Goal: Communication & Community: Answer question/provide support

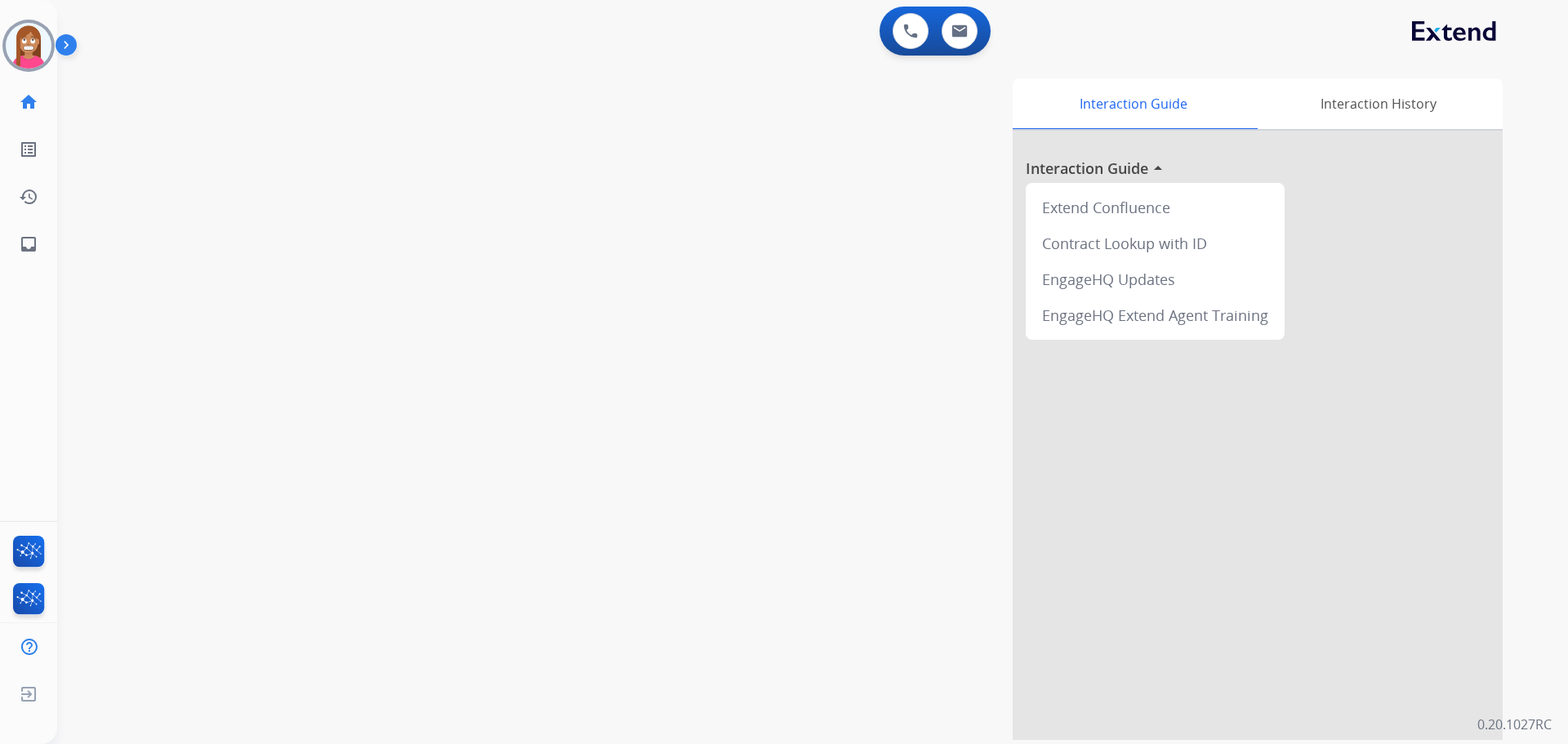
click at [17, 49] on img at bounding box center [28, 45] width 46 height 46
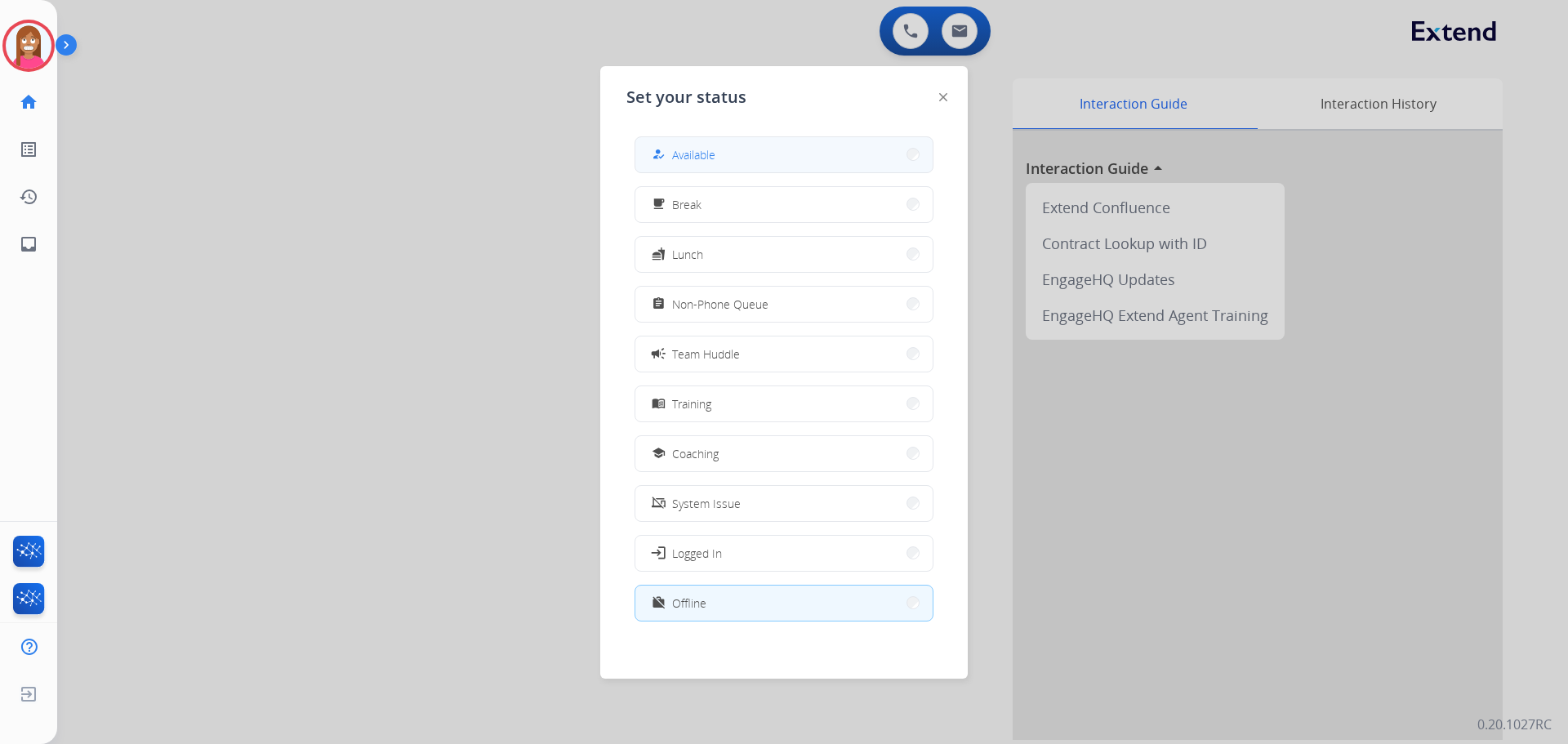
click at [656, 147] on div "how_to_reg" at bounding box center [660, 154] width 23 height 19
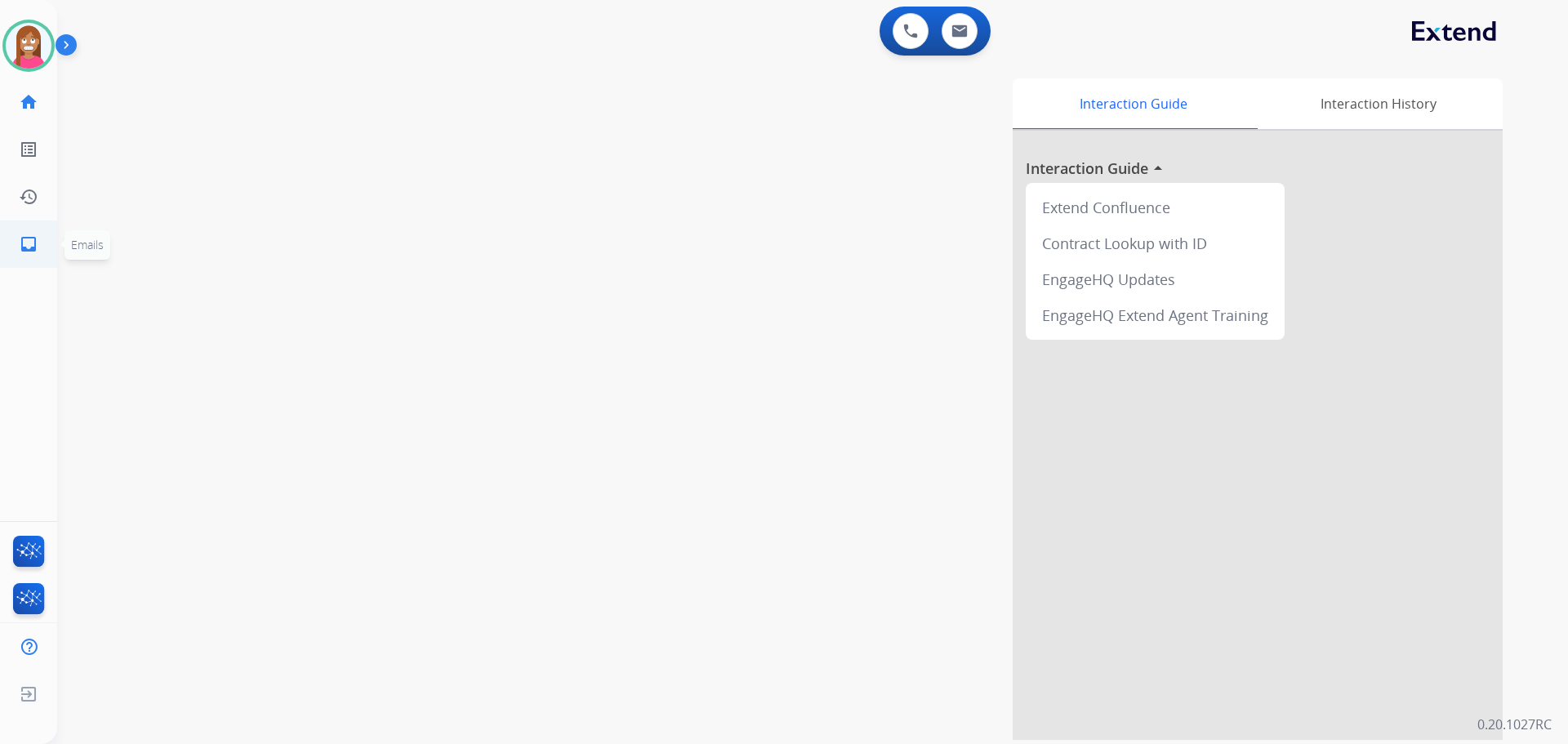
click at [17, 247] on link "inbox Emails" at bounding box center [28, 244] width 46 height 46
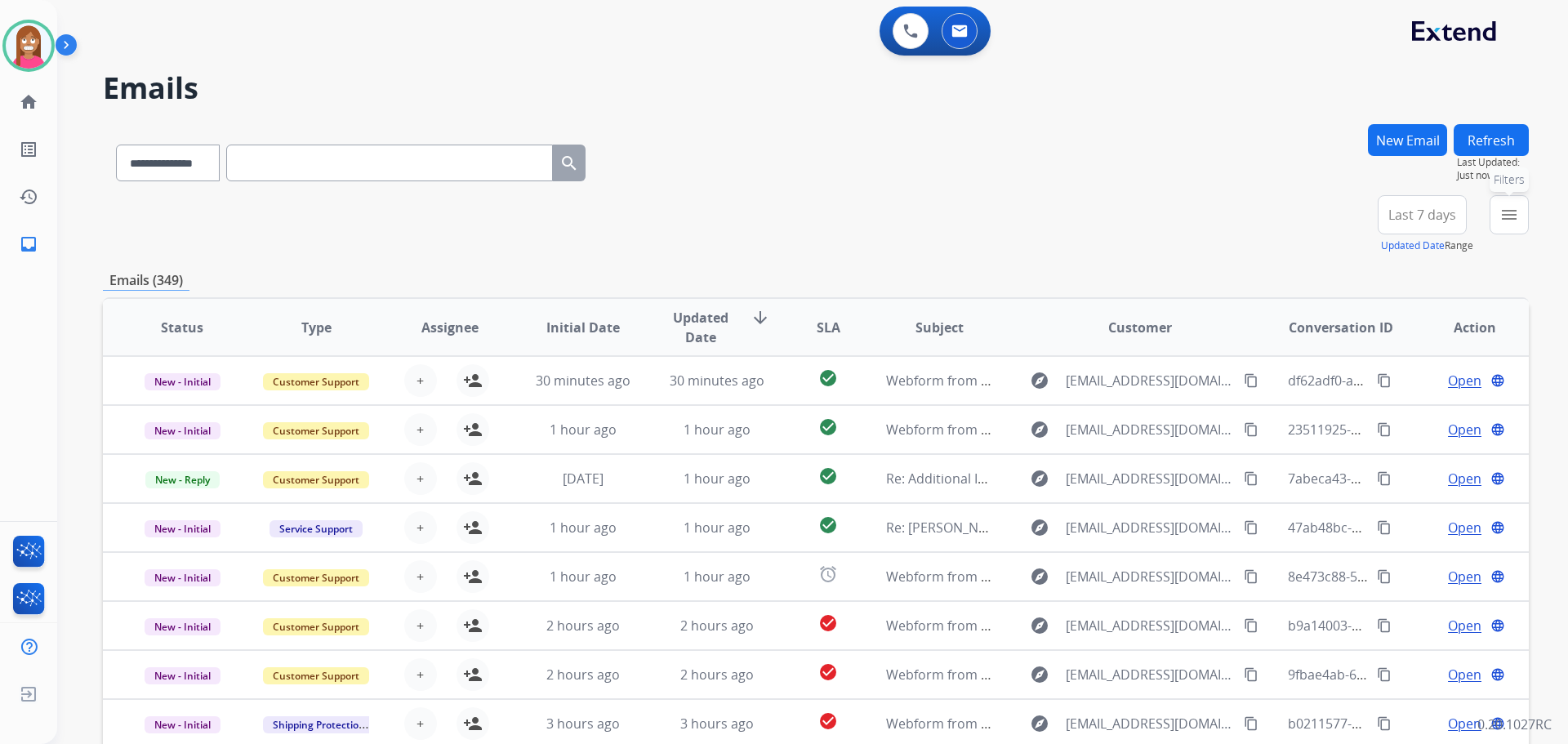
click at [1519, 220] on button "menu Filters" at bounding box center [1509, 214] width 39 height 39
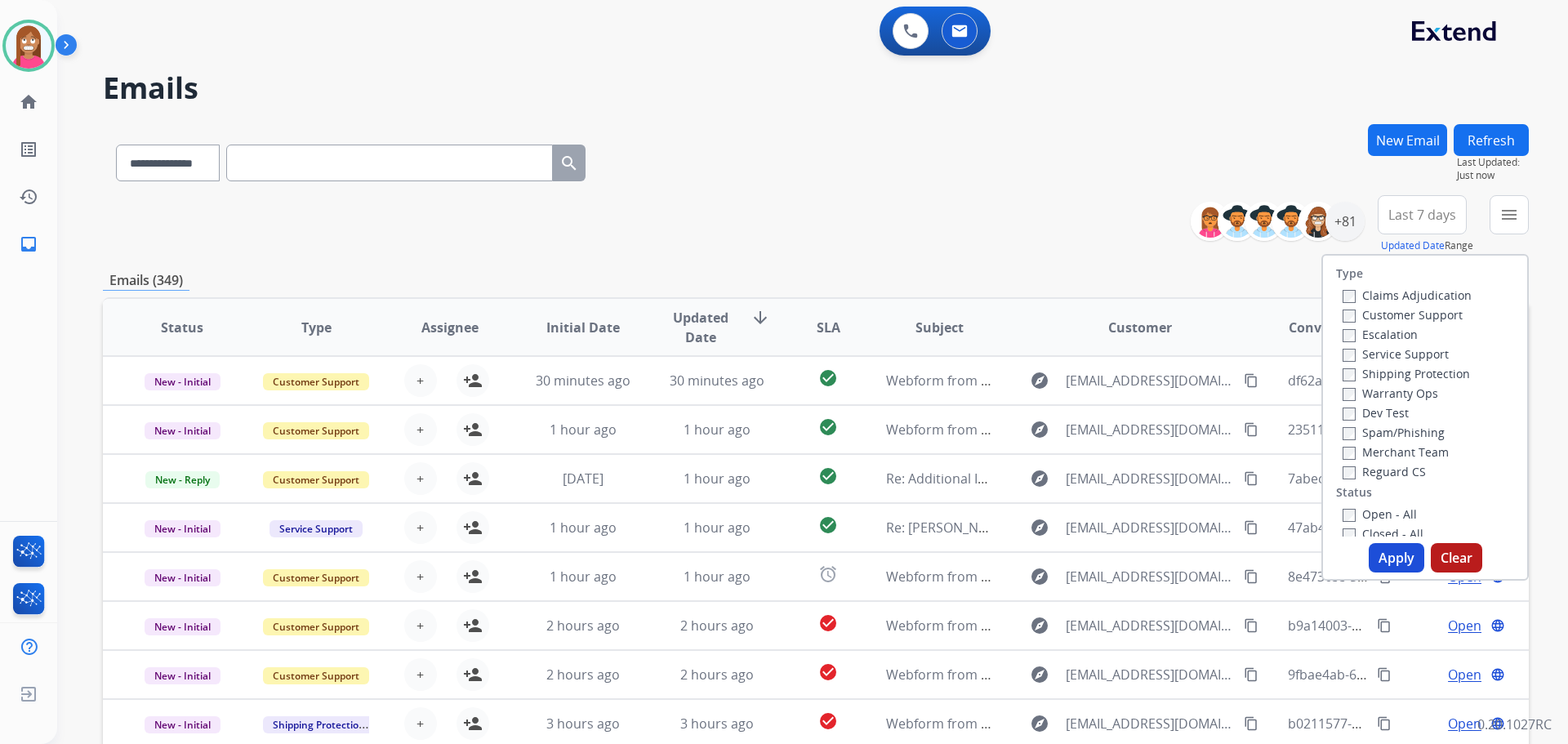
click at [1378, 315] on label "Customer Support" at bounding box center [1402, 315] width 120 height 16
click at [1370, 376] on label "Shipping Protection" at bounding box center [1407, 373] width 127 height 16
click at [1348, 476] on label "Reguard CS" at bounding box center [1385, 471] width 84 height 16
drag, startPoint x: 1355, startPoint y: 512, endPoint x: 1386, endPoint y: 564, distance: 60.5
click at [1355, 513] on label "Open - All" at bounding box center [1380, 514] width 74 height 16
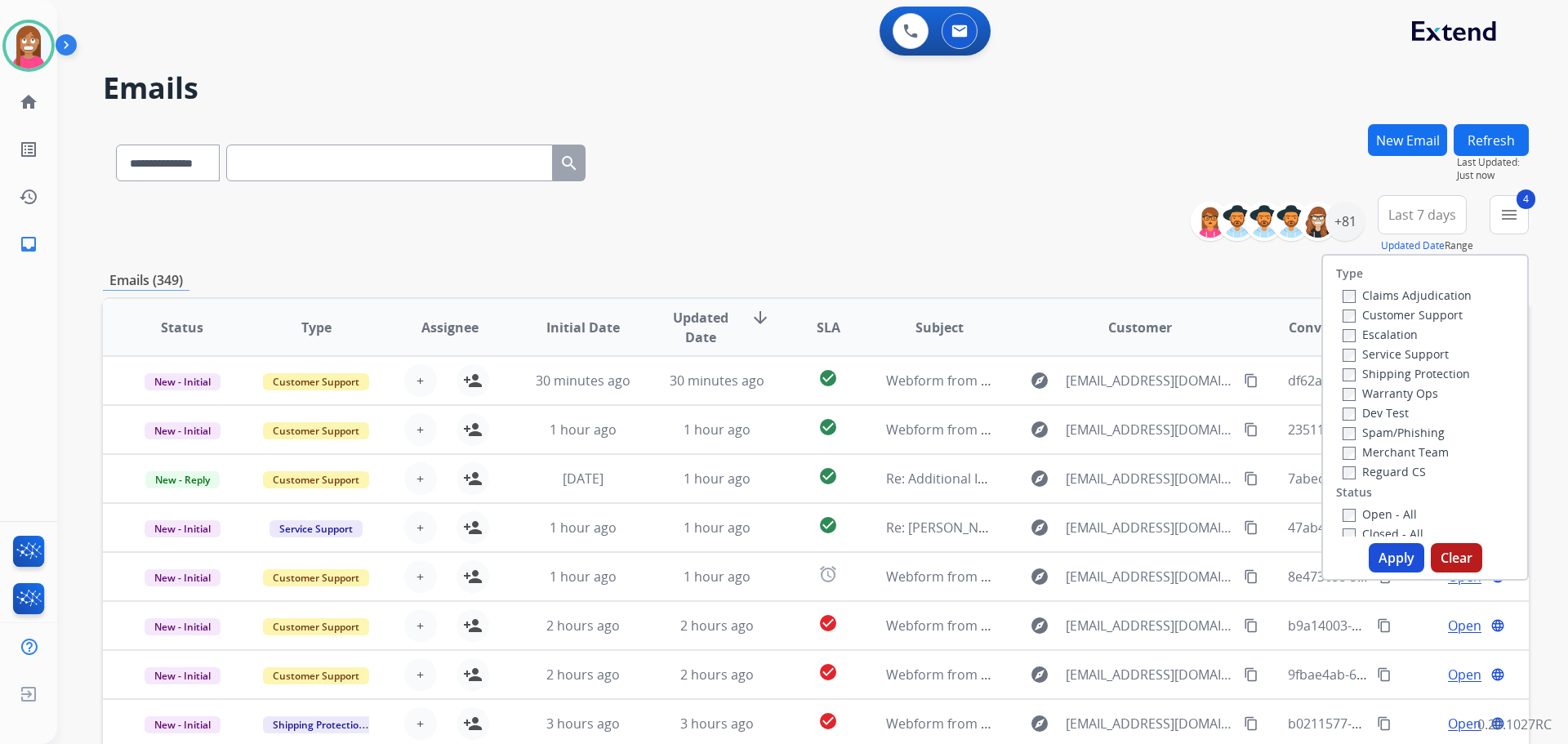
click at [1388, 562] on button "Apply" at bounding box center [1396, 557] width 55 height 29
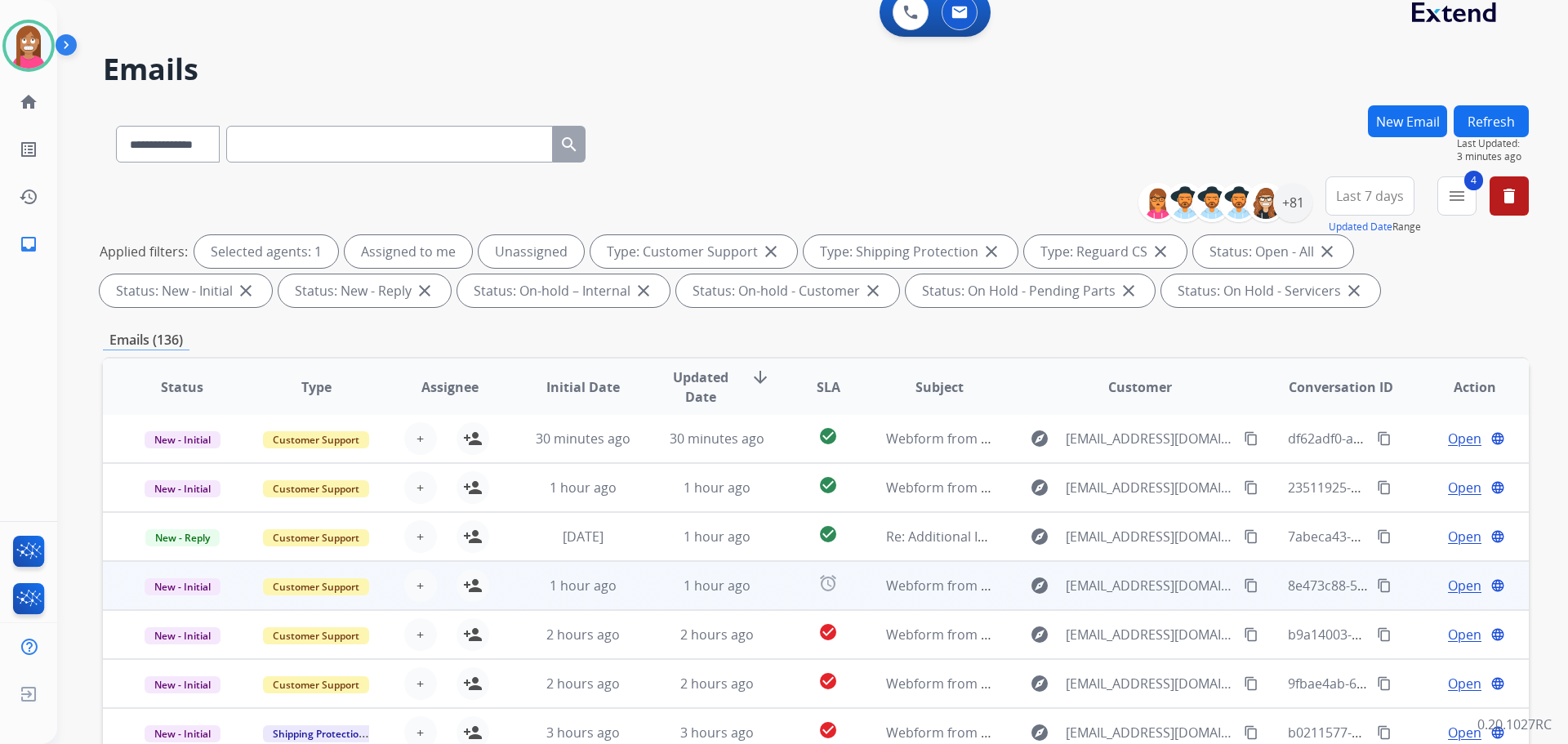
scroll to position [264, 0]
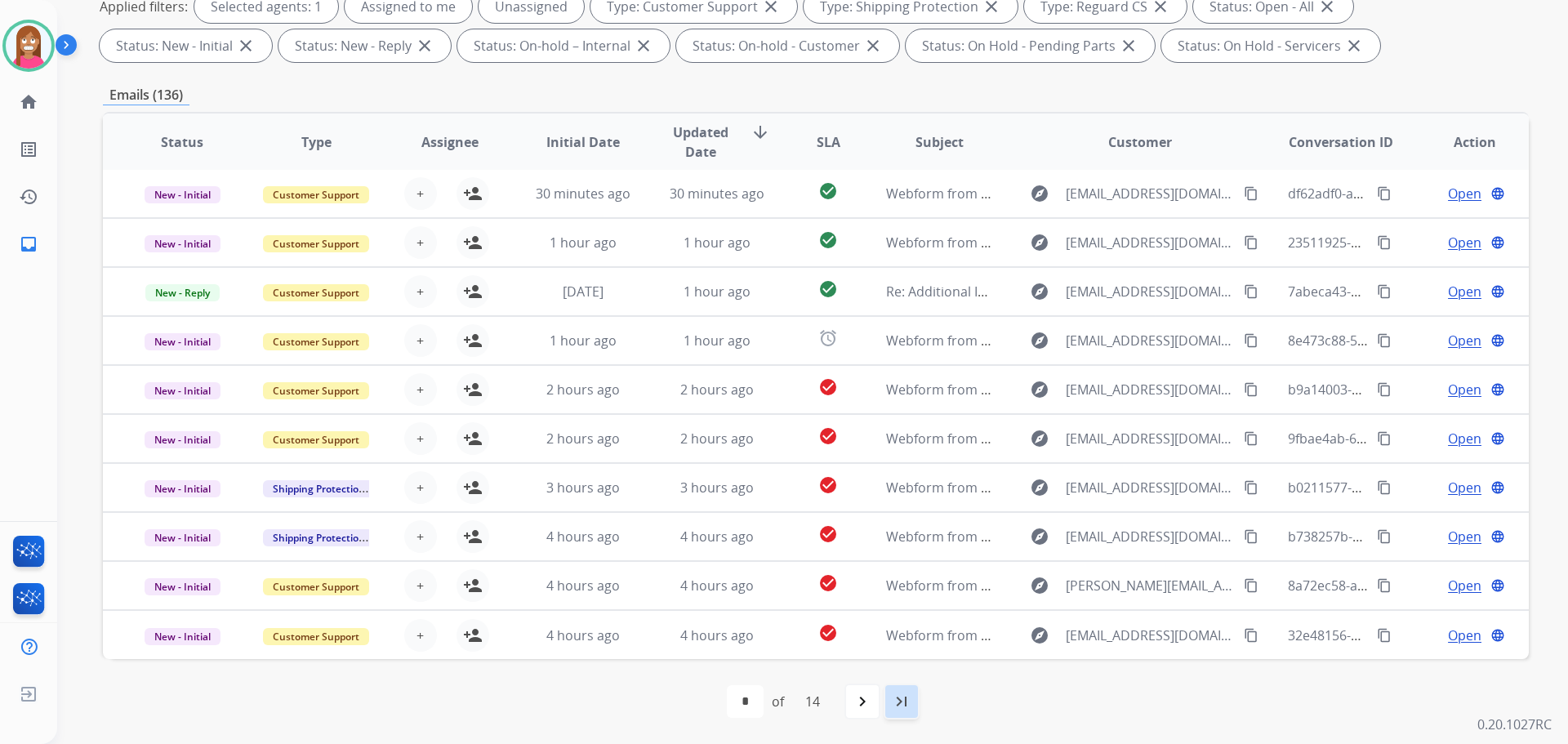
click at [915, 696] on div "last_page" at bounding box center [901, 701] width 36 height 36
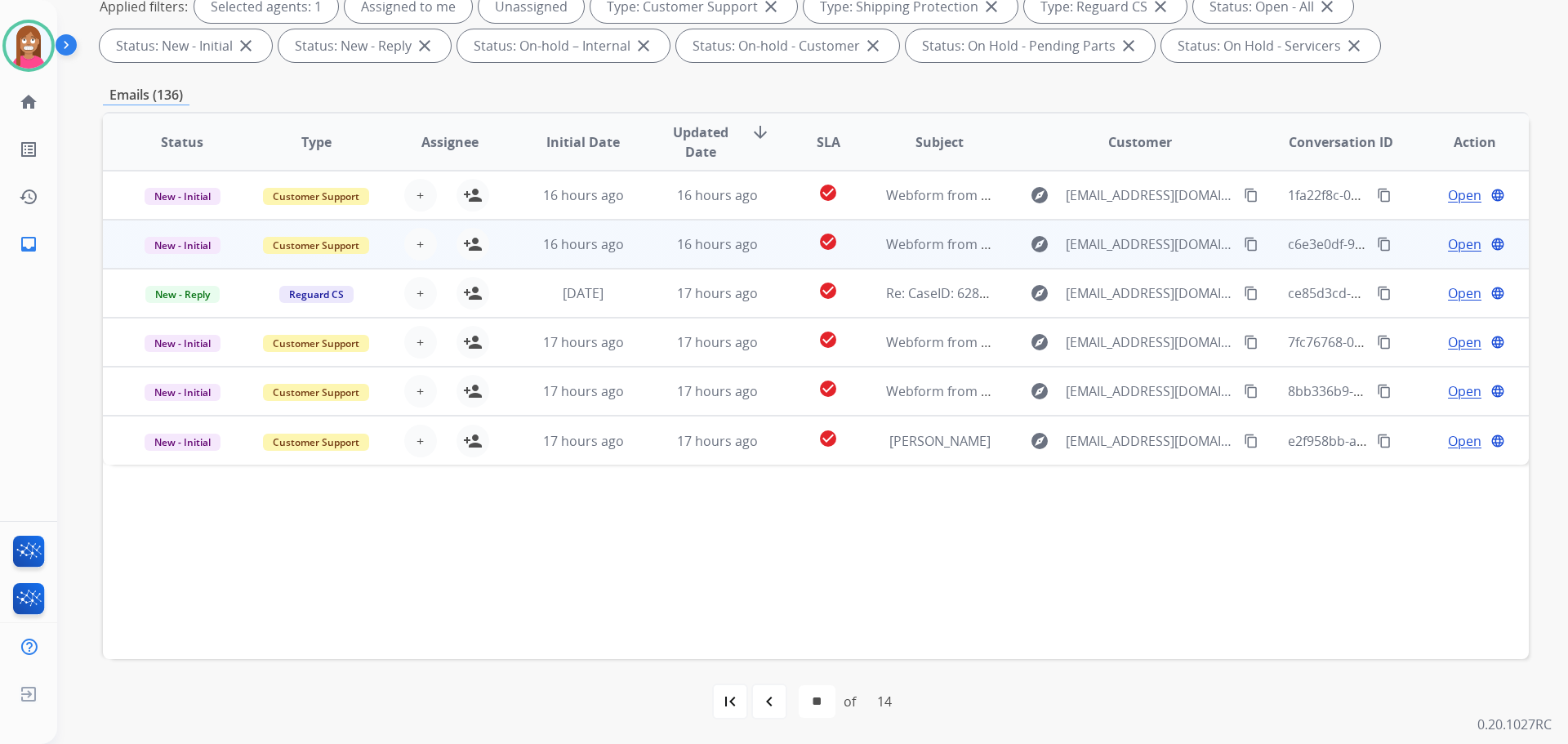
click at [630, 255] on td "16 hours ago" at bounding box center [571, 244] width 134 height 49
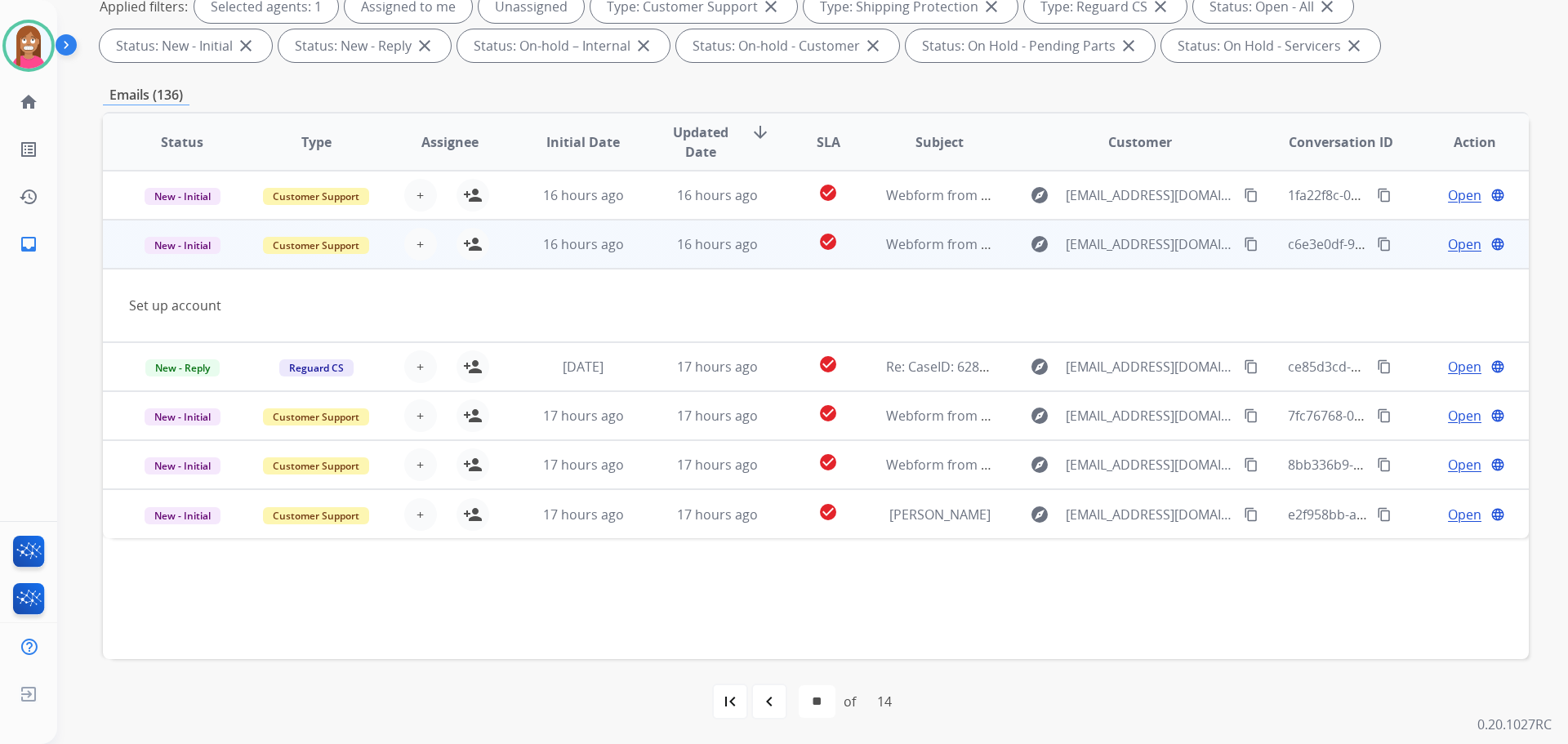
click at [1243, 251] on mat-icon "content_copy" at bounding box center [1251, 244] width 15 height 15
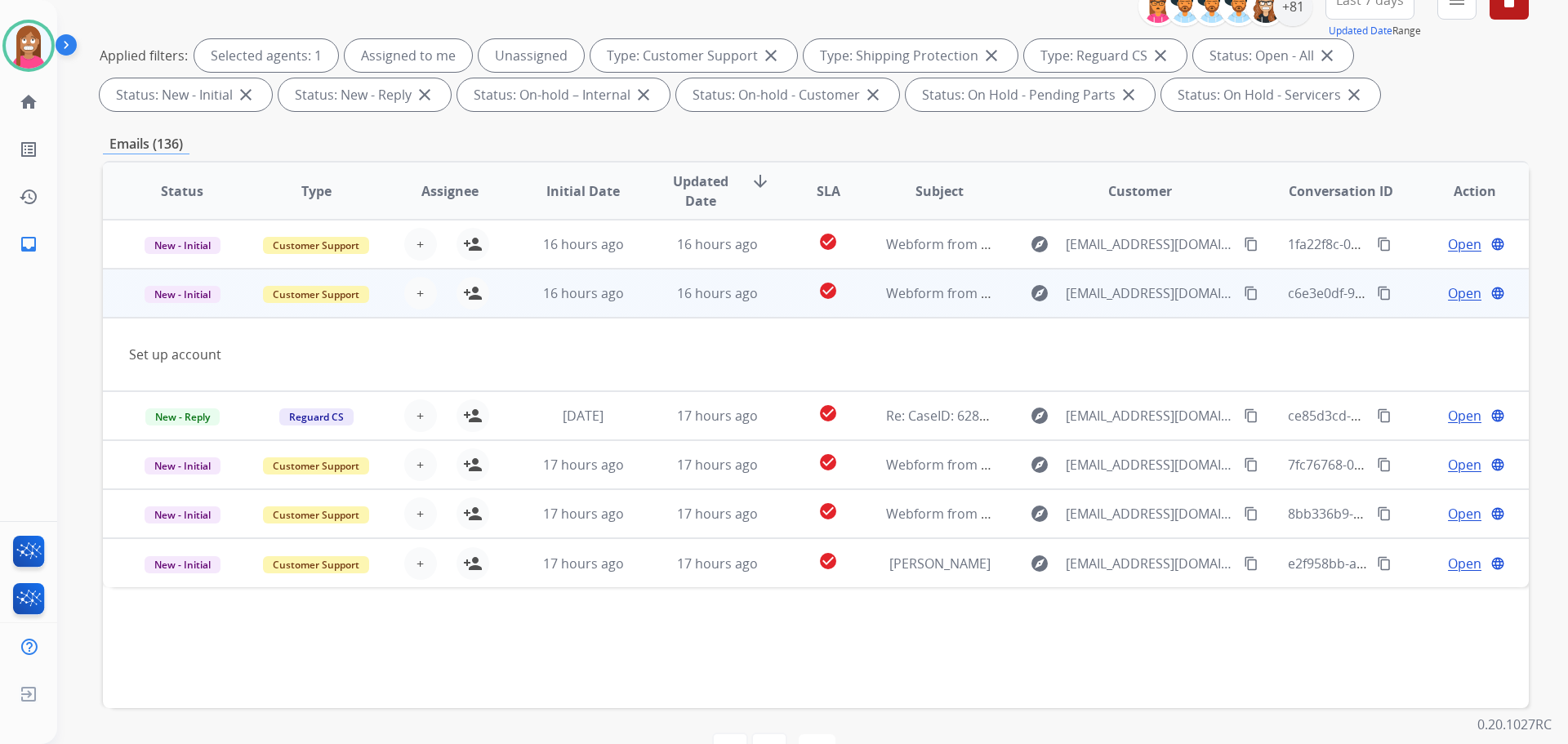
scroll to position [100, 0]
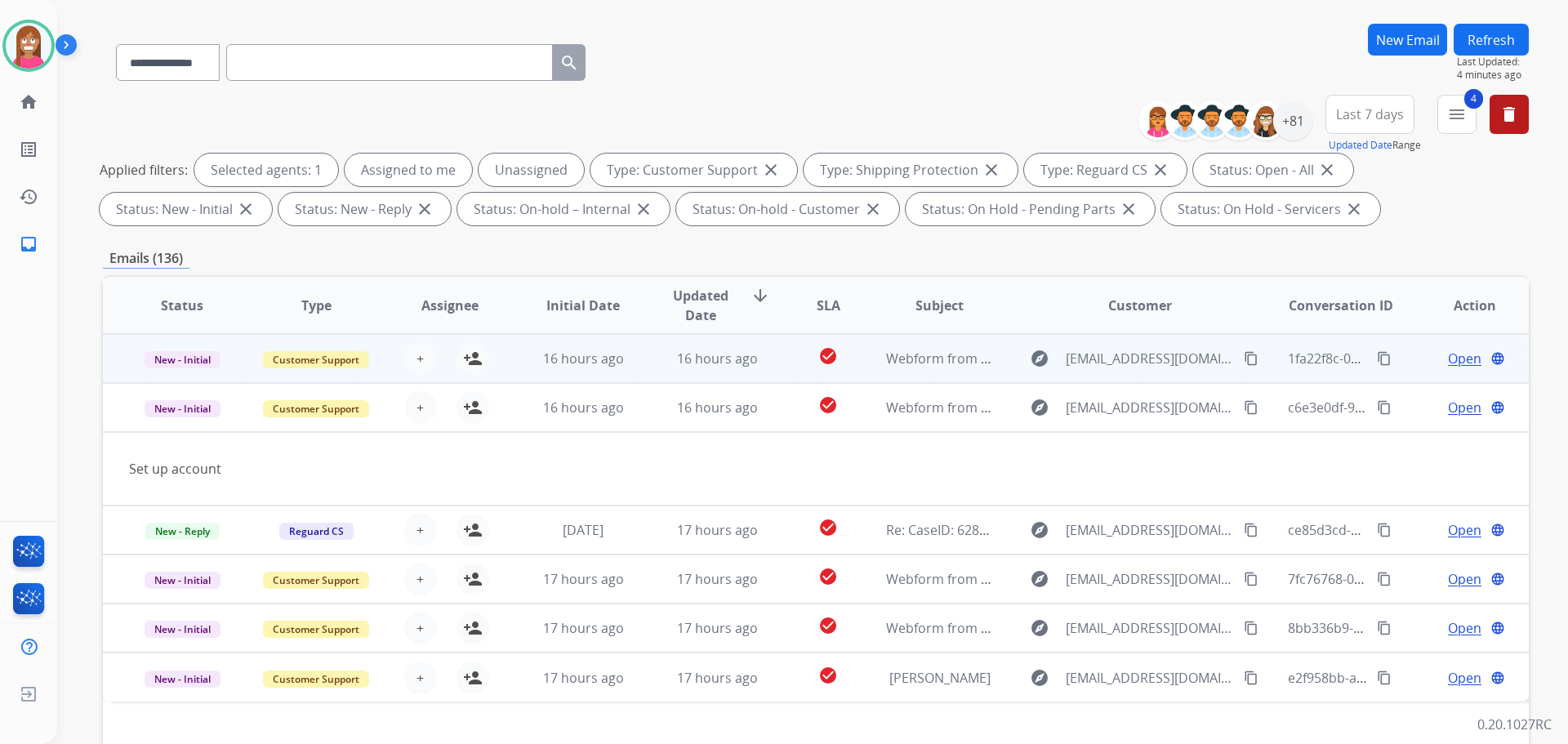
click at [638, 369] on td "16 hours ago" at bounding box center [705, 358] width 134 height 49
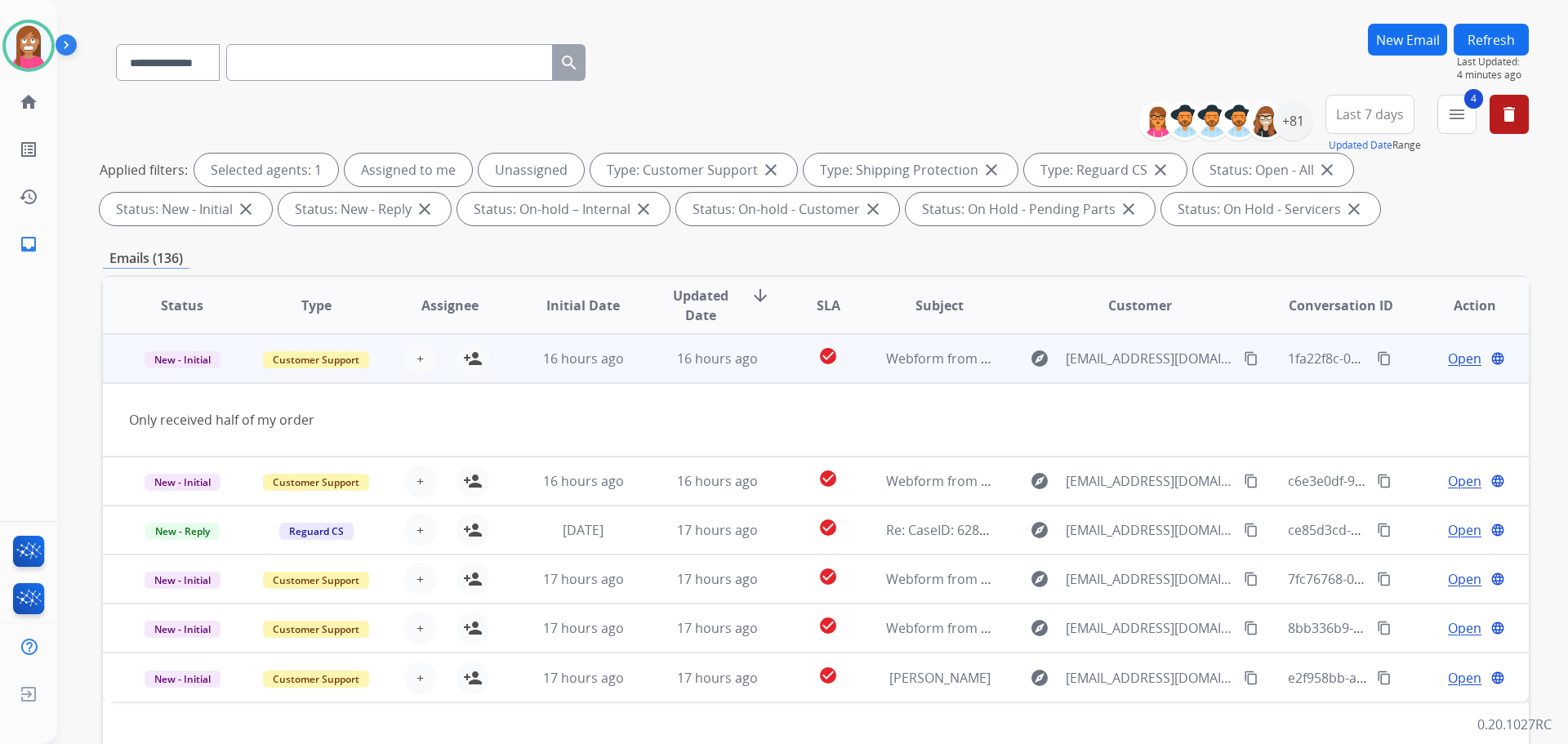
click at [1243, 358] on mat-icon "content_copy" at bounding box center [1251, 359] width 15 height 15
click at [472, 361] on mat-icon "person_add" at bounding box center [472, 358] width 19 height 19
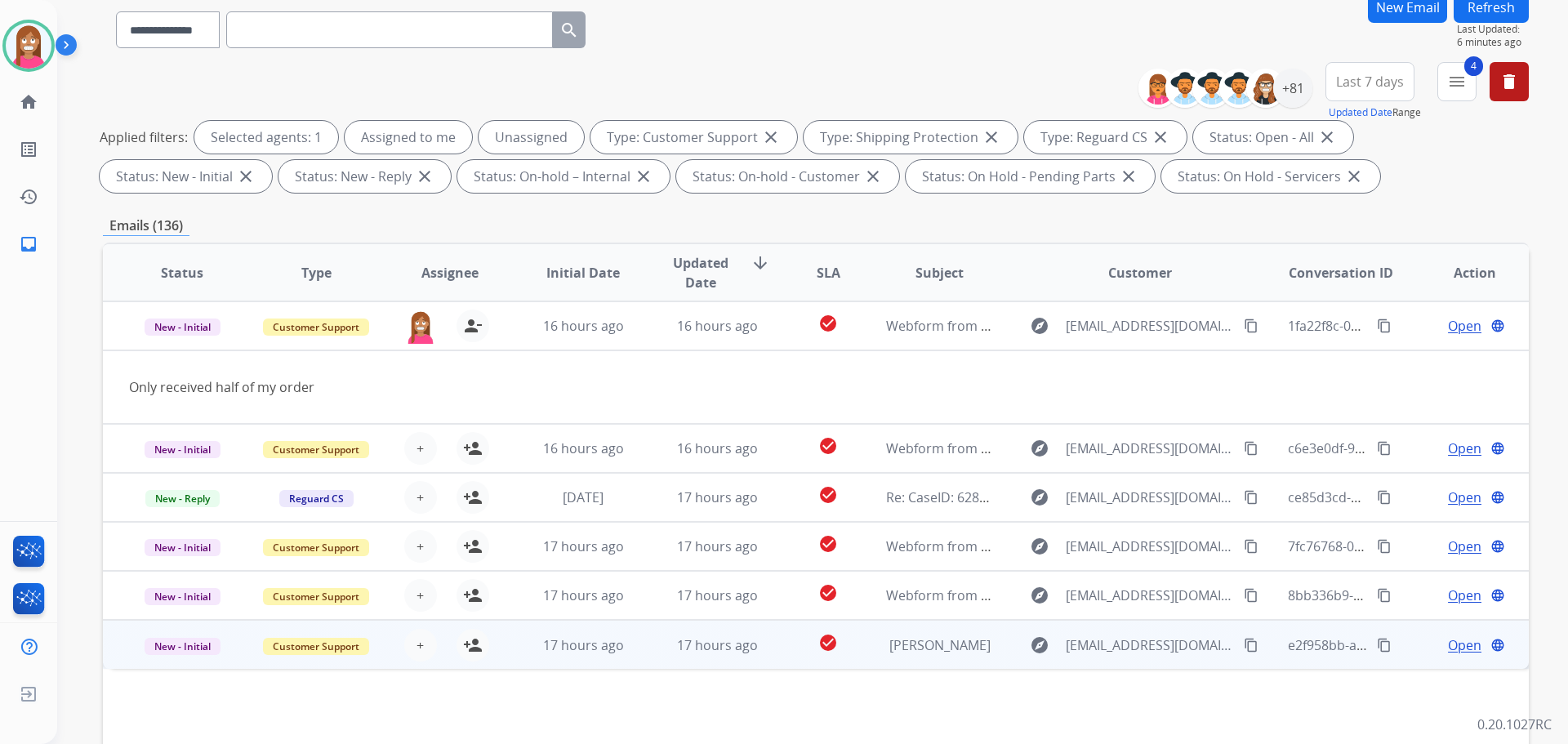
scroll to position [264, 0]
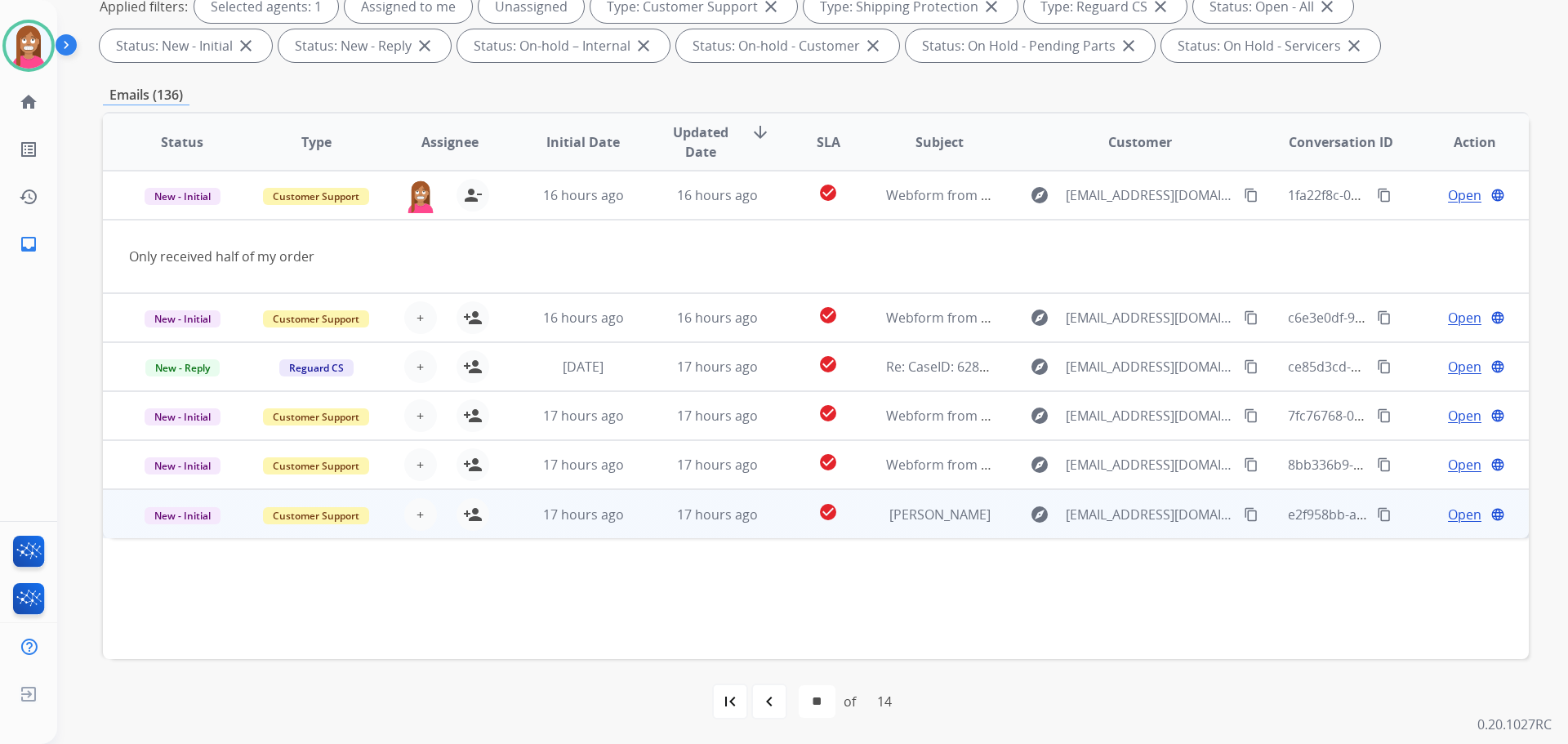
click at [638, 532] on td "17 hours ago" at bounding box center [705, 514] width 134 height 49
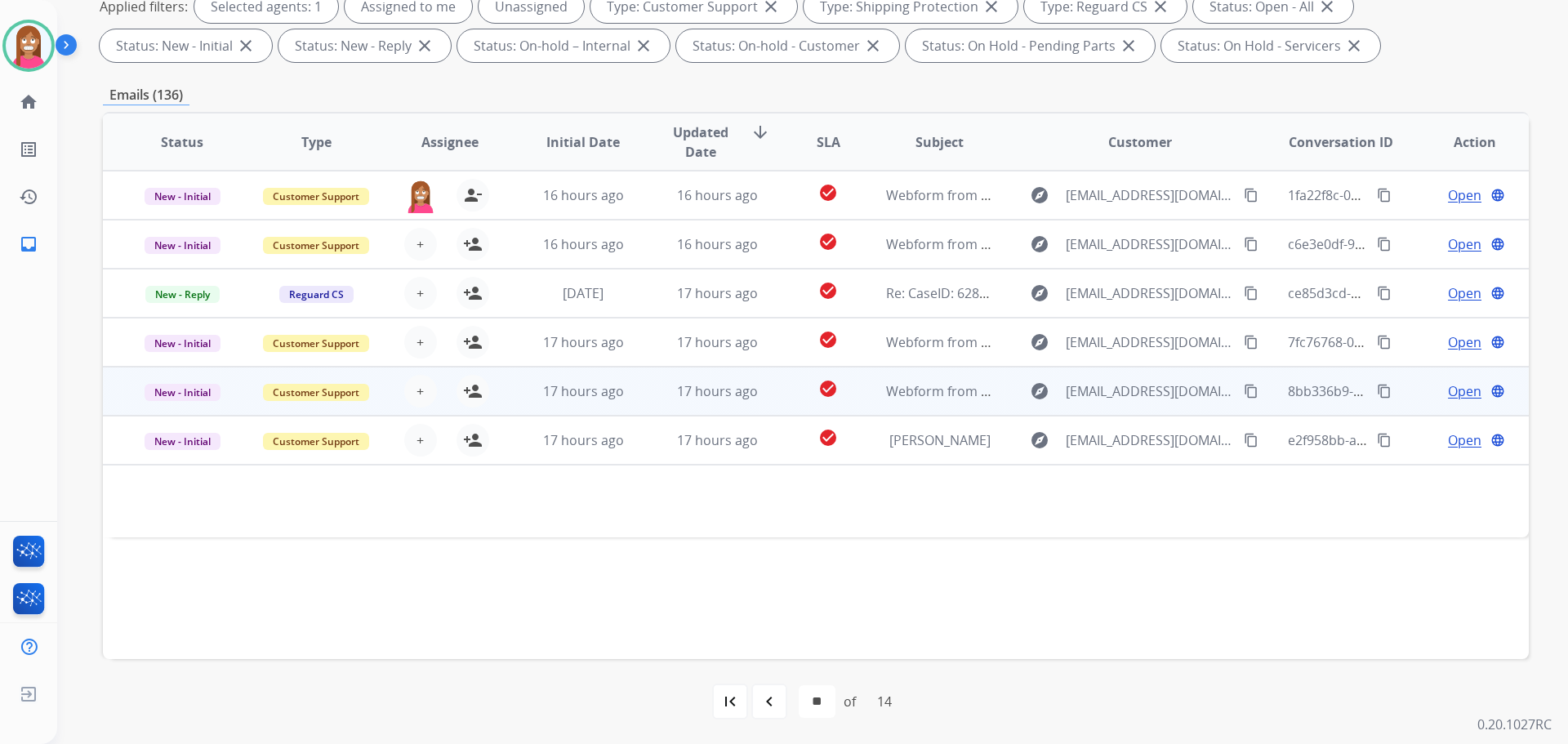
click at [653, 397] on td "17 hours ago" at bounding box center [705, 391] width 134 height 49
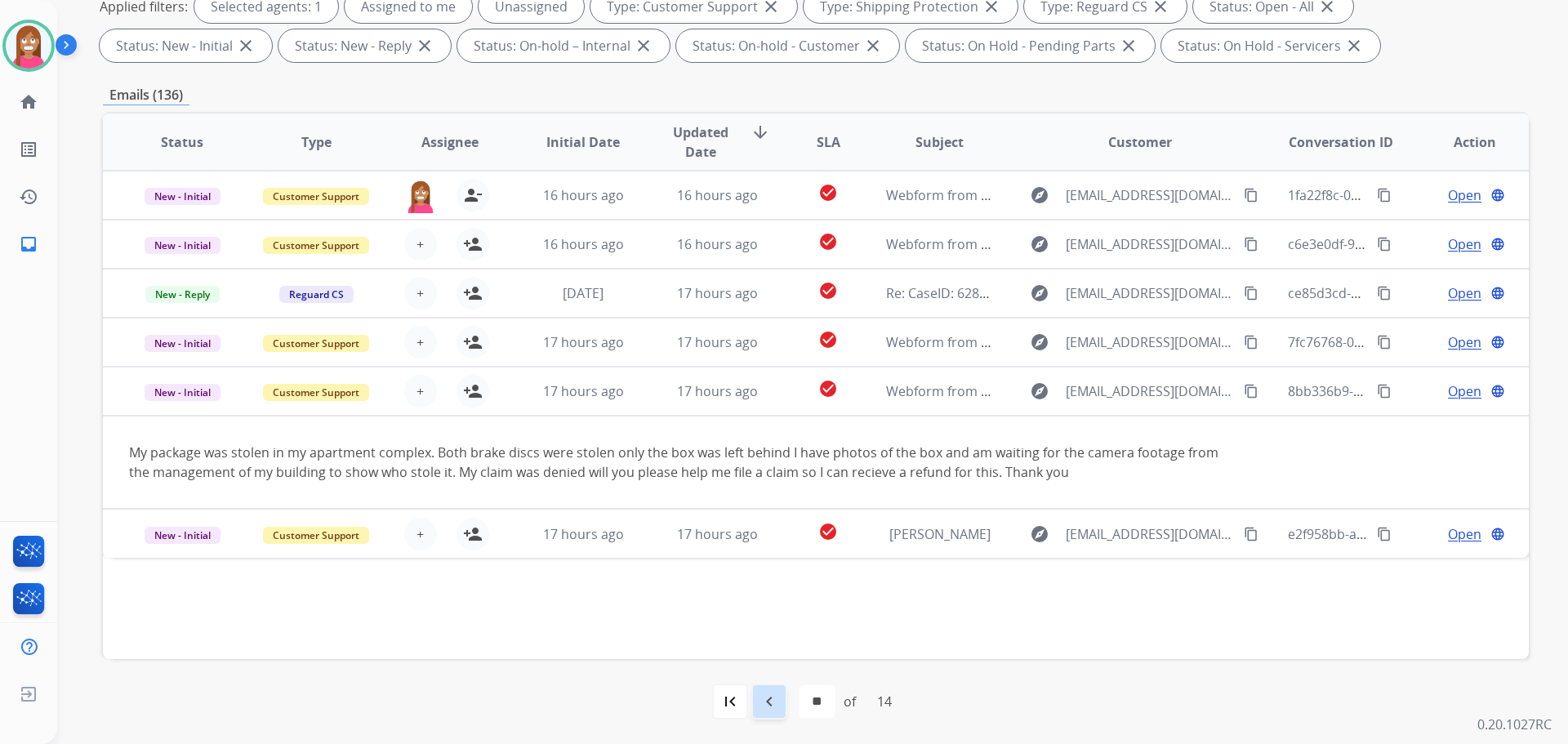
click at [780, 703] on div "navigate_before" at bounding box center [769, 701] width 36 height 36
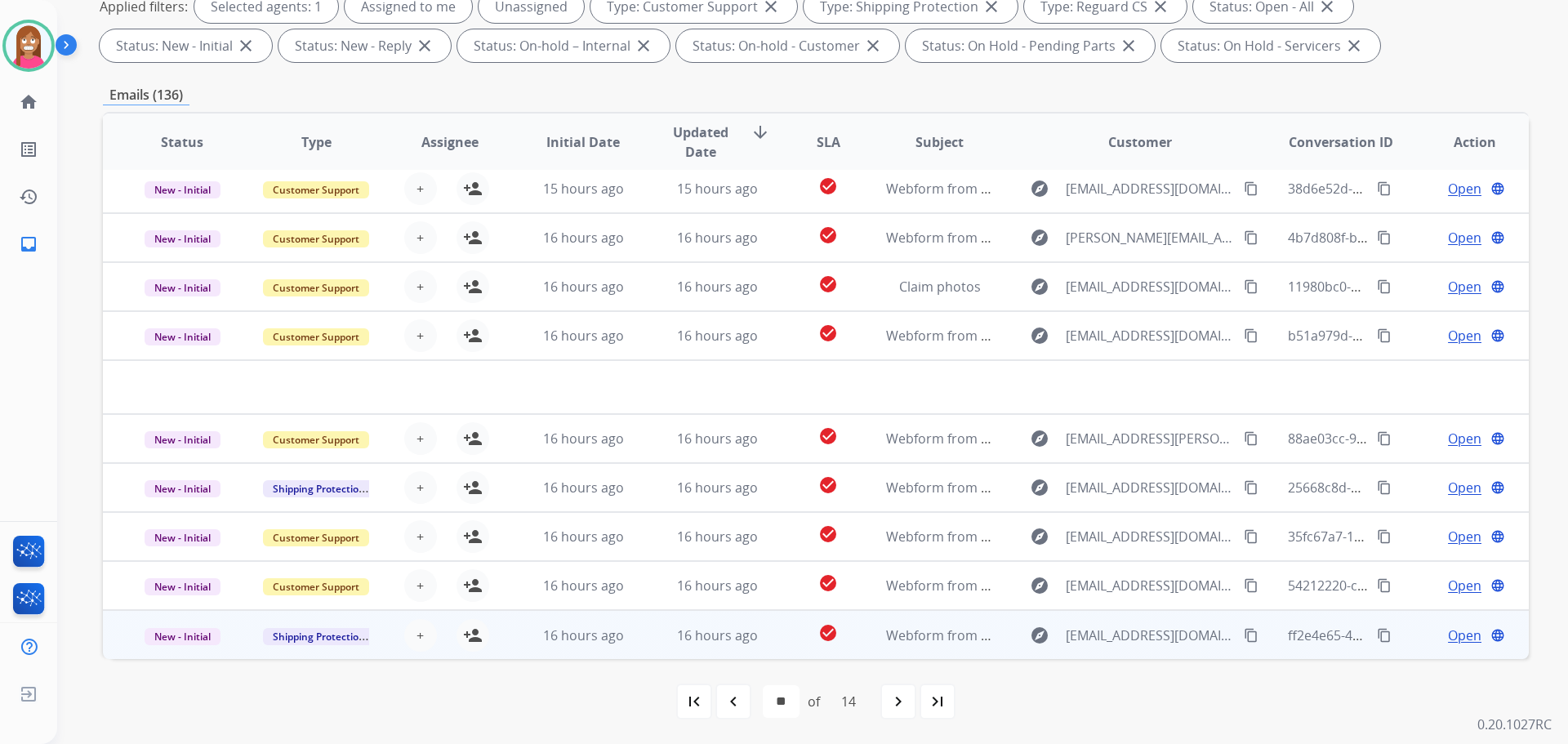
click at [643, 642] on td "16 hours ago" at bounding box center [705, 634] width 134 height 49
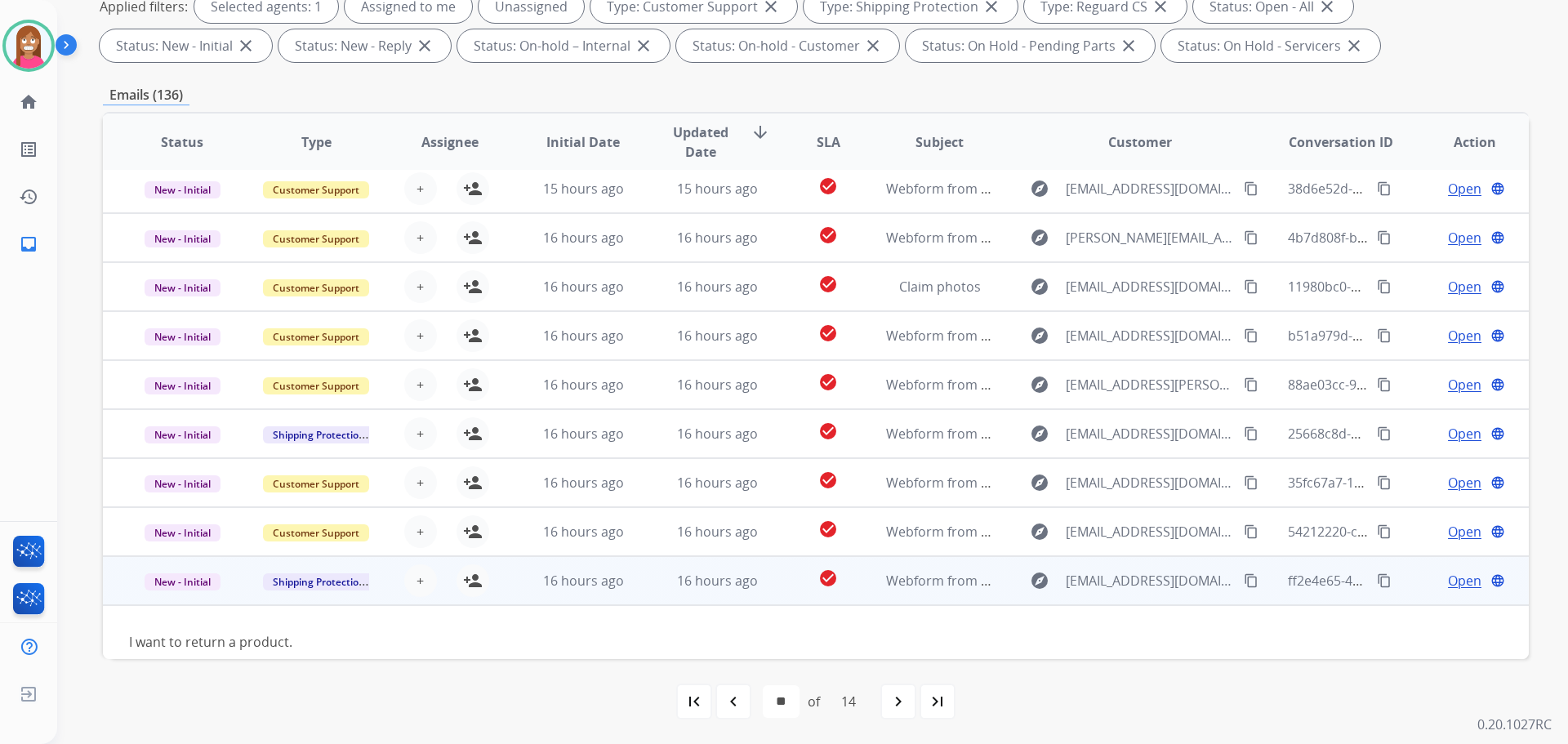
scroll to position [74, 0]
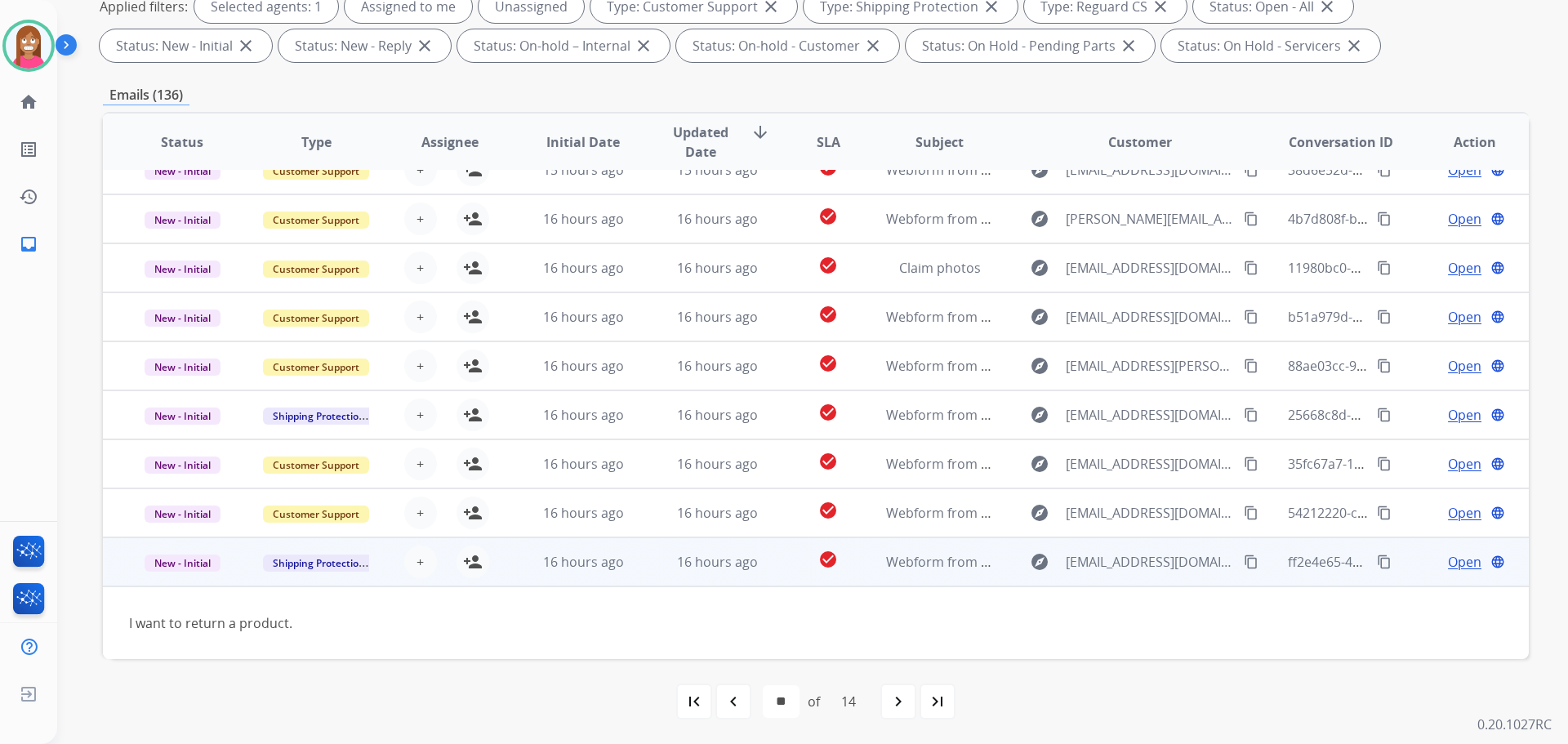
click at [1243, 562] on mat-icon "content_copy" at bounding box center [1251, 562] width 15 height 15
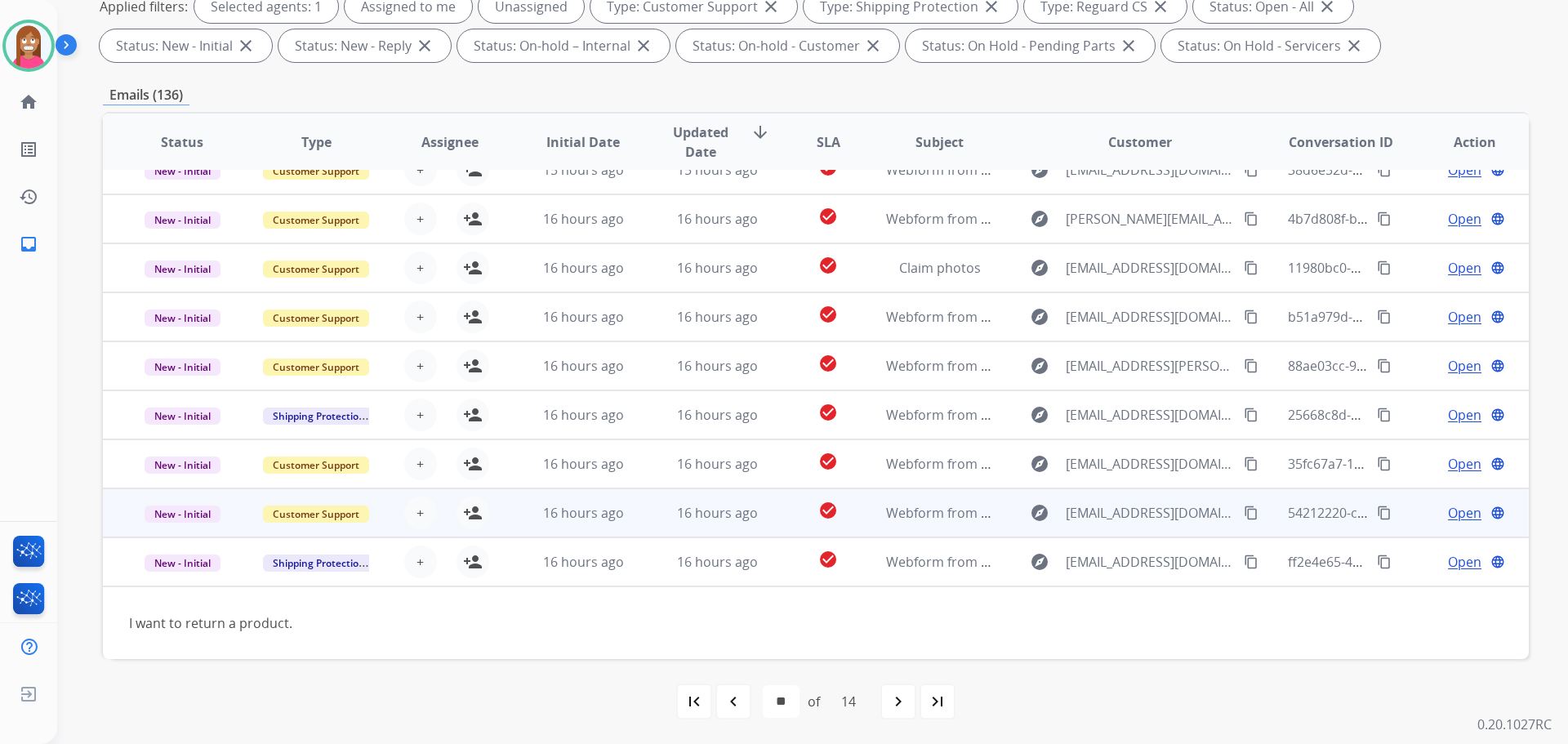
click at [510, 510] on td "16 hours ago" at bounding box center [571, 513] width 134 height 49
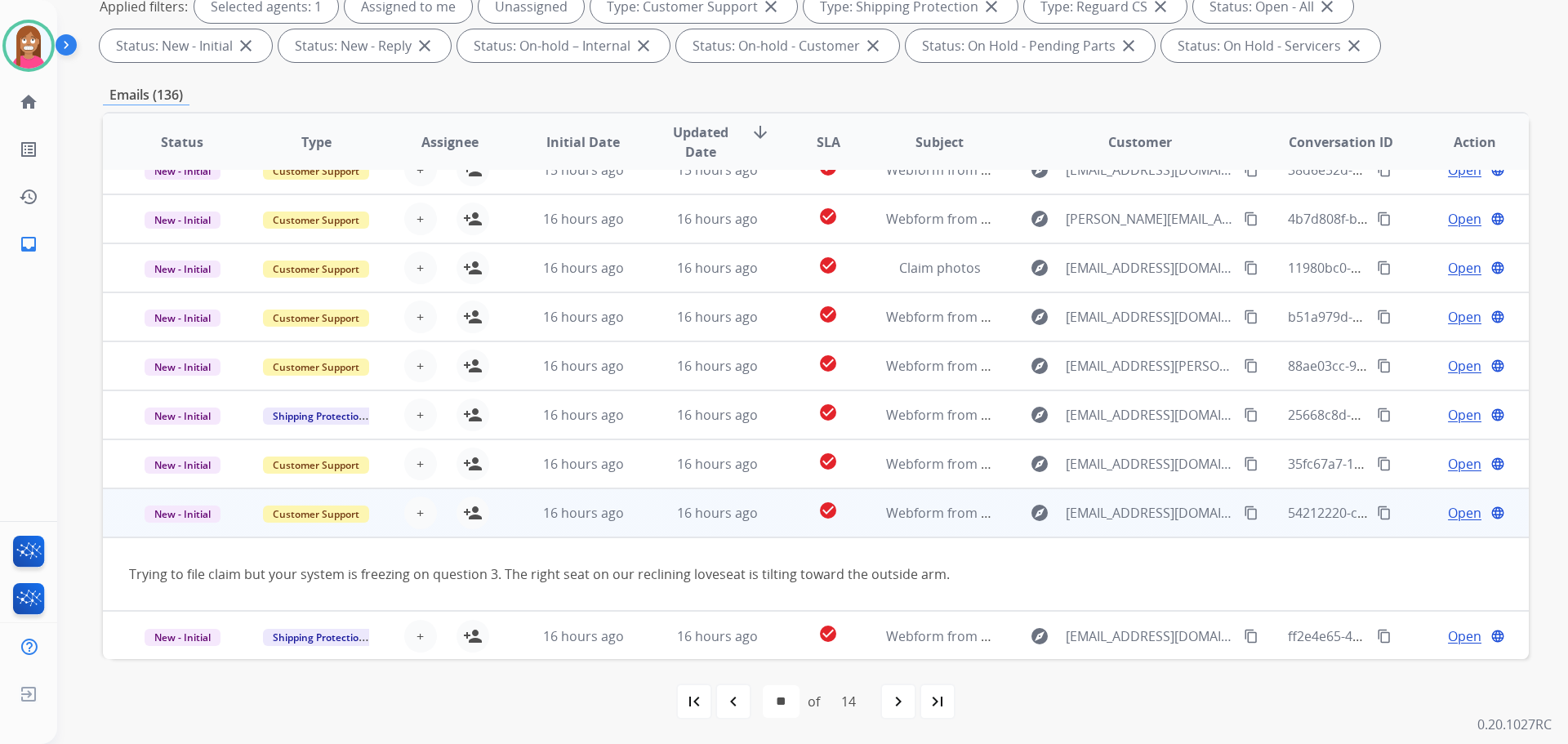
scroll to position [75, 0]
click at [1243, 513] on mat-icon "content_copy" at bounding box center [1251, 512] width 15 height 15
click at [473, 515] on mat-icon "person_add" at bounding box center [472, 511] width 19 height 19
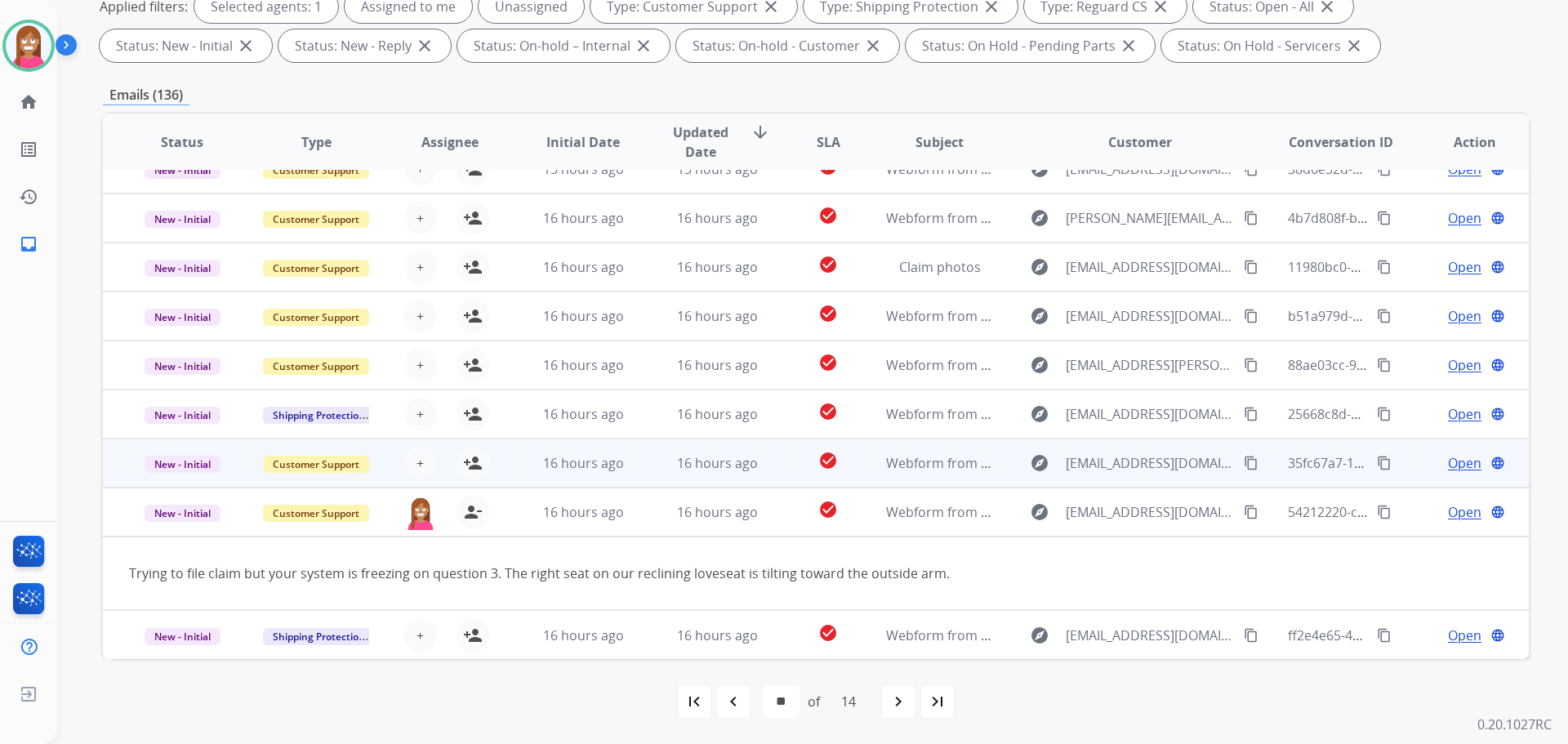
drag, startPoint x: 643, startPoint y: 461, endPoint x: 644, endPoint y: 484, distance: 23.0
click at [643, 467] on td "16 hours ago" at bounding box center [705, 463] width 134 height 49
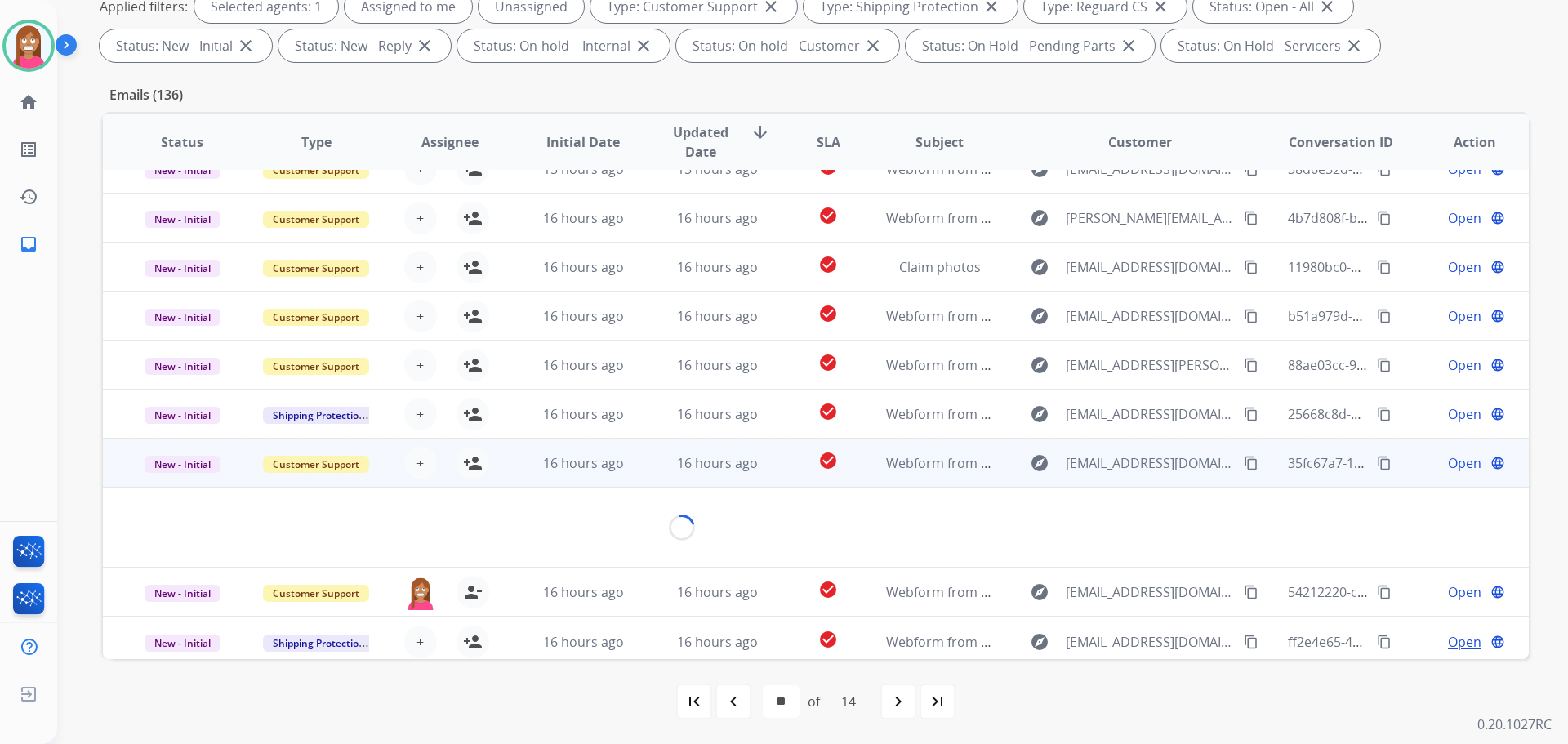
scroll to position [115, 0]
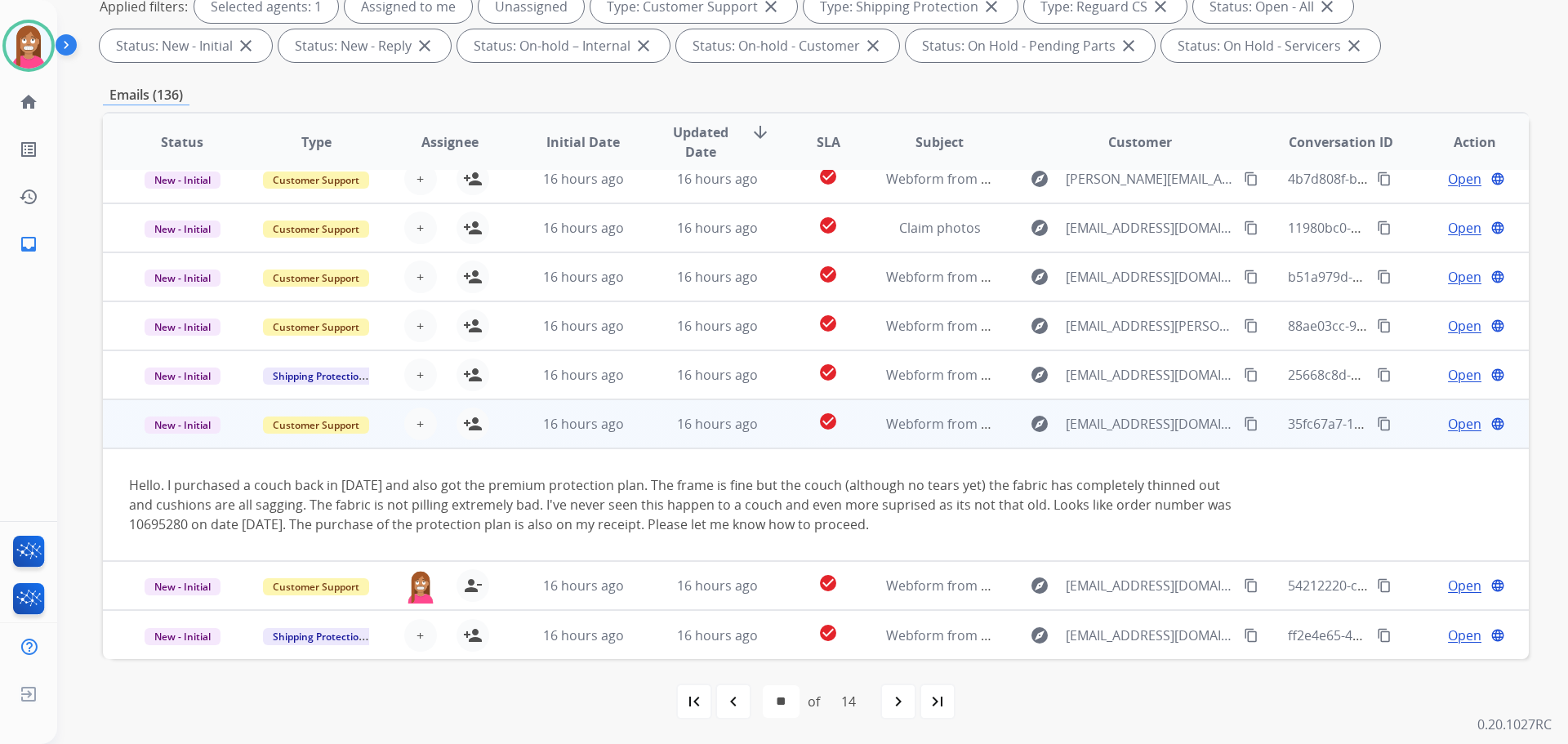
click at [1243, 425] on mat-icon "content_copy" at bounding box center [1251, 424] width 15 height 15
click at [471, 429] on mat-icon "person_add" at bounding box center [472, 423] width 19 height 19
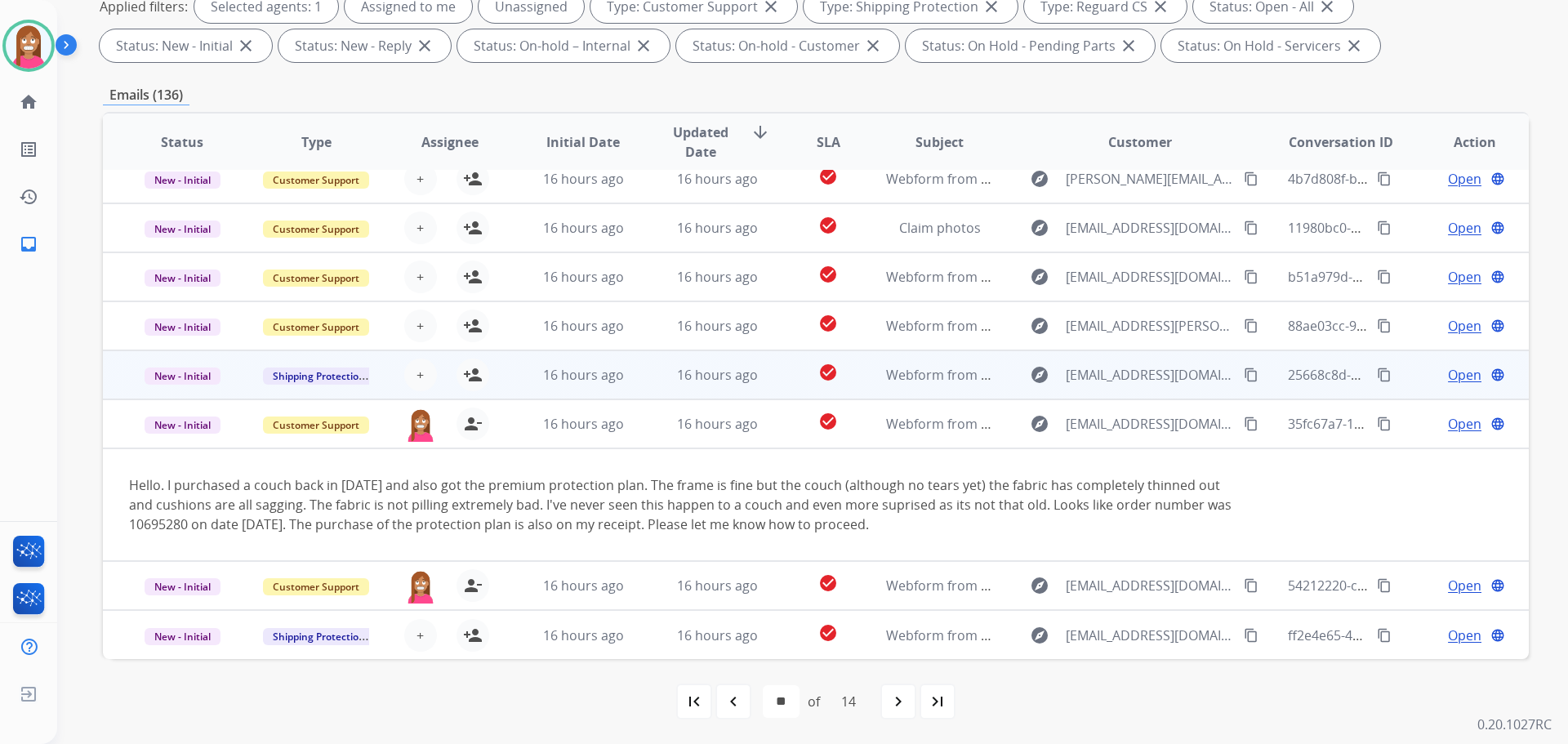
click at [510, 382] on td "16 hours ago" at bounding box center [571, 375] width 134 height 49
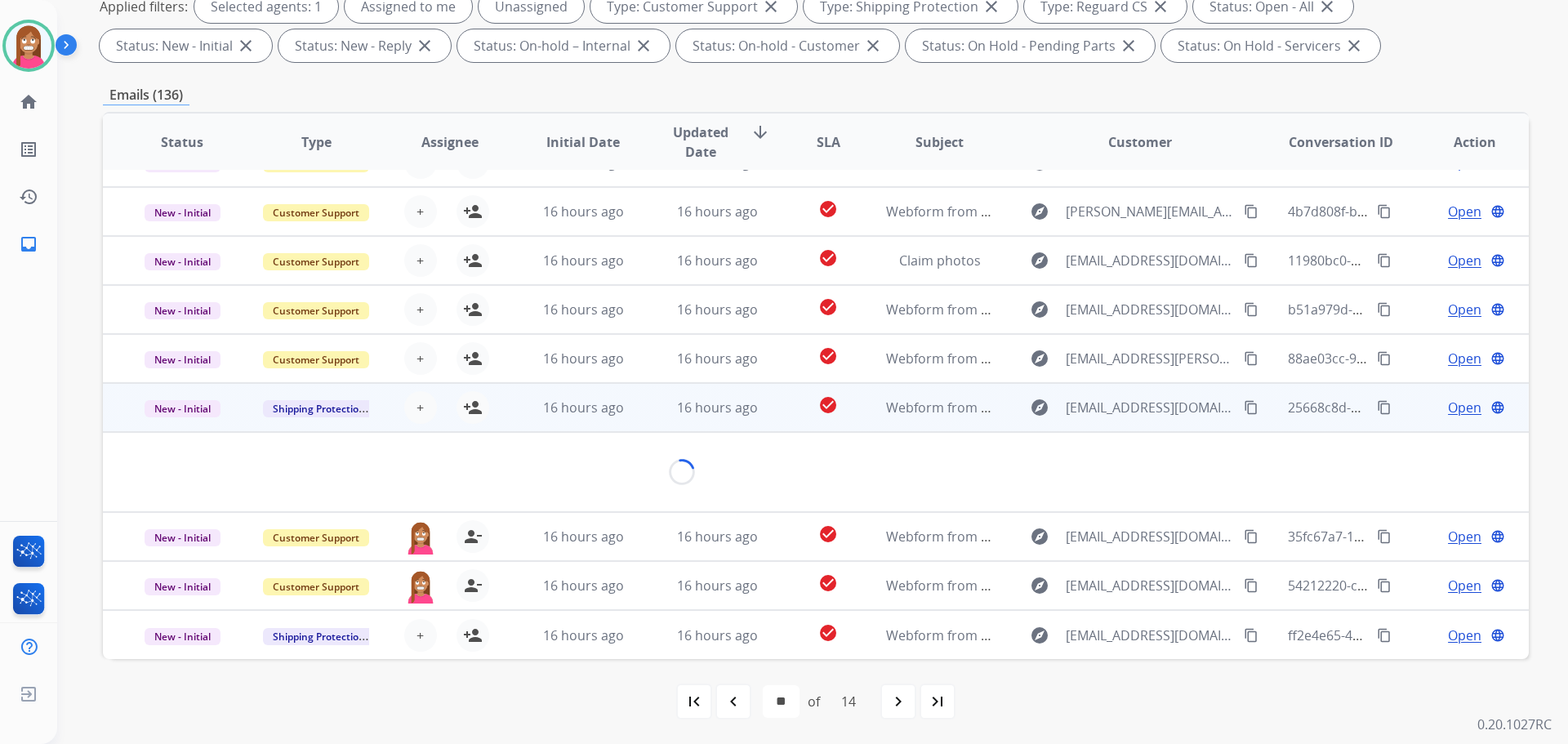
scroll to position [75, 0]
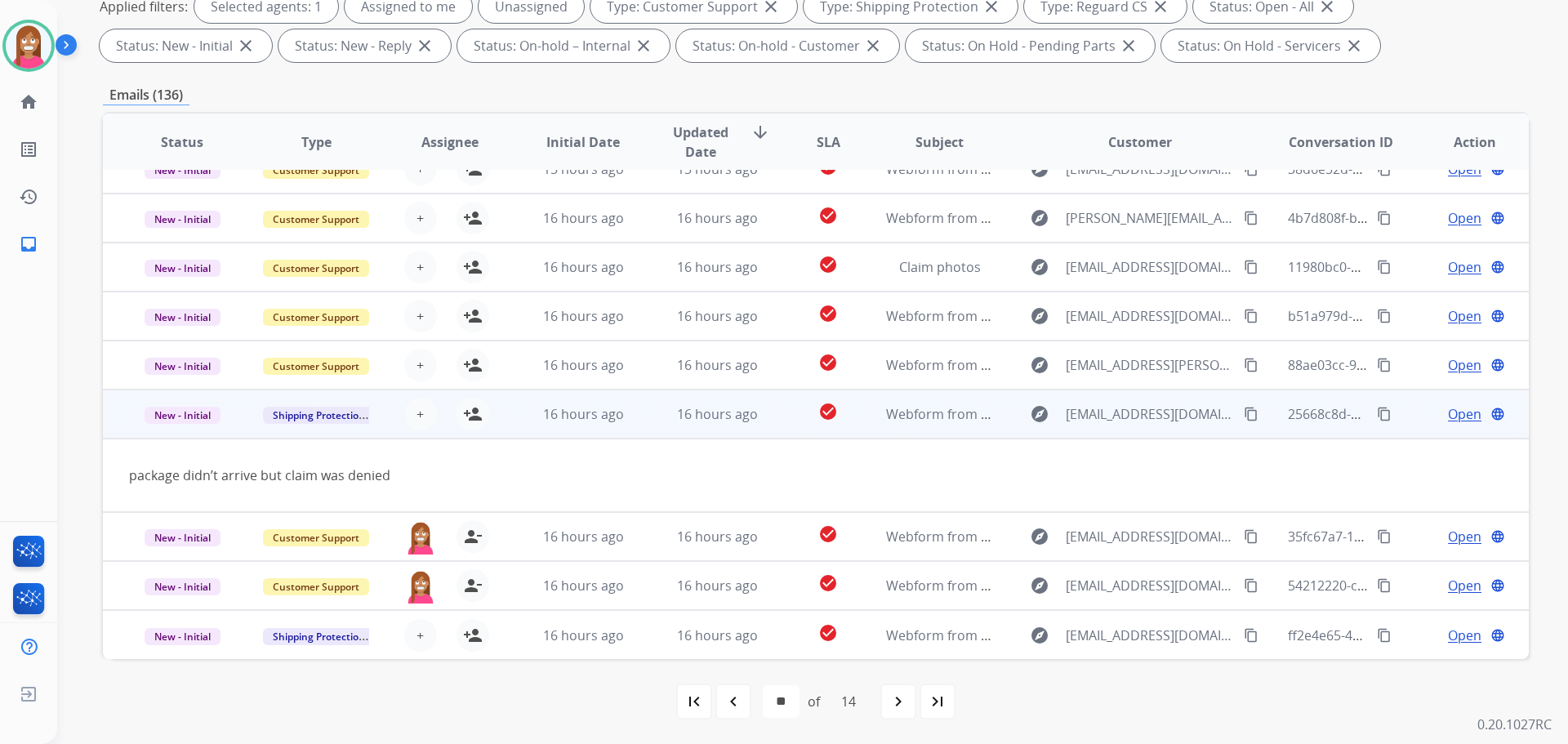
click at [1243, 413] on mat-icon "content_copy" at bounding box center [1251, 414] width 15 height 15
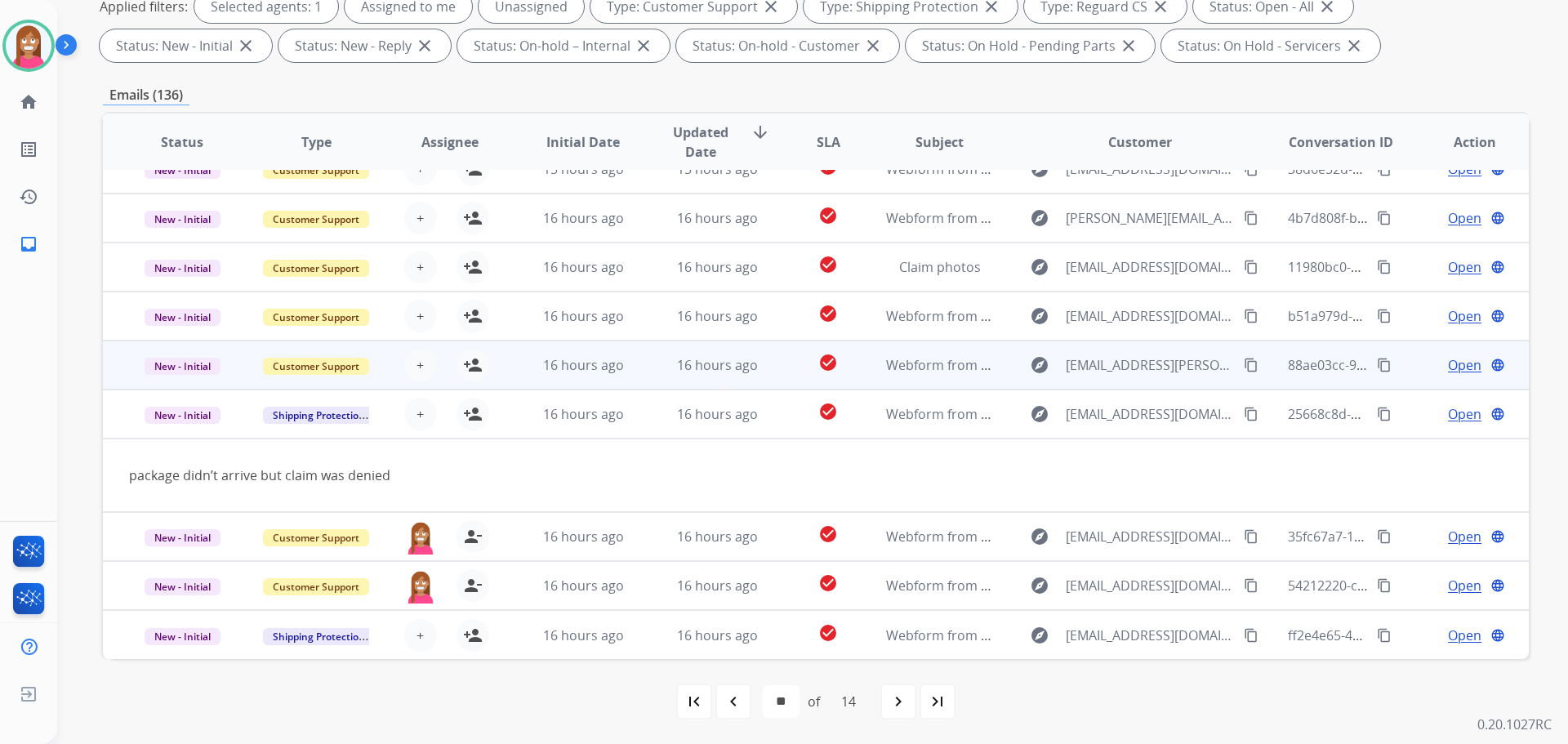
click at [524, 369] on td "16 hours ago" at bounding box center [571, 365] width 134 height 49
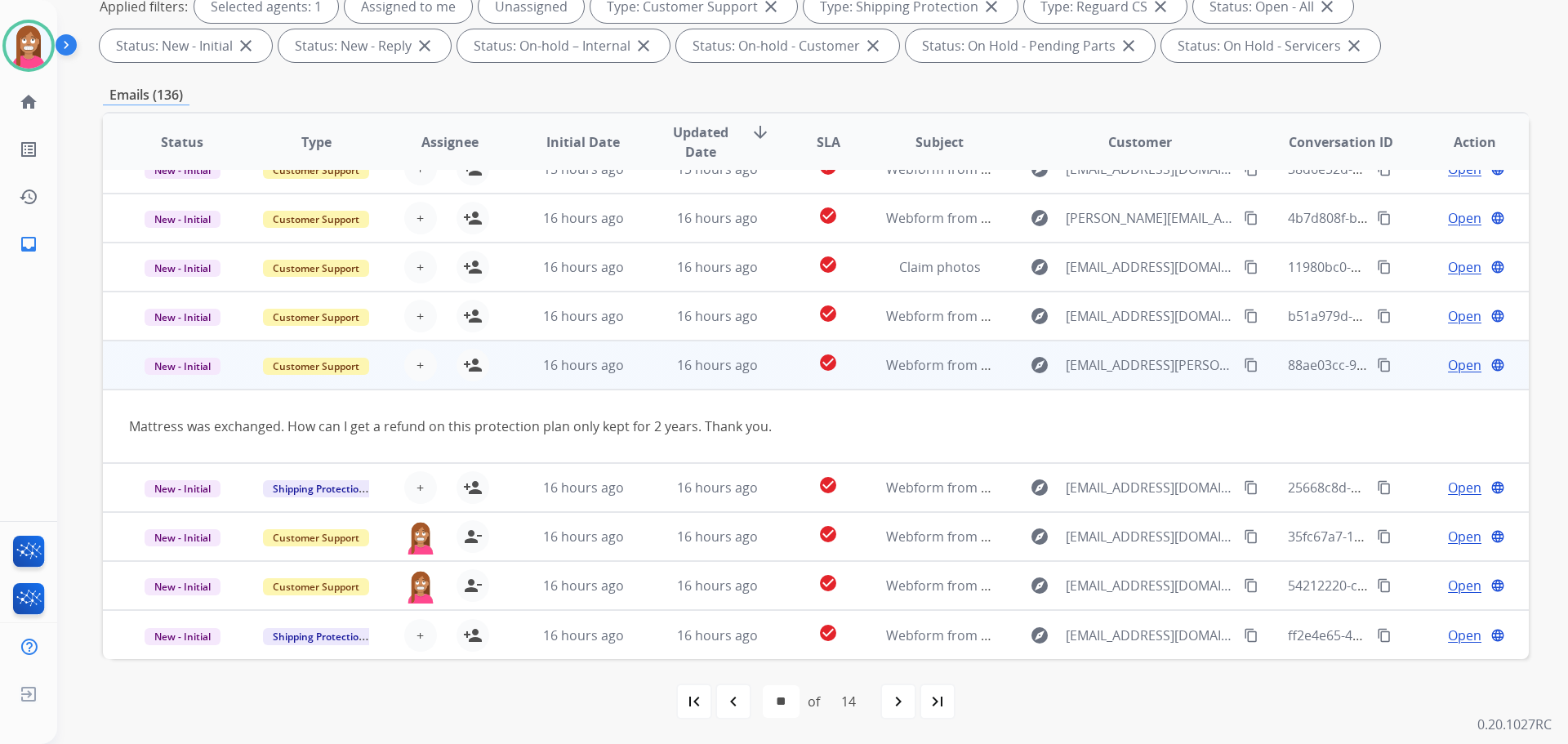
click at [1243, 365] on mat-icon "content_copy" at bounding box center [1251, 365] width 15 height 15
click at [469, 370] on mat-icon "person_add" at bounding box center [472, 365] width 19 height 19
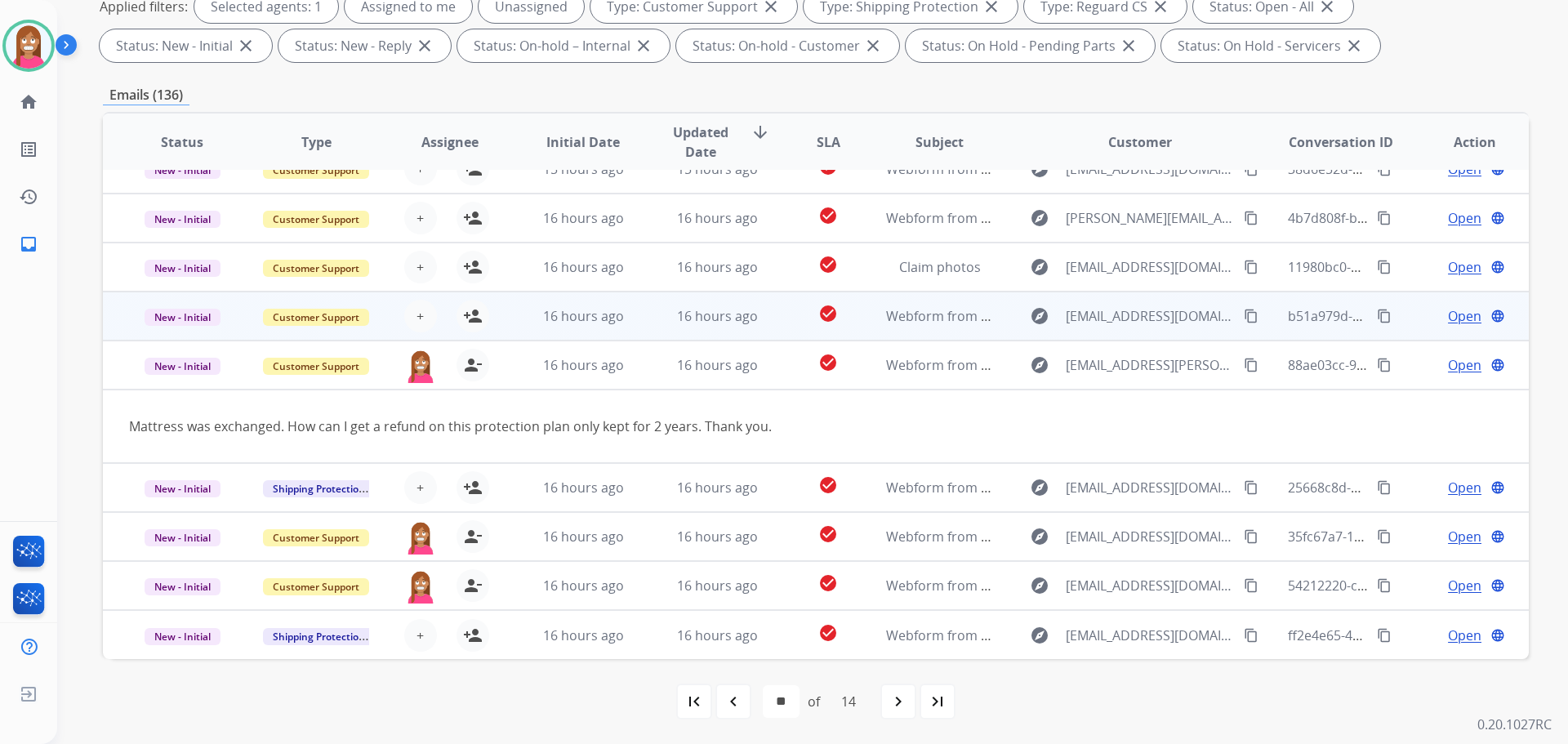
click at [517, 316] on td "16 hours ago" at bounding box center [571, 316] width 134 height 49
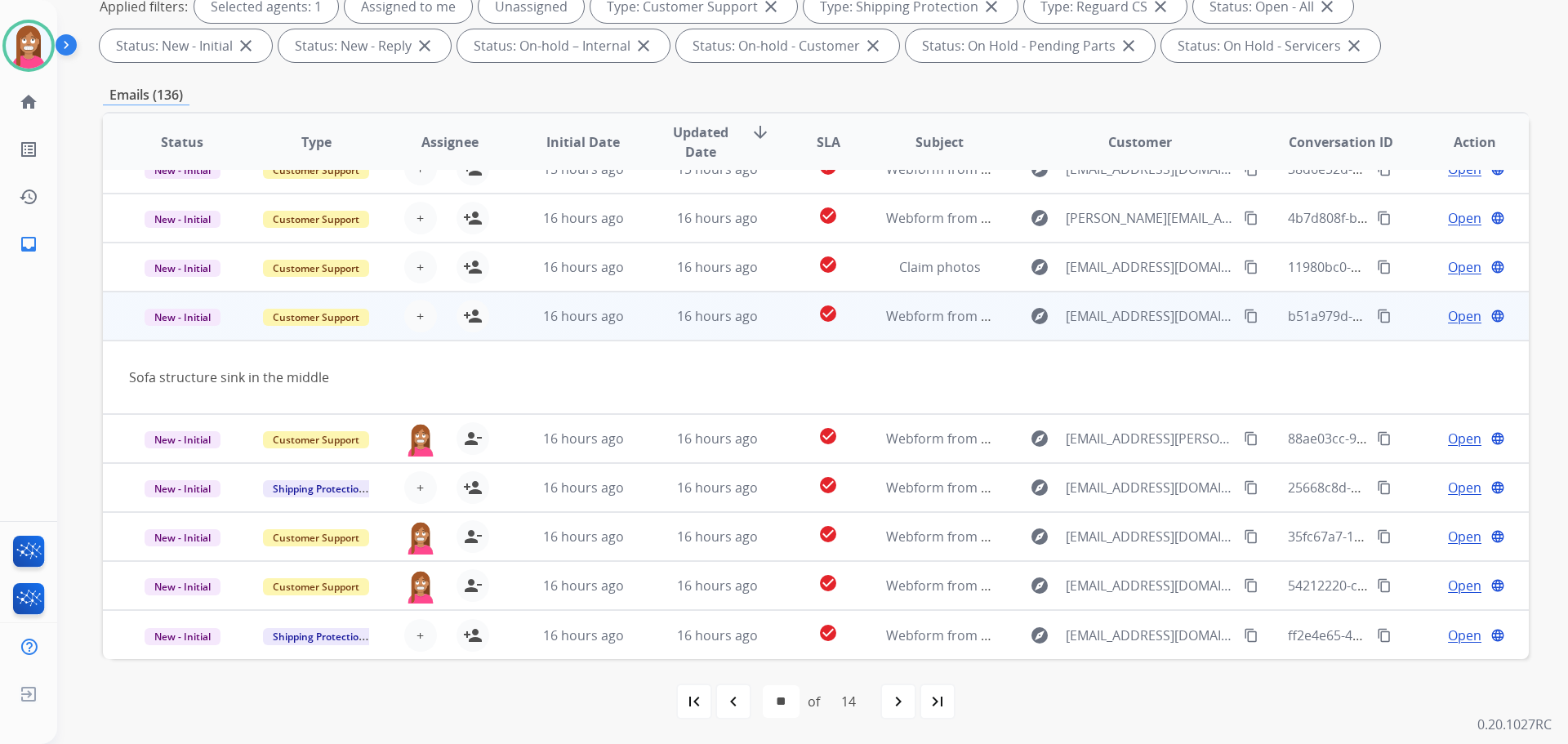
scroll to position [0, 0]
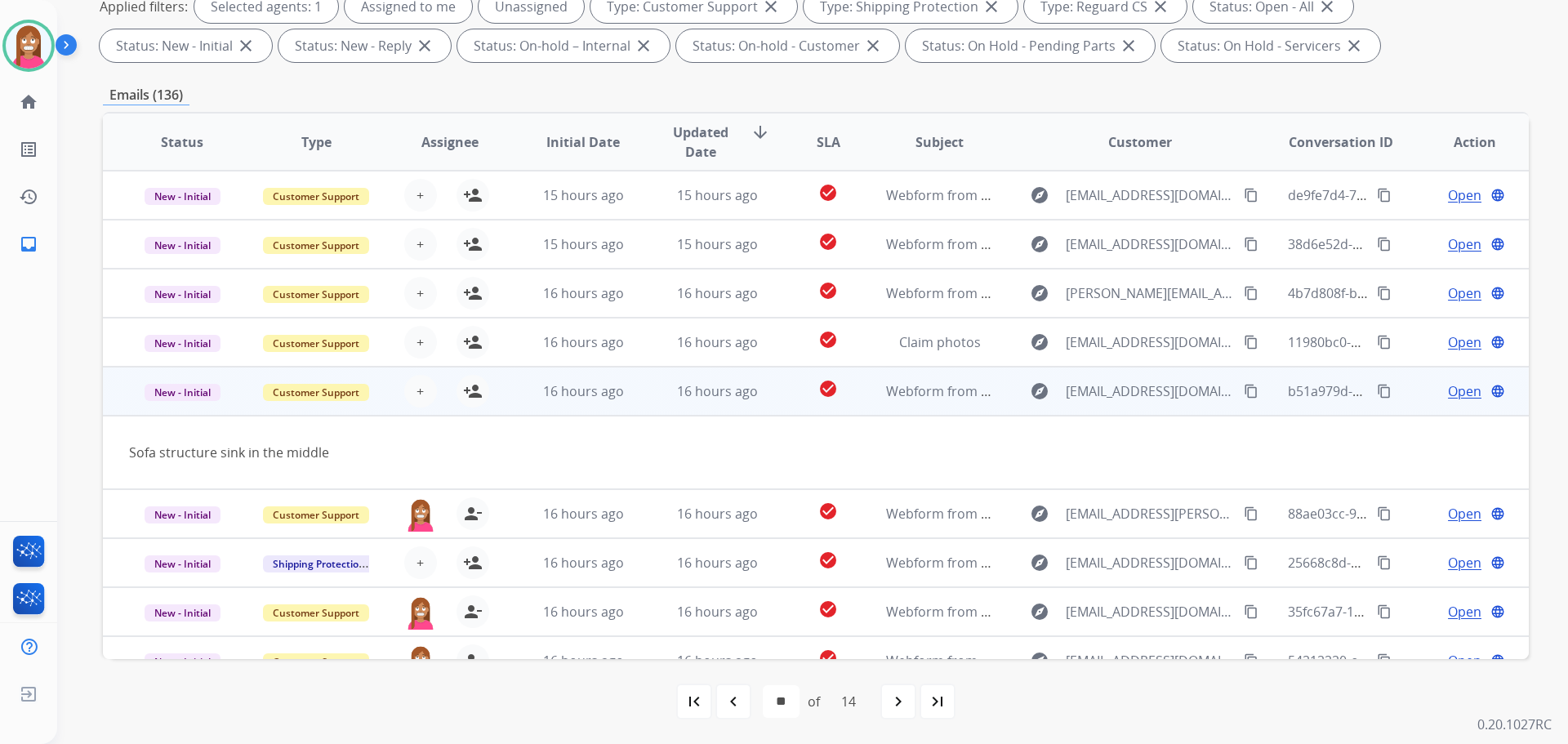
click at [1243, 388] on mat-icon "content_copy" at bounding box center [1251, 392] width 15 height 15
click at [468, 393] on mat-icon "person_add" at bounding box center [472, 391] width 19 height 19
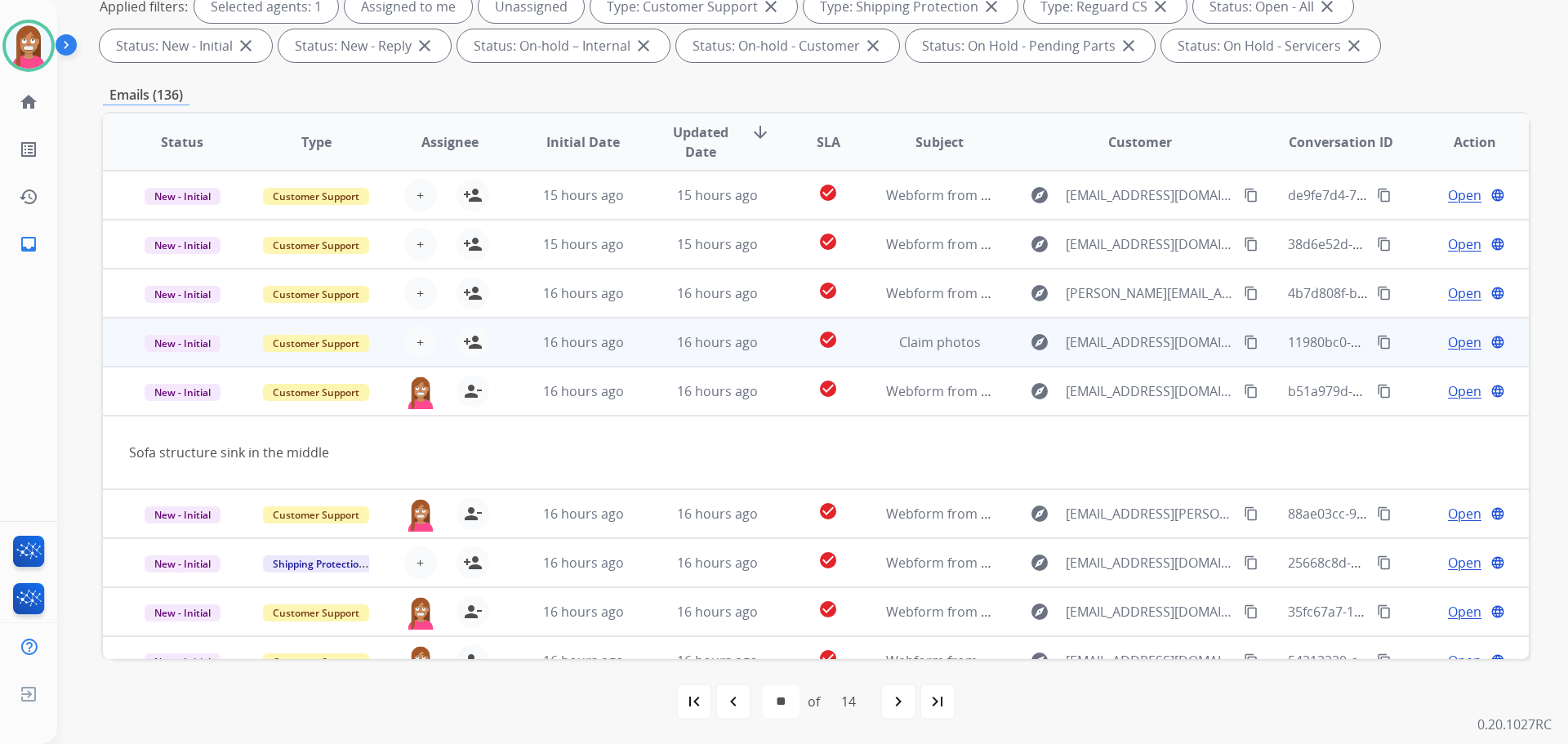
click at [638, 339] on td "16 hours ago" at bounding box center [705, 342] width 134 height 49
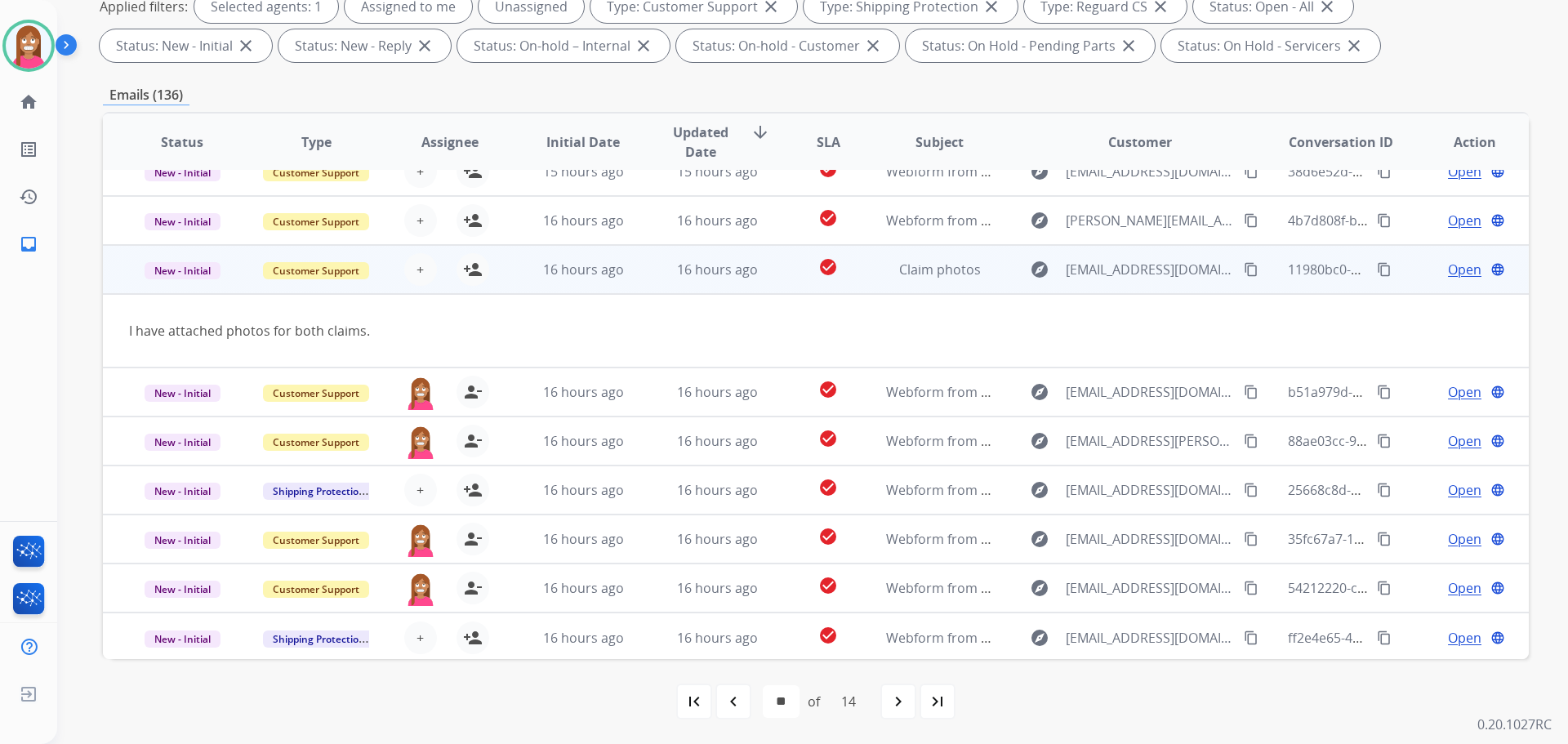
scroll to position [75, 0]
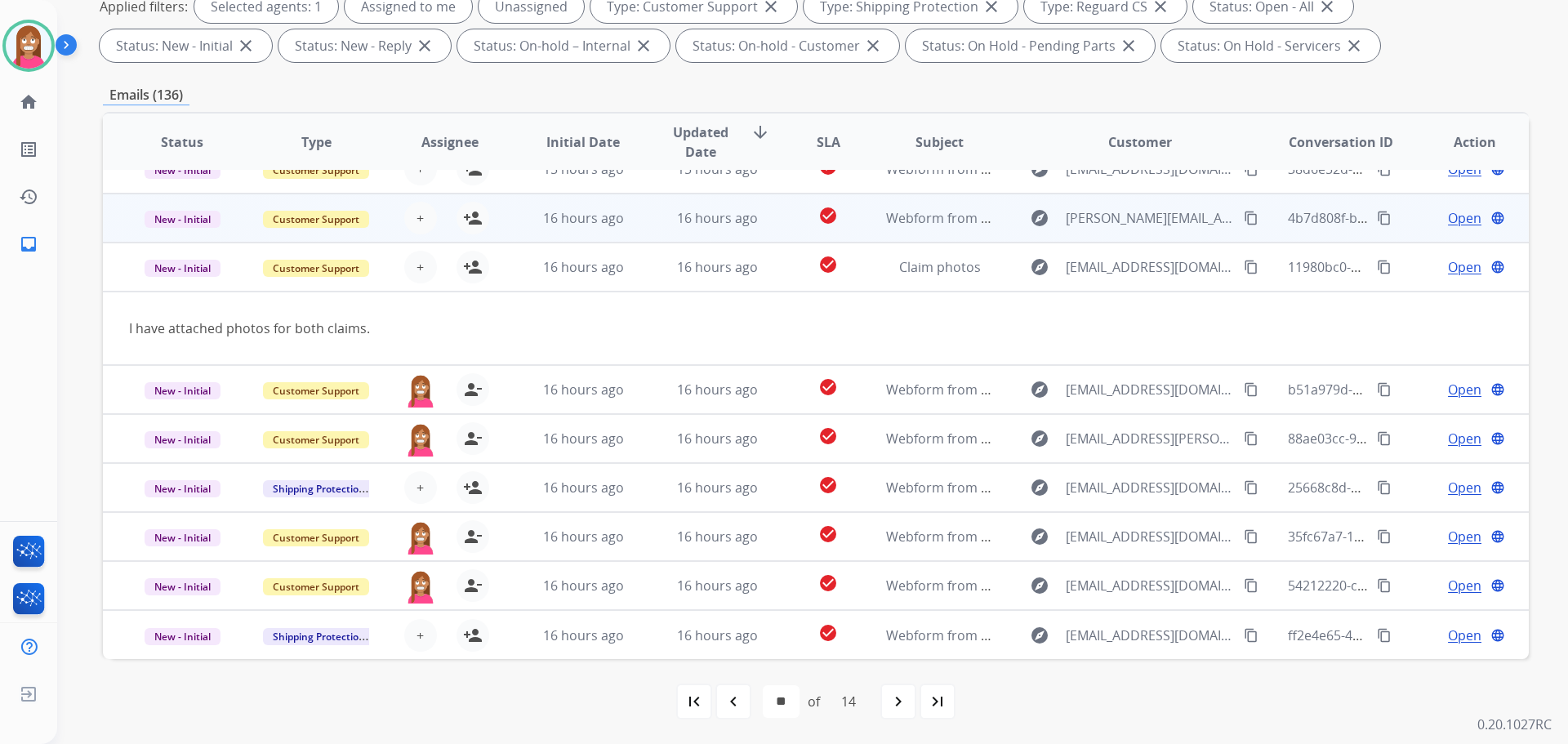
click at [645, 227] on td "16 hours ago" at bounding box center [705, 218] width 134 height 49
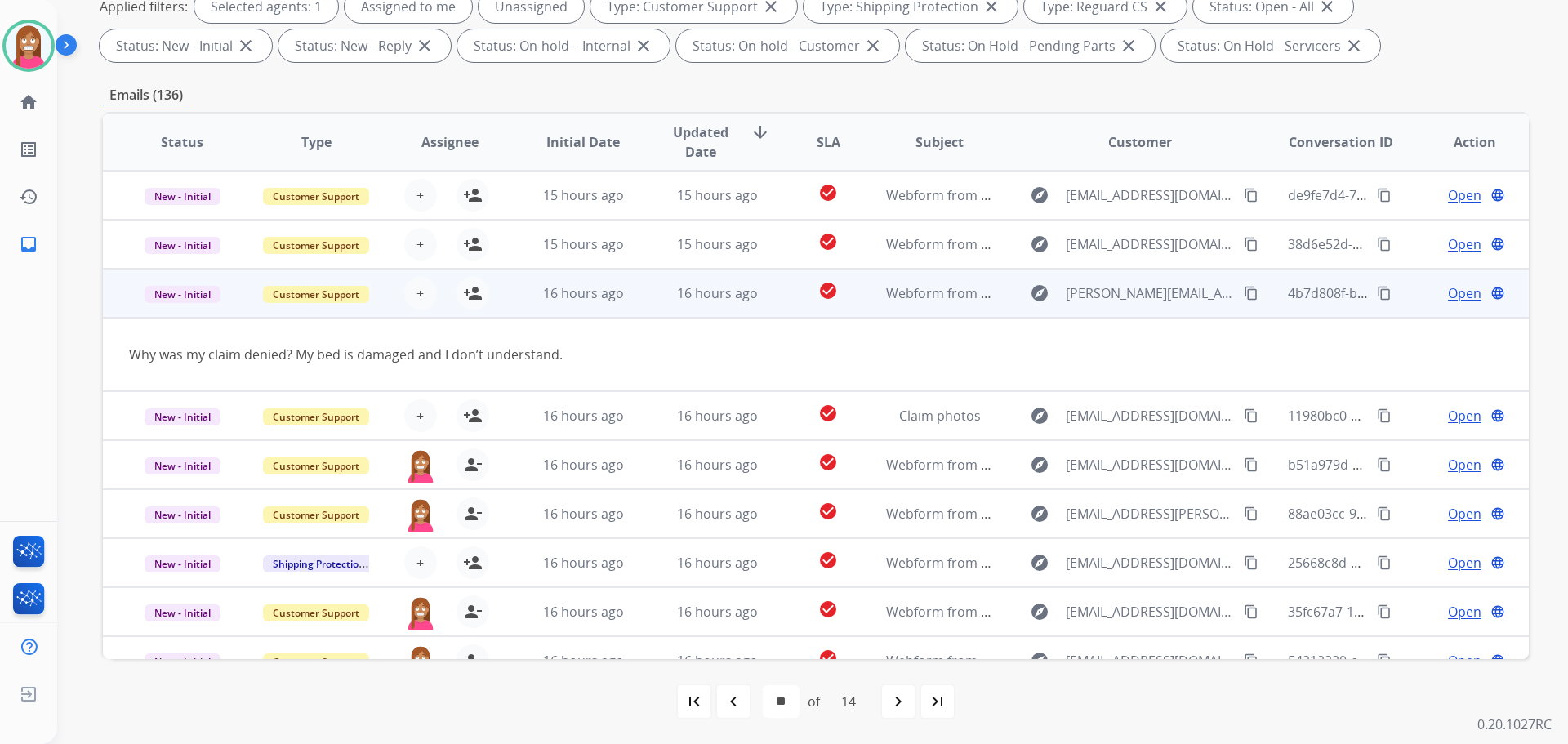
scroll to position [182, 0]
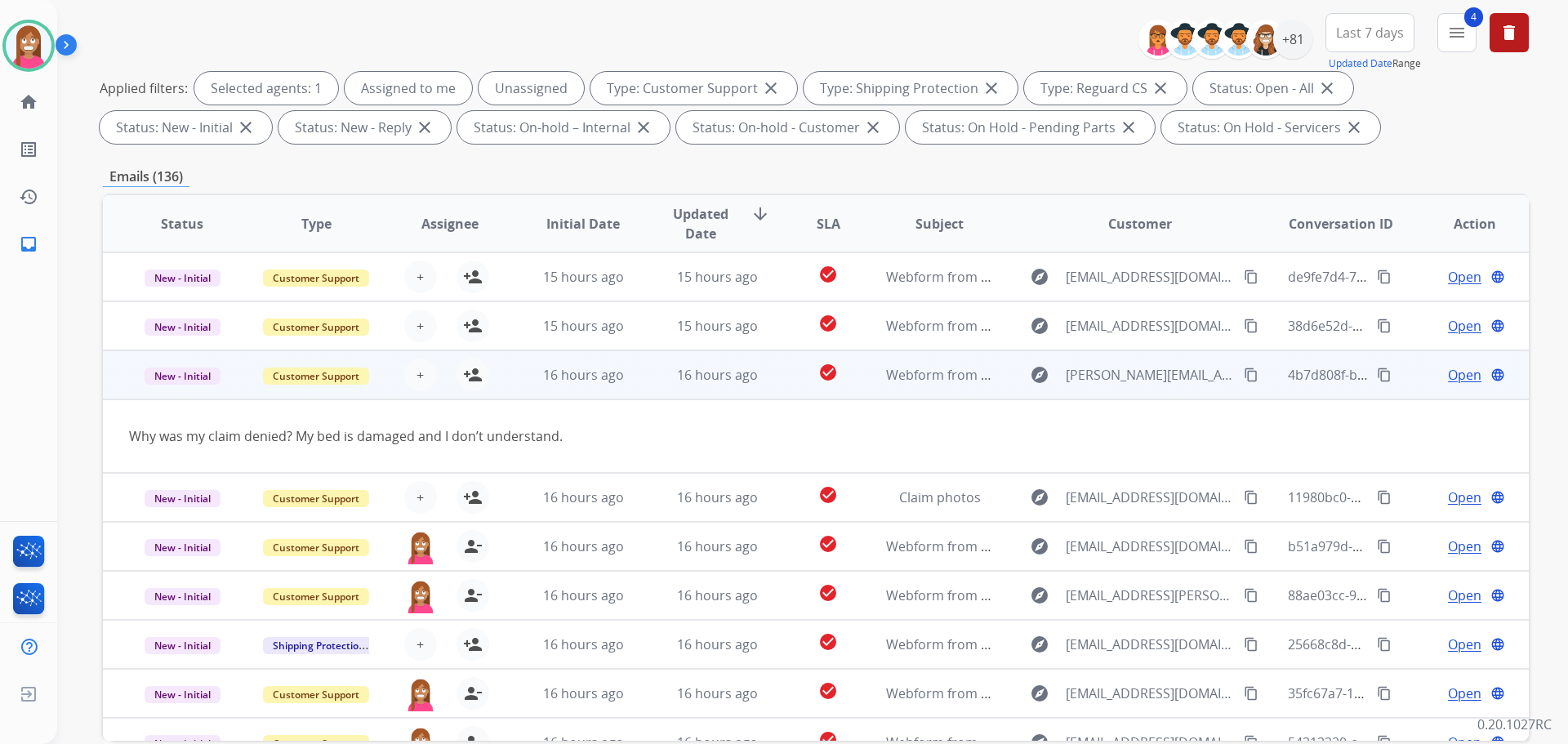
click at [1244, 375] on mat-icon "content_copy" at bounding box center [1251, 375] width 15 height 15
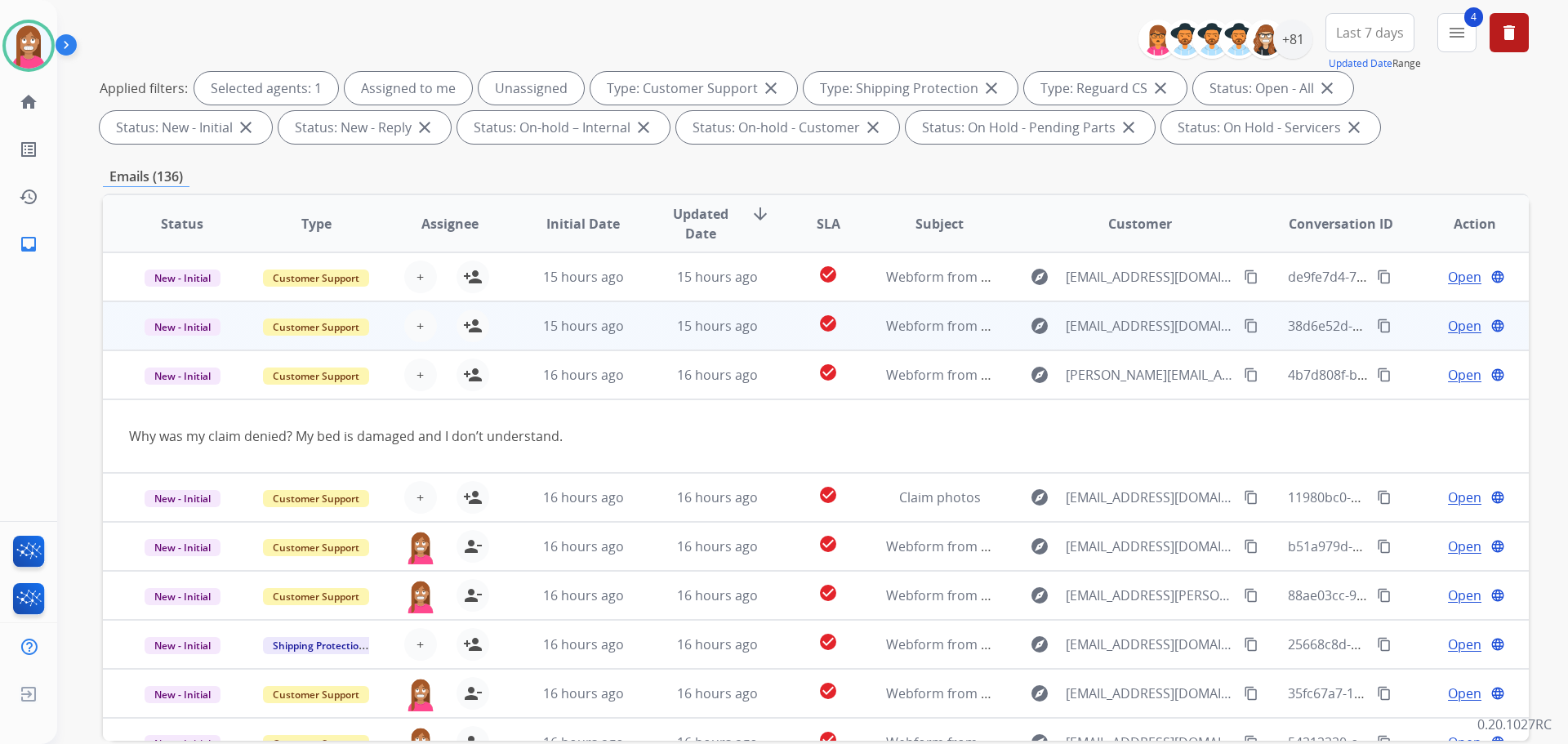
click at [643, 339] on td "15 hours ago" at bounding box center [705, 326] width 134 height 49
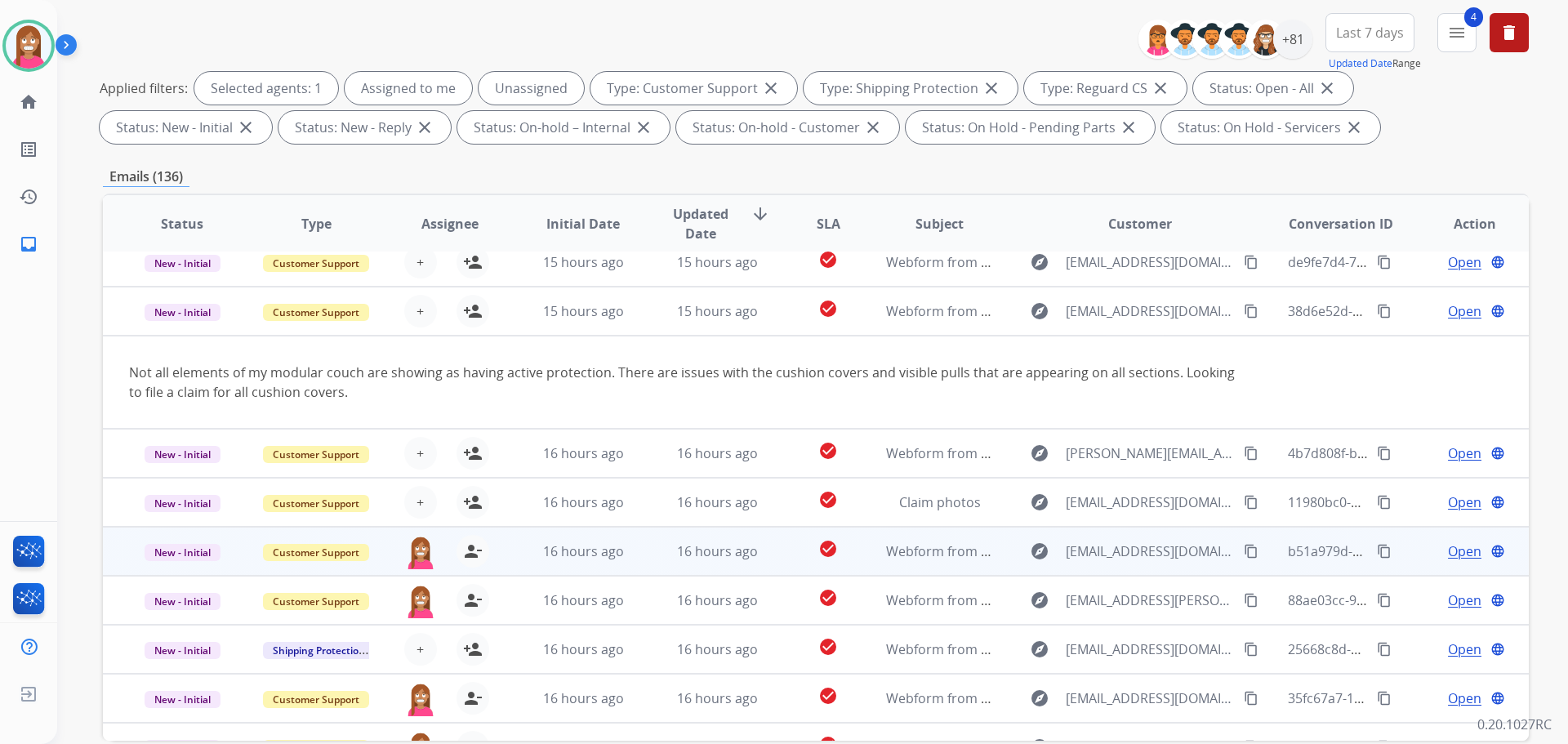
scroll to position [0, 0]
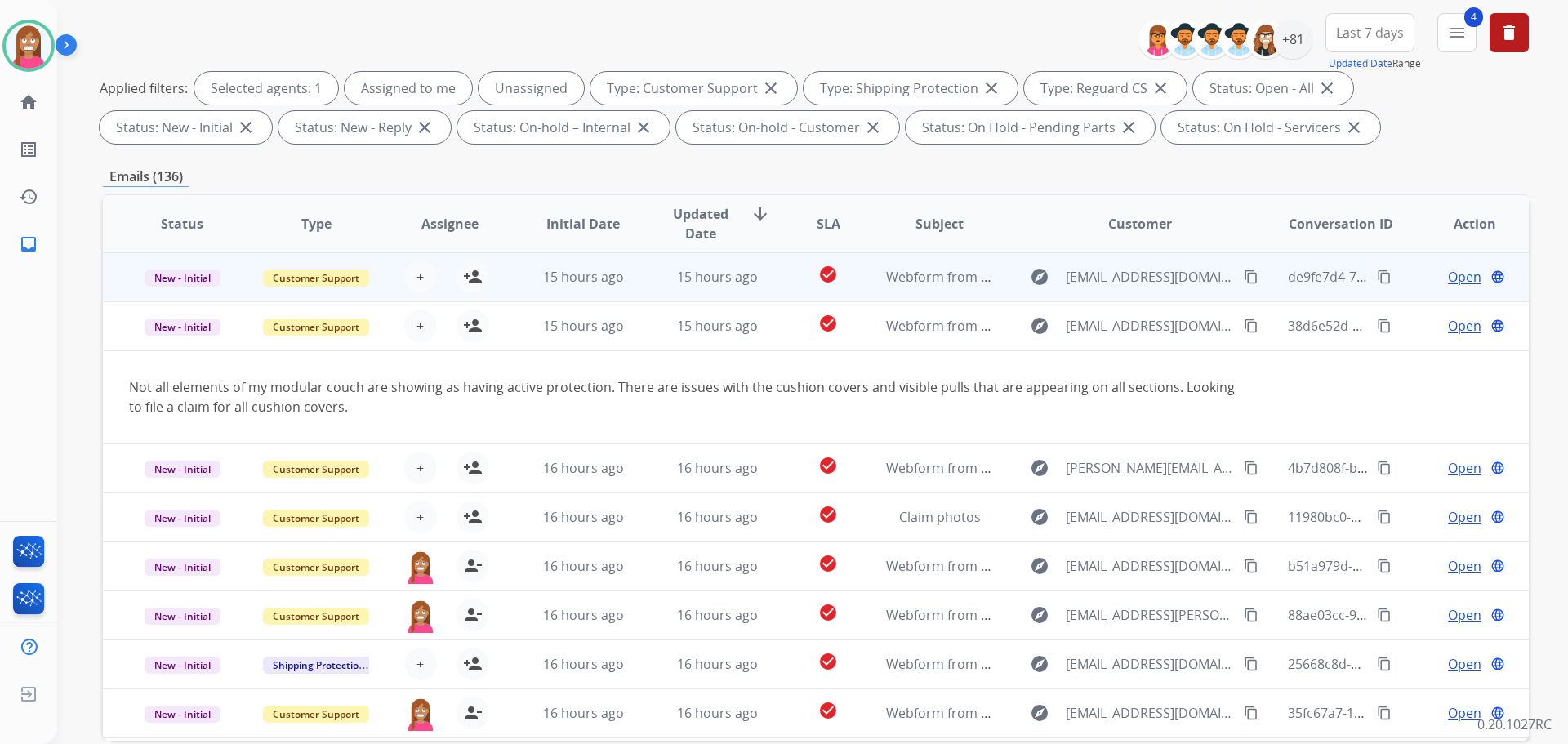
click at [655, 290] on td "15 hours ago" at bounding box center [705, 277] width 134 height 49
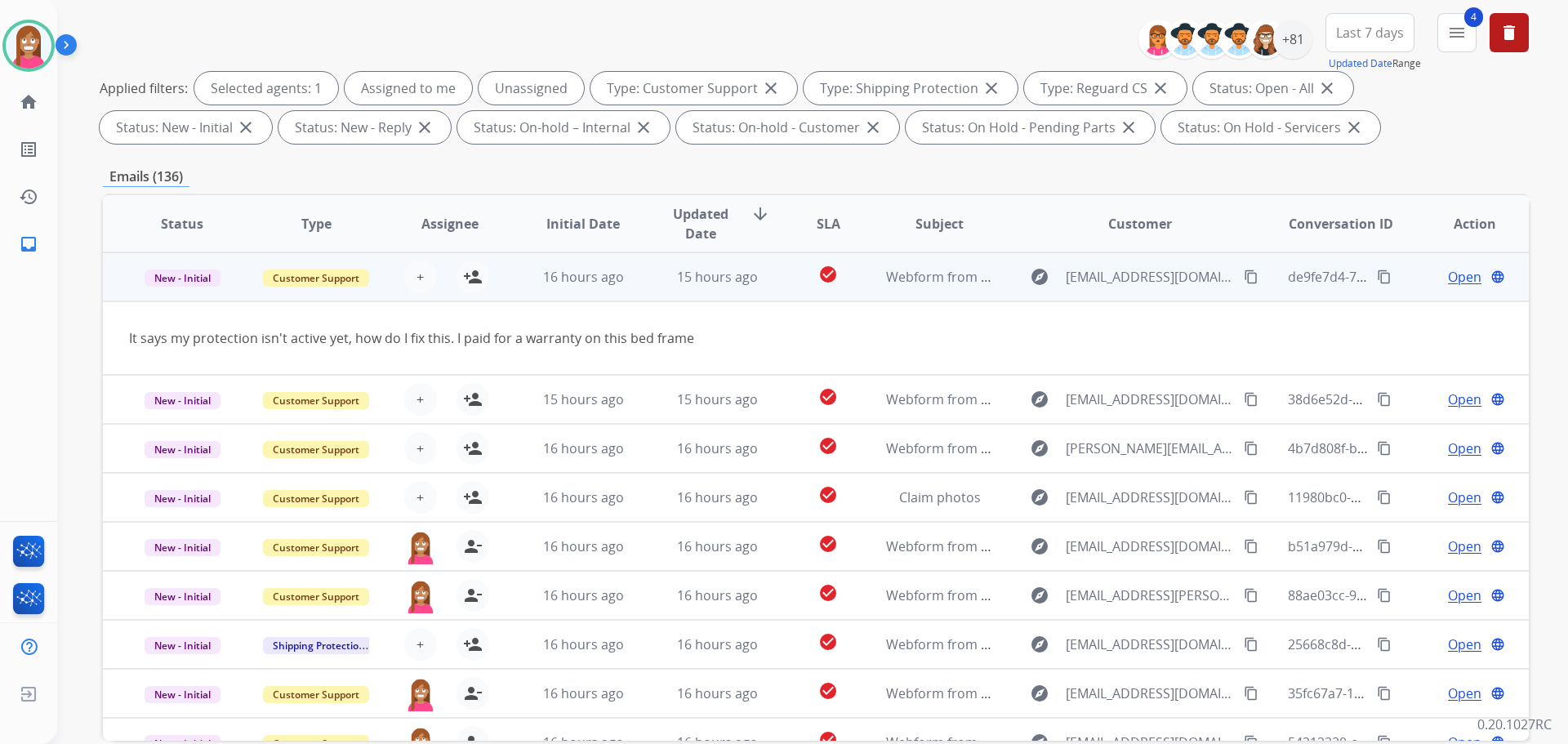
click at [1247, 280] on button "content_copy" at bounding box center [1251, 276] width 19 height 19
click at [467, 280] on mat-icon "person_add" at bounding box center [472, 276] width 19 height 19
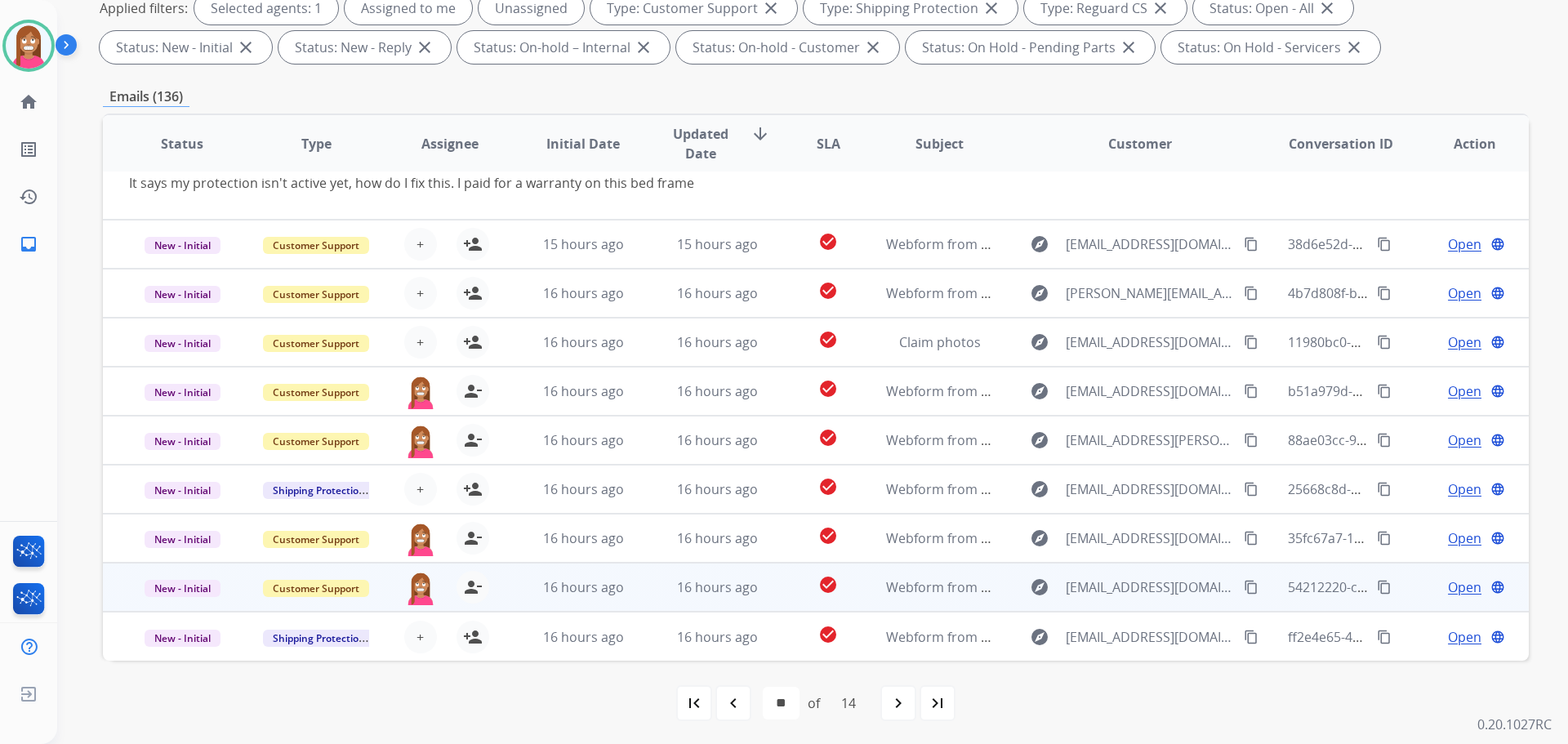
scroll to position [264, 0]
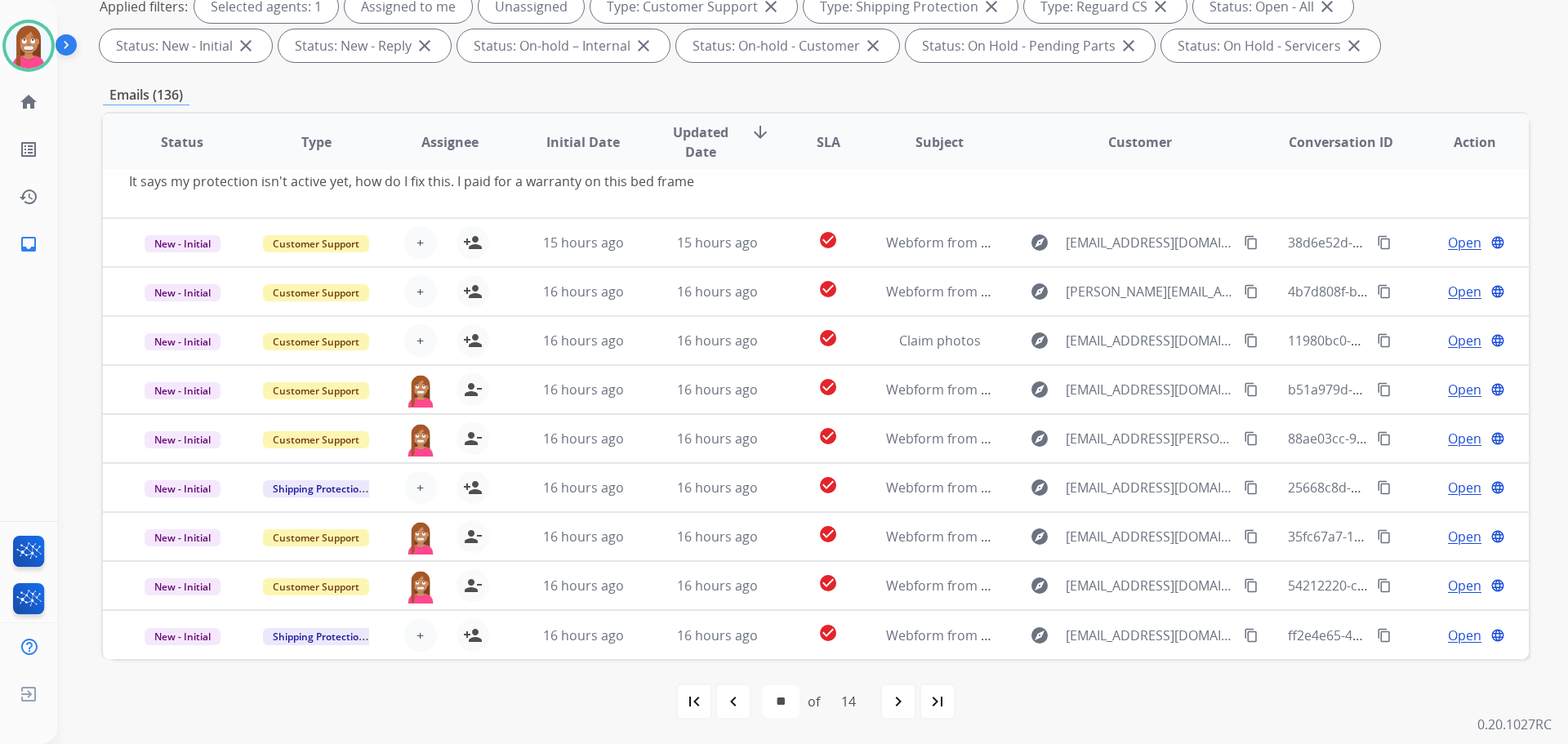
click at [735, 708] on mat-icon "navigate_before" at bounding box center [733, 701] width 19 height 19
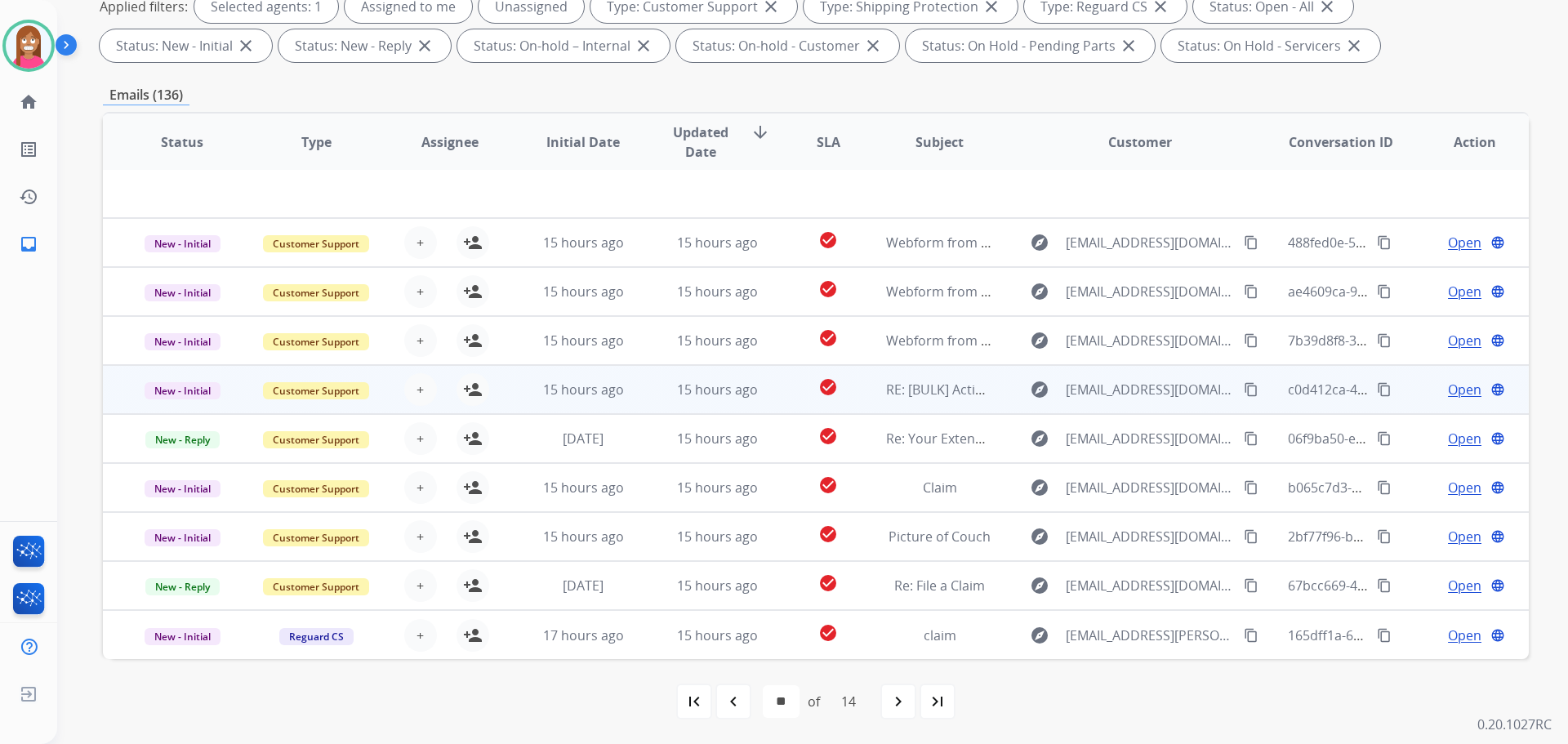
click at [652, 400] on td "15 hours ago" at bounding box center [705, 389] width 134 height 49
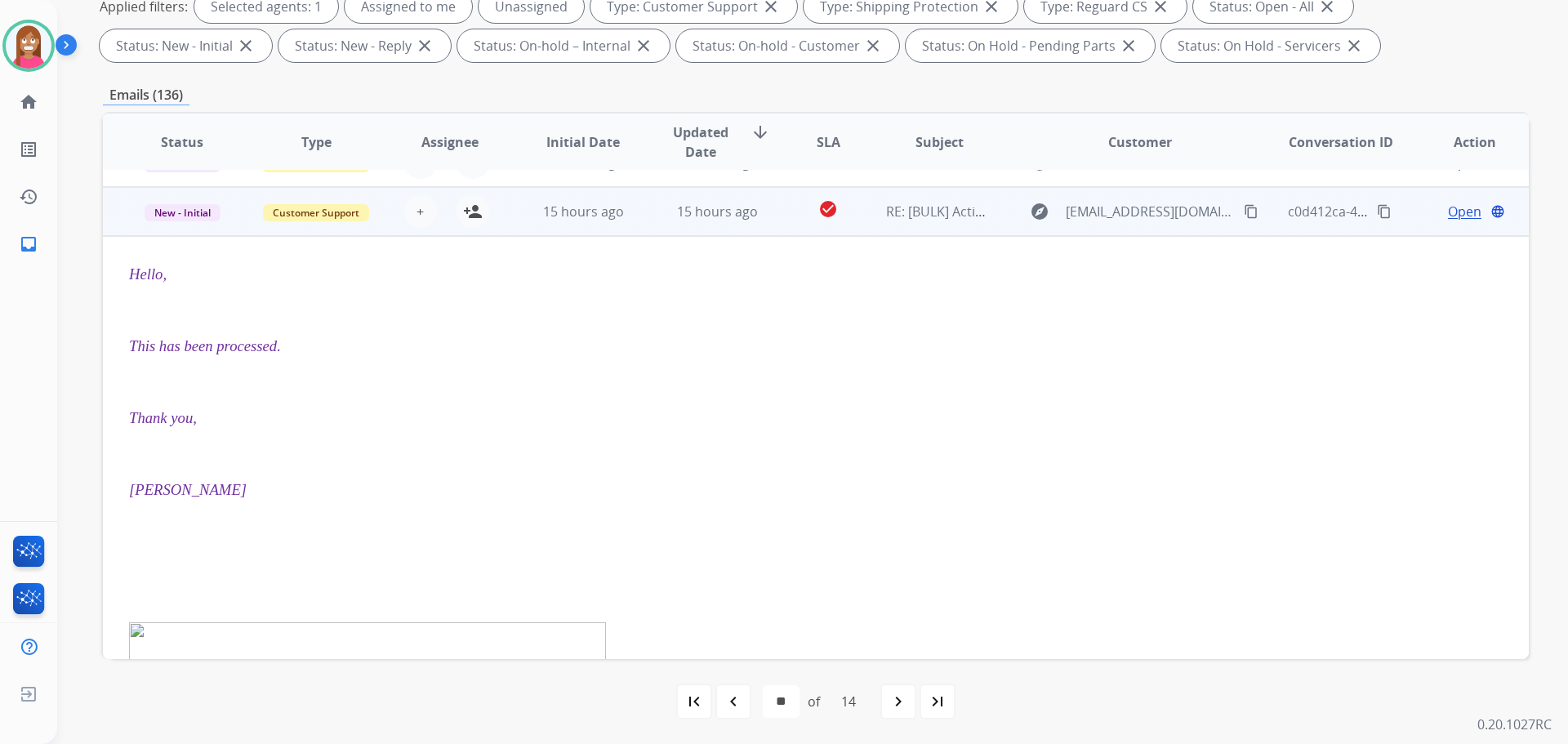
scroll to position [196, 0]
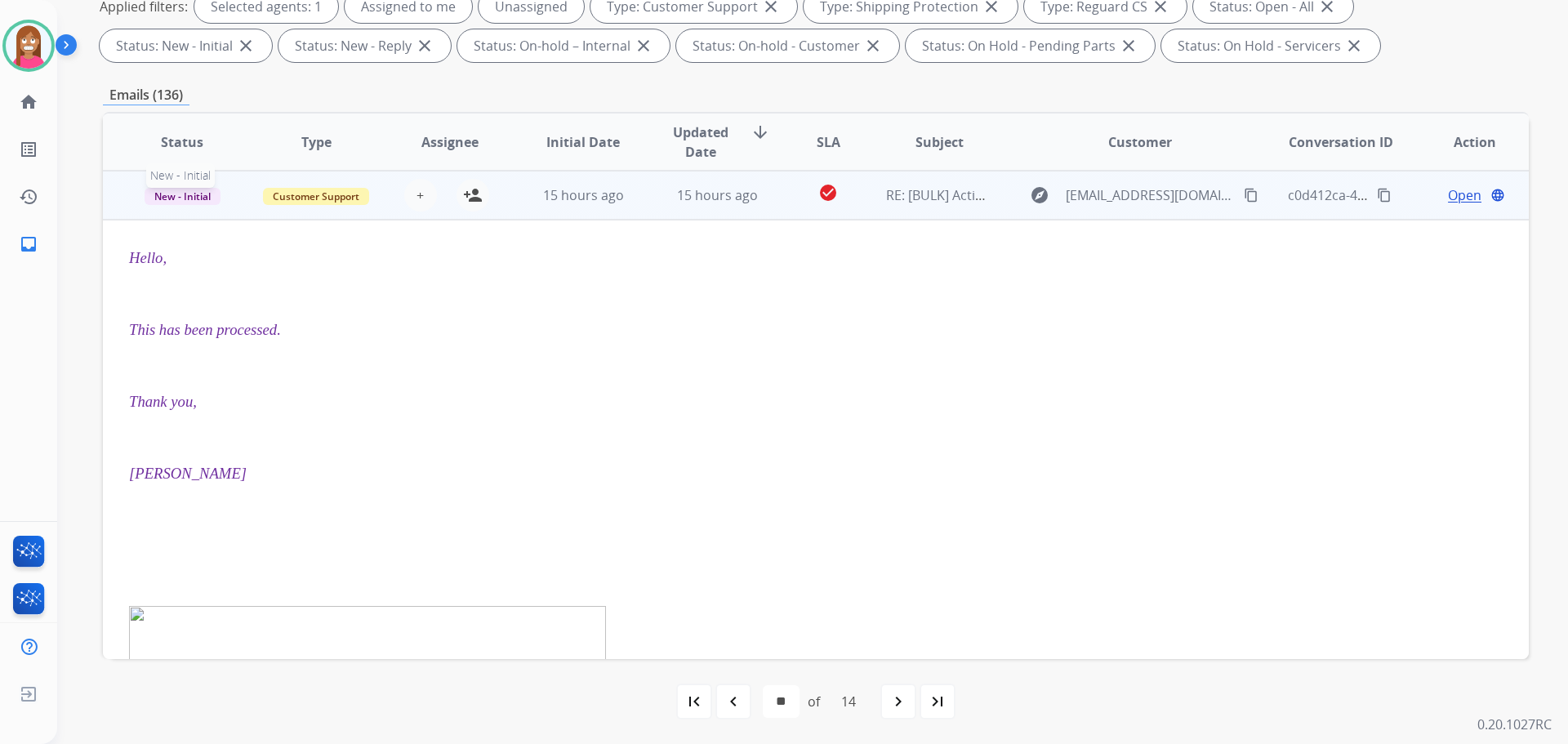
click at [191, 194] on span "New - Initial" at bounding box center [182, 196] width 76 height 17
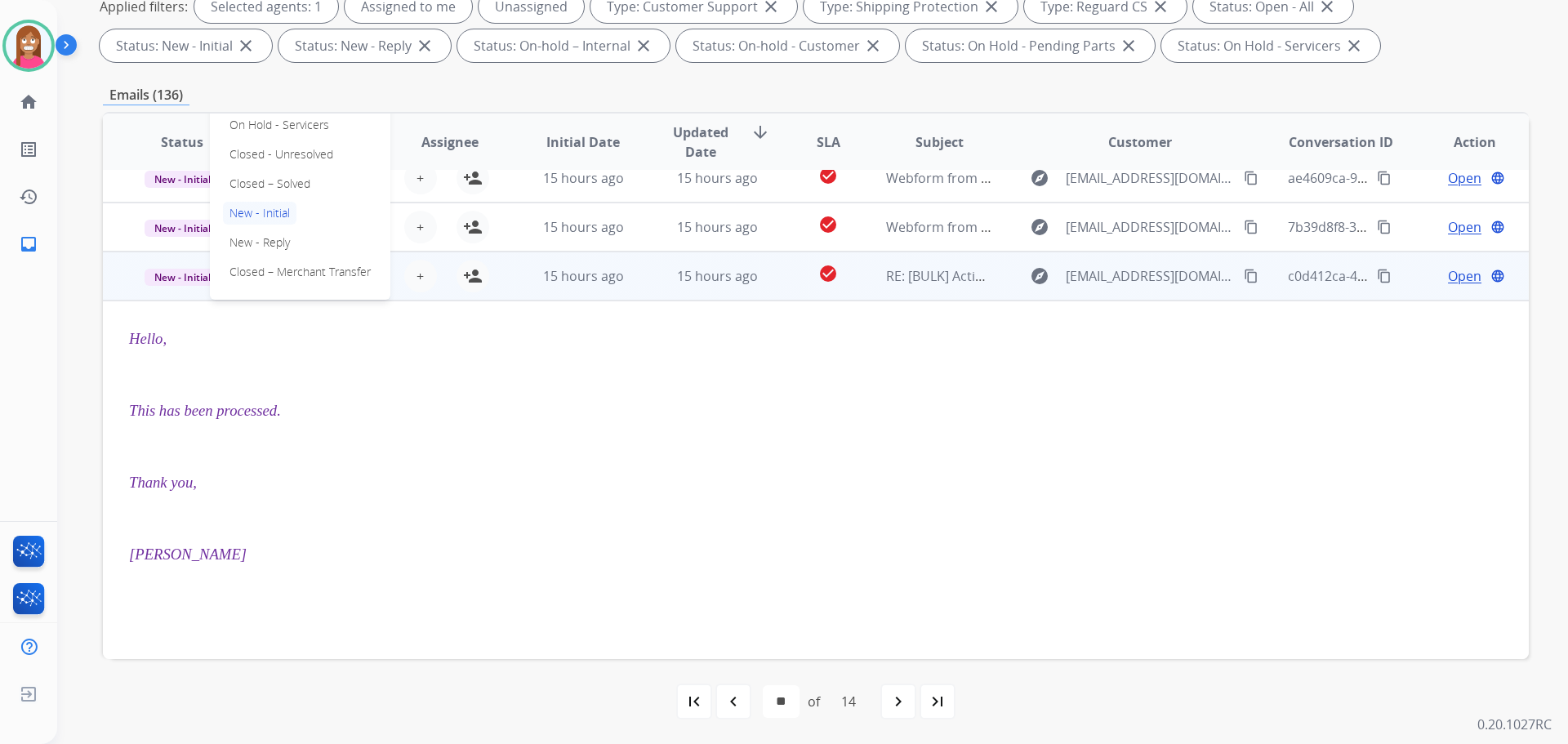
scroll to position [115, 0]
click at [258, 188] on p "Closed – Solved" at bounding box center [269, 184] width 94 height 23
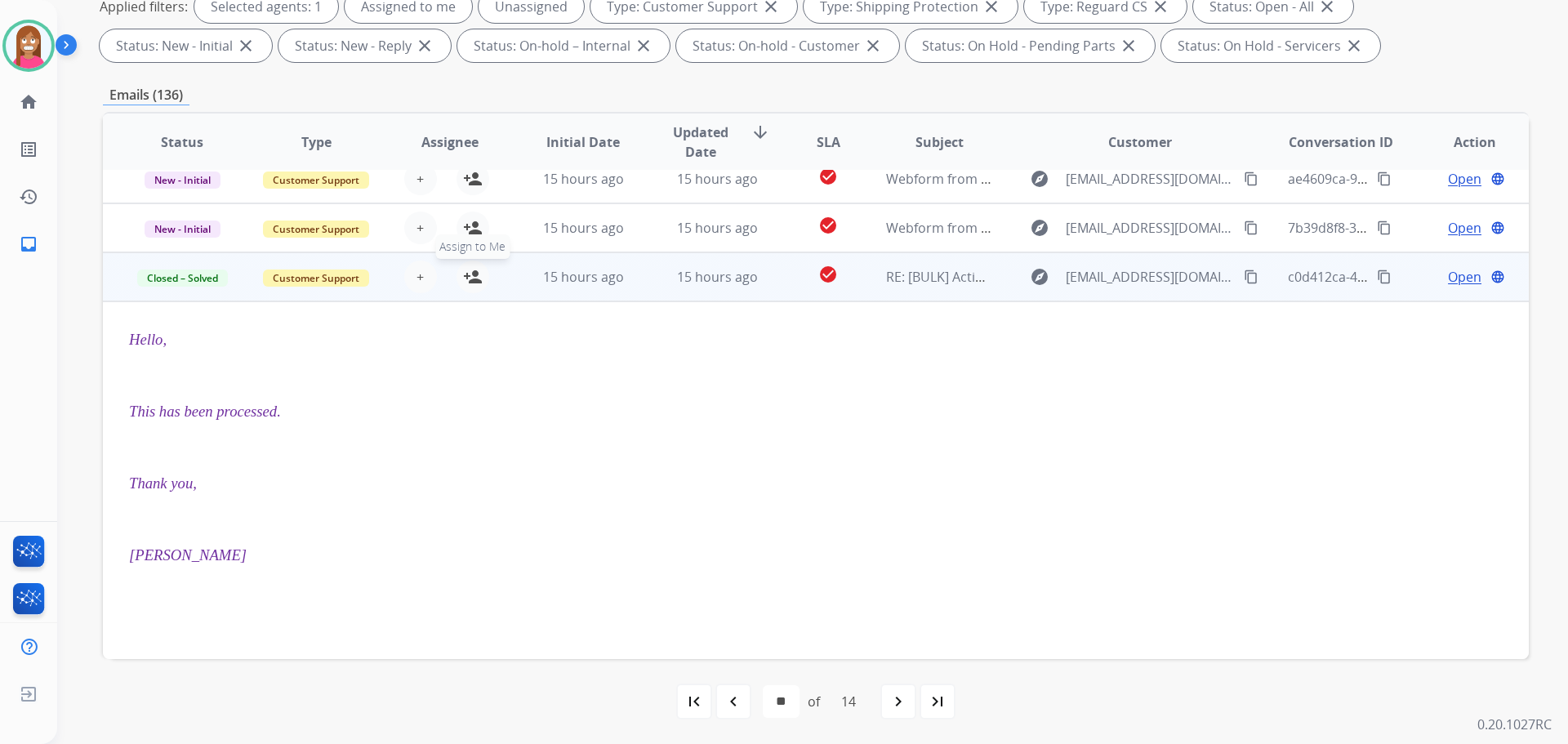
click at [474, 277] on mat-icon "person_add" at bounding box center [472, 276] width 19 height 19
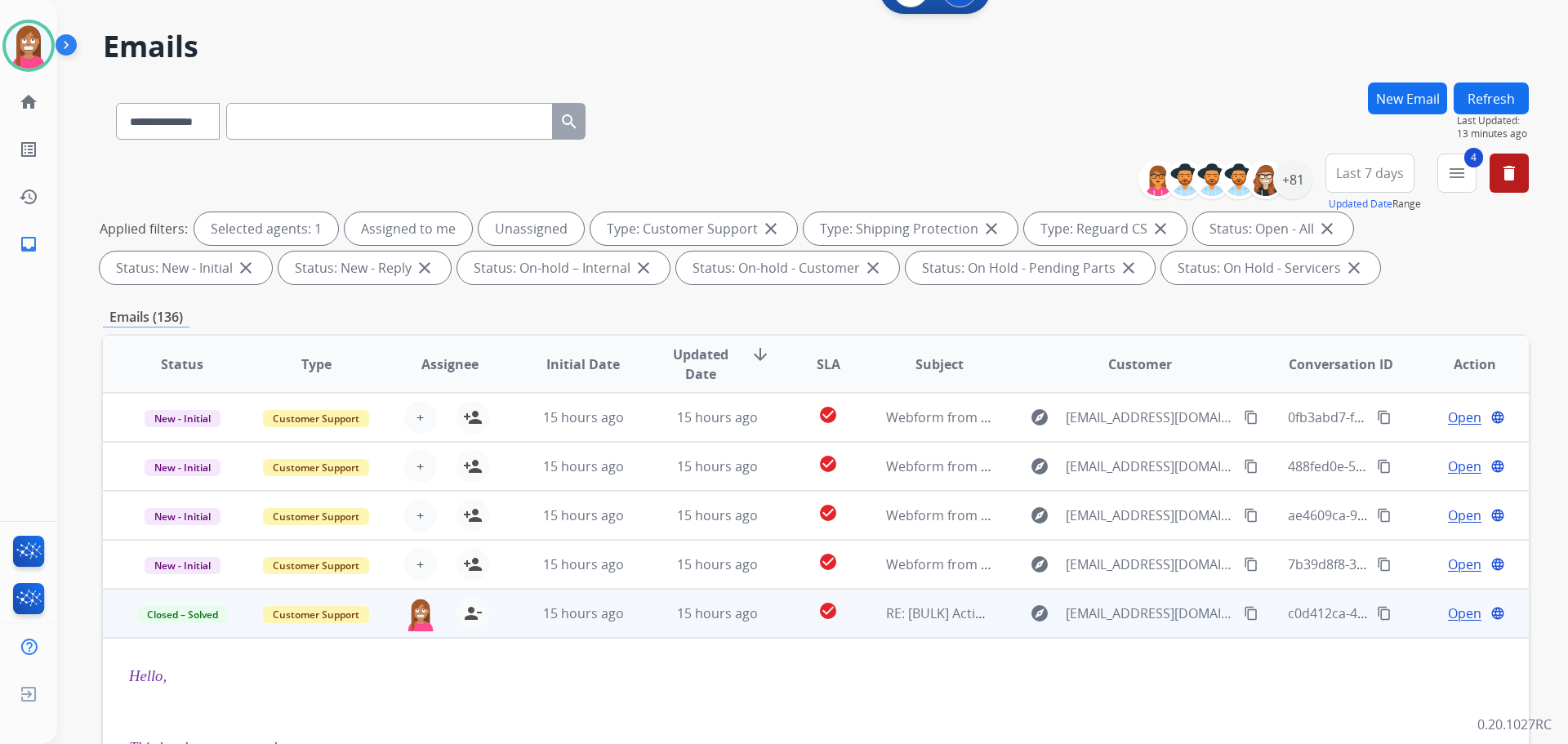
scroll to position [18, 0]
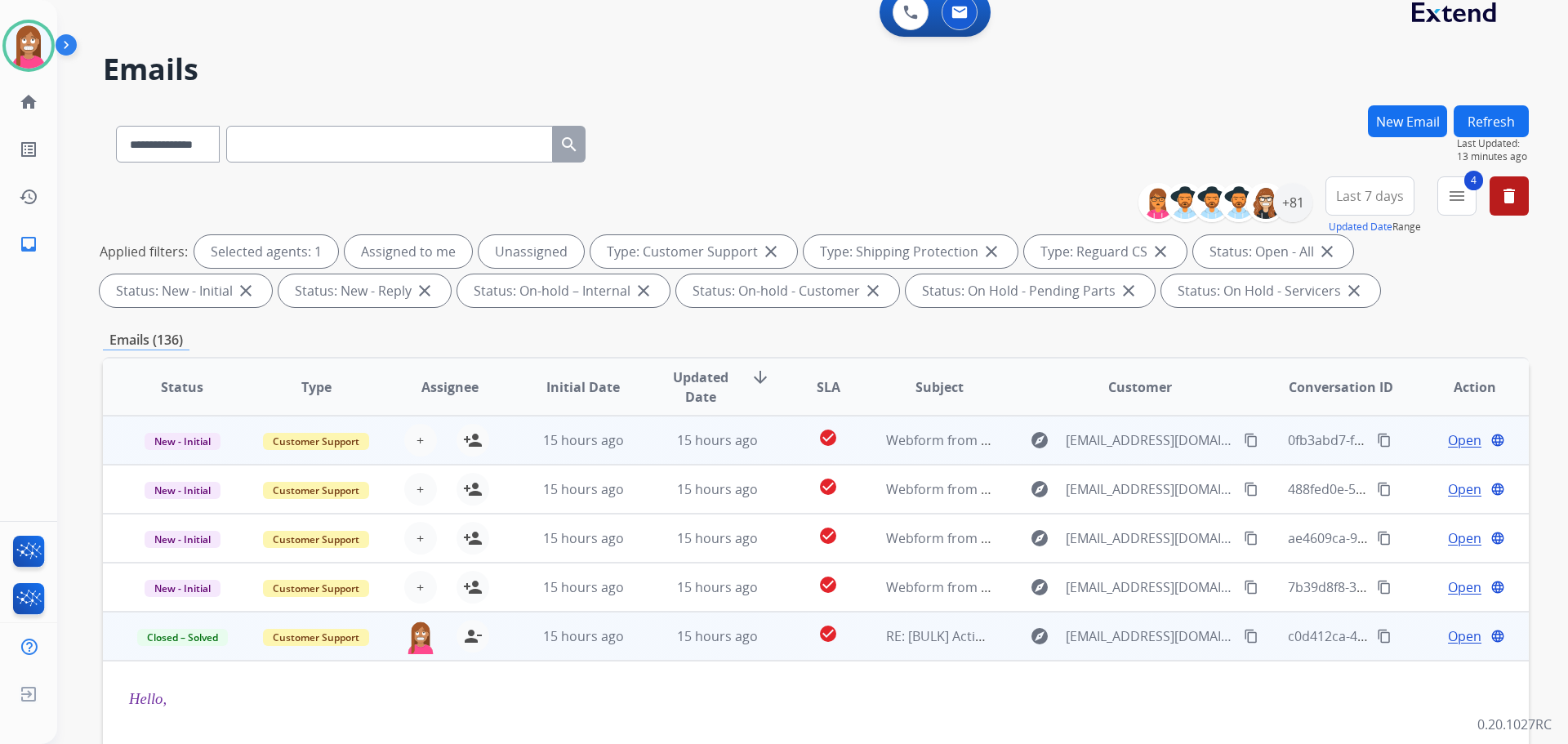
click at [647, 446] on td "15 hours ago" at bounding box center [705, 440] width 134 height 49
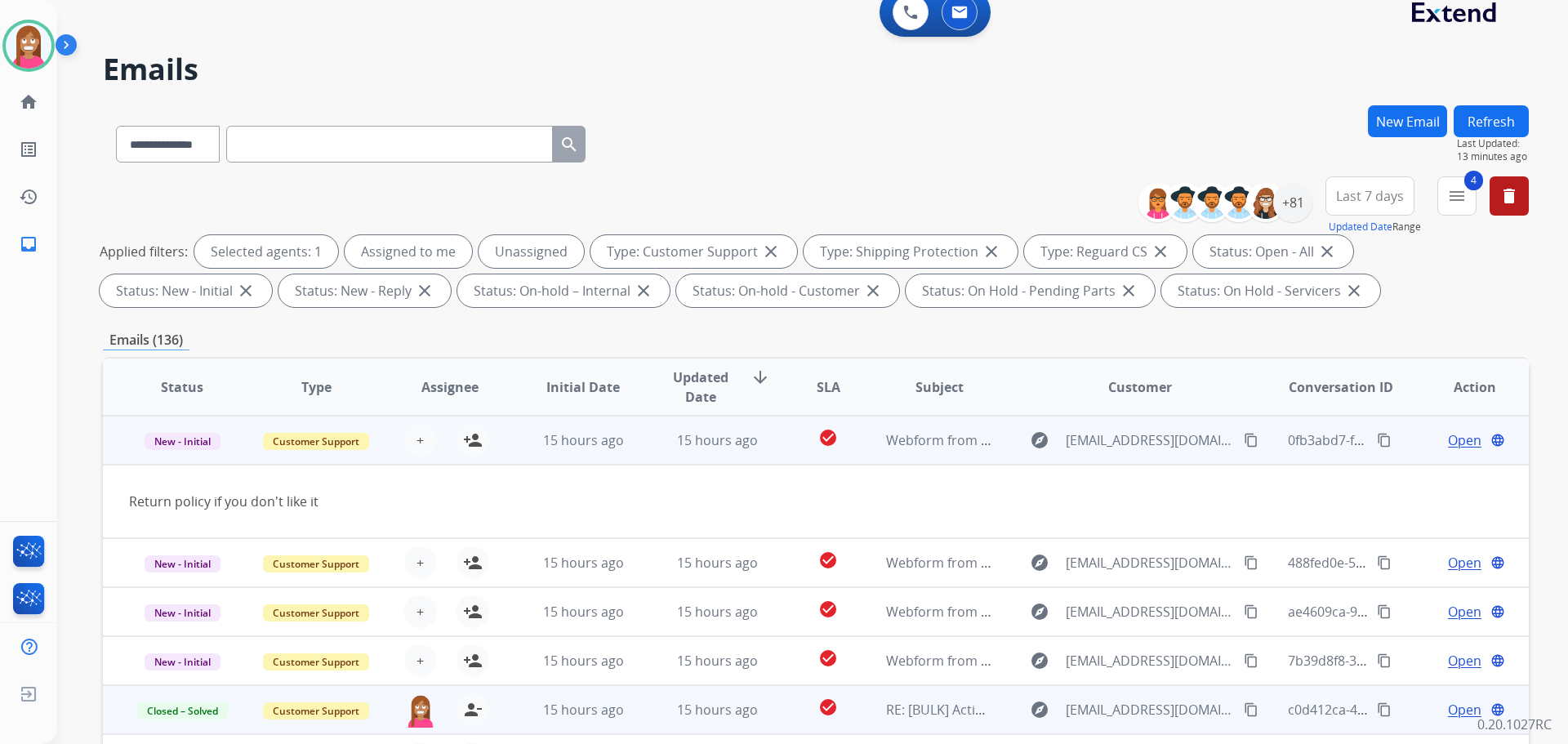
click at [1245, 443] on mat-icon "content_copy" at bounding box center [1251, 440] width 15 height 15
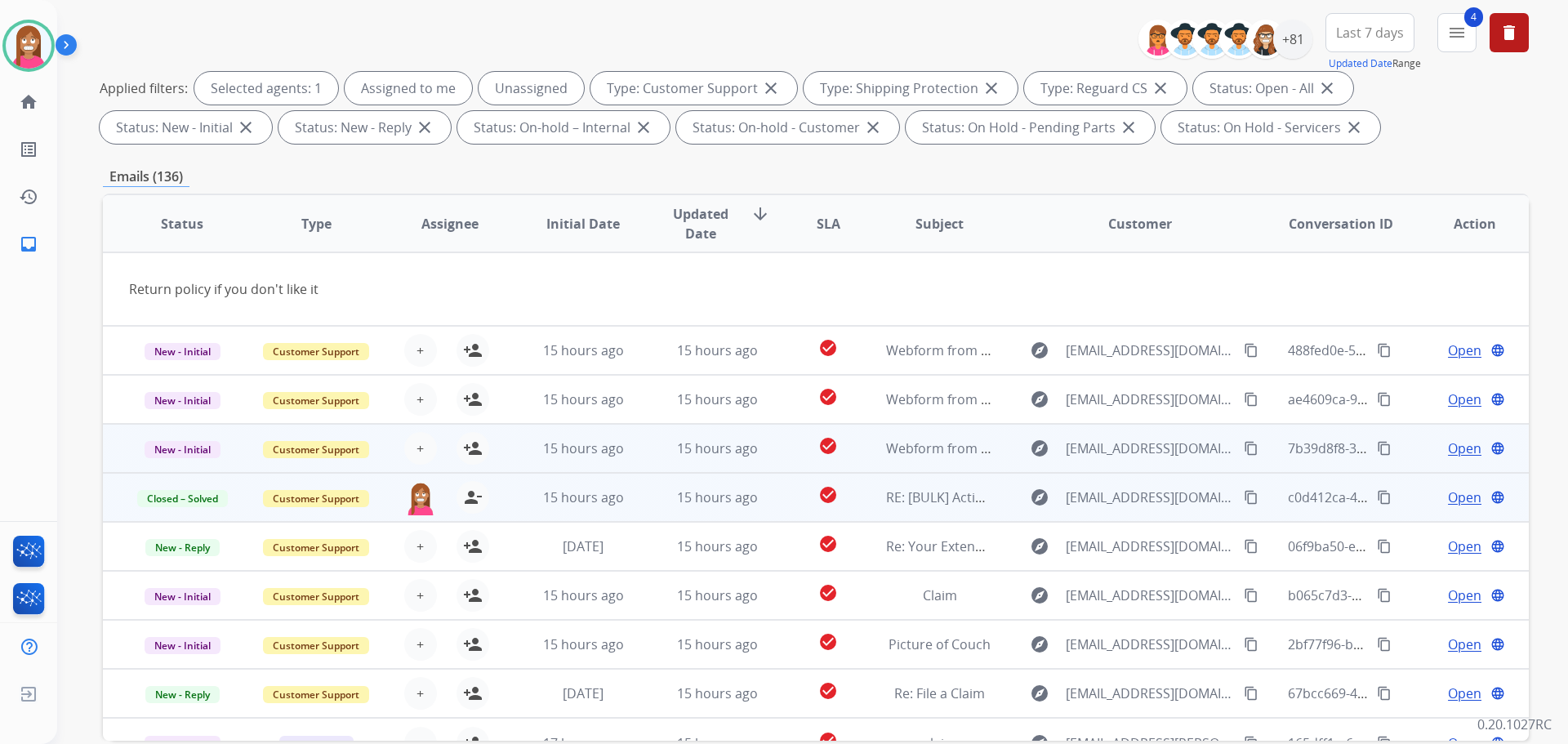
scroll to position [75, 0]
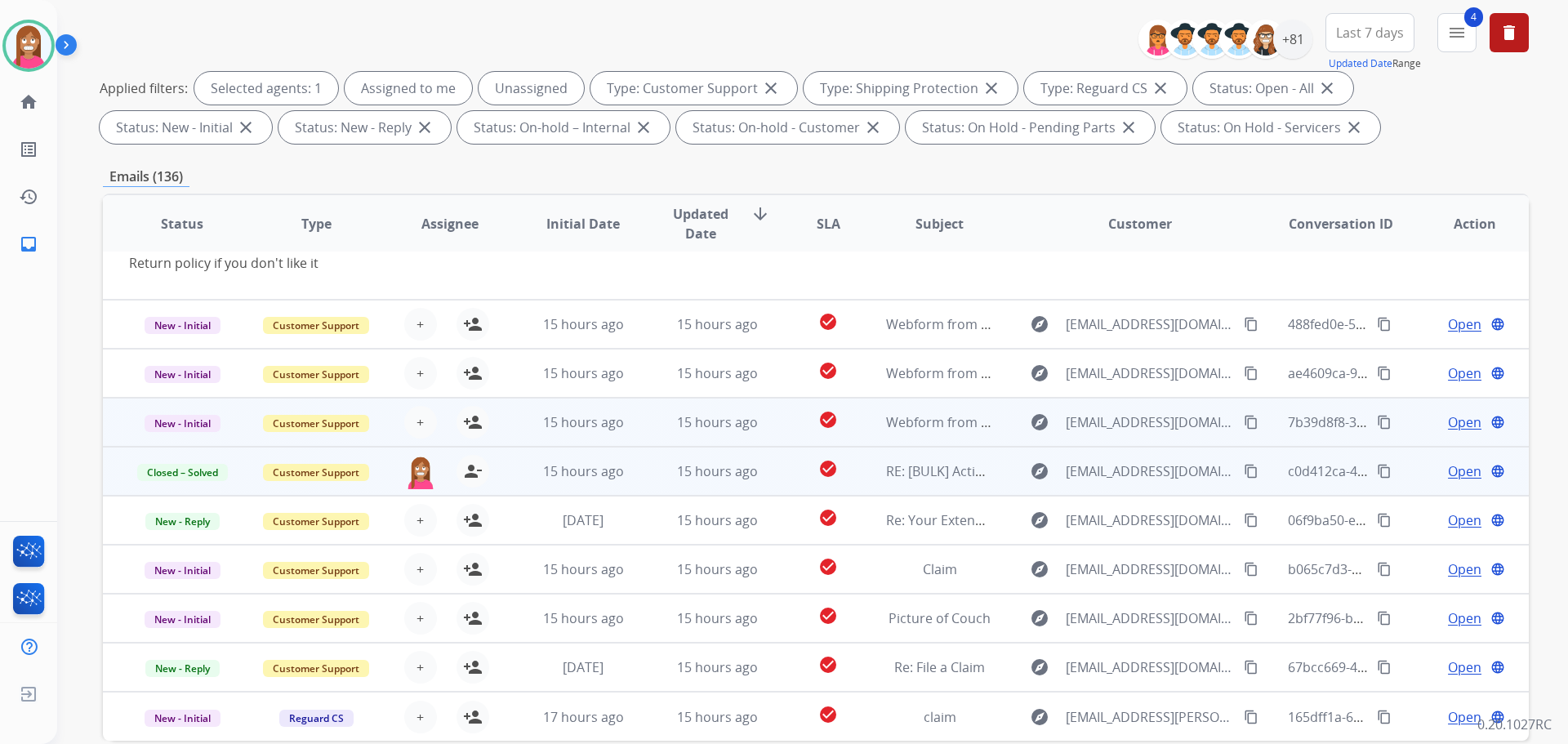
click at [642, 411] on td "15 hours ago" at bounding box center [705, 422] width 134 height 49
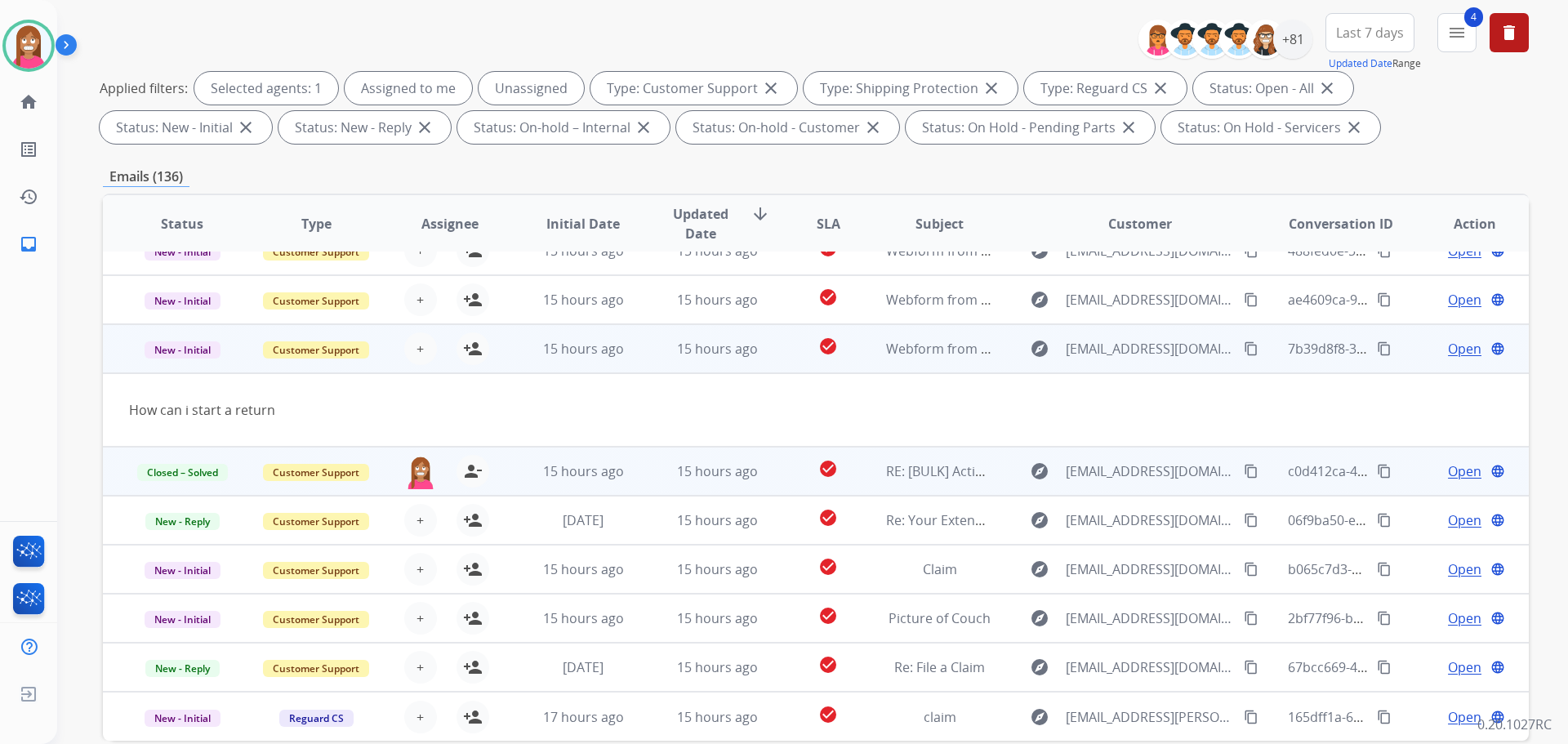
scroll to position [0, 0]
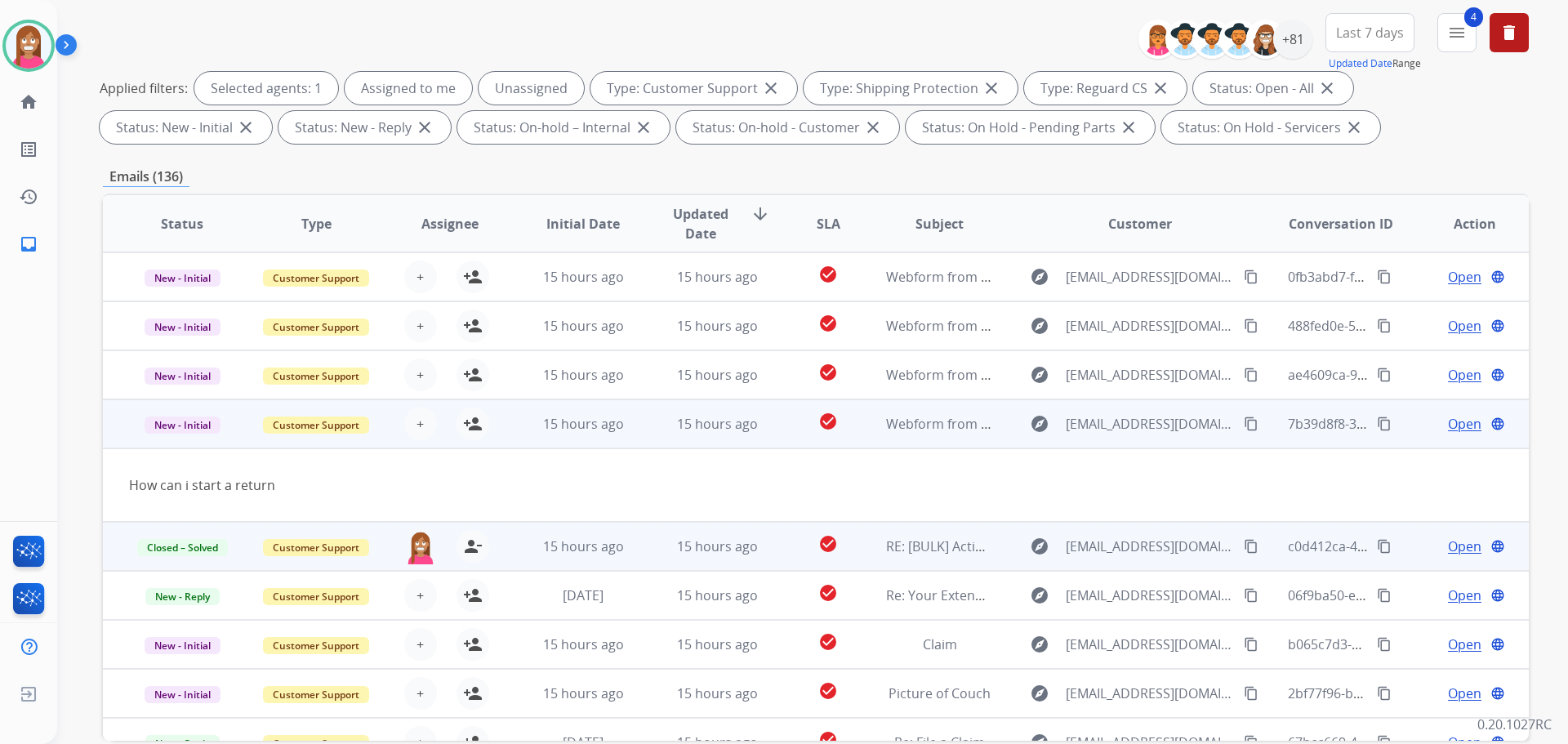
click at [1243, 422] on mat-icon "content_copy" at bounding box center [1251, 424] width 15 height 15
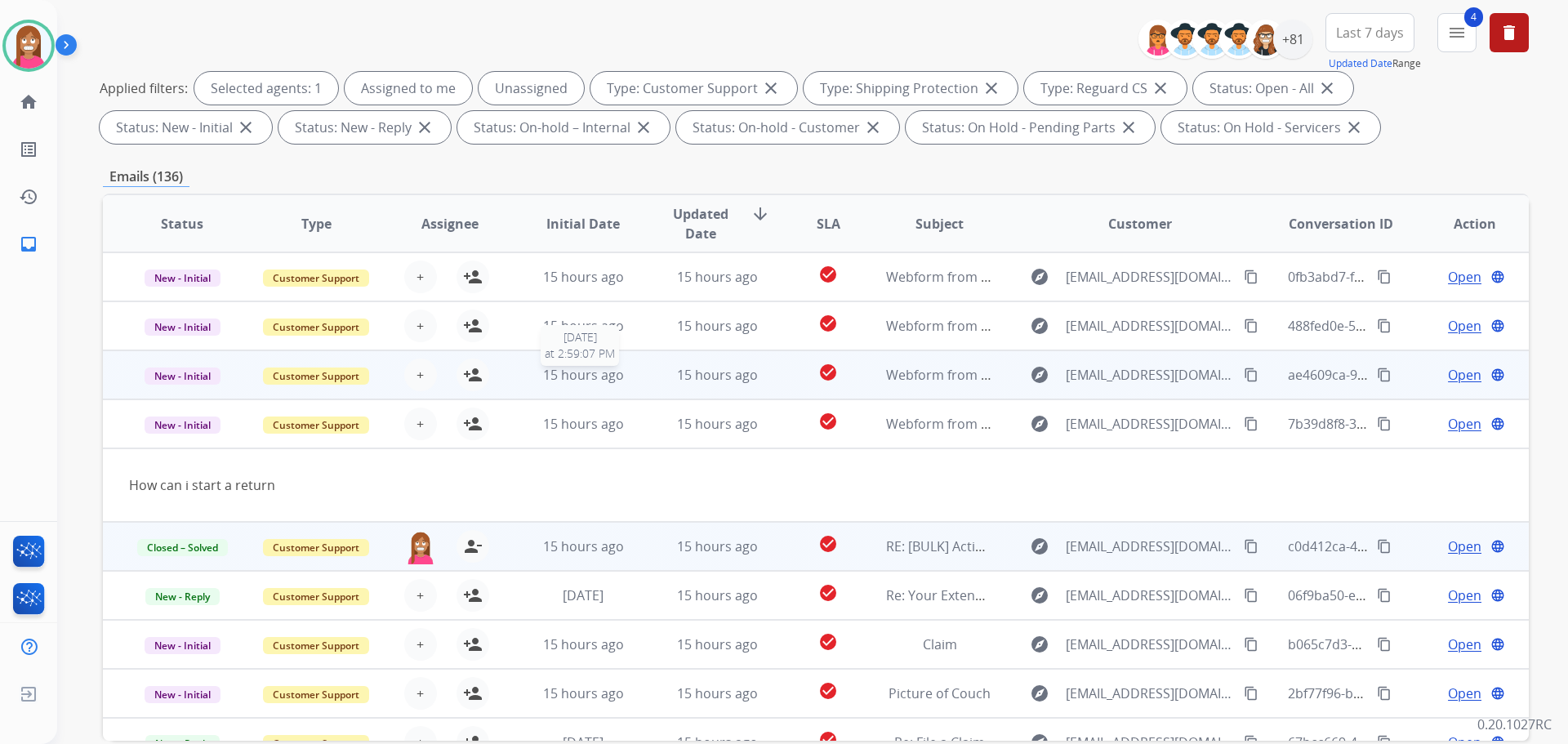
click at [628, 377] on div "15 hours ago" at bounding box center [583, 374] width 107 height 19
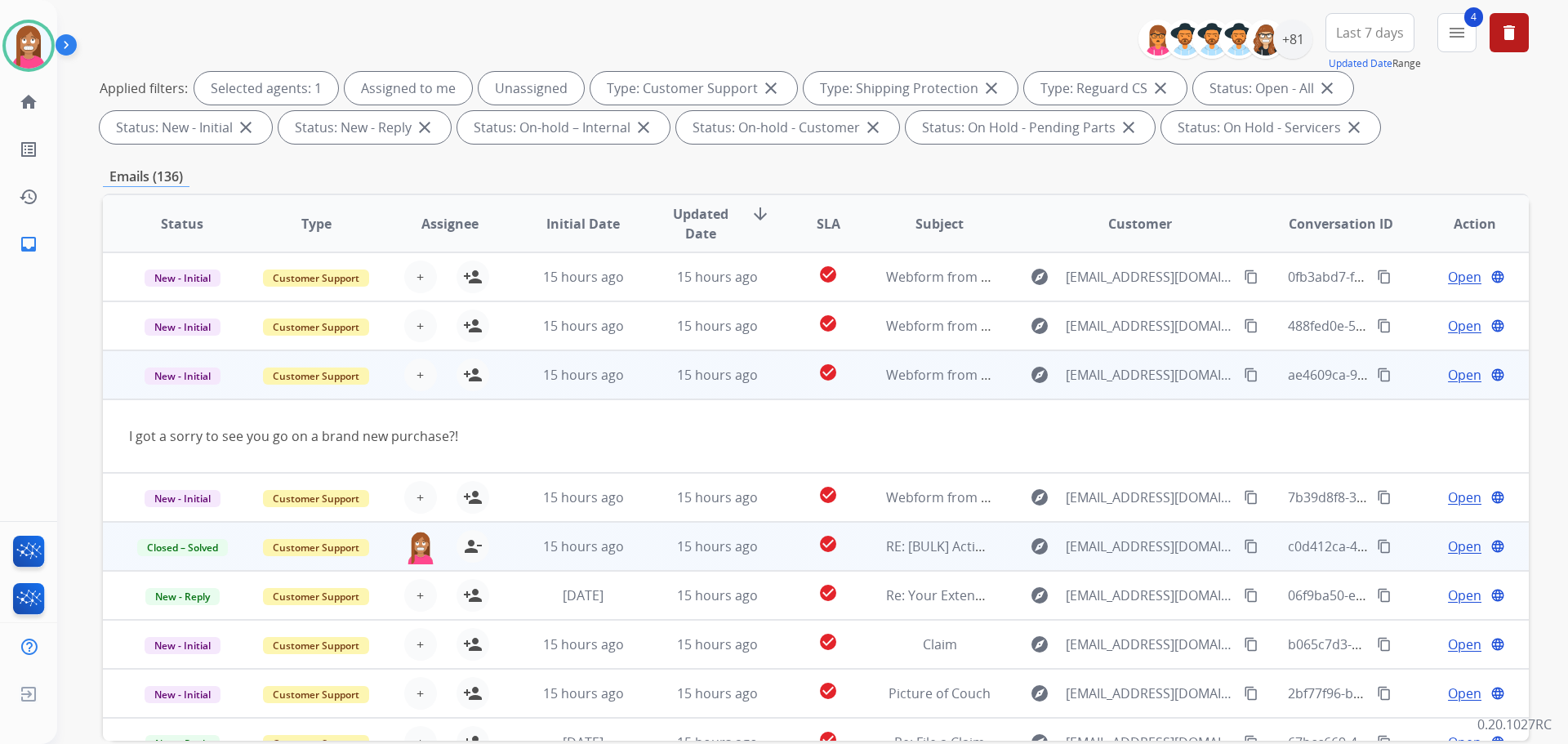
click at [1243, 378] on mat-icon "content_copy" at bounding box center [1251, 375] width 15 height 15
click at [468, 372] on mat-icon "person_add" at bounding box center [472, 374] width 19 height 19
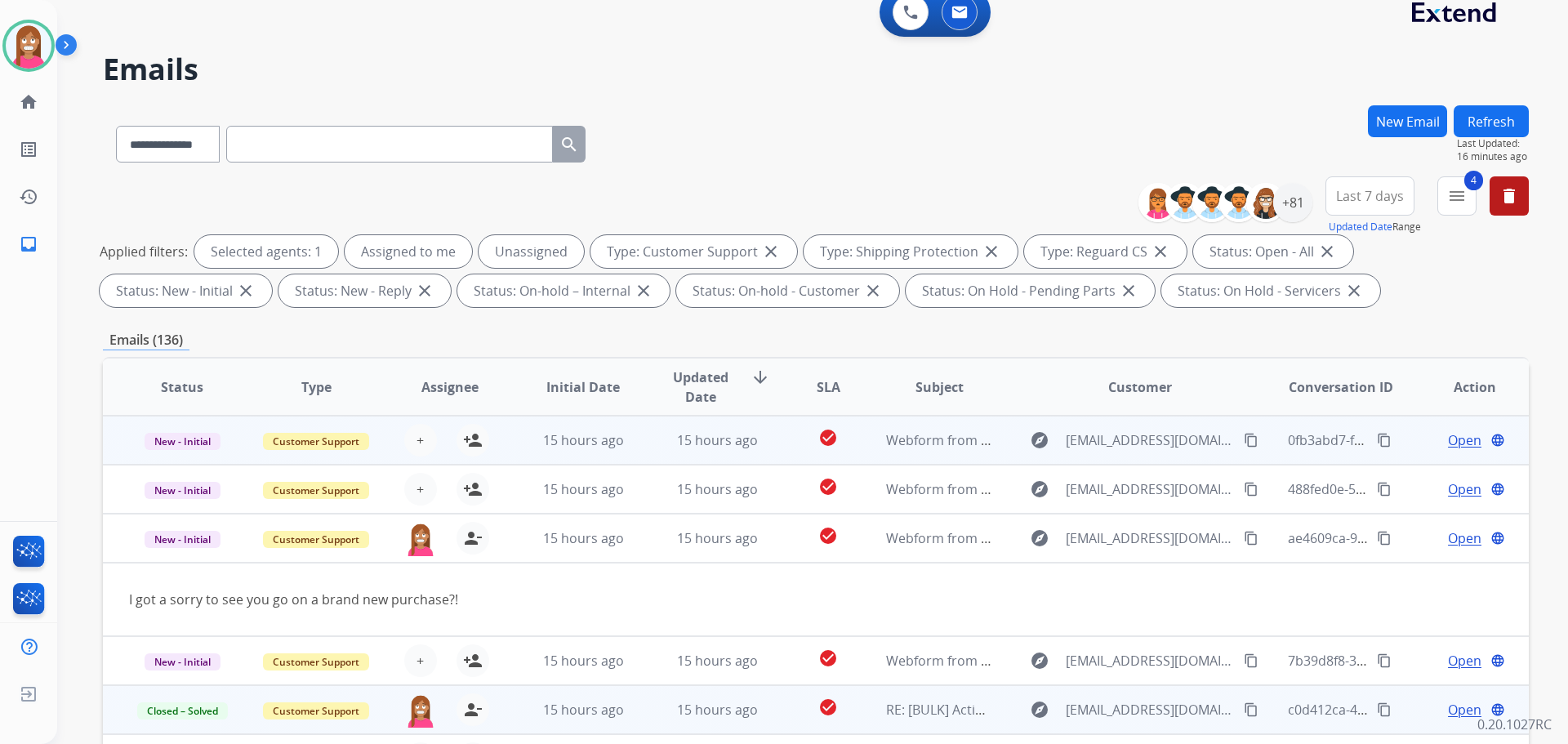
click at [638, 450] on td "15 hours ago" at bounding box center [705, 440] width 134 height 49
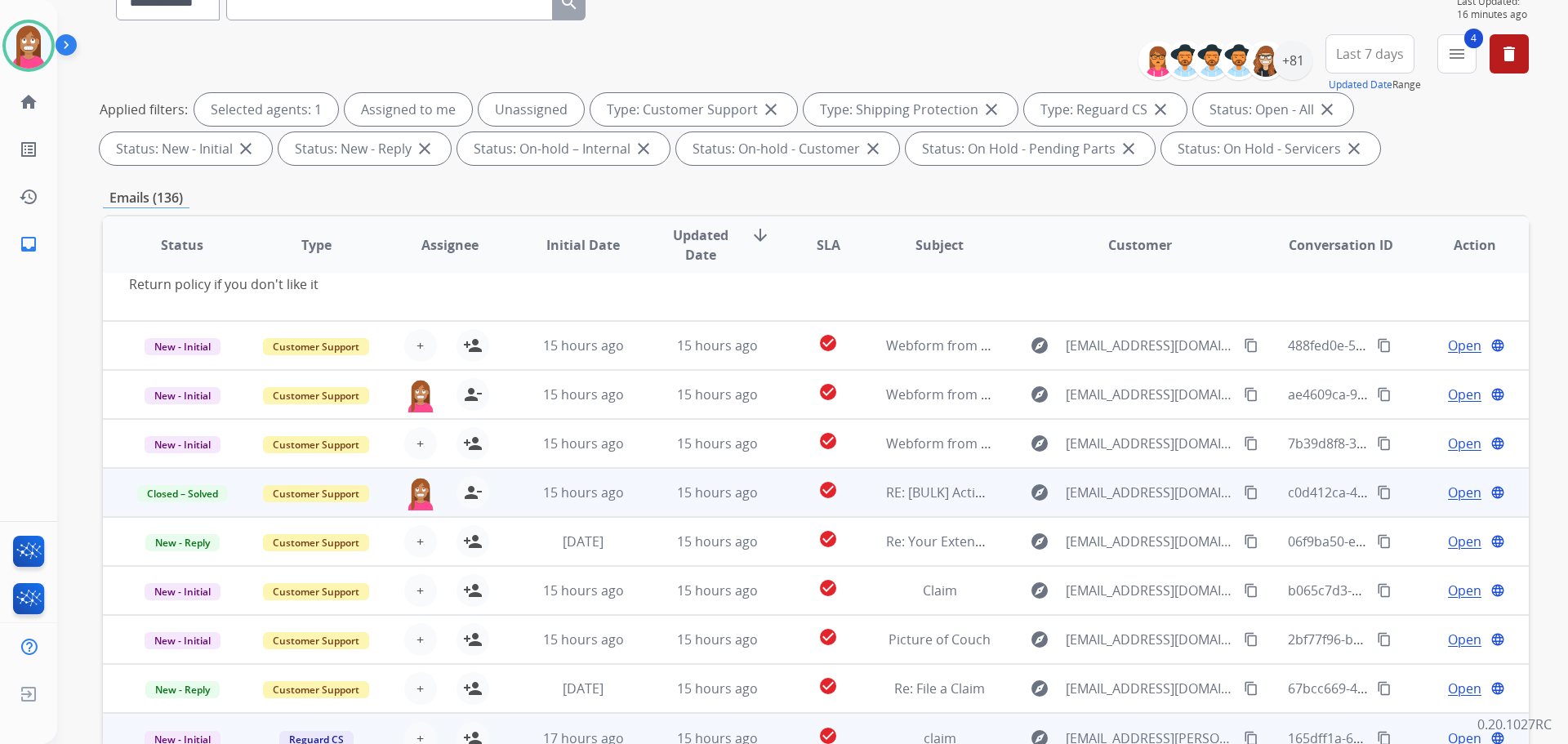
scroll to position [264, 0]
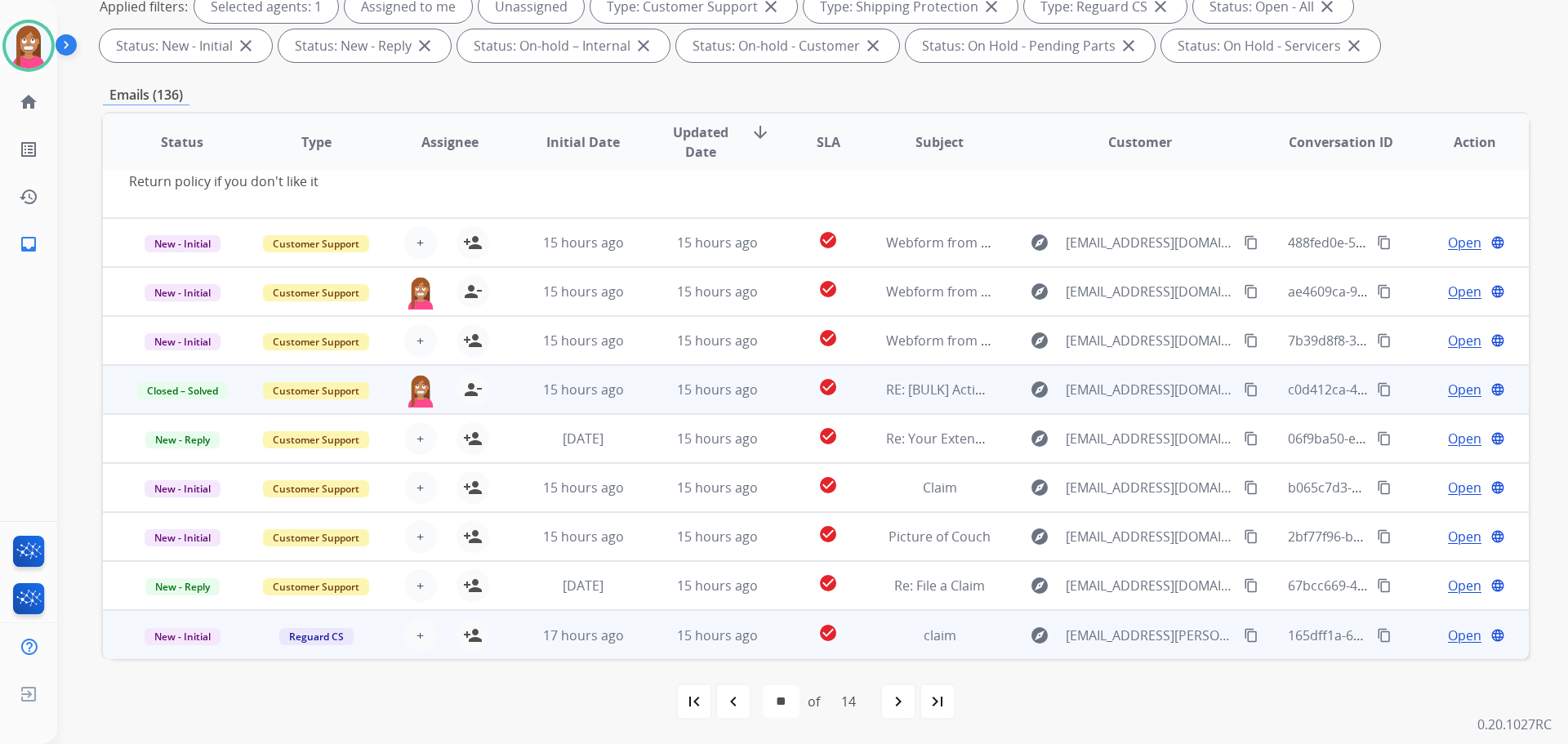
click at [994, 645] on td "explore [EMAIL_ADDRESS][PERSON_NAME][DOMAIN_NAME] content_copy" at bounding box center [1127, 634] width 267 height 49
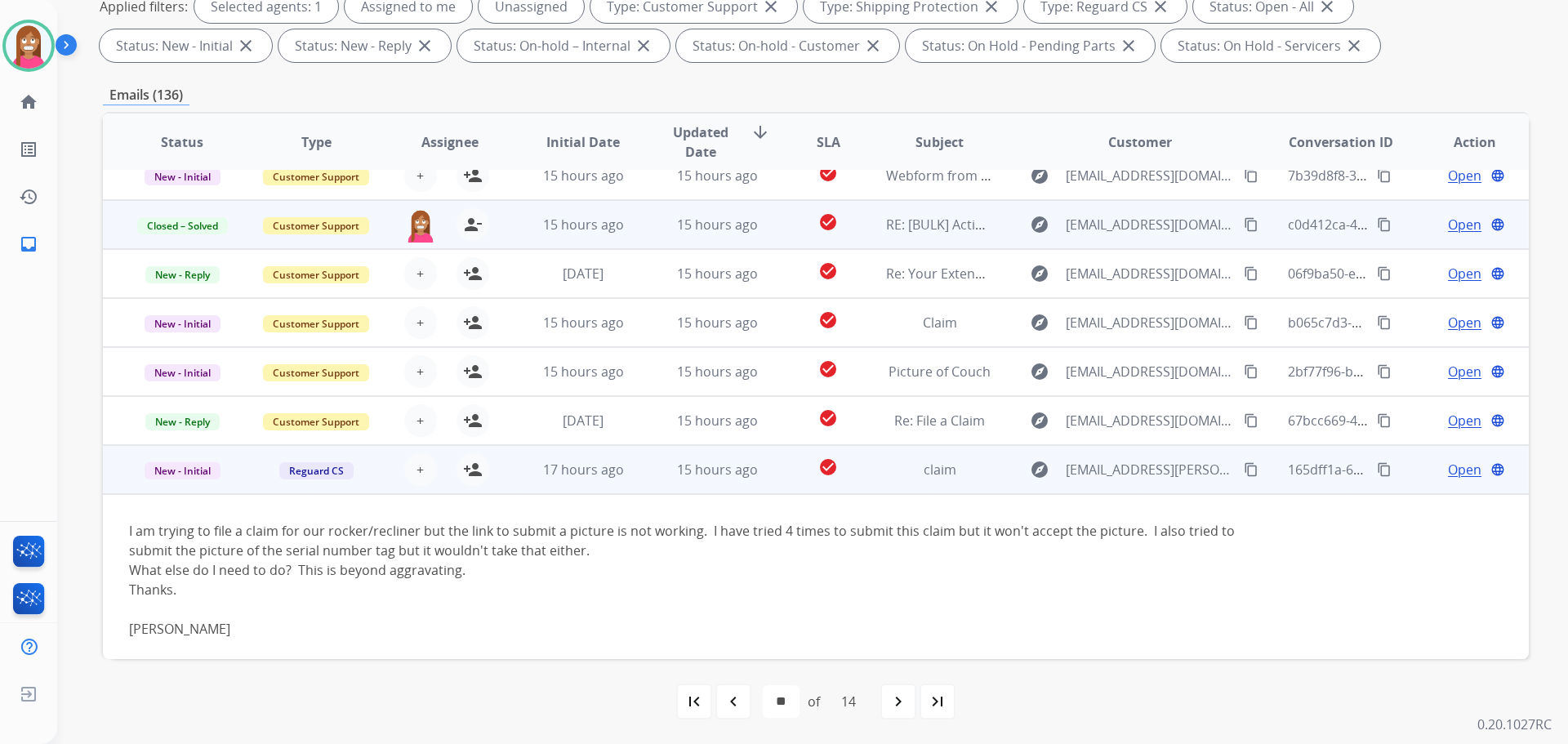
scroll to position [172, 0]
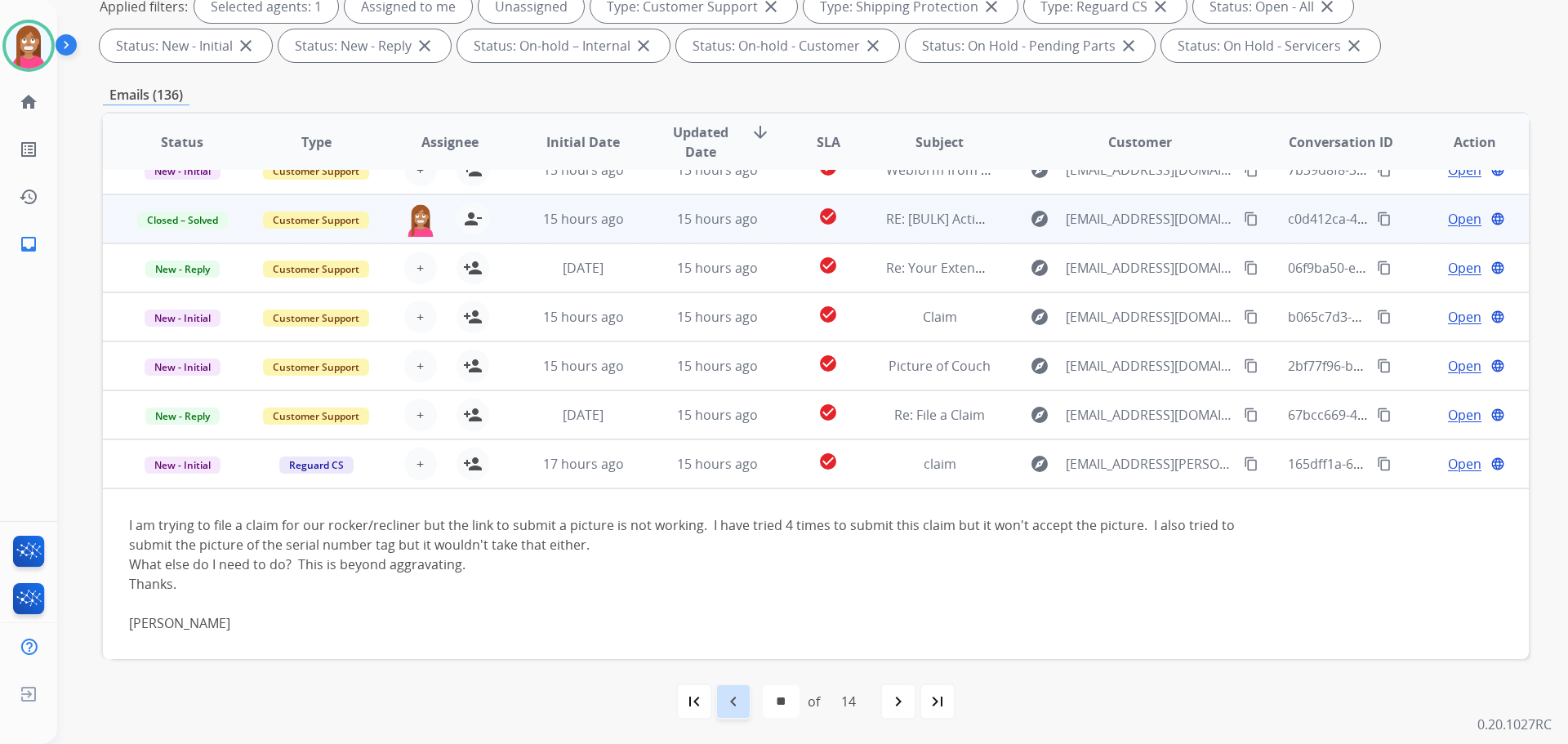
click at [725, 697] on mat-icon "navigate_before" at bounding box center [733, 701] width 19 height 19
select select "**"
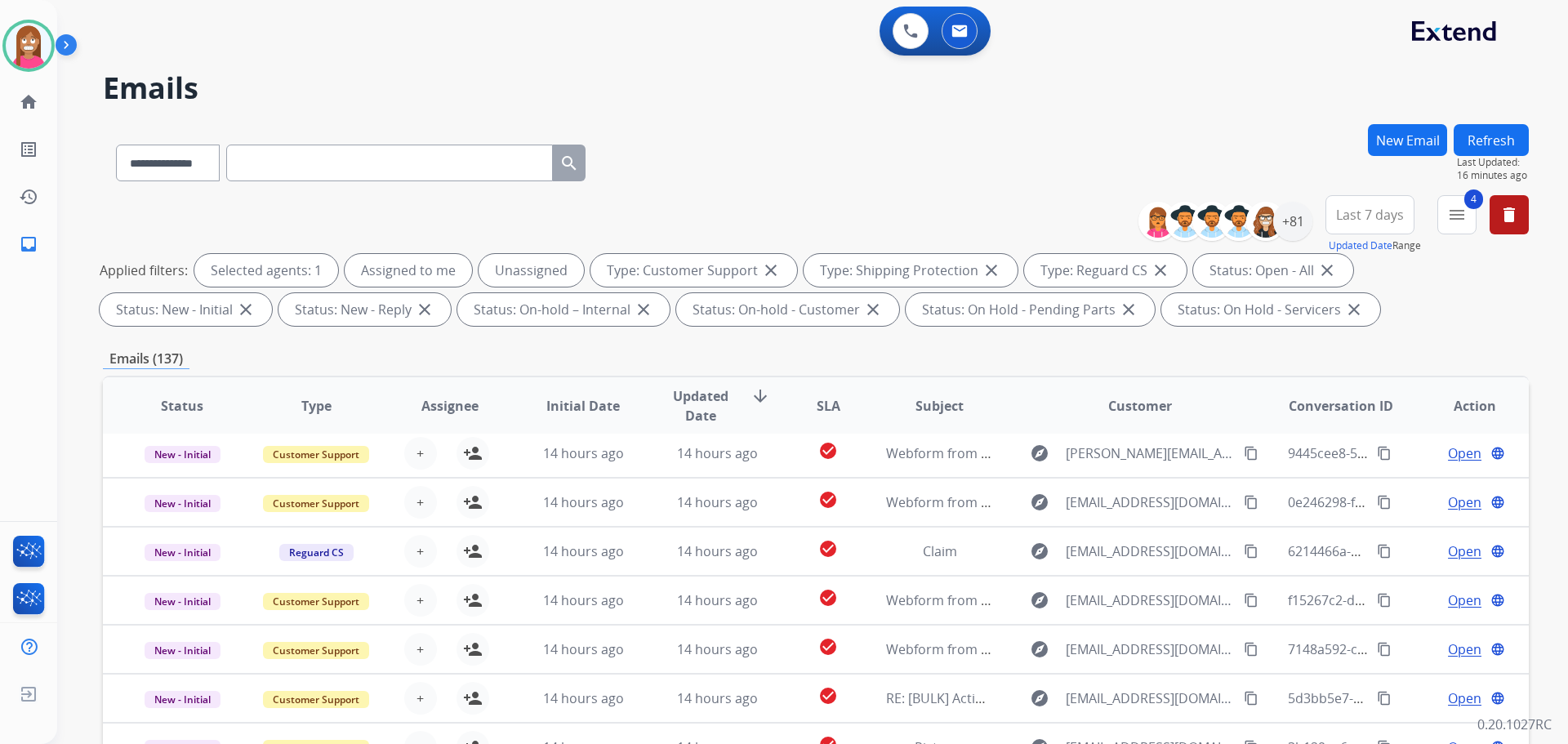
scroll to position [54, 0]
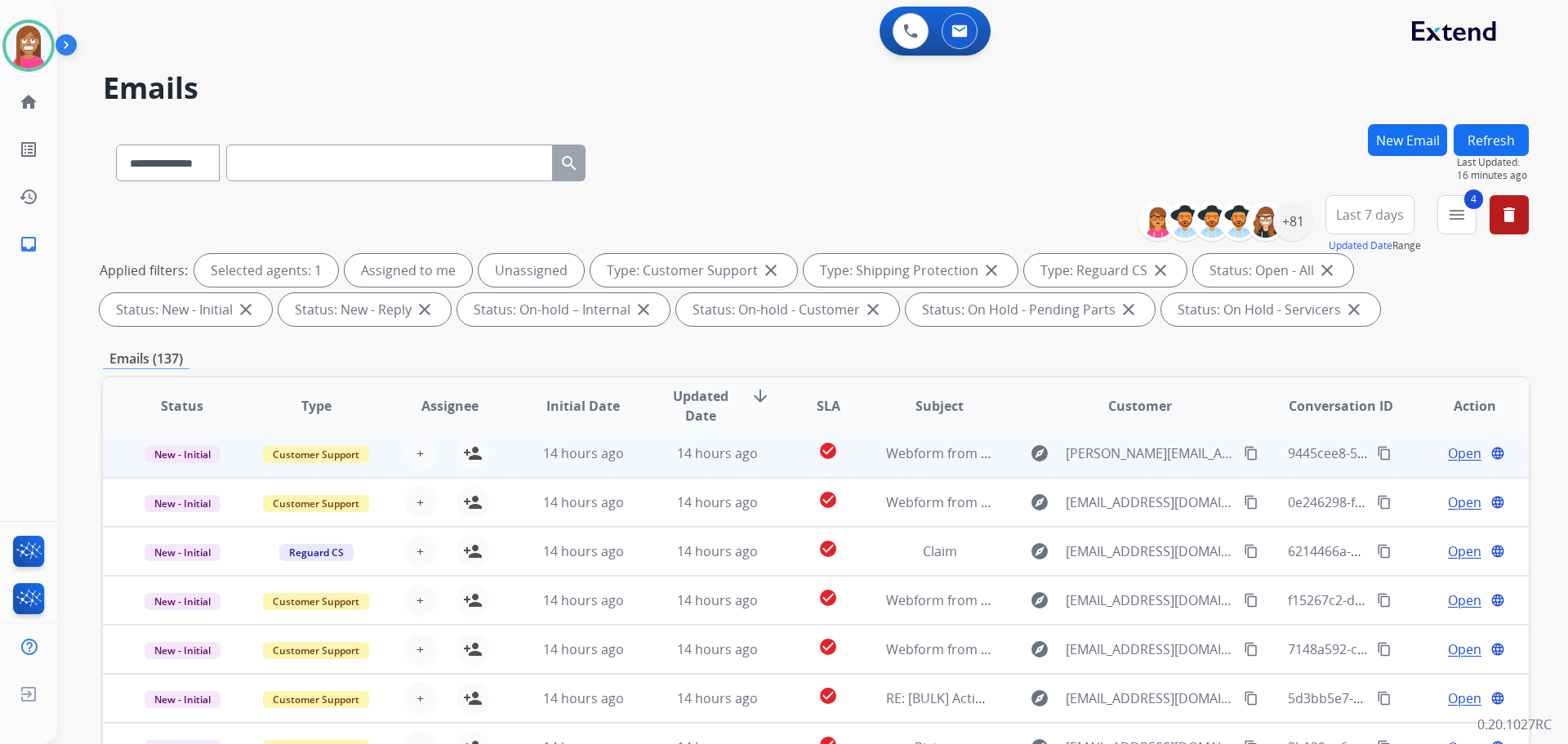
click at [642, 469] on td "14 hours ago" at bounding box center [705, 453] width 134 height 49
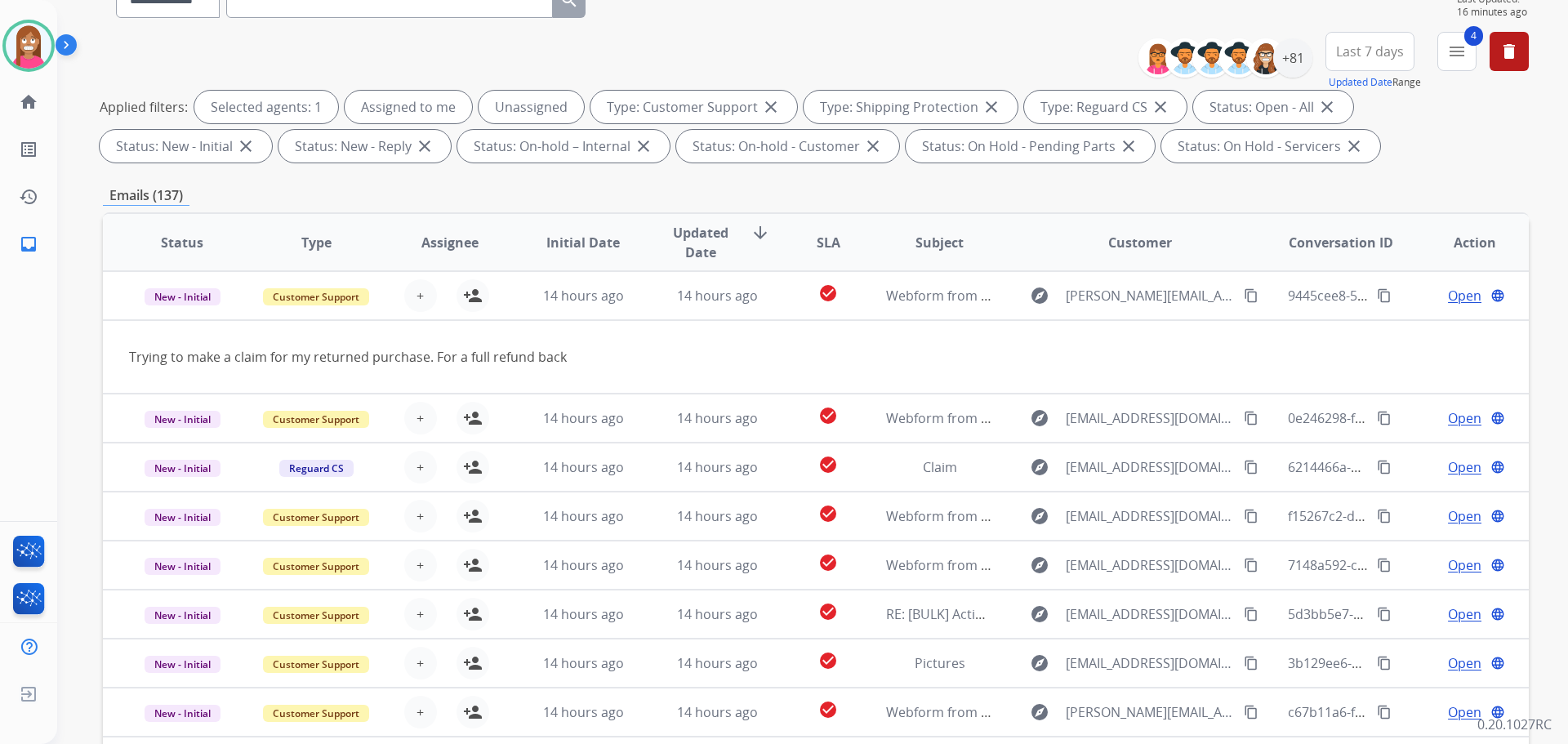
scroll to position [245, 0]
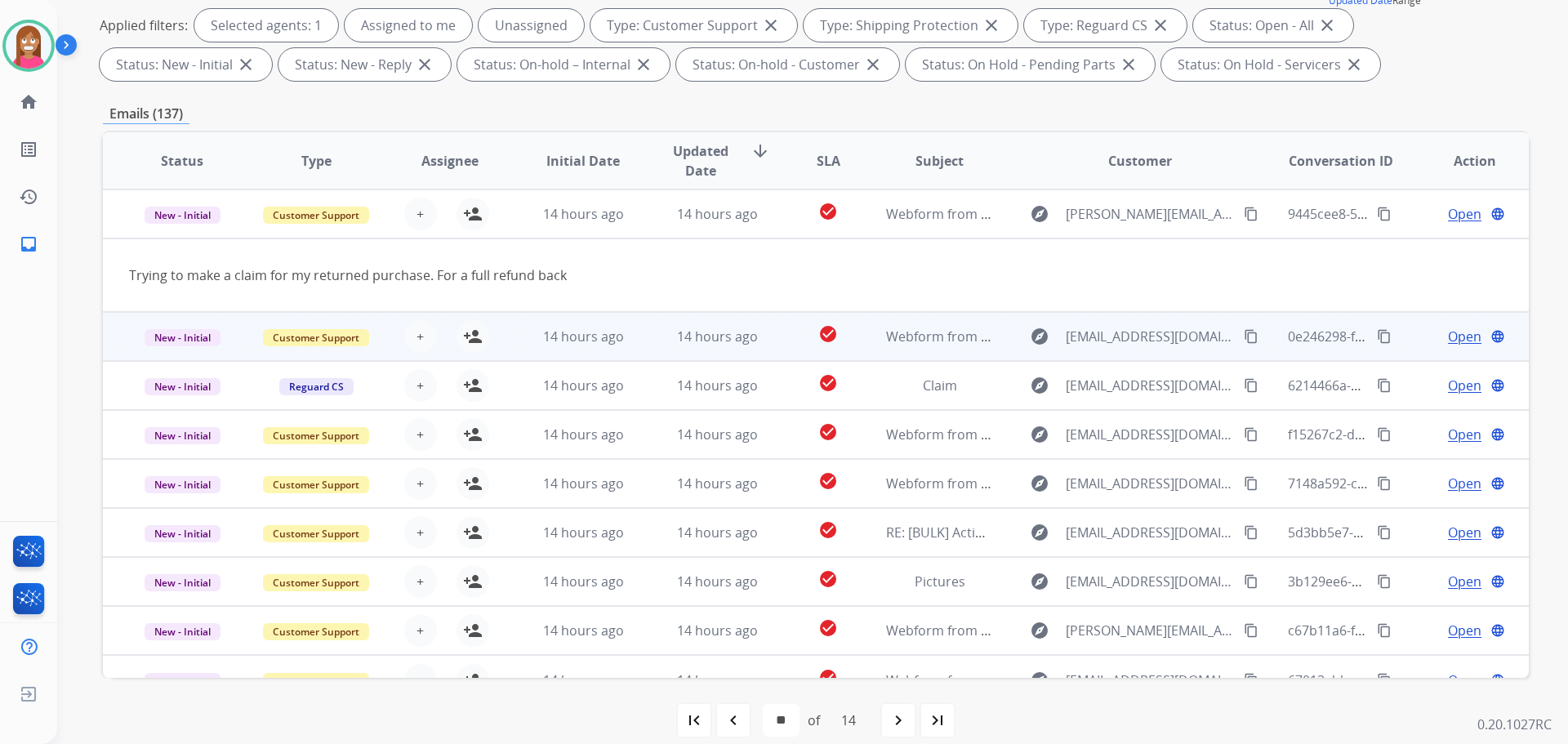
click at [651, 351] on td "14 hours ago" at bounding box center [705, 336] width 134 height 49
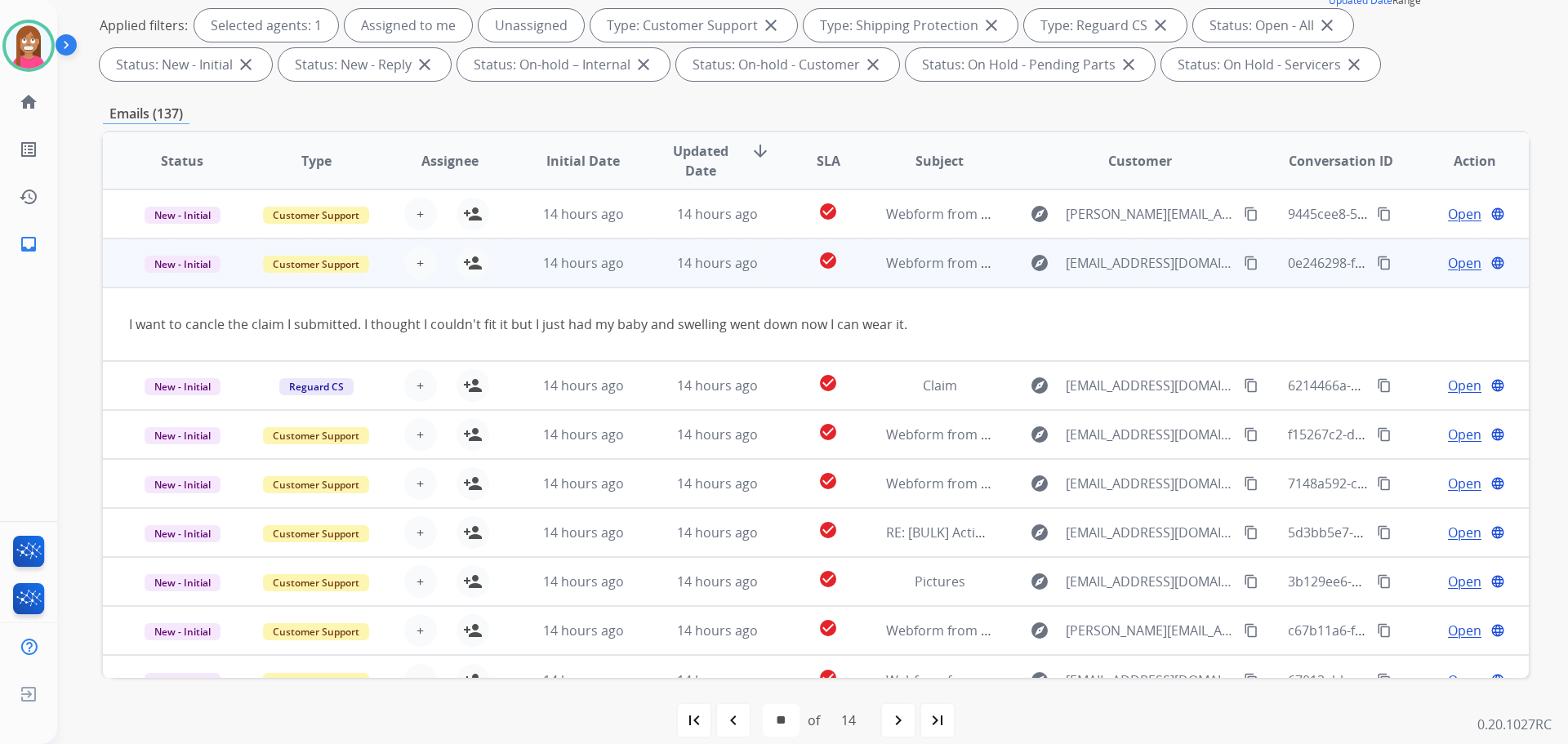
scroll to position [75, 0]
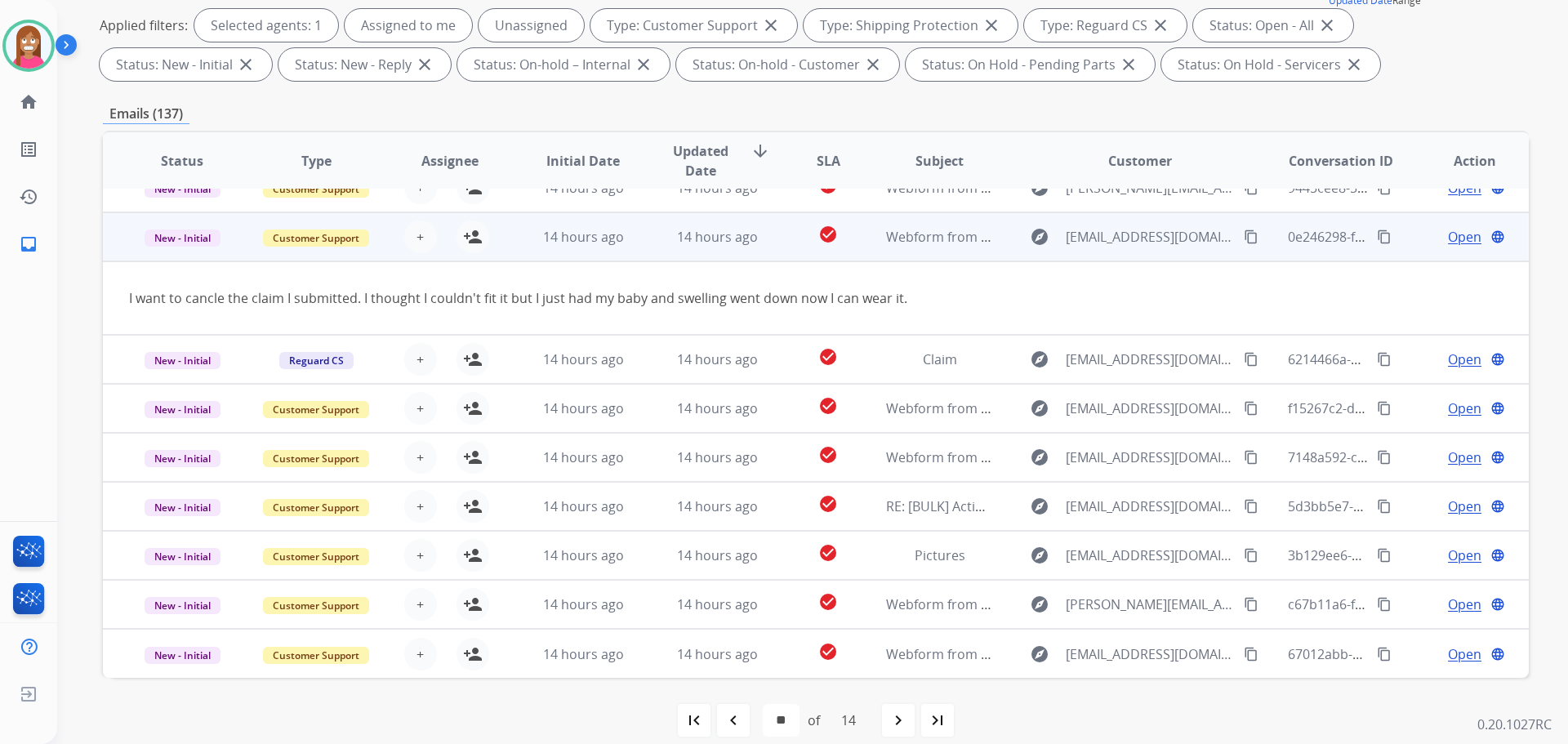
click at [1243, 238] on mat-icon "content_copy" at bounding box center [1251, 237] width 15 height 15
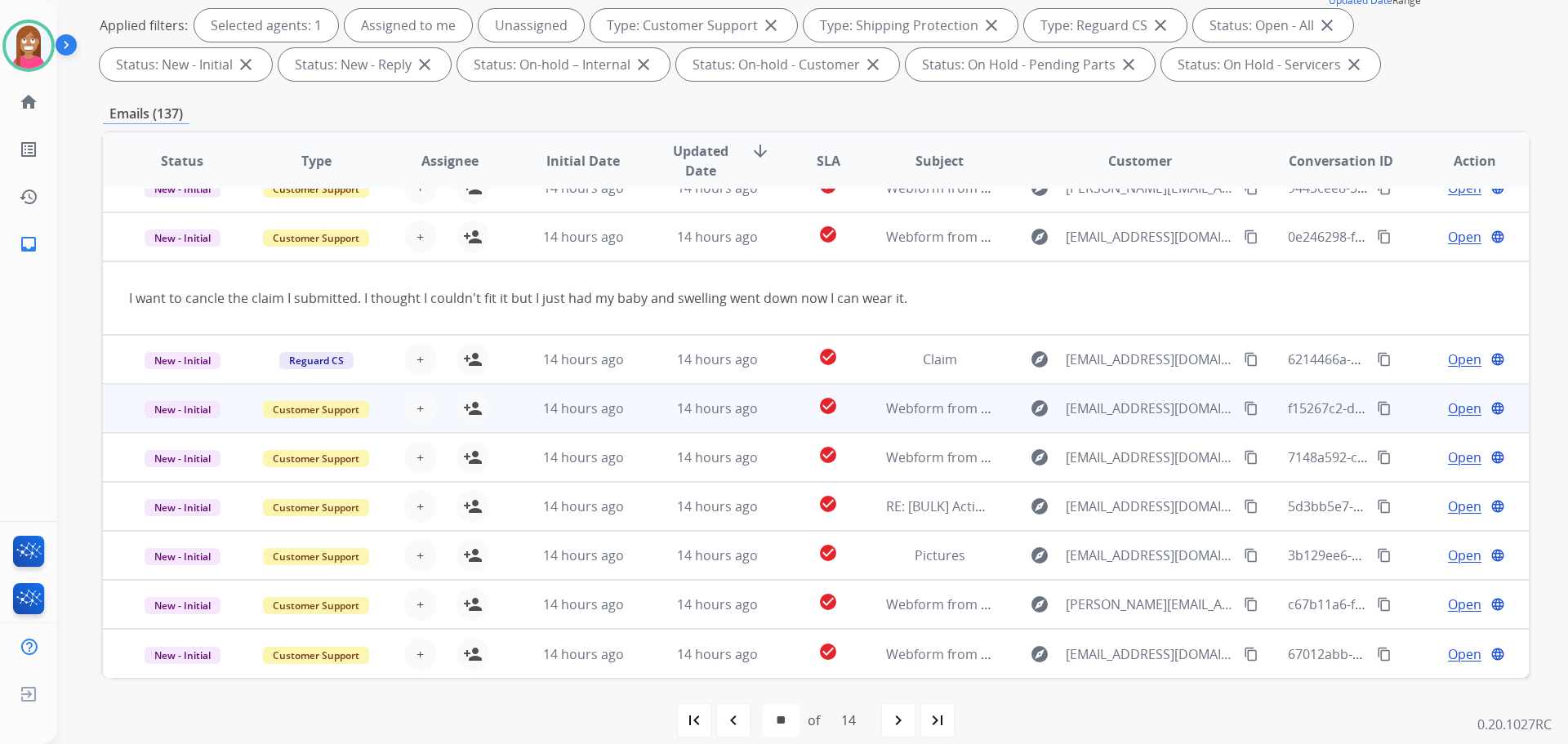
click at [638, 413] on td "14 hours ago" at bounding box center [705, 408] width 134 height 49
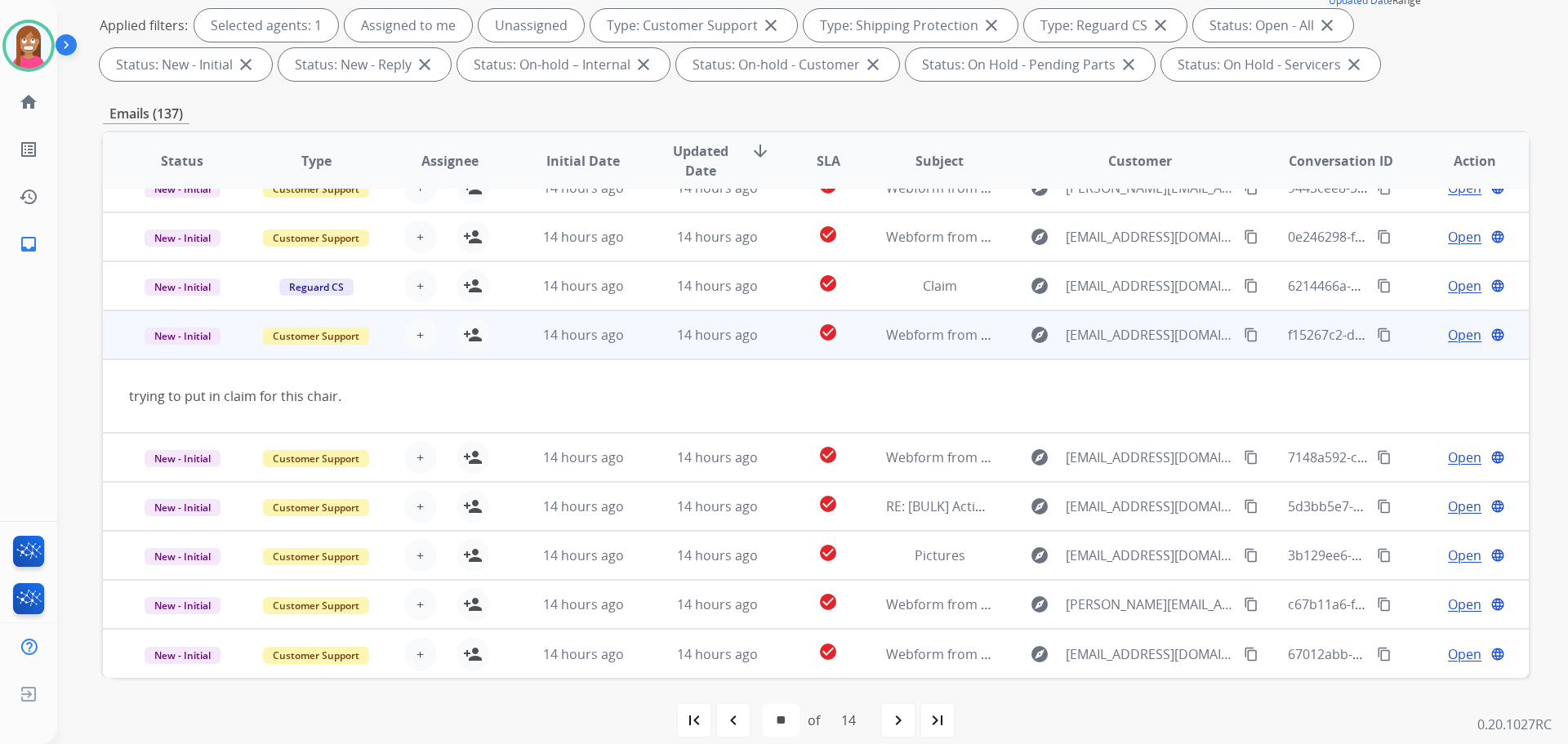
click at [1242, 342] on button "content_copy" at bounding box center [1251, 334] width 19 height 19
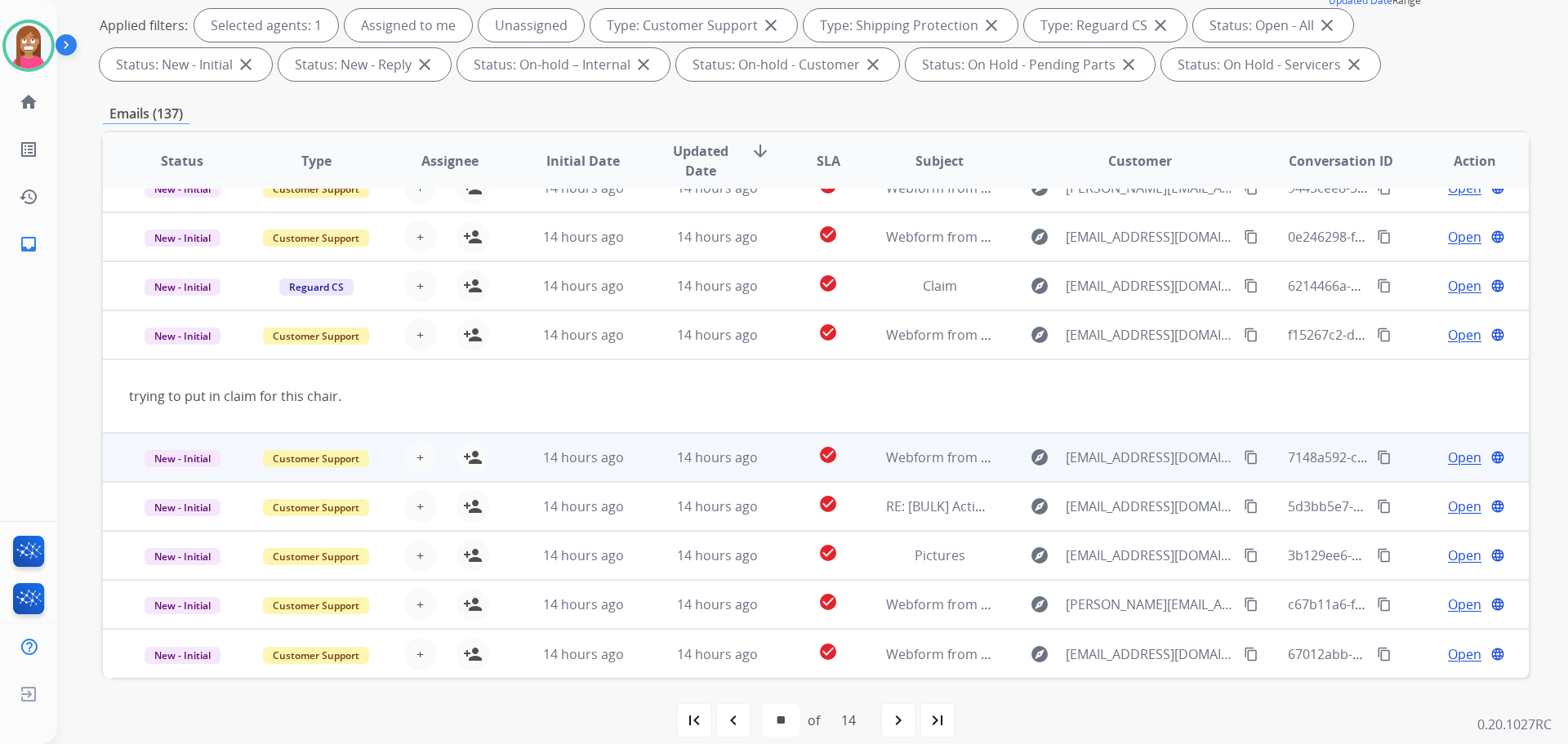
click at [629, 475] on td "14 hours ago" at bounding box center [571, 457] width 134 height 49
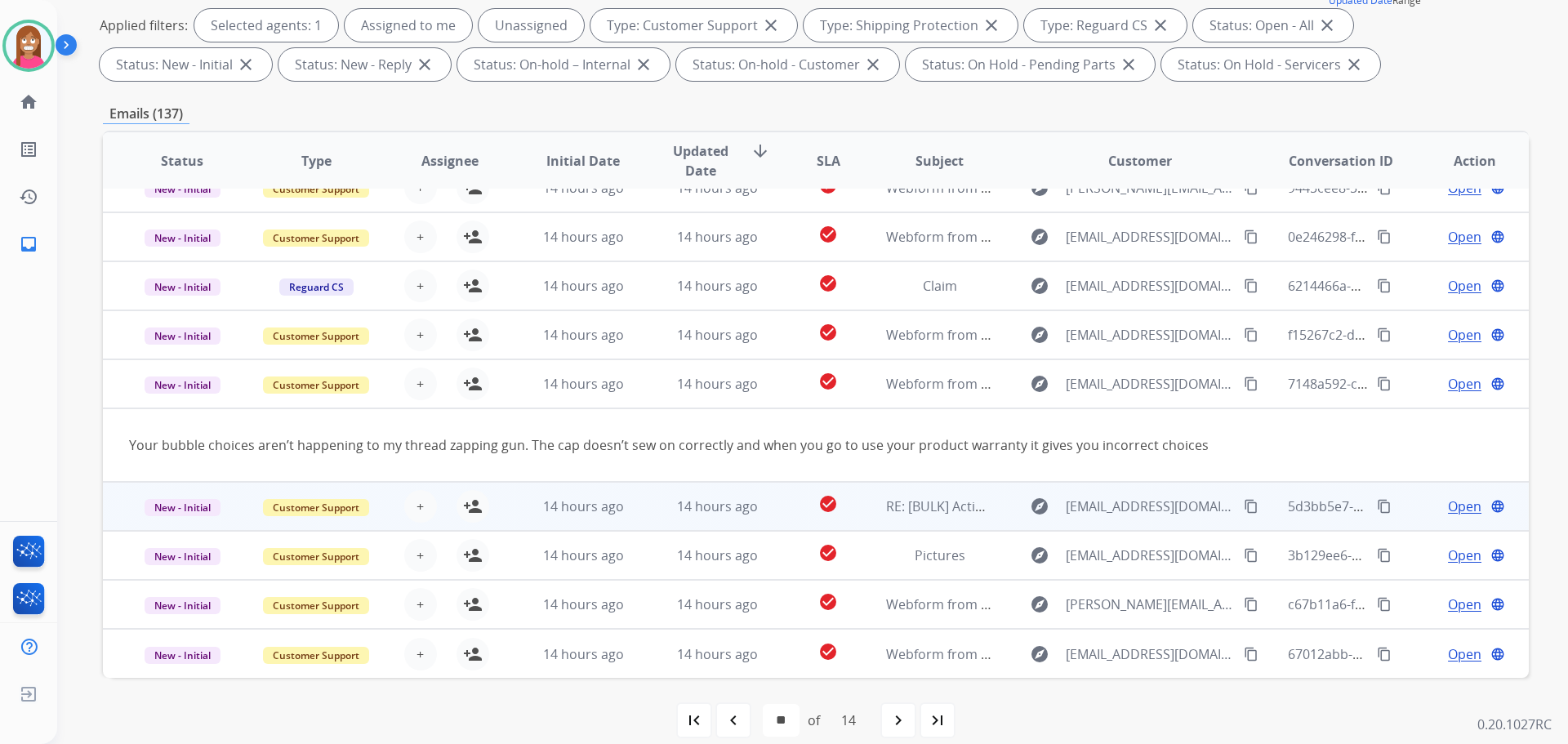
click at [648, 514] on td "14 hours ago" at bounding box center [705, 506] width 134 height 49
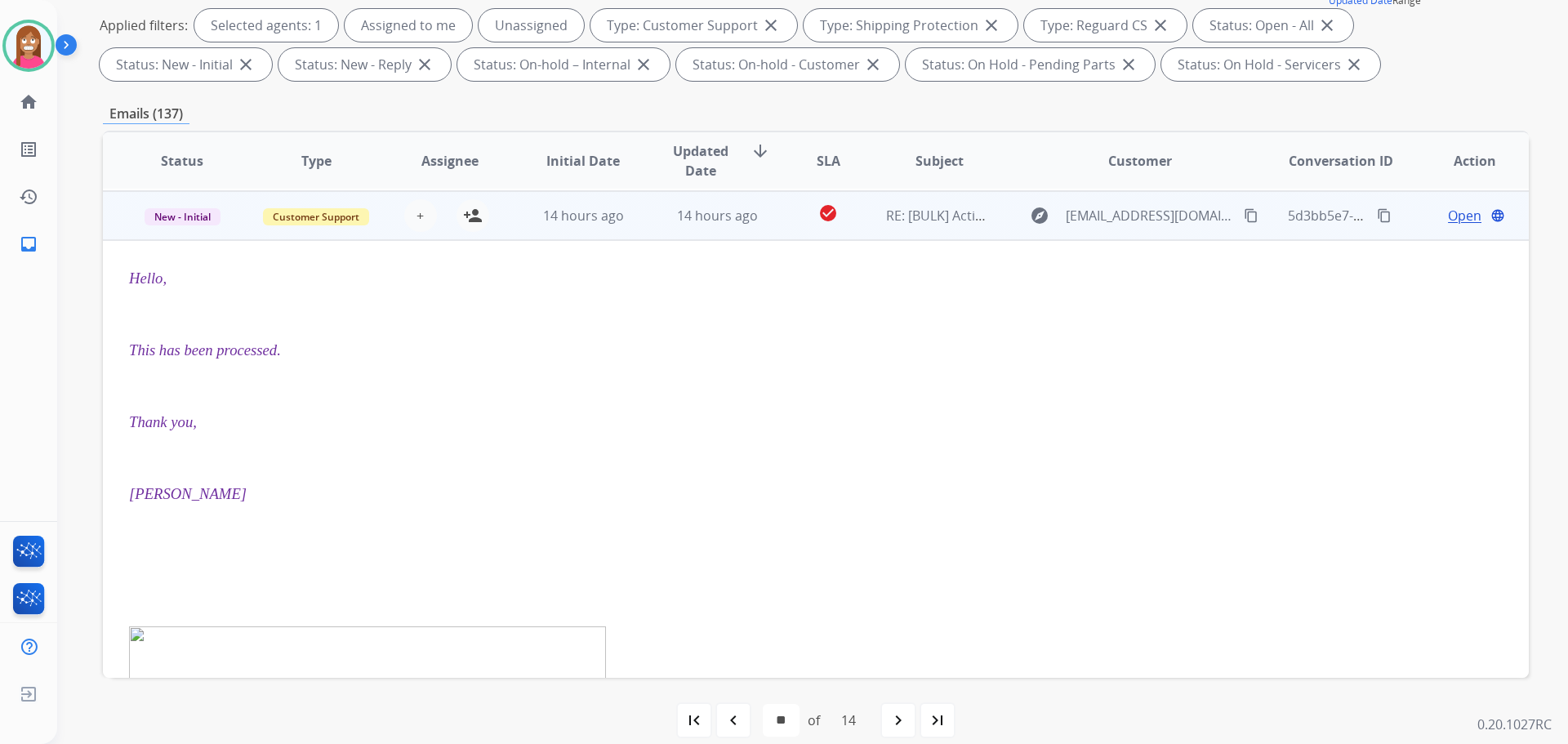
scroll to position [294, 0]
click at [466, 221] on mat-icon "person_add" at bounding box center [472, 213] width 19 height 19
click at [156, 213] on span "New - Initial" at bounding box center [182, 215] width 76 height 17
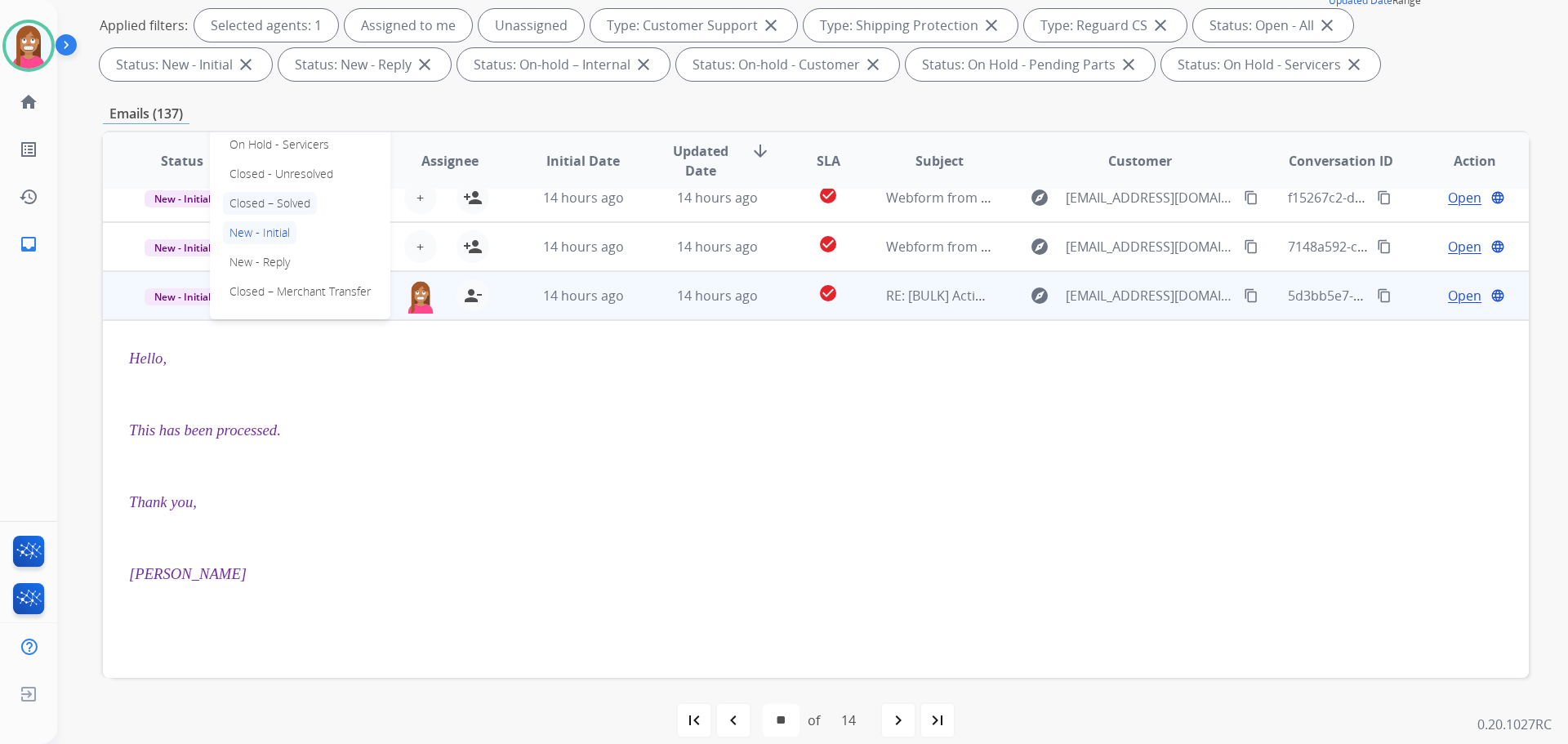
click at [276, 207] on p "Closed – Solved" at bounding box center [269, 203] width 94 height 23
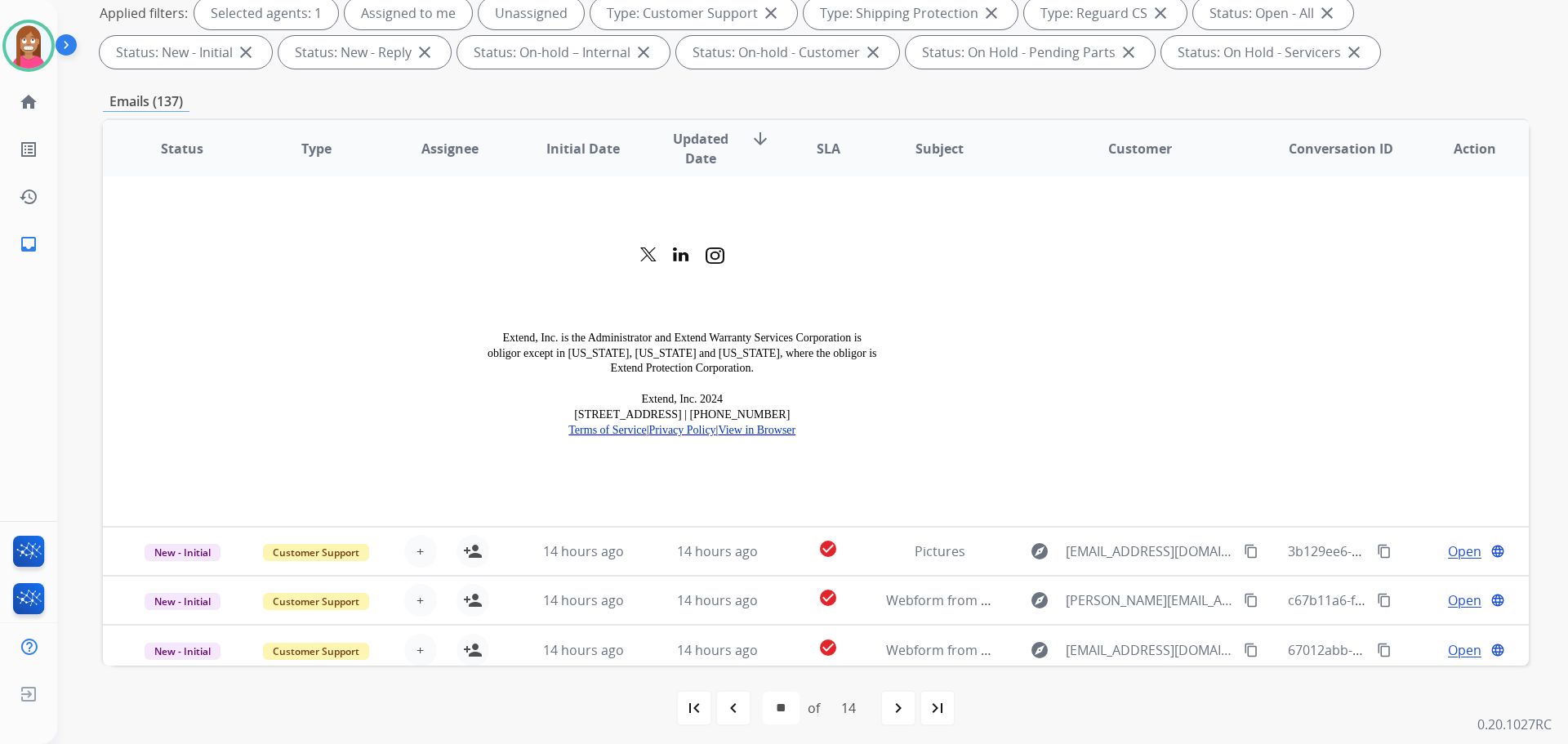
scroll to position [264, 0]
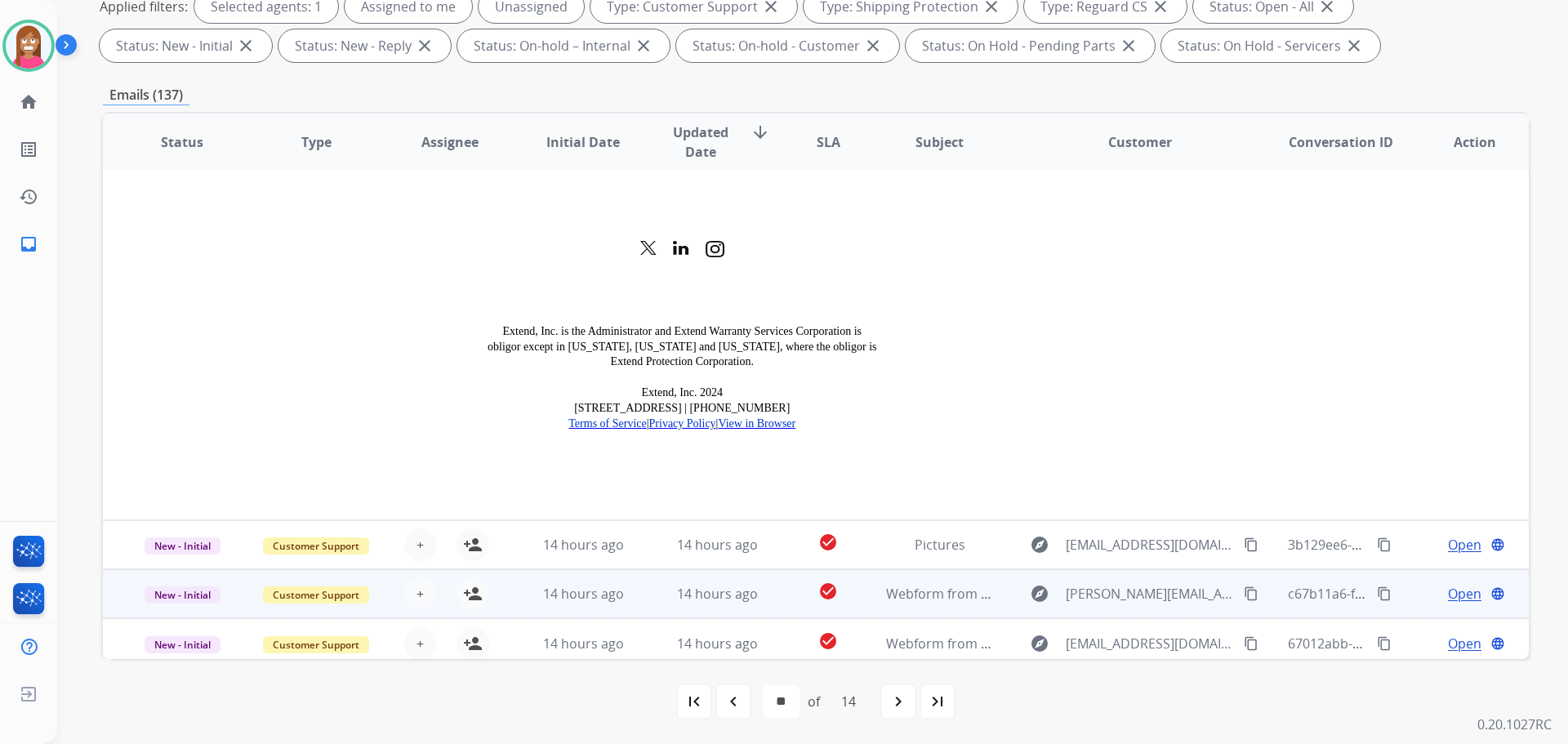
click at [639, 591] on td "14 hours ago" at bounding box center [705, 593] width 134 height 49
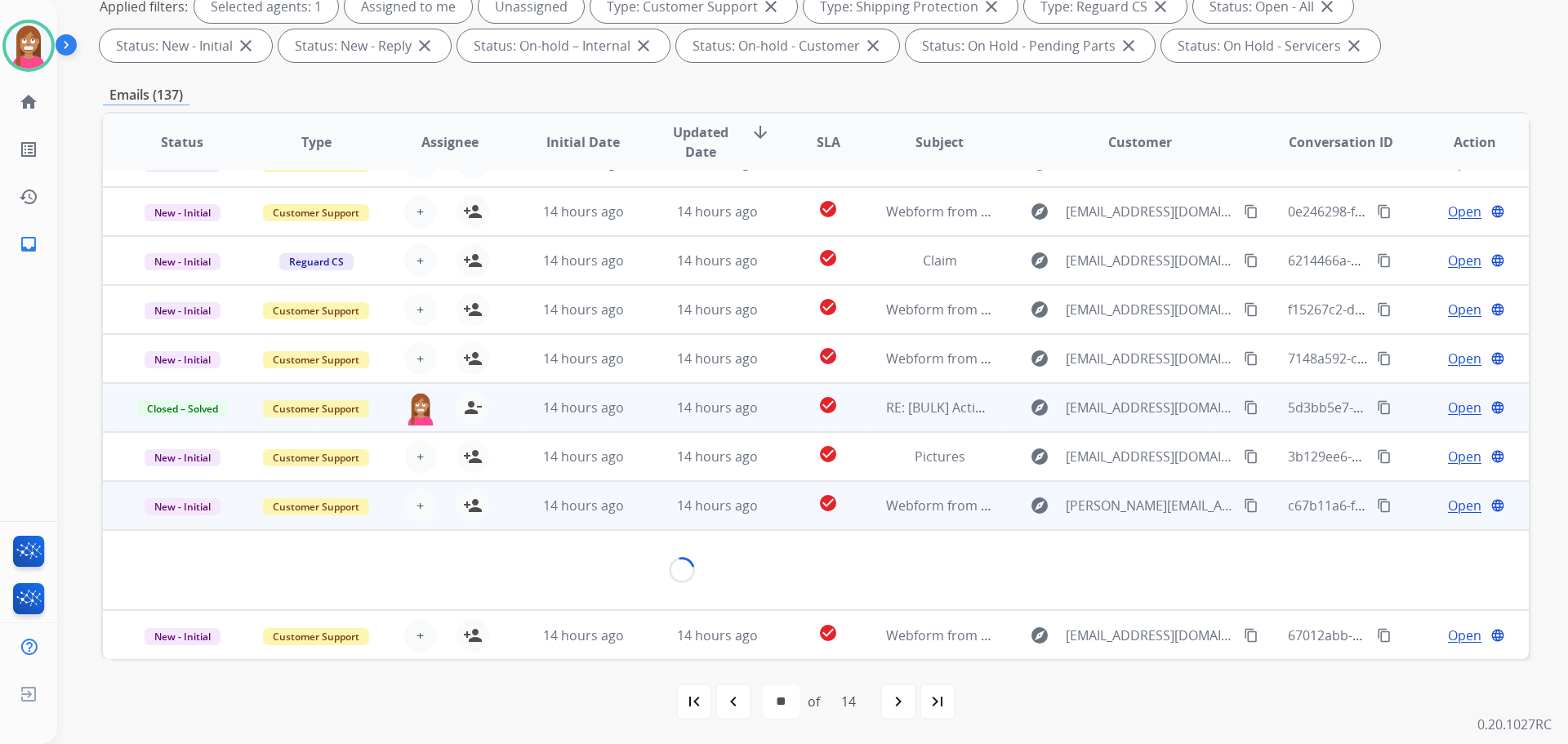
scroll to position [75, 0]
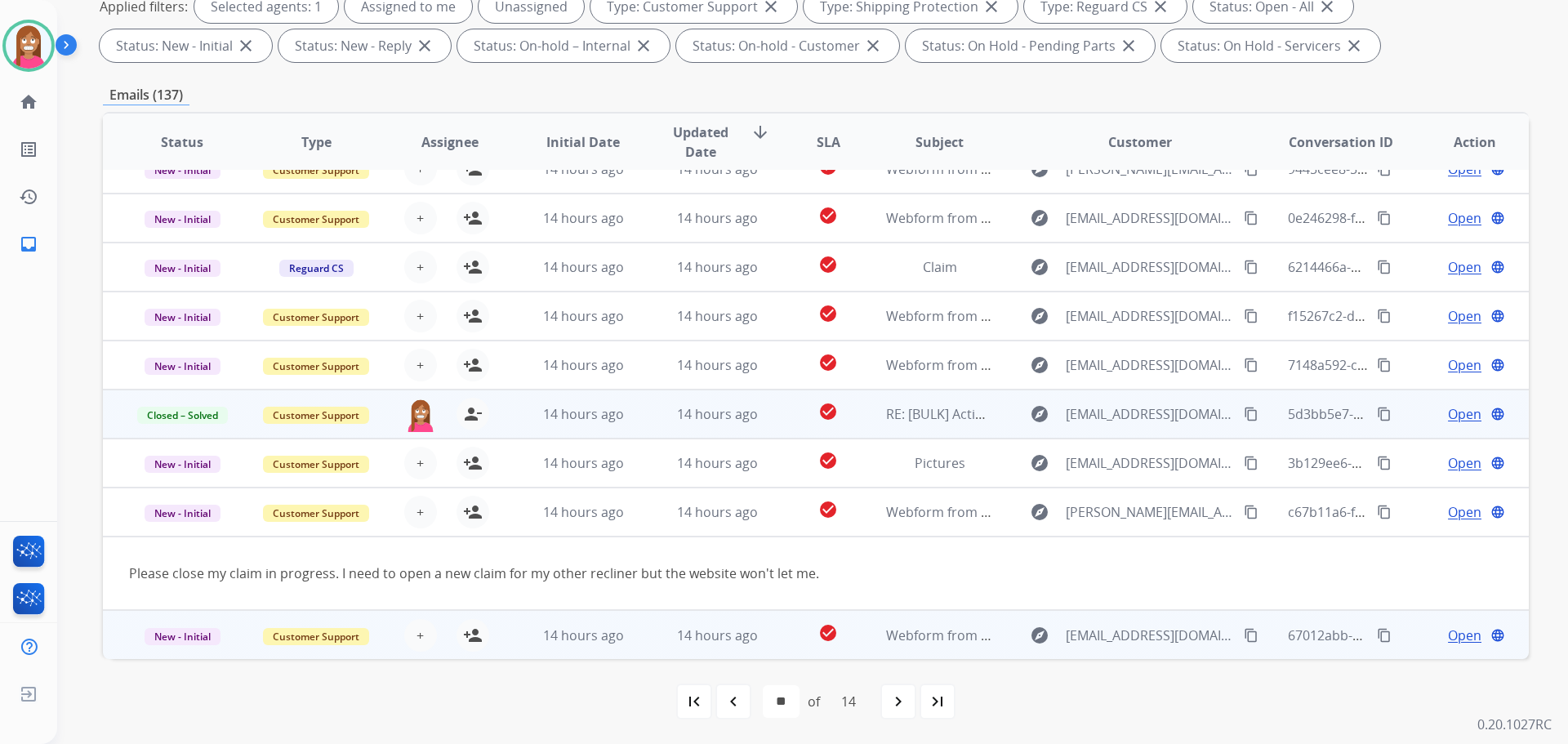
click at [638, 638] on td "14 hours ago" at bounding box center [705, 634] width 134 height 49
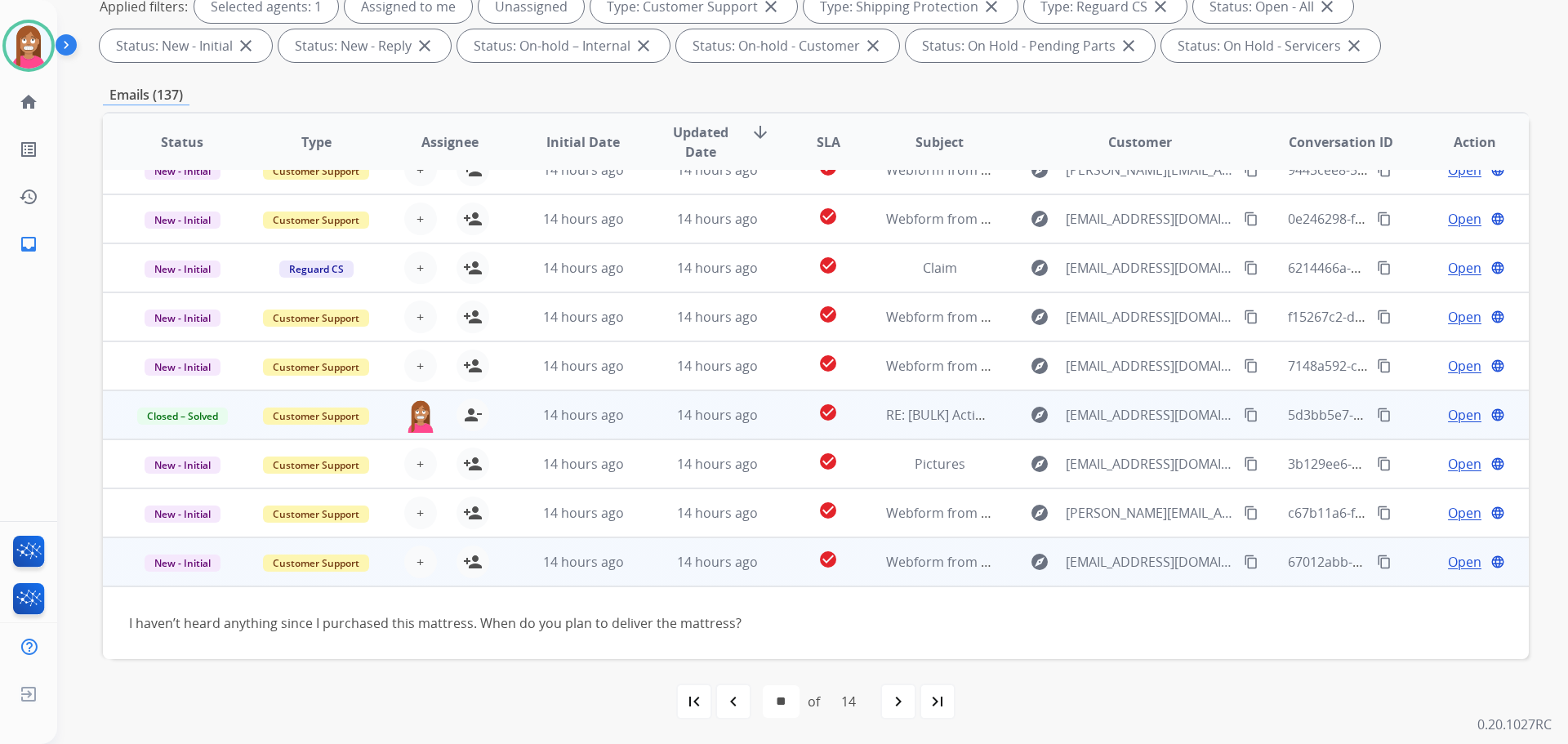
scroll to position [74, 0]
click at [1243, 561] on mat-icon "content_copy" at bounding box center [1251, 562] width 15 height 15
click at [1448, 562] on span "Open" at bounding box center [1464, 562] width 33 height 19
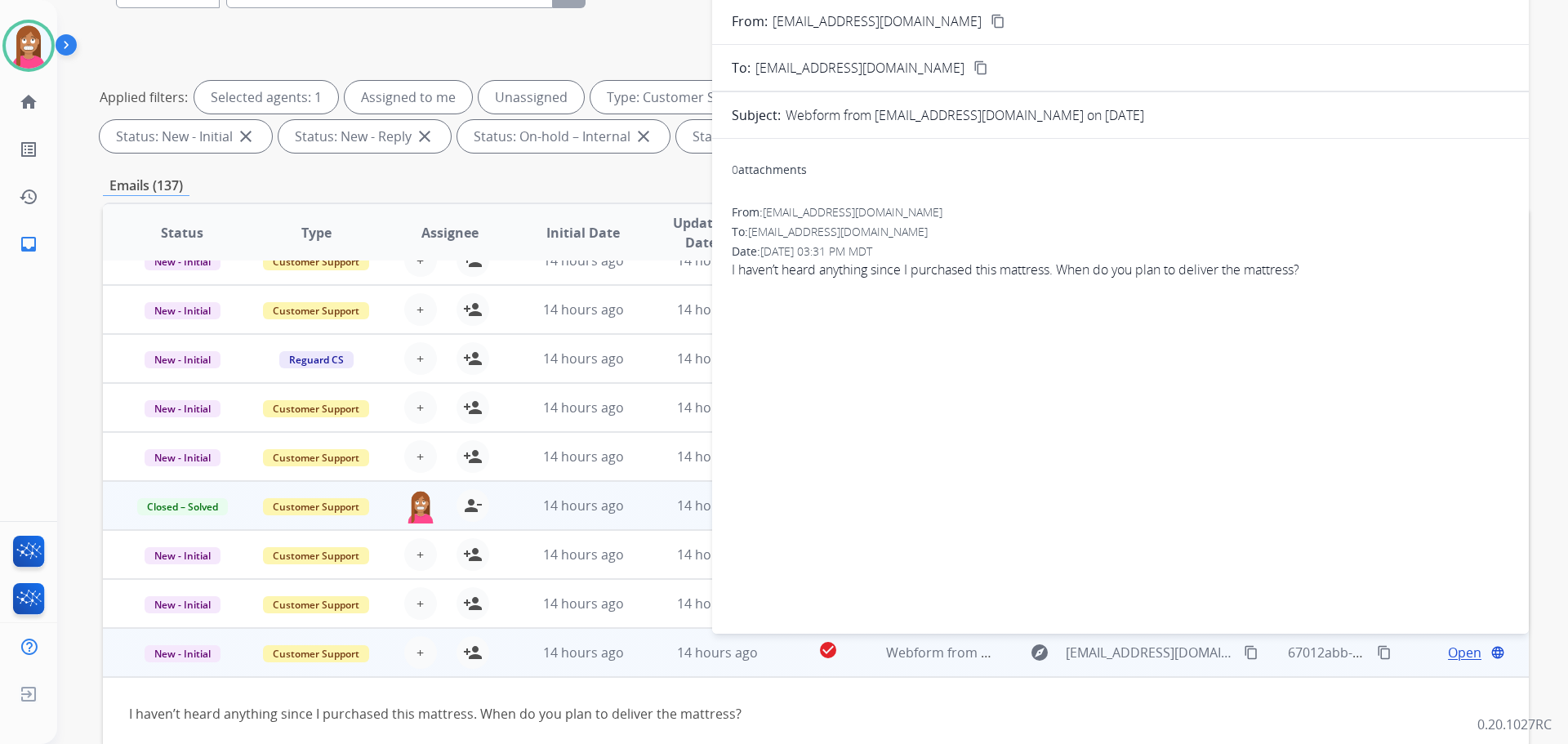
scroll to position [0, 0]
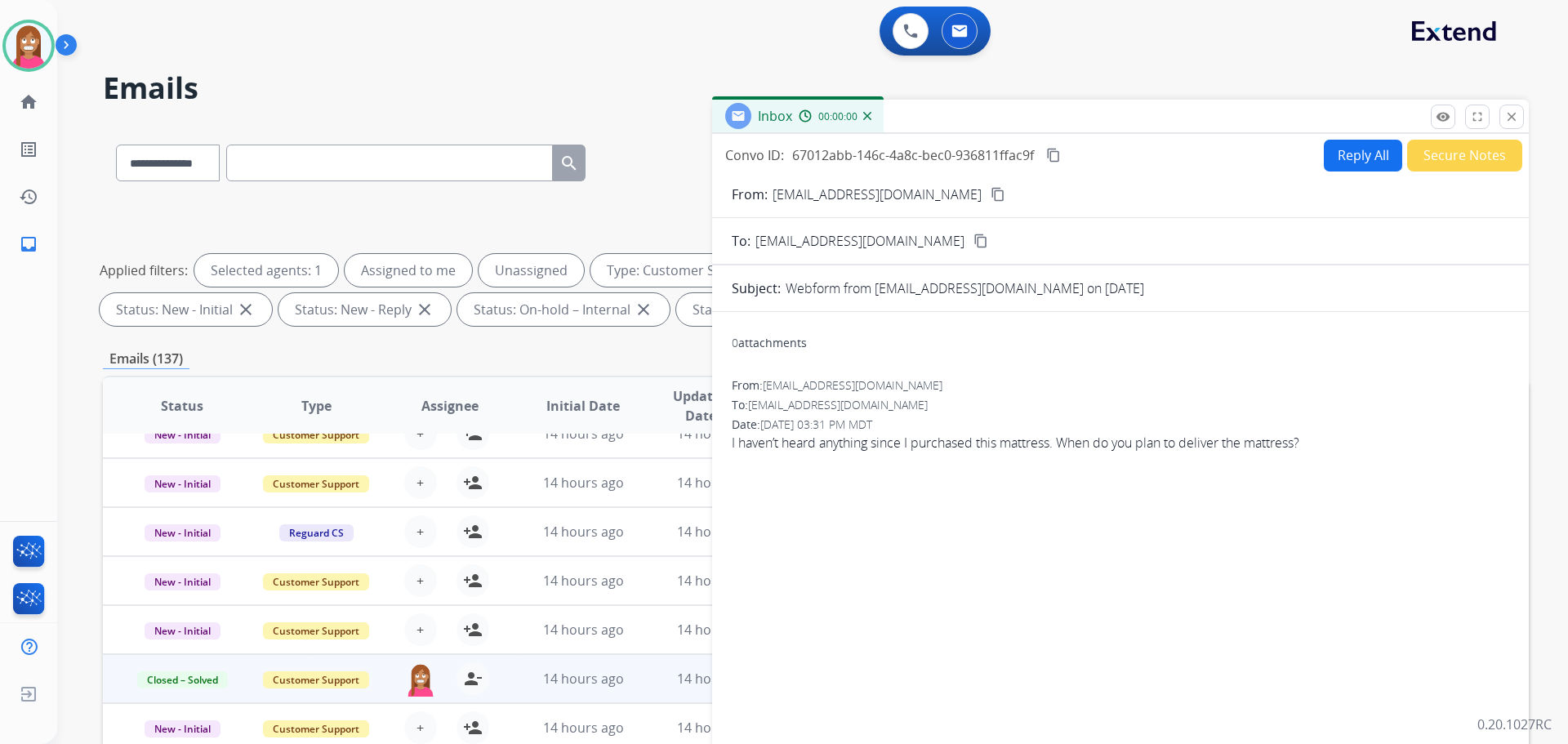
click at [1360, 153] on button "Reply All" at bounding box center [1363, 156] width 79 height 32
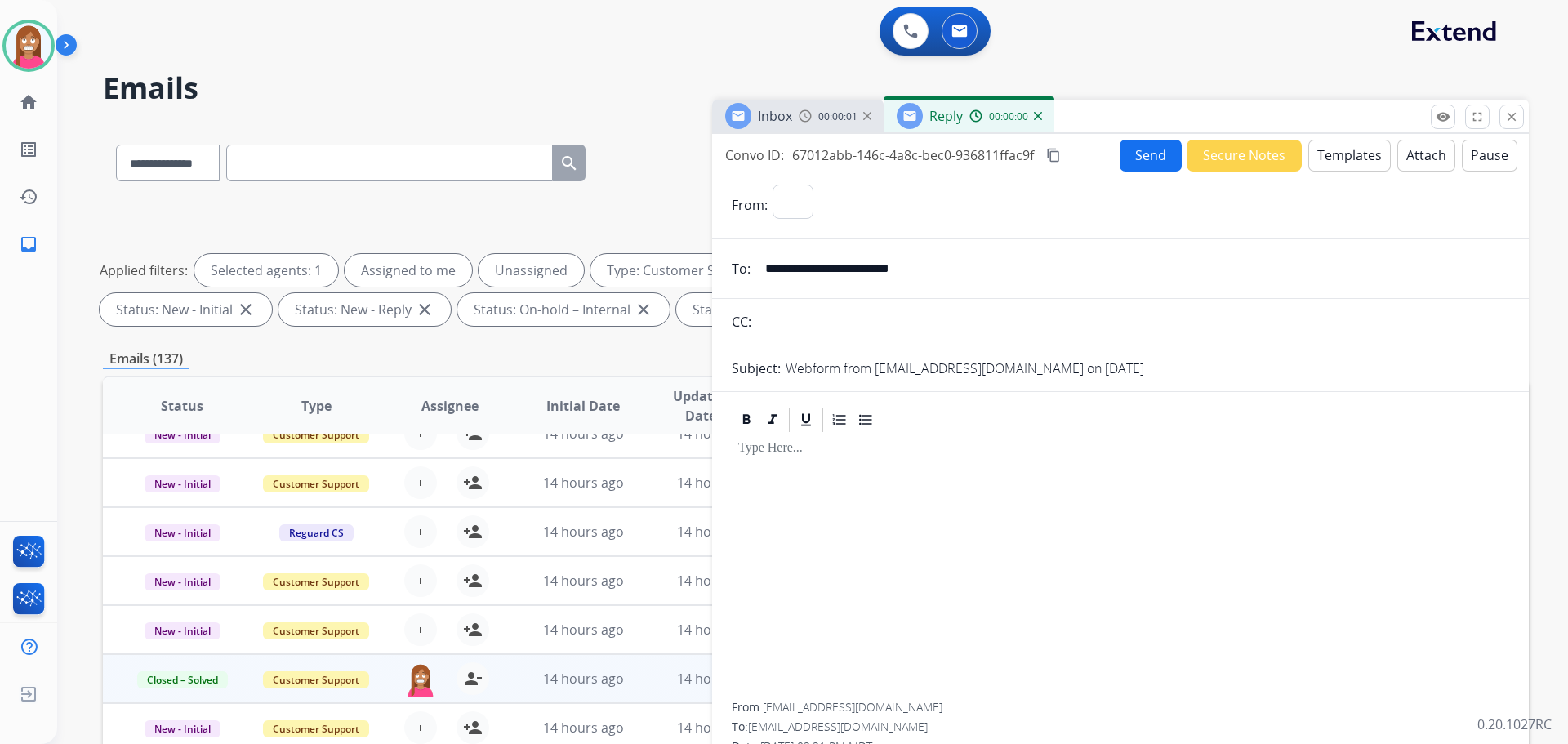
select select "**********"
click at [1364, 161] on button "Templates" at bounding box center [1350, 156] width 83 height 32
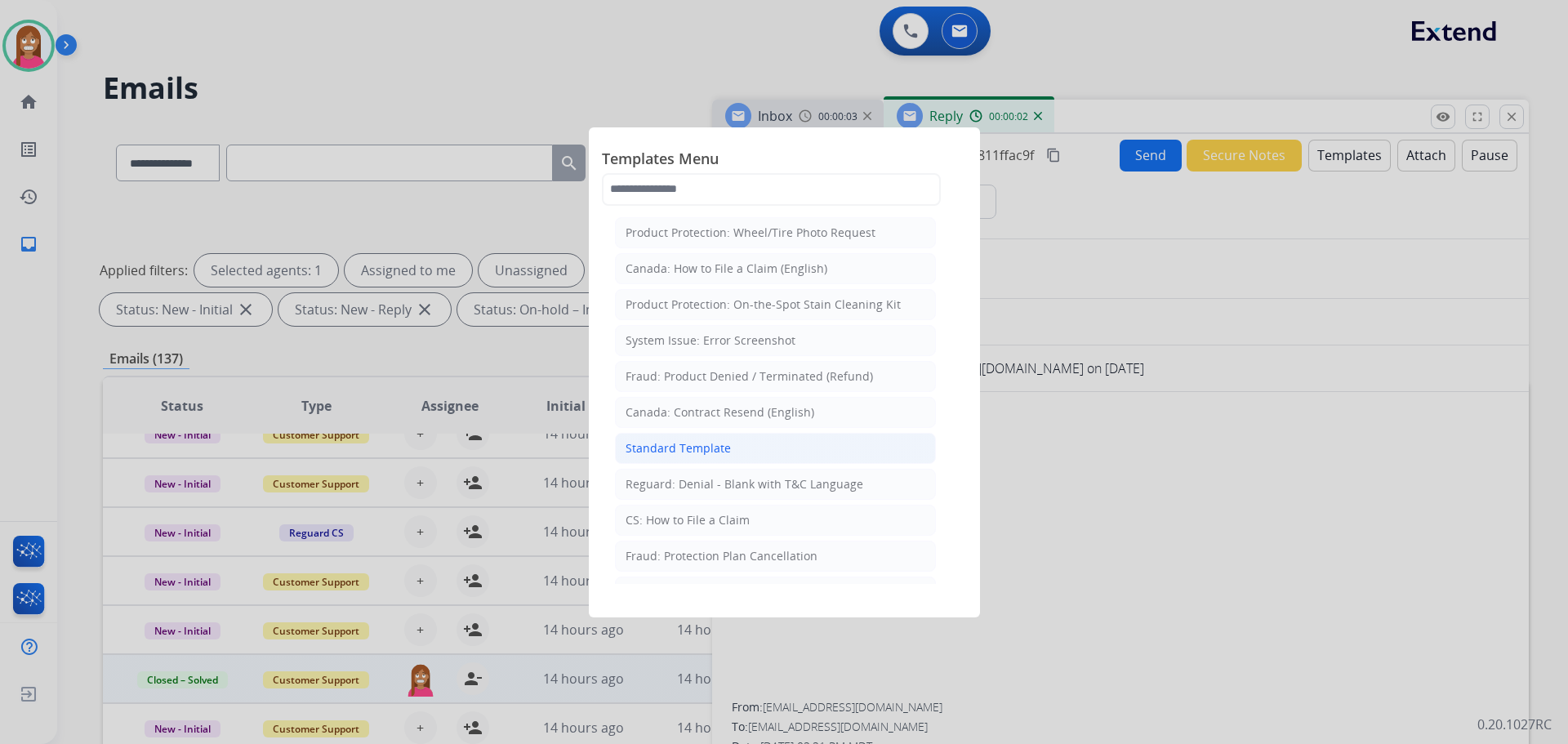
click at [677, 447] on div "Standard Template" at bounding box center [679, 449] width 105 height 17
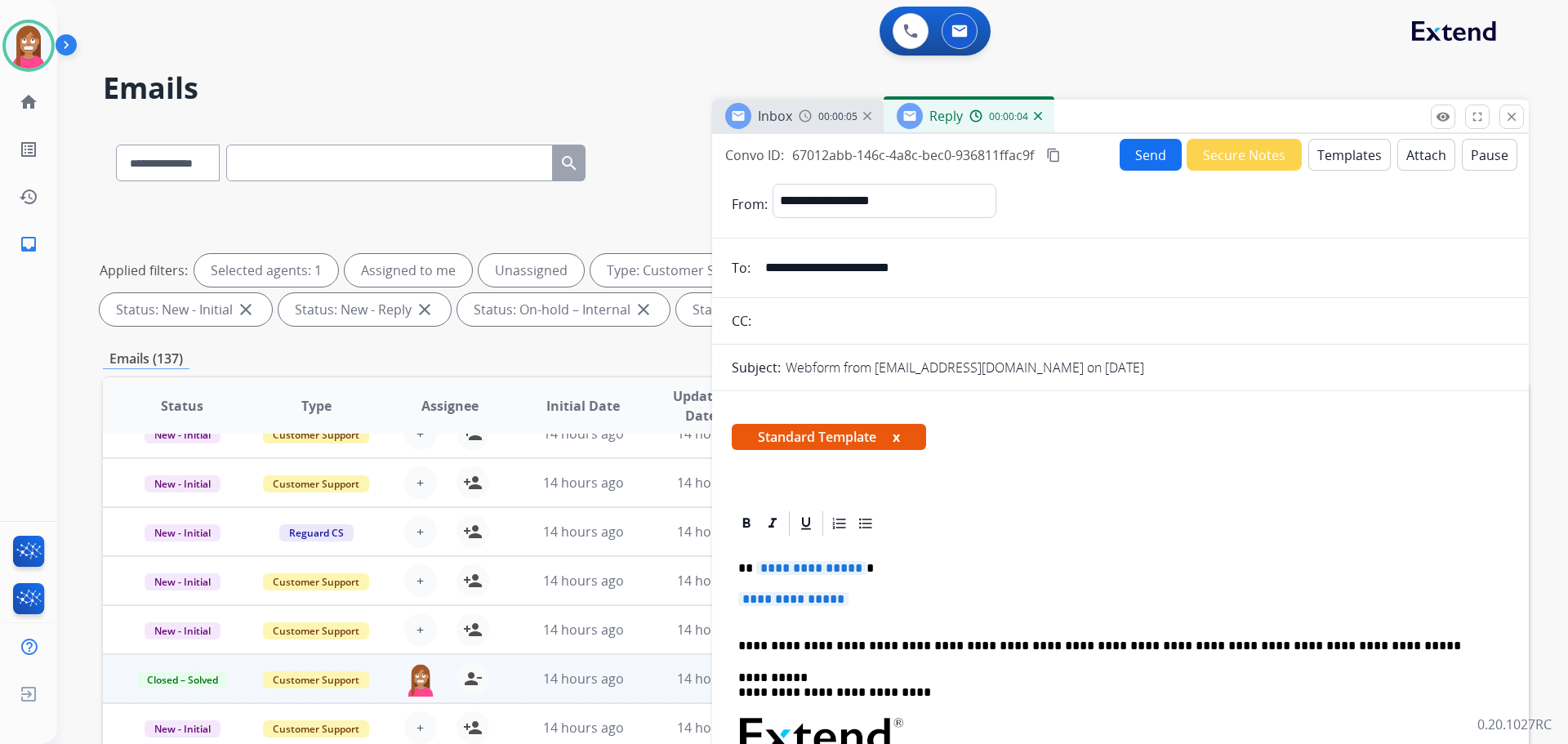
click at [802, 570] on span "**********" at bounding box center [812, 568] width 110 height 14
click at [771, 593] on span "**********" at bounding box center [793, 599] width 110 height 14
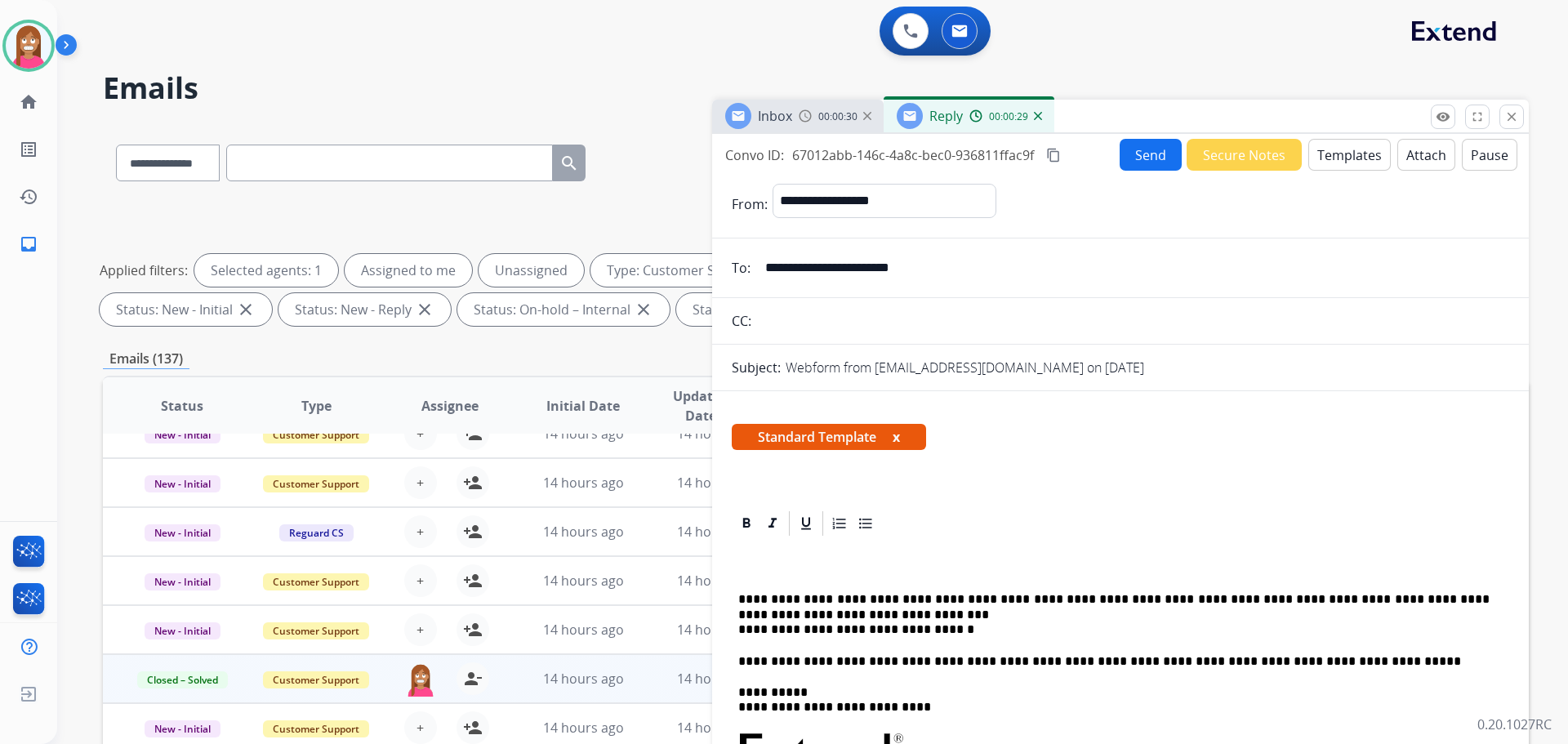
click at [749, 595] on p "**********" at bounding box center [1114, 615] width 751 height 45
click at [751, 595] on p "**********" at bounding box center [1114, 615] width 751 height 45
drag, startPoint x: 937, startPoint y: 624, endPoint x: 725, endPoint y: 634, distance: 212.2
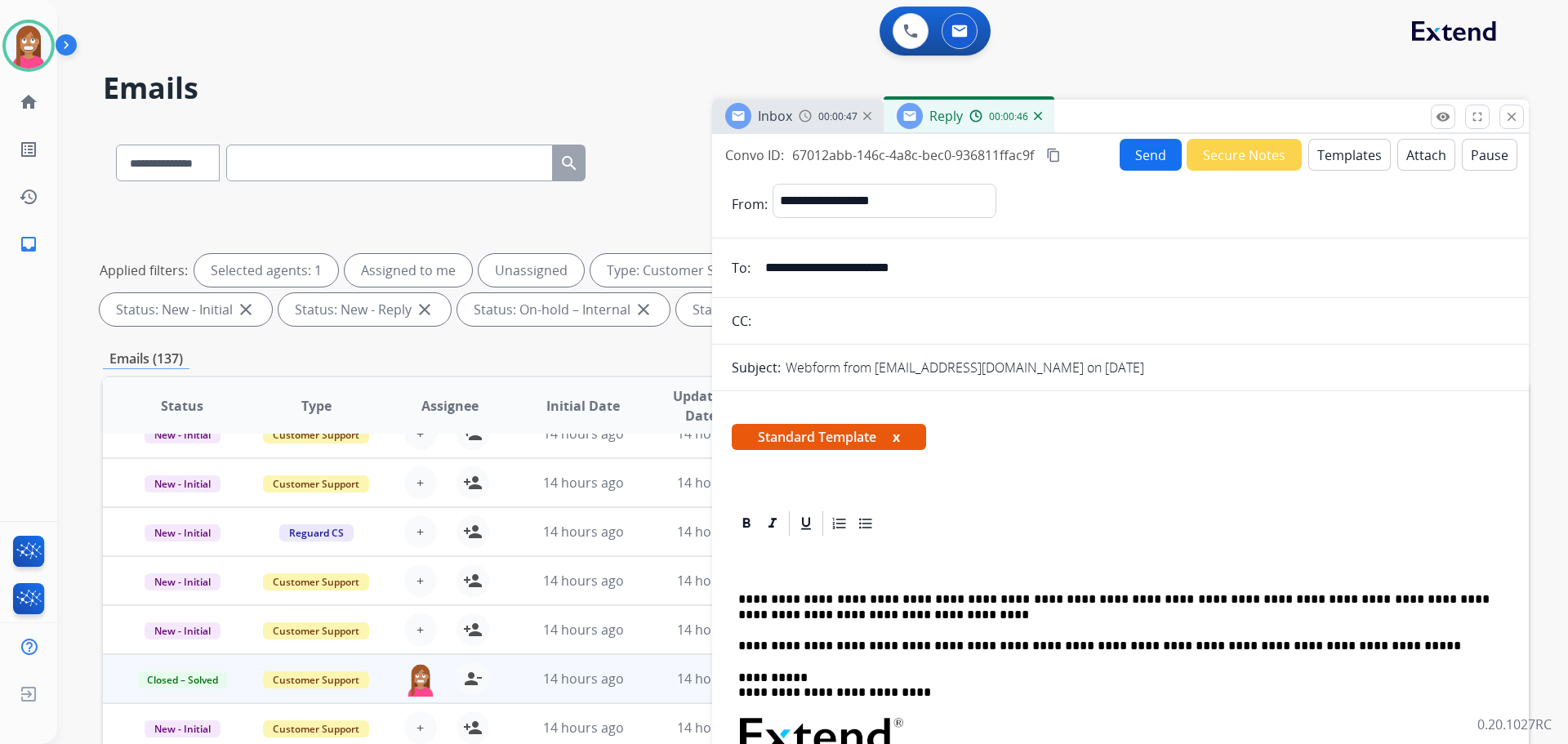
click at [828, 610] on p "**********" at bounding box center [1114, 608] width 751 height 30
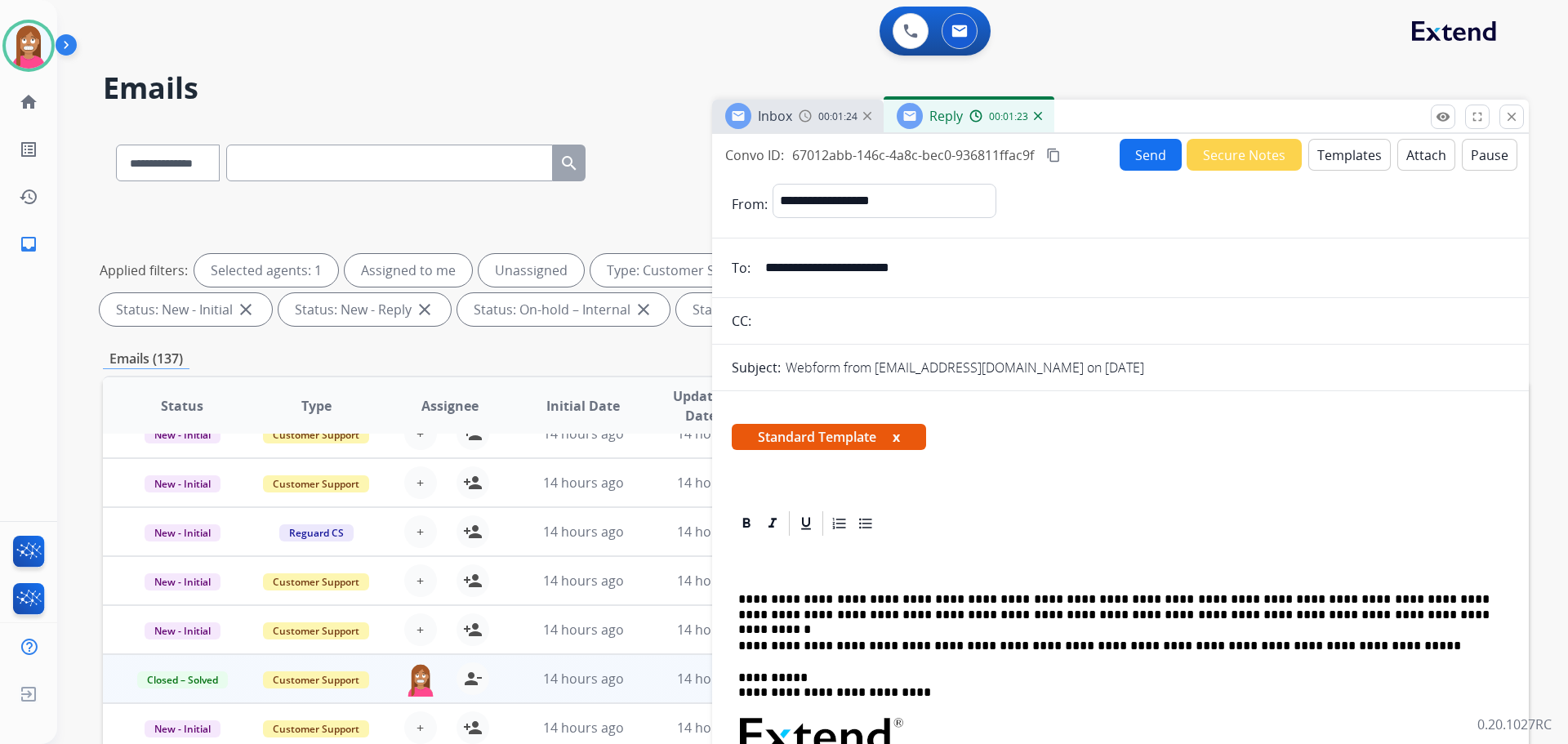
click at [1136, 153] on button "Send" at bounding box center [1150, 155] width 62 height 32
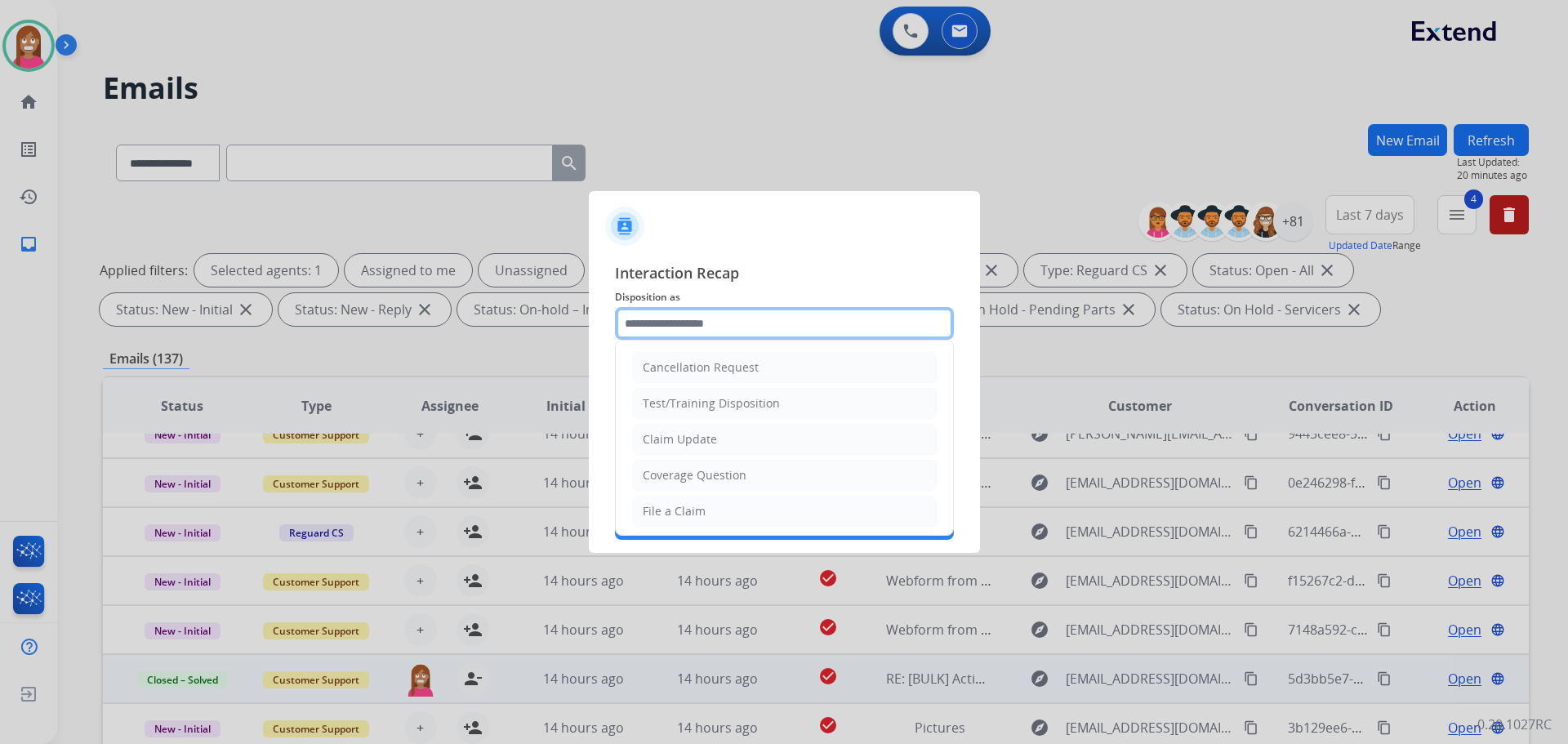
click at [672, 316] on input "text" at bounding box center [784, 323] width 339 height 33
click at [670, 511] on div "File a Claim" at bounding box center [674, 511] width 63 height 17
type input "**********"
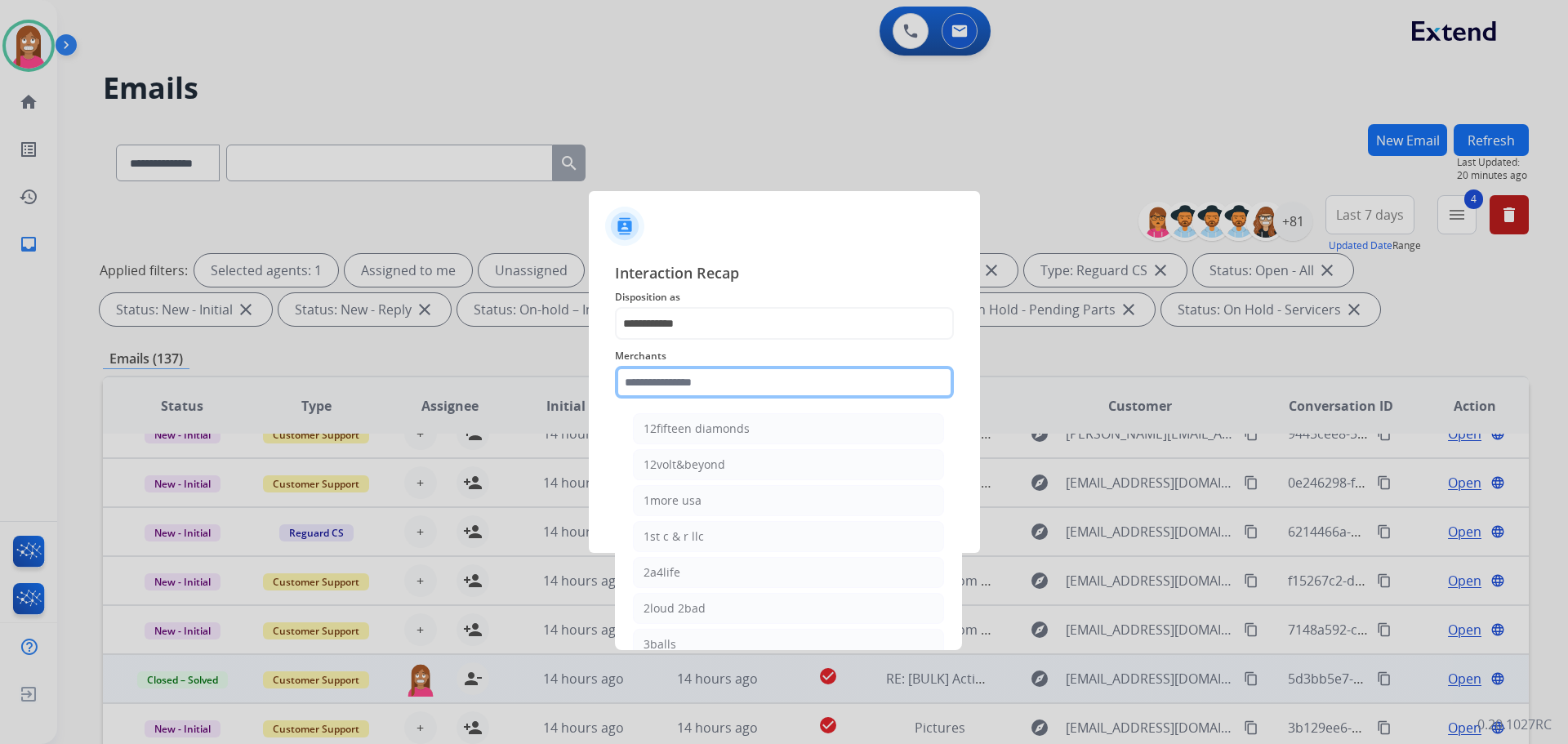
click at [671, 373] on input "text" at bounding box center [784, 382] width 339 height 33
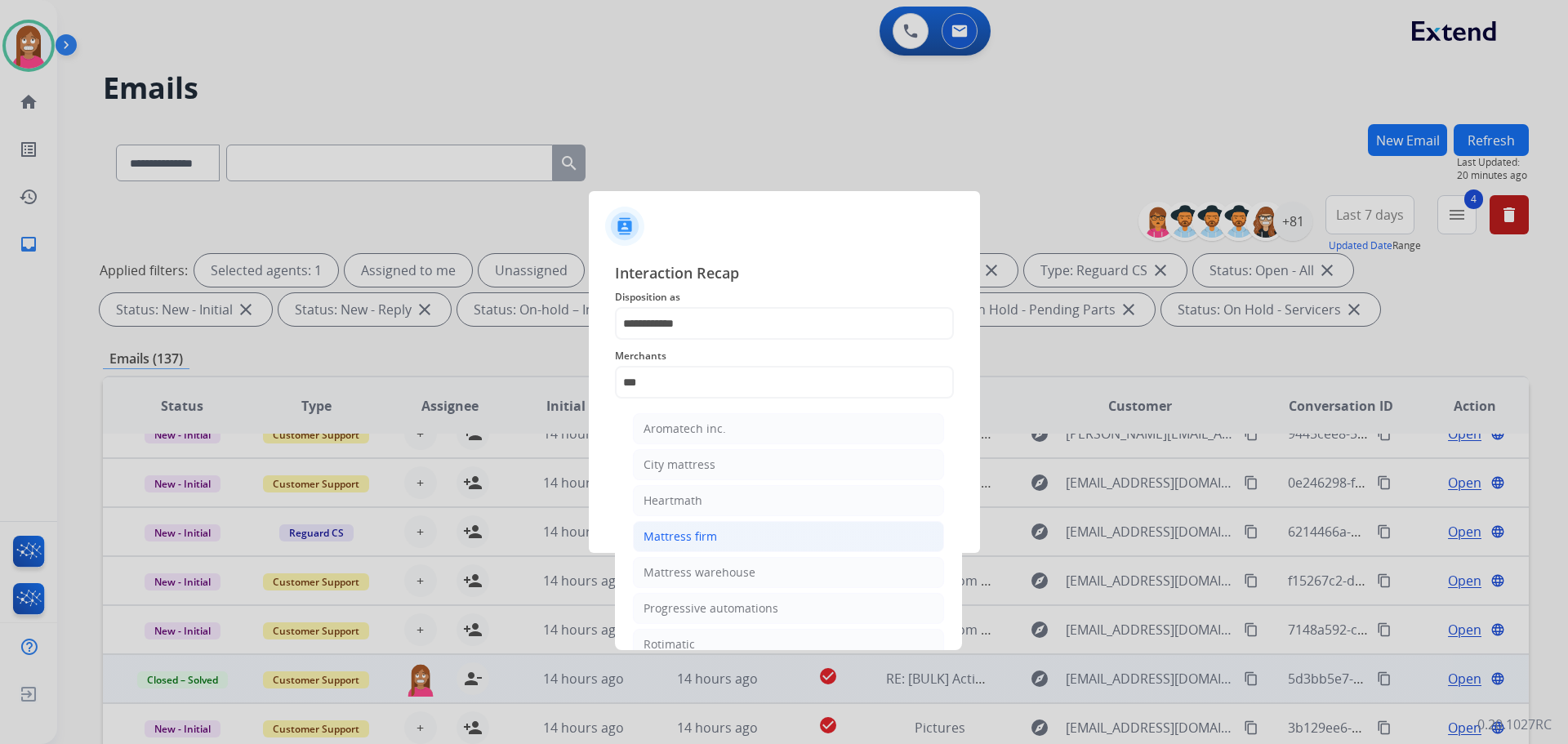
click at [707, 528] on div "Mattress firm" at bounding box center [680, 536] width 74 height 17
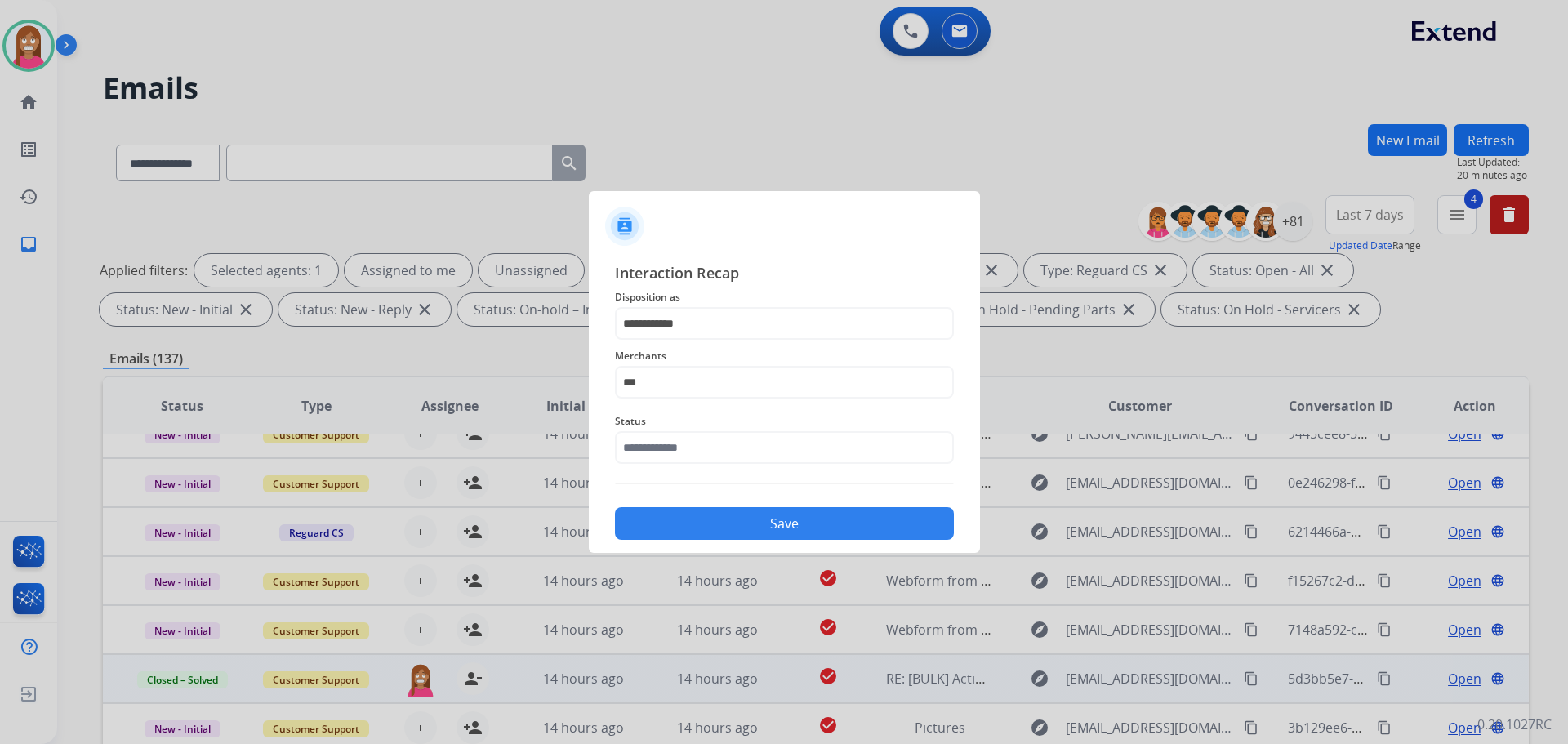
type input "**********"
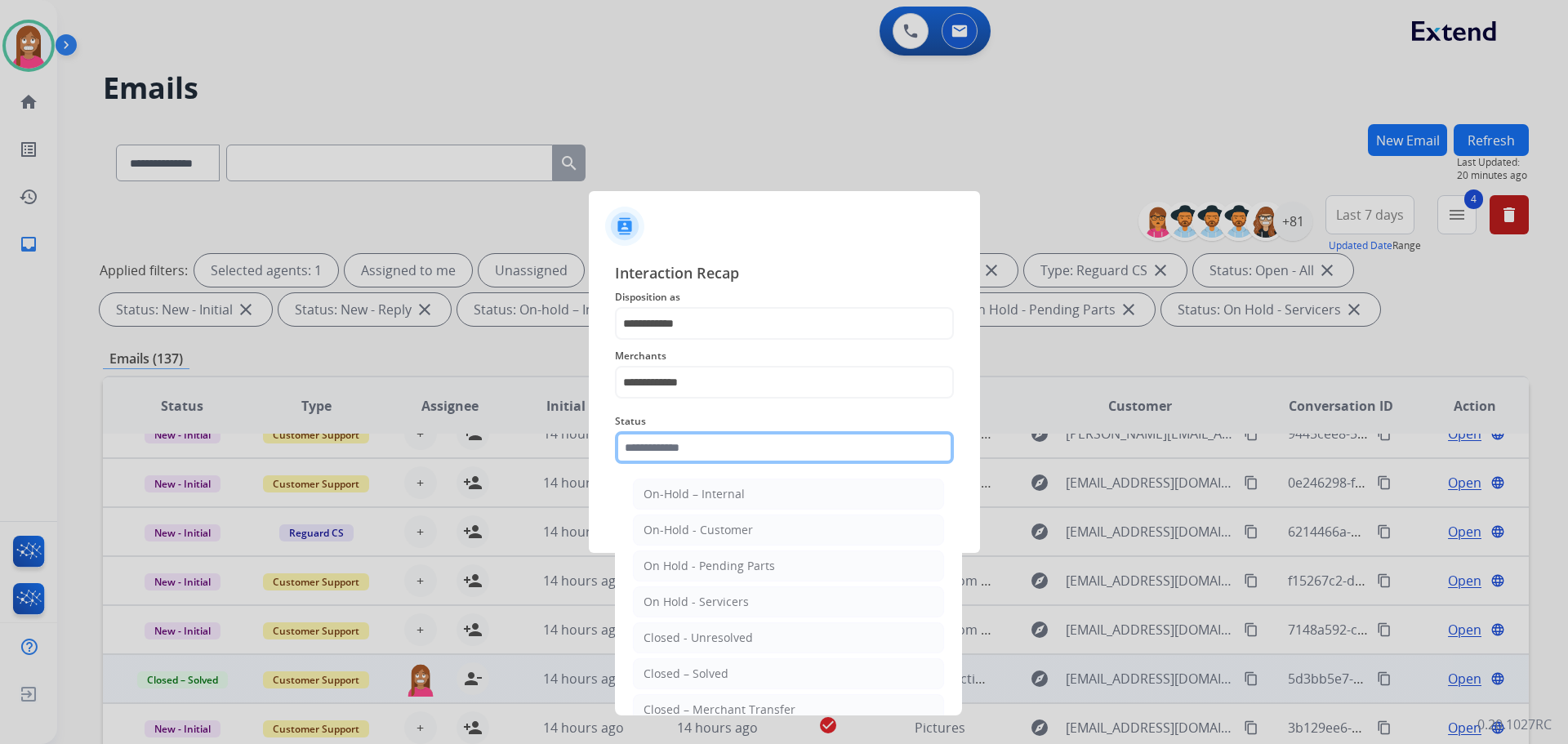
click at [689, 444] on input "text" at bounding box center [784, 447] width 339 height 33
click at [721, 671] on div "Closed – Solved" at bounding box center [686, 674] width 85 height 17
type input "**********"
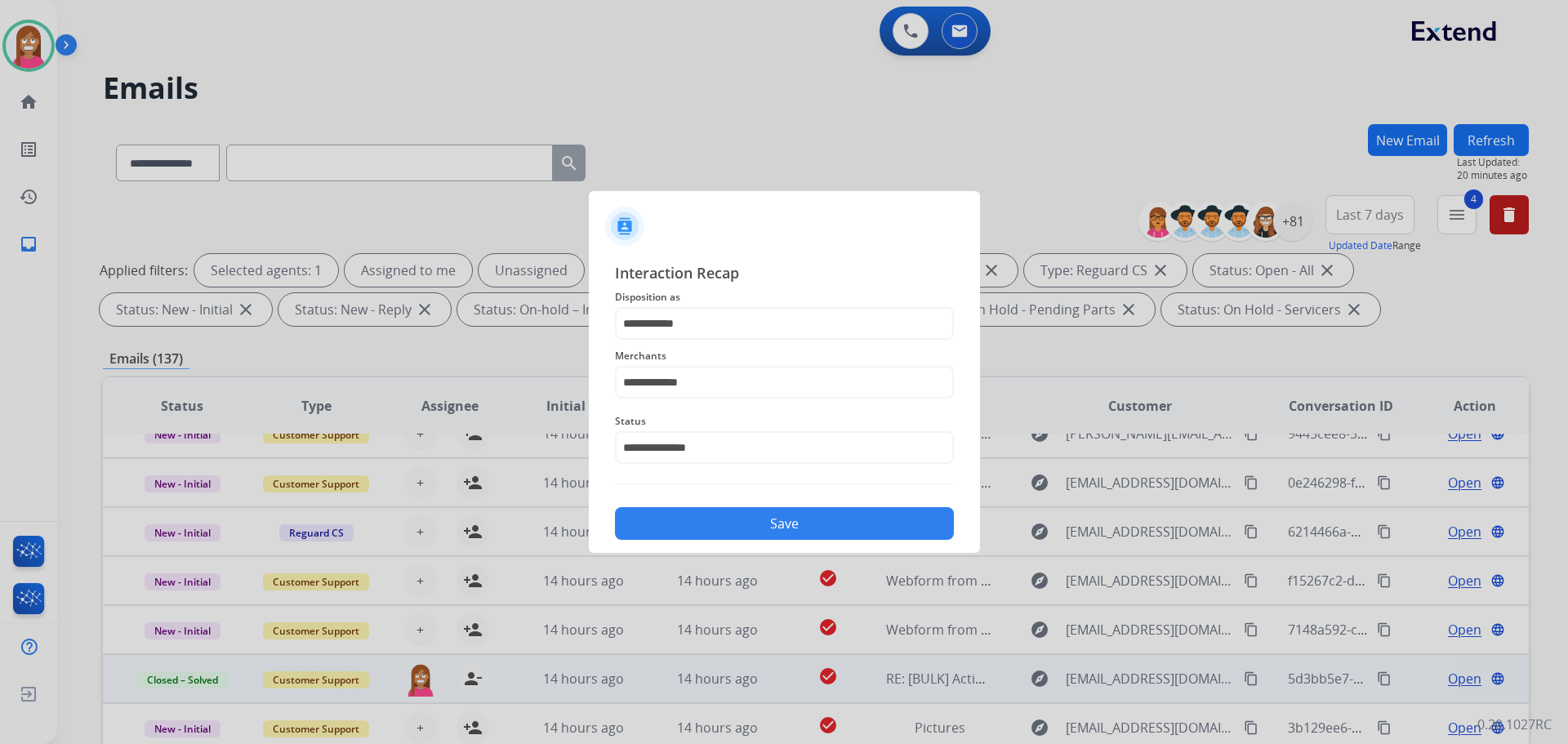
click at [733, 519] on button "Save" at bounding box center [784, 523] width 339 height 33
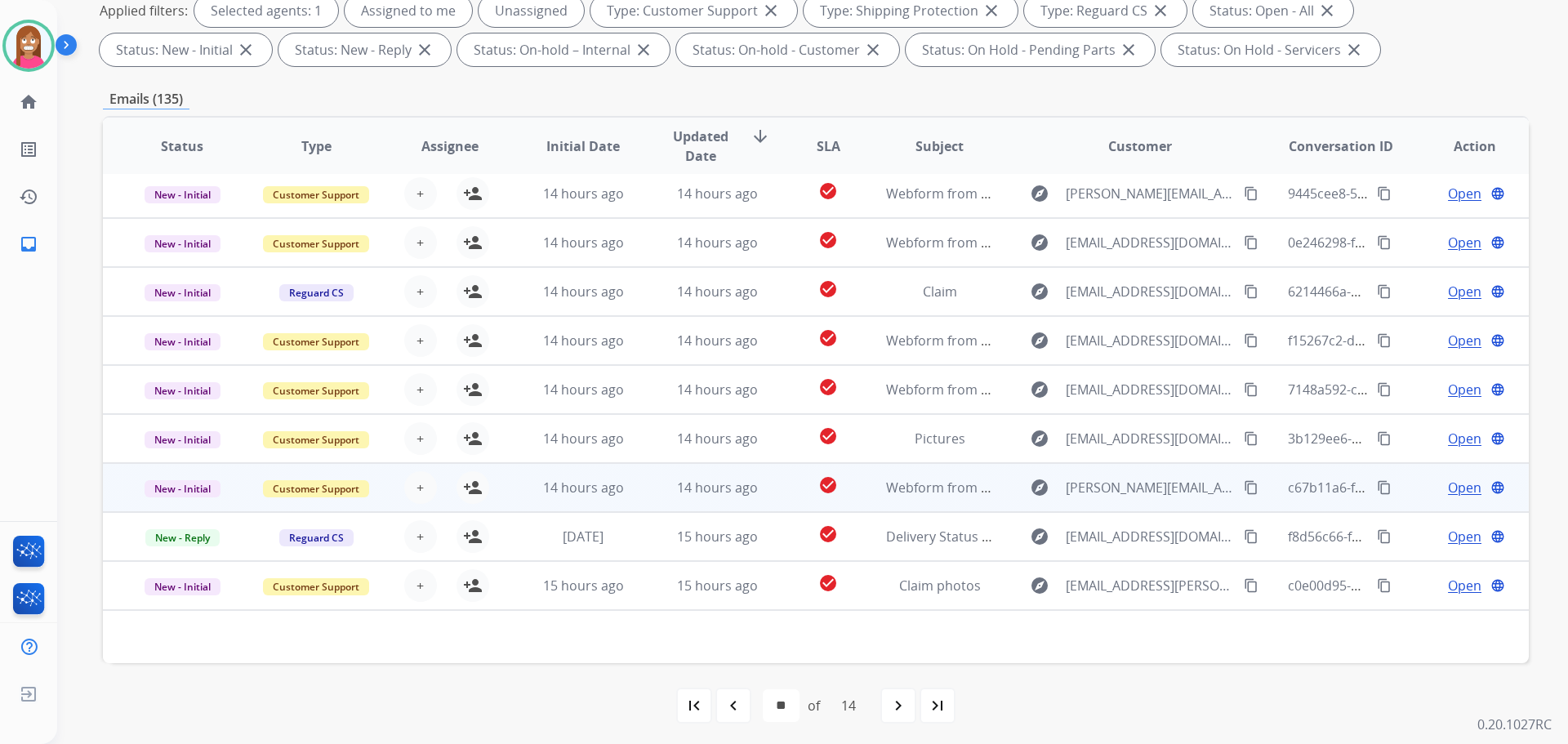
scroll to position [264, 0]
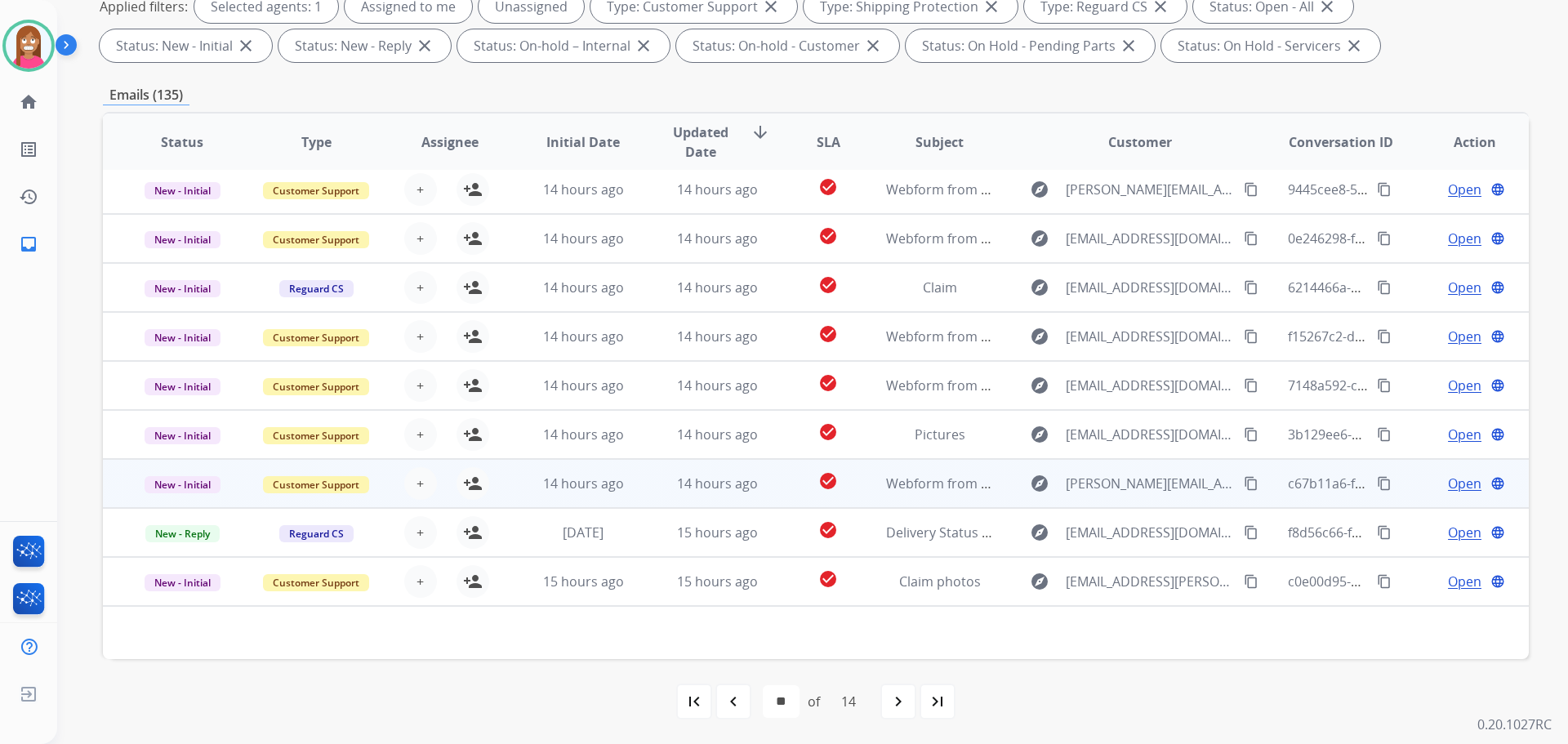
click at [657, 500] on td "14 hours ago" at bounding box center [705, 484] width 134 height 49
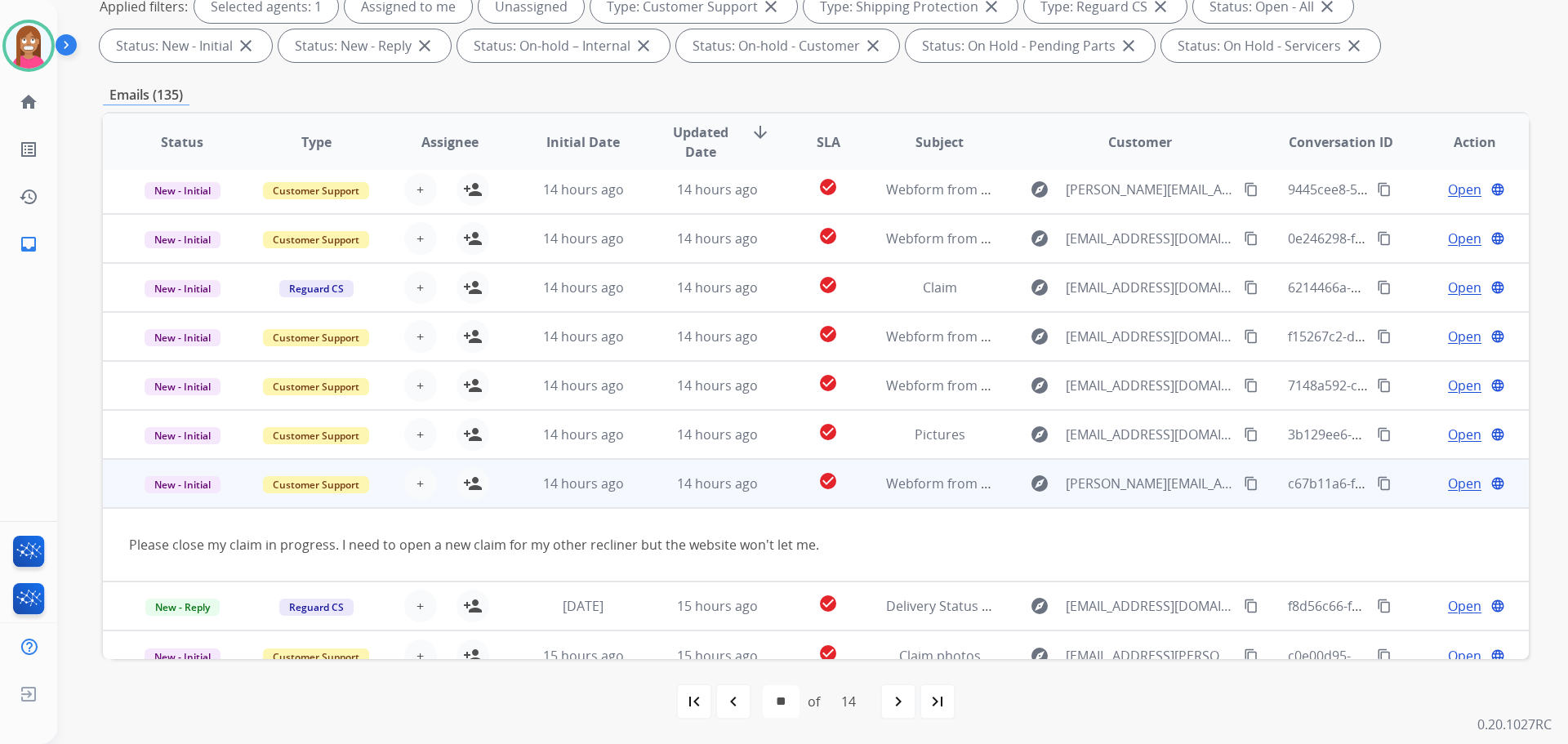
scroll to position [75, 0]
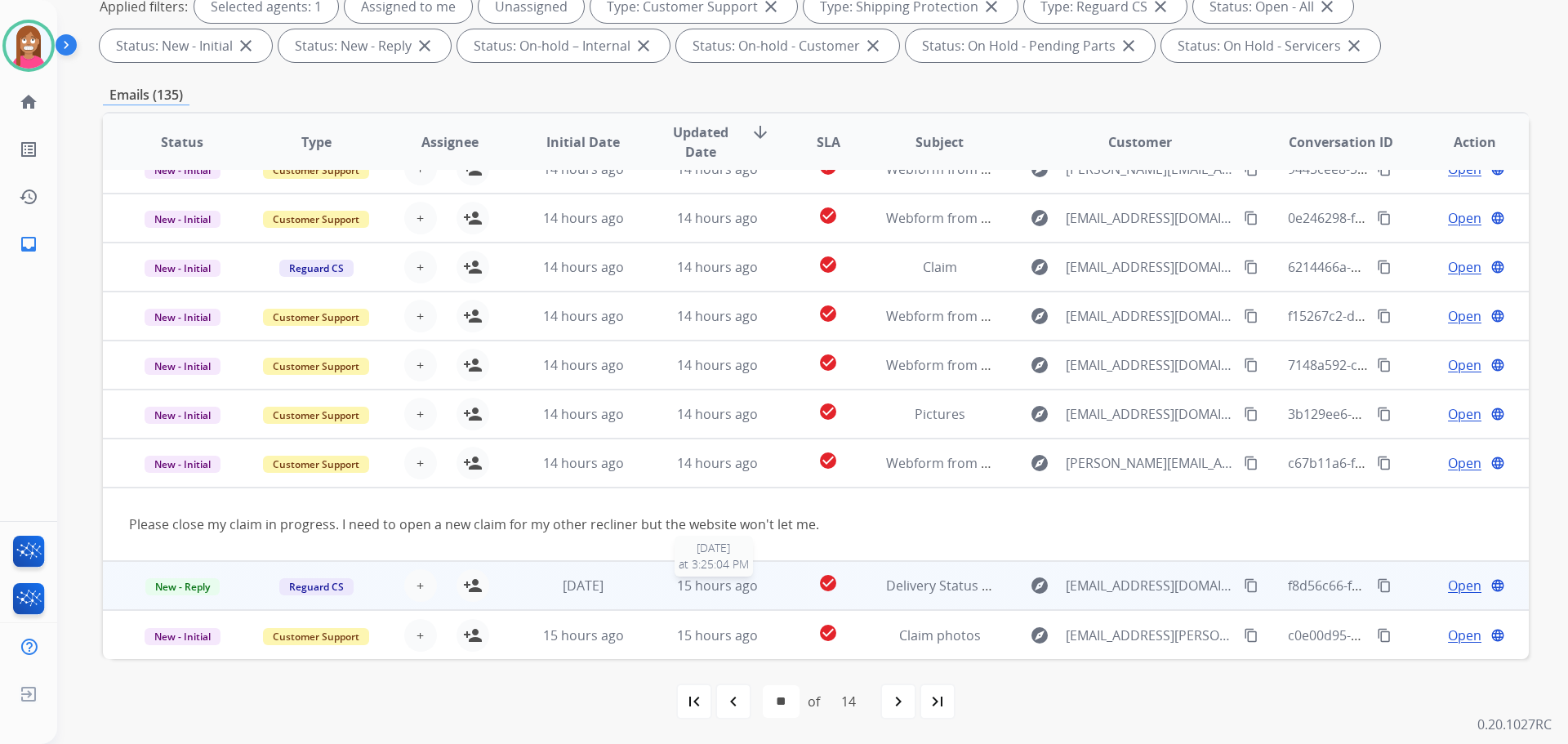
click at [750, 593] on span "15 hours ago" at bounding box center [717, 585] width 81 height 18
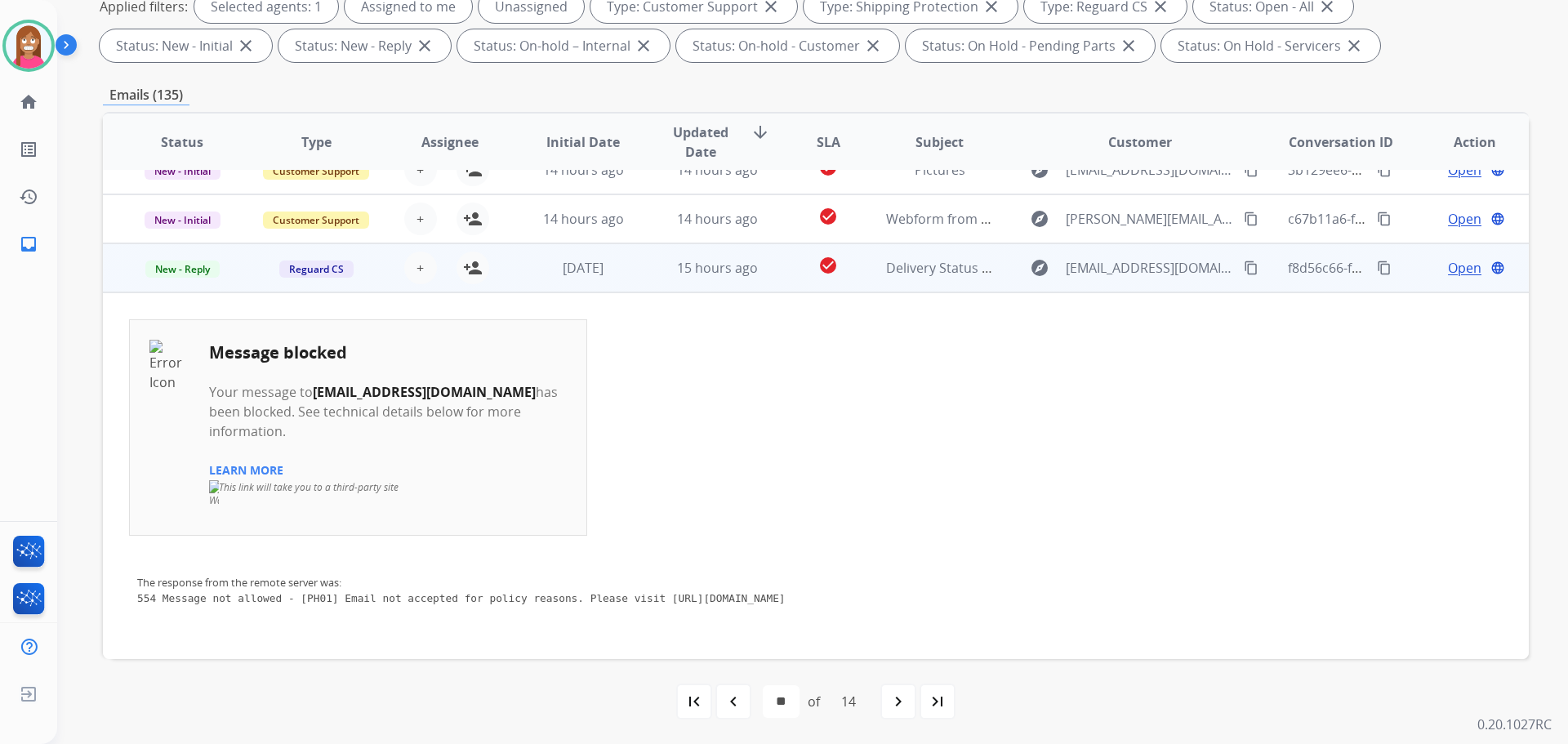
scroll to position [290, 0]
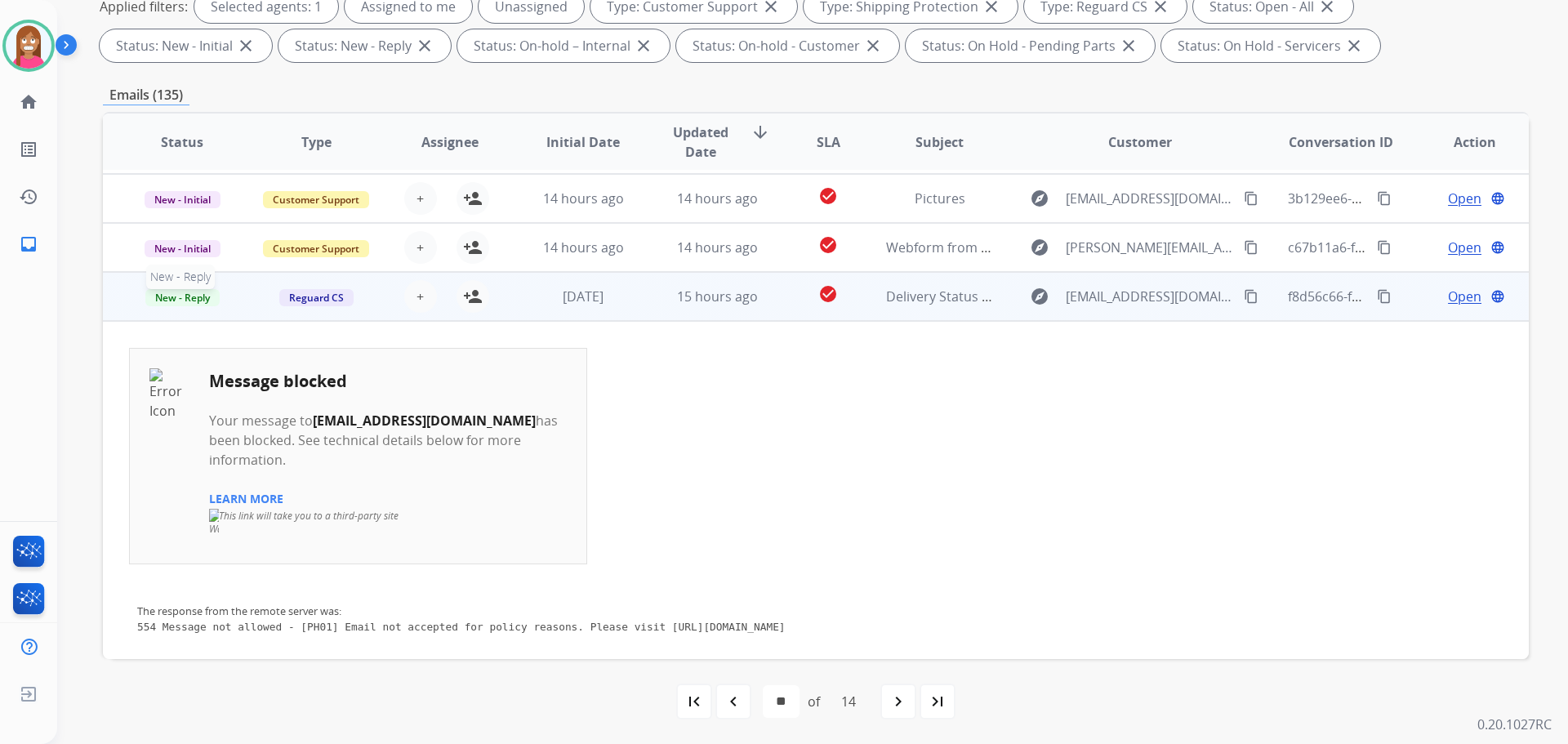
click at [192, 296] on span "New - Reply" at bounding box center [182, 298] width 74 height 17
click at [248, 200] on p "Closed – Solved" at bounding box center [269, 203] width 94 height 23
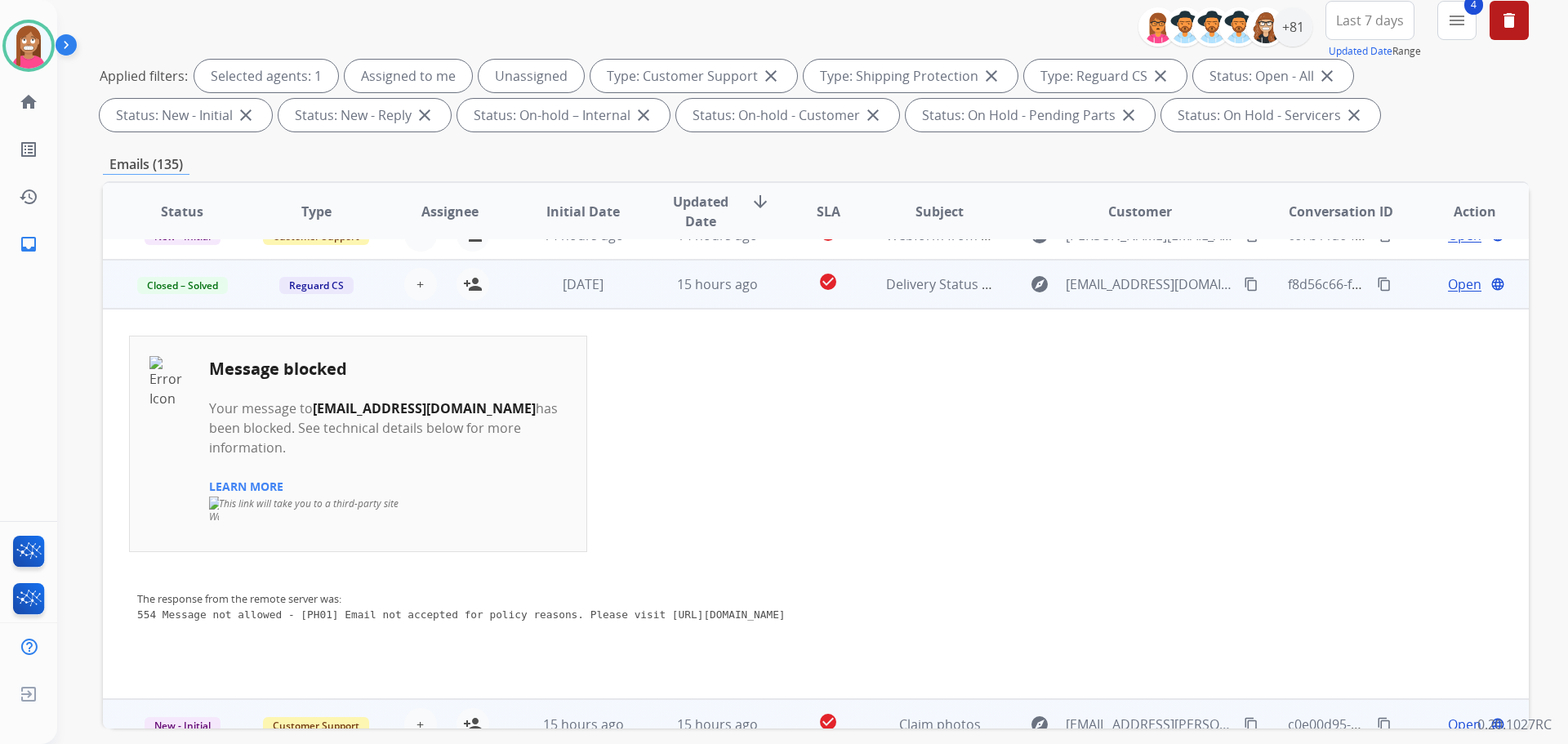
scroll to position [264, 0]
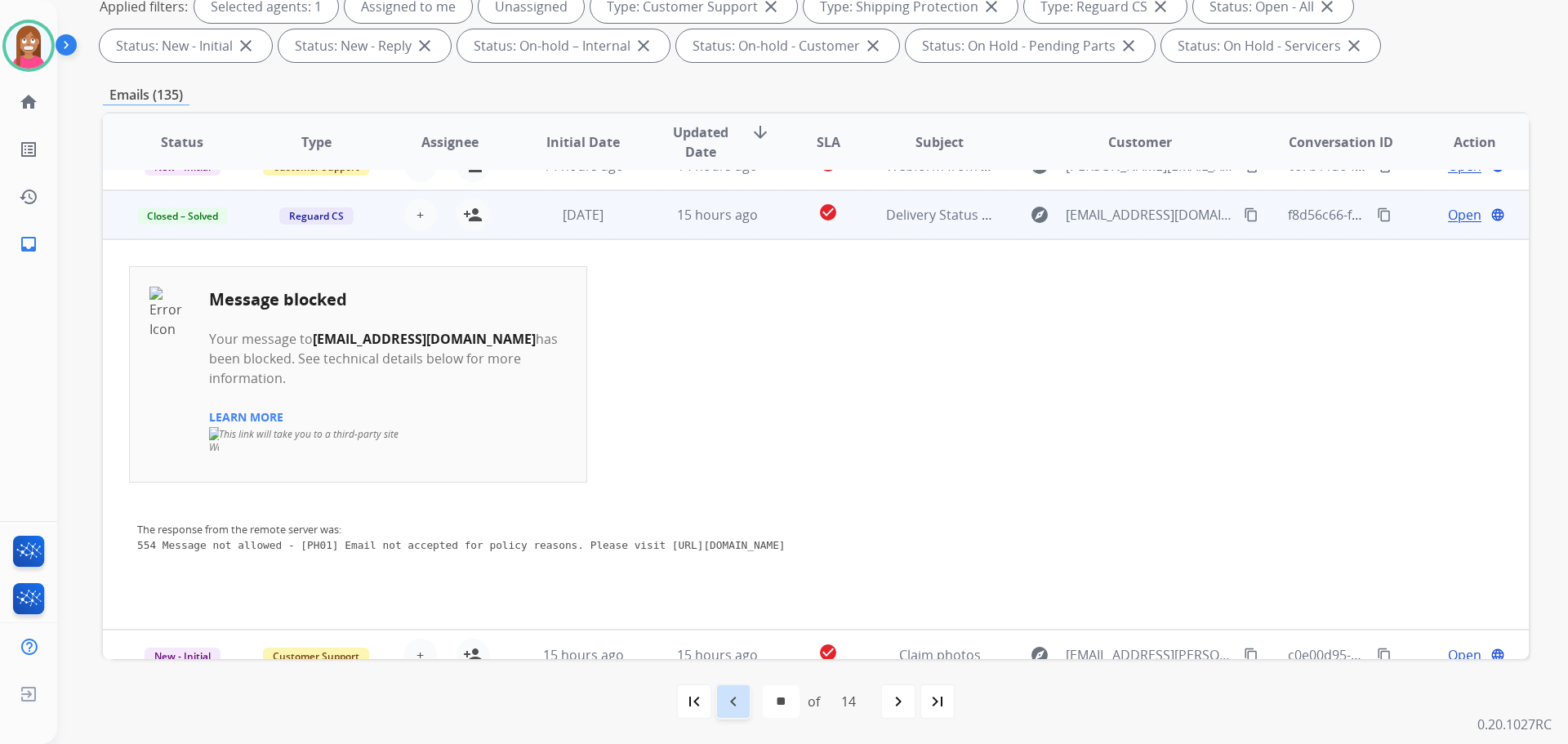
click at [740, 702] on div "navigate_before" at bounding box center [733, 701] width 36 height 36
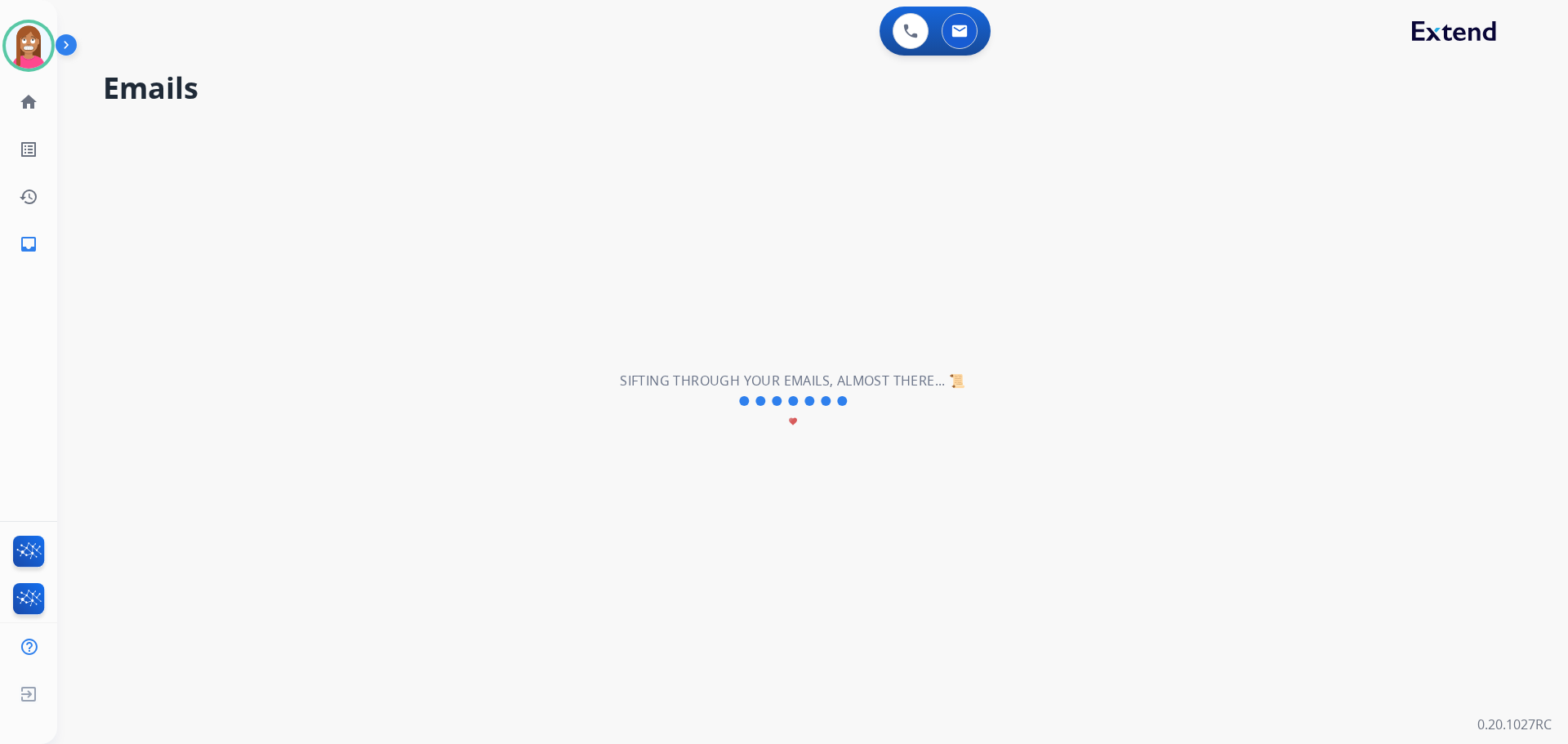
scroll to position [55, 0]
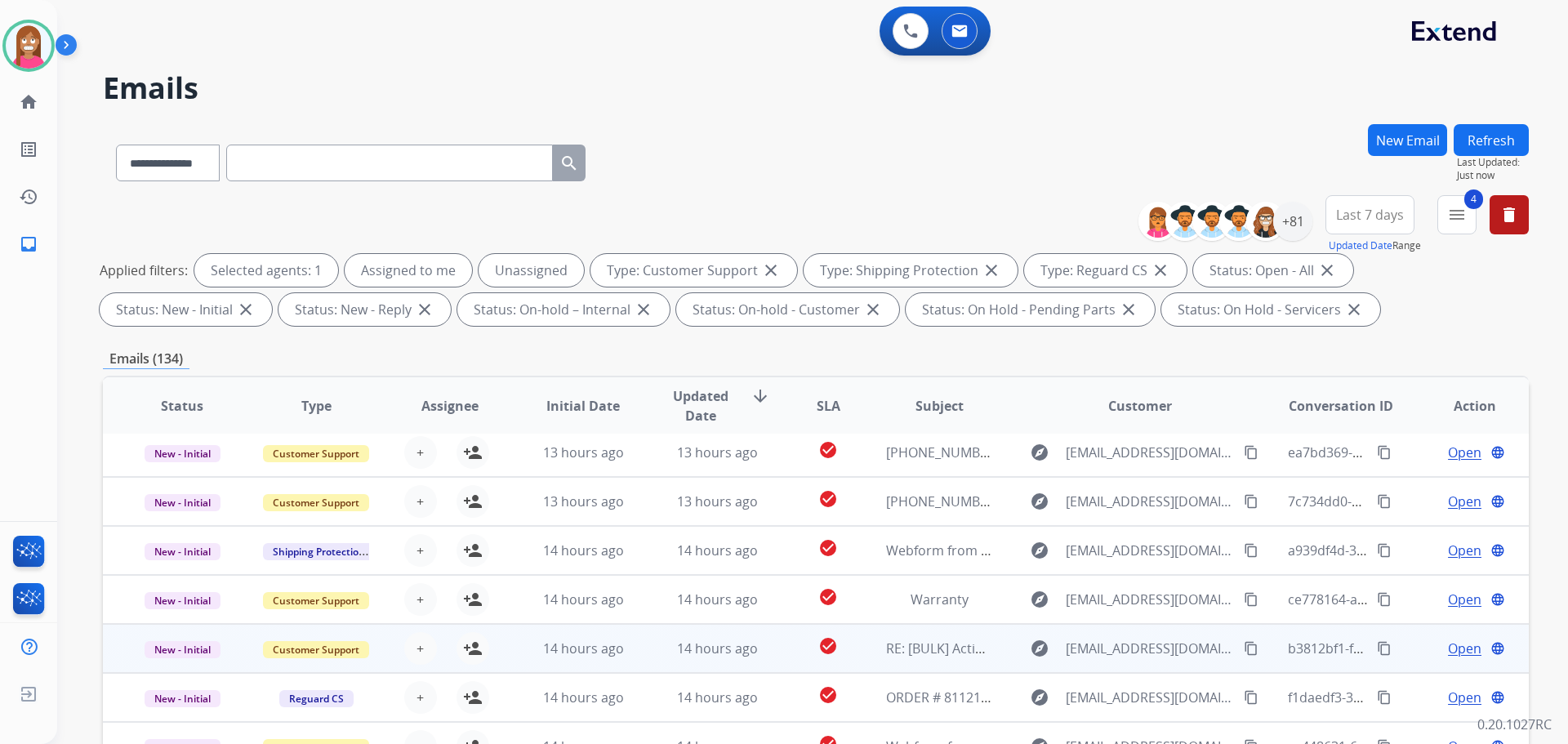
click at [653, 657] on td "14 hours ago" at bounding box center [705, 649] width 134 height 49
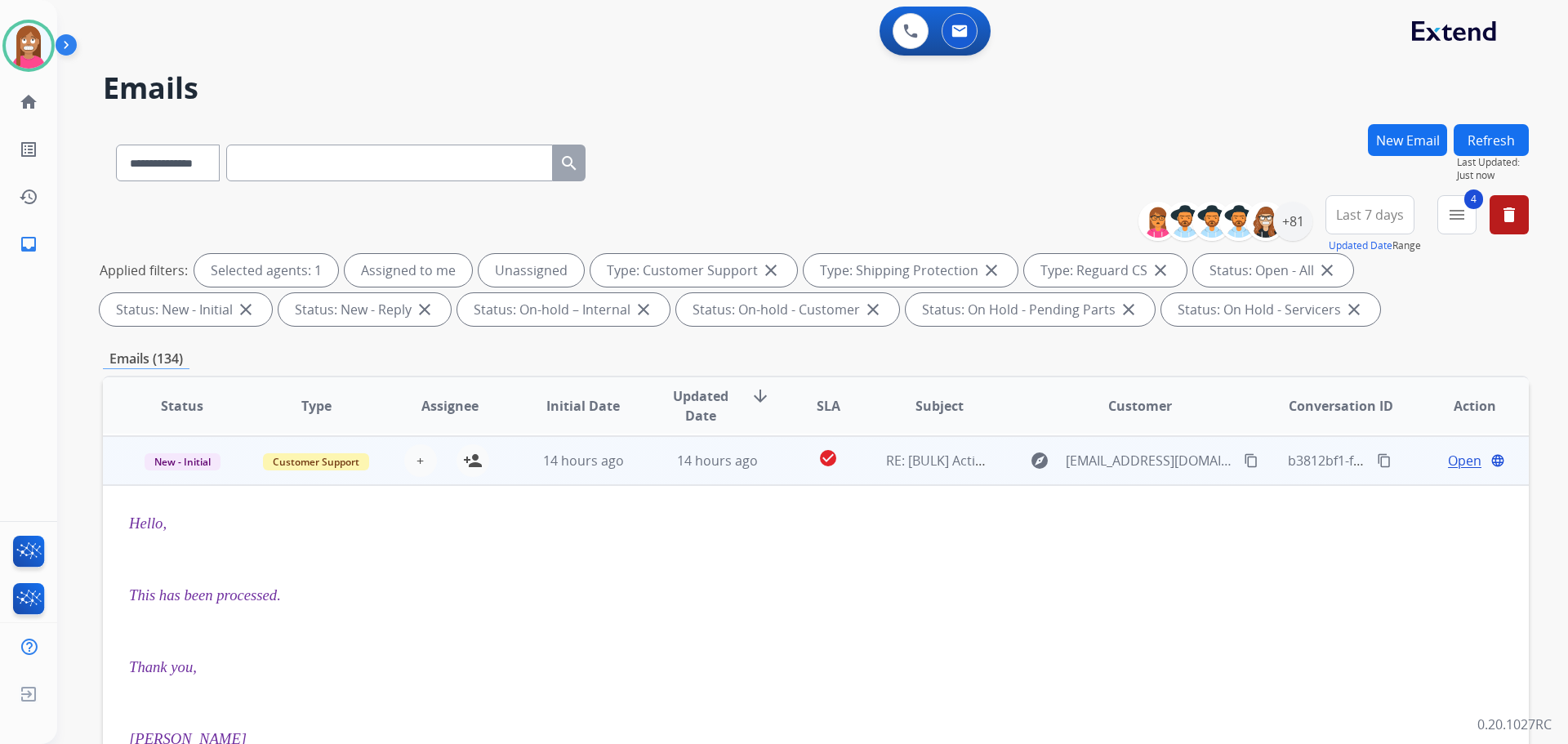
scroll to position [245, 0]
click at [202, 460] on span "New - Initial" at bounding box center [182, 460] width 76 height 17
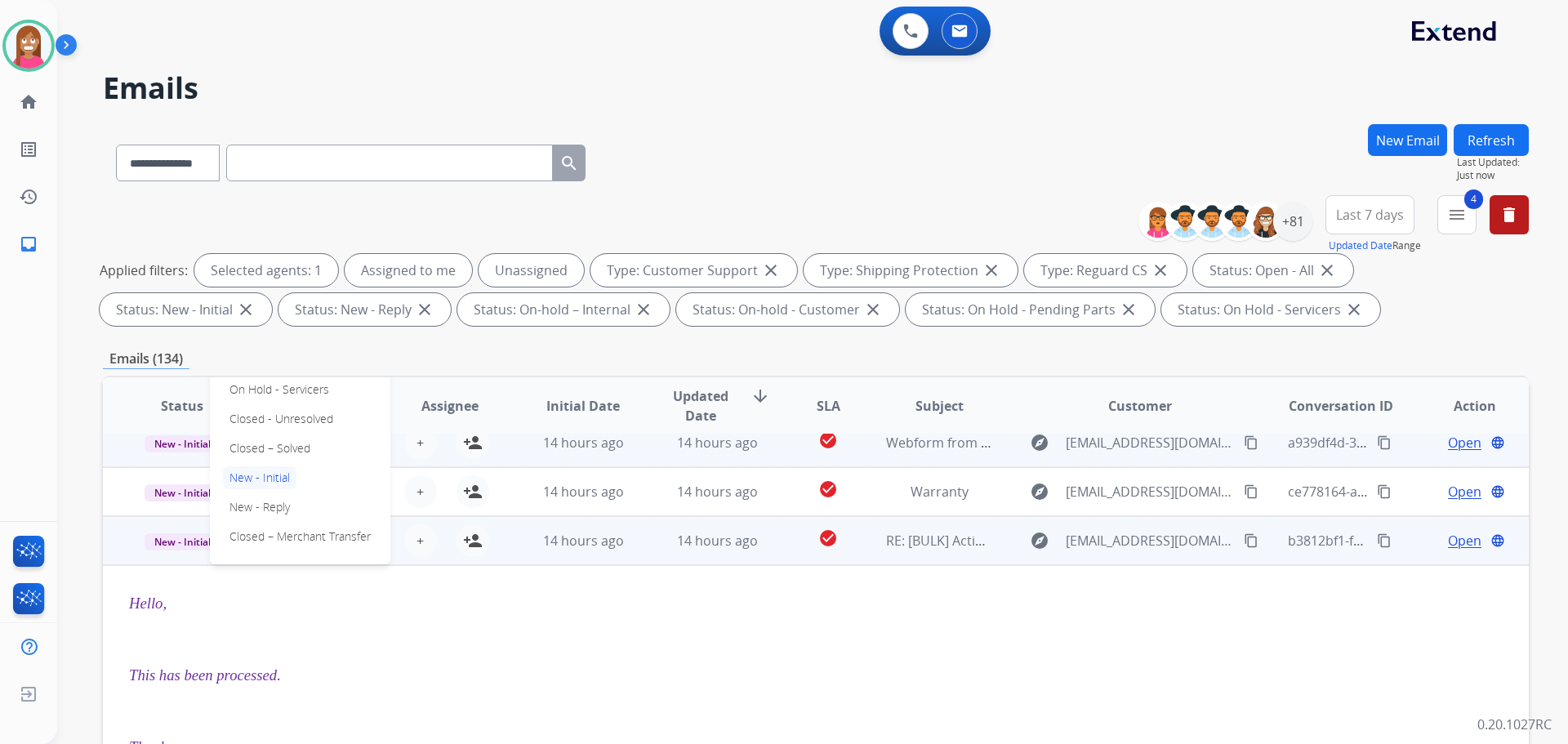
click at [252, 447] on p "Closed – Solved" at bounding box center [269, 448] width 94 height 23
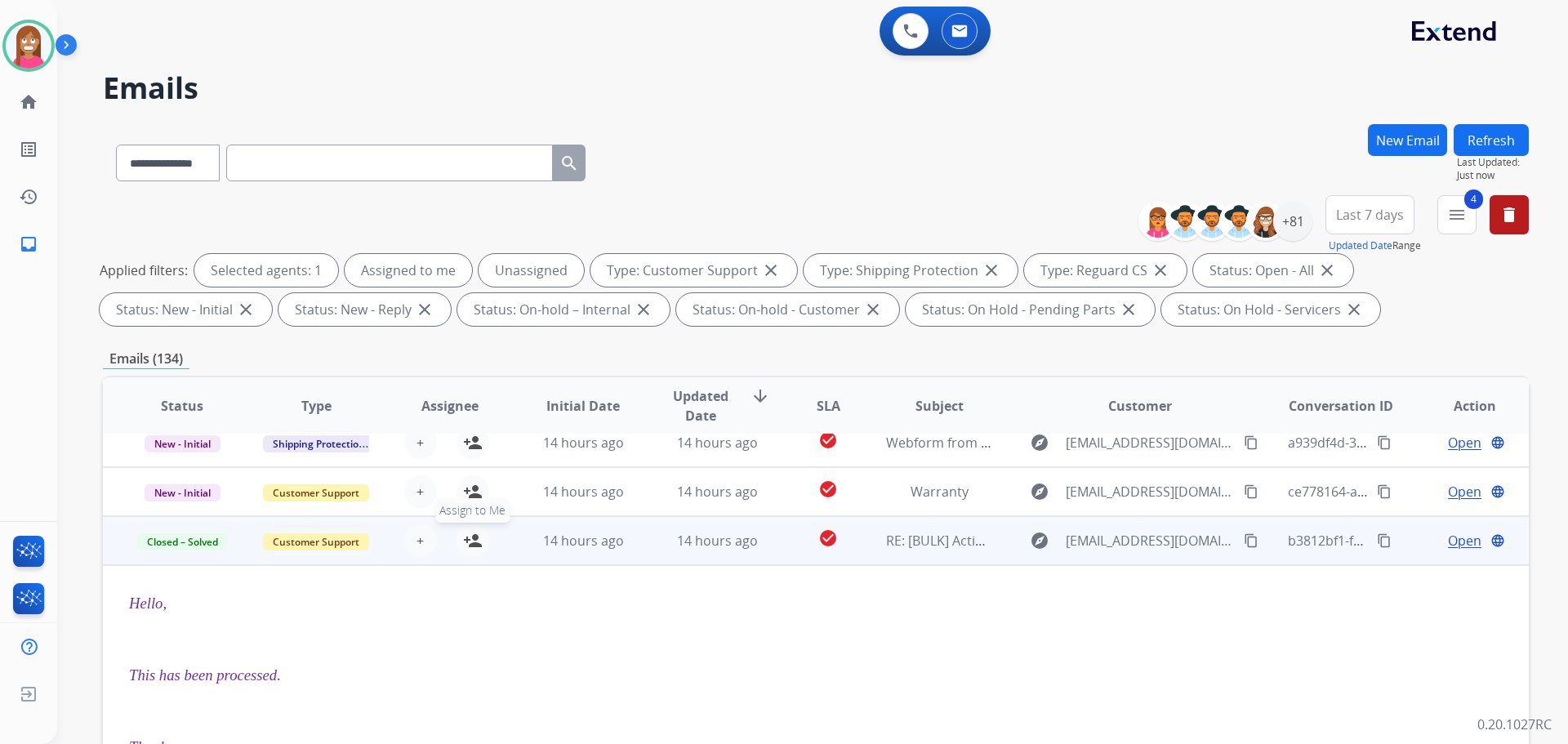
click at [465, 538] on mat-icon "person_add" at bounding box center [472, 540] width 19 height 19
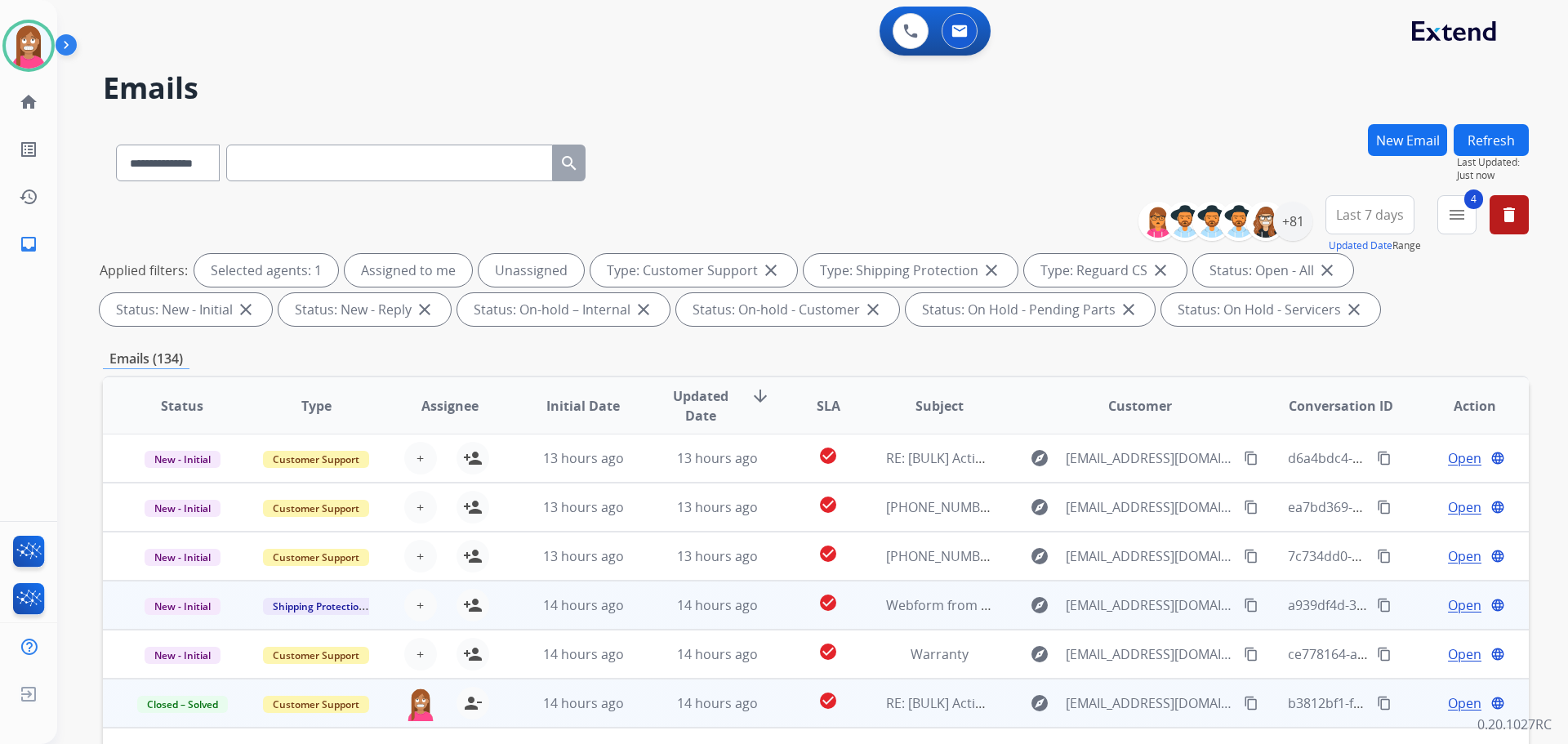
scroll to position [0, 0]
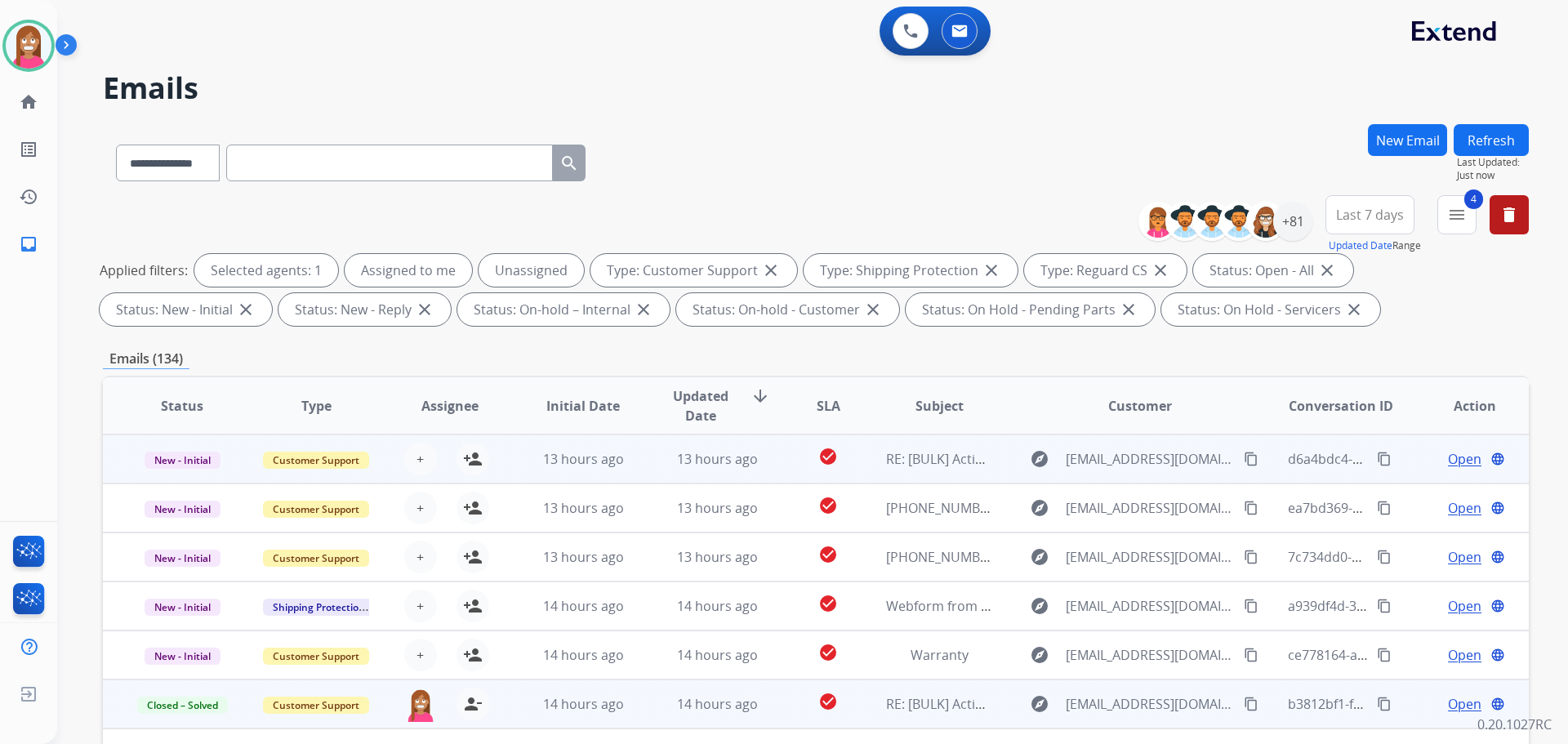
click at [638, 468] on td "13 hours ago" at bounding box center [705, 459] width 134 height 49
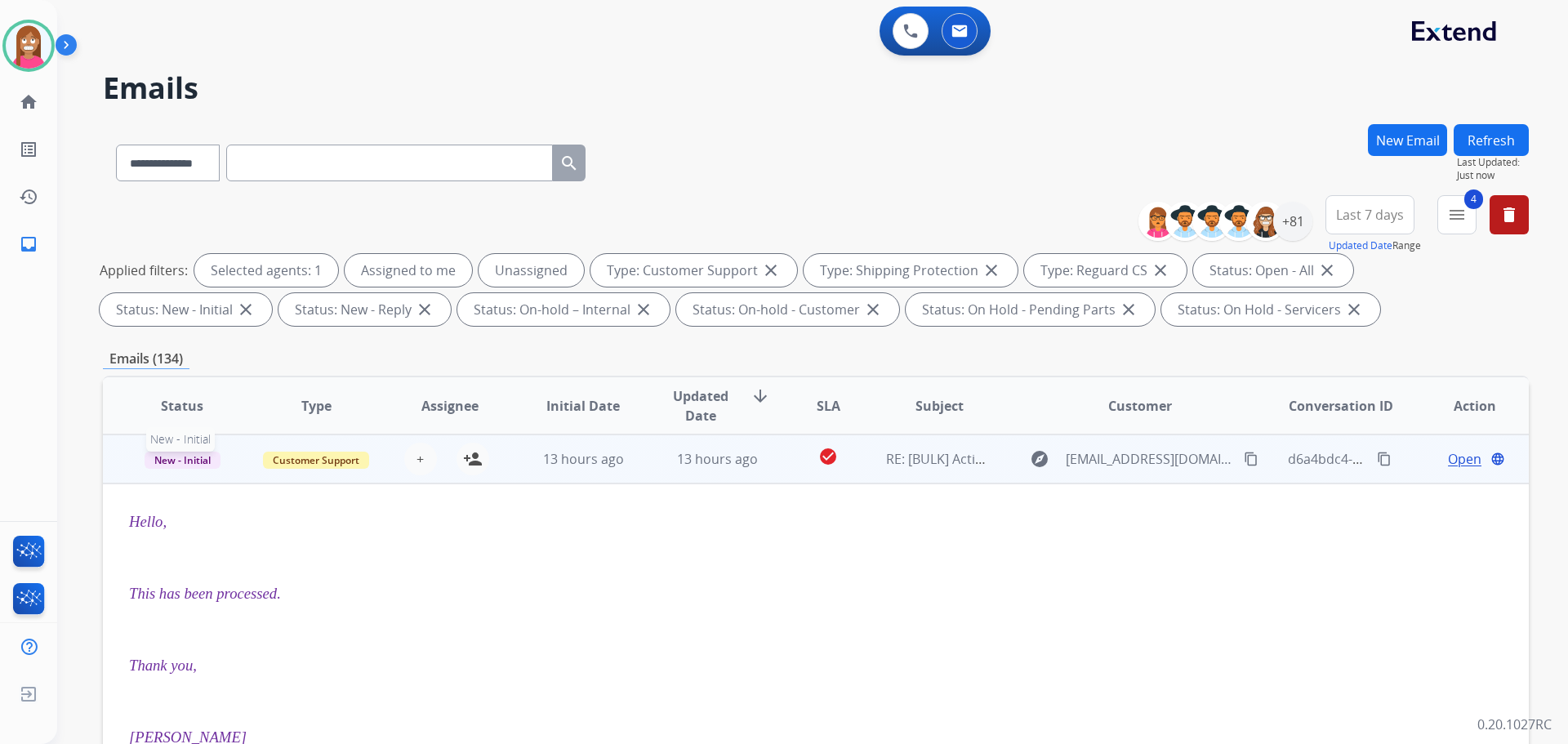
click at [198, 460] on span "New - Initial" at bounding box center [182, 460] width 76 height 17
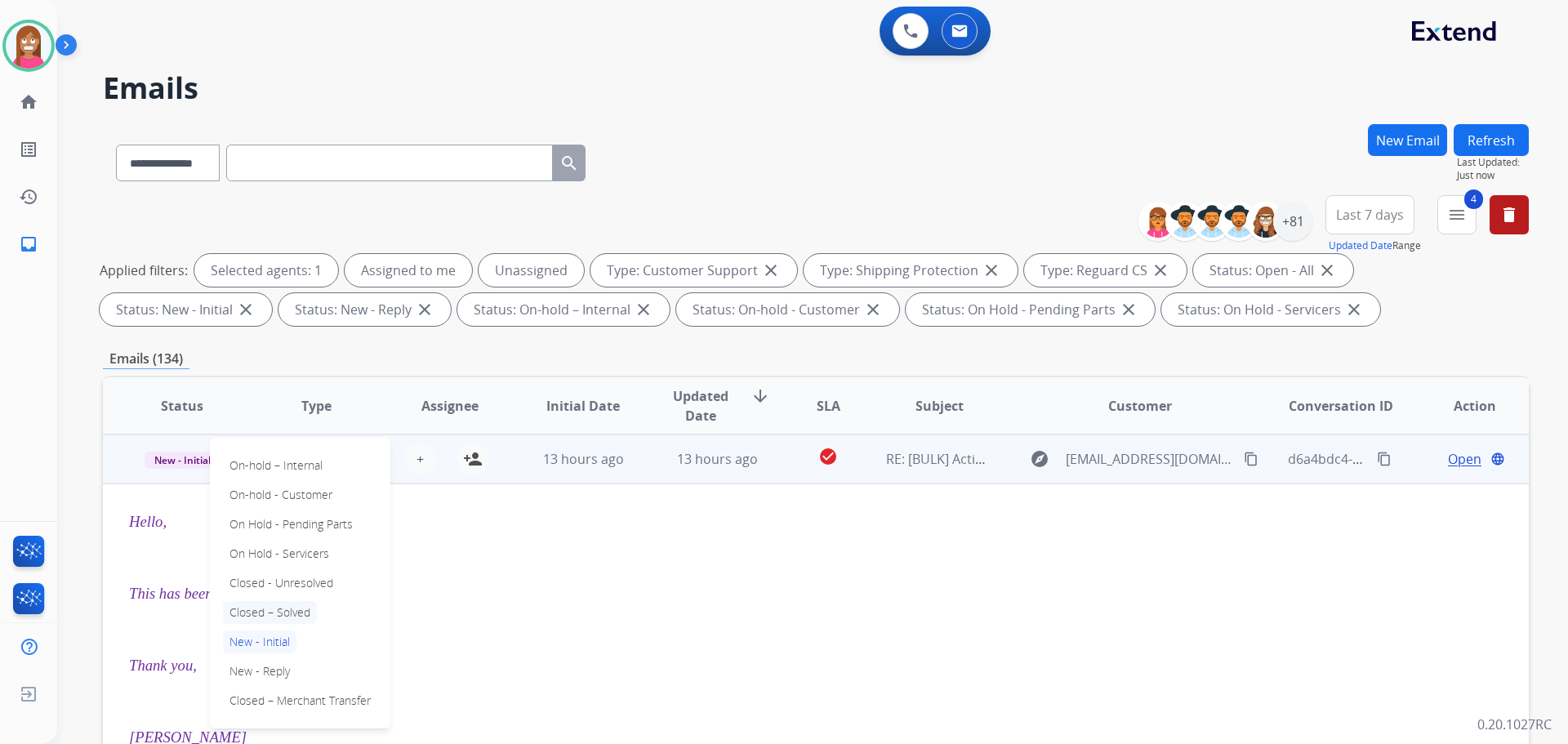
click at [259, 606] on p "Closed – Solved" at bounding box center [269, 612] width 94 height 23
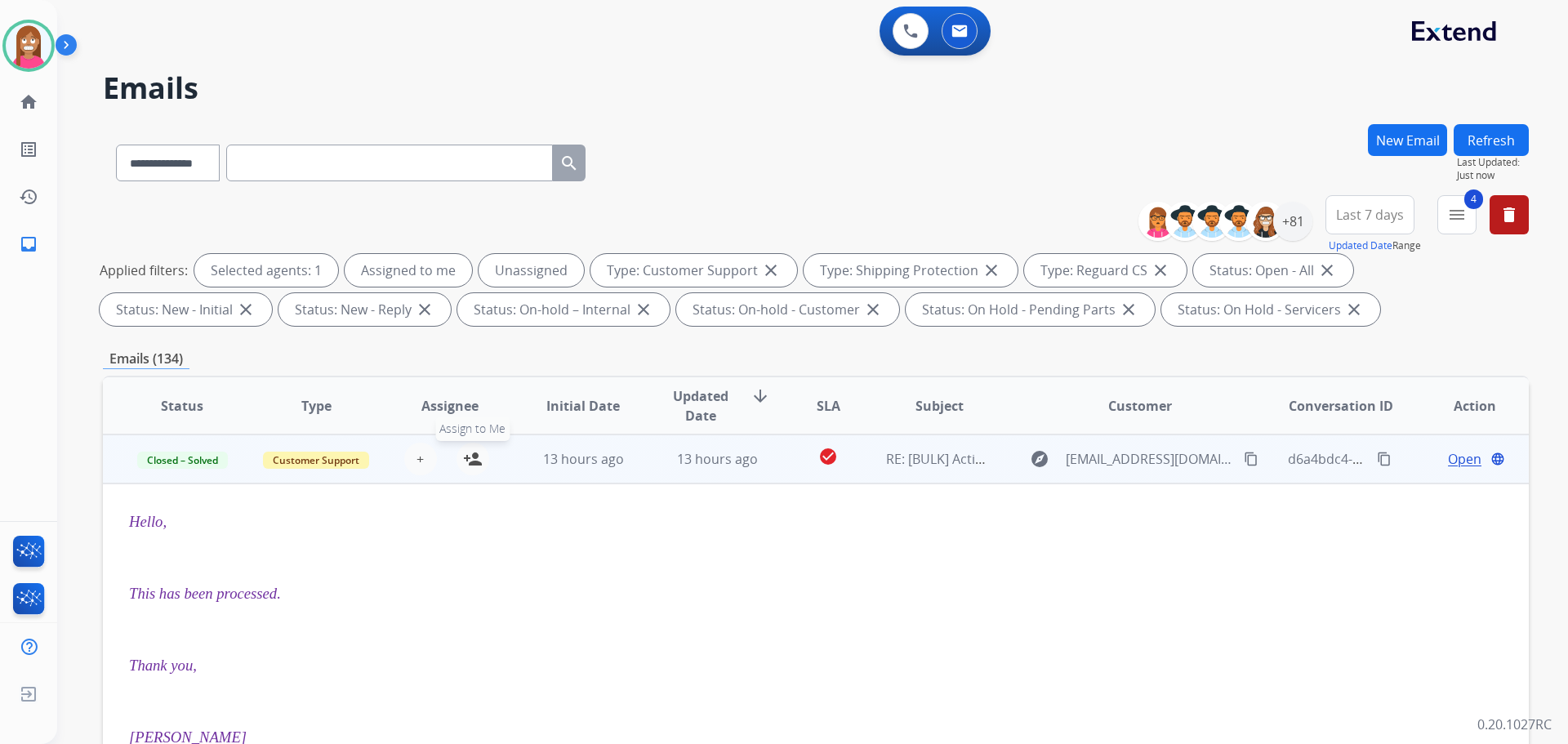
click at [479, 464] on mat-icon "person_add" at bounding box center [472, 459] width 19 height 19
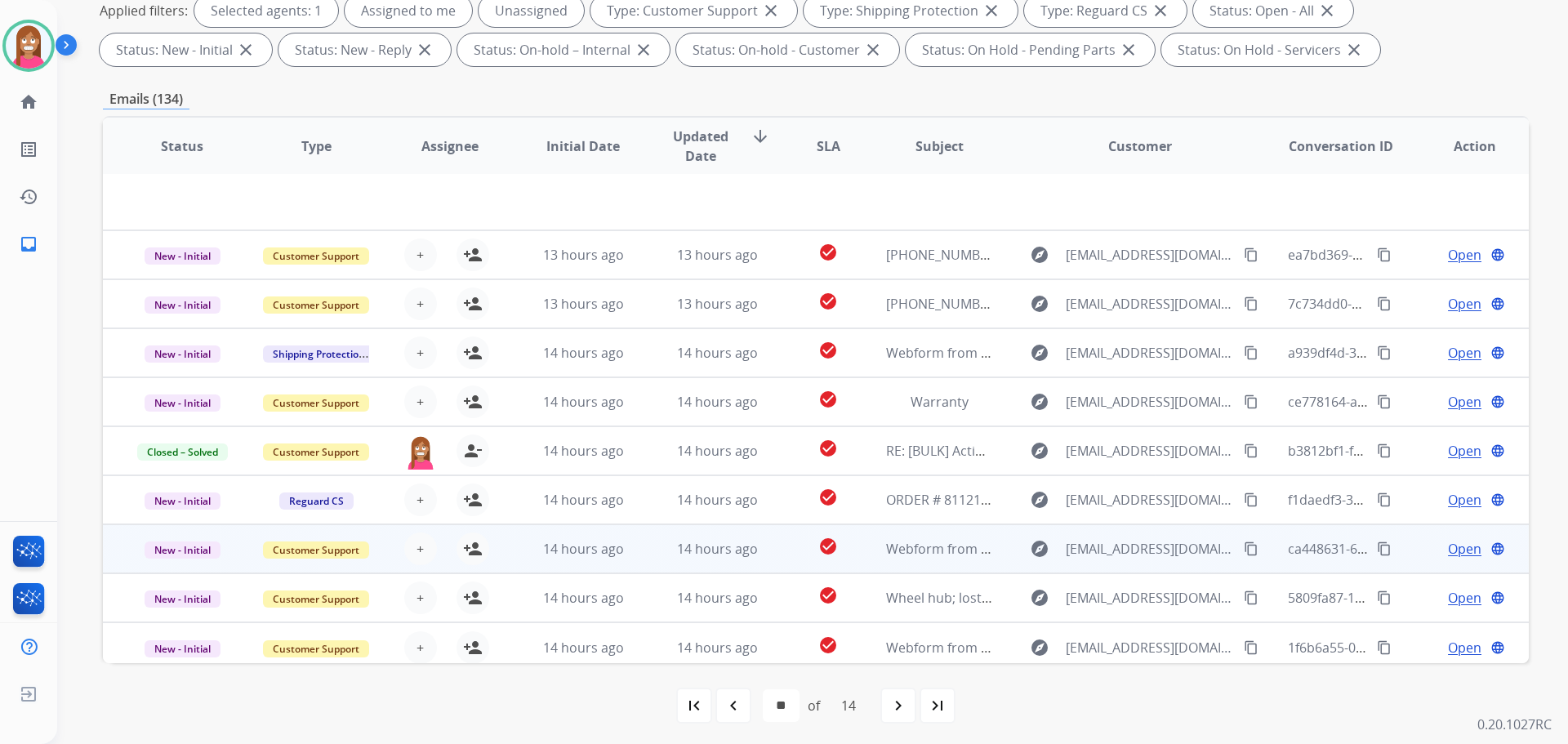
scroll to position [264, 0]
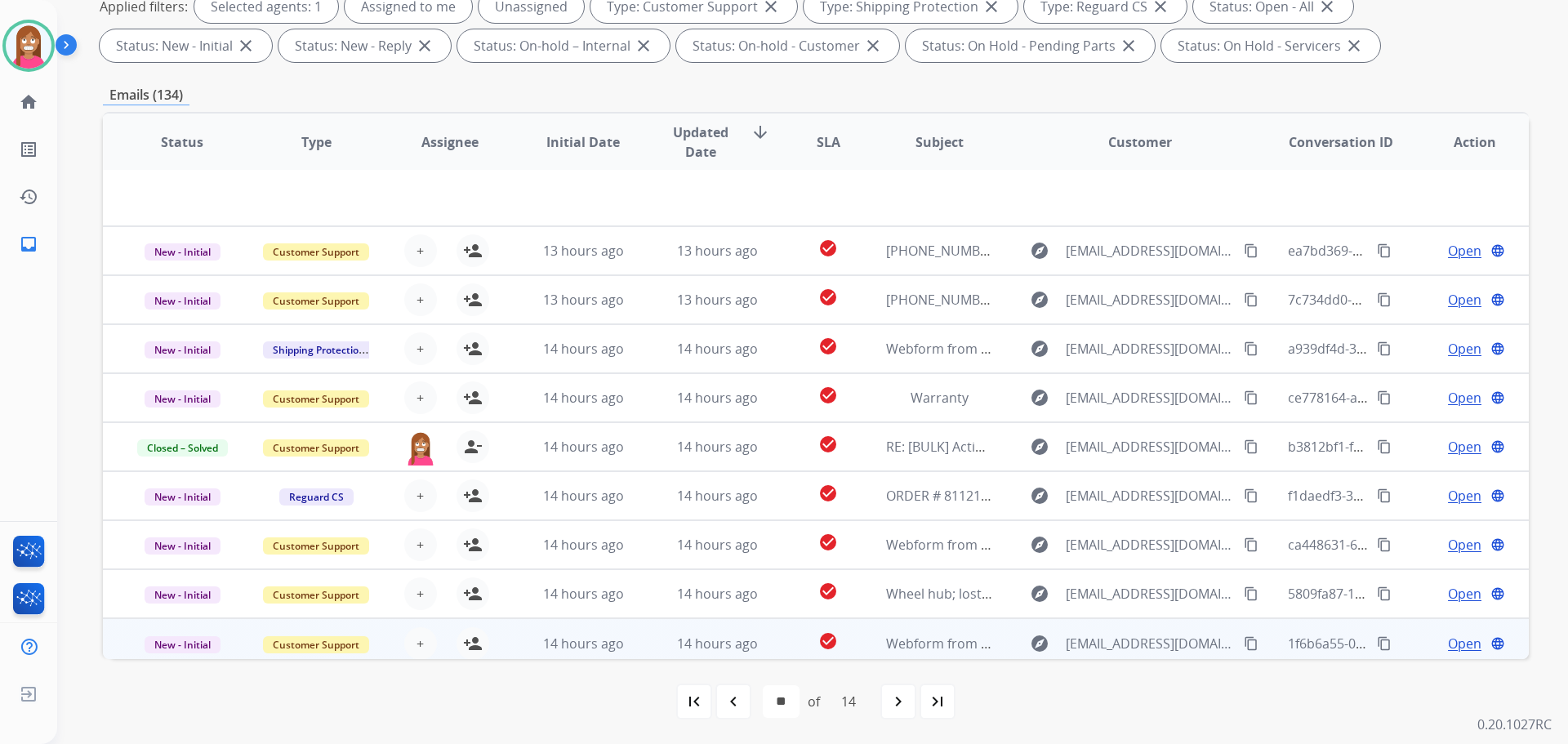
click at [654, 629] on td "14 hours ago" at bounding box center [705, 643] width 134 height 49
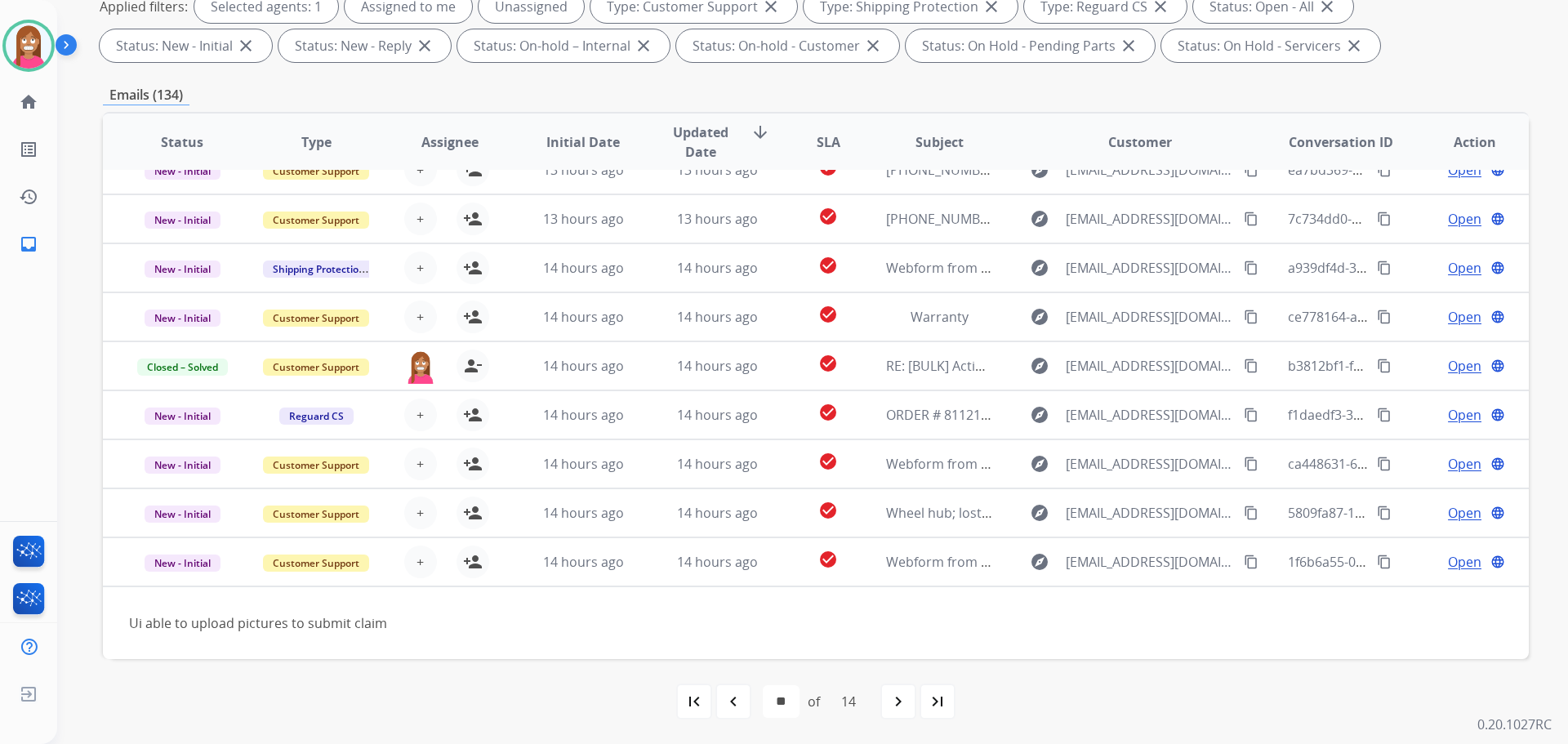
scroll to position [74, 0]
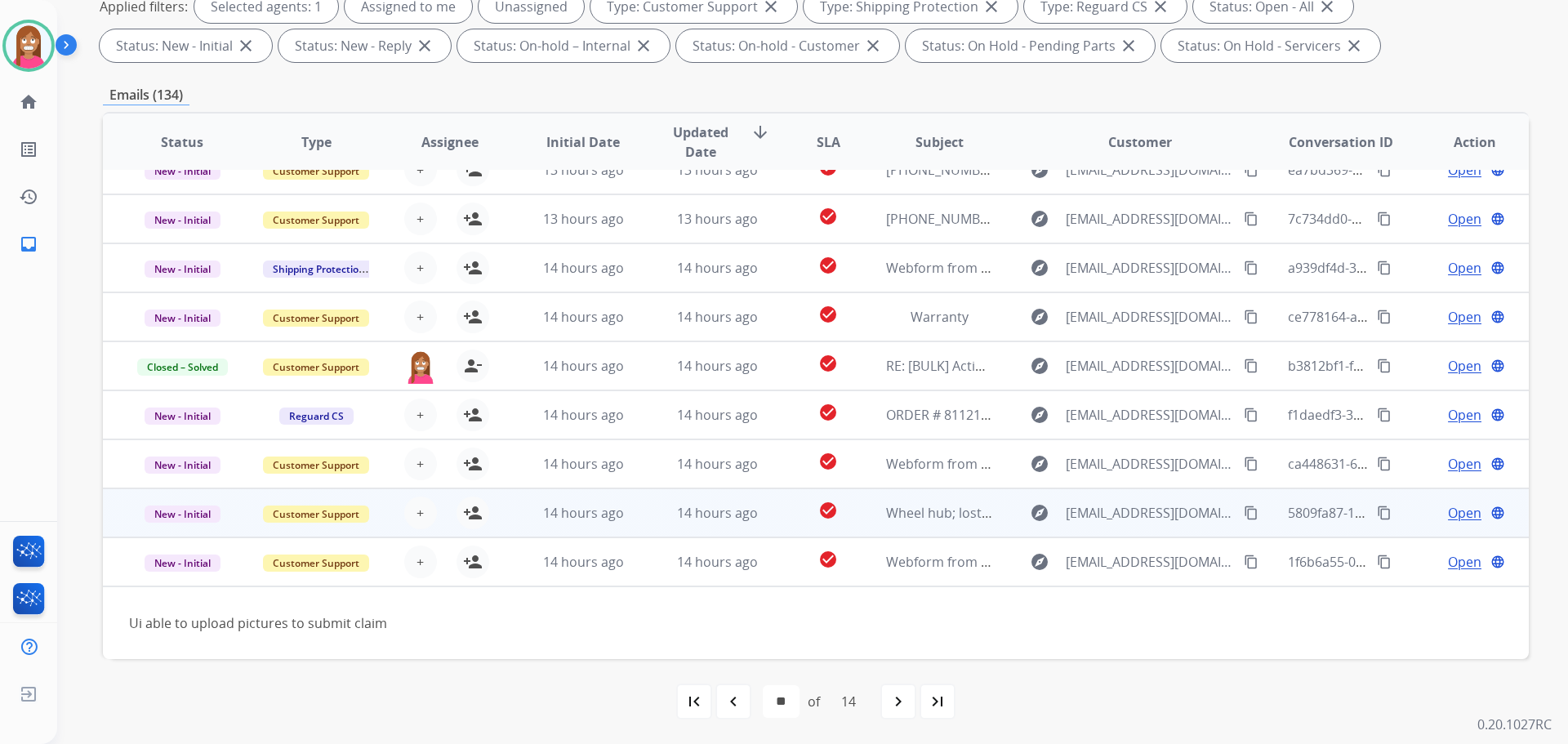
click at [643, 523] on td "14 hours ago" at bounding box center [705, 513] width 134 height 49
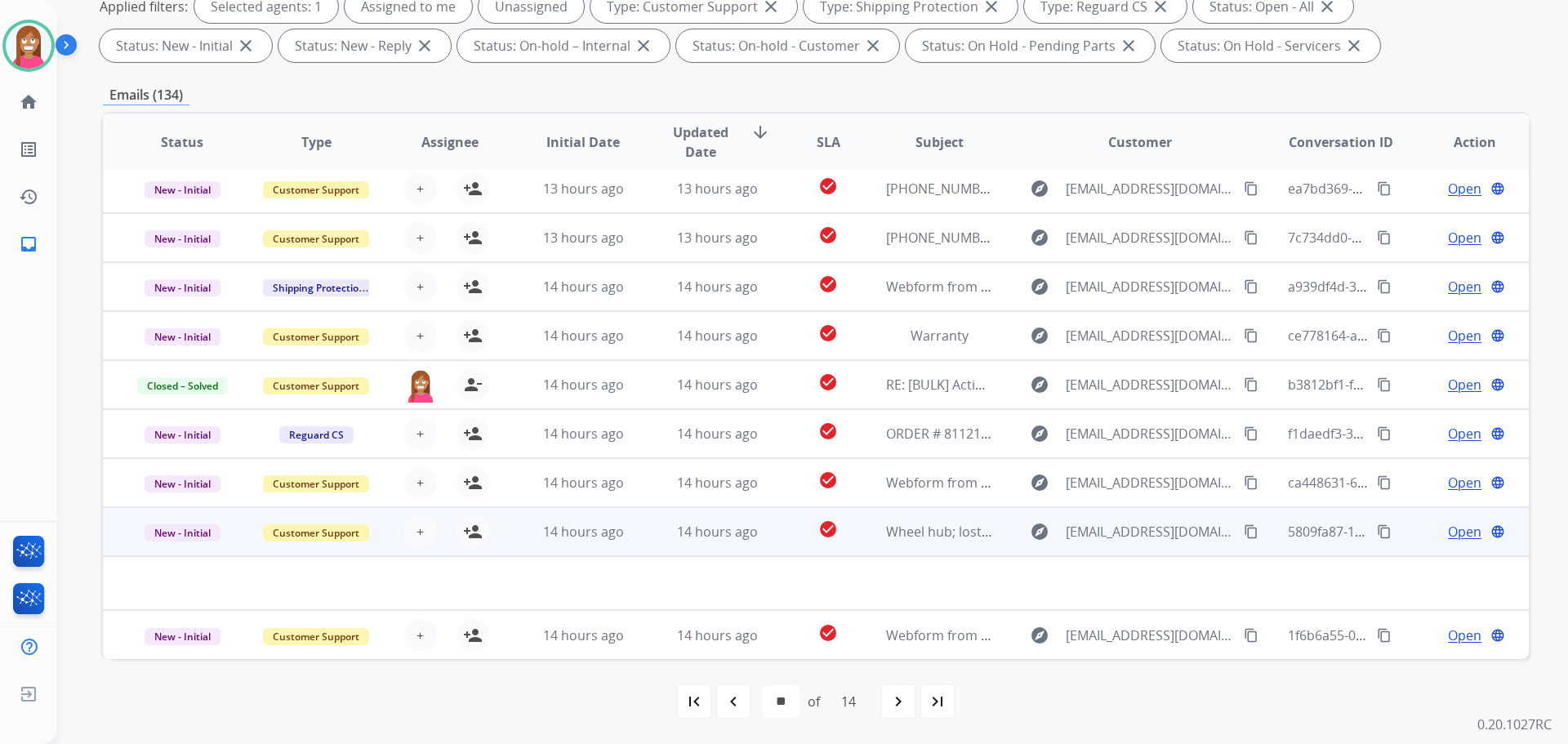
scroll to position [55, 0]
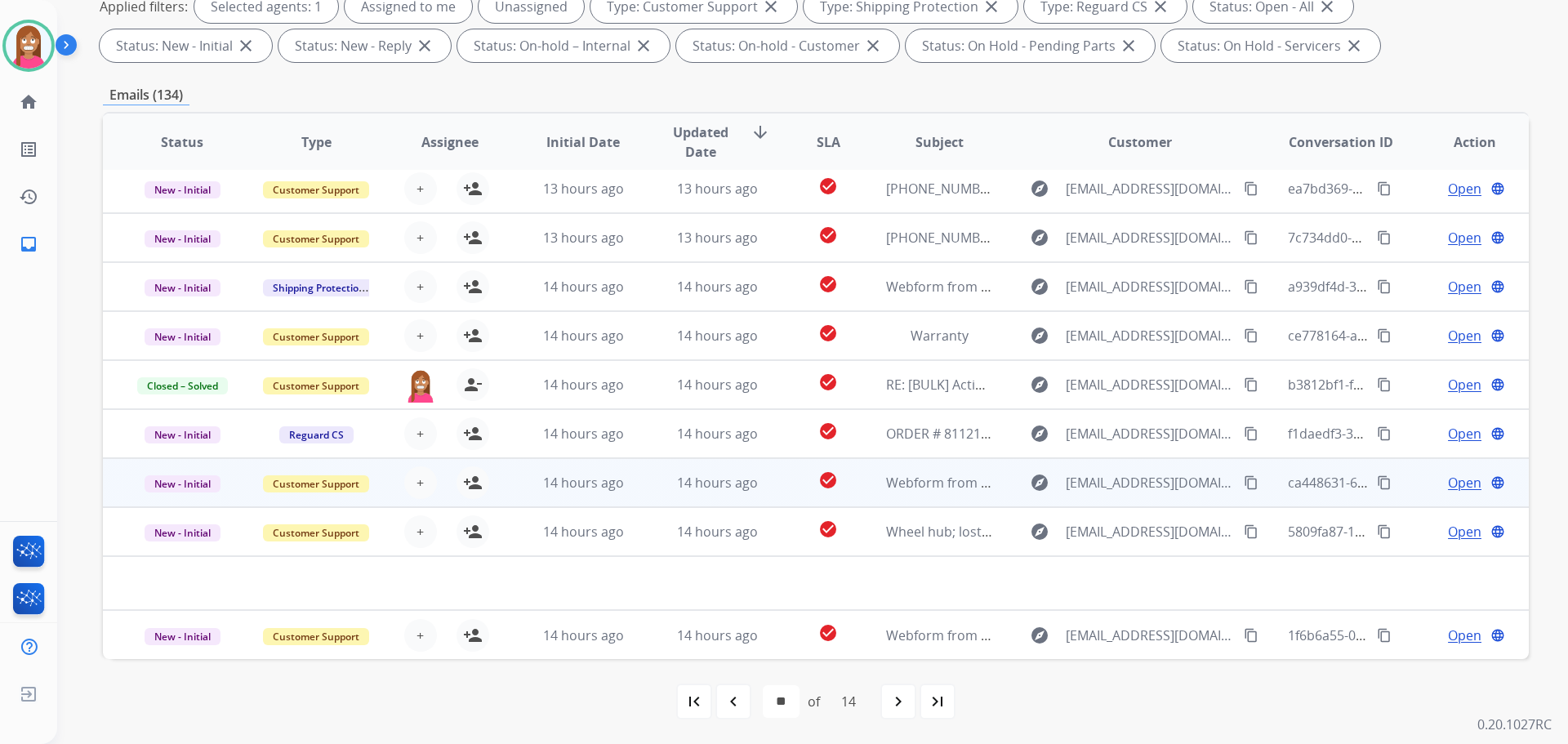
click at [644, 493] on td "14 hours ago" at bounding box center [705, 483] width 134 height 49
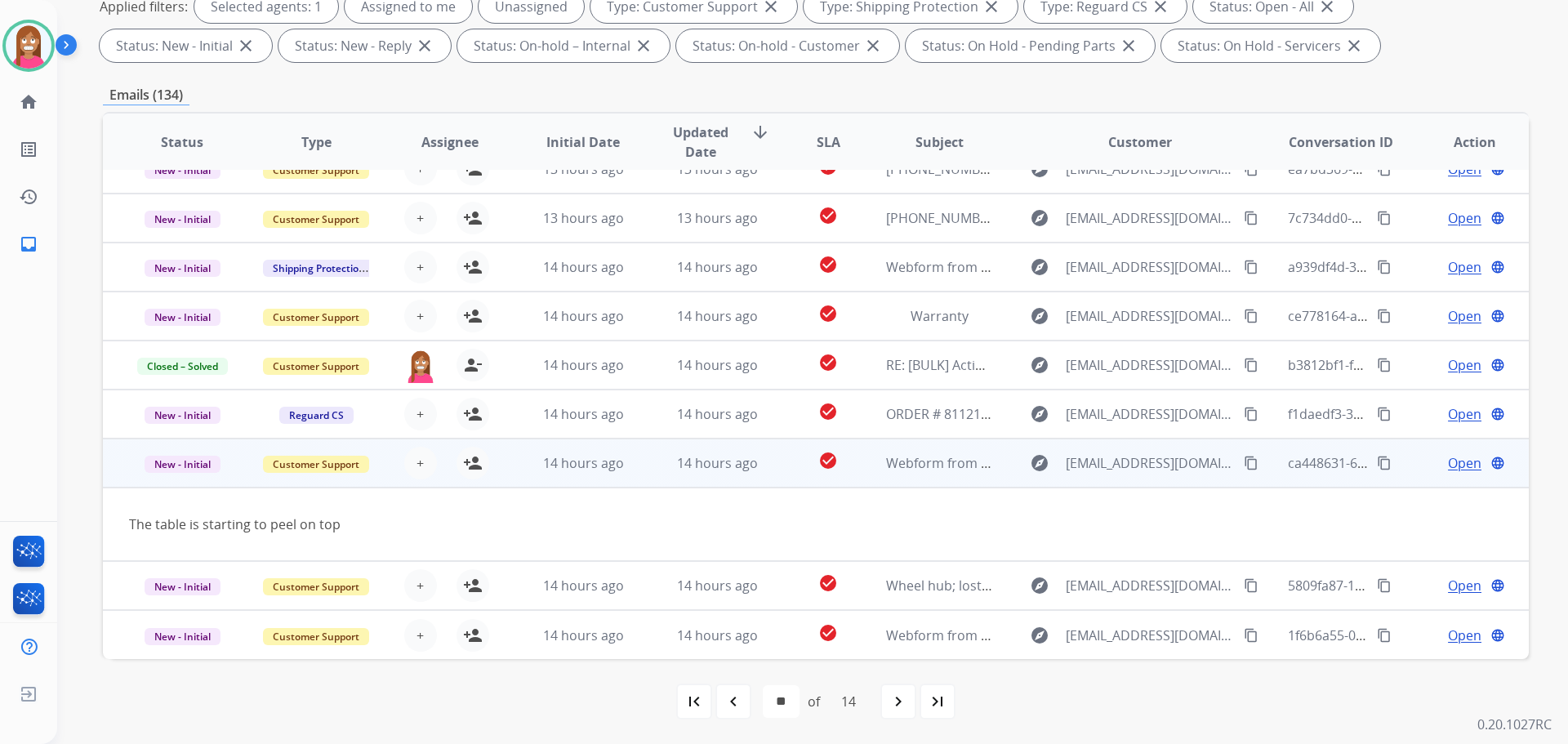
scroll to position [0, 0]
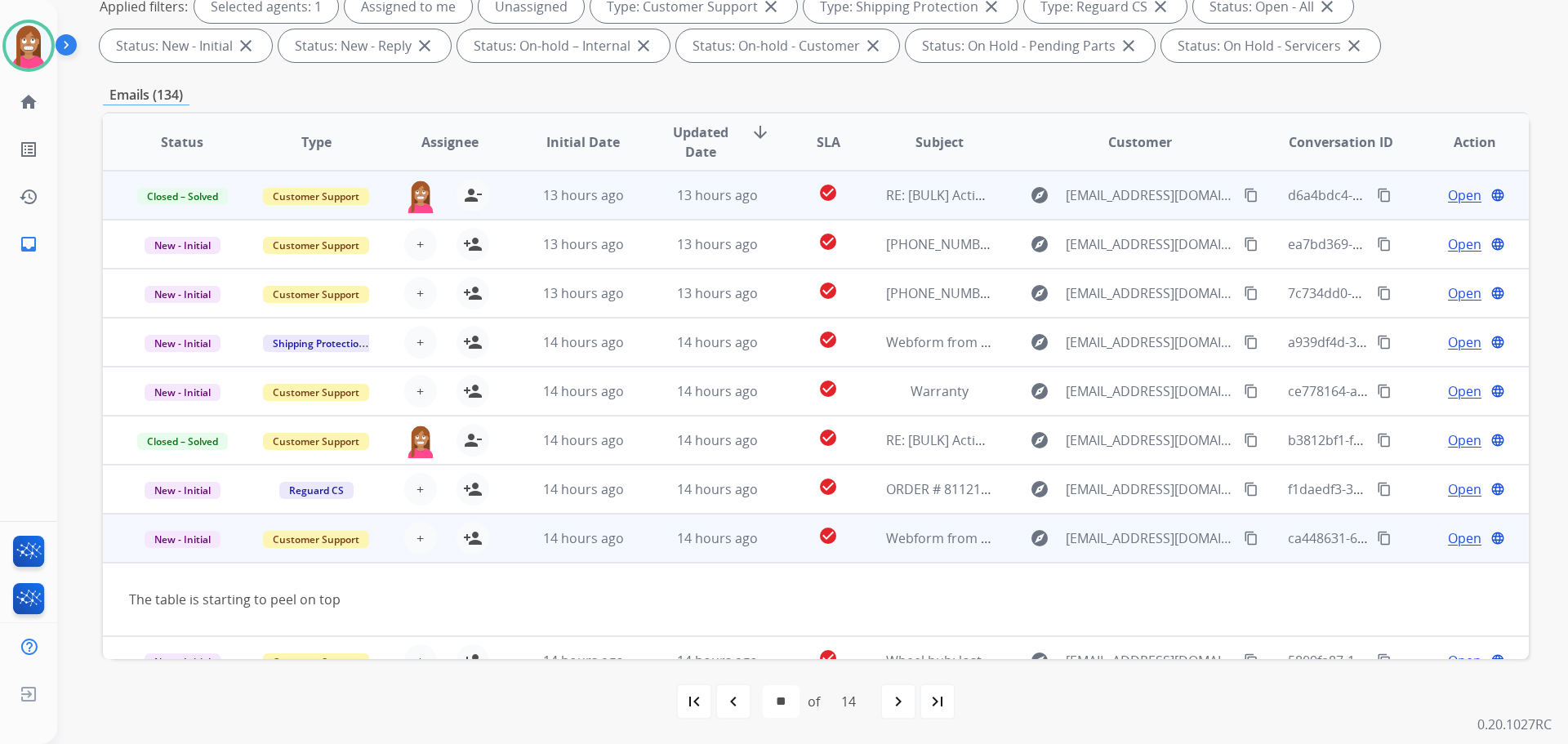
drag, startPoint x: 1206, startPoint y: 537, endPoint x: 1205, endPoint y: 516, distance: 21.0
click at [1243, 537] on mat-icon "content_copy" at bounding box center [1251, 538] width 15 height 15
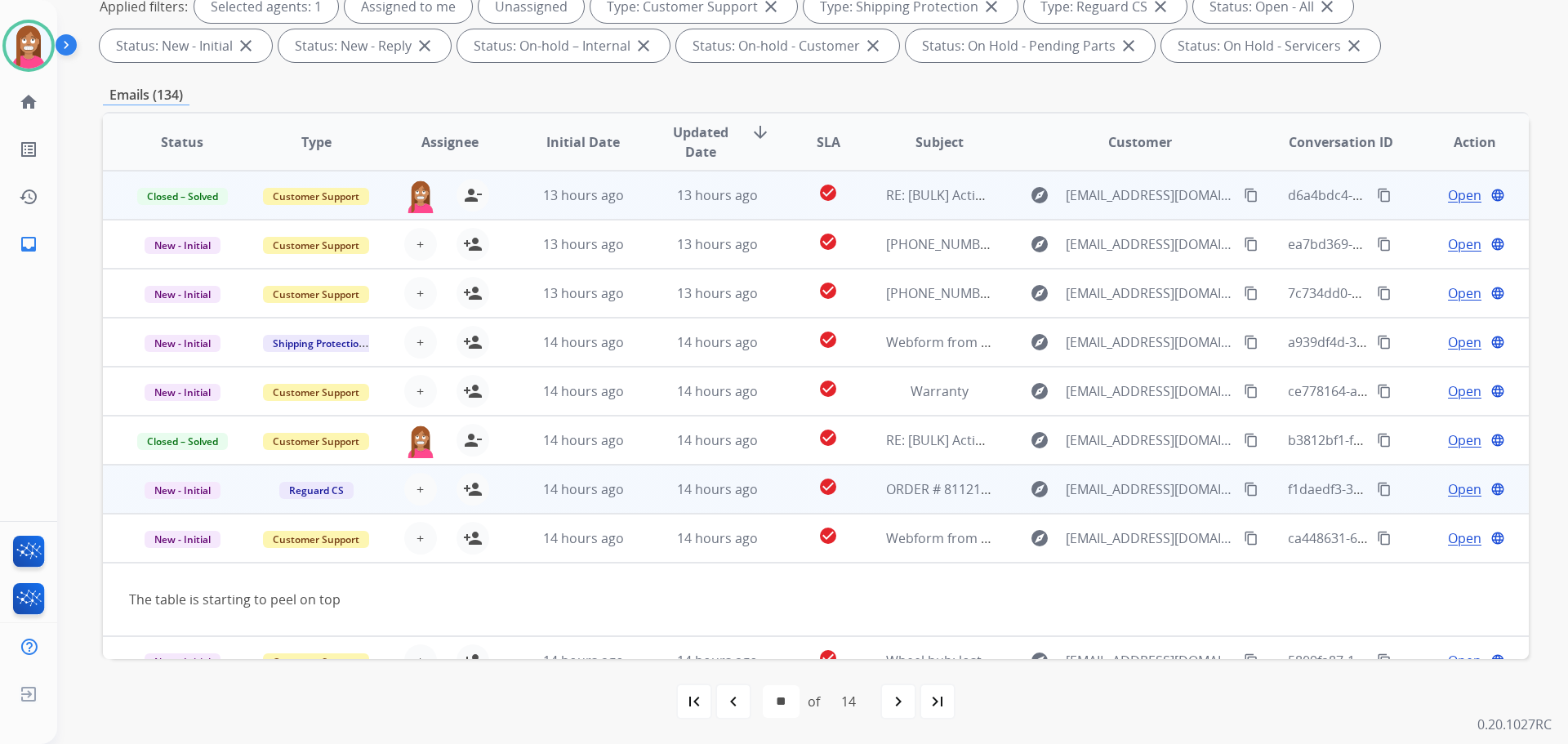
scroll to position [100, 0]
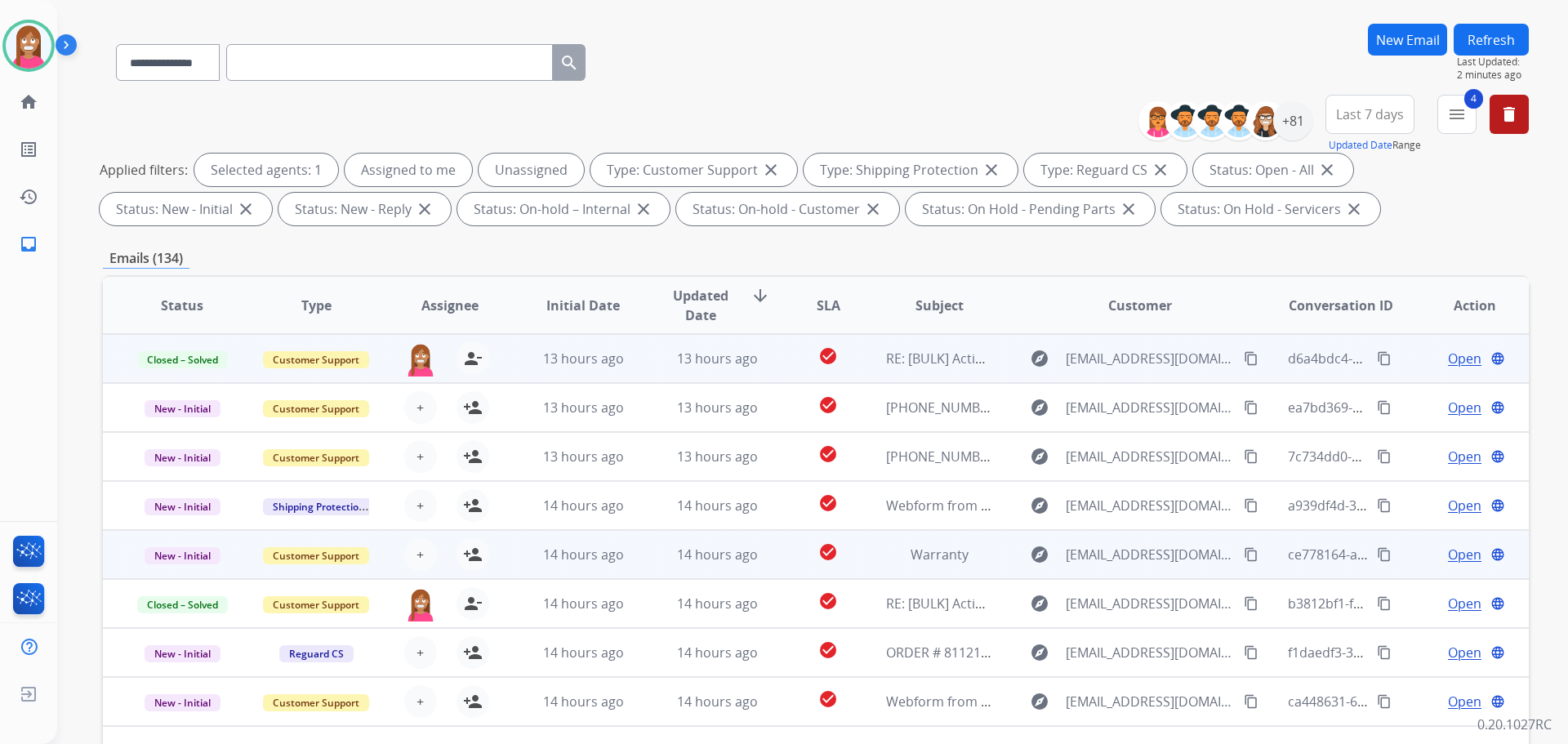
click at [648, 564] on td "14 hours ago" at bounding box center [705, 554] width 134 height 49
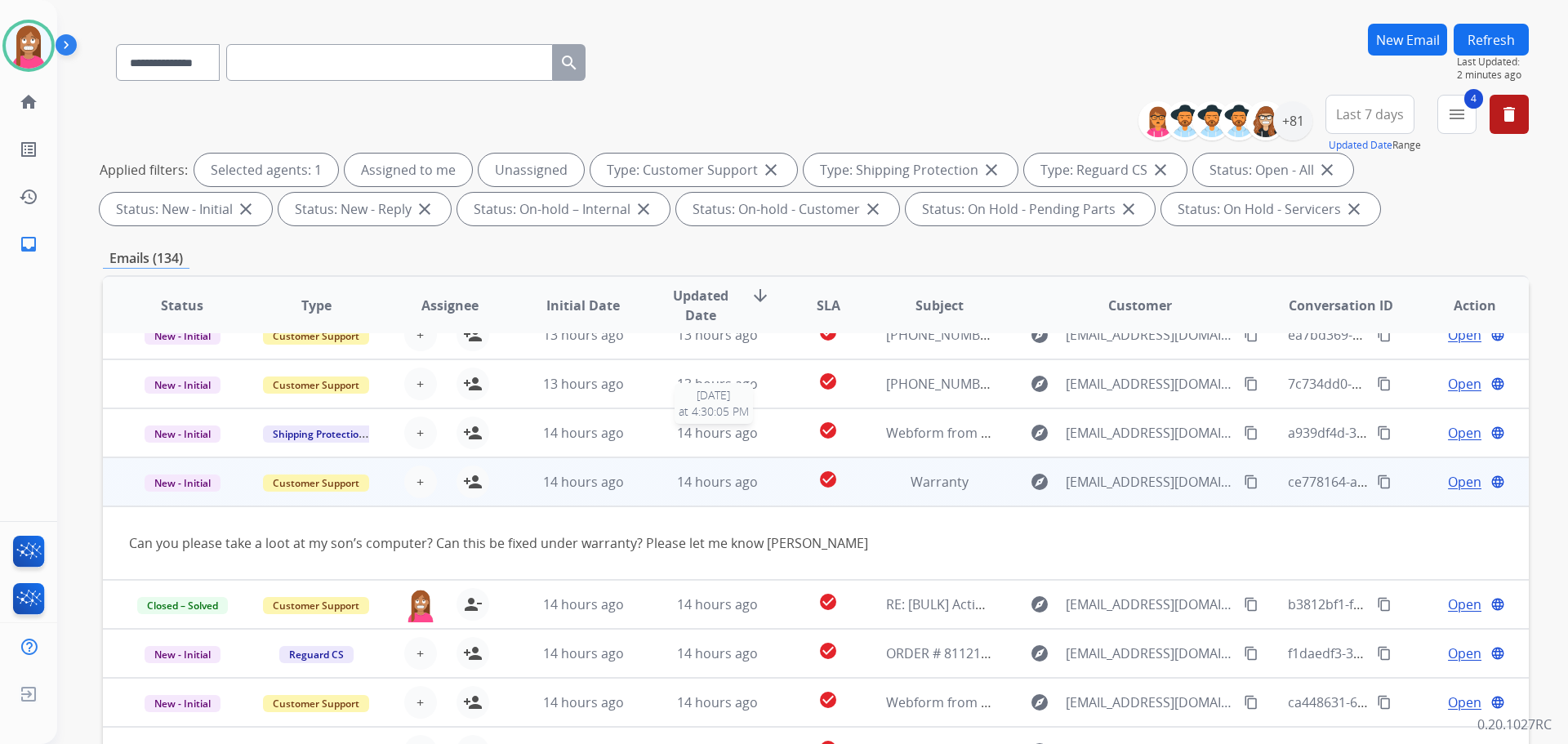
scroll to position [75, 0]
click at [1243, 482] on mat-icon "content_copy" at bounding box center [1251, 480] width 15 height 15
click at [464, 478] on mat-icon "person_add" at bounding box center [472, 479] width 19 height 19
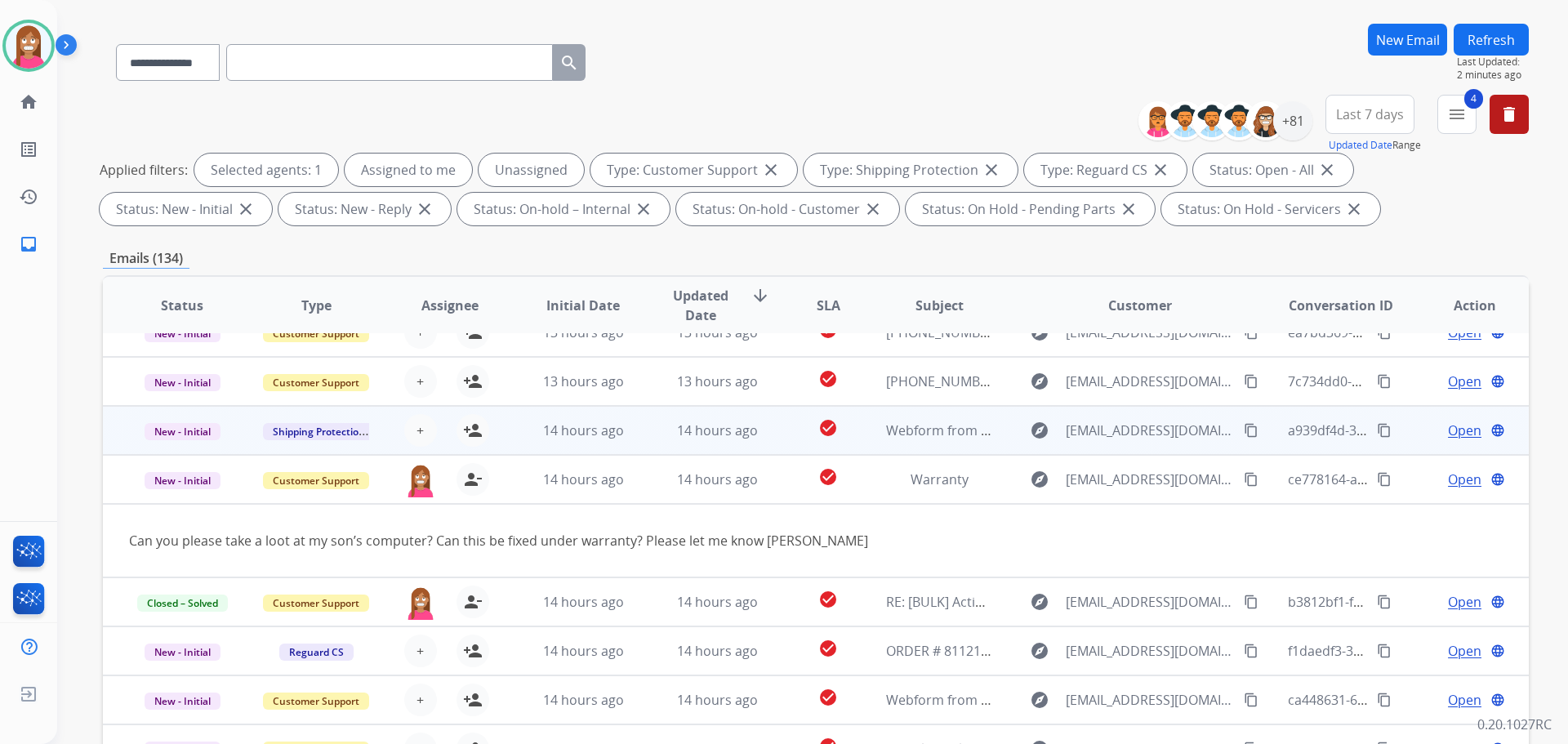
click at [520, 434] on td "14 hours ago" at bounding box center [571, 430] width 134 height 49
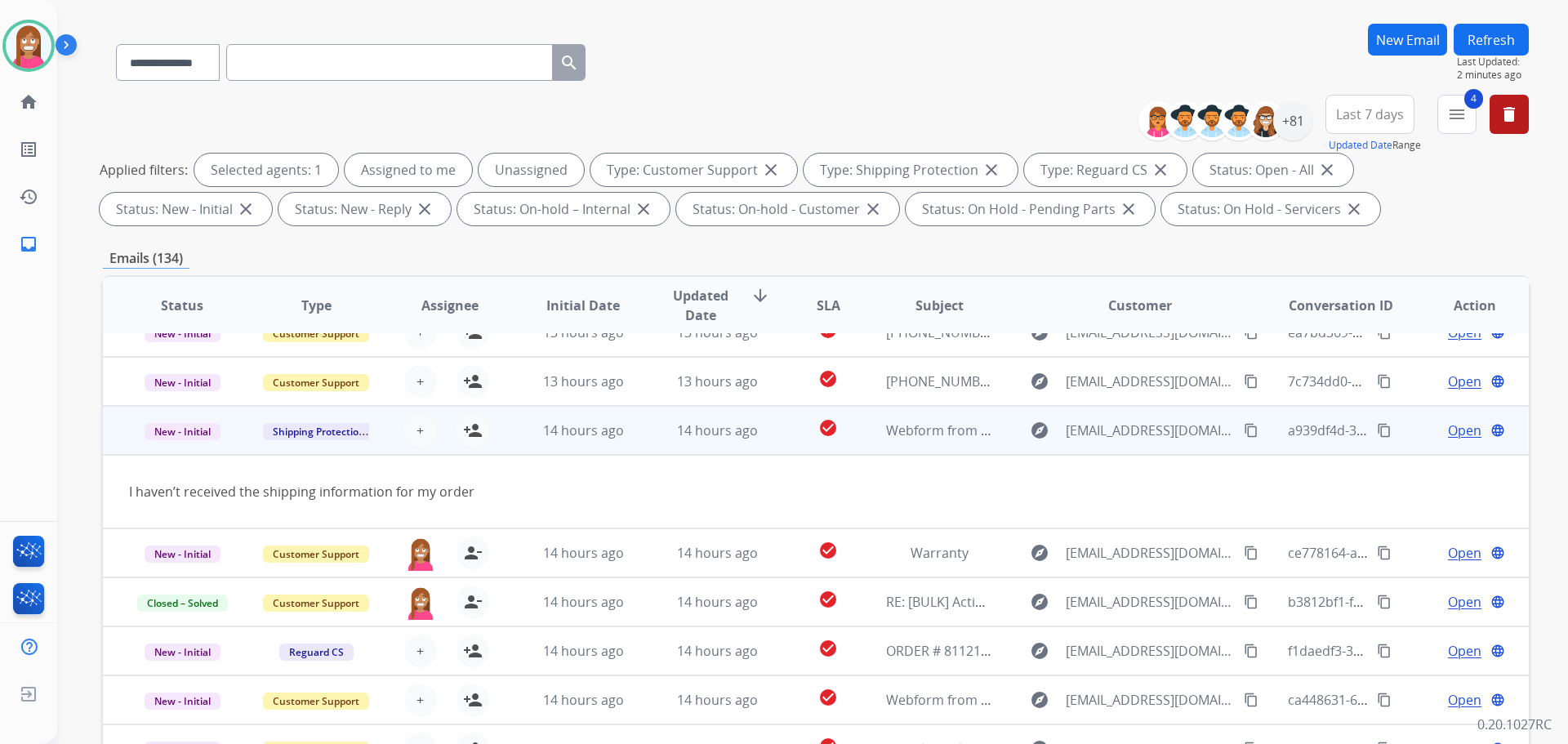
click at [1245, 429] on mat-icon "content_copy" at bounding box center [1251, 431] width 15 height 15
click at [474, 432] on mat-icon "person_add" at bounding box center [472, 430] width 19 height 19
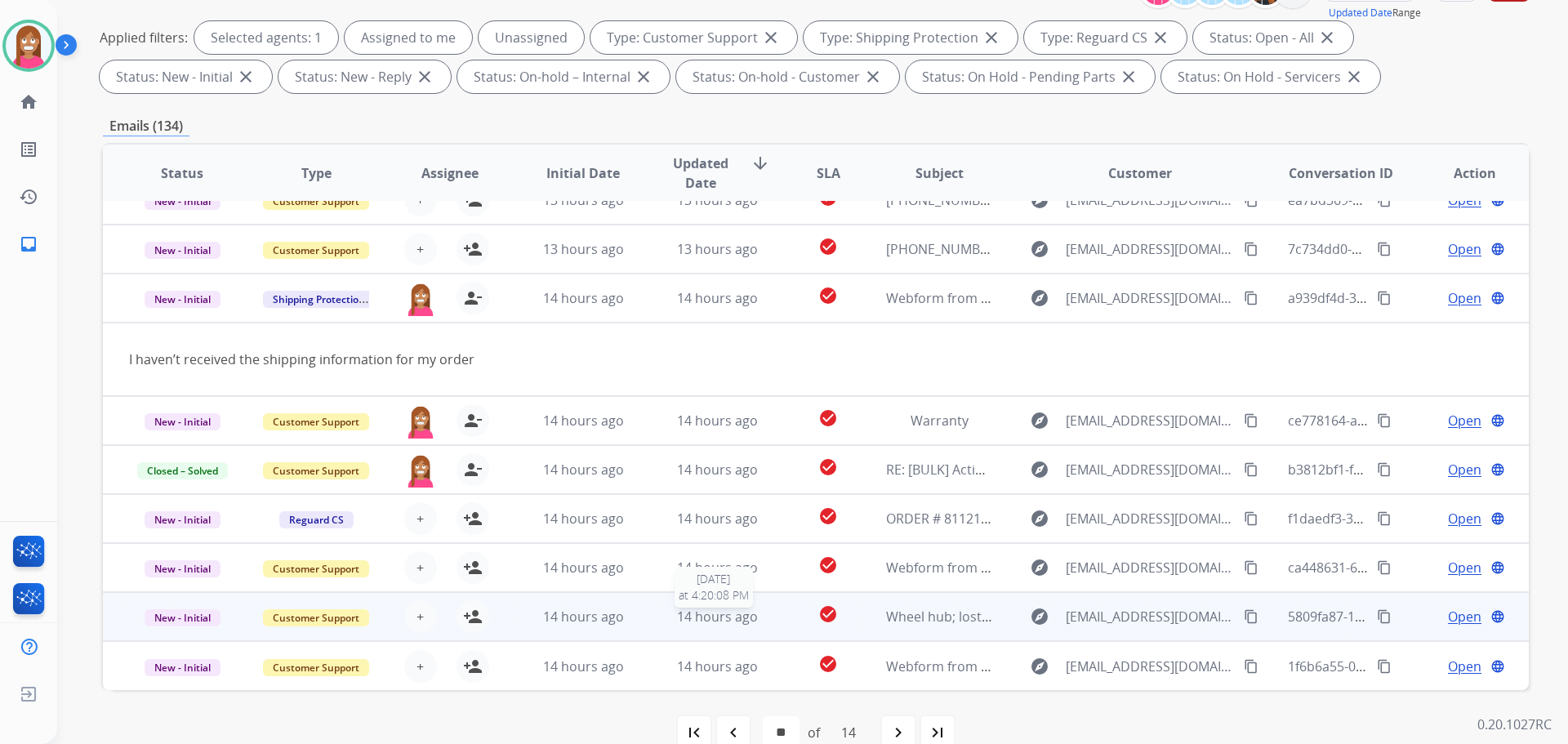
scroll to position [264, 0]
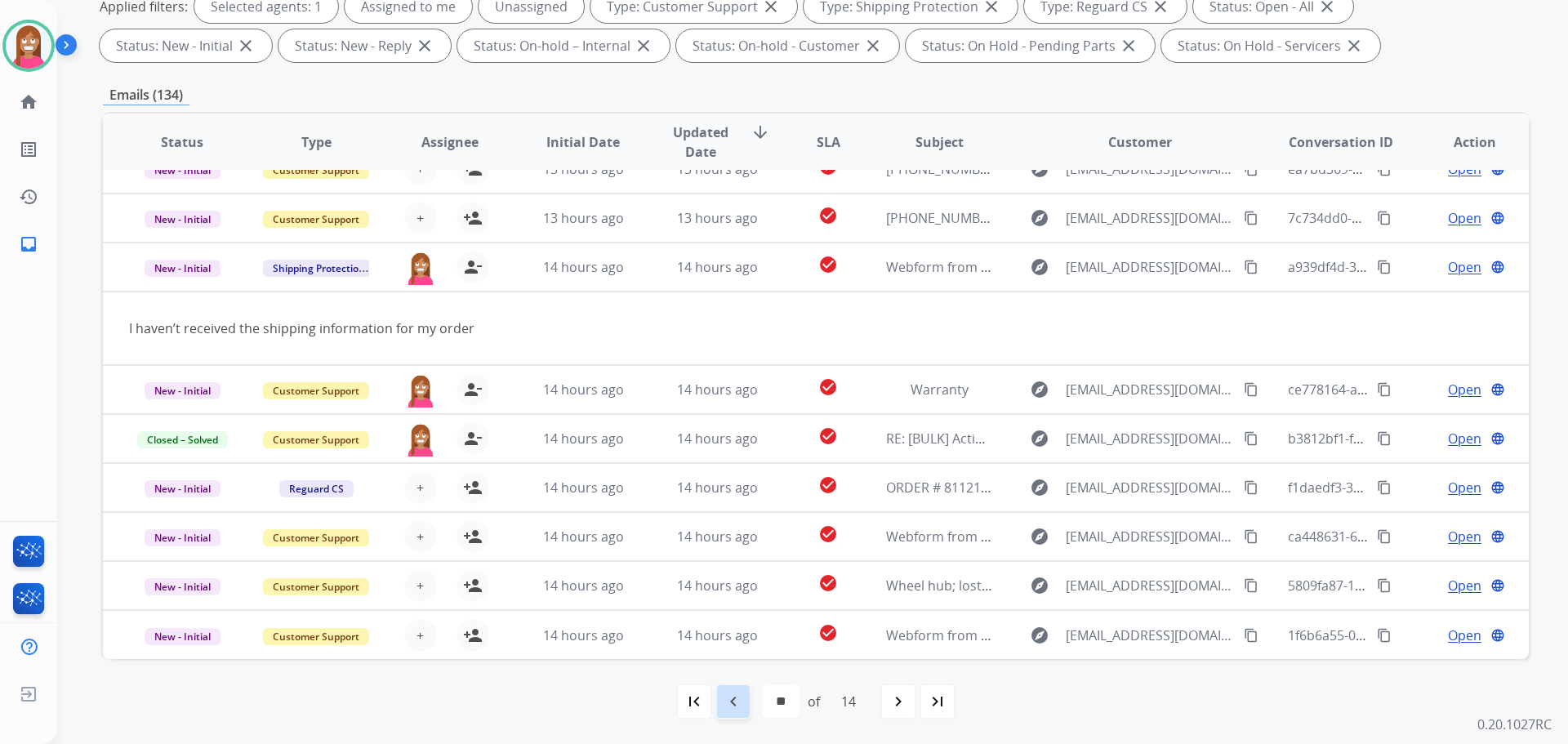
click at [724, 694] on mat-icon "navigate_before" at bounding box center [733, 701] width 19 height 19
select select "*"
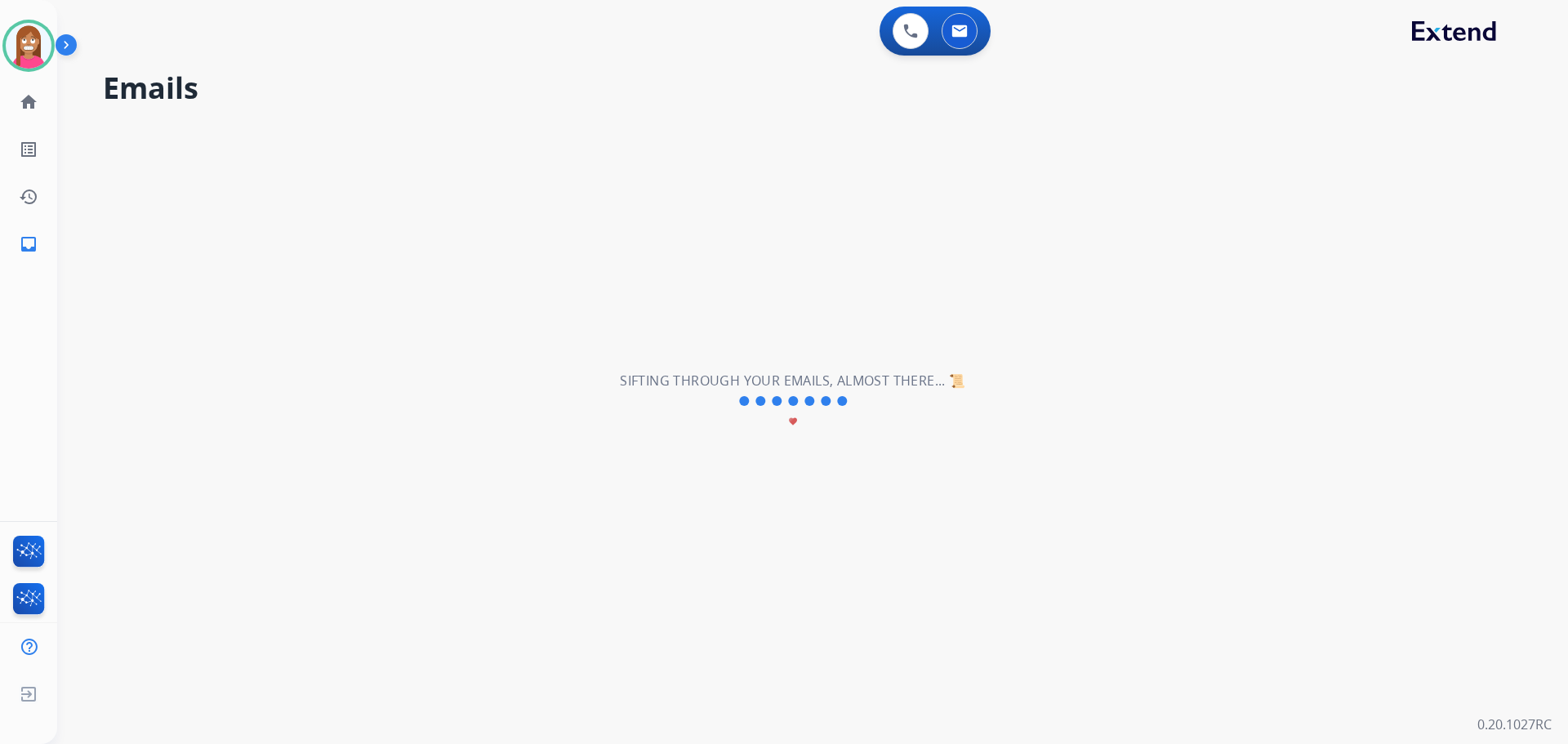
scroll to position [55, 0]
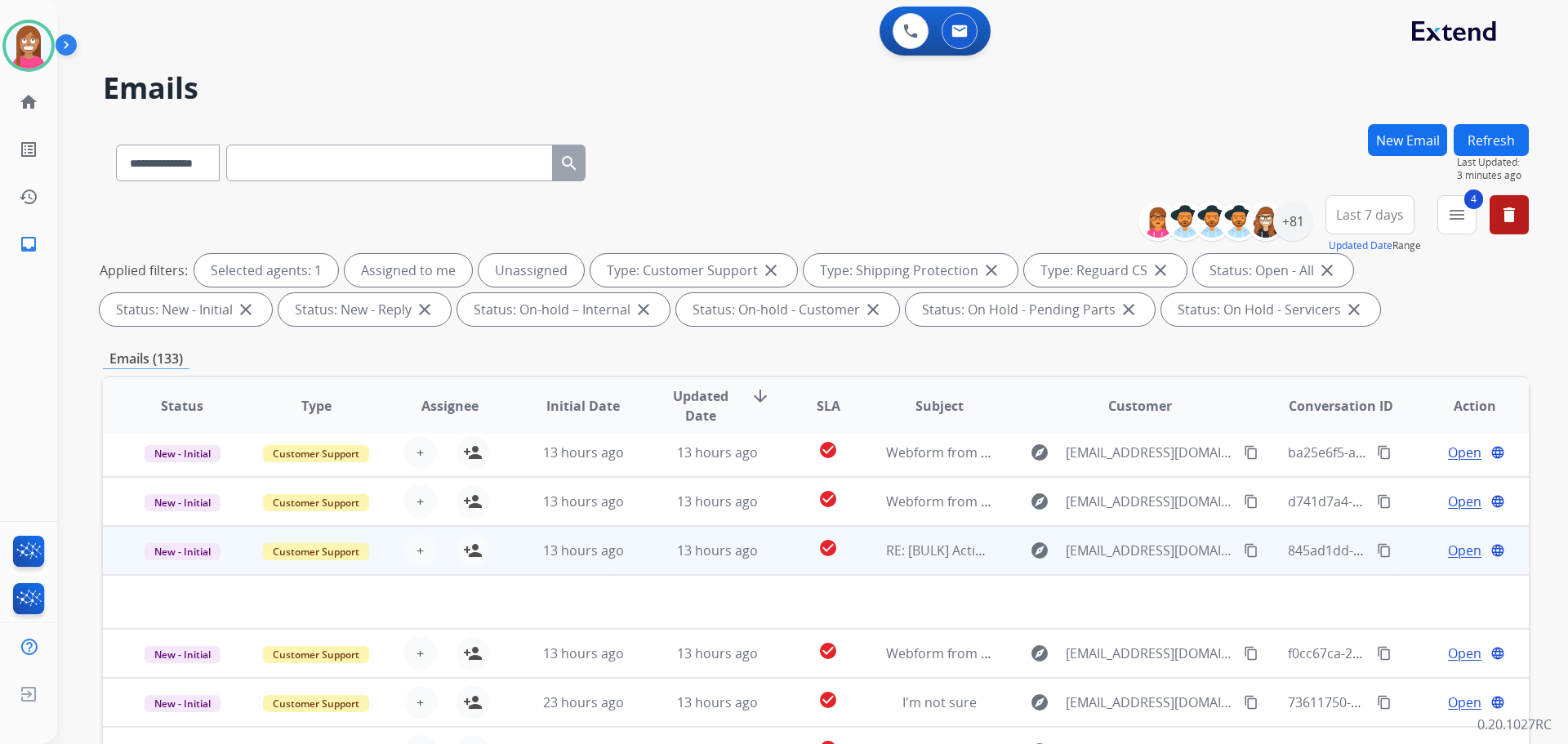
click at [653, 563] on td "13 hours ago" at bounding box center [705, 551] width 134 height 49
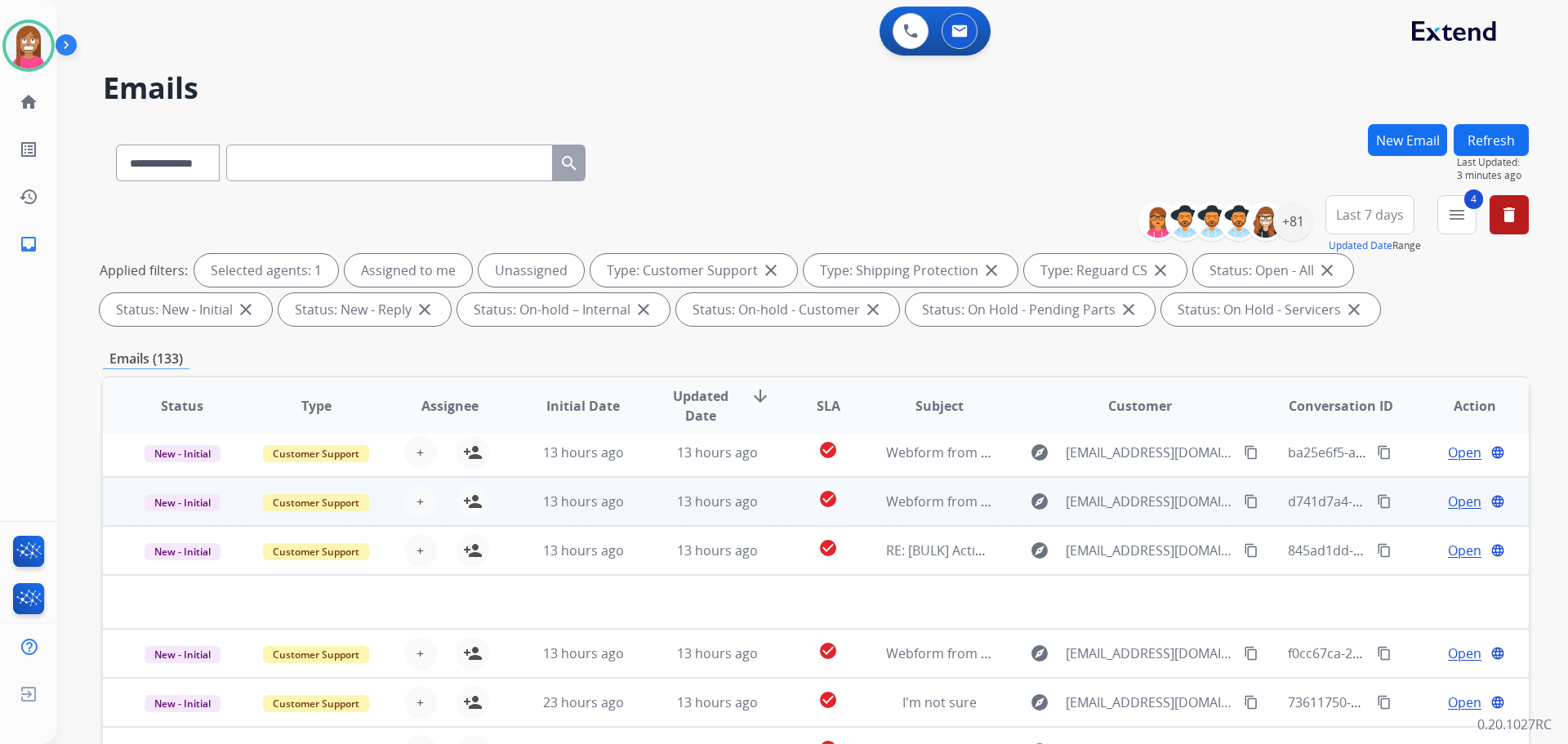
scroll to position [2, 0]
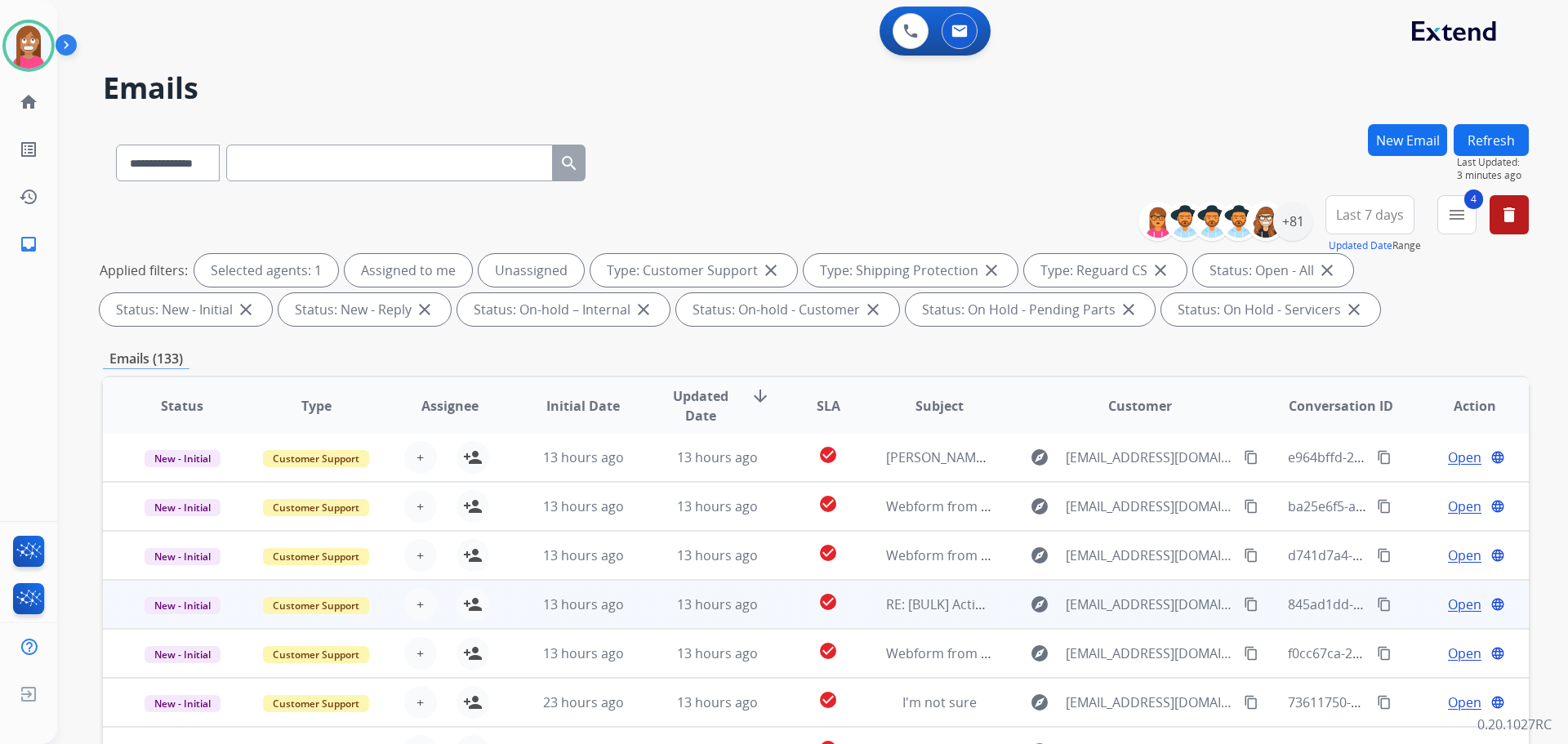
click at [656, 618] on td "13 hours ago" at bounding box center [705, 604] width 134 height 49
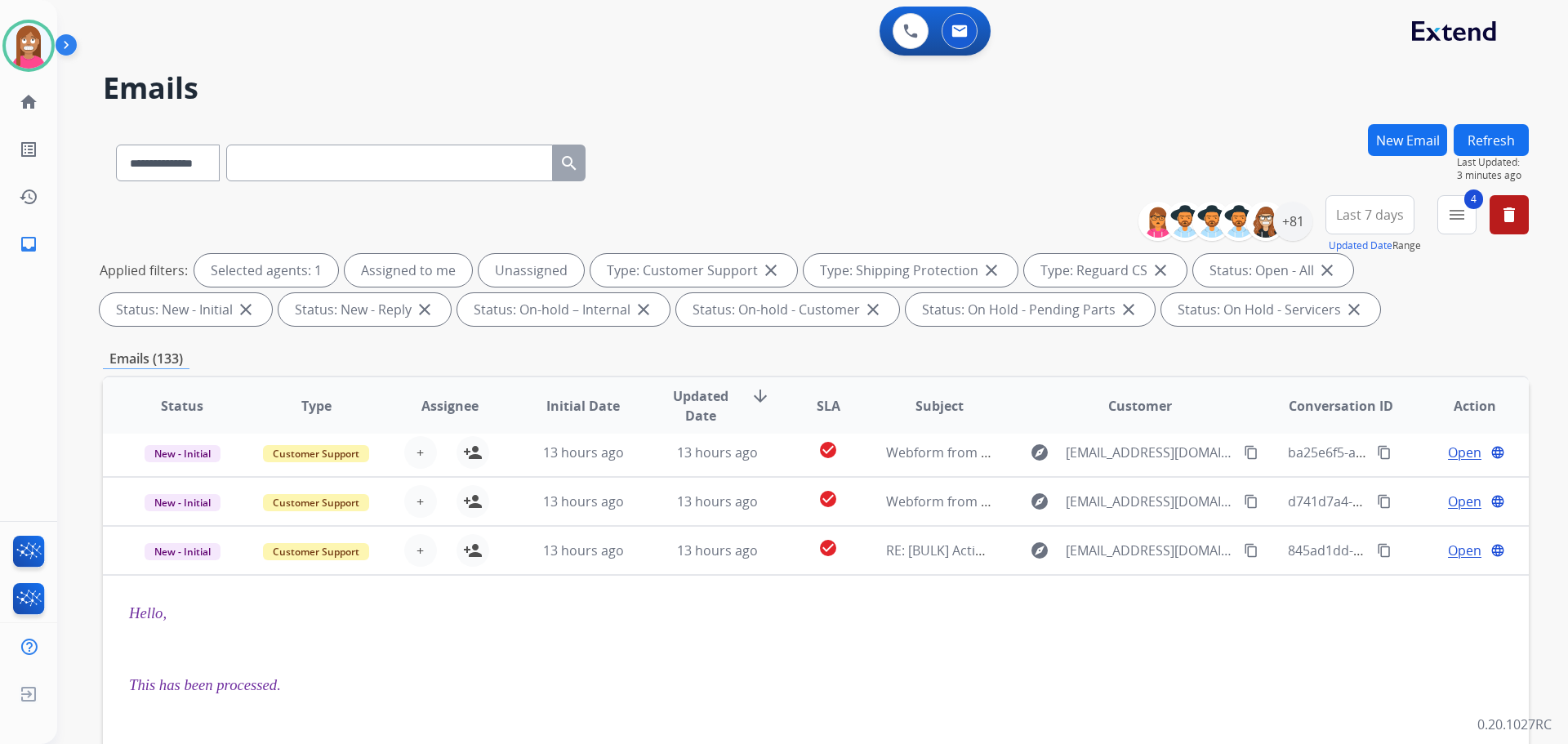
scroll to position [147, 0]
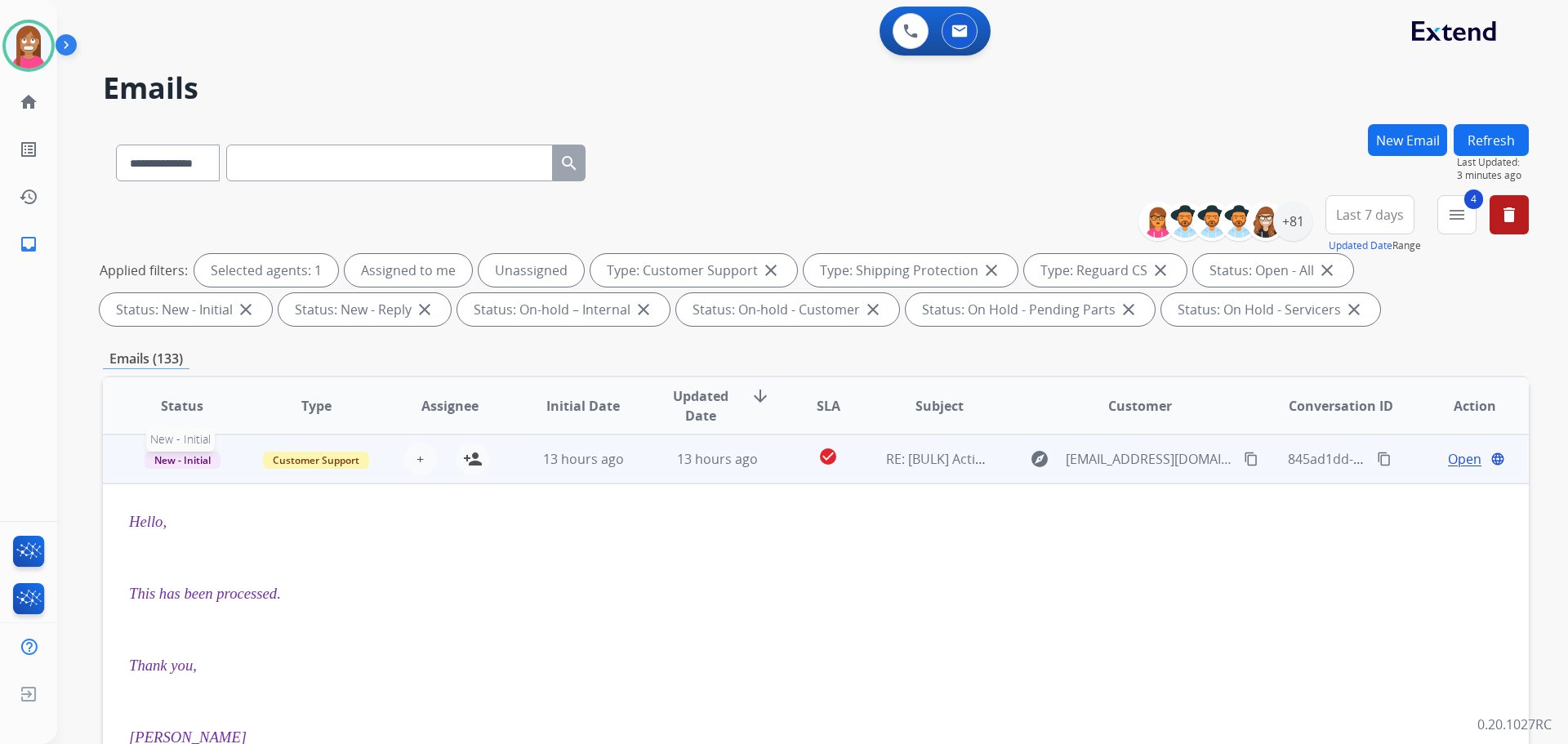
click at [187, 461] on span "New - Initial" at bounding box center [182, 460] width 76 height 17
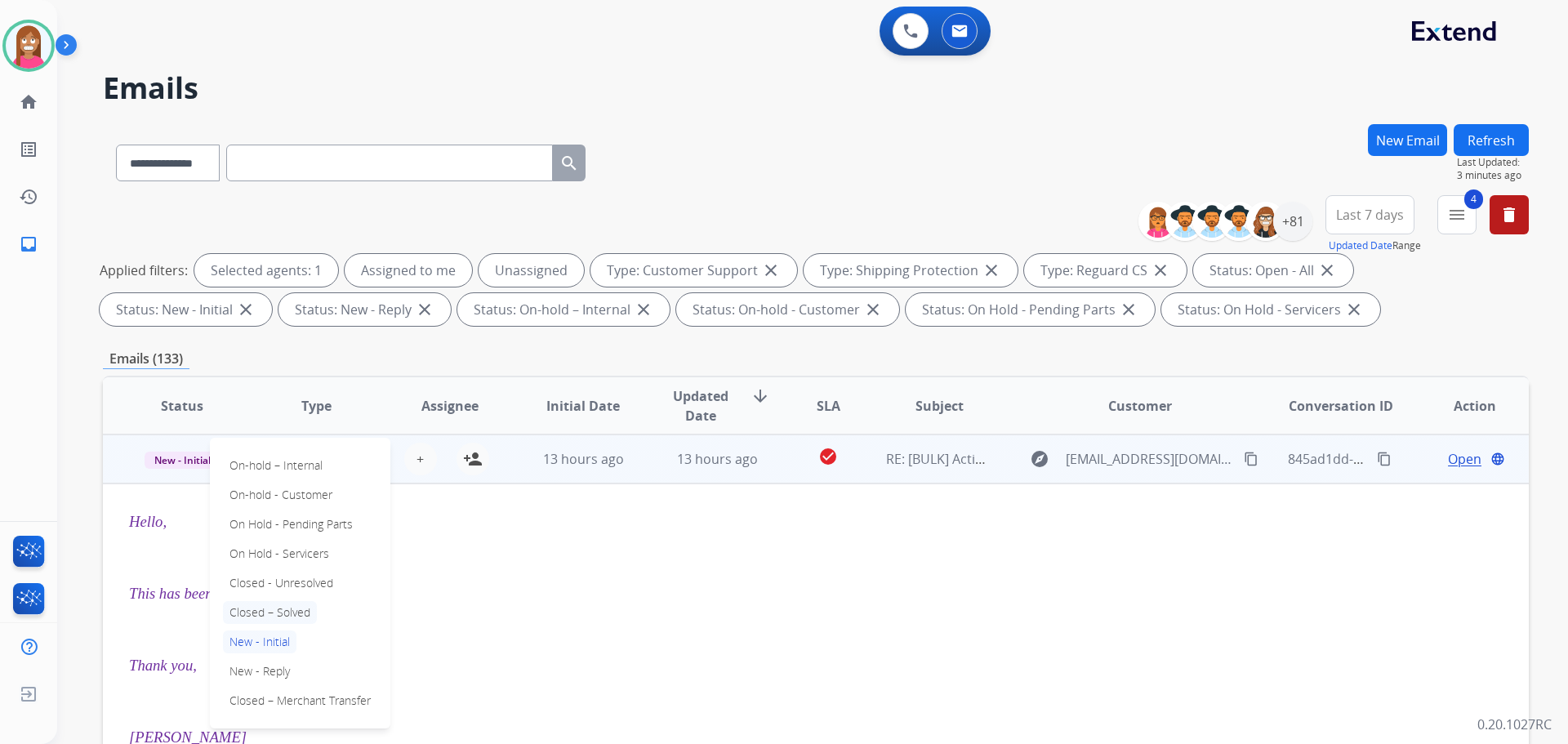
click at [258, 616] on p "Closed – Solved" at bounding box center [269, 612] width 94 height 23
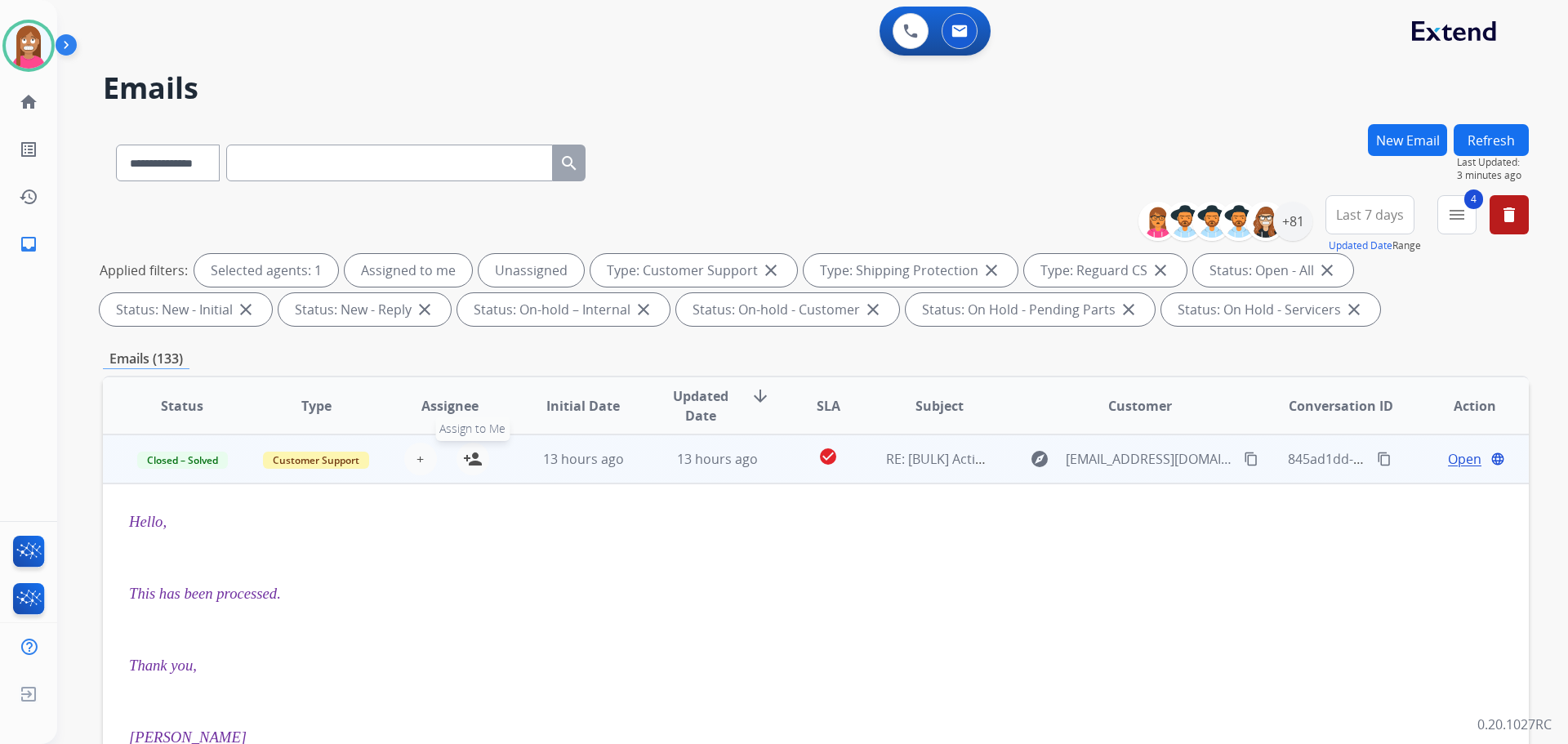
click at [471, 462] on mat-icon "person_add" at bounding box center [472, 459] width 19 height 19
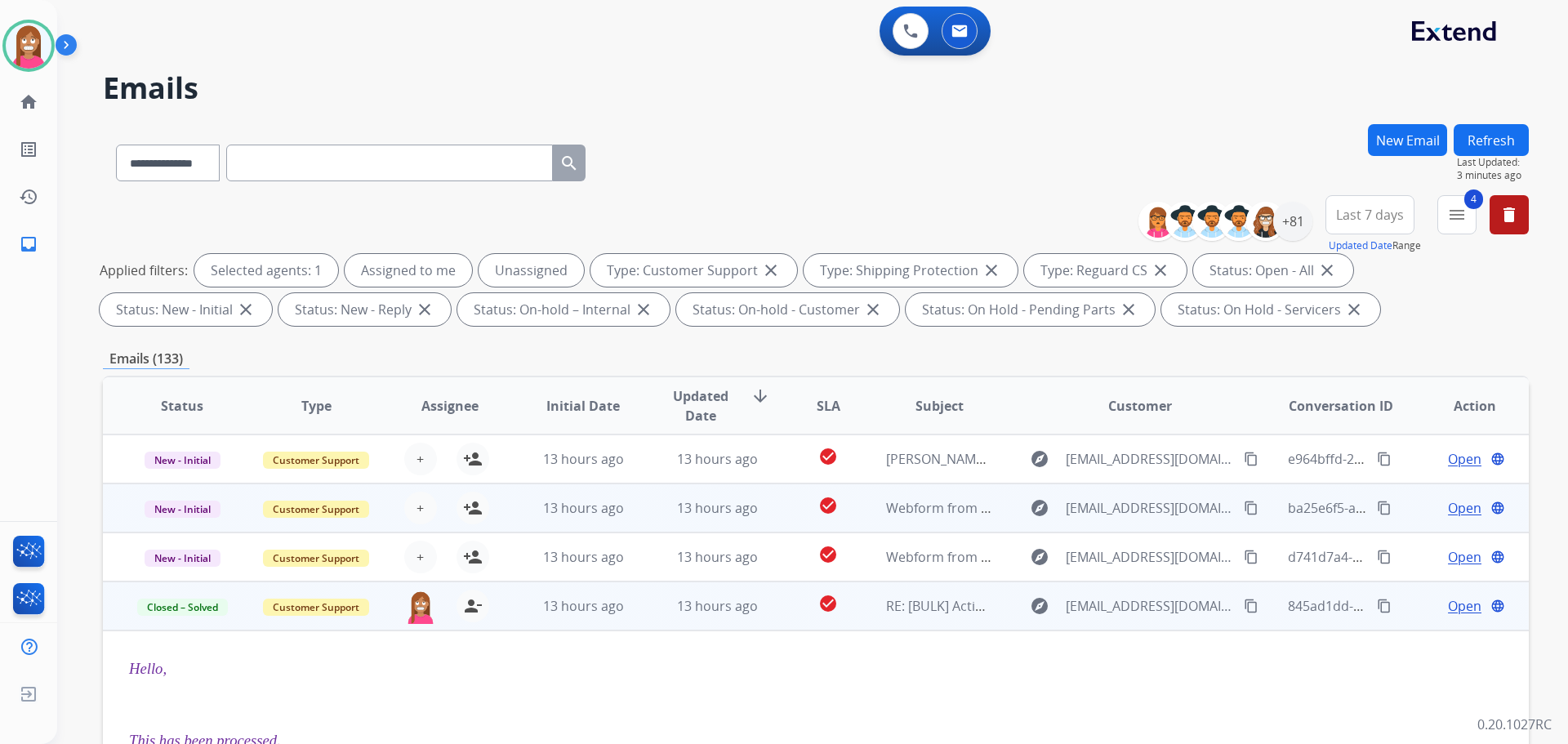
click at [648, 517] on td "13 hours ago" at bounding box center [705, 508] width 134 height 49
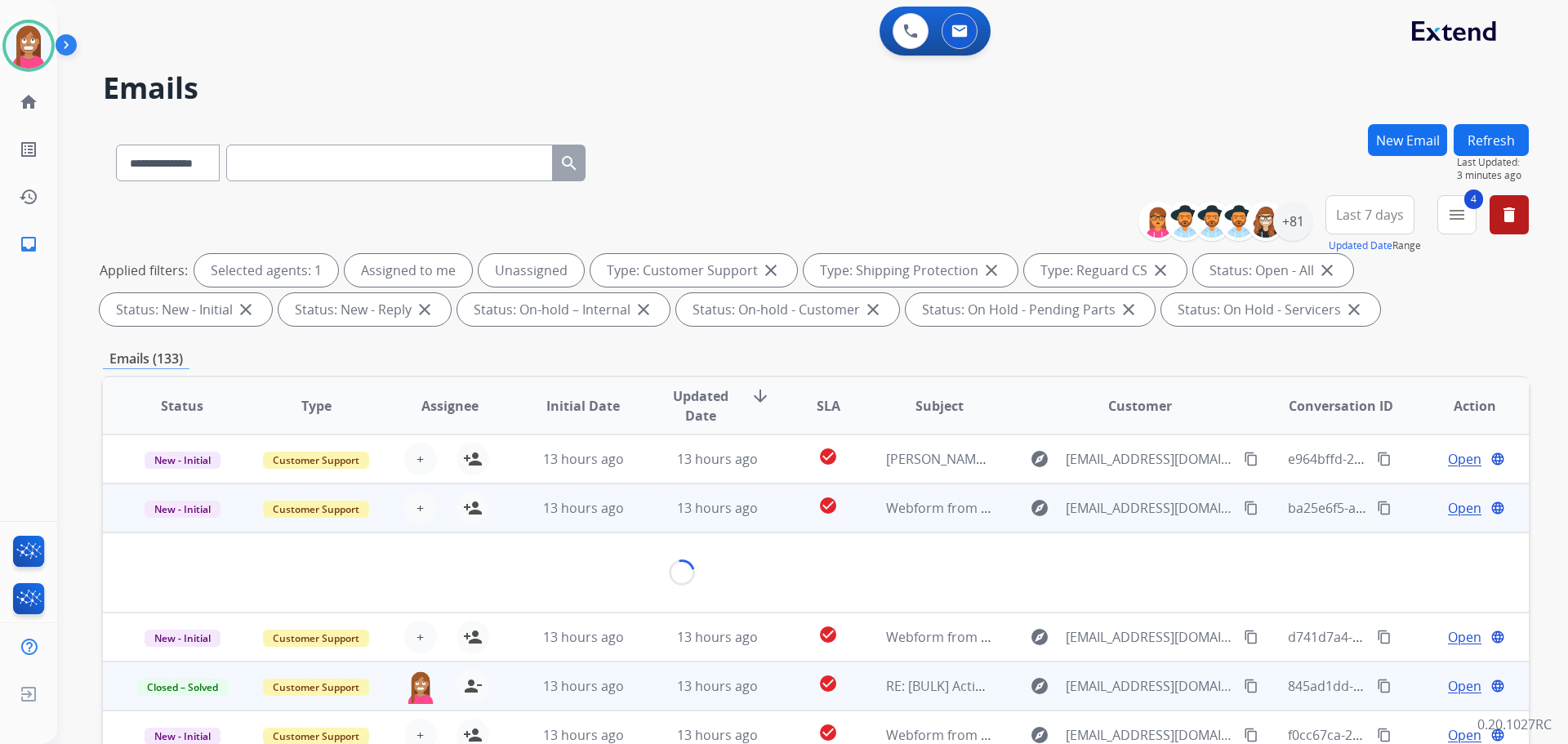
scroll to position [49, 0]
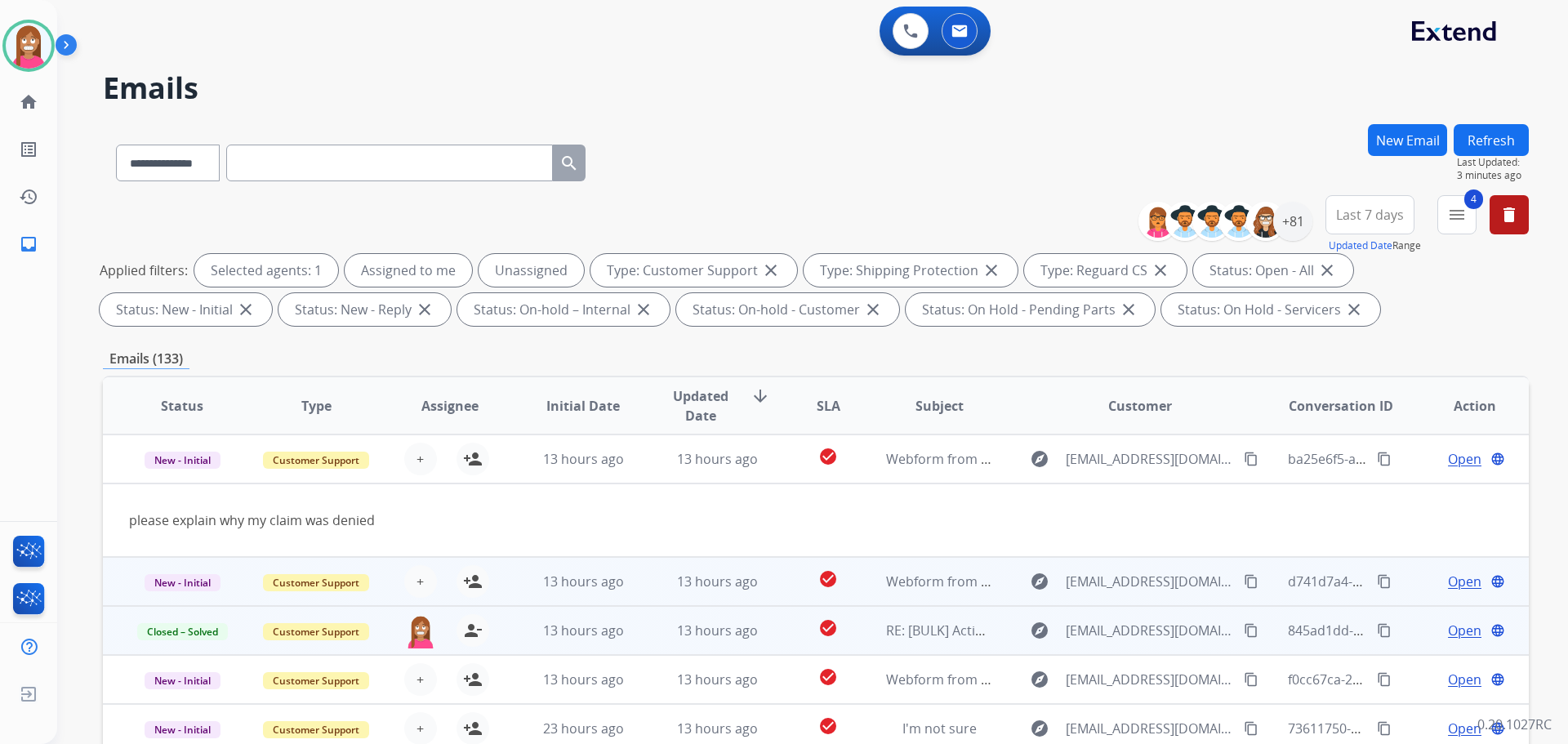
click at [657, 591] on td "13 hours ago" at bounding box center [705, 582] width 134 height 49
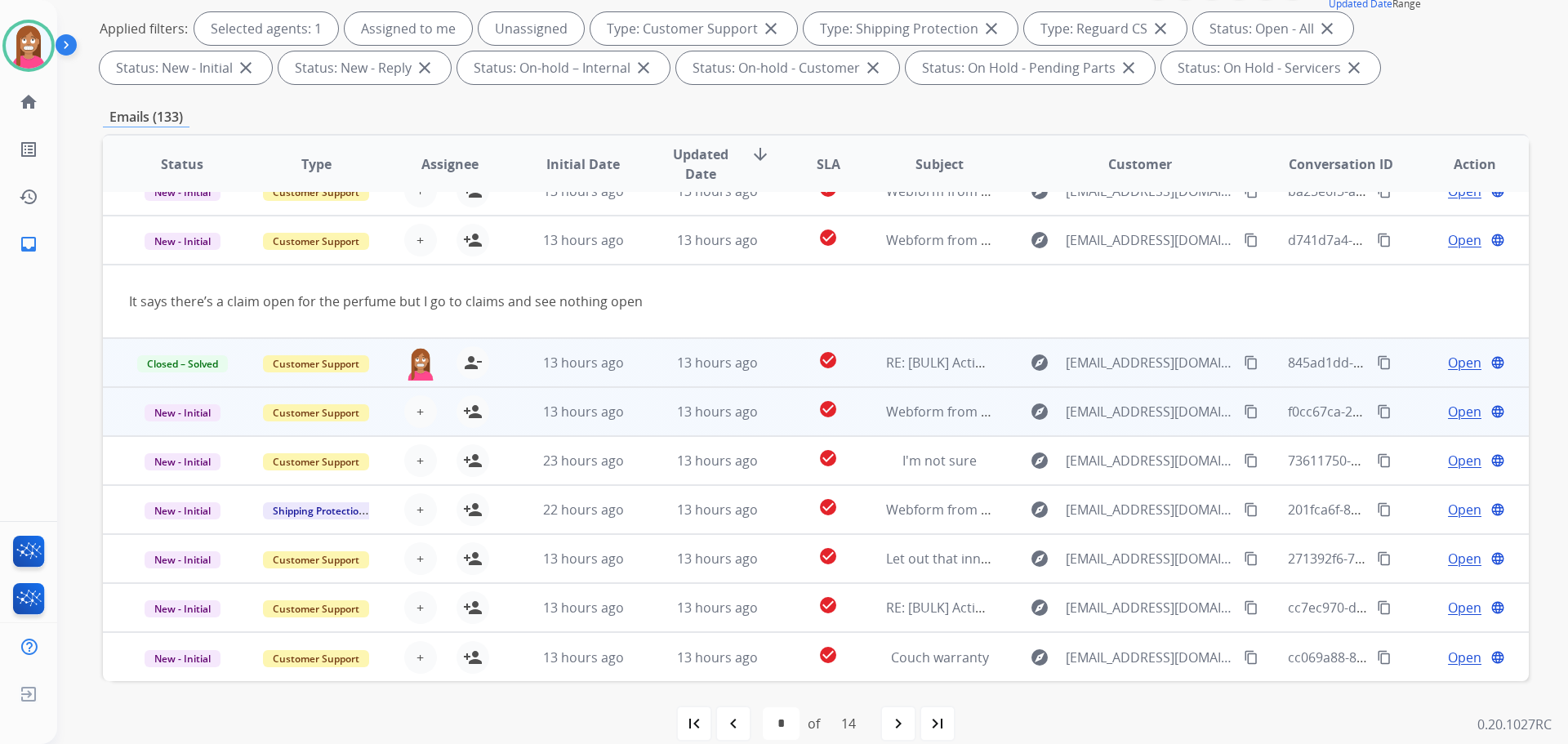
scroll to position [245, 0]
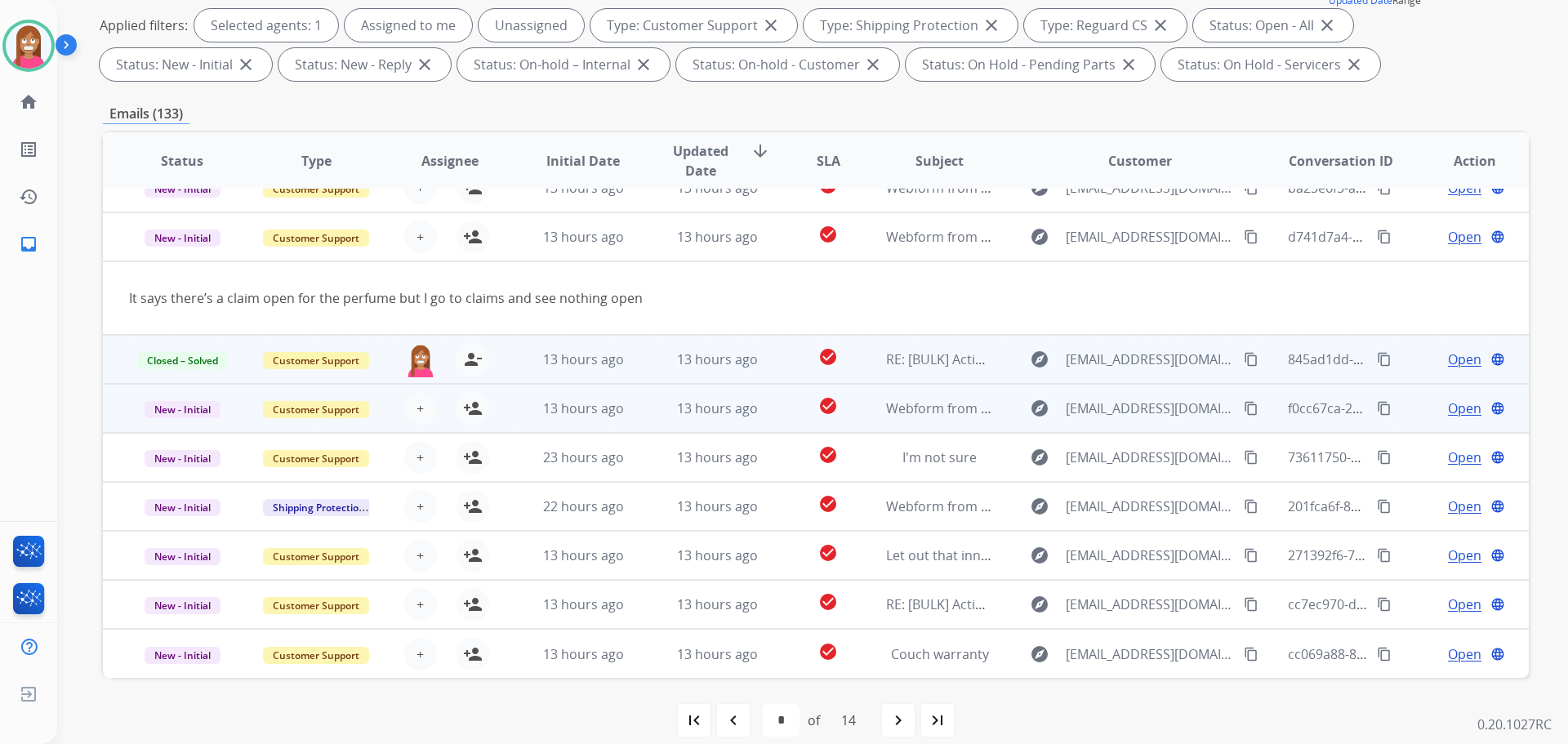
click at [653, 424] on td "13 hours ago" at bounding box center [705, 408] width 134 height 49
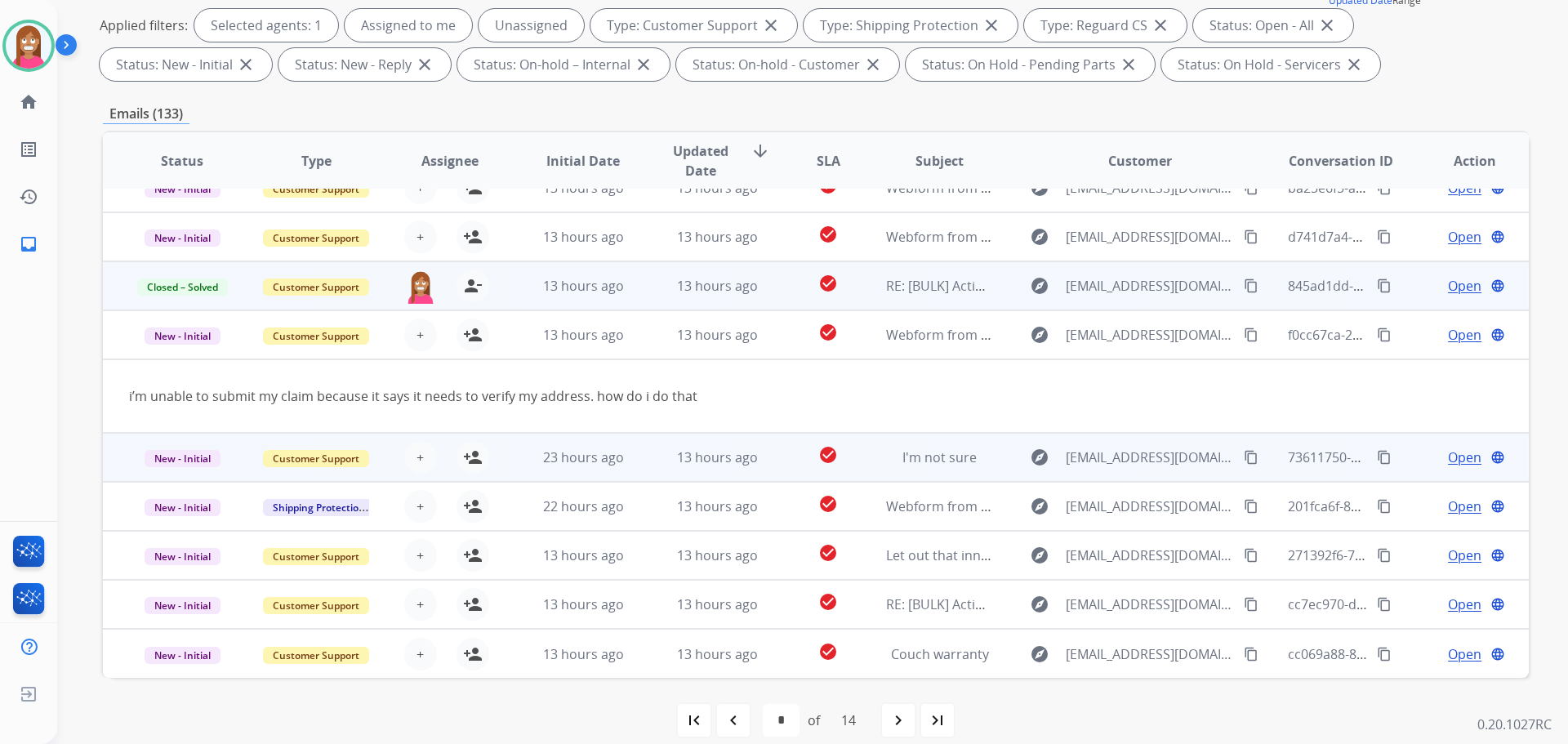
click at [653, 464] on td "13 hours ago" at bounding box center [705, 457] width 134 height 49
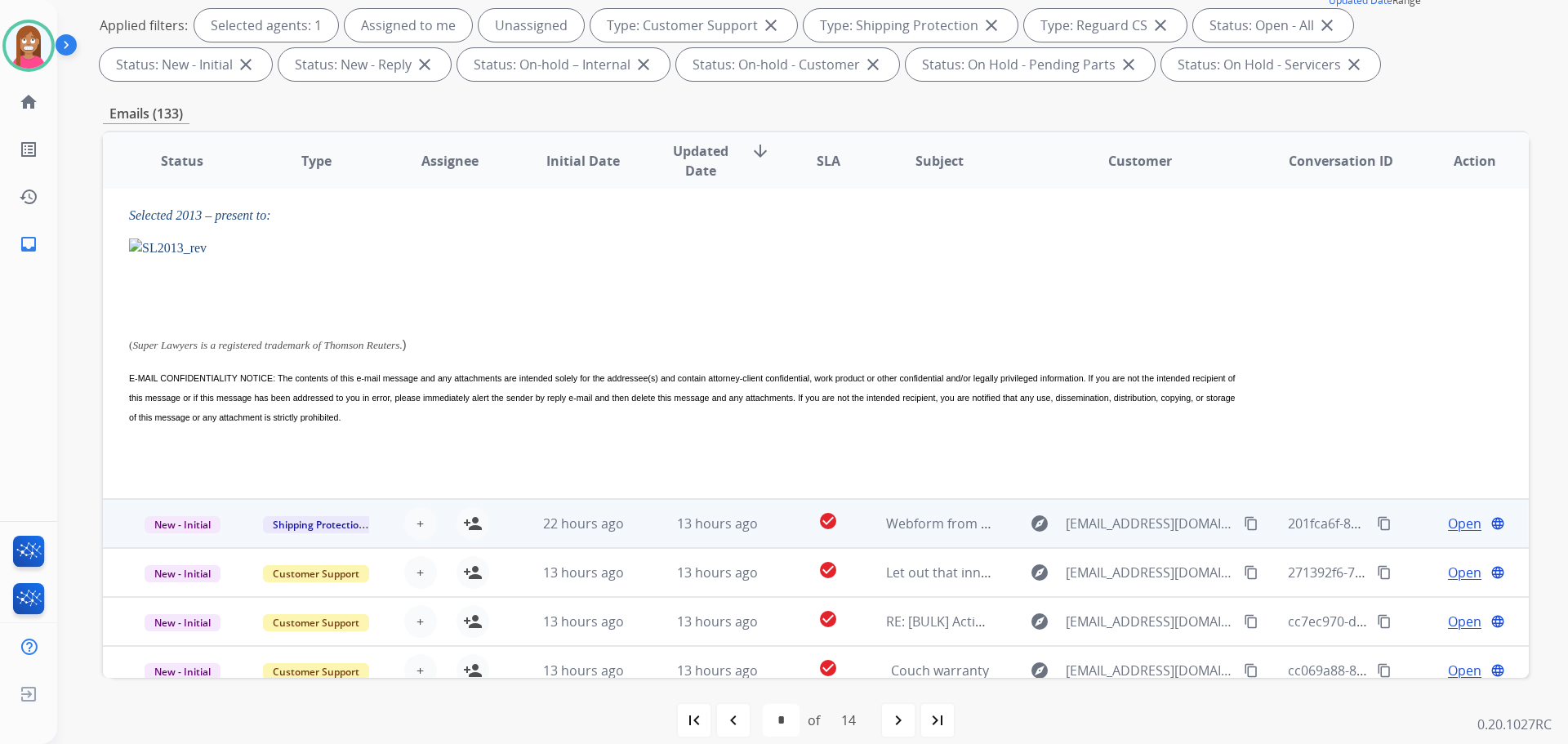
scroll to position [949, 0]
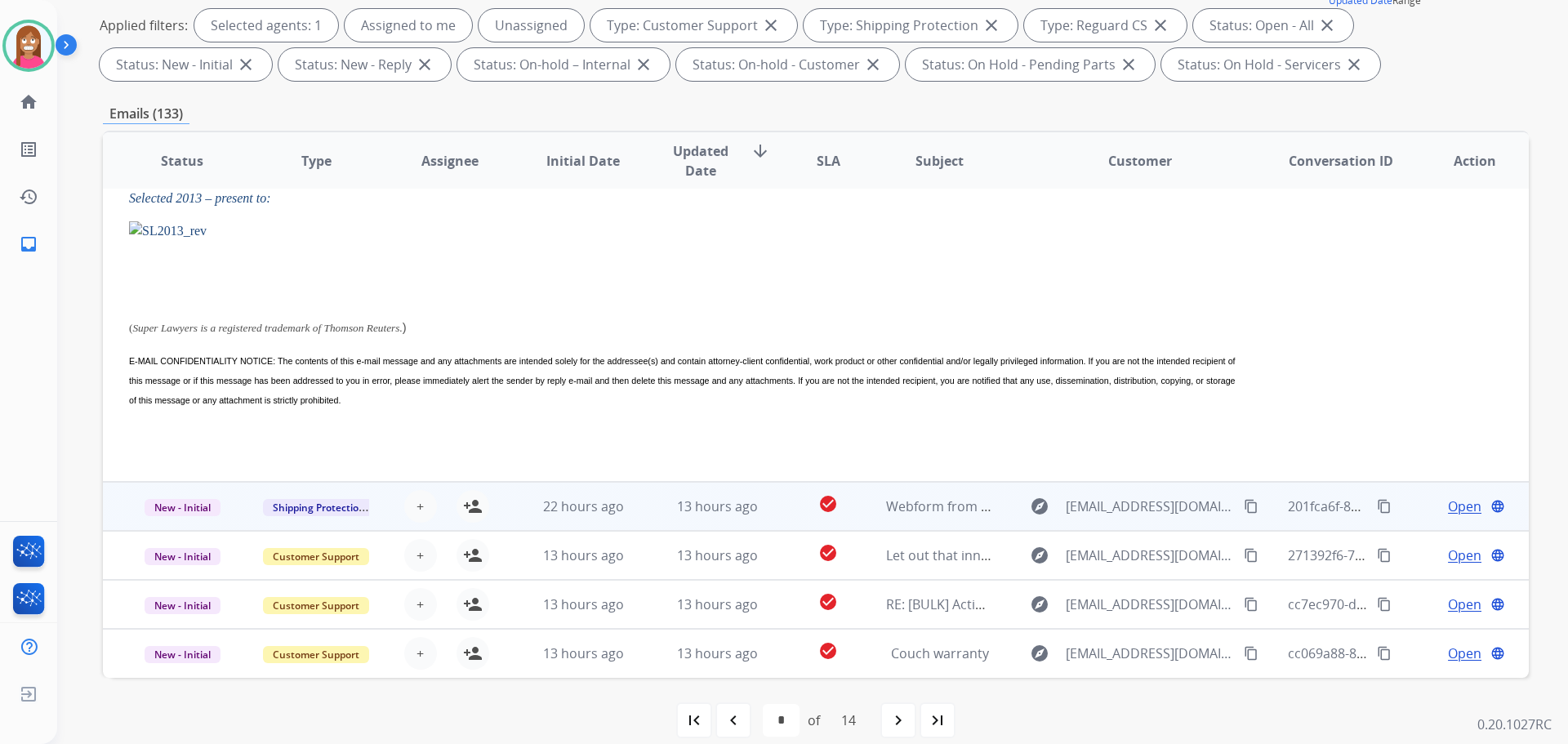
click at [650, 526] on td "13 hours ago" at bounding box center [705, 506] width 134 height 49
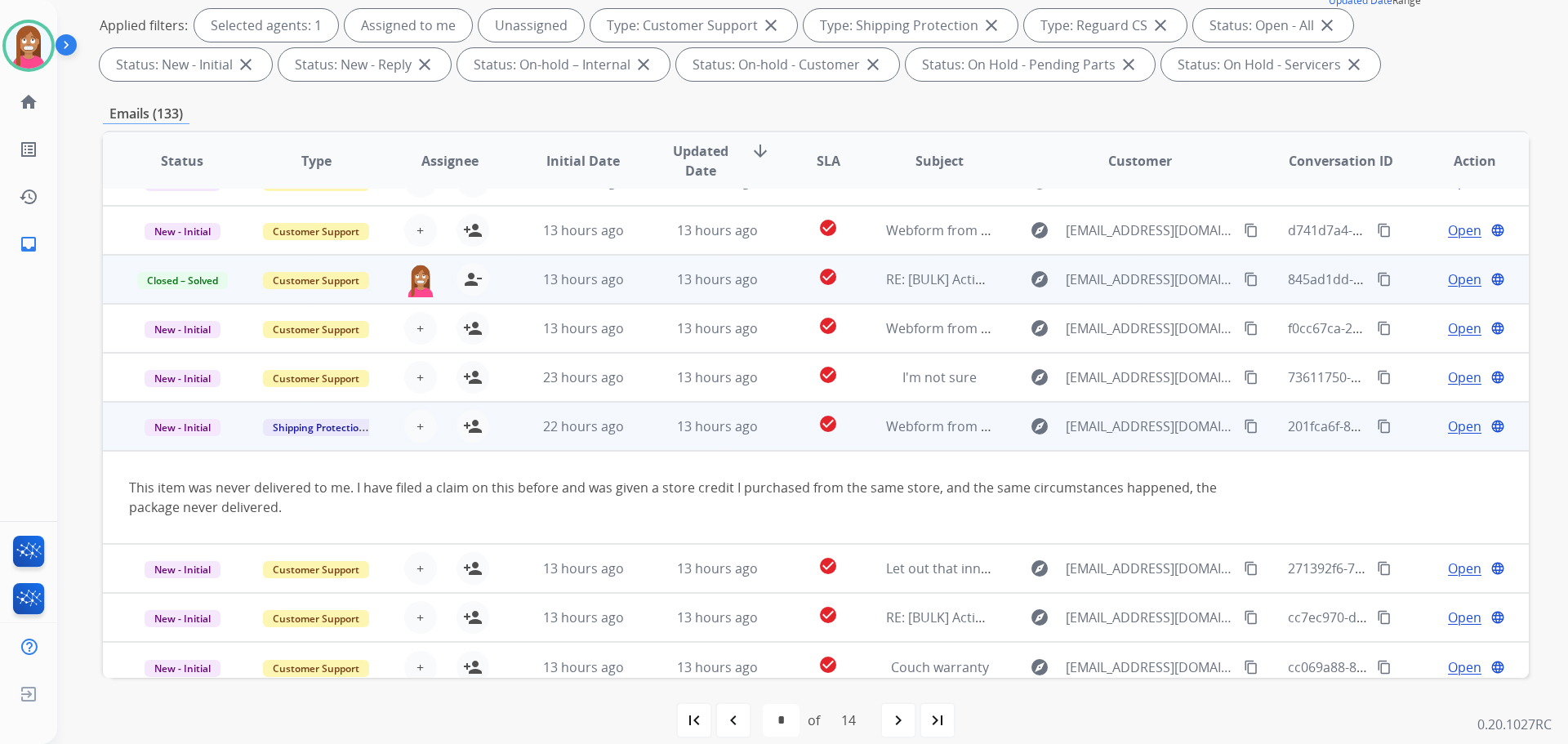
scroll to position [95, 0]
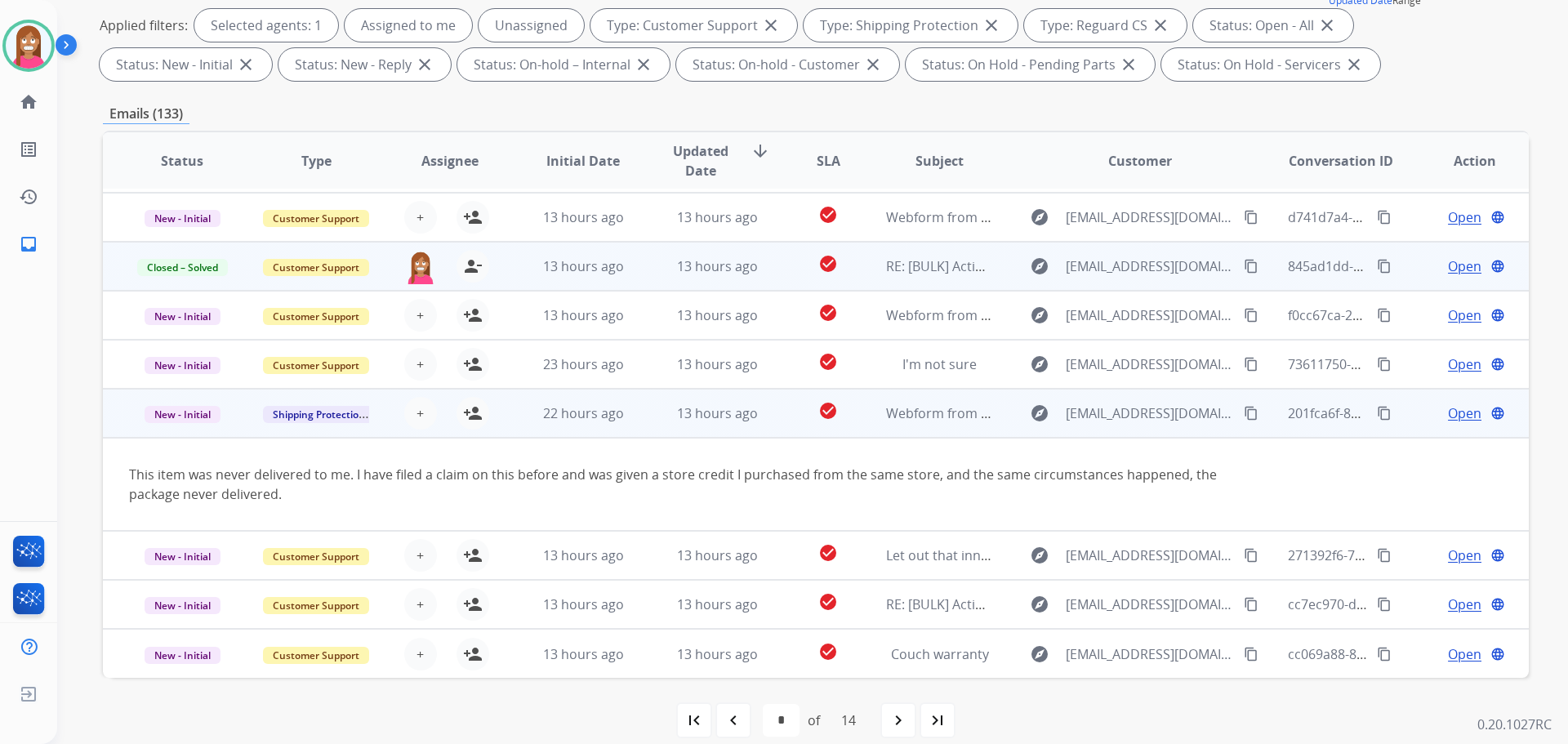
click at [1243, 418] on mat-icon "content_copy" at bounding box center [1251, 413] width 15 height 15
click at [1458, 418] on span "Open" at bounding box center [1464, 413] width 33 height 19
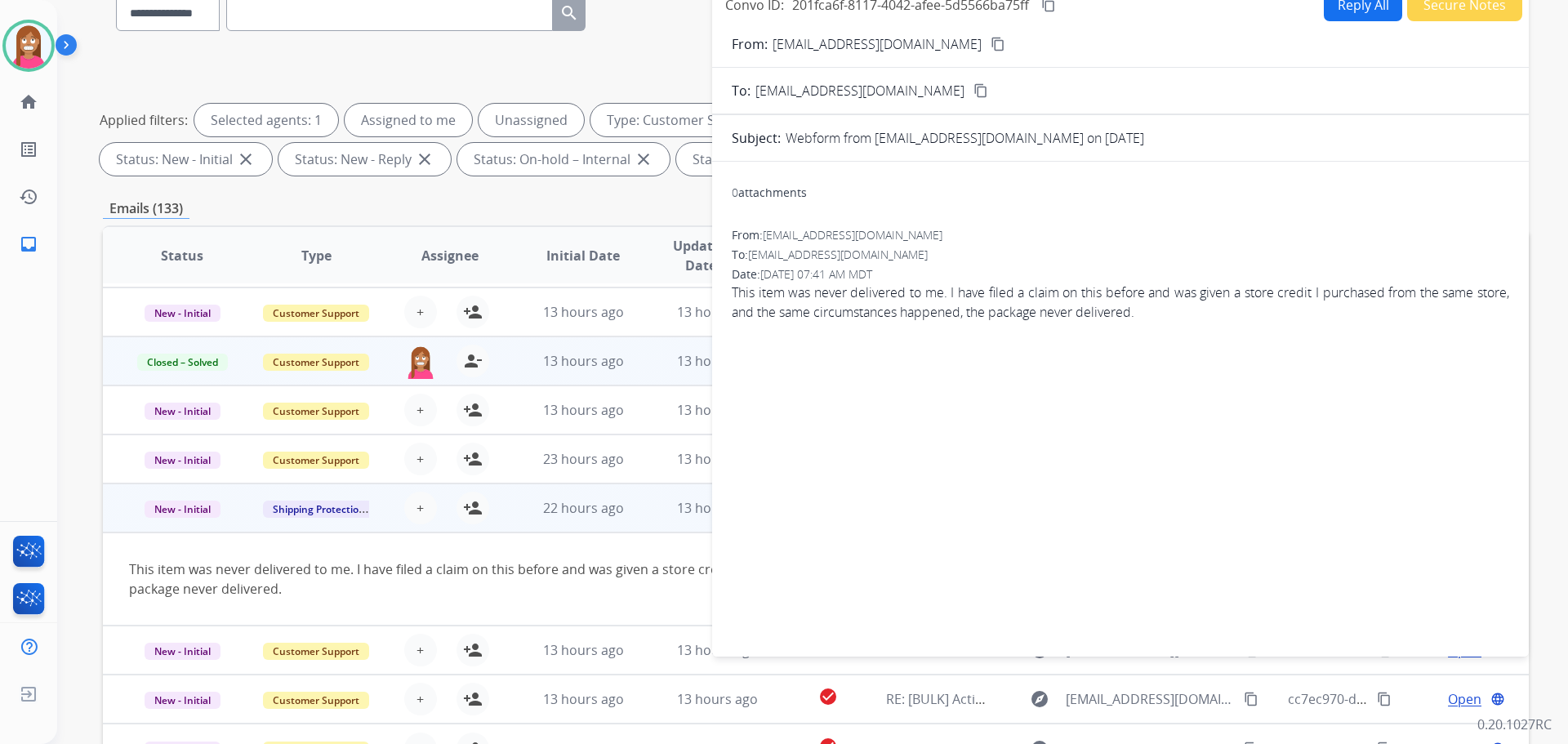
scroll to position [82, 0]
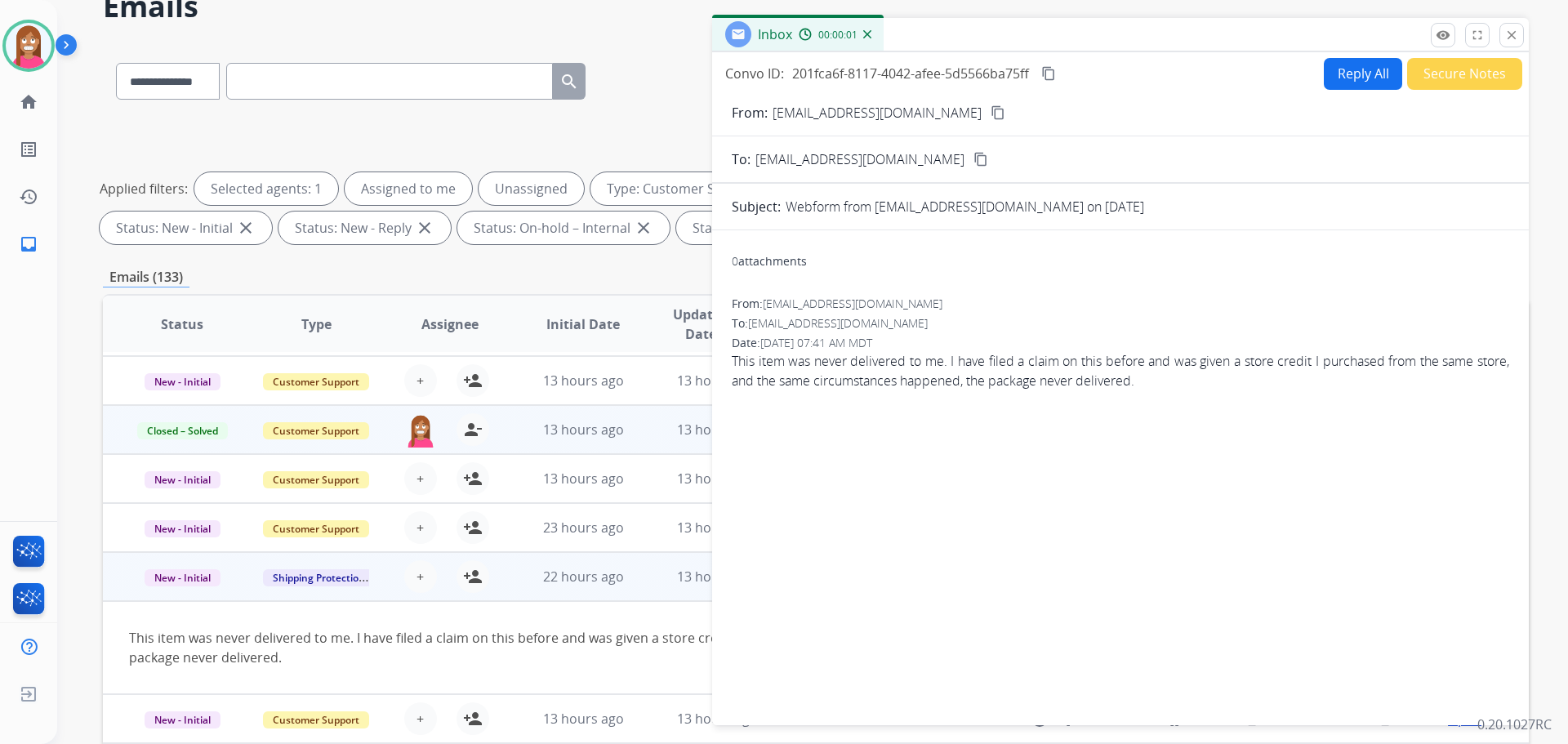
click at [1336, 87] on button "Reply All" at bounding box center [1363, 74] width 79 height 32
select select "**********"
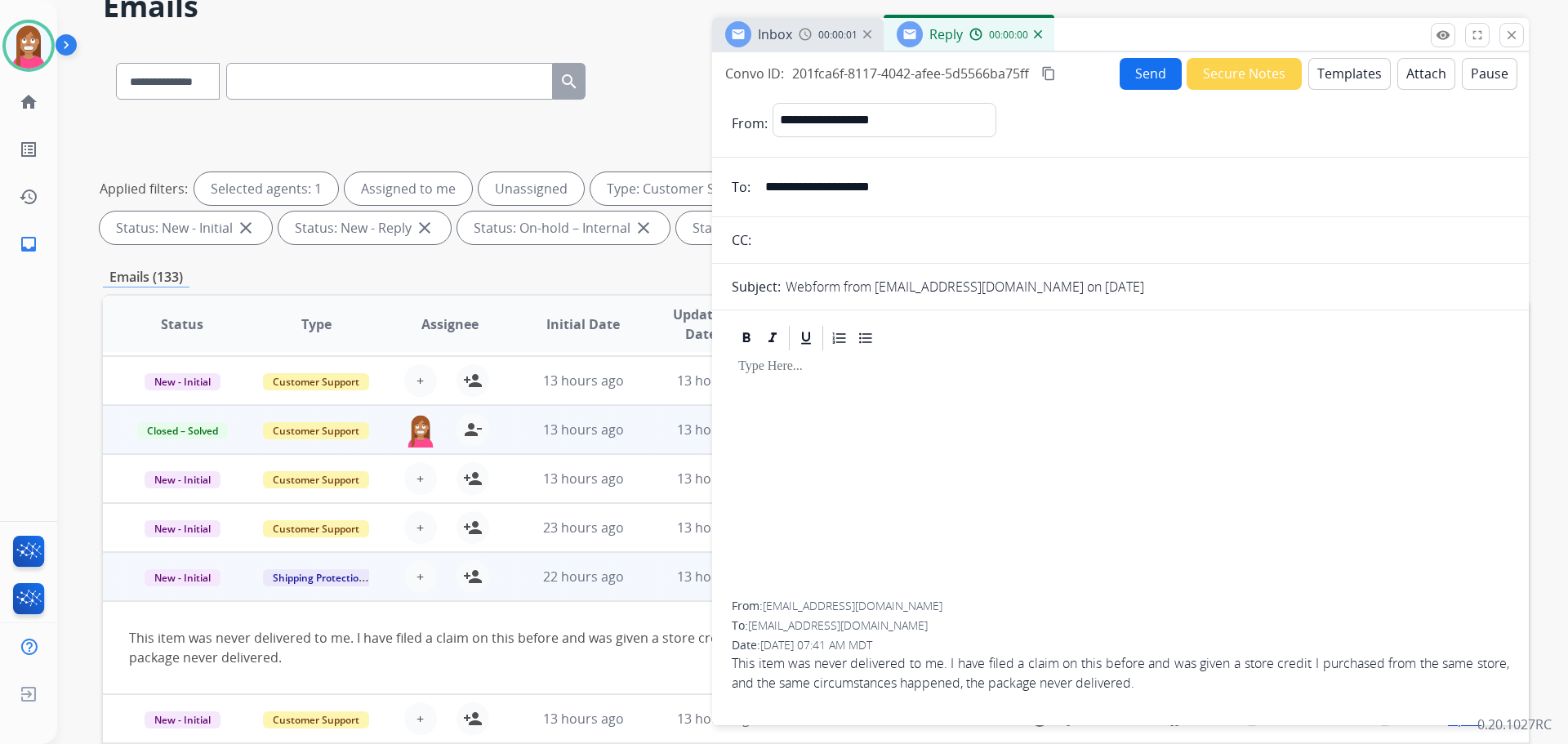
click at [1338, 87] on button "Templates" at bounding box center [1350, 74] width 83 height 32
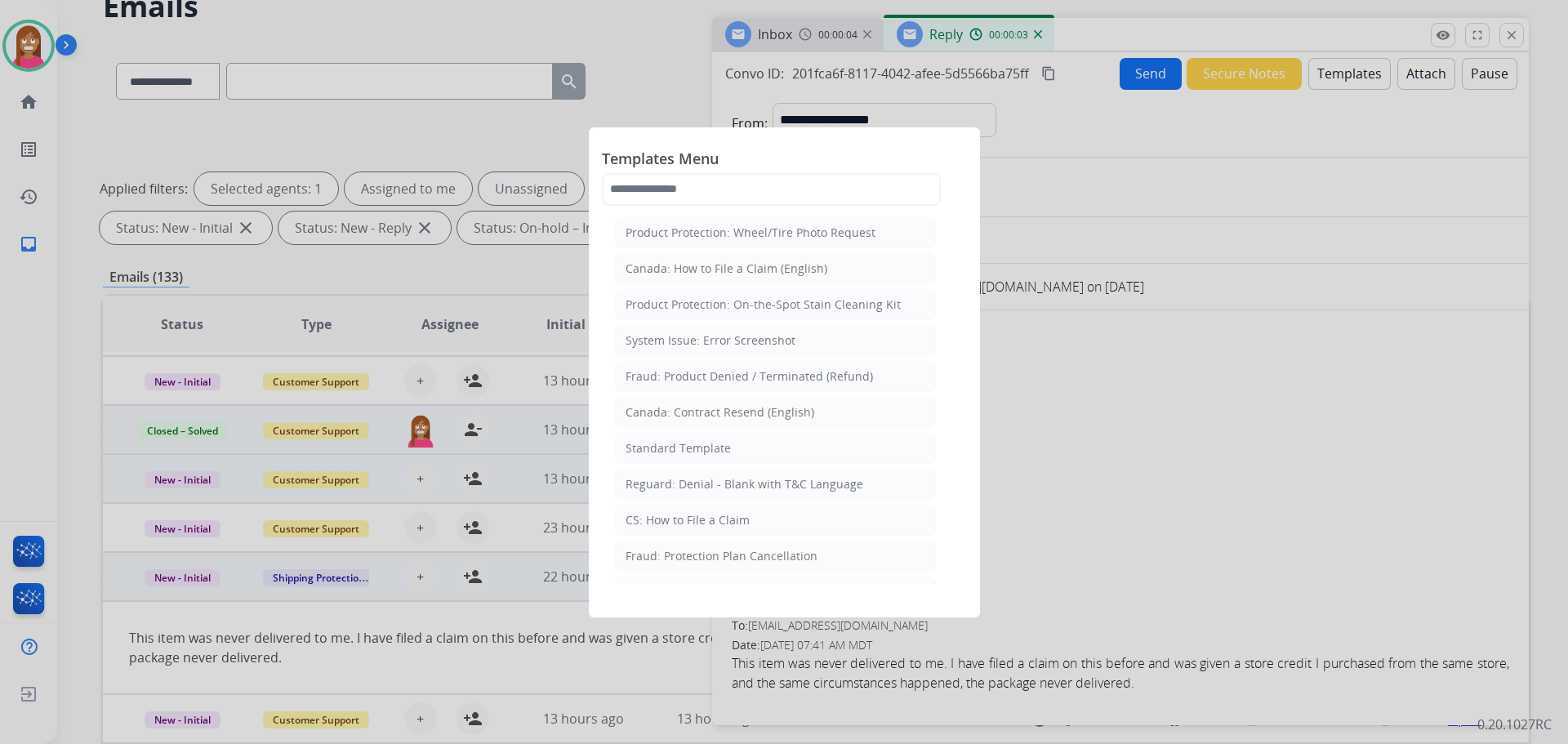
click at [664, 454] on div "Standard Template" at bounding box center [679, 449] width 105 height 17
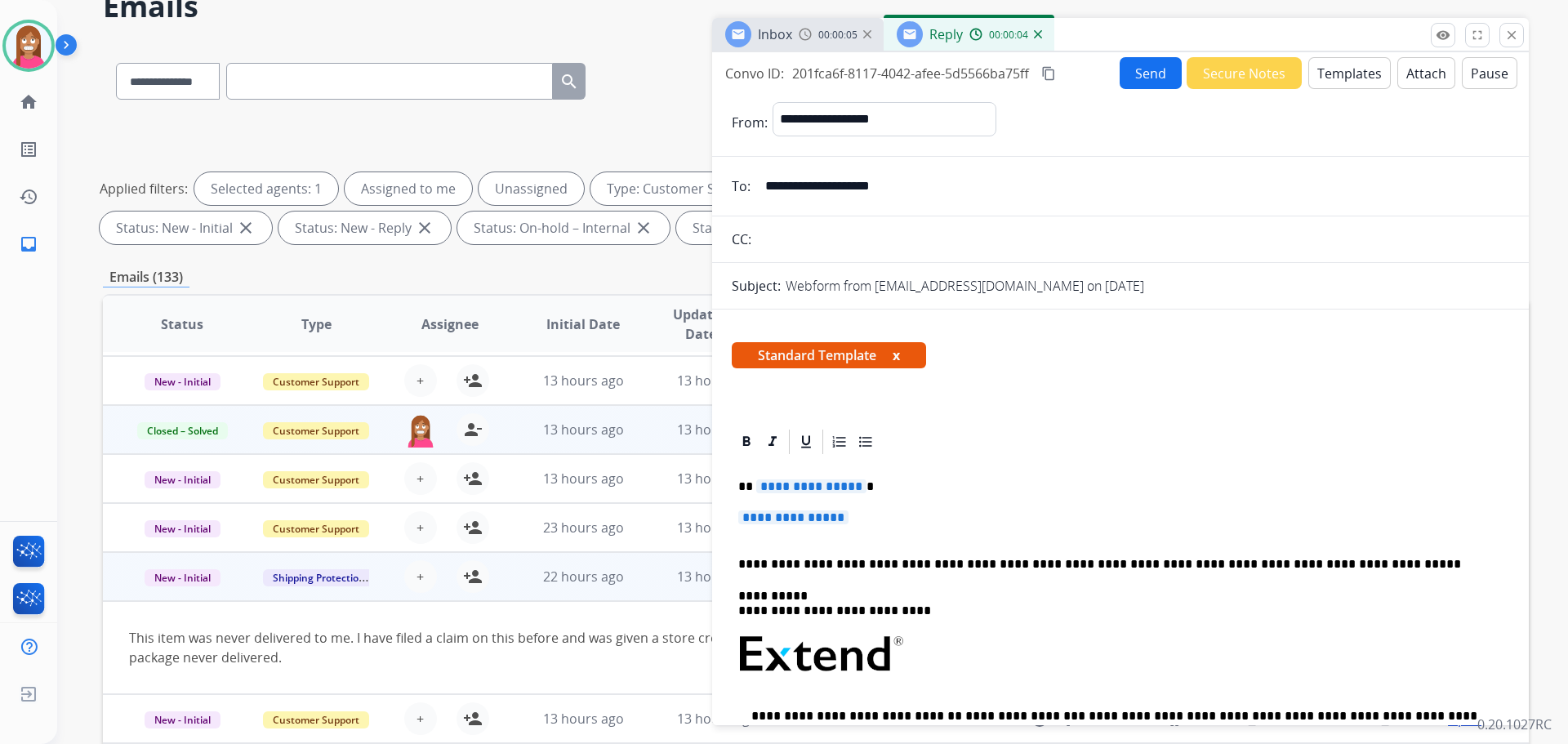
click at [799, 490] on span "**********" at bounding box center [812, 486] width 110 height 14
click at [779, 511] on span "**********" at bounding box center [793, 517] width 110 height 14
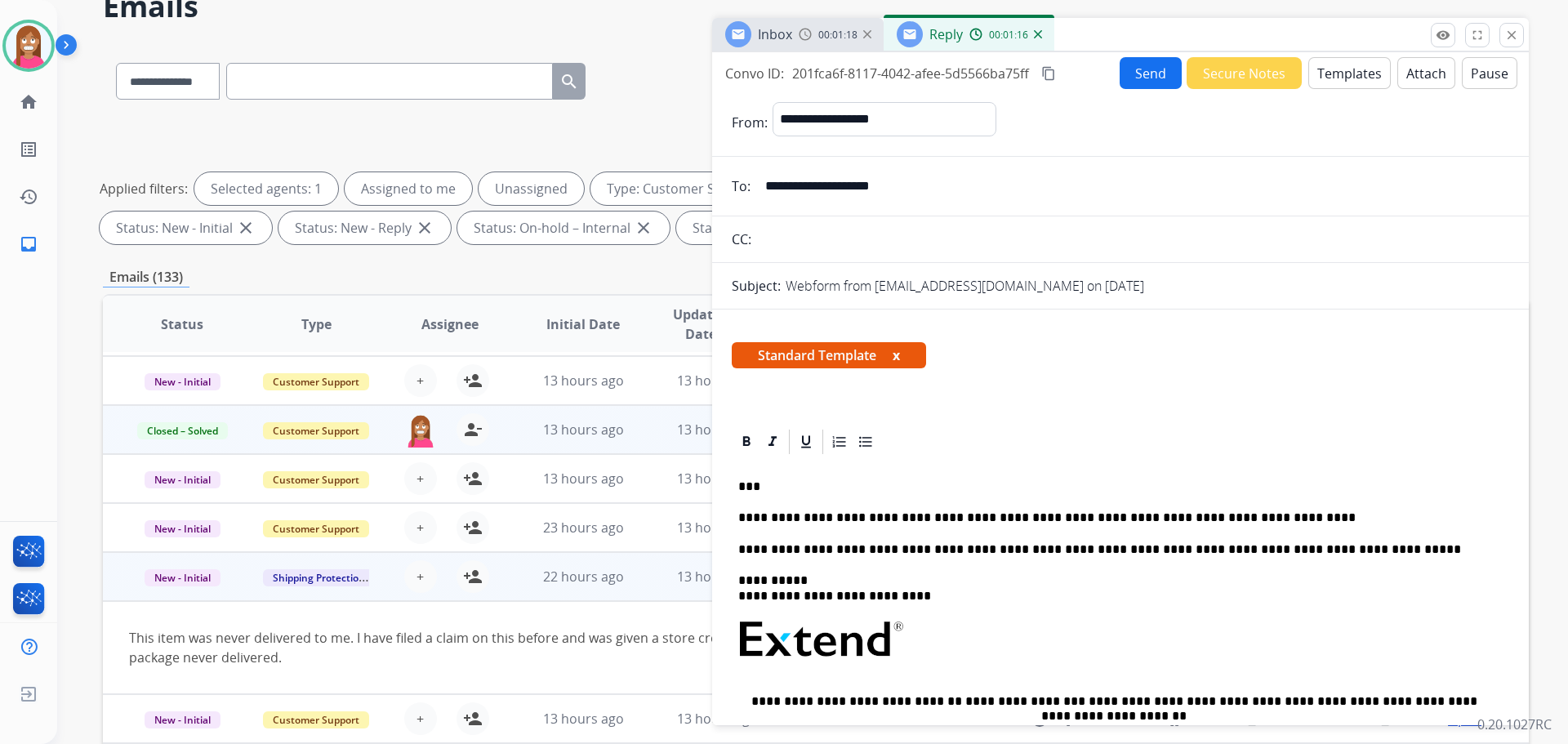
click at [1134, 86] on button "Send" at bounding box center [1150, 73] width 62 height 32
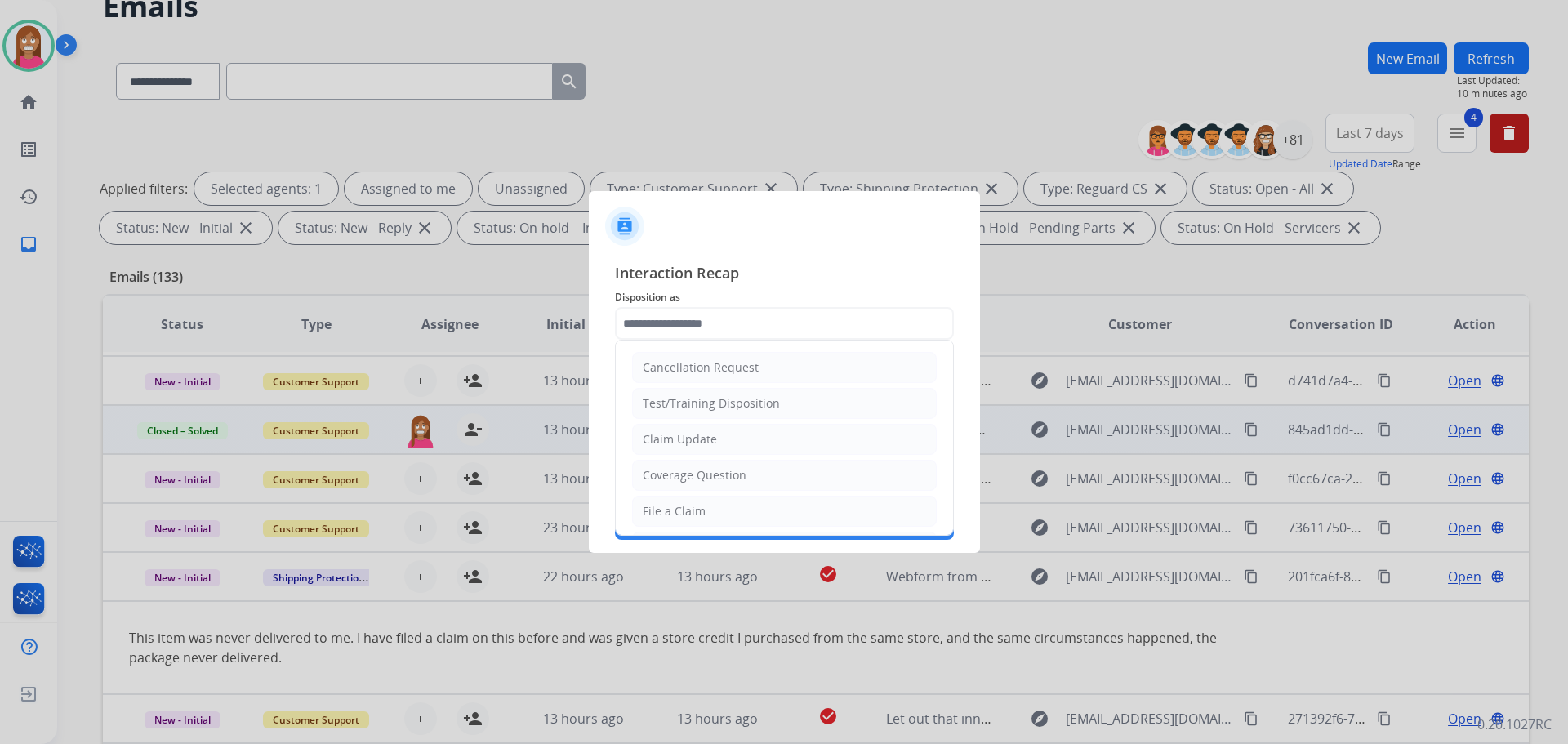
click at [684, 328] on input "text" at bounding box center [784, 323] width 339 height 33
click at [670, 472] on div "Coverage Question" at bounding box center [694, 475] width 104 height 17
type input "**********"
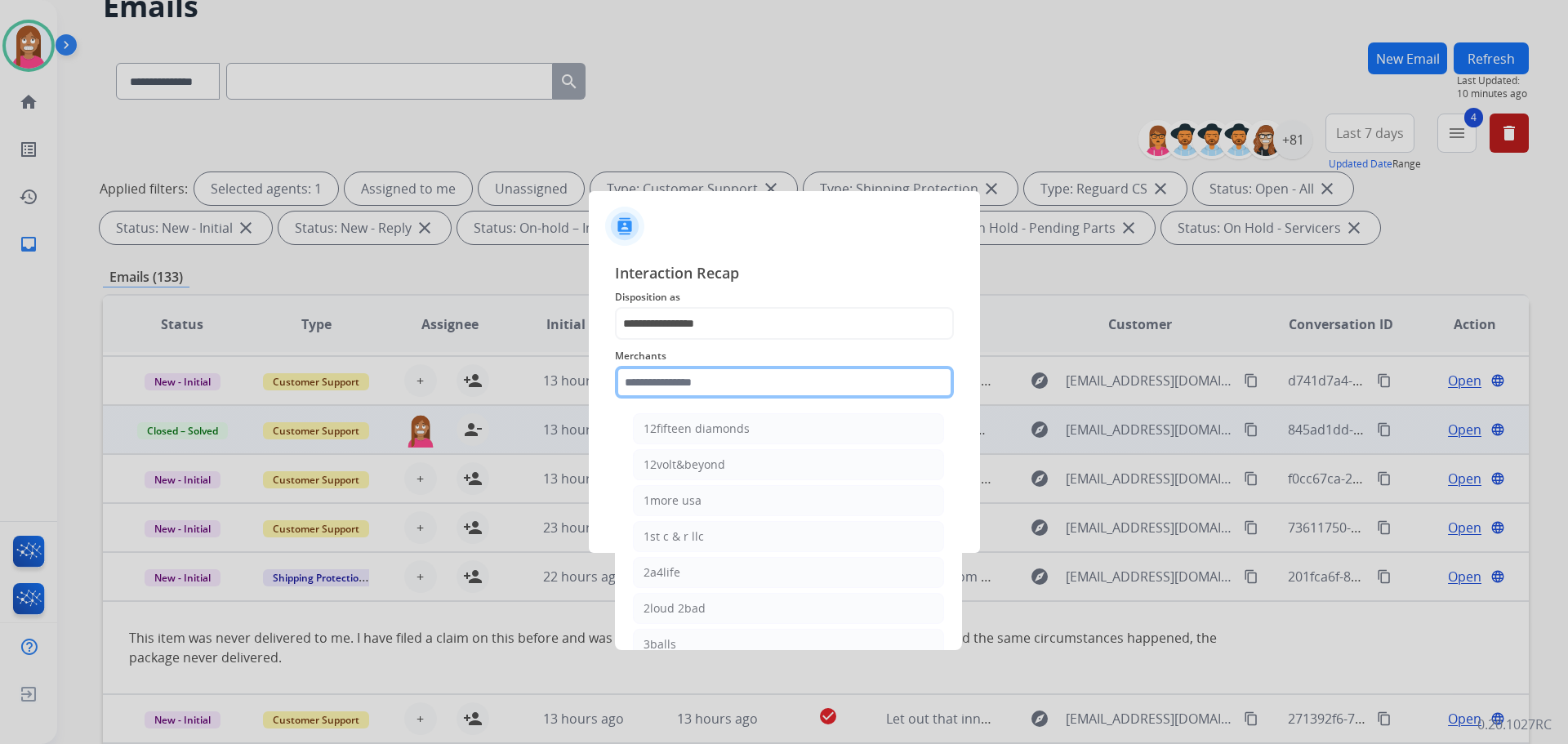
click at [638, 380] on input "text" at bounding box center [784, 382] width 339 height 33
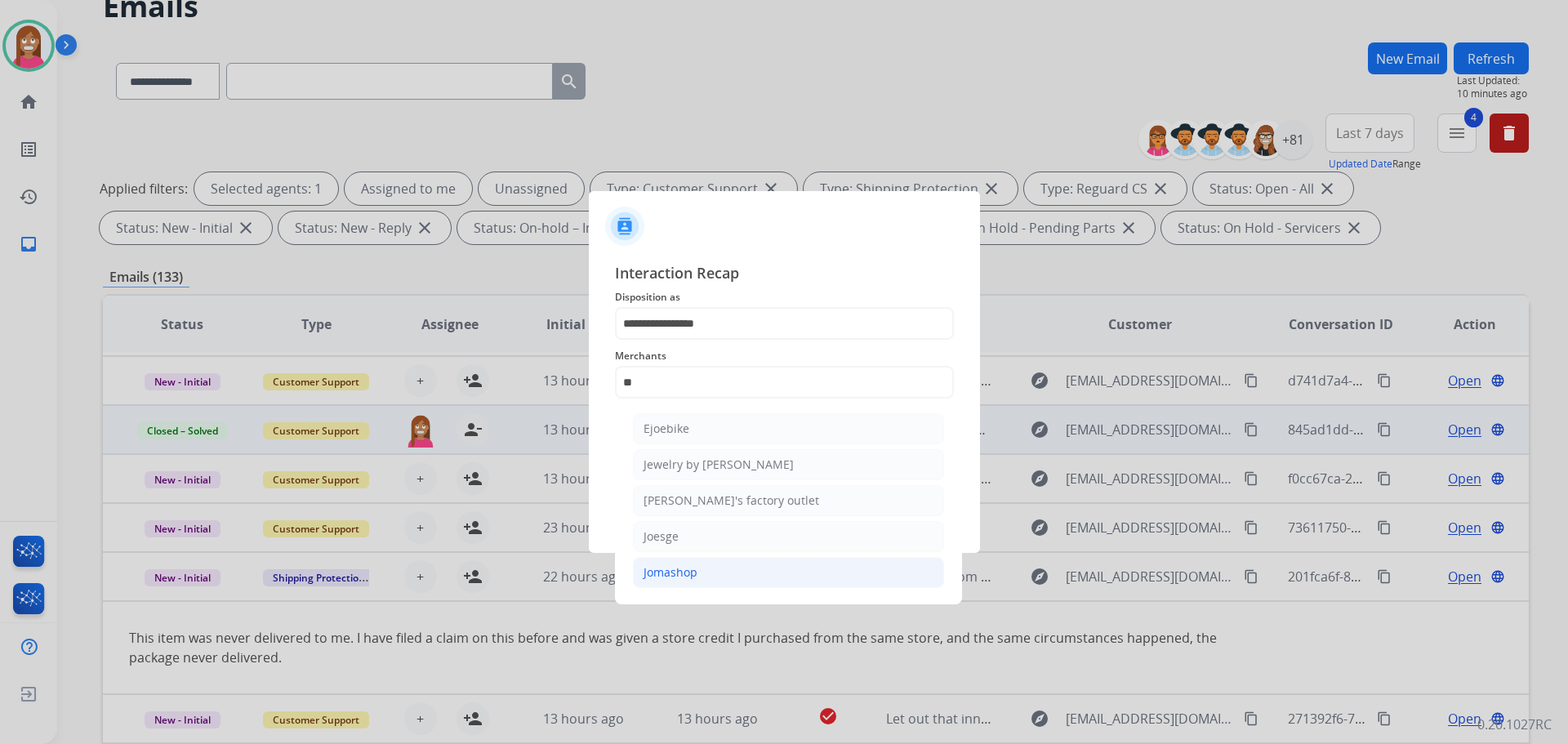
click at [671, 568] on div "Jomashop" at bounding box center [670, 572] width 54 height 17
type input "********"
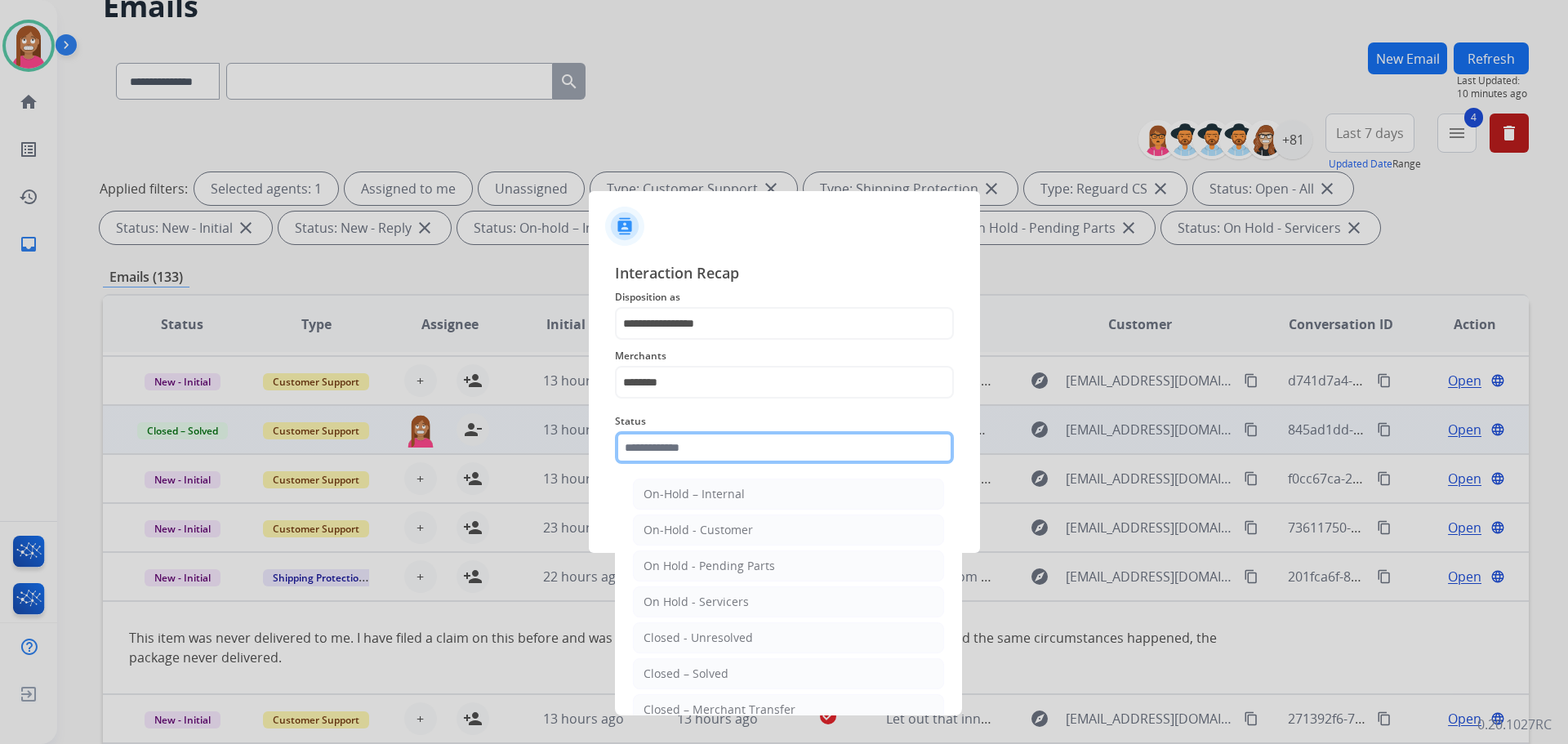
drag, startPoint x: 652, startPoint y: 454, endPoint x: 674, endPoint y: 610, distance: 157.5
click at [652, 454] on input "text" at bounding box center [784, 447] width 339 height 33
drag, startPoint x: 677, startPoint y: 666, endPoint x: 680, endPoint y: 552, distance: 114.0
click at [677, 664] on li "Closed – Solved" at bounding box center [788, 674] width 311 height 31
type input "**********"
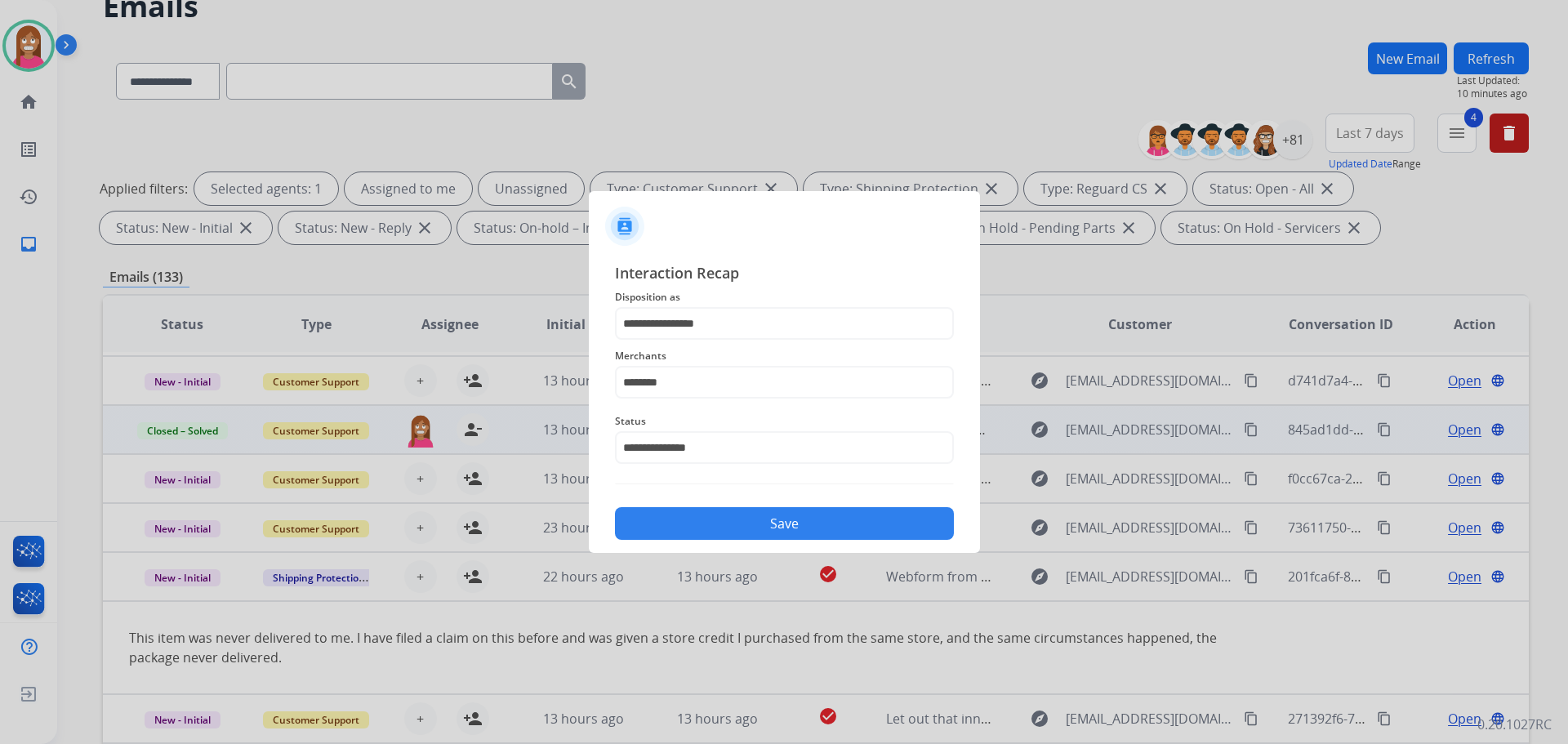
click at [677, 521] on button "Save" at bounding box center [784, 523] width 339 height 33
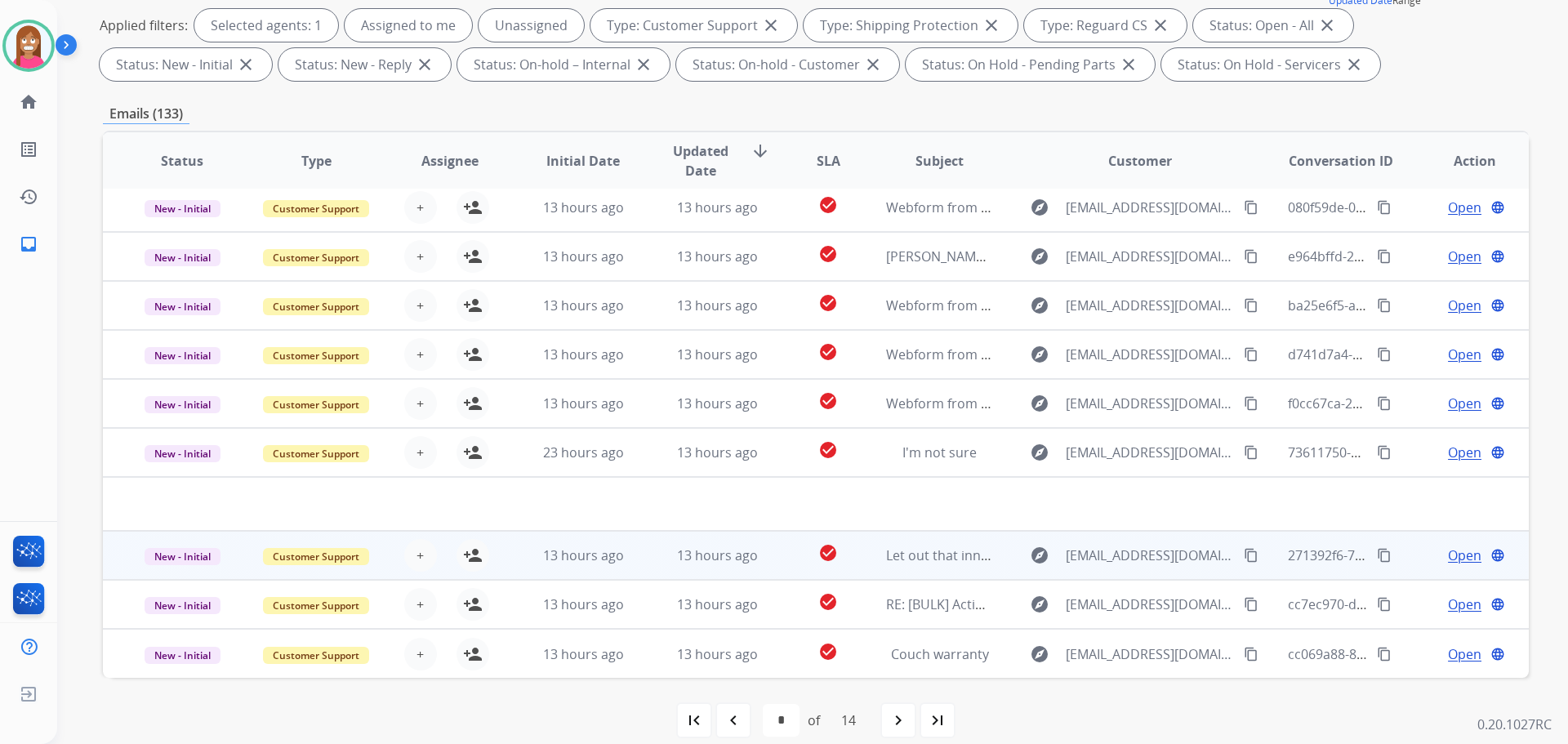
scroll to position [264, 0]
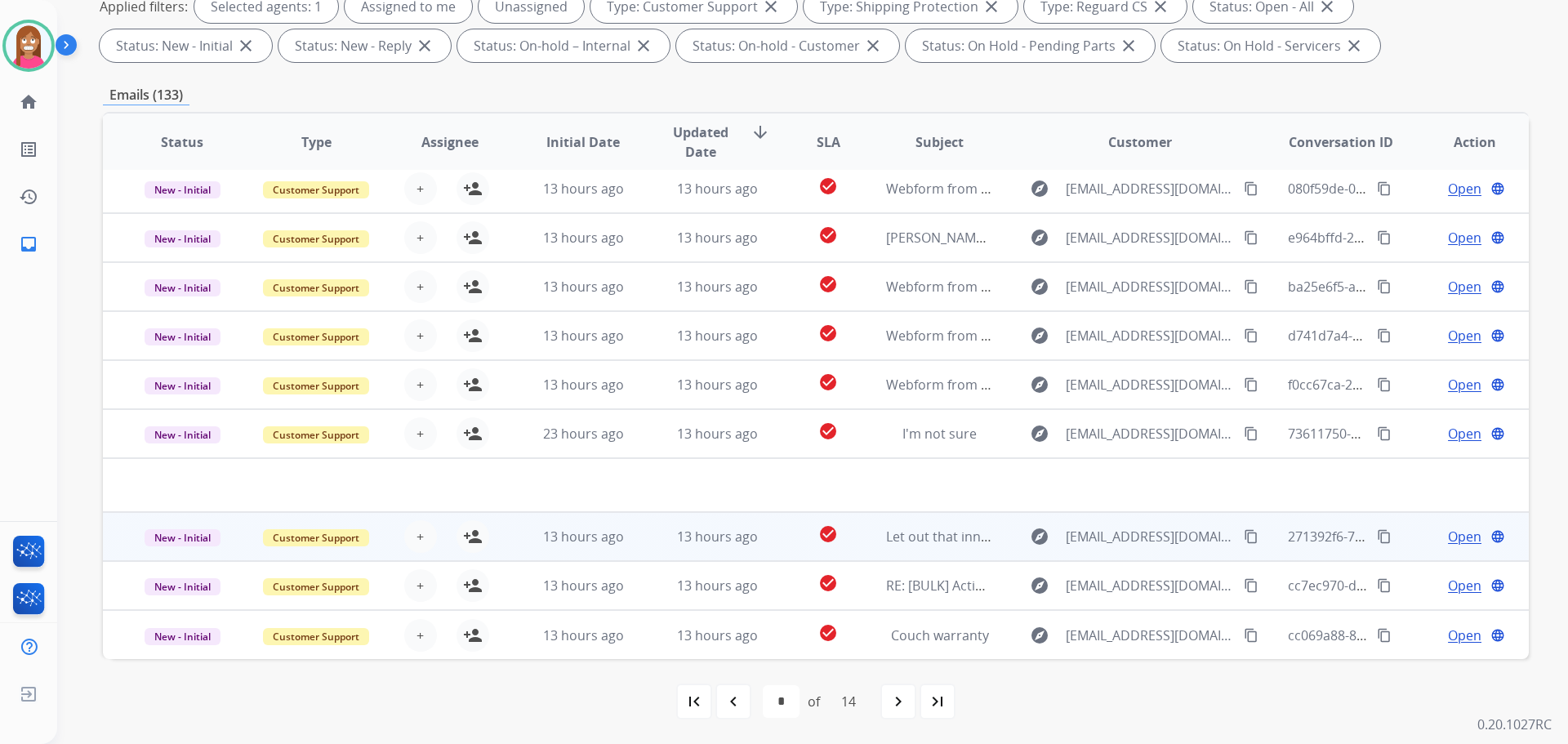
click at [526, 547] on td "13 hours ago" at bounding box center [571, 536] width 134 height 49
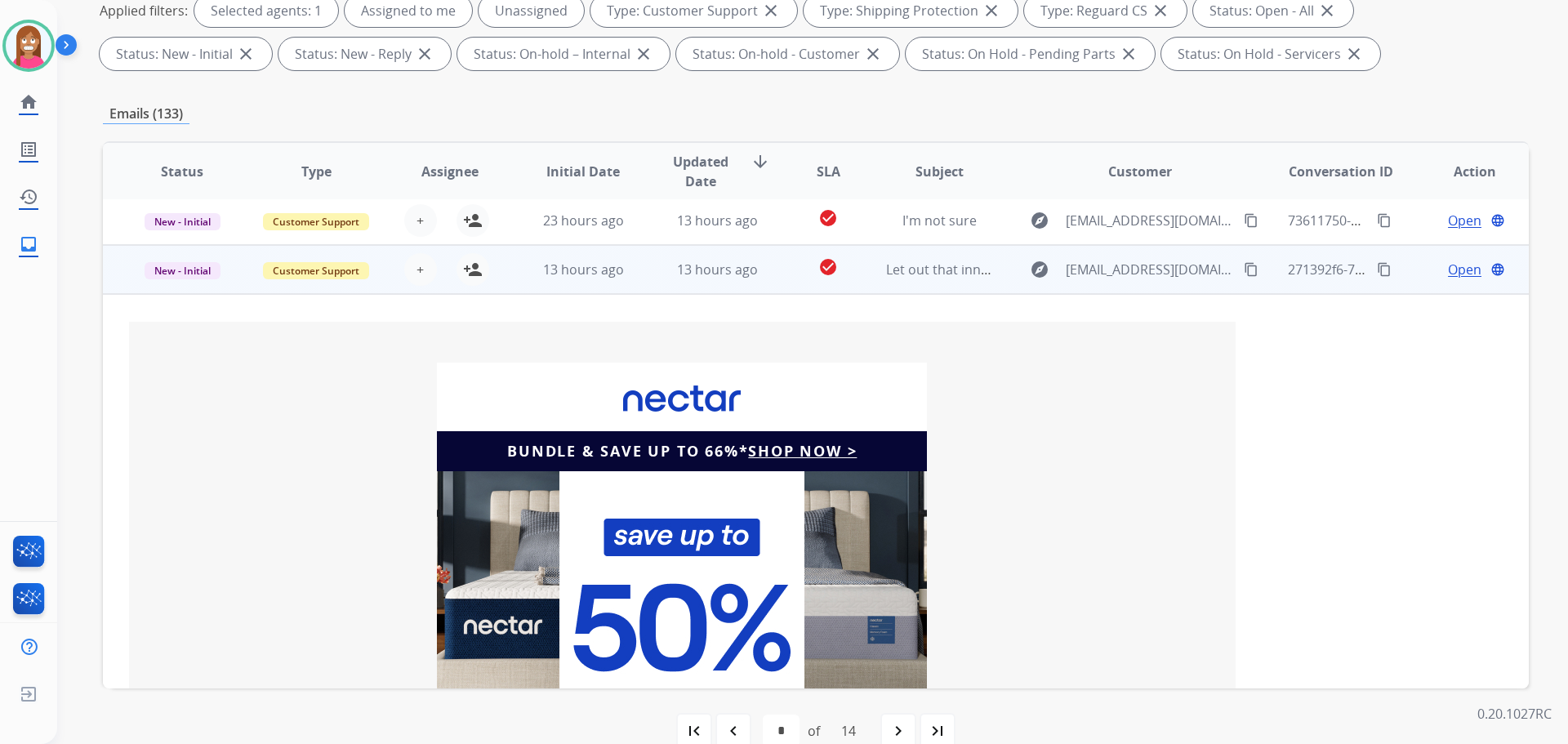
scroll to position [261, 0]
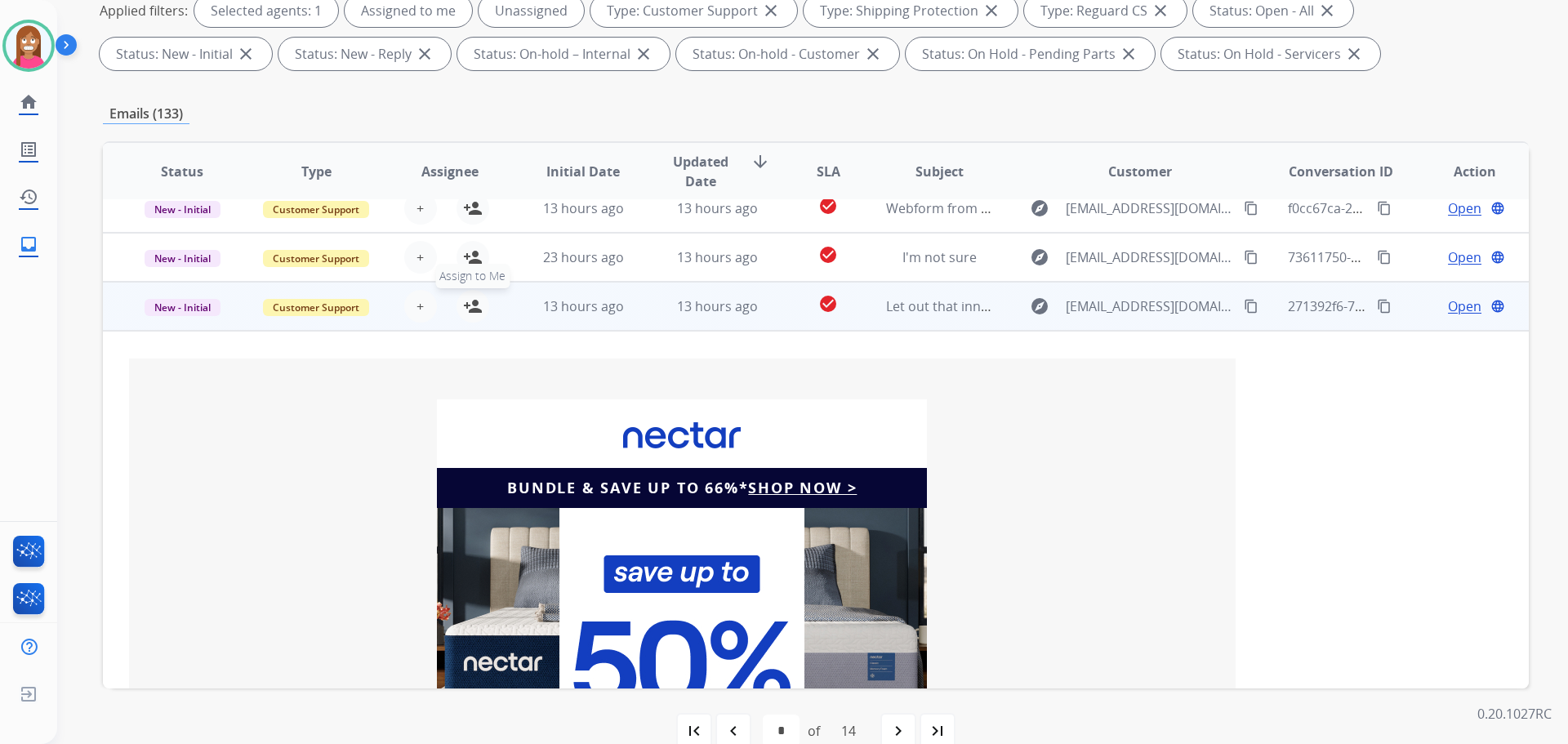
click at [464, 316] on button "person_add Assign to Me" at bounding box center [473, 305] width 33 height 33
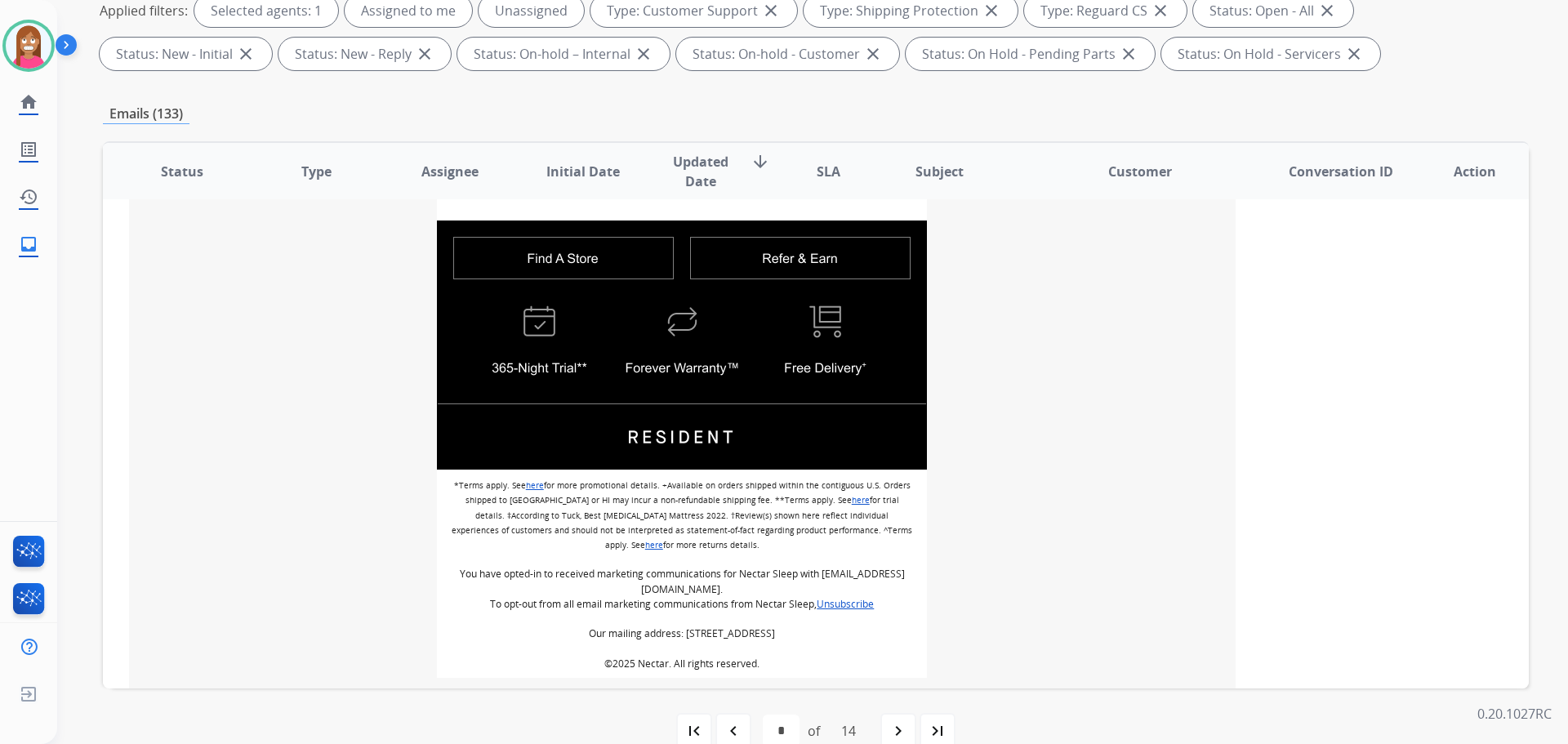
scroll to position [1266, 0]
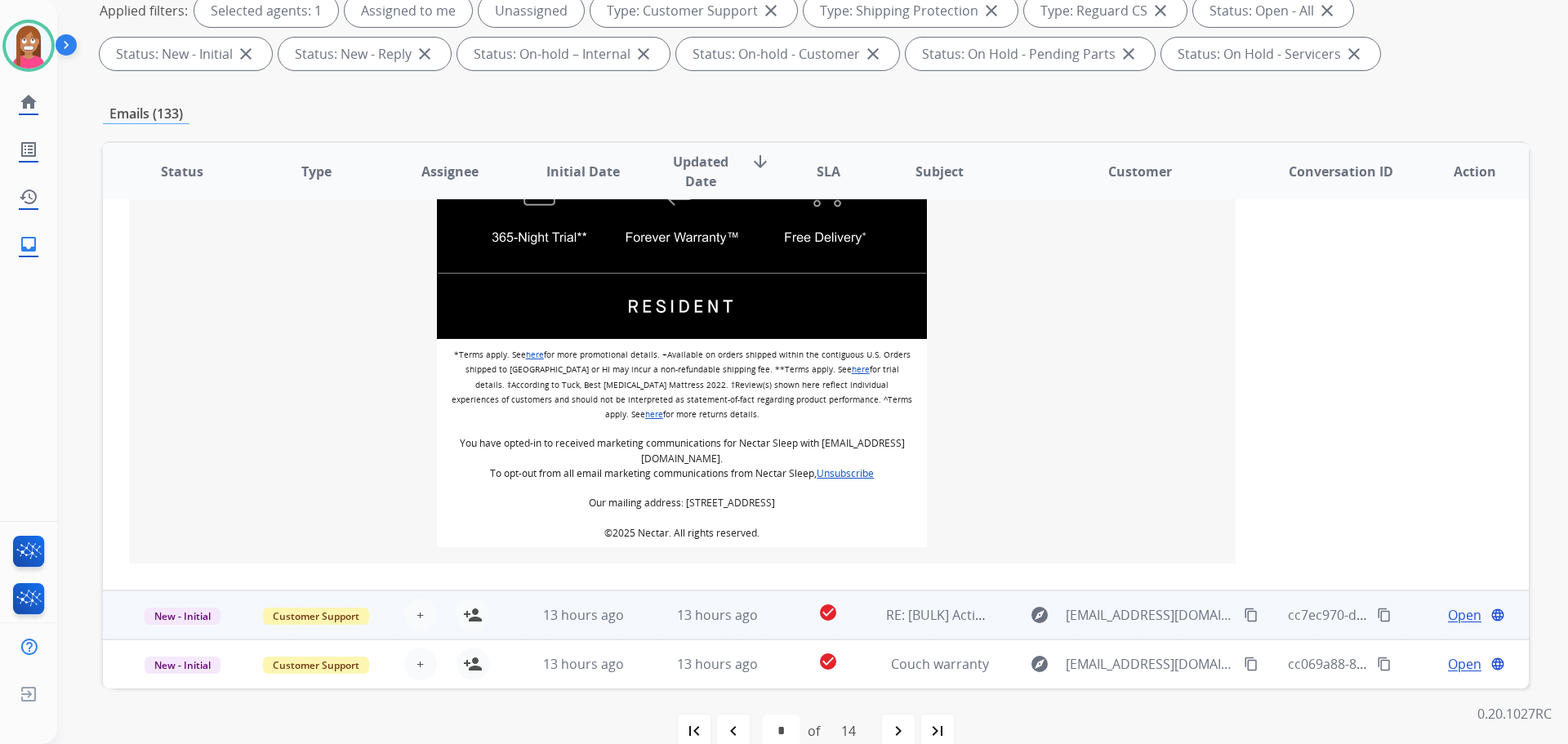
click at [640, 629] on td "13 hours ago" at bounding box center [705, 615] width 134 height 49
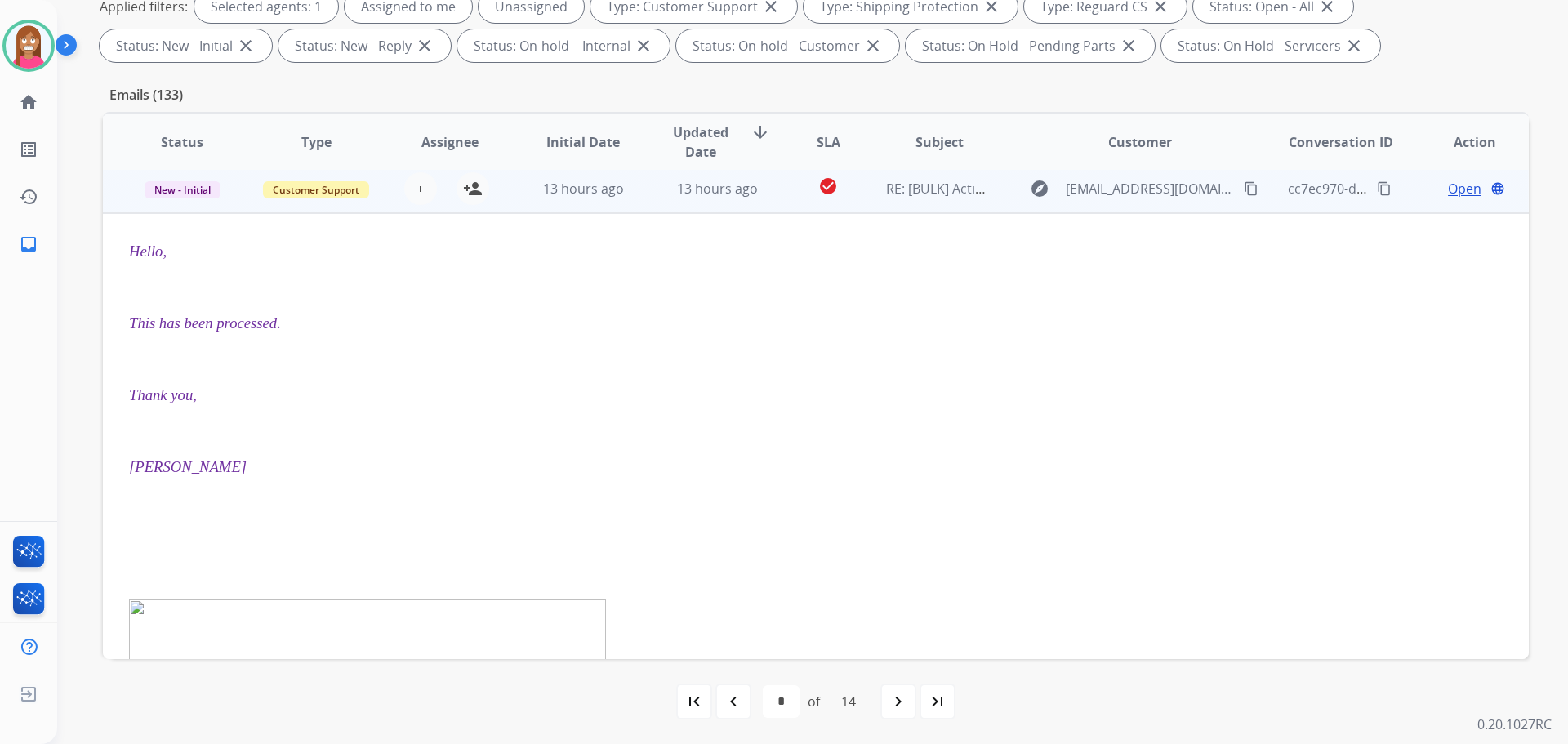
scroll to position [392, 0]
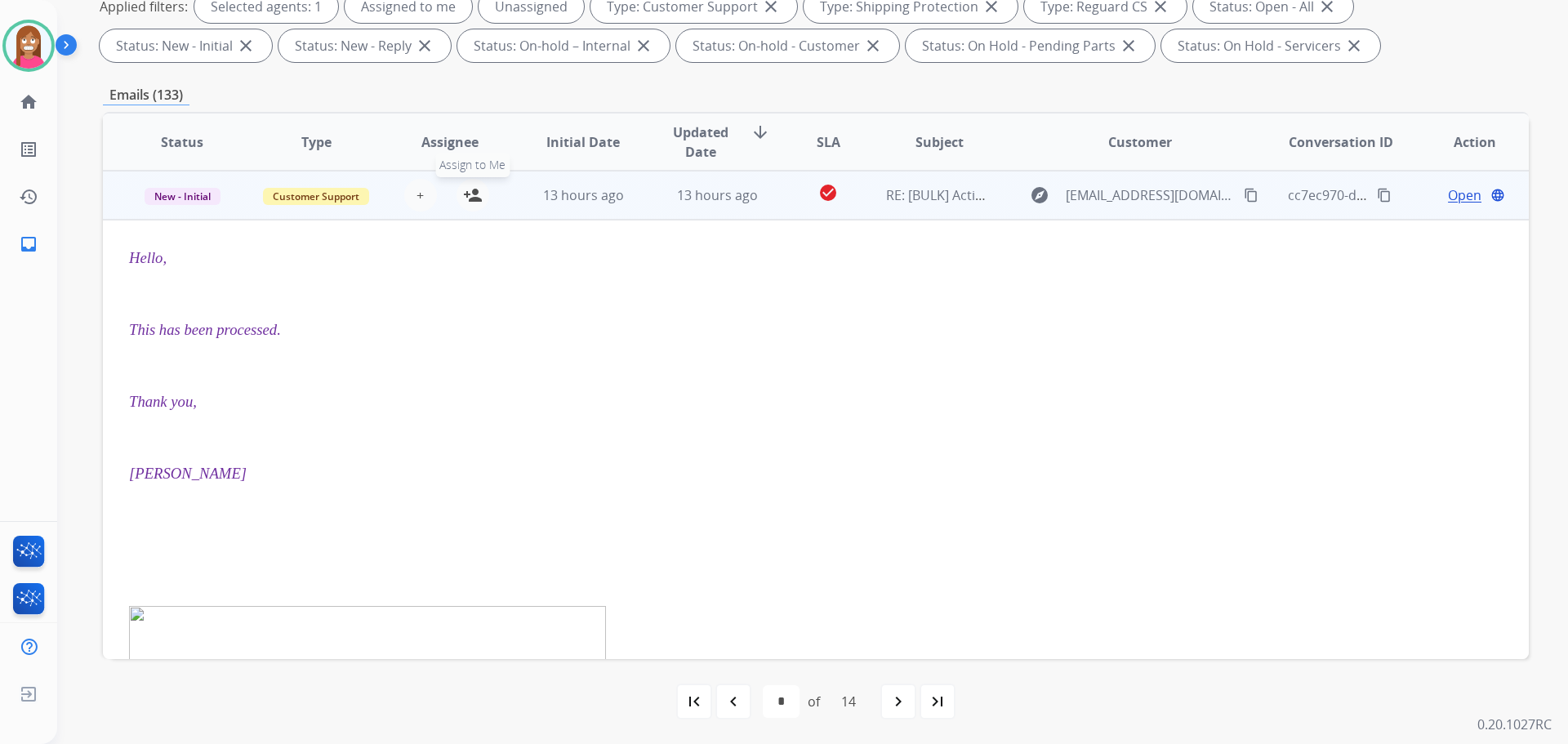
click at [471, 202] on mat-icon "person_add" at bounding box center [472, 195] width 19 height 19
click at [172, 197] on span "New - Initial" at bounding box center [182, 196] width 76 height 17
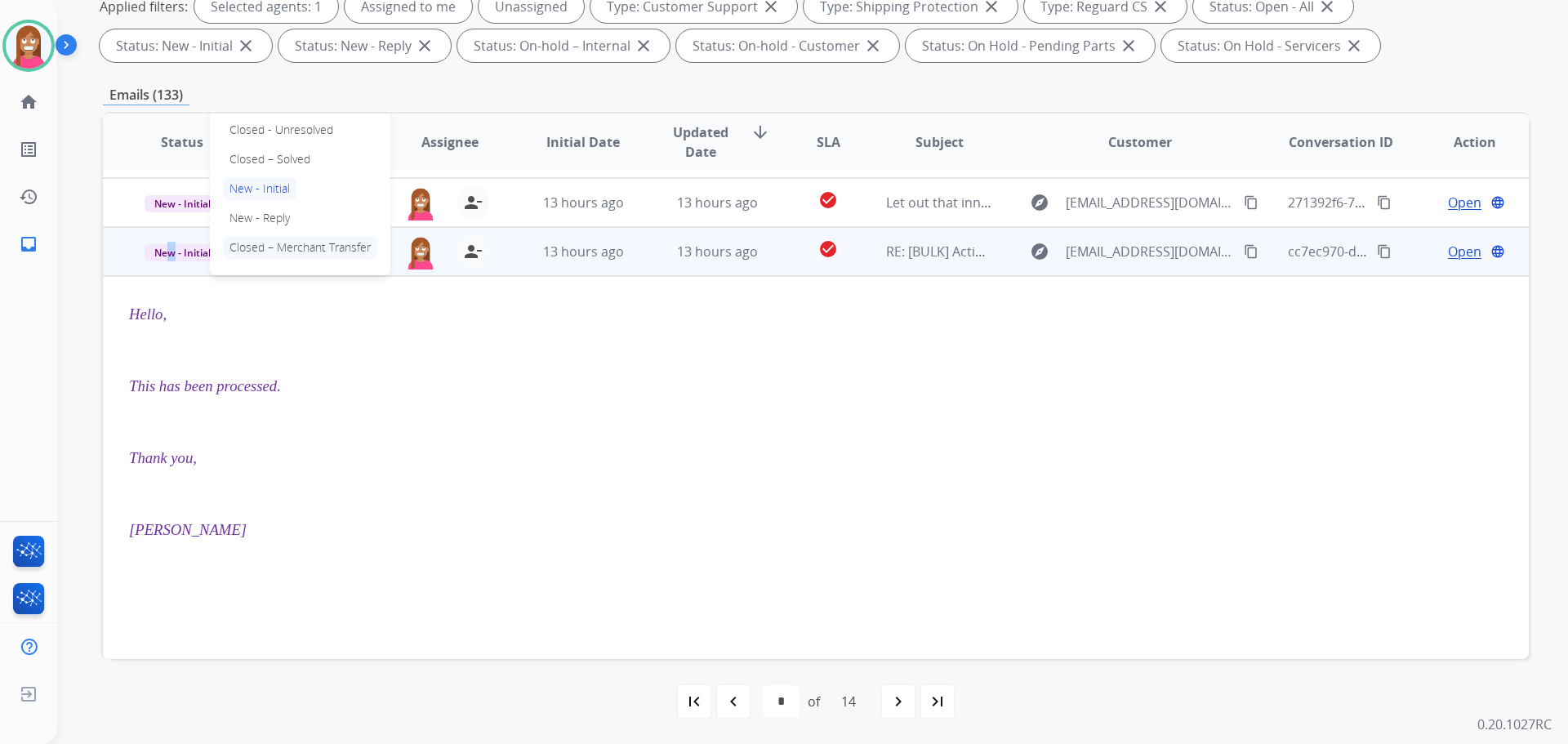
scroll to position [310, 0]
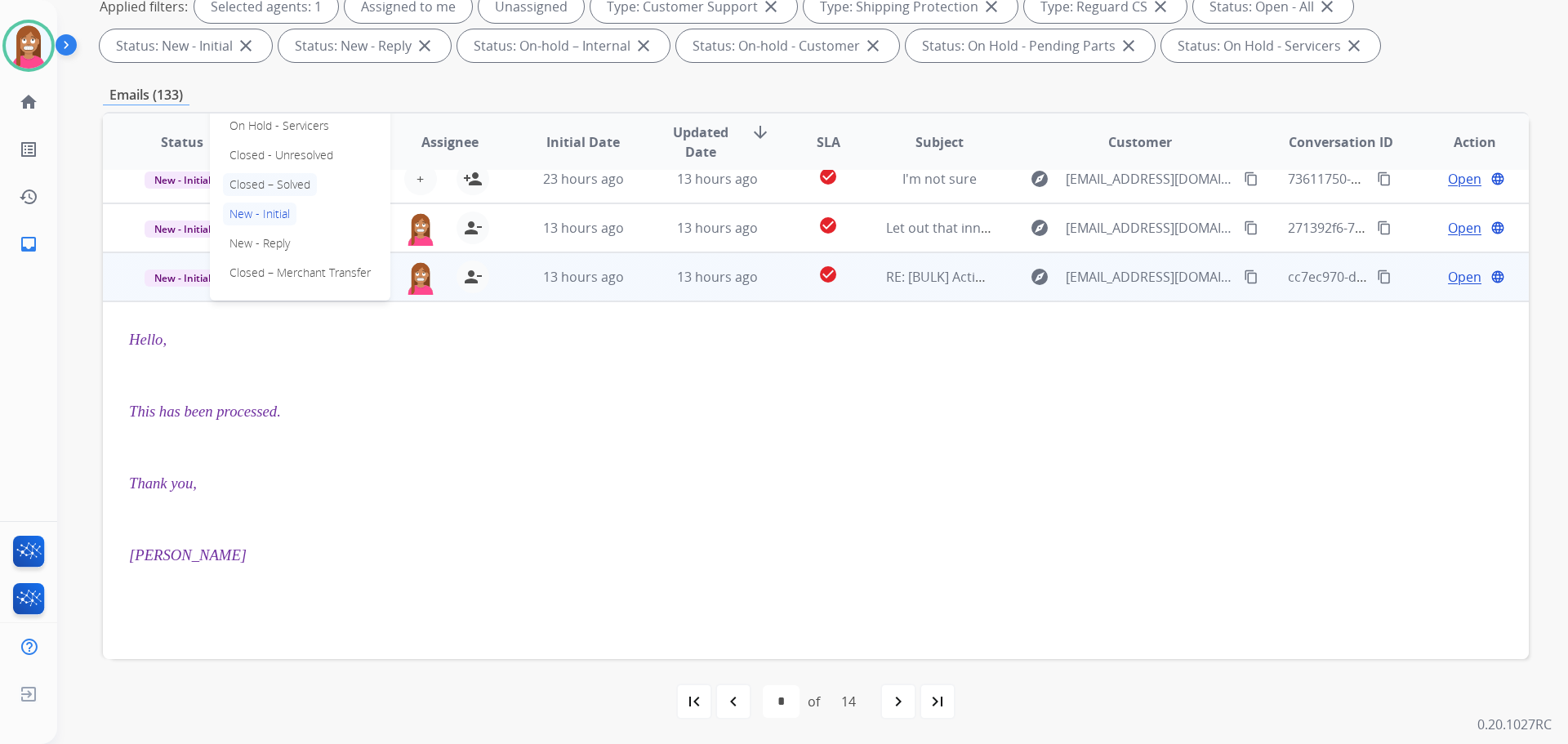
click at [252, 187] on p "Closed – Solved" at bounding box center [269, 184] width 94 height 23
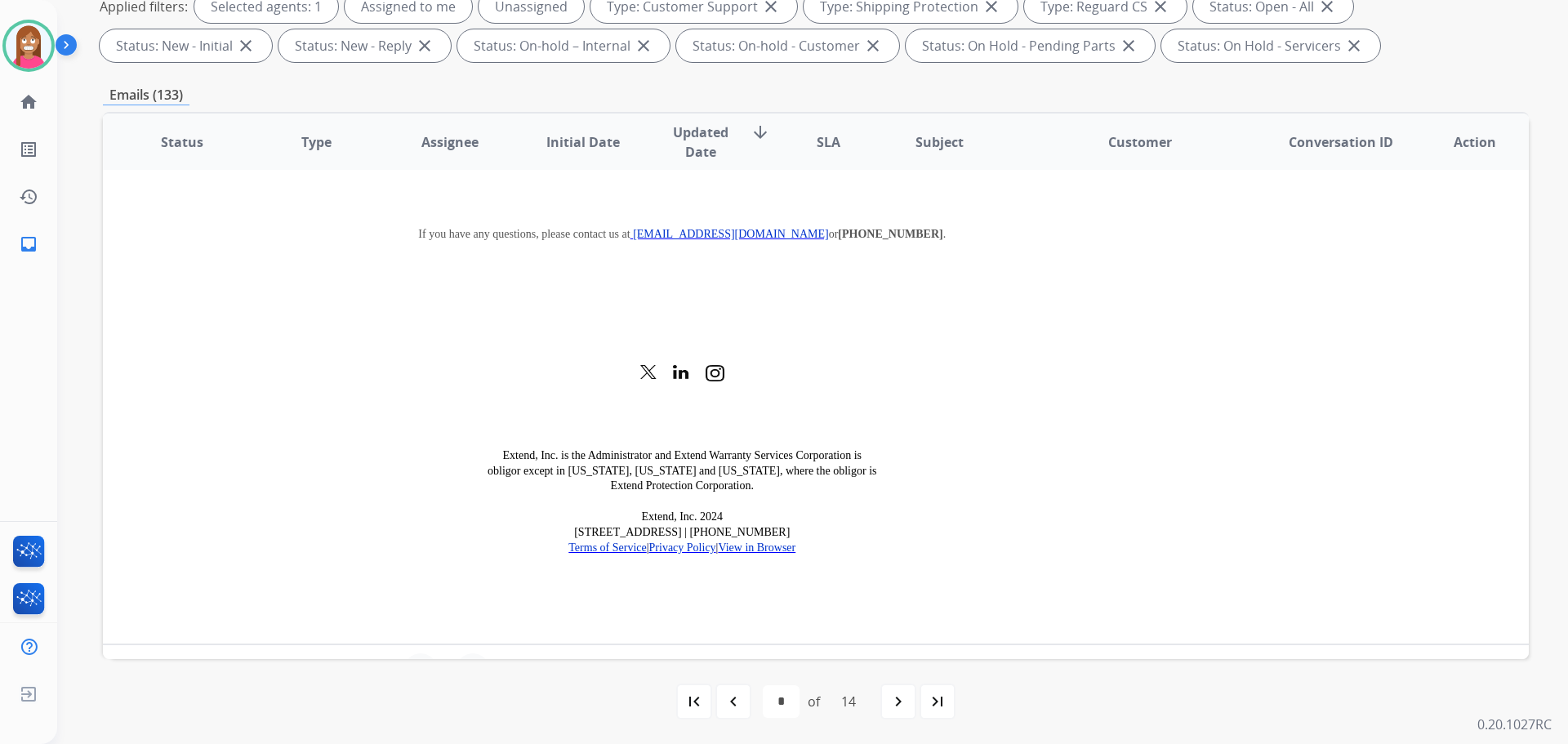
scroll to position [2153, 0]
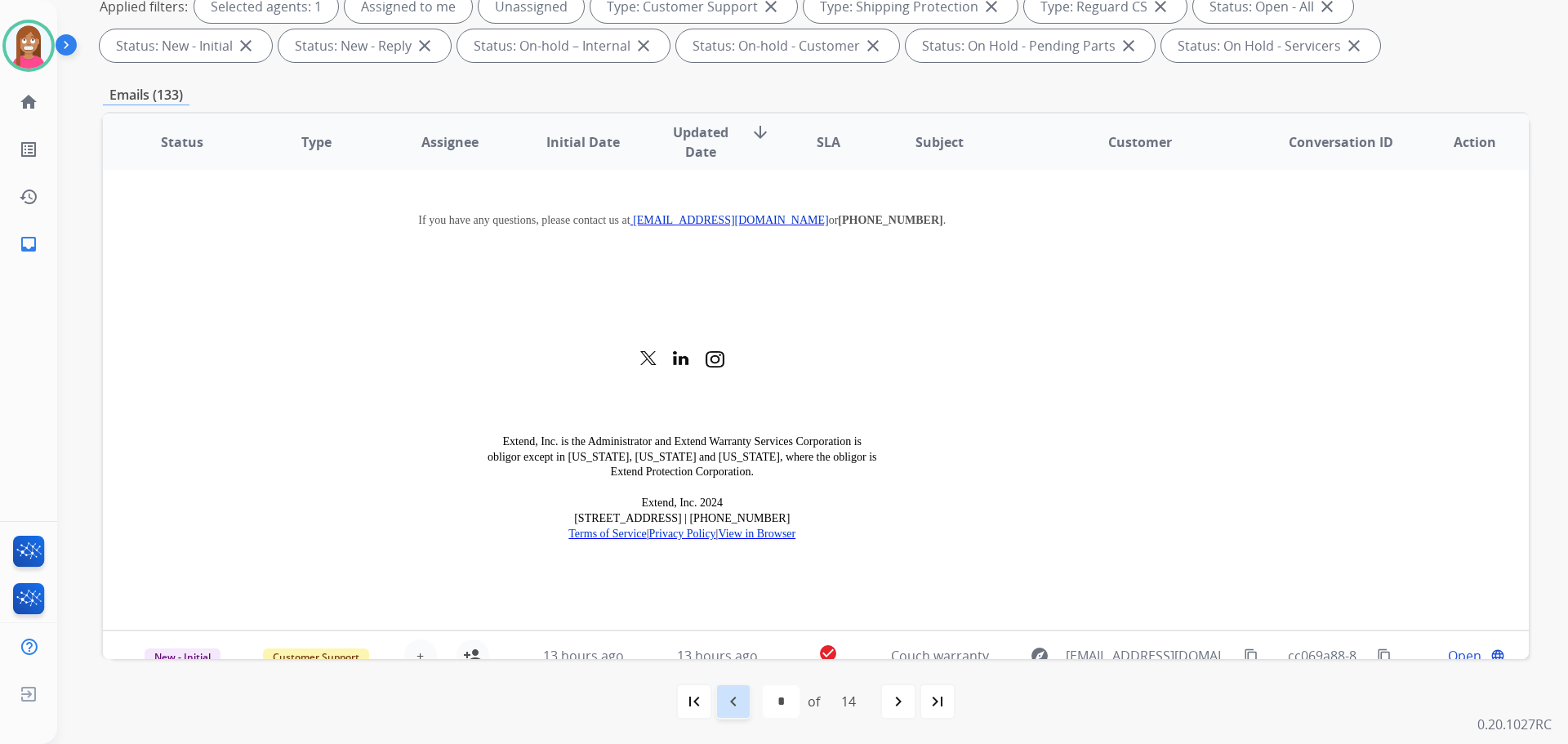
click at [746, 711] on div "navigate_before" at bounding box center [733, 701] width 36 height 36
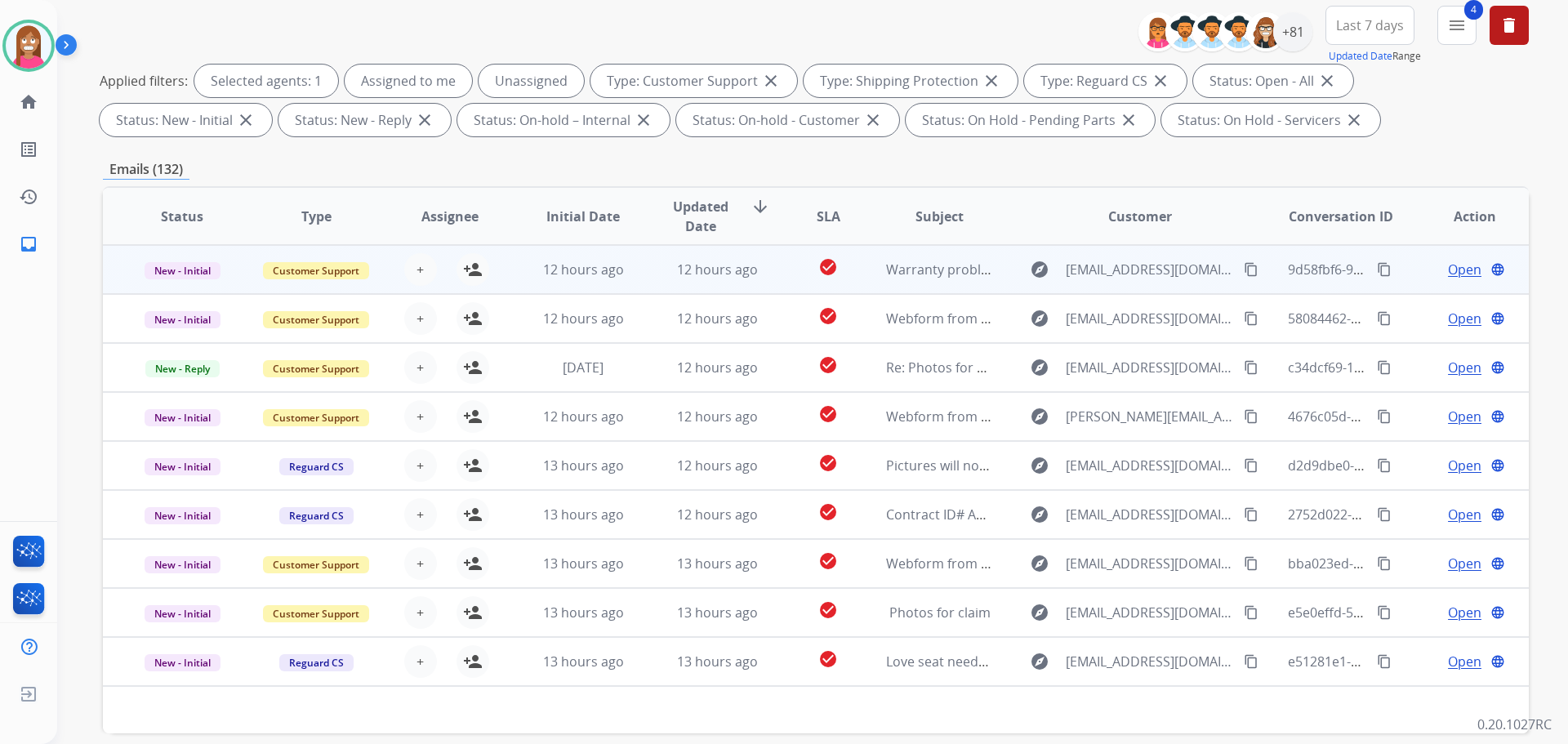
scroll to position [163, 0]
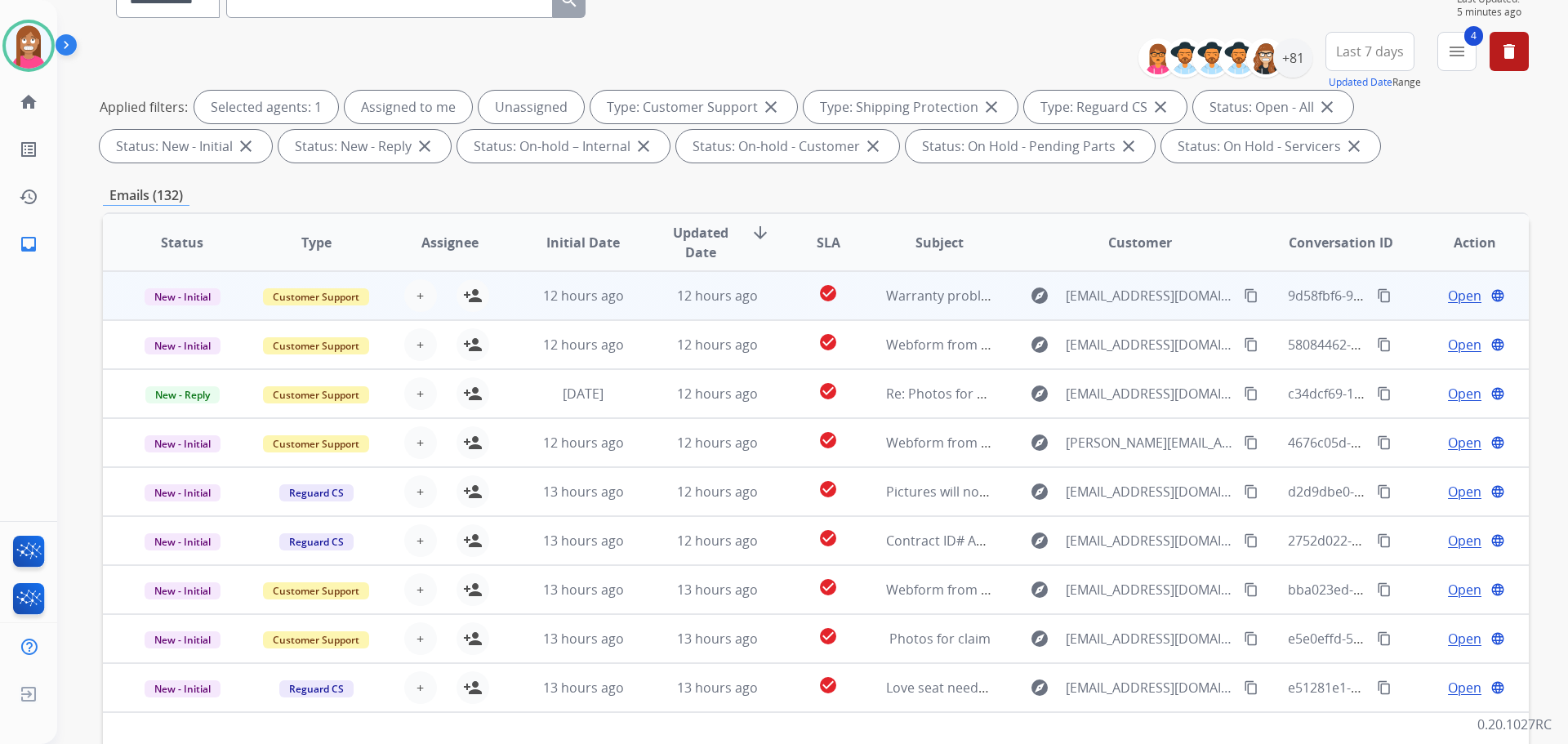
click at [638, 302] on td "12 hours ago" at bounding box center [705, 295] width 134 height 49
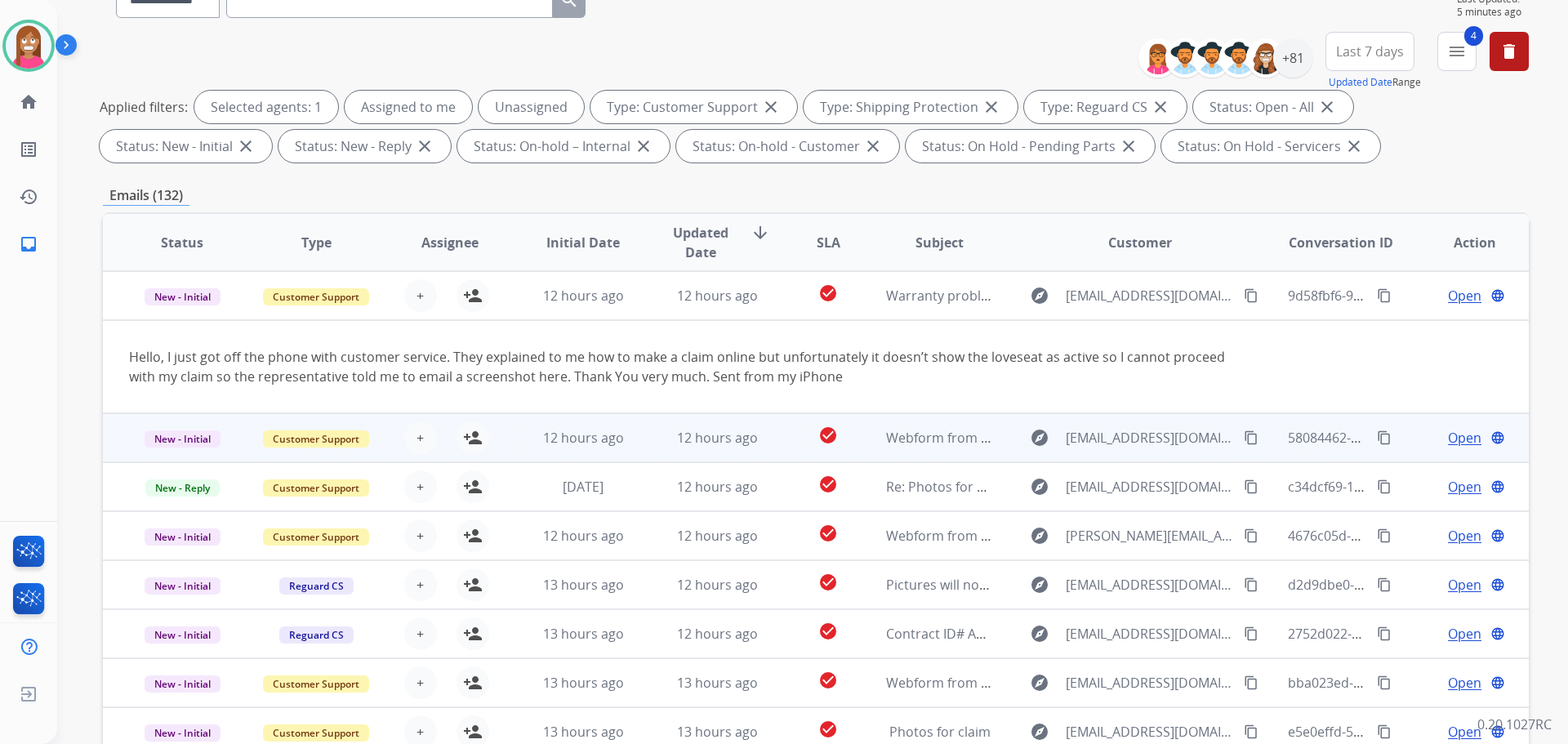
click at [625, 452] on td "12 hours ago" at bounding box center [571, 438] width 134 height 49
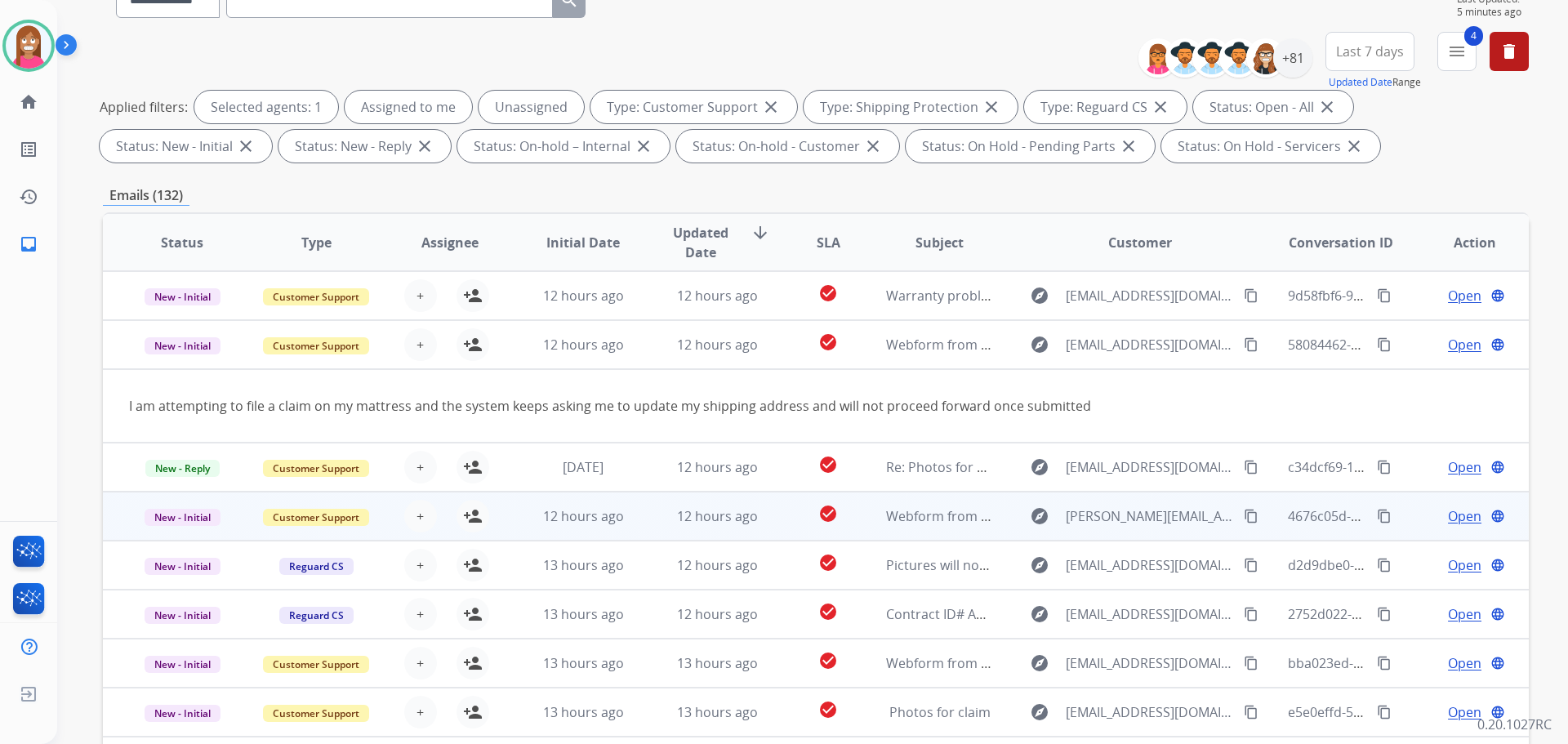
scroll to position [49, 0]
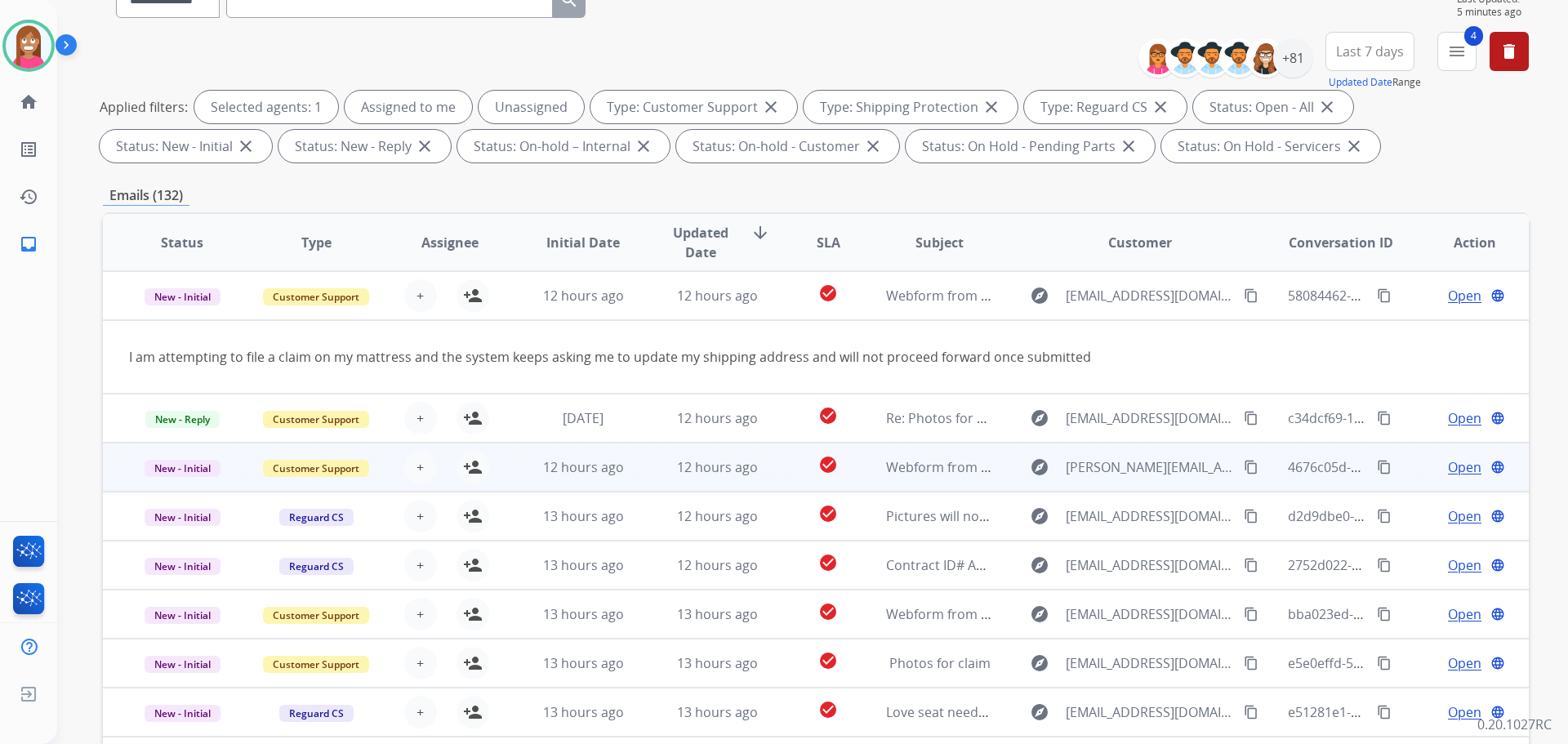
click at [520, 480] on td "12 hours ago" at bounding box center [571, 467] width 134 height 49
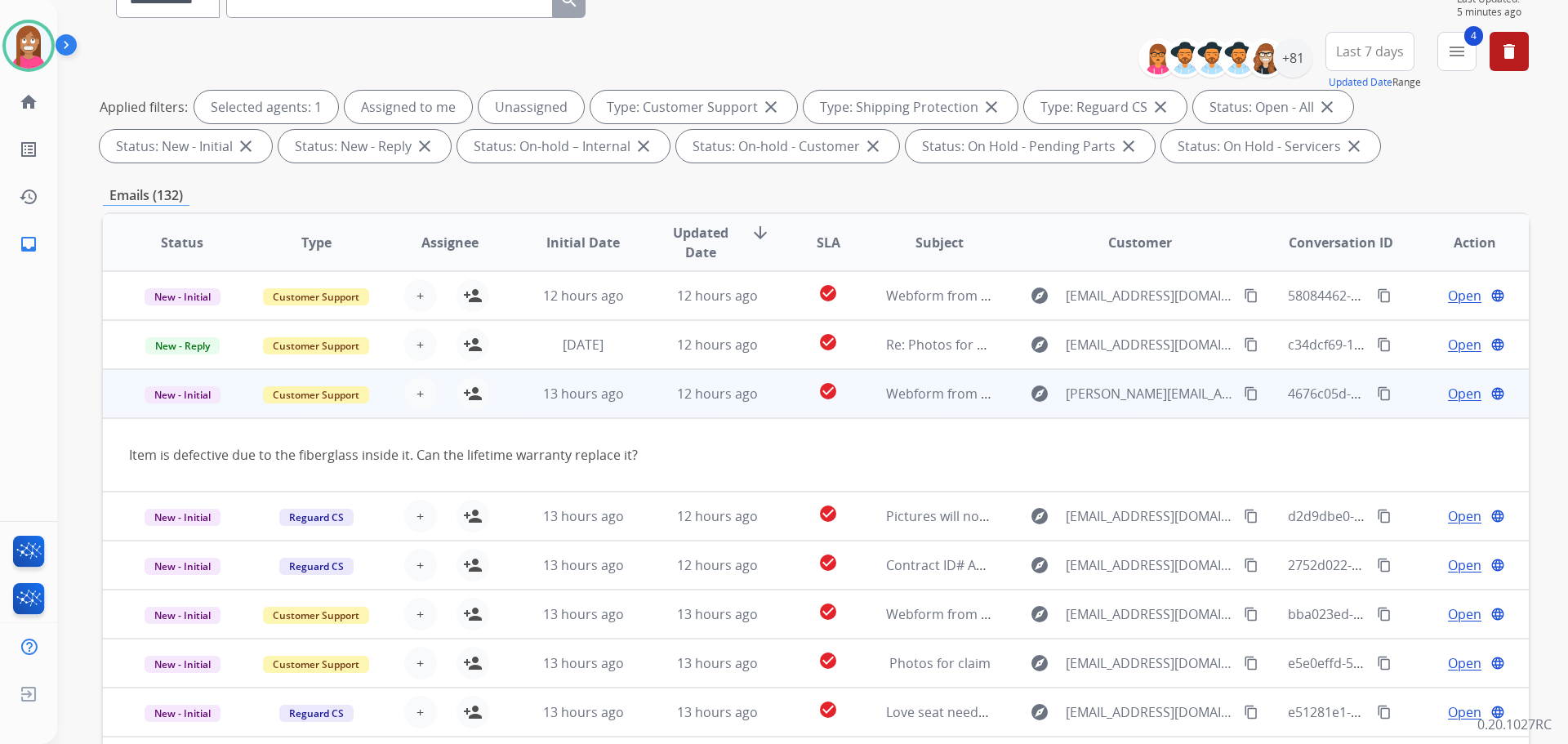
scroll to position [75, 0]
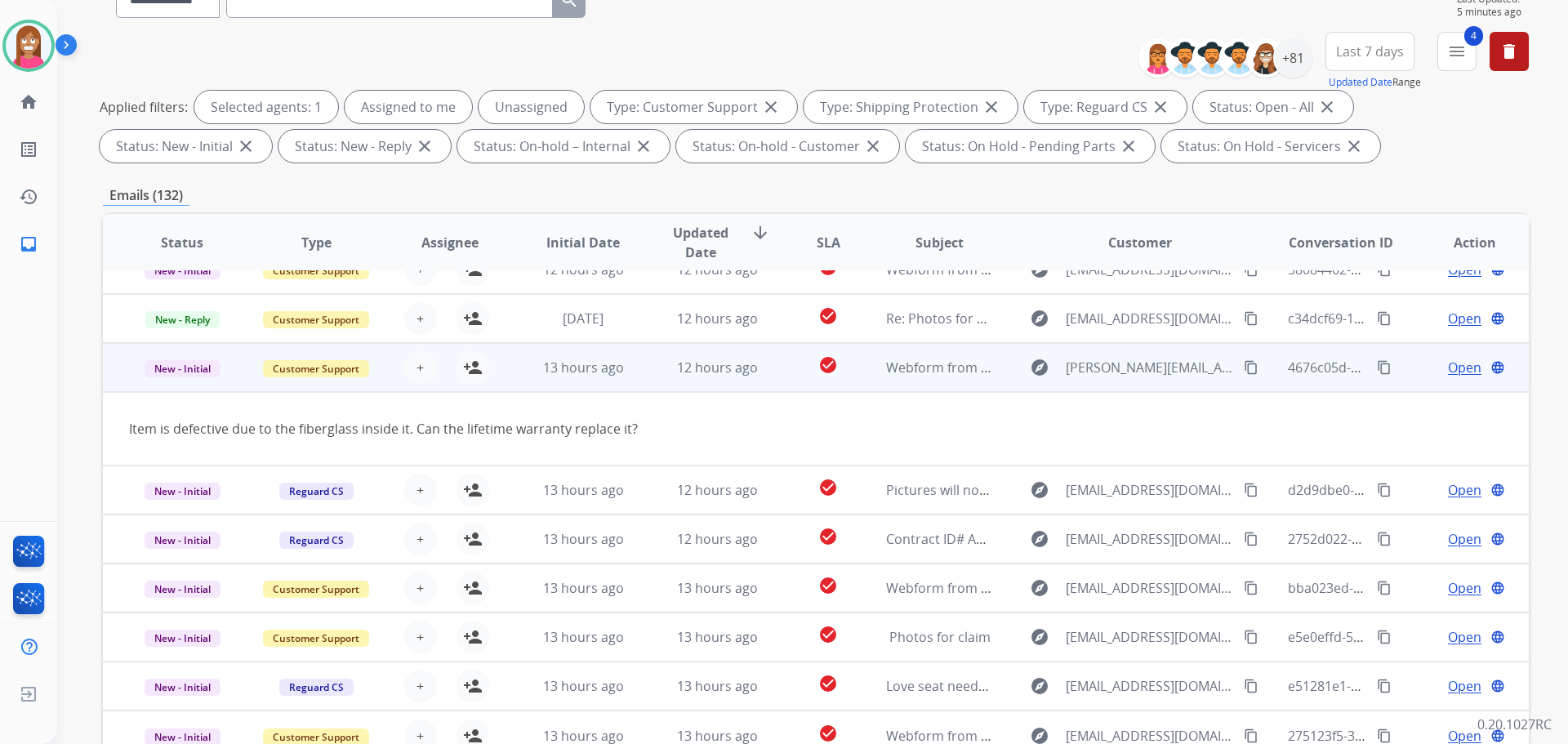
click at [1243, 362] on mat-icon "content_copy" at bounding box center [1251, 367] width 15 height 15
click at [477, 367] on mat-icon "person_add" at bounding box center [472, 367] width 19 height 19
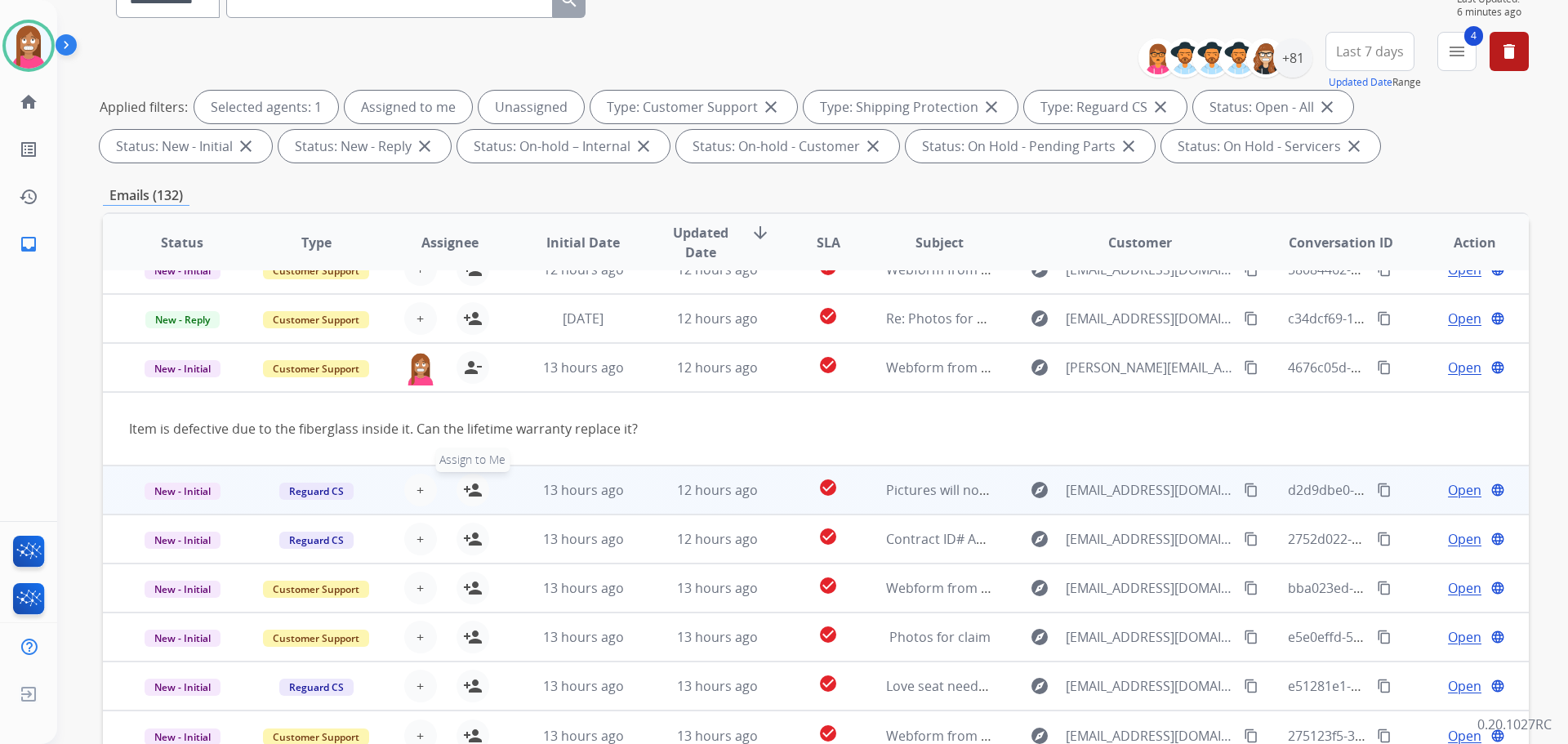
scroll to position [264, 0]
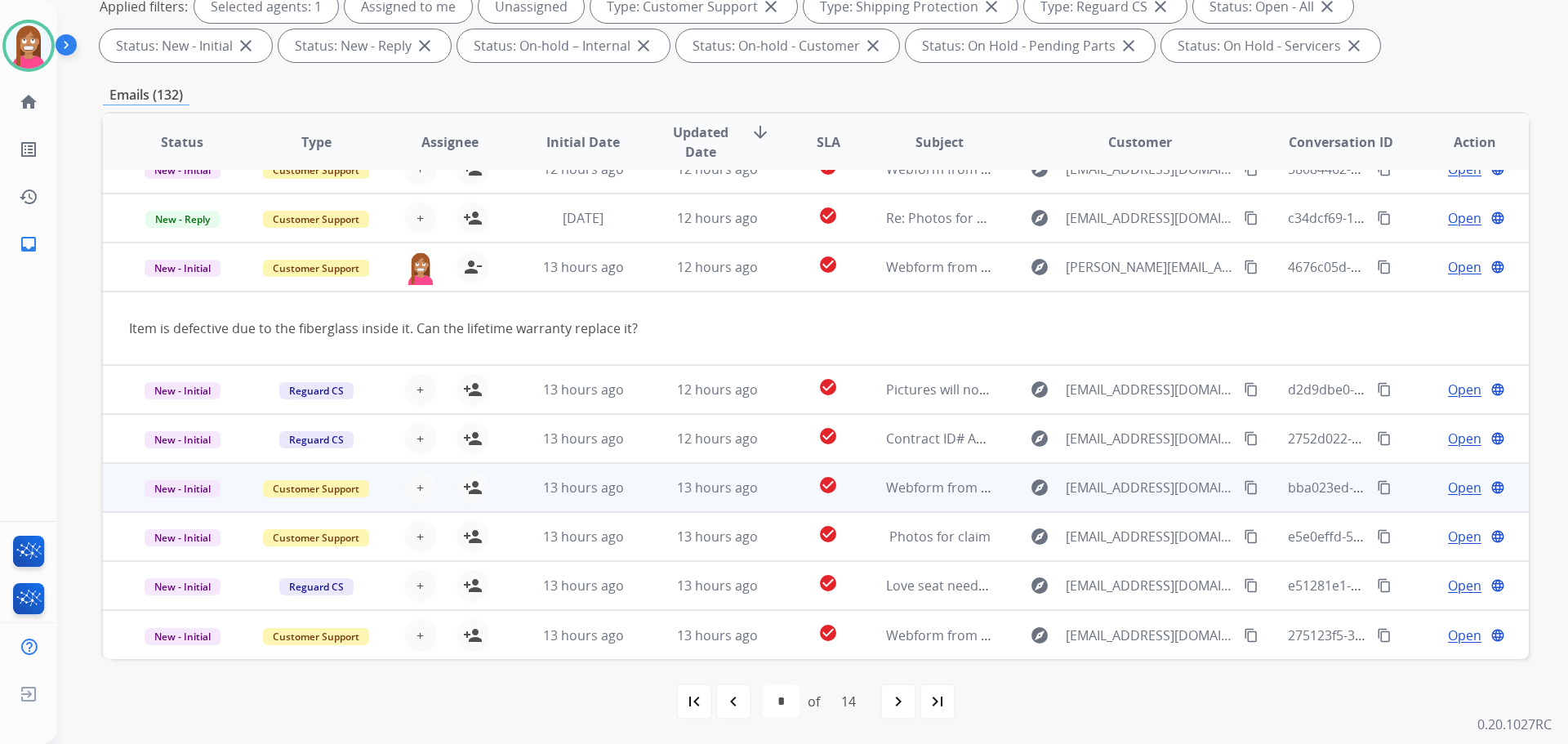
click at [641, 498] on td "13 hours ago" at bounding box center [705, 487] width 134 height 49
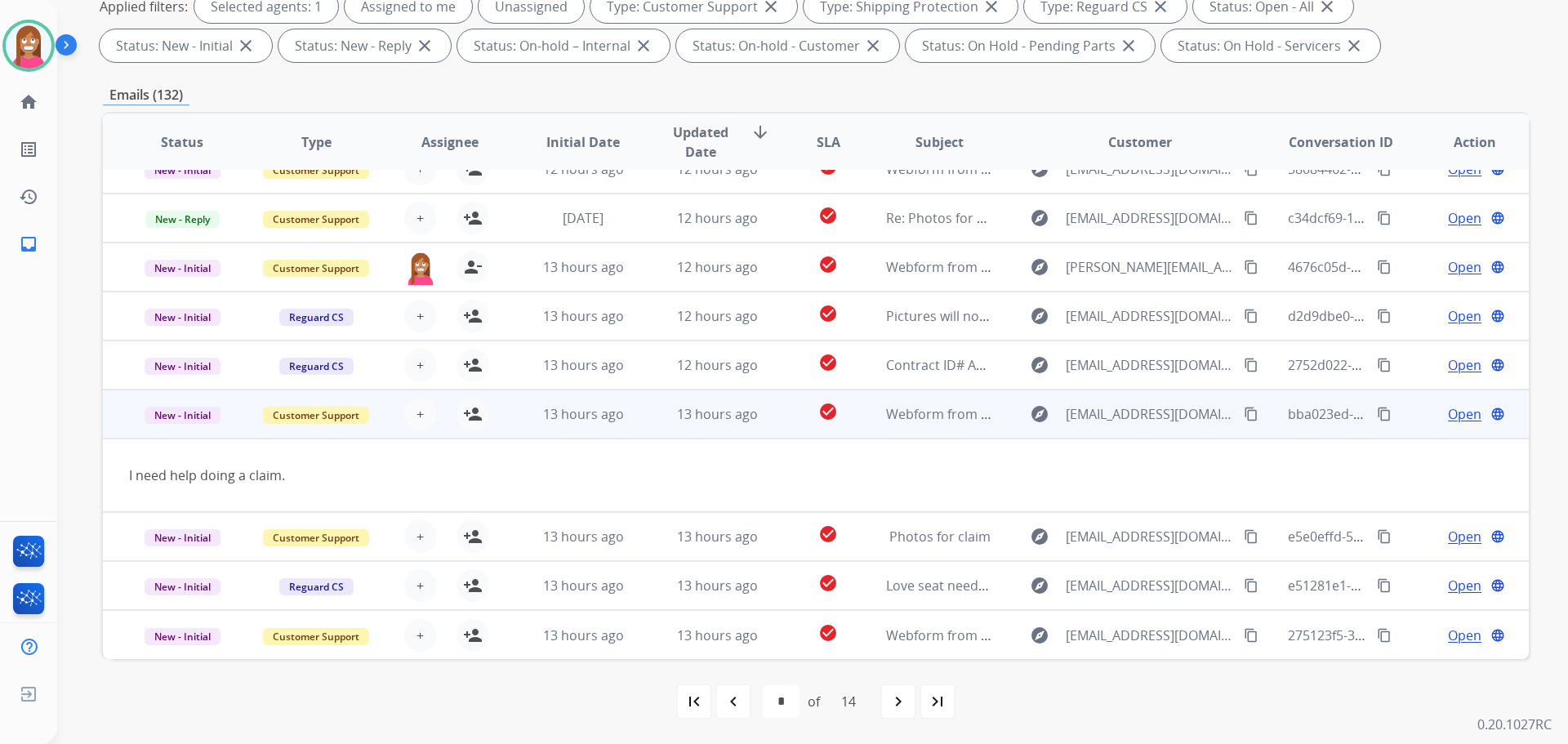
click at [1243, 418] on mat-icon "content_copy" at bounding box center [1251, 414] width 15 height 15
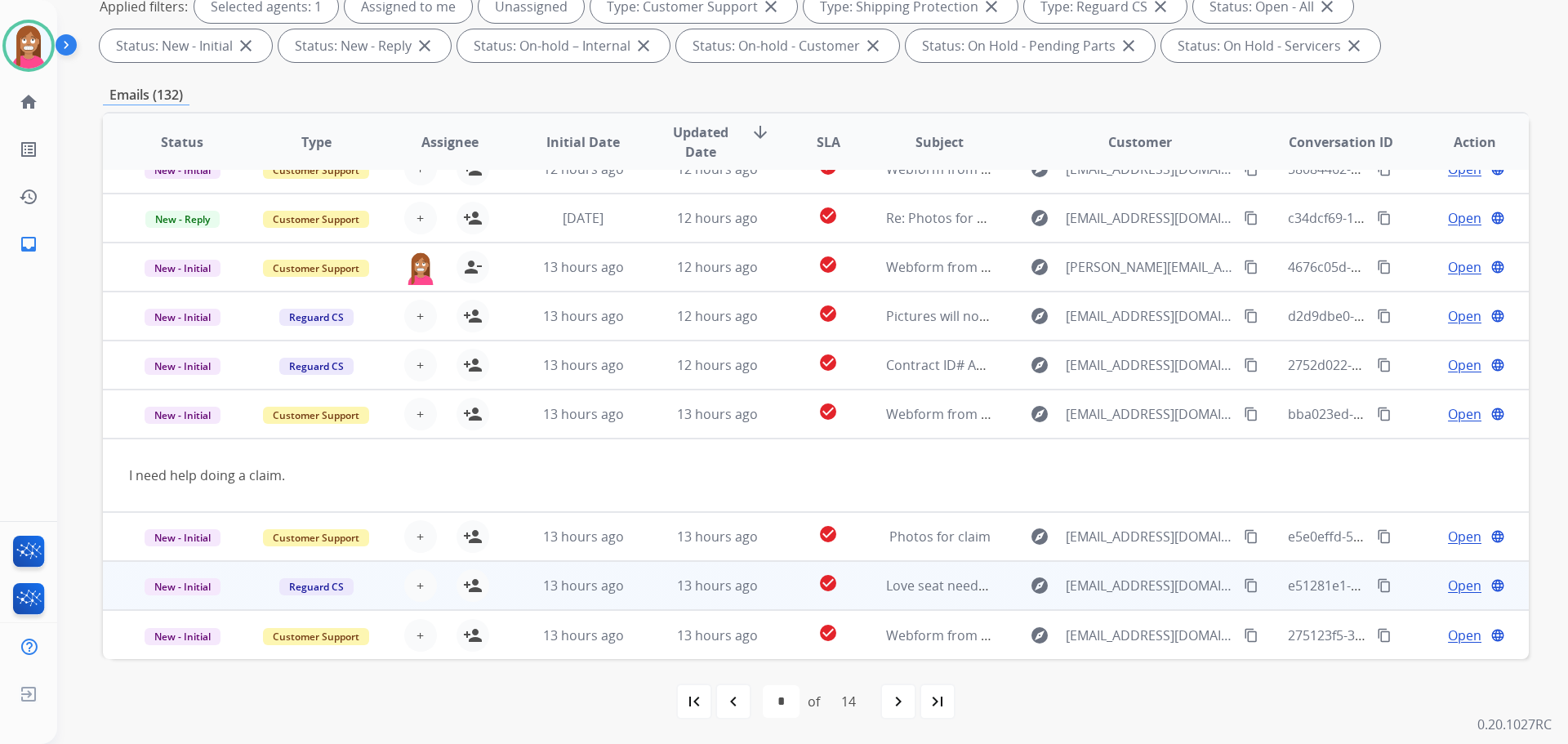
click at [648, 596] on td "13 hours ago" at bounding box center [705, 586] width 134 height 49
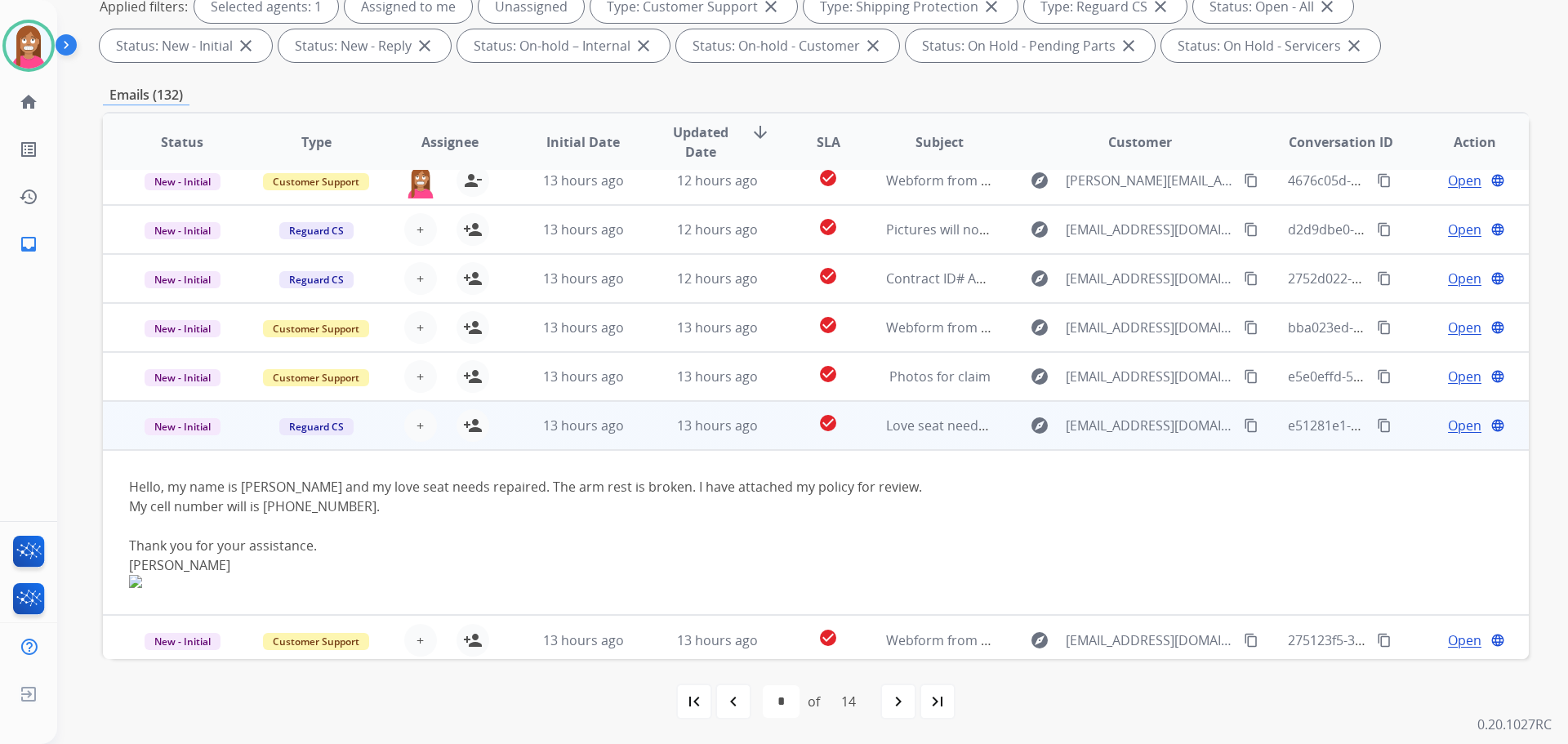
scroll to position [167, 0]
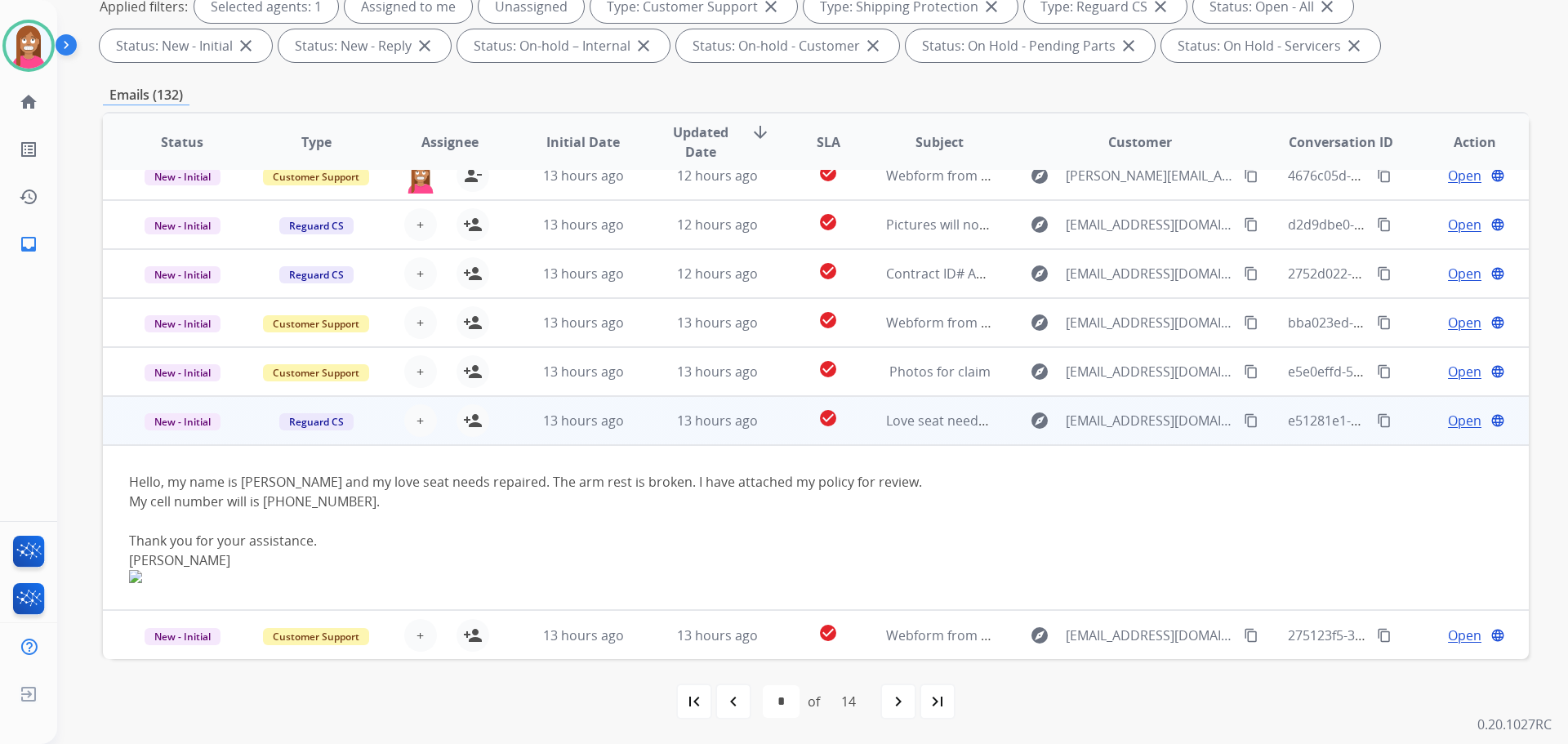
click at [1243, 419] on mat-icon "content_copy" at bounding box center [1251, 421] width 15 height 15
drag, startPoint x: 345, startPoint y: 501, endPoint x: 264, endPoint y: 505, distance: 81.1
click at [264, 505] on div "My cell number will is [PHONE_NUMBER]." at bounding box center [682, 501] width 1106 height 19
copy div "[PHONE_NUMBER]"
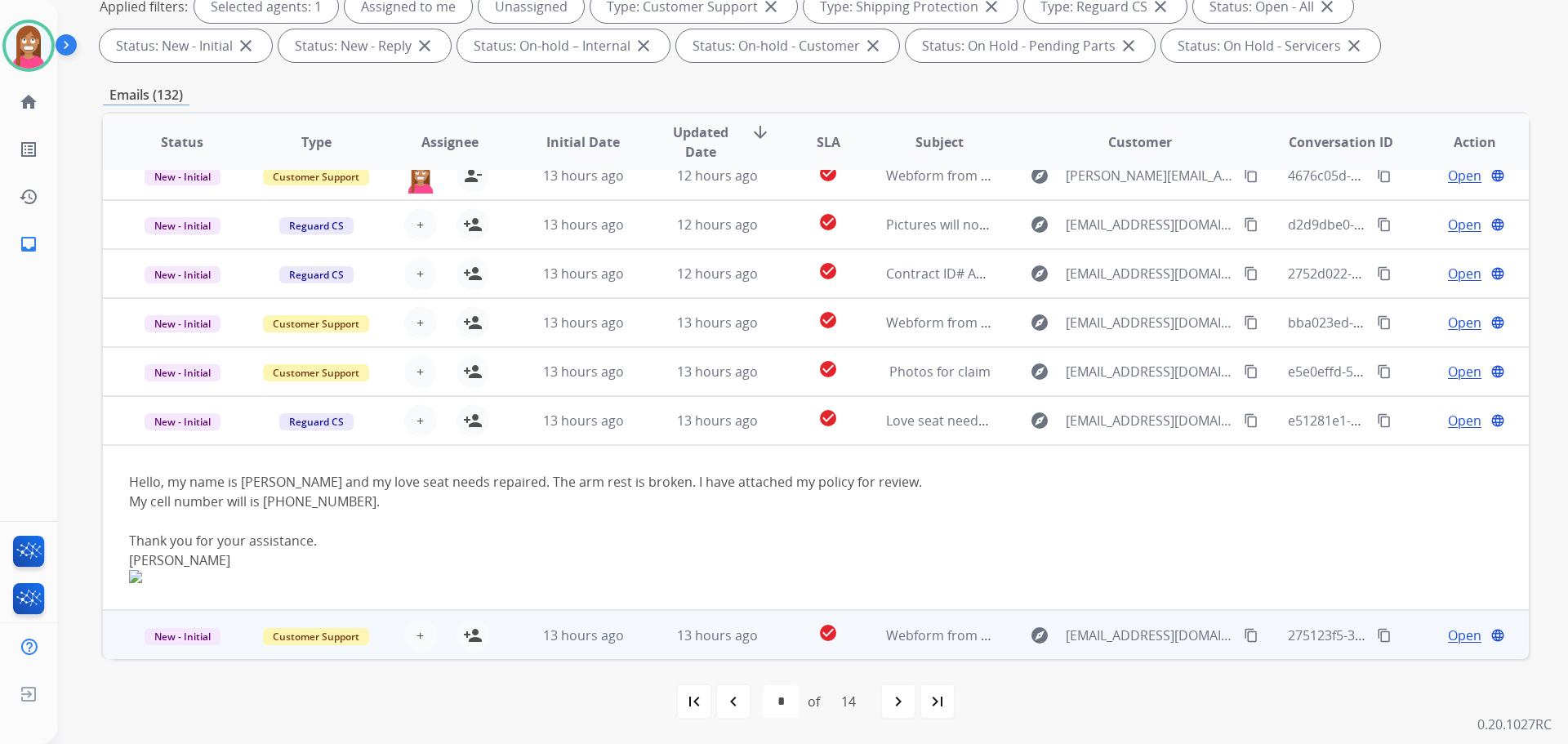
click at [629, 652] on td "13 hours ago" at bounding box center [571, 634] width 134 height 49
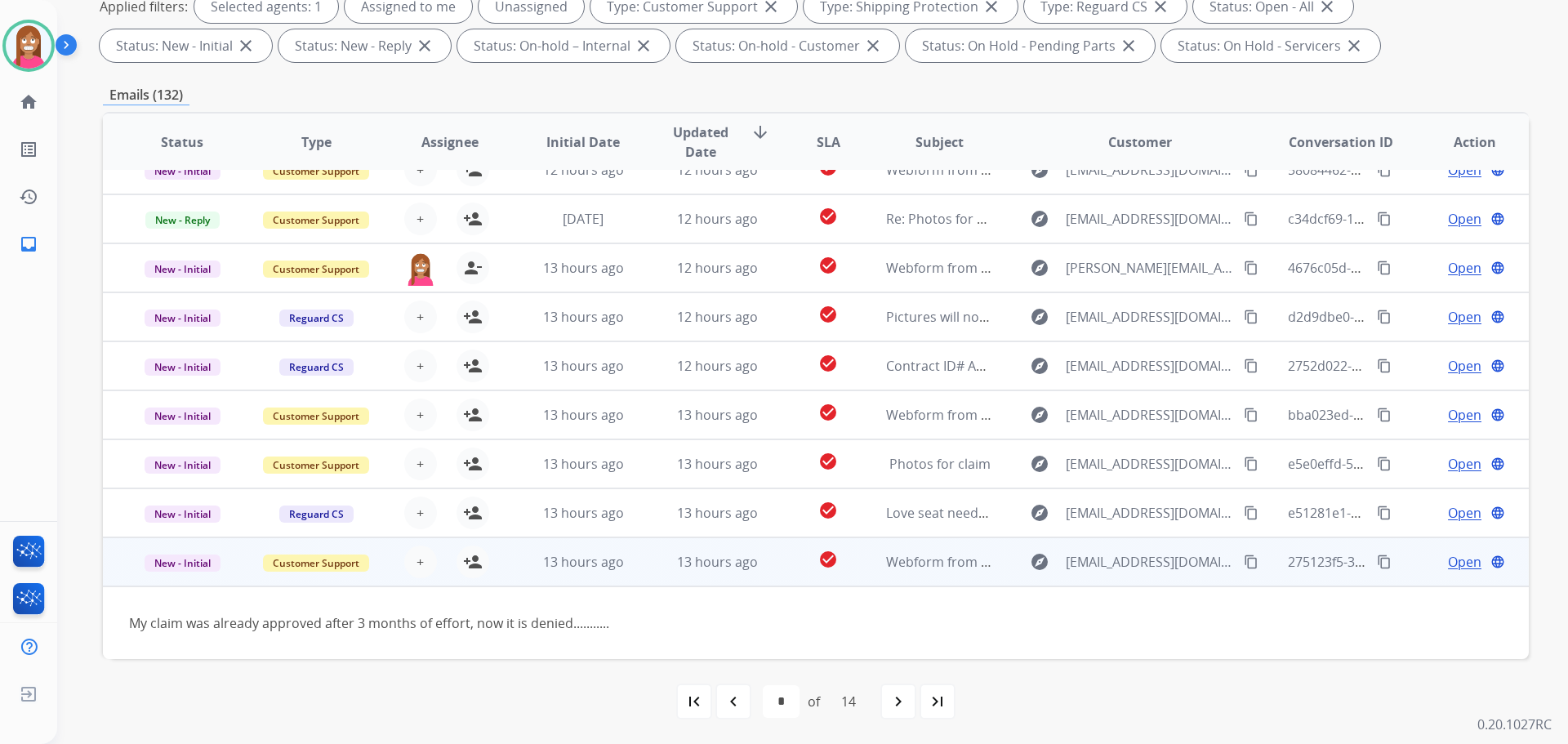
scroll to position [74, 0]
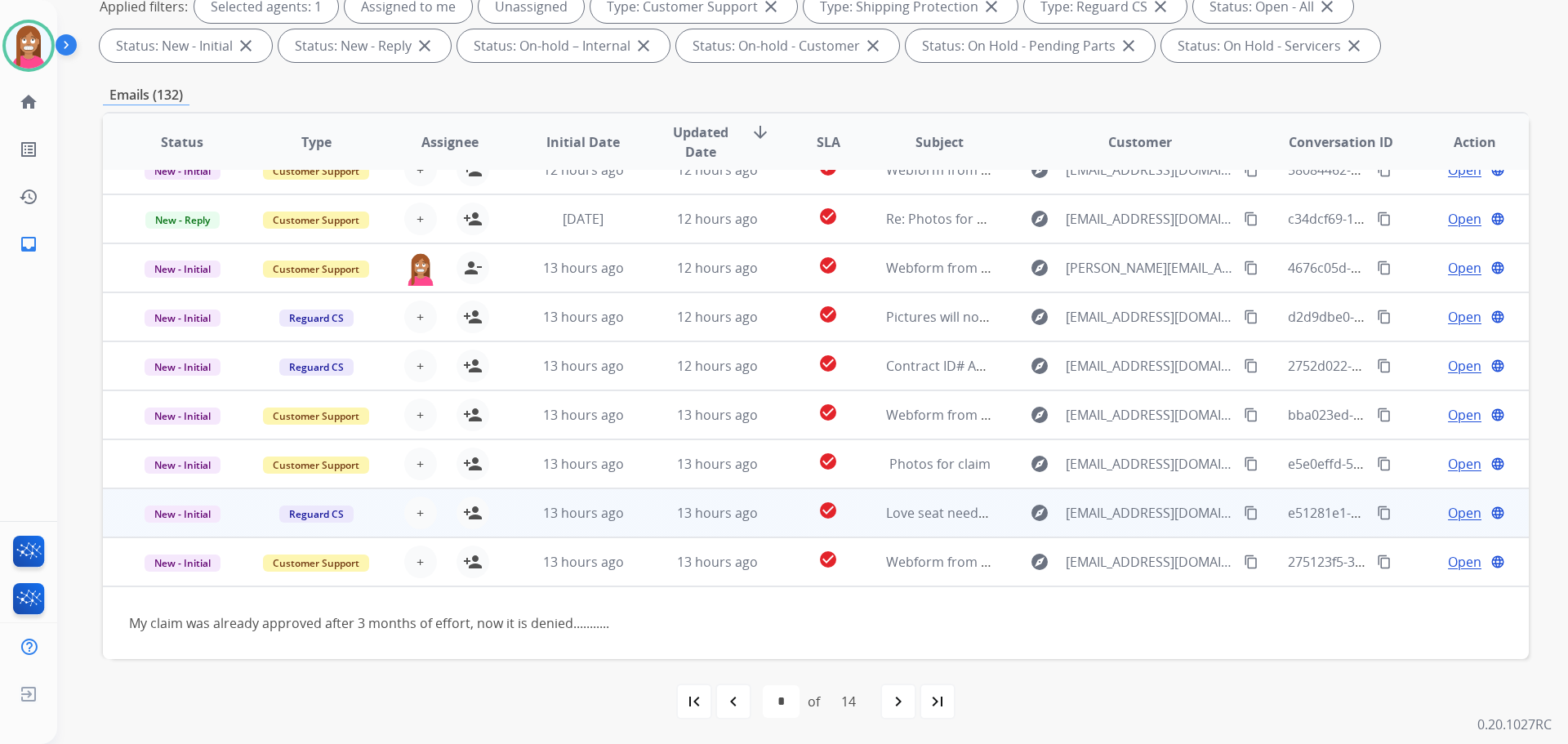
click at [652, 516] on td "13 hours ago" at bounding box center [705, 513] width 134 height 49
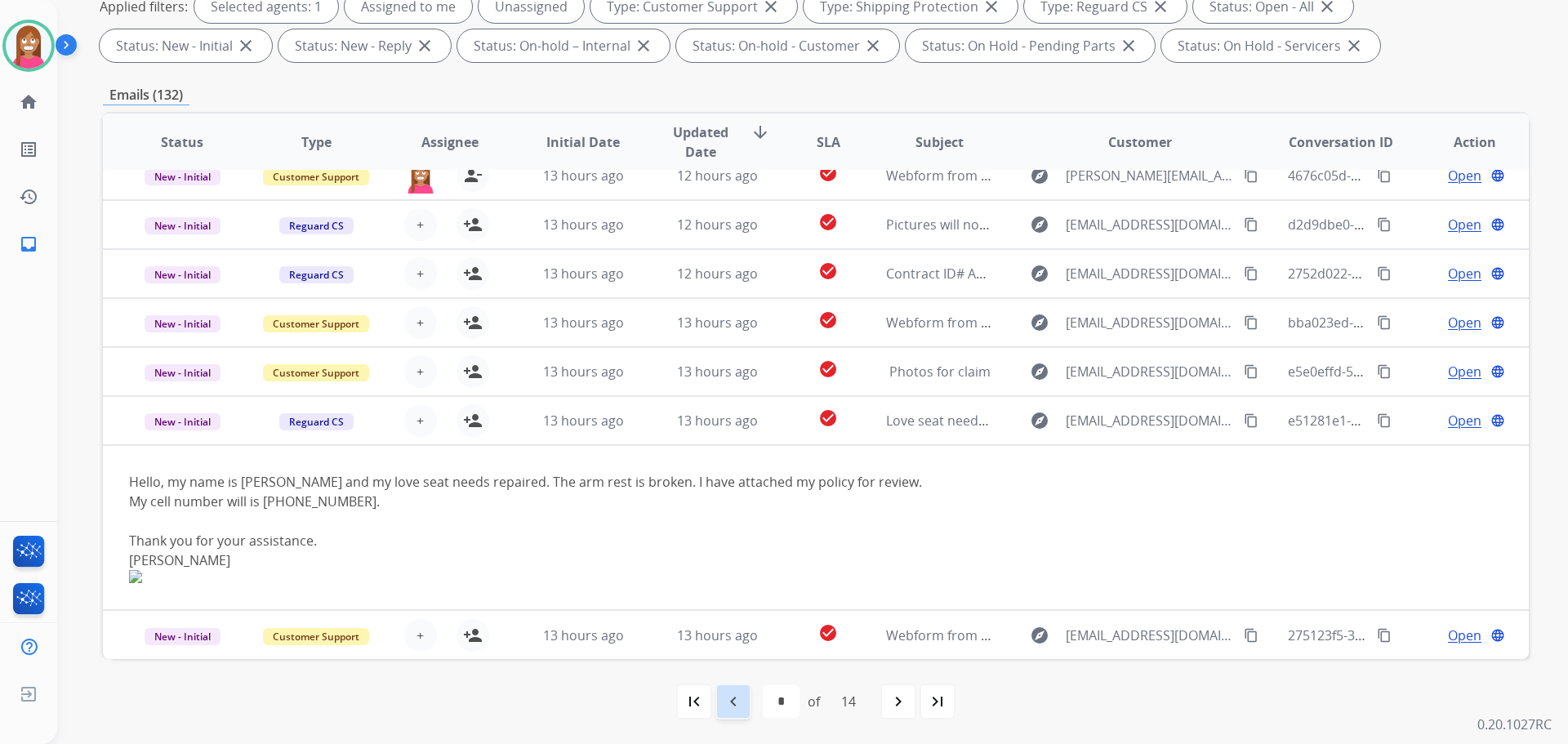
click at [747, 700] on div "navigate_before" at bounding box center [733, 701] width 36 height 36
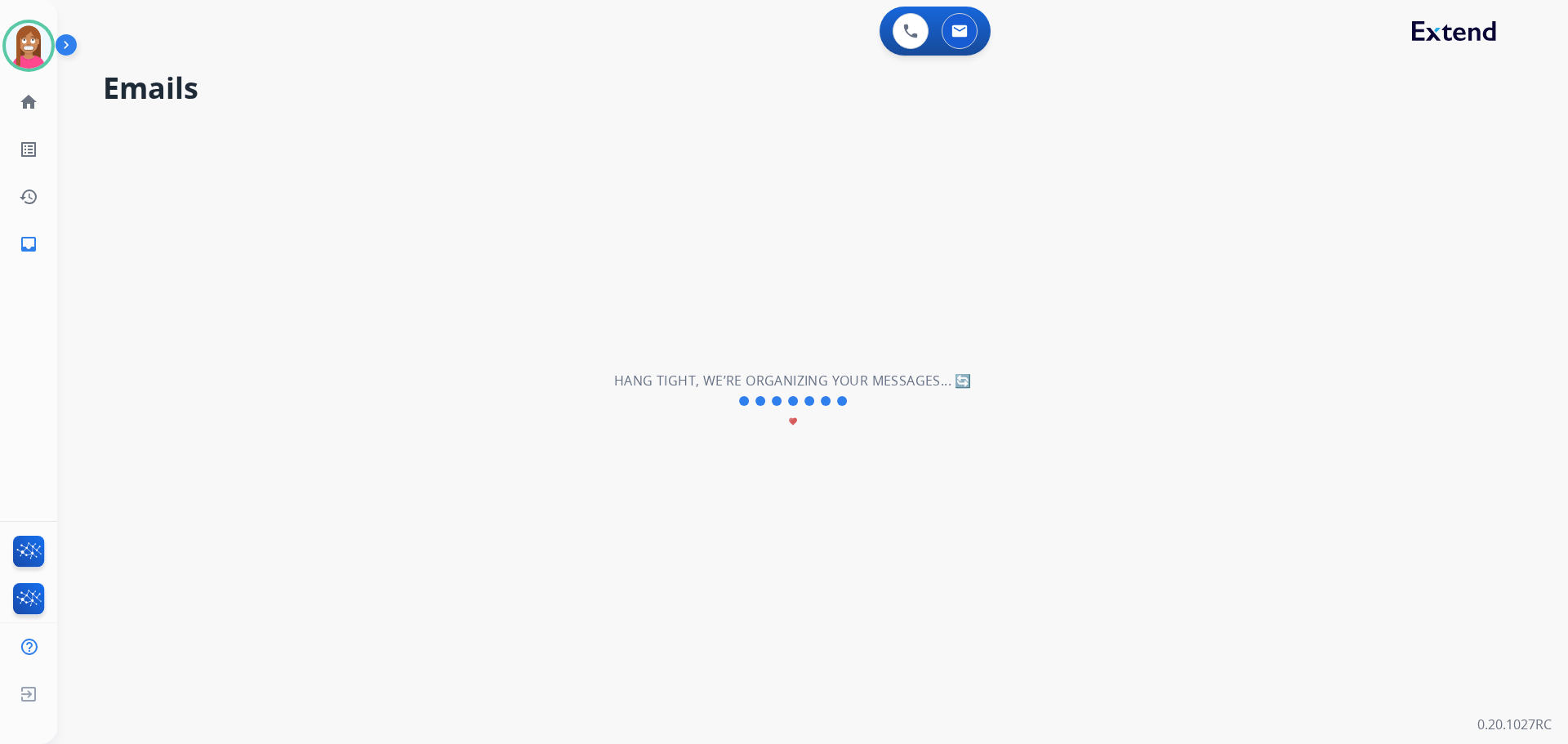
scroll to position [55, 0]
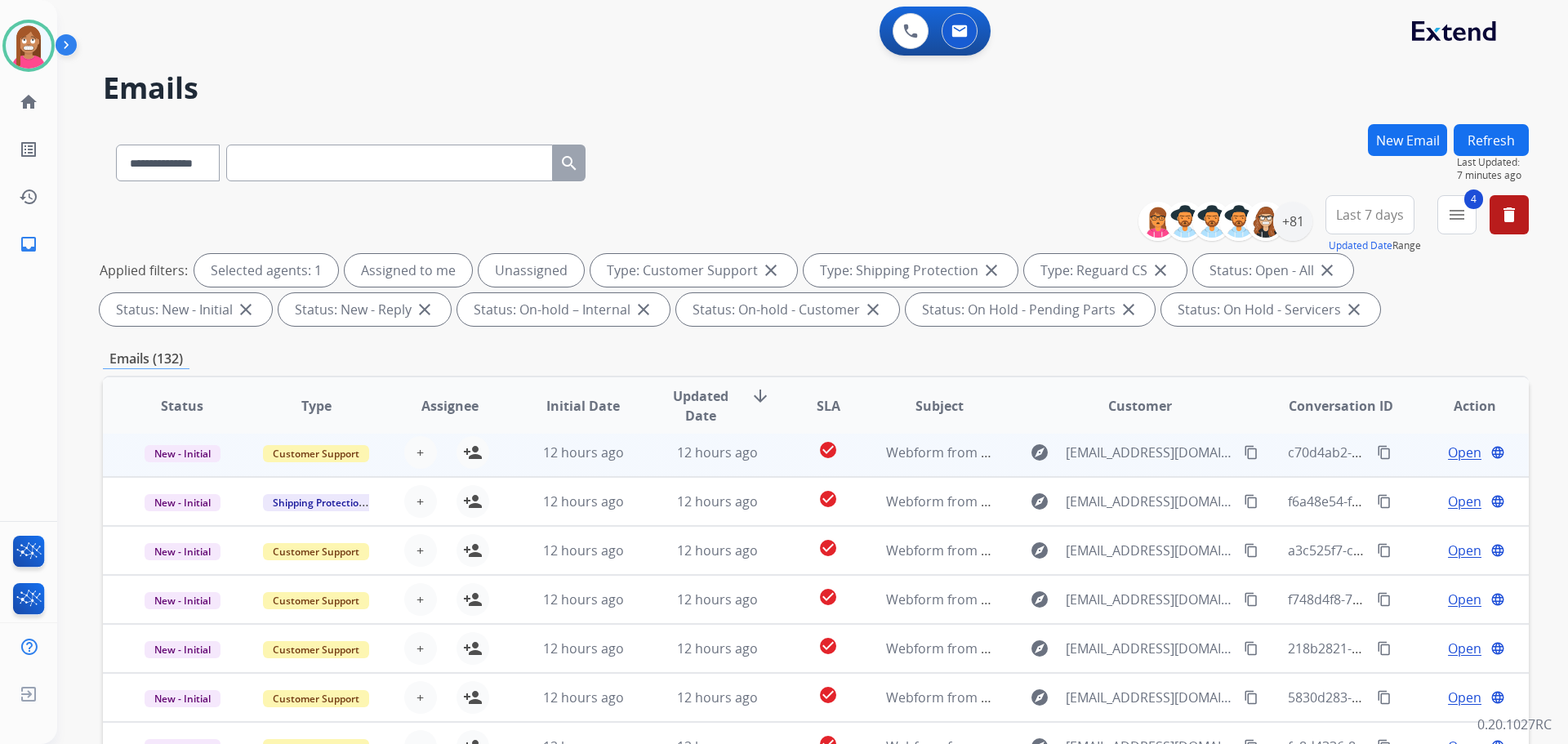
click at [643, 471] on td "12 hours ago" at bounding box center [705, 452] width 134 height 49
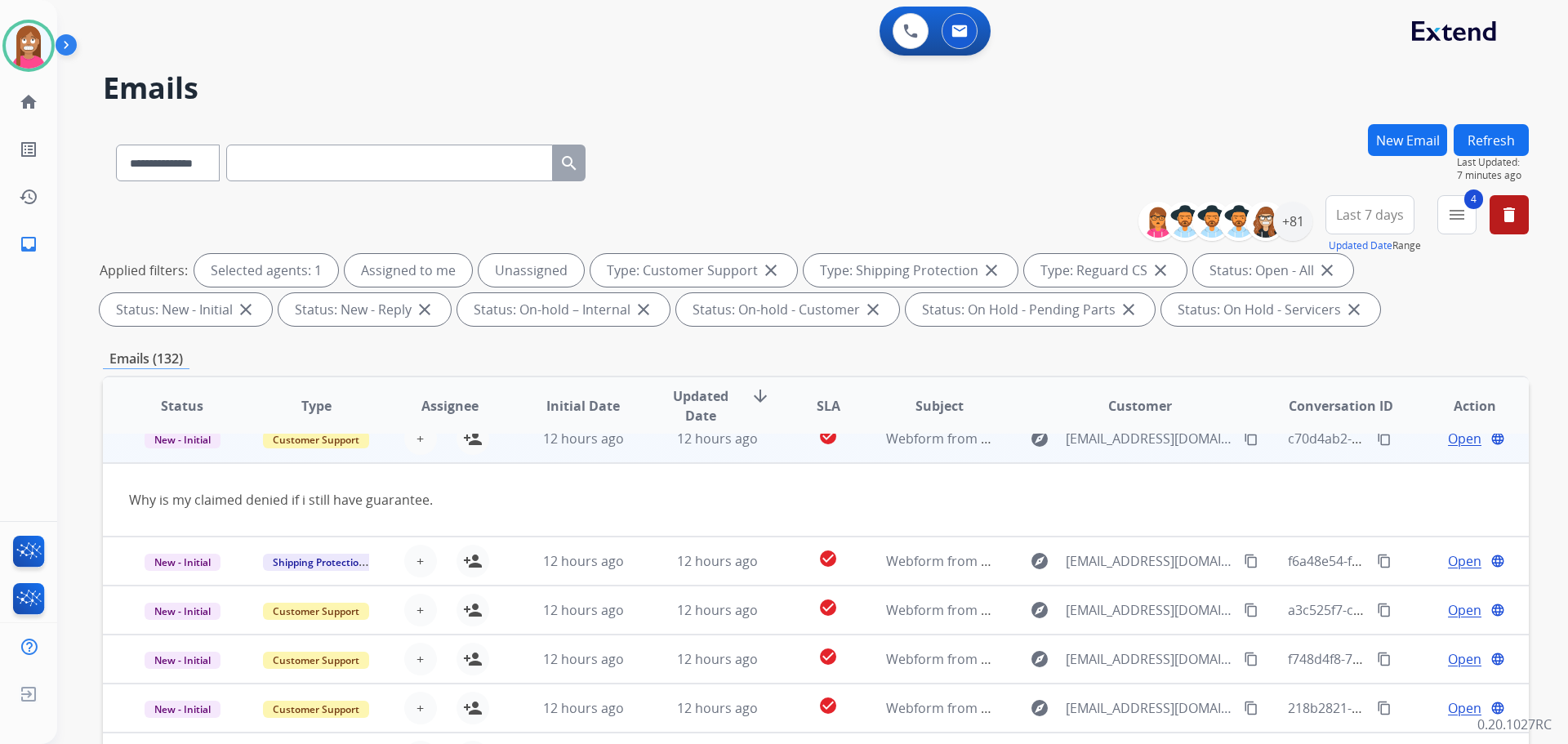
scroll to position [75, 0]
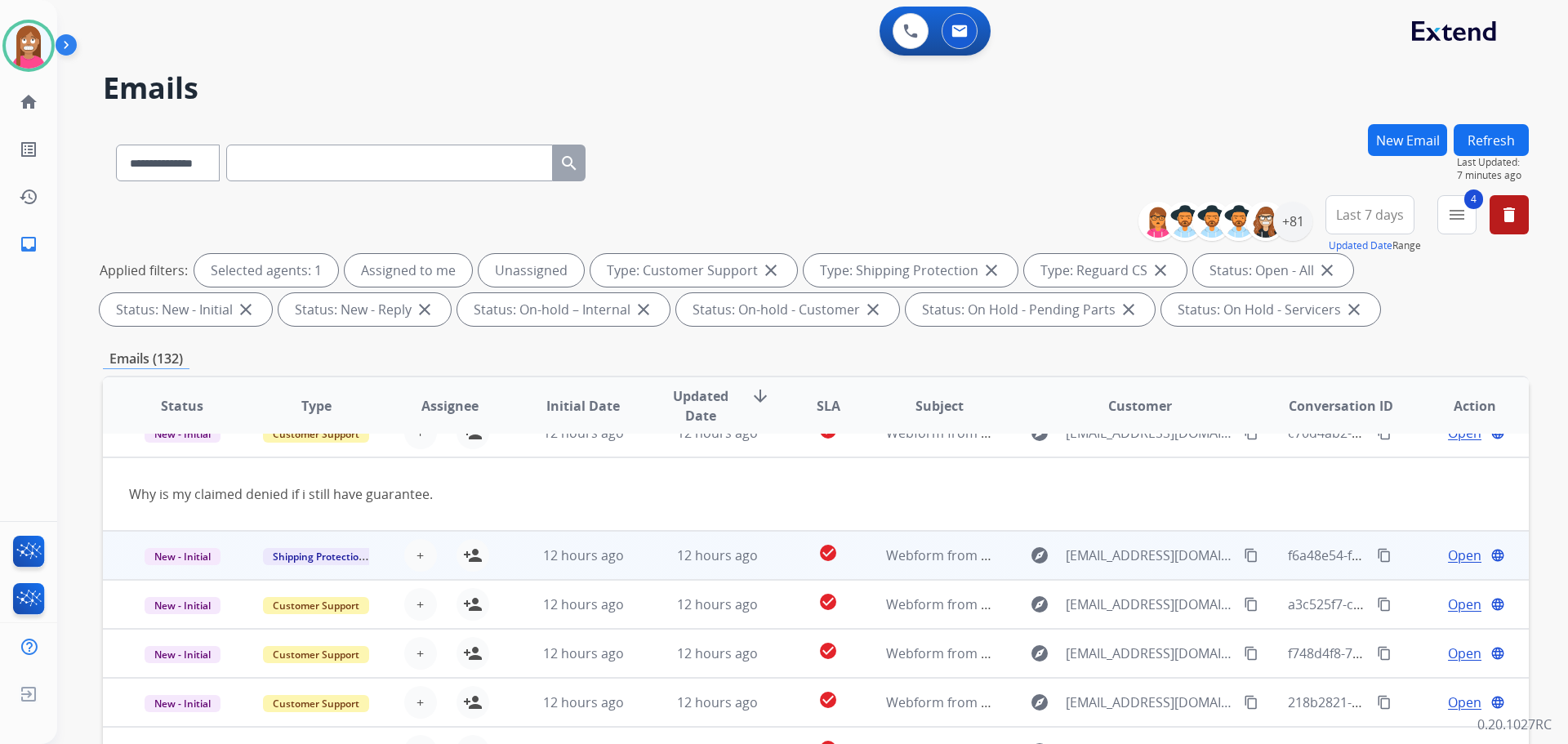
click at [649, 558] on td "12 hours ago" at bounding box center [705, 555] width 134 height 49
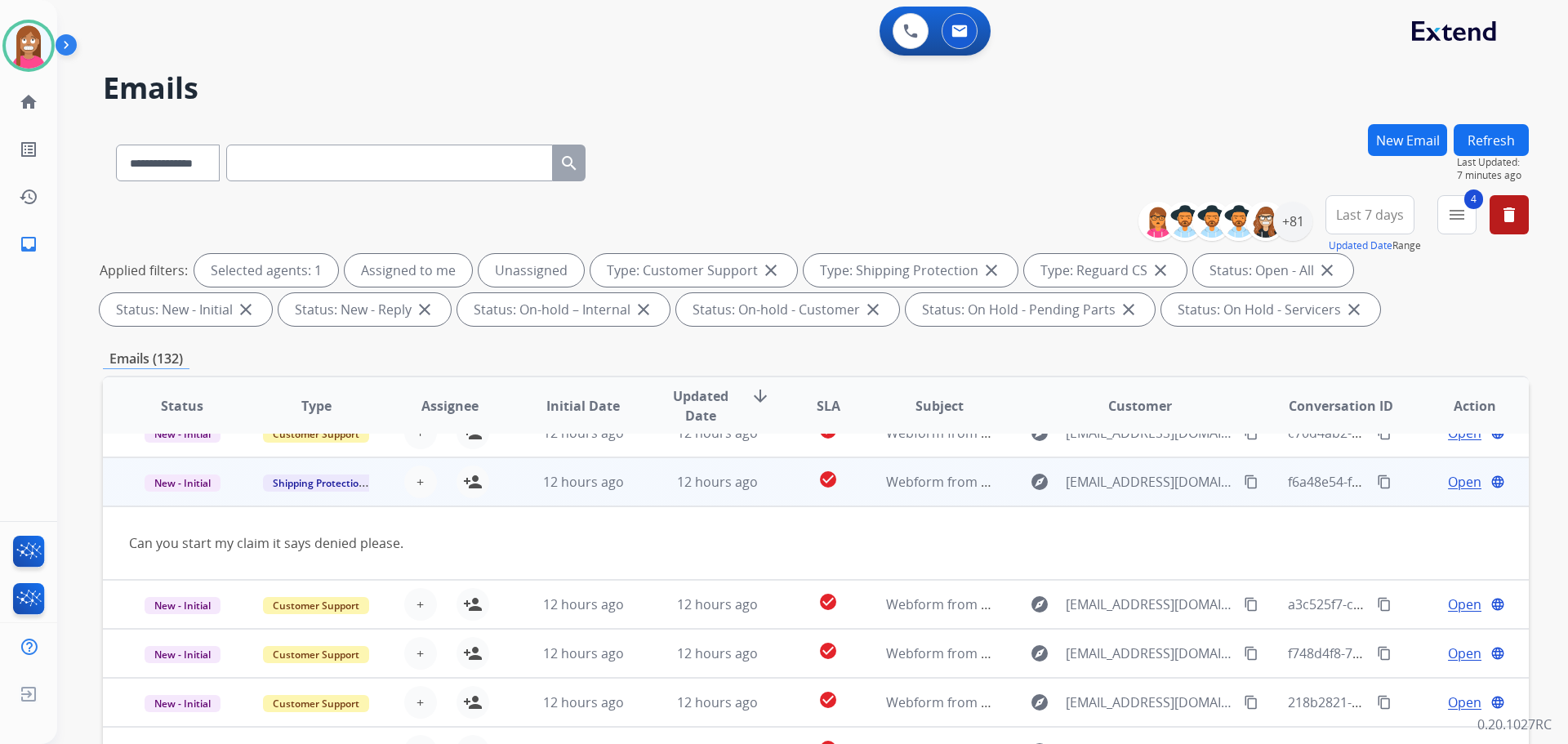
scroll to position [82, 0]
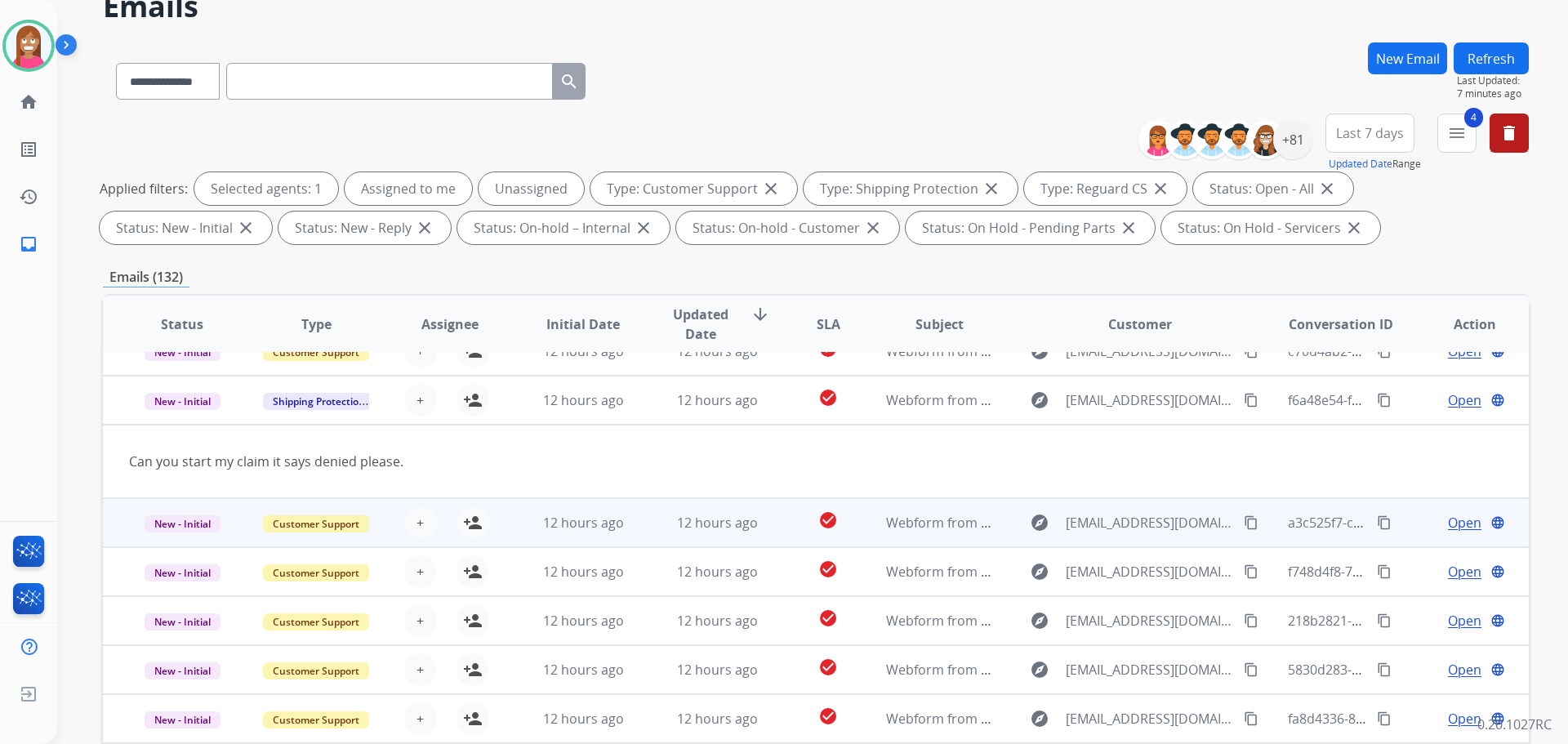
click at [639, 531] on td "12 hours ago" at bounding box center [705, 522] width 134 height 49
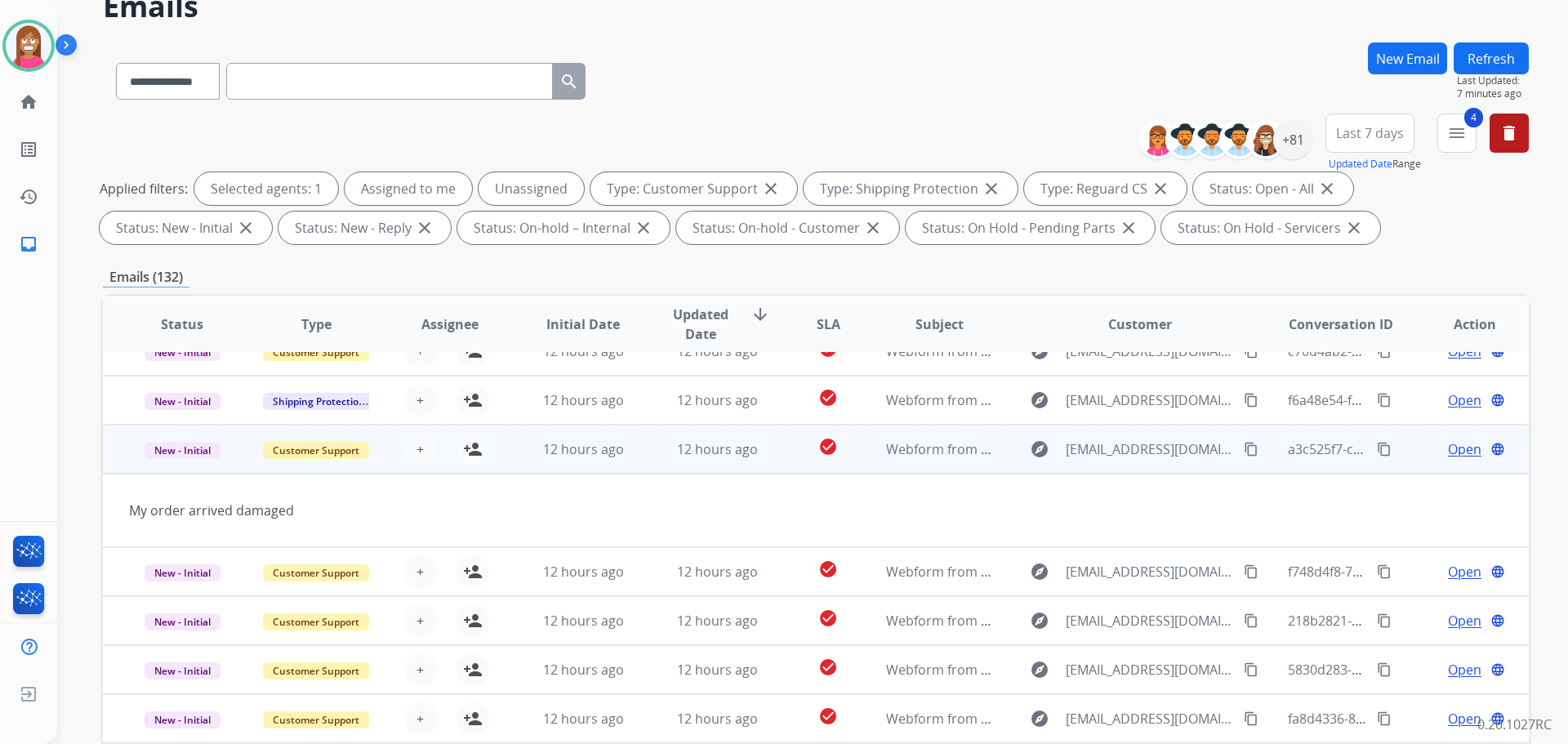
click at [1243, 453] on mat-icon "content_copy" at bounding box center [1251, 449] width 15 height 15
click at [469, 459] on mat-icon "person_add" at bounding box center [472, 449] width 19 height 19
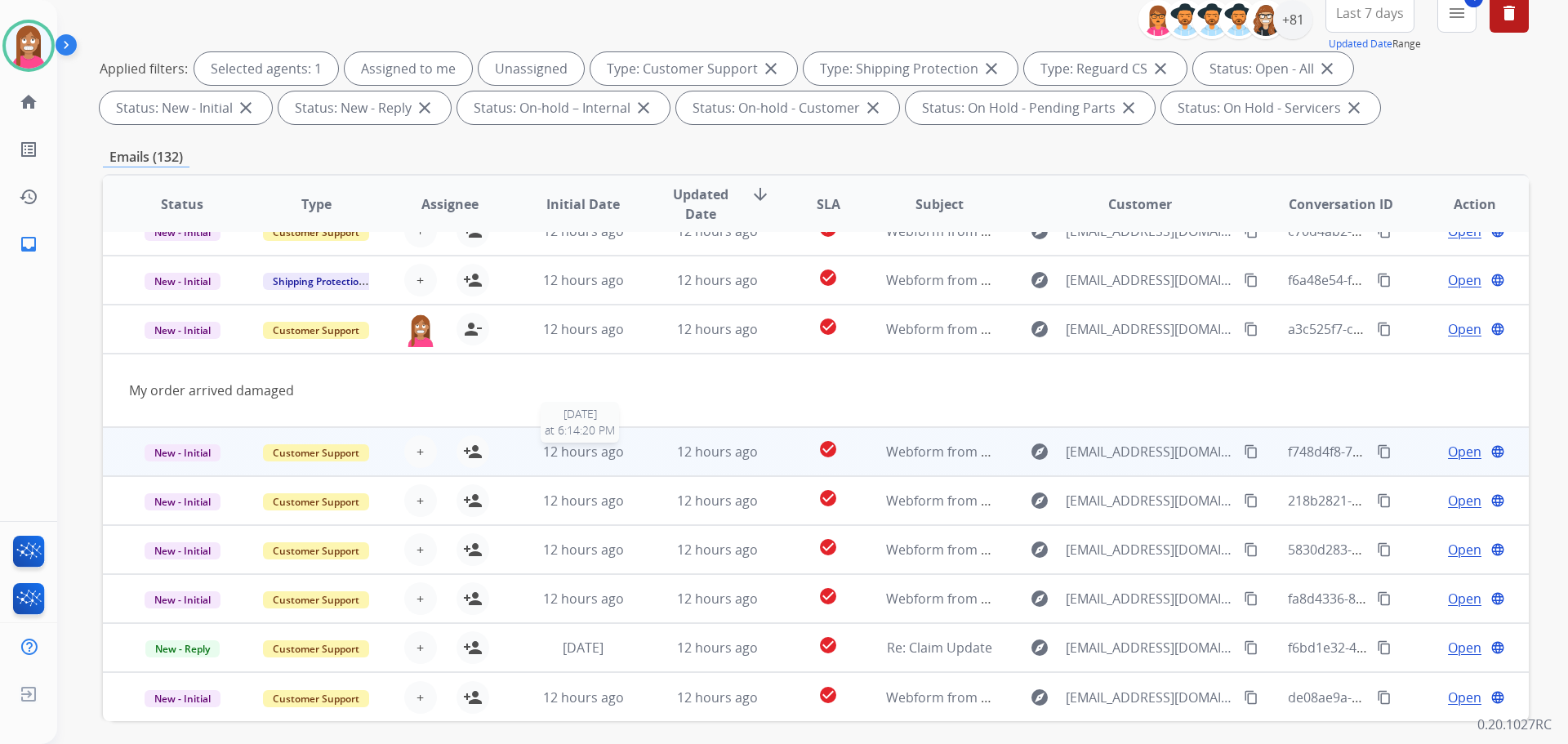
scroll to position [245, 0]
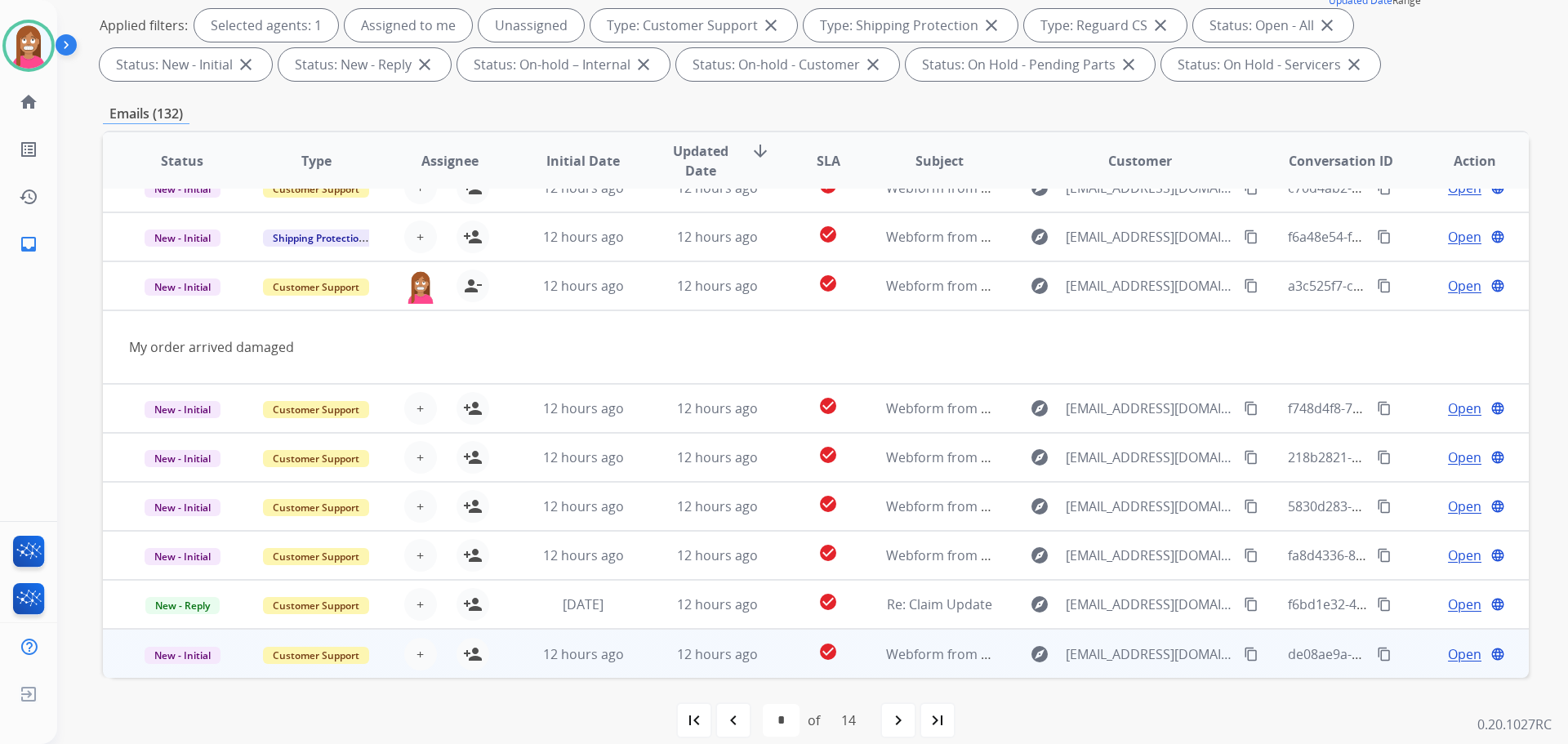
click at [658, 662] on td "12 hours ago" at bounding box center [705, 654] width 134 height 49
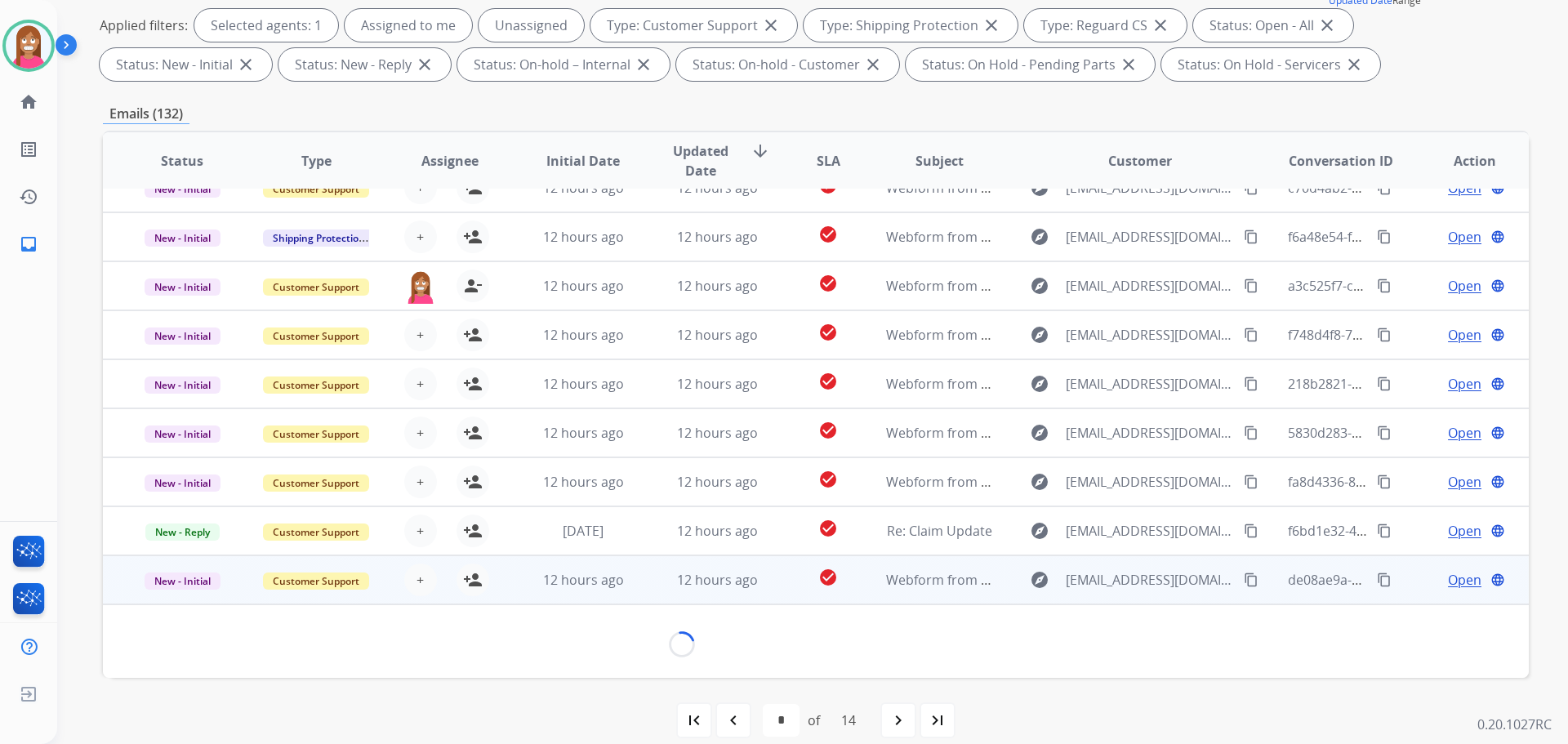
scroll to position [74, 0]
click at [1243, 582] on mat-icon "content_copy" at bounding box center [1251, 581] width 15 height 15
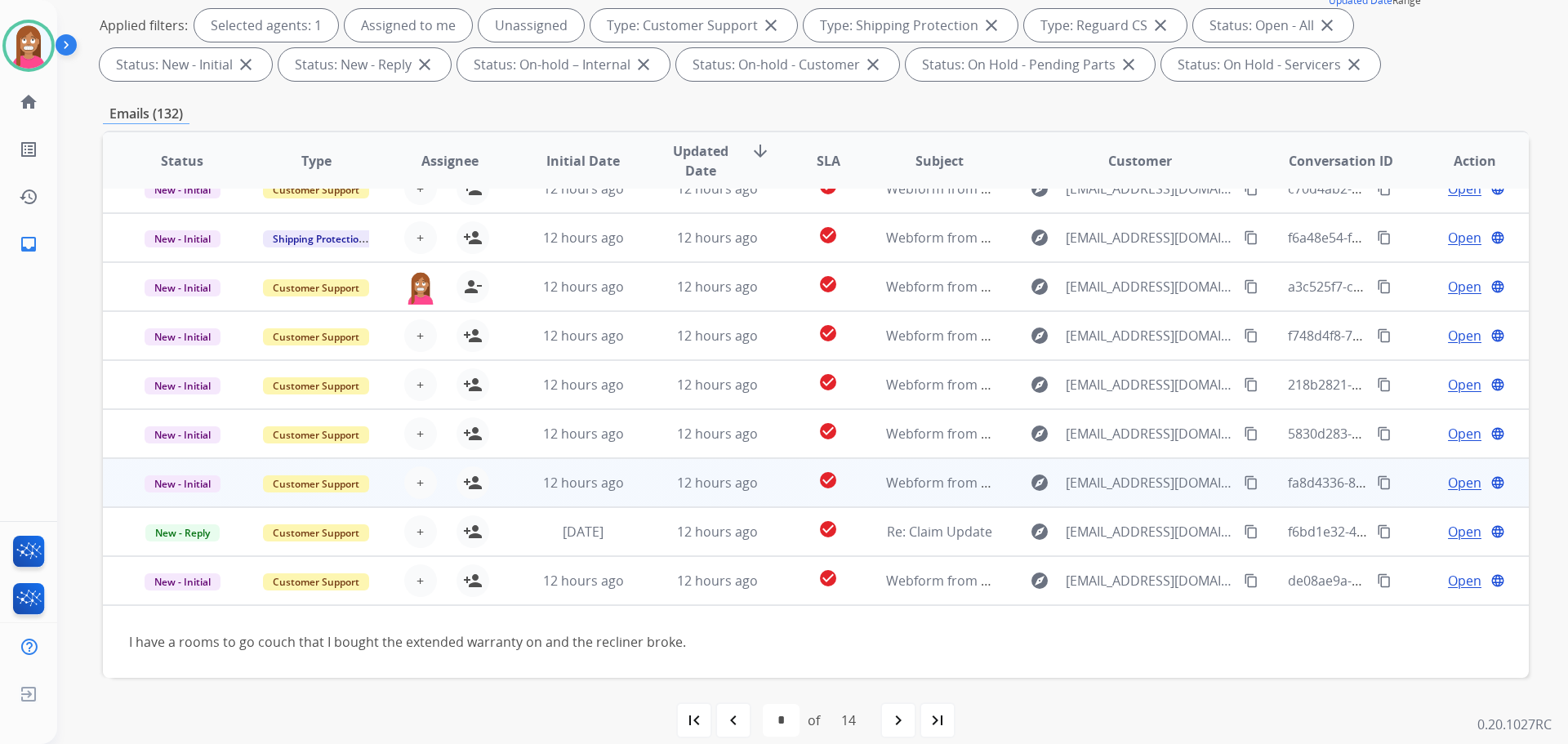
click at [505, 493] on td "12 hours ago" at bounding box center [571, 483] width 134 height 49
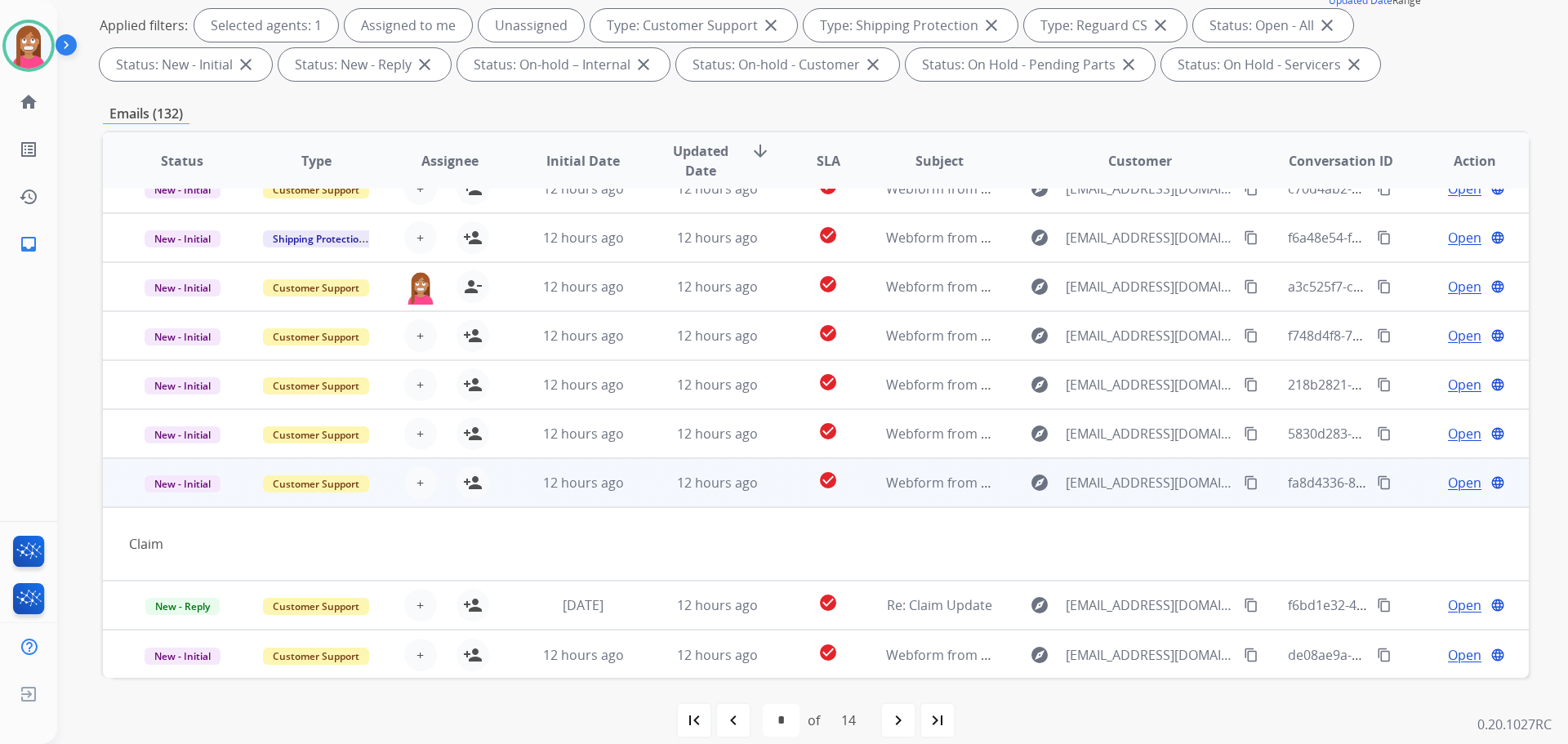
scroll to position [75, 0]
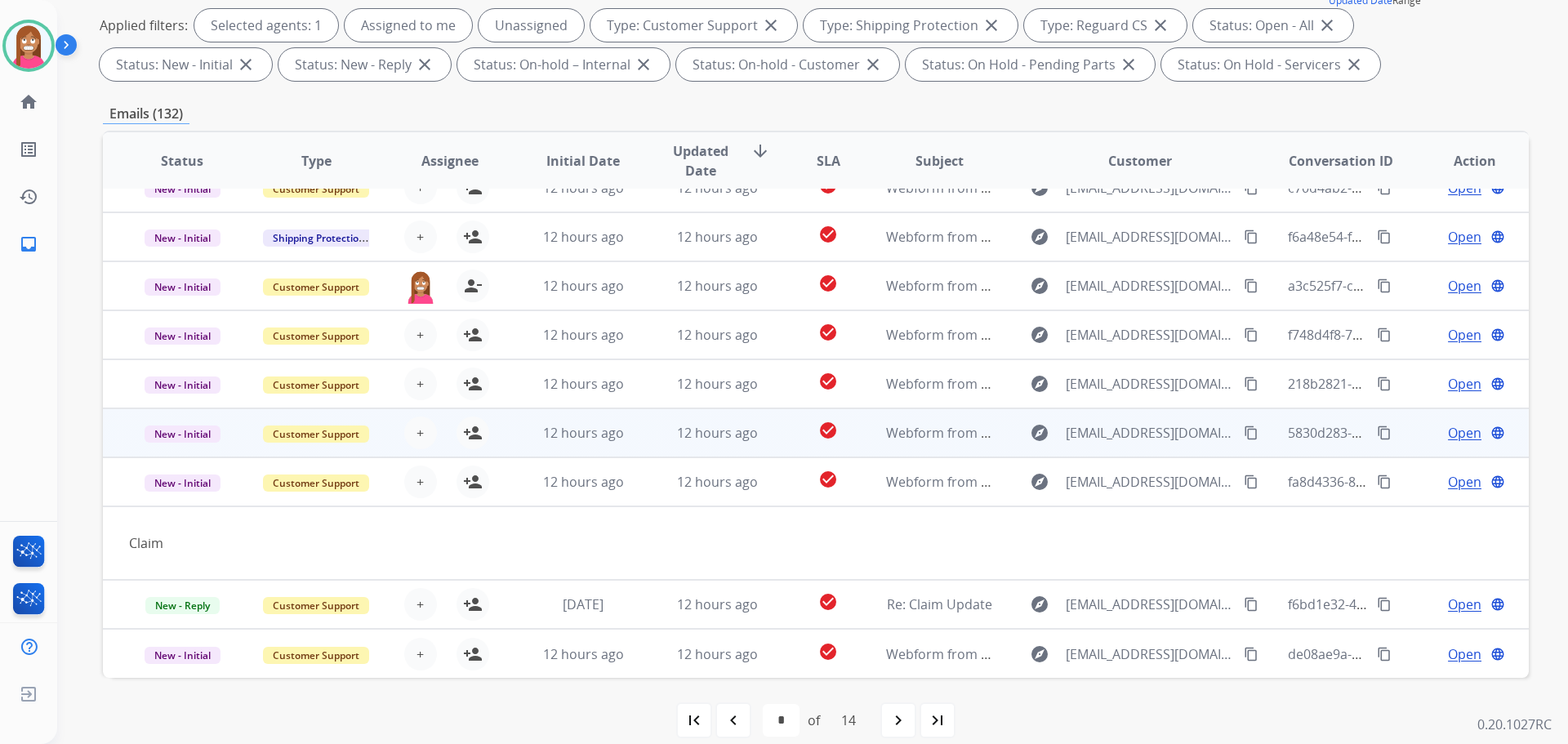
click at [638, 439] on td "12 hours ago" at bounding box center [705, 433] width 134 height 49
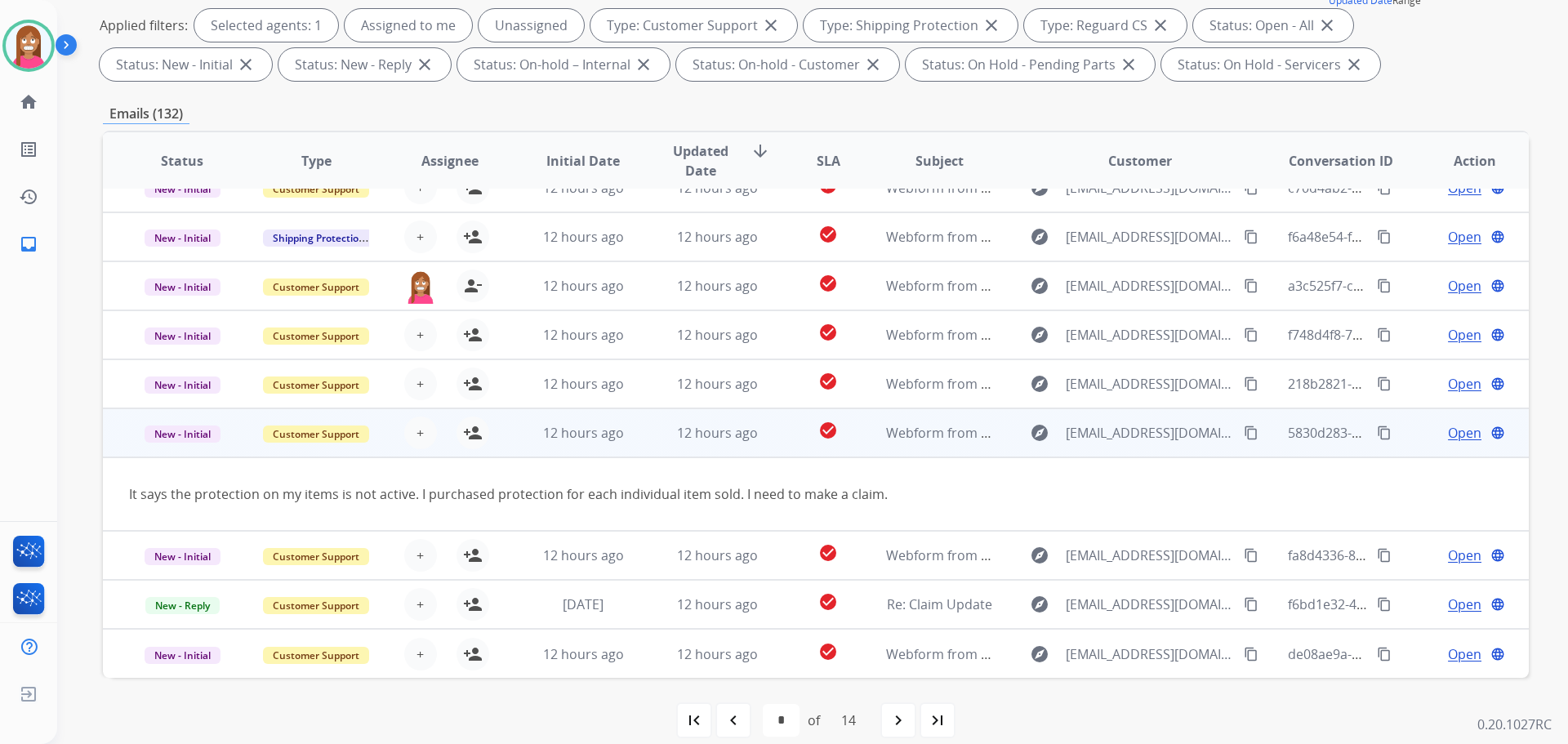
drag, startPoint x: 1239, startPoint y: 431, endPoint x: 1248, endPoint y: 439, distance: 12.0
click at [1243, 431] on mat-icon "content_copy" at bounding box center [1251, 433] width 15 height 15
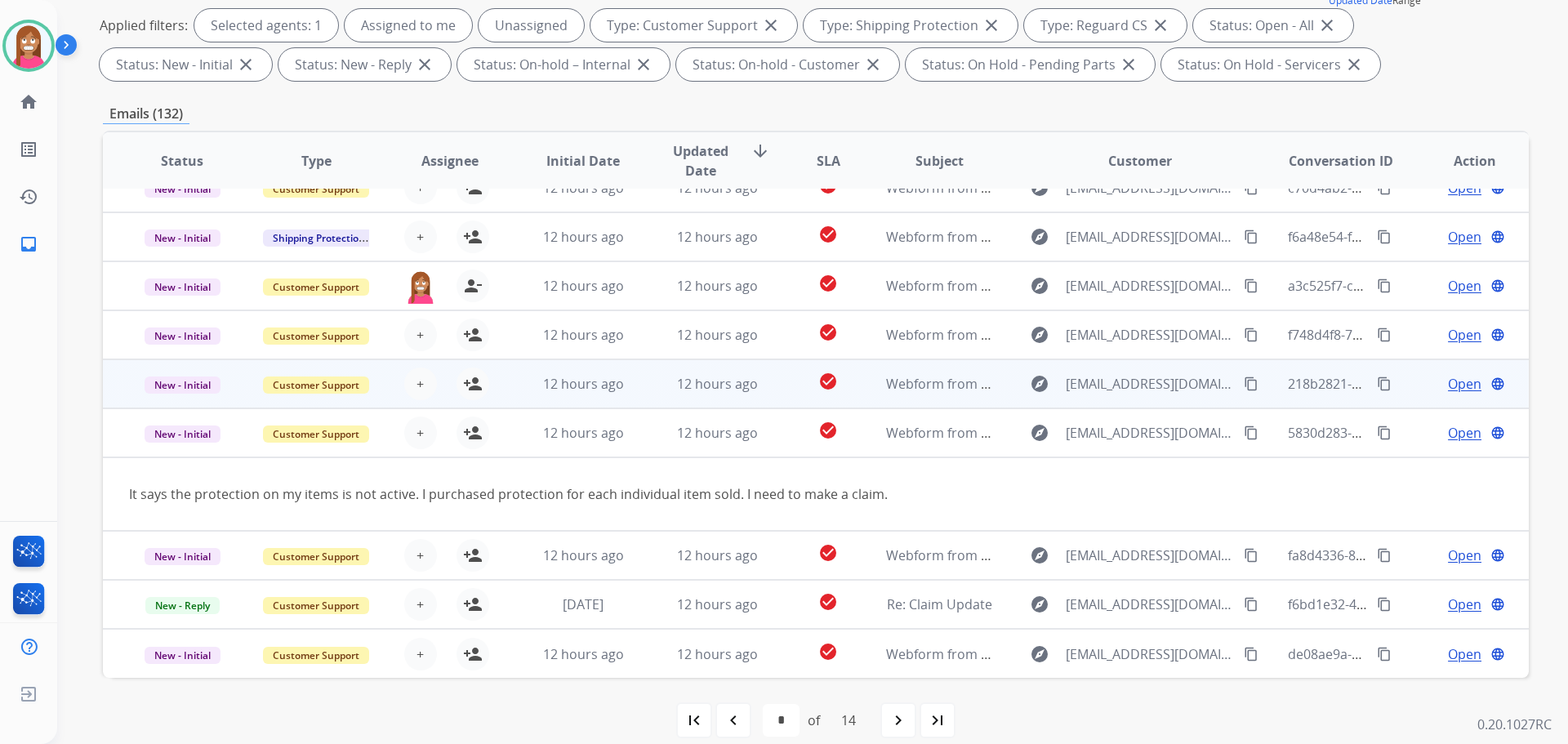
click at [638, 385] on td "12 hours ago" at bounding box center [705, 383] width 134 height 49
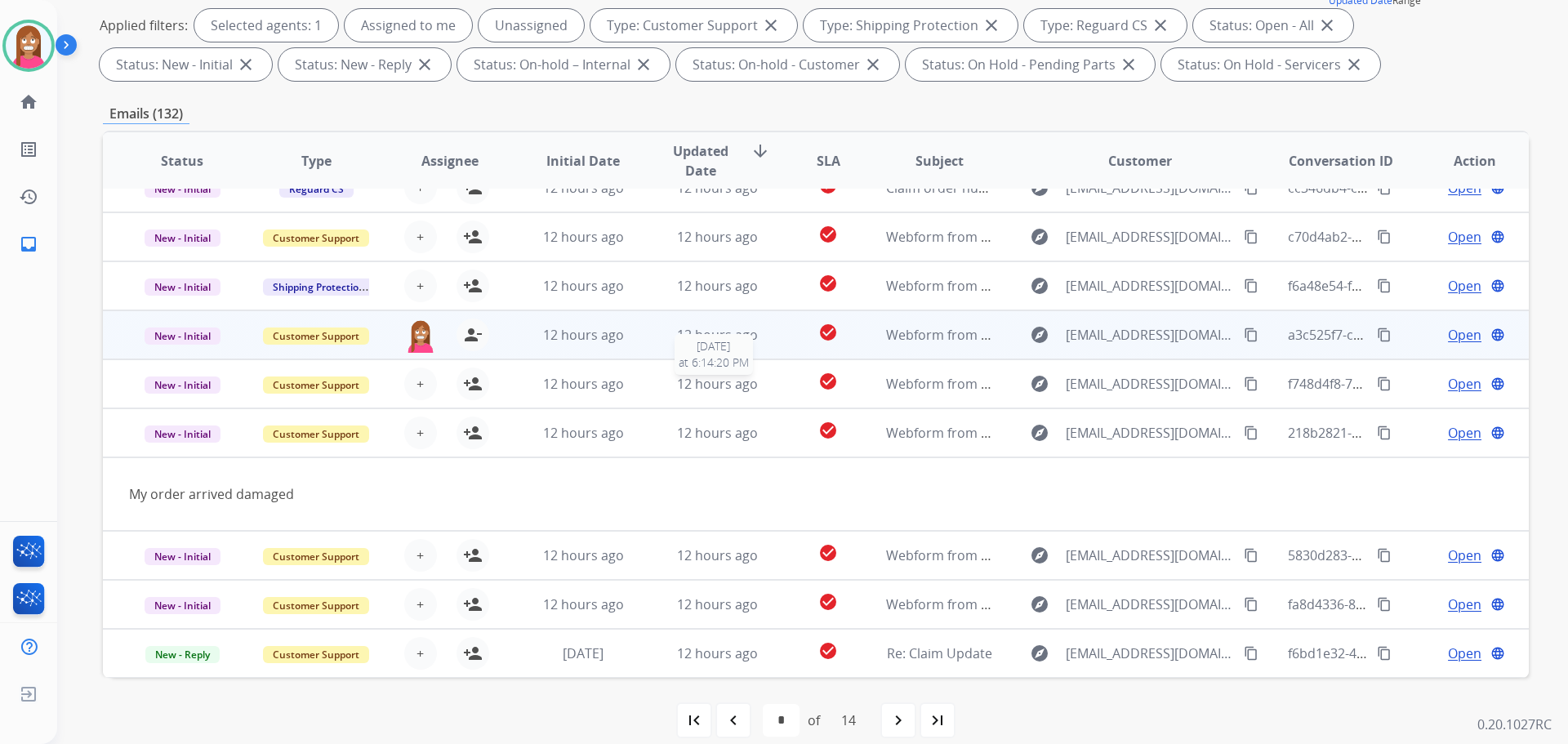
scroll to position [0, 0]
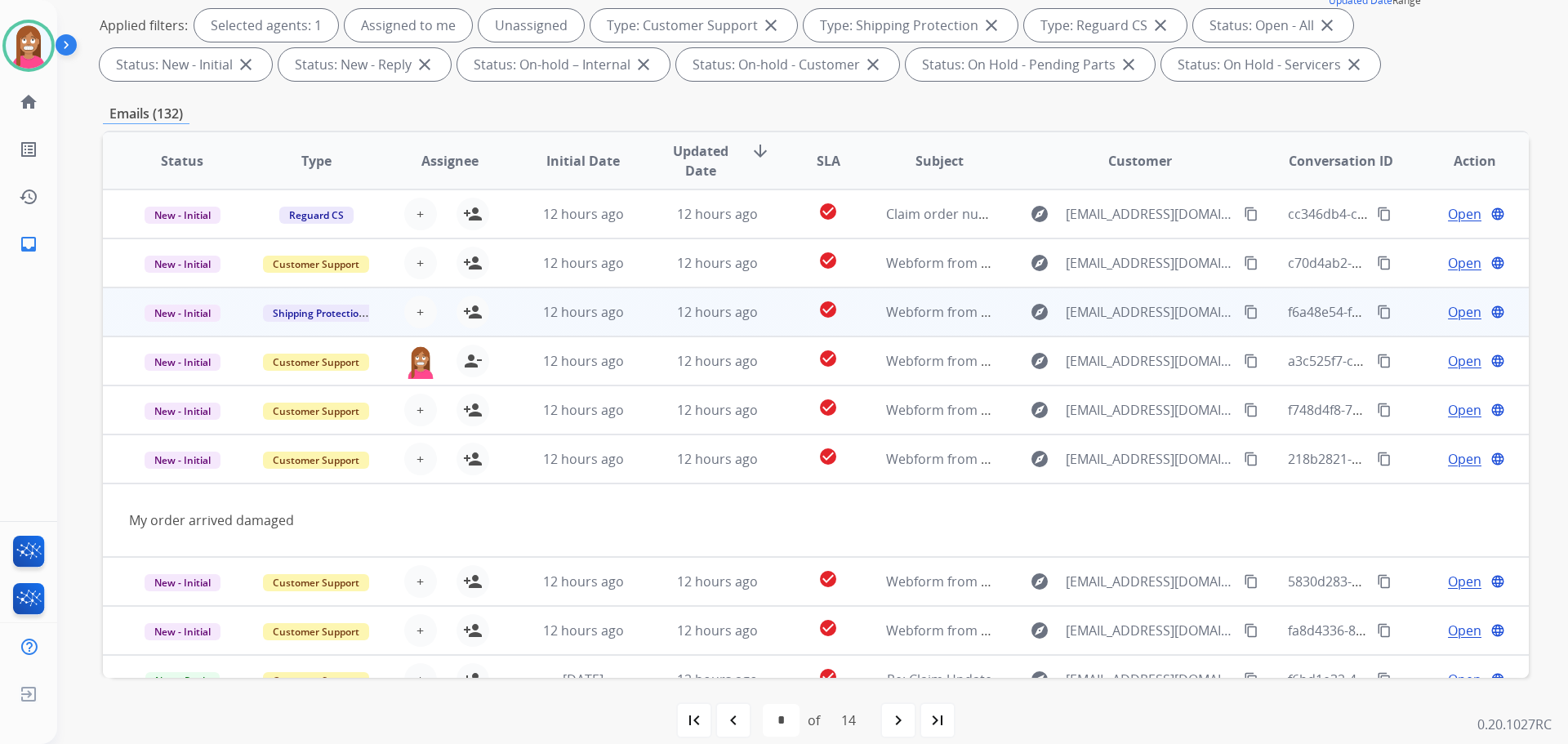
click at [644, 325] on td "12 hours ago" at bounding box center [705, 312] width 134 height 49
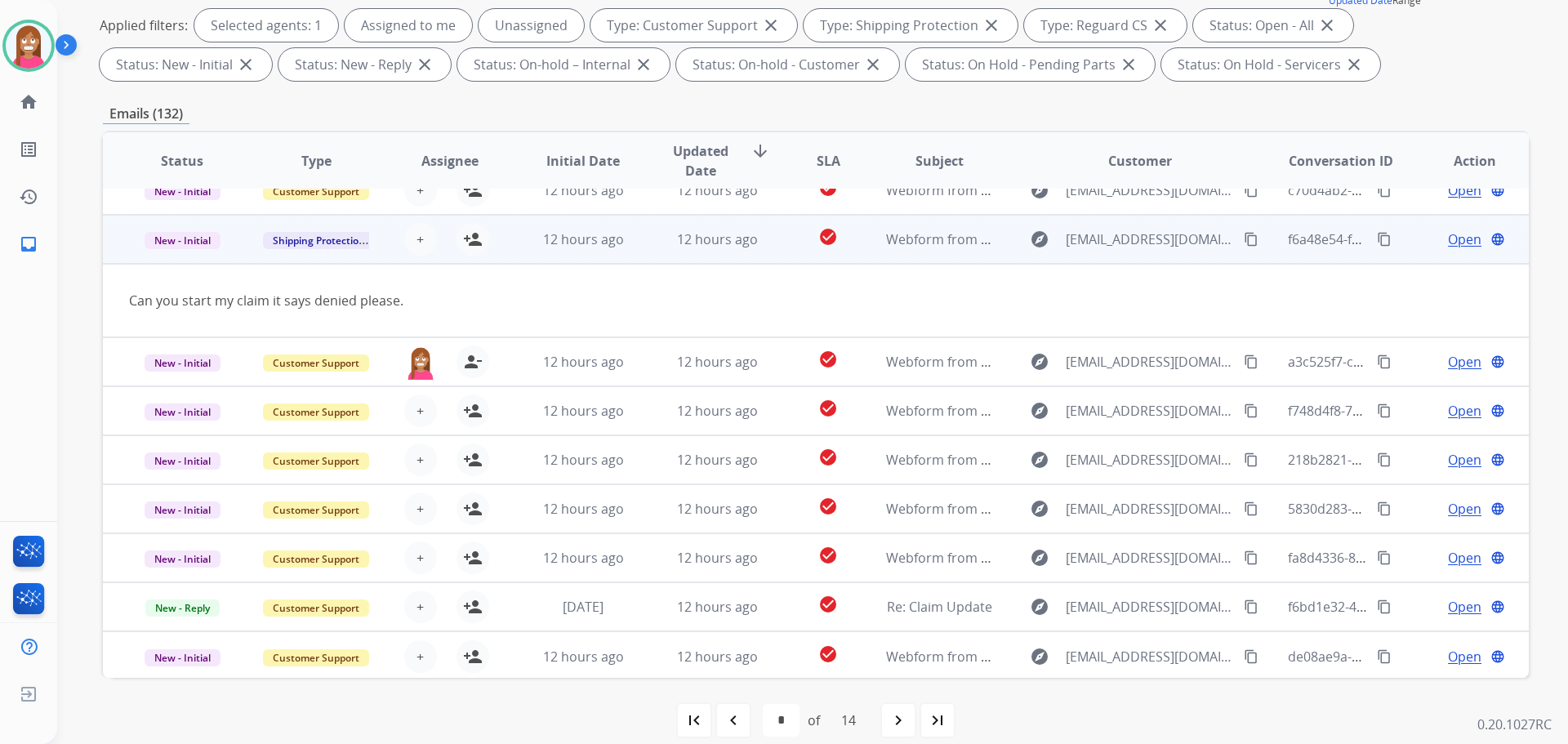
scroll to position [75, 0]
click at [1243, 235] on mat-icon "content_copy" at bounding box center [1251, 237] width 15 height 15
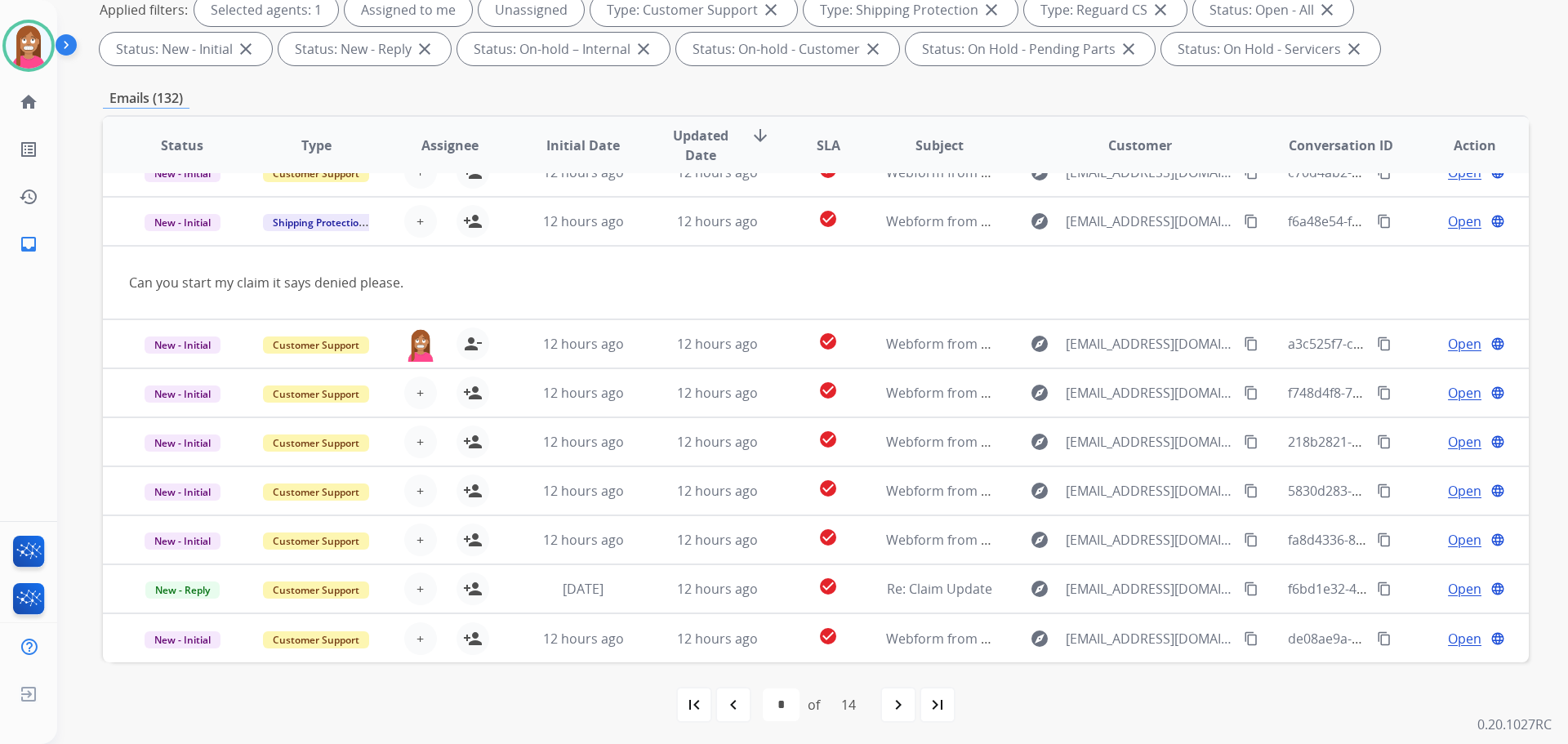
scroll to position [264, 0]
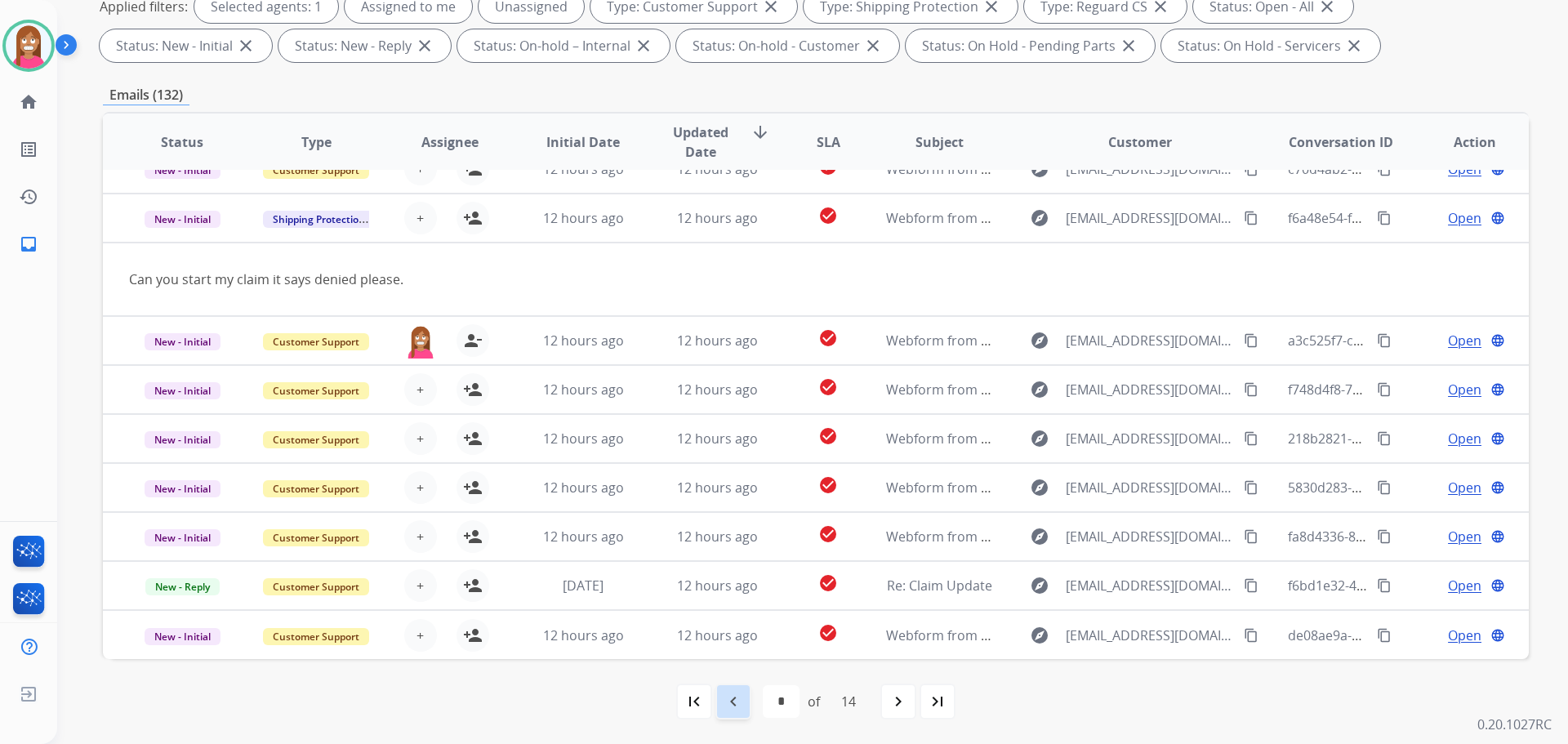
click at [726, 693] on mat-icon "navigate_before" at bounding box center [733, 701] width 19 height 19
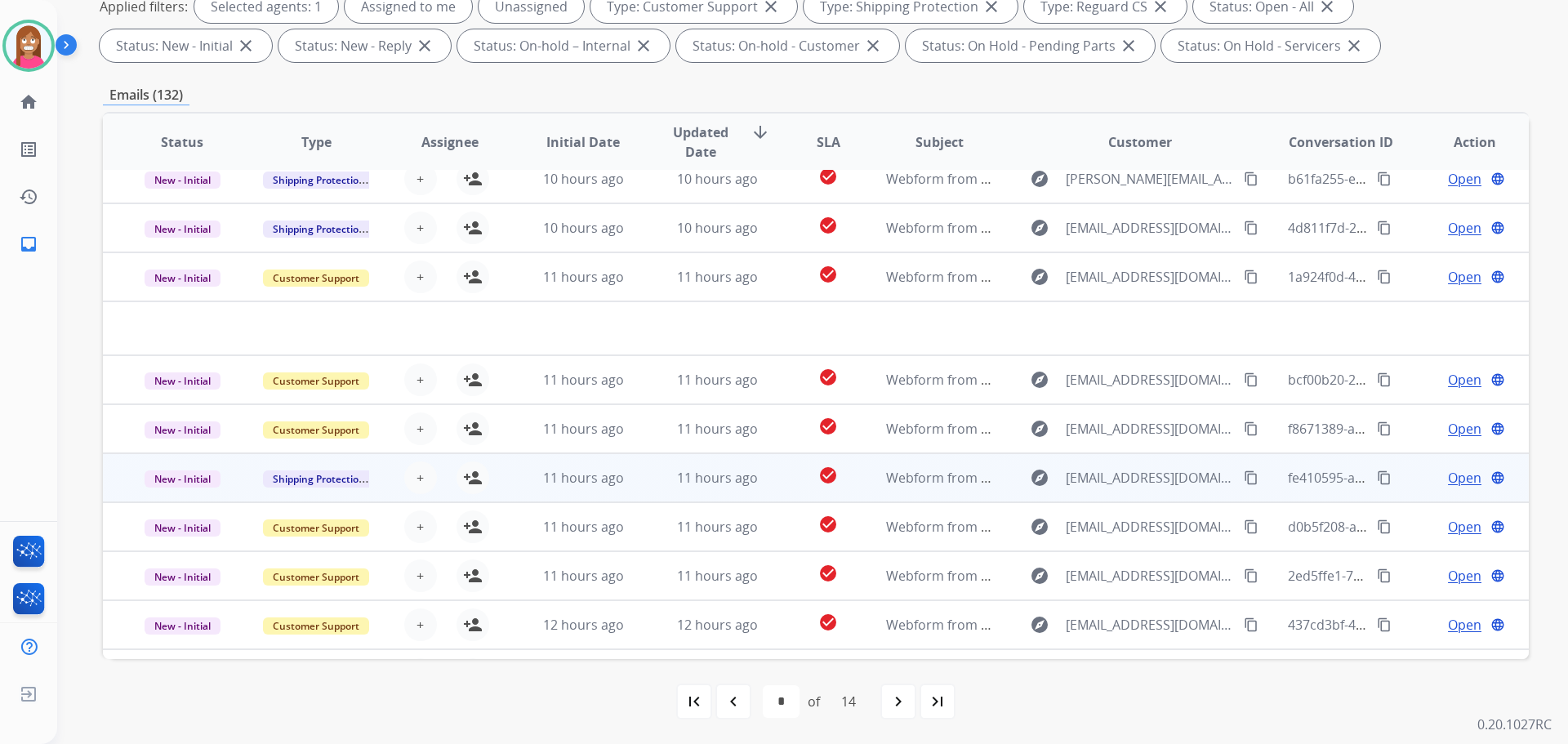
scroll to position [0, 0]
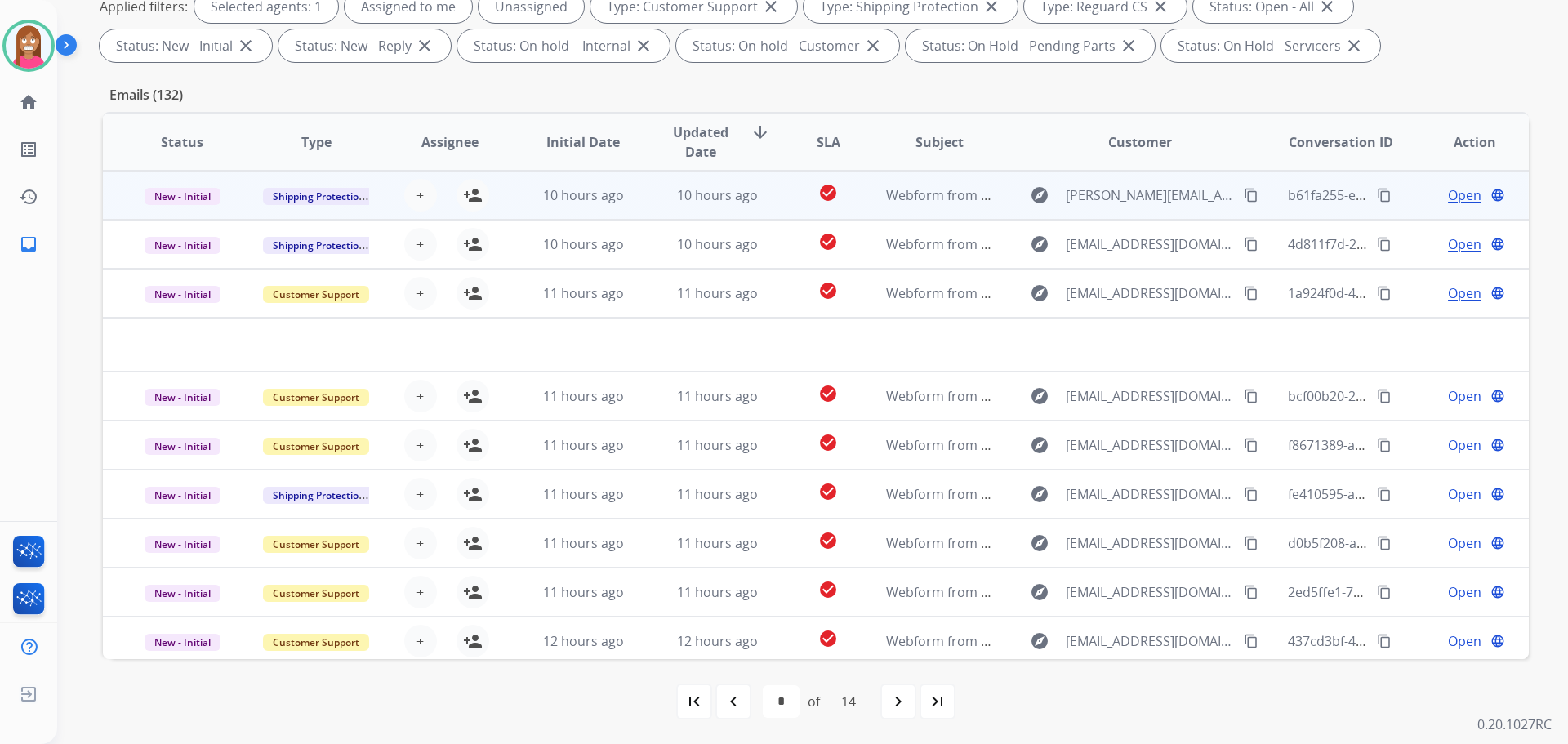
click at [653, 203] on td "10 hours ago" at bounding box center [705, 195] width 134 height 49
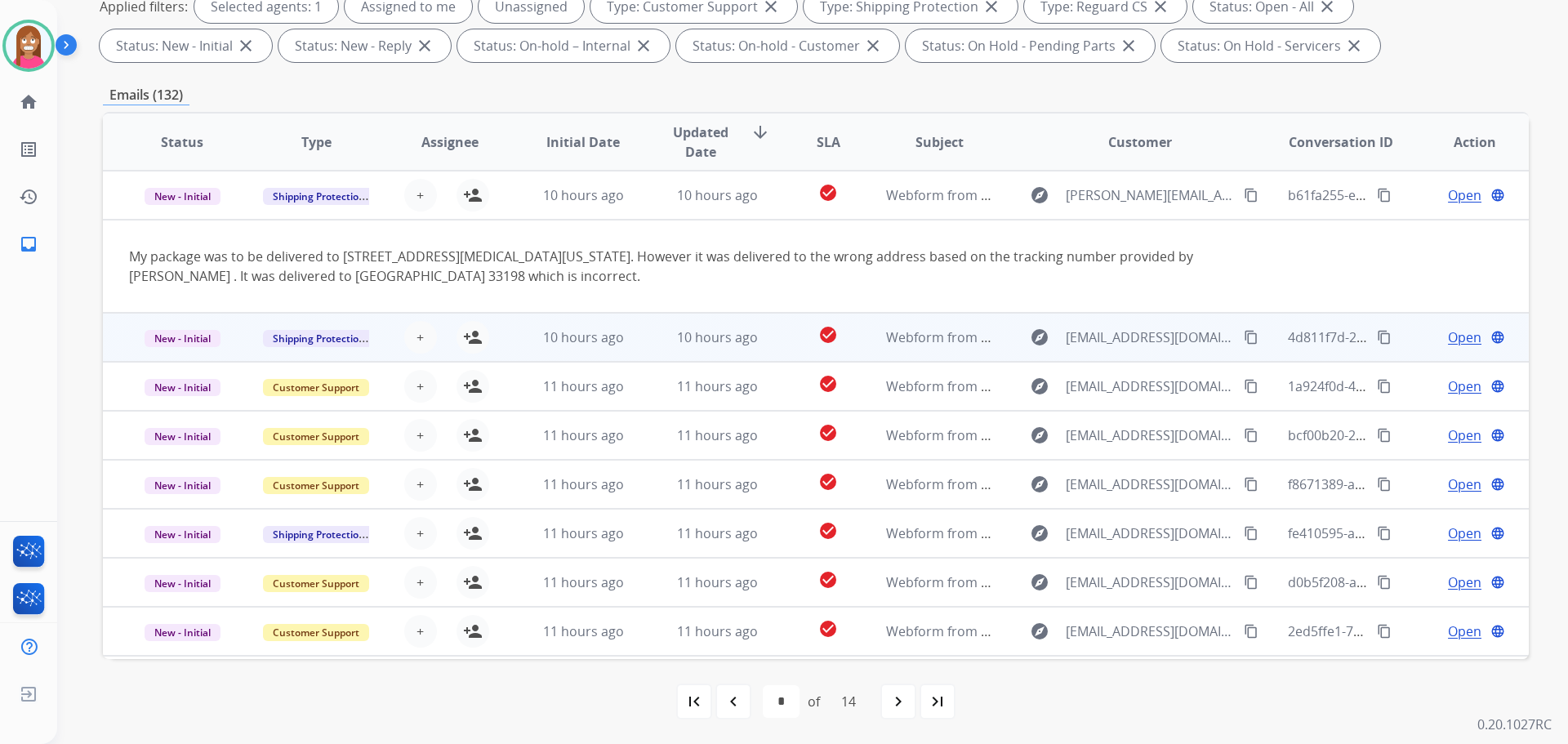
click at [638, 346] on td "10 hours ago" at bounding box center [705, 337] width 134 height 49
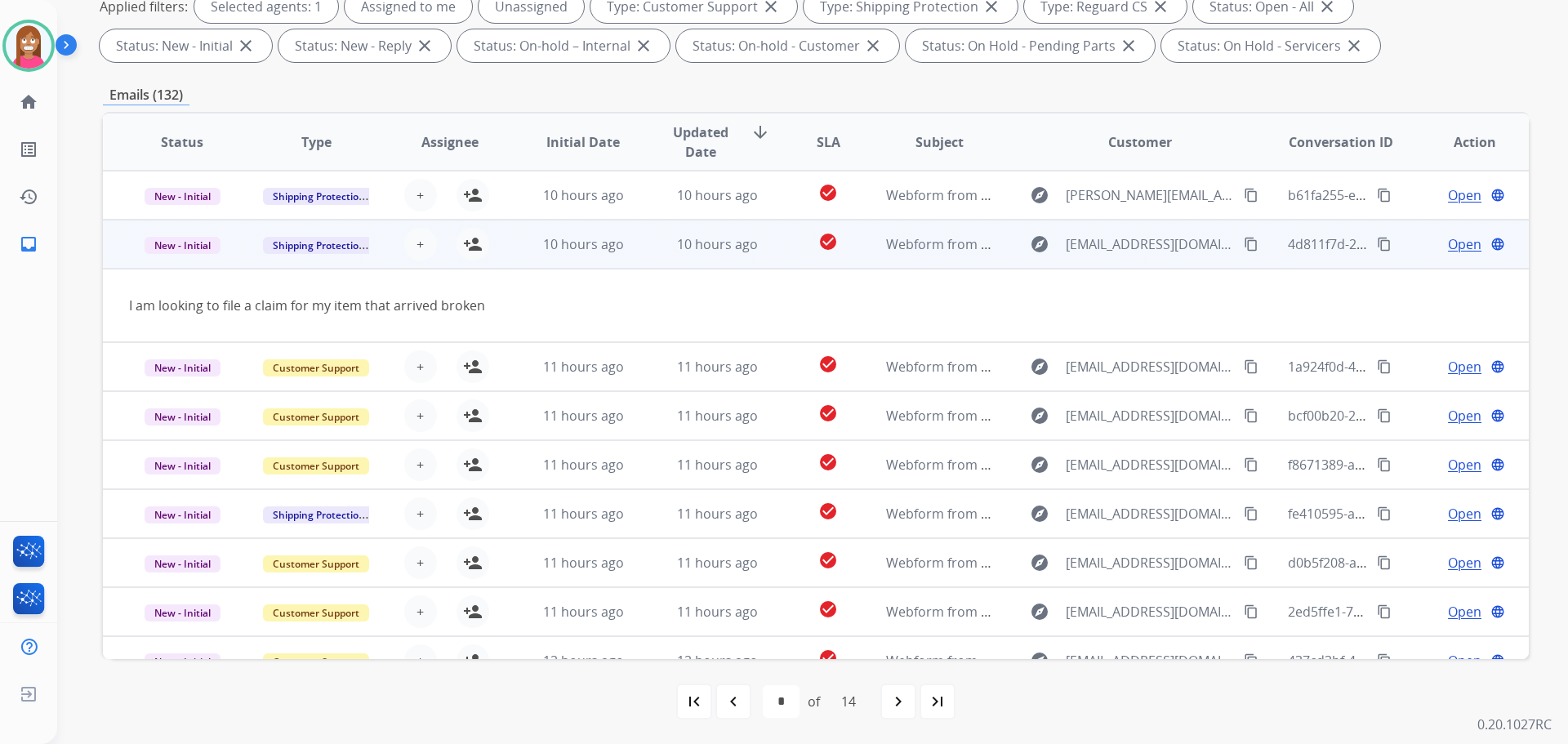
scroll to position [49, 0]
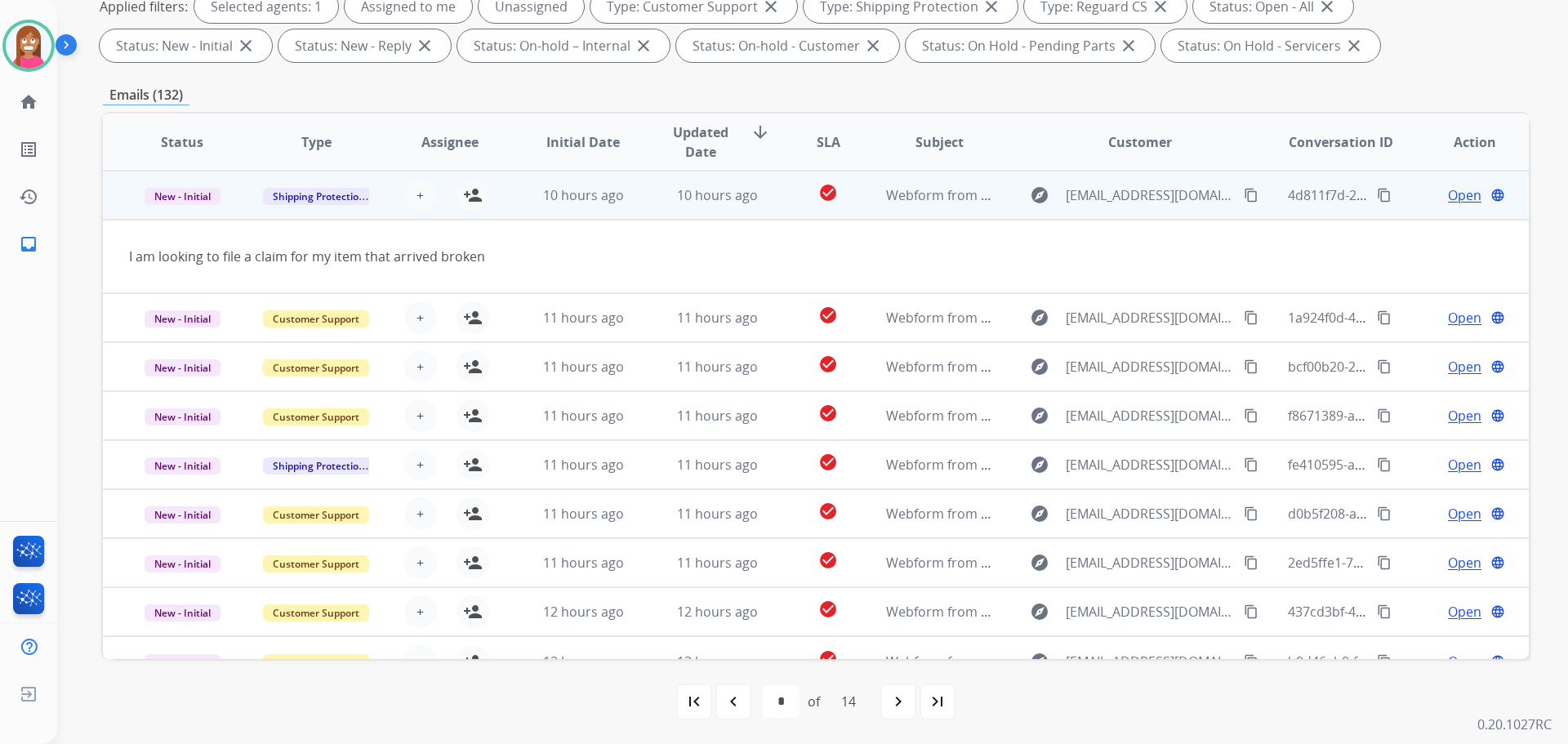
click at [1243, 190] on mat-icon "content_copy" at bounding box center [1251, 195] width 15 height 15
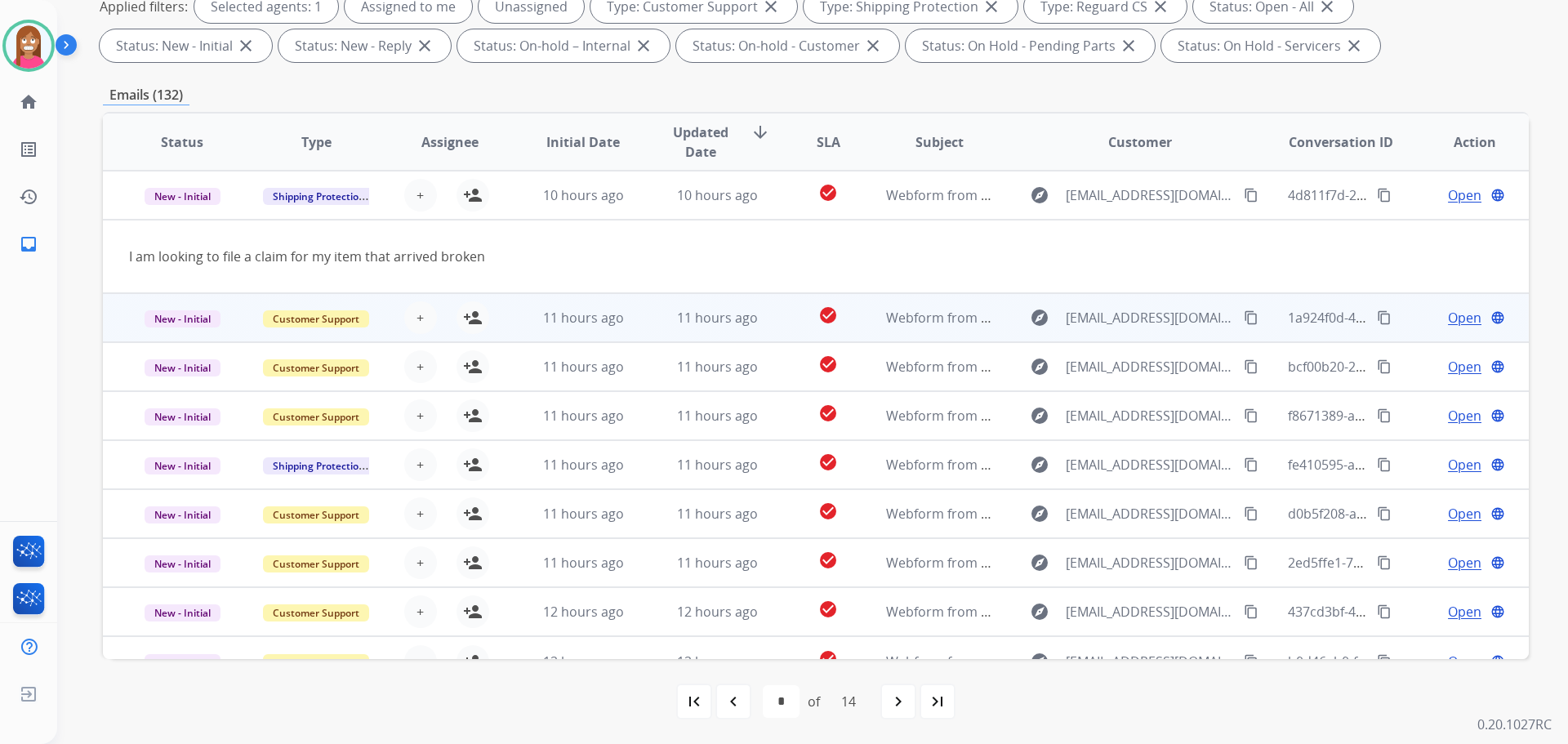
click at [651, 326] on td "11 hours ago" at bounding box center [705, 317] width 134 height 49
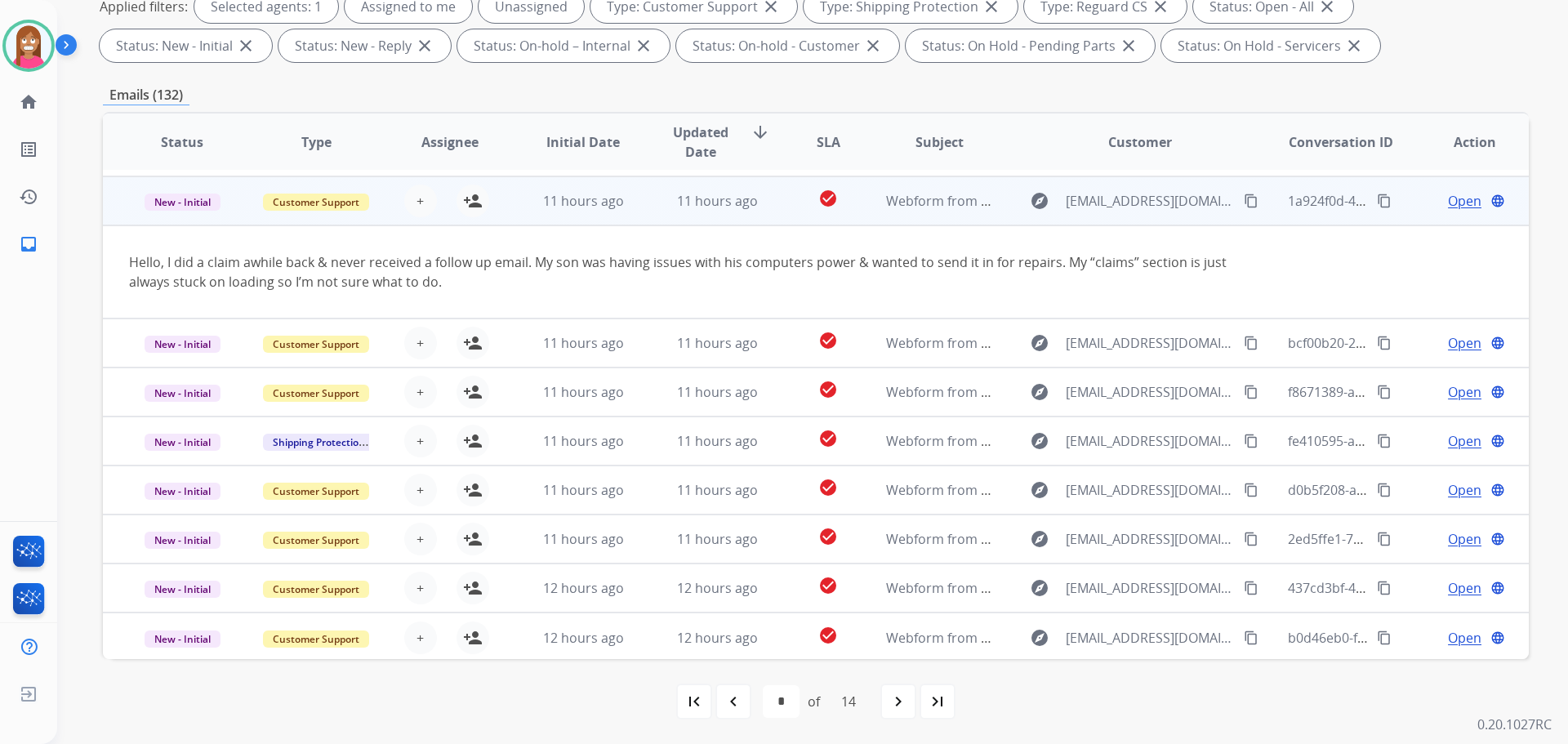
scroll to position [95, 0]
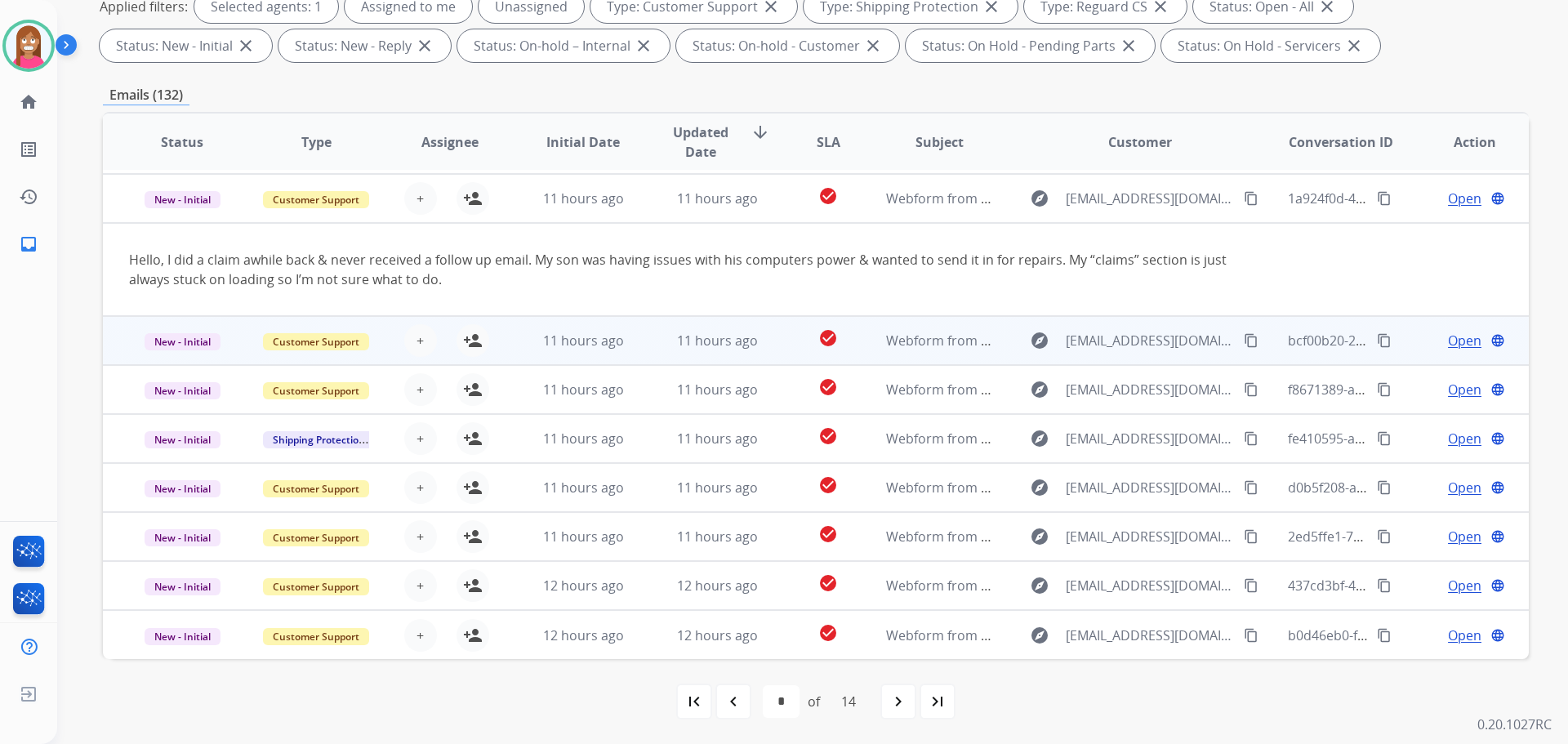
click at [639, 357] on td "11 hours ago" at bounding box center [705, 341] width 134 height 49
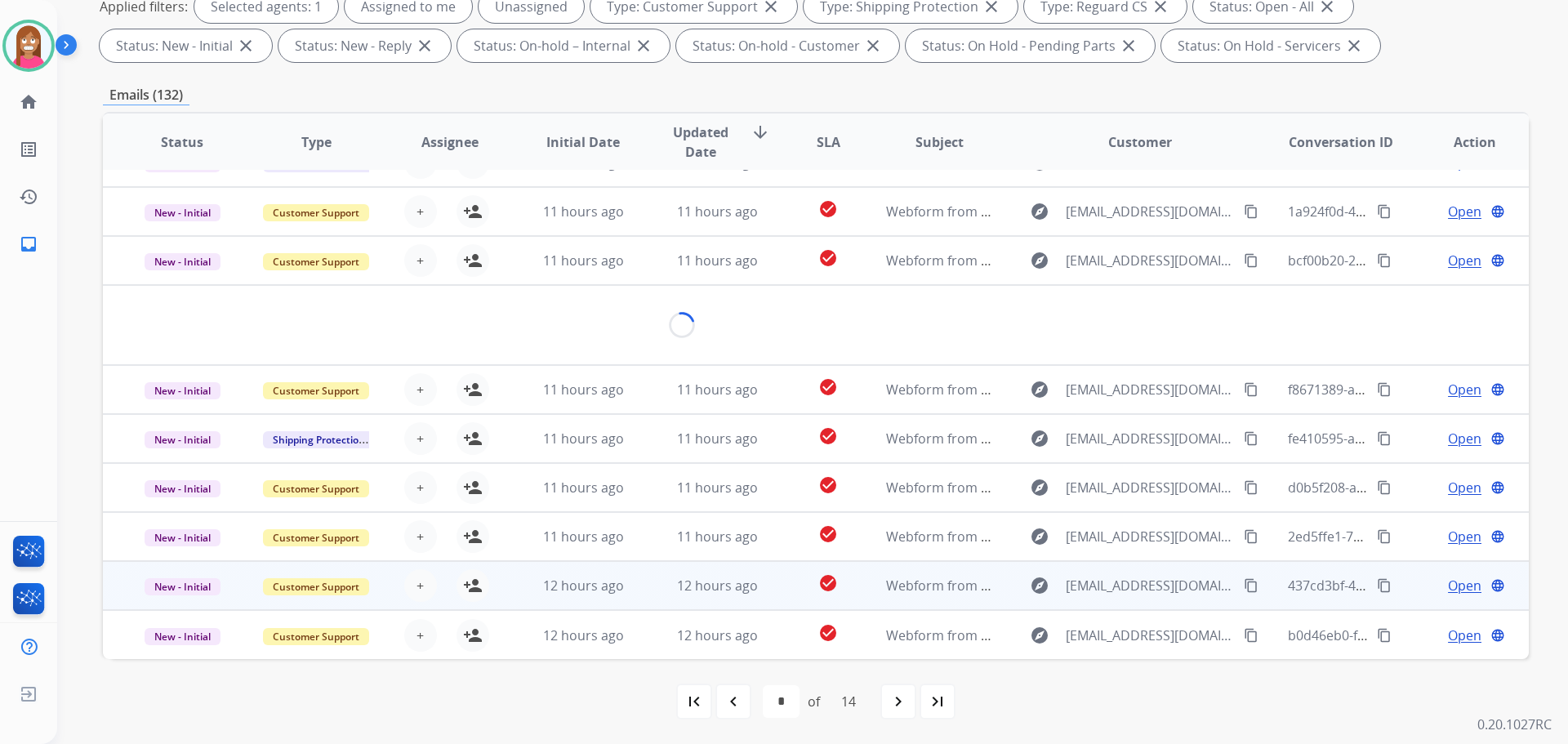
scroll to position [75, 0]
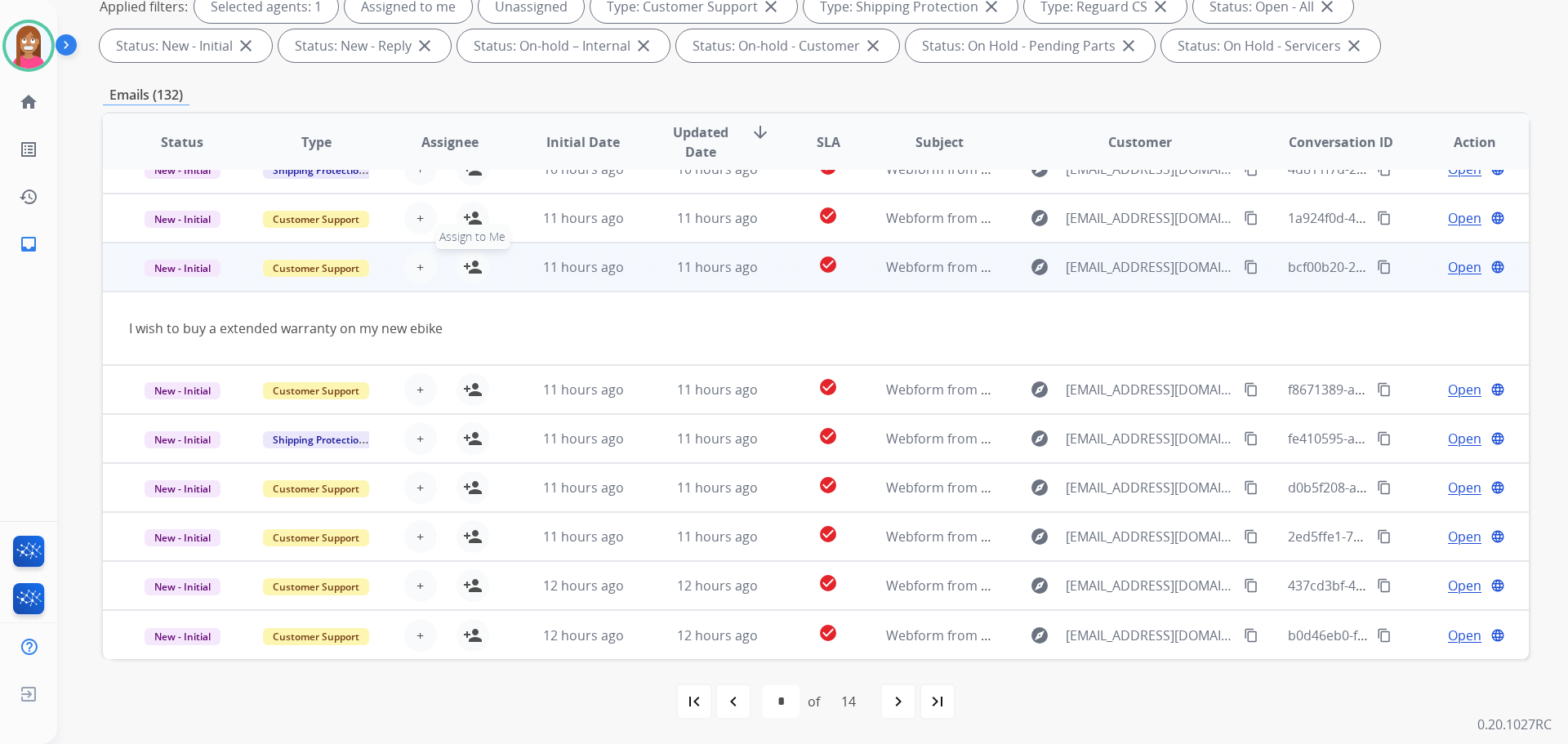
click at [472, 271] on mat-icon "person_add" at bounding box center [472, 266] width 19 height 19
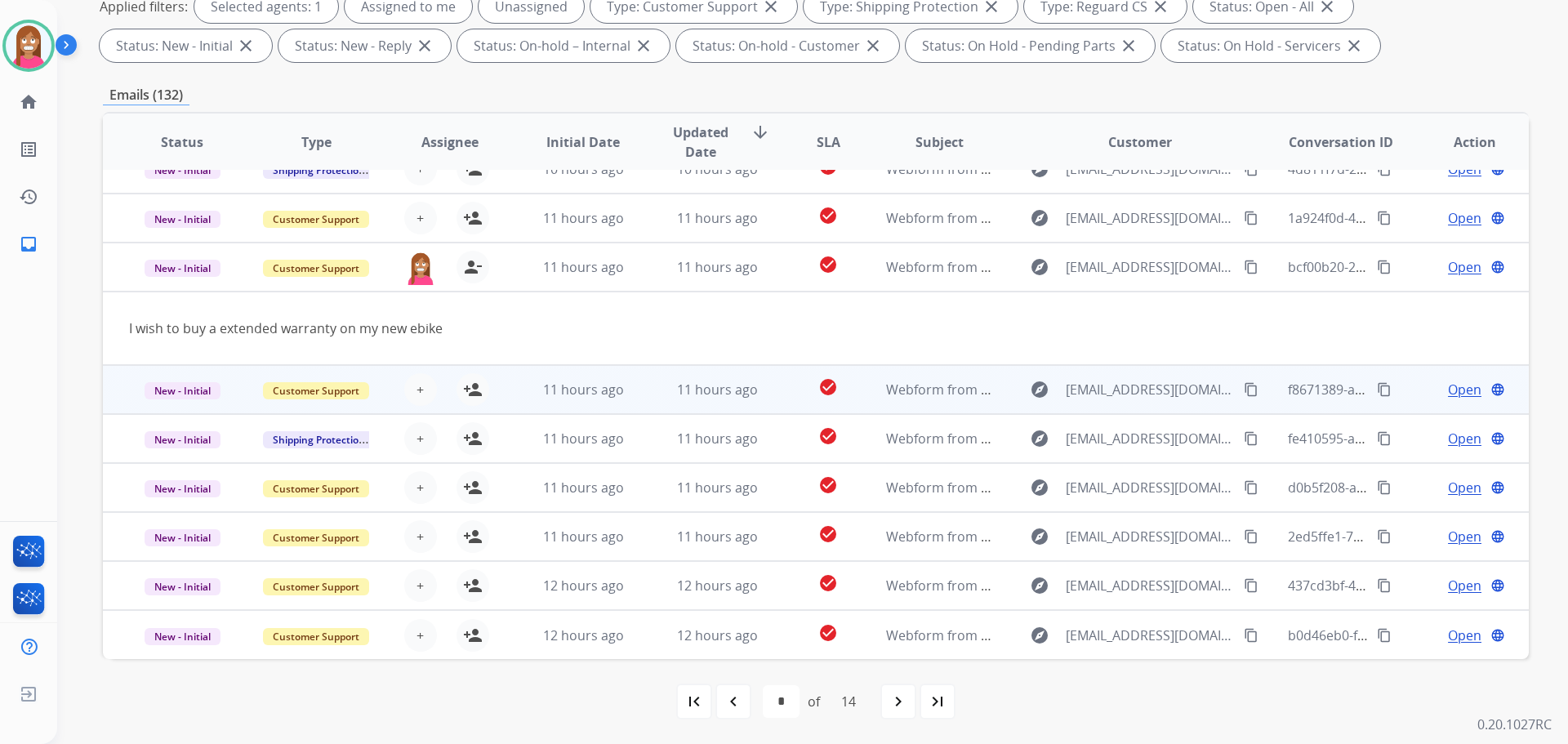
click at [645, 396] on td "11 hours ago" at bounding box center [705, 389] width 134 height 49
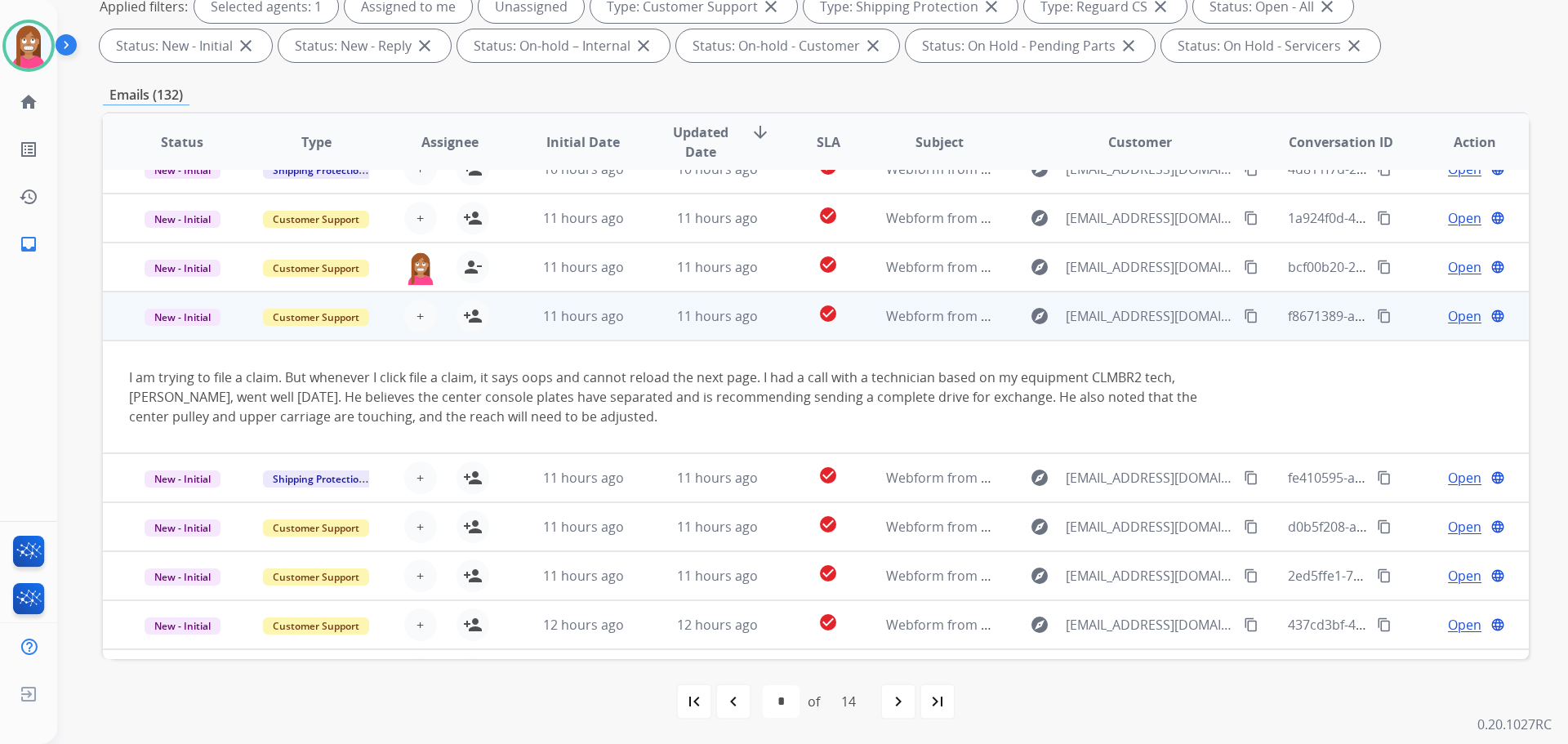
scroll to position [115, 0]
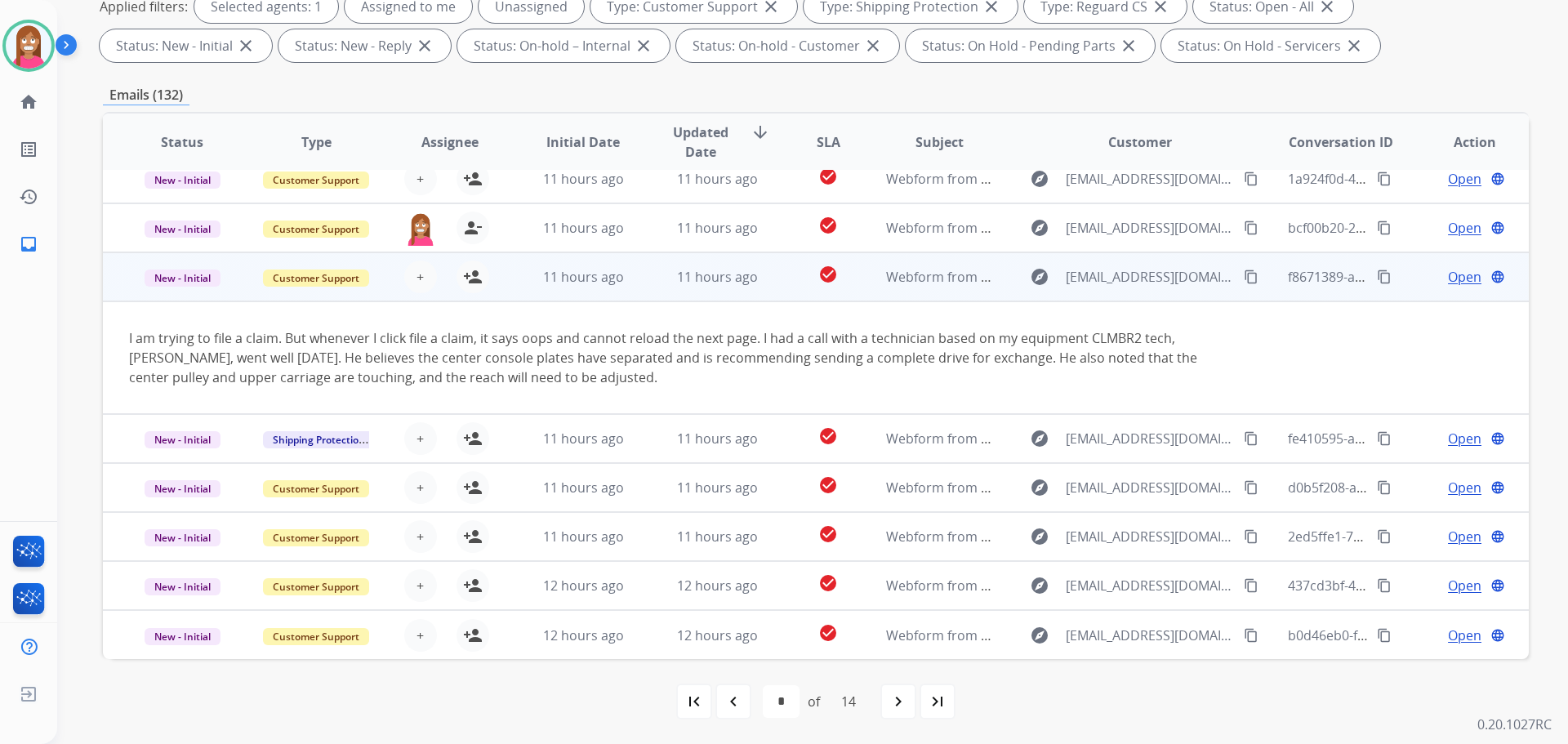
click at [1243, 275] on mat-icon "content_copy" at bounding box center [1251, 277] width 15 height 15
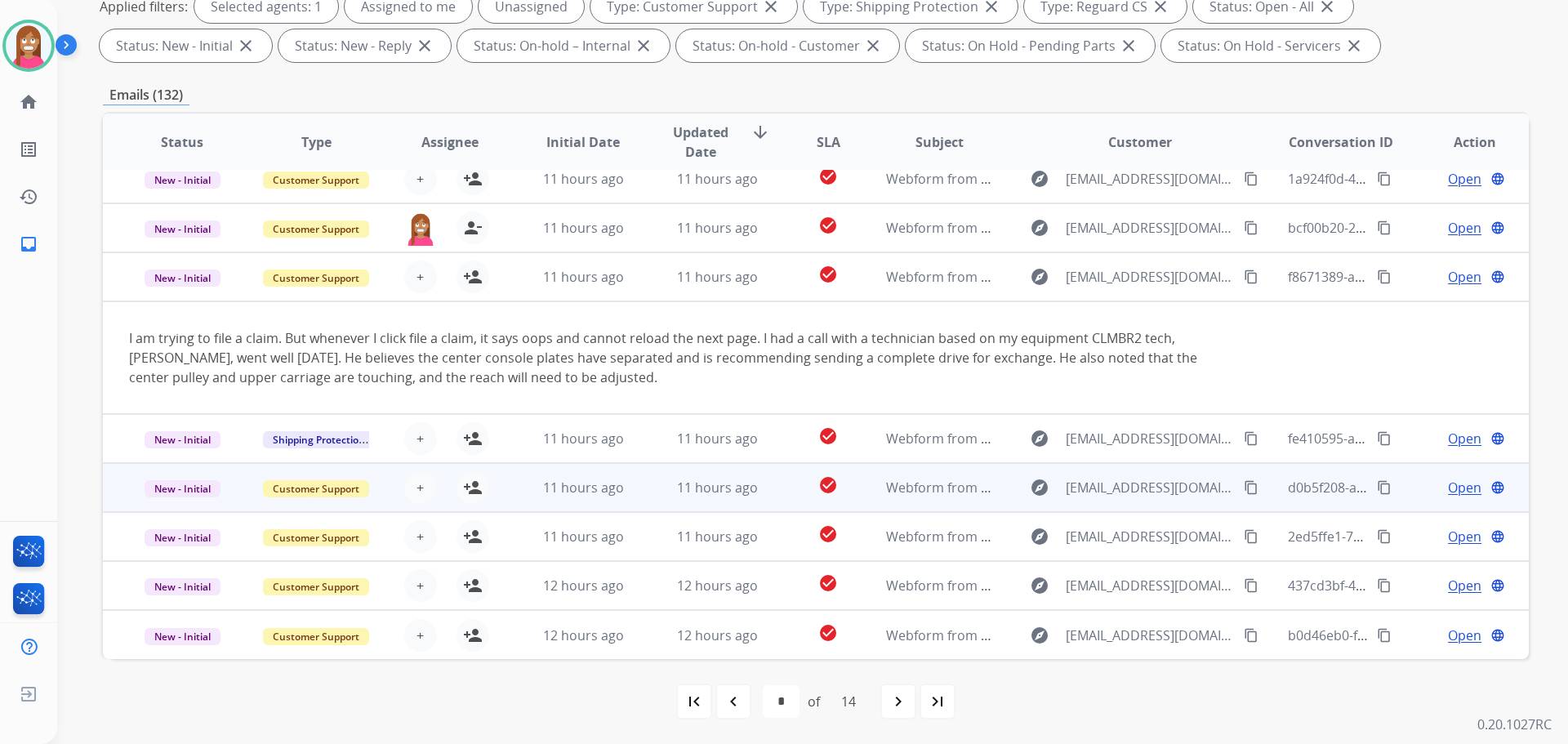
click at [638, 487] on td "11 hours ago" at bounding box center [705, 487] width 134 height 49
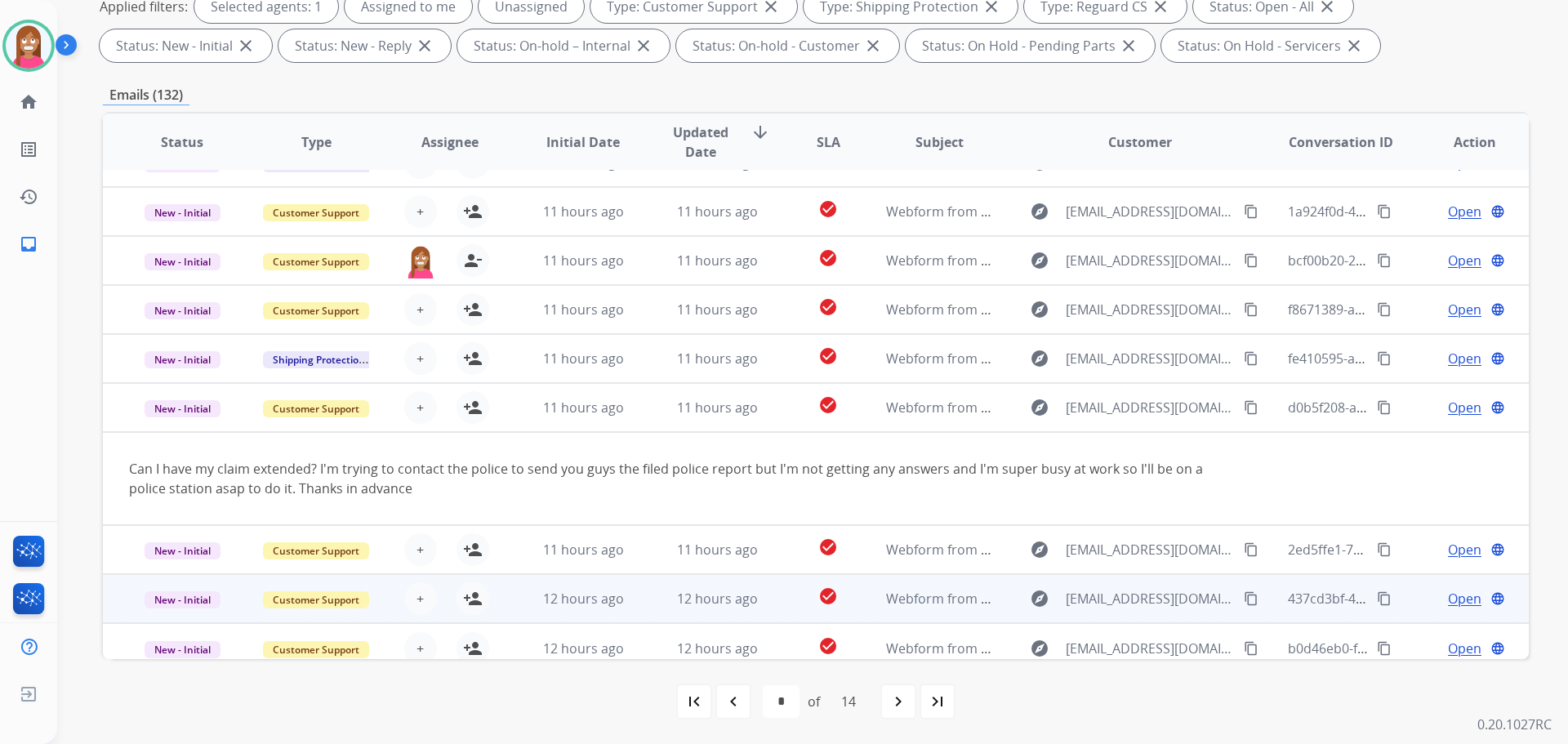
scroll to position [95, 0]
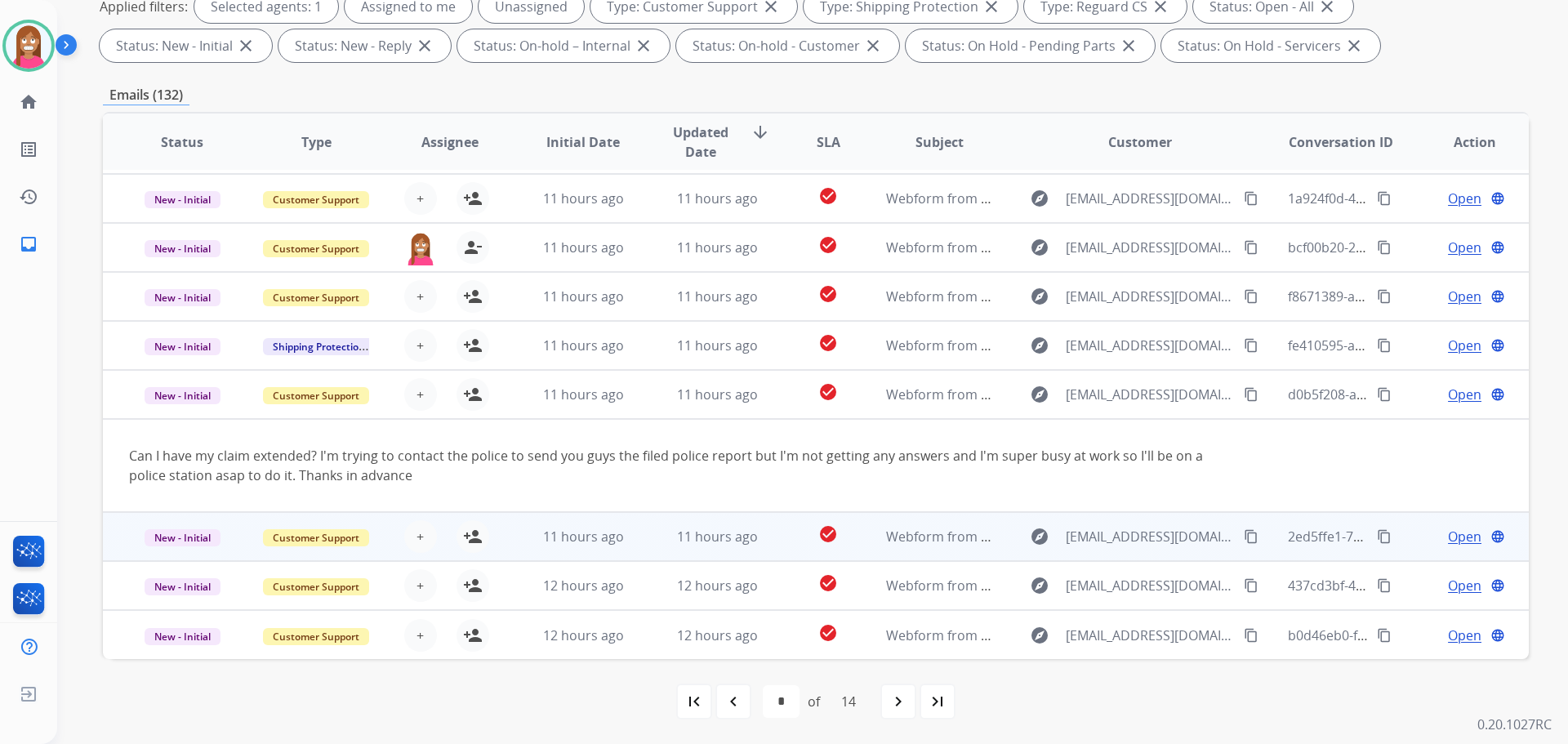
click at [653, 545] on td "11 hours ago" at bounding box center [705, 536] width 134 height 49
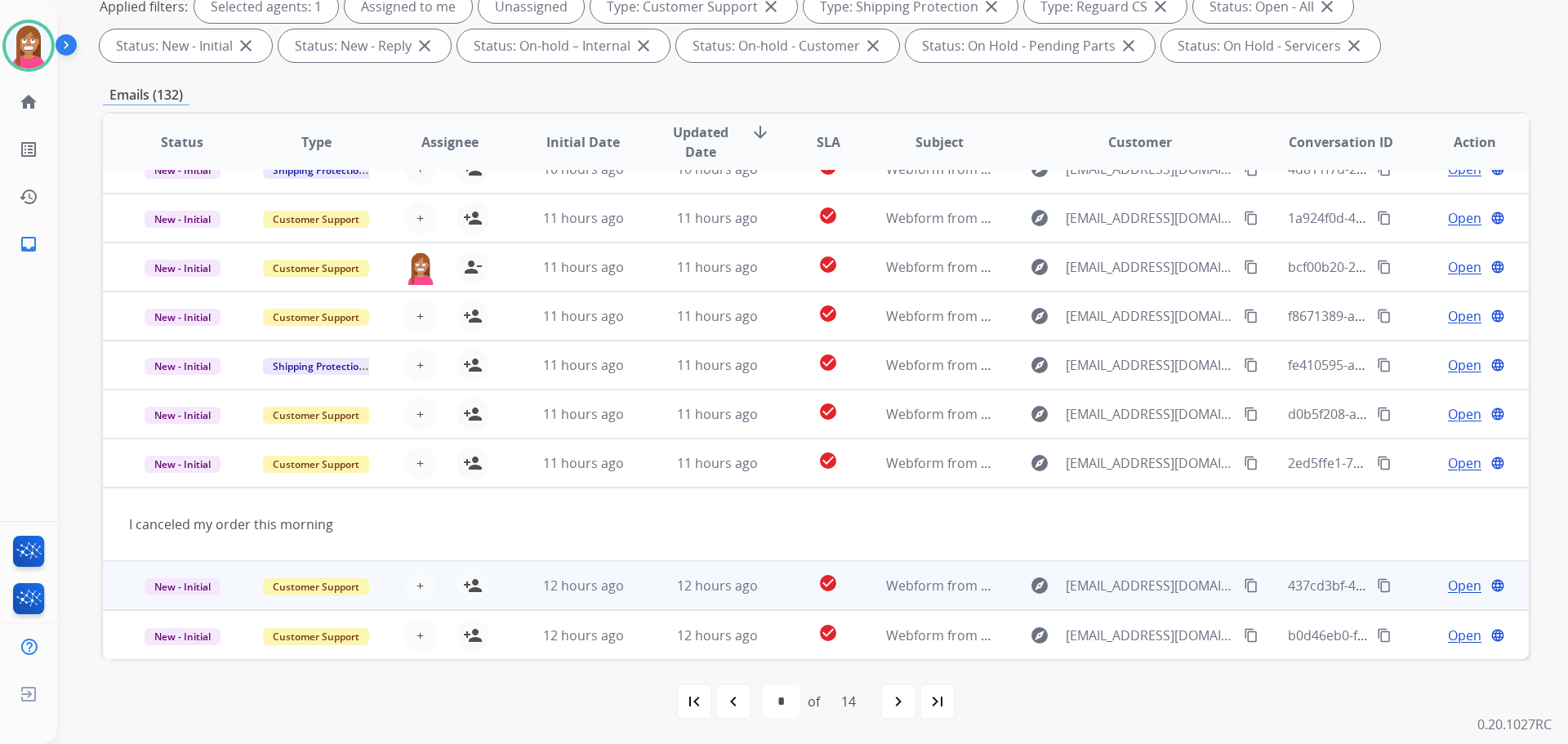
scroll to position [75, 0]
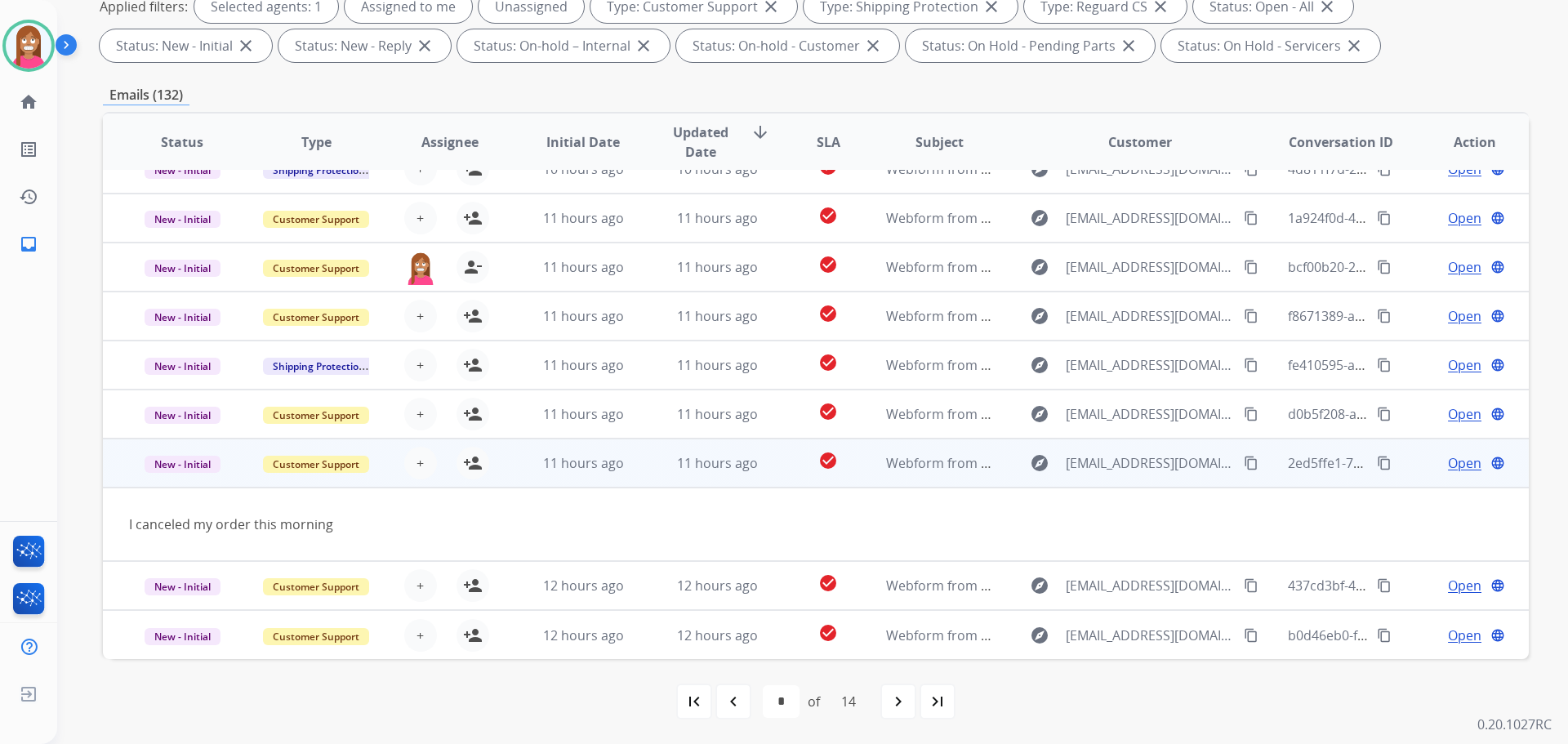
click at [1243, 463] on mat-icon "content_copy" at bounding box center [1251, 464] width 15 height 15
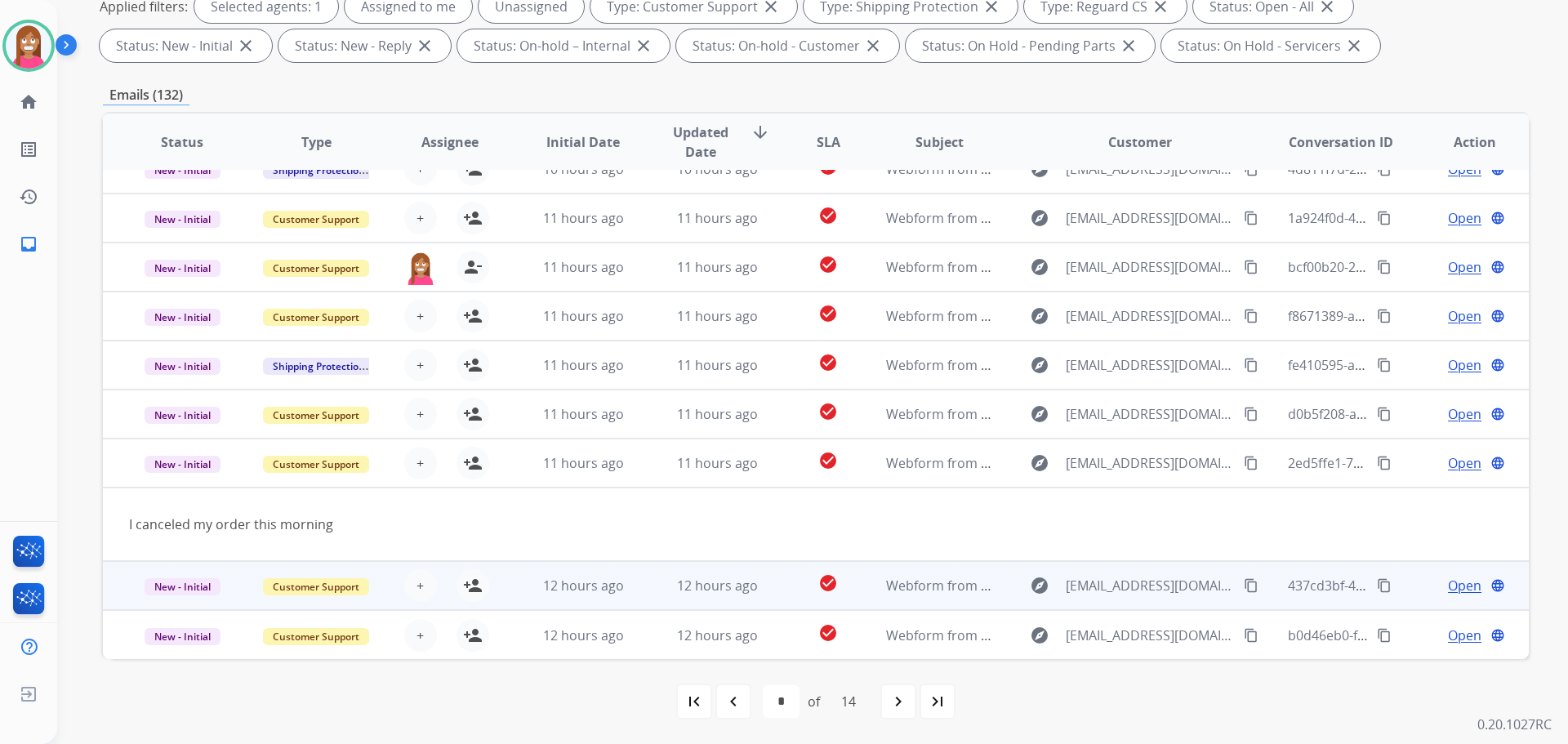
click at [652, 597] on td "12 hours ago" at bounding box center [705, 586] width 134 height 49
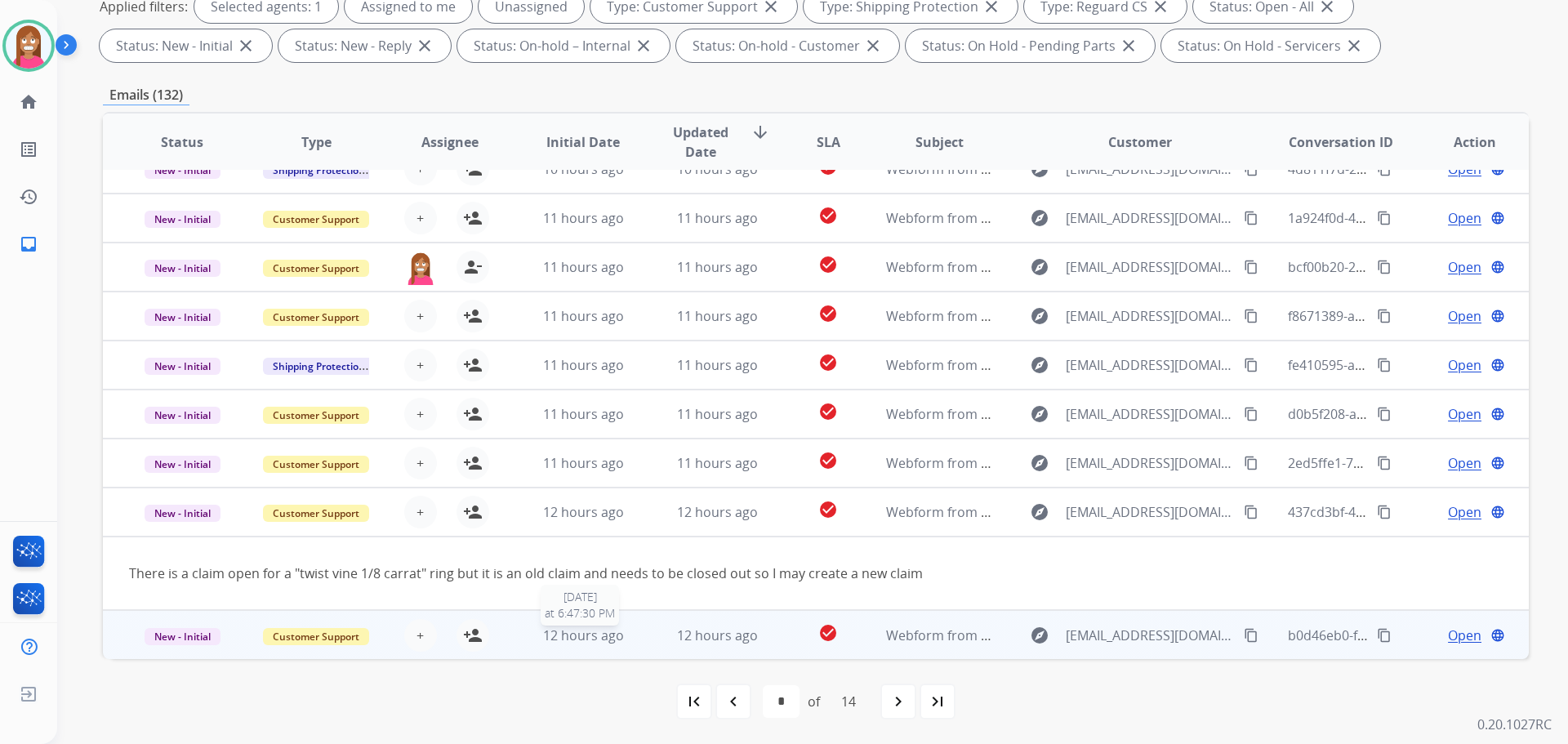
click at [630, 642] on div "12 hours ago" at bounding box center [583, 635] width 107 height 19
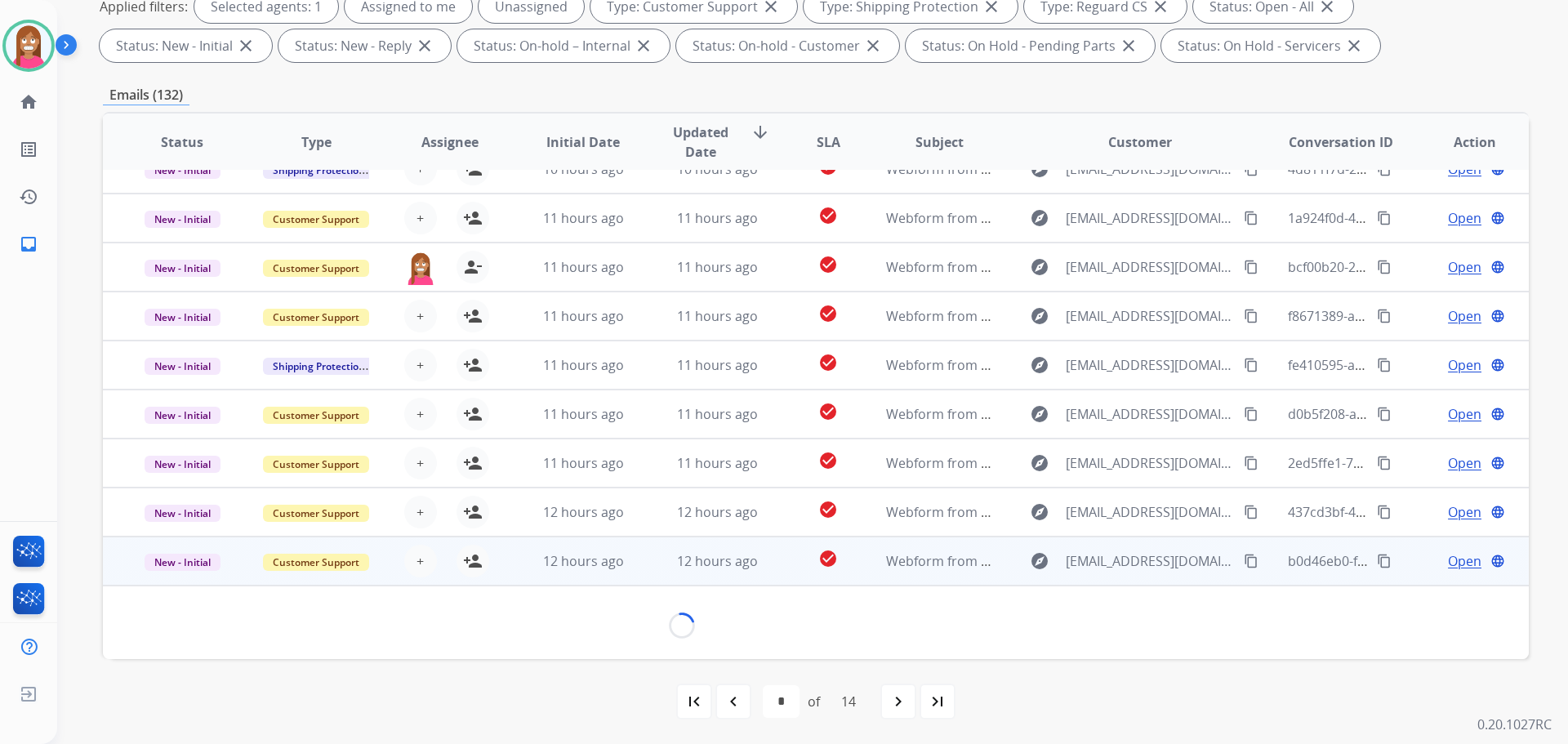
scroll to position [74, 0]
click at [1242, 570] on button "content_copy" at bounding box center [1251, 562] width 19 height 19
click at [466, 566] on mat-icon "person_add" at bounding box center [472, 562] width 19 height 19
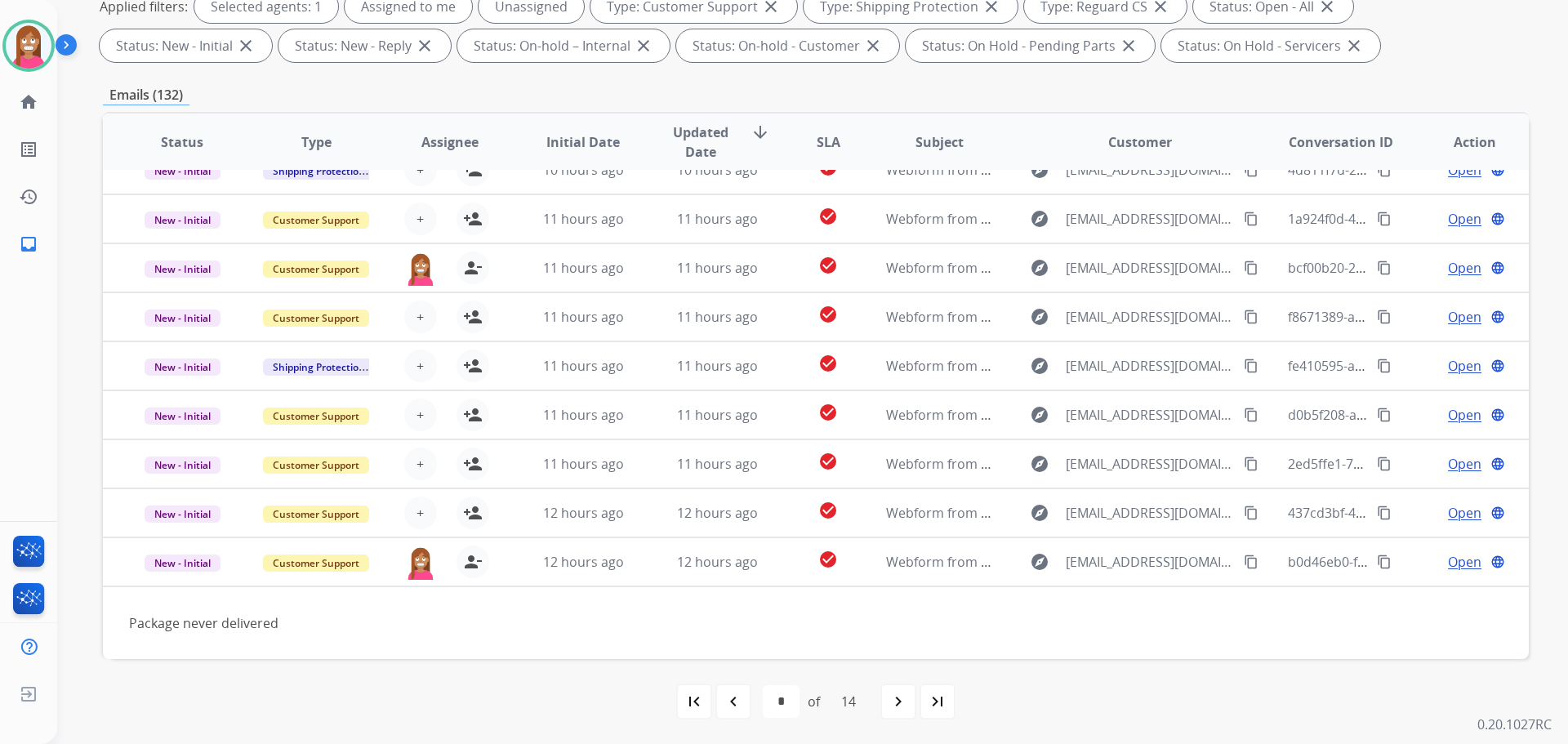
click at [727, 711] on mat-icon "navigate_before" at bounding box center [733, 701] width 19 height 19
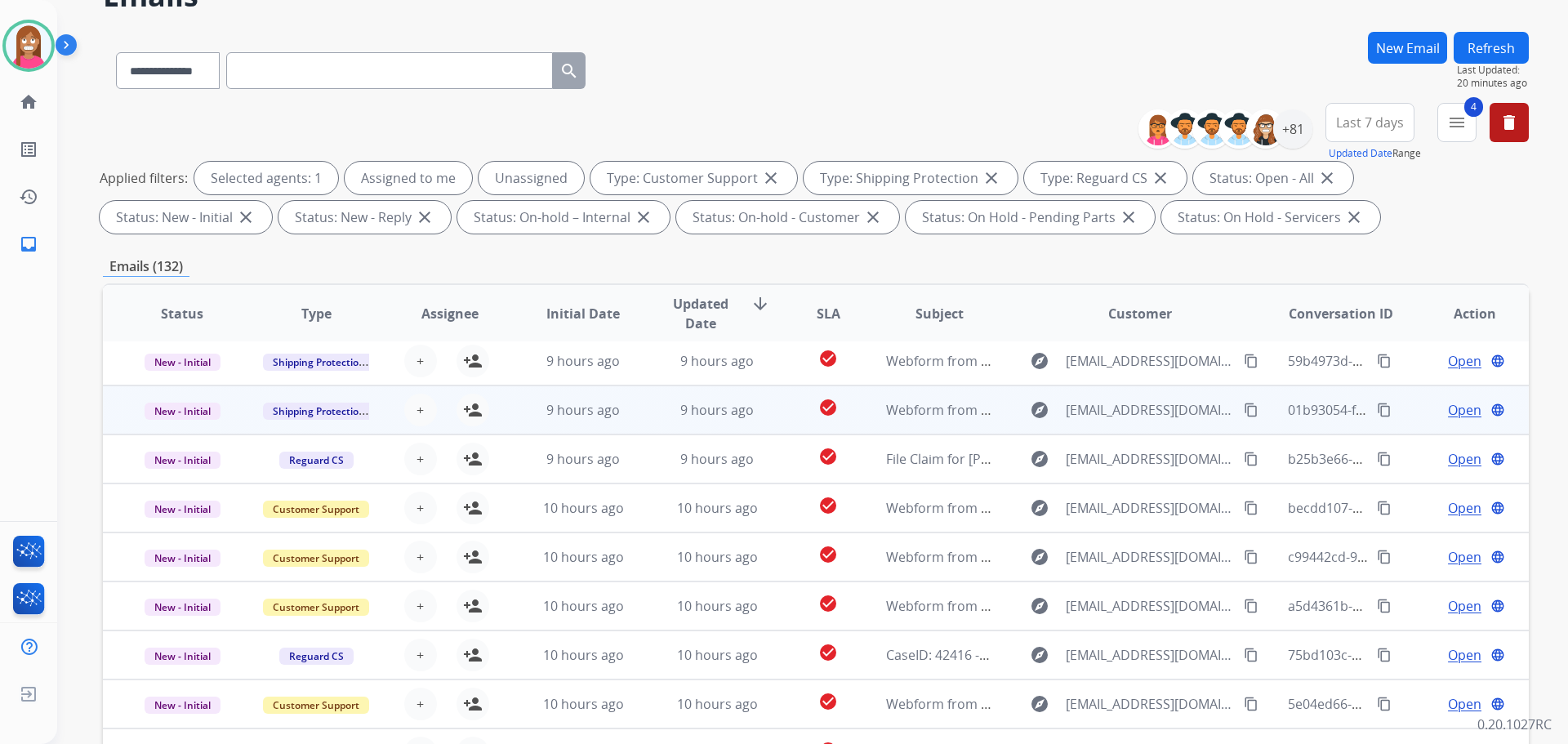
scroll to position [264, 0]
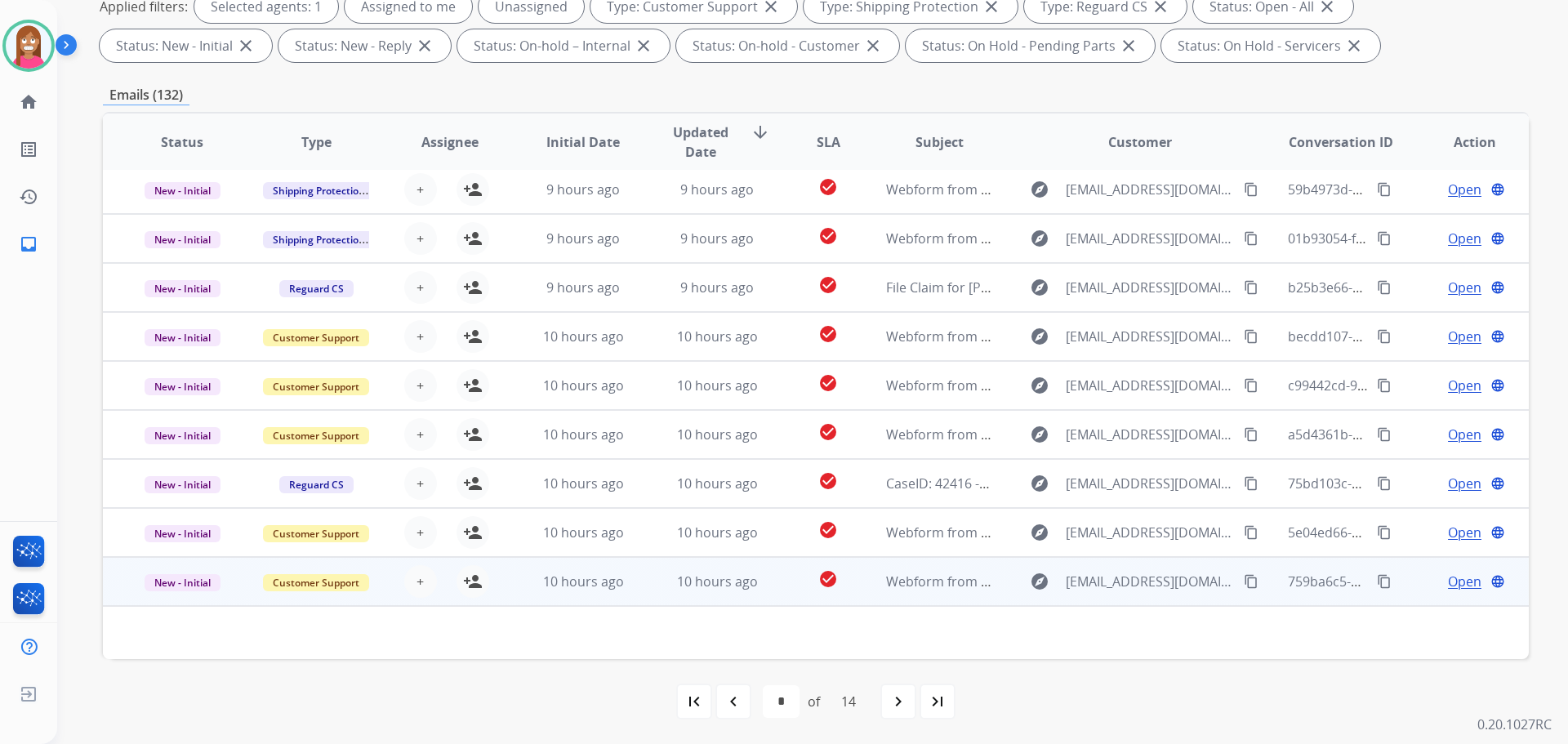
click at [658, 583] on td "10 hours ago" at bounding box center [705, 582] width 134 height 49
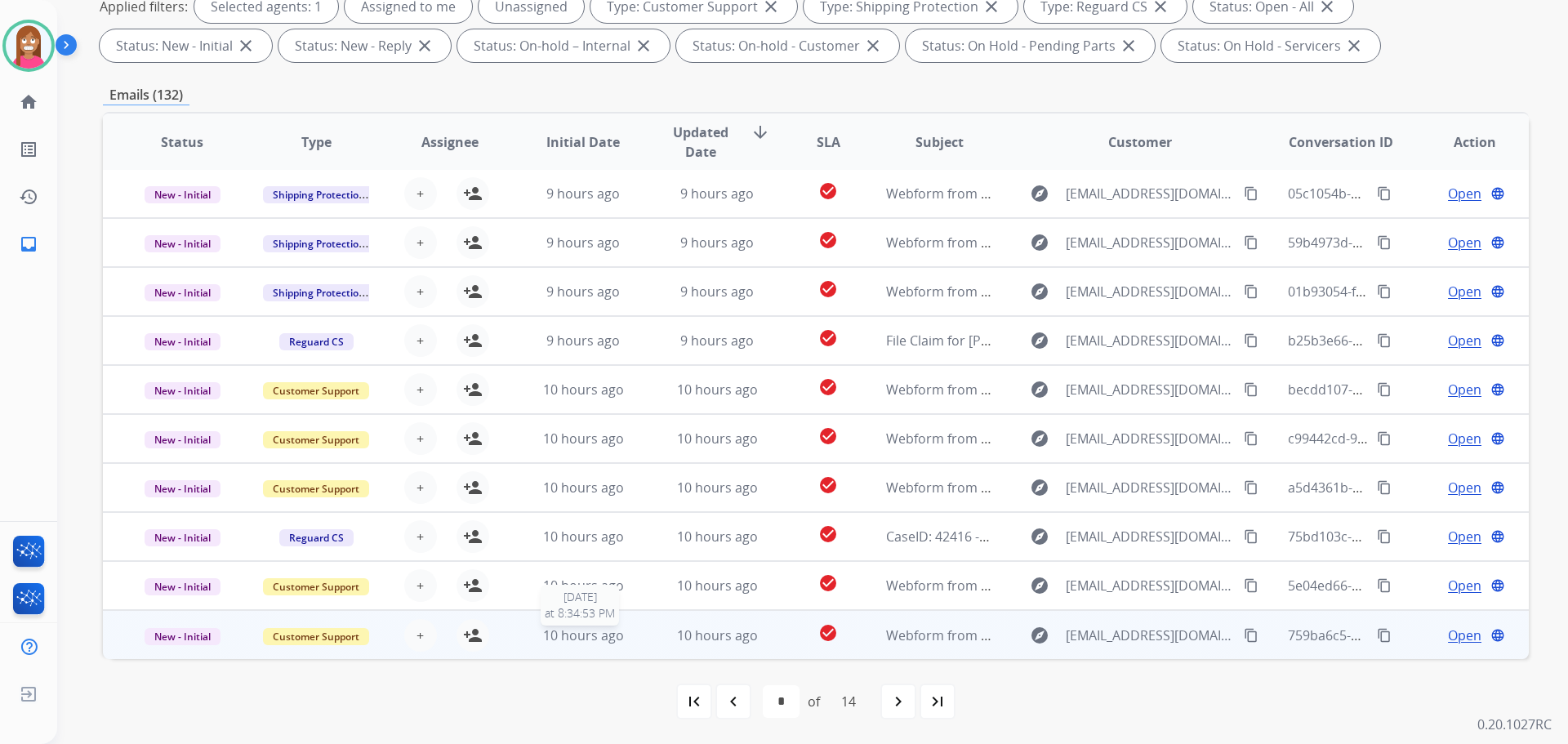
click at [626, 644] on div "10 hours ago" at bounding box center [583, 635] width 107 height 19
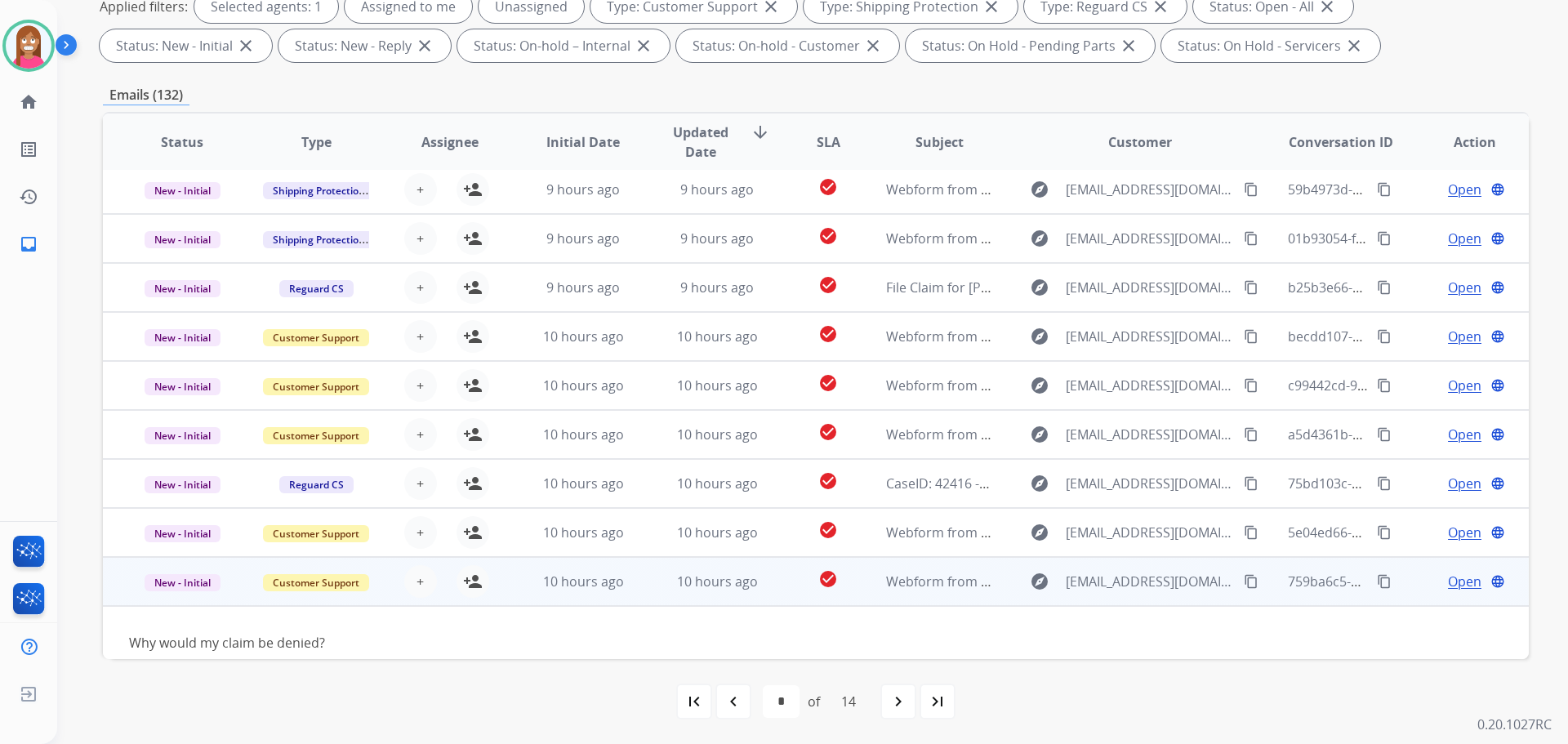
scroll to position [74, 0]
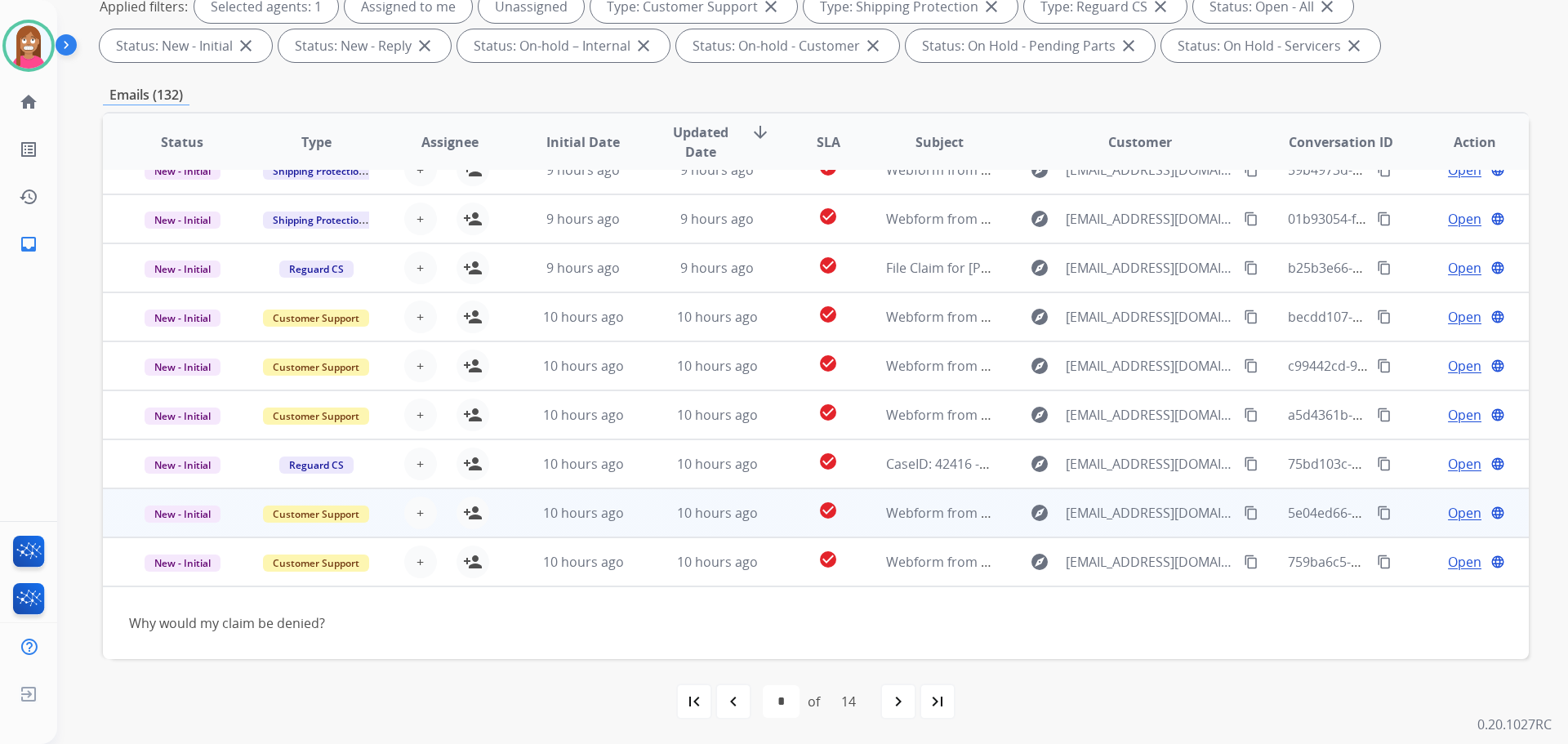
click at [651, 521] on td "10 hours ago" at bounding box center [705, 513] width 134 height 49
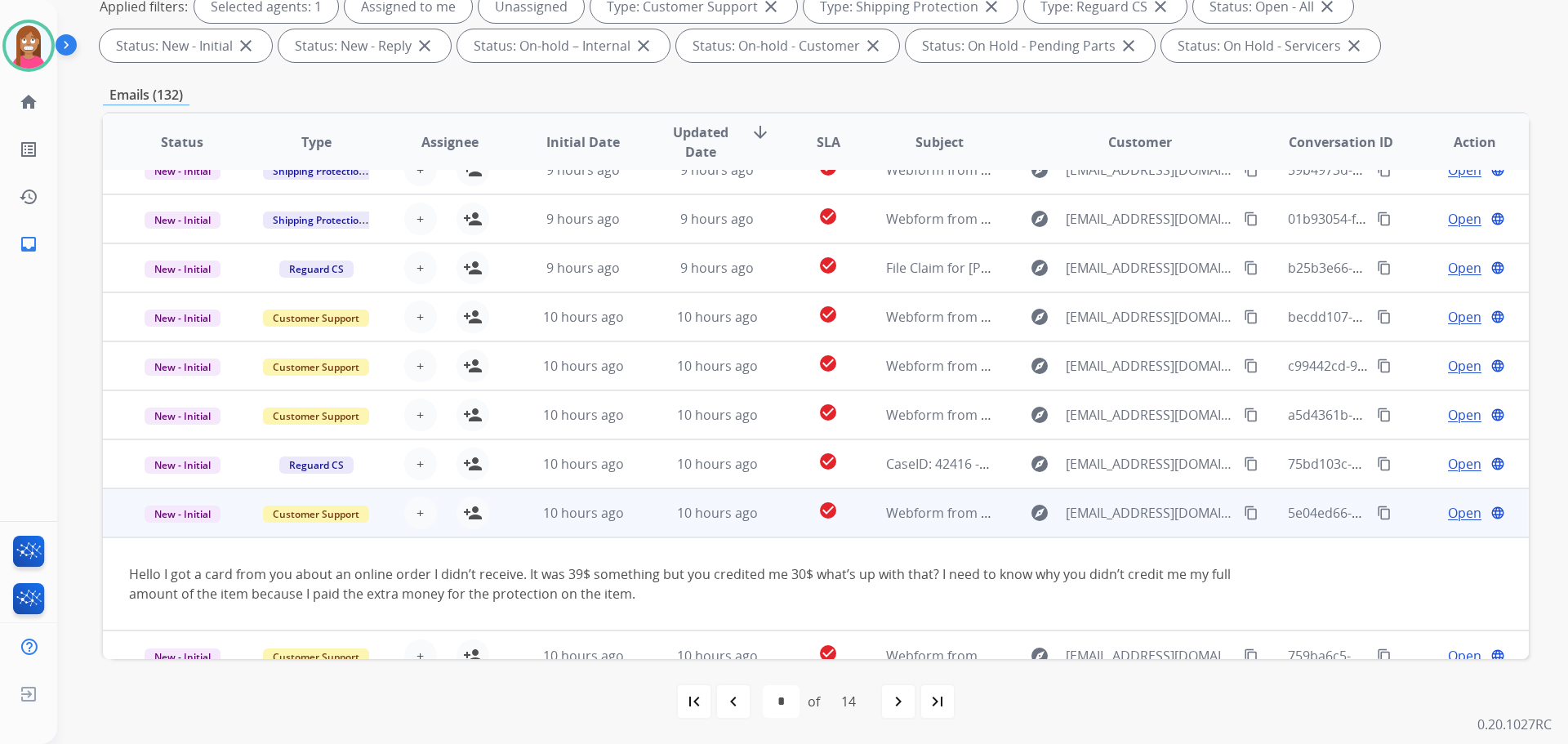
scroll to position [95, 0]
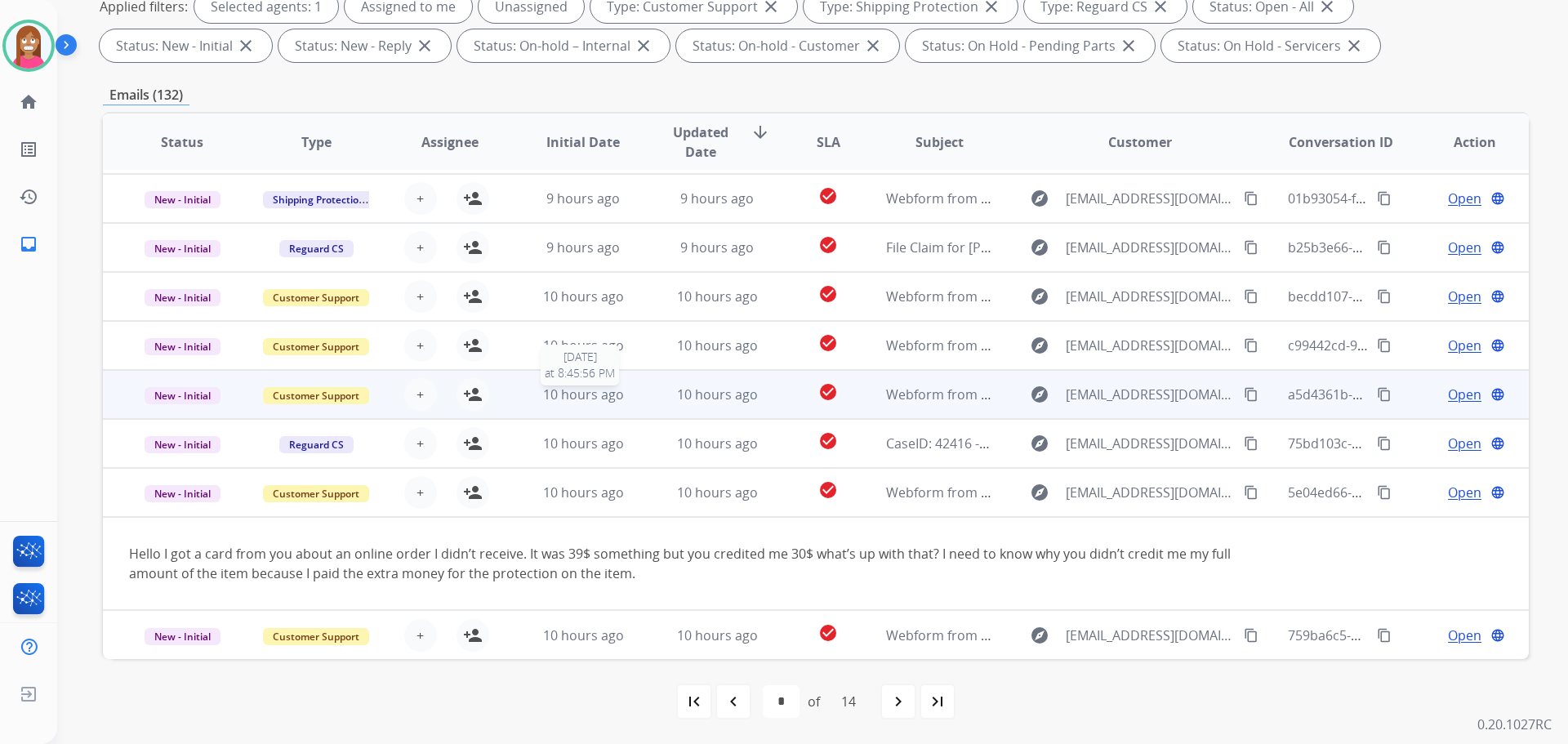
click at [617, 399] on span "10 hours ago" at bounding box center [583, 394] width 81 height 18
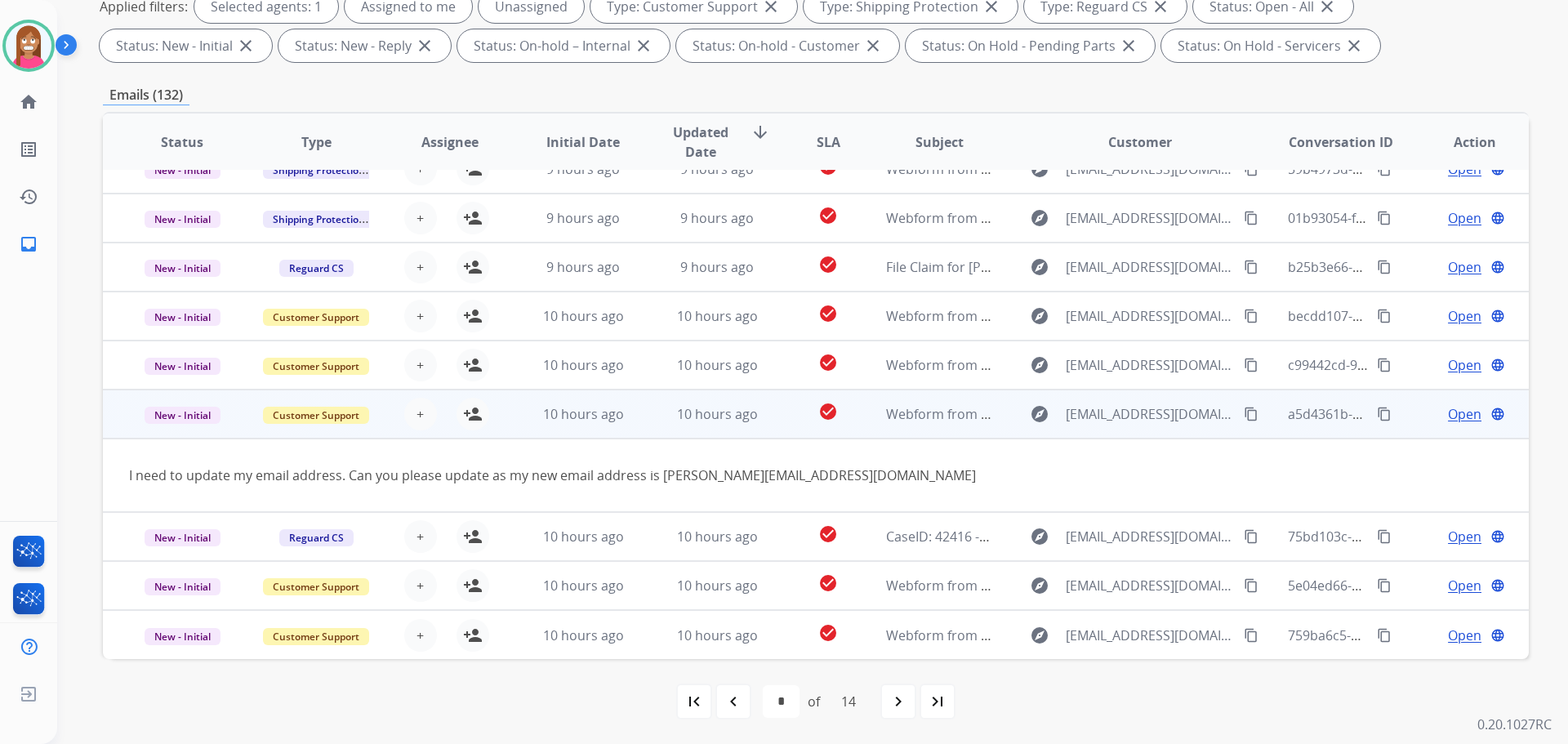
scroll to position [75, 0]
click at [479, 419] on mat-icon "person_add" at bounding box center [472, 413] width 19 height 19
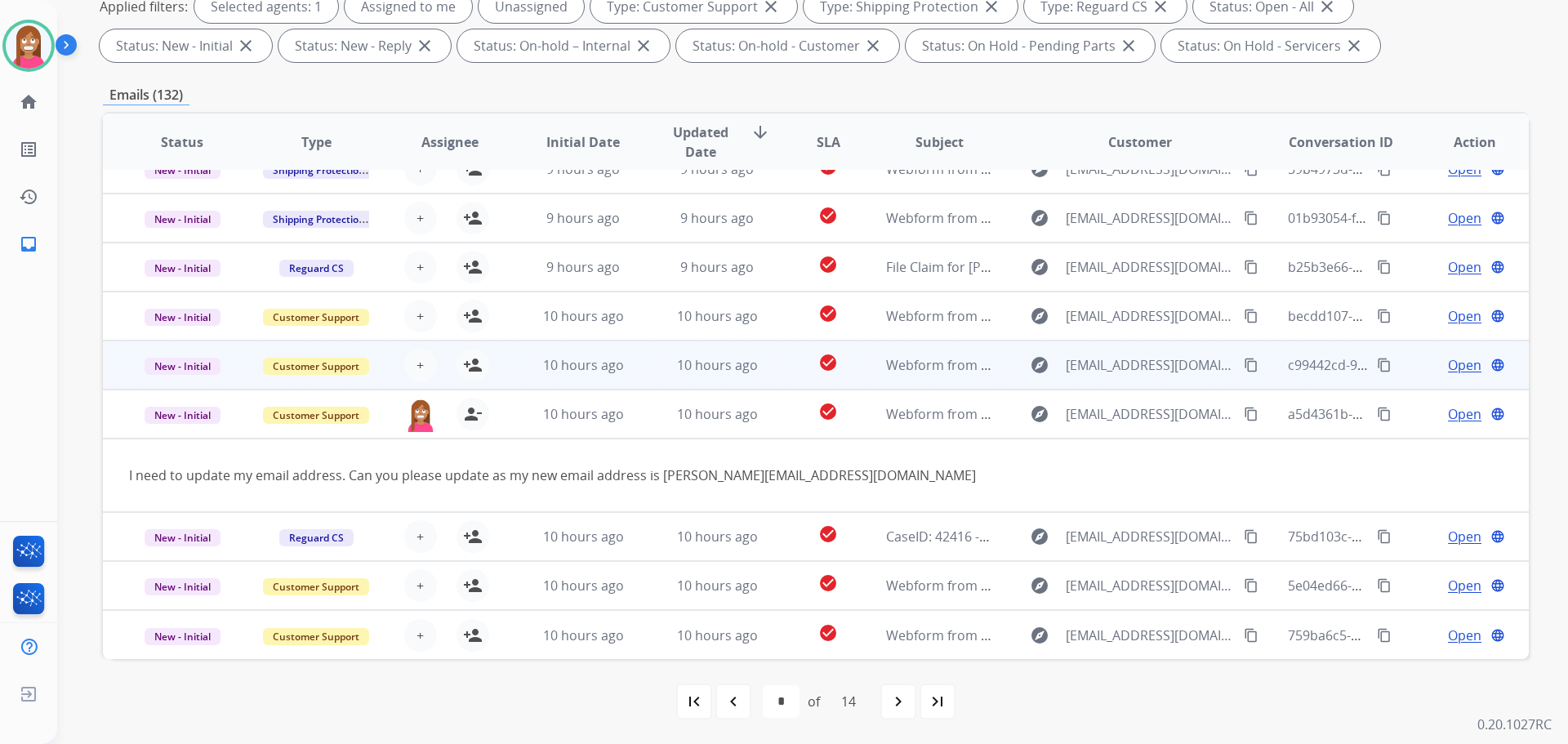
click at [640, 367] on td "10 hours ago" at bounding box center [705, 365] width 134 height 49
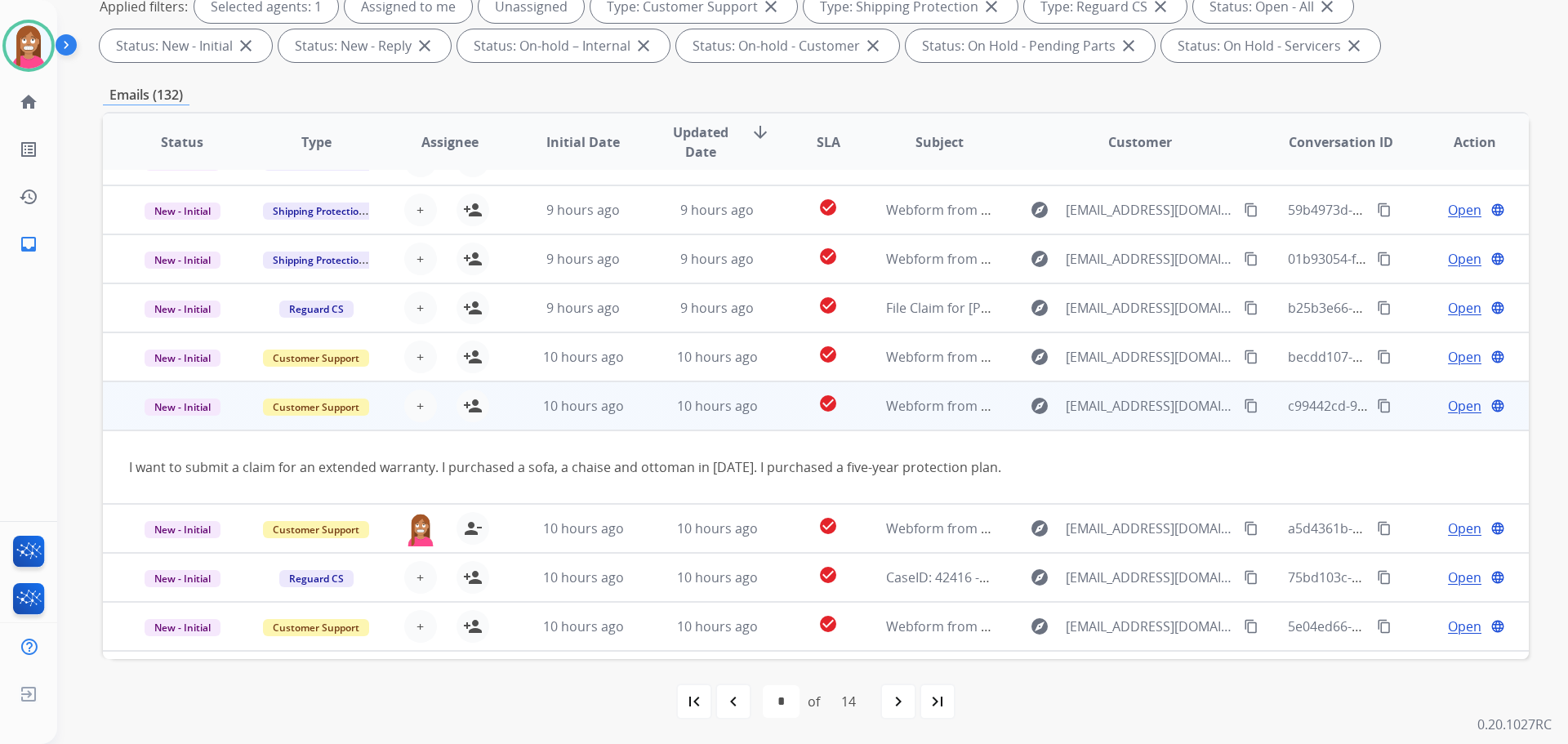
scroll to position [0, 0]
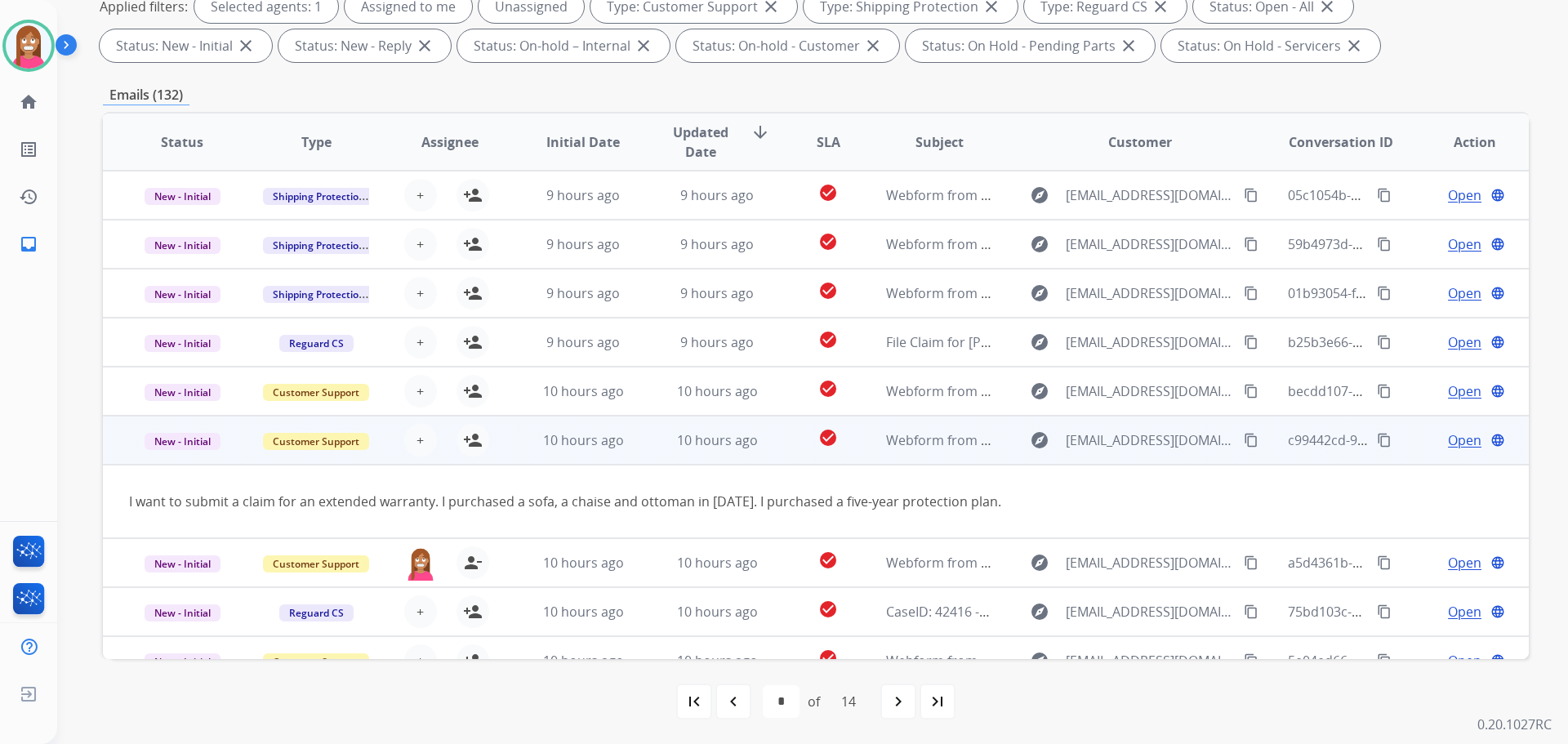
click at [1243, 438] on mat-icon "content_copy" at bounding box center [1251, 440] width 15 height 15
click at [479, 438] on mat-icon "person_add" at bounding box center [472, 439] width 19 height 19
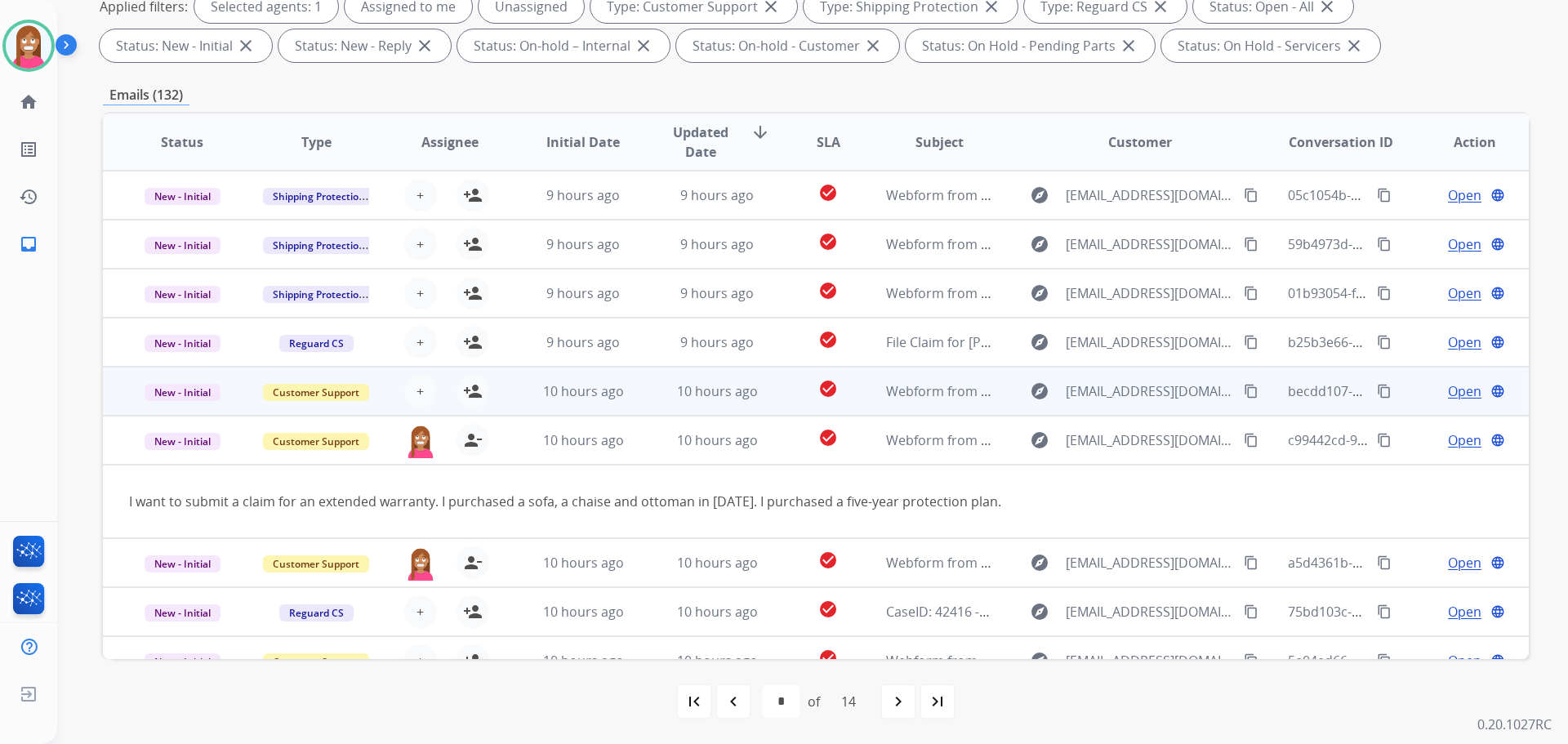
click at [653, 401] on td "10 hours ago" at bounding box center [705, 391] width 134 height 49
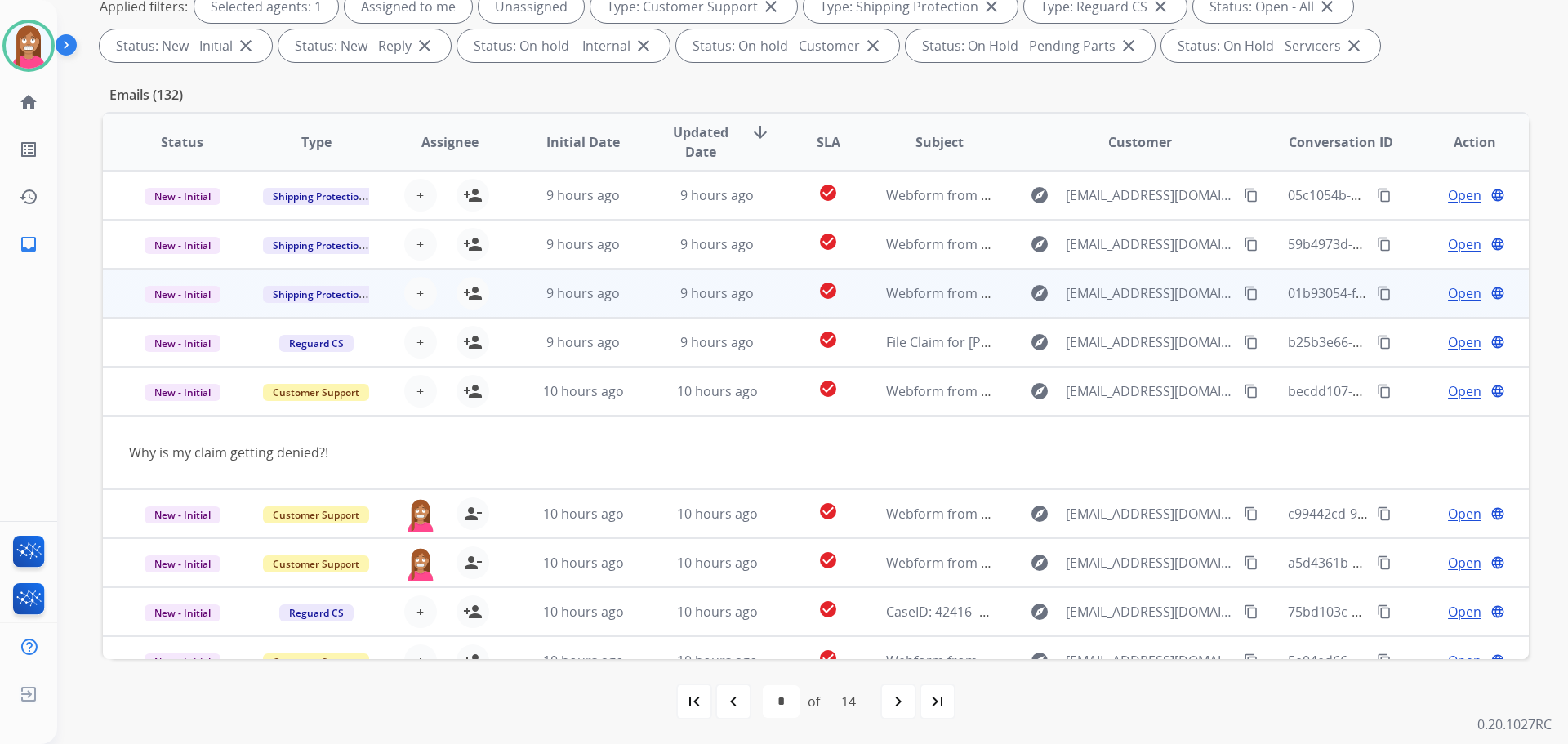
click at [638, 305] on td "9 hours ago" at bounding box center [705, 293] width 134 height 49
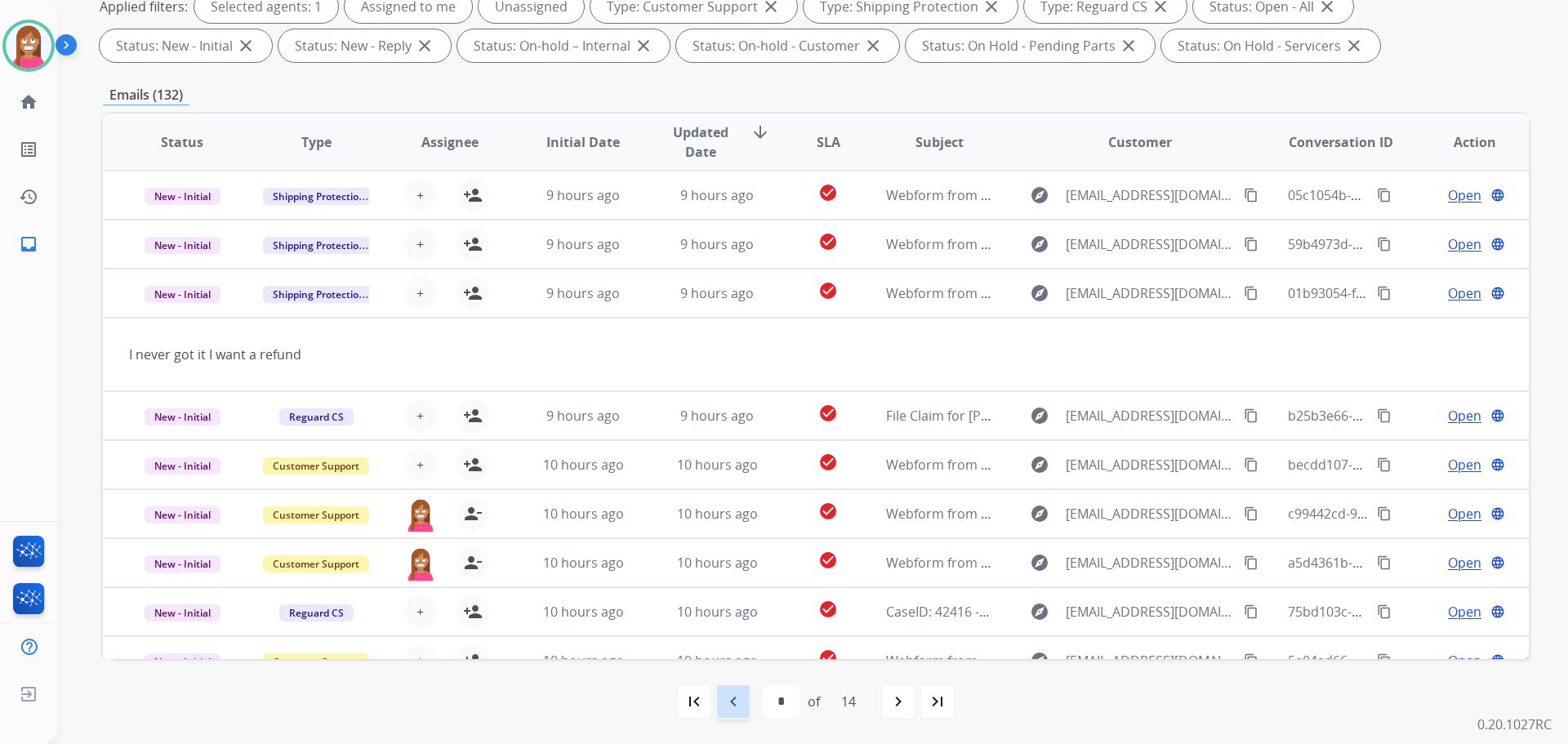
click at [737, 694] on mat-icon "navigate_before" at bounding box center [733, 701] width 19 height 19
select select "*"
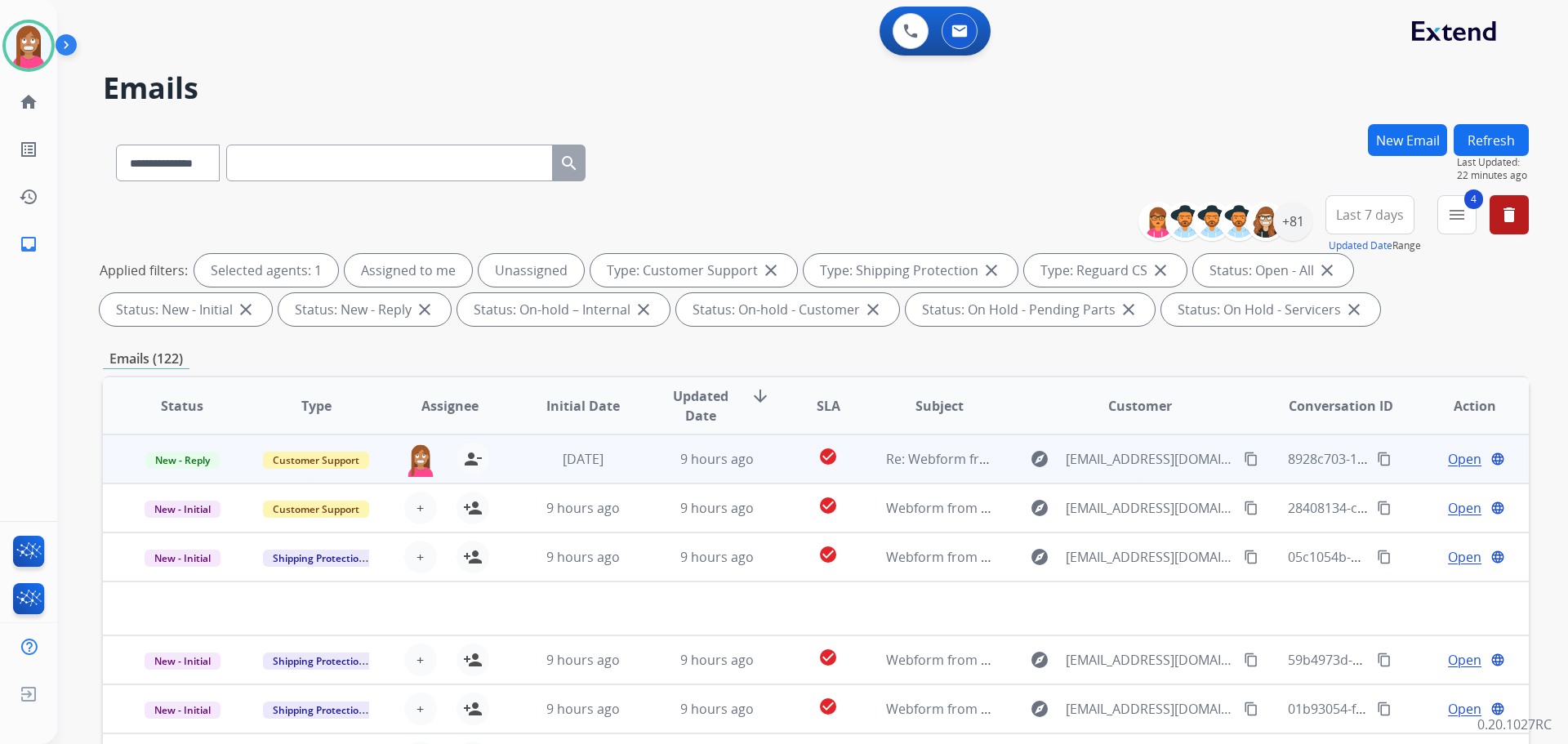
click at [638, 467] on td "9 hours ago" at bounding box center [705, 459] width 134 height 49
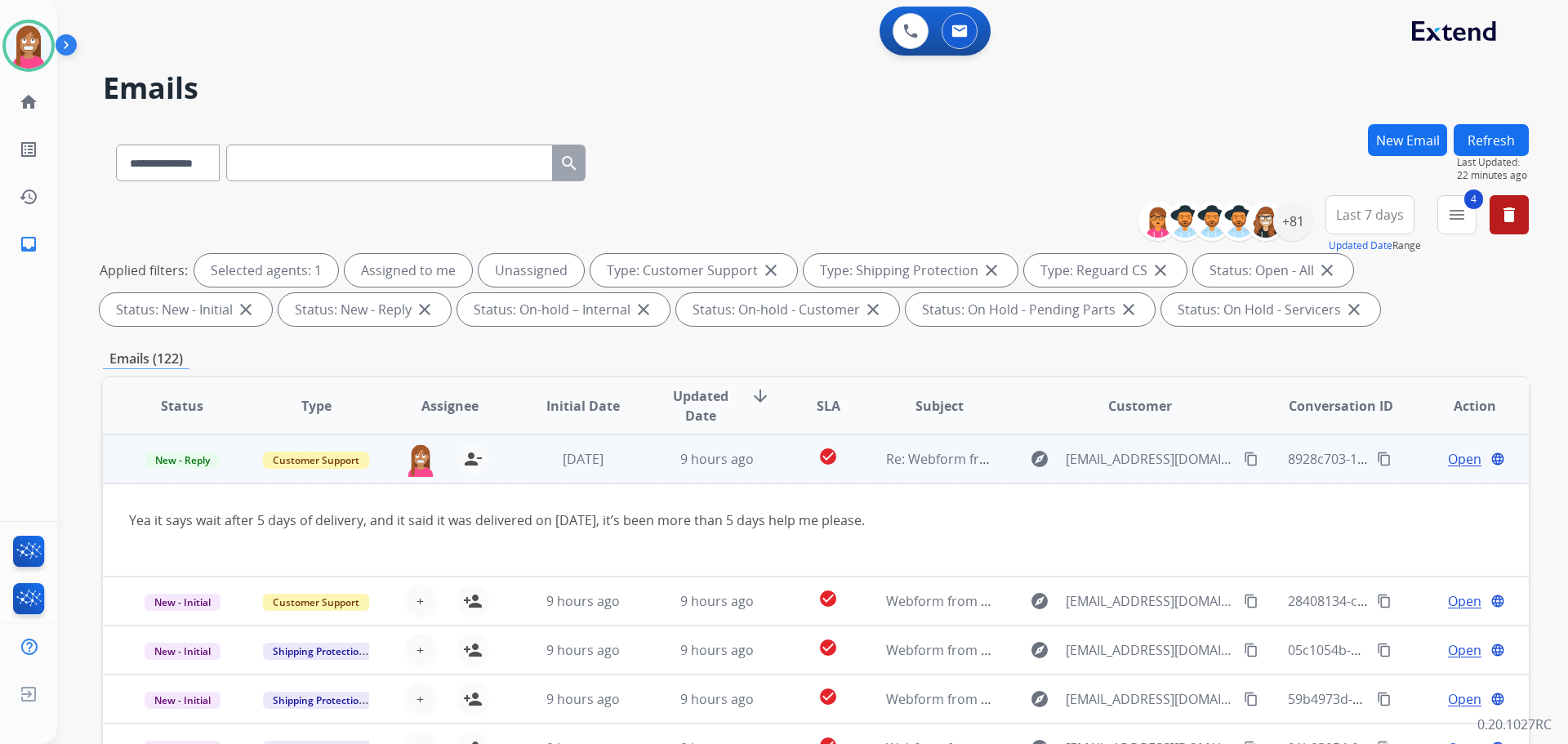
click at [1448, 459] on span "Open" at bounding box center [1464, 459] width 33 height 19
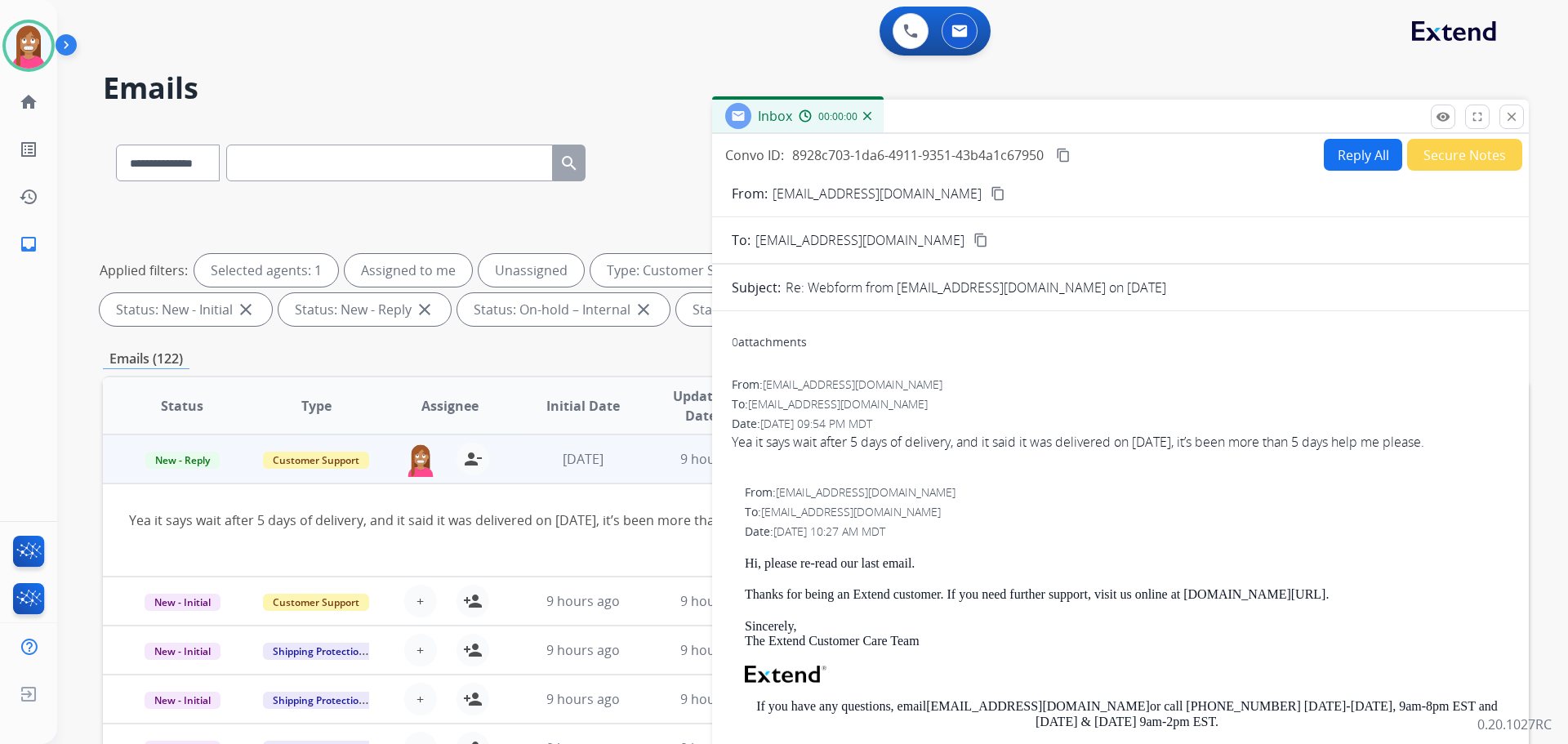
click at [1345, 156] on button "Reply All" at bounding box center [1363, 155] width 79 height 32
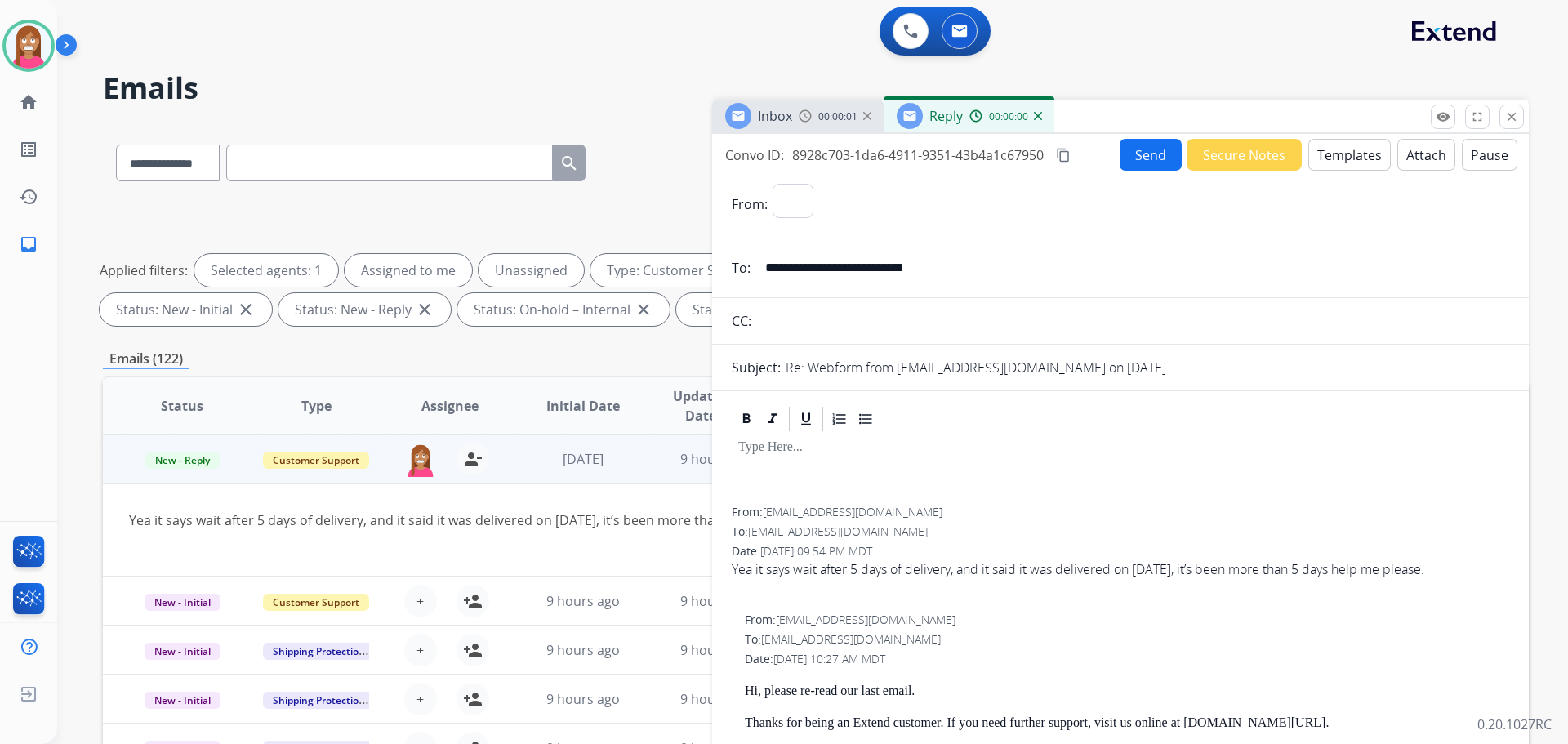
select select "**********"
click at [1334, 156] on button "Templates" at bounding box center [1350, 155] width 83 height 32
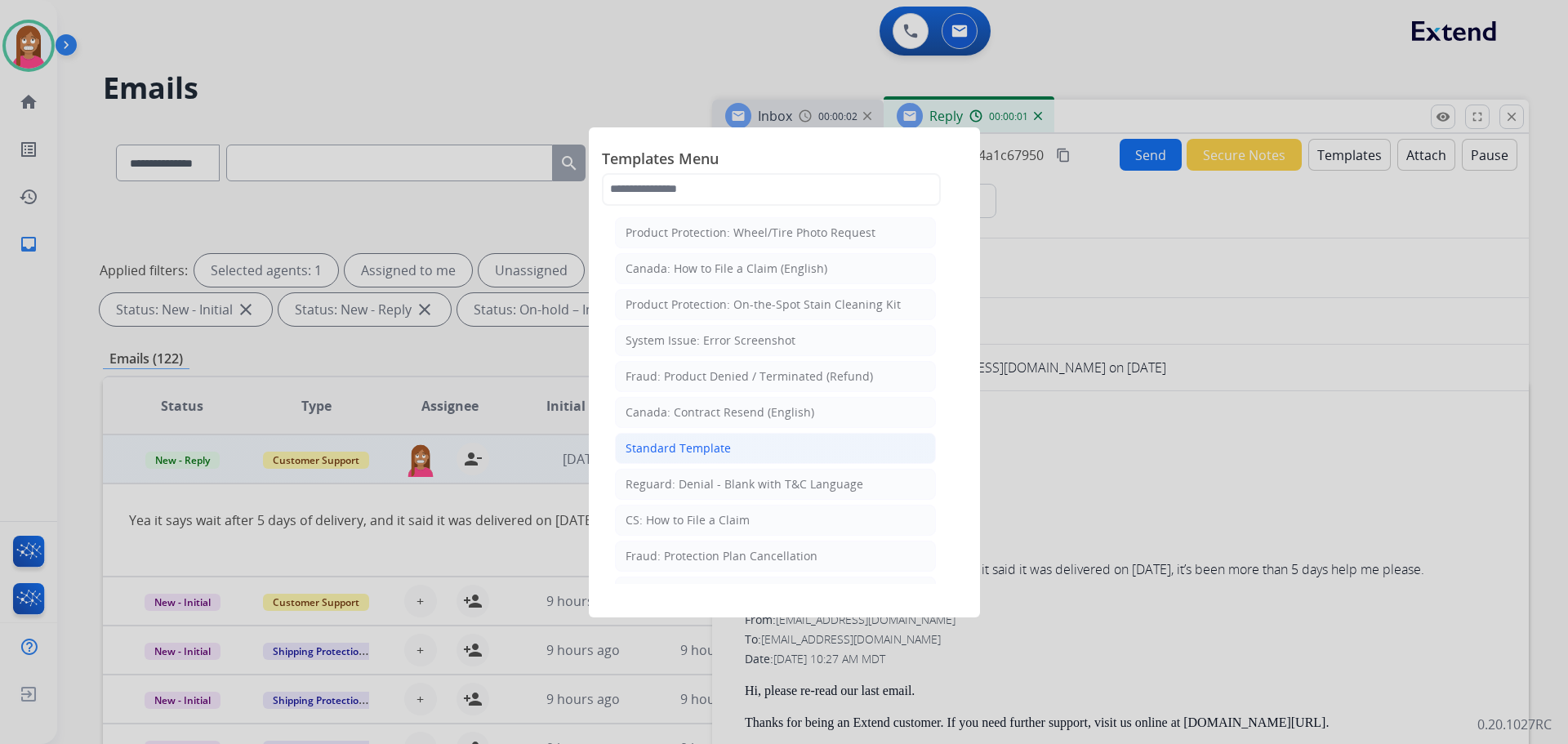
click at [697, 447] on div "Standard Template" at bounding box center [679, 449] width 105 height 17
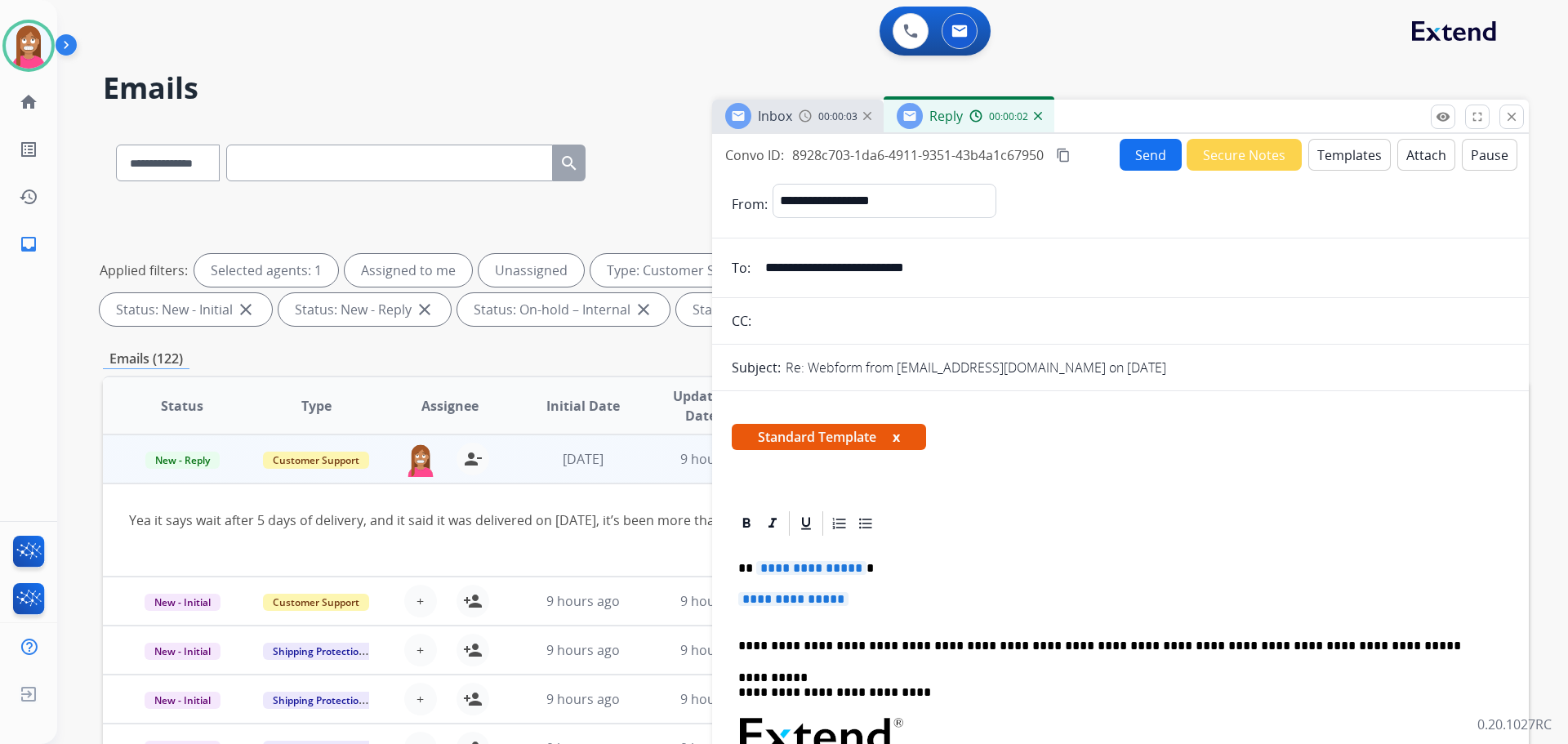
click at [804, 598] on span "**********" at bounding box center [793, 599] width 110 height 14
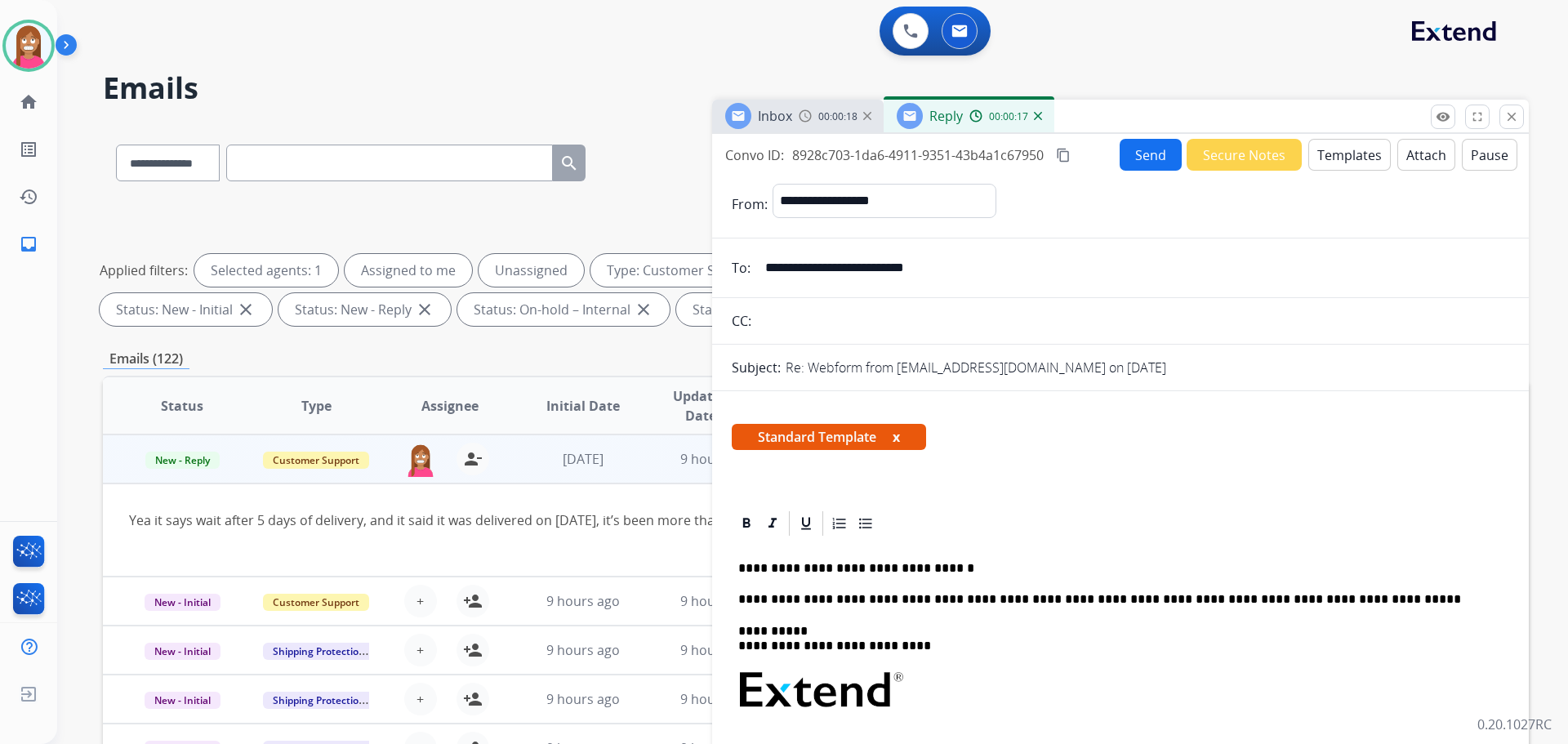
click at [1148, 148] on button "Send" at bounding box center [1150, 155] width 62 height 32
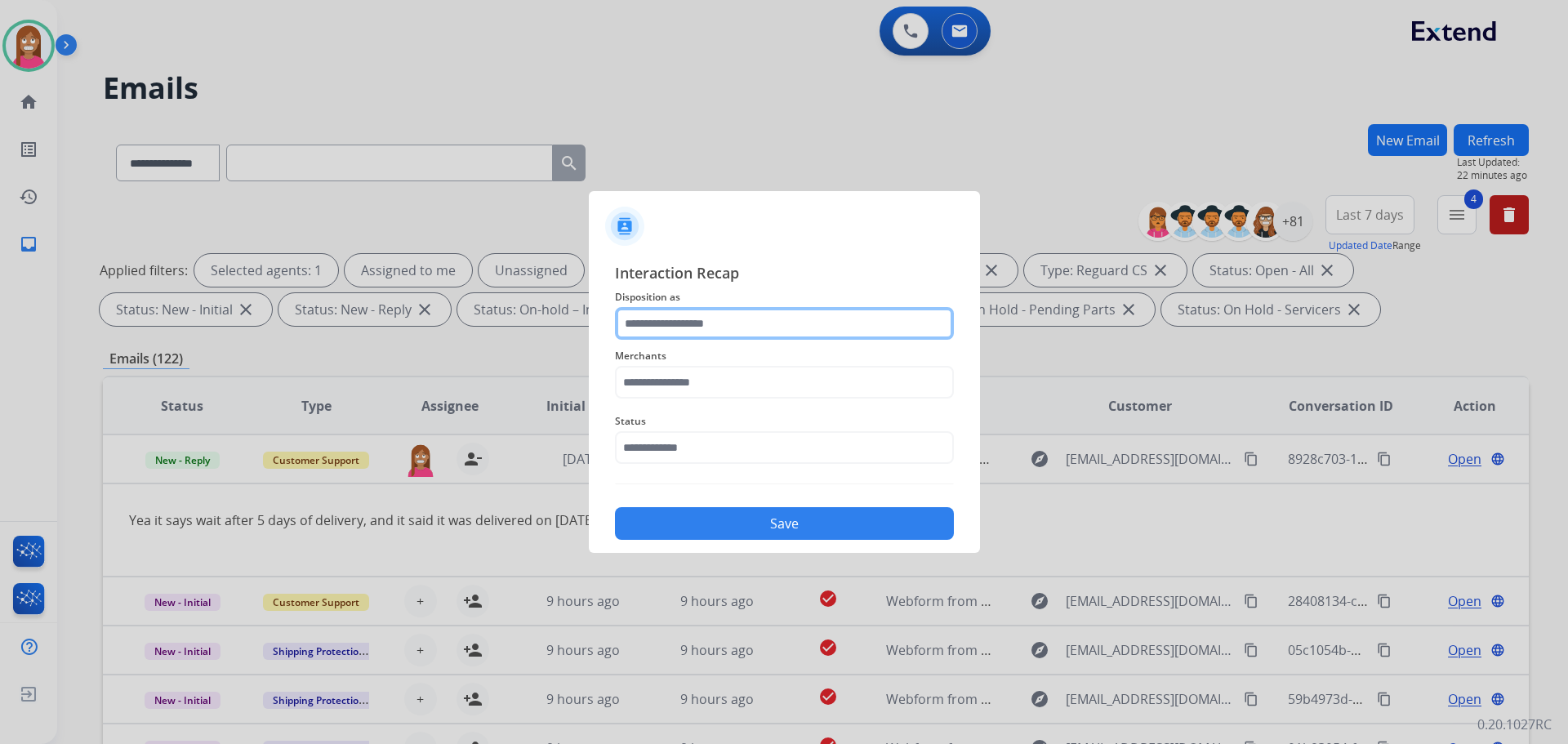
click at [680, 320] on input "text" at bounding box center [784, 323] width 339 height 33
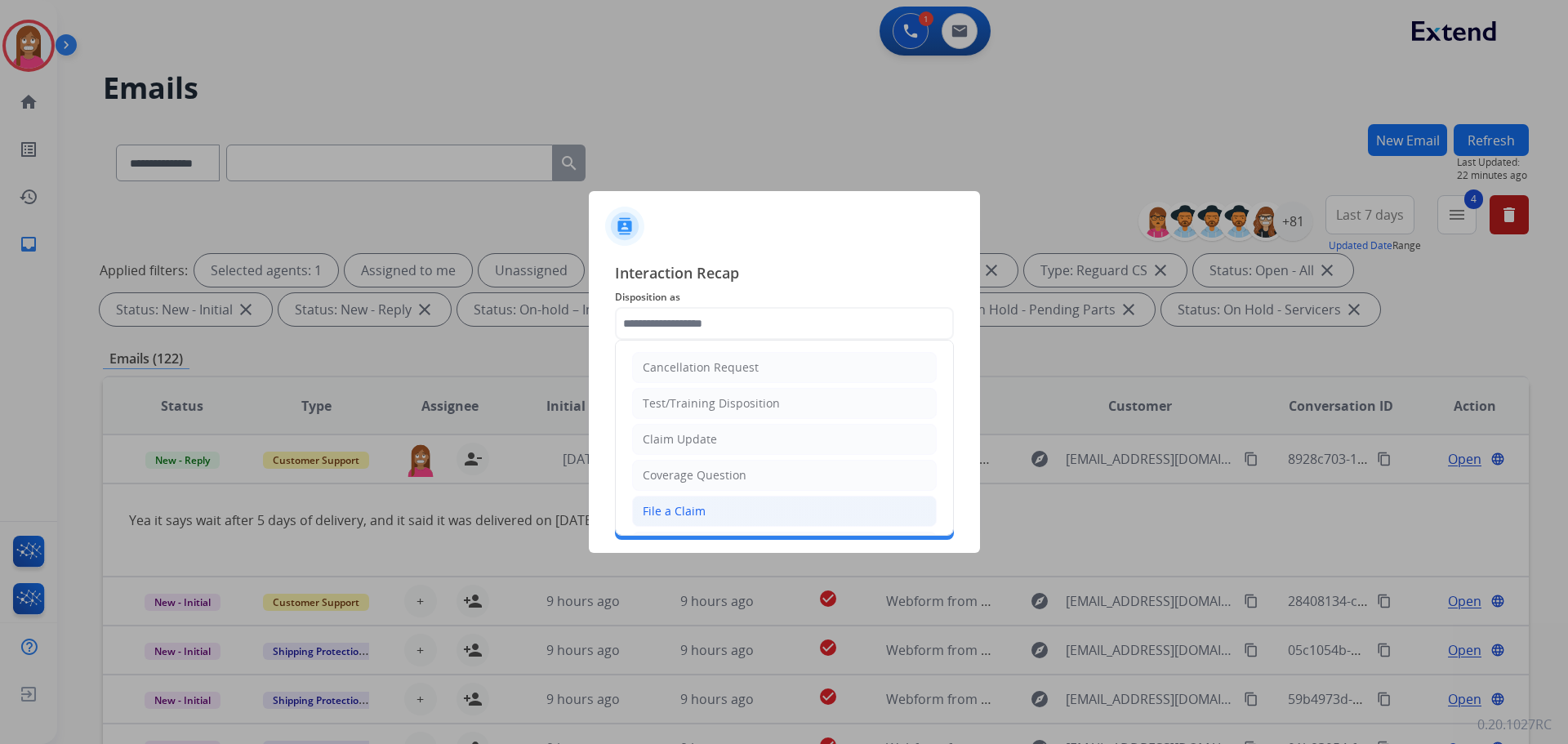
click at [669, 509] on div "File a Claim" at bounding box center [674, 511] width 63 height 17
type input "**********"
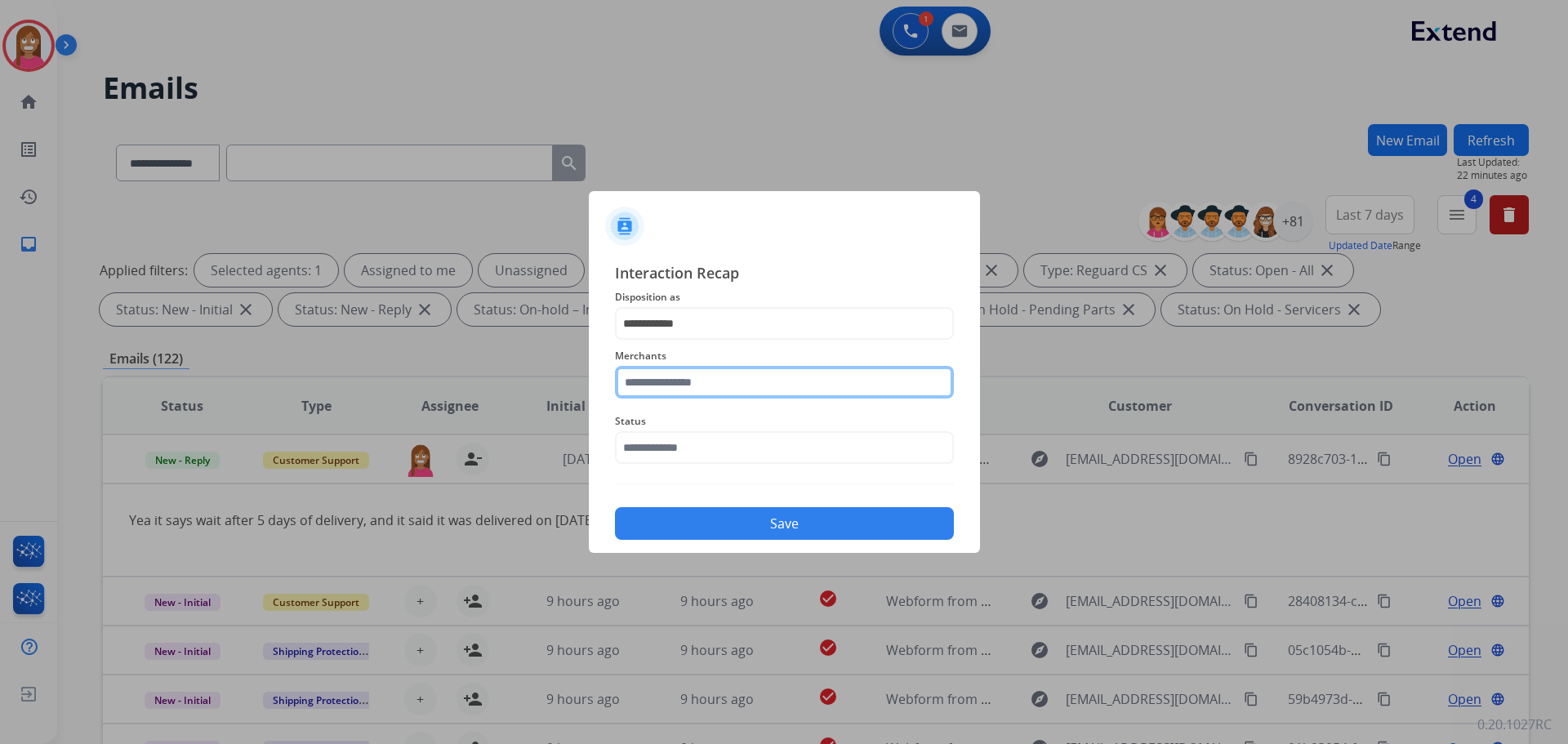
click at [650, 387] on input "text" at bounding box center [784, 382] width 339 height 33
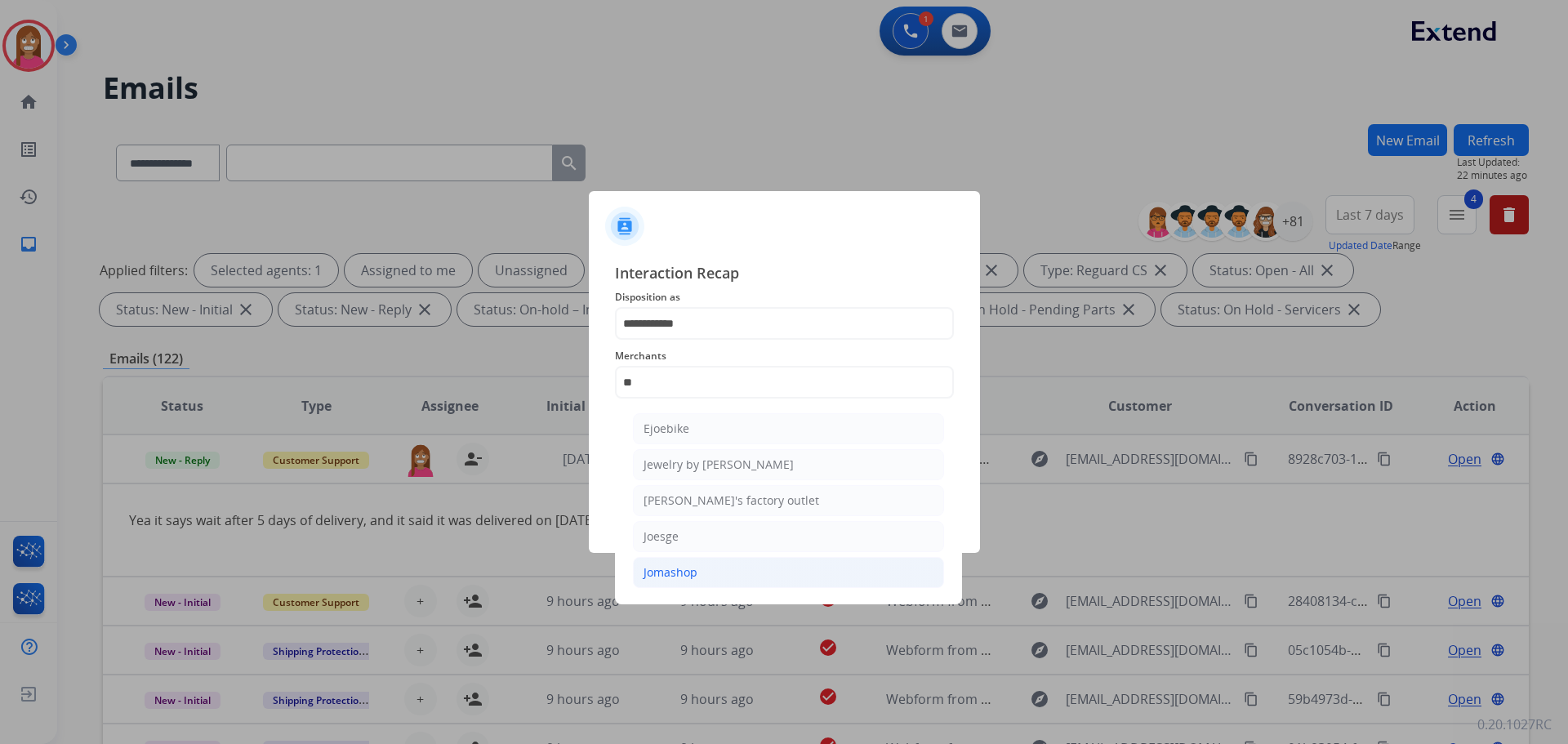
click at [650, 565] on div "Jomashop" at bounding box center [670, 572] width 54 height 17
type input "********"
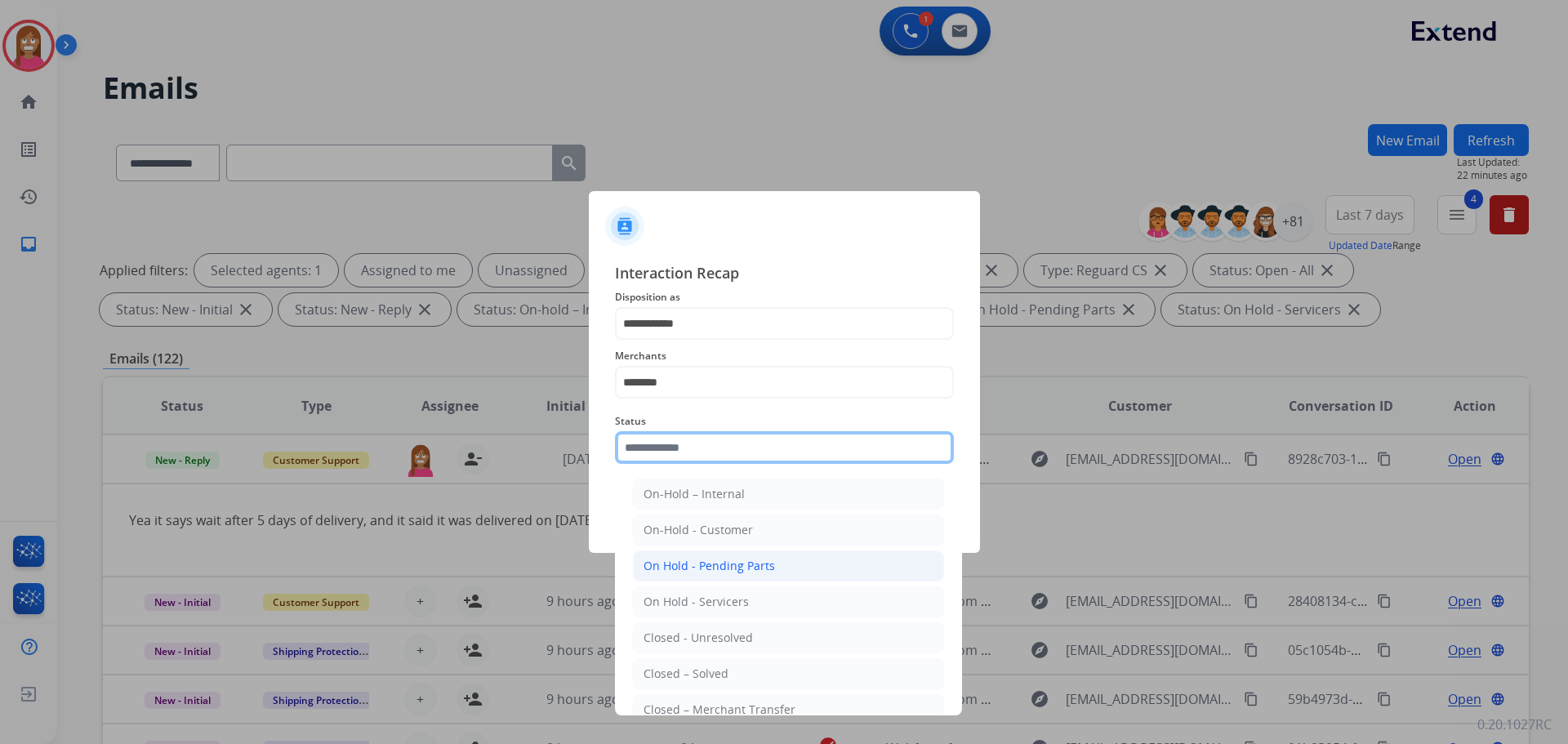
drag, startPoint x: 647, startPoint y: 452, endPoint x: 658, endPoint y: 554, distance: 102.6
click at [646, 455] on input "text" at bounding box center [784, 447] width 339 height 33
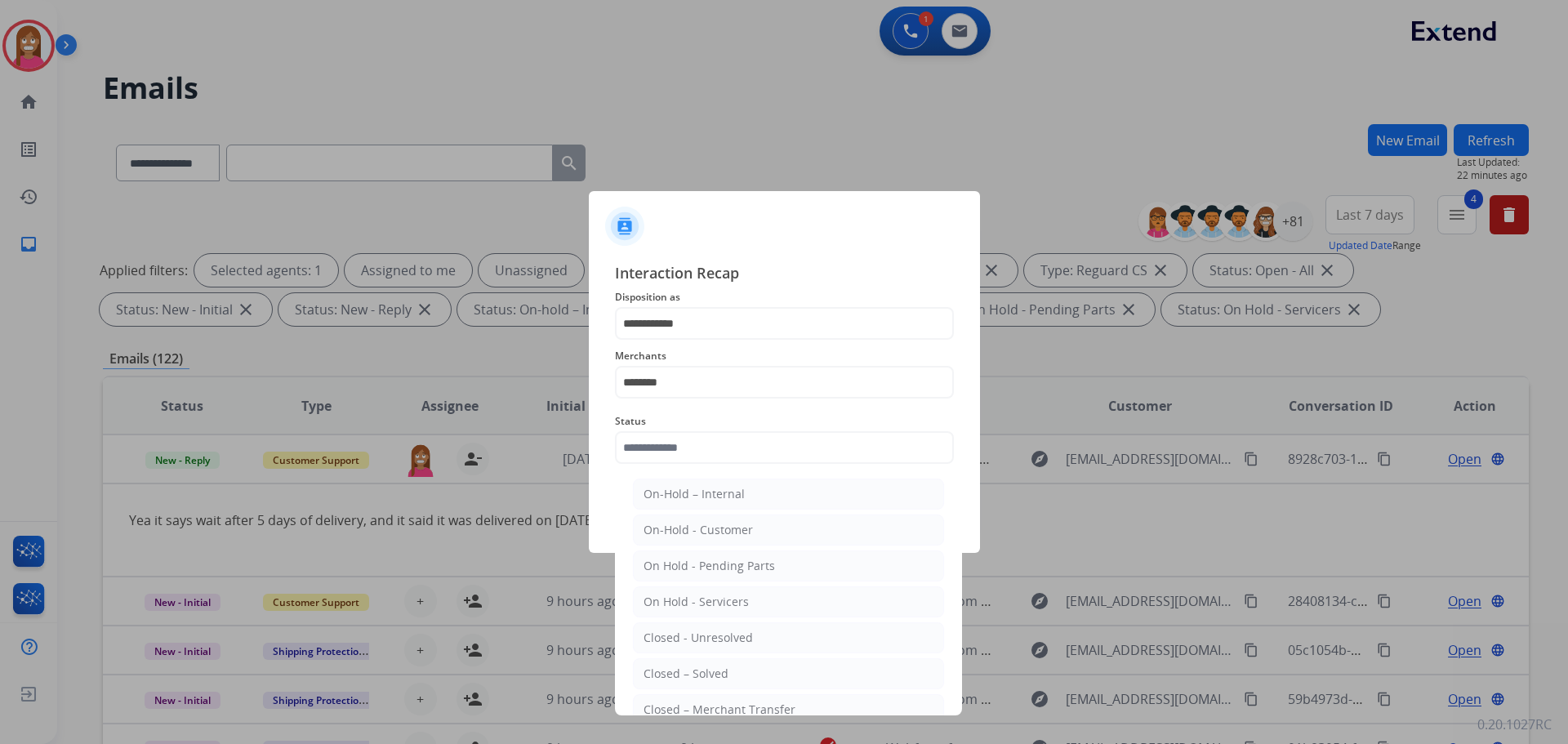
drag, startPoint x: 652, startPoint y: 665, endPoint x: 647, endPoint y: 580, distance: 85.1
click at [653, 659] on li "Closed – Solved" at bounding box center [788, 674] width 311 height 31
type input "**********"
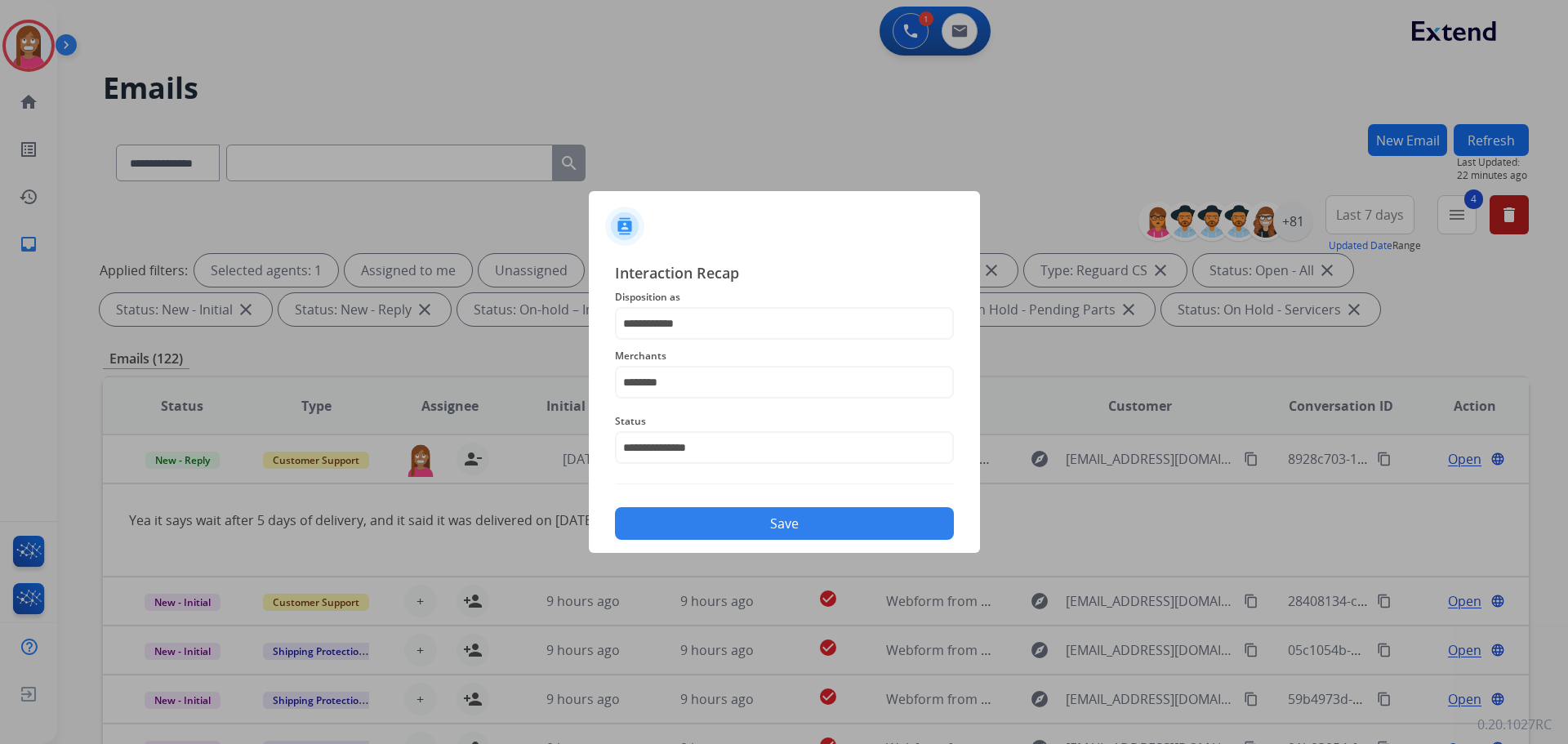
click at [648, 527] on button "Save" at bounding box center [784, 523] width 339 height 33
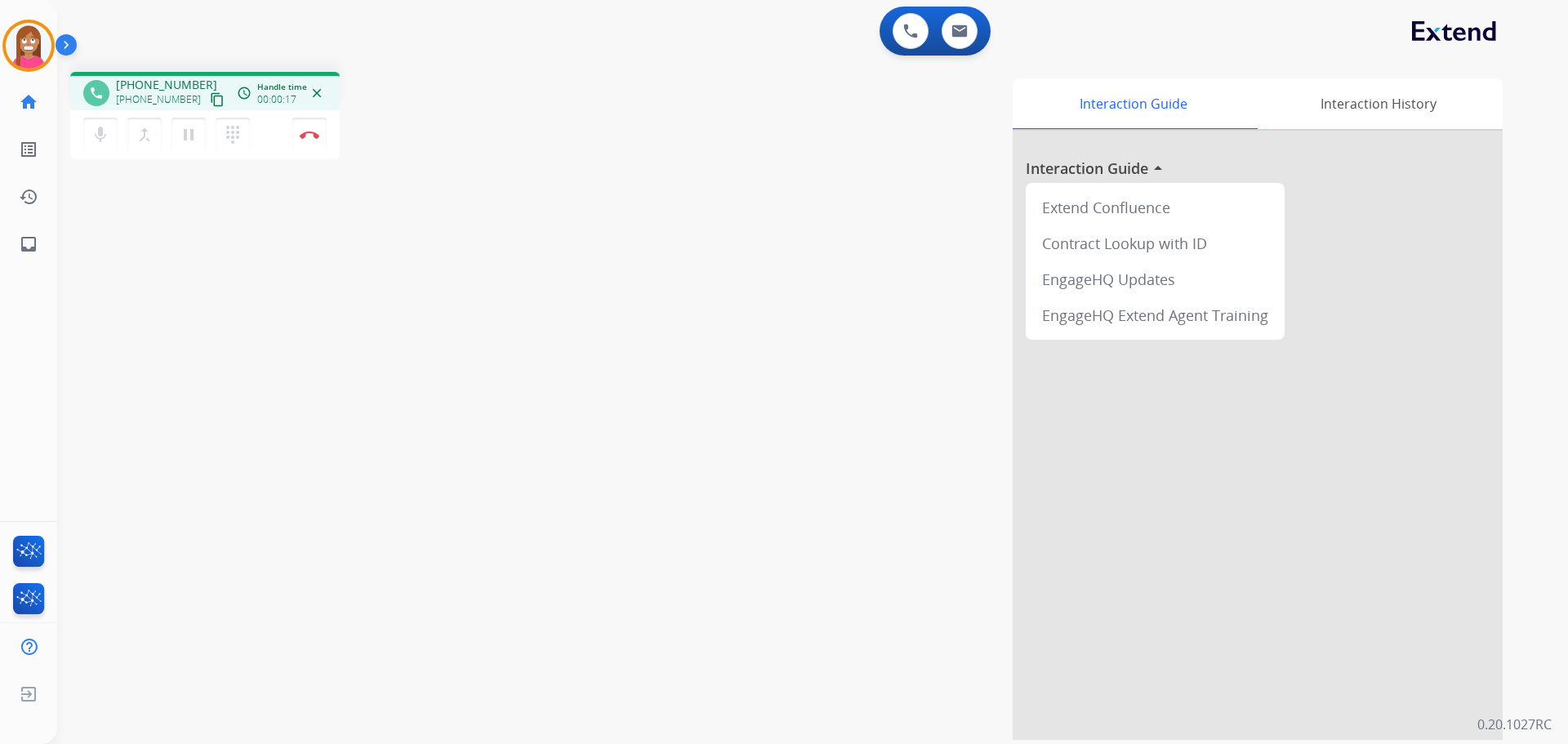
click at [210, 104] on mat-icon "content_copy" at bounding box center [218, 100] width 15 height 15
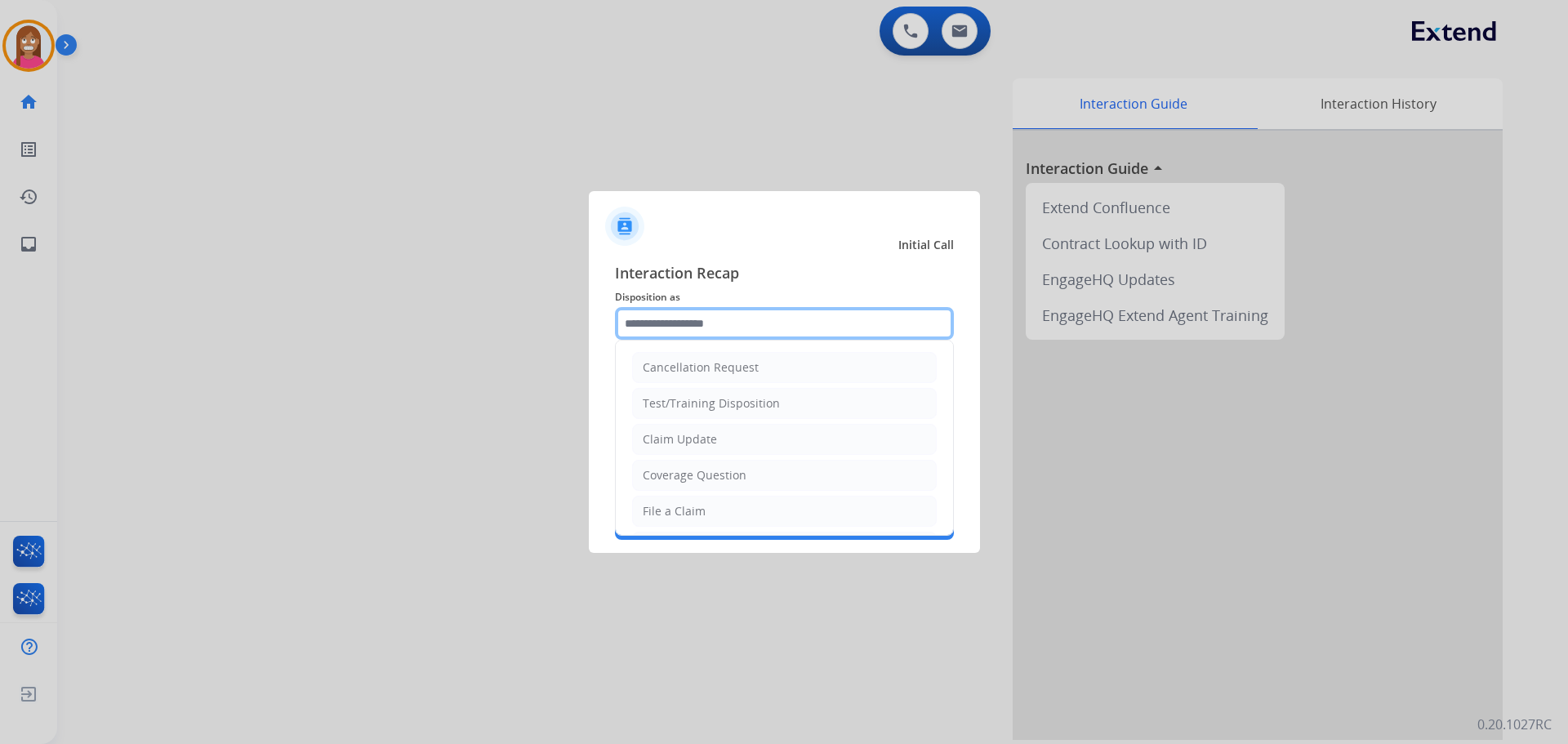
click at [624, 317] on input "text" at bounding box center [784, 323] width 339 height 33
click at [686, 435] on div "Claim Update" at bounding box center [679, 439] width 74 height 17
type input "**********"
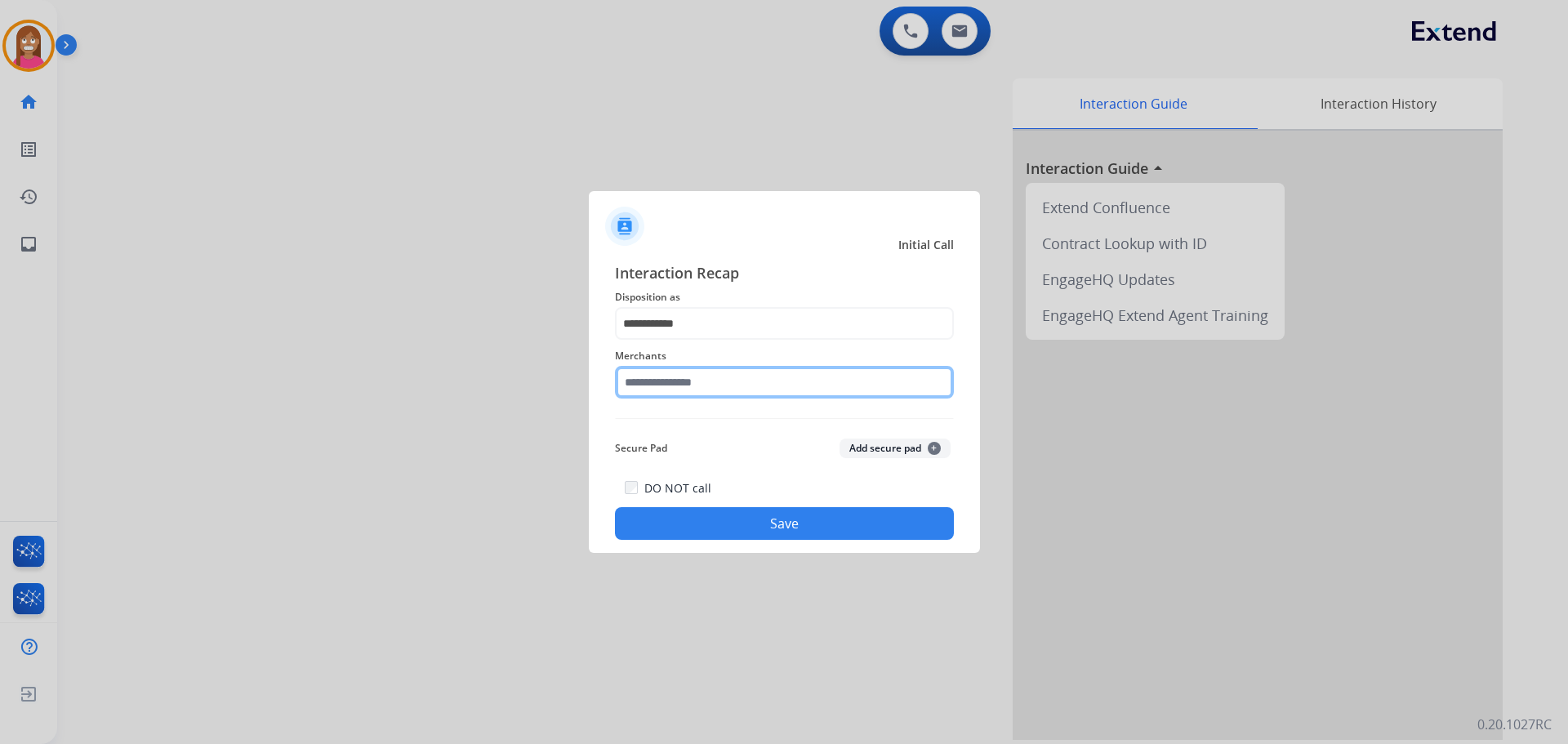
click at [672, 386] on input "text" at bounding box center [784, 382] width 339 height 33
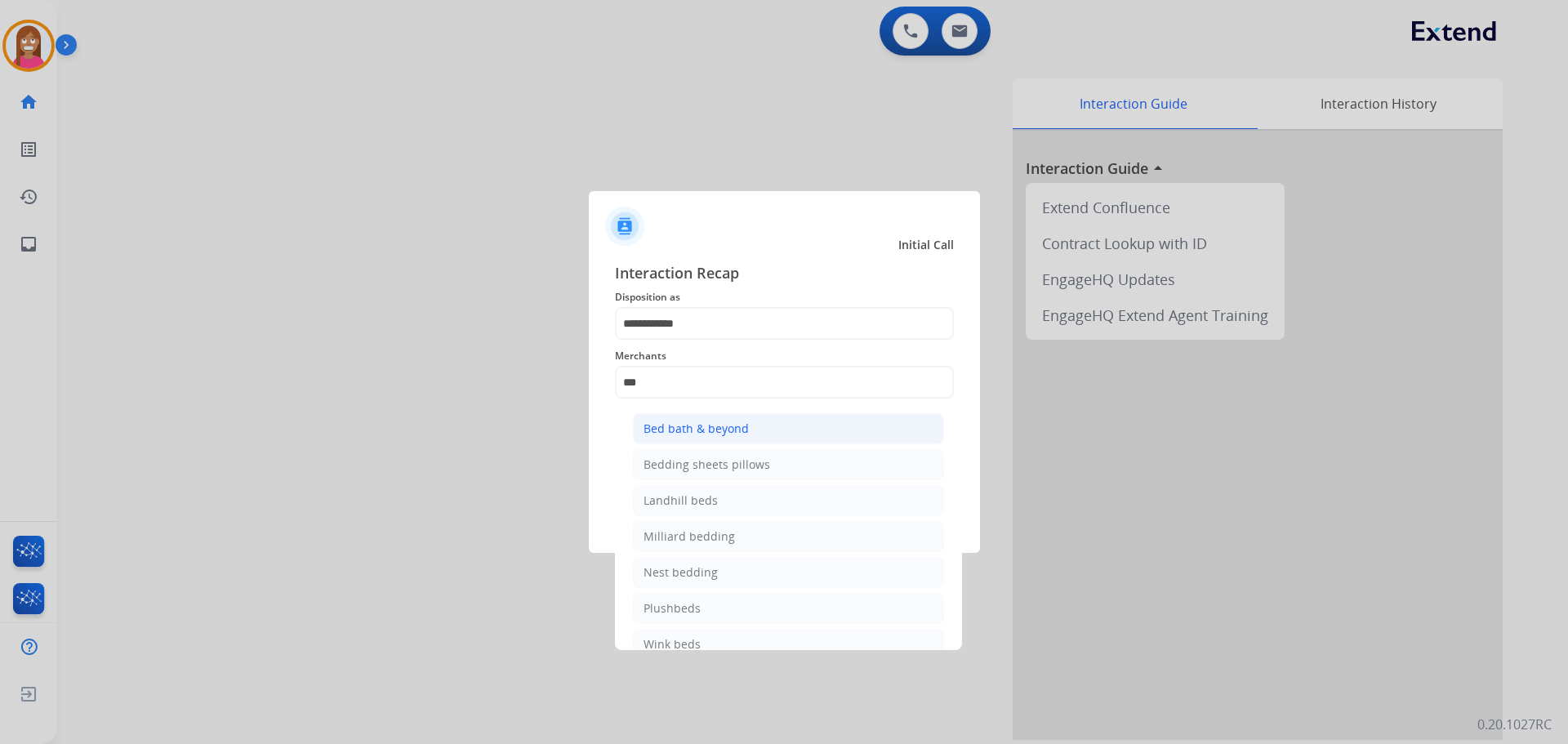
drag, startPoint x: 710, startPoint y: 431, endPoint x: 705, endPoint y: 439, distance: 9.4
click at [710, 432] on div "Bed bath & beyond" at bounding box center [696, 429] width 105 height 17
type input "**********"
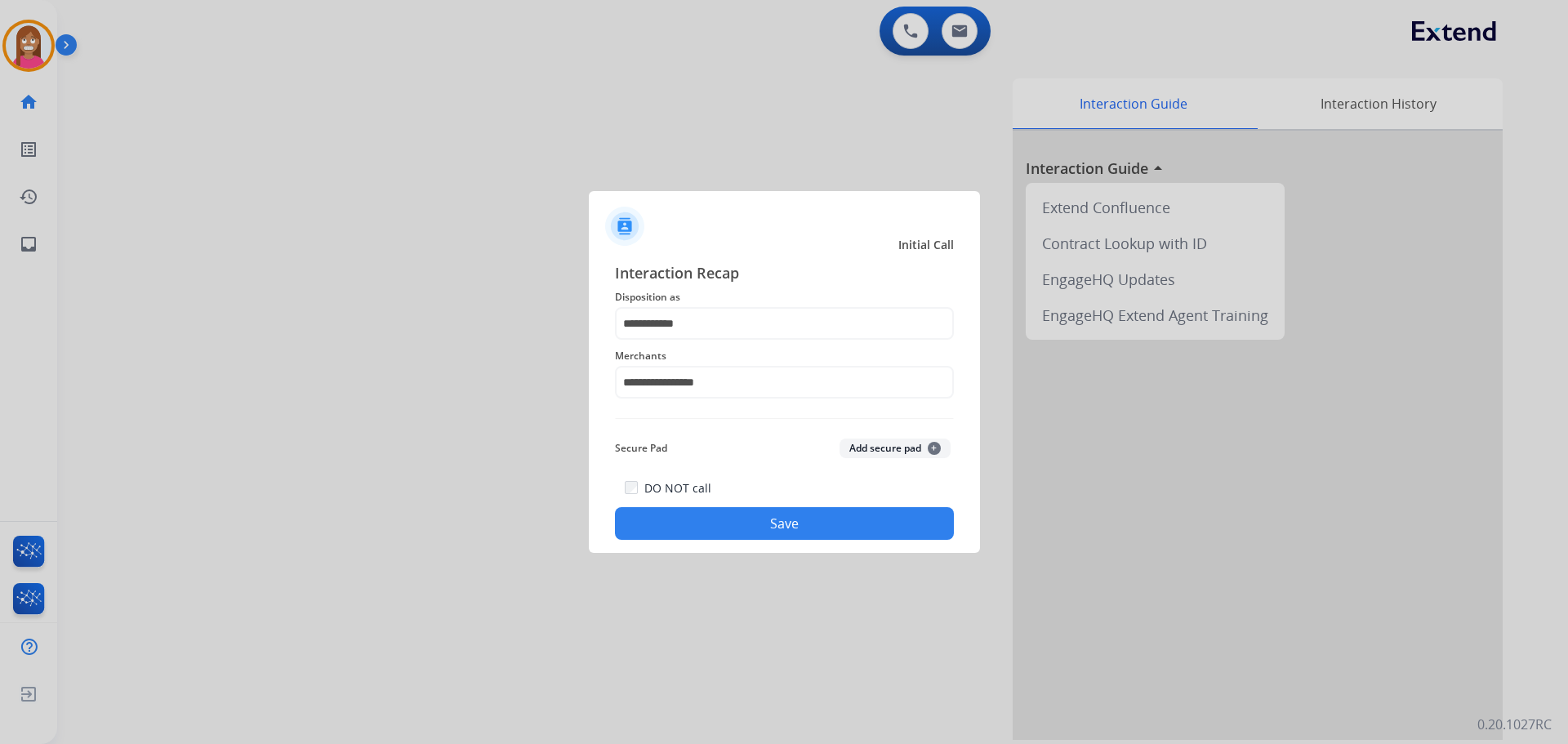
click at [705, 522] on button "Save" at bounding box center [784, 523] width 339 height 33
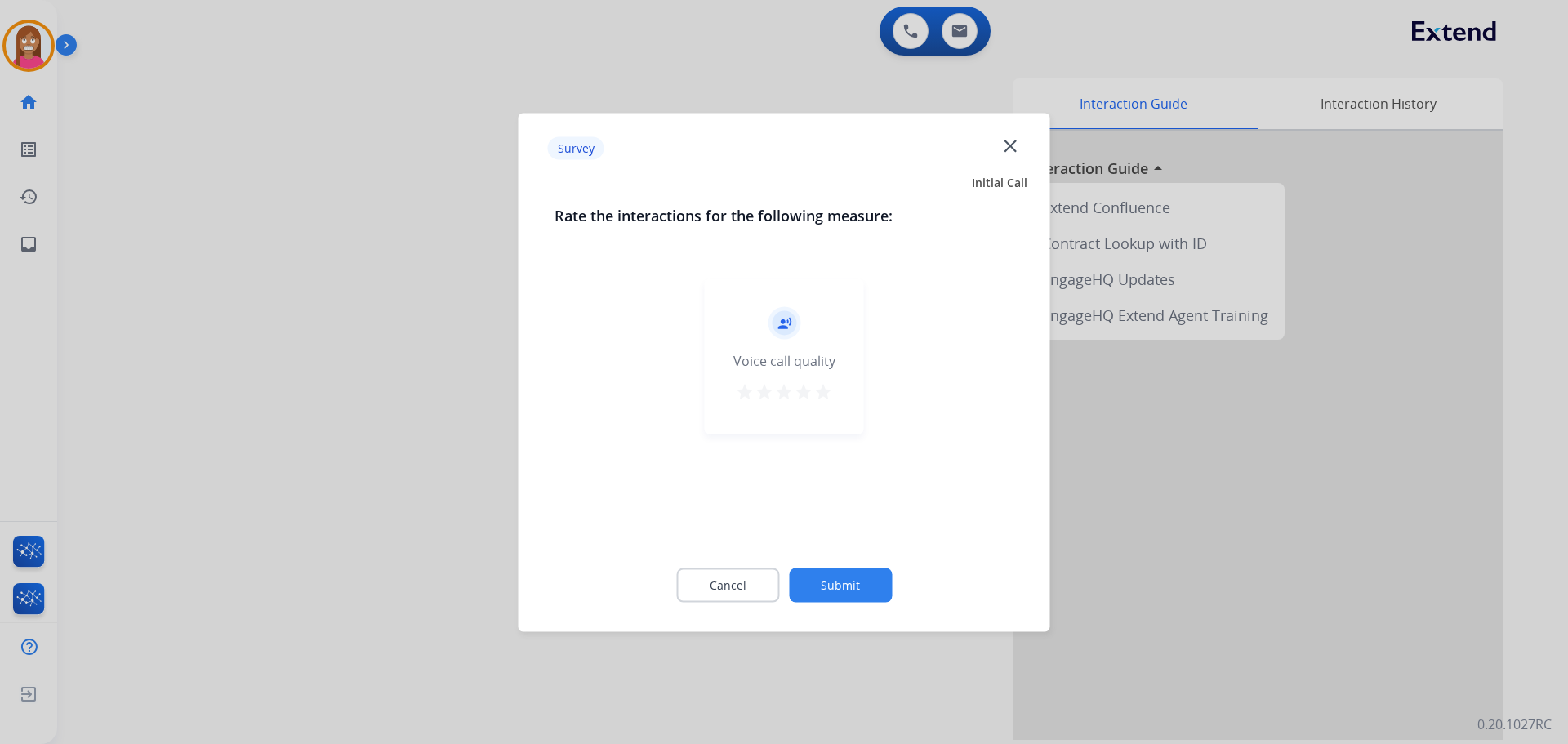
click at [1005, 135] on div "Survey close" at bounding box center [784, 147] width 512 height 51
click at [1007, 145] on mat-icon "close" at bounding box center [1010, 145] width 21 height 21
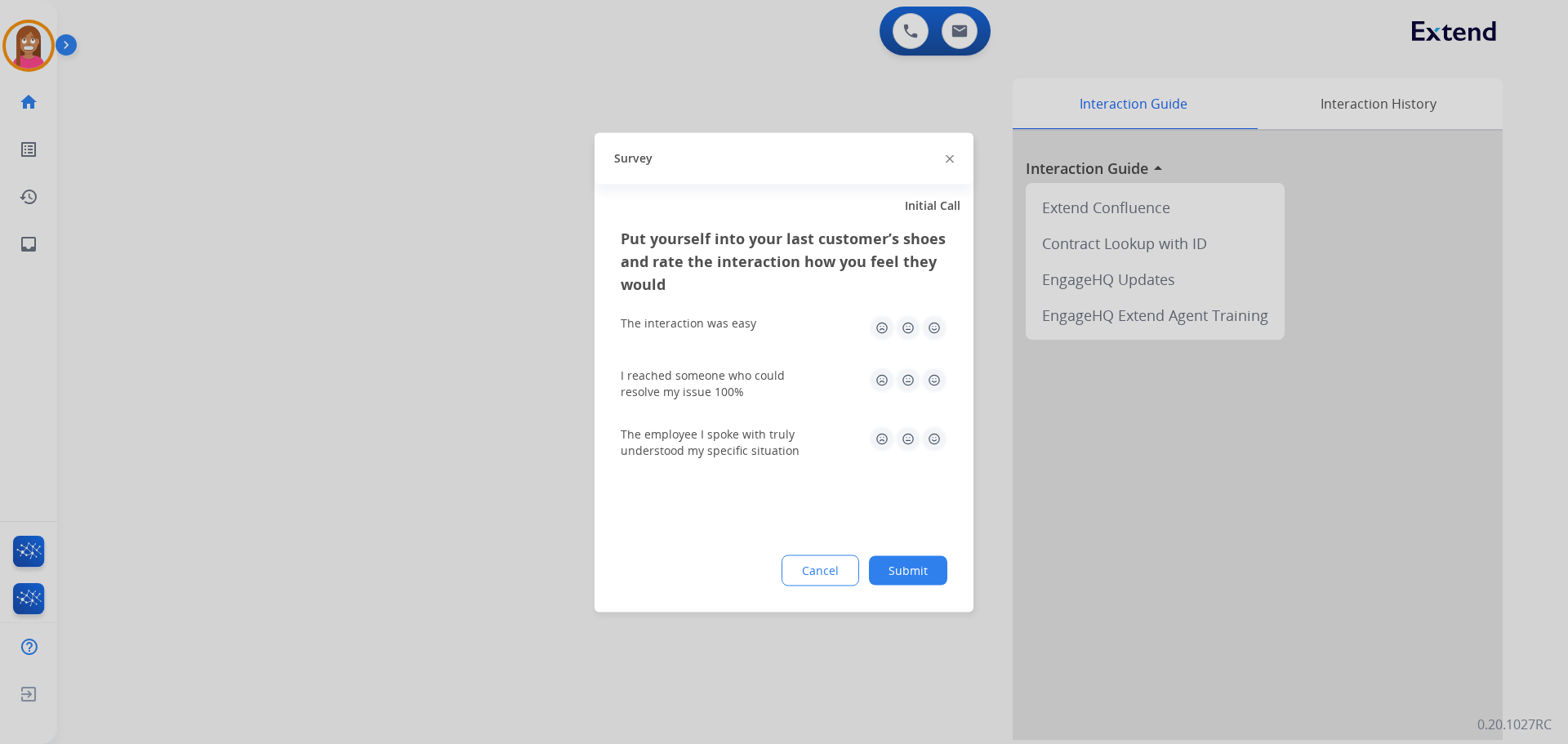
click at [948, 162] on img at bounding box center [950, 159] width 8 height 8
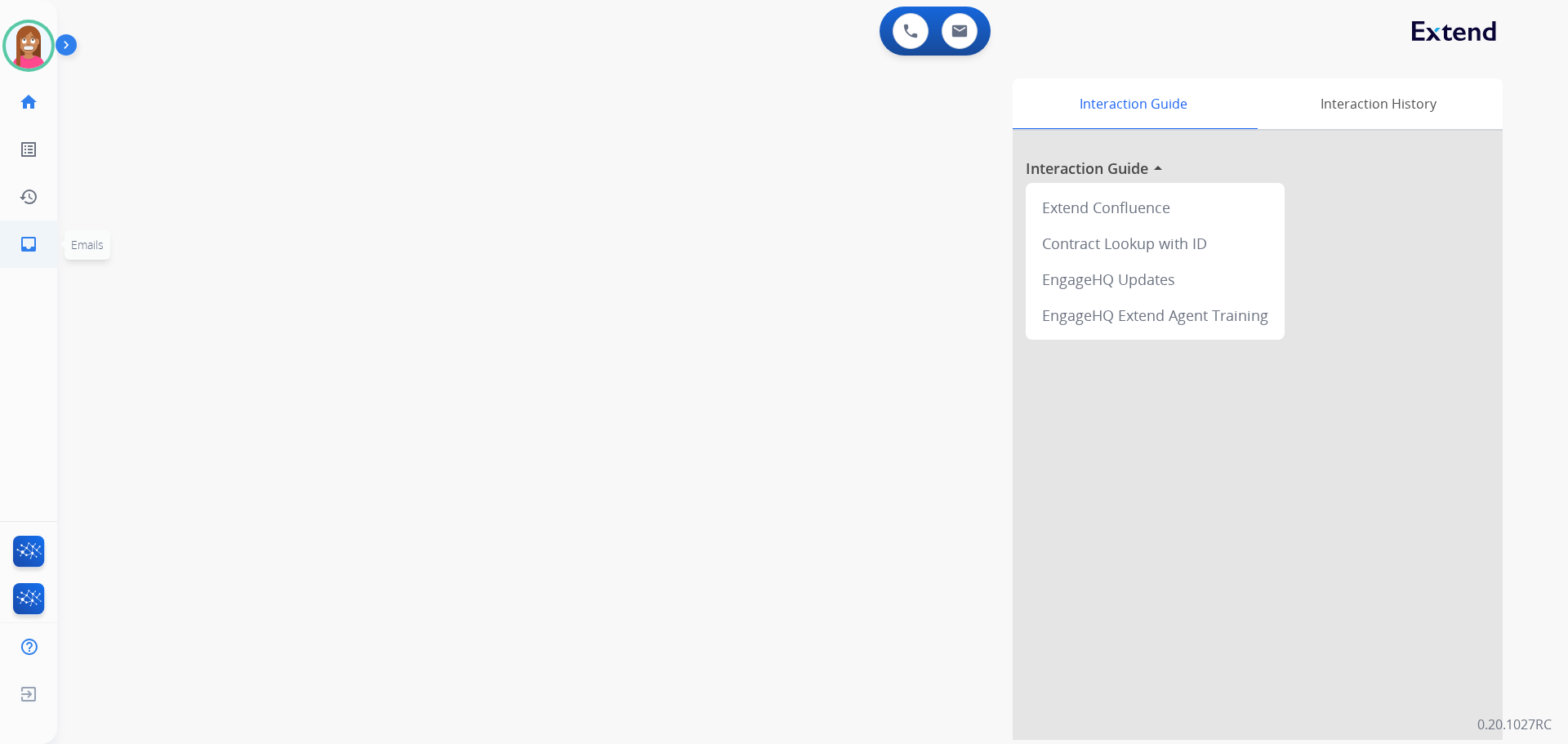
click at [18, 242] on mat-icon "inbox" at bounding box center [28, 244] width 19 height 19
select select "**********"
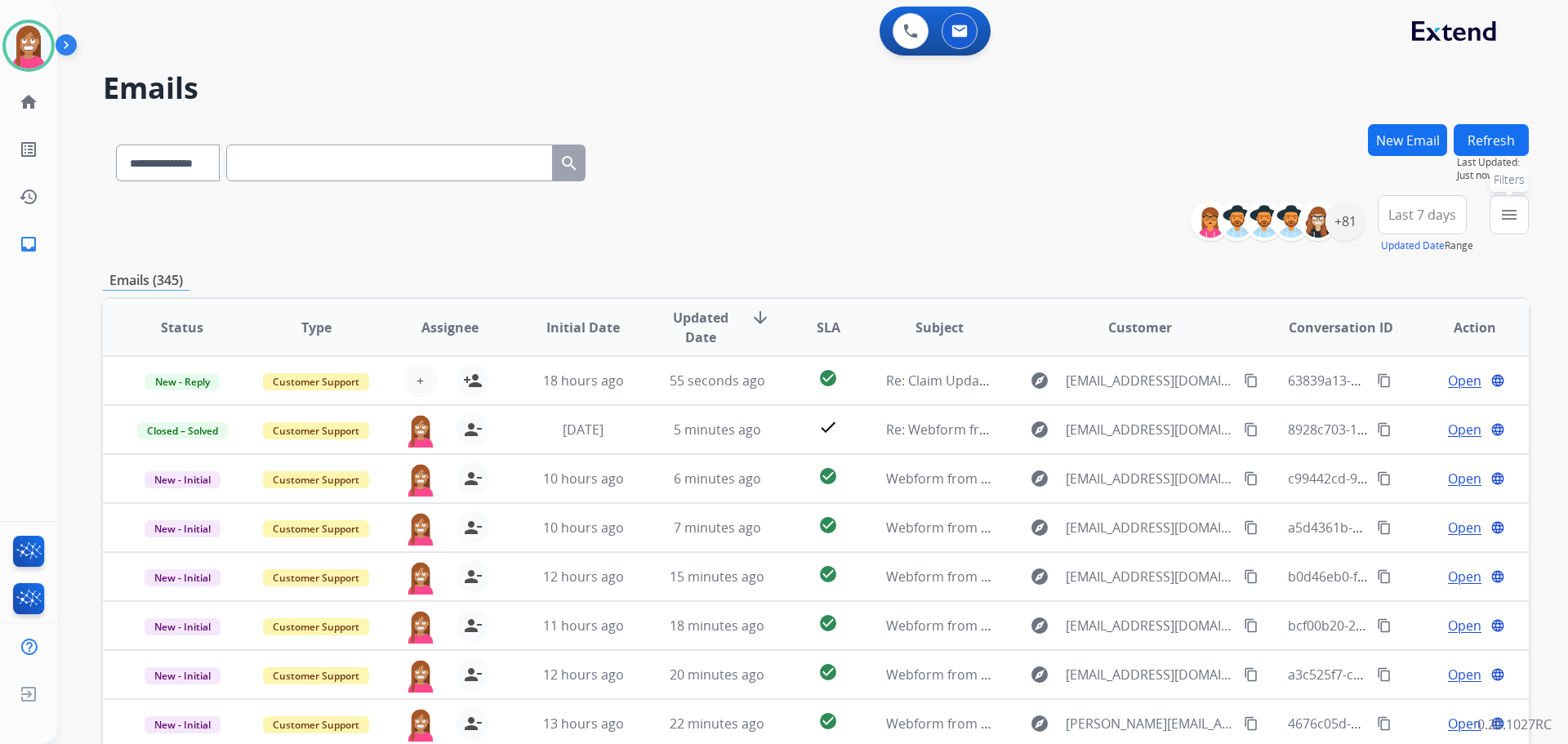
click at [1505, 205] on mat-icon "menu" at bounding box center [1509, 214] width 19 height 19
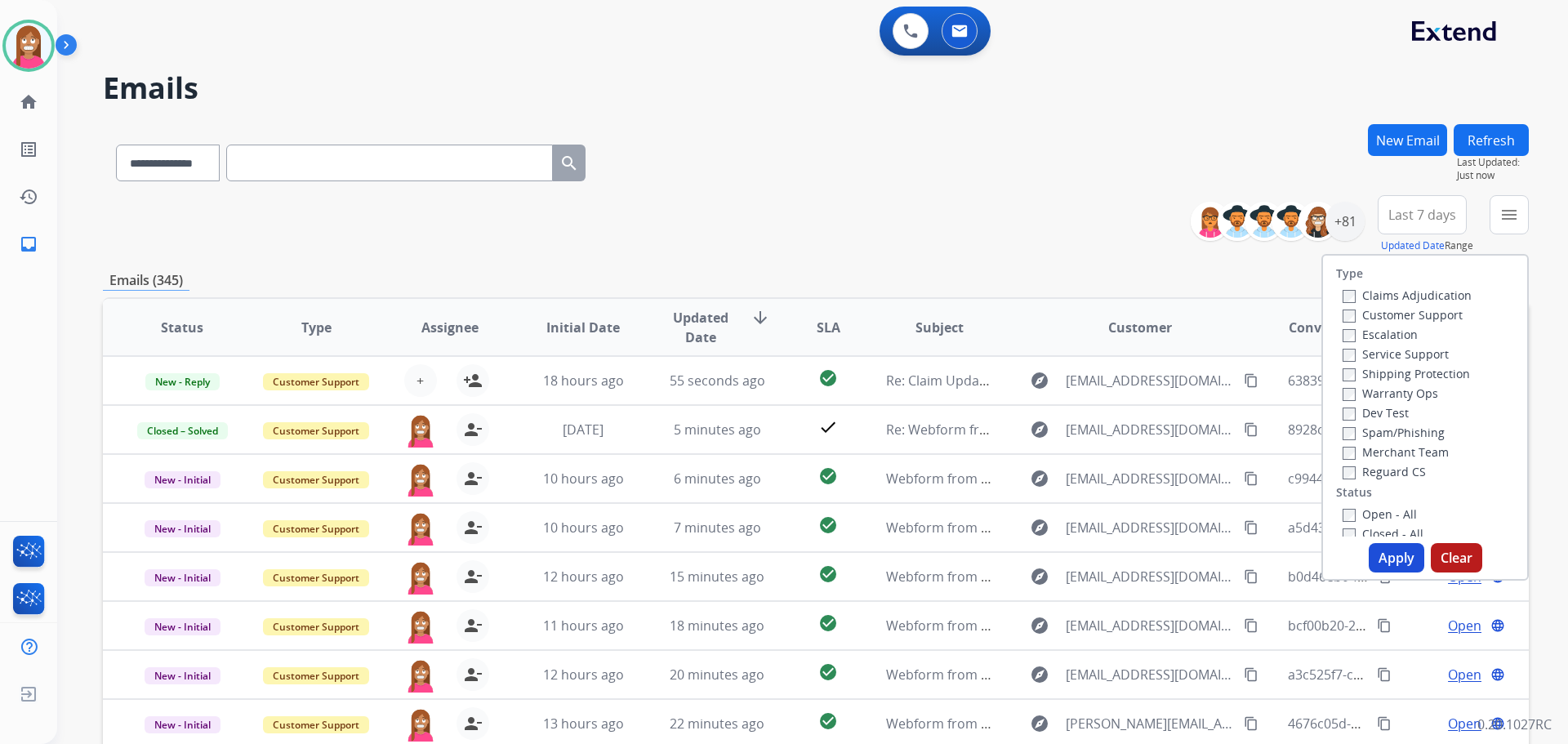
click at [1355, 313] on label "Customer Support" at bounding box center [1402, 315] width 120 height 16
click at [1369, 369] on label "Shipping Protection" at bounding box center [1407, 373] width 127 height 16
click at [1374, 469] on label "Reguard CS" at bounding box center [1385, 471] width 84 height 16
click at [1366, 508] on div "Open - All" at bounding box center [1428, 513] width 172 height 19
drag, startPoint x: 1366, startPoint y: 513, endPoint x: 1368, endPoint y: 527, distance: 14.1
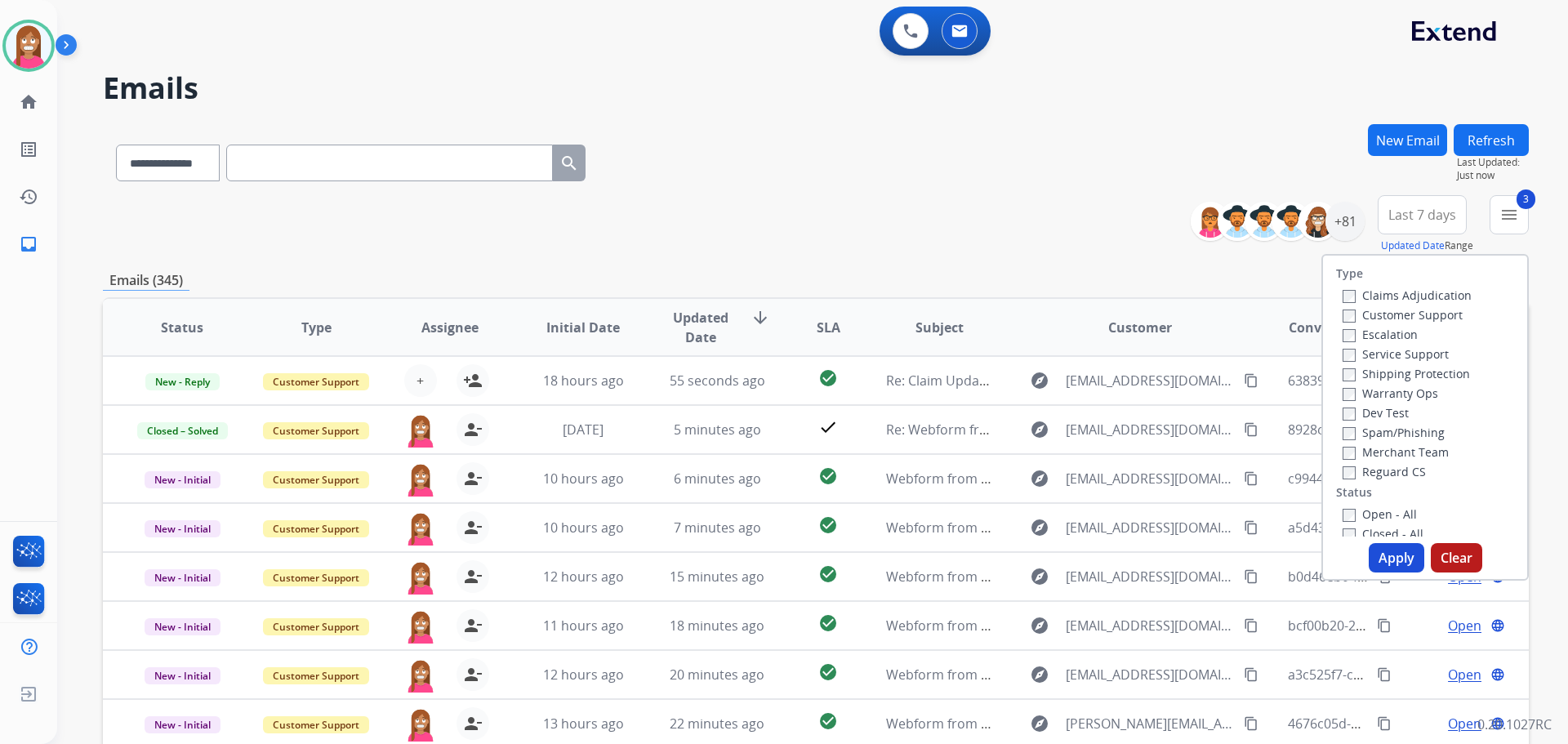
click at [1366, 519] on label "Open - All" at bounding box center [1380, 514] width 74 height 16
drag, startPoint x: 1379, startPoint y: 556, endPoint x: 1353, endPoint y: 552, distance: 26.3
click at [1379, 557] on button "Apply" at bounding box center [1396, 557] width 55 height 29
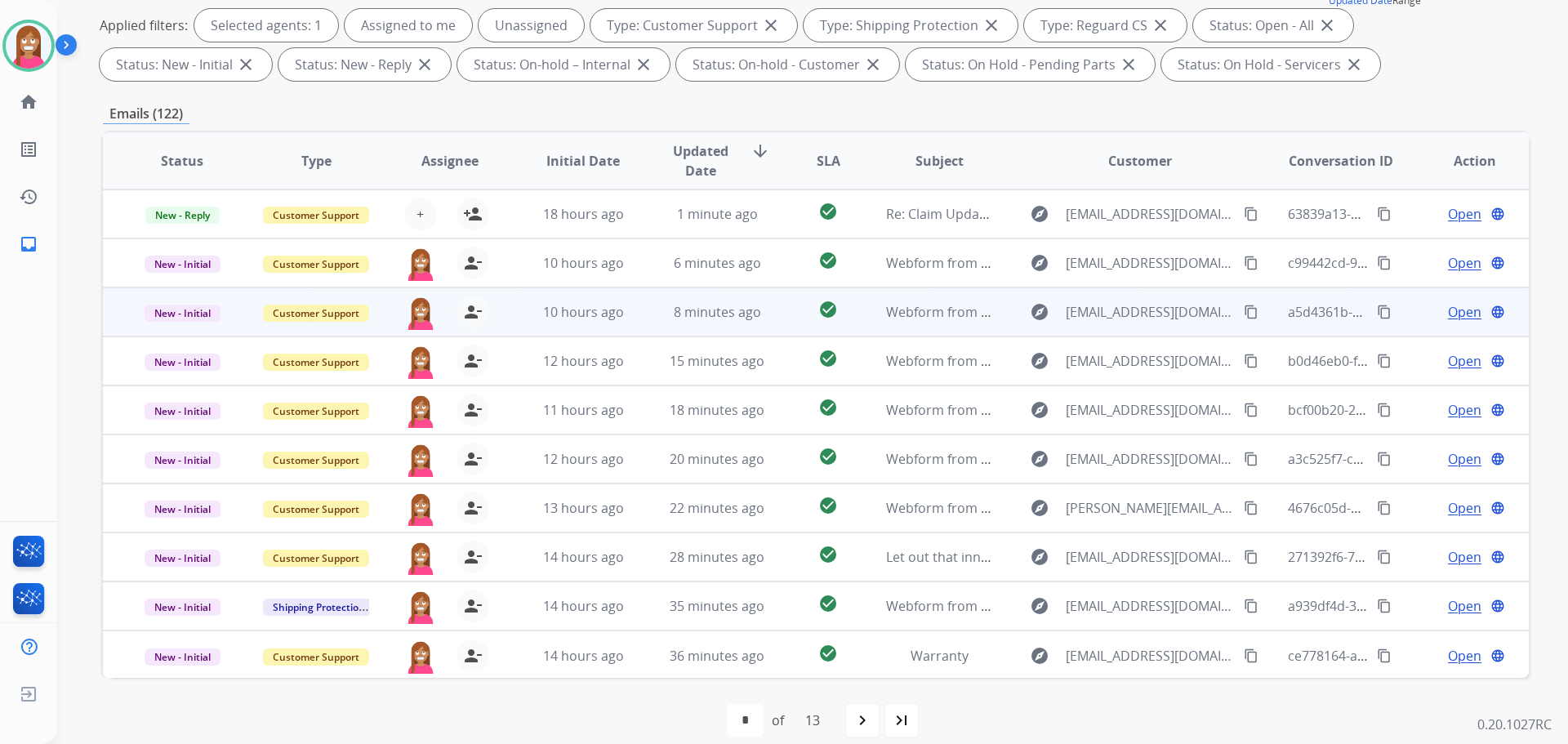
scroll to position [2, 0]
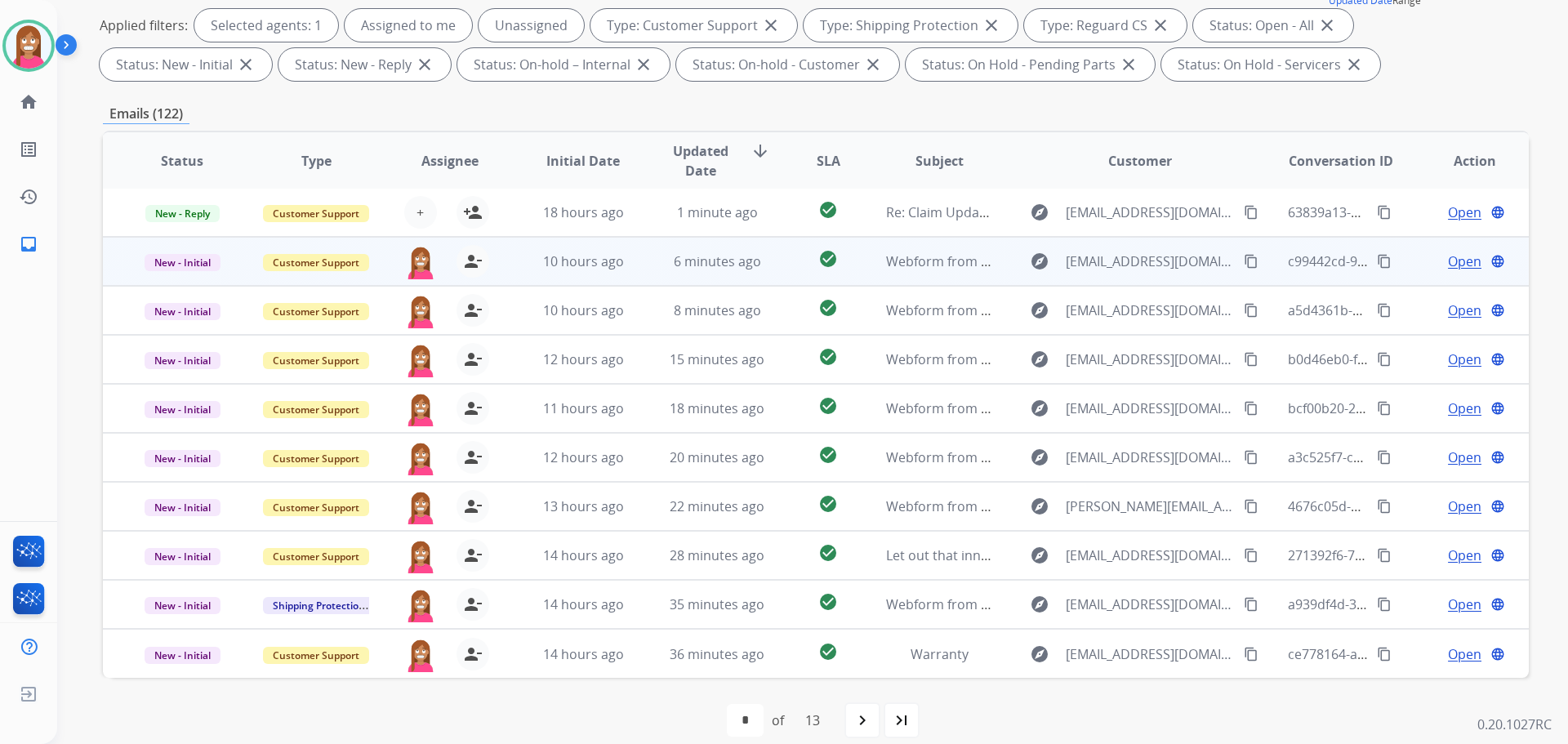
click at [652, 276] on td "6 minutes ago" at bounding box center [705, 261] width 134 height 49
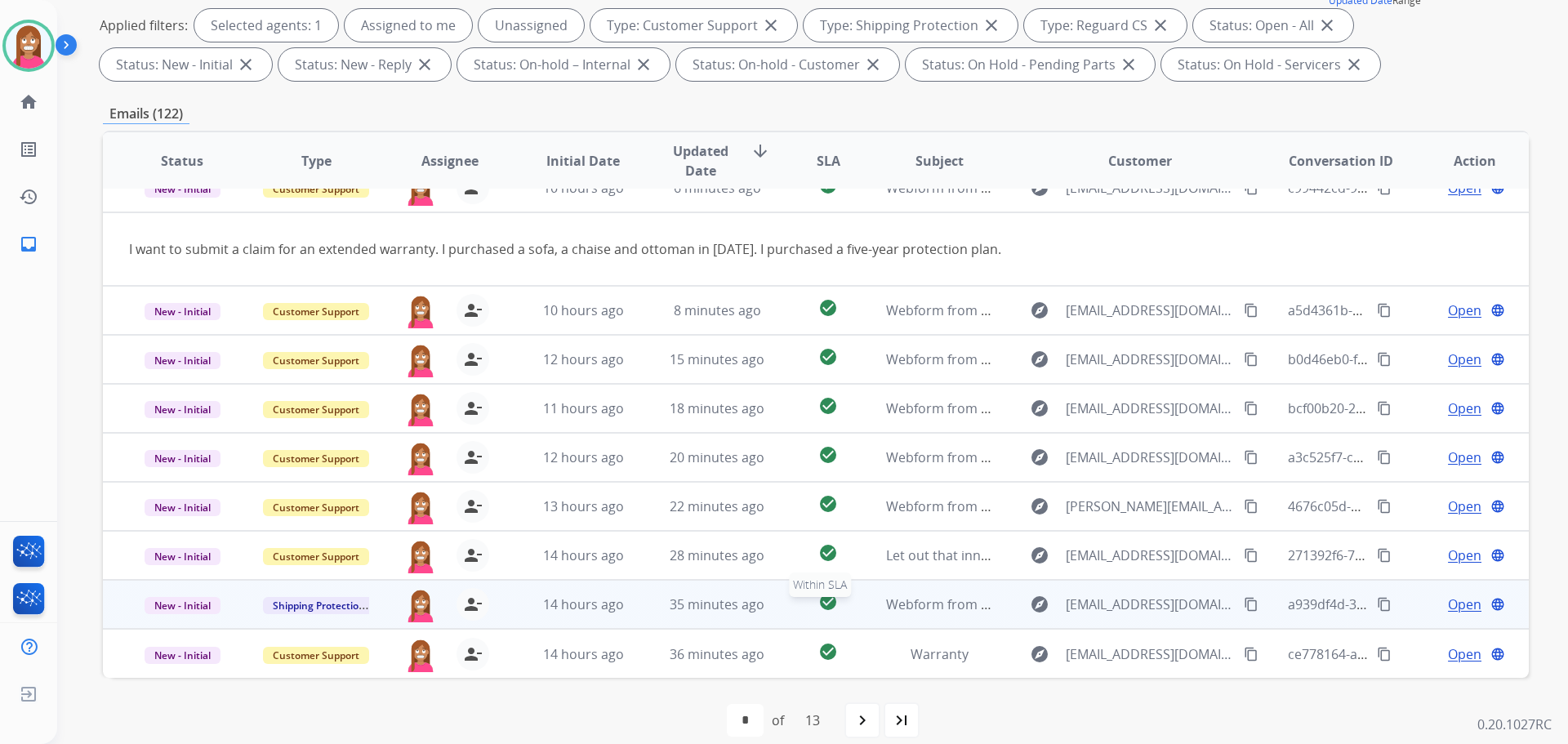
scroll to position [264, 0]
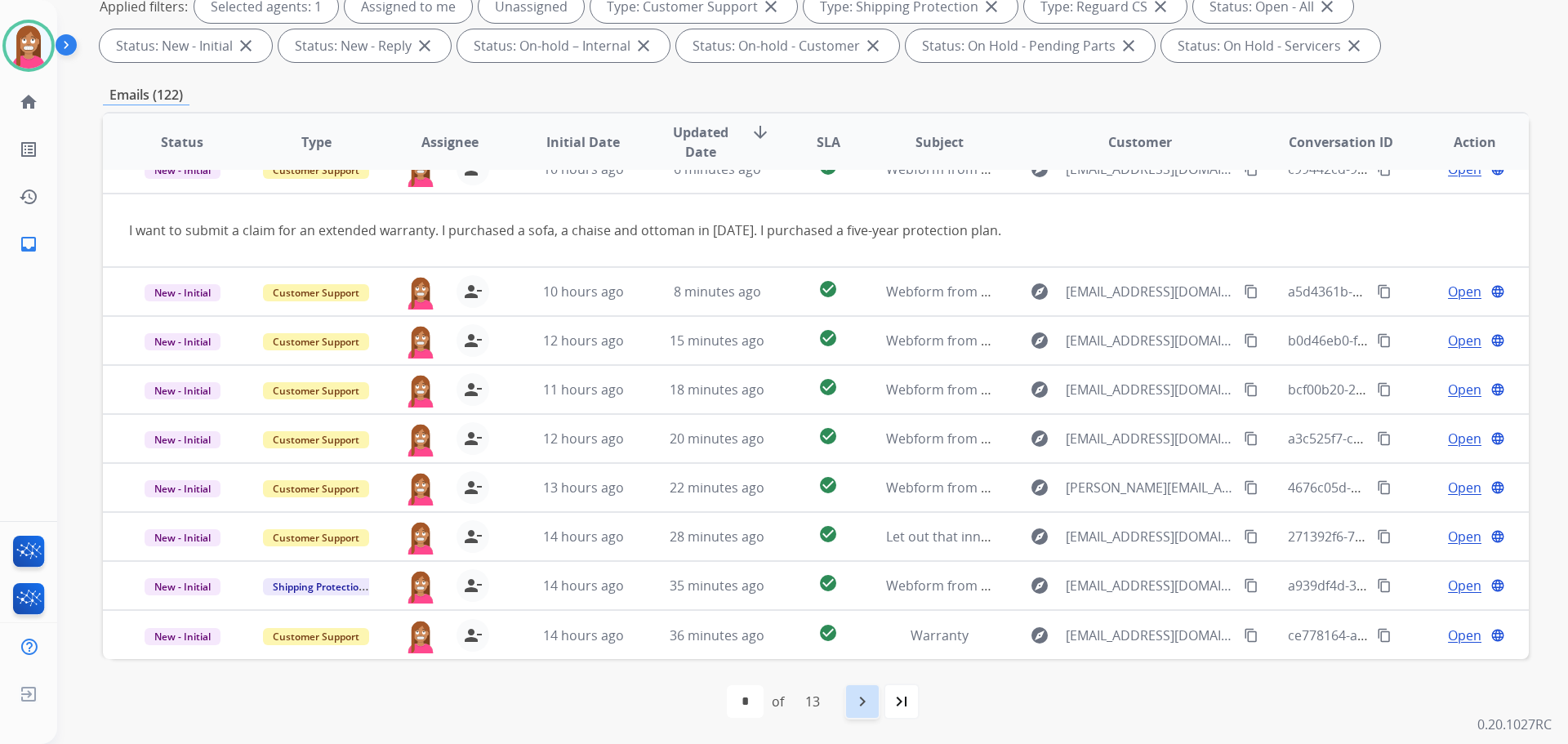
click at [861, 708] on mat-icon "navigate_next" at bounding box center [862, 701] width 19 height 19
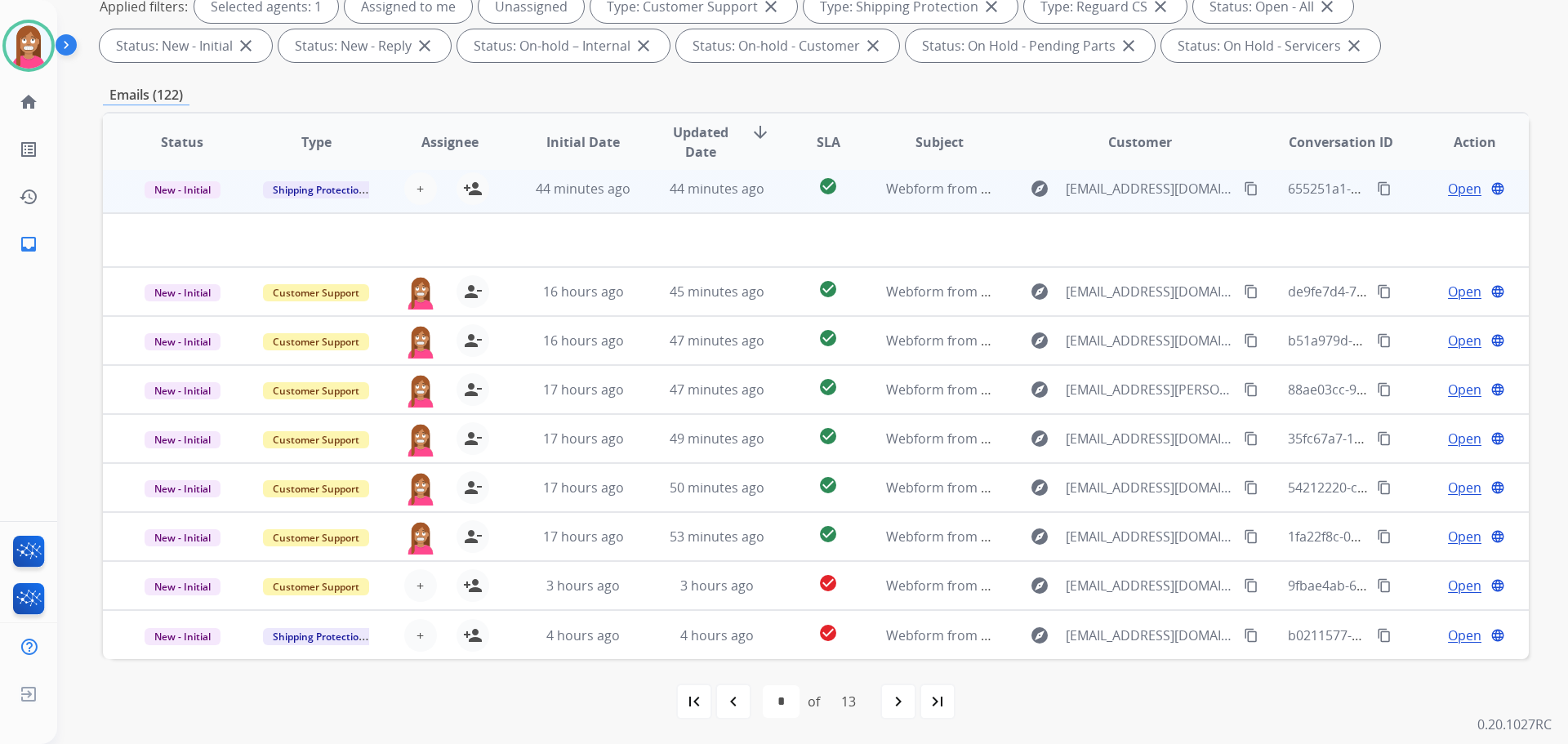
click at [771, 204] on td "check_circle" at bounding box center [815, 188] width 89 height 49
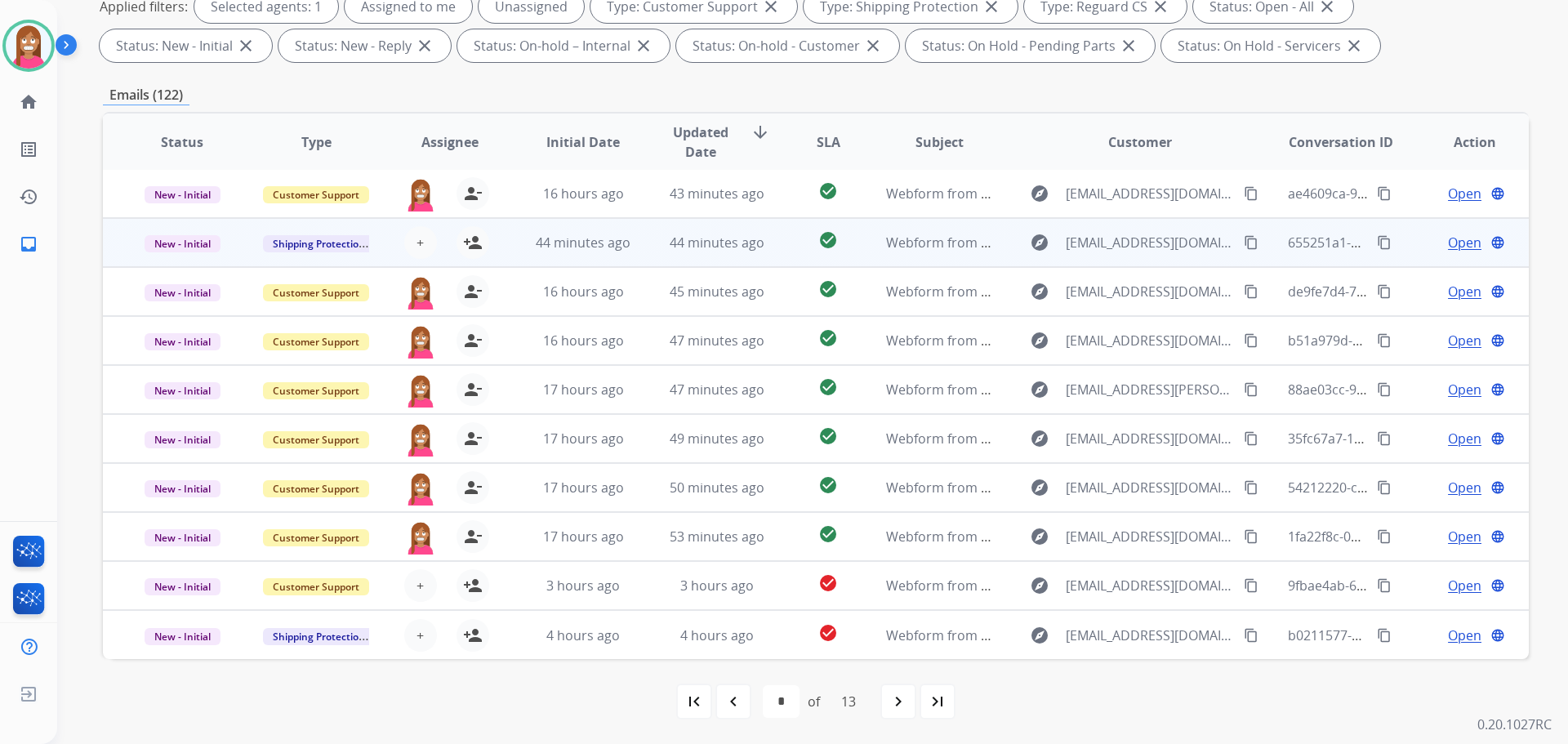
click at [771, 251] on td "check_circle" at bounding box center [815, 243] width 89 height 49
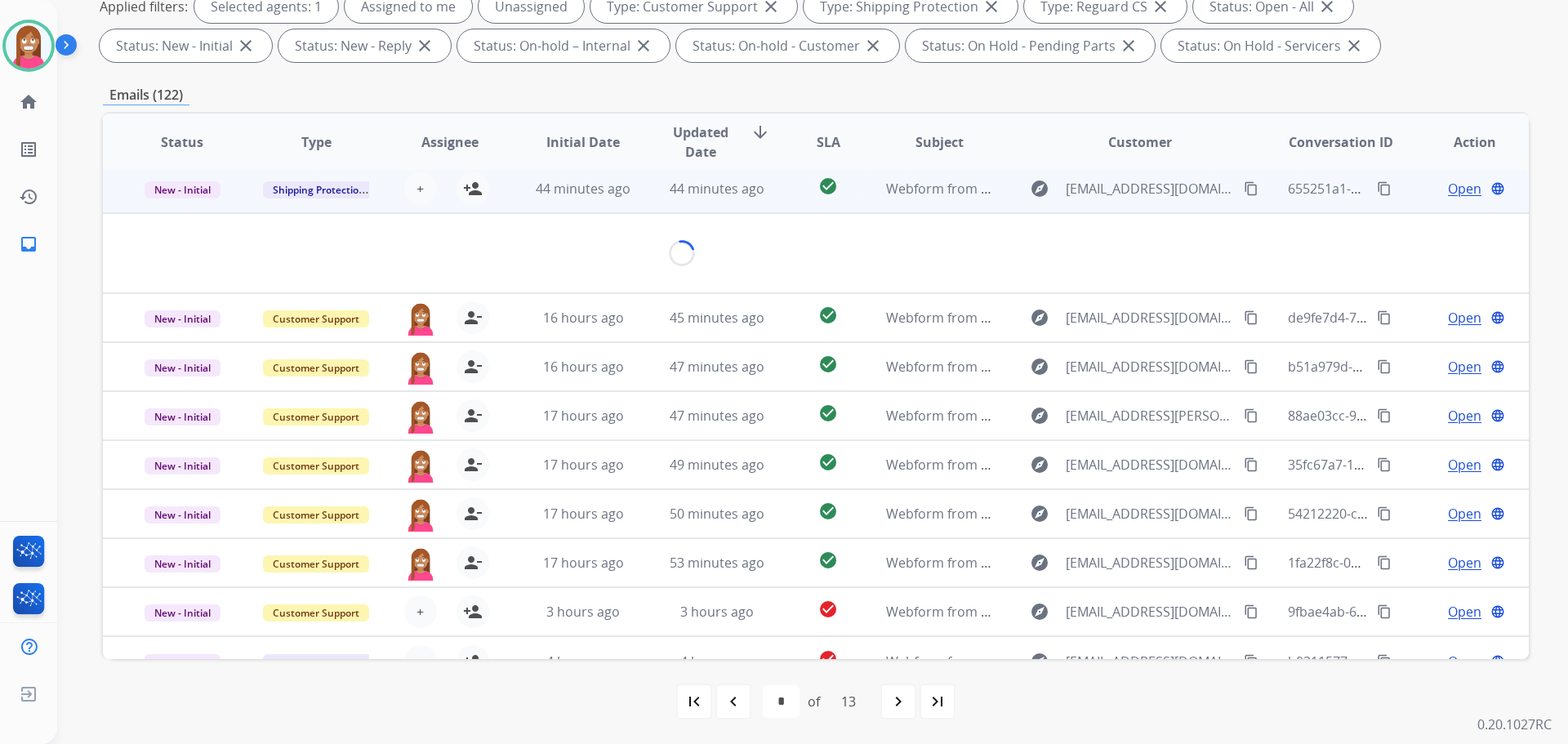
scroll to position [49, 0]
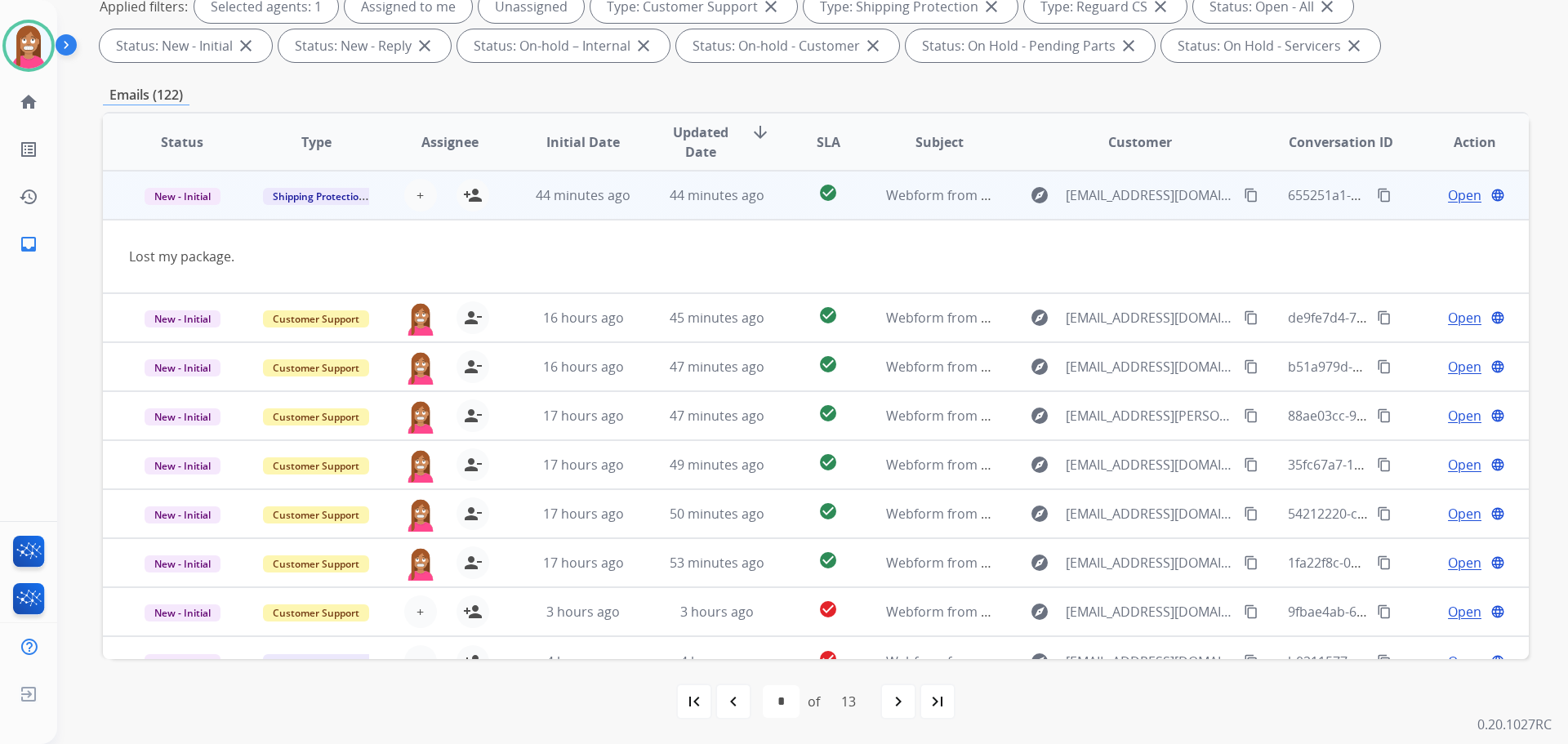
click at [1243, 195] on mat-icon "content_copy" at bounding box center [1251, 195] width 15 height 15
click at [479, 195] on mat-icon "person_add" at bounding box center [472, 195] width 19 height 19
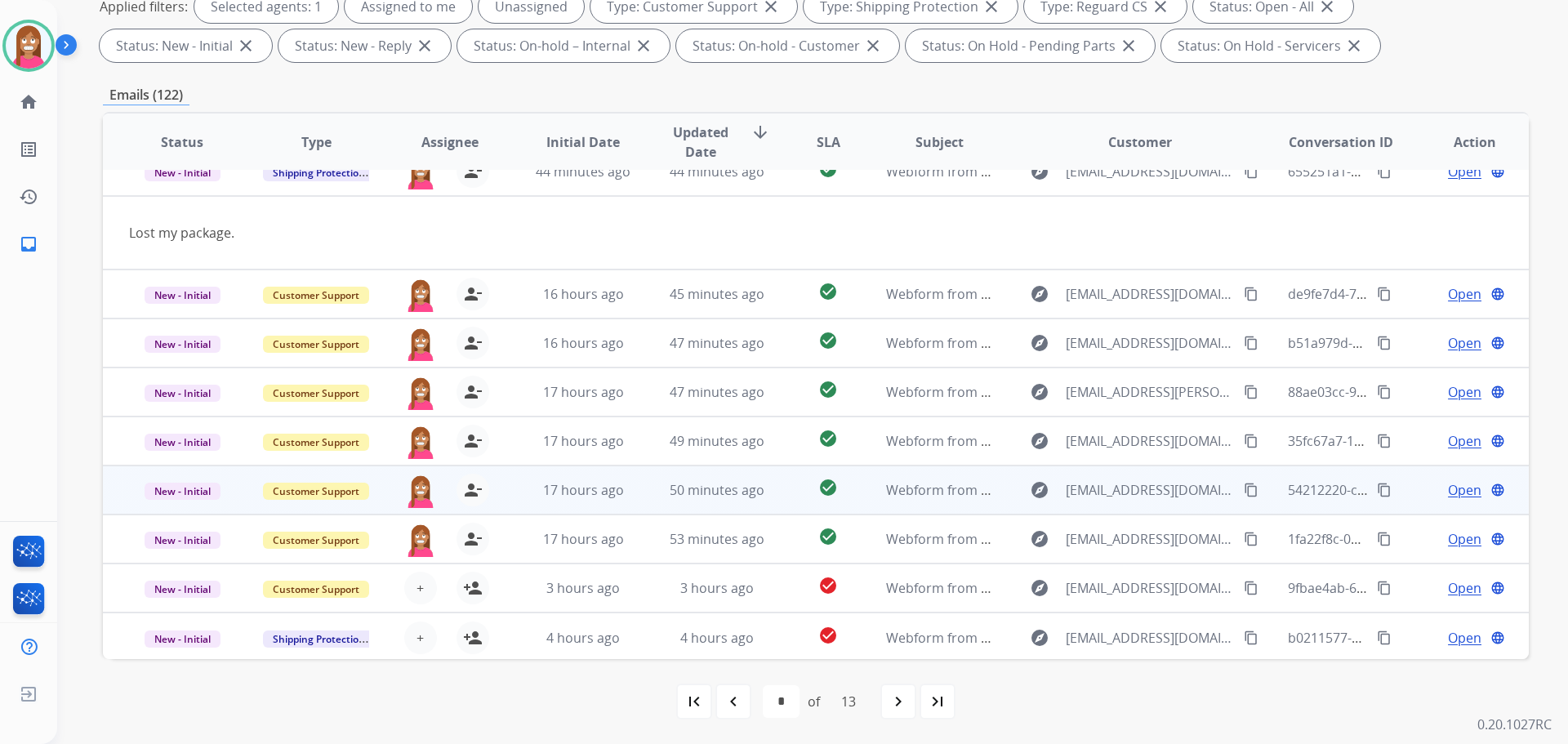
scroll to position [75, 0]
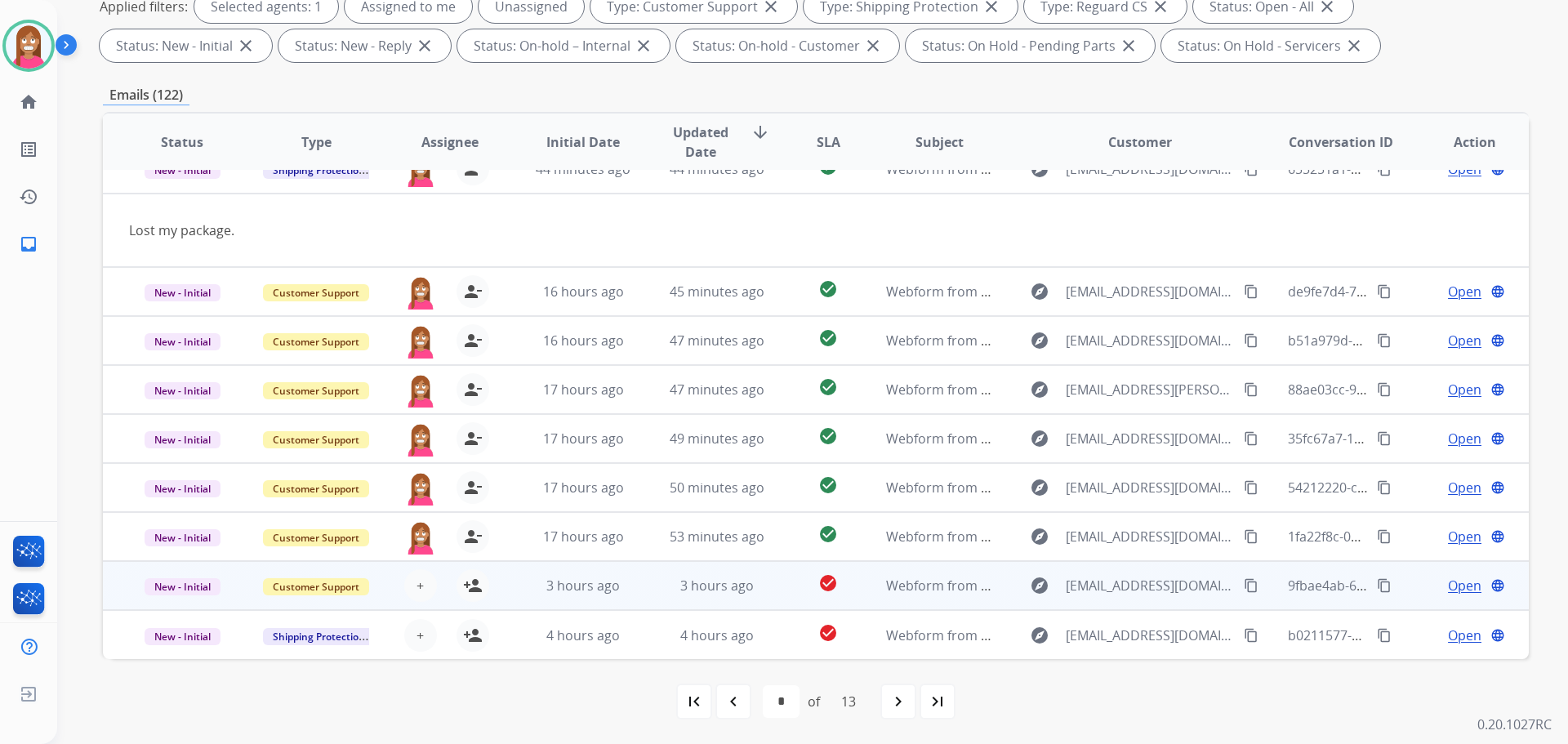
click at [643, 599] on td "3 hours ago" at bounding box center [705, 586] width 134 height 49
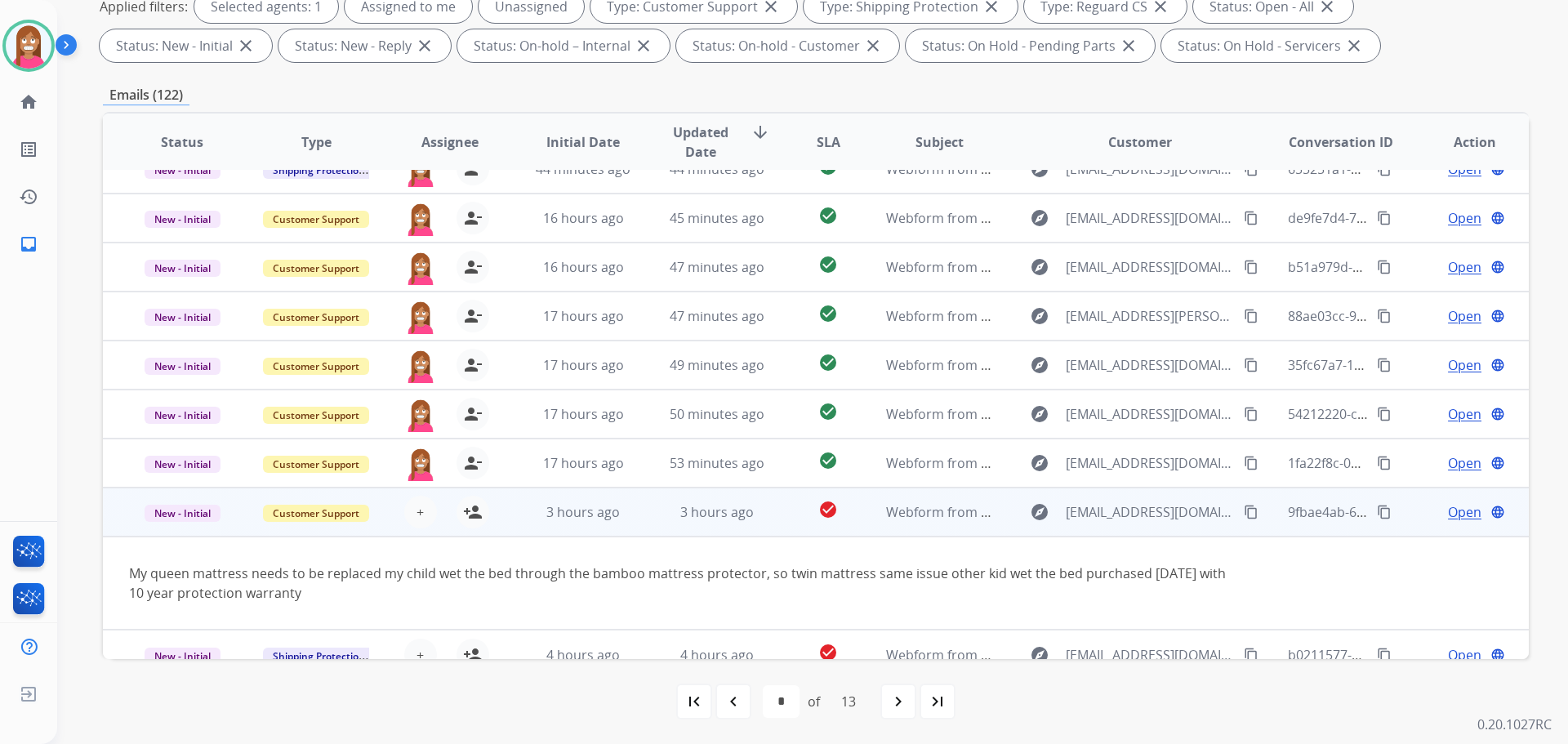
scroll to position [95, 0]
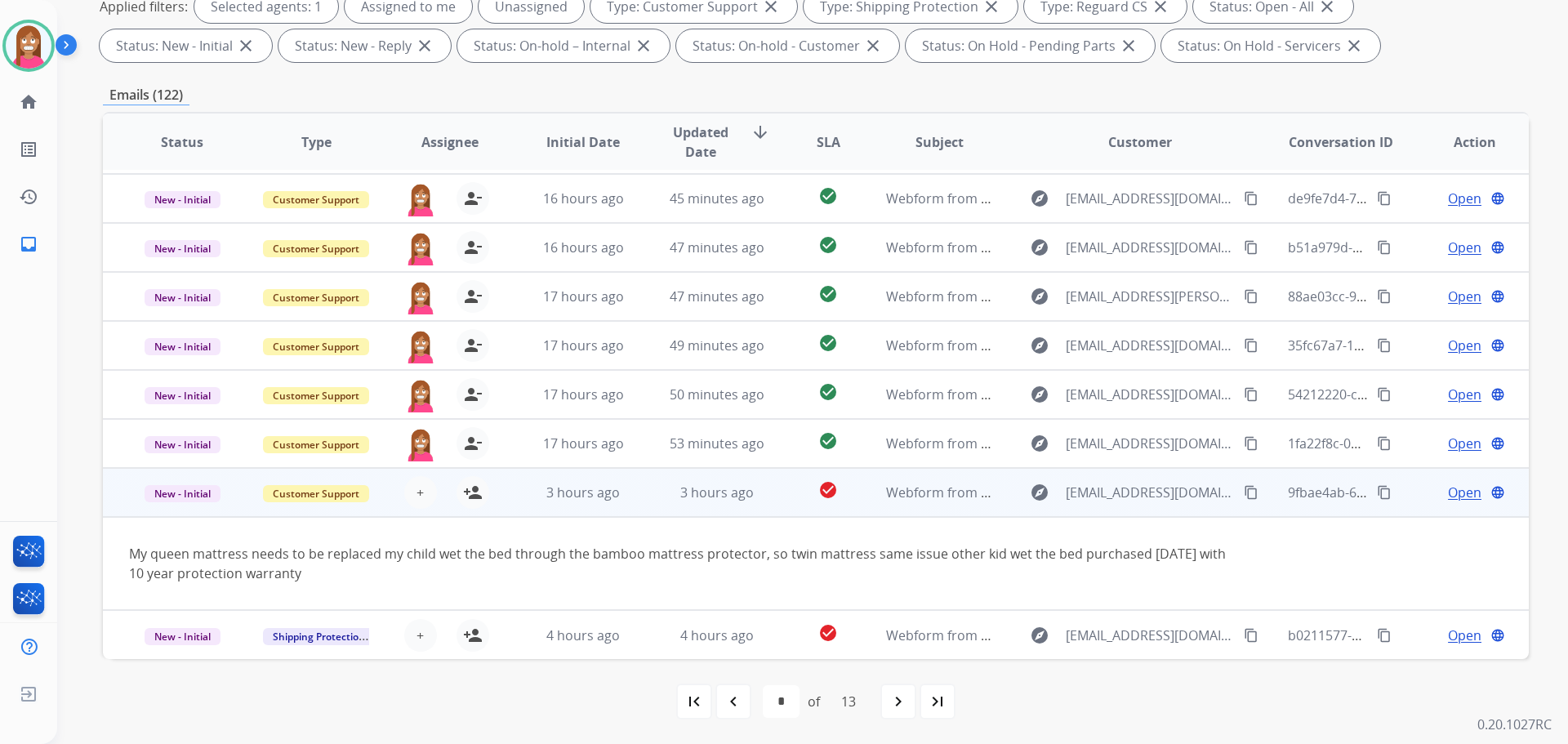
click at [1243, 496] on mat-icon "content_copy" at bounding box center [1251, 493] width 15 height 15
click at [474, 497] on mat-icon "person_add" at bounding box center [472, 492] width 19 height 19
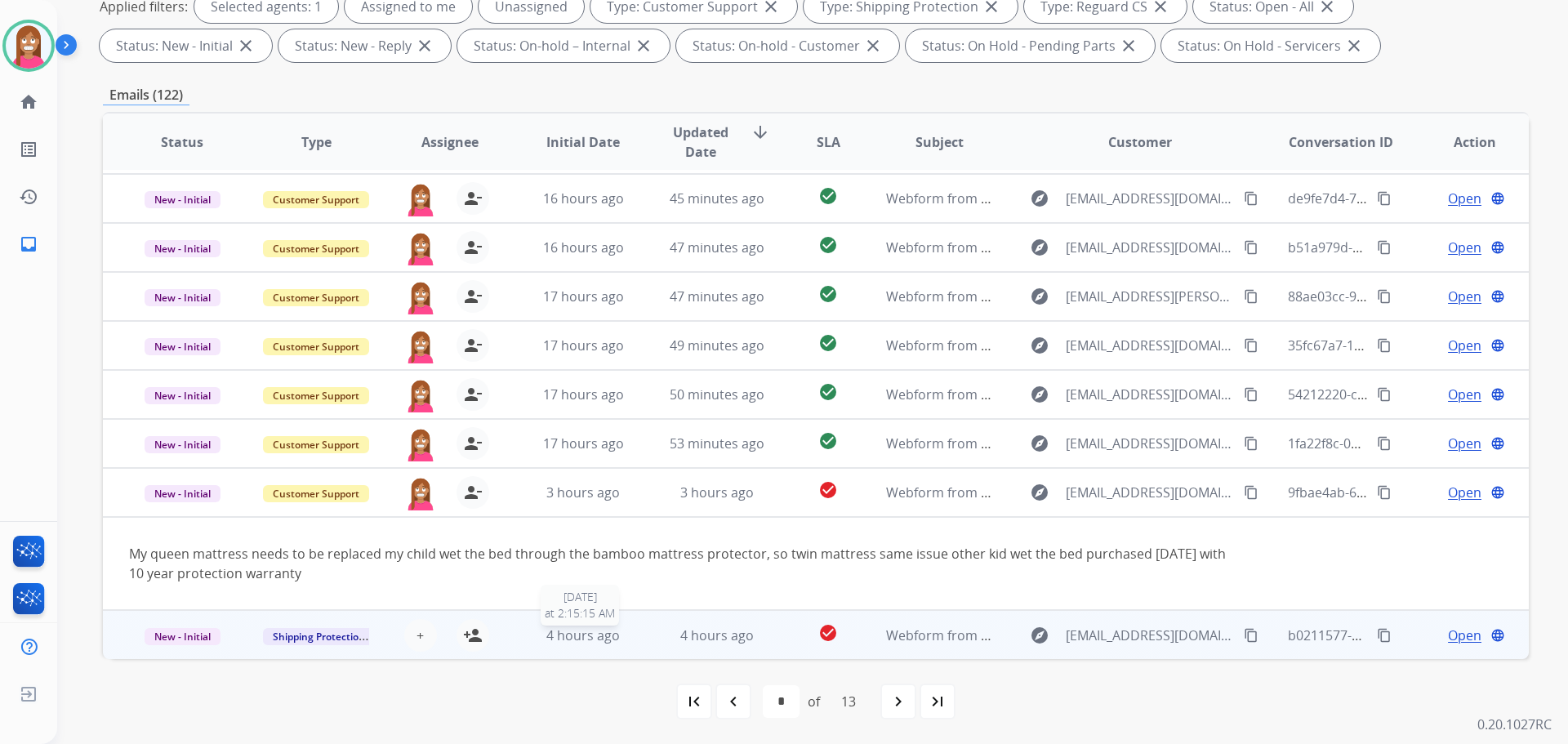
click at [630, 638] on div "4 hours ago" at bounding box center [583, 635] width 107 height 19
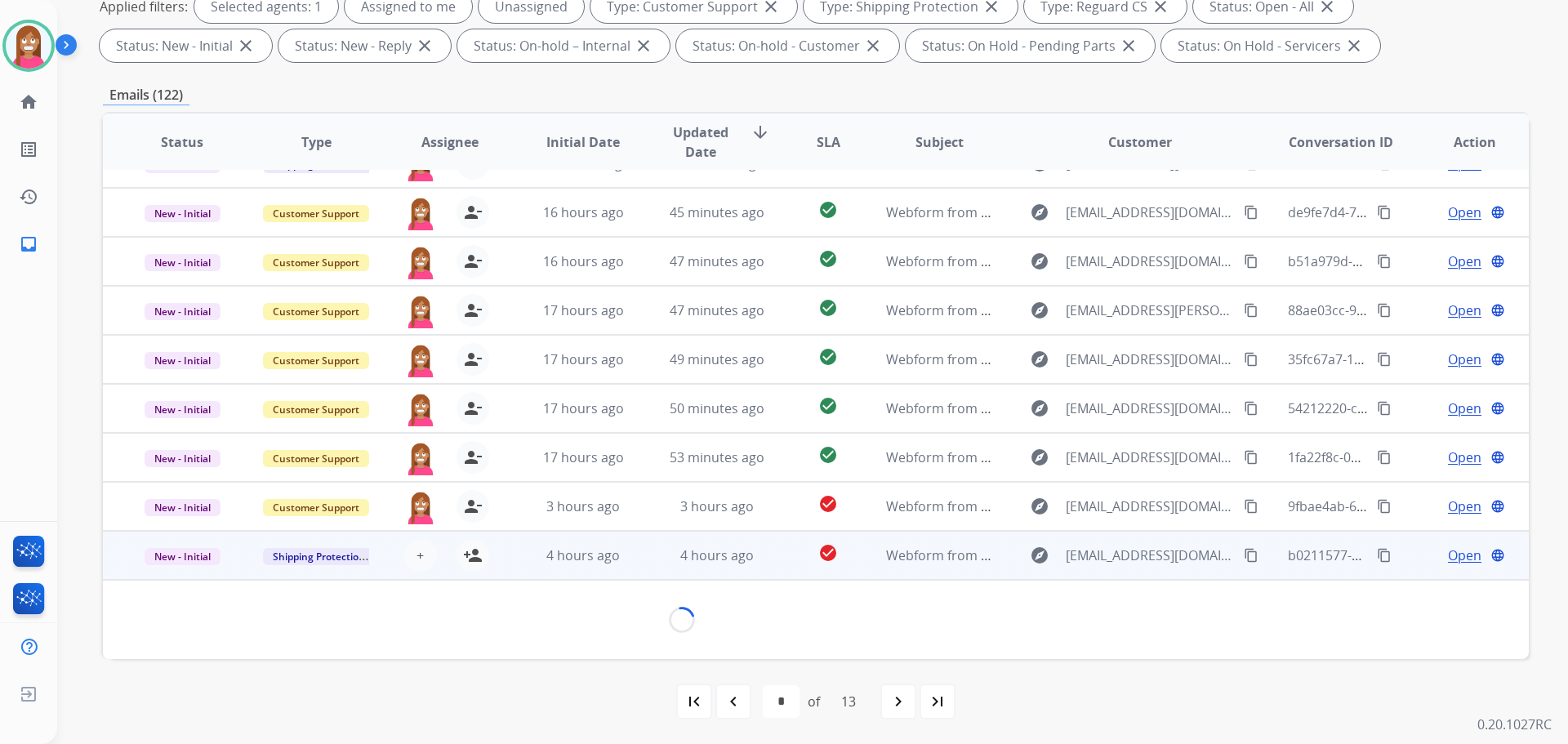
scroll to position [74, 0]
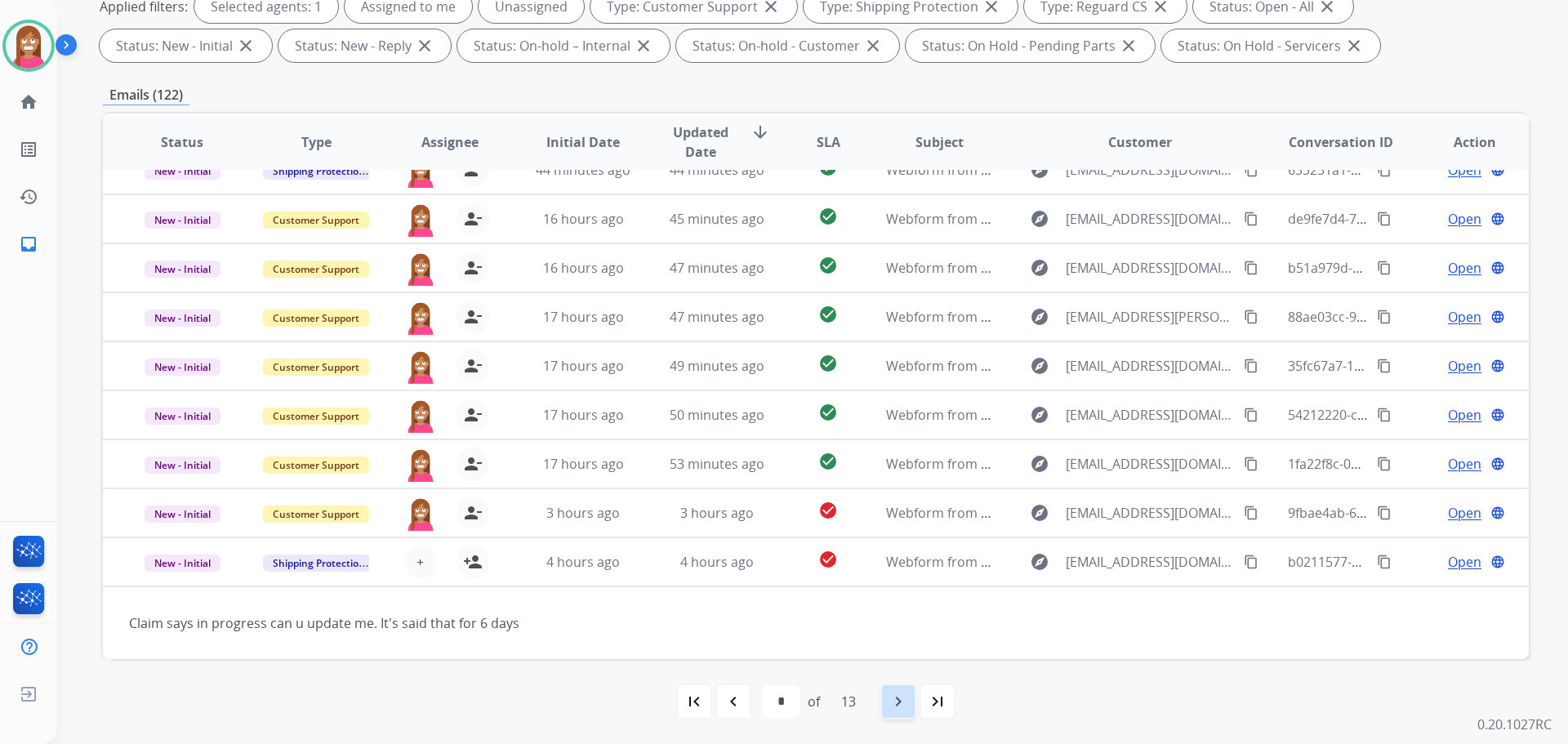
click at [899, 709] on mat-icon "navigate_next" at bounding box center [898, 701] width 19 height 19
select select "*"
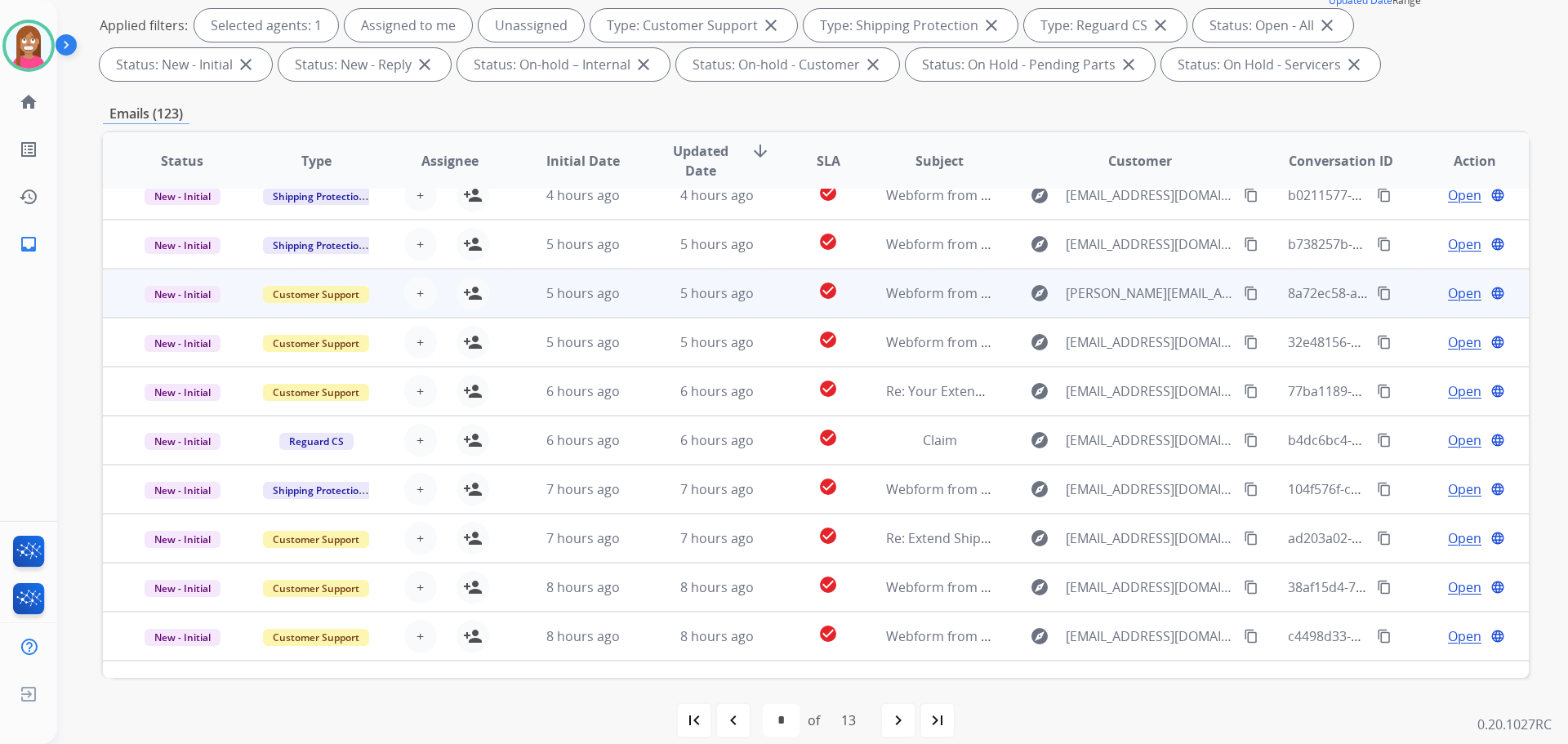
scroll to position [0, 0]
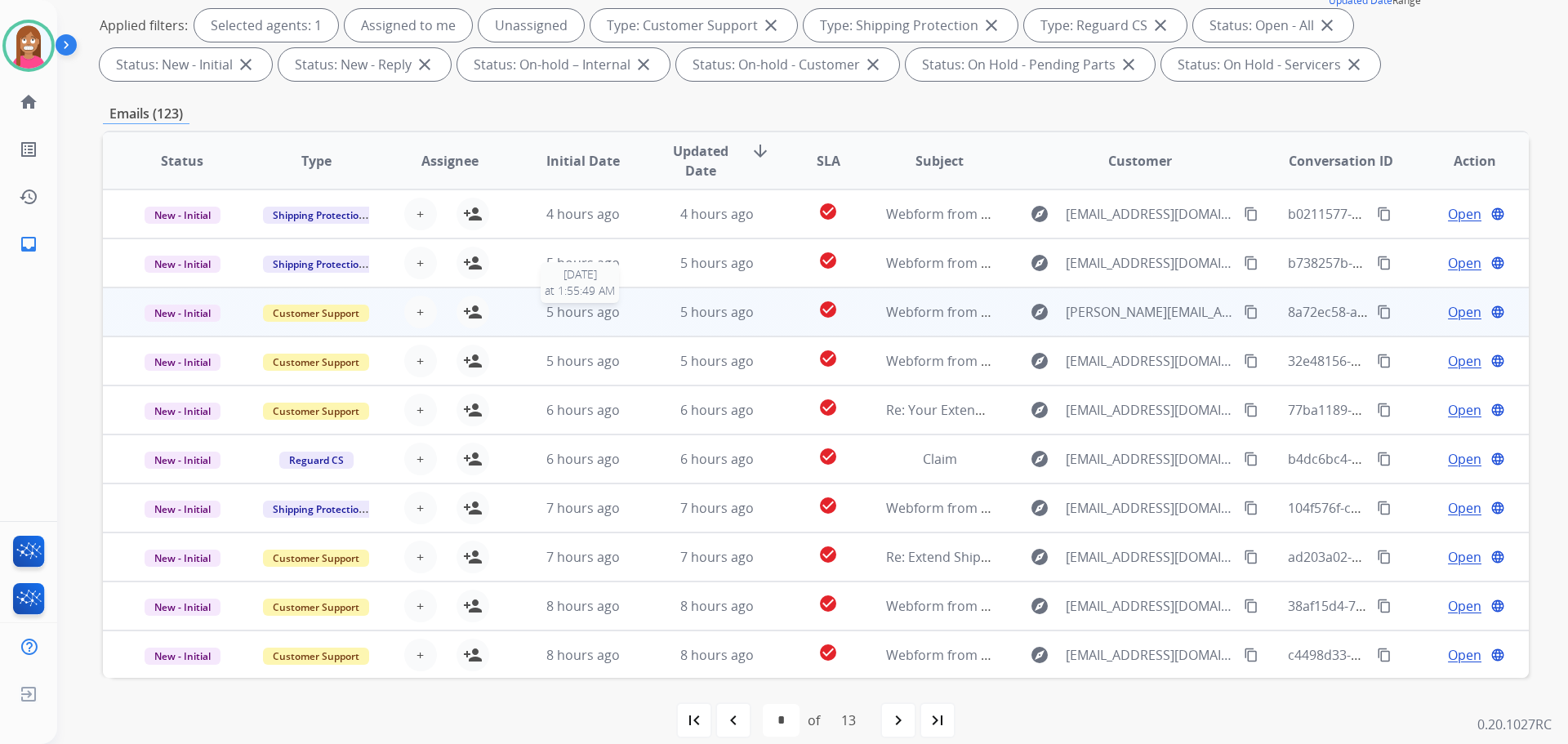
click at [626, 316] on div "5 hours ago" at bounding box center [583, 311] width 107 height 19
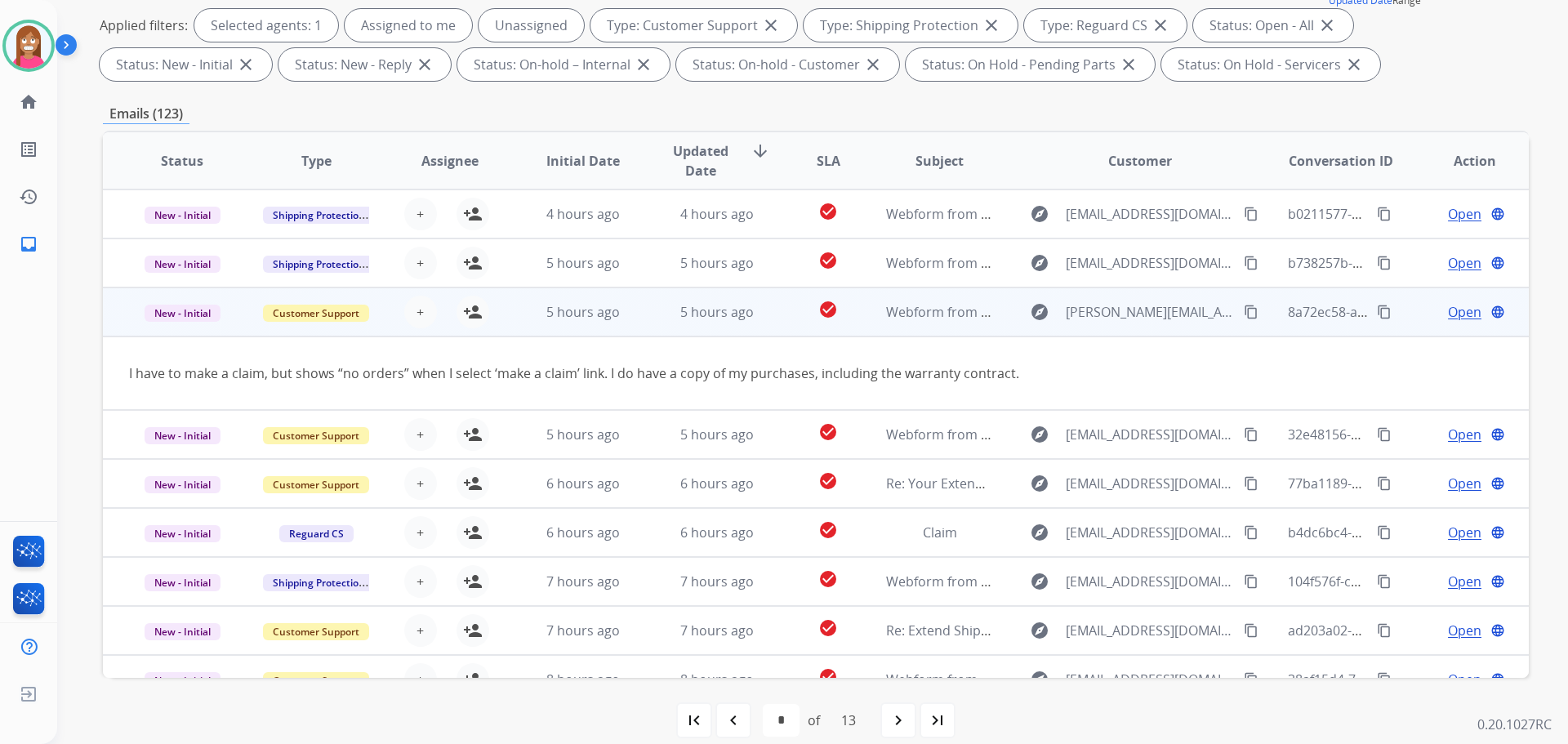
scroll to position [75, 0]
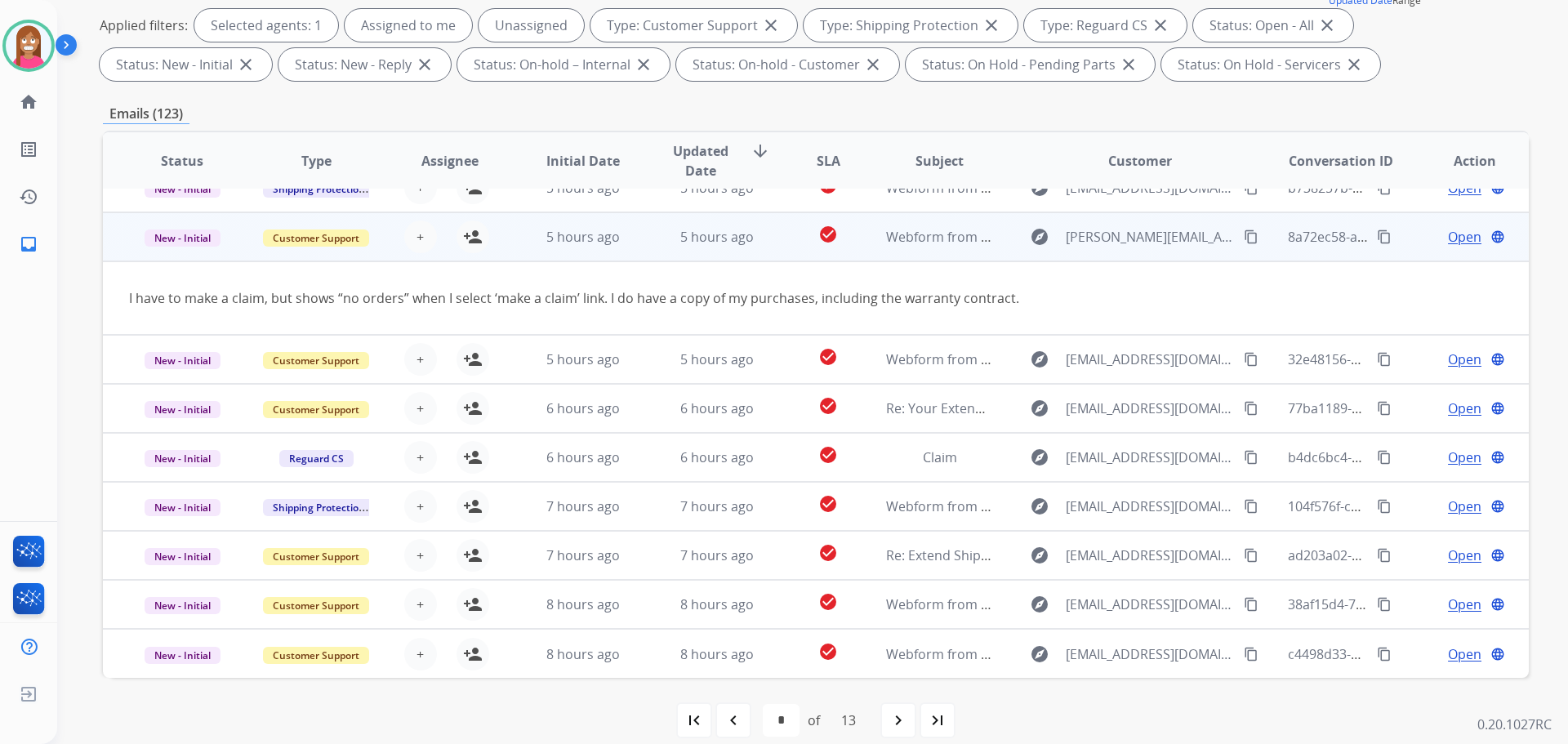
click at [1243, 234] on mat-icon "content_copy" at bounding box center [1251, 237] width 15 height 15
click at [469, 239] on mat-icon "person_add" at bounding box center [472, 236] width 19 height 19
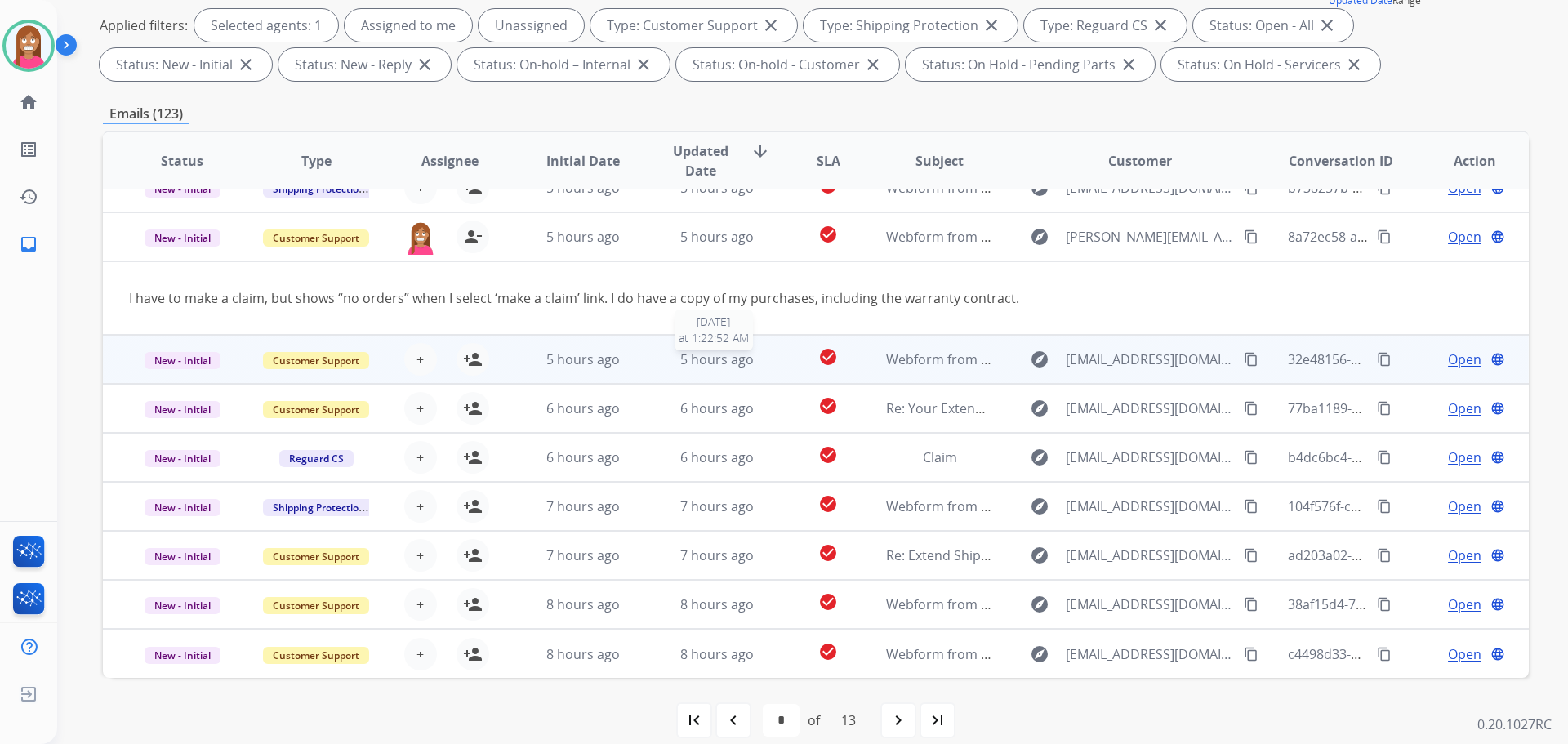
scroll to position [264, 0]
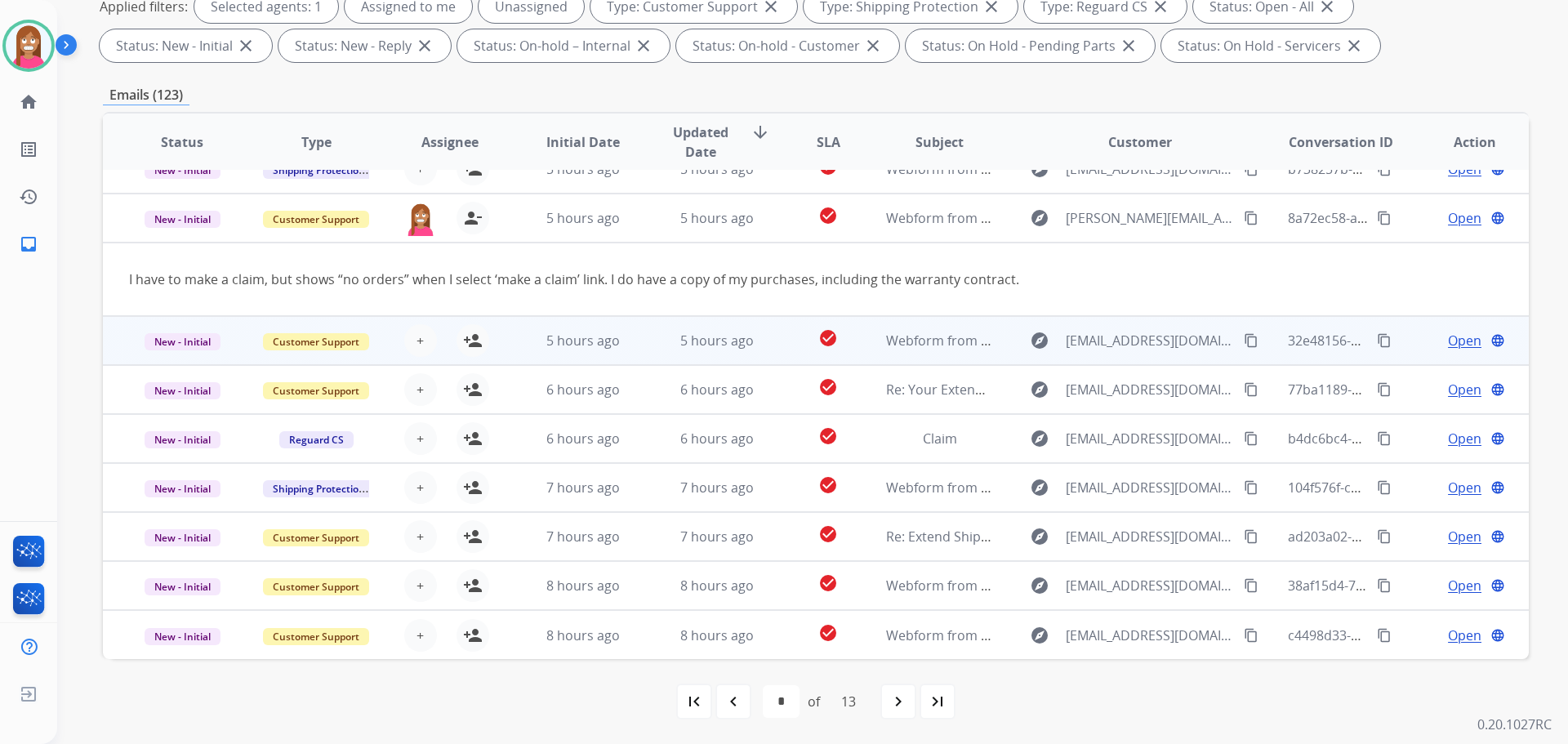
click at [648, 346] on td "5 hours ago" at bounding box center [705, 341] width 134 height 49
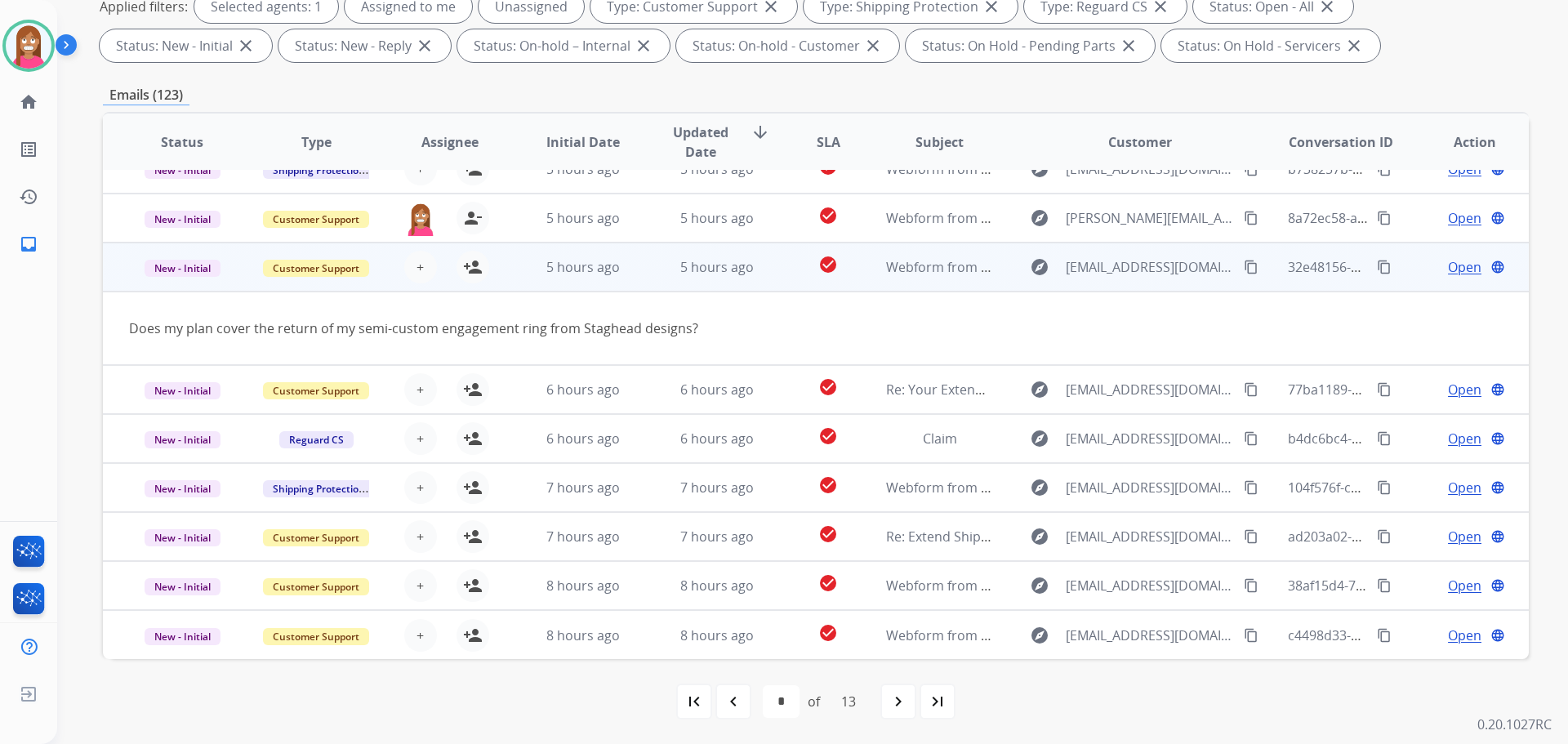
click at [1243, 269] on mat-icon "content_copy" at bounding box center [1251, 267] width 15 height 15
click at [1448, 262] on span "Open" at bounding box center [1464, 266] width 33 height 19
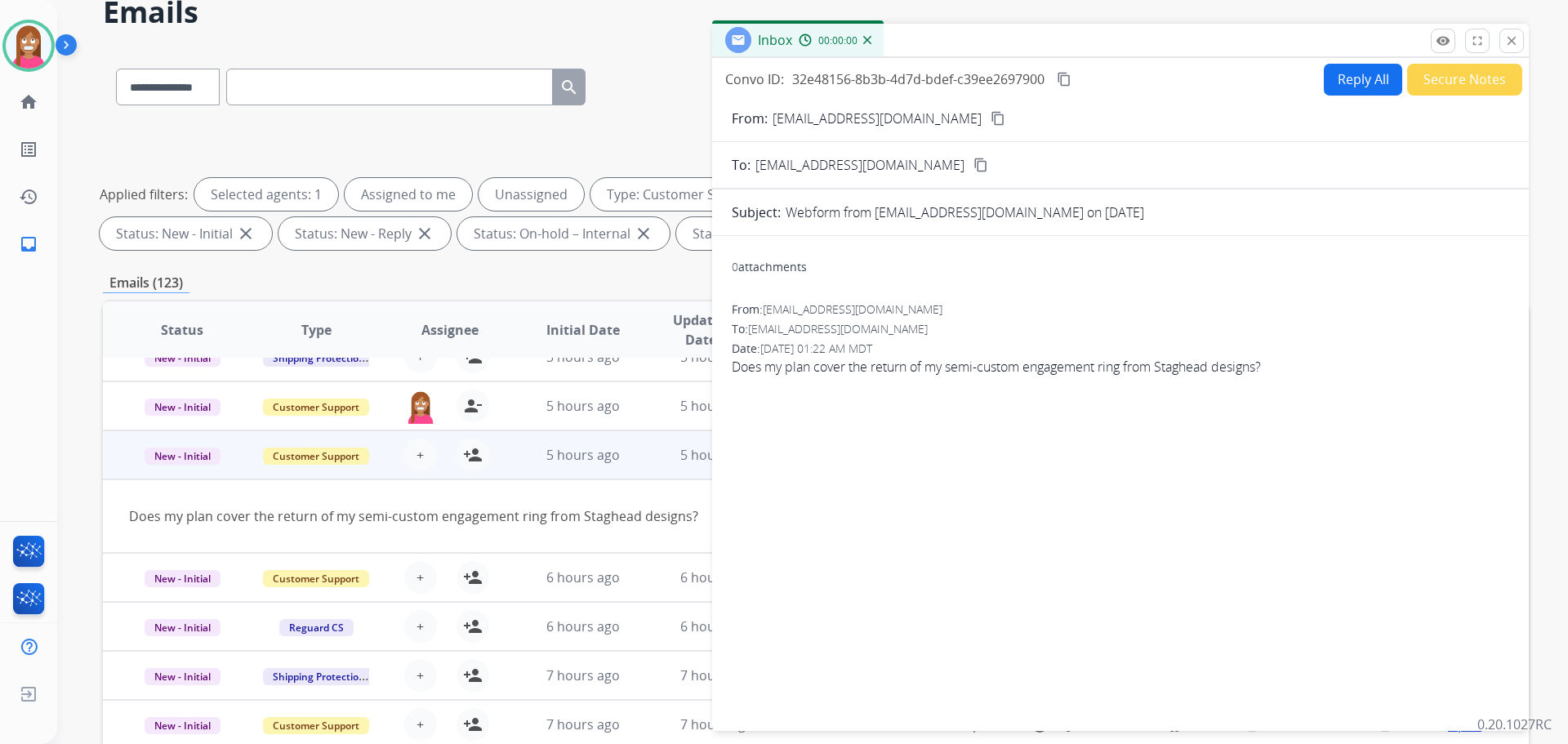
scroll to position [18, 0]
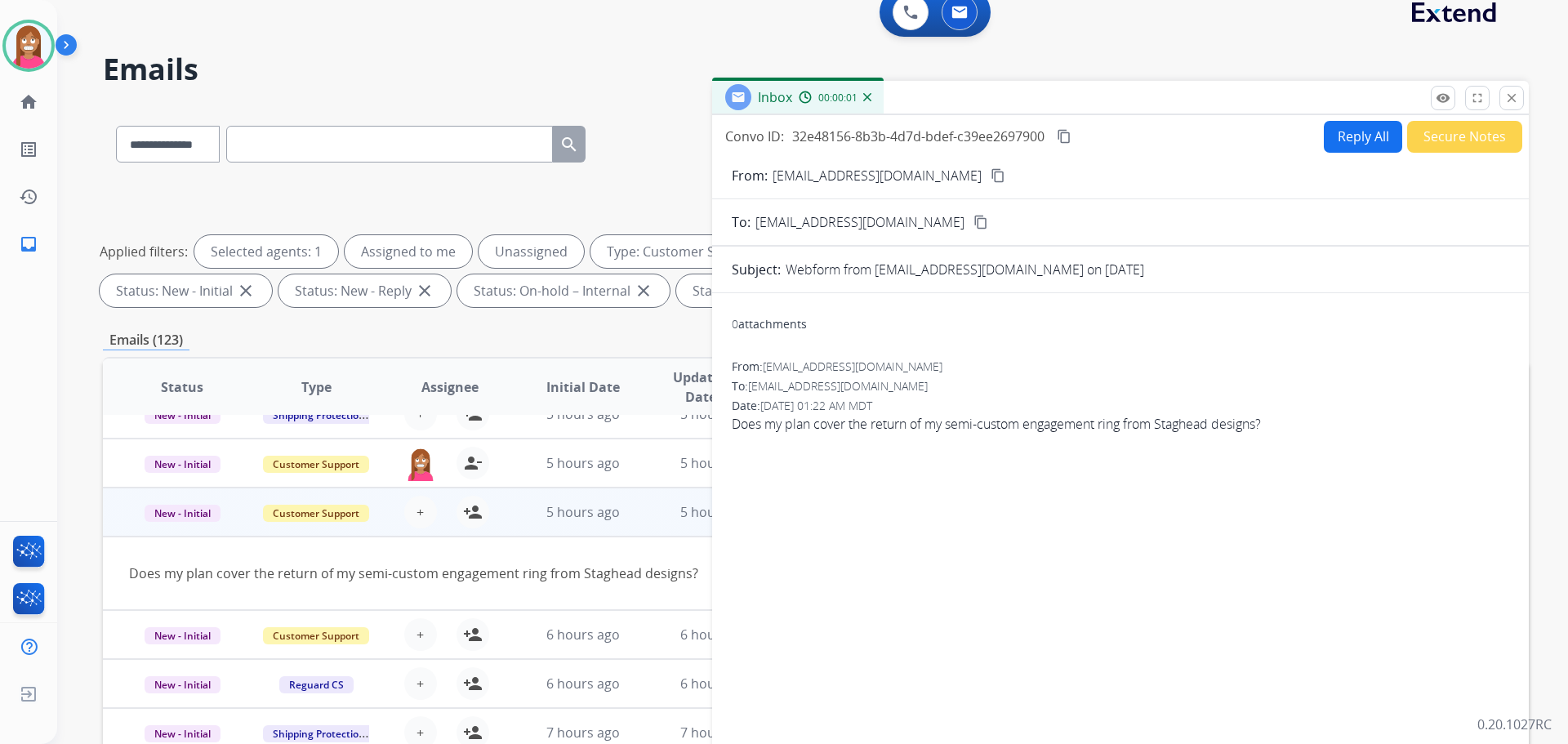
click at [1344, 131] on button "Reply All" at bounding box center [1363, 136] width 79 height 32
select select "**********"
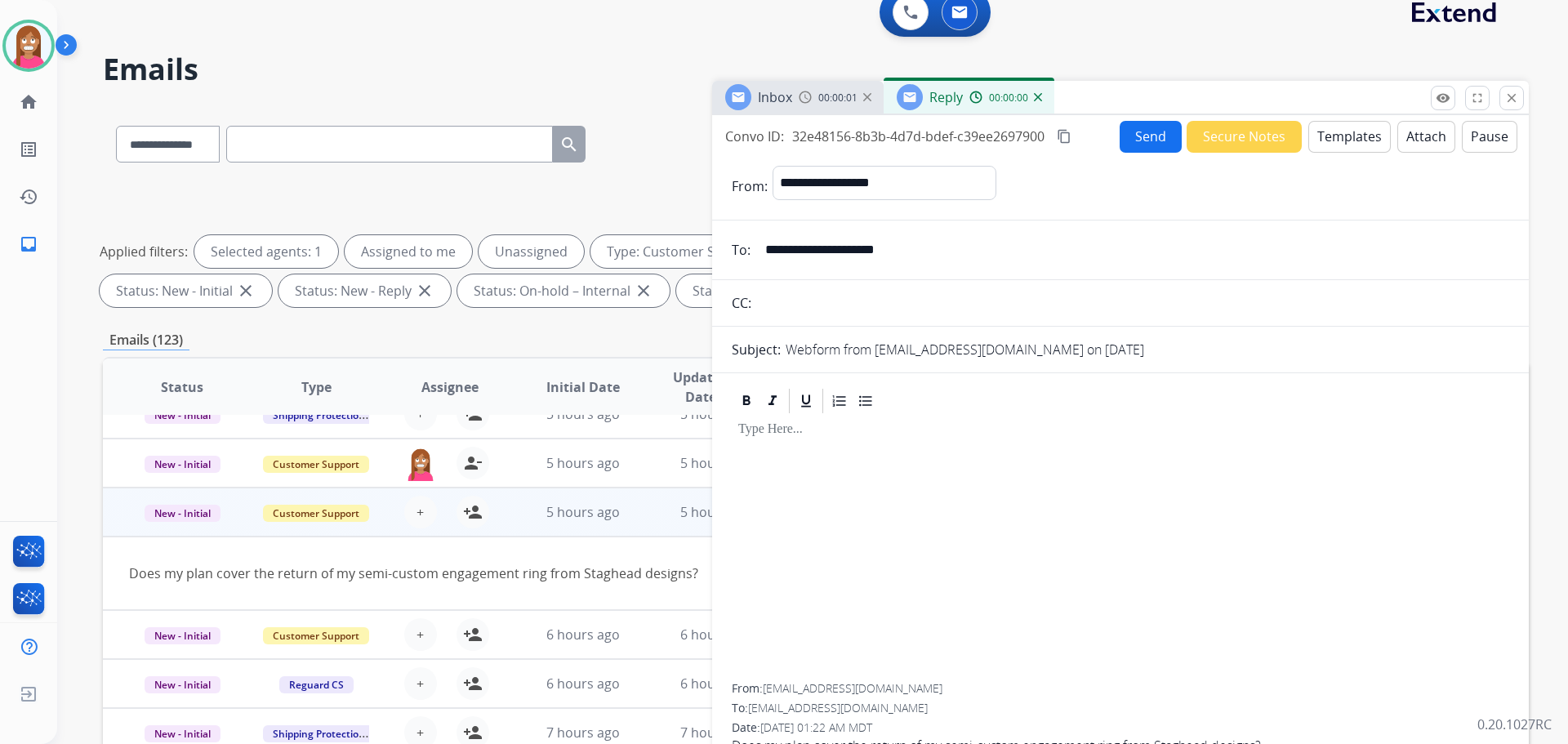
click at [1344, 140] on button "Templates" at bounding box center [1350, 136] width 83 height 32
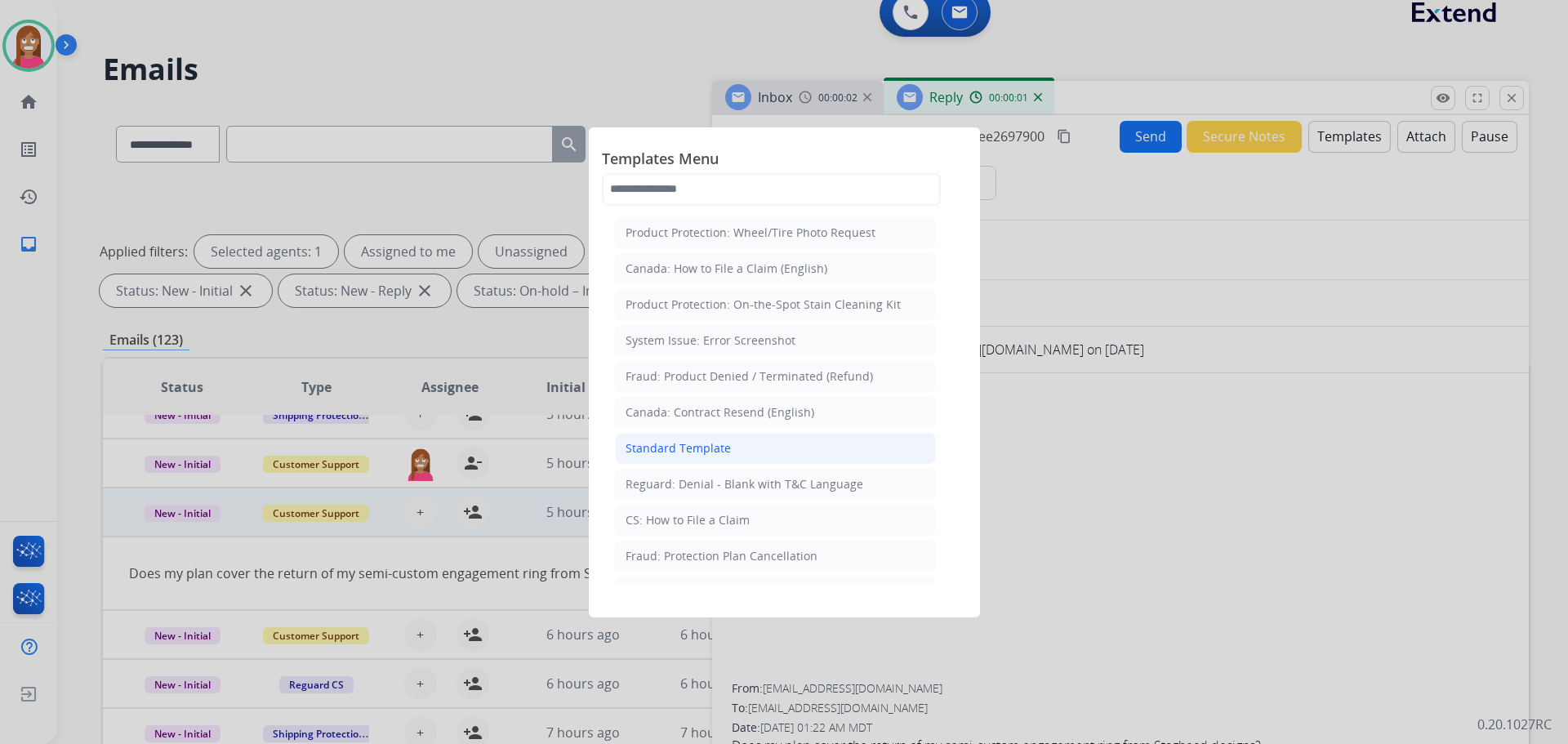
click at [654, 438] on li "Standard Template" at bounding box center [776, 448] width 321 height 31
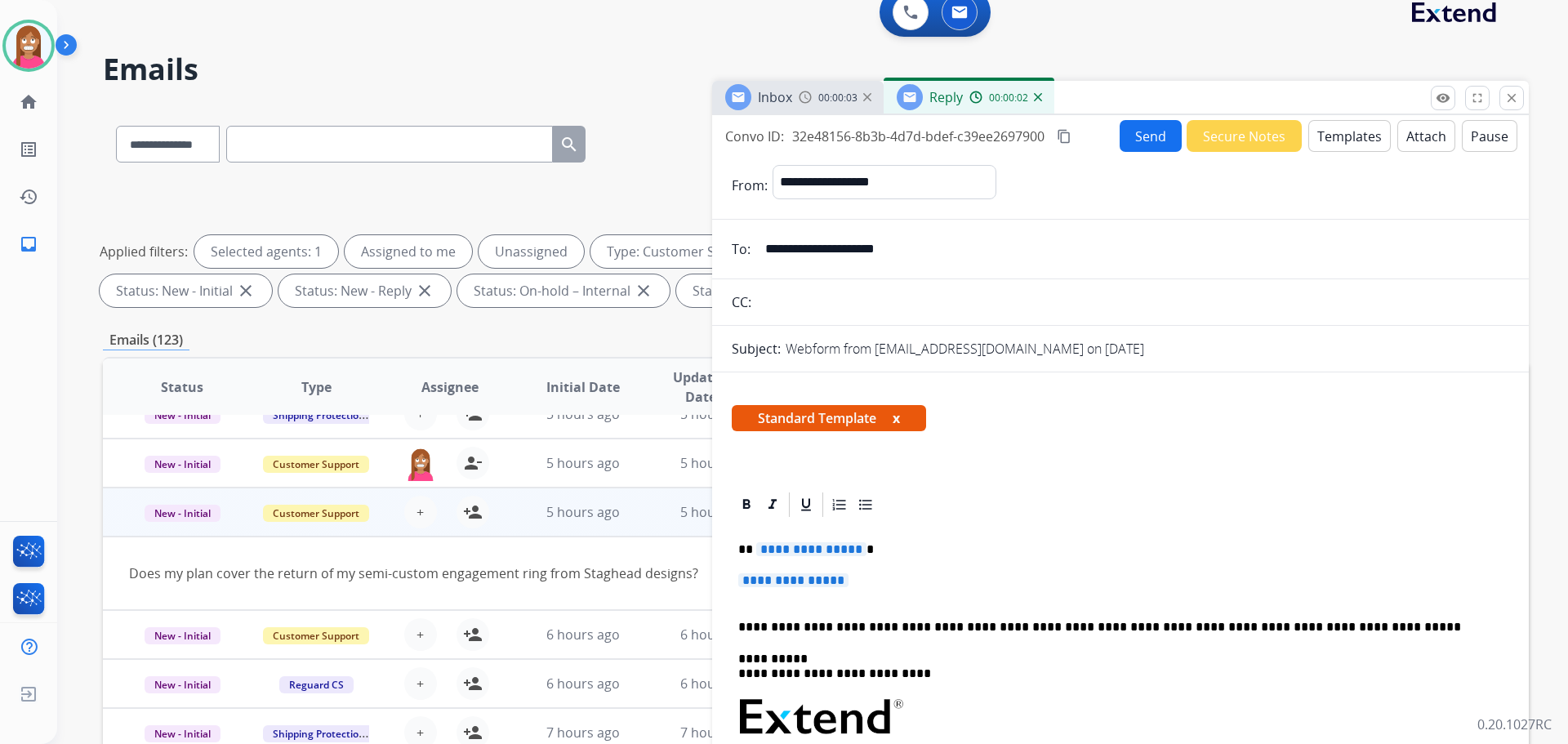
click at [790, 548] on span "**********" at bounding box center [812, 549] width 110 height 14
click at [765, 588] on span "**********" at bounding box center [793, 580] width 110 height 14
click at [766, 578] on span "**********" at bounding box center [793, 580] width 110 height 14
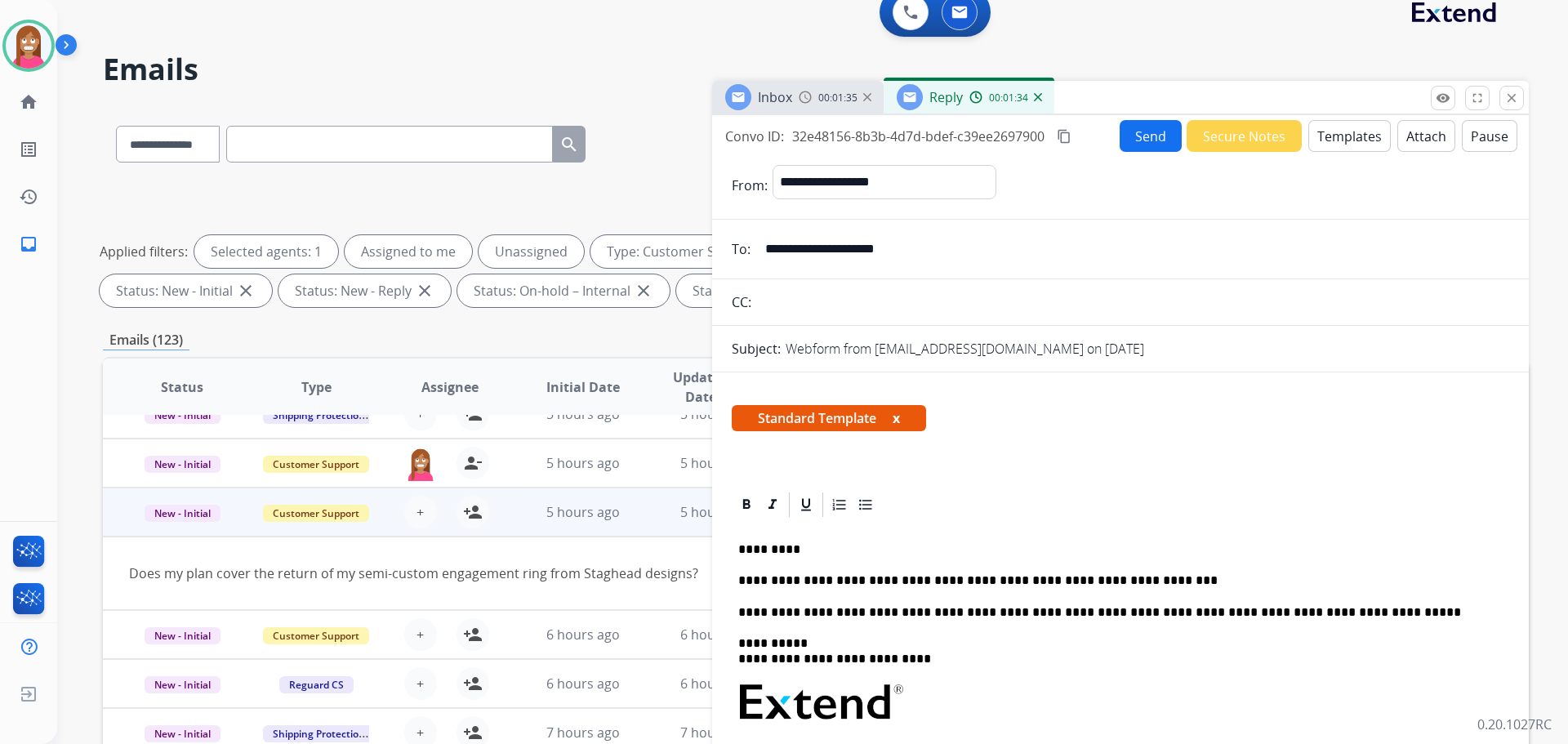
click at [1141, 137] on button "Send" at bounding box center [1150, 136] width 62 height 32
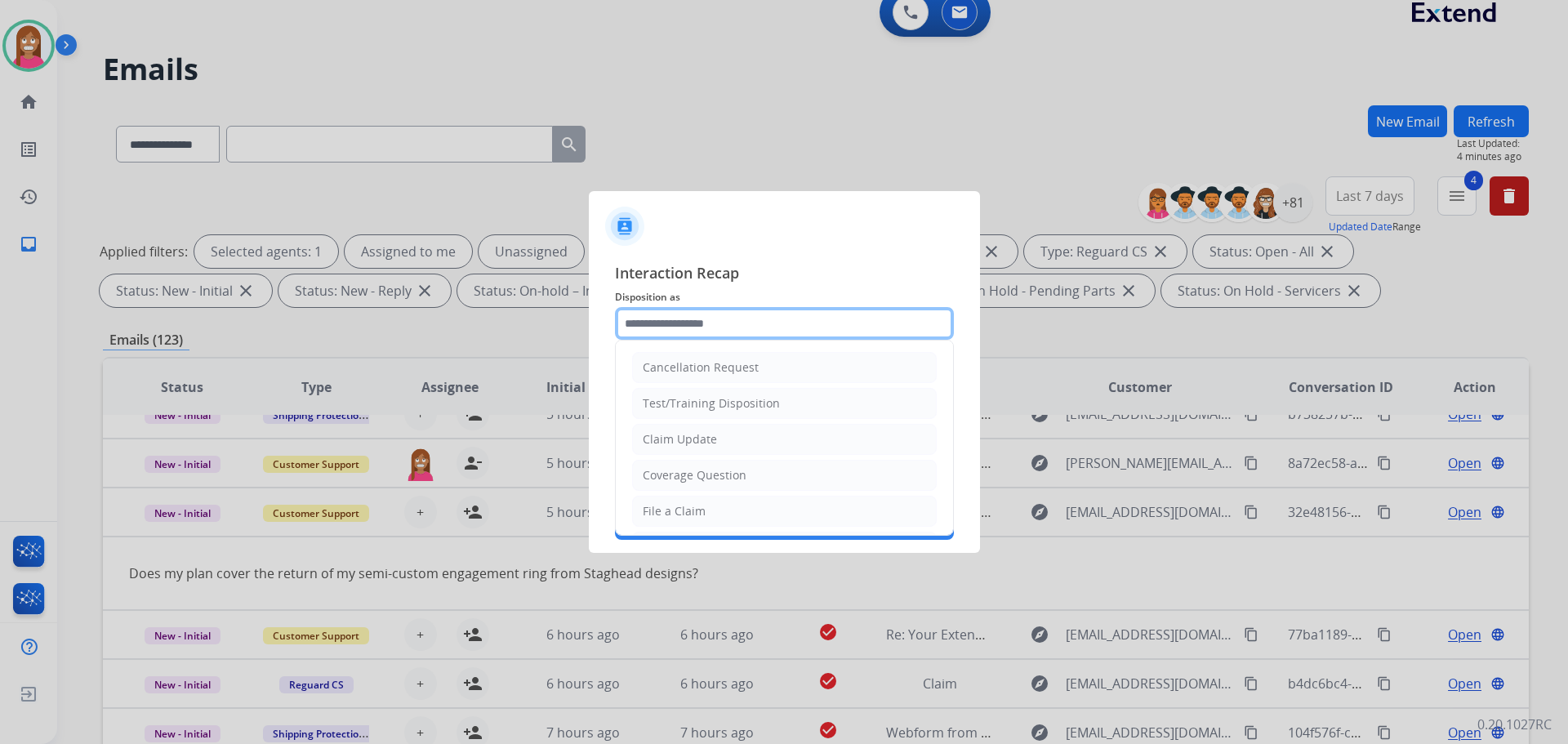
click at [664, 323] on input "text" at bounding box center [784, 323] width 339 height 33
click at [681, 476] on div "Coverage Question" at bounding box center [694, 475] width 104 height 17
type input "**********"
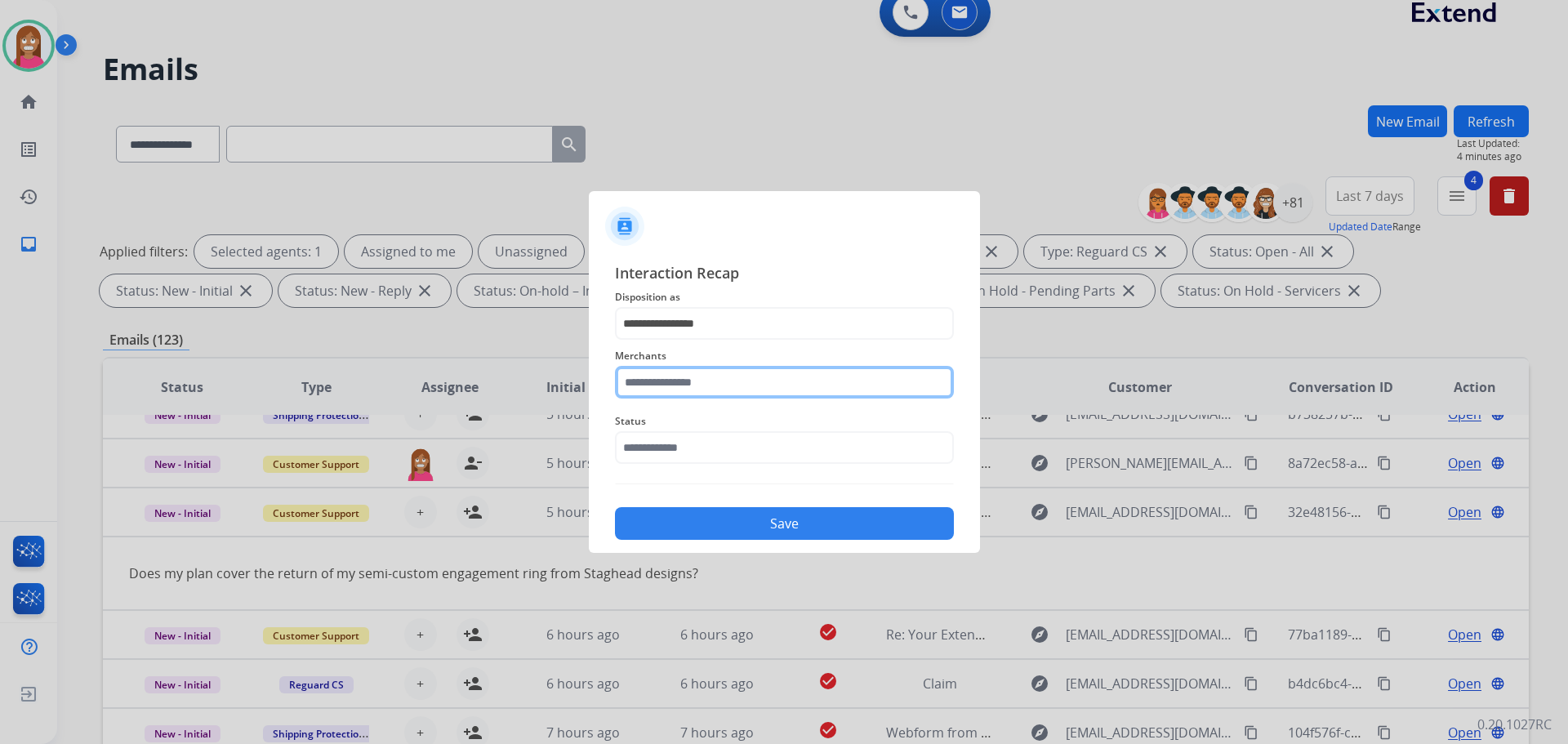
click at [660, 385] on input "text" at bounding box center [784, 382] width 339 height 33
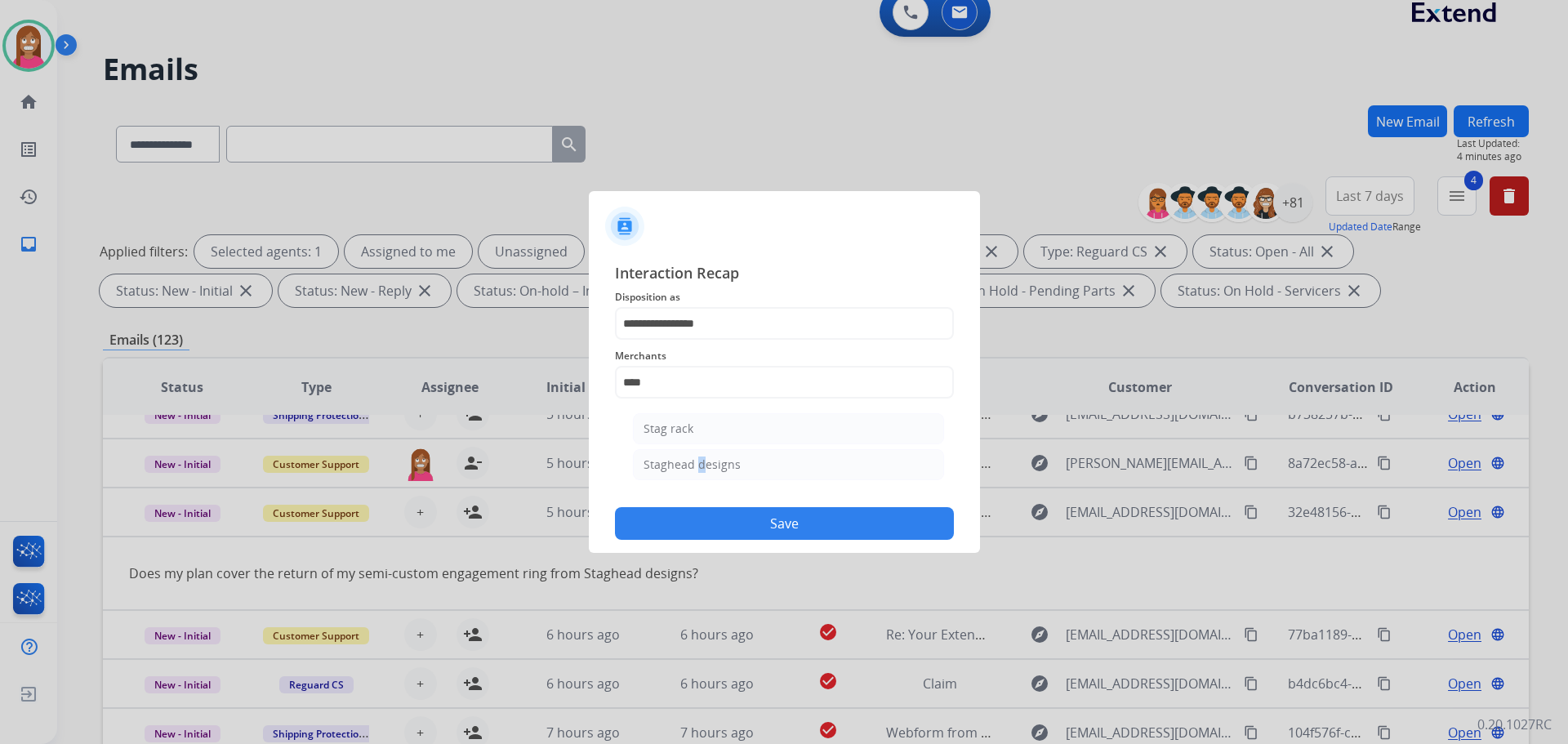
click at [699, 471] on div "Staghead designs" at bounding box center [692, 465] width 97 height 17
type input "**********"
click at [681, 464] on div "Status" at bounding box center [784, 438] width 339 height 65
click at [669, 448] on input "text" at bounding box center [784, 447] width 339 height 33
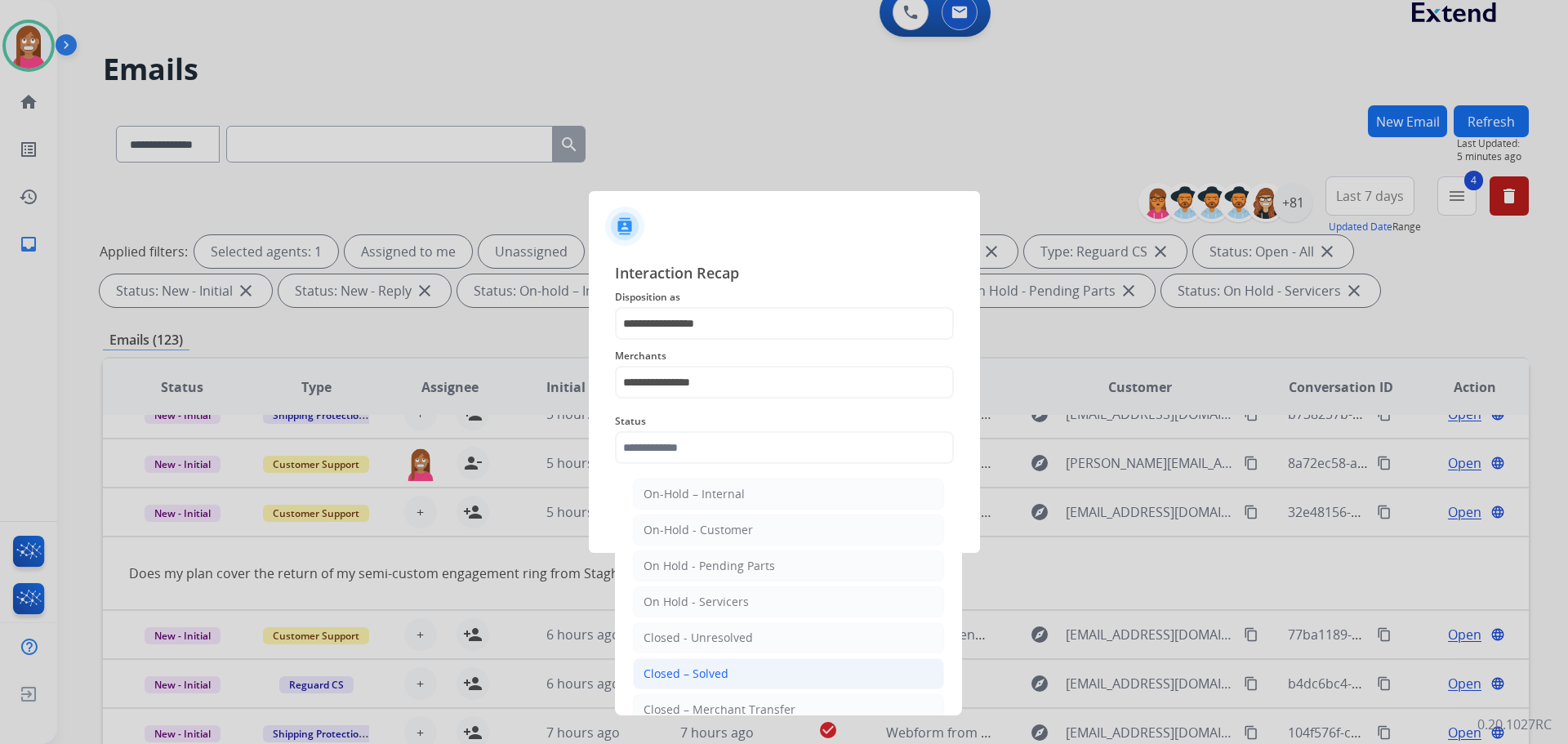
click at [713, 675] on div "Closed – Solved" at bounding box center [686, 674] width 85 height 17
type input "**********"
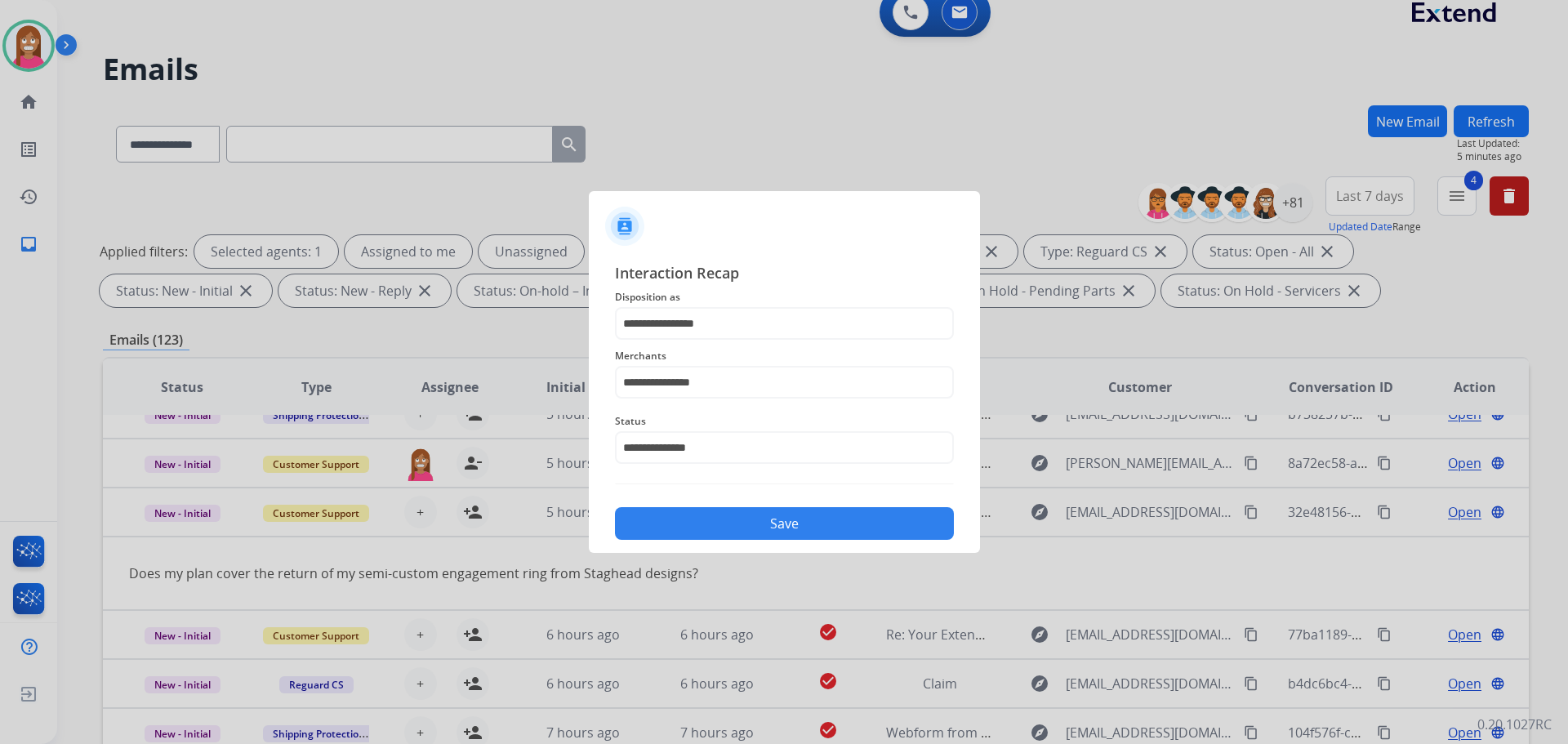
click at [700, 521] on button "Save" at bounding box center [784, 523] width 339 height 33
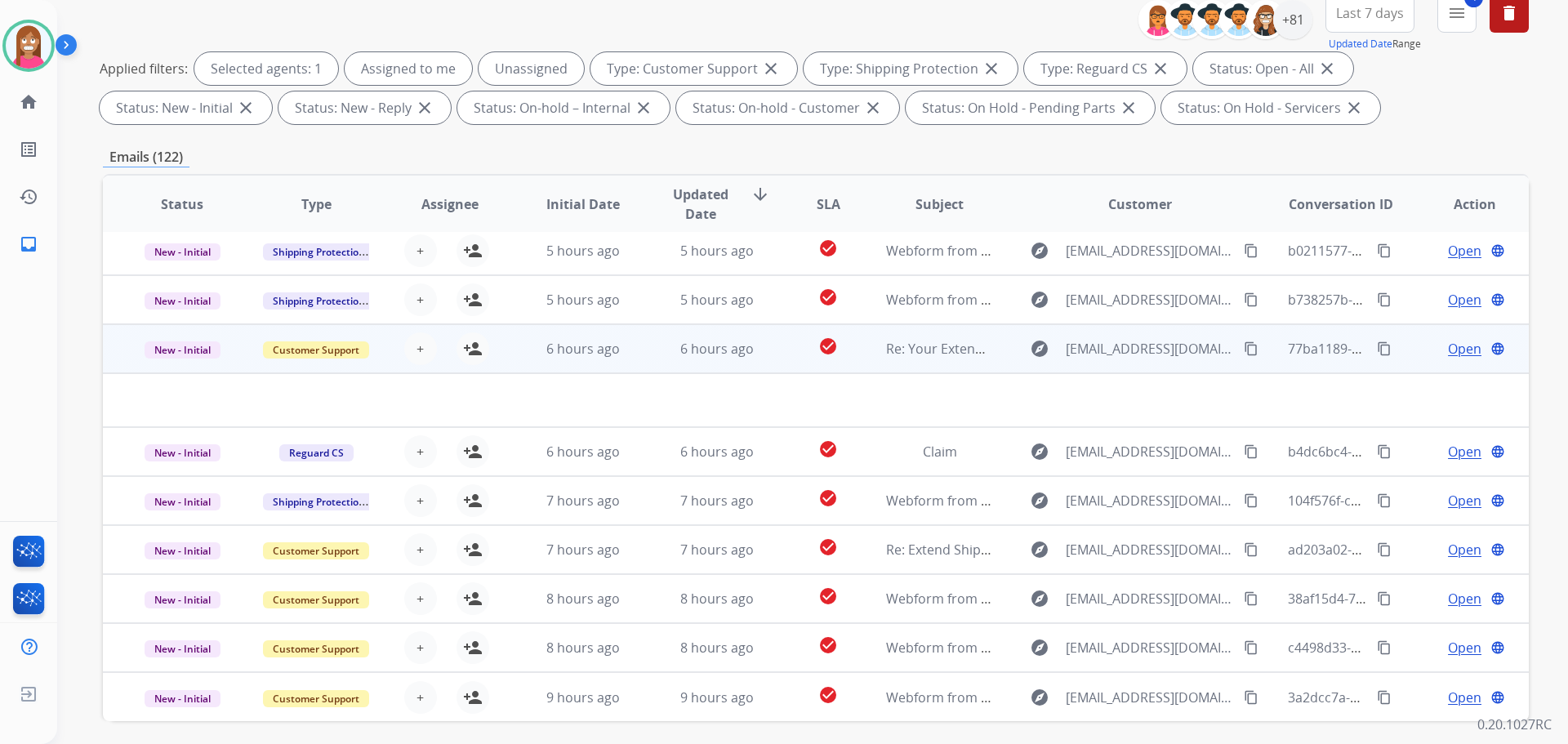
scroll to position [264, 0]
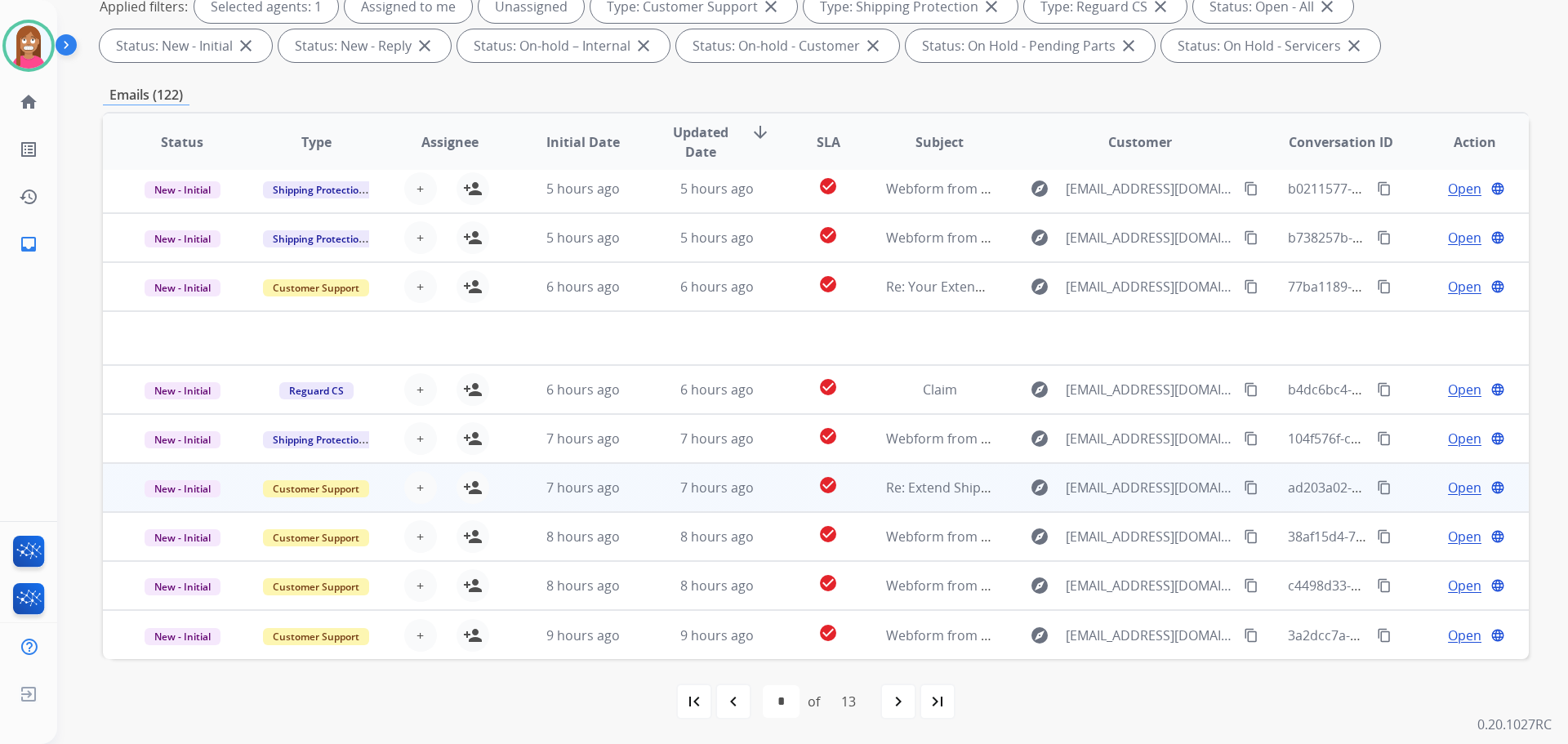
click at [638, 500] on td "7 hours ago" at bounding box center [705, 487] width 134 height 49
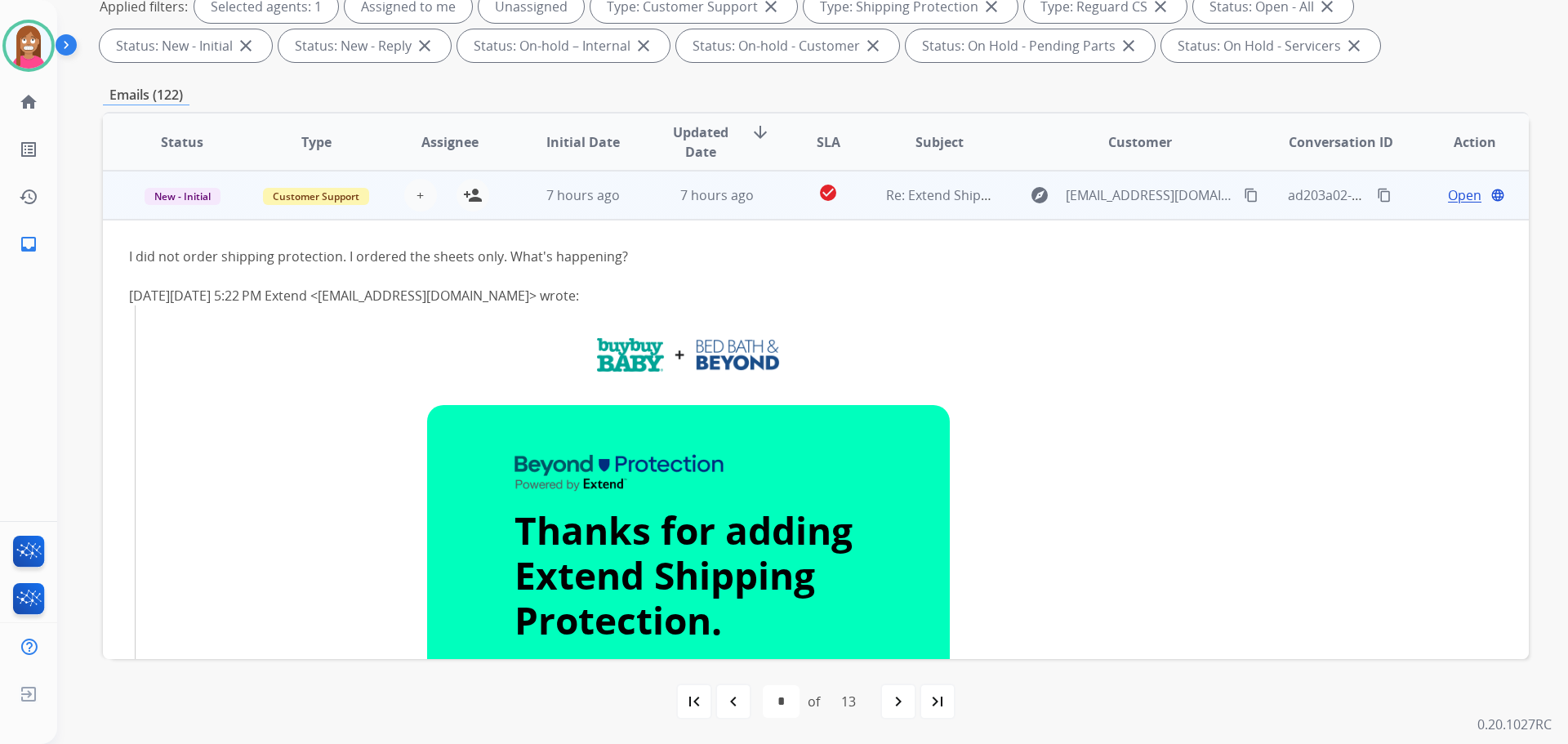
scroll to position [213, 0]
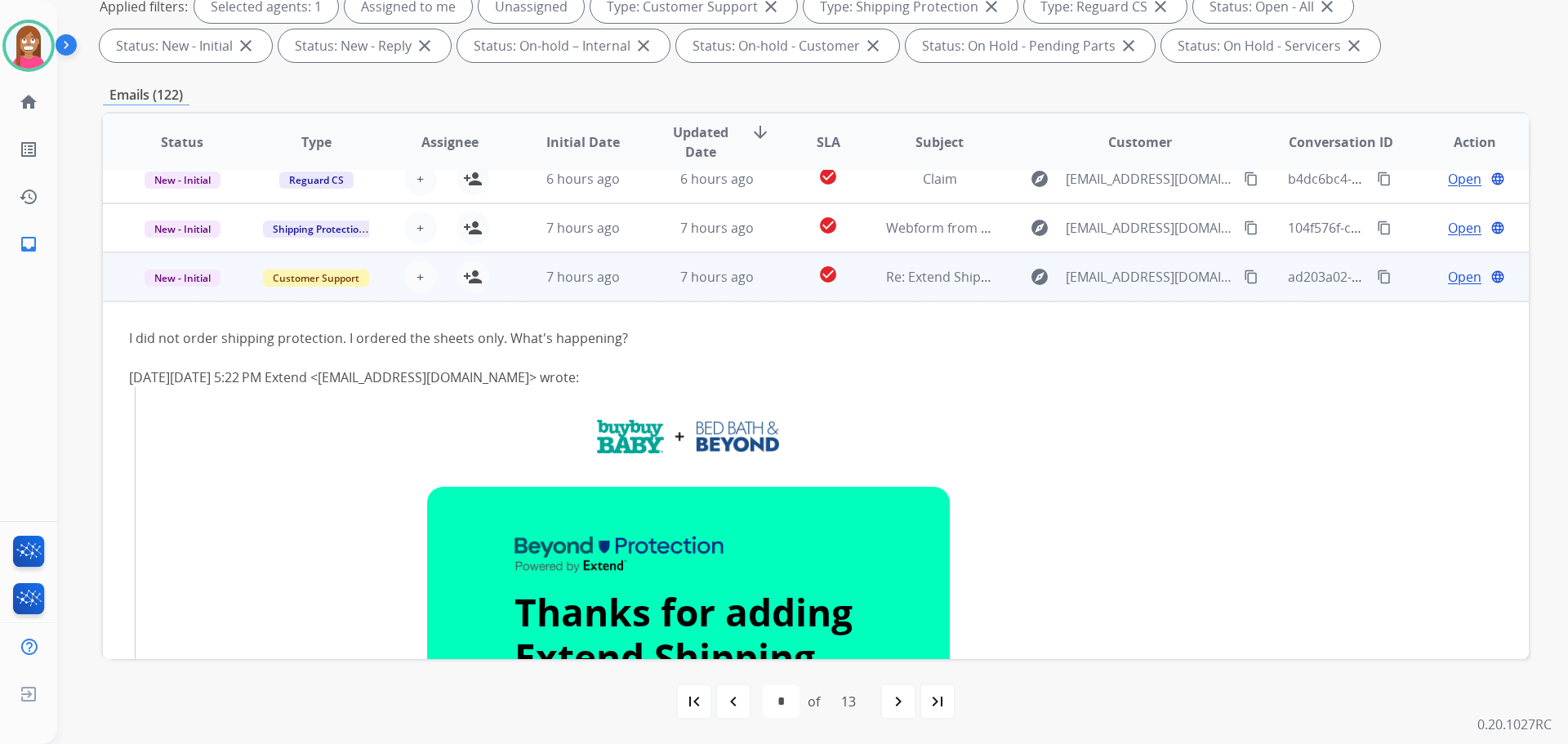
click at [1243, 277] on mat-icon "content_copy" at bounding box center [1251, 277] width 15 height 15
click at [464, 270] on mat-icon "person_add" at bounding box center [472, 276] width 19 height 19
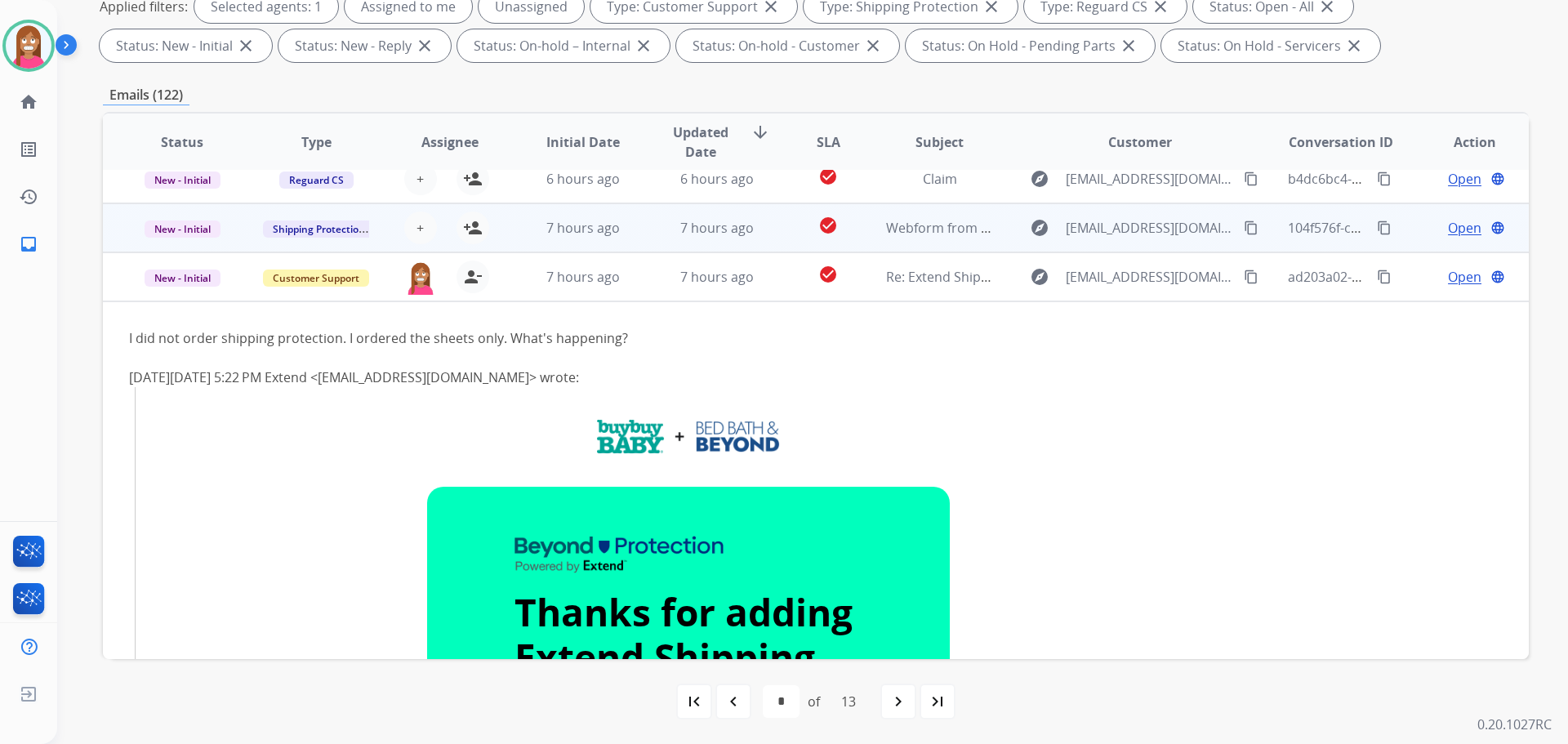
scroll to position [49, 0]
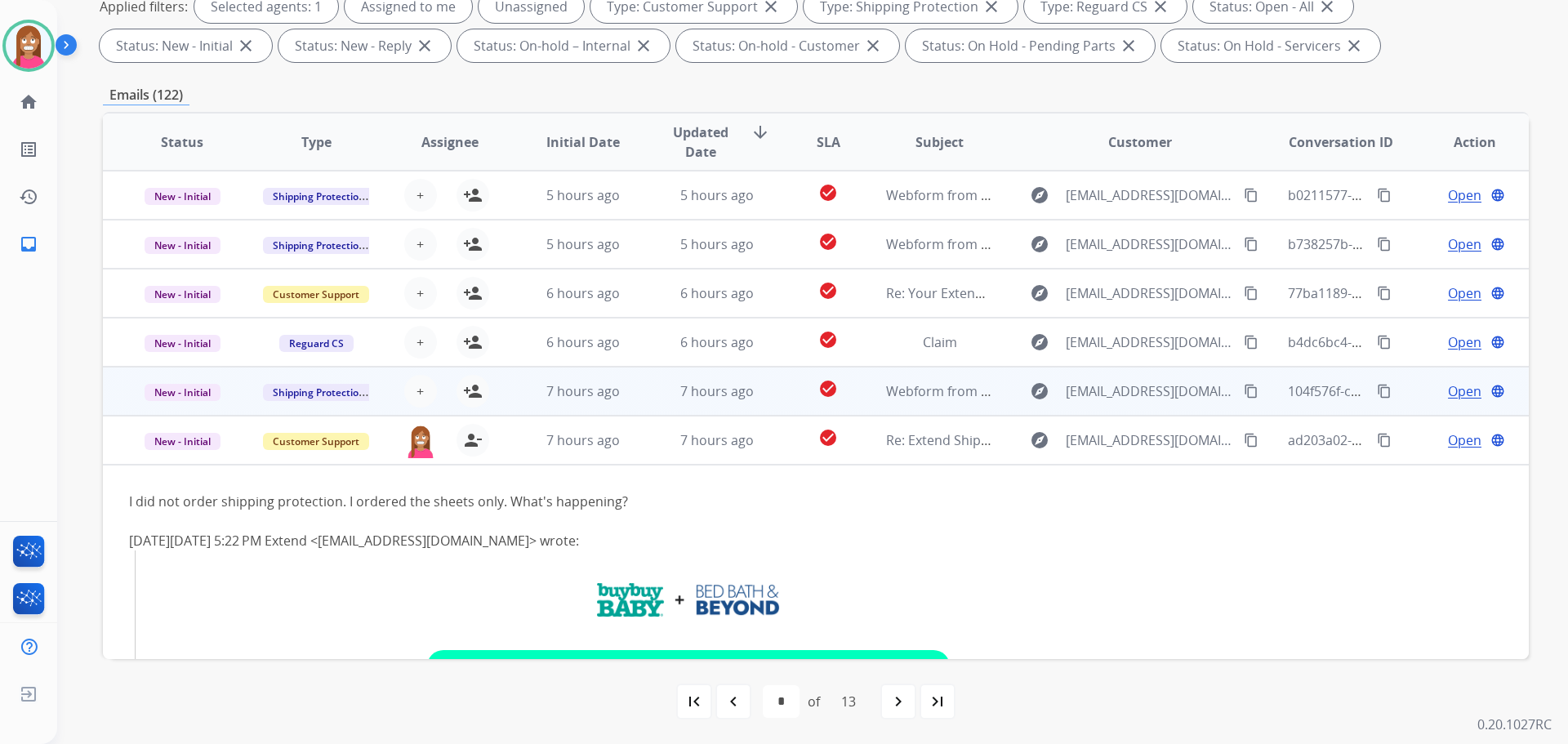
click at [645, 399] on td "7 hours ago" at bounding box center [705, 391] width 134 height 49
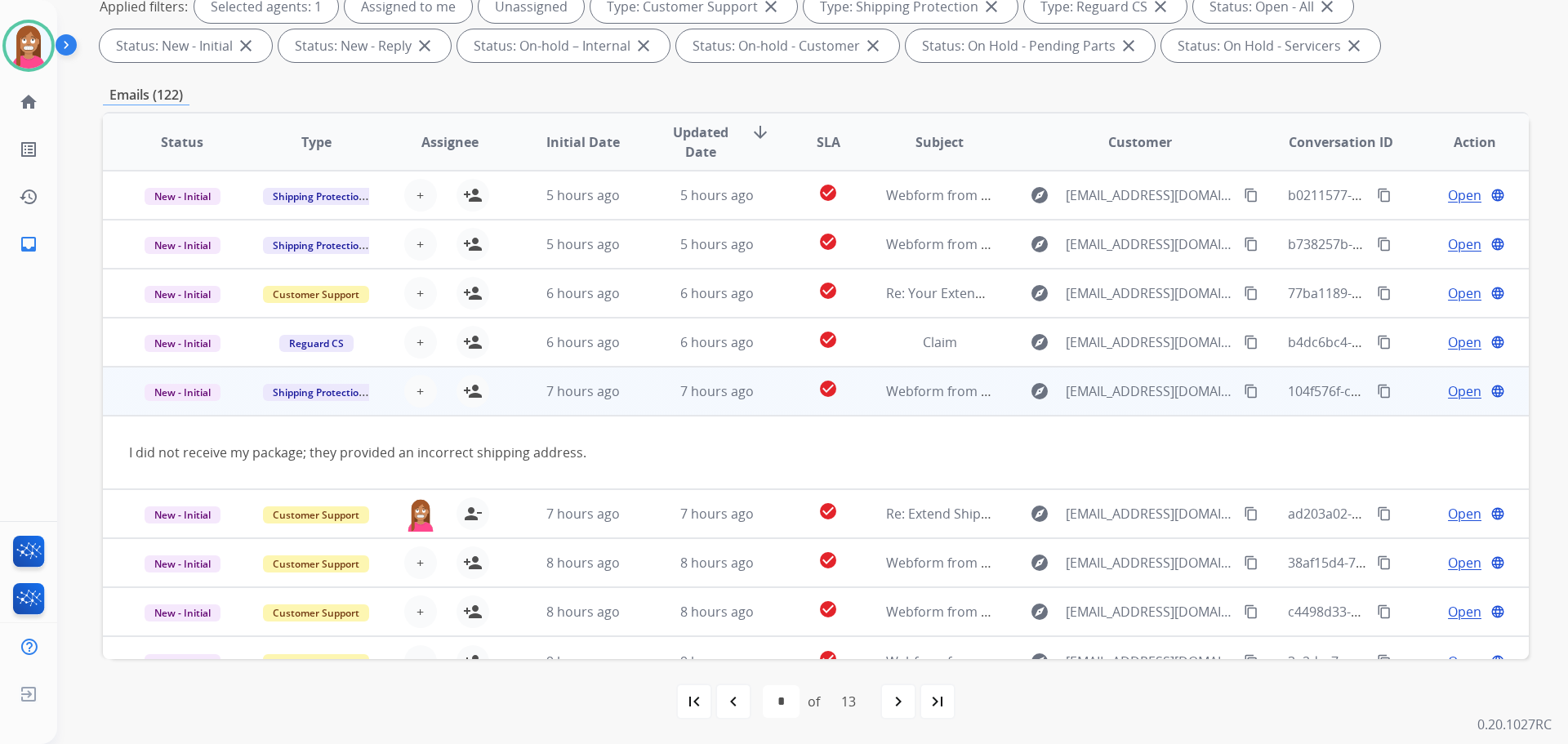
scroll to position [75, 0]
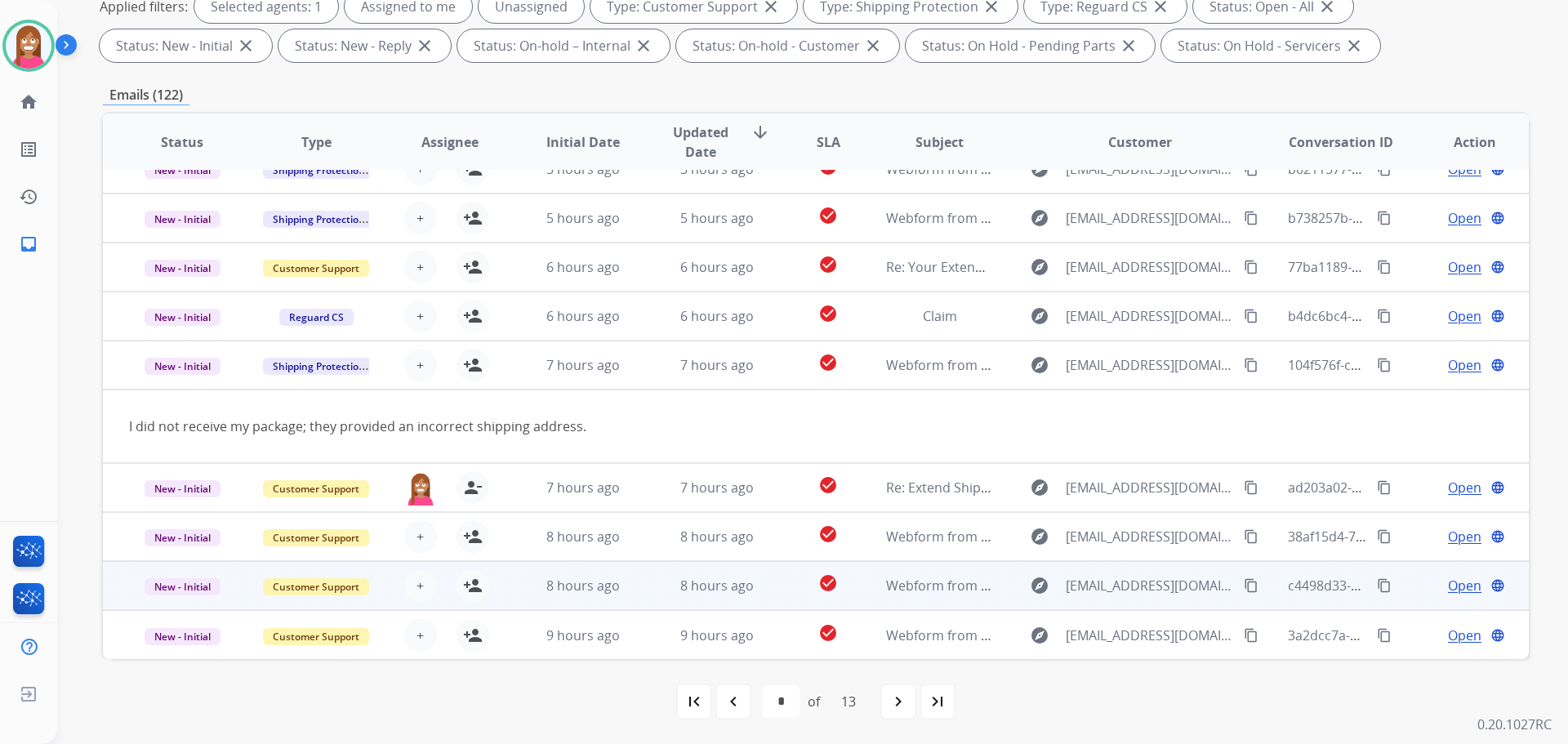
click at [647, 590] on td "8 hours ago" at bounding box center [705, 586] width 134 height 49
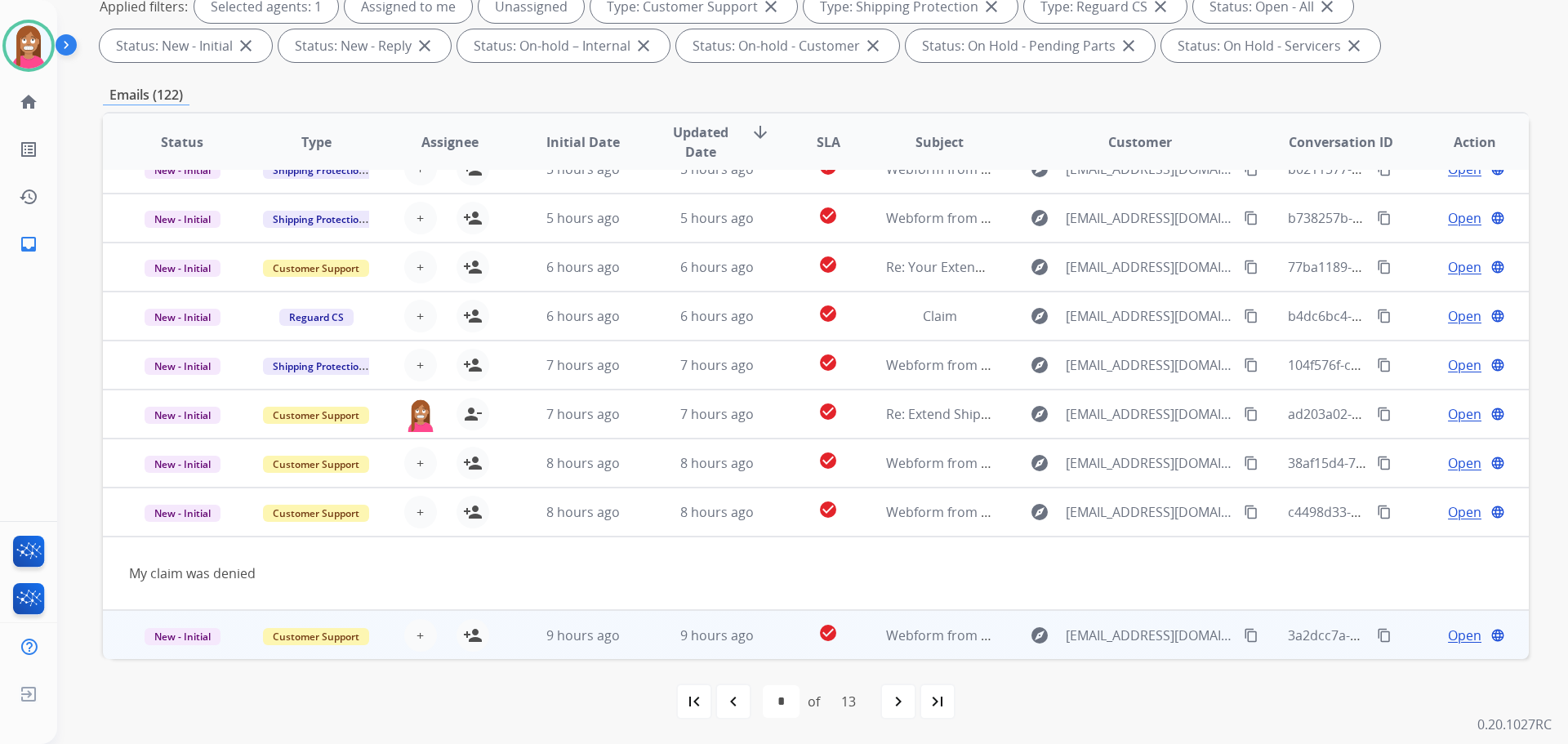
click at [647, 644] on td "9 hours ago" at bounding box center [705, 634] width 134 height 49
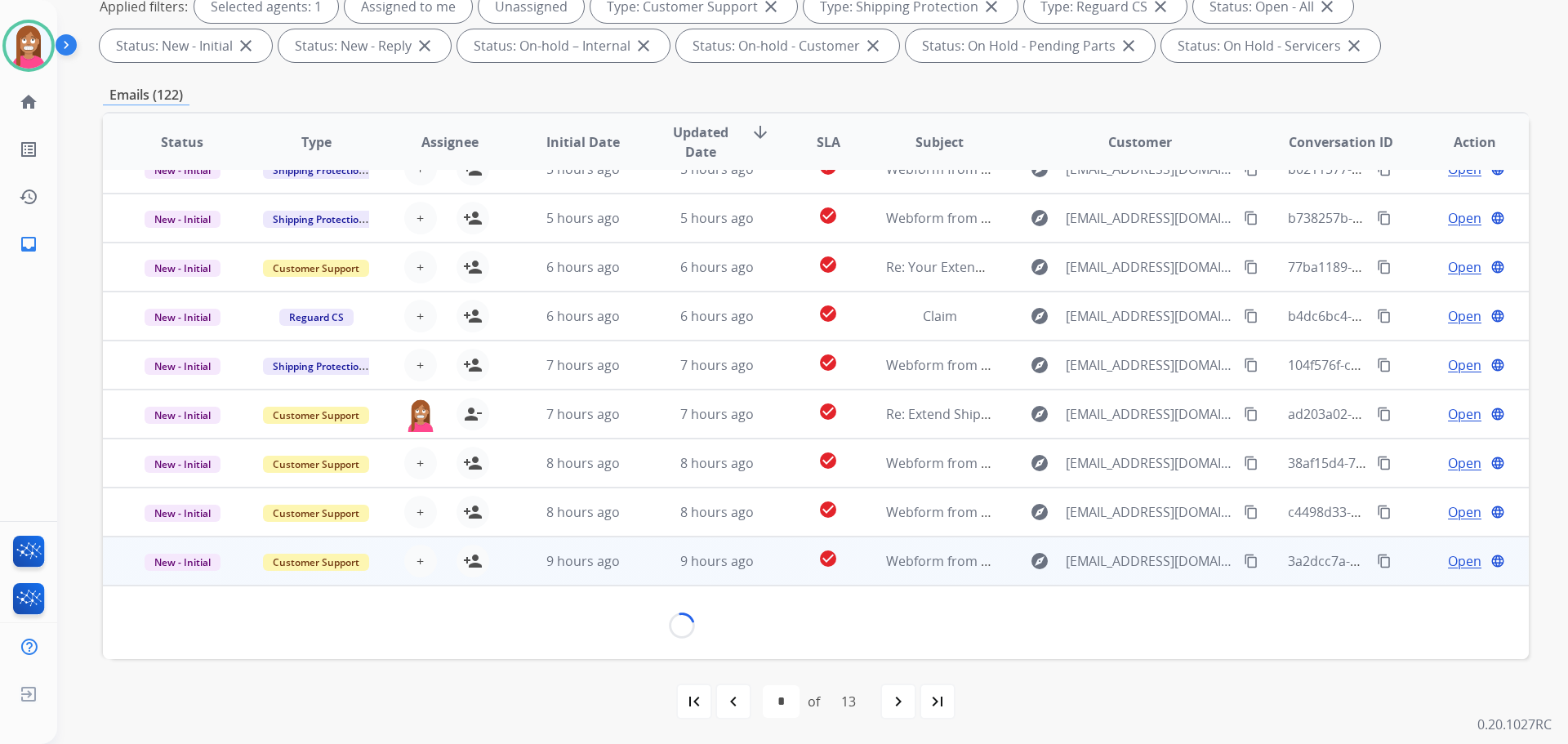
scroll to position [74, 0]
click at [1243, 562] on mat-icon "content_copy" at bounding box center [1251, 562] width 15 height 15
click at [472, 559] on mat-icon "person_add" at bounding box center [472, 562] width 19 height 19
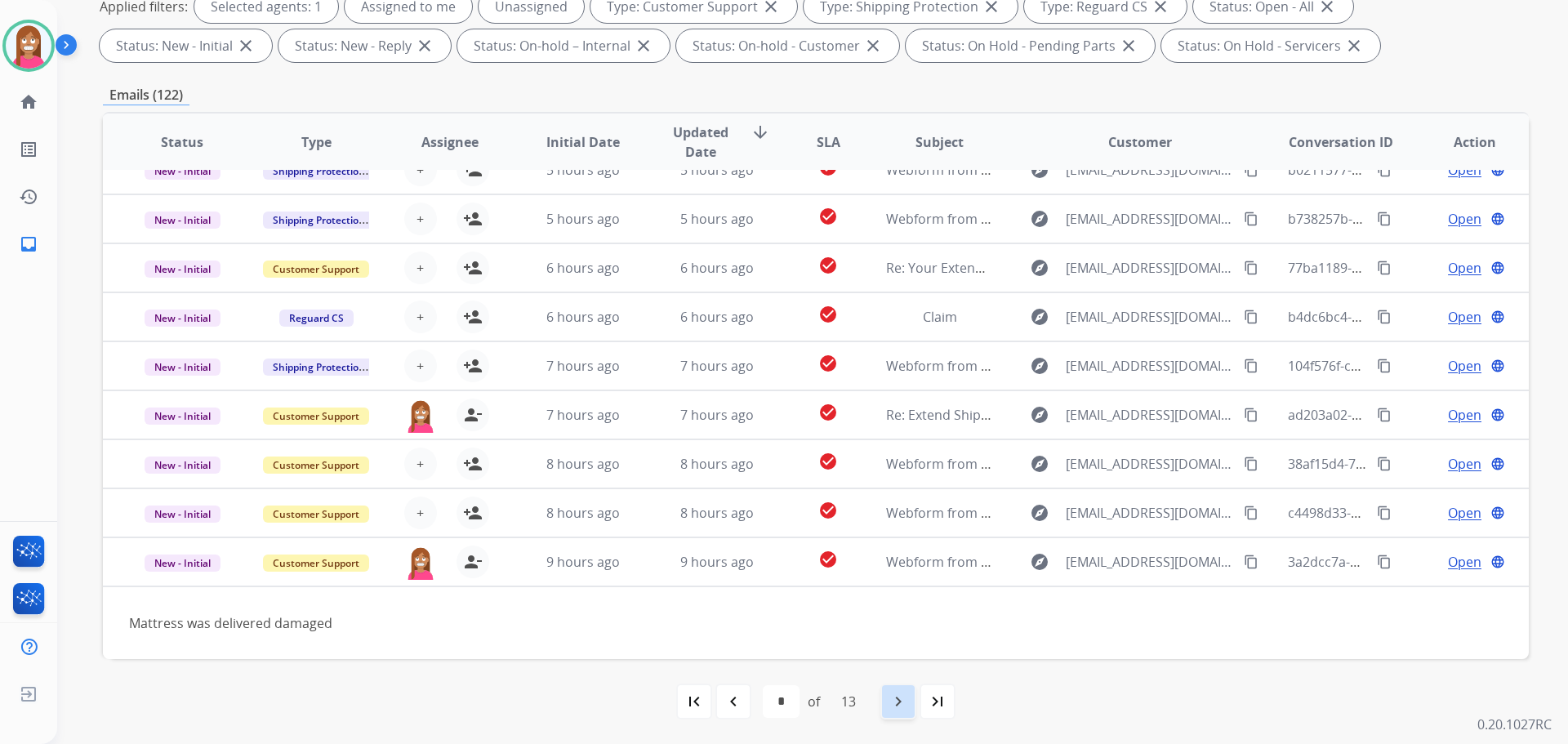
click at [908, 704] on mat-icon "navigate_next" at bounding box center [898, 701] width 19 height 19
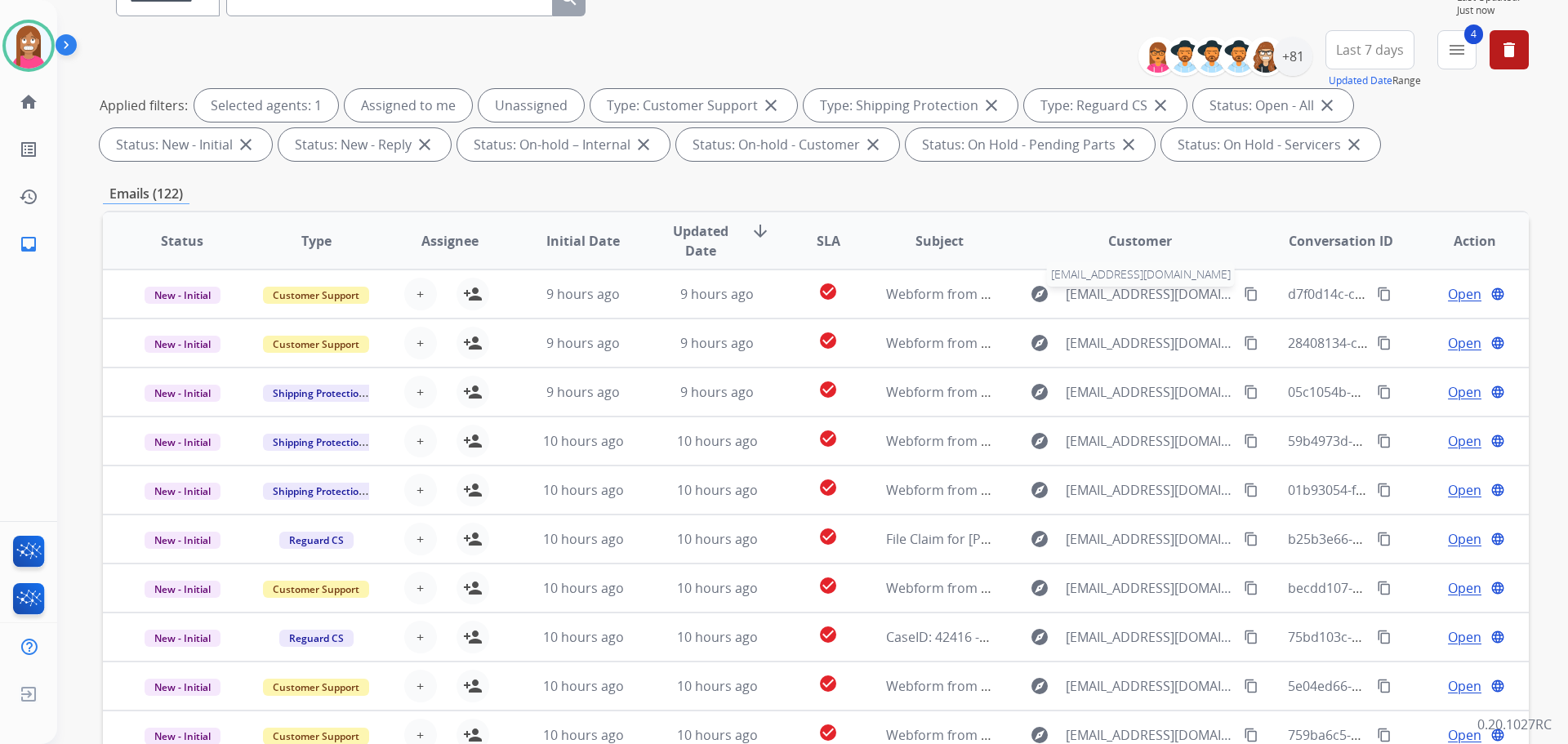
scroll to position [18, 0]
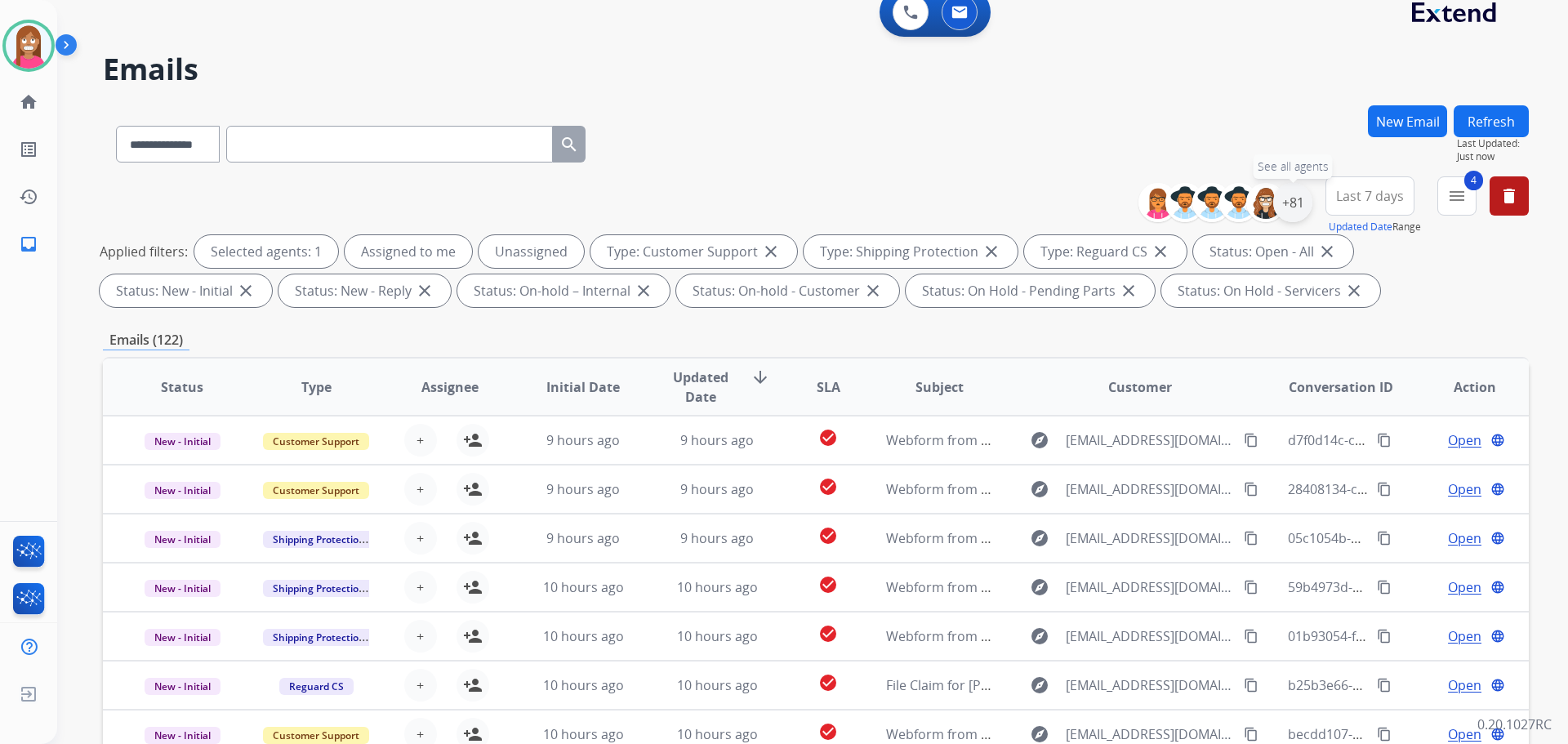
click at [1299, 200] on div "+81" at bounding box center [1293, 203] width 39 height 39
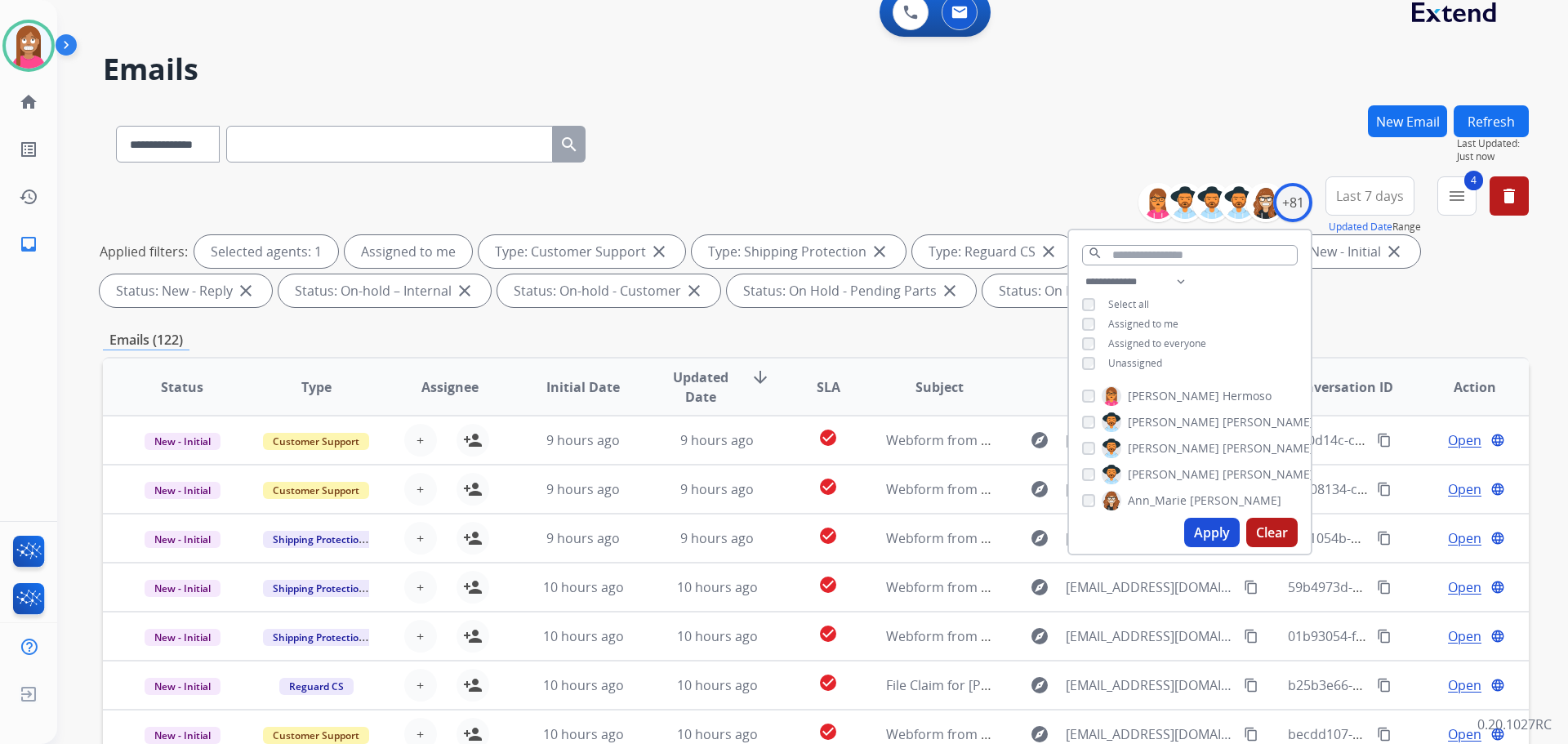
click at [1187, 538] on button "Apply" at bounding box center [1212, 532] width 55 height 29
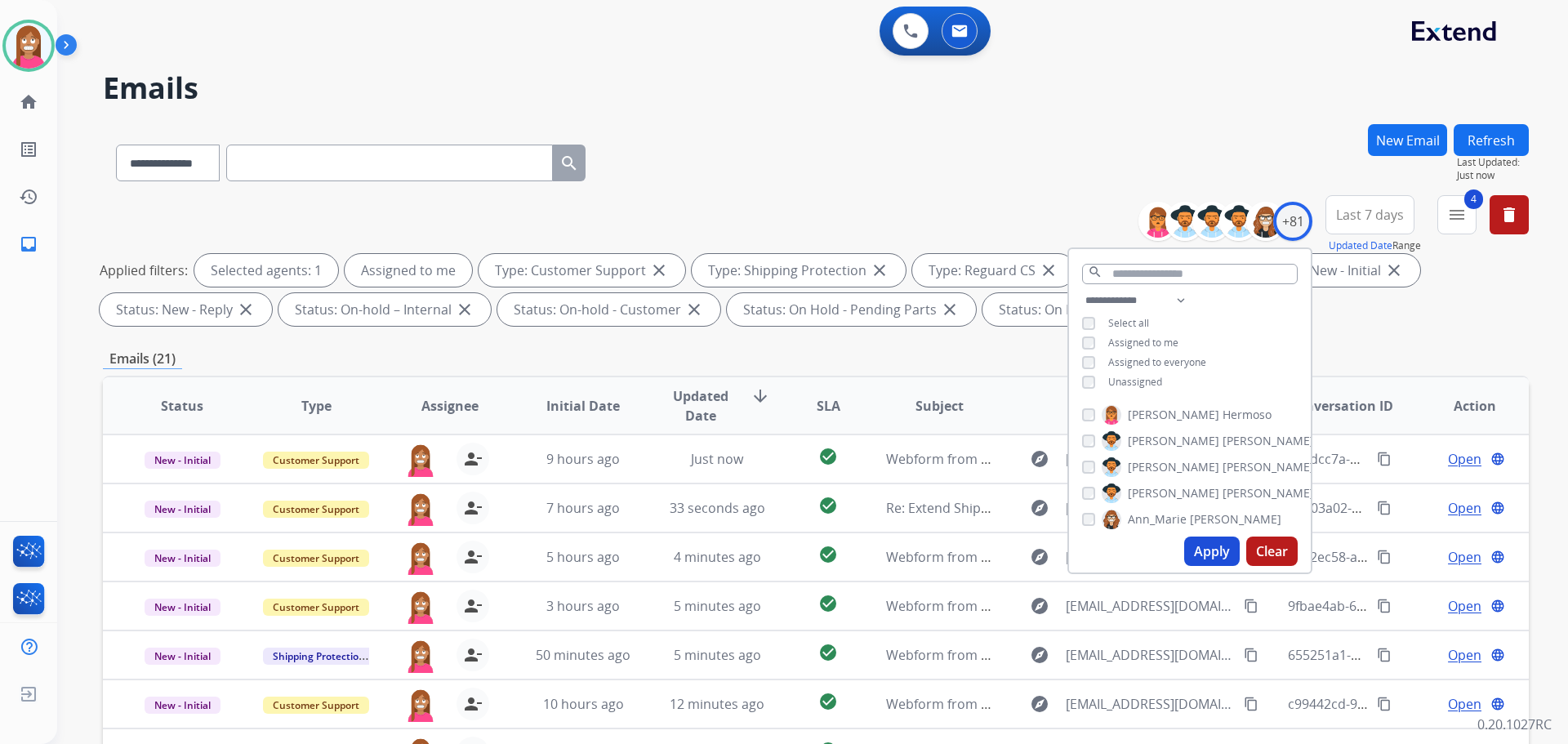
click at [734, 161] on div "**********" at bounding box center [816, 159] width 1426 height 71
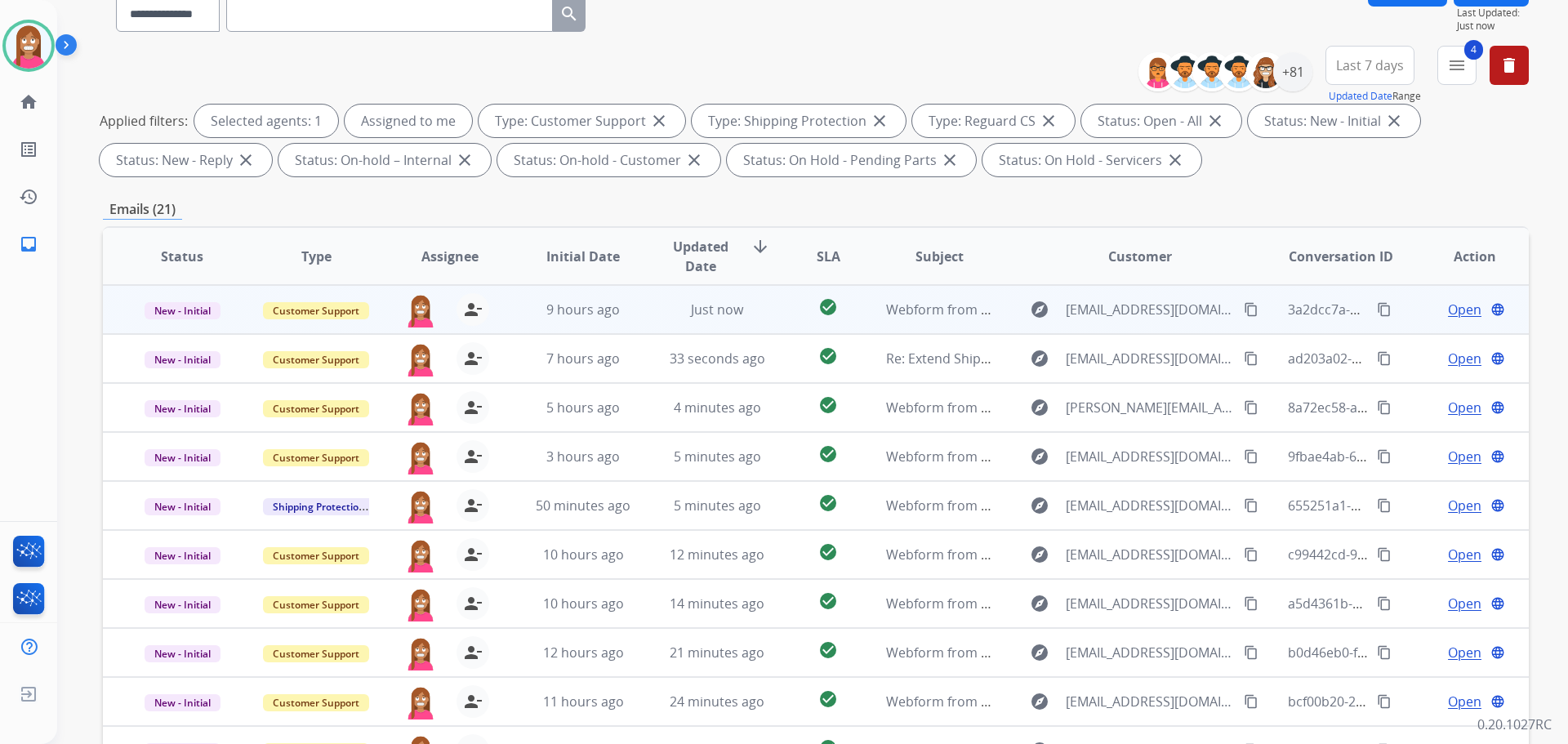
scroll to position [264, 0]
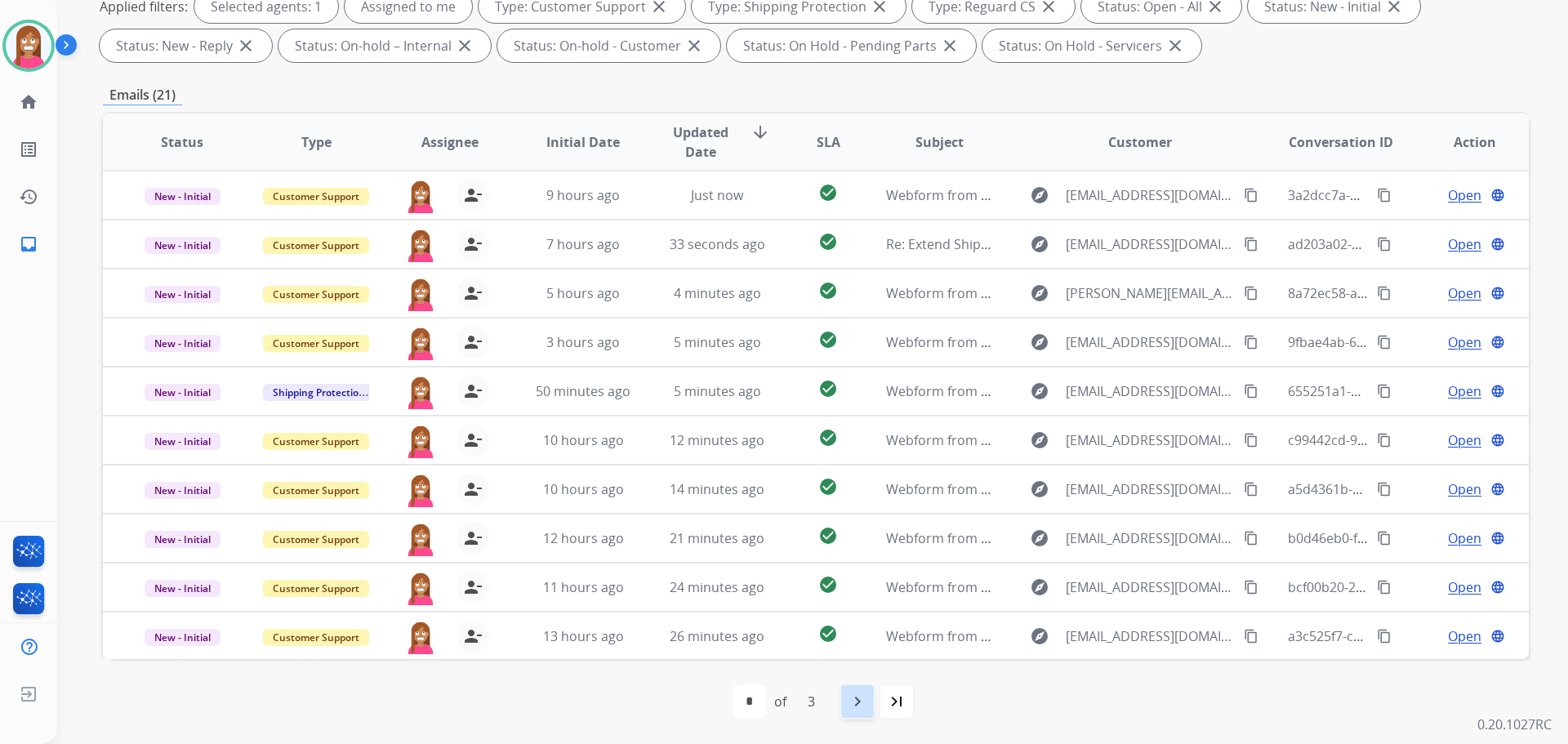
click at [841, 711] on div "navigate_next" at bounding box center [857, 701] width 36 height 36
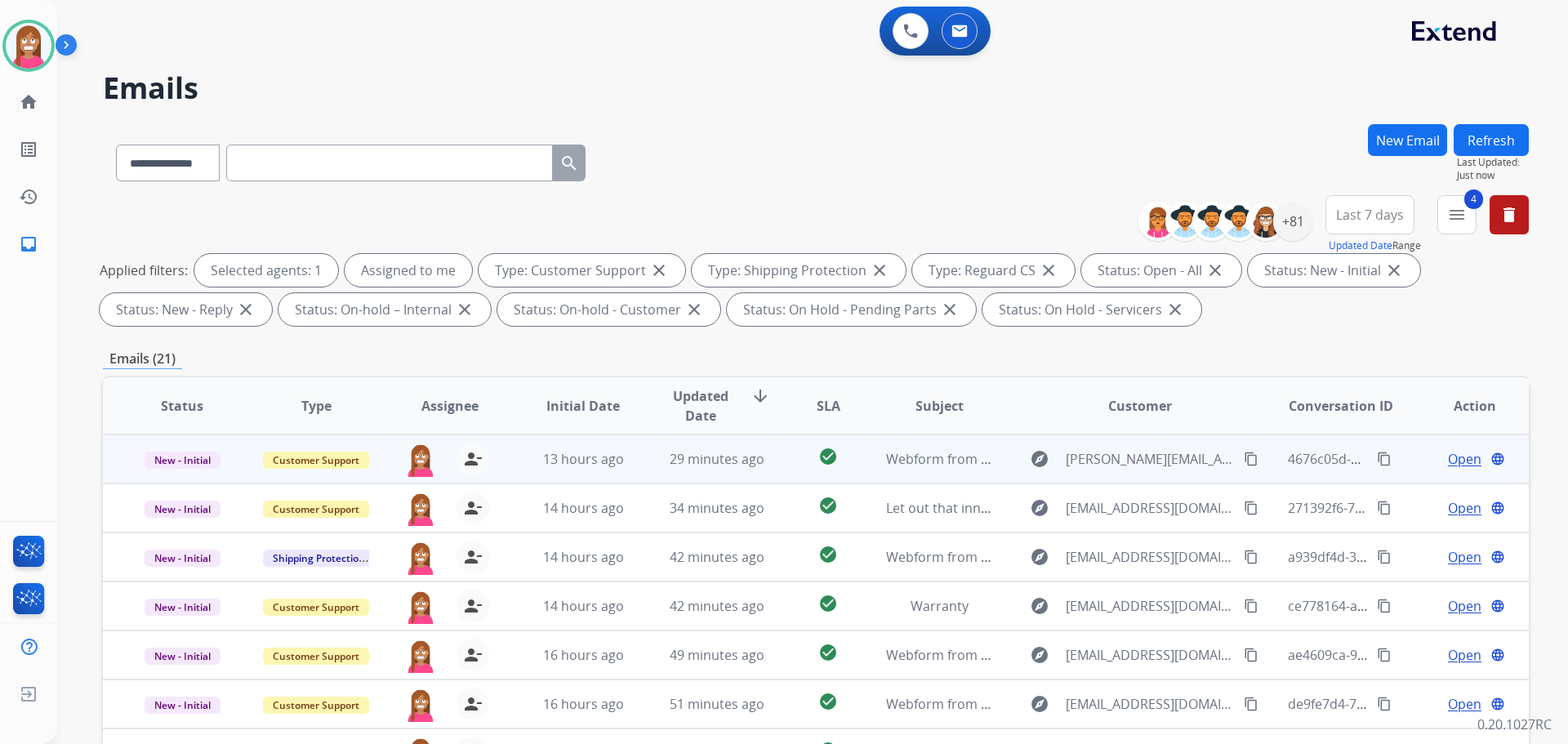
scroll to position [54, 0]
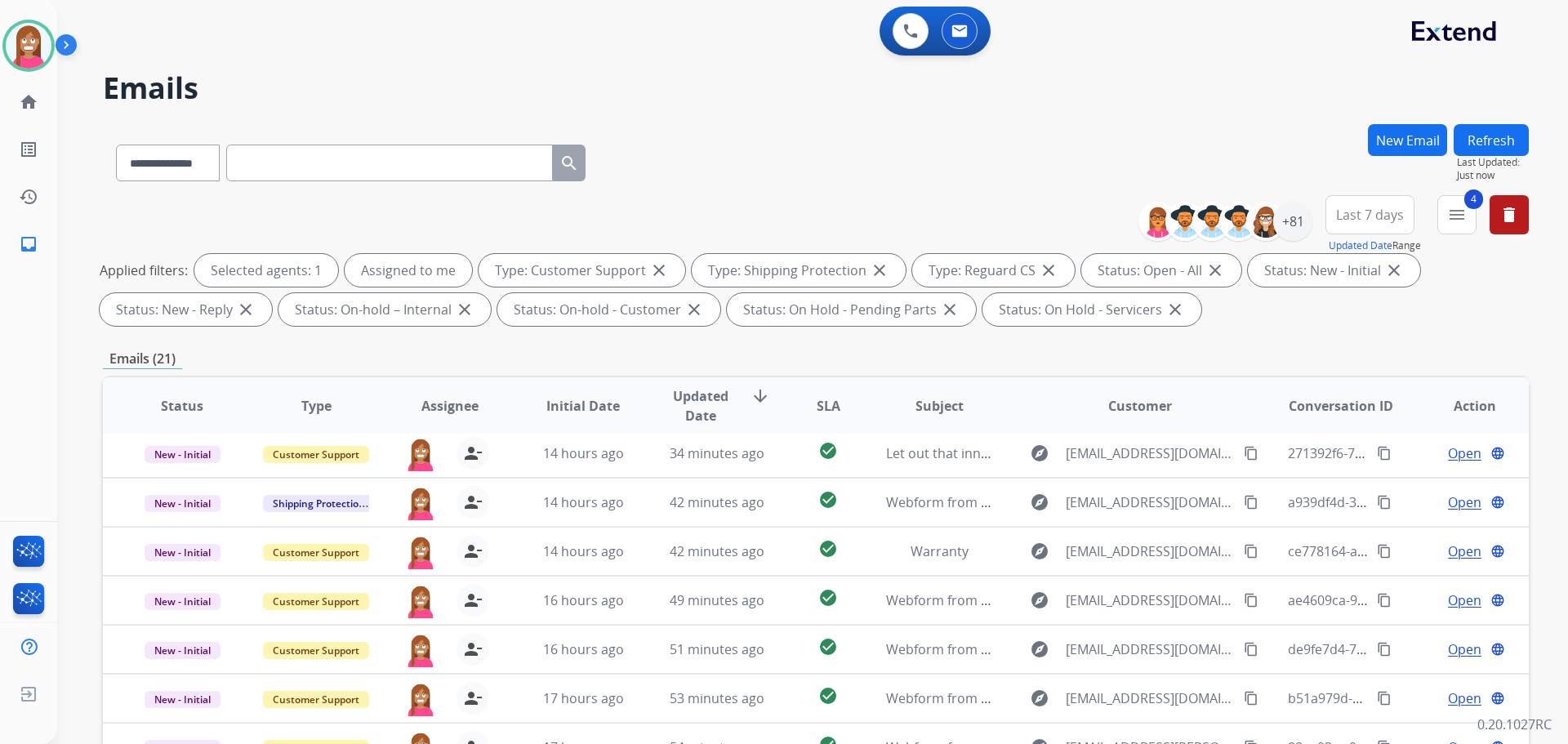
click at [896, 140] on div "**********" at bounding box center [816, 159] width 1426 height 71
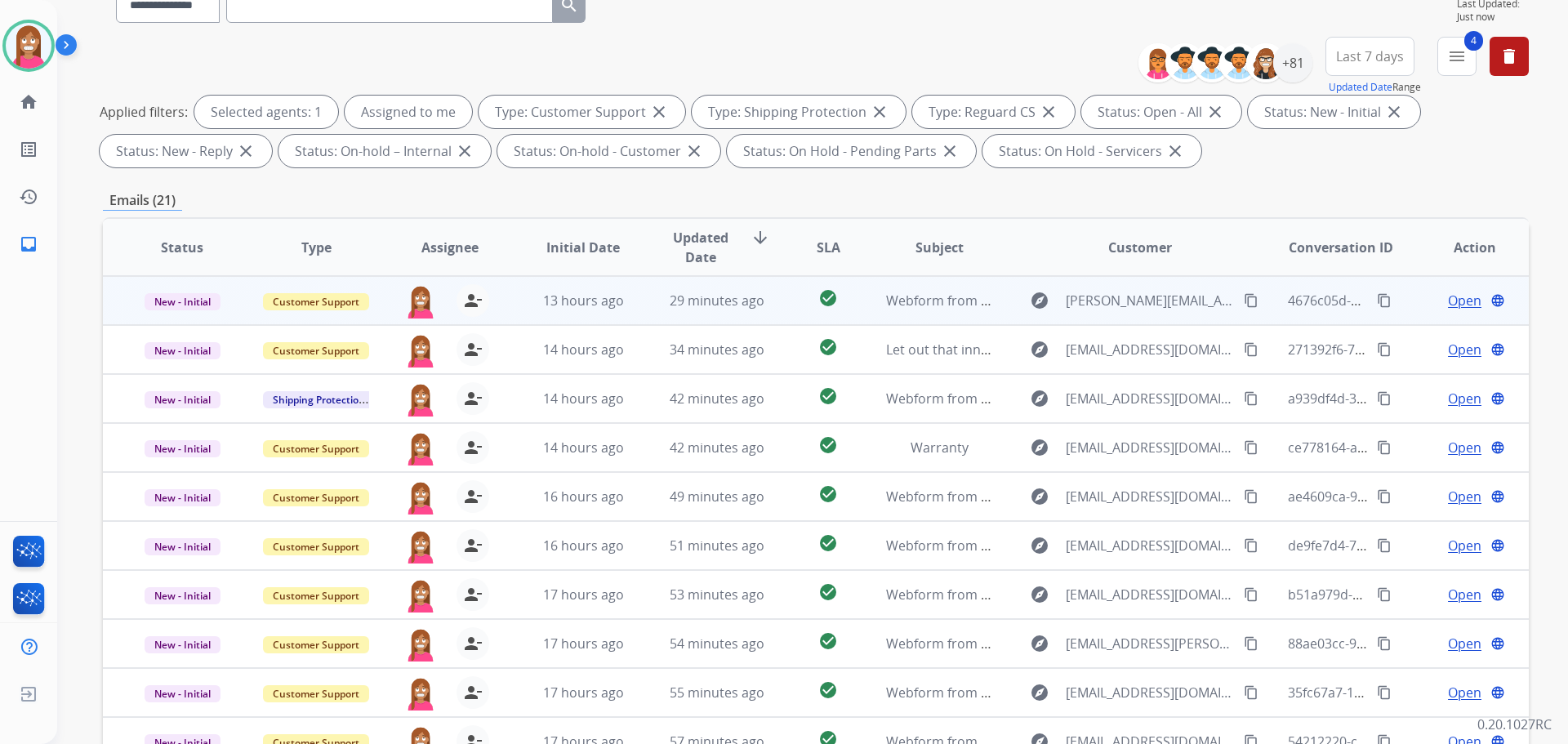
scroll to position [264, 0]
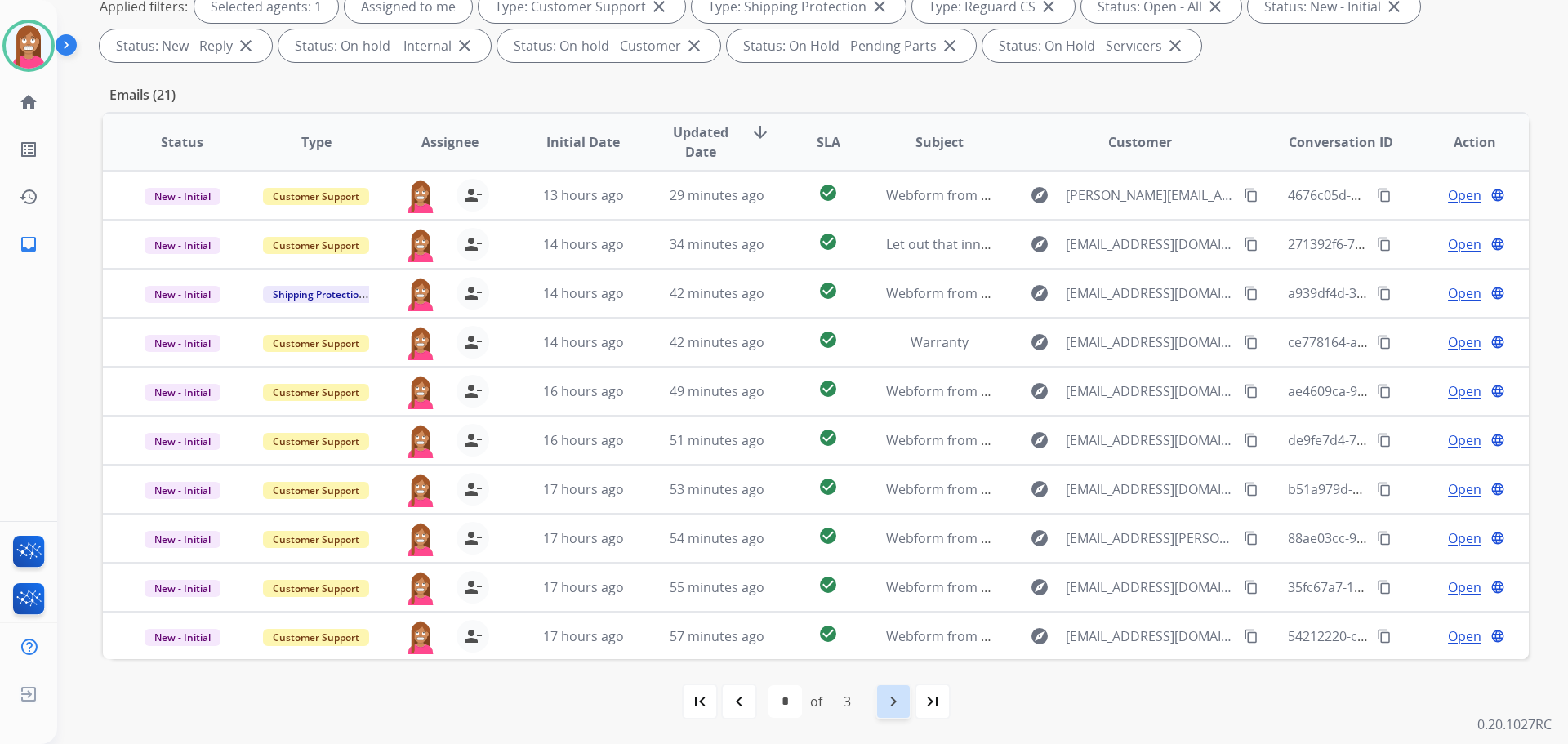
click at [885, 704] on mat-icon "navigate_next" at bounding box center [893, 701] width 19 height 19
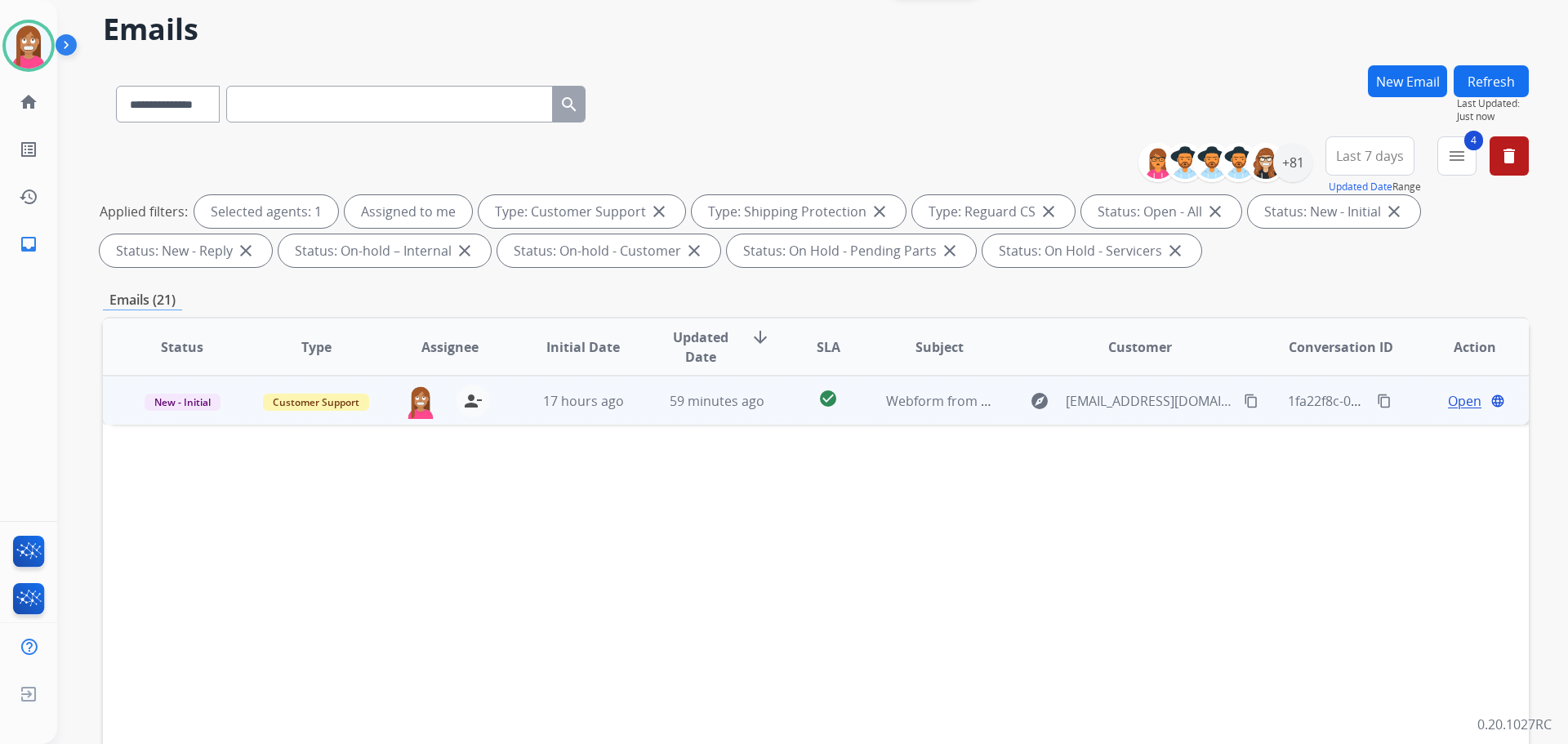
scroll to position [245, 0]
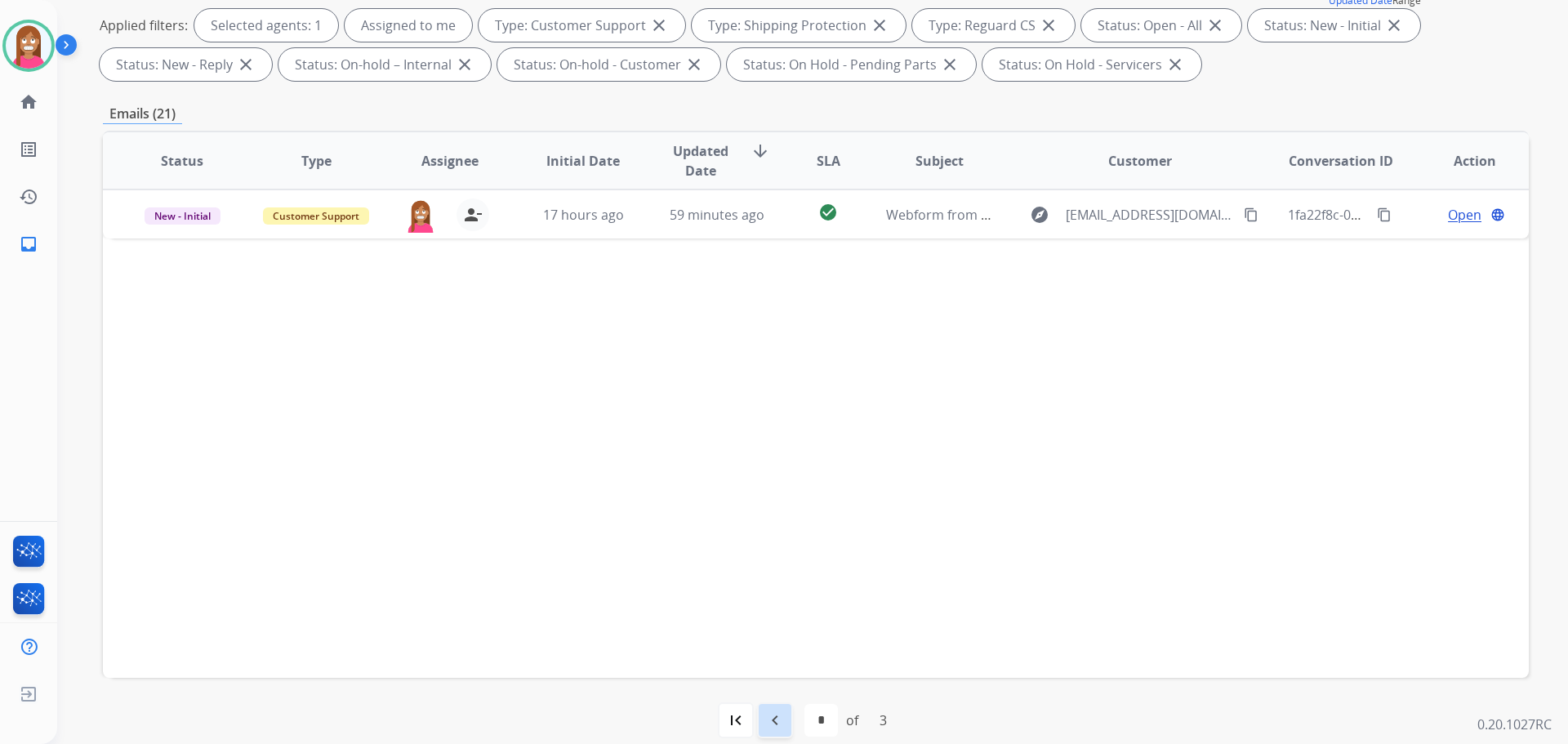
click at [773, 721] on mat-icon "navigate_before" at bounding box center [775, 720] width 19 height 19
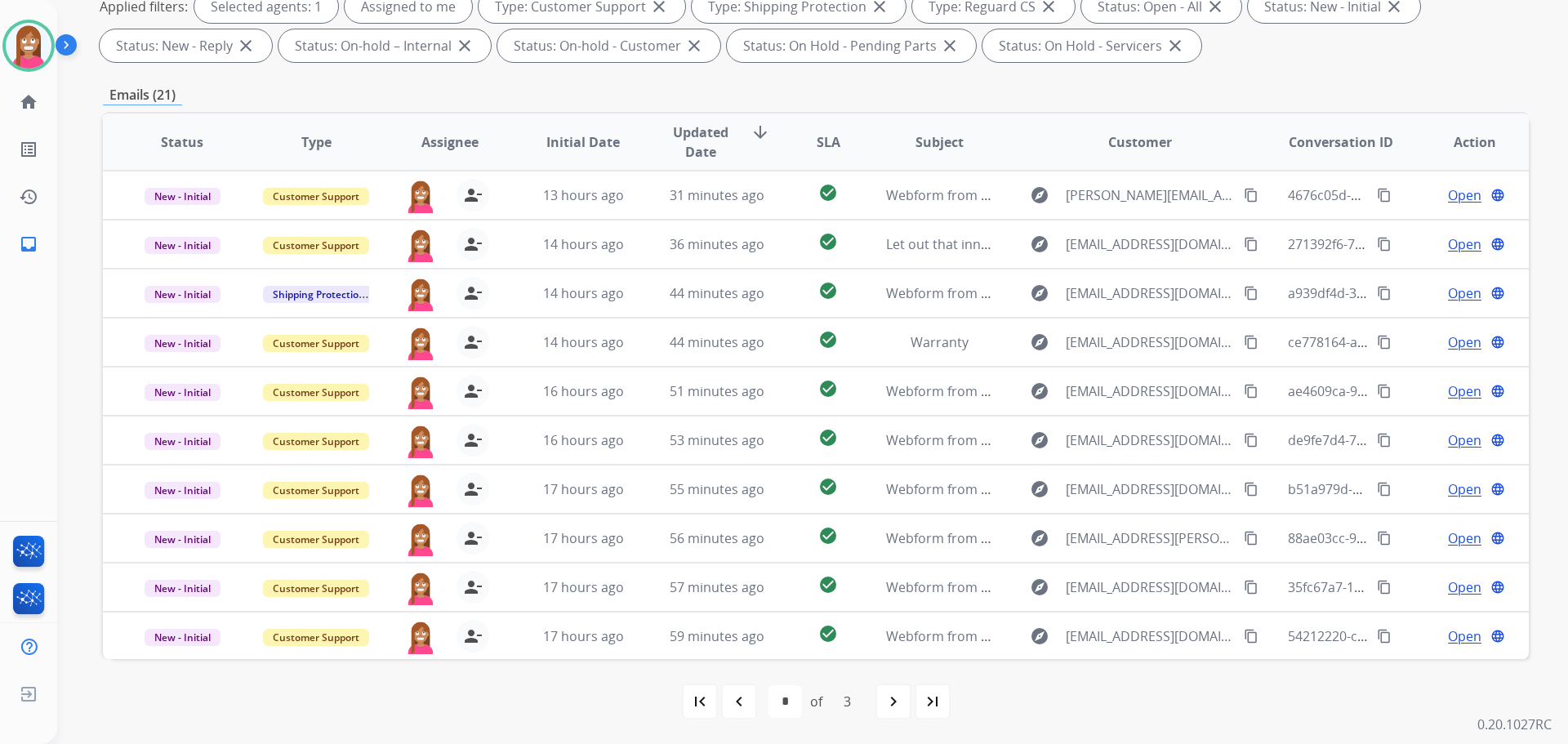
scroll to position [18, 0]
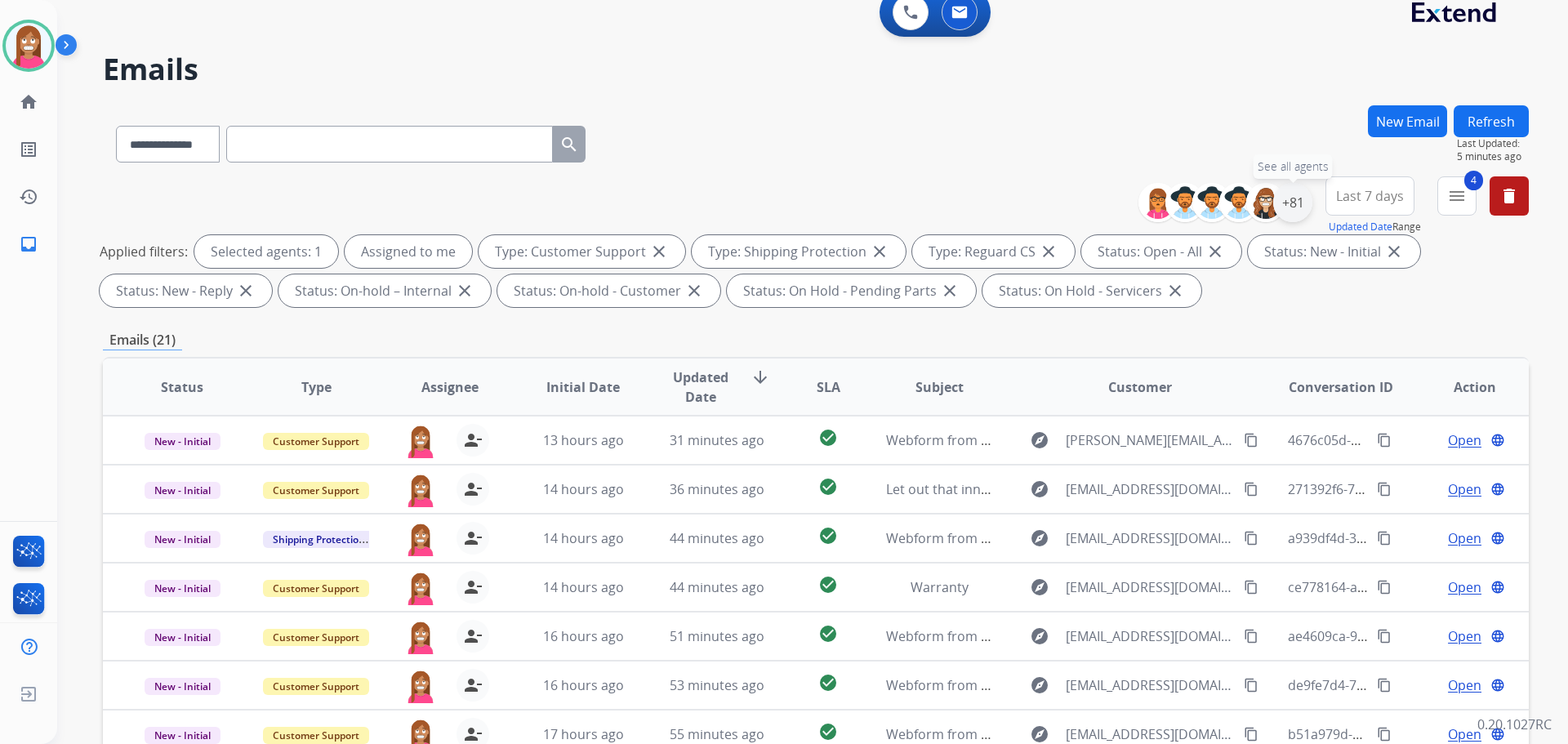
click at [1290, 208] on div "+81" at bounding box center [1293, 203] width 39 height 39
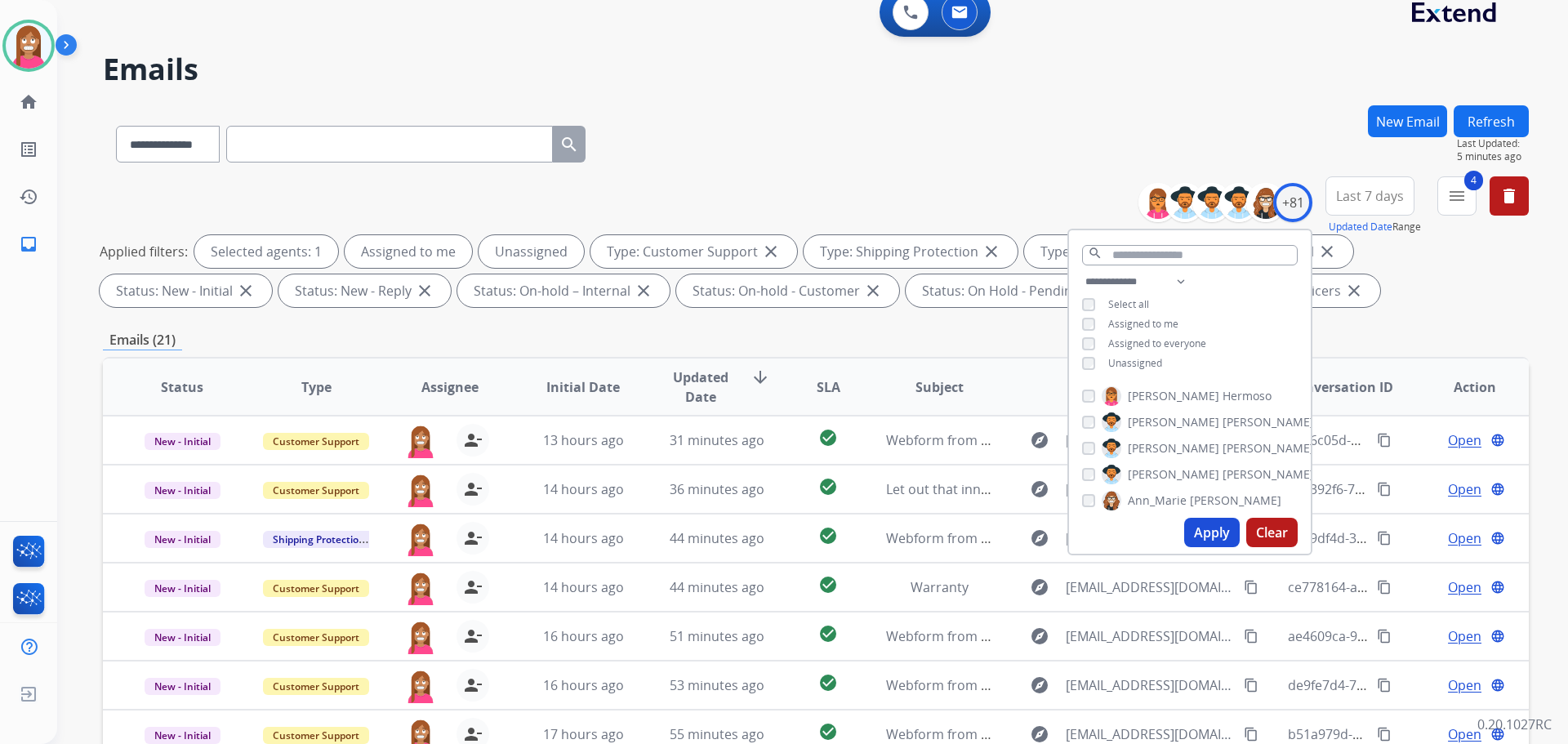
click at [1215, 526] on button "Apply" at bounding box center [1212, 532] width 55 height 29
drag, startPoint x: 933, startPoint y: 171, endPoint x: 1217, endPoint y: 194, distance: 284.9
click at [933, 172] on div "**********" at bounding box center [816, 141] width 1426 height 71
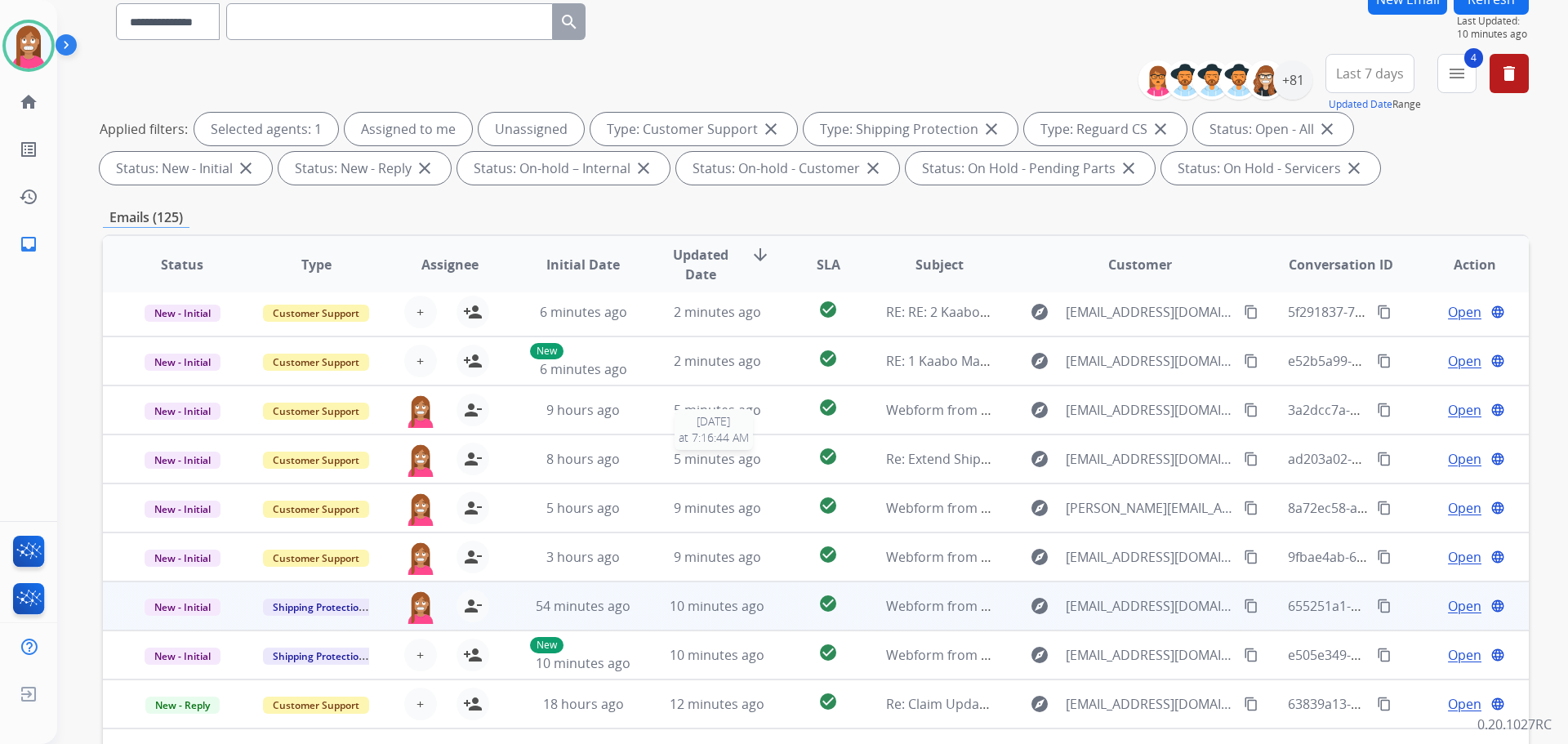
scroll to position [264, 0]
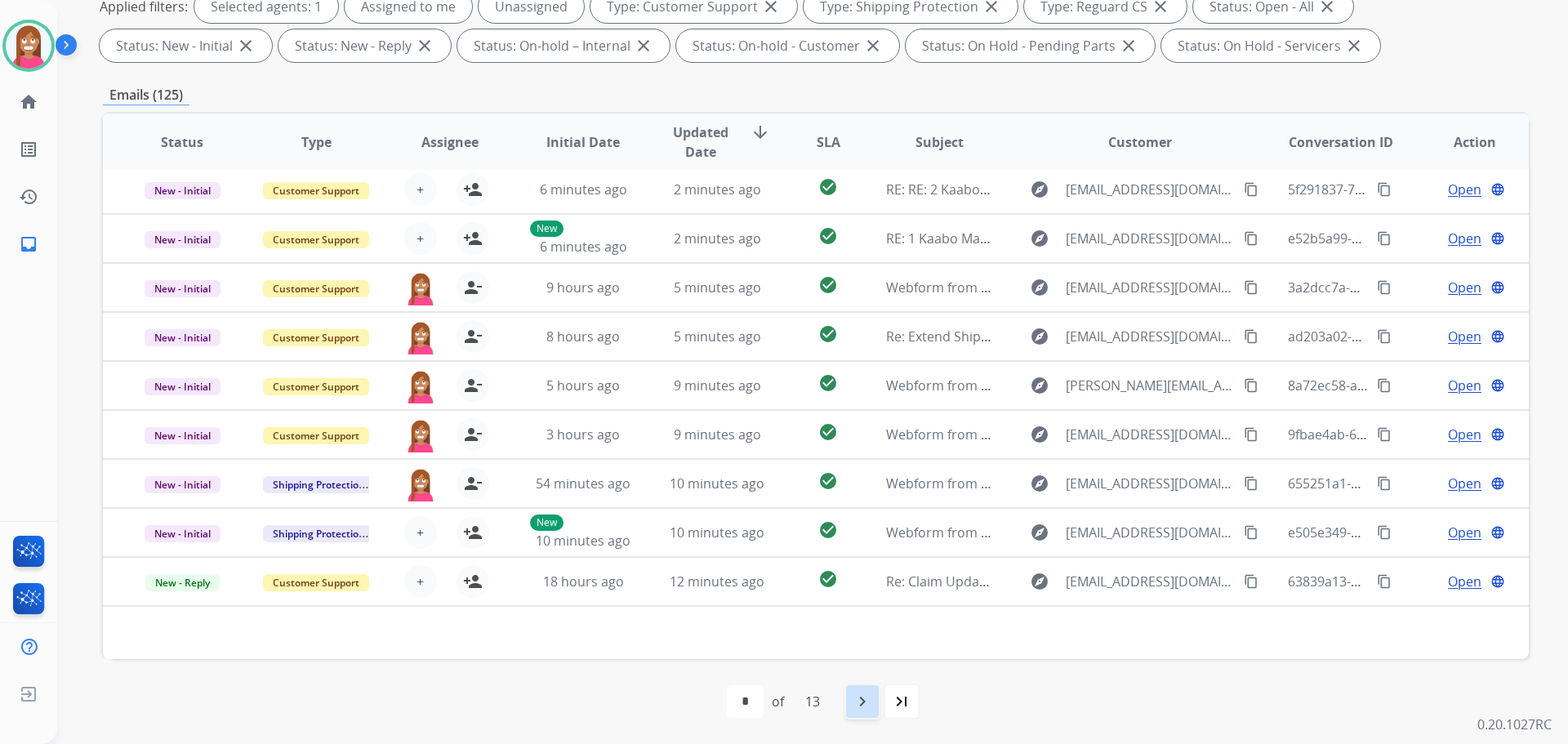
click at [855, 712] on div "navigate_next" at bounding box center [862, 701] width 36 height 36
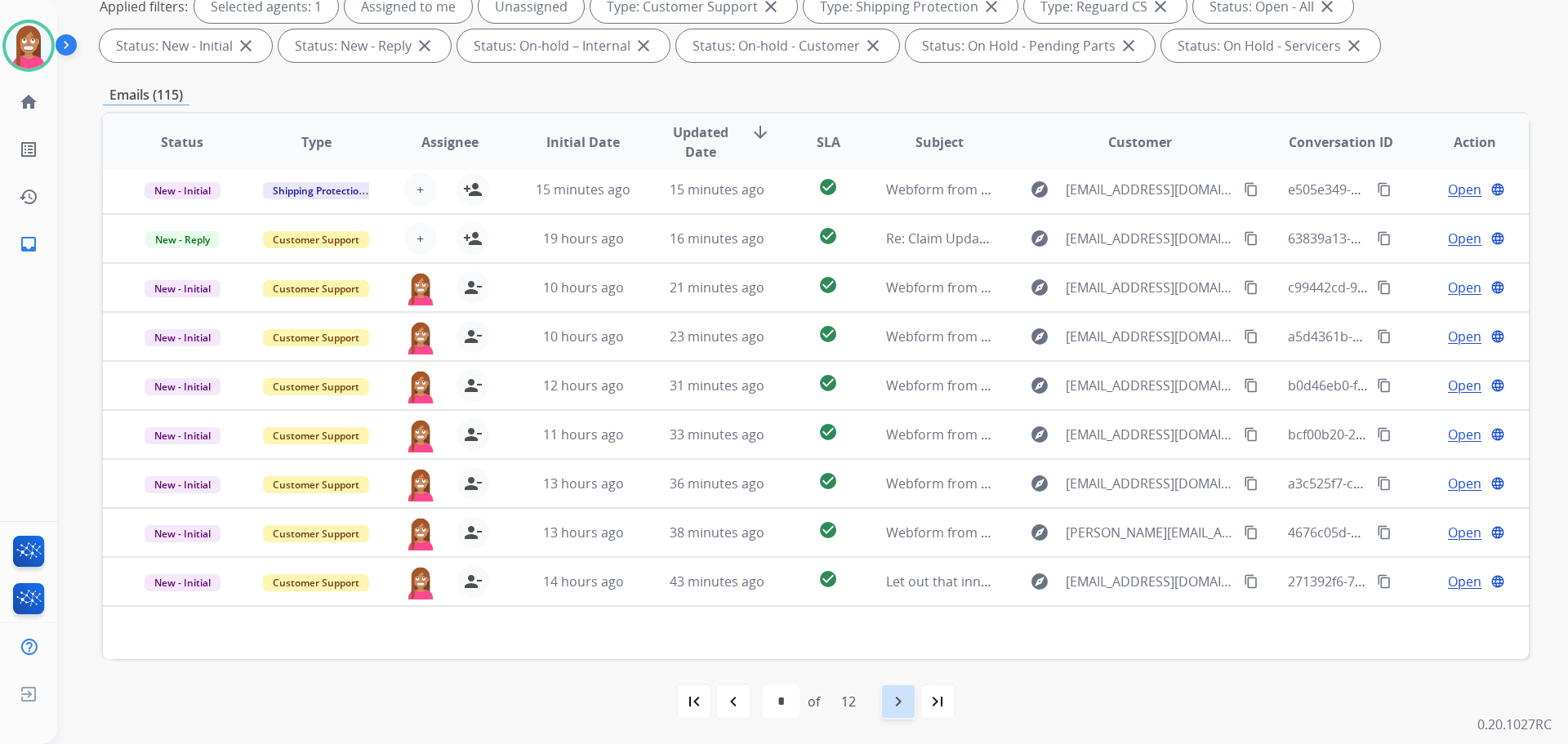
click at [890, 697] on div "navigate_next" at bounding box center [898, 701] width 36 height 36
select select "*"
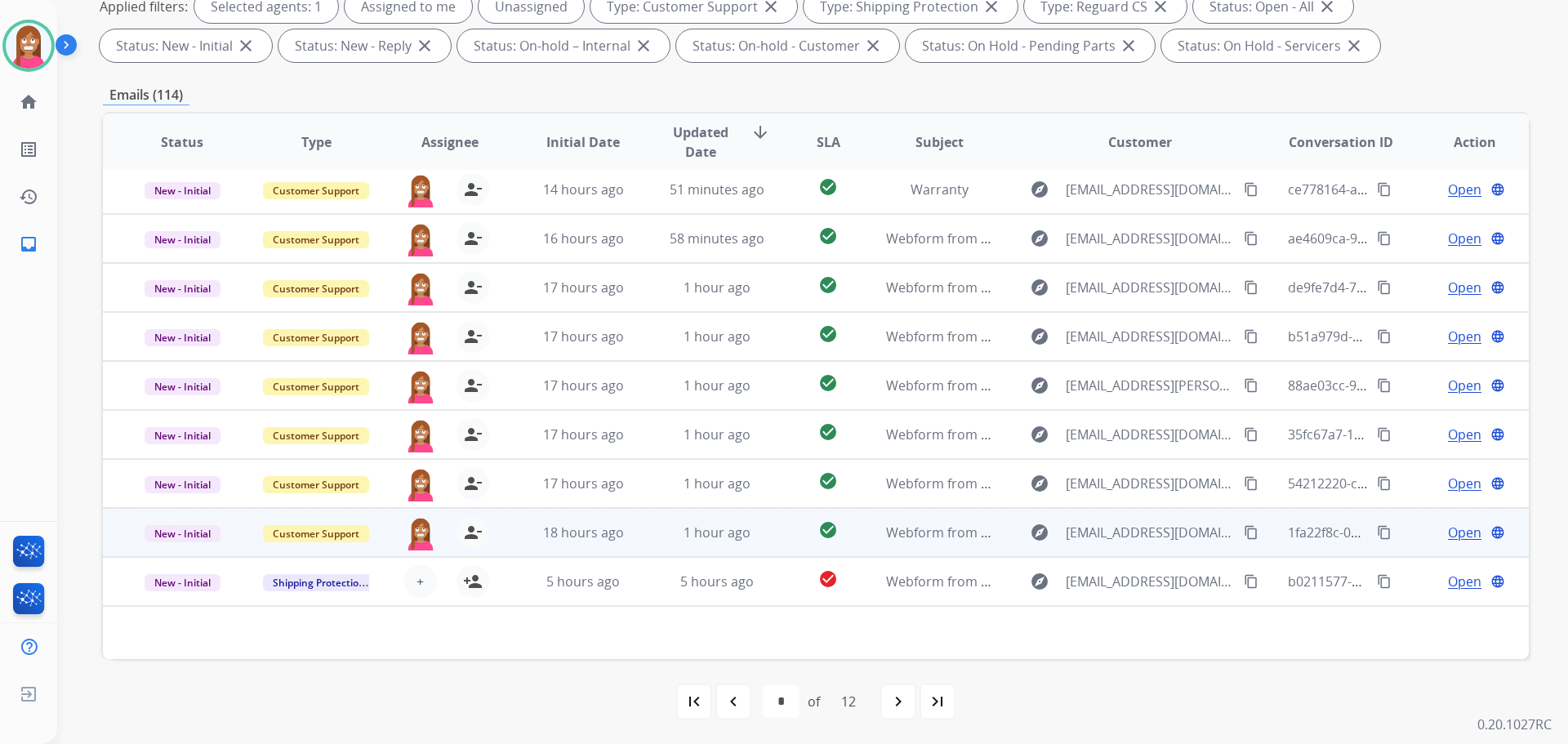
click at [656, 545] on td "1 hour ago" at bounding box center [705, 532] width 134 height 49
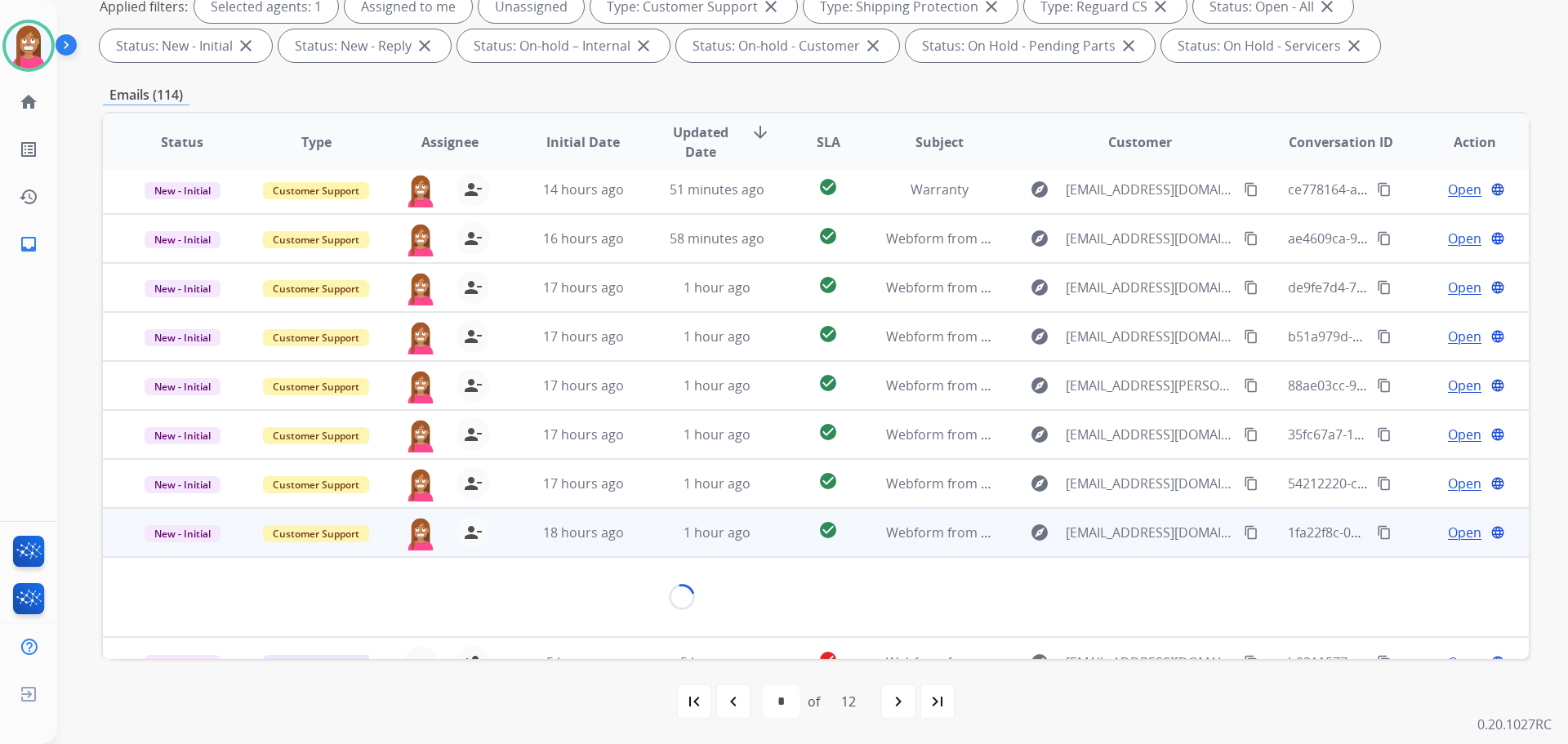
scroll to position [75, 0]
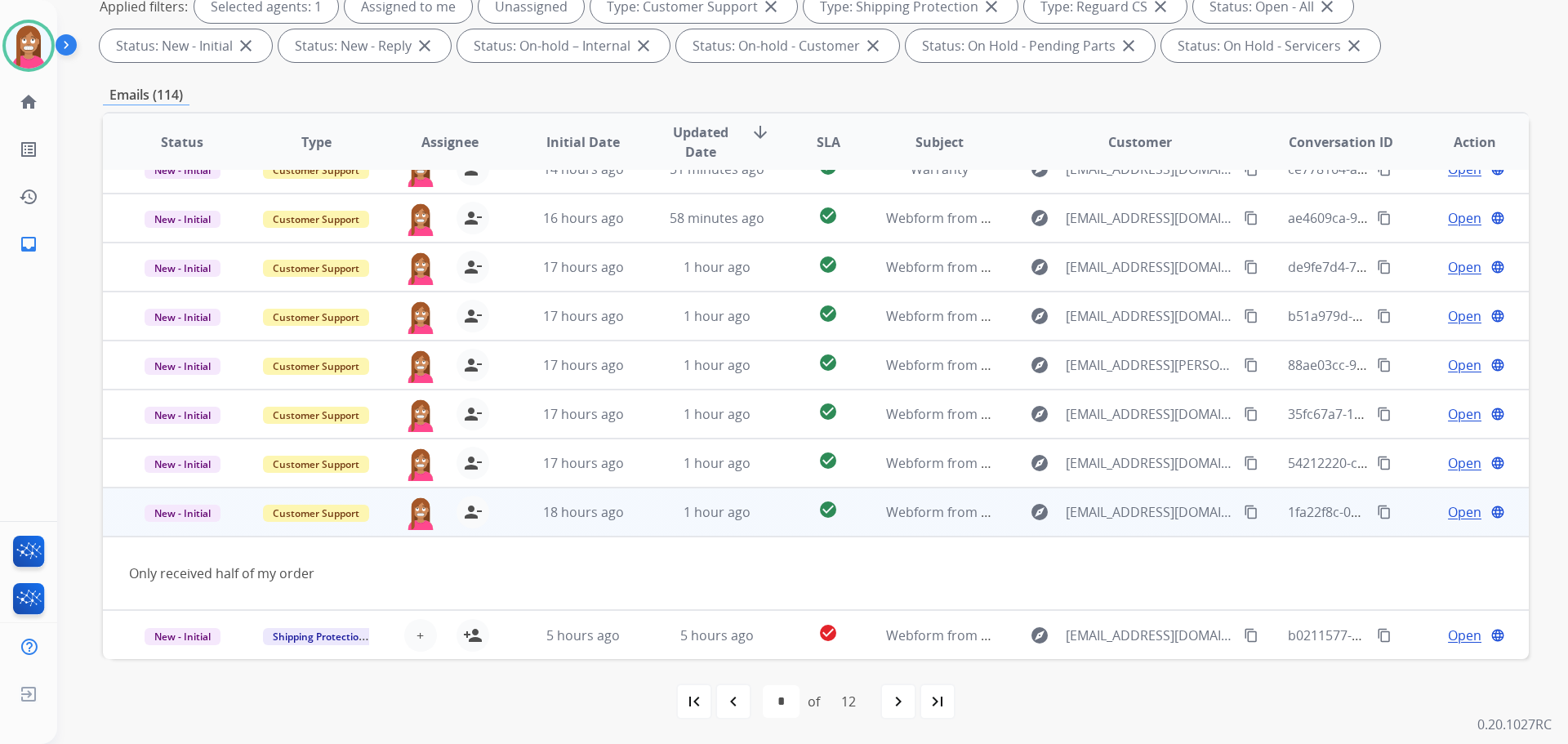
click at [1243, 507] on mat-icon "content_copy" at bounding box center [1251, 512] width 15 height 15
click at [1448, 512] on span "Open" at bounding box center [1464, 511] width 33 height 19
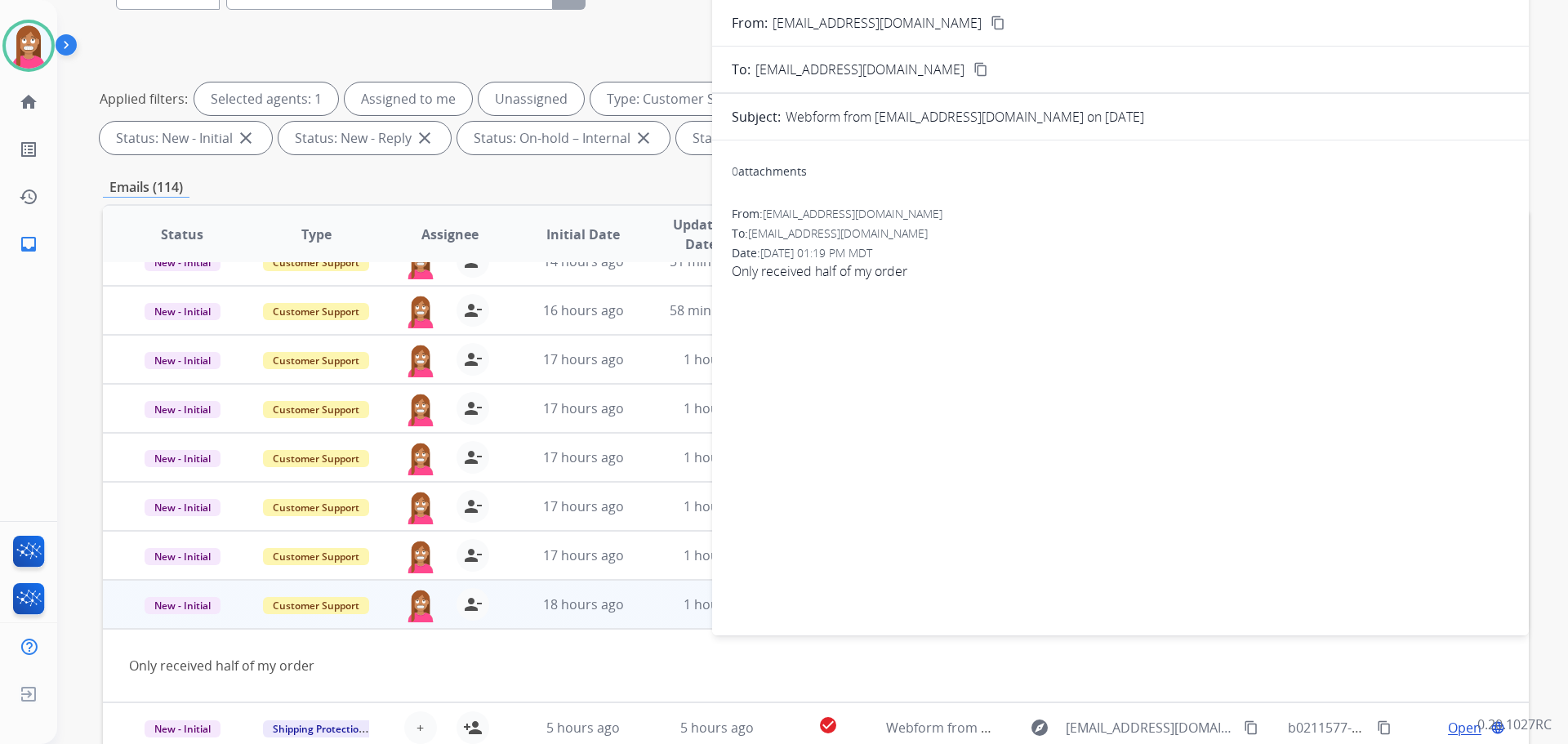
scroll to position [18, 0]
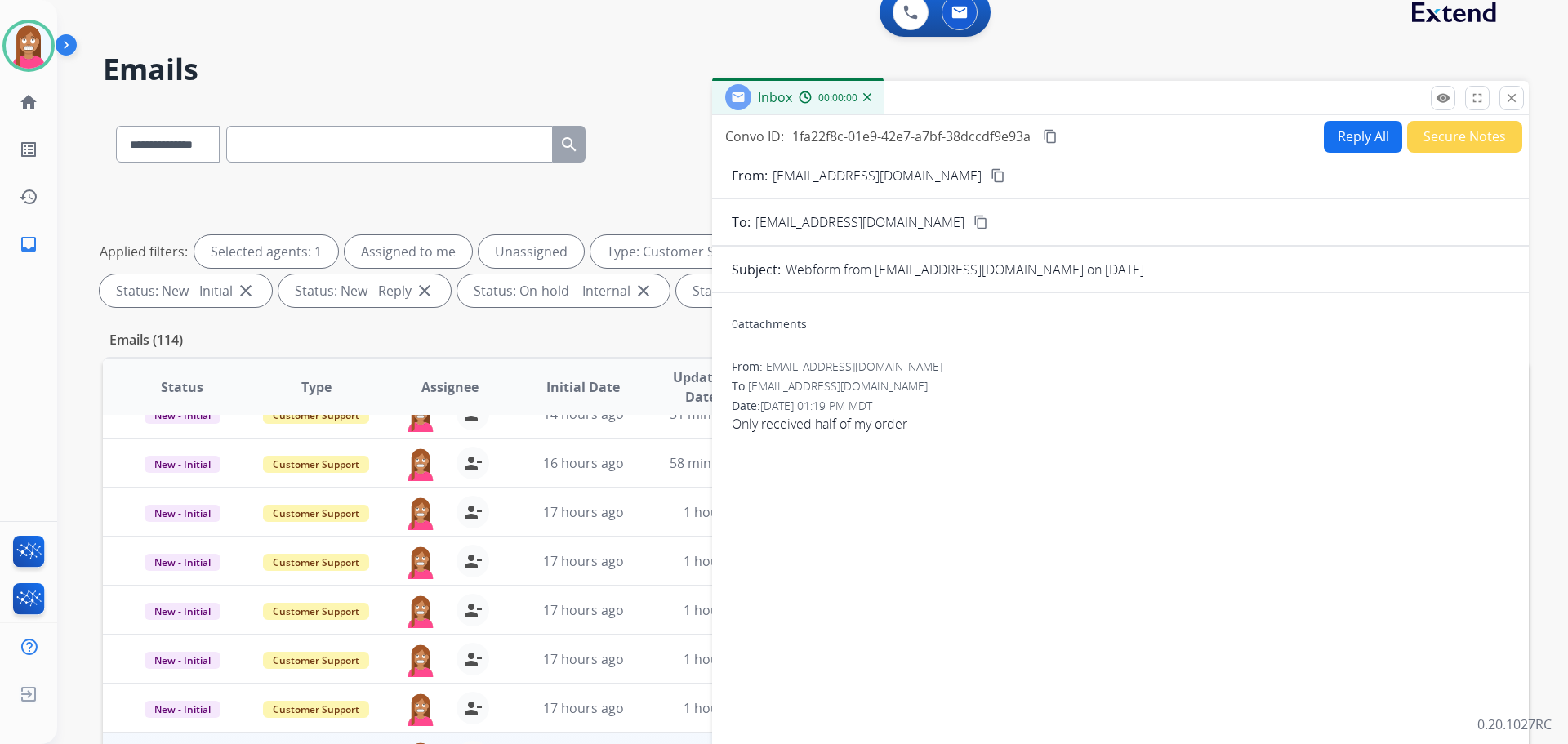
click at [1340, 135] on button "Reply All" at bounding box center [1363, 136] width 79 height 32
select select "**********"
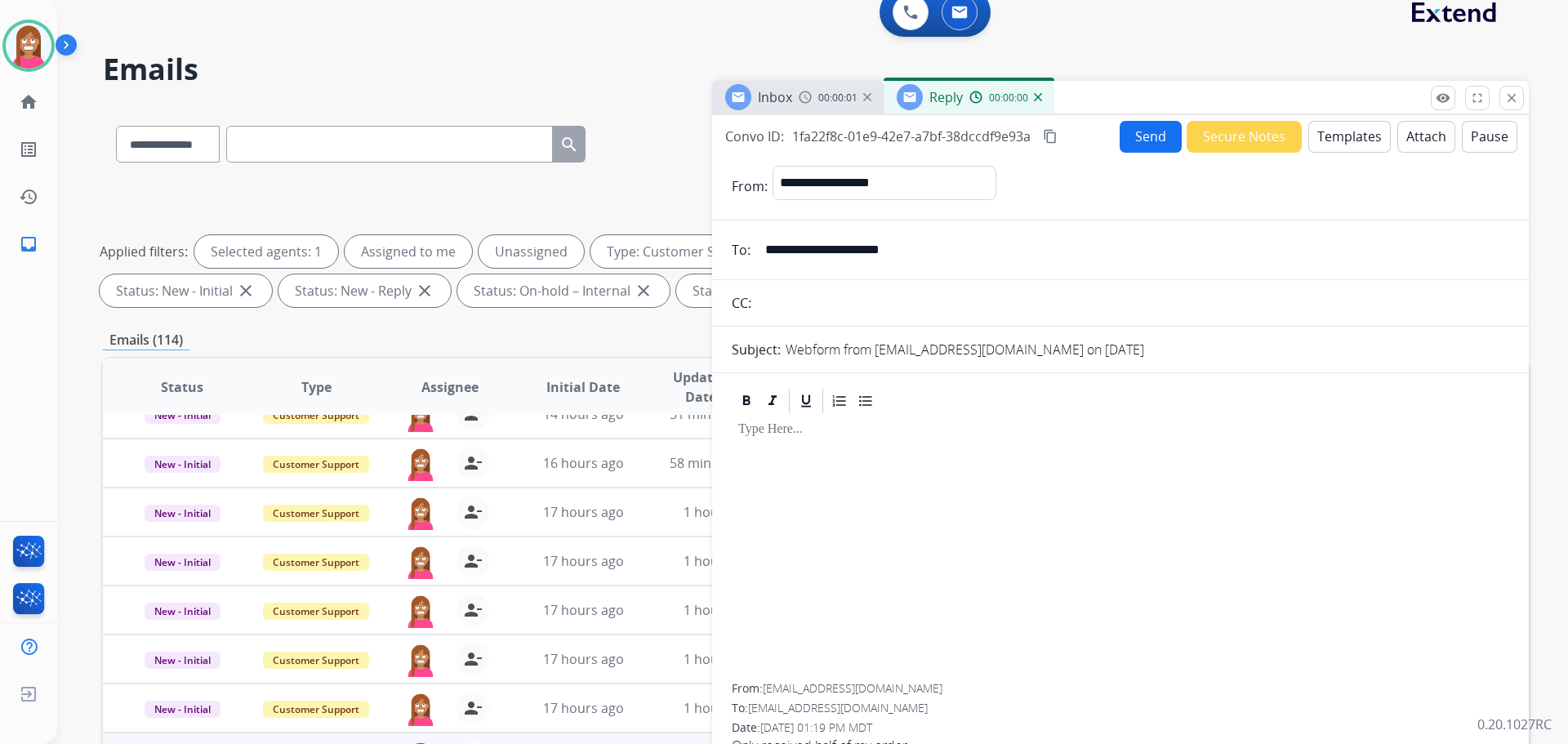
click at [1345, 146] on button "Templates" at bounding box center [1350, 136] width 83 height 32
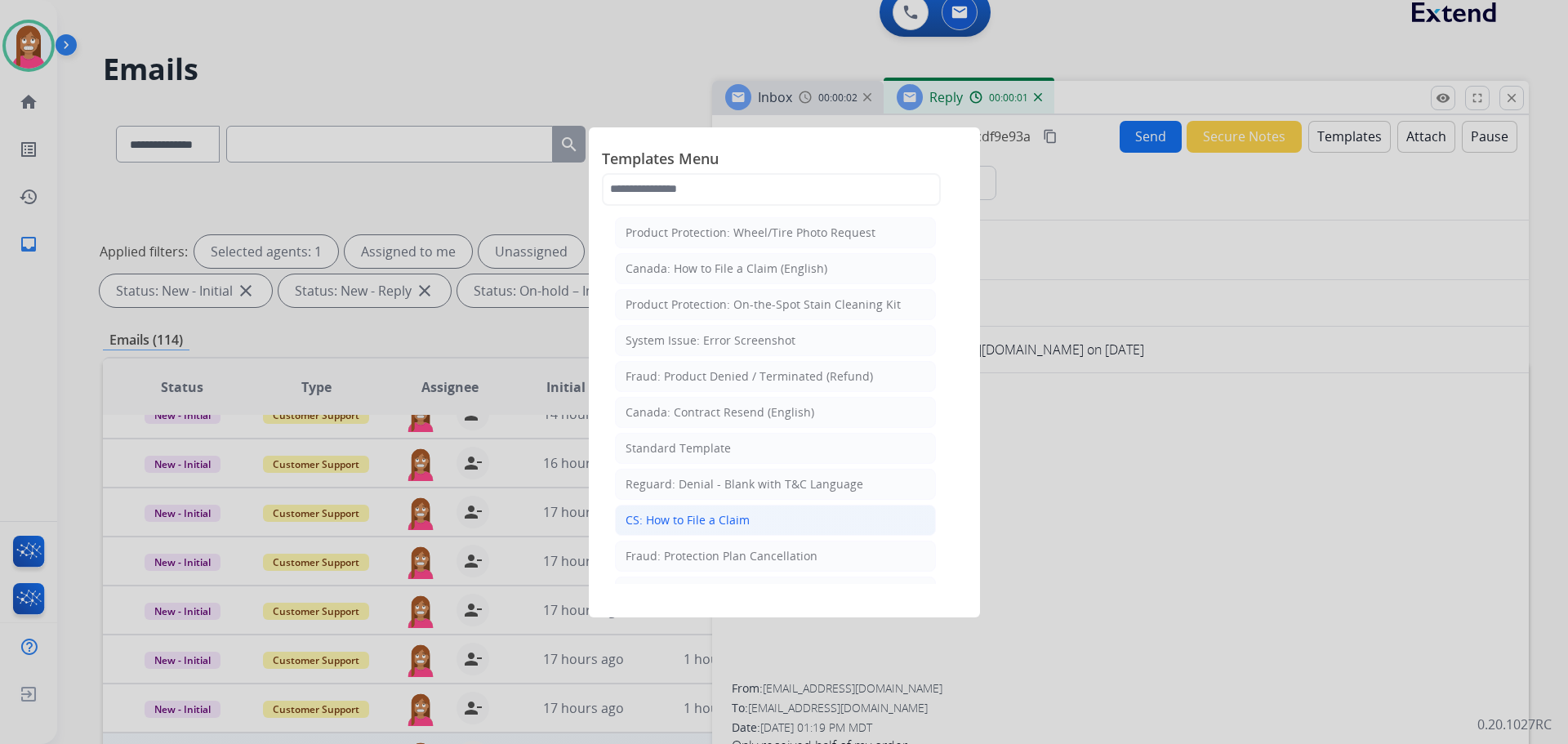
click at [666, 526] on div "CS: How to File a Claim" at bounding box center [688, 521] width 124 height 17
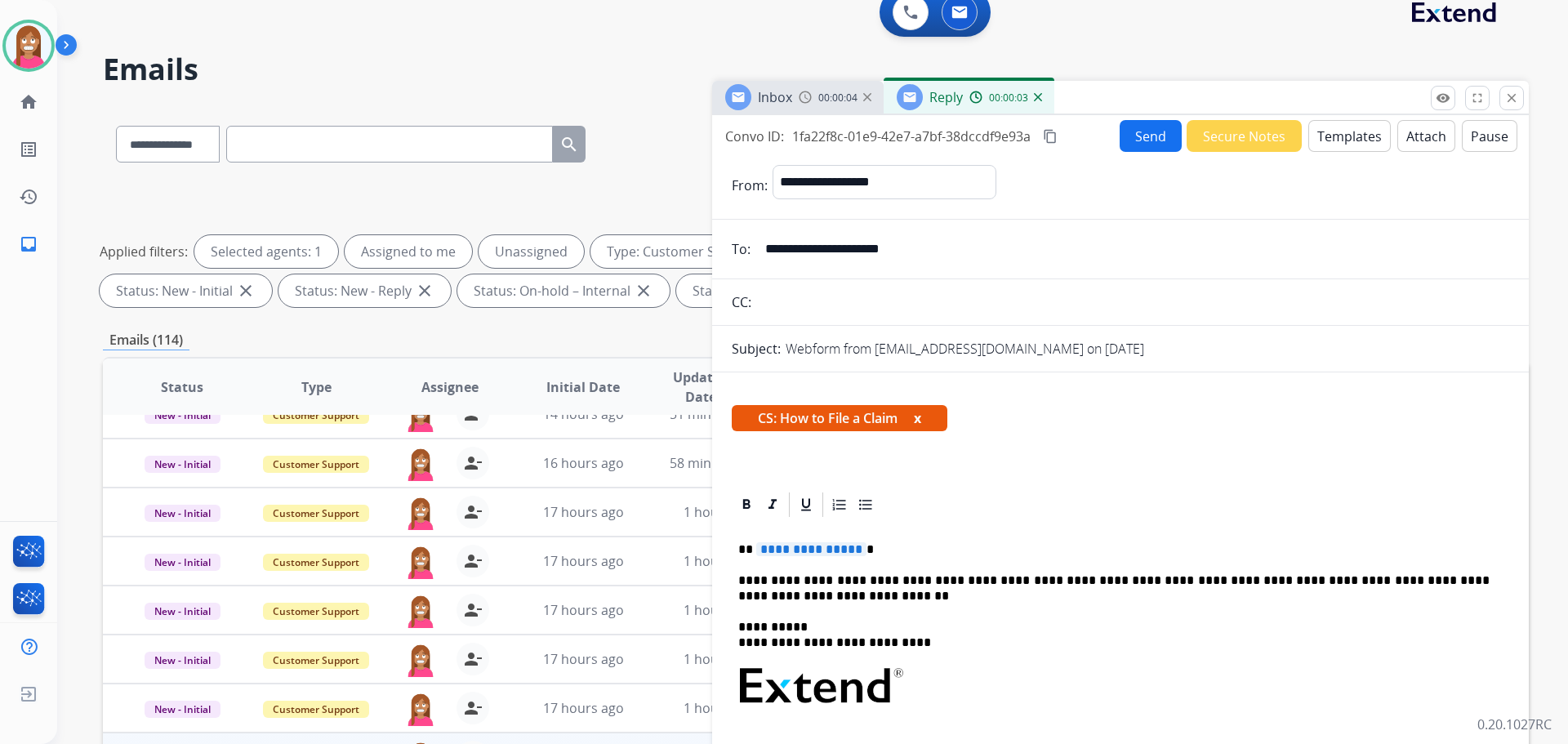
click at [787, 552] on span "**********" at bounding box center [812, 549] width 110 height 14
click at [1141, 143] on button "Send" at bounding box center [1150, 136] width 62 height 32
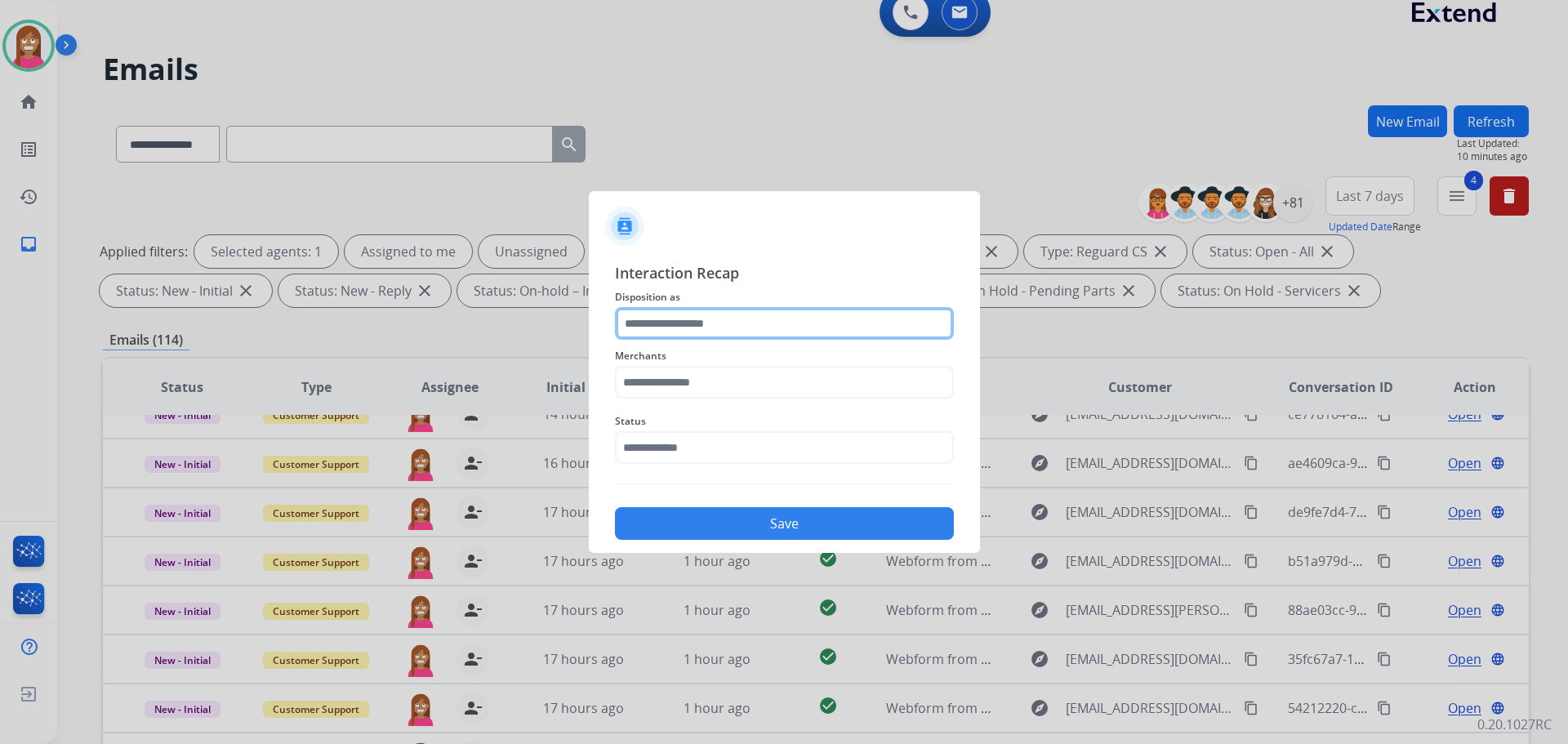
click at [648, 326] on input "text" at bounding box center [784, 323] width 339 height 33
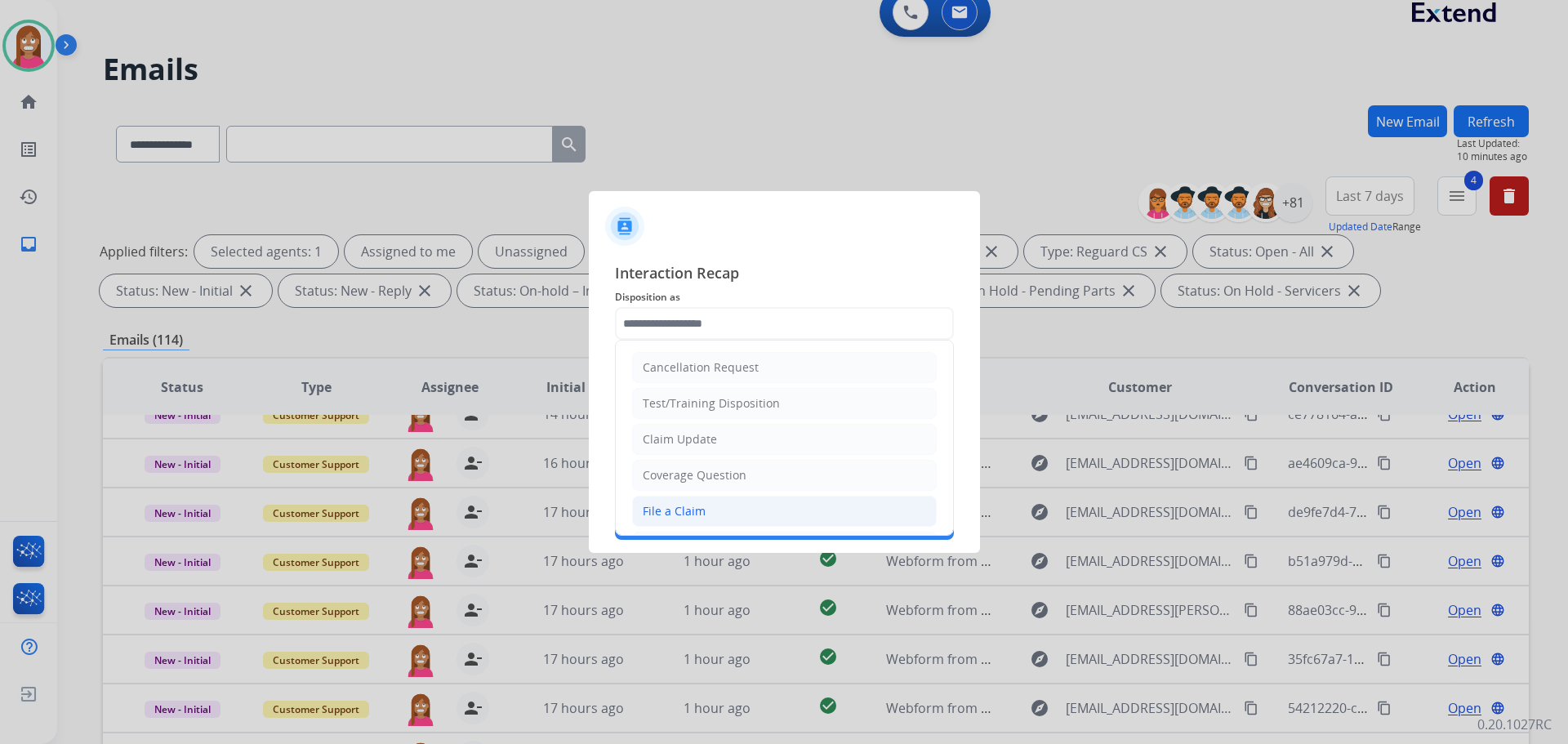
click at [666, 511] on div "File a Claim" at bounding box center [674, 511] width 63 height 17
type input "**********"
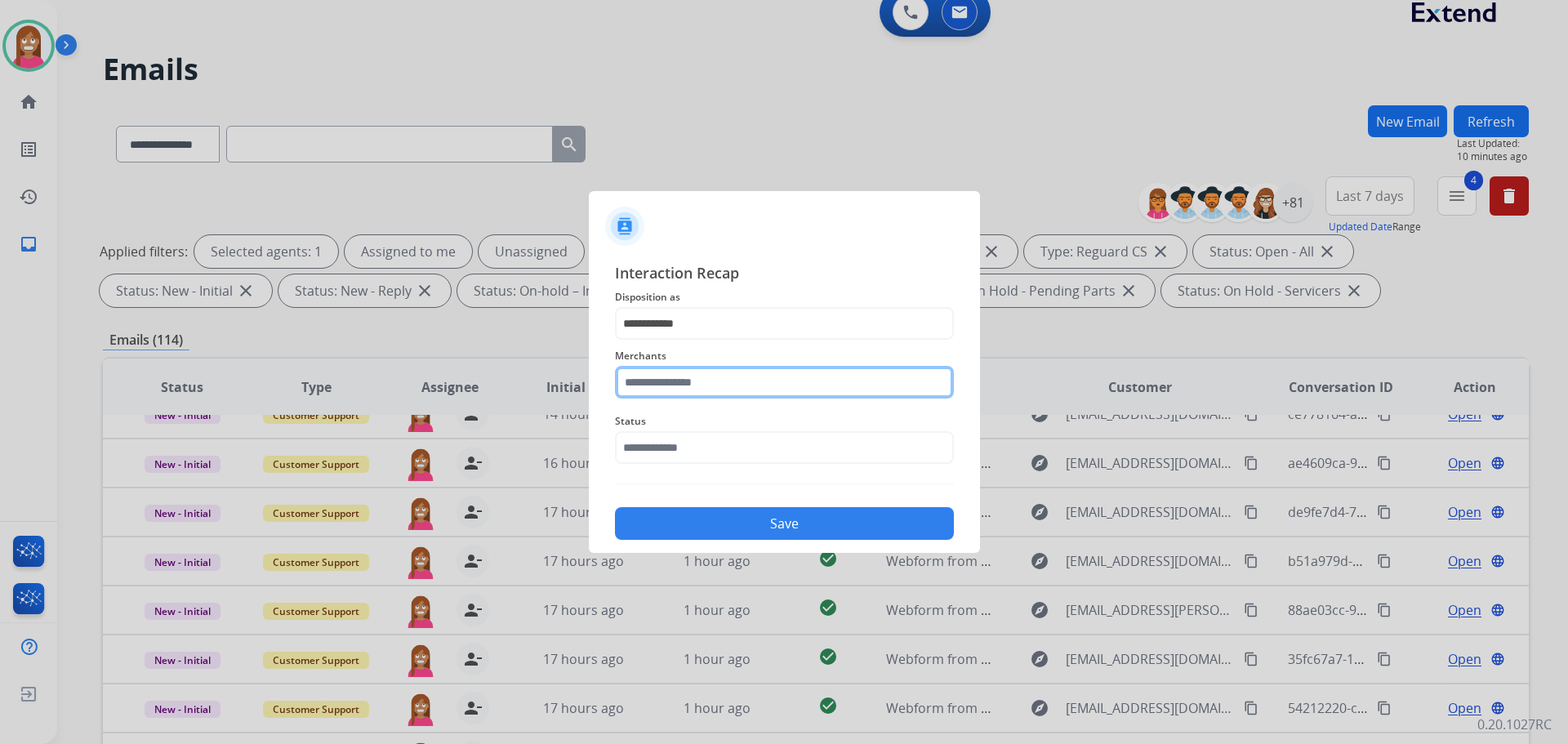
click at [667, 390] on input "text" at bounding box center [784, 382] width 339 height 33
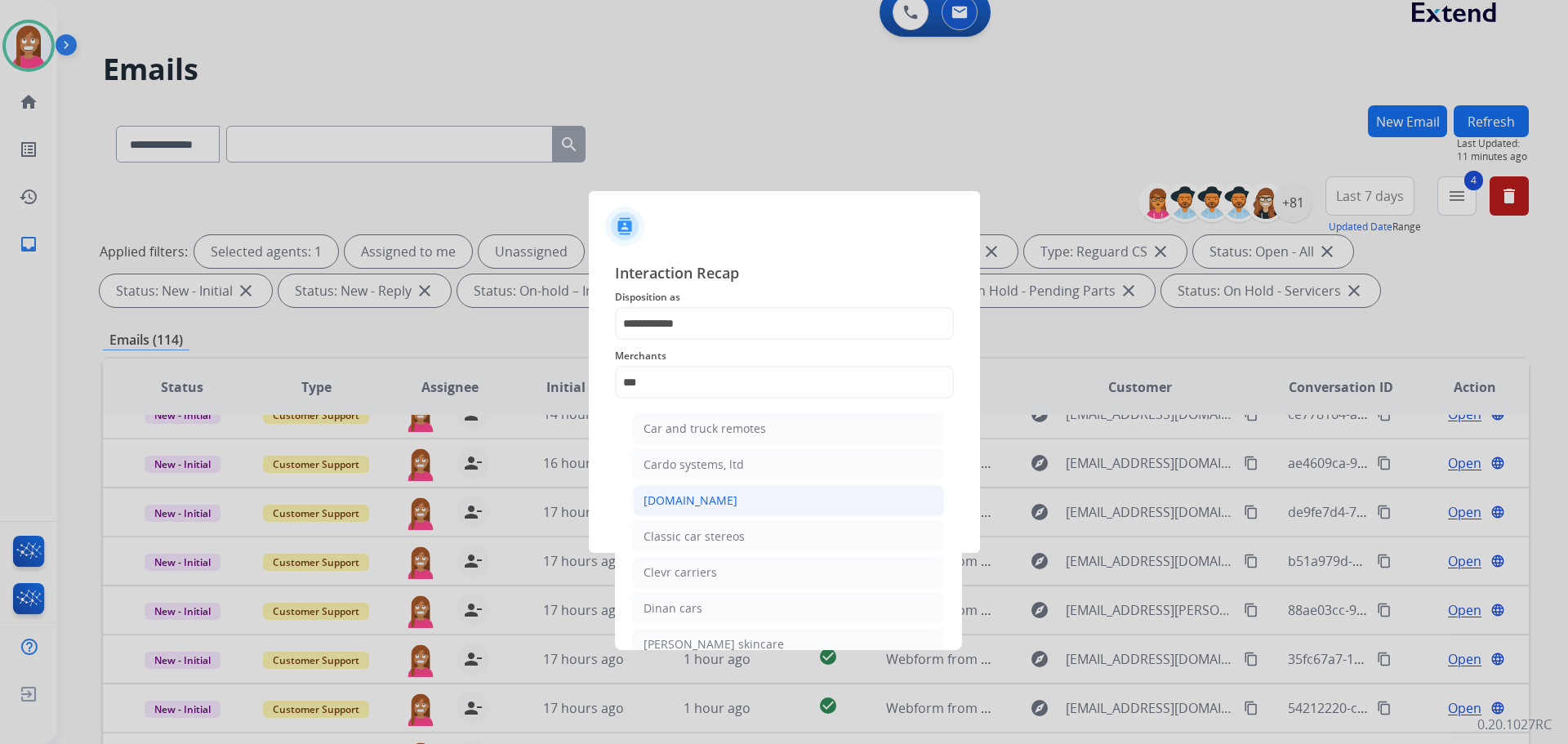
click at [682, 501] on div "[DOMAIN_NAME]" at bounding box center [690, 501] width 94 height 17
type input "**********"
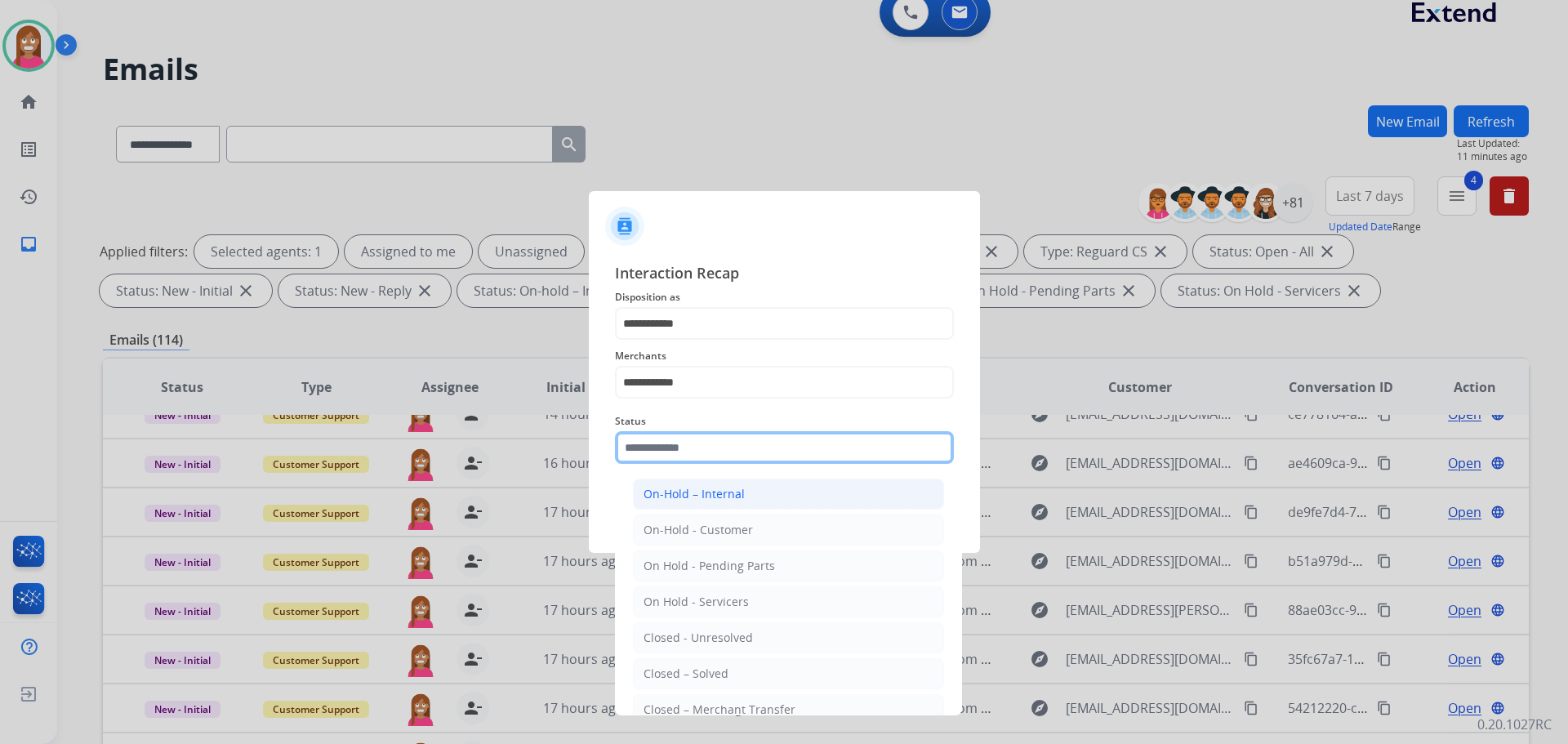
drag, startPoint x: 665, startPoint y: 455, endPoint x: 669, endPoint y: 507, distance: 52.2
click at [664, 454] on input "text" at bounding box center [784, 447] width 339 height 33
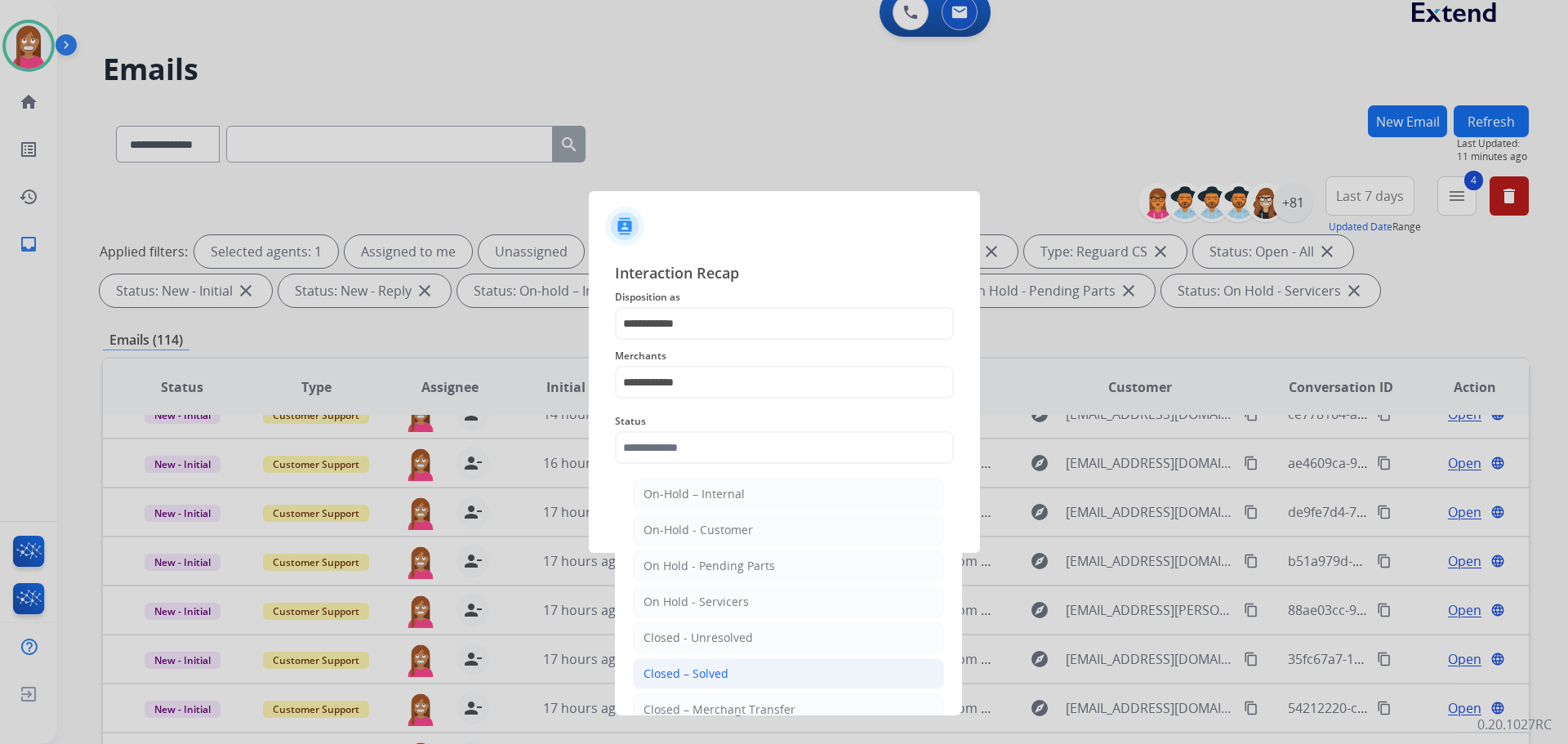
click at [669, 664] on li "Closed – Solved" at bounding box center [788, 674] width 311 height 31
type input "**********"
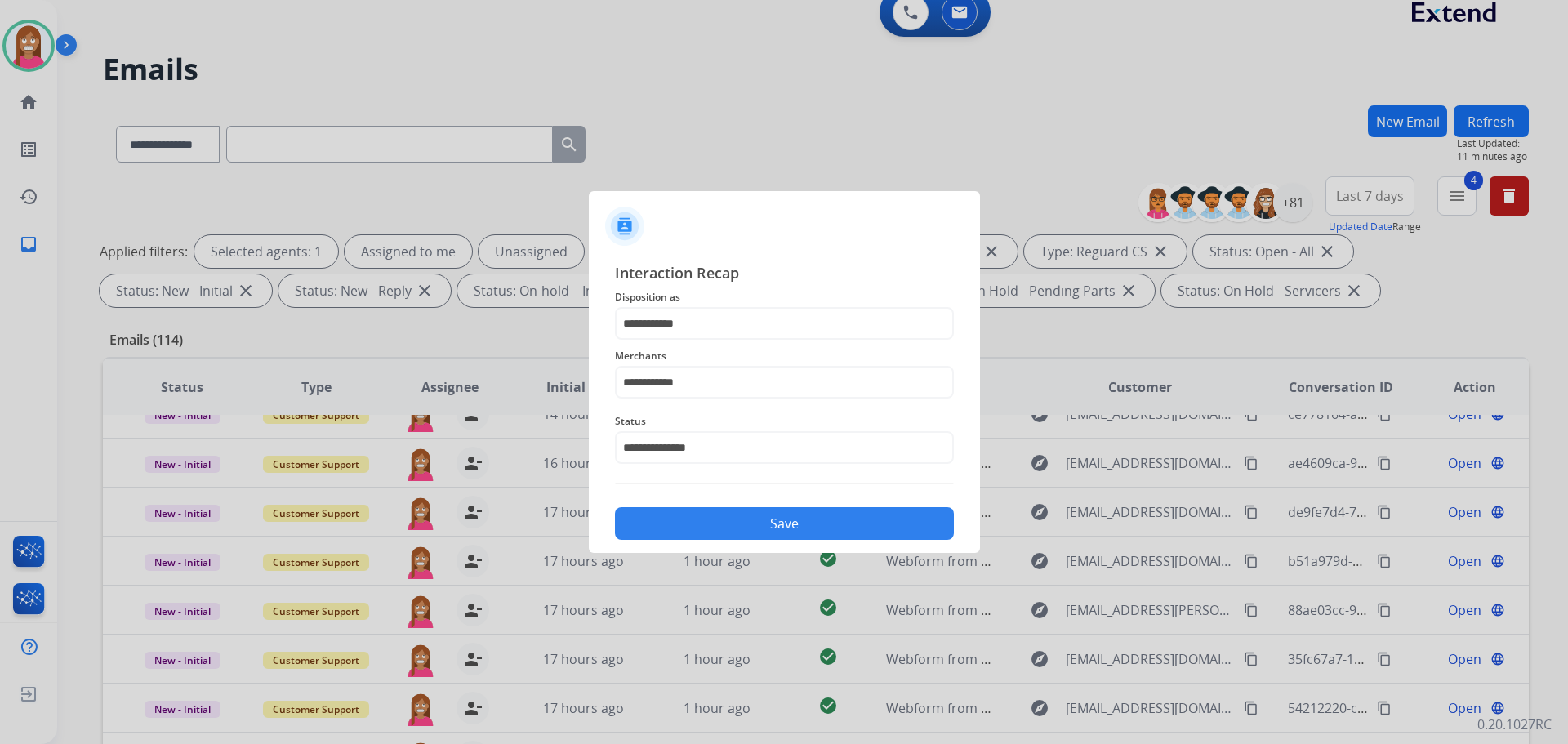
click at [722, 515] on button "Save" at bounding box center [784, 523] width 339 height 33
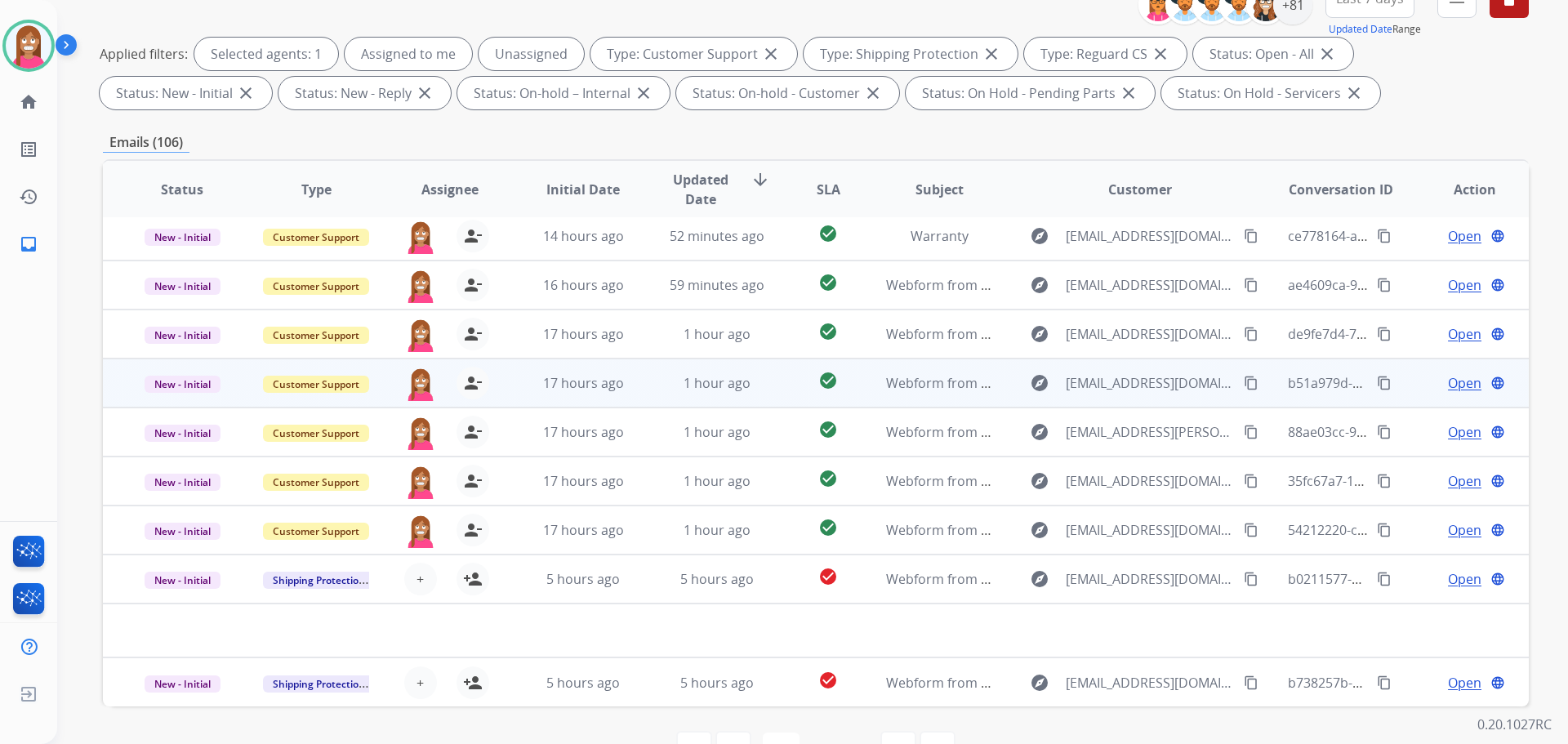
scroll to position [264, 0]
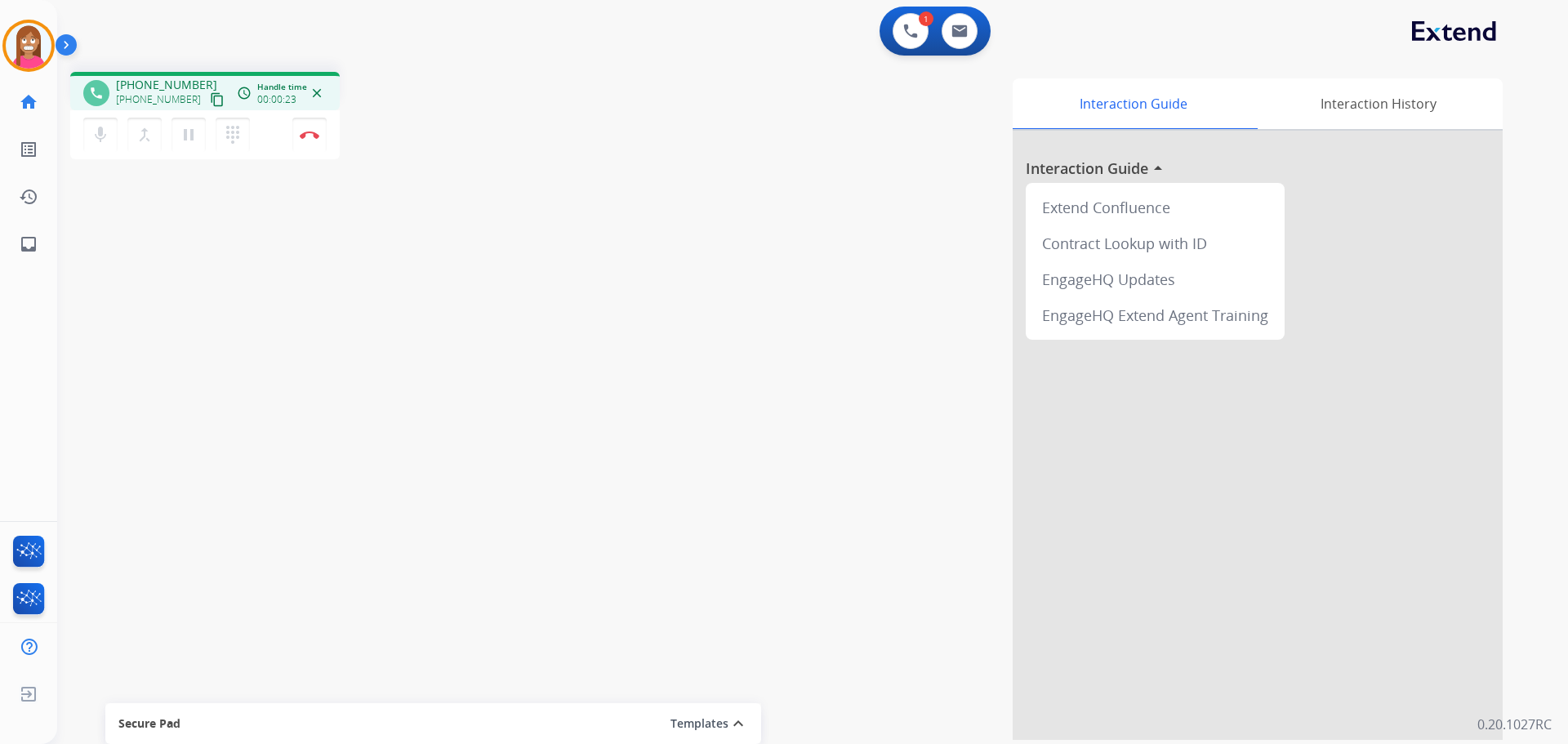
click at [210, 102] on mat-icon "content_copy" at bounding box center [218, 100] width 15 height 15
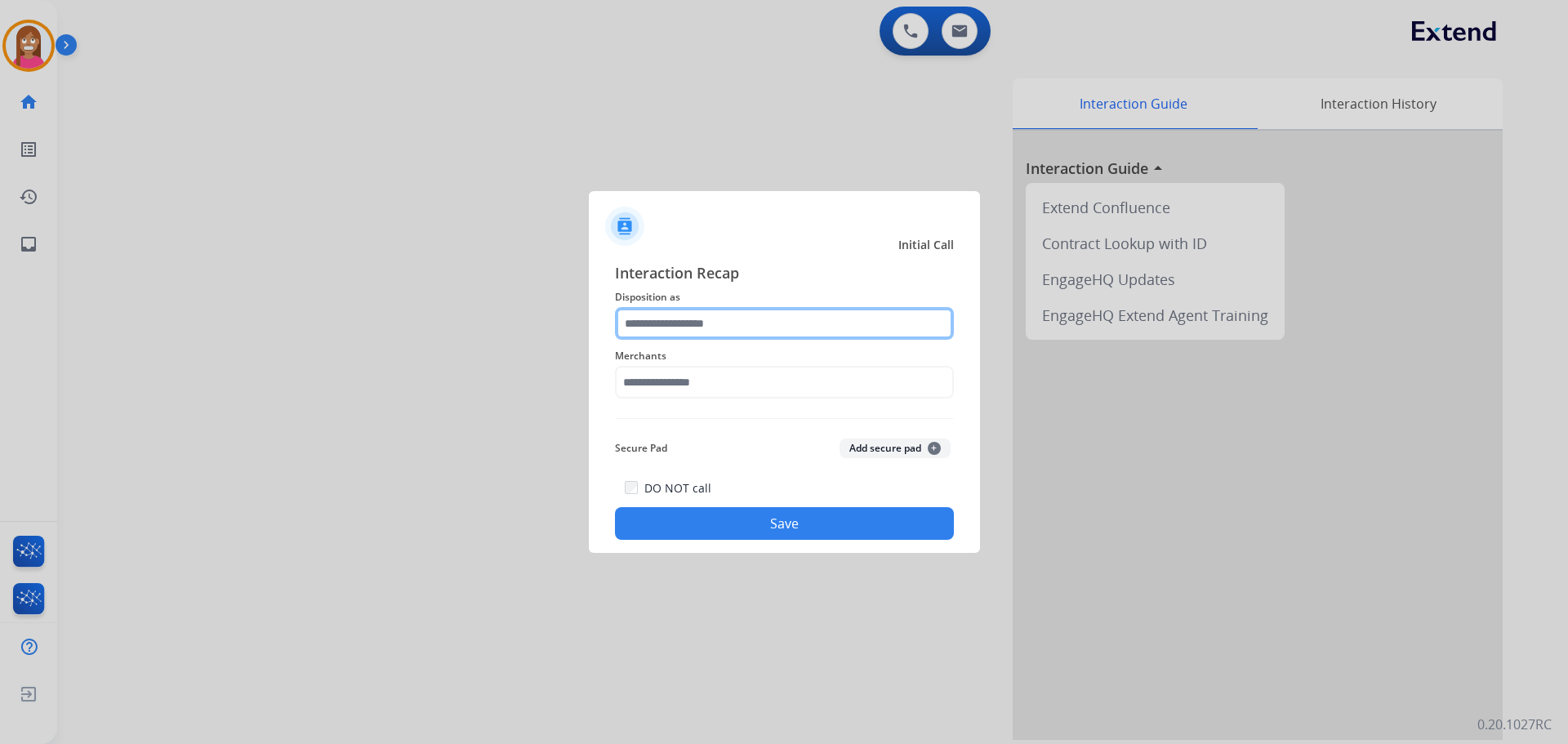
click at [676, 327] on input "text" at bounding box center [784, 323] width 339 height 33
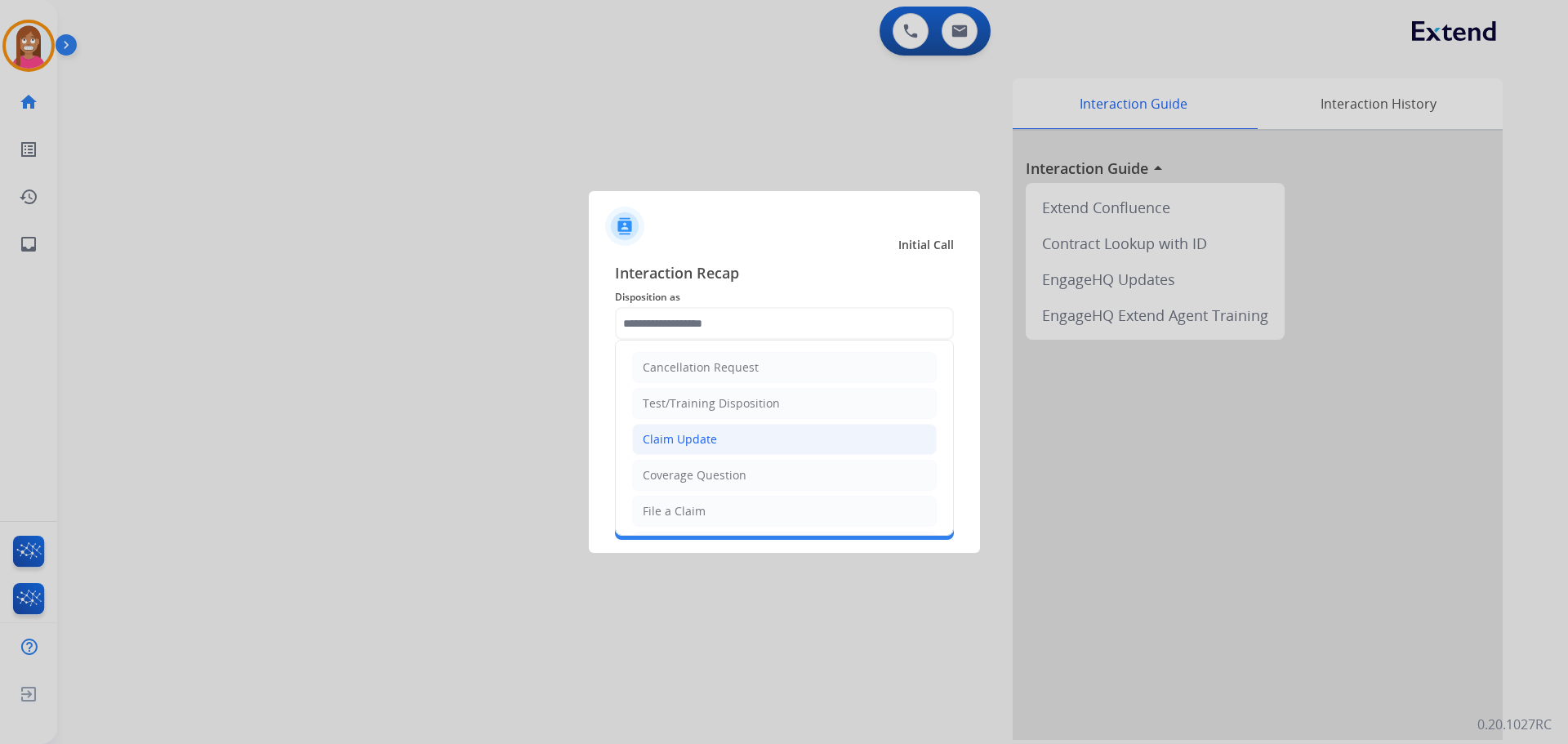
click at [675, 430] on li "Claim Update" at bounding box center [784, 439] width 305 height 31
type input "**********"
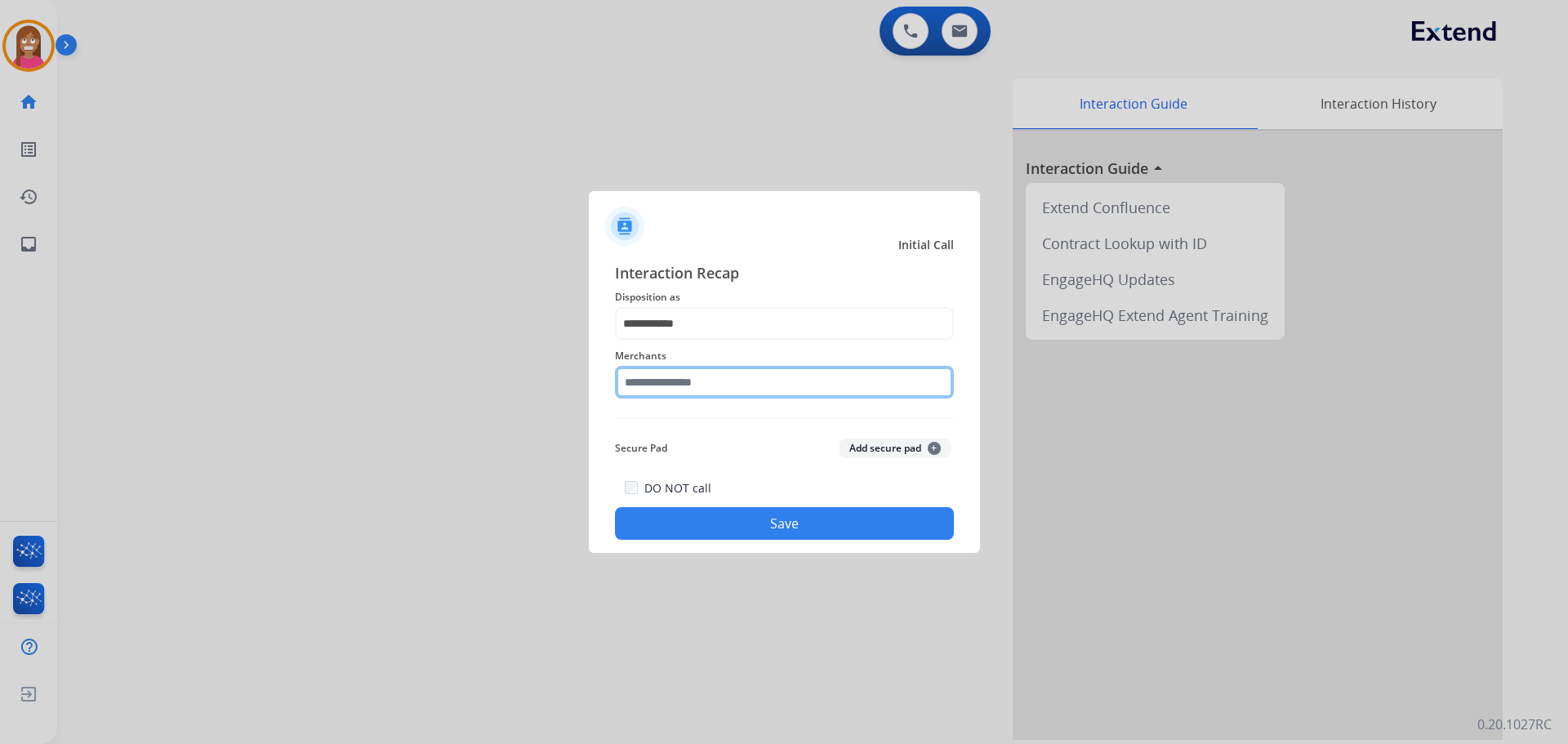
click at [662, 386] on input "text" at bounding box center [784, 382] width 339 height 33
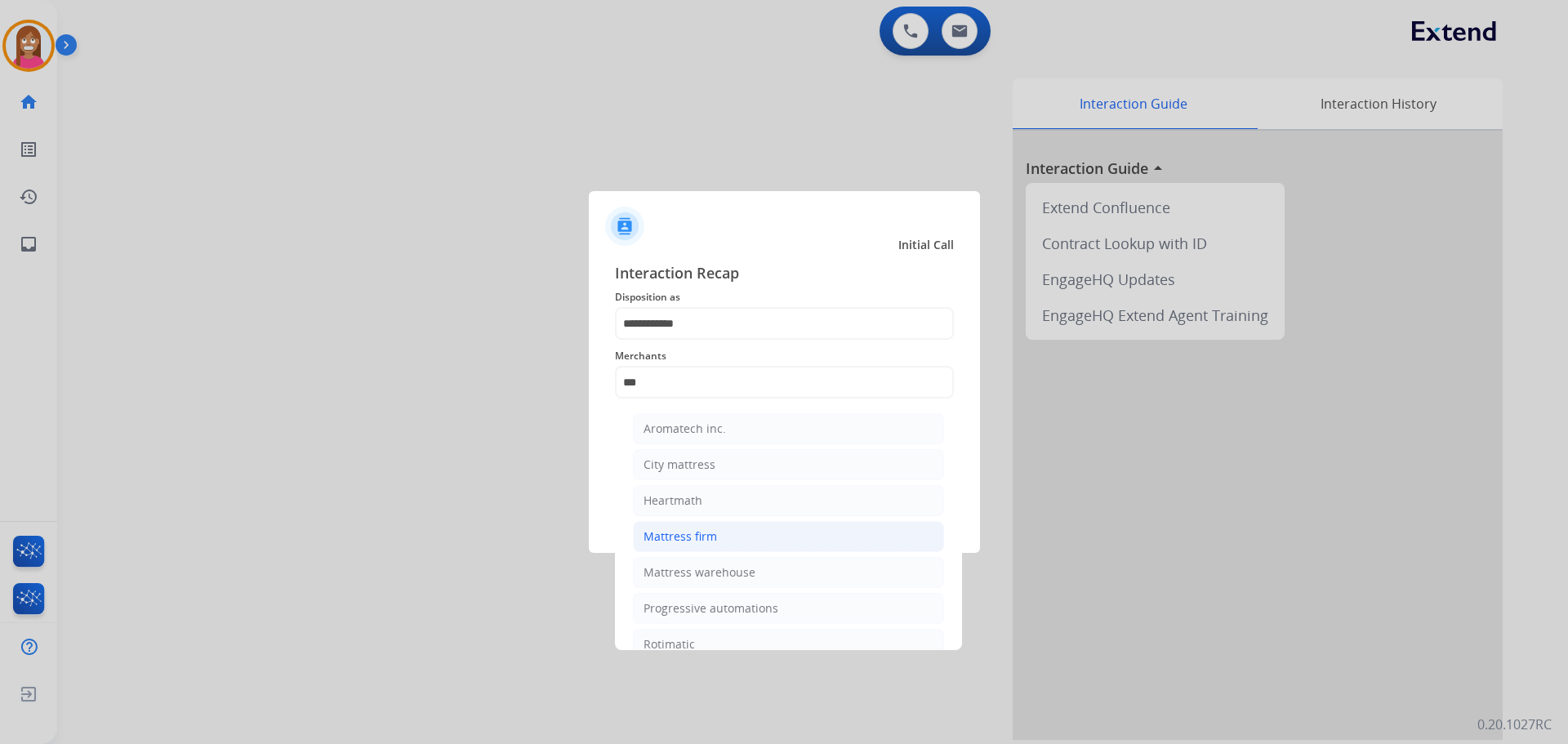
click at [676, 546] on li "Mattress firm" at bounding box center [788, 536] width 311 height 31
type input "**********"
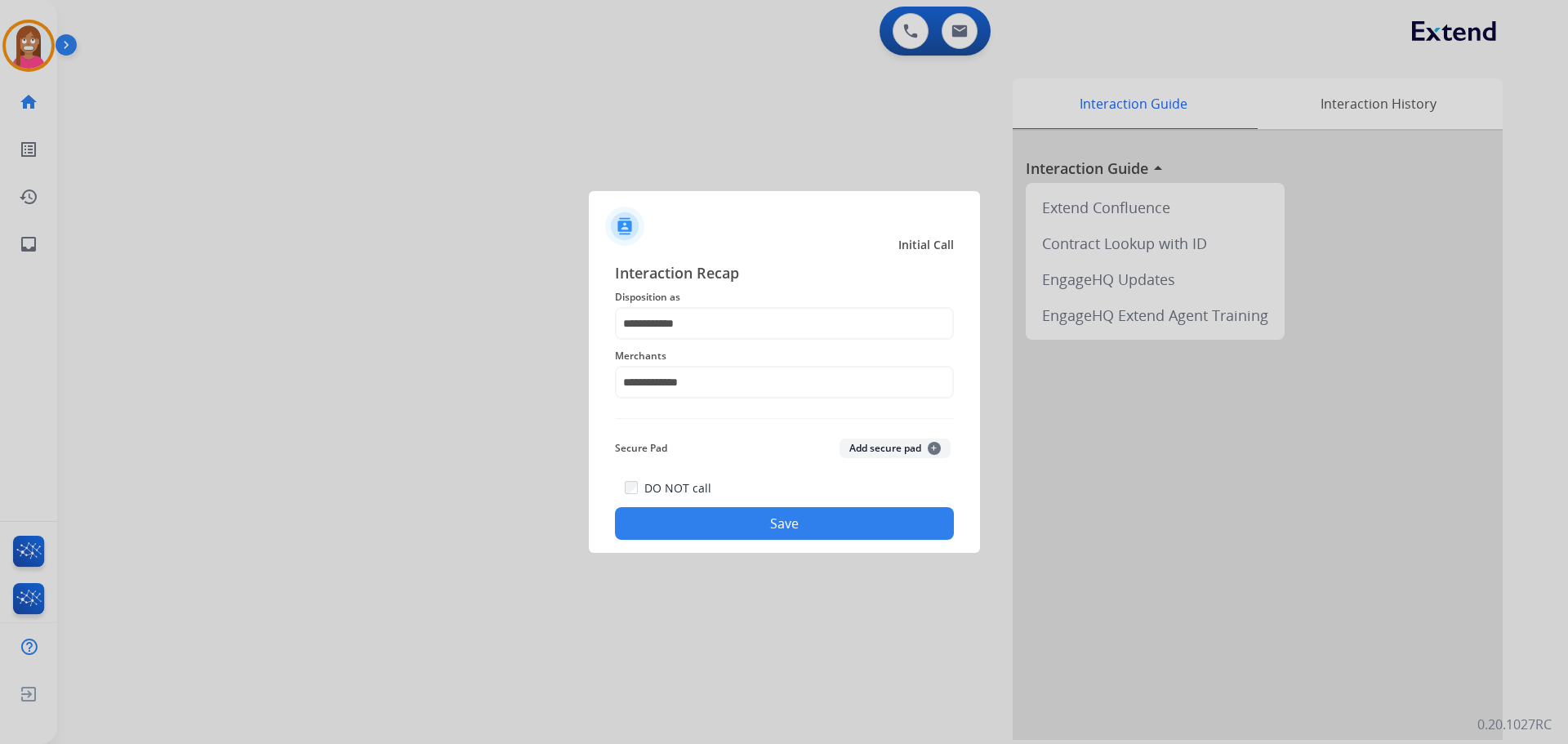
click at [674, 523] on button "Save" at bounding box center [784, 523] width 339 height 33
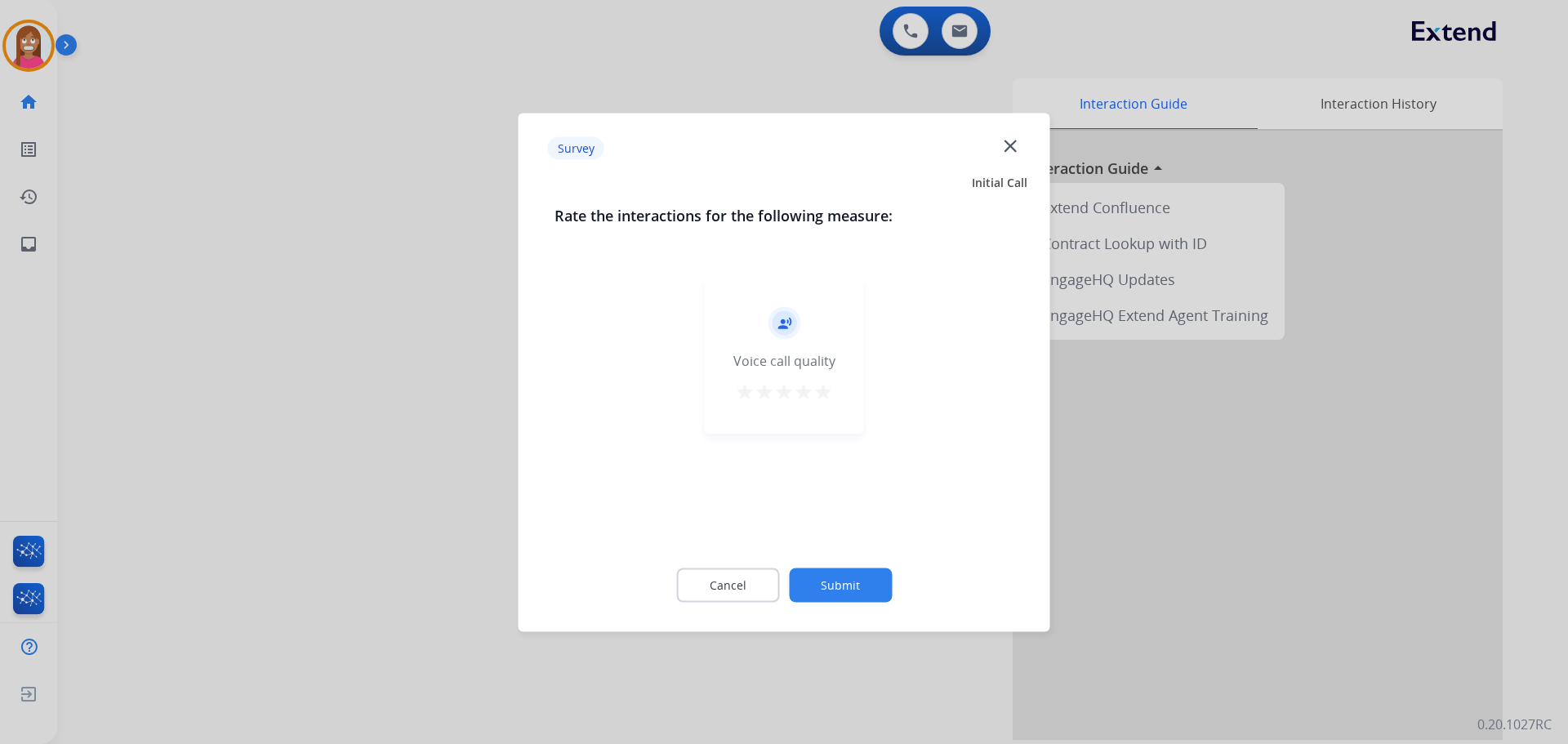
click at [1008, 137] on mat-icon "close" at bounding box center [1010, 145] width 21 height 21
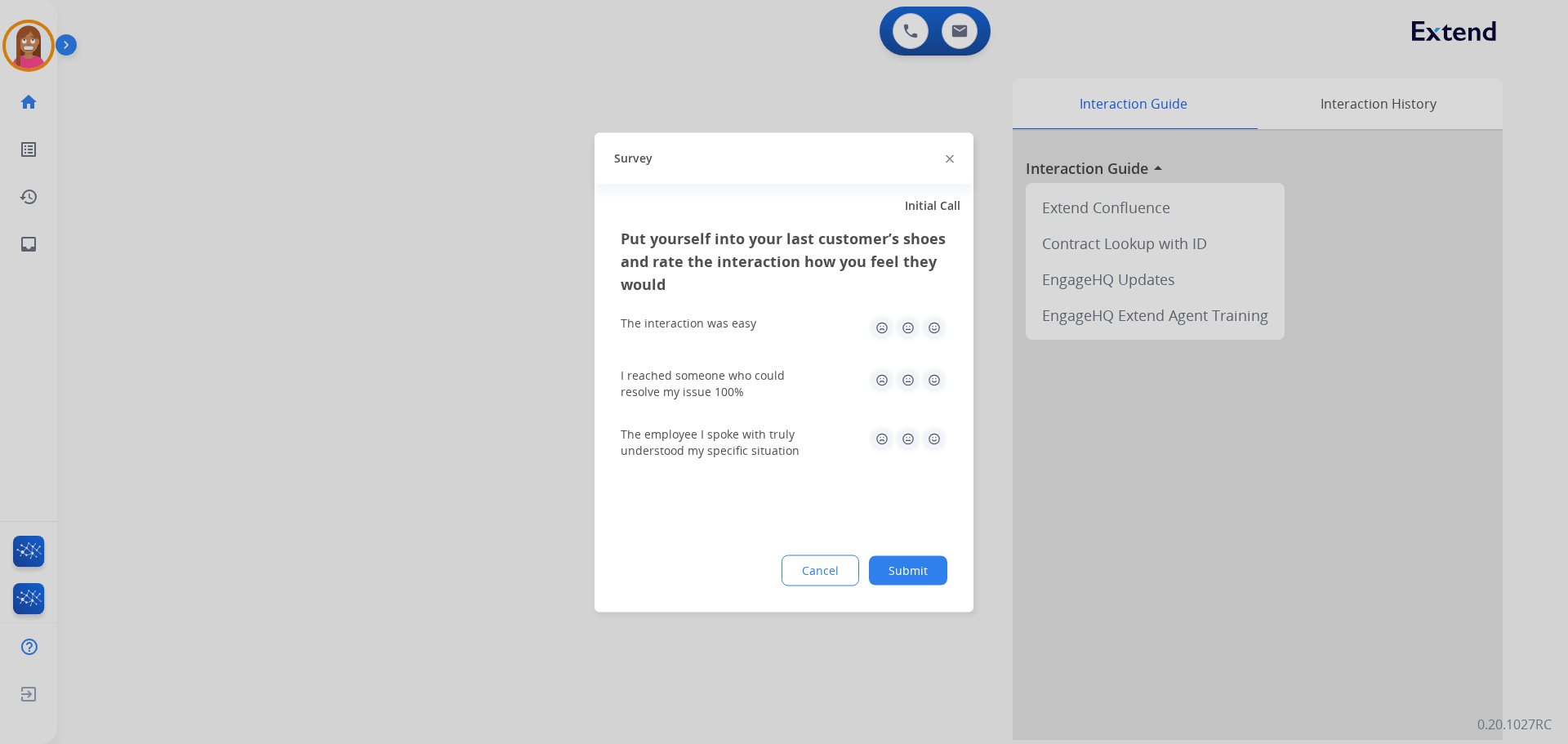
click at [946, 156] on img at bounding box center [950, 159] width 8 height 8
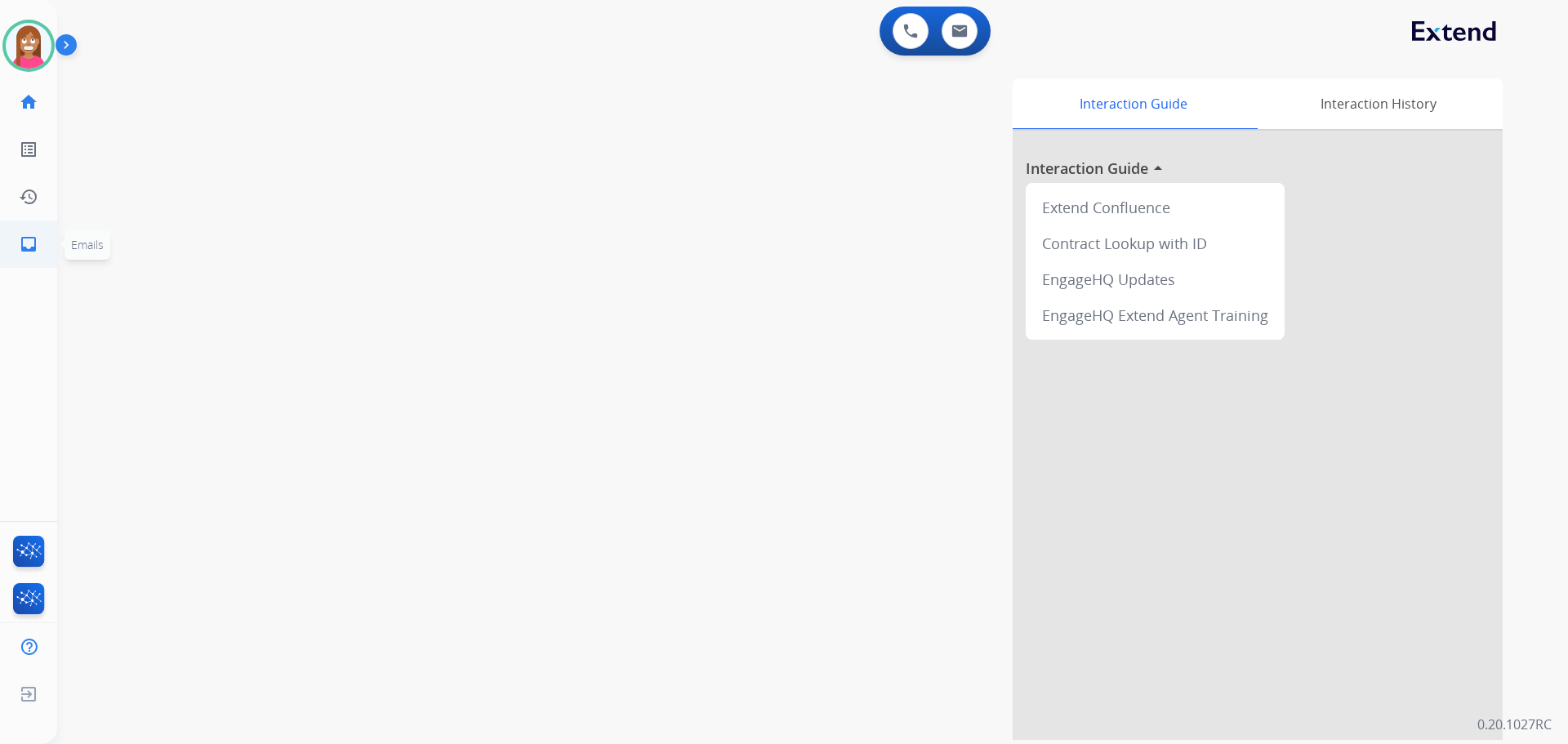
click at [23, 242] on mat-icon "inbox" at bounding box center [28, 244] width 19 height 19
select select "**********"
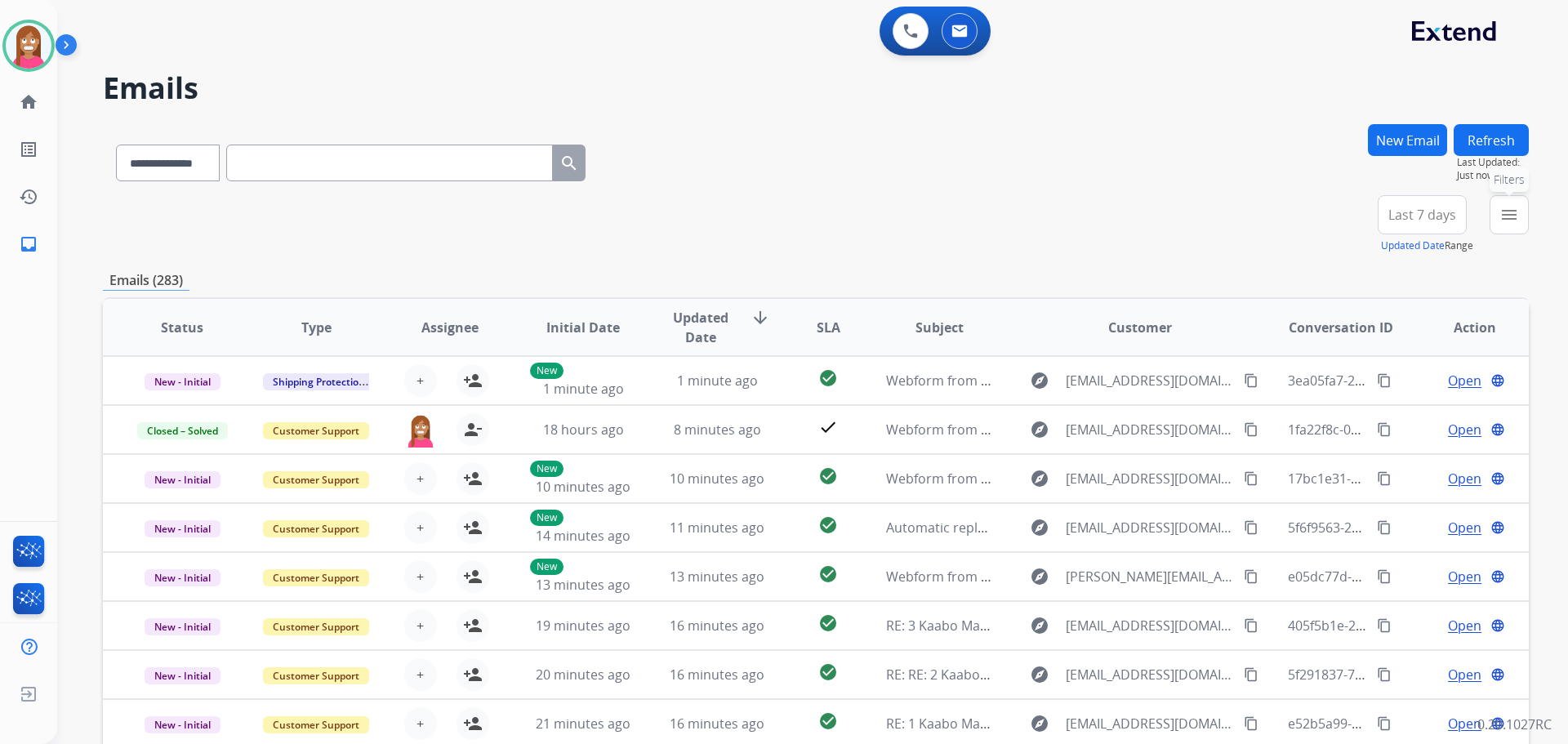
click at [1491, 216] on button "menu Filters" at bounding box center [1509, 214] width 39 height 39
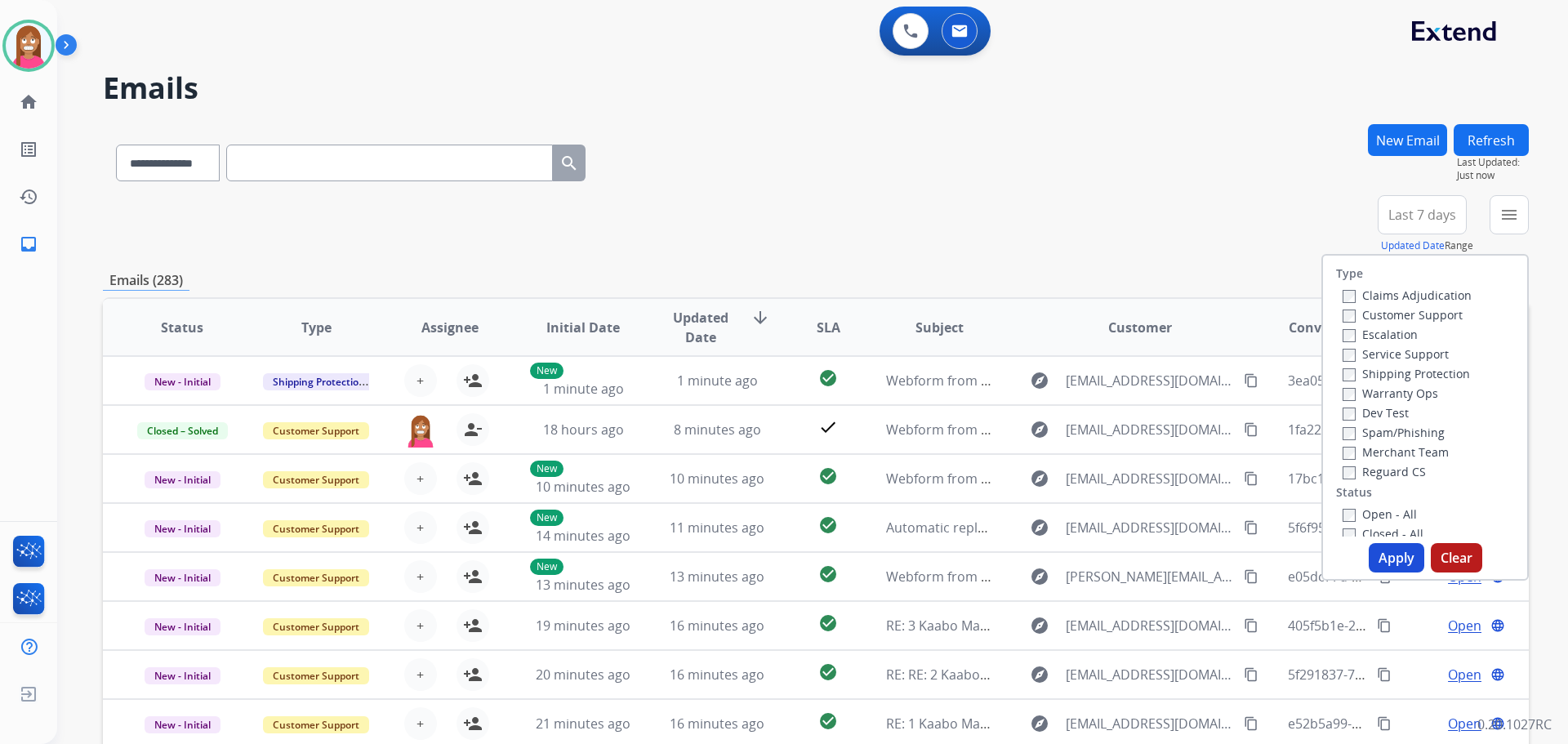
click at [1351, 307] on label "Customer Support" at bounding box center [1402, 315] width 120 height 16
click at [1354, 372] on label "Shipping Protection" at bounding box center [1407, 373] width 127 height 16
click at [1351, 474] on label "Reguard CS" at bounding box center [1385, 471] width 84 height 16
click at [1360, 511] on label "Open - All" at bounding box center [1380, 514] width 74 height 16
click at [1391, 567] on button "Apply" at bounding box center [1396, 557] width 55 height 29
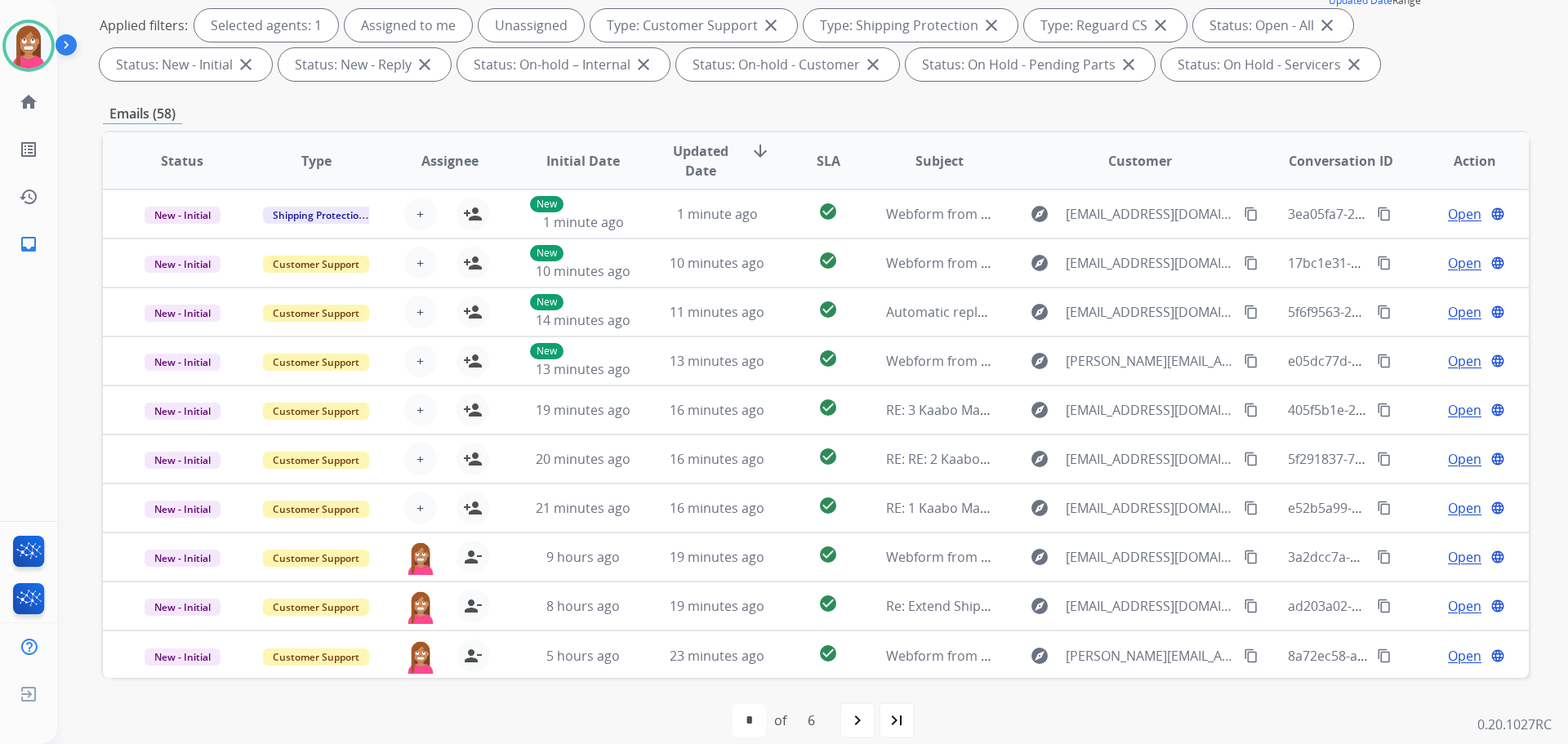
scroll to position [2, 0]
click at [895, 733] on div "last_page" at bounding box center [896, 720] width 36 height 36
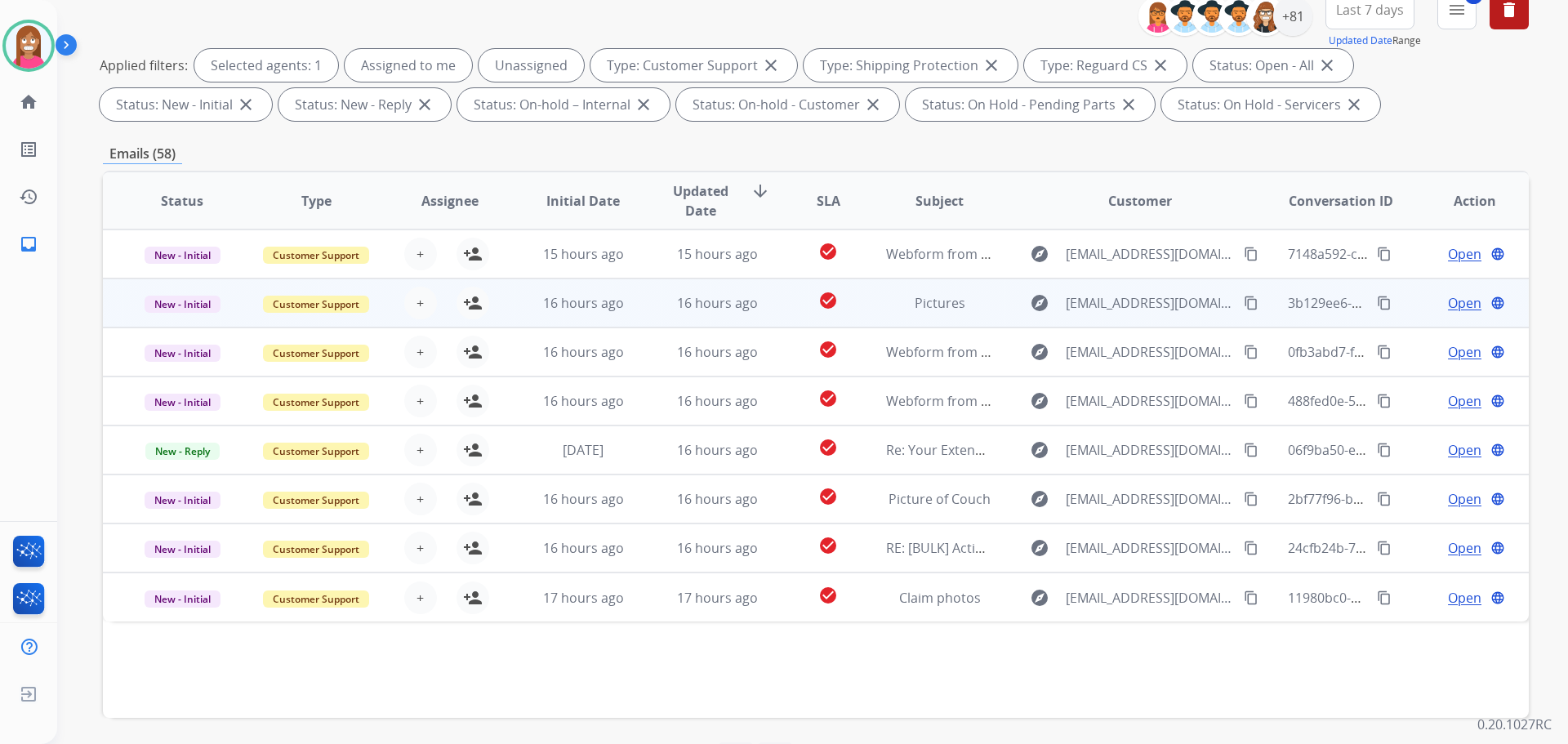
scroll to position [264, 0]
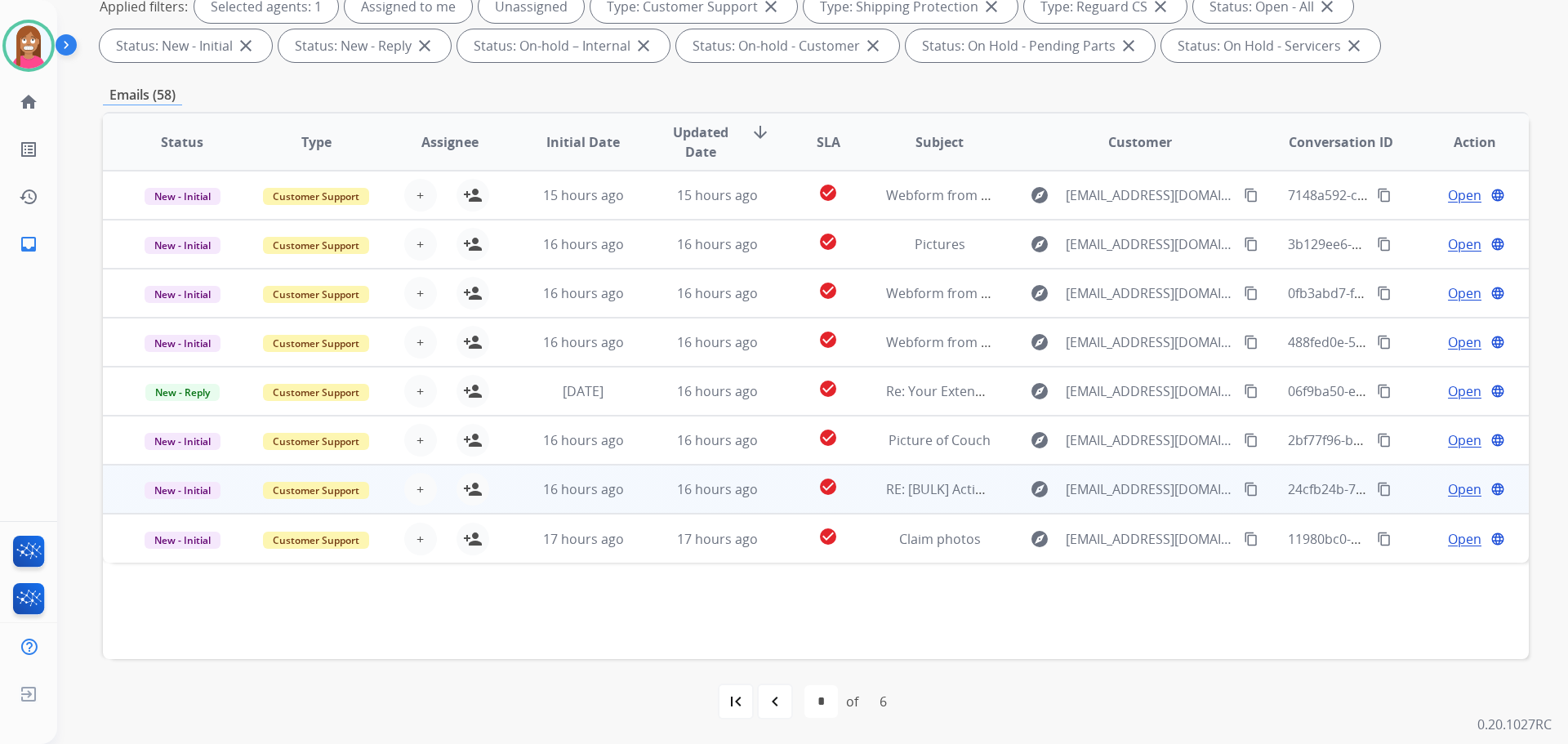
click at [646, 495] on td "16 hours ago" at bounding box center [705, 489] width 134 height 49
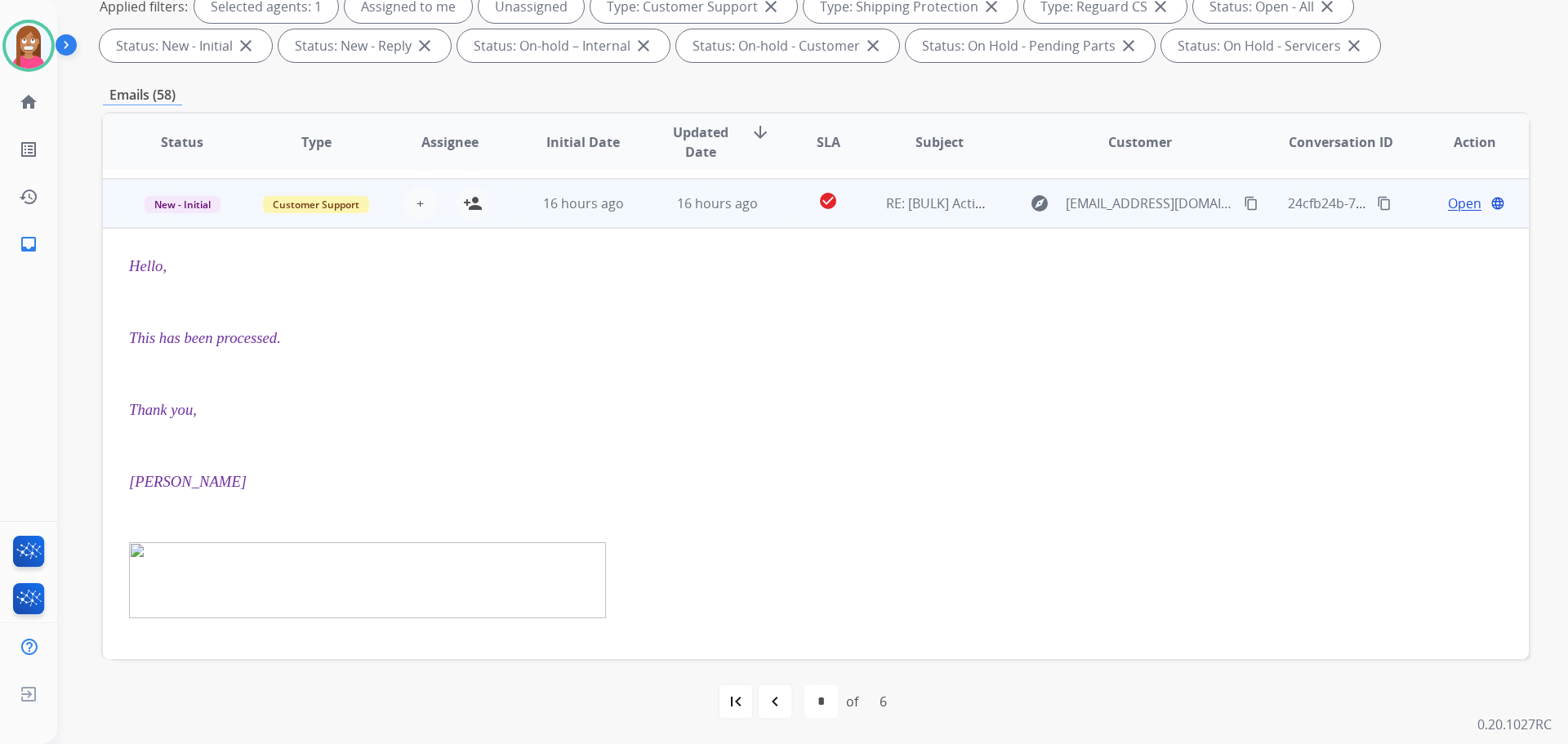
scroll to position [294, 0]
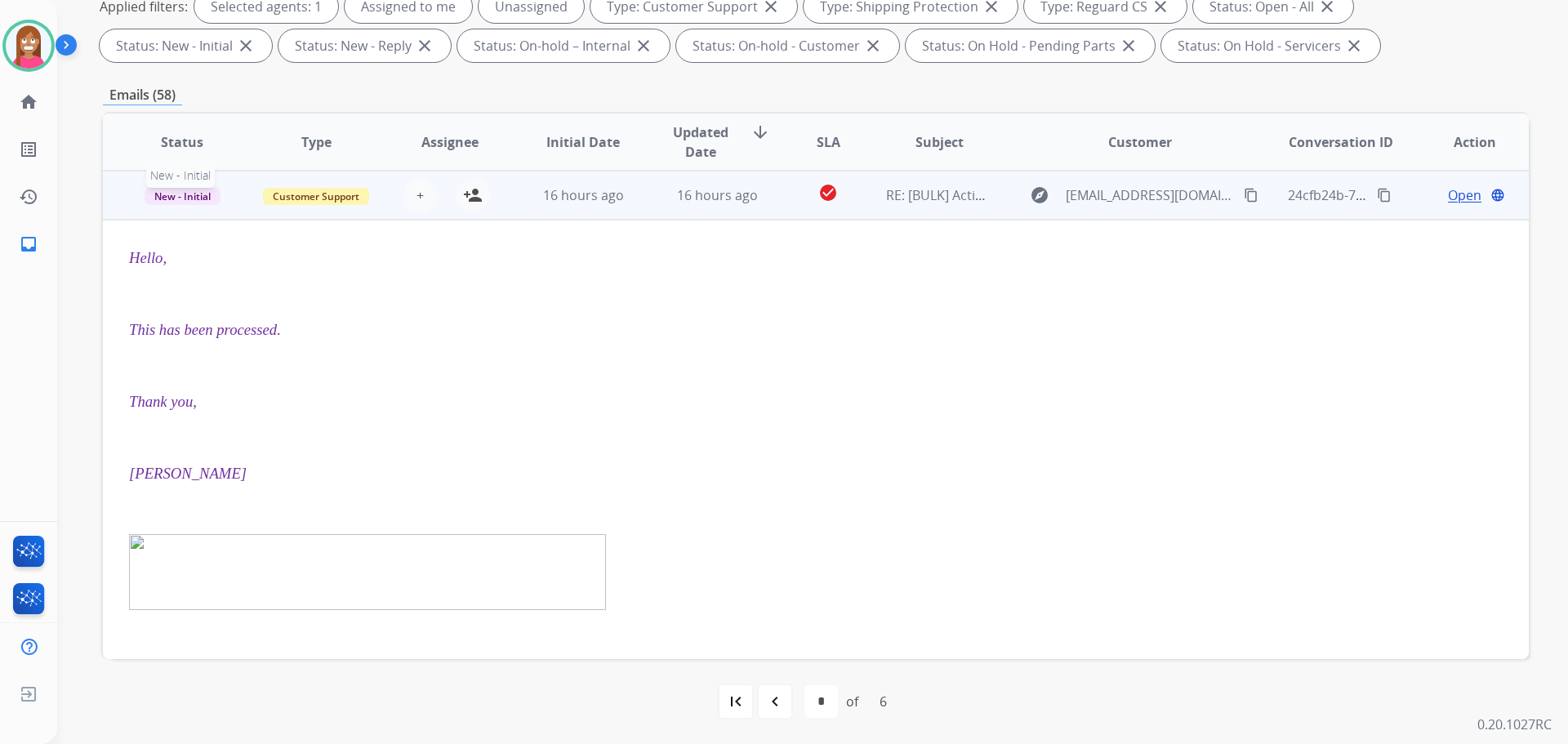
click at [196, 201] on span "New - Initial" at bounding box center [182, 196] width 76 height 17
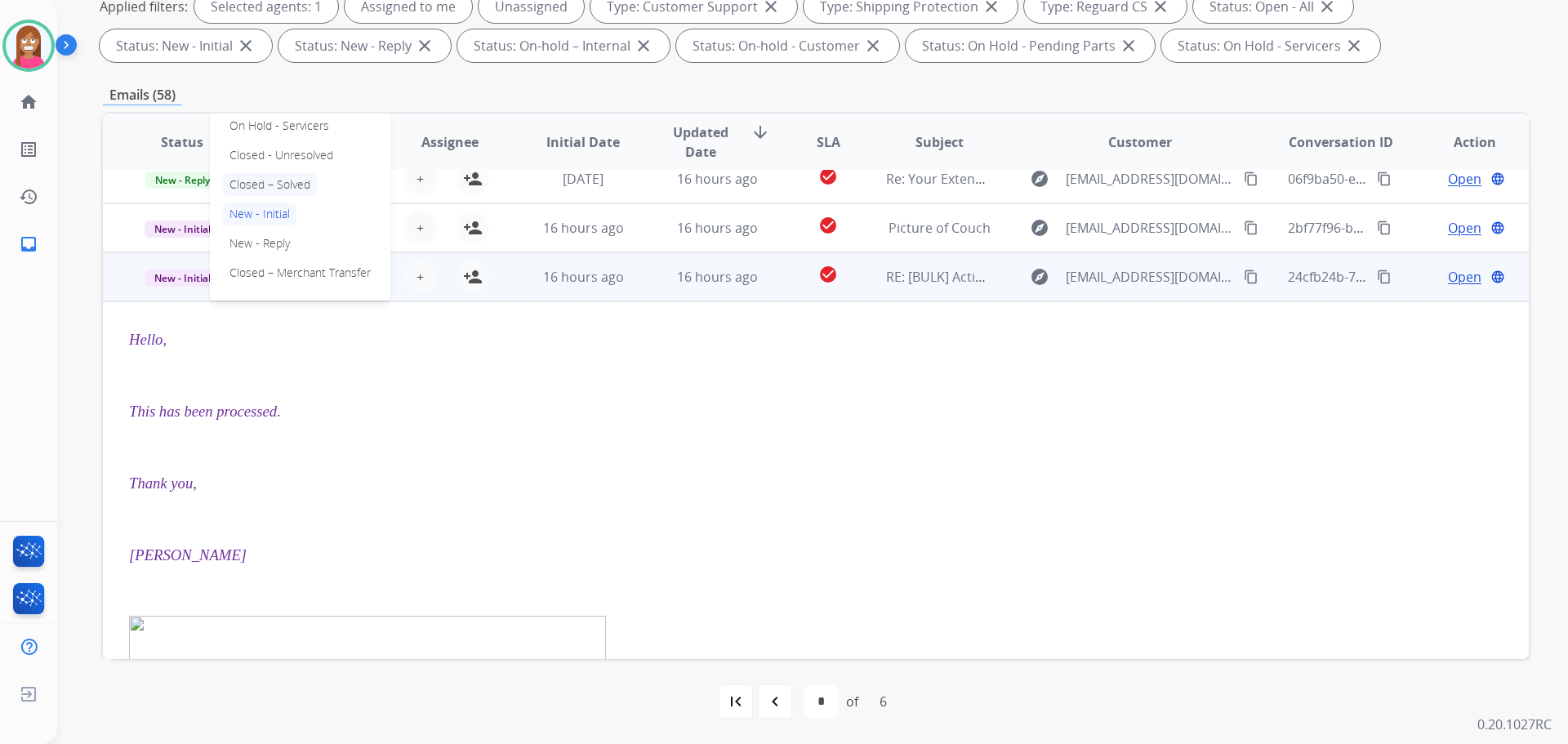
click at [253, 187] on p "Closed – Solved" at bounding box center [269, 184] width 94 height 23
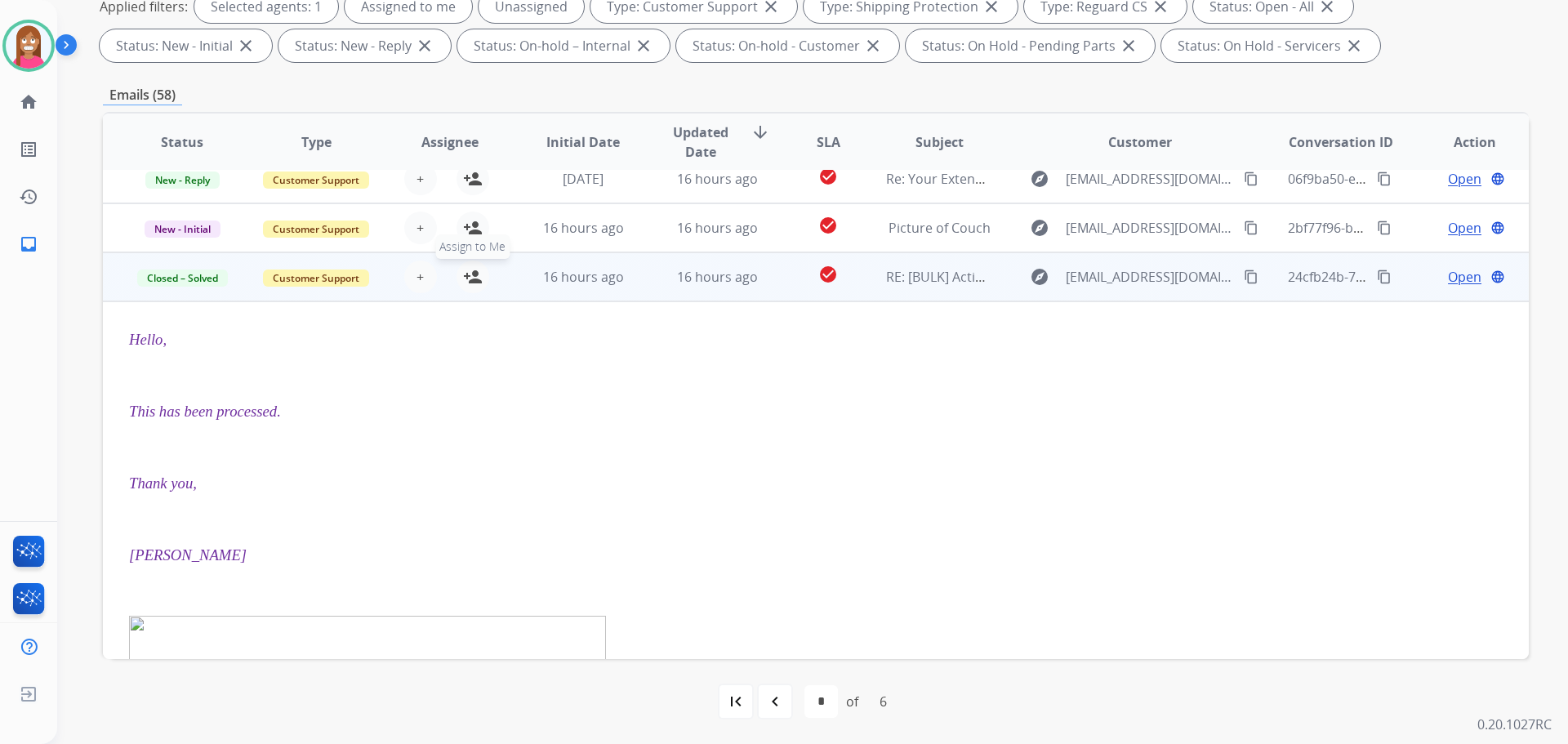
drag, startPoint x: 467, startPoint y: 272, endPoint x: 476, endPoint y: 275, distance: 9.5
click at [476, 275] on mat-icon "person_add" at bounding box center [472, 276] width 19 height 19
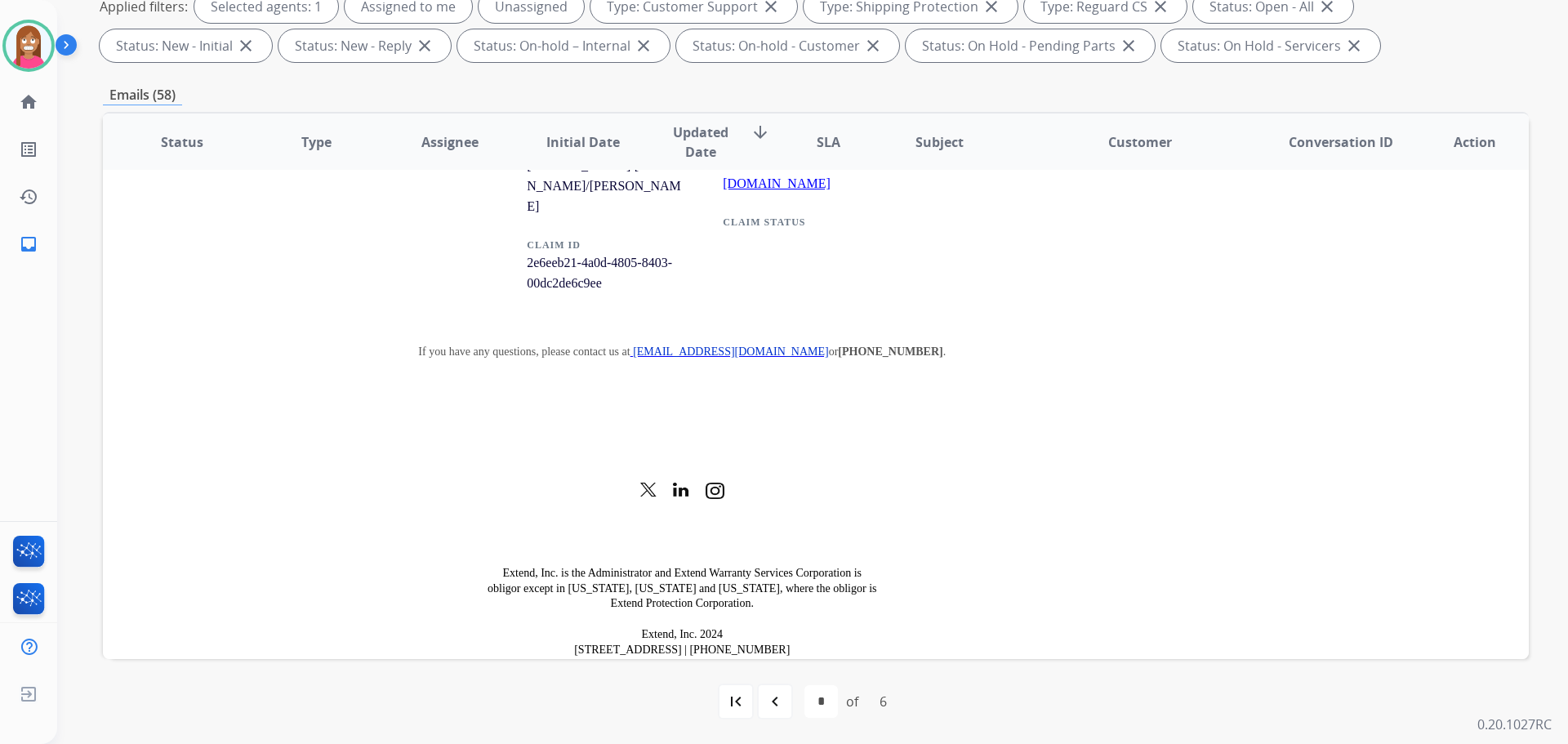
scroll to position [2004, 0]
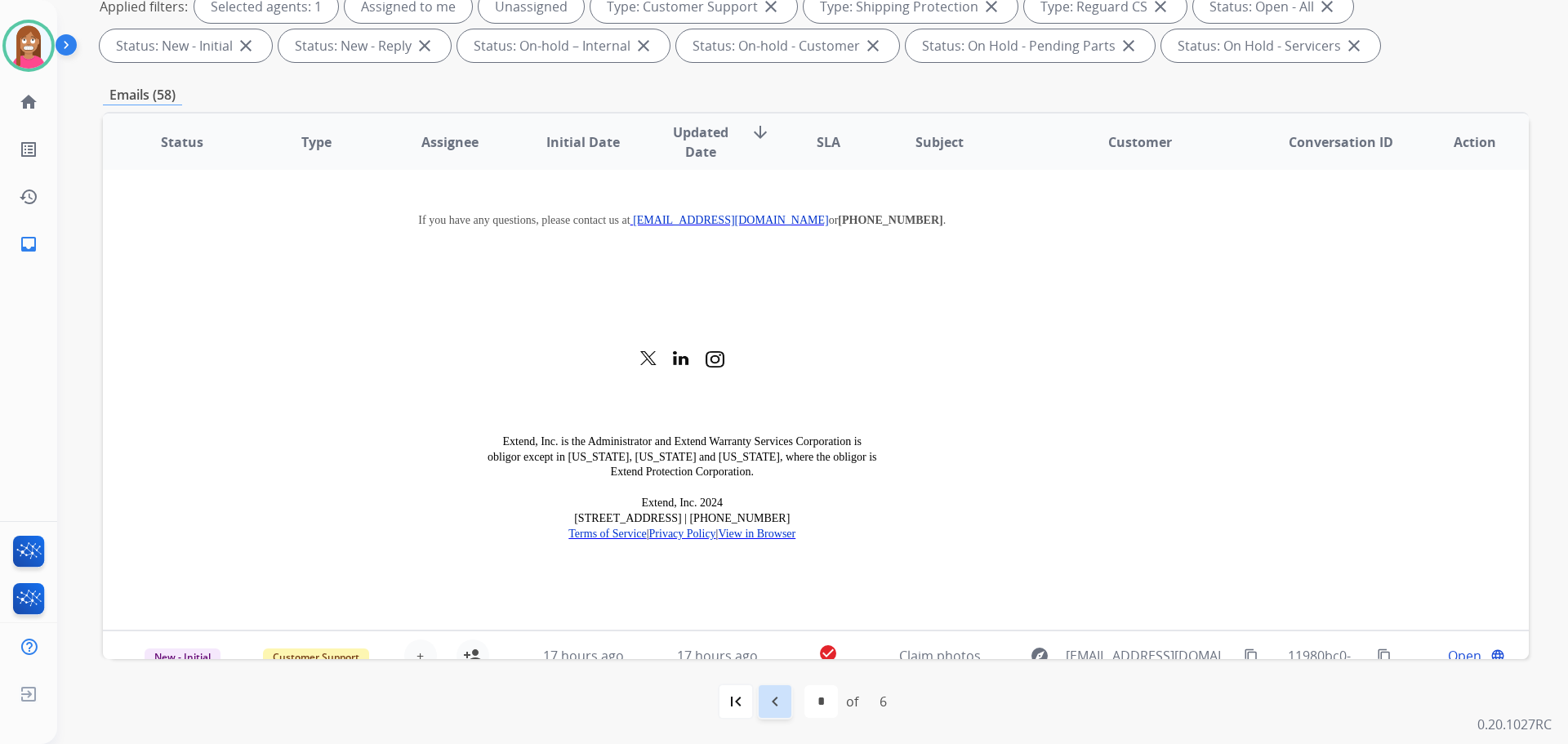
click at [771, 701] on mat-icon "navigate_before" at bounding box center [775, 701] width 19 height 19
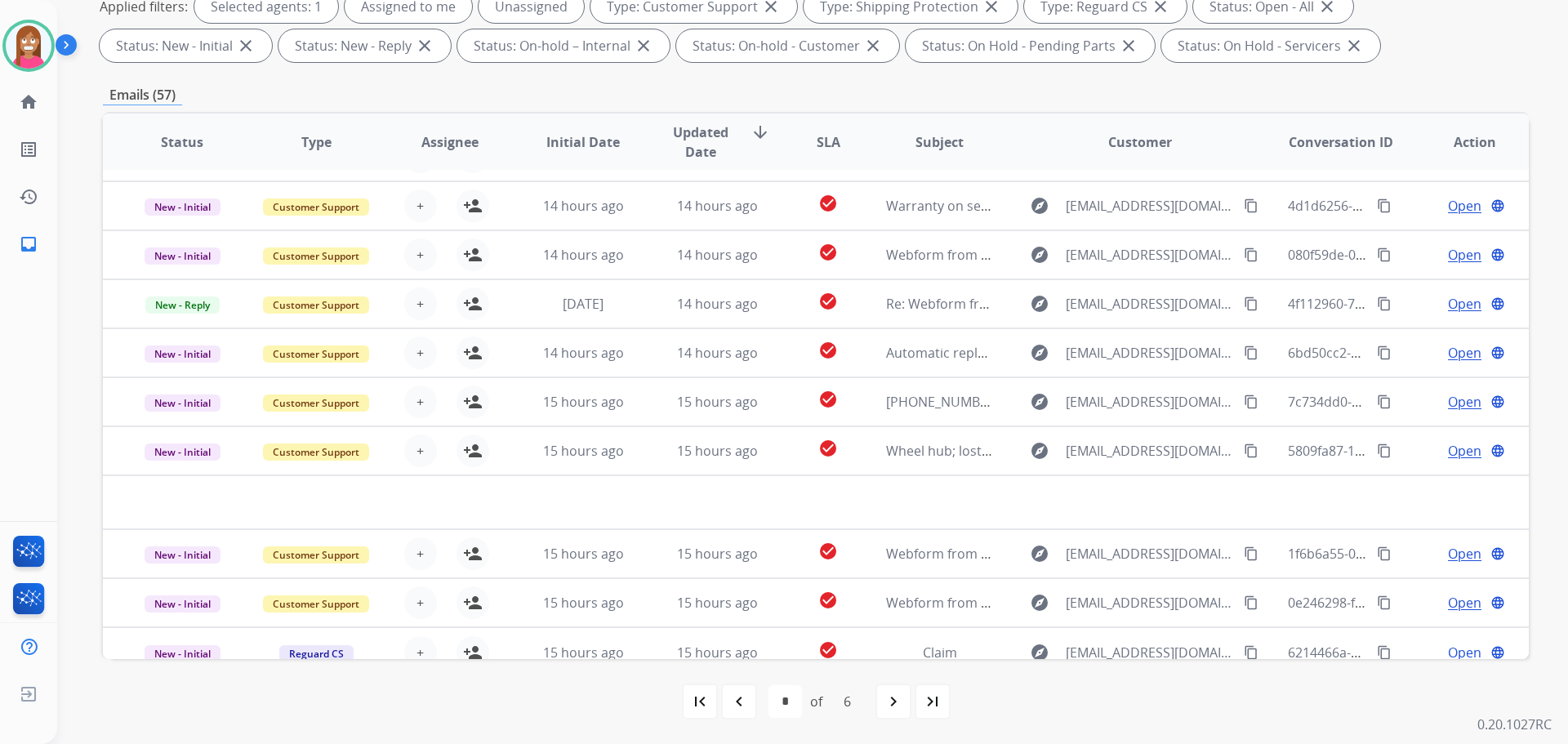
scroll to position [55, 0]
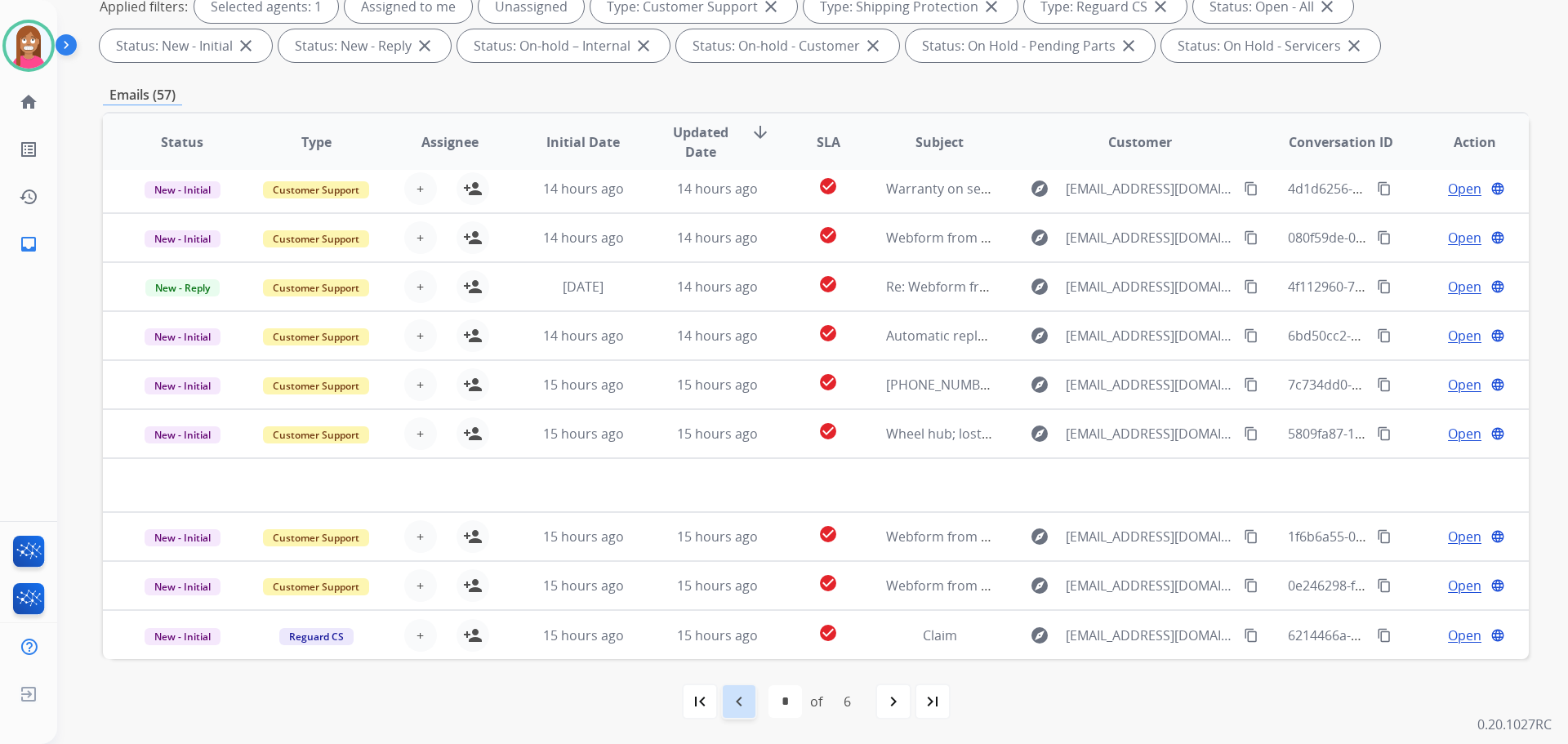
click at [739, 705] on mat-icon "navigate_before" at bounding box center [739, 701] width 19 height 19
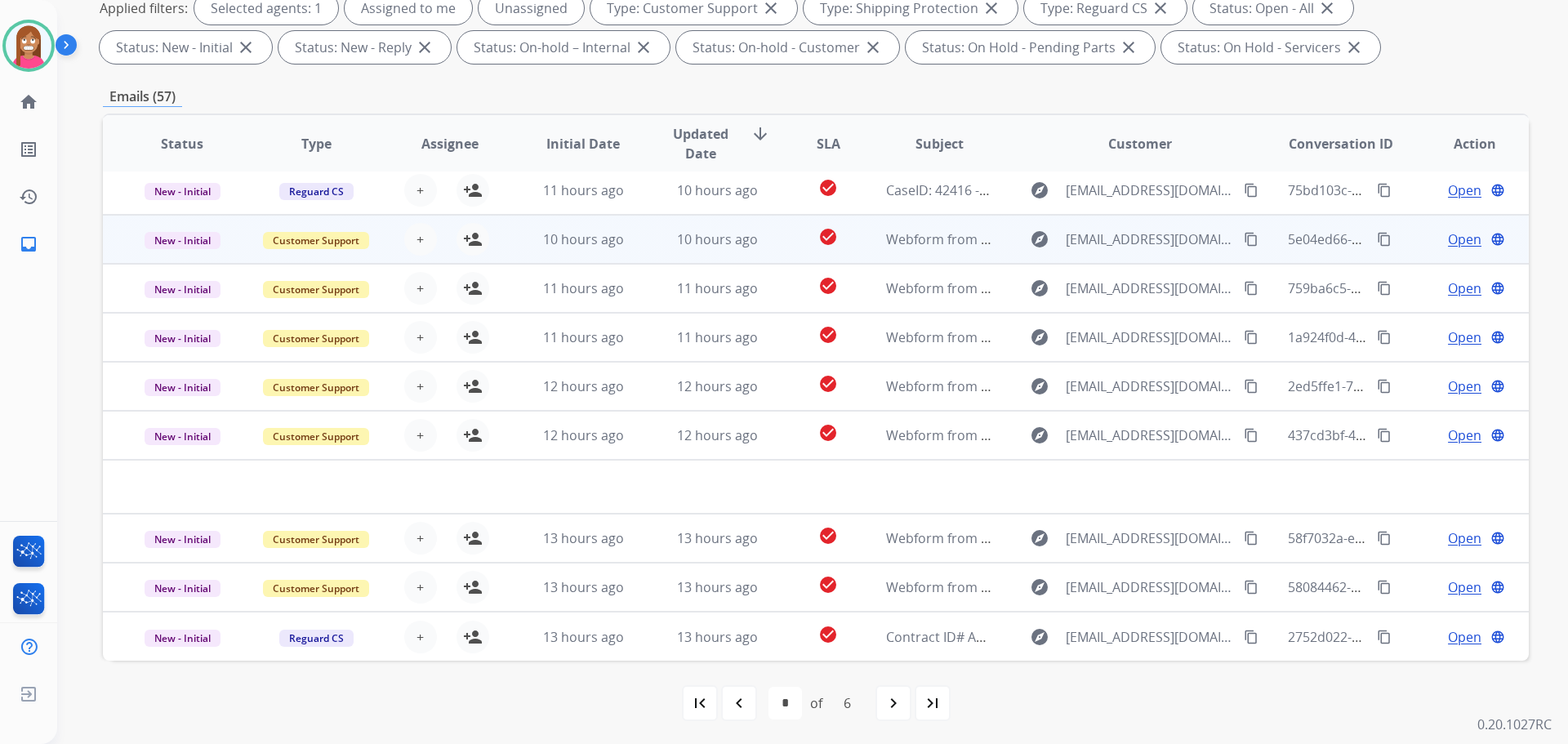
scroll to position [264, 0]
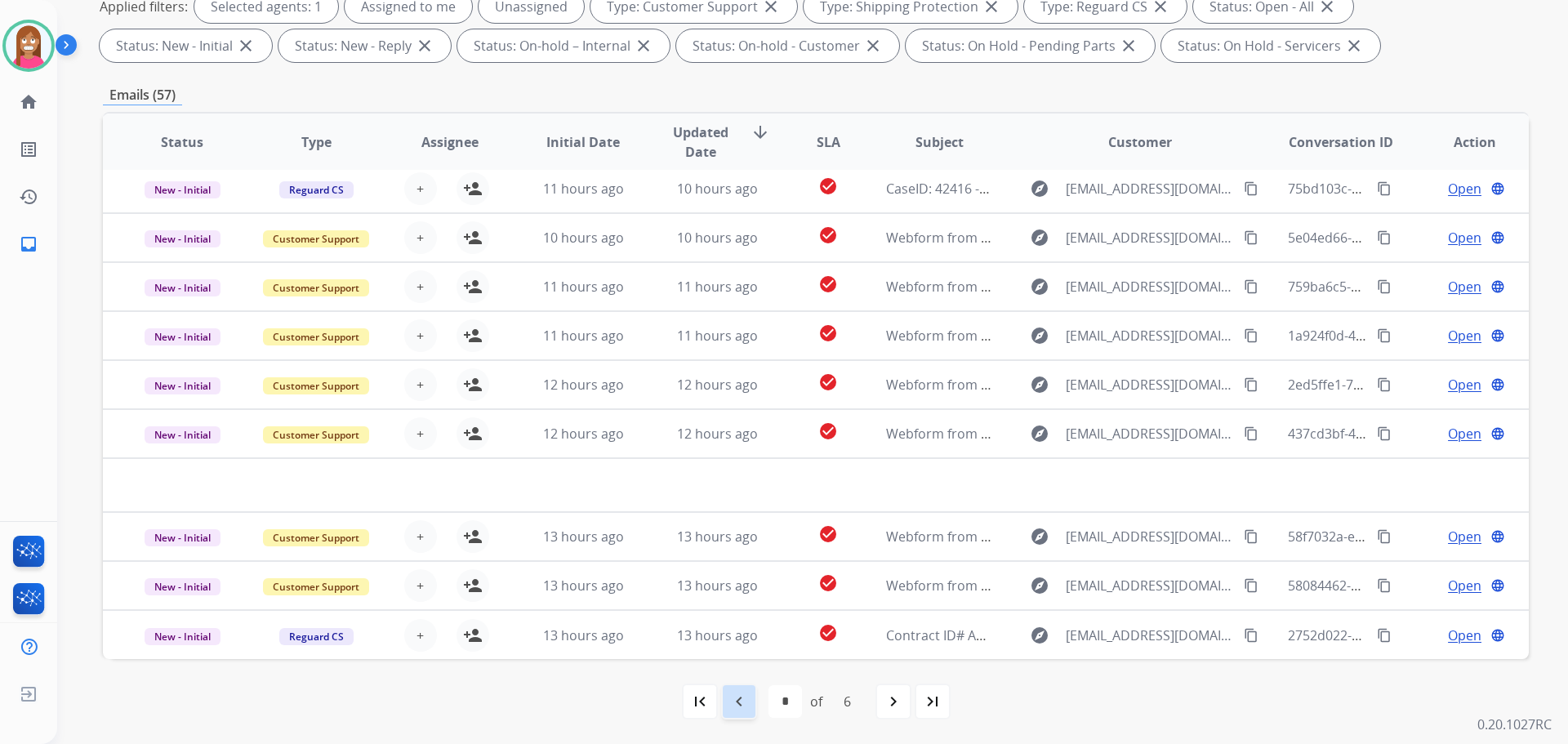
click at [735, 706] on mat-icon "navigate_before" at bounding box center [739, 701] width 19 height 19
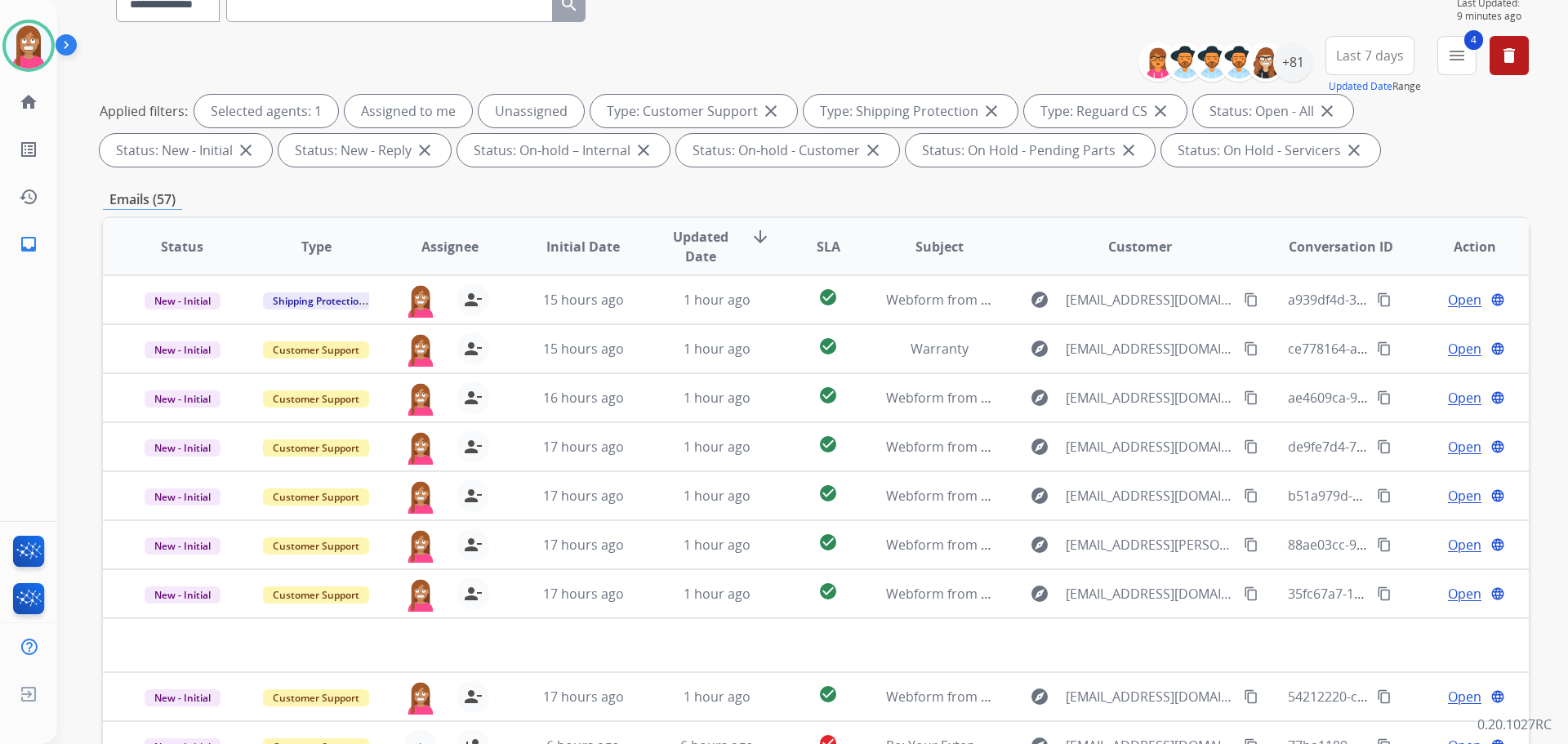
scroll to position [18, 0]
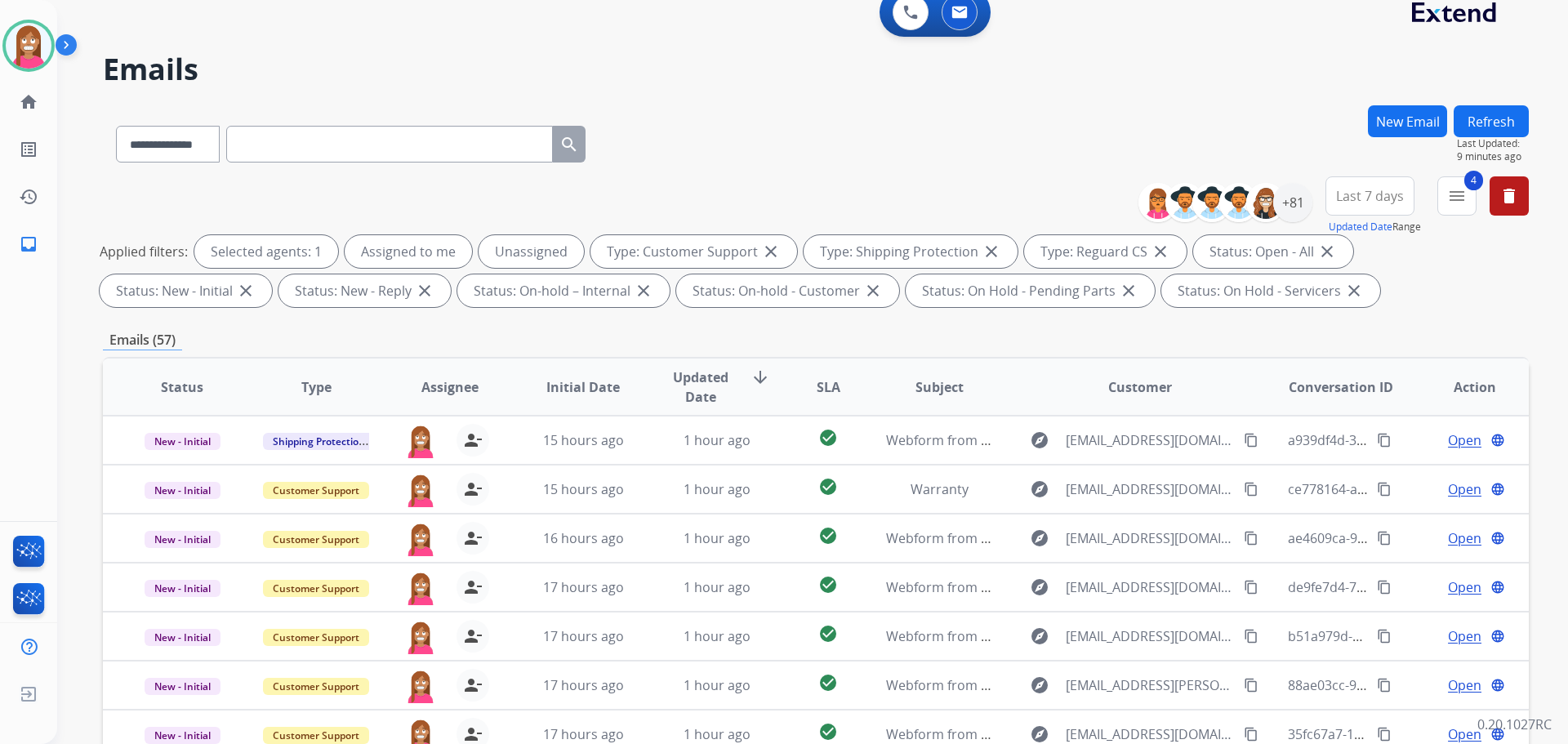
click at [1474, 123] on button "Refresh" at bounding box center [1491, 121] width 75 height 32
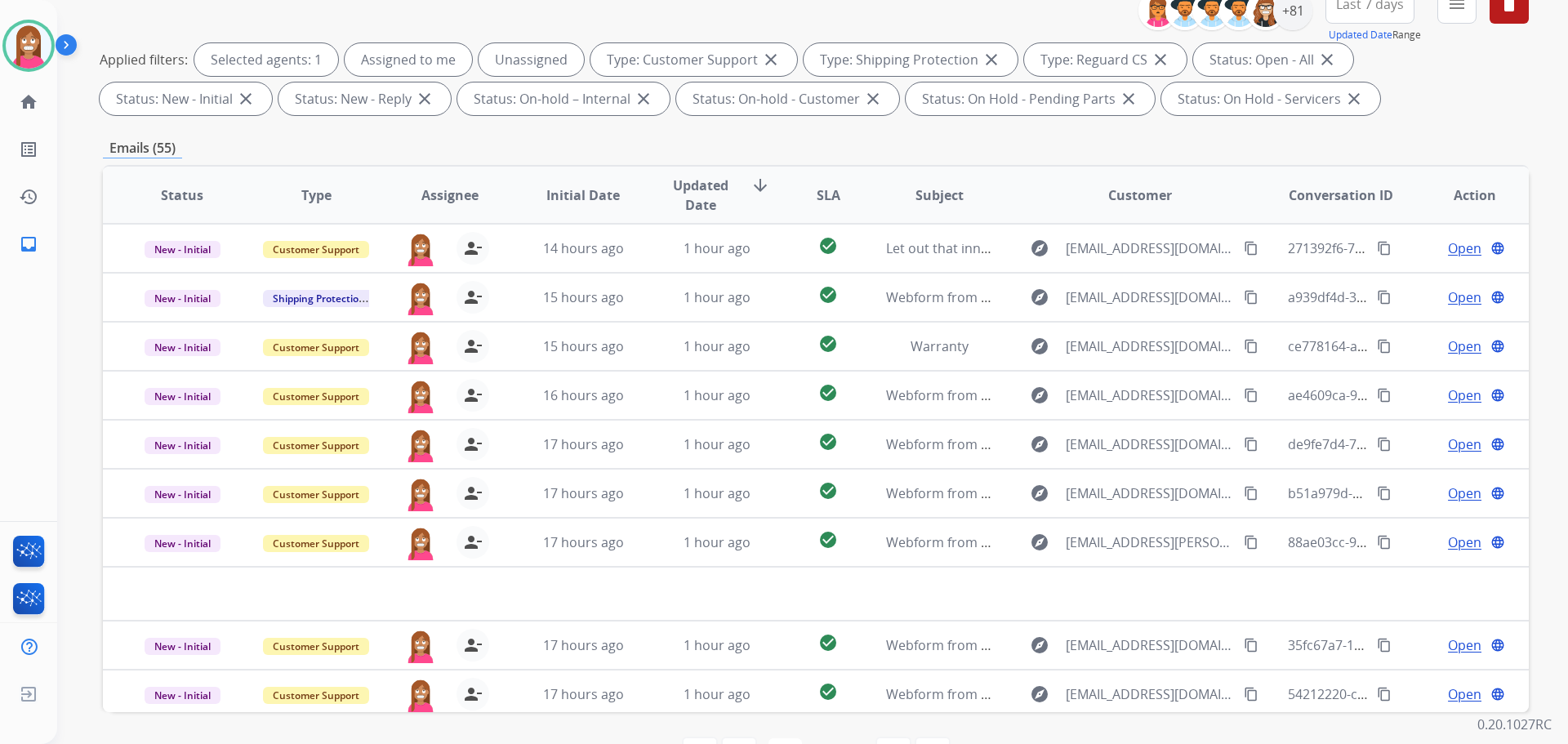
scroll to position [100, 0]
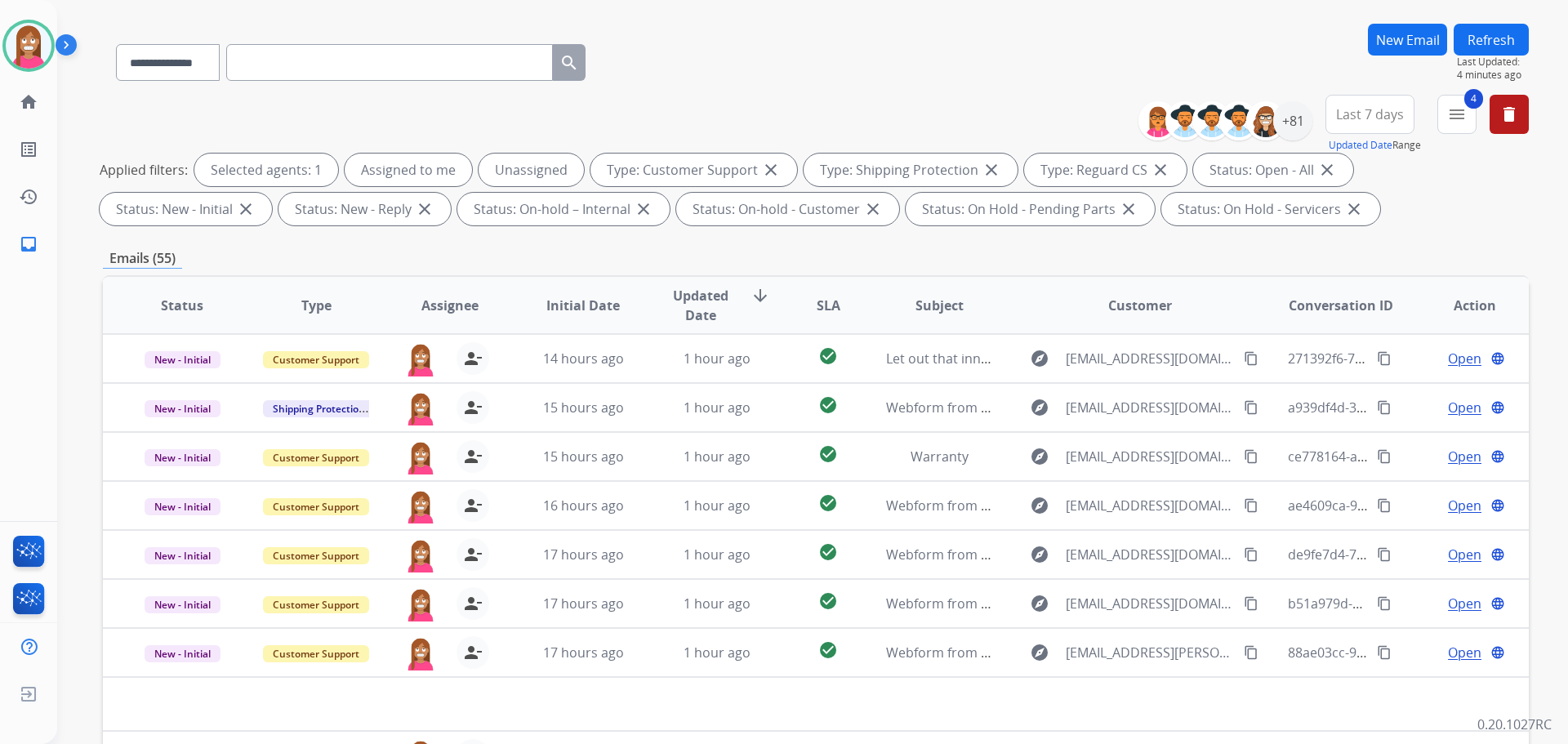
click at [1475, 40] on button "Refresh" at bounding box center [1491, 39] width 75 height 32
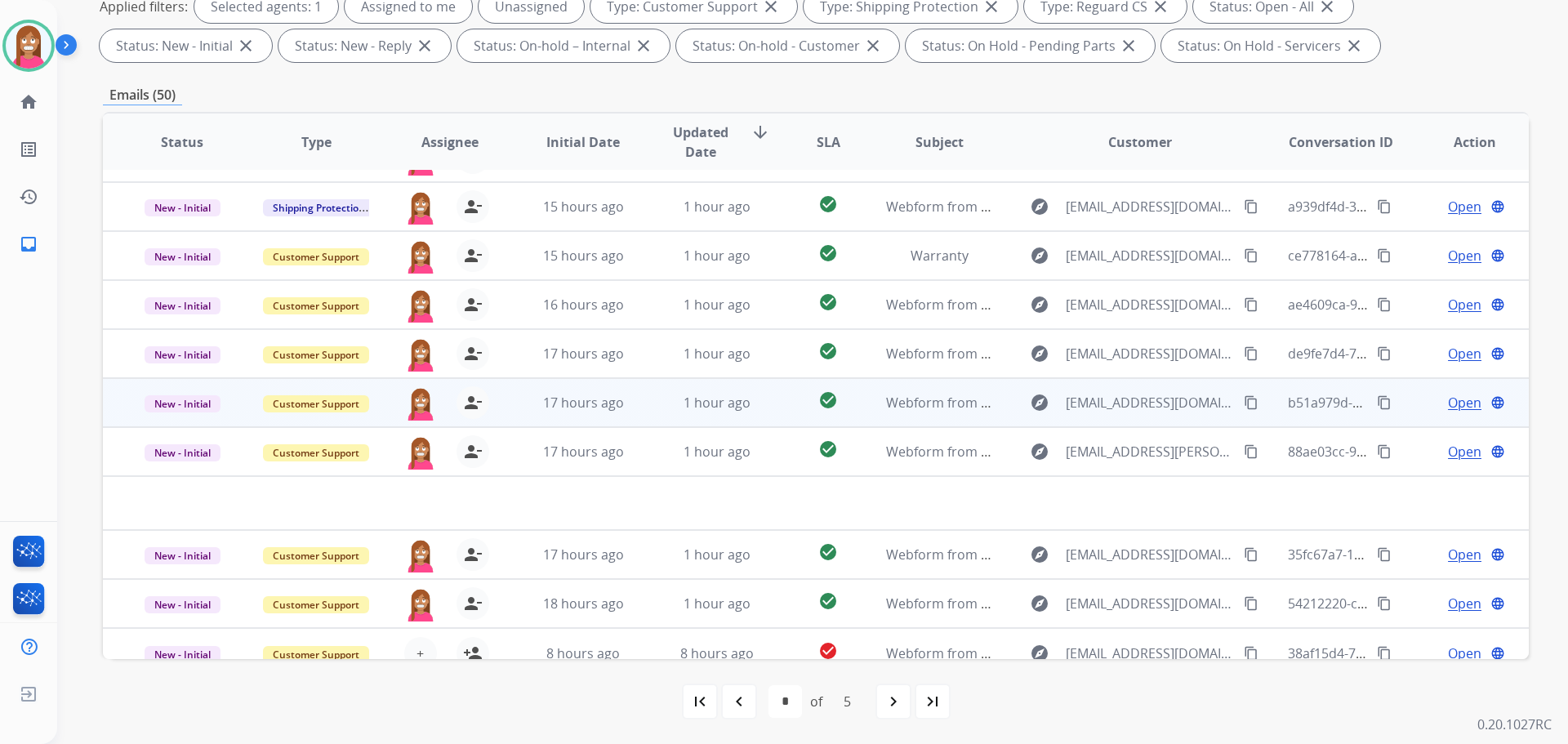
scroll to position [55, 0]
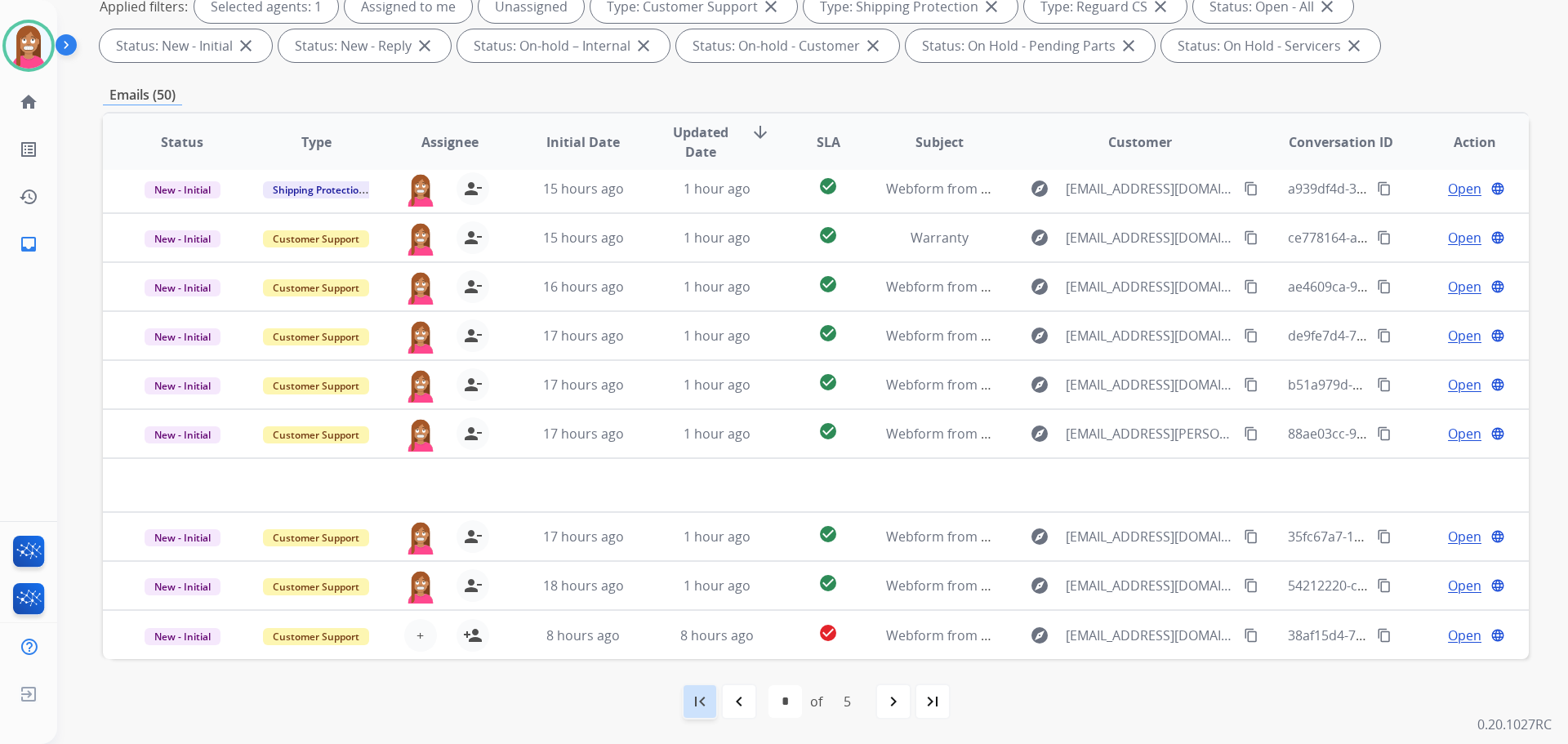
click at [710, 703] on div "first_page" at bounding box center [699, 701] width 36 height 36
select select "*"
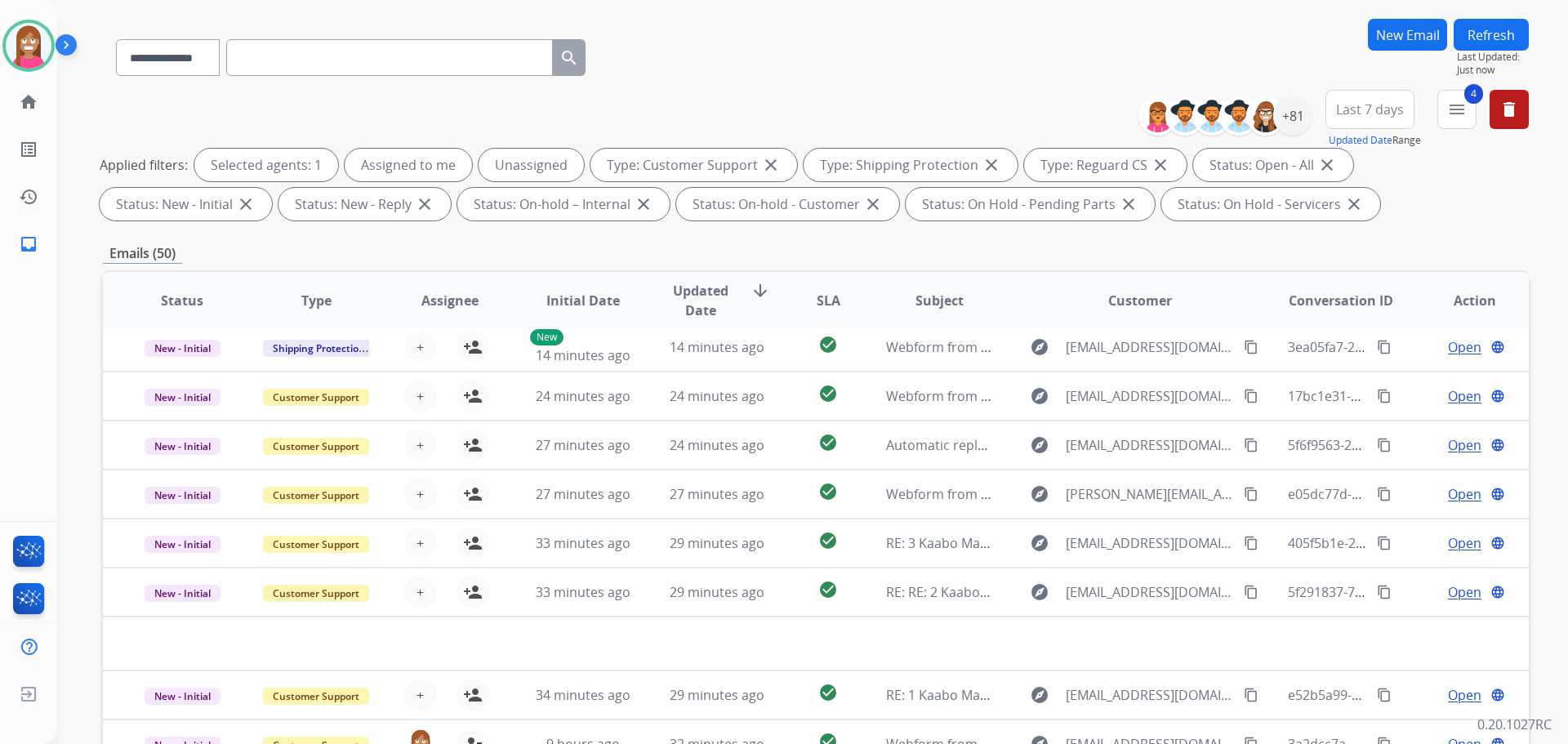
scroll to position [264, 0]
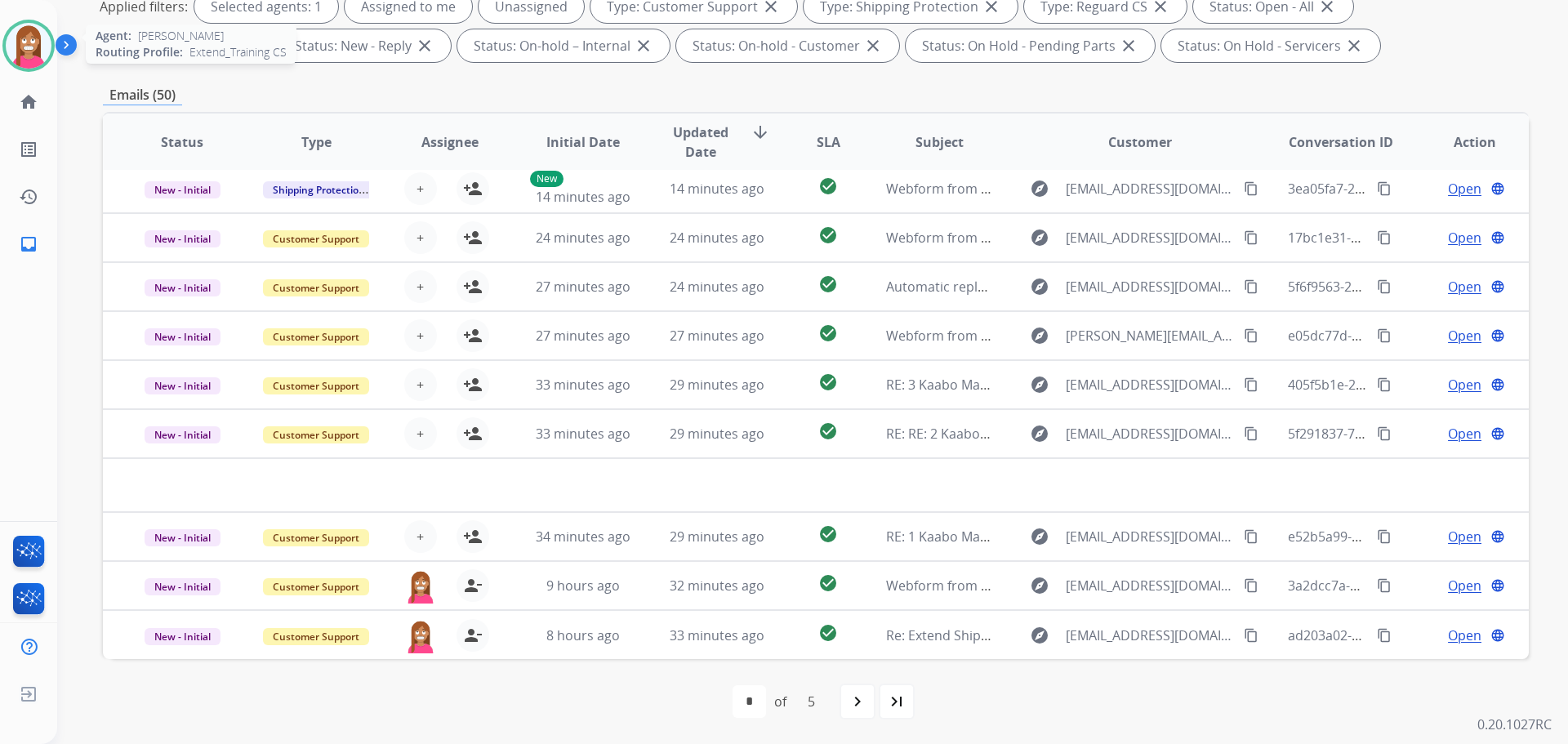
click at [25, 44] on img at bounding box center [28, 45] width 46 height 46
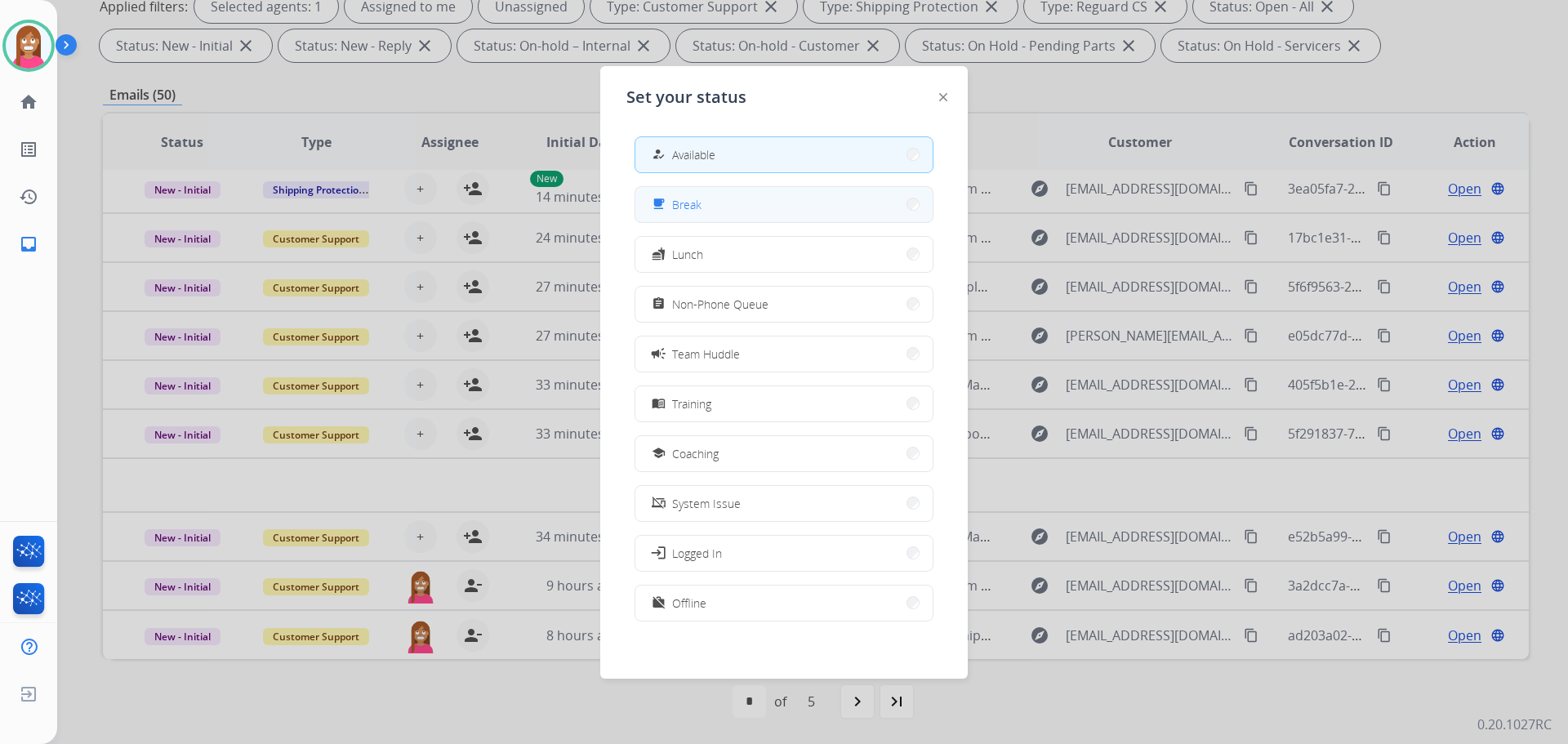
click at [730, 212] on button "free_breakfast Break" at bounding box center [783, 205] width 297 height 35
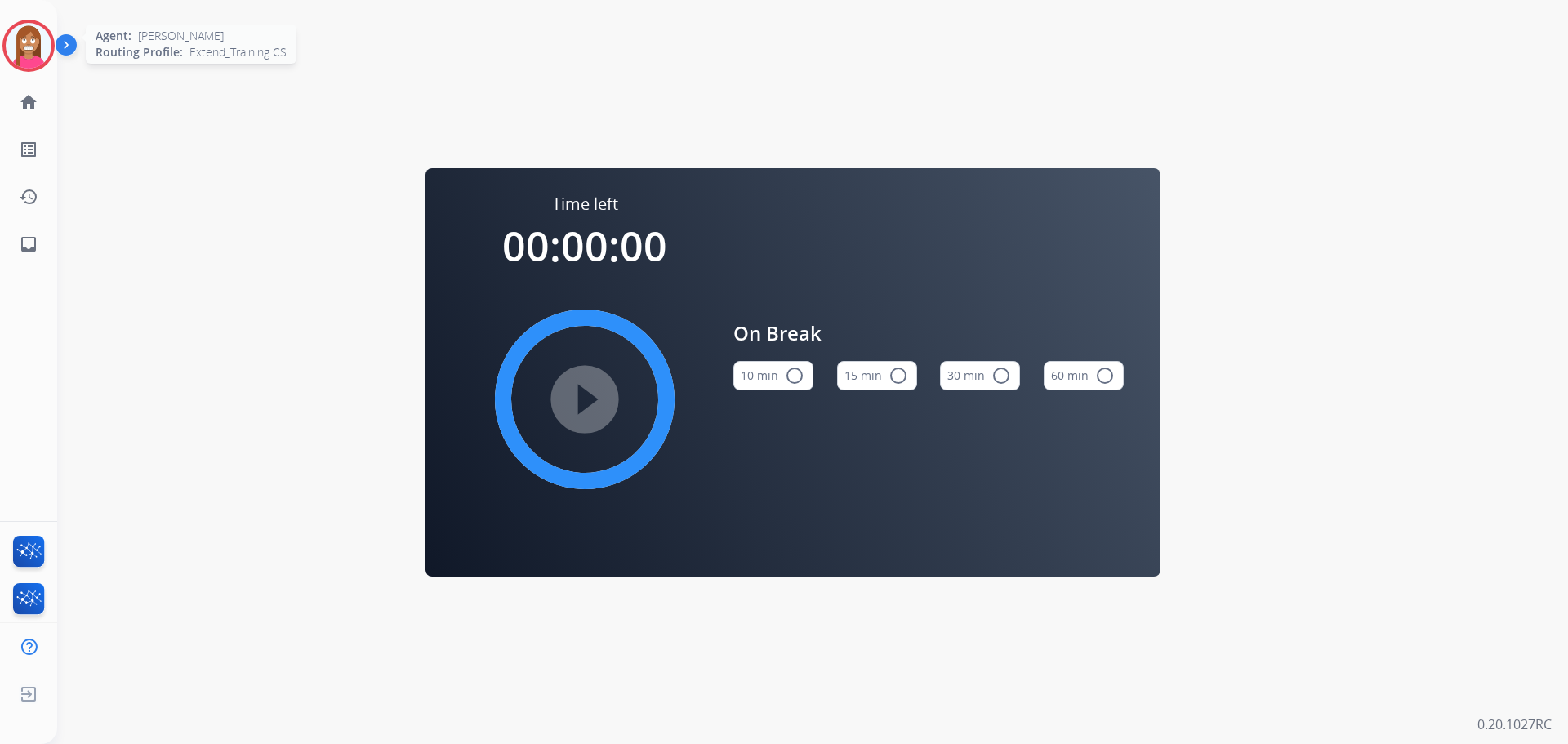
click at [23, 49] on img at bounding box center [28, 45] width 46 height 46
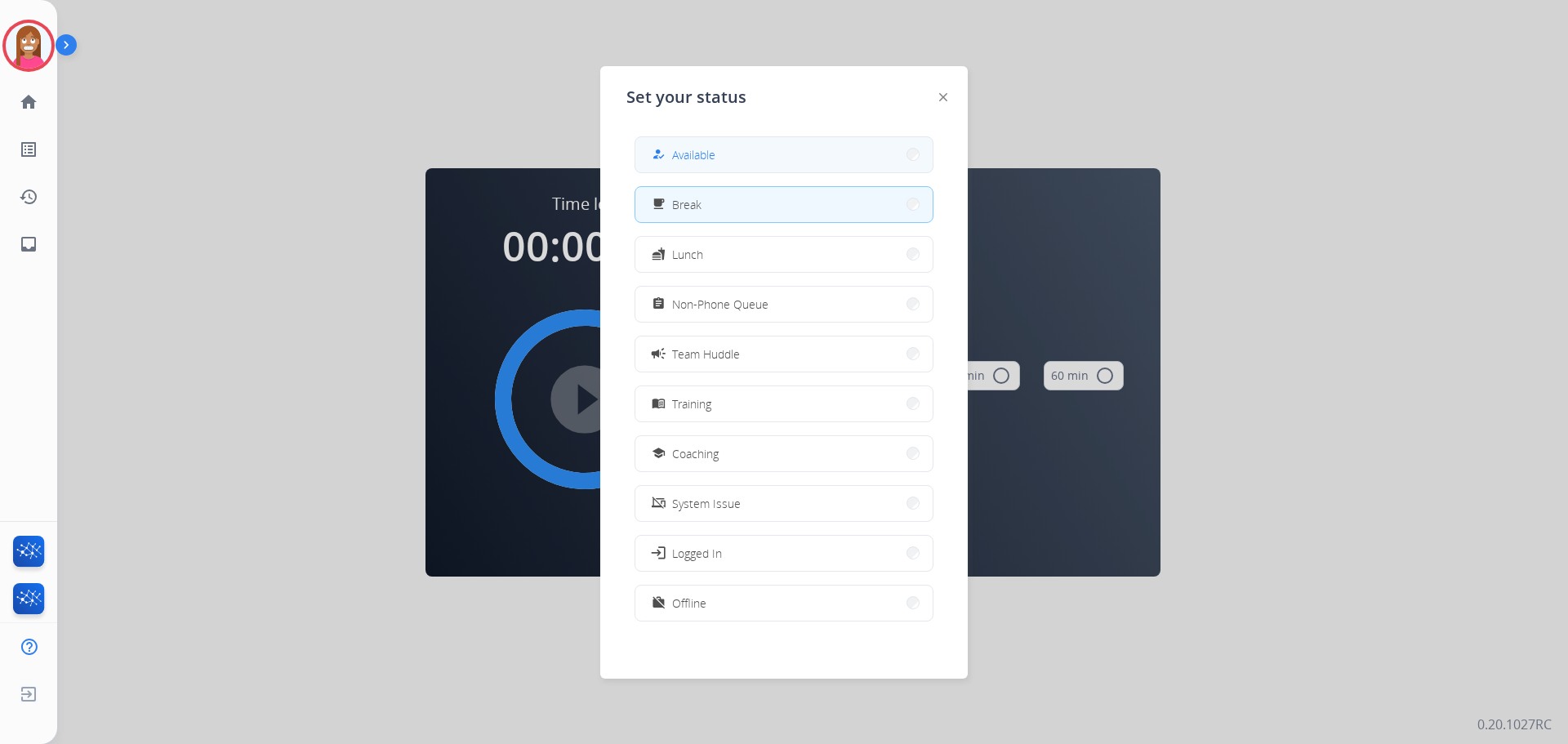
click at [670, 162] on div "how_to_reg" at bounding box center [660, 154] width 23 height 19
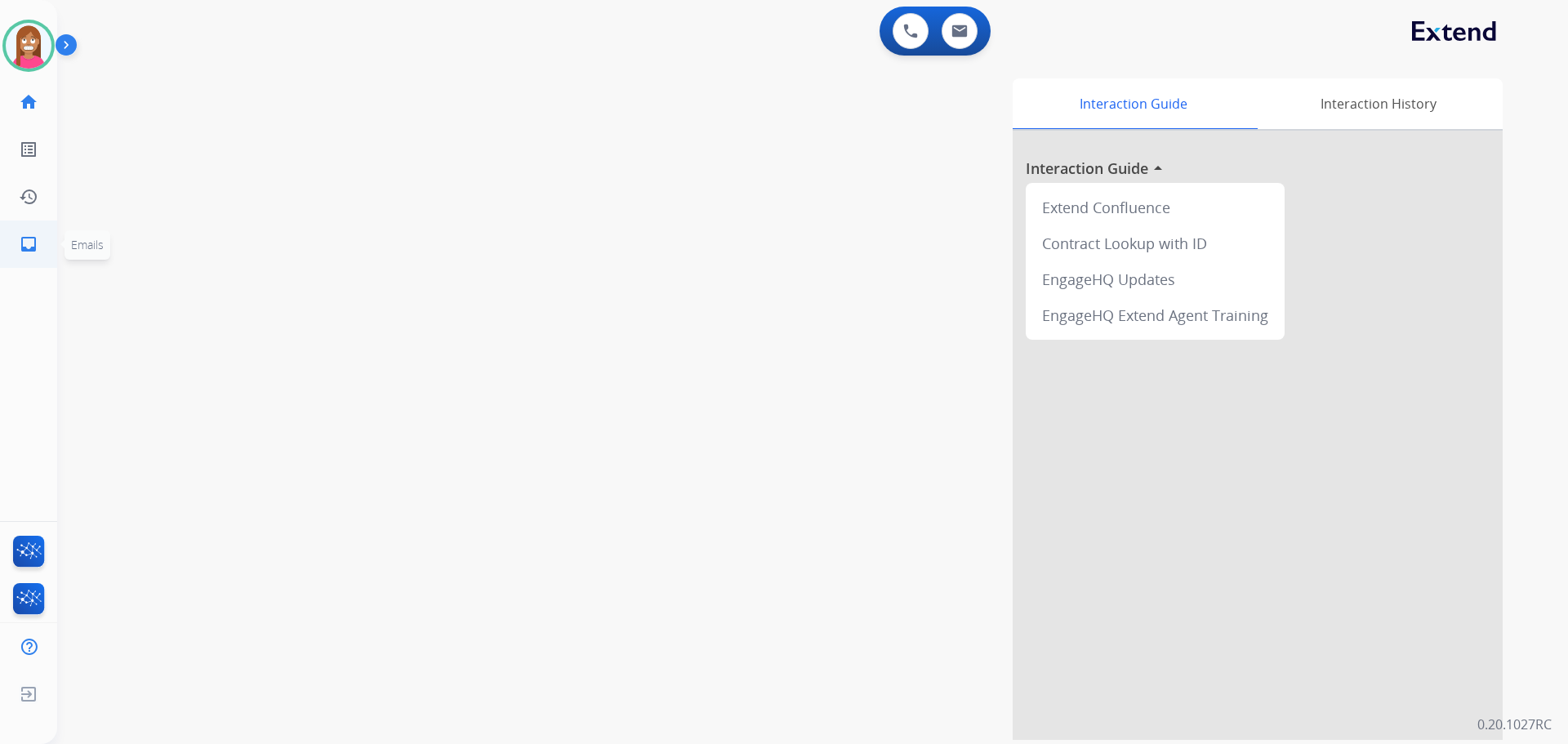
click at [21, 240] on mat-icon "inbox" at bounding box center [28, 244] width 19 height 19
select select "**********"
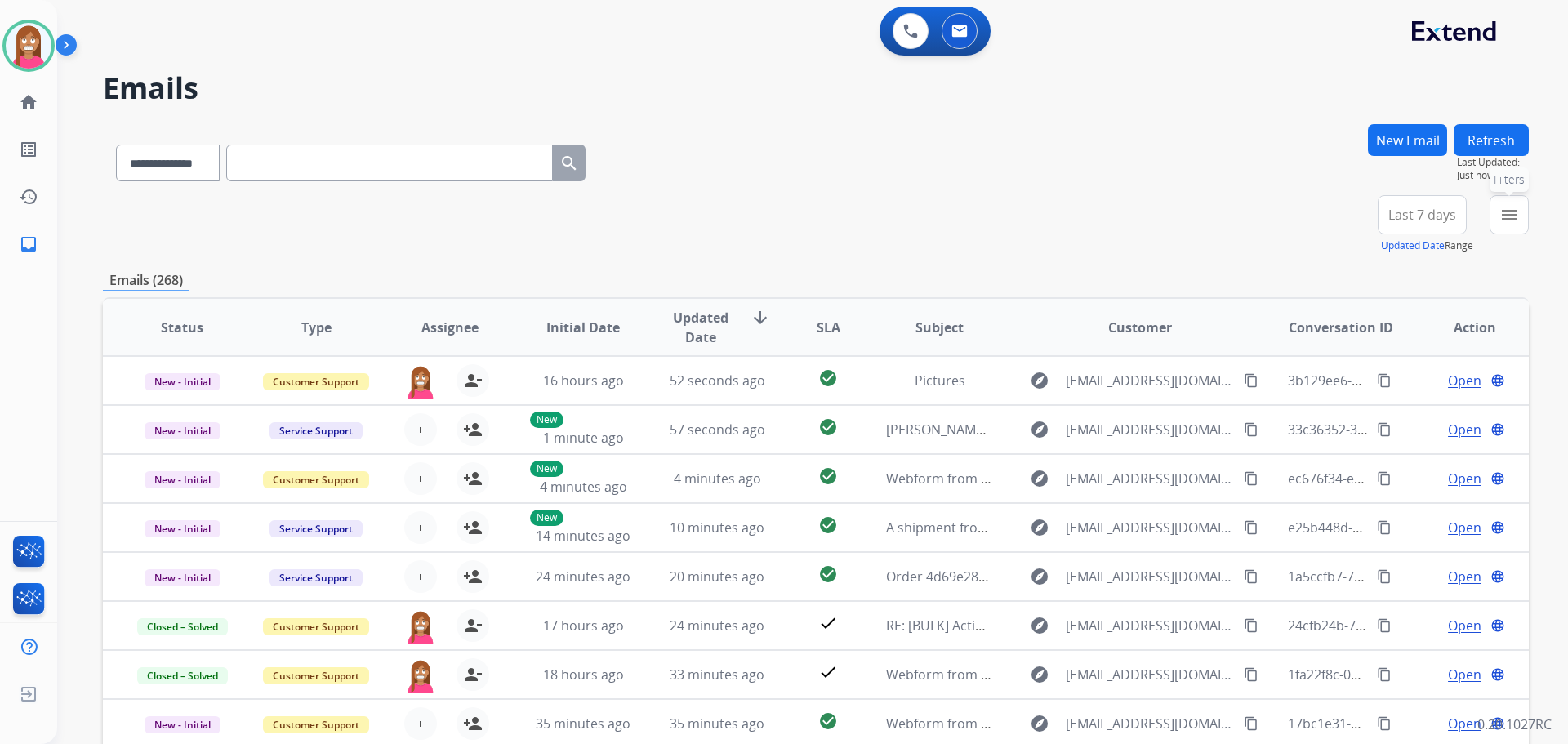
drag, startPoint x: 1504, startPoint y: 221, endPoint x: 1477, endPoint y: 236, distance: 30.9
click at [1499, 221] on mat-icon "menu" at bounding box center [1509, 214] width 19 height 19
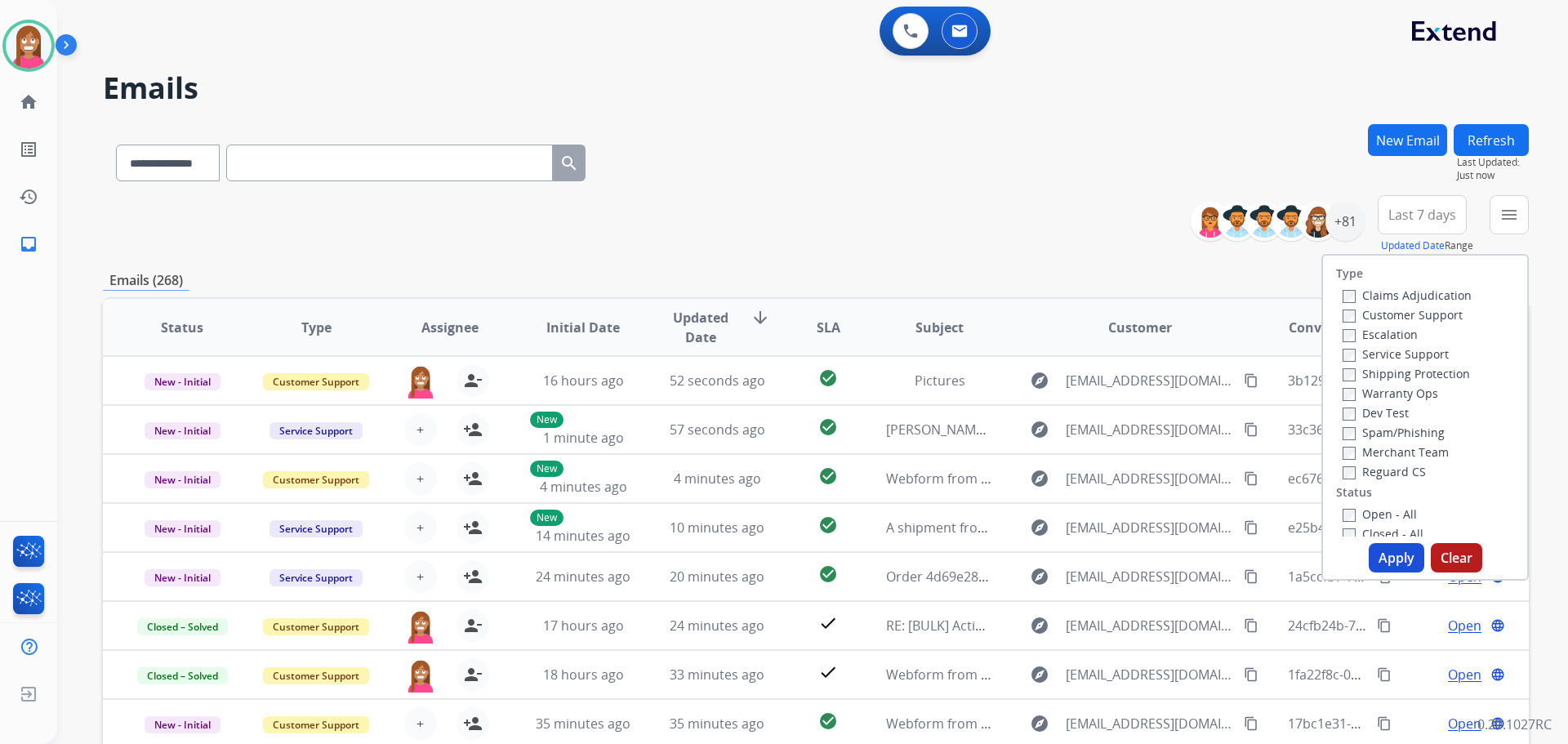
click at [1419, 313] on label "Customer Support" at bounding box center [1402, 315] width 120 height 16
click at [1398, 369] on label "Shipping Protection" at bounding box center [1407, 373] width 127 height 16
click at [1364, 474] on label "Reguard CS" at bounding box center [1385, 471] width 84 height 16
click at [1364, 516] on label "Open - All" at bounding box center [1380, 514] width 74 height 16
click at [1386, 565] on button "Apply" at bounding box center [1396, 557] width 55 height 29
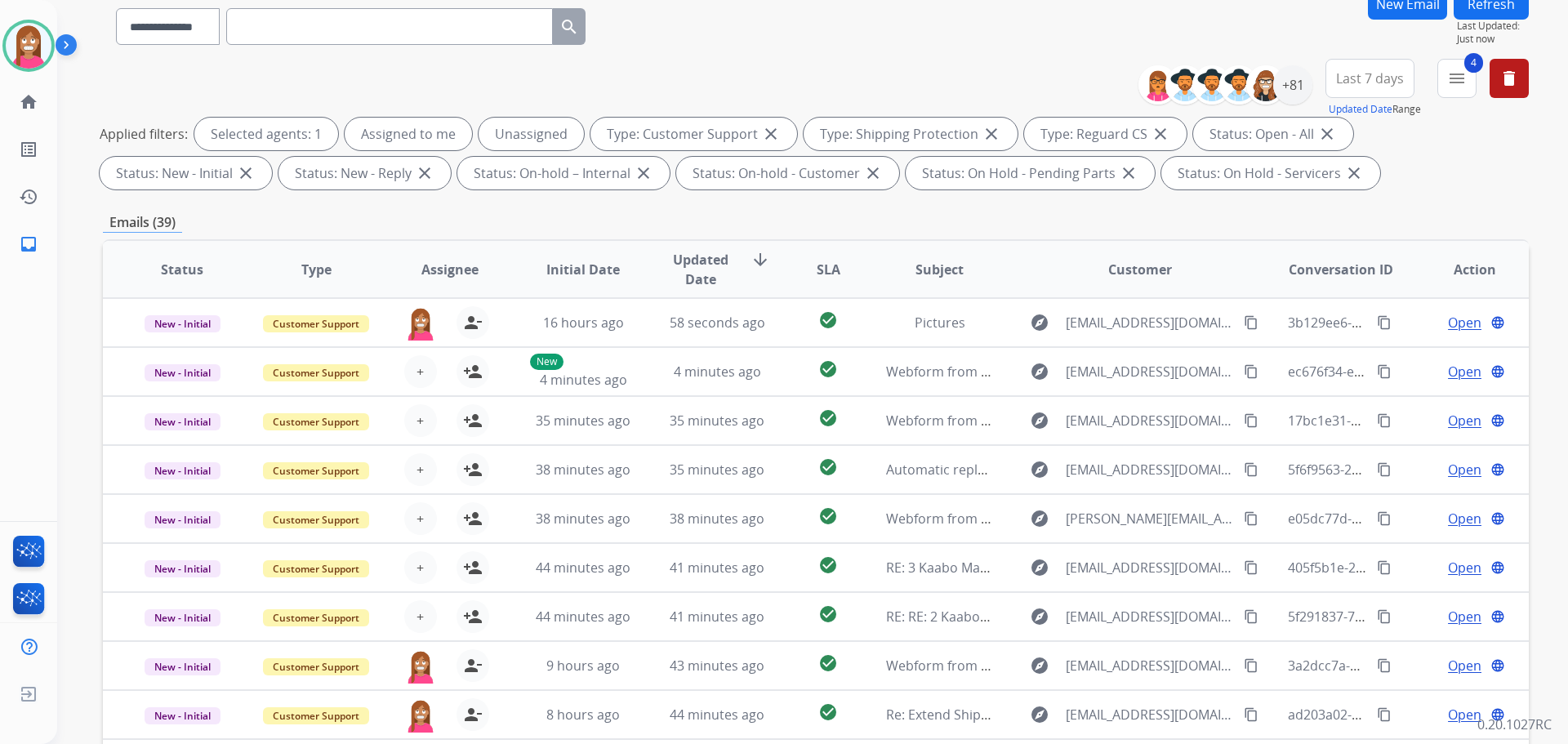
scroll to position [100, 0]
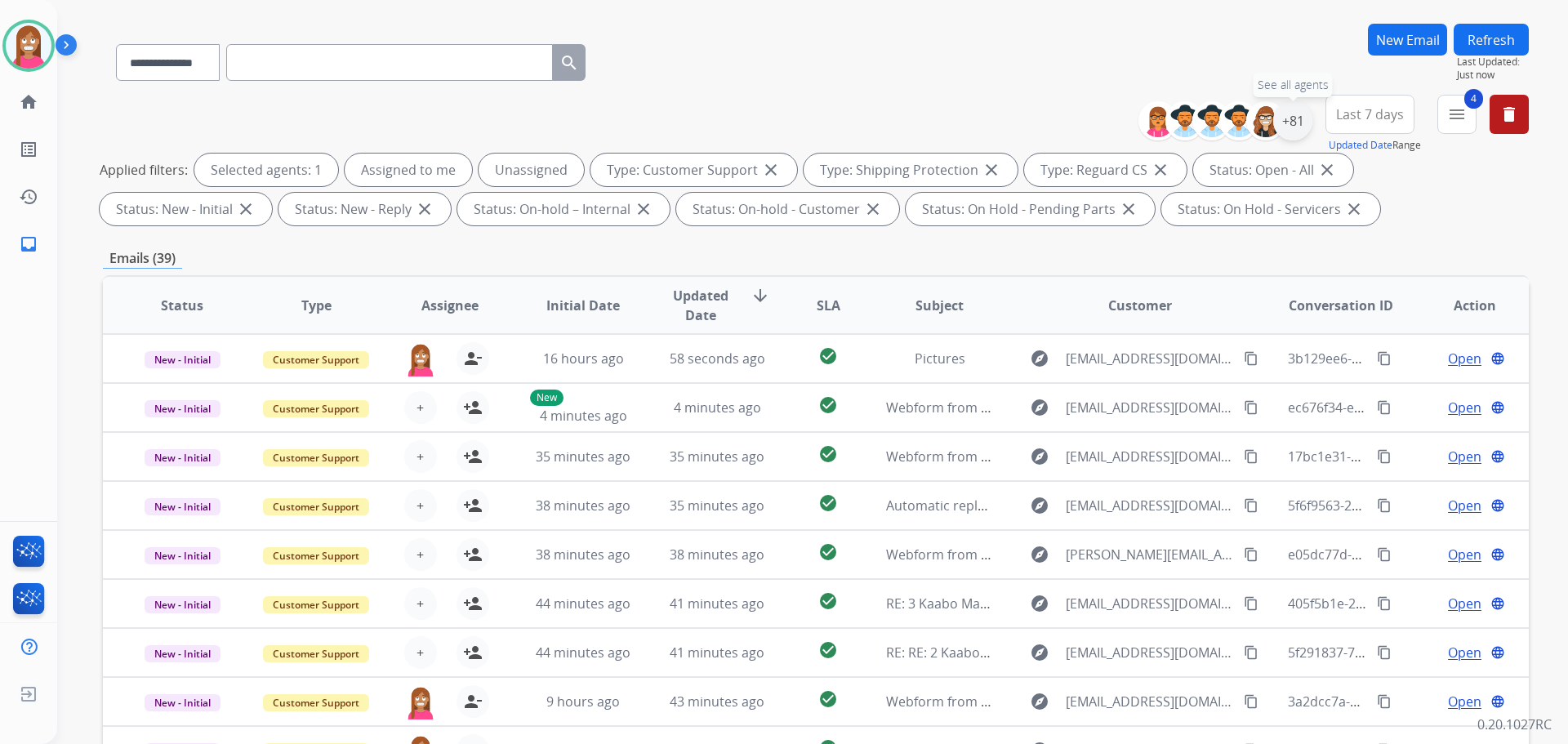
click at [1299, 126] on div "+81" at bounding box center [1293, 121] width 39 height 39
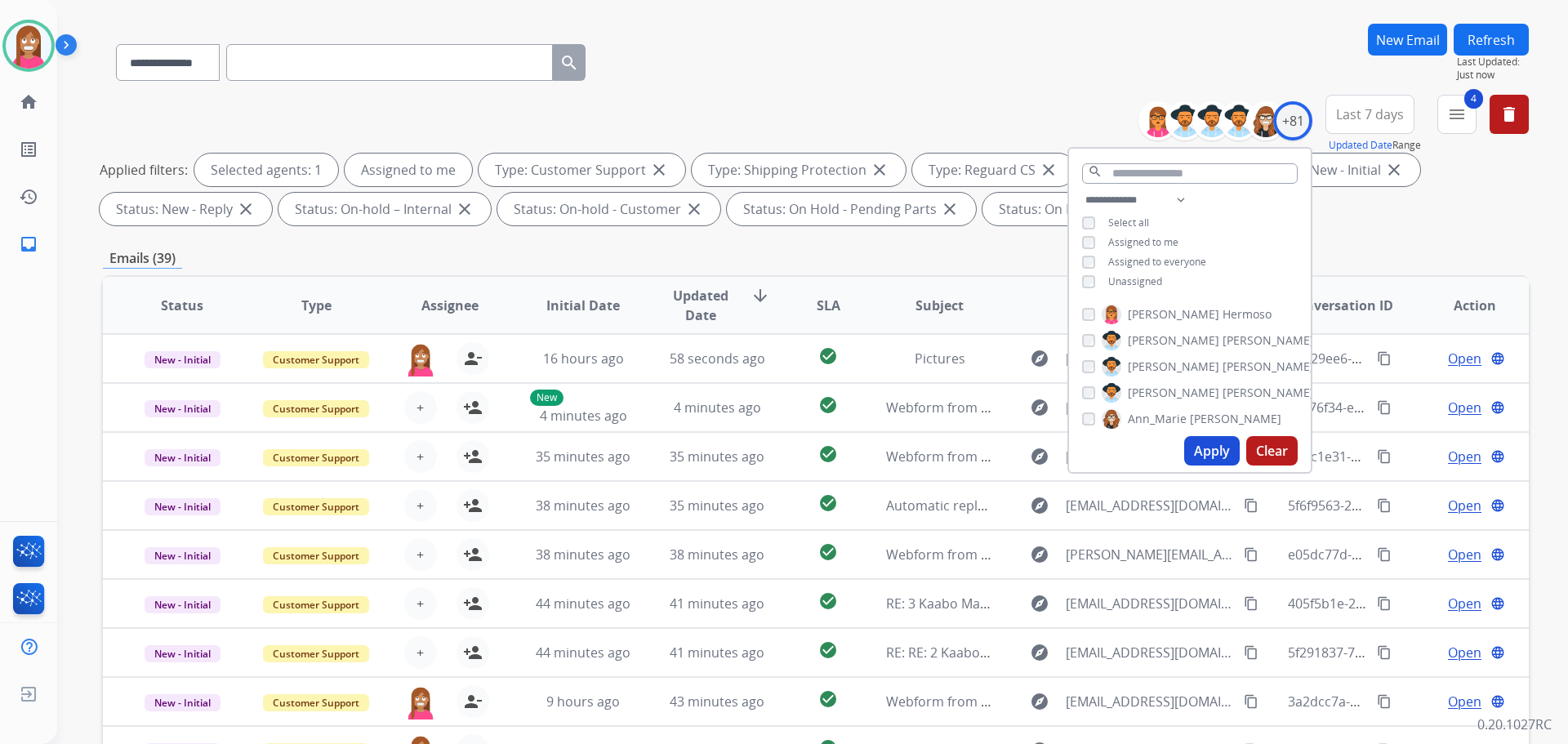
click at [1196, 444] on button "Apply" at bounding box center [1212, 450] width 55 height 29
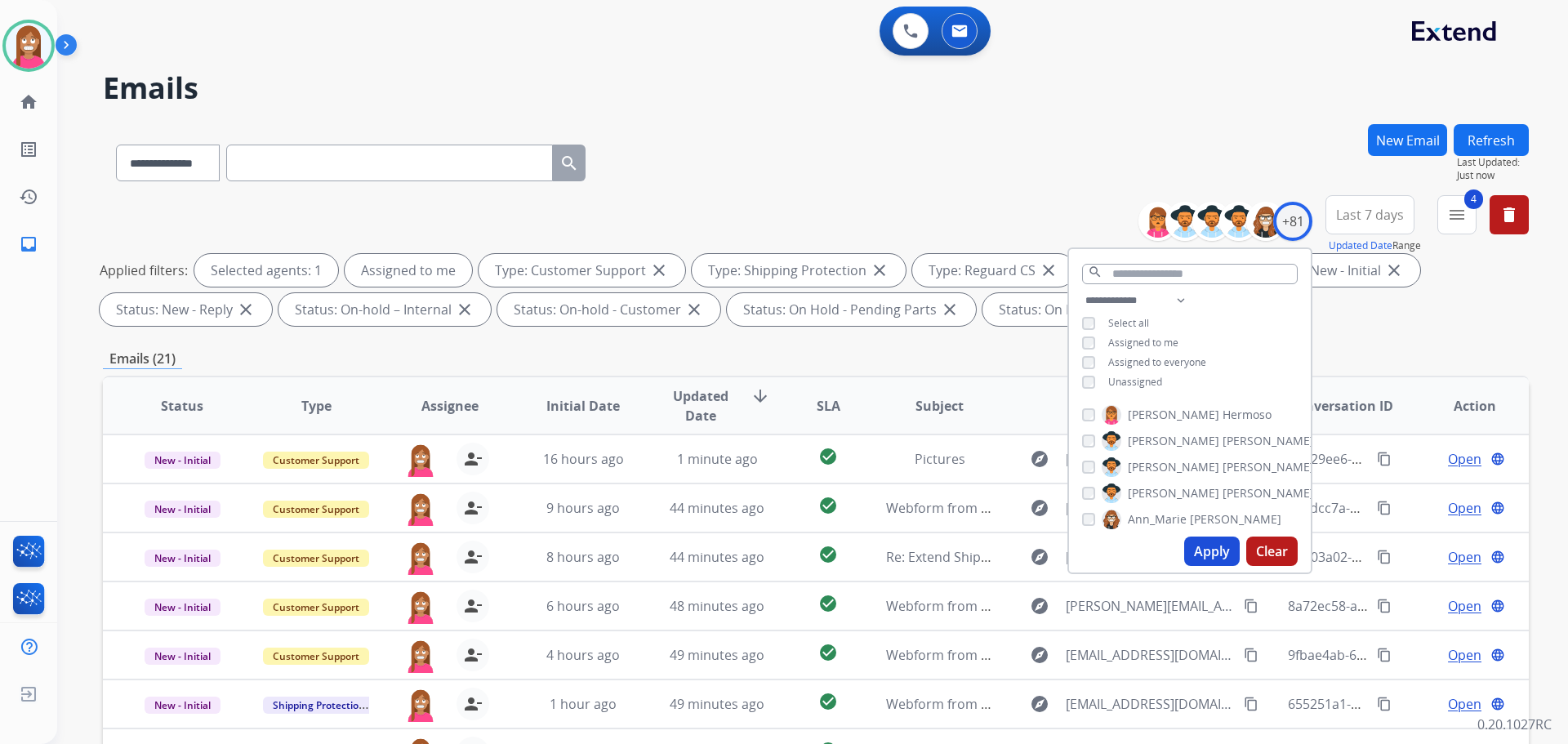
click at [787, 134] on div "**********" at bounding box center [816, 159] width 1426 height 71
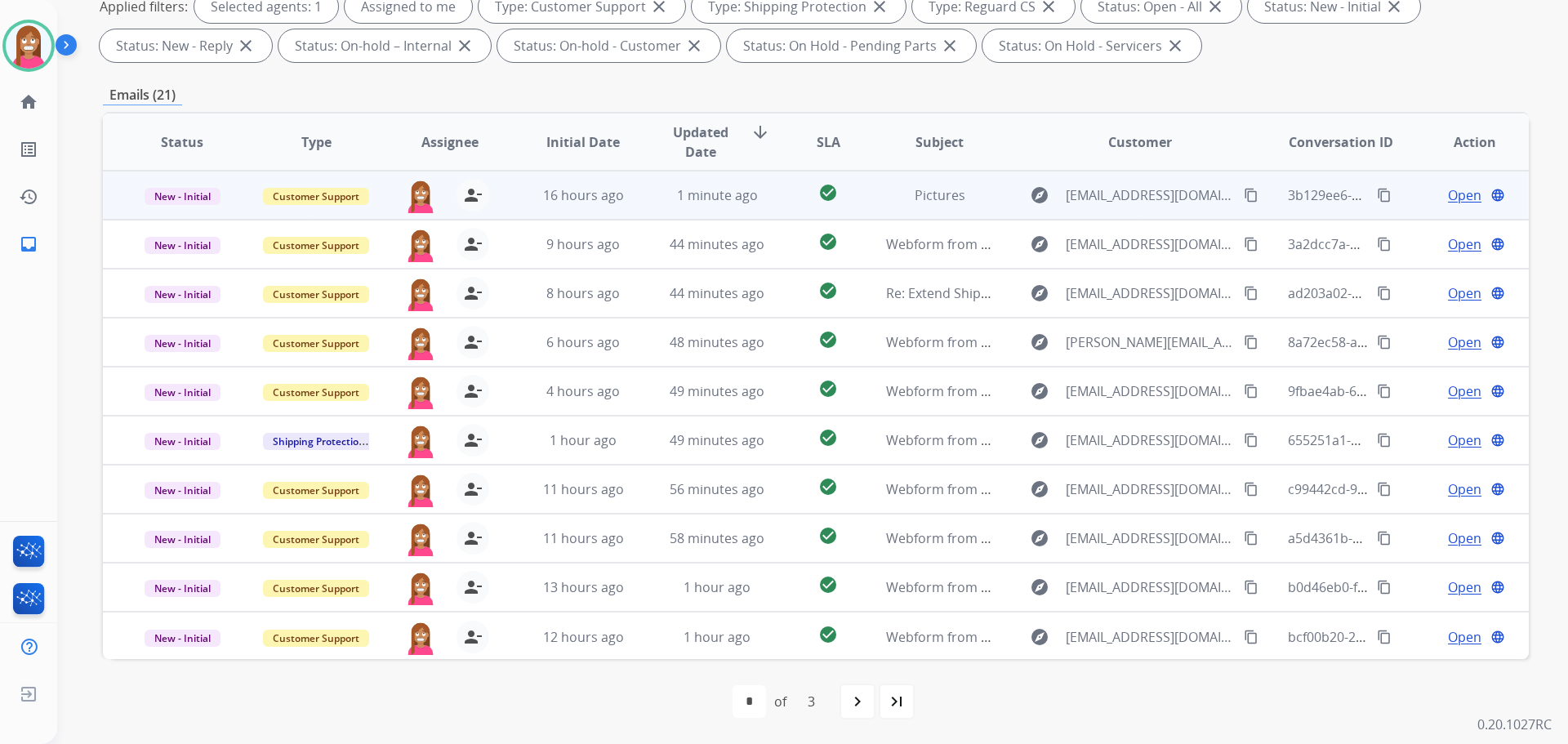
click at [1448, 193] on span "Open" at bounding box center [1464, 195] width 33 height 19
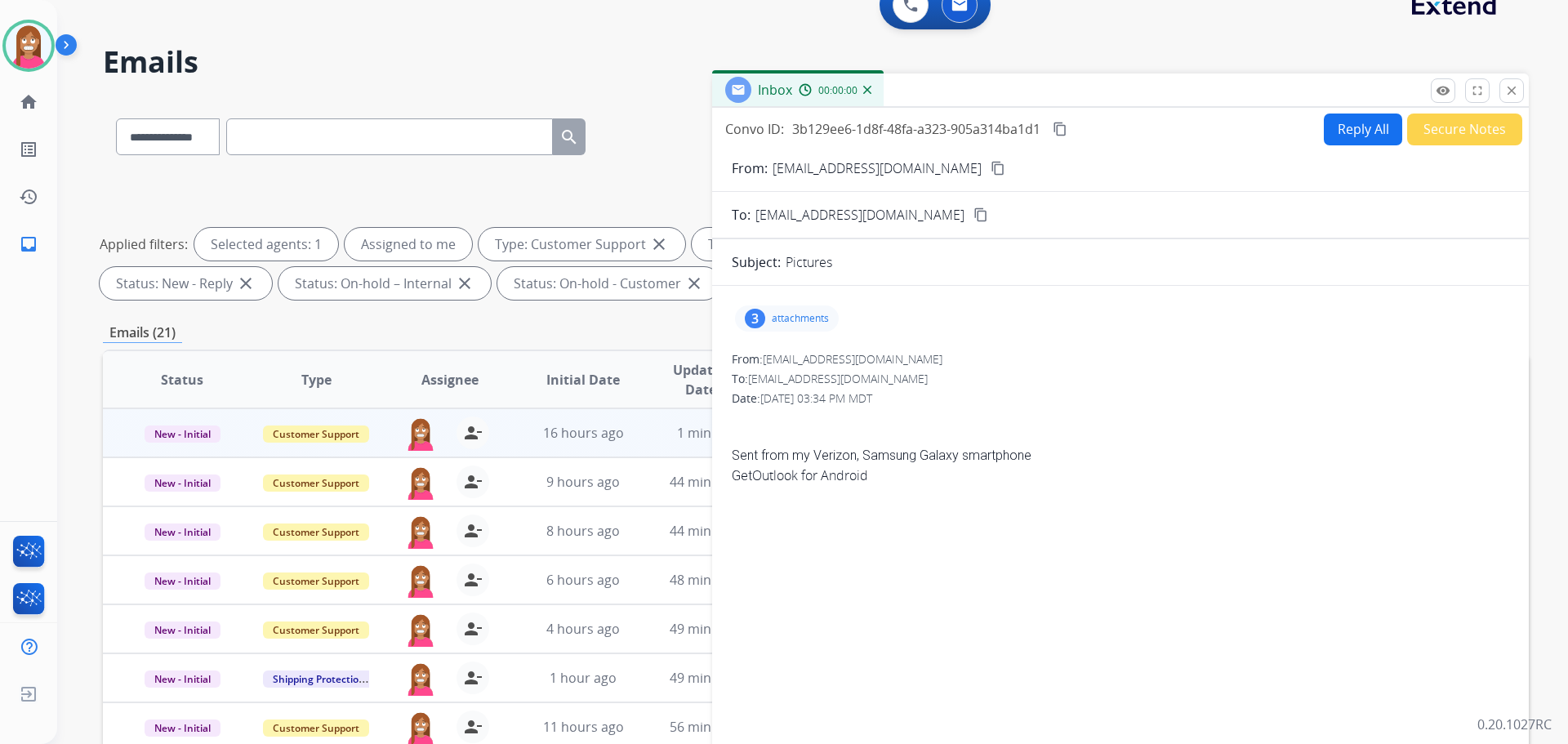
scroll to position [18, 0]
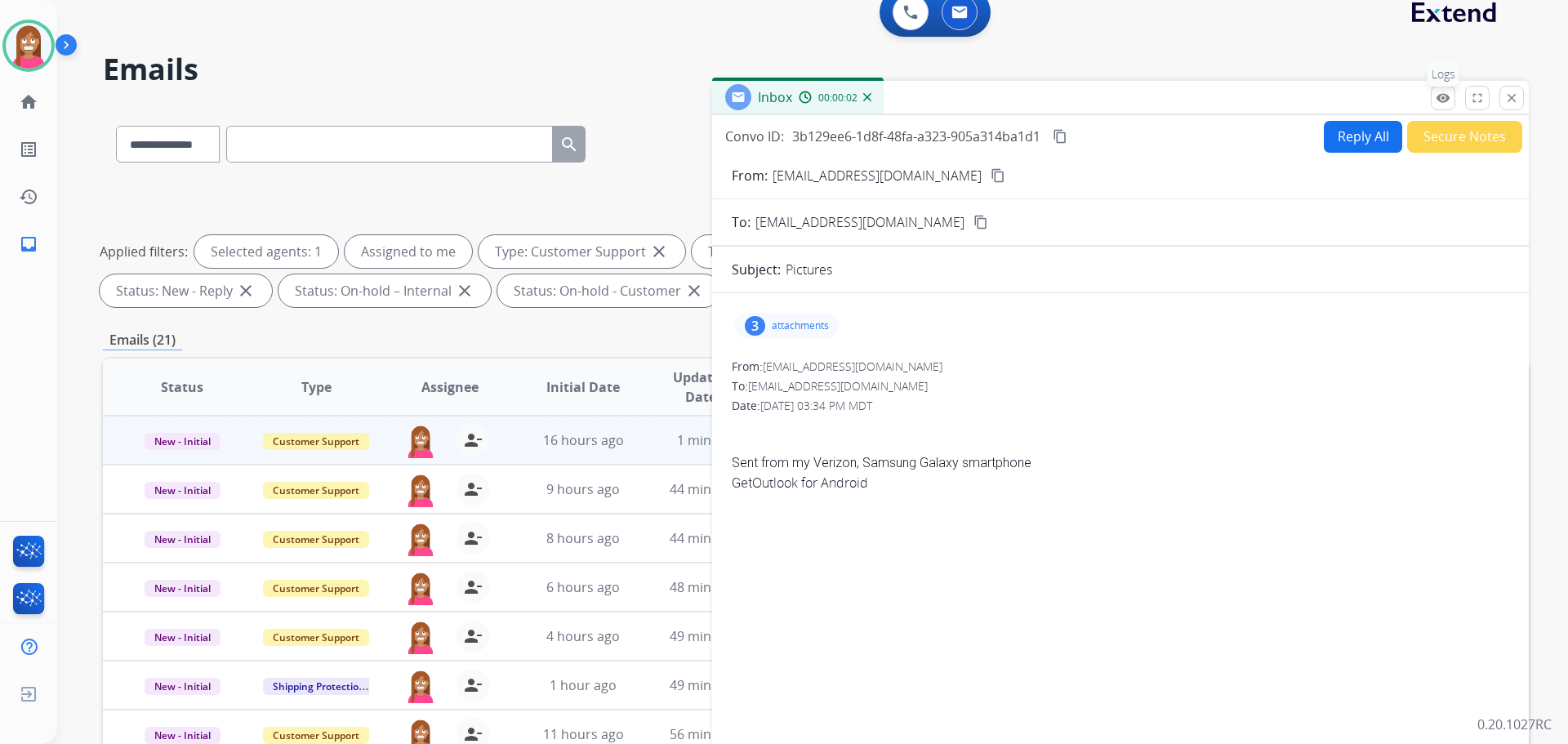
click at [1441, 100] on mat-icon "remove_red_eye" at bounding box center [1443, 98] width 15 height 15
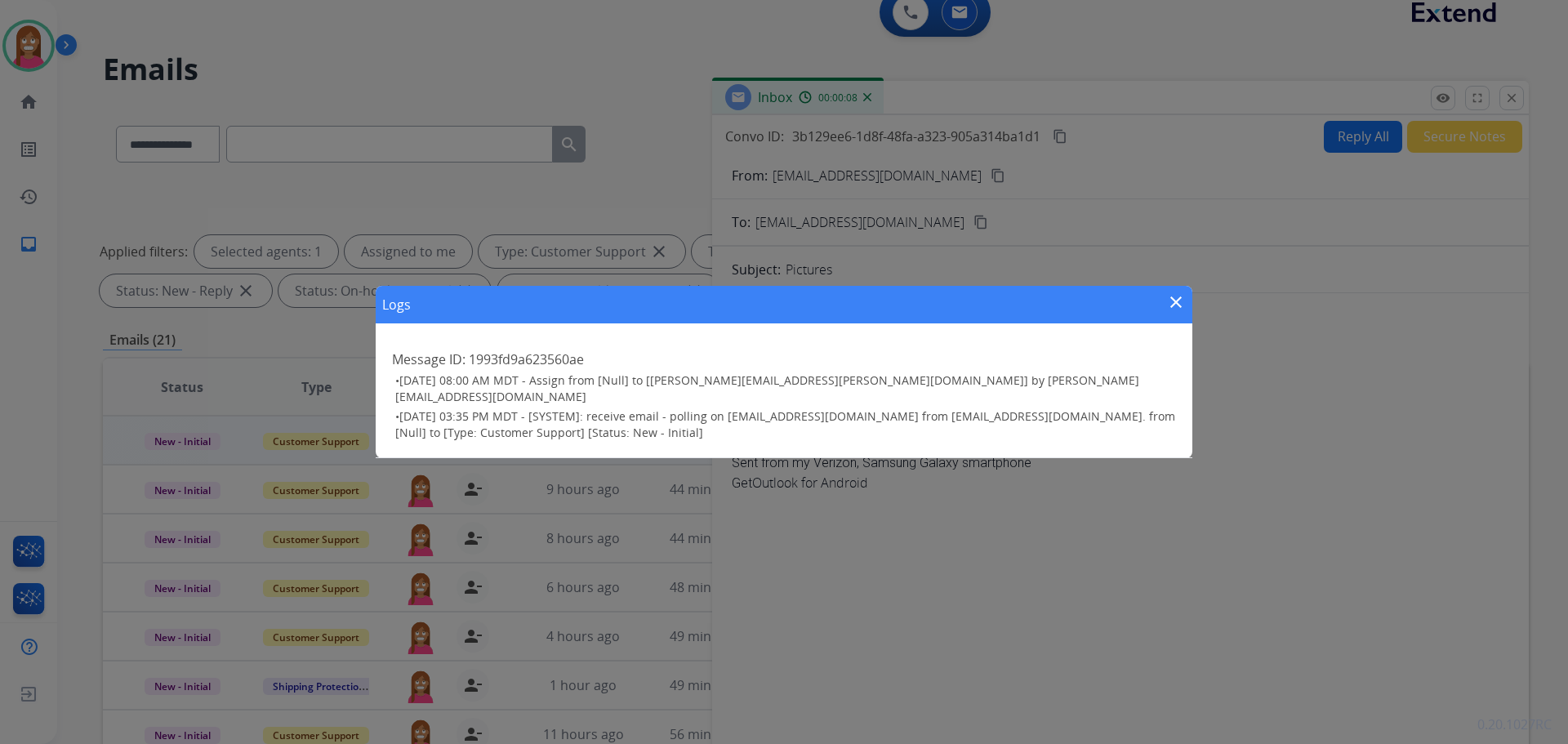
click at [1175, 312] on mat-icon "close" at bounding box center [1176, 301] width 19 height 19
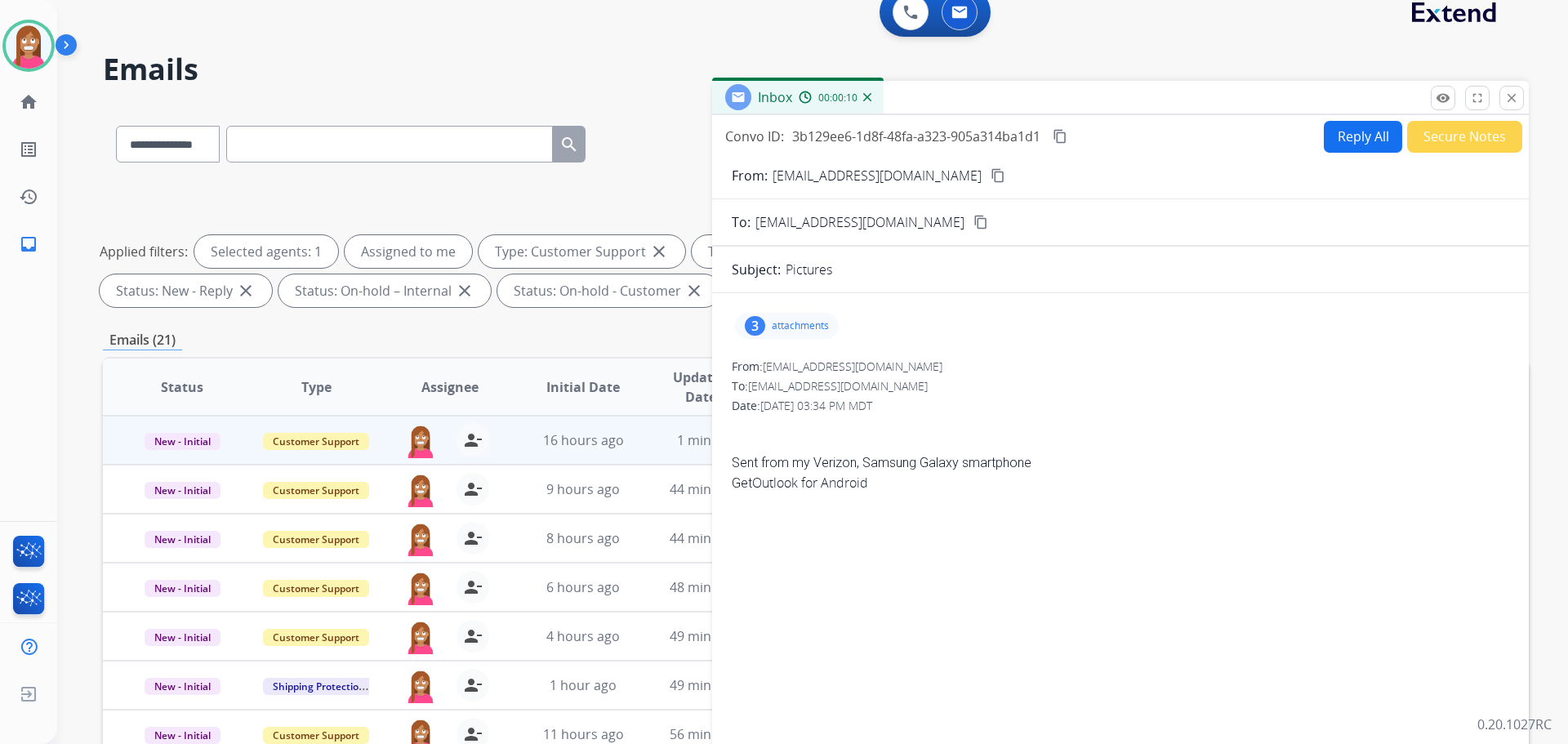
drag, startPoint x: 1508, startPoint y: 95, endPoint x: 1493, endPoint y: 102, distance: 16.6
click at [1509, 95] on mat-icon "close" at bounding box center [1512, 98] width 15 height 15
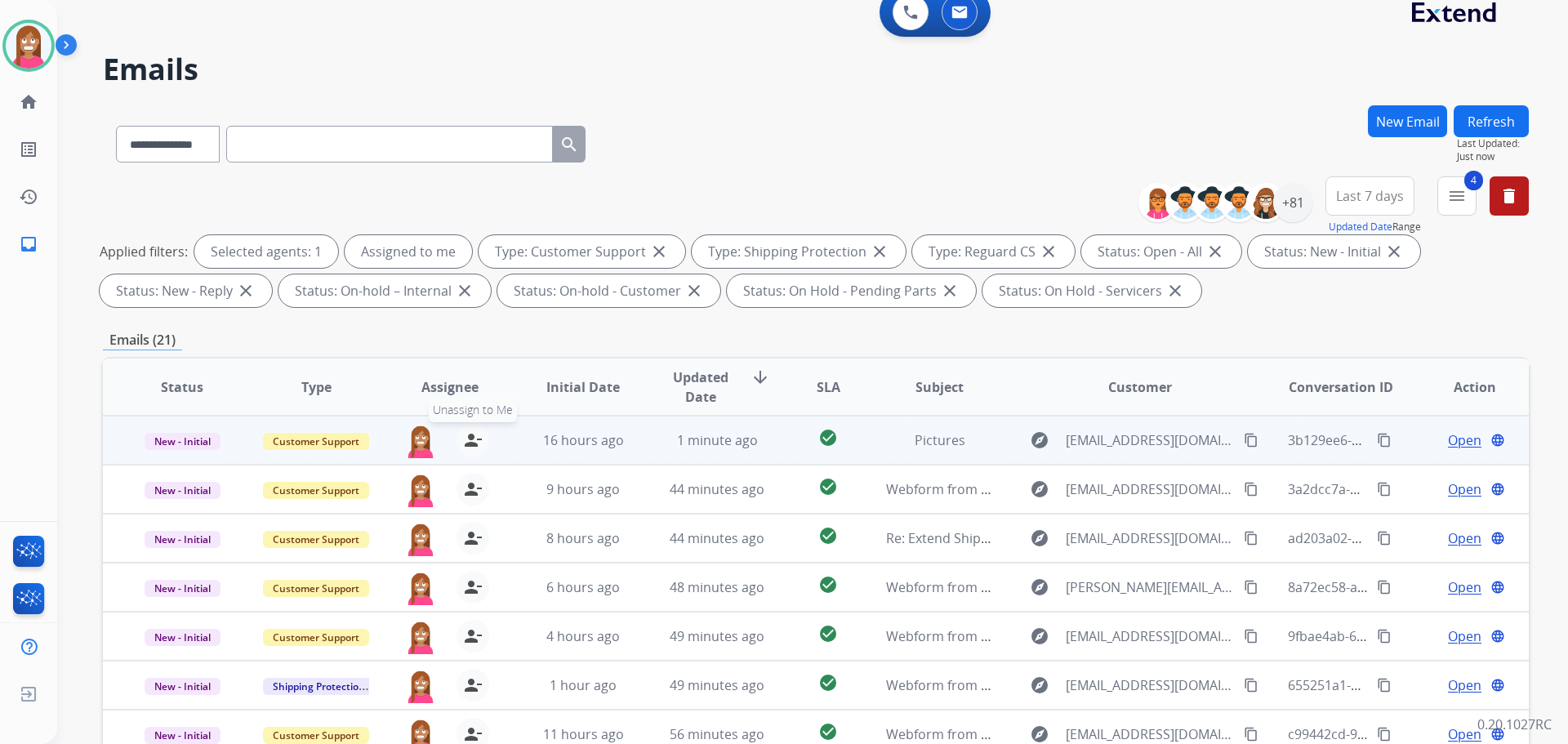
drag, startPoint x: 475, startPoint y: 440, endPoint x: 709, endPoint y: 367, distance: 245.1
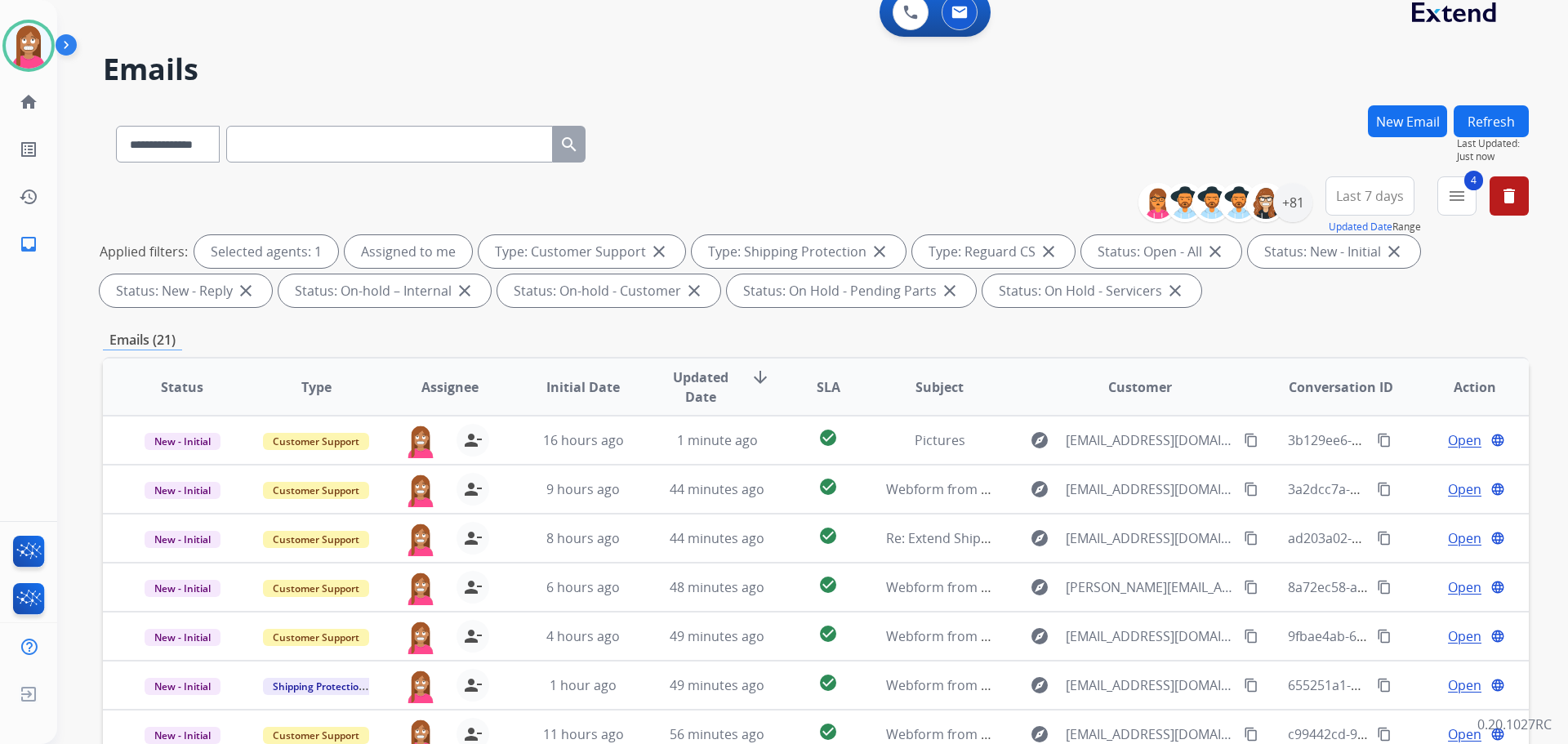
click at [477, 439] on mat-icon "person_remove" at bounding box center [472, 439] width 19 height 19
click at [1290, 203] on div "+81" at bounding box center [1293, 203] width 39 height 39
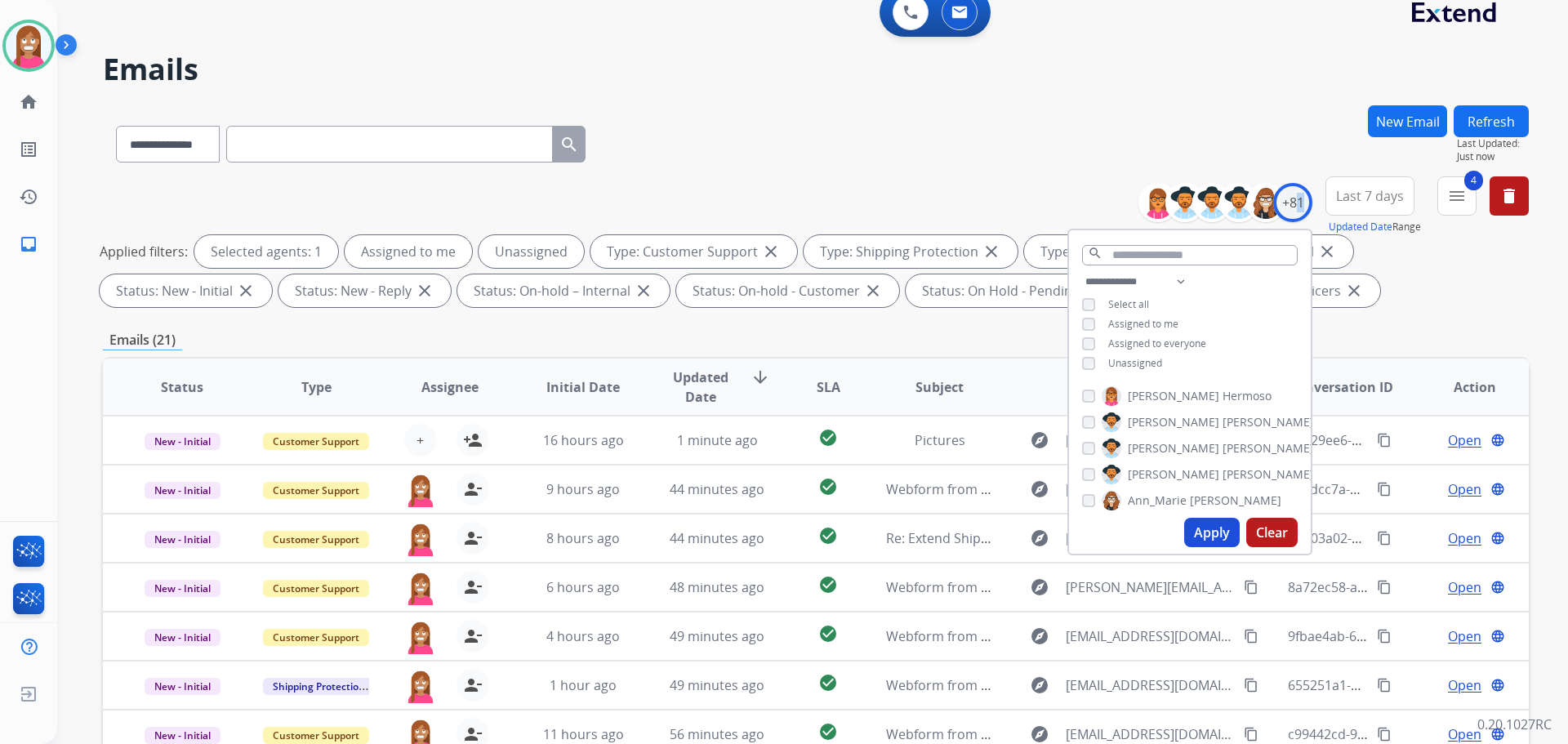
click at [1202, 529] on button "Apply" at bounding box center [1212, 532] width 55 height 29
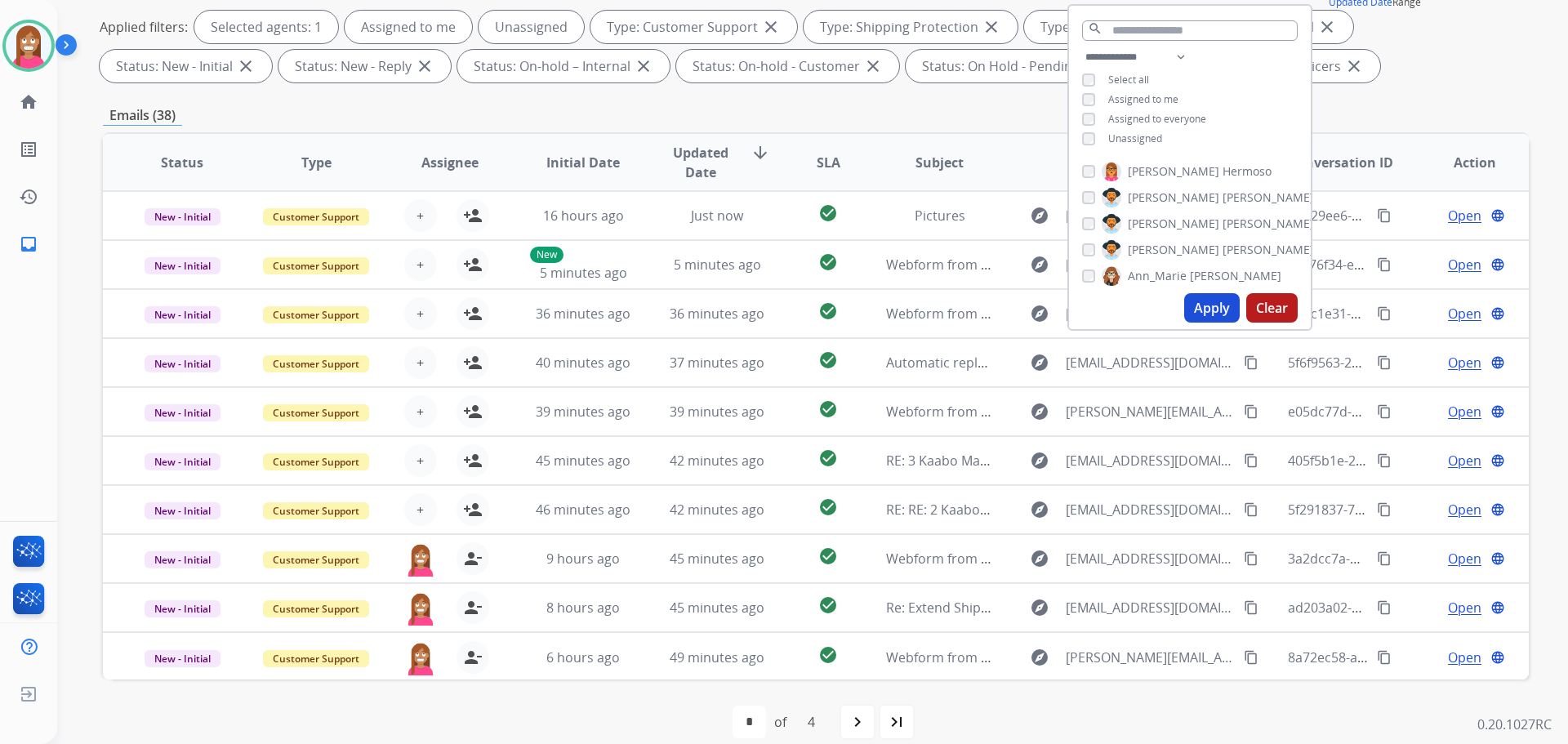
scroll to position [245, 0]
click at [657, 708] on div "first_page navigate_before * * * * of 4 navigate_next last_page" at bounding box center [816, 720] width 1426 height 33
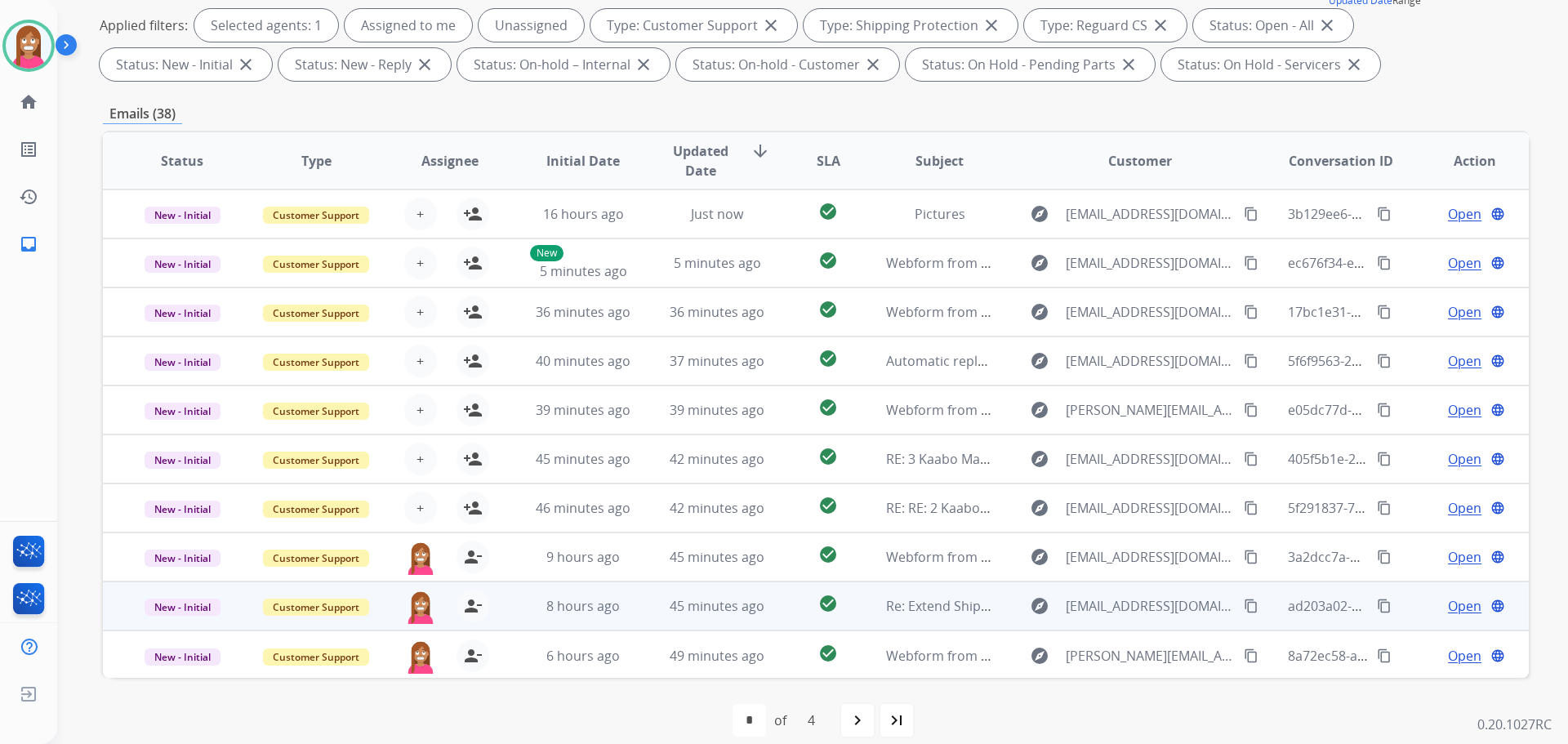
scroll to position [2, 0]
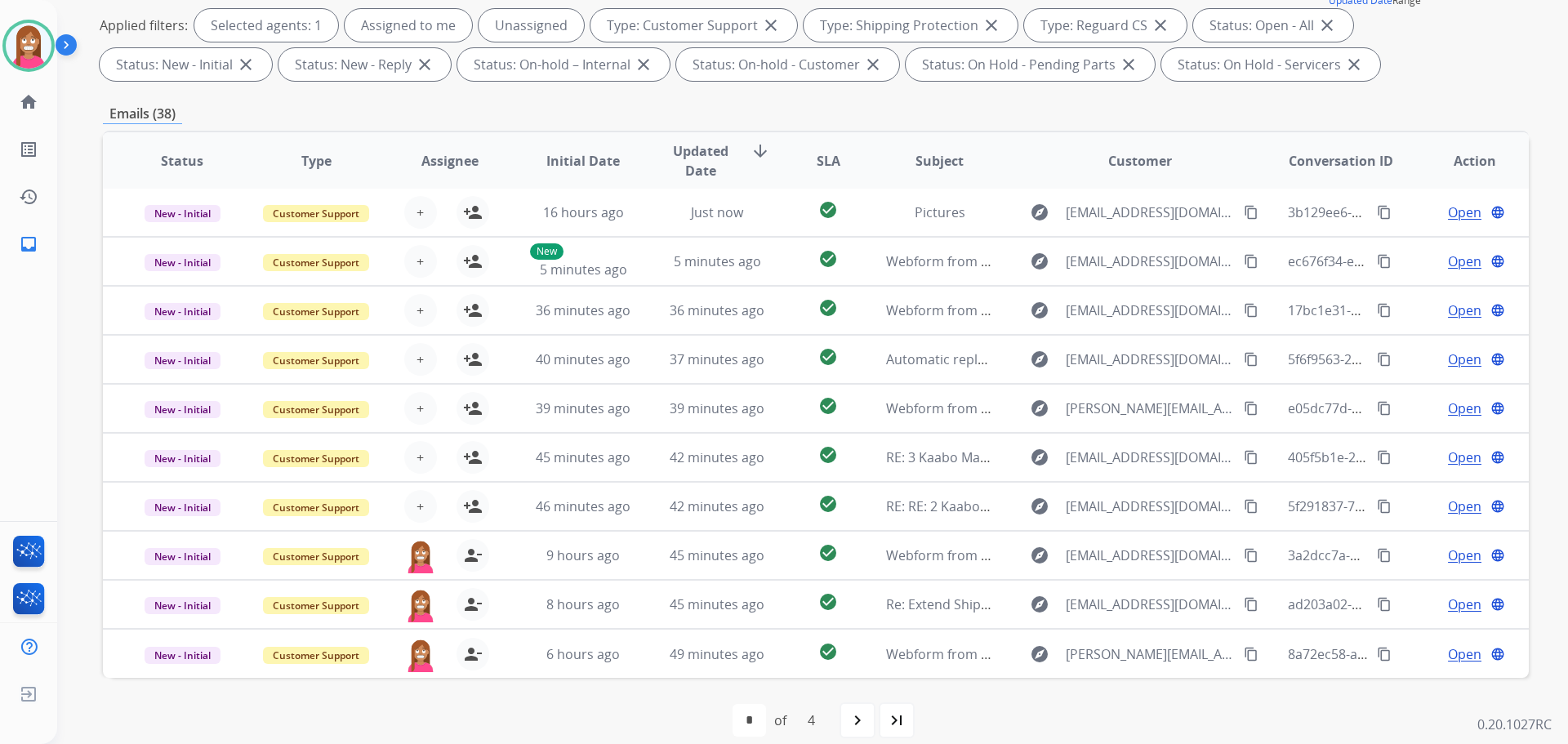
click at [853, 716] on mat-icon "navigate_next" at bounding box center [857, 720] width 19 height 19
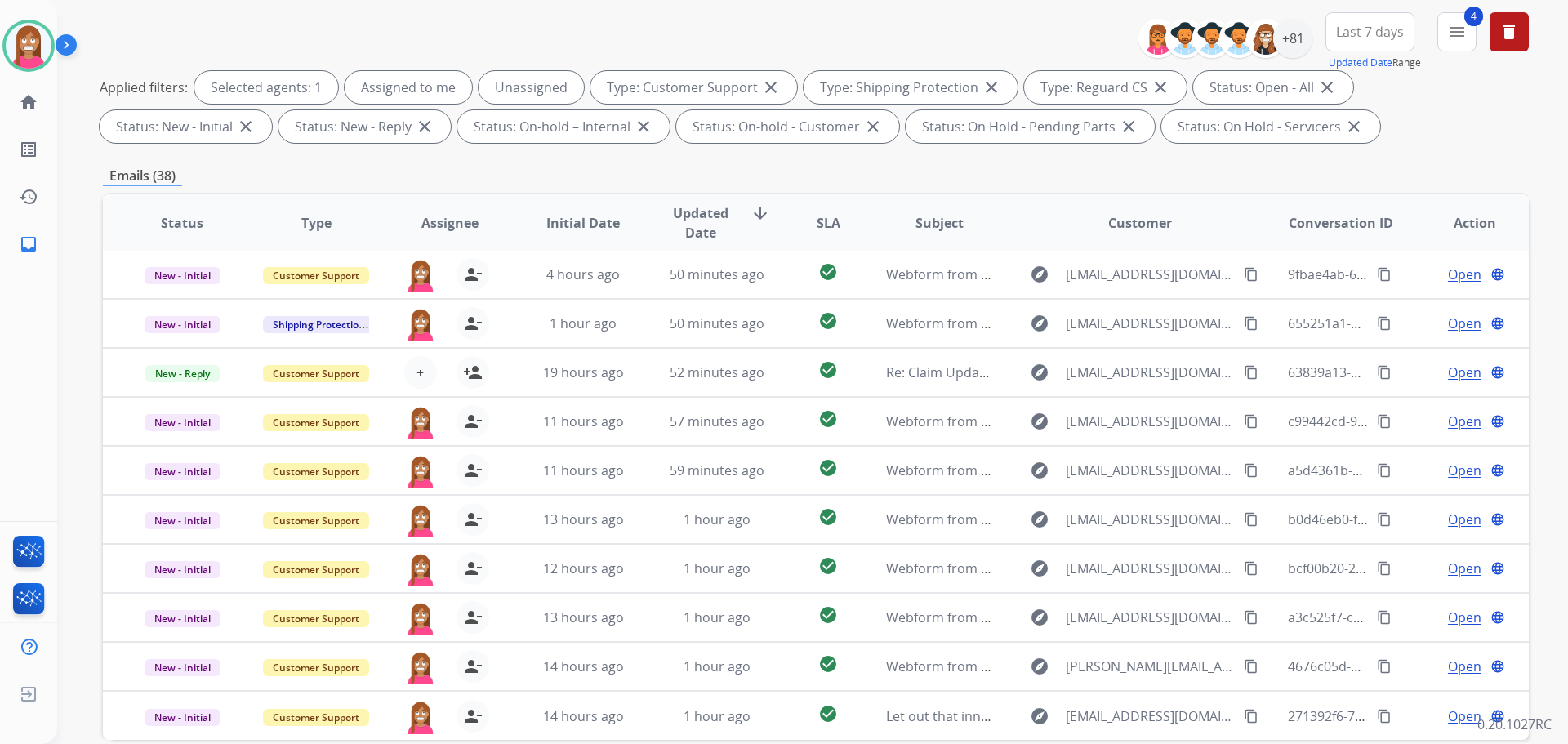
scroll to position [264, 0]
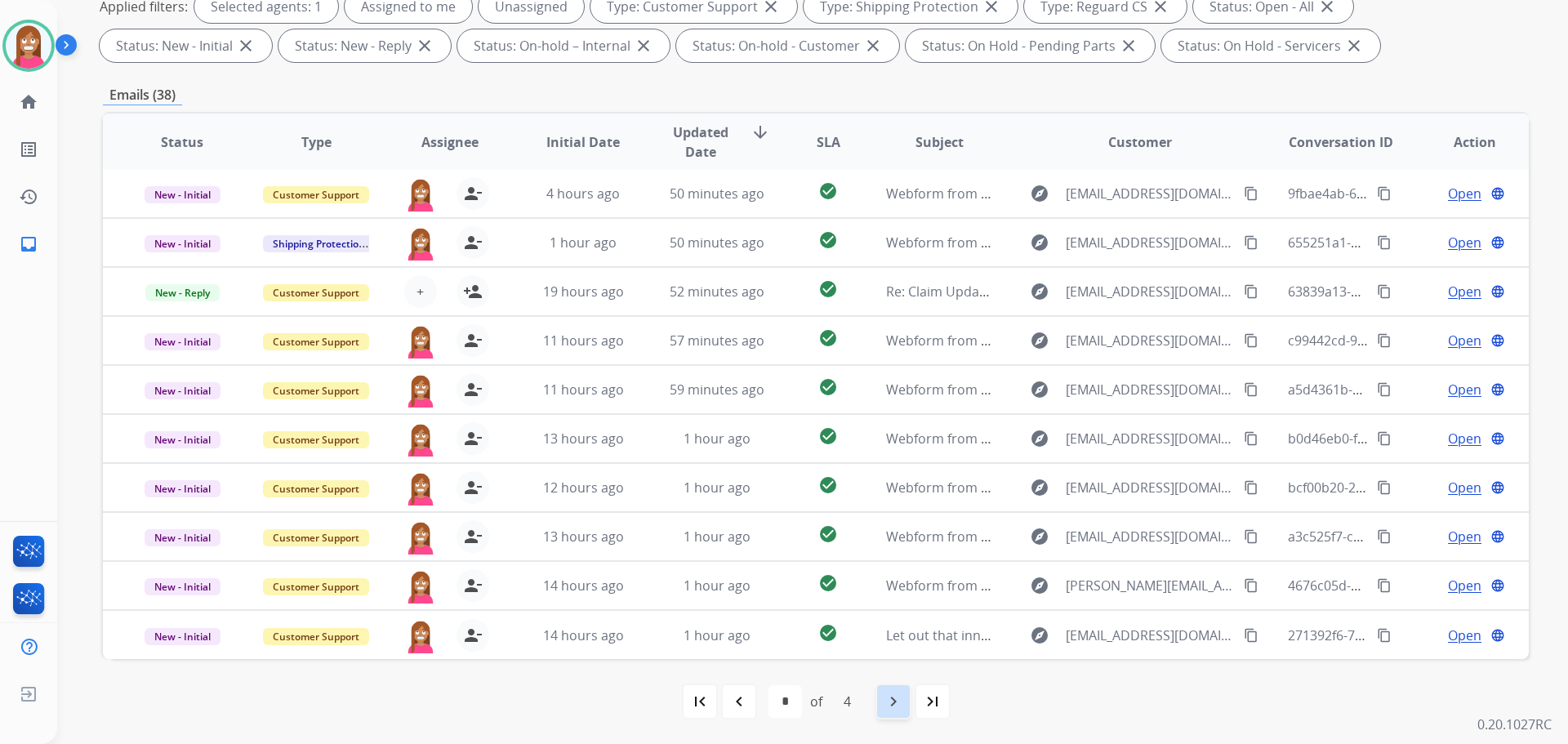
click at [885, 700] on mat-icon "navigate_next" at bounding box center [893, 701] width 19 height 19
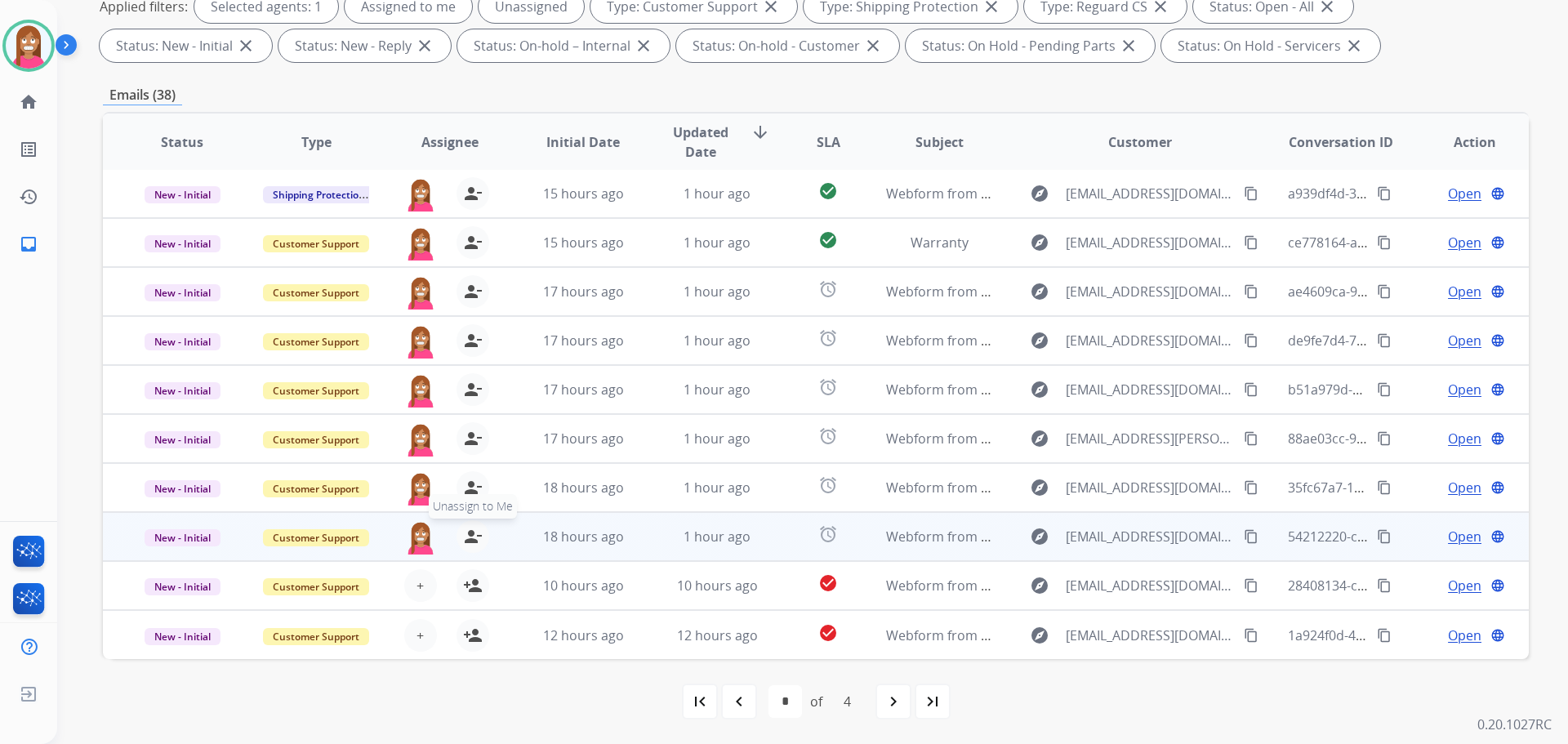
click at [469, 540] on mat-icon "person_remove" at bounding box center [472, 536] width 19 height 19
click at [469, 540] on mat-icon "person_add" at bounding box center [472, 536] width 19 height 19
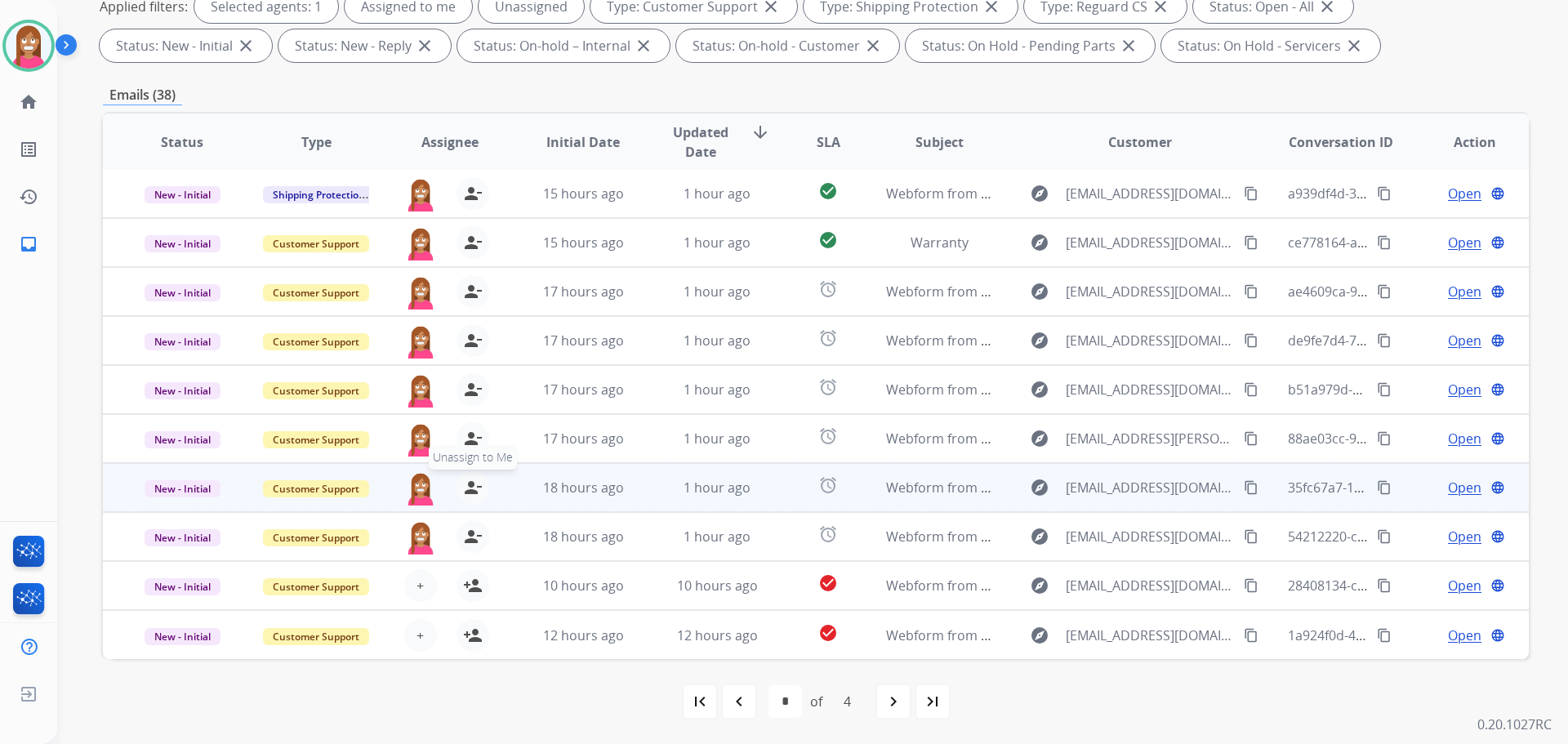
click at [463, 494] on mat-icon "person_remove" at bounding box center [472, 487] width 19 height 19
click at [463, 494] on mat-icon "person_add" at bounding box center [472, 487] width 19 height 19
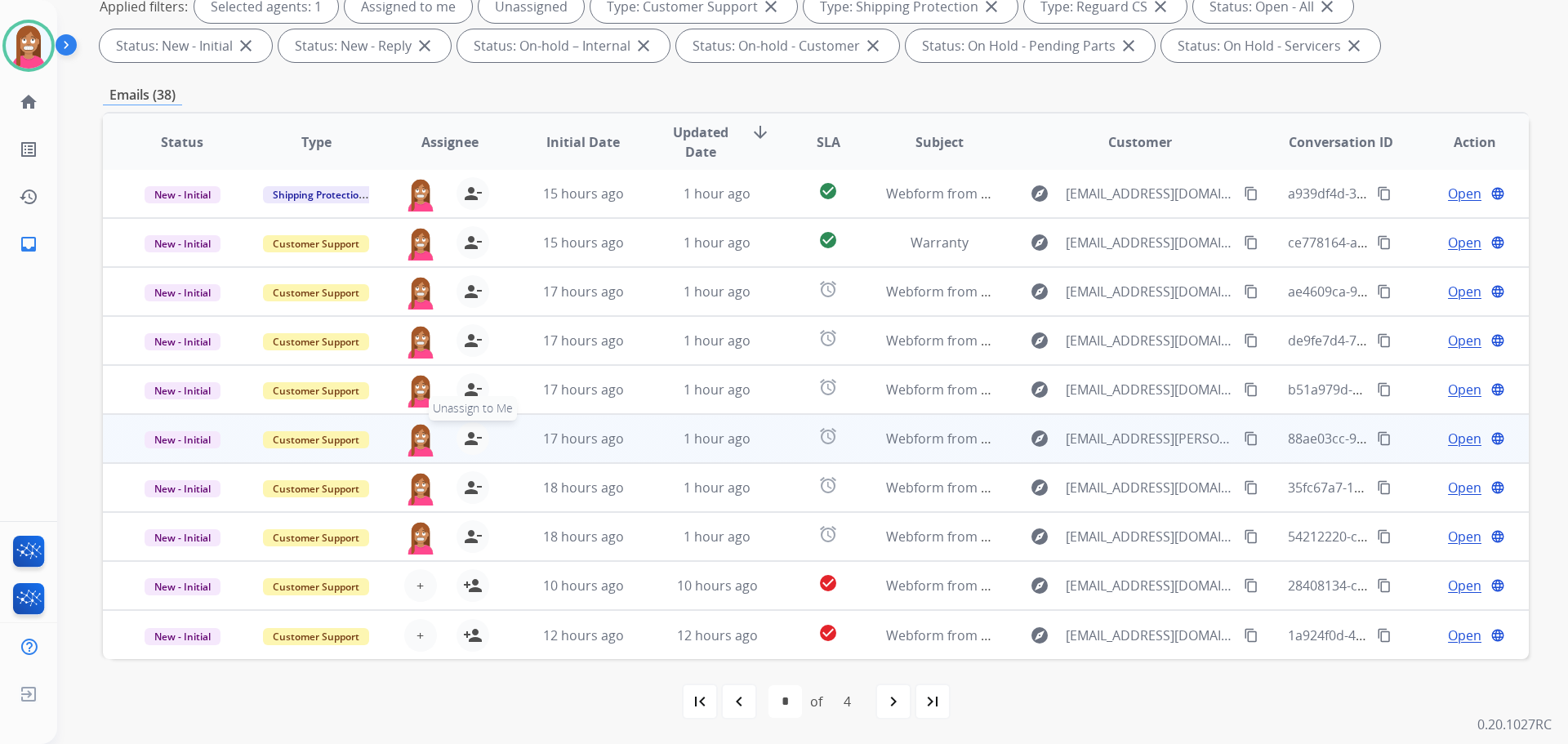
click at [465, 442] on mat-icon "person_remove" at bounding box center [472, 438] width 19 height 19
click at [465, 442] on mat-icon "person_add" at bounding box center [472, 438] width 19 height 19
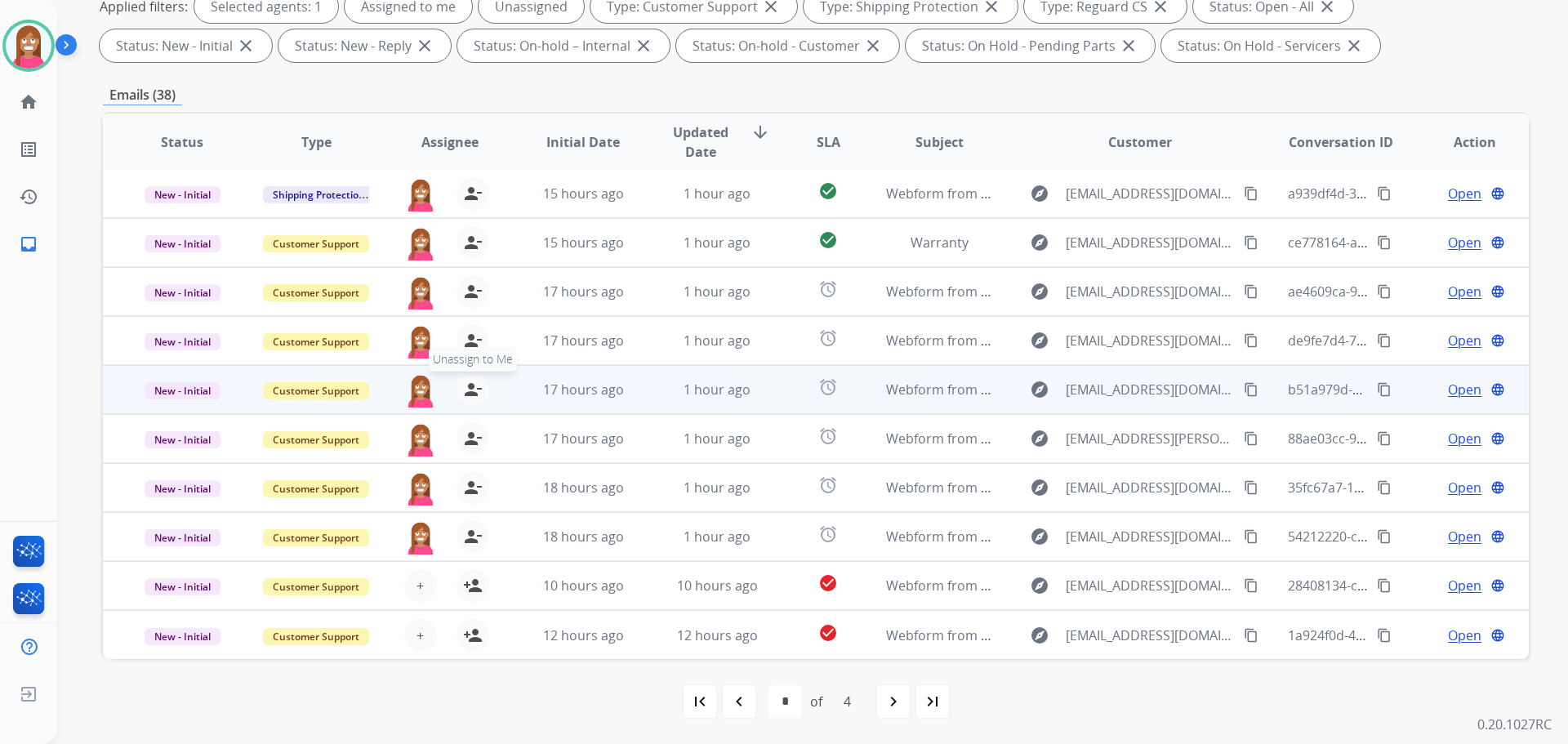
click at [469, 392] on mat-icon "person_remove" at bounding box center [472, 389] width 19 height 19
click at [469, 392] on mat-icon "person_add" at bounding box center [472, 389] width 19 height 19
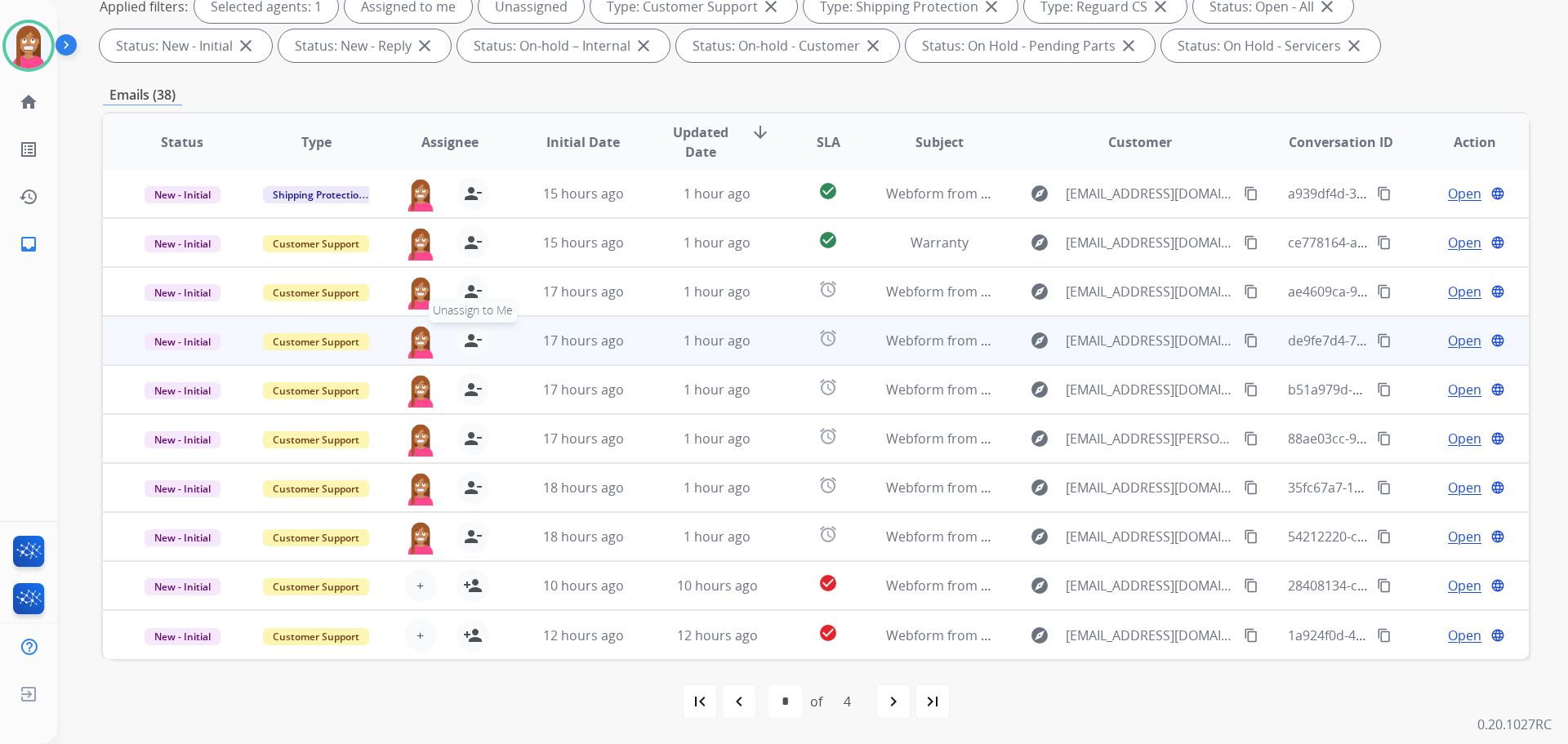
click at [467, 340] on mat-icon "person_remove" at bounding box center [472, 340] width 19 height 19
click at [467, 340] on mat-icon "person_add" at bounding box center [472, 340] width 19 height 19
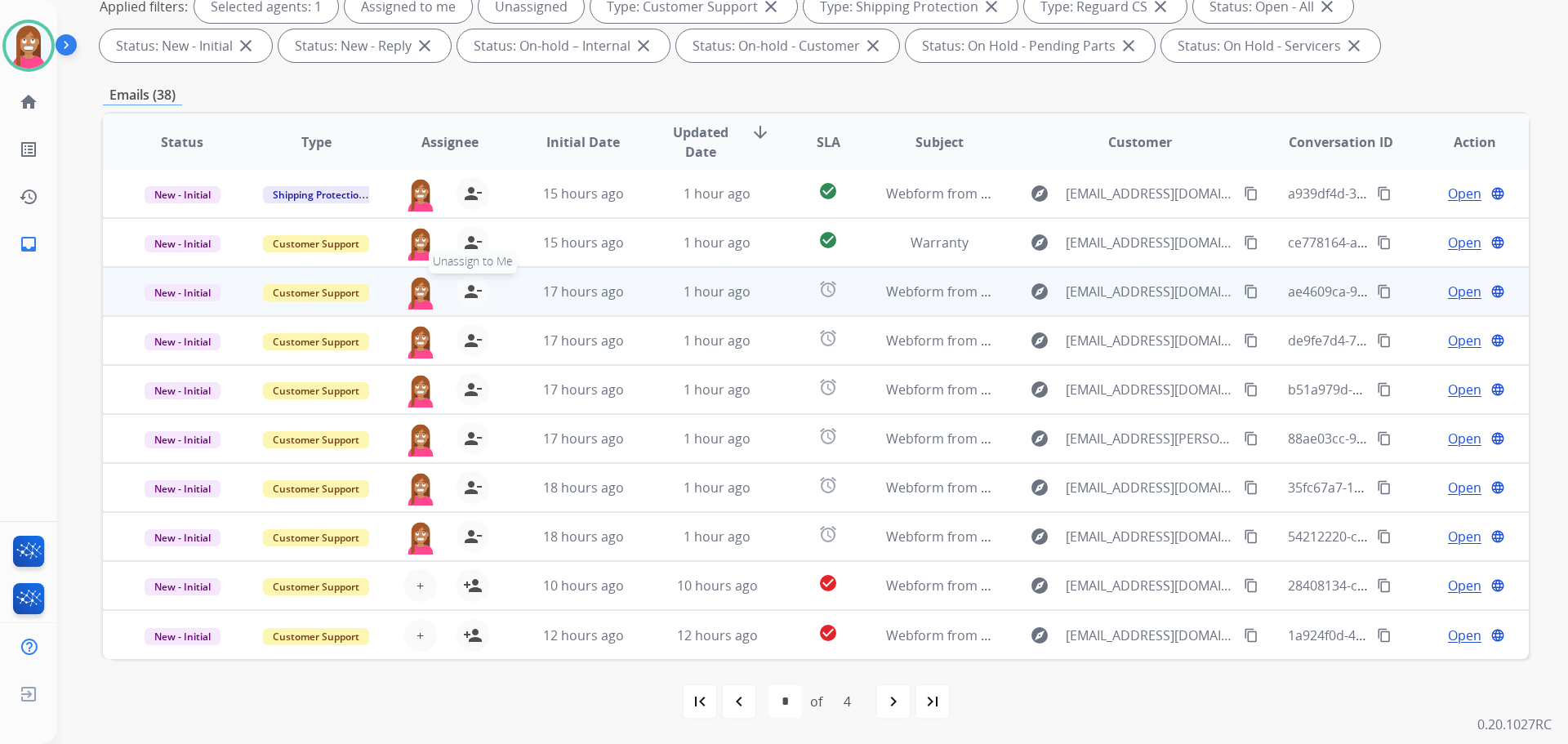
click at [463, 290] on mat-icon "person_remove" at bounding box center [472, 291] width 19 height 19
click at [463, 290] on mat-icon "person_add" at bounding box center [472, 291] width 19 height 19
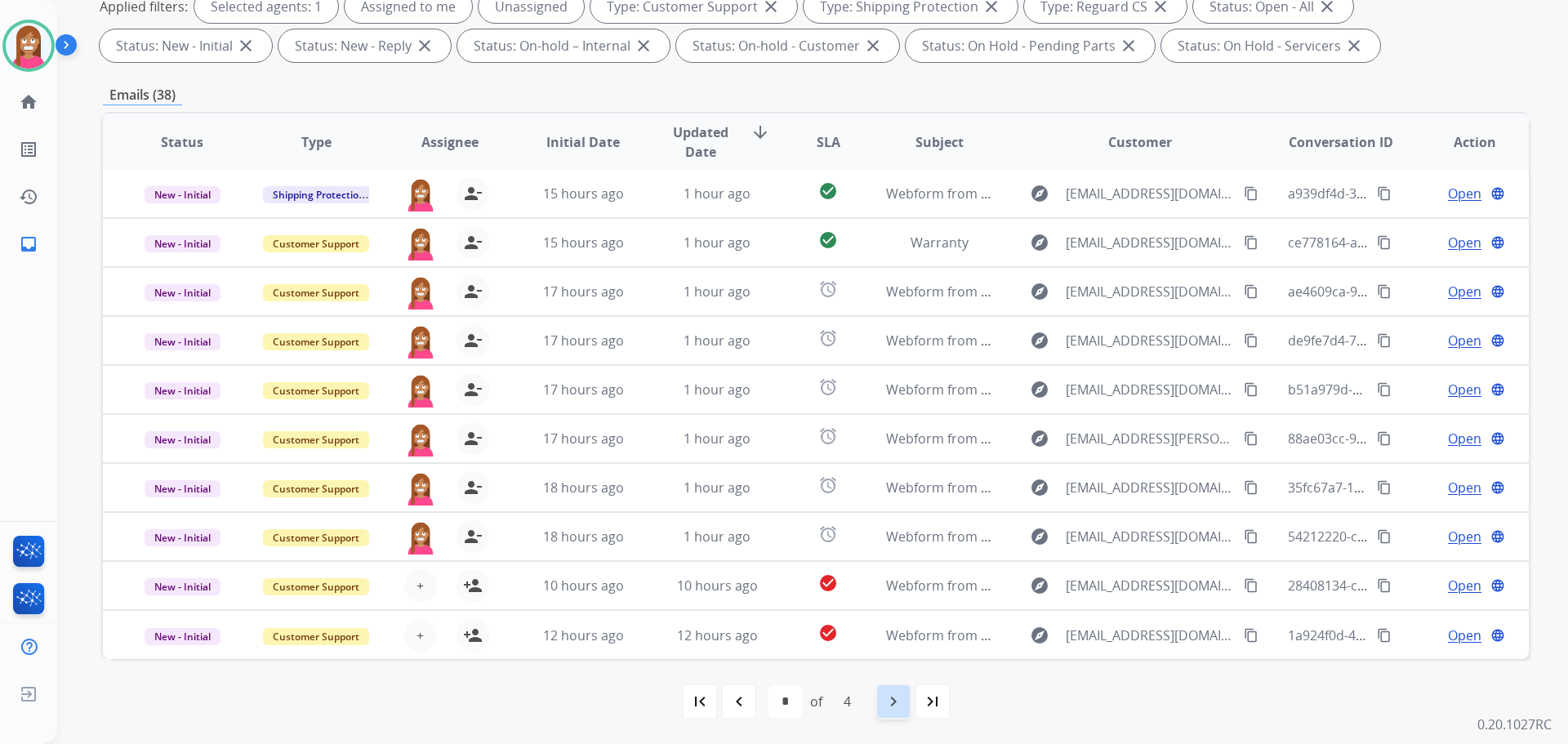
click at [902, 709] on mat-icon "navigate_next" at bounding box center [893, 701] width 19 height 19
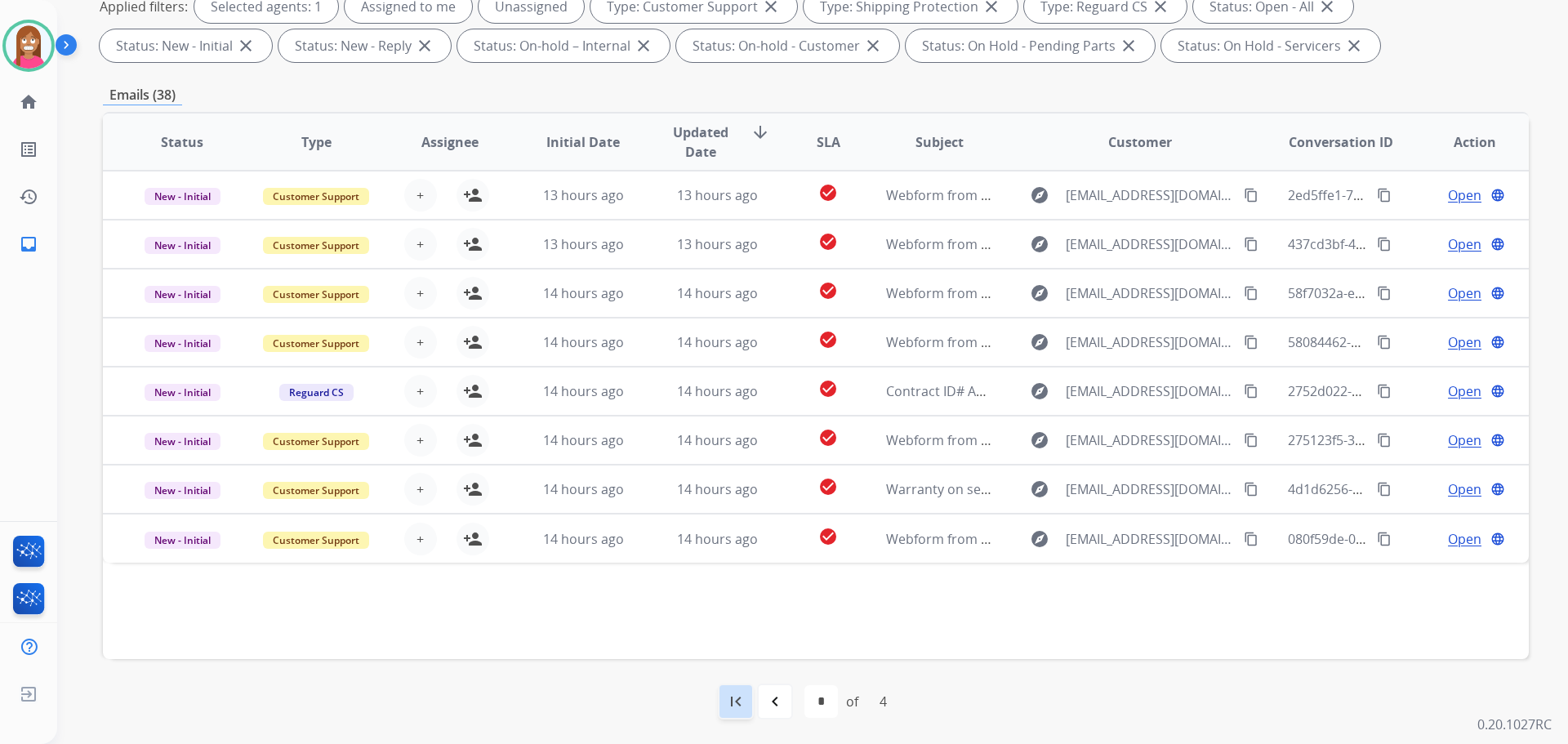
click at [743, 705] on mat-icon "first_page" at bounding box center [735, 701] width 19 height 19
select select "*"
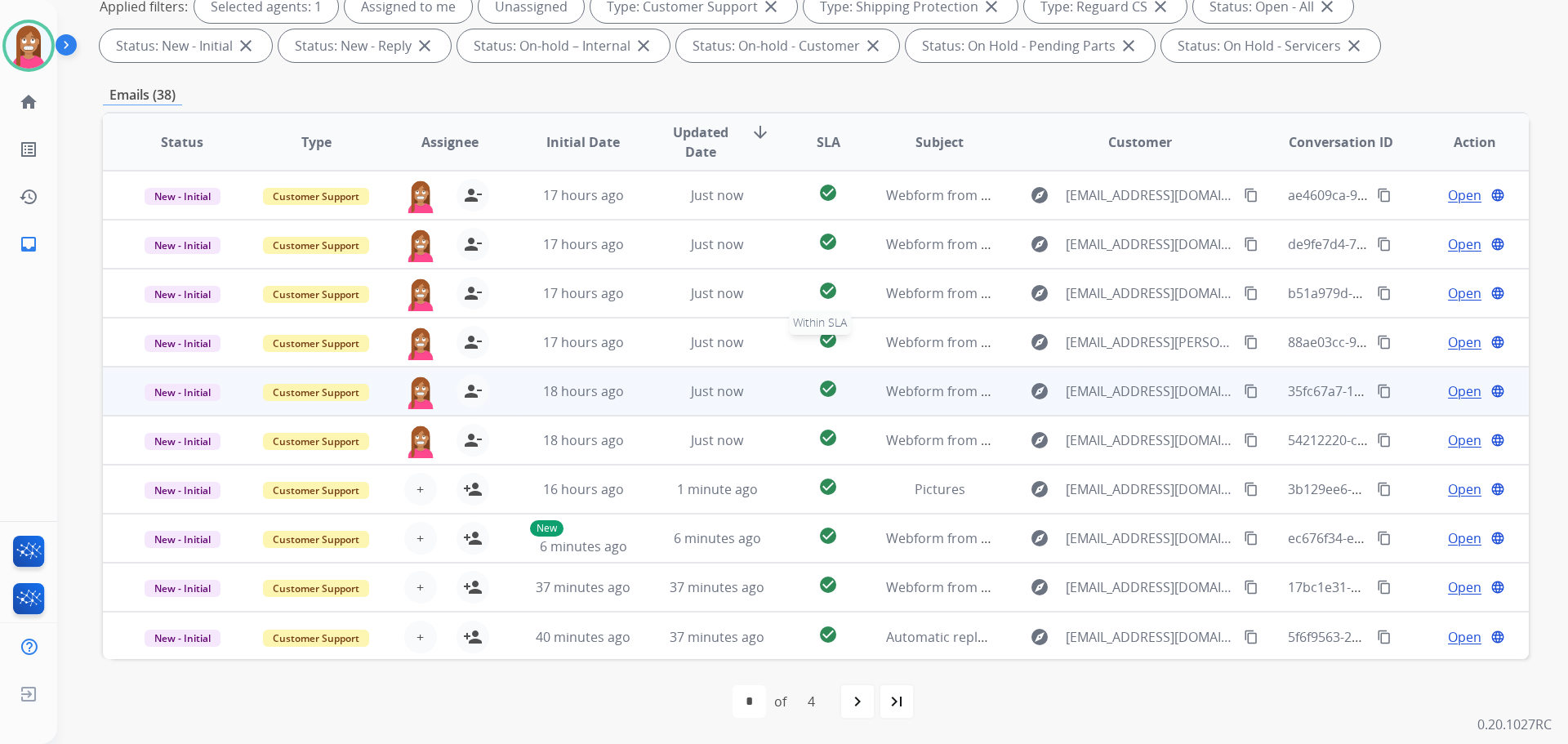
scroll to position [2, 0]
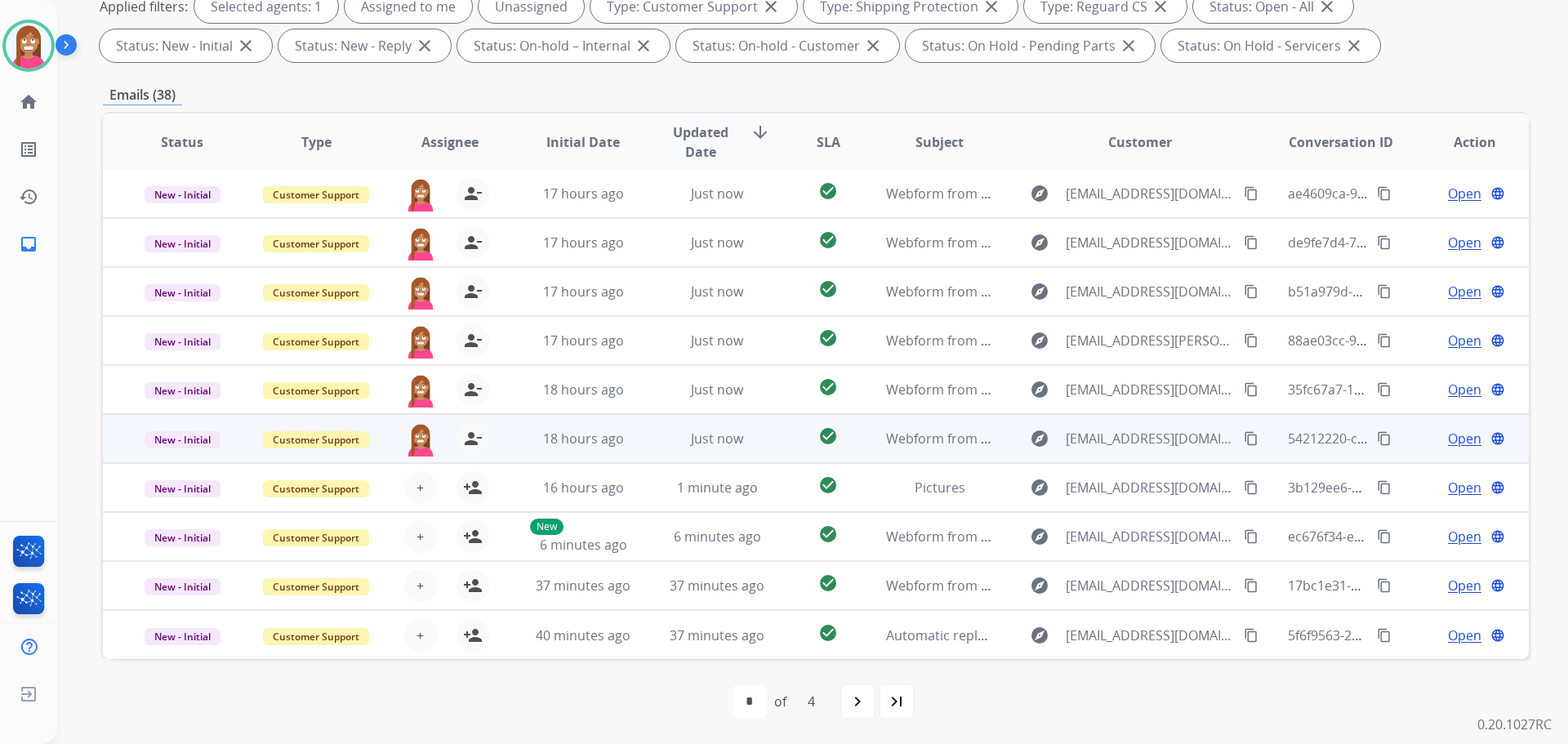
click at [643, 436] on td "Just now" at bounding box center [705, 439] width 134 height 49
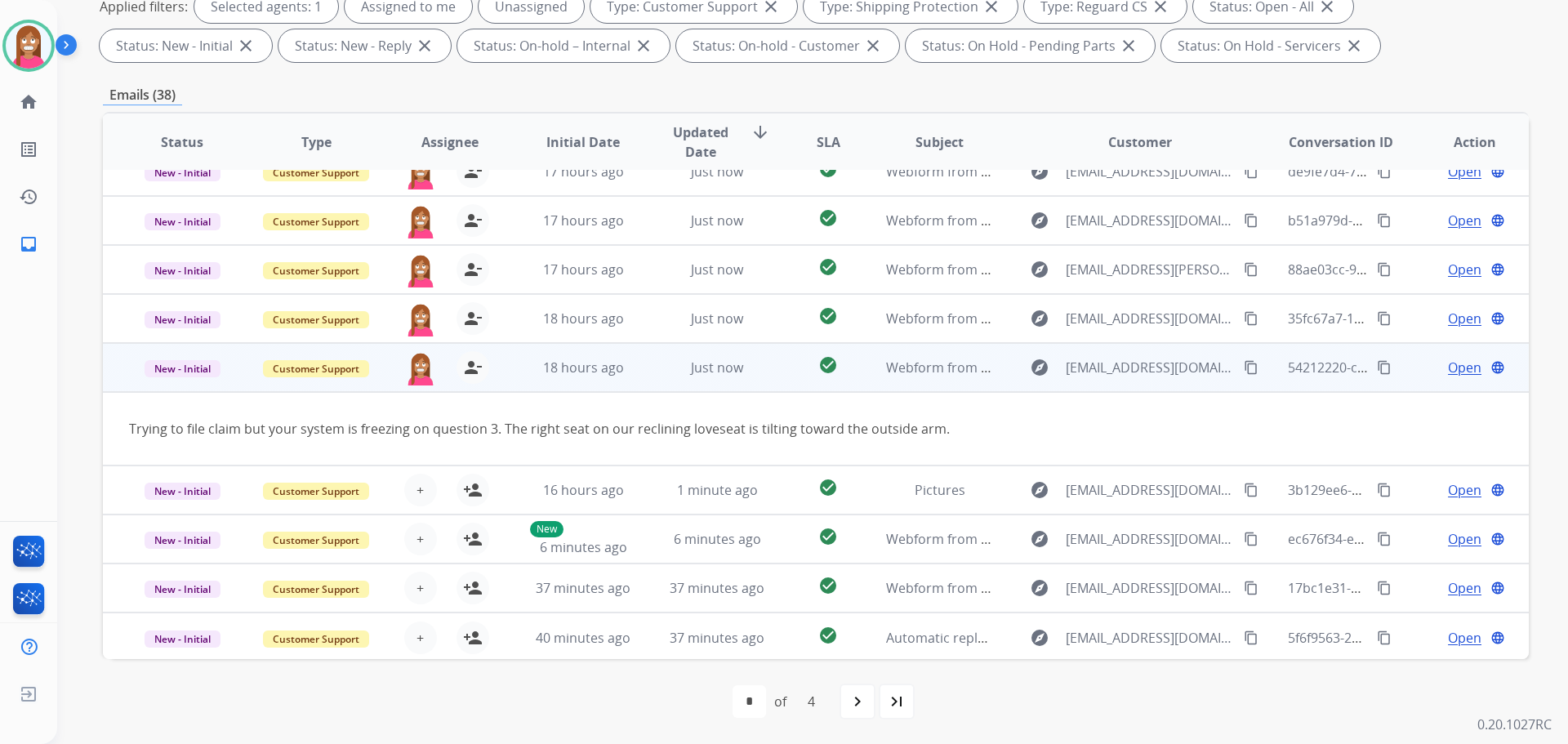
scroll to position [75, 0]
click at [1243, 370] on mat-icon "content_copy" at bounding box center [1251, 365] width 15 height 15
click at [1450, 366] on span "Open" at bounding box center [1464, 365] width 33 height 19
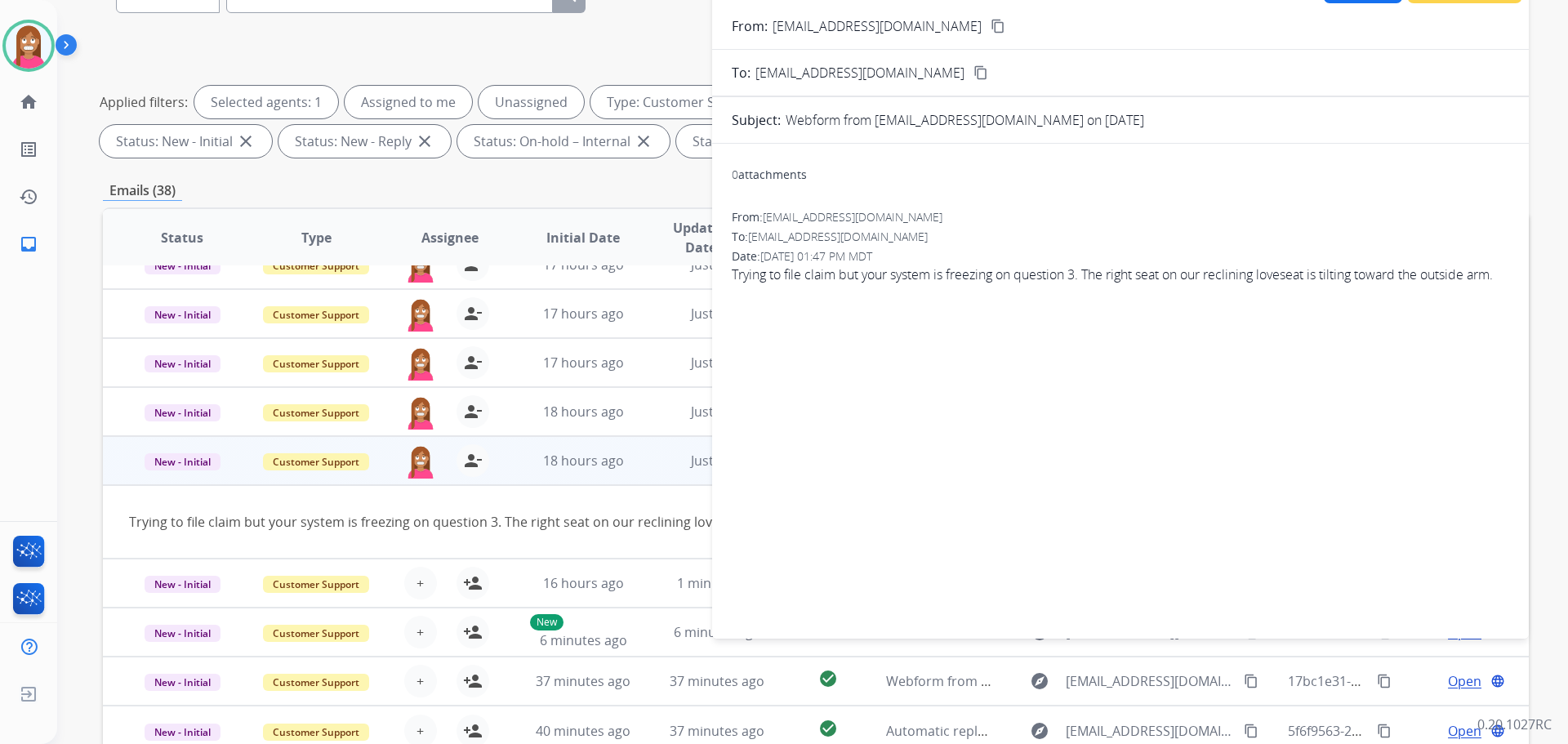
scroll to position [18, 0]
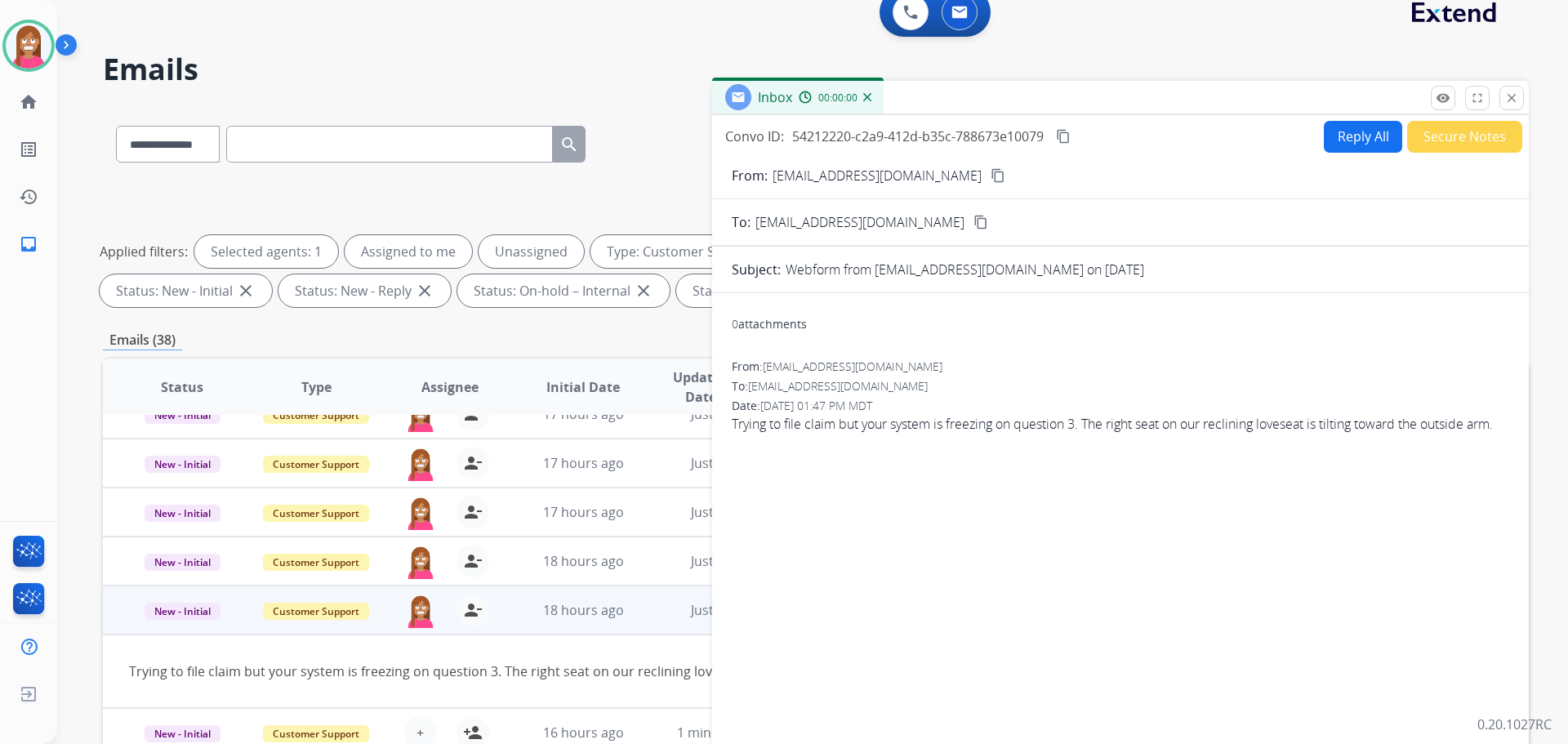
click at [1363, 134] on button "Reply All" at bounding box center [1363, 136] width 79 height 32
select select "**********"
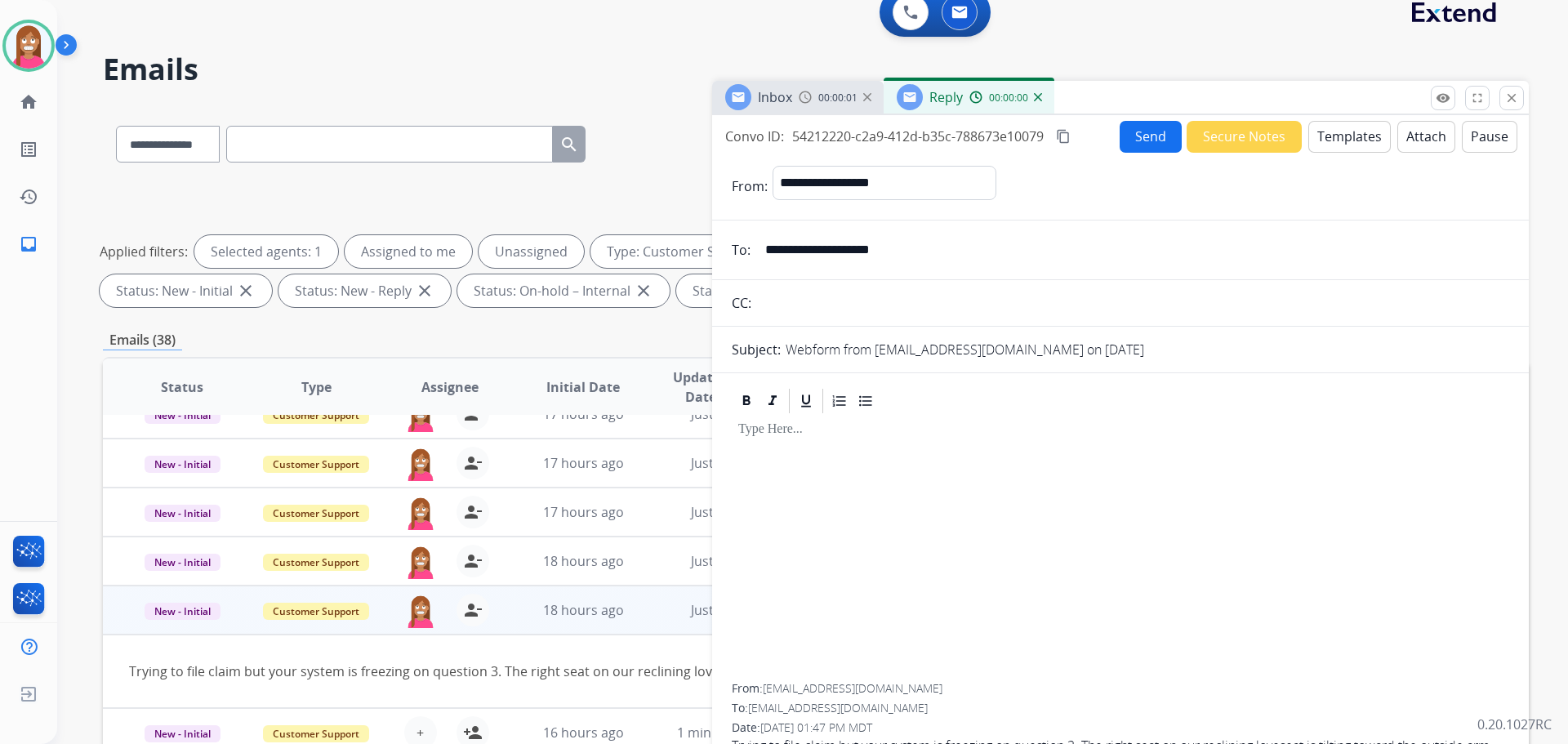
click at [1360, 136] on button "Templates" at bounding box center [1350, 136] width 83 height 32
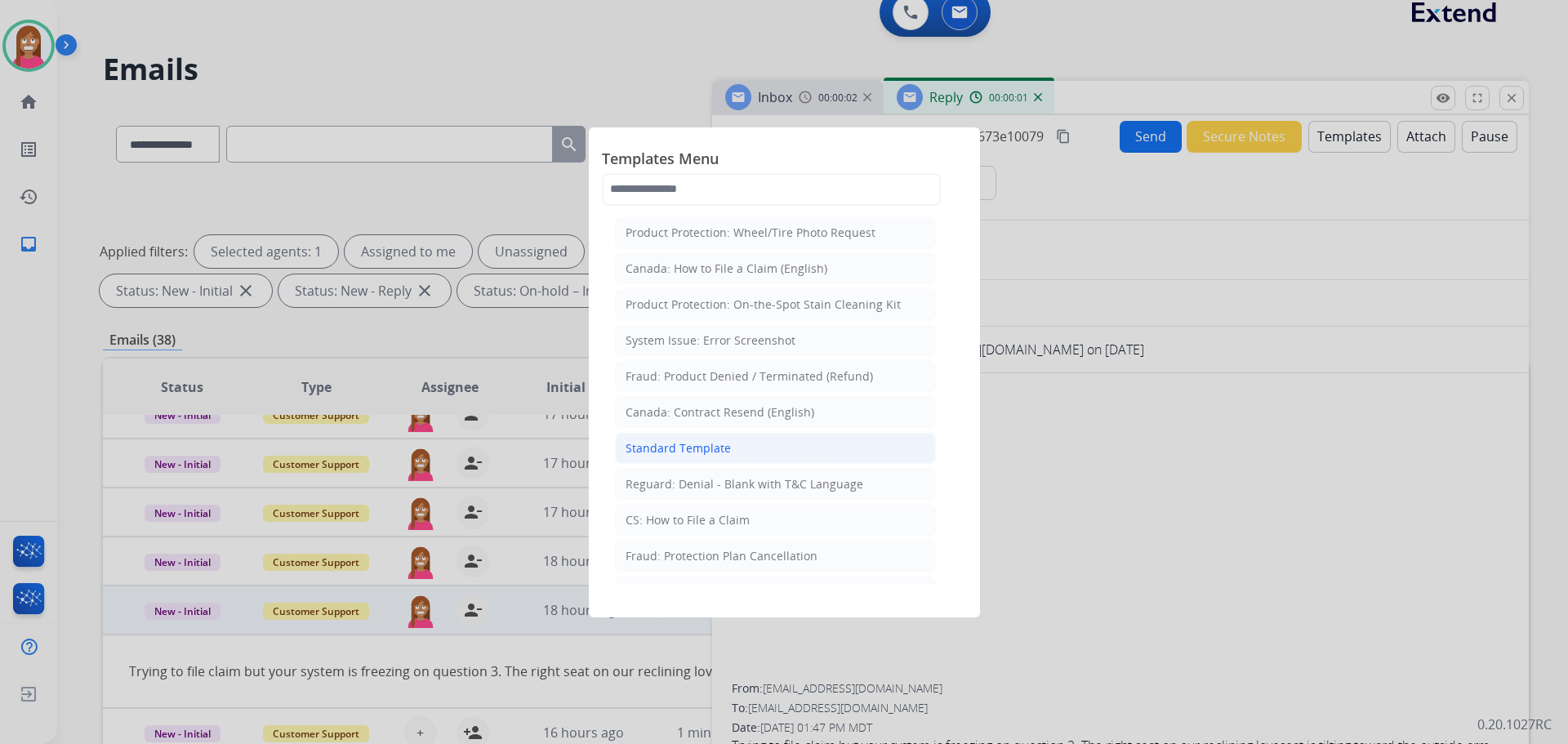
click at [665, 450] on div "Standard Template" at bounding box center [679, 449] width 105 height 17
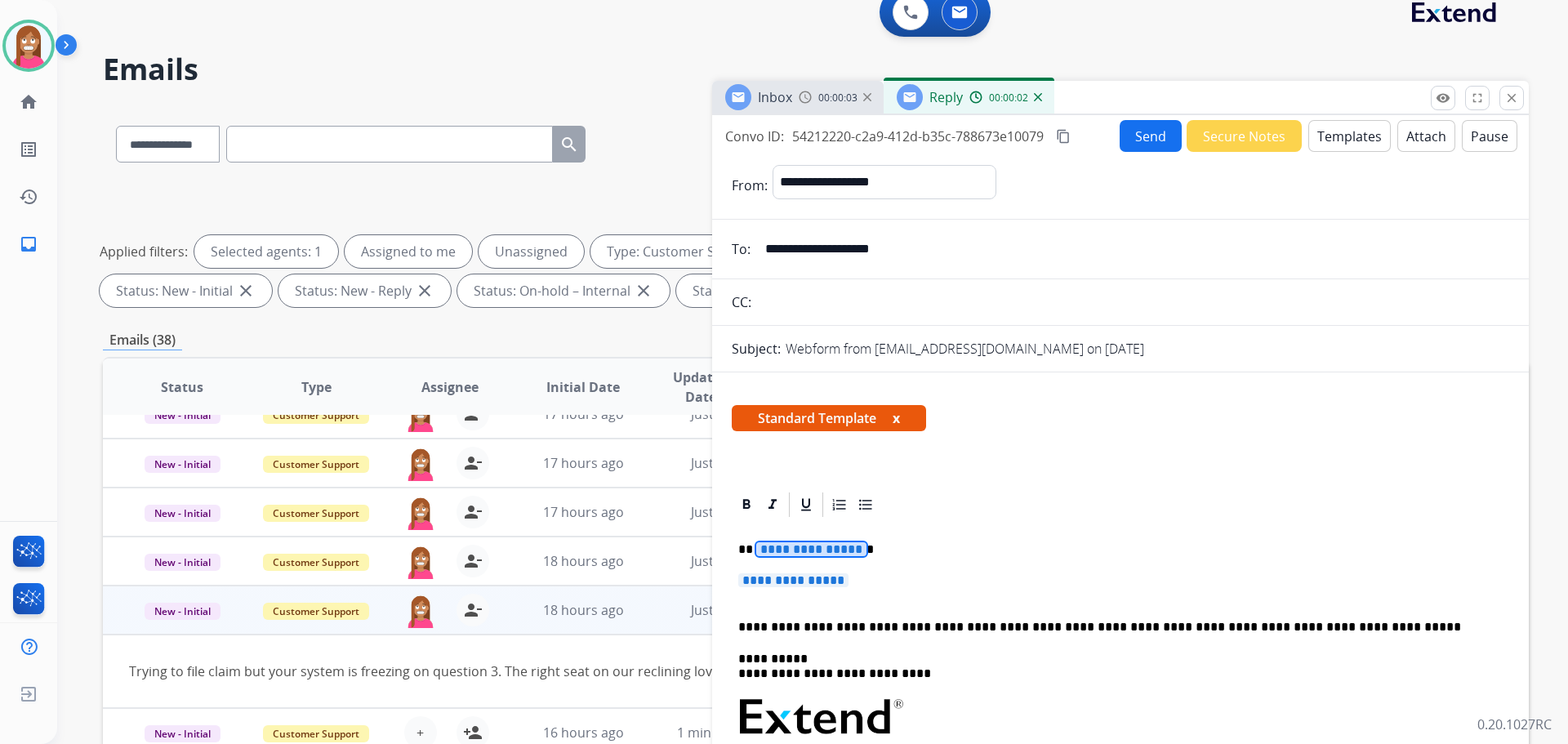
click at [800, 554] on span "**********" at bounding box center [812, 549] width 110 height 14
click at [776, 585] on span "**********" at bounding box center [793, 580] width 110 height 14
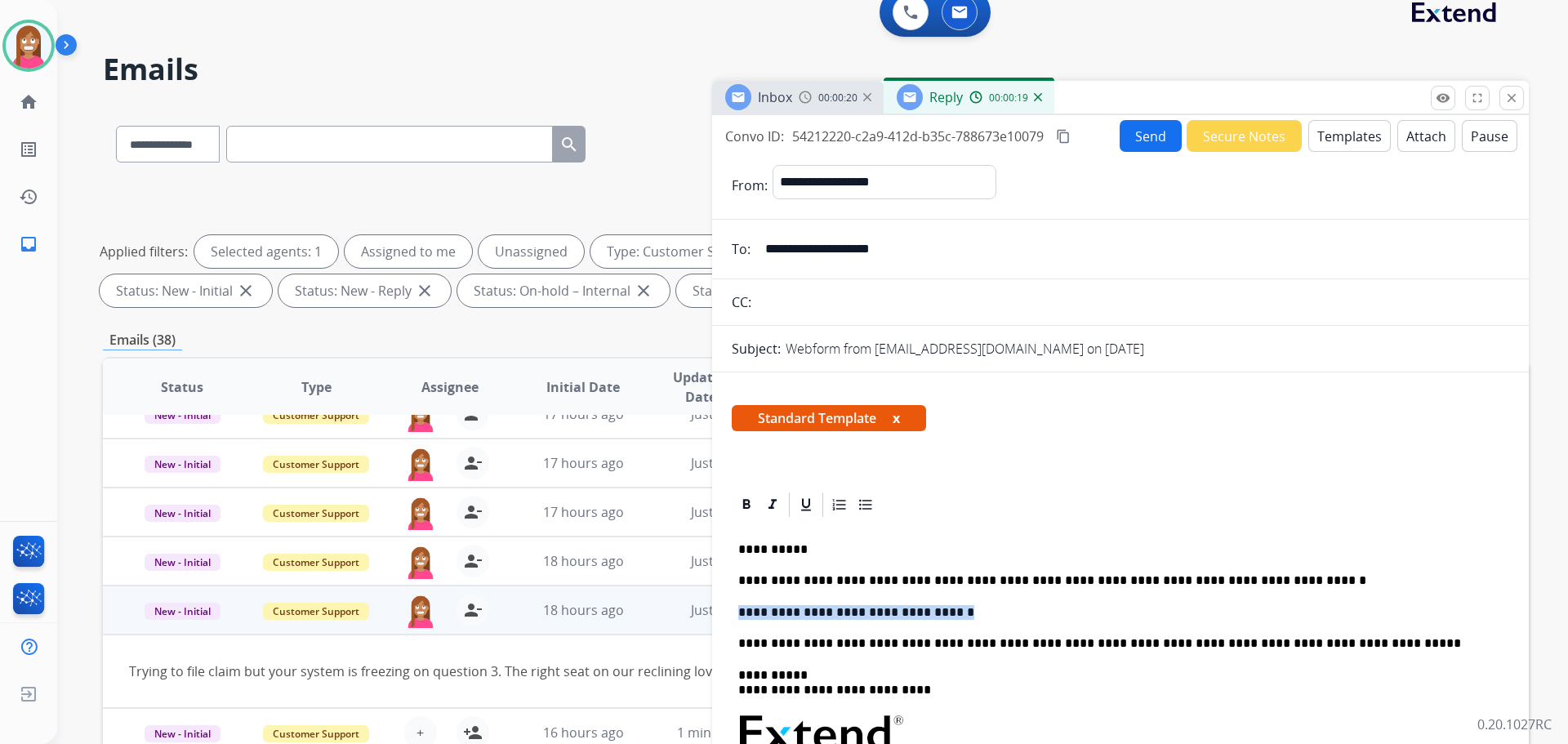
drag, startPoint x: 948, startPoint y: 610, endPoint x: 739, endPoint y: 615, distance: 209.1
click at [739, 615] on p "**********" at bounding box center [1114, 613] width 751 height 15
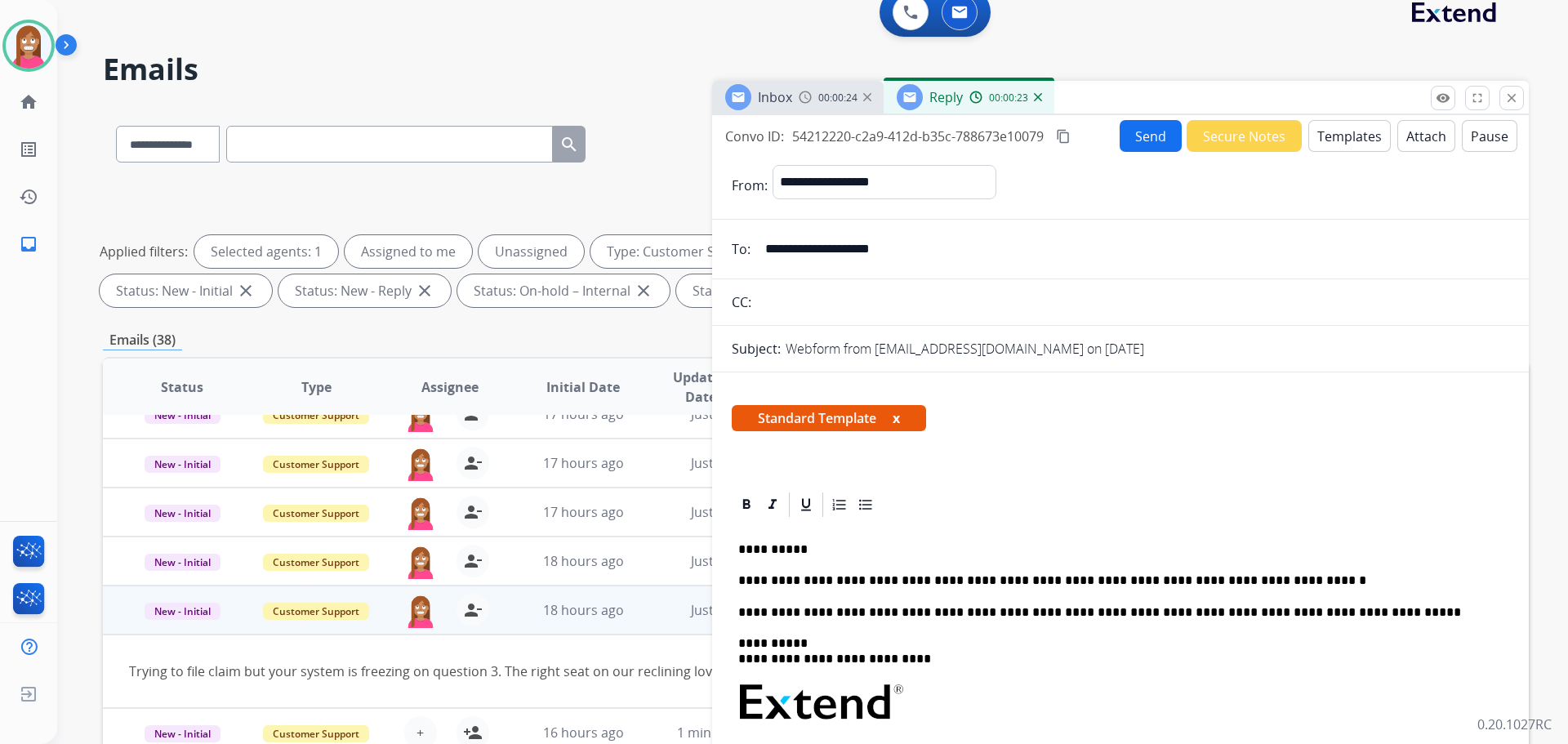
click at [1135, 140] on button "Send" at bounding box center [1150, 136] width 62 height 32
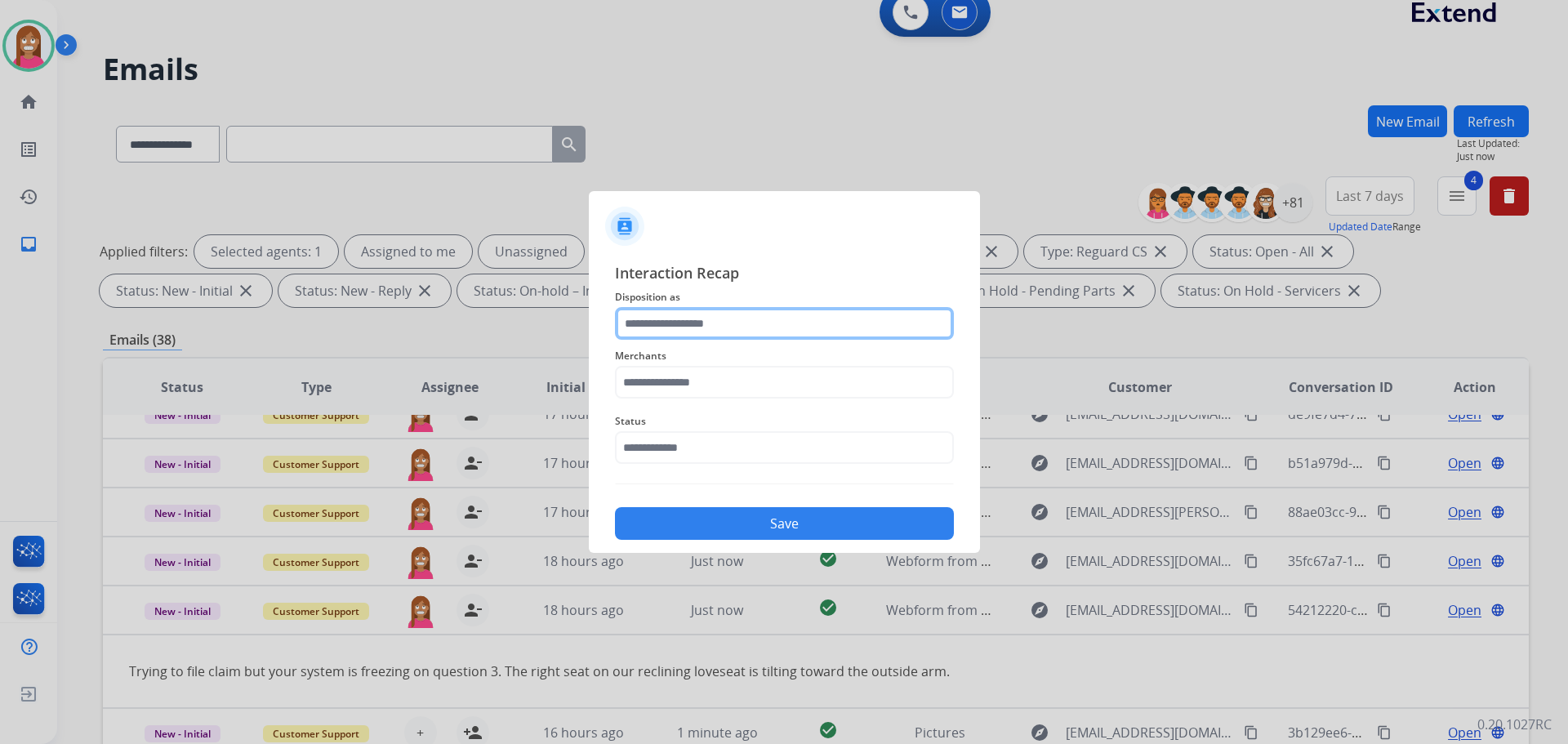
click at [638, 323] on input "text" at bounding box center [784, 323] width 339 height 33
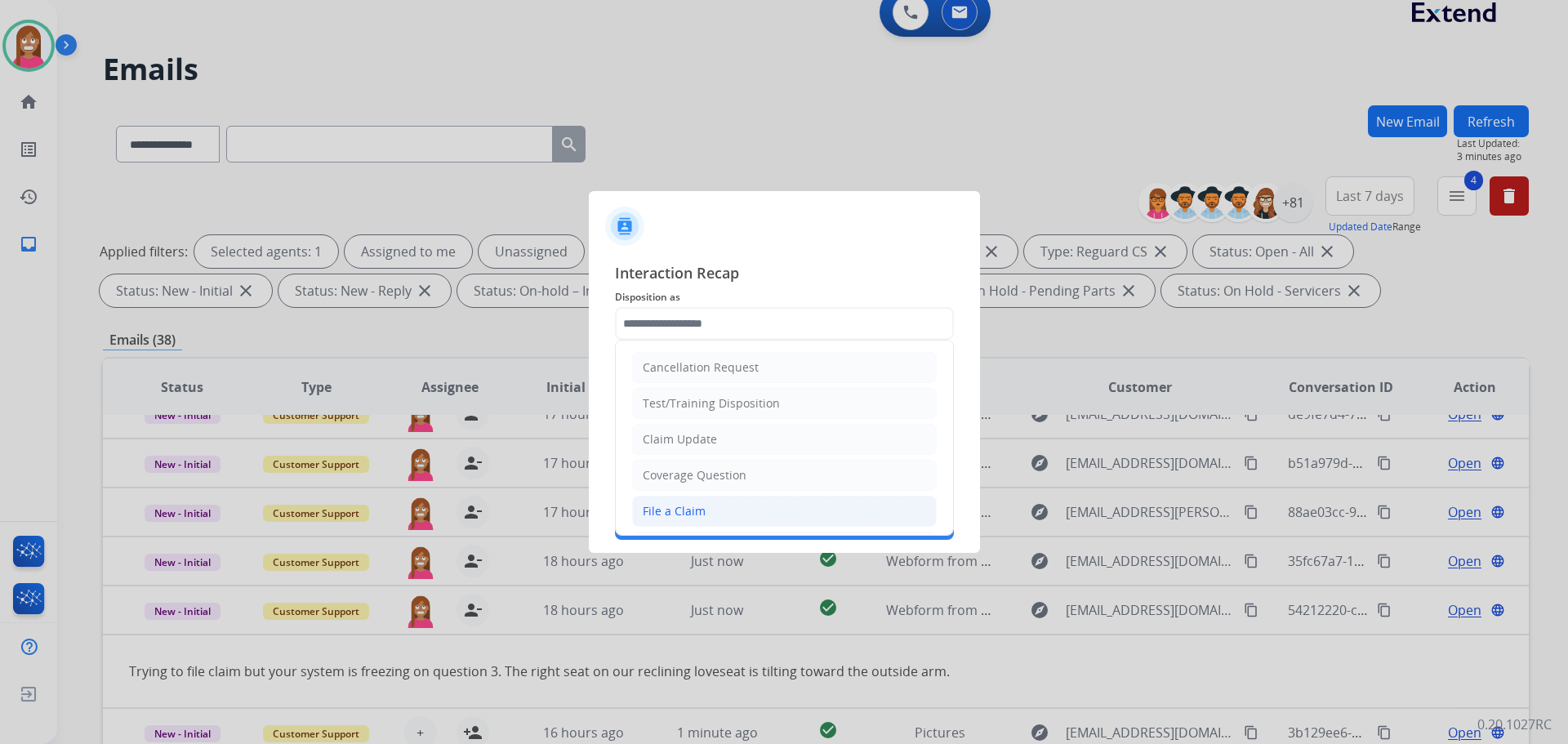
click at [679, 511] on div "File a Claim" at bounding box center [674, 511] width 63 height 17
type input "**********"
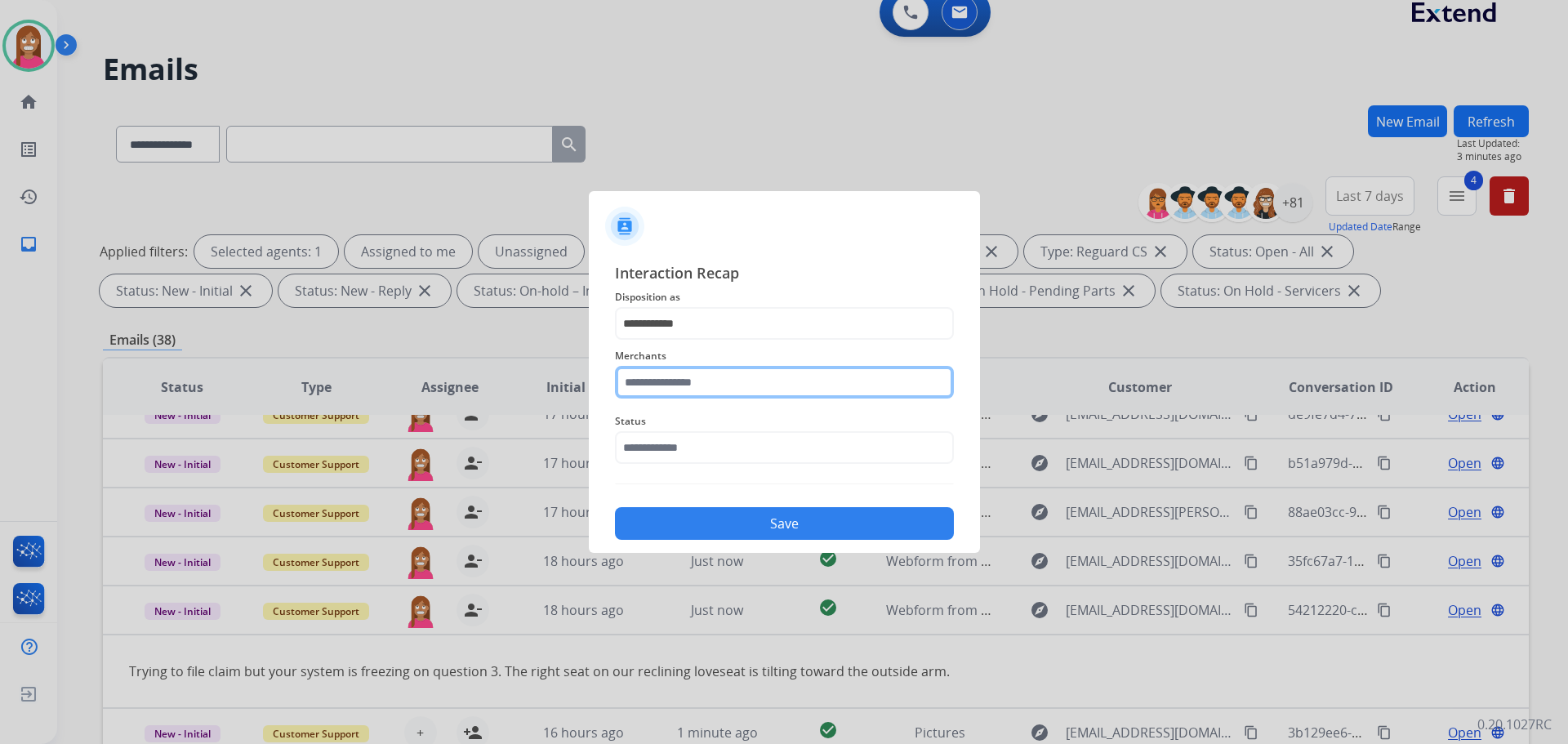
click at [666, 393] on input "text" at bounding box center [784, 382] width 339 height 33
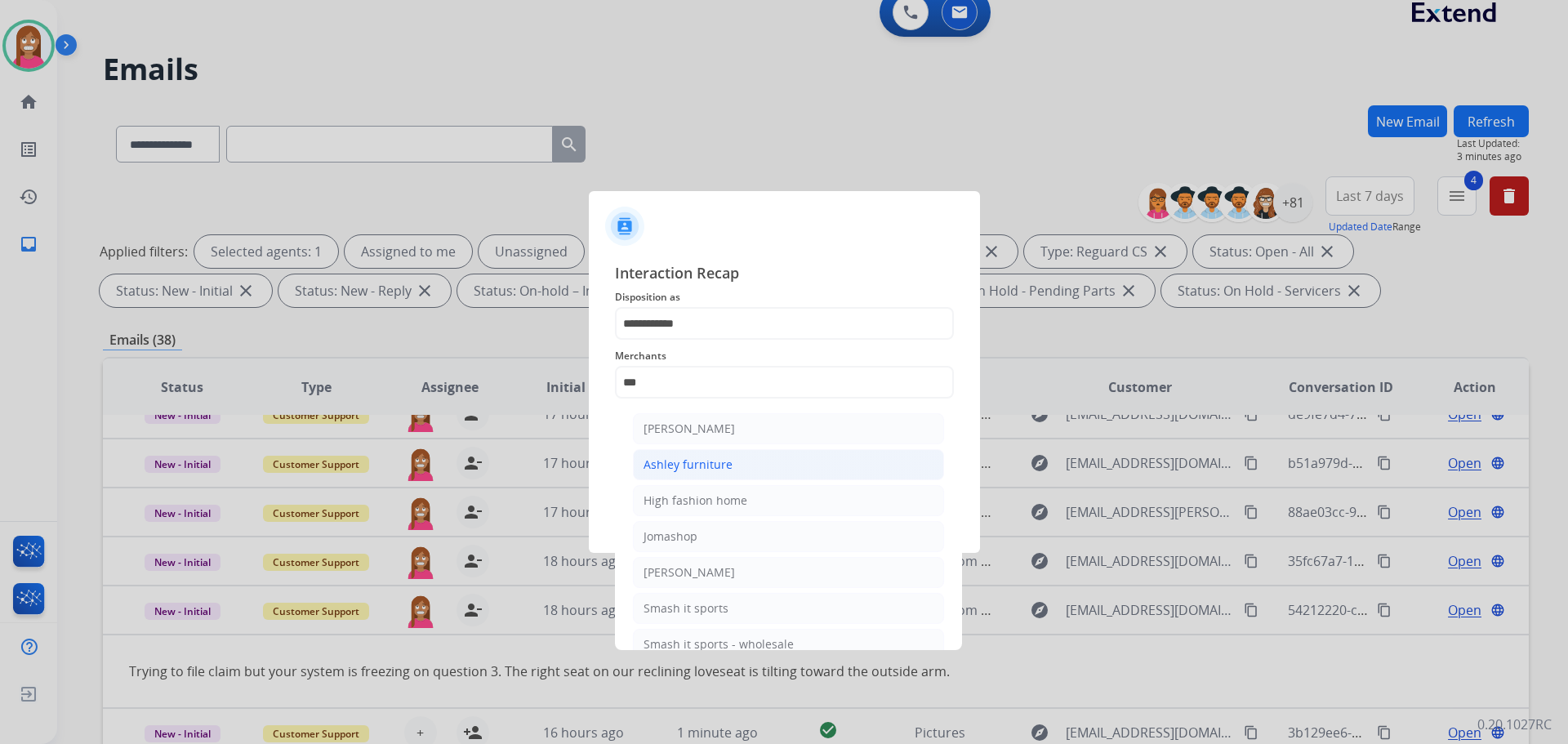
click at [712, 469] on div "Ashley furniture" at bounding box center [688, 465] width 89 height 17
type input "**********"
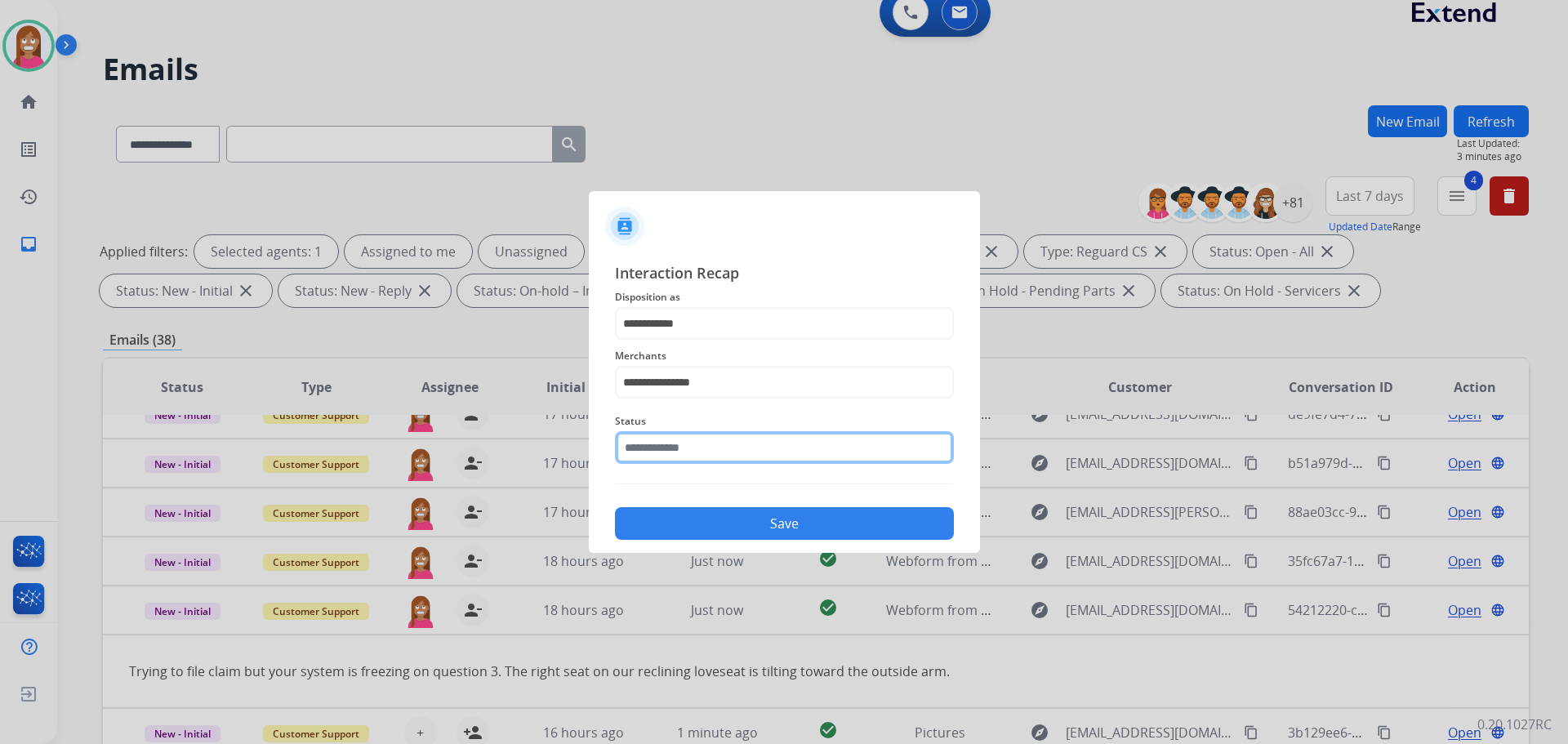
click at [685, 442] on input "text" at bounding box center [784, 447] width 339 height 33
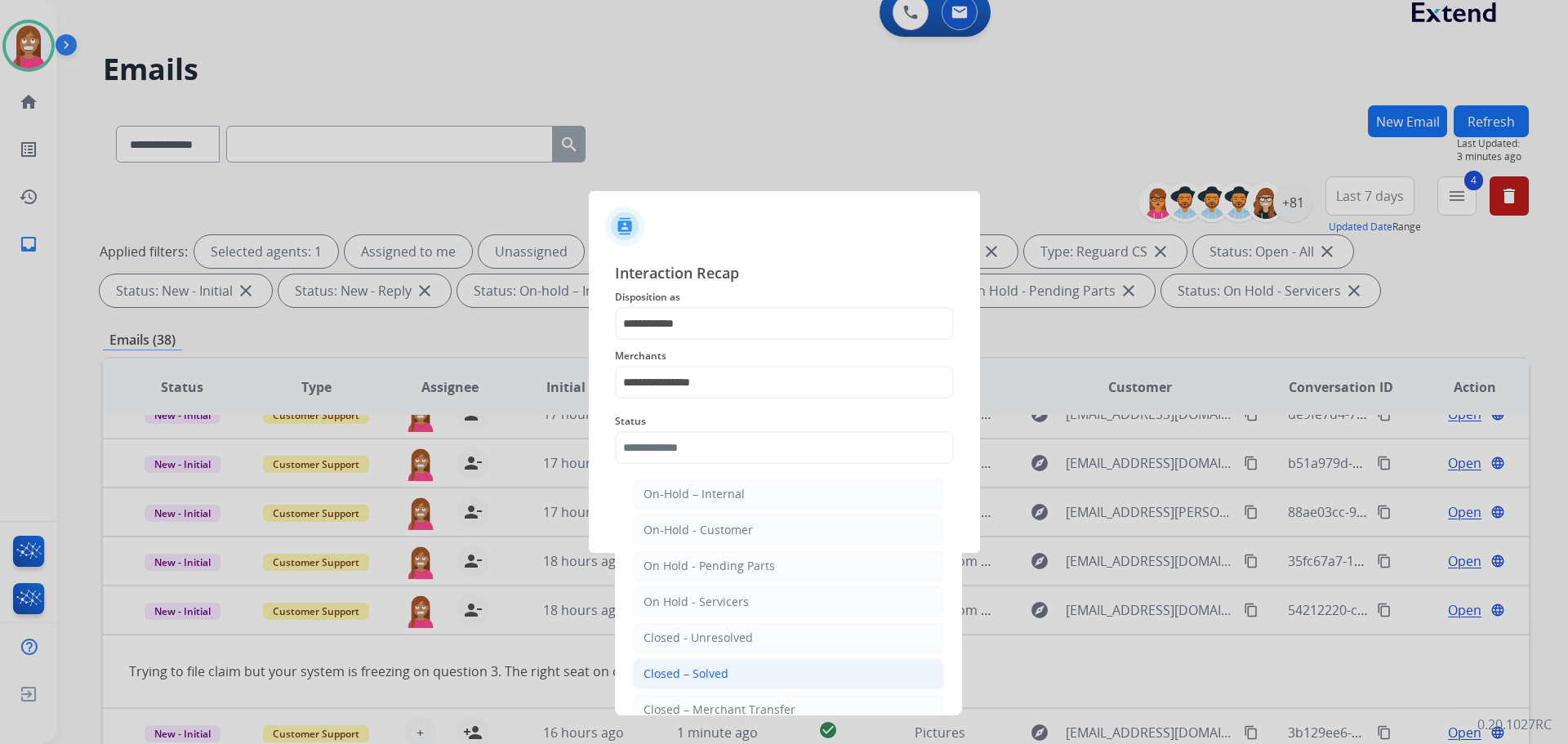
click at [697, 668] on div "Closed – Solved" at bounding box center [686, 674] width 85 height 17
type input "**********"
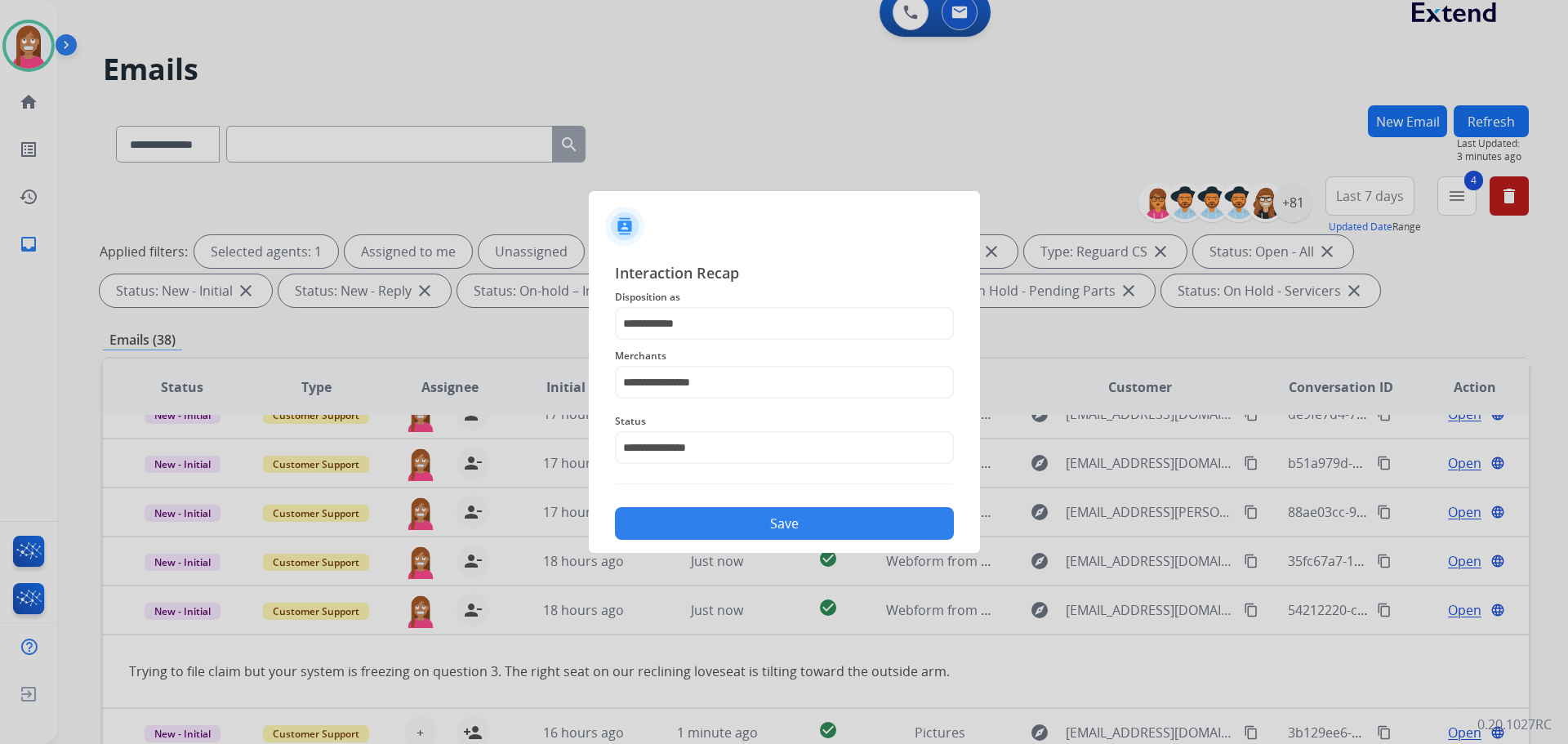
click at [688, 520] on button "Save" at bounding box center [784, 523] width 339 height 33
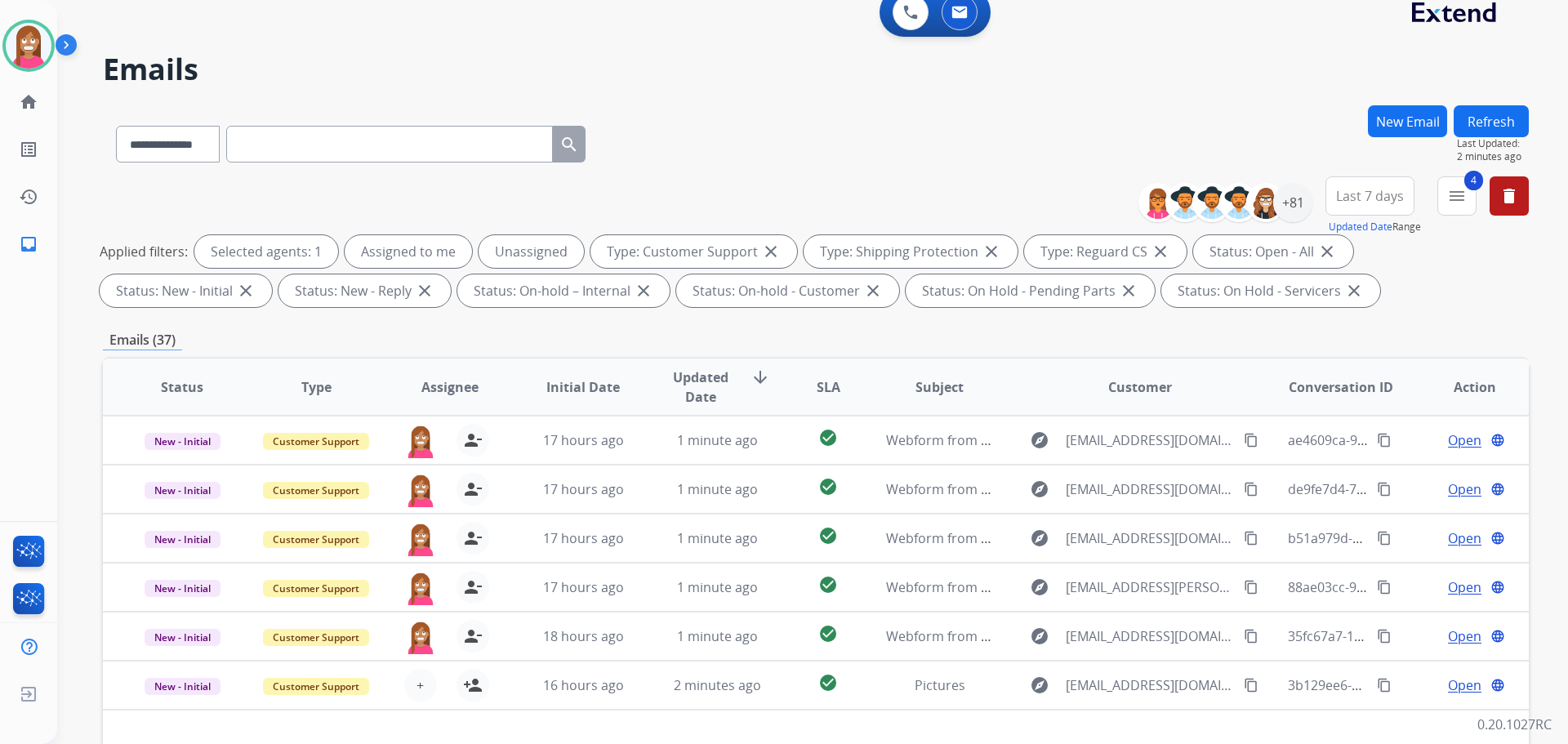
click at [1481, 126] on button "Refresh" at bounding box center [1491, 121] width 75 height 32
click at [1486, 121] on button "Refresh" at bounding box center [1491, 121] width 75 height 32
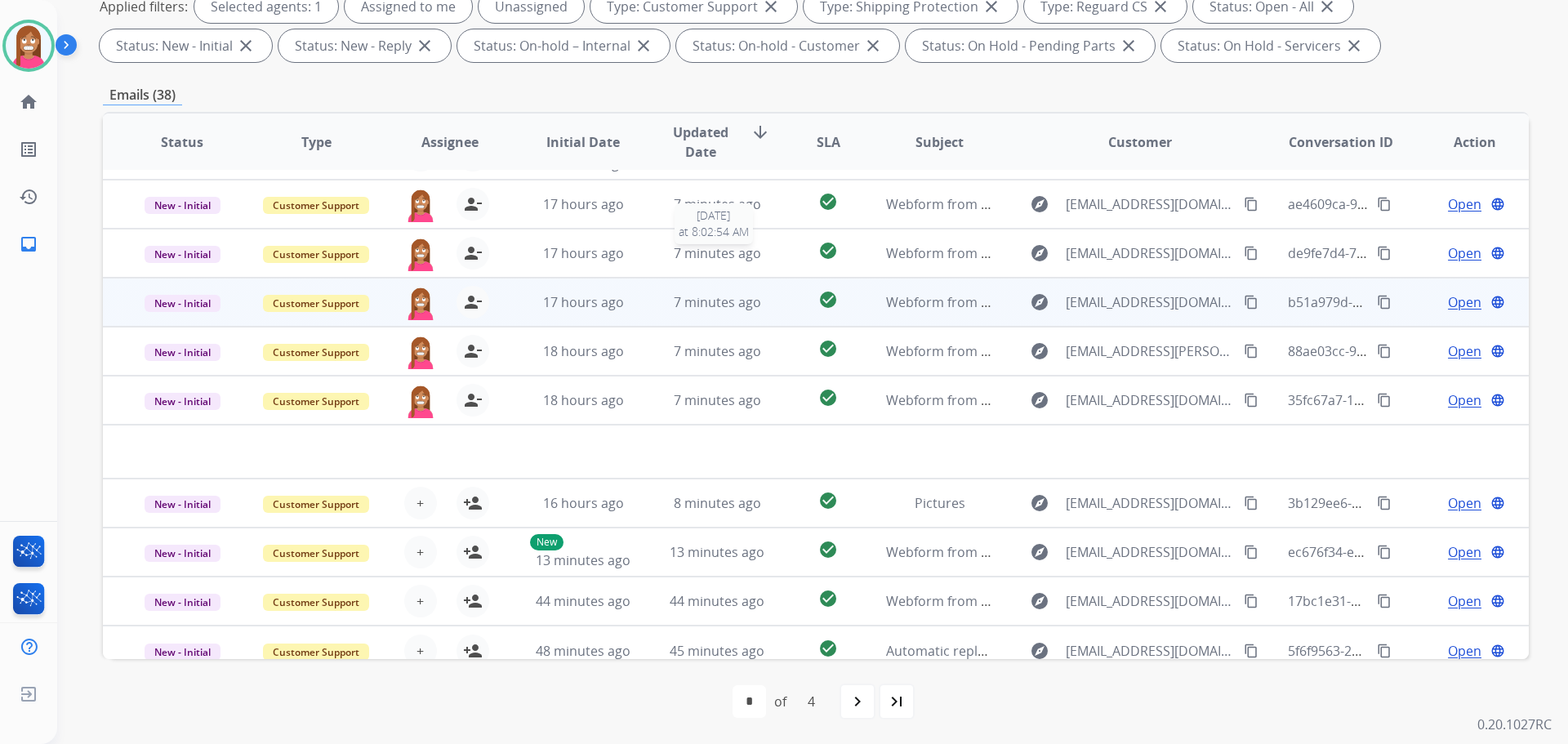
scroll to position [55, 0]
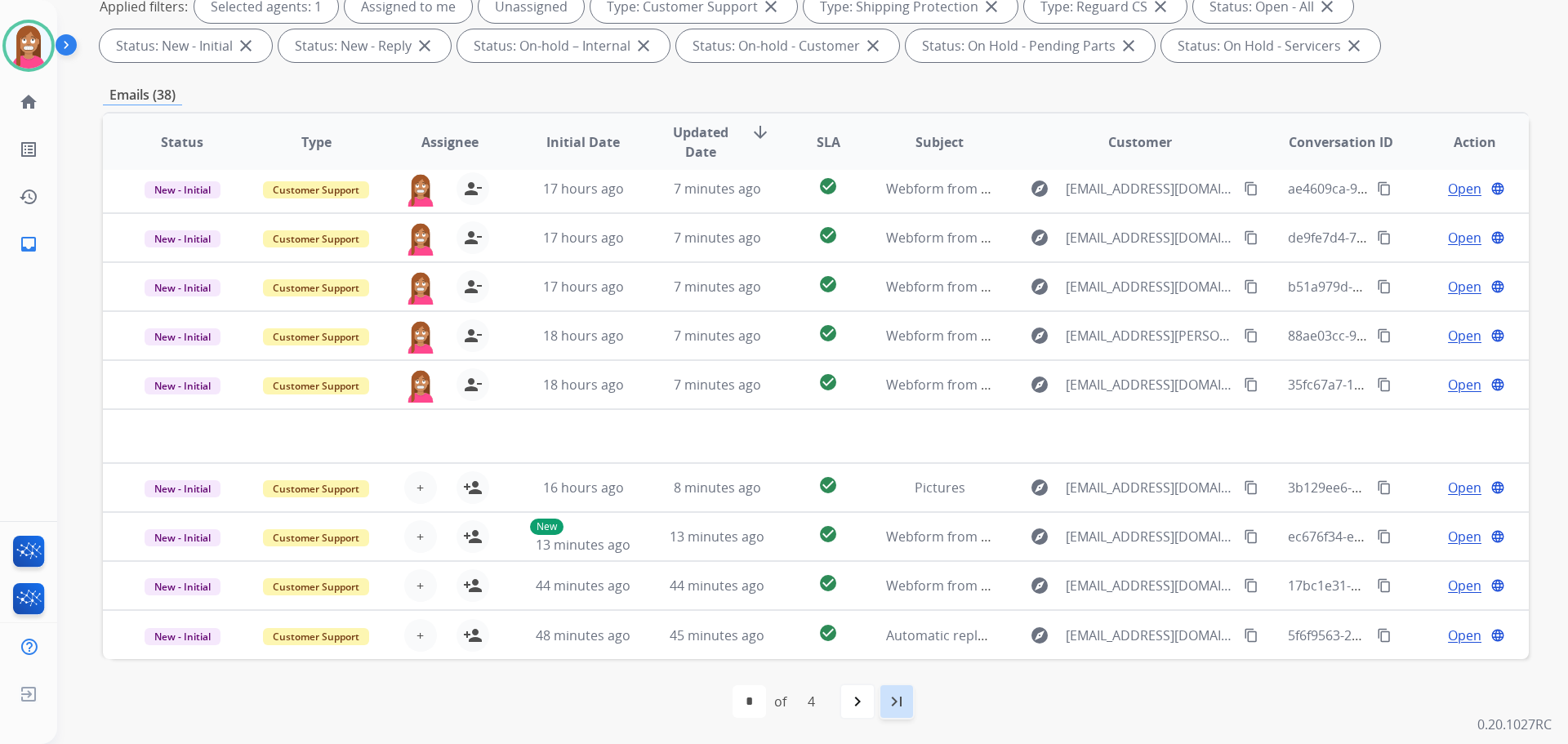
click at [899, 697] on mat-icon "last_page" at bounding box center [896, 701] width 19 height 19
select select "*"
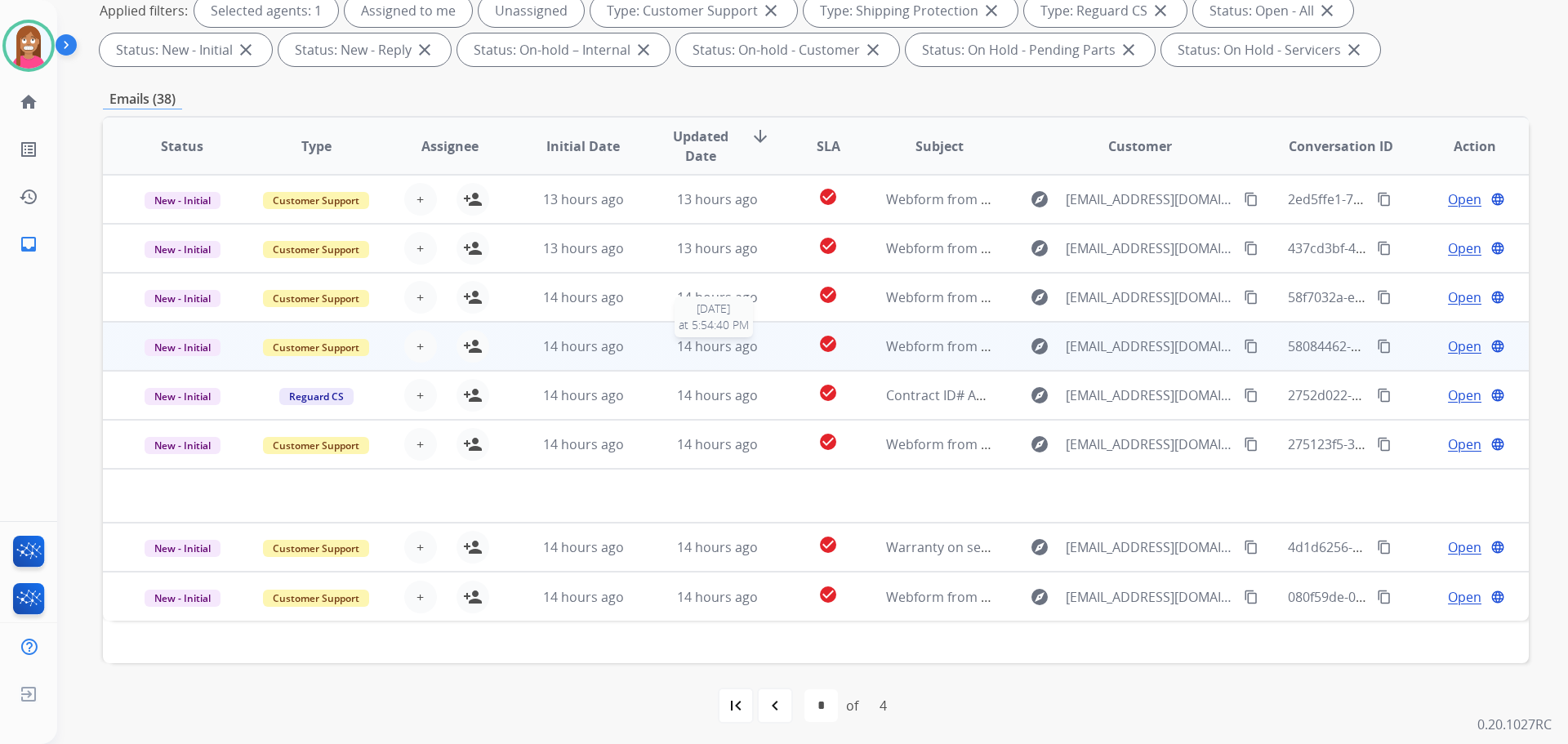
scroll to position [264, 0]
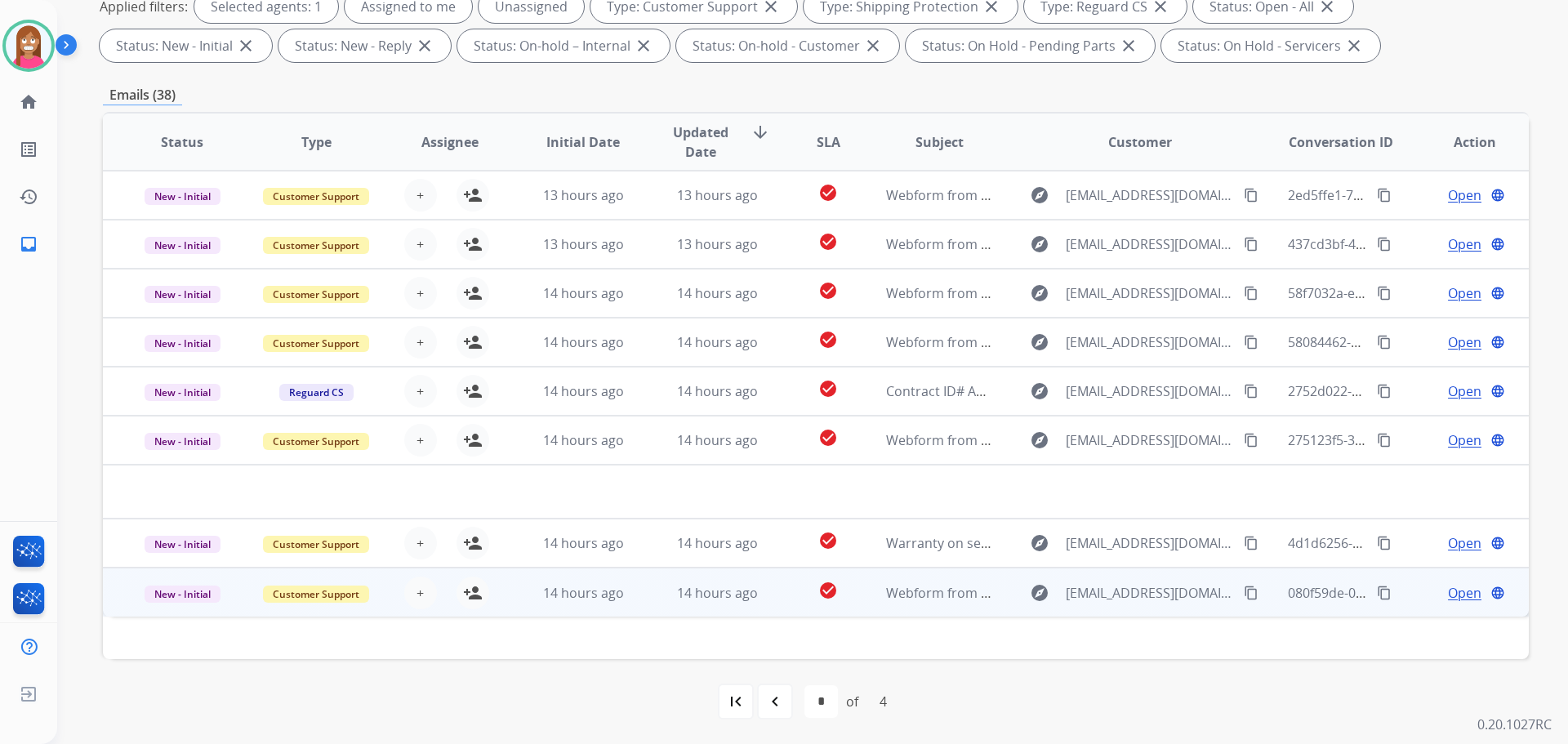
click at [654, 612] on td "14 hours ago" at bounding box center [705, 592] width 134 height 49
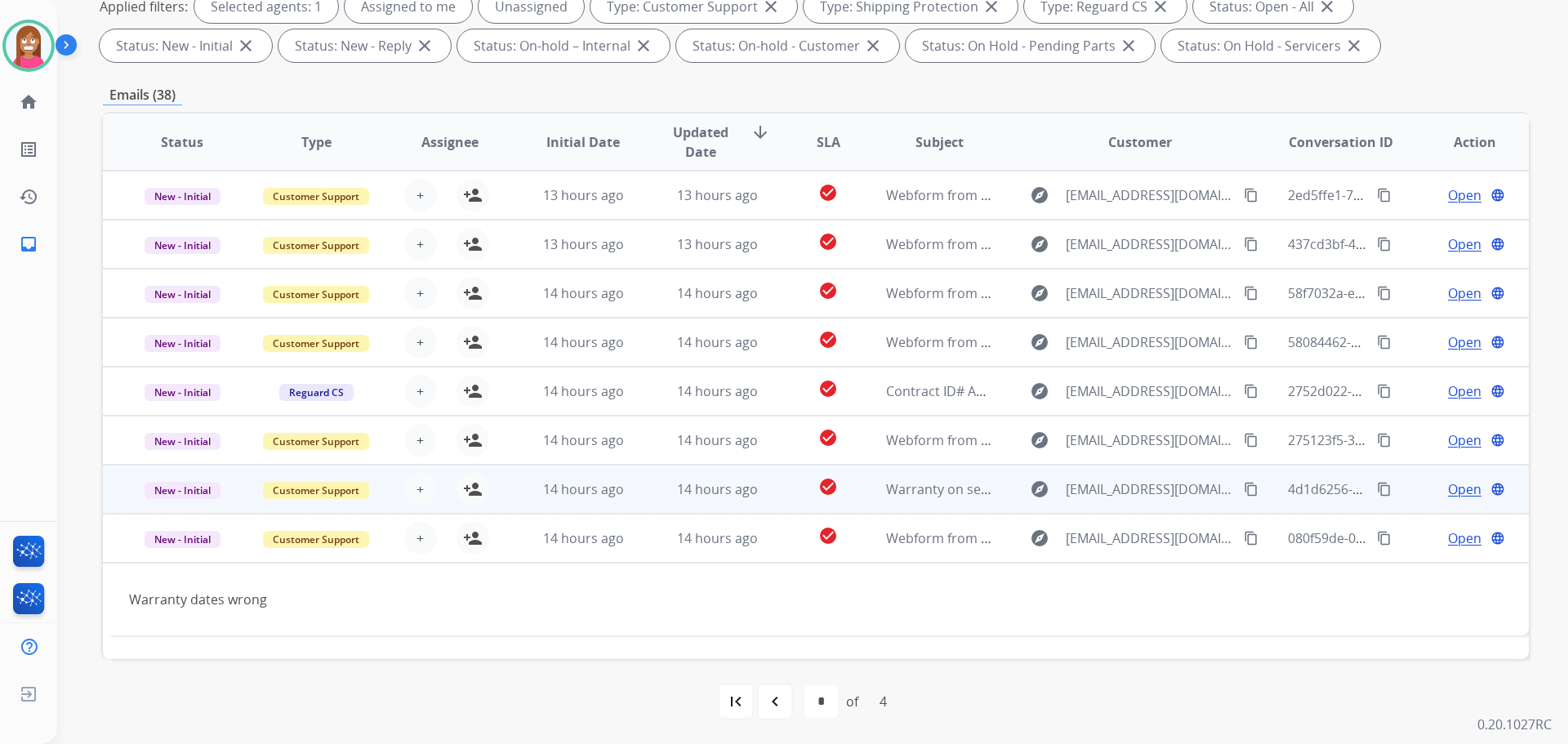
click at [638, 495] on td "14 hours ago" at bounding box center [705, 489] width 134 height 49
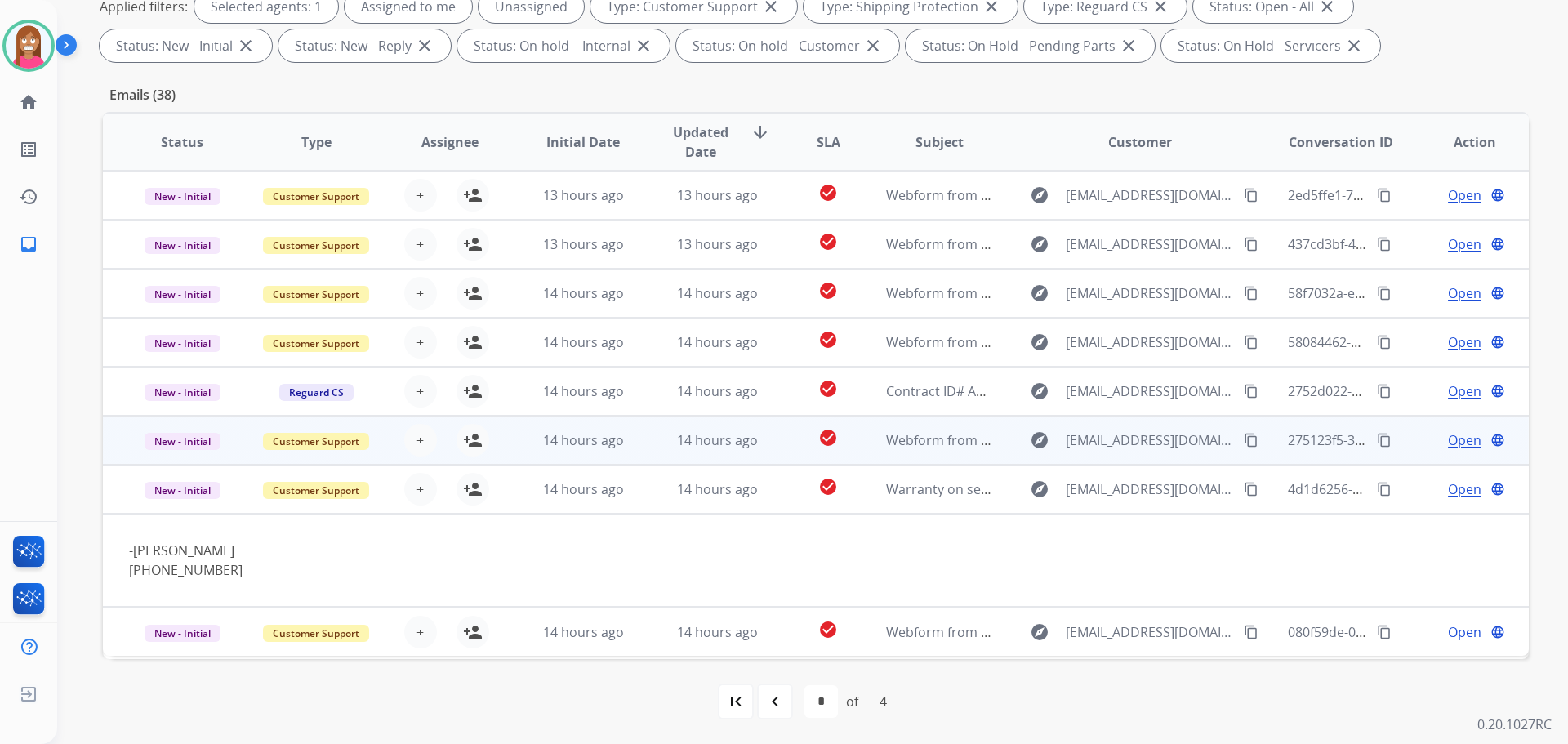
click at [643, 449] on td "14 hours ago" at bounding box center [705, 440] width 134 height 49
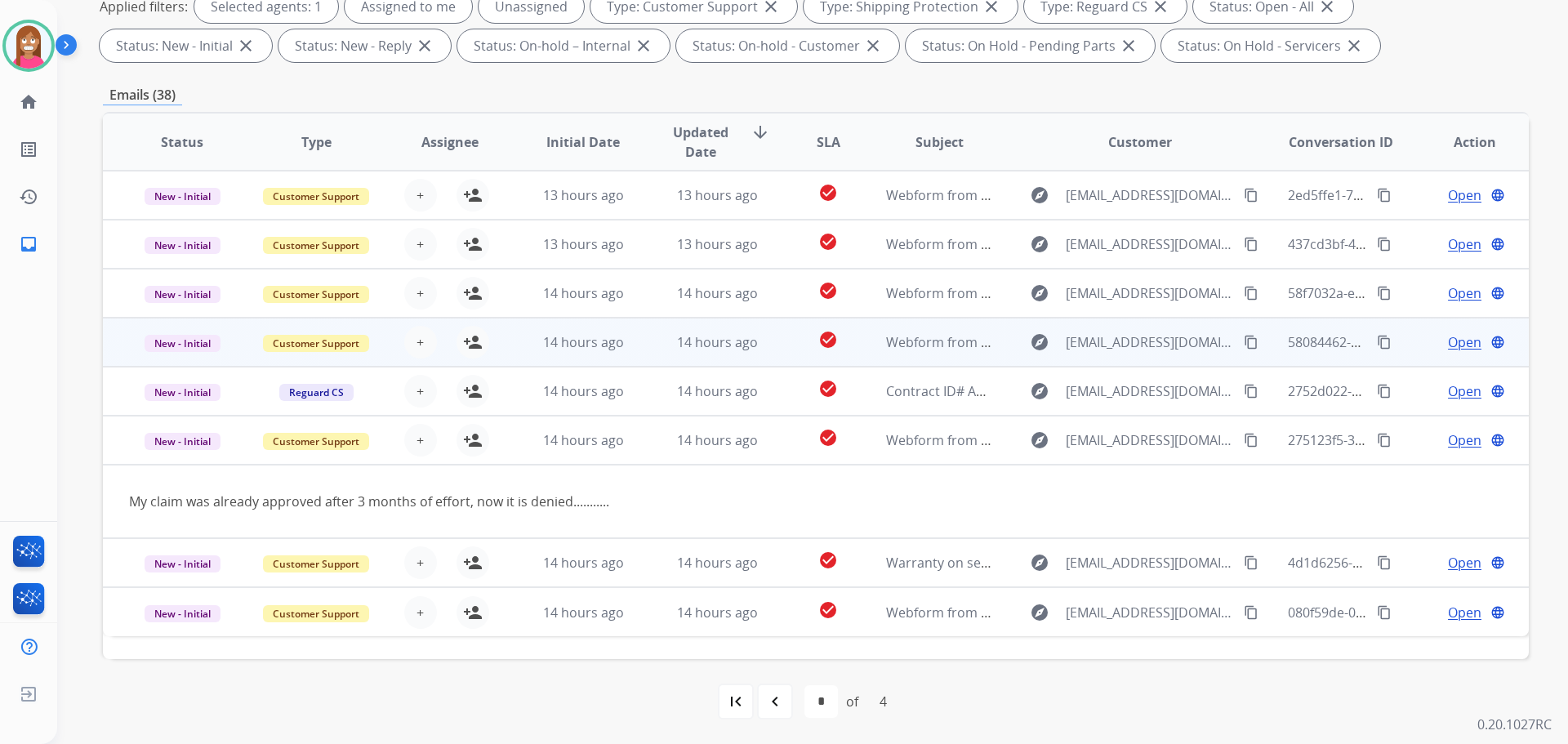
click at [647, 350] on td "14 hours ago" at bounding box center [705, 342] width 134 height 49
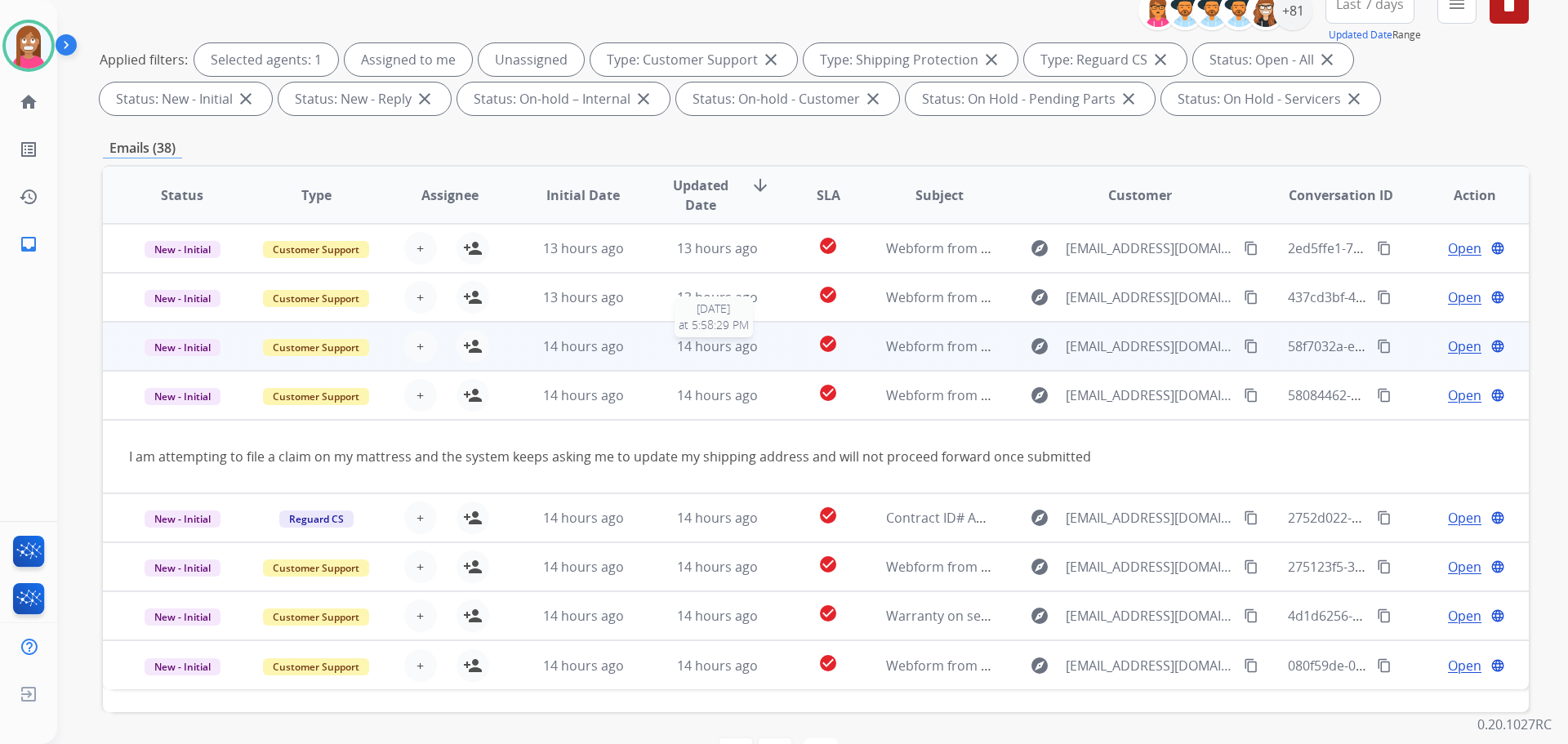
scroll to position [182, 0]
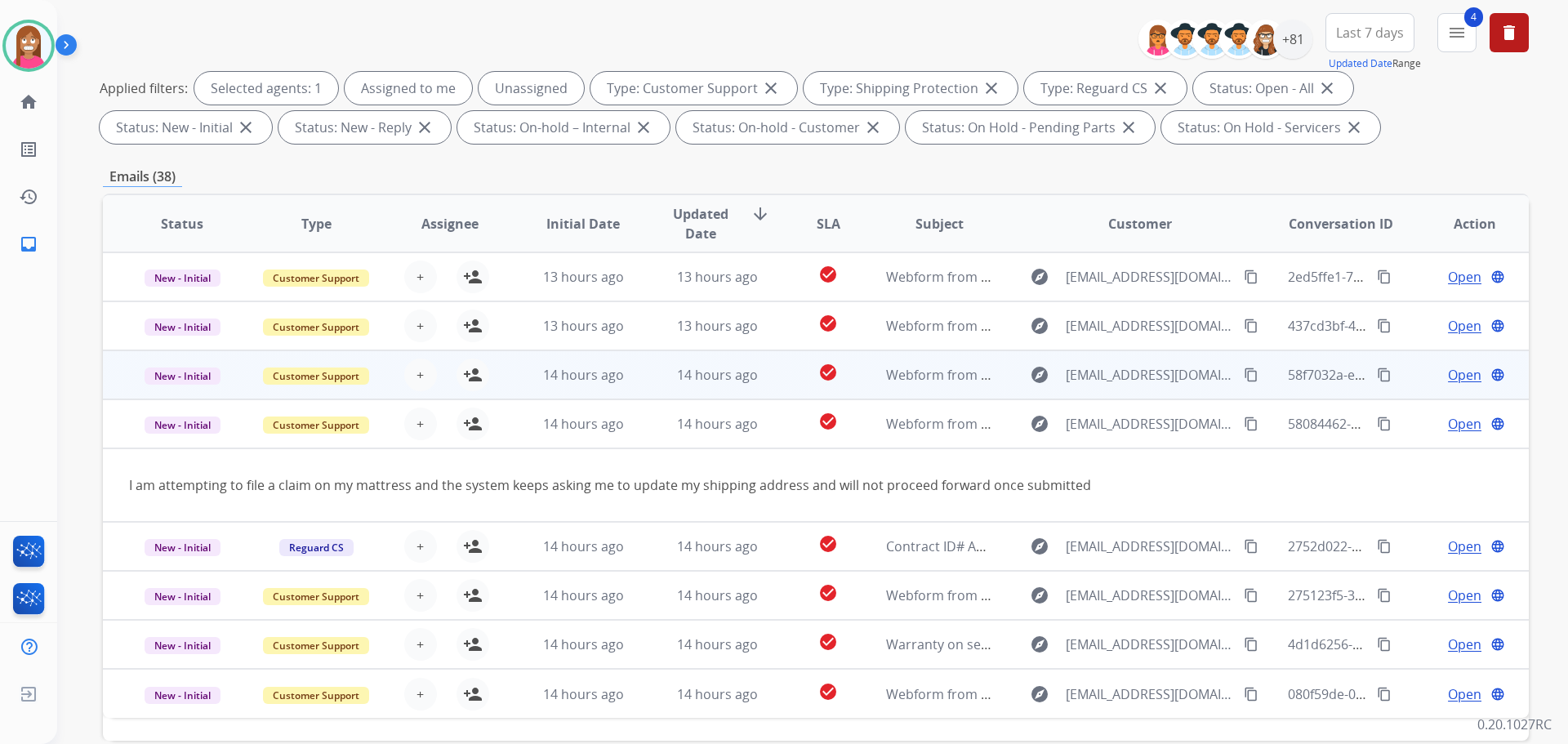
click at [658, 377] on td "14 hours ago" at bounding box center [705, 375] width 134 height 49
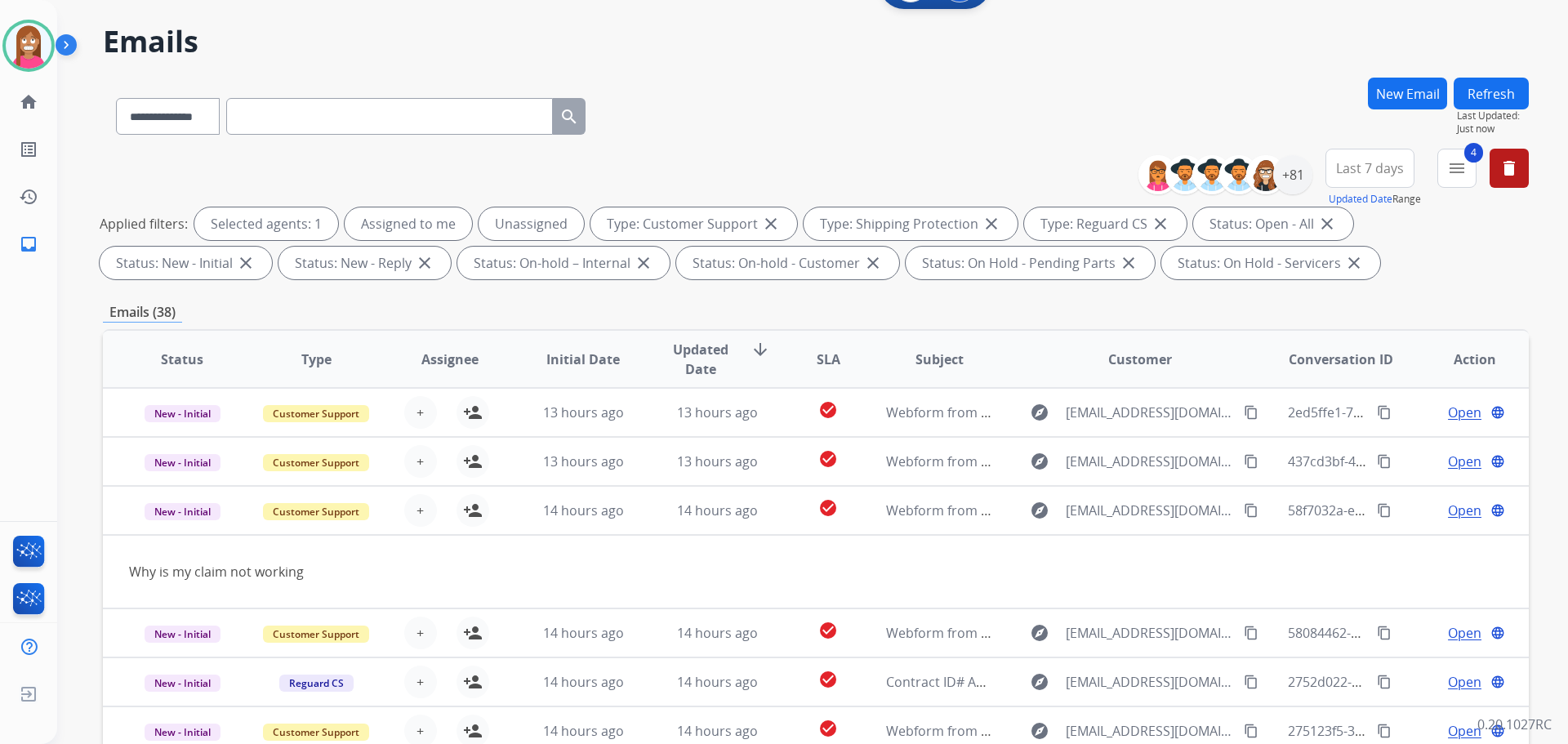
scroll to position [18, 0]
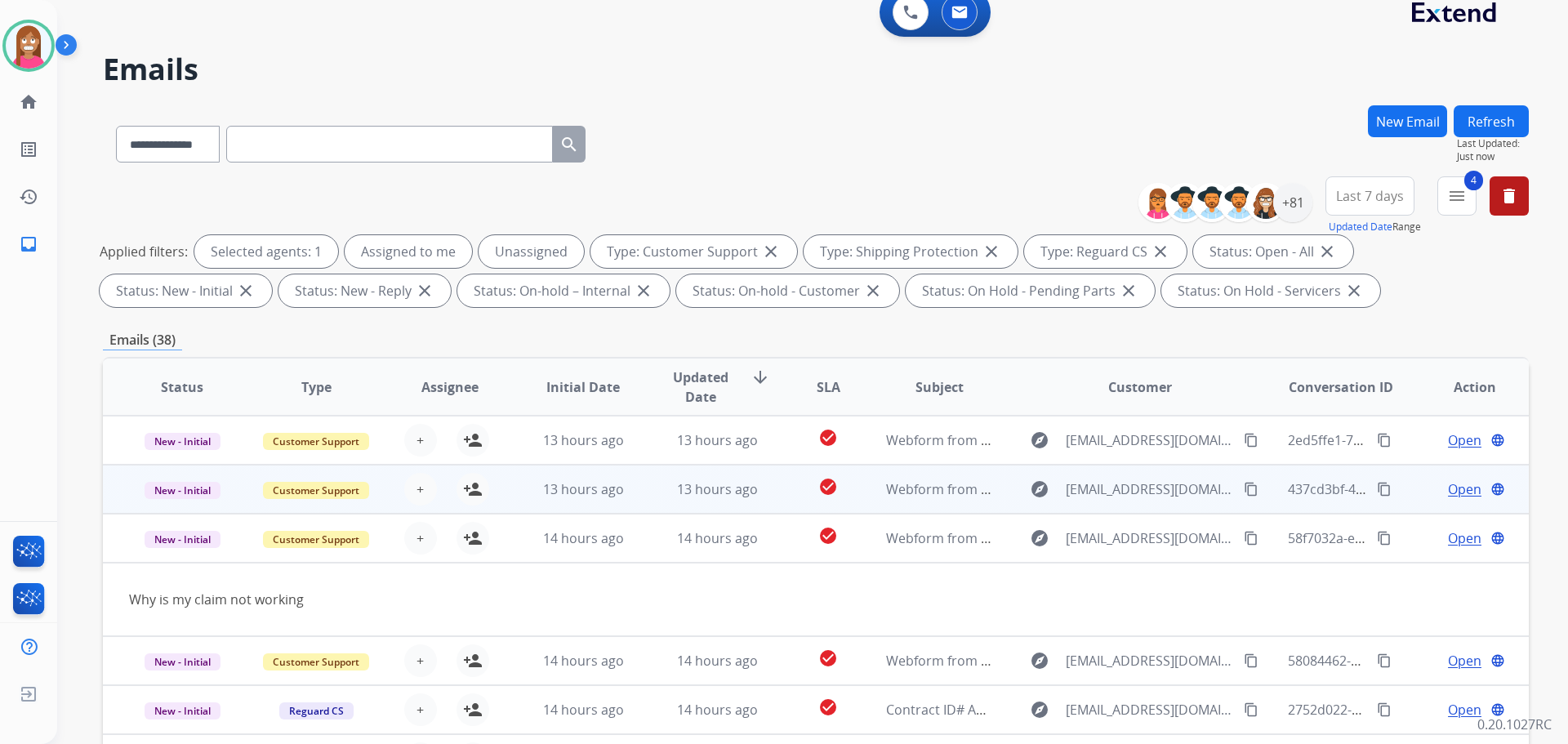
click at [638, 483] on td "13 hours ago" at bounding box center [705, 489] width 134 height 49
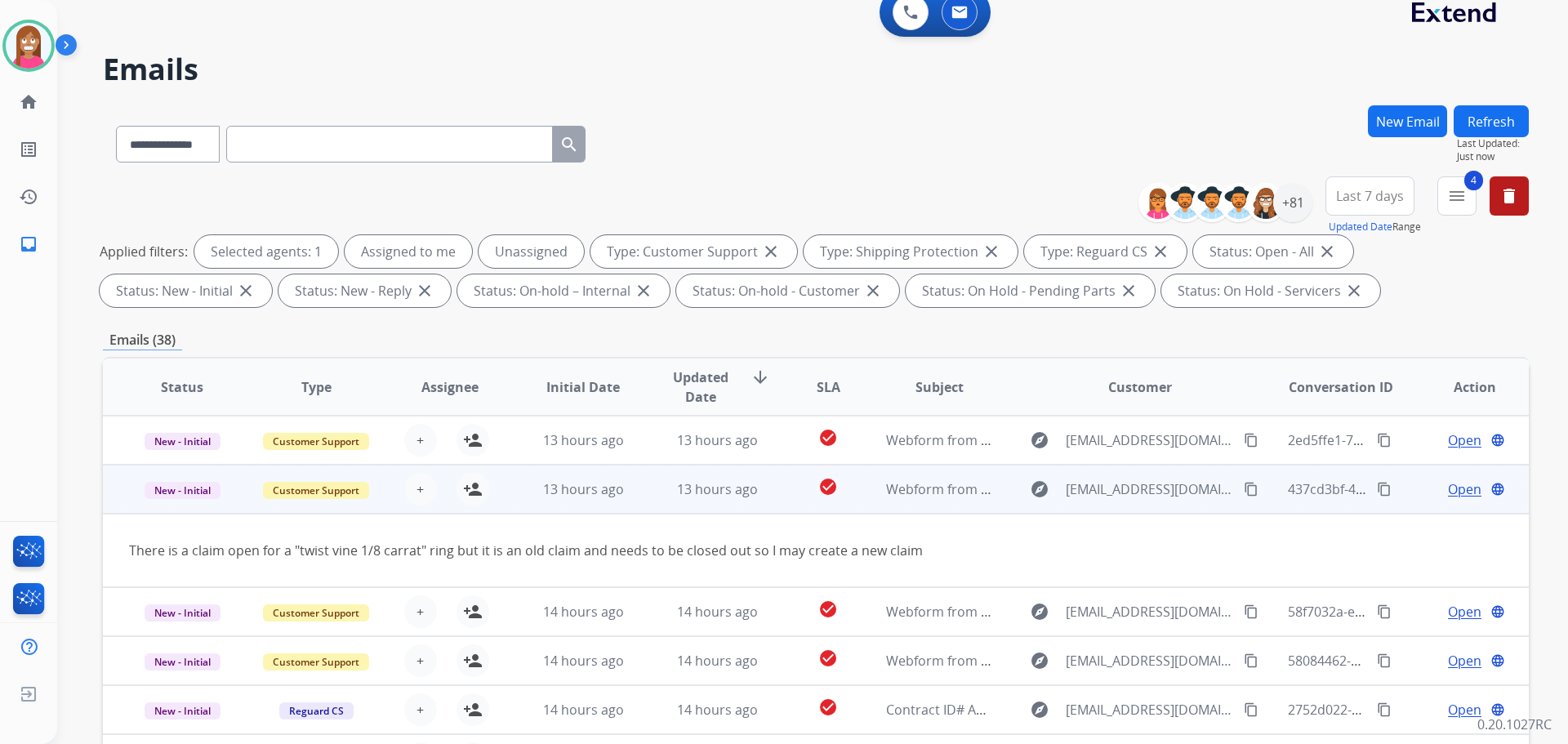
click at [1242, 485] on button "content_copy" at bounding box center [1251, 489] width 19 height 19
click at [475, 490] on mat-icon "person_add" at bounding box center [472, 489] width 19 height 19
click at [1448, 488] on span "Open" at bounding box center [1464, 489] width 33 height 19
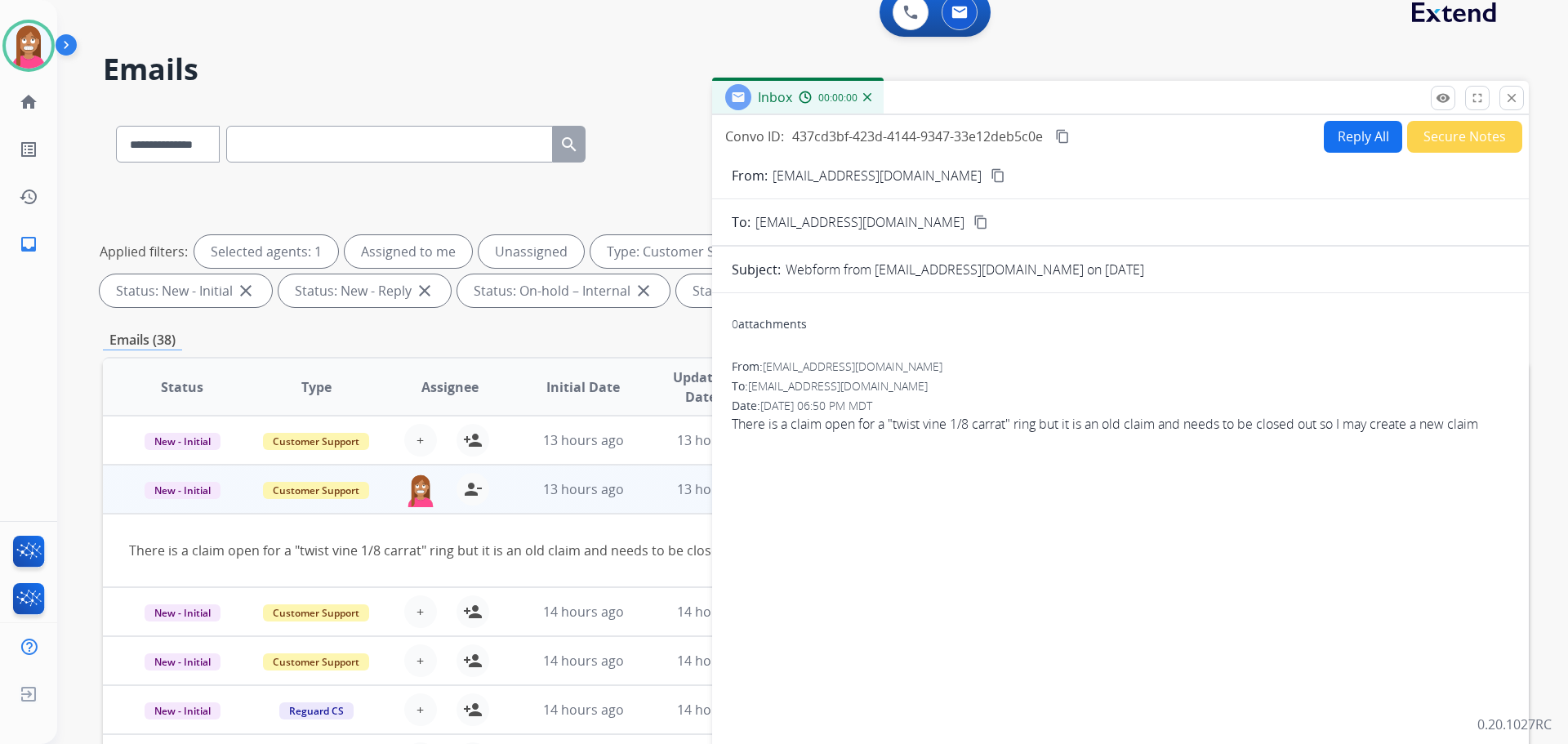
scroll to position [0, 0]
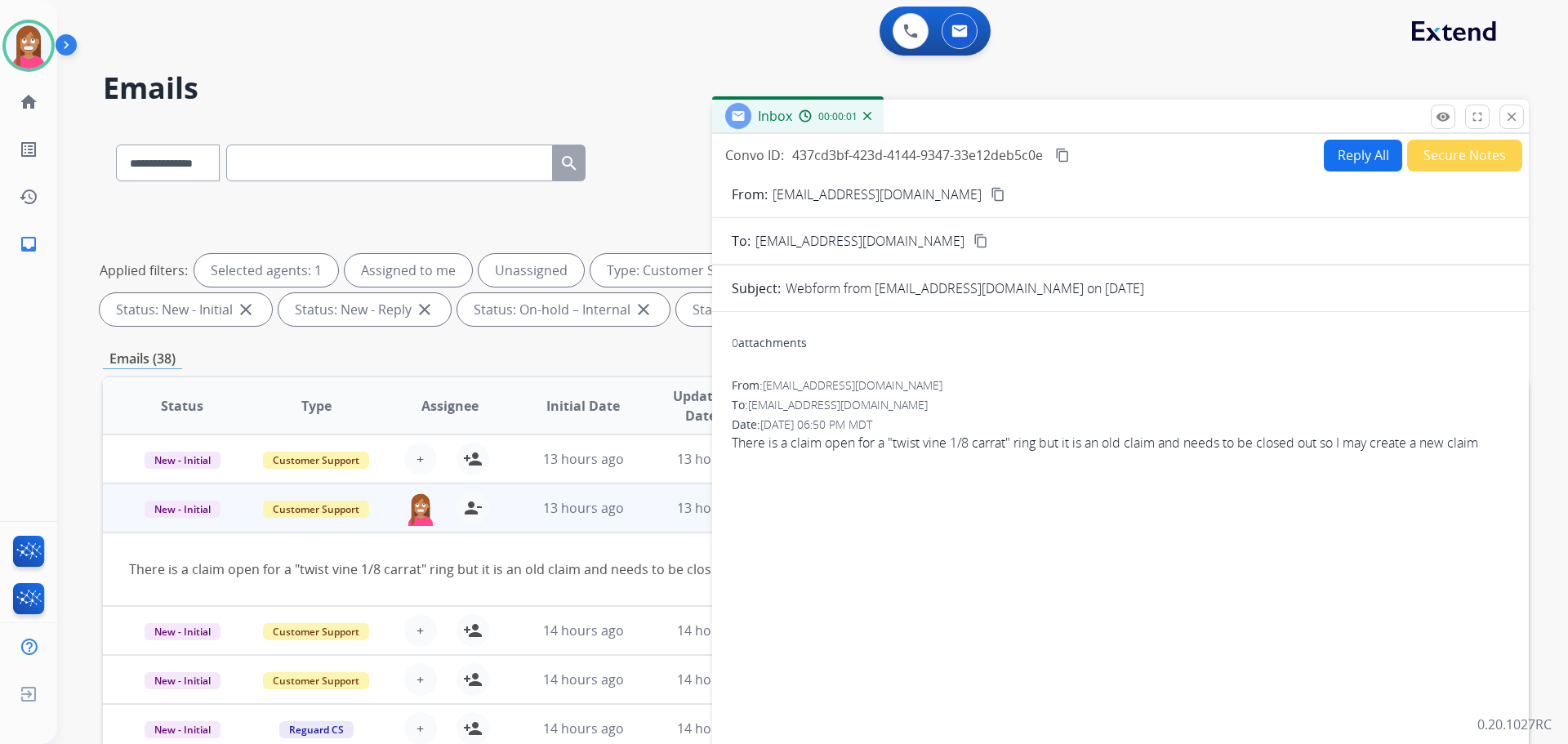
click at [1430, 157] on button "Secure Notes" at bounding box center [1465, 156] width 115 height 32
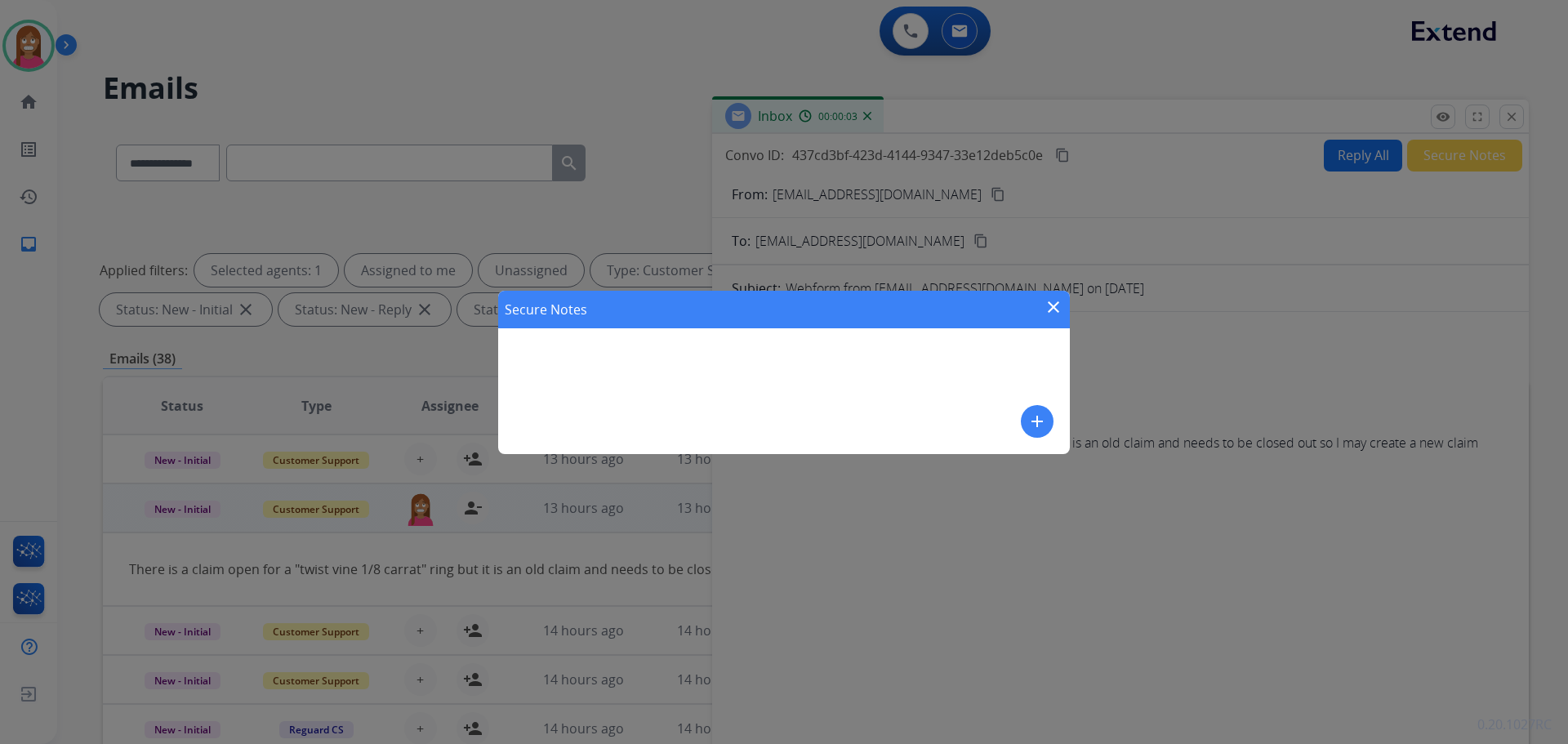
click at [1038, 415] on mat-icon "add" at bounding box center [1037, 421] width 19 height 19
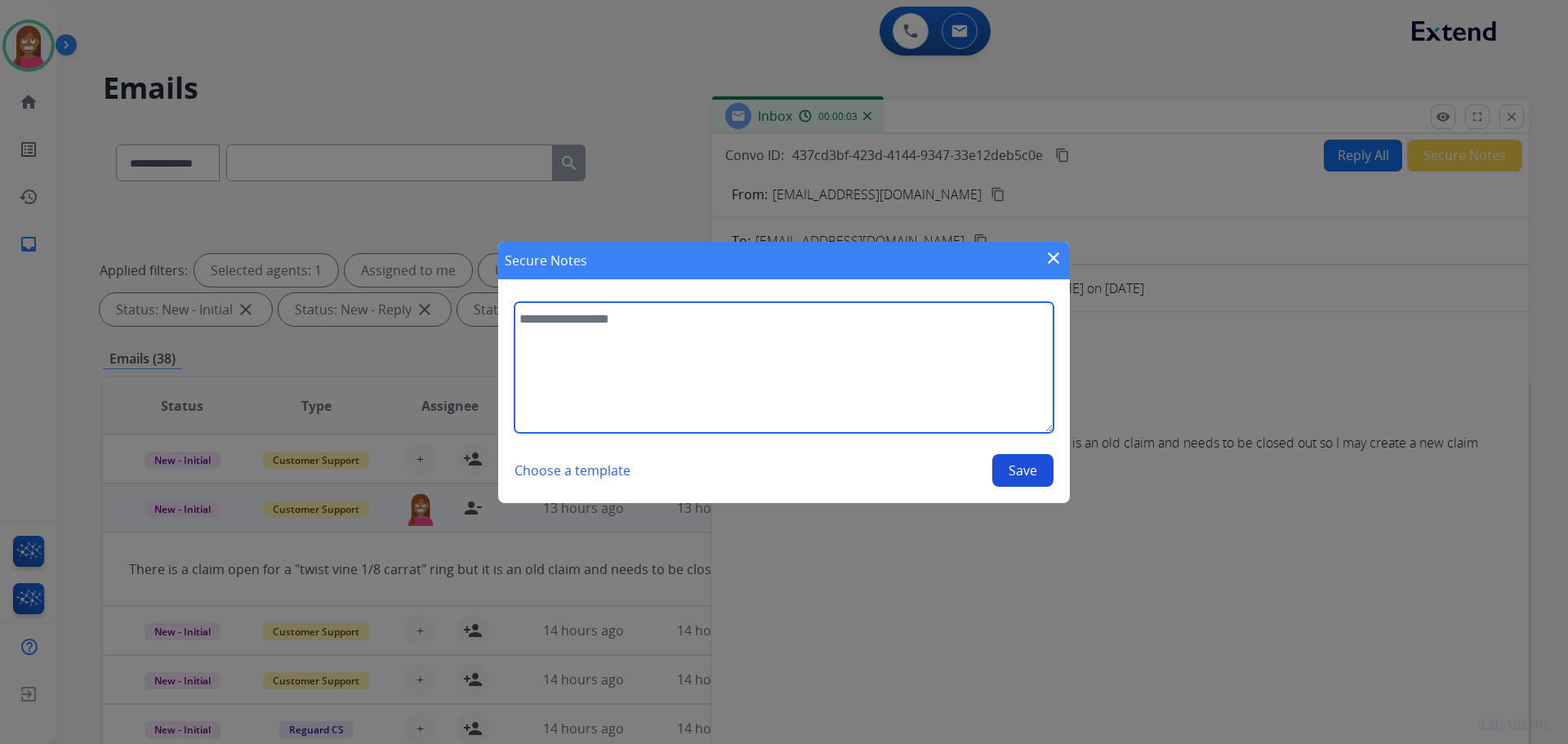
click at [553, 355] on textarea at bounding box center [784, 367] width 539 height 131
type textarea "**********"
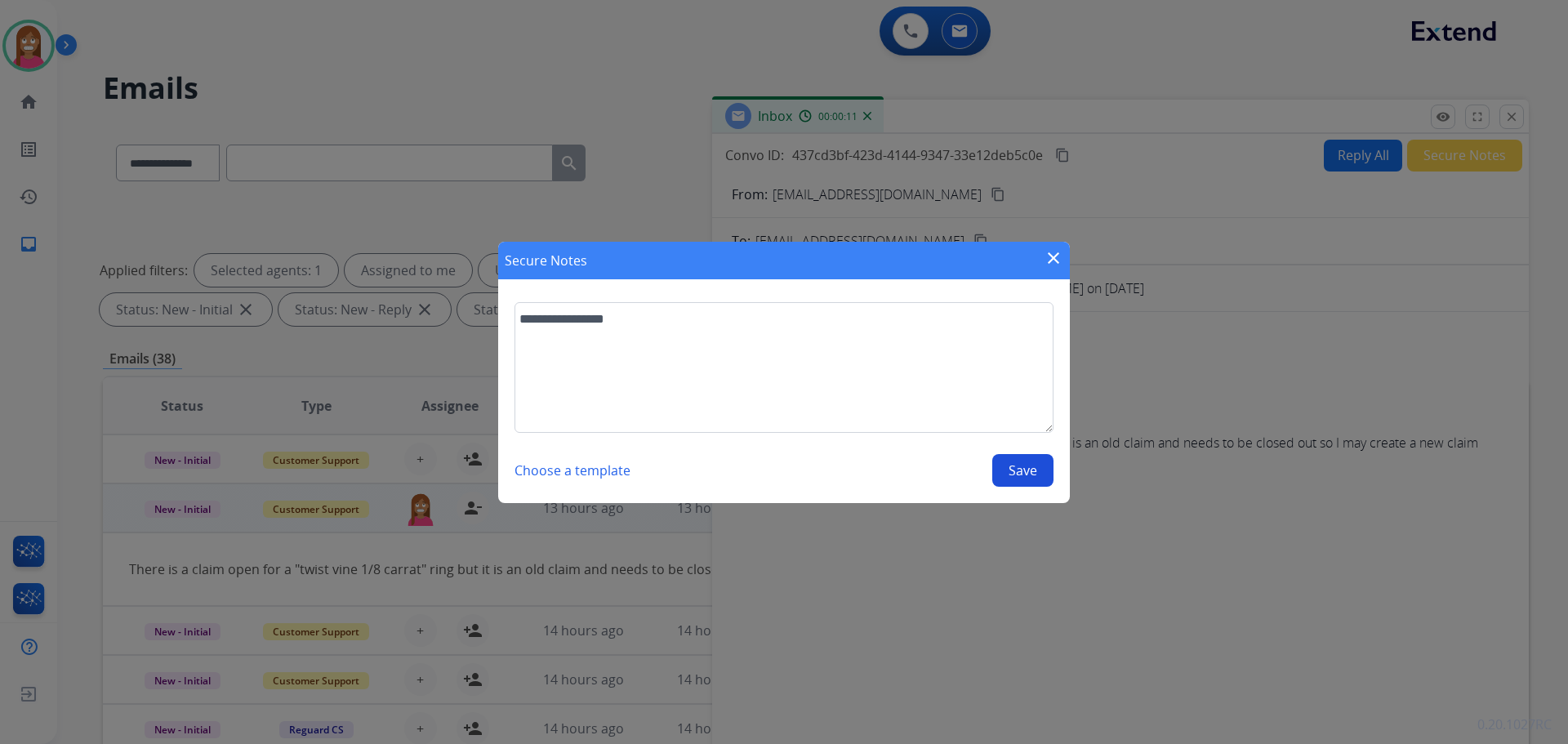
click at [1033, 478] on button "Save" at bounding box center [1022, 470] width 61 height 33
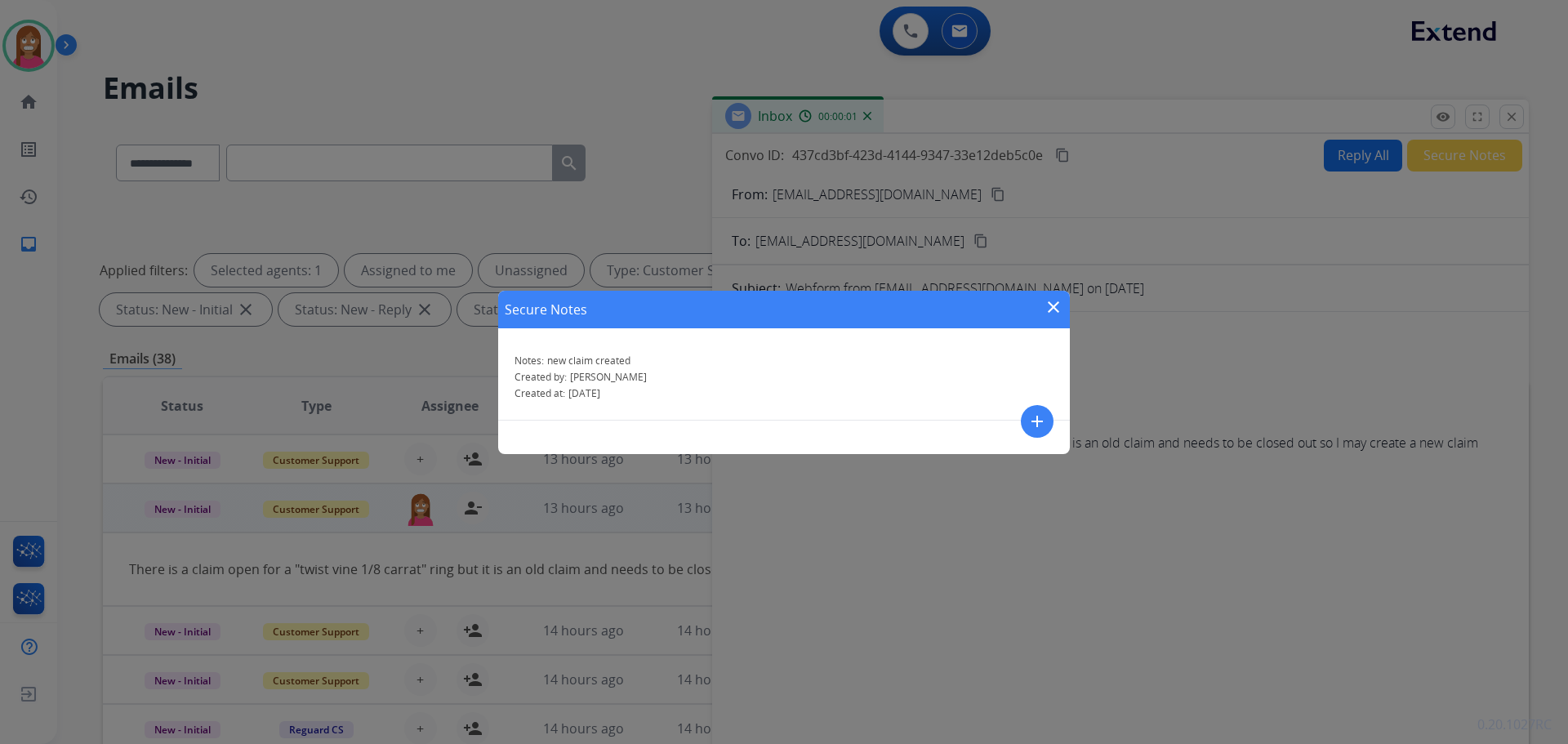
click at [1058, 308] on mat-icon "close" at bounding box center [1053, 306] width 19 height 19
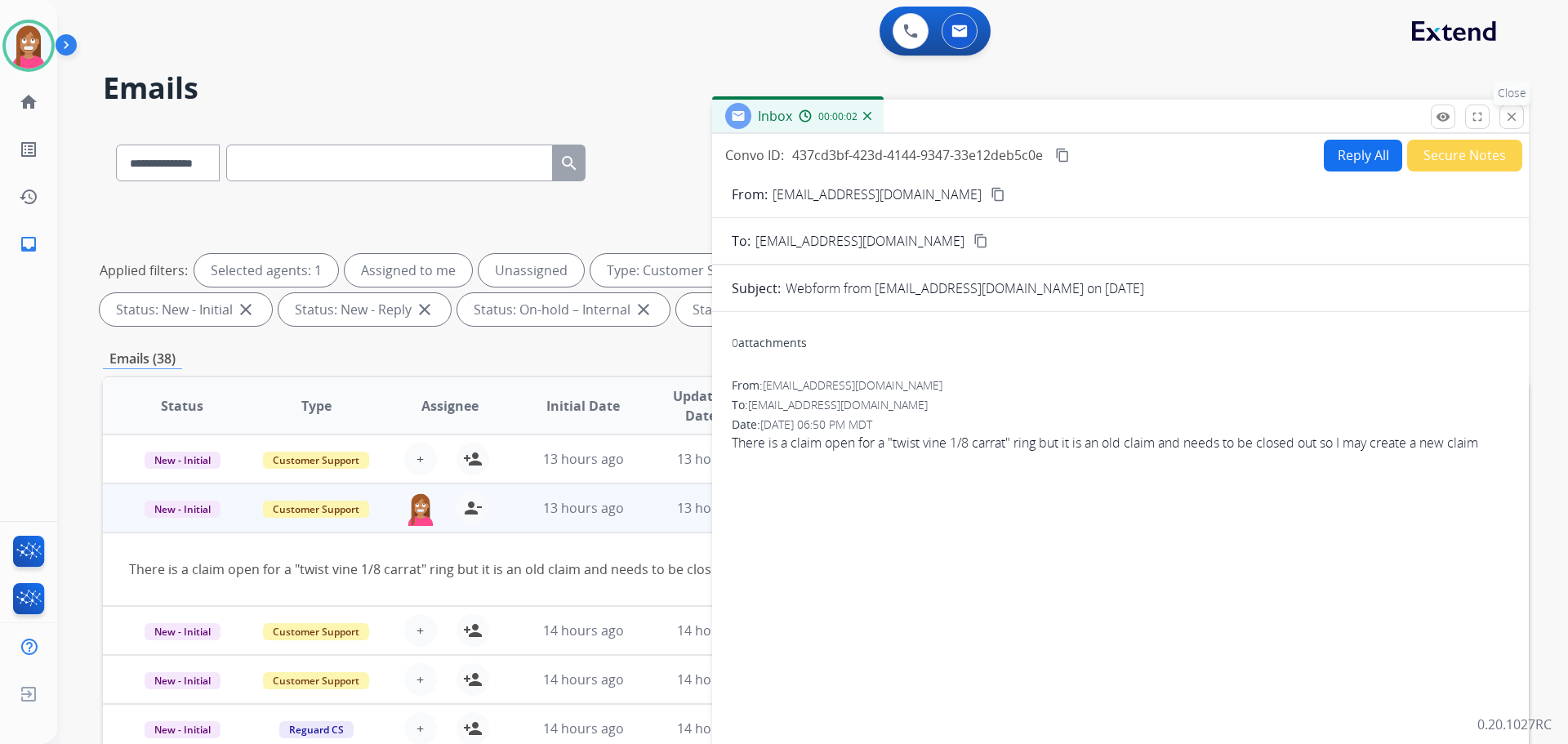
drag, startPoint x: 1514, startPoint y: 108, endPoint x: 1478, endPoint y: 110, distance: 36.1
click at [1515, 108] on button "close Close" at bounding box center [1511, 116] width 24 height 24
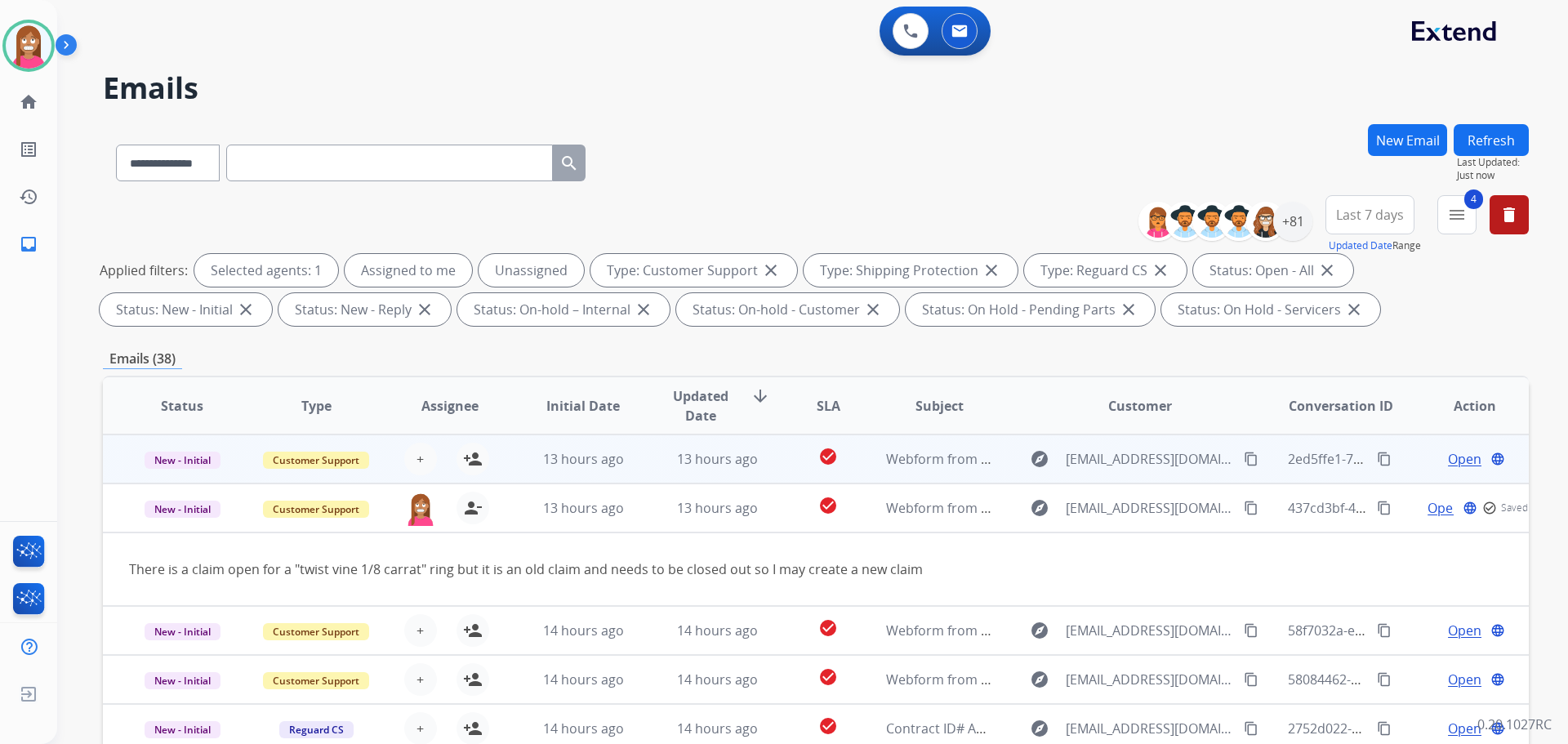
click at [646, 466] on td "13 hours ago" at bounding box center [705, 459] width 134 height 49
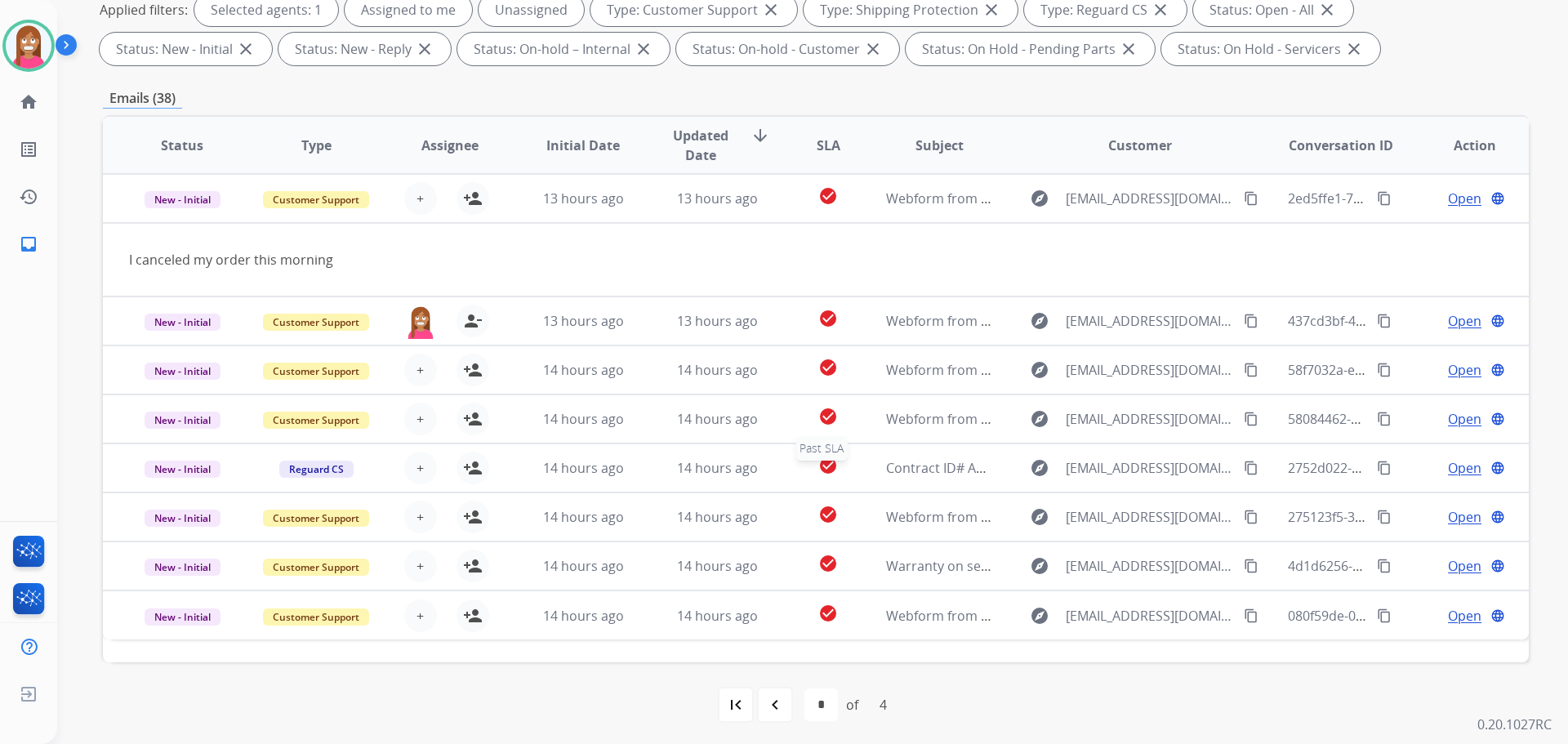
scroll to position [264, 0]
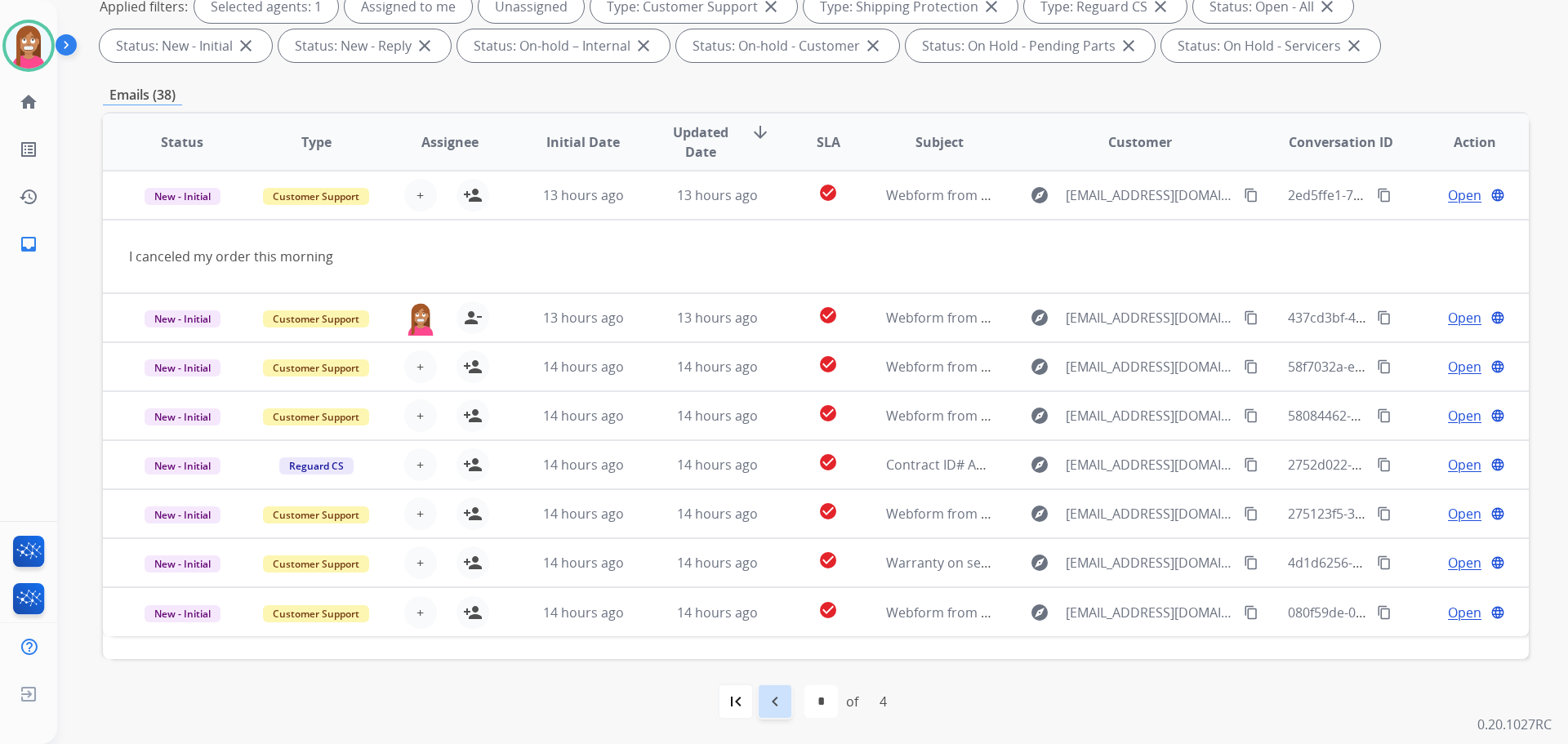
click at [784, 702] on div "navigate_before" at bounding box center [775, 701] width 36 height 36
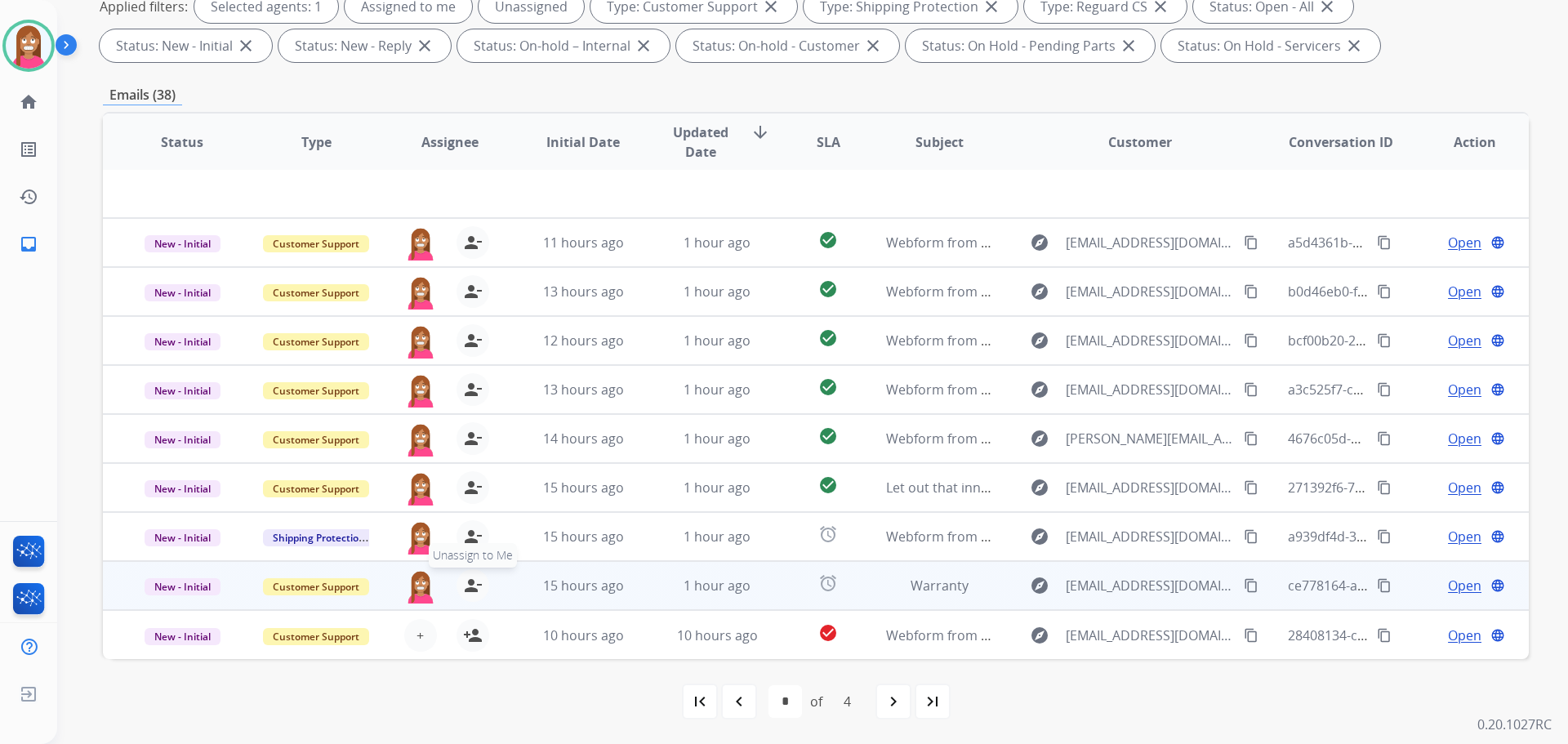
click at [475, 590] on mat-icon "person_remove" at bounding box center [472, 585] width 19 height 19
click at [475, 590] on mat-icon "person_add" at bounding box center [472, 585] width 19 height 19
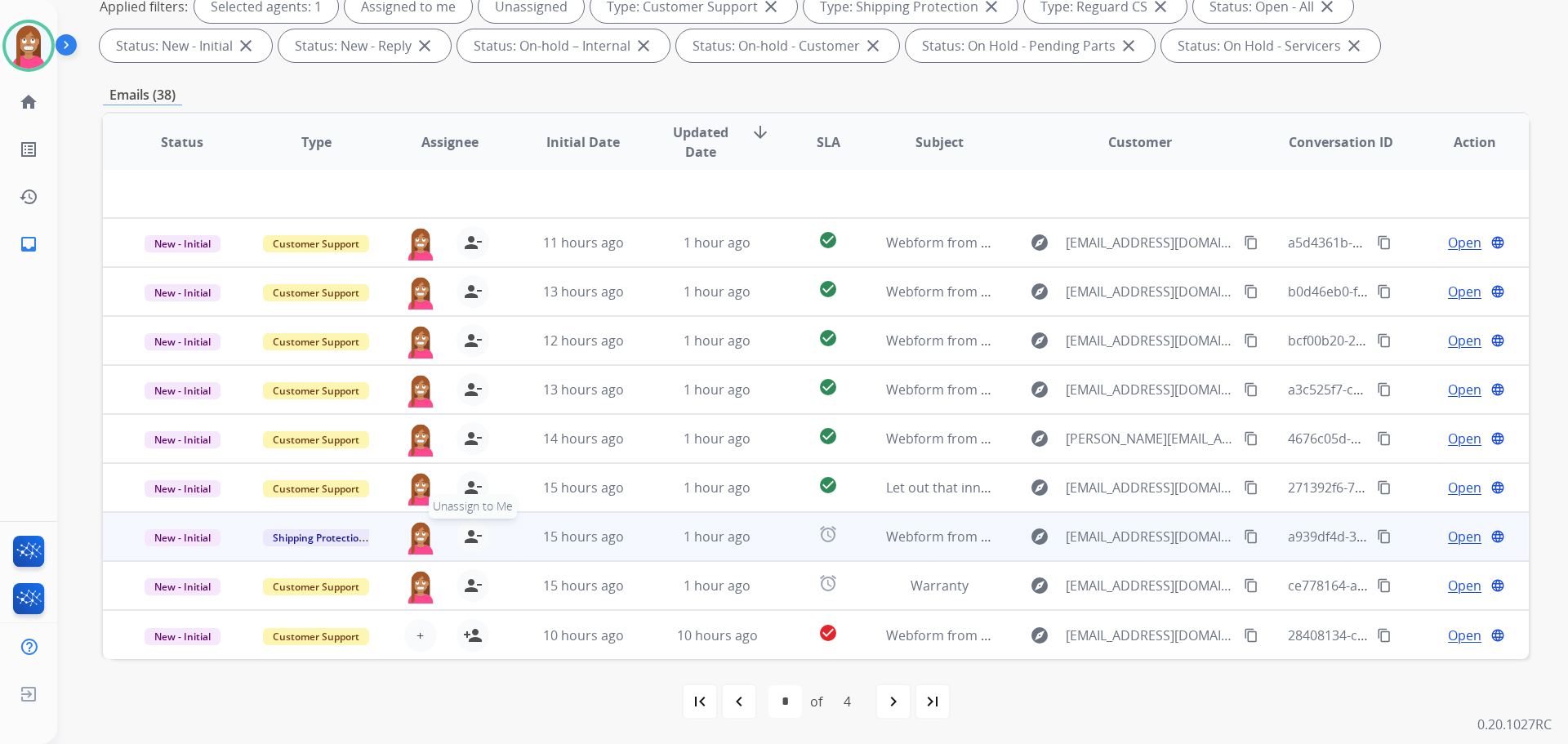
click at [467, 537] on mat-icon "person_remove" at bounding box center [472, 536] width 19 height 19
click at [467, 537] on mat-icon "person_add" at bounding box center [472, 536] width 19 height 19
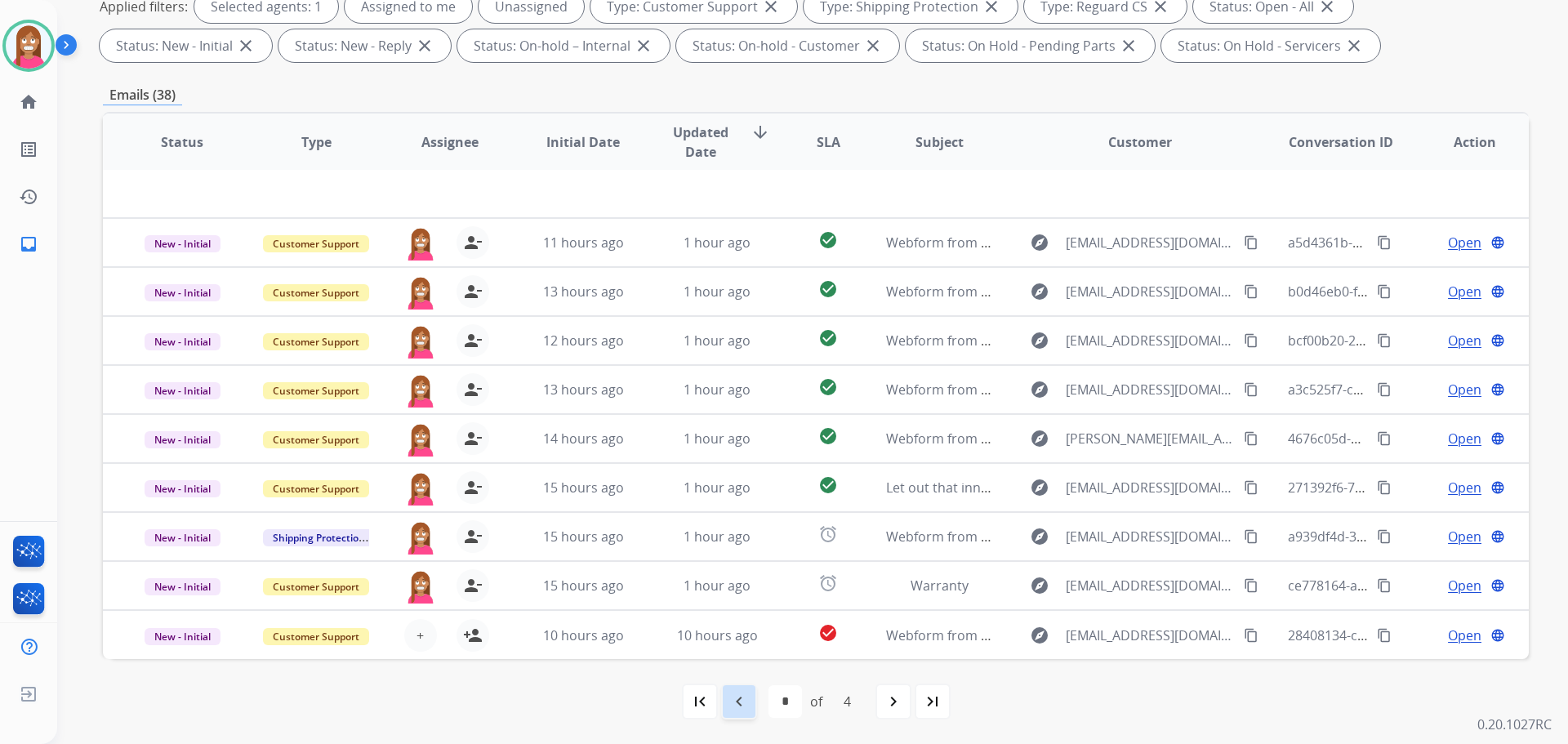
click at [735, 699] on mat-icon "navigate_before" at bounding box center [739, 701] width 19 height 19
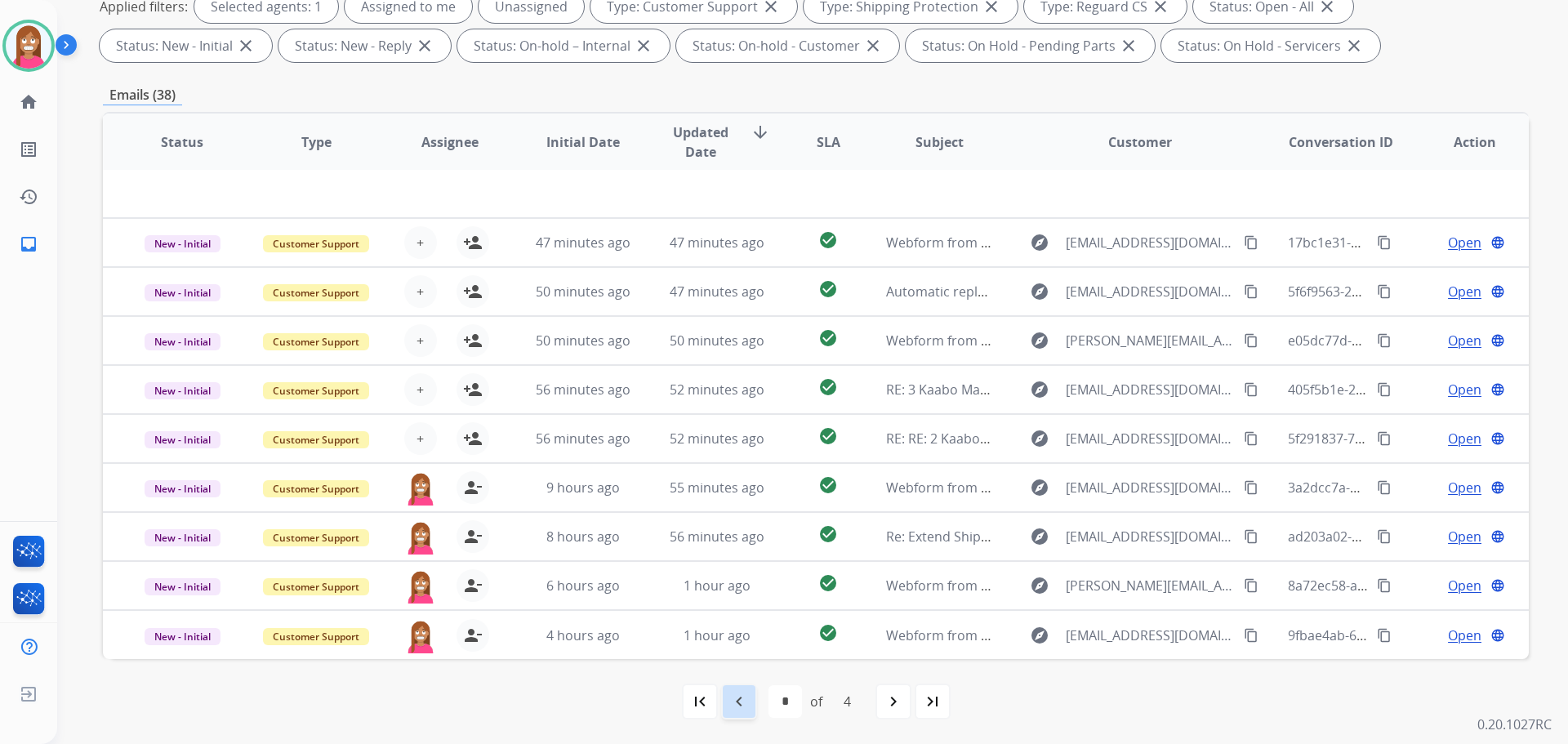
click at [740, 716] on div "navigate_before" at bounding box center [739, 701] width 36 height 36
select select "*"
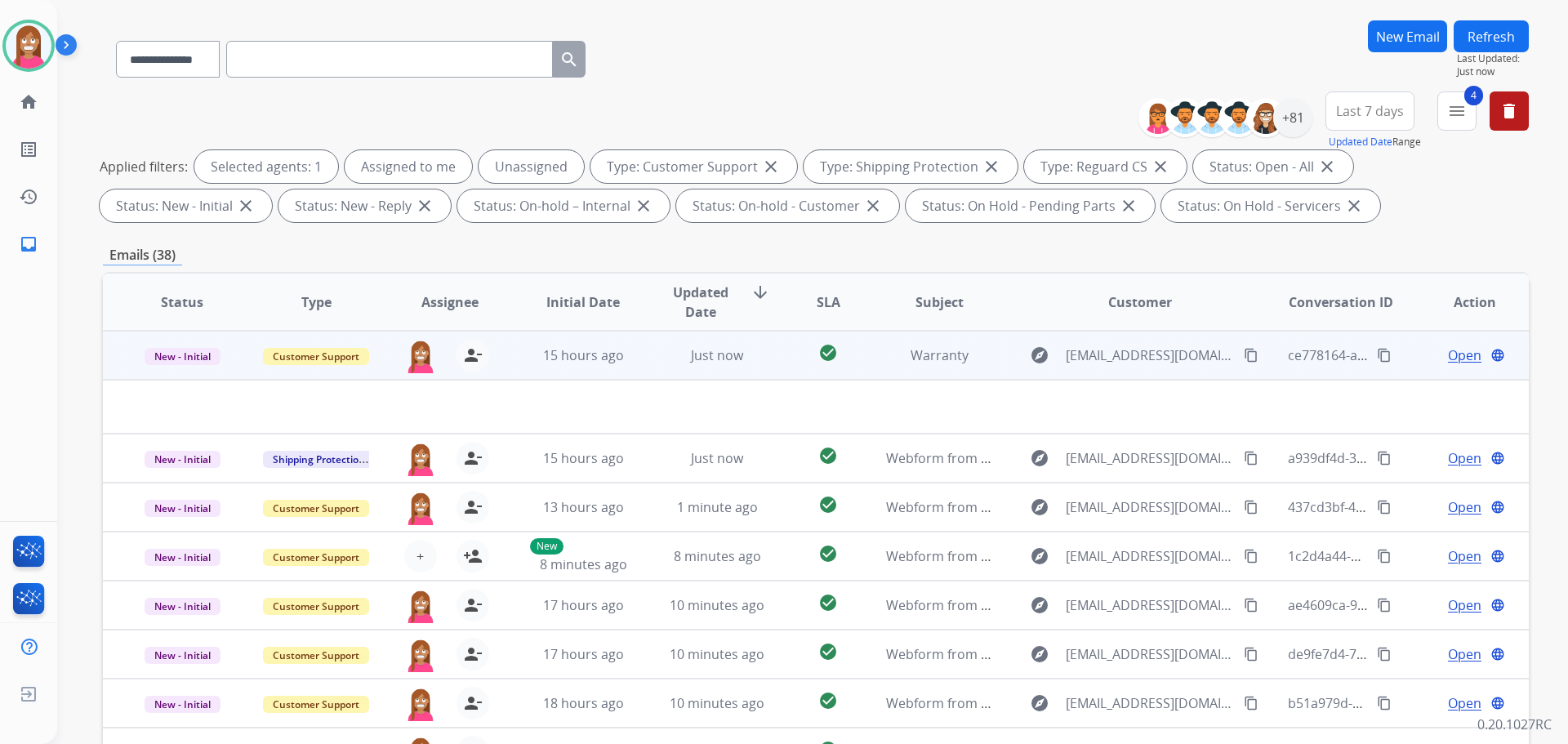
scroll to position [100, 0]
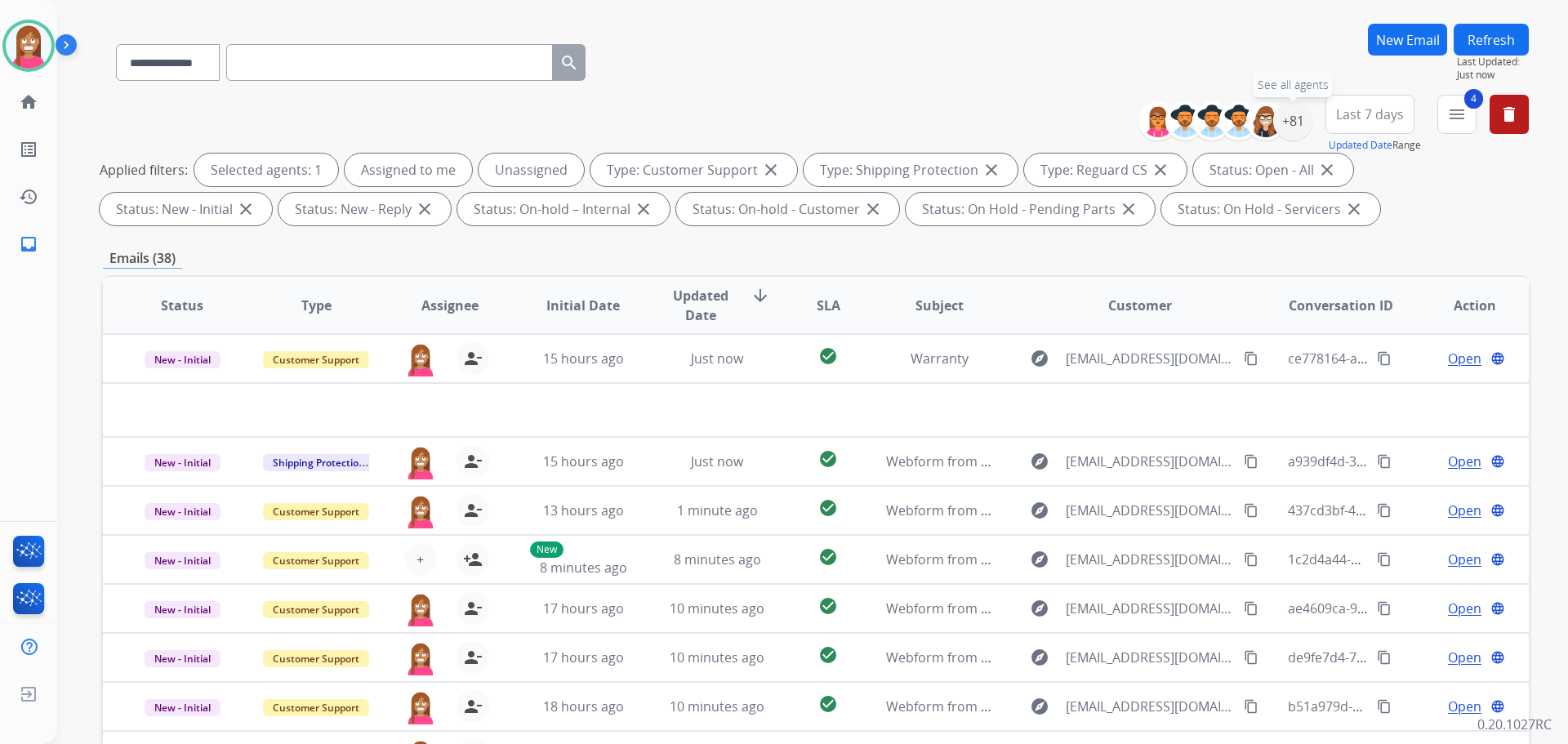
drag, startPoint x: 1294, startPoint y: 126, endPoint x: 1280, endPoint y: 146, distance: 24.4
click at [1286, 141] on div "**********" at bounding box center [1231, 121] width 161 height 52
click at [1289, 146] on div "**********" at bounding box center [1231, 121] width 161 height 52
click at [1289, 140] on div "+81" at bounding box center [1293, 121] width 39 height 39
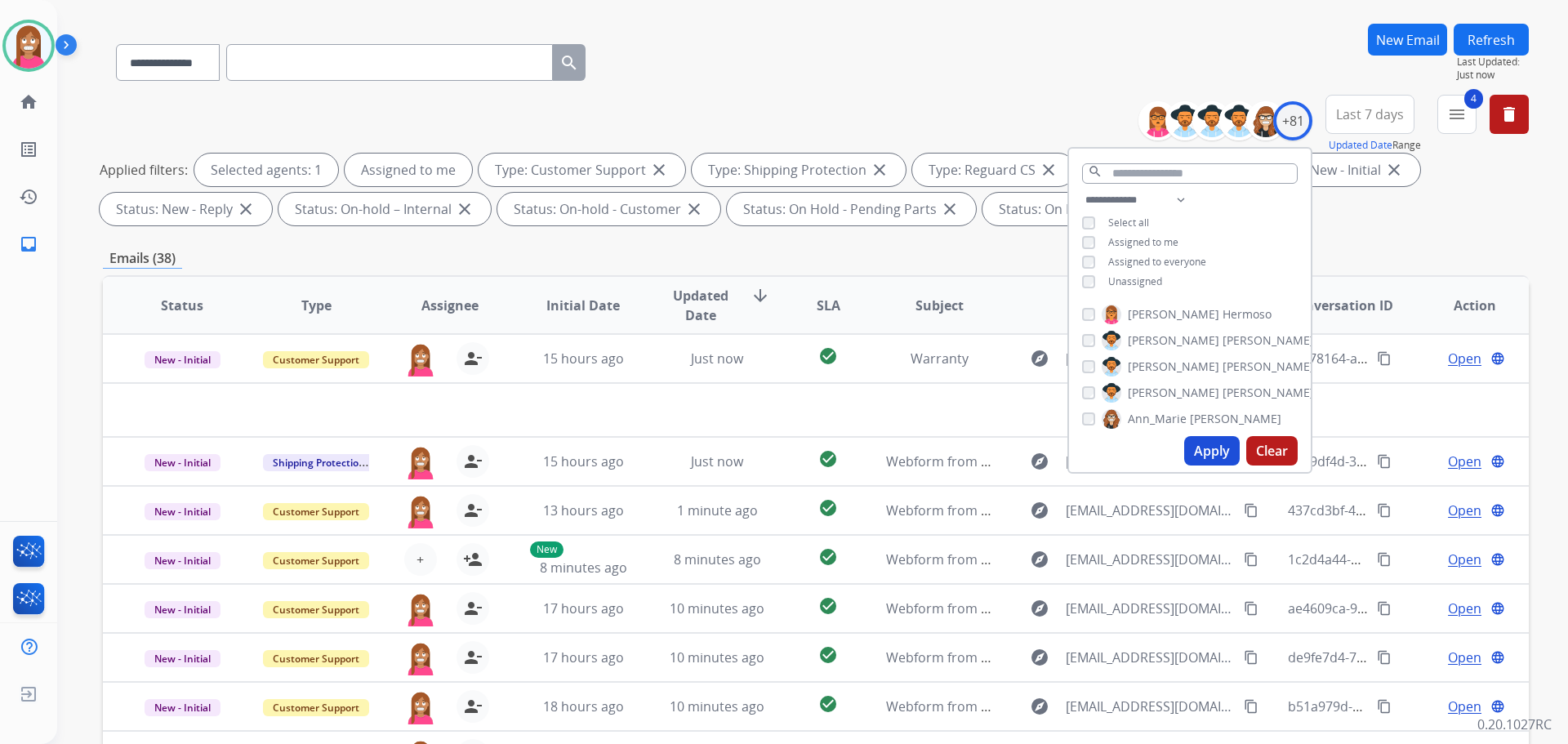
click at [1237, 444] on div "Apply Clear" at bounding box center [1190, 450] width 242 height 43
click at [1196, 454] on button "Apply" at bounding box center [1212, 450] width 55 height 29
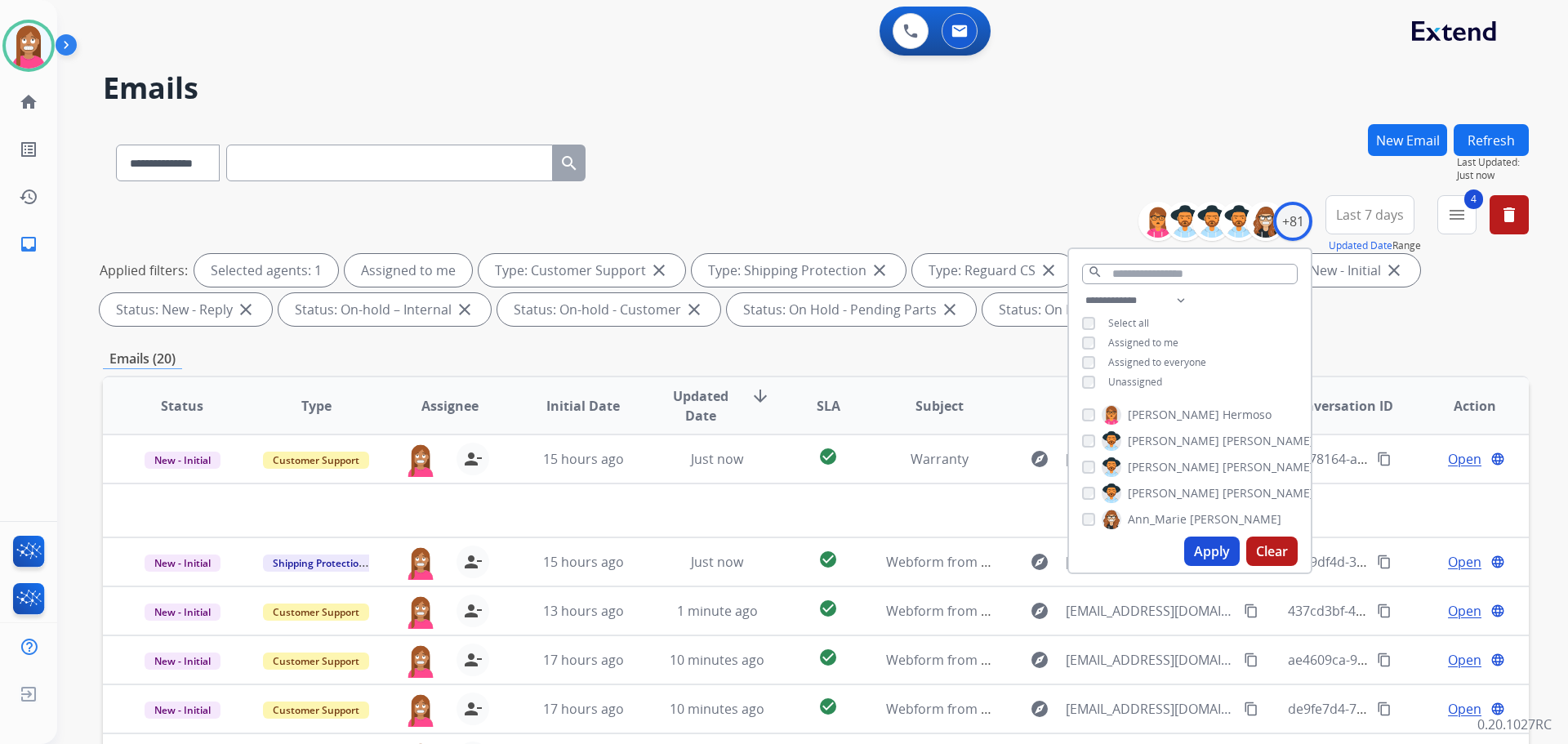
click at [831, 196] on div "**********" at bounding box center [816, 264] width 1426 height 137
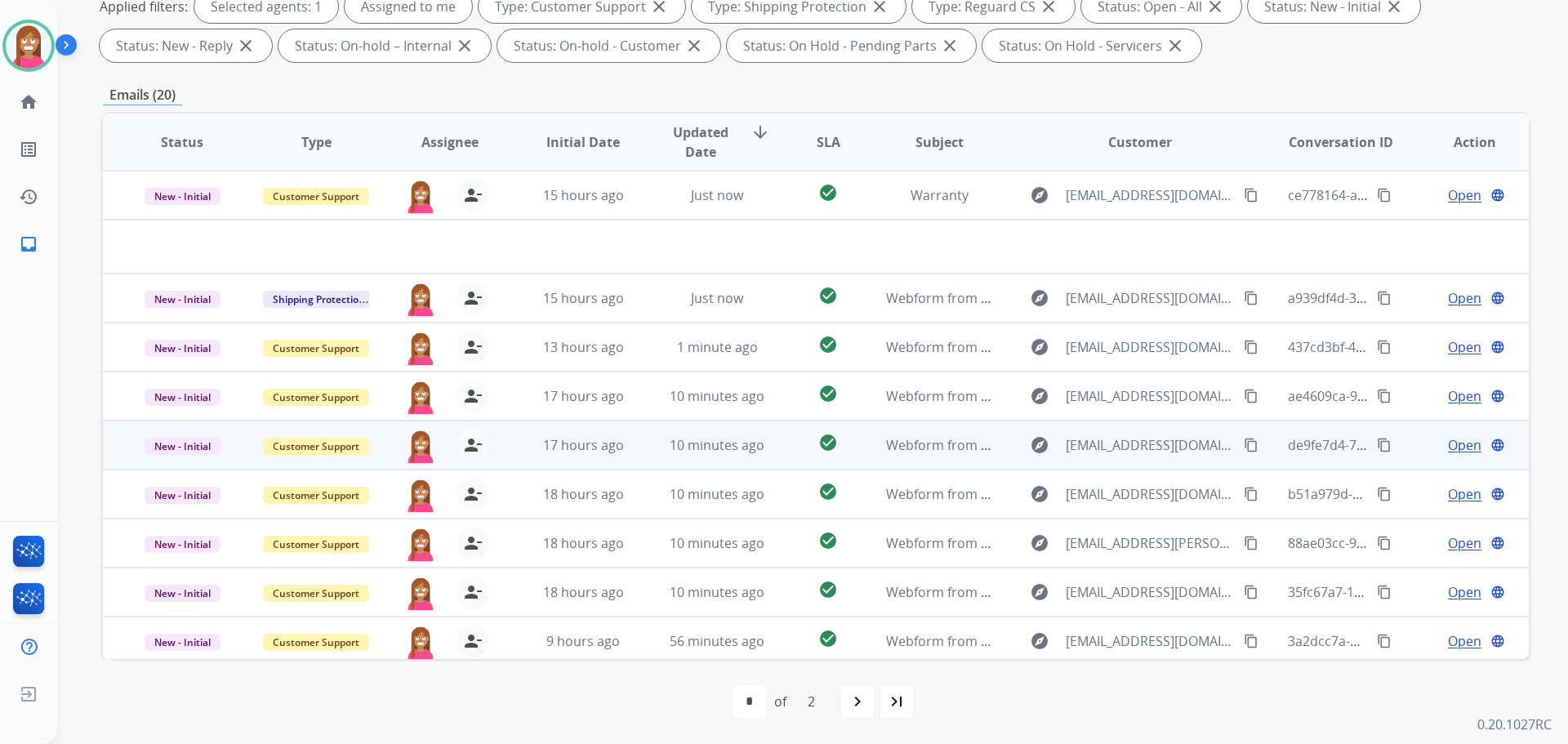
click at [771, 459] on td "check_circle" at bounding box center [815, 445] width 89 height 49
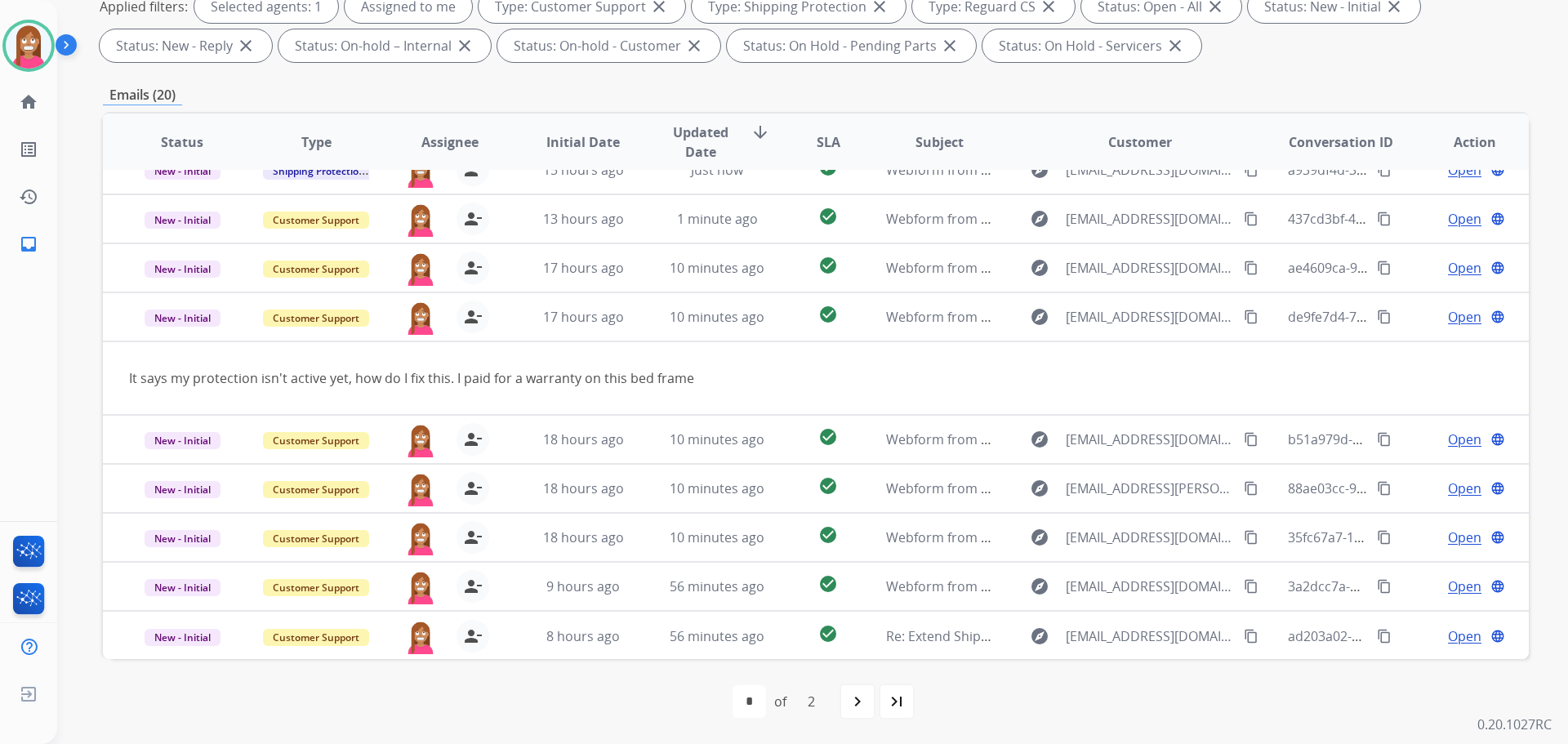
scroll to position [75, 0]
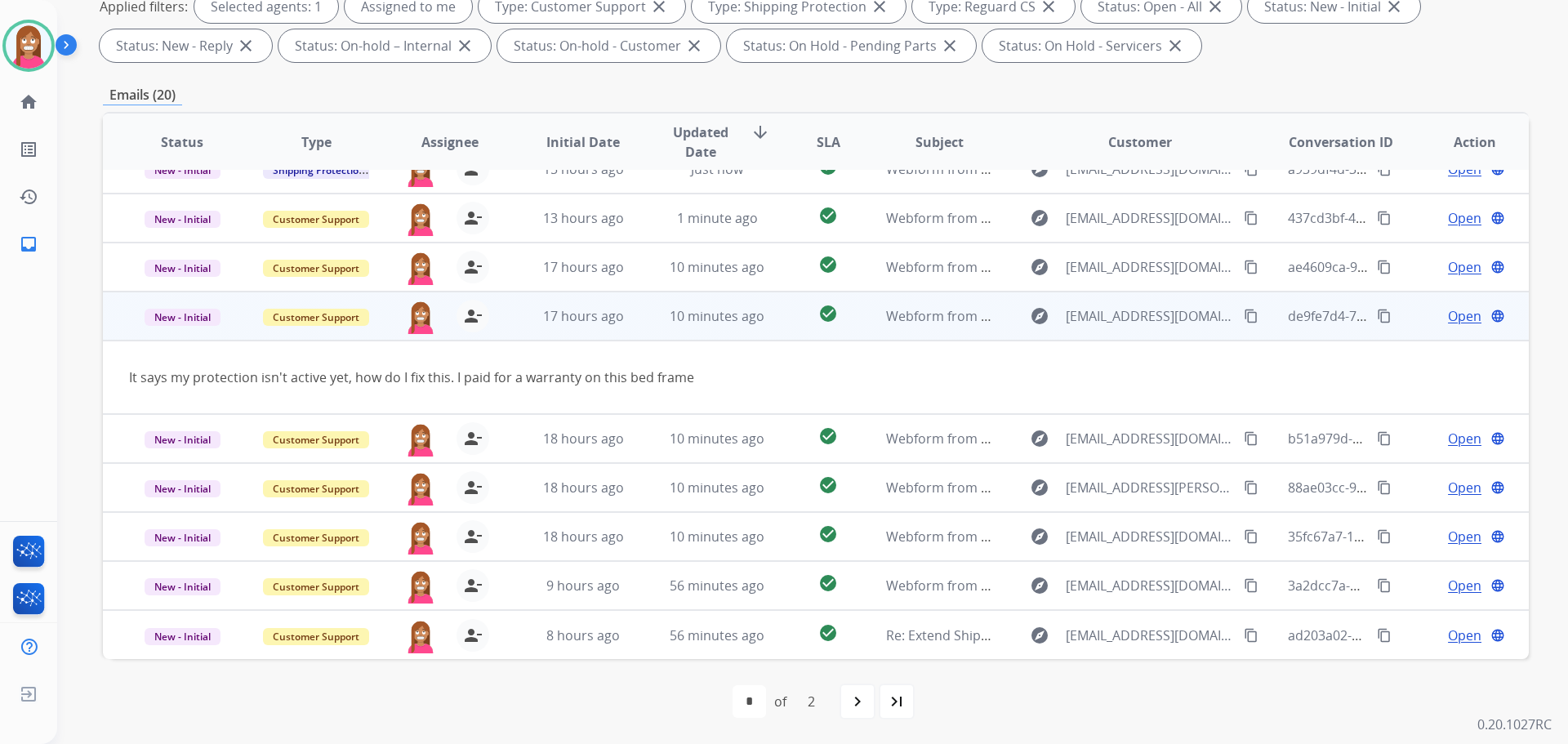
click at [1243, 314] on mat-icon "content_copy" at bounding box center [1251, 316] width 15 height 15
click at [1452, 322] on span "Open" at bounding box center [1464, 316] width 33 height 19
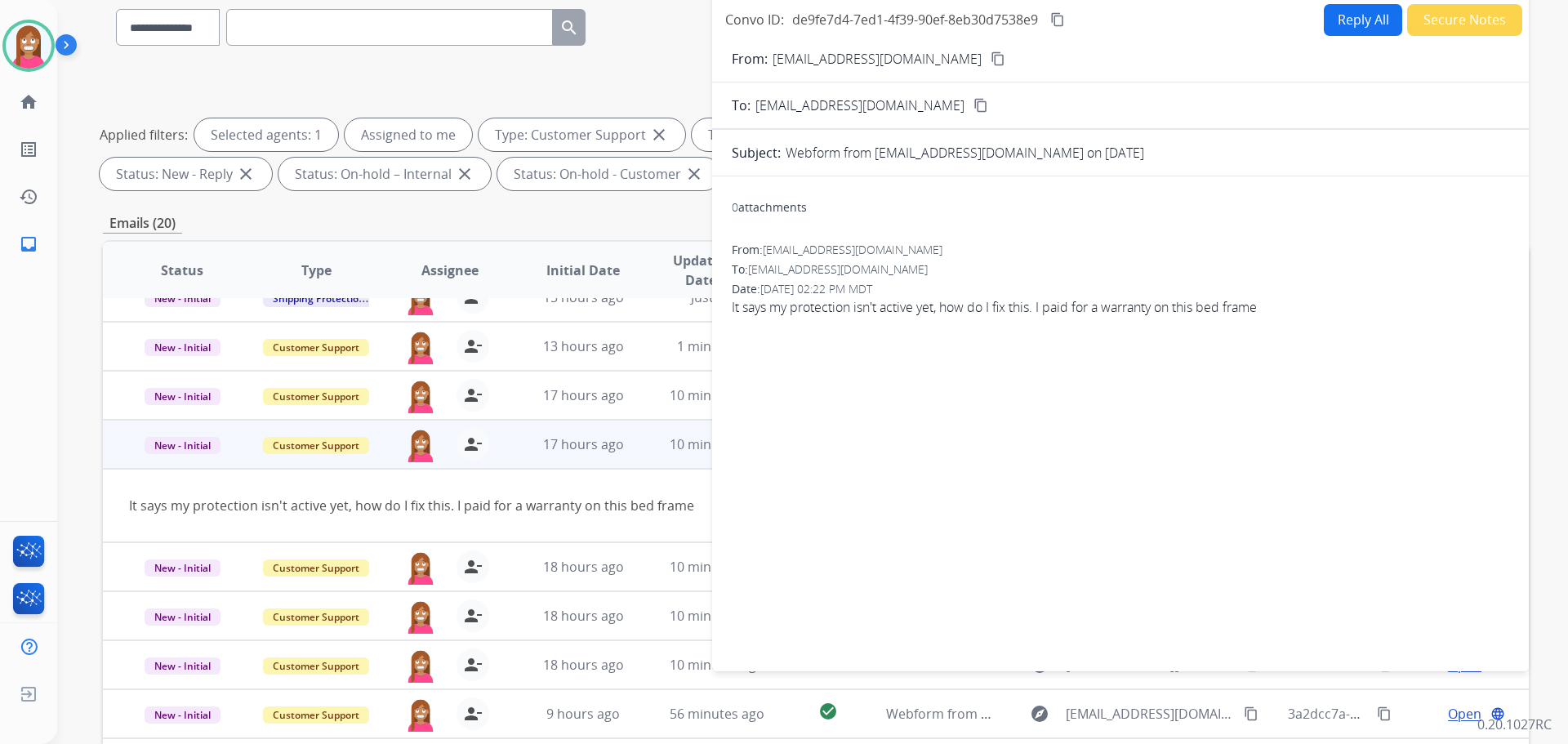
scroll to position [18, 0]
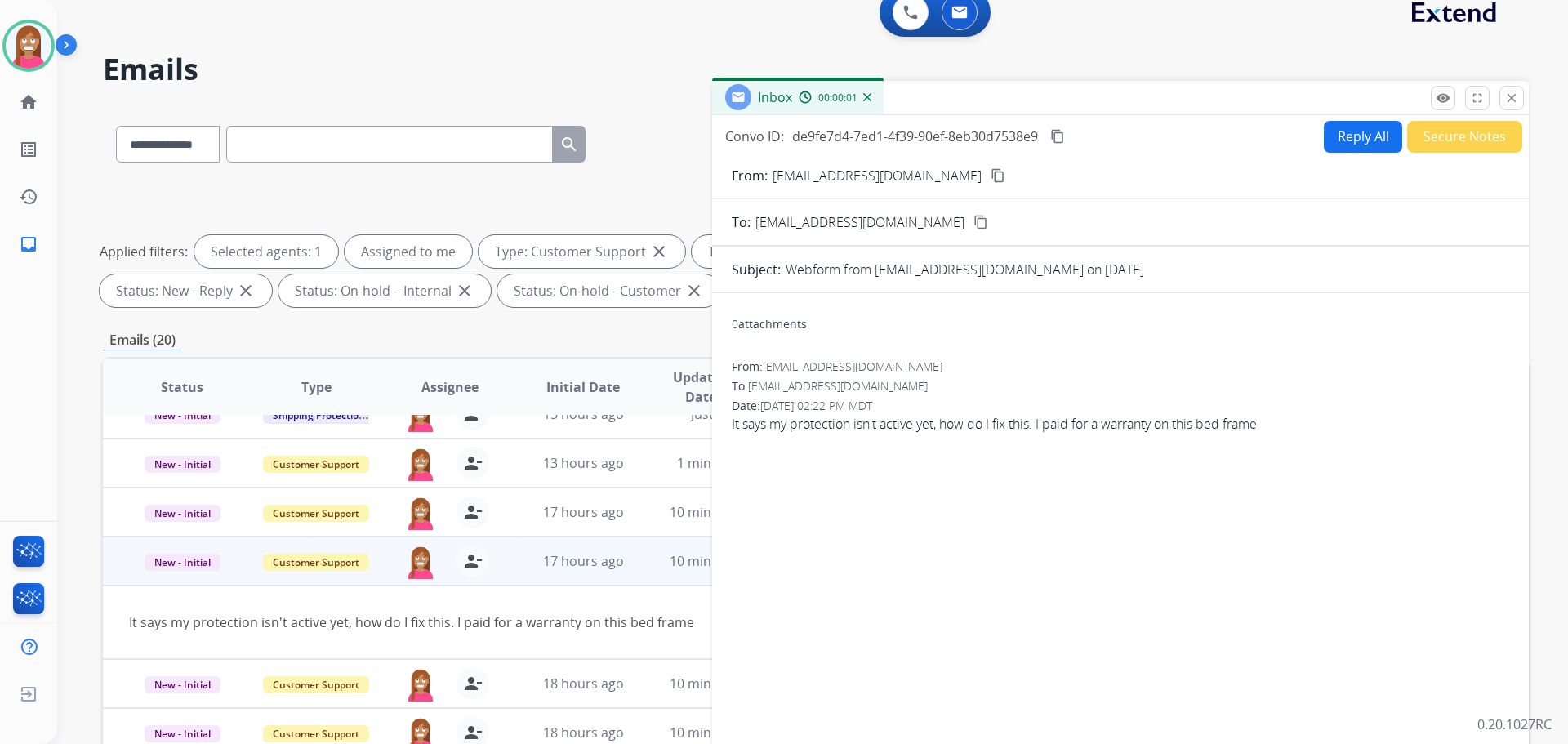
click at [1373, 140] on button "Reply All" at bounding box center [1363, 136] width 79 height 32
select select "**********"
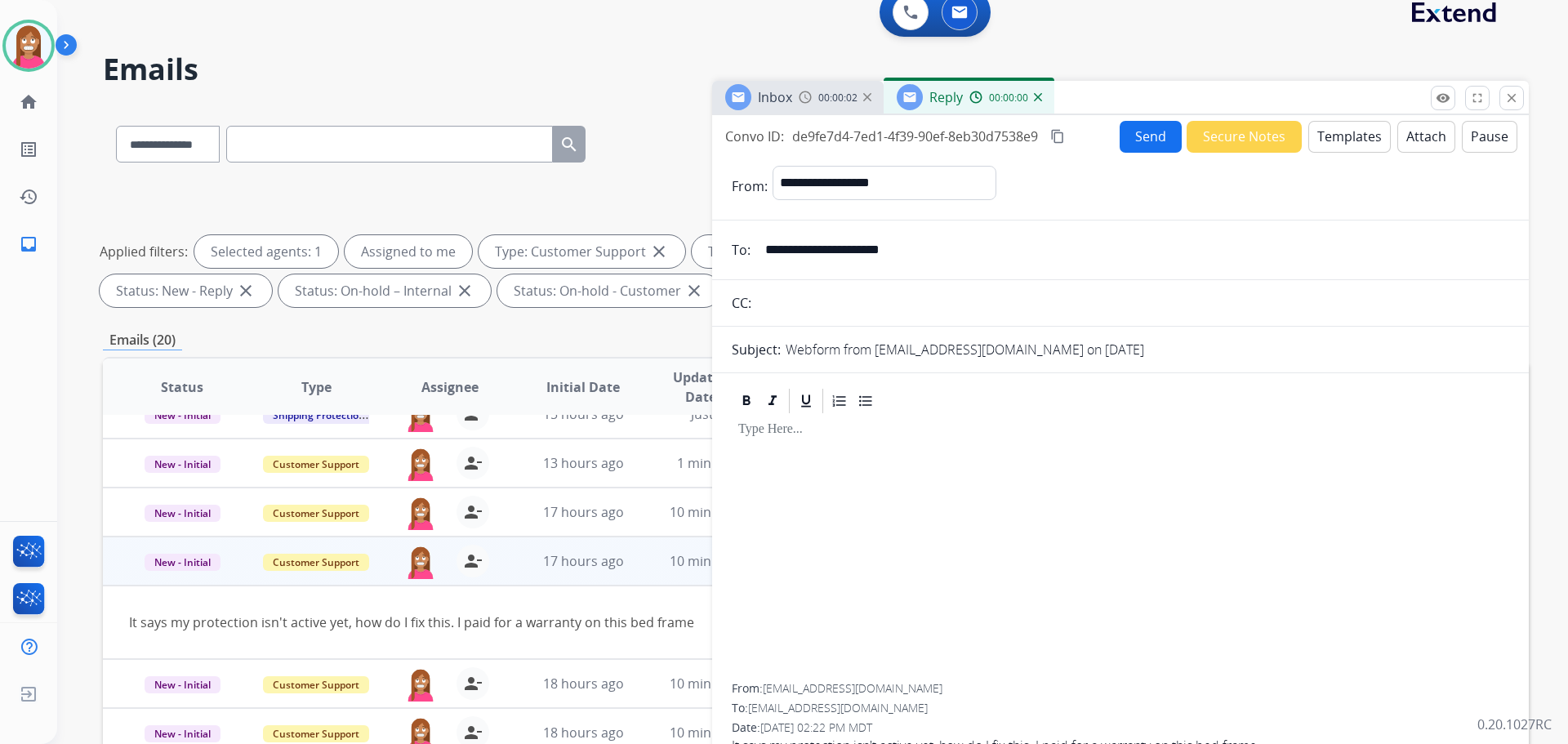
click at [1360, 138] on button "Templates" at bounding box center [1350, 136] width 83 height 32
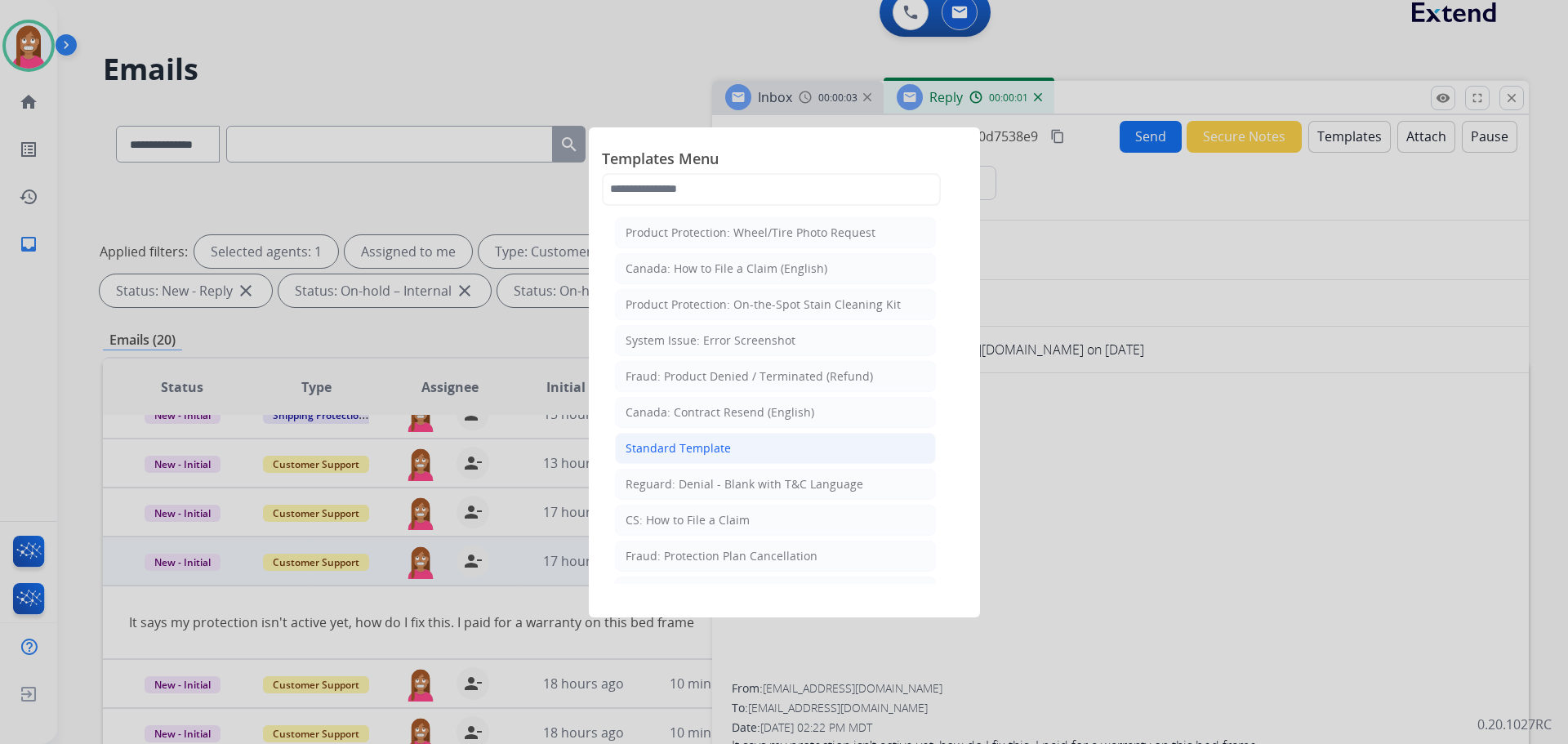
click at [719, 449] on div "Standard Template" at bounding box center [679, 449] width 105 height 17
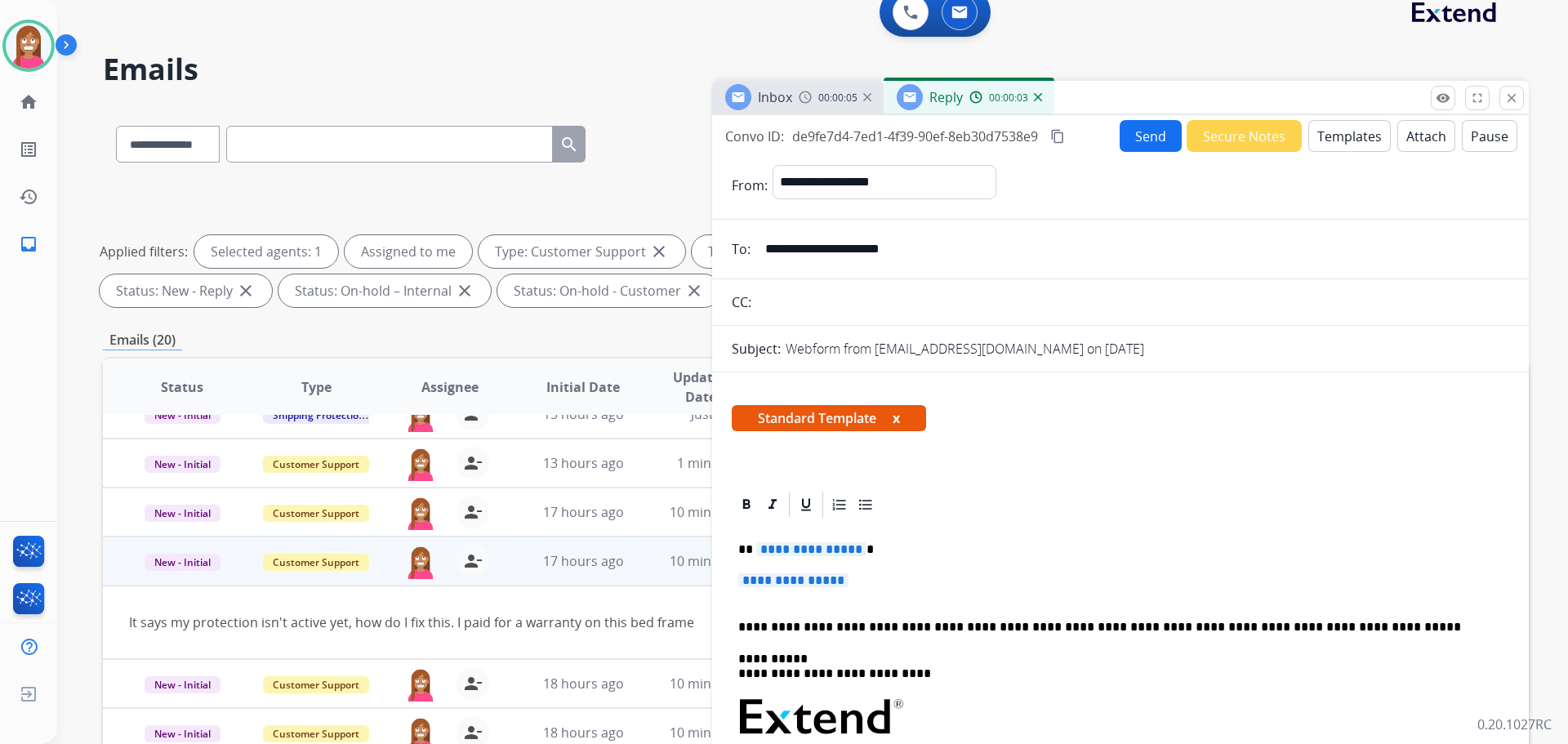
click at [788, 551] on span "**********" at bounding box center [812, 549] width 110 height 14
click at [769, 577] on span "**********" at bounding box center [793, 580] width 110 height 14
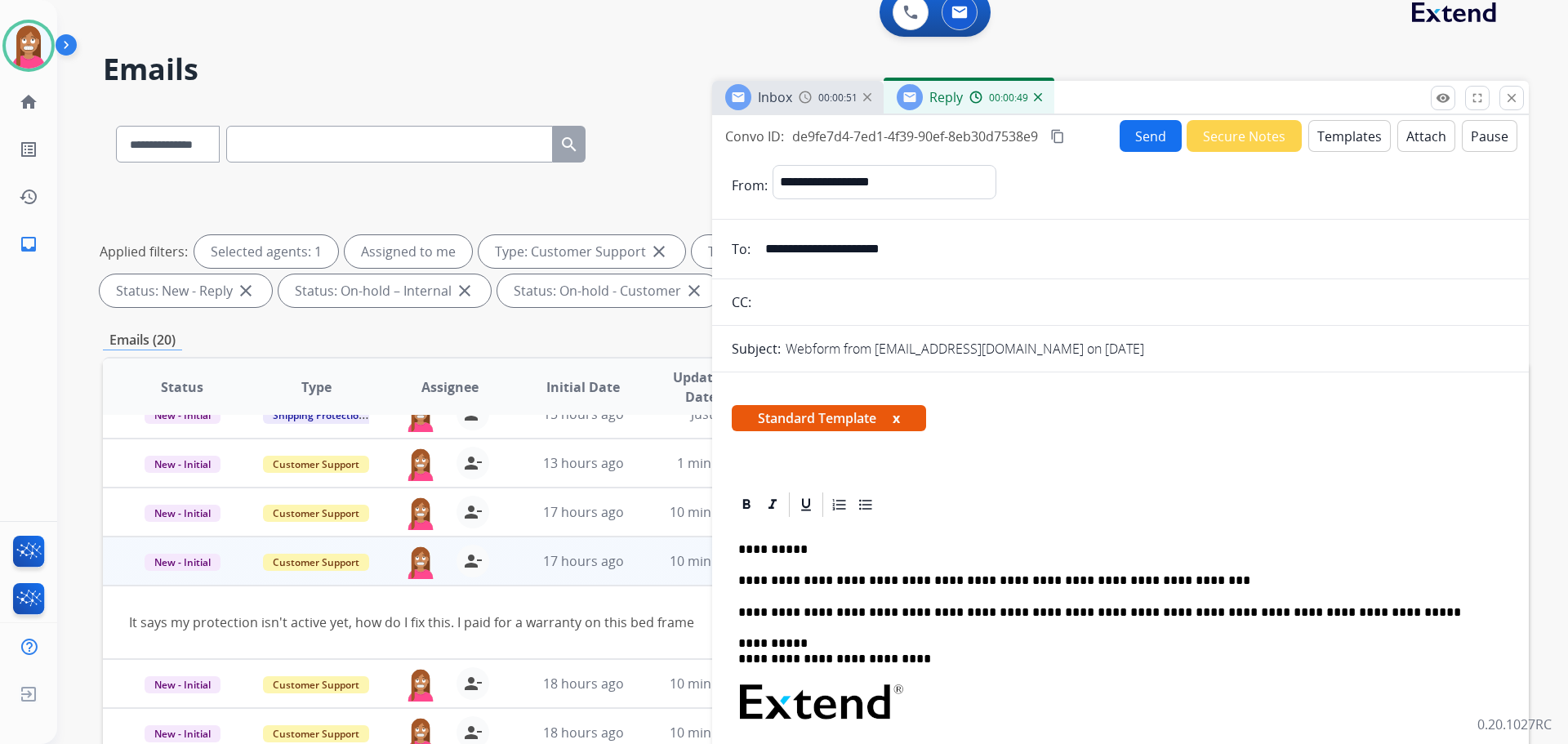
click at [1133, 134] on button "Send" at bounding box center [1150, 136] width 62 height 32
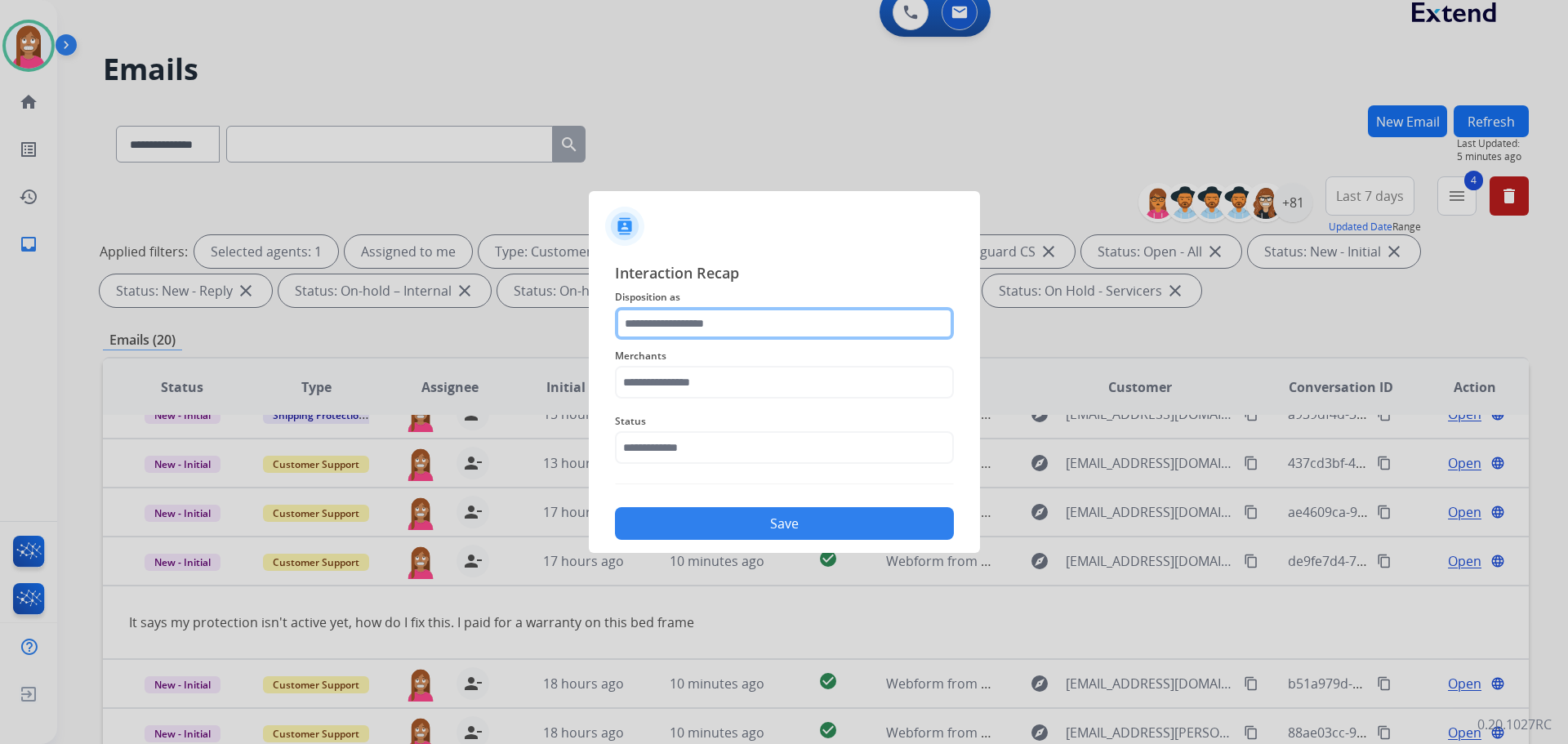
click at [668, 329] on input "text" at bounding box center [784, 323] width 339 height 33
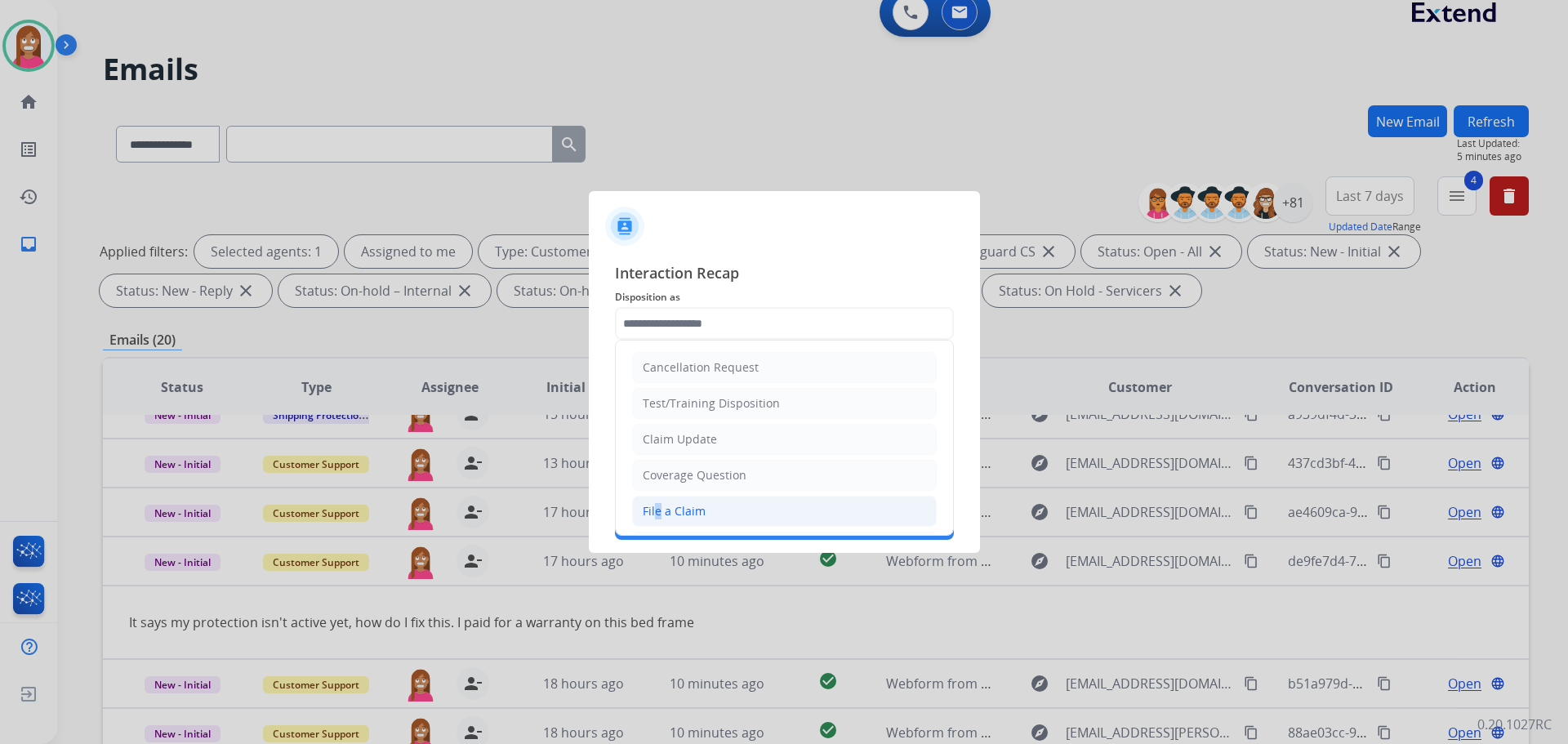
click at [654, 493] on ul "Cancellation Request Test/Training Disposition Claim Update Coverage Question F…" at bounding box center [784, 565] width 337 height 449
click at [679, 505] on div "Save" at bounding box center [784, 518] width 339 height 43
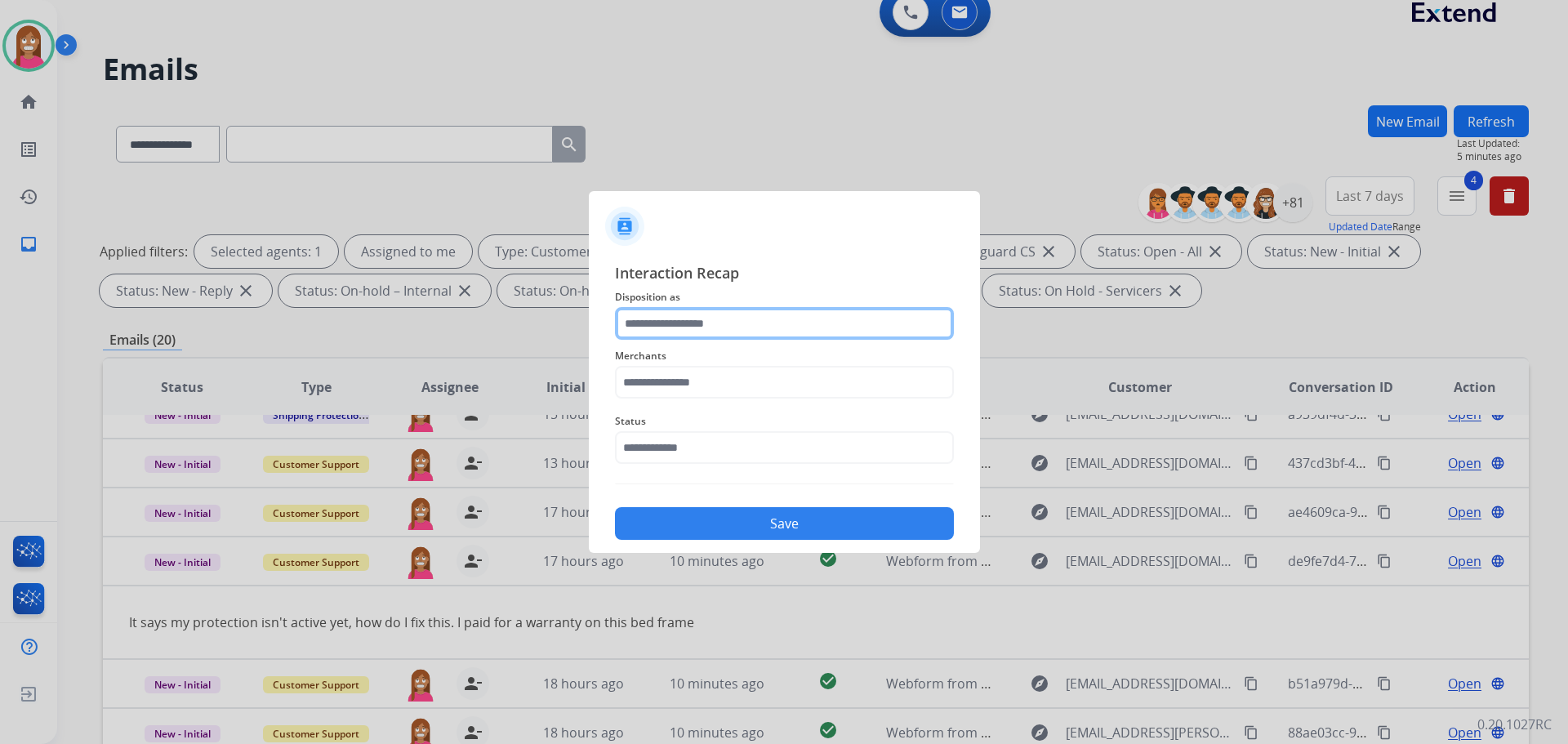
click at [670, 332] on input "text" at bounding box center [784, 323] width 339 height 33
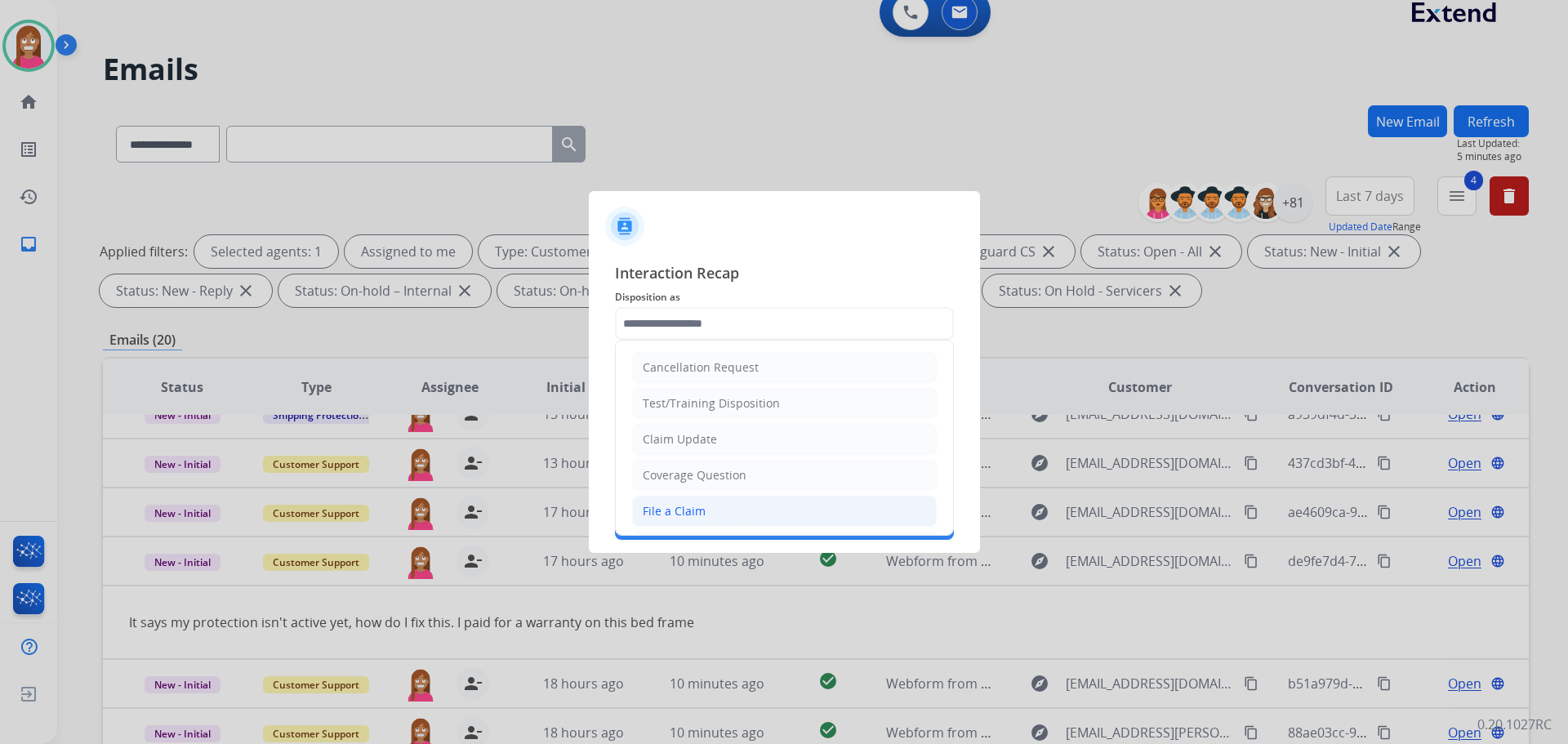
click at [634, 501] on li "File a Claim" at bounding box center [784, 511] width 305 height 31
type input "**********"
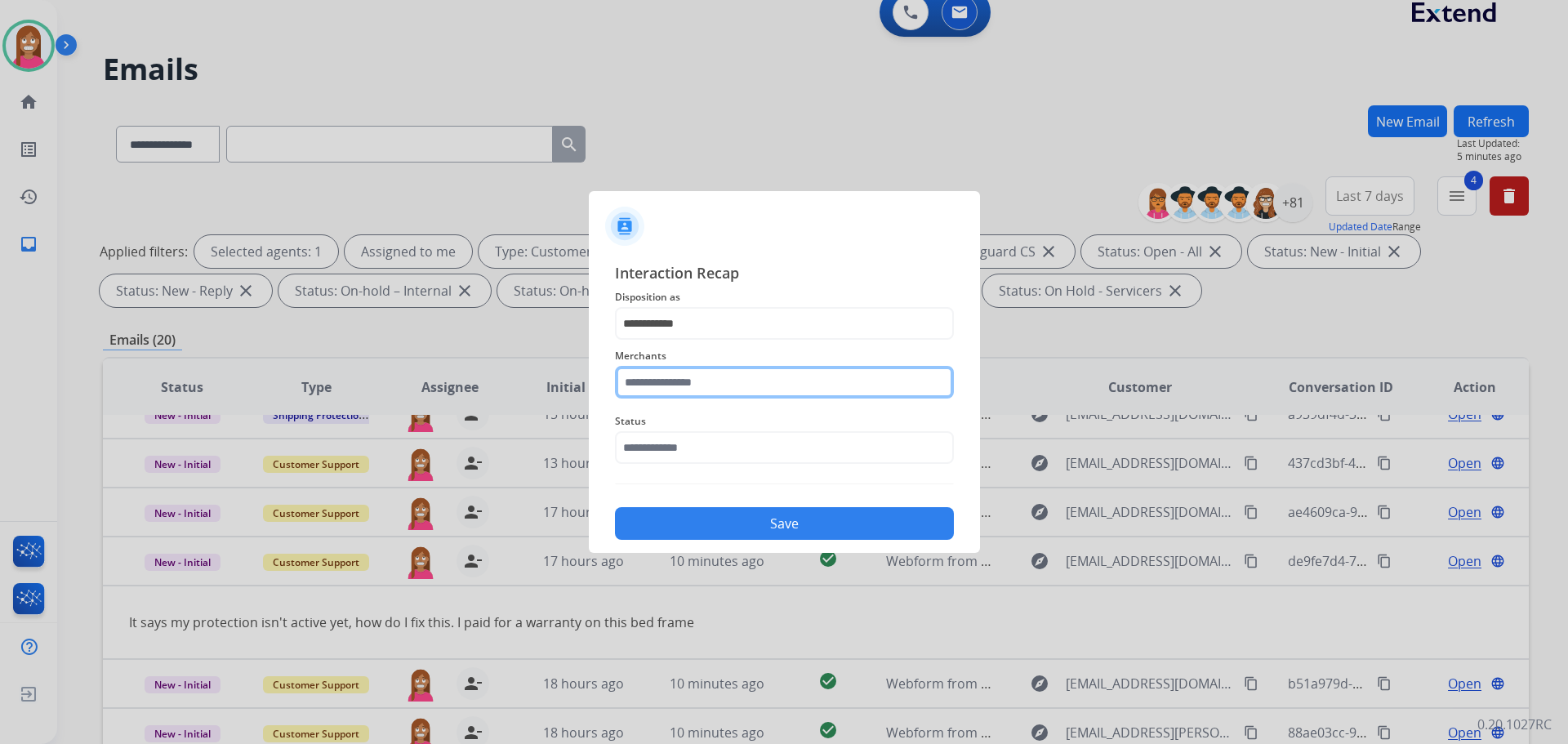
click at [676, 375] on input "text" at bounding box center [784, 382] width 339 height 33
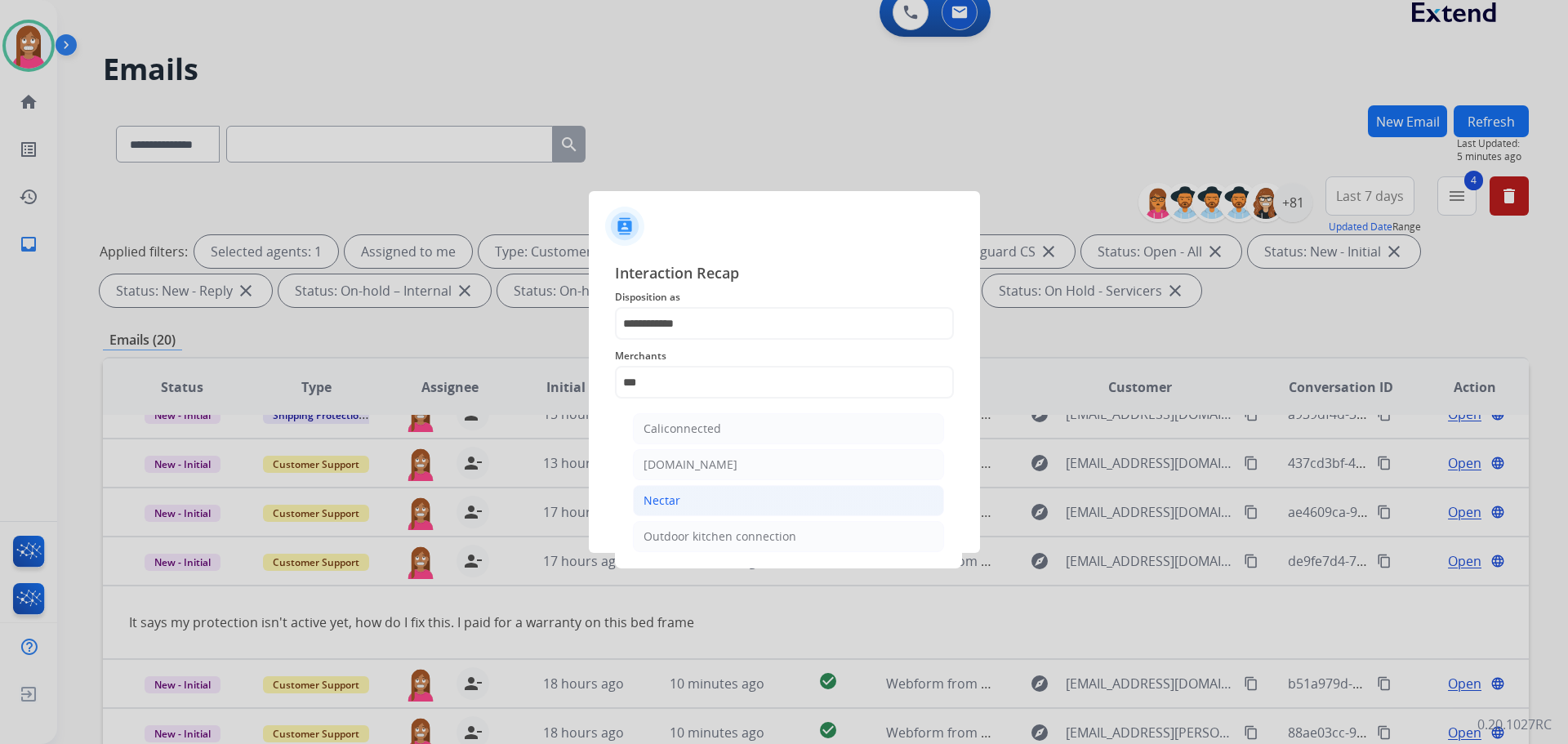
click at [673, 496] on div "Nectar" at bounding box center [662, 501] width 37 height 17
type input "******"
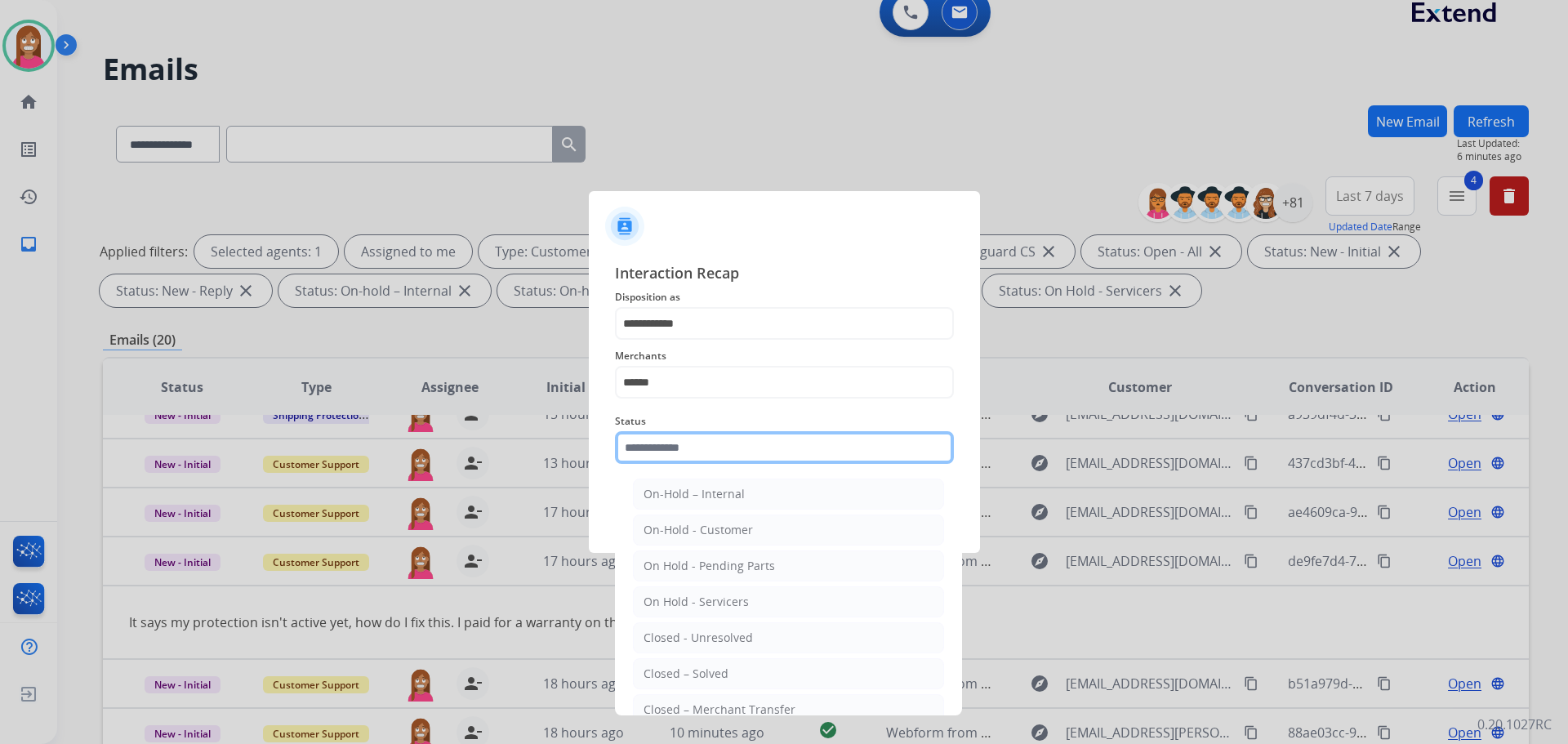
click at [668, 451] on input "text" at bounding box center [784, 447] width 339 height 33
click at [694, 670] on div "Closed – Solved" at bounding box center [686, 674] width 85 height 17
type input "**********"
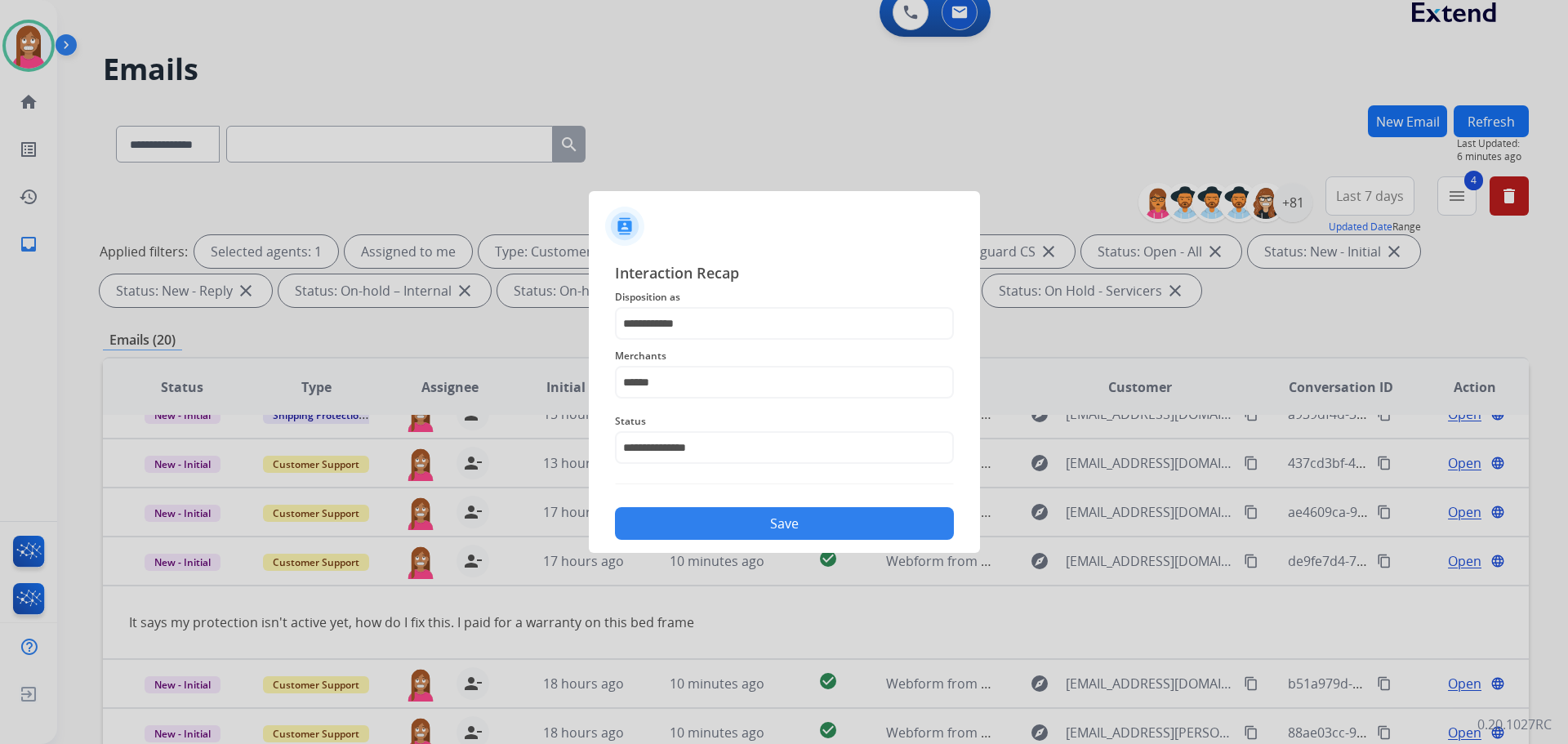
click at [689, 516] on button "Save" at bounding box center [784, 523] width 339 height 33
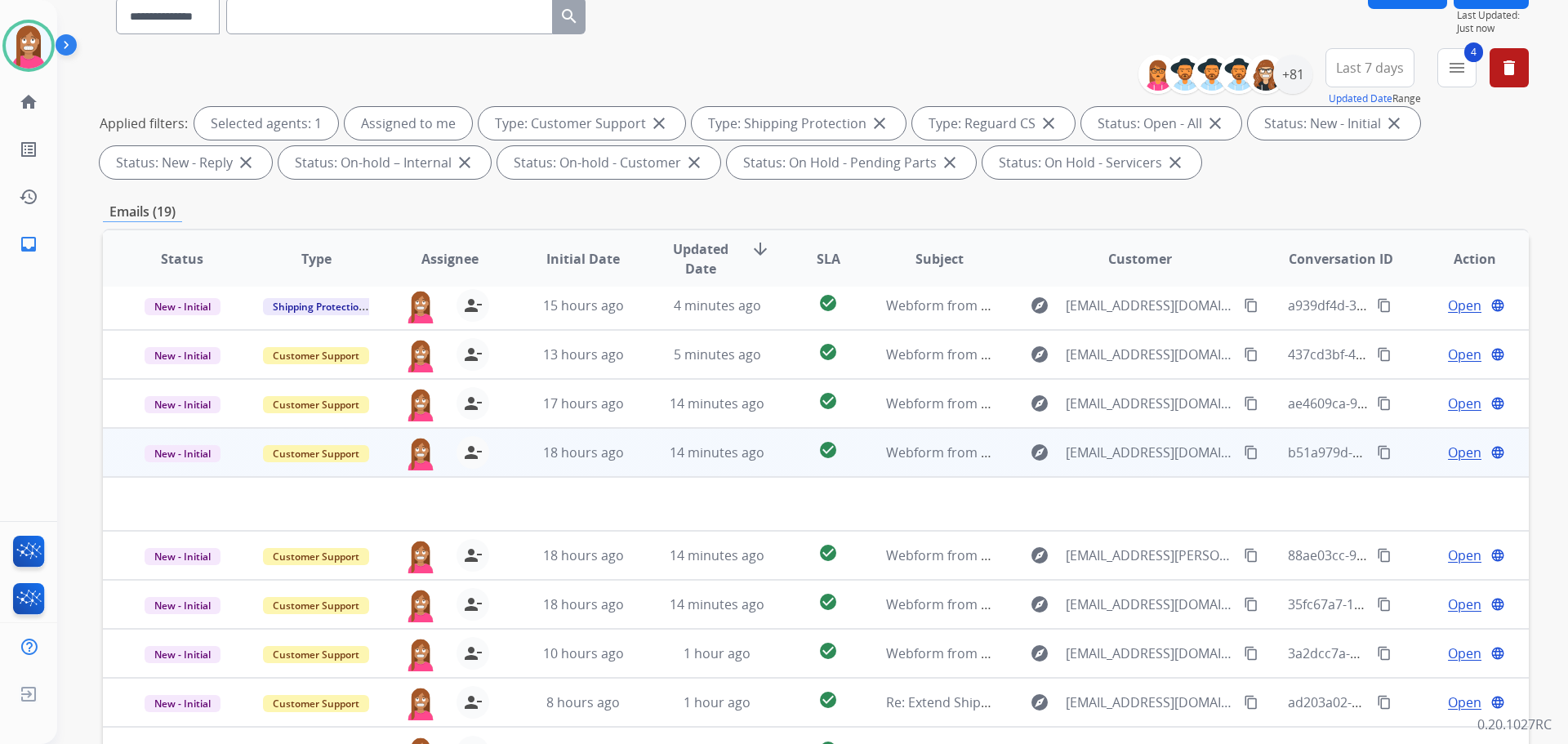
scroll to position [264, 0]
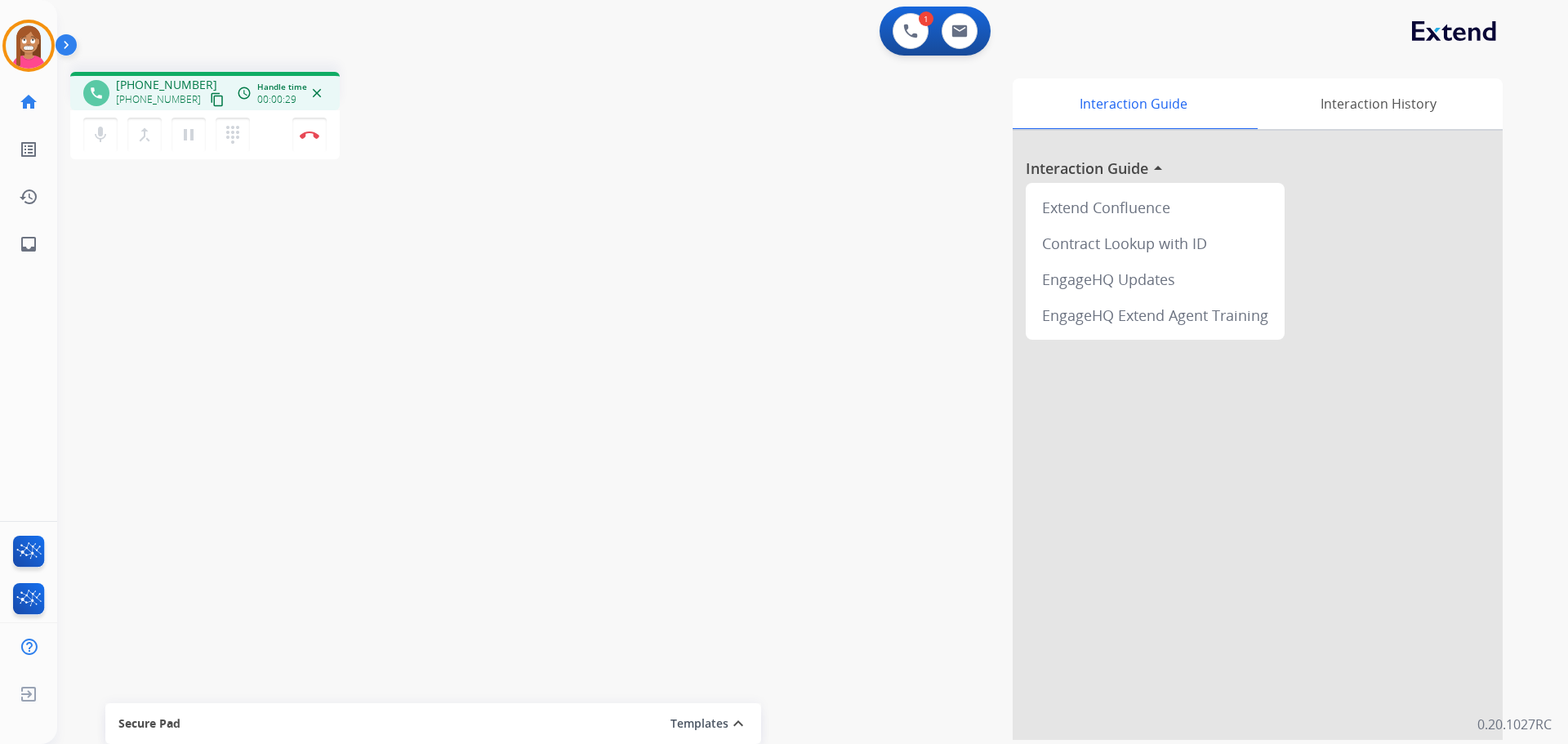
click at [210, 104] on mat-icon "content_copy" at bounding box center [218, 100] width 15 height 15
click at [17, 254] on link "inbox Emails" at bounding box center [28, 244] width 46 height 46
select select "**********"
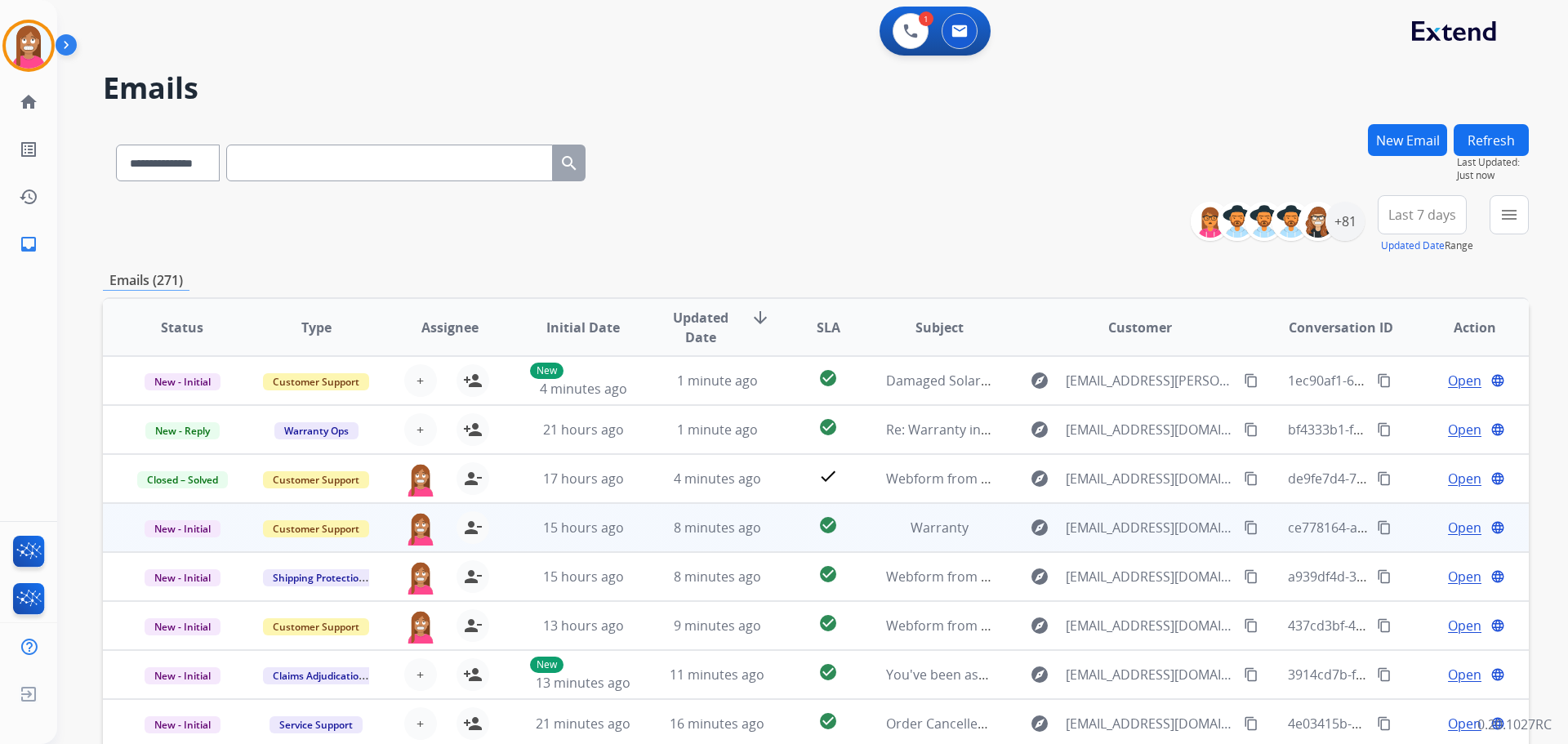
click at [626, 537] on td "15 hours ago" at bounding box center [571, 527] width 134 height 49
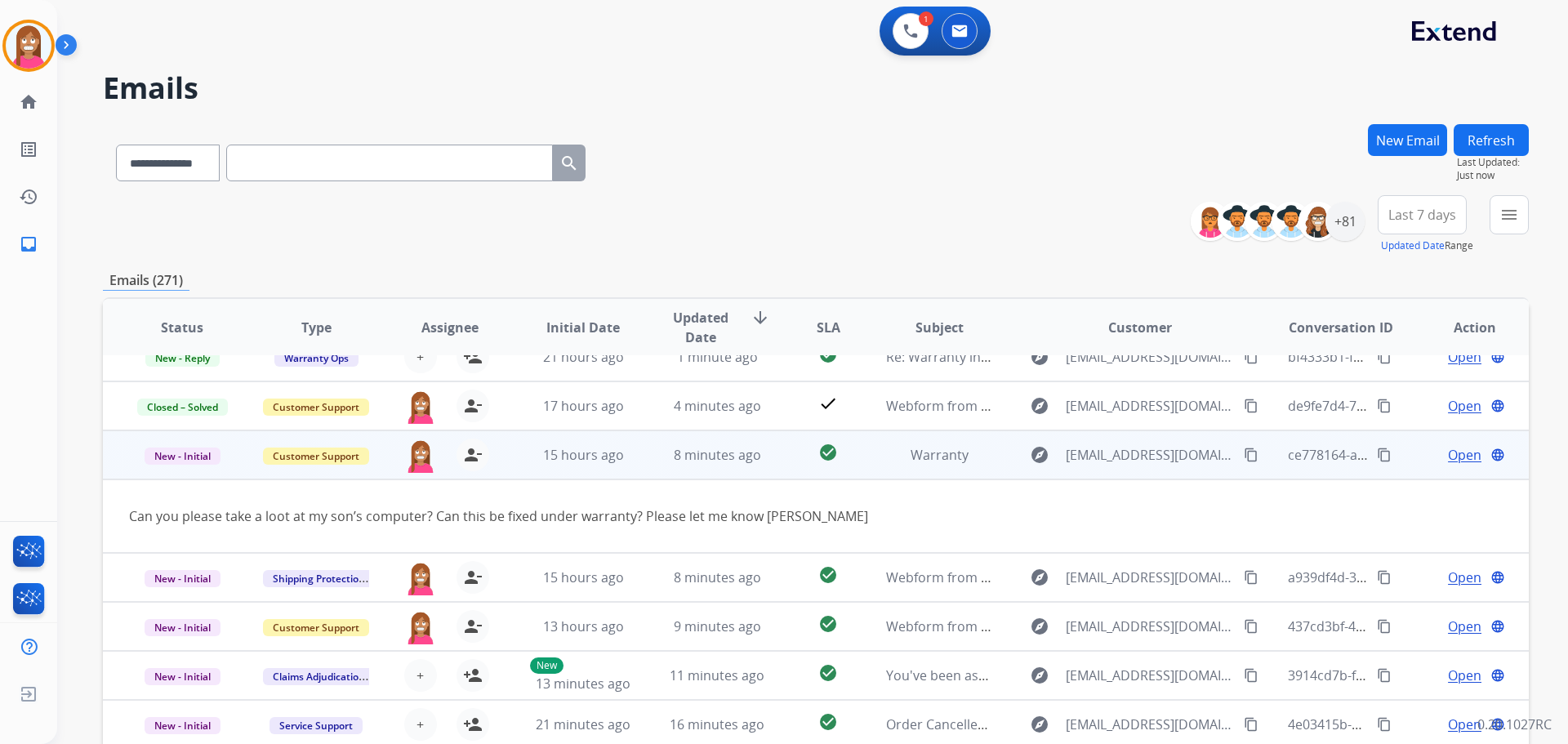
scroll to position [75, 0]
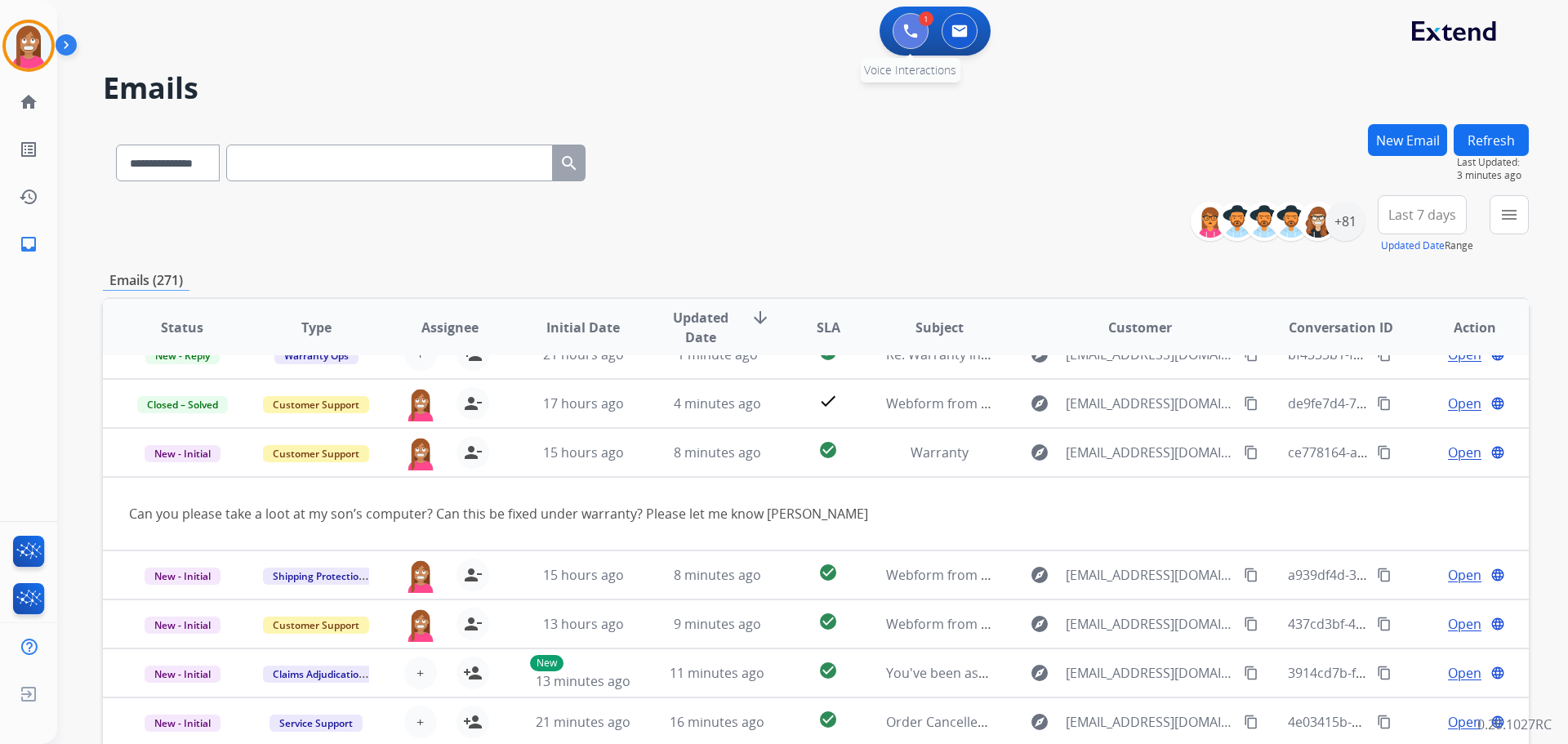
click at [908, 27] on img at bounding box center [910, 31] width 15 height 15
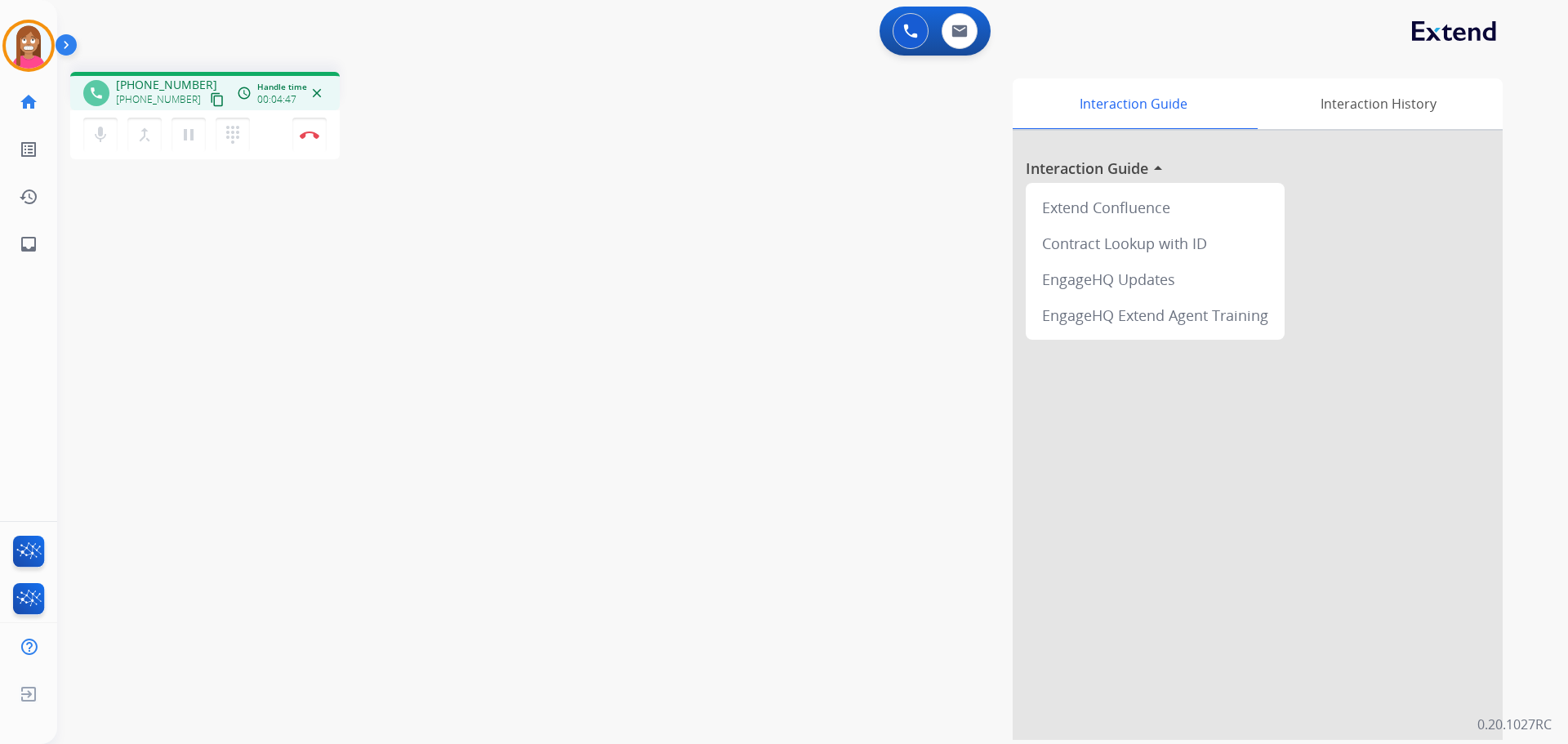
click at [210, 98] on mat-icon "content_copy" at bounding box center [218, 100] width 15 height 15
click at [305, 136] on img at bounding box center [309, 135] width 19 height 8
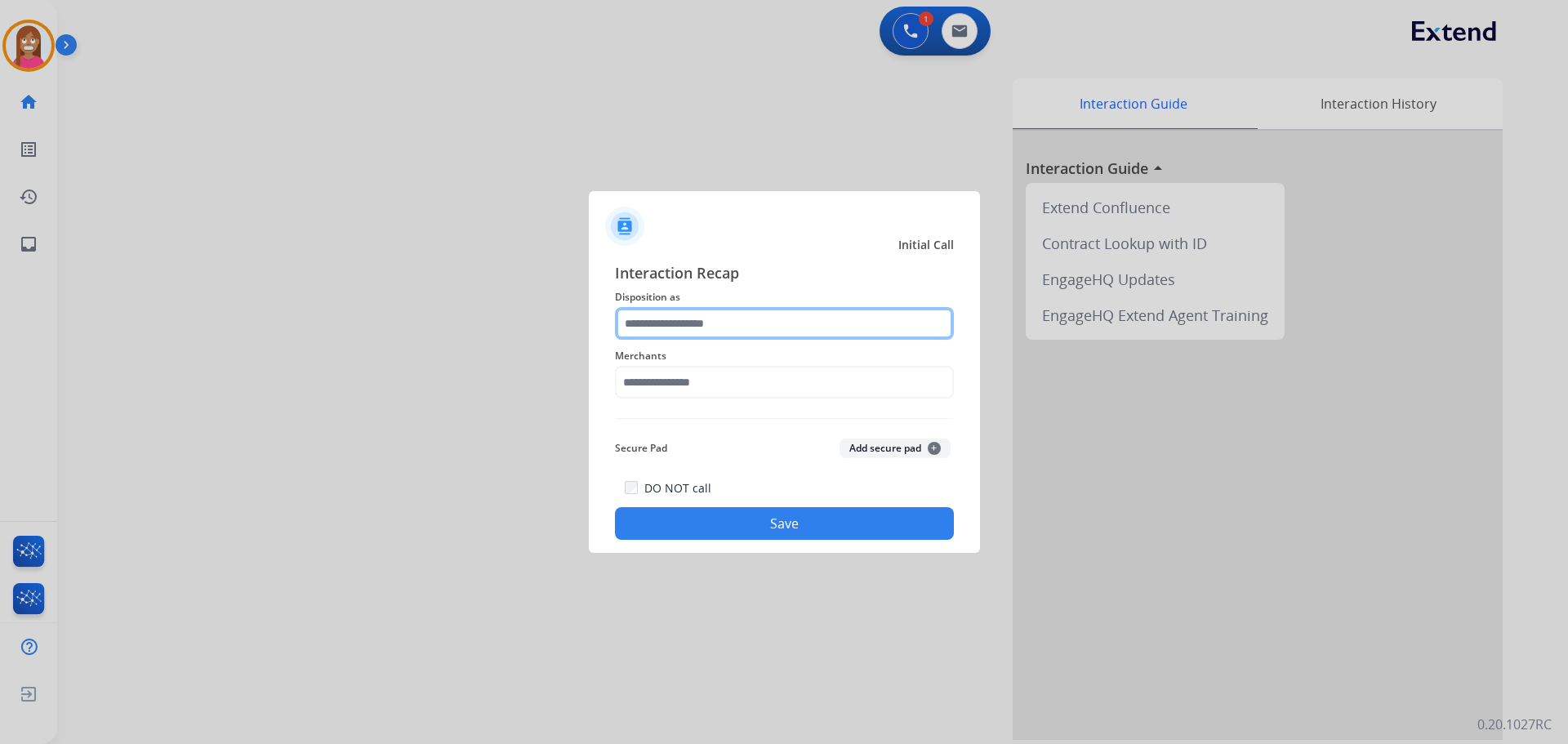
click at [639, 326] on input "text" at bounding box center [784, 323] width 339 height 33
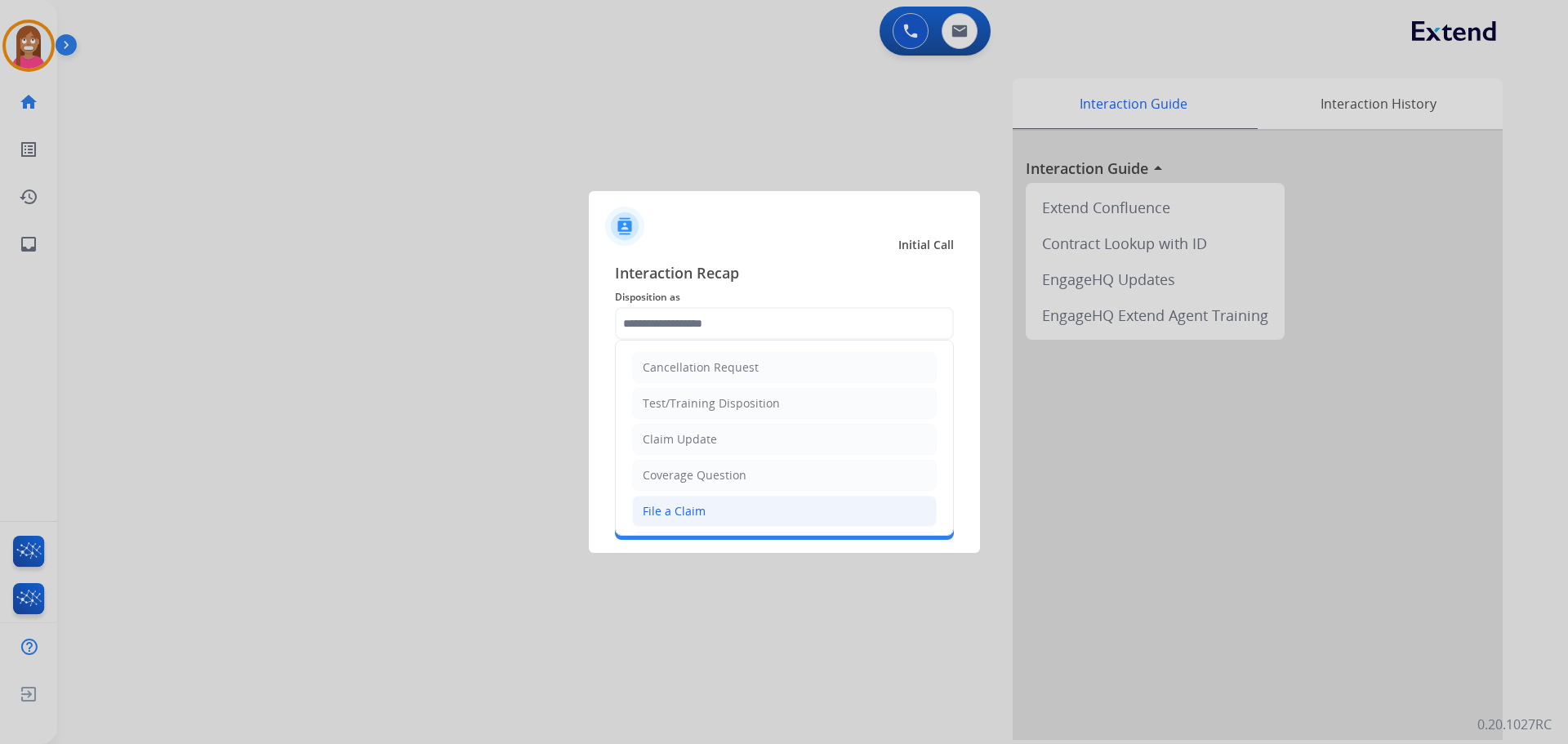
click at [660, 521] on li "File a Claim" at bounding box center [784, 511] width 305 height 31
type input "**********"
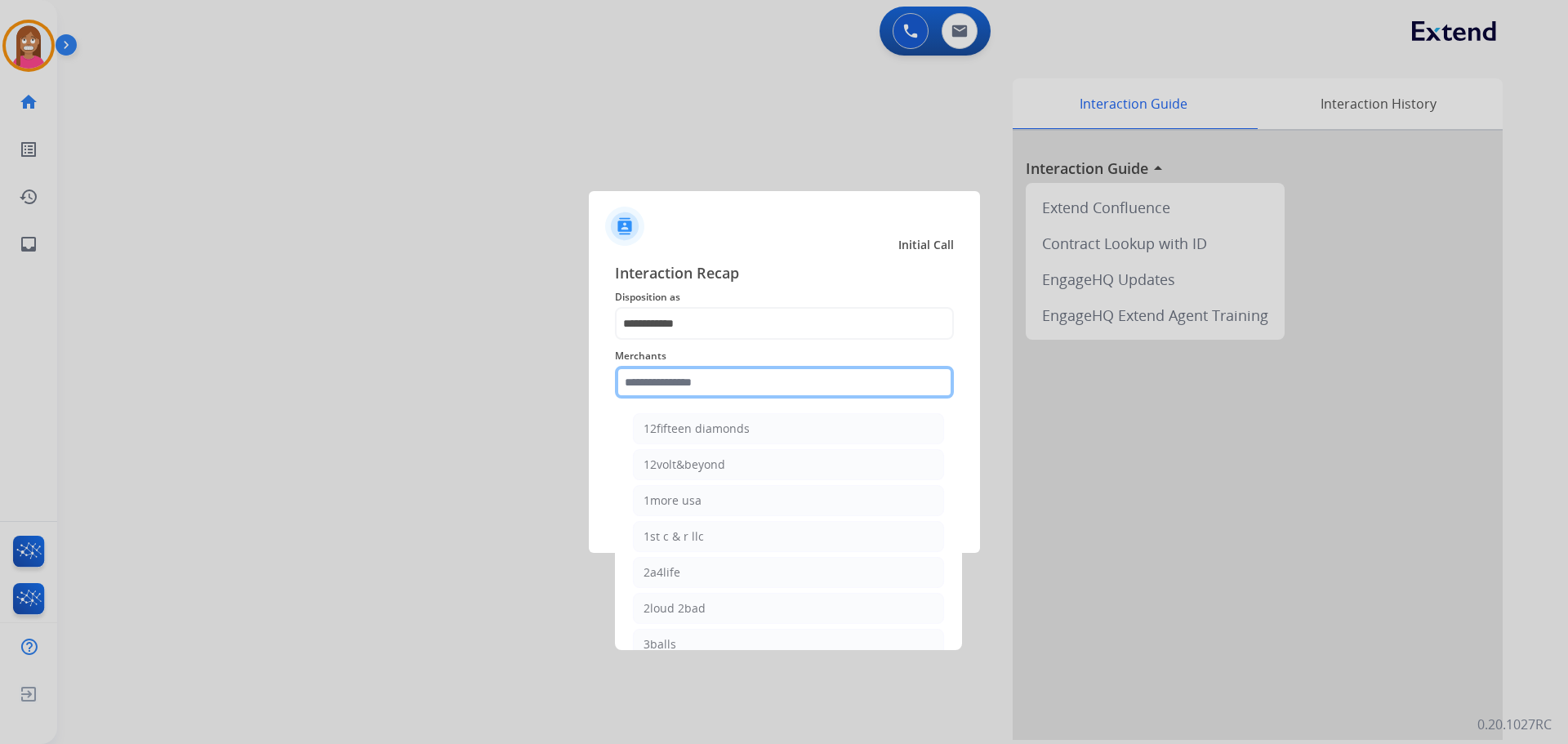
click at [642, 392] on input "text" at bounding box center [784, 382] width 339 height 33
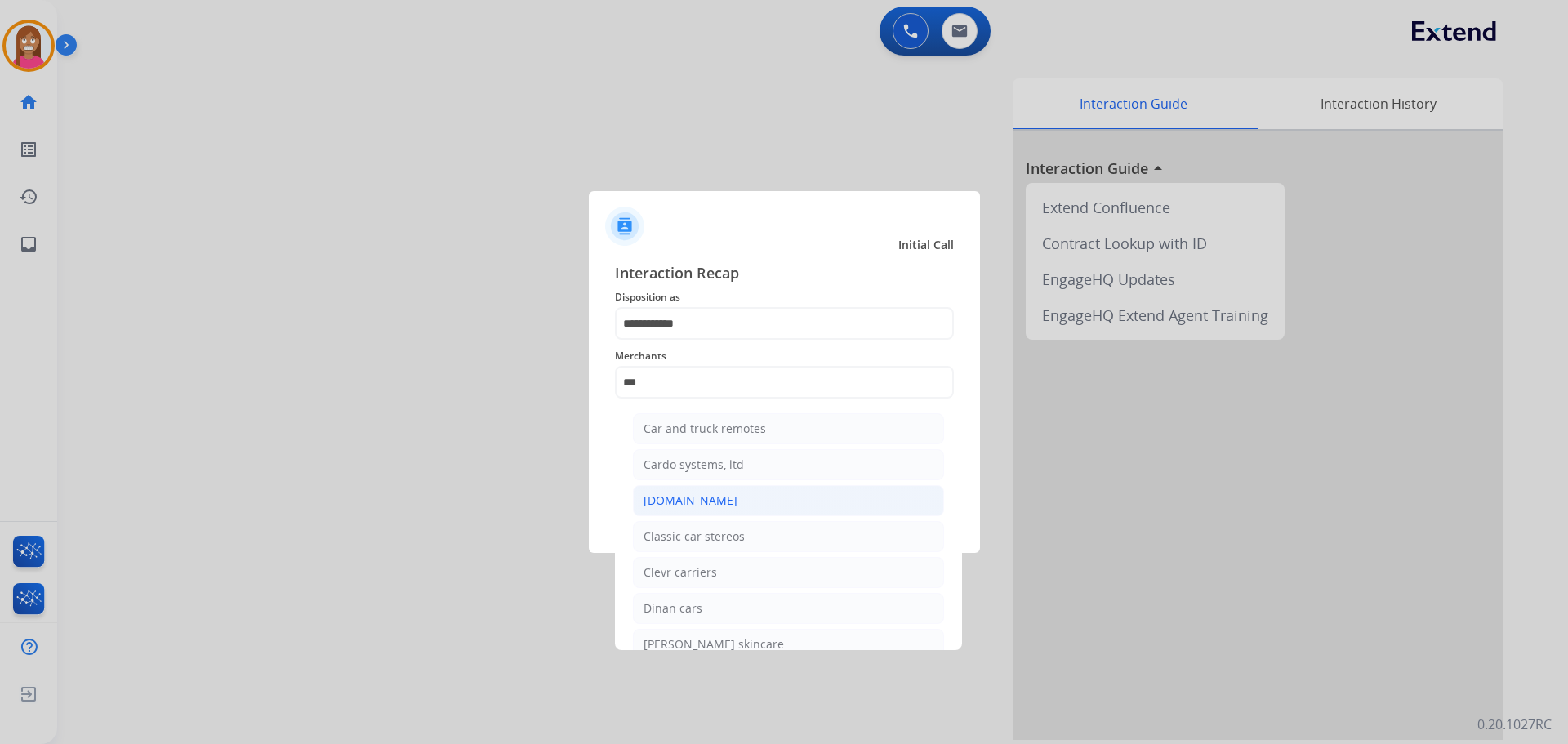
click at [658, 494] on div "[DOMAIN_NAME]" at bounding box center [690, 501] width 94 height 17
type input "**********"
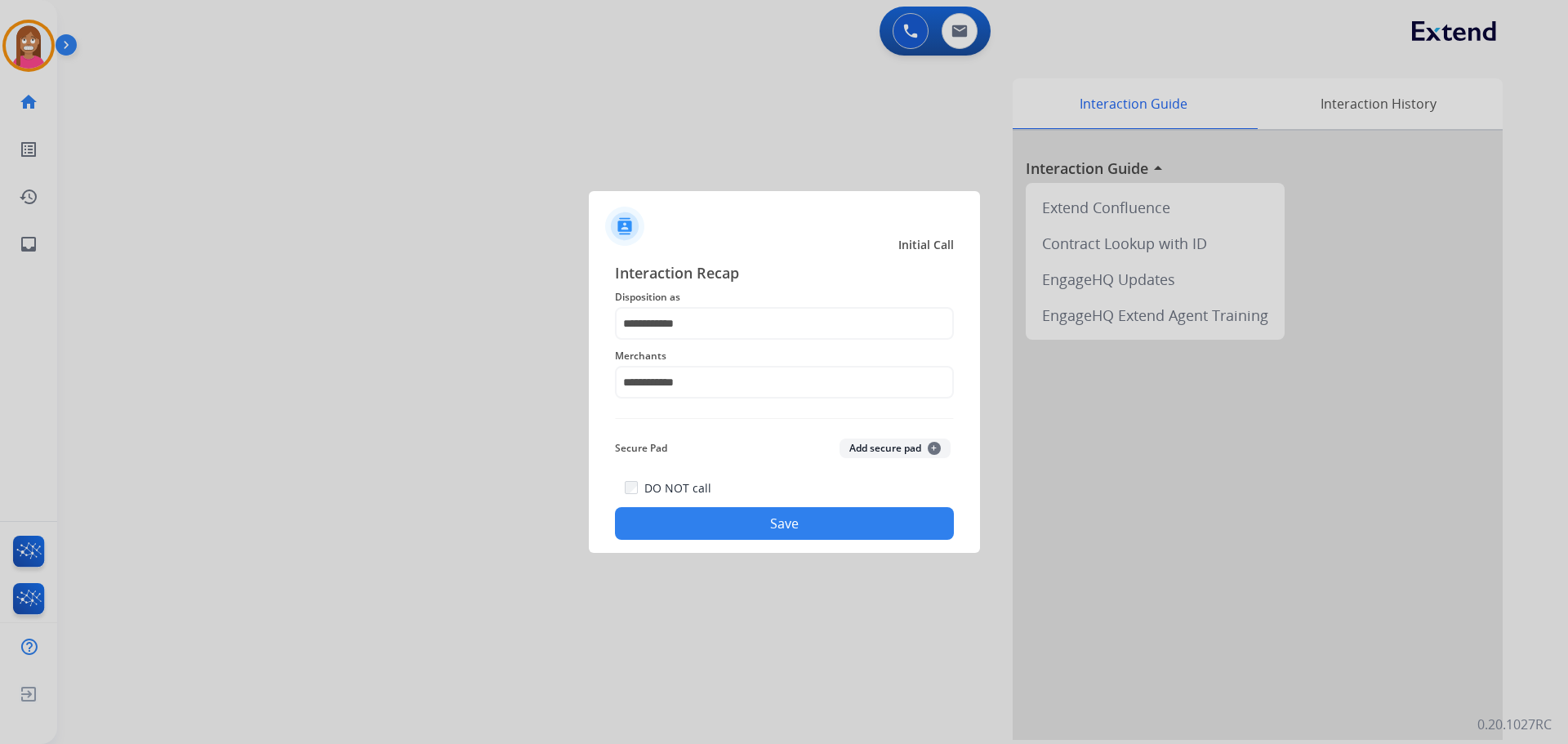
click at [722, 521] on button "Save" at bounding box center [784, 523] width 339 height 33
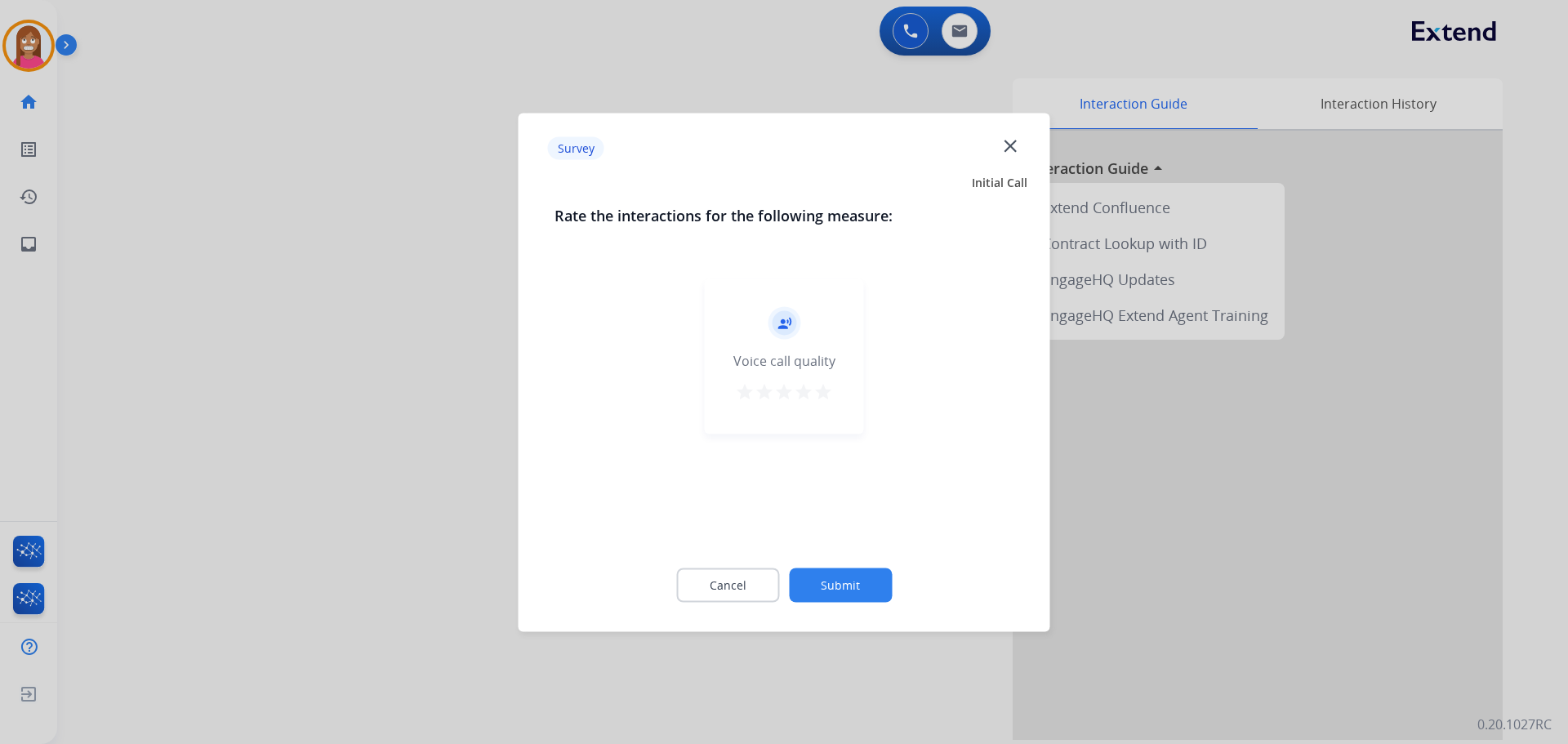
click at [1006, 143] on mat-icon "close" at bounding box center [1010, 145] width 21 height 21
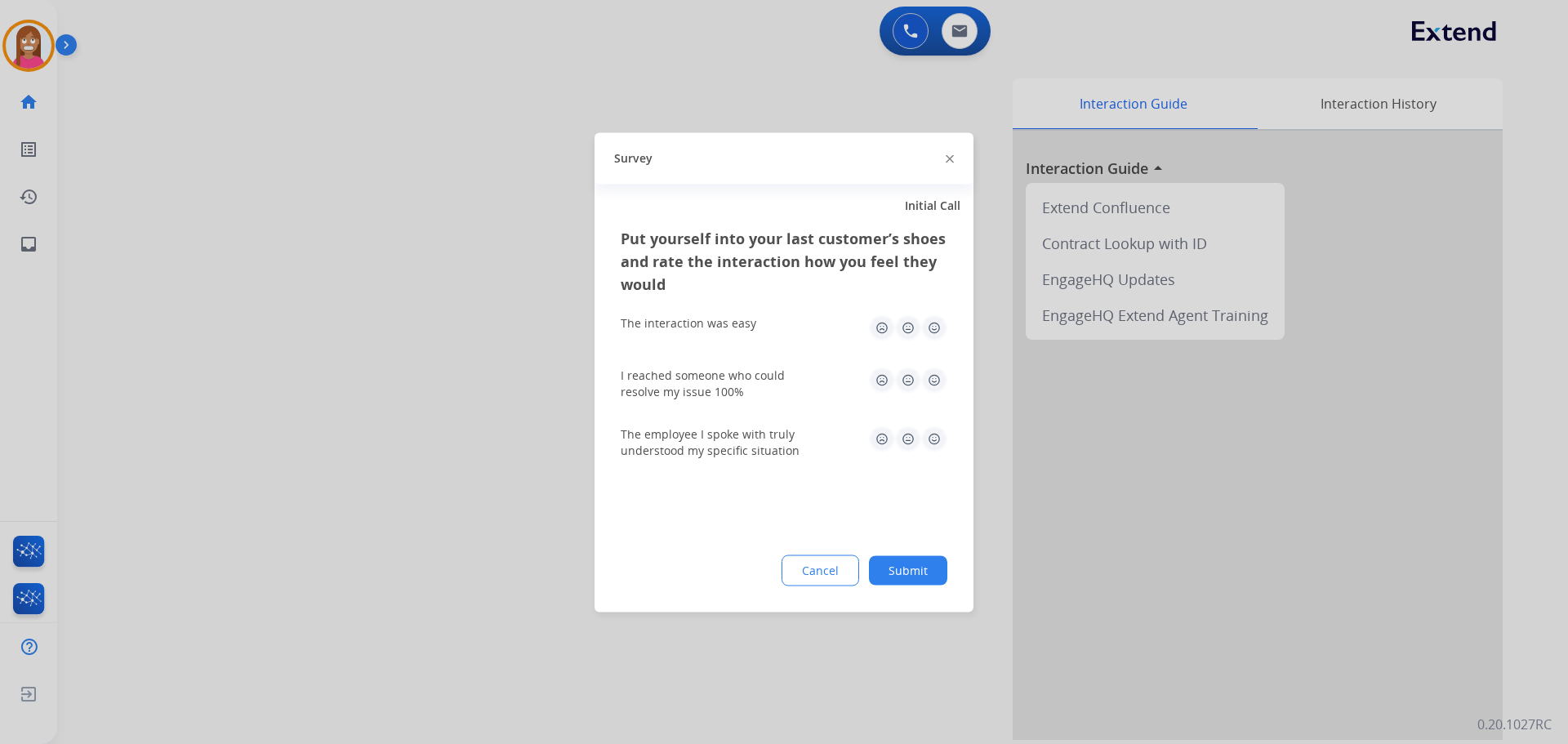
click at [948, 159] on img at bounding box center [950, 159] width 8 height 8
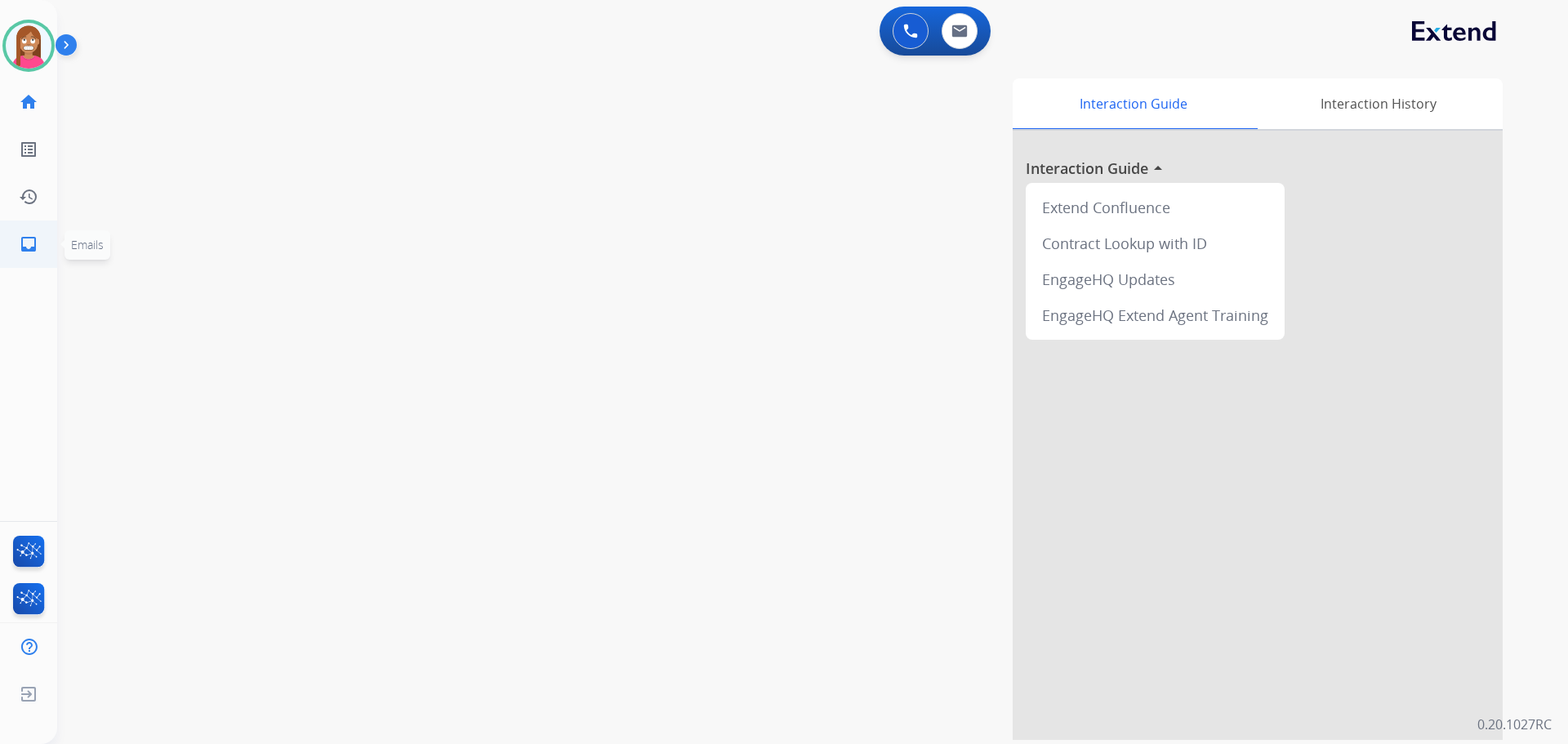
click at [26, 237] on mat-icon "inbox" at bounding box center [28, 244] width 19 height 19
select select "**********"
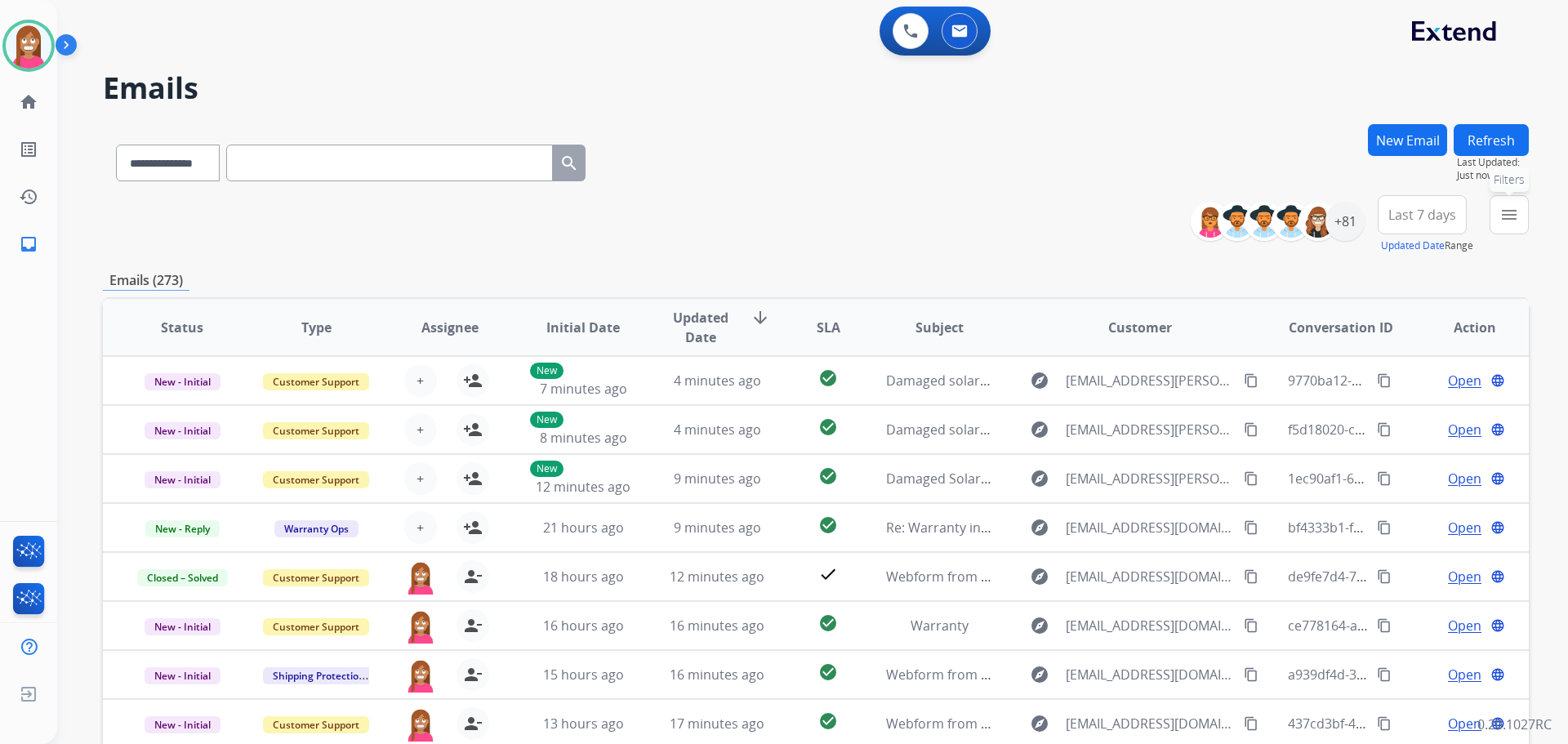
click at [1512, 225] on button "menu Filters" at bounding box center [1509, 214] width 39 height 39
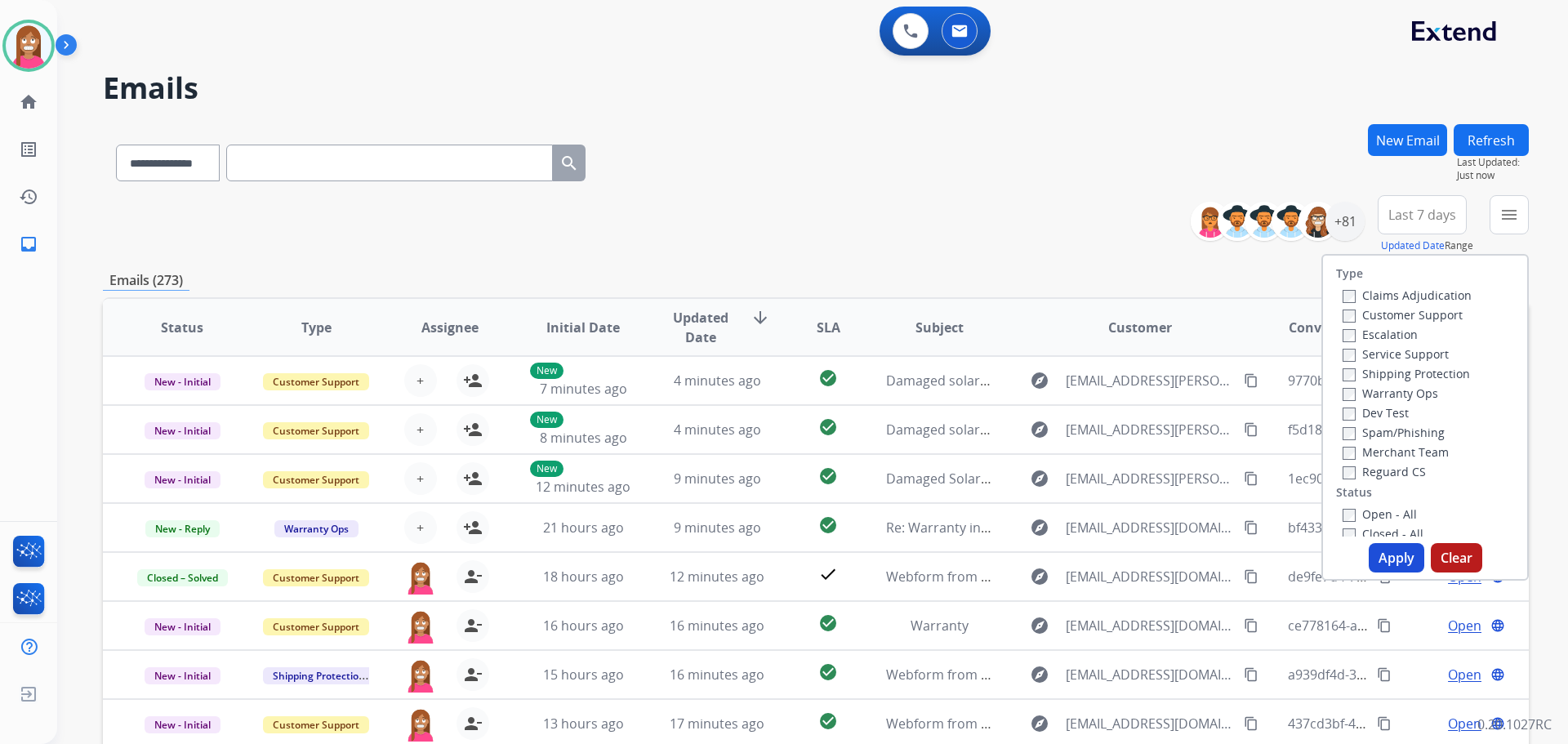
click at [1343, 316] on label "Customer Support" at bounding box center [1402, 315] width 120 height 16
click at [1353, 314] on label "Customer Support" at bounding box center [1402, 315] width 120 height 16
click at [1379, 379] on label "Shipping Protection" at bounding box center [1407, 373] width 127 height 16
click at [1353, 469] on label "Reguard CS" at bounding box center [1385, 471] width 84 height 16
click at [1369, 516] on label "Open - All" at bounding box center [1380, 514] width 74 height 16
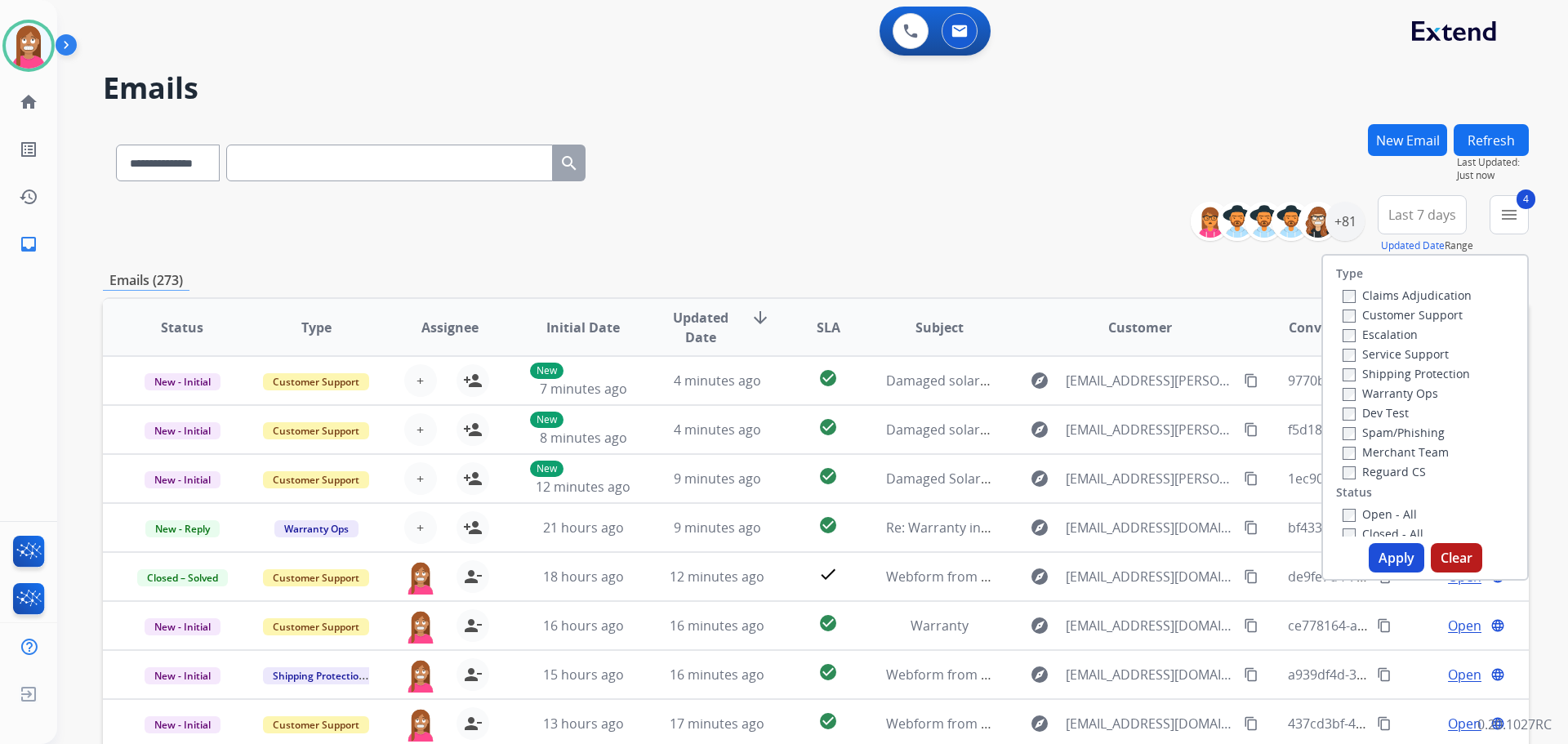
click at [1395, 569] on button "Apply" at bounding box center [1396, 557] width 55 height 29
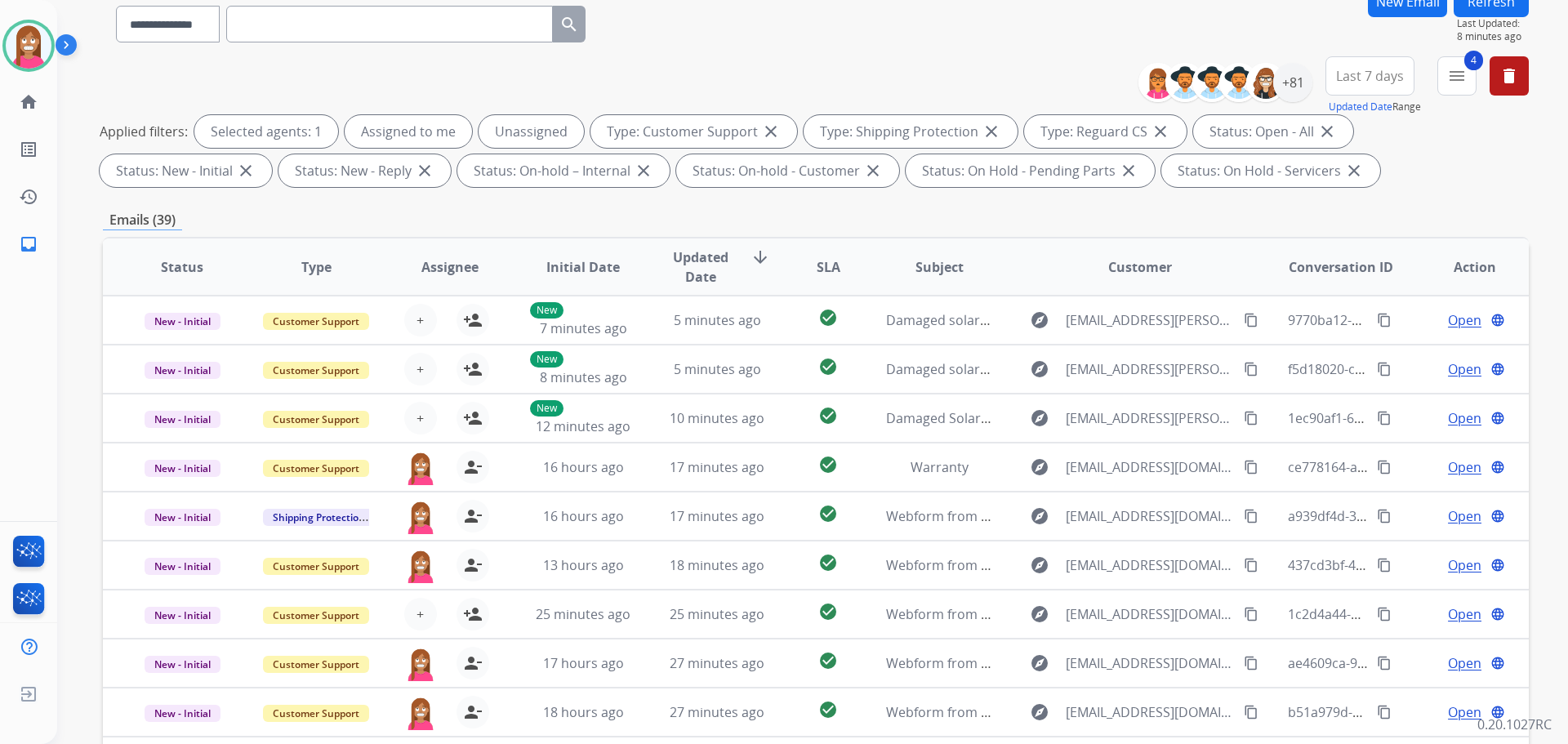
scroll to position [18, 0]
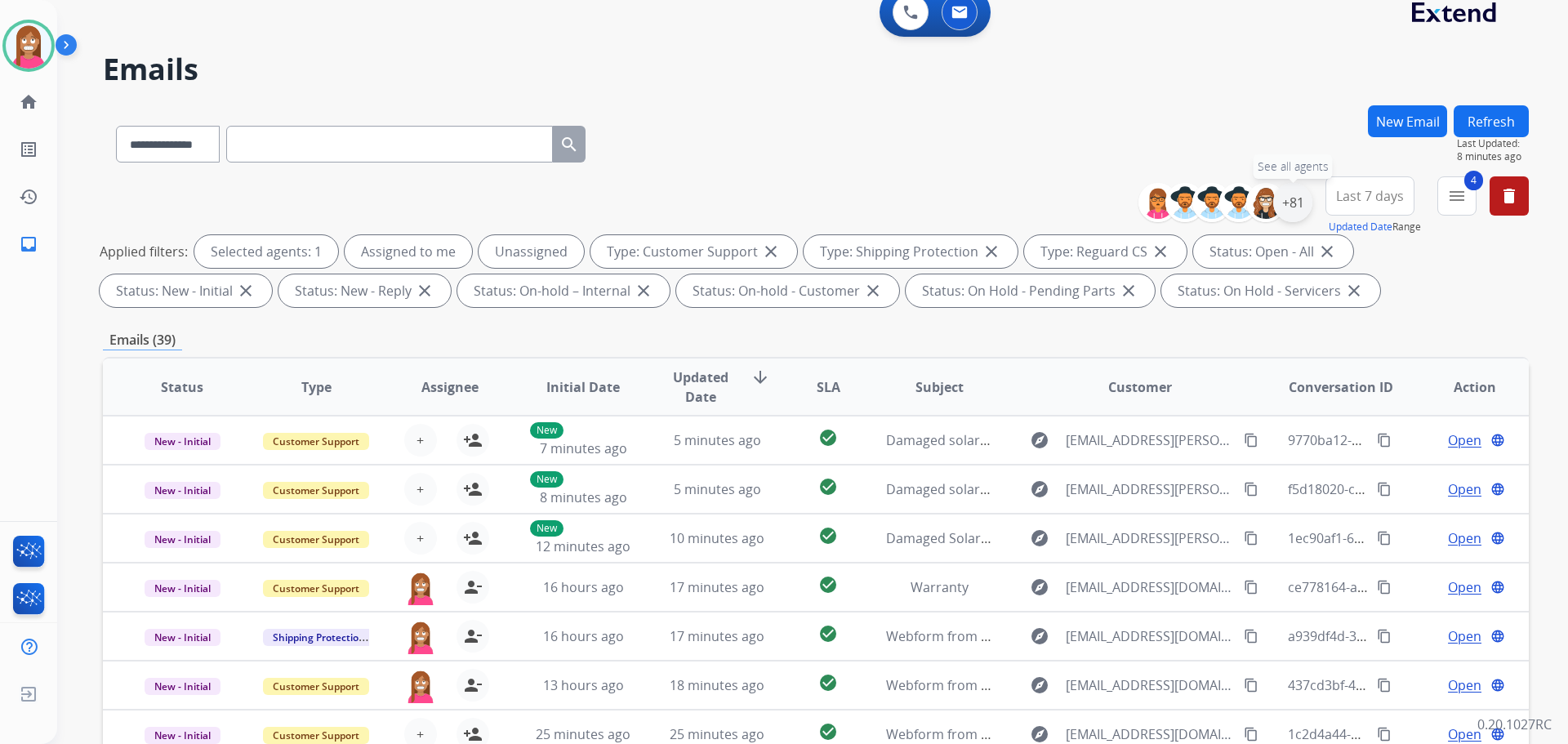
click at [1299, 211] on div "+81" at bounding box center [1293, 203] width 39 height 39
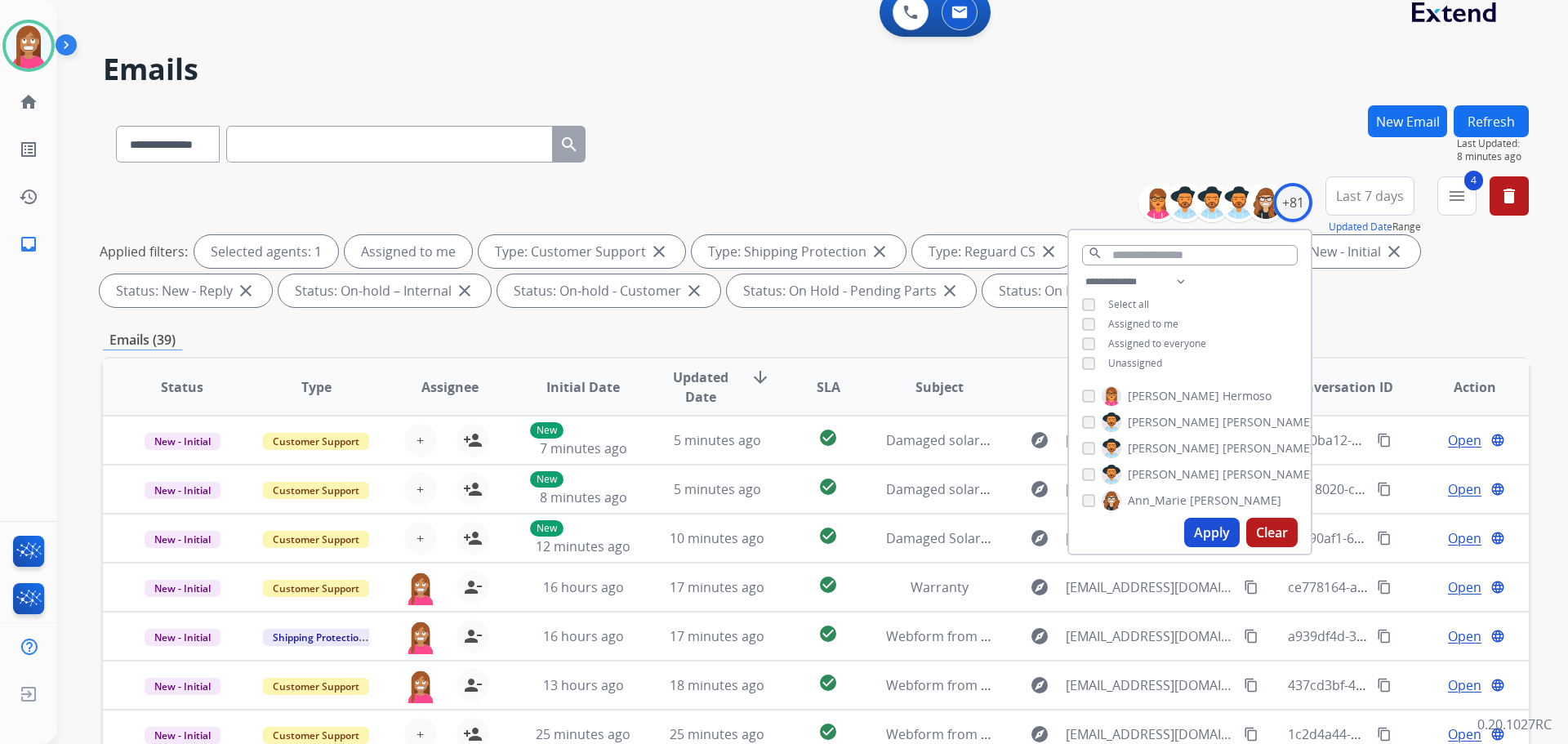
click at [1207, 523] on button "Apply" at bounding box center [1212, 532] width 55 height 29
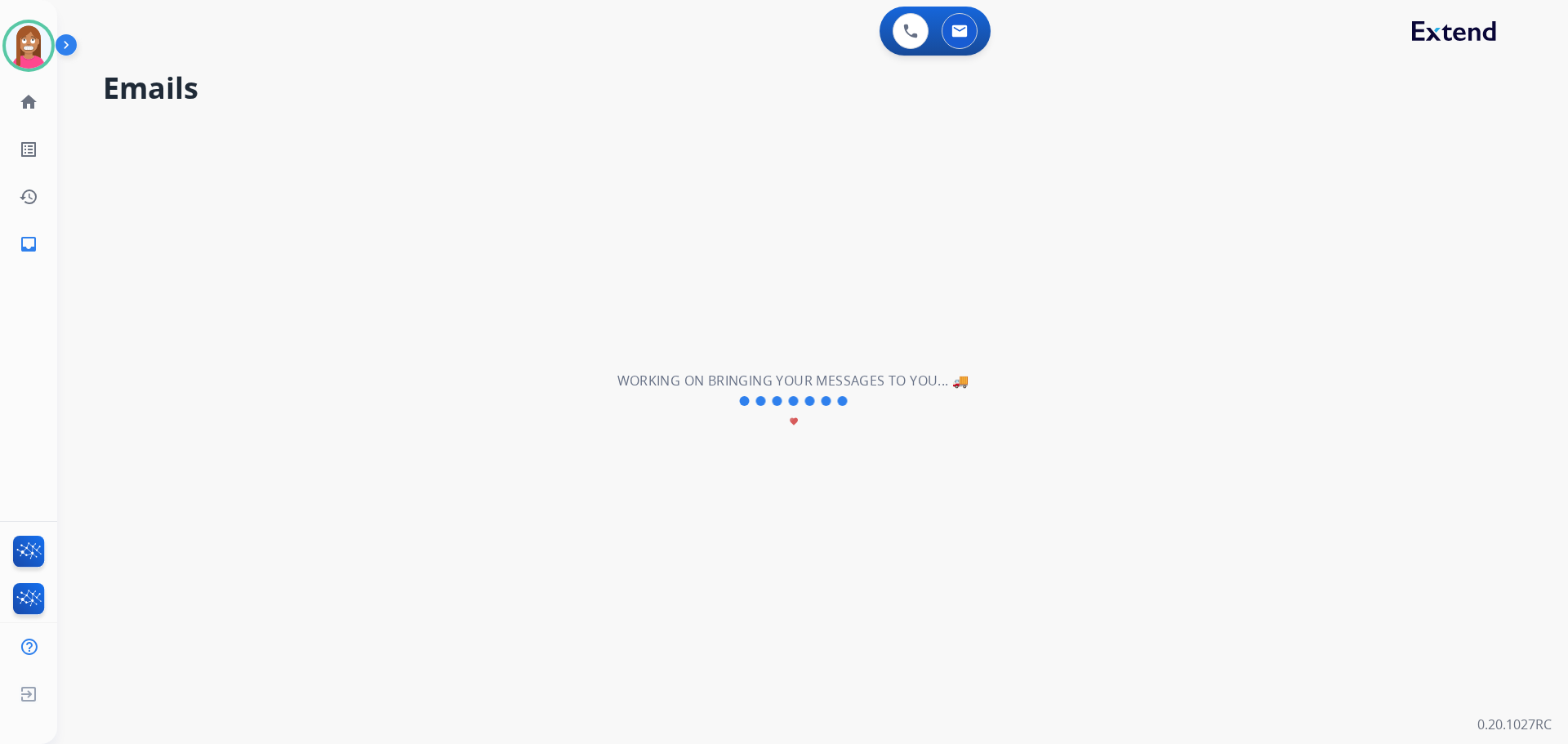
scroll to position [0, 0]
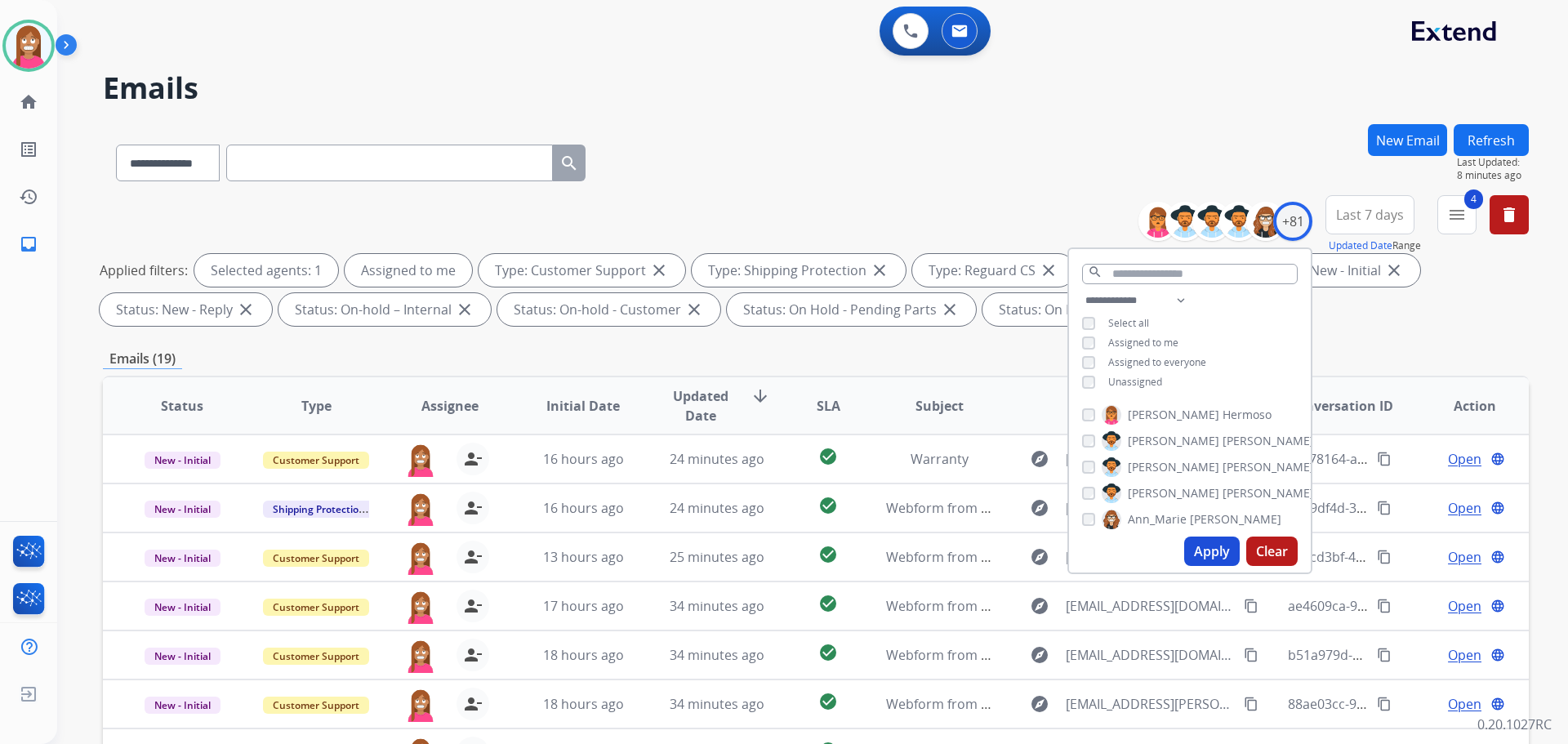
click at [776, 92] on h2 "Emails" at bounding box center [816, 88] width 1426 height 33
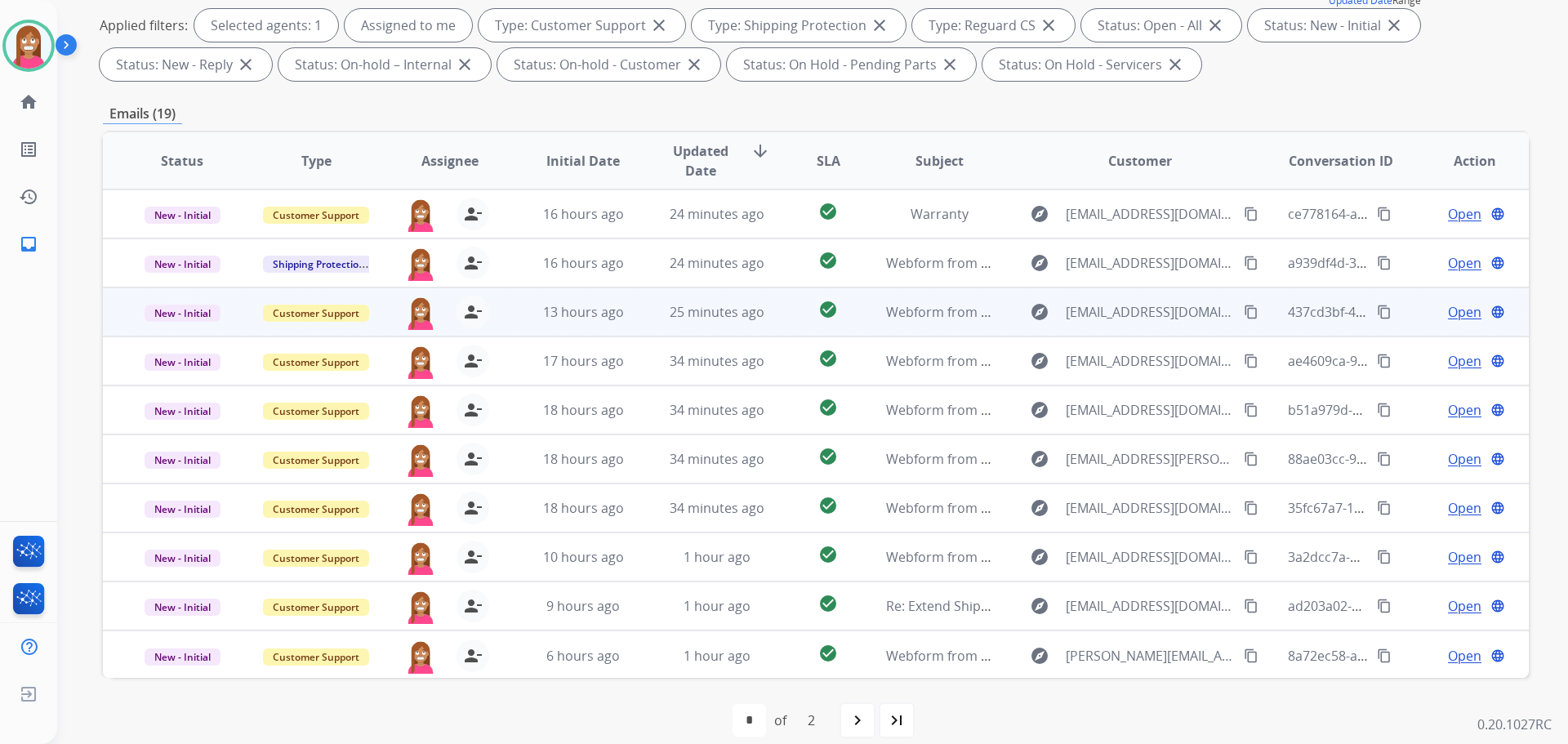
scroll to position [2, 0]
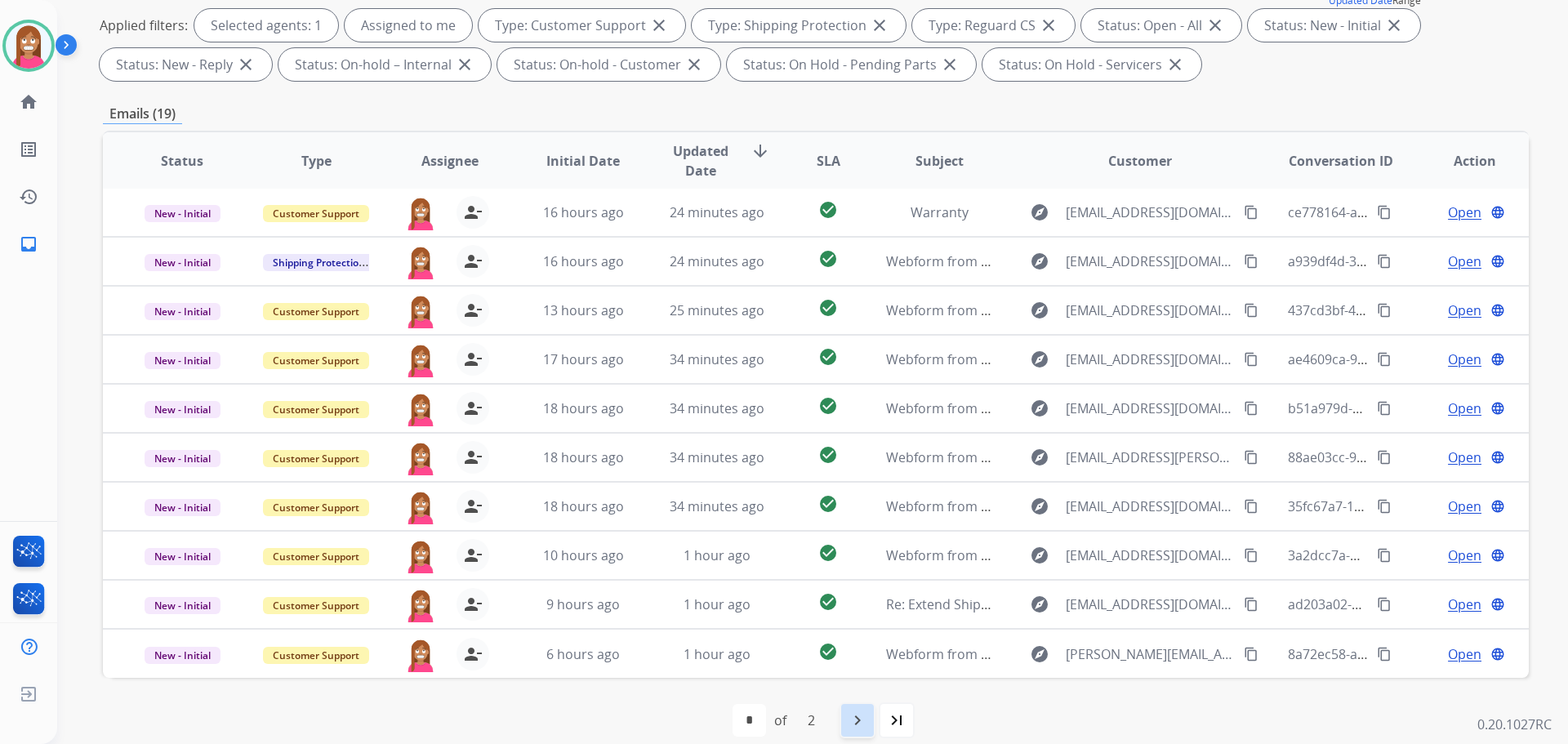
click at [859, 711] on mat-icon "navigate_next" at bounding box center [857, 720] width 19 height 19
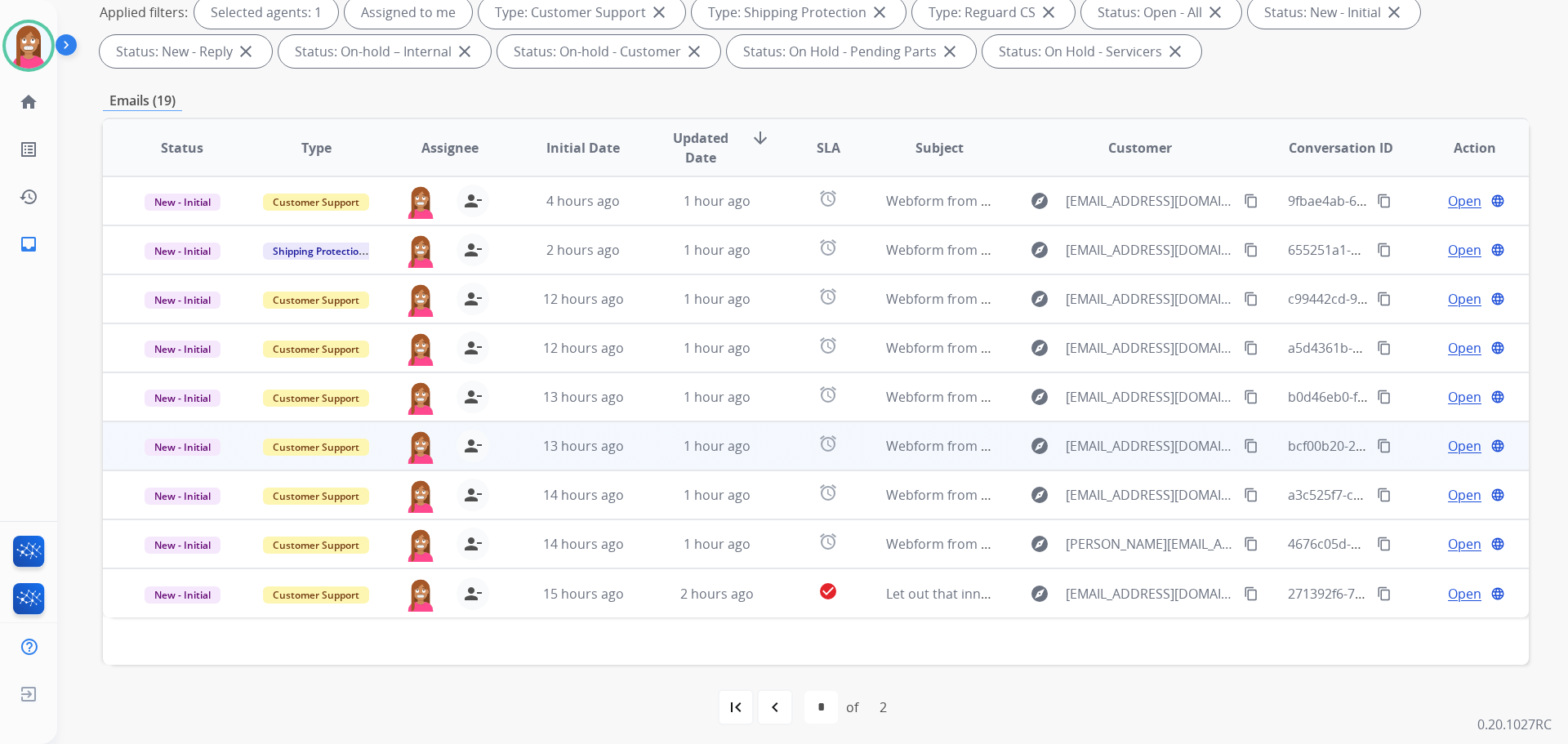
scroll to position [264, 0]
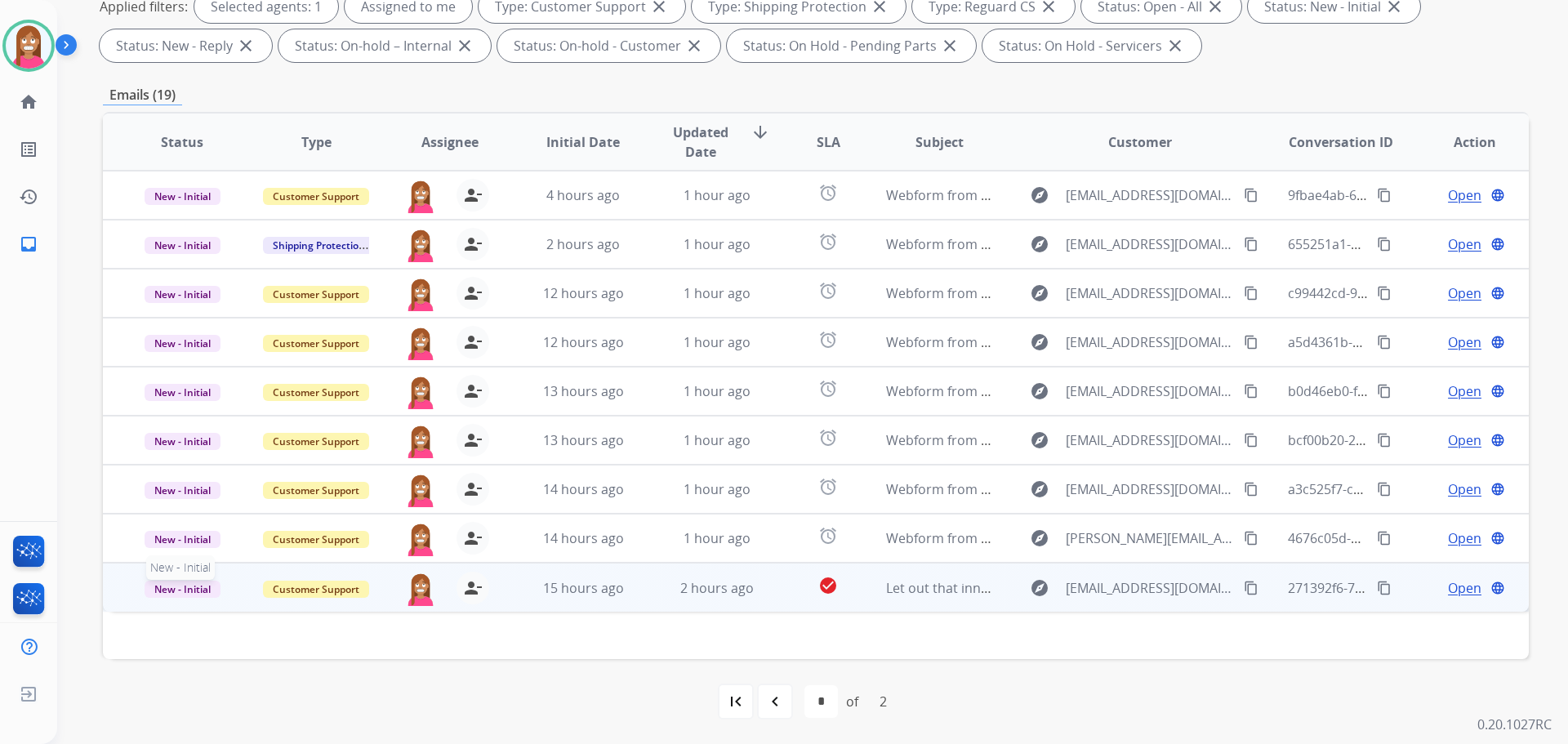
click at [188, 589] on span "New - Initial" at bounding box center [182, 589] width 76 height 17
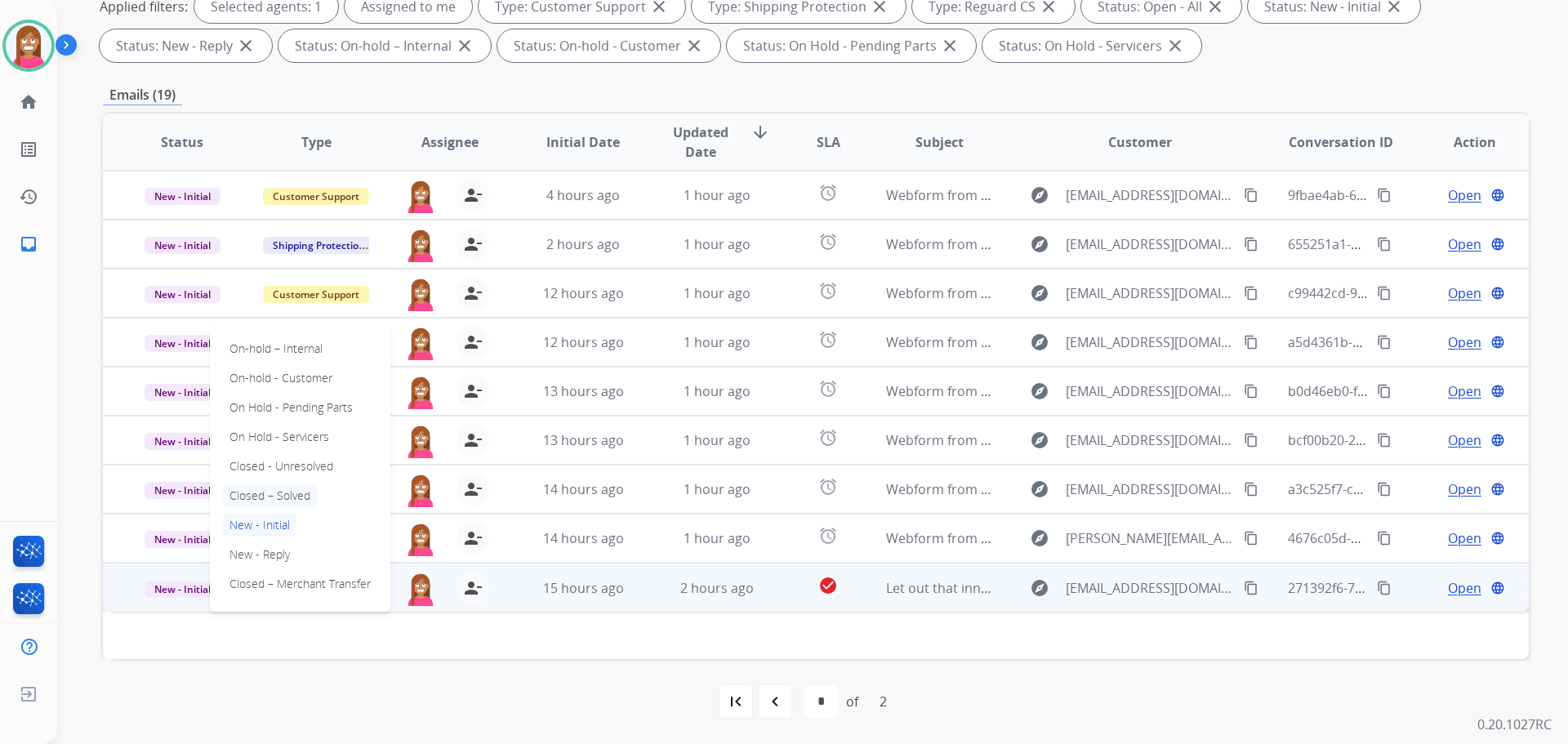
click at [251, 495] on p "Closed – Solved" at bounding box center [269, 495] width 94 height 23
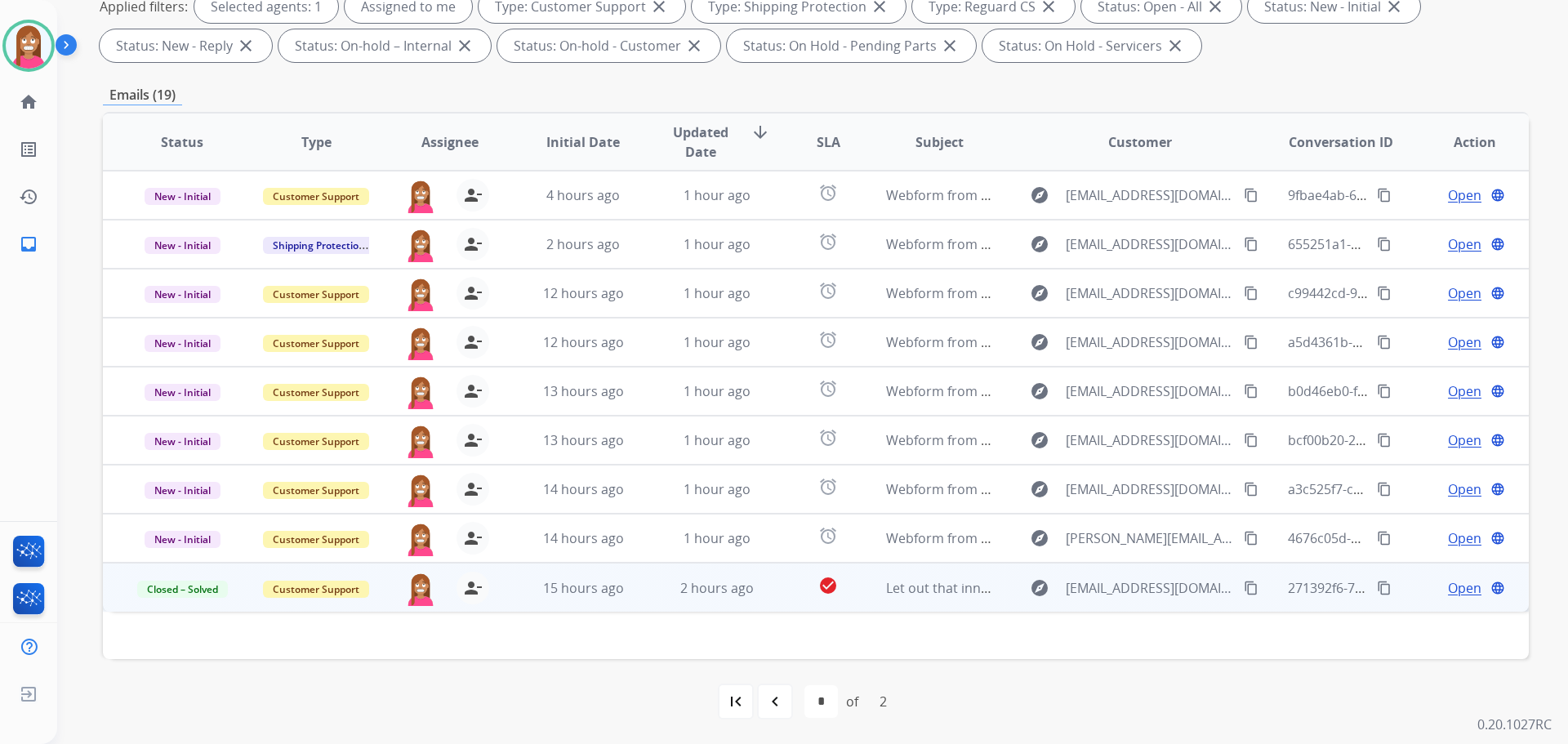
click at [747, 608] on td "2 hours ago" at bounding box center [705, 587] width 134 height 49
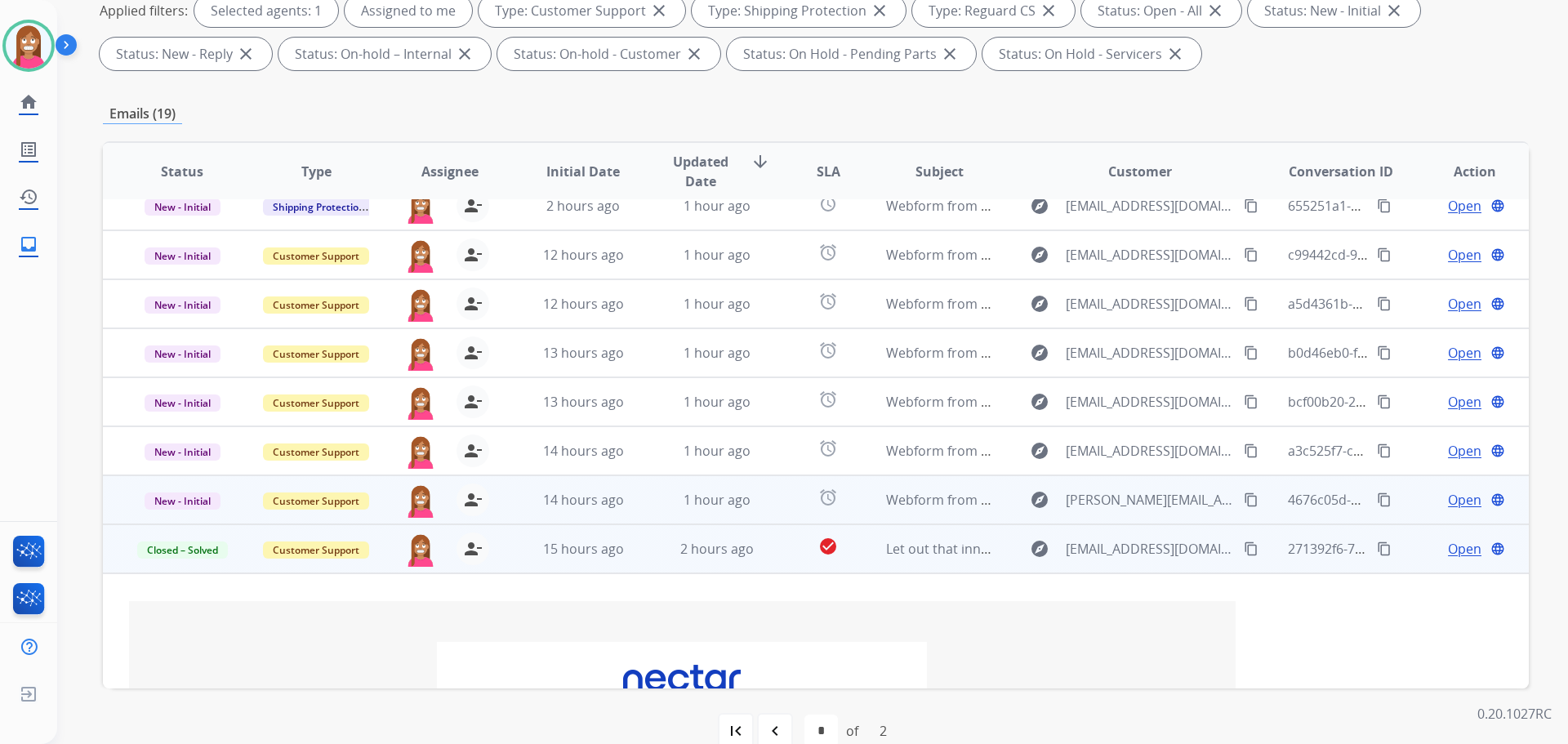
scroll to position [65, 0]
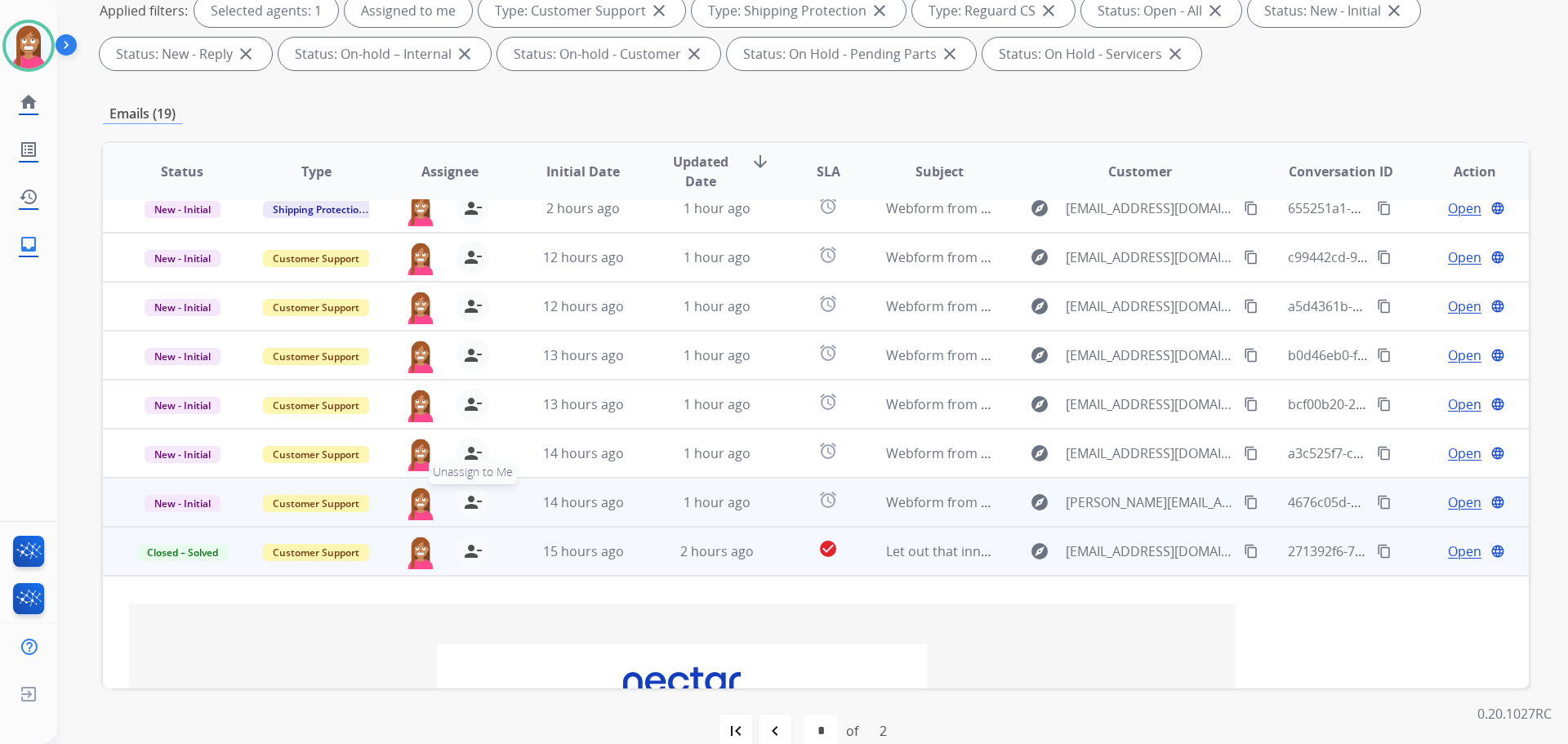
click at [469, 508] on mat-icon "person_remove" at bounding box center [472, 502] width 19 height 19
click at [469, 508] on mat-icon "person_add" at bounding box center [472, 502] width 19 height 19
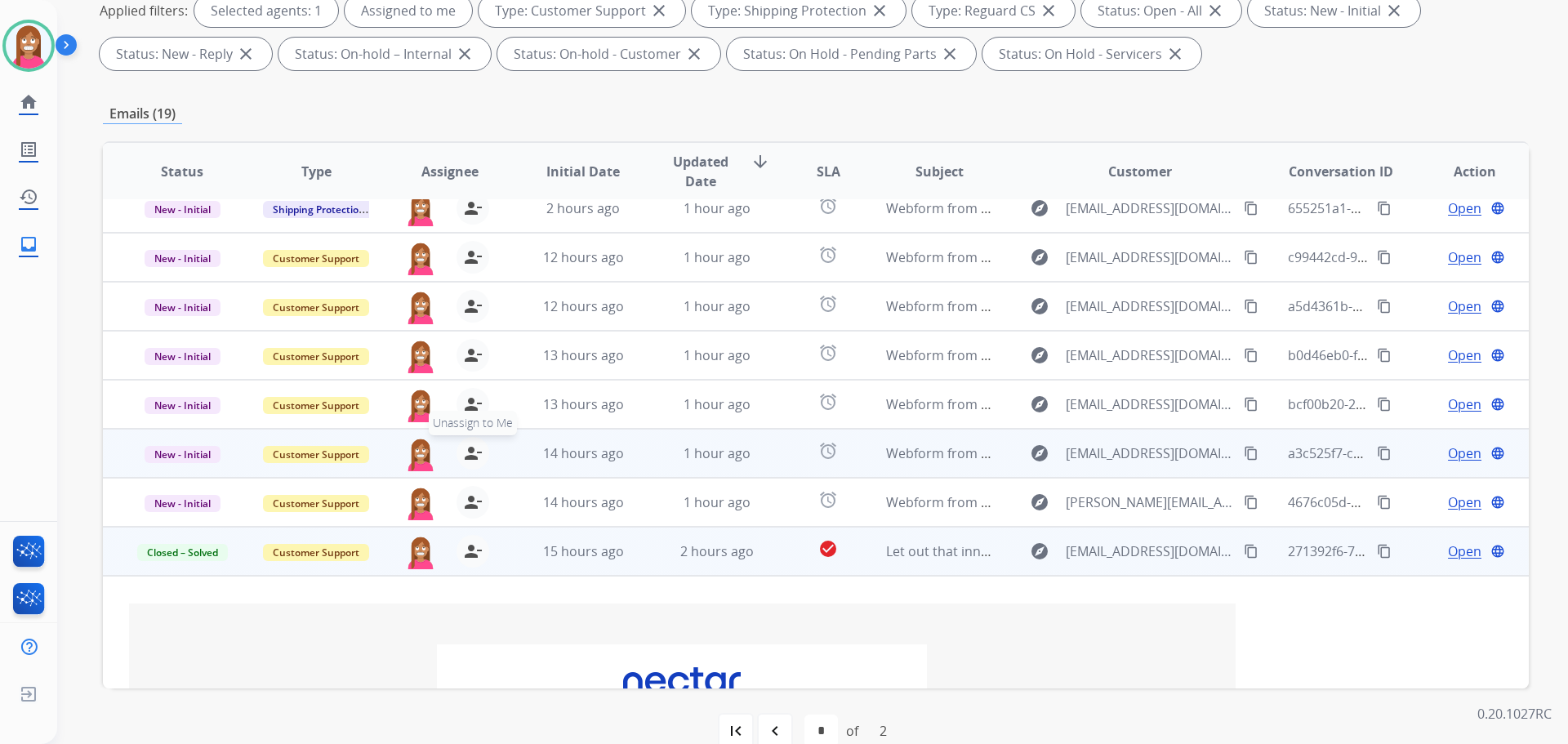
click at [467, 459] on mat-icon "person_remove" at bounding box center [472, 453] width 19 height 19
click at [467, 463] on button "person_add Assign to Me" at bounding box center [473, 453] width 33 height 33
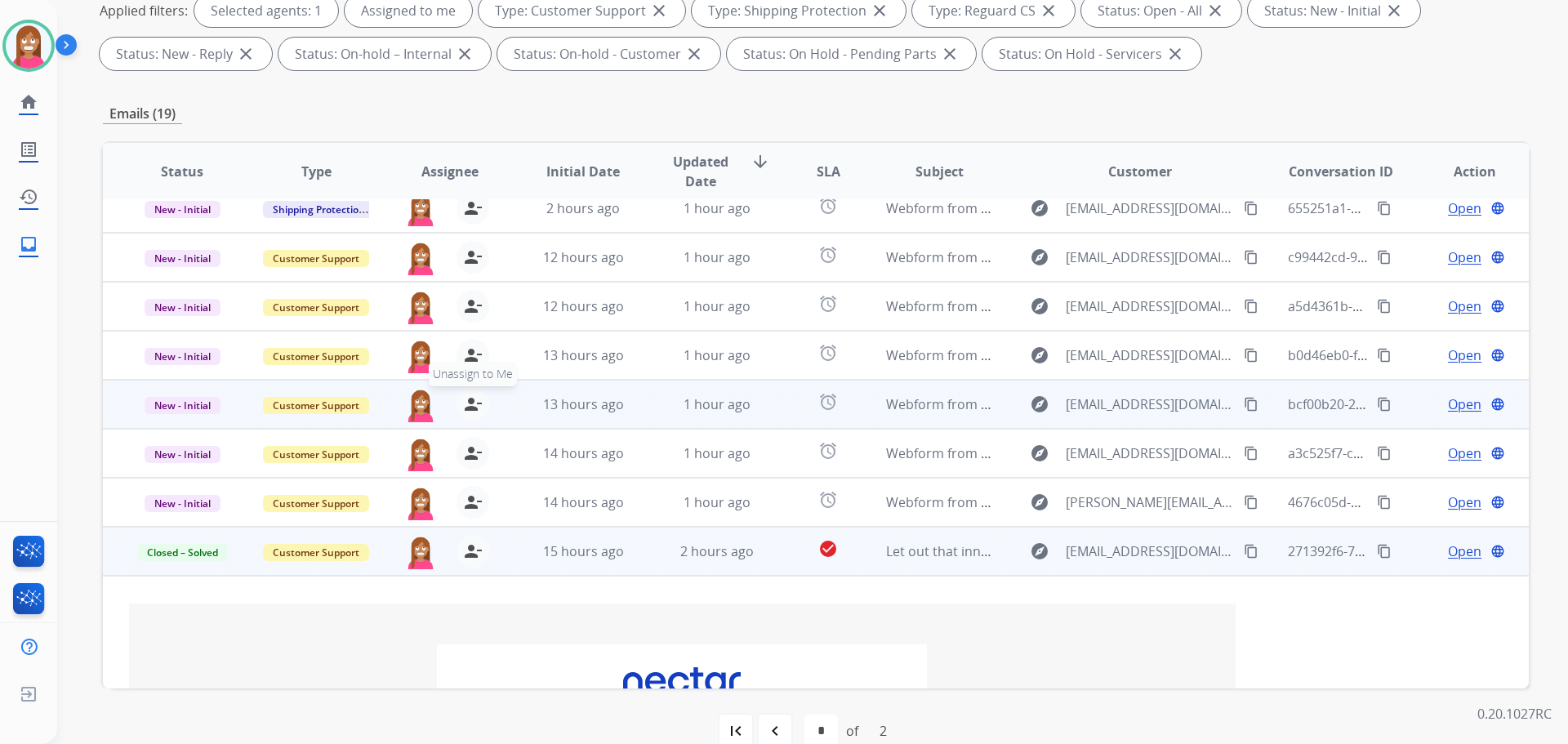
click at [469, 407] on mat-icon "person_remove" at bounding box center [472, 403] width 19 height 19
click at [469, 408] on mat-icon "person_add" at bounding box center [472, 403] width 19 height 19
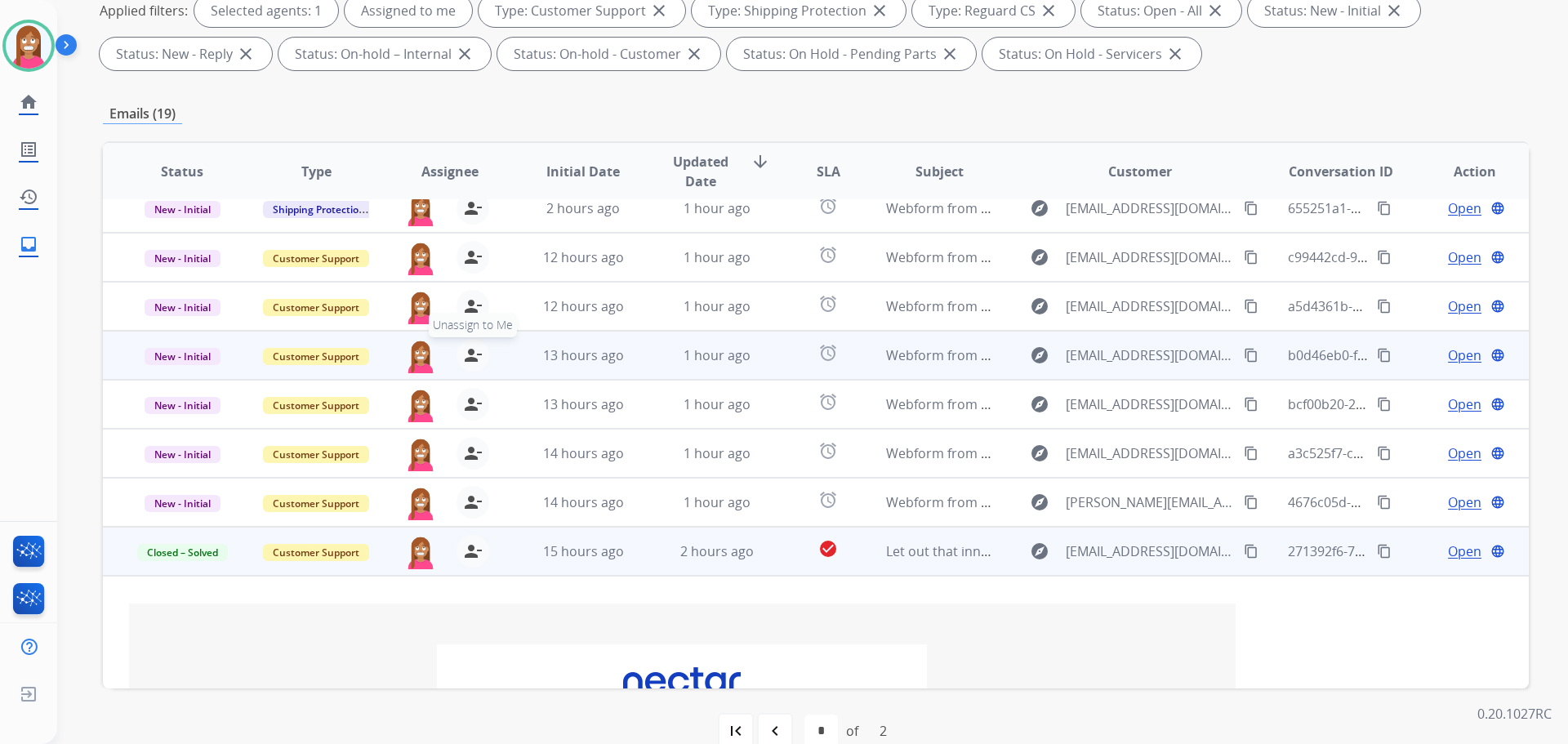
click at [468, 357] on mat-icon "person_remove" at bounding box center [472, 355] width 19 height 19
click at [468, 357] on mat-icon "person_add" at bounding box center [472, 355] width 19 height 19
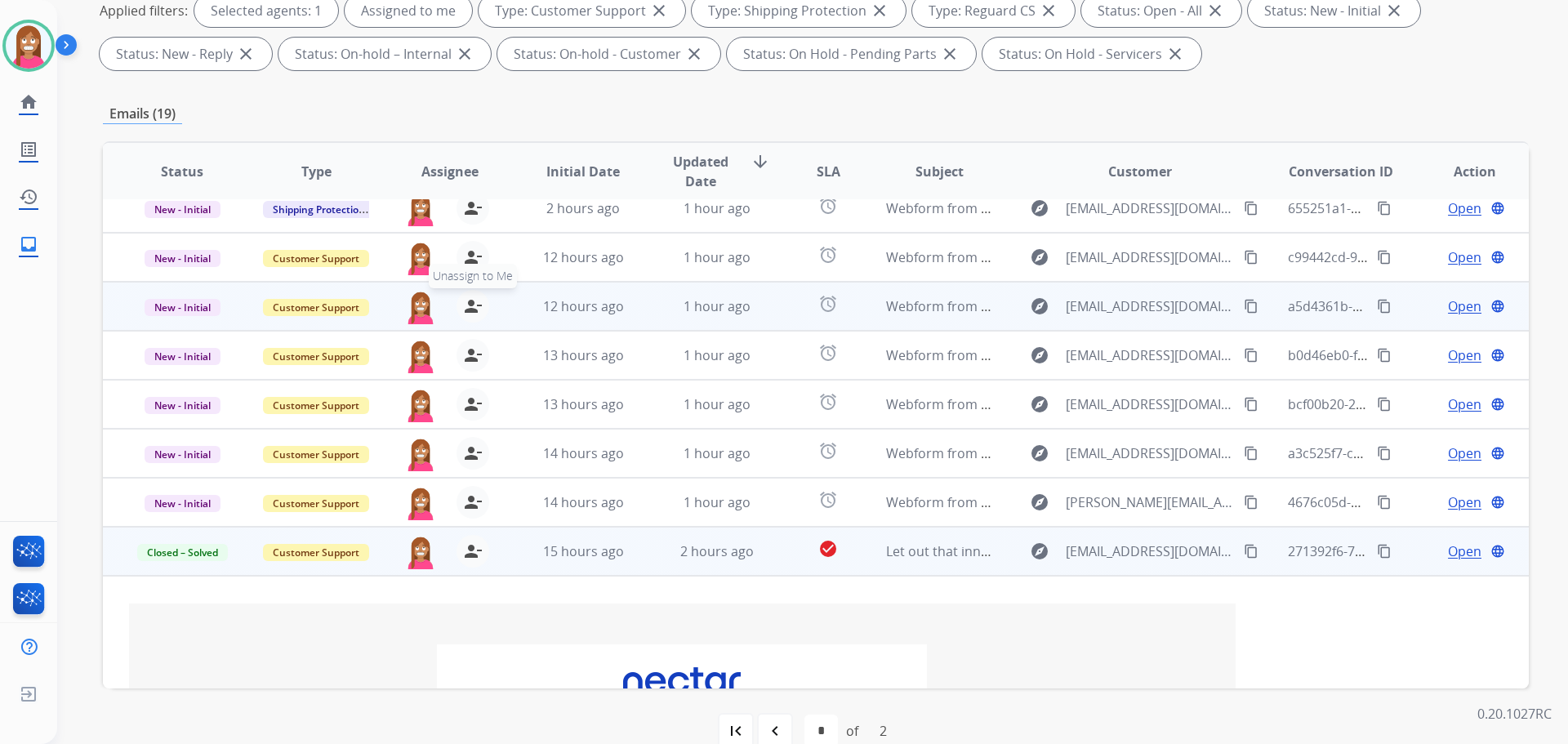
click at [464, 299] on mat-icon "person_remove" at bounding box center [472, 305] width 19 height 19
click at [464, 299] on mat-icon "person_add" at bounding box center [472, 305] width 19 height 19
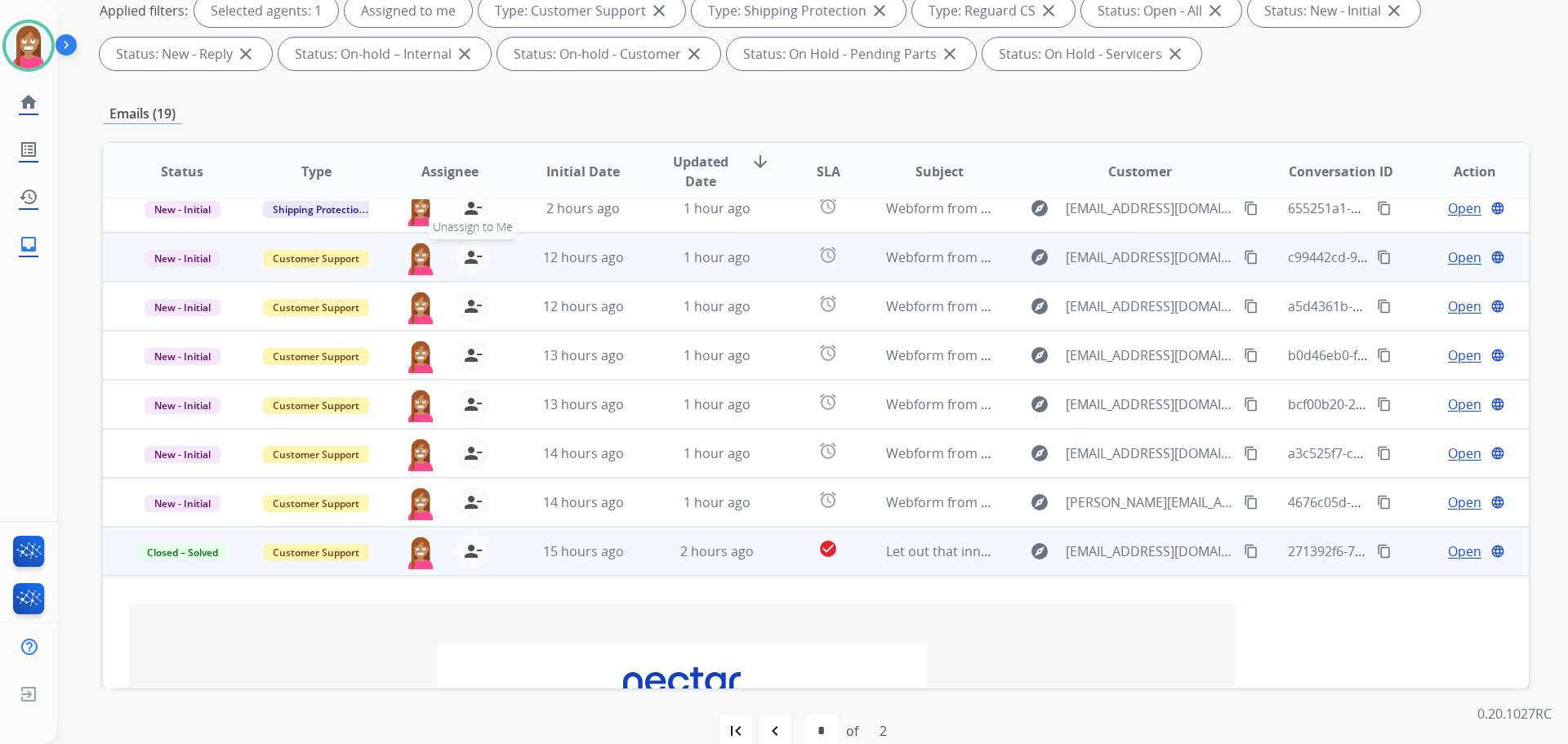
click at [464, 252] on mat-icon "person_remove" at bounding box center [472, 257] width 19 height 19
click at [464, 252] on mat-icon "person_add" at bounding box center [472, 257] width 19 height 19
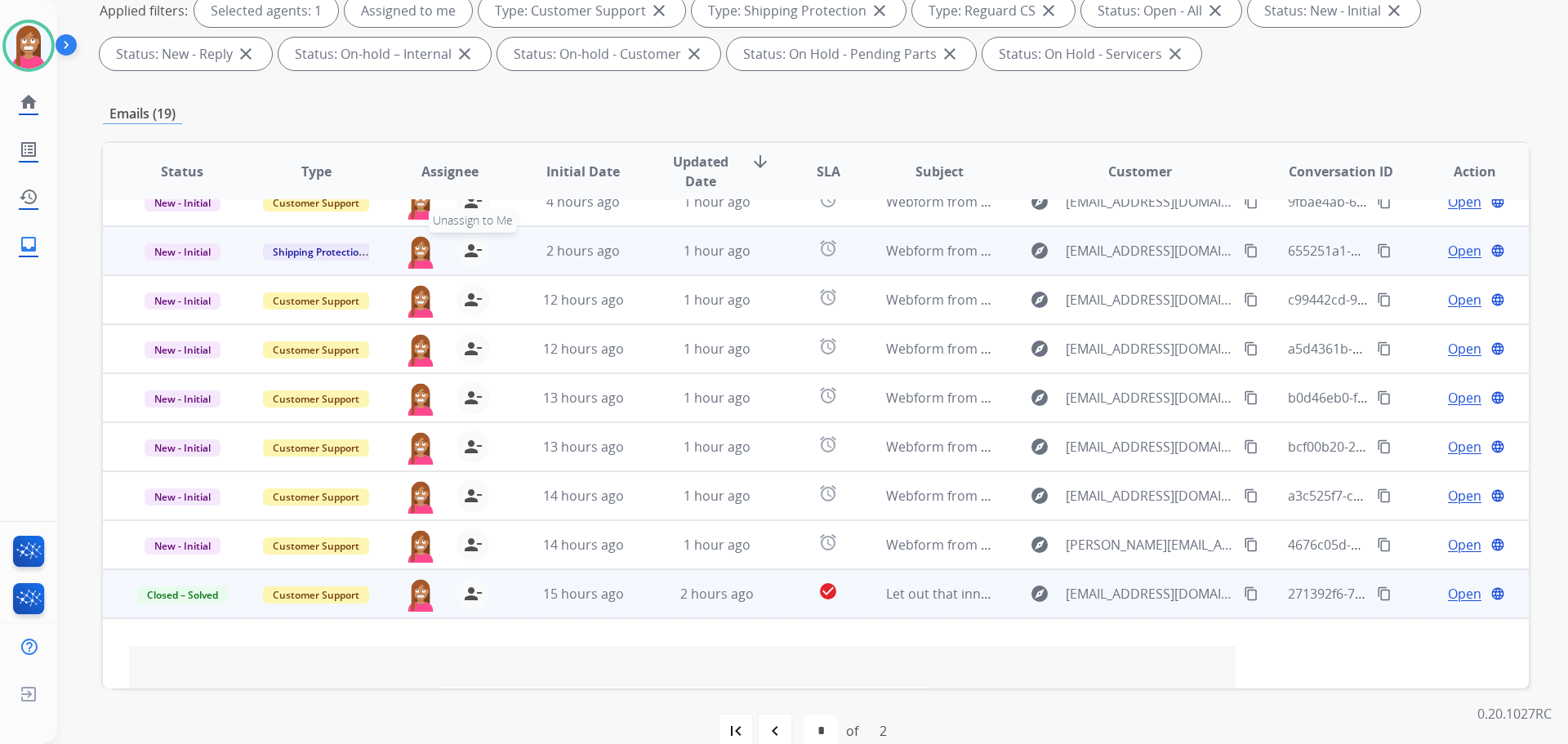
scroll to position [0, 0]
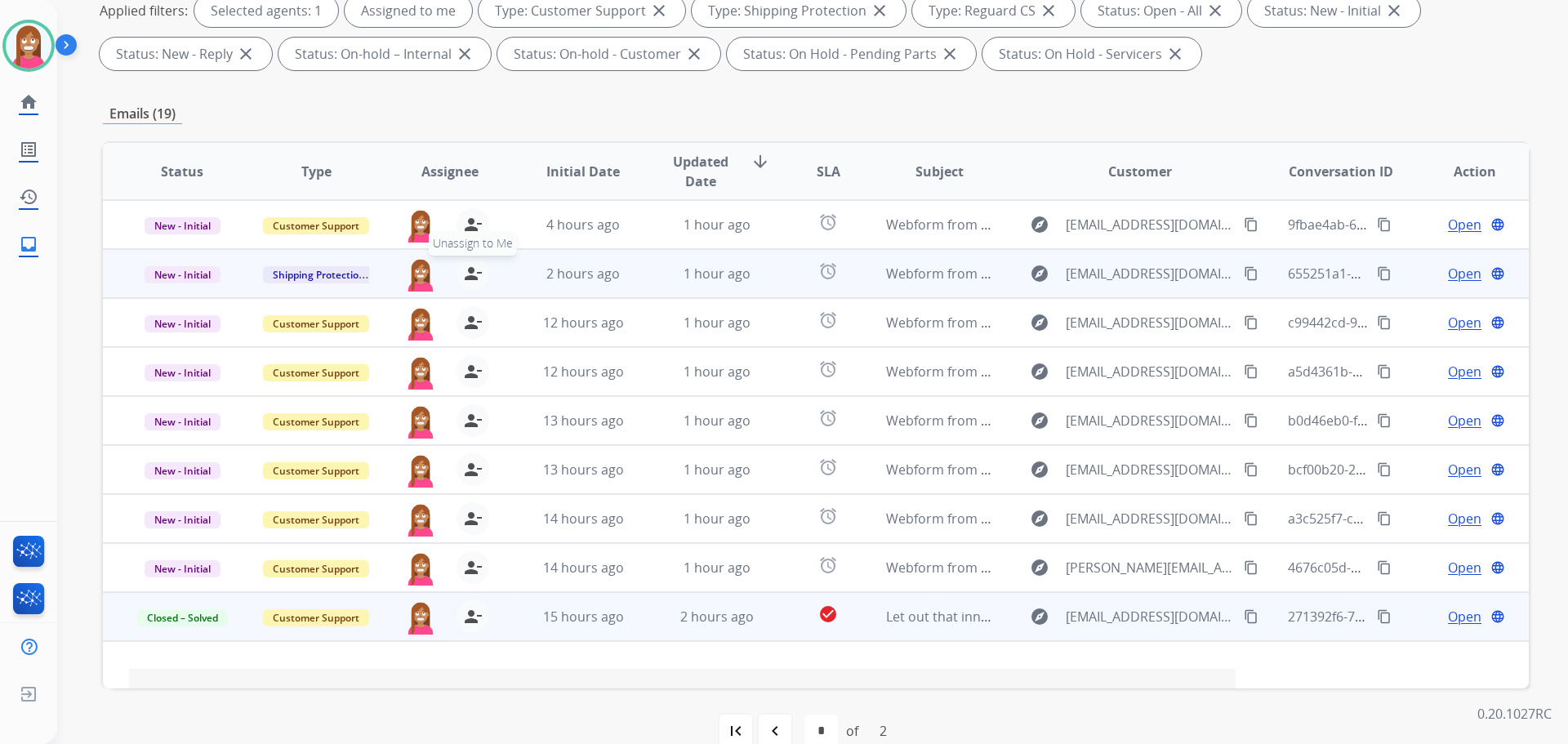
click at [469, 274] on mat-icon "person_remove" at bounding box center [472, 273] width 19 height 19
click at [469, 274] on mat-icon "person_add" at bounding box center [472, 273] width 19 height 19
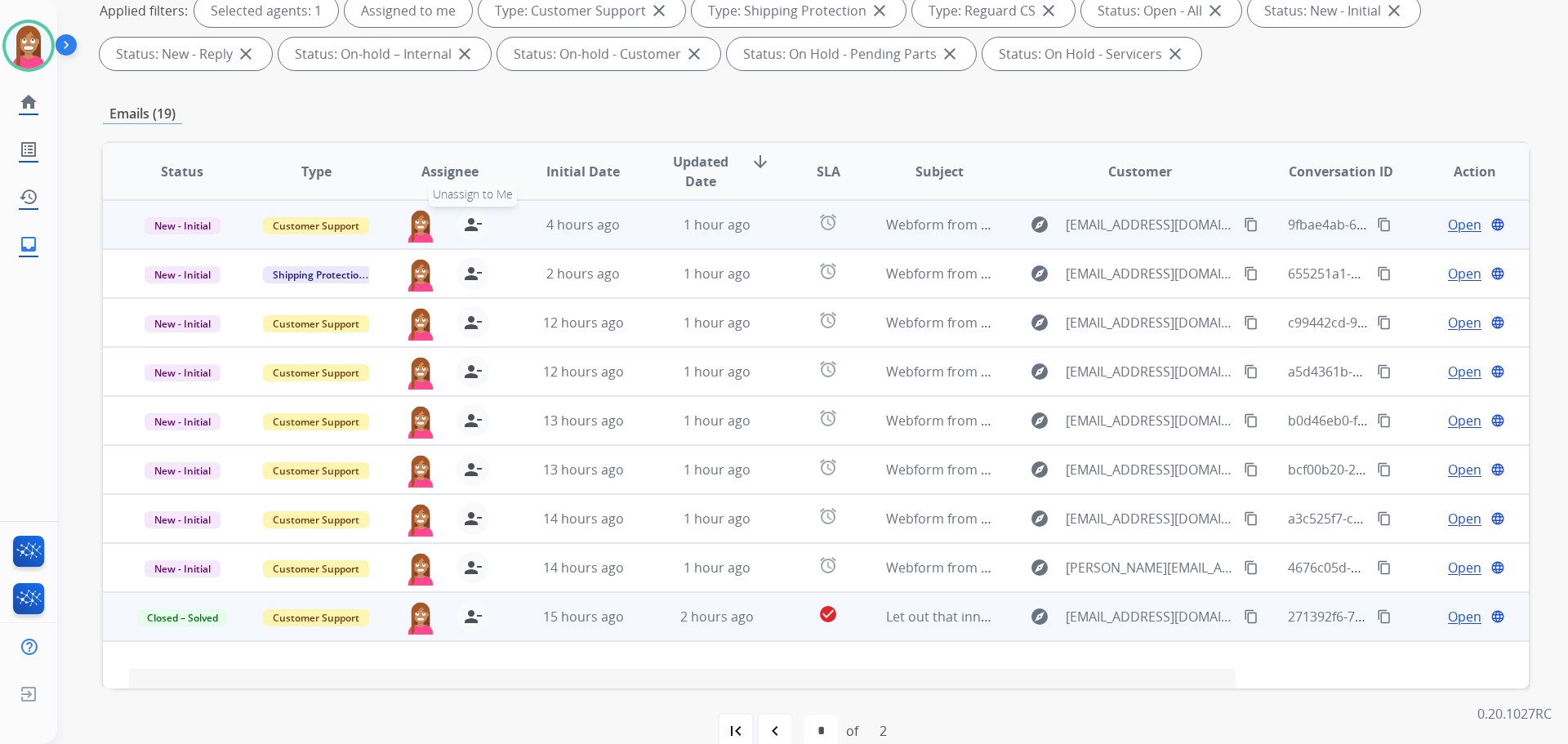
click at [471, 222] on mat-icon "person_remove" at bounding box center [472, 224] width 19 height 19
click at [471, 222] on mat-icon "person_add" at bounding box center [472, 224] width 19 height 19
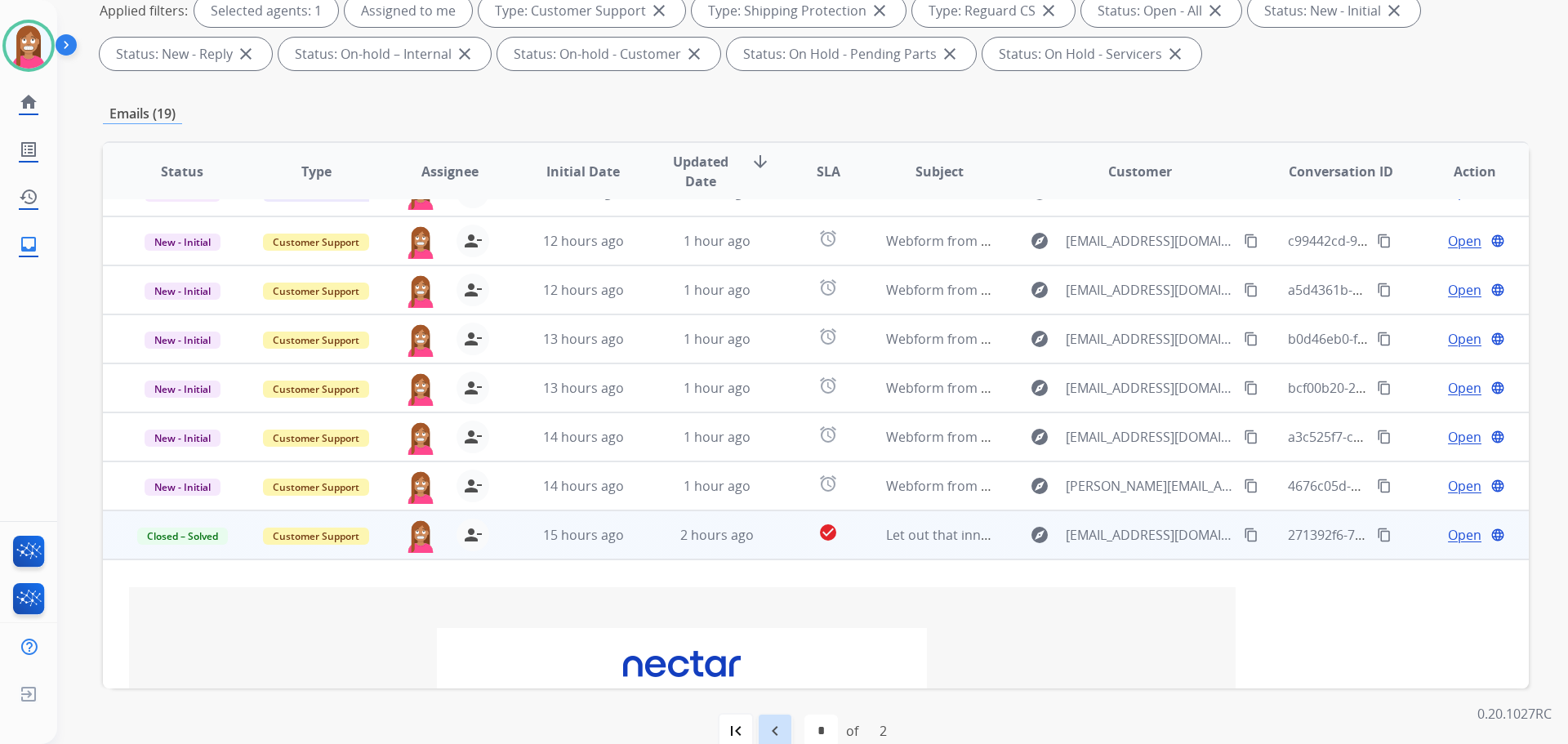
scroll to position [163, 0]
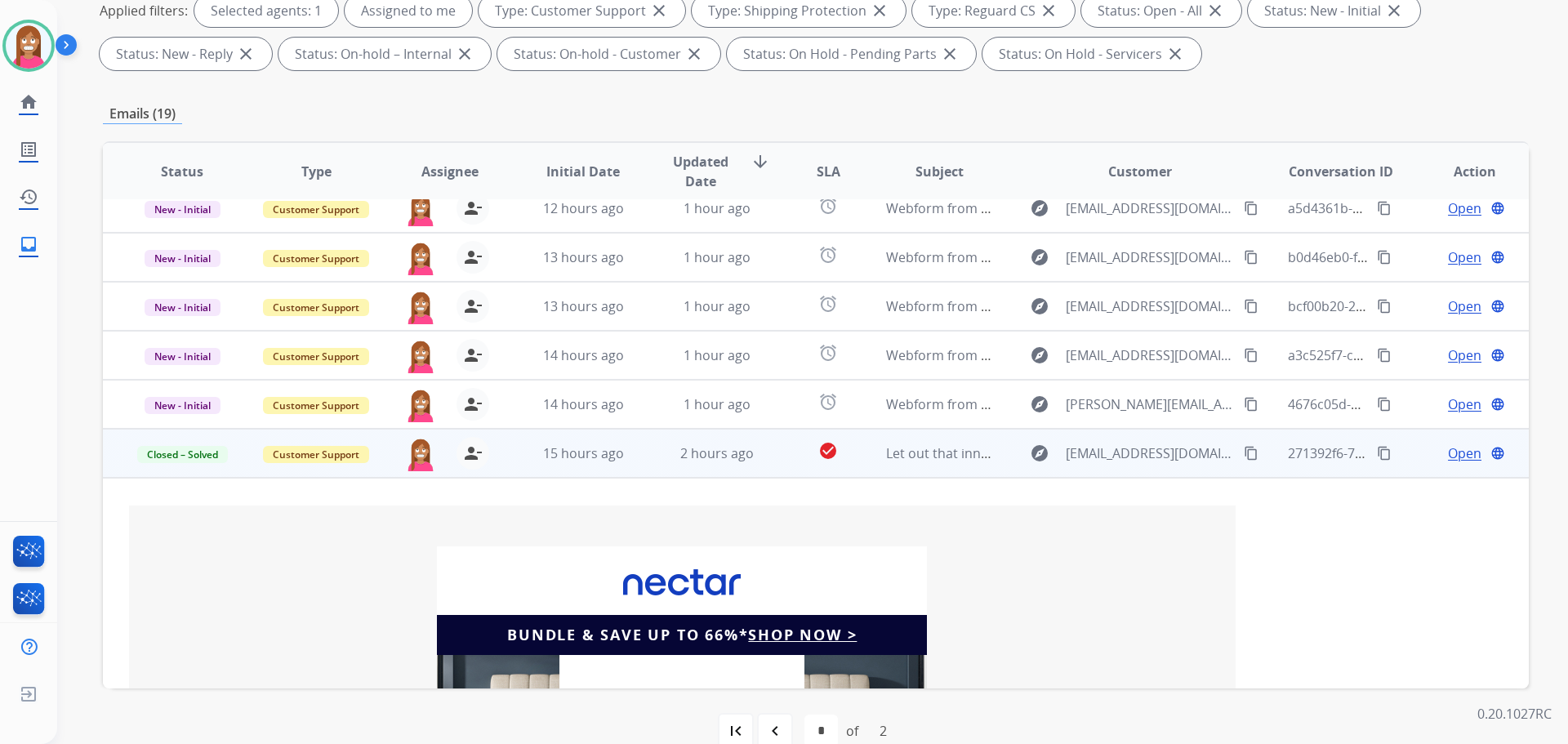
click at [782, 724] on div "navigate_before" at bounding box center [775, 731] width 36 height 36
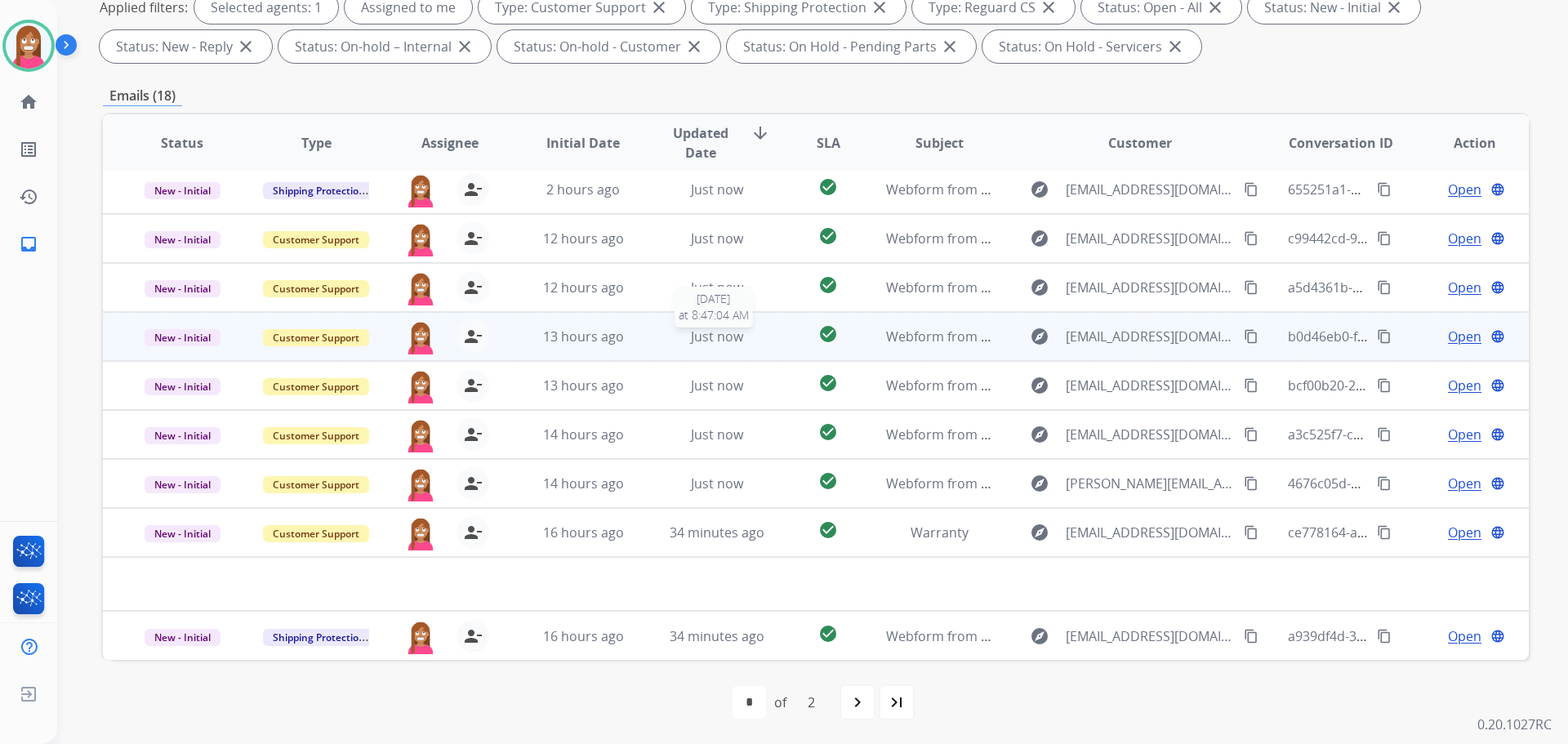
scroll to position [264, 0]
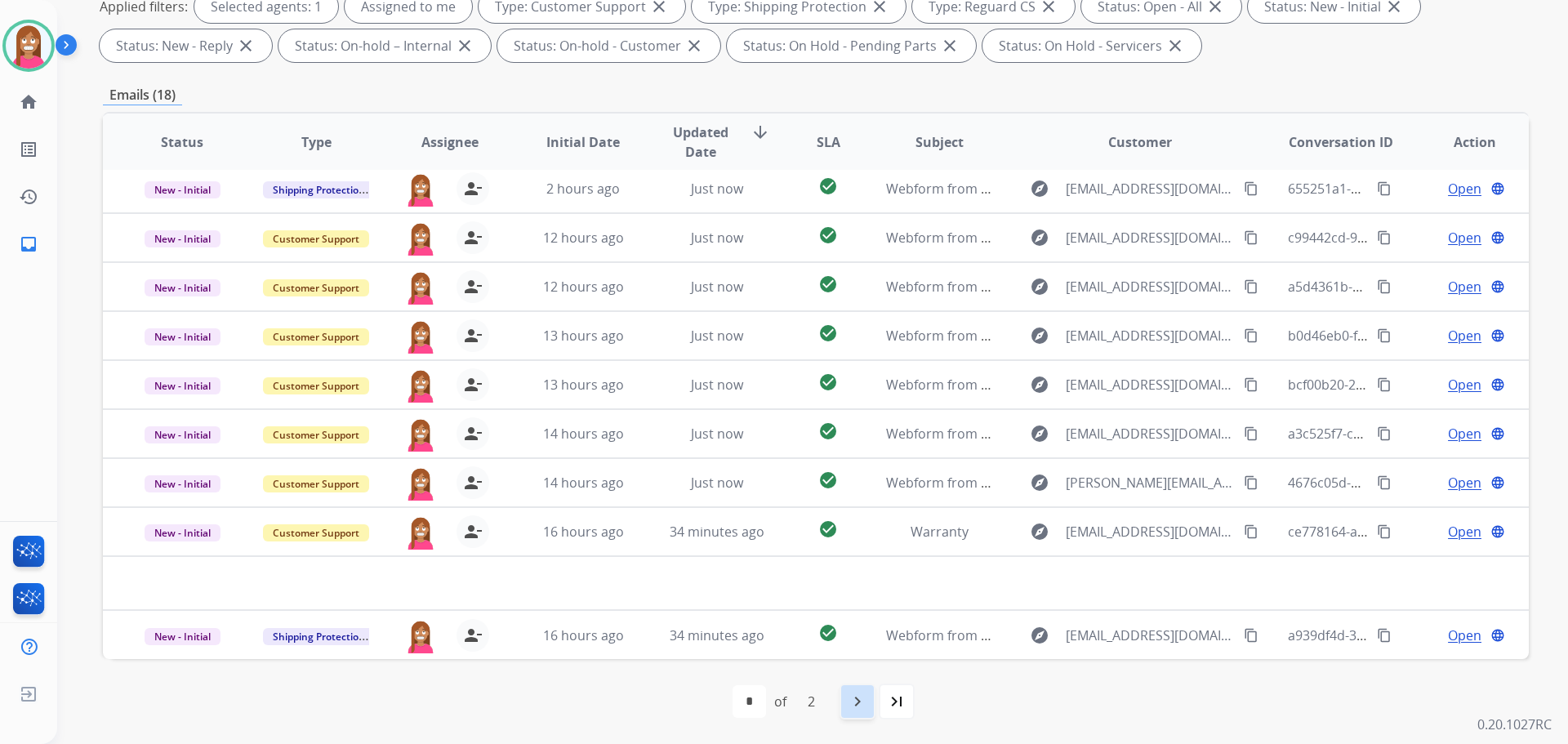
click at [866, 706] on mat-icon "navigate_next" at bounding box center [857, 701] width 19 height 19
select select "*"
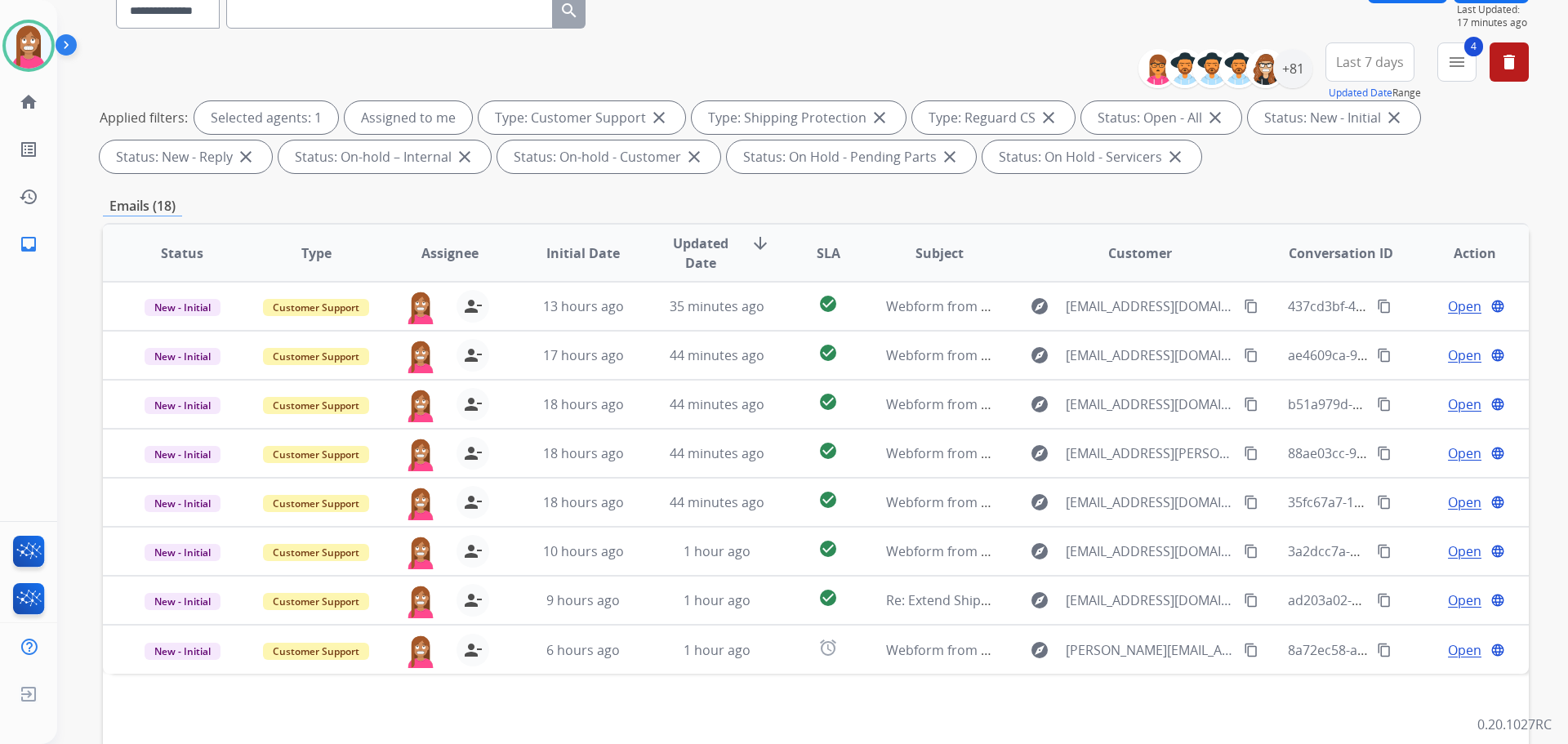
scroll to position [245, 0]
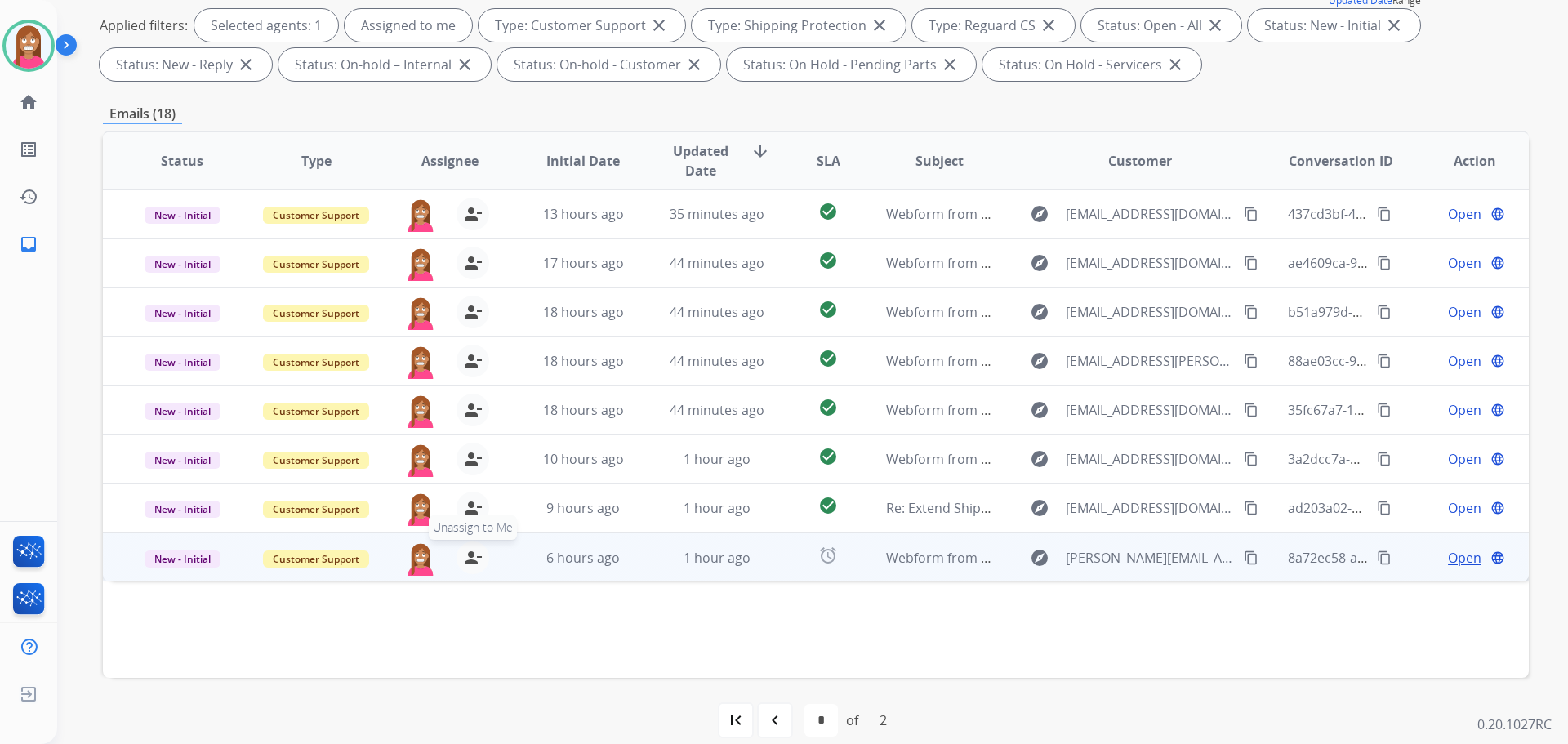
click at [463, 561] on mat-icon "person_remove" at bounding box center [472, 557] width 19 height 19
click at [464, 562] on mat-icon "person_add" at bounding box center [472, 557] width 19 height 19
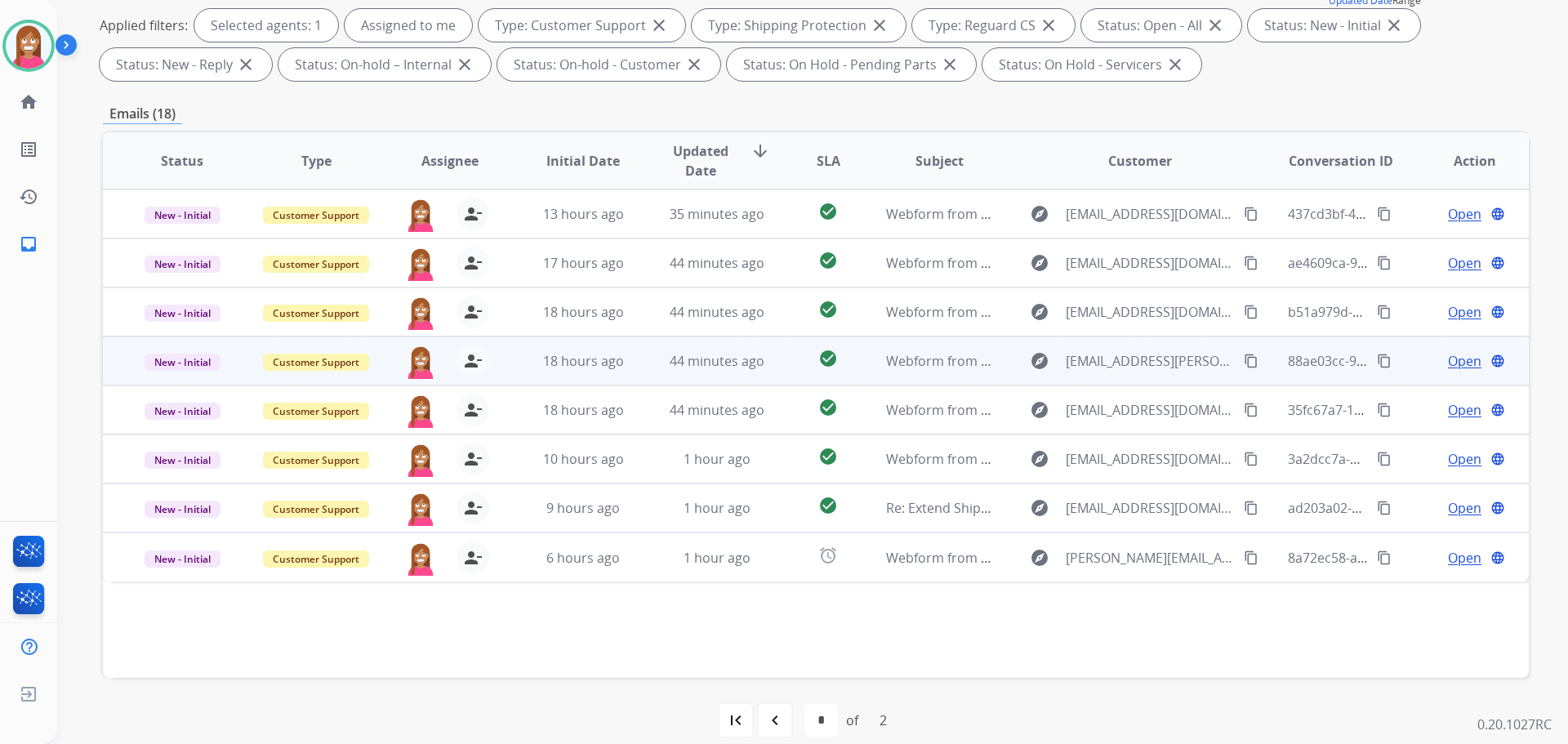
click at [646, 370] on td "44 minutes ago" at bounding box center [705, 361] width 134 height 49
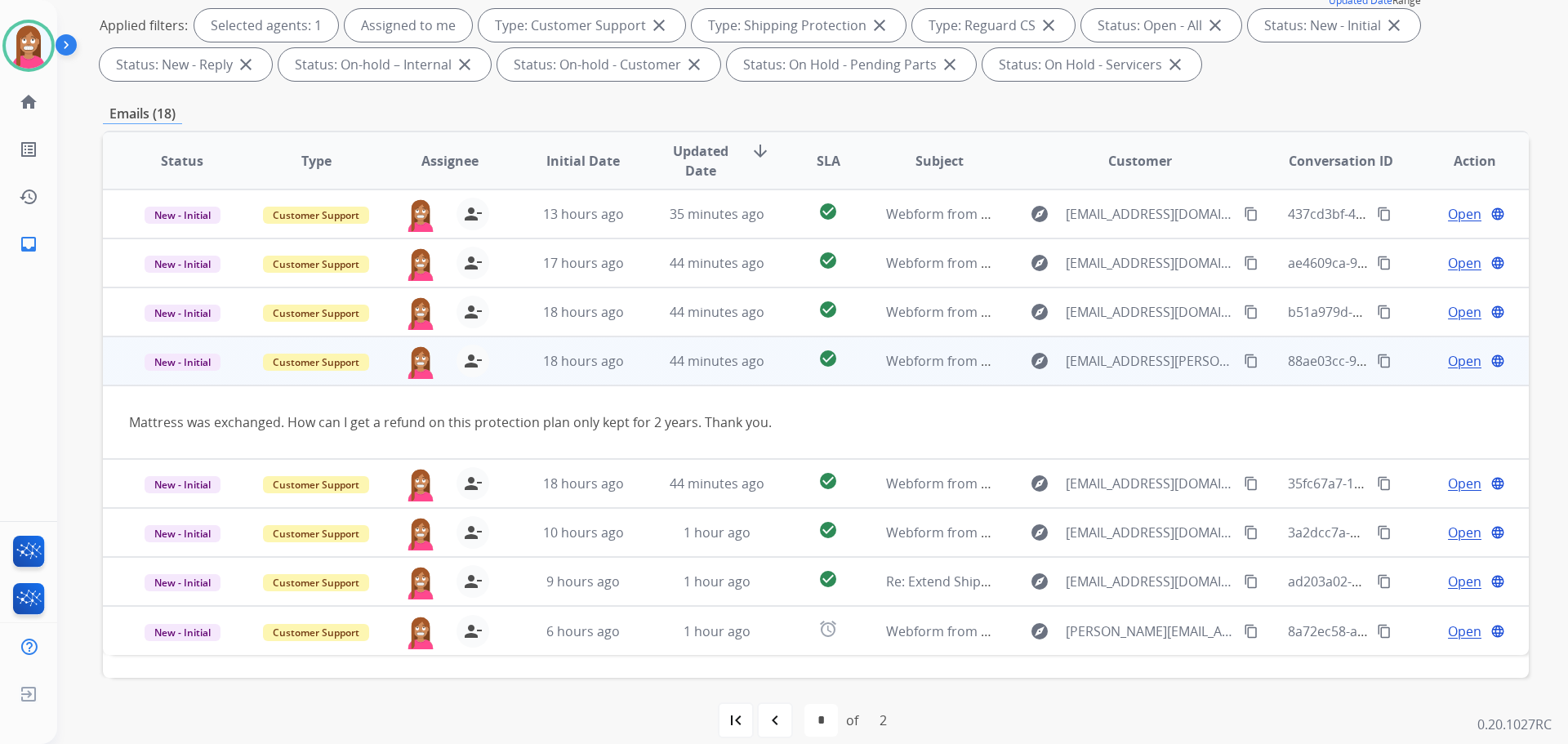
click at [1448, 362] on span "Open" at bounding box center [1464, 361] width 33 height 19
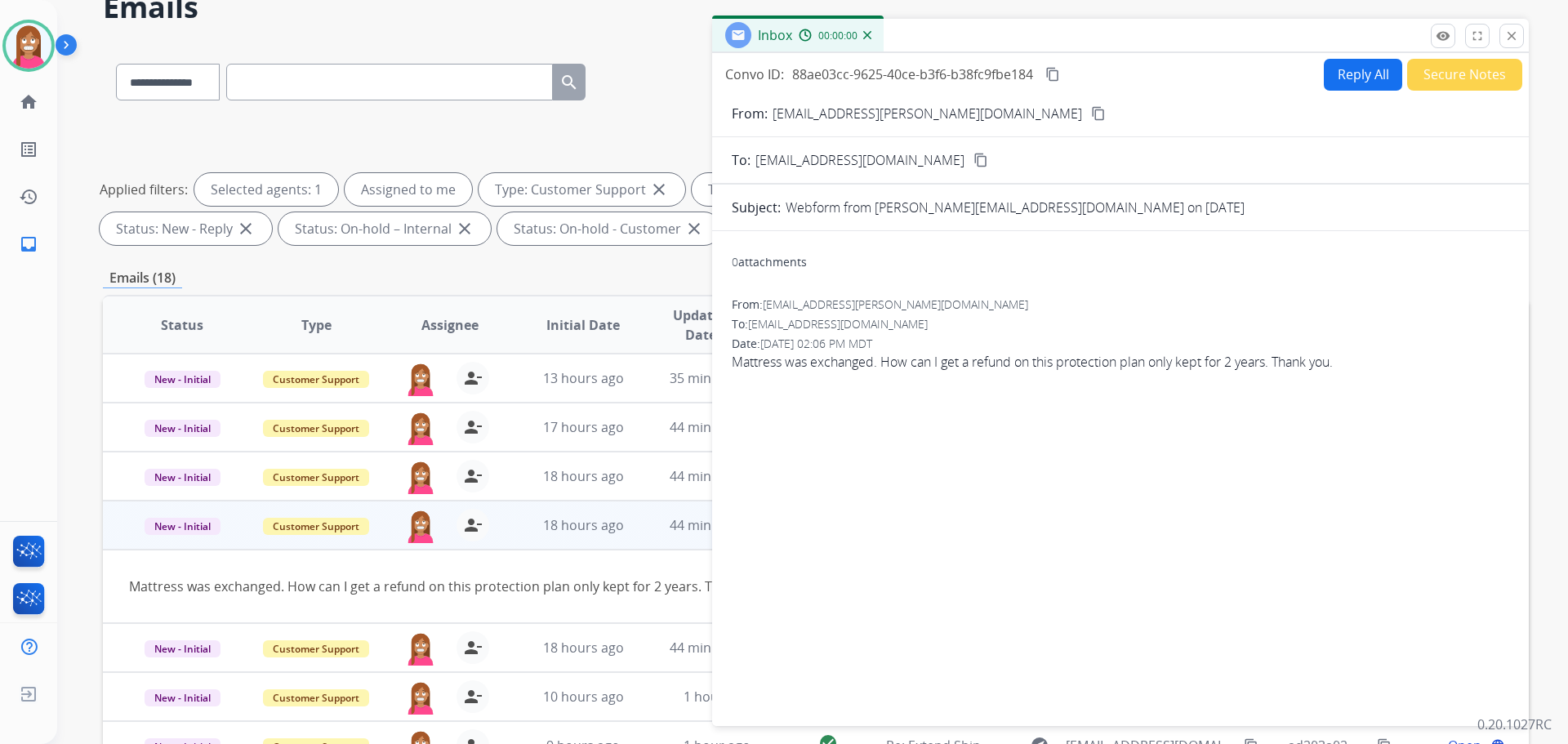
scroll to position [0, 0]
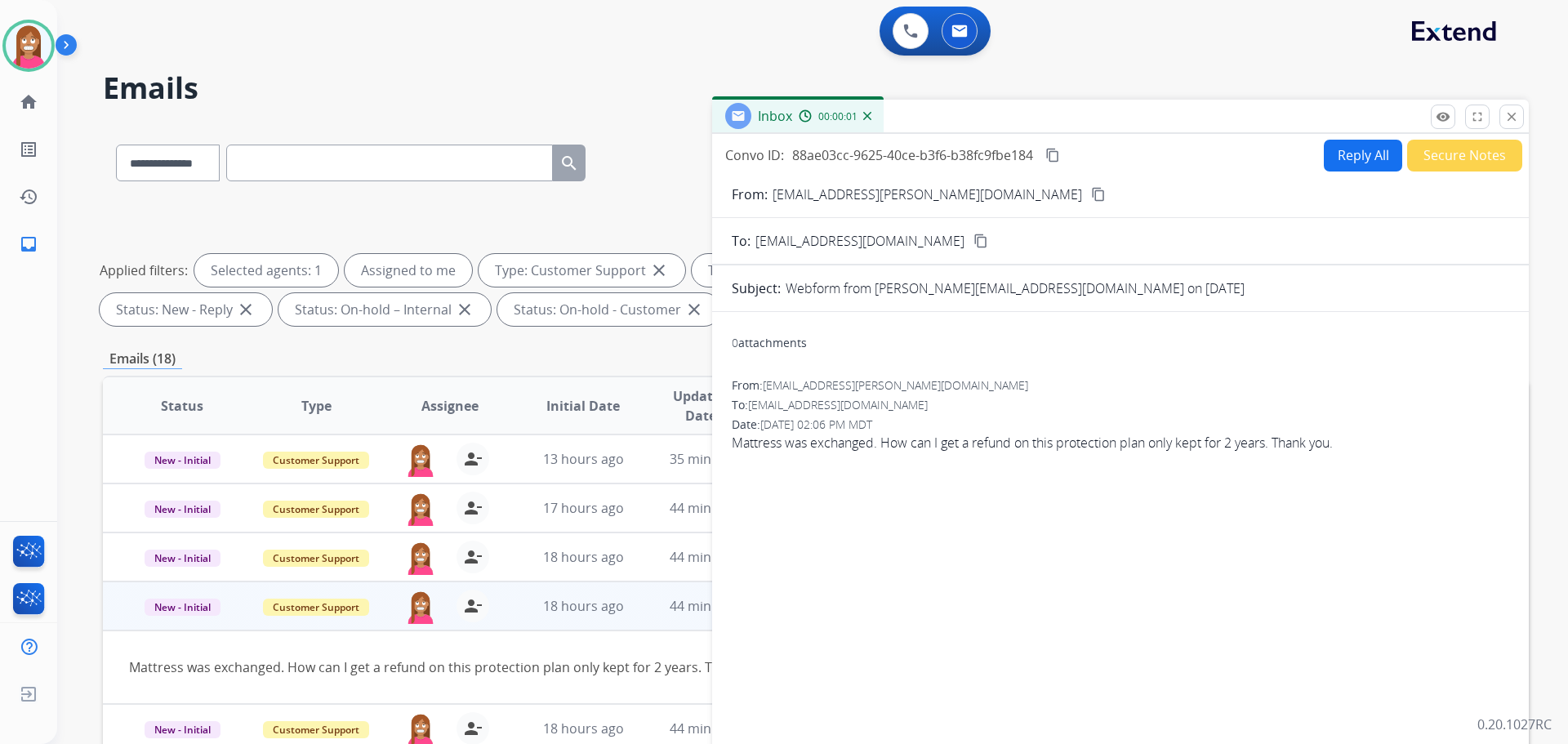
click at [1361, 167] on button "Reply All" at bounding box center [1363, 156] width 79 height 32
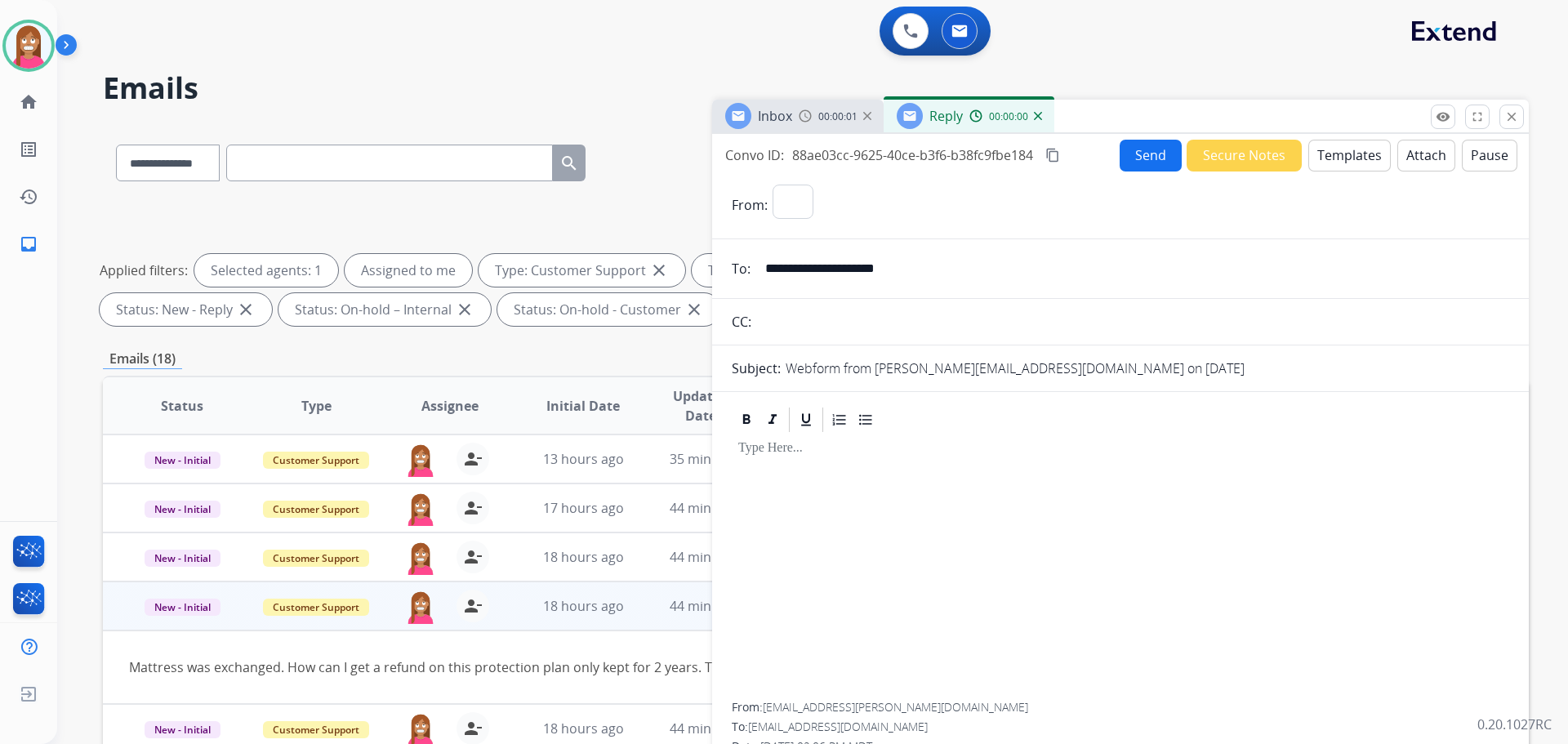
select select "**********"
click at [1360, 169] on button "Templates" at bounding box center [1350, 156] width 83 height 32
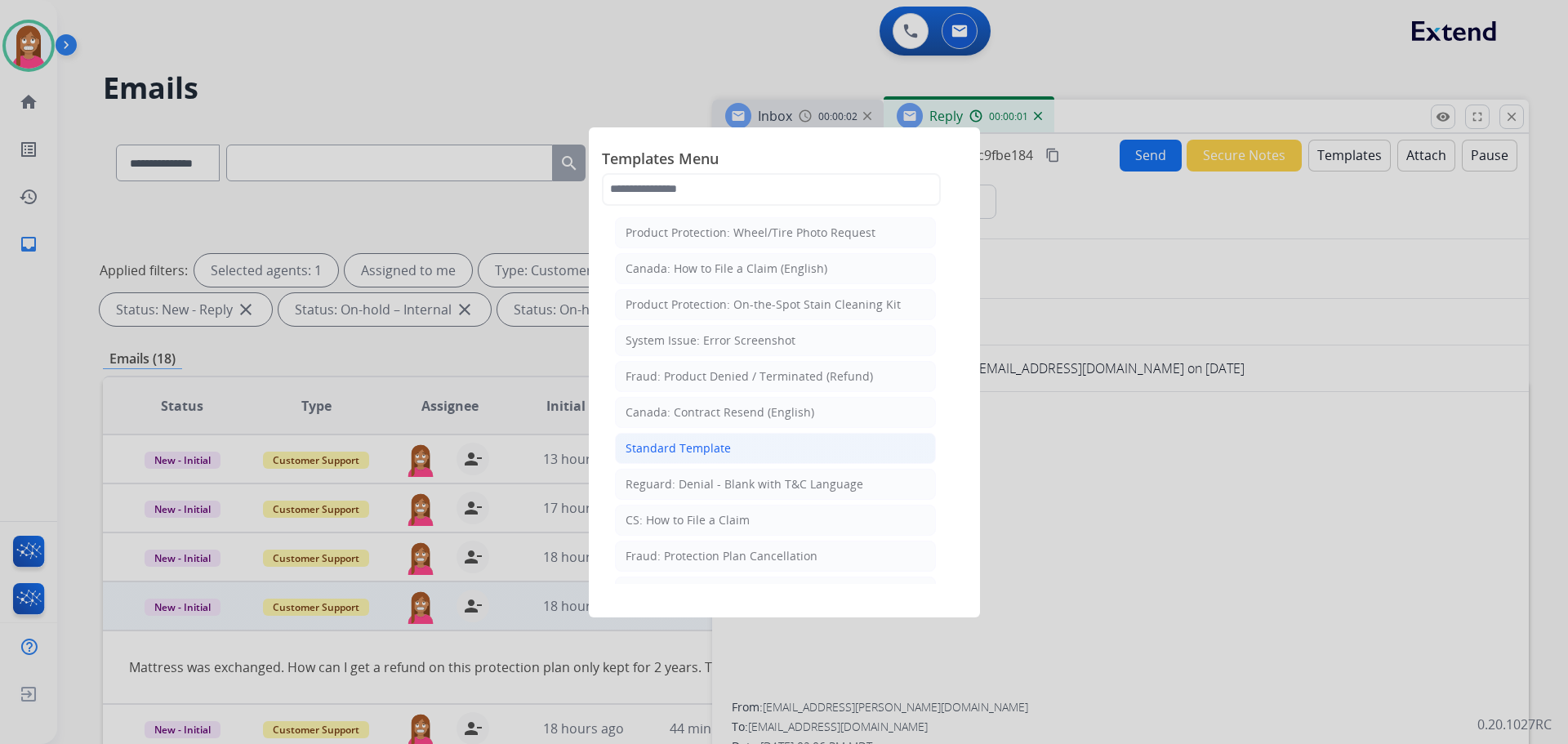
click at [722, 441] on div "Standard Template" at bounding box center [679, 449] width 105 height 17
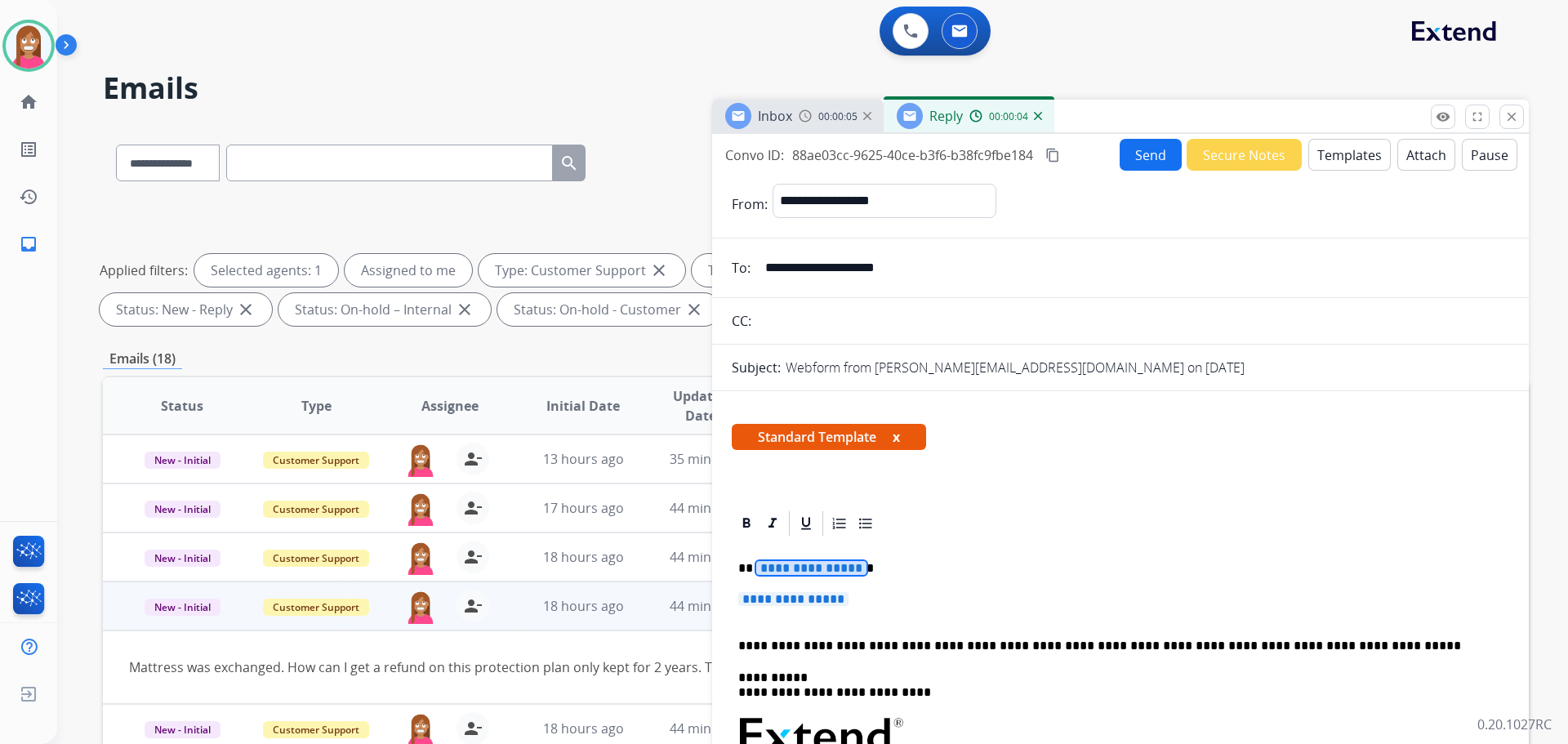
click at [794, 567] on span "**********" at bounding box center [812, 568] width 110 height 14
click at [894, 610] on p "**********" at bounding box center [1120, 608] width 765 height 30
drag, startPoint x: 894, startPoint y: 610, endPoint x: 751, endPoint y: 562, distance: 150.8
click at [753, 615] on p "**********" at bounding box center [1120, 608] width 765 height 30
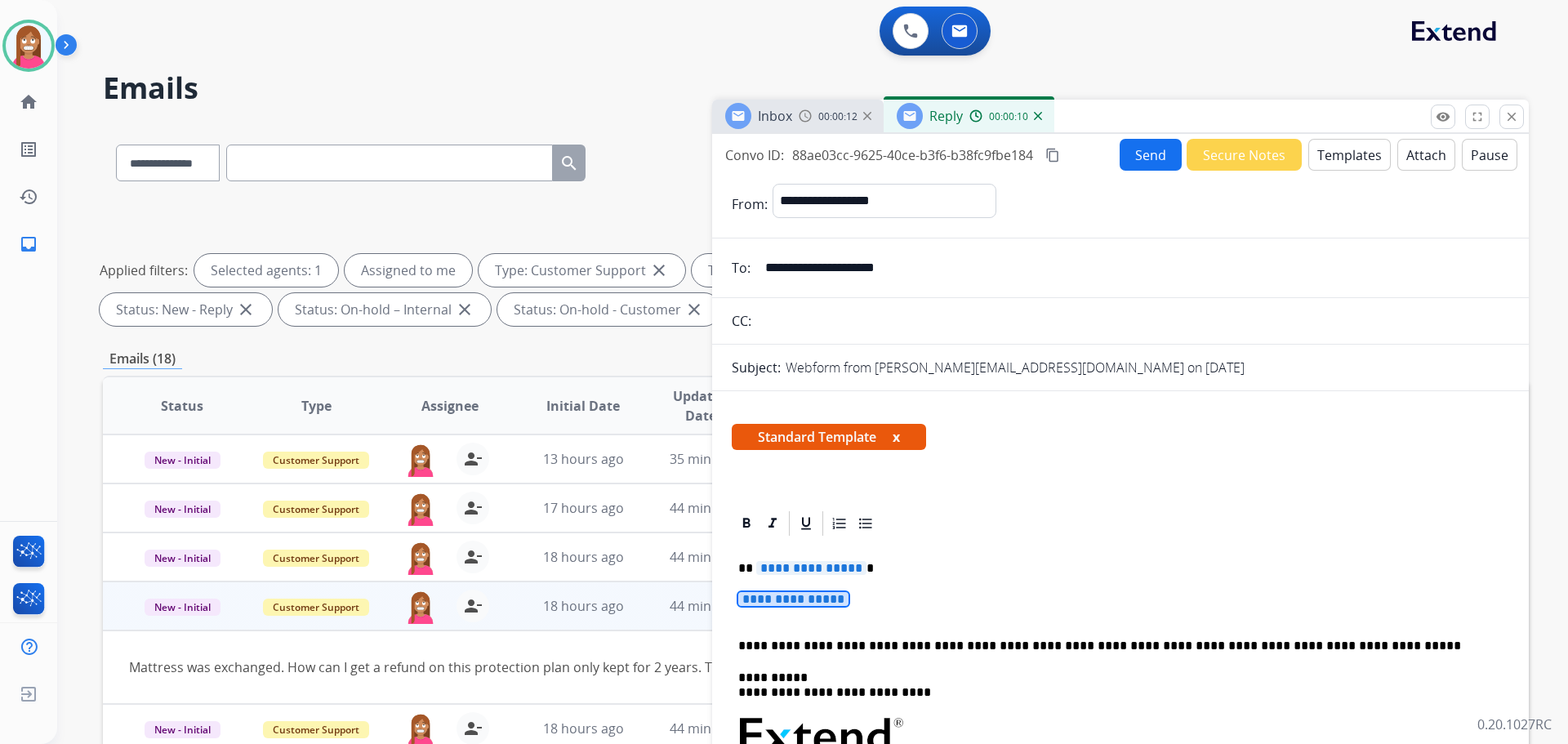
drag, startPoint x: 710, startPoint y: 597, endPoint x: 790, endPoint y: 603, distance: 80.2
click at [790, 603] on p "**********" at bounding box center [1120, 608] width 765 height 30
click at [881, 603] on p "**********" at bounding box center [1120, 608] width 765 height 30
drag, startPoint x: 881, startPoint y: 603, endPoint x: 740, endPoint y: 563, distance: 146.6
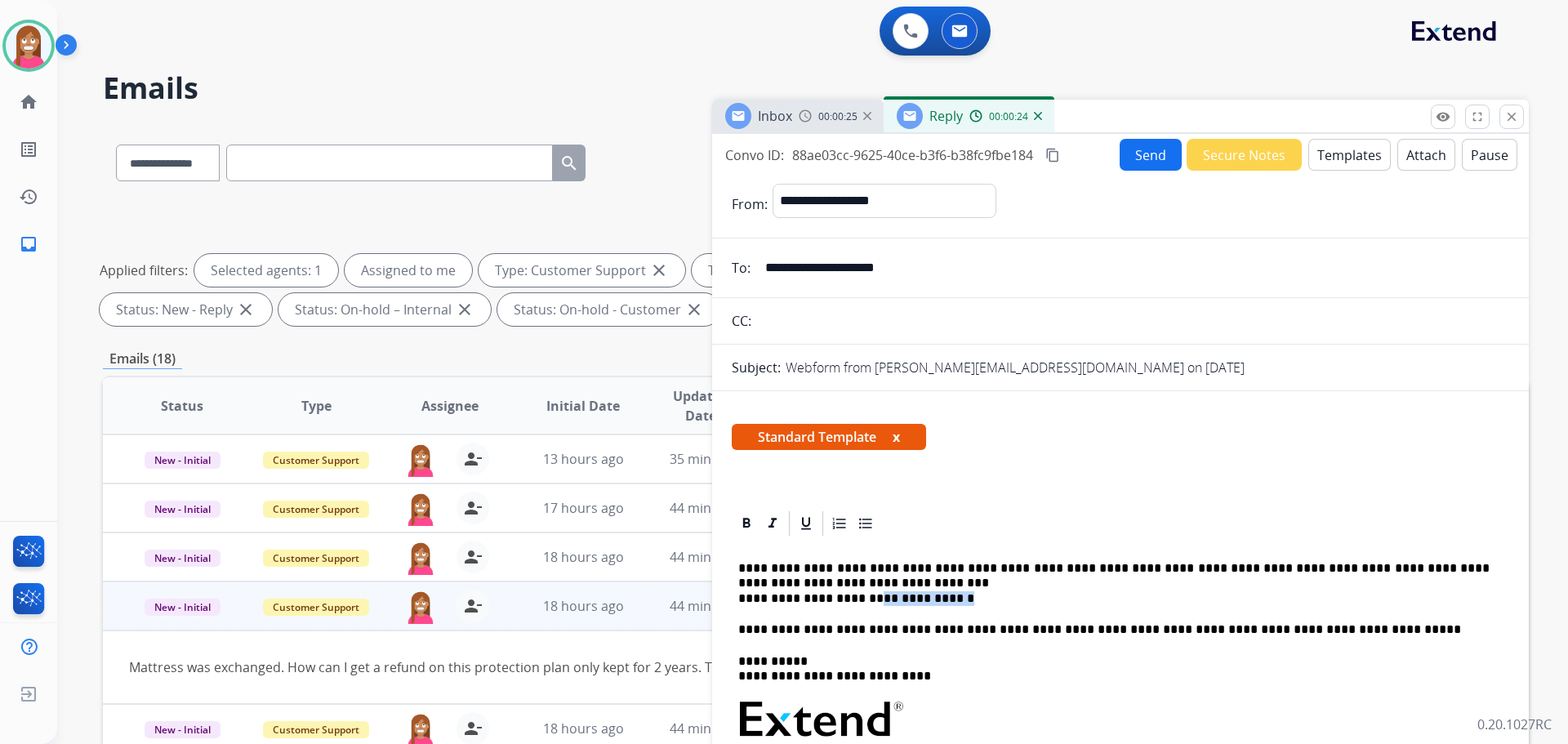
drag, startPoint x: 943, startPoint y: 603, endPoint x: 864, endPoint y: 603, distance: 79.0
click at [863, 603] on p "**********" at bounding box center [1114, 584] width 751 height 45
click at [949, 600] on p "**********" at bounding box center [1114, 584] width 751 height 45
drag, startPoint x: 949, startPoint y: 600, endPoint x: 725, endPoint y: 601, distance: 224.0
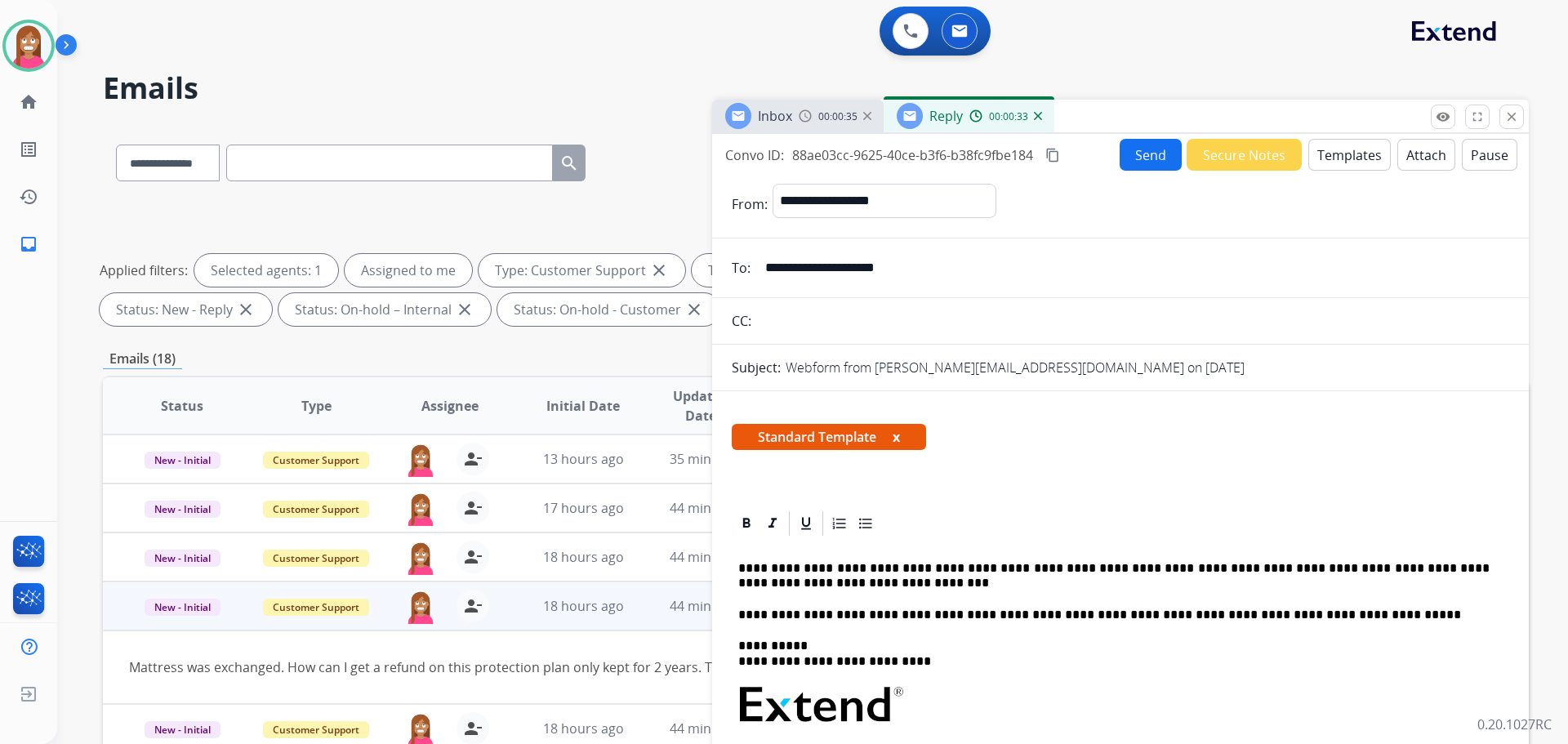
click at [800, 584] on p "**********" at bounding box center [1114, 577] width 751 height 30
click at [1134, 164] on button "Send" at bounding box center [1150, 155] width 62 height 32
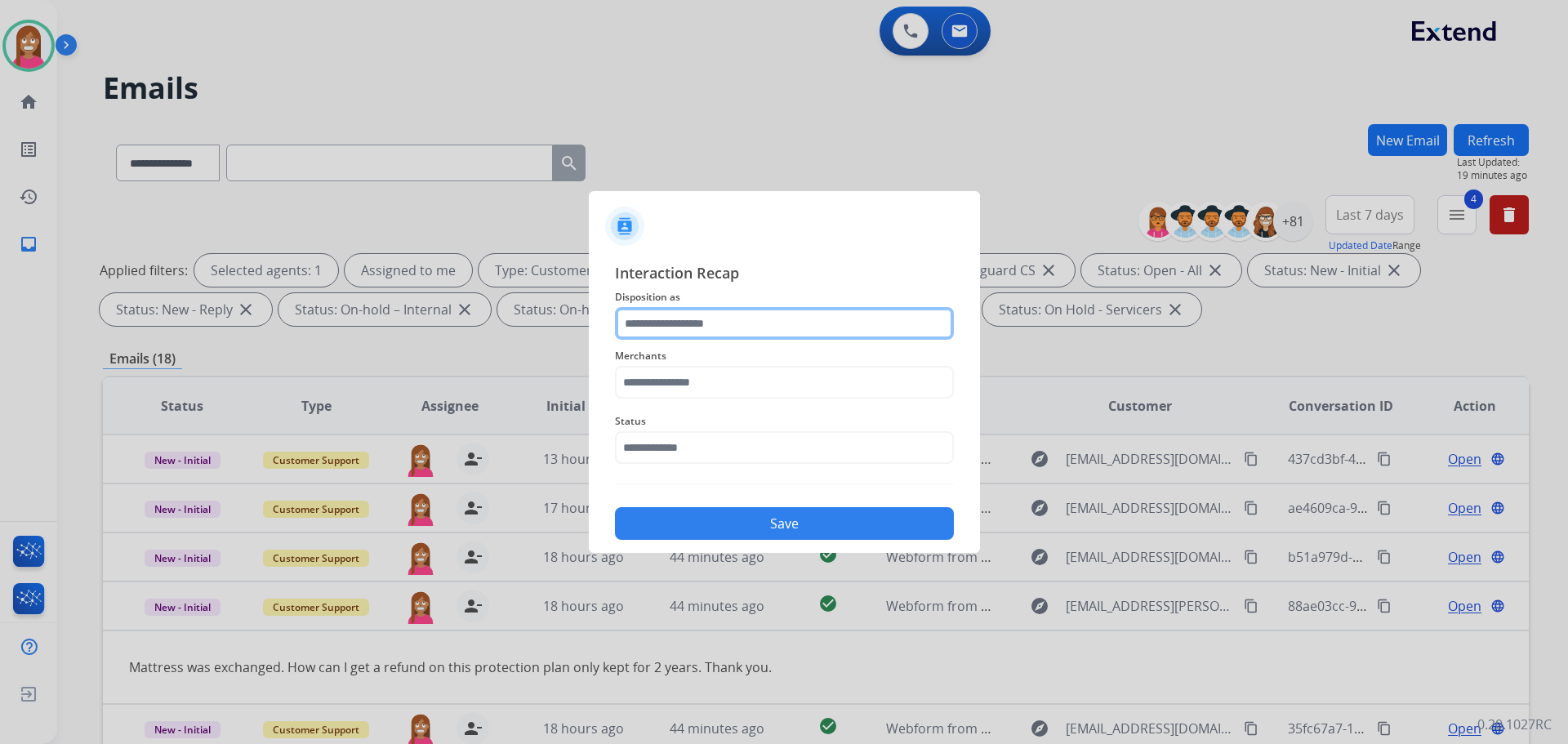
click at [756, 320] on input "text" at bounding box center [784, 323] width 339 height 33
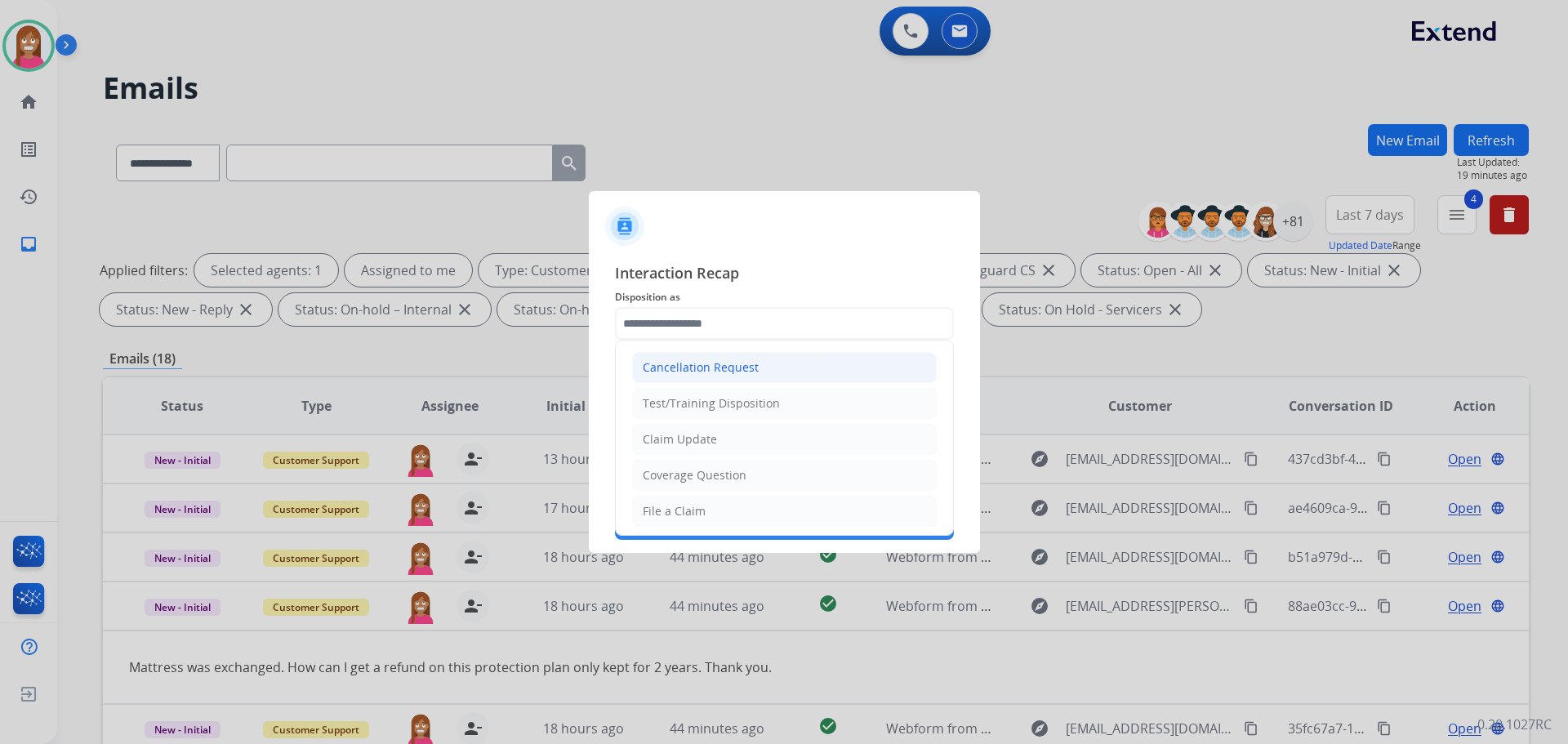
click at [650, 369] on div "Cancellation Request" at bounding box center [700, 367] width 116 height 17
type input "**********"
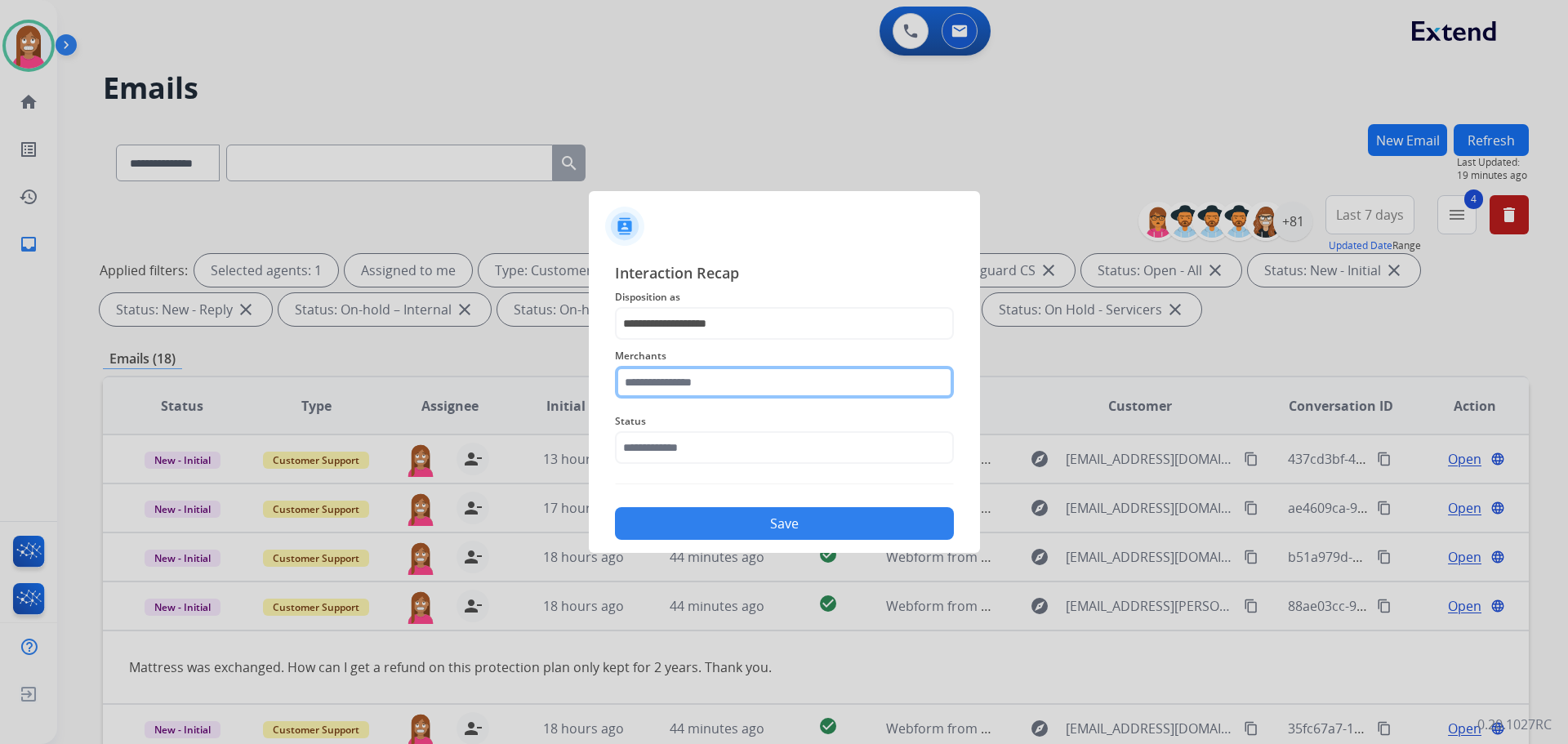
click at [660, 383] on input "text" at bounding box center [784, 382] width 339 height 33
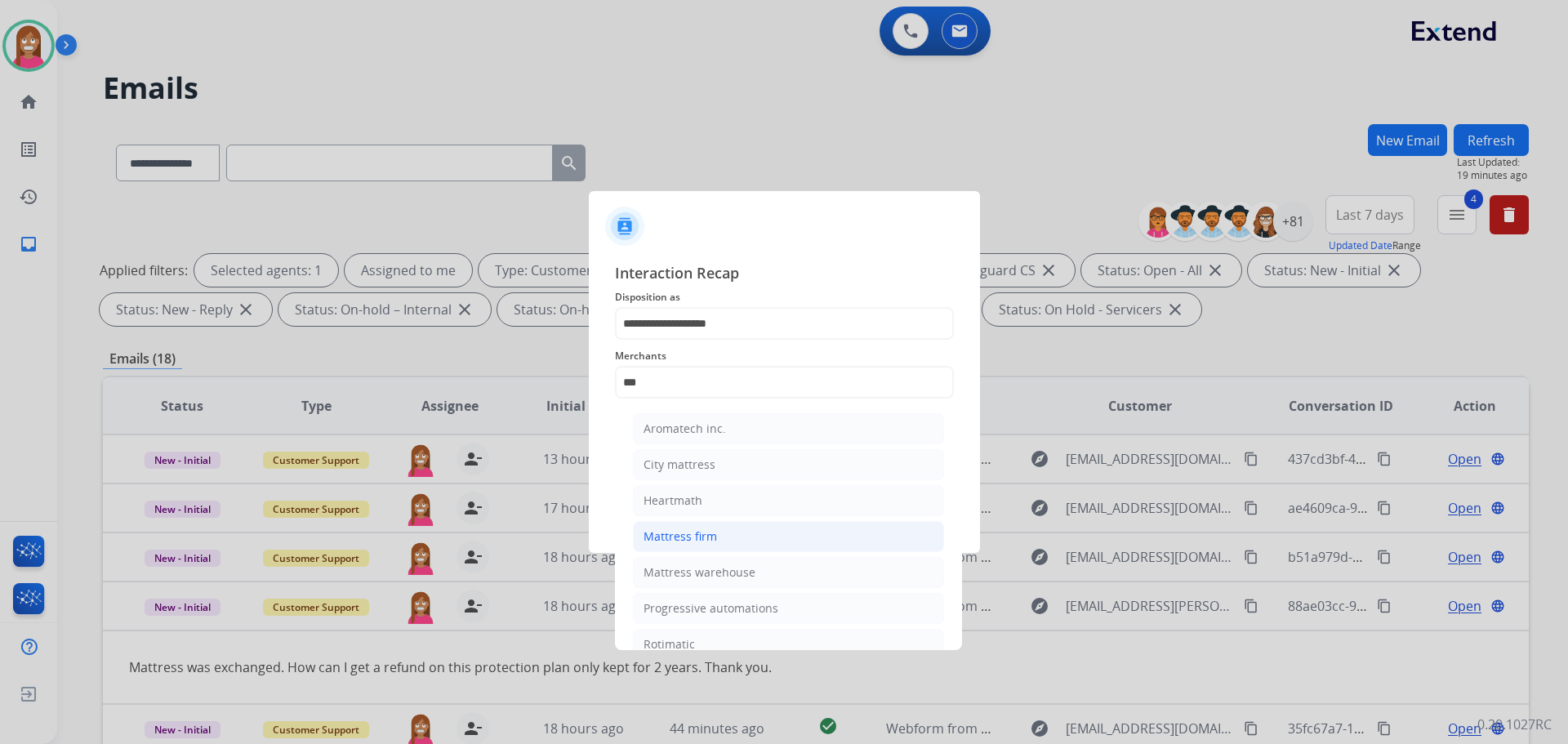
click at [662, 523] on li "Mattress firm" at bounding box center [788, 536] width 311 height 31
type input "**********"
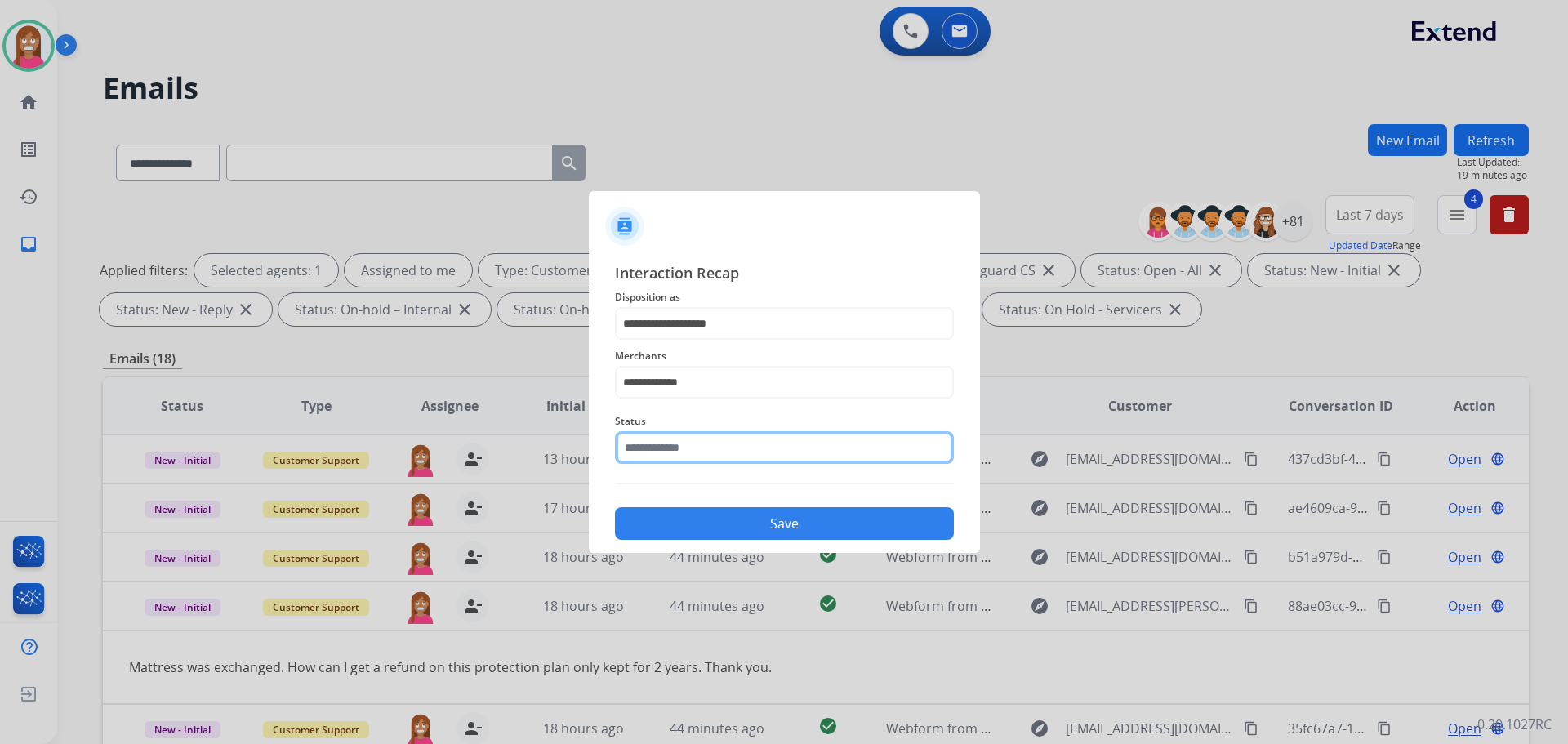
click at [668, 441] on input "text" at bounding box center [784, 447] width 339 height 33
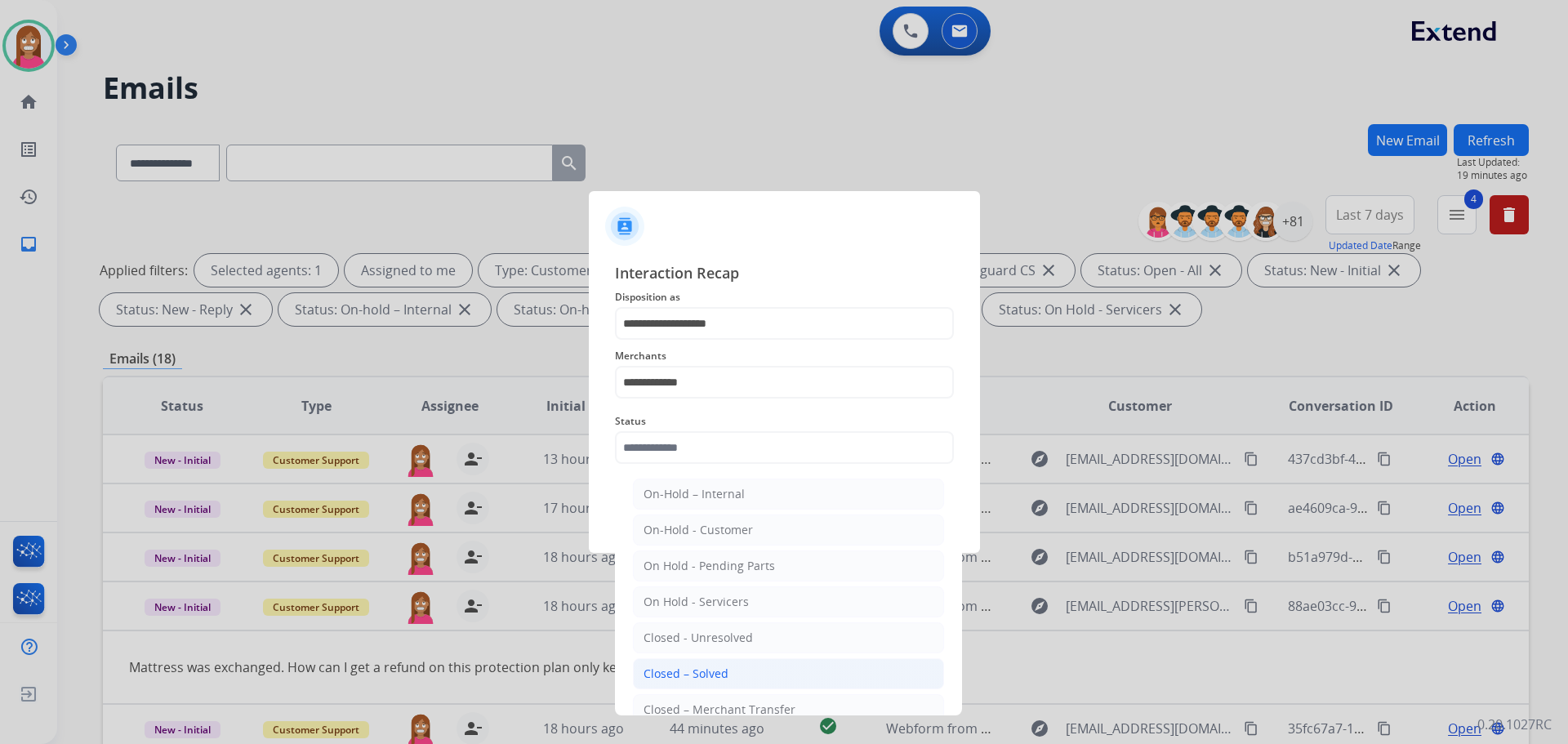
click at [694, 669] on div "Closed – Solved" at bounding box center [686, 674] width 85 height 17
type input "**********"
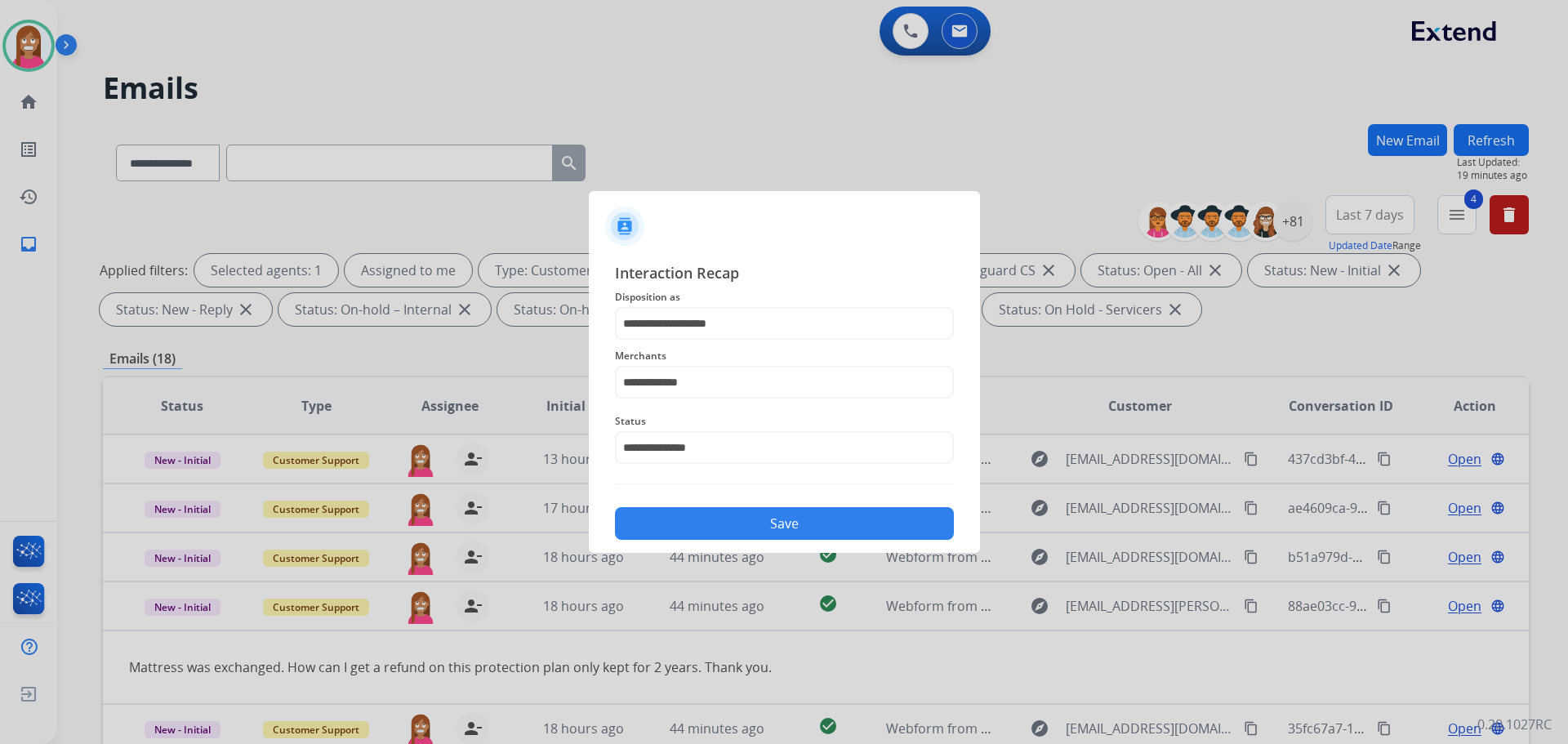
click at [731, 536] on button "Save" at bounding box center [784, 523] width 339 height 33
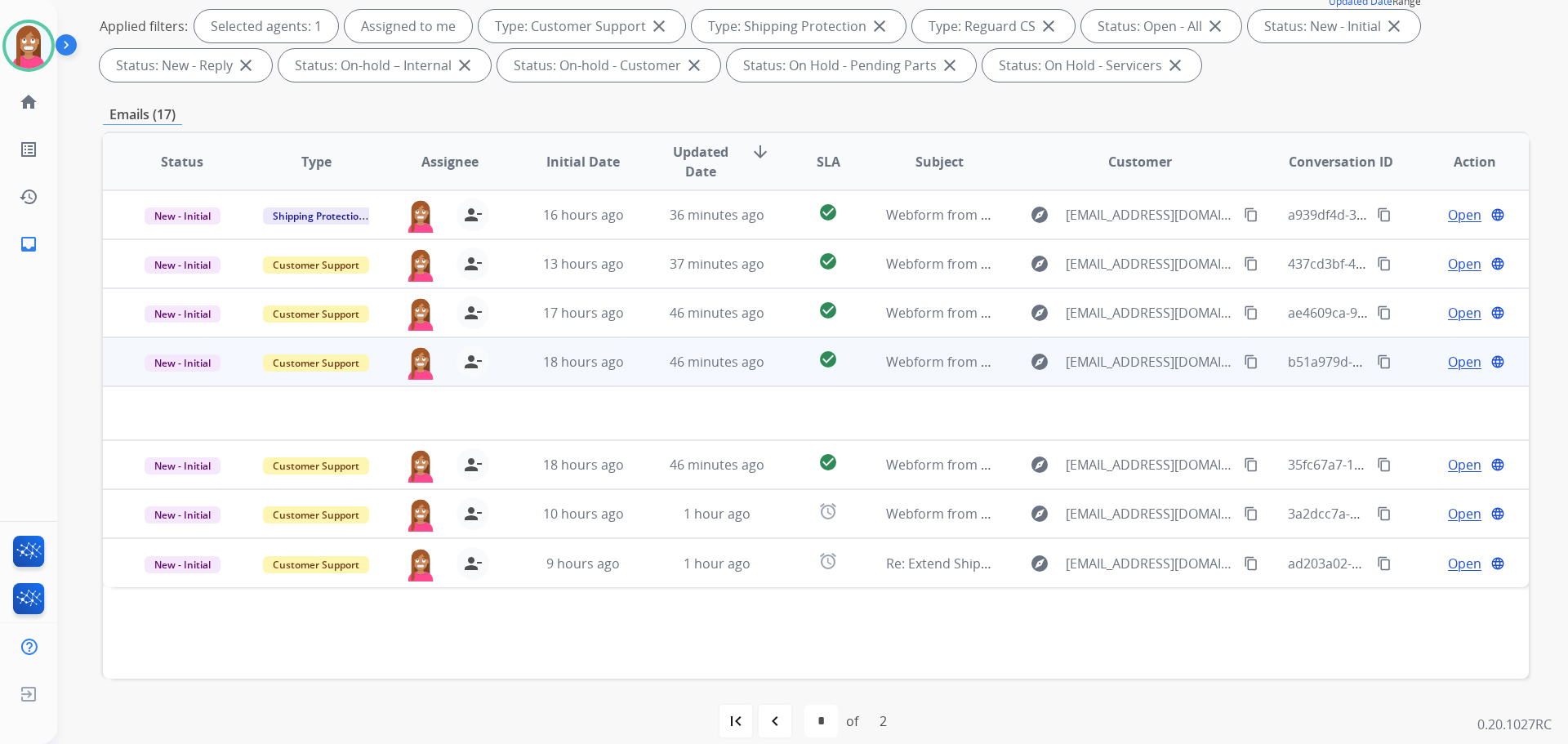
scroll to position [264, 0]
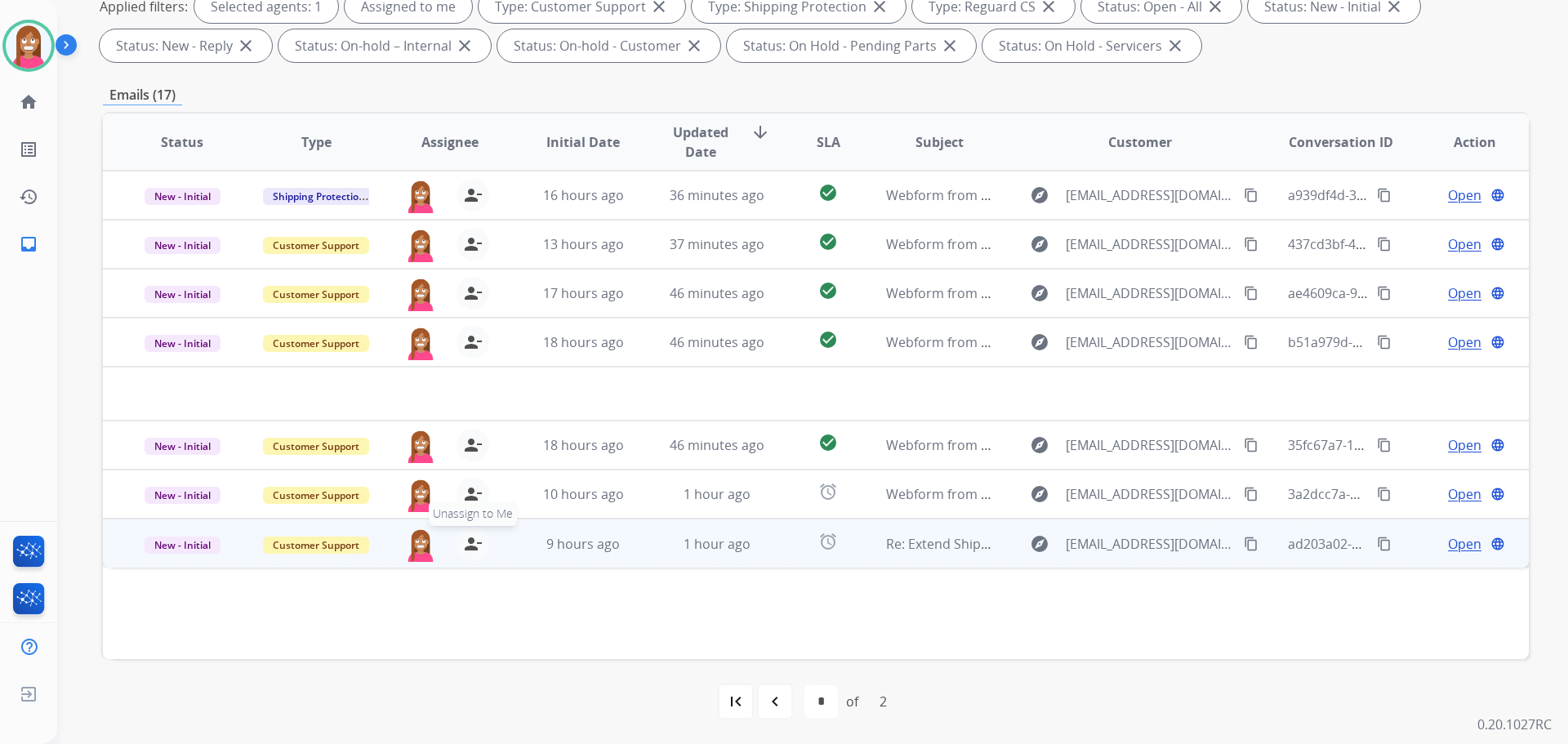
click at [469, 541] on mat-icon "person_remove" at bounding box center [472, 543] width 19 height 19
click at [469, 541] on mat-icon "person_add" at bounding box center [472, 543] width 19 height 19
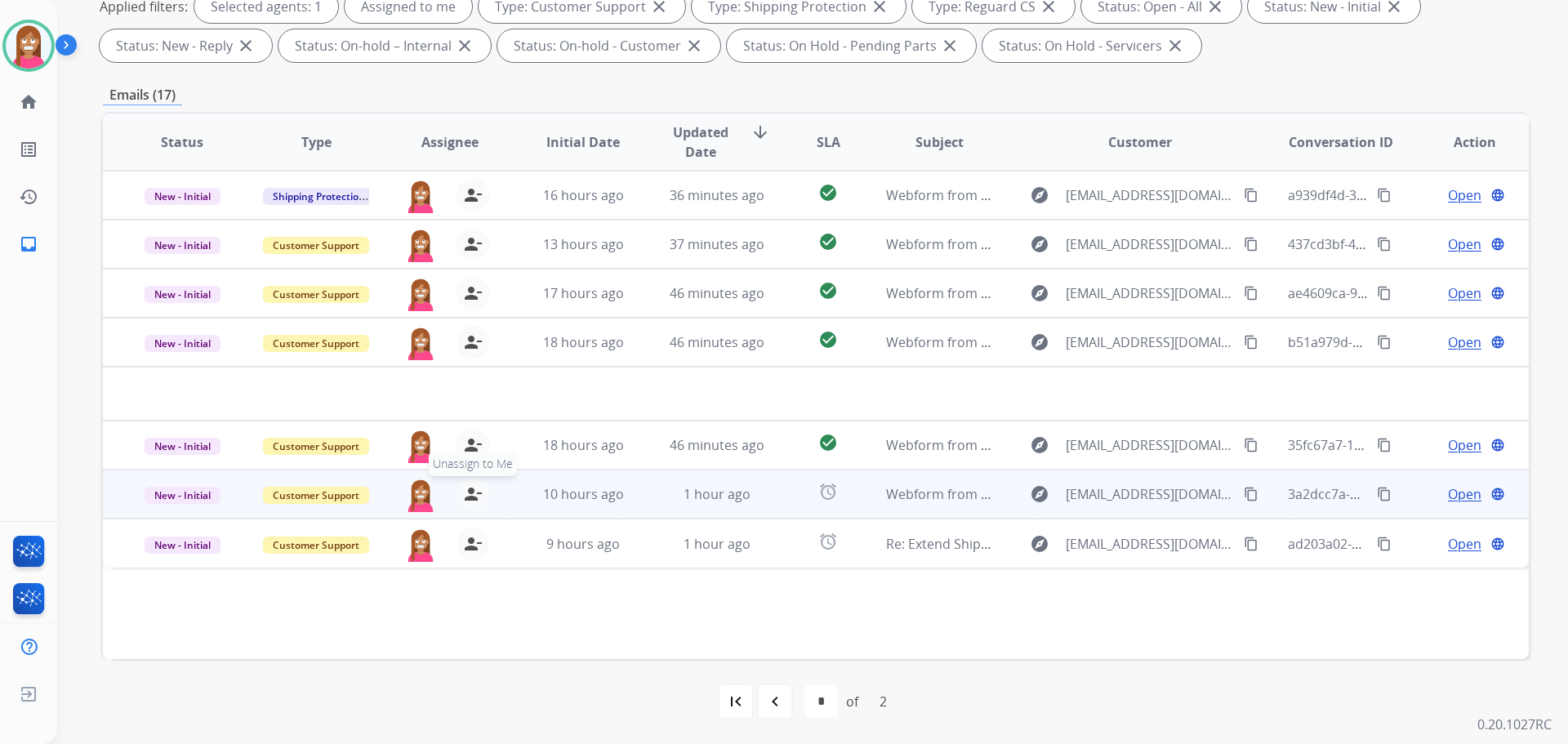
click at [469, 500] on mat-icon "person_remove" at bounding box center [472, 494] width 19 height 19
click at [469, 500] on mat-icon "person_add" at bounding box center [472, 494] width 19 height 19
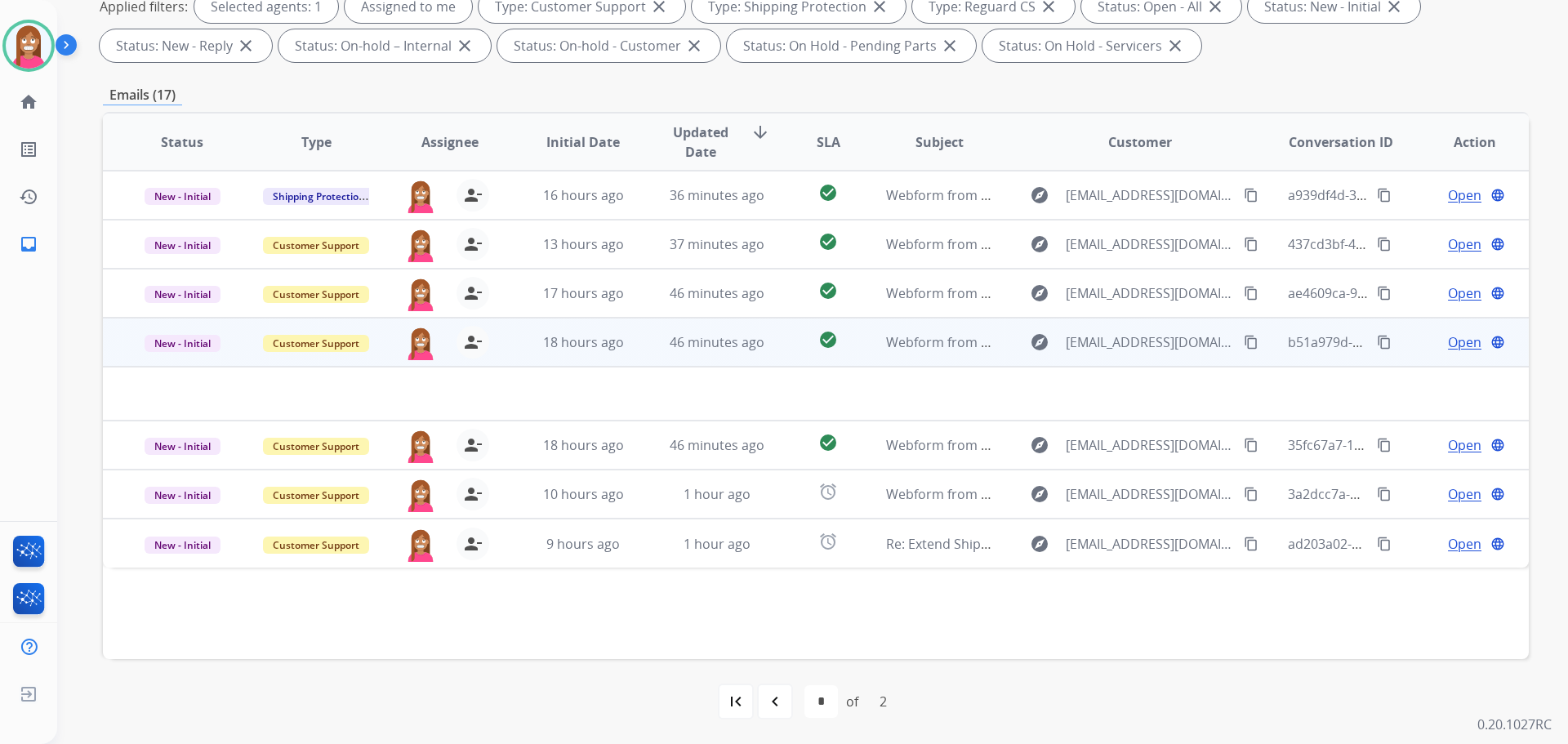
click at [638, 356] on td "46 minutes ago" at bounding box center [705, 342] width 134 height 49
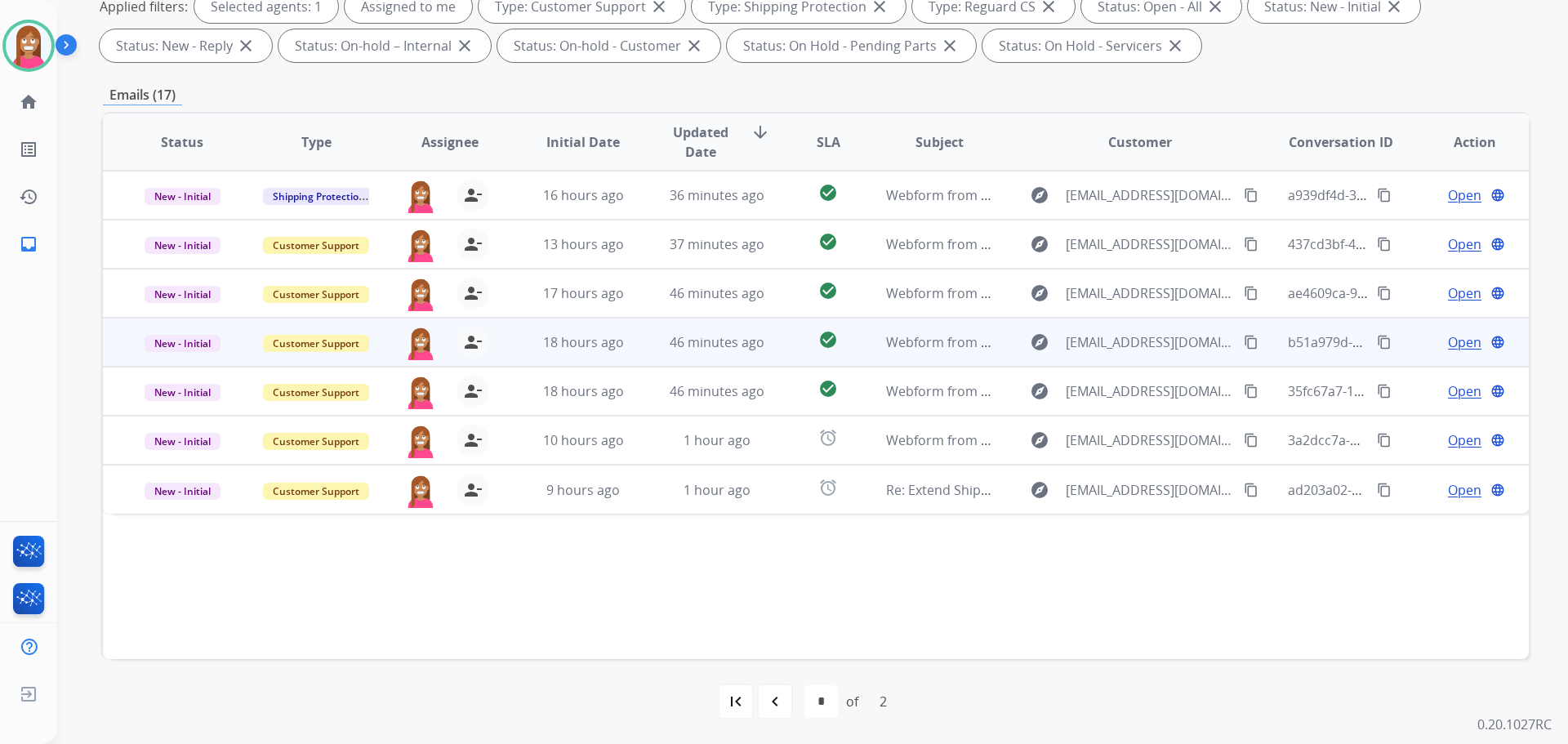
click at [638, 354] on td "46 minutes ago" at bounding box center [705, 342] width 134 height 49
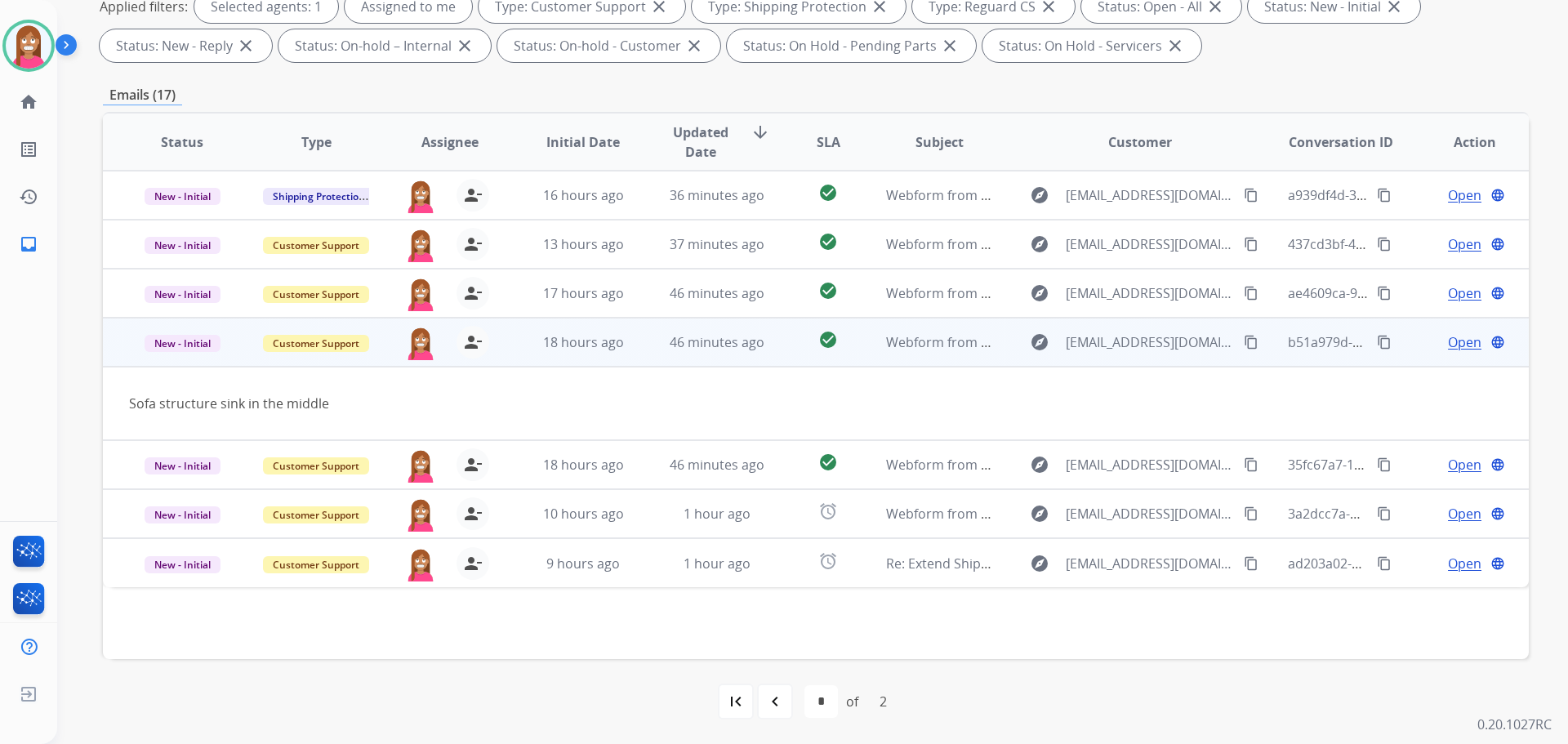
click at [1243, 346] on mat-icon "content_copy" at bounding box center [1251, 342] width 15 height 15
click at [1450, 348] on span "Open" at bounding box center [1464, 341] width 33 height 19
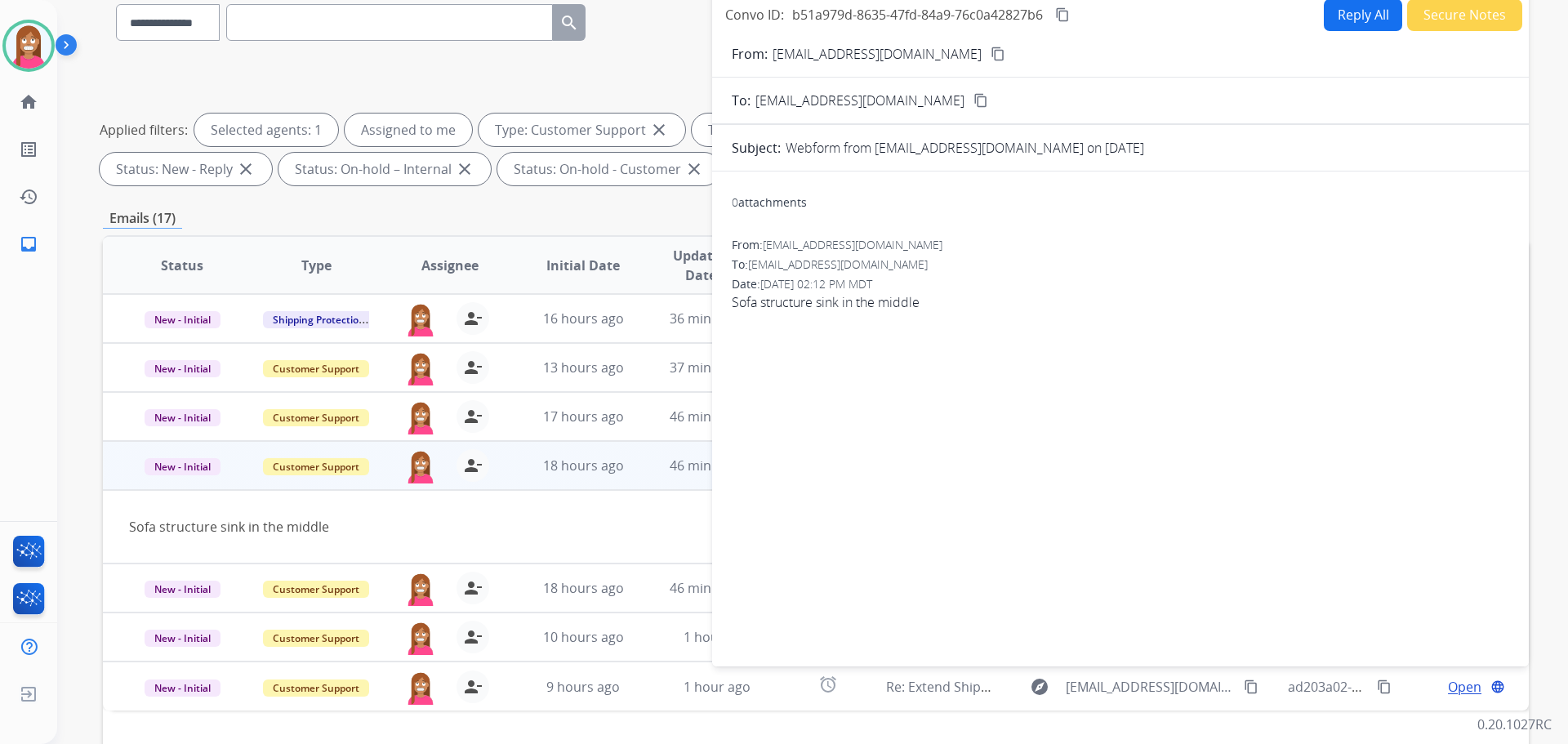
scroll to position [18, 0]
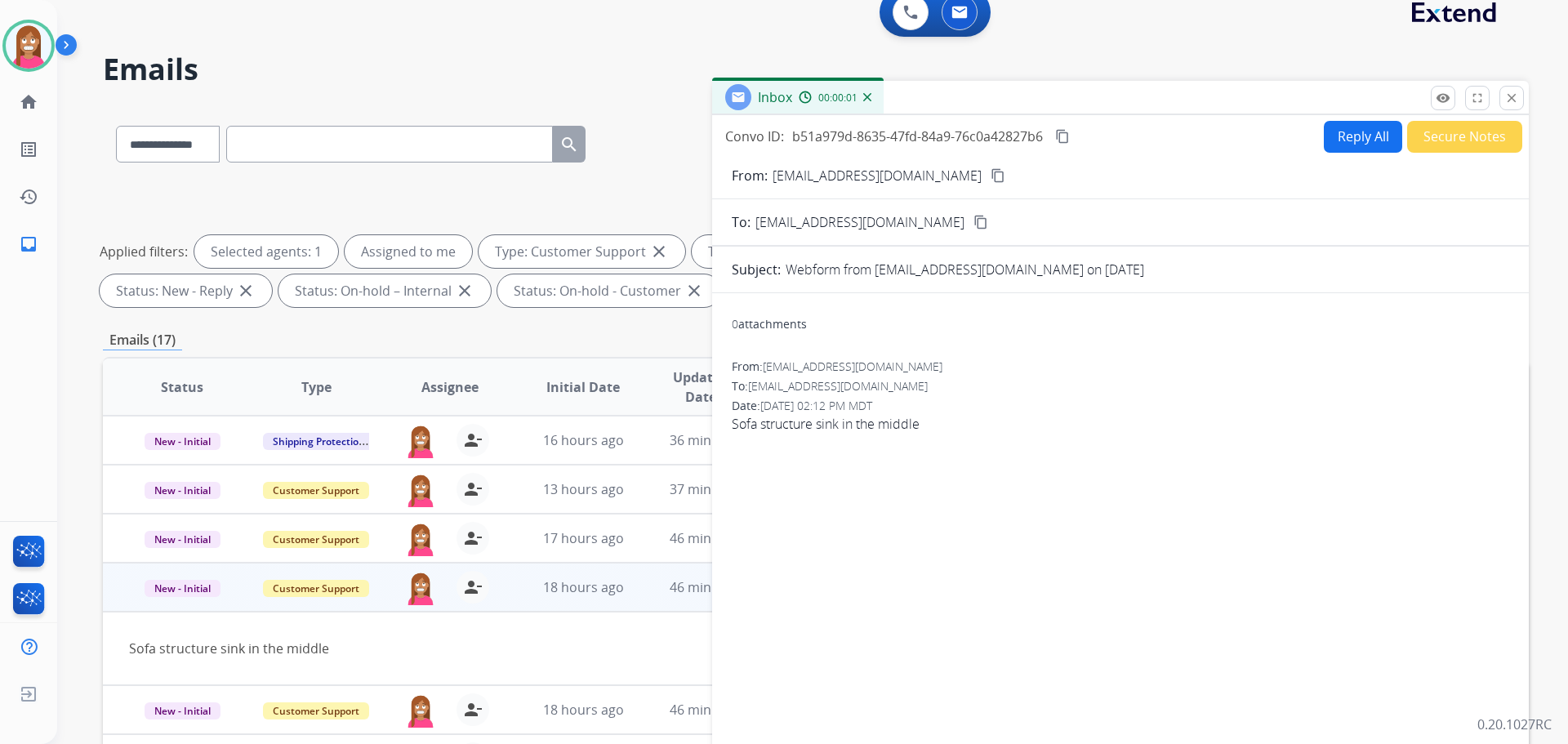
click at [1370, 148] on button "Reply All" at bounding box center [1363, 136] width 79 height 32
select select "**********"
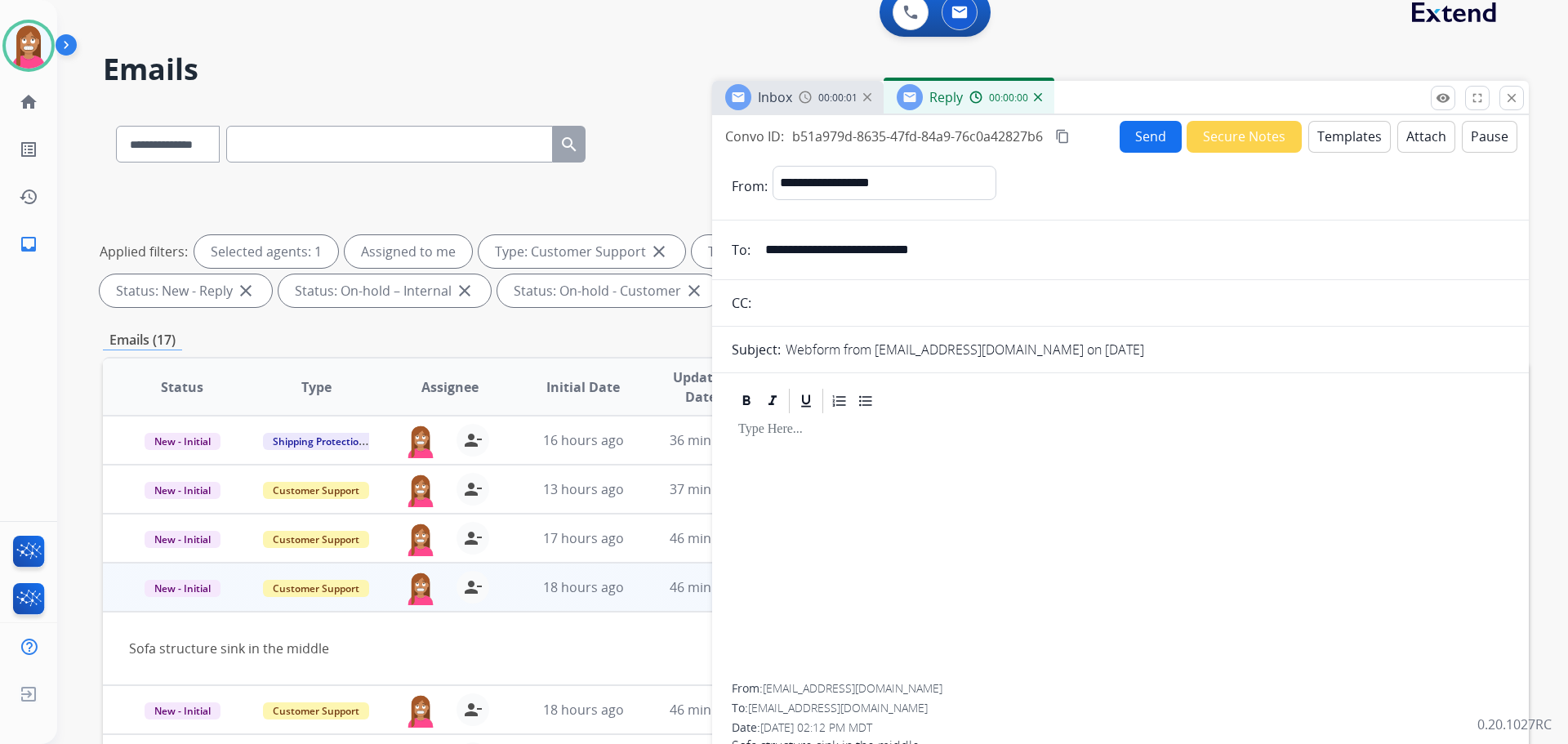
click at [1358, 140] on button "Templates" at bounding box center [1350, 136] width 83 height 32
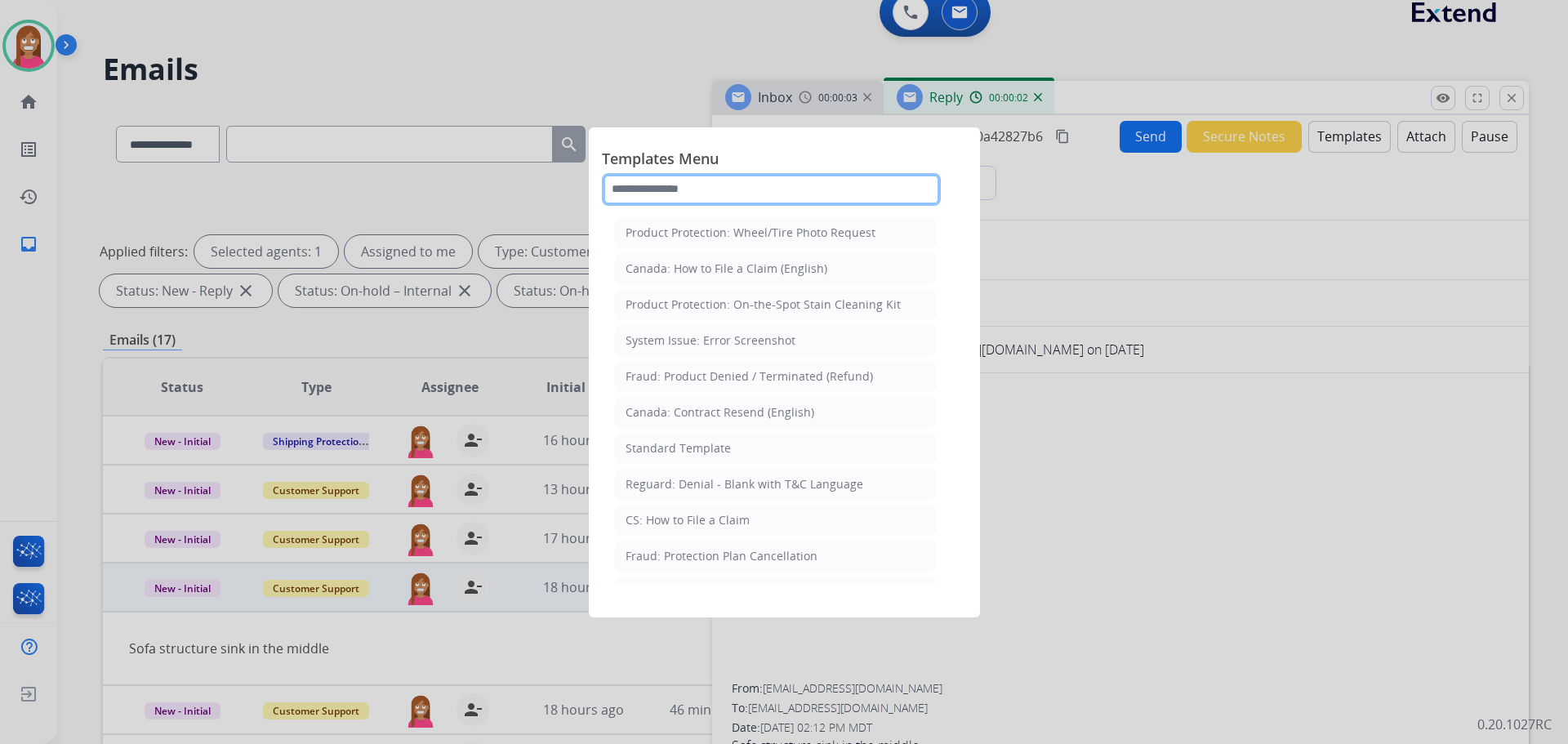
click at [665, 192] on input "text" at bounding box center [771, 189] width 339 height 33
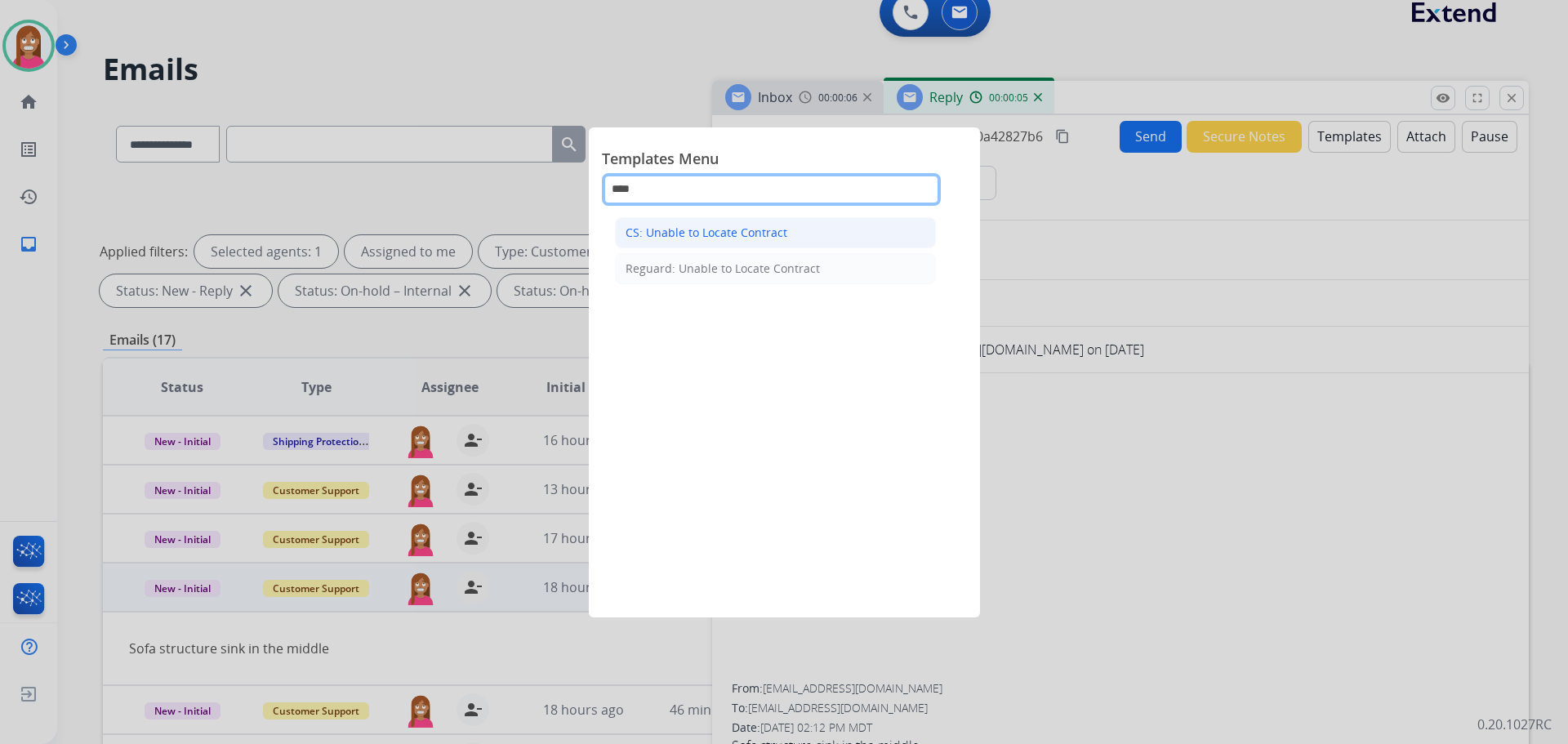
type input "****"
click at [636, 237] on div "CS: Unable to Locate Contract" at bounding box center [706, 233] width 161 height 17
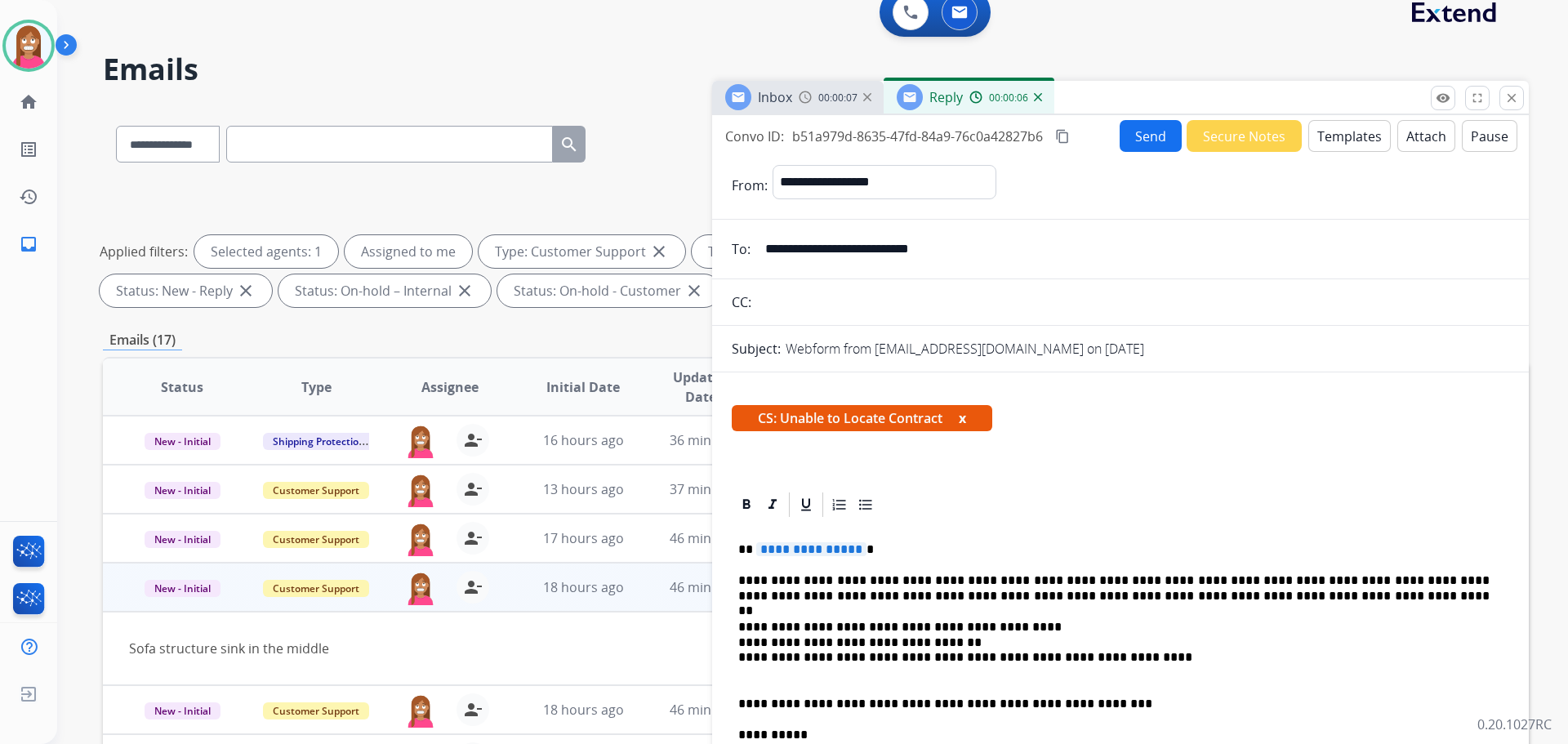
click at [1134, 138] on button "Send" at bounding box center [1150, 136] width 62 height 32
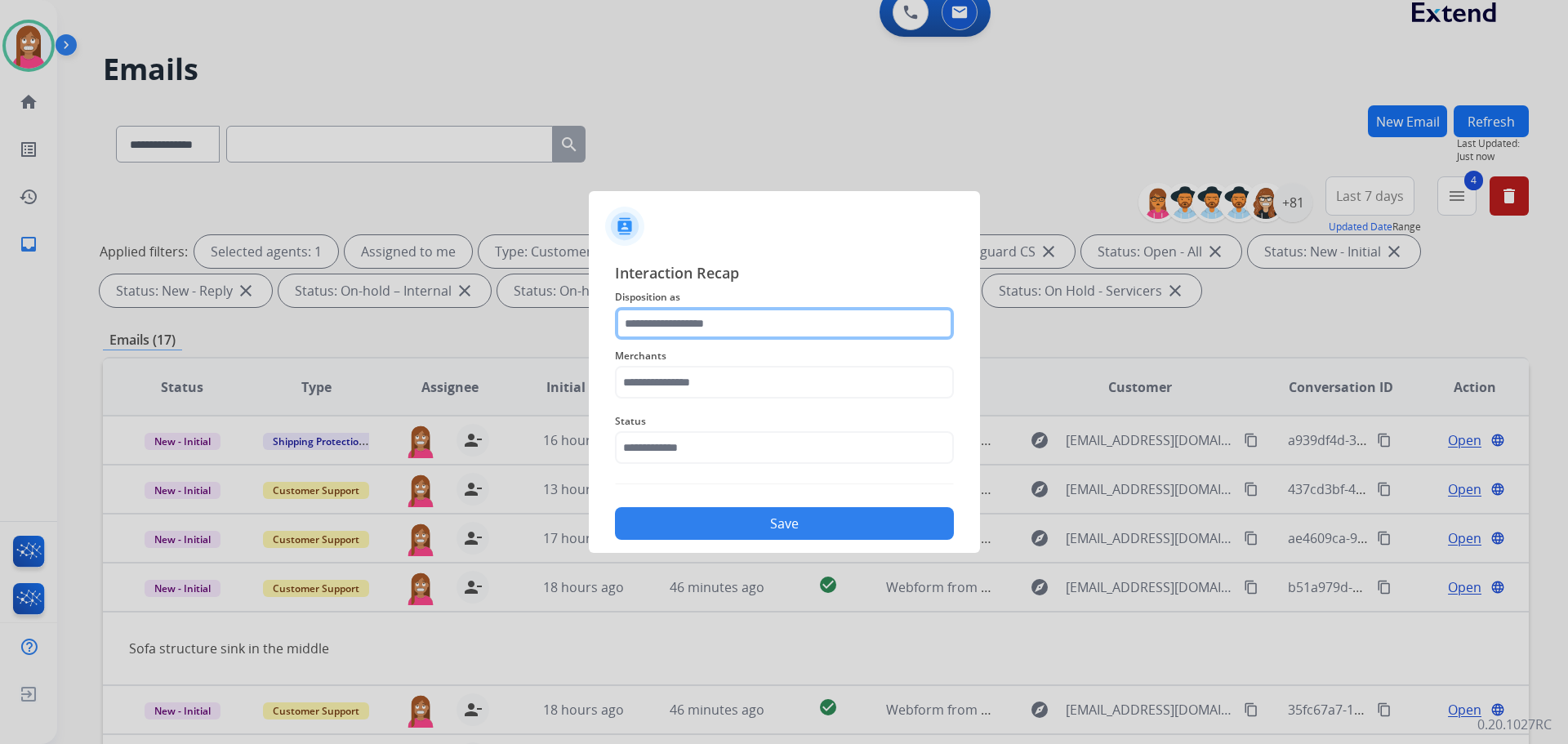
click at [682, 323] on input "text" at bounding box center [784, 323] width 339 height 33
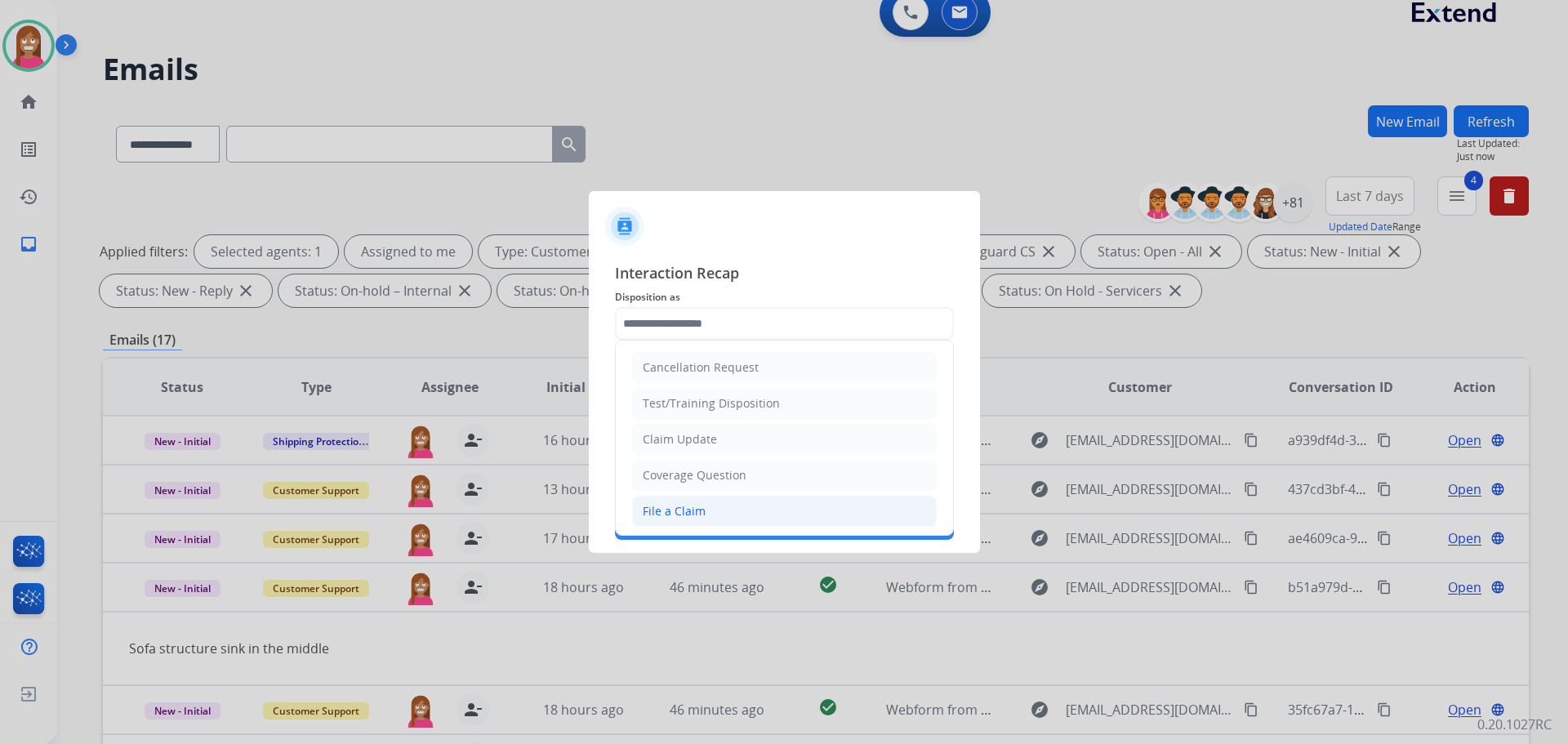
click at [664, 497] on li "File a Claim" at bounding box center [784, 511] width 305 height 31
type input "**********"
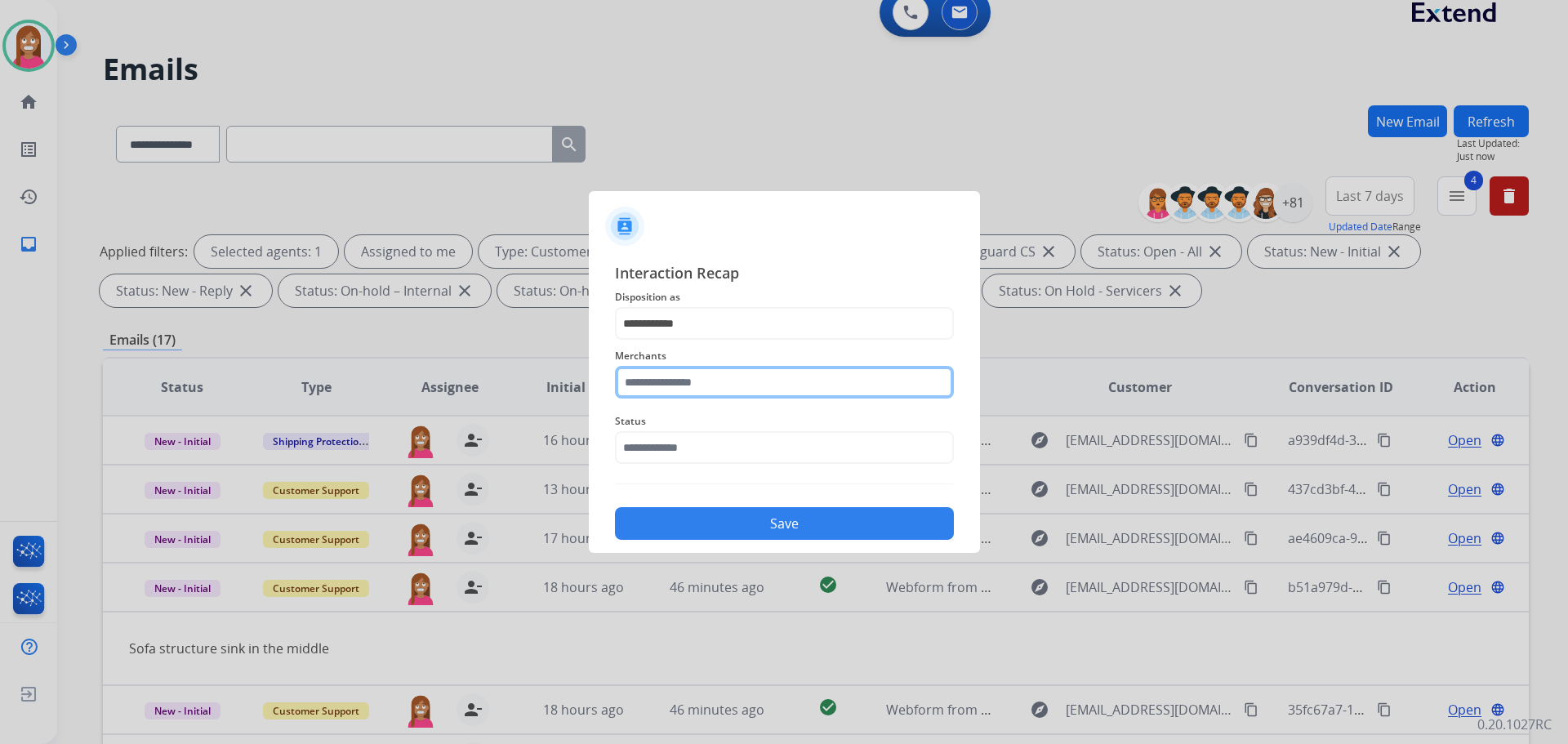
click at [671, 392] on input "text" at bounding box center [784, 382] width 339 height 33
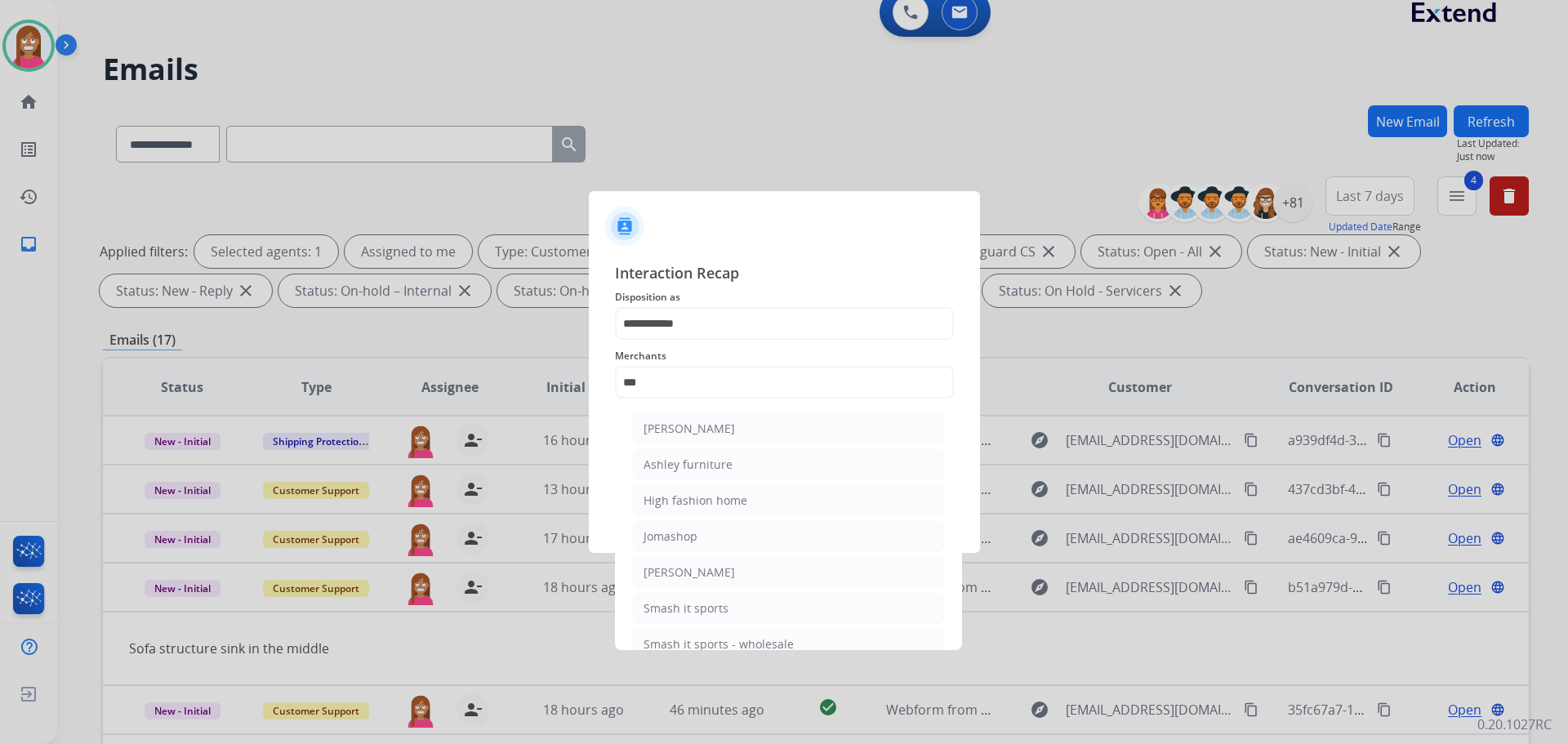
click at [686, 468] on div "Ashley furniture" at bounding box center [688, 465] width 89 height 17
type input "**********"
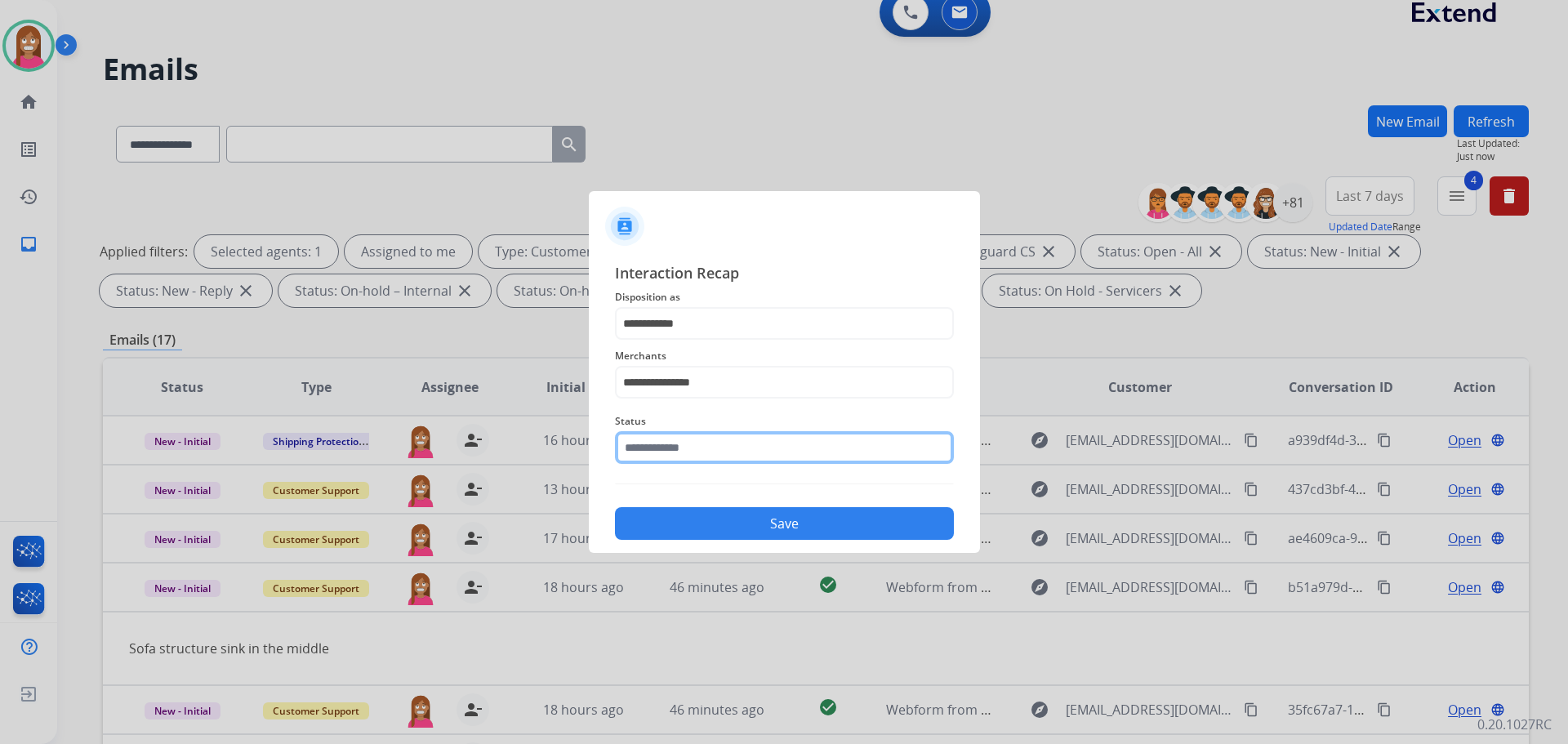
click at [670, 442] on input "text" at bounding box center [784, 447] width 339 height 33
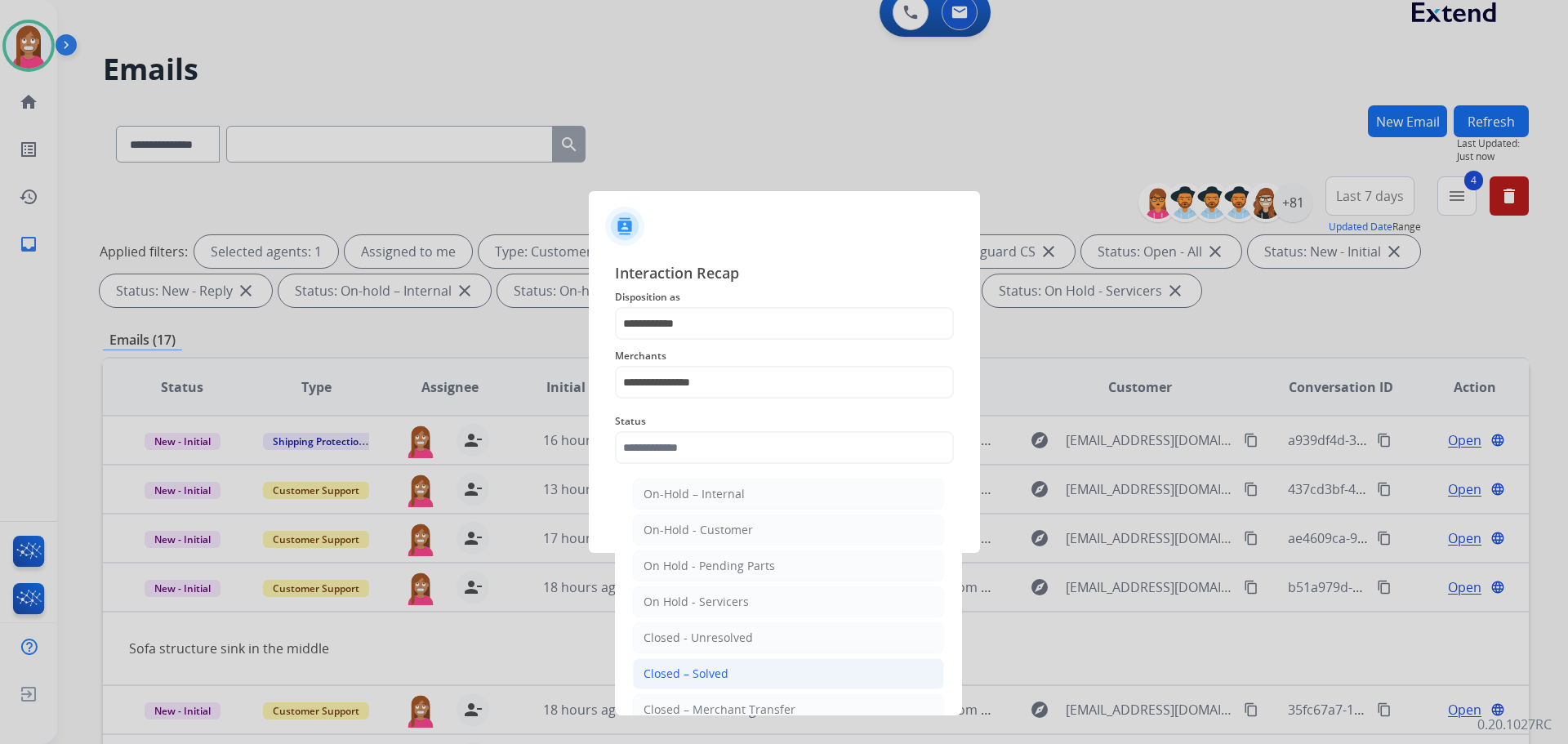
click at [726, 680] on li "Closed – Solved" at bounding box center [788, 674] width 311 height 31
type input "**********"
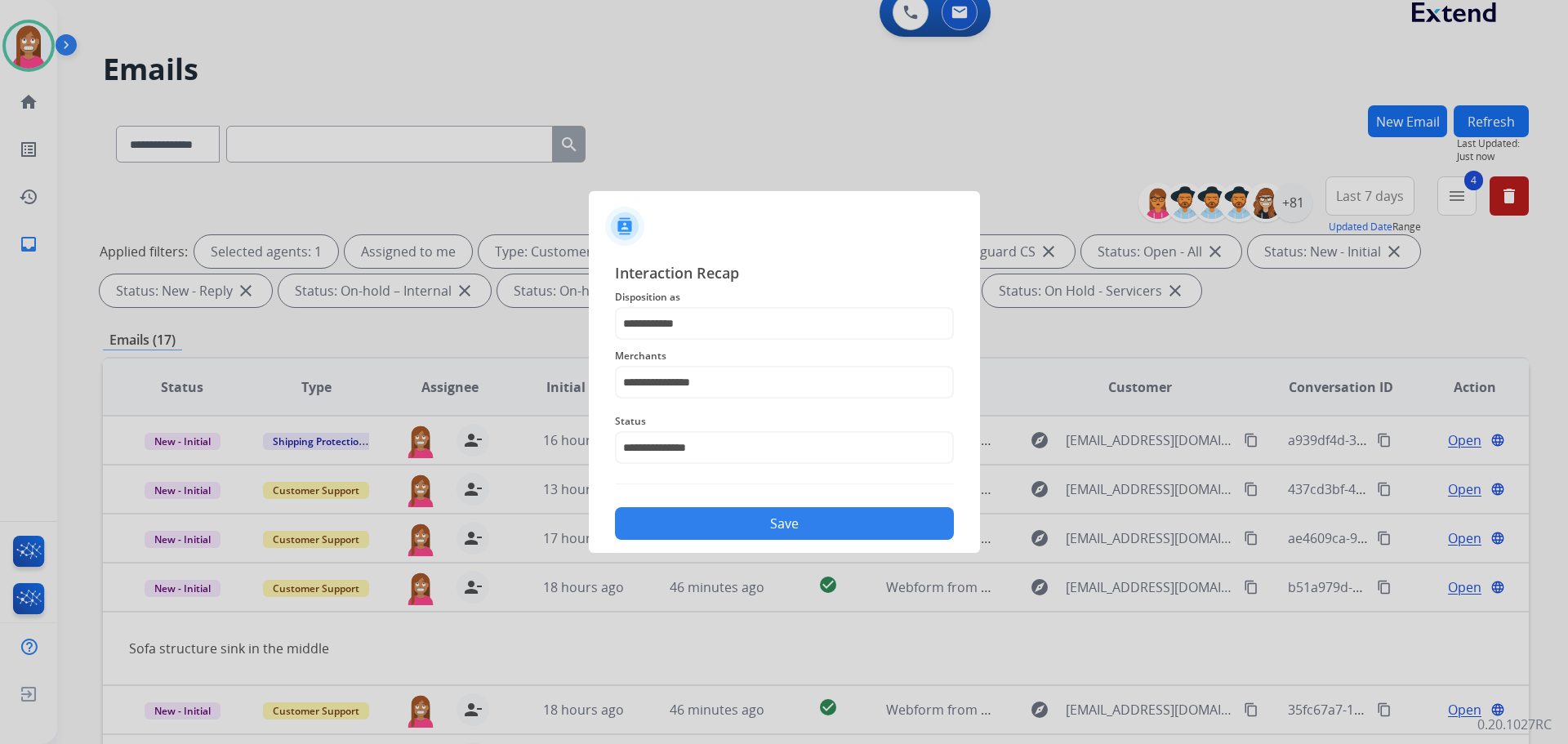
click at [703, 526] on button "Save" at bounding box center [784, 523] width 339 height 33
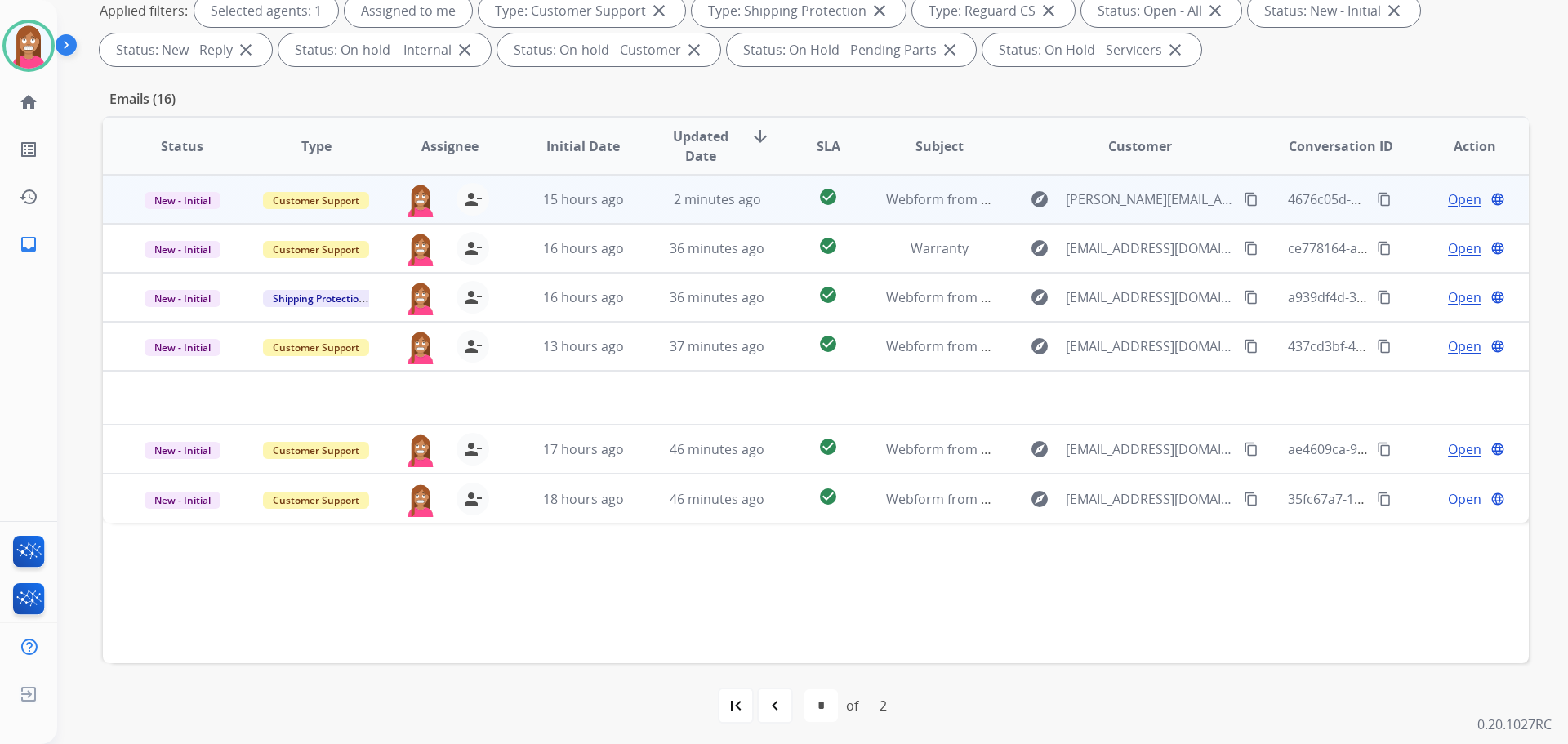
scroll to position [264, 0]
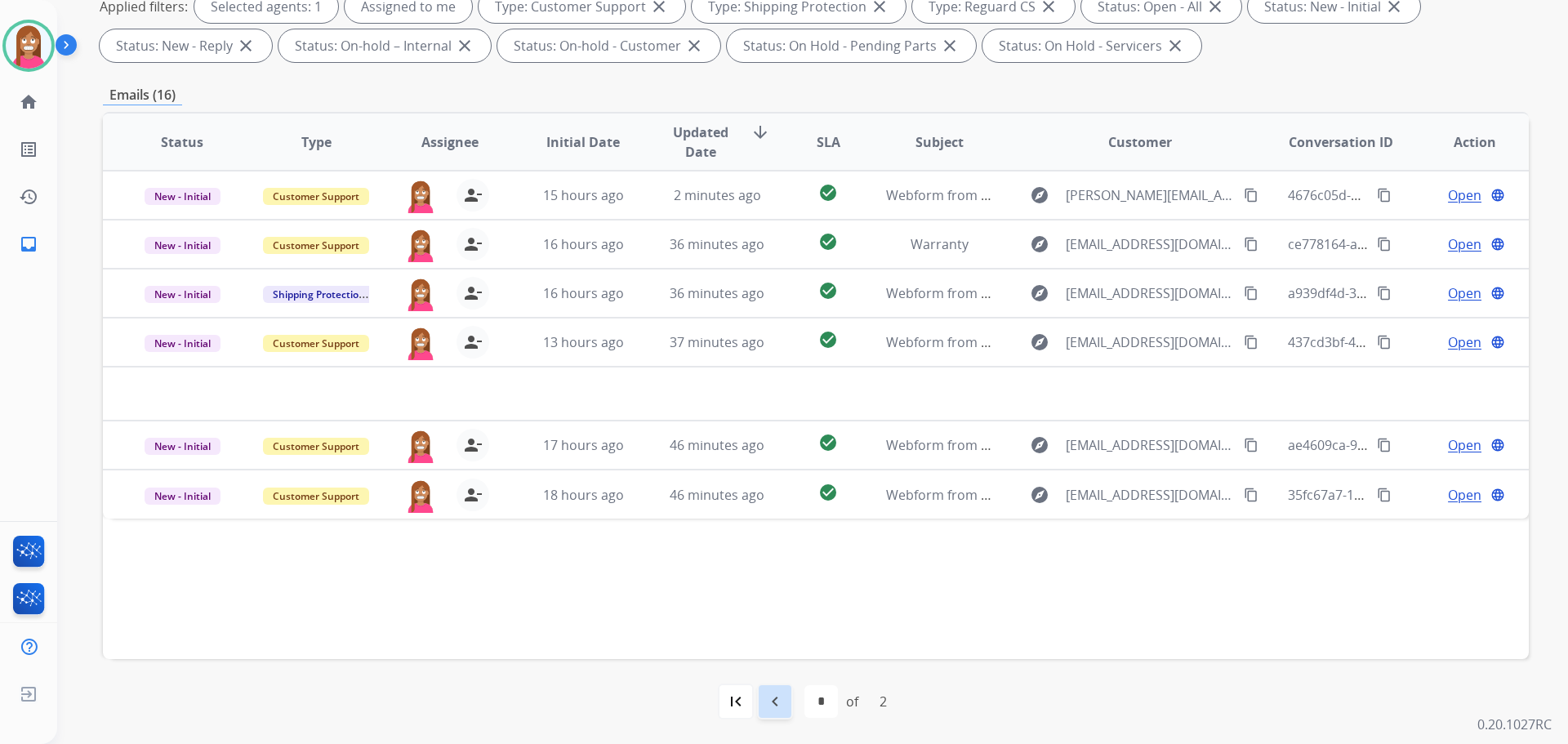
click at [775, 703] on mat-icon "navigate_before" at bounding box center [775, 701] width 19 height 19
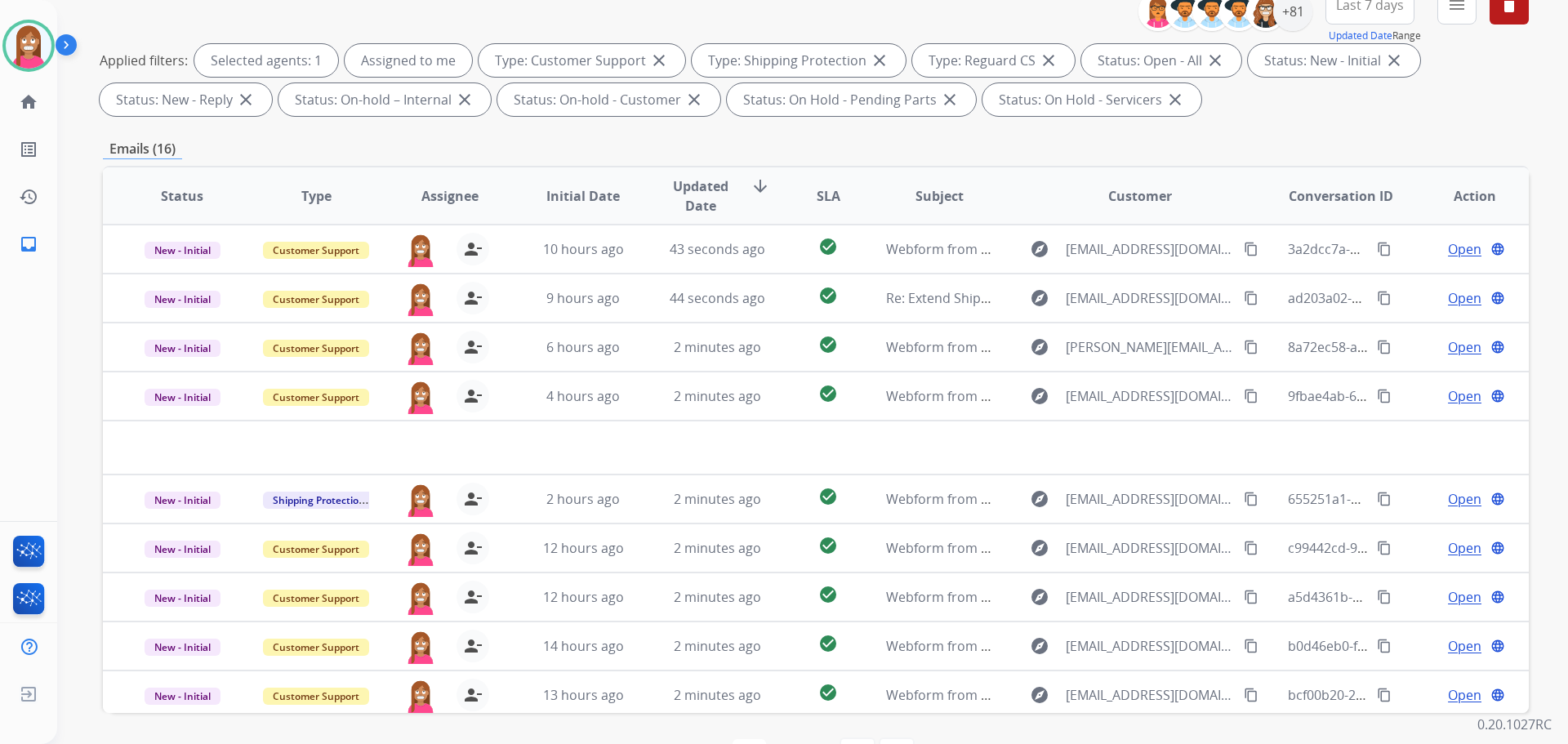
scroll to position [18, 0]
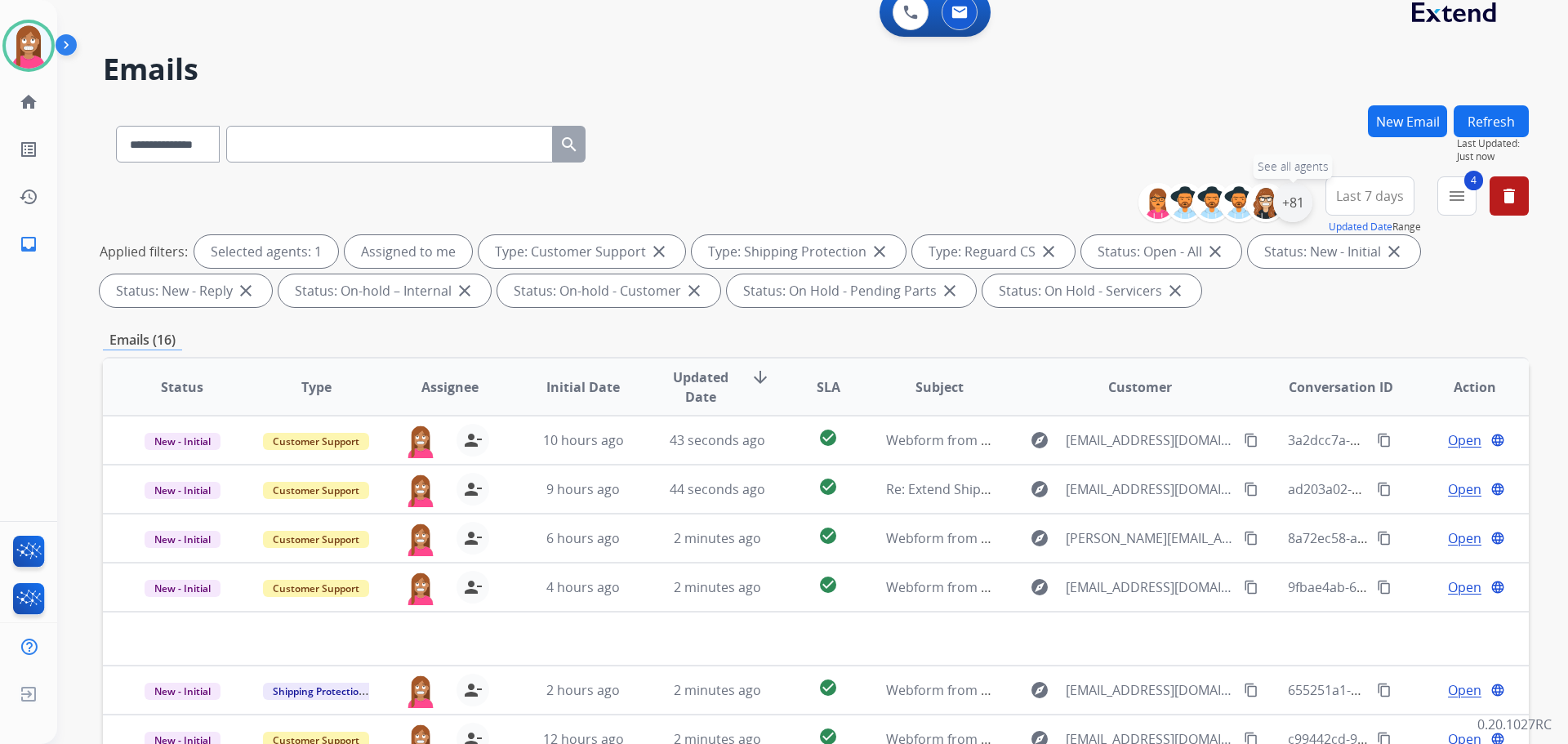
click at [1289, 201] on div "+81" at bounding box center [1293, 203] width 39 height 39
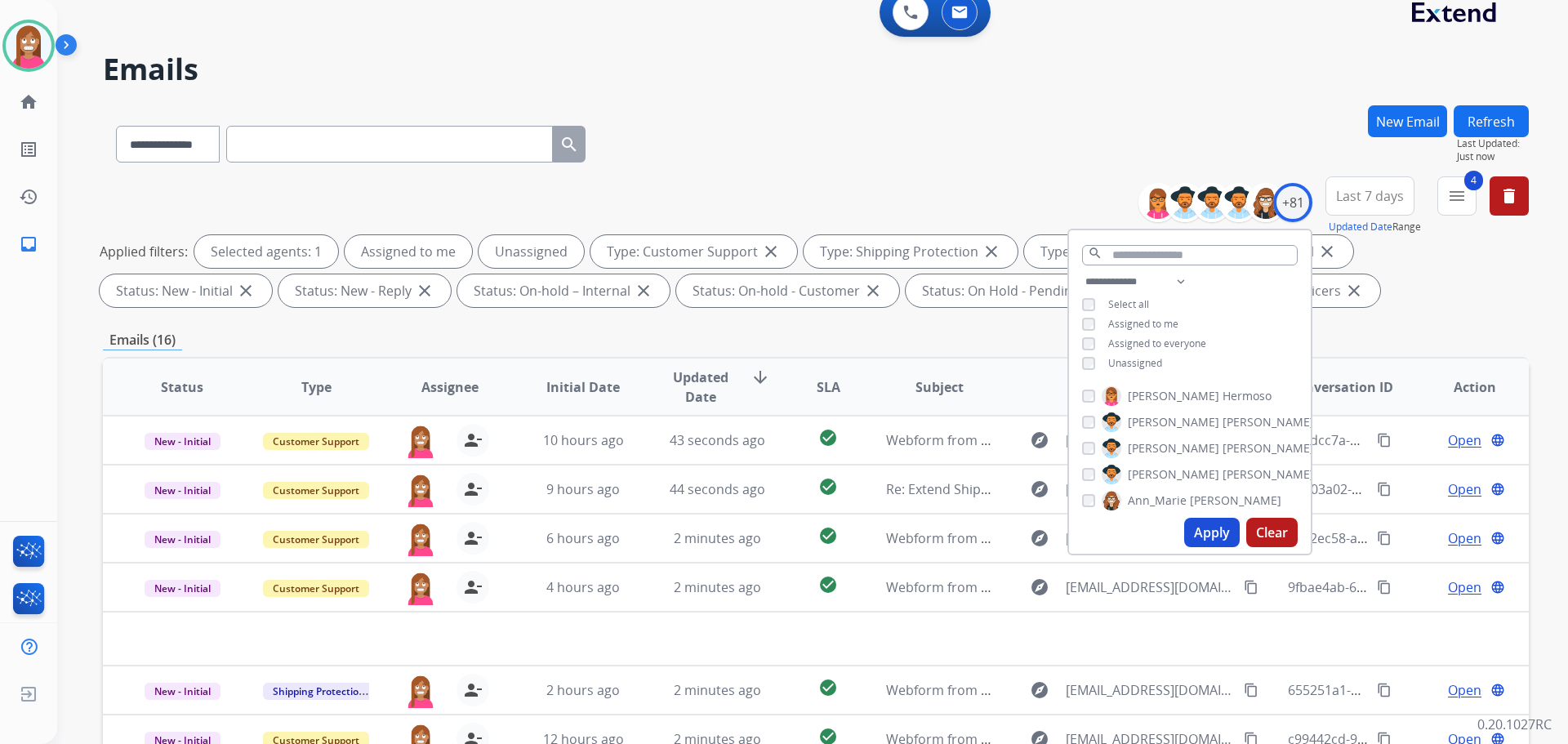
click at [1196, 527] on button "Apply" at bounding box center [1212, 532] width 55 height 29
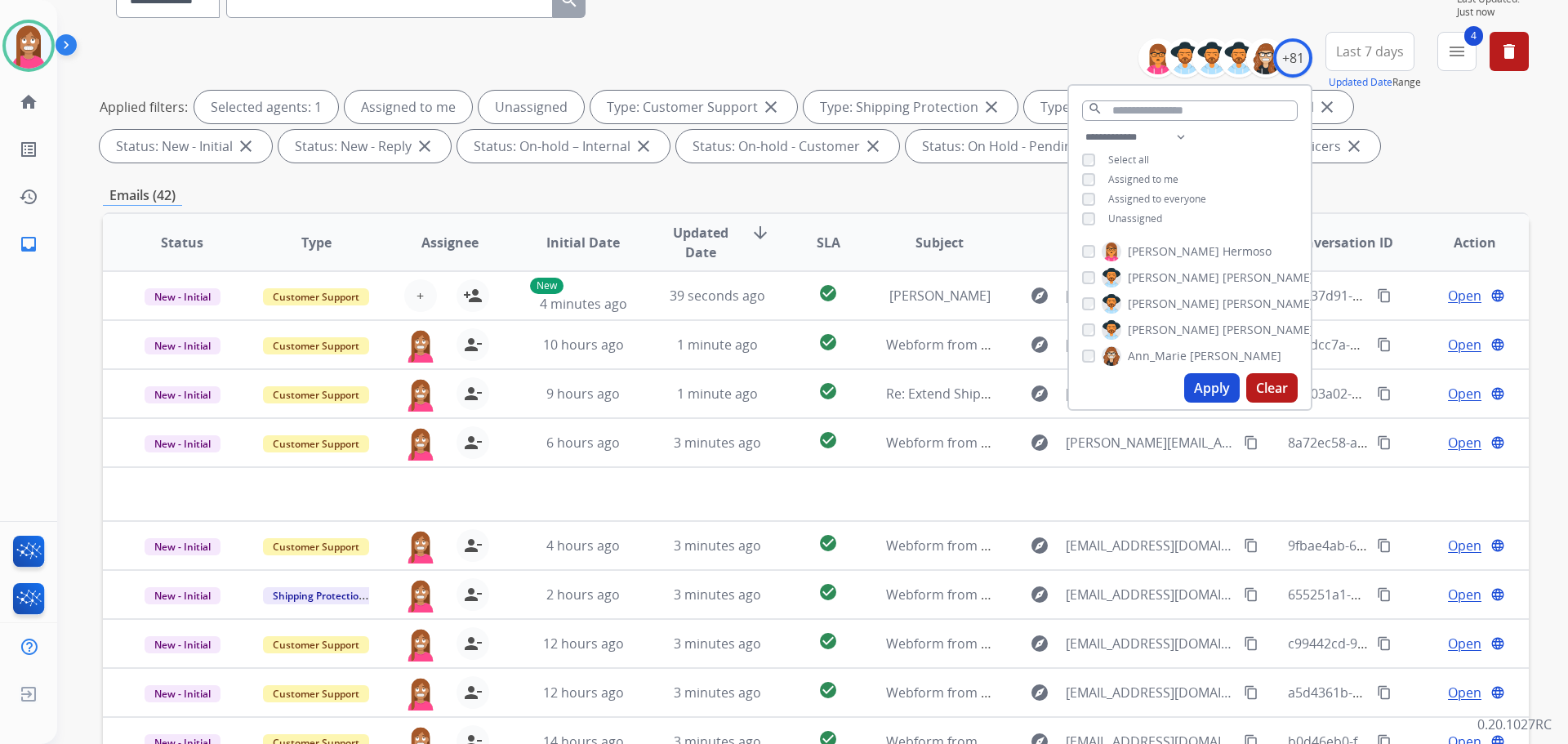
scroll to position [0, 0]
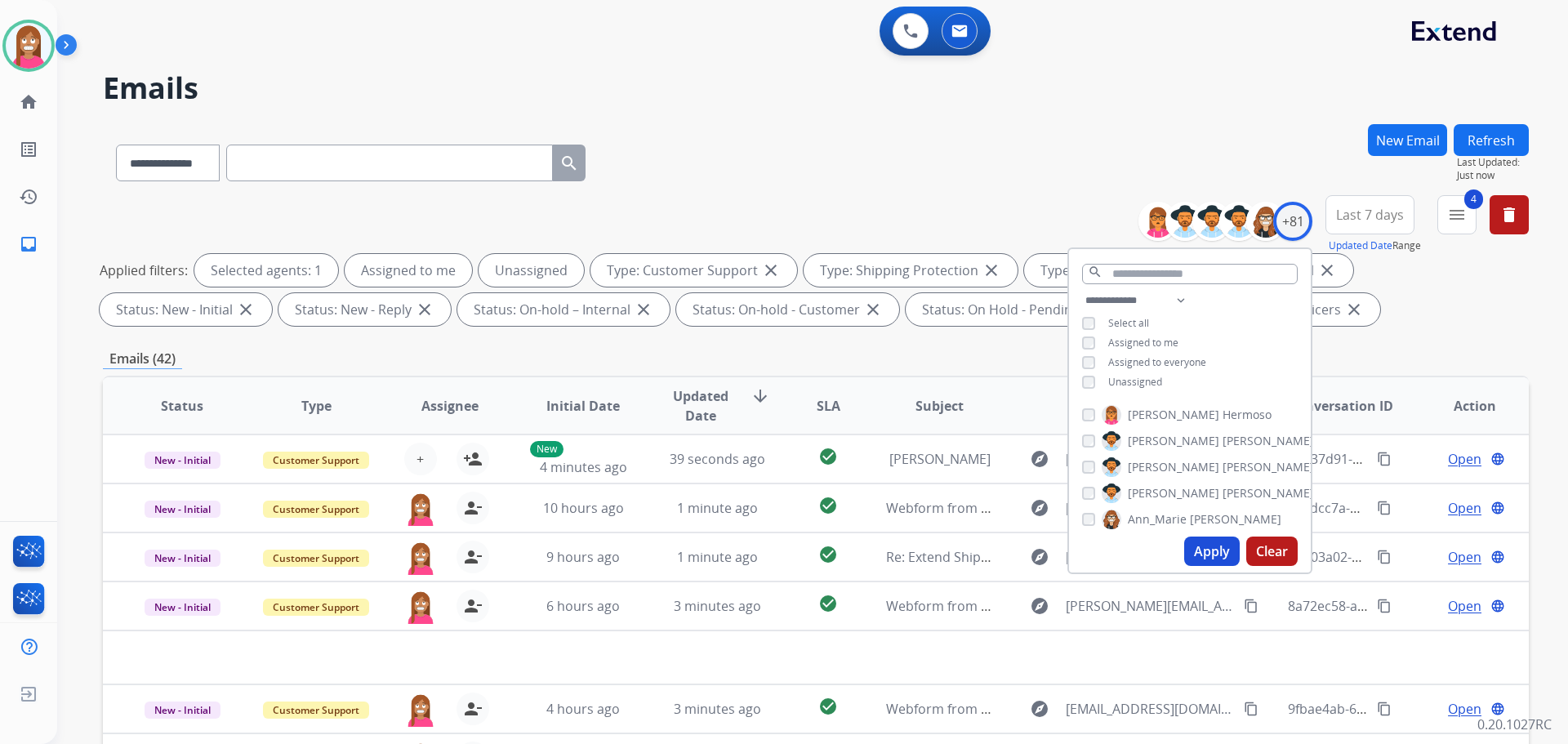
click at [778, 83] on h2 "Emails" at bounding box center [816, 88] width 1426 height 33
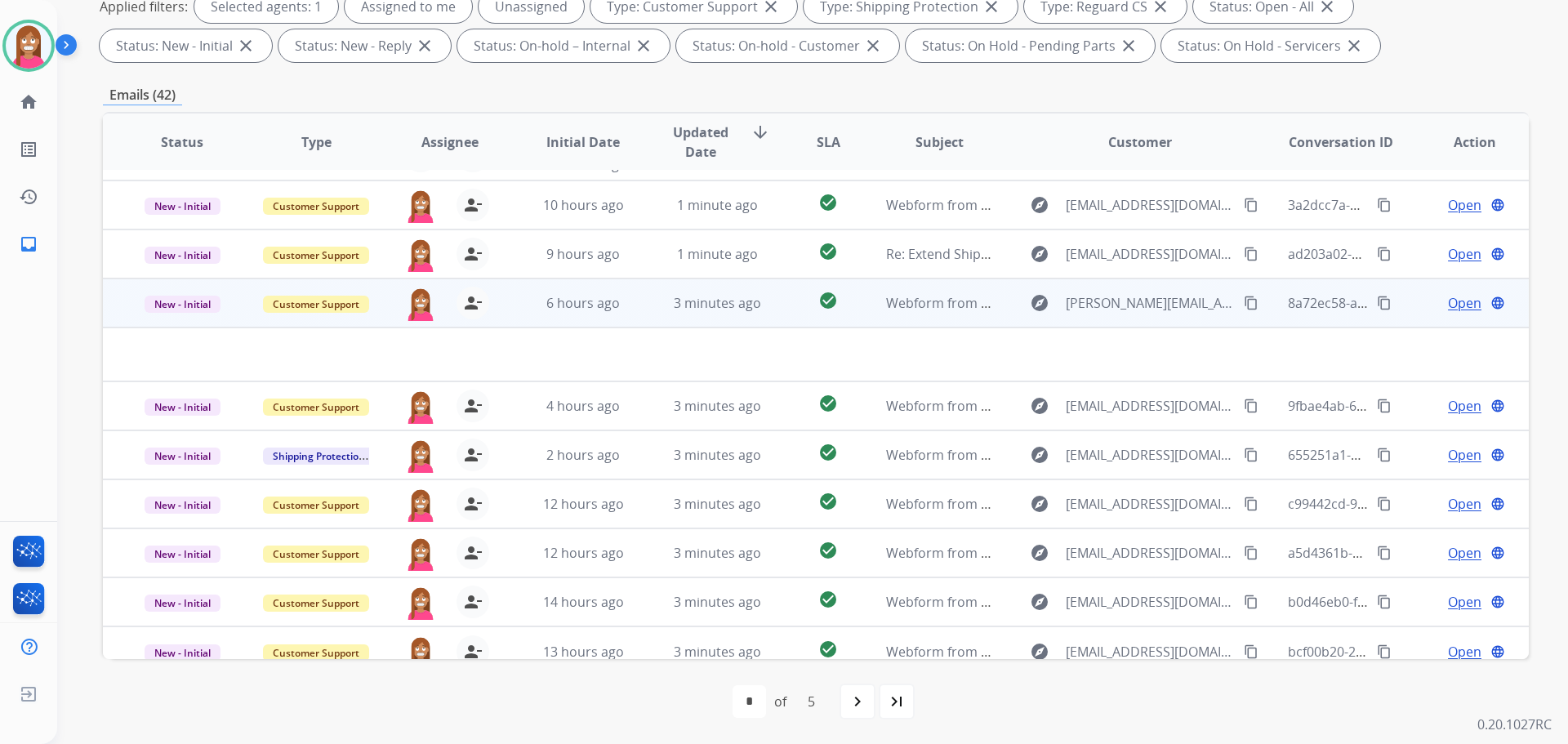
scroll to position [55, 0]
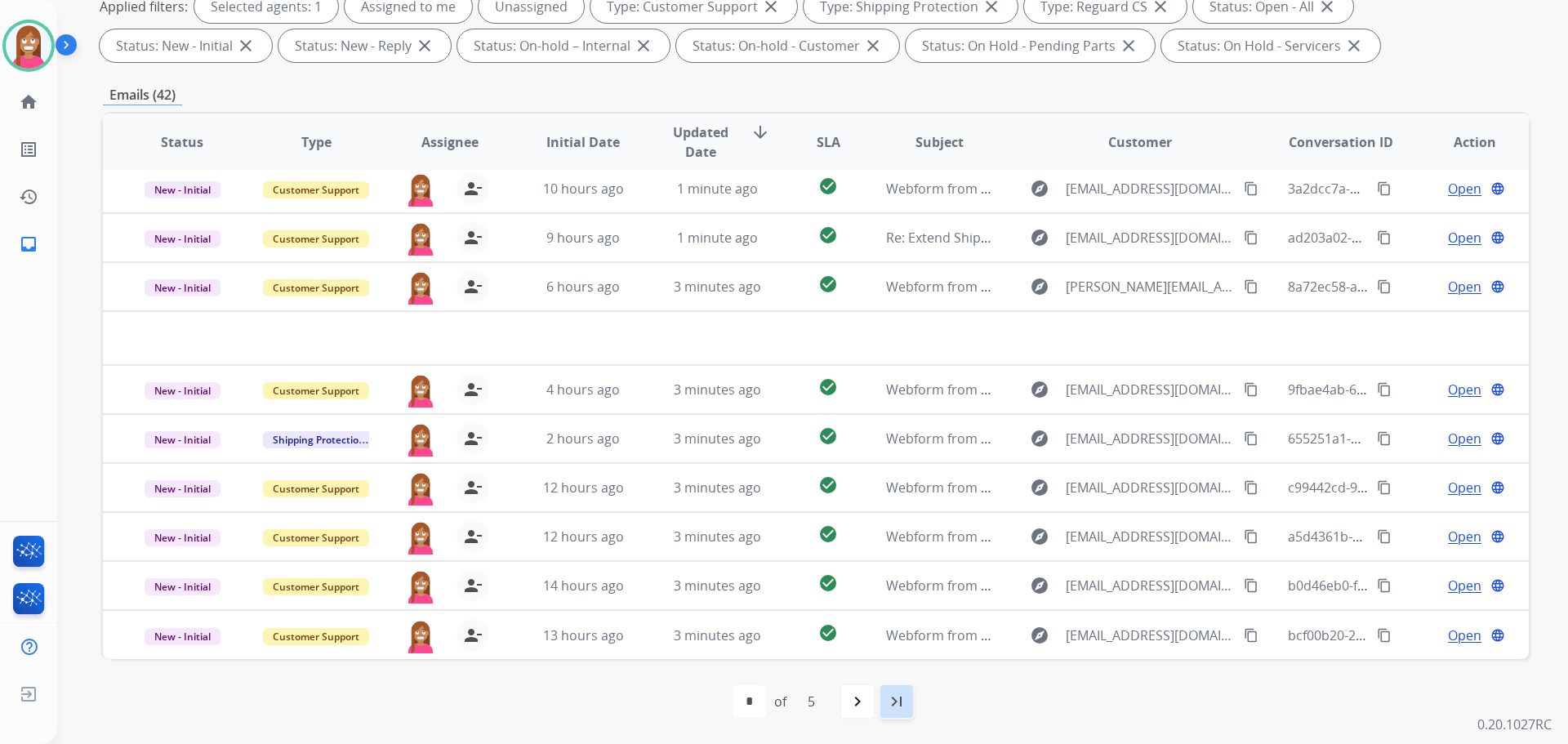
click at [889, 707] on mat-icon "last_page" at bounding box center [896, 701] width 19 height 19
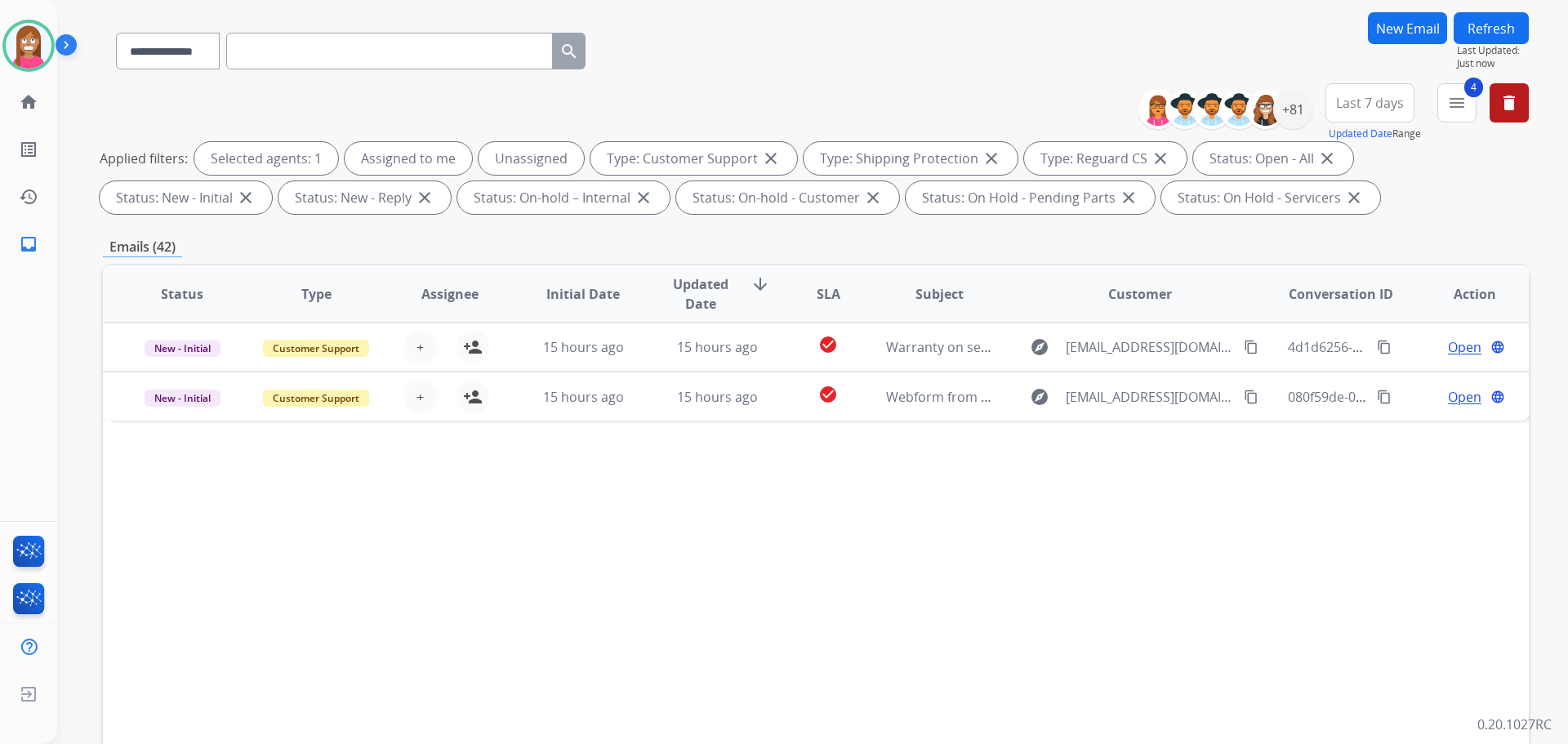
scroll to position [264, 0]
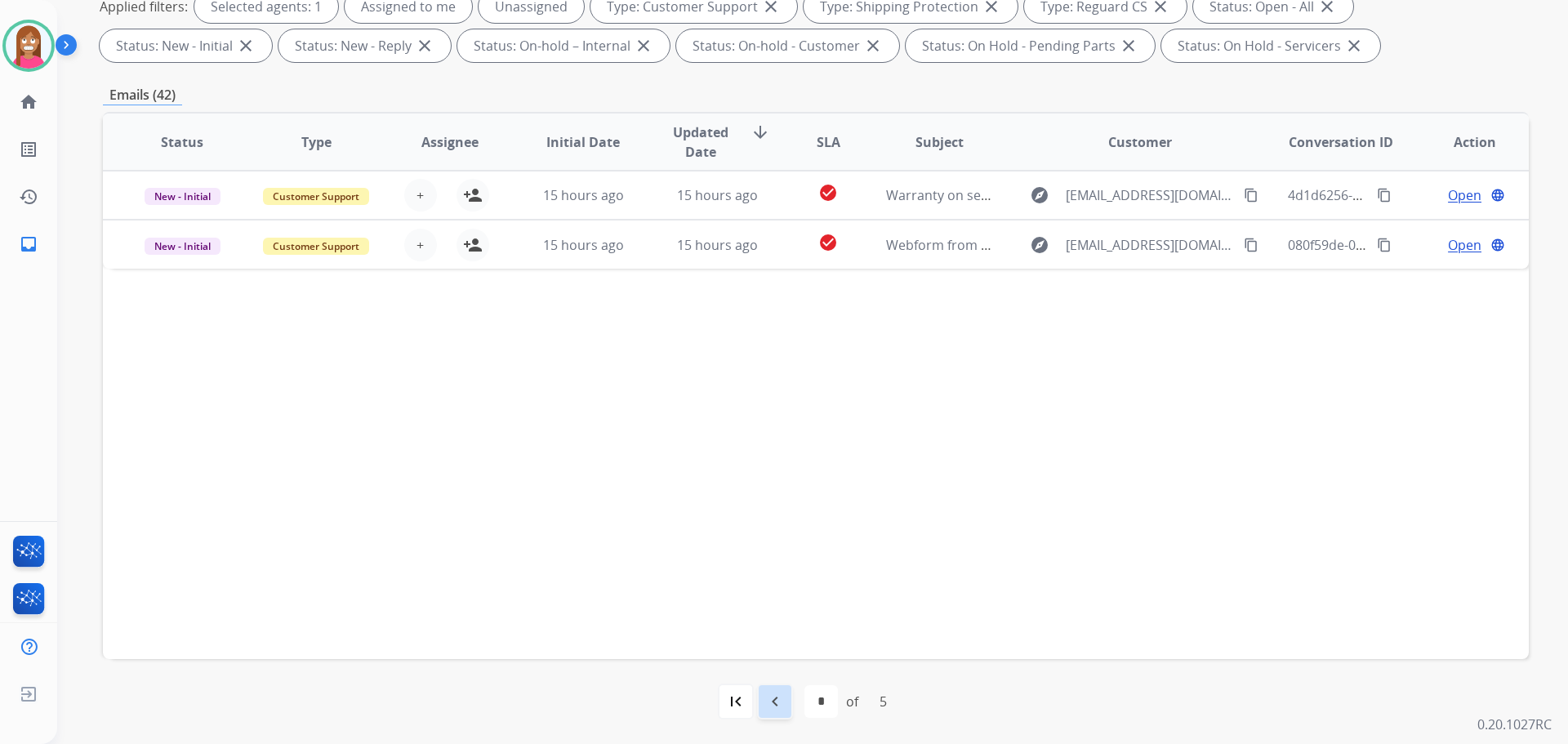
click at [785, 707] on div "navigate_before" at bounding box center [775, 701] width 36 height 36
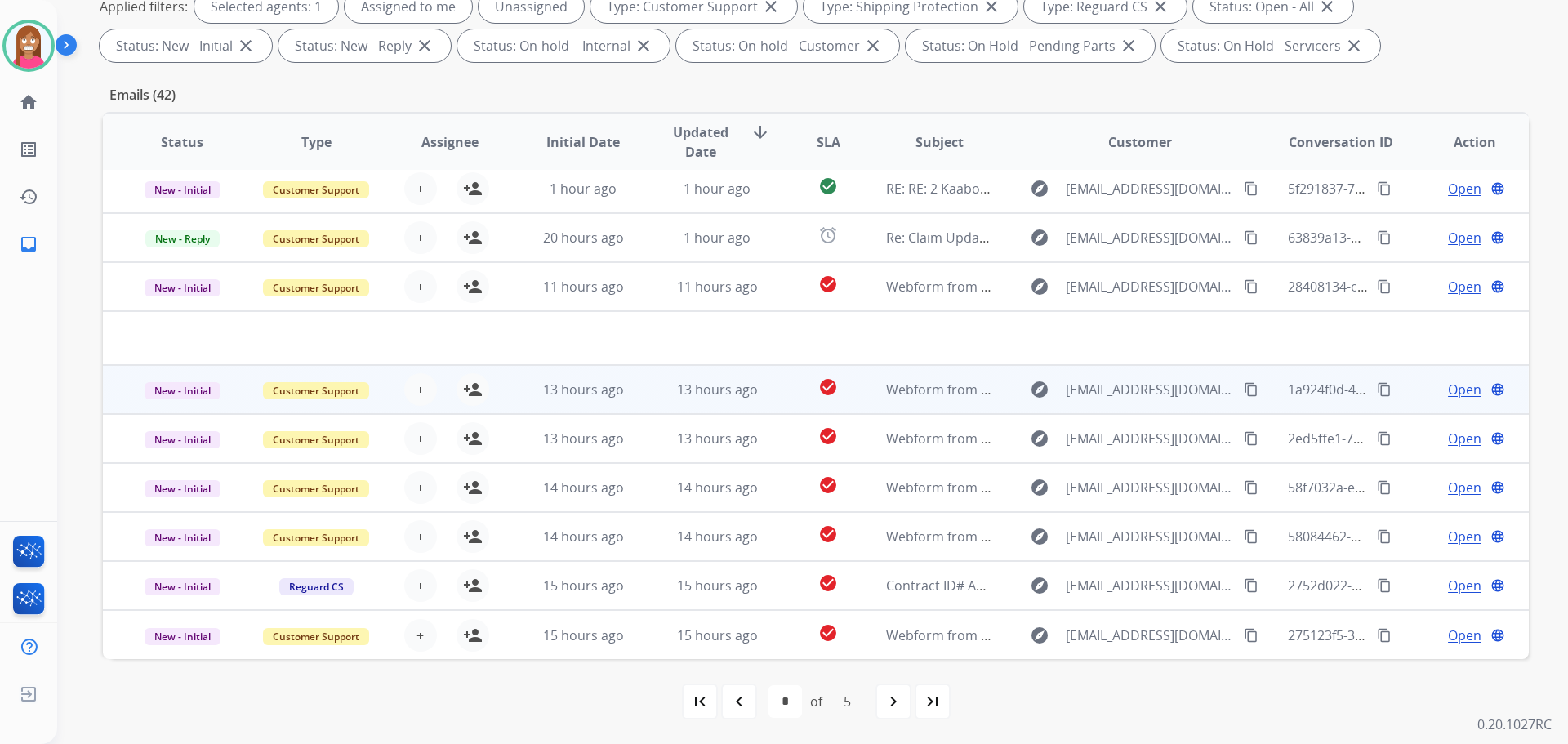
scroll to position [0, 0]
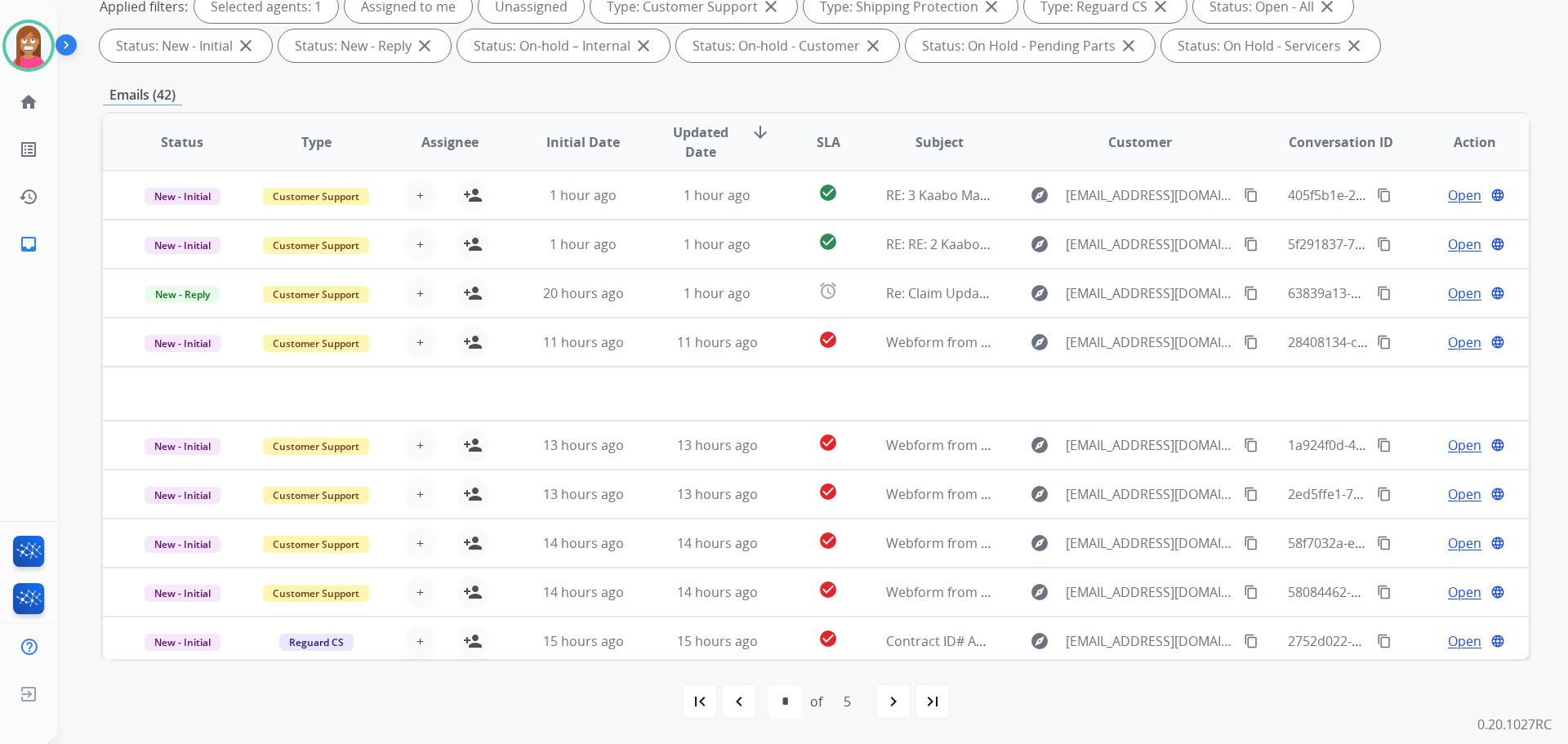
click at [703, 700] on mat-icon "first_page" at bounding box center [699, 701] width 19 height 19
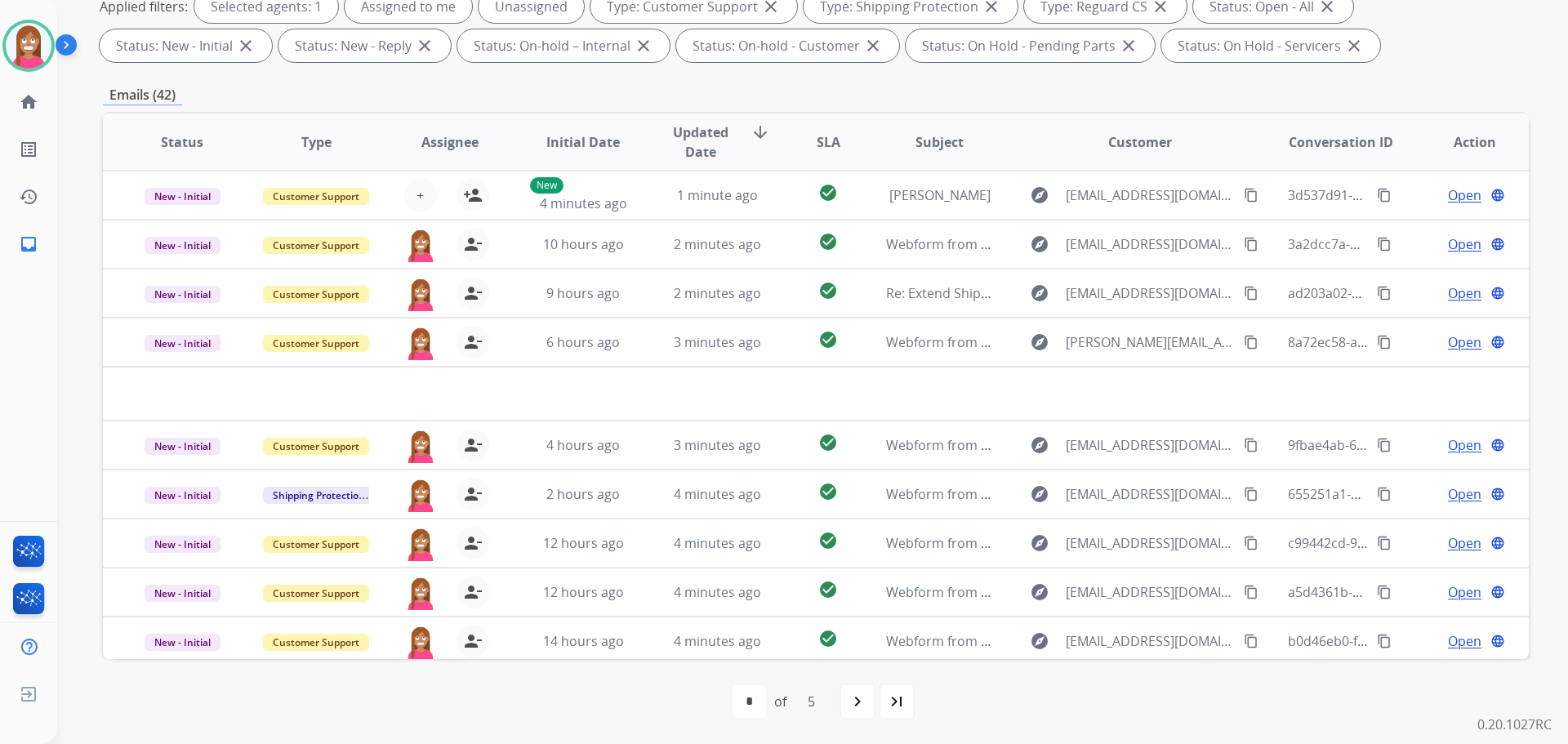
scroll to position [100, 0]
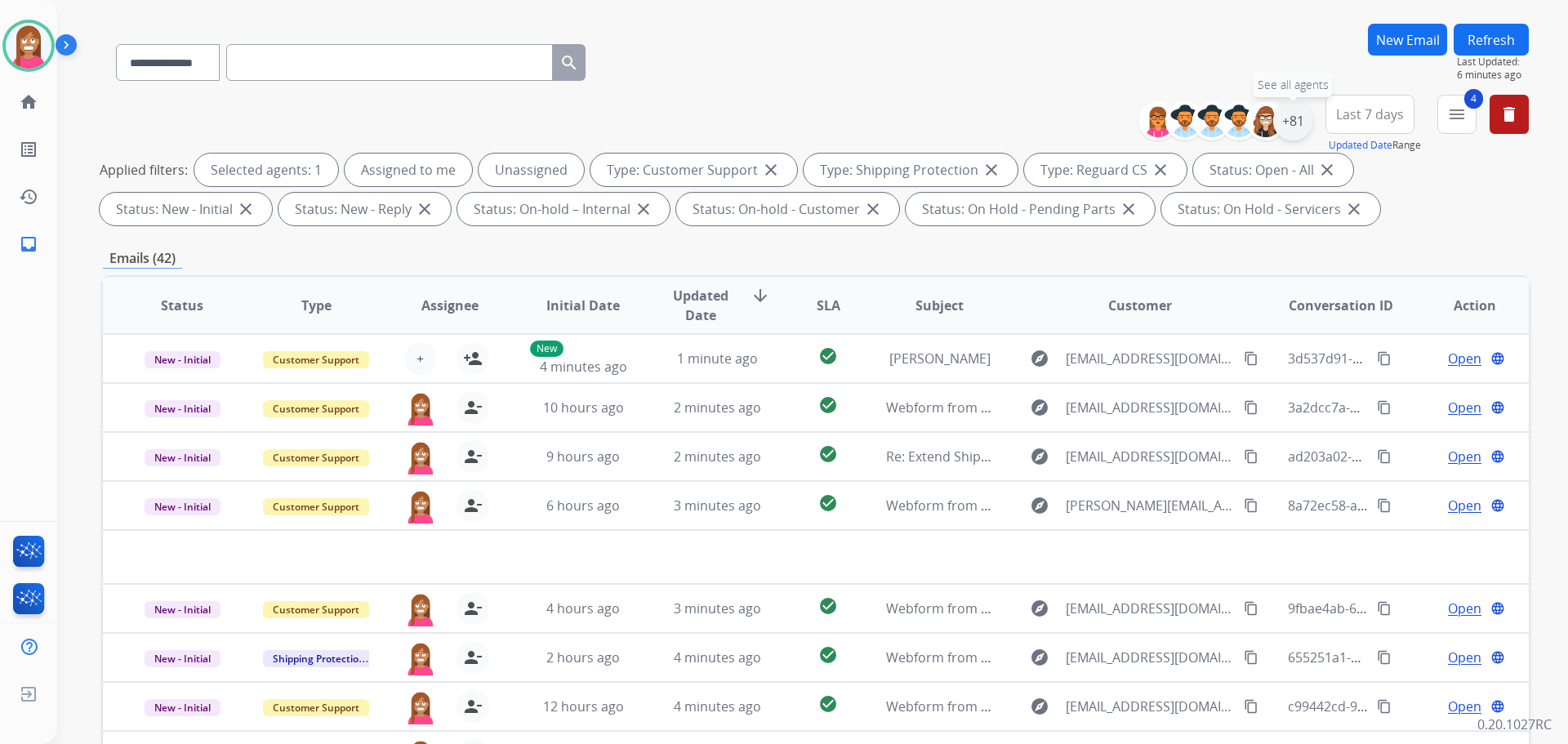
click at [1291, 118] on div "+81" at bounding box center [1293, 121] width 39 height 39
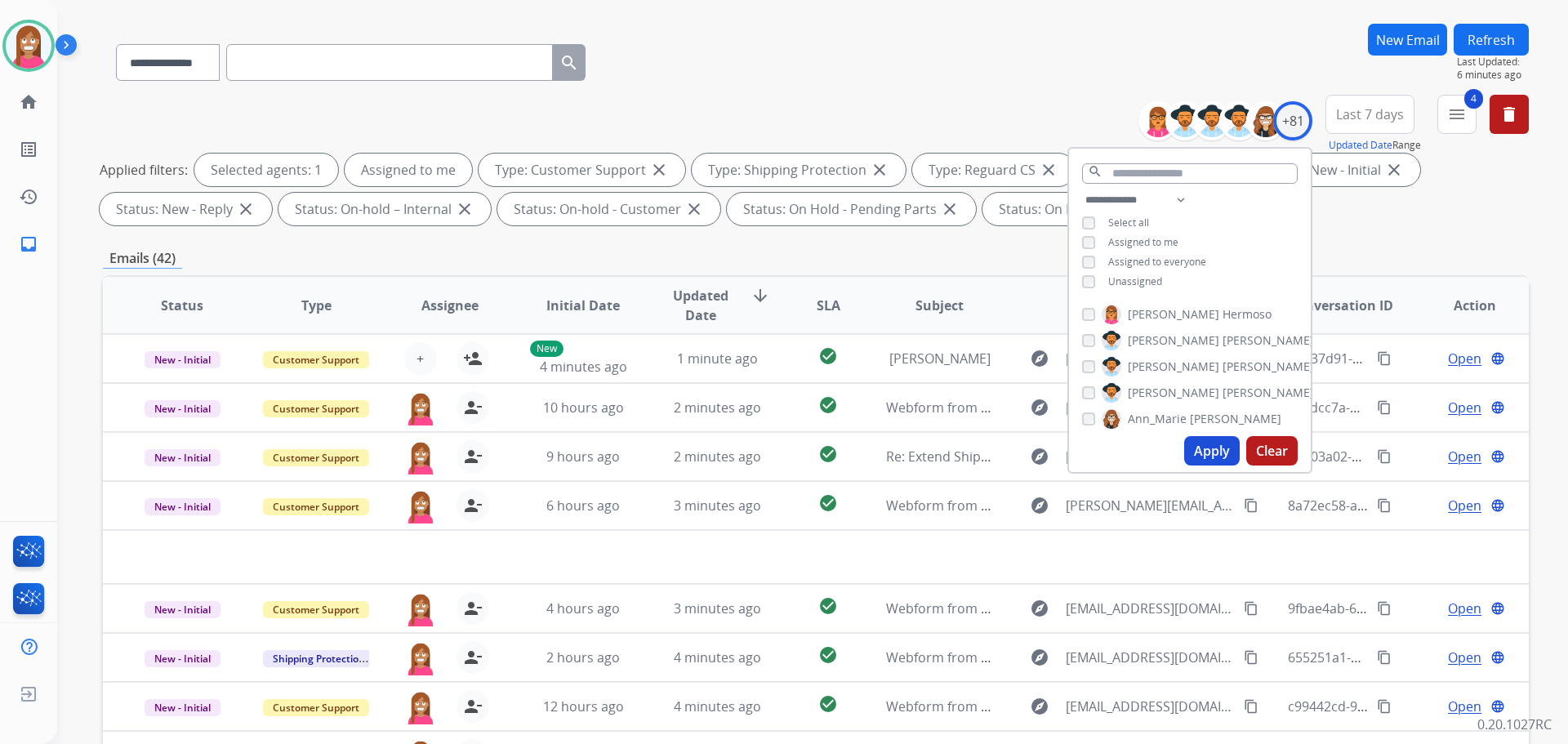
click at [1207, 452] on button "Apply" at bounding box center [1212, 450] width 55 height 29
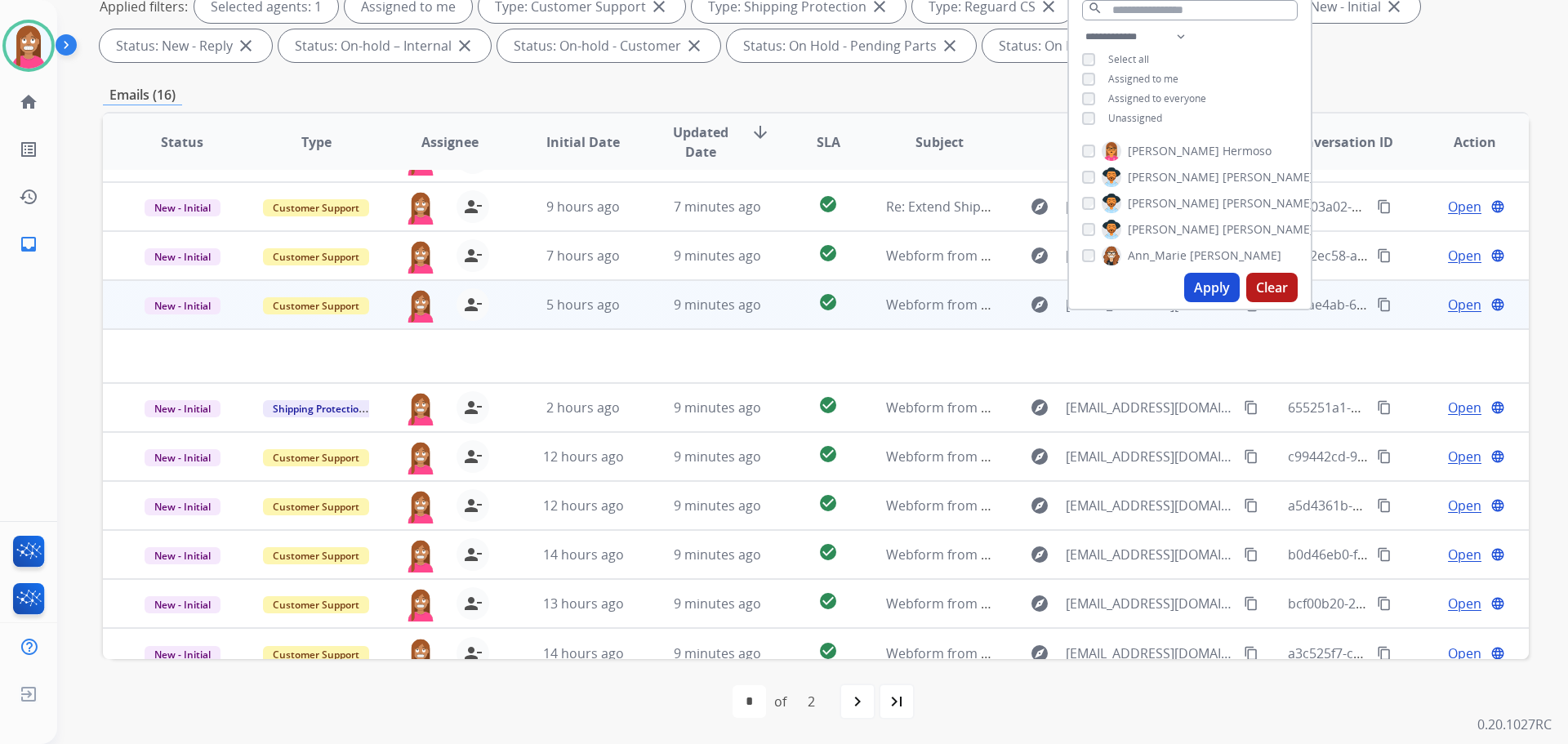
scroll to position [55, 0]
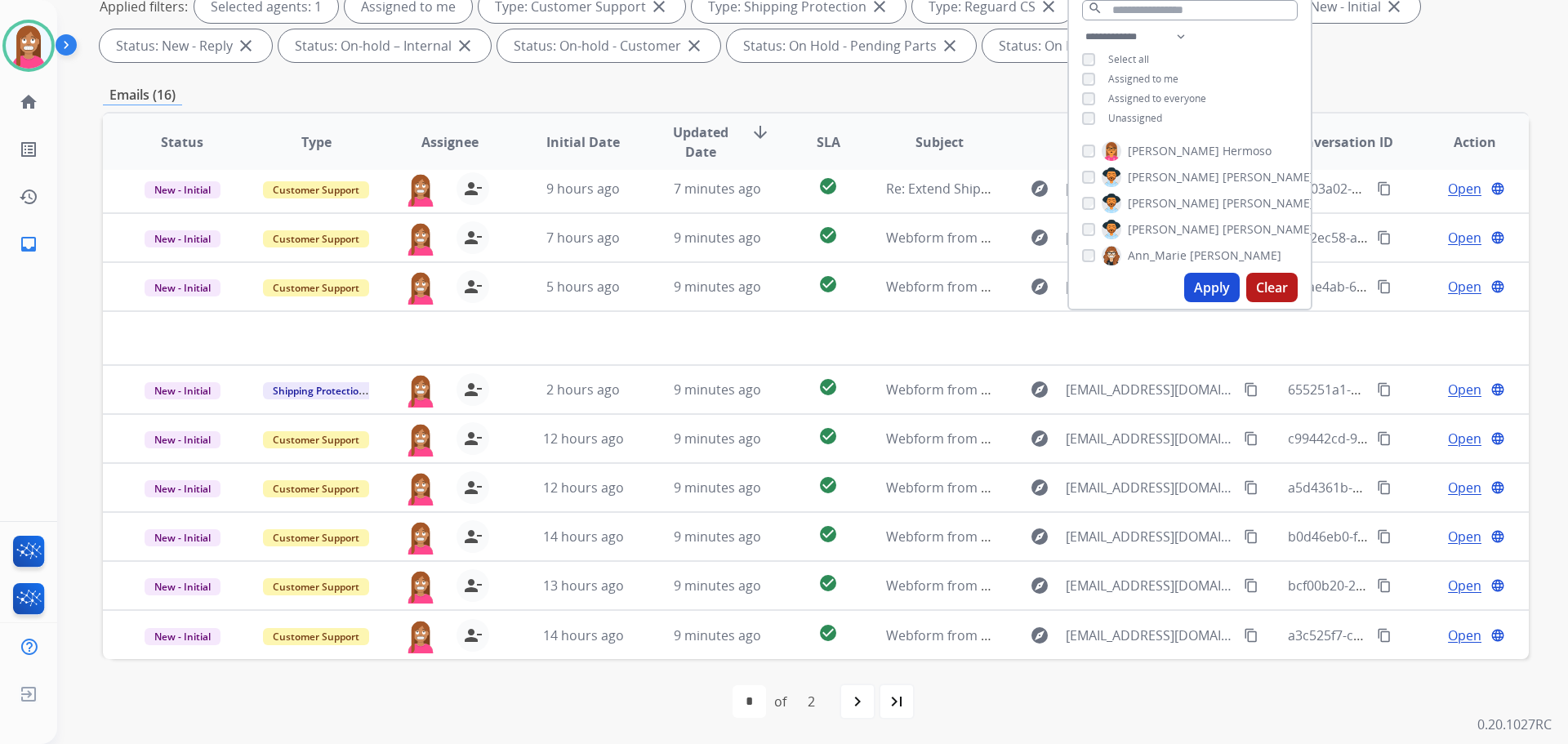
drag, startPoint x: 502, startPoint y: 691, endPoint x: 686, endPoint y: 685, distance: 184.1
click at [504, 690] on div "first_page navigate_before * * of 2 navigate_next last_page" at bounding box center [816, 701] width 1426 height 33
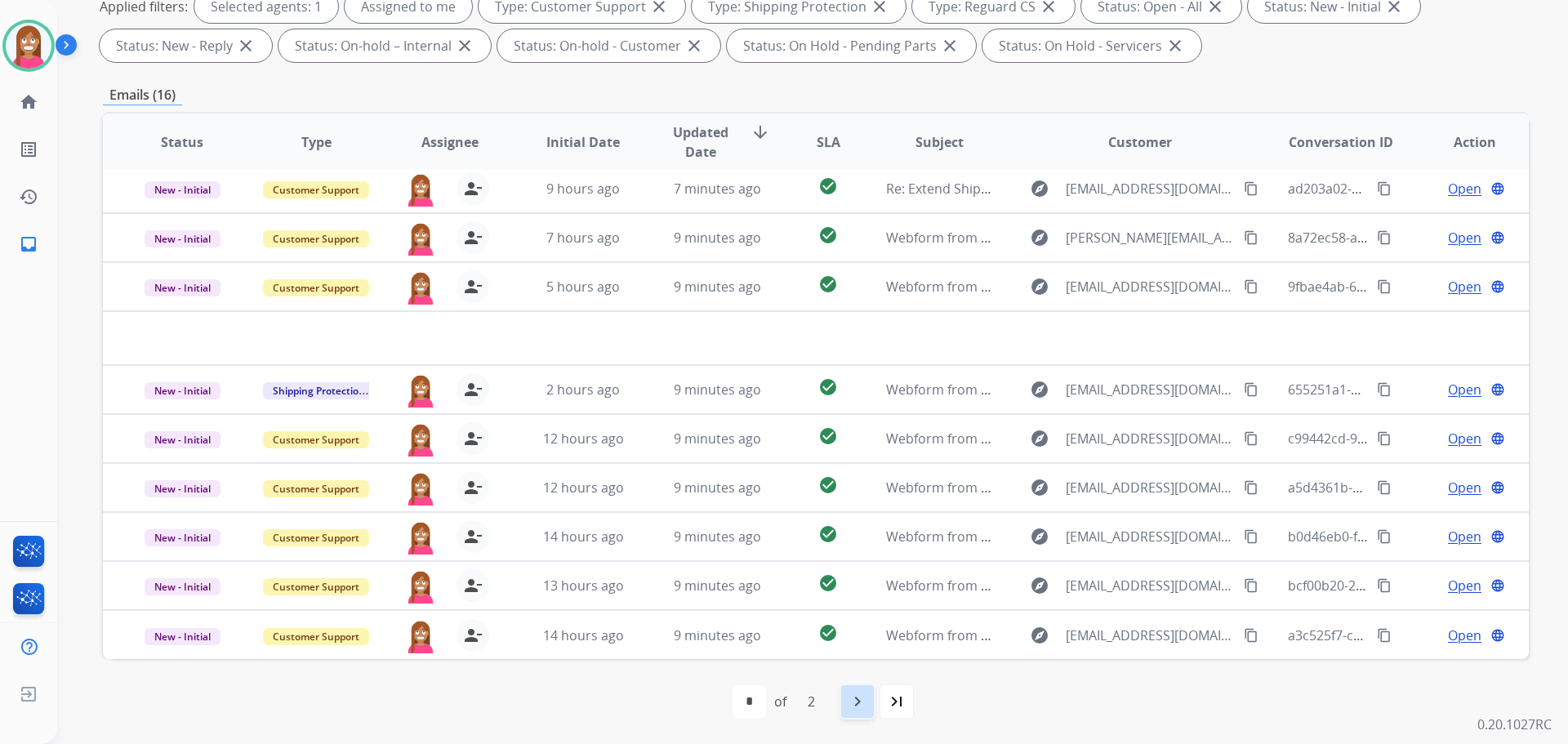
click at [858, 710] on mat-icon "navigate_next" at bounding box center [857, 701] width 19 height 19
select select "*"
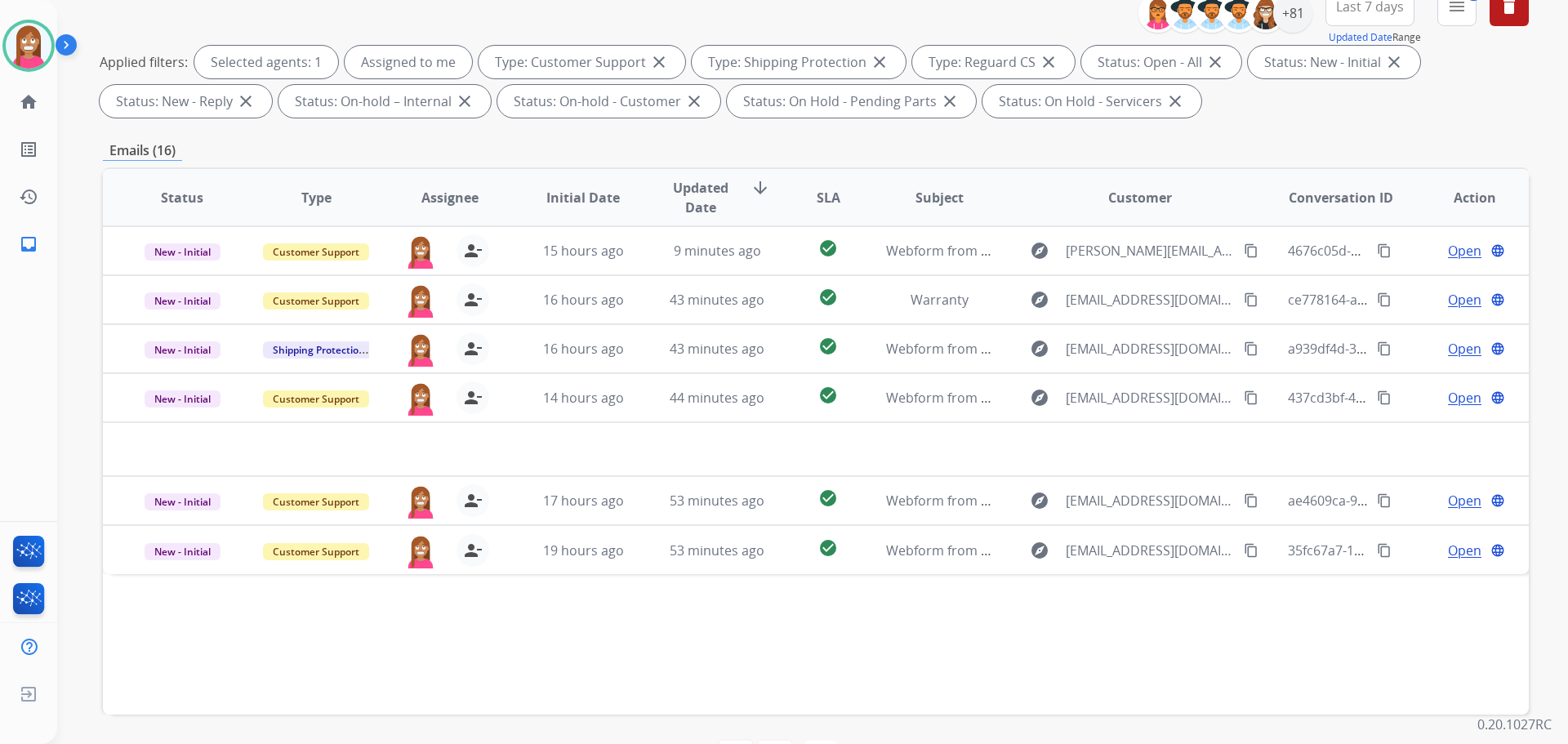
scroll to position [264, 0]
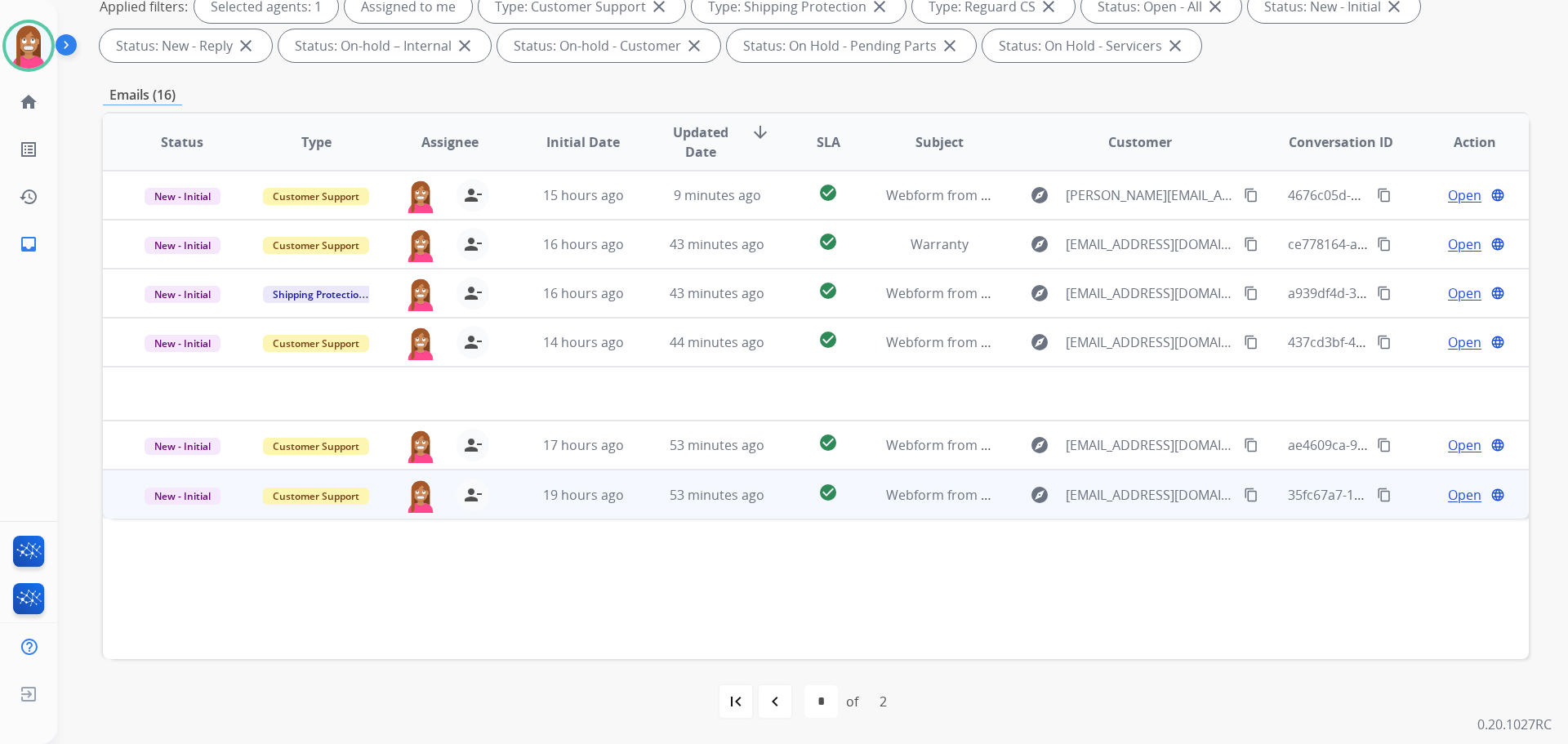
click at [649, 512] on td "53 minutes ago" at bounding box center [705, 494] width 134 height 49
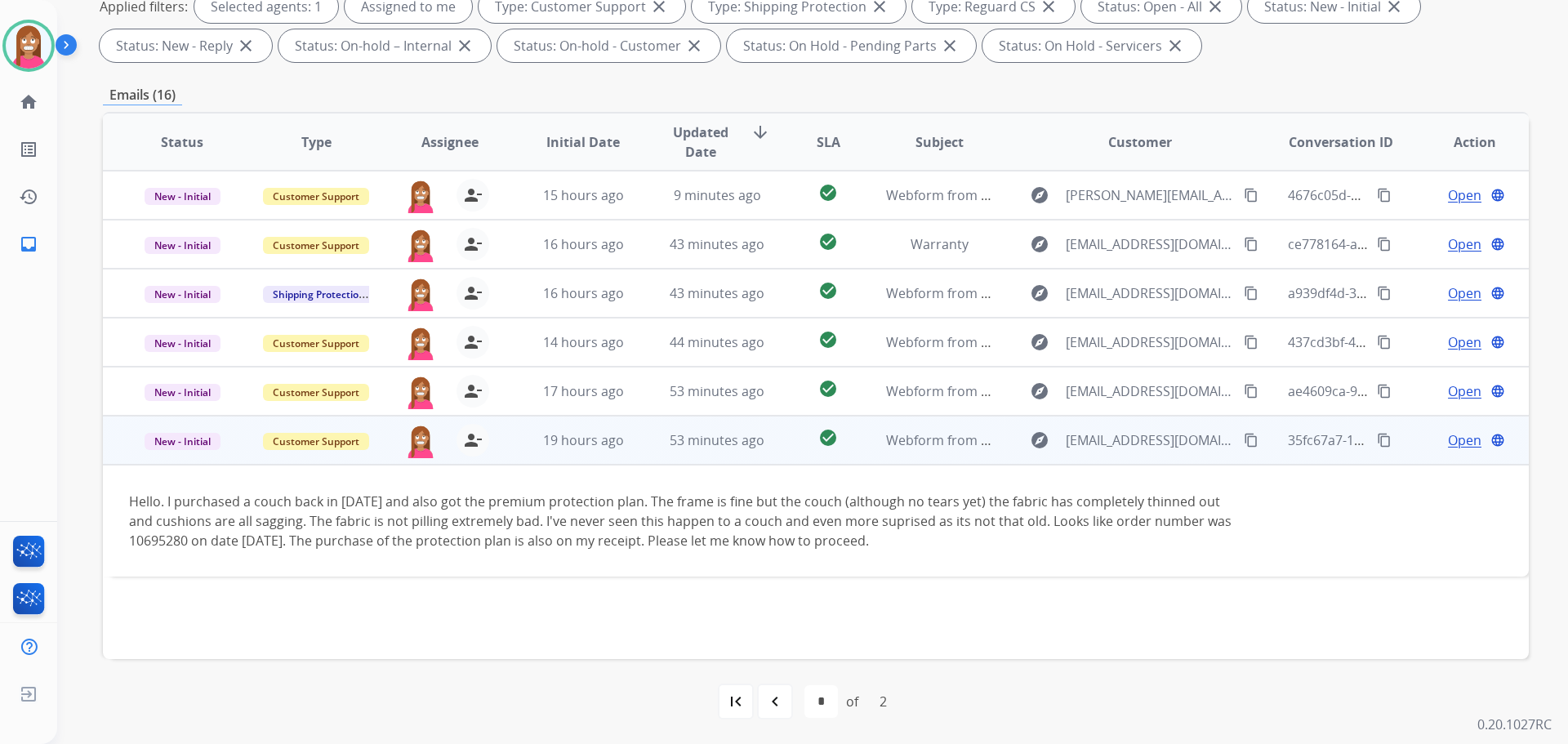
click at [1242, 438] on button "content_copy" at bounding box center [1251, 439] width 19 height 19
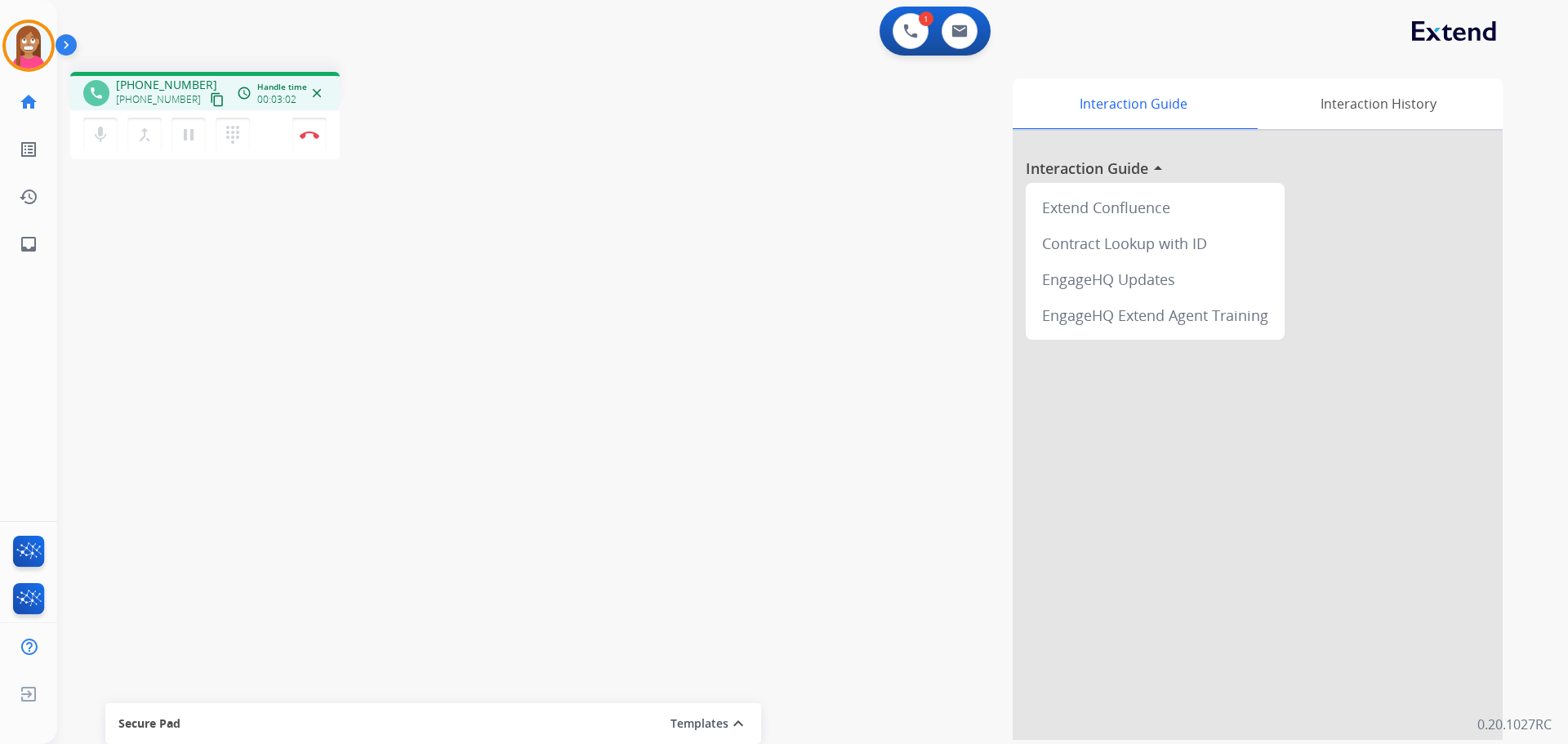
drag, startPoint x: 197, startPoint y: 98, endPoint x: 212, endPoint y: 98, distance: 15.0
click at [210, 98] on mat-icon "content_copy" at bounding box center [218, 100] width 15 height 15
click at [210, 104] on mat-icon "content_copy" at bounding box center [218, 100] width 15 height 15
click at [310, 152] on div "mic Mute merge_type Bridge pause Hold dialpad Dialpad Disconnect" at bounding box center [205, 135] width 269 height 49
click at [310, 151] on button "Disconnect" at bounding box center [309, 135] width 34 height 34
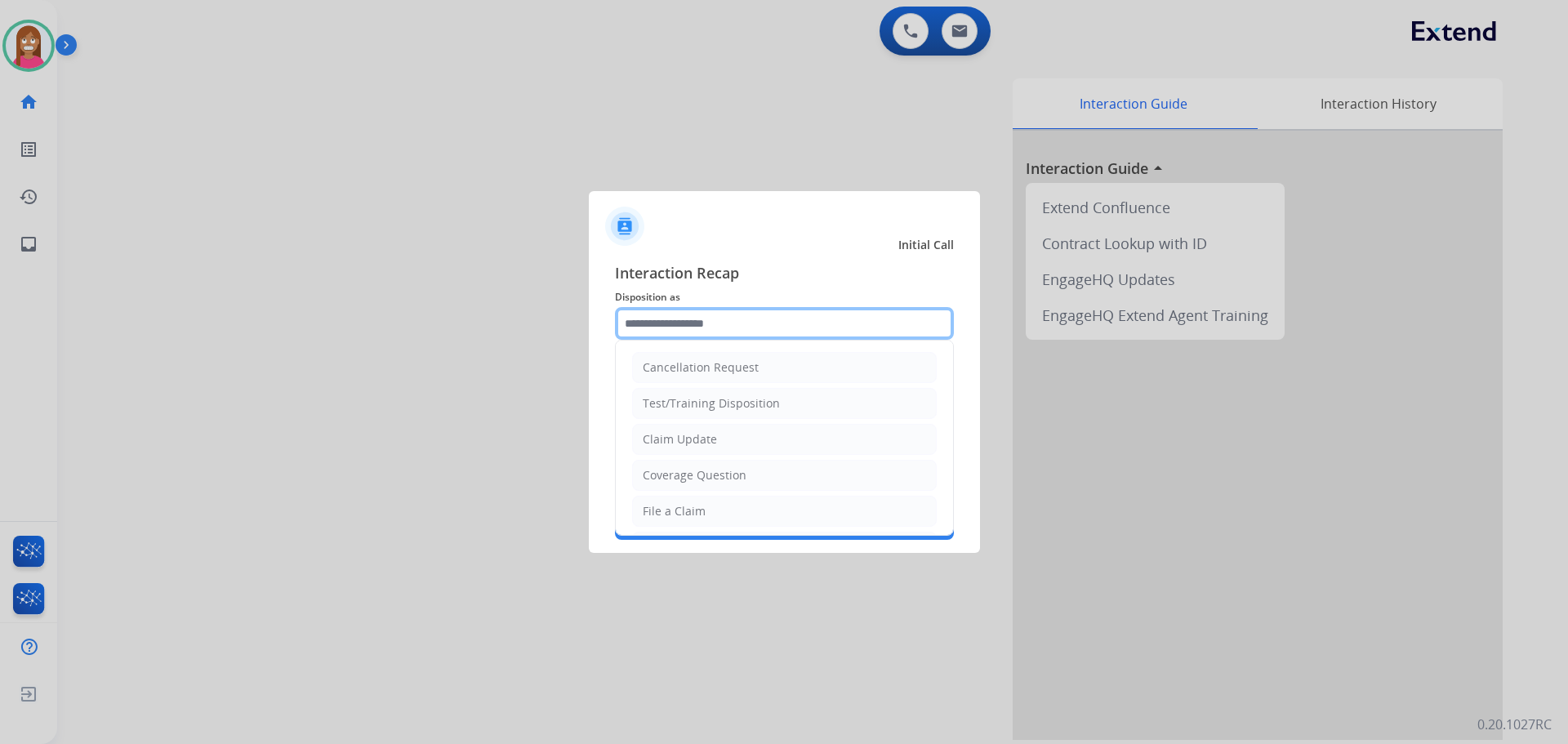
drag, startPoint x: 666, startPoint y: 323, endPoint x: 678, endPoint y: 323, distance: 12.0
click at [667, 321] on input "text" at bounding box center [784, 323] width 339 height 33
click at [697, 479] on div "Coverage Question" at bounding box center [694, 475] width 104 height 17
type input "**********"
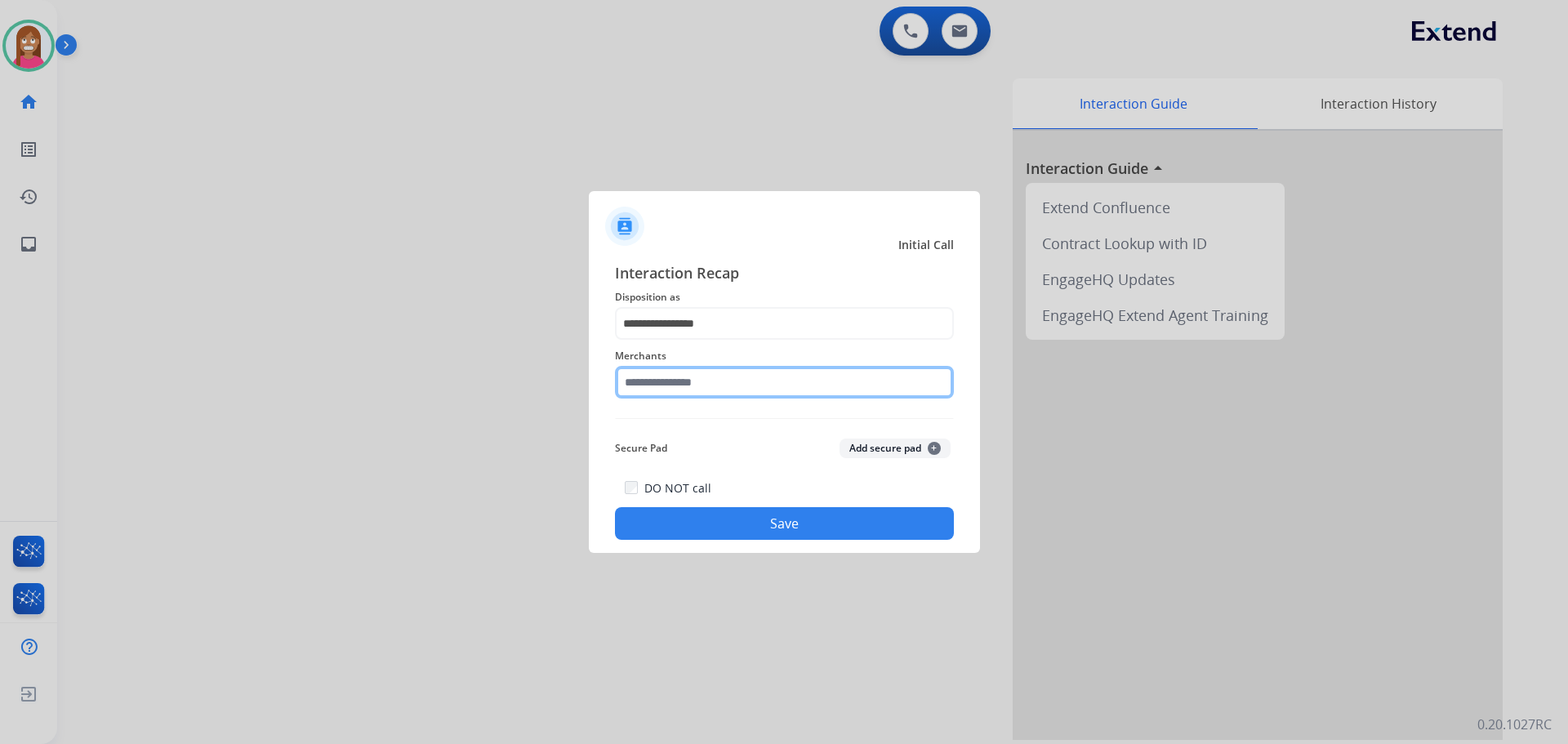
click at [681, 387] on input "text" at bounding box center [784, 382] width 339 height 33
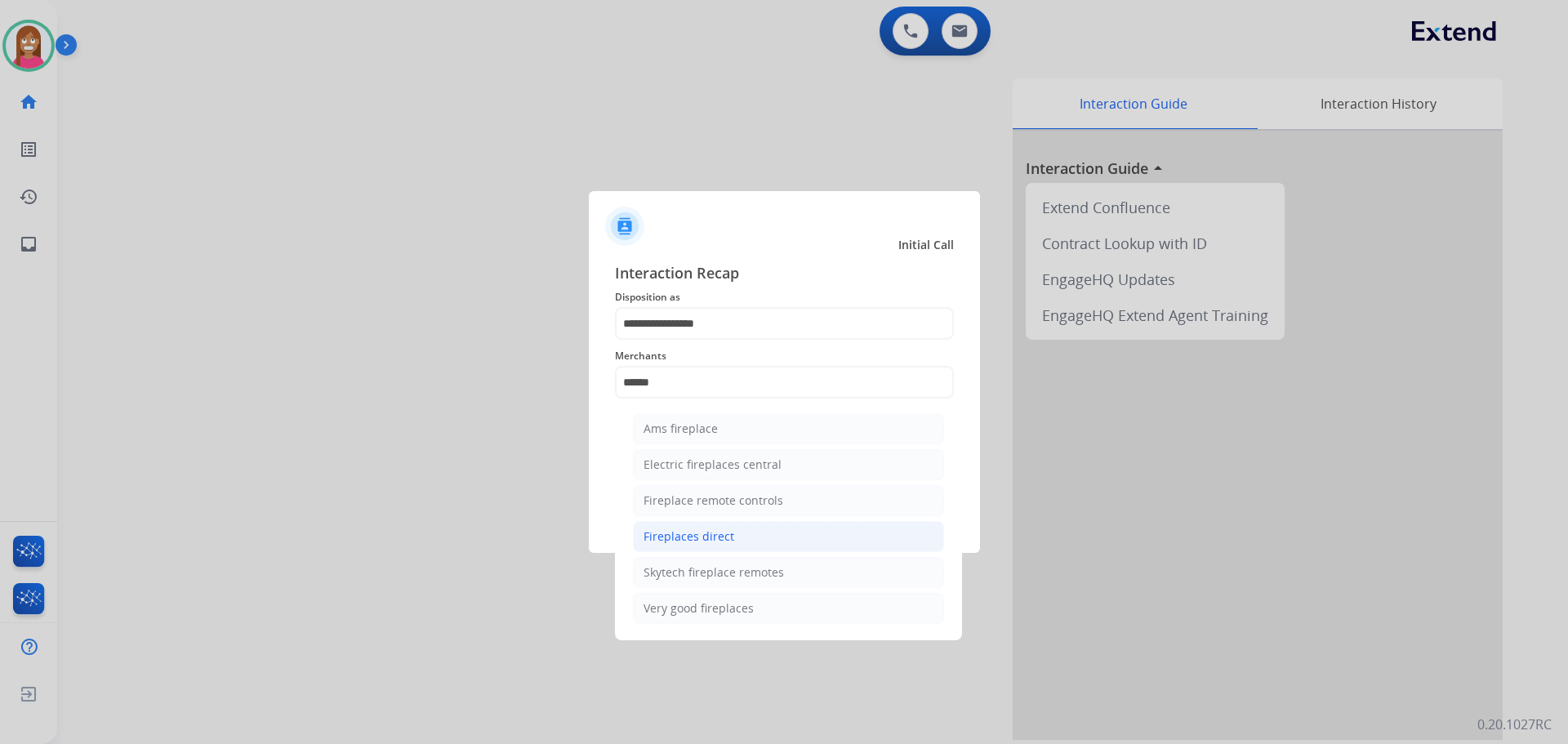
click at [668, 538] on div "Fireplaces direct" at bounding box center [689, 536] width 90 height 17
type input "**********"
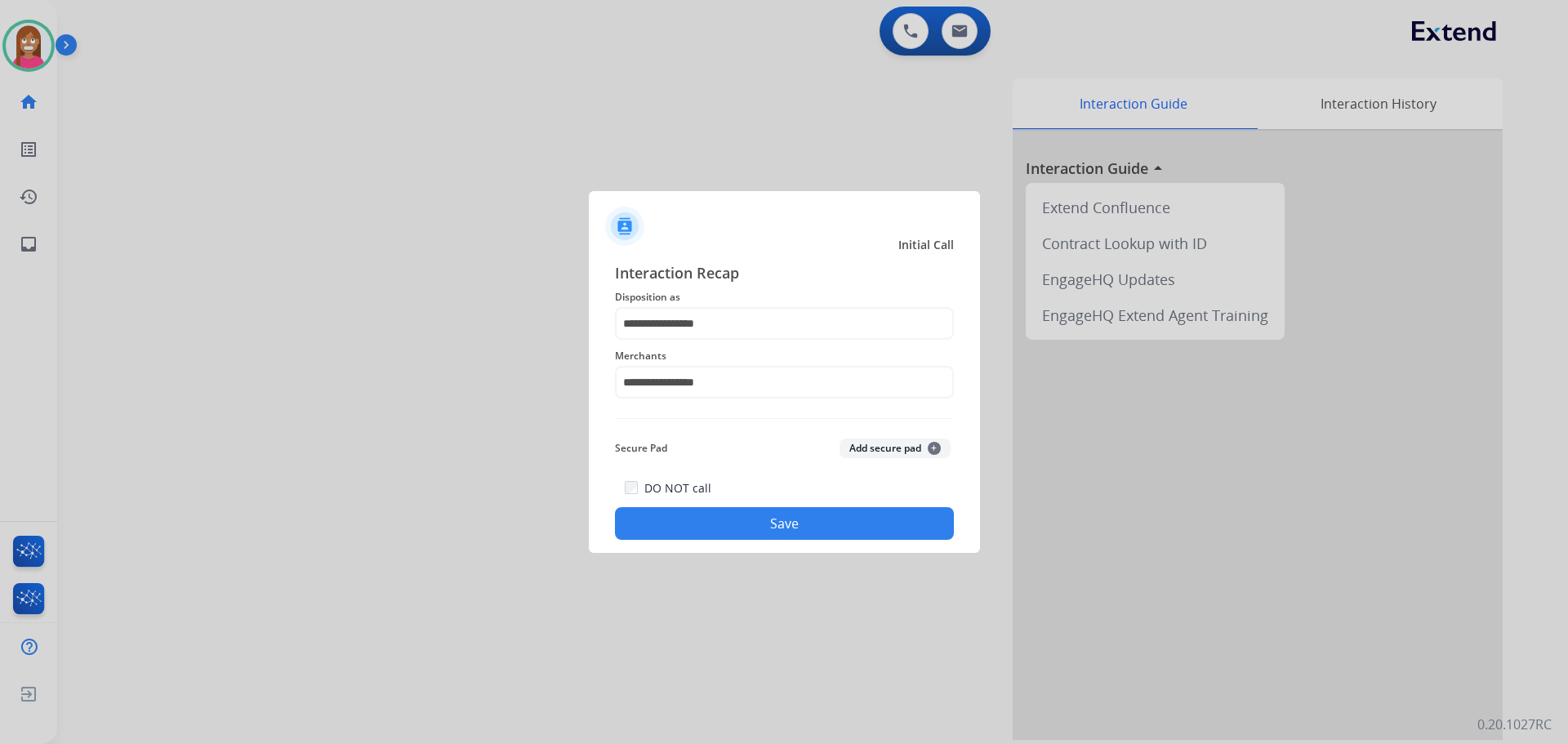
click at [713, 526] on button "Save" at bounding box center [784, 523] width 339 height 33
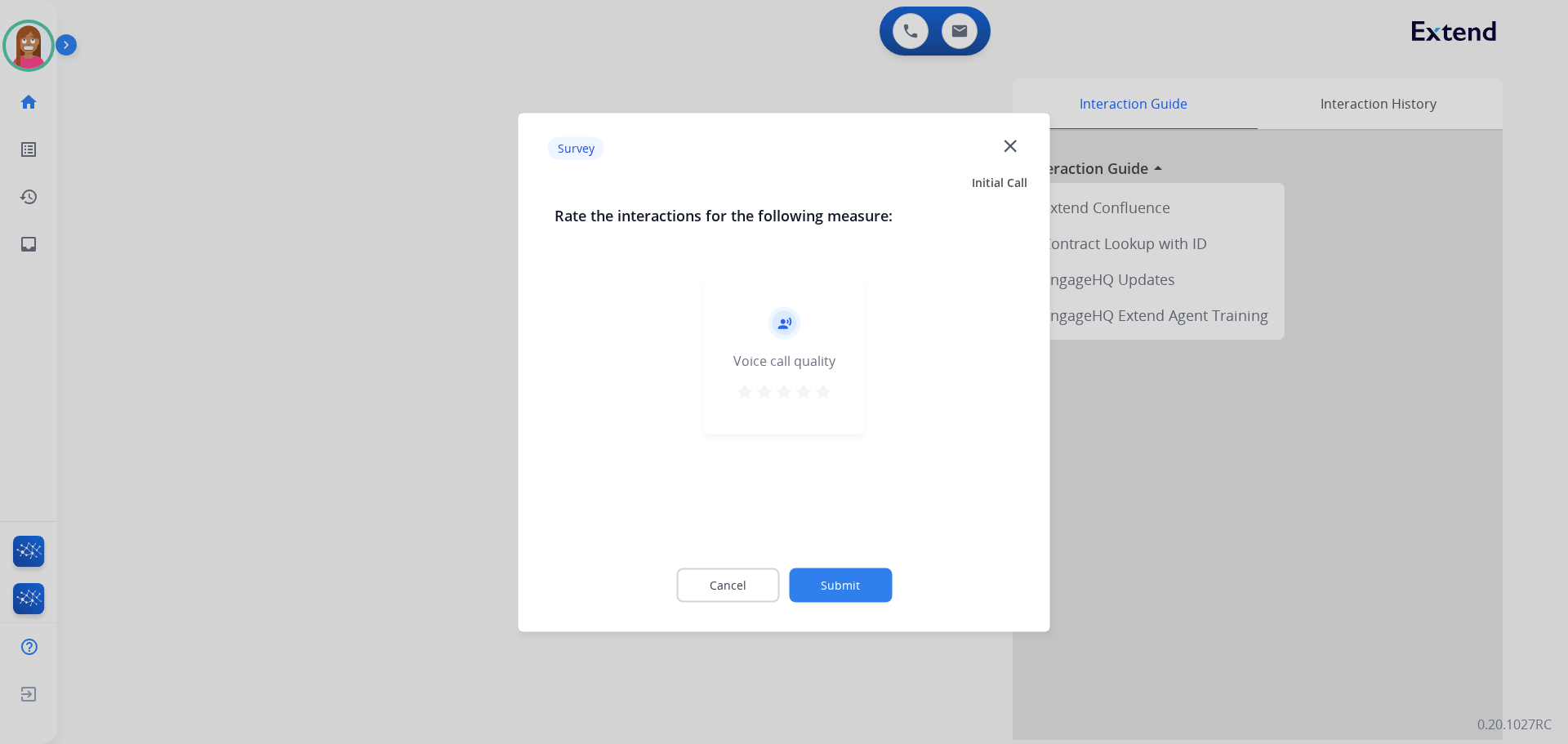
click at [1008, 147] on mat-icon "close" at bounding box center [1010, 145] width 21 height 21
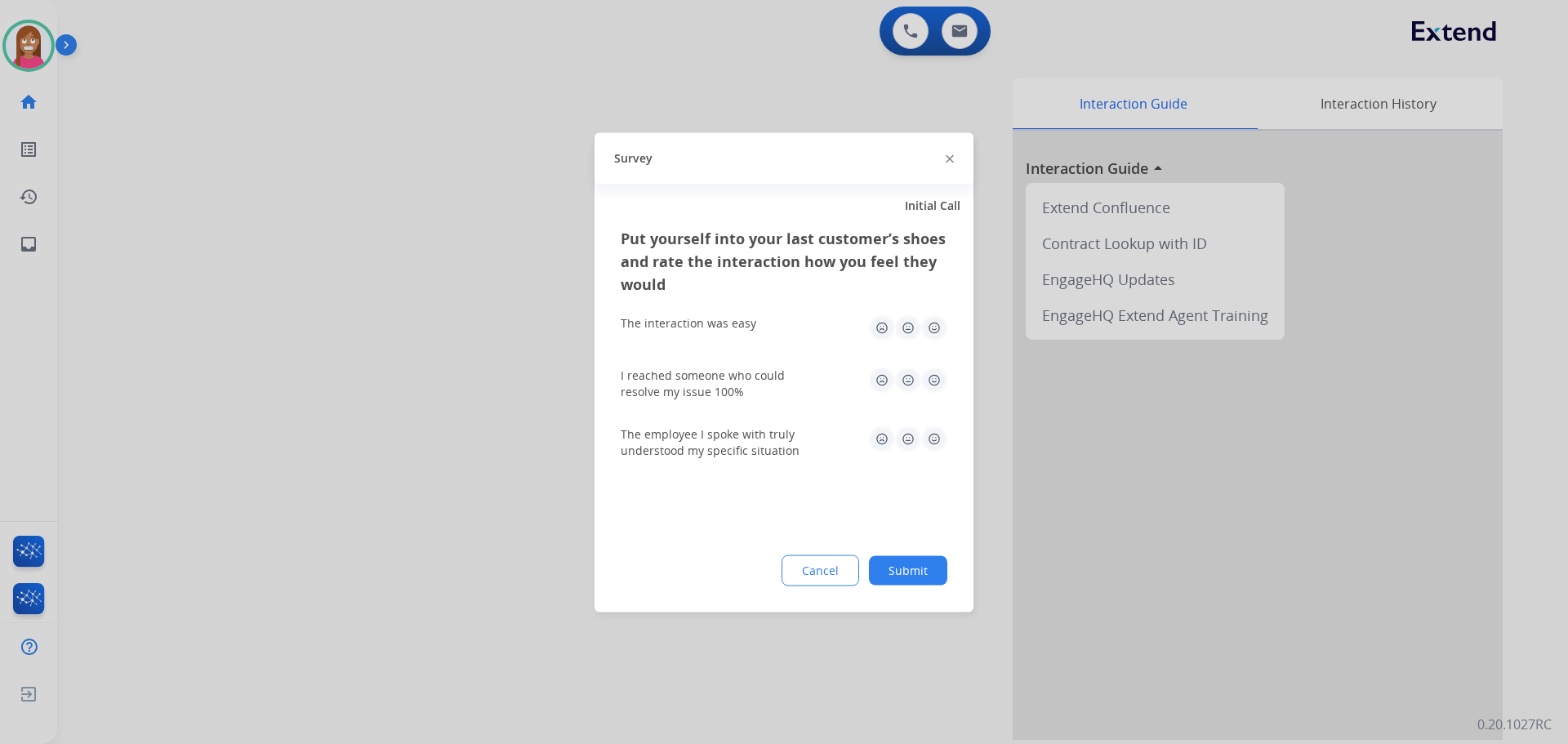
click at [948, 156] on img at bounding box center [950, 159] width 8 height 8
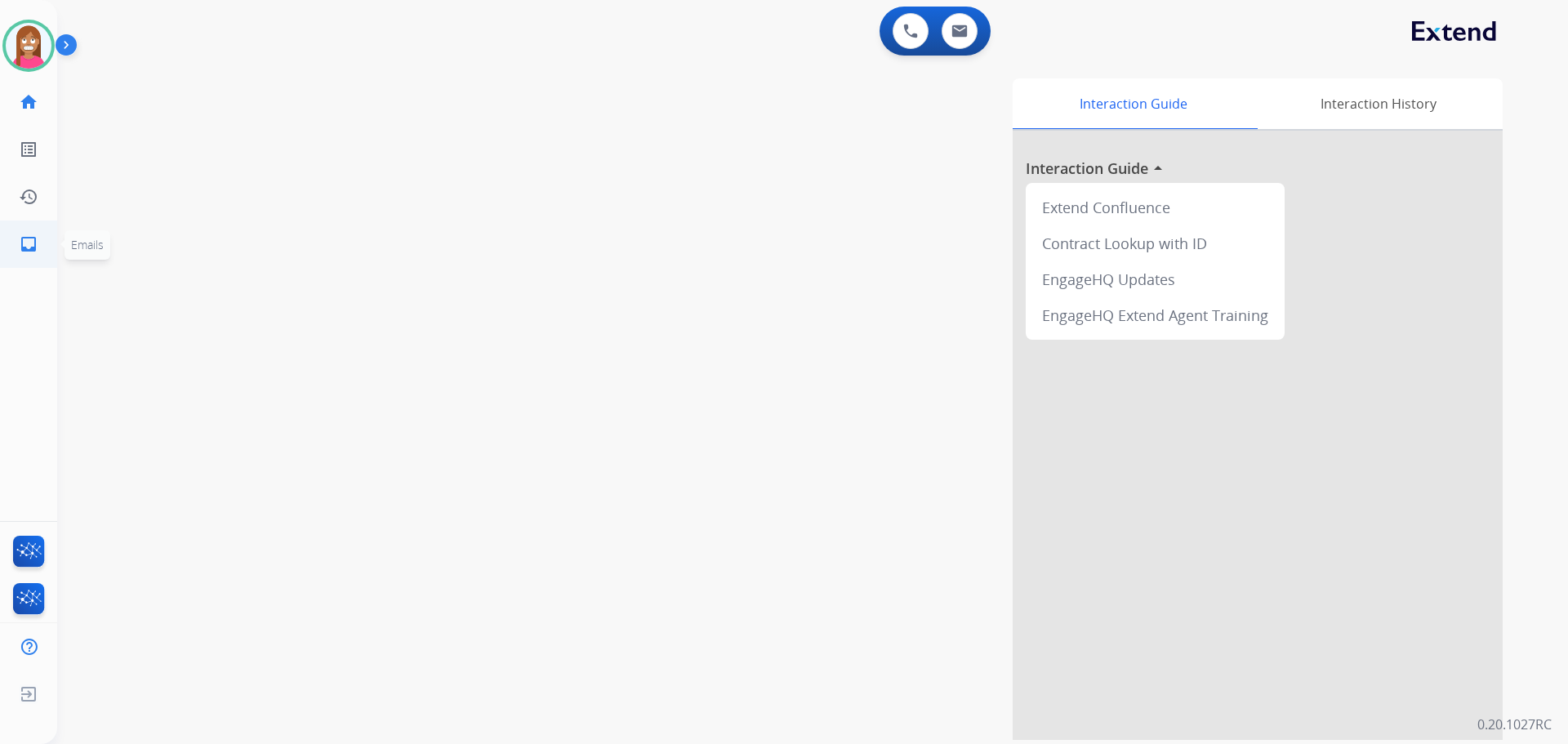
click at [28, 233] on link "inbox Emails" at bounding box center [28, 244] width 46 height 46
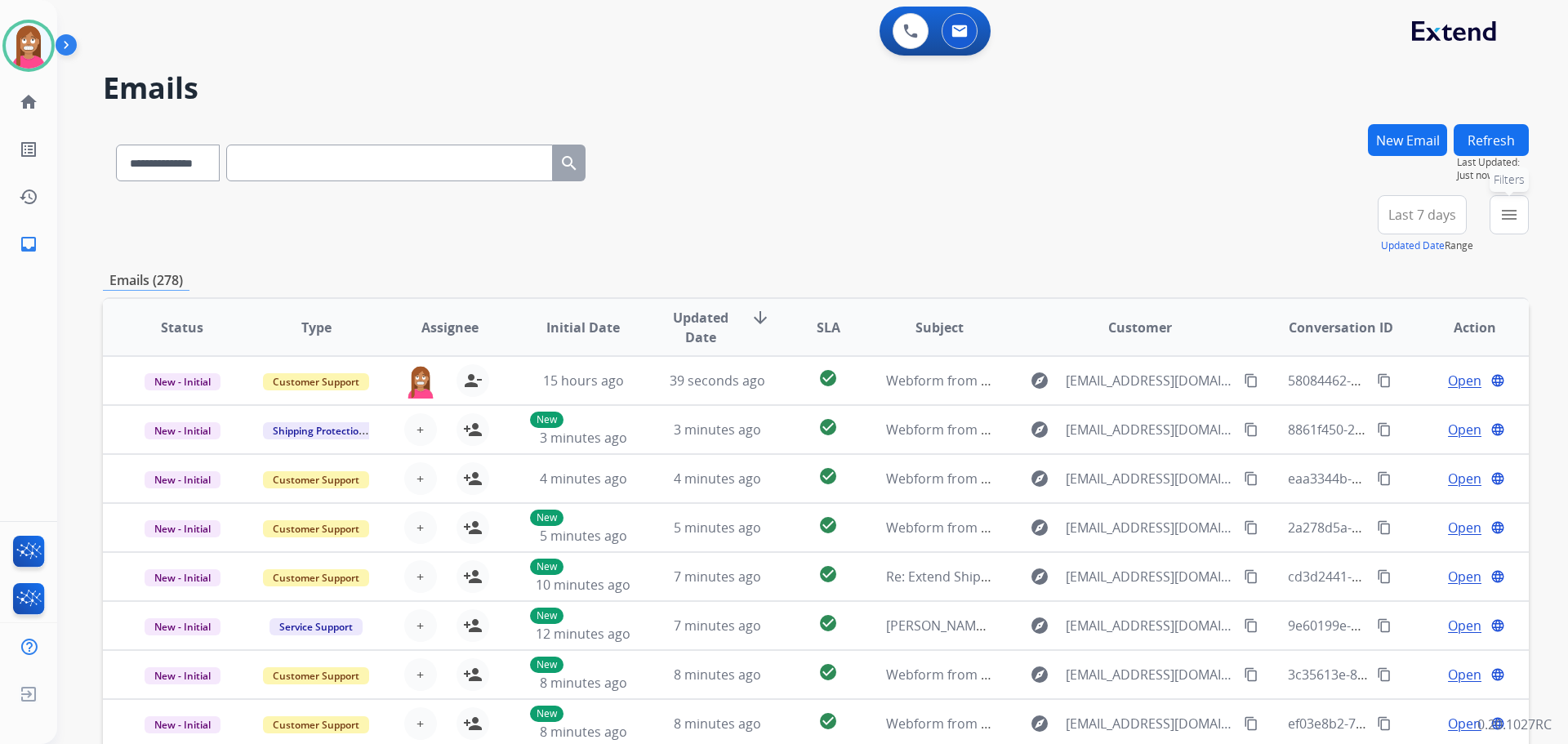
click at [1505, 209] on mat-icon "menu" at bounding box center [1509, 214] width 19 height 19
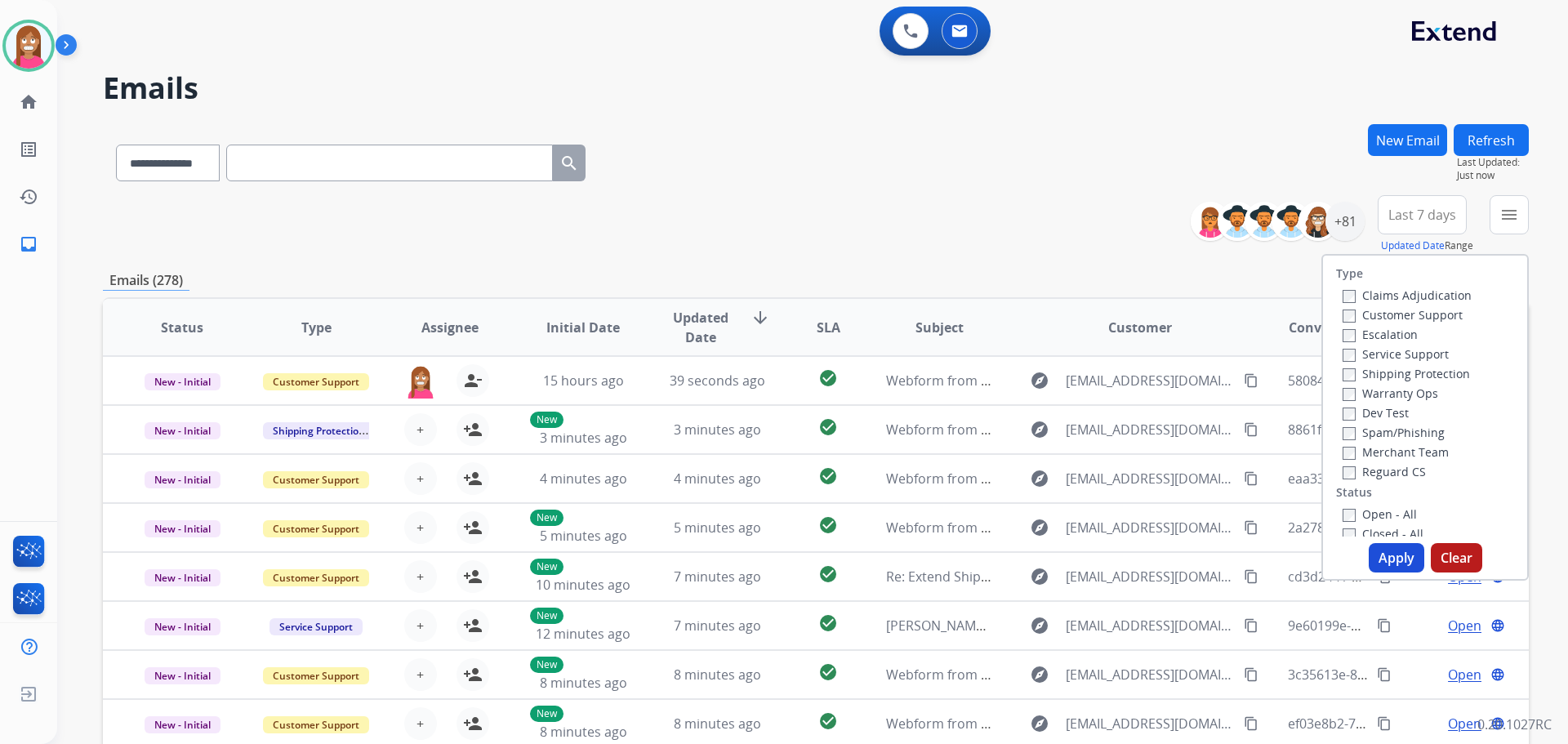
click at [1363, 315] on label "Customer Support" at bounding box center [1402, 315] width 120 height 16
click at [1376, 376] on label "Shipping Protection" at bounding box center [1407, 373] width 127 height 16
click at [1353, 464] on label "Reguard CS" at bounding box center [1385, 471] width 84 height 16
click at [1353, 508] on label "Open - All" at bounding box center [1380, 514] width 74 height 16
click at [1388, 567] on button "Apply" at bounding box center [1396, 557] width 55 height 29
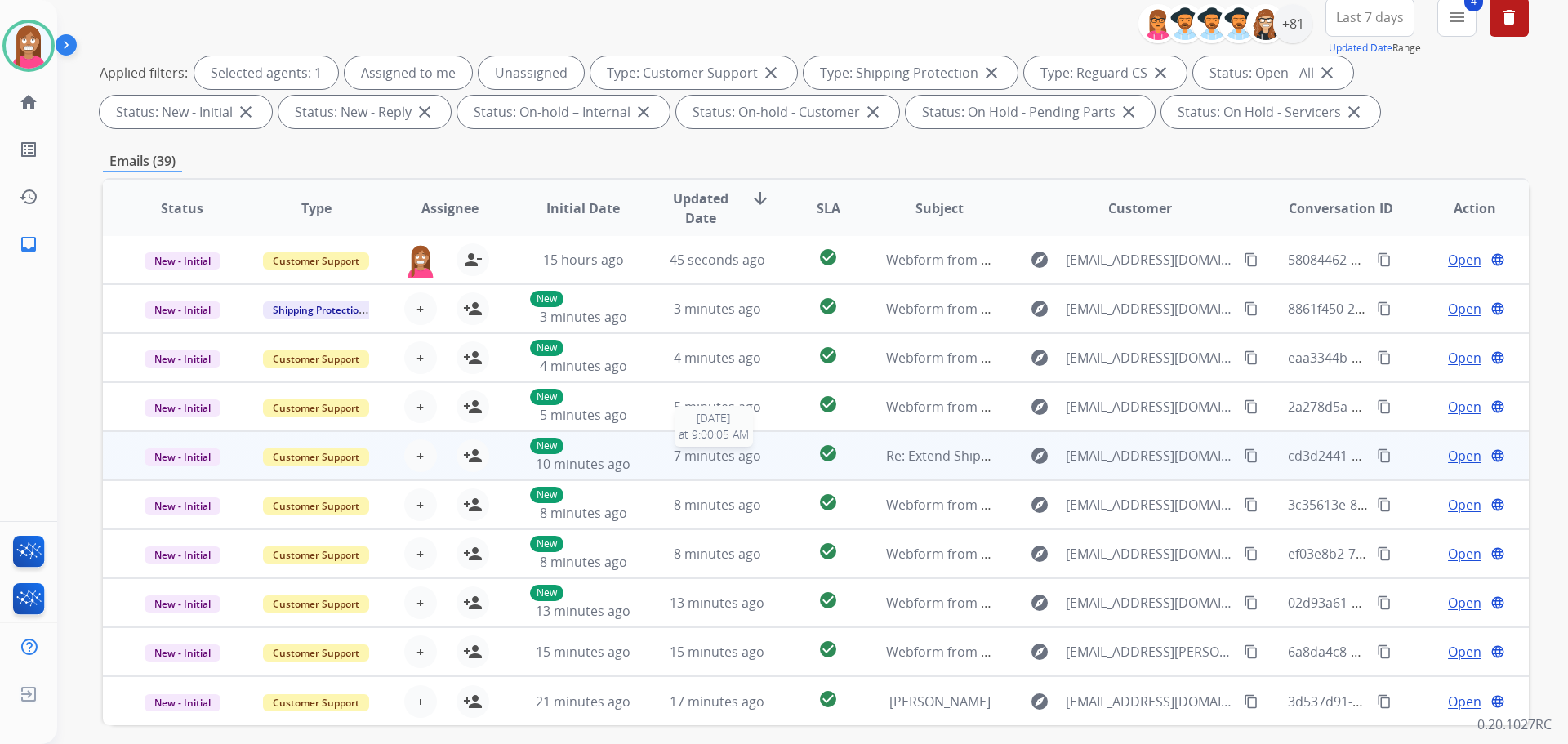
scroll to position [264, 0]
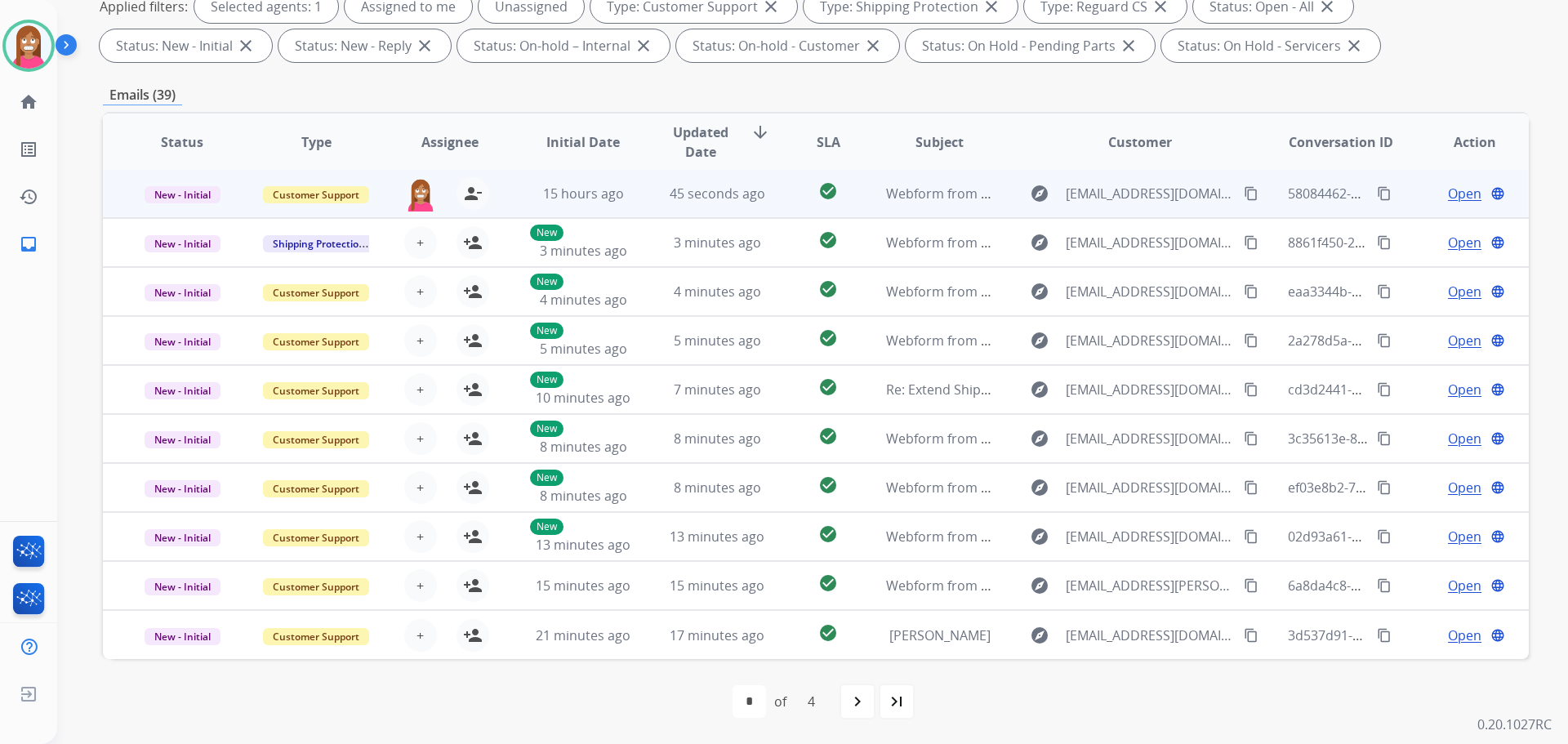
click at [638, 192] on td "45 seconds ago" at bounding box center [705, 193] width 134 height 49
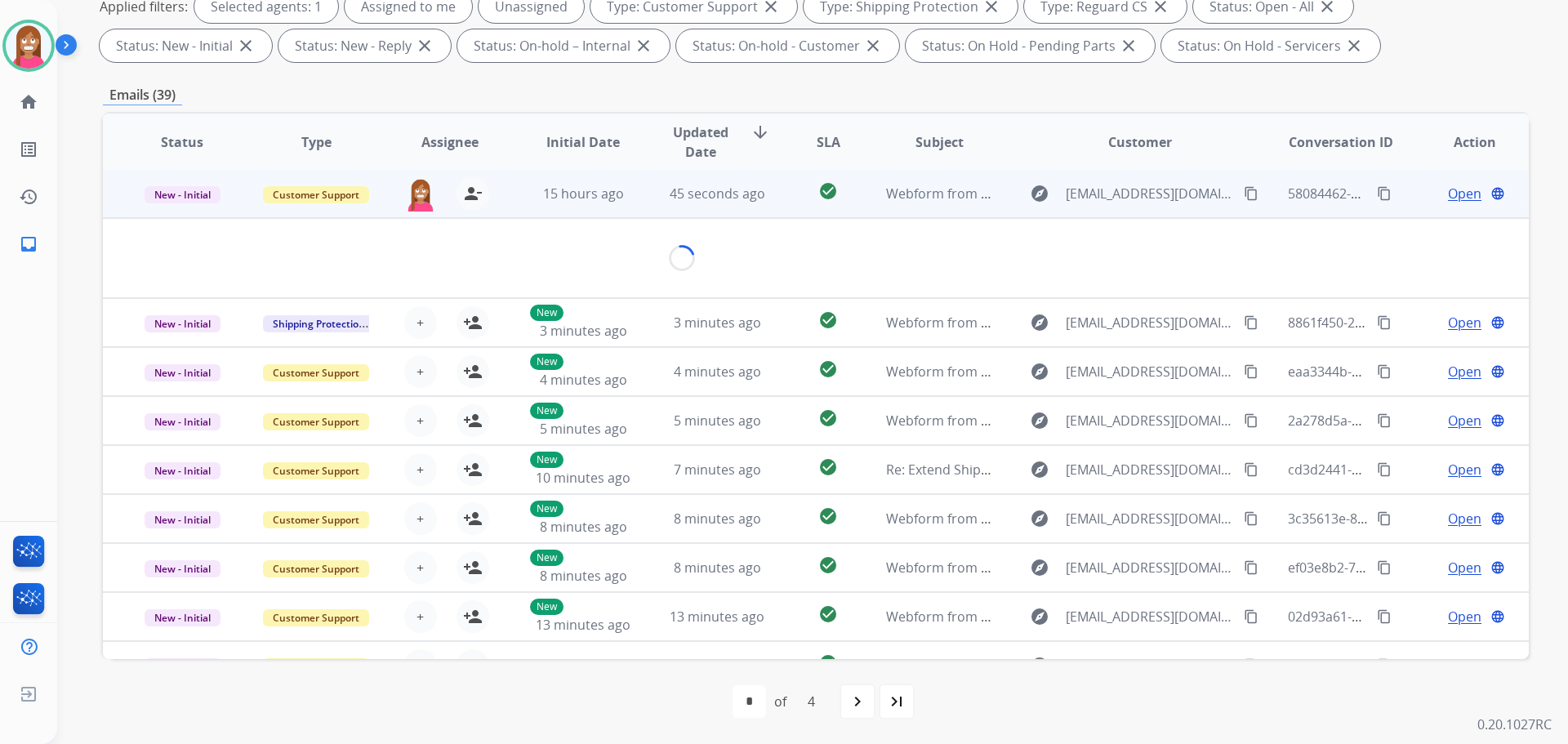
scroll to position [0, 0]
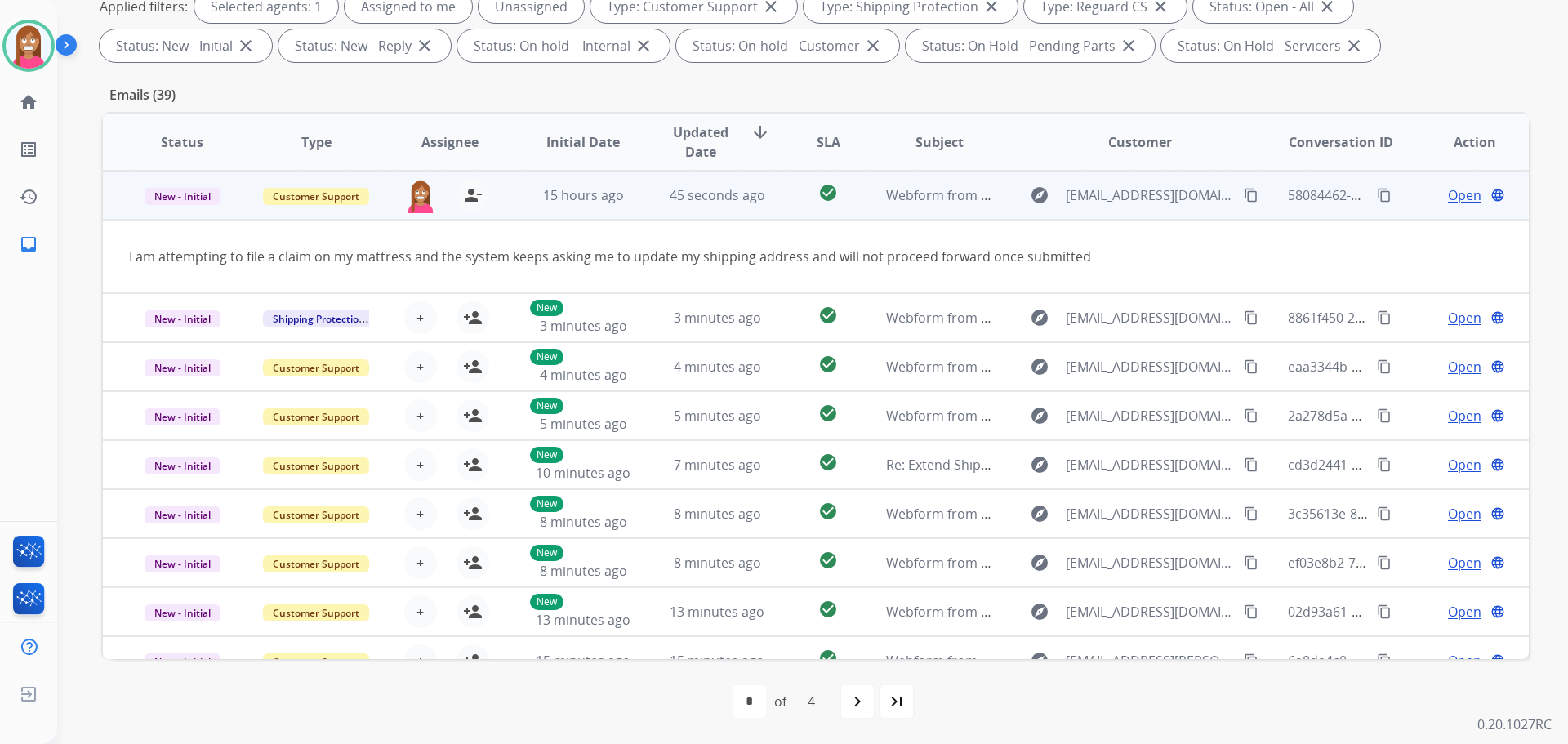
click at [1449, 194] on span "Open" at bounding box center [1464, 195] width 33 height 19
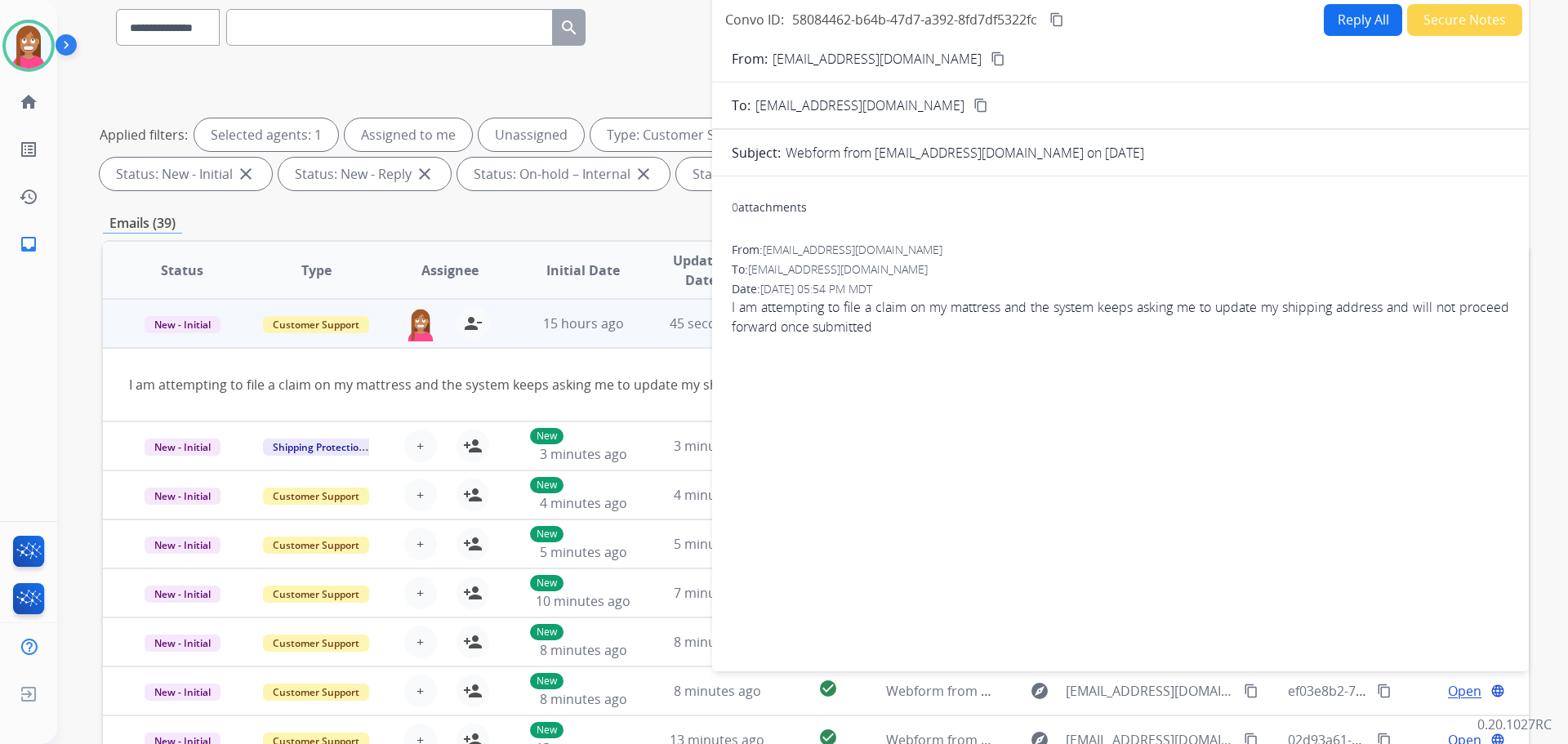
scroll to position [18, 0]
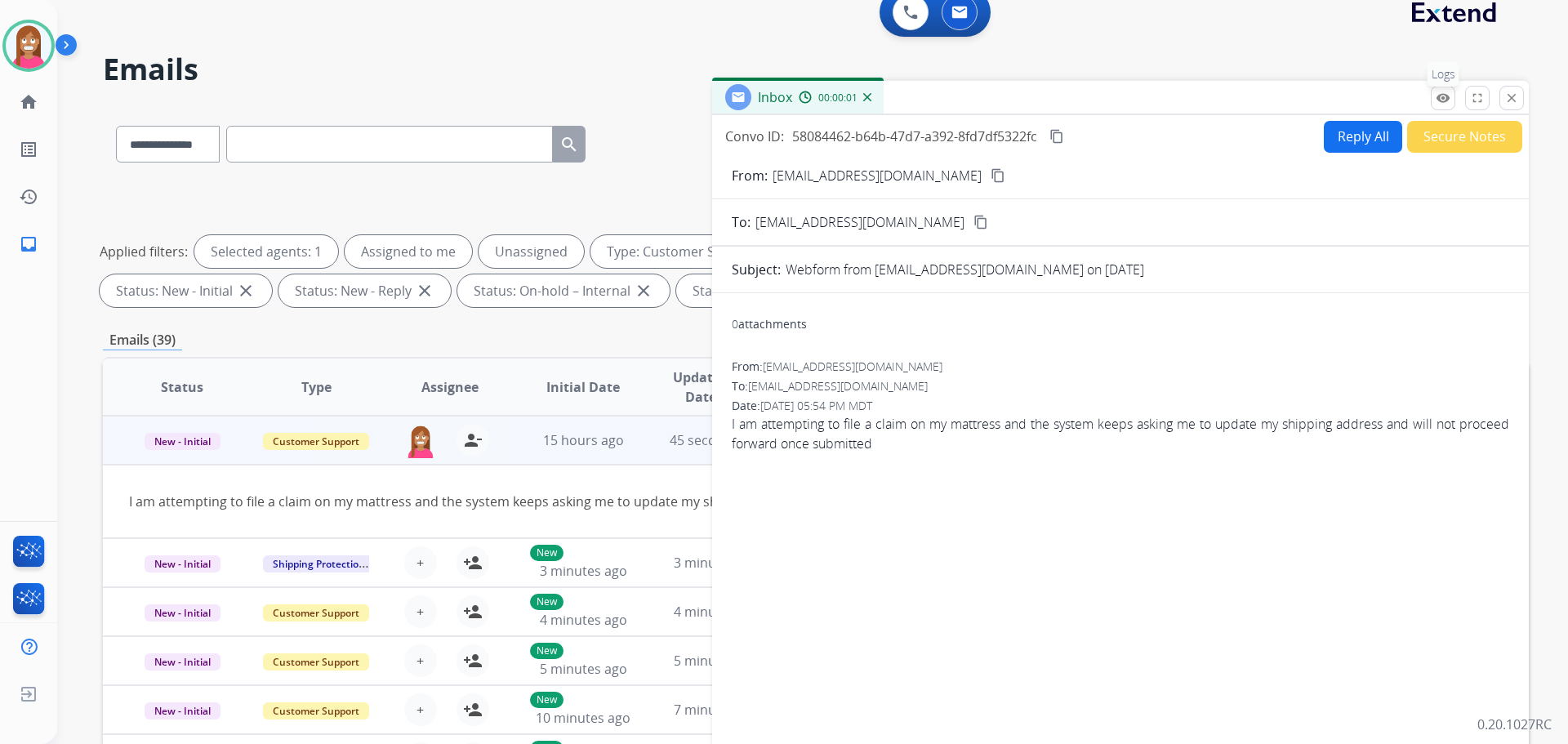
click at [1444, 104] on mat-icon "remove_red_eye" at bounding box center [1443, 98] width 15 height 15
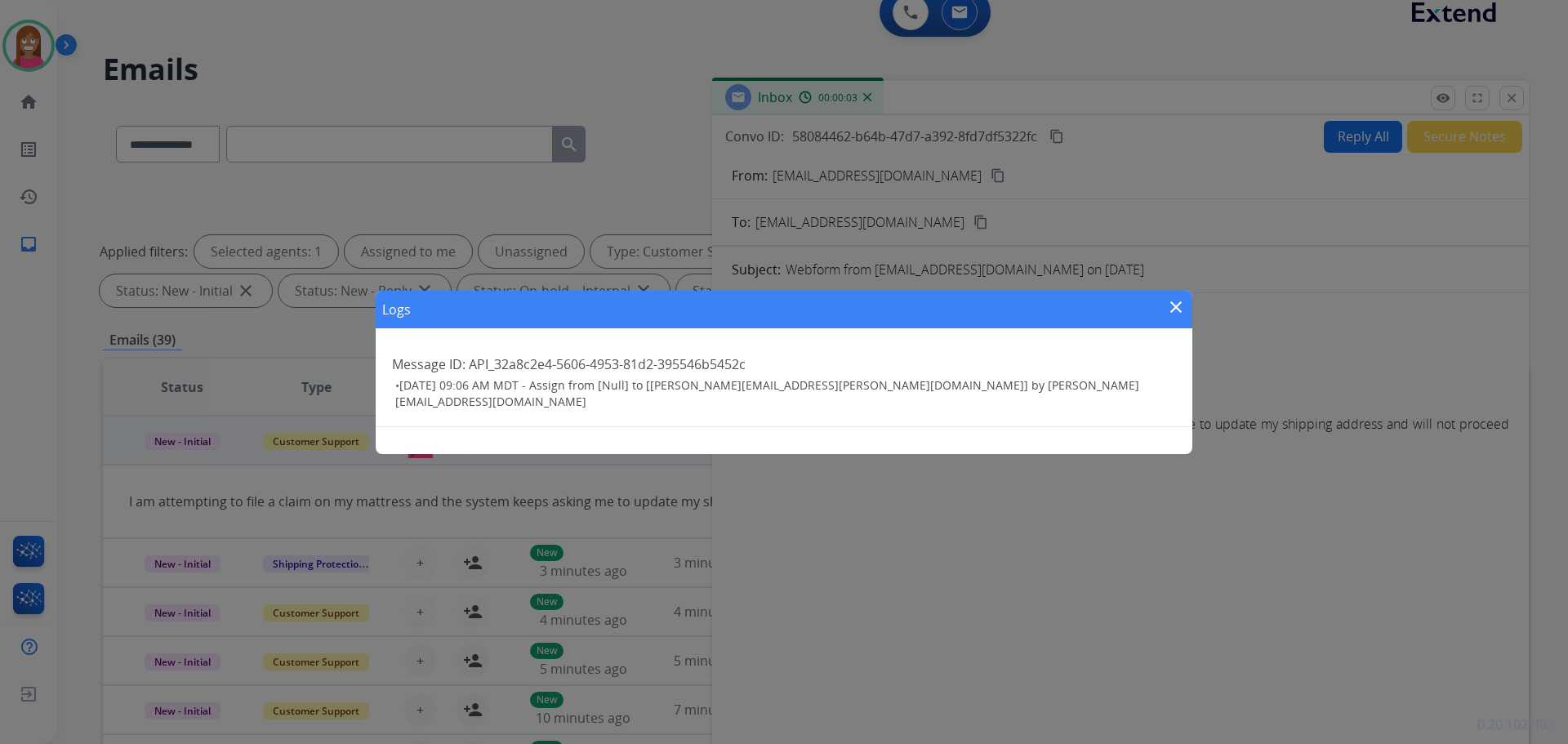
click at [1173, 304] on mat-icon "close" at bounding box center [1176, 306] width 19 height 19
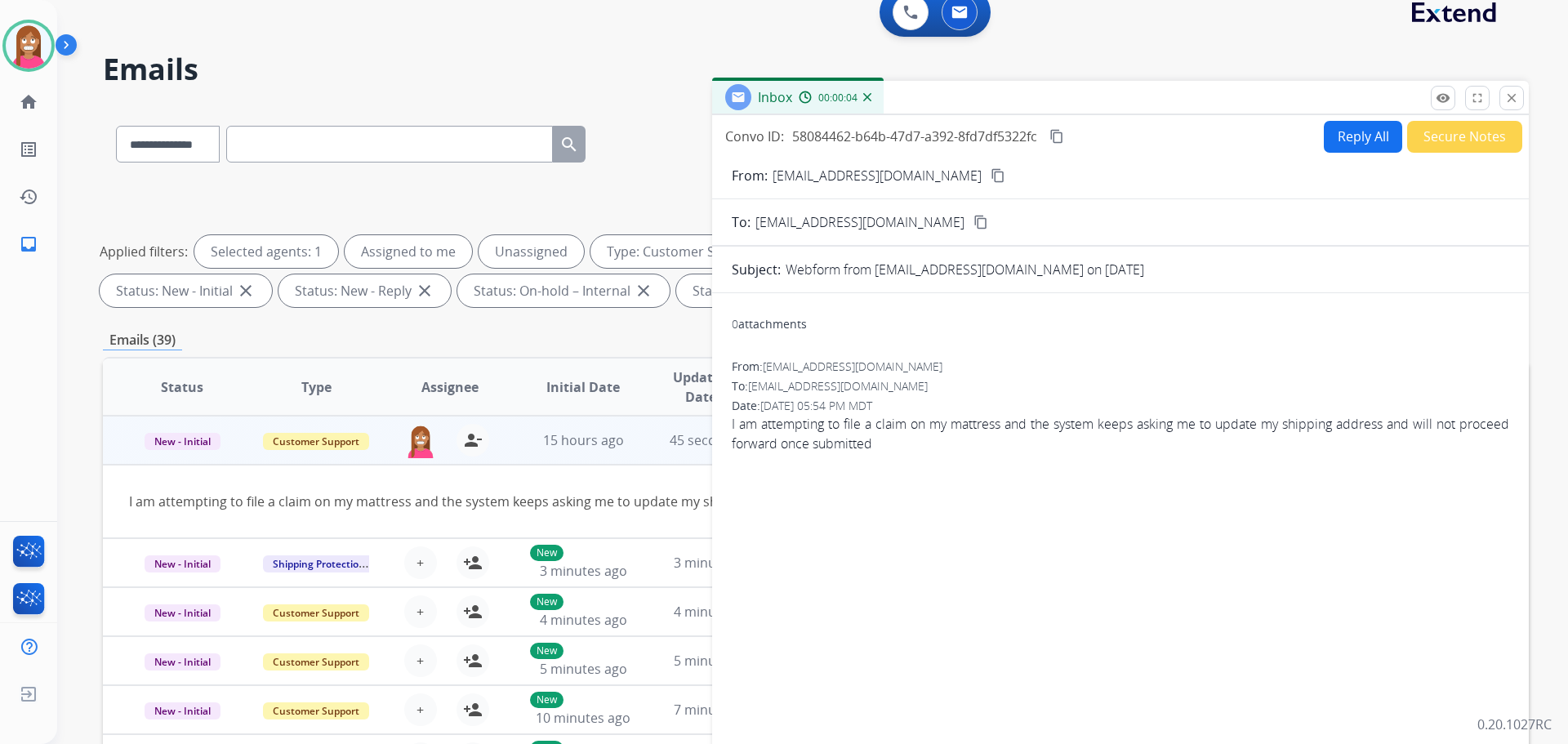
drag, startPoint x: 1516, startPoint y: 96, endPoint x: 1486, endPoint y: 155, distance: 66.2
click at [1514, 96] on mat-icon "close" at bounding box center [1512, 98] width 15 height 15
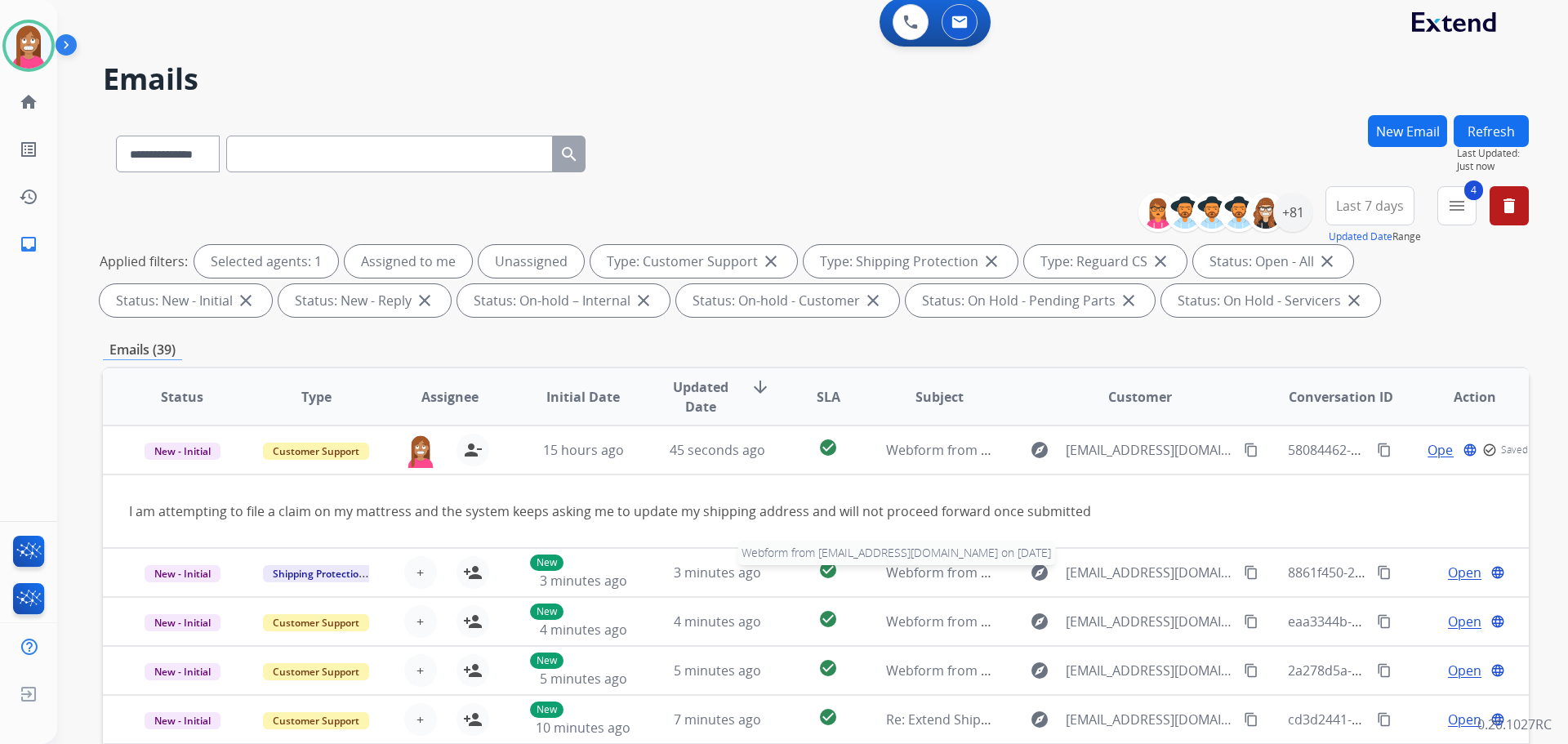
scroll to position [0, 0]
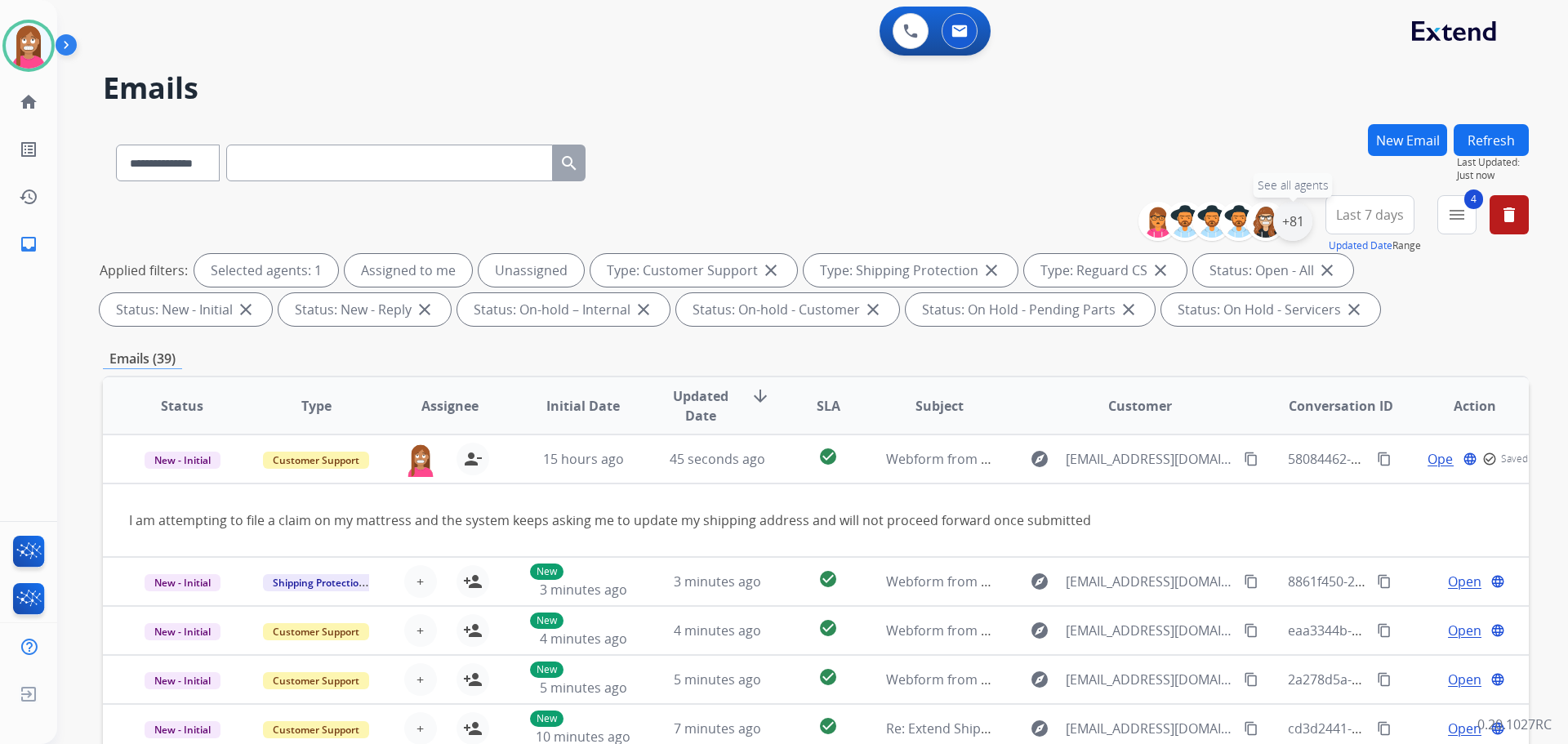
click at [1286, 218] on div "+81" at bounding box center [1293, 221] width 39 height 39
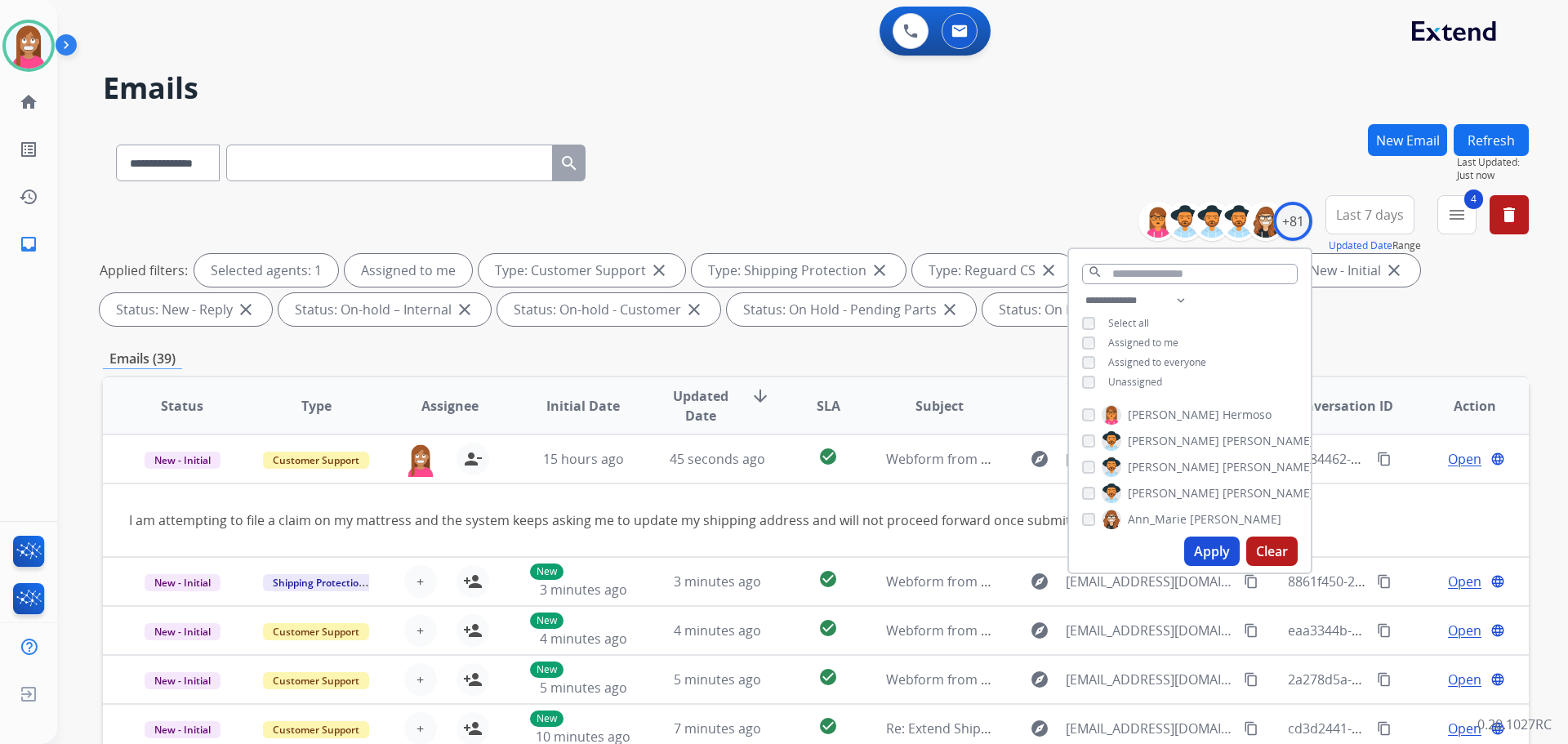
click at [1210, 546] on button "Apply" at bounding box center [1212, 551] width 55 height 29
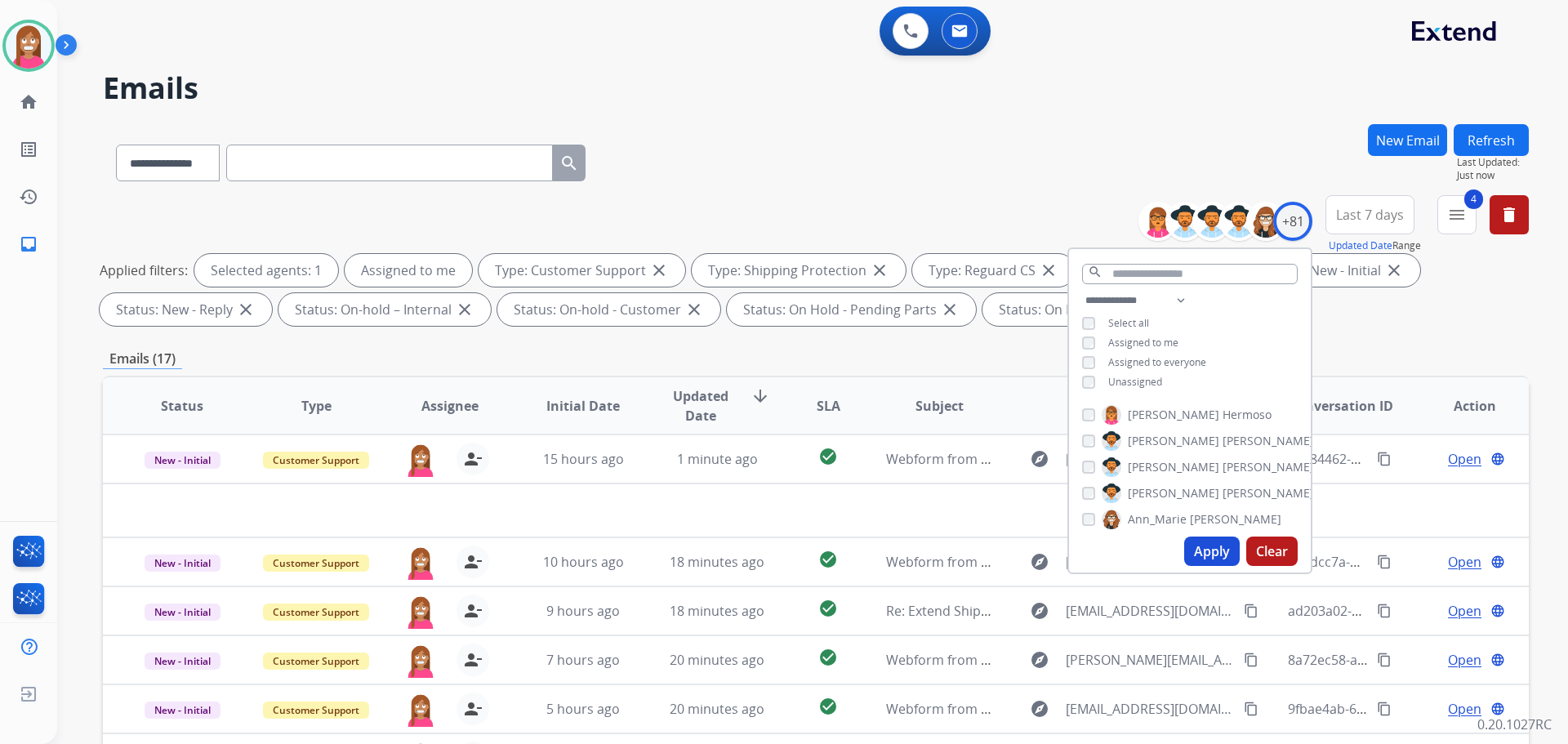
click at [725, 150] on div "**********" at bounding box center [816, 159] width 1426 height 71
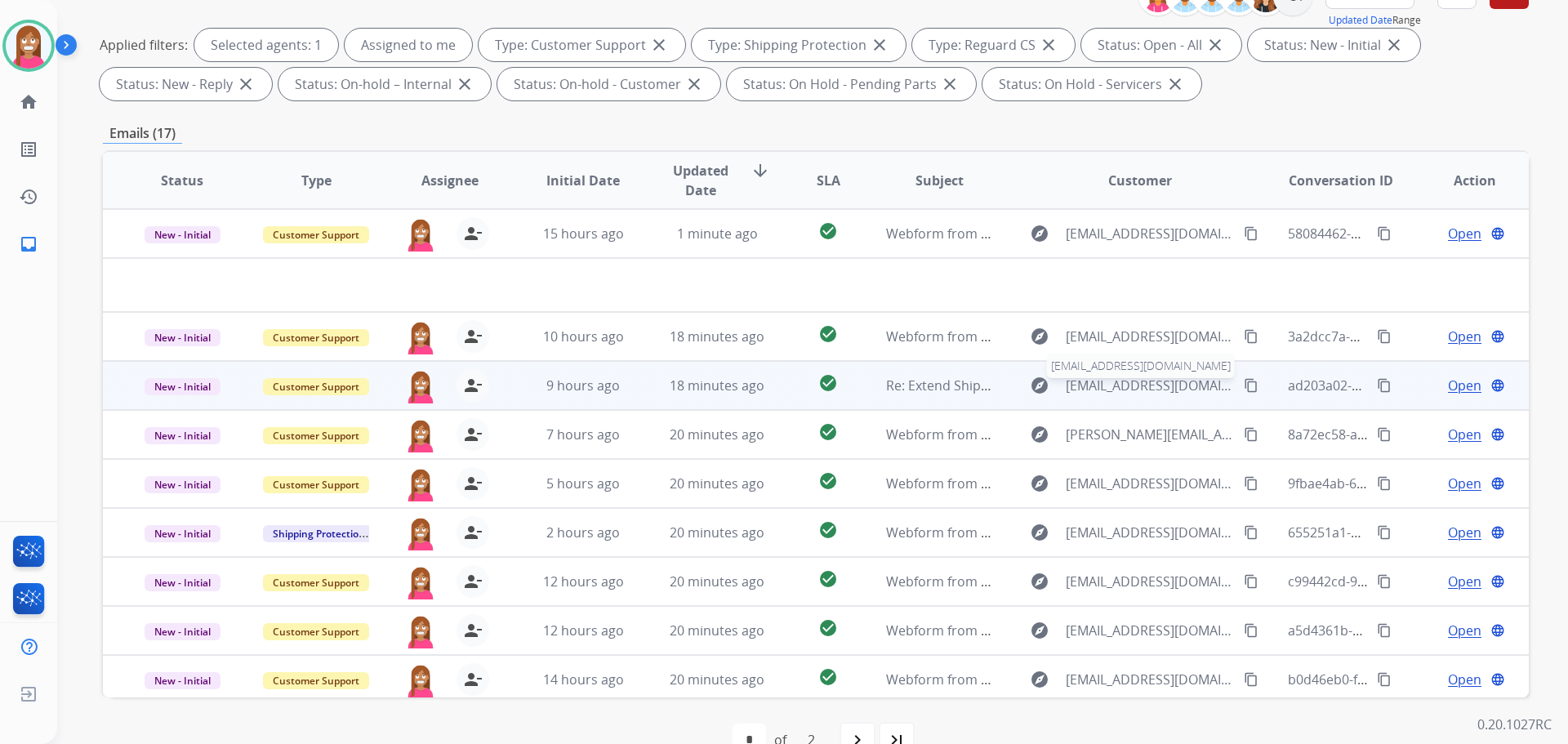
scroll to position [163, 0]
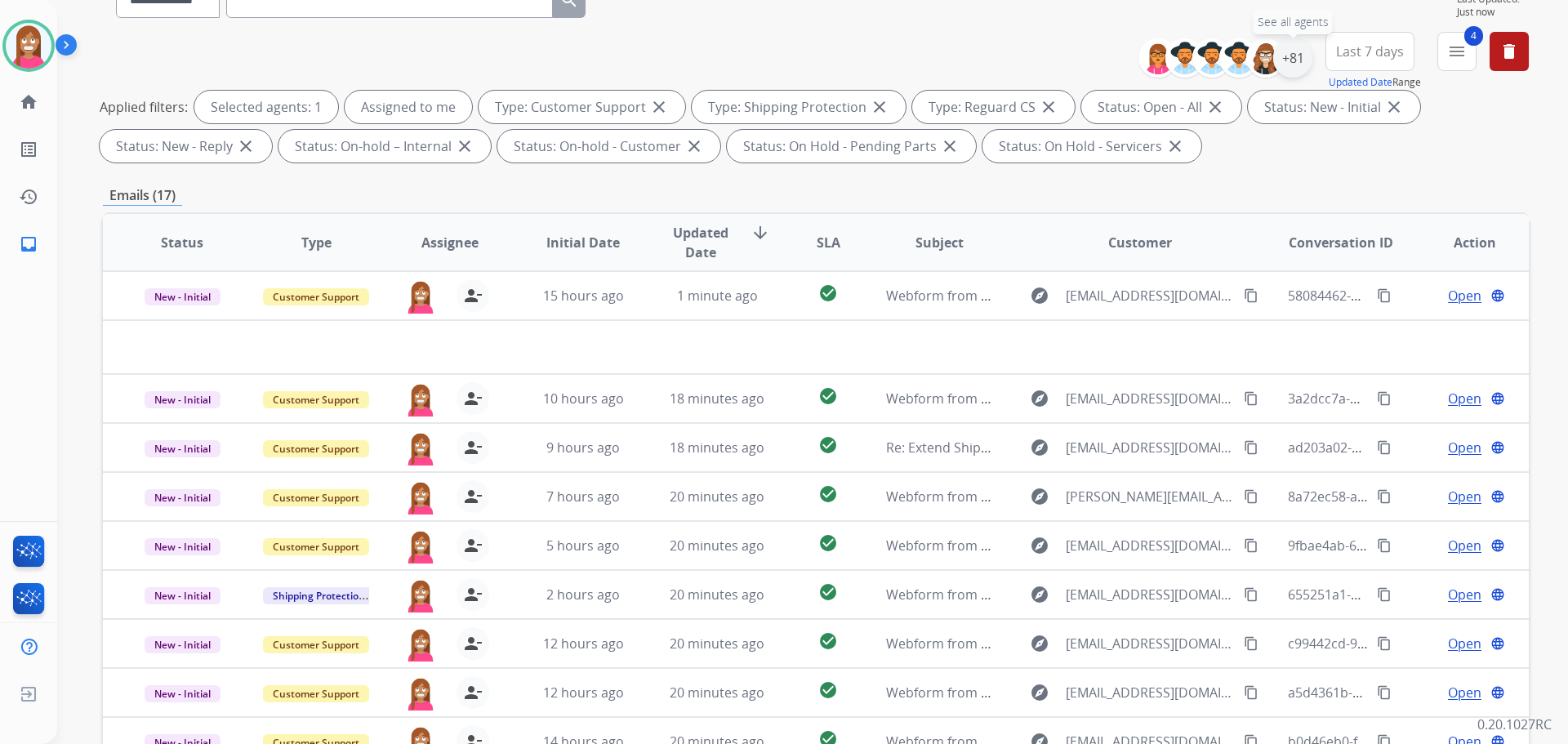
click at [1289, 61] on div "+81" at bounding box center [1293, 58] width 39 height 39
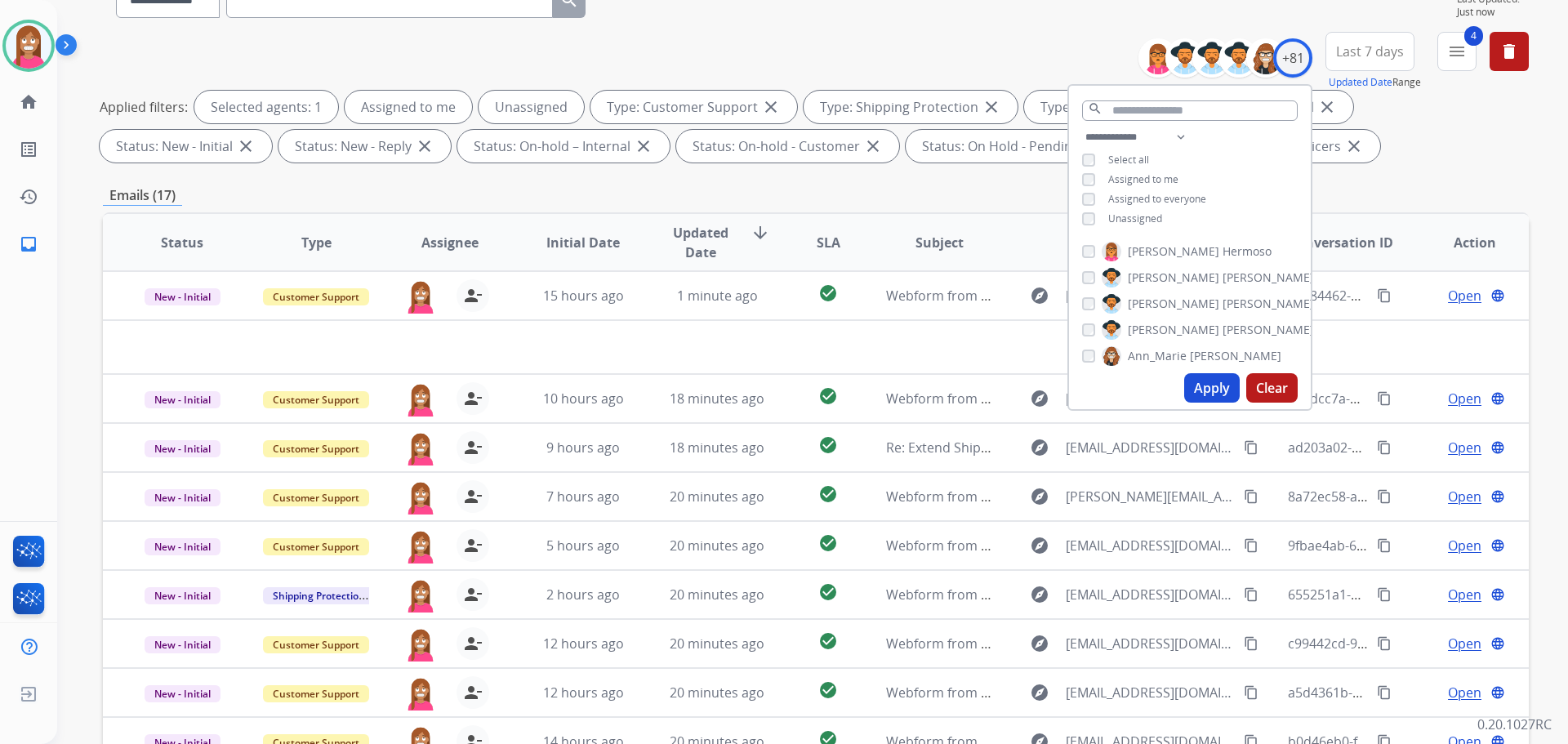
click at [1192, 390] on button "Apply" at bounding box center [1212, 387] width 55 height 29
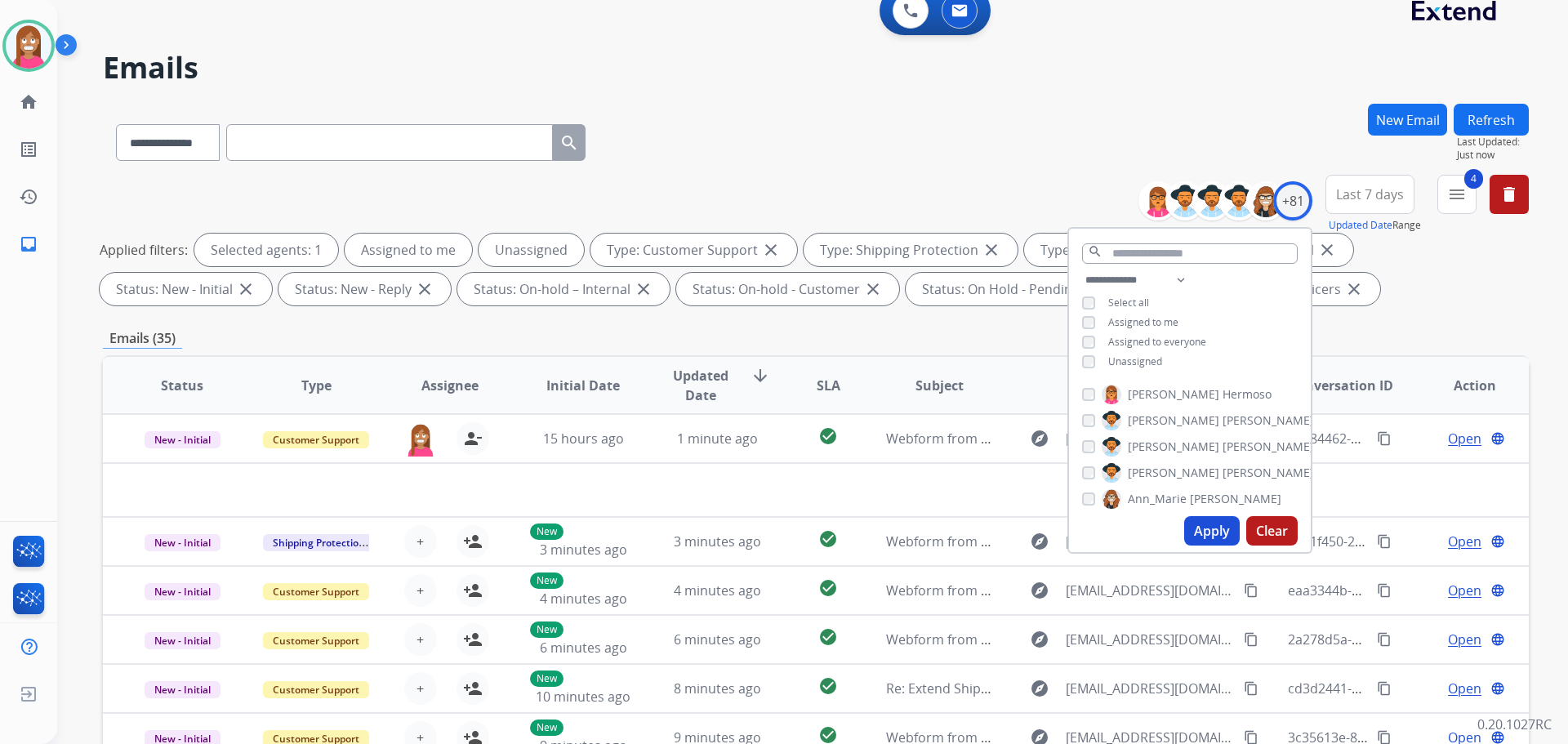
scroll to position [82, 0]
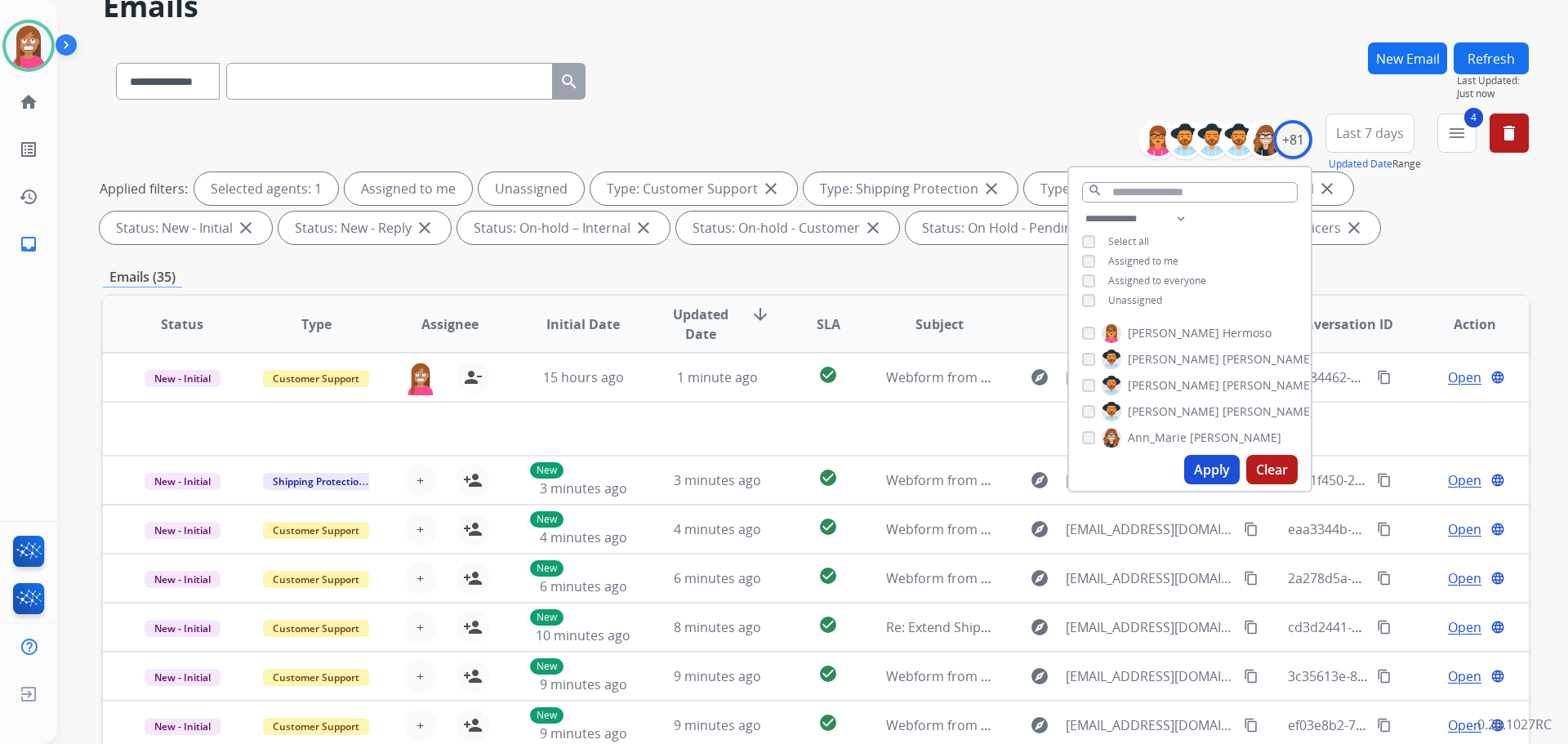
click at [804, 136] on div "**********" at bounding box center [816, 182] width 1426 height 137
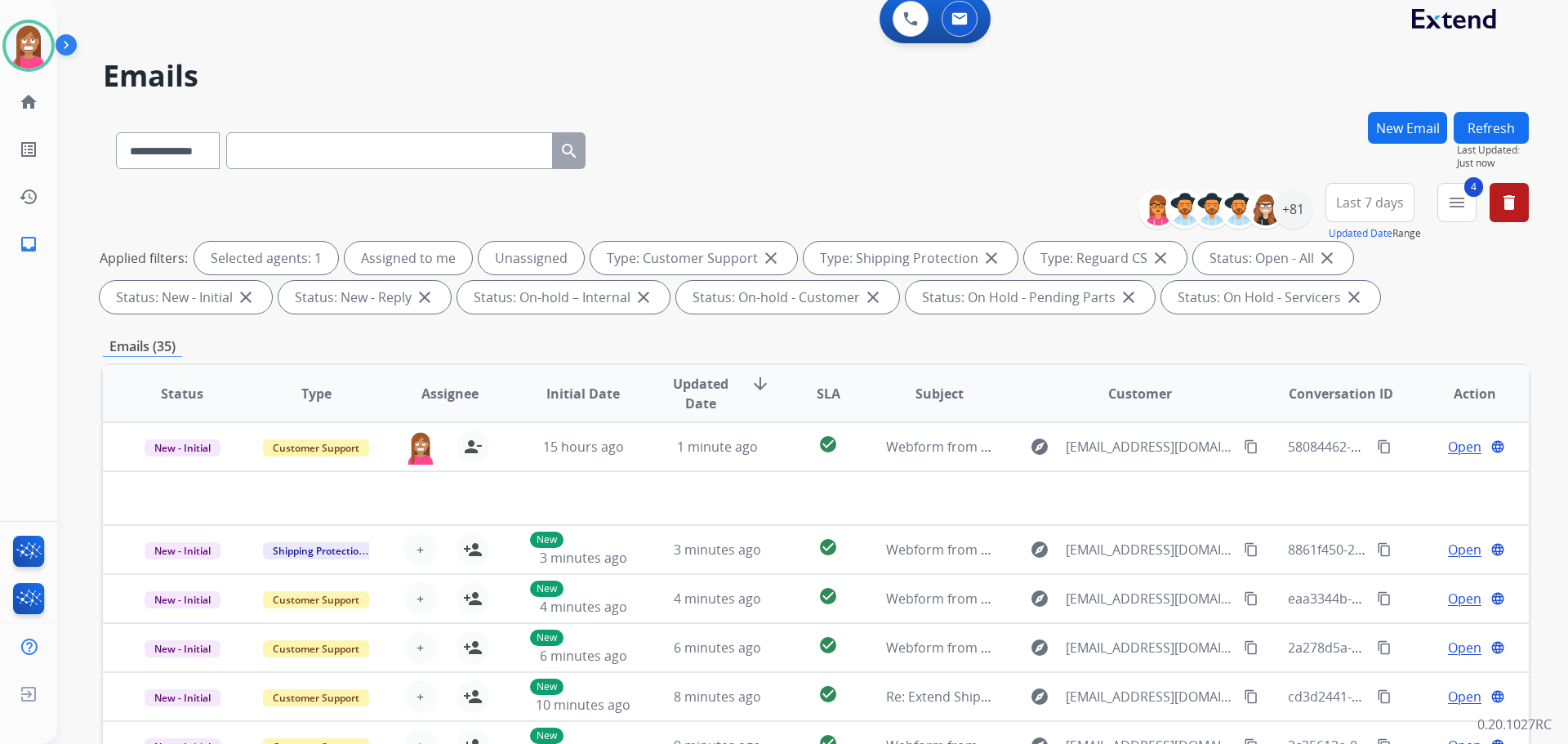
scroll to position [0, 0]
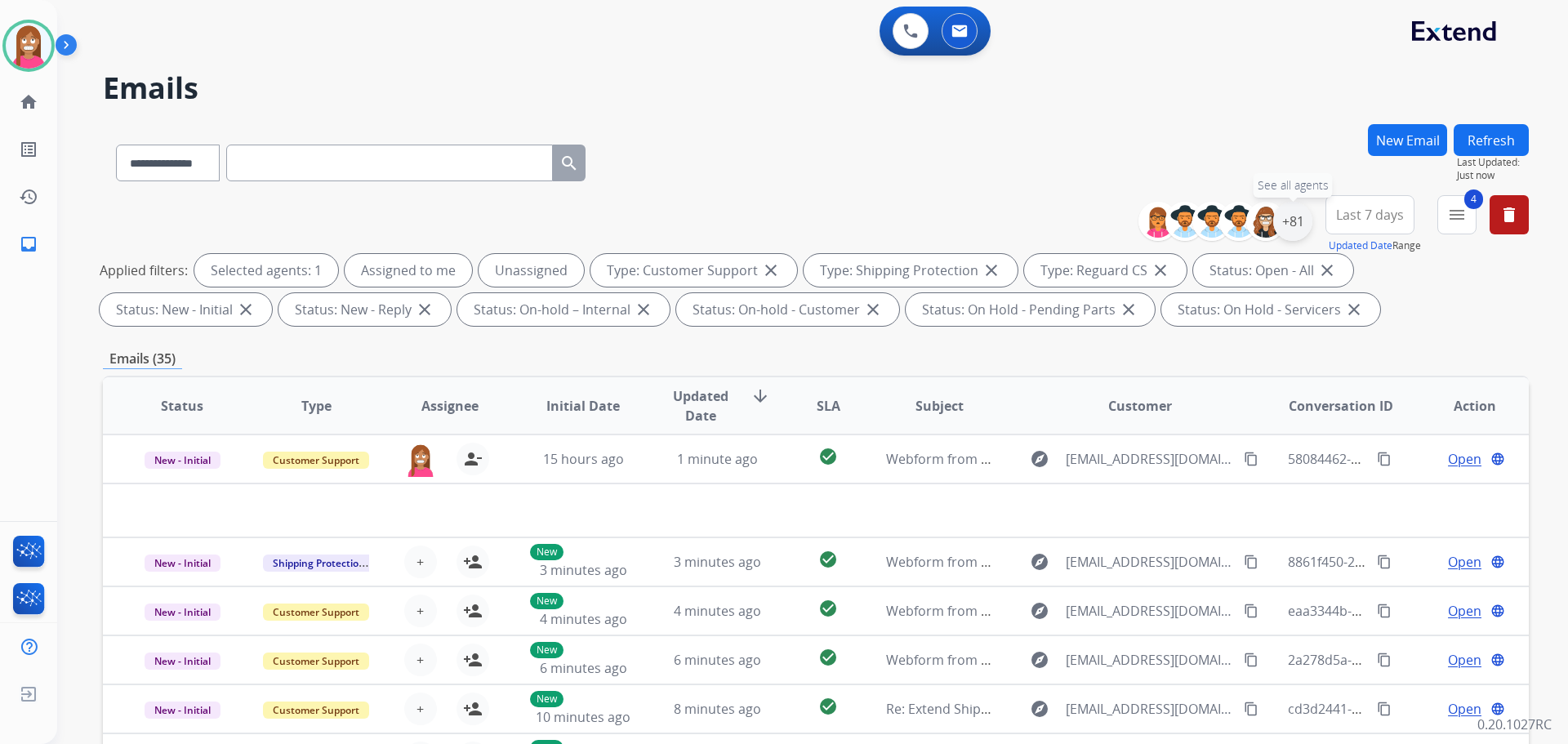
click at [1293, 222] on div "+81" at bounding box center [1293, 221] width 39 height 39
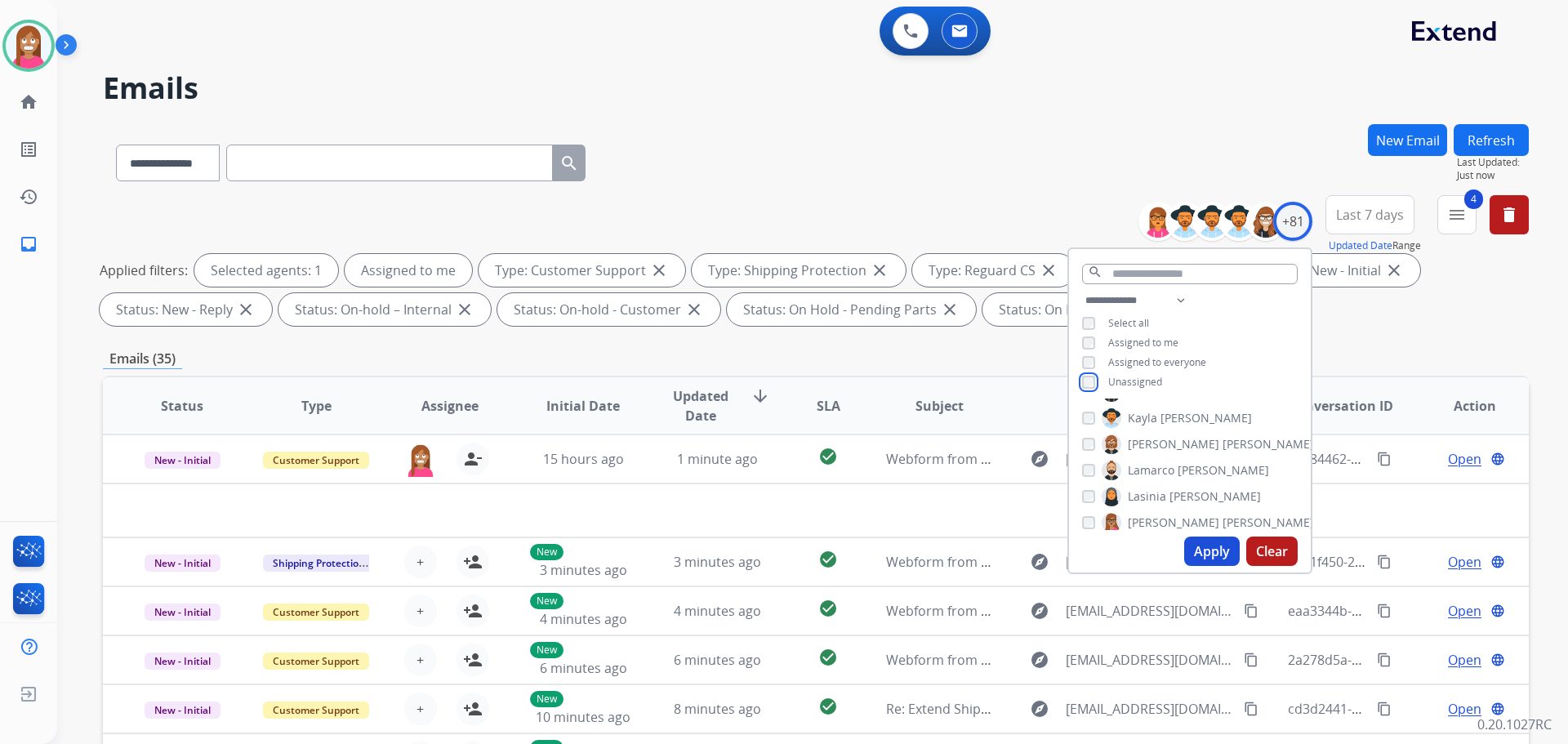
scroll to position [1143, 0]
click at [1222, 422] on span "[PERSON_NAME]" at bounding box center [1268, 422] width 91 height 17
click at [1199, 552] on button "Apply" at bounding box center [1212, 551] width 55 height 29
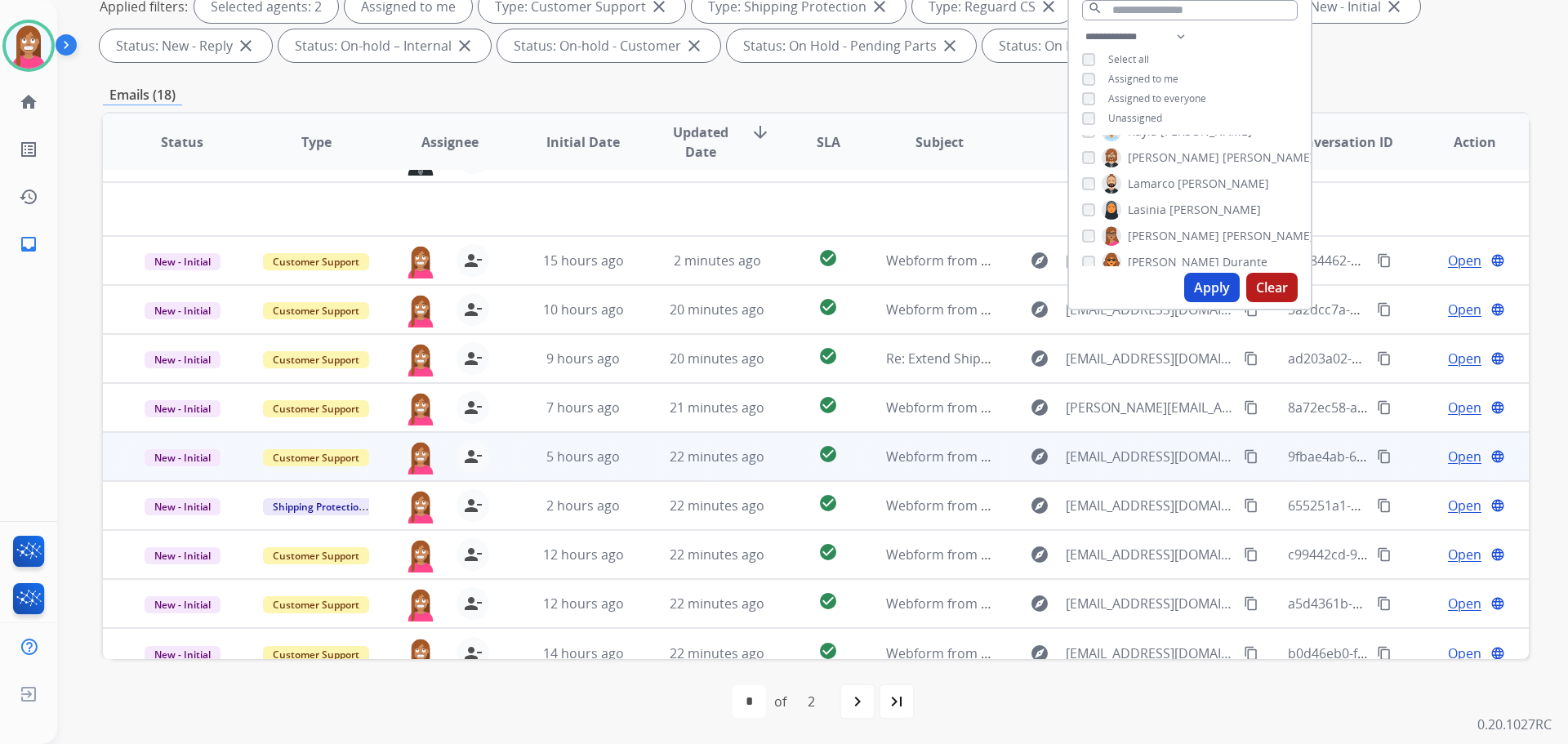
scroll to position [55, 0]
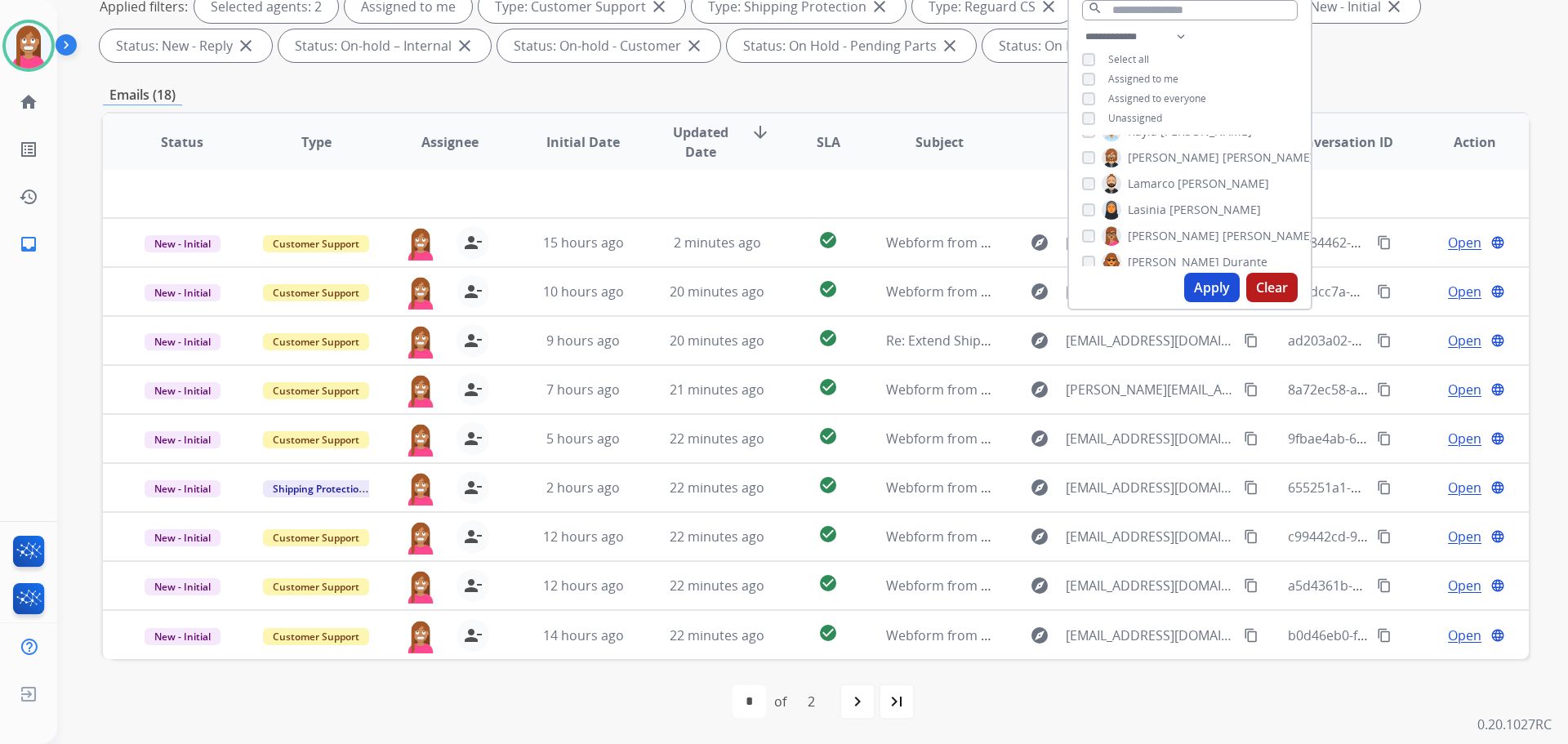
click at [612, 707] on div "first_page navigate_before * * of 2 navigate_next last_page" at bounding box center [816, 701] width 1426 height 33
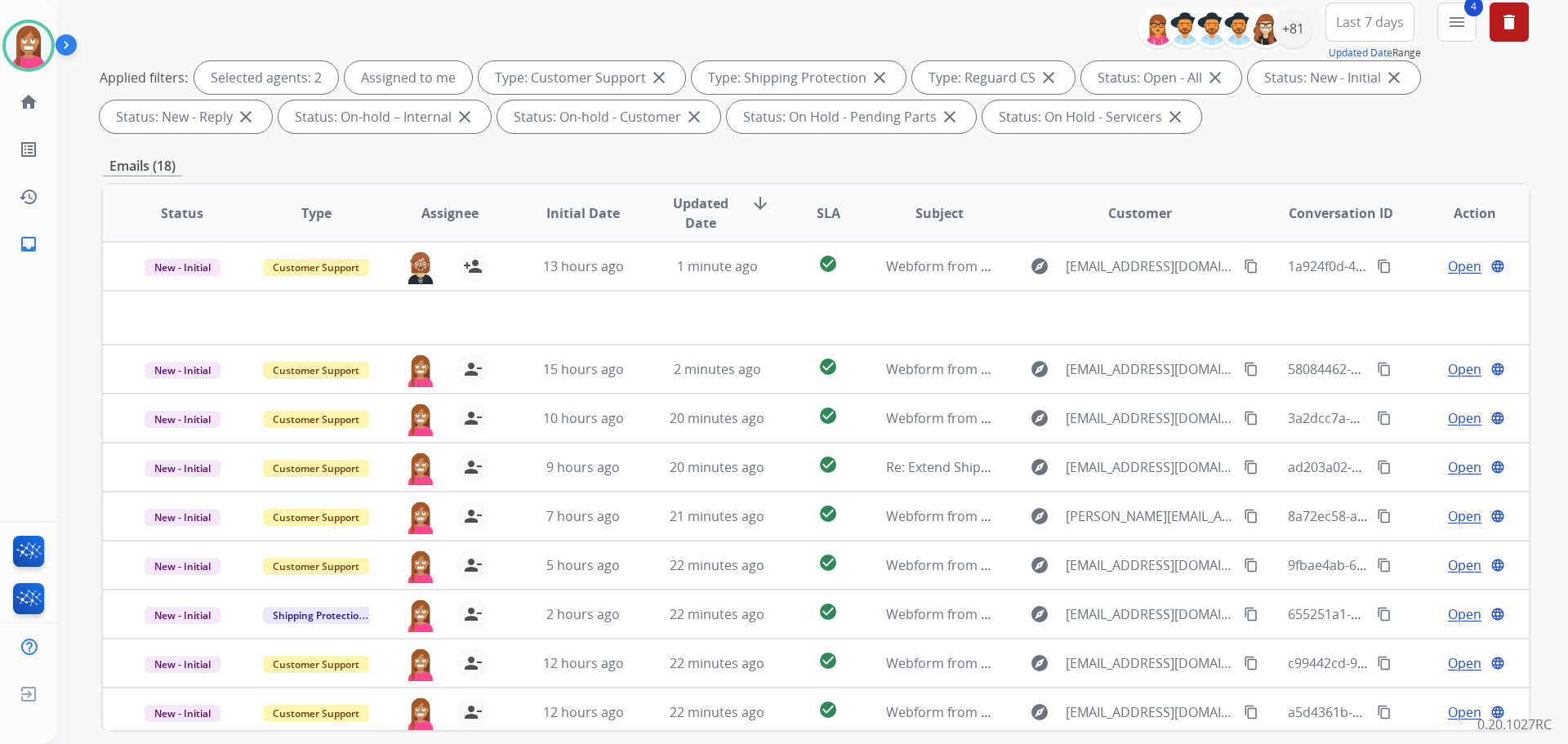
scroll to position [100, 0]
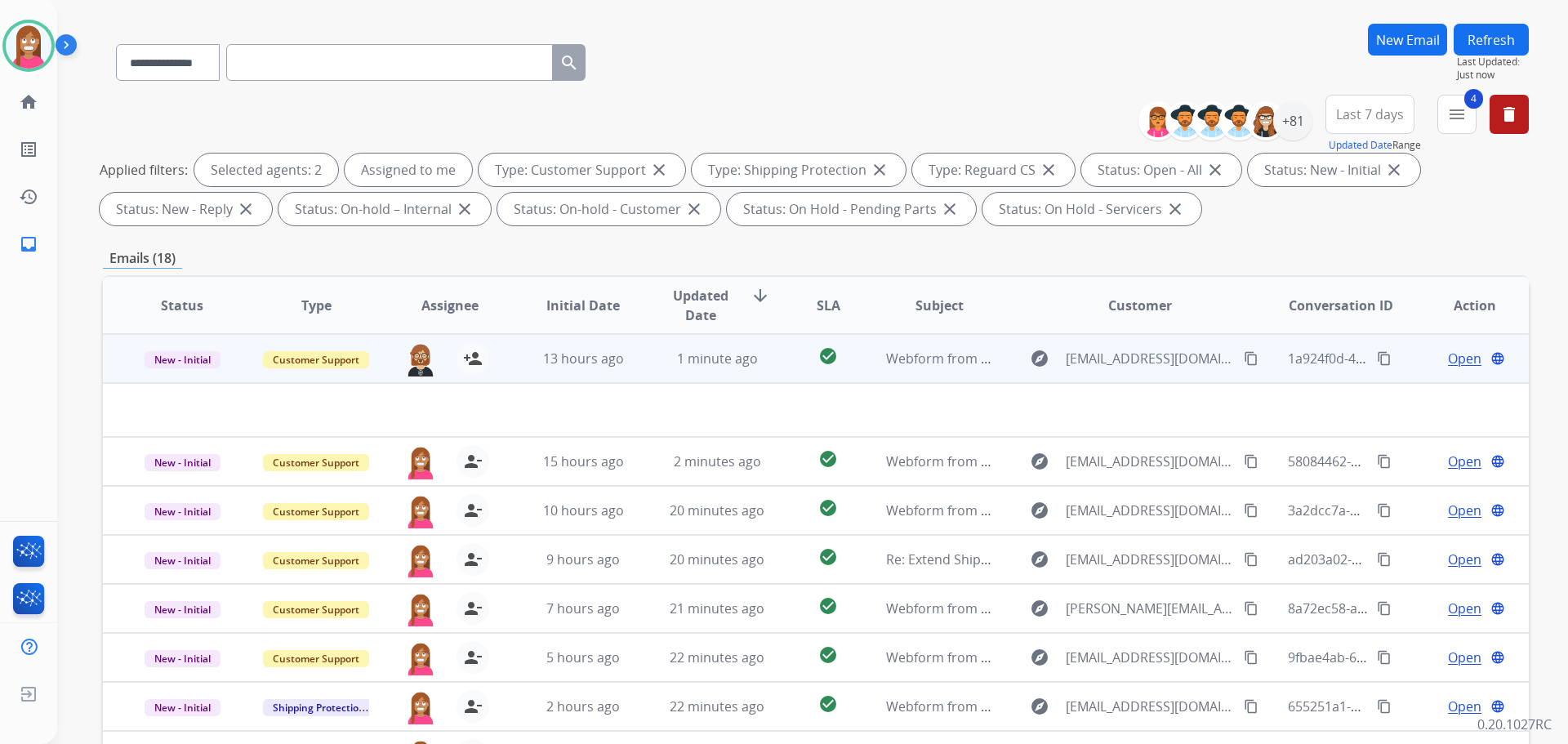
click at [1448, 358] on span "Open" at bounding box center [1464, 358] width 33 height 19
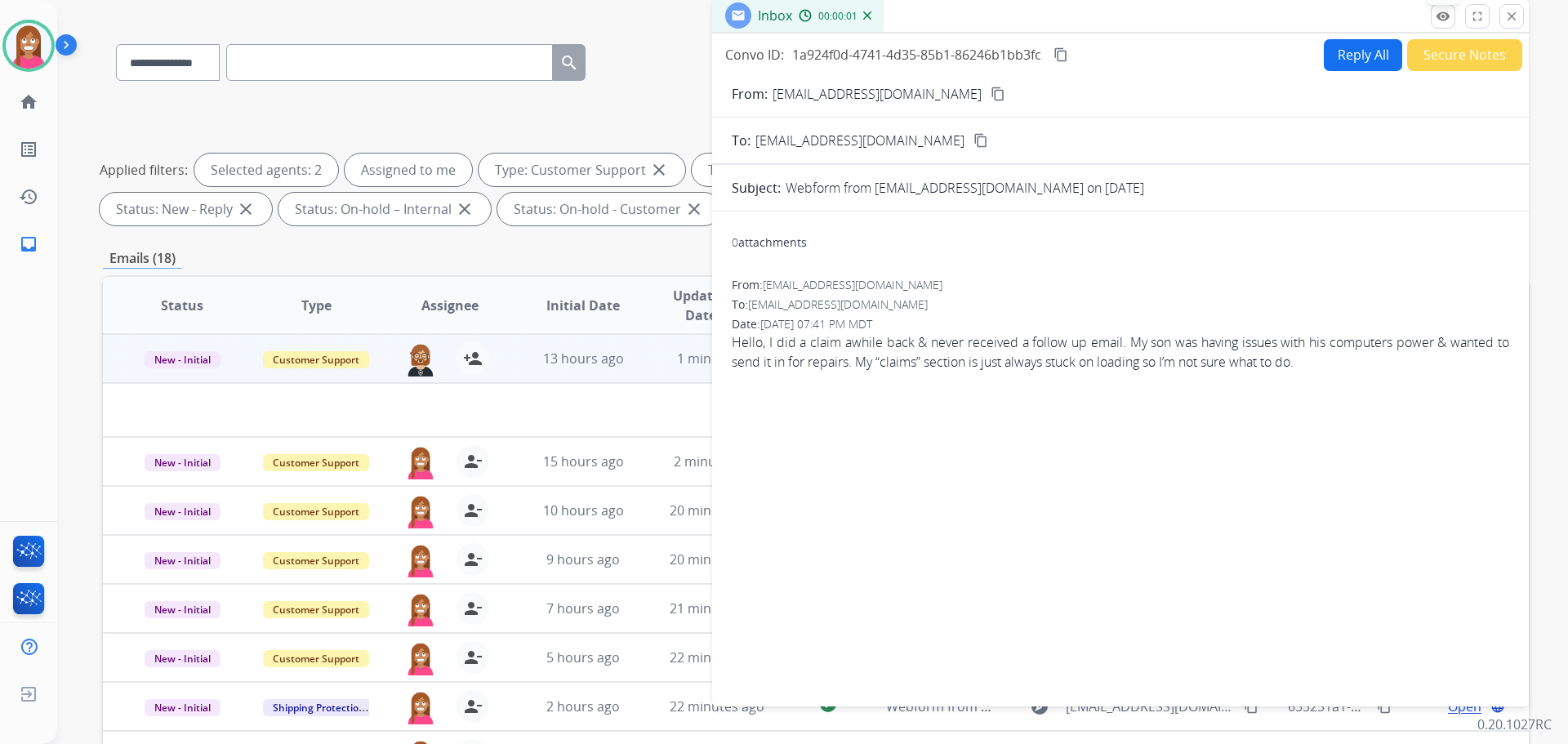
click at [1445, 15] on mat-icon "remove_red_eye" at bounding box center [1443, 17] width 15 height 15
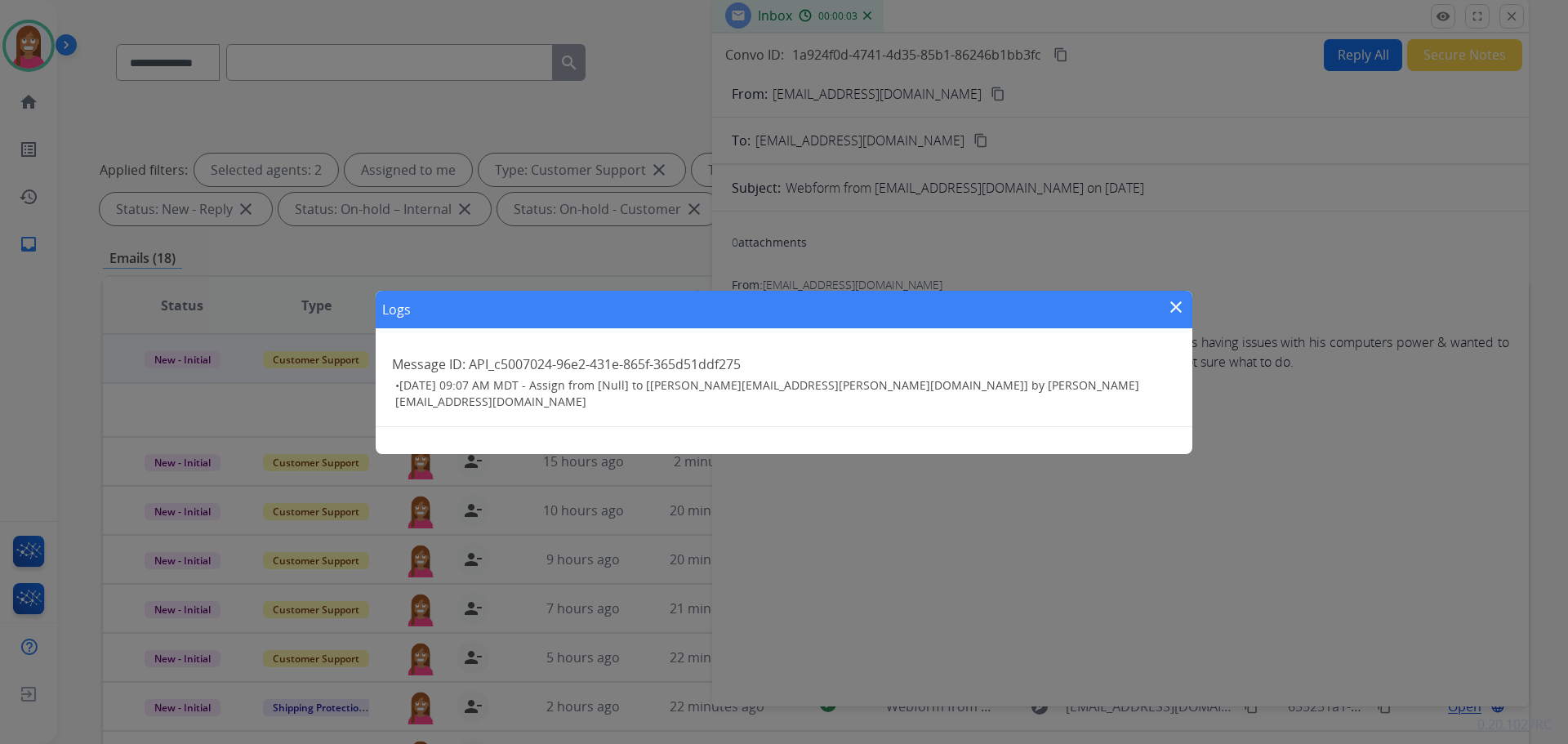
click at [1179, 309] on mat-icon "close" at bounding box center [1176, 306] width 19 height 19
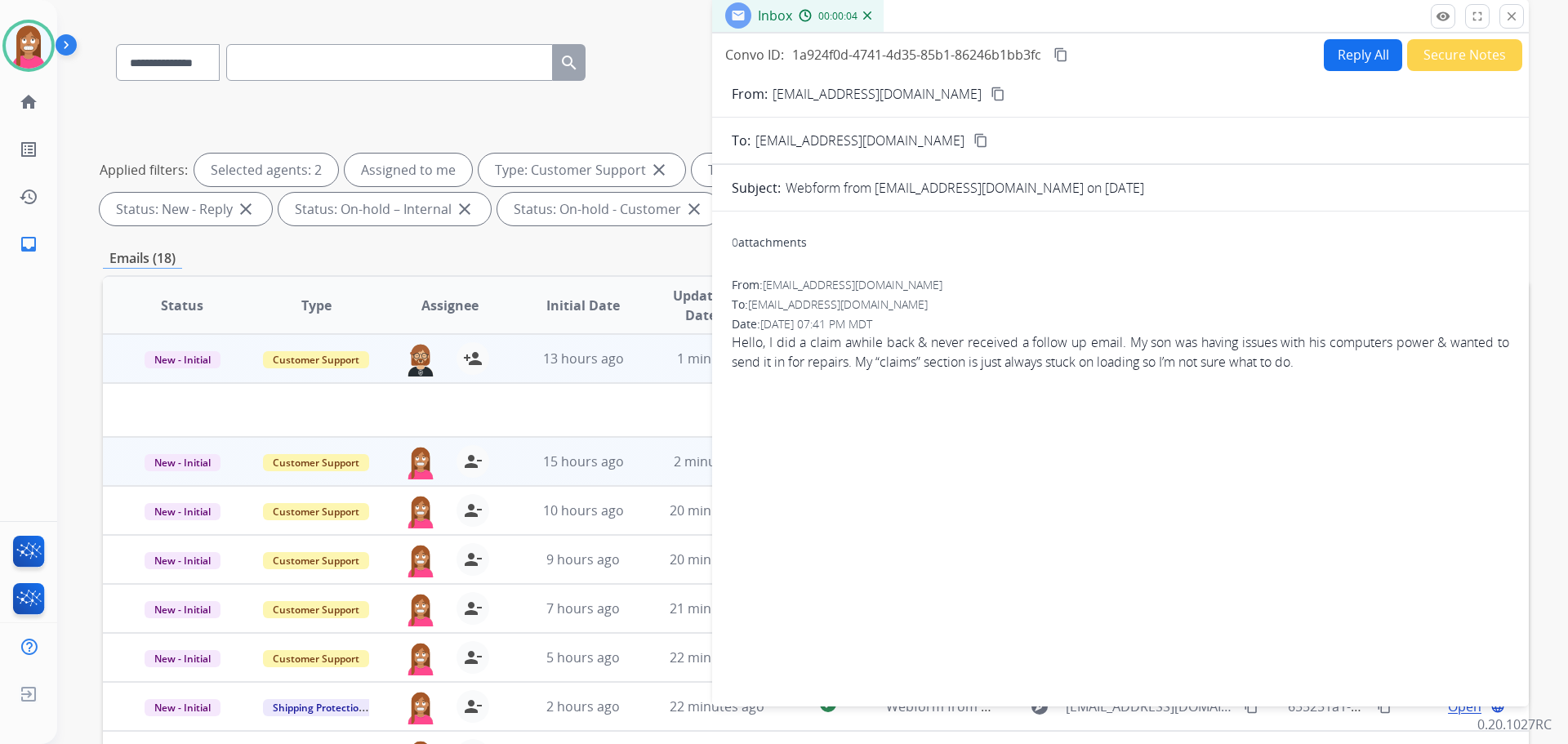
drag, startPoint x: 1516, startPoint y: 17, endPoint x: 1319, endPoint y: 460, distance: 484.8
click at [1514, 18] on mat-icon "close" at bounding box center [1512, 17] width 15 height 15
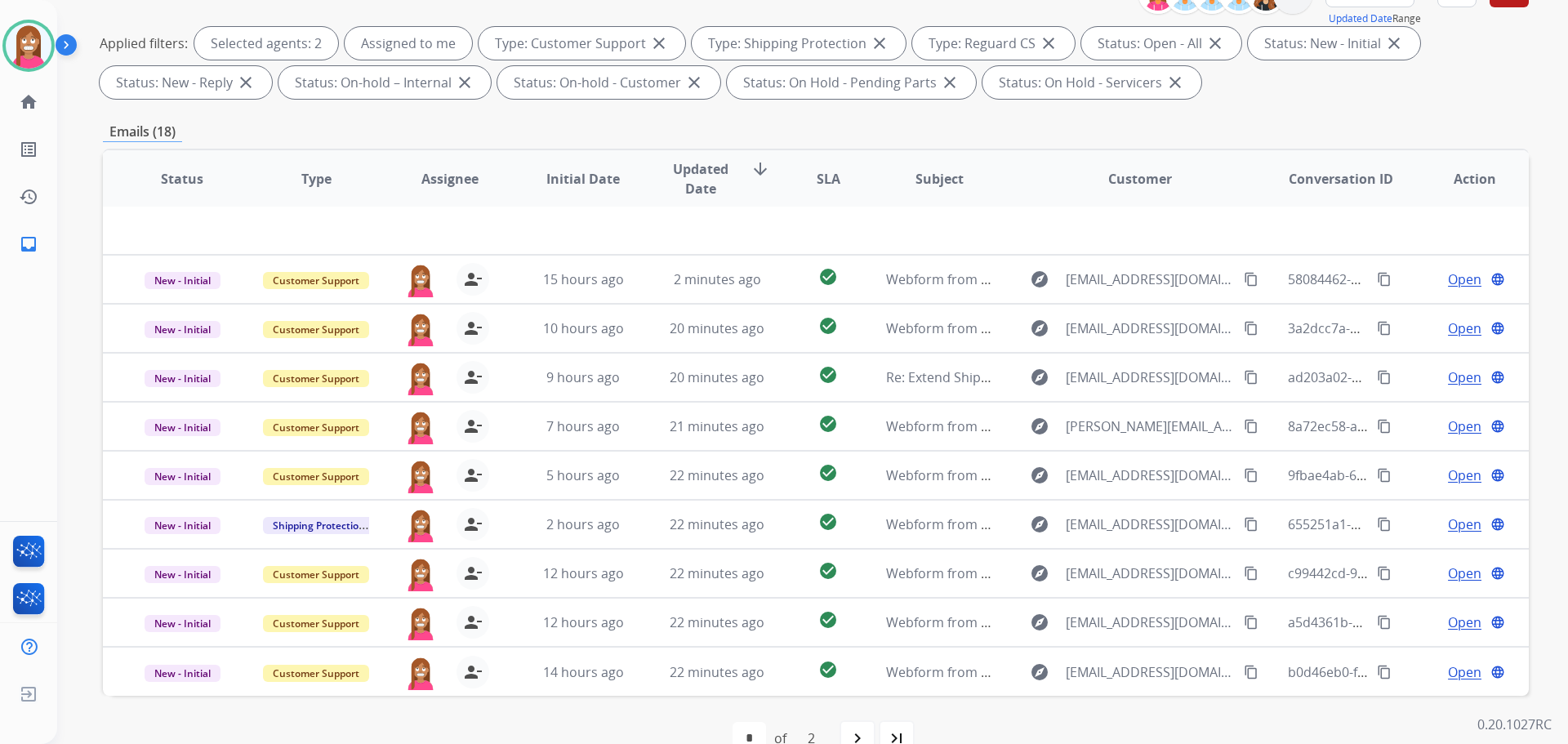
scroll to position [264, 0]
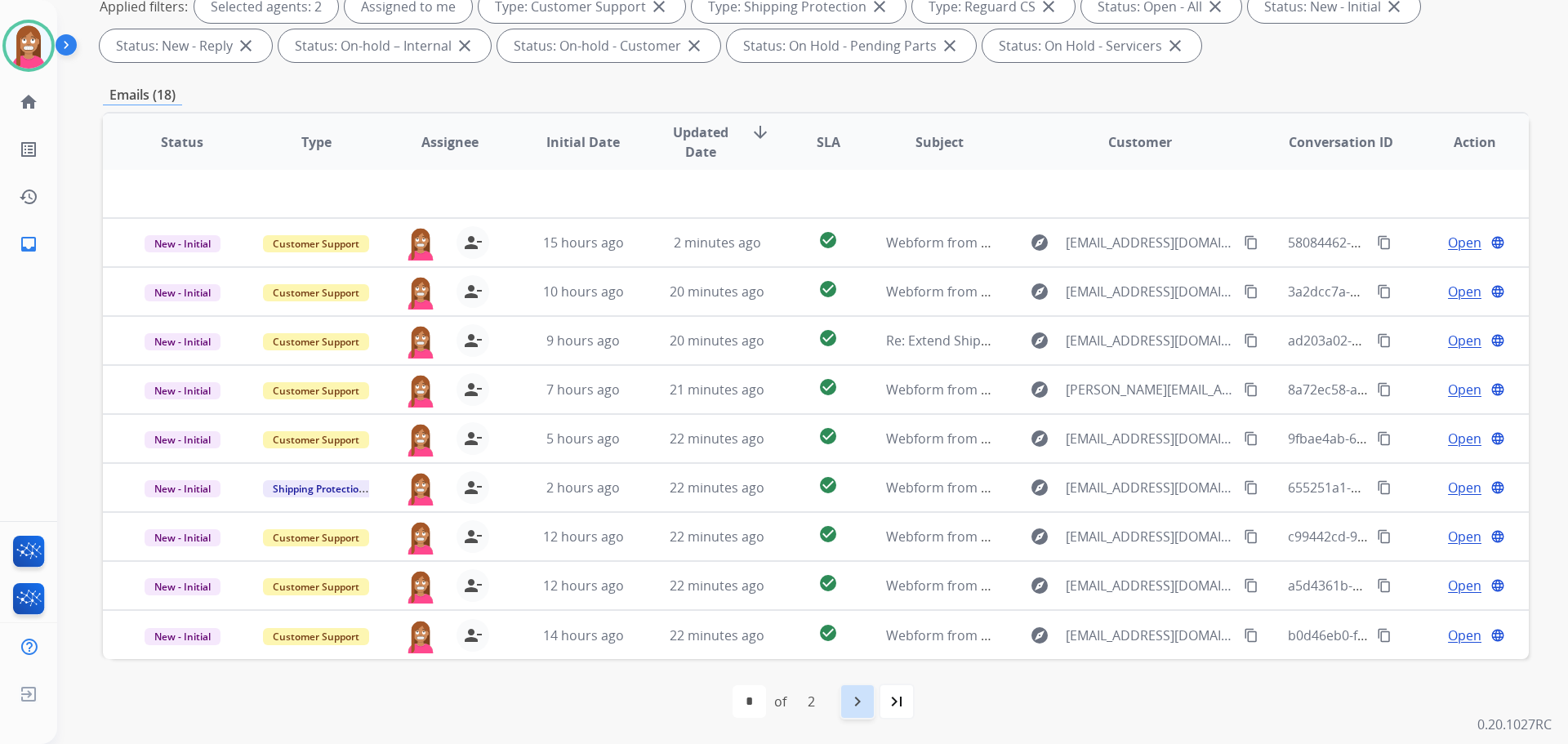
click at [868, 700] on mat-icon "navigate_next" at bounding box center [857, 701] width 19 height 19
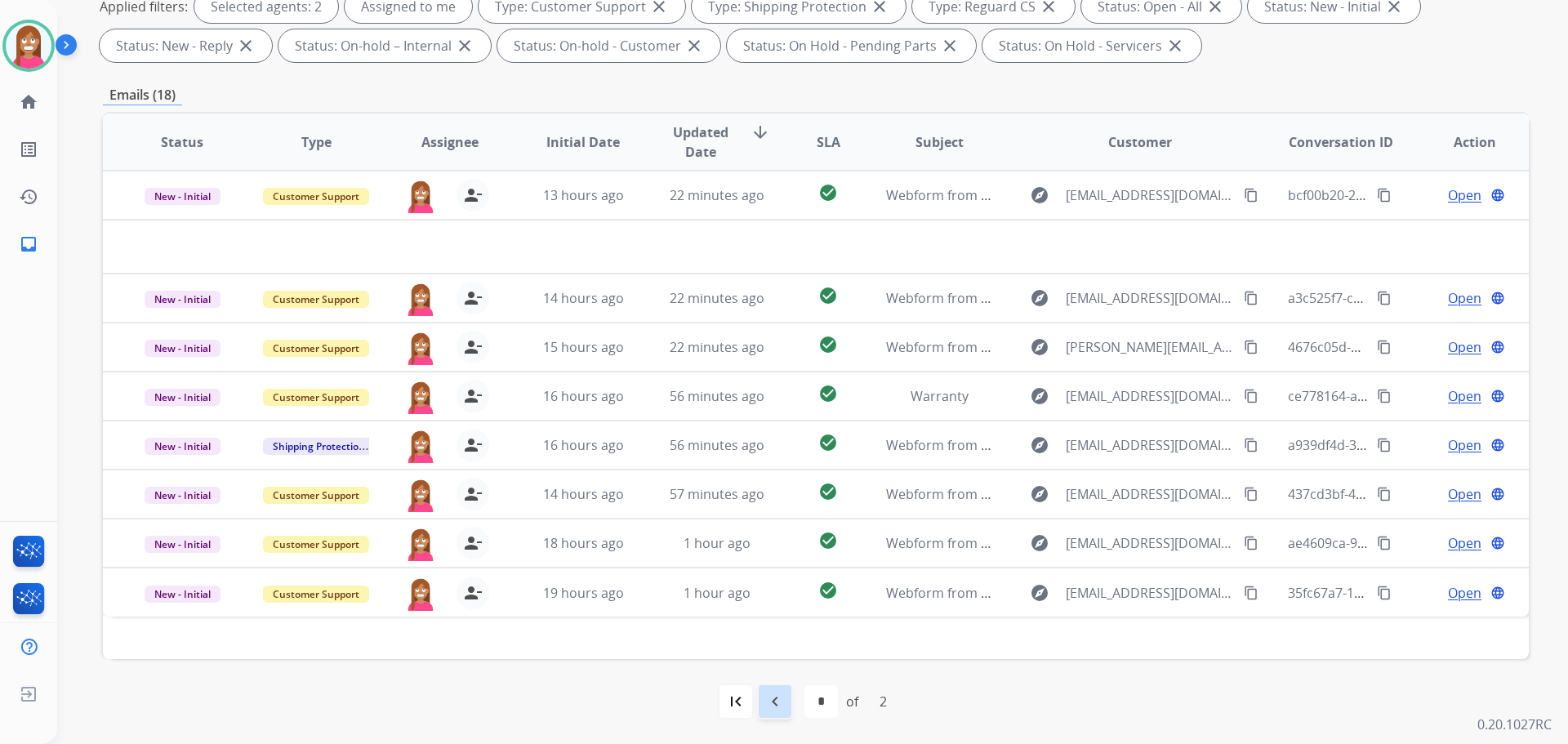
click at [768, 700] on mat-icon "navigate_before" at bounding box center [775, 701] width 19 height 19
select select "*"
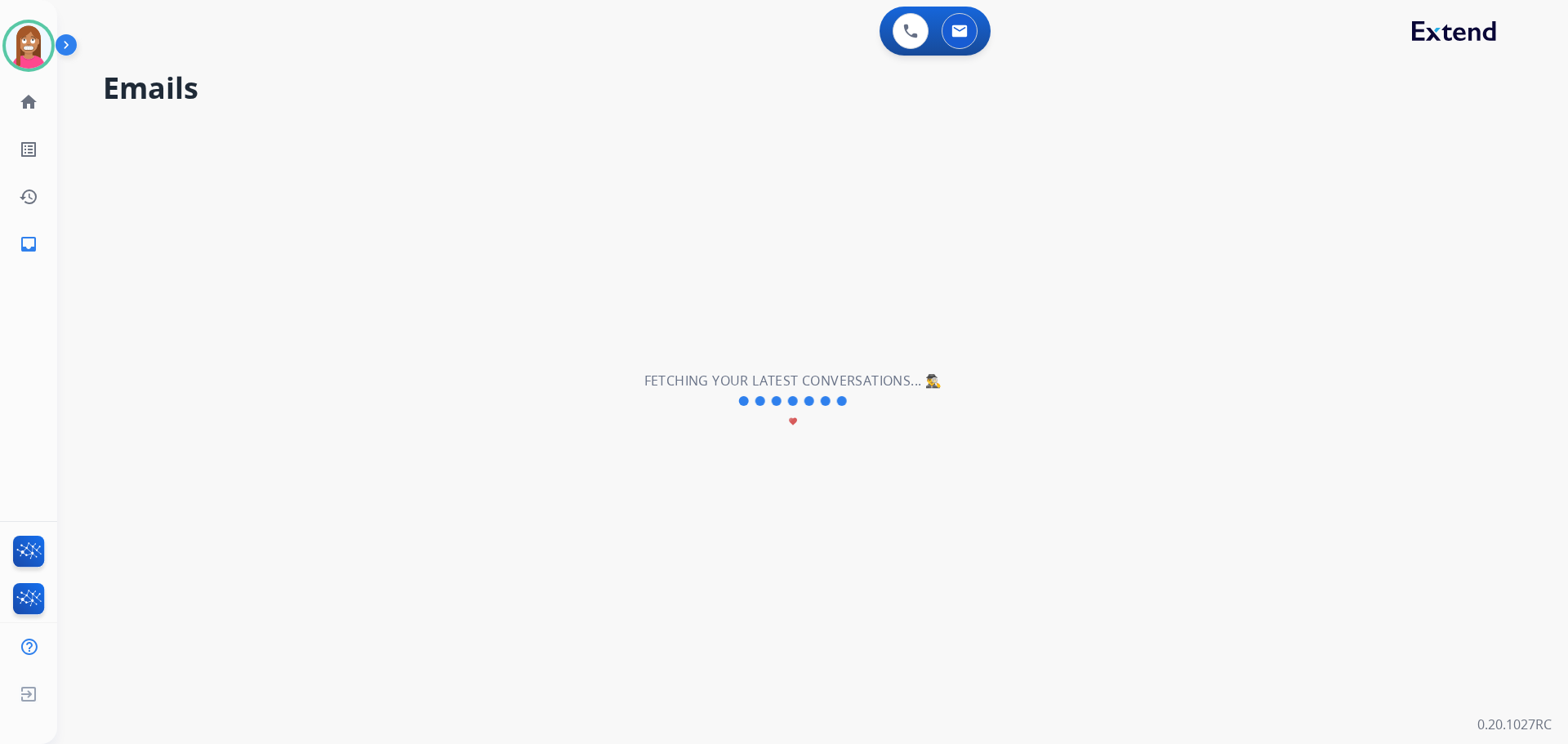
scroll to position [0, 0]
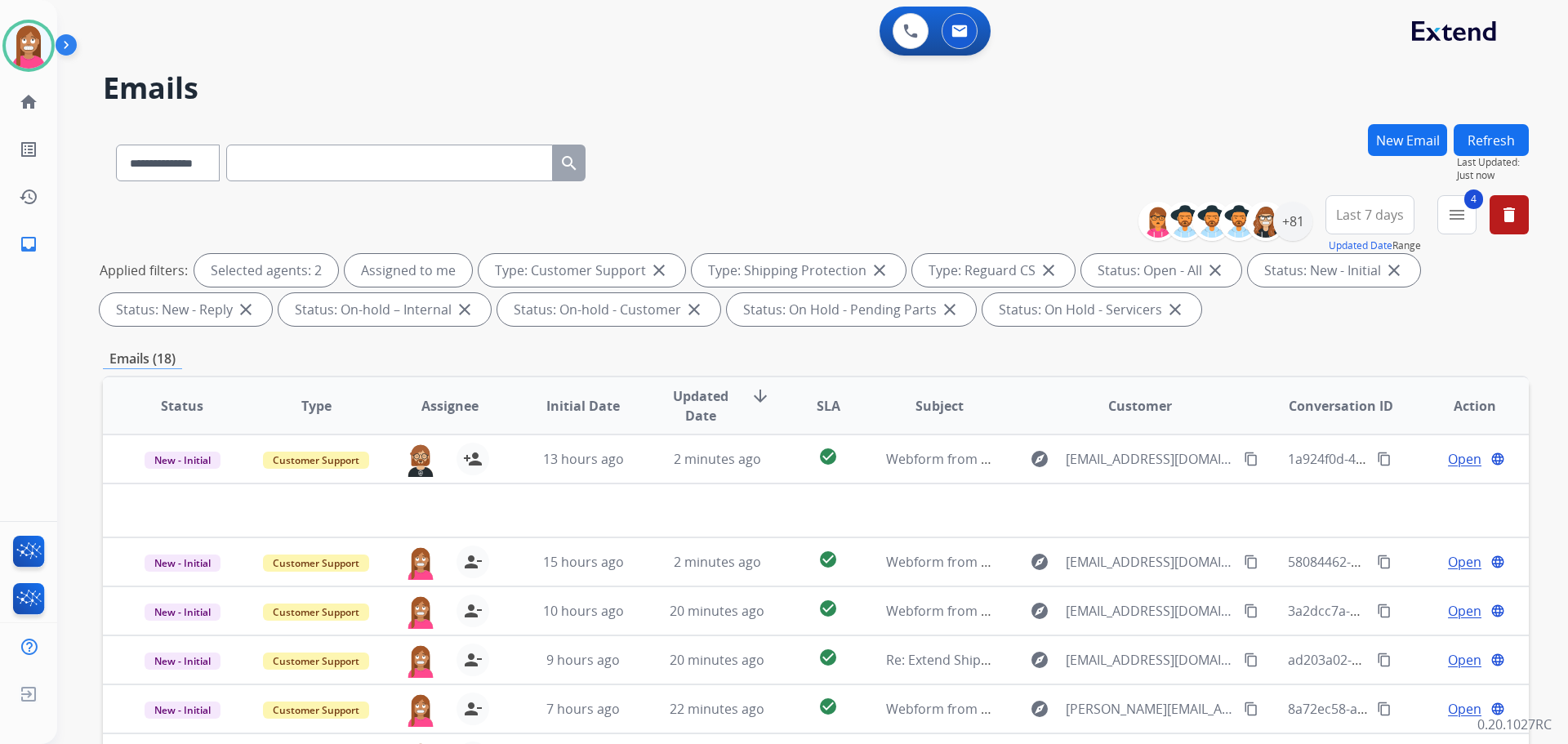
click at [1479, 147] on button "Refresh" at bounding box center [1491, 140] width 75 height 32
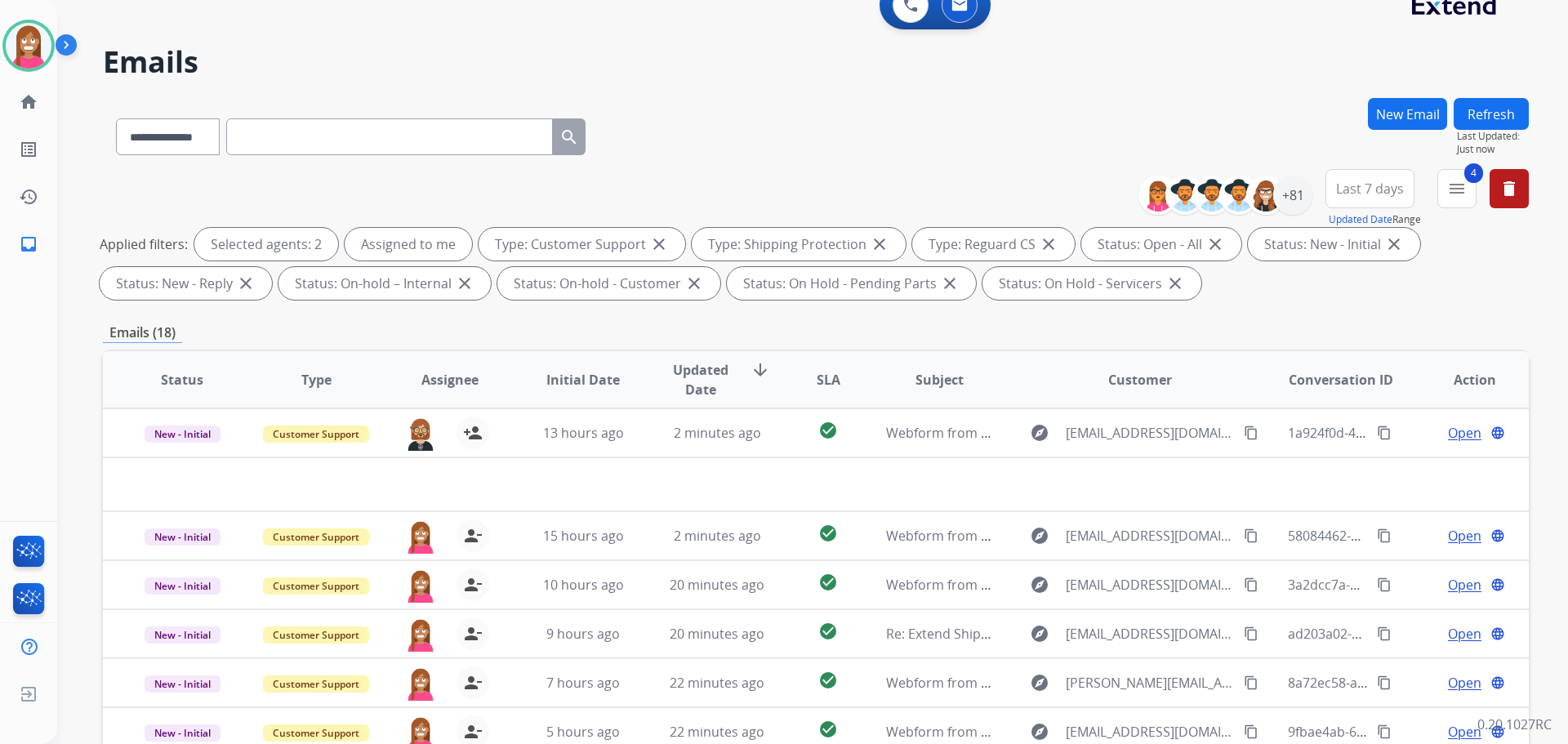
scroll to position [18, 0]
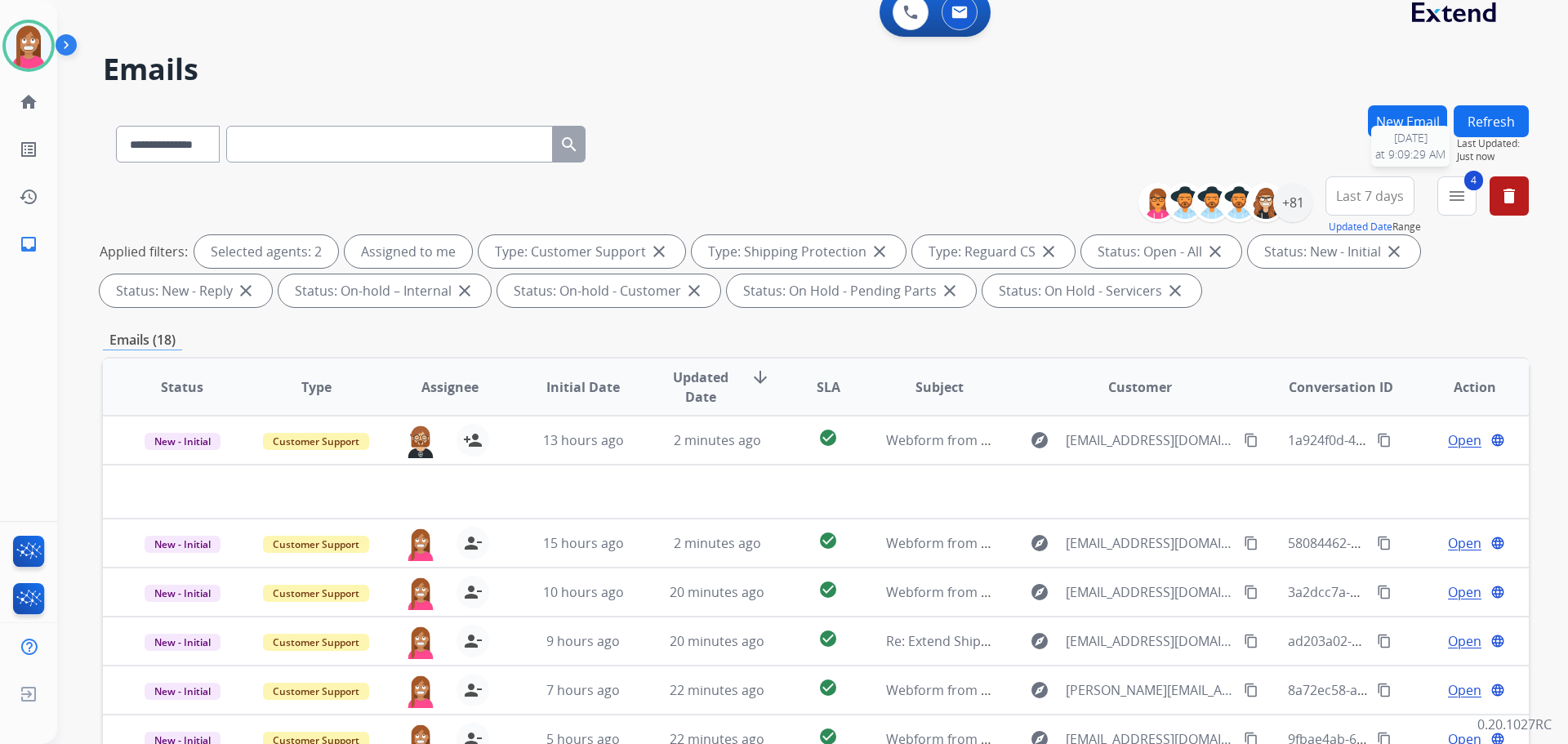
click at [1499, 137] on span "Last Updated:" at bounding box center [1493, 144] width 72 height 13
click at [1494, 126] on button "Refresh" at bounding box center [1491, 121] width 75 height 32
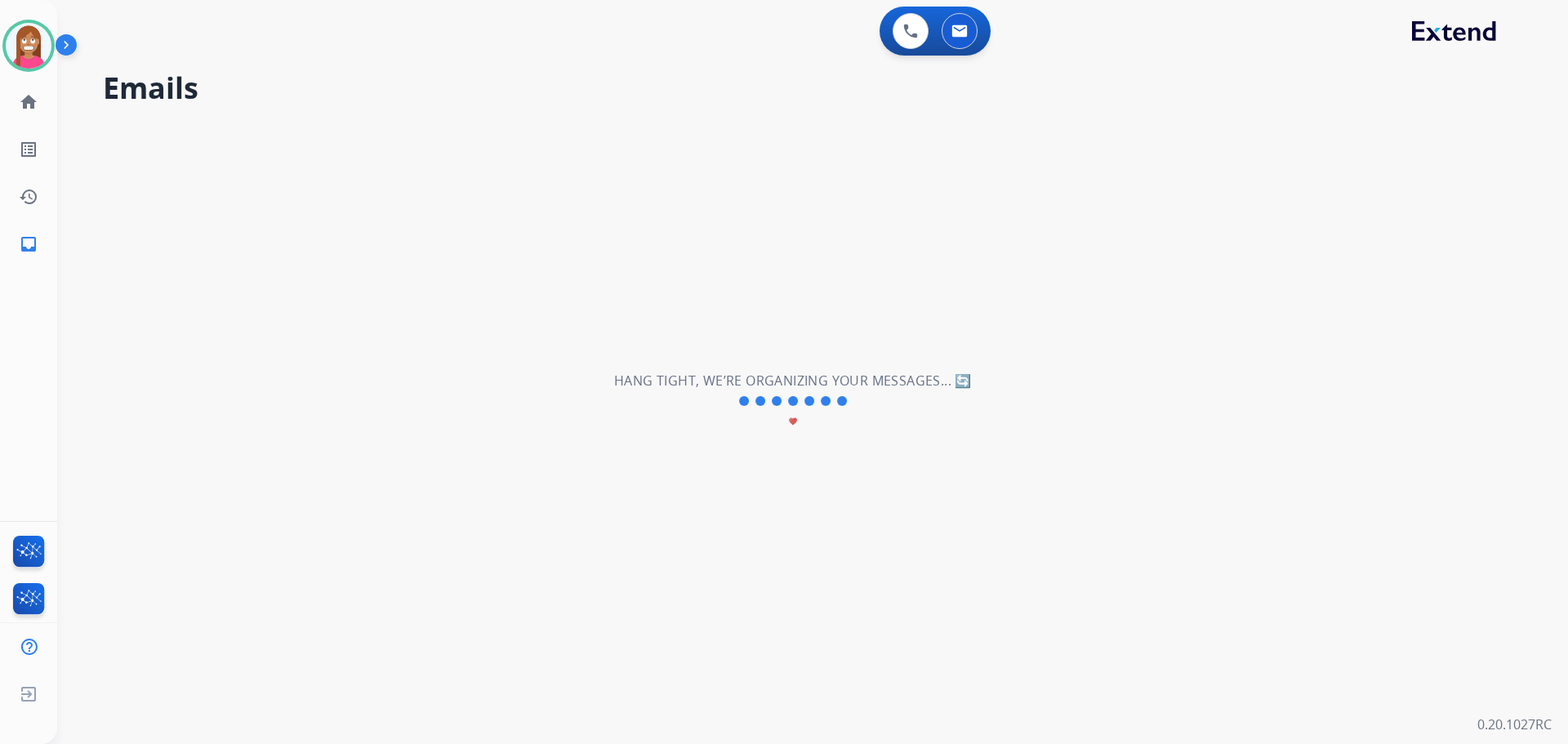
scroll to position [0, 0]
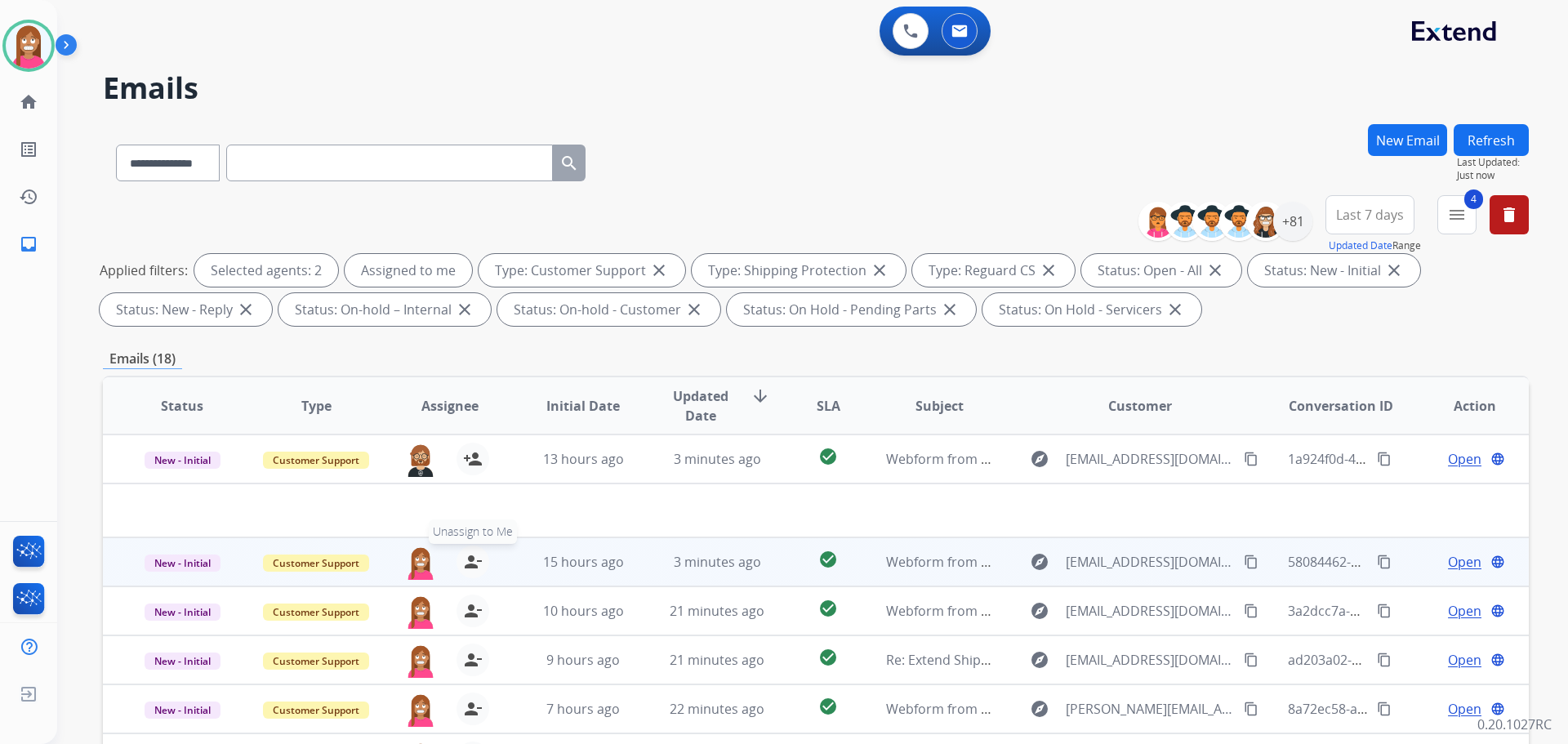
click at [474, 564] on mat-icon "person_remove" at bounding box center [472, 562] width 19 height 19
click at [417, 561] on span "+" at bounding box center [420, 562] width 8 height 19
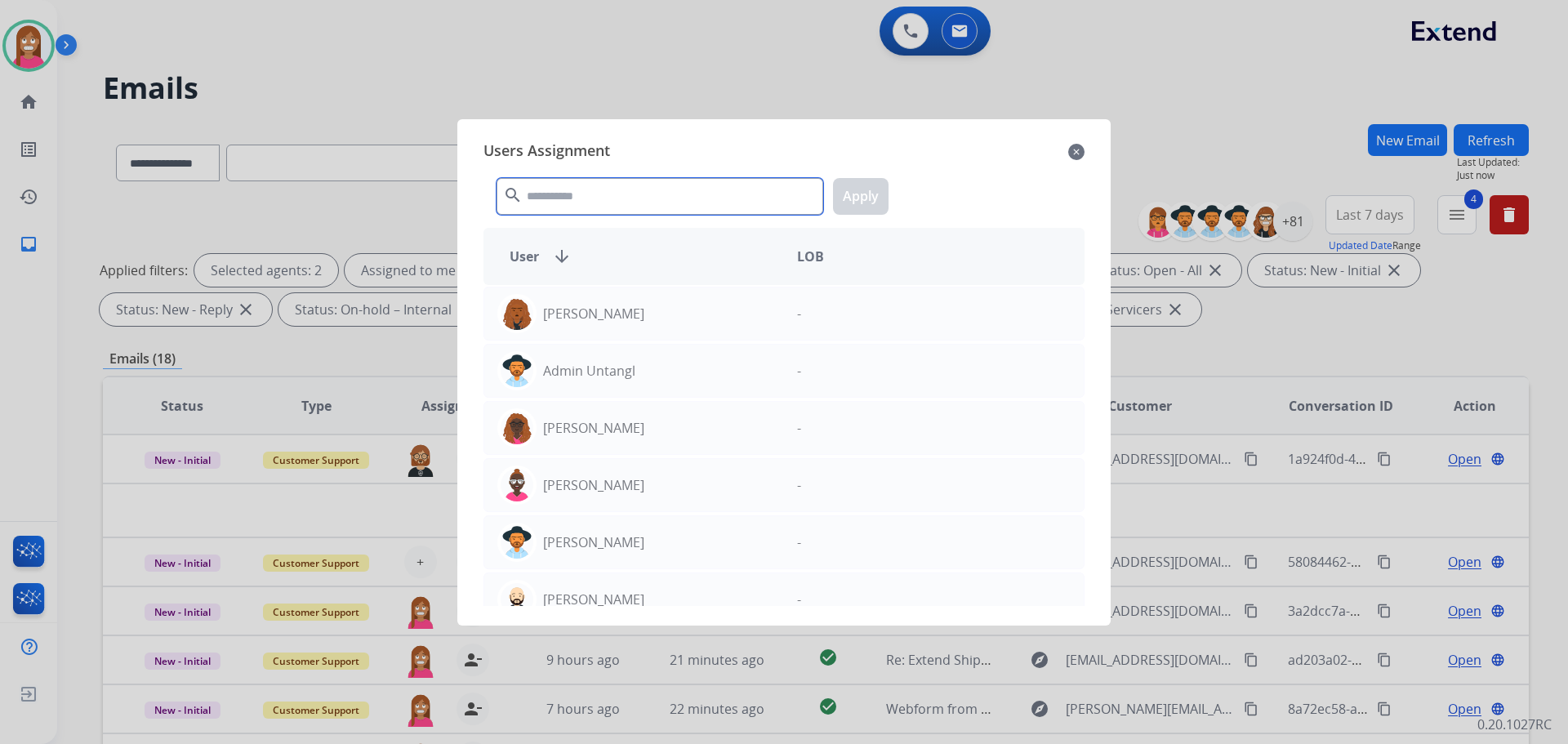
click at [563, 208] on input "text" at bounding box center [659, 197] width 326 height 37
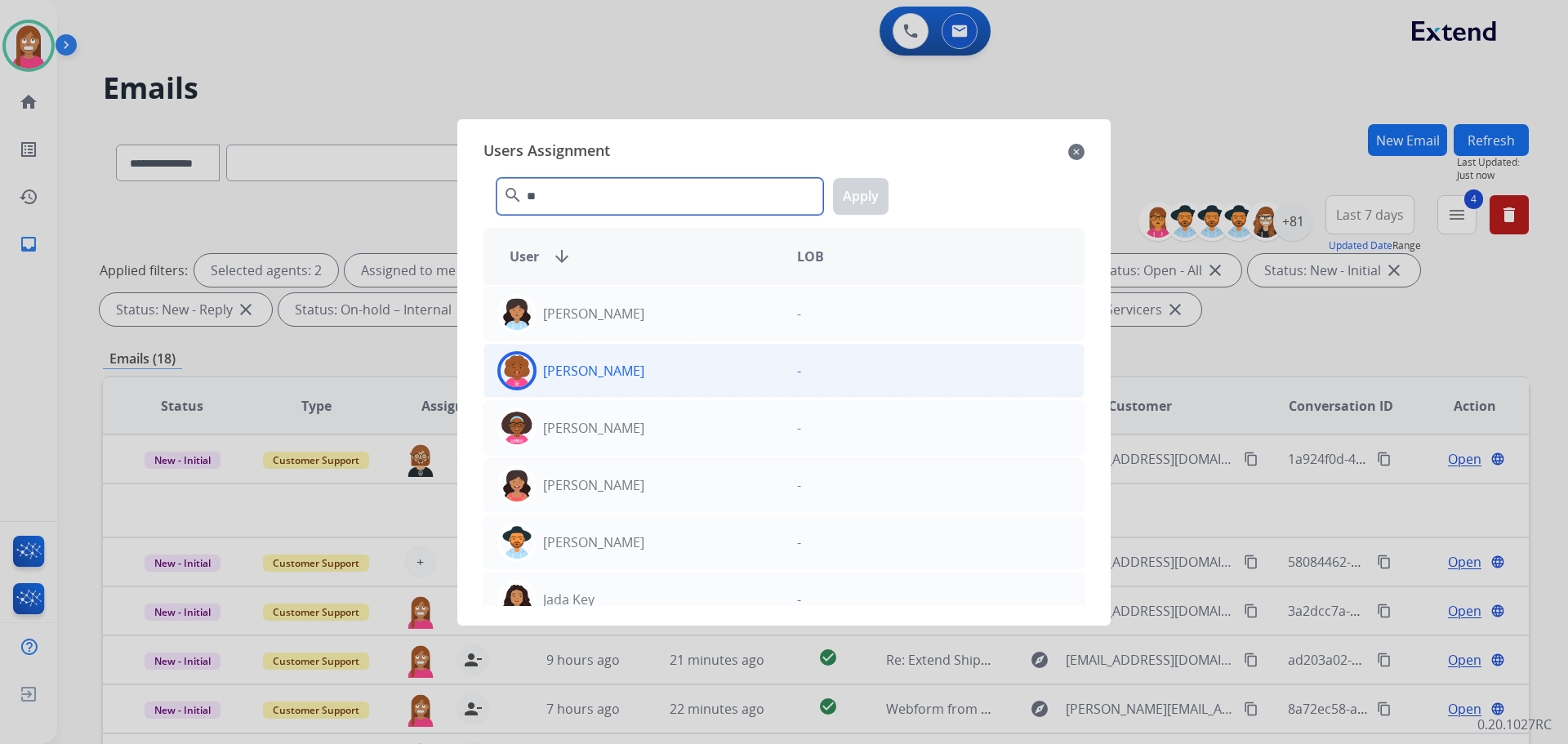
type input "***"
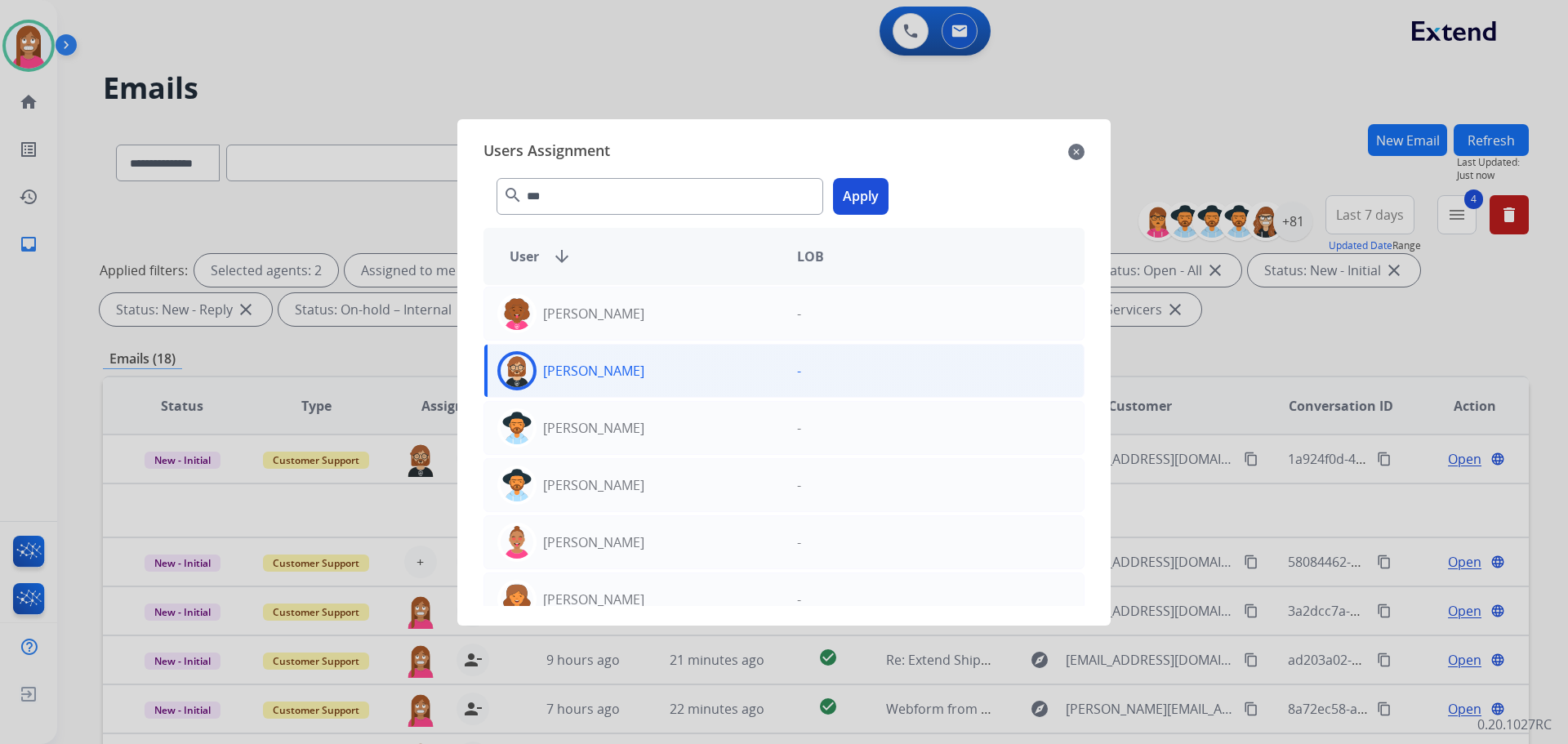
select select "**********"
click at [847, 187] on button "Apply" at bounding box center [861, 197] width 55 height 37
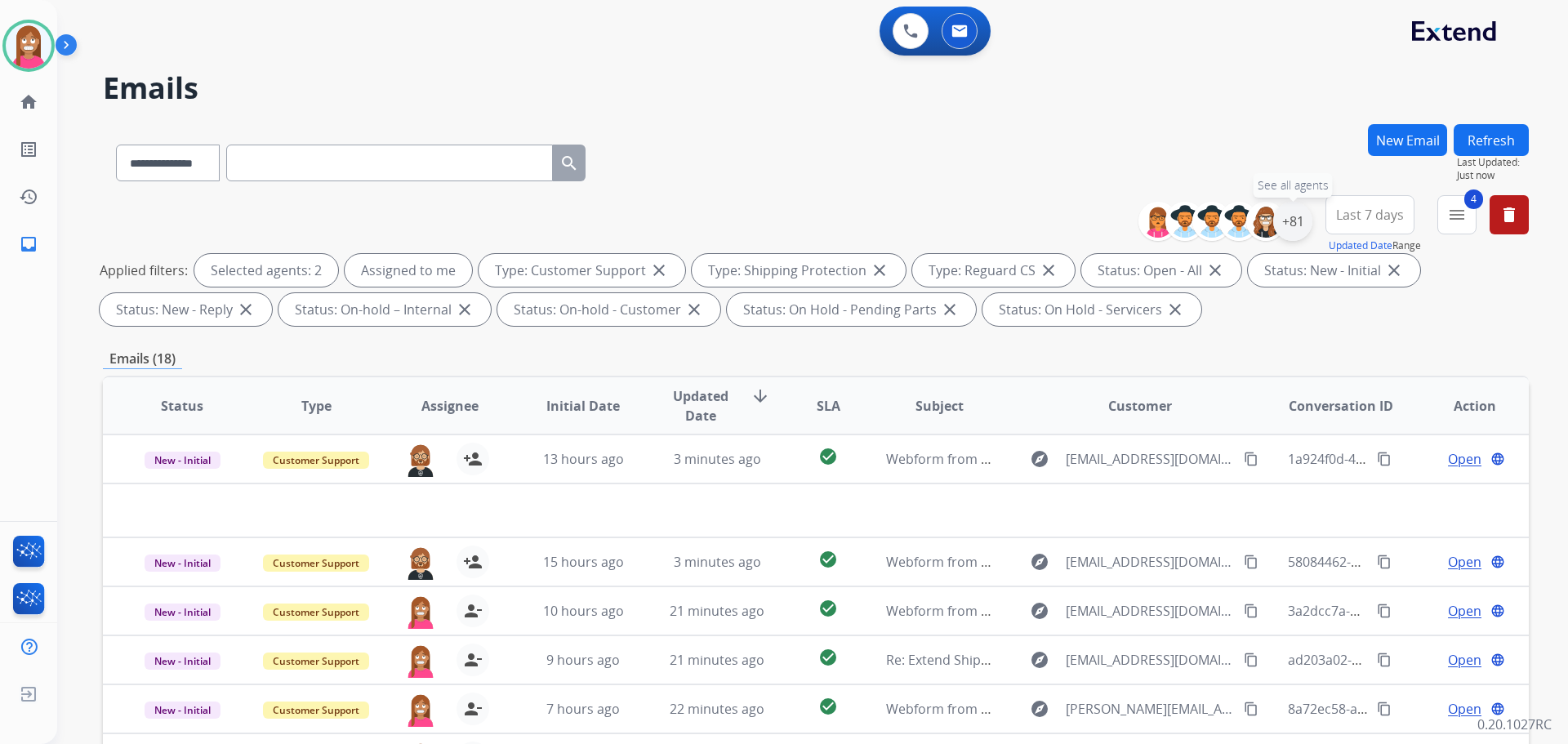
click at [1284, 214] on div "+81" at bounding box center [1293, 221] width 39 height 39
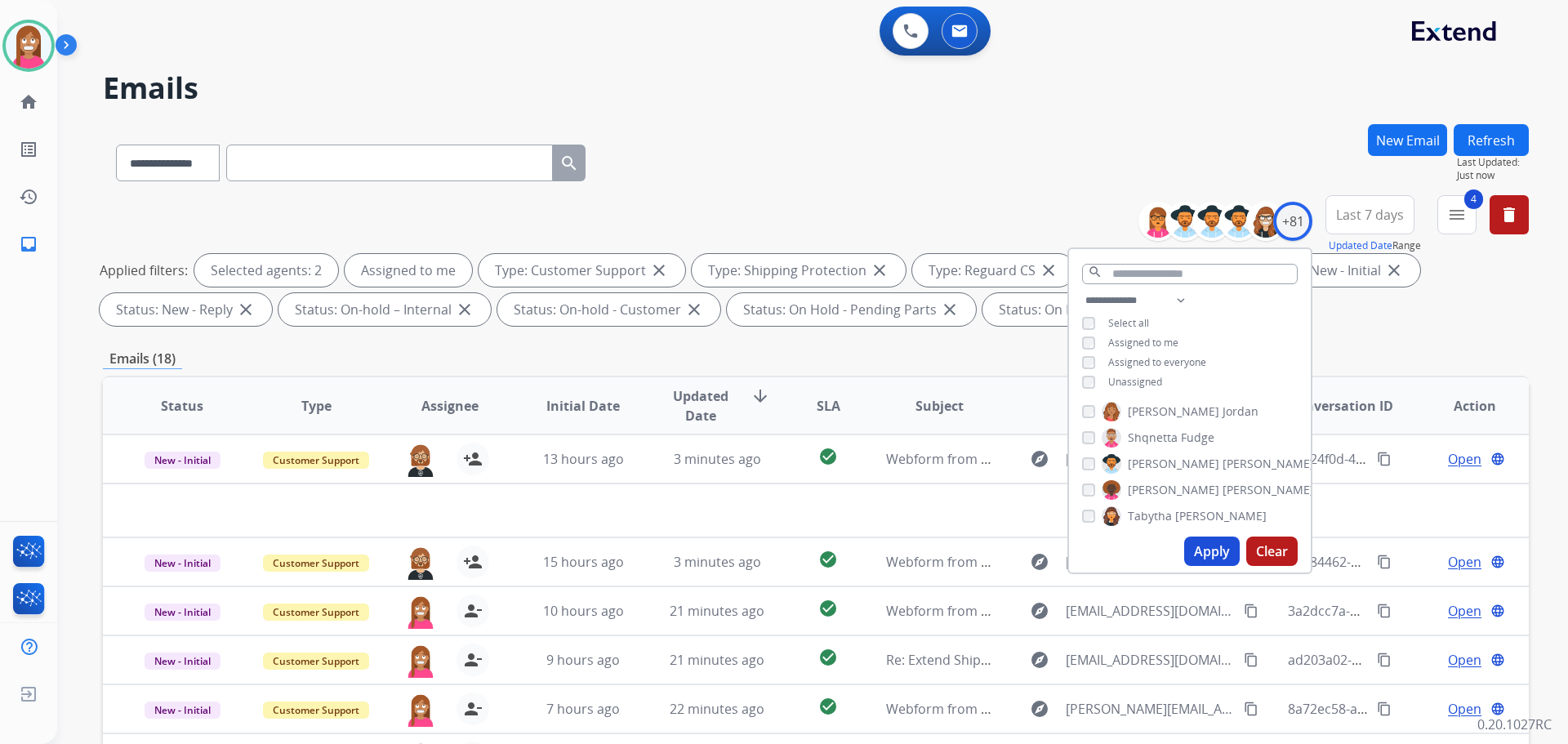
scroll to position [1634, 0]
click at [1135, 424] on span "Shqnetta" at bounding box center [1153, 428] width 50 height 17
click at [1201, 550] on button "Apply" at bounding box center [1212, 551] width 55 height 29
drag, startPoint x: 684, startPoint y: 116, endPoint x: 690, endPoint y: 154, distance: 38.5
click at [685, 117] on div "**********" at bounding box center [792, 430] width 1472 height 744
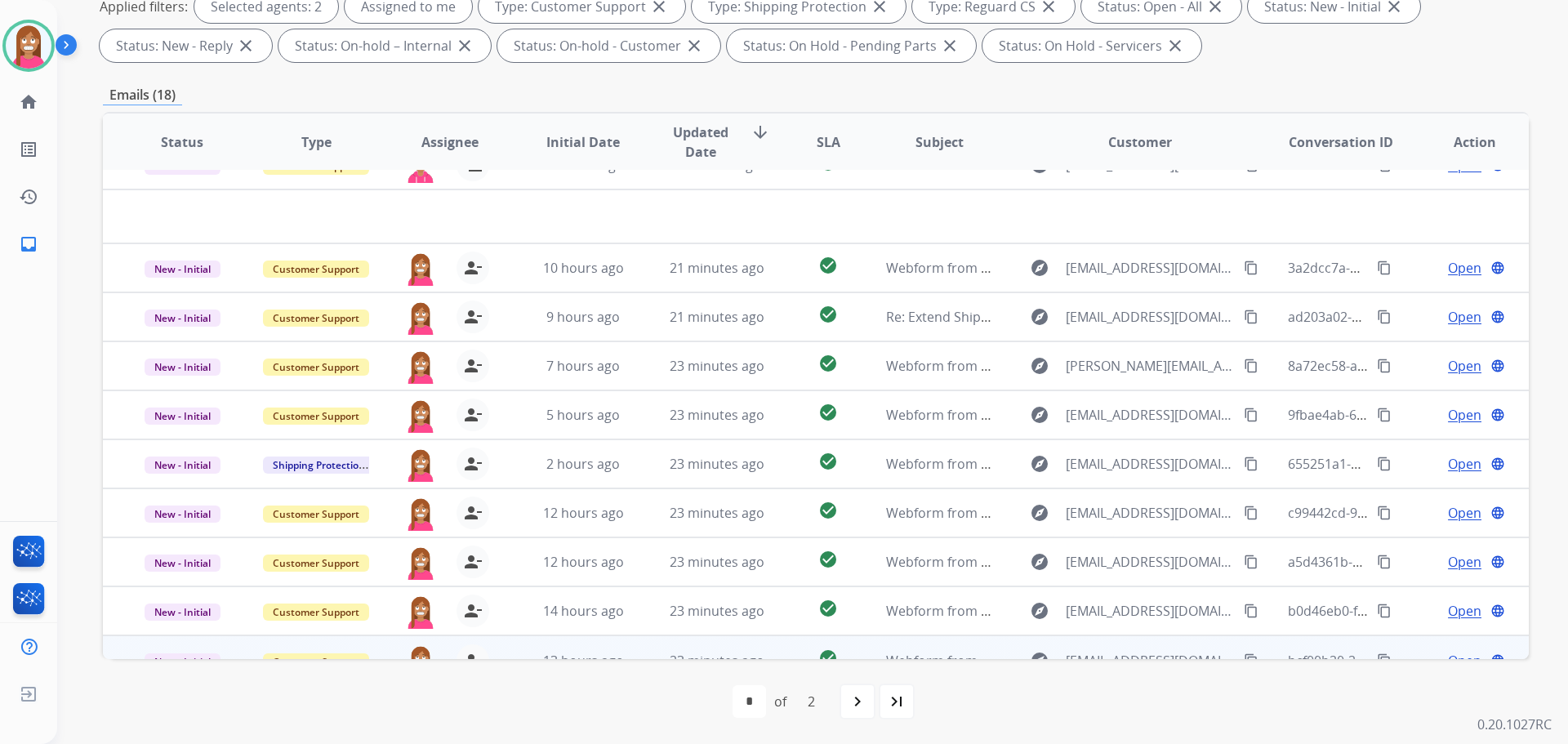
scroll to position [55, 0]
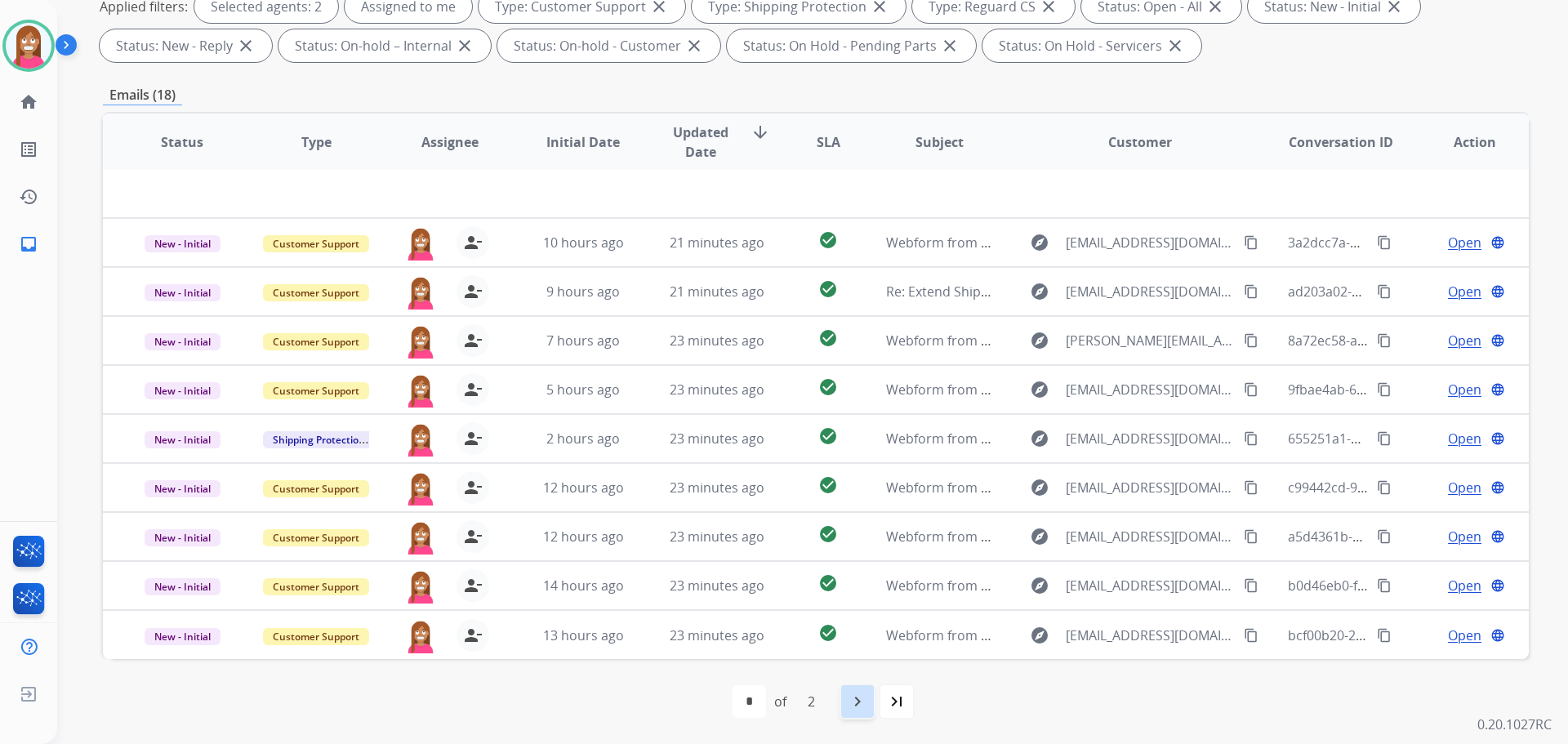
click at [848, 705] on mat-icon "navigate_next" at bounding box center [857, 701] width 19 height 19
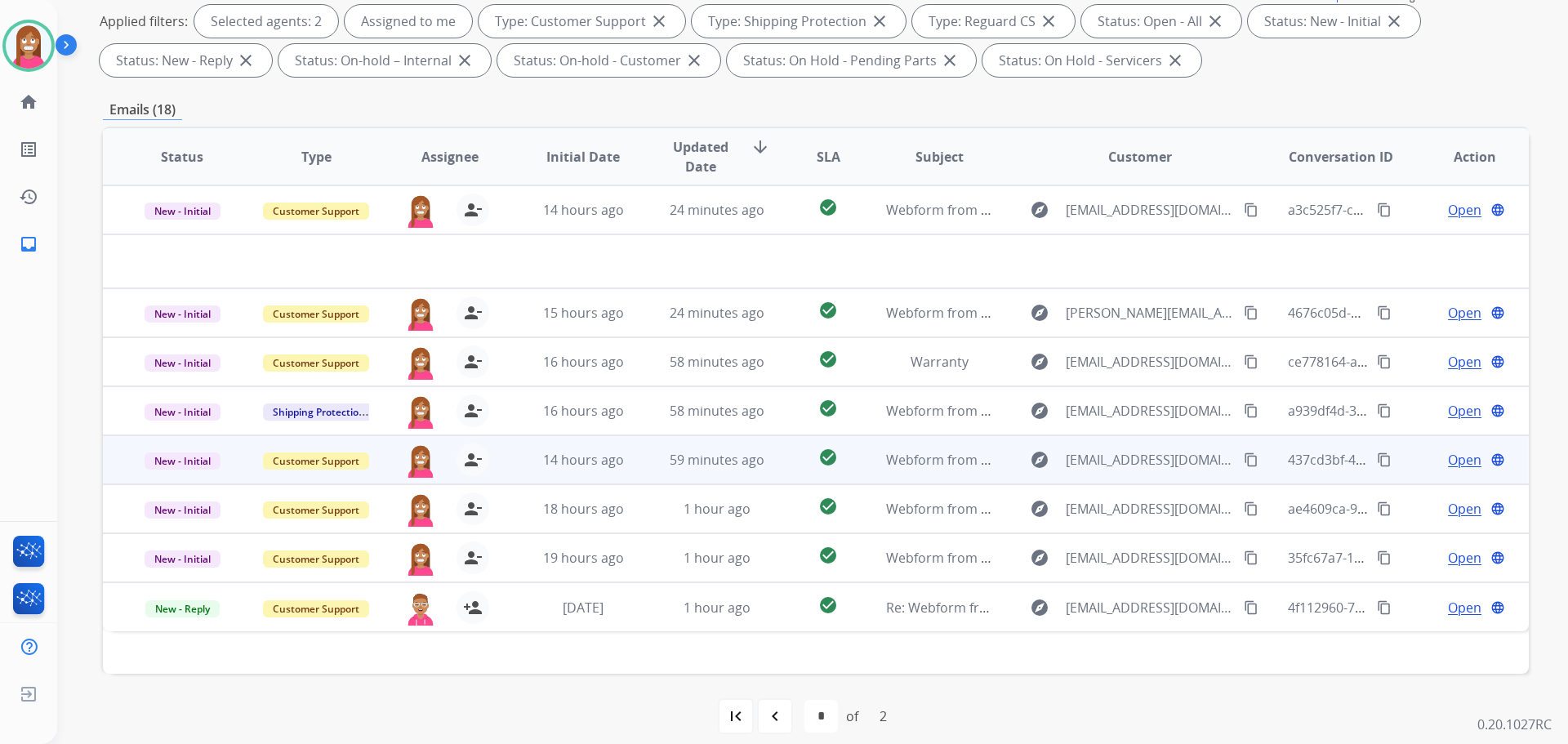
scroll to position [264, 0]
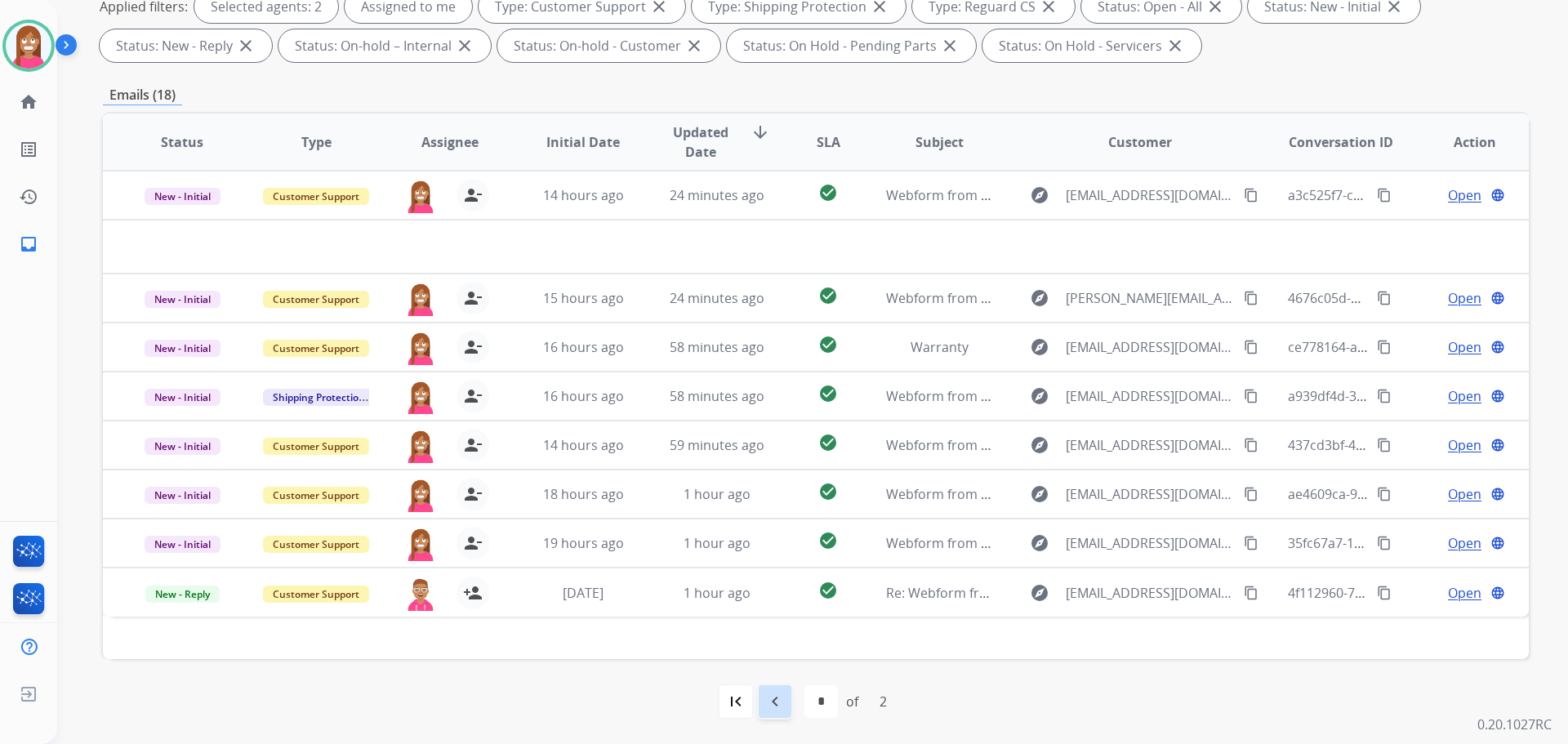
click at [777, 704] on mat-icon "navigate_before" at bounding box center [775, 701] width 19 height 19
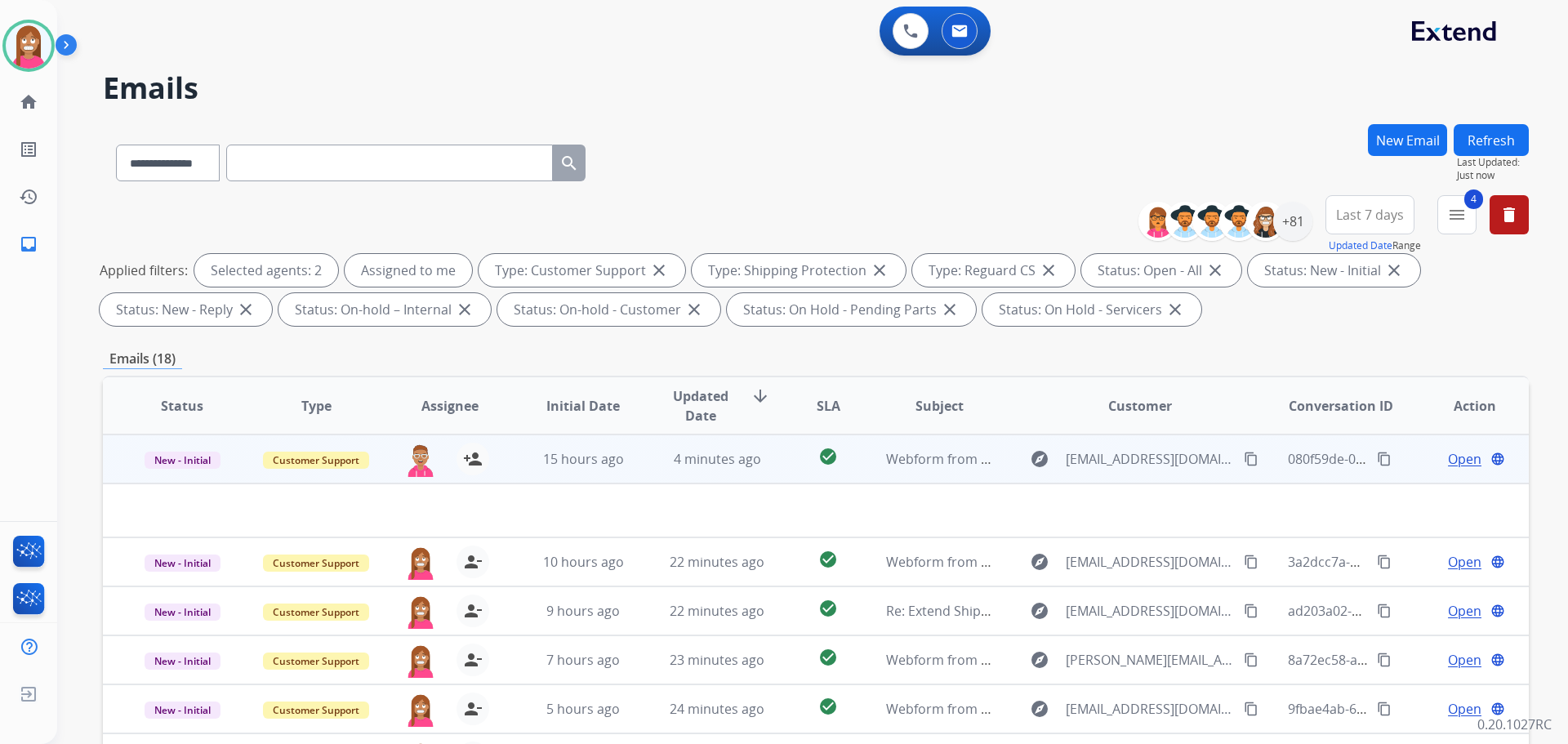
click at [1453, 465] on span "Open" at bounding box center [1464, 459] width 33 height 19
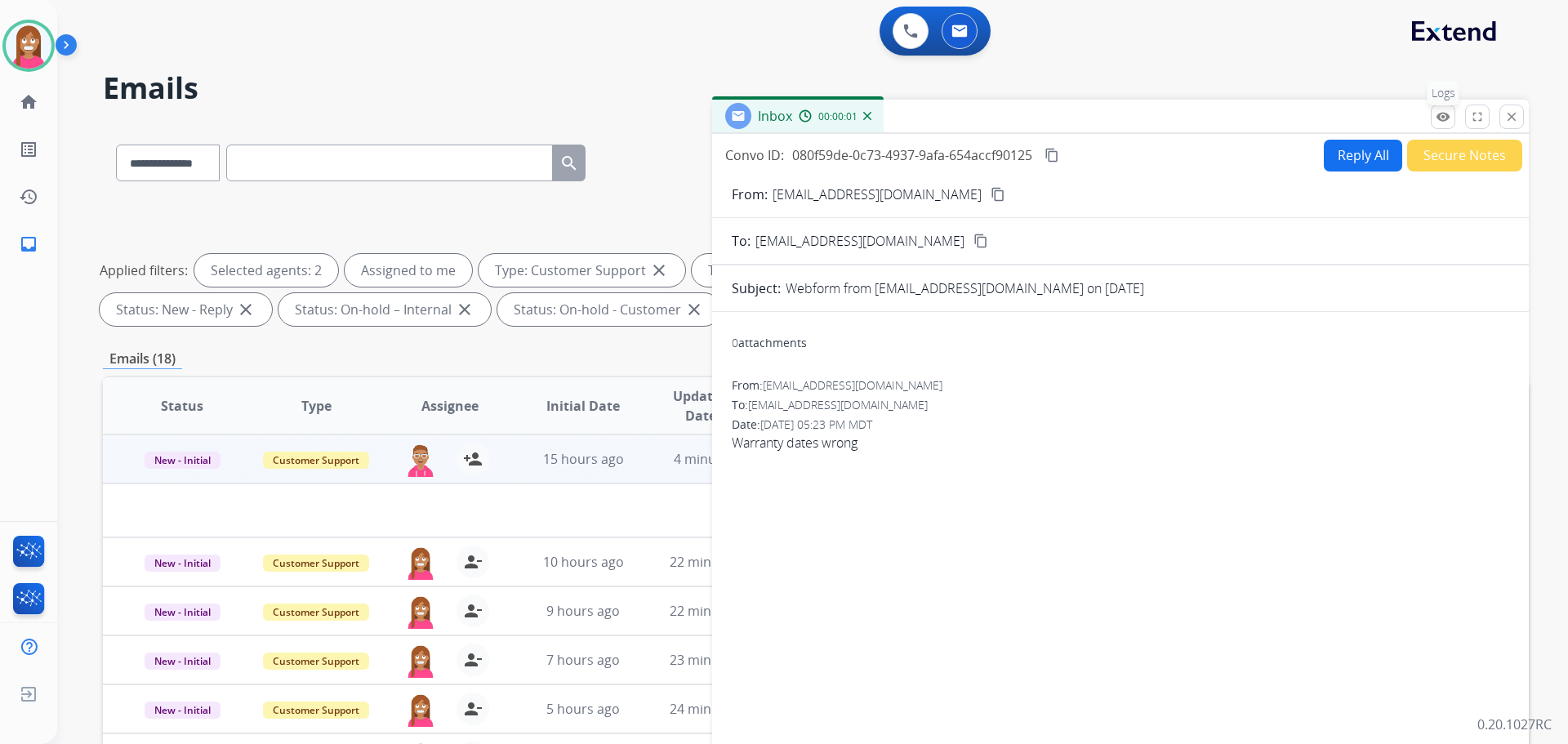
click at [1438, 121] on mat-icon "remove_red_eye" at bounding box center [1443, 117] width 15 height 15
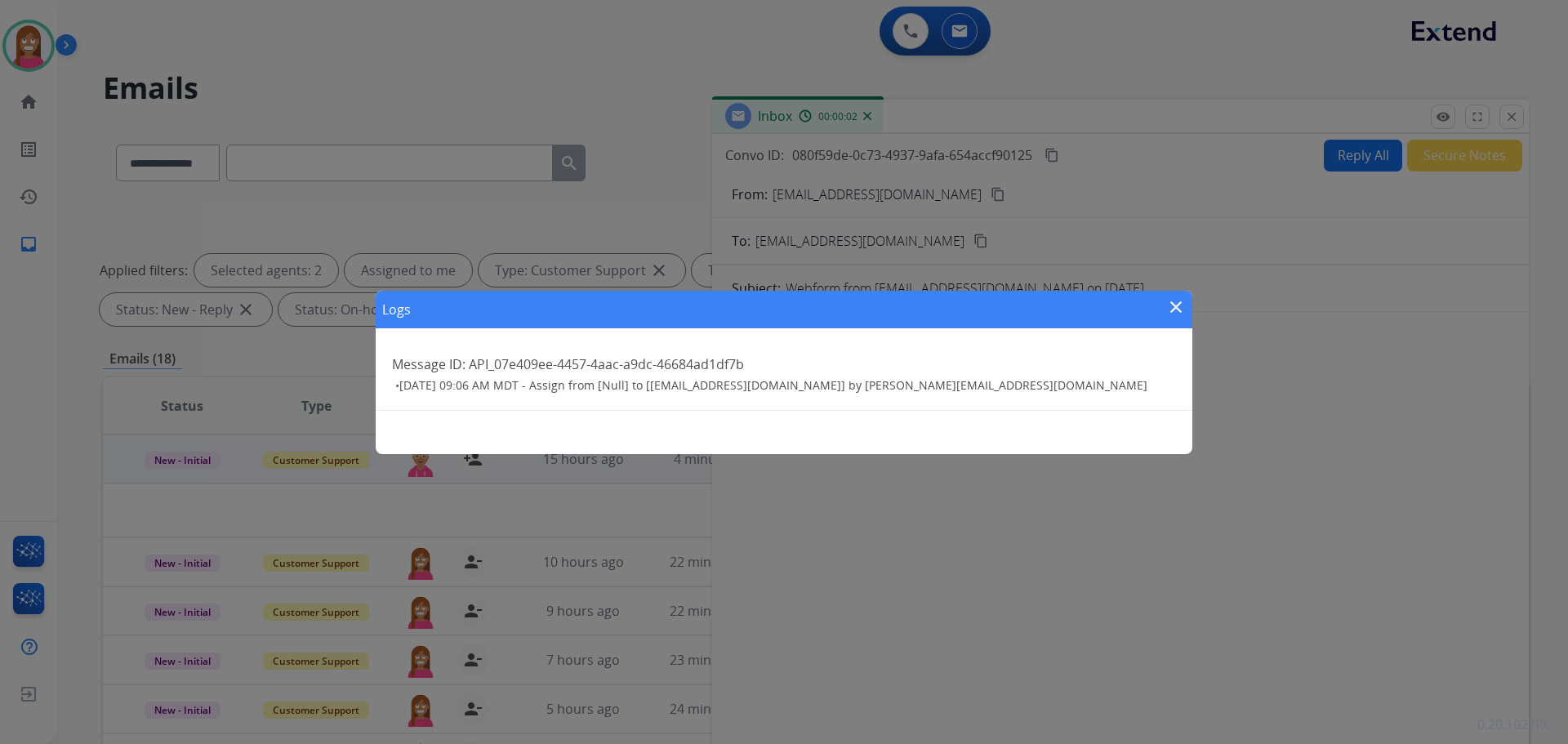
click at [1176, 310] on mat-icon "close" at bounding box center [1176, 306] width 19 height 19
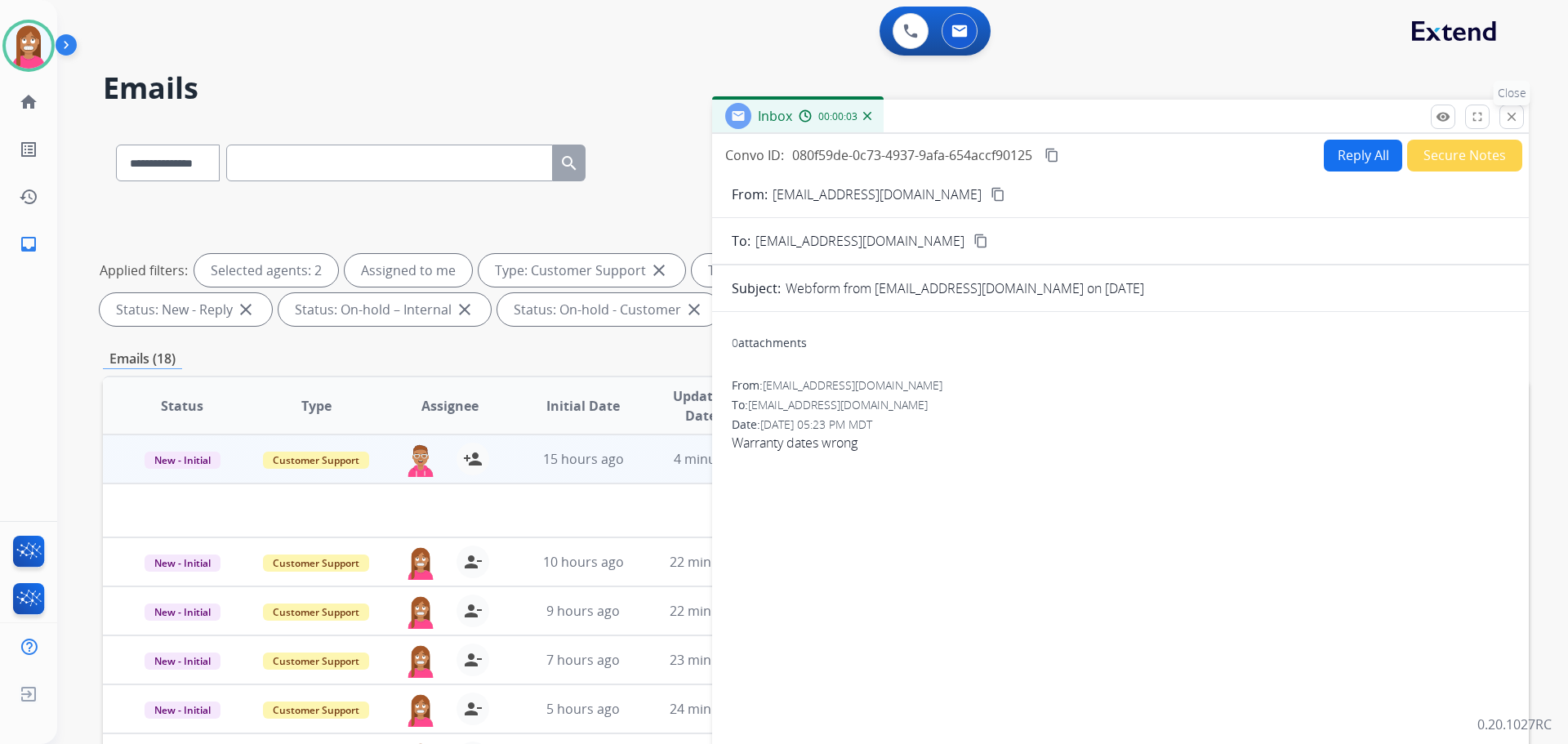
click at [1514, 122] on mat-icon "close" at bounding box center [1512, 117] width 15 height 15
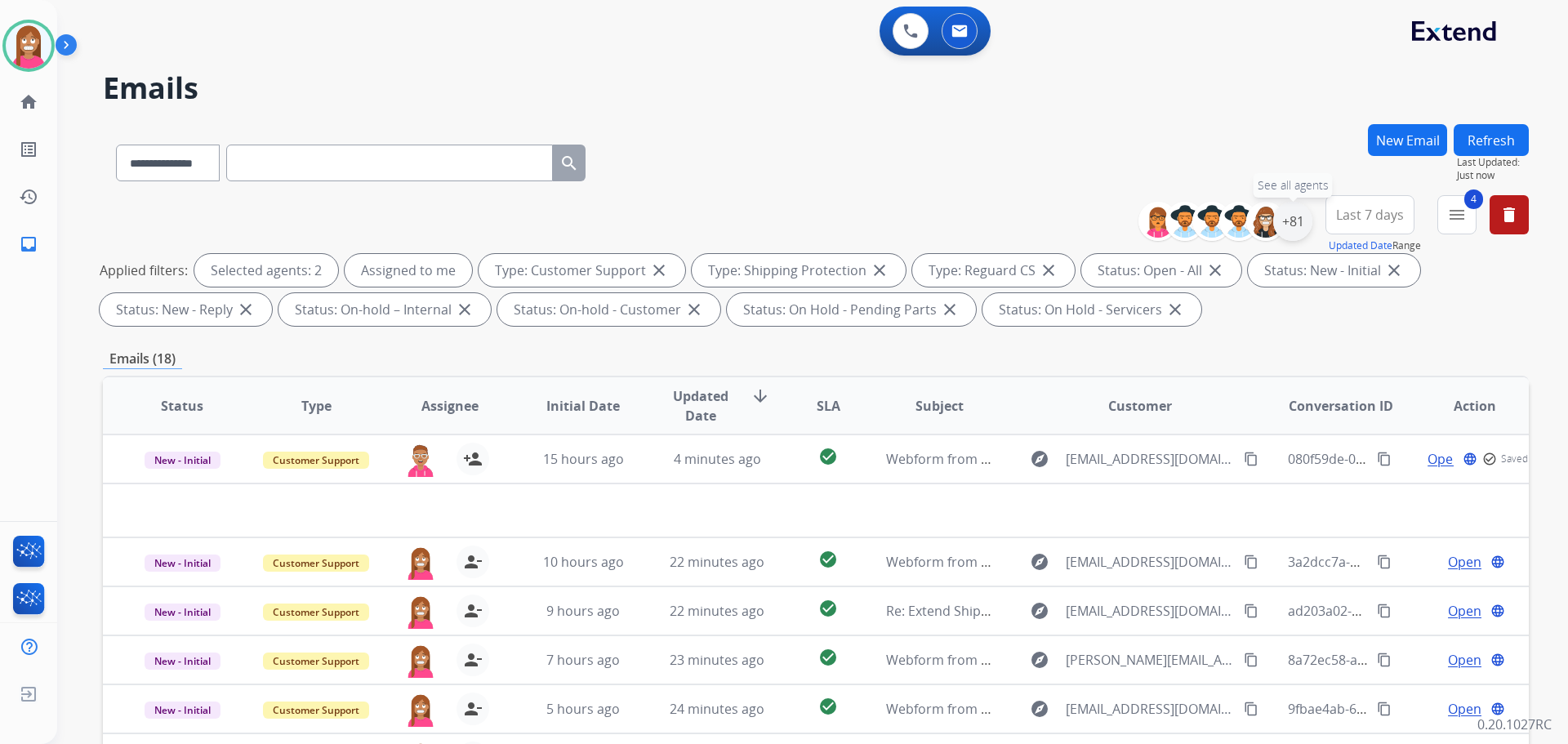
click at [1294, 223] on div "+81" at bounding box center [1293, 221] width 39 height 39
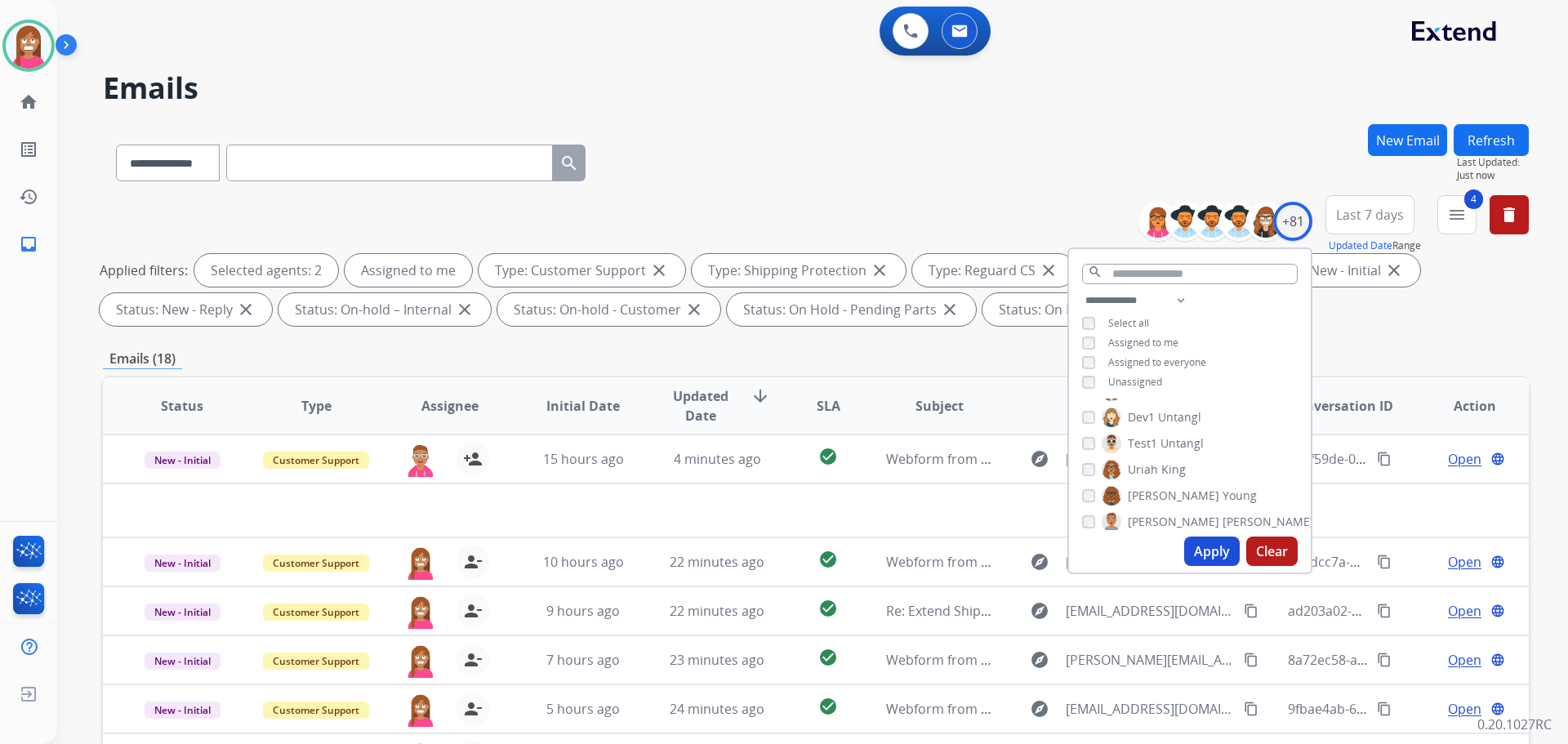
scroll to position [1960, 0]
click at [1133, 490] on span "[PERSON_NAME]" at bounding box center [1173, 494] width 91 height 17
click at [1207, 547] on button "Apply" at bounding box center [1212, 551] width 55 height 29
drag, startPoint x: 748, startPoint y: 153, endPoint x: 742, endPoint y: 189, distance: 36.5
click at [749, 153] on div "**********" at bounding box center [816, 159] width 1426 height 71
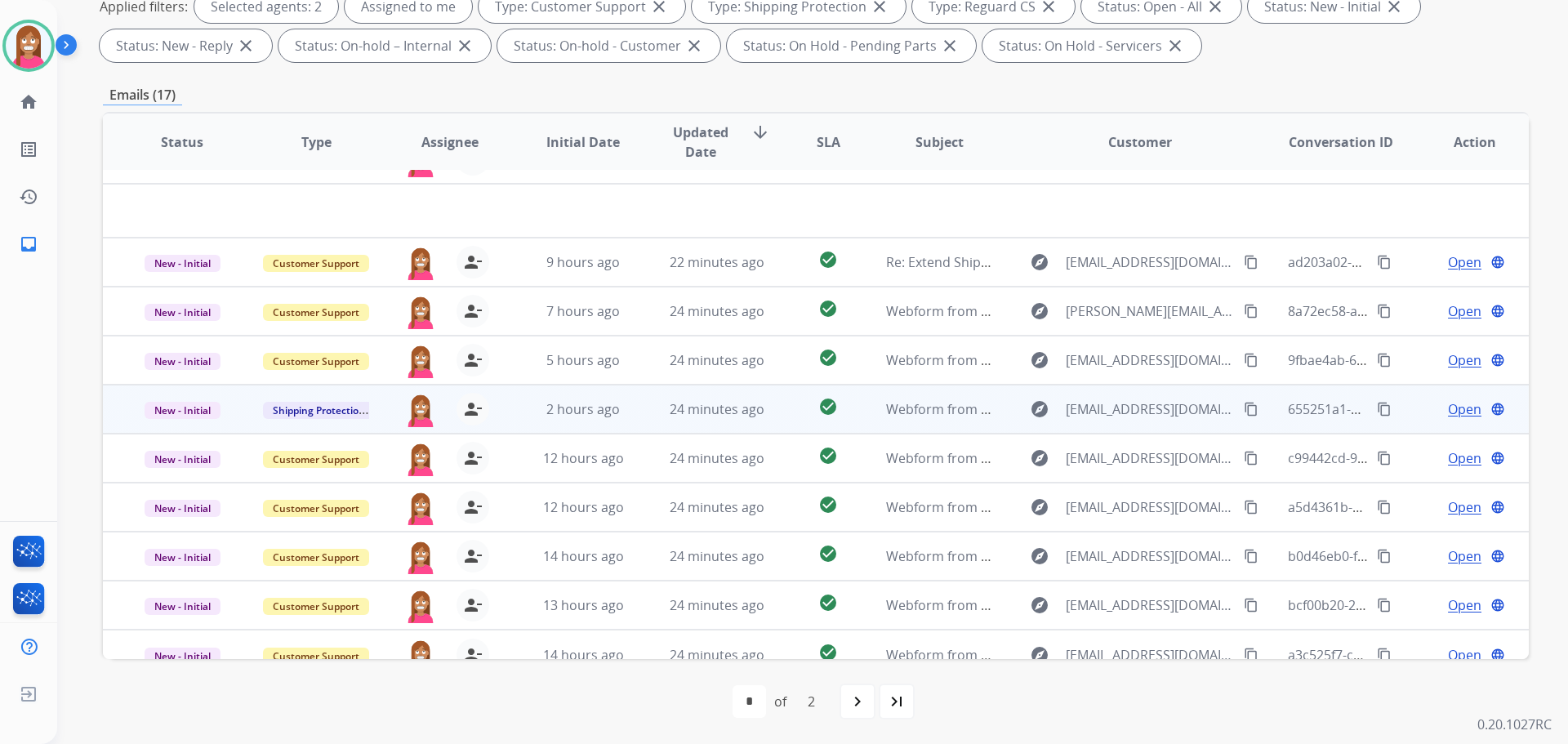
scroll to position [55, 0]
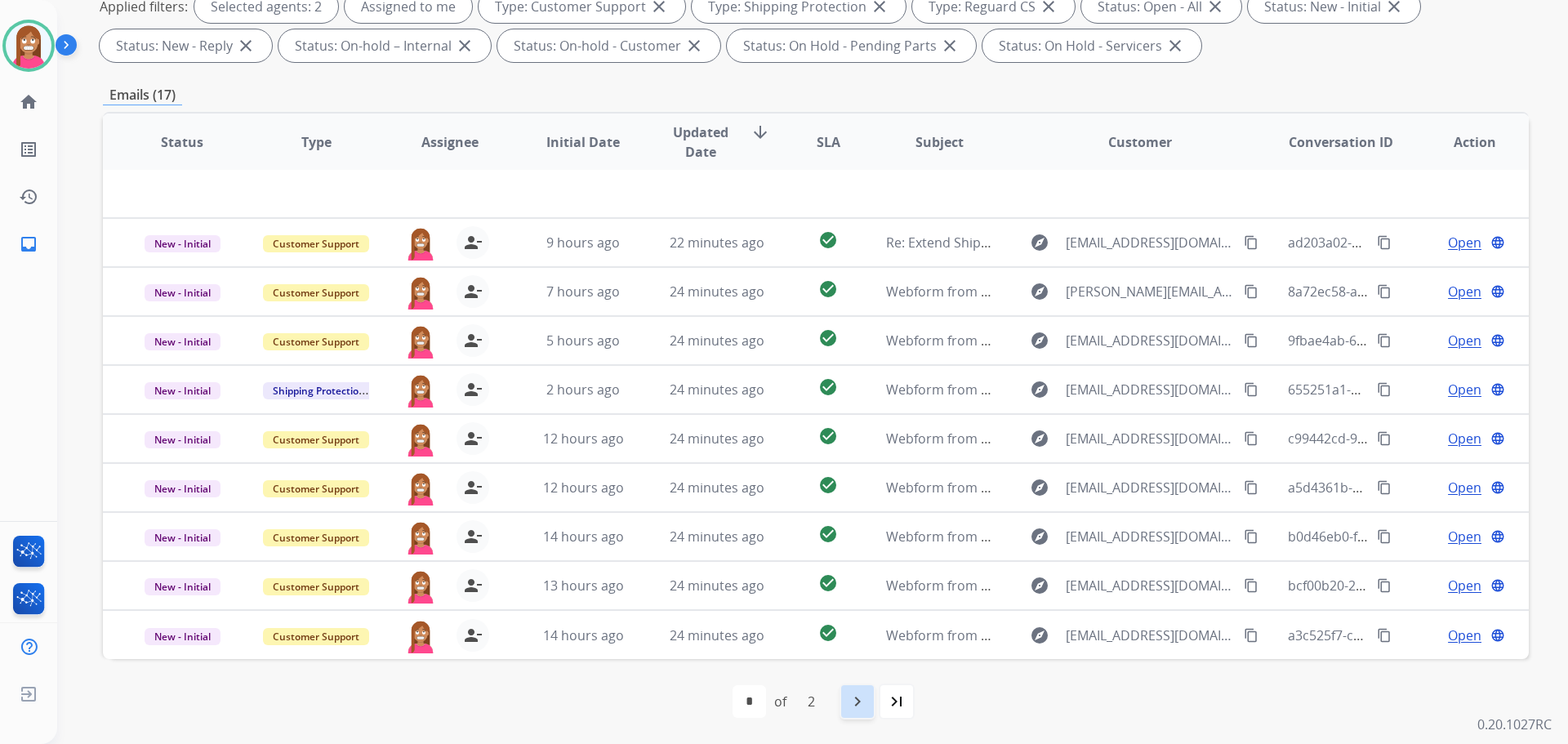
click at [852, 711] on div "navigate_next" at bounding box center [857, 701] width 36 height 36
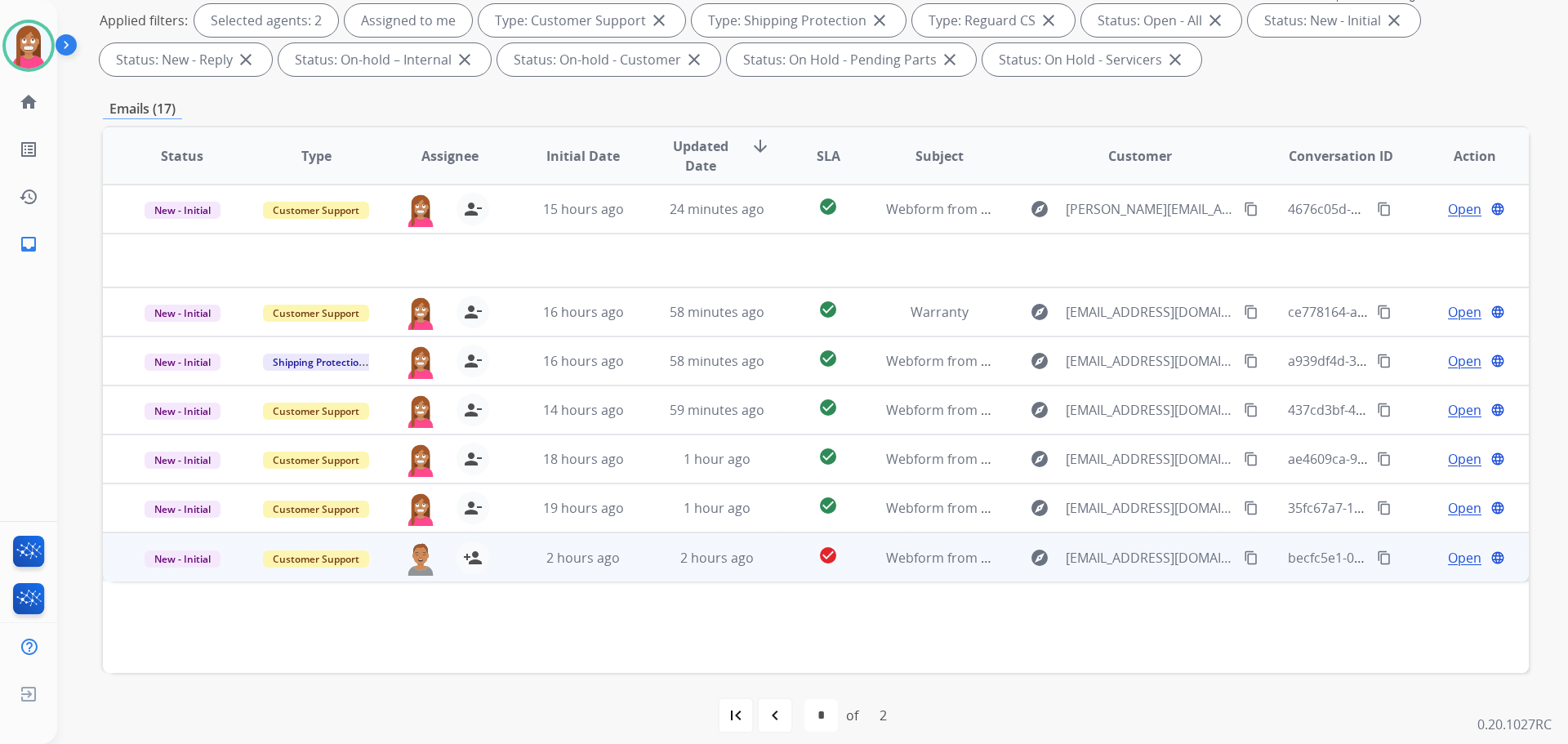
scroll to position [264, 0]
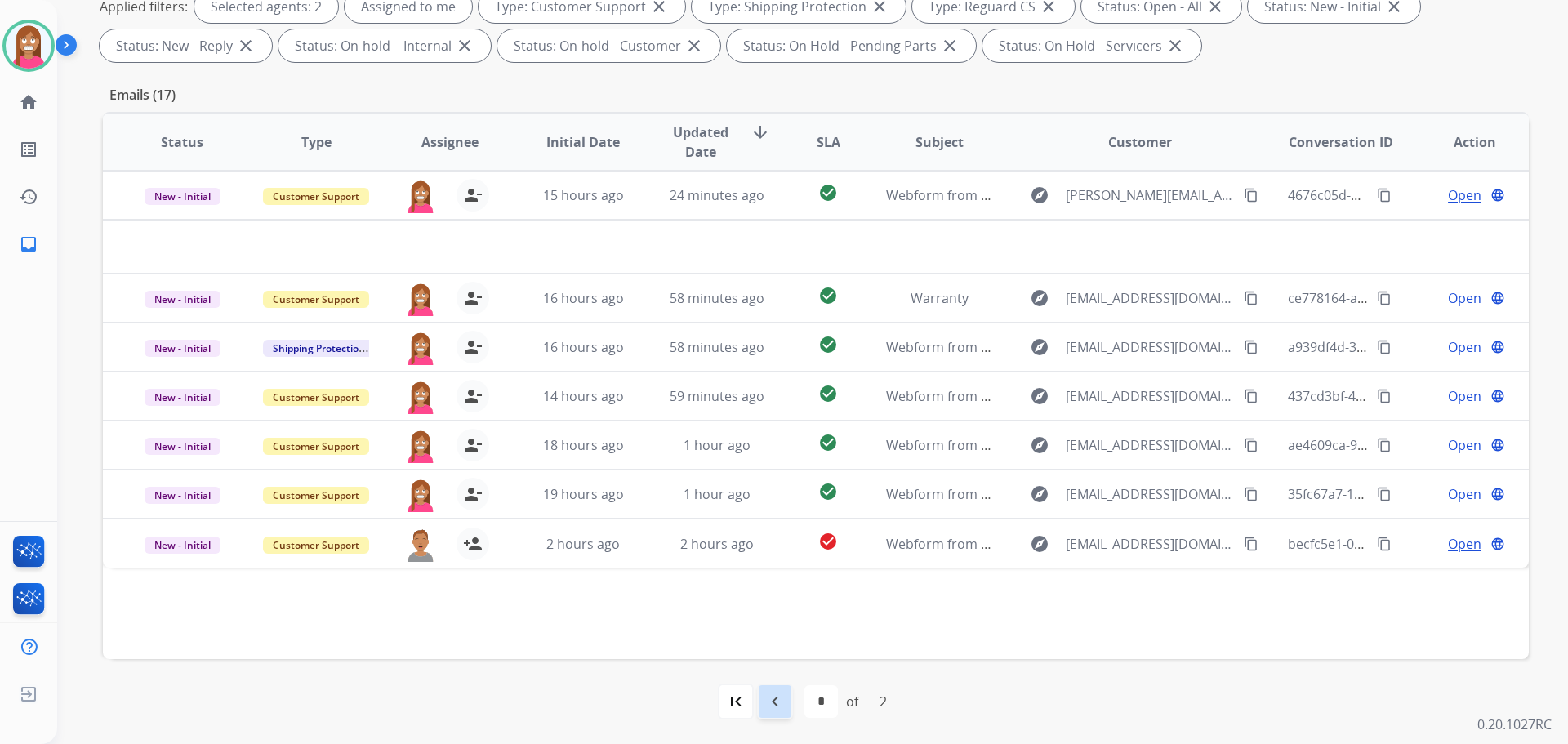
click at [771, 695] on mat-icon "navigate_before" at bounding box center [775, 701] width 19 height 19
select select "*"
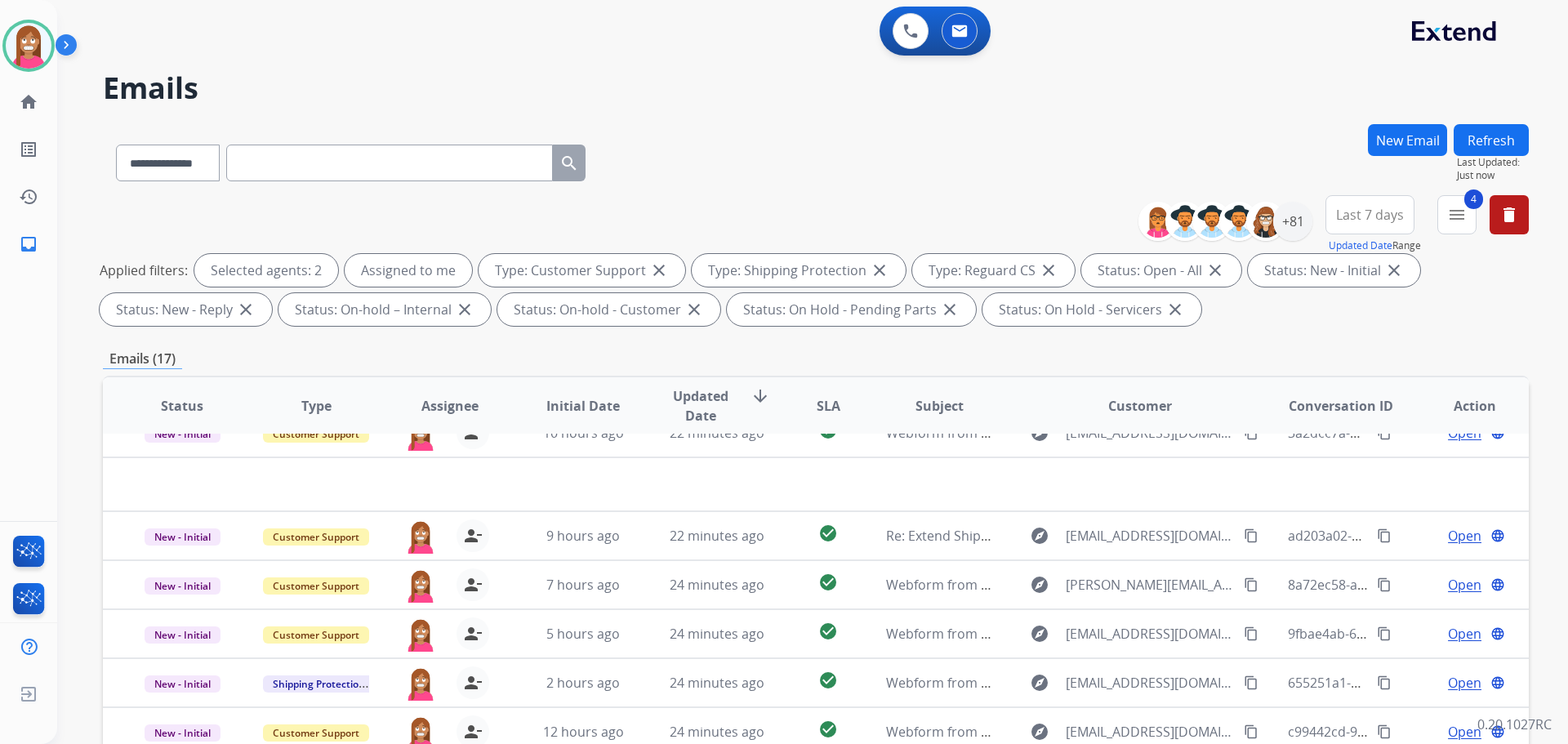
scroll to position [0, 0]
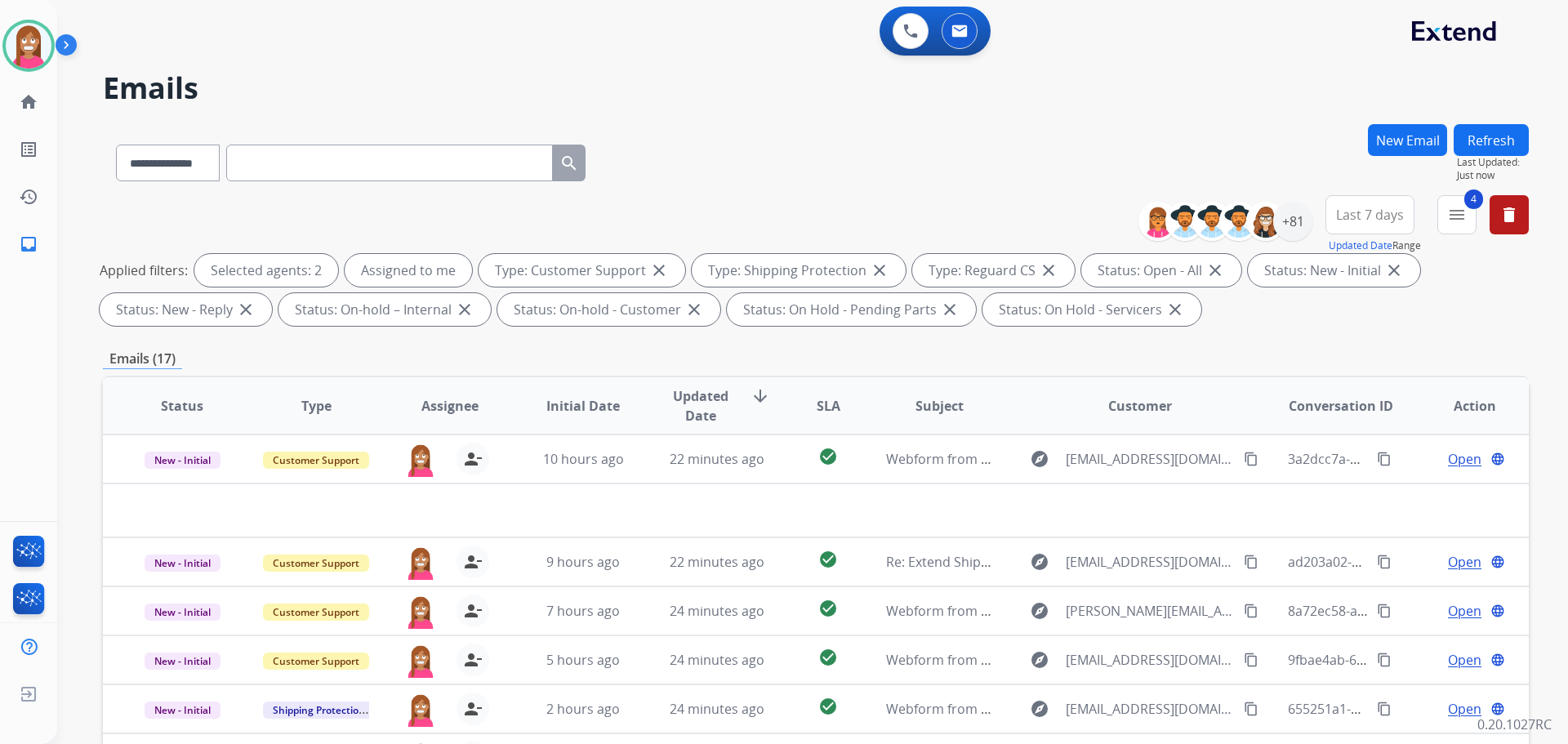
click at [1463, 146] on button "Refresh" at bounding box center [1491, 140] width 75 height 32
click at [1403, 138] on button "New Email" at bounding box center [1407, 140] width 79 height 32
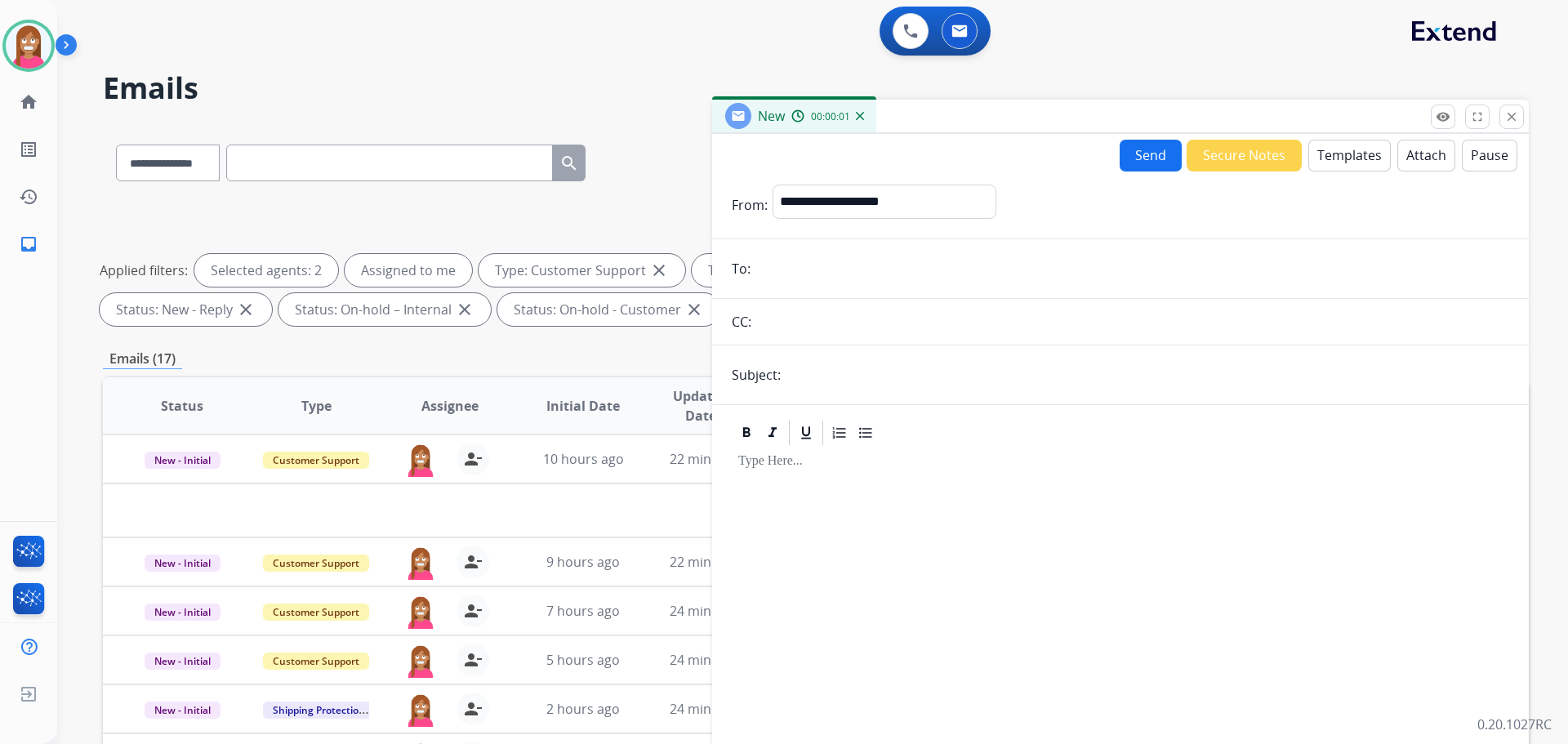
paste input "**********"
type input "**********"
click at [832, 213] on div "**********" at bounding box center [884, 205] width 223 height 41
click at [832, 213] on select "**********" at bounding box center [883, 201] width 222 height 33
select select "**********"
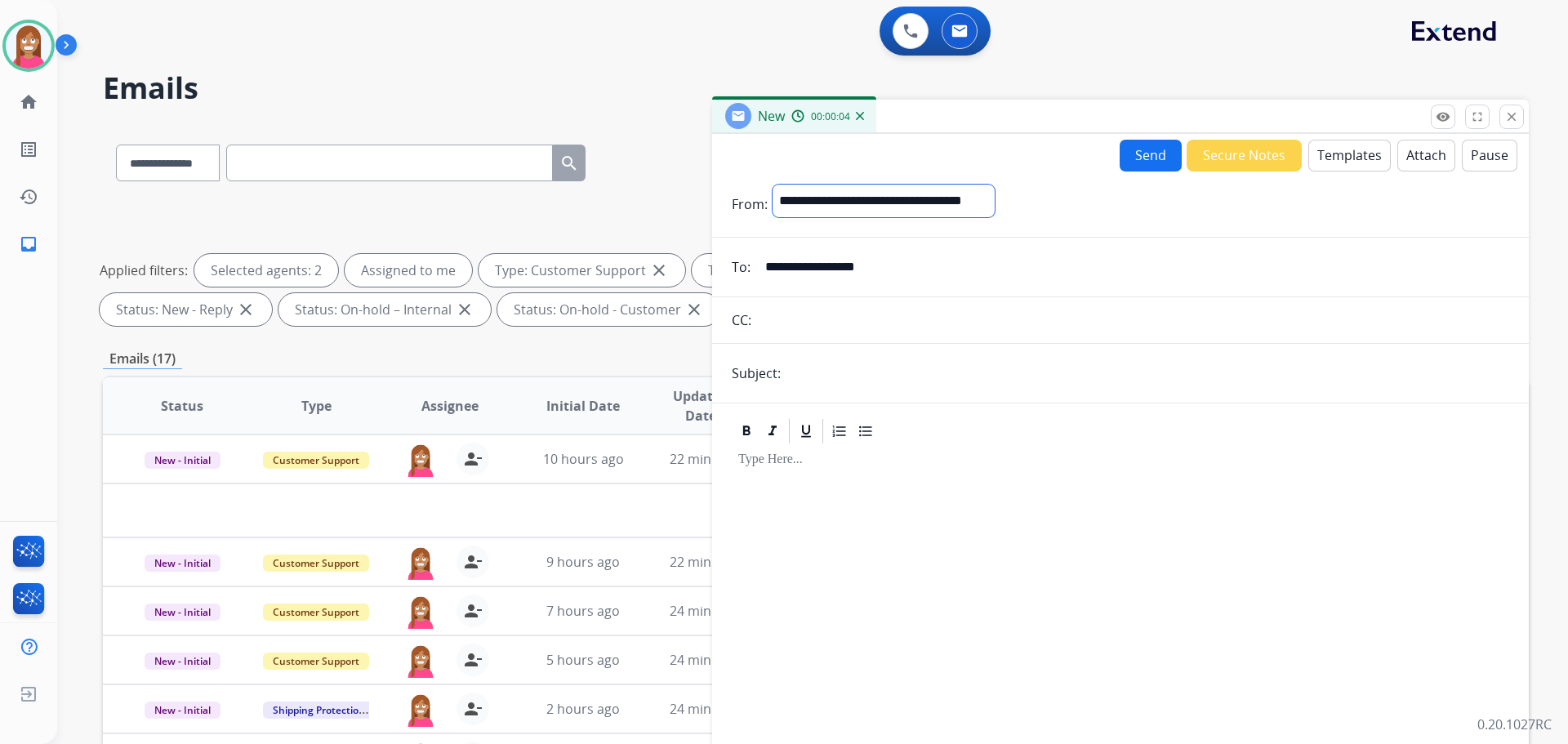
click at [772, 185] on select "**********" at bounding box center [883, 201] width 222 height 33
click at [817, 373] on input "text" at bounding box center [1147, 374] width 724 height 33
type input "**********"
click at [1309, 148] on button "Templates" at bounding box center [1350, 156] width 83 height 32
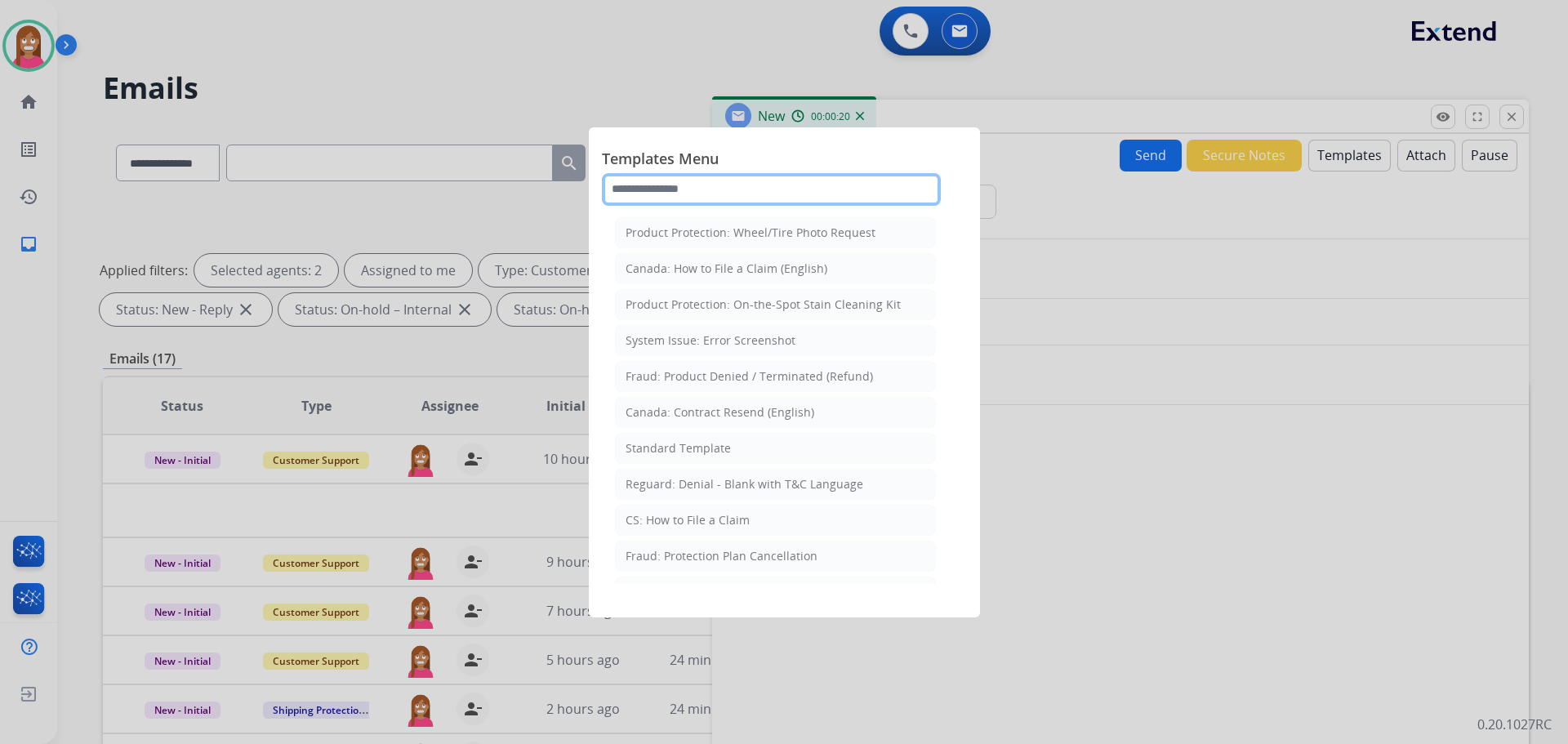
click at [643, 196] on input "text" at bounding box center [771, 189] width 339 height 33
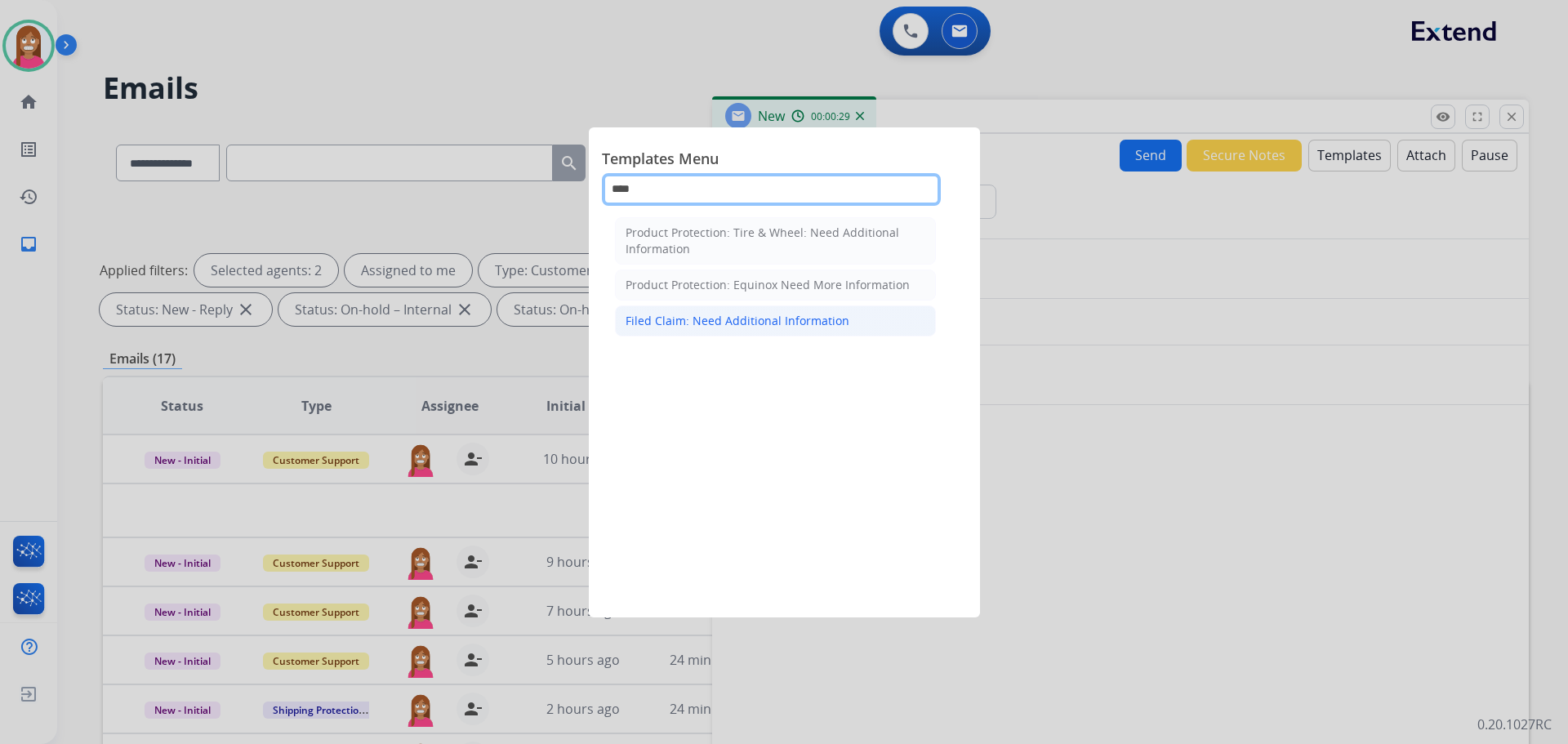
type input "****"
click at [722, 327] on div "Filed Claim: Need Additional Information" at bounding box center [737, 321] width 223 height 17
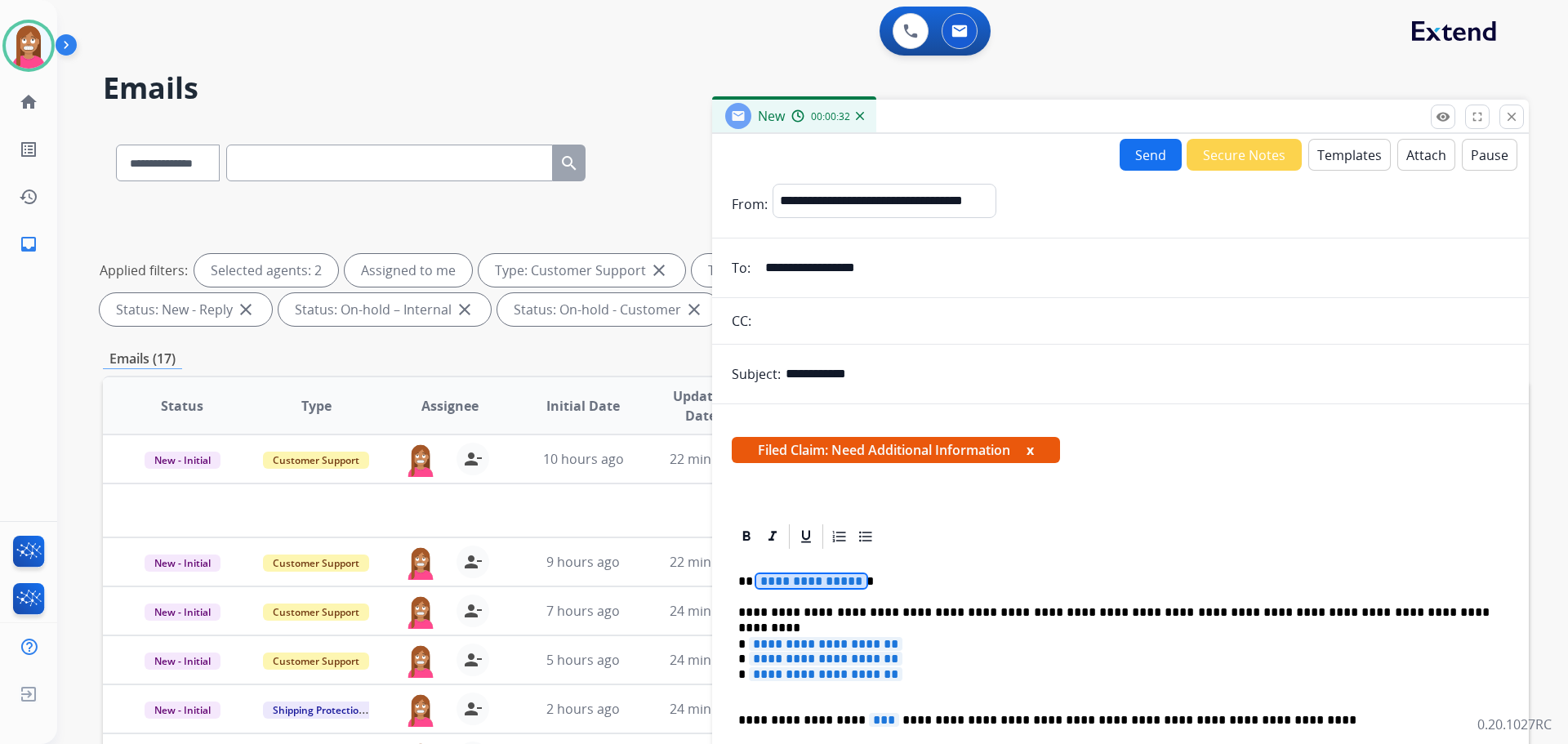
click at [815, 585] on span "**********" at bounding box center [812, 581] width 110 height 14
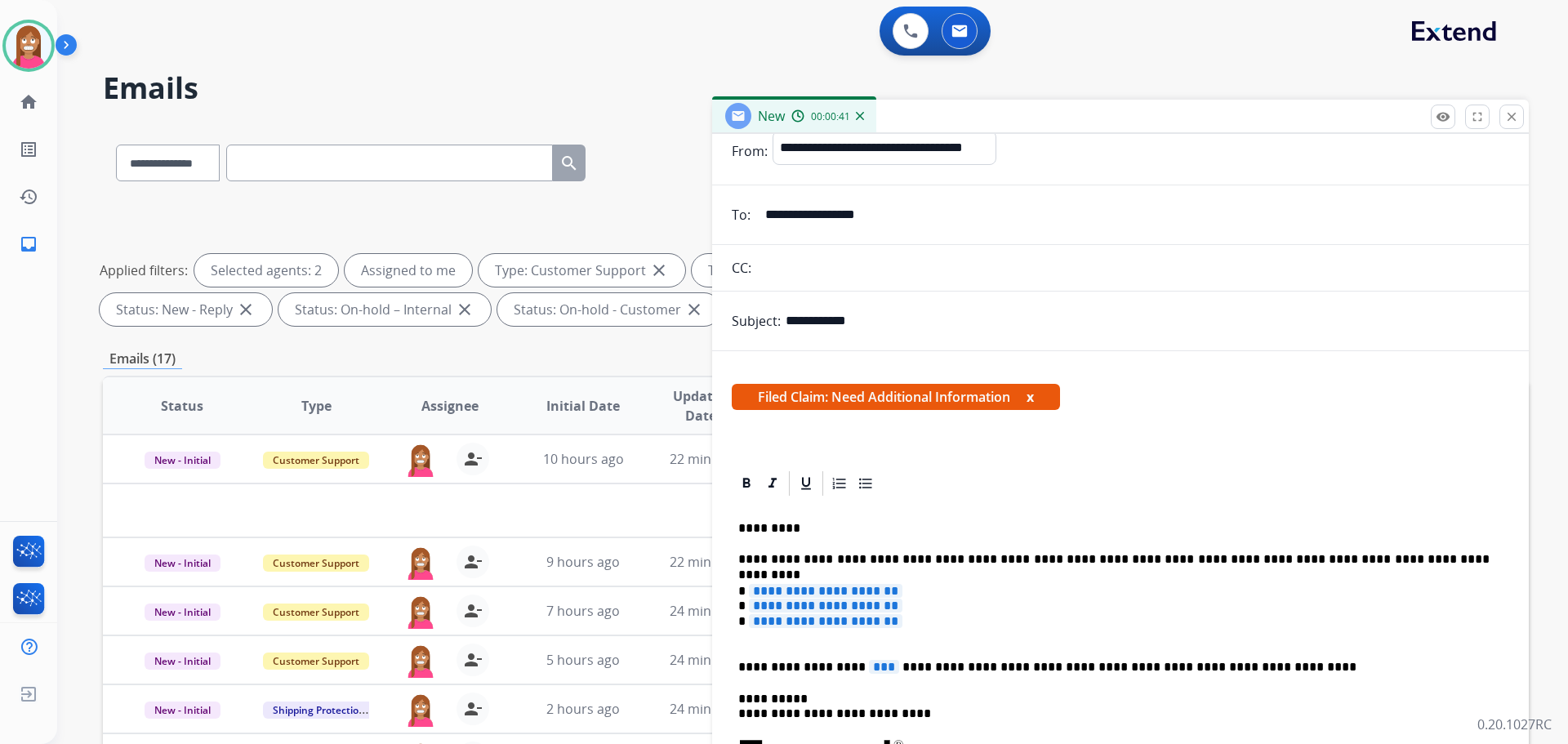
scroll to position [82, 0]
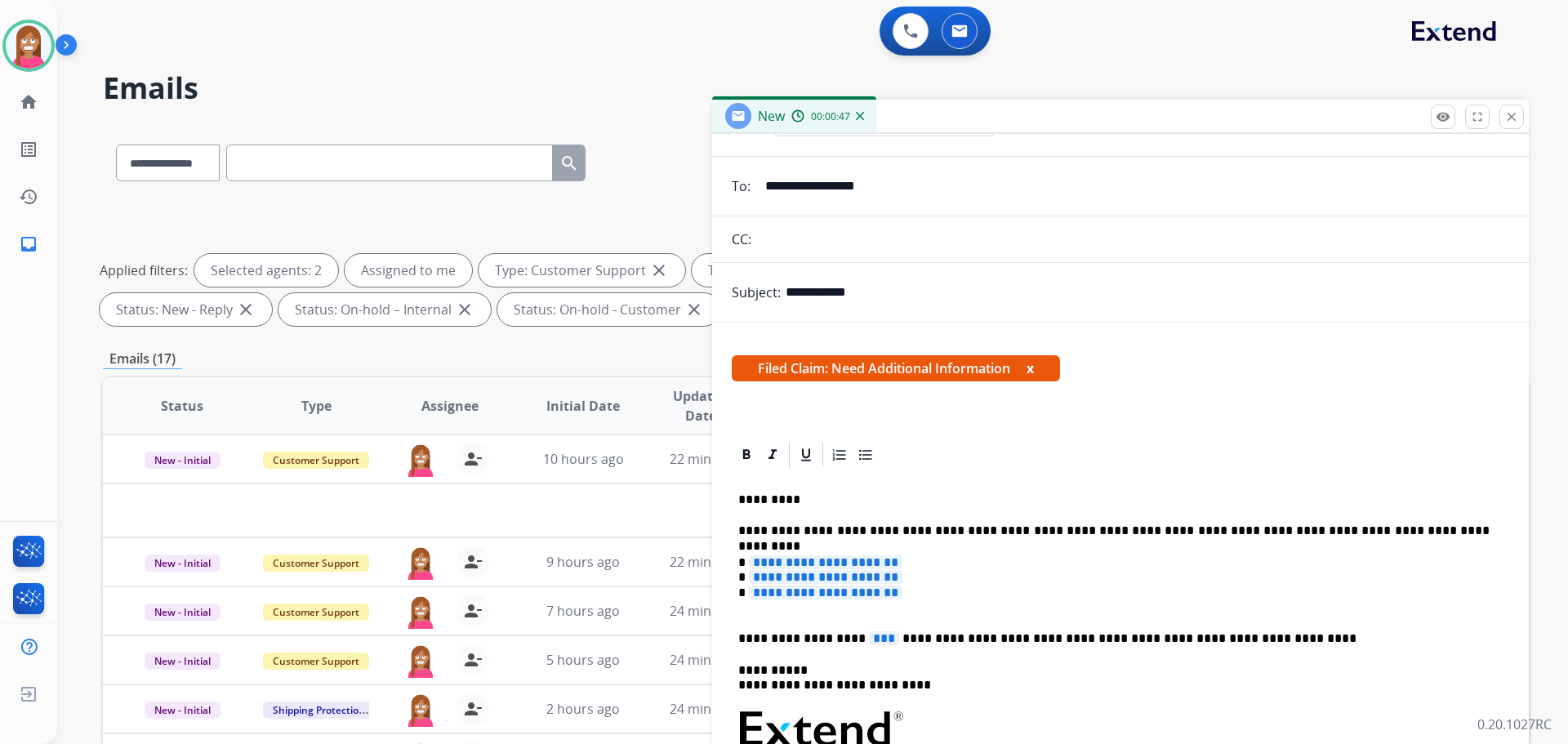
click at [869, 641] on span "***" at bounding box center [884, 638] width 30 height 14
click at [824, 563] on span "**********" at bounding box center [825, 562] width 153 height 14
click at [834, 572] on span "**********" at bounding box center [825, 577] width 153 height 14
click at [782, 596] on span "**********" at bounding box center [825, 593] width 153 height 14
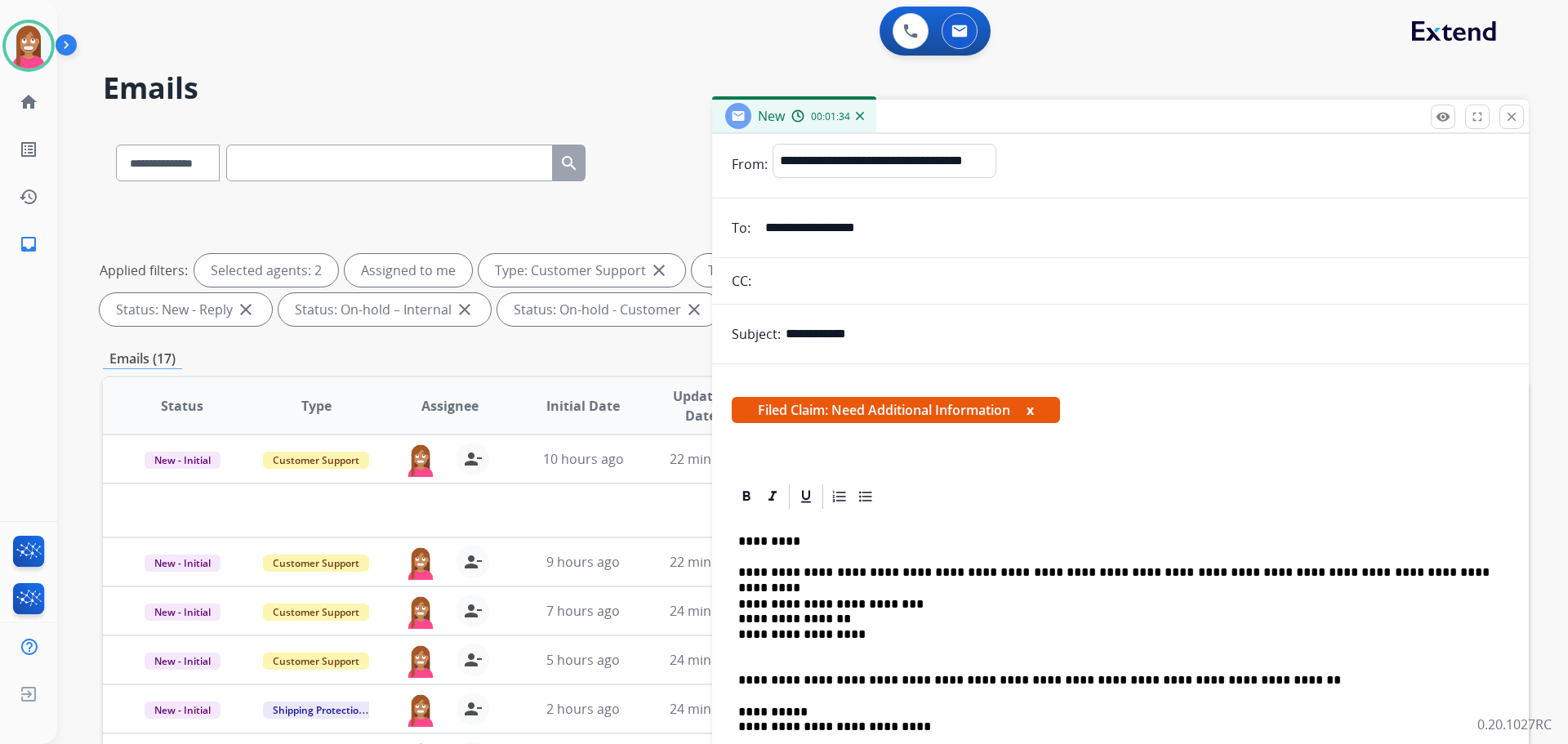
scroll to position [0, 0]
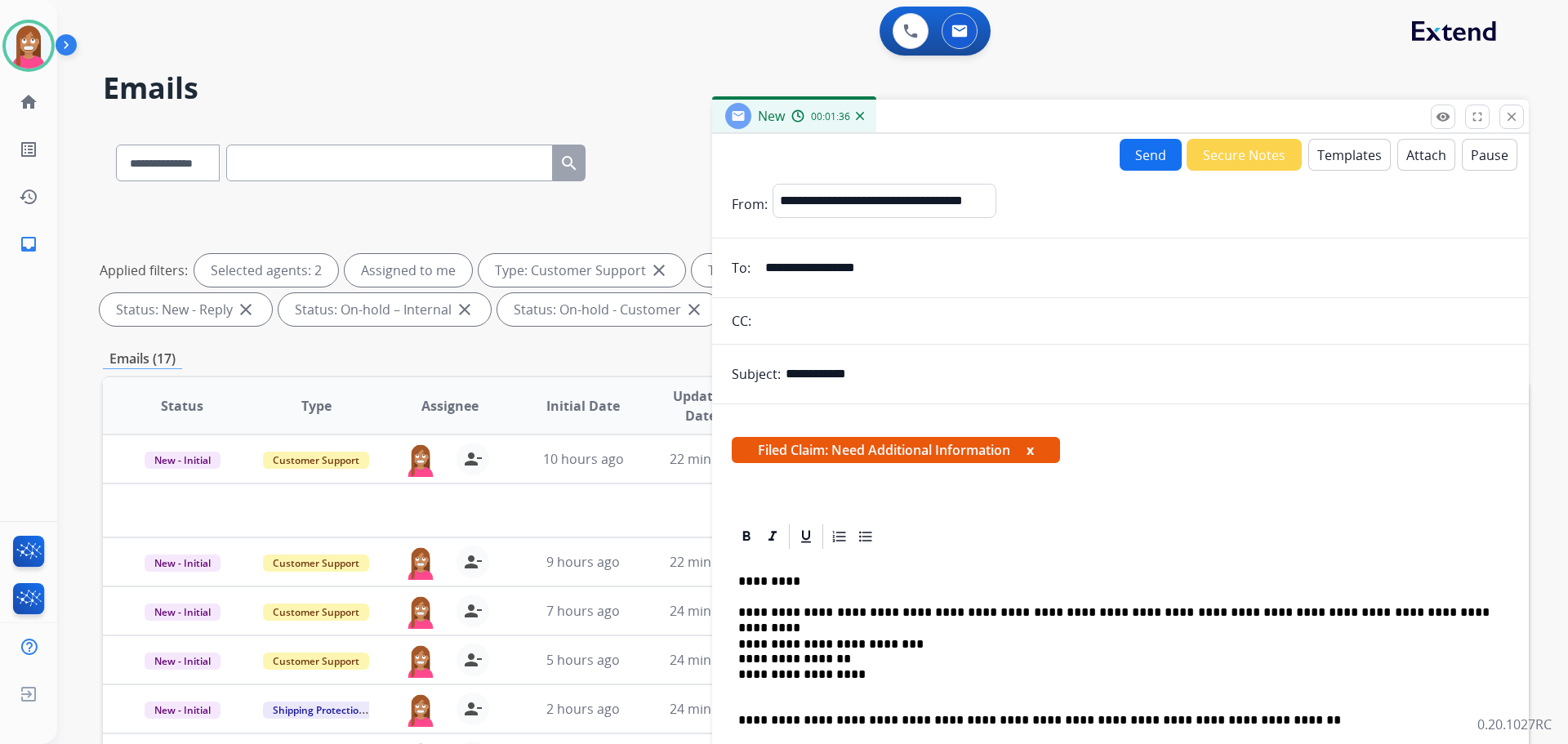
click at [1145, 157] on button "Send" at bounding box center [1150, 155] width 62 height 32
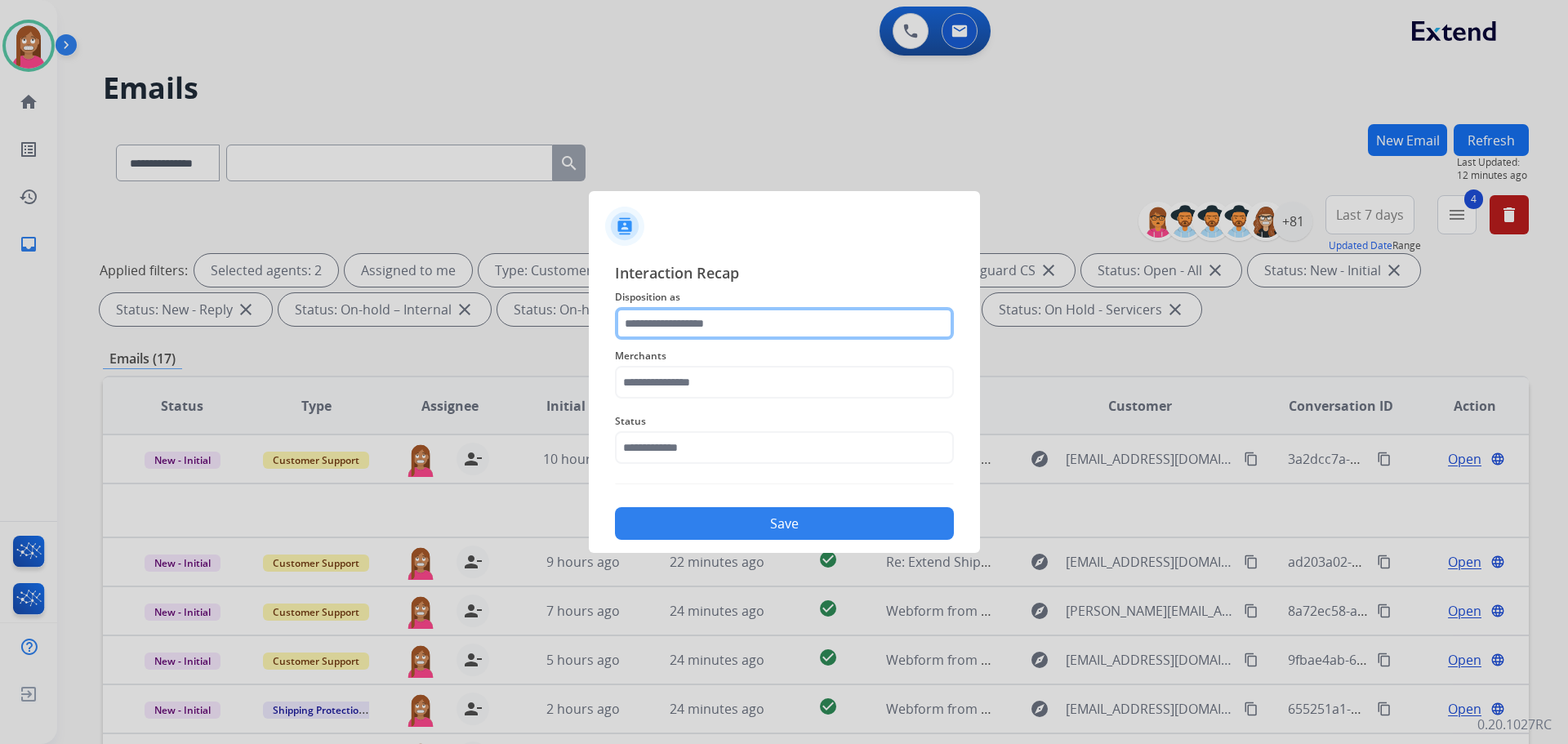
click at [648, 331] on input "text" at bounding box center [784, 323] width 339 height 33
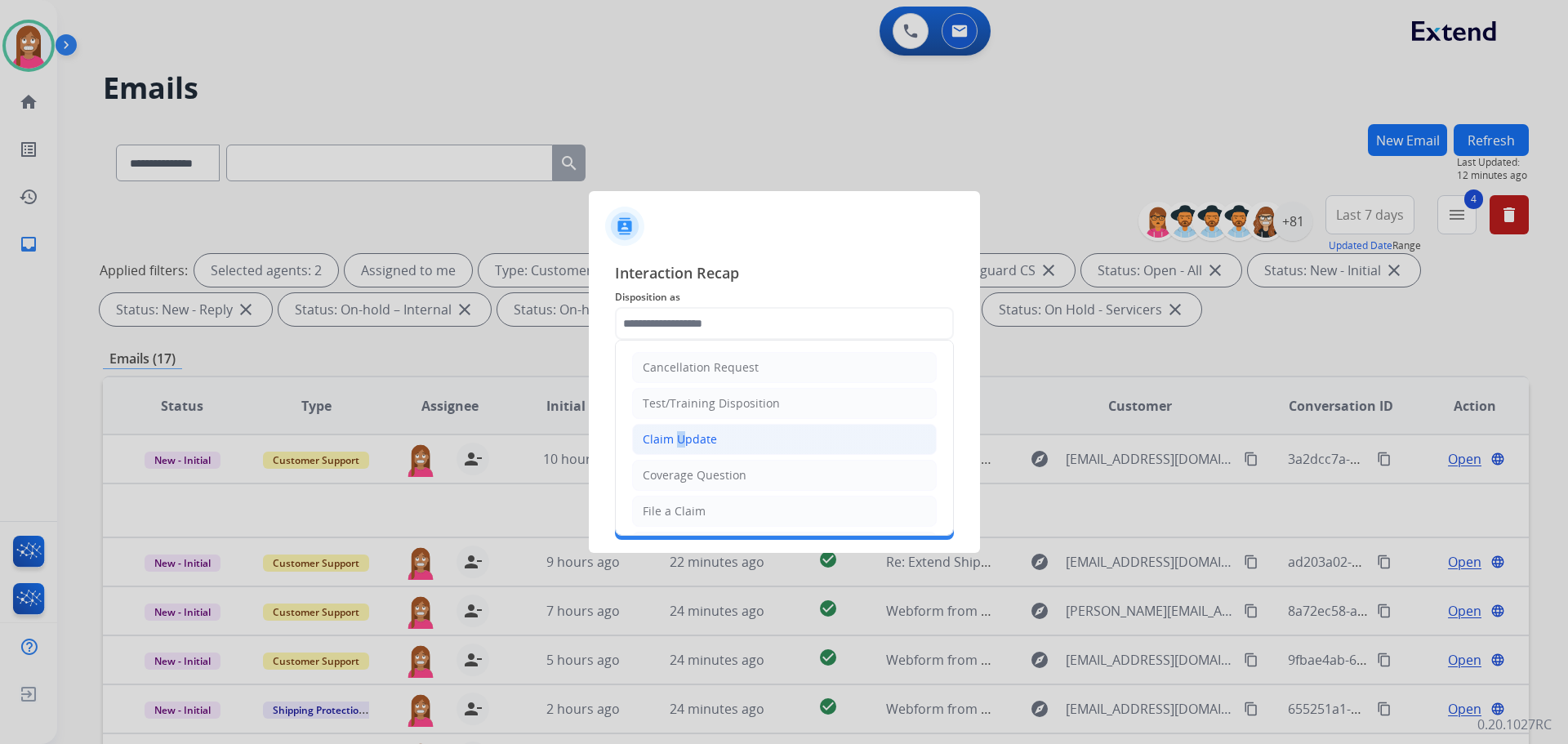
drag, startPoint x: 670, startPoint y: 433, endPoint x: 679, endPoint y: 444, distance: 14.2
click at [679, 444] on div "Claim Update" at bounding box center [679, 439] width 74 height 17
type input "**********"
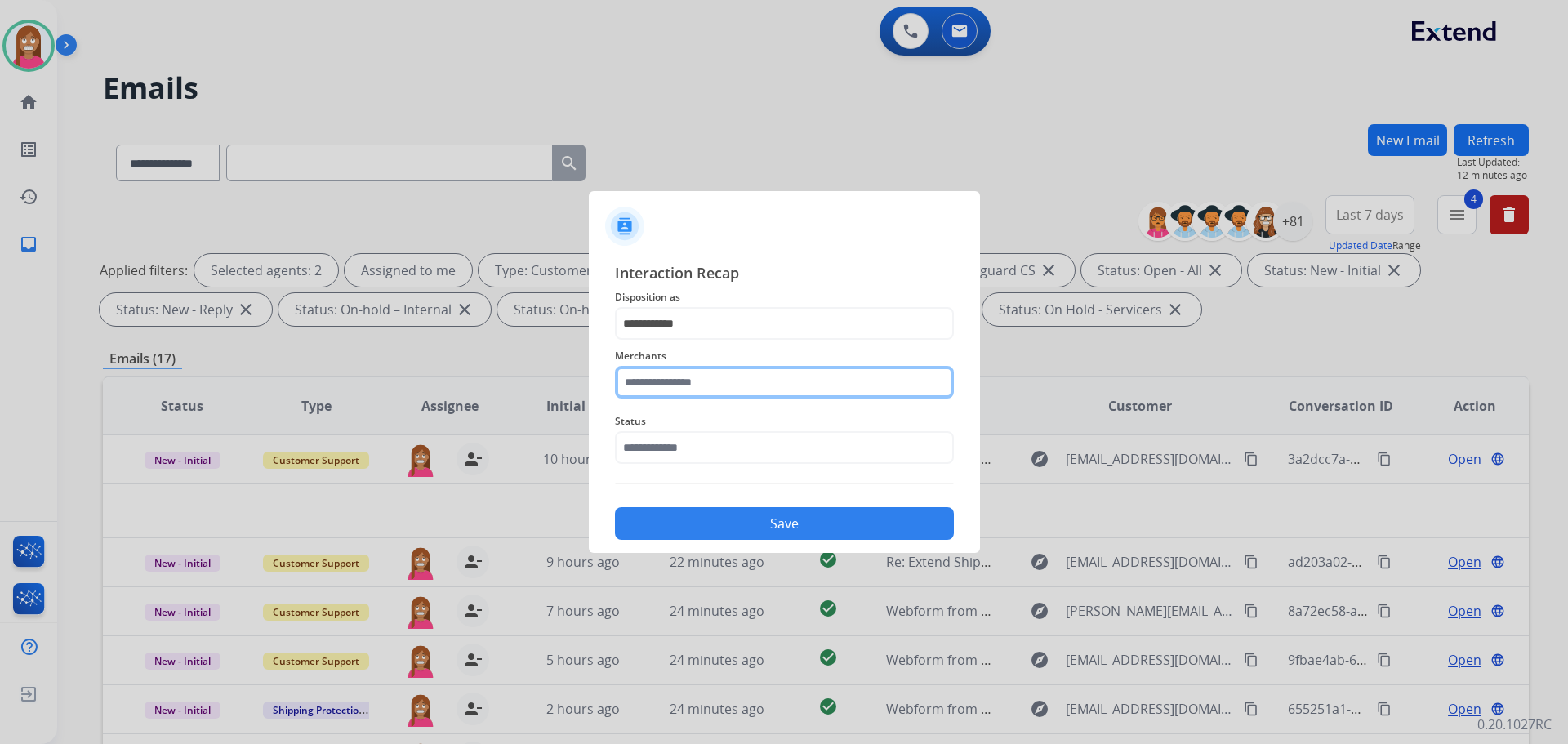
click at [667, 376] on input "text" at bounding box center [784, 382] width 339 height 33
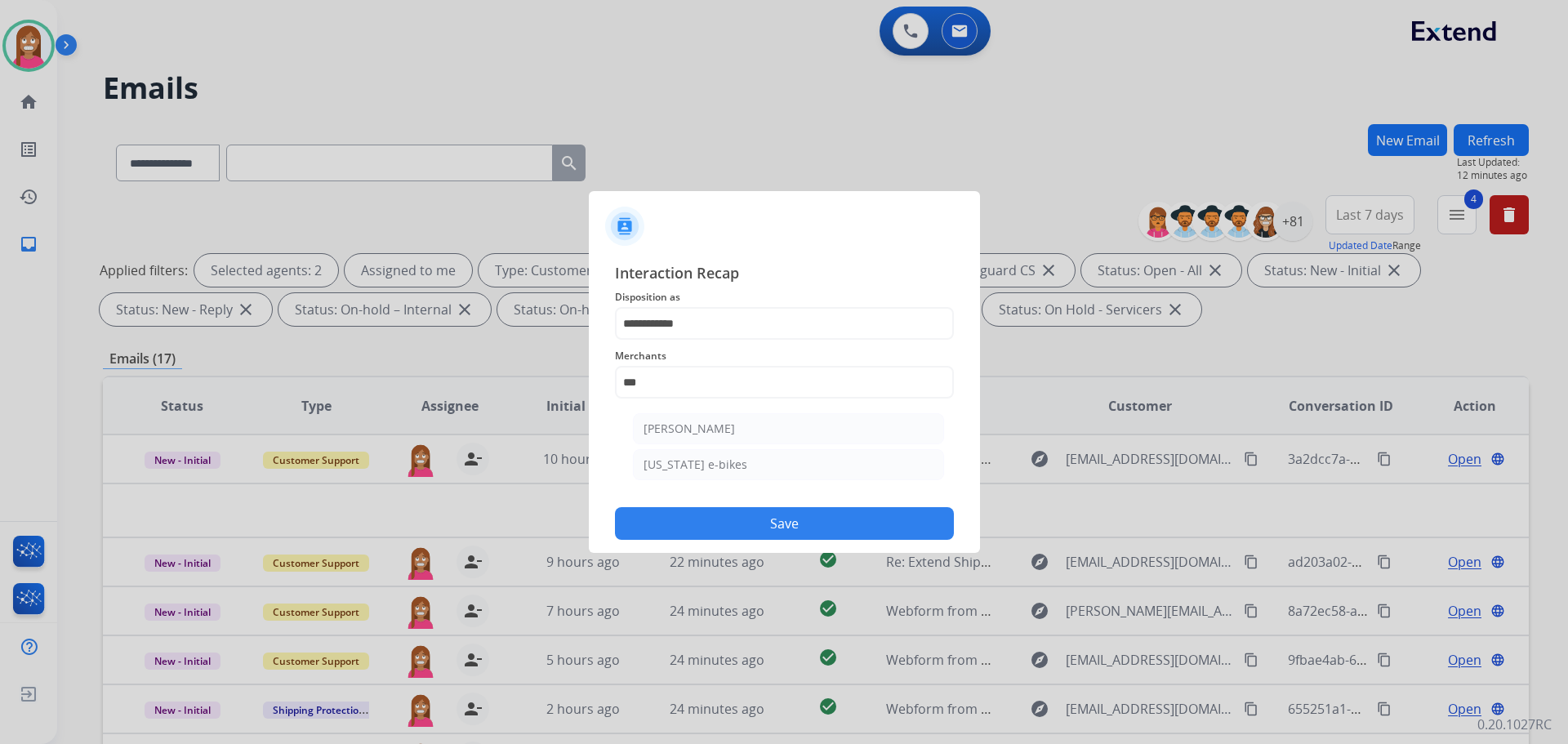
drag, startPoint x: 730, startPoint y: 420, endPoint x: 722, endPoint y: 446, distance: 27.2
click at [730, 422] on li "[PERSON_NAME]" at bounding box center [788, 428] width 311 height 31
type input "**********"
click at [719, 459] on input "text" at bounding box center [784, 447] width 339 height 33
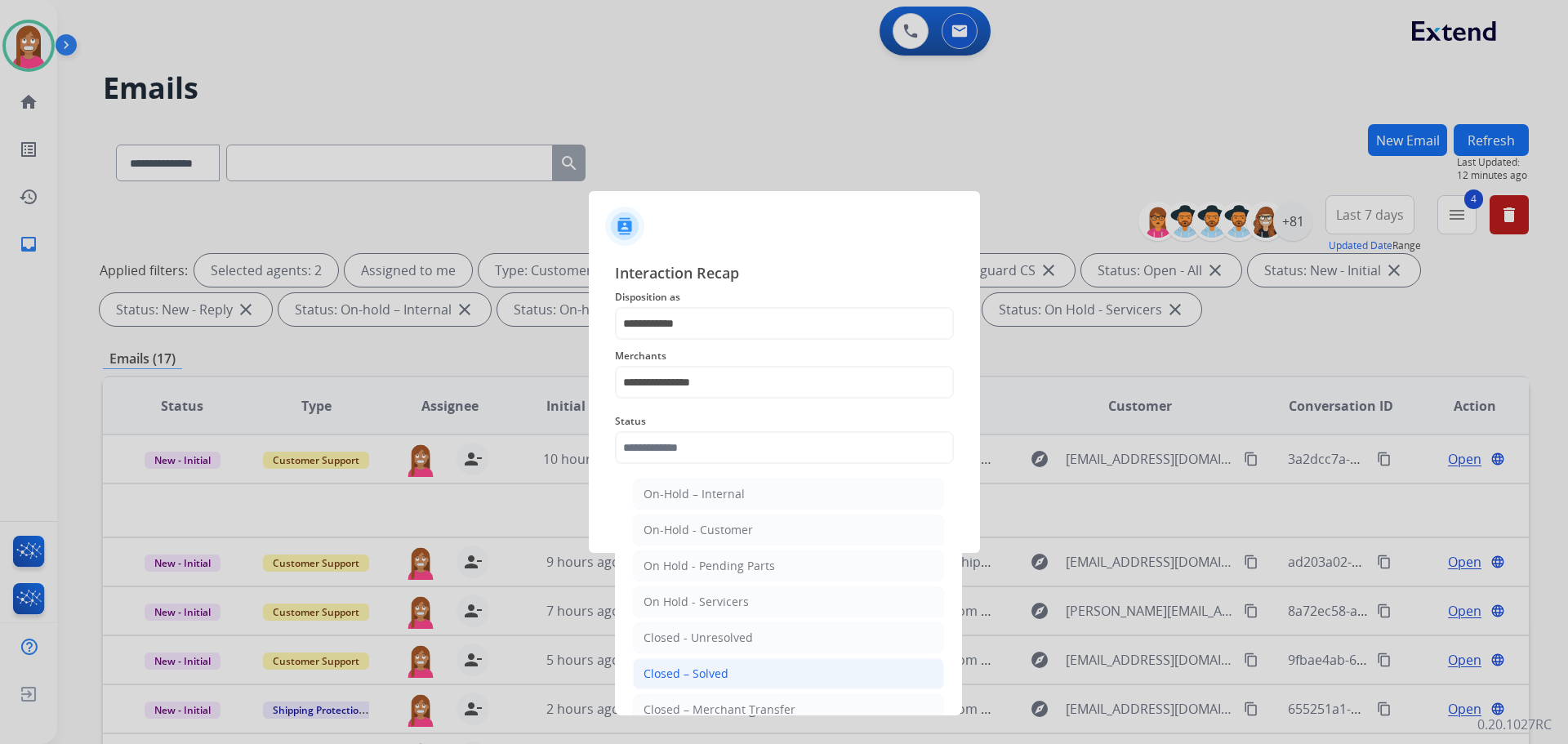
click at [720, 682] on div "Closed – Solved" at bounding box center [686, 674] width 85 height 17
type input "**********"
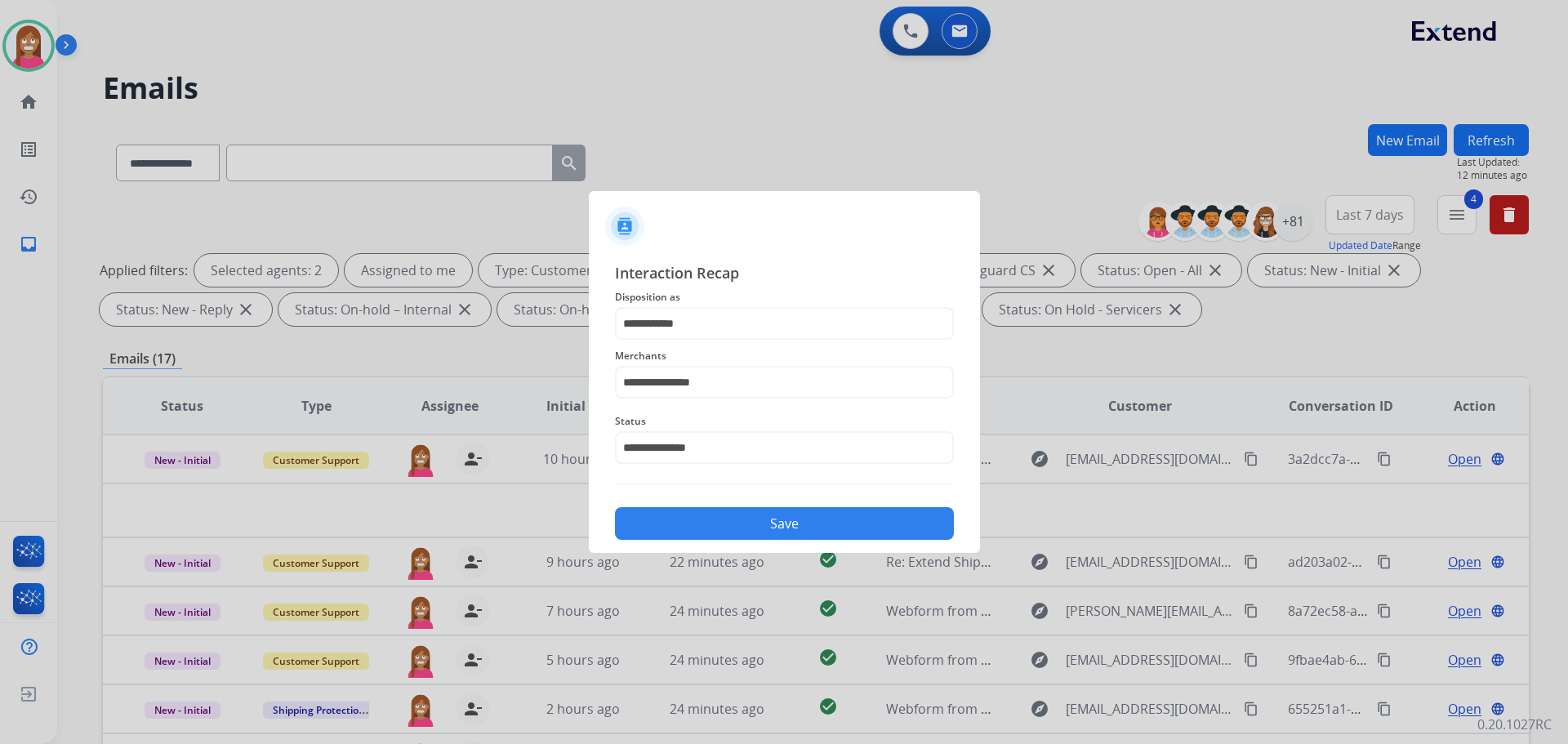
click at [721, 505] on div "Save" at bounding box center [784, 518] width 339 height 43
click at [792, 521] on button "Save" at bounding box center [784, 523] width 339 height 33
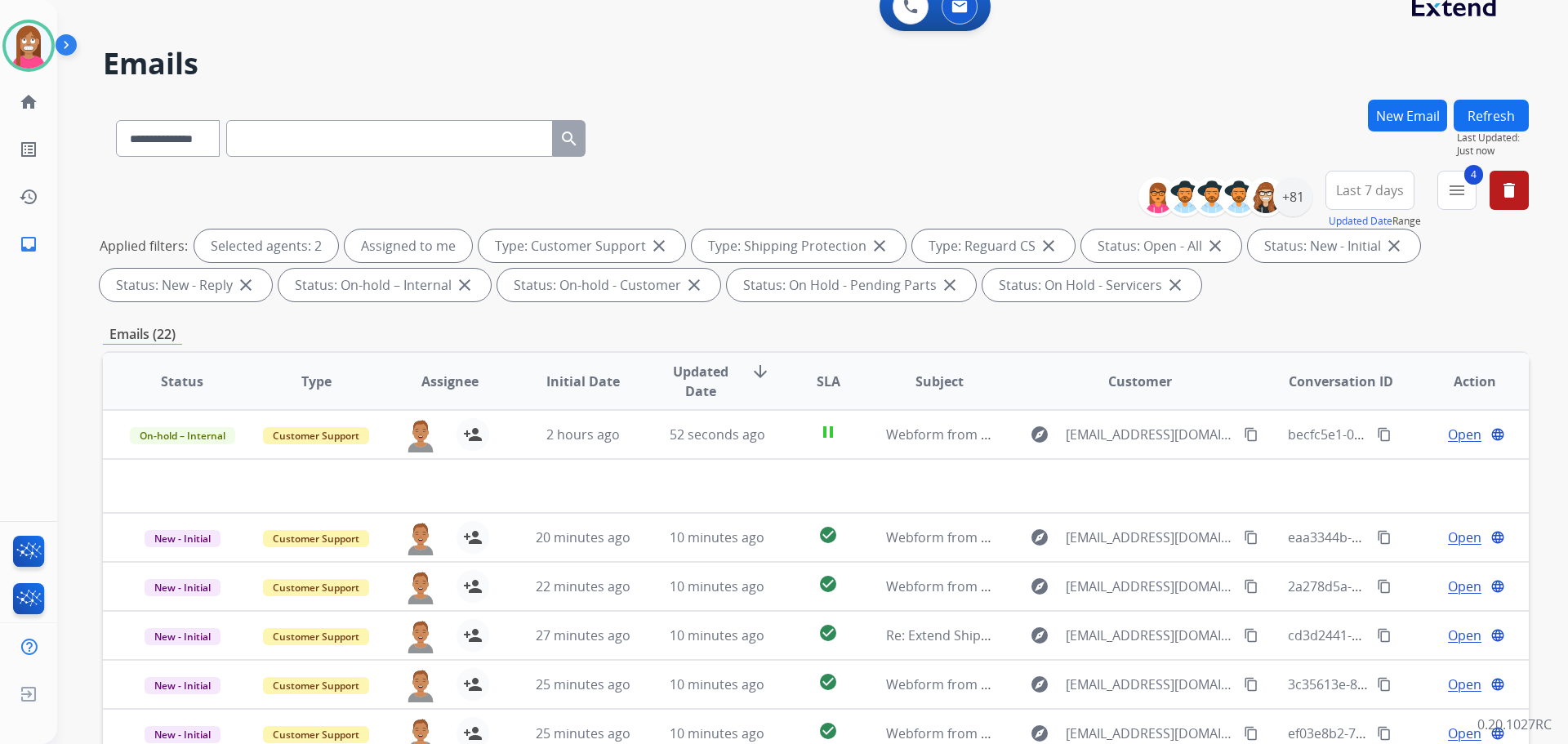
scroll to position [18, 0]
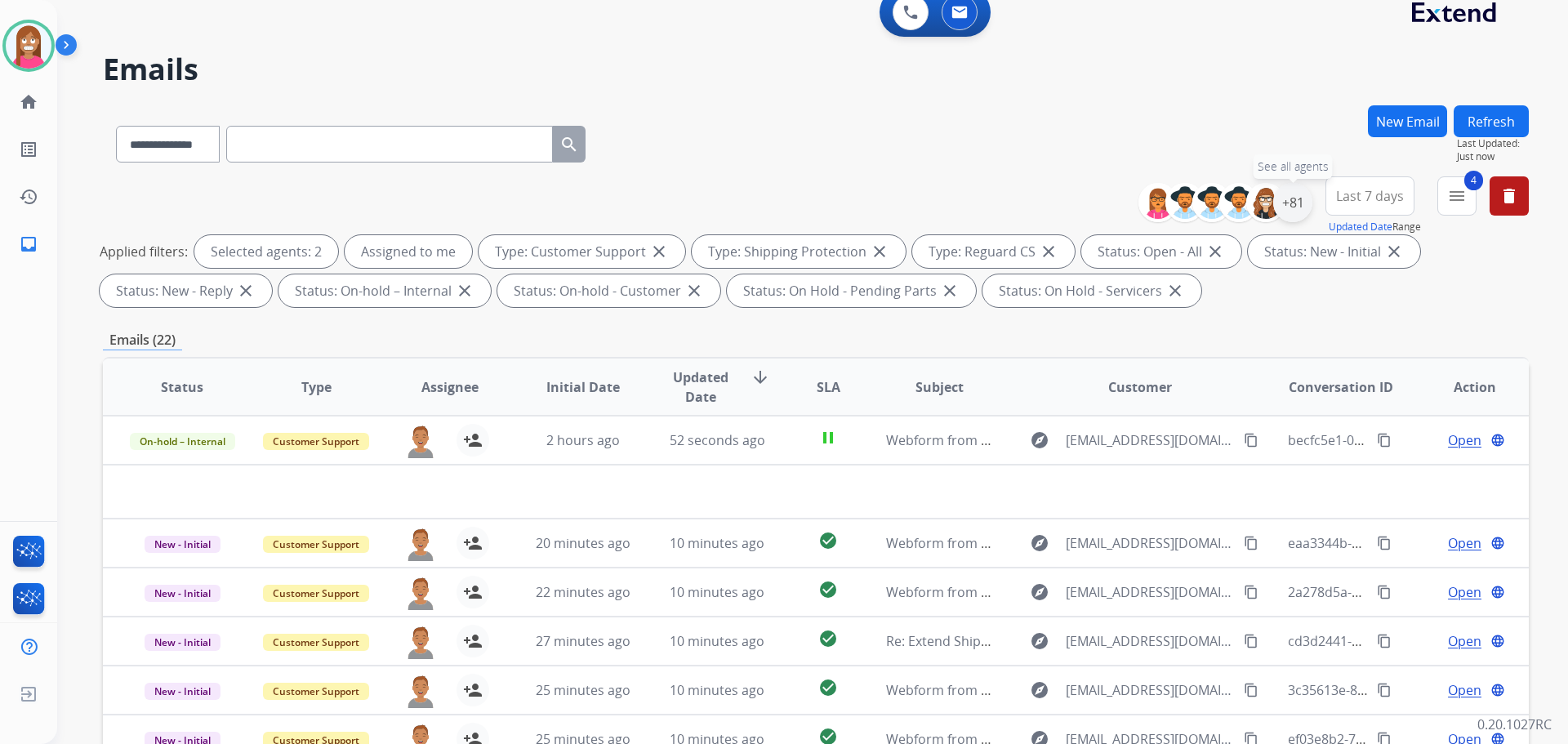
click at [1284, 206] on div "+81" at bounding box center [1293, 203] width 39 height 39
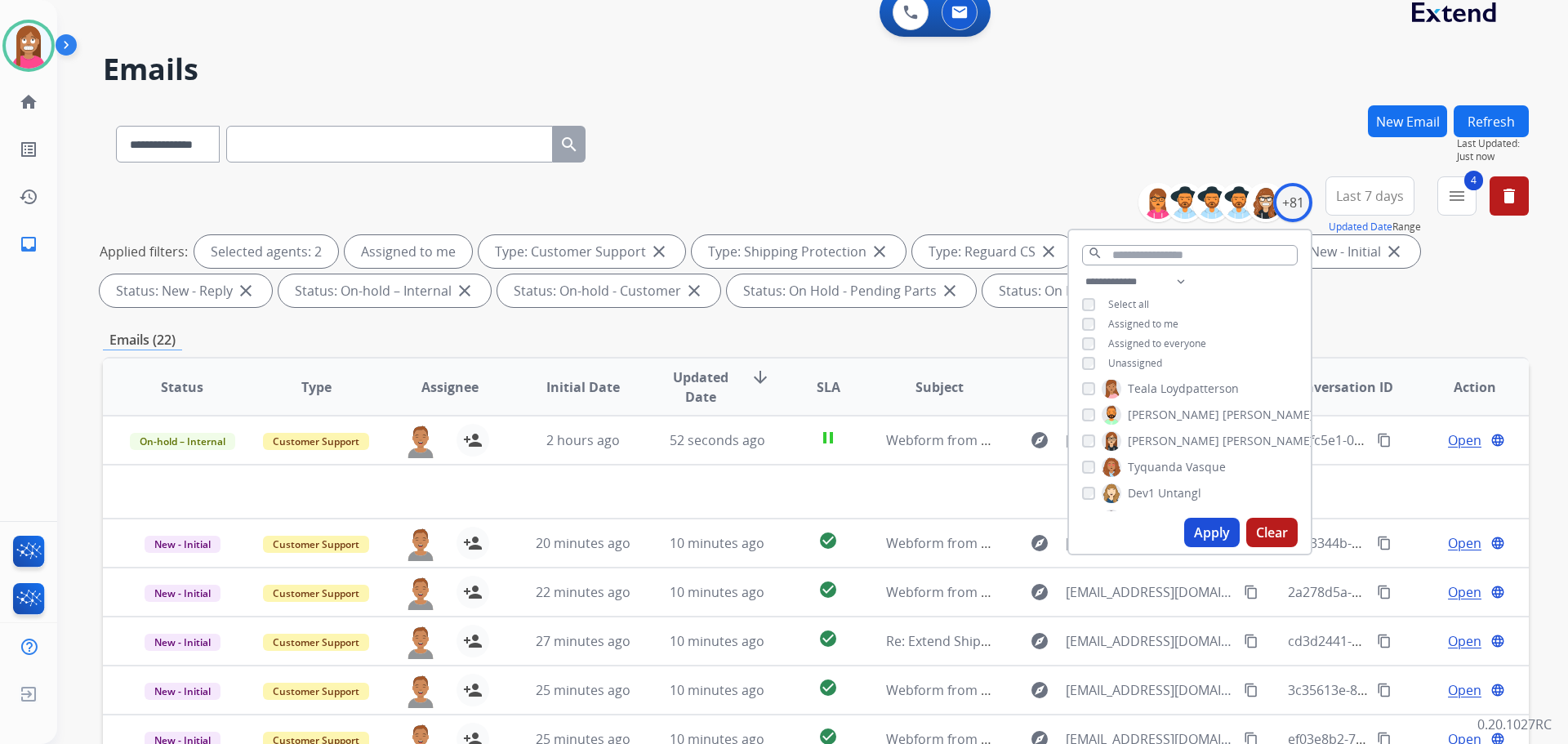
scroll to position [1834, 0]
click at [1195, 531] on button "Apply" at bounding box center [1212, 532] width 55 height 29
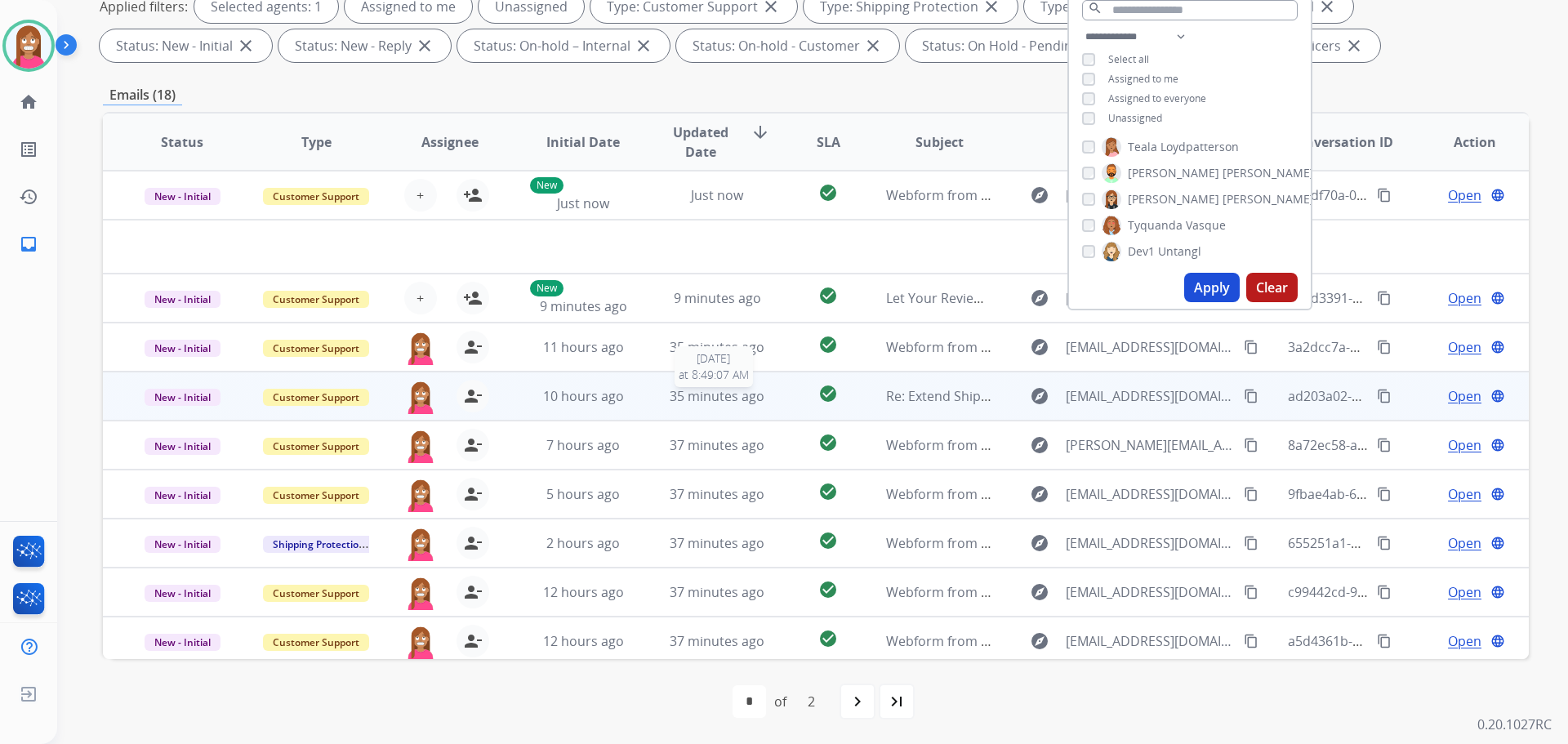
scroll to position [55, 0]
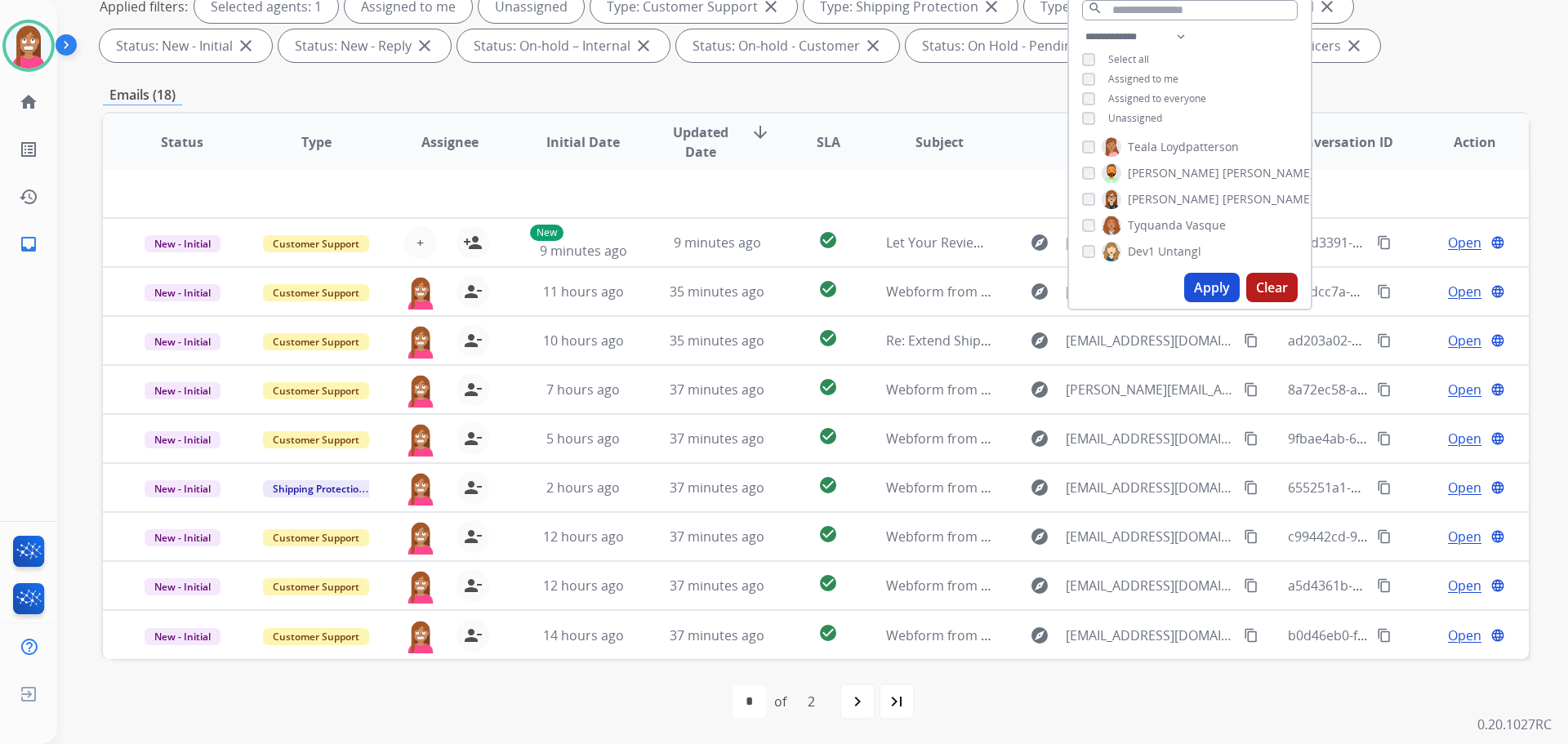
click at [657, 711] on div "first_page navigate_before * * of 2 navigate_next last_page" at bounding box center [816, 701] width 1426 height 33
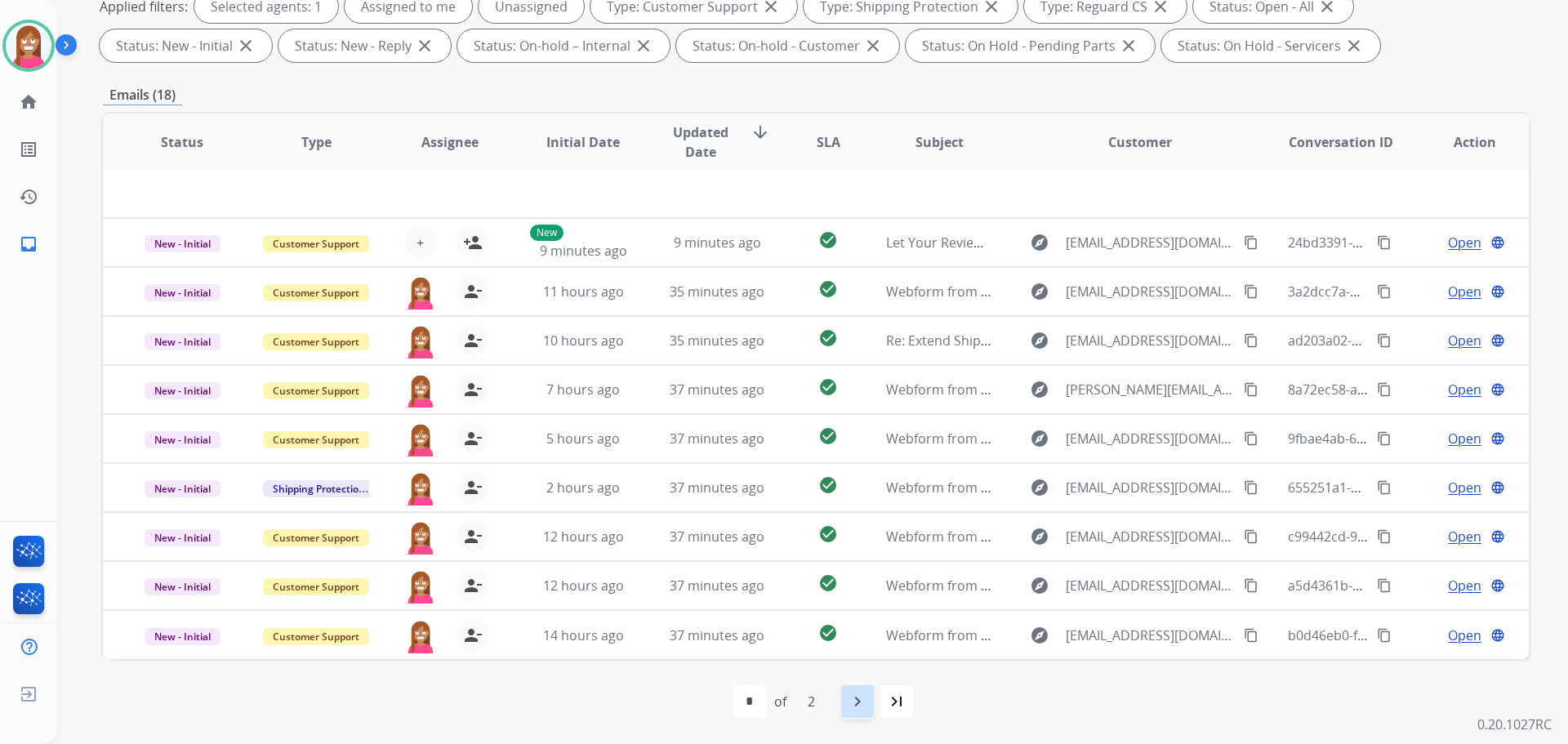
click at [844, 707] on div "navigate_next" at bounding box center [857, 701] width 36 height 36
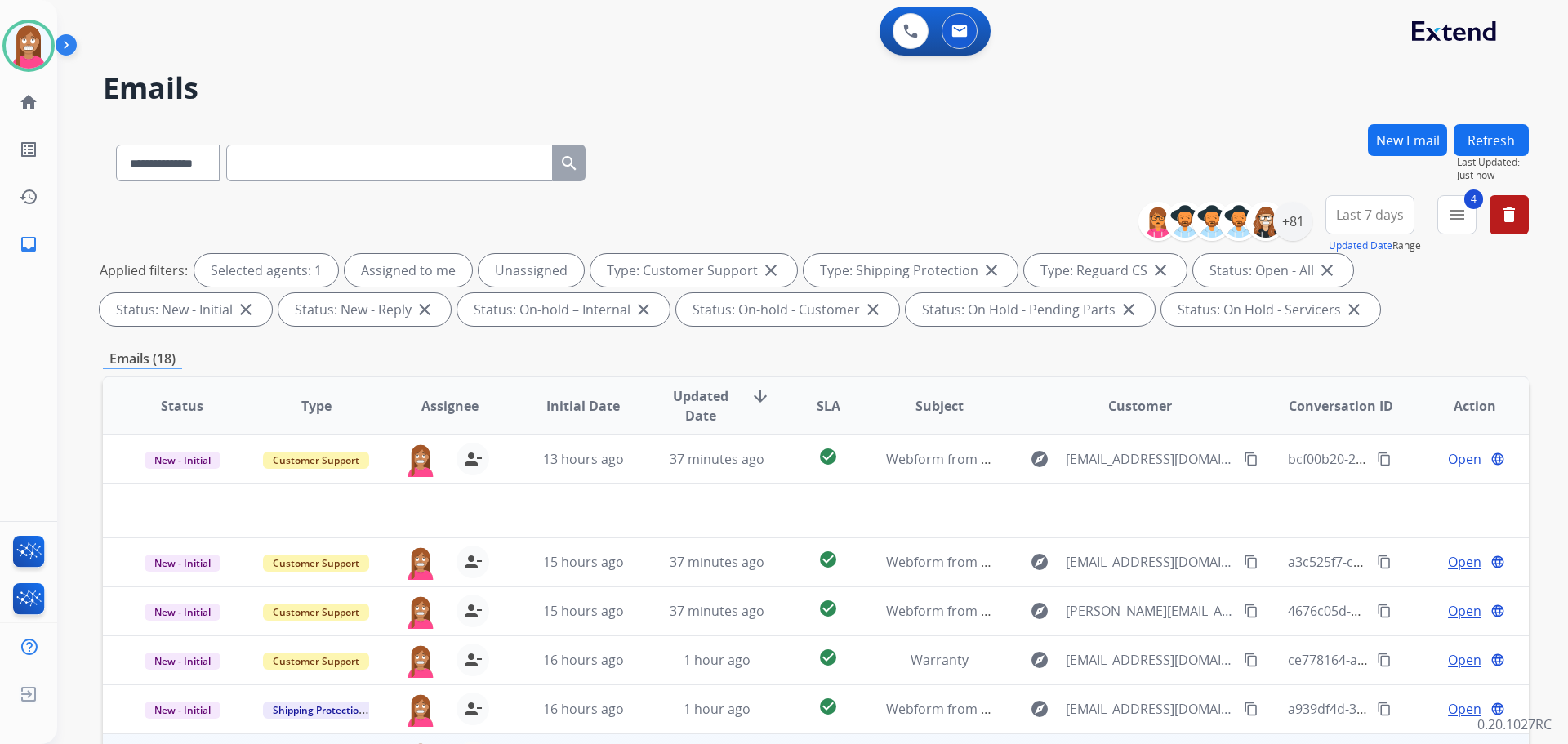
scroll to position [264, 0]
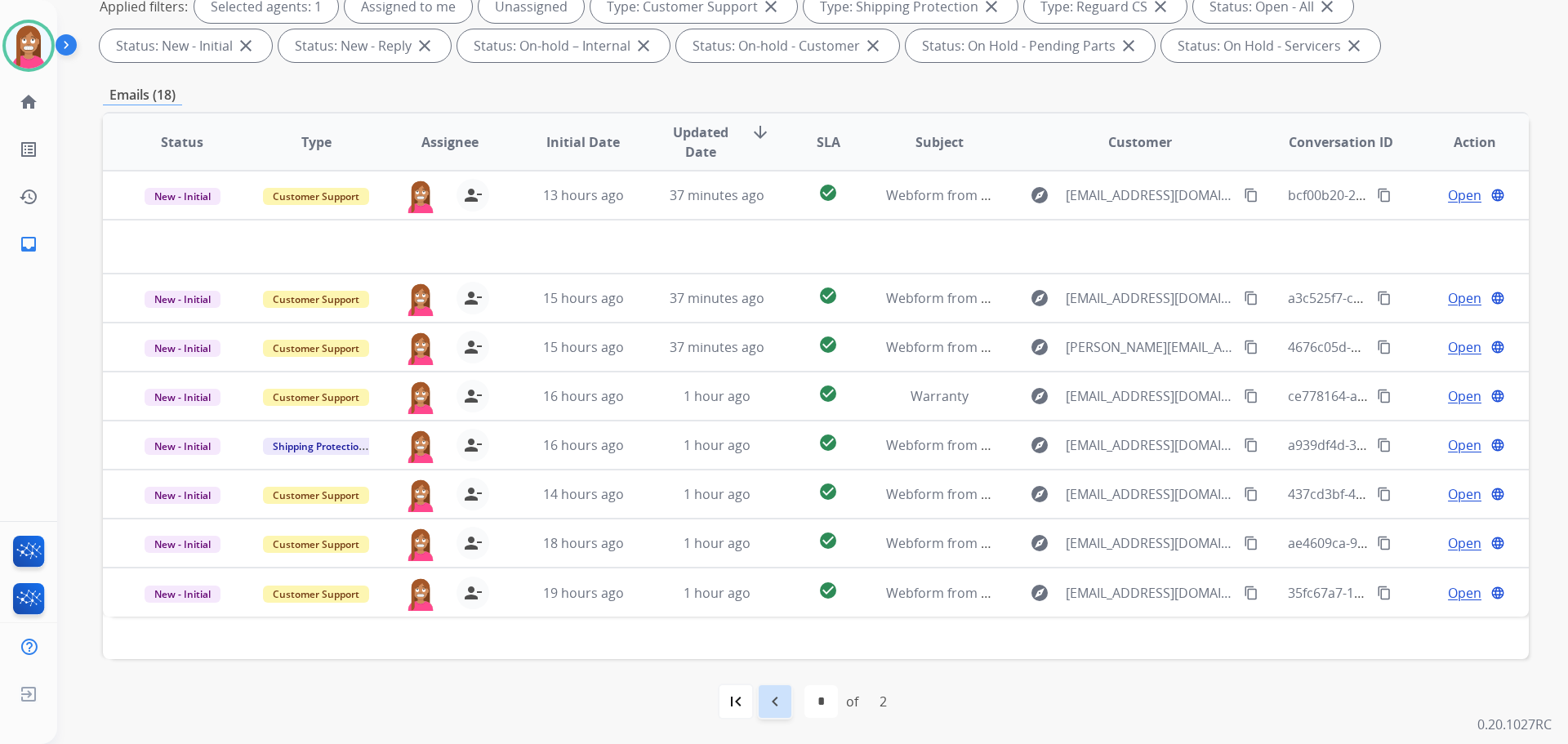
click at [770, 708] on mat-icon "navigate_before" at bounding box center [775, 701] width 19 height 19
select select "*"
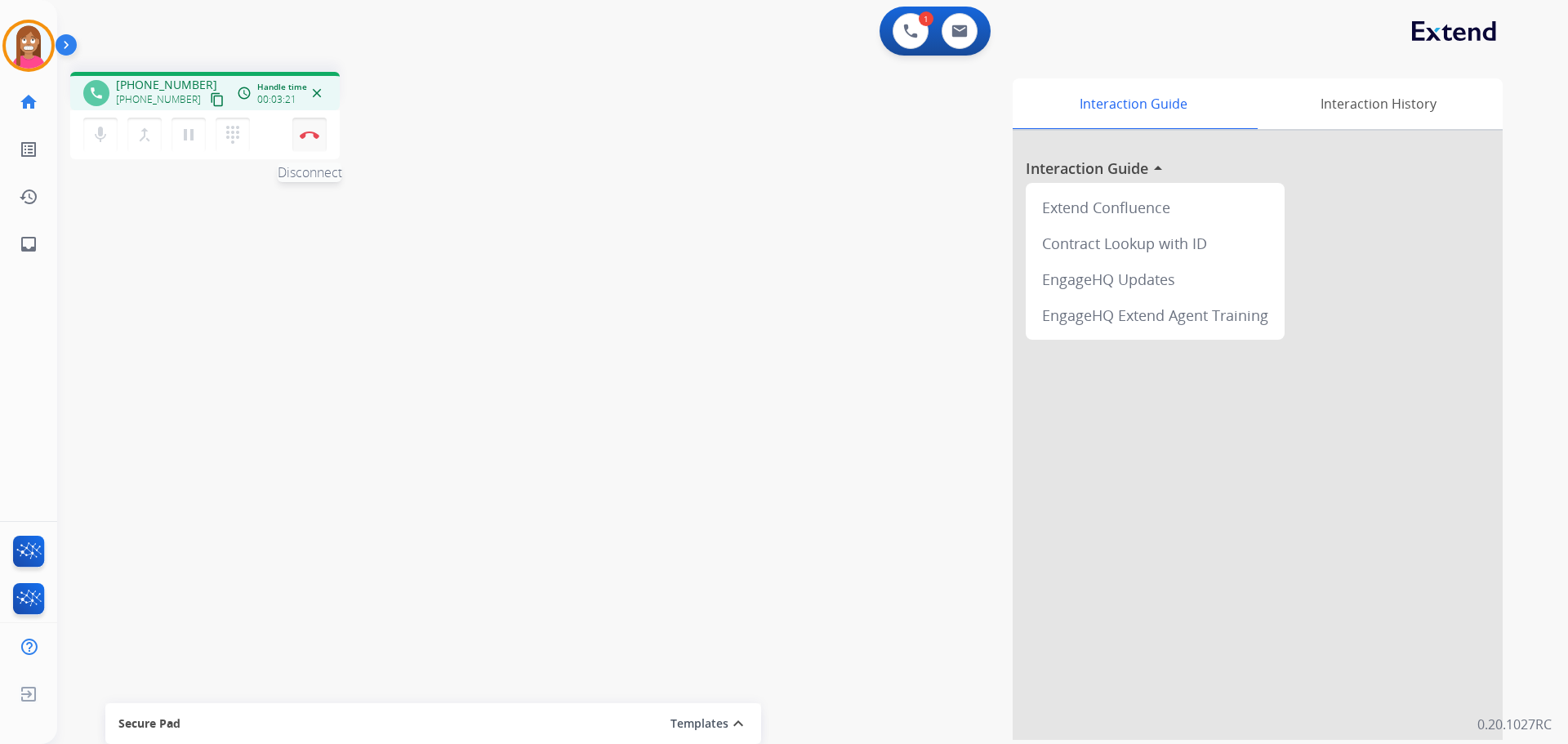
click at [309, 143] on button "Disconnect" at bounding box center [309, 135] width 34 height 34
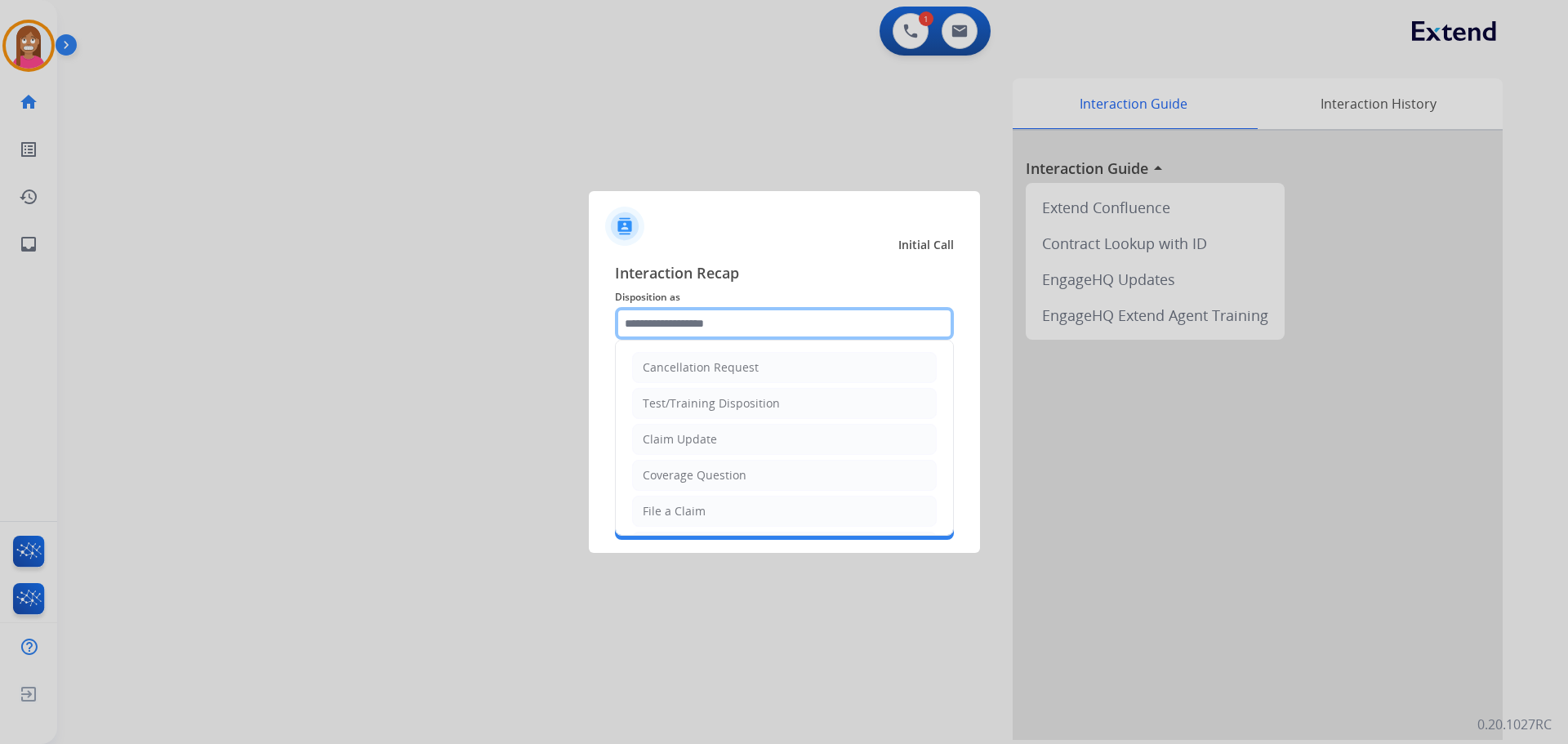
click at [653, 326] on input "text" at bounding box center [784, 323] width 339 height 33
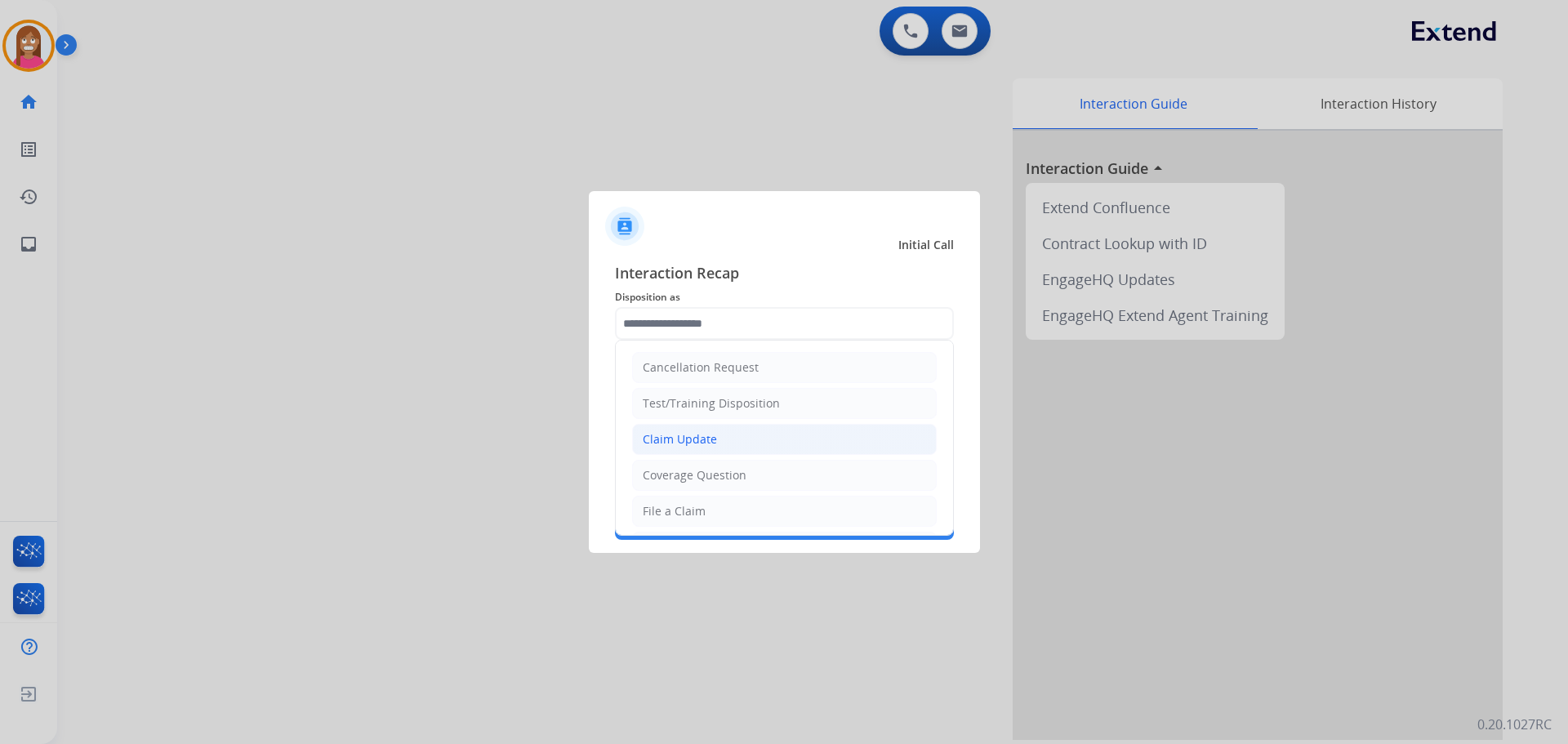
click at [645, 444] on div "Claim Update" at bounding box center [679, 439] width 74 height 17
type input "**********"
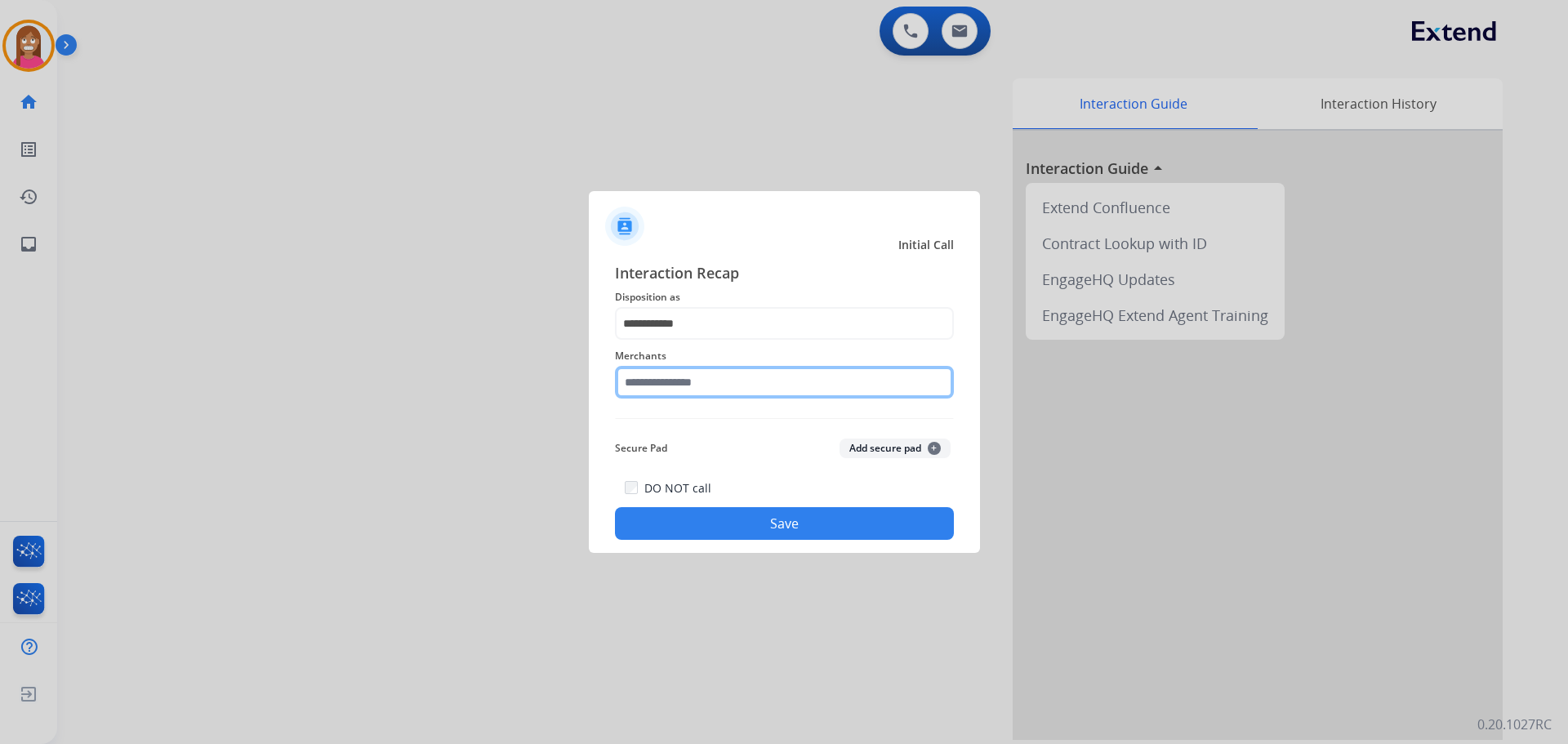
click at [685, 387] on input "text" at bounding box center [784, 382] width 339 height 33
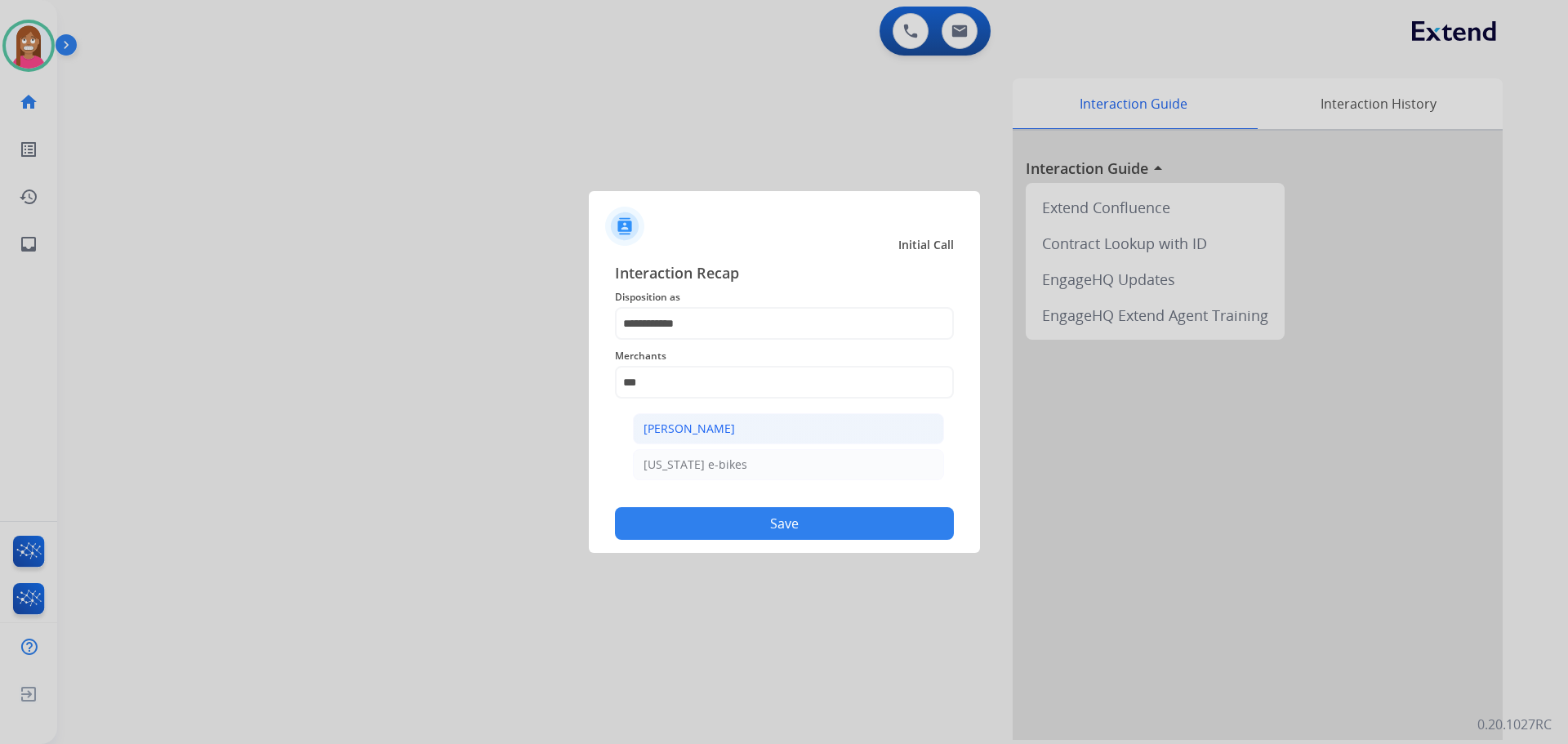
click at [684, 413] on li "[PERSON_NAME]" at bounding box center [788, 428] width 311 height 31
type input "**********"
click at [680, 526] on button "Save" at bounding box center [784, 523] width 339 height 33
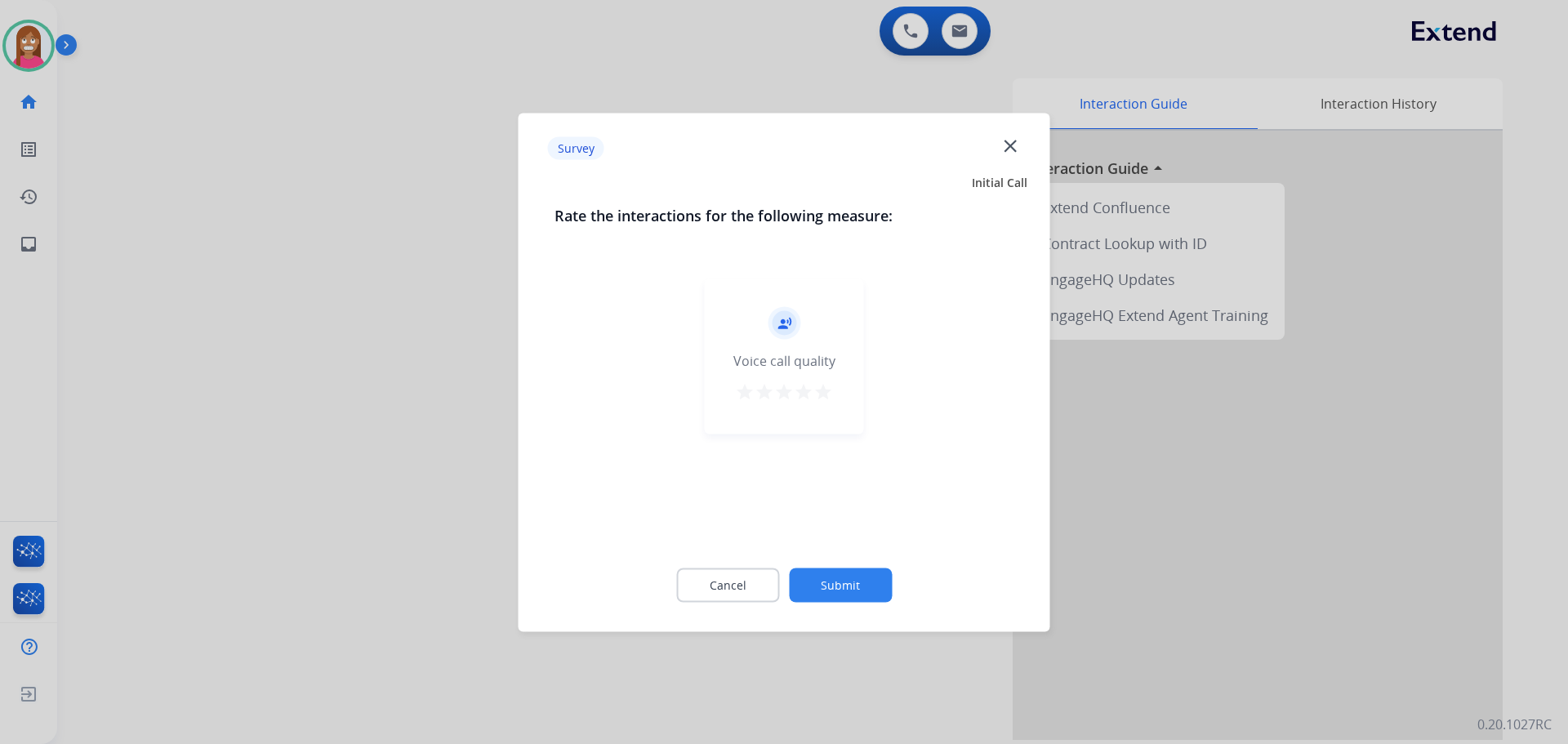
click at [1005, 149] on mat-icon "close" at bounding box center [1010, 145] width 21 height 21
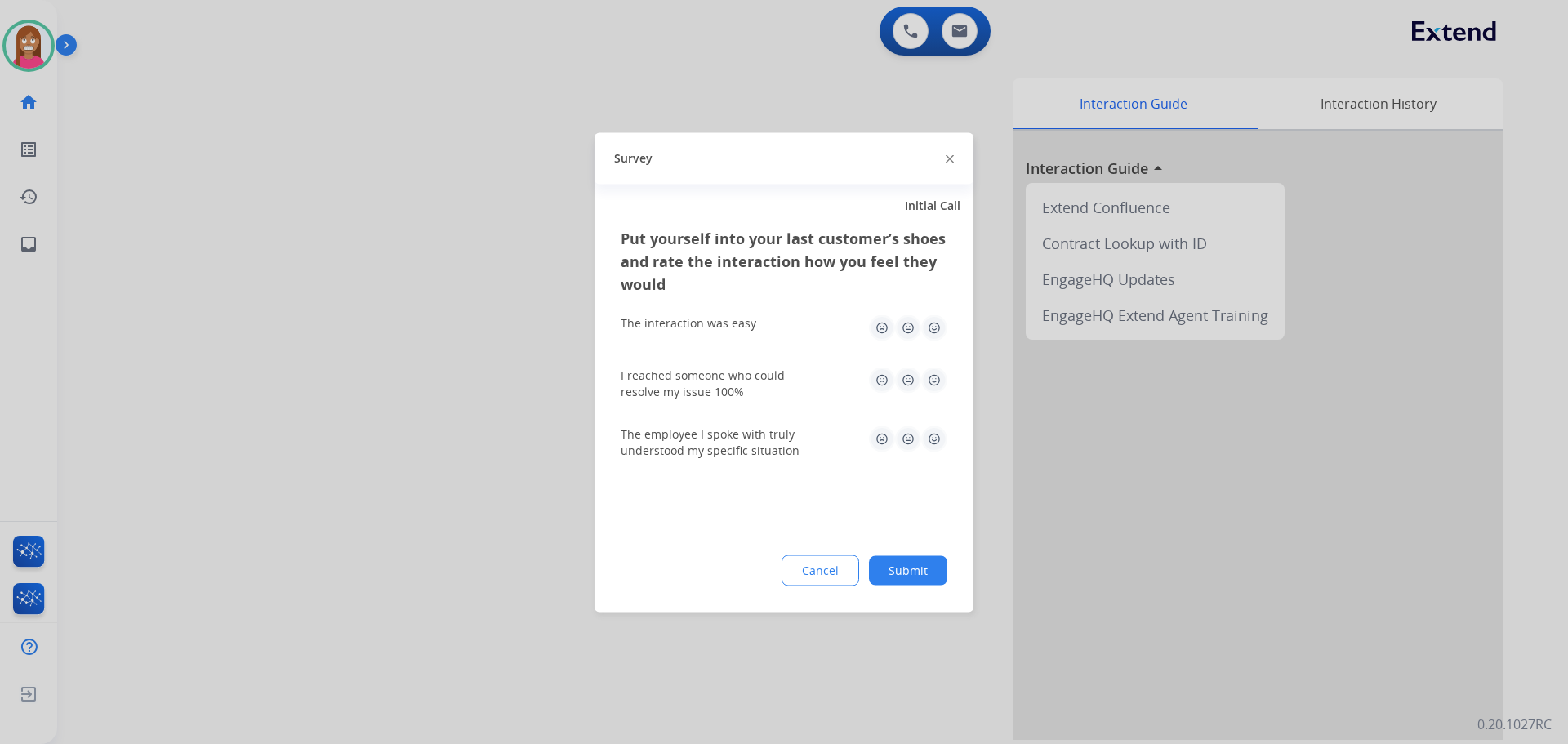
click at [947, 158] on img at bounding box center [950, 159] width 8 height 8
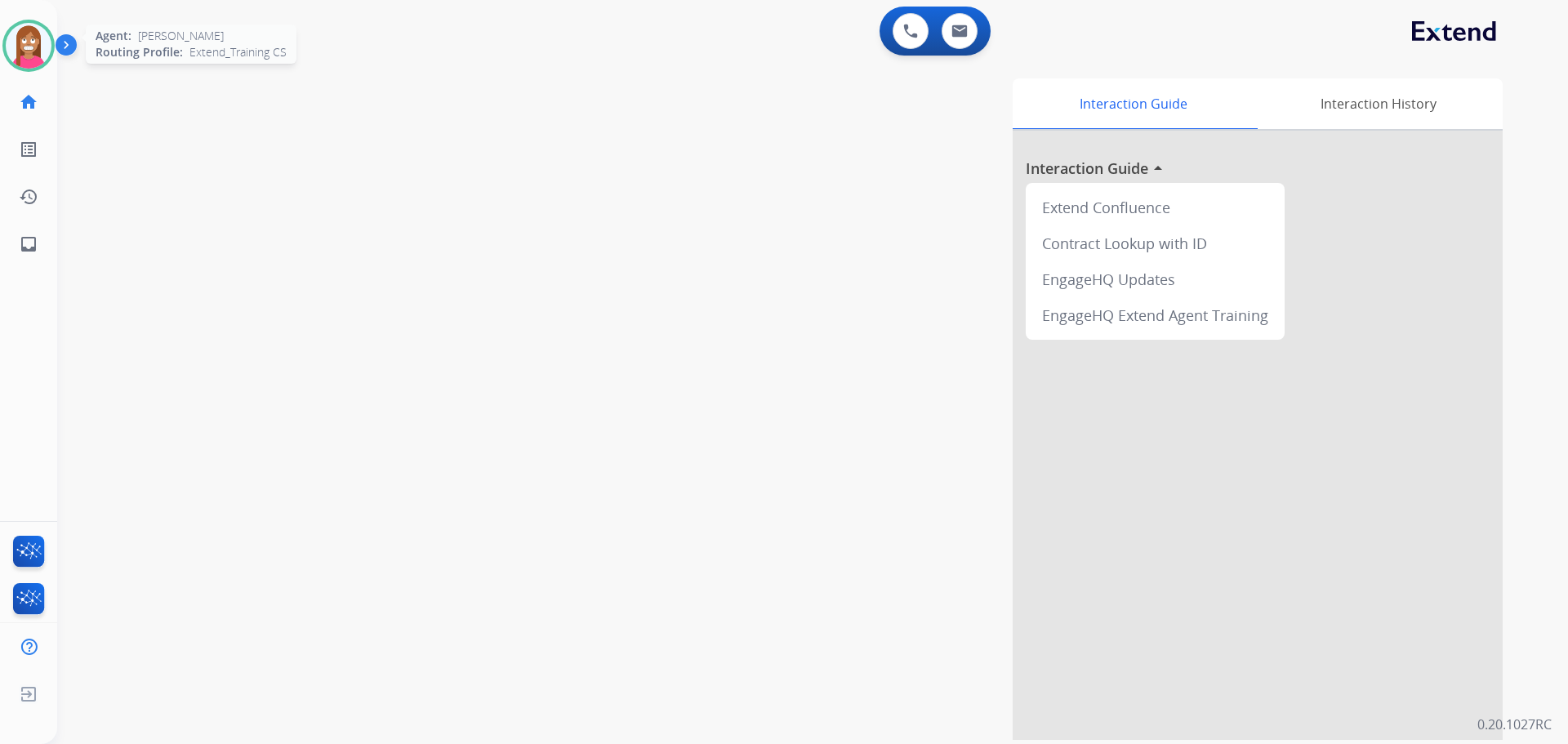
click at [24, 44] on img at bounding box center [28, 45] width 46 height 46
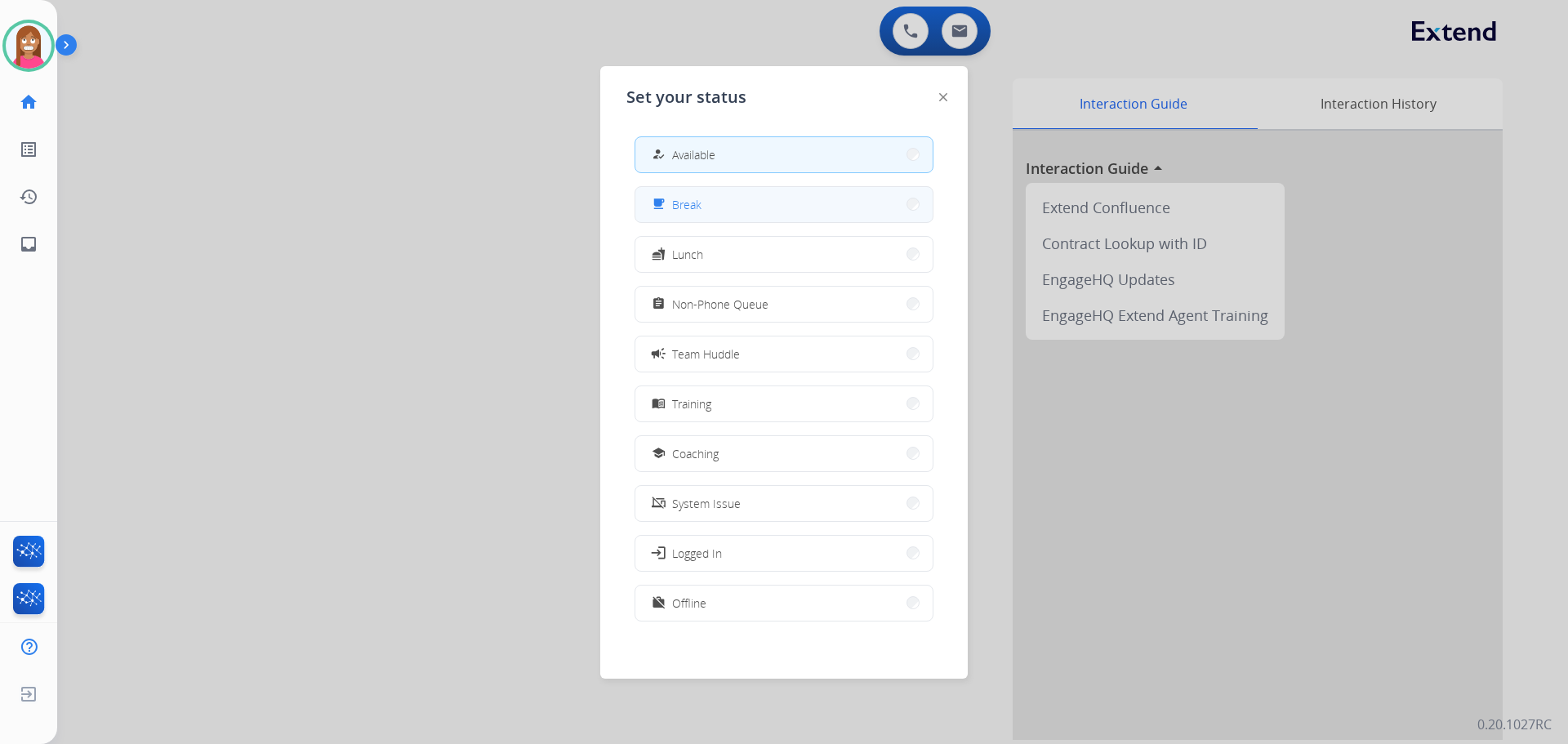
click at [675, 213] on div "free_breakfast Break" at bounding box center [674, 203] width 53 height 19
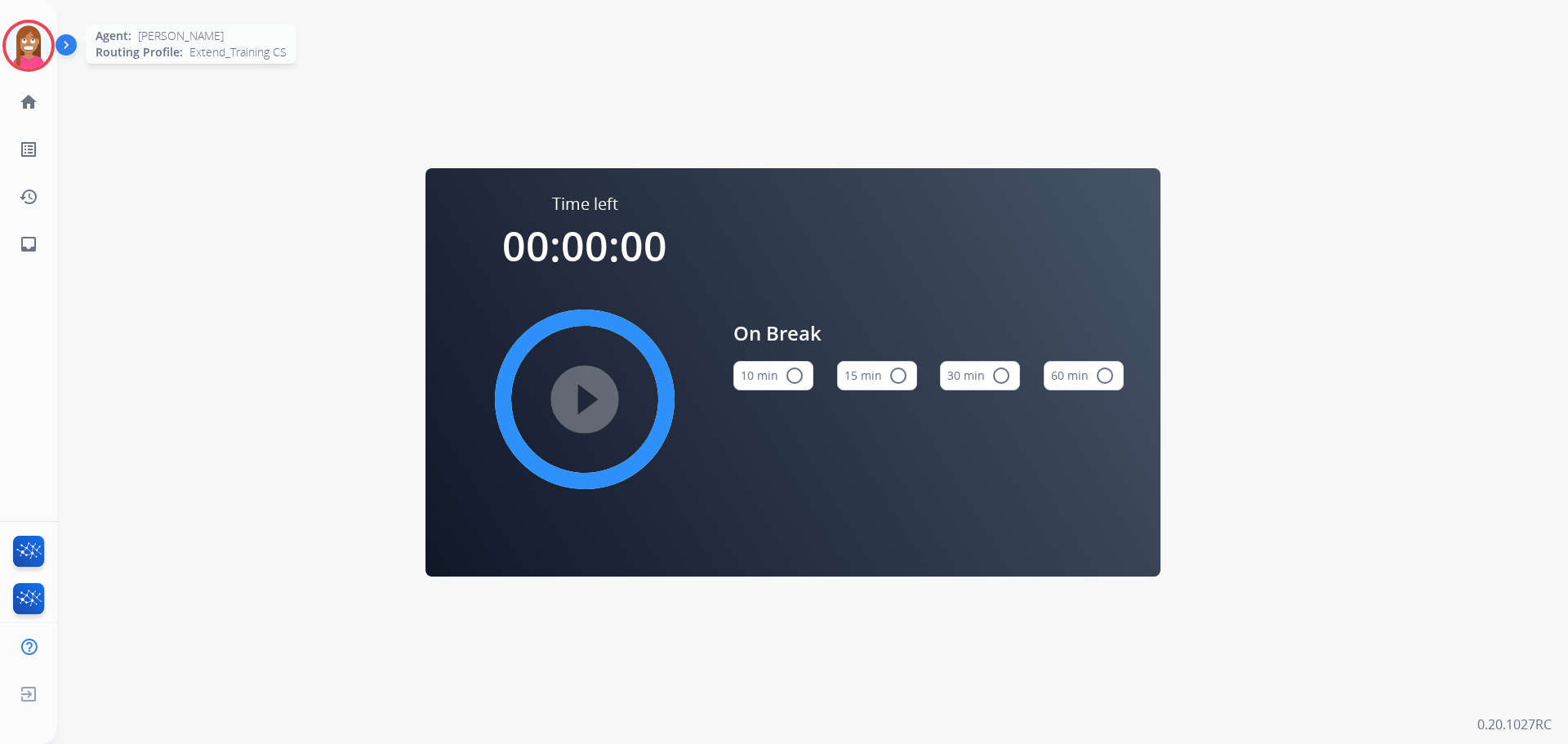
click at [29, 44] on img at bounding box center [28, 45] width 46 height 46
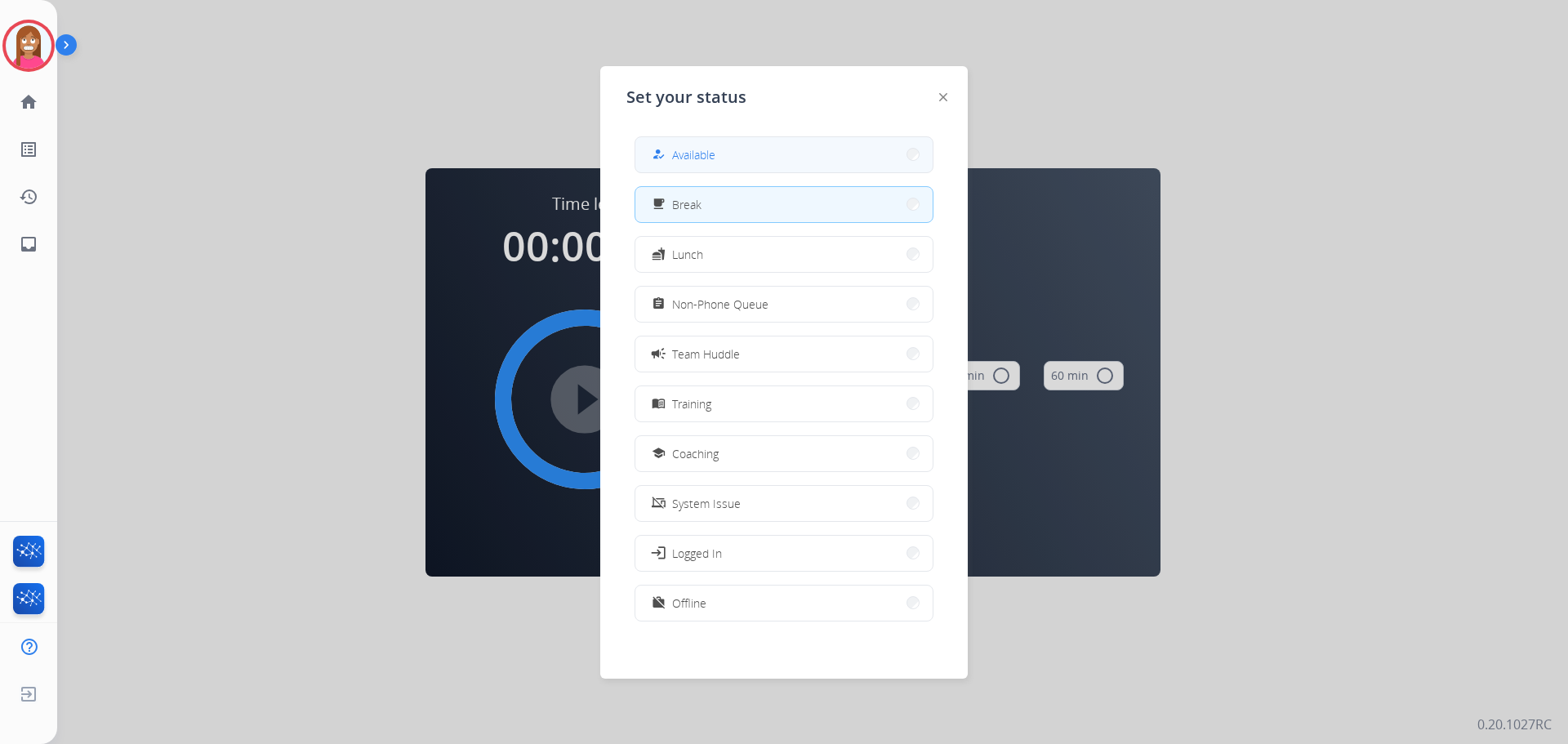
click at [695, 171] on button "how_to_reg Available" at bounding box center [783, 155] width 297 height 35
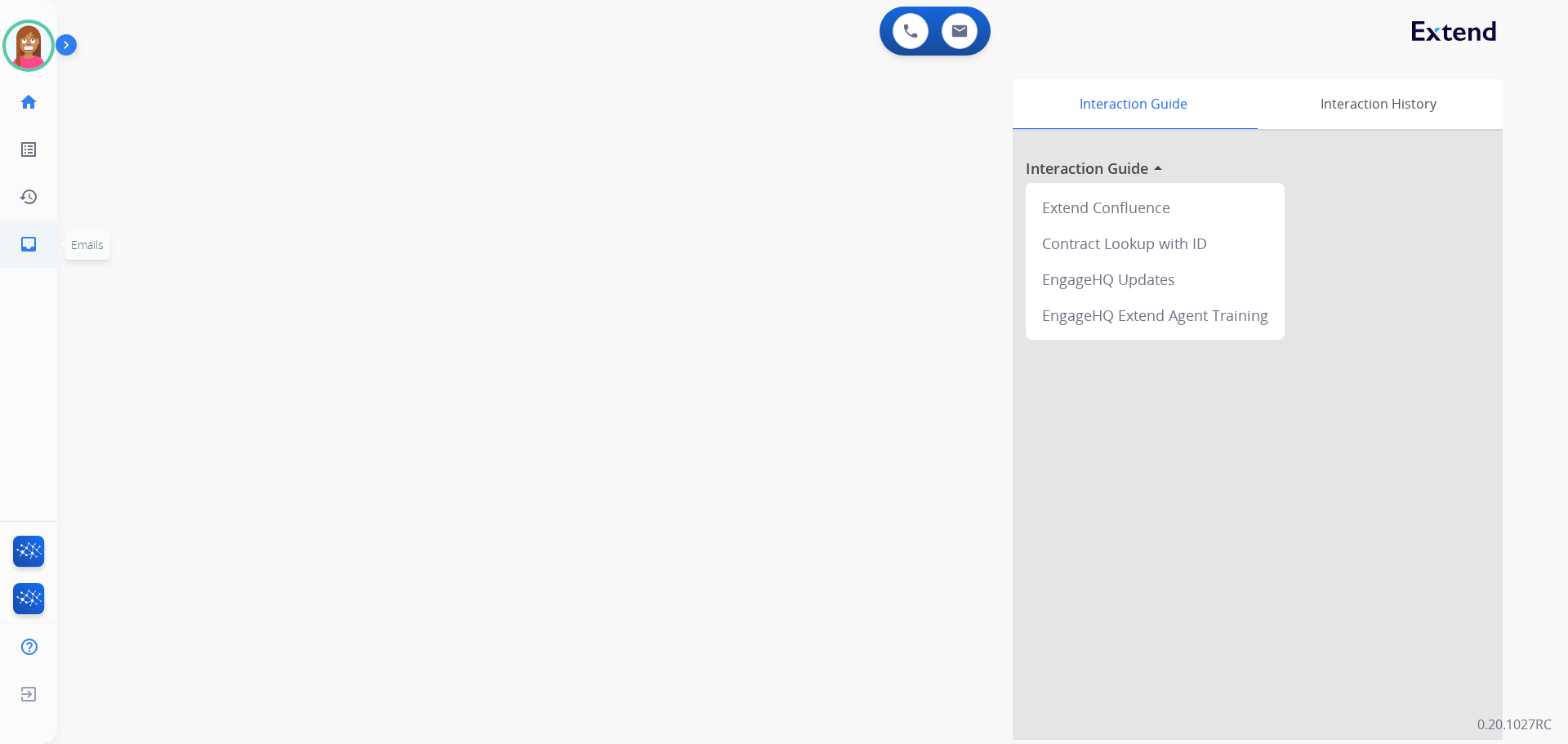
click at [29, 244] on mat-icon "inbox" at bounding box center [28, 244] width 19 height 19
select select "**********"
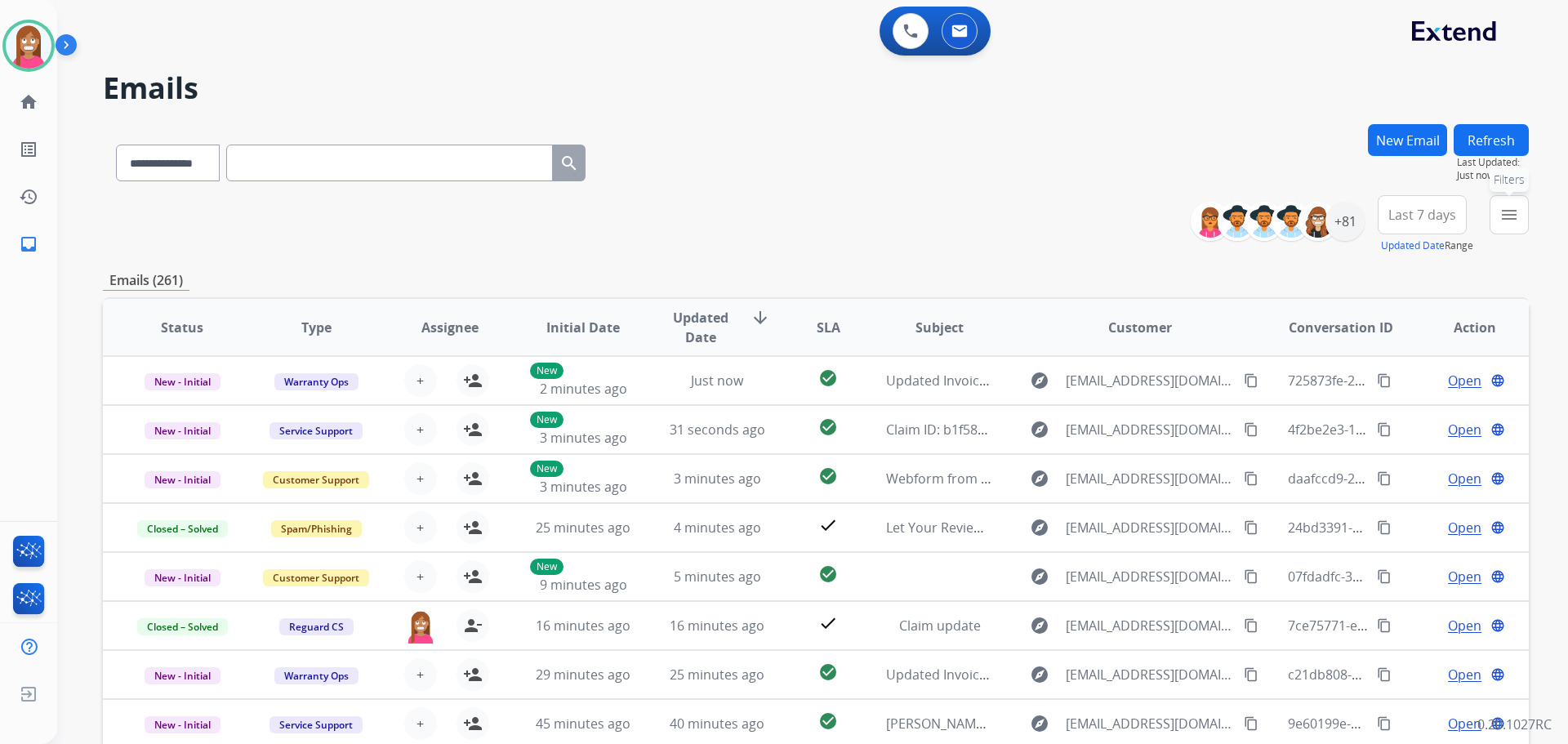
drag, startPoint x: 1516, startPoint y: 213, endPoint x: 1482, endPoint y: 230, distance: 38.0
click at [1515, 213] on mat-icon "menu" at bounding box center [1509, 214] width 19 height 19
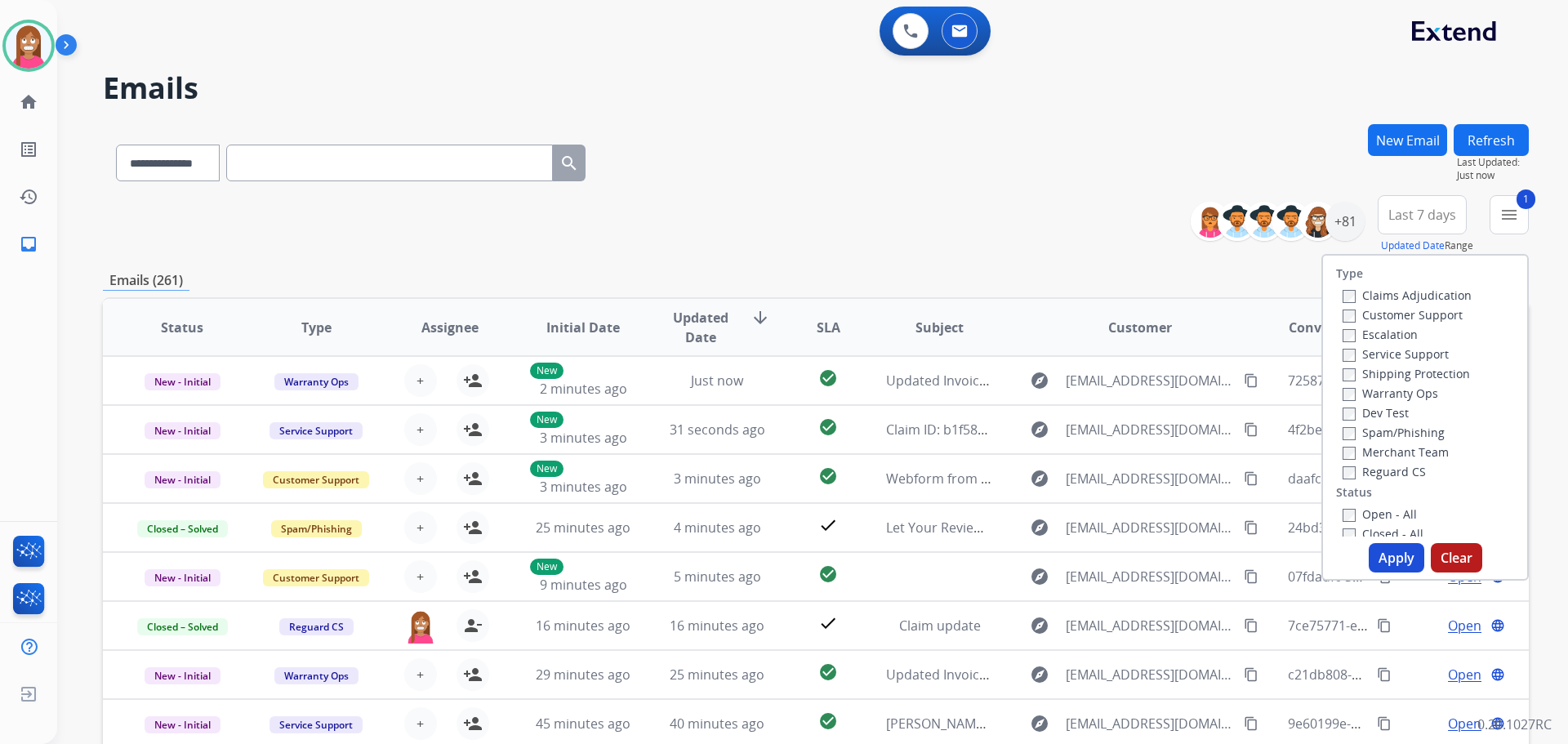
click at [1361, 376] on label "Shipping Protection" at bounding box center [1407, 373] width 127 height 16
drag, startPoint x: 1363, startPoint y: 475, endPoint x: 1365, endPoint y: 500, distance: 25.1
click at [1362, 475] on label "Reguard CS" at bounding box center [1385, 471] width 84 height 16
click at [1360, 515] on label "Open - All" at bounding box center [1380, 514] width 74 height 16
click at [1377, 557] on button "Apply" at bounding box center [1396, 557] width 55 height 29
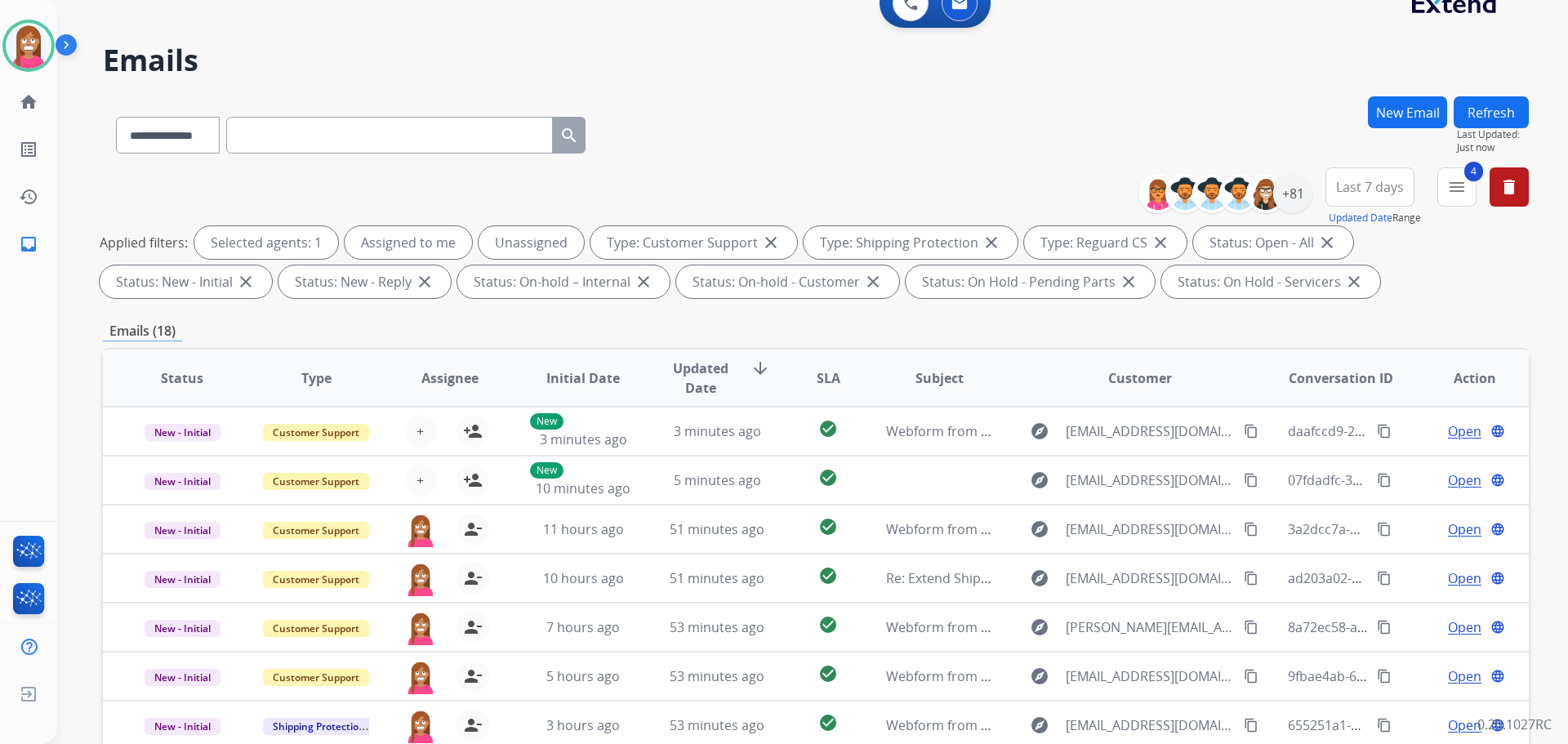
scroll to position [18, 0]
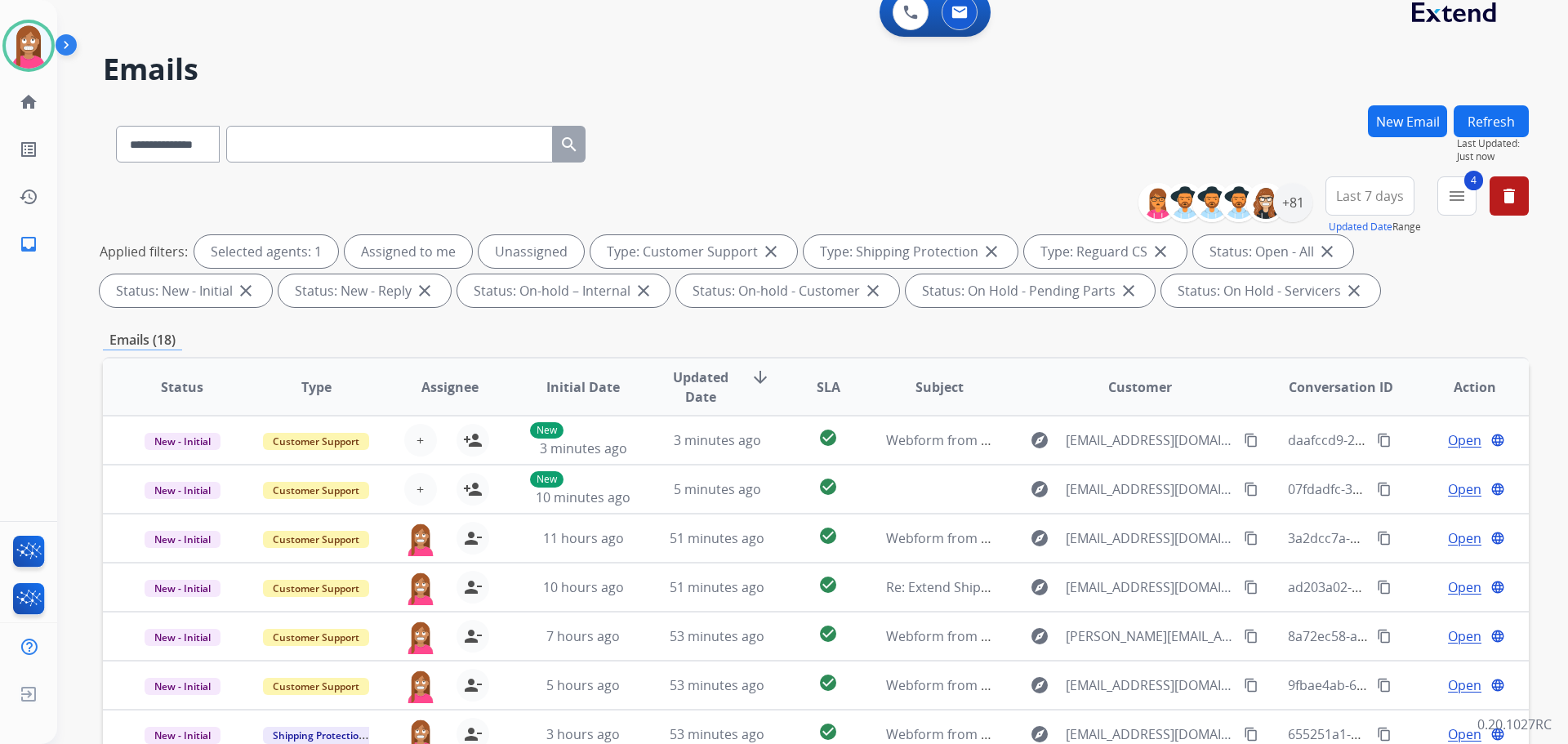
click at [1489, 113] on button "Refresh" at bounding box center [1491, 121] width 75 height 32
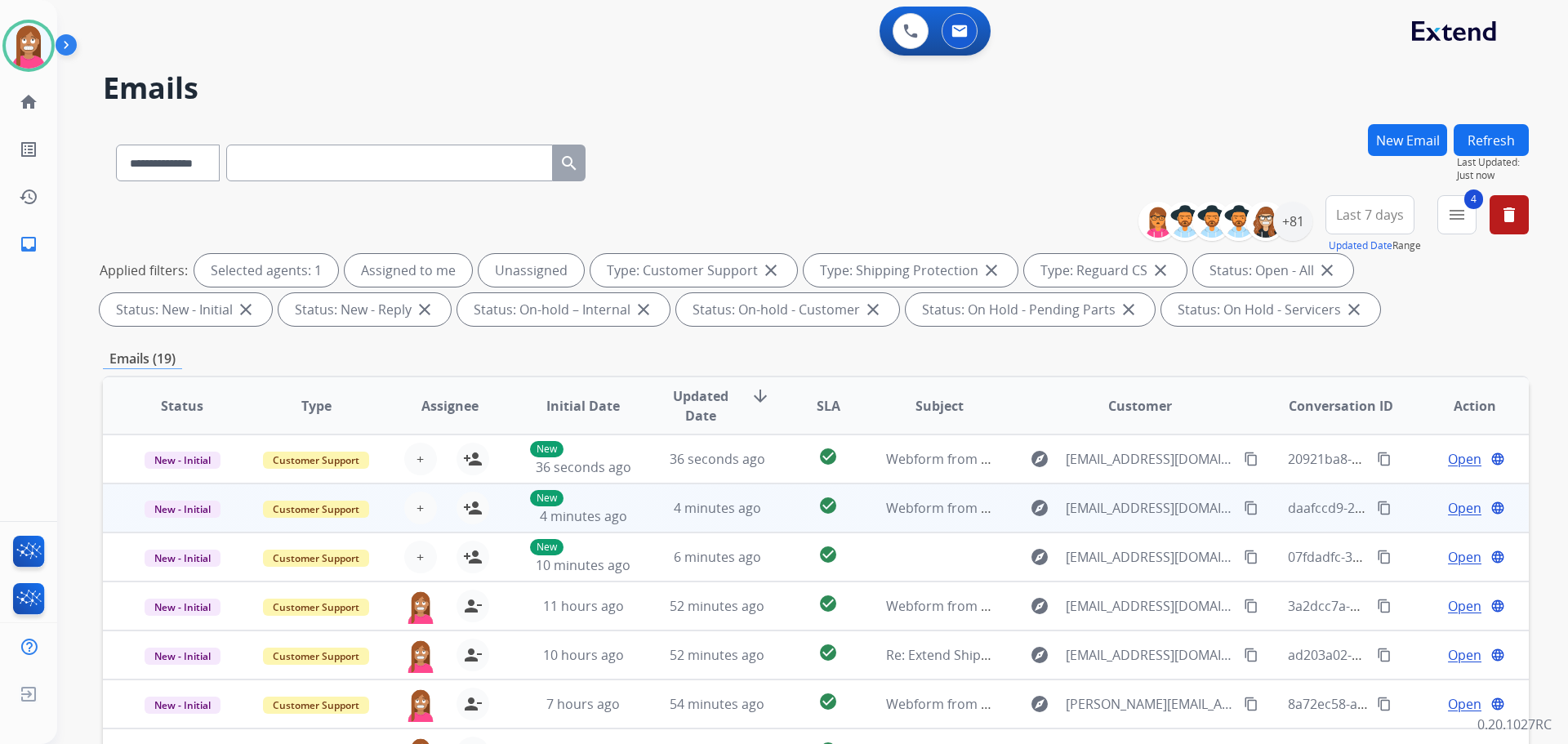
click at [645, 522] on td "4 minutes ago" at bounding box center [705, 508] width 134 height 49
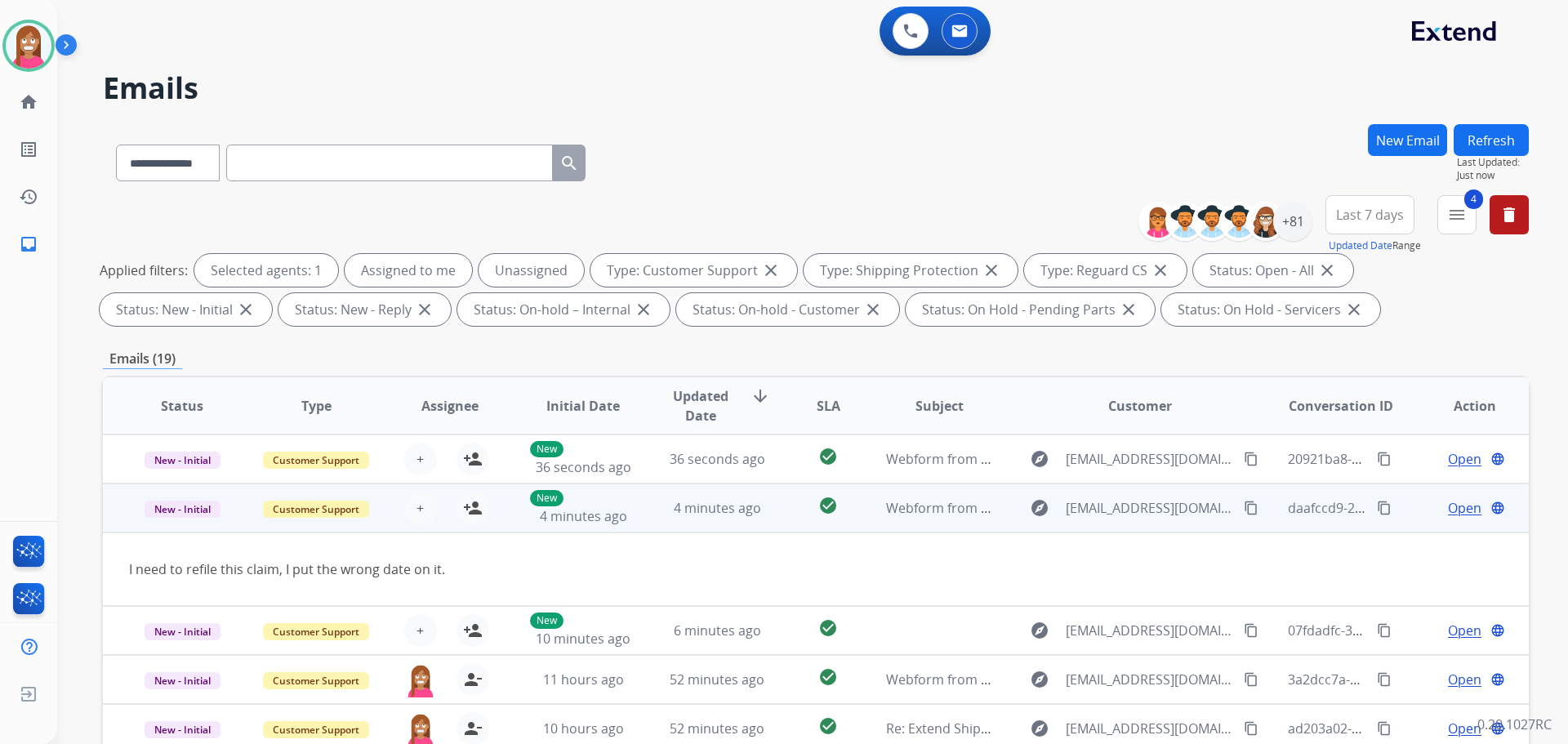
scroll to position [49, 0]
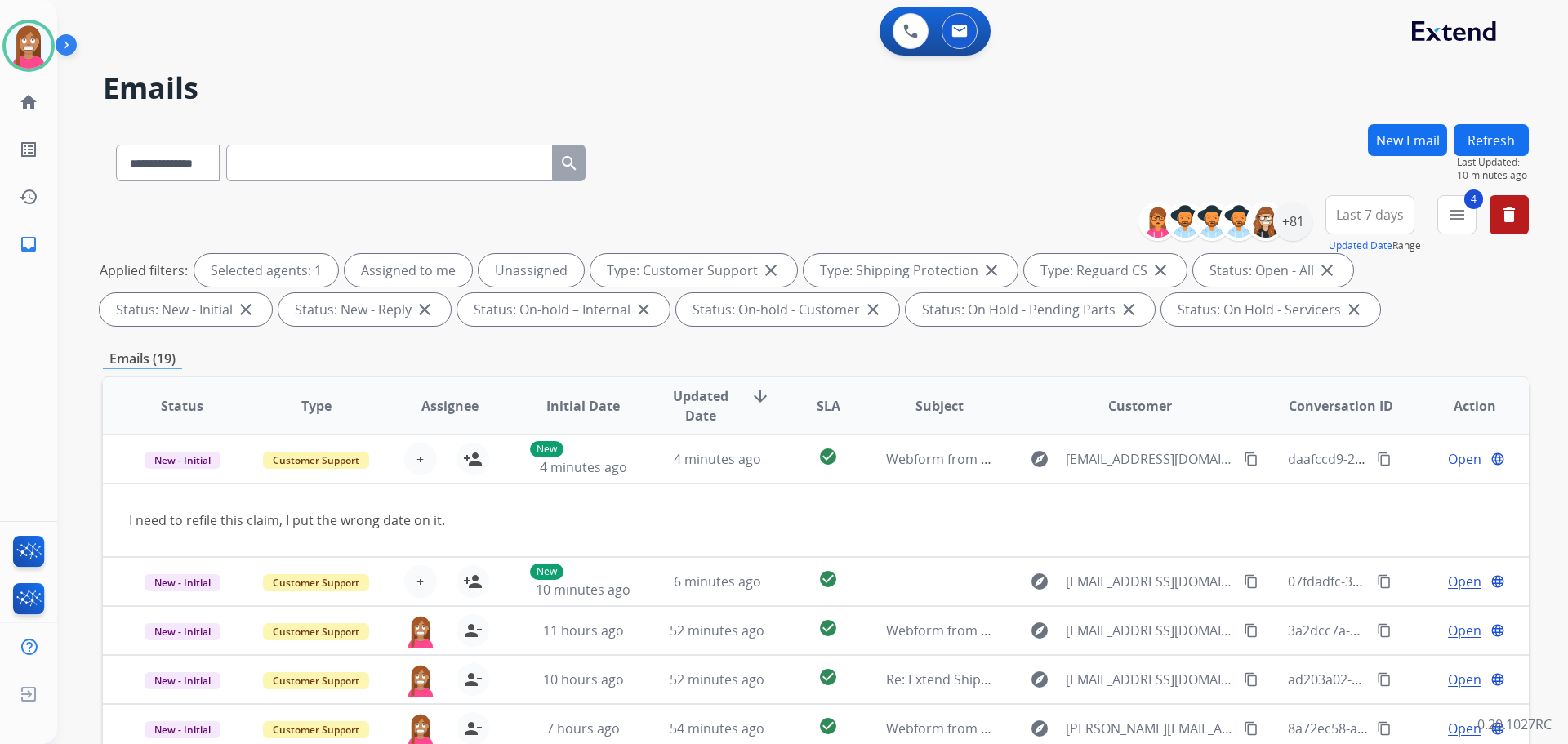
click at [1489, 134] on button "Refresh" at bounding box center [1491, 140] width 75 height 32
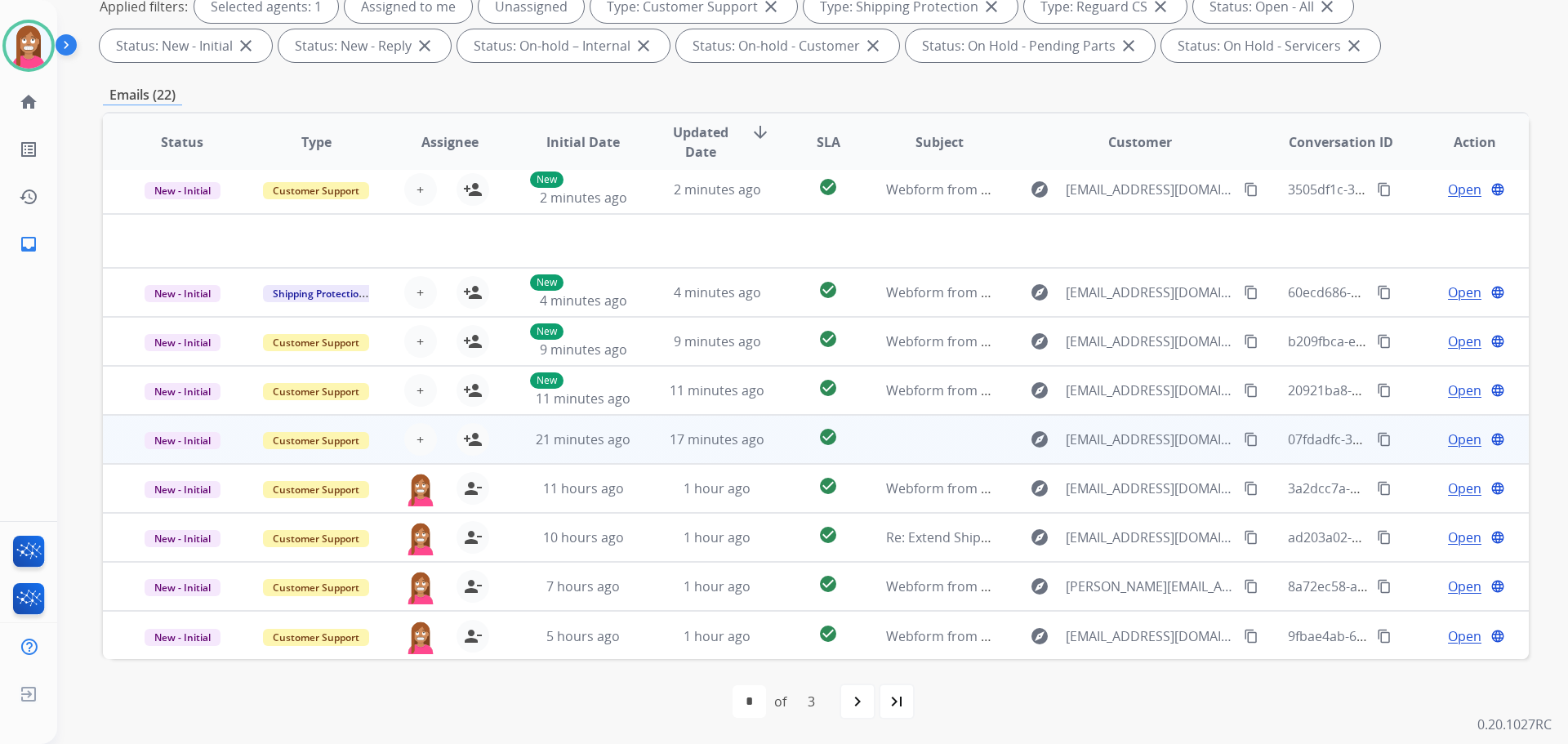
scroll to position [55, 0]
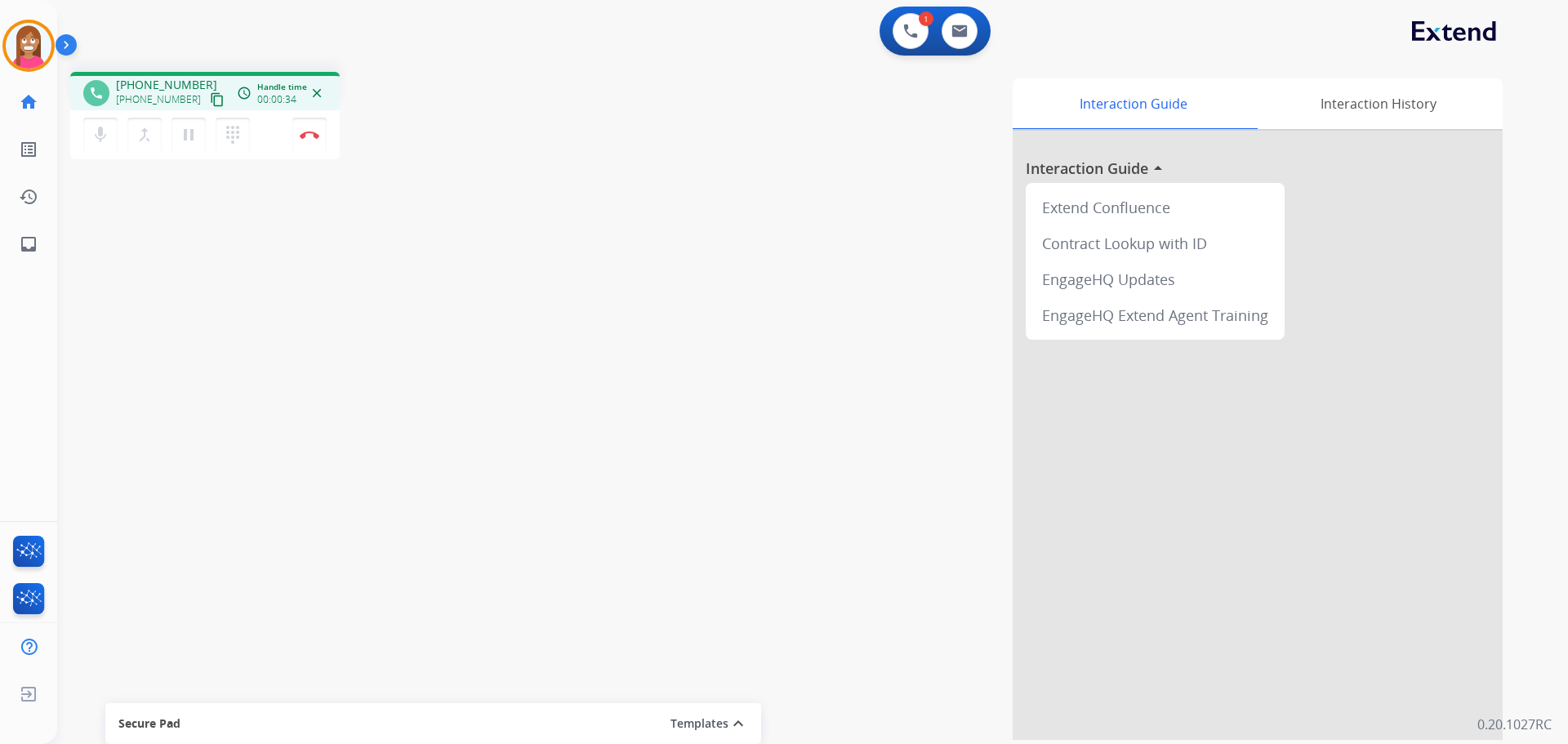
click at [210, 101] on mat-icon "content_copy" at bounding box center [218, 100] width 15 height 15
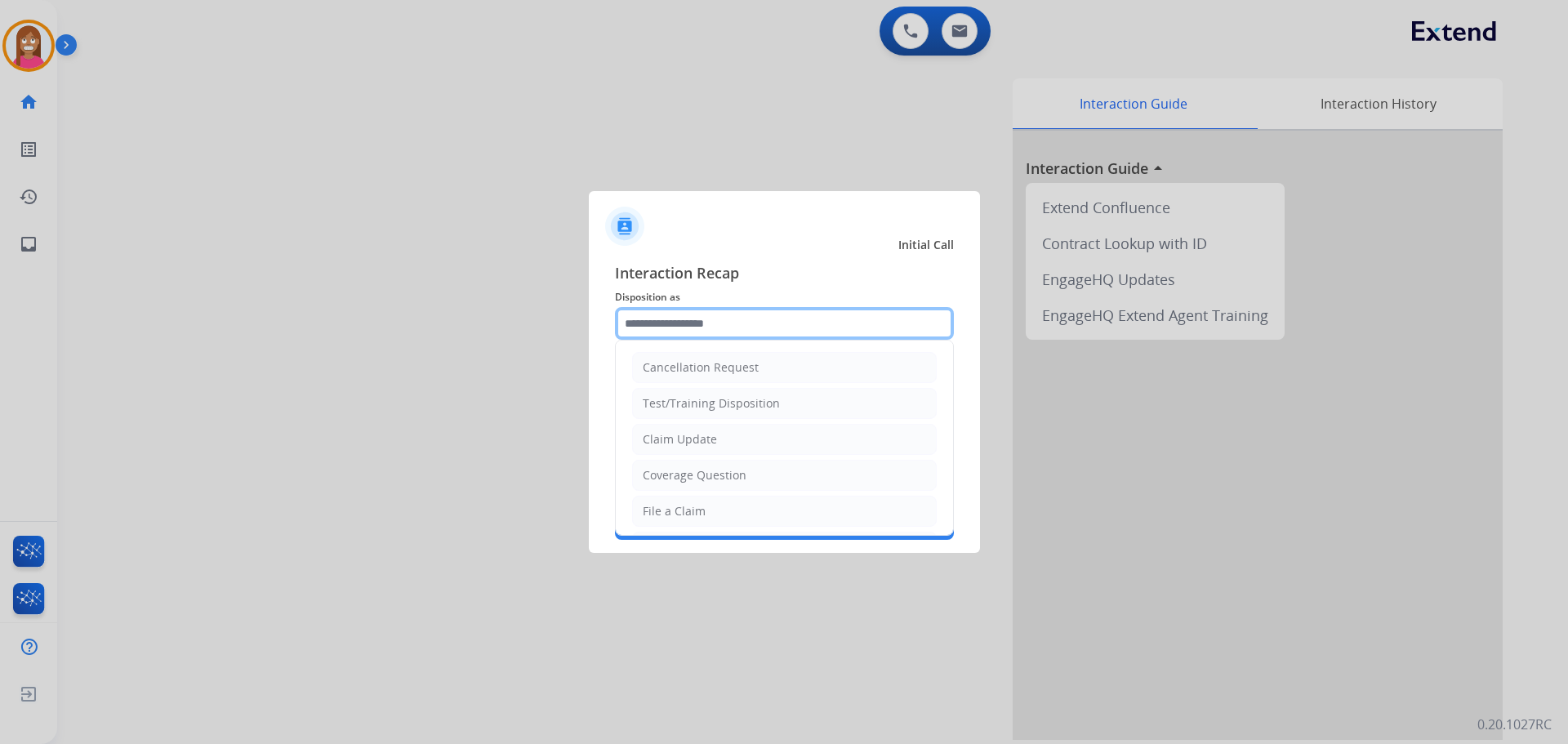
click at [746, 330] on input "text" at bounding box center [784, 323] width 339 height 33
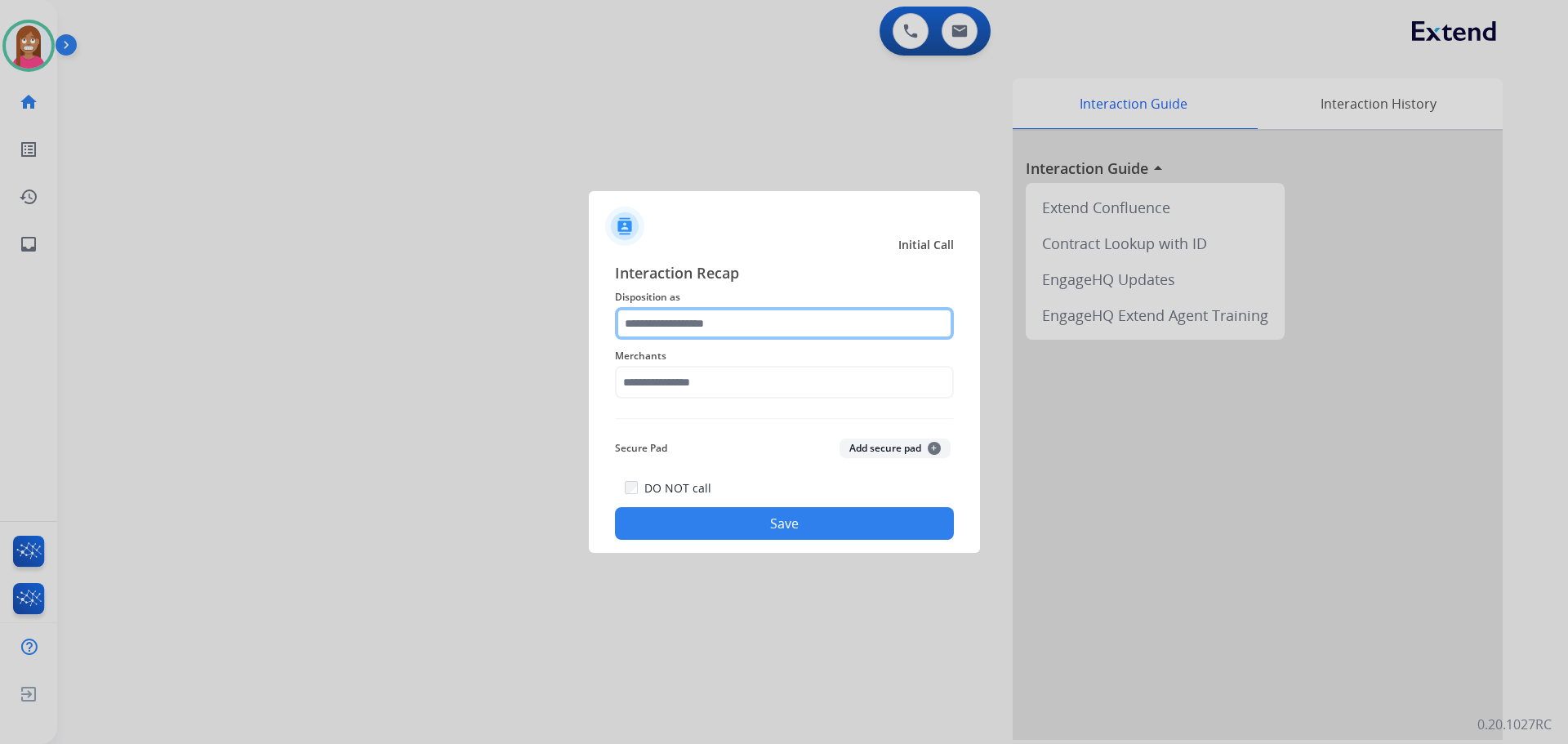
click at [658, 337] on input "text" at bounding box center [784, 323] width 339 height 33
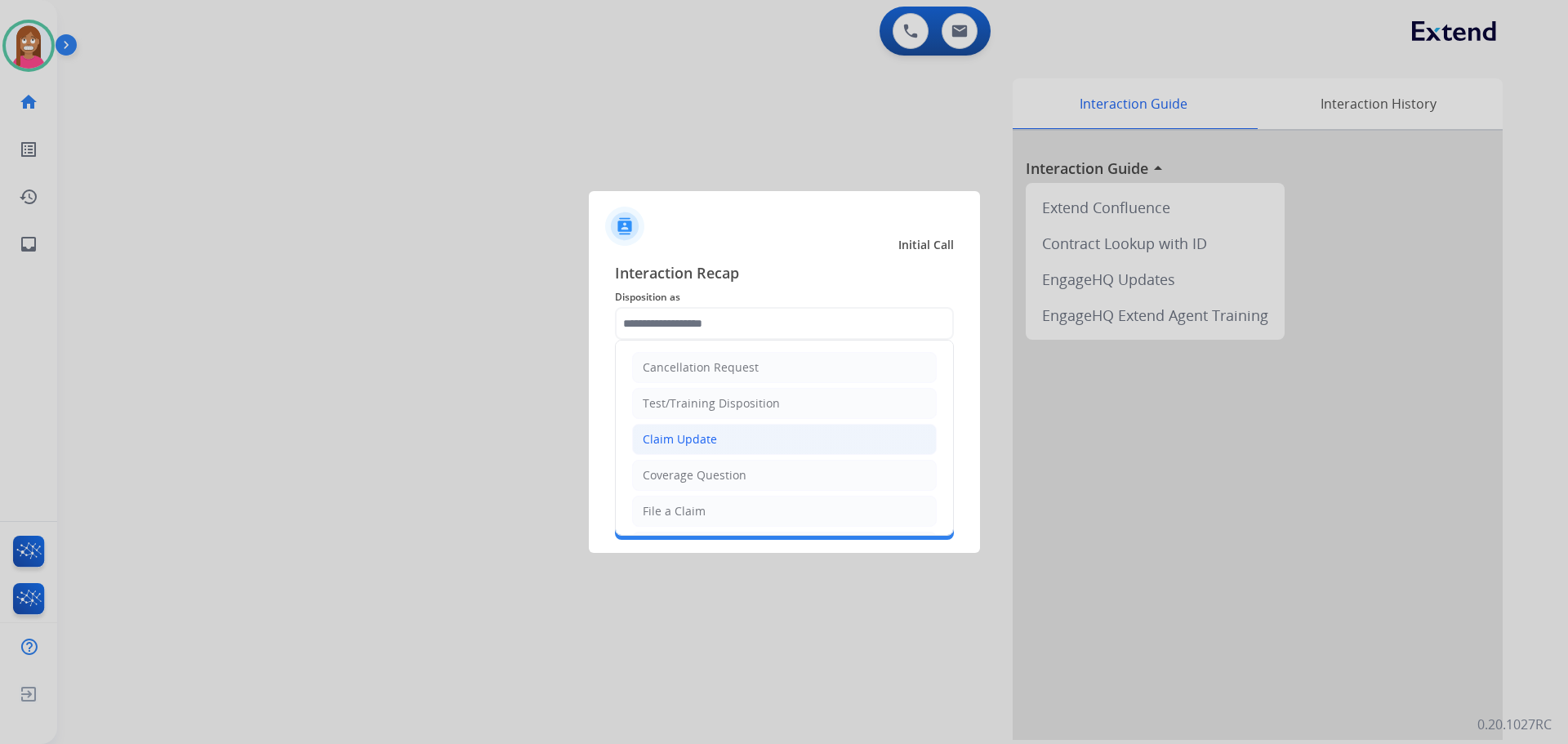
click at [664, 439] on div "Claim Update" at bounding box center [679, 439] width 74 height 17
type input "**********"
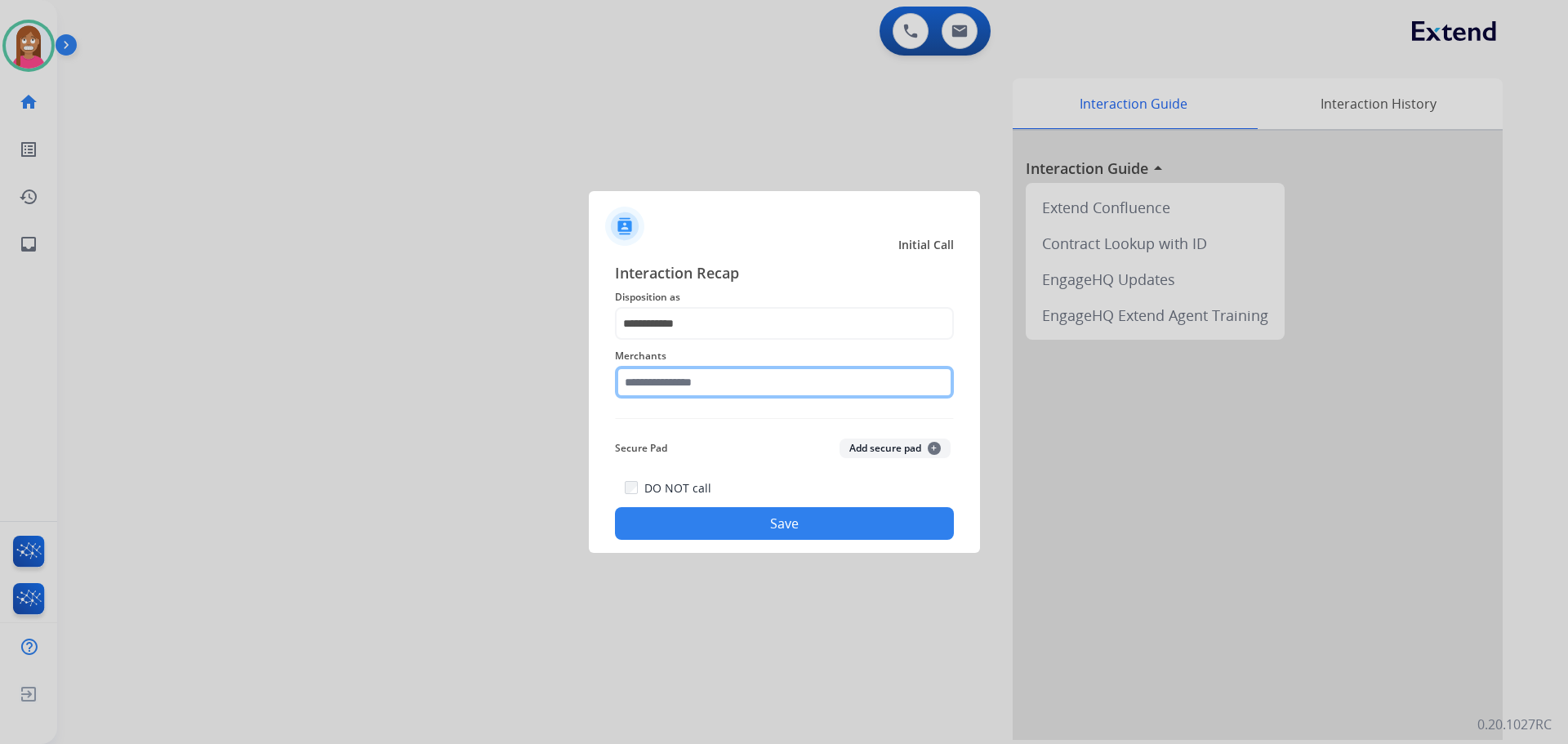
click at [678, 395] on input "text" at bounding box center [784, 382] width 339 height 33
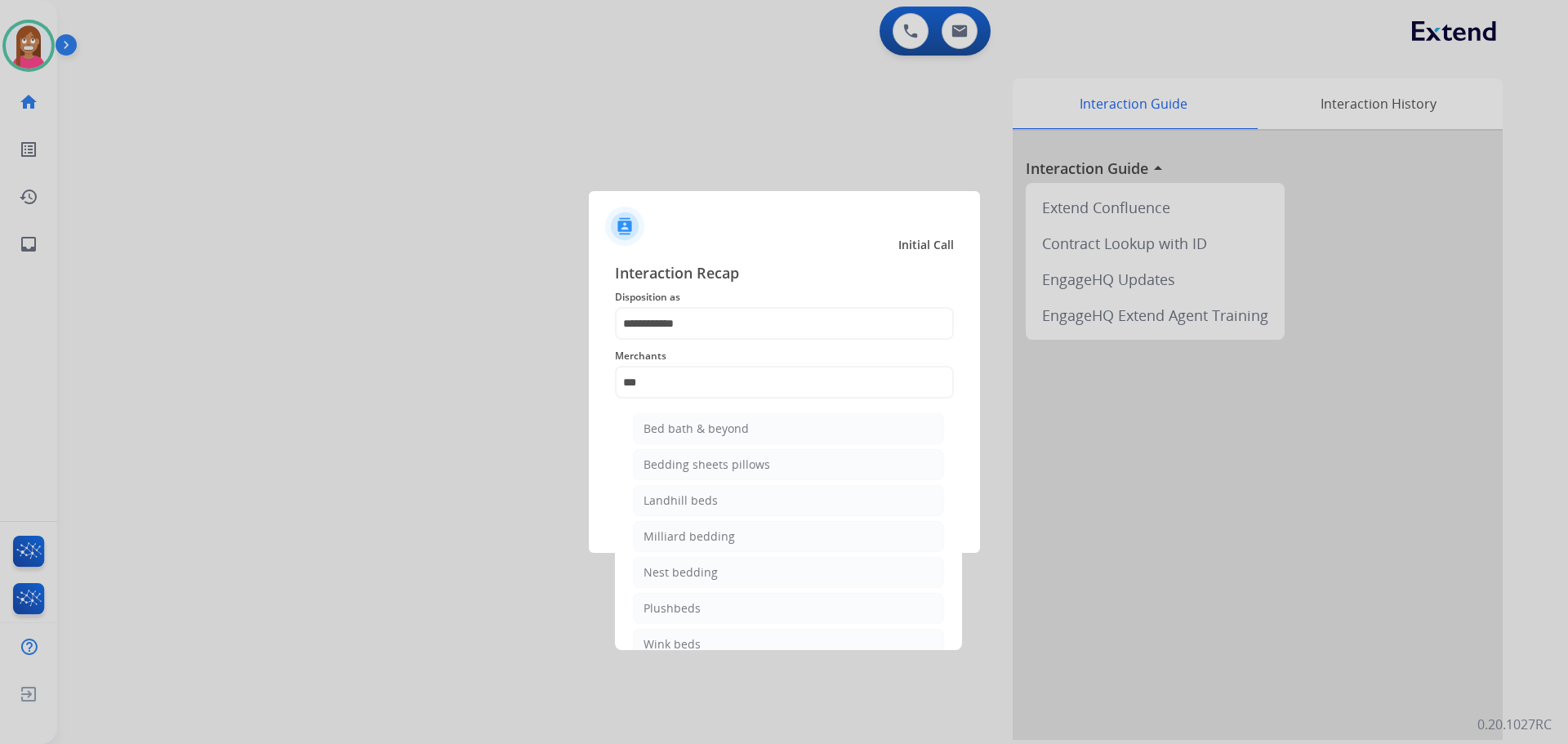
drag, startPoint x: 691, startPoint y: 423, endPoint x: 694, endPoint y: 432, distance: 9.5
click at [691, 425] on div "Bed bath & beyond" at bounding box center [696, 429] width 105 height 17
type input "**********"
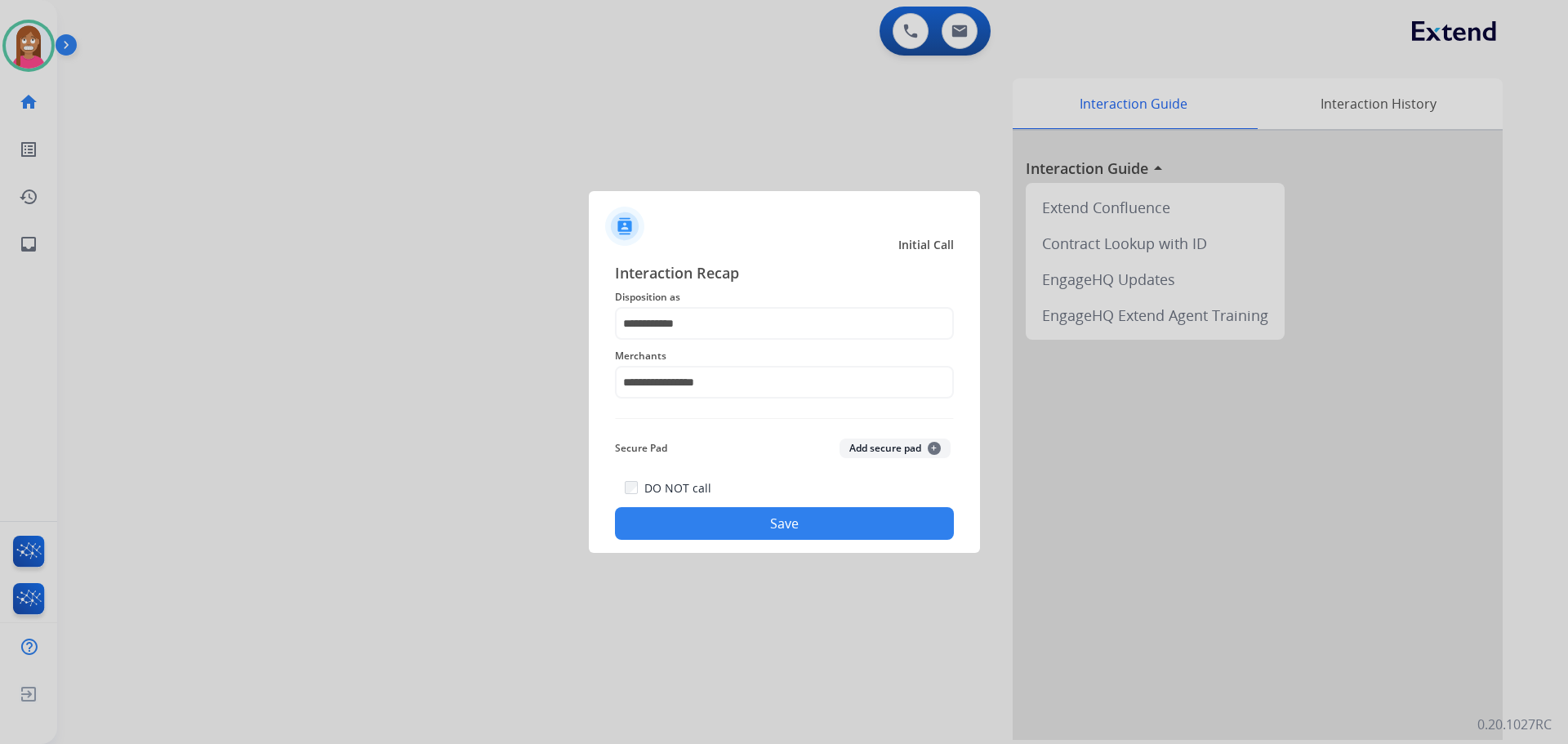
click at [702, 507] on div "DO NOT call Save" at bounding box center [784, 509] width 339 height 62
drag, startPoint x: 737, startPoint y: 505, endPoint x: 738, endPoint y: 515, distance: 10.0
click at [739, 511] on div "DO NOT call Save" at bounding box center [784, 509] width 339 height 62
click at [738, 515] on button "Save" at bounding box center [784, 523] width 339 height 33
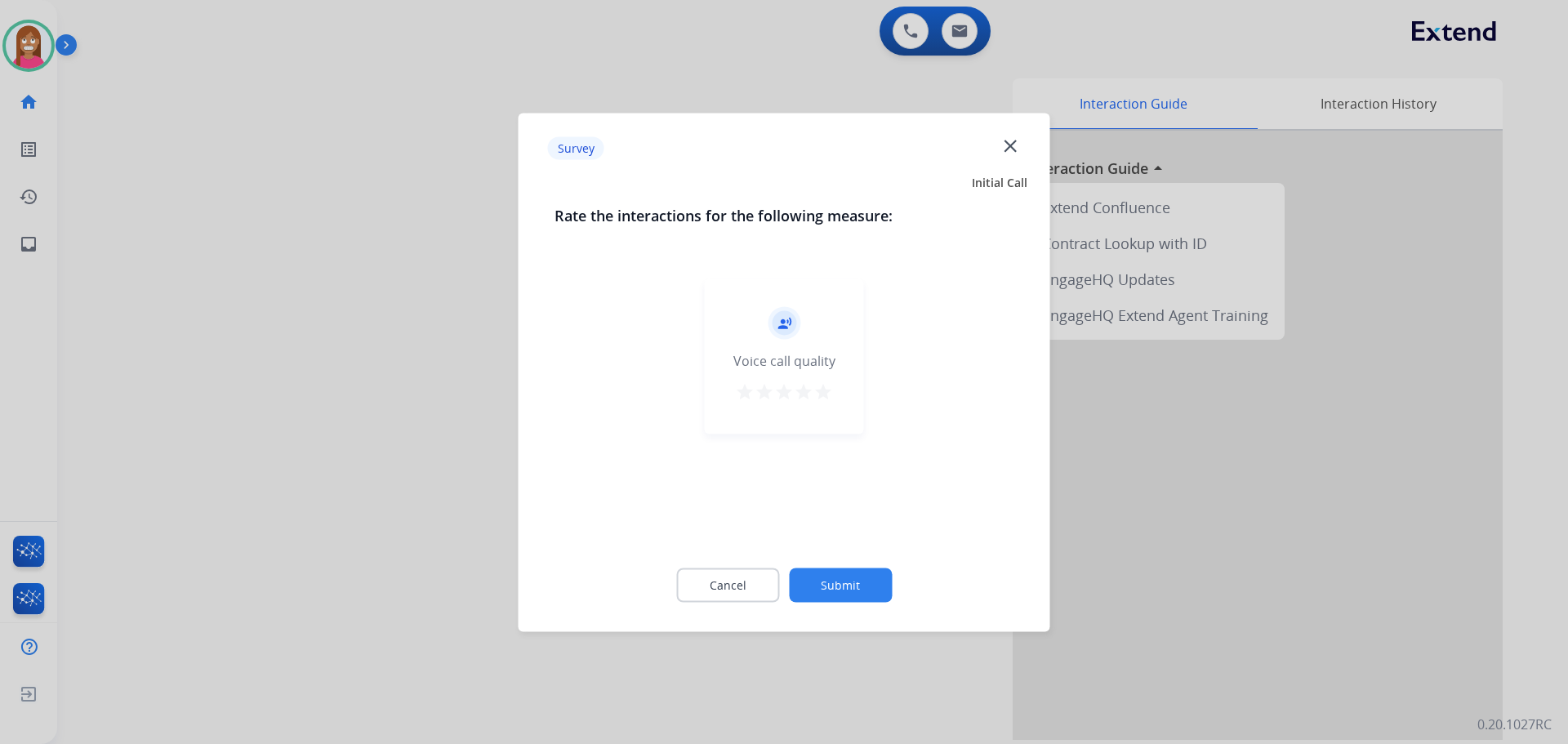
click at [1002, 141] on mat-icon "close" at bounding box center [1010, 145] width 21 height 21
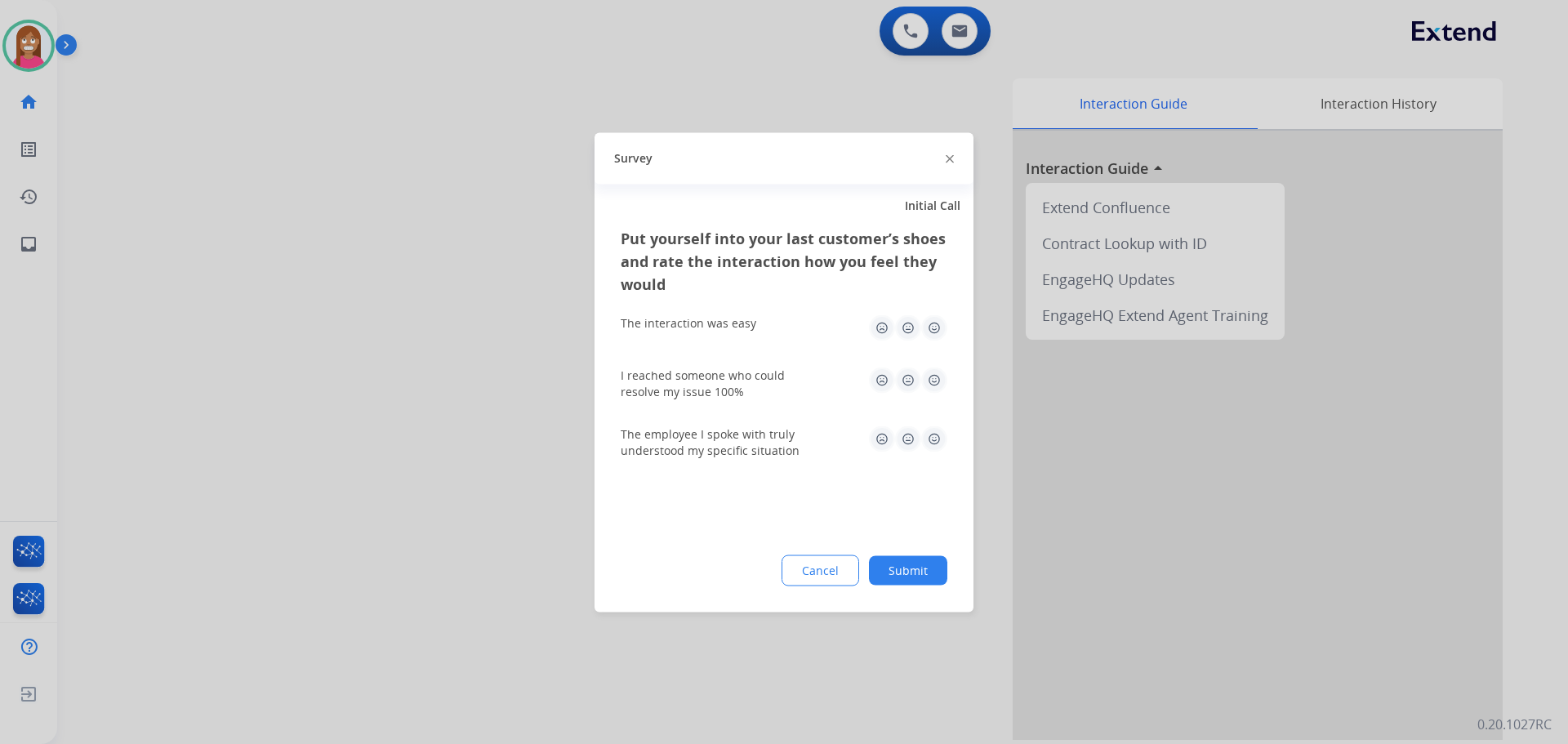
click at [952, 157] on img at bounding box center [950, 159] width 8 height 8
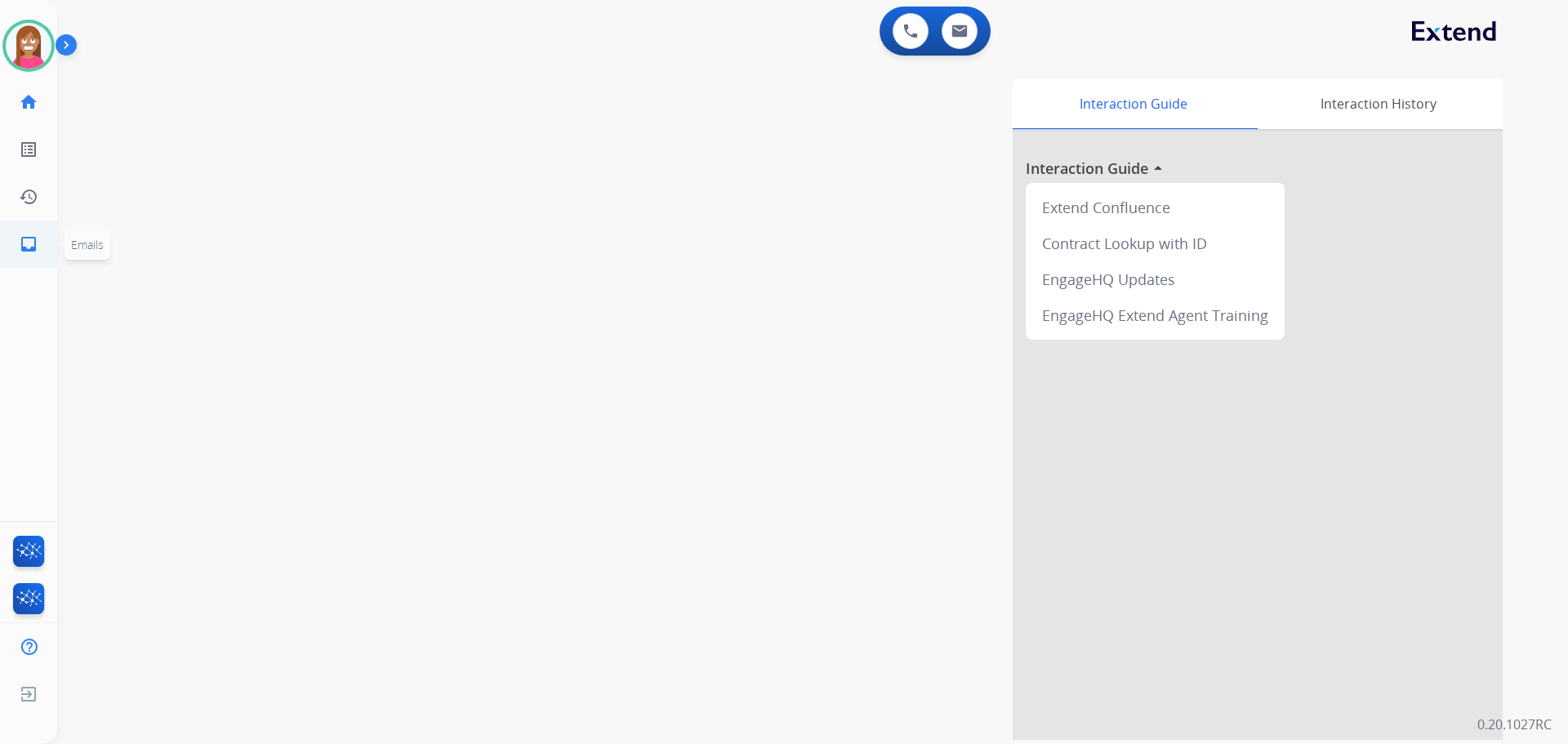
click at [25, 229] on link "inbox Emails" at bounding box center [28, 244] width 46 height 46
select select "**********"
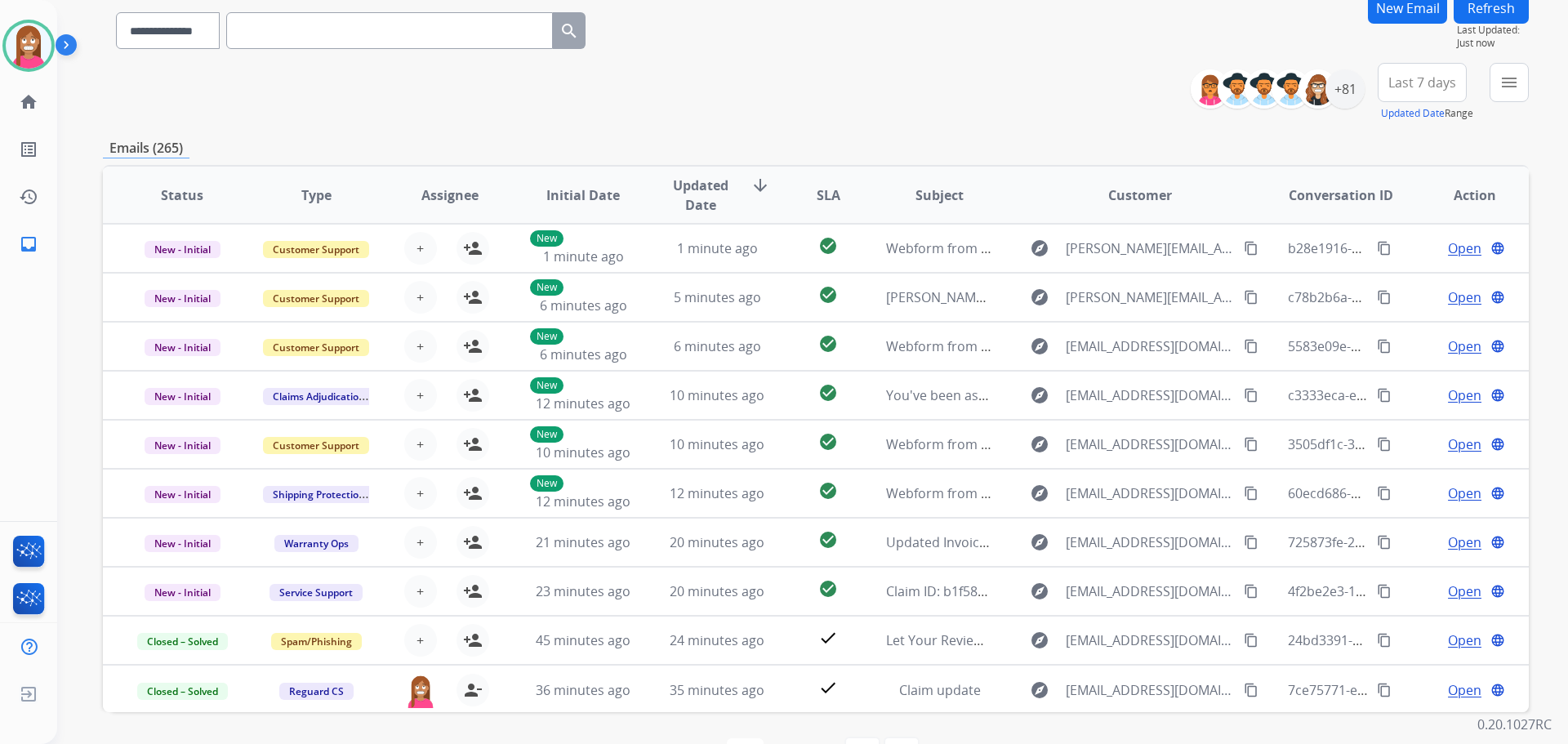
scroll to position [104, 0]
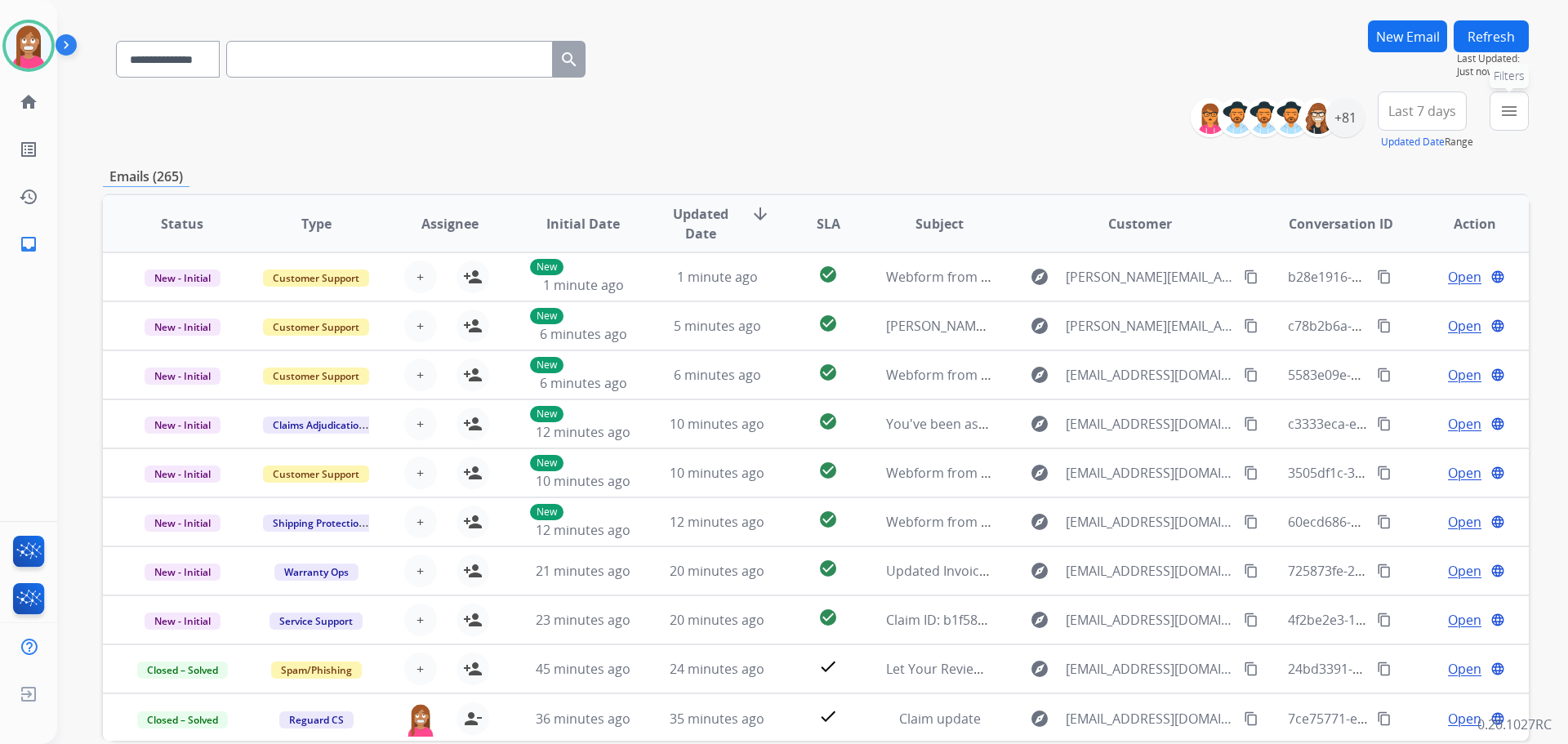
click at [1506, 114] on mat-icon "menu" at bounding box center [1509, 110] width 19 height 19
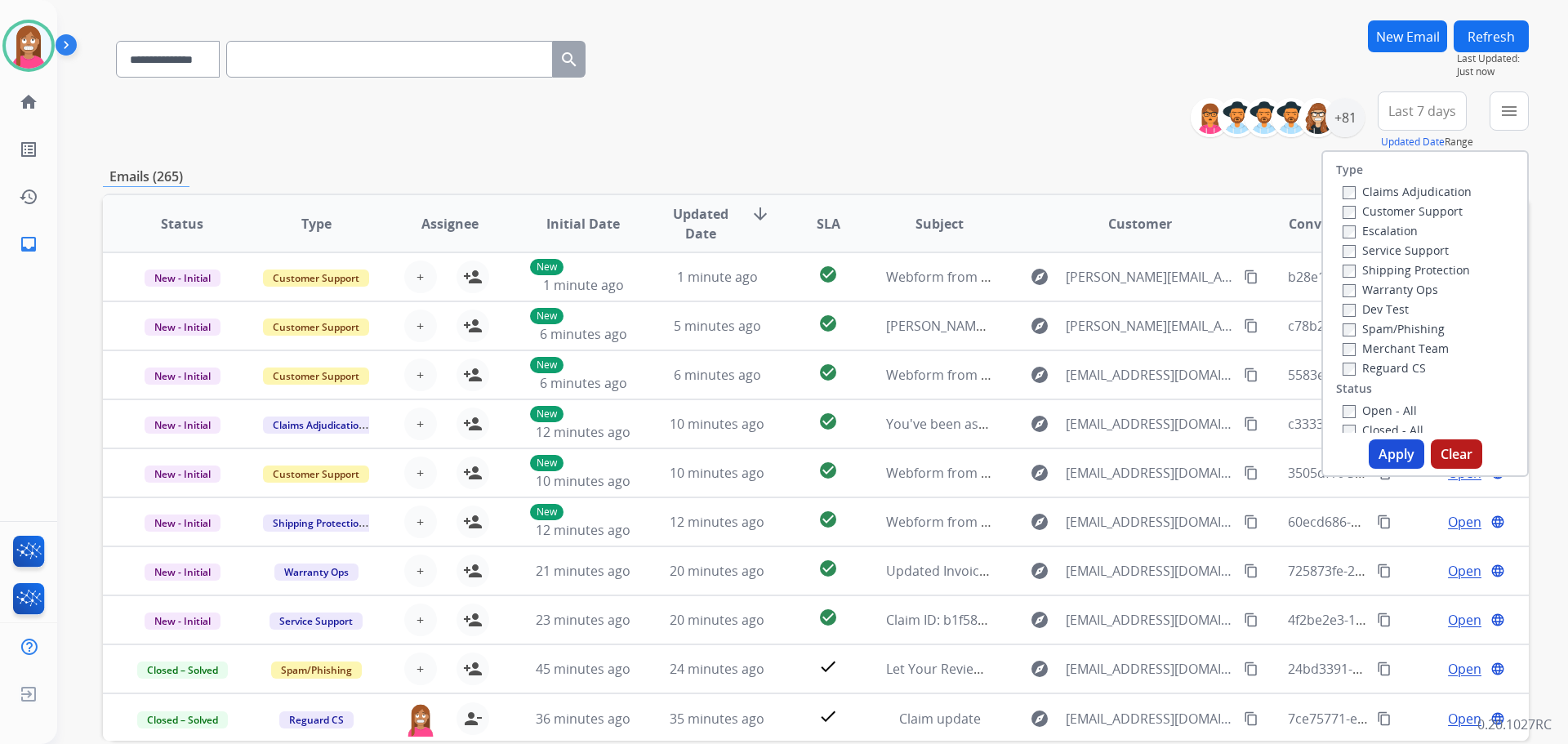
click at [1360, 213] on label "Customer Support" at bounding box center [1402, 211] width 120 height 16
click at [1352, 273] on label "Shipping Protection" at bounding box center [1407, 269] width 127 height 16
click at [1357, 413] on label "Open - All" at bounding box center [1380, 410] width 74 height 16
click at [1403, 449] on button "Apply" at bounding box center [1396, 454] width 55 height 29
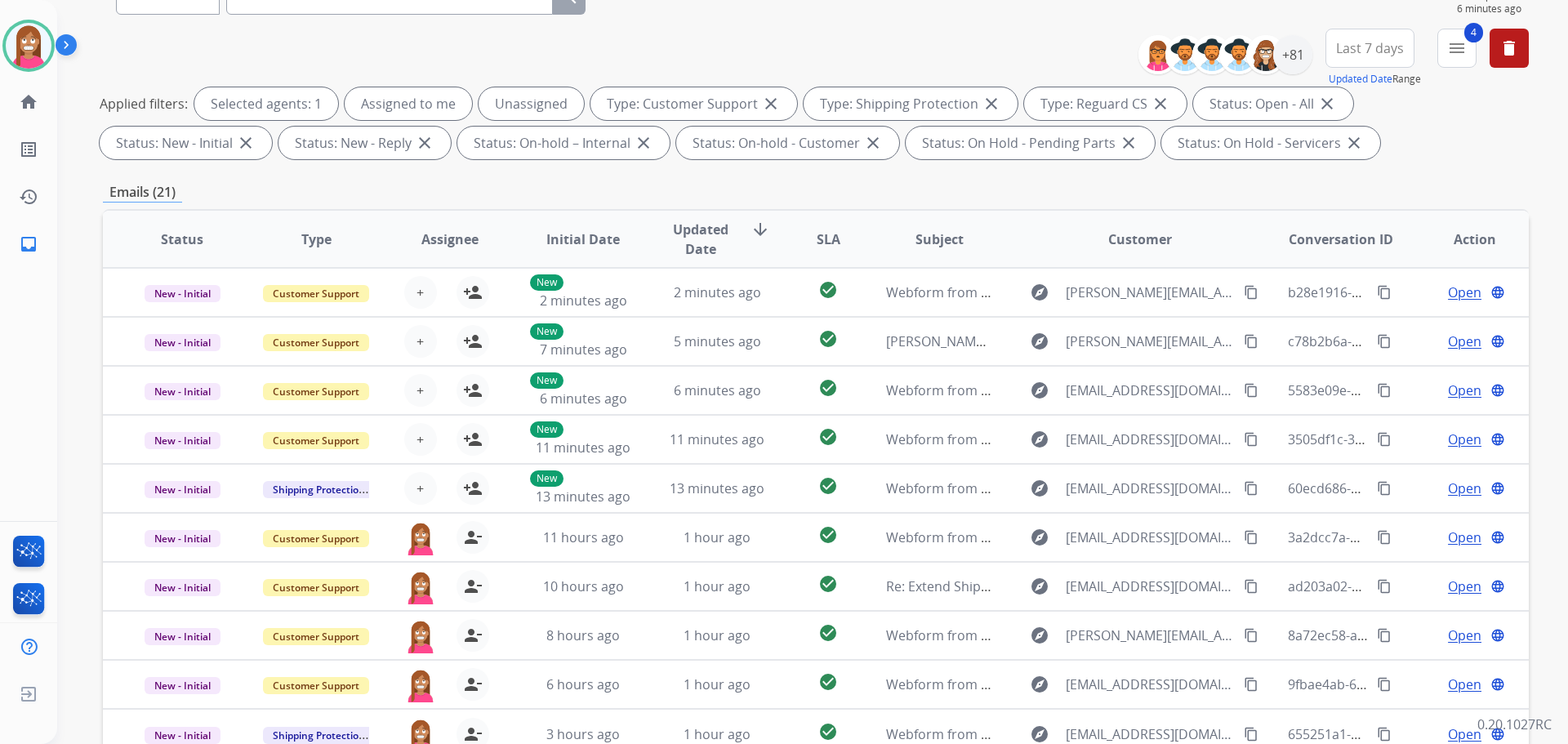
scroll to position [18, 0]
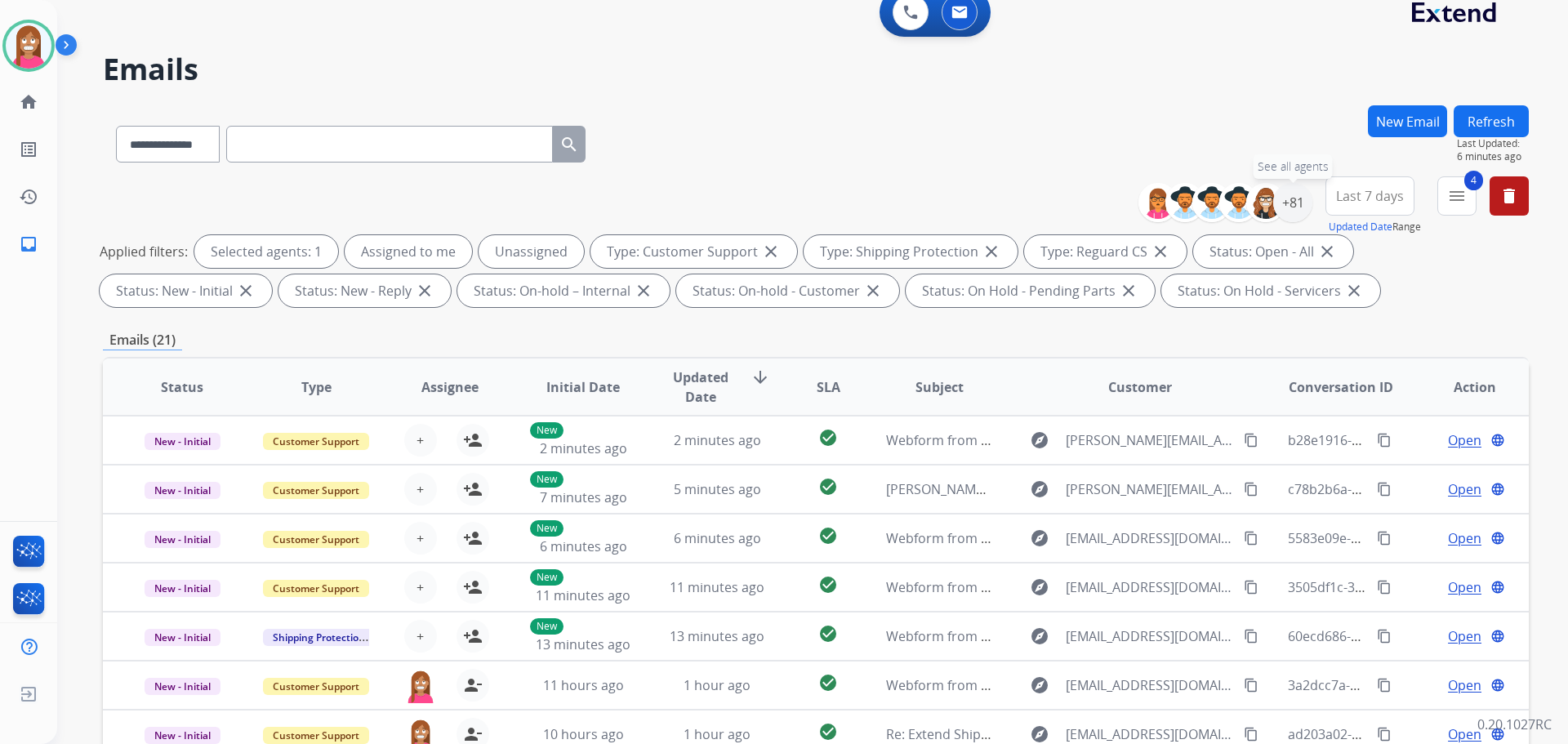
drag, startPoint x: 1285, startPoint y: 198, endPoint x: 1278, endPoint y: 221, distance: 24.0
click at [1285, 199] on div "+81" at bounding box center [1293, 203] width 39 height 39
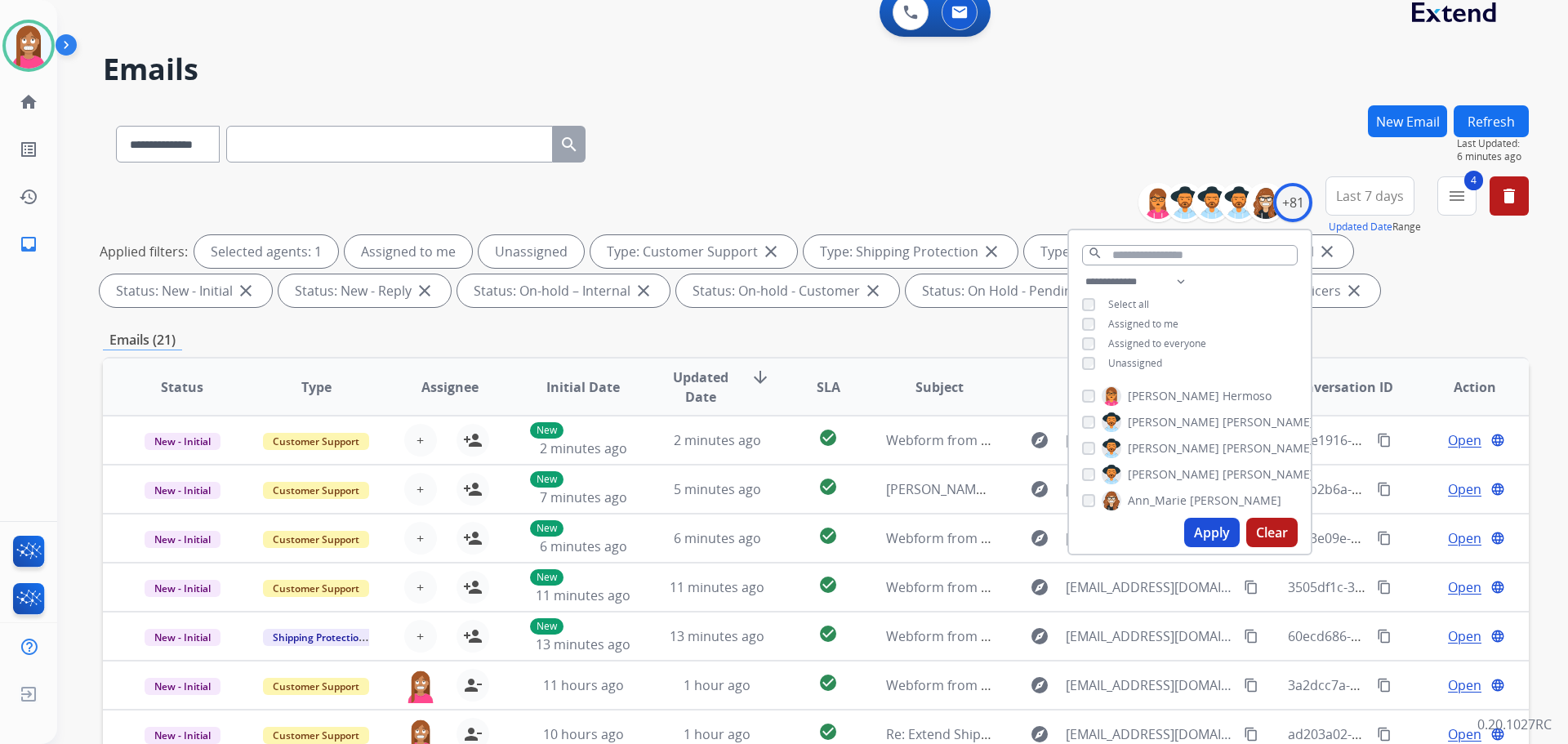
click at [1094, 357] on div "Unassigned" at bounding box center [1122, 364] width 80 height 13
click at [1213, 537] on button "Apply" at bounding box center [1212, 532] width 55 height 29
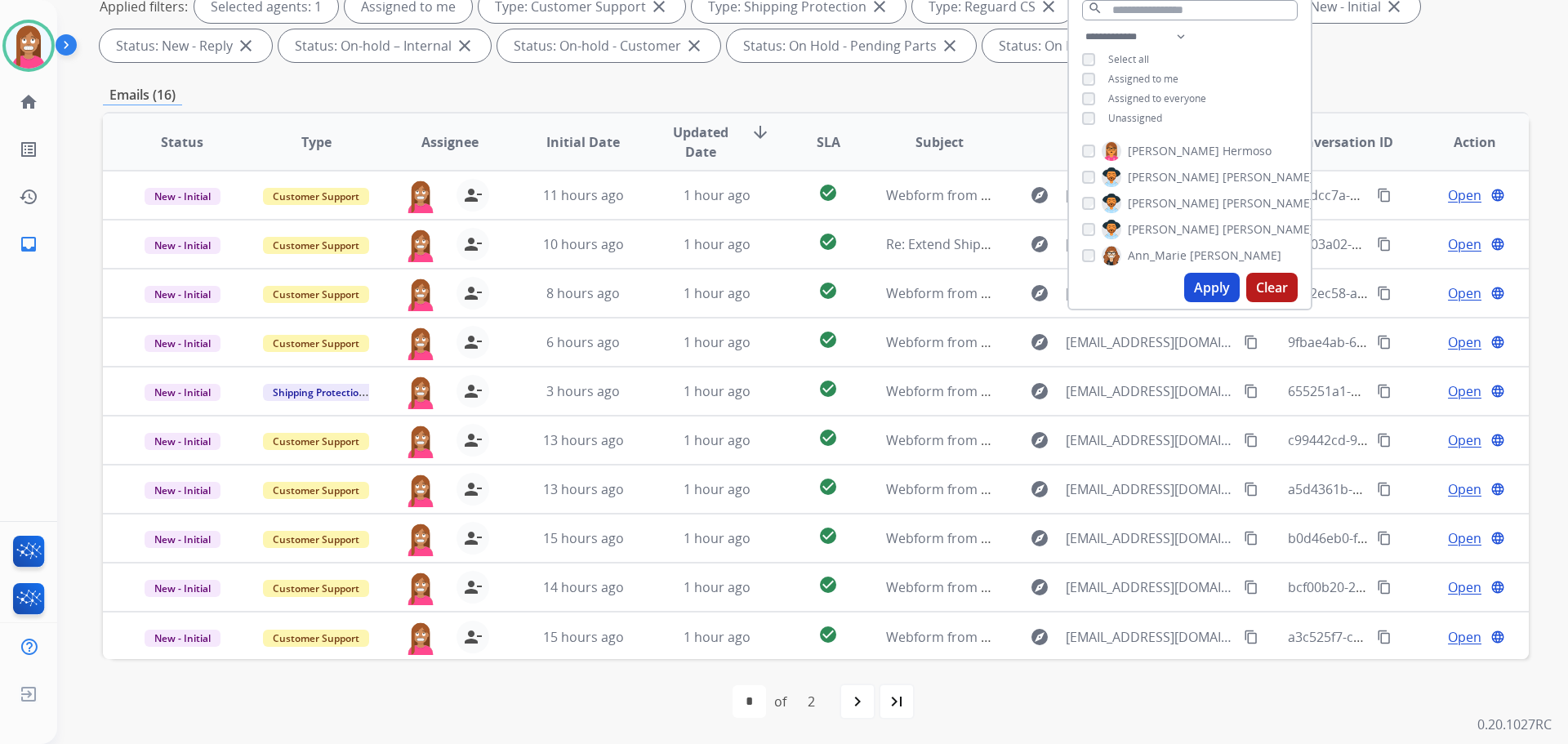
scroll to position [2, 0]
click at [858, 709] on mat-icon "navigate_next" at bounding box center [857, 701] width 19 height 19
select select "*"
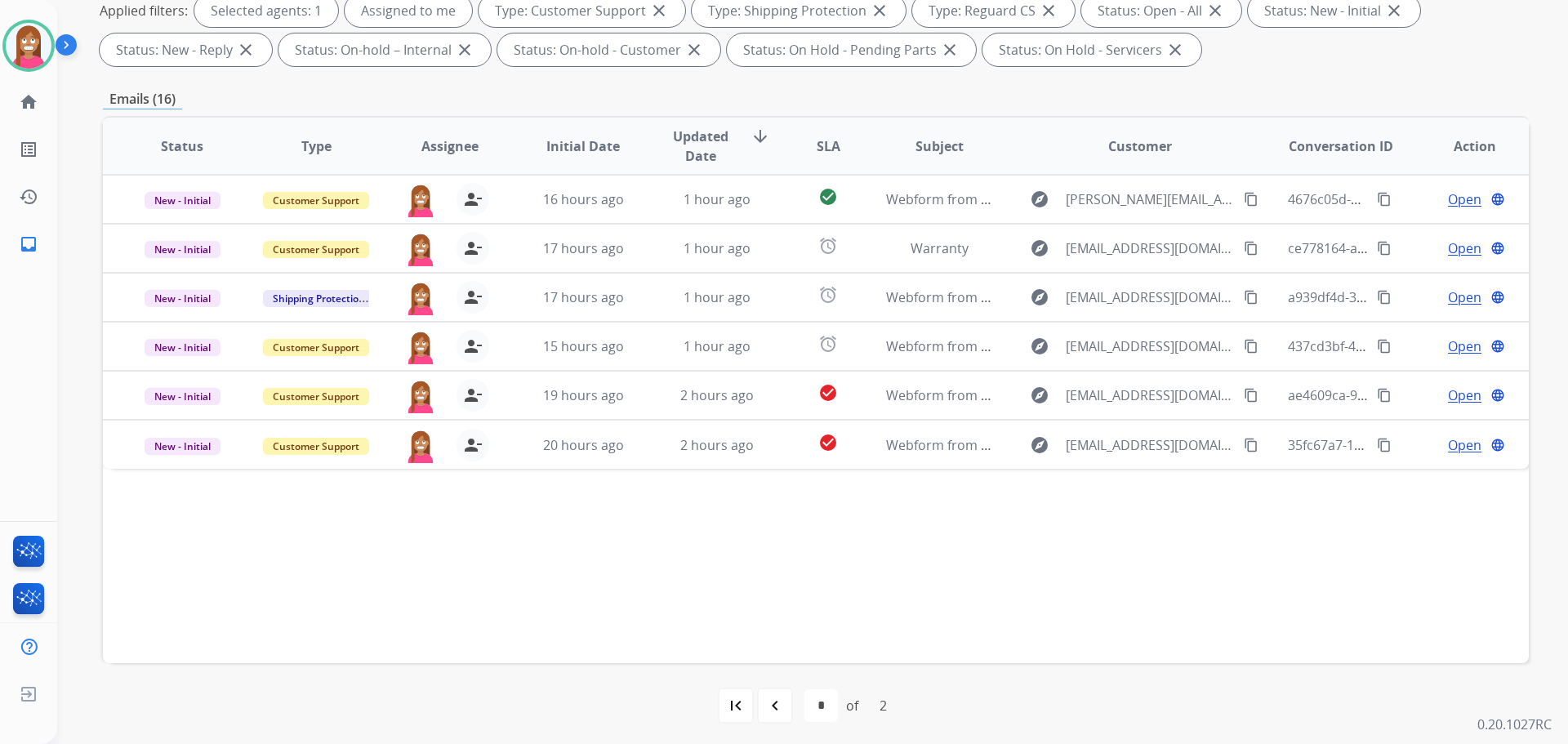
scroll to position [264, 0]
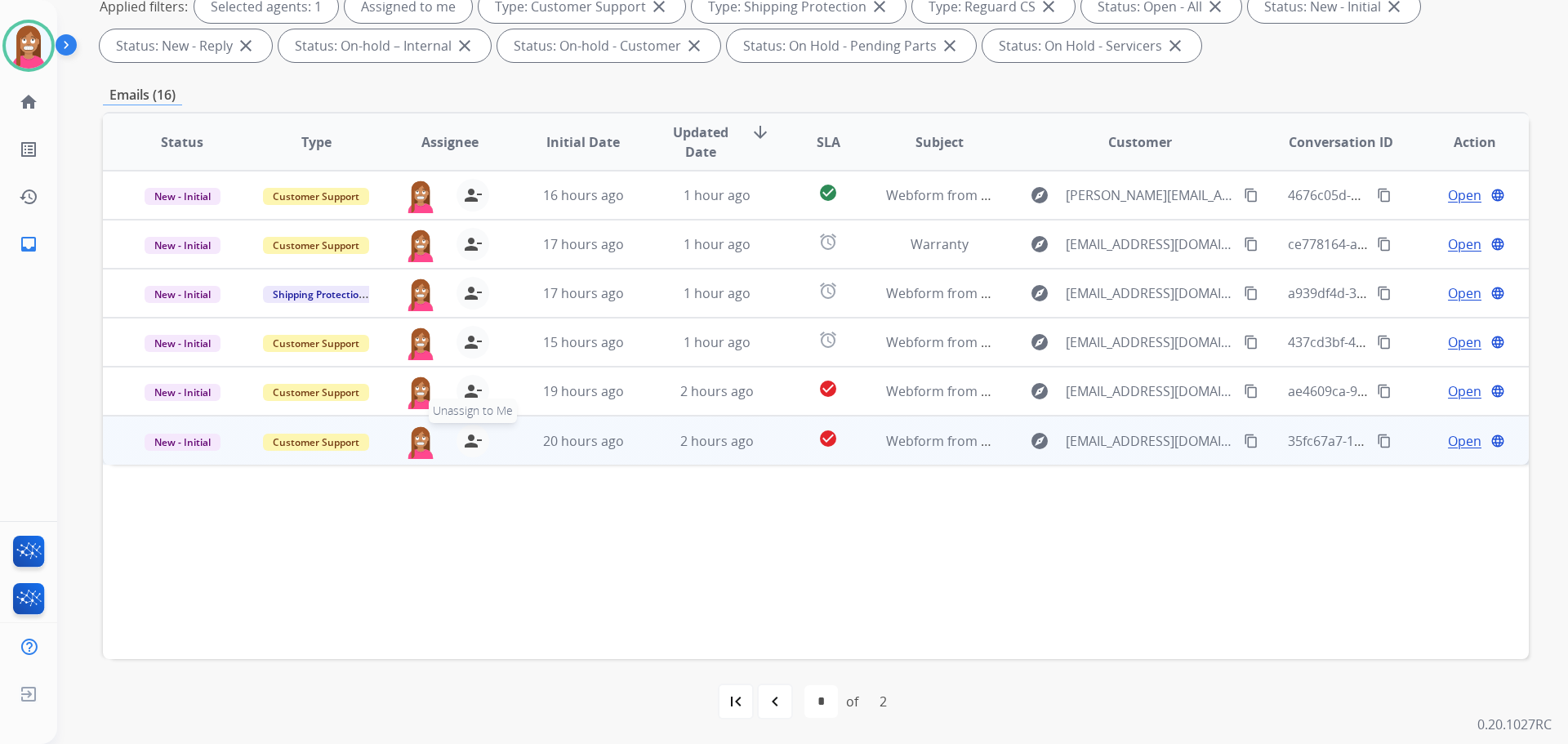
click at [477, 443] on mat-icon "person_remove" at bounding box center [472, 440] width 19 height 19
click at [476, 443] on mat-icon "person_add" at bounding box center [472, 440] width 19 height 19
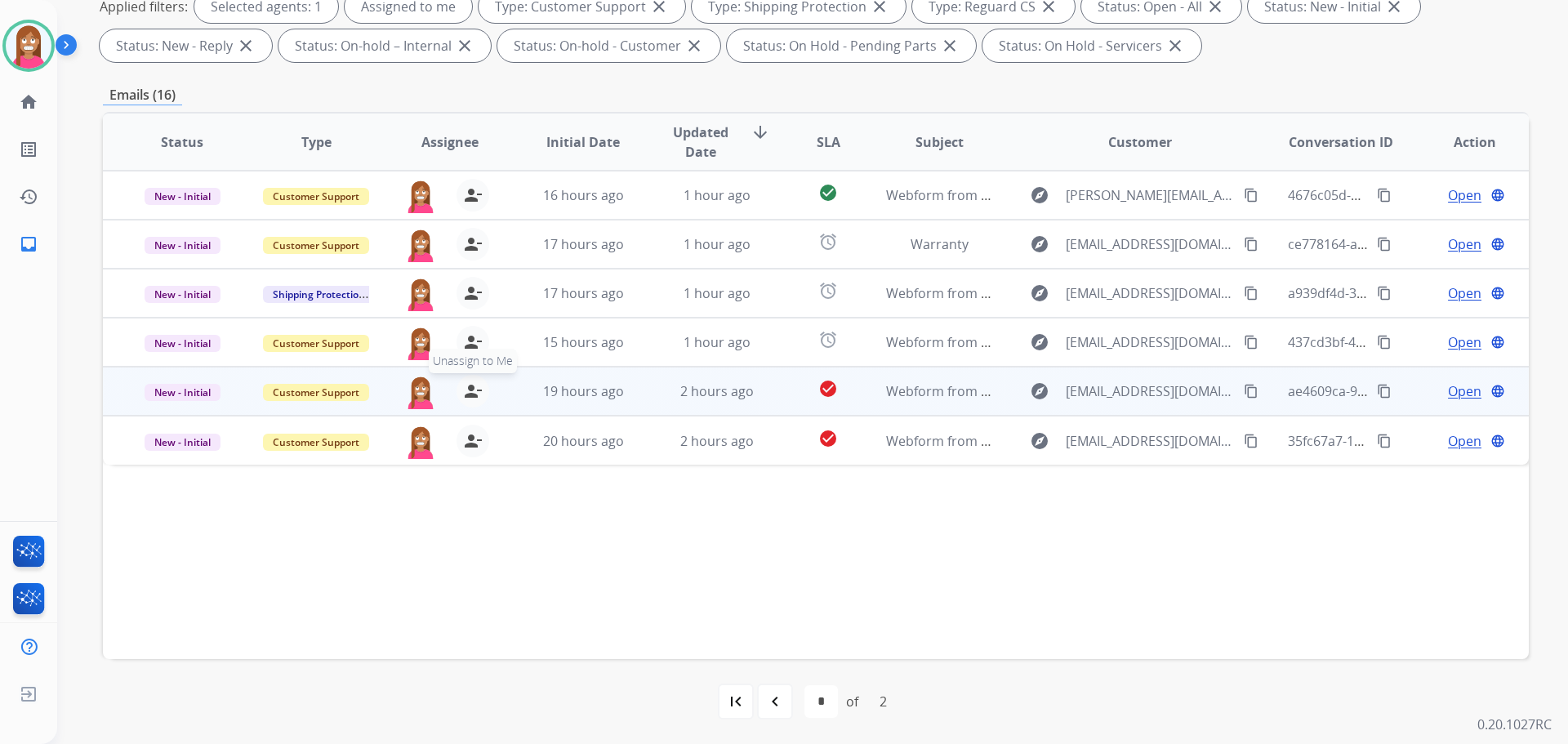
click at [475, 394] on mat-icon "person_remove" at bounding box center [472, 391] width 19 height 19
click at [474, 397] on mat-icon "person_add" at bounding box center [472, 391] width 19 height 19
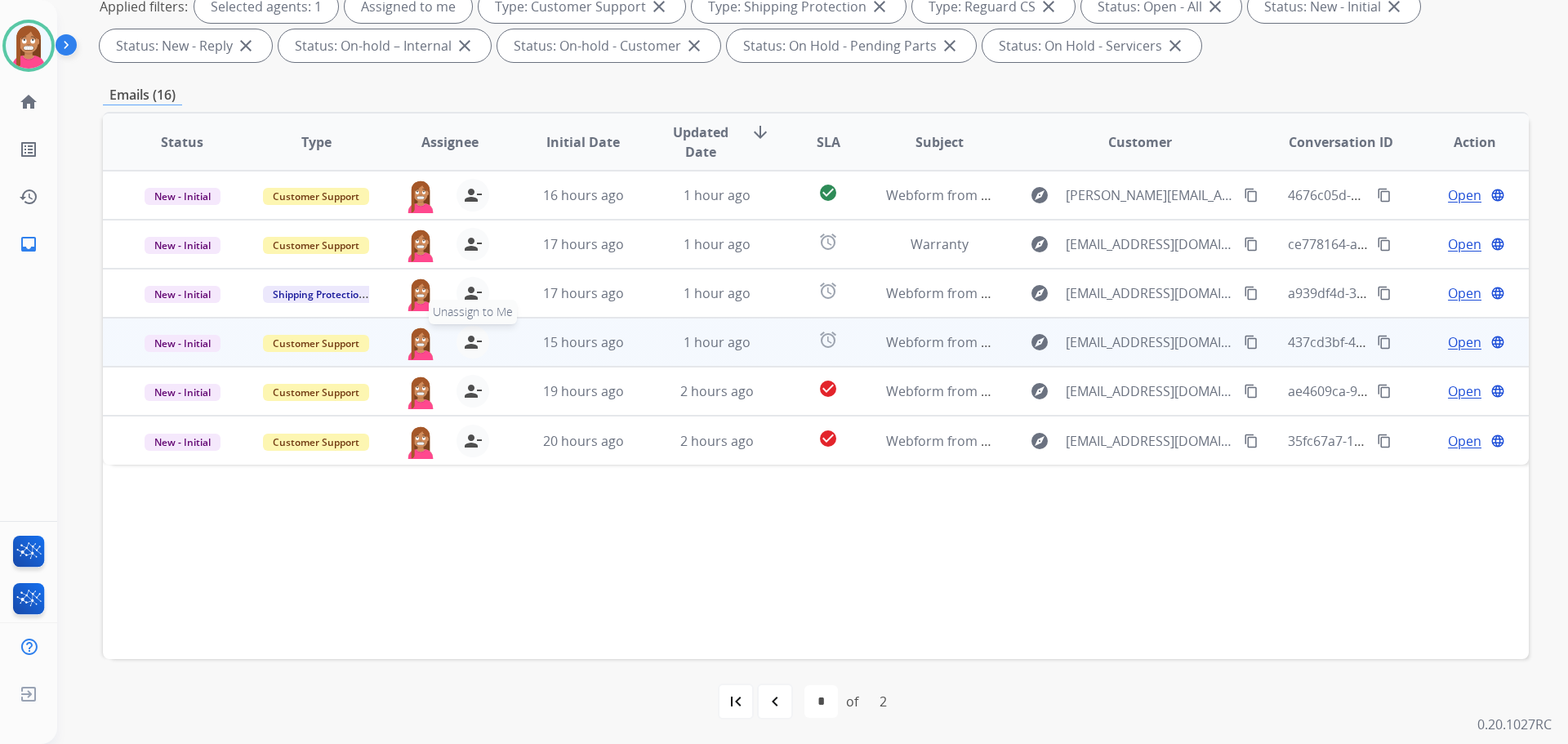
click at [471, 337] on mat-icon "person_remove" at bounding box center [472, 341] width 19 height 19
click at [471, 337] on mat-icon "person_add" at bounding box center [472, 341] width 19 height 19
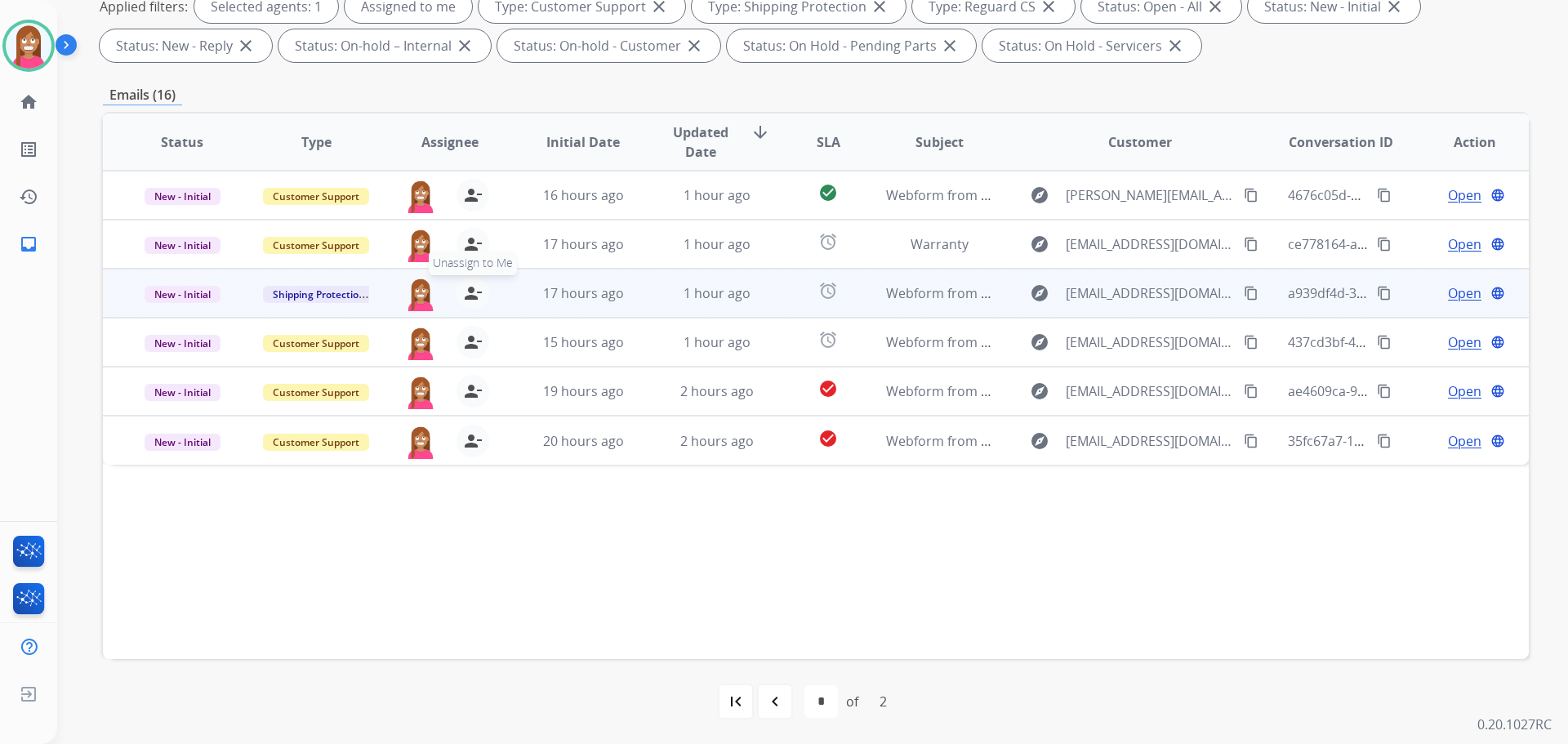
click at [474, 295] on mat-icon "person_remove" at bounding box center [472, 293] width 19 height 19
click at [474, 295] on mat-icon "person_add" at bounding box center [472, 293] width 19 height 19
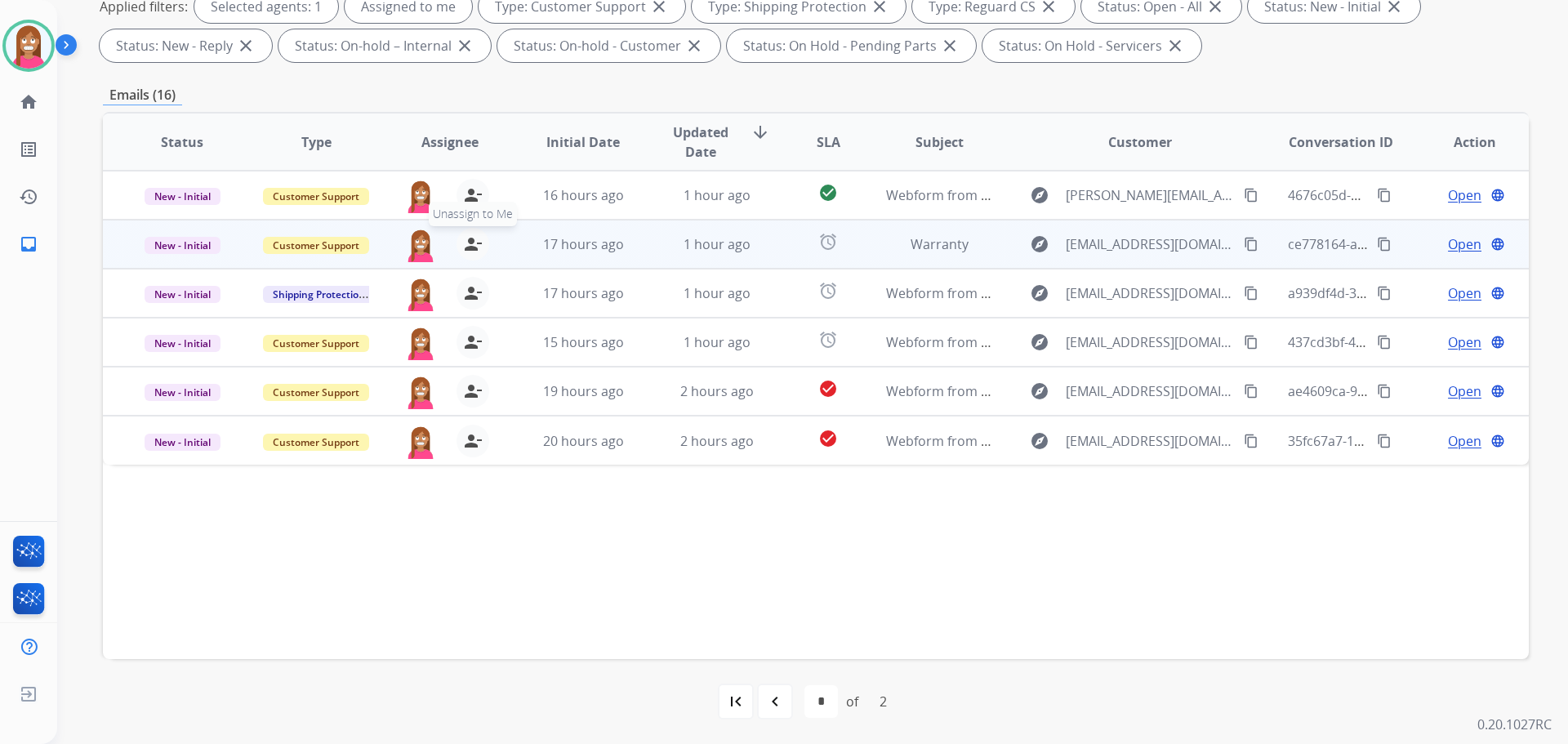
click at [464, 246] on mat-icon "person_remove" at bounding box center [472, 244] width 19 height 19
click at [464, 246] on mat-icon "person_add" at bounding box center [472, 244] width 19 height 19
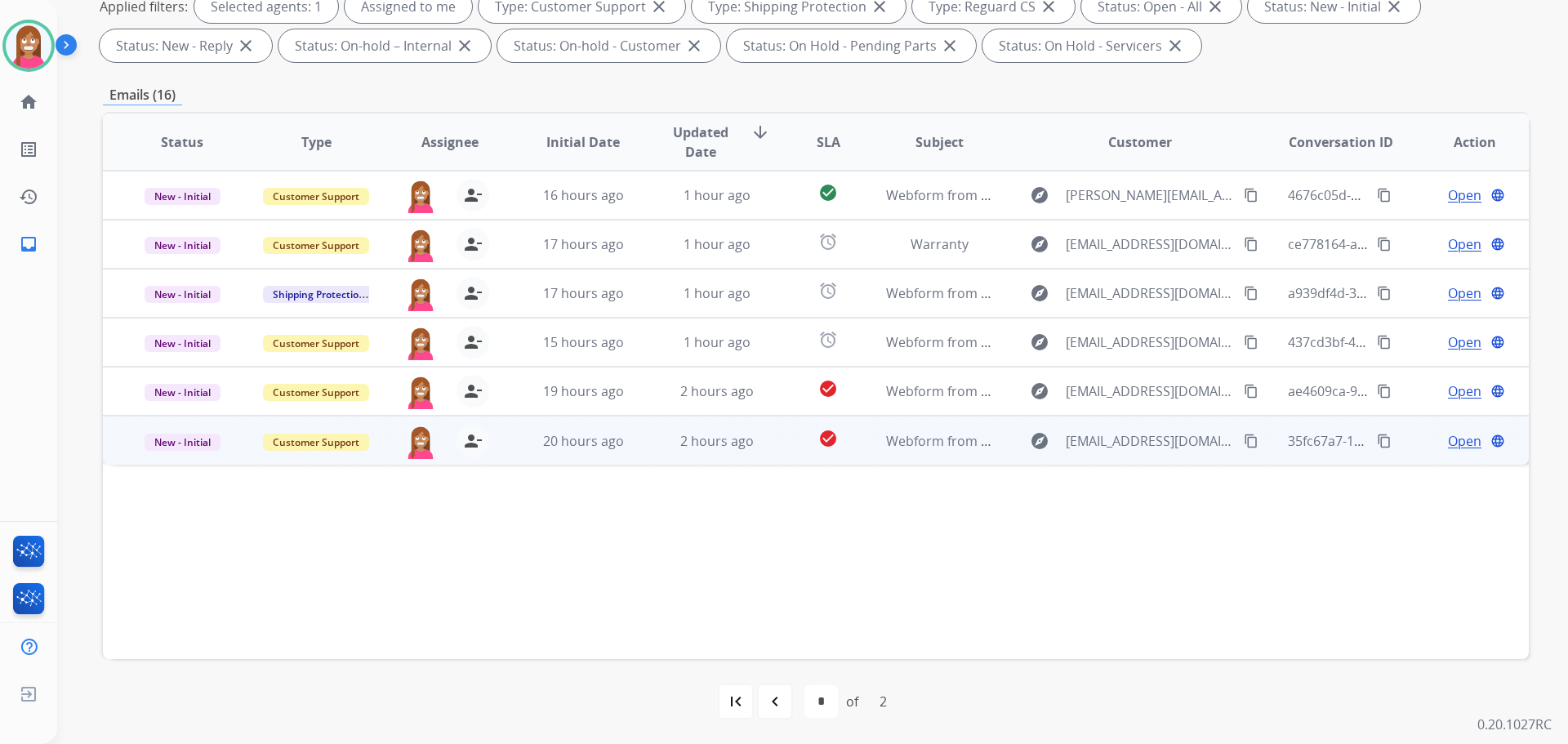
click at [639, 457] on td "2 hours ago" at bounding box center [705, 440] width 134 height 49
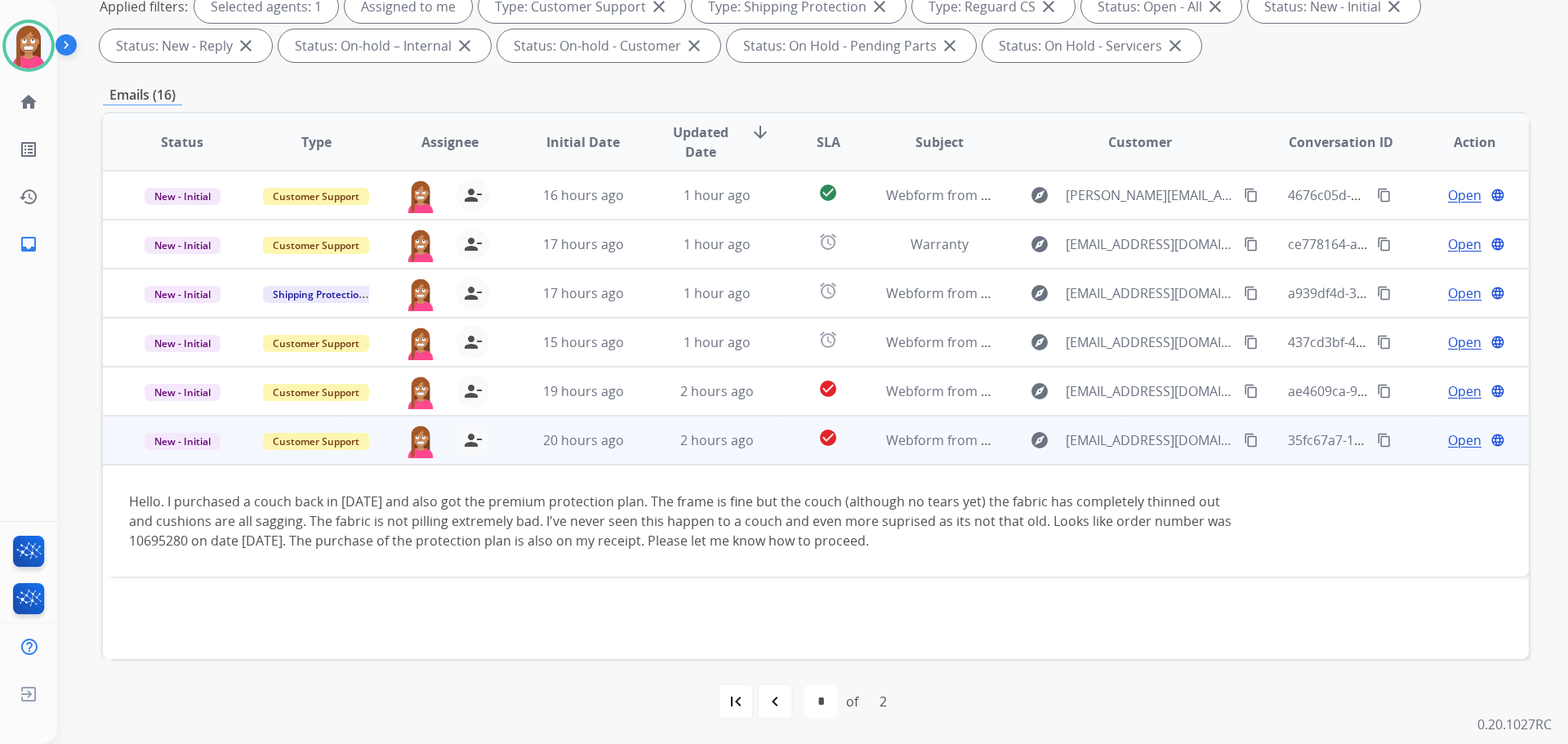
click at [1243, 439] on mat-icon "content_copy" at bounding box center [1251, 440] width 15 height 15
click at [1451, 437] on span "Open" at bounding box center [1464, 439] width 33 height 19
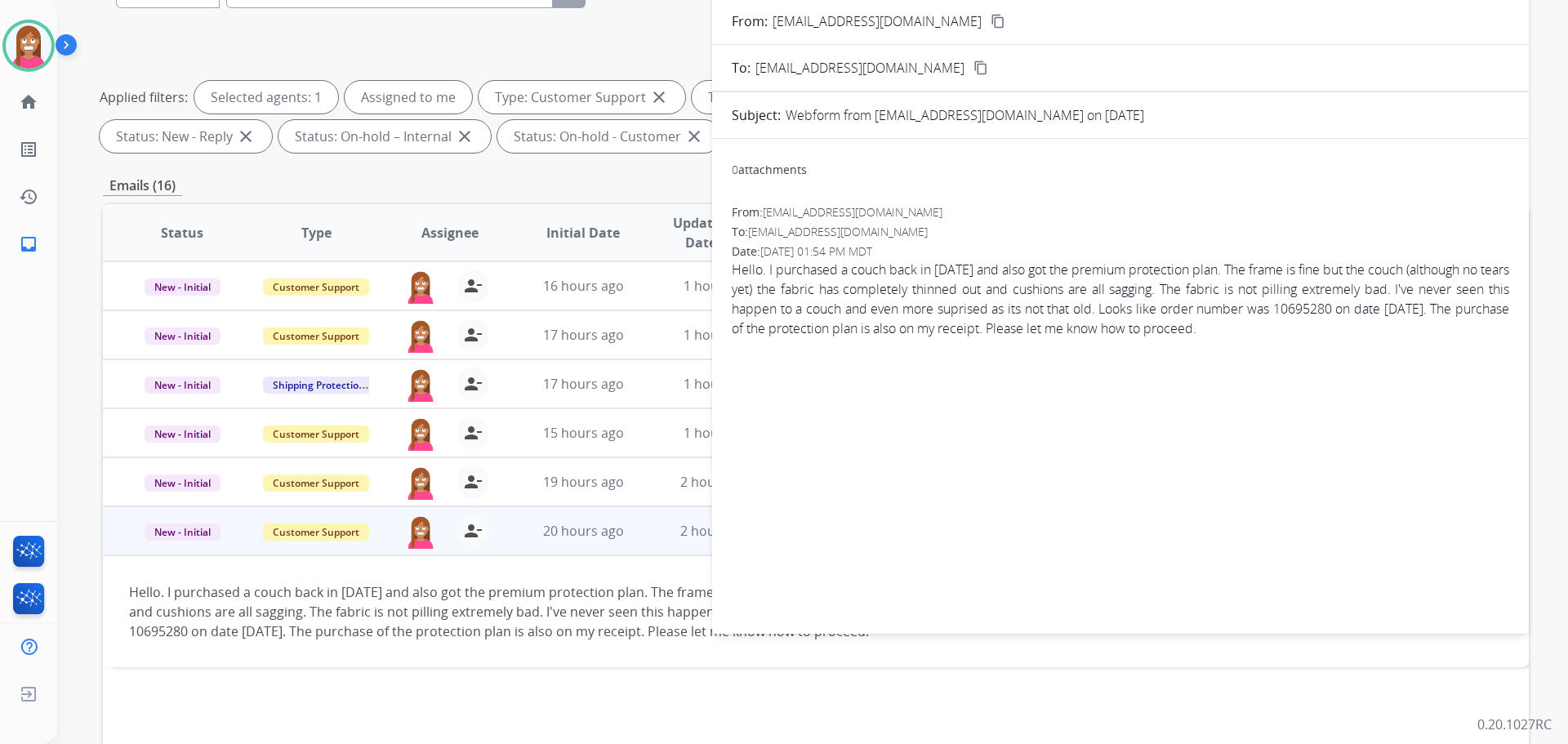
scroll to position [18, 0]
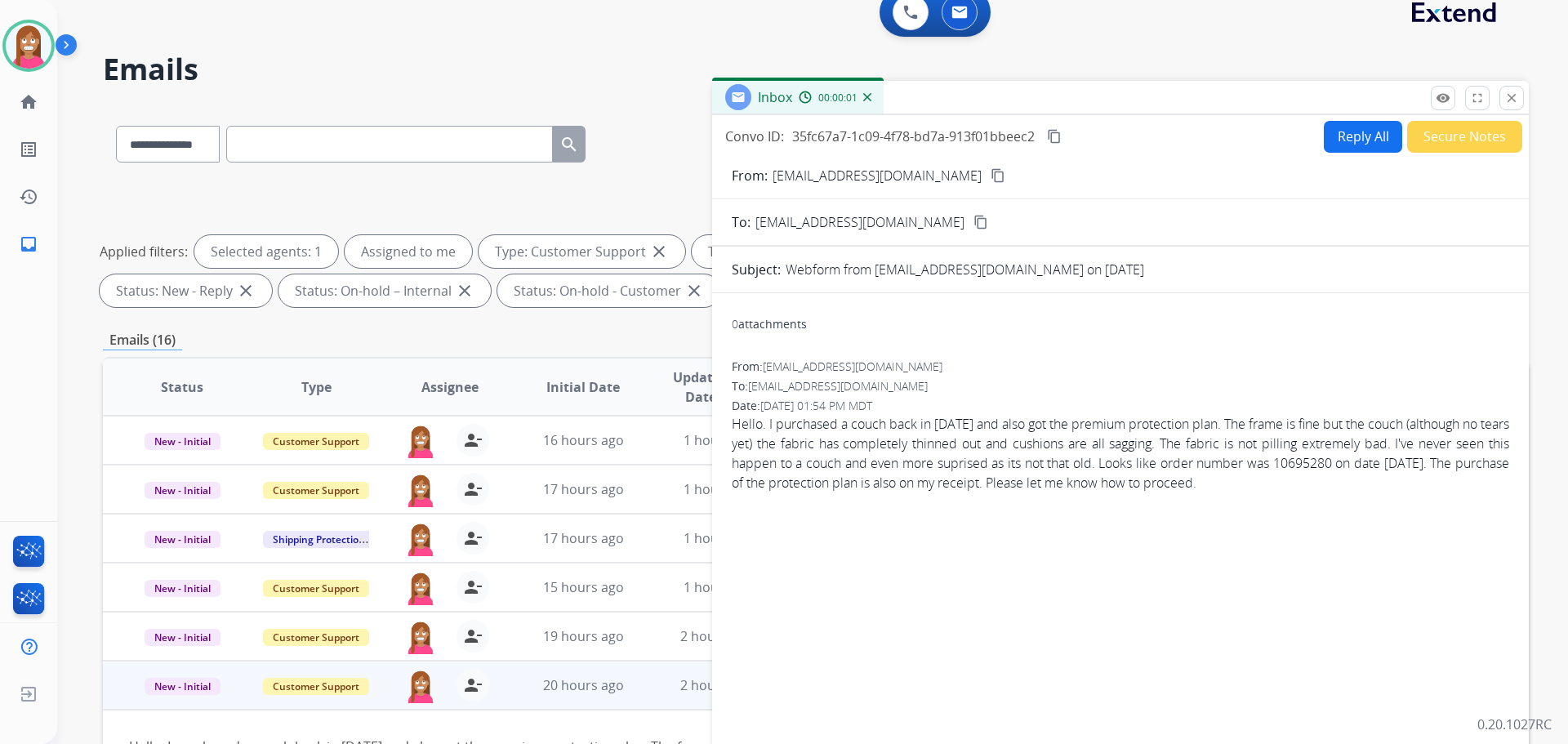
click at [1364, 134] on button "Reply All" at bounding box center [1363, 136] width 79 height 32
select select "**********"
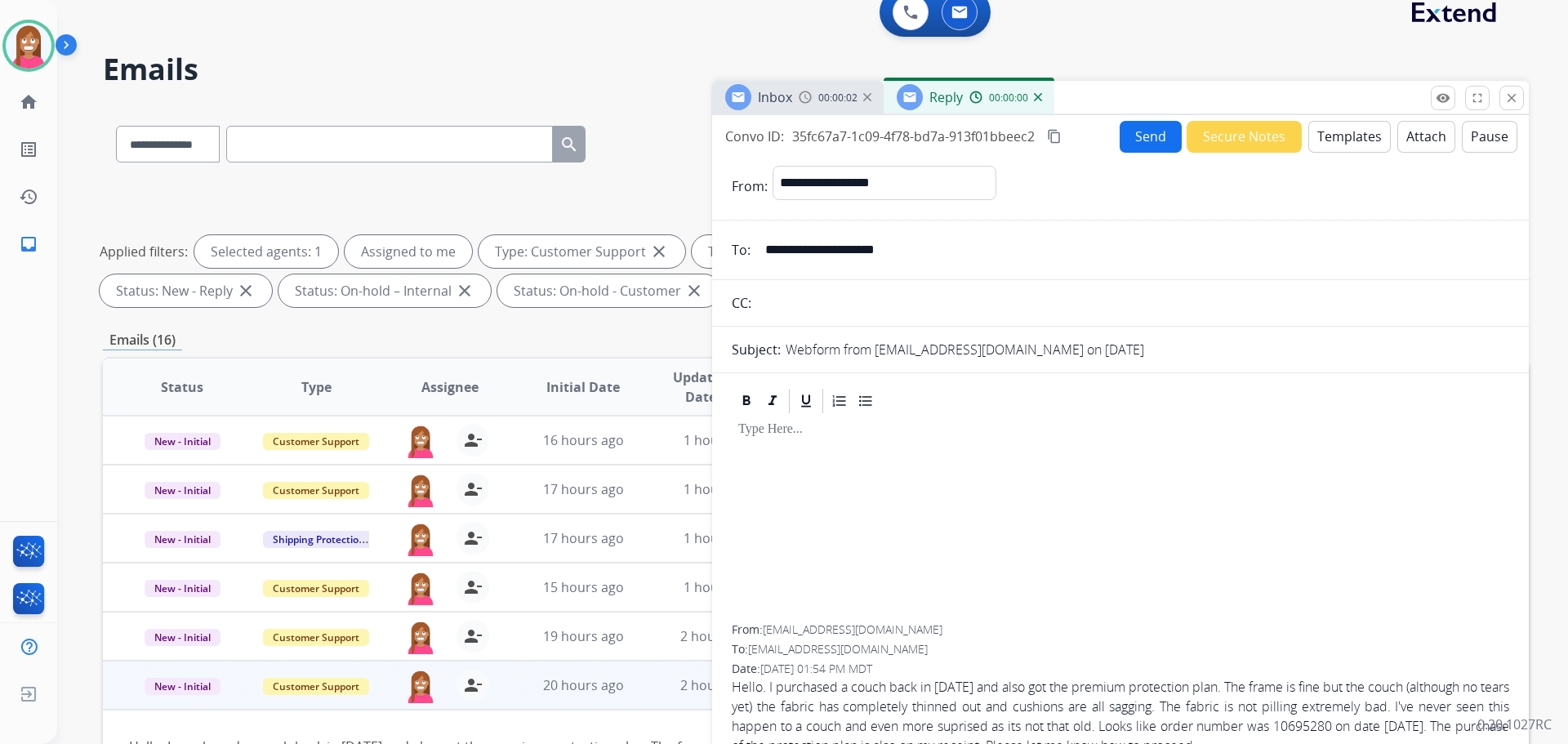
click at [1362, 130] on button "Templates" at bounding box center [1350, 136] width 83 height 32
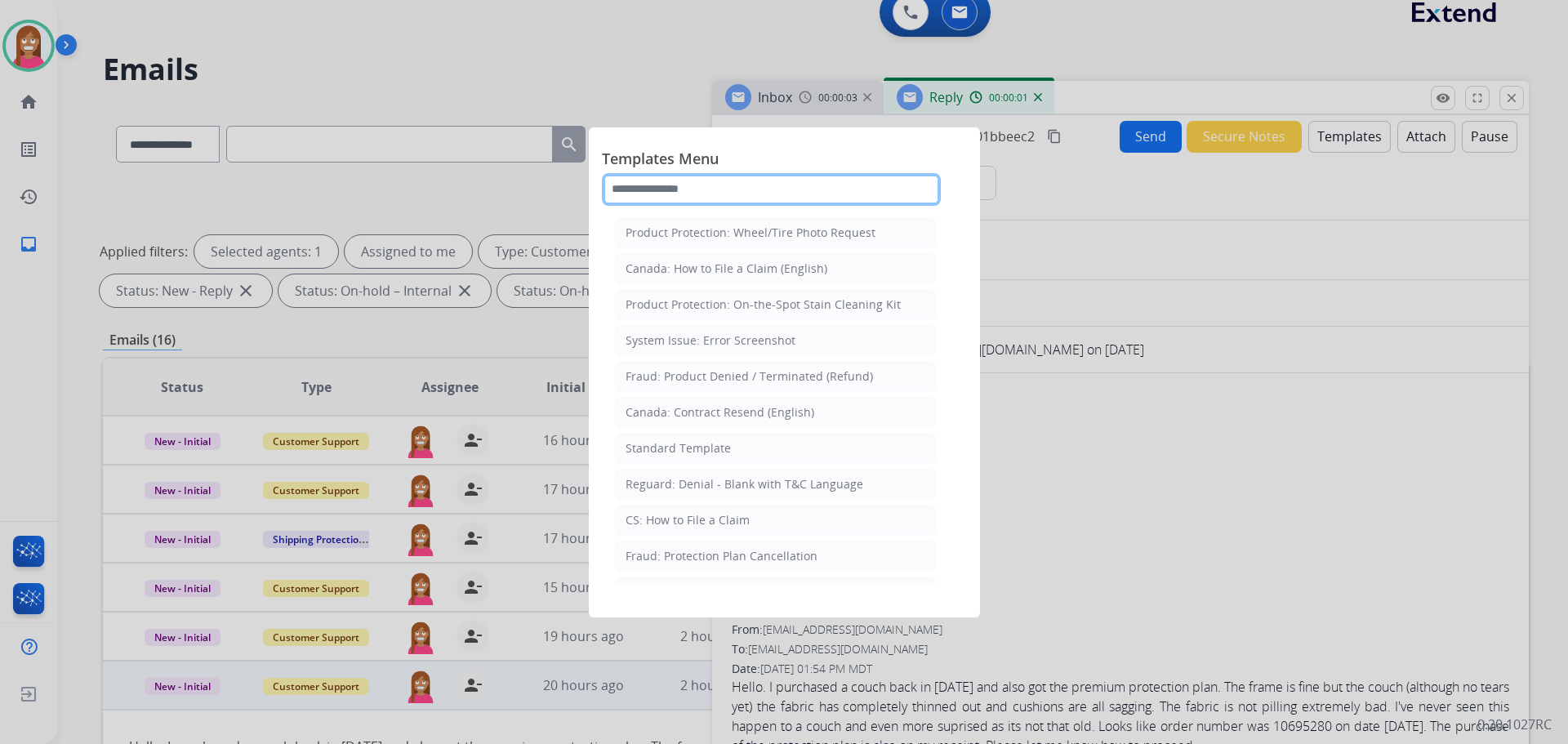
drag, startPoint x: 776, startPoint y: 193, endPoint x: 694, endPoint y: 162, distance: 87.7
click at [775, 191] on input "text" at bounding box center [771, 189] width 339 height 33
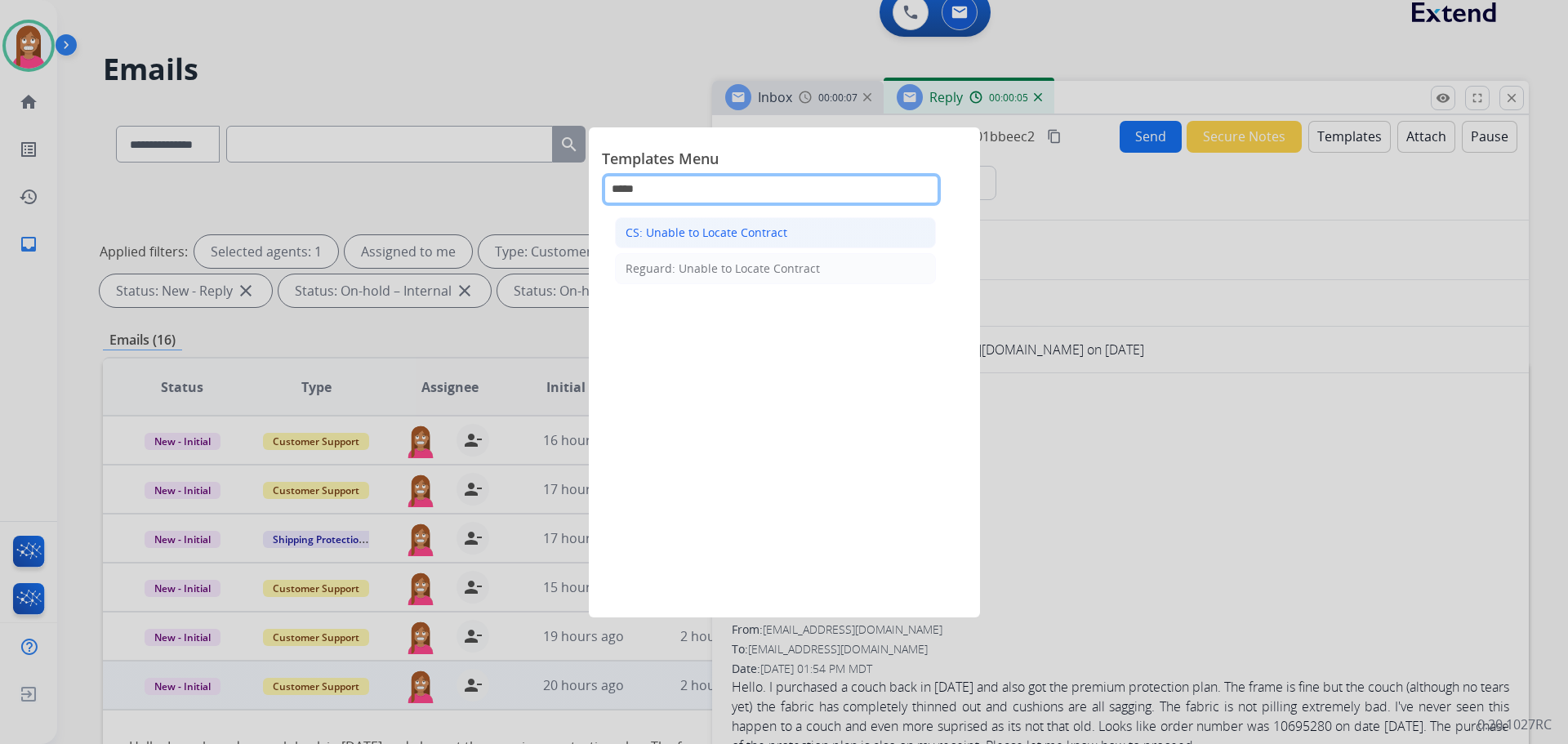
type input "*****"
click at [734, 237] on div "CS: Unable to Locate Contract" at bounding box center [706, 233] width 161 height 17
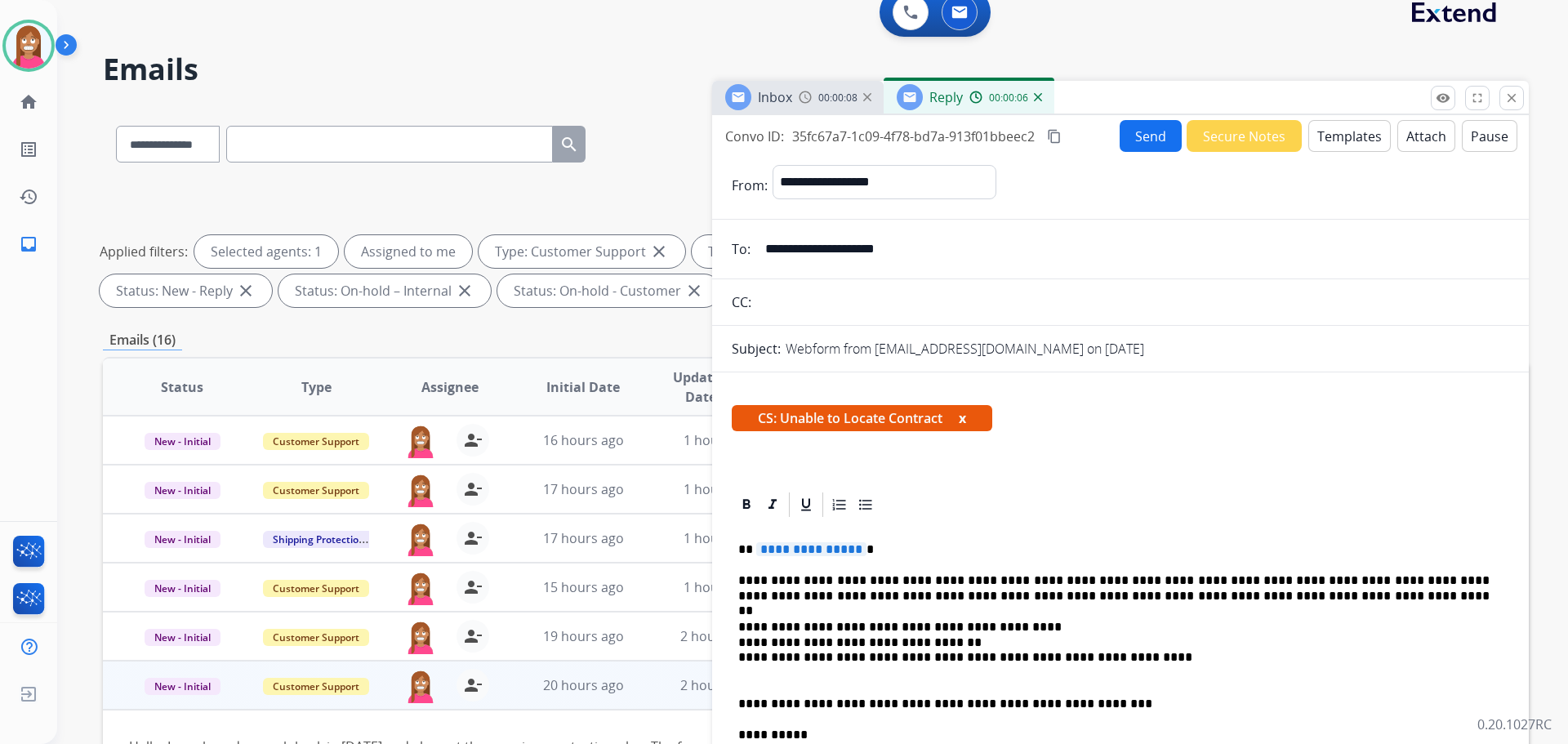
click at [793, 551] on span "**********" at bounding box center [812, 549] width 110 height 14
click at [1137, 138] on button "Send" at bounding box center [1150, 136] width 62 height 32
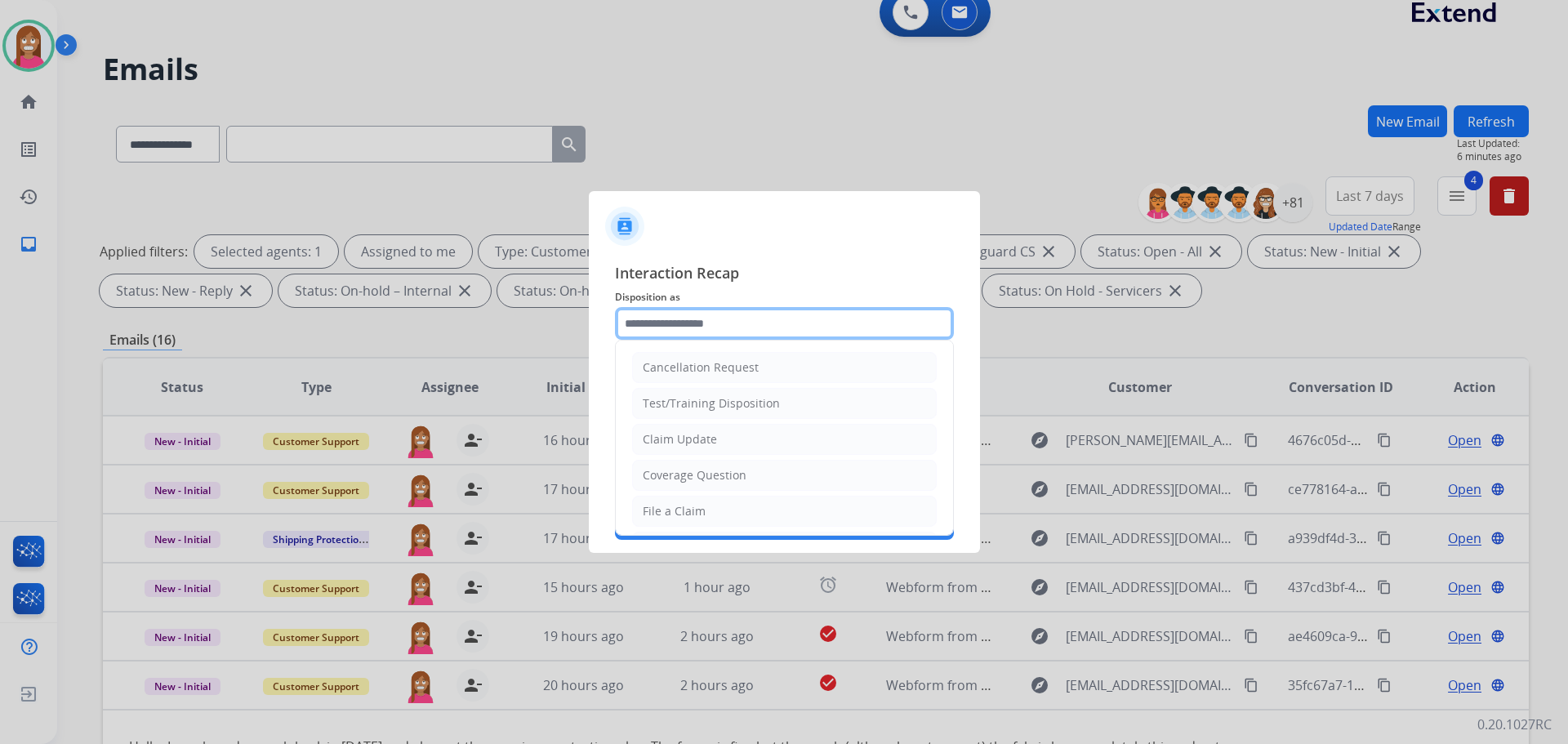
click at [731, 331] on input "text" at bounding box center [784, 323] width 339 height 33
click at [697, 472] on div "Coverage Question" at bounding box center [694, 475] width 104 height 17
type input "**********"
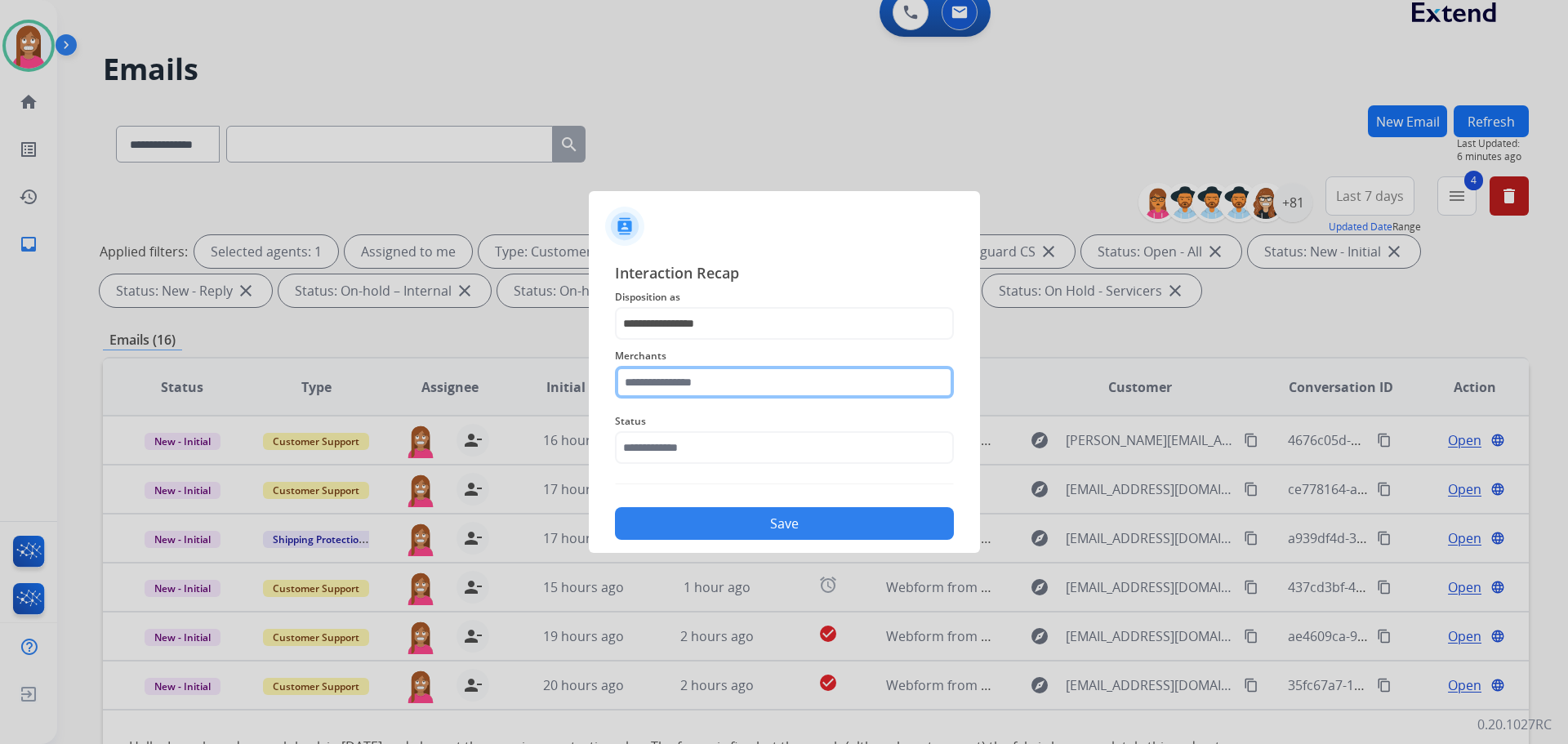
click at [694, 385] on input "text" at bounding box center [784, 382] width 339 height 33
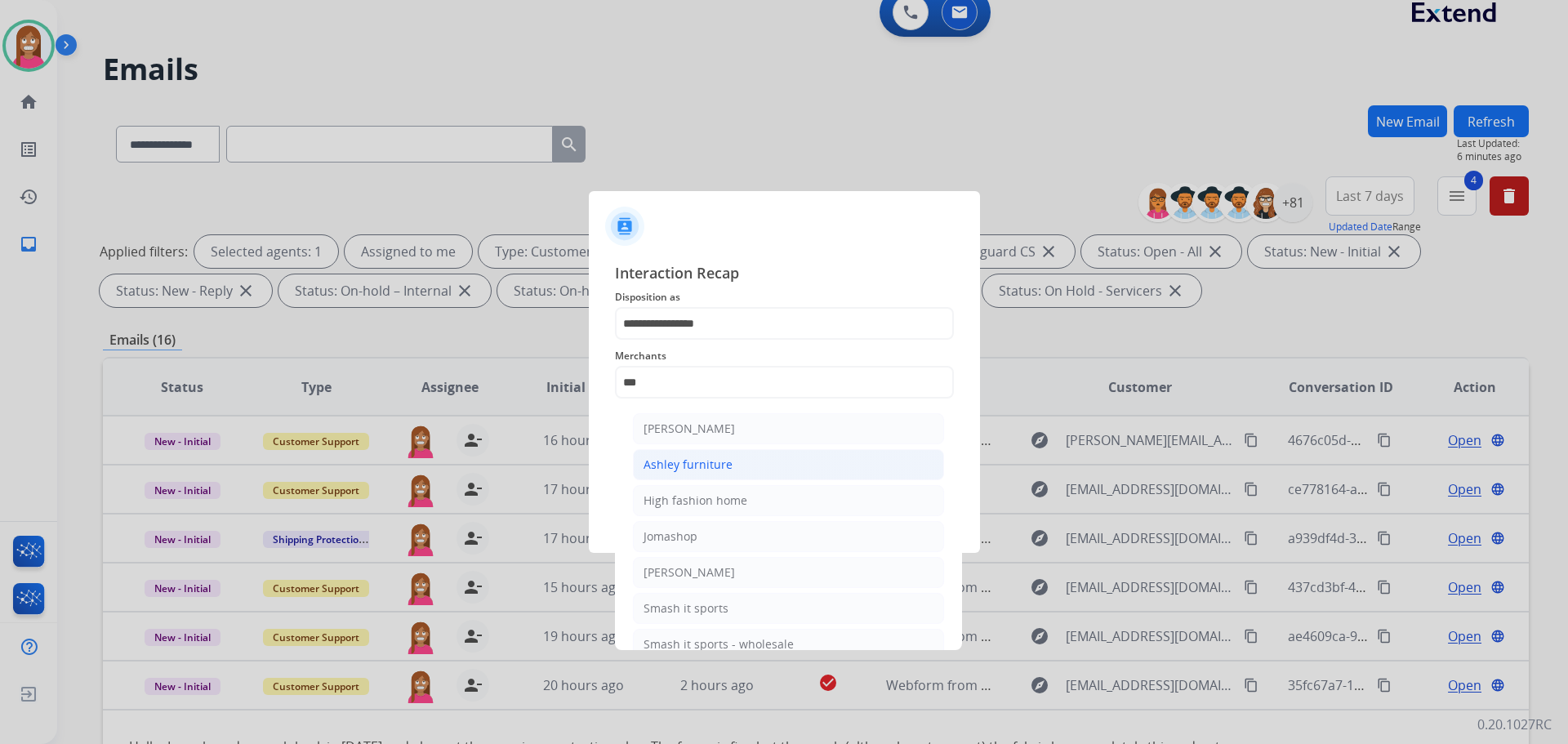
click at [679, 463] on div "Ashley furniture" at bounding box center [688, 465] width 89 height 17
type input "**********"
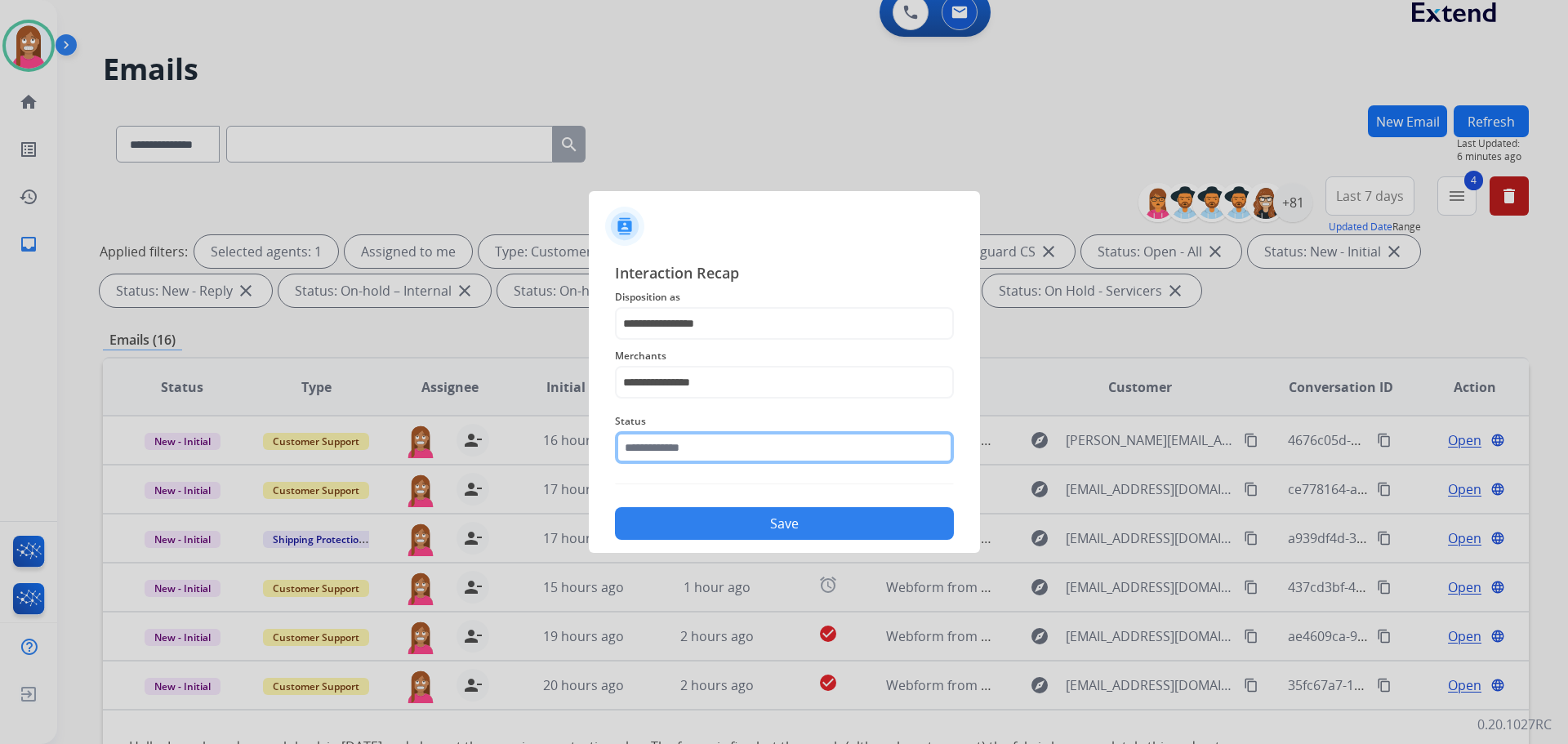
click at [679, 462] on input "text" at bounding box center [784, 447] width 339 height 33
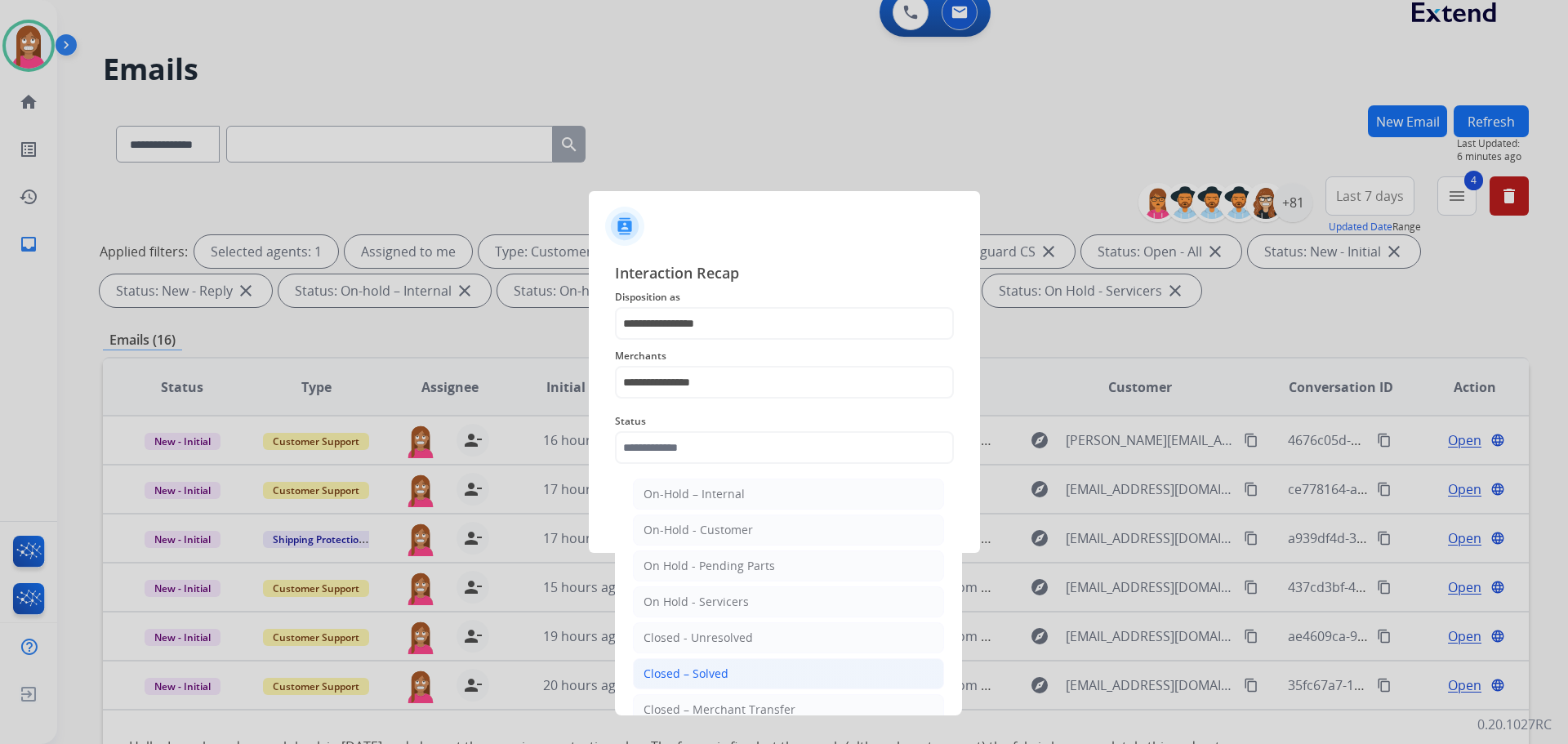
click at [674, 666] on div "Closed – Solved" at bounding box center [686, 674] width 85 height 17
type input "**********"
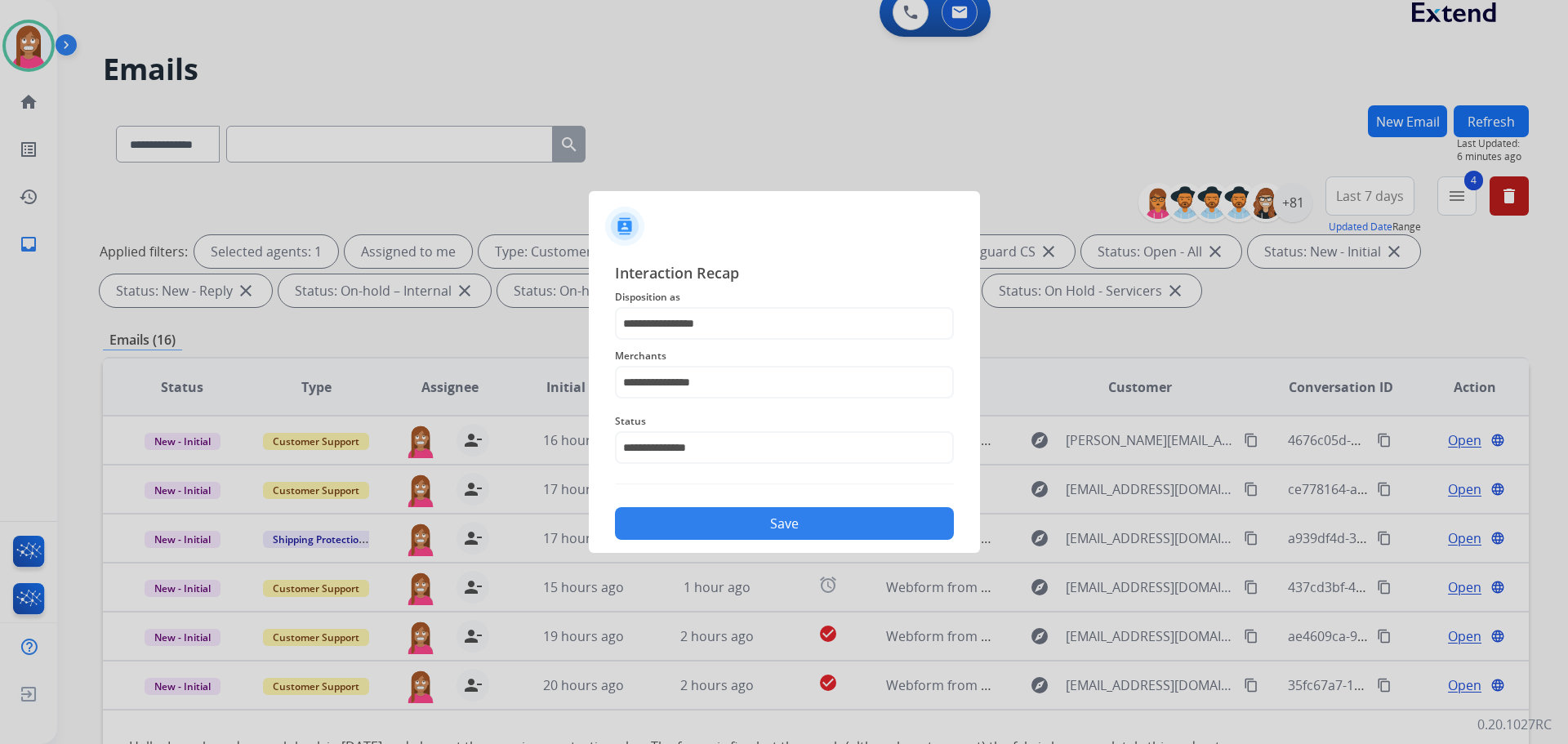
drag, startPoint x: 671, startPoint y: 540, endPoint x: 673, endPoint y: 529, distance: 11.2
click at [673, 529] on div "**********" at bounding box center [785, 401] width 392 height 305
click at [673, 529] on button "Save" at bounding box center [784, 523] width 339 height 33
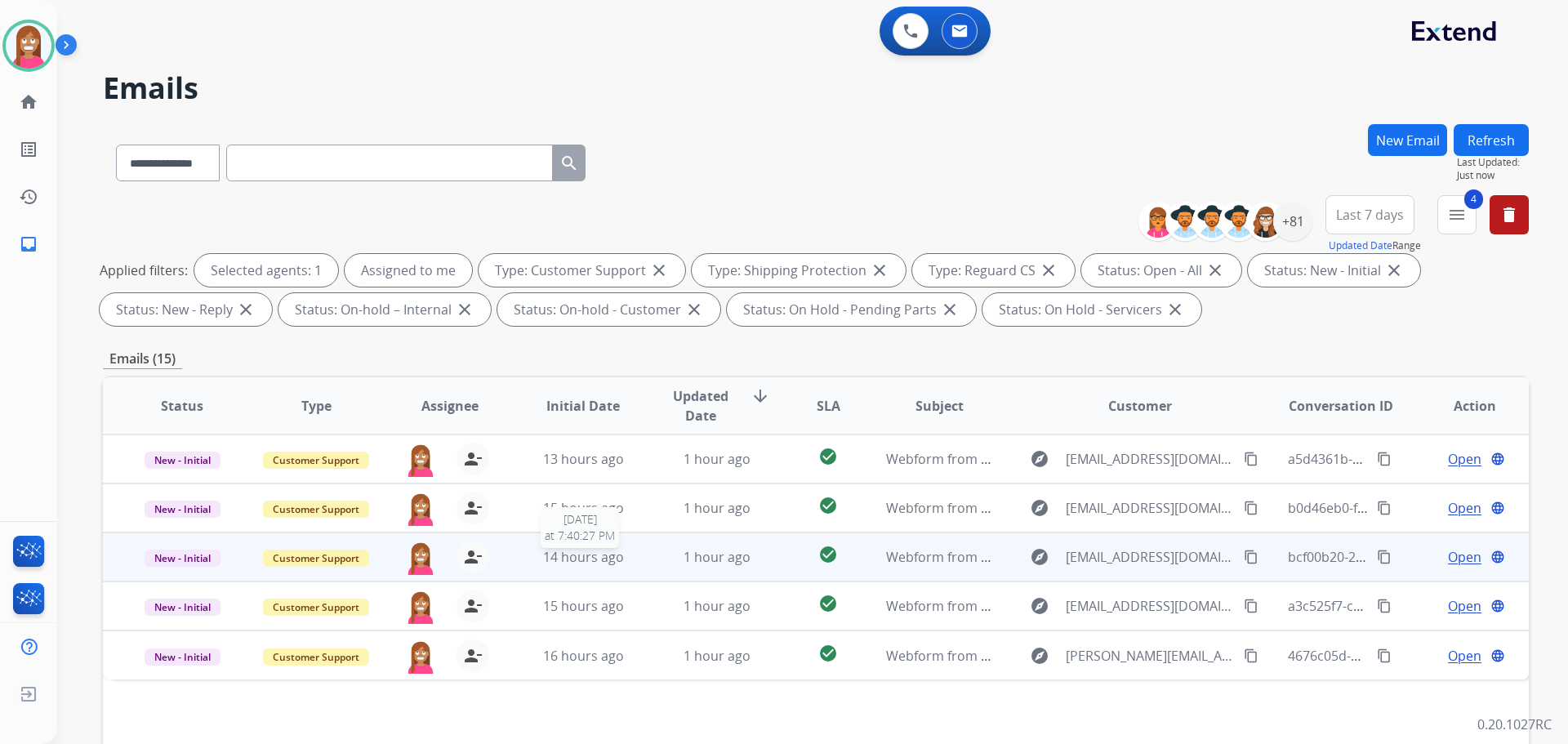
scroll to position [264, 0]
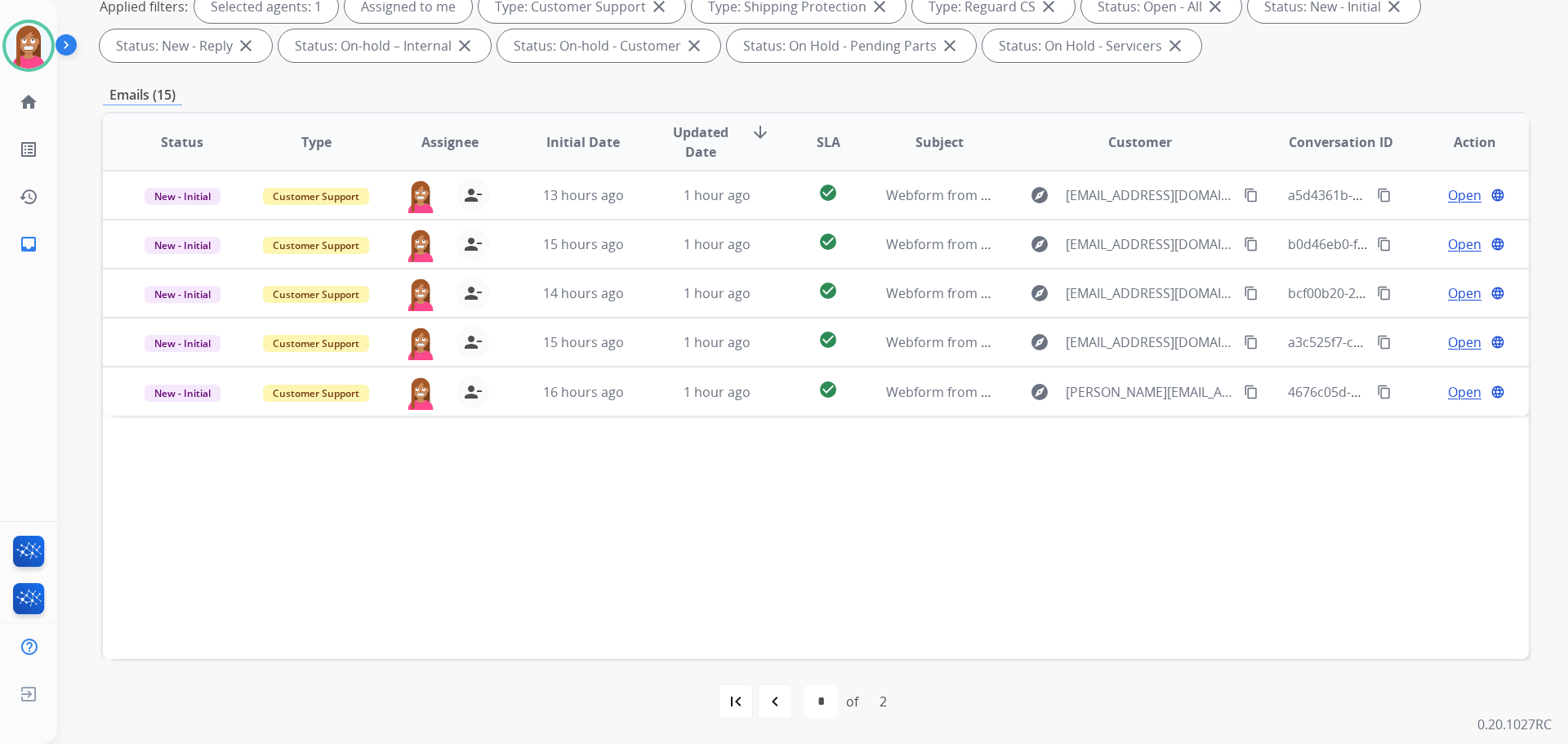
drag, startPoint x: 799, startPoint y: 718, endPoint x: 792, endPoint y: 721, distance: 7.6
click at [797, 722] on div "first_page navigate_before * * of 2 navigate_next last_page" at bounding box center [816, 702] width 1426 height 85
click at [789, 716] on div "navigate_before" at bounding box center [775, 701] width 36 height 36
select select "*"
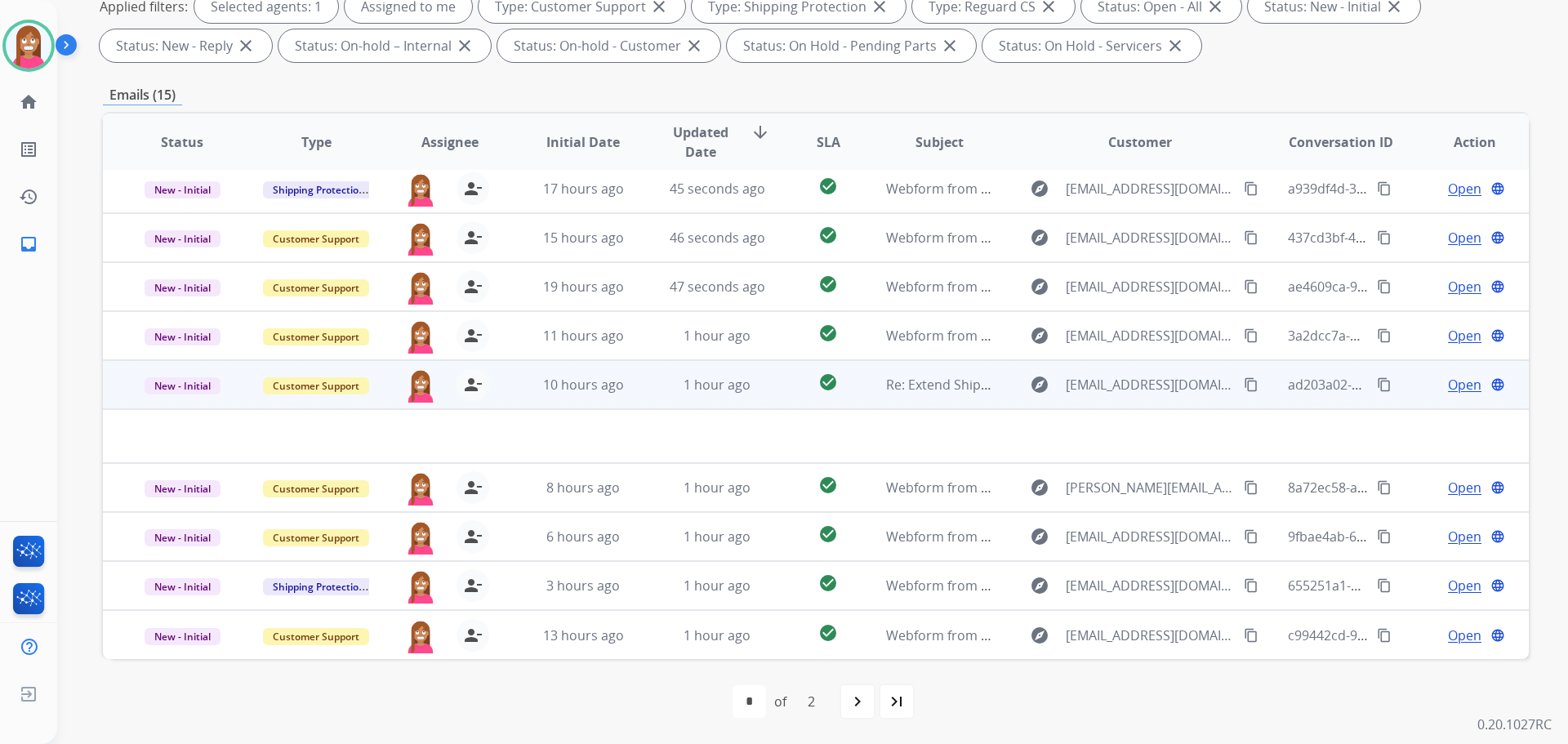
scroll to position [0, 0]
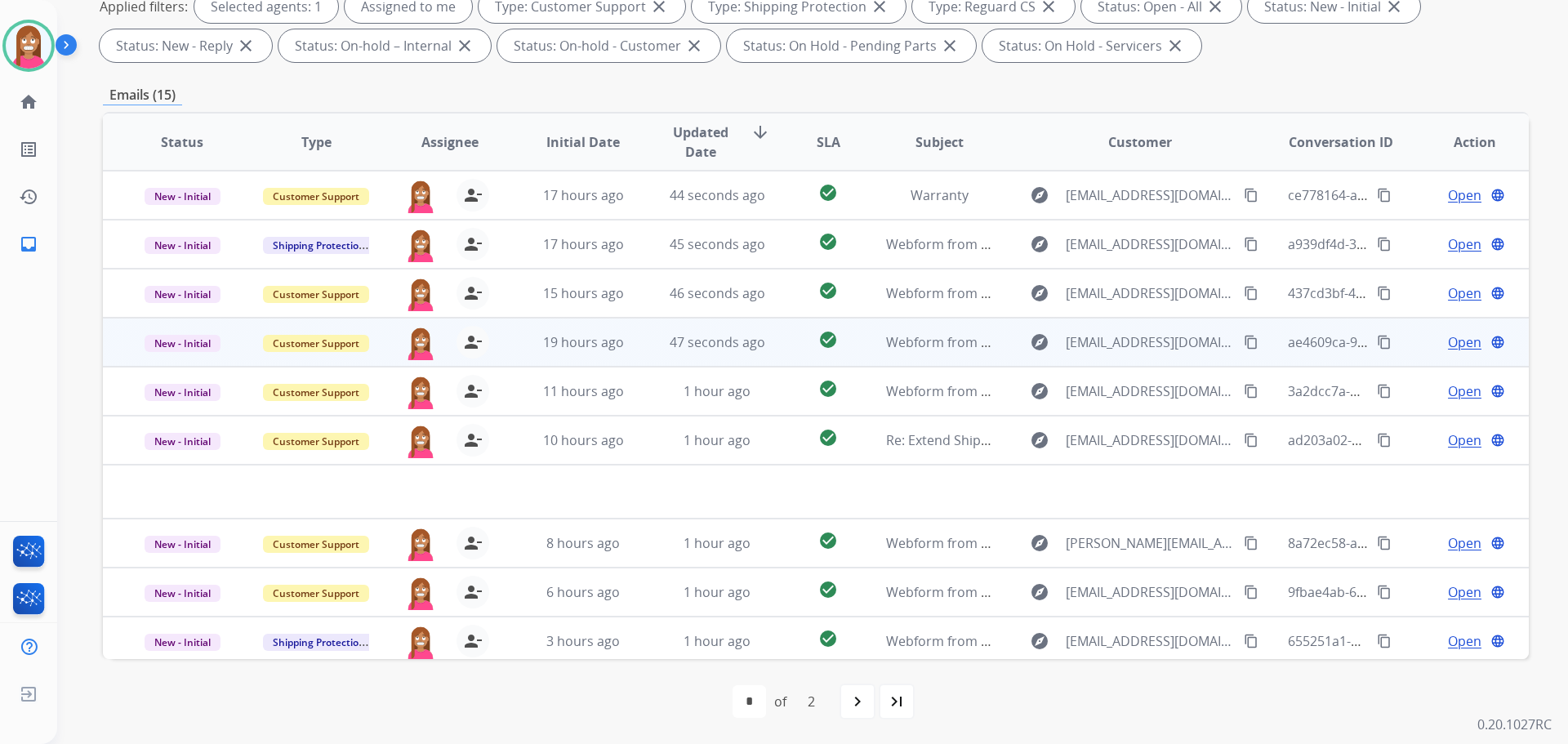
click at [631, 360] on td "19 hours ago" at bounding box center [571, 342] width 134 height 49
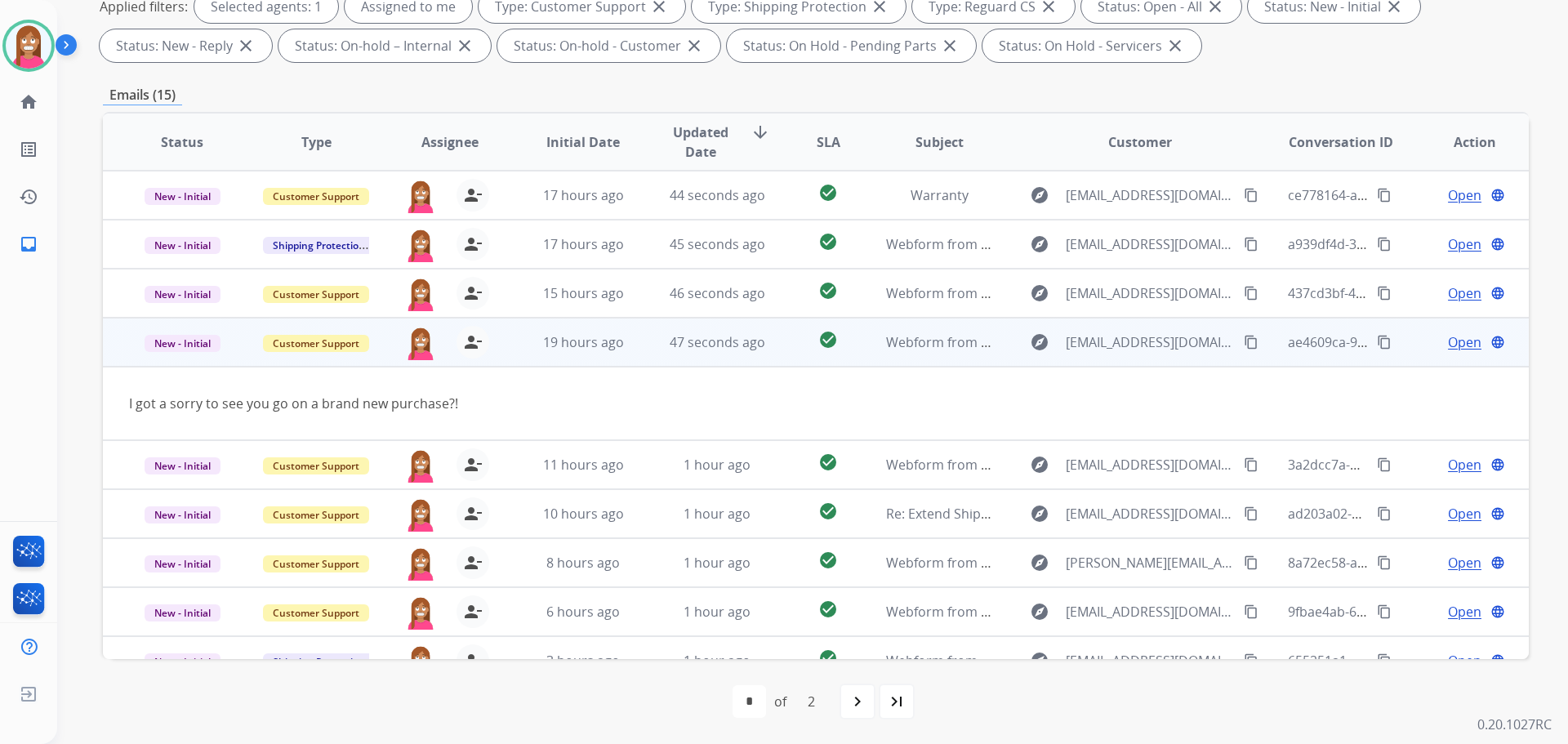
click at [1243, 344] on mat-icon "content_copy" at bounding box center [1251, 342] width 15 height 15
click at [1456, 339] on span "Open" at bounding box center [1464, 341] width 33 height 19
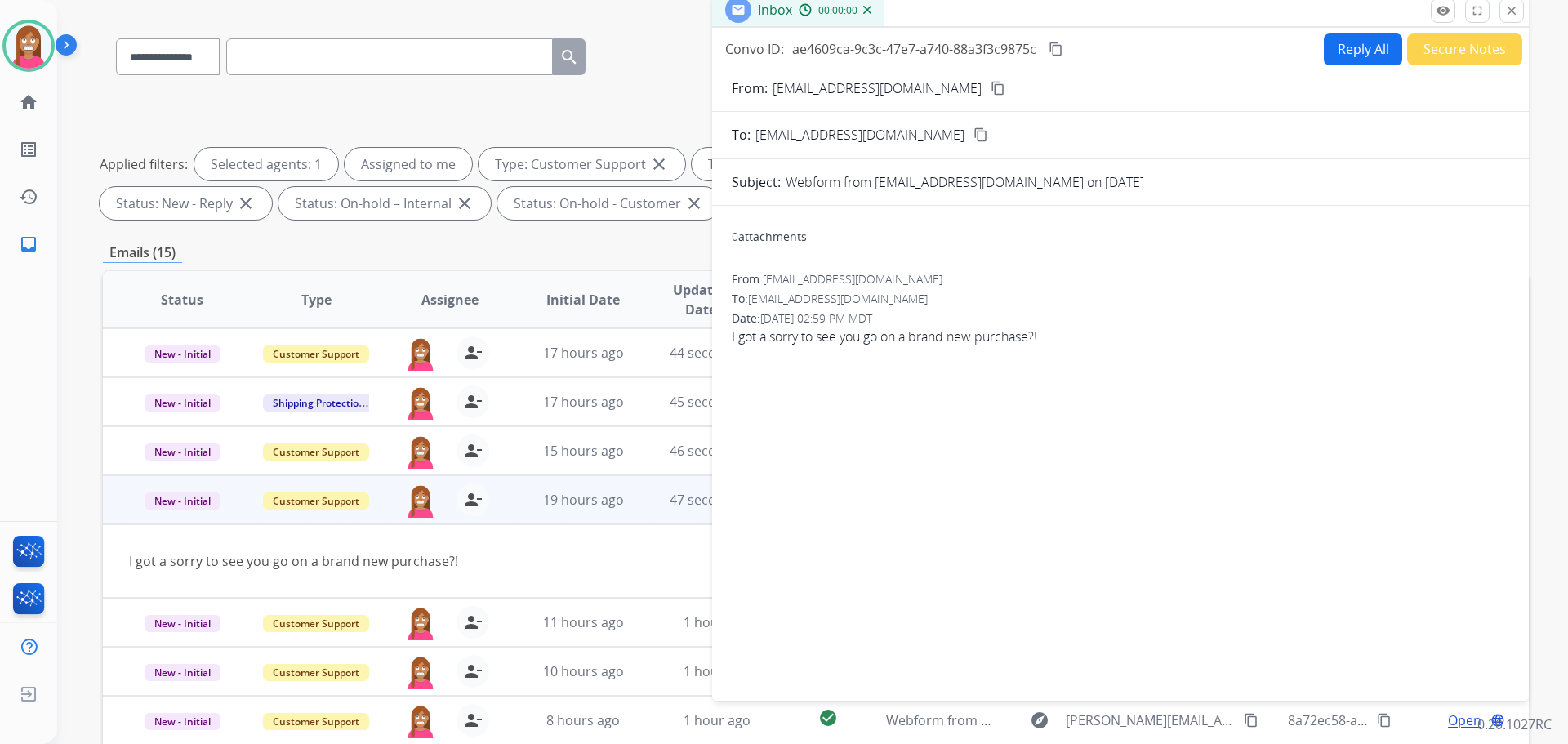
scroll to position [18, 0]
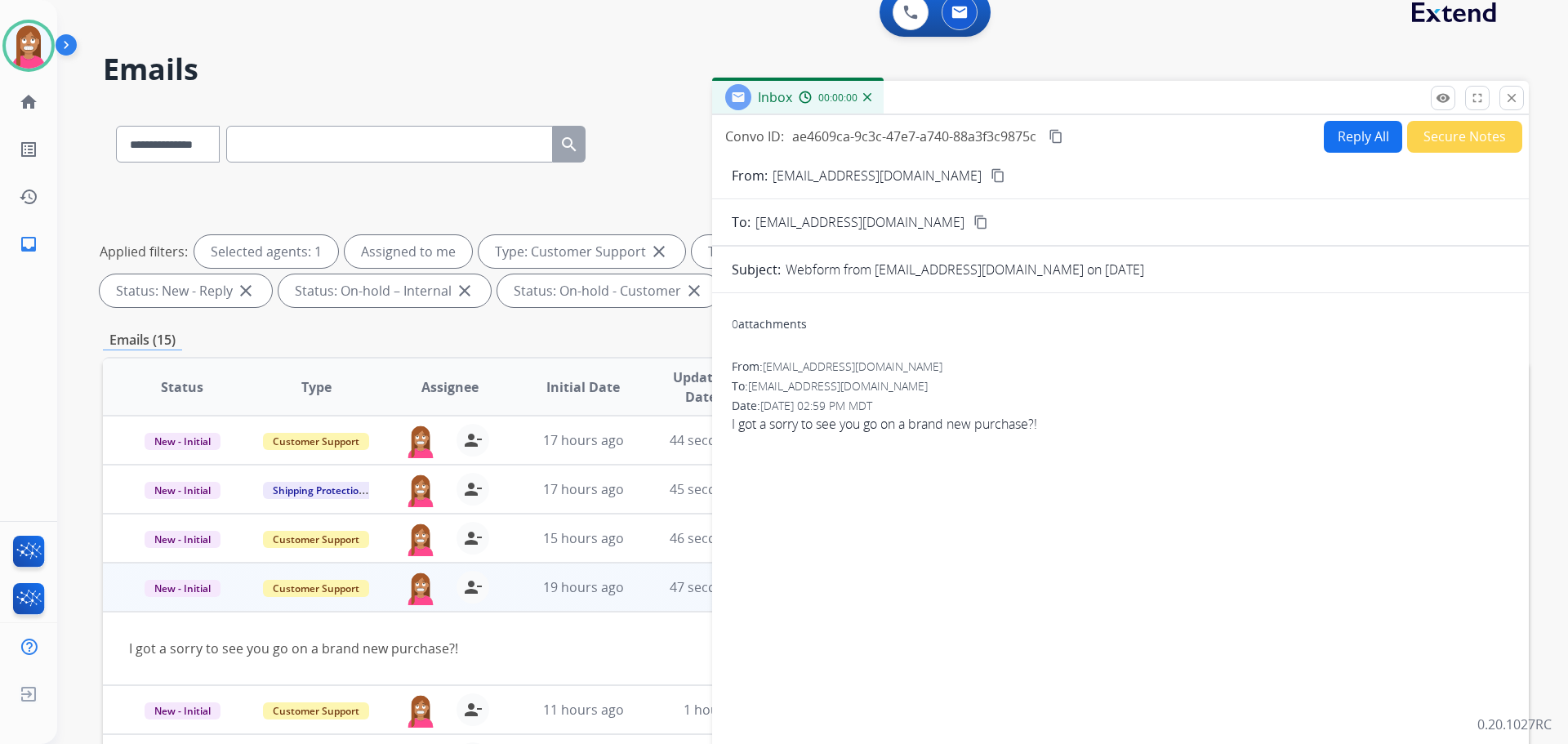
click at [1360, 145] on button "Reply All" at bounding box center [1363, 136] width 79 height 32
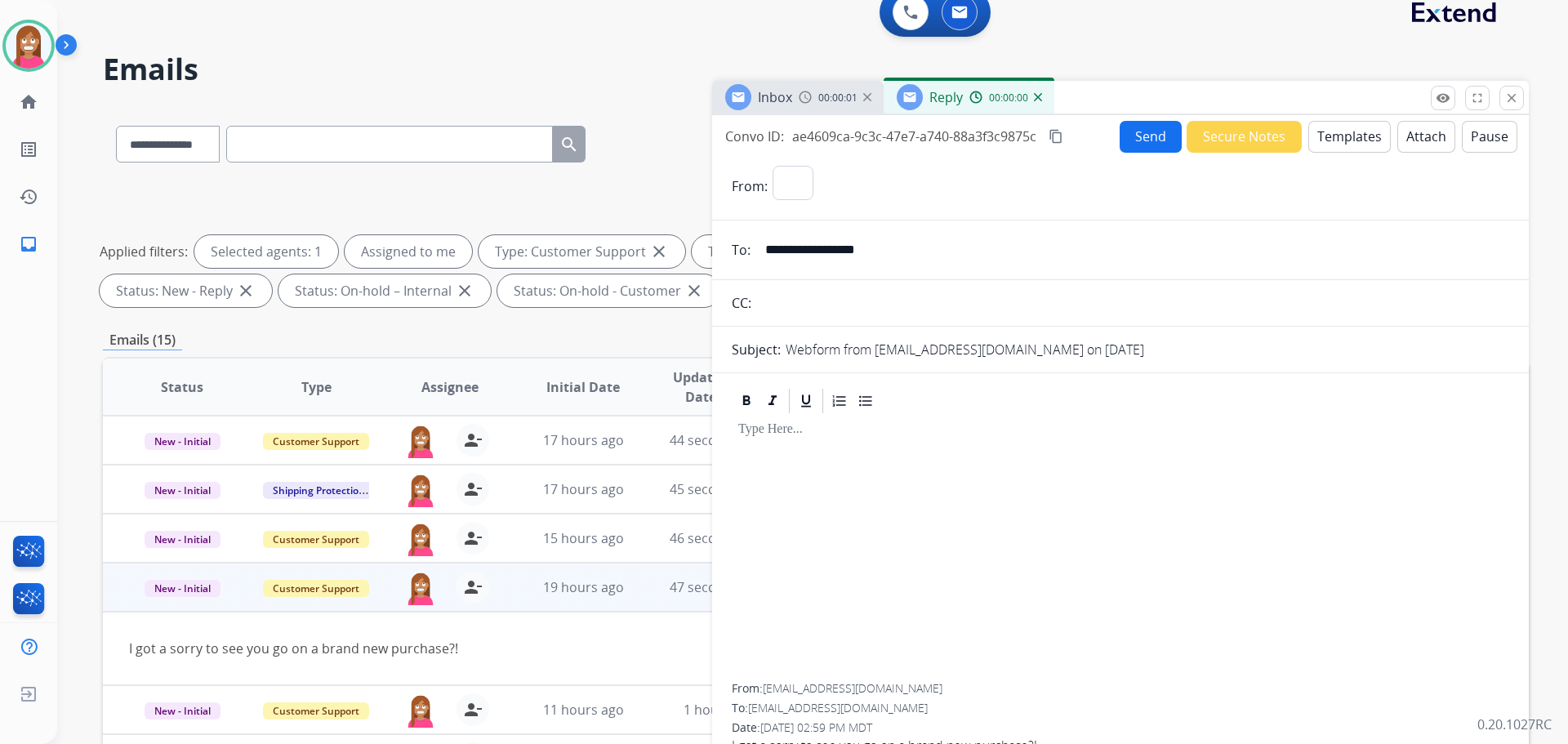
select select "**********"
click at [1360, 145] on button "Templates" at bounding box center [1350, 136] width 83 height 32
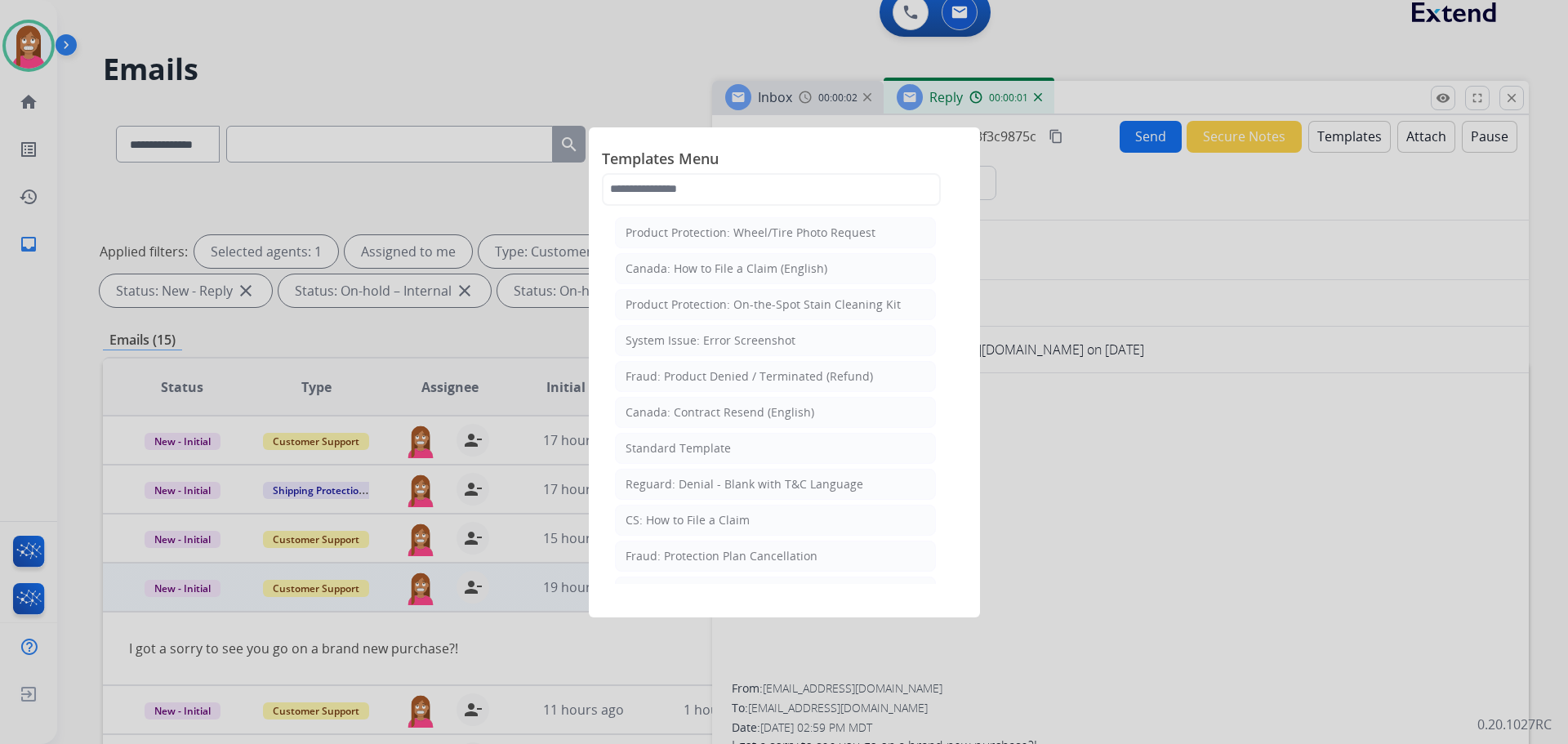
drag, startPoint x: 699, startPoint y: 449, endPoint x: 730, endPoint y: 471, distance: 38.0
click at [699, 448] on div "Standard Template" at bounding box center [679, 449] width 105 height 17
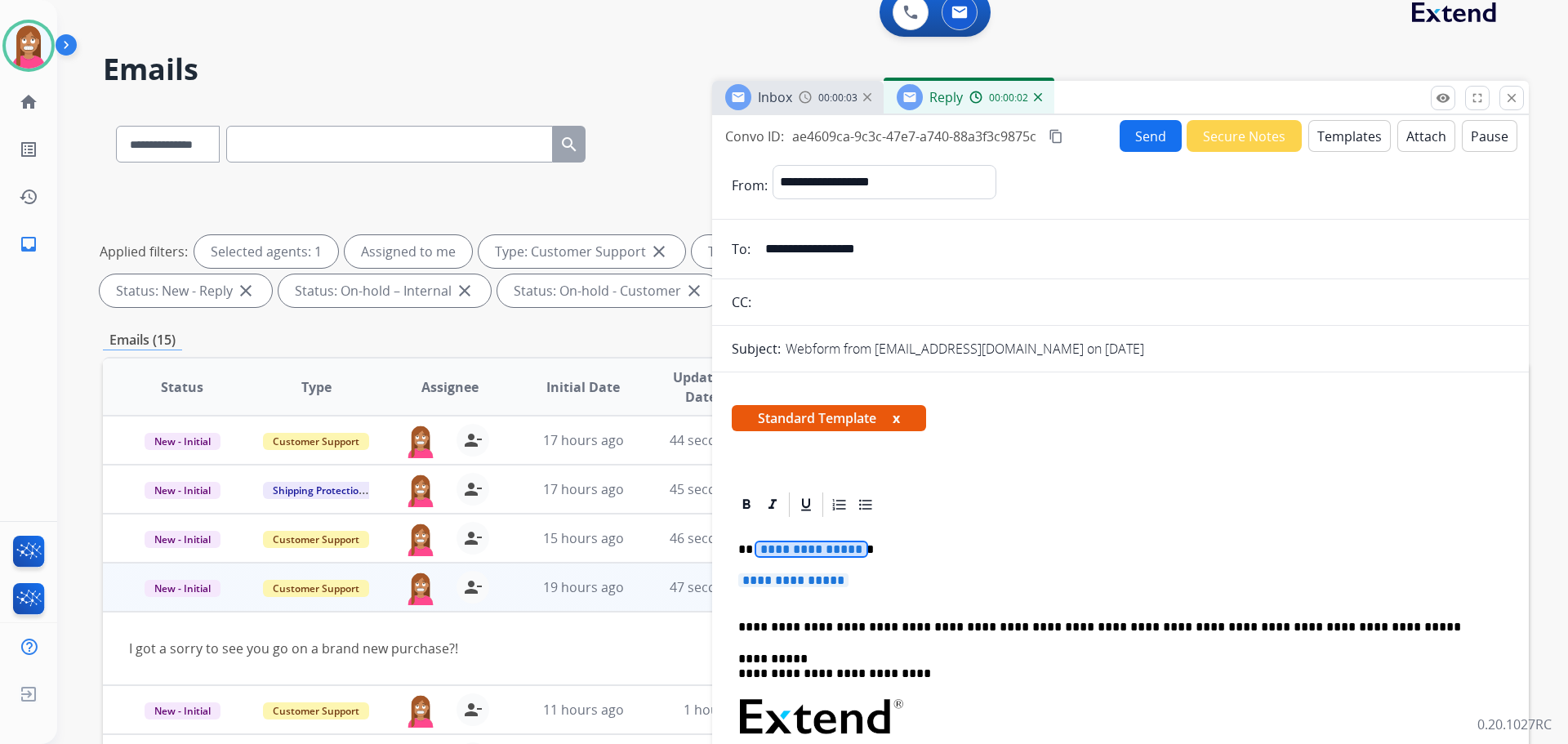
click at [810, 557] on p "**********" at bounding box center [1114, 550] width 751 height 15
click at [754, 543] on p "**********" at bounding box center [1114, 550] width 751 height 15
click at [806, 552] on p "**********" at bounding box center [1114, 550] width 751 height 15
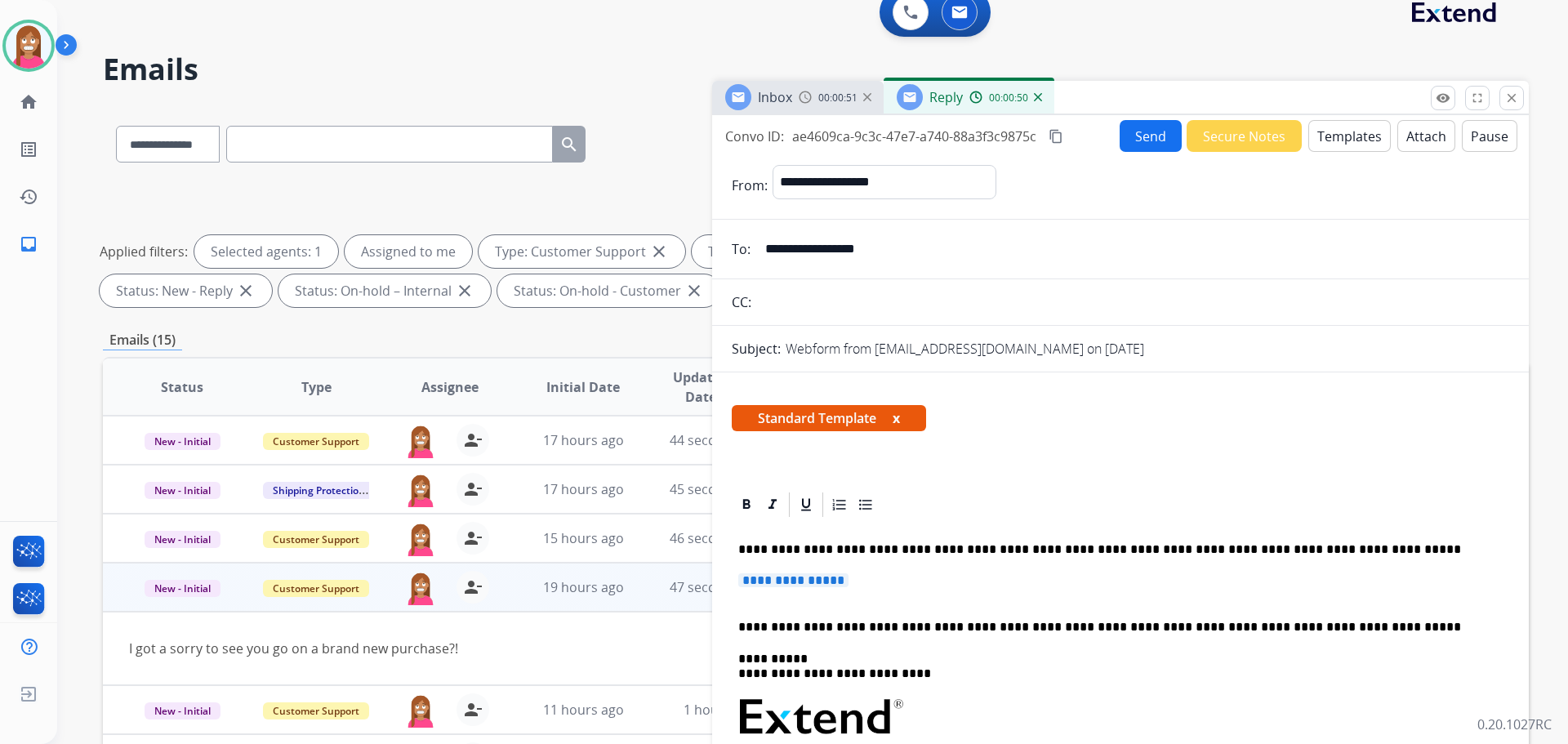
click at [828, 582] on span "**********" at bounding box center [793, 580] width 110 height 14
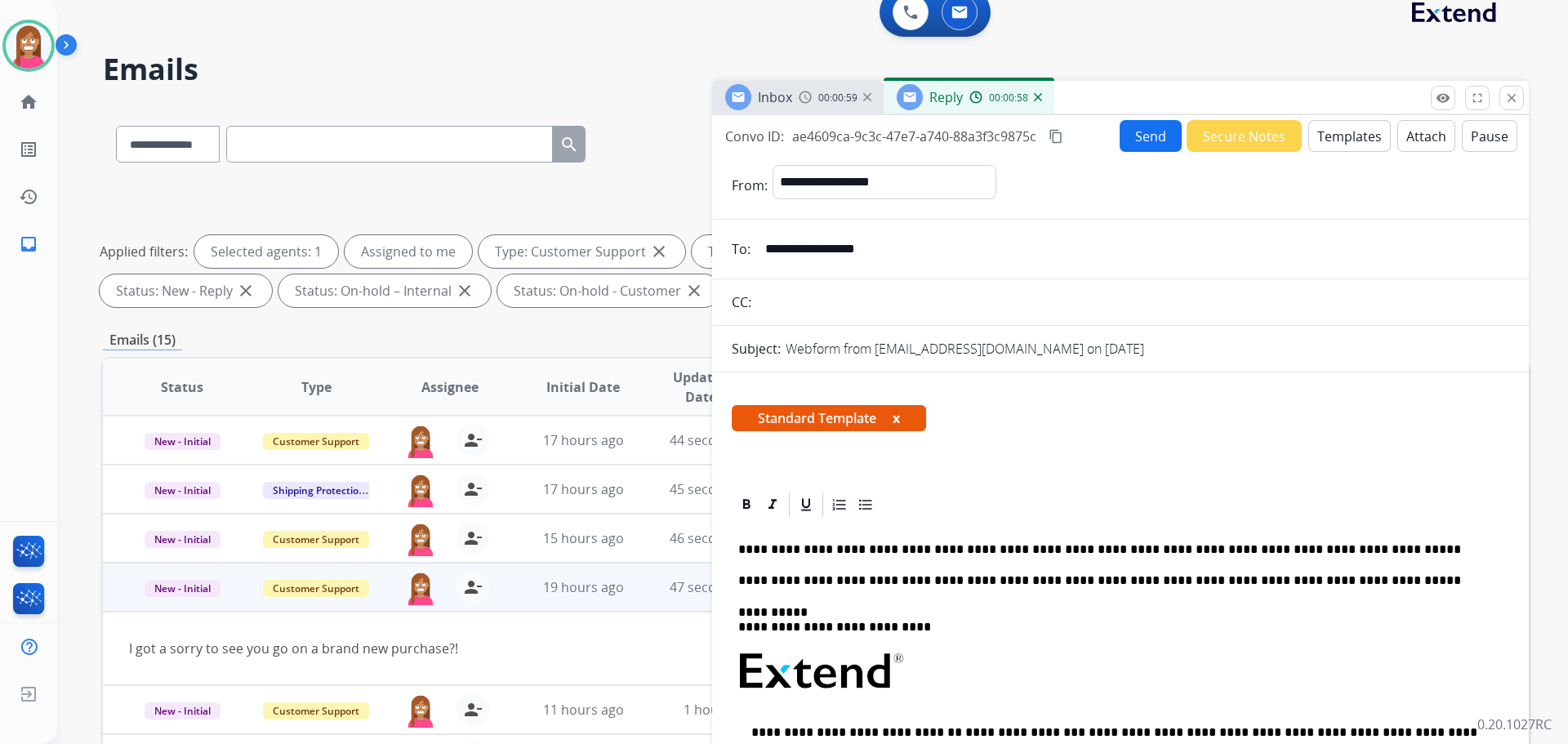
click at [1159, 134] on button "Send" at bounding box center [1150, 136] width 62 height 32
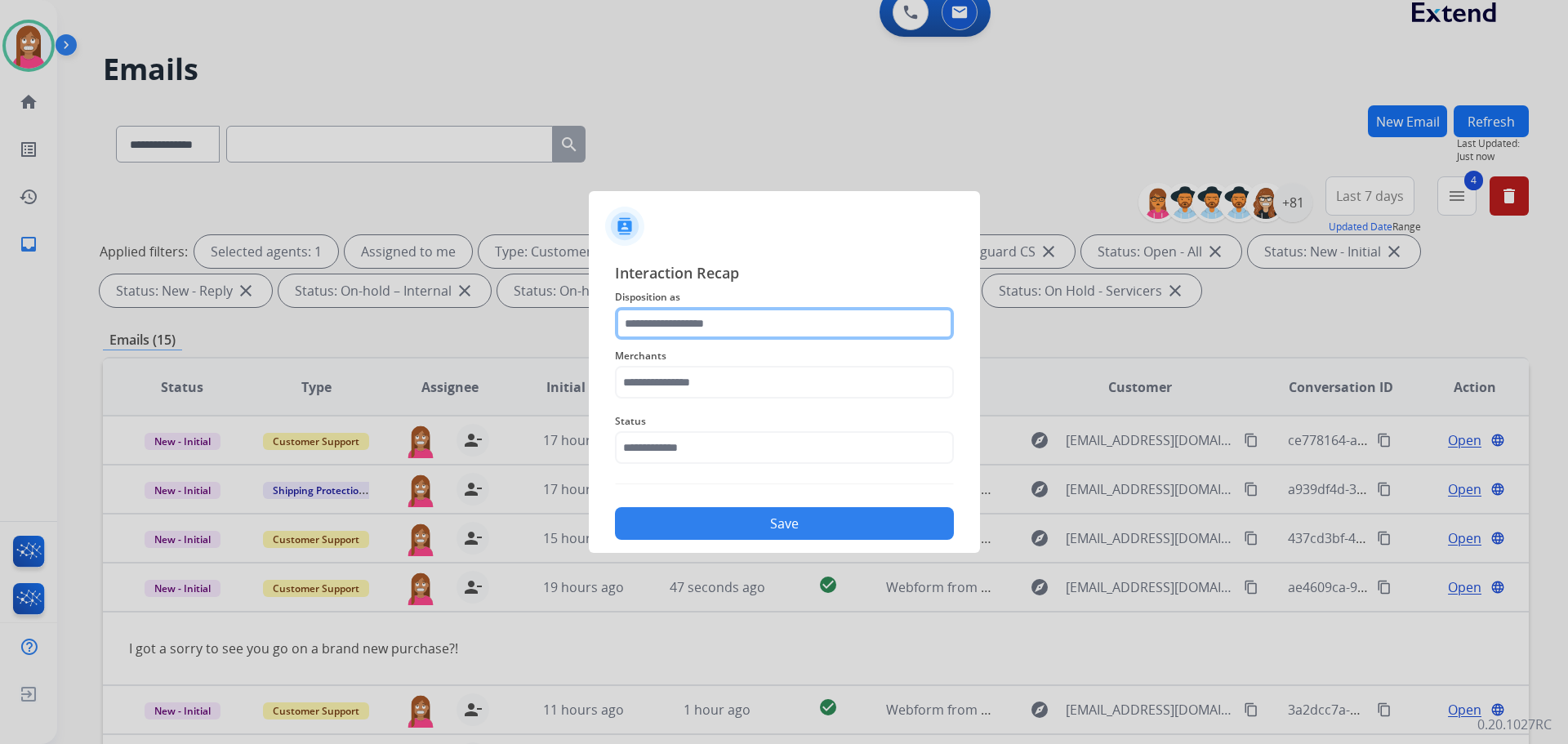
click at [662, 336] on input "text" at bounding box center [784, 323] width 339 height 33
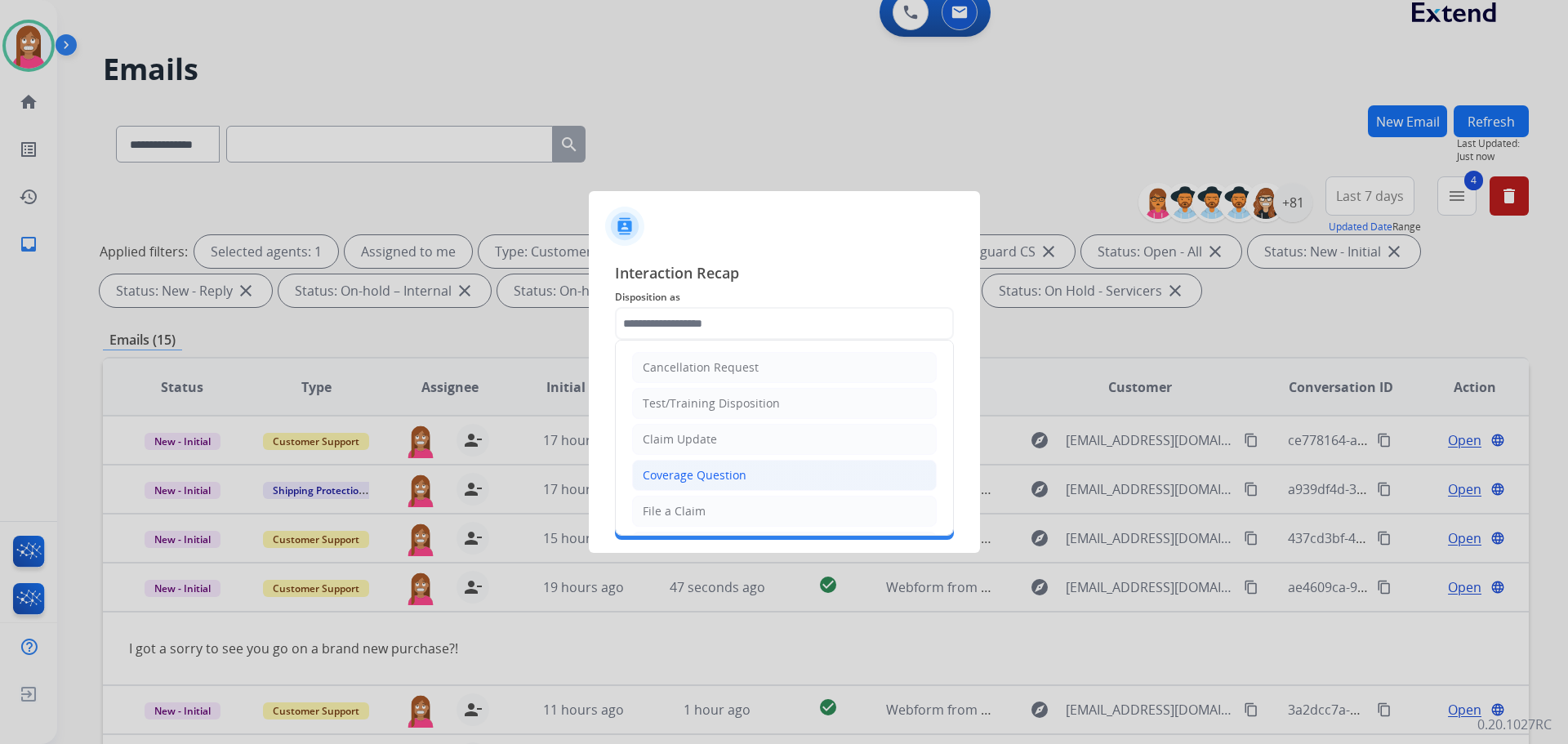
click at [669, 473] on div "Coverage Question" at bounding box center [694, 475] width 104 height 17
type input "**********"
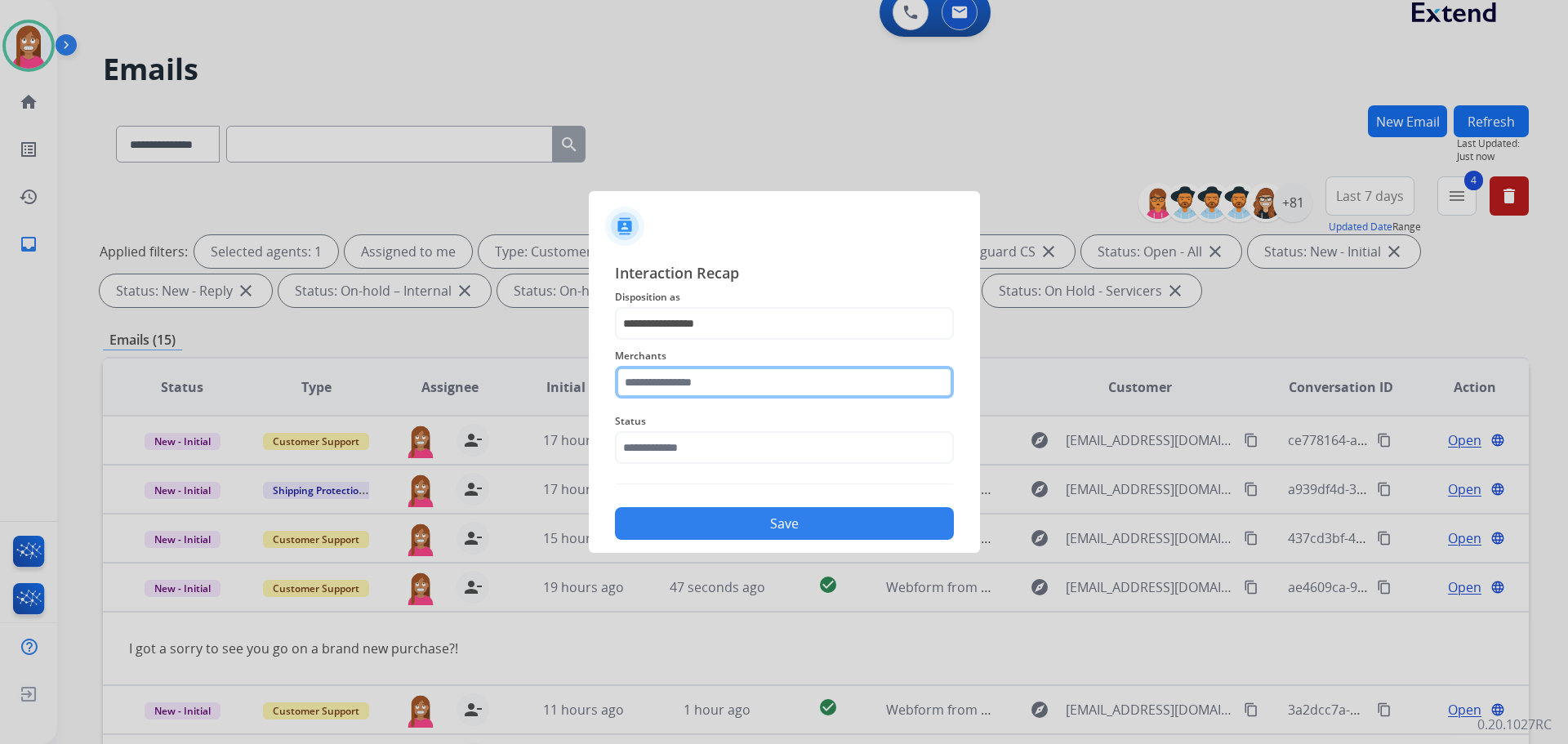
click at [674, 386] on input "text" at bounding box center [784, 382] width 339 height 33
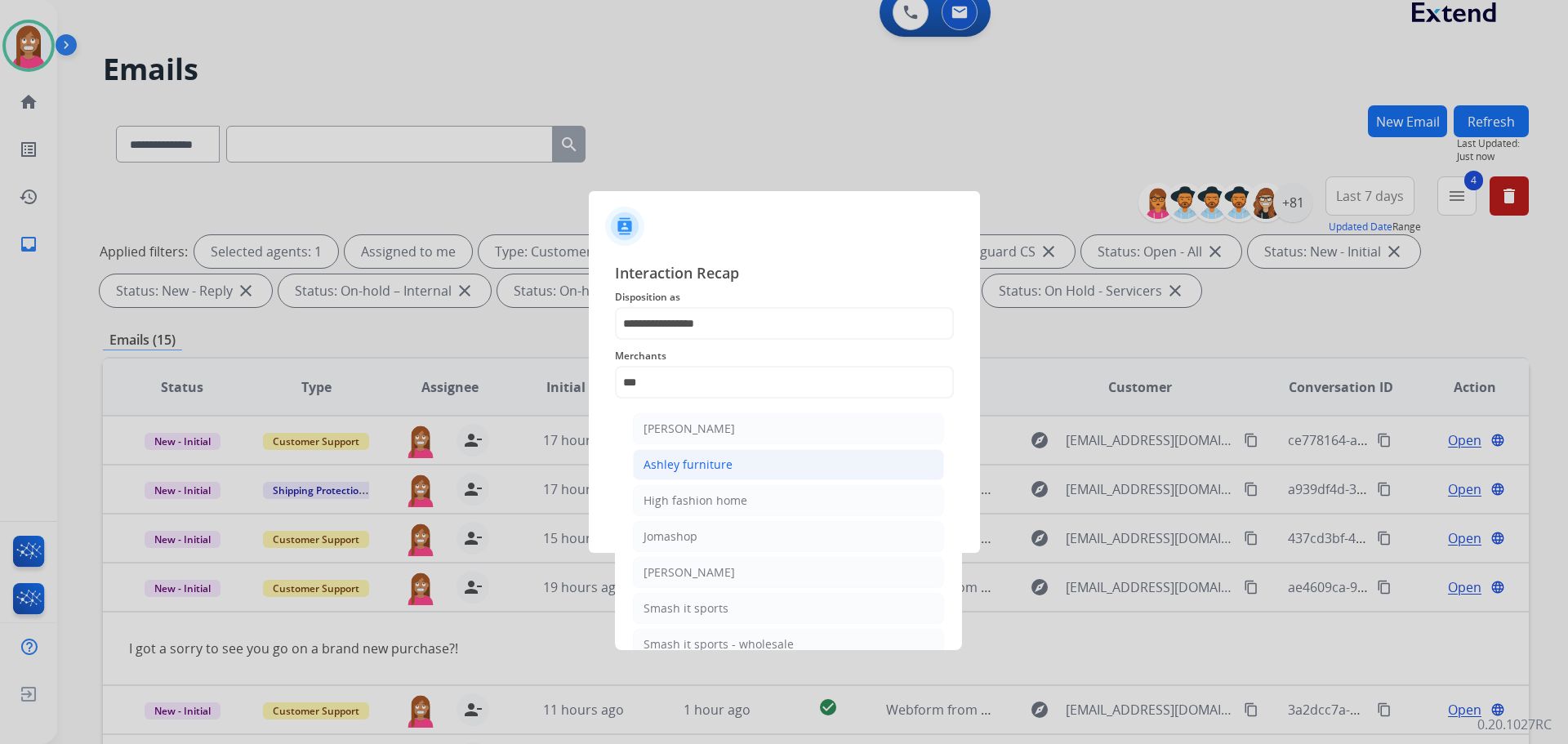
click at [678, 464] on div "Ashley furniture" at bounding box center [688, 465] width 89 height 17
type input "**********"
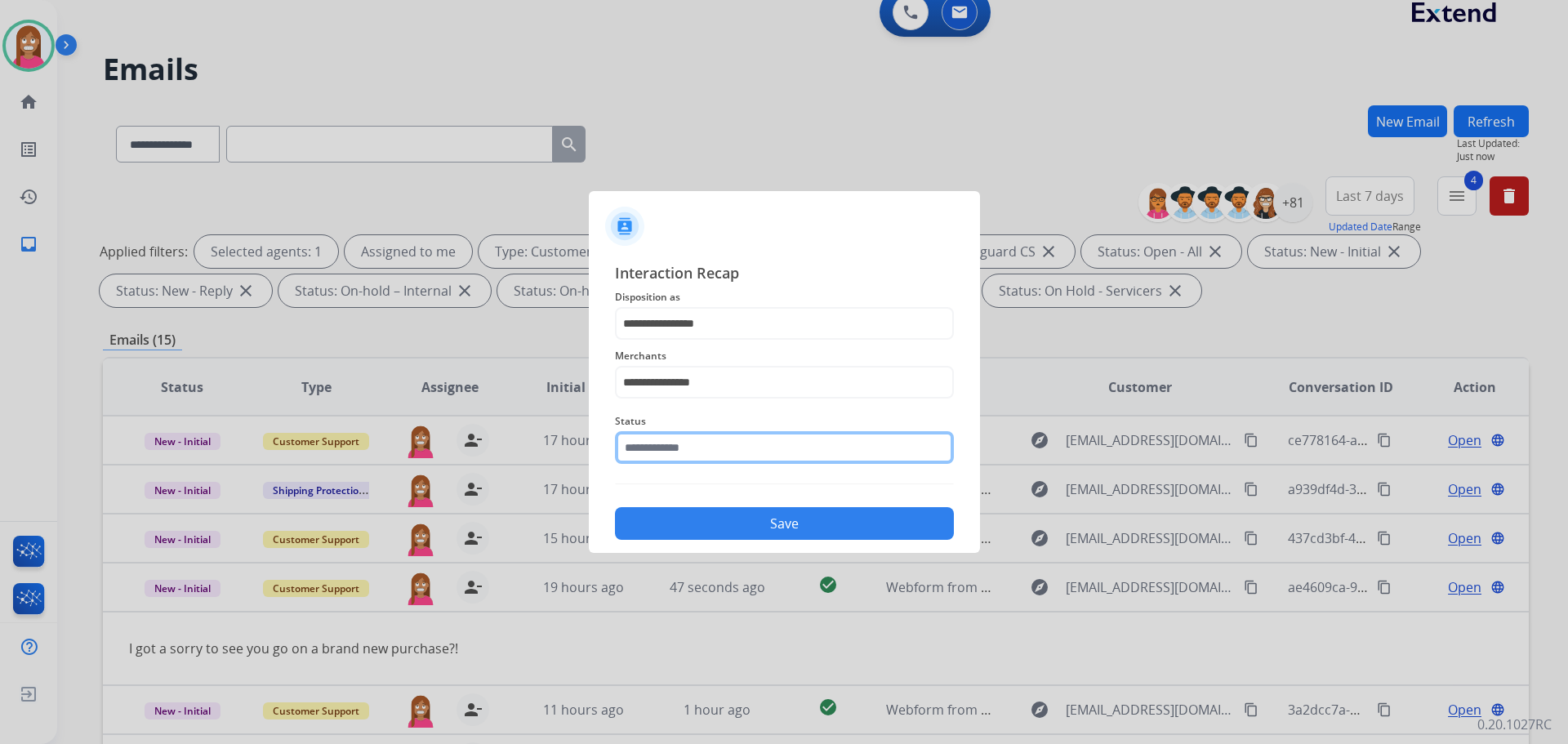
click at [674, 457] on input "text" at bounding box center [784, 447] width 339 height 33
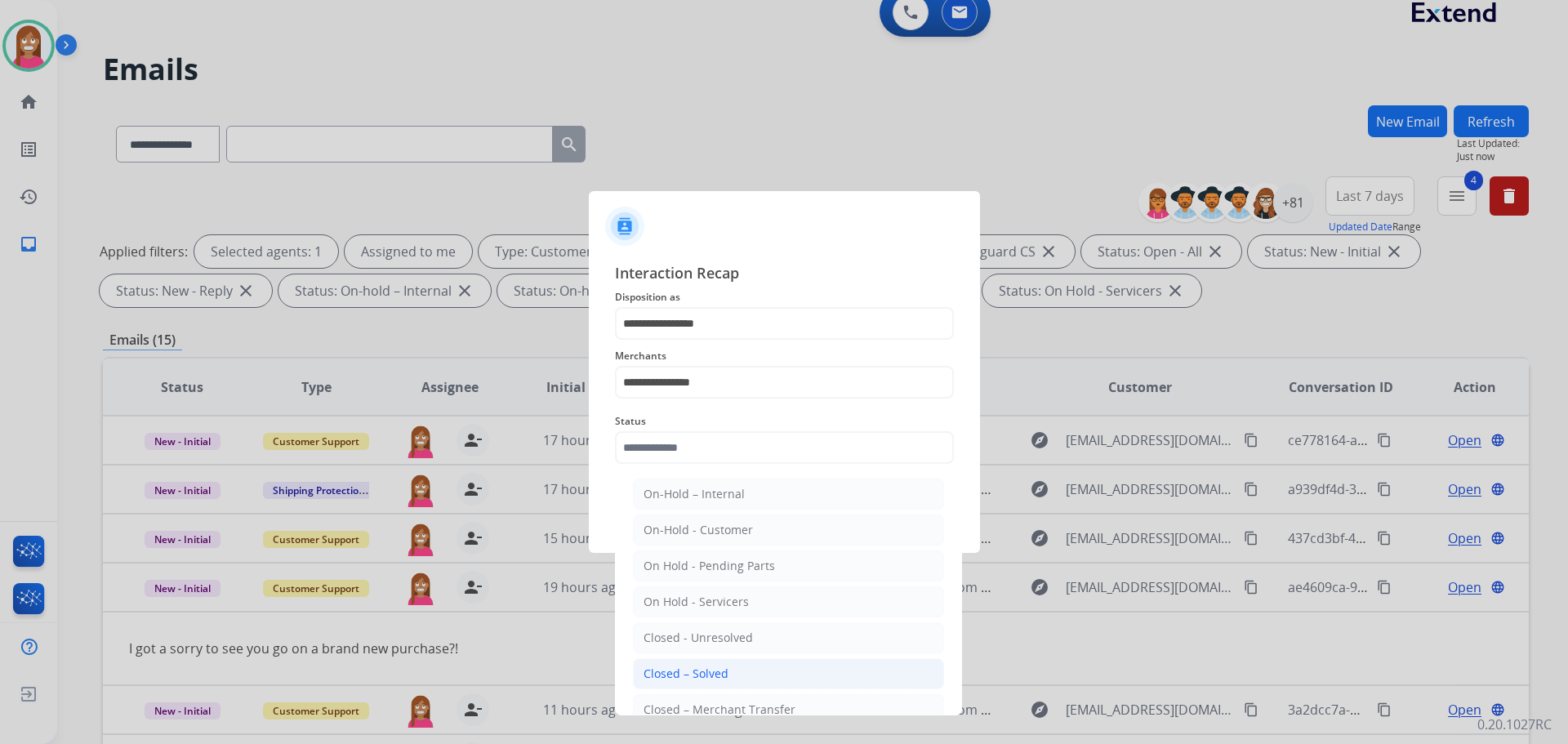
click at [697, 673] on div "Closed – Solved" at bounding box center [686, 674] width 85 height 17
type input "**********"
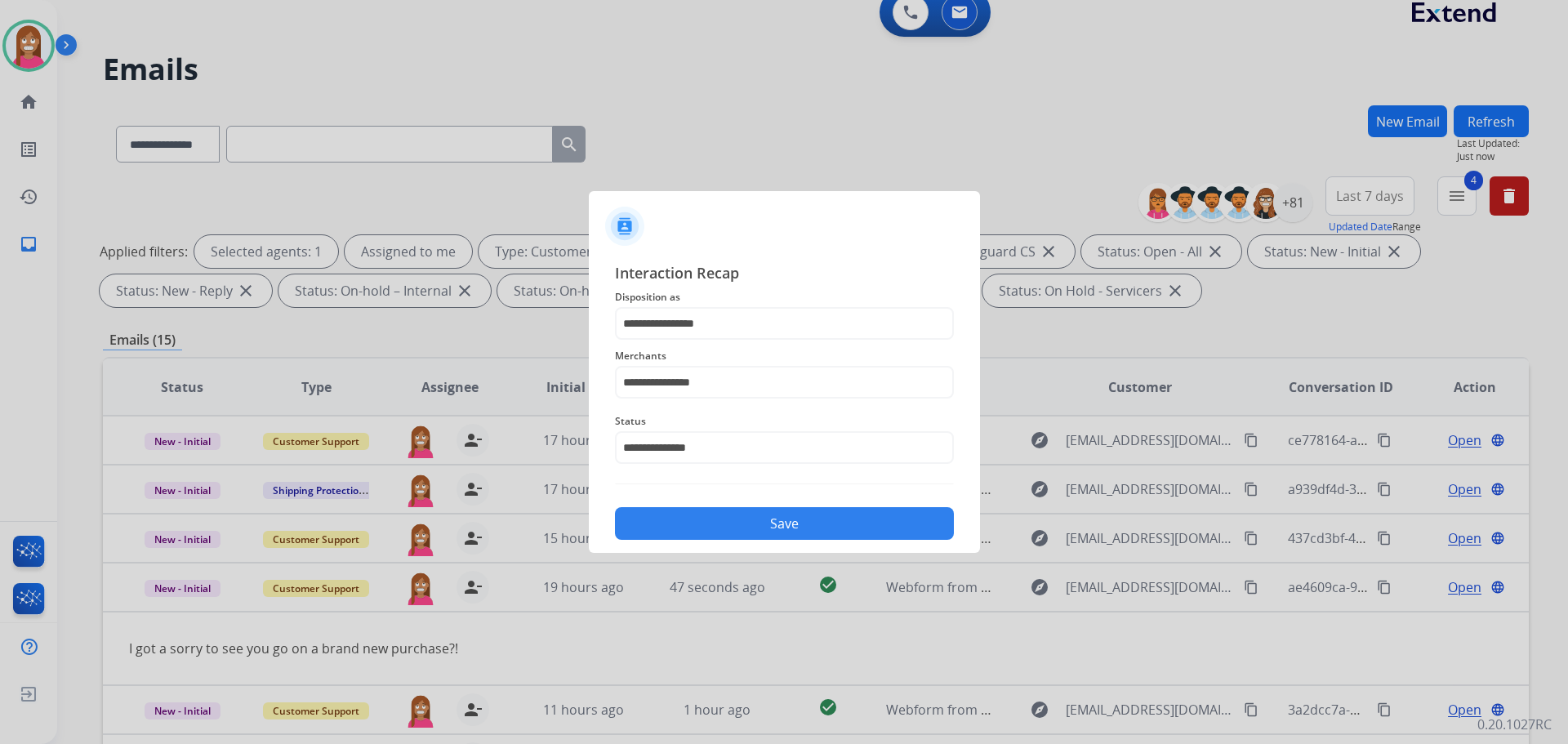
click at [756, 536] on button "Save" at bounding box center [784, 523] width 339 height 33
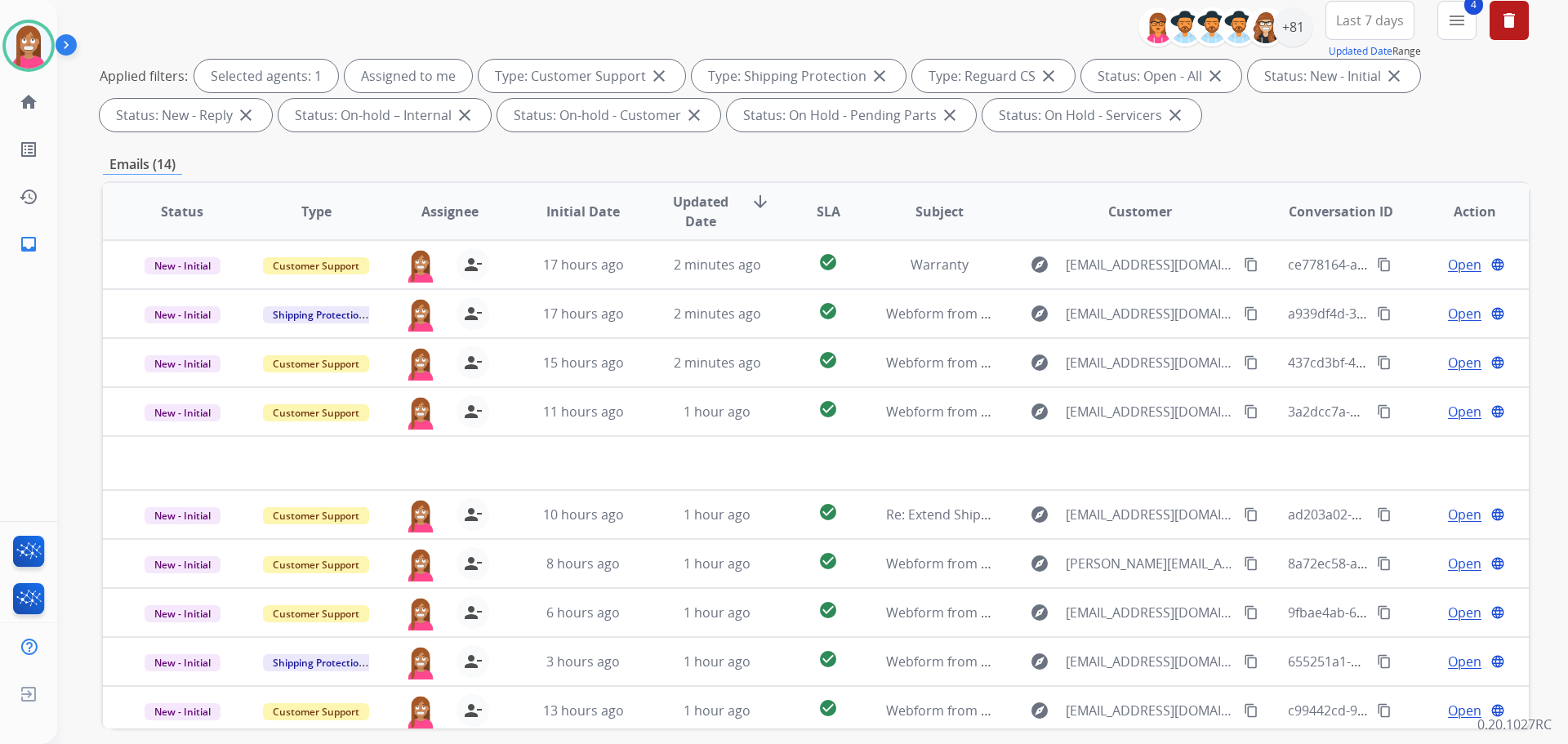
scroll to position [100, 0]
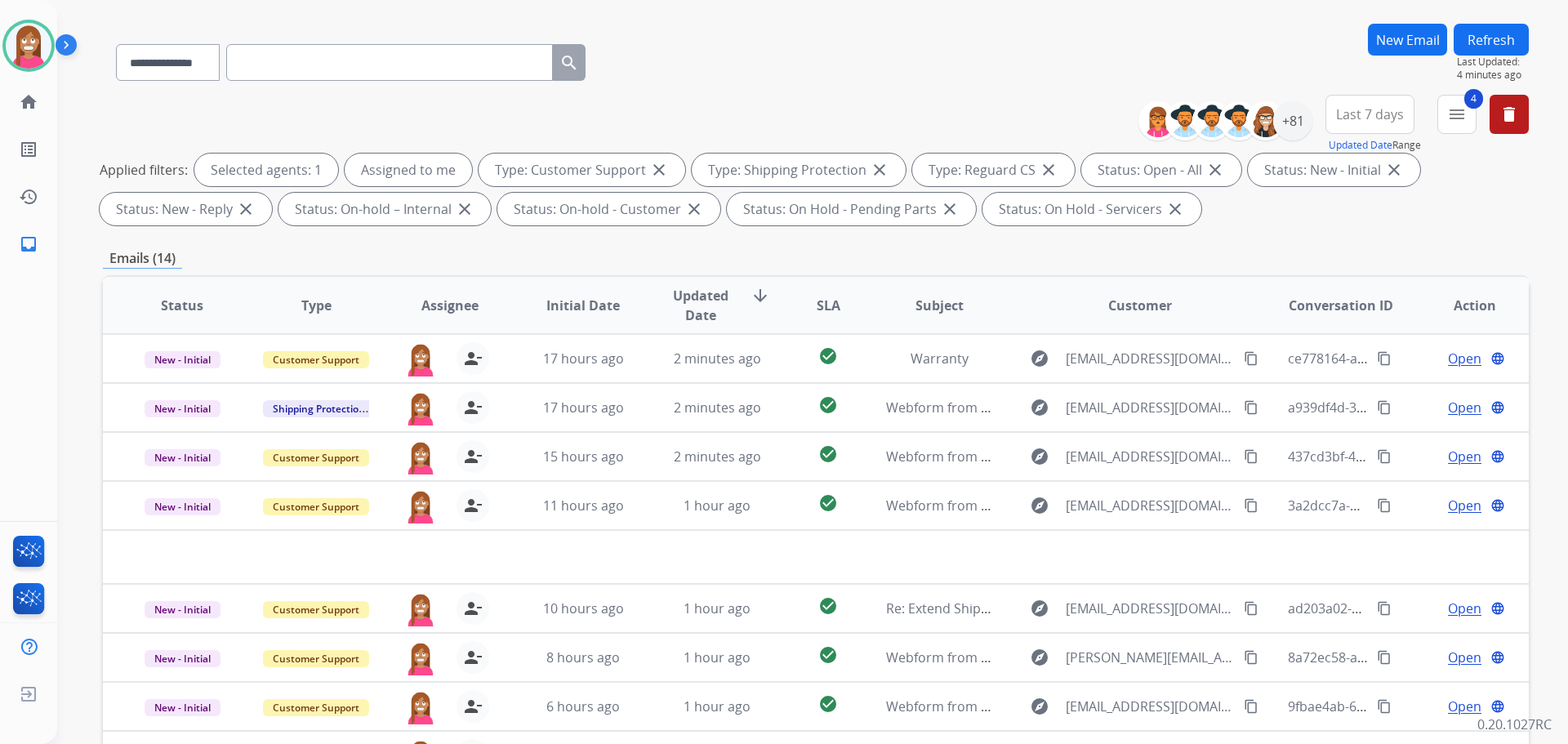
click at [1474, 43] on button "Refresh" at bounding box center [1491, 39] width 75 height 32
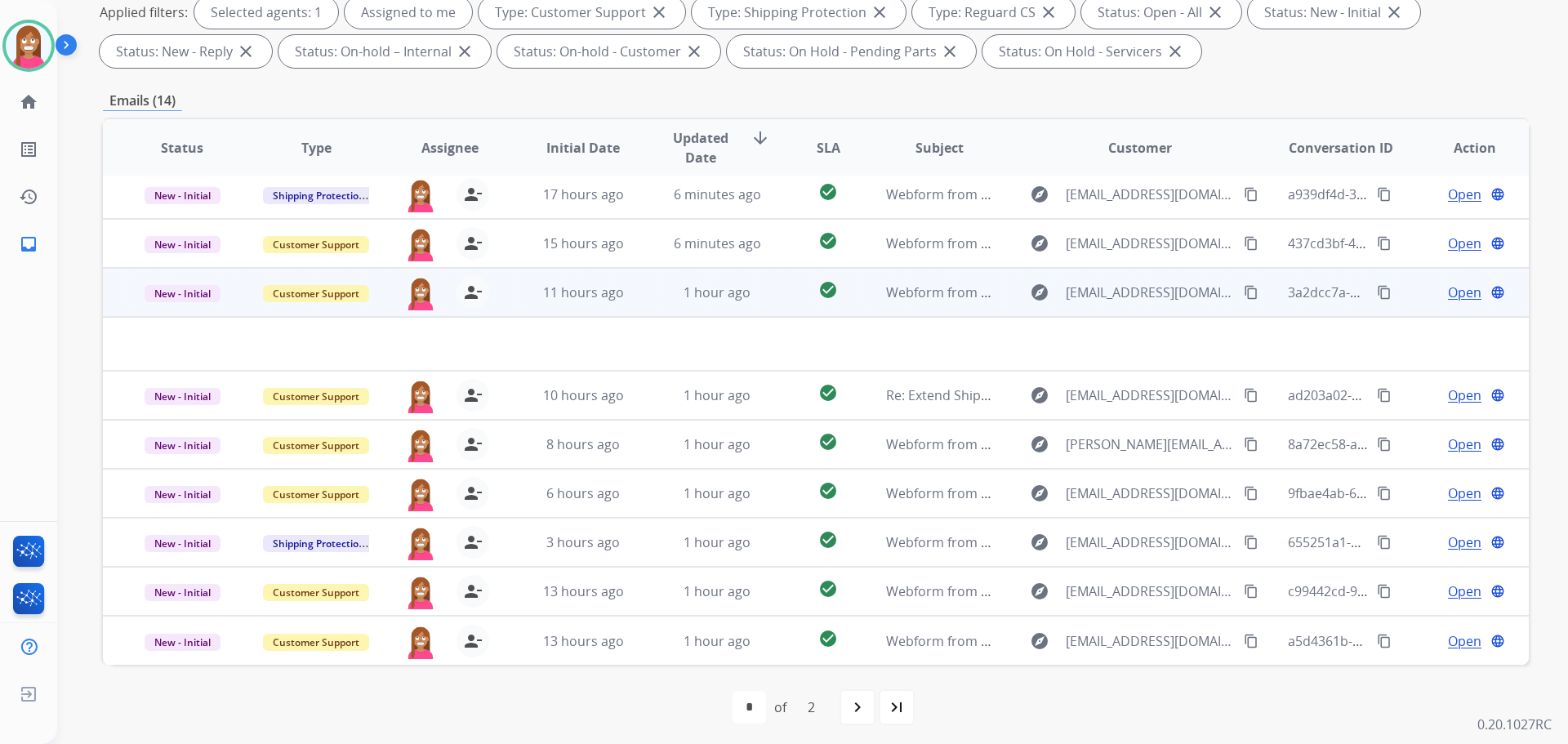
scroll to position [264, 0]
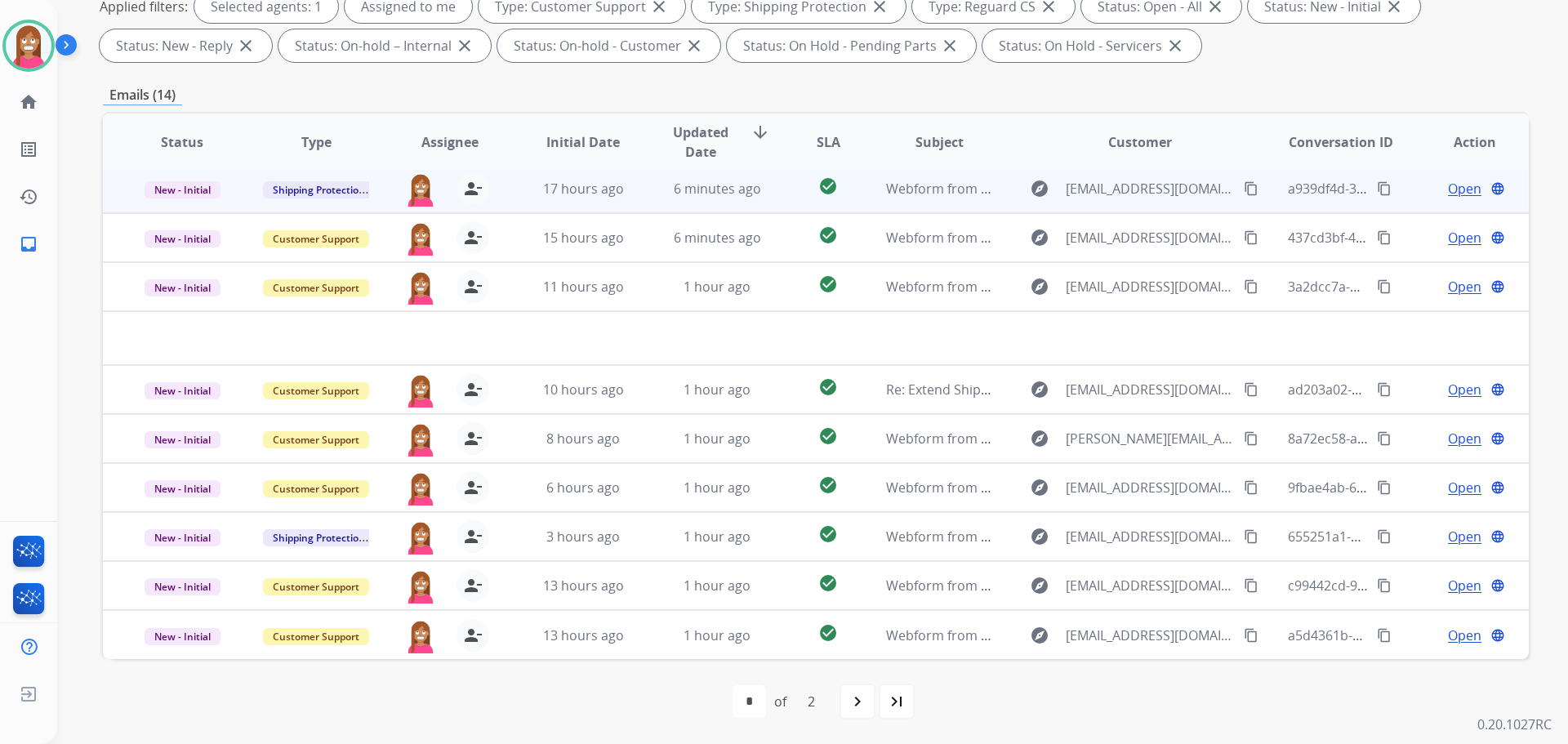
click at [638, 204] on td "6 minutes ago" at bounding box center [705, 188] width 134 height 49
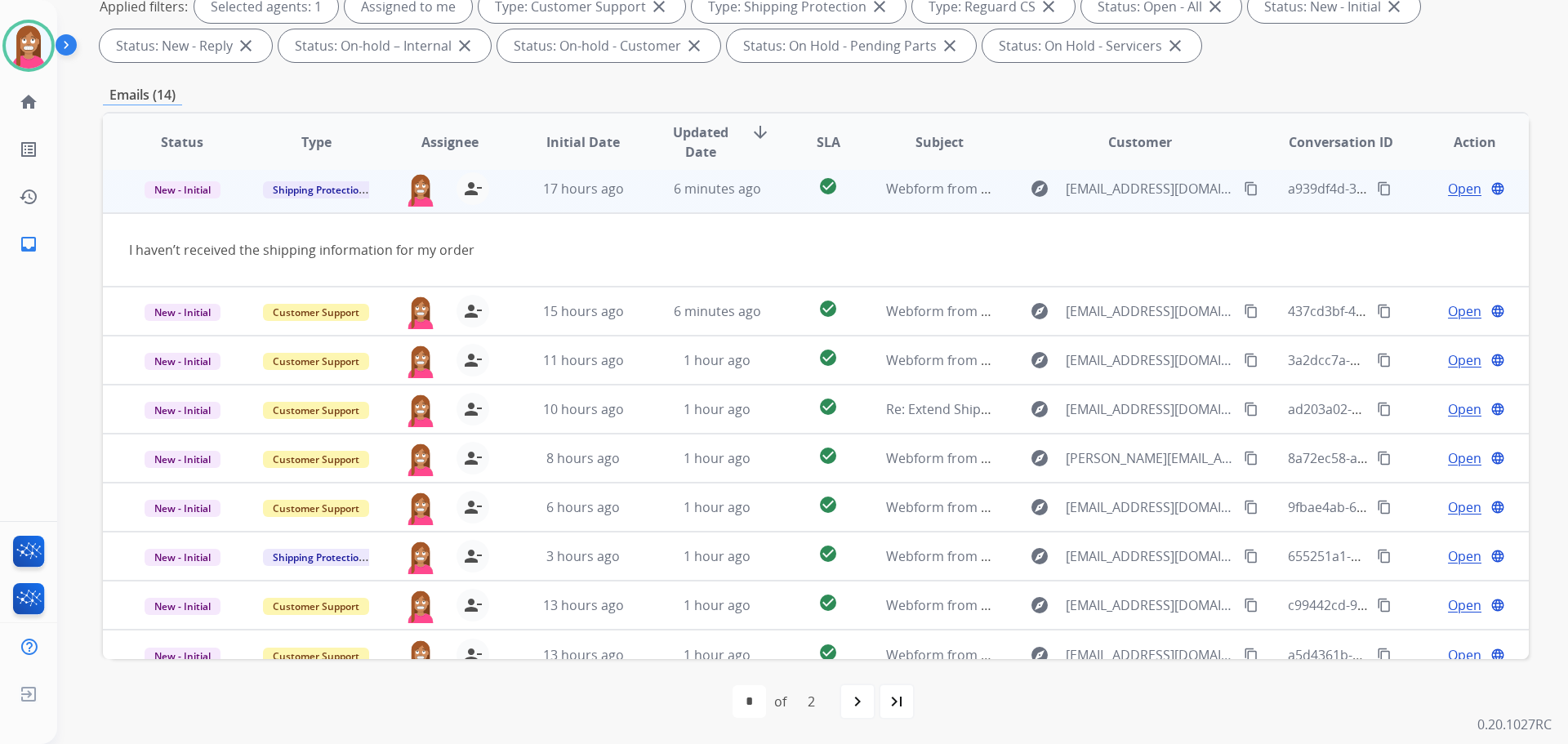
scroll to position [49, 0]
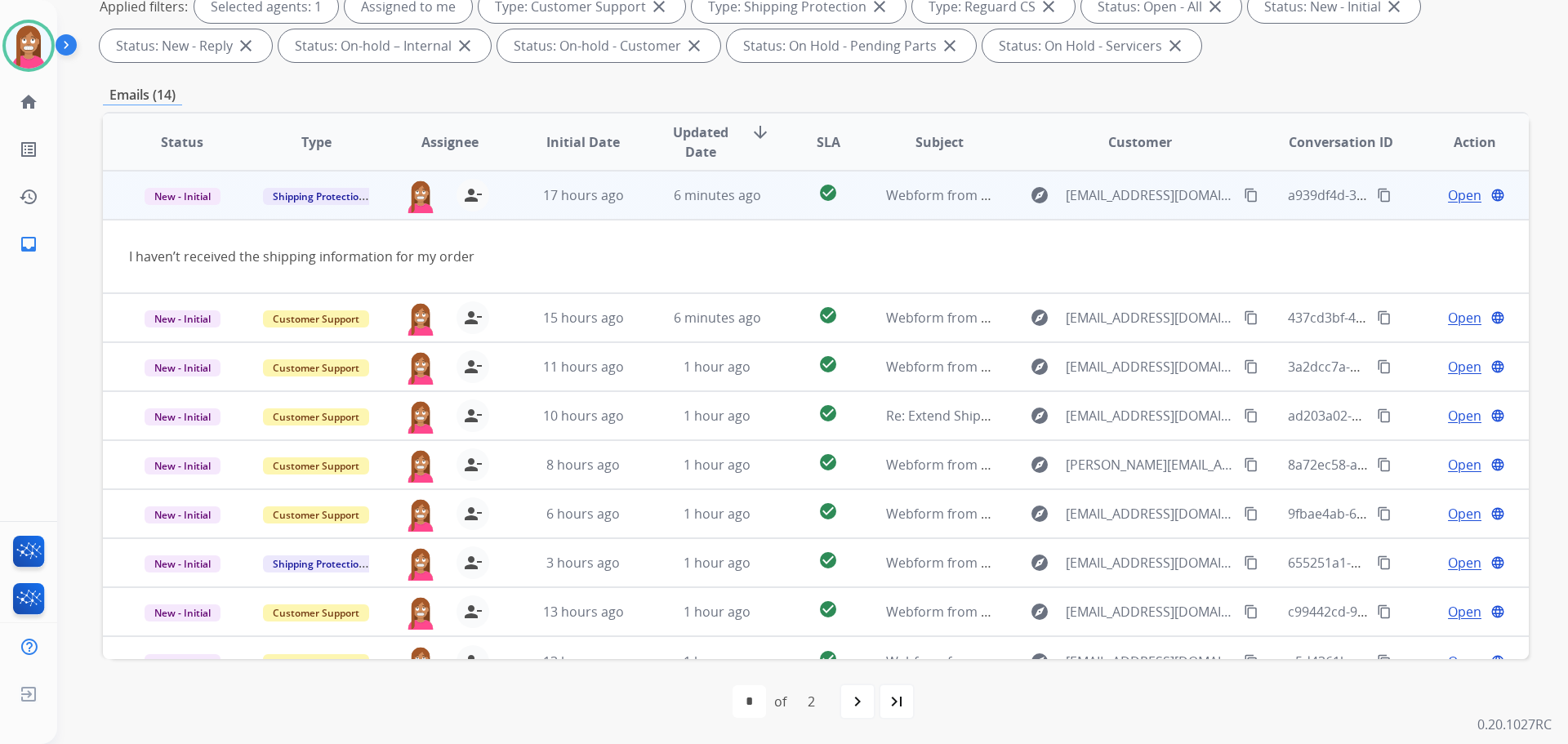
click at [1455, 191] on span "Open" at bounding box center [1464, 195] width 33 height 19
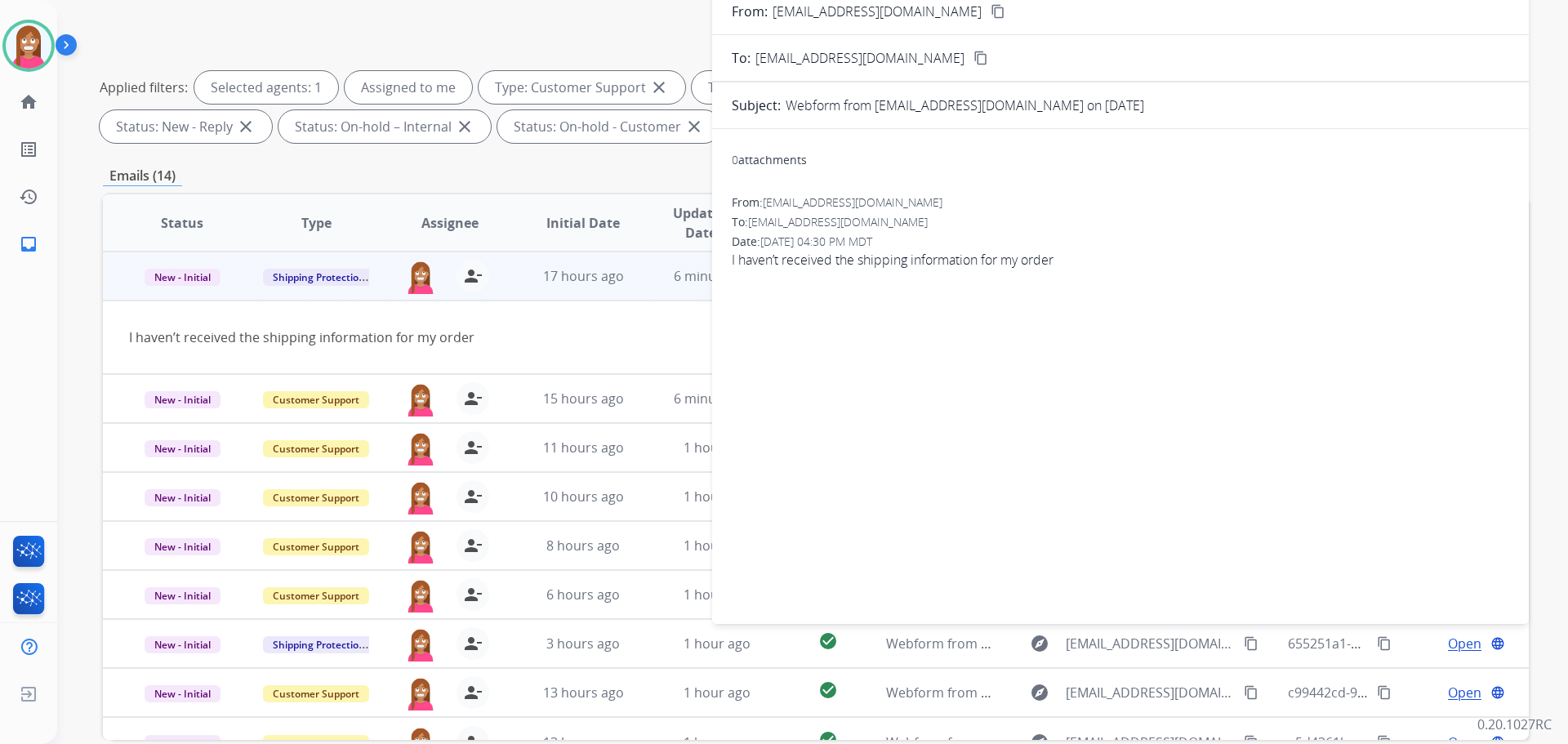
scroll to position [18, 0]
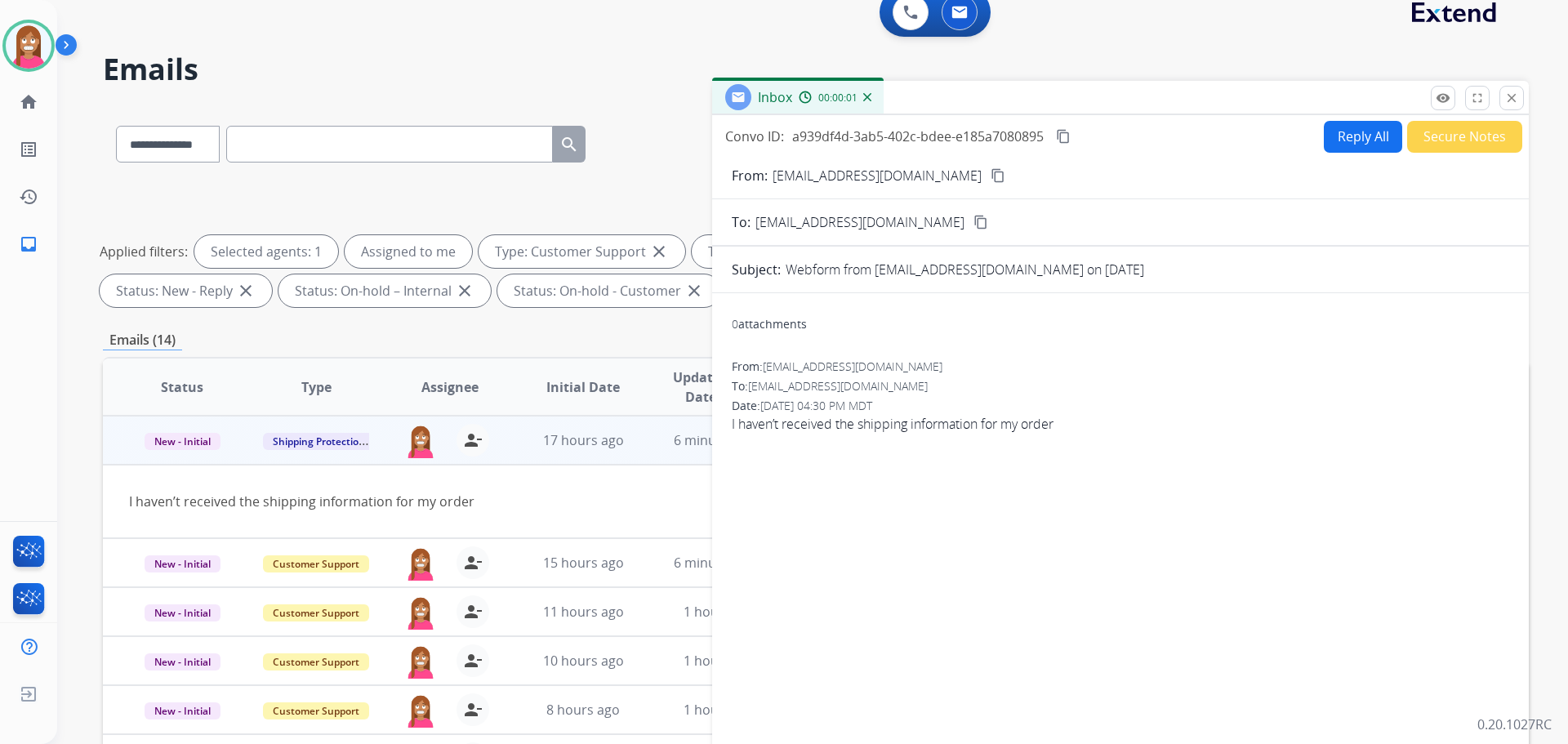
click at [1361, 136] on button "Reply All" at bounding box center [1363, 136] width 79 height 32
select select "**********"
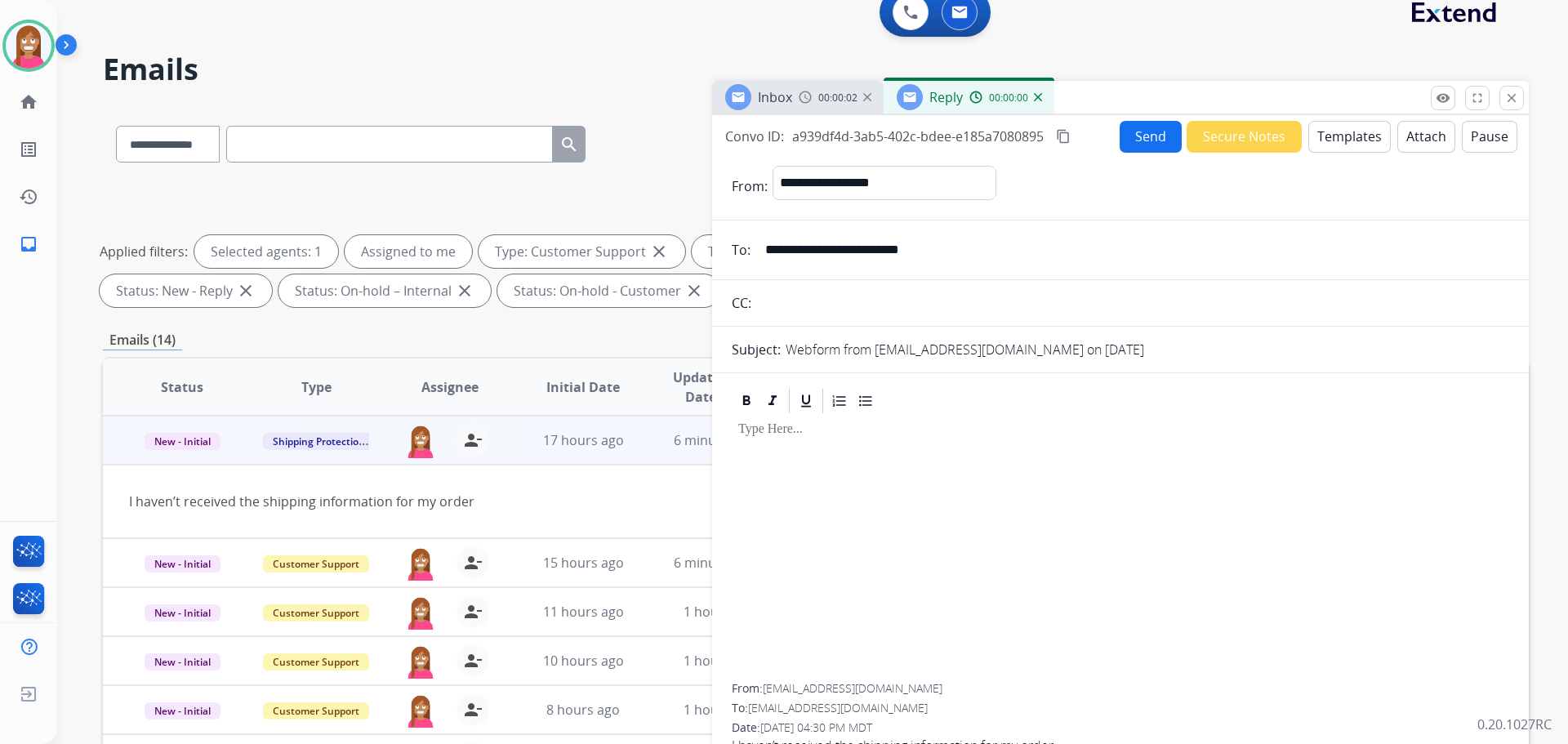
click at [1359, 139] on button "Templates" at bounding box center [1350, 136] width 83 height 32
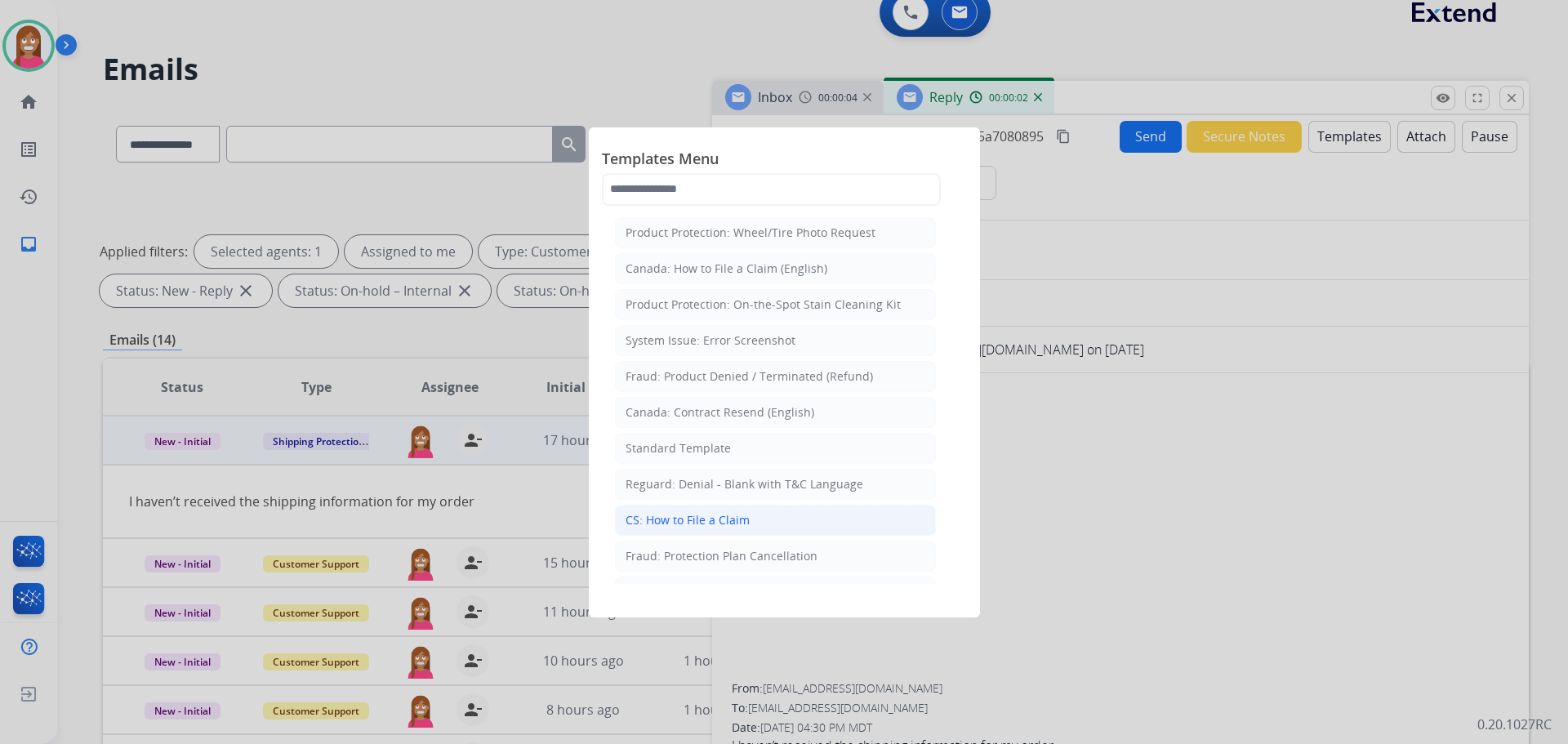
click at [653, 516] on div "CS: How to File a Claim" at bounding box center [688, 521] width 124 height 17
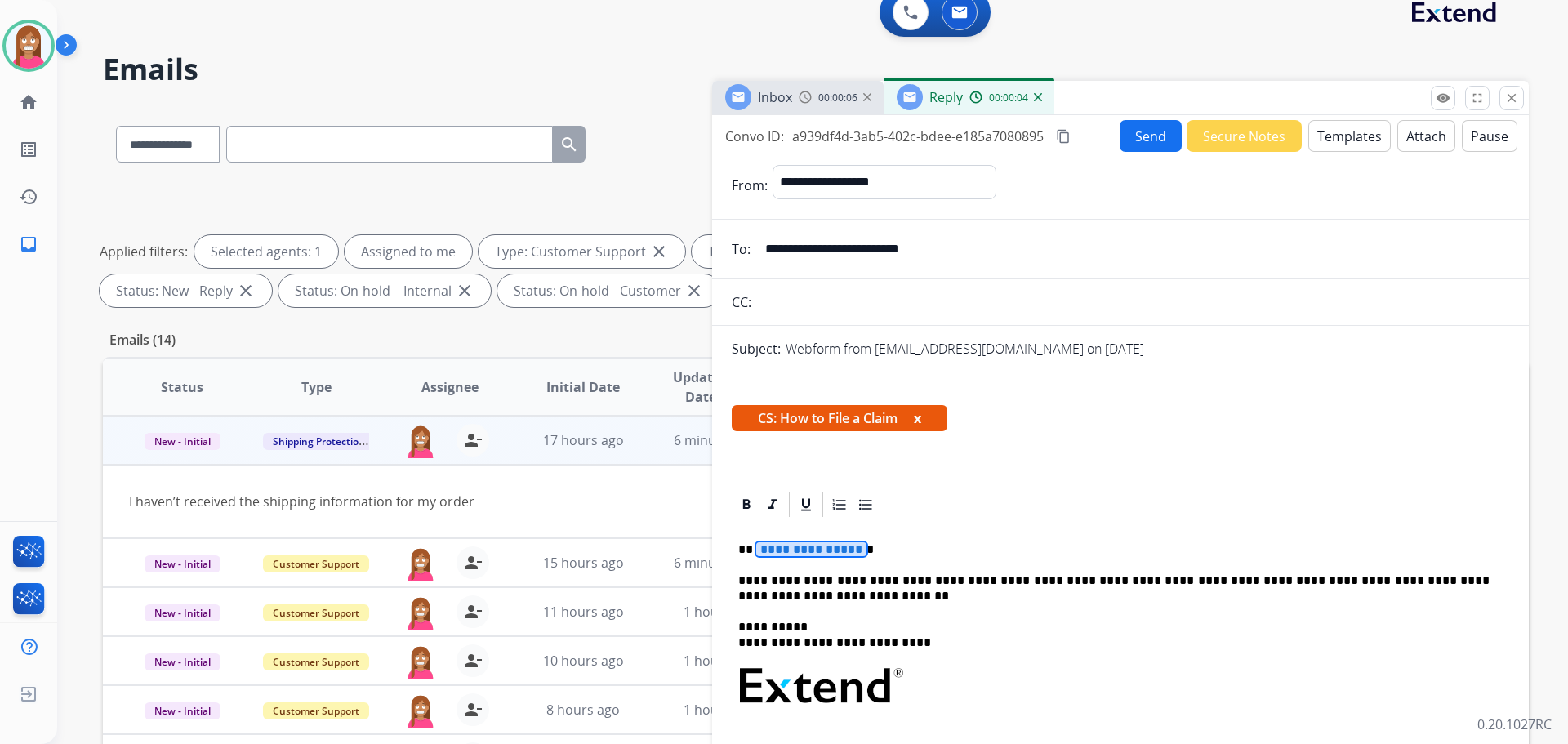
click at [826, 549] on span "**********" at bounding box center [812, 549] width 110 height 14
click at [1127, 131] on button "Send" at bounding box center [1150, 136] width 62 height 32
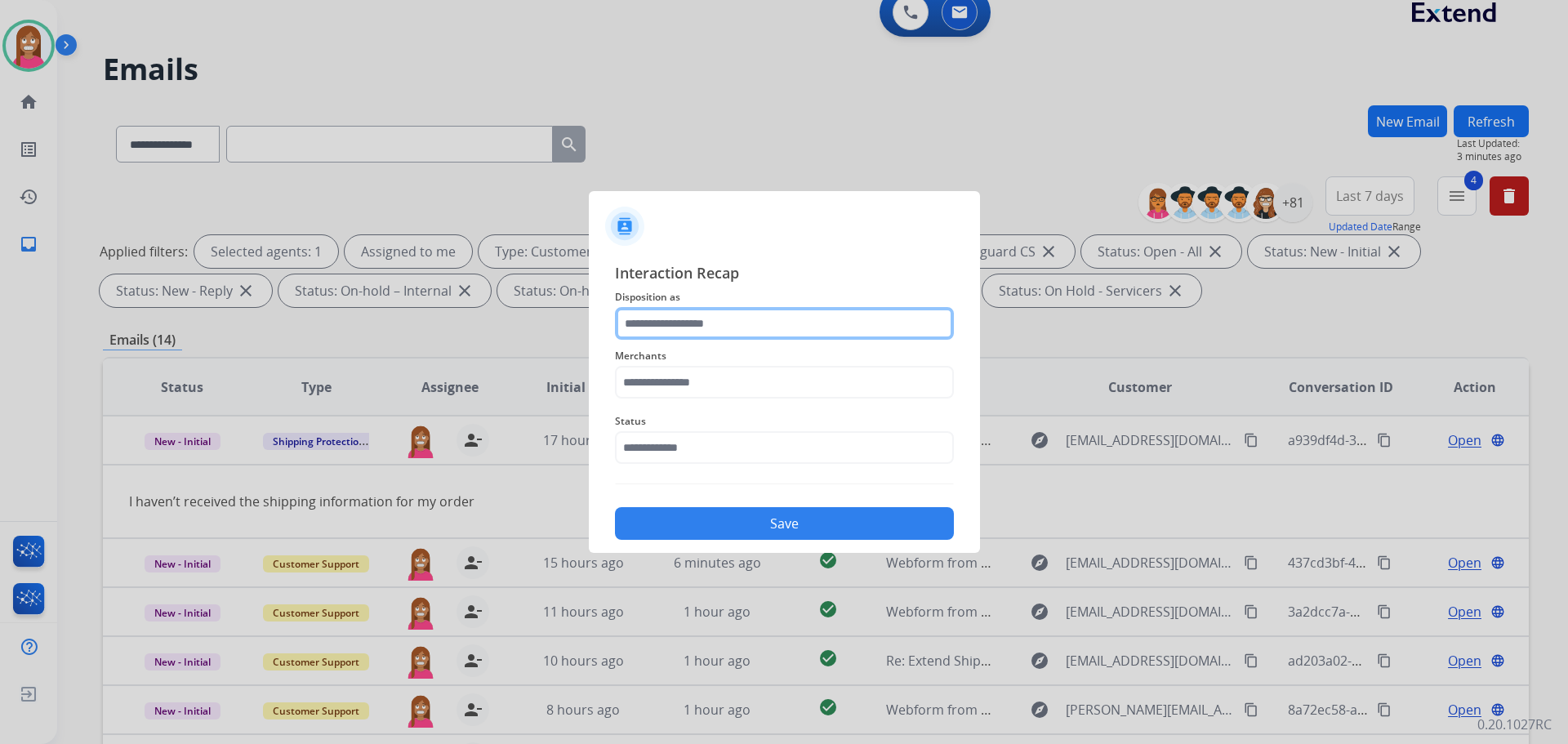
click at [717, 326] on input "text" at bounding box center [784, 323] width 339 height 33
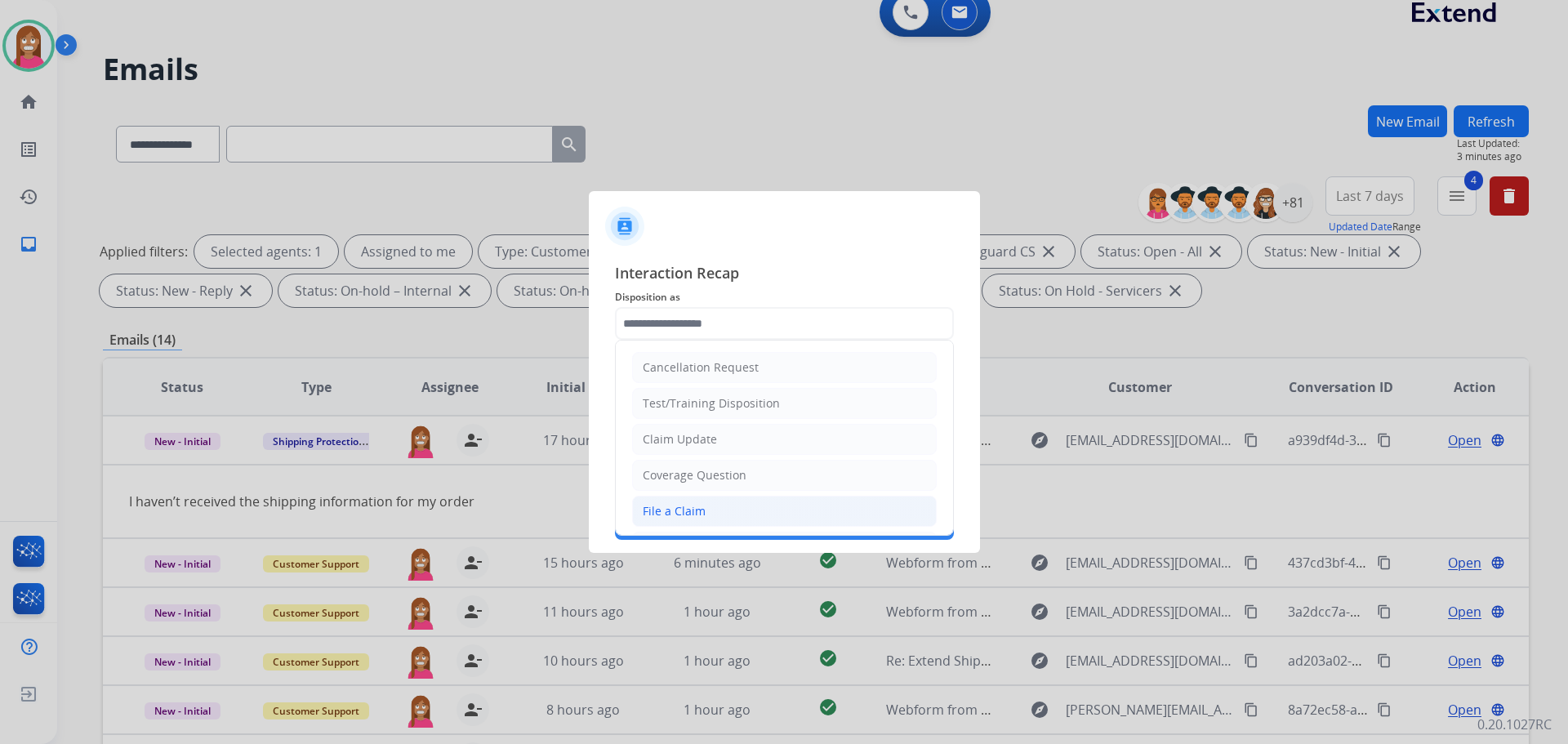
click at [660, 519] on div "File a Claim" at bounding box center [674, 511] width 63 height 17
type input "**********"
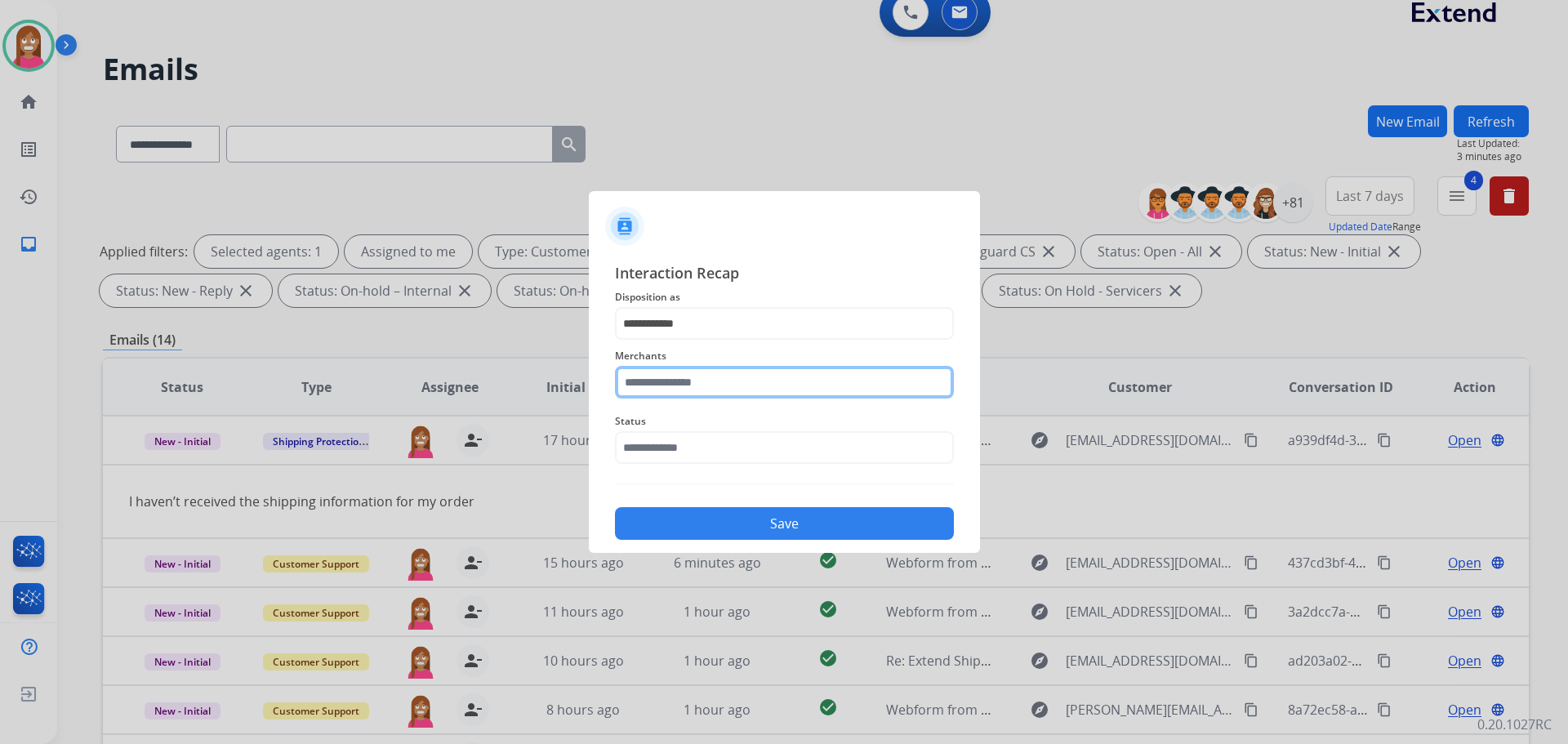
click at [648, 378] on input "text" at bounding box center [784, 382] width 339 height 33
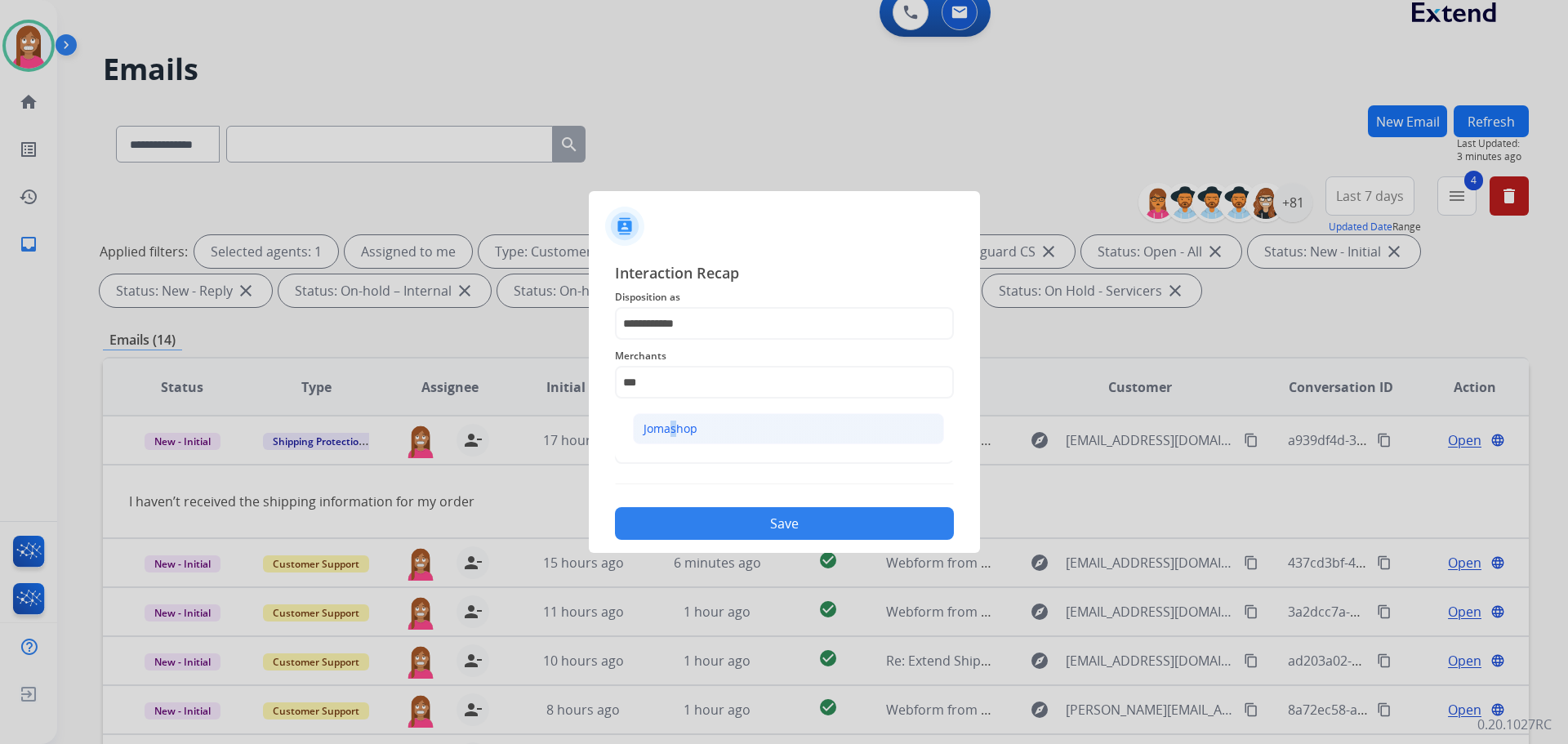
click at [668, 421] on div "Jomashop" at bounding box center [670, 429] width 54 height 17
type input "********"
click at [662, 436] on input "text" at bounding box center [784, 447] width 339 height 33
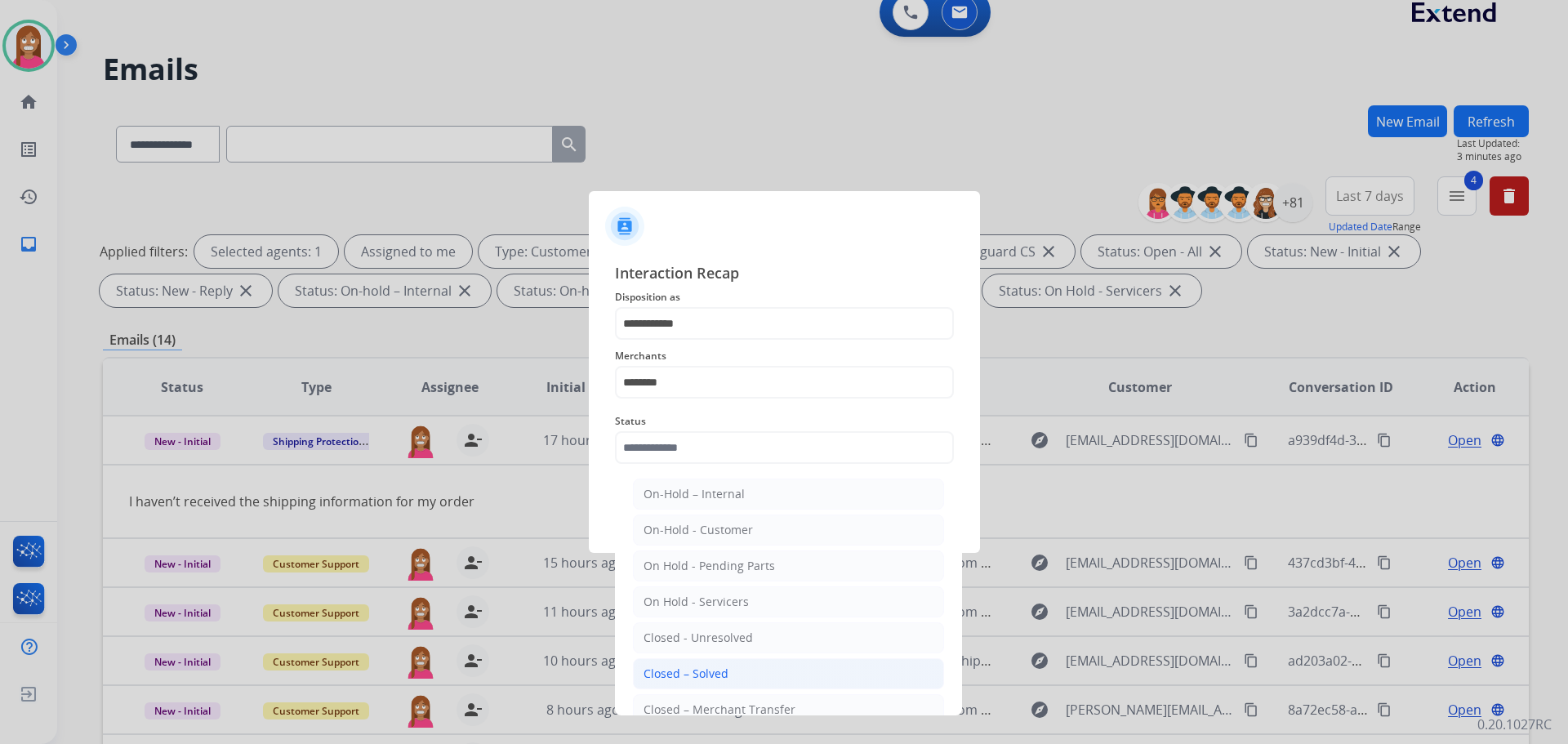
click at [697, 668] on div "Closed – Solved" at bounding box center [686, 674] width 85 height 17
type input "**********"
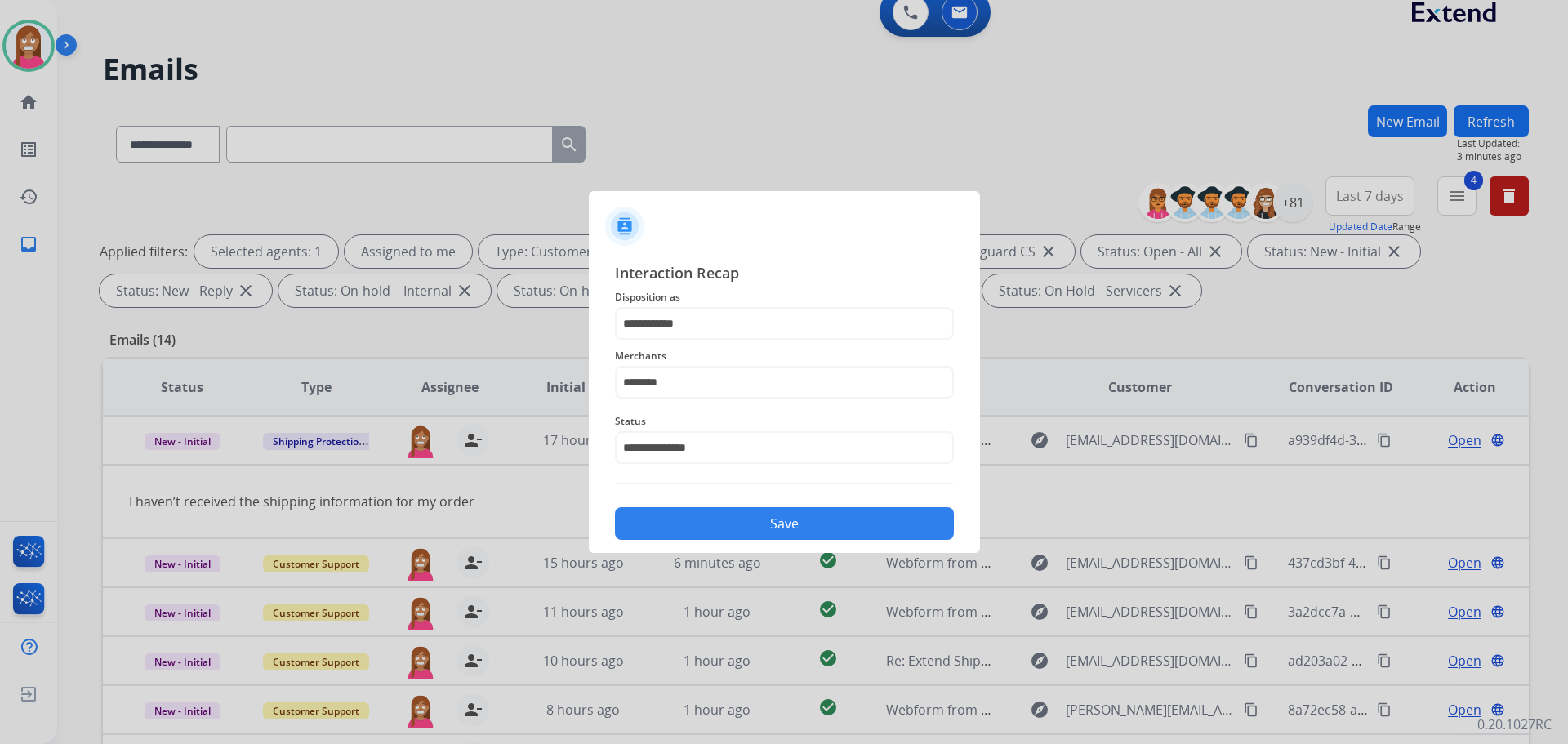
drag, startPoint x: 697, startPoint y: 505, endPoint x: 710, endPoint y: 488, distance: 21.4
click at [700, 500] on div "Save" at bounding box center [784, 518] width 339 height 43
click at [725, 535] on button "Save" at bounding box center [784, 523] width 339 height 33
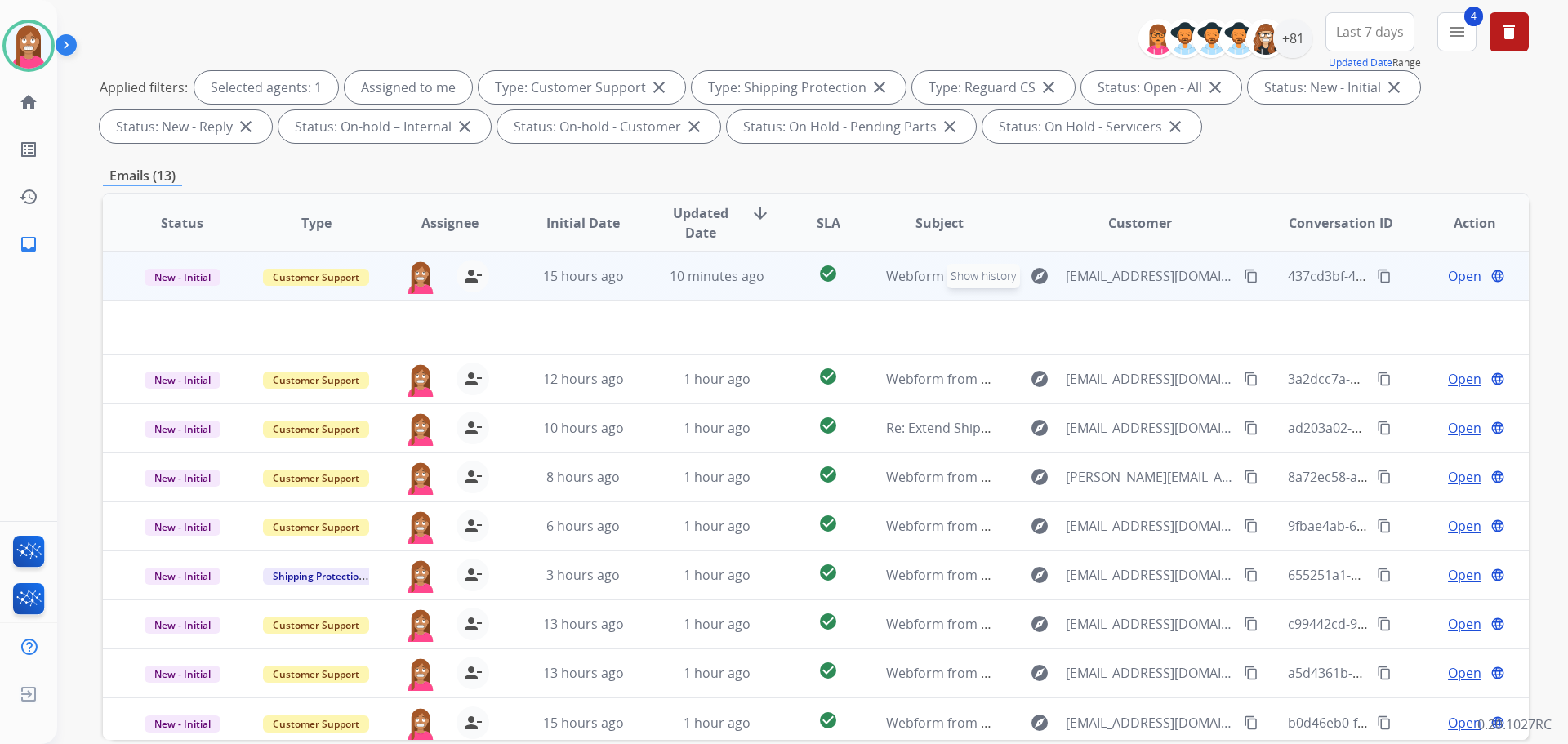
scroll to position [264, 0]
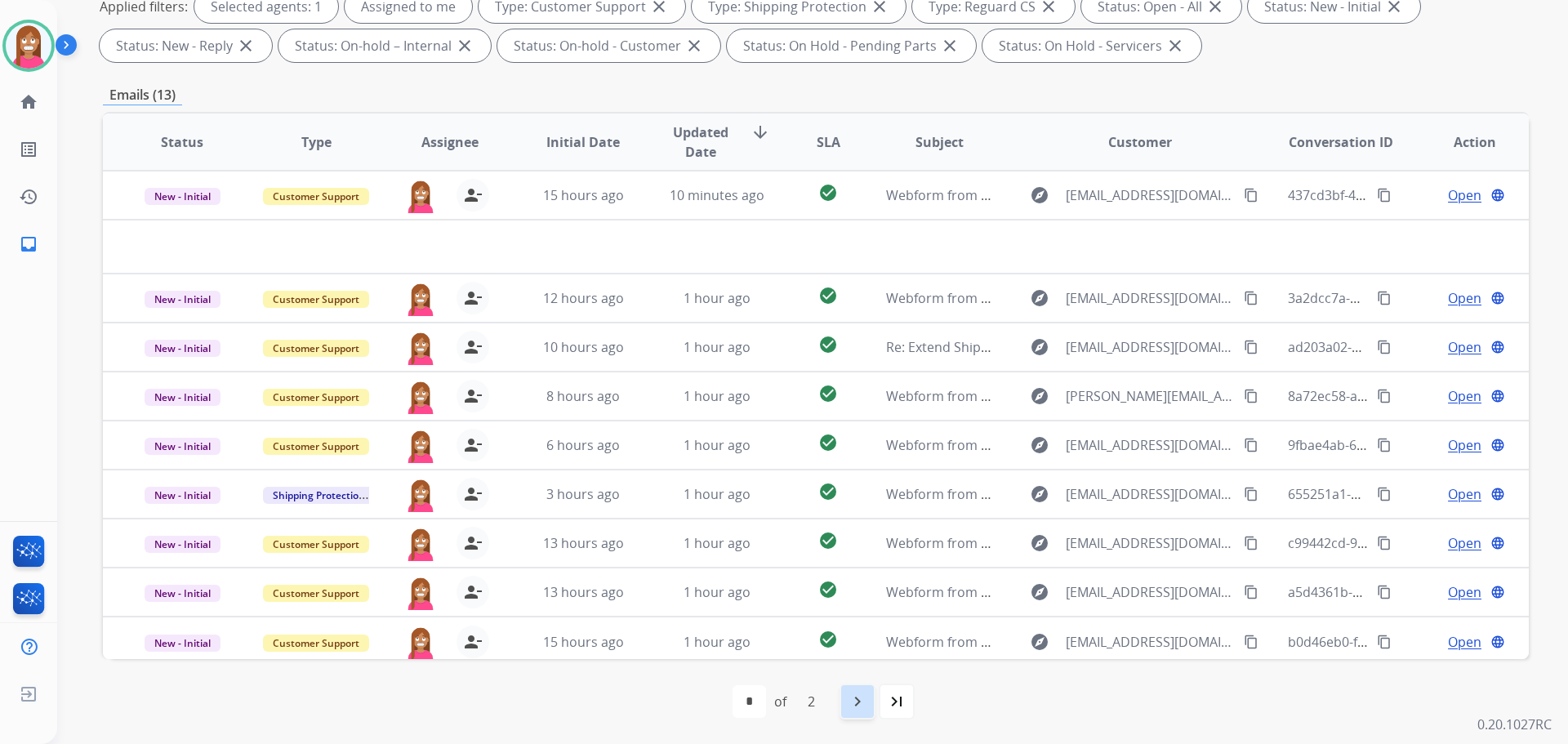
click at [863, 707] on mat-icon "navigate_next" at bounding box center [857, 701] width 19 height 19
select select "*"
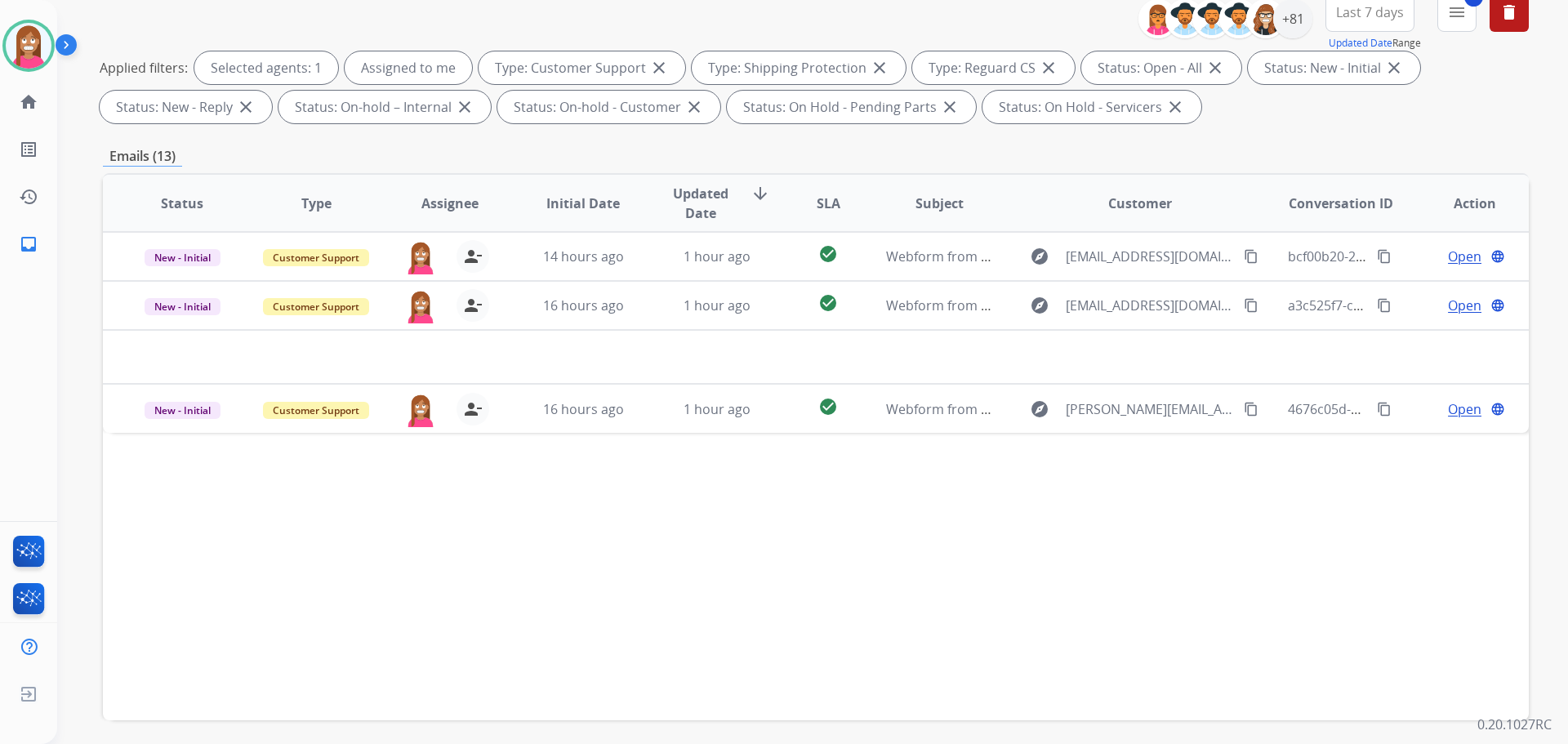
scroll to position [245, 0]
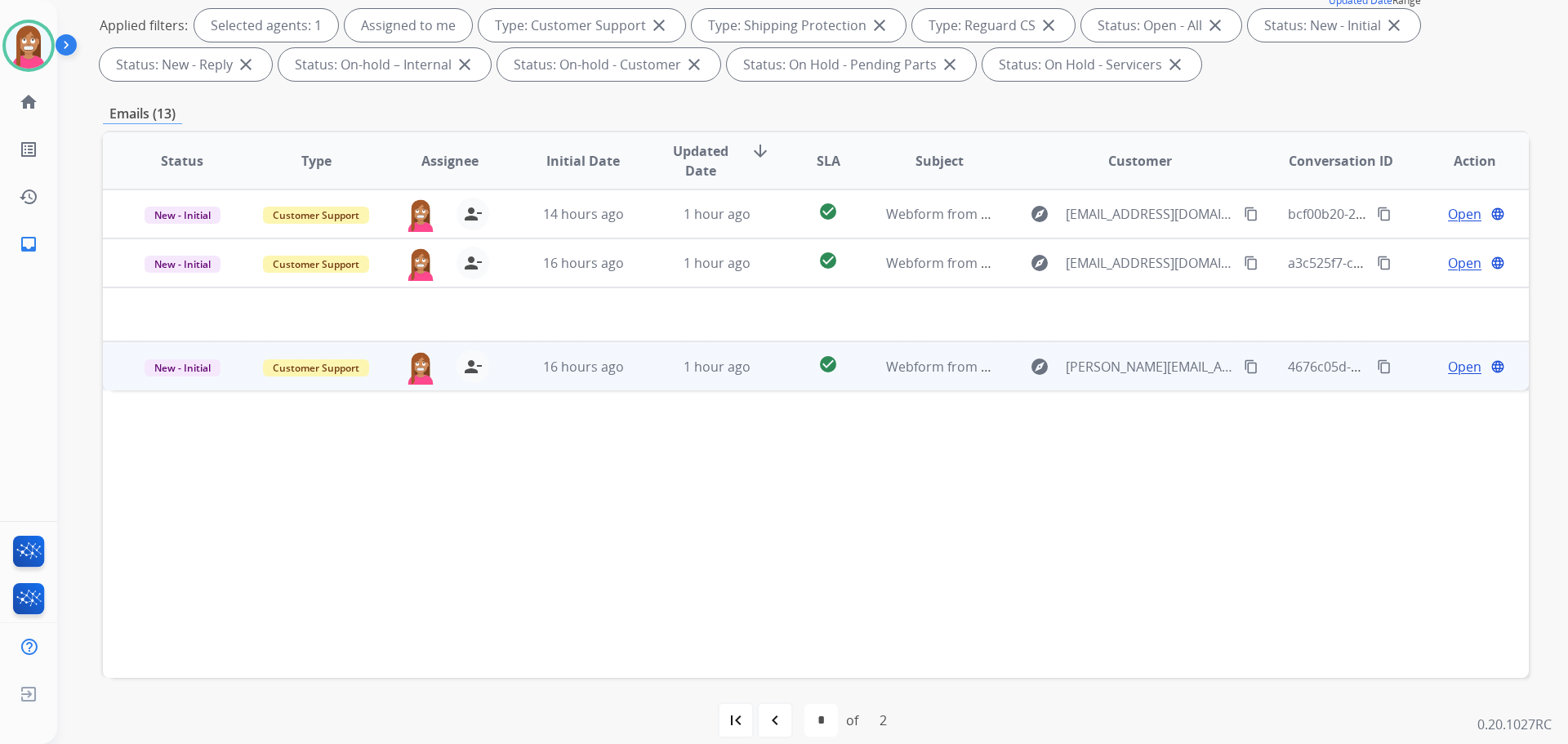
click at [649, 377] on td "1 hour ago" at bounding box center [705, 366] width 134 height 49
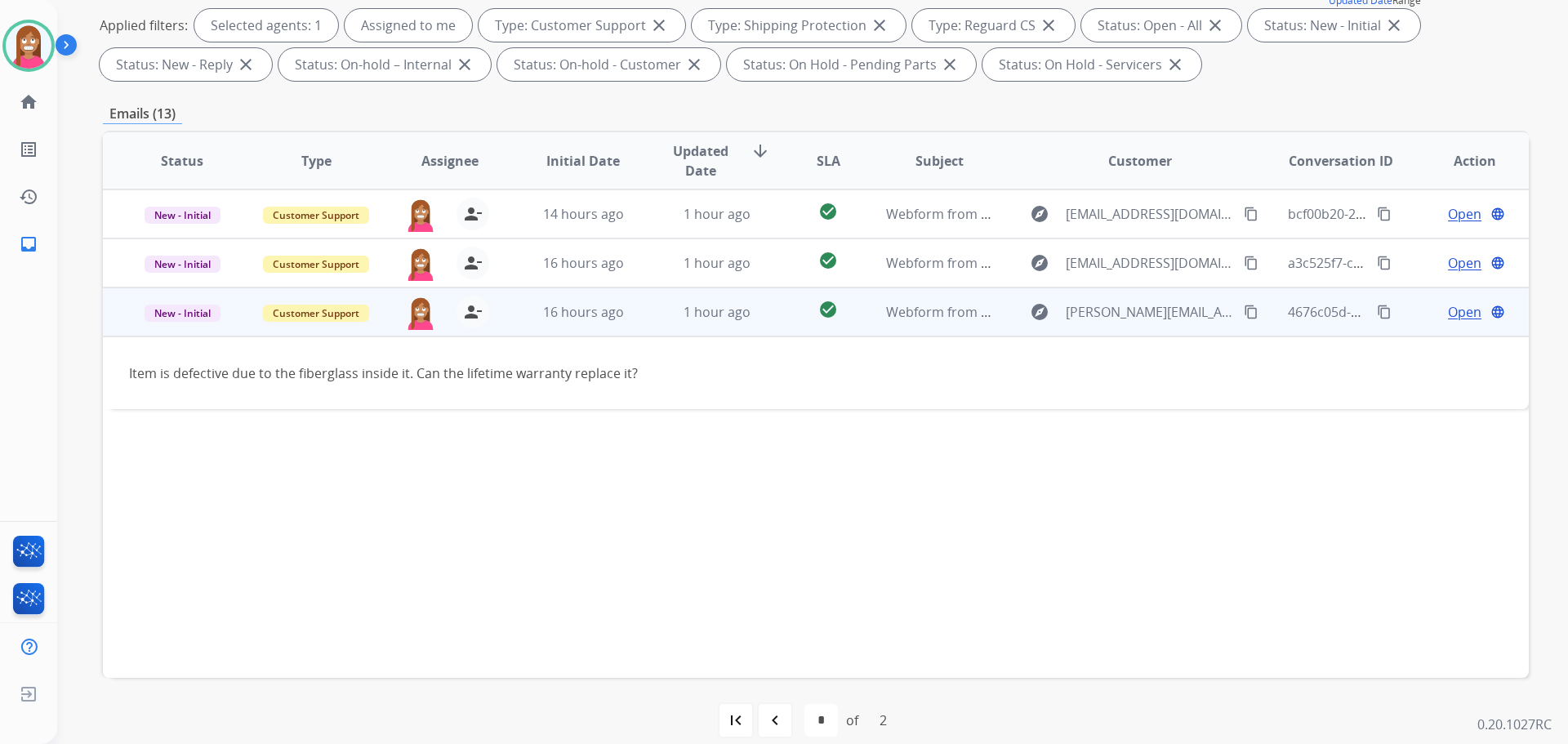
click at [1448, 320] on span "Open" at bounding box center [1464, 311] width 33 height 19
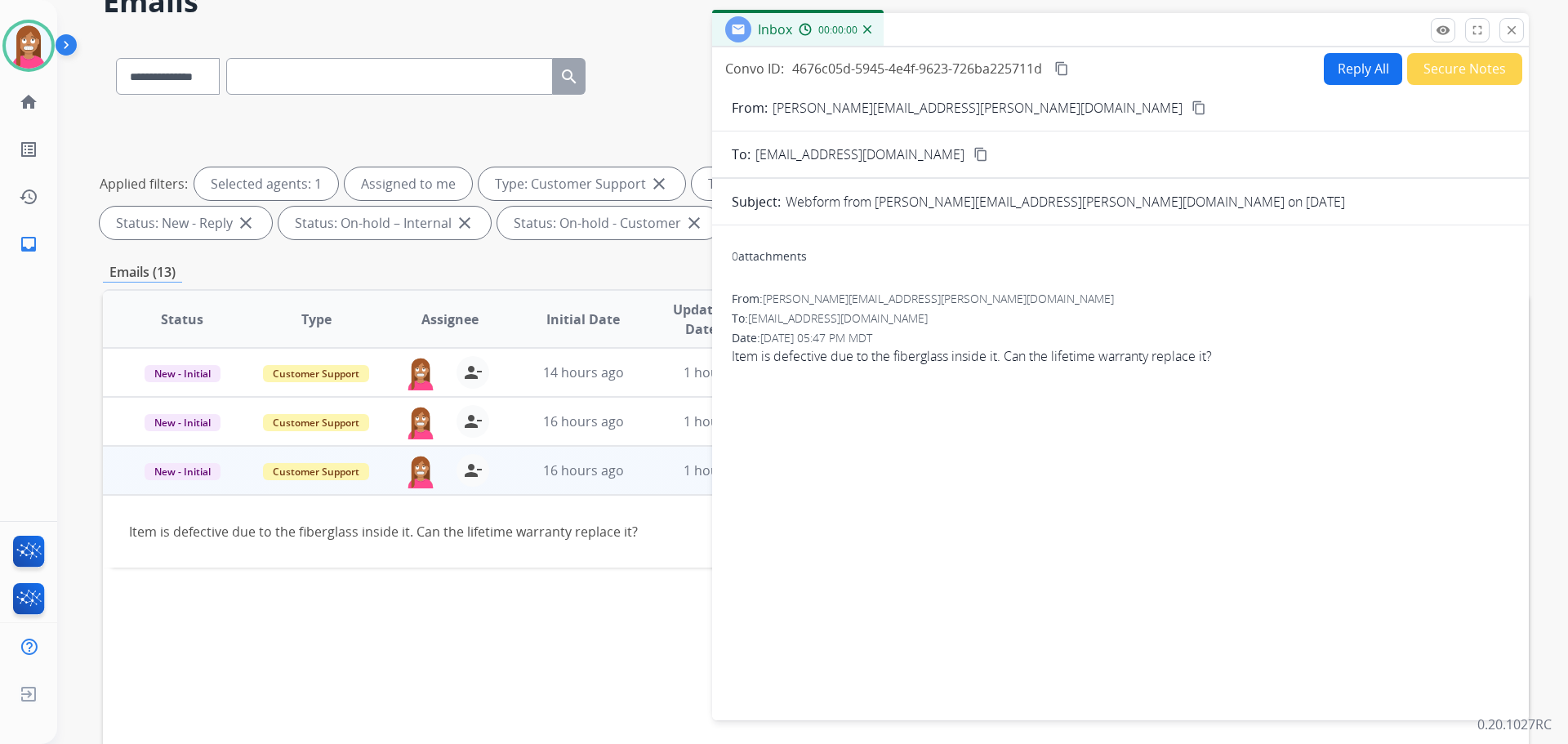
scroll to position [0, 0]
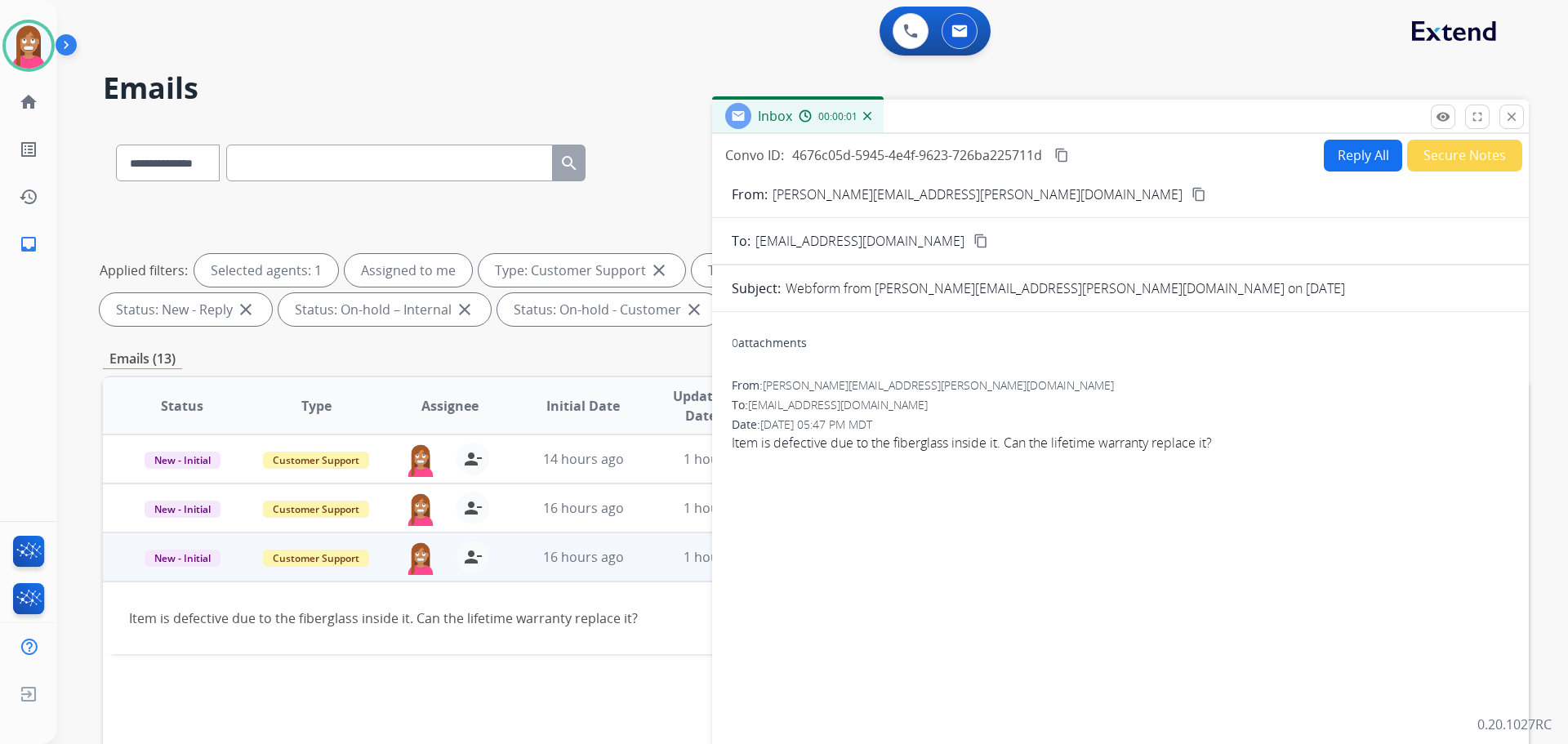
click at [1340, 165] on button "Reply All" at bounding box center [1363, 156] width 79 height 32
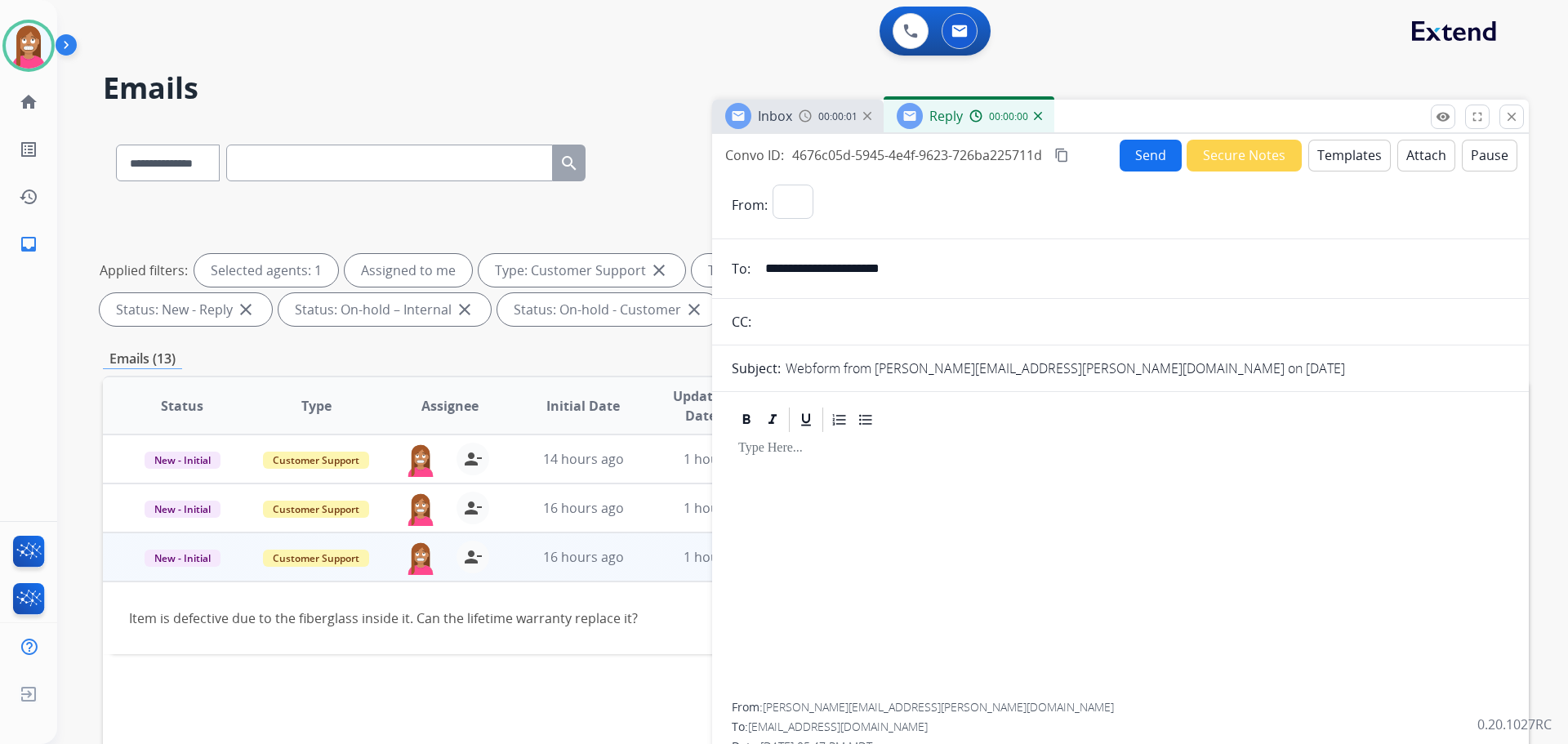
select select "**********"
click at [1349, 164] on button "Templates" at bounding box center [1350, 156] width 83 height 32
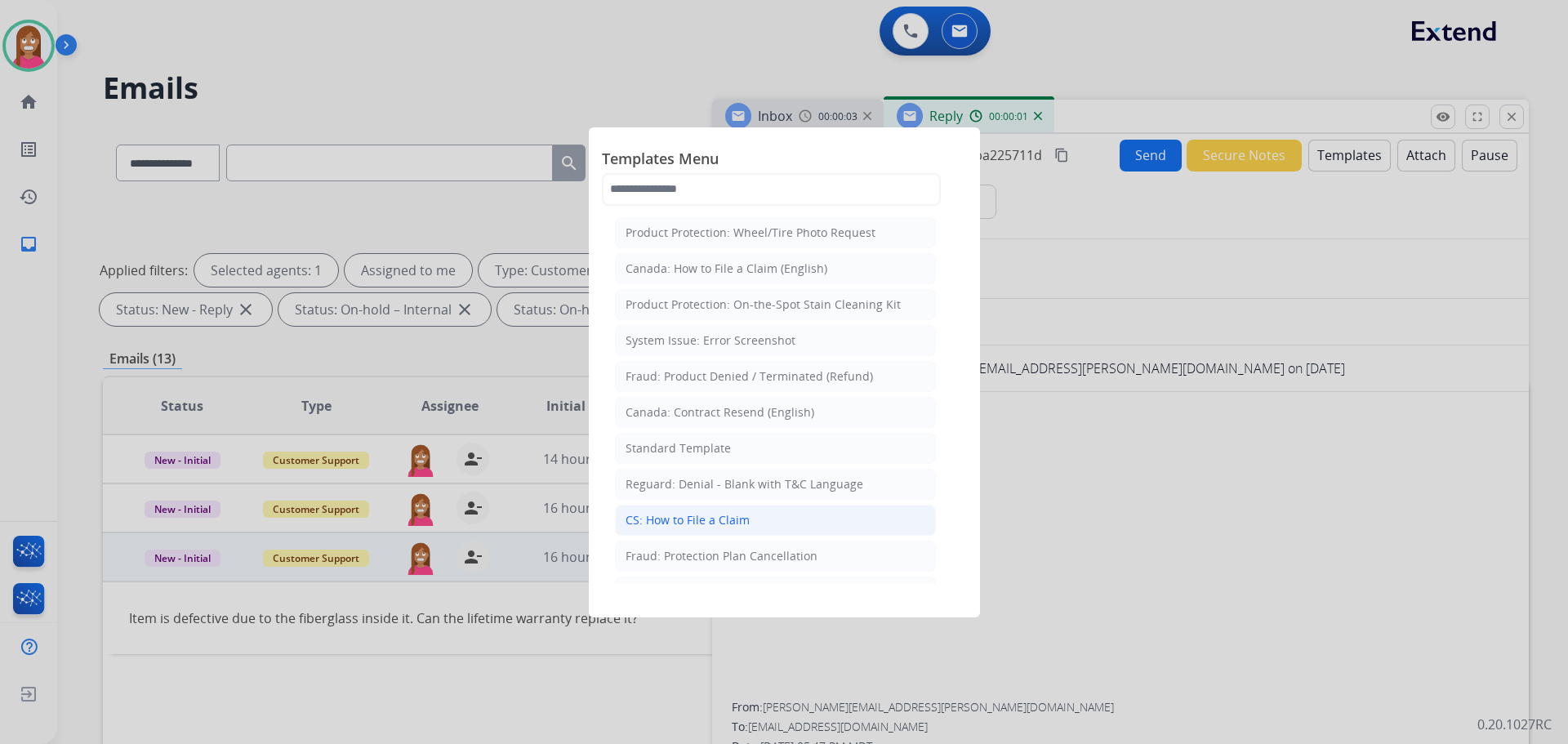
click at [727, 527] on div "CS: How to File a Claim" at bounding box center [688, 521] width 124 height 17
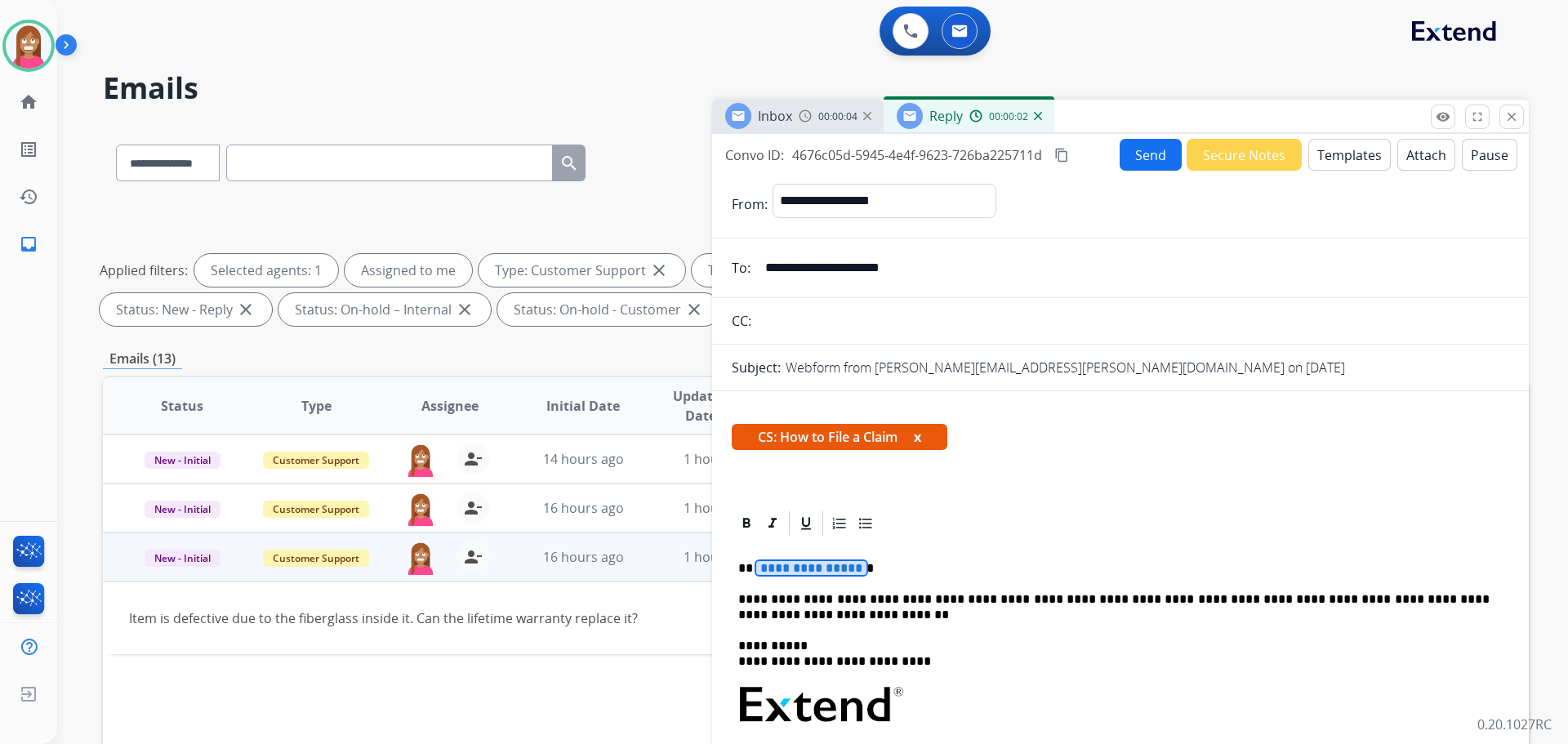
click at [807, 570] on span "**********" at bounding box center [812, 568] width 110 height 14
click at [1137, 154] on button "Send" at bounding box center [1150, 155] width 62 height 32
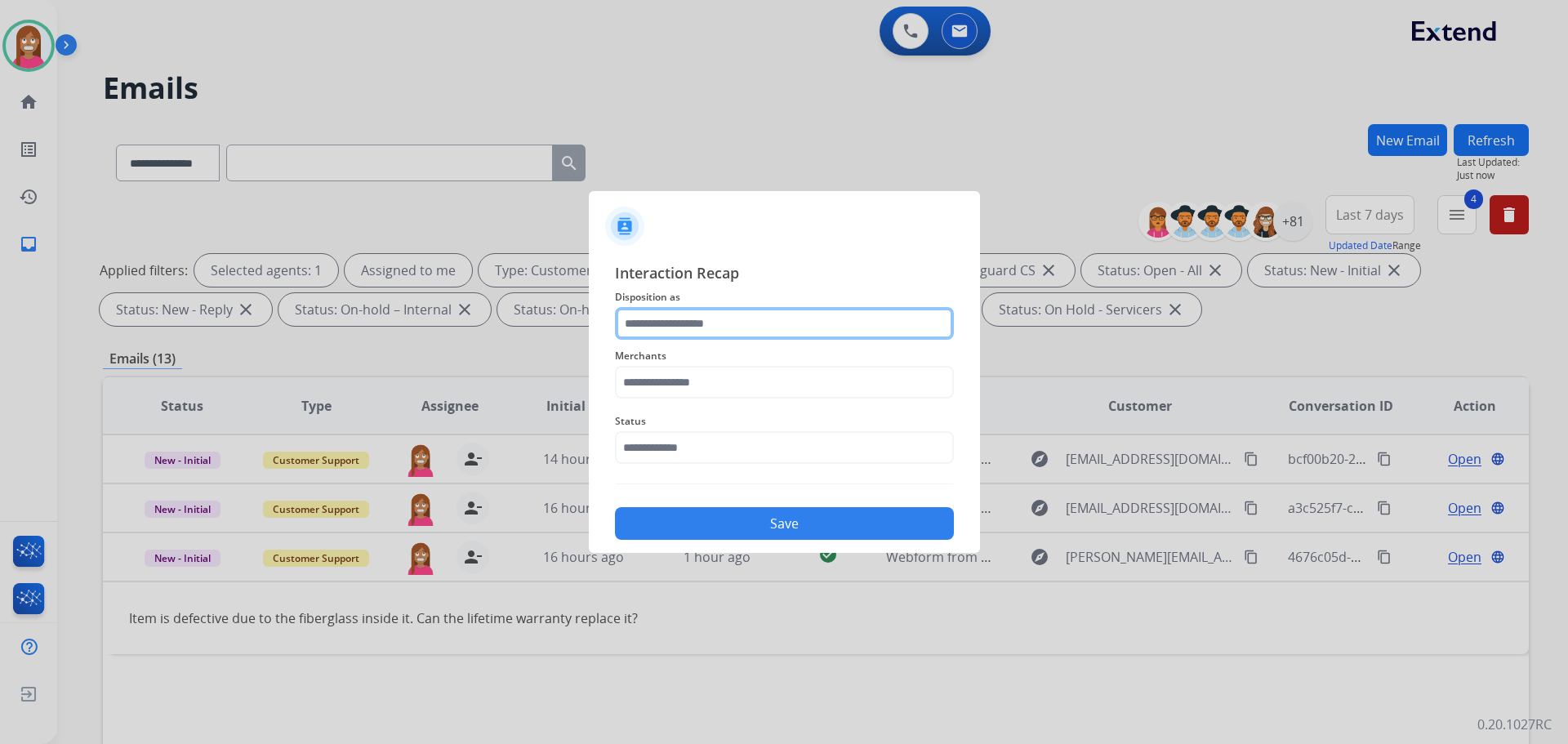
click at [719, 336] on input "text" at bounding box center [784, 323] width 339 height 33
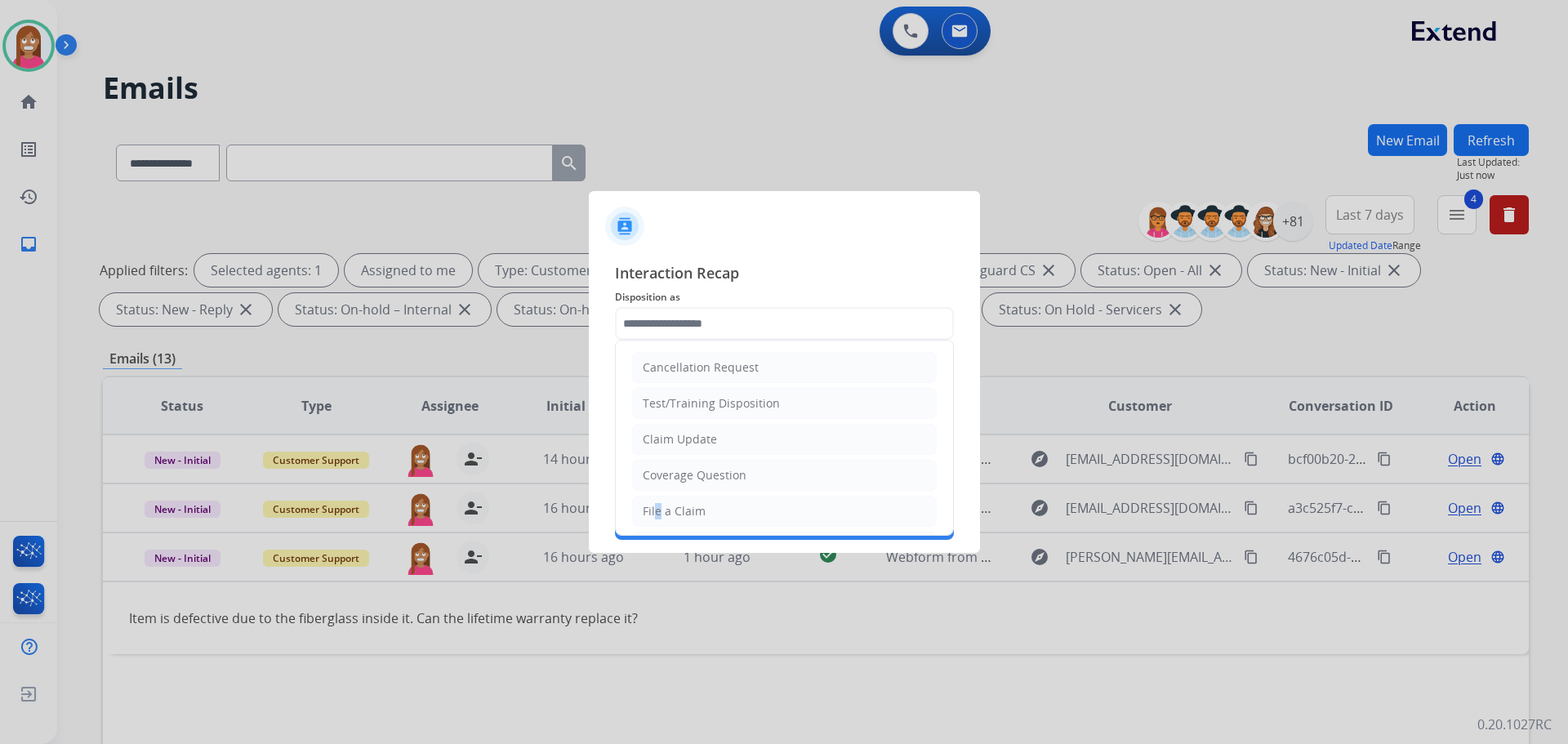
click at [655, 496] on li "File a Claim" at bounding box center [784, 511] width 305 height 31
type input "**********"
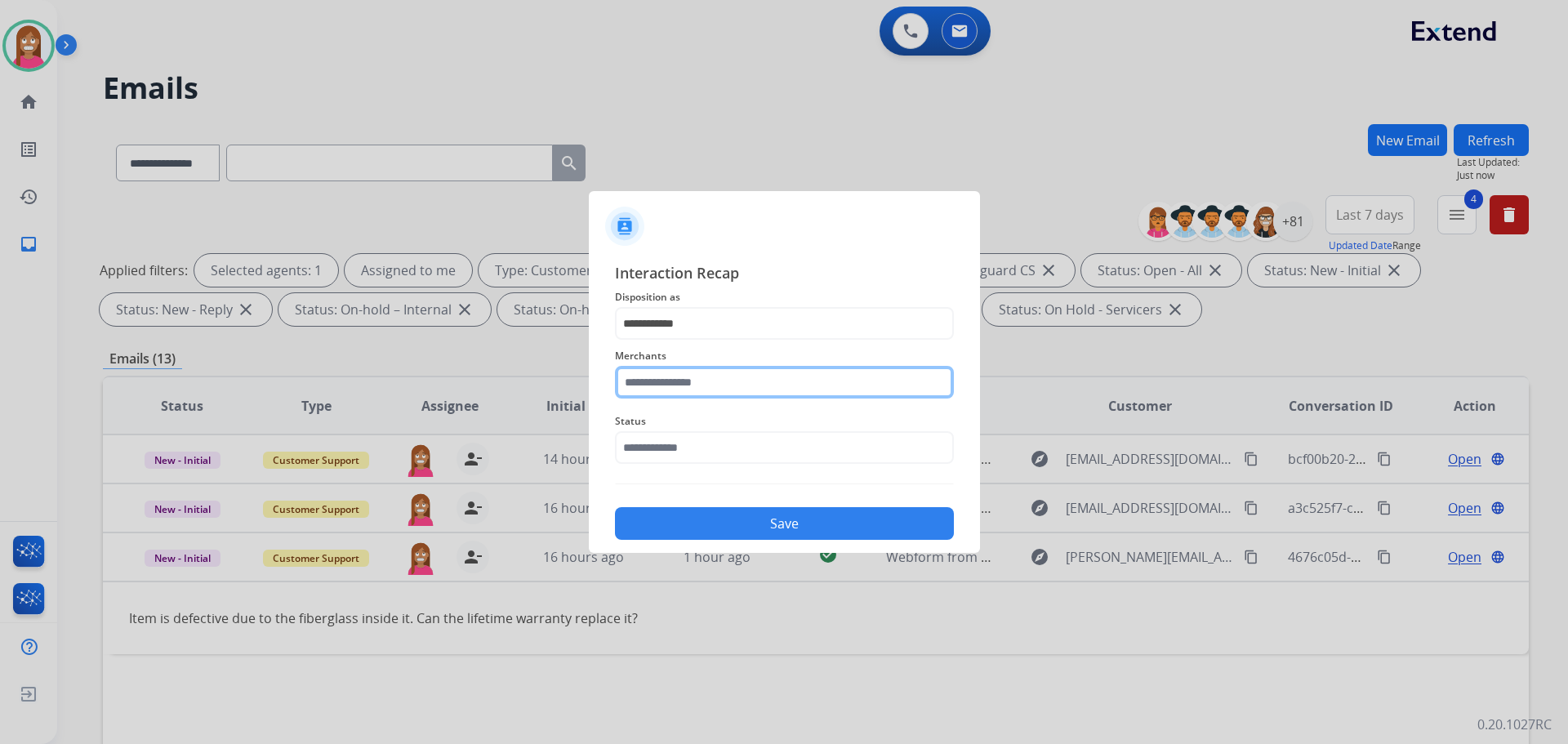
click at [657, 388] on input "text" at bounding box center [784, 382] width 339 height 33
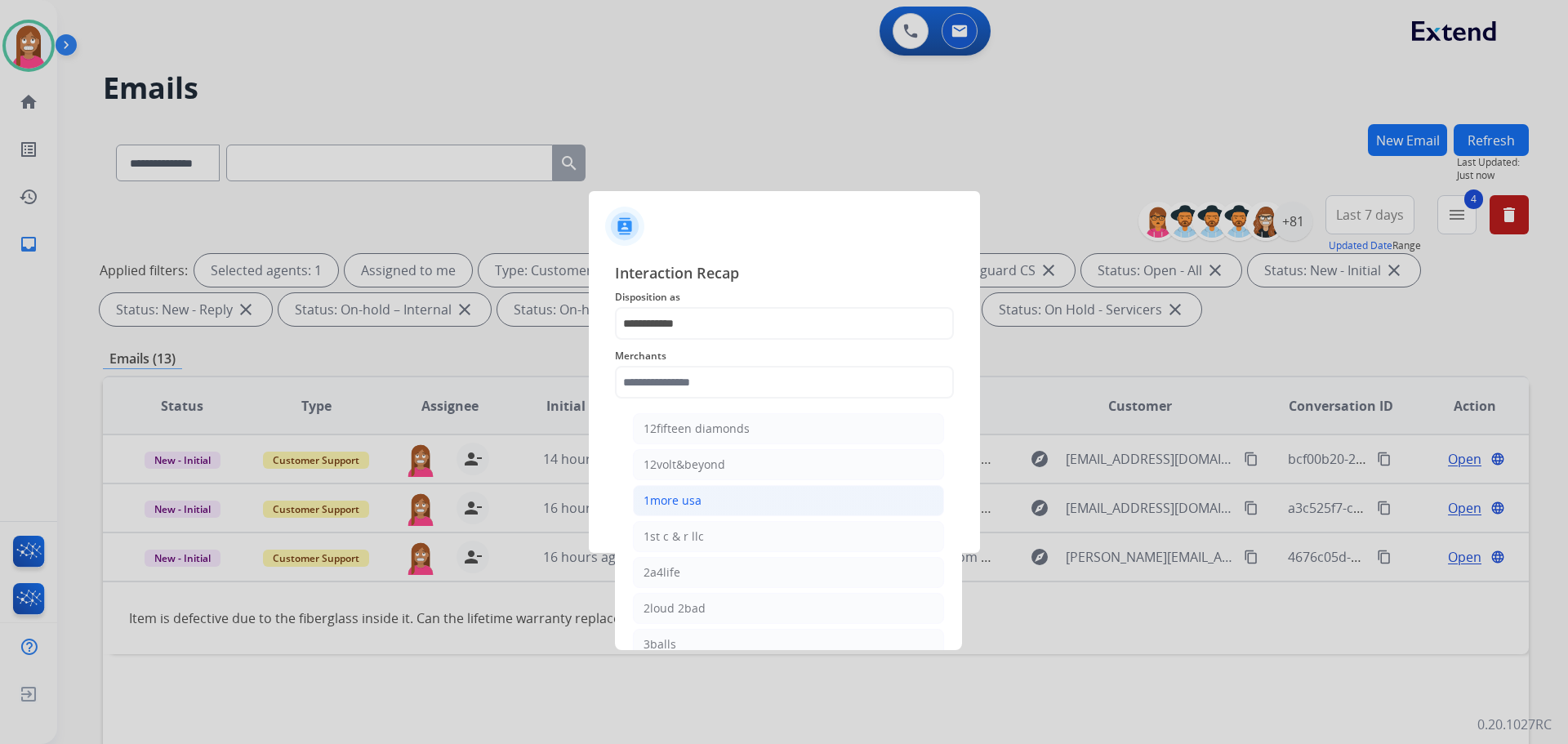
click at [687, 493] on div "1more usa" at bounding box center [672, 501] width 58 height 17
type input "*********"
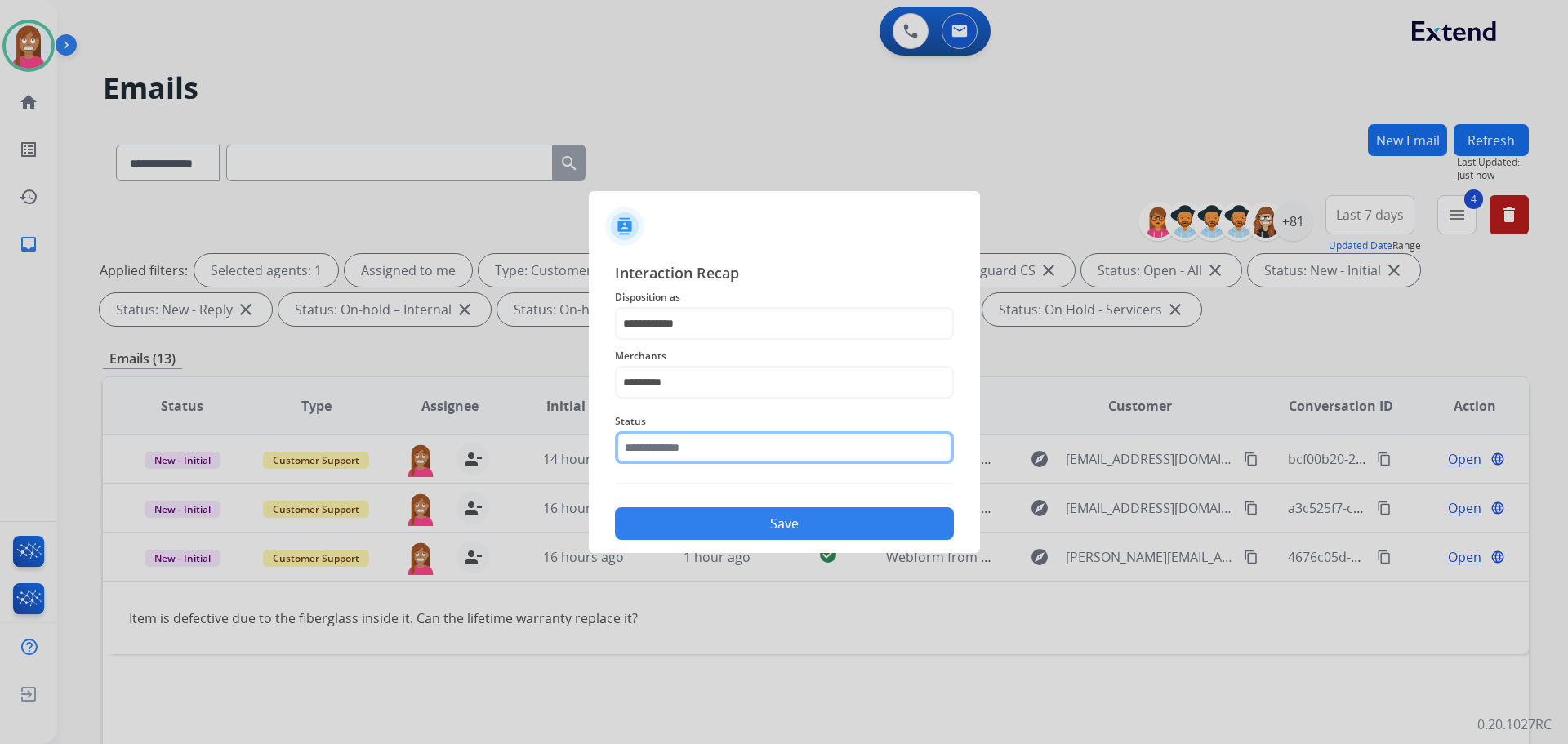
click at [676, 458] on input "text" at bounding box center [784, 447] width 339 height 33
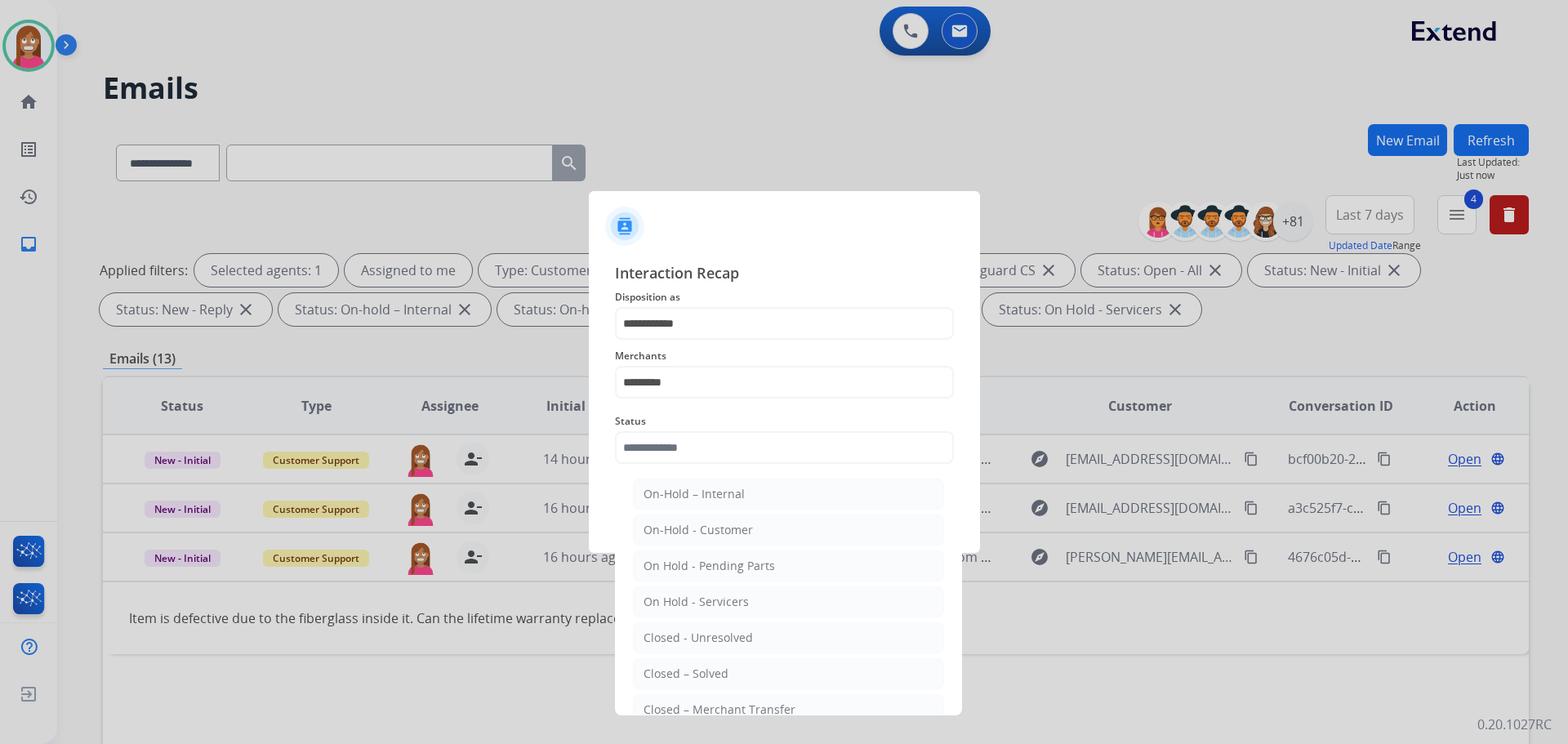
drag, startPoint x: 676, startPoint y: 661, endPoint x: 677, endPoint y: 613, distance: 48.0
click at [677, 662] on li "Closed – Solved" at bounding box center [788, 674] width 311 height 31
type input "**********"
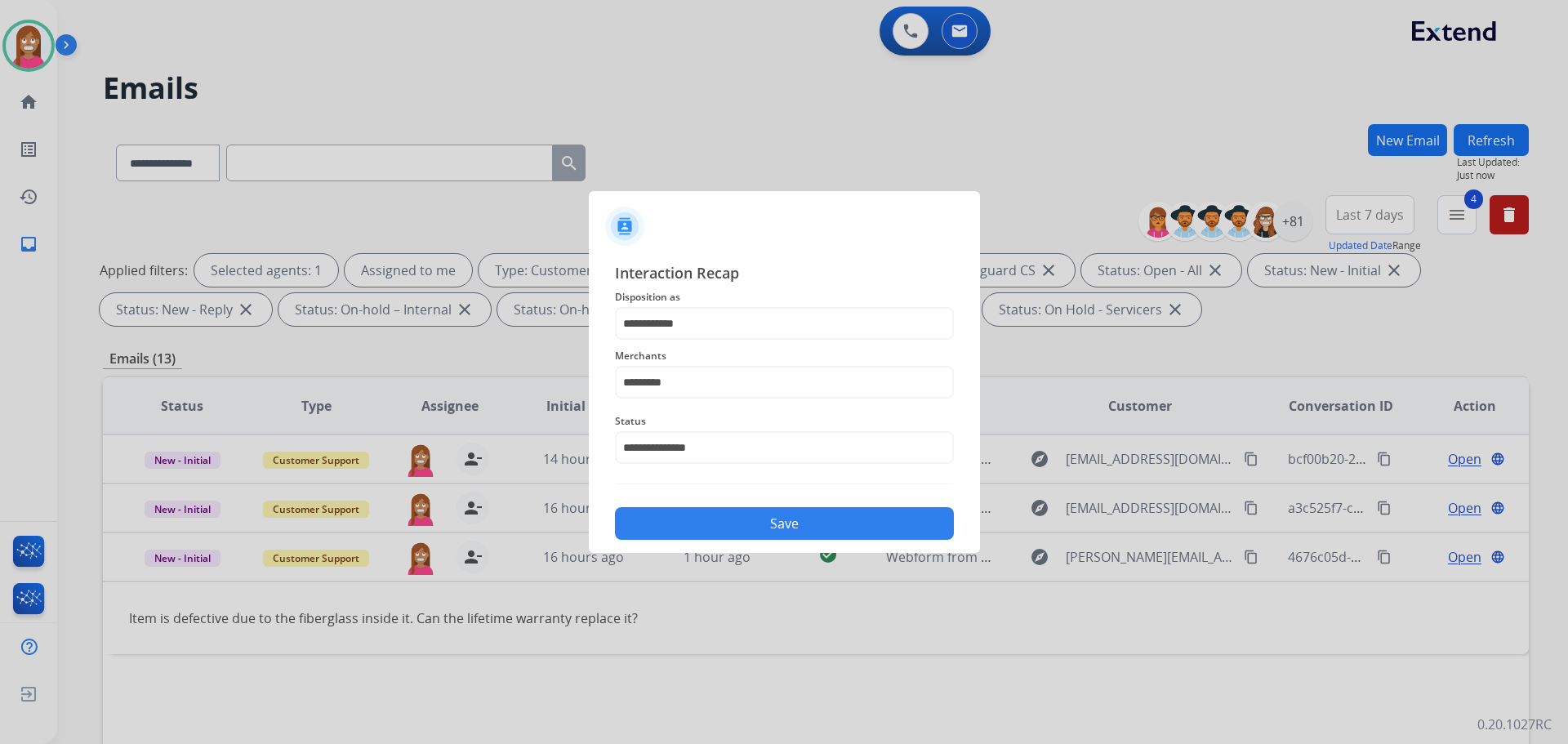
drag, startPoint x: 677, startPoint y: 523, endPoint x: 694, endPoint y: 516, distance: 18.4
click at [679, 522] on button "Save" at bounding box center [784, 523] width 339 height 33
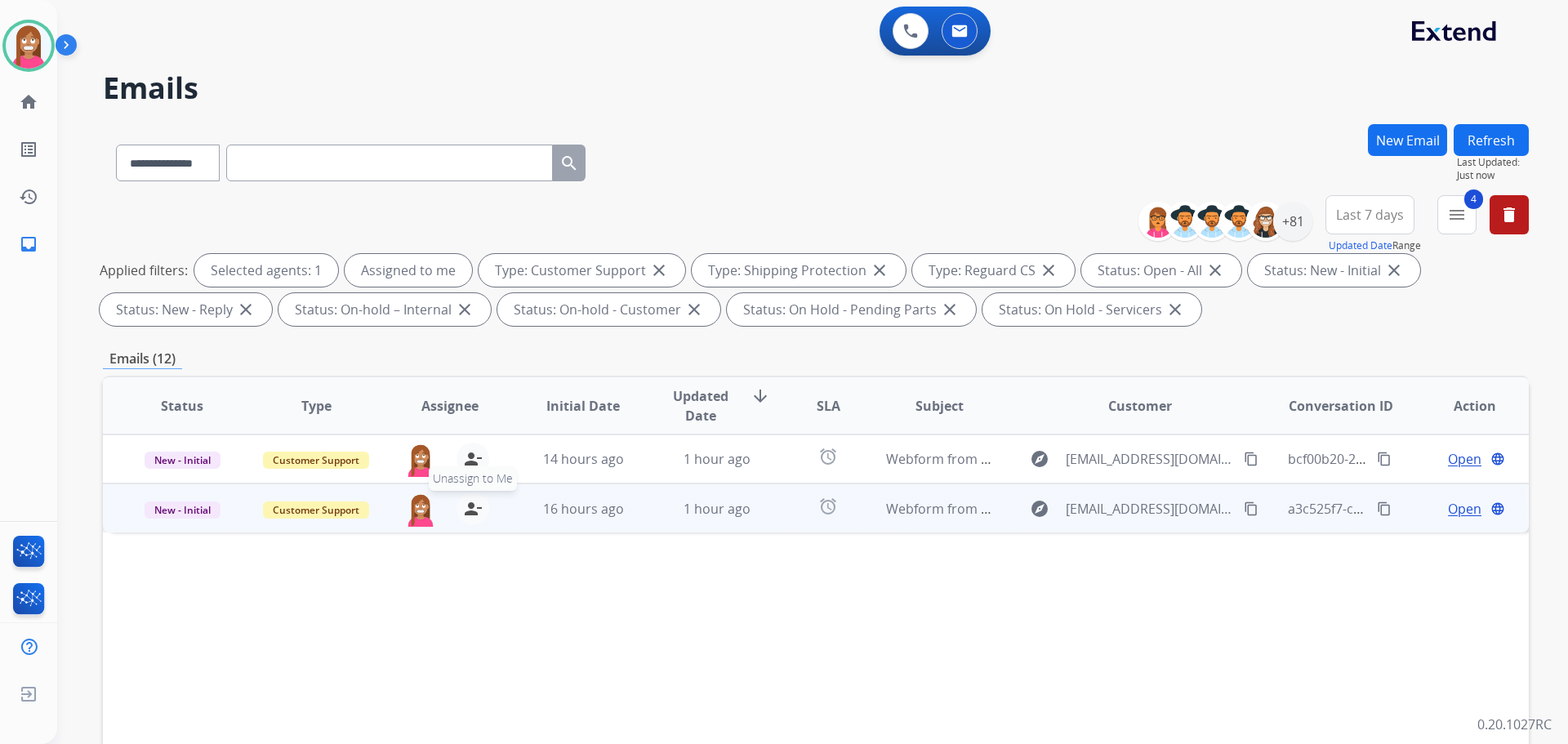
click at [464, 513] on mat-icon "person_remove" at bounding box center [472, 508] width 19 height 19
click at [464, 513] on mat-icon "person_add" at bounding box center [472, 508] width 19 height 19
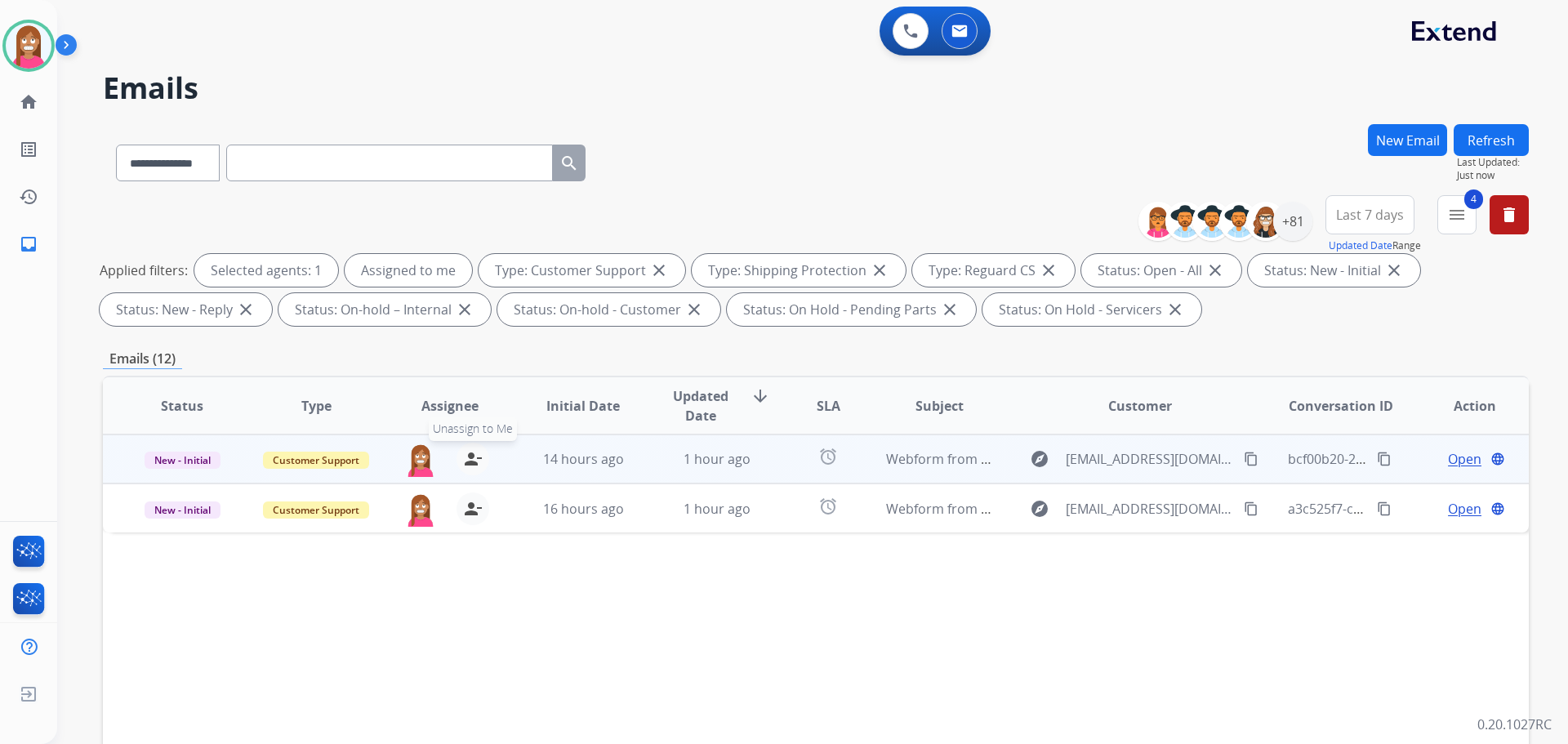
click at [470, 460] on mat-icon "person_remove" at bounding box center [472, 459] width 19 height 19
click at [470, 460] on mat-icon "person_add" at bounding box center [472, 459] width 19 height 19
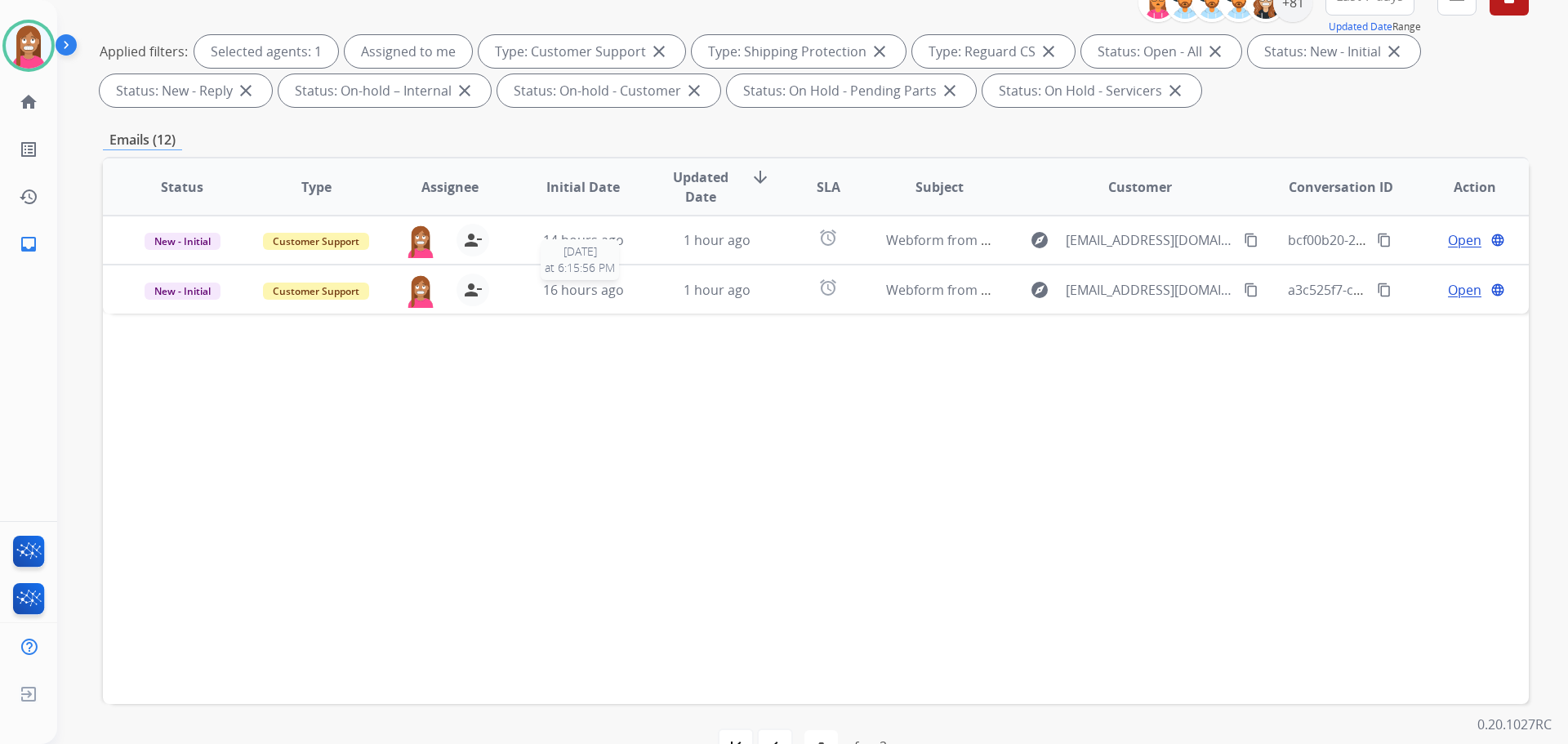
scroll to position [264, 0]
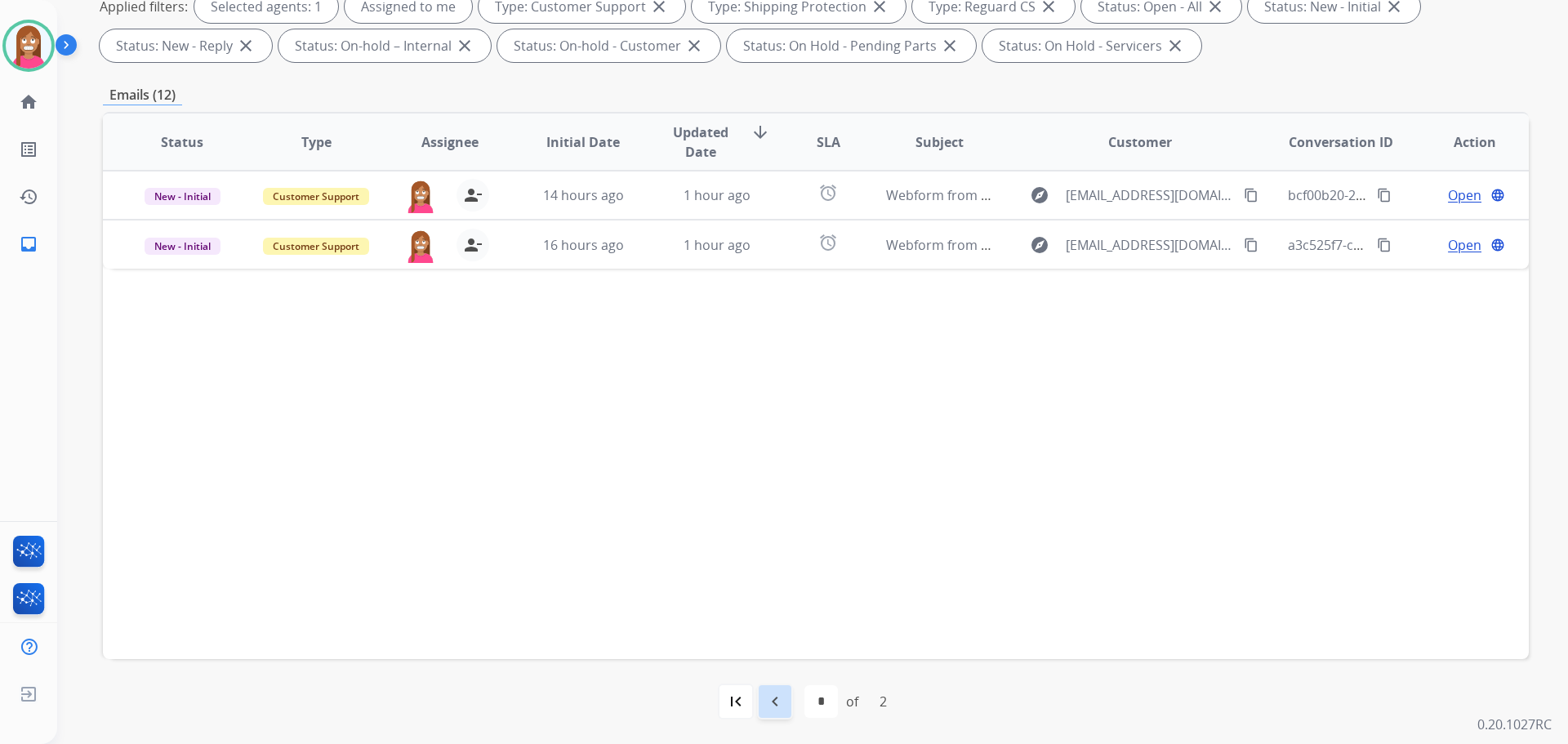
click at [781, 706] on mat-icon "navigate_before" at bounding box center [775, 701] width 19 height 19
select select "*"
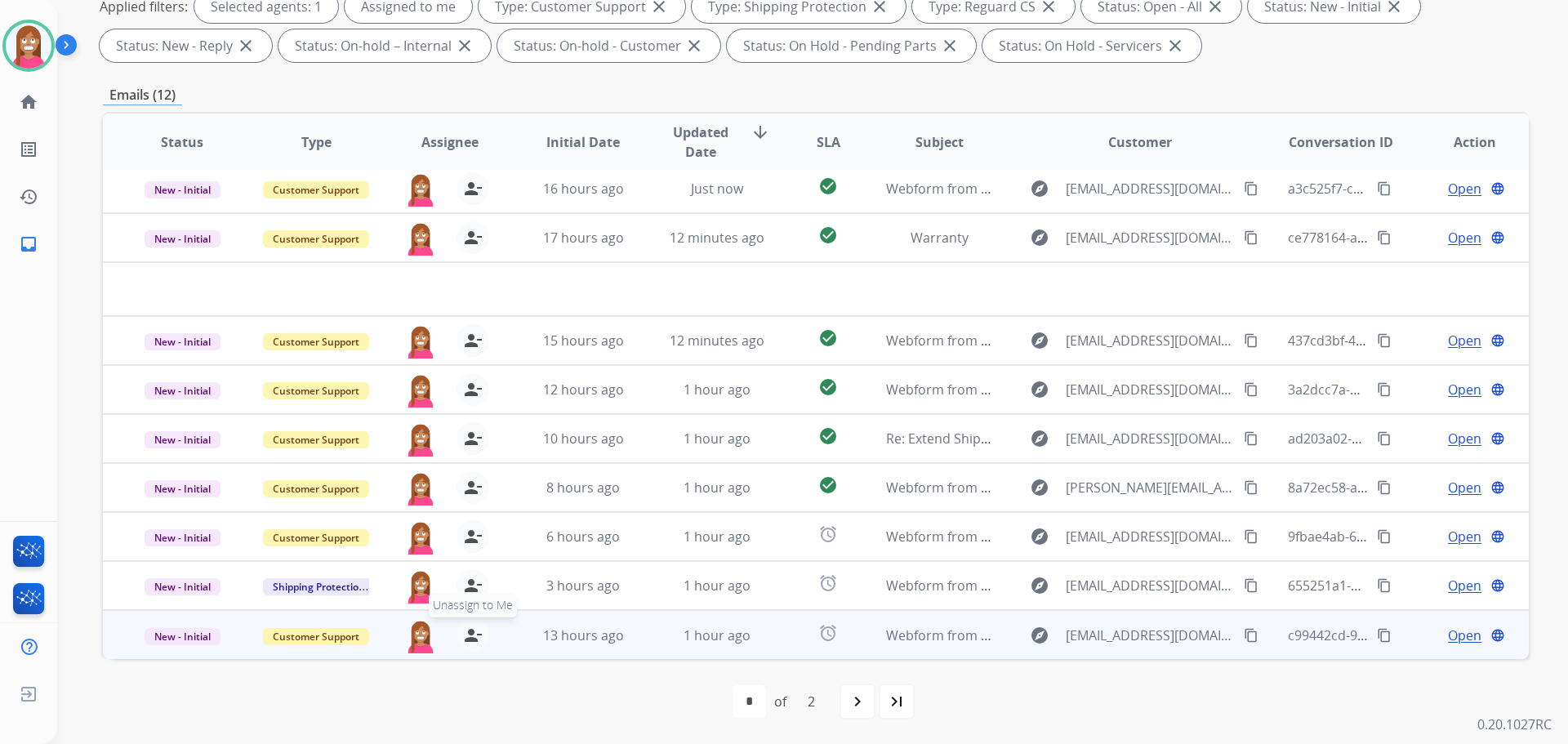
click at [466, 636] on mat-icon "person_remove" at bounding box center [472, 635] width 19 height 19
click at [466, 636] on mat-icon "person_add" at bounding box center [472, 635] width 19 height 19
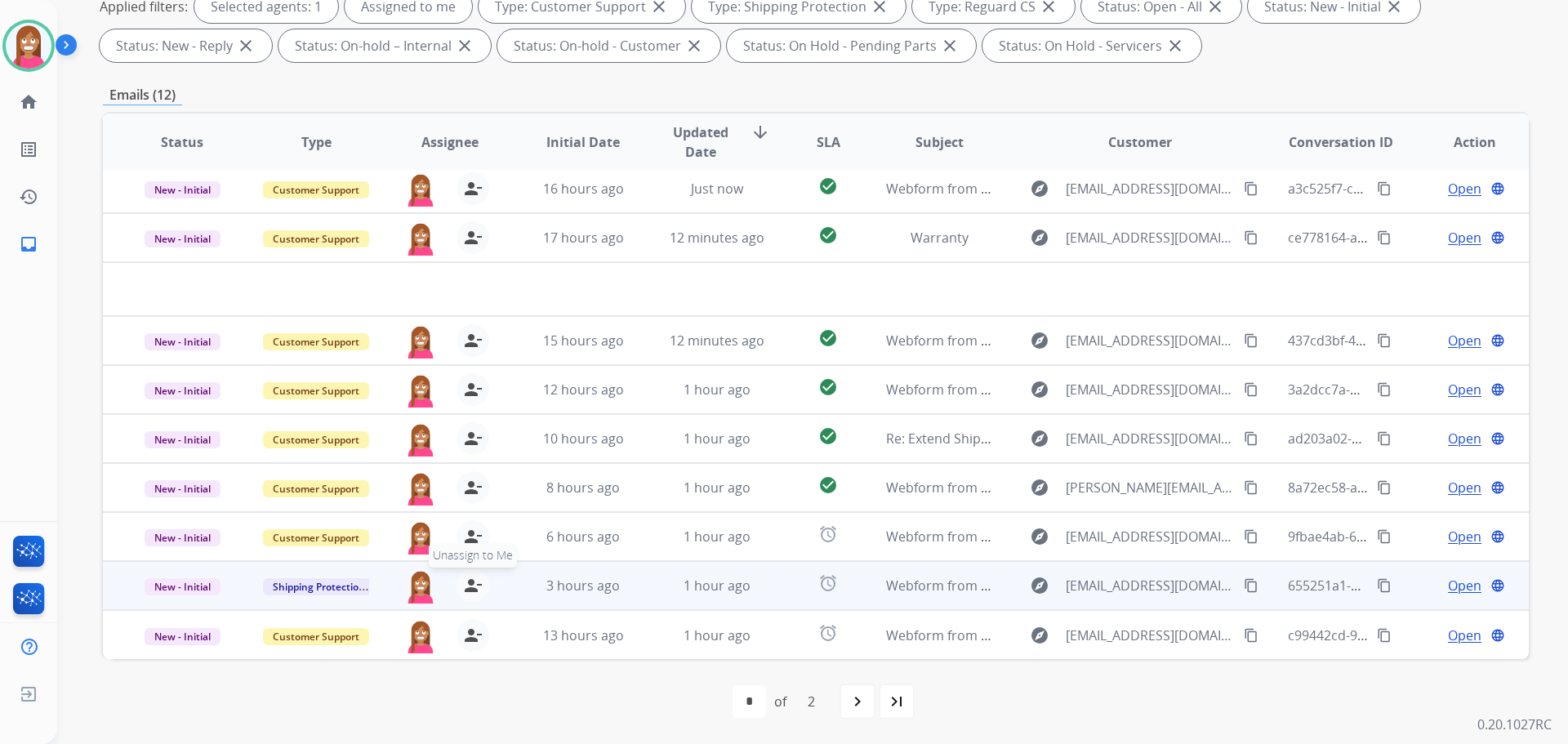
click at [473, 592] on mat-icon "person_remove" at bounding box center [472, 585] width 19 height 19
click at [473, 592] on mat-icon "person_add" at bounding box center [472, 585] width 19 height 19
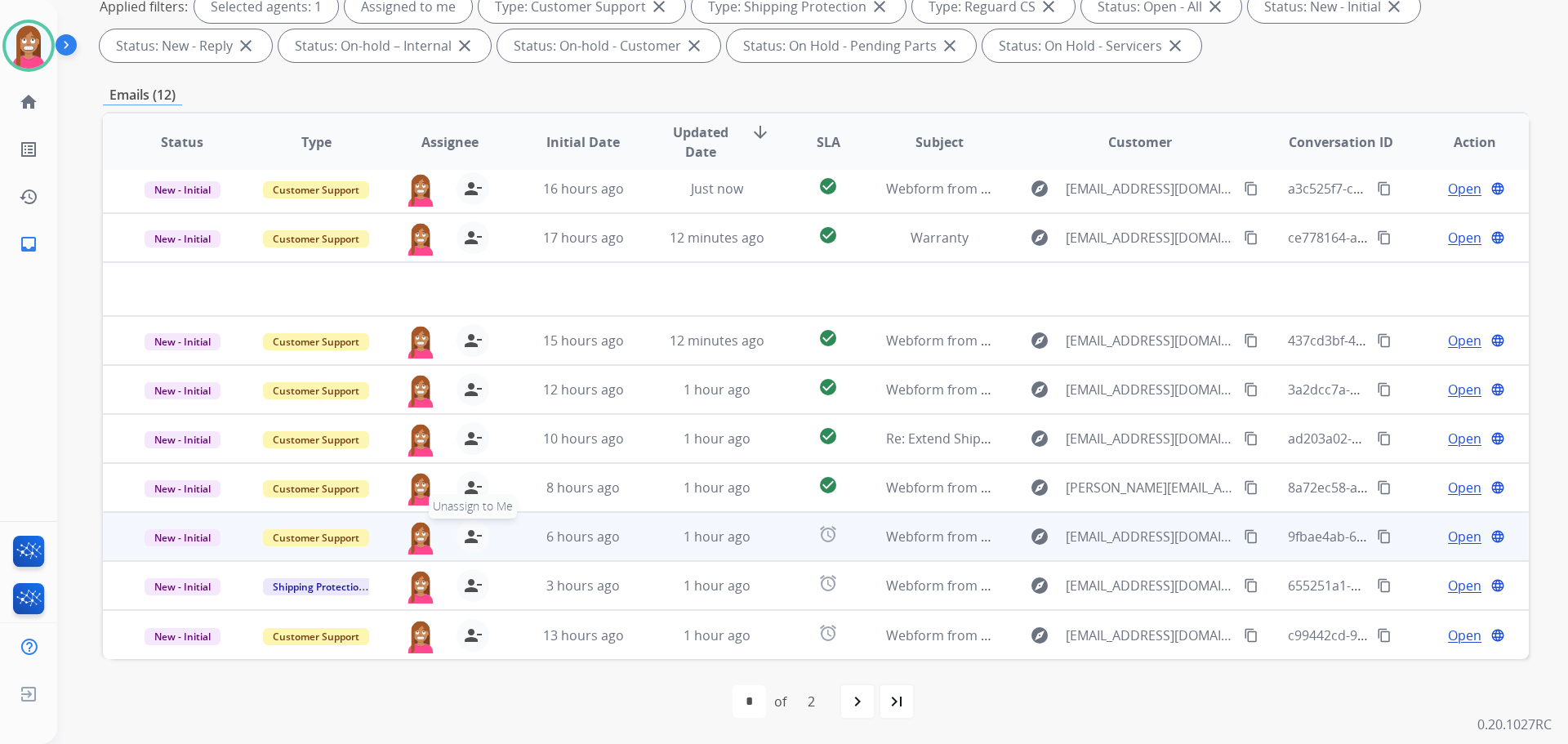
click at [471, 537] on mat-icon "person_remove" at bounding box center [472, 536] width 19 height 19
click at [471, 537] on mat-icon "person_add" at bounding box center [472, 536] width 19 height 19
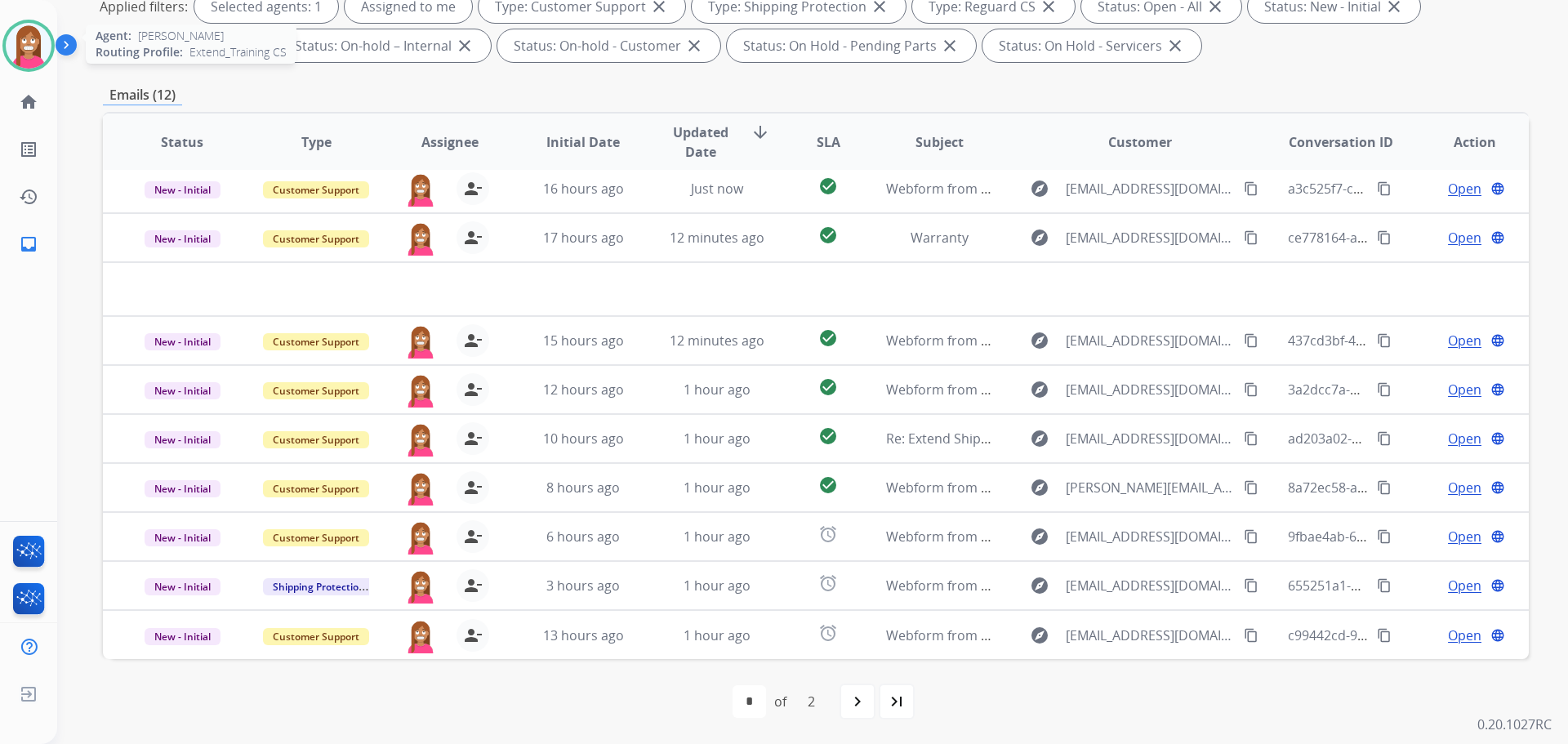
click at [23, 51] on img at bounding box center [28, 45] width 46 height 46
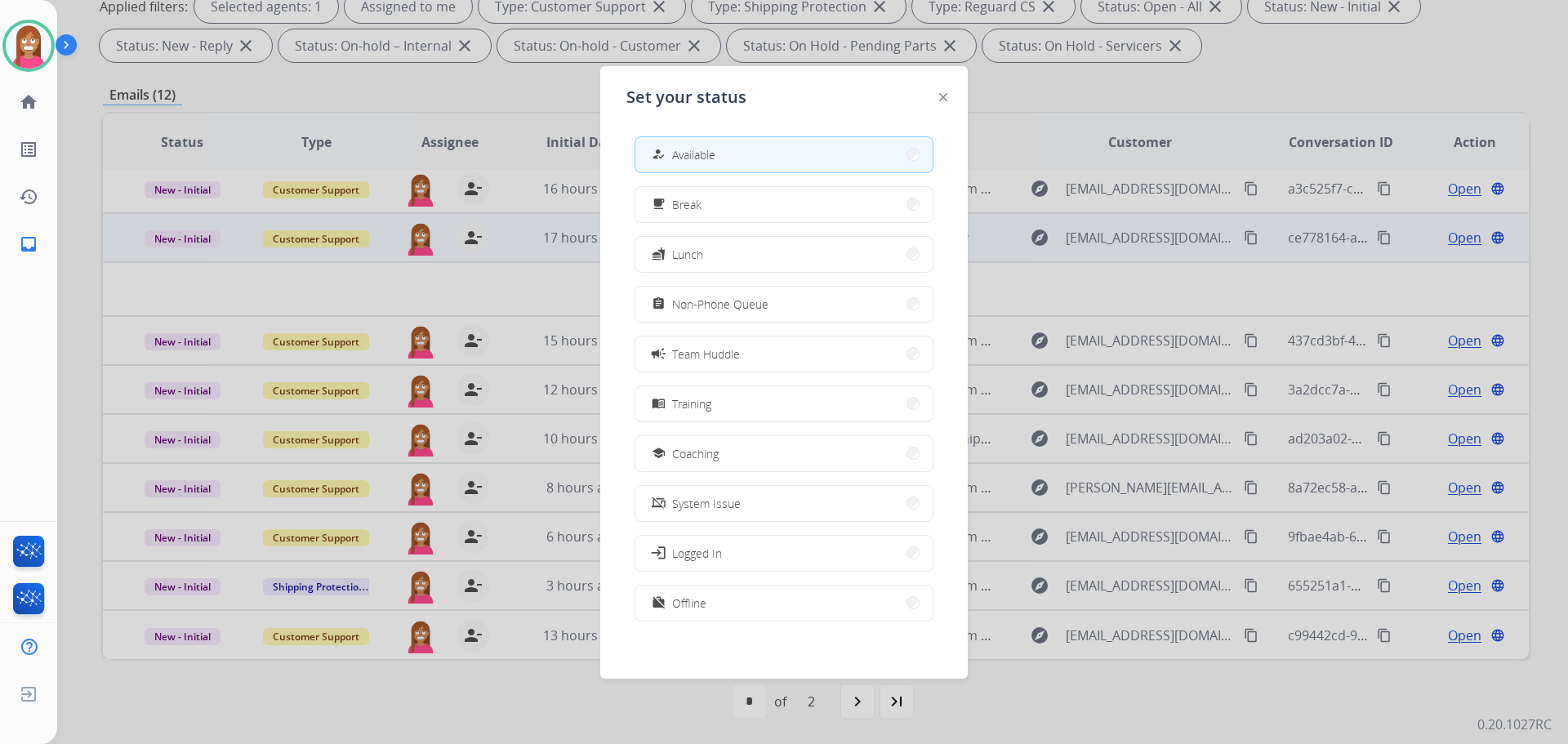
click at [679, 303] on span "Non-Phone Queue" at bounding box center [720, 304] width 96 height 17
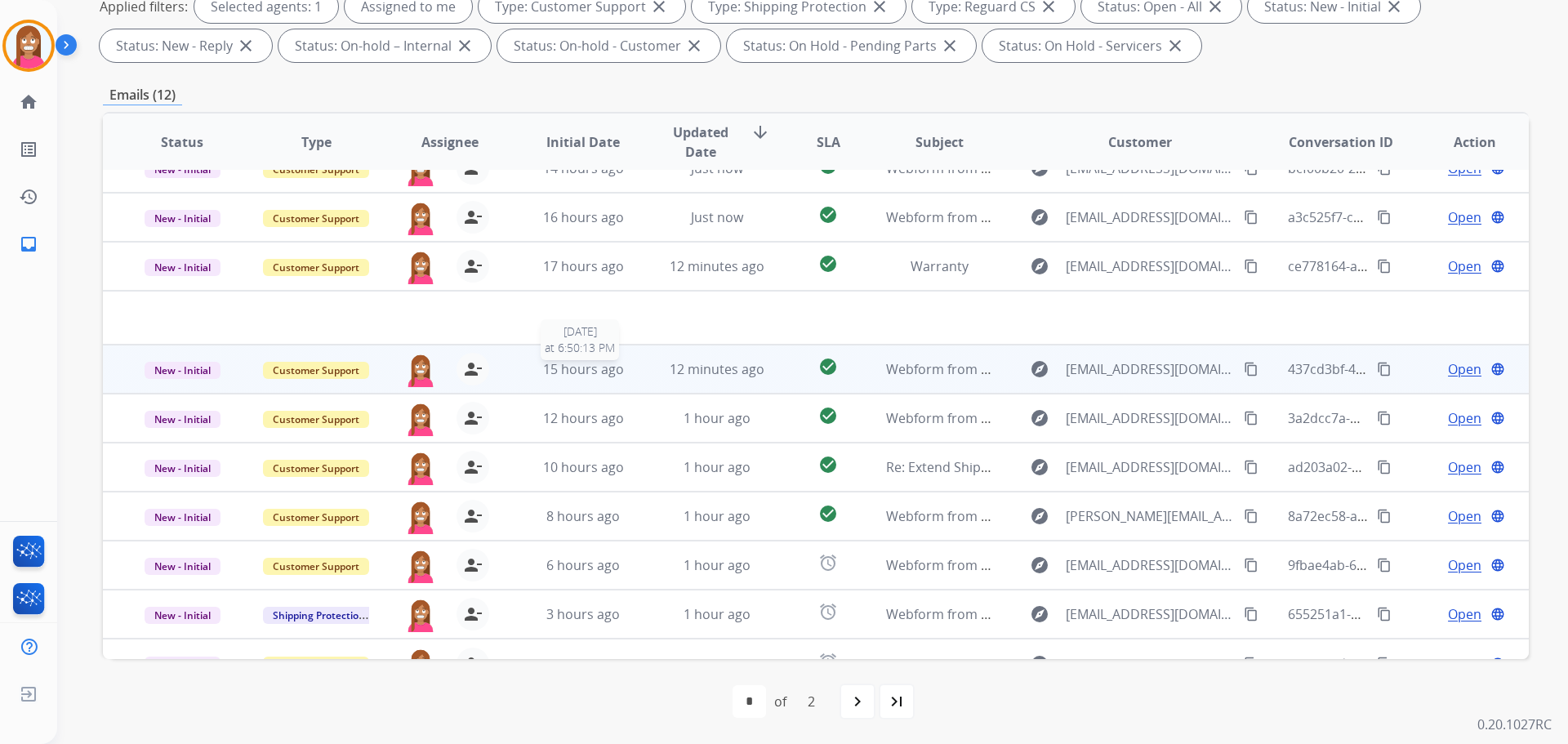
scroll to position [0, 0]
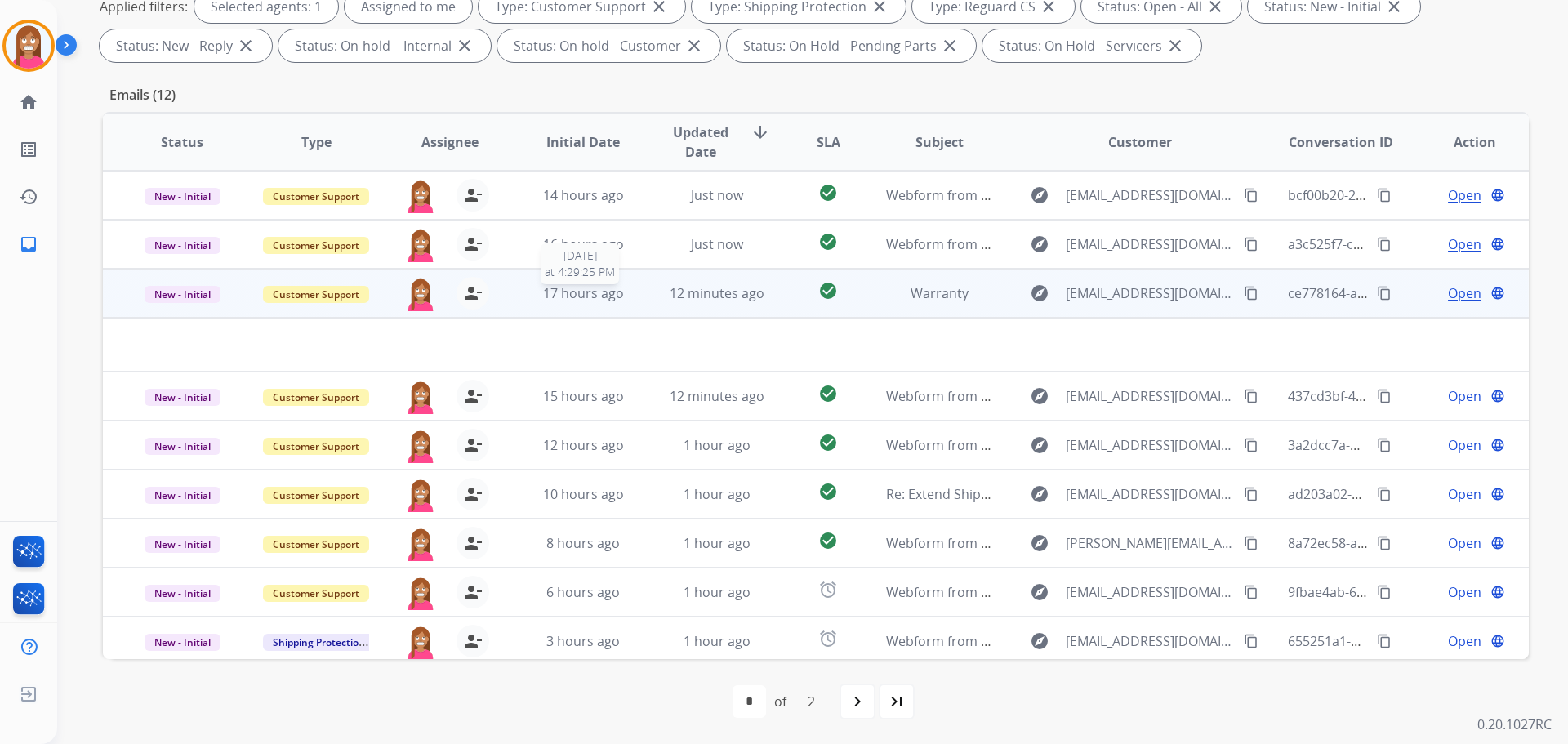
click at [631, 301] on div "17 hours ago" at bounding box center [583, 293] width 107 height 19
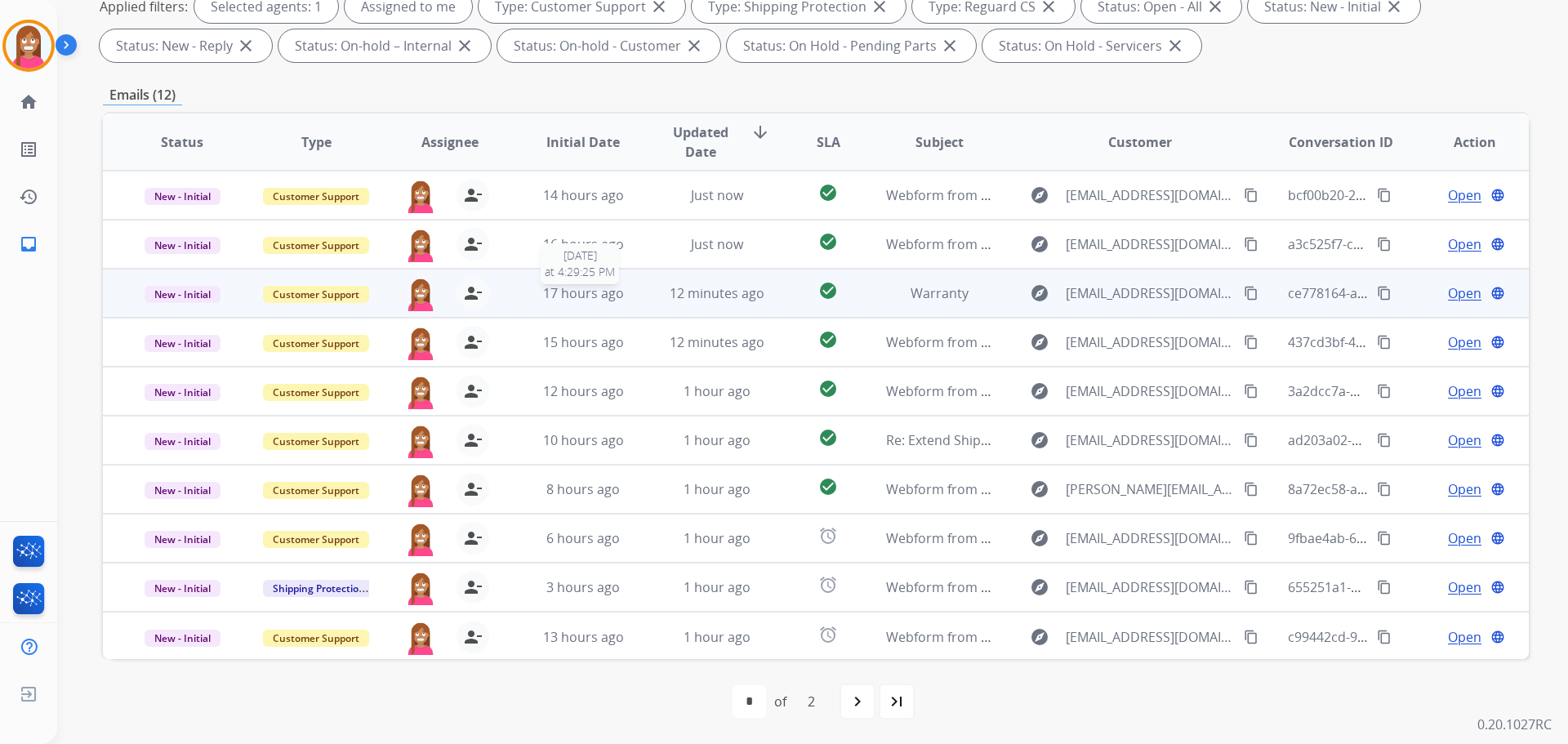
click at [631, 301] on div "17 hours ago" at bounding box center [583, 293] width 107 height 19
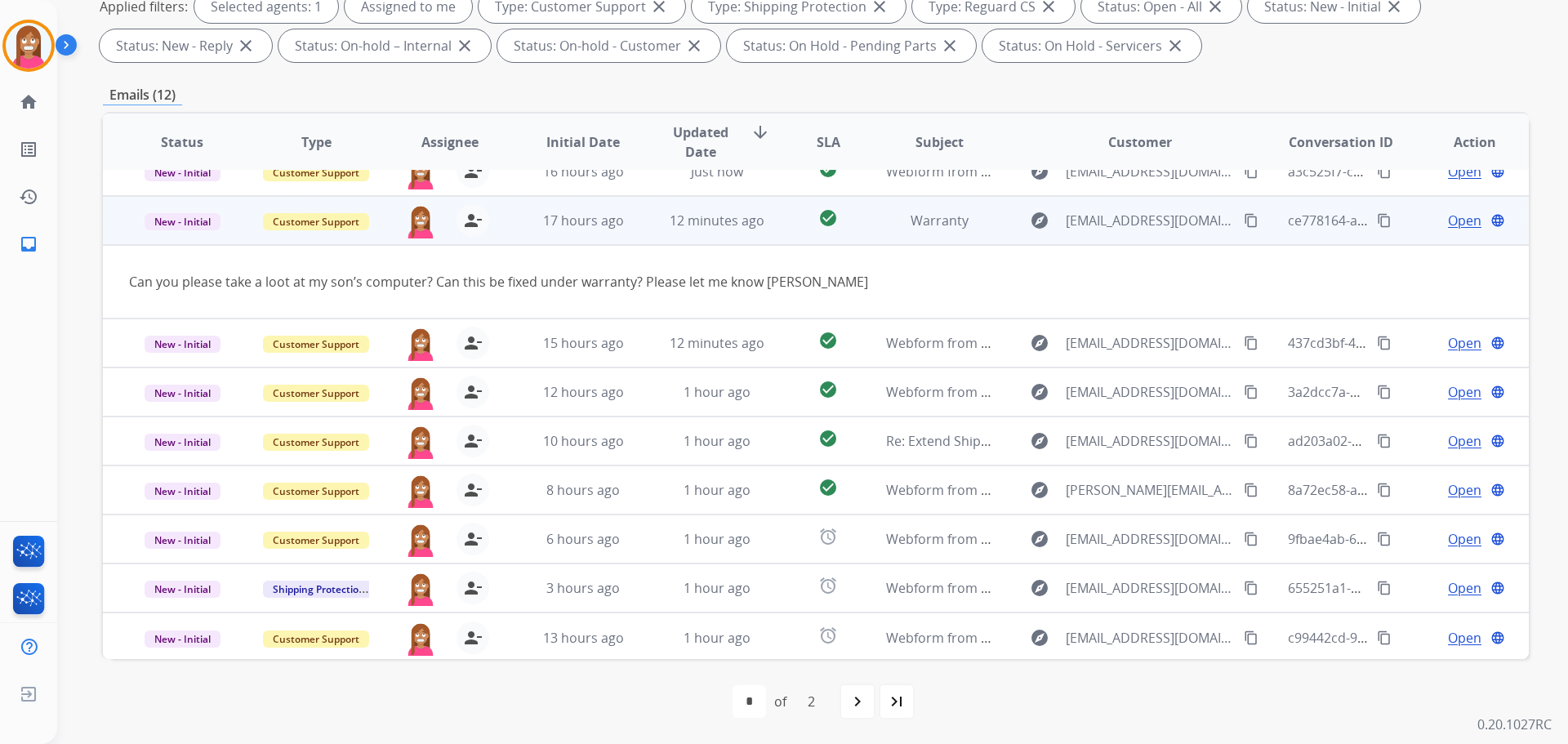
scroll to position [75, 0]
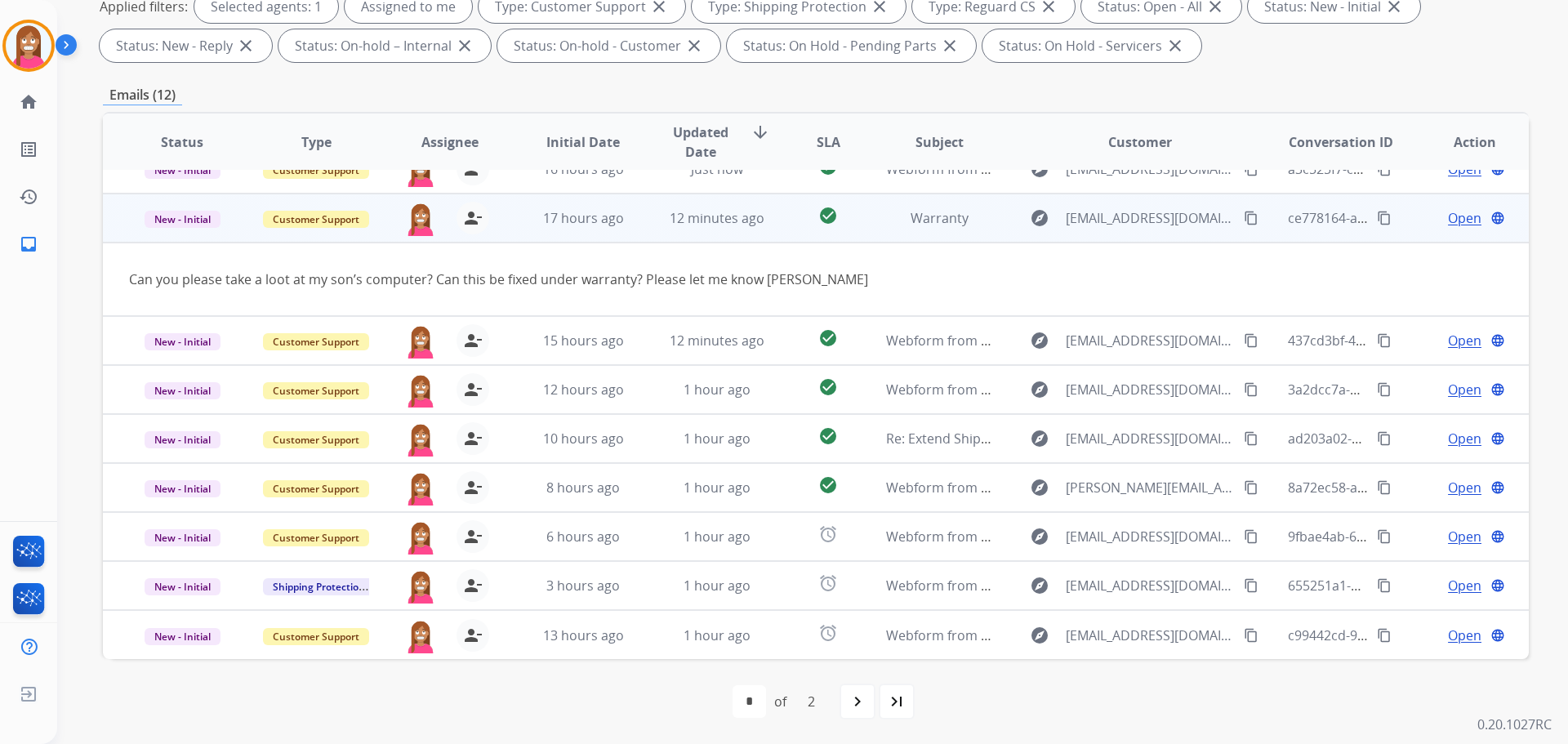
click at [1448, 218] on span "Open" at bounding box center [1464, 218] width 33 height 19
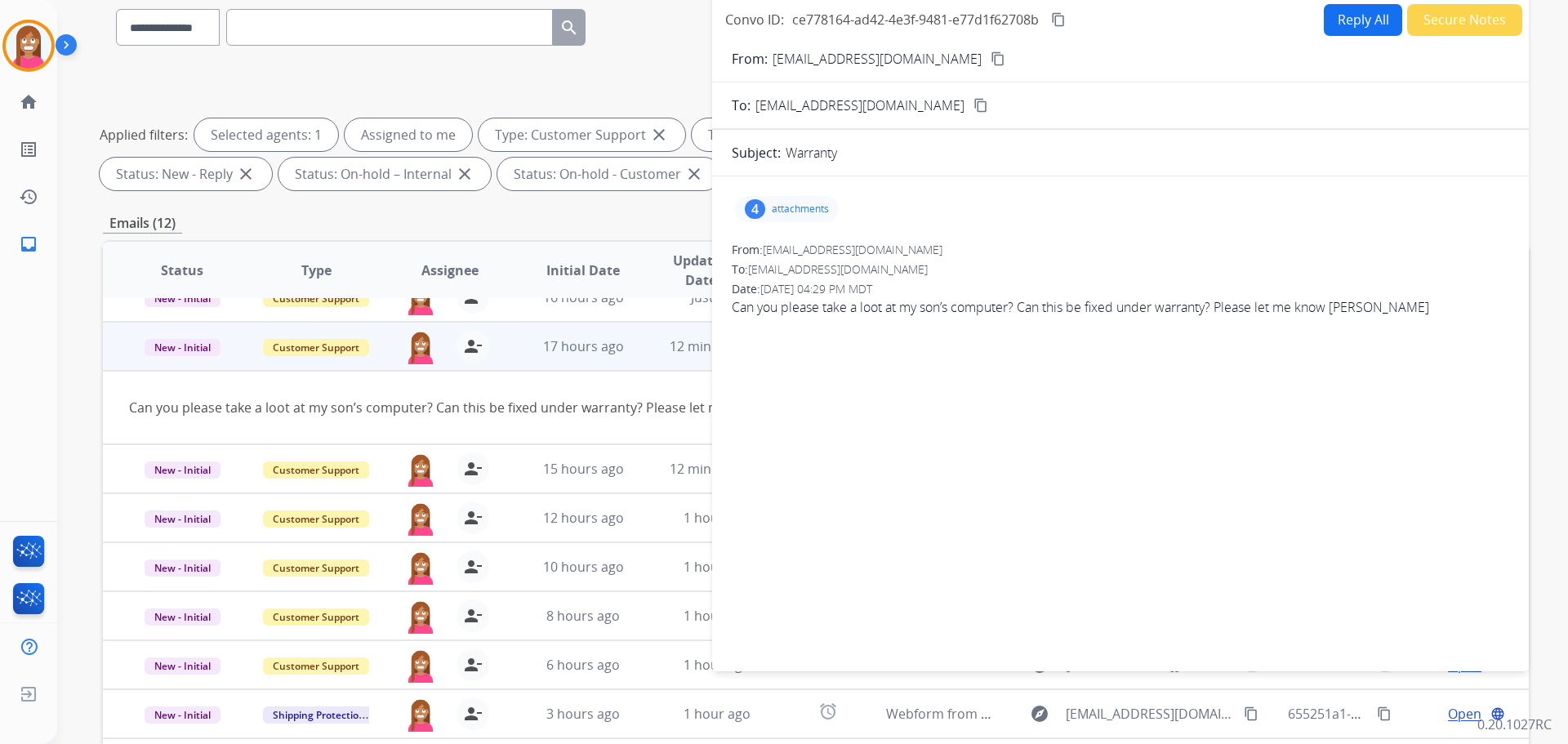
scroll to position [18, 0]
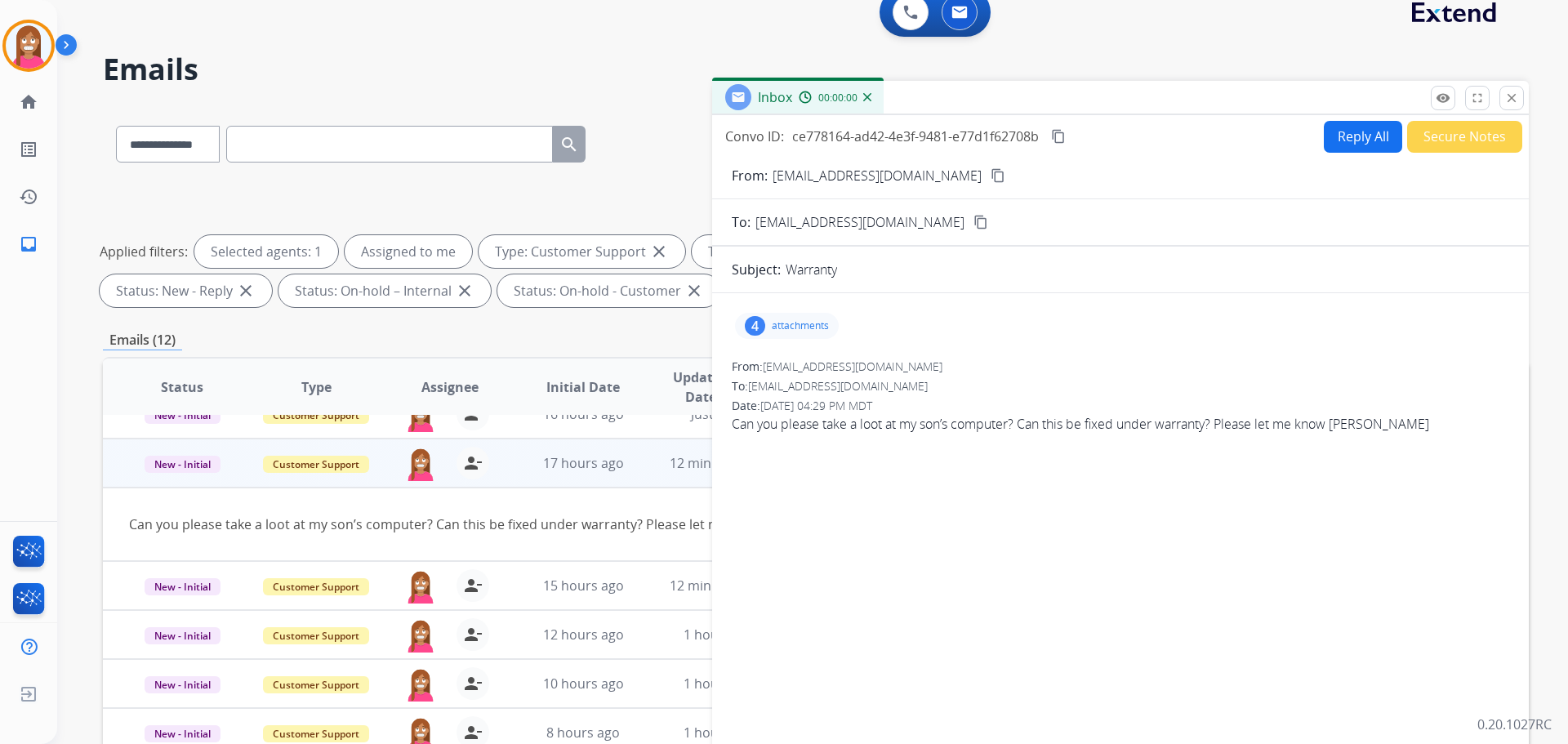
click at [1330, 143] on button "Reply All" at bounding box center [1363, 136] width 79 height 32
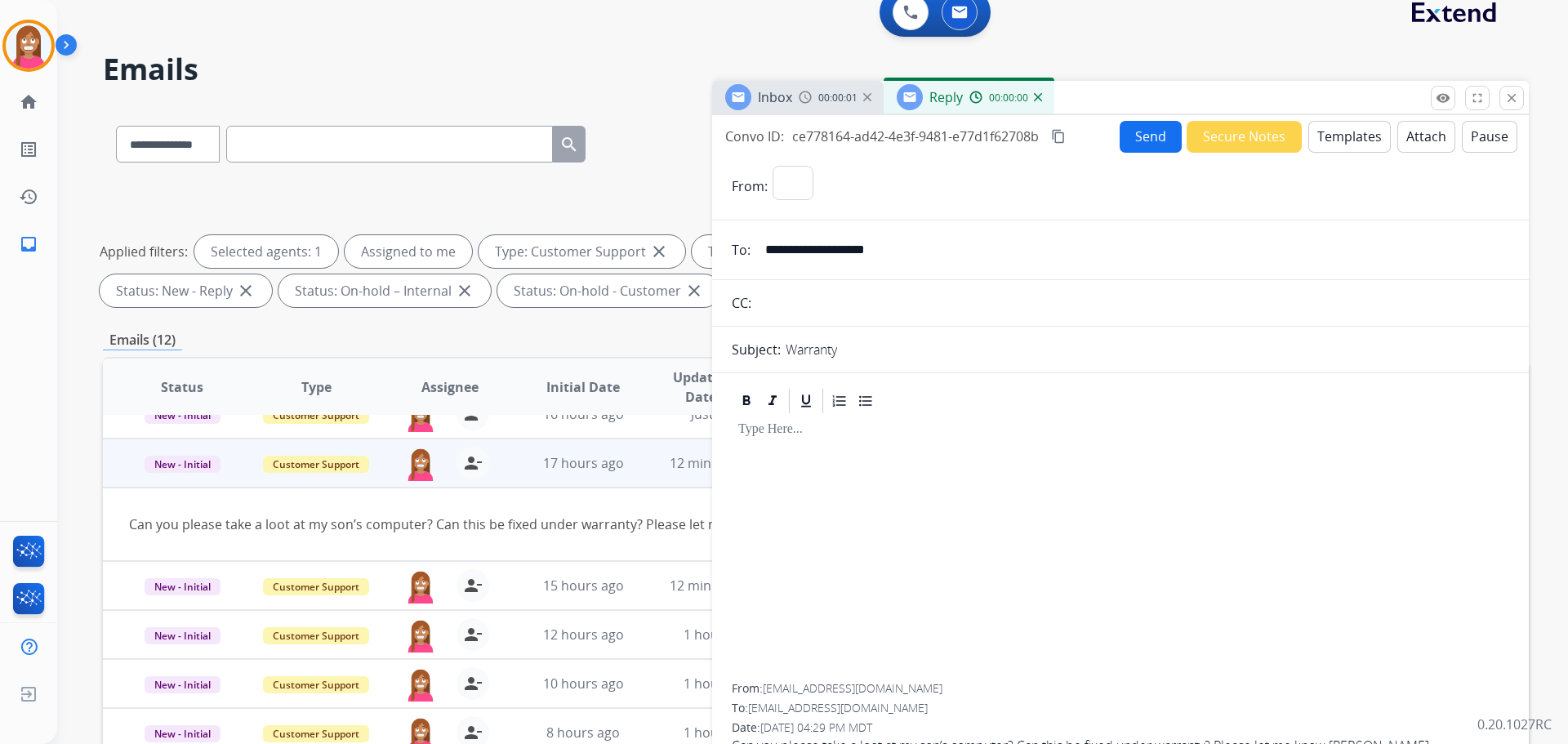
select select "**********"
click at [1330, 143] on button "Templates" at bounding box center [1350, 136] width 83 height 32
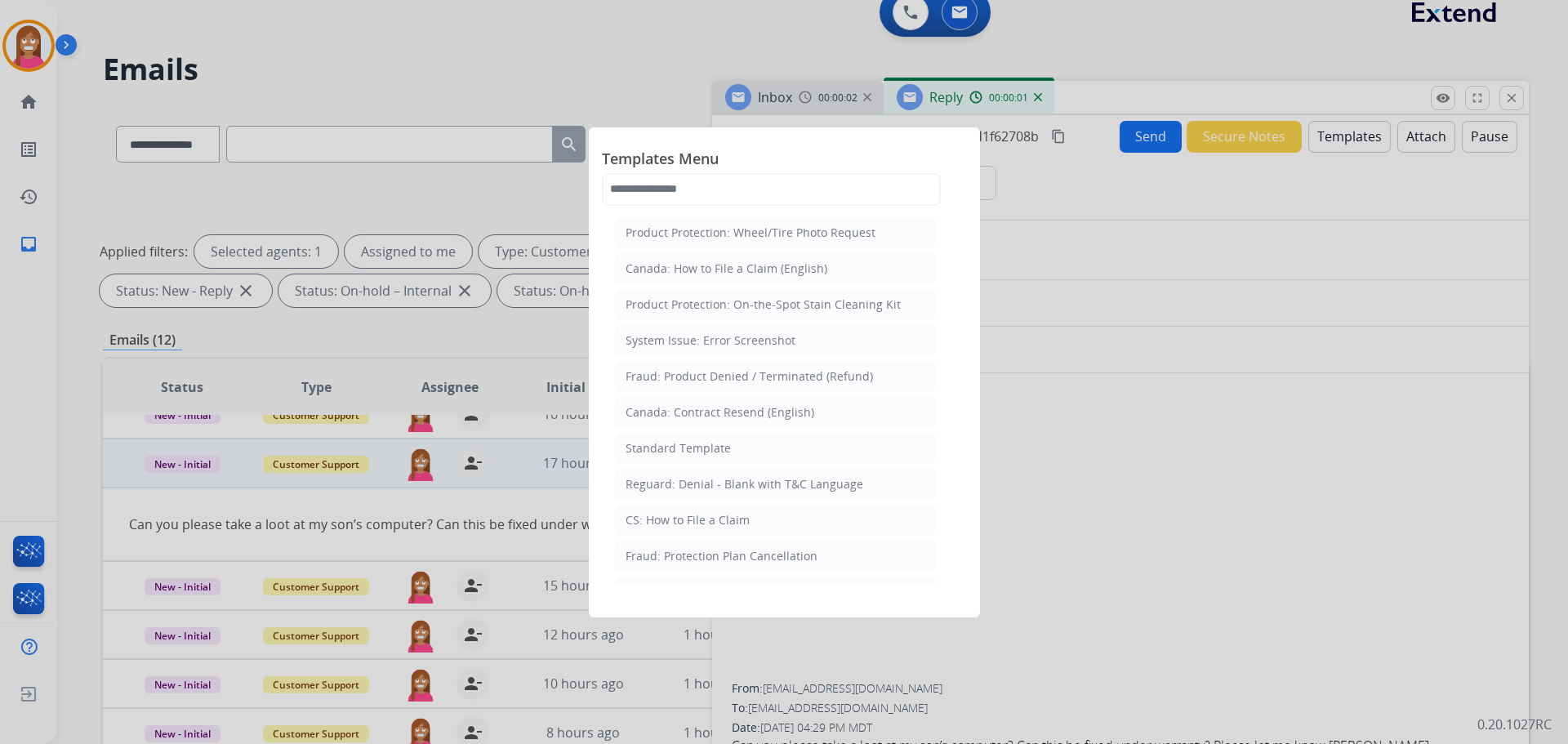
click at [642, 519] on div "CS: How to File a Claim" at bounding box center [688, 521] width 124 height 17
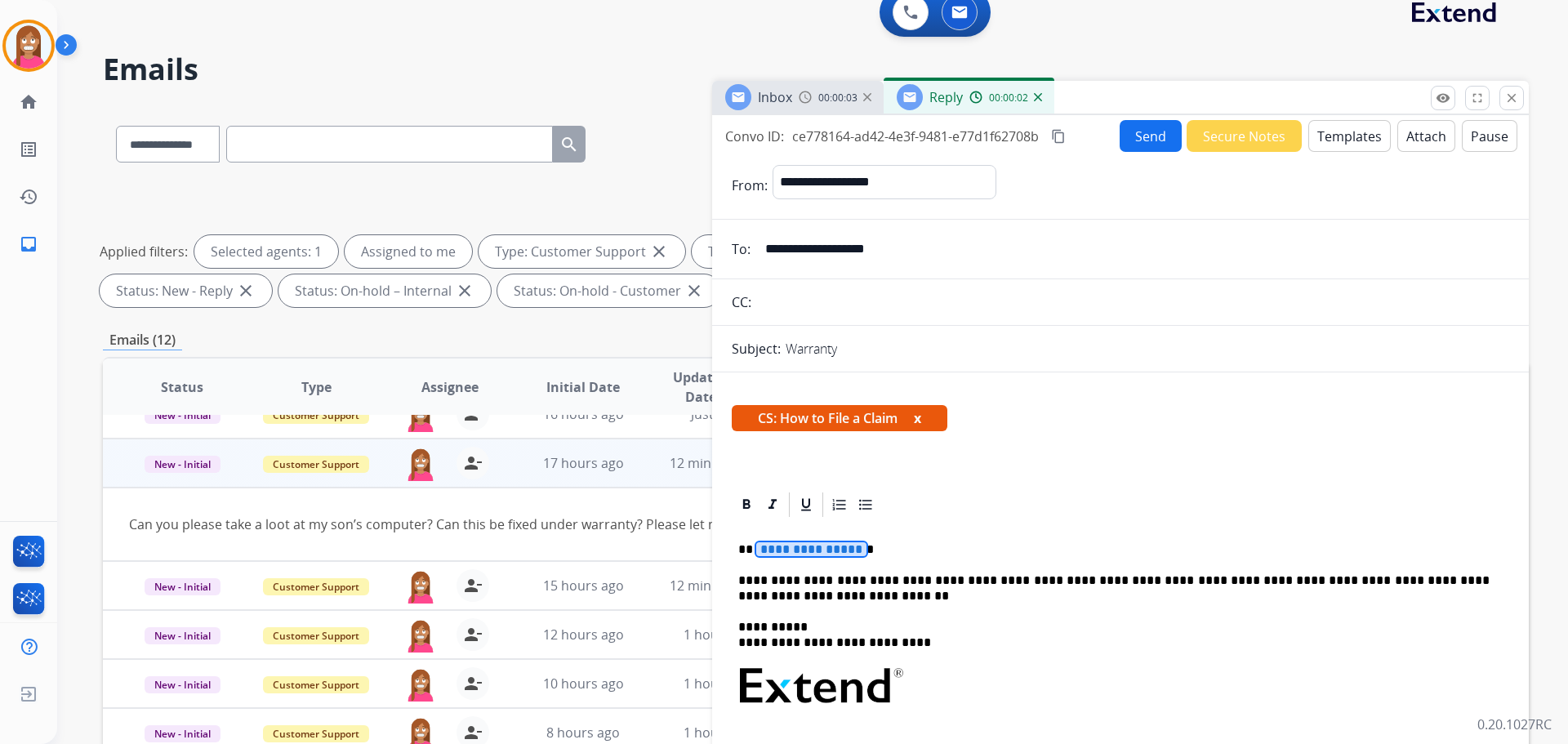
click at [789, 552] on span "**********" at bounding box center [812, 549] width 110 height 14
click at [1140, 131] on button "Send" at bounding box center [1150, 136] width 62 height 32
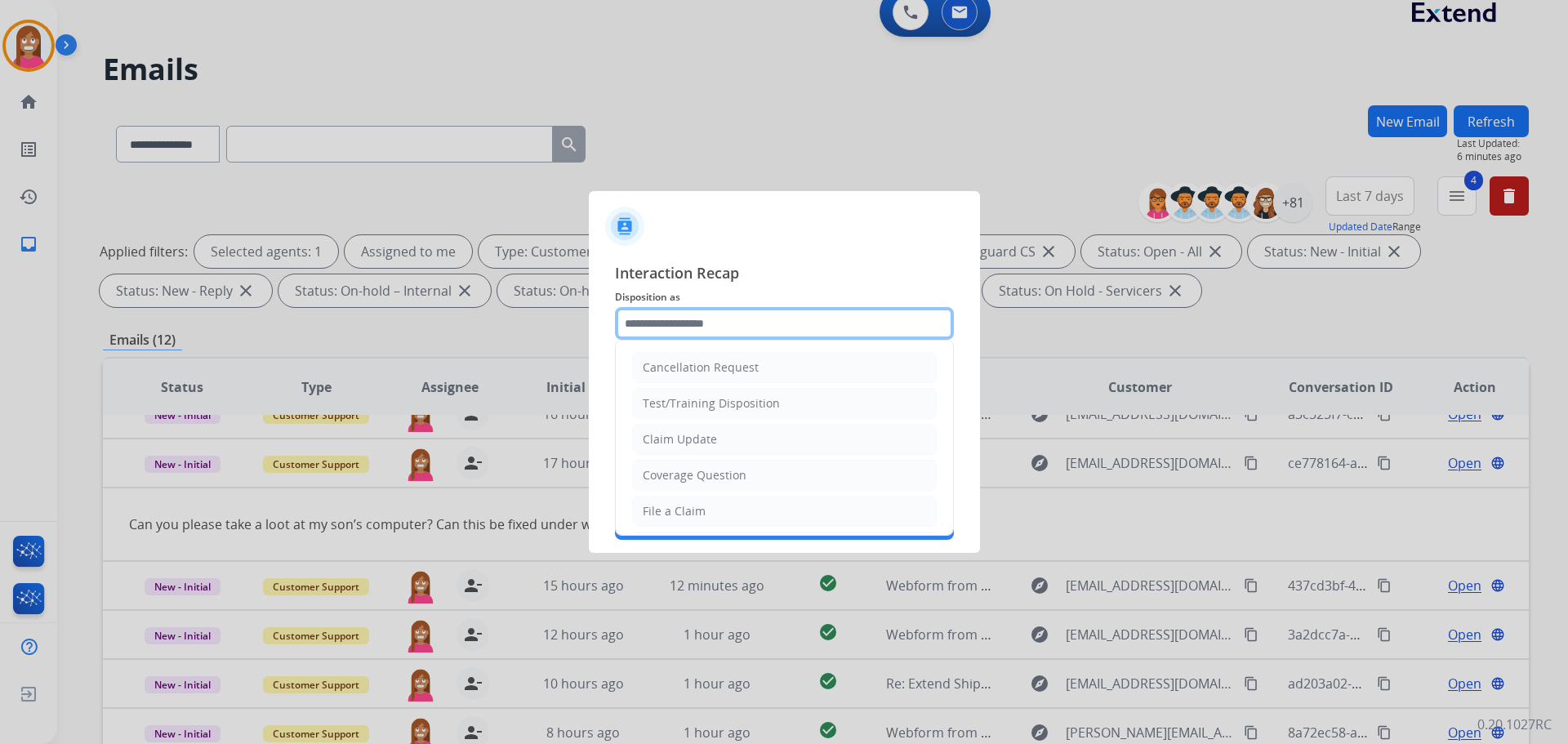
click at [666, 324] on input "text" at bounding box center [784, 323] width 339 height 33
click at [668, 497] on li "File a Claim" at bounding box center [784, 511] width 305 height 31
type input "**********"
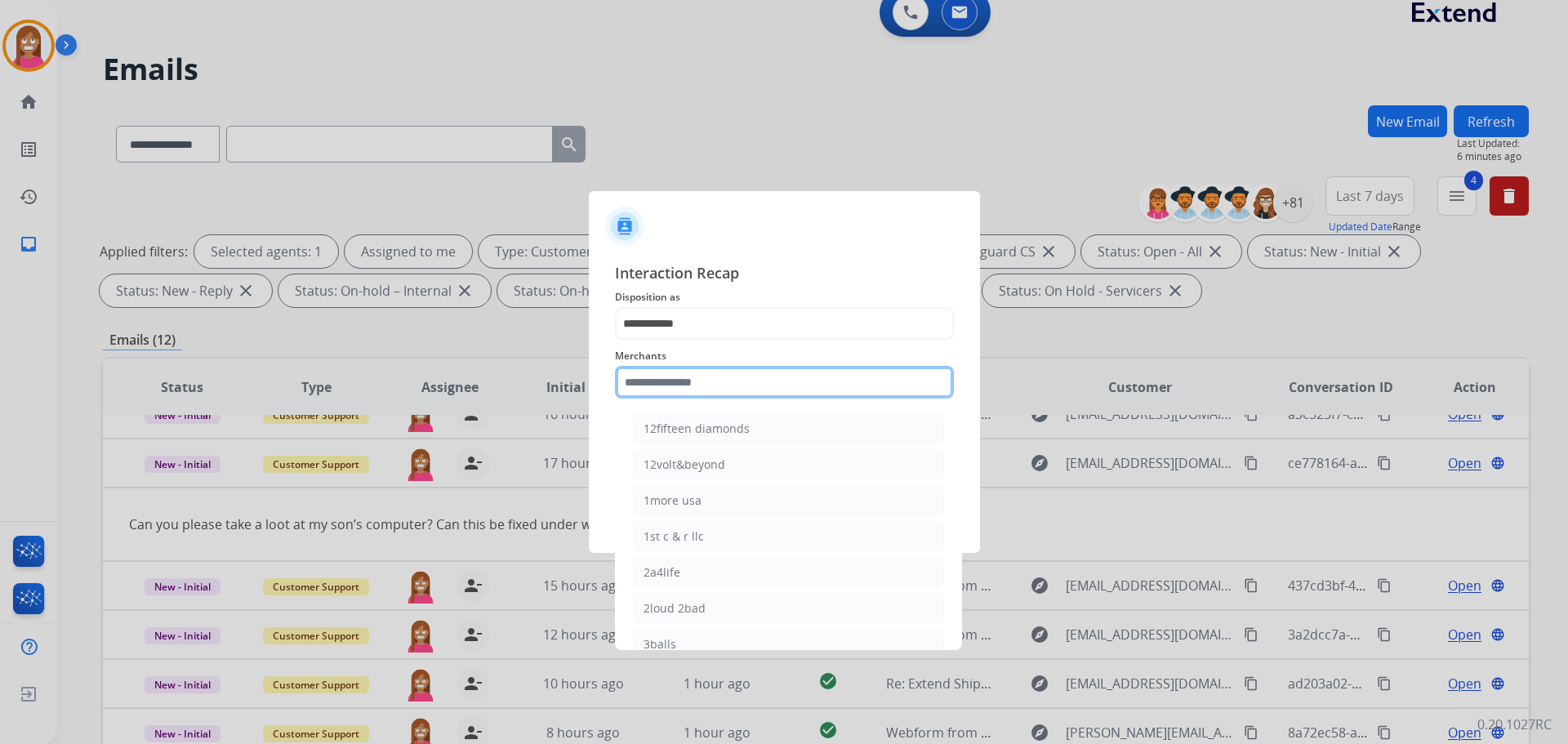
click at [673, 391] on input "text" at bounding box center [784, 382] width 339 height 33
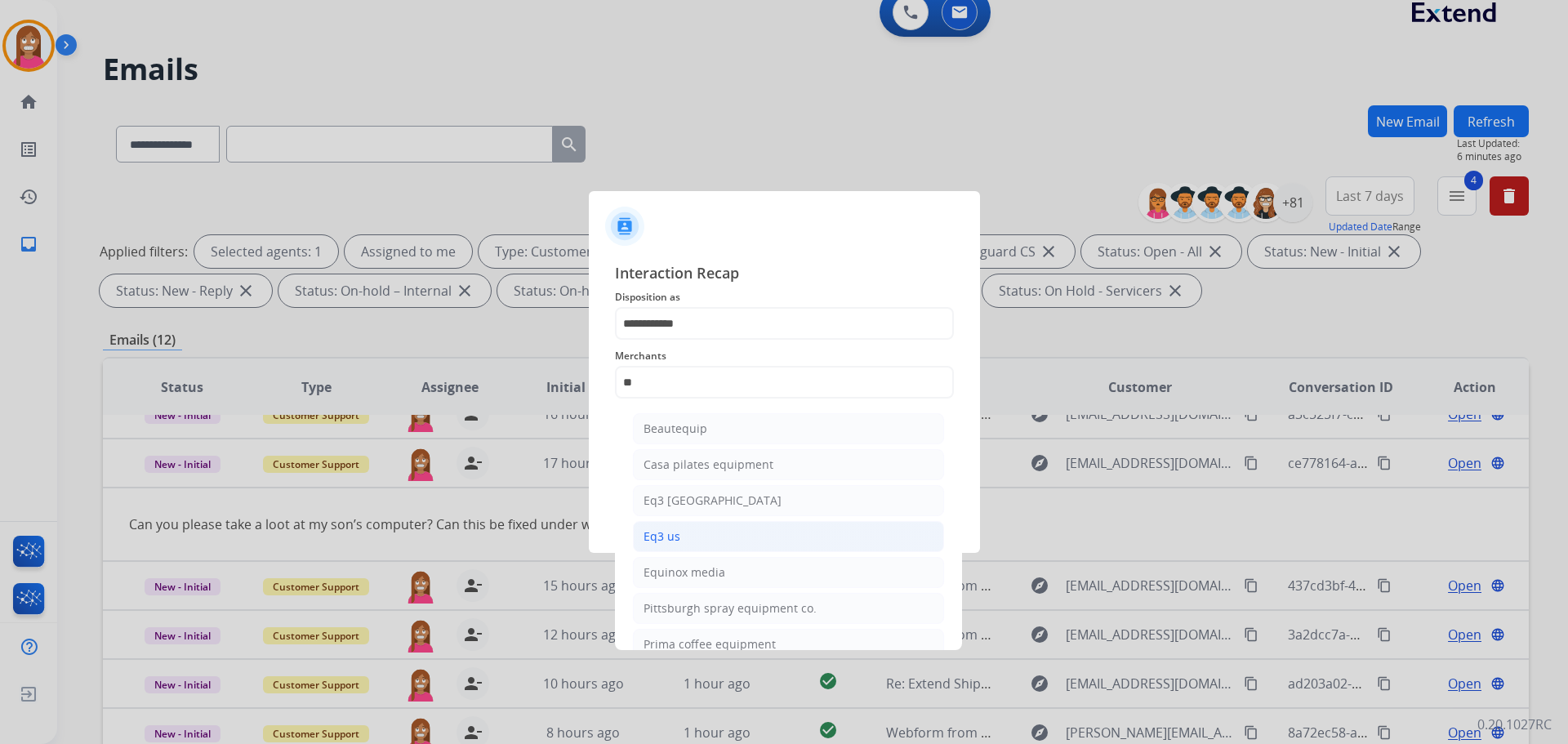
click at [715, 526] on ul "Beautequip Casa pilates equipment Eq3 canada Eq3 us Equinox media Pittsburgh sp…" at bounding box center [789, 541] width 321 height 271
click at [710, 531] on li "Eq3 us" at bounding box center [788, 536] width 311 height 31
type input "******"
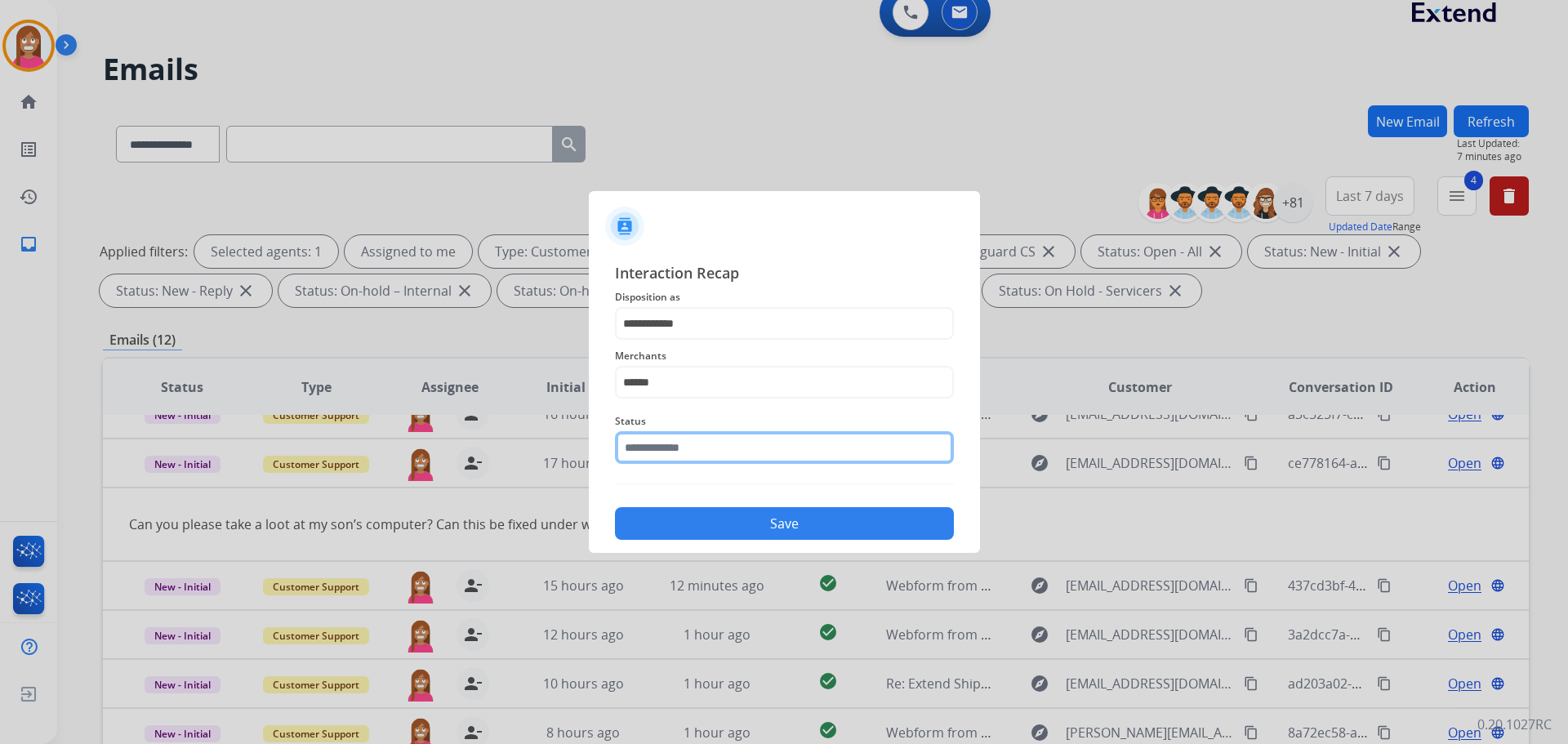
click at [669, 454] on input "text" at bounding box center [784, 447] width 339 height 33
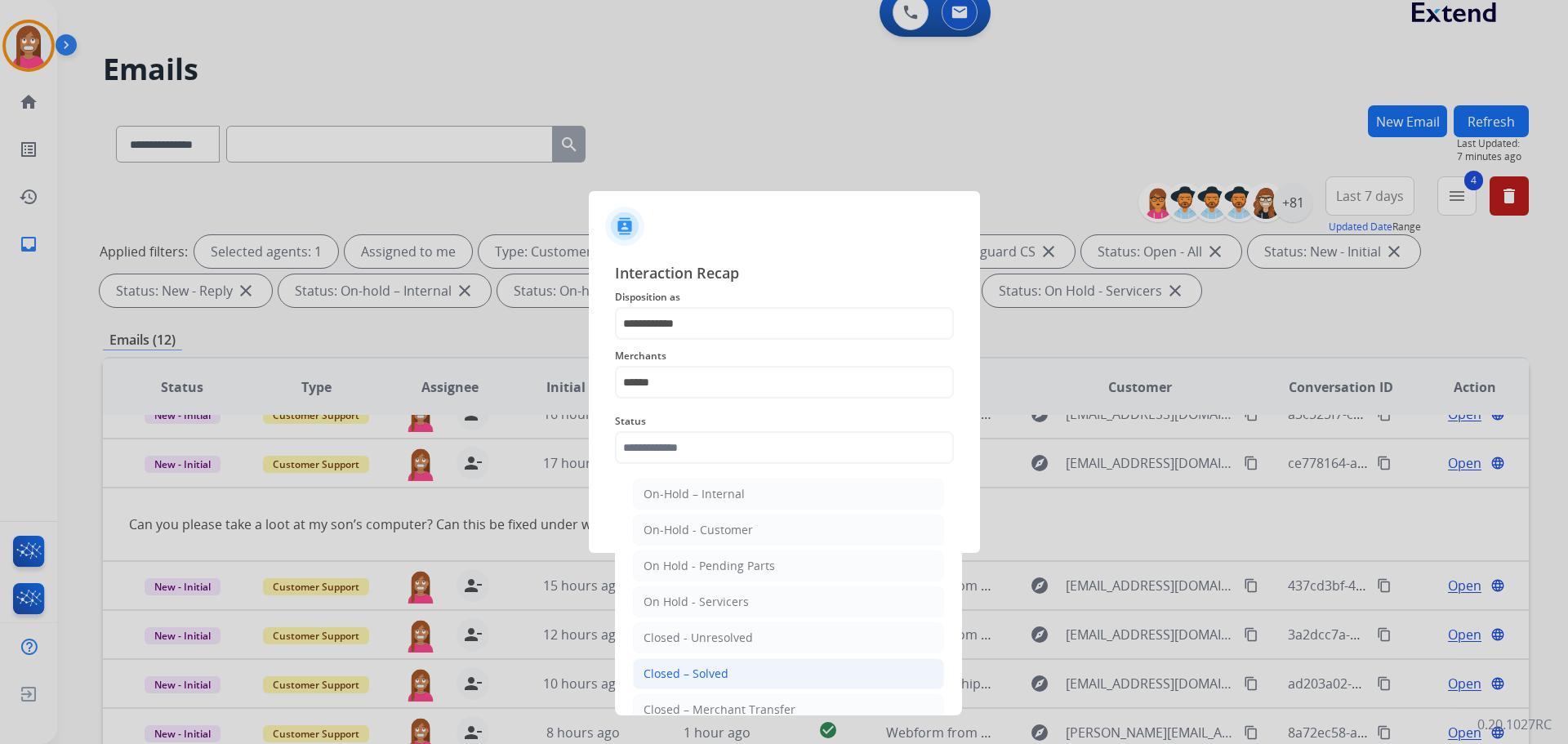
click at [690, 677] on div "Closed – Solved" at bounding box center [686, 674] width 85 height 17
type input "**********"
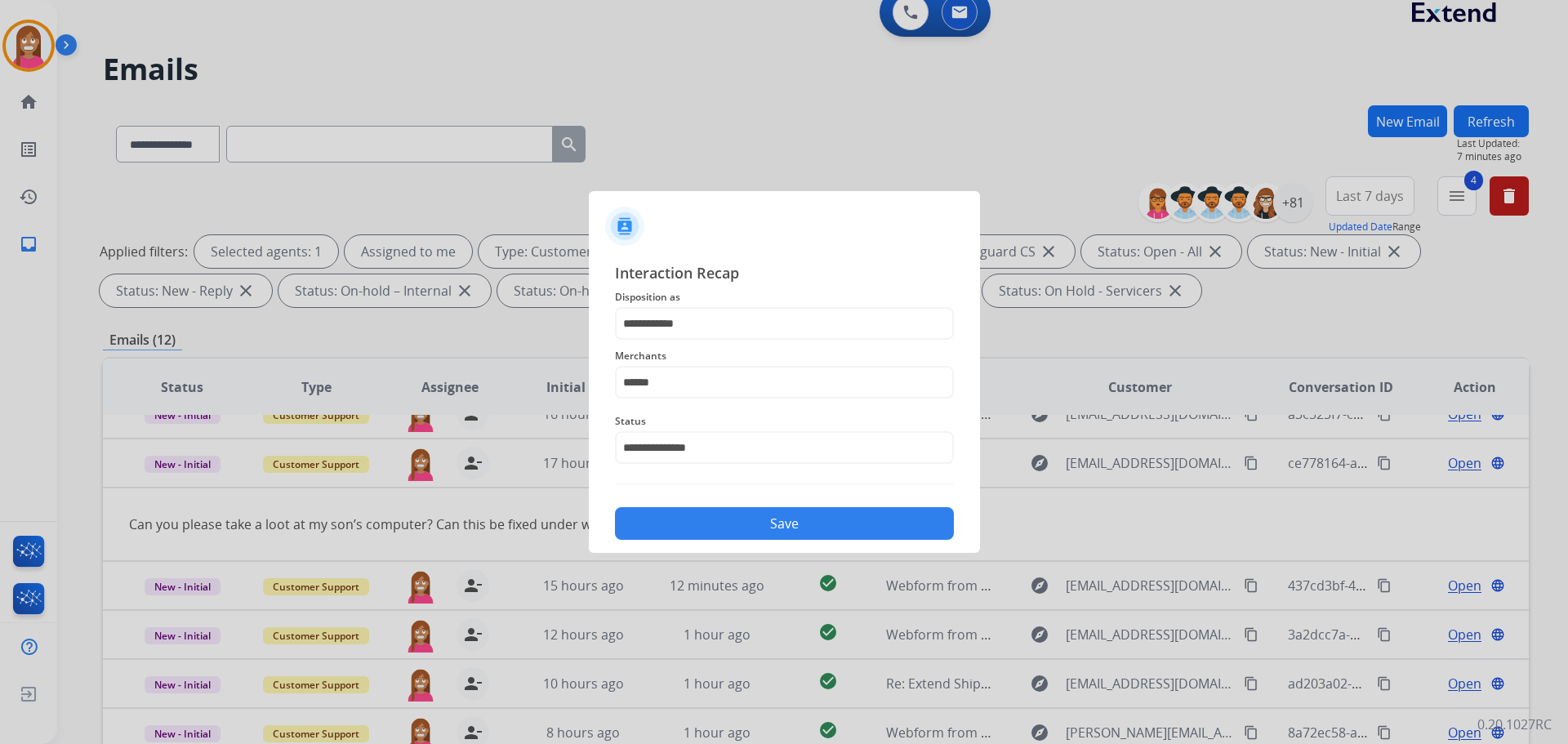
drag, startPoint x: 687, startPoint y: 529, endPoint x: 684, endPoint y: 516, distance: 13.3
click at [687, 528] on button "Save" at bounding box center [784, 523] width 339 height 33
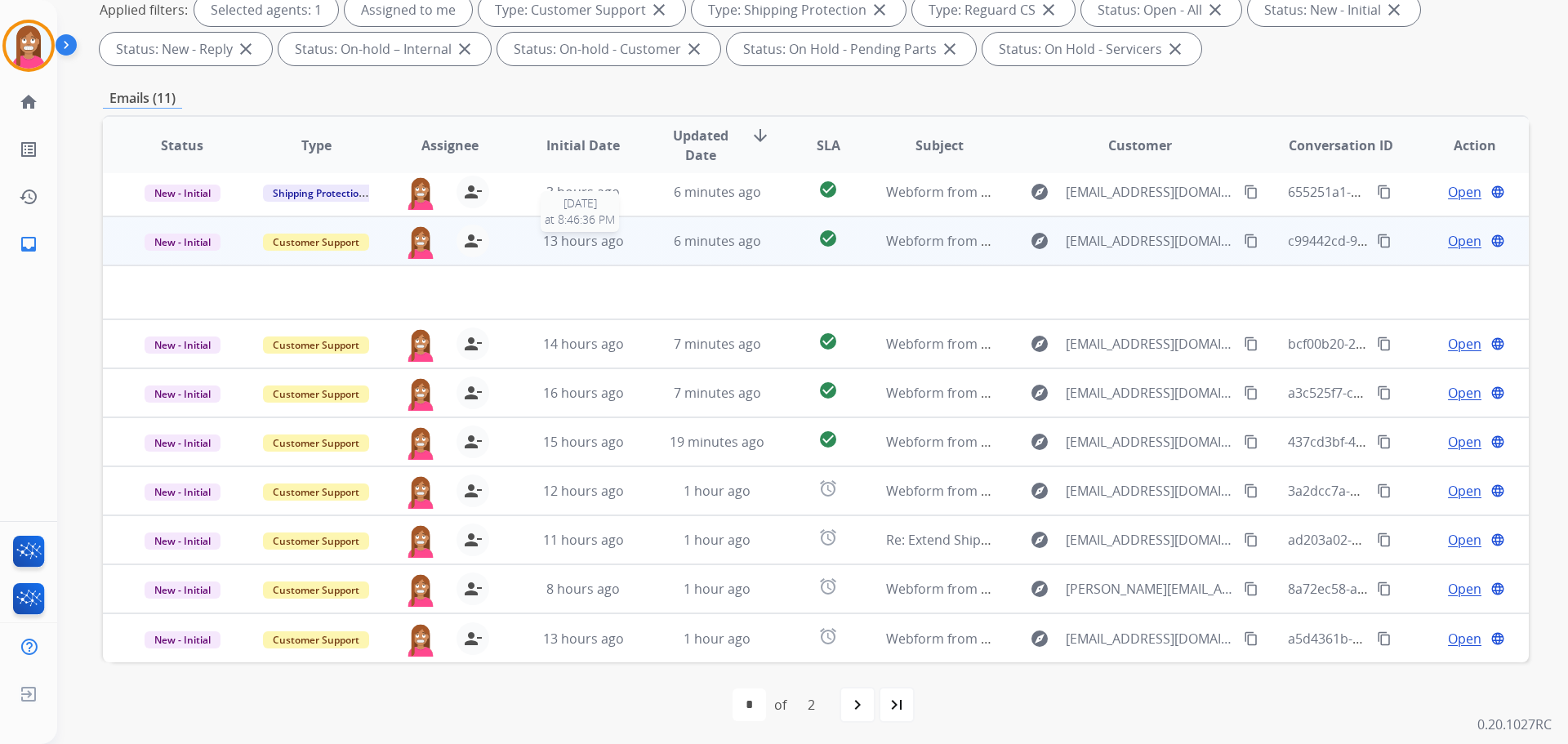
scroll to position [264, 0]
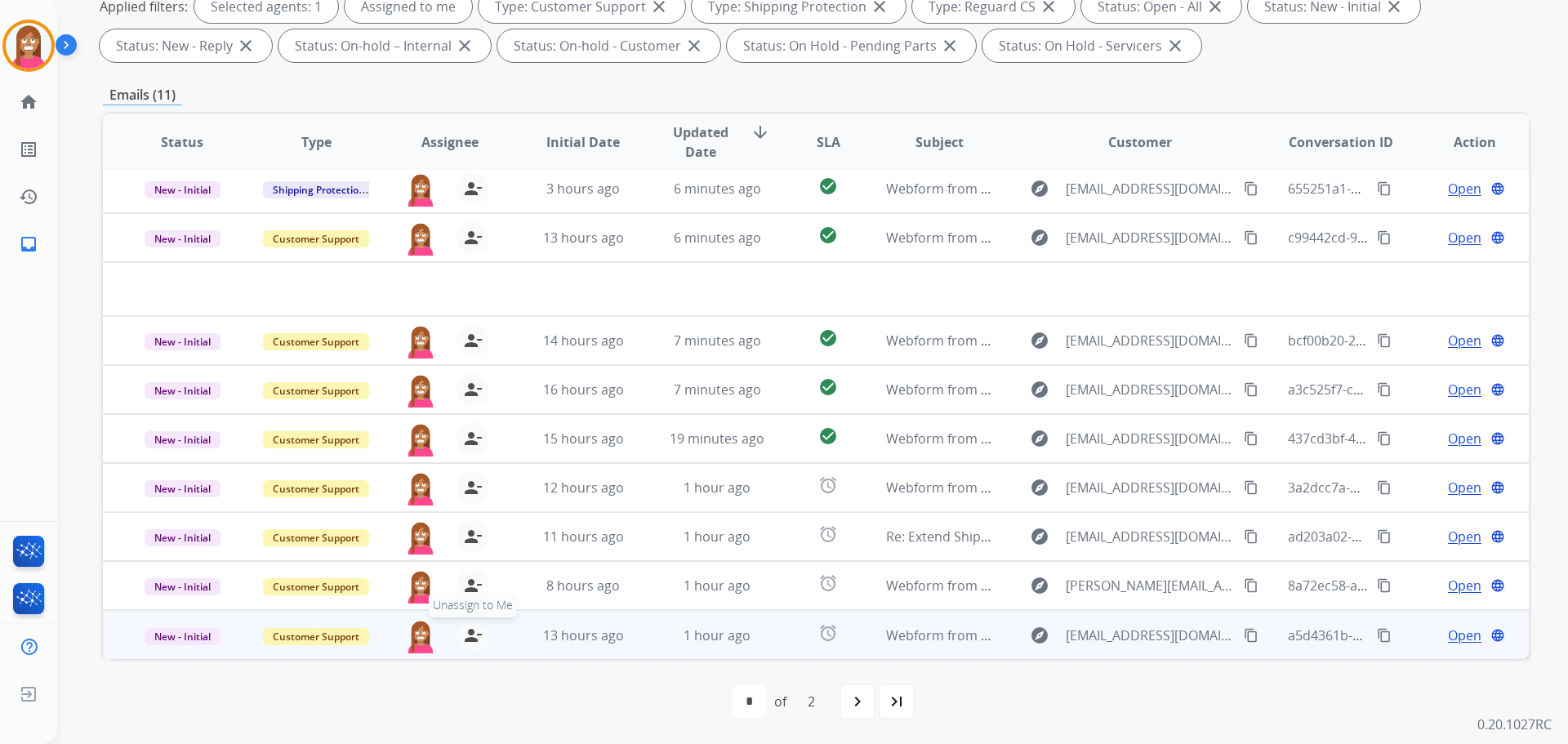
click at [463, 634] on mat-icon "person_remove" at bounding box center [472, 635] width 19 height 19
click at [463, 634] on mat-icon "person_add" at bounding box center [472, 635] width 19 height 19
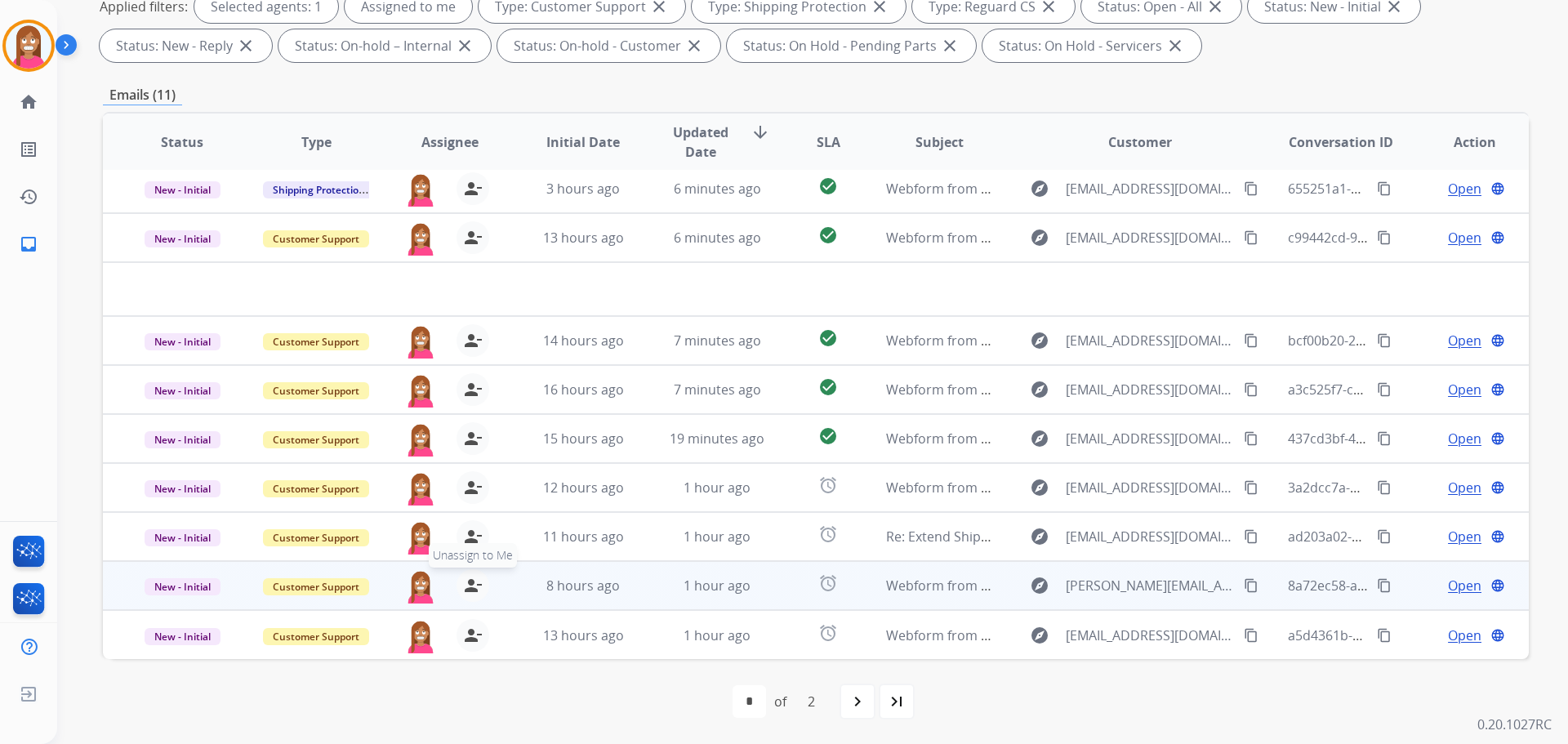
click at [473, 584] on mat-icon "person_remove" at bounding box center [472, 585] width 19 height 19
click at [473, 584] on mat-icon "person_add" at bounding box center [472, 585] width 19 height 19
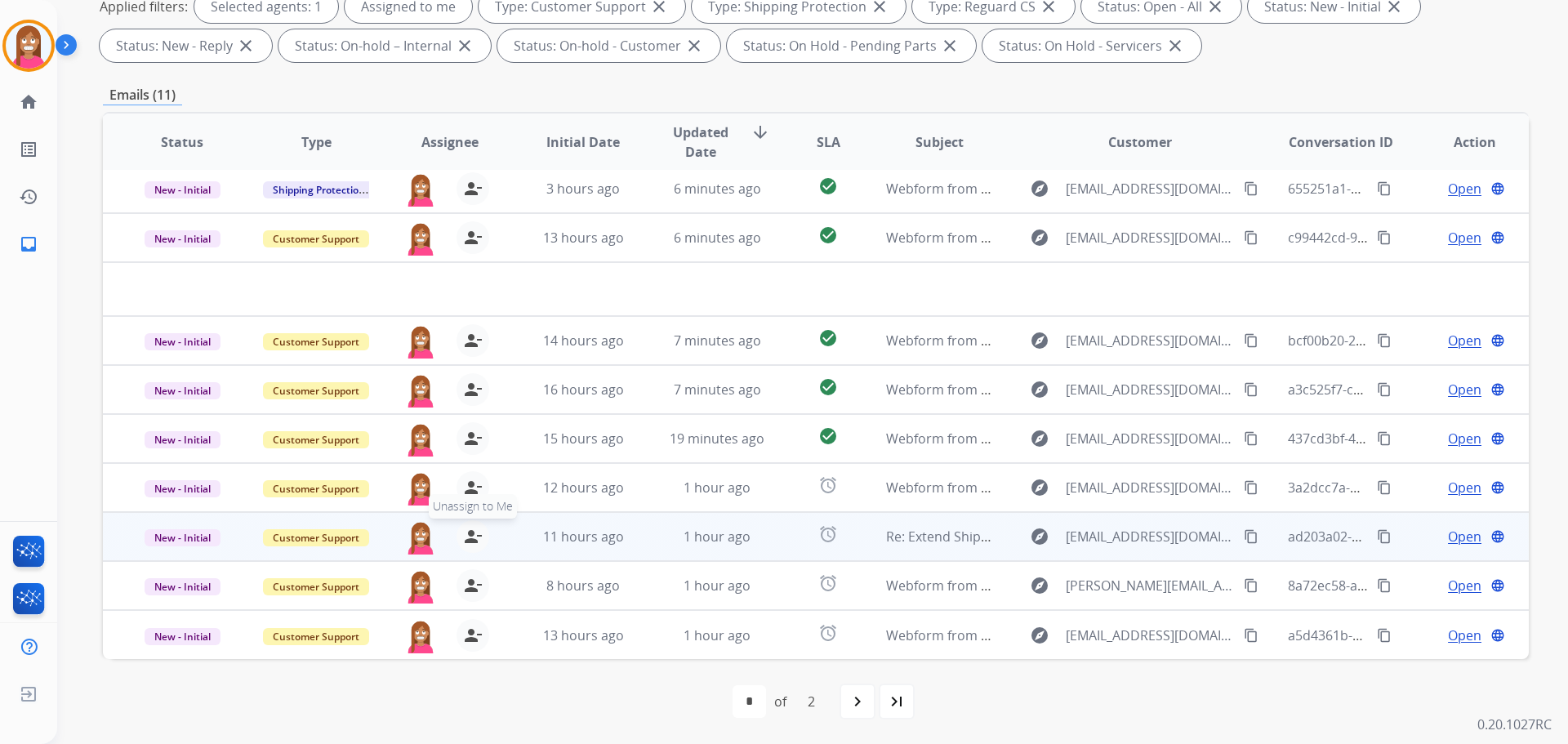
click at [469, 536] on mat-icon "person_remove" at bounding box center [472, 536] width 19 height 19
click at [469, 536] on mat-icon "person_add" at bounding box center [472, 536] width 19 height 19
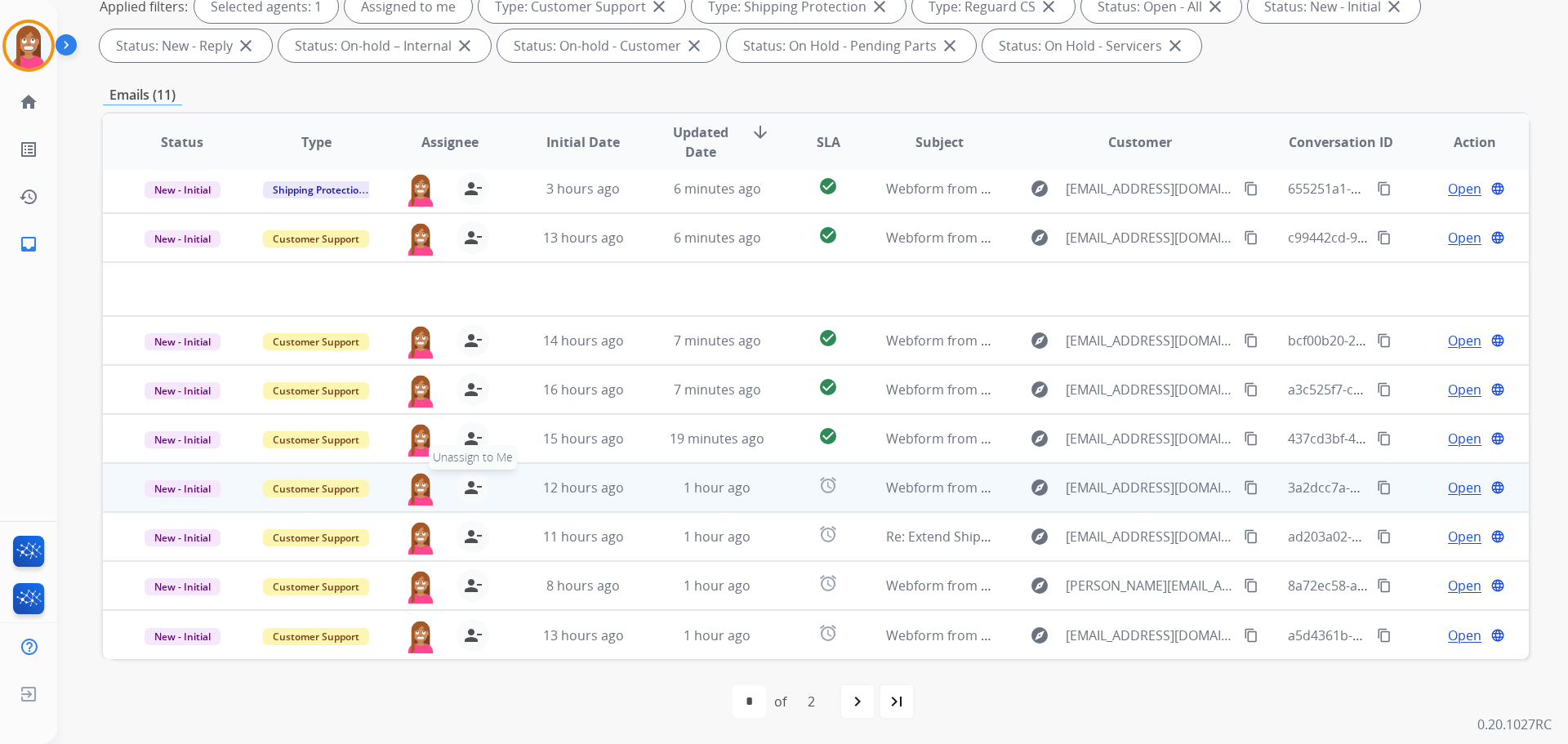
click at [467, 490] on mat-icon "person_remove" at bounding box center [472, 487] width 19 height 19
click at [467, 490] on mat-icon "person_add" at bounding box center [472, 487] width 19 height 19
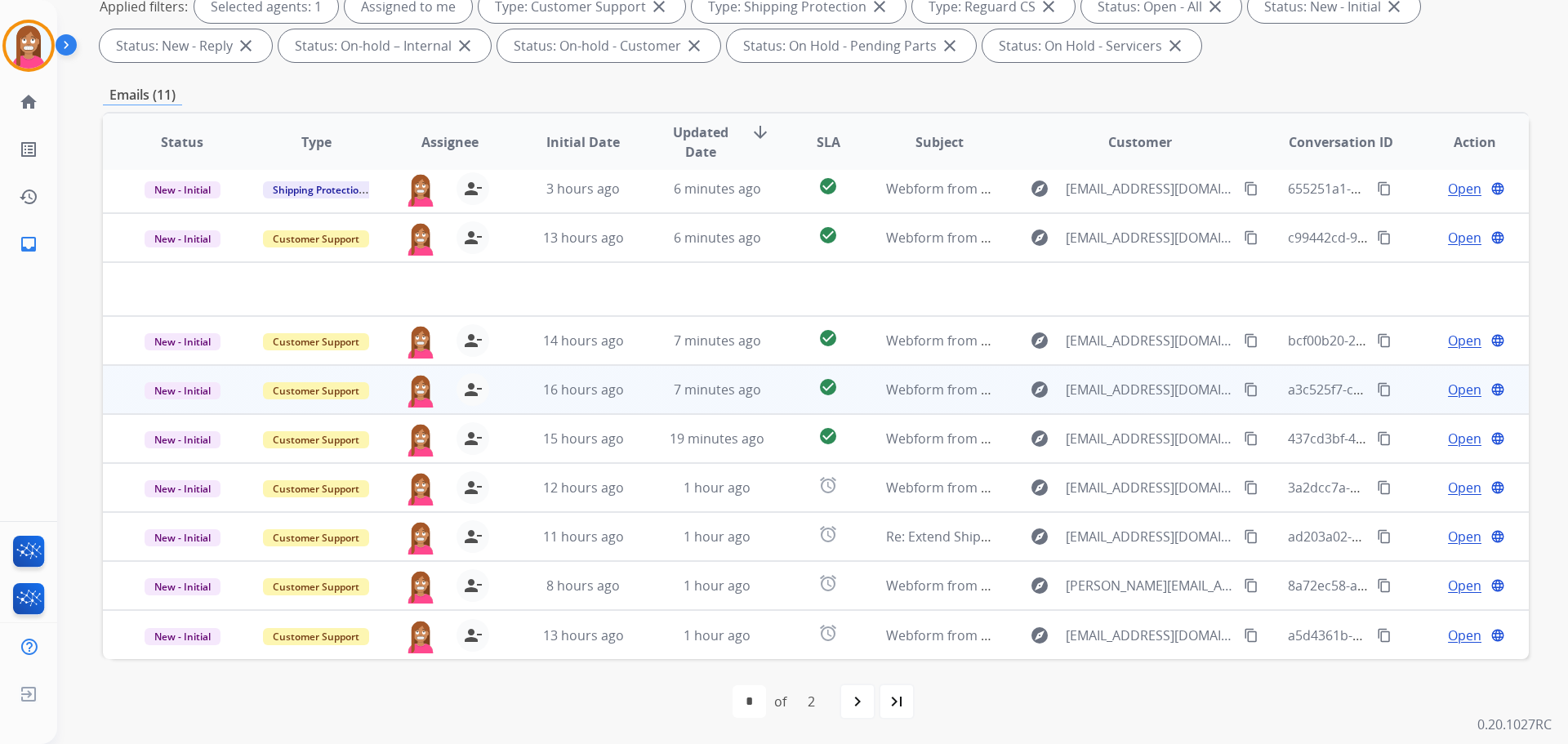
click at [638, 405] on td "7 minutes ago" at bounding box center [705, 389] width 134 height 49
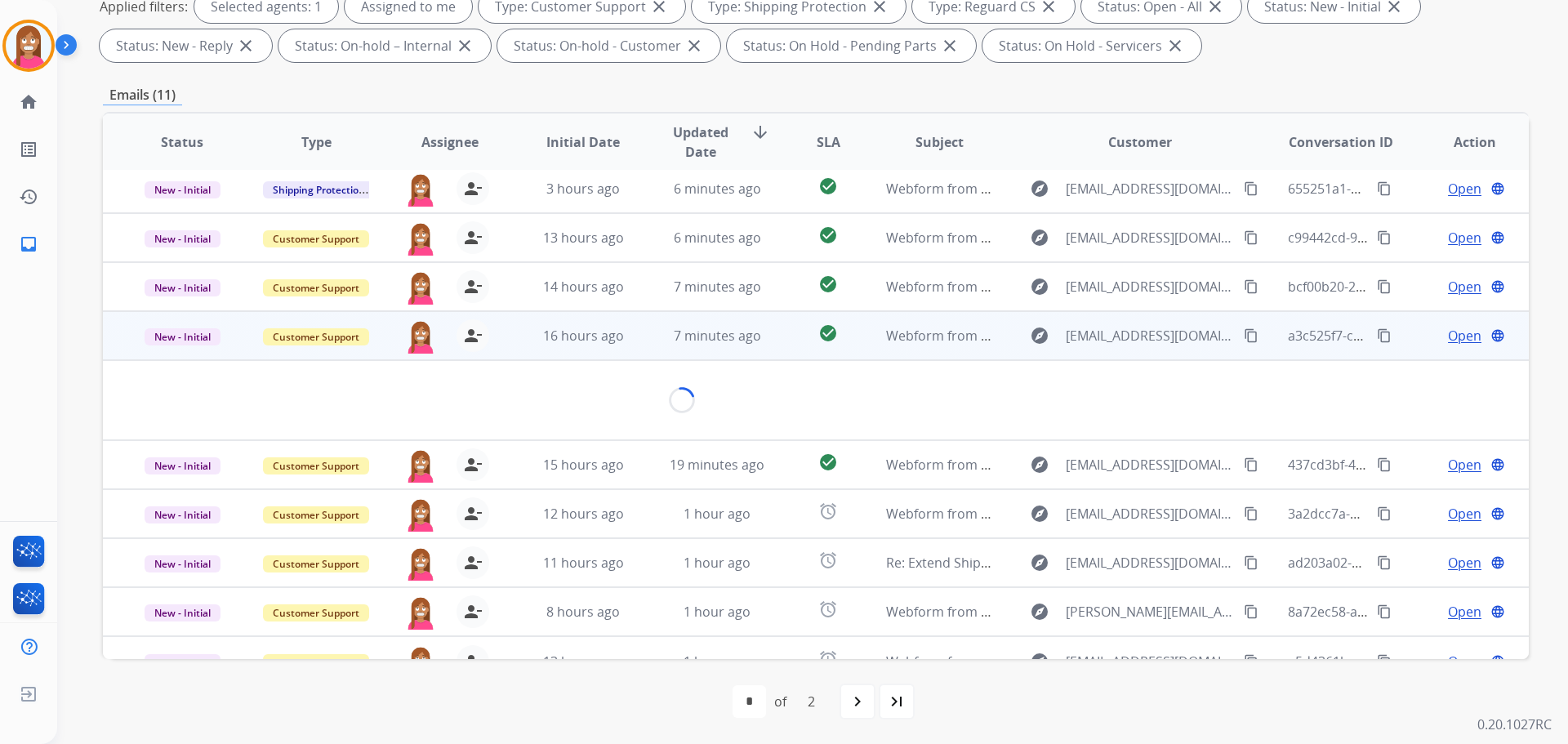
scroll to position [75, 0]
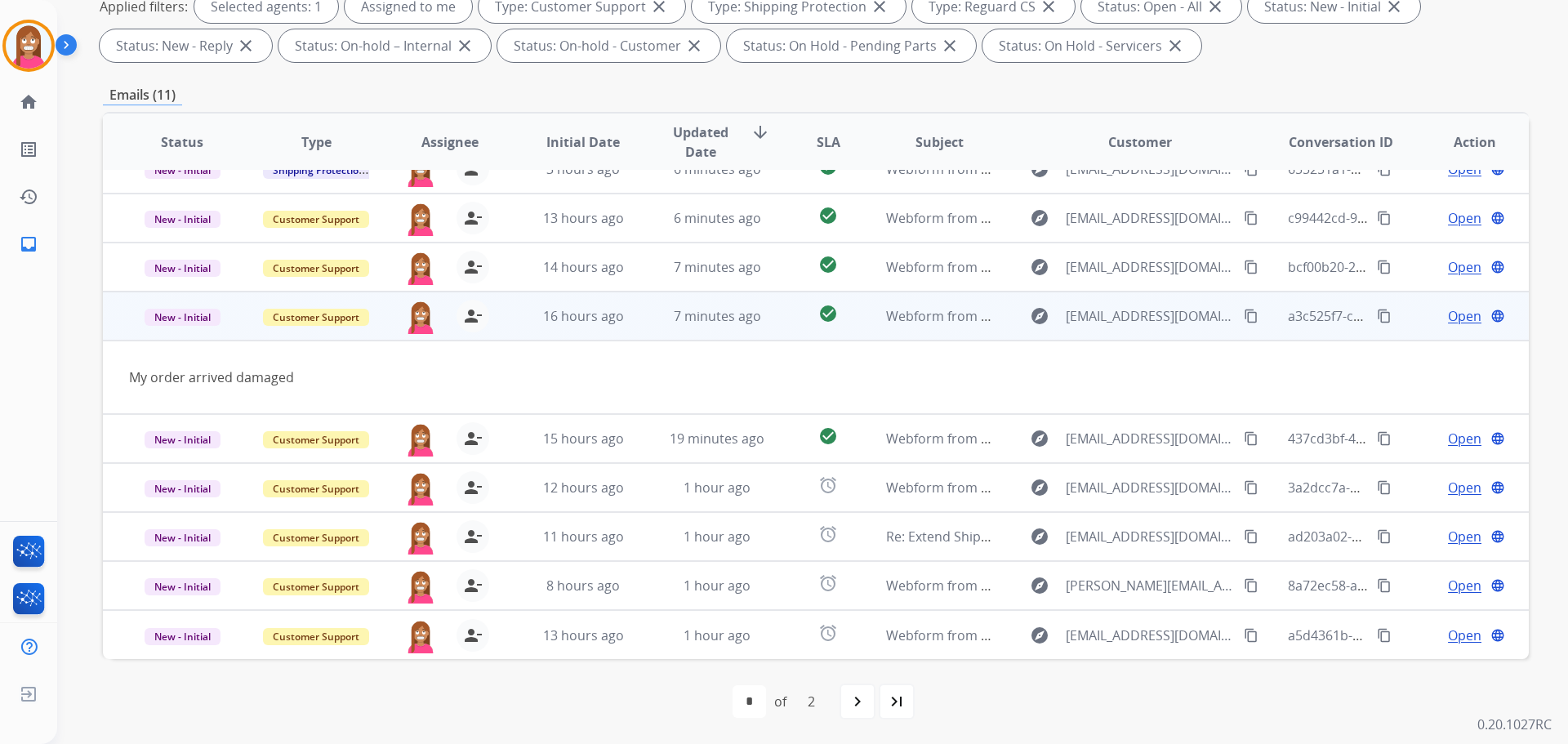
click at [1448, 320] on span "Open" at bounding box center [1464, 316] width 33 height 19
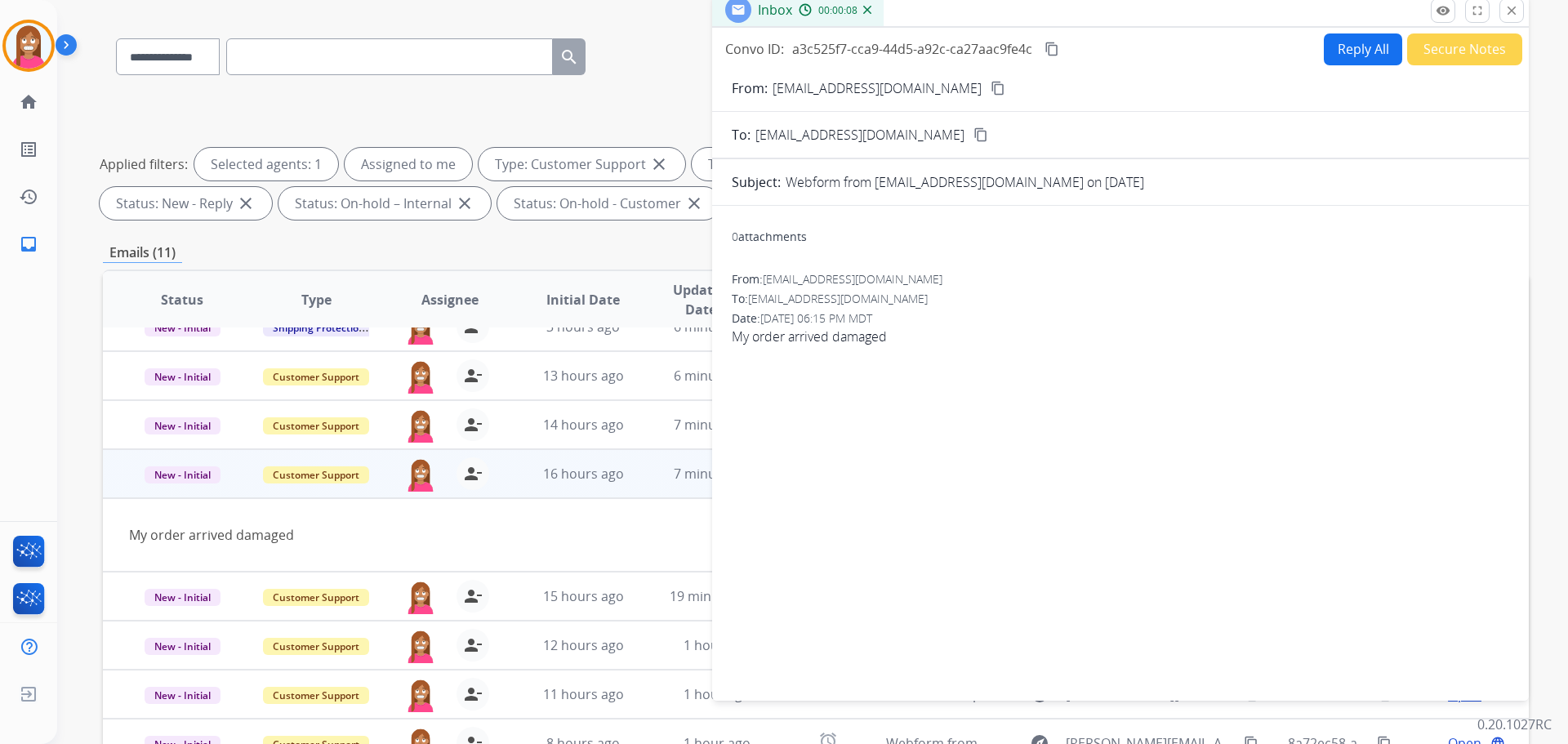
scroll to position [18, 0]
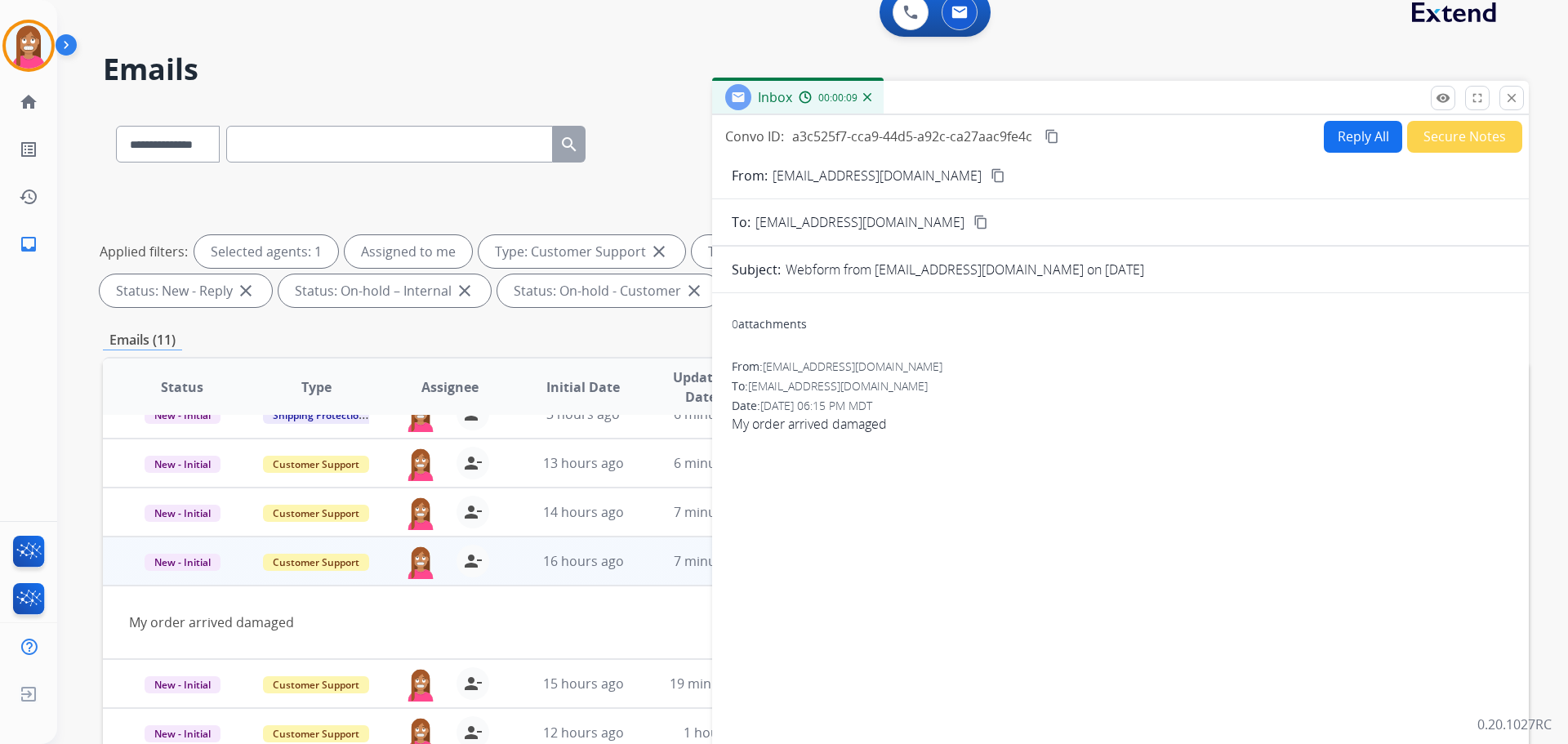
click at [1343, 129] on button "Reply All" at bounding box center [1363, 136] width 79 height 32
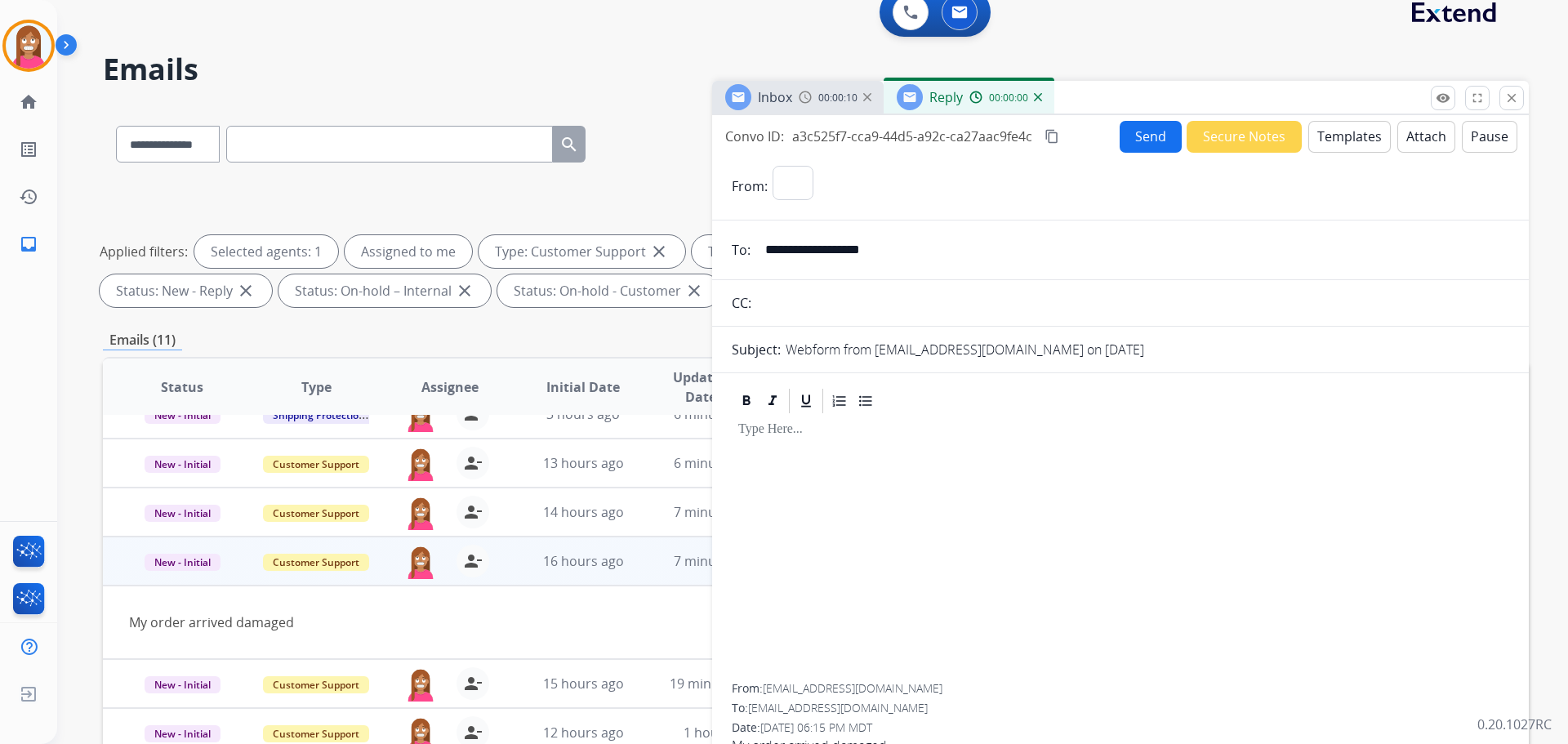
select select "**********"
click at [1339, 146] on button "Templates" at bounding box center [1350, 136] width 83 height 32
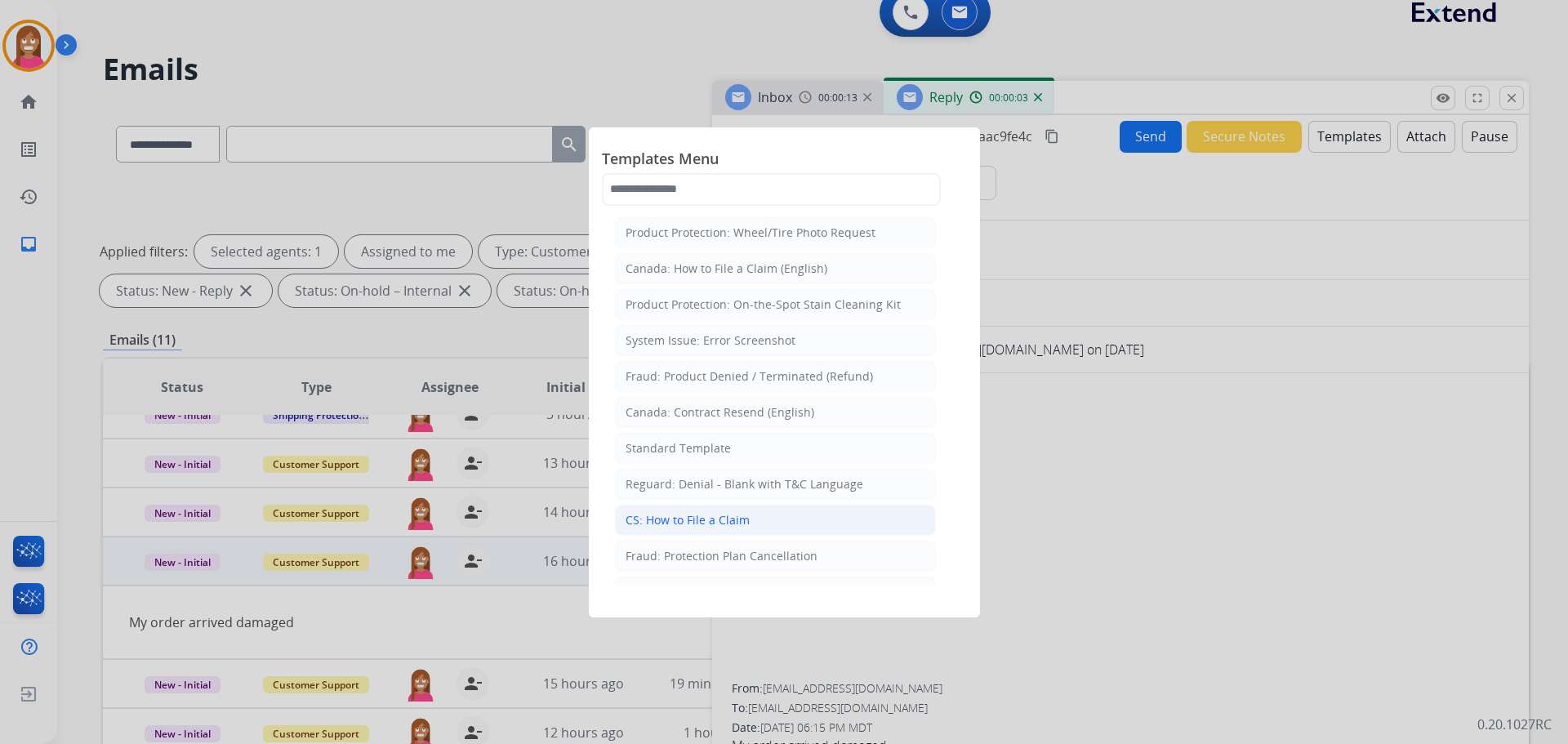
click at [694, 516] on div "CS: How to File a Claim" at bounding box center [688, 521] width 124 height 17
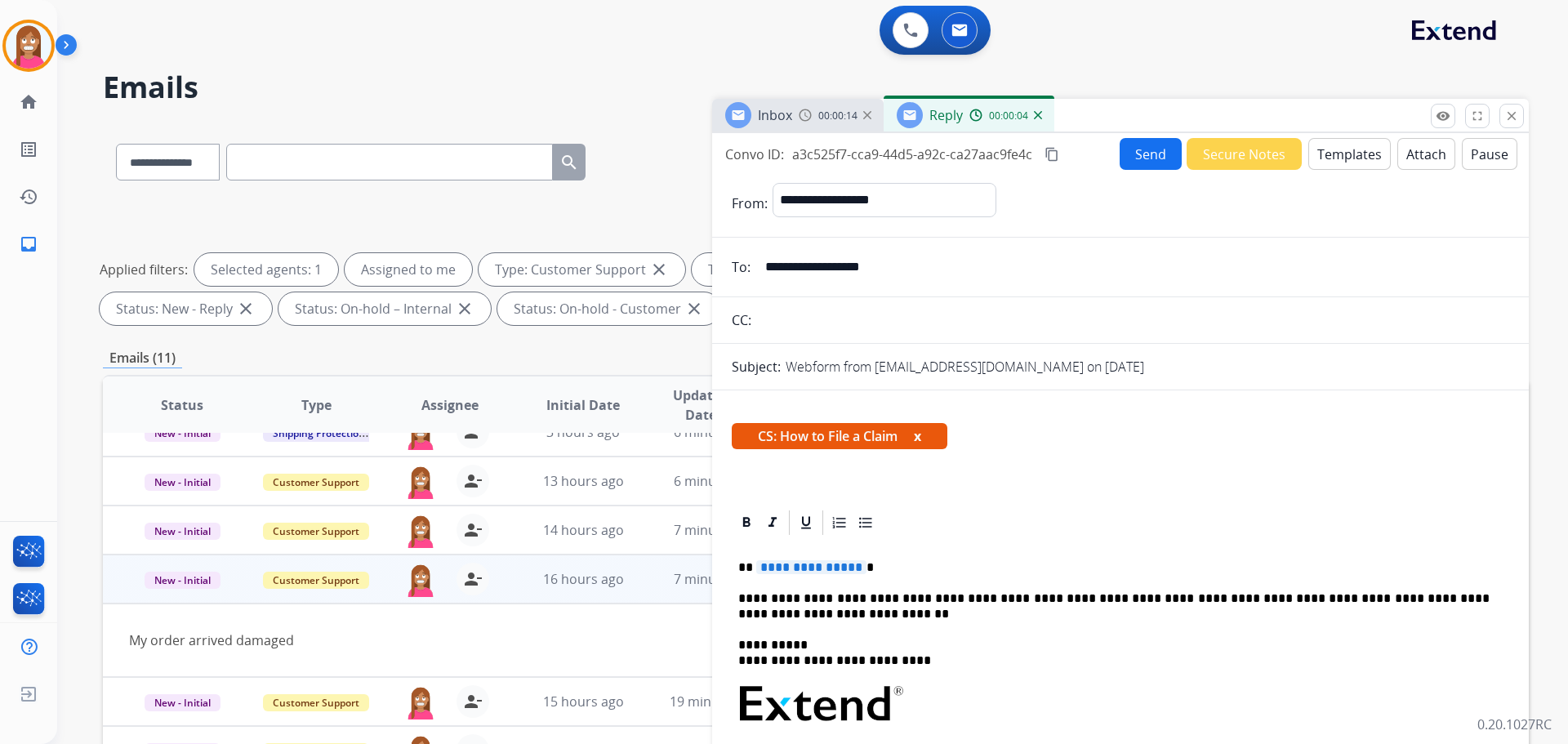
scroll to position [0, 0]
click at [796, 563] on span "**********" at bounding box center [812, 568] width 110 height 14
click at [1127, 158] on button "Send" at bounding box center [1150, 155] width 62 height 32
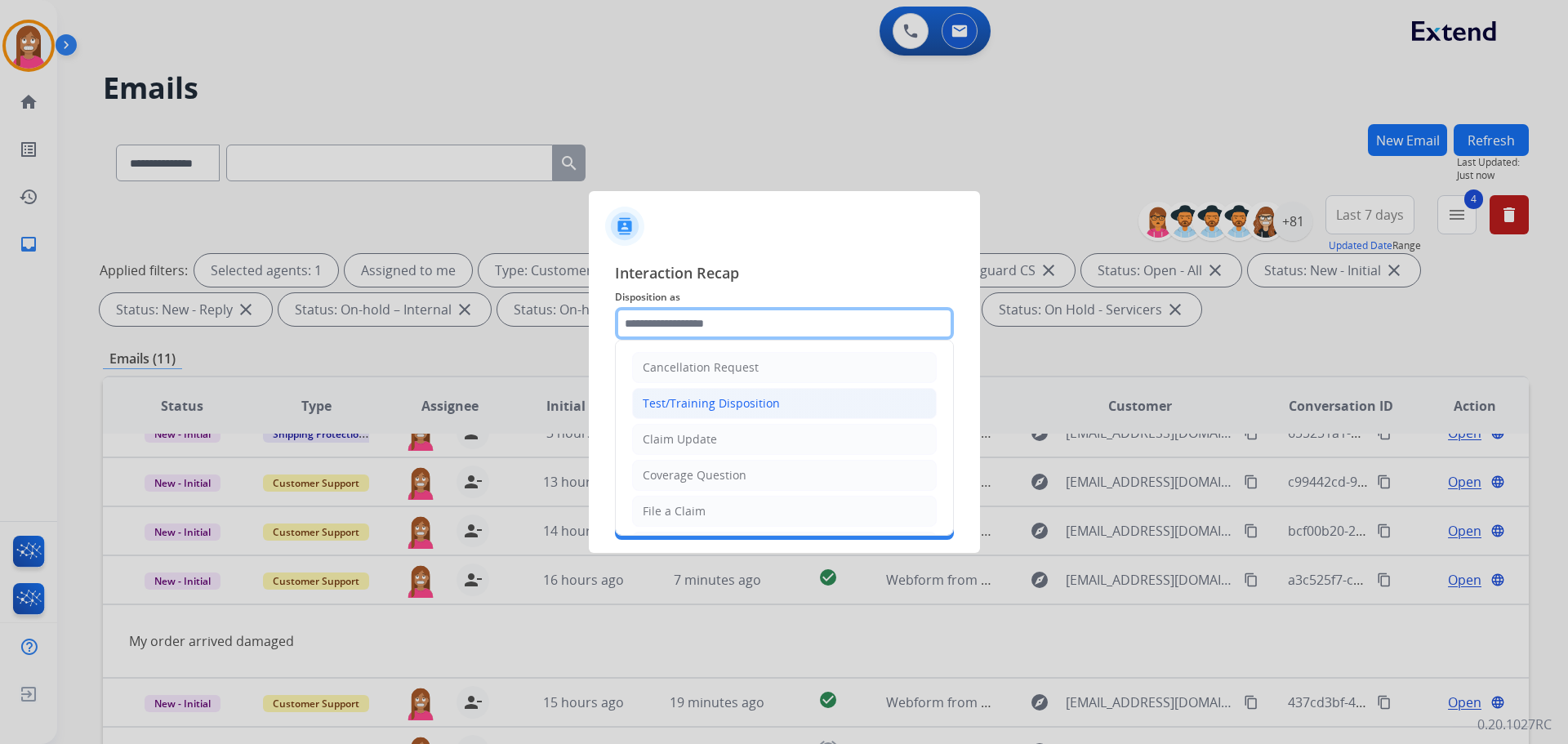
drag, startPoint x: 654, startPoint y: 336, endPoint x: 655, endPoint y: 401, distance: 65.0
click at [660, 340] on div "Cancellation Request Test/Training Disposition Claim Update Coverage Question F…" at bounding box center [784, 323] width 339 height 33
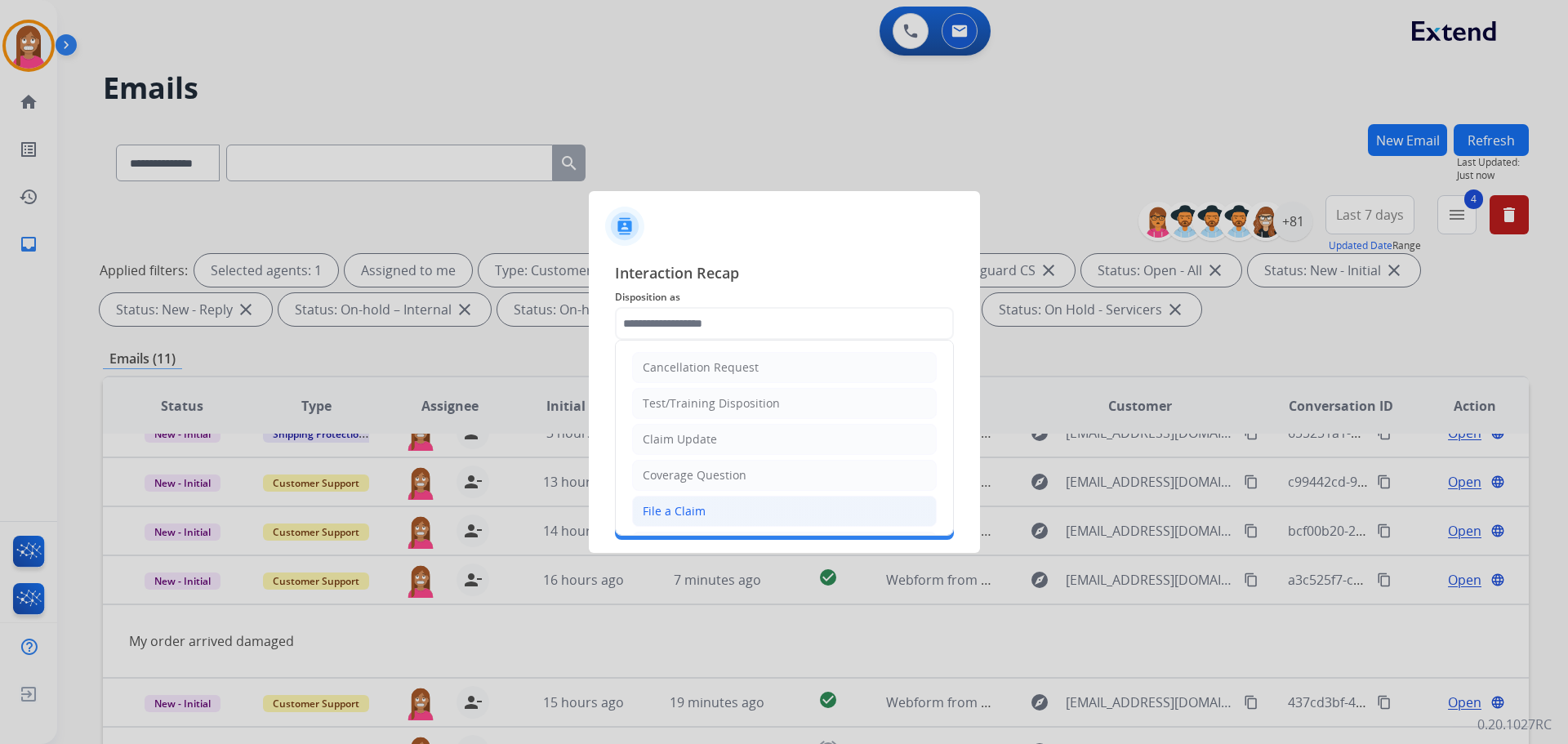
click at [684, 521] on li "File a Claim" at bounding box center [784, 511] width 305 height 31
type input "**********"
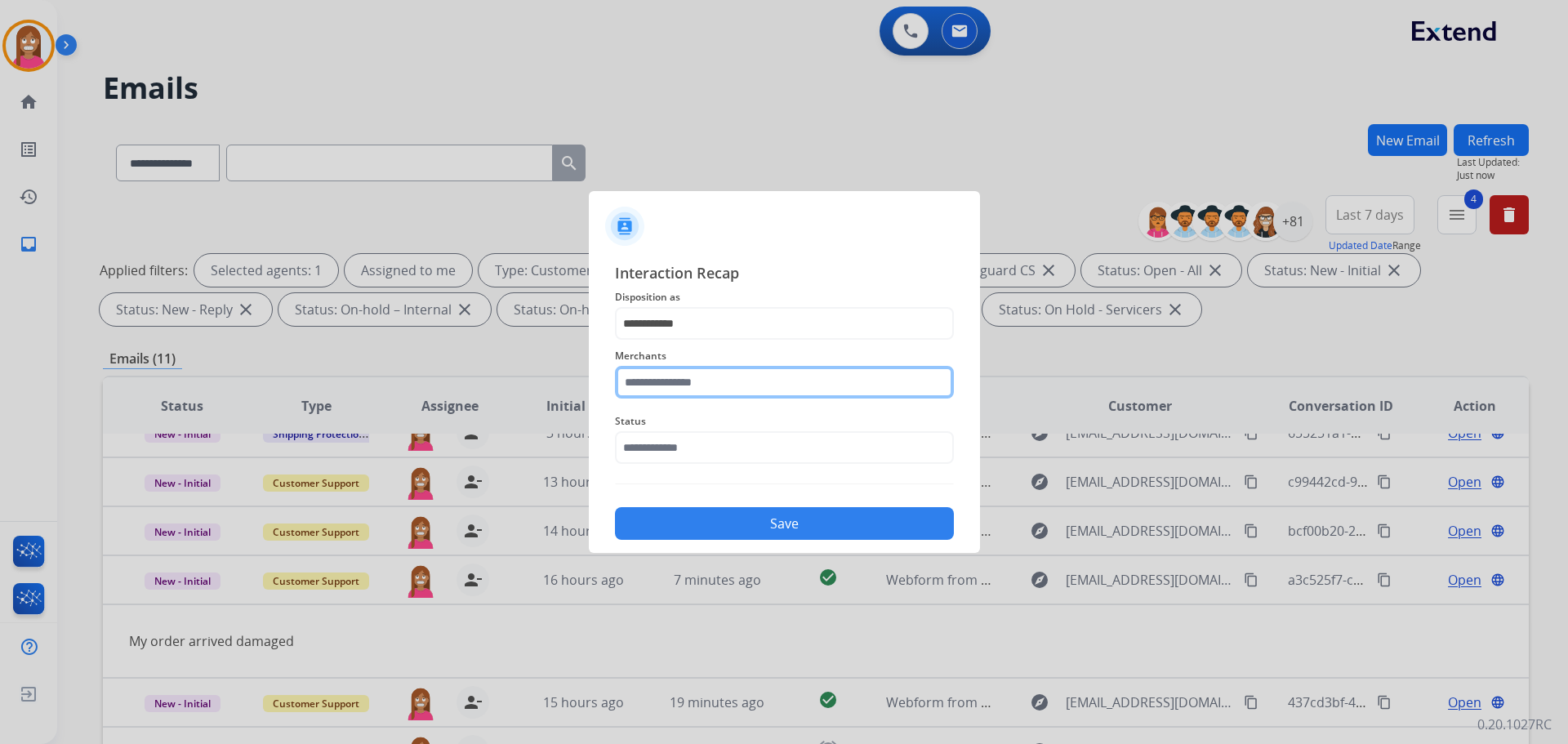
click at [665, 383] on input "text" at bounding box center [784, 382] width 339 height 33
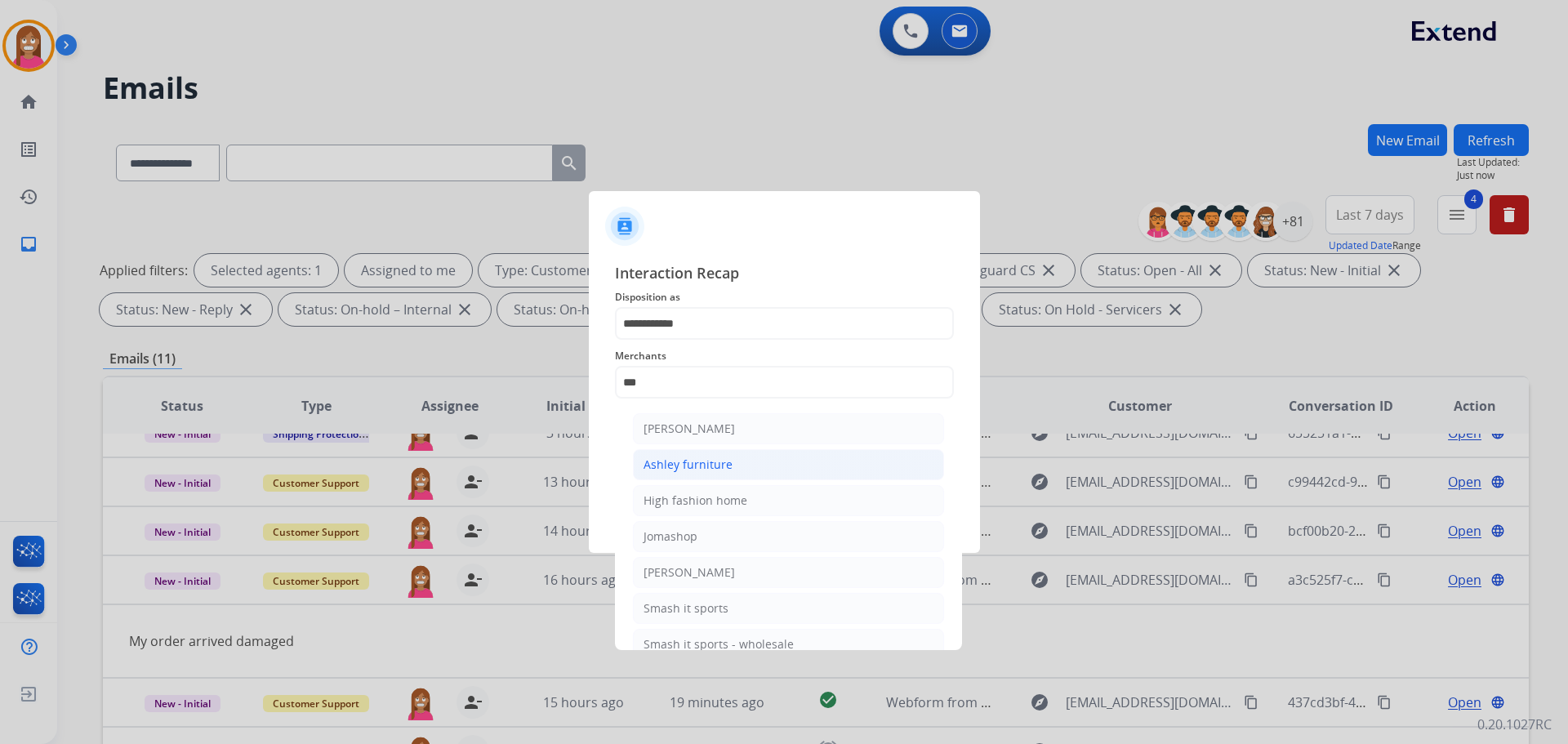
click at [681, 461] on div "Ashley furniture" at bounding box center [688, 465] width 89 height 17
type input "**********"
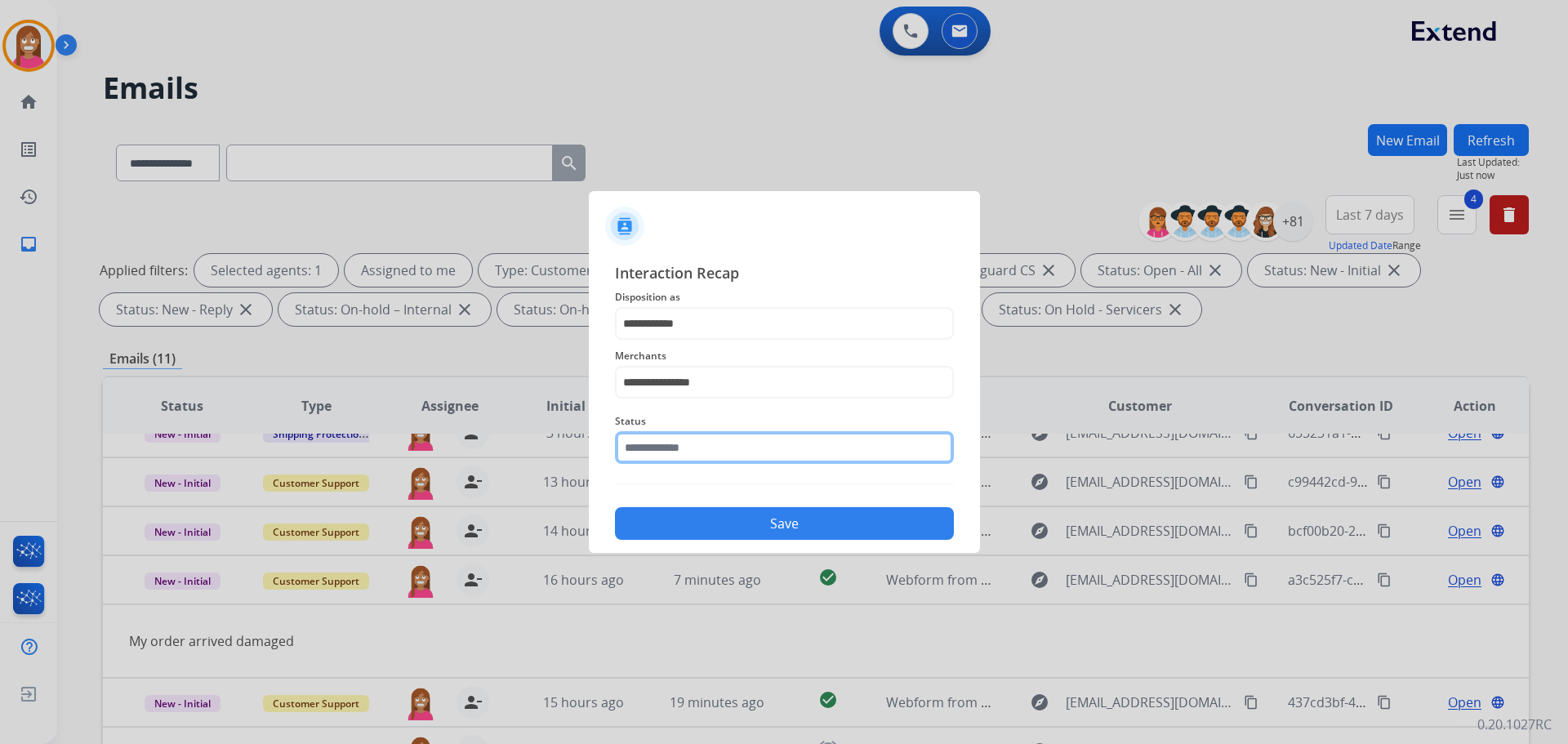
click at [658, 460] on input "text" at bounding box center [784, 447] width 339 height 33
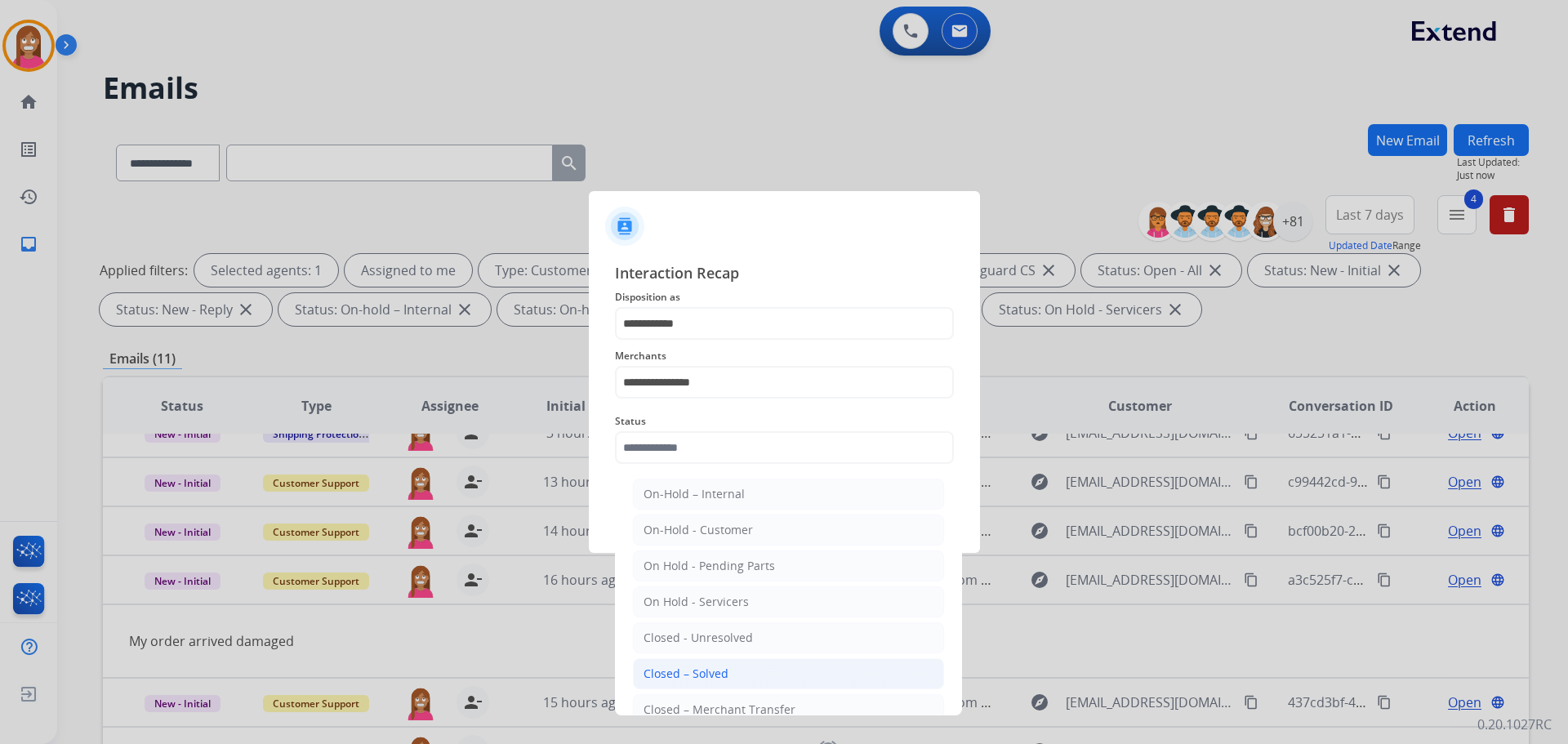
click at [688, 680] on div "Closed – Solved" at bounding box center [686, 674] width 85 height 17
type input "**********"
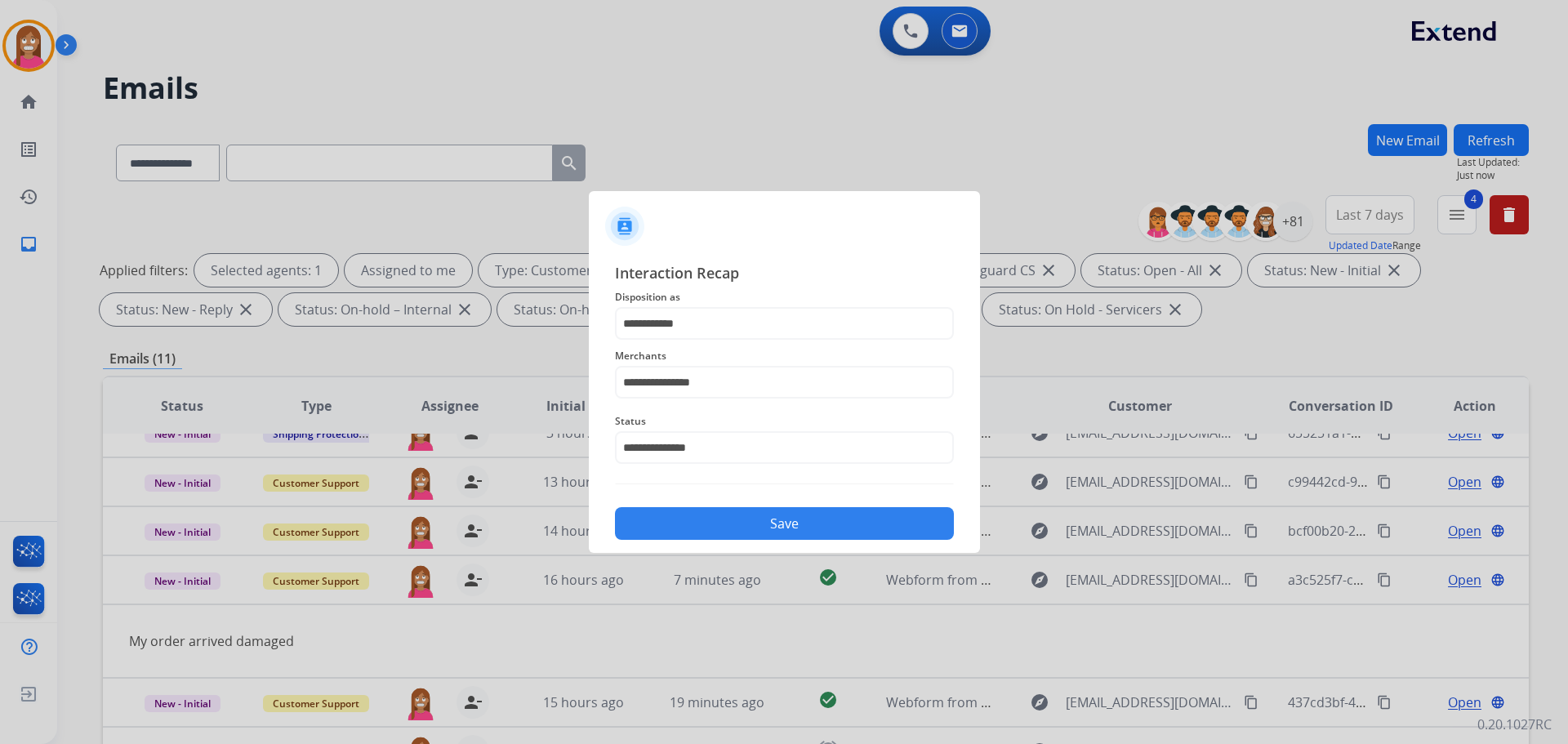
click at [701, 511] on button "Save" at bounding box center [784, 523] width 339 height 33
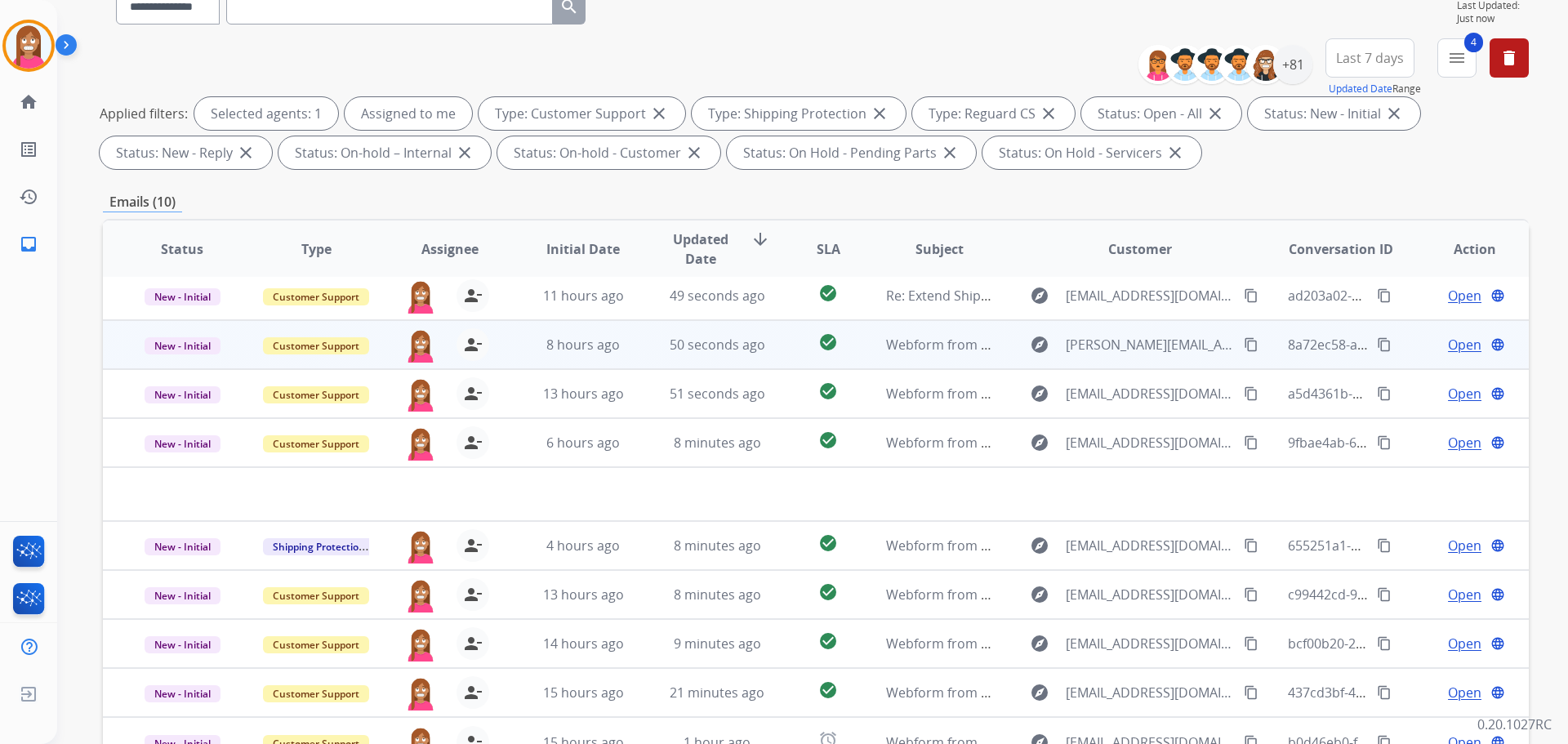
scroll to position [264, 0]
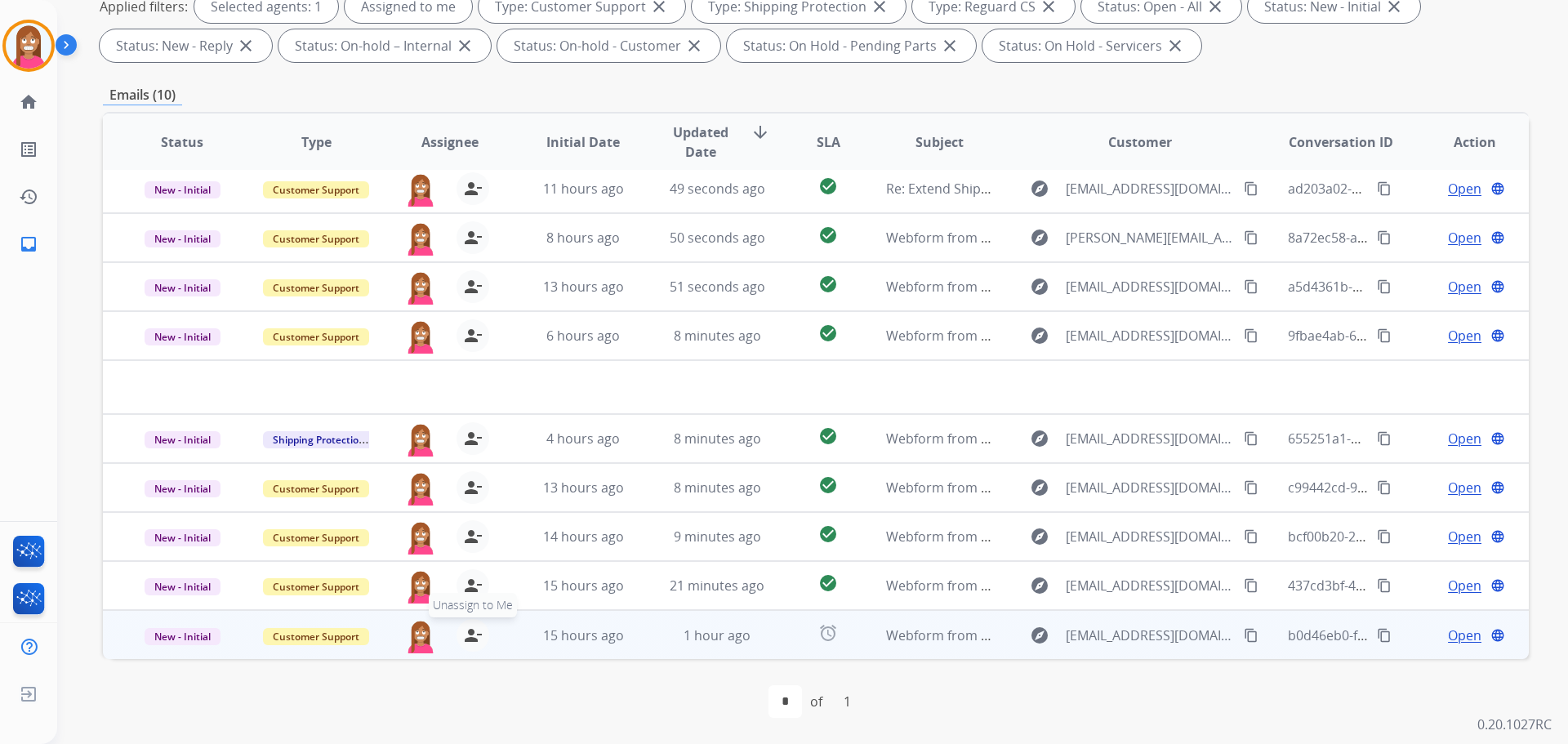
click at [470, 630] on mat-icon "person_remove" at bounding box center [472, 635] width 19 height 19
click at [470, 633] on mat-icon "person_add" at bounding box center [472, 635] width 19 height 19
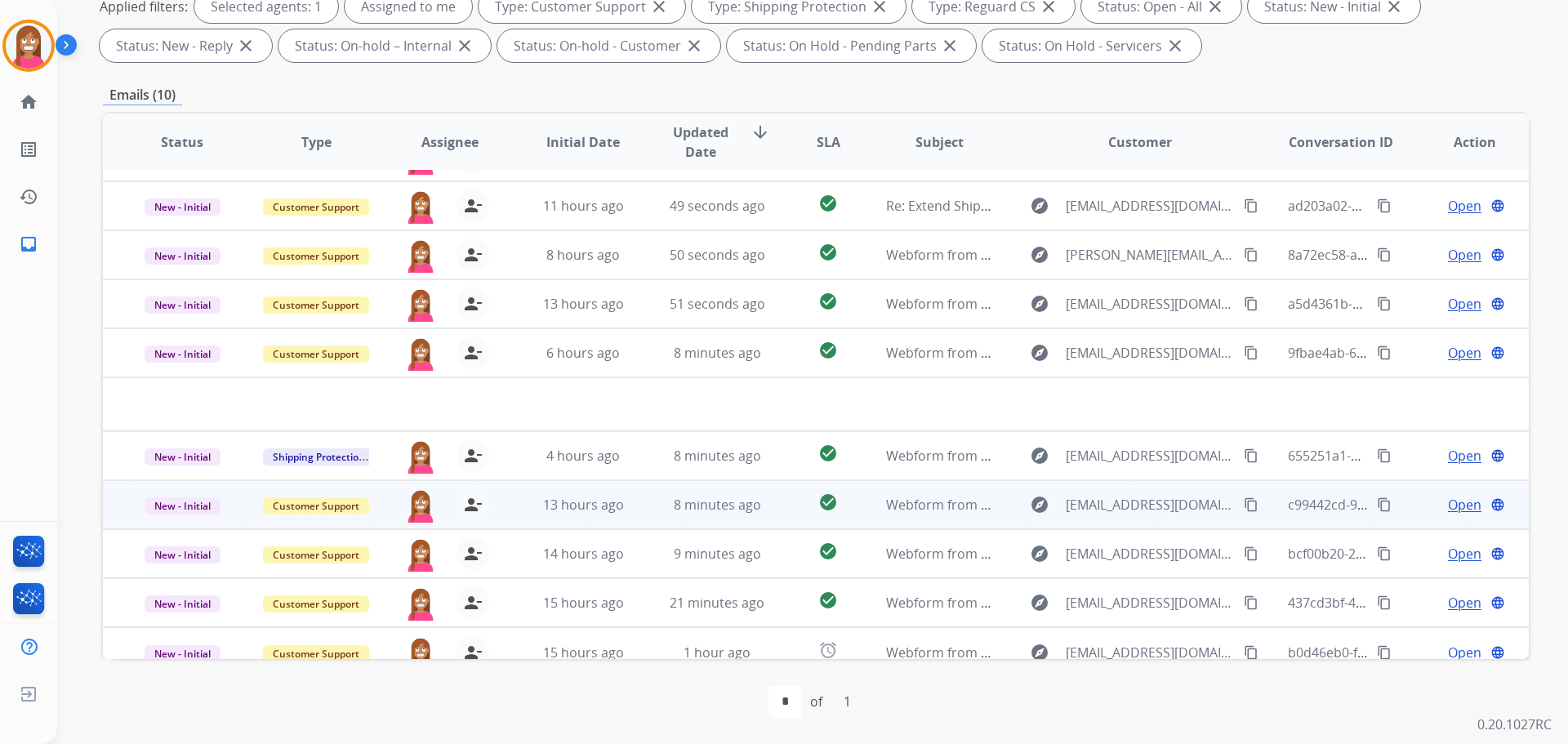
scroll to position [55, 0]
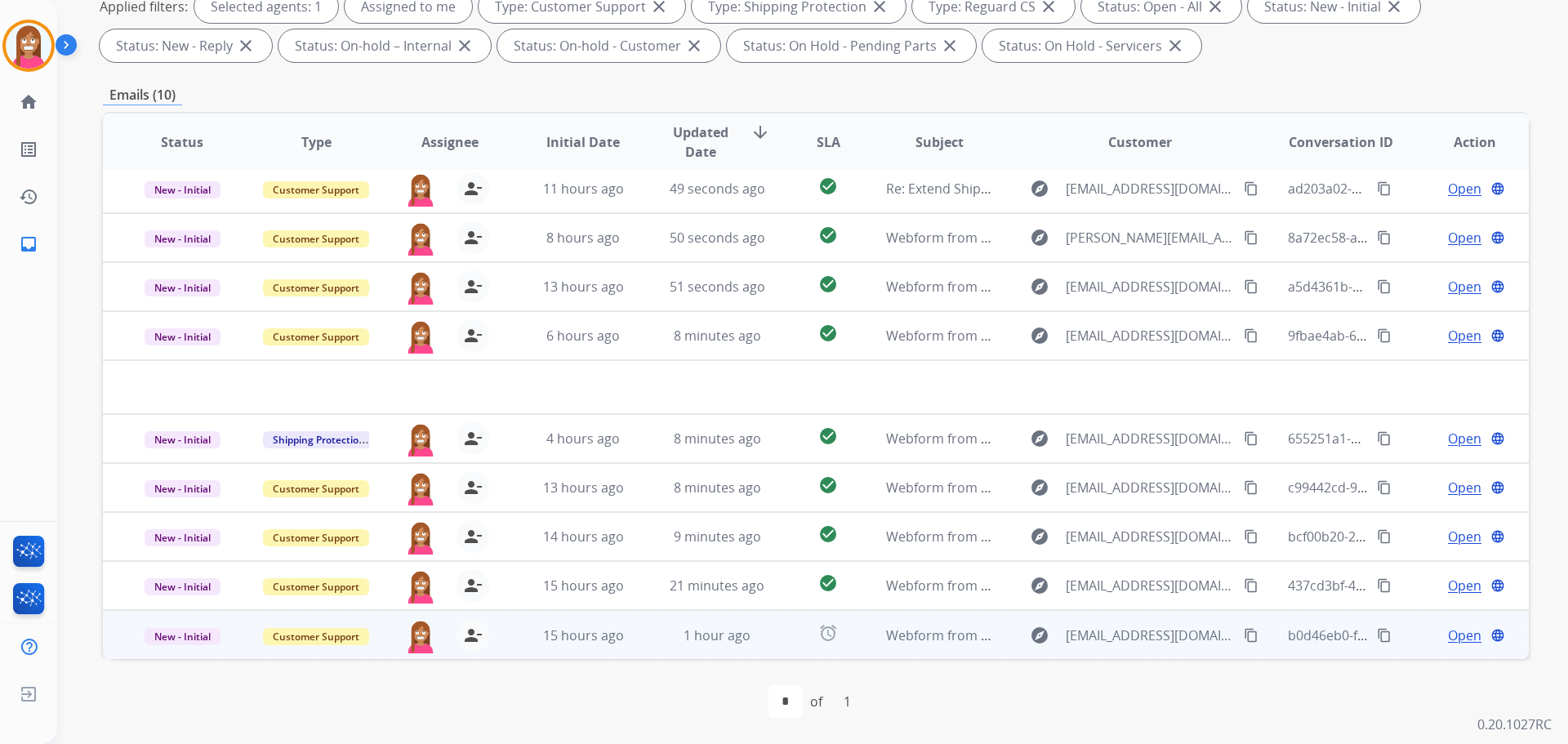
click at [662, 651] on td "1 hour ago" at bounding box center [705, 634] width 134 height 49
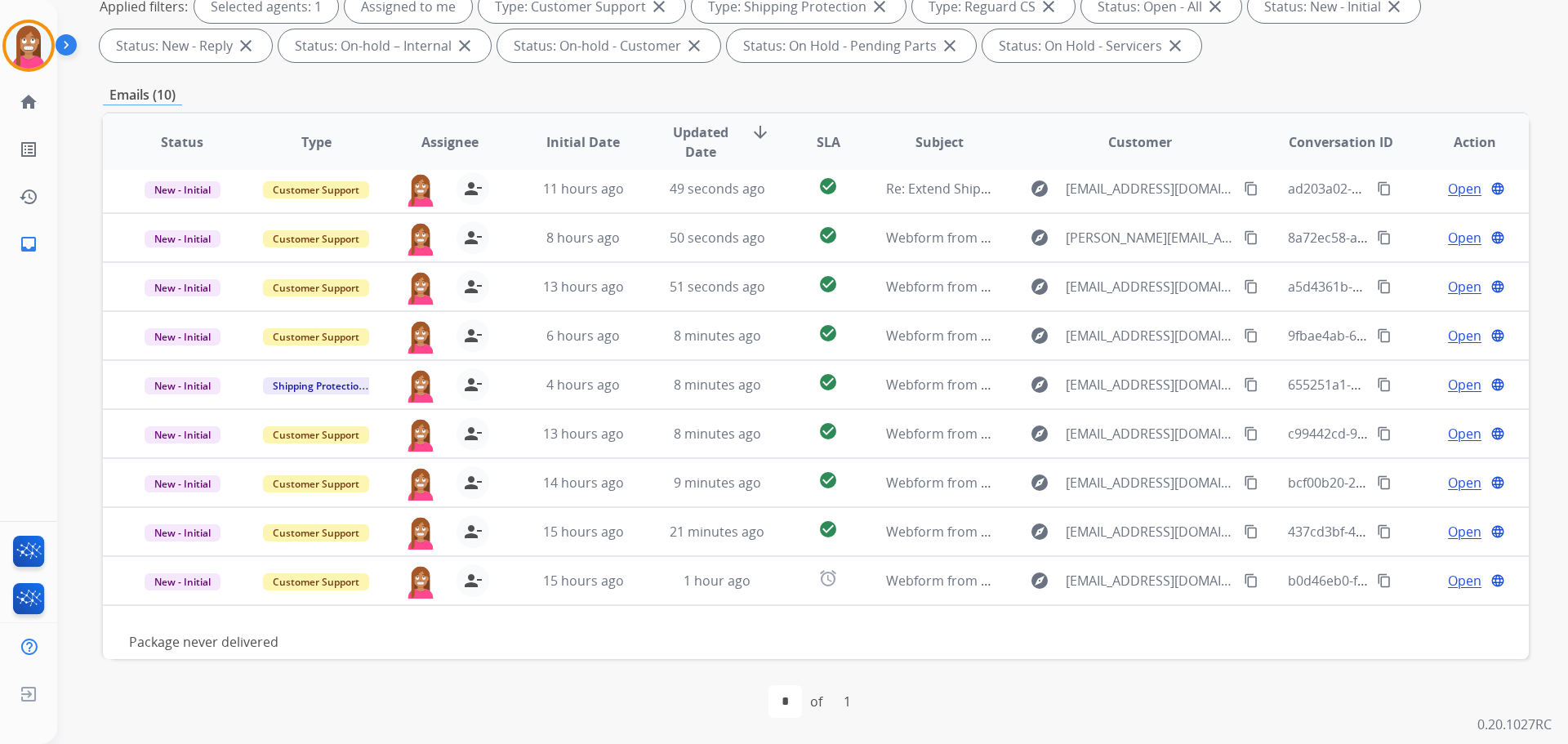
scroll to position [74, 0]
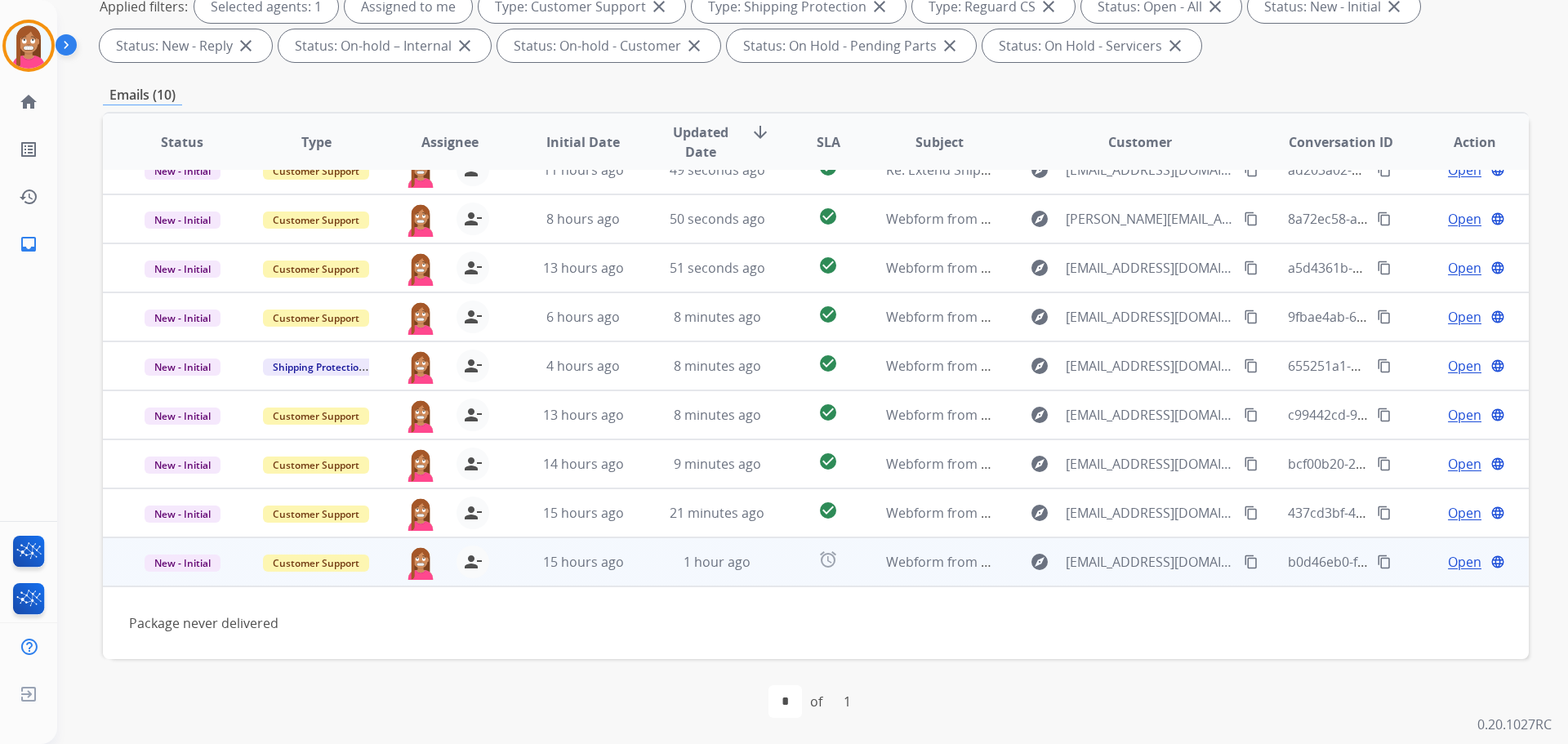
click at [1448, 567] on span "Open" at bounding box center [1464, 562] width 33 height 19
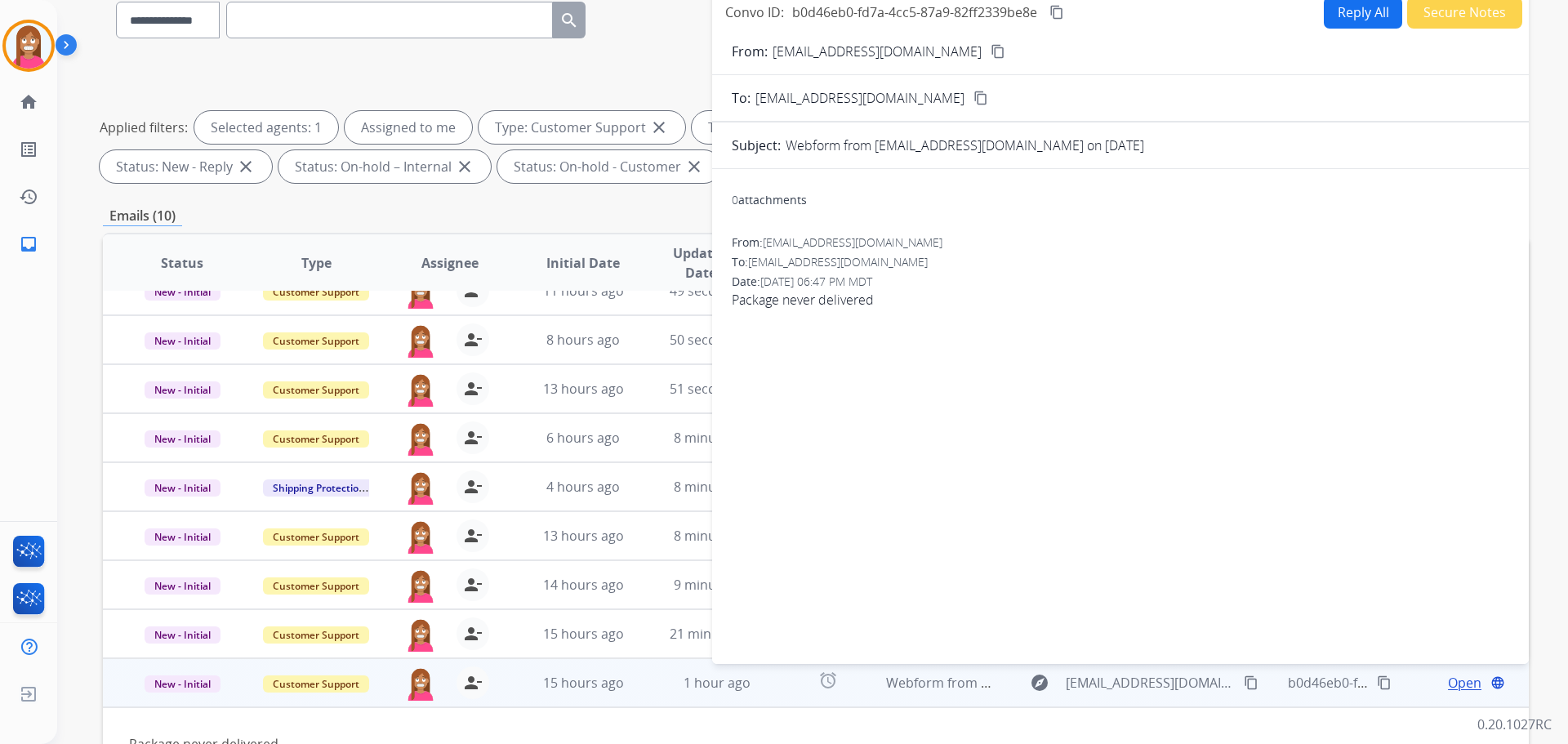
scroll to position [18, 0]
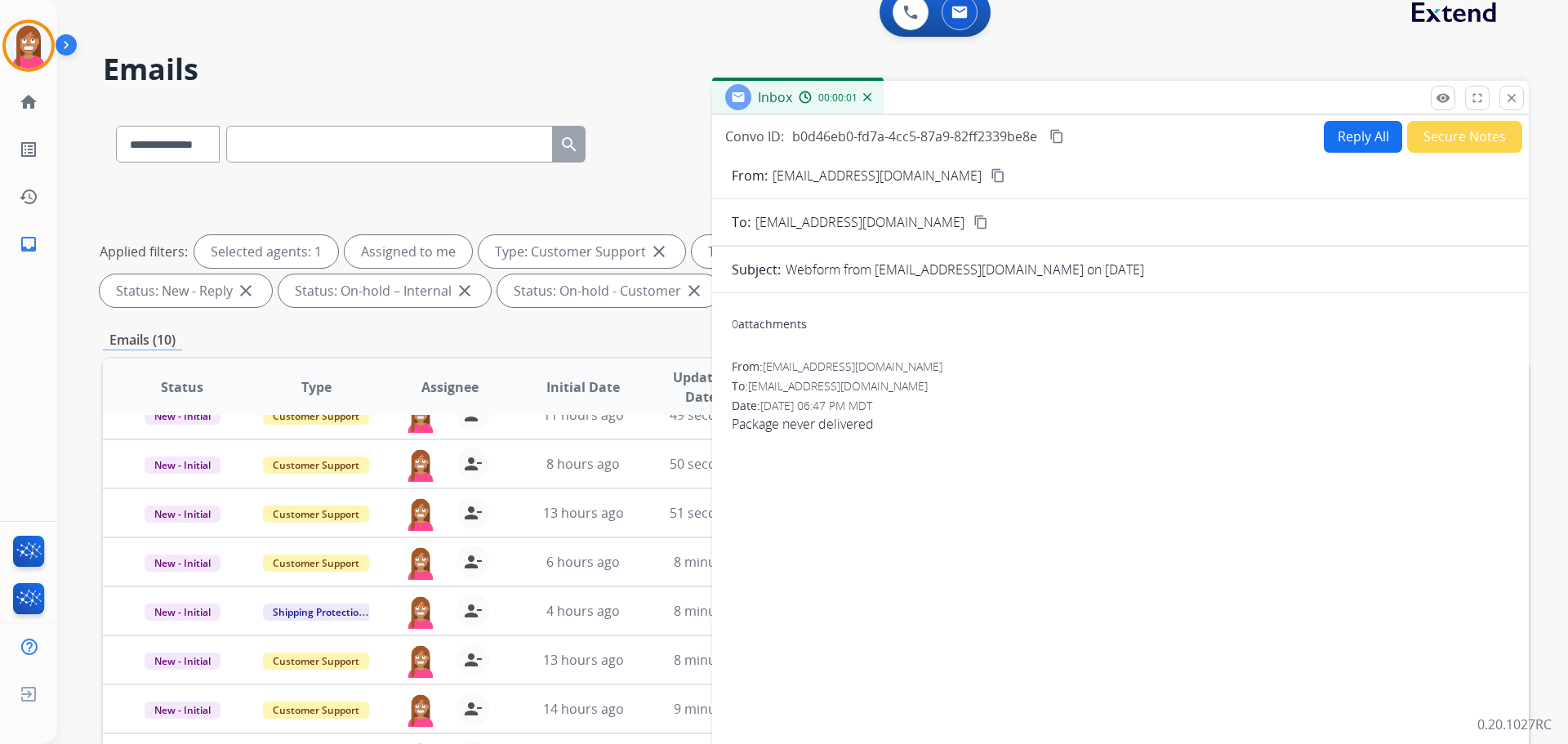
click at [1328, 127] on button "Reply All" at bounding box center [1363, 136] width 79 height 32
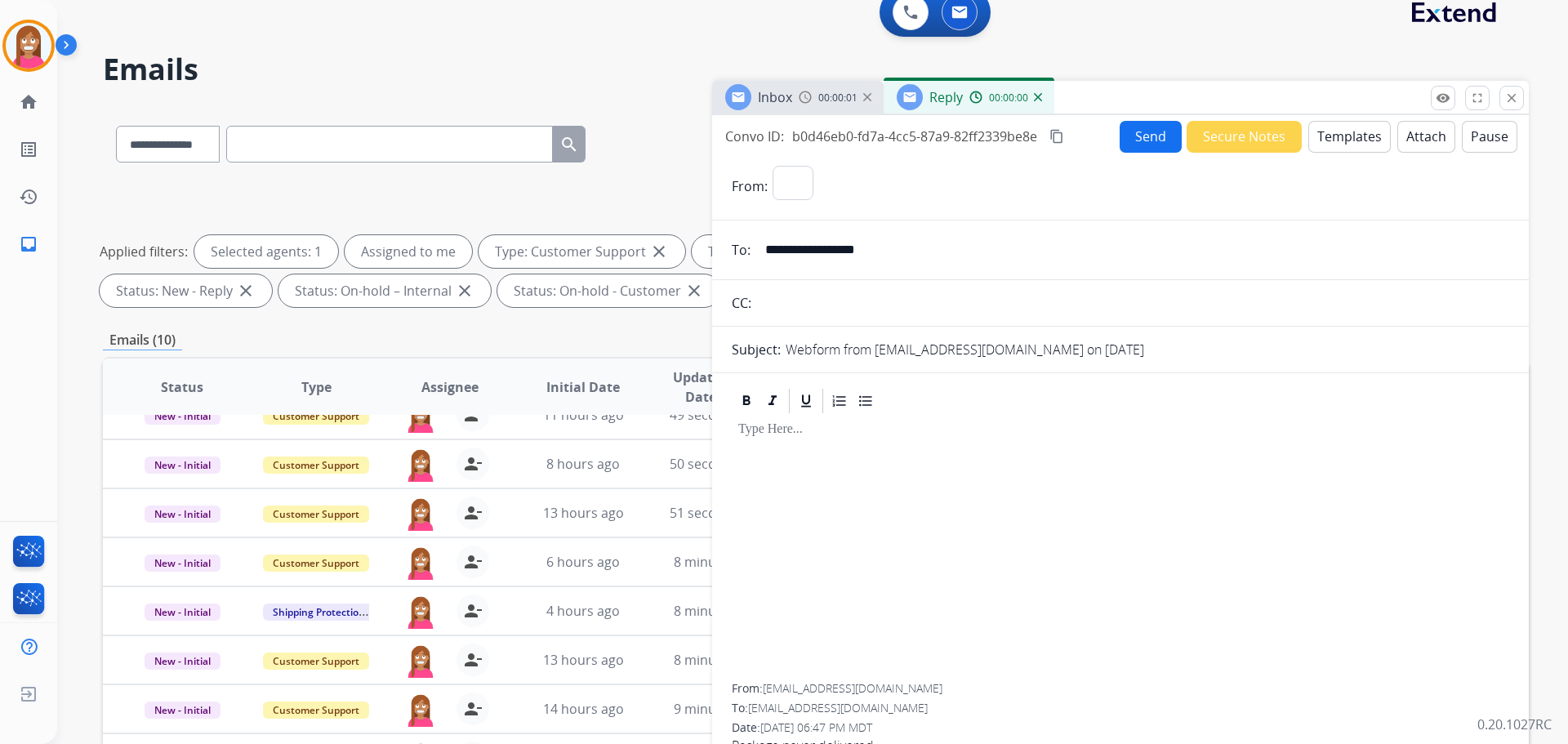
select select "**********"
click at [1325, 139] on button "Templates" at bounding box center [1350, 136] width 83 height 32
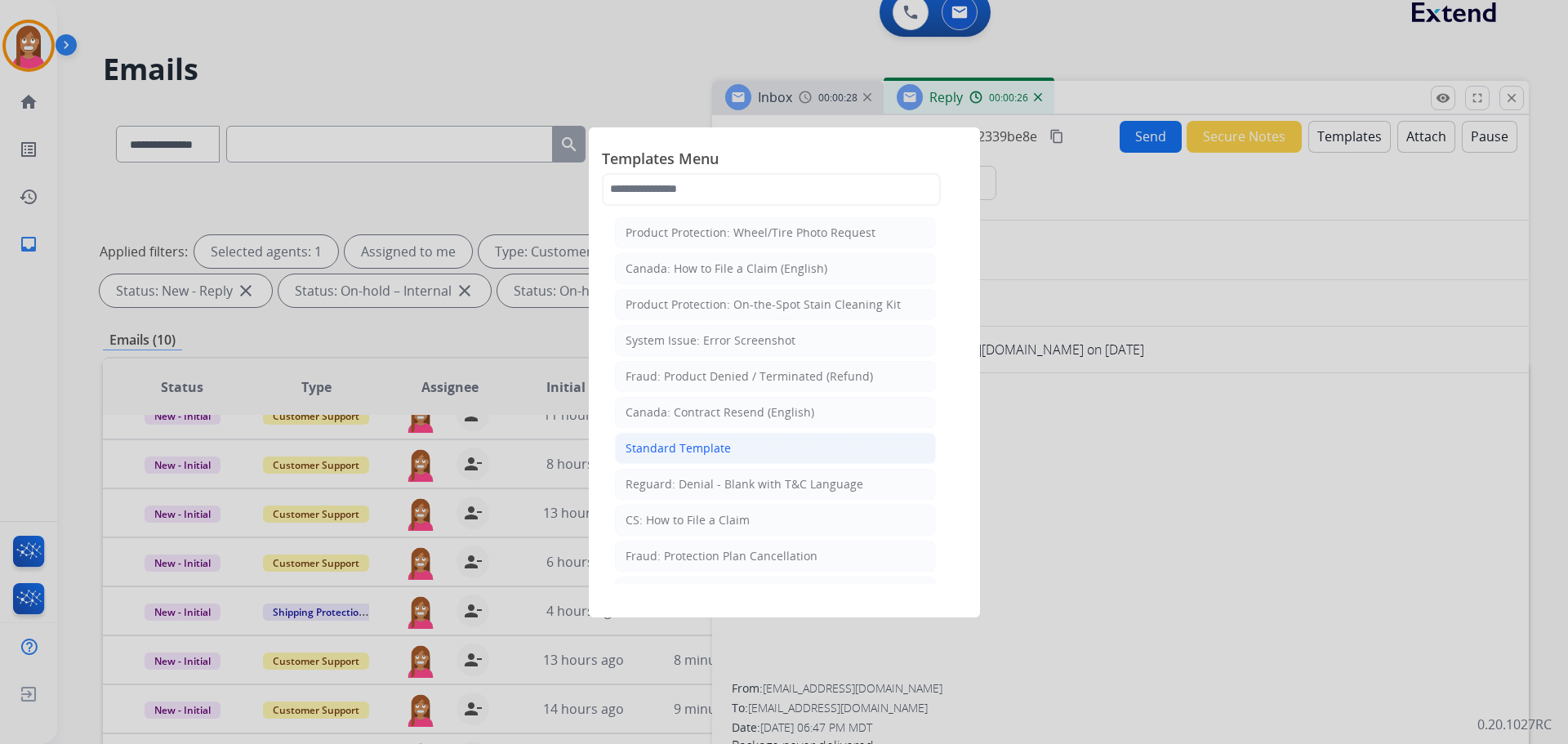
click at [666, 450] on div "Standard Template" at bounding box center [679, 449] width 105 height 17
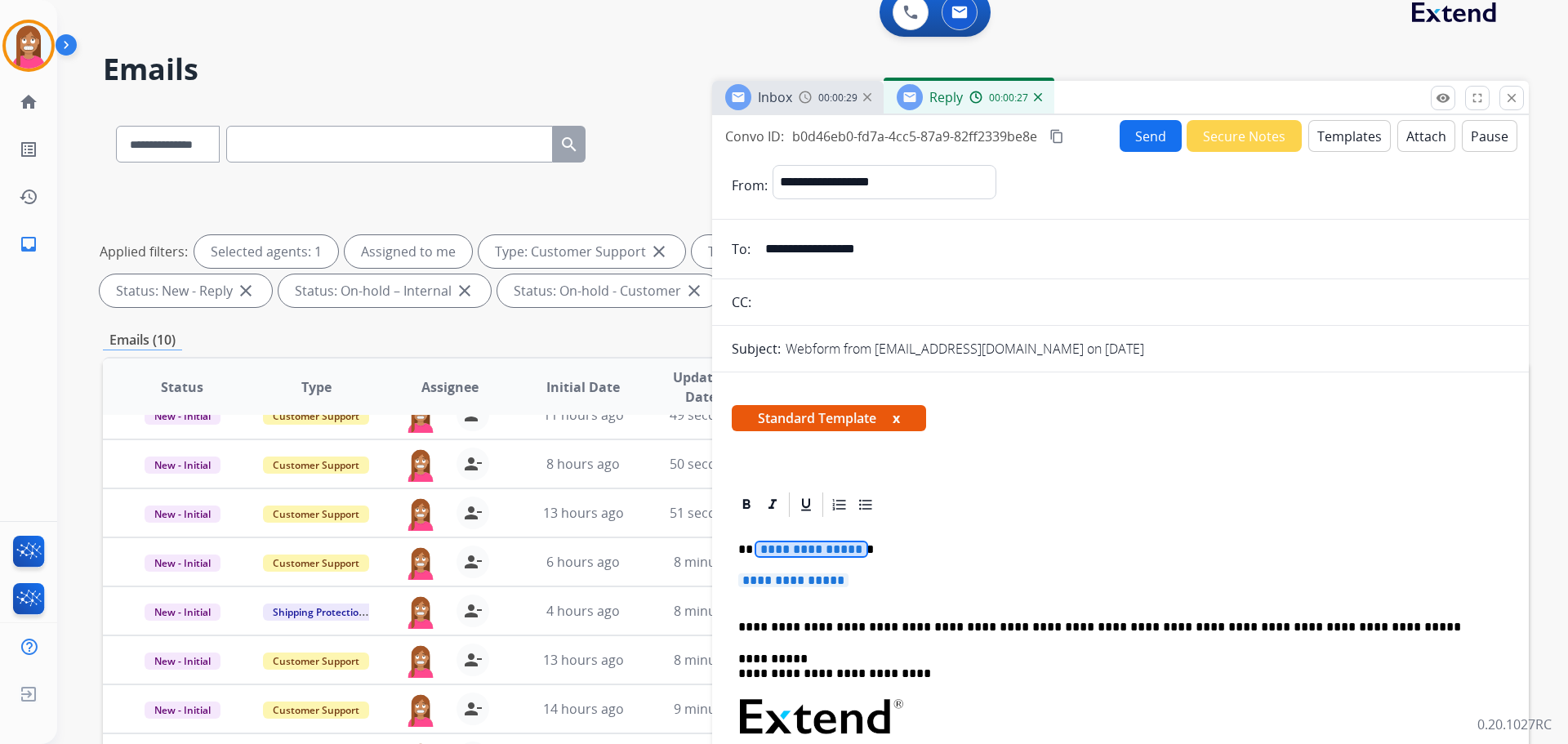
click at [807, 551] on span "**********" at bounding box center [812, 549] width 110 height 14
click at [768, 550] on p "*" at bounding box center [1114, 550] width 751 height 15
click at [810, 583] on span "**********" at bounding box center [793, 580] width 110 height 14
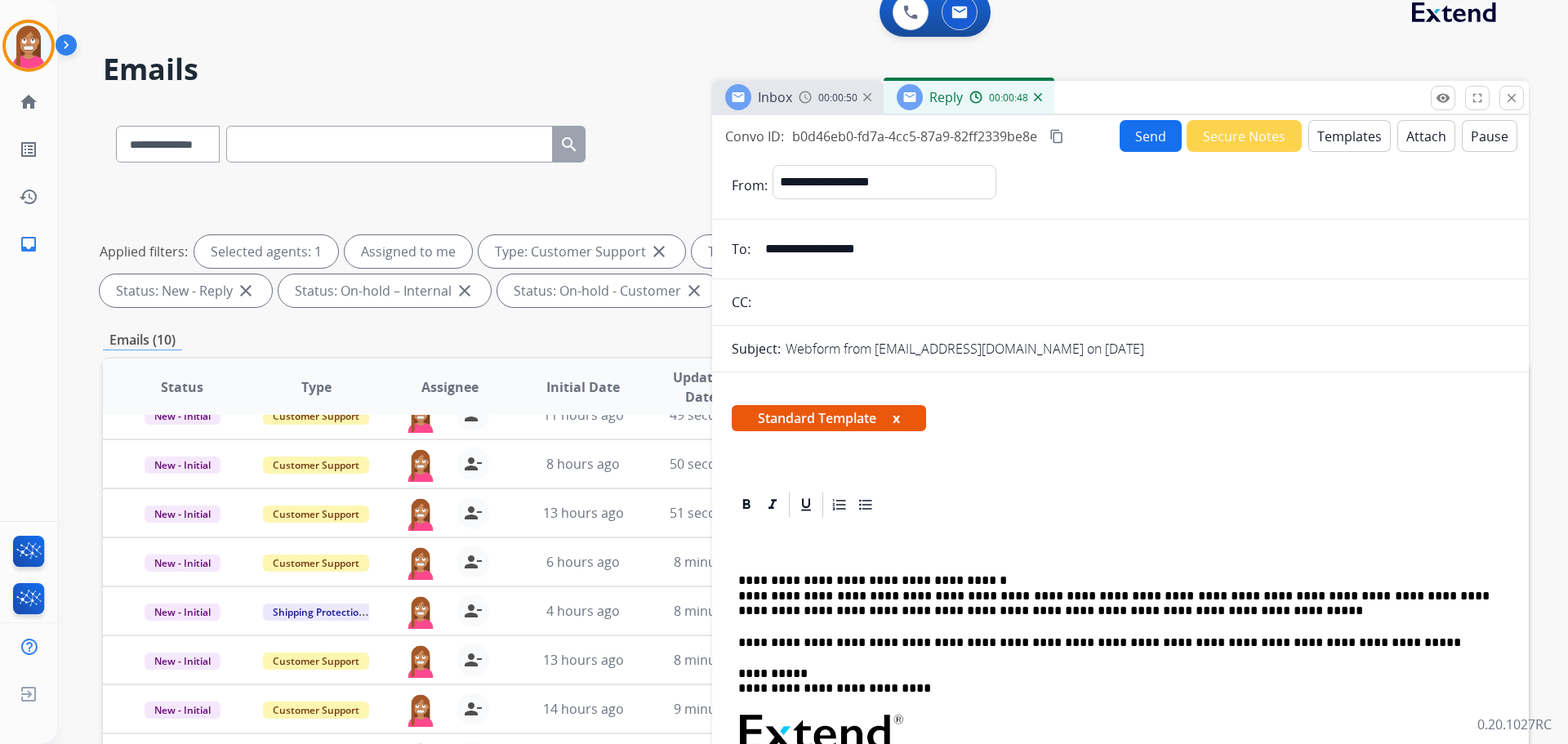
scroll to position [0, 0]
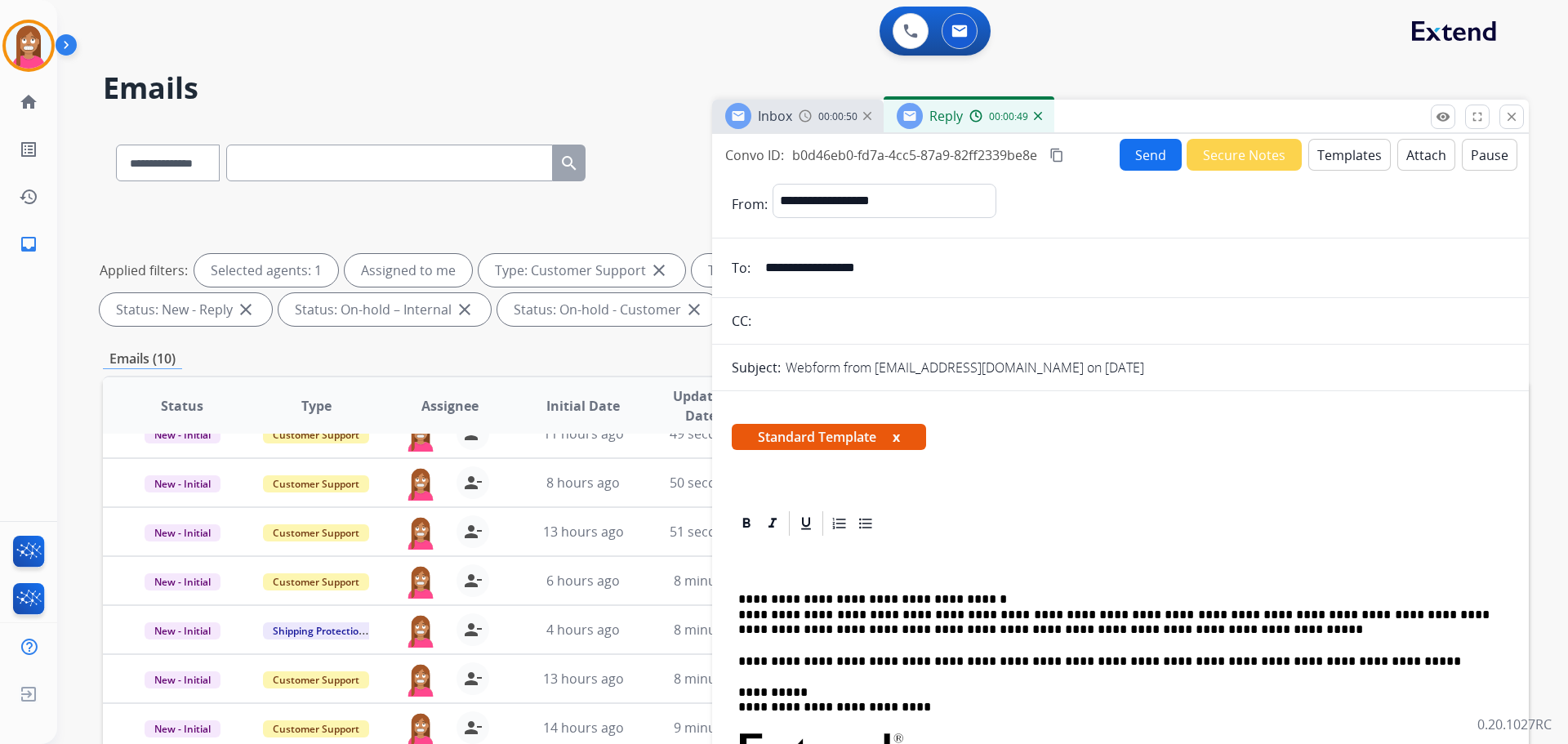
click at [1128, 156] on button "Send" at bounding box center [1150, 155] width 62 height 32
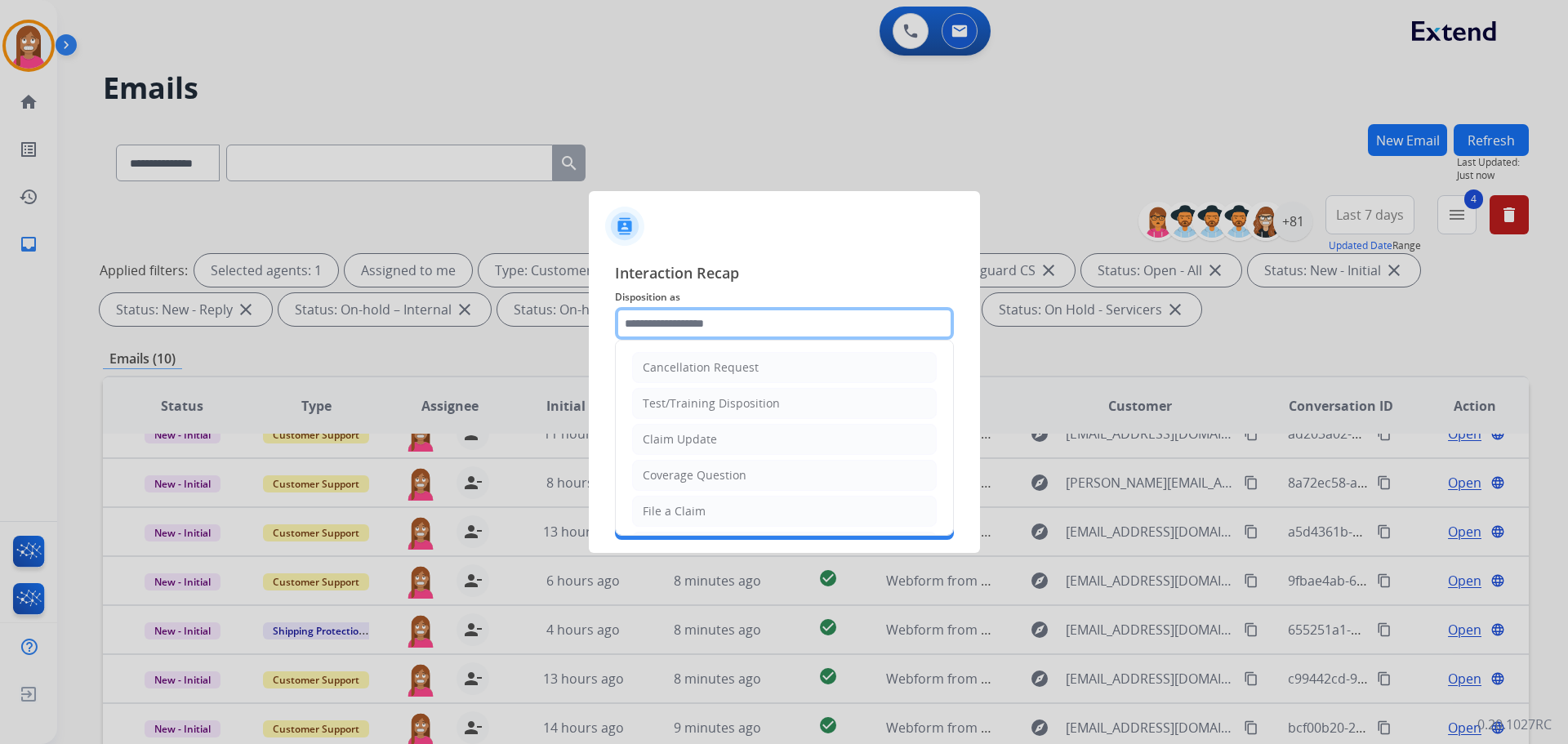
click at [667, 327] on input "text" at bounding box center [784, 323] width 339 height 33
click at [672, 509] on div "File a Claim" at bounding box center [674, 511] width 63 height 17
type input "**********"
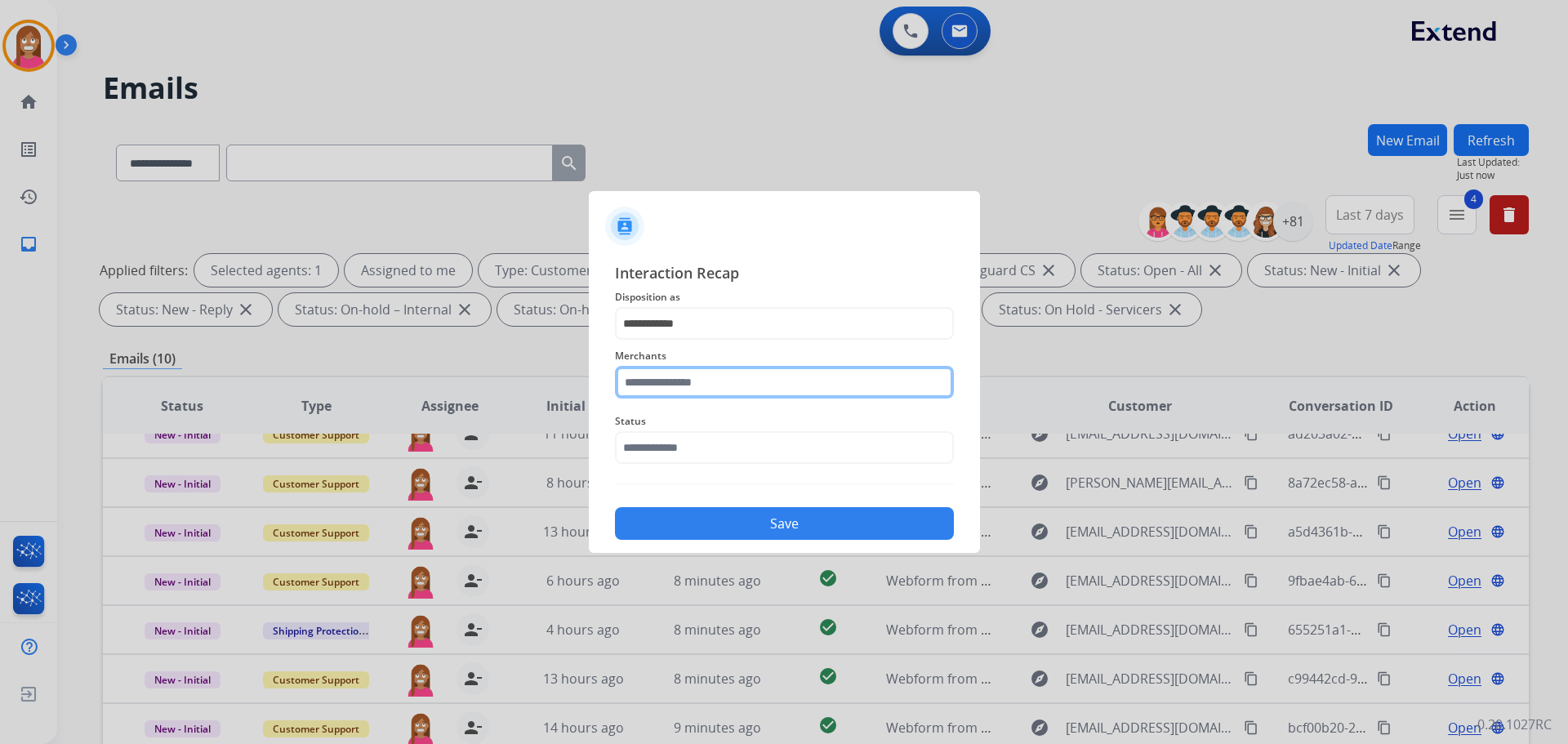
click at [697, 383] on input "text" at bounding box center [784, 382] width 339 height 33
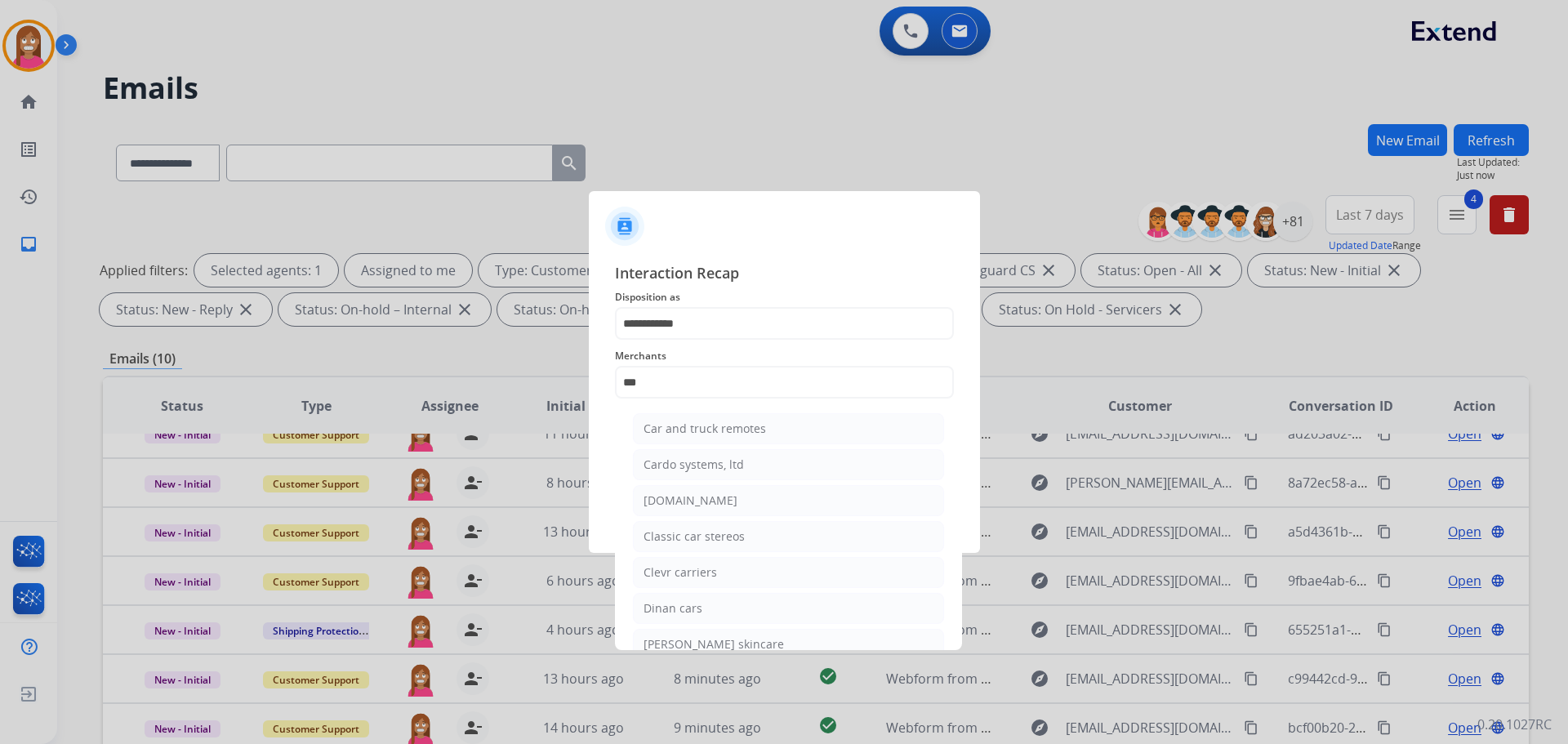
click at [654, 514] on li "[DOMAIN_NAME]" at bounding box center [788, 500] width 311 height 31
type input "**********"
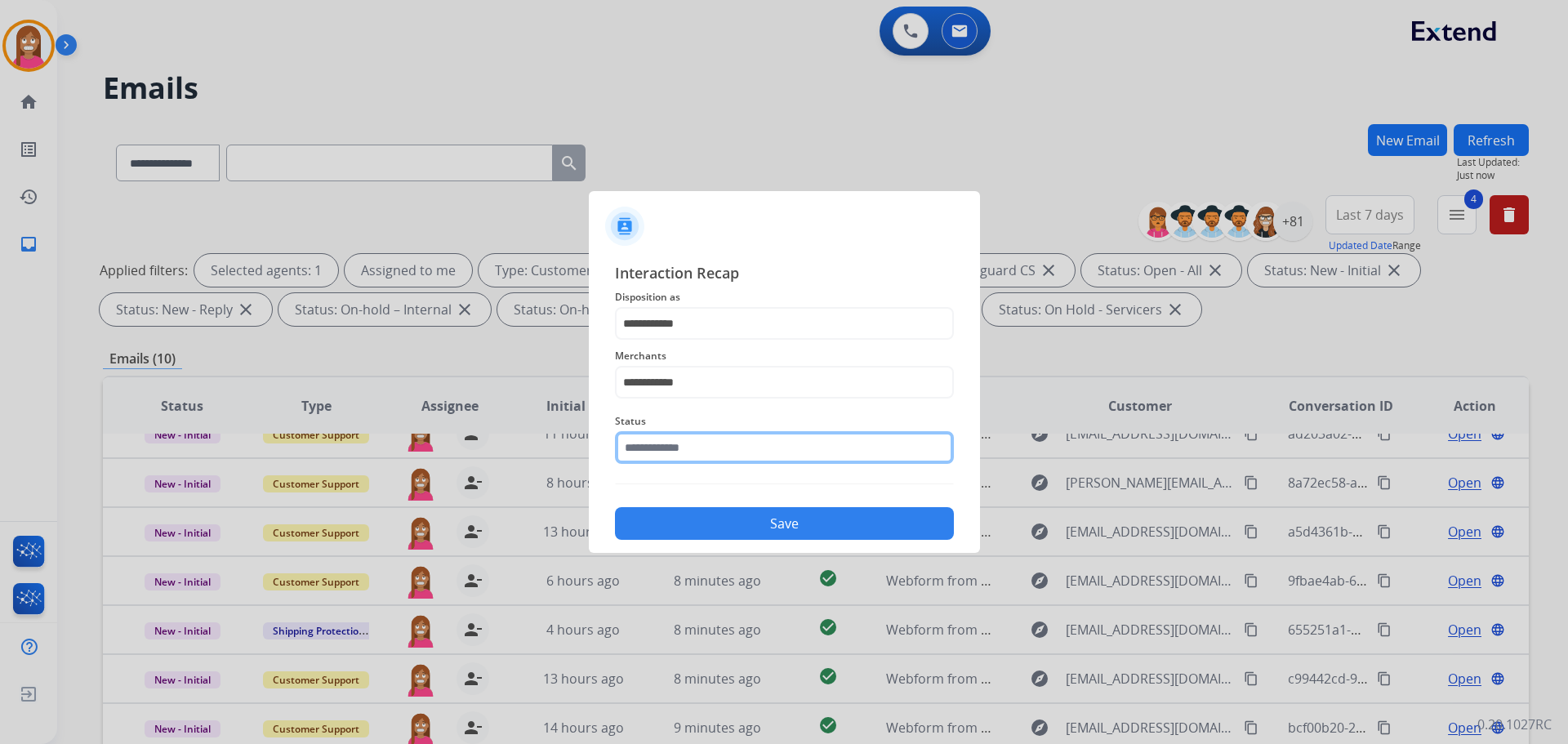
drag, startPoint x: 652, startPoint y: 454, endPoint x: 644, endPoint y: 467, distance: 15.3
click at [650, 458] on input "text" at bounding box center [784, 447] width 339 height 33
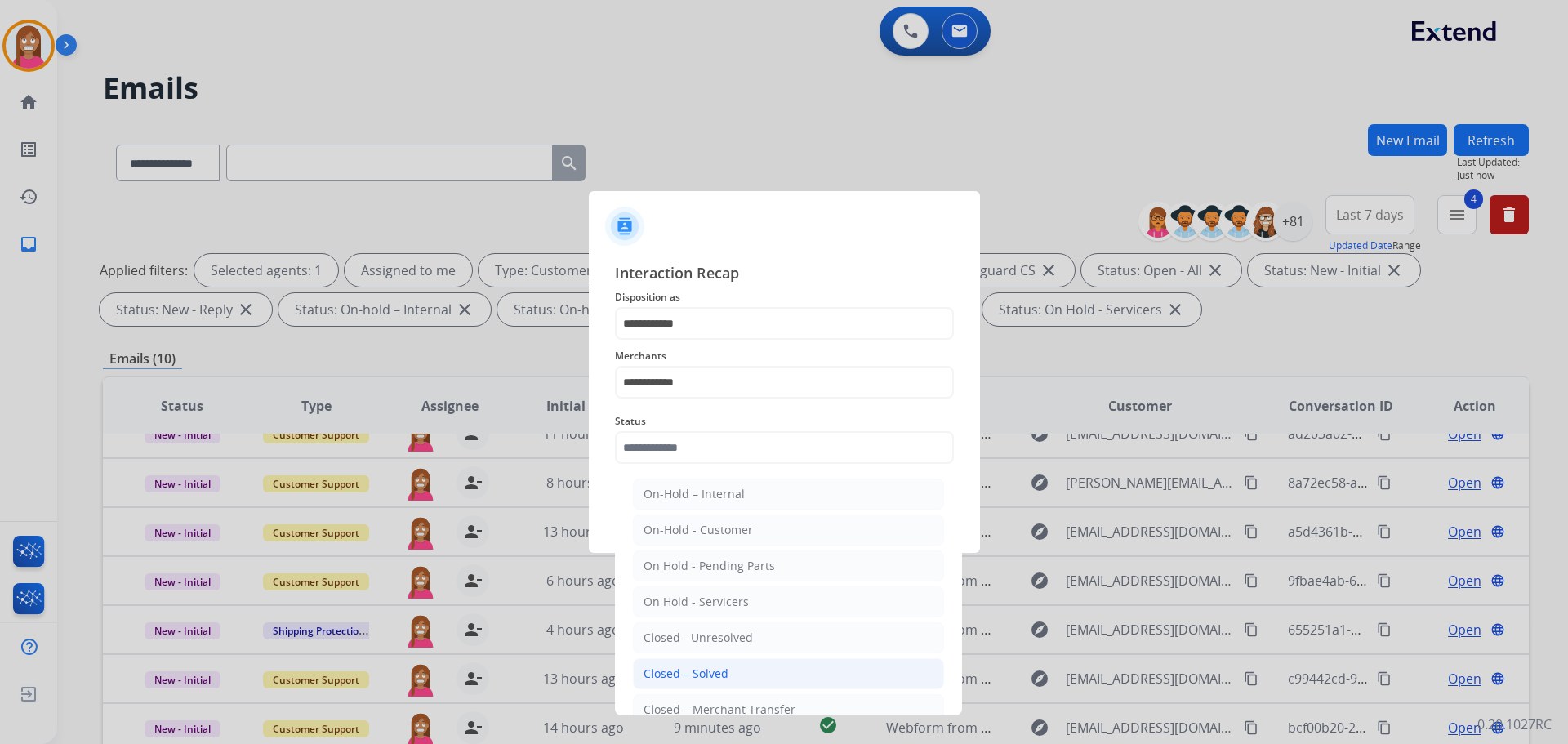
click at [698, 667] on div "Closed – Solved" at bounding box center [686, 674] width 85 height 17
type input "**********"
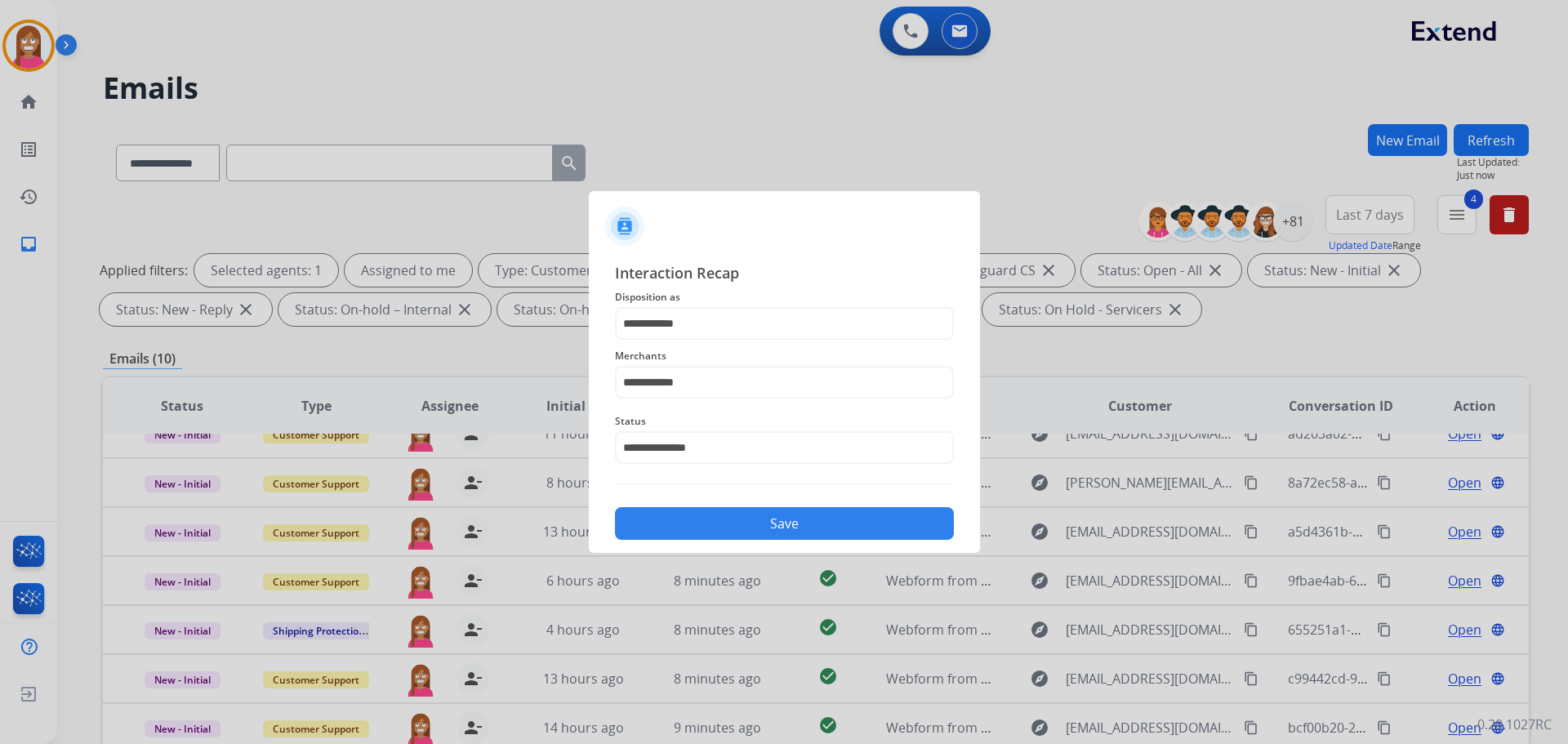
drag, startPoint x: 692, startPoint y: 523, endPoint x: 961, endPoint y: 454, distance: 277.7
click at [691, 523] on button "Save" at bounding box center [784, 523] width 339 height 33
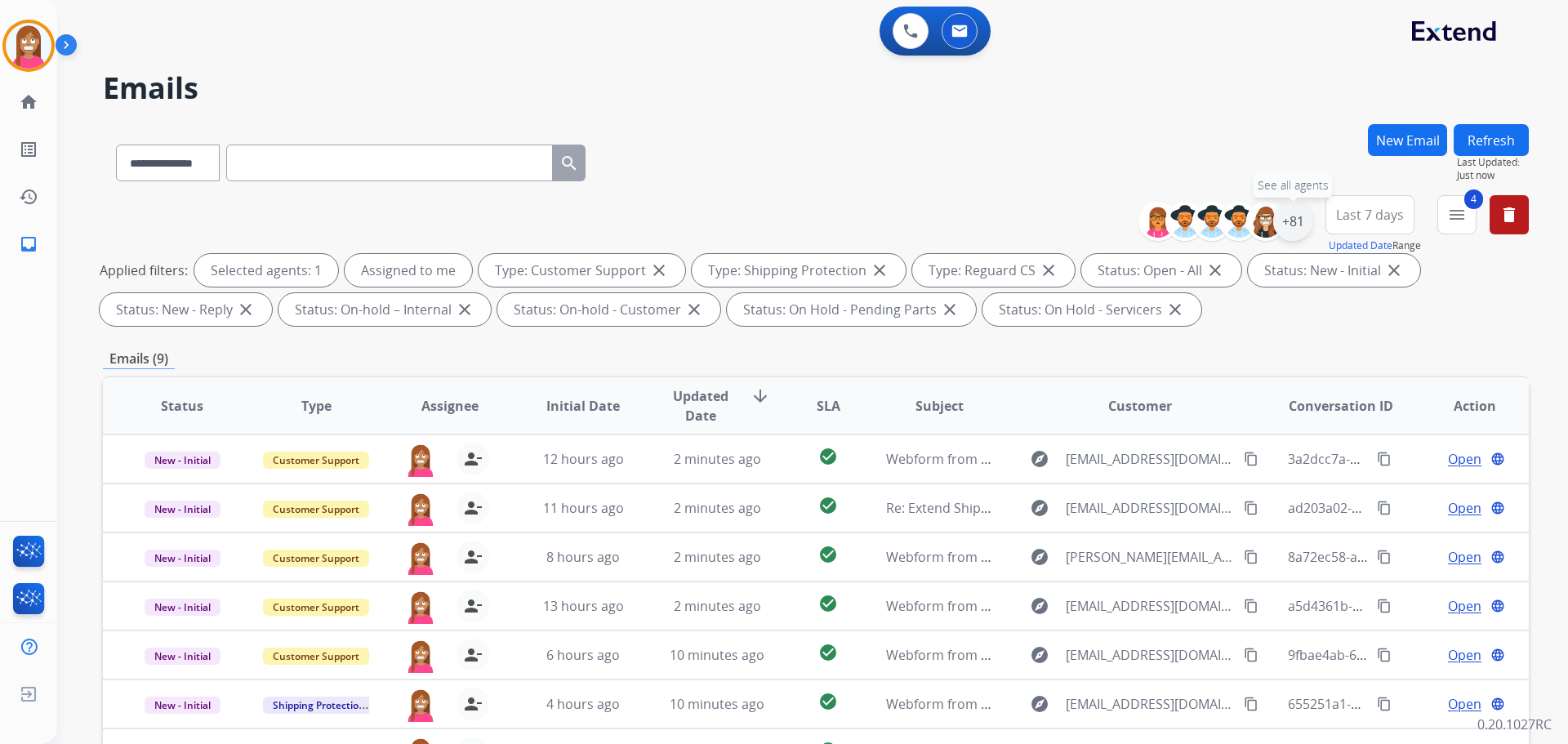
click at [1287, 221] on div "+81" at bounding box center [1293, 221] width 39 height 39
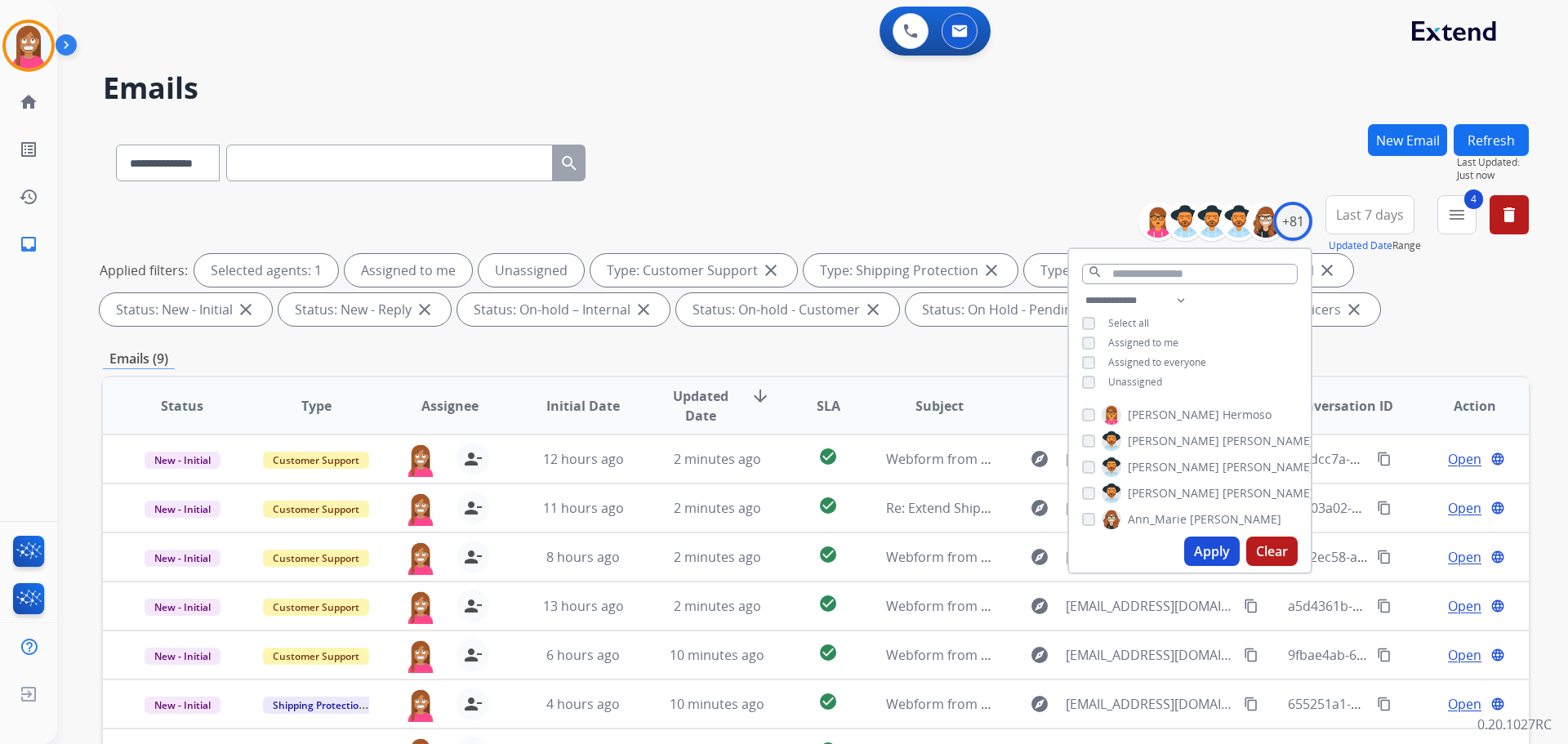
click at [1185, 548] on button "Apply" at bounding box center [1212, 551] width 55 height 29
click at [774, 174] on div "**********" at bounding box center [816, 159] width 1426 height 71
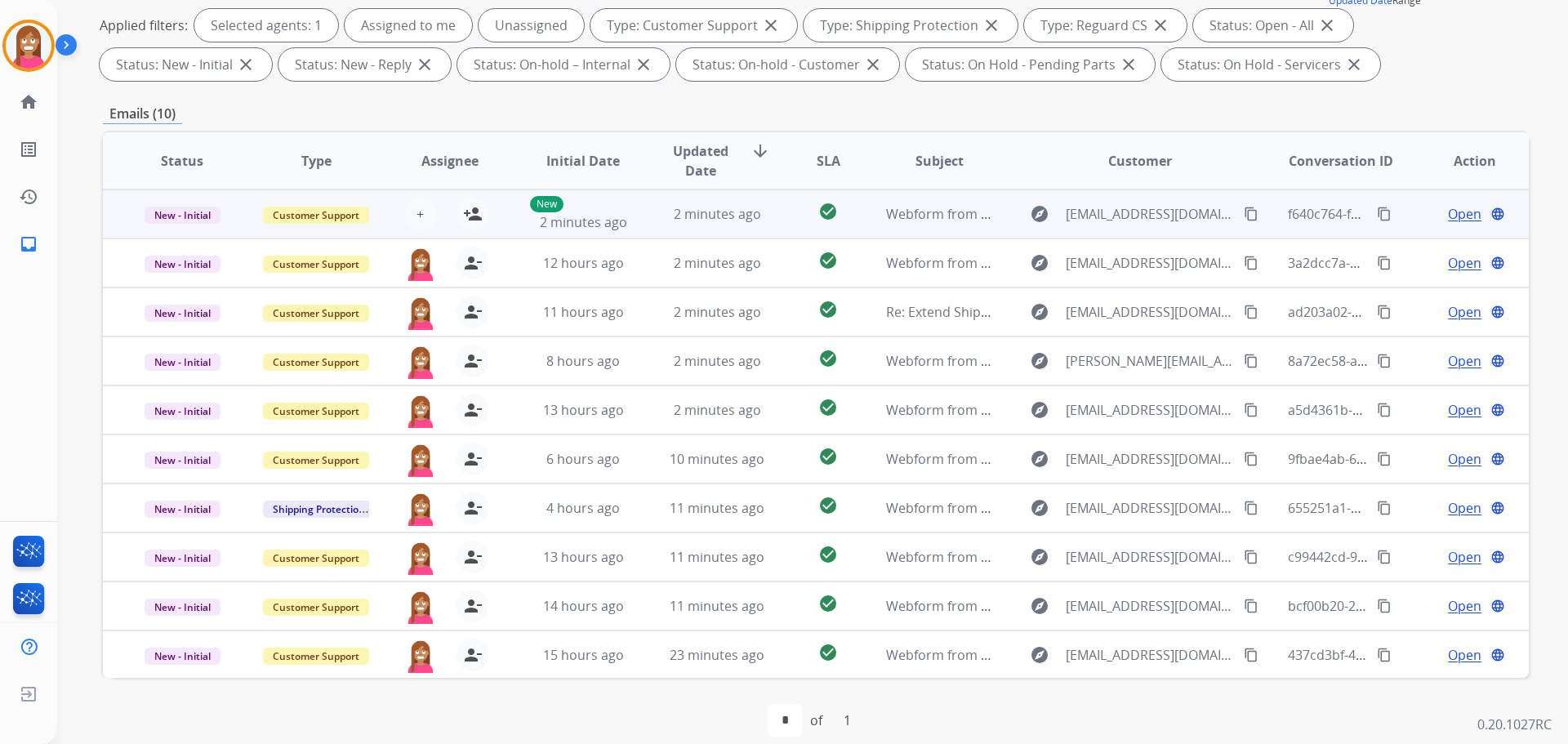
click at [644, 229] on td "2 minutes ago" at bounding box center [705, 213] width 134 height 49
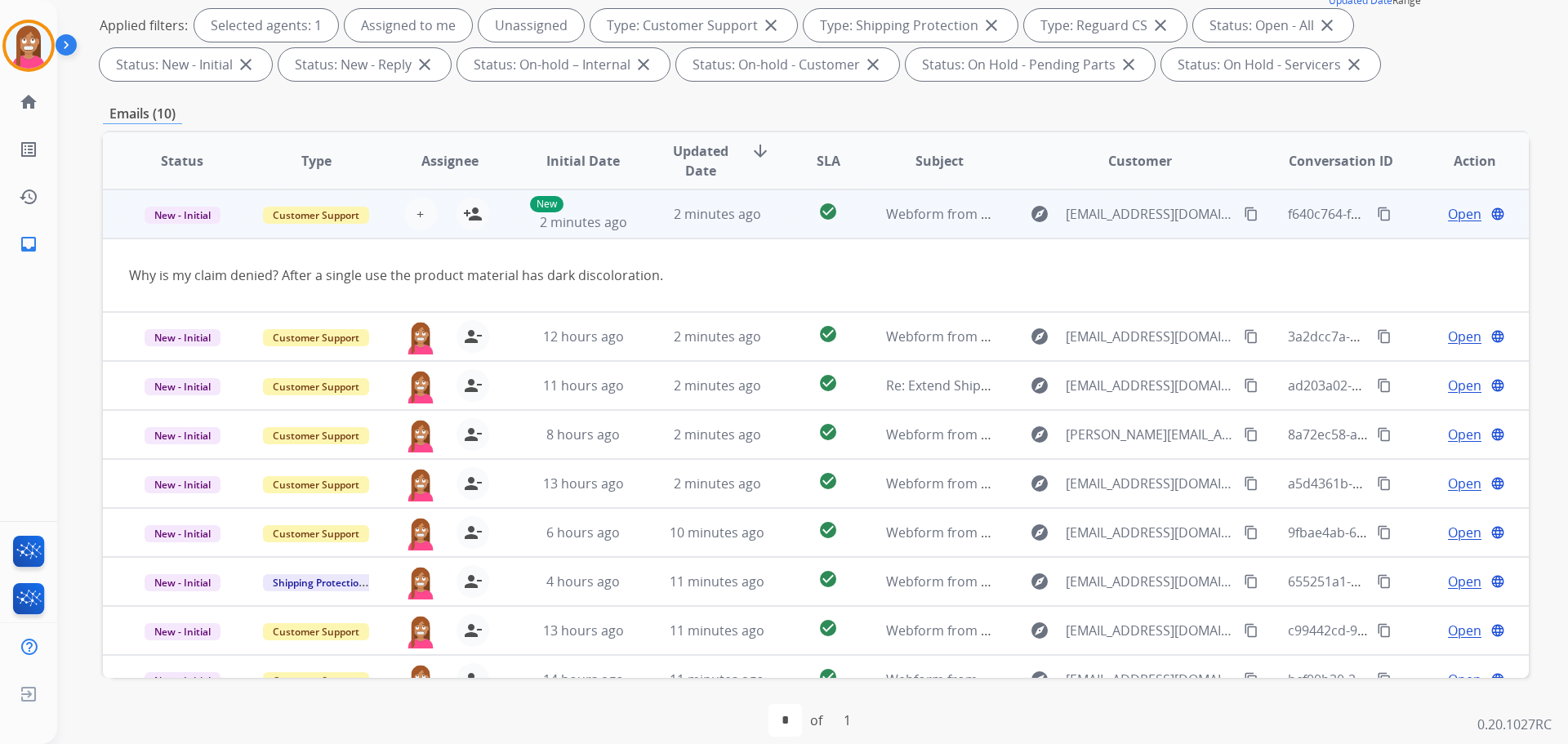
click at [1243, 213] on mat-icon "content_copy" at bounding box center [1251, 214] width 15 height 15
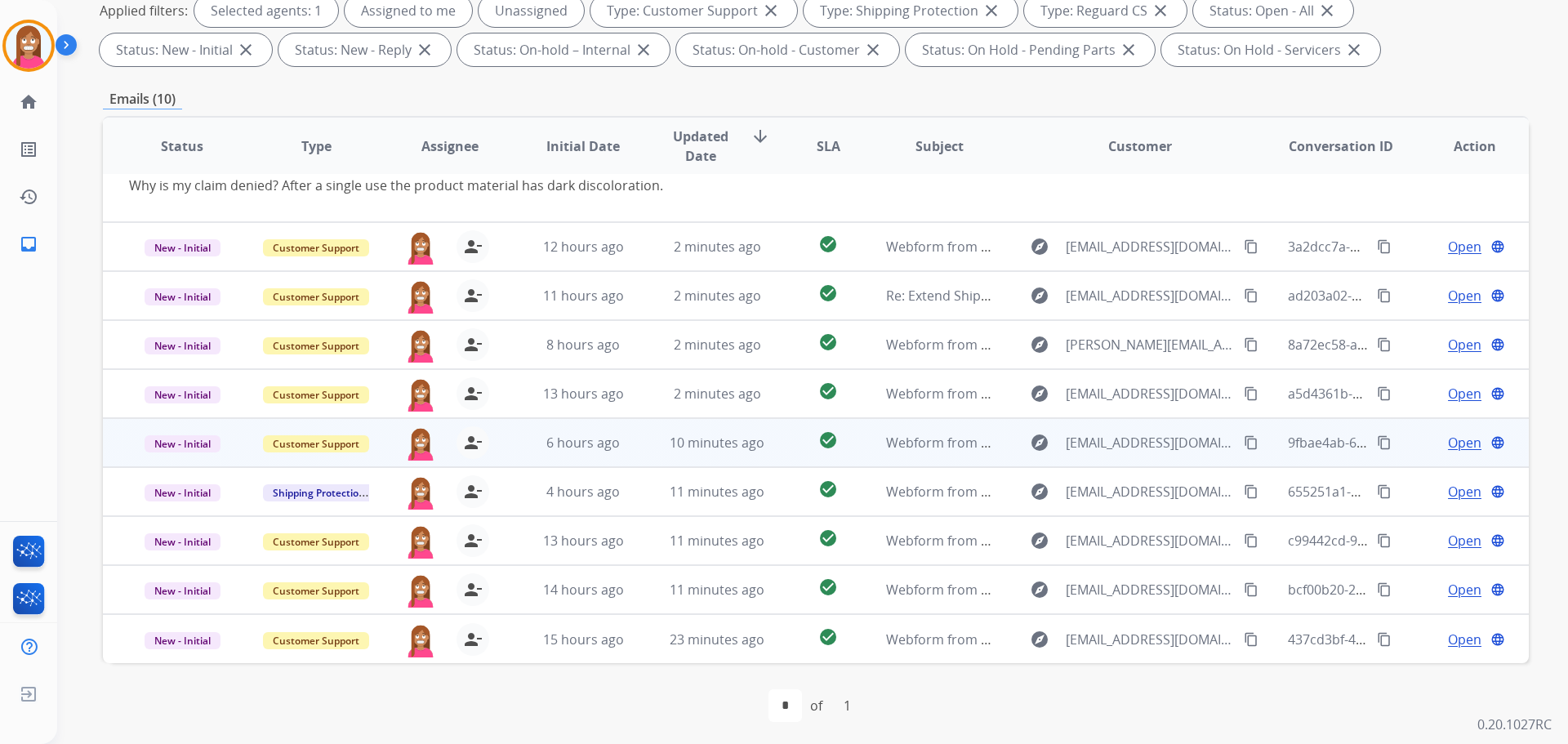
scroll to position [264, 0]
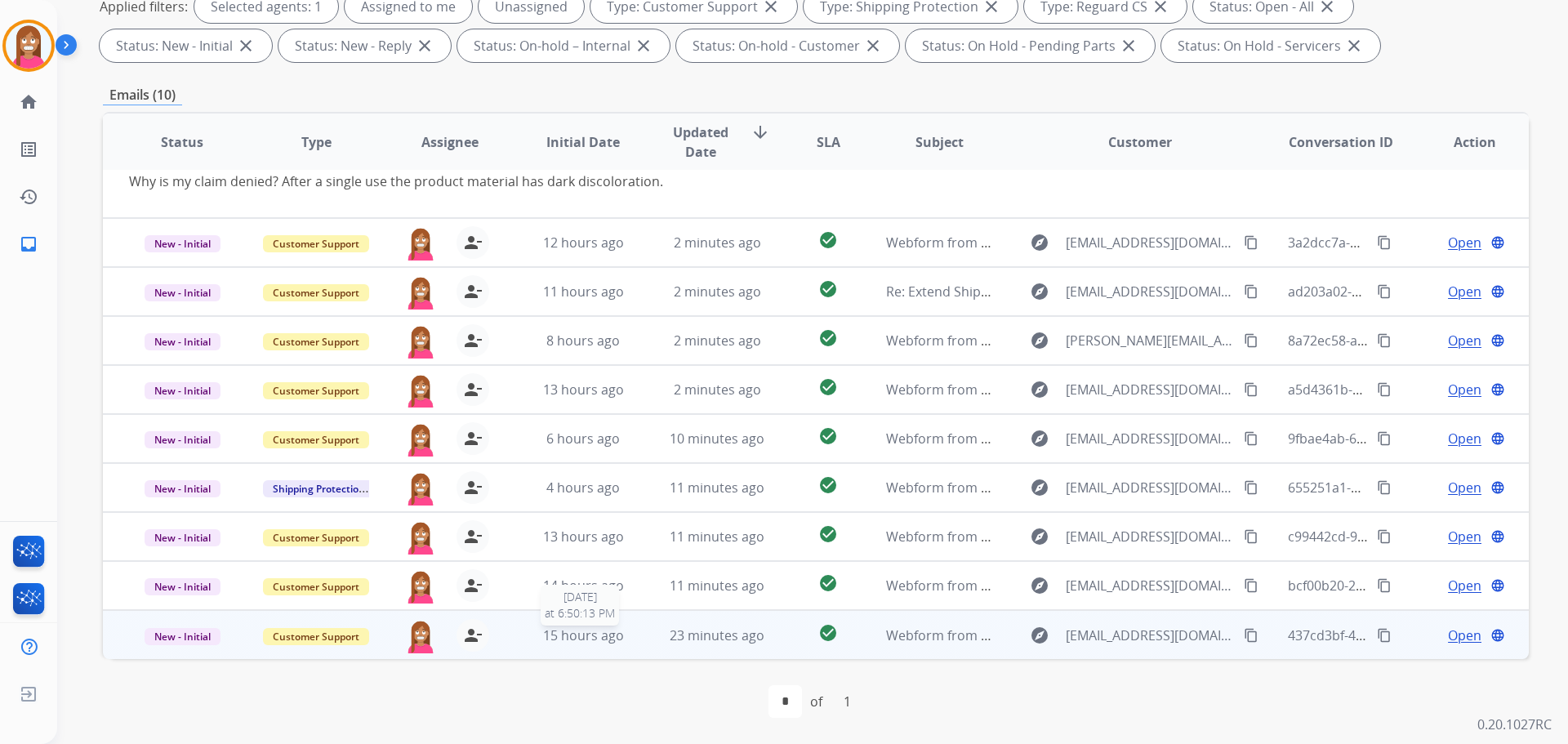
click at [624, 644] on div "15 hours ago" at bounding box center [583, 635] width 107 height 19
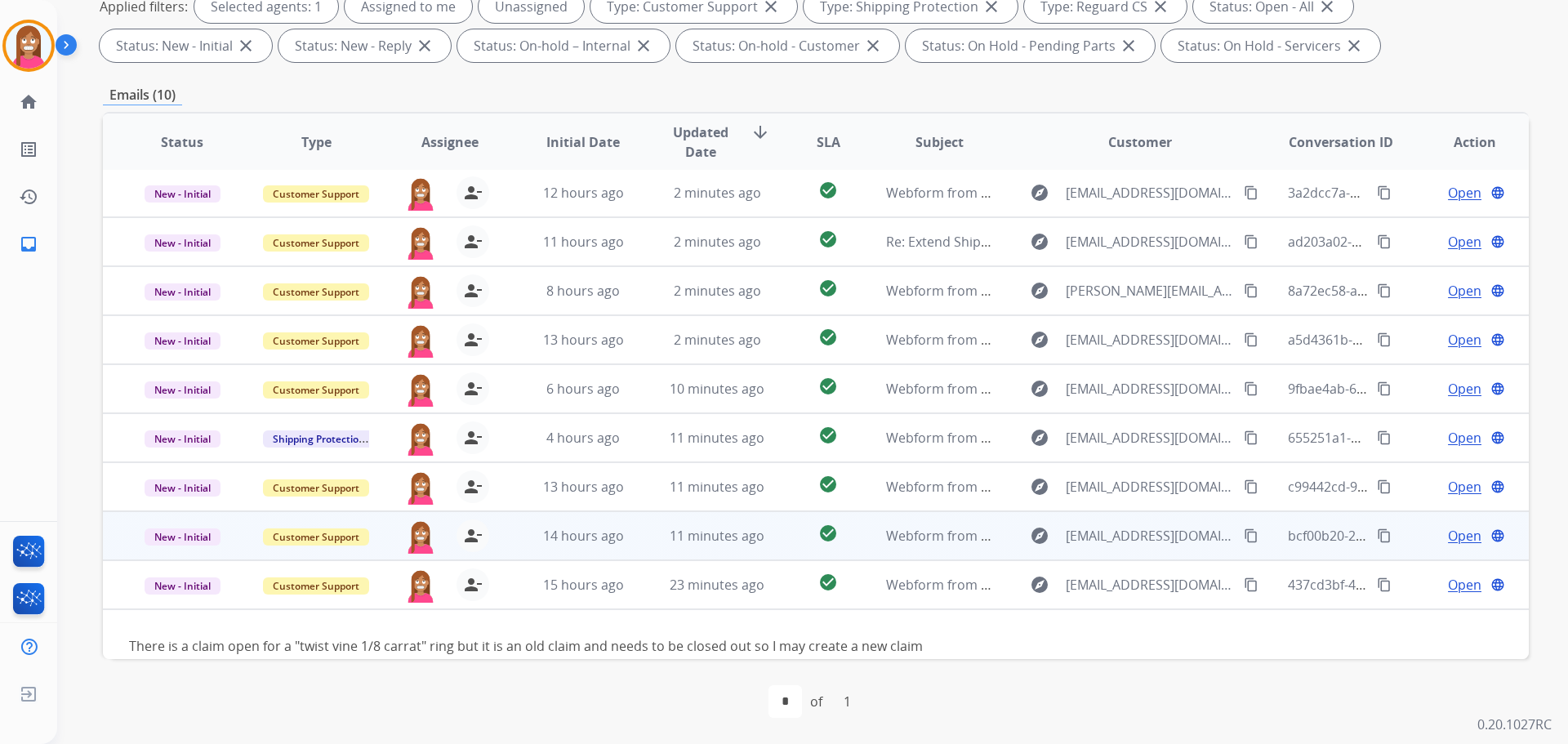
scroll to position [74, 0]
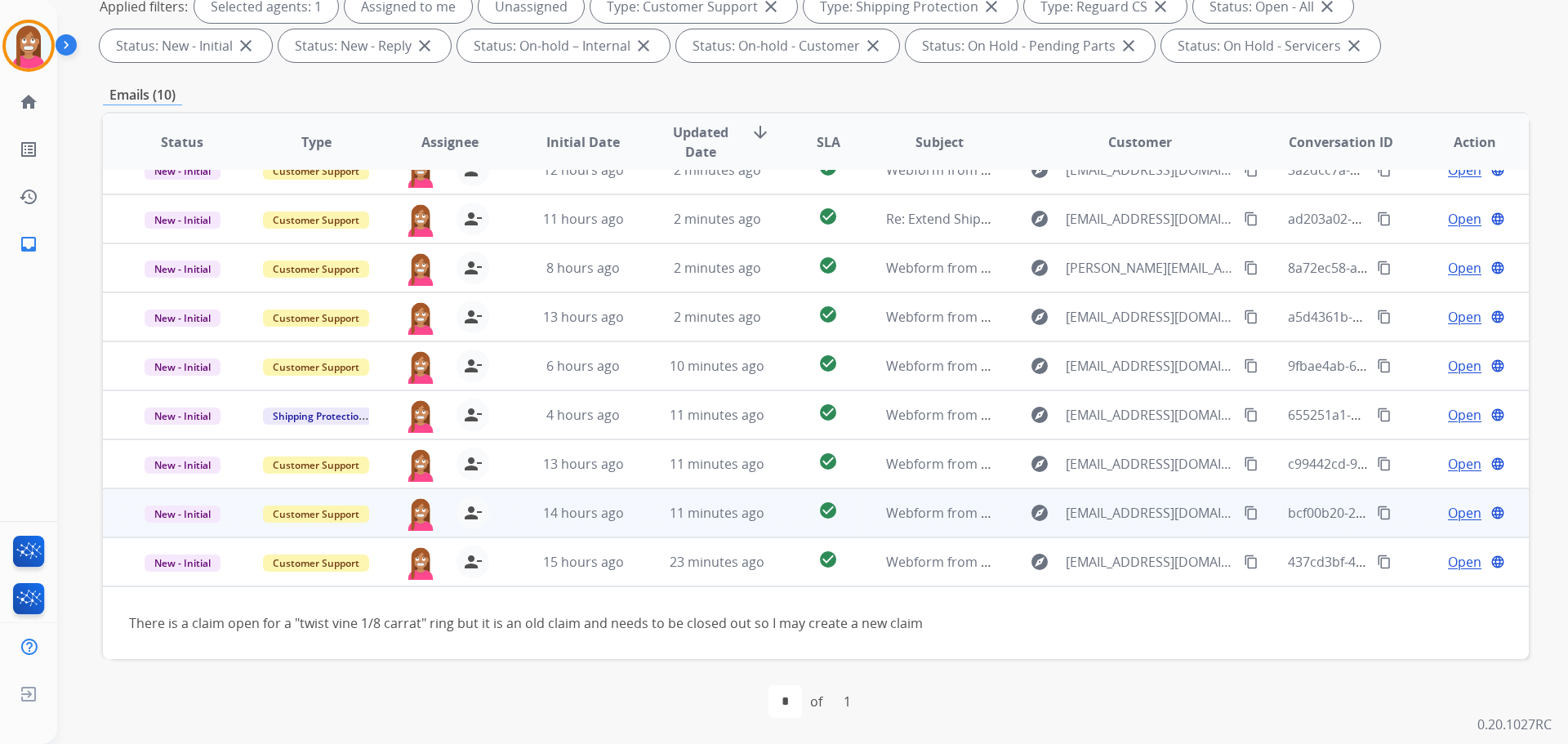
click at [638, 526] on td "11 minutes ago" at bounding box center [705, 513] width 134 height 49
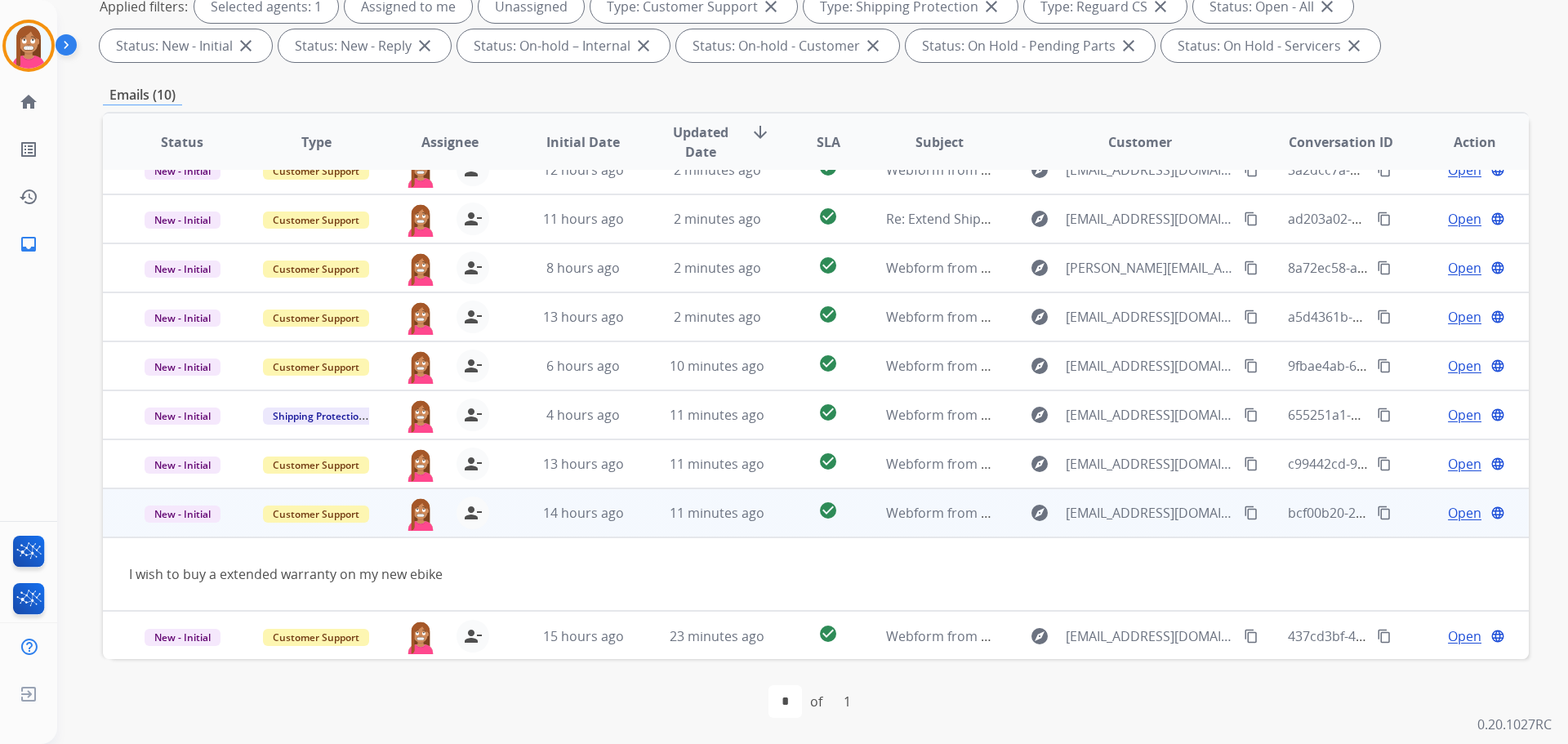
scroll to position [75, 0]
click at [1448, 511] on span "Open" at bounding box center [1464, 511] width 33 height 19
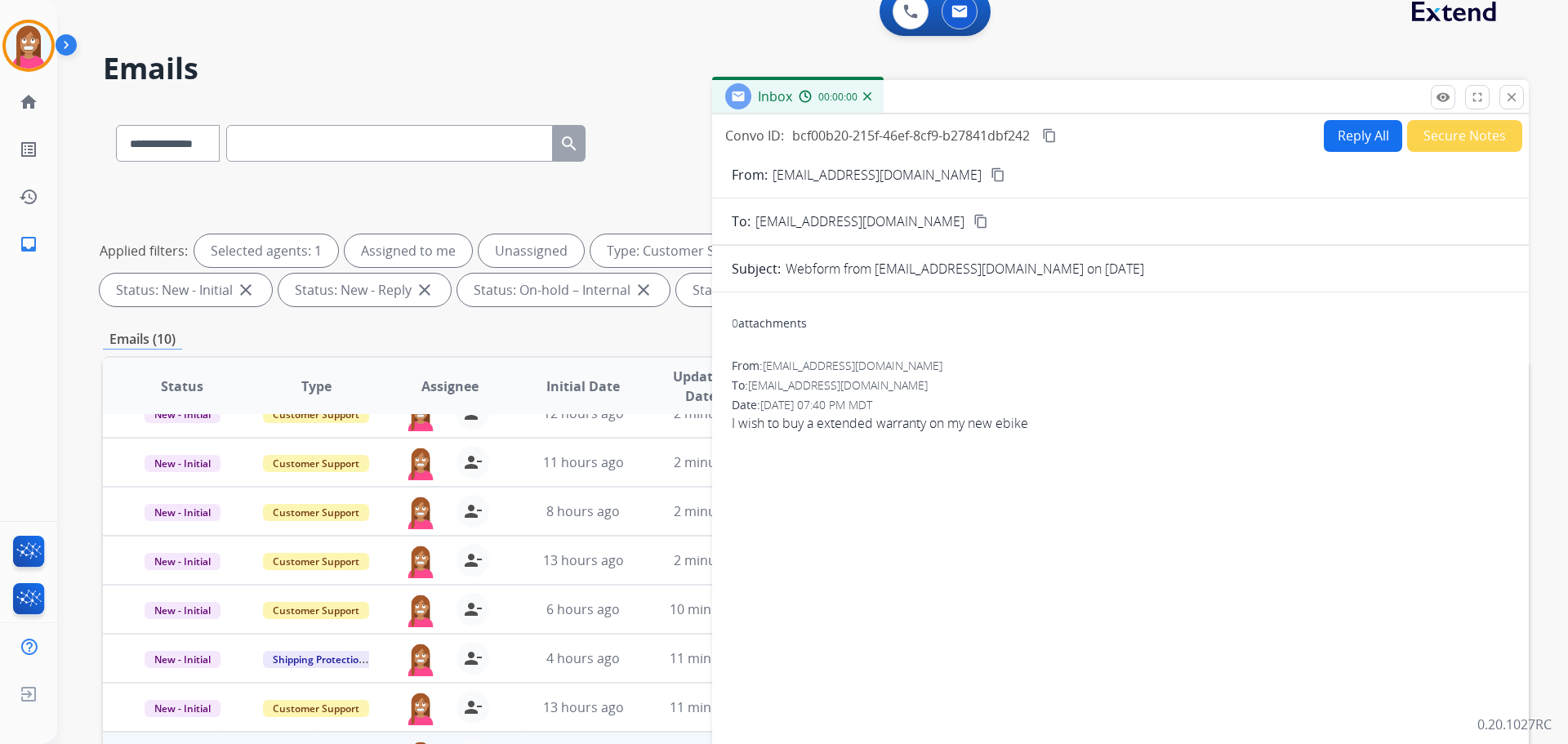
scroll to position [18, 0]
click at [1354, 141] on button "Reply All" at bounding box center [1363, 136] width 79 height 32
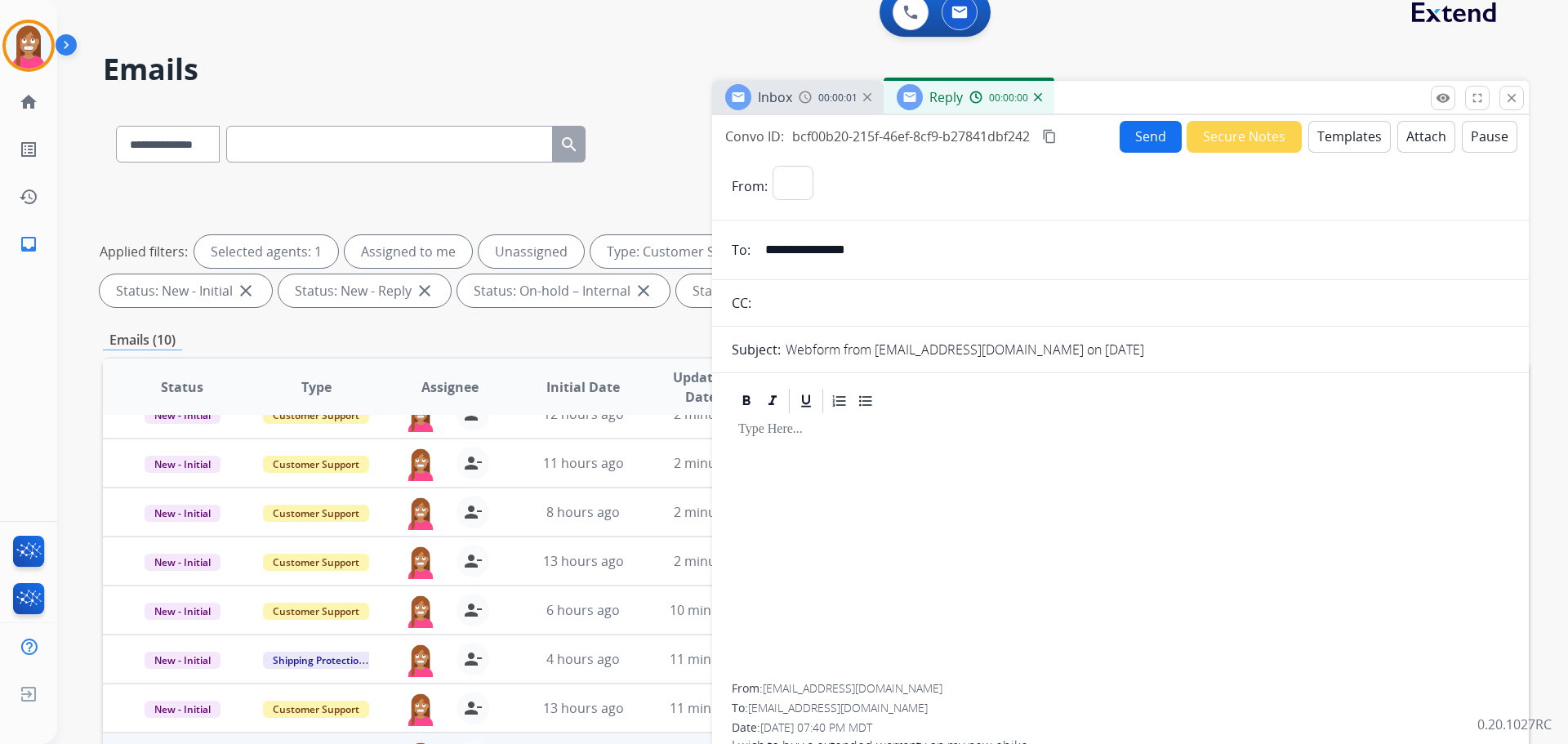
select select "**********"
click at [1315, 145] on button "Templates" at bounding box center [1350, 136] width 83 height 32
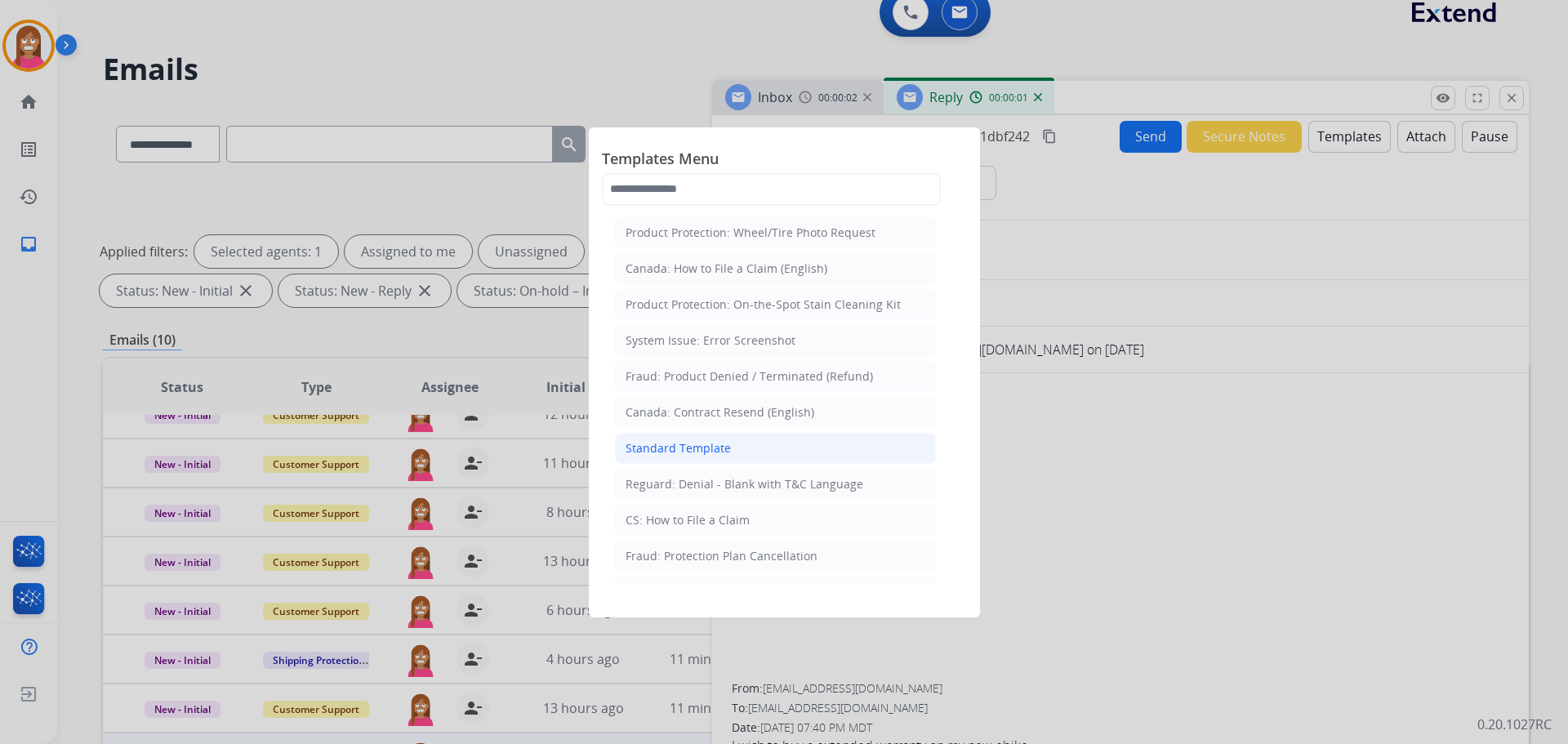
click at [654, 457] on li "Standard Template" at bounding box center [776, 448] width 321 height 31
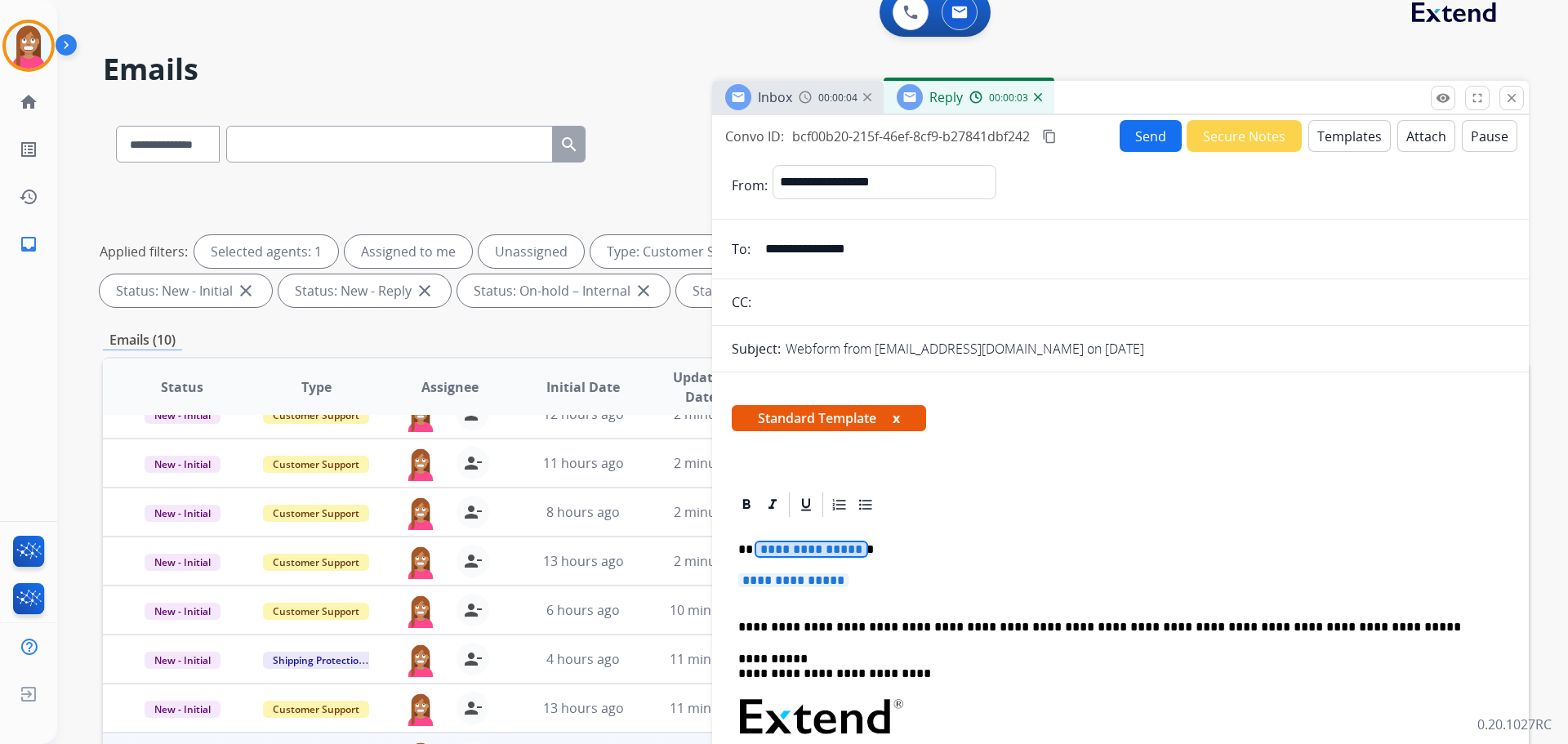
click at [828, 551] on span "**********" at bounding box center [812, 549] width 110 height 14
click at [759, 566] on div "**********" at bounding box center [1120, 756] width 777 height 473
click at [771, 584] on span "**********" at bounding box center [793, 580] width 110 height 14
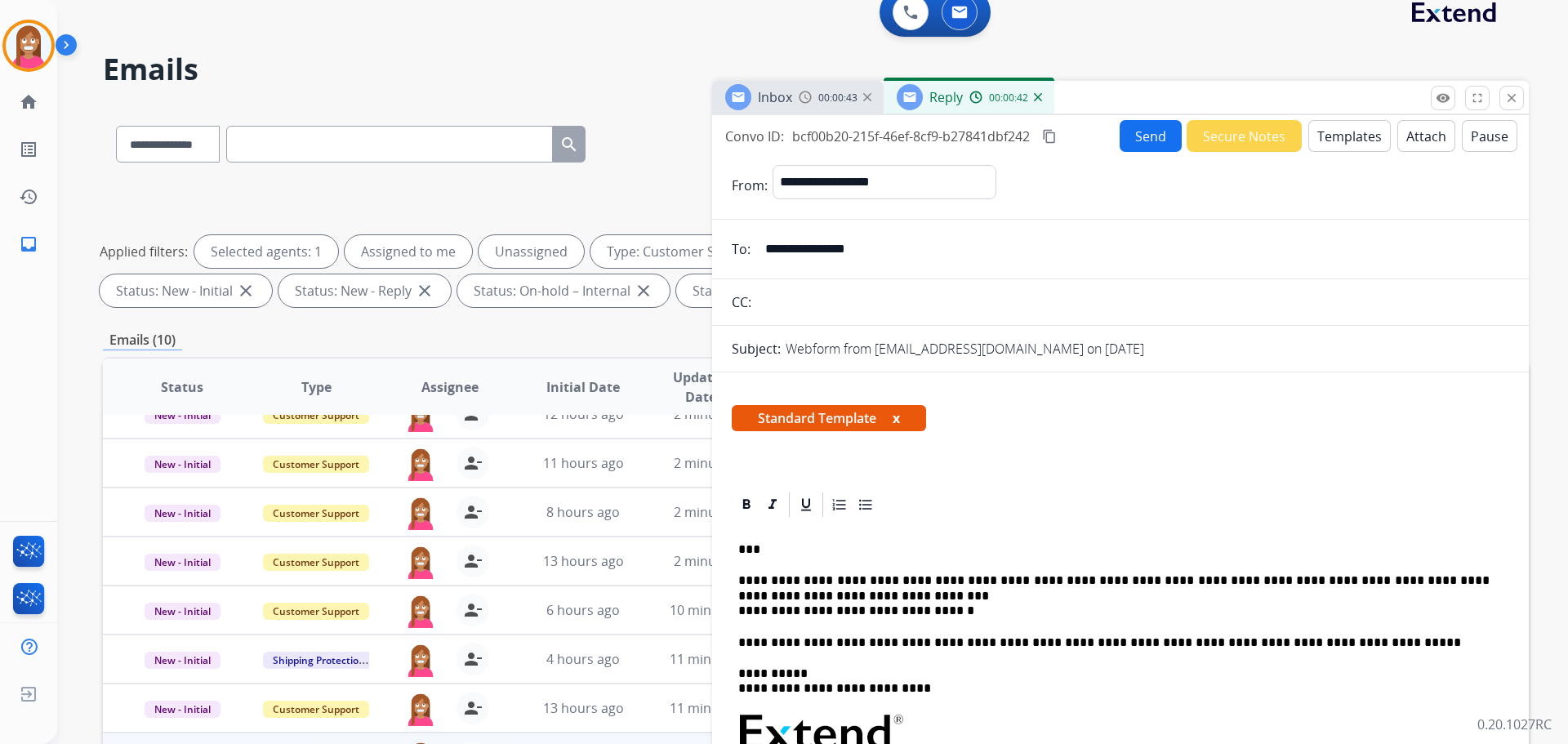
click at [759, 552] on p "***" at bounding box center [1114, 550] width 751 height 15
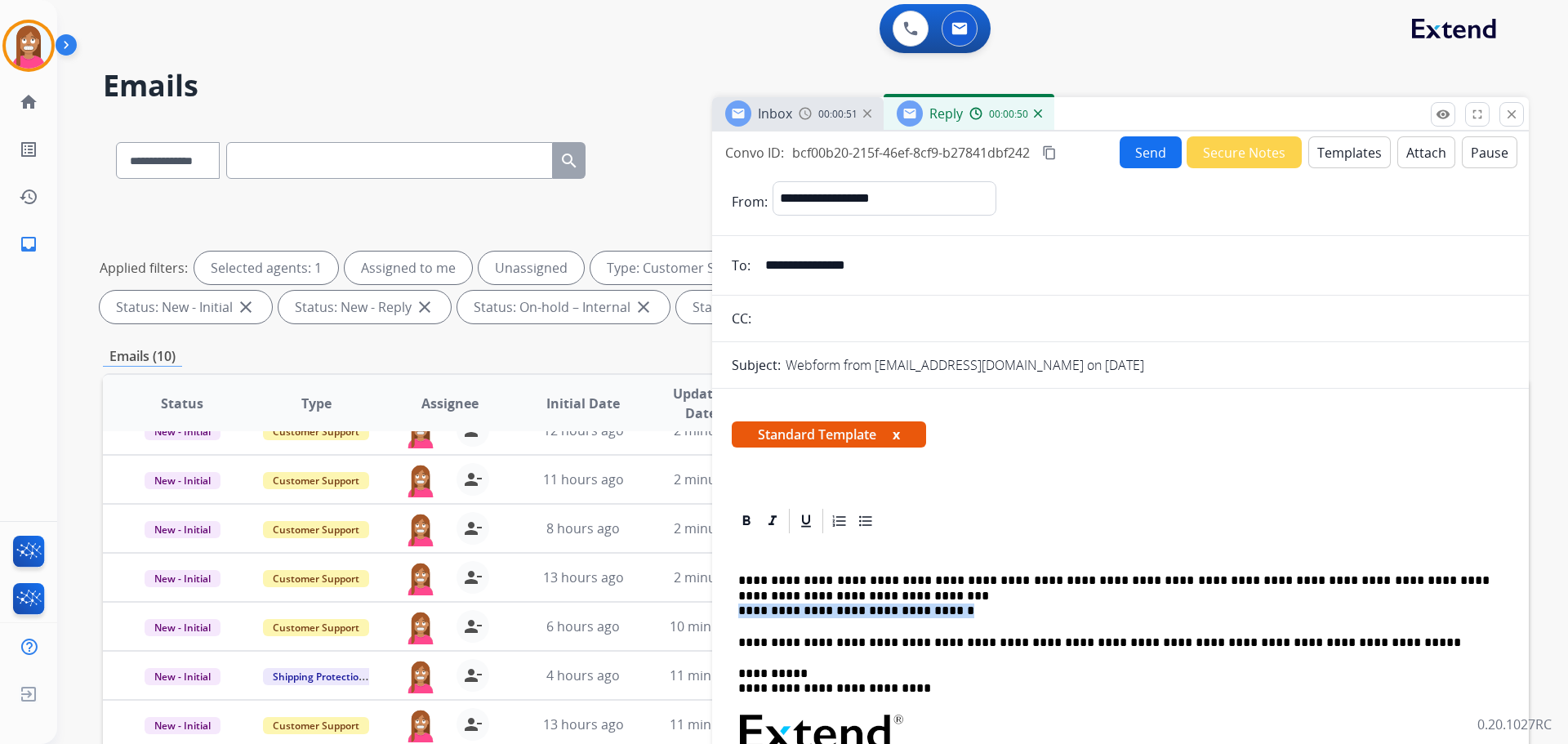
drag, startPoint x: 947, startPoint y: 609, endPoint x: 741, endPoint y: 612, distance: 206.0
click at [741, 612] on p "**********" at bounding box center [1114, 596] width 751 height 45
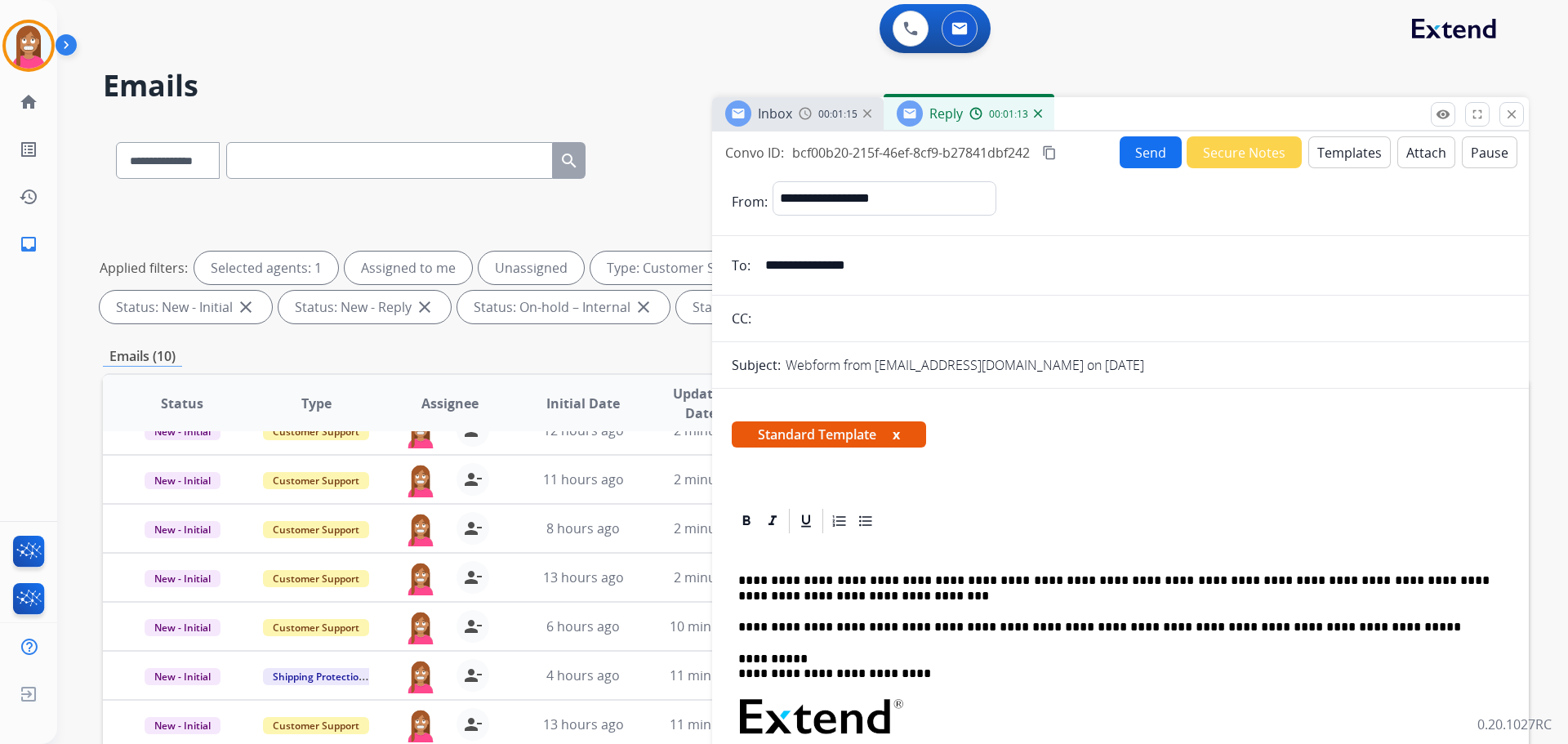
click at [802, 590] on p "**********" at bounding box center [1114, 588] width 751 height 30
click at [800, 593] on p "**********" at bounding box center [1114, 588] width 751 height 30
click at [1142, 158] on button "Send" at bounding box center [1150, 152] width 62 height 32
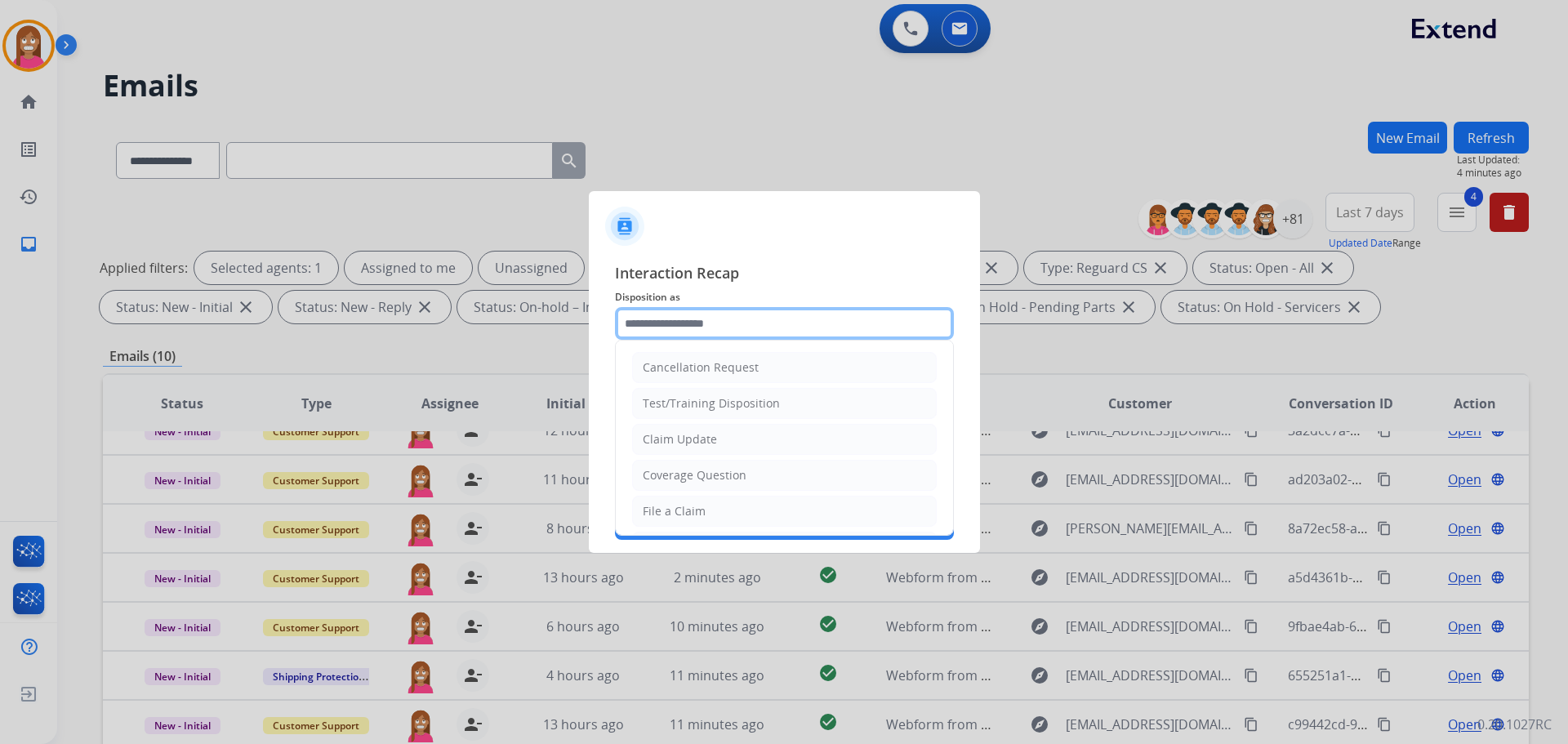
click at [664, 324] on input "text" at bounding box center [784, 323] width 339 height 33
click at [658, 482] on div "Coverage Question" at bounding box center [694, 475] width 104 height 17
type input "**********"
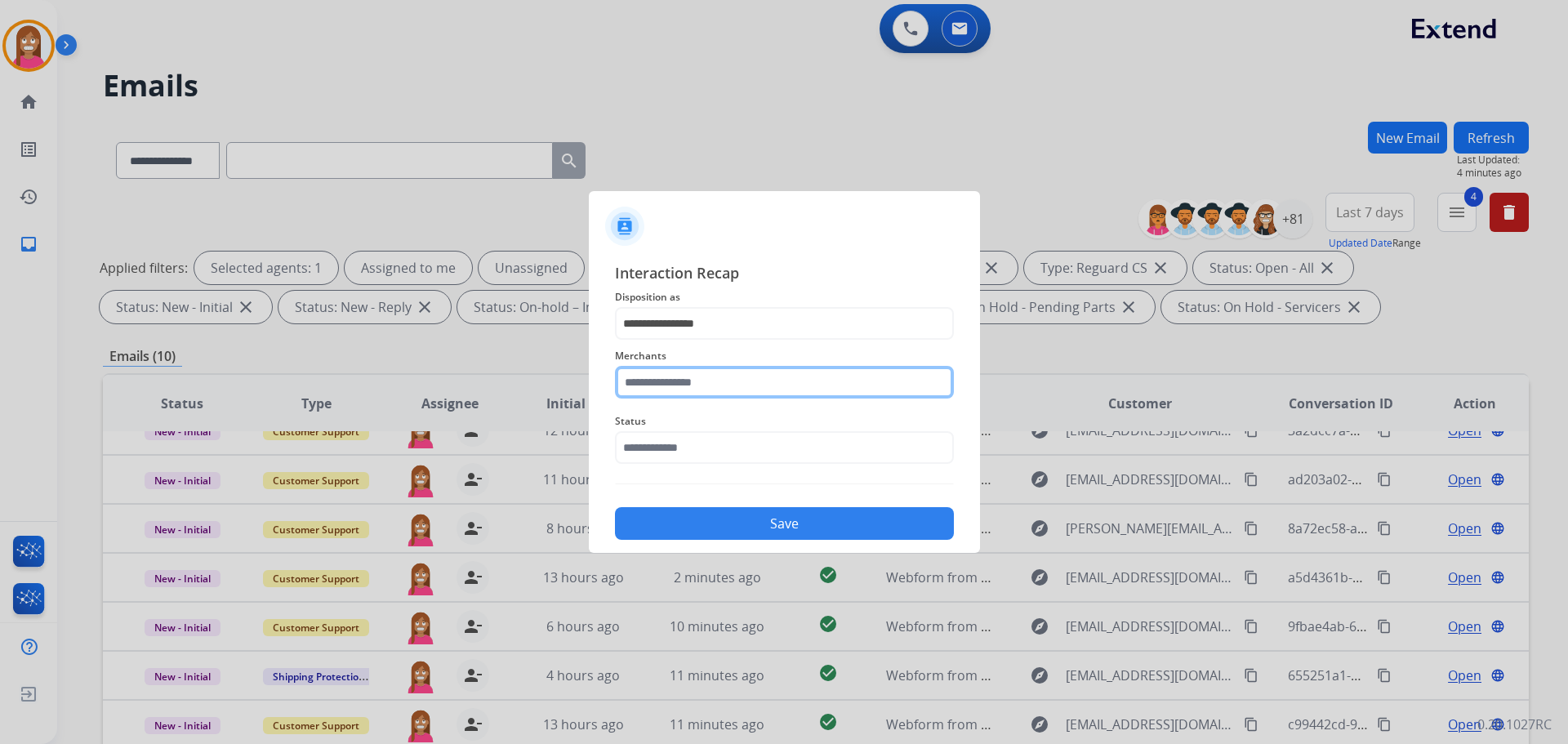
click at [664, 392] on input "text" at bounding box center [784, 382] width 339 height 33
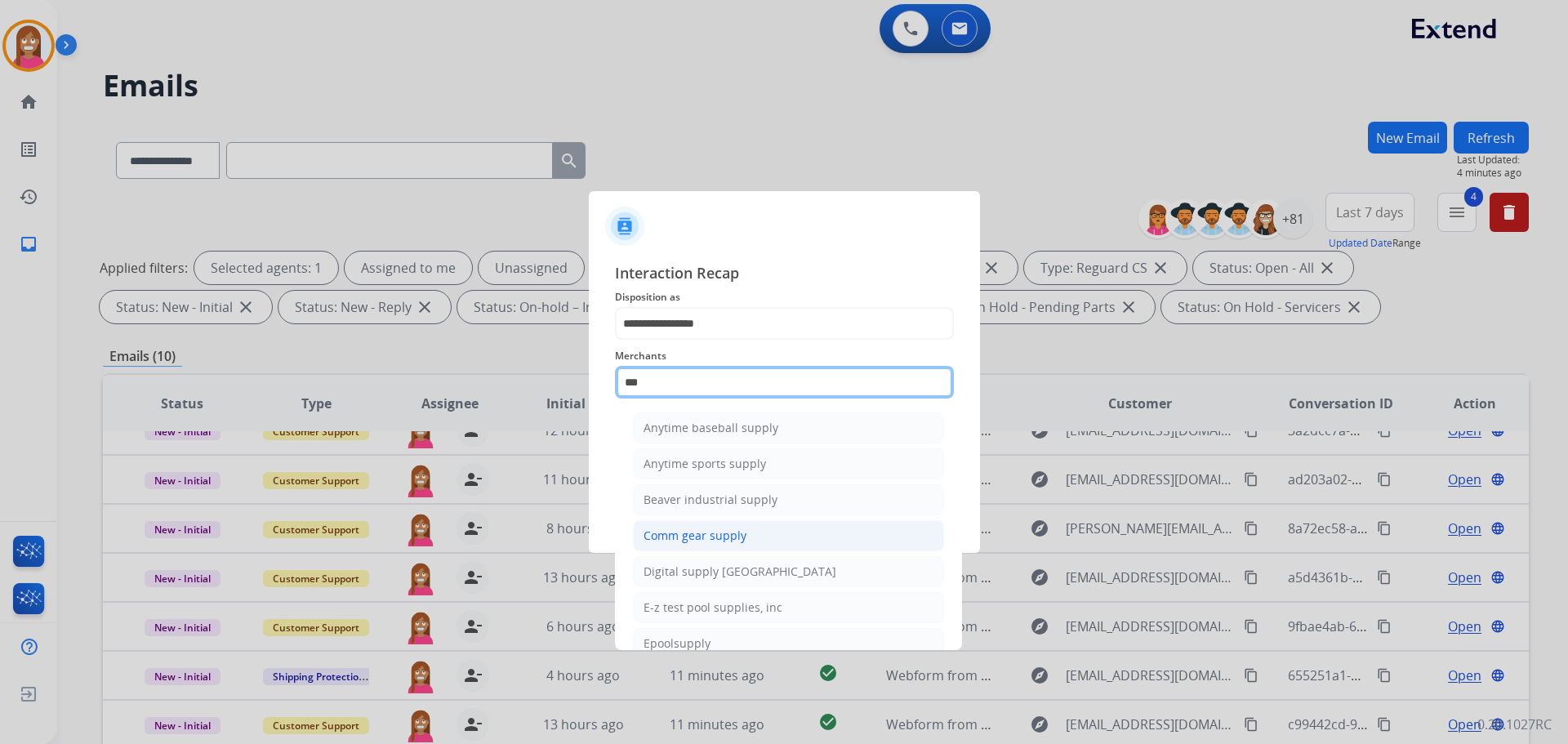
scroll to position [0, 0]
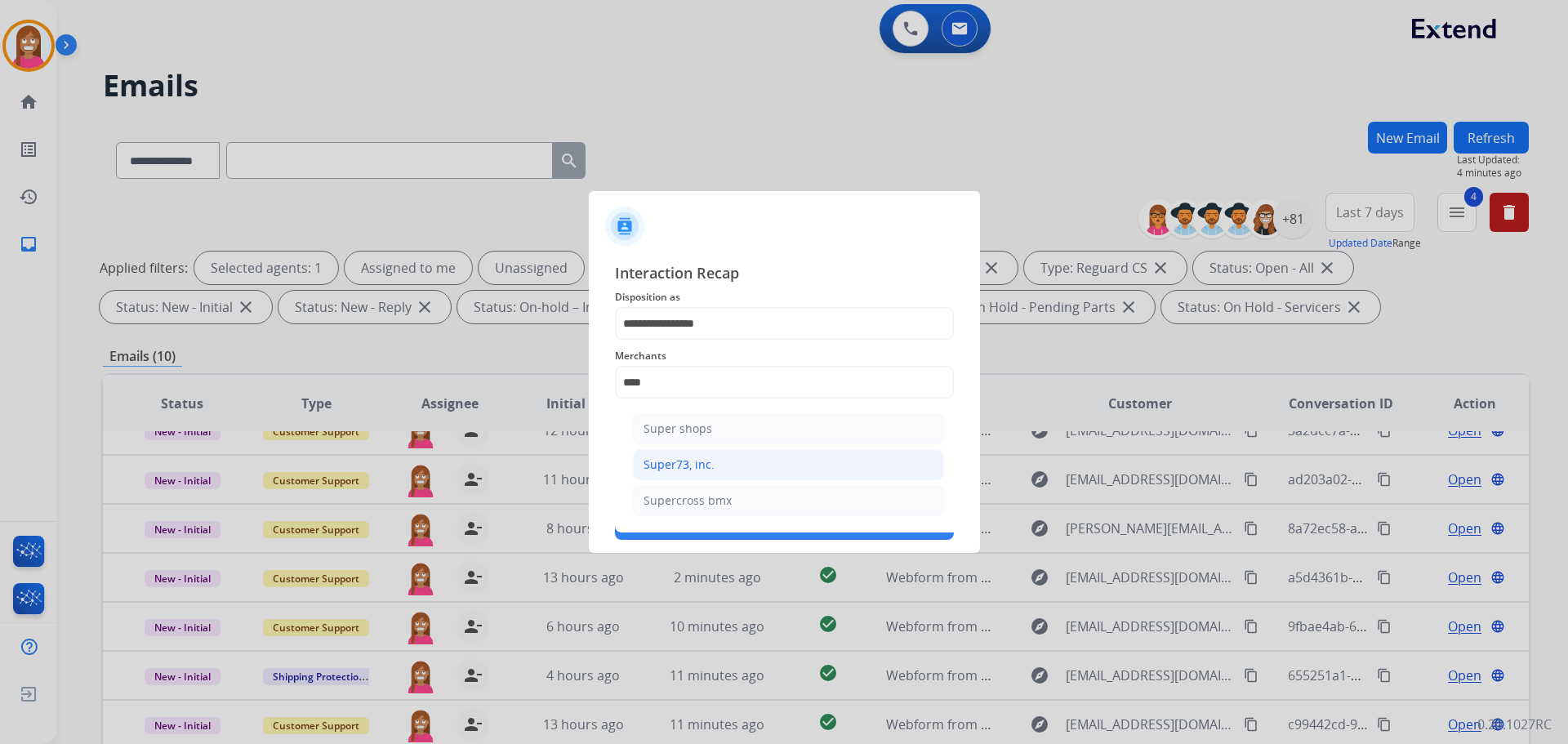
click at [681, 468] on div "Super73, inc." at bounding box center [679, 465] width 71 height 17
type input "**********"
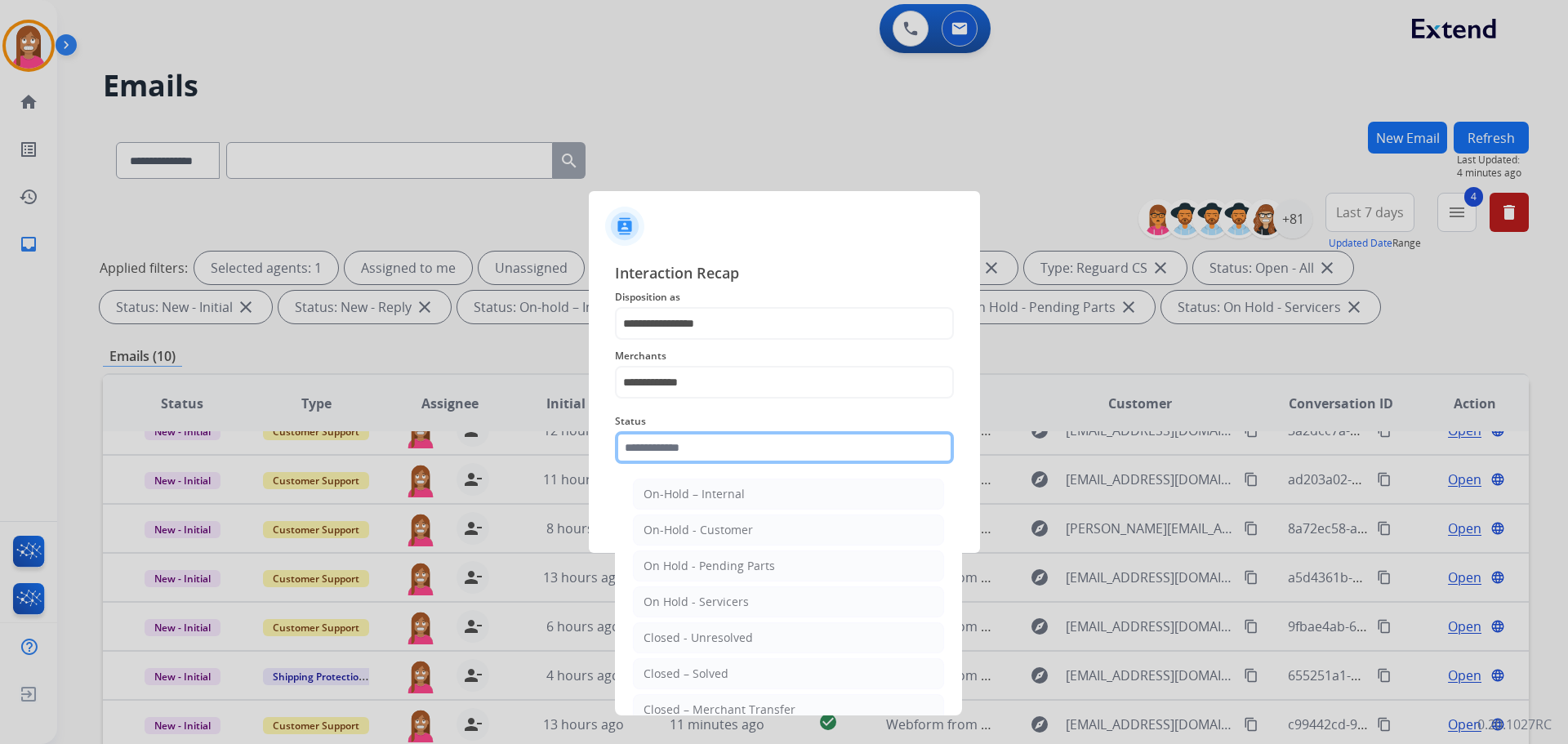
click at [671, 454] on input "text" at bounding box center [784, 447] width 339 height 33
click at [685, 663] on li "Closed – Solved" at bounding box center [788, 674] width 311 height 31
type input "**********"
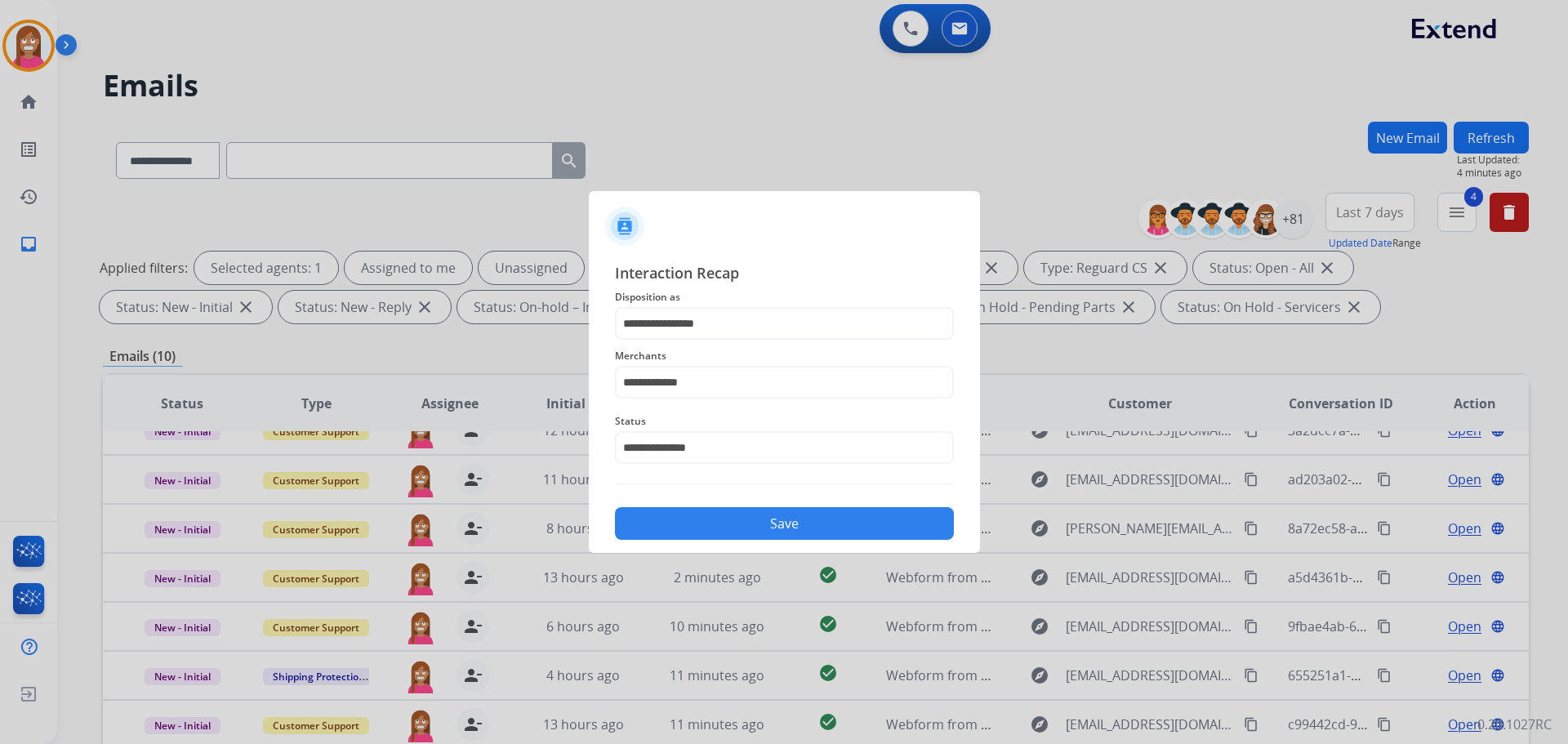
click at [725, 528] on button "Save" at bounding box center [784, 523] width 339 height 33
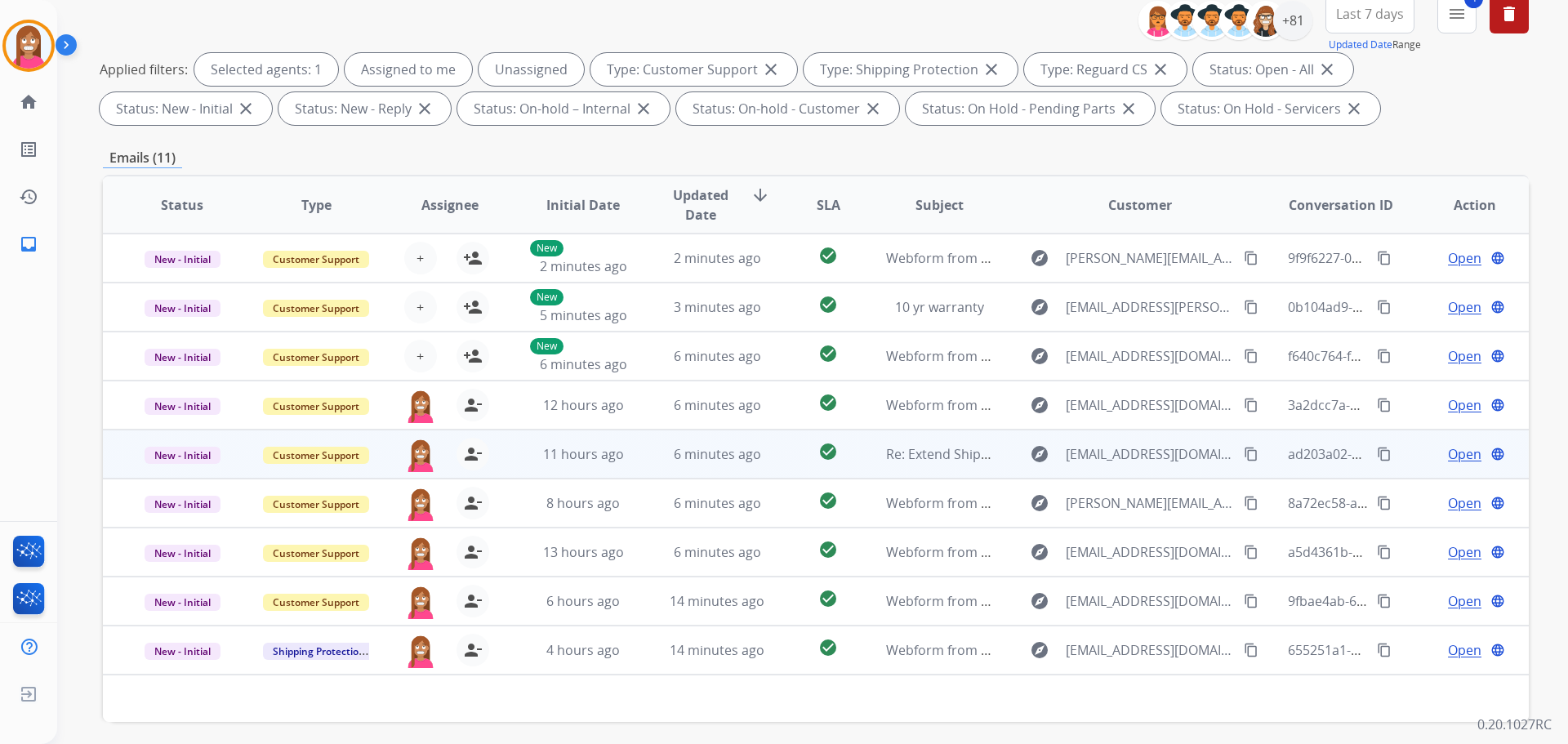
scroll to position [100, 0]
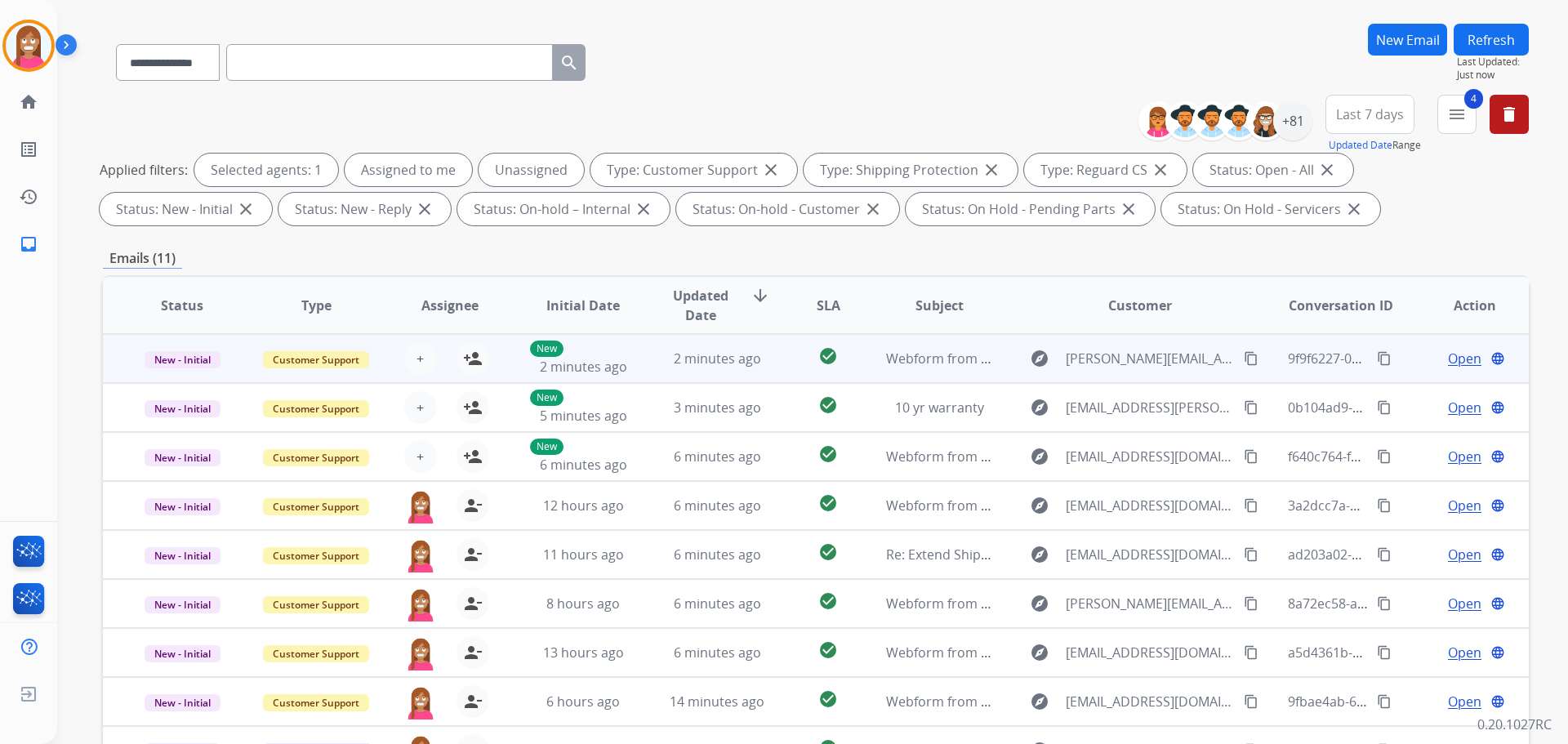
click at [759, 373] on td "2 minutes ago" at bounding box center [705, 358] width 134 height 49
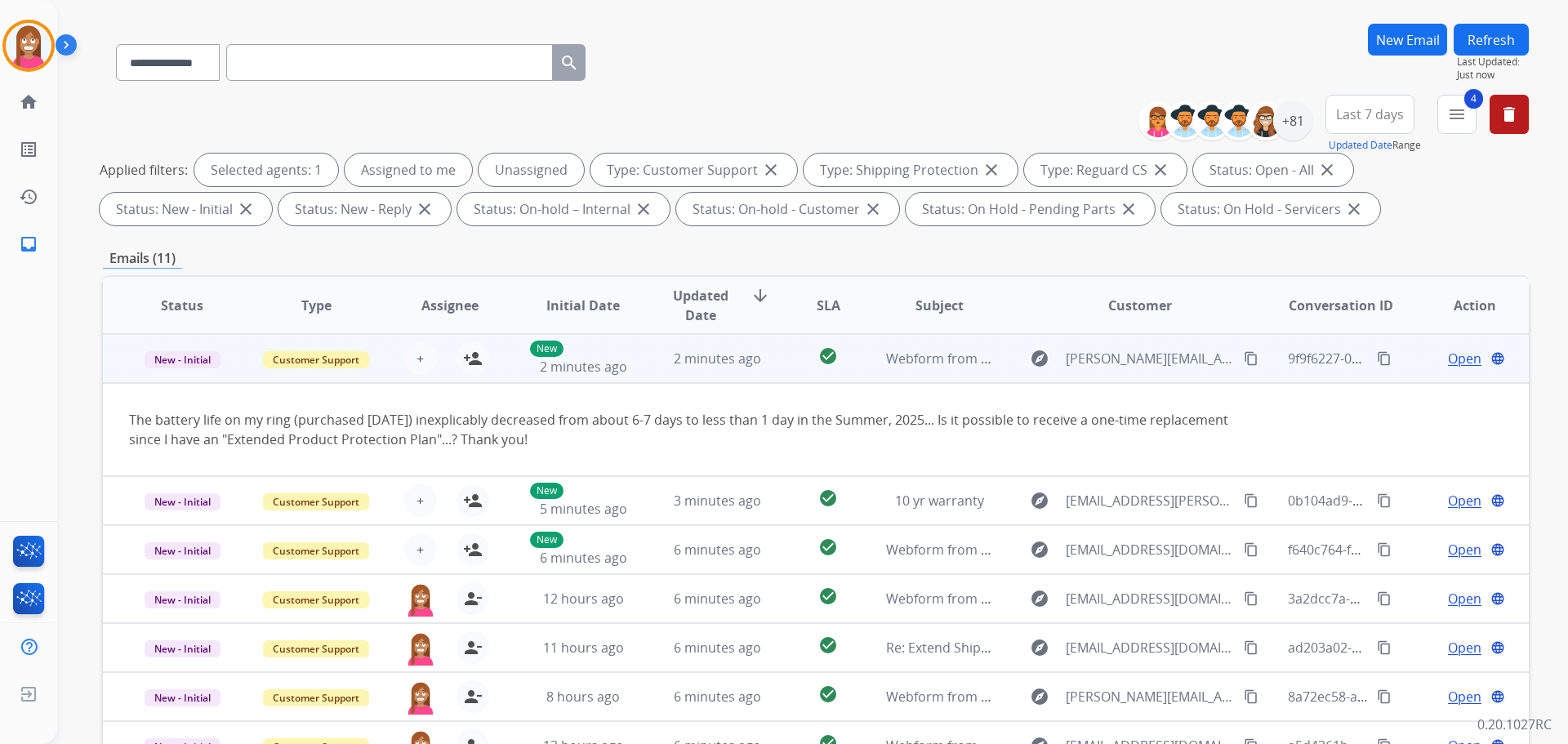
click at [1243, 362] on mat-icon "content_copy" at bounding box center [1251, 359] width 15 height 15
click at [477, 359] on mat-icon "person_add" at bounding box center [472, 358] width 19 height 19
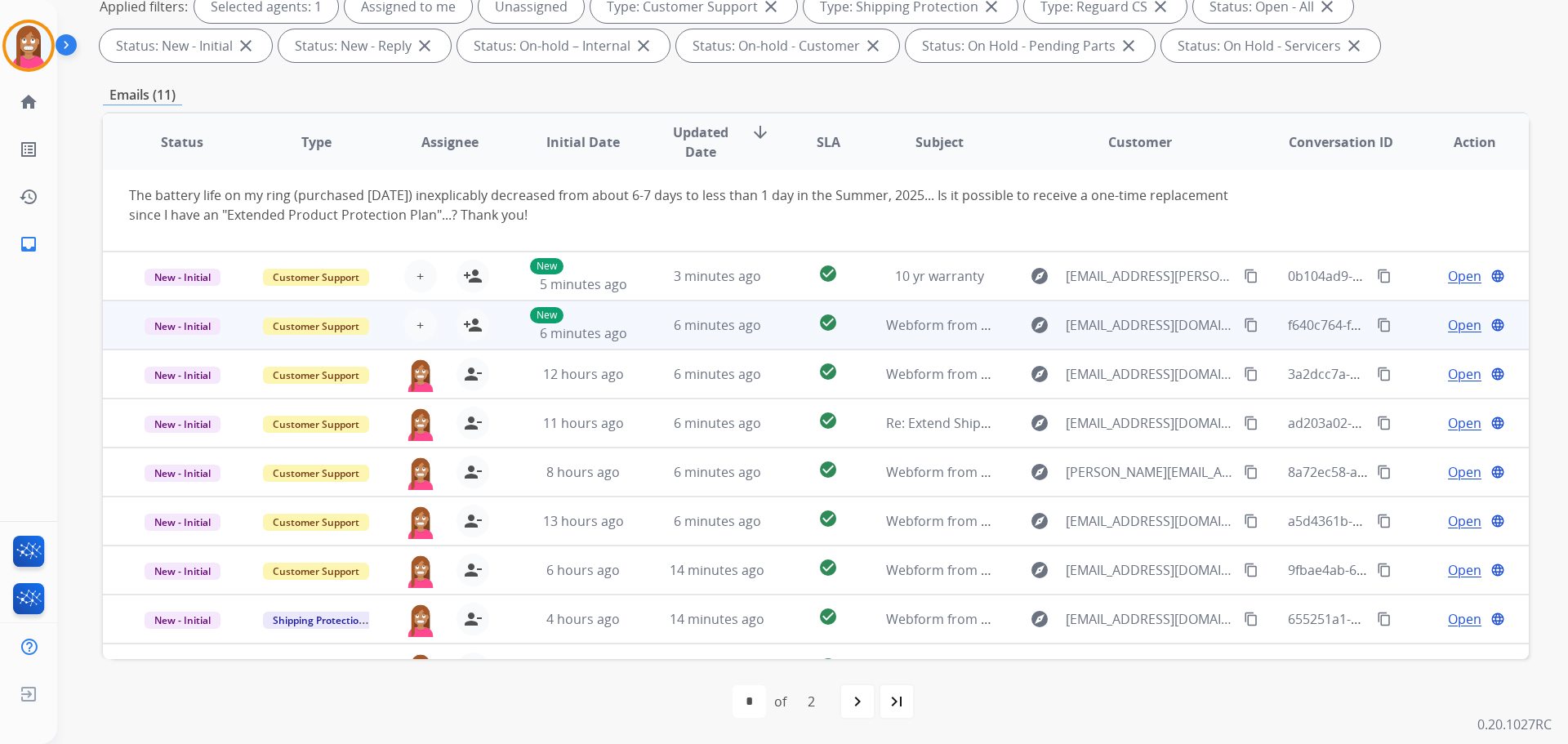
scroll to position [95, 0]
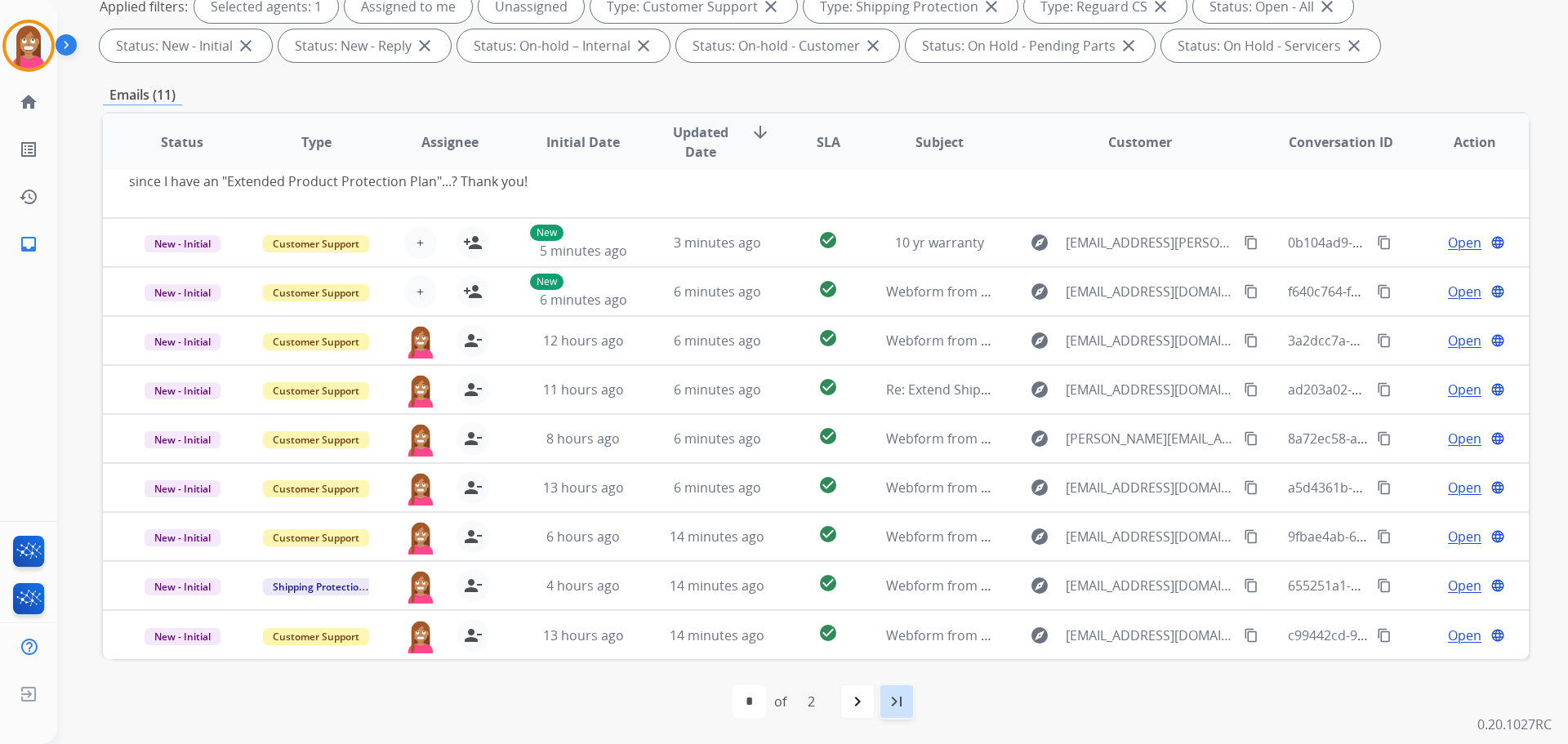
click at [879, 704] on div "last_page" at bounding box center [896, 701] width 36 height 36
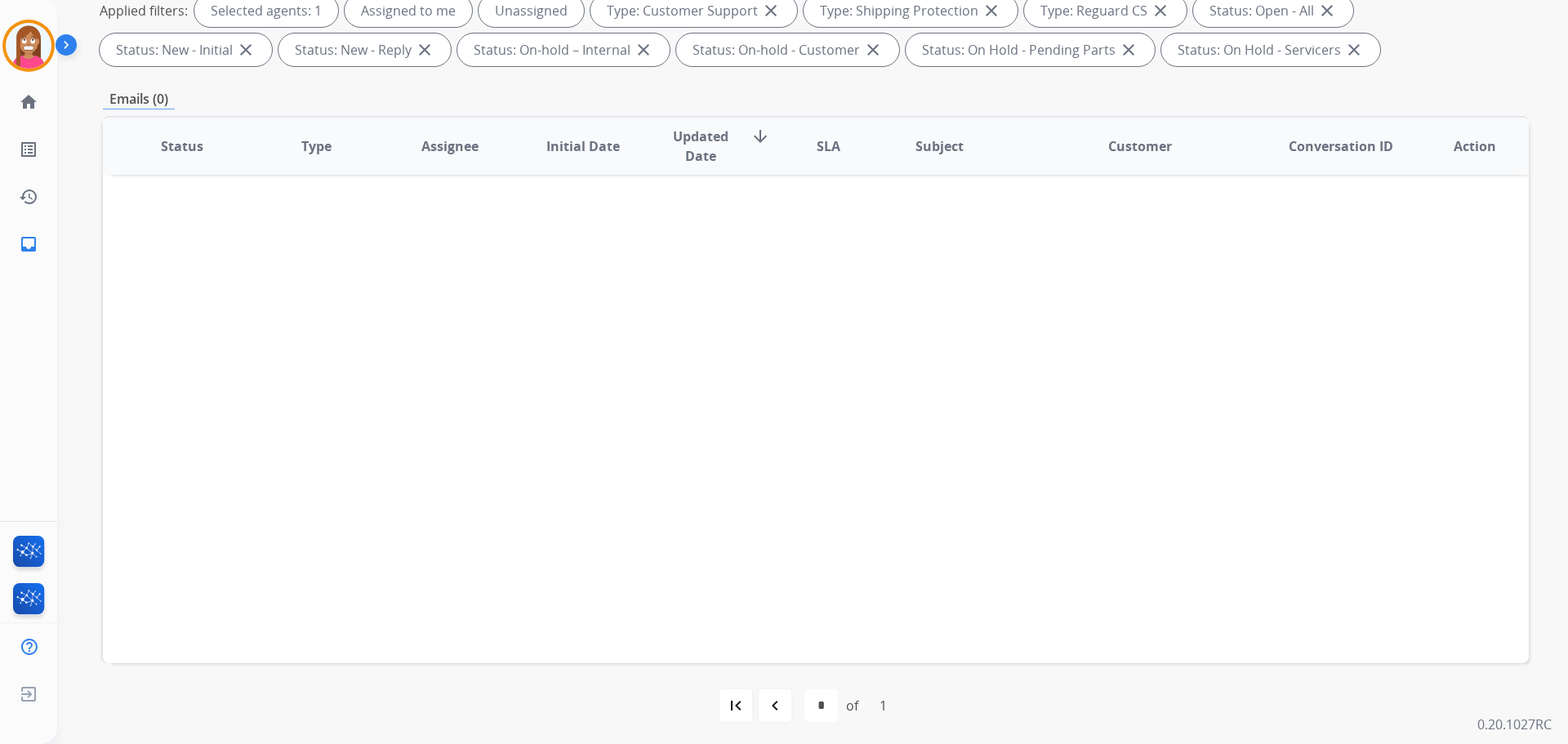
scroll to position [264, 0]
click at [775, 693] on div "navigate_before" at bounding box center [775, 701] width 36 height 36
select select "*"
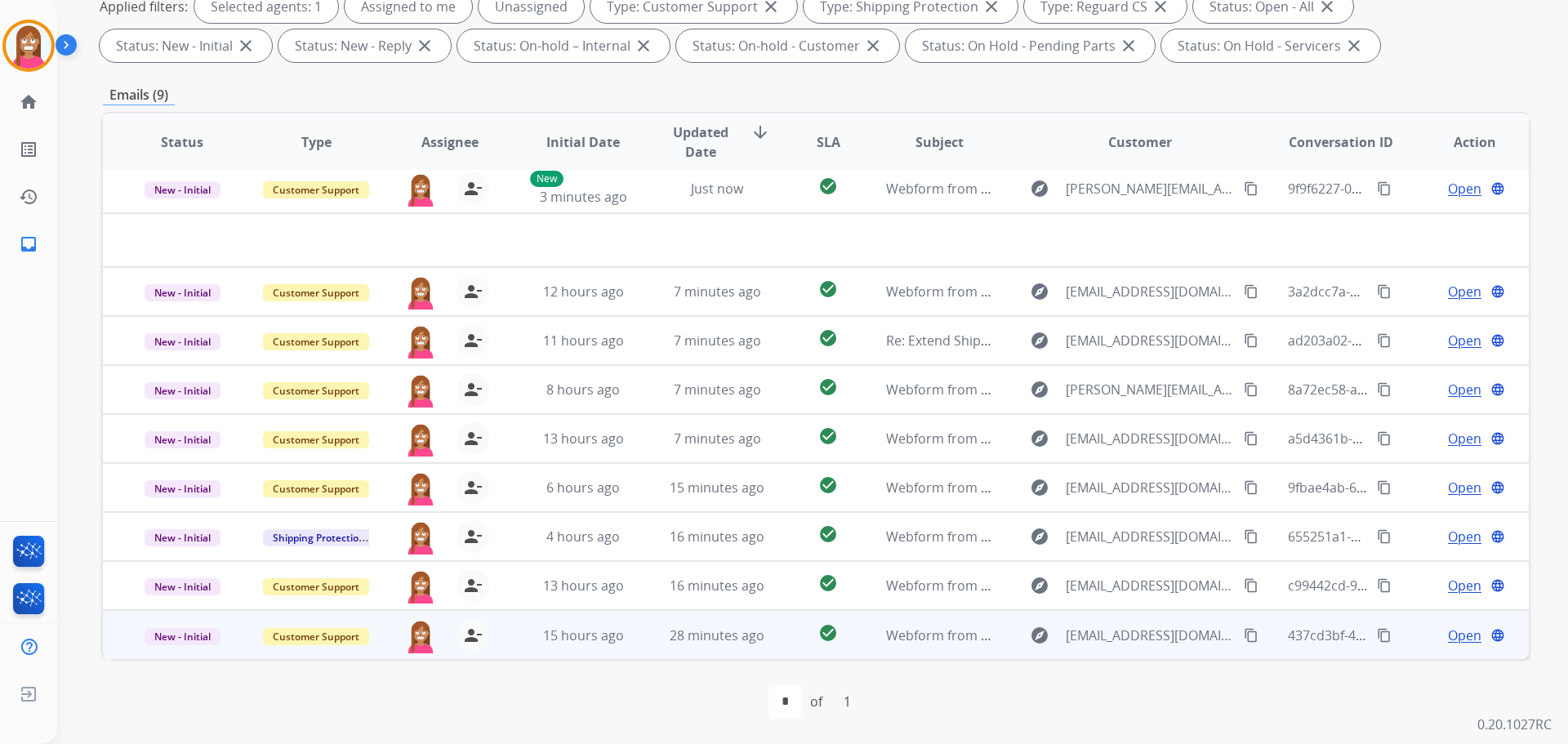
click at [528, 654] on td "15 hours ago" at bounding box center [571, 634] width 134 height 49
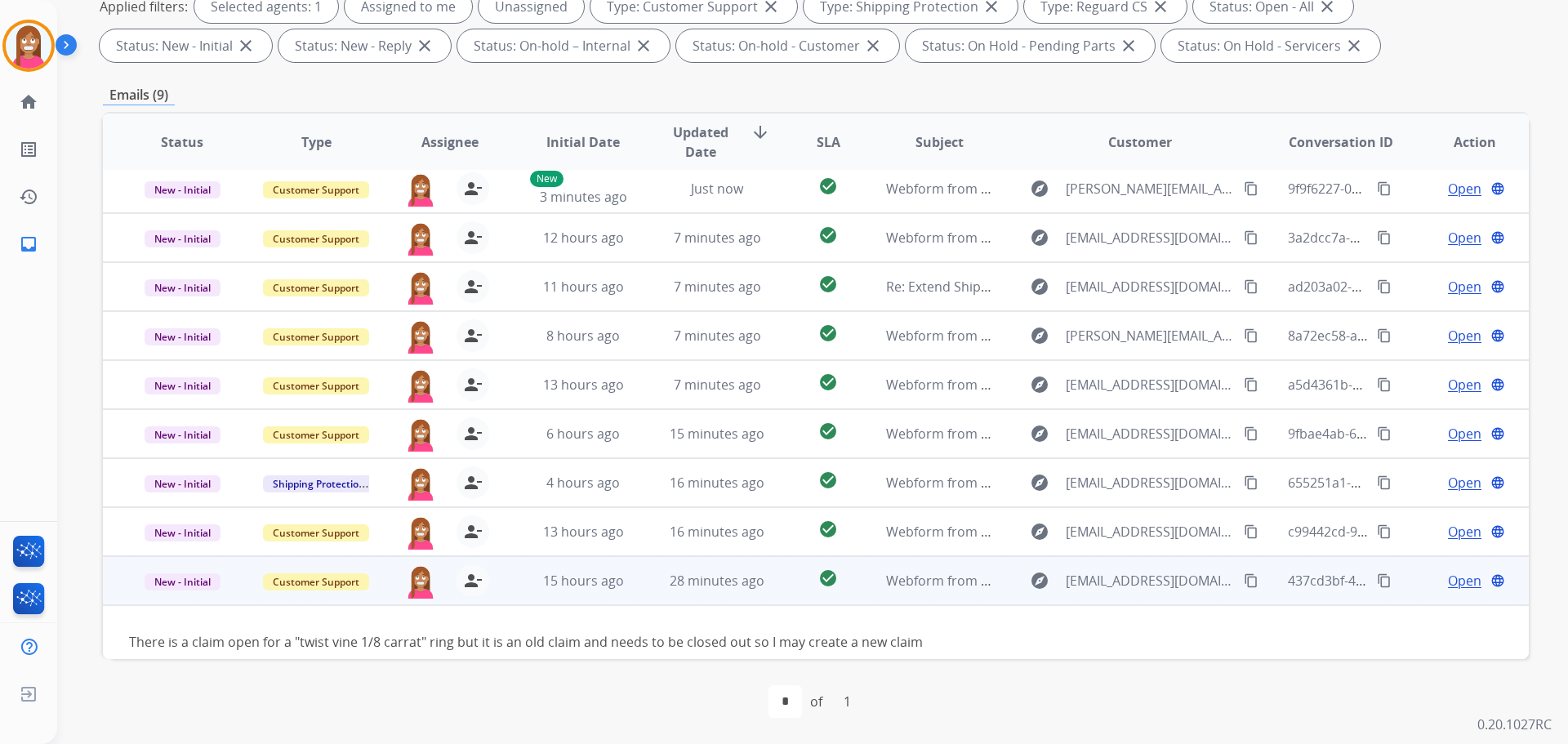
scroll to position [25, 0]
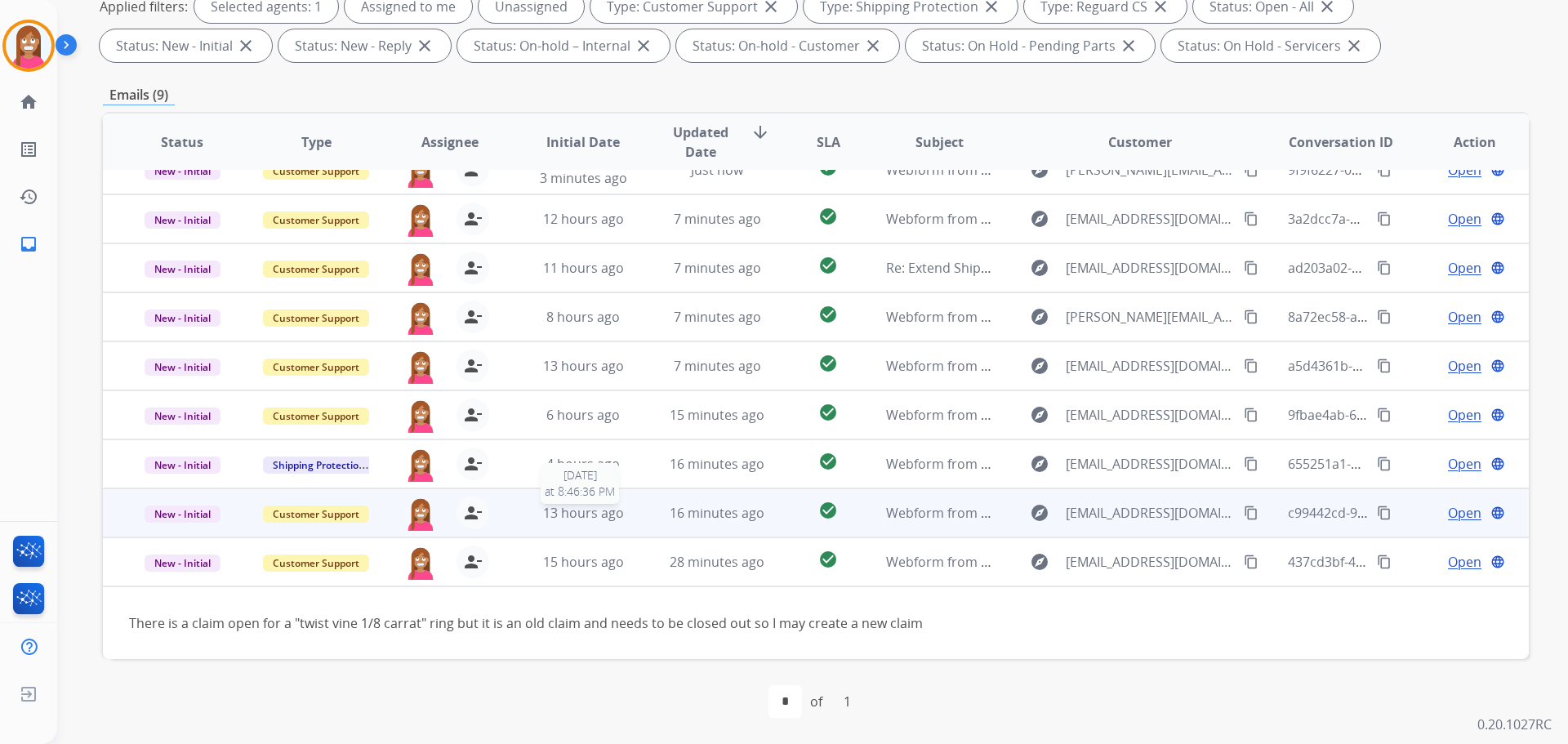
click at [628, 519] on div "13 hours ago" at bounding box center [583, 512] width 107 height 19
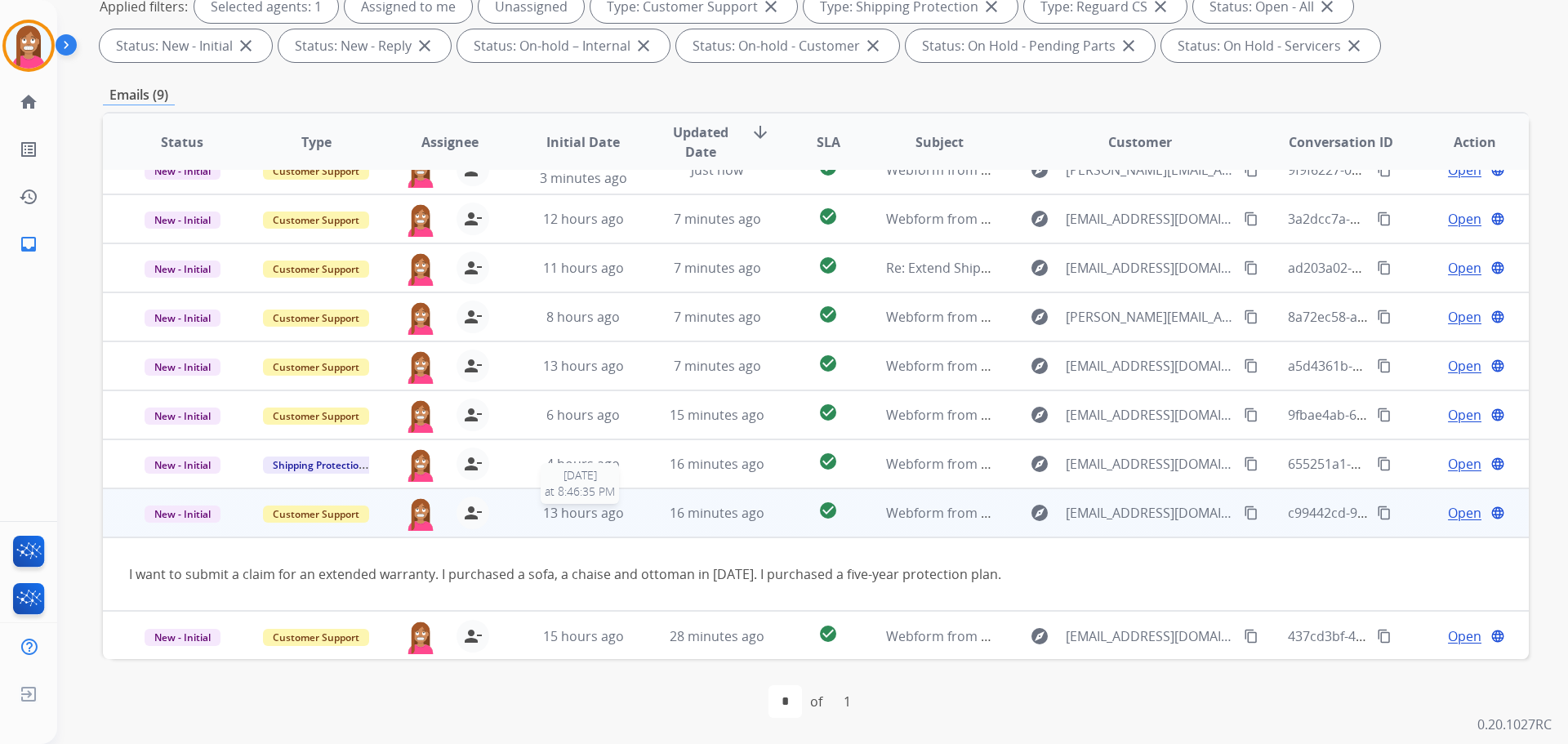
scroll to position [26, 0]
click at [1244, 511] on mat-icon "content_copy" at bounding box center [1251, 512] width 15 height 15
click at [1448, 520] on span "Open" at bounding box center [1464, 511] width 33 height 19
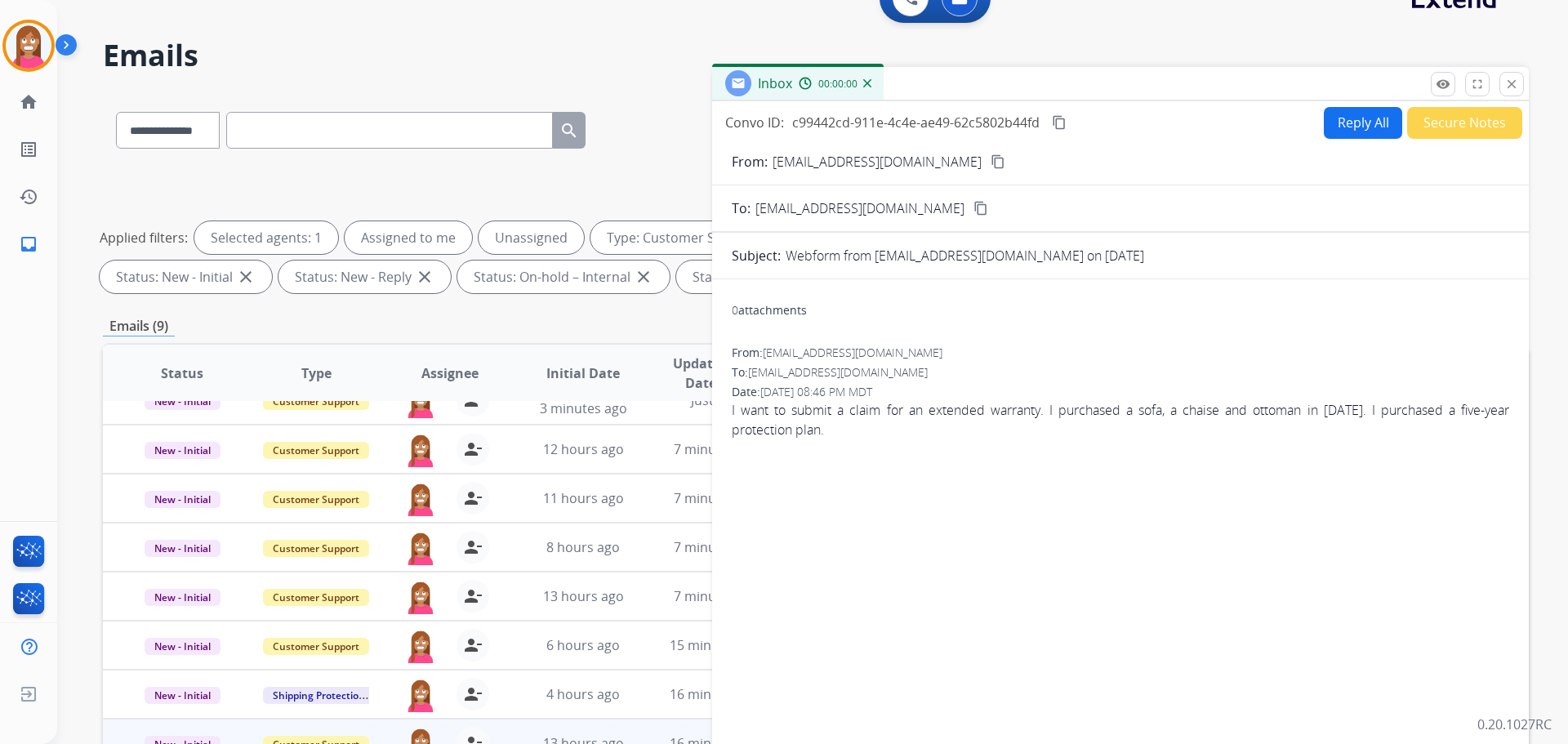
scroll to position [0, 0]
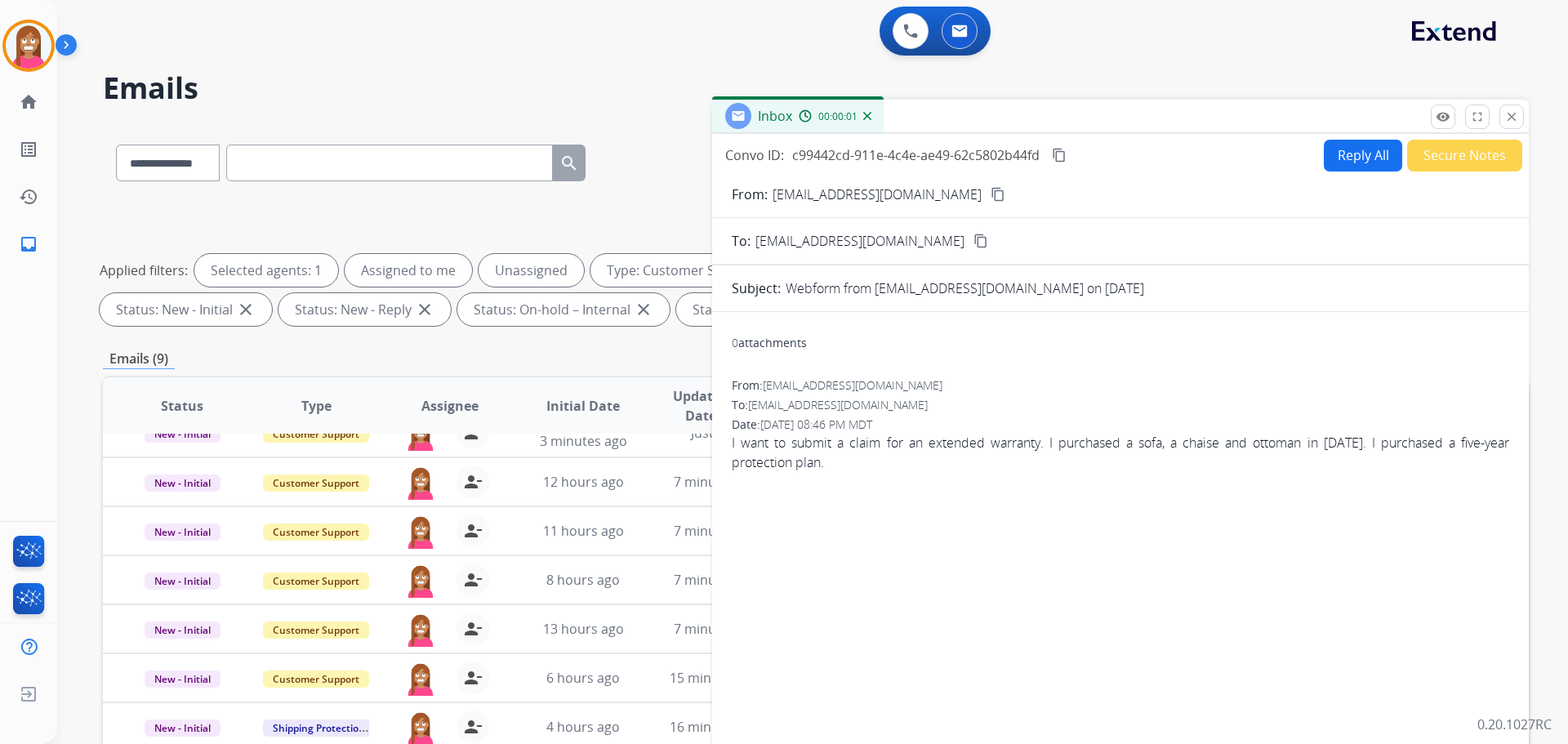
click at [1360, 156] on button "Reply All" at bounding box center [1363, 156] width 79 height 32
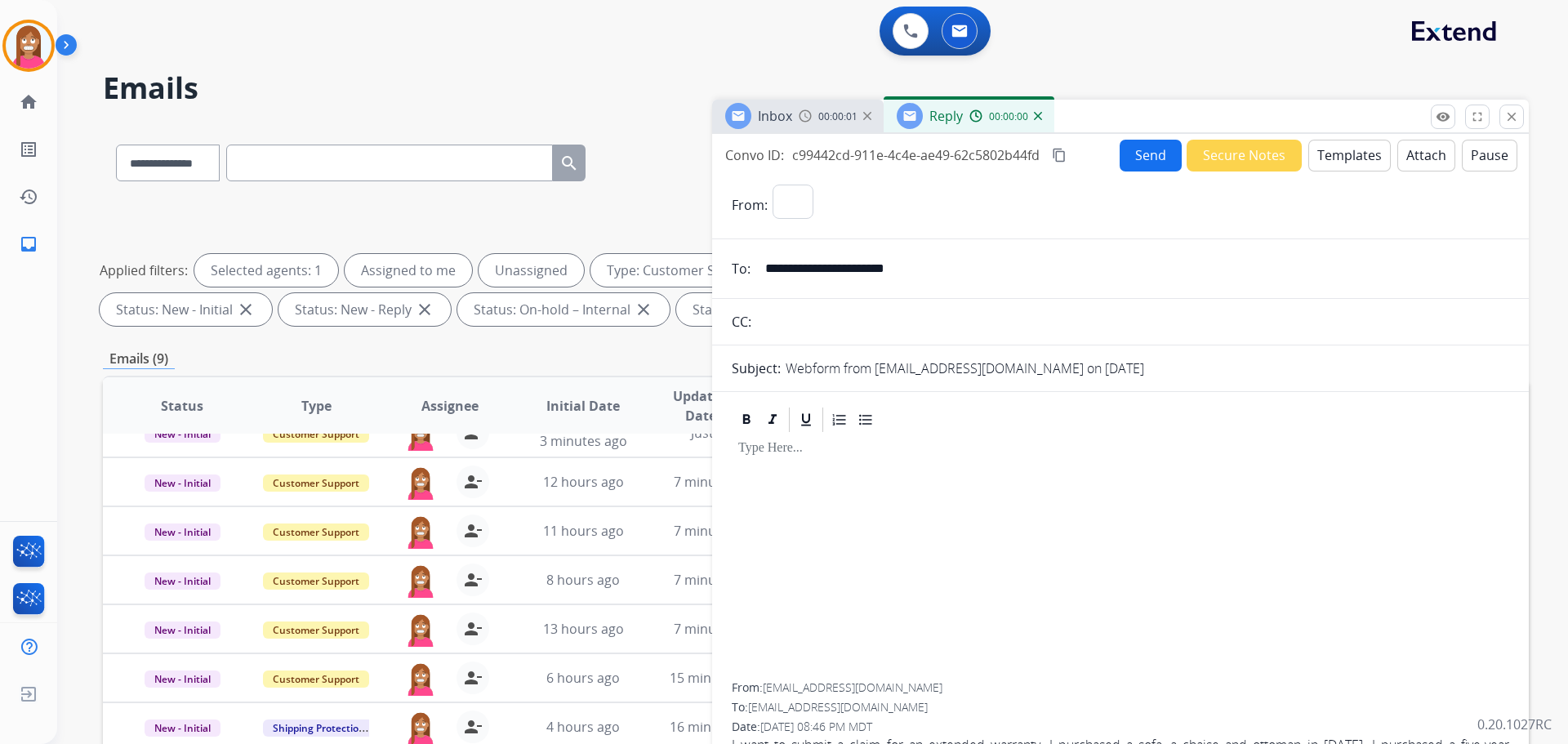
select select "**********"
click at [1360, 156] on button "Templates" at bounding box center [1350, 156] width 83 height 32
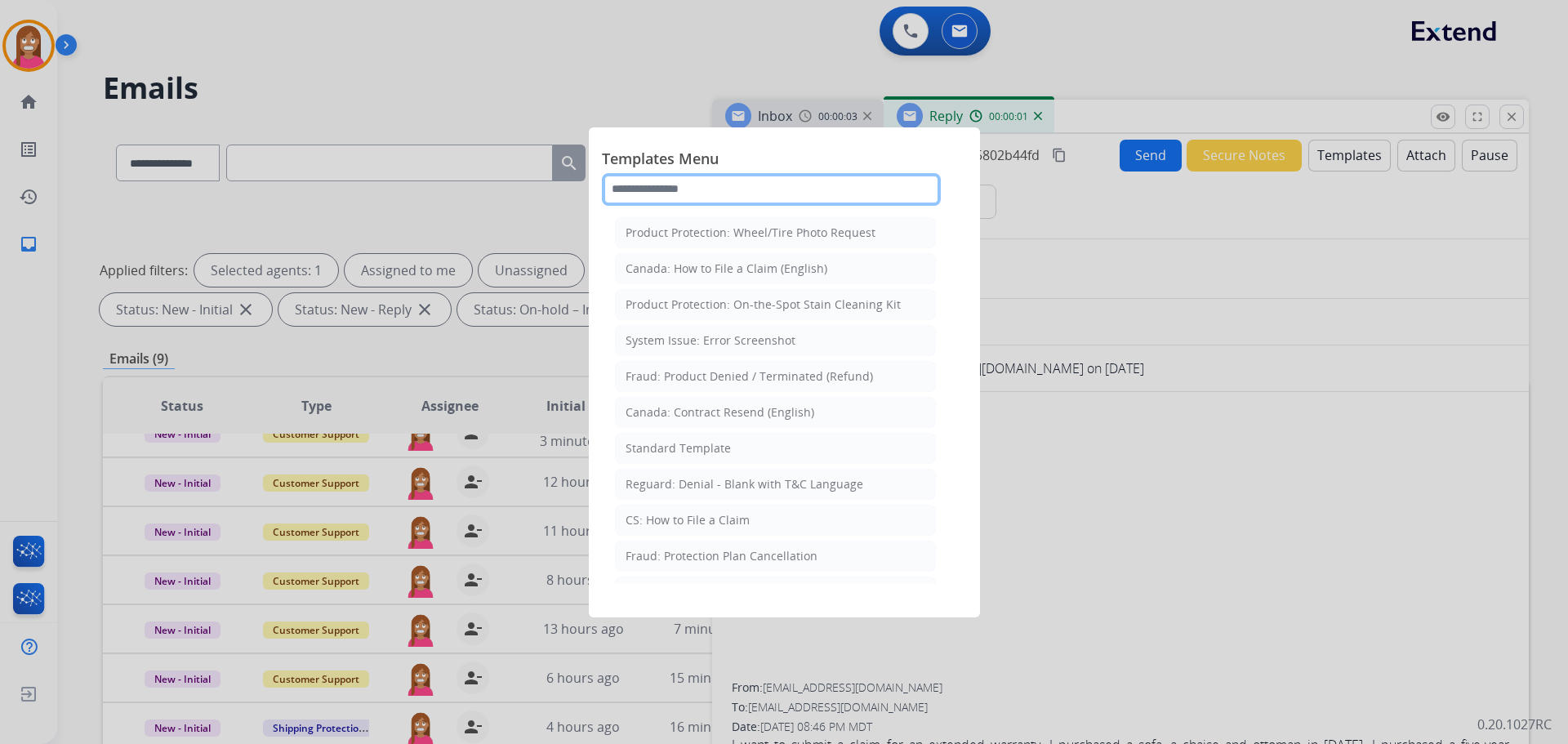
click at [718, 190] on input "text" at bounding box center [771, 189] width 339 height 33
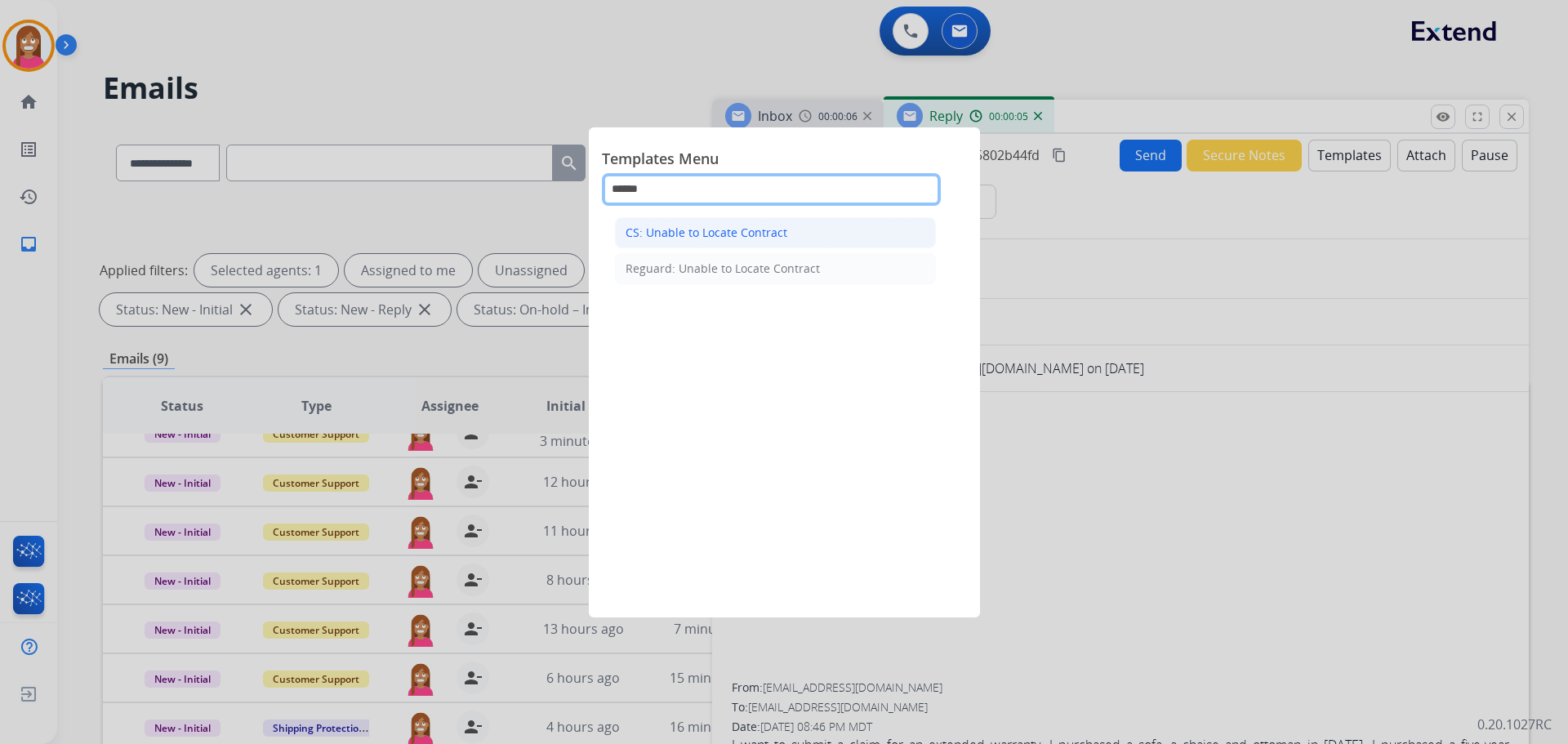
type input "******"
click at [723, 231] on div "CS: Unable to Locate Contract" at bounding box center [706, 233] width 161 height 17
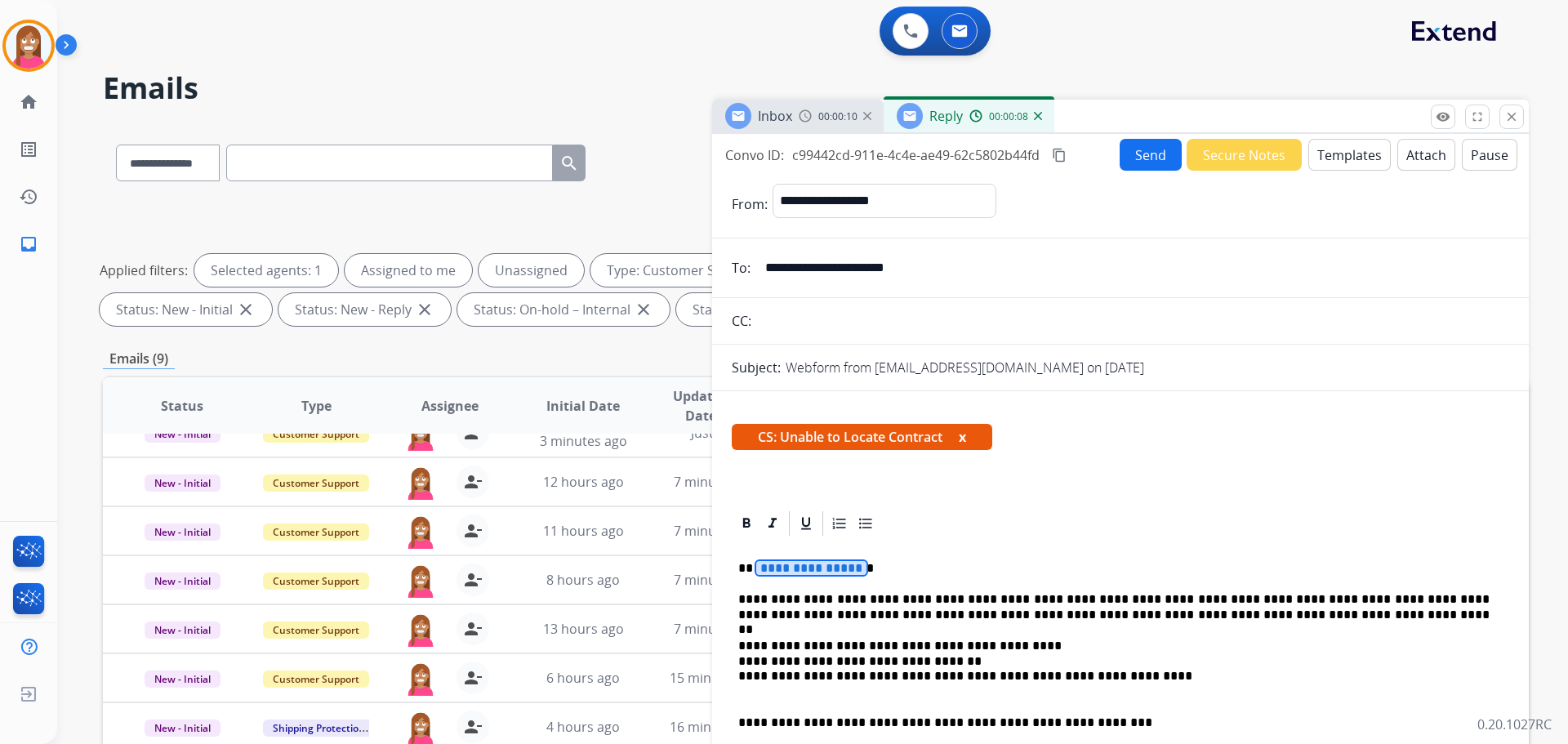
click at [789, 569] on span "**********" at bounding box center [812, 568] width 110 height 14
click at [1157, 157] on button "Send" at bounding box center [1150, 155] width 62 height 32
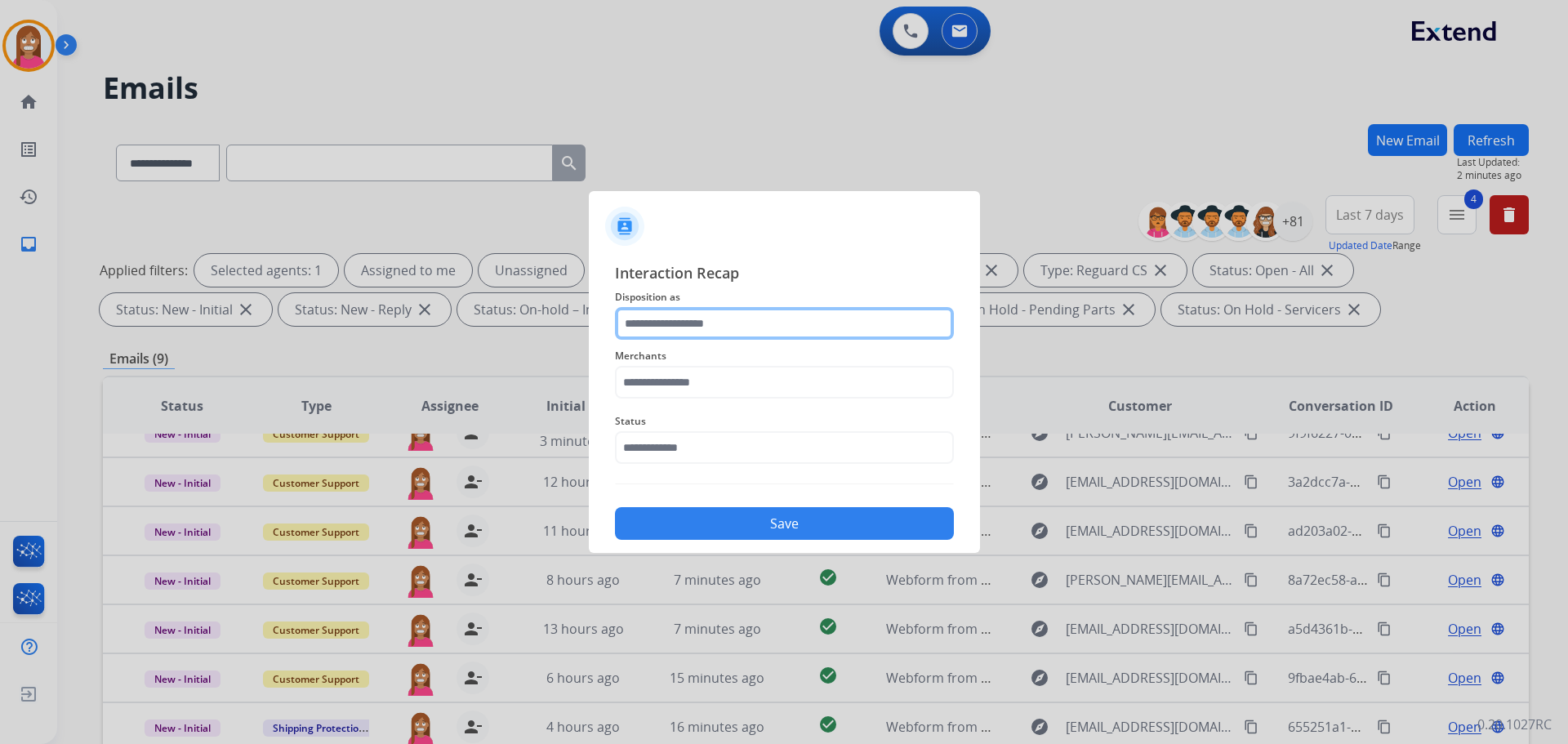
click at [648, 327] on input "text" at bounding box center [784, 323] width 339 height 33
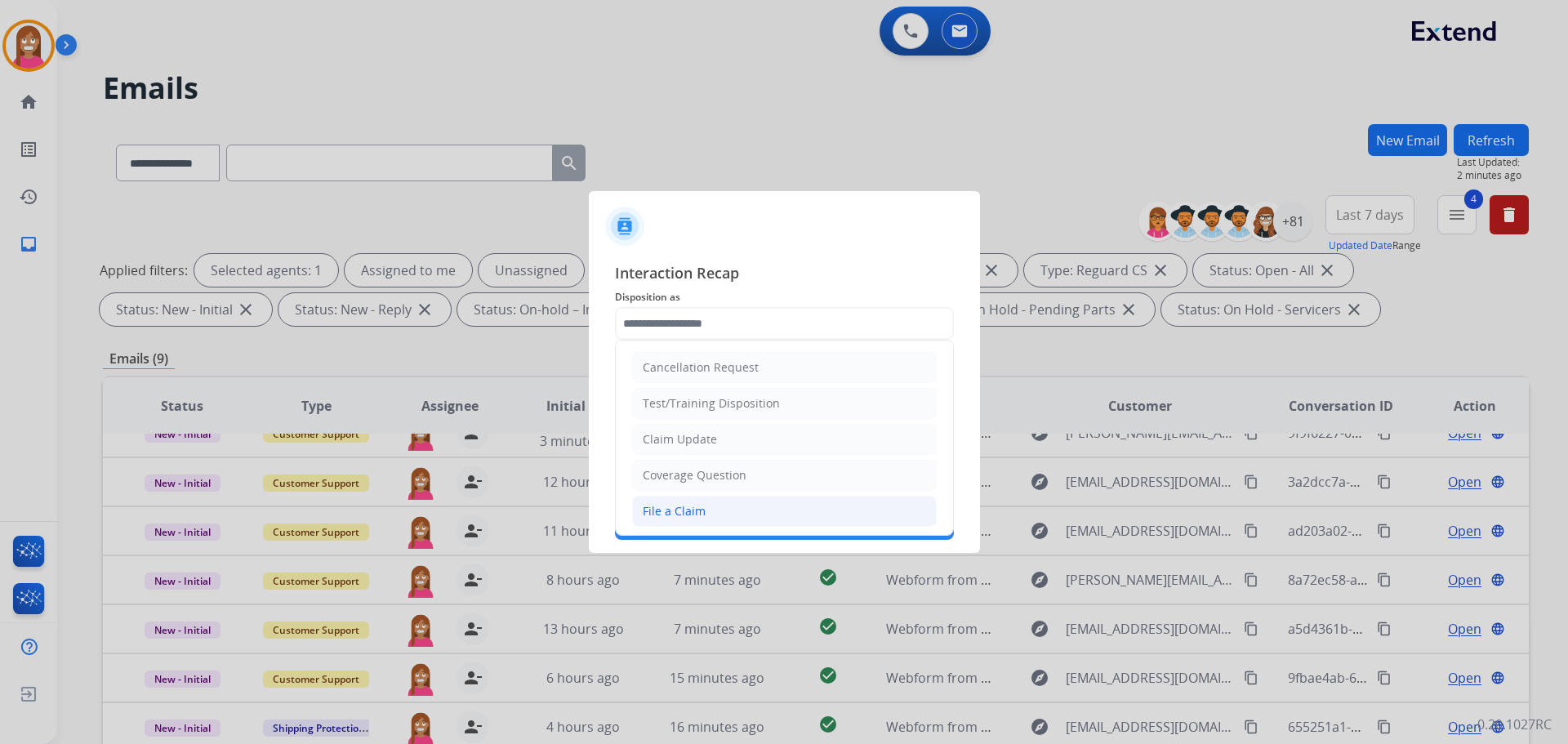
click at [673, 504] on div "File a Claim" at bounding box center [674, 511] width 63 height 17
type input "**********"
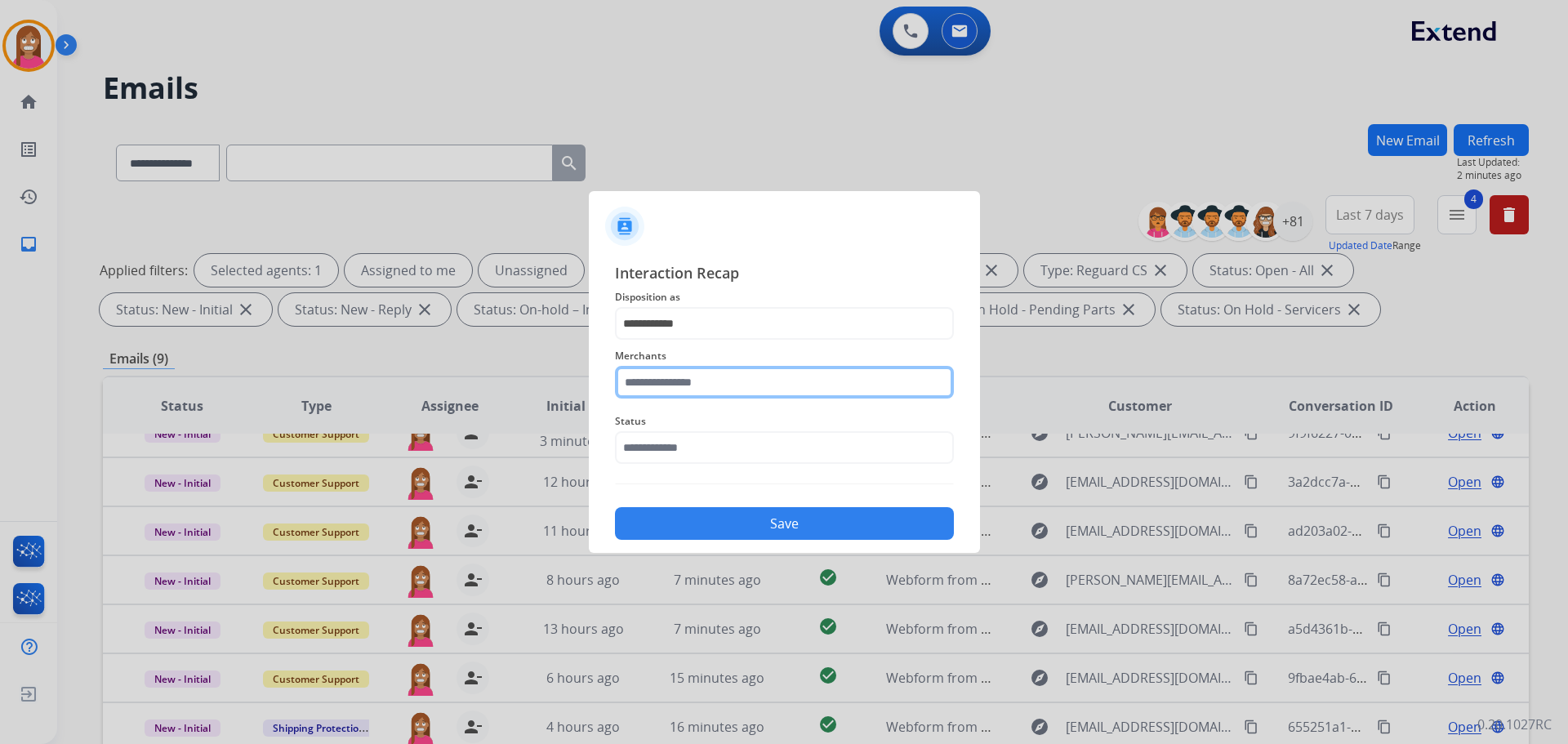
click at [663, 397] on input "text" at bounding box center [784, 382] width 339 height 33
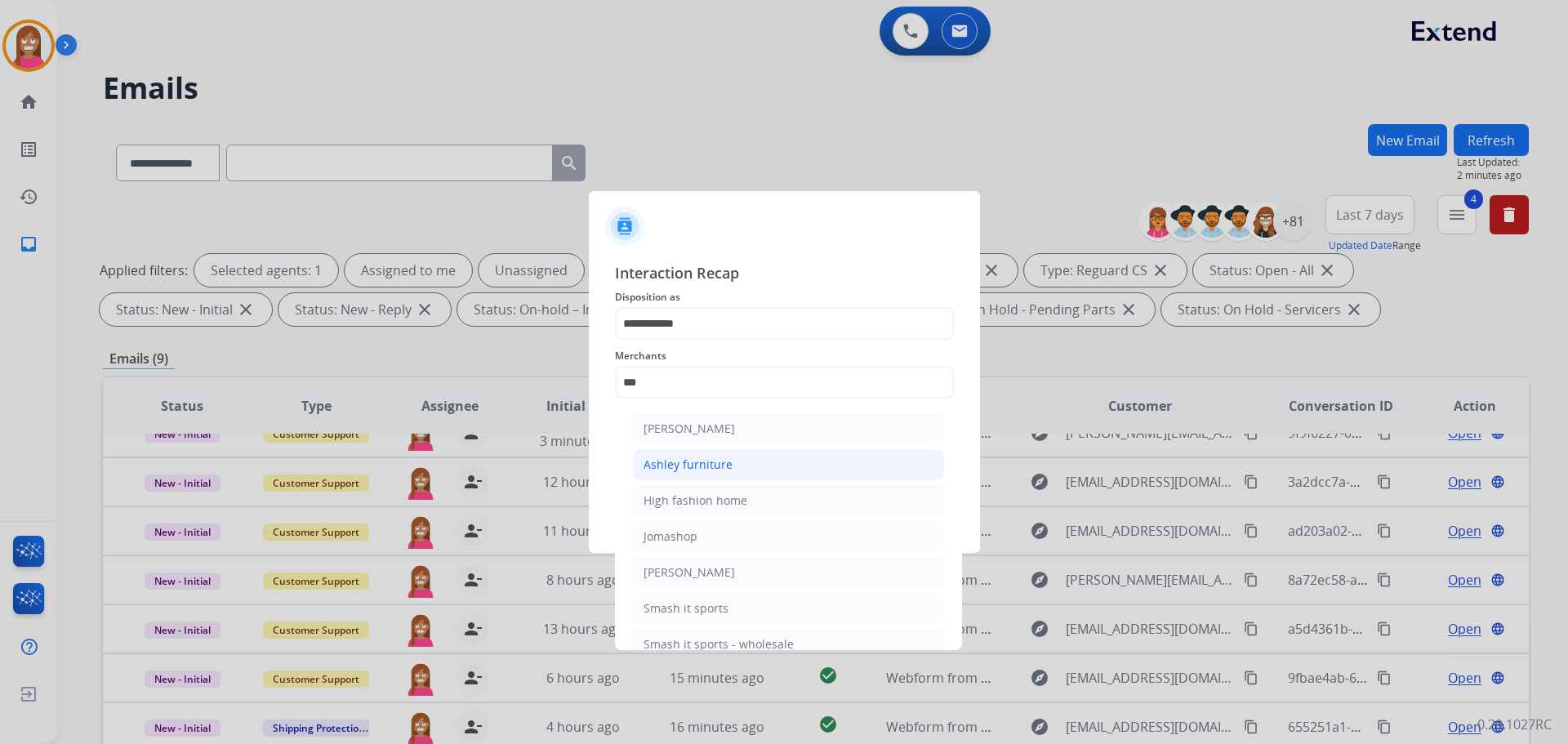
click at [717, 466] on div "Ashley furniture" at bounding box center [688, 465] width 89 height 17
type input "**********"
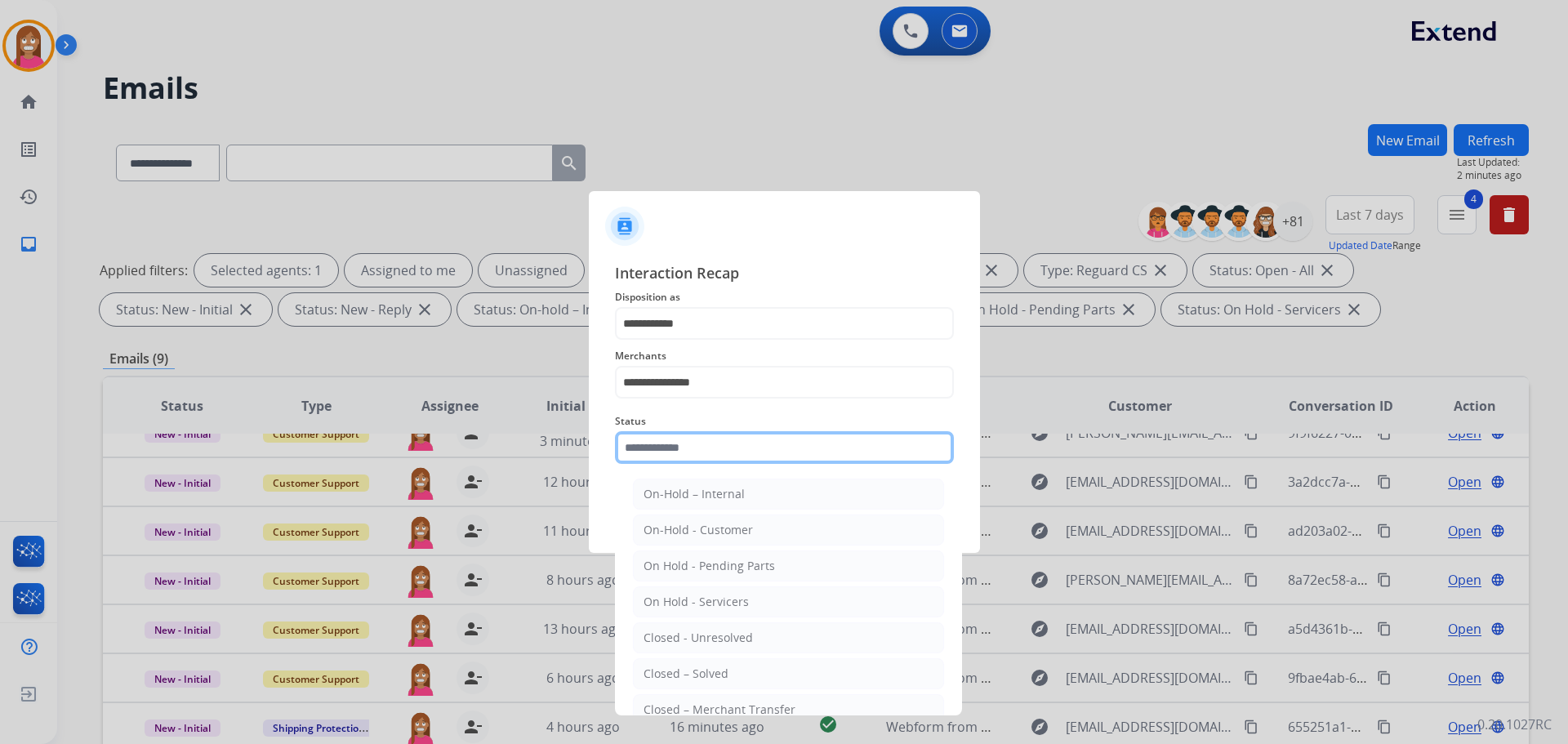
click at [697, 459] on input "text" at bounding box center [784, 447] width 339 height 33
click at [740, 670] on li "Closed – Solved" at bounding box center [788, 674] width 311 height 31
type input "**********"
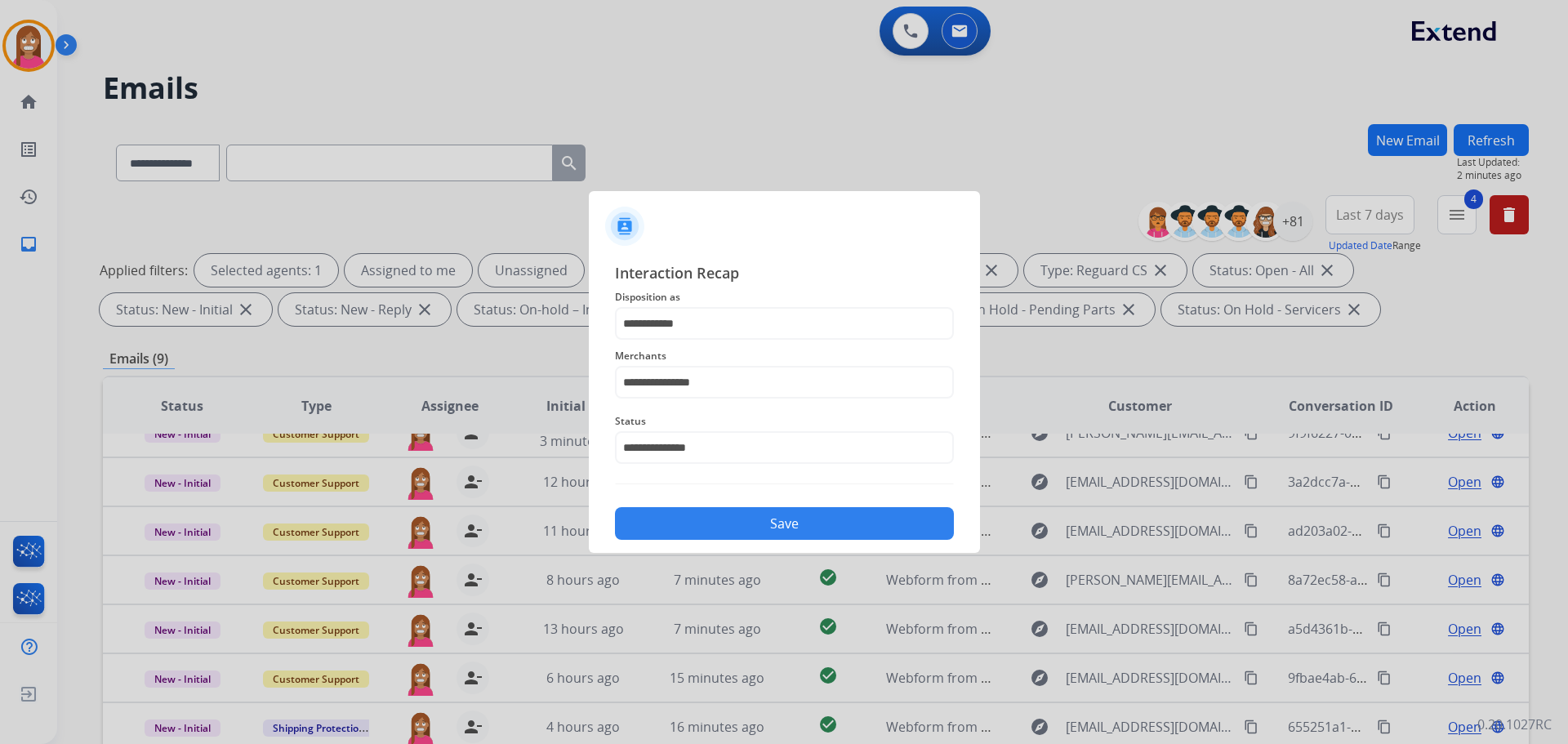
click at [733, 518] on button "Save" at bounding box center [784, 523] width 339 height 33
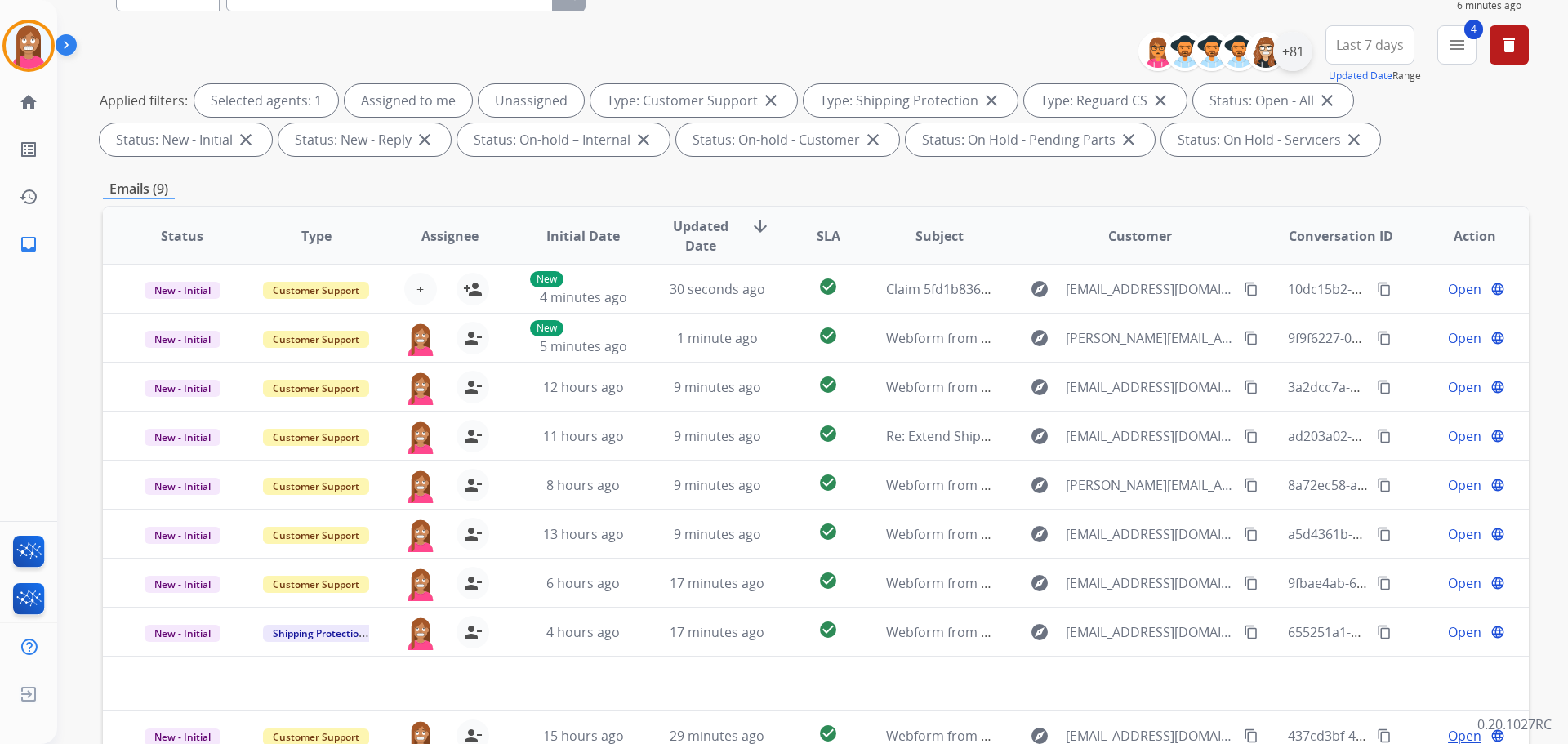
scroll to position [18, 0]
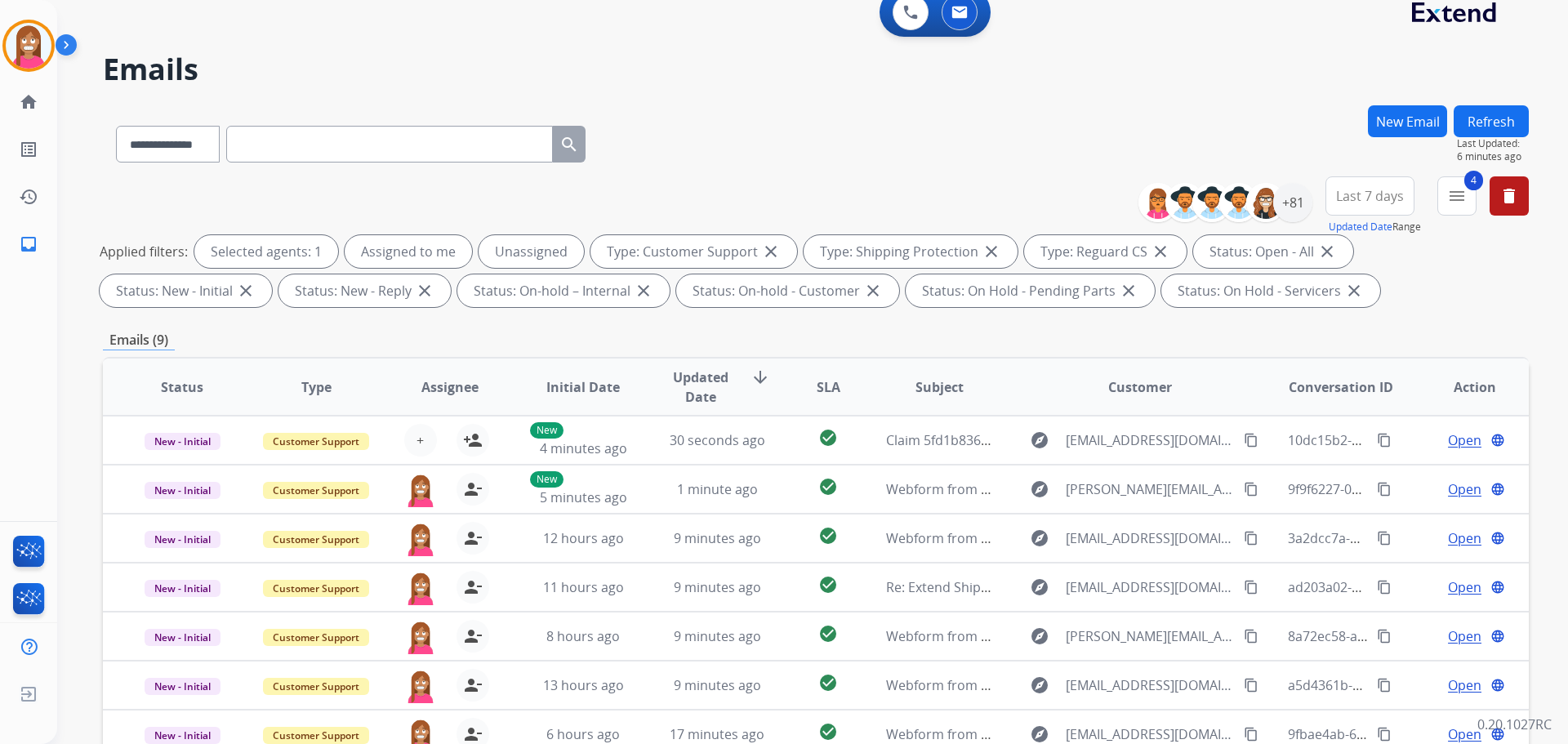
click at [1473, 124] on button "Refresh" at bounding box center [1491, 121] width 75 height 32
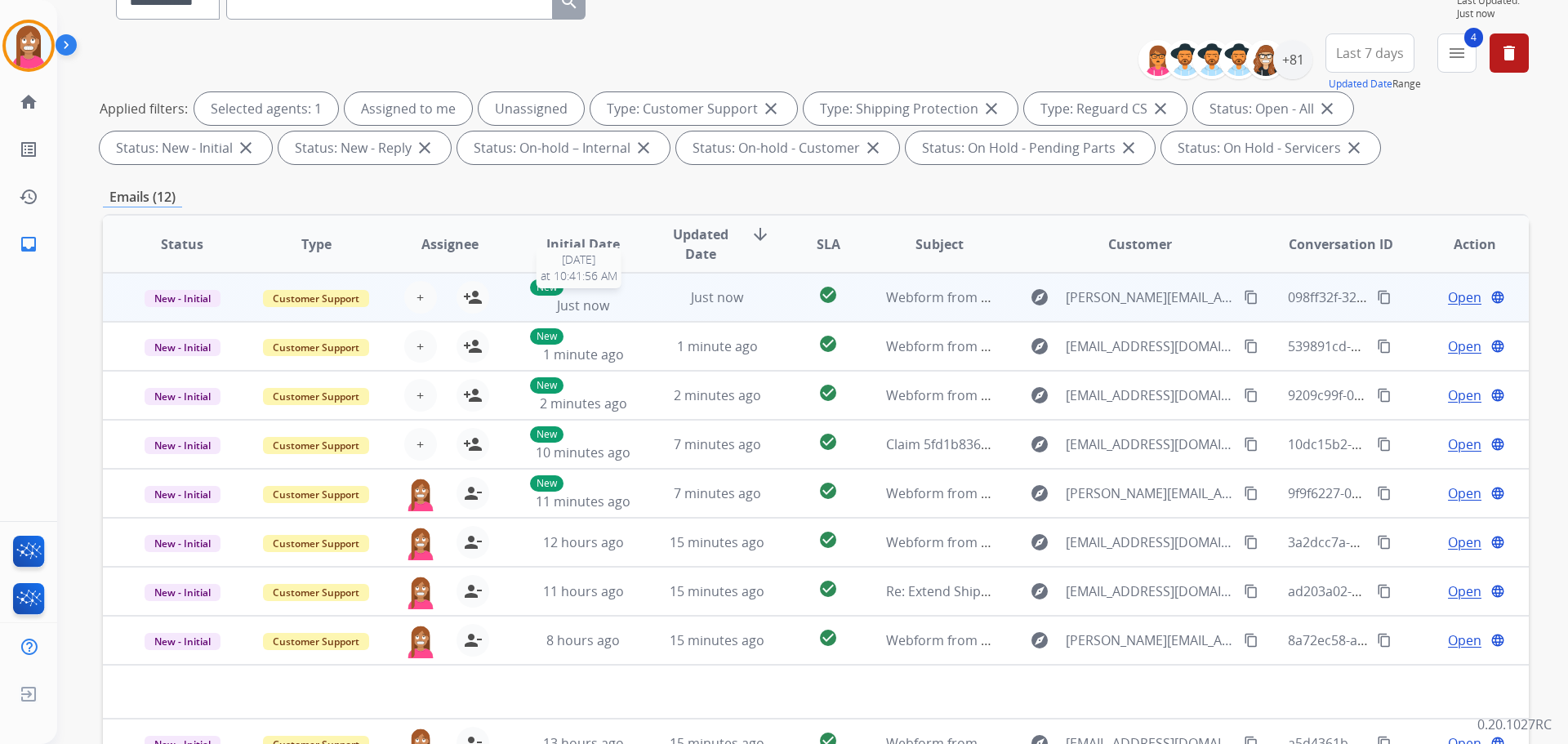
scroll to position [163, 0]
click at [641, 310] on td "Just now" at bounding box center [705, 295] width 134 height 49
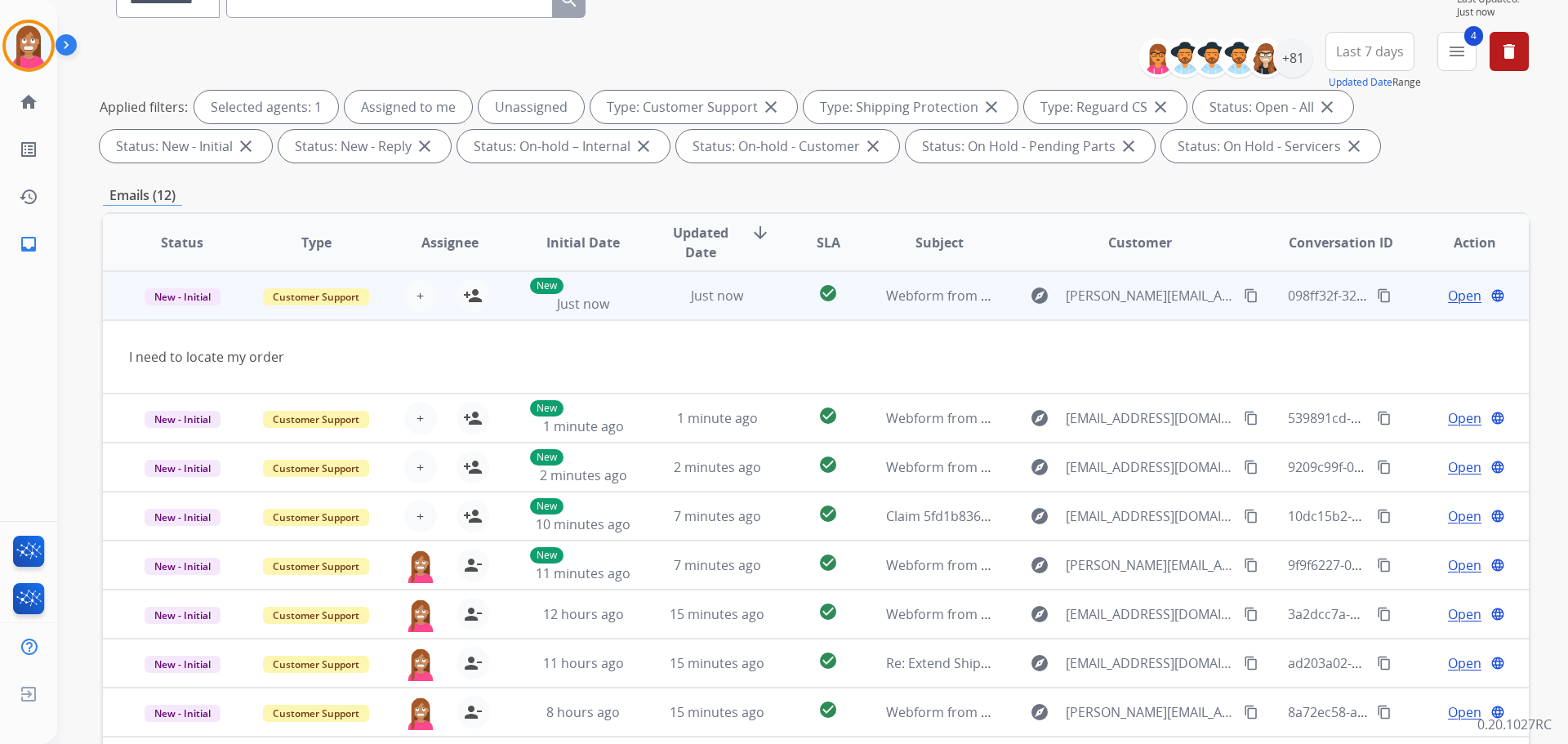
click at [1243, 295] on mat-icon "content_copy" at bounding box center [1251, 296] width 15 height 15
click at [474, 296] on mat-icon "person_add" at bounding box center [472, 295] width 19 height 19
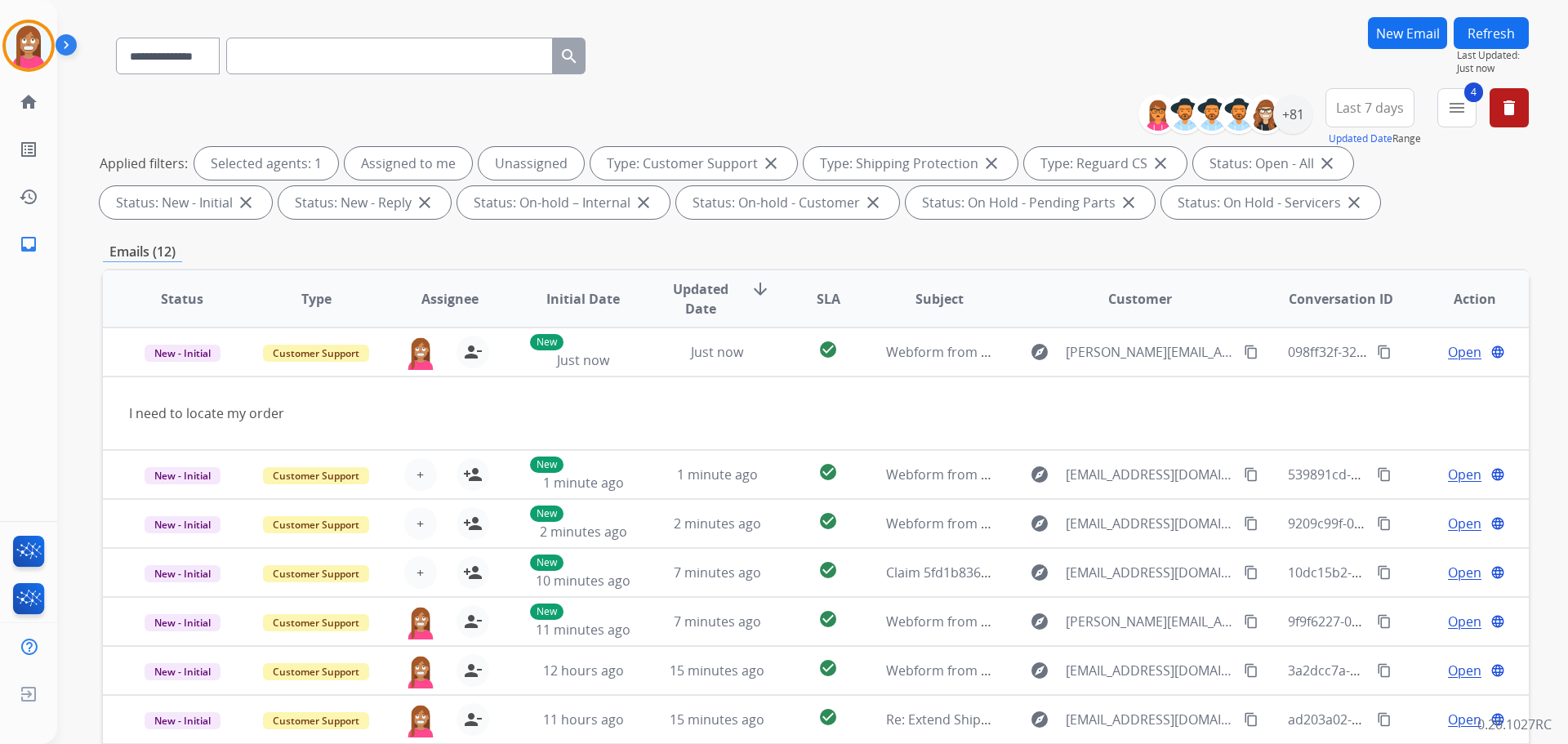
scroll to position [100, 0]
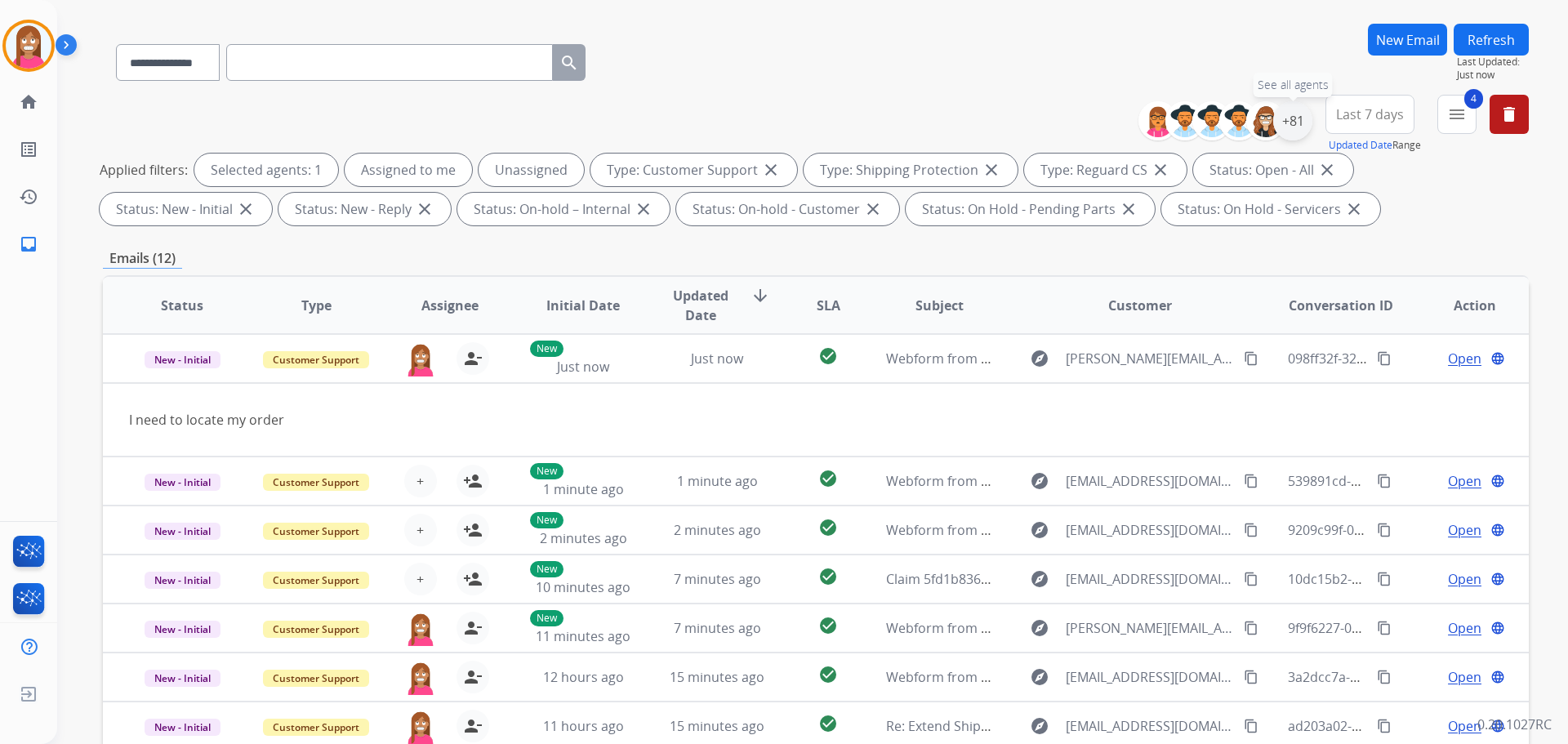
drag, startPoint x: 1298, startPoint y: 116, endPoint x: 1294, endPoint y: 124, distance: 8.9
click at [1297, 118] on div "+81" at bounding box center [1293, 121] width 39 height 39
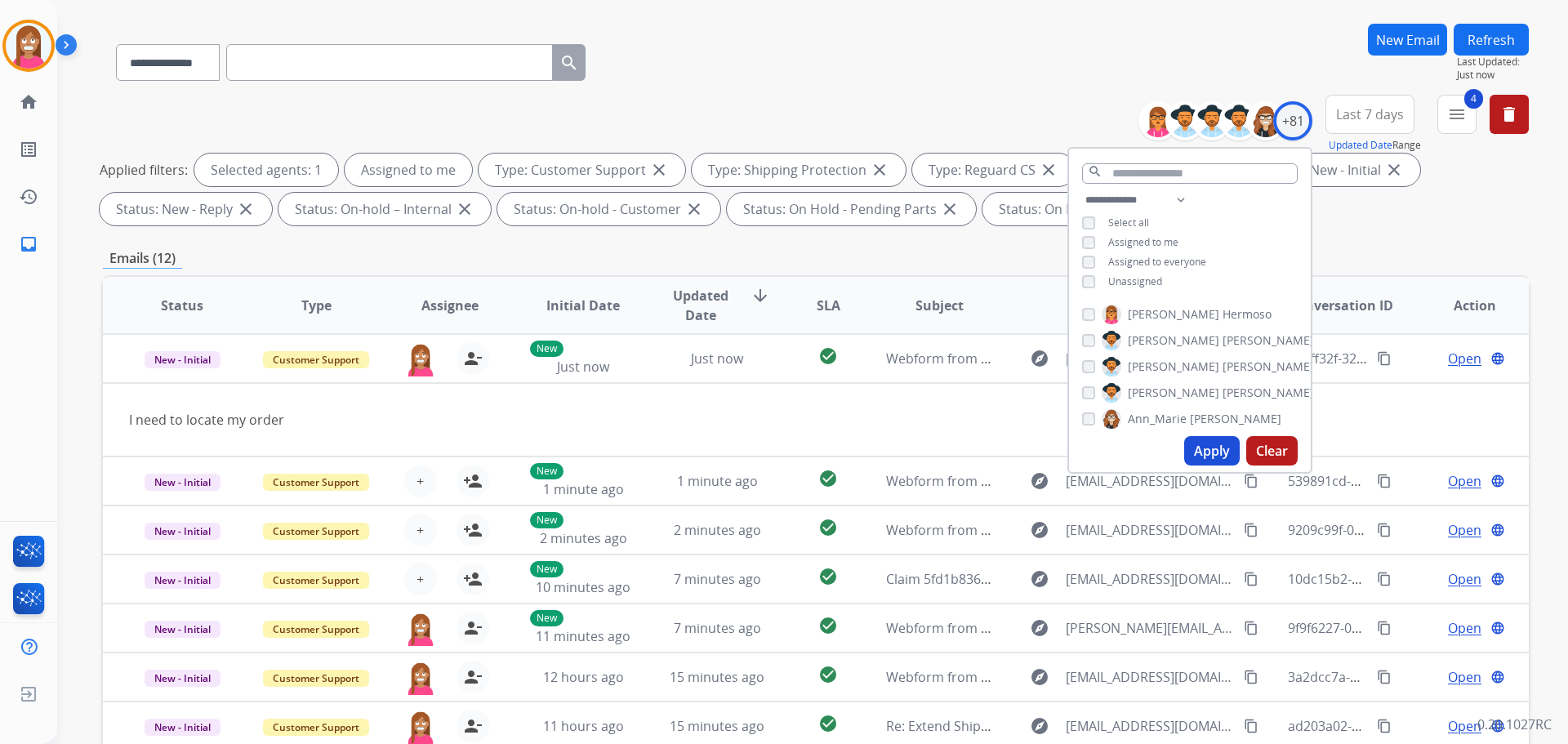
click at [1195, 437] on button "Apply" at bounding box center [1212, 450] width 55 height 29
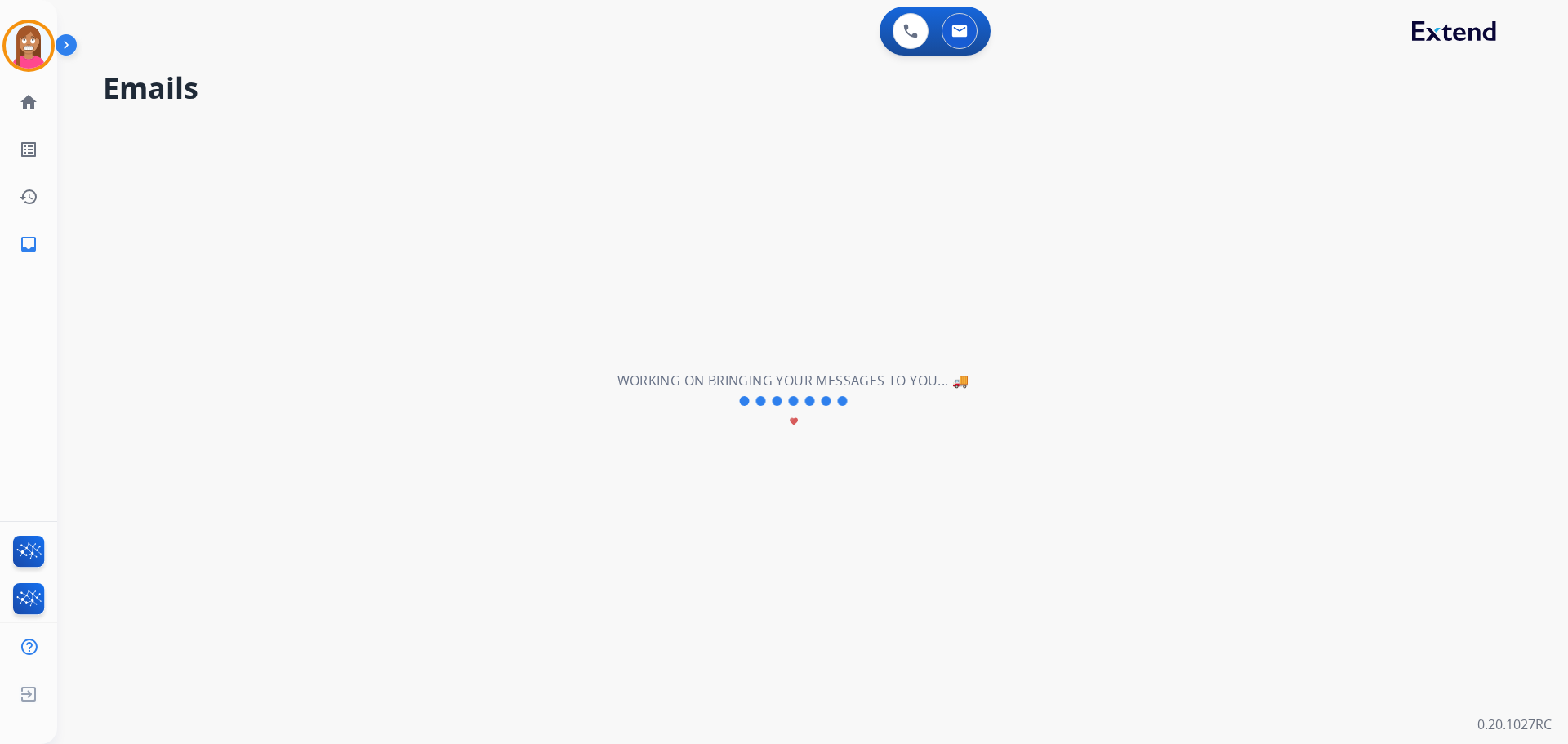
scroll to position [0, 0]
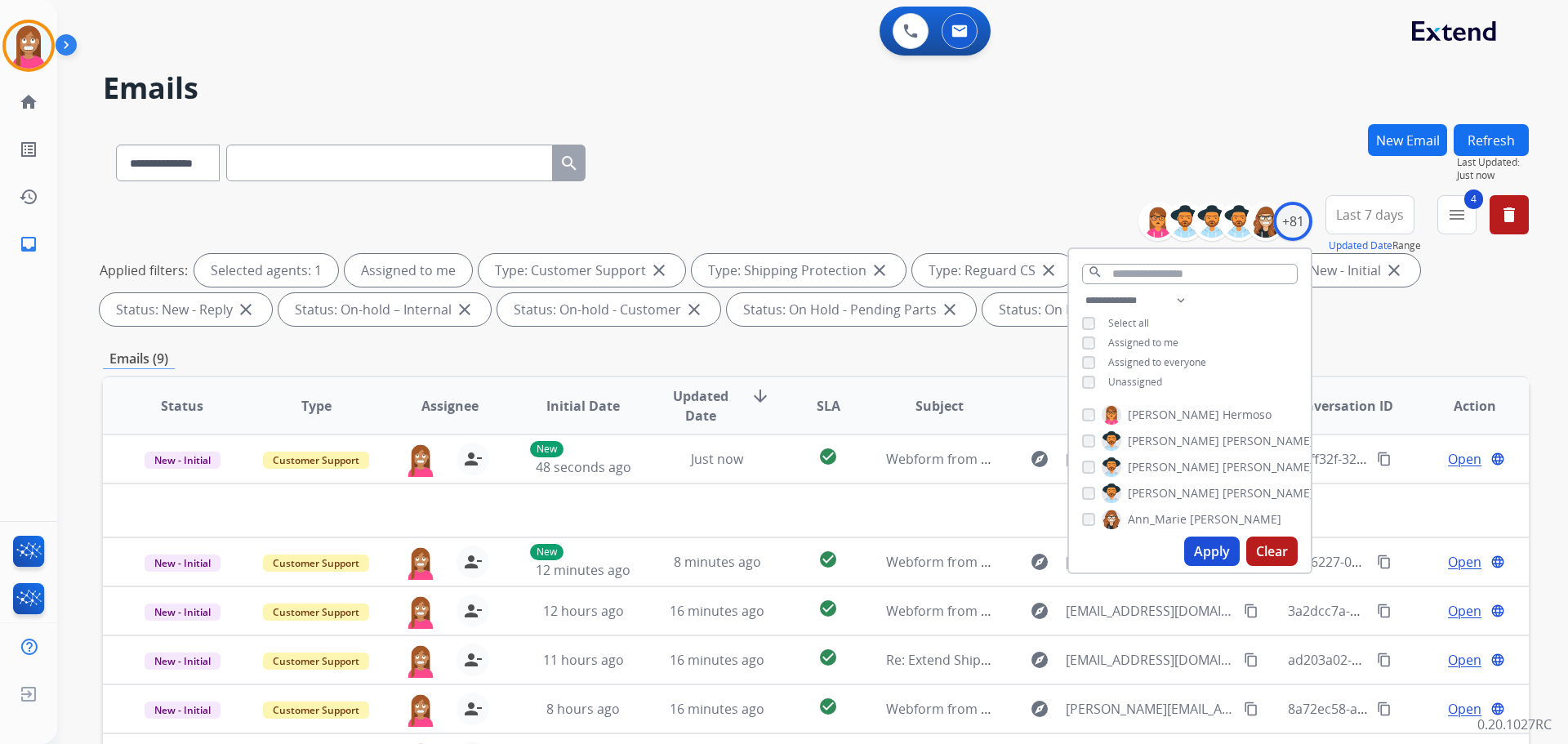
click at [774, 112] on div "**********" at bounding box center [792, 430] width 1472 height 744
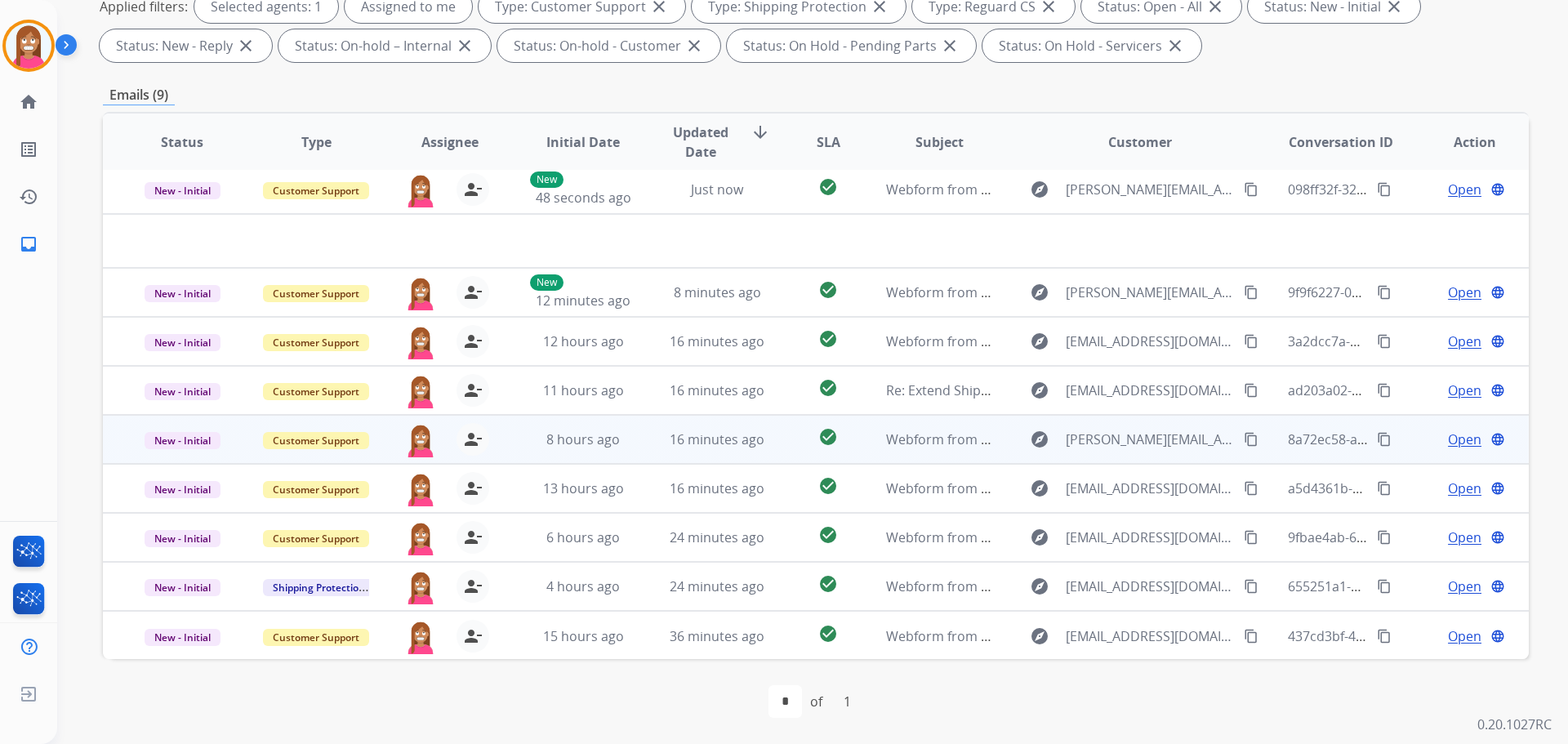
scroll to position [7, 0]
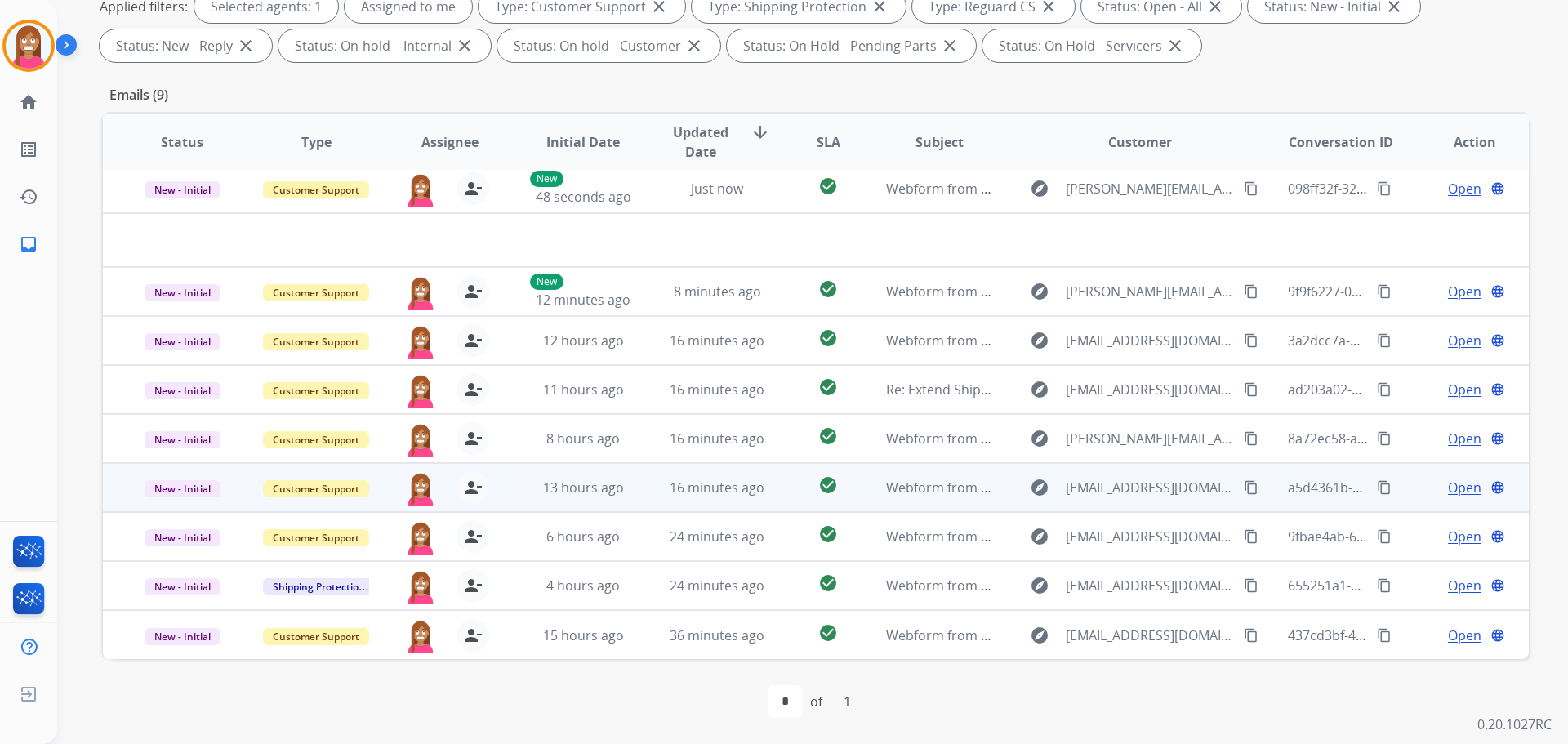
click at [657, 493] on td "16 minutes ago" at bounding box center [705, 487] width 134 height 49
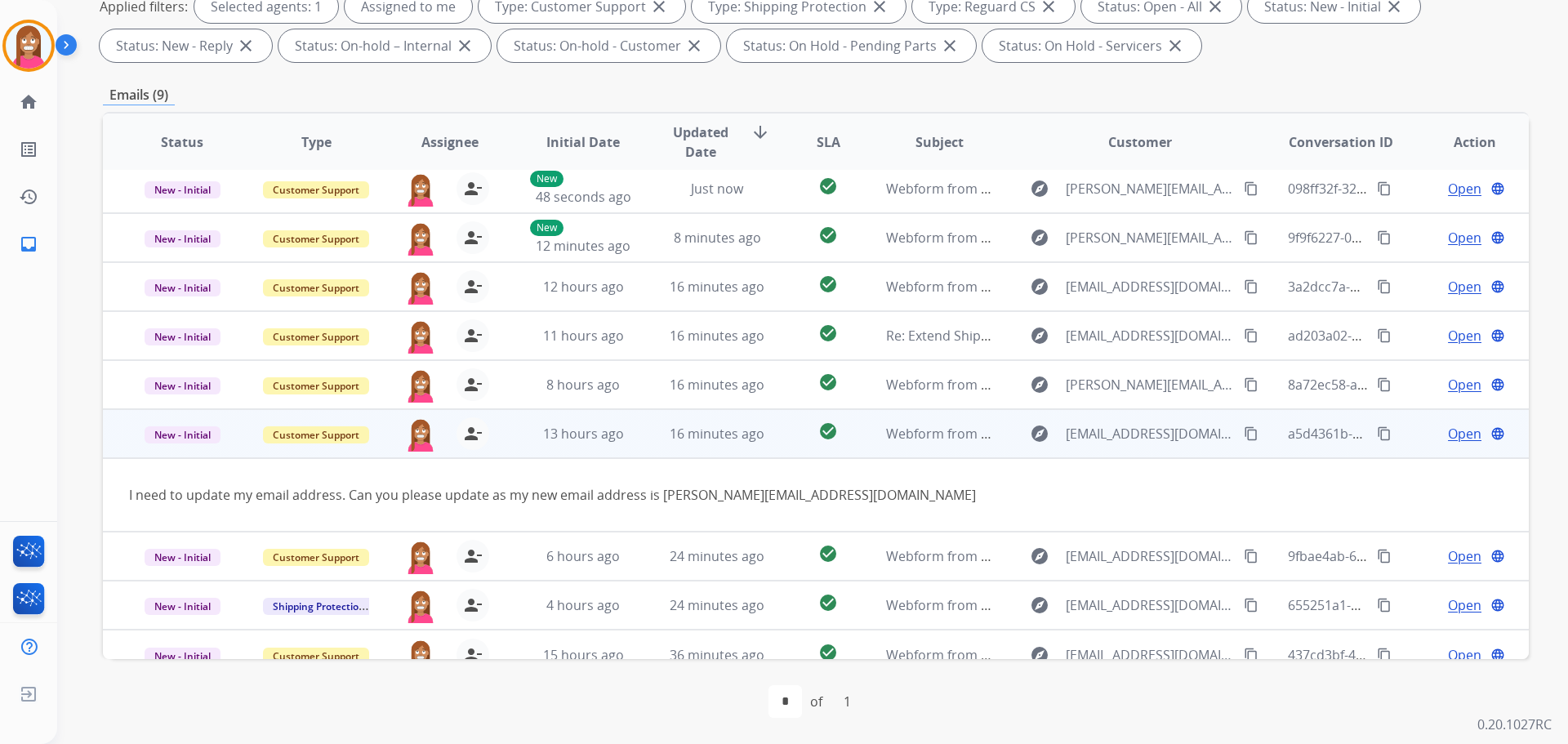
scroll to position [26, 0]
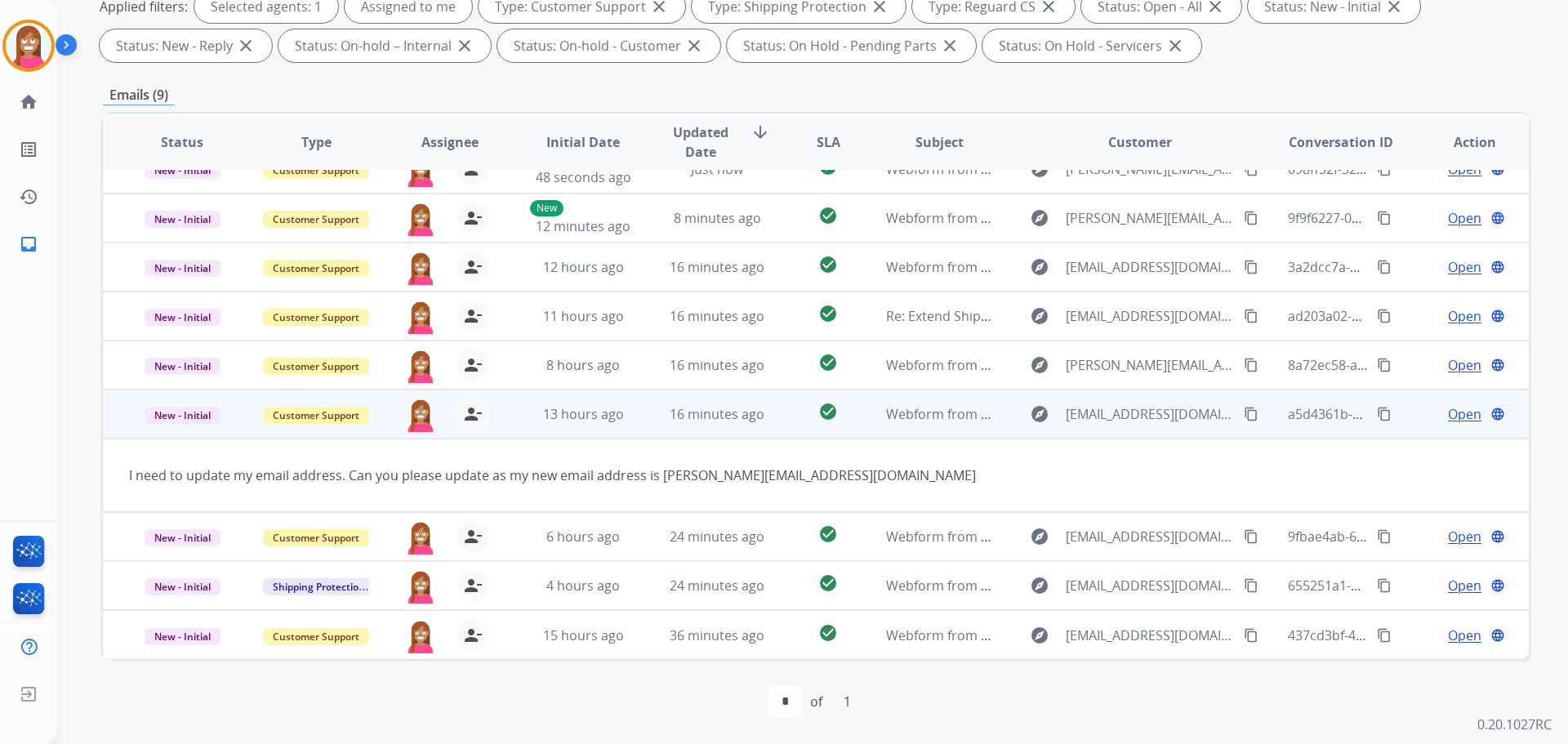
click at [1448, 412] on span "Open" at bounding box center [1464, 413] width 33 height 19
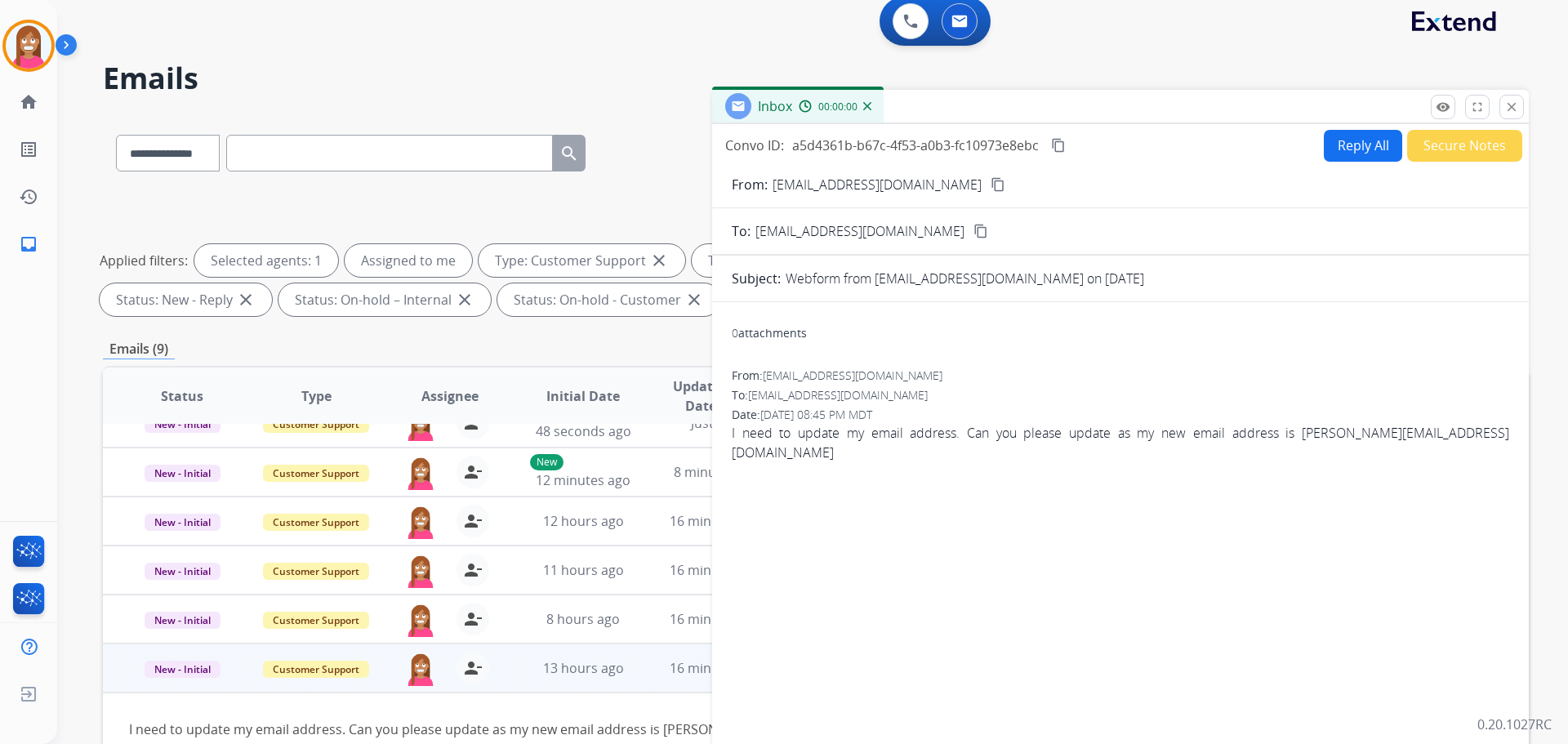
scroll to position [0, 0]
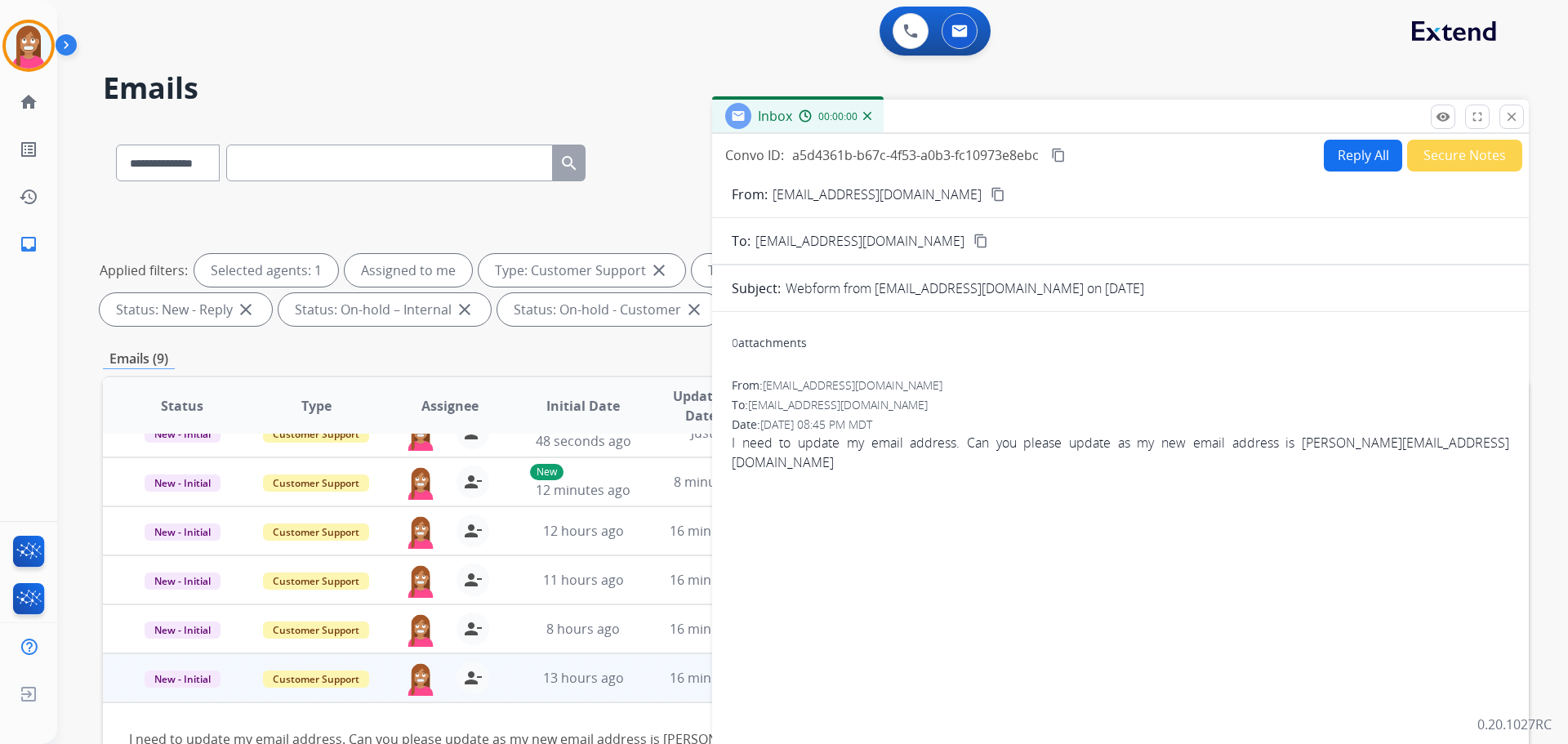
click at [1377, 147] on button "Reply All" at bounding box center [1363, 156] width 79 height 32
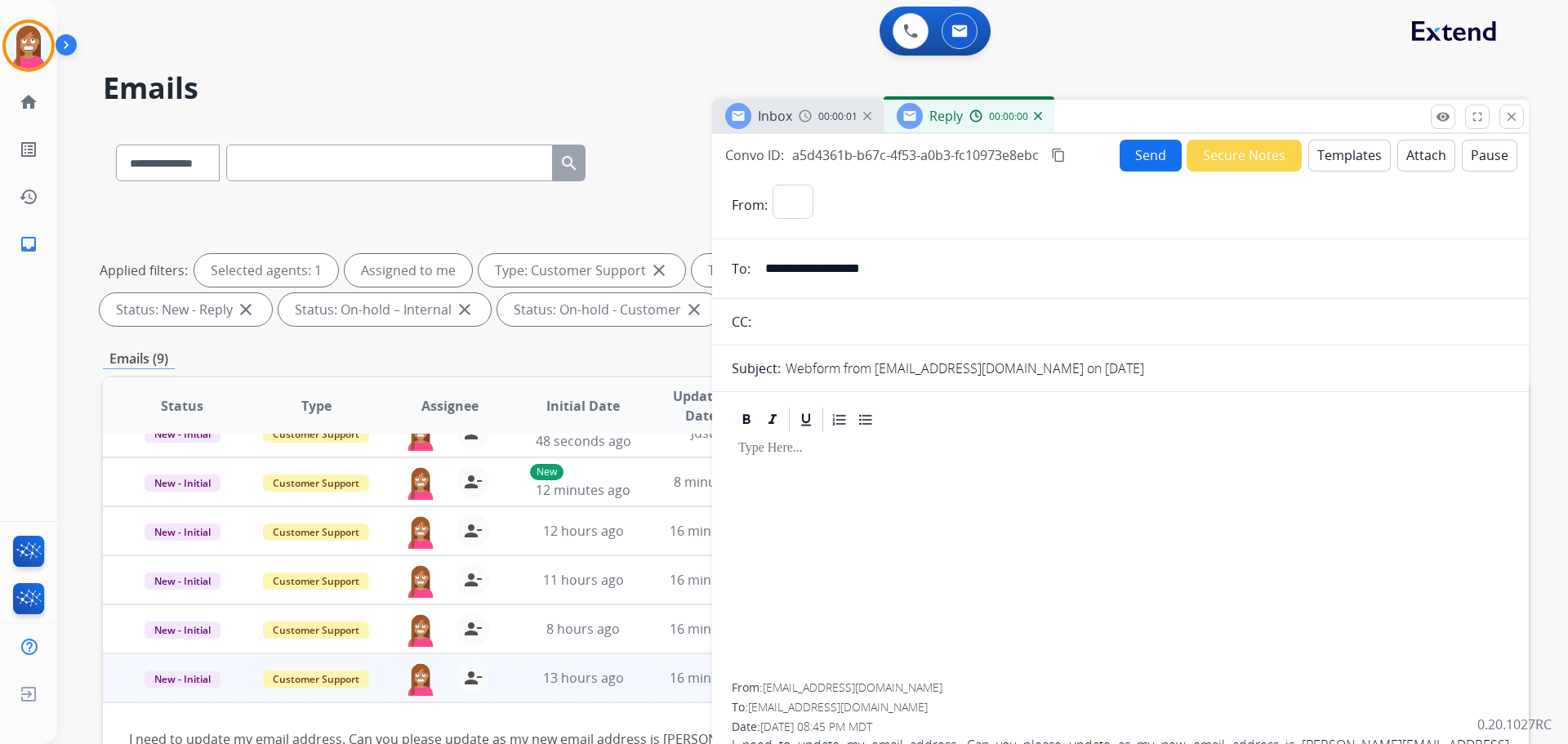
select select "**********"
click at [1368, 156] on button "Templates" at bounding box center [1350, 156] width 83 height 32
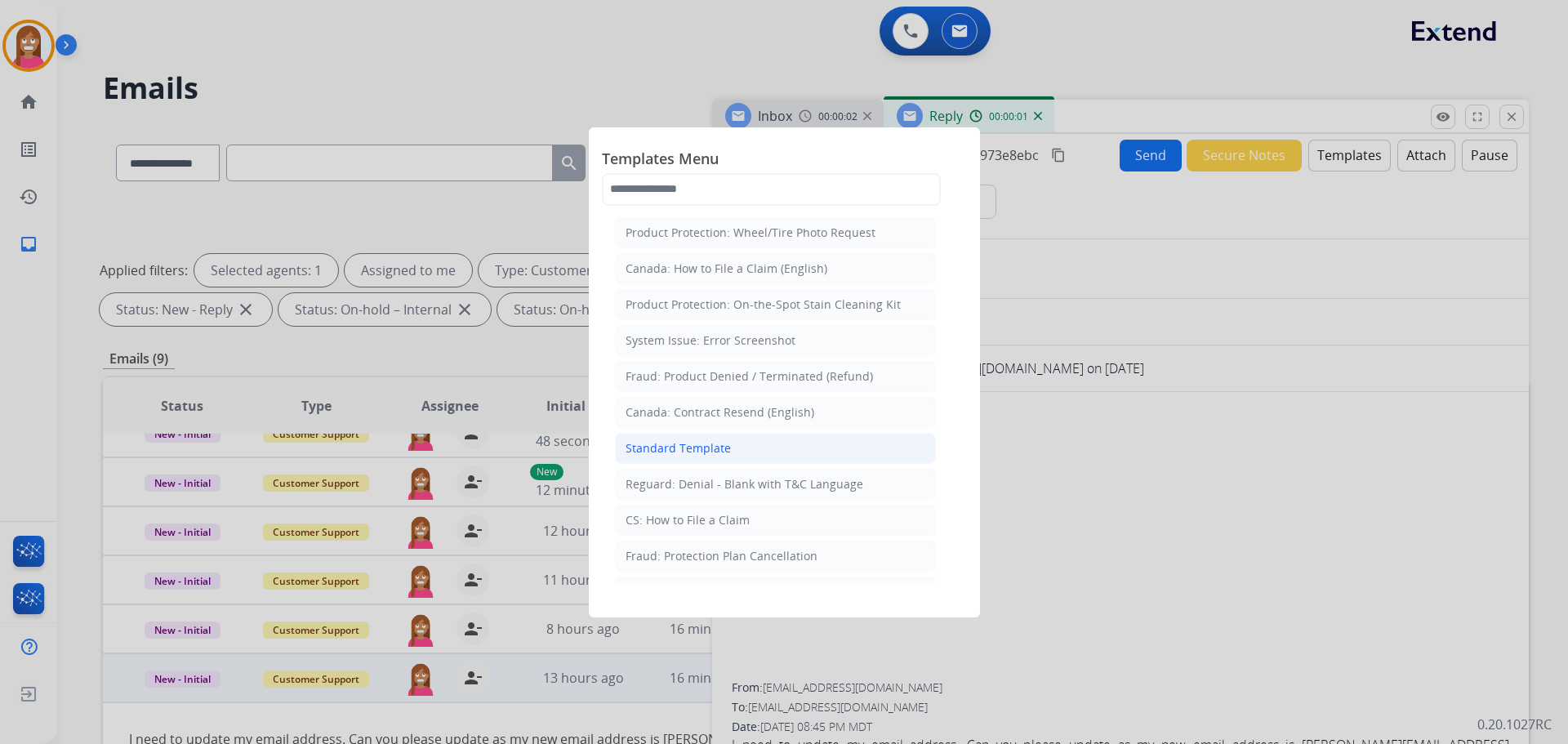
click at [697, 445] on div "Standard Template" at bounding box center [679, 449] width 105 height 17
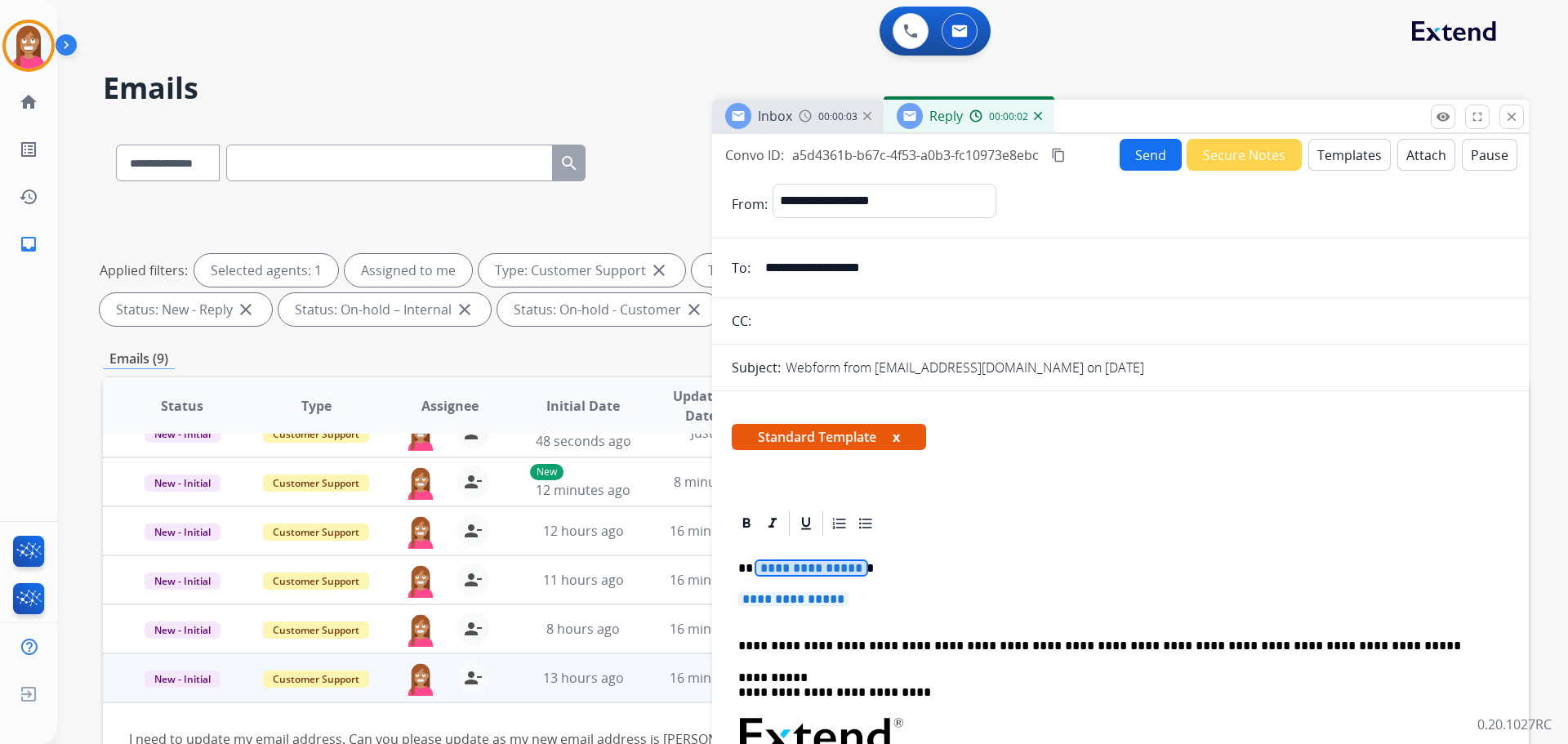
click at [798, 576] on p "**********" at bounding box center [1114, 569] width 751 height 15
click at [795, 607] on p "**********" at bounding box center [1120, 608] width 765 height 30
click at [794, 598] on span "**********" at bounding box center [793, 599] width 110 height 14
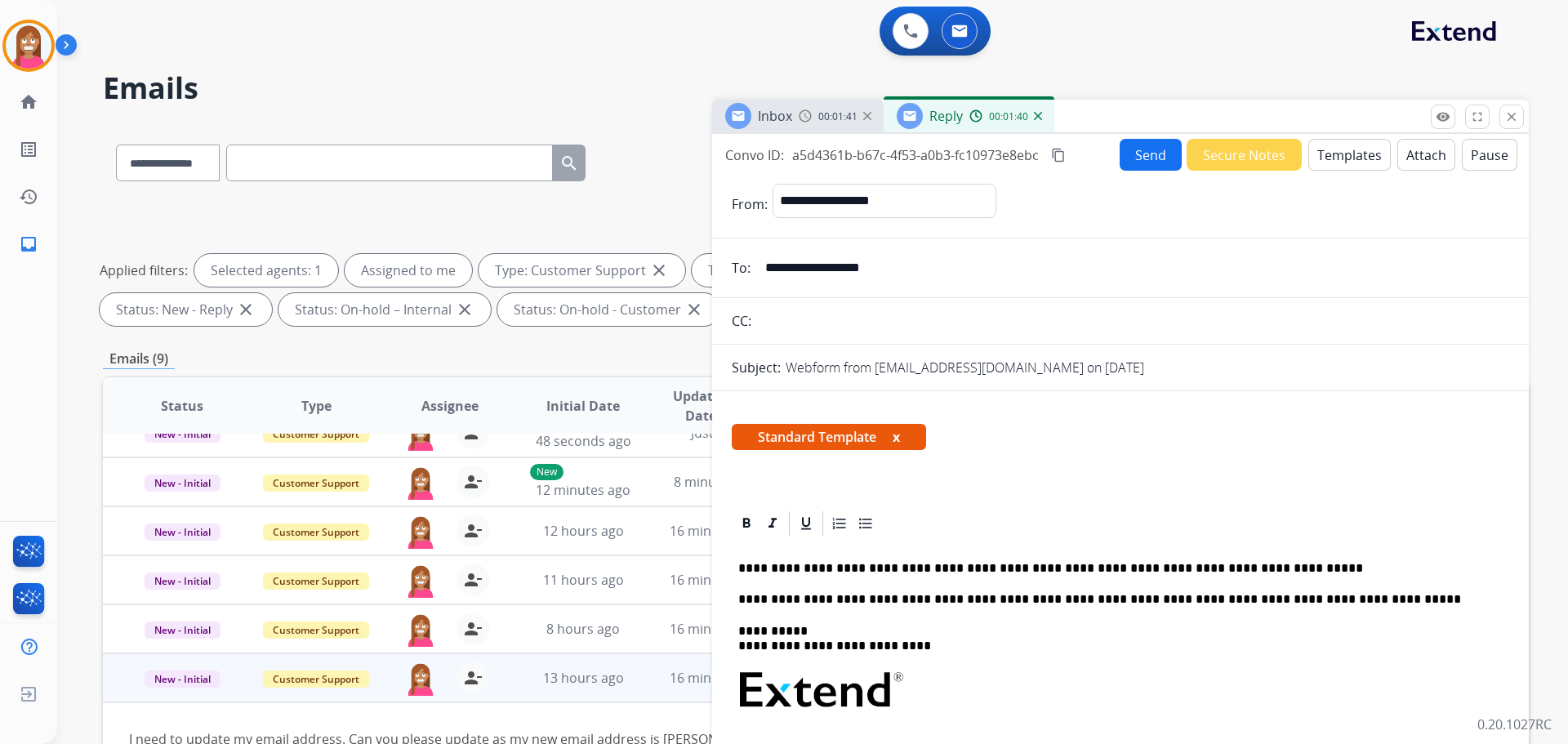
click at [1131, 157] on button "Send" at bounding box center [1150, 155] width 62 height 32
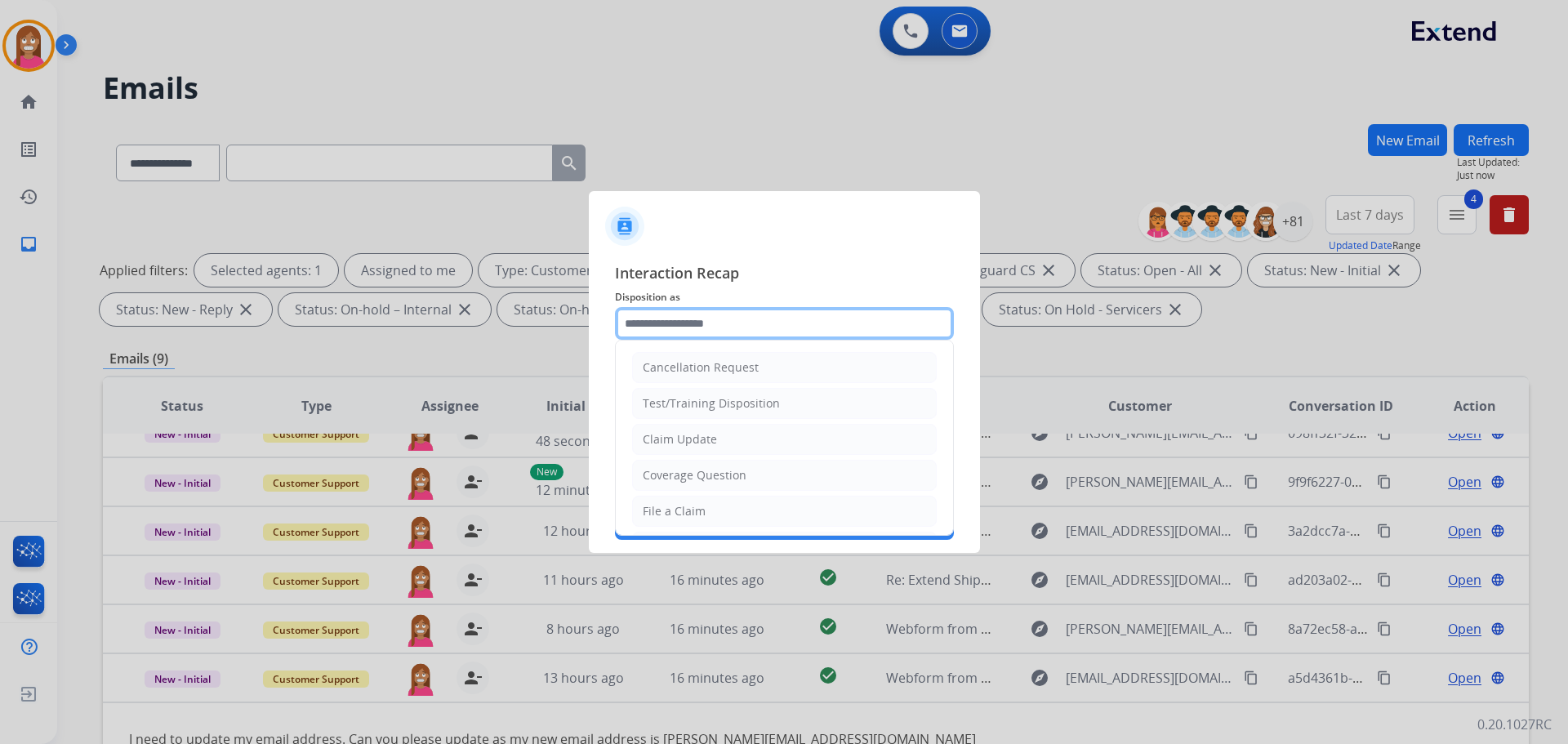
click at [647, 318] on input "text" at bounding box center [784, 323] width 339 height 33
click at [664, 462] on li "Coverage Question" at bounding box center [784, 475] width 305 height 31
type input "**********"
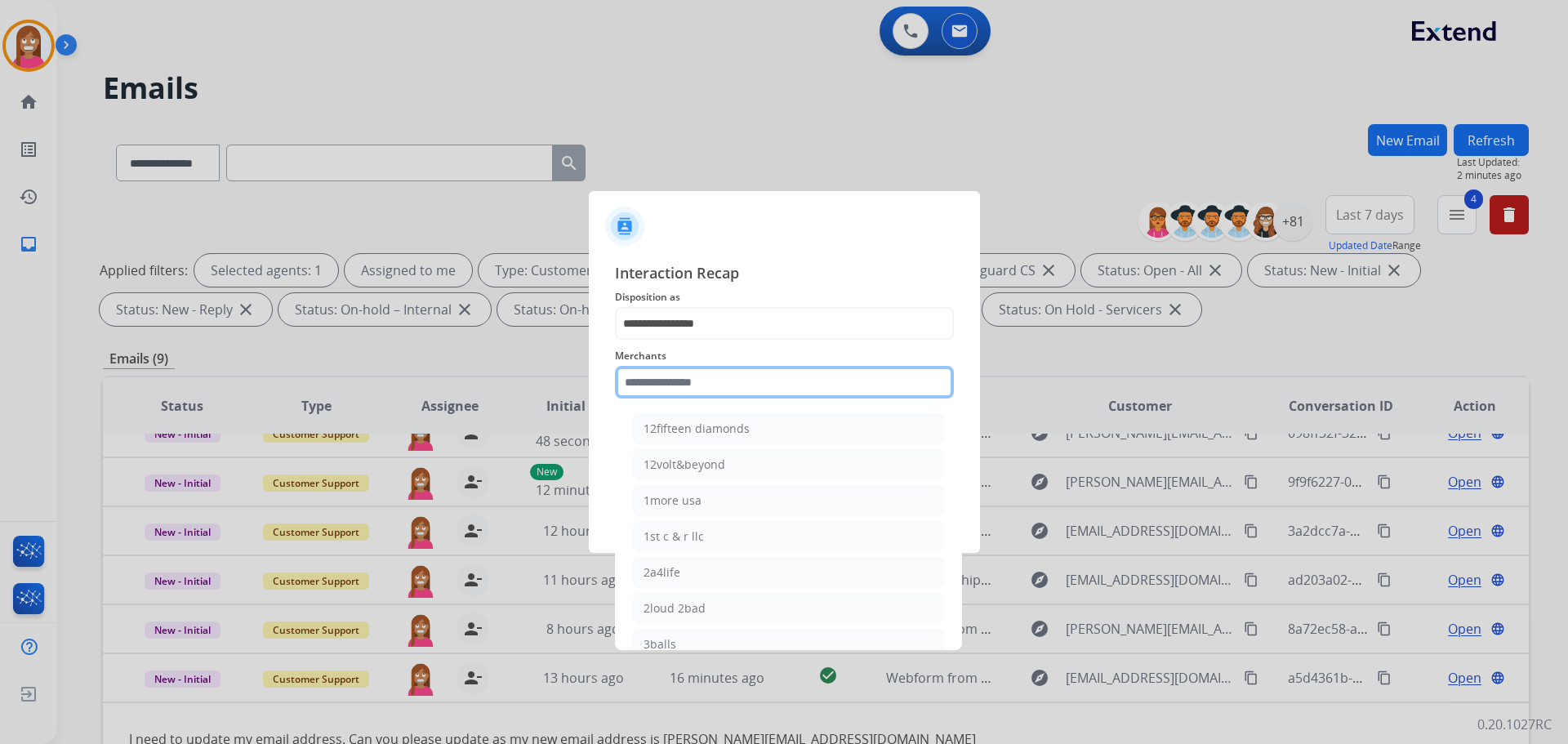
click at [664, 389] on input "text" at bounding box center [784, 382] width 339 height 33
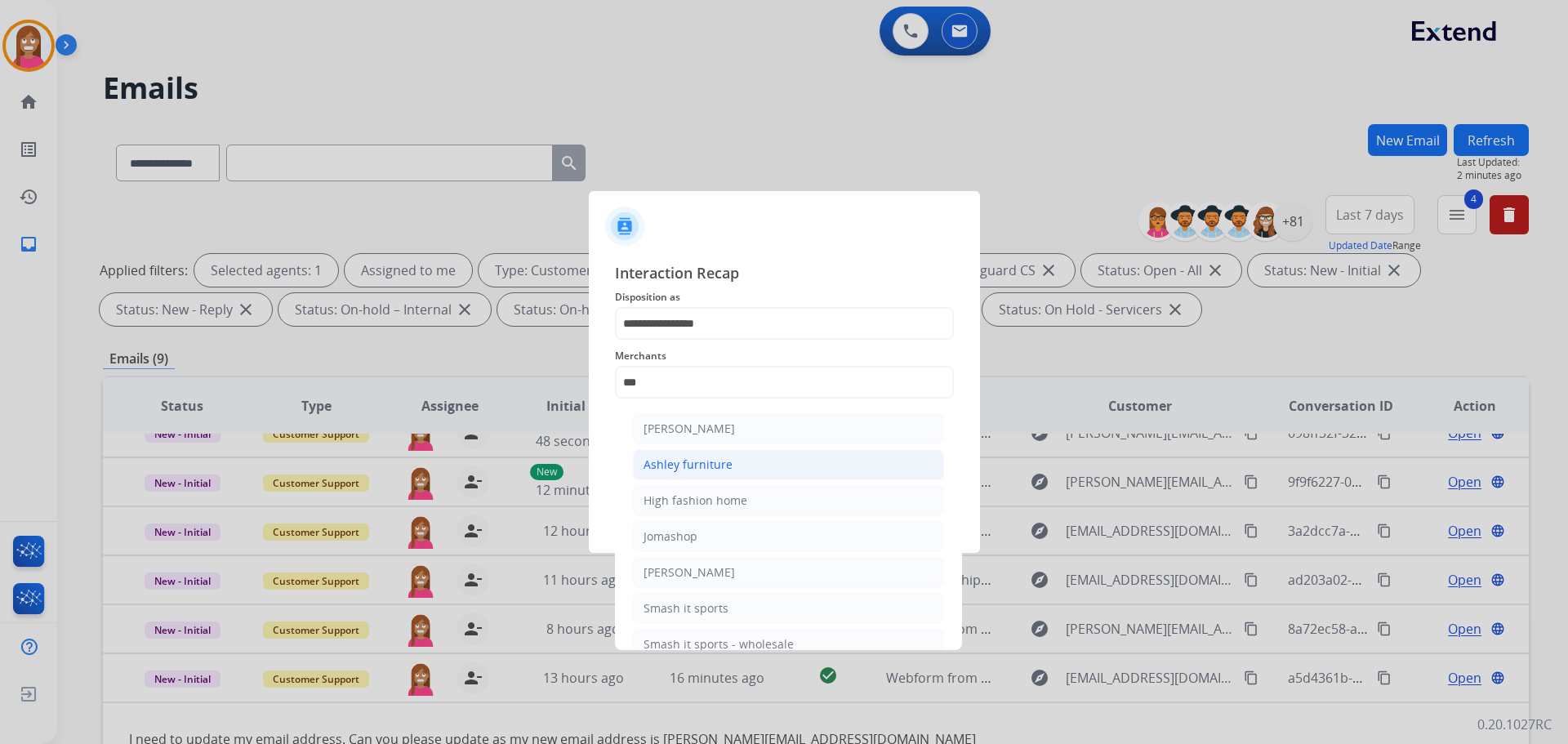
click at [765, 471] on li "Ashley furniture" at bounding box center [788, 464] width 311 height 31
type input "**********"
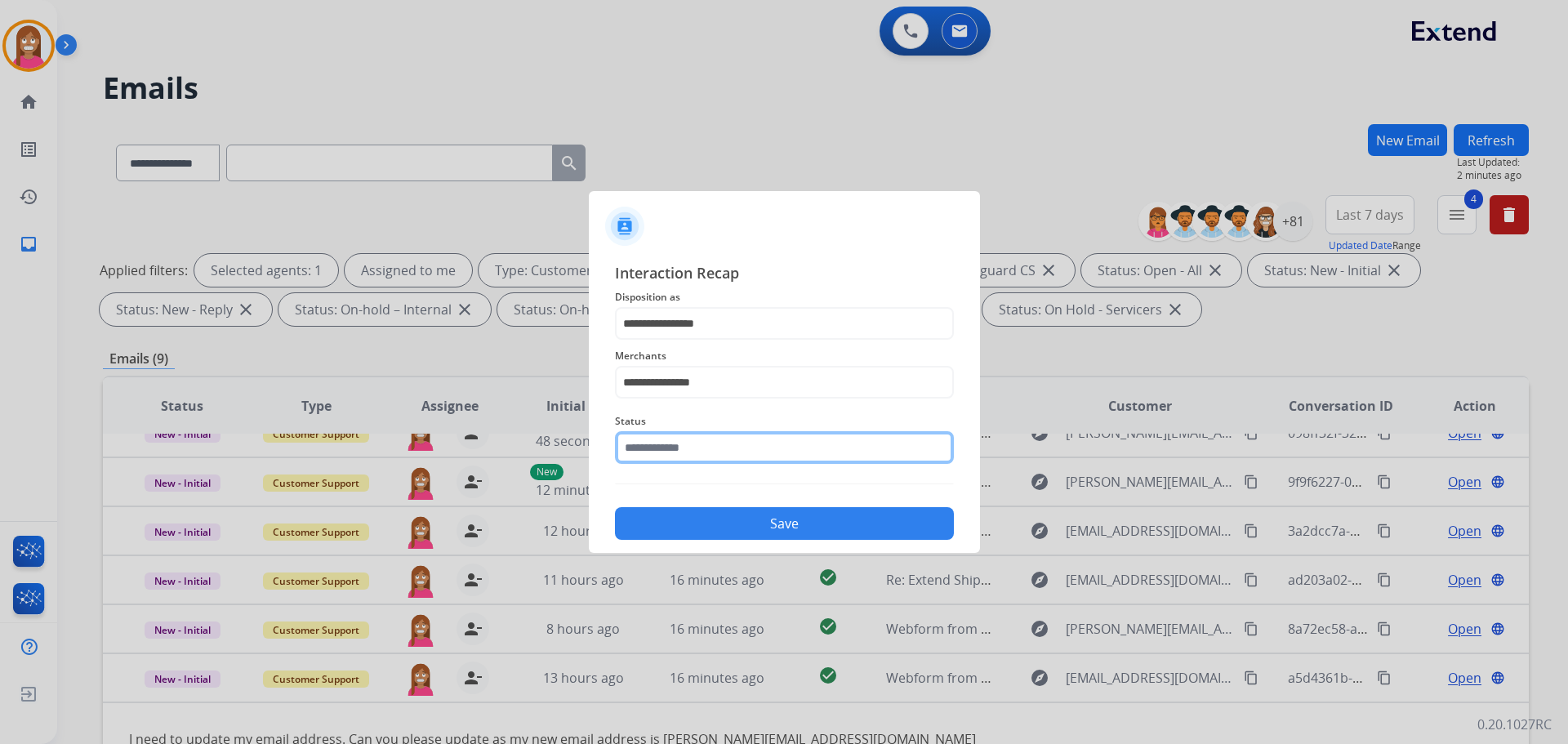
click at [726, 456] on input "text" at bounding box center [784, 447] width 339 height 33
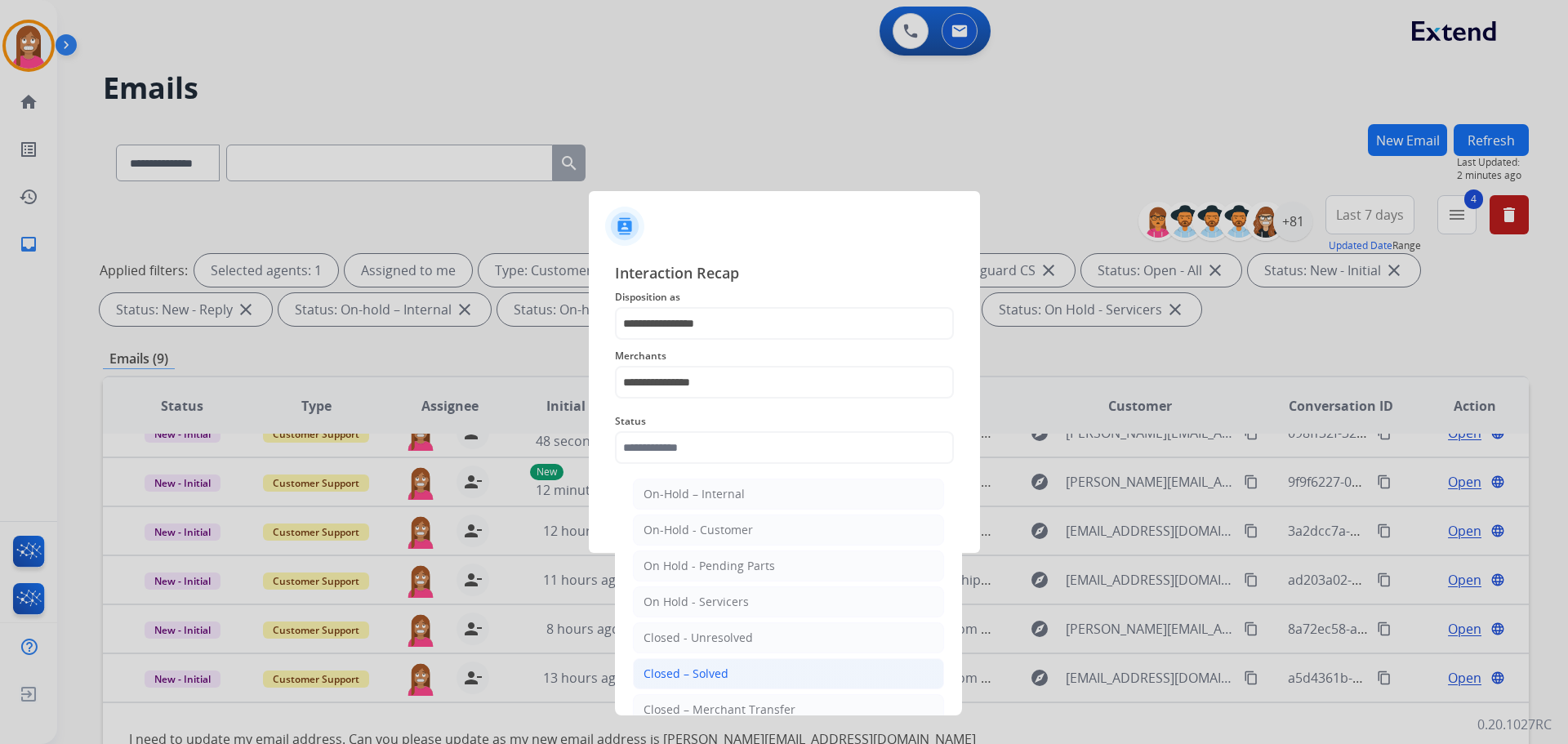
click at [730, 675] on li "Closed – Solved" at bounding box center [788, 674] width 311 height 31
type input "**********"
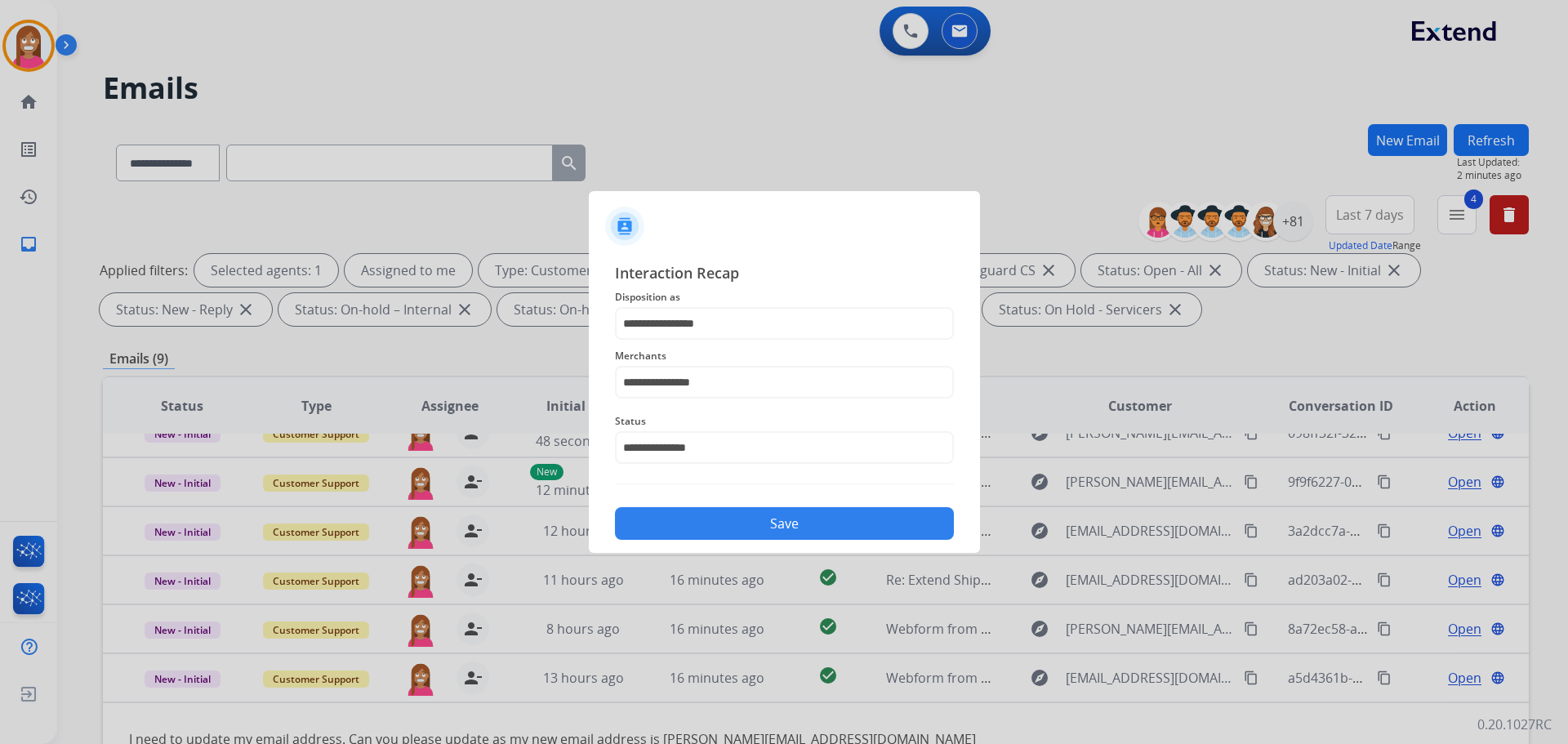
click at [744, 527] on button "Save" at bounding box center [784, 523] width 339 height 33
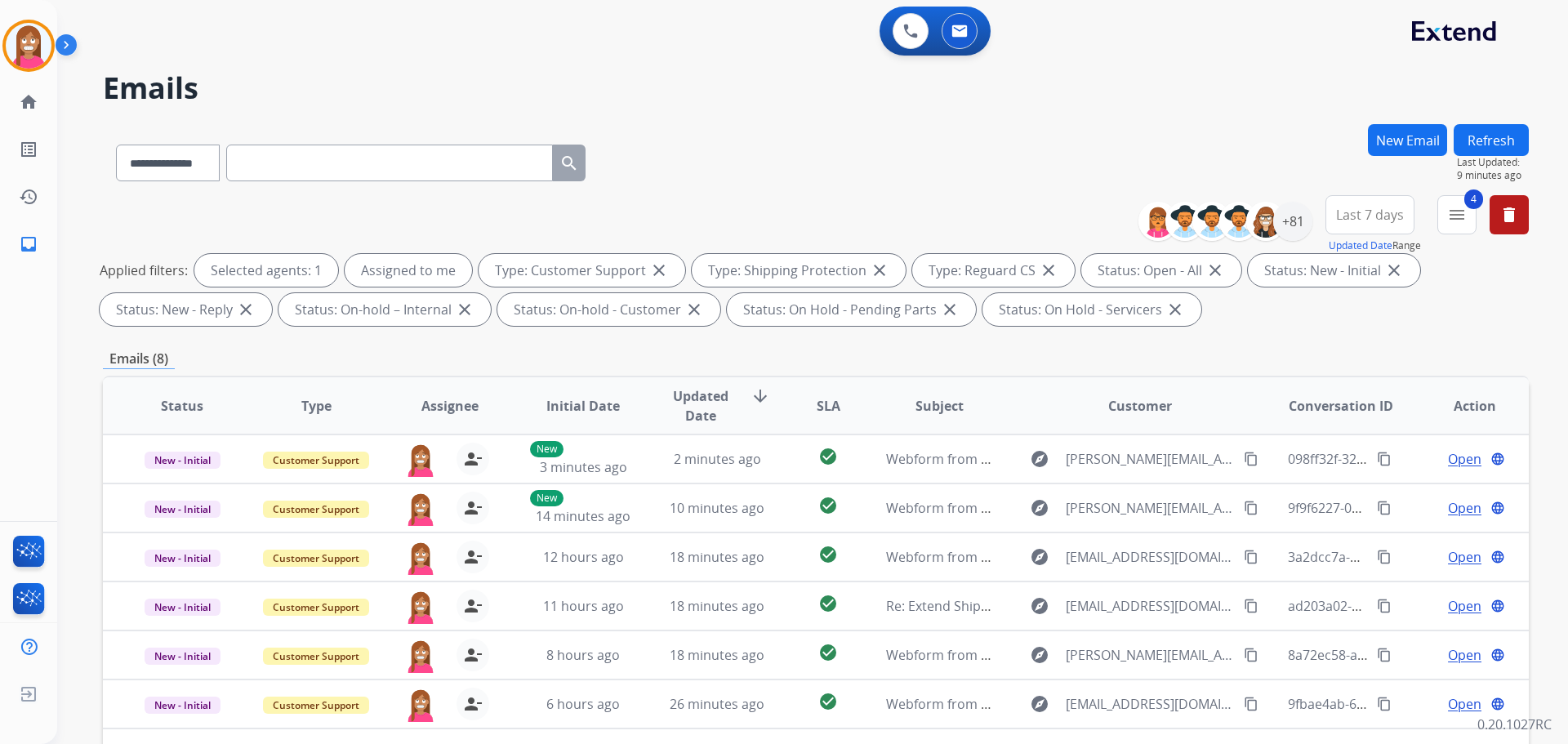
click at [1497, 133] on button "Refresh" at bounding box center [1491, 140] width 75 height 32
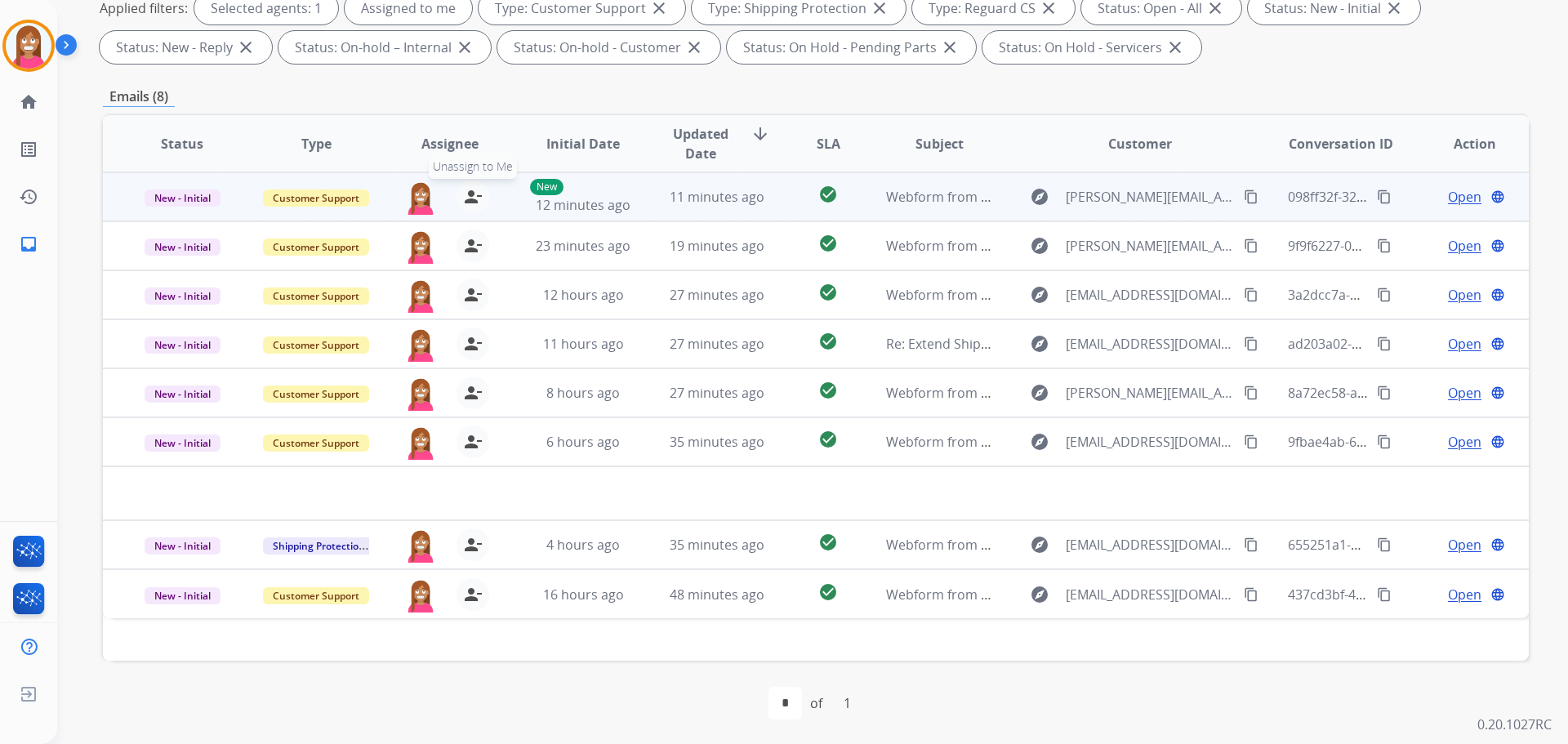
scroll to position [264, 0]
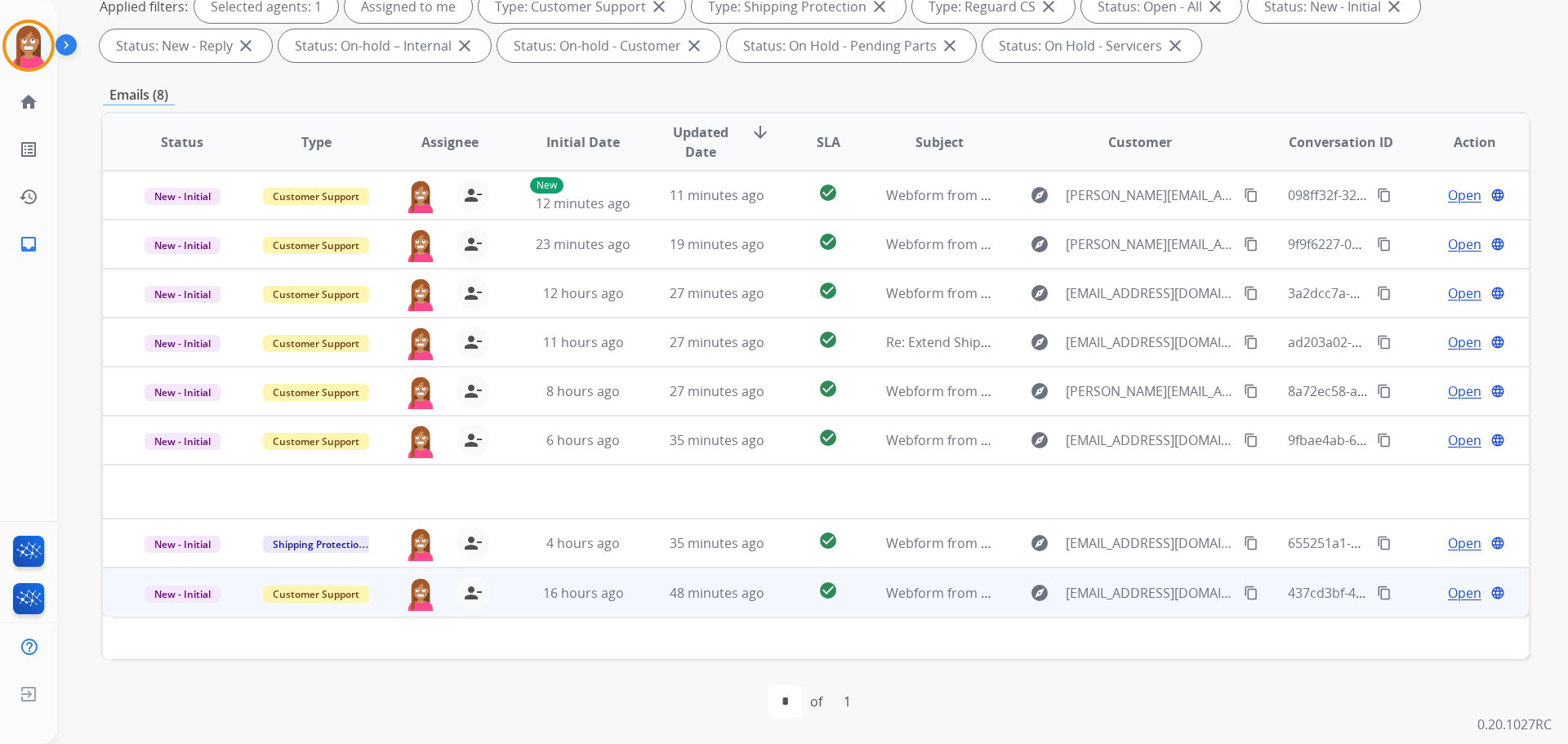
click at [1448, 597] on span "Open" at bounding box center [1464, 593] width 33 height 19
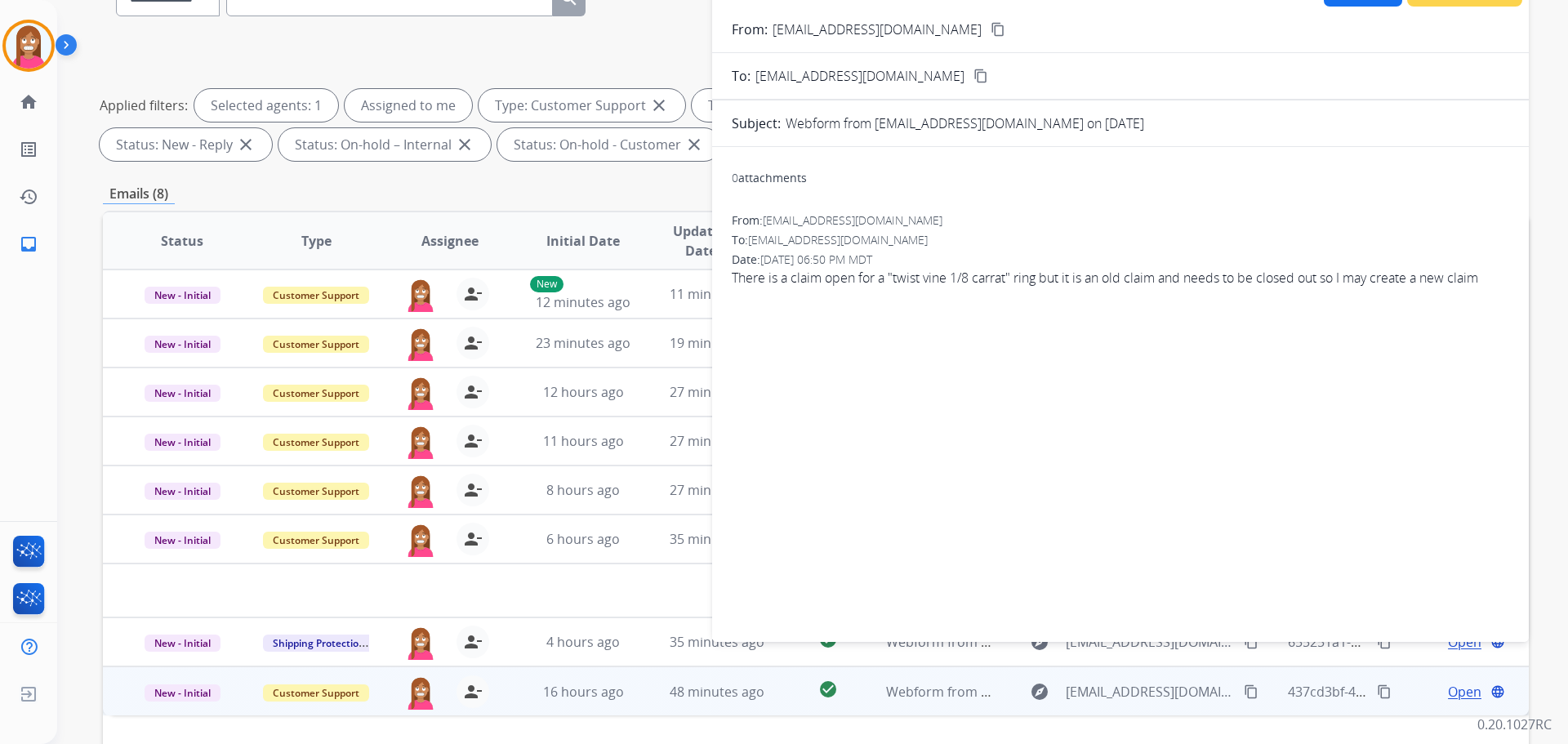
scroll to position [100, 0]
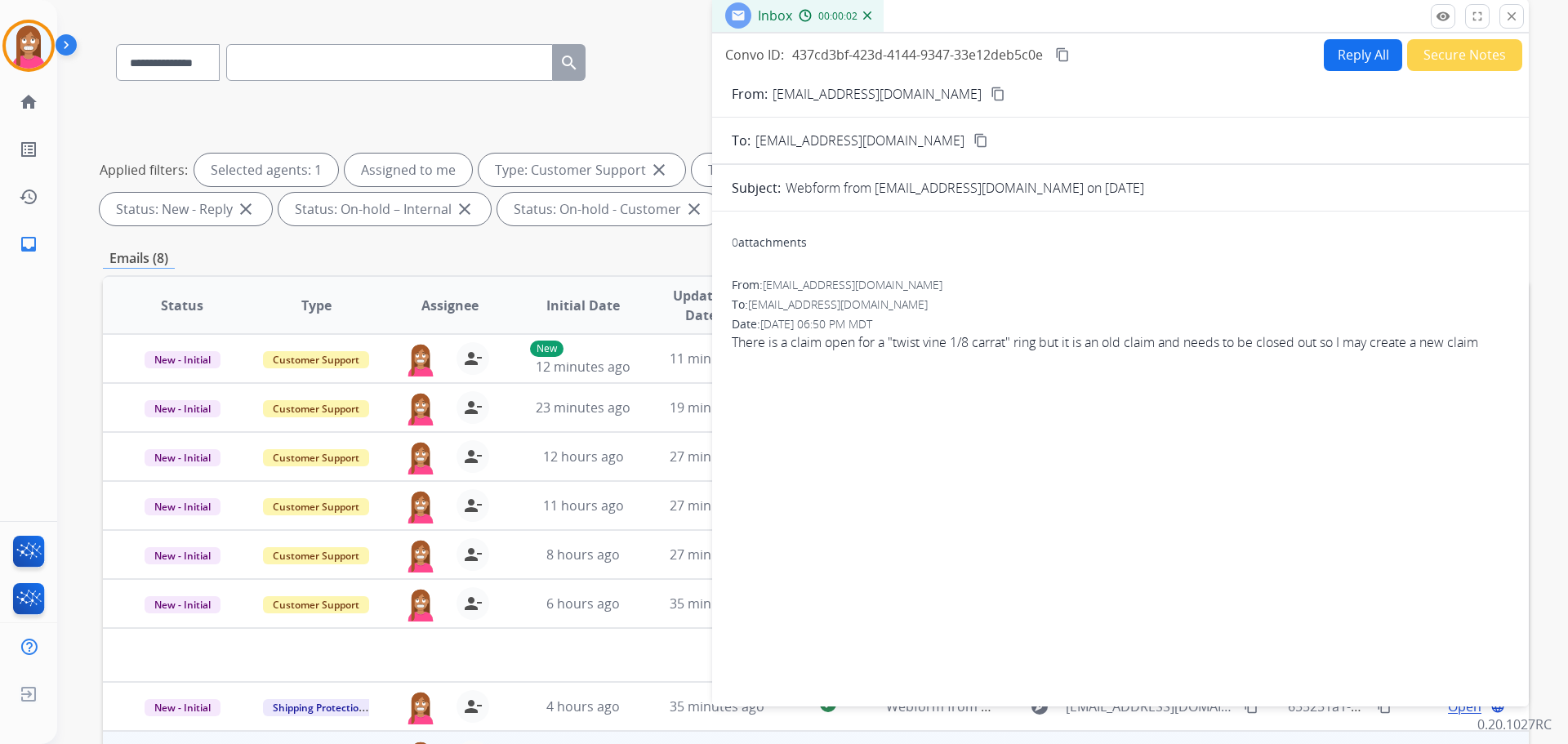
click at [1472, 51] on button "Secure Notes" at bounding box center [1465, 55] width 115 height 32
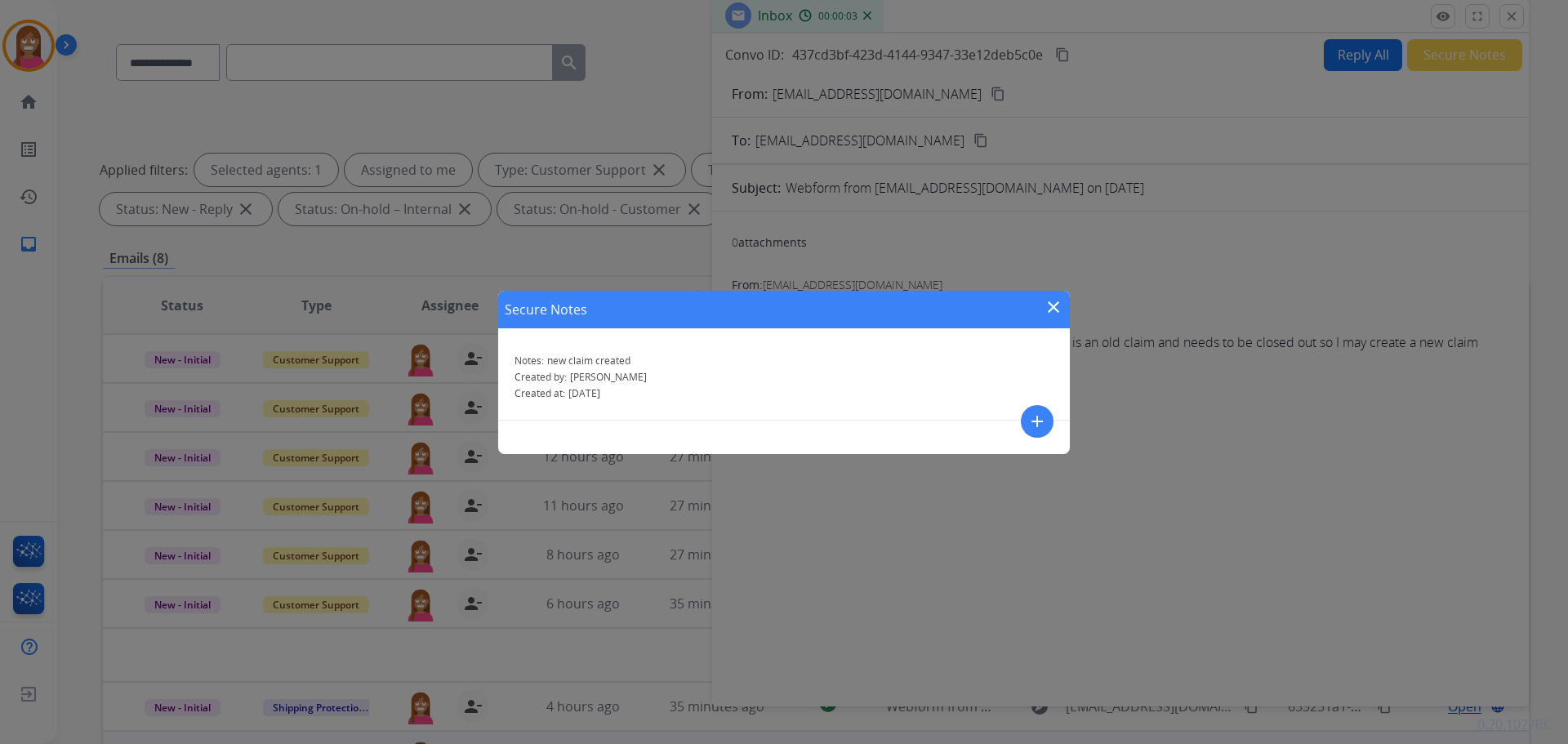
click at [1051, 309] on mat-icon "close" at bounding box center [1053, 306] width 19 height 19
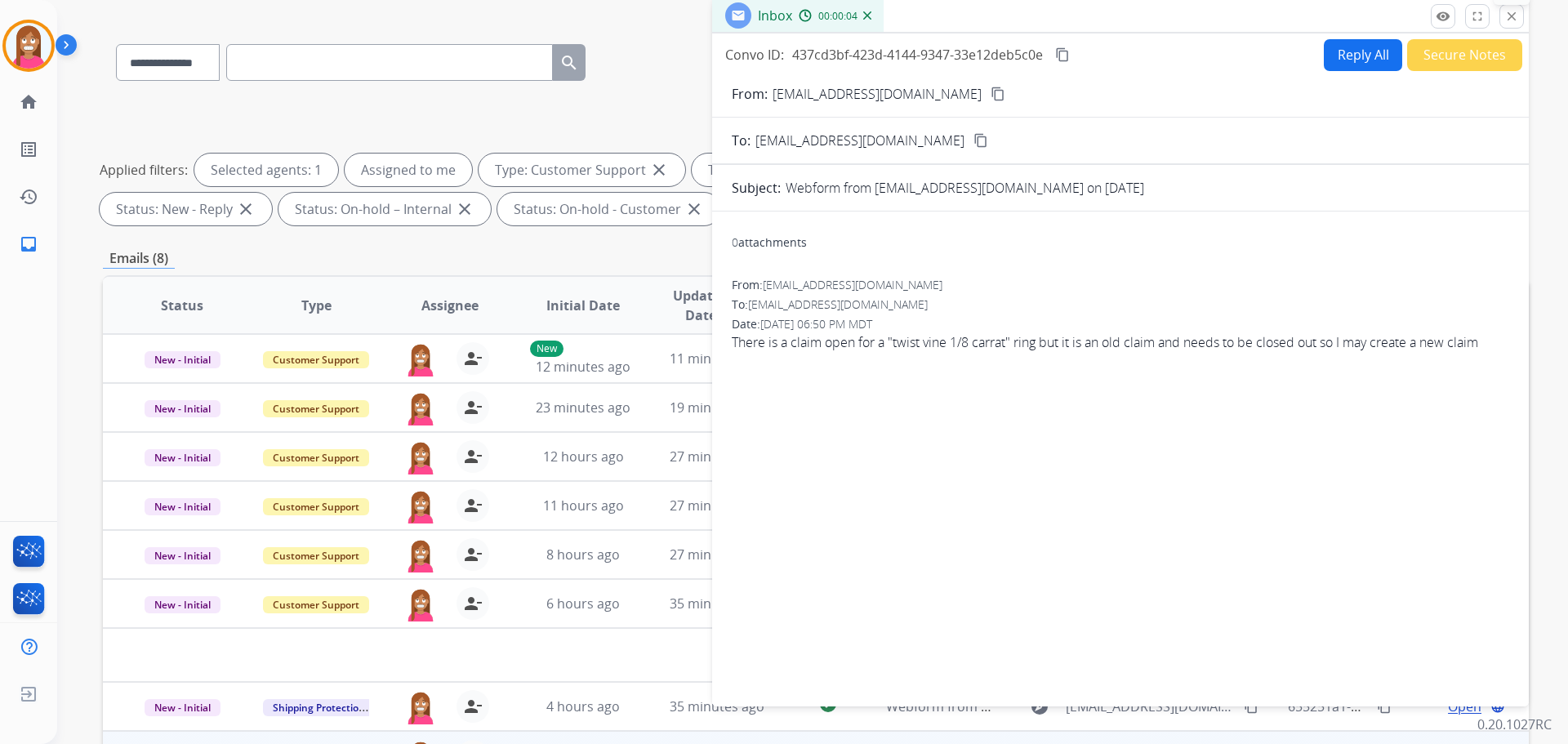
click at [1510, 21] on mat-icon "close" at bounding box center [1512, 17] width 15 height 15
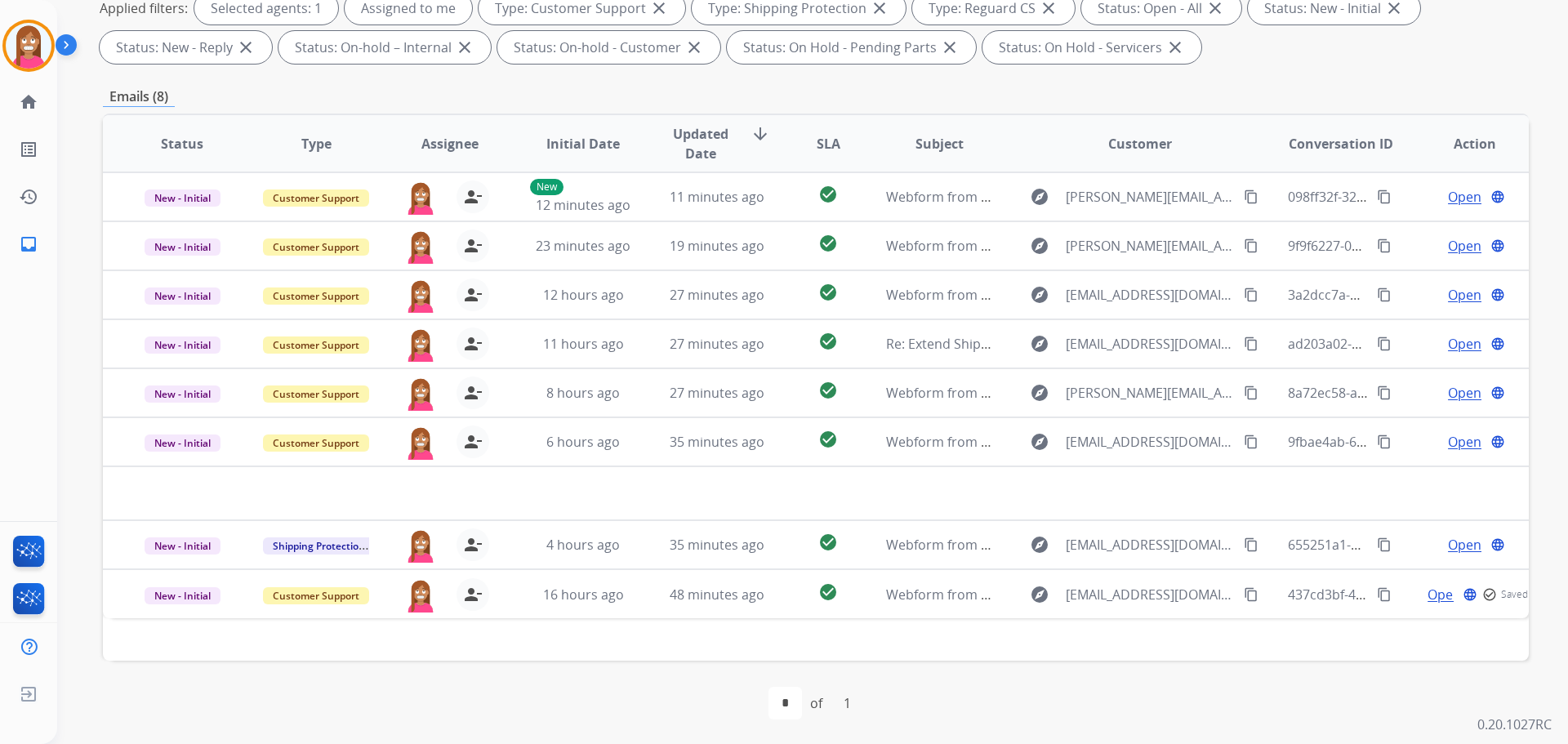
scroll to position [264, 0]
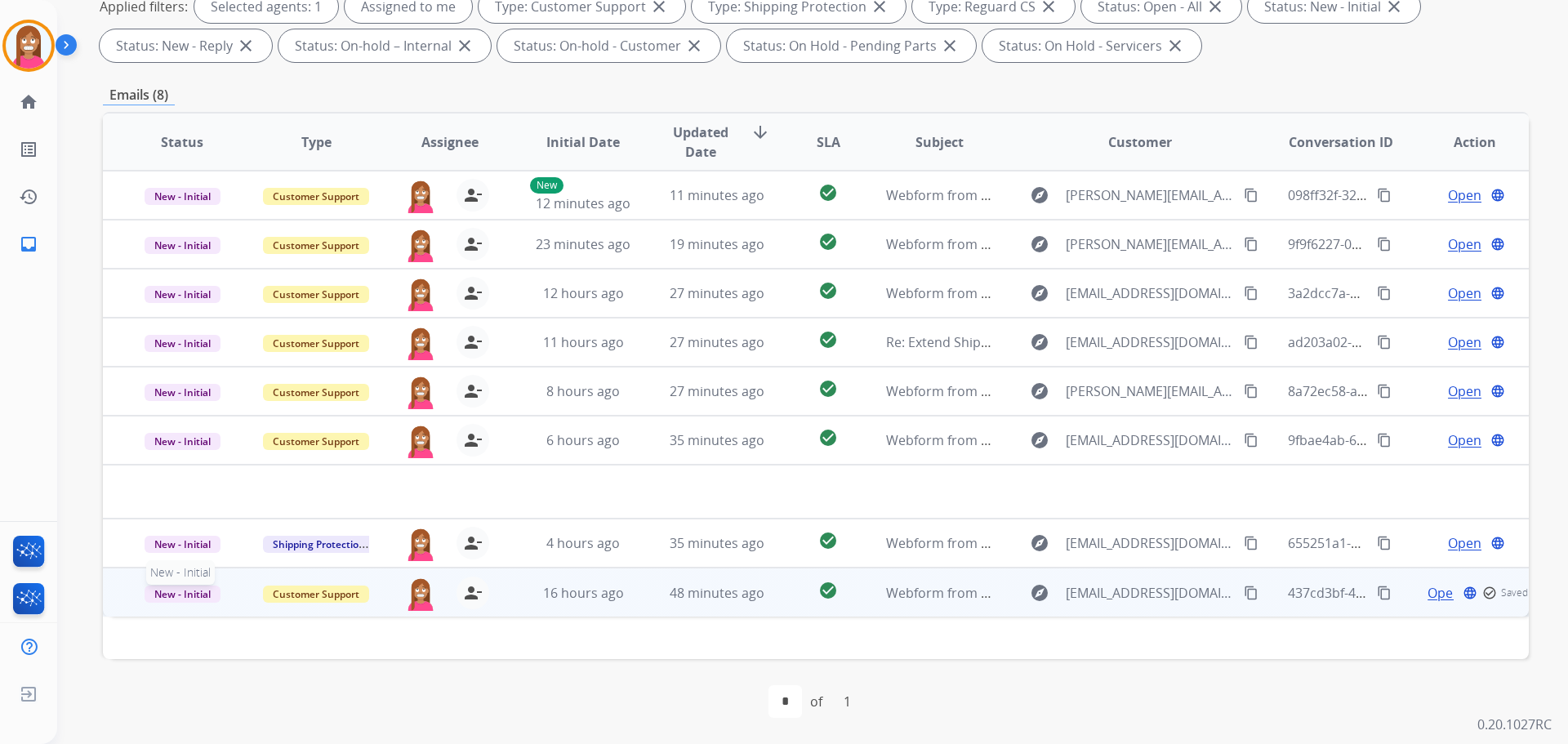
click at [207, 596] on span "New - Initial" at bounding box center [182, 594] width 76 height 17
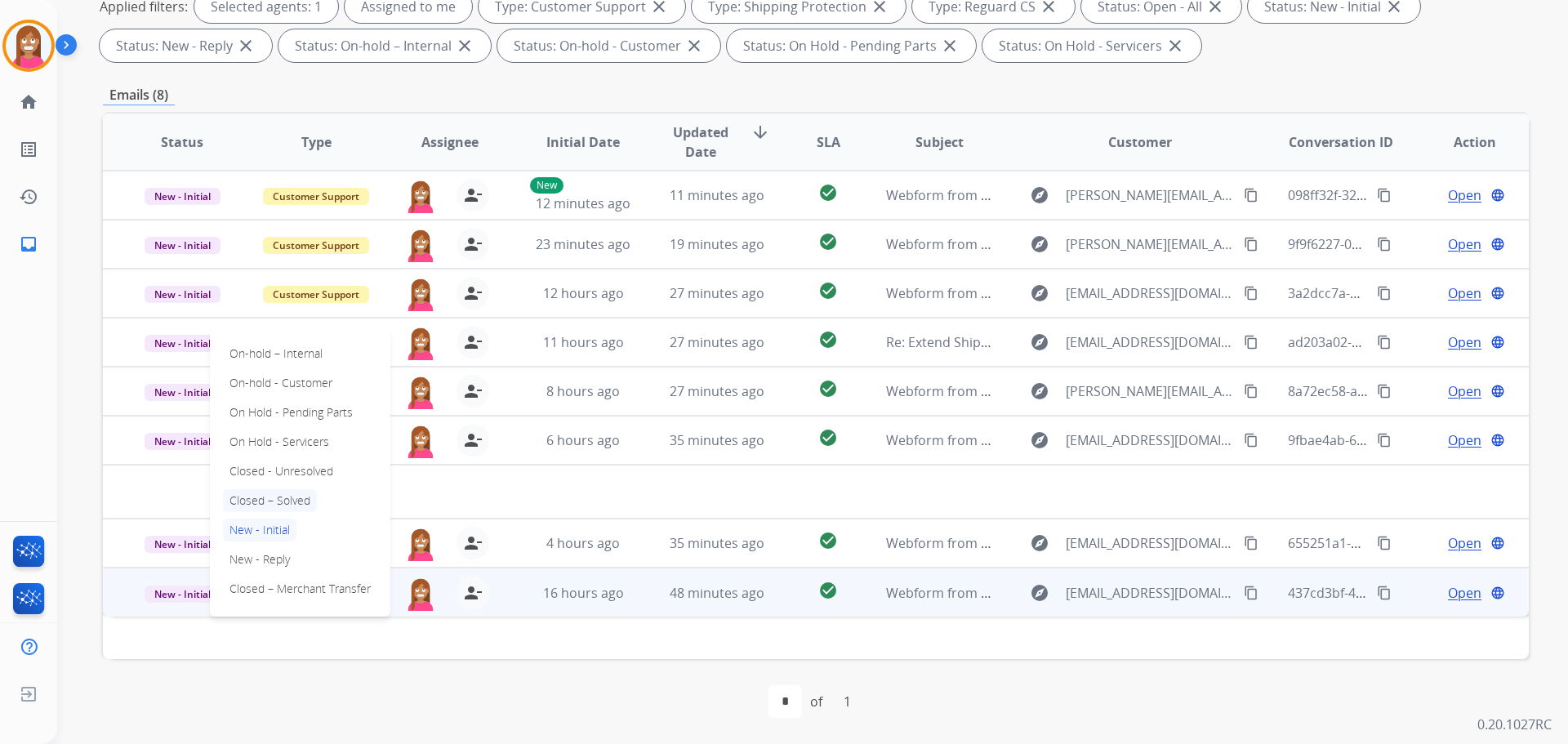
click at [281, 507] on p "Closed – Solved" at bounding box center [269, 500] width 94 height 23
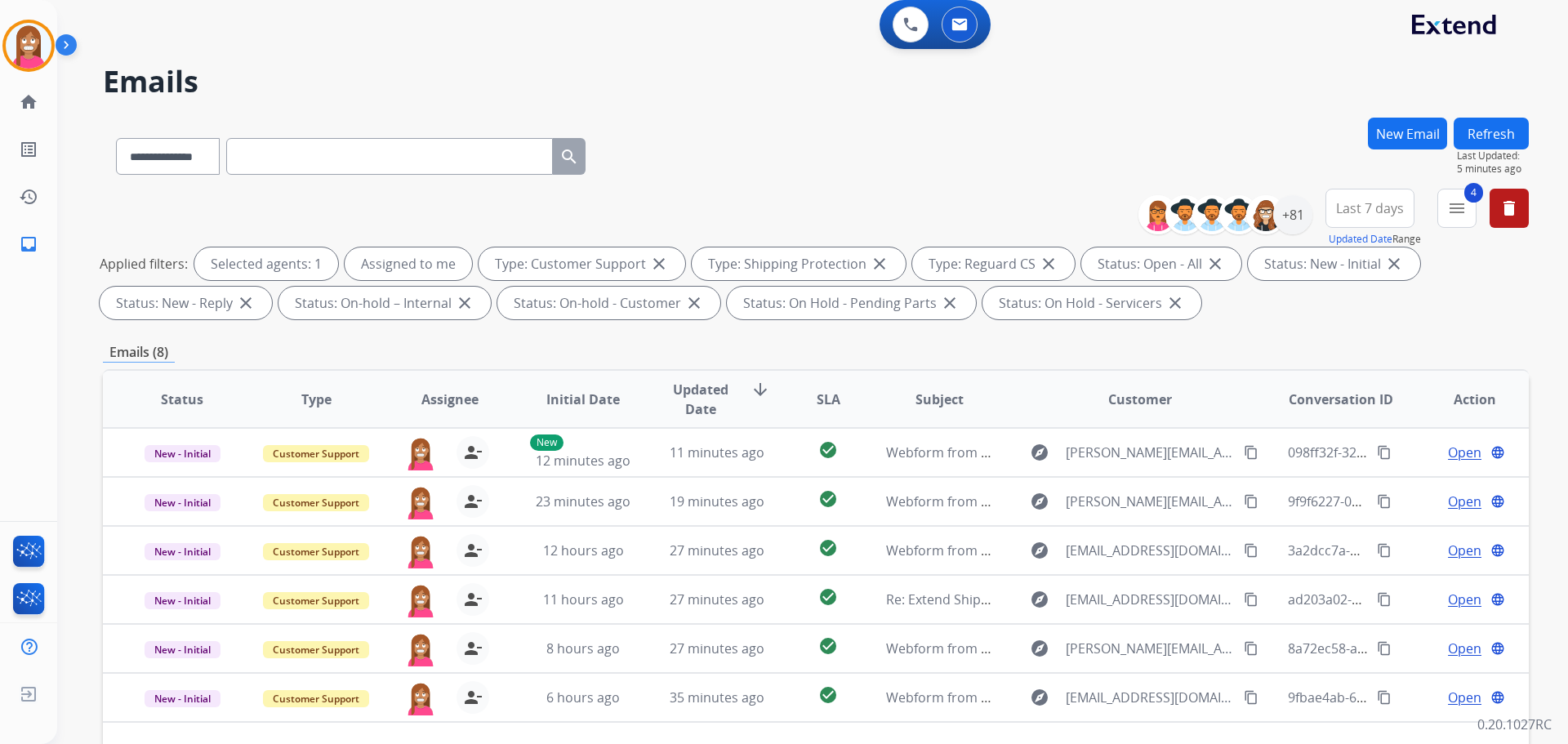
scroll to position [0, 0]
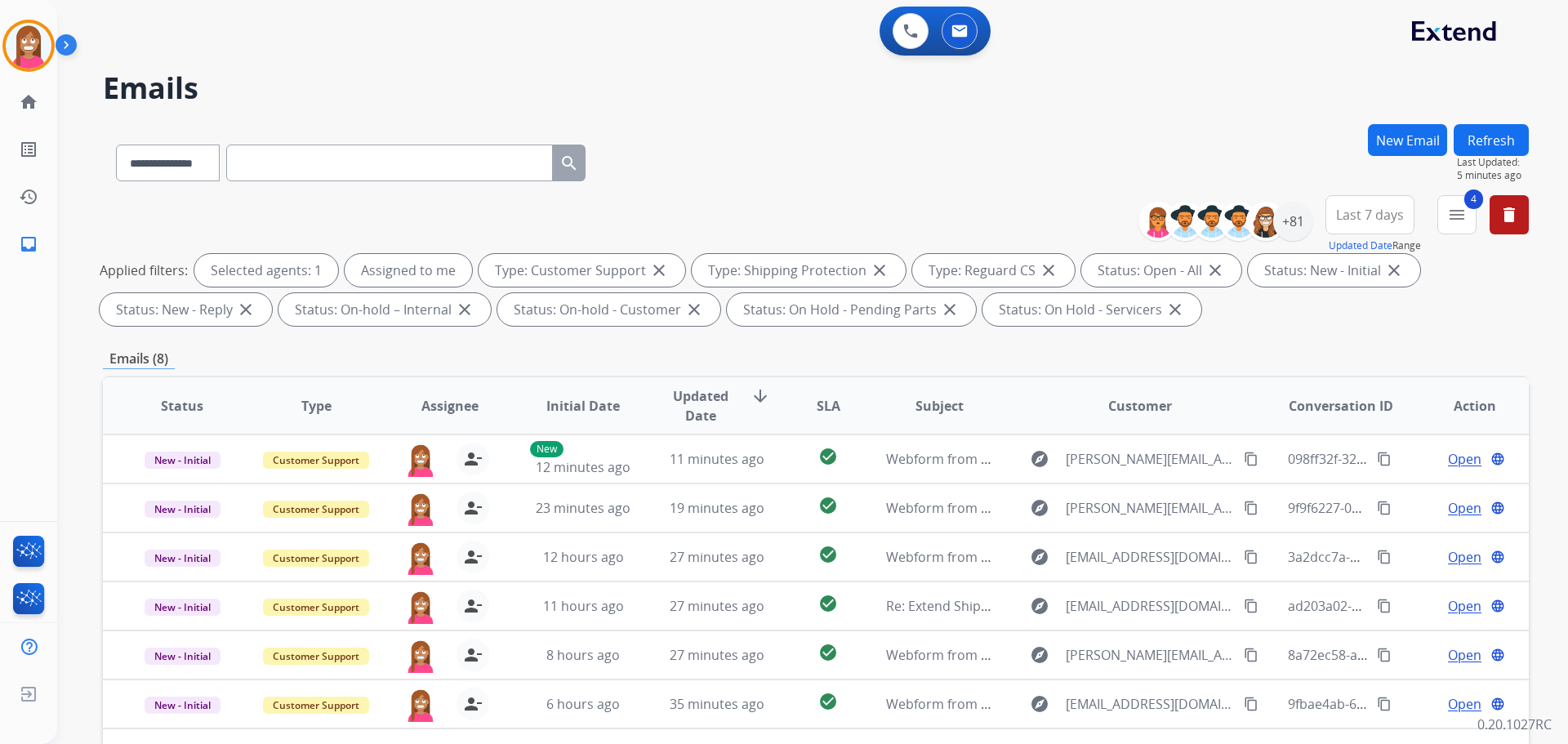
click at [1478, 143] on button "Refresh" at bounding box center [1491, 140] width 75 height 32
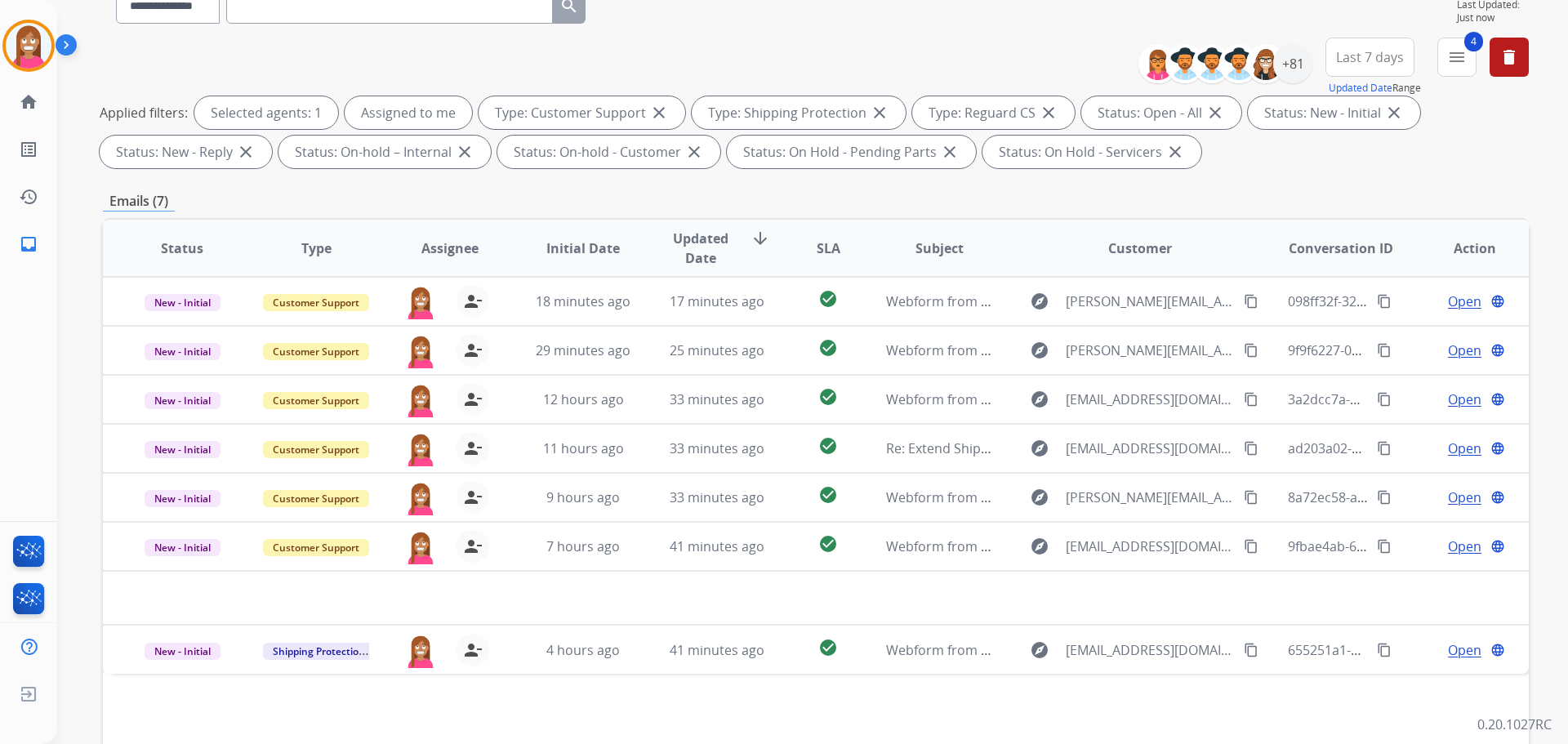
scroll to position [163, 0]
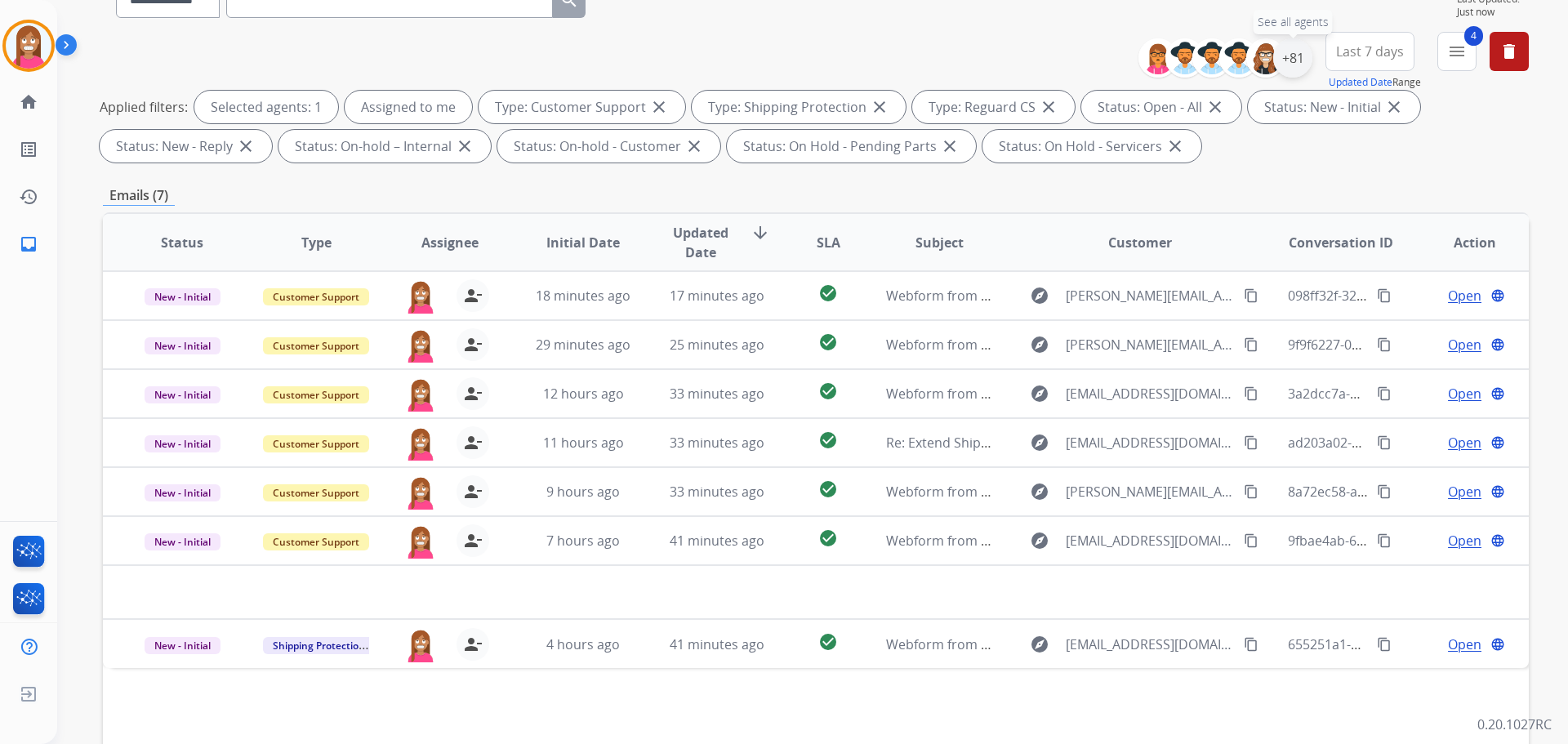
click at [1304, 51] on div "+81" at bounding box center [1293, 58] width 39 height 39
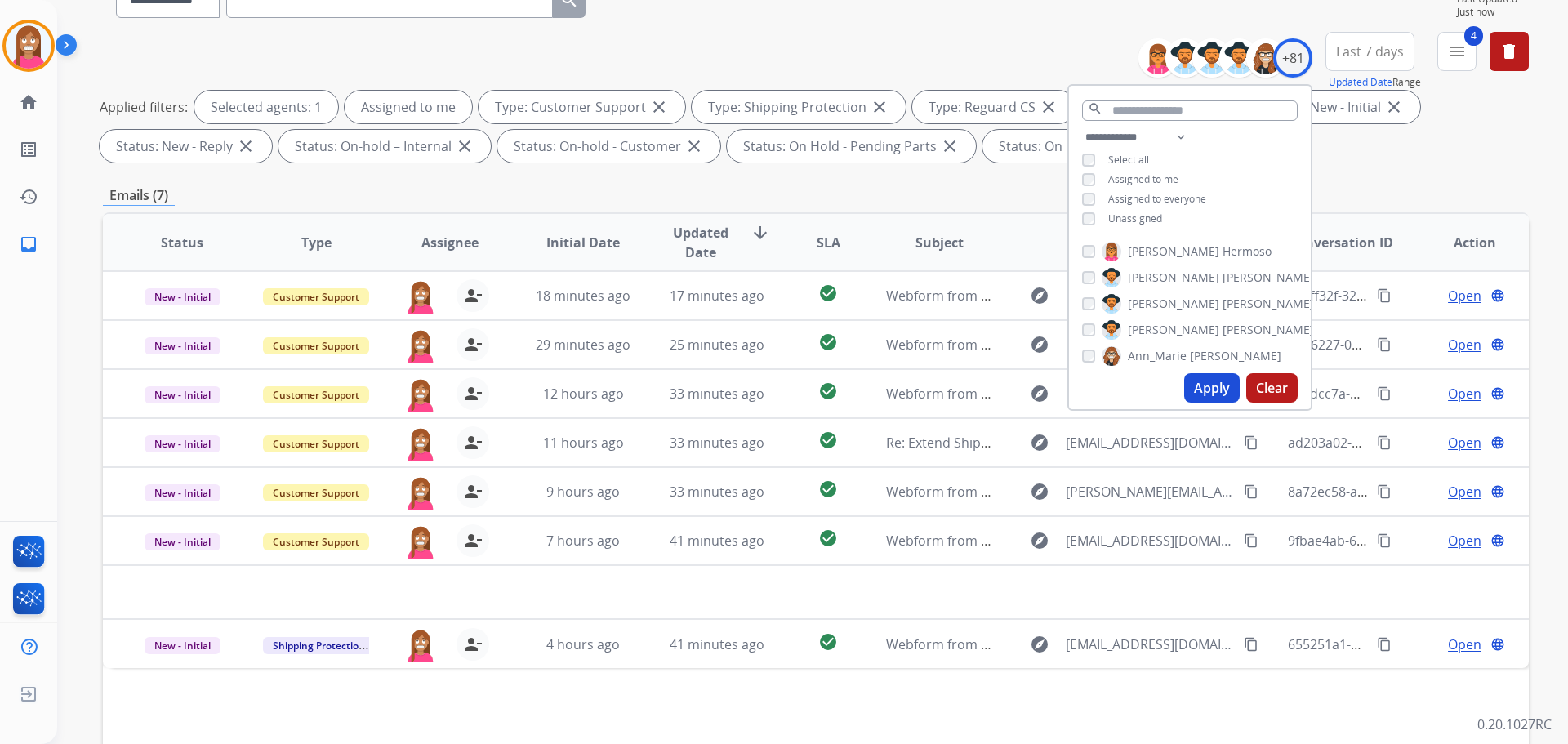
click at [1027, 47] on div "**********" at bounding box center [816, 100] width 1426 height 137
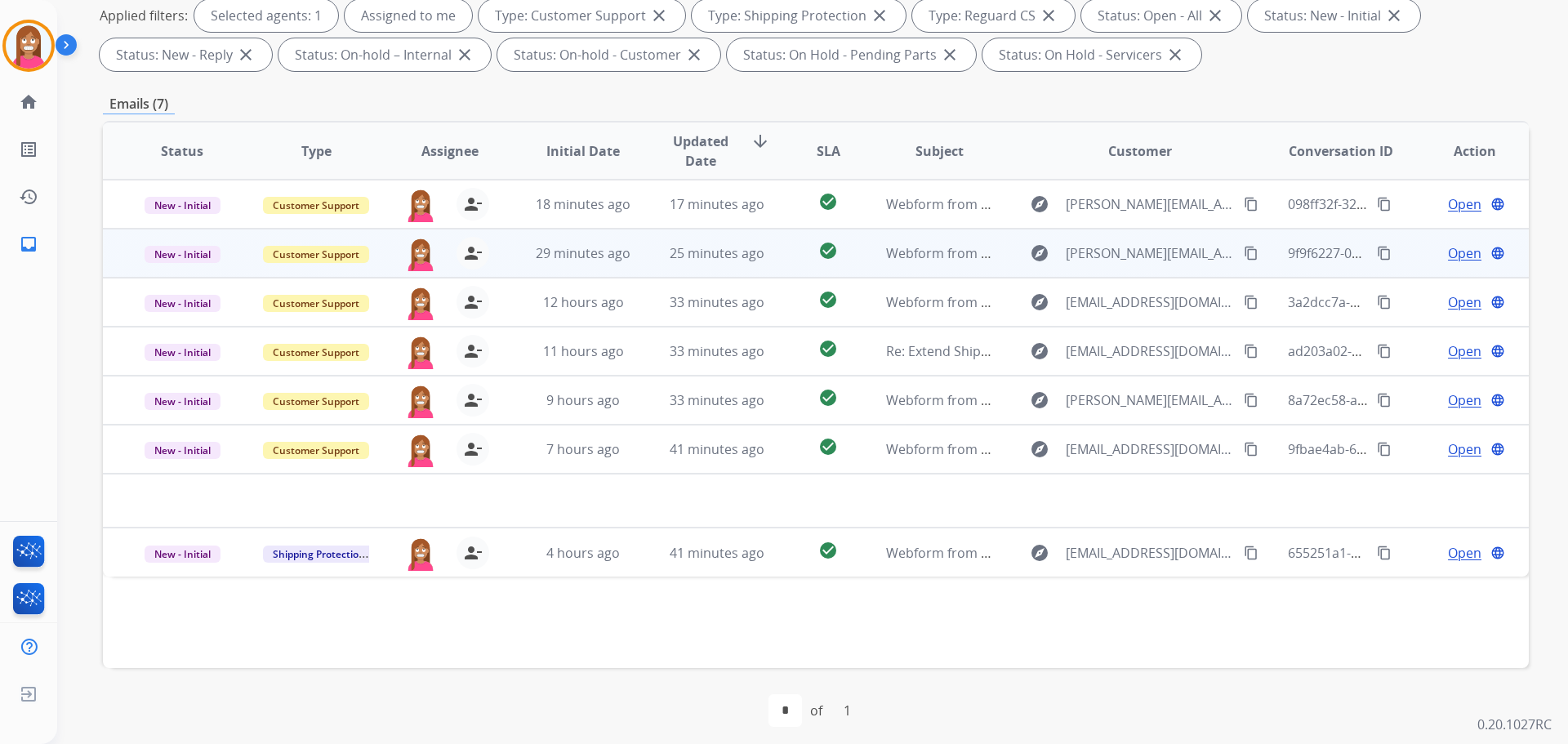
scroll to position [264, 0]
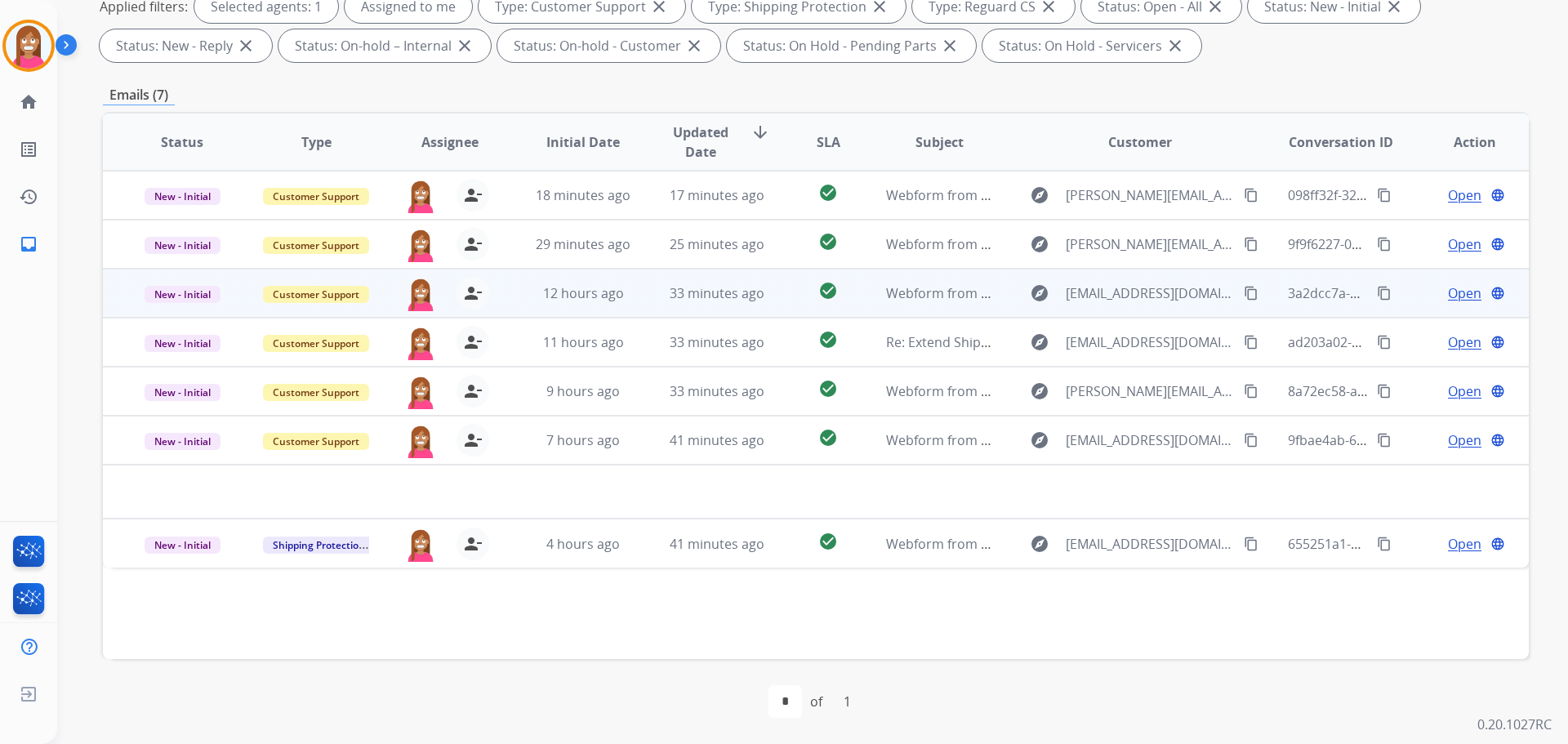
click at [782, 309] on td "check_circle" at bounding box center [815, 293] width 89 height 49
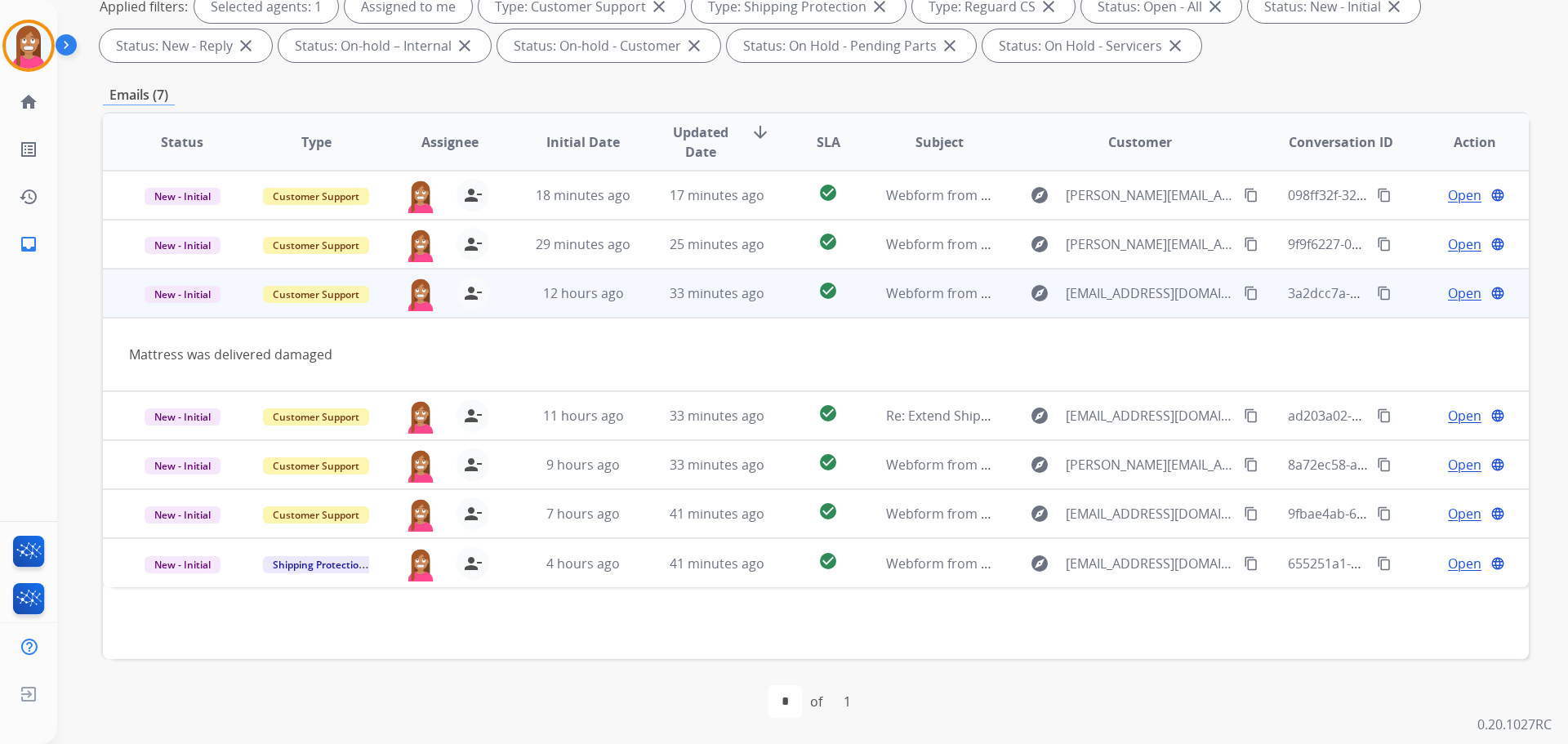
click at [1448, 295] on span "Open" at bounding box center [1464, 293] width 33 height 19
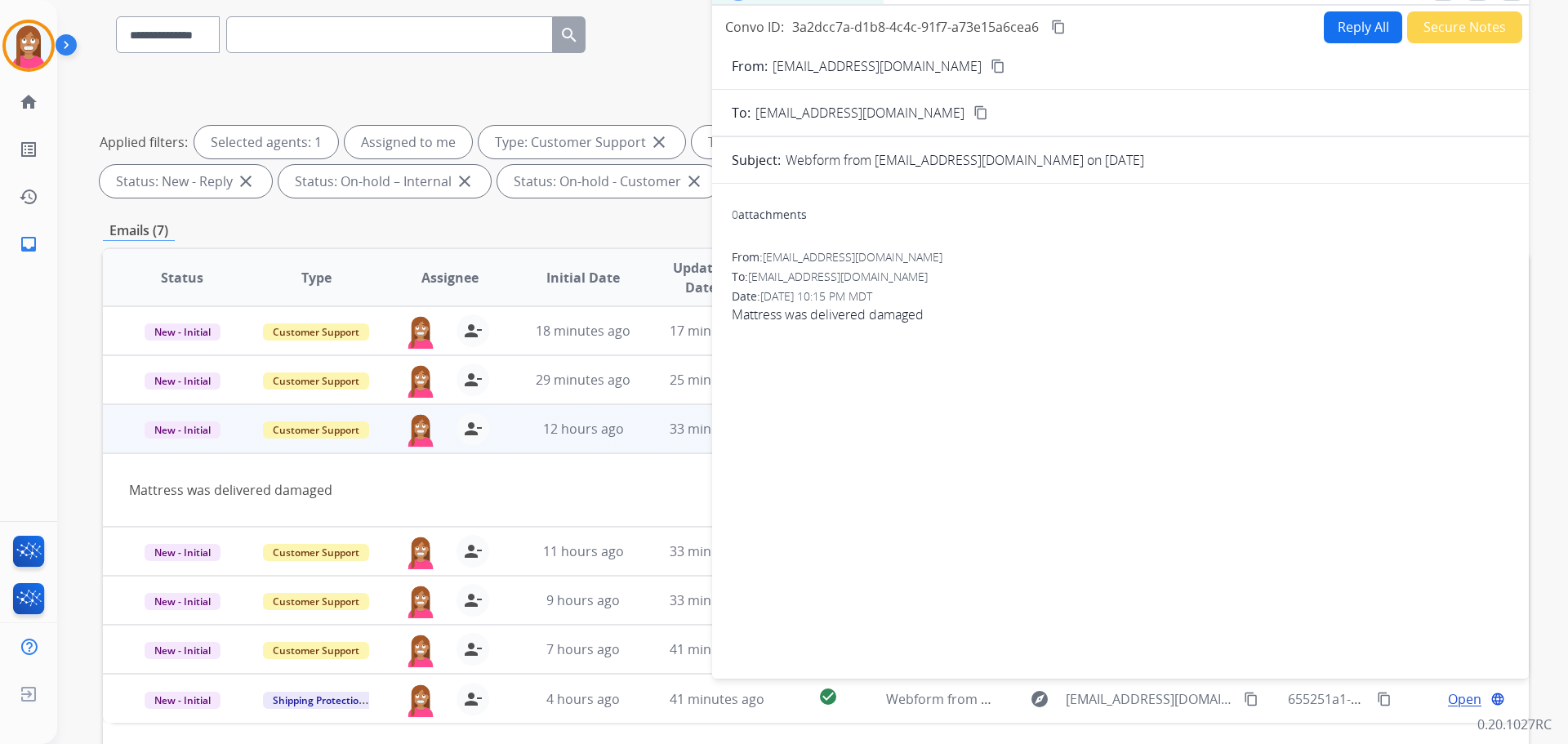
scroll to position [18, 0]
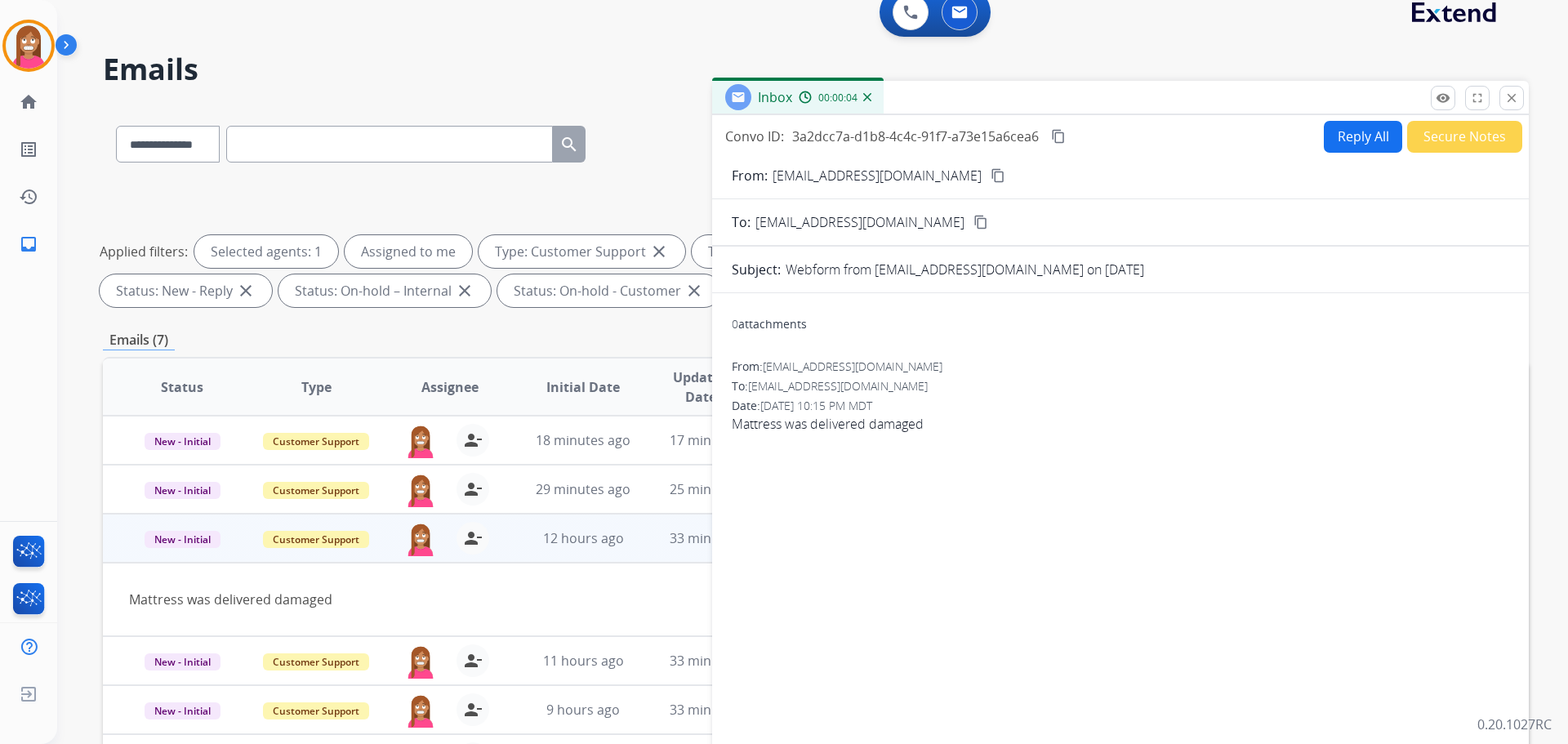
click at [991, 176] on mat-icon "content_copy" at bounding box center [998, 176] width 15 height 15
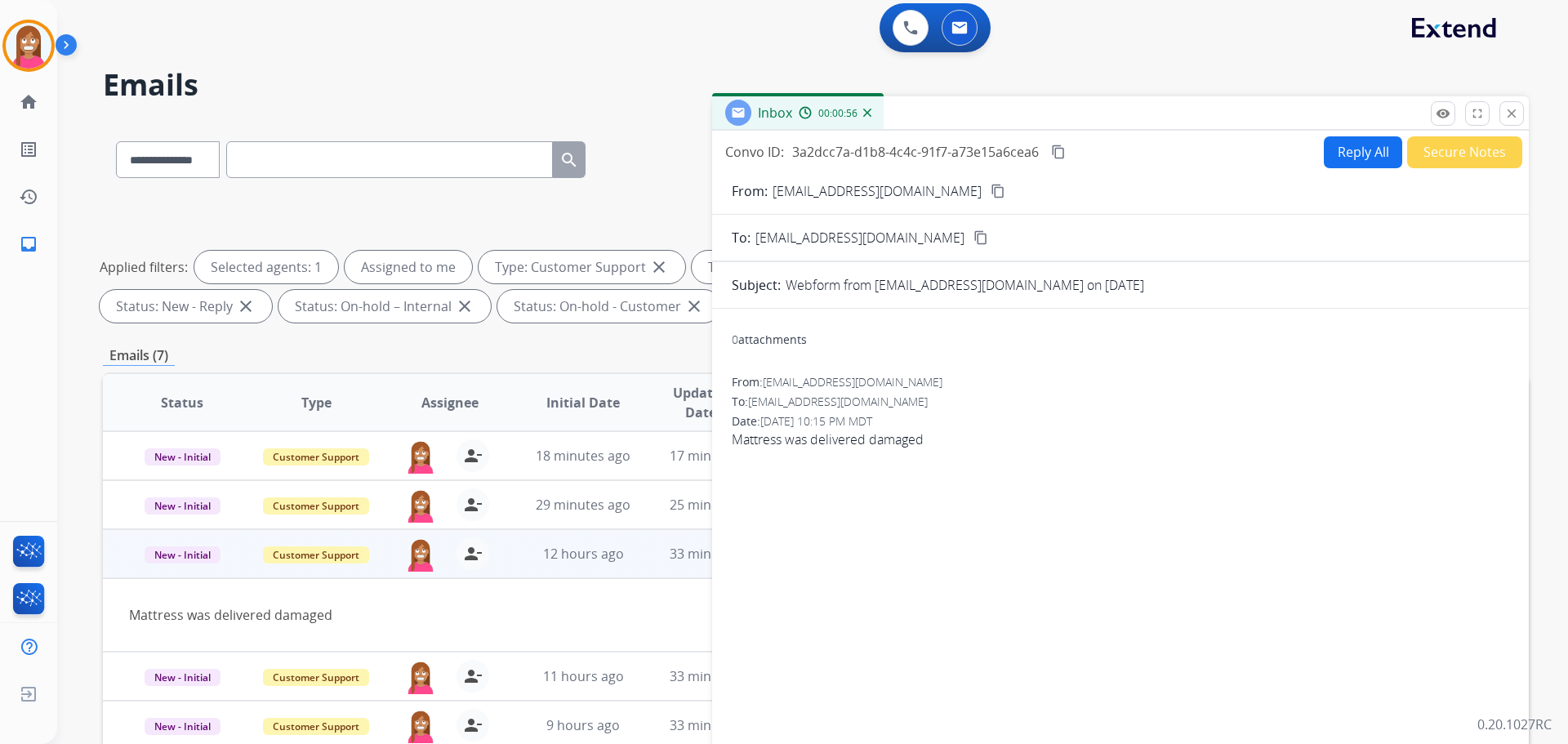
scroll to position [0, 0]
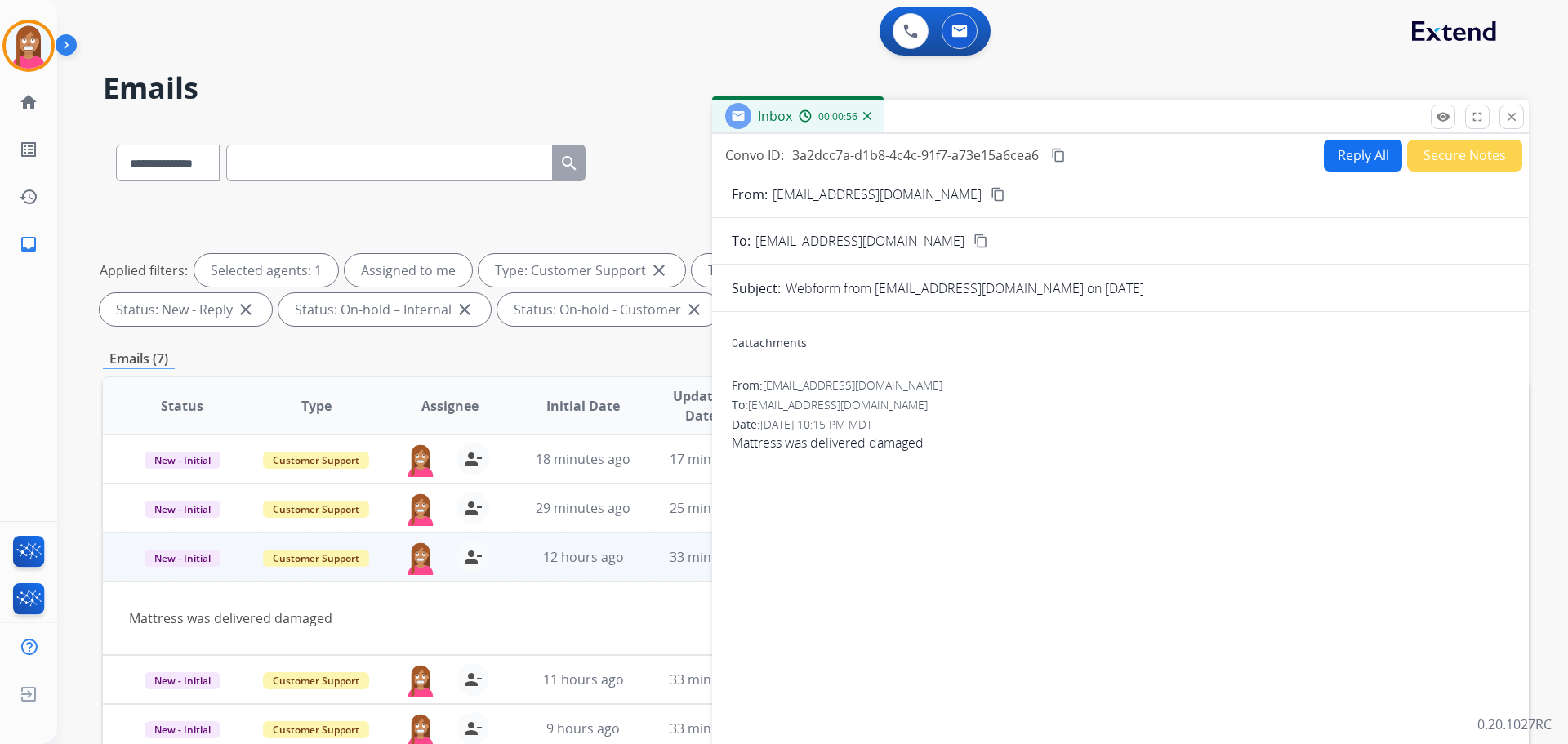
click at [1335, 162] on button "Reply All" at bounding box center [1363, 156] width 79 height 32
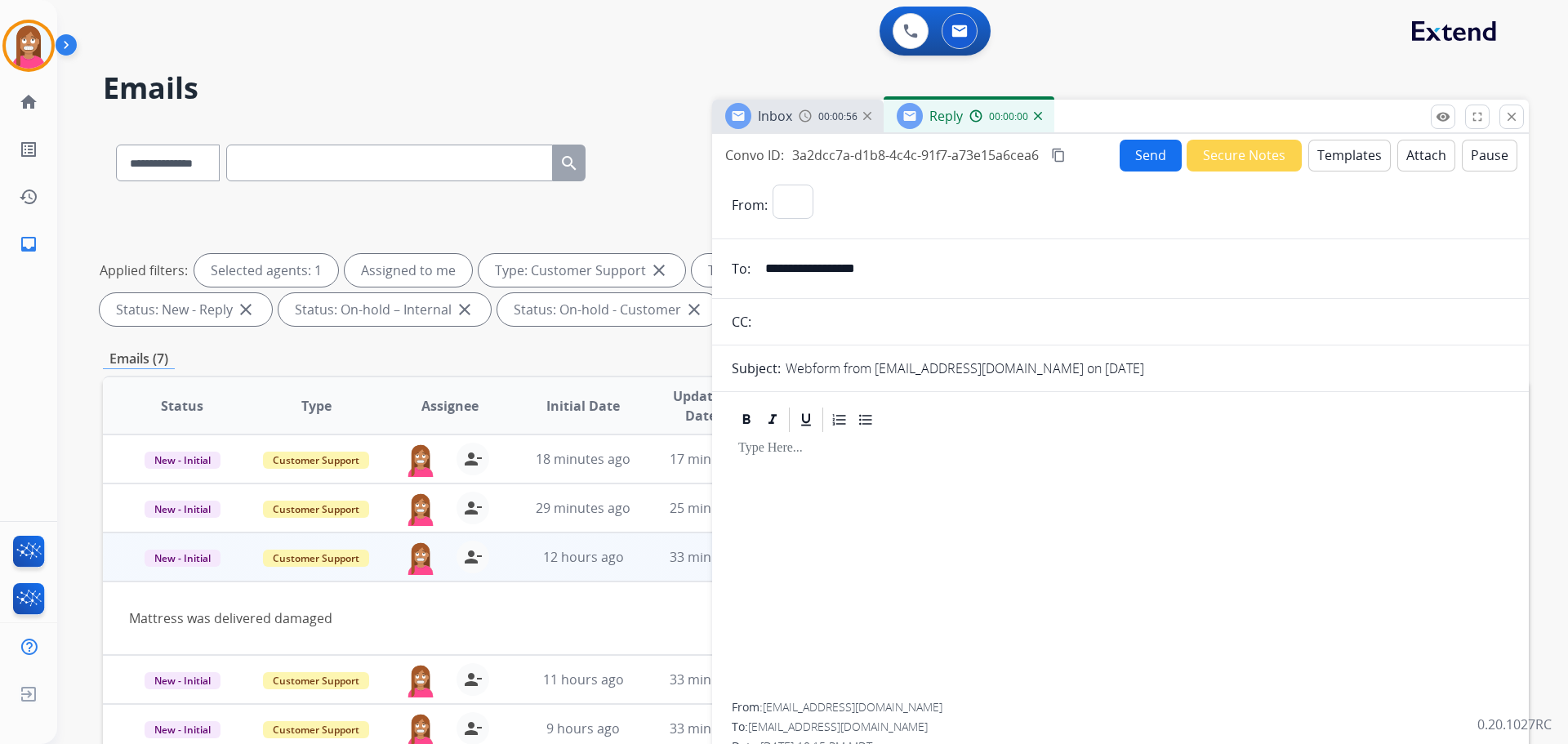
select select "**********"
click at [1335, 155] on button "Templates" at bounding box center [1350, 156] width 83 height 32
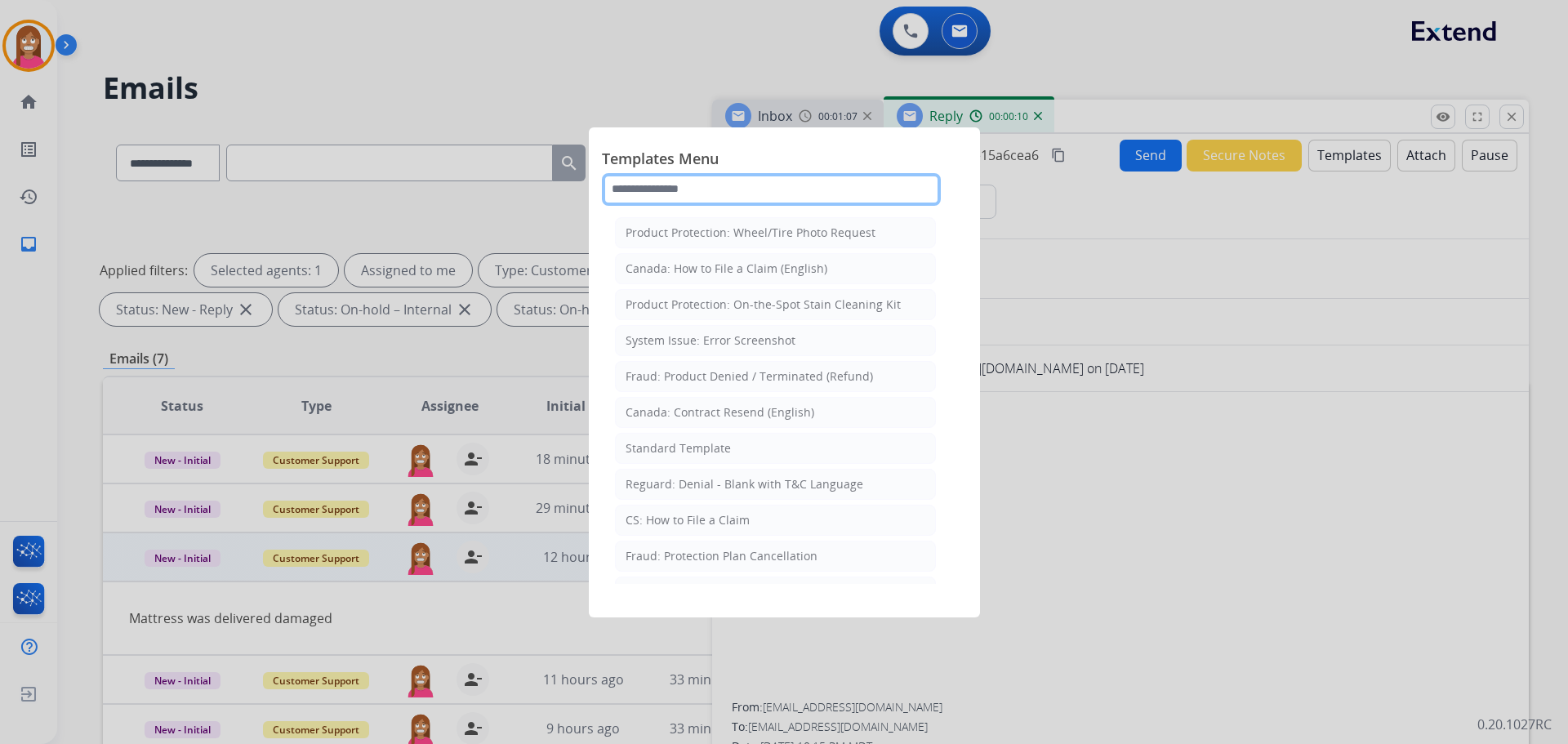
click at [662, 192] on input "text" at bounding box center [771, 189] width 339 height 33
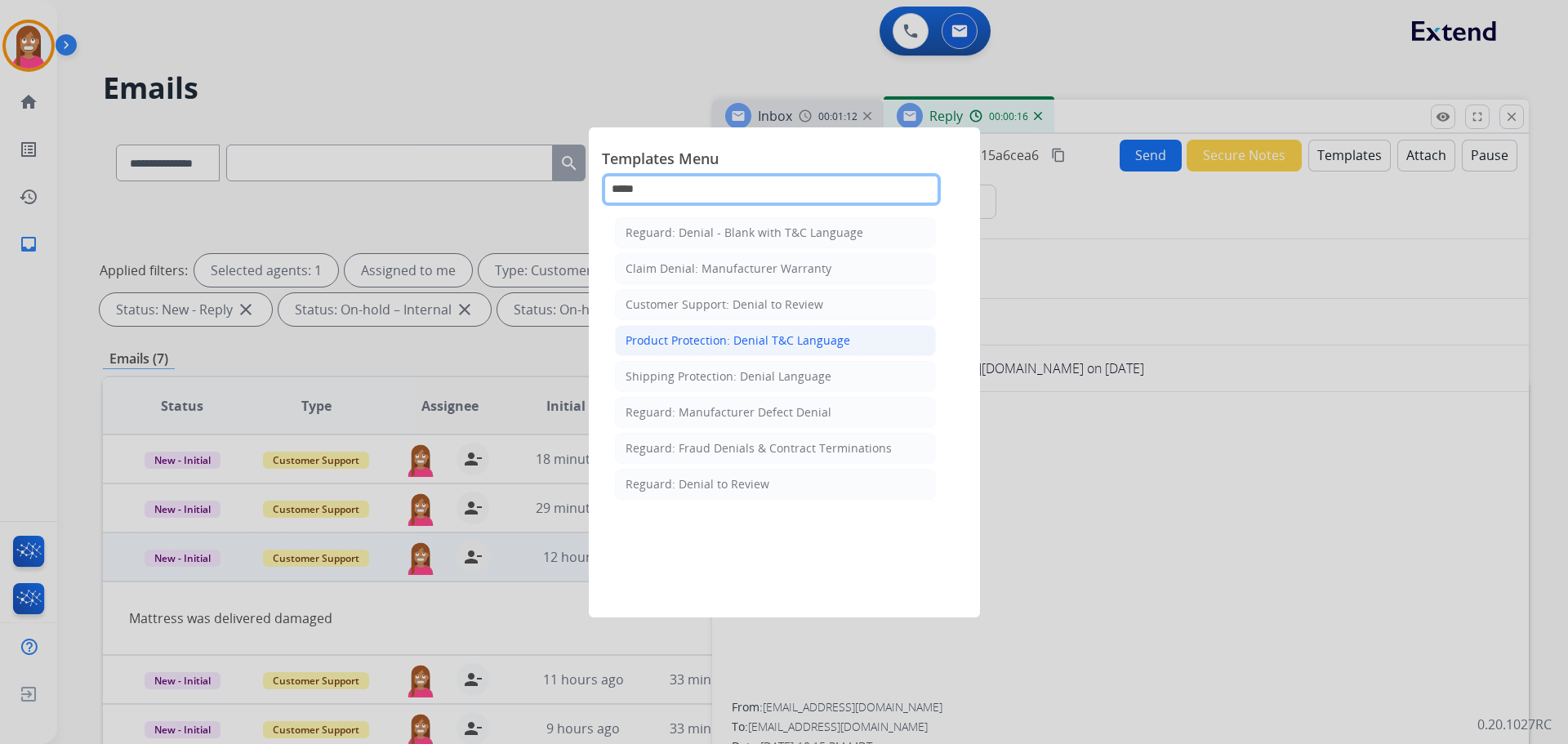
type input "*****"
click at [688, 341] on div "Product Protection: Denial T&C Language" at bounding box center [738, 341] width 224 height 17
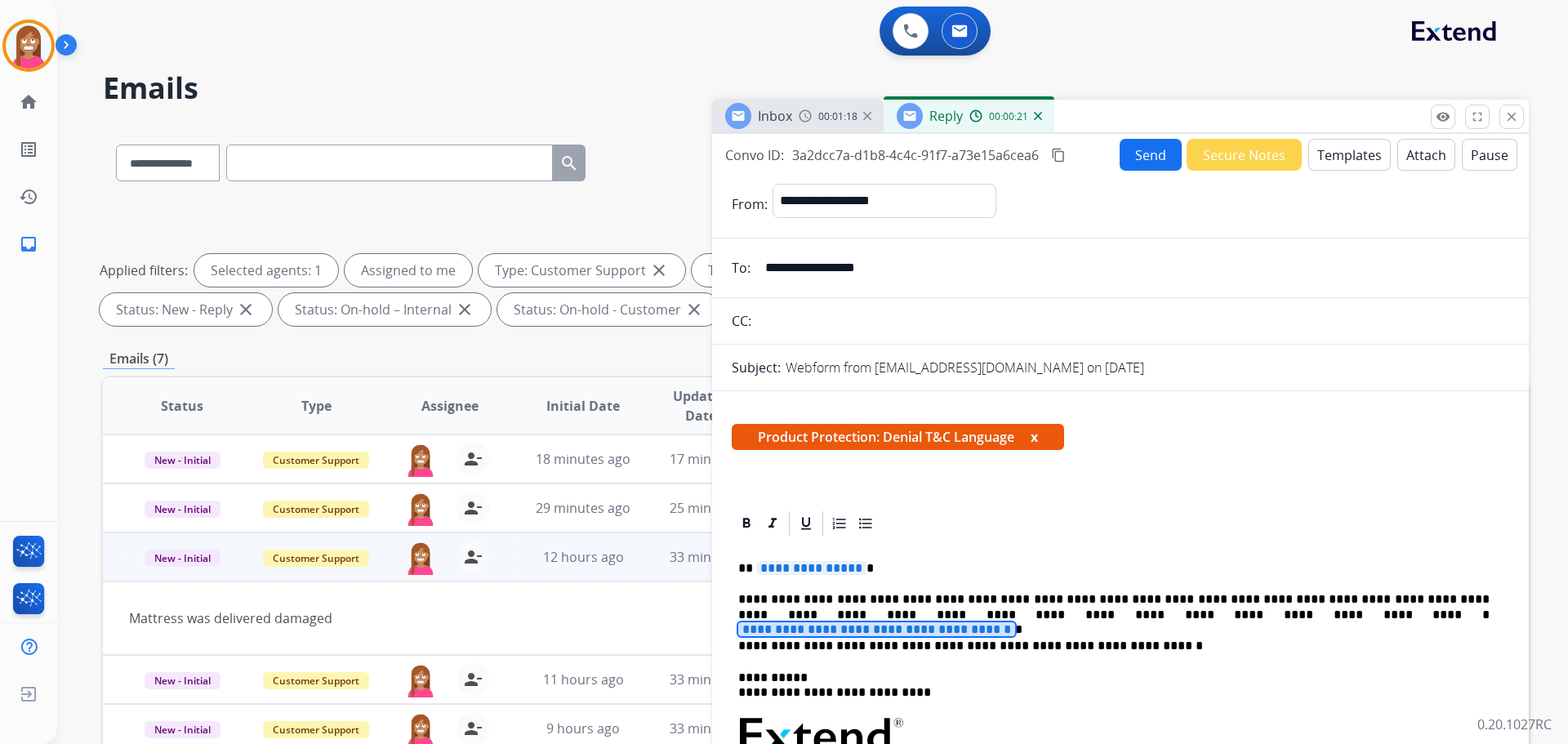
drag, startPoint x: 1115, startPoint y: 618, endPoint x: 1079, endPoint y: 619, distance: 36.0
click at [1015, 623] on span "**********" at bounding box center [876, 629] width 277 height 14
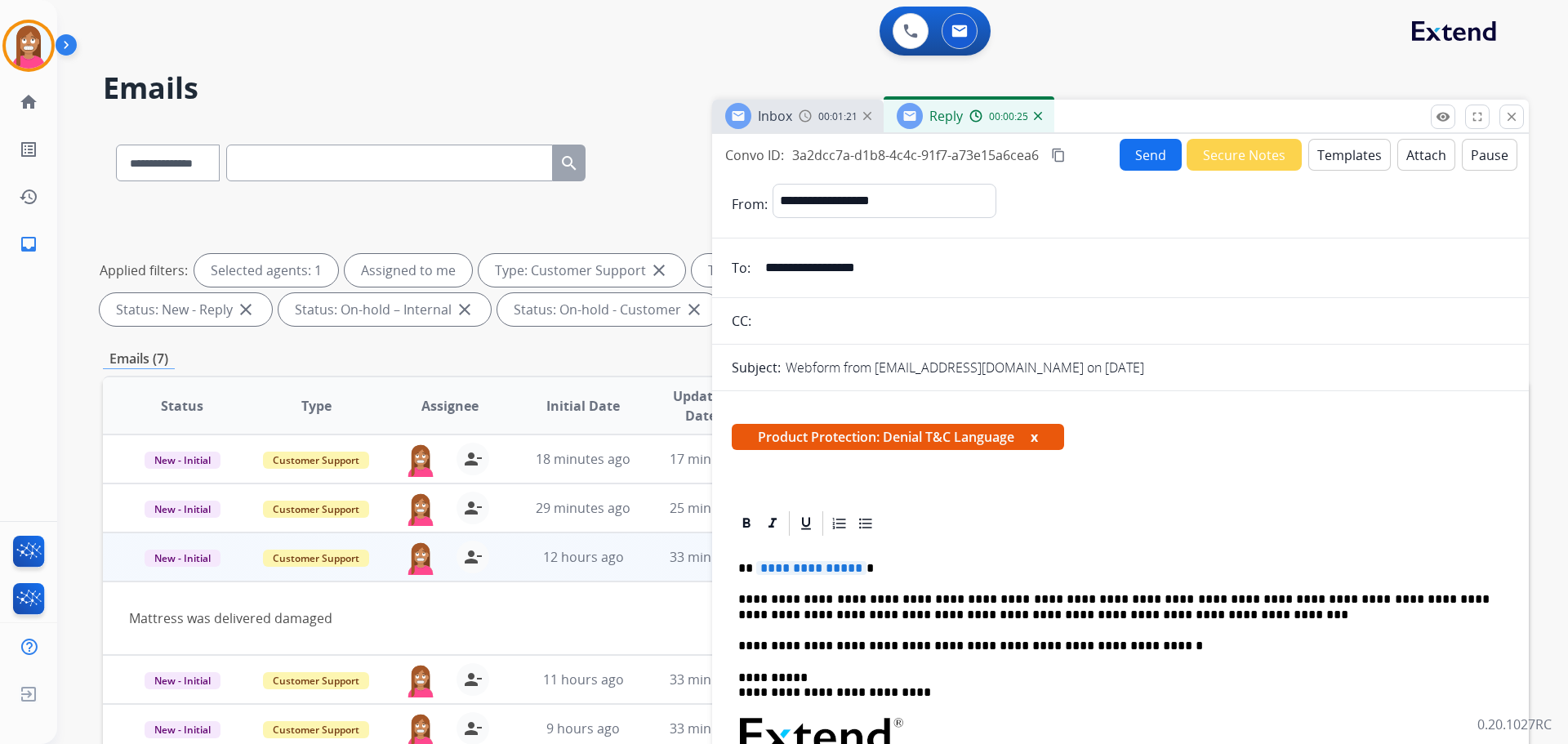
click at [784, 564] on span "**********" at bounding box center [812, 568] width 110 height 14
click at [1266, 434] on div "Product Protection: Denial T&C Language x" at bounding box center [1120, 444] width 777 height 39
drag, startPoint x: 800, startPoint y: 565, endPoint x: 775, endPoint y: 566, distance: 25.0
click at [775, 566] on span "**********" at bounding box center [812, 568] width 110 height 14
click at [1126, 155] on button "Send" at bounding box center [1150, 155] width 62 height 32
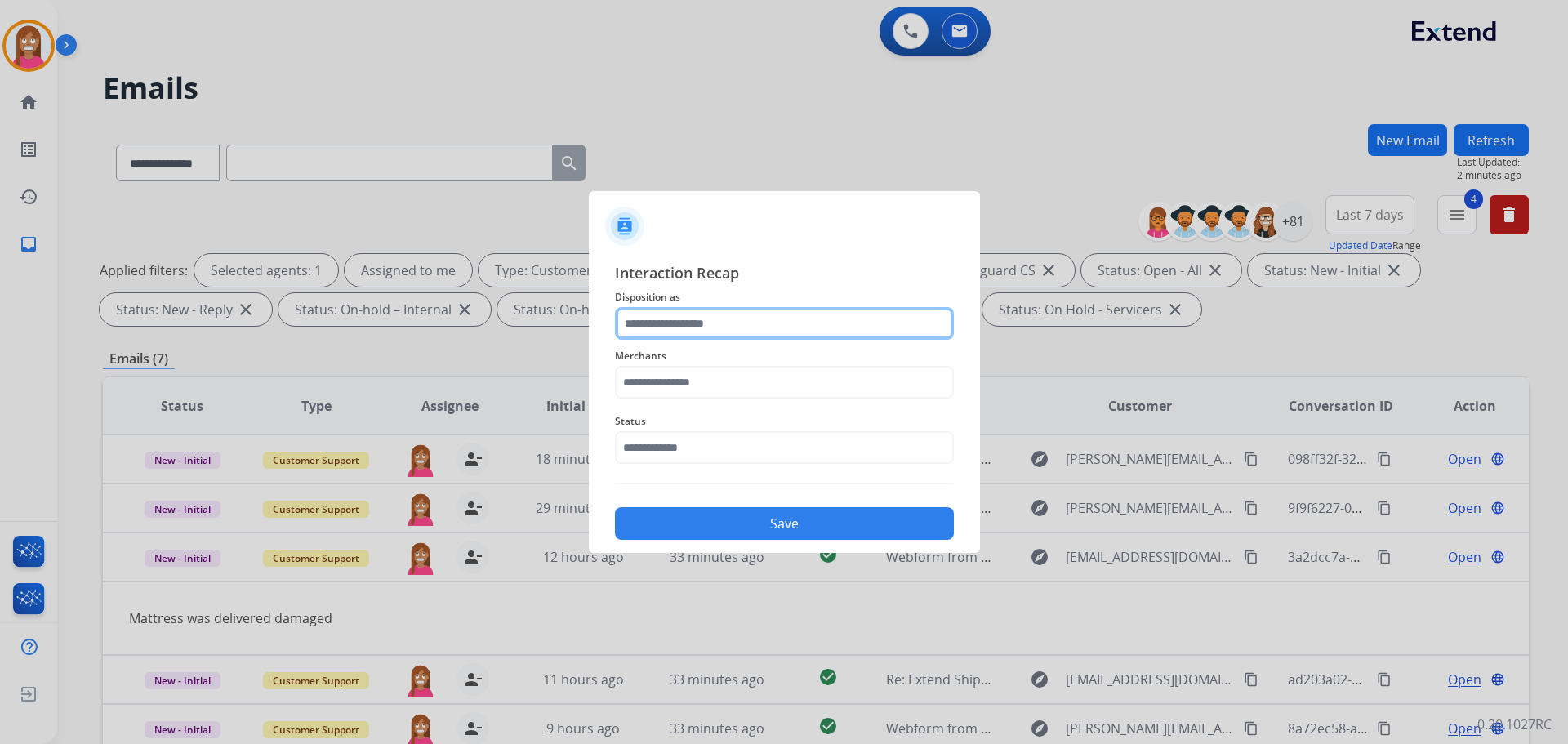
click at [697, 330] on input "text" at bounding box center [784, 323] width 339 height 33
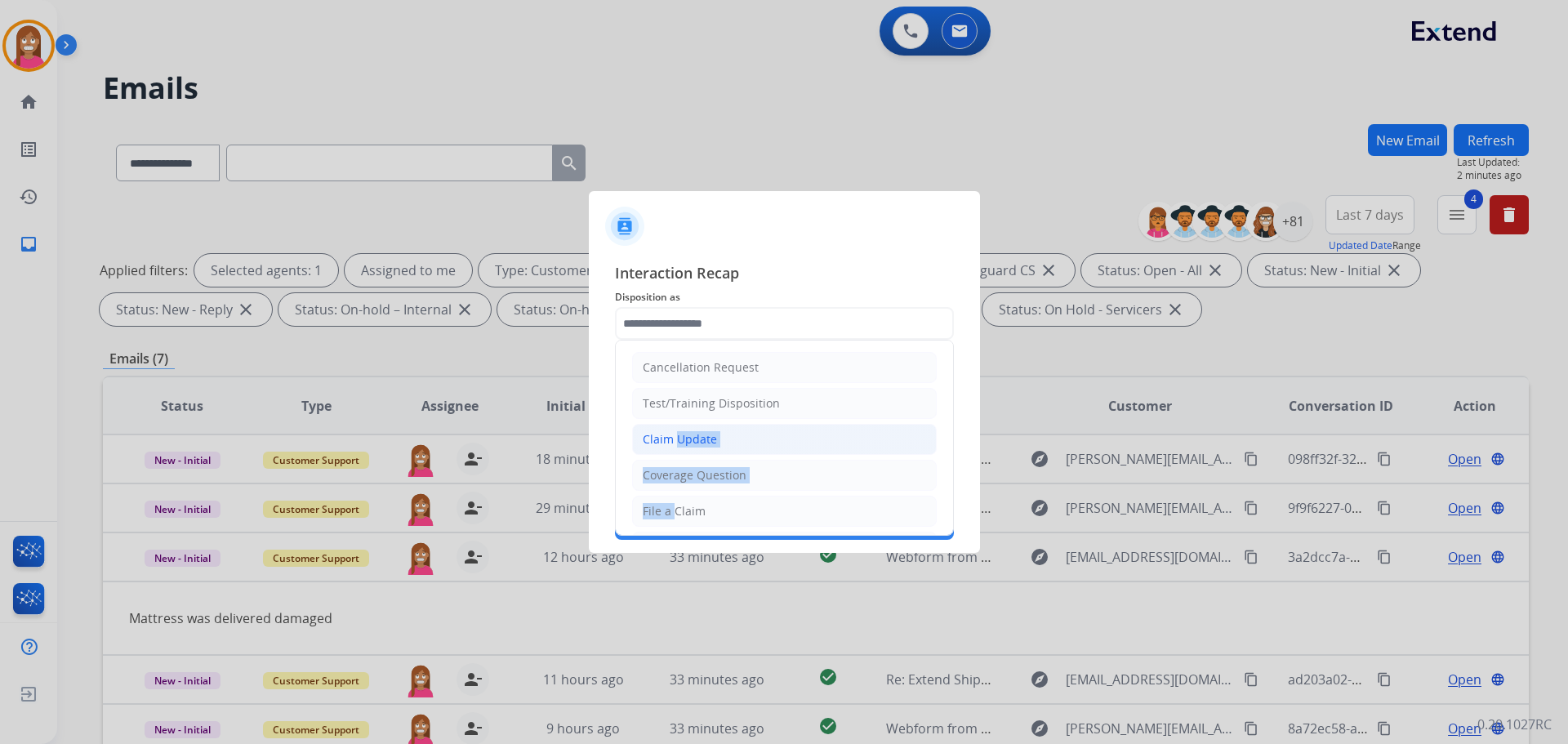
drag, startPoint x: 670, startPoint y: 507, endPoint x: 669, endPoint y: 434, distance: 73.0
click at [669, 434] on ul "Cancellation Request Test/Training Disposition Claim Update Coverage Question F…" at bounding box center [784, 565] width 337 height 449
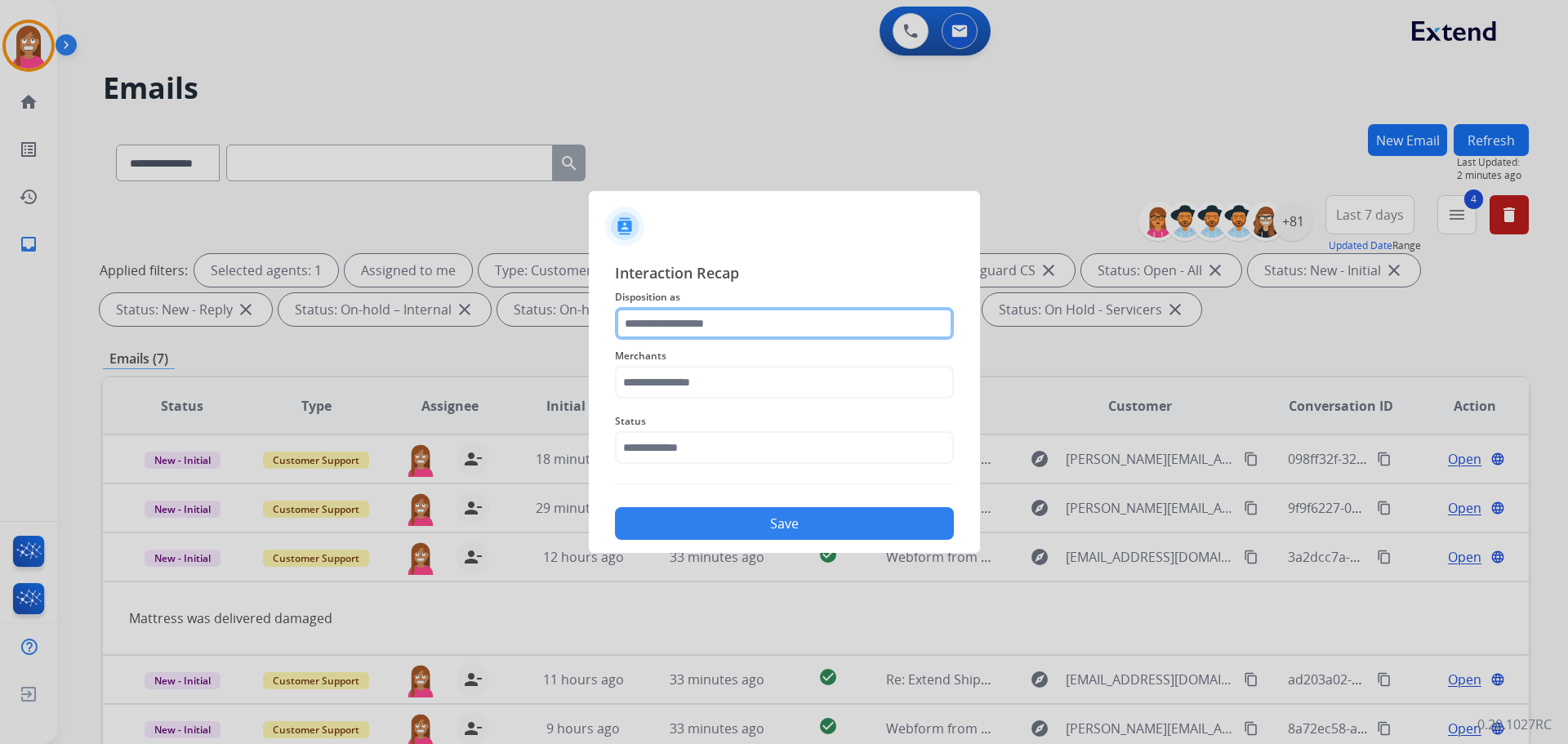
click at [663, 330] on input "text" at bounding box center [784, 323] width 339 height 33
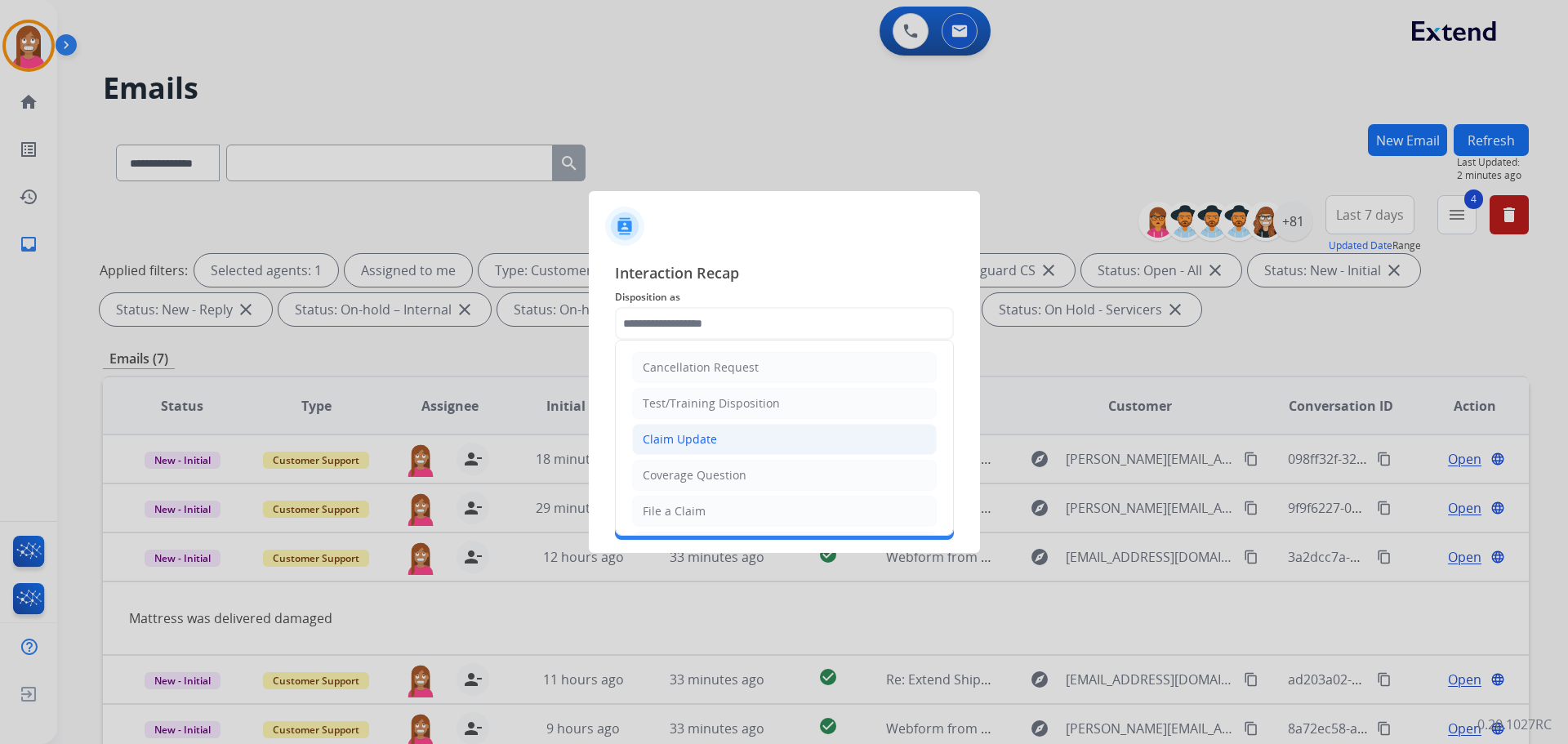
click at [641, 436] on li "Claim Update" at bounding box center [784, 439] width 305 height 31
type input "**********"
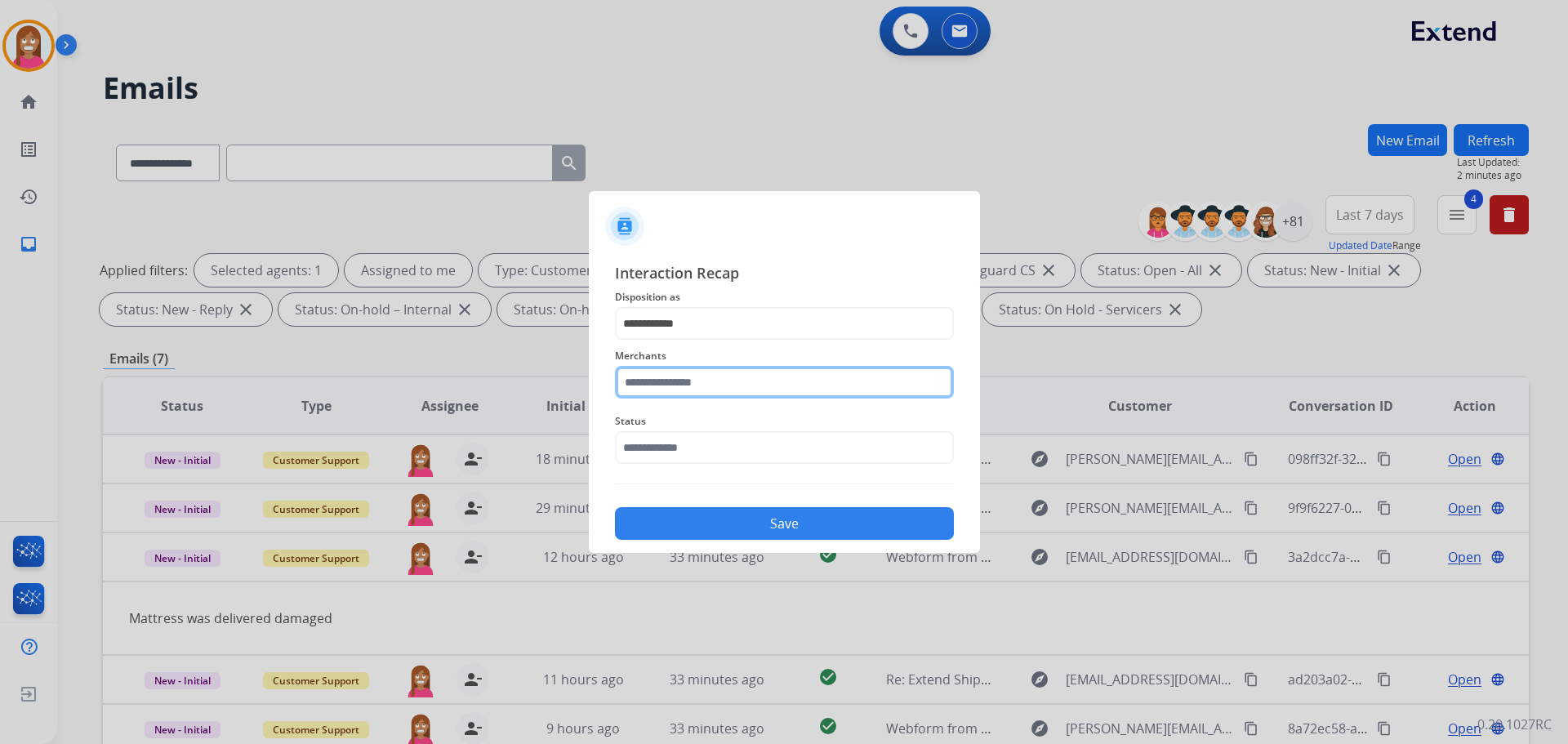
click at [647, 385] on input "text" at bounding box center [784, 382] width 339 height 33
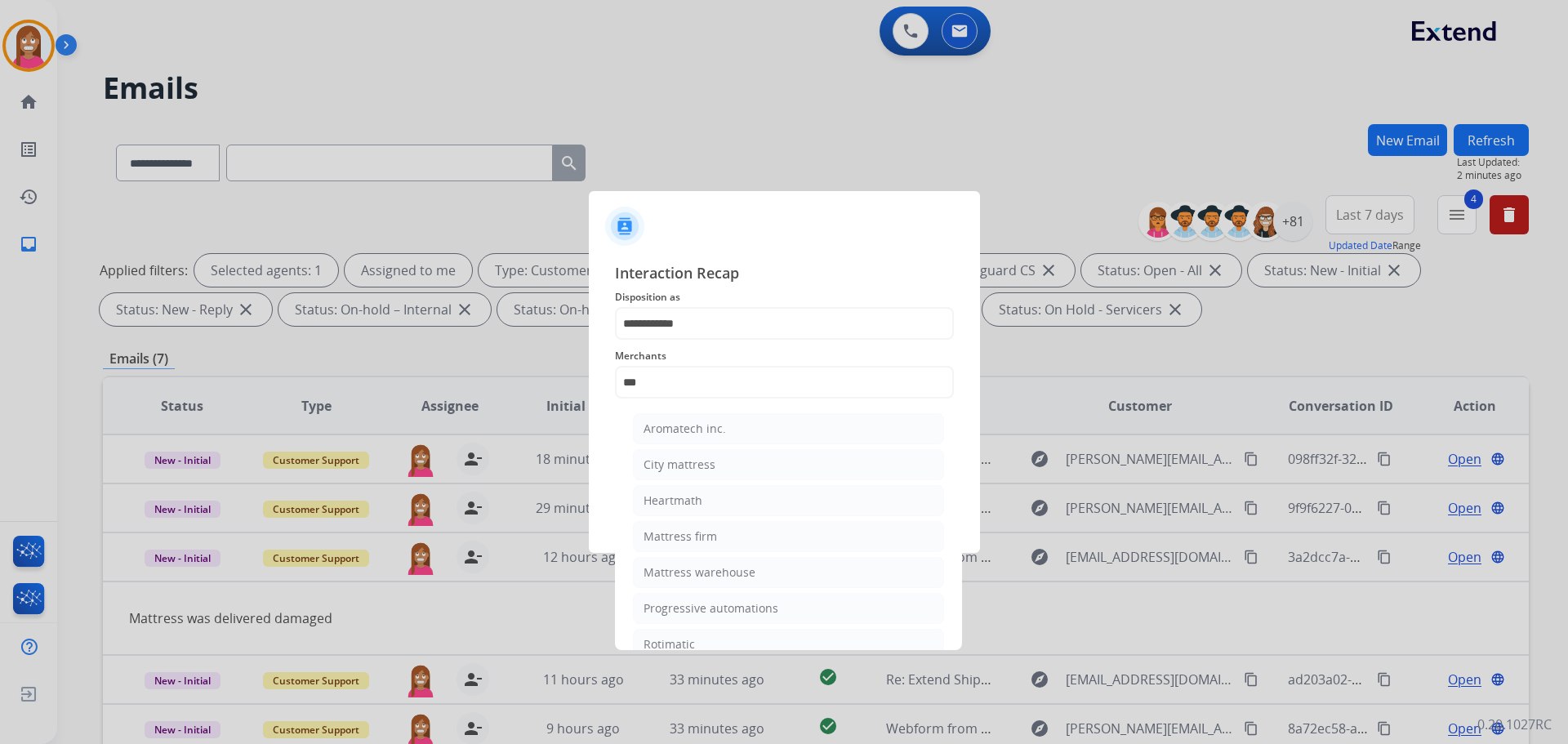
drag, startPoint x: 664, startPoint y: 542, endPoint x: 658, endPoint y: 531, distance: 12.5
click at [664, 543] on div "Mattress firm" at bounding box center [680, 536] width 74 height 17
type input "**********"
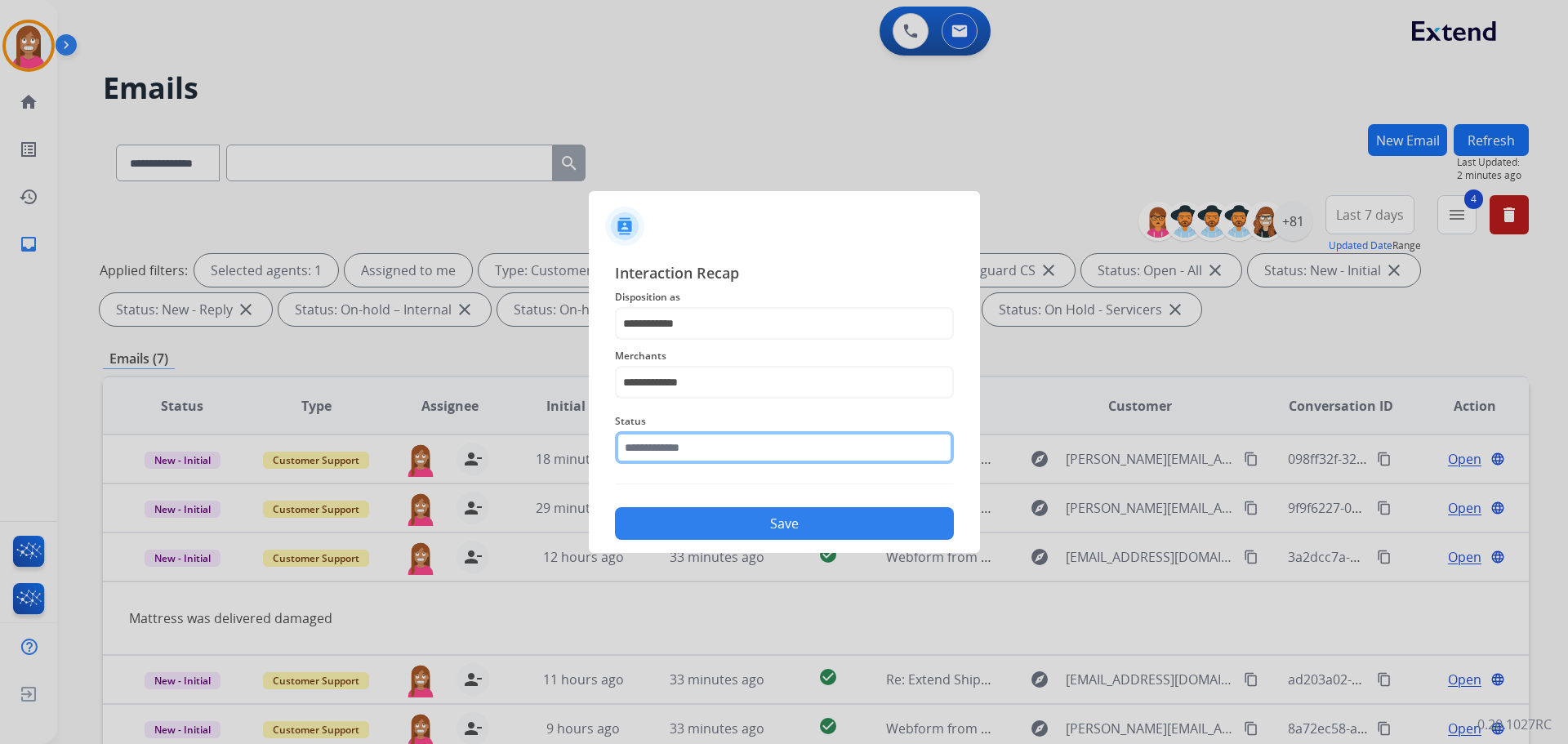
drag, startPoint x: 638, startPoint y: 450, endPoint x: 644, endPoint y: 468, distance: 19.0
click at [638, 453] on input "text" at bounding box center [784, 447] width 339 height 33
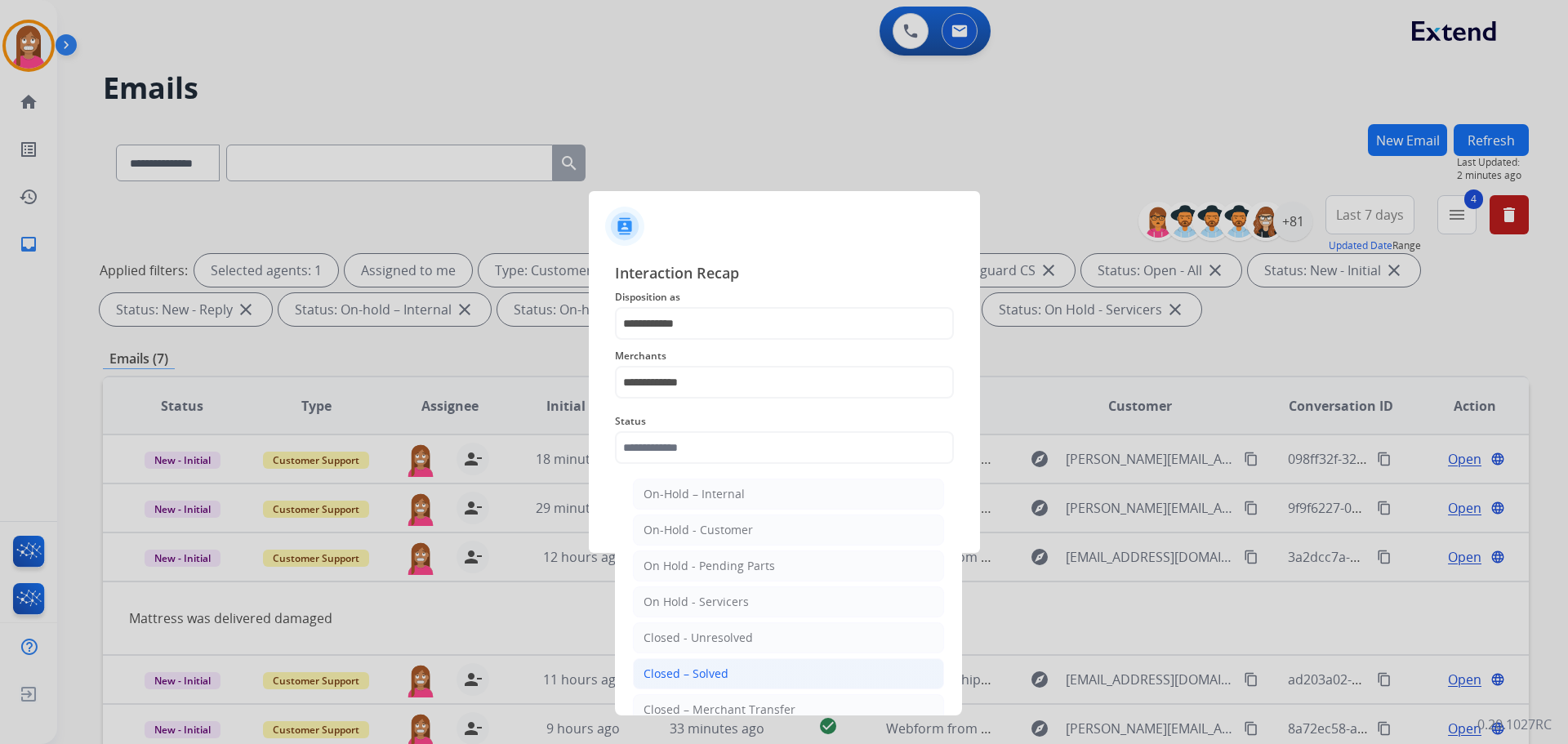
click at [707, 668] on div "Closed – Solved" at bounding box center [686, 674] width 85 height 17
type input "**********"
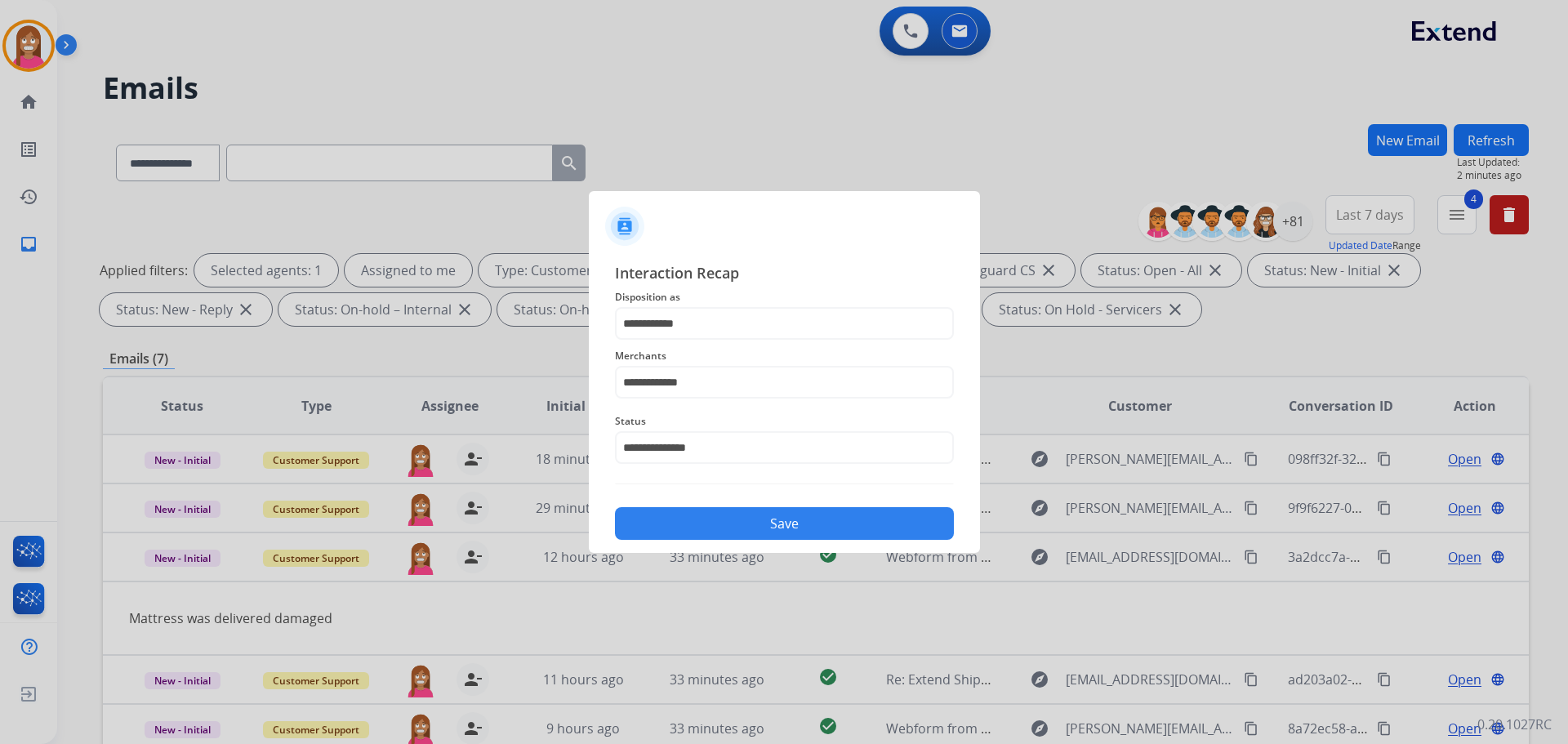
click at [674, 526] on button "Save" at bounding box center [784, 523] width 339 height 33
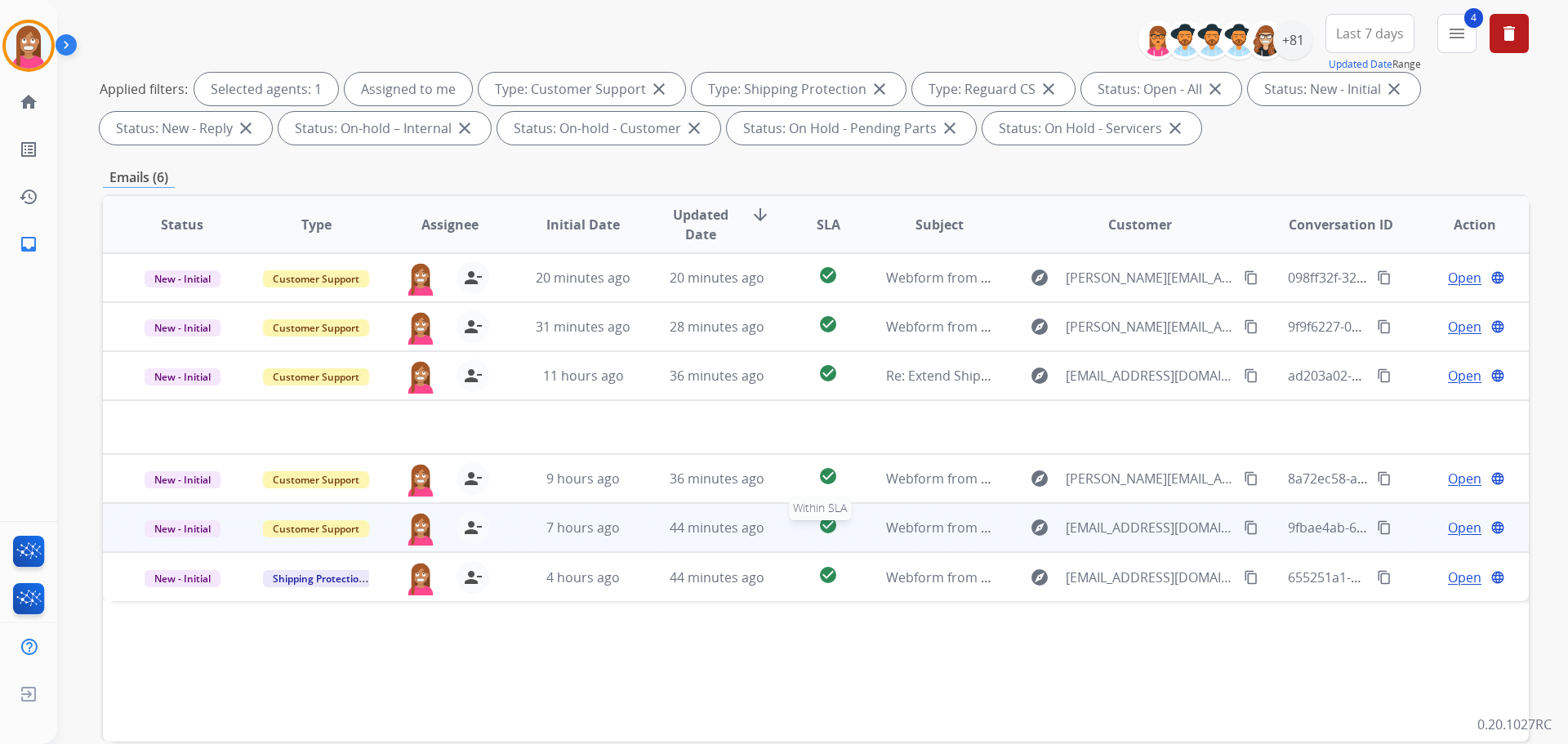
scroll to position [182, 0]
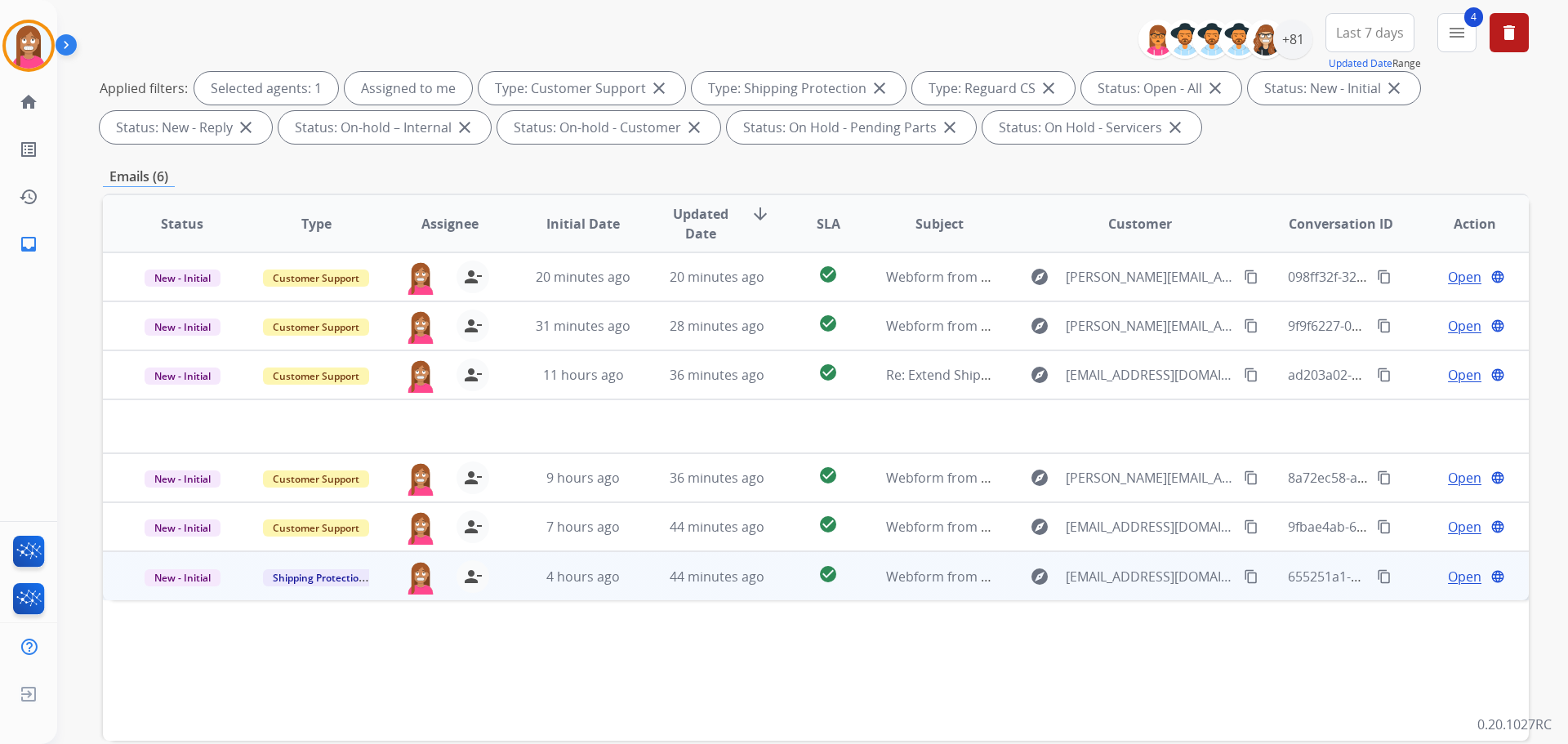
click at [513, 586] on td "4 hours ago" at bounding box center [571, 576] width 134 height 49
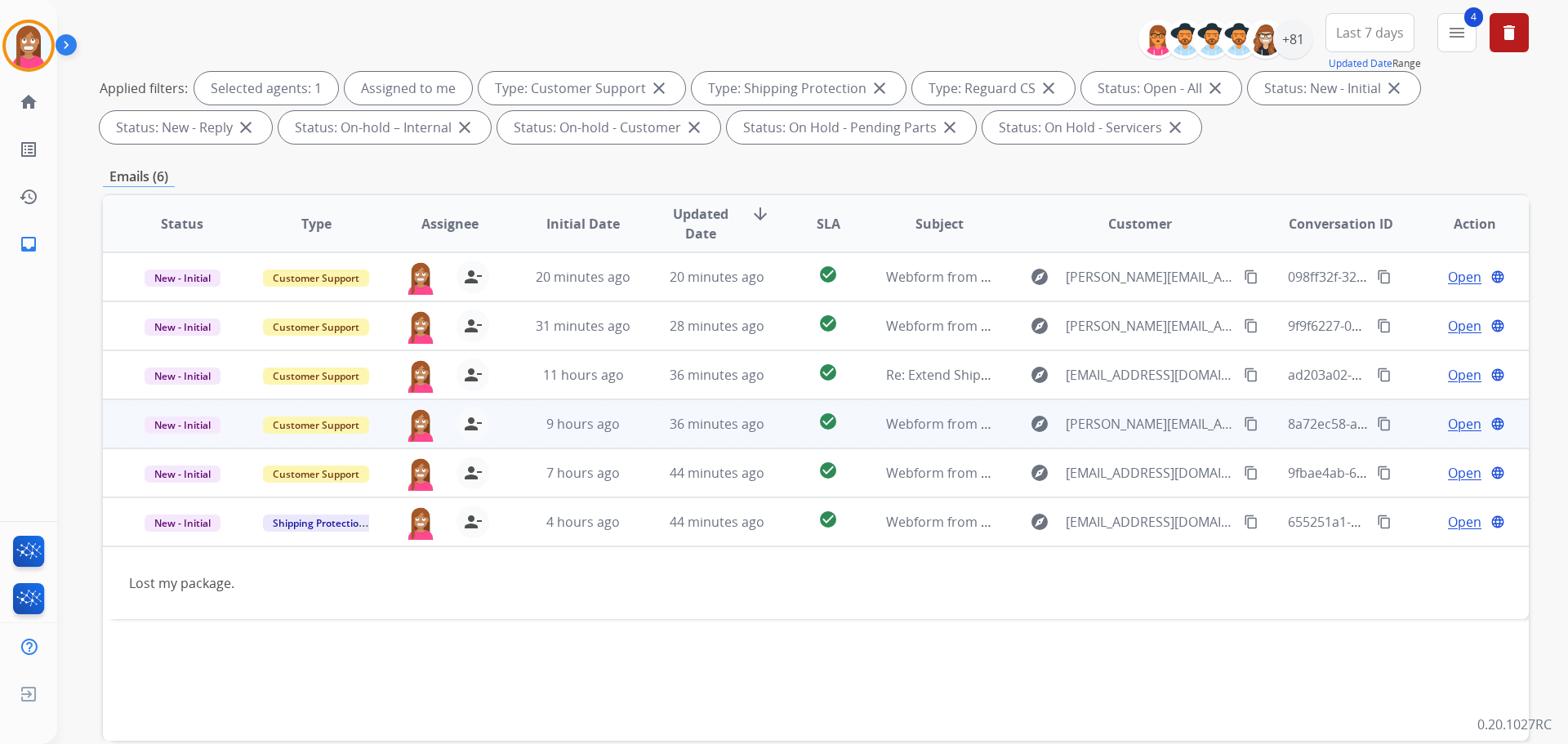
click at [652, 439] on td "36 minutes ago" at bounding box center [705, 423] width 134 height 49
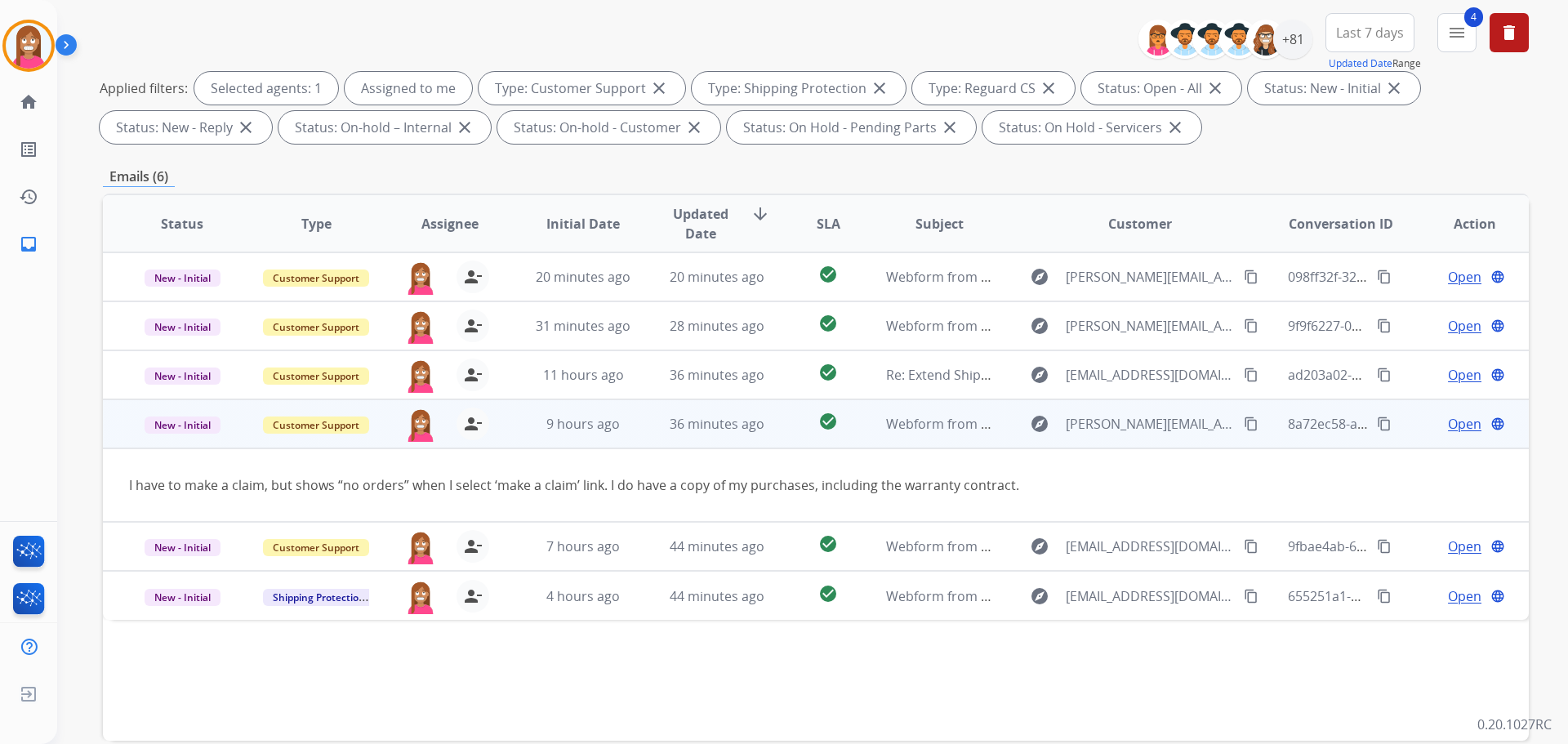
click at [1243, 426] on mat-icon "content_copy" at bounding box center [1251, 424] width 15 height 15
click at [1448, 428] on span "Open" at bounding box center [1464, 423] width 33 height 19
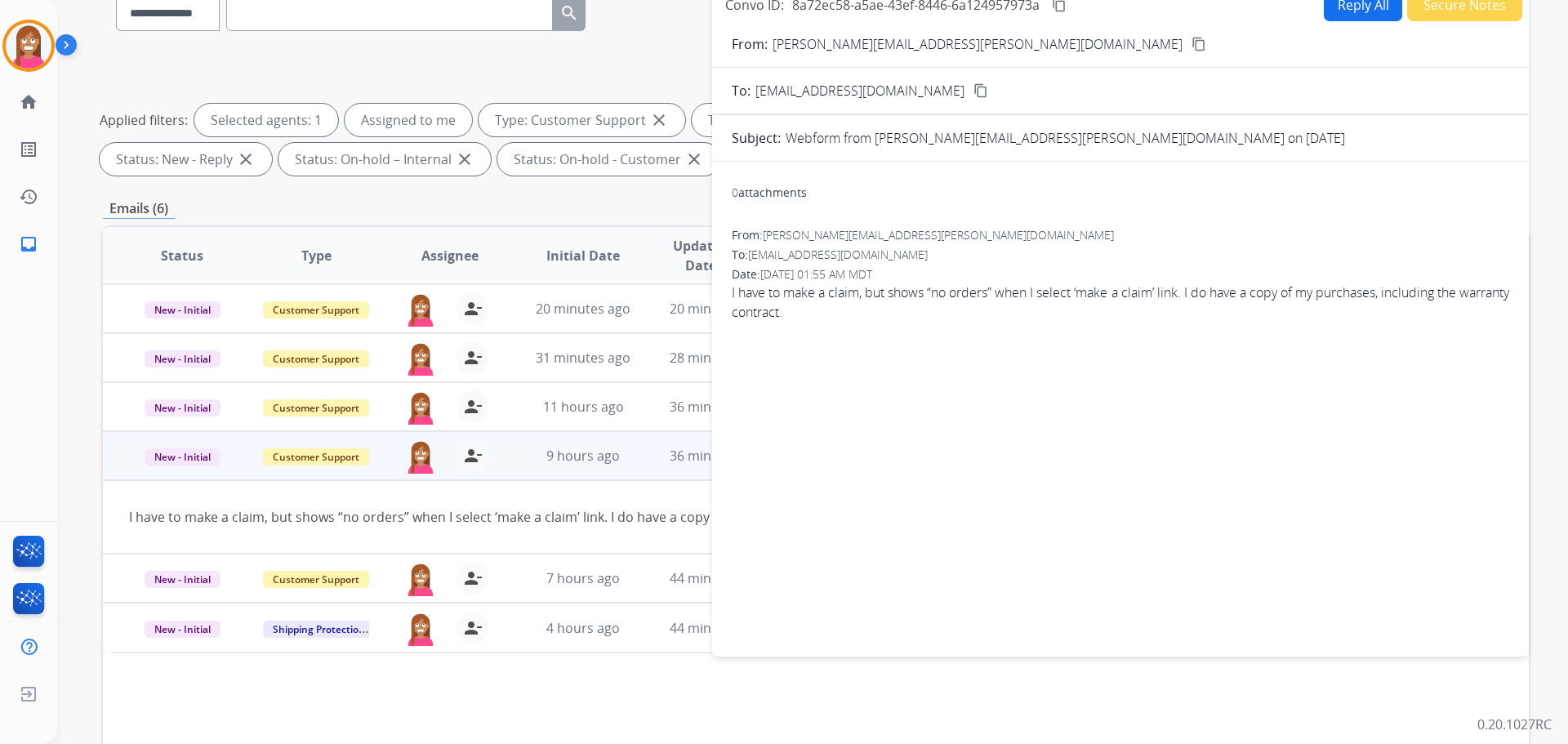
scroll to position [0, 0]
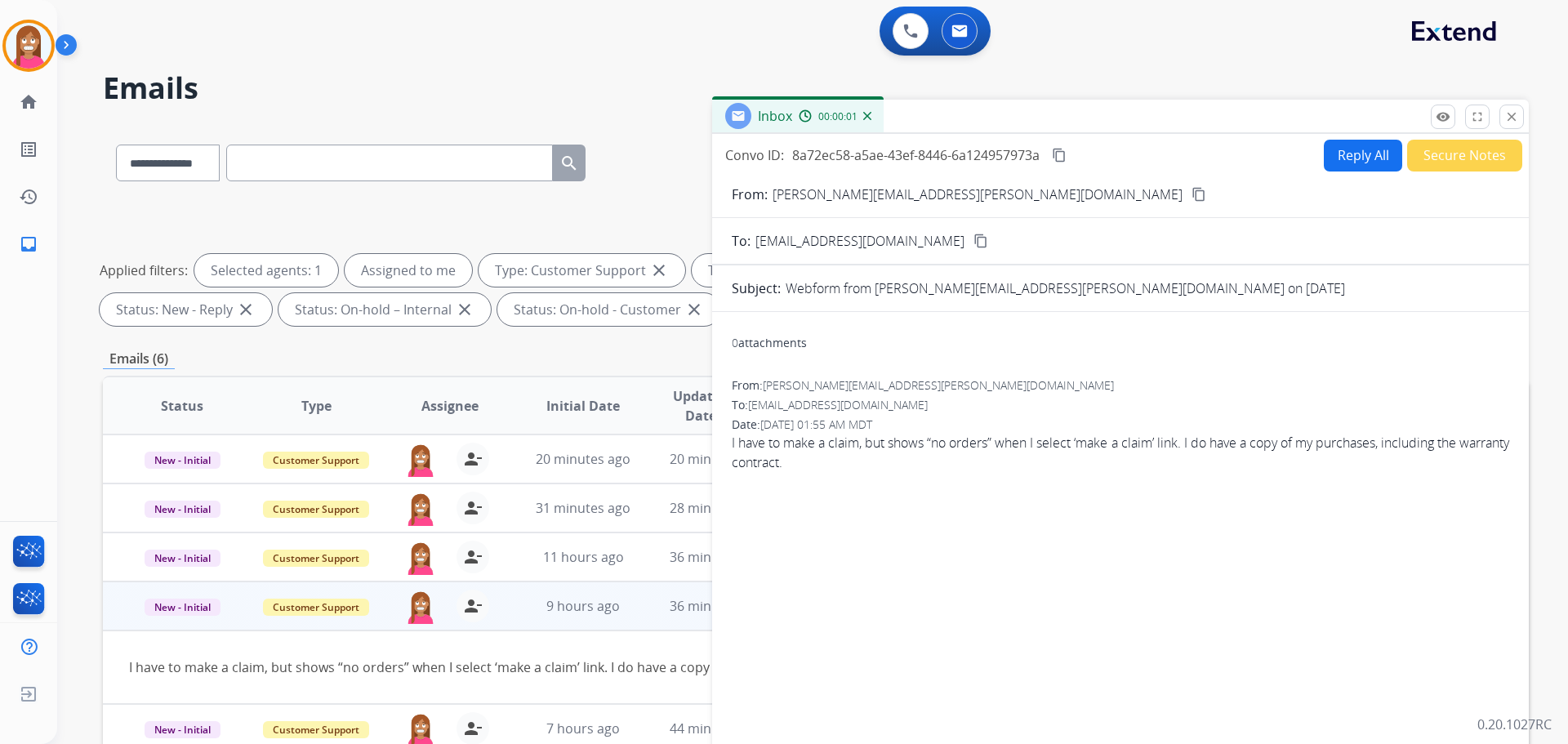
click at [1324, 142] on button "Reply All" at bounding box center [1363, 156] width 79 height 32
select select "**********"
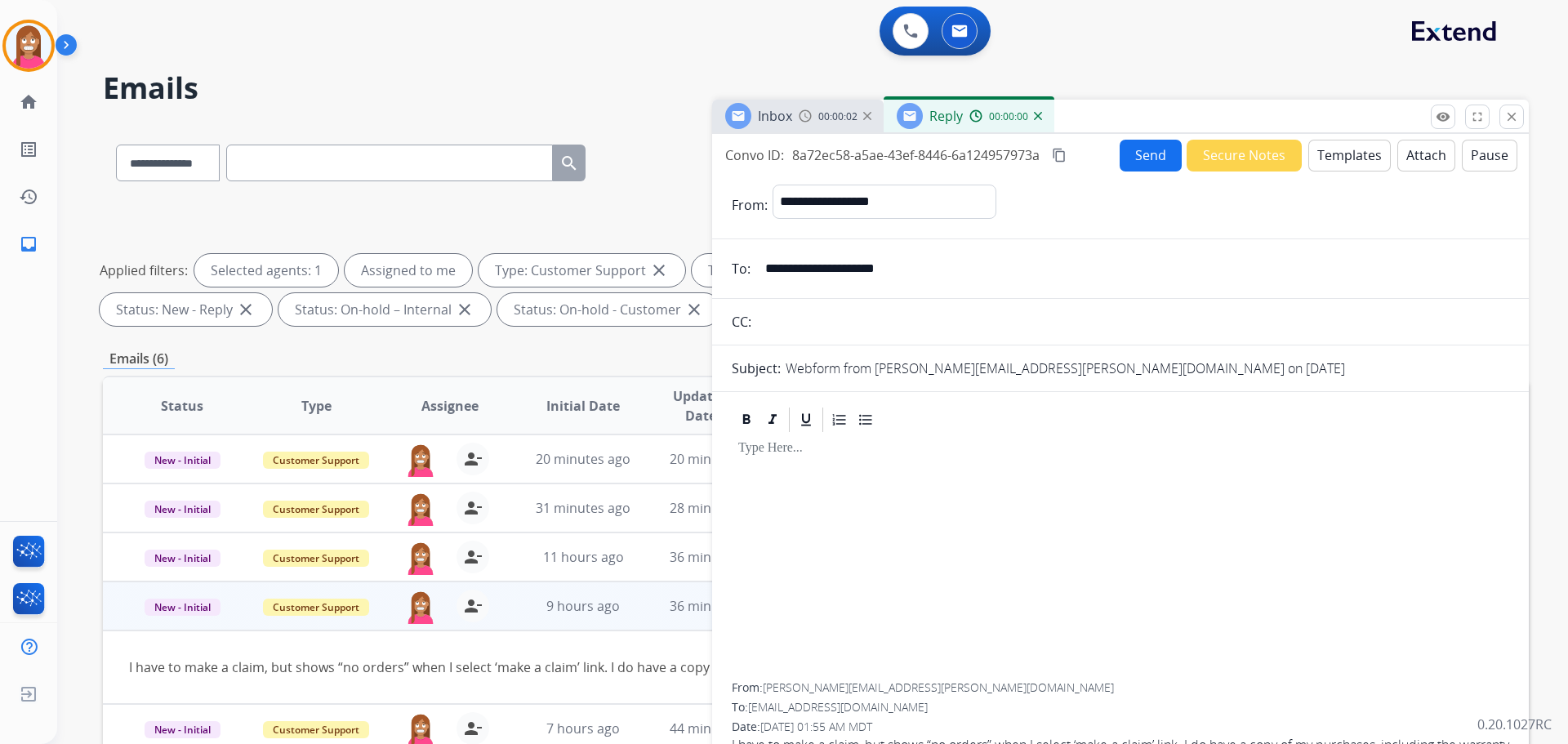
click at [1329, 160] on button "Templates" at bounding box center [1350, 156] width 83 height 32
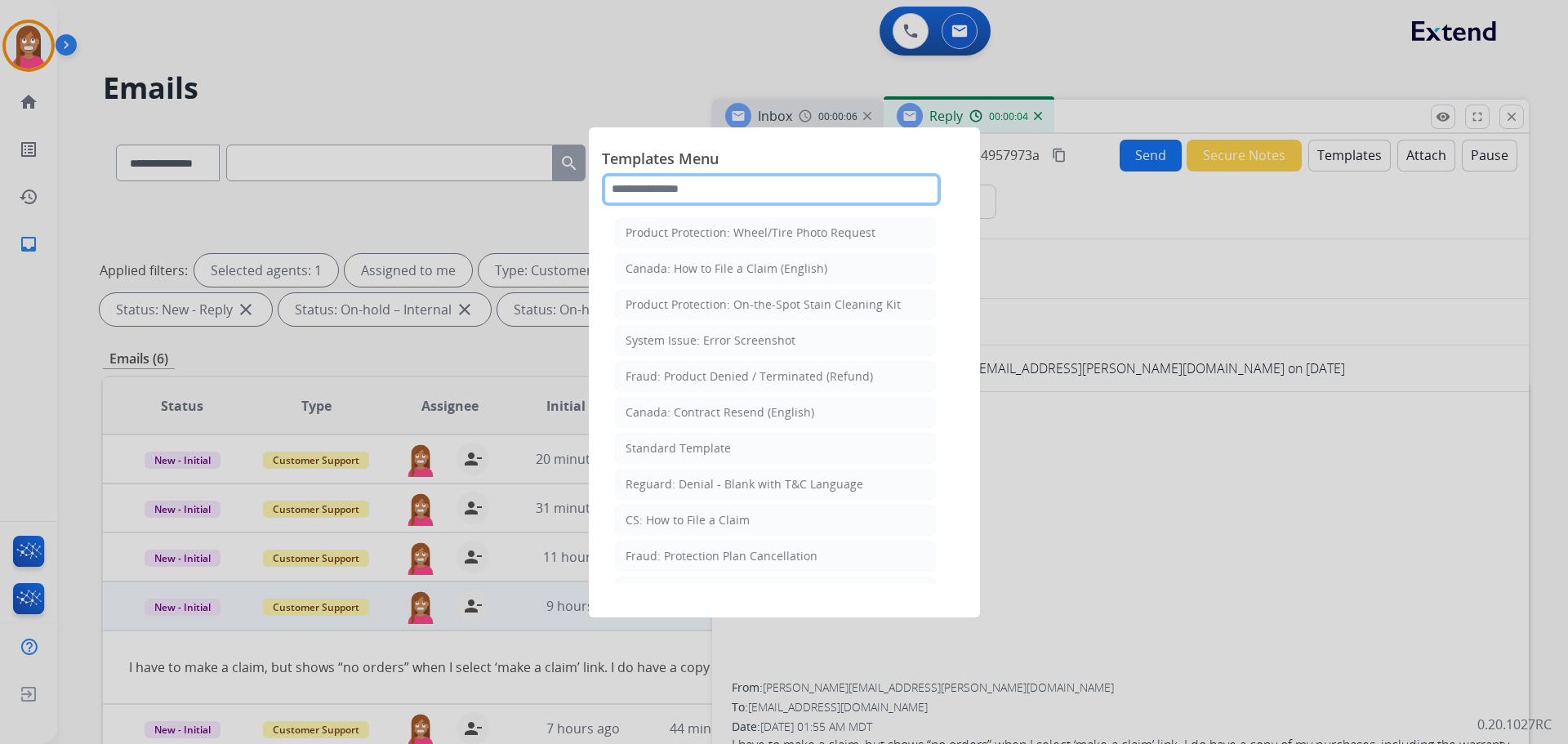
click at [735, 192] on input "text" at bounding box center [771, 189] width 339 height 33
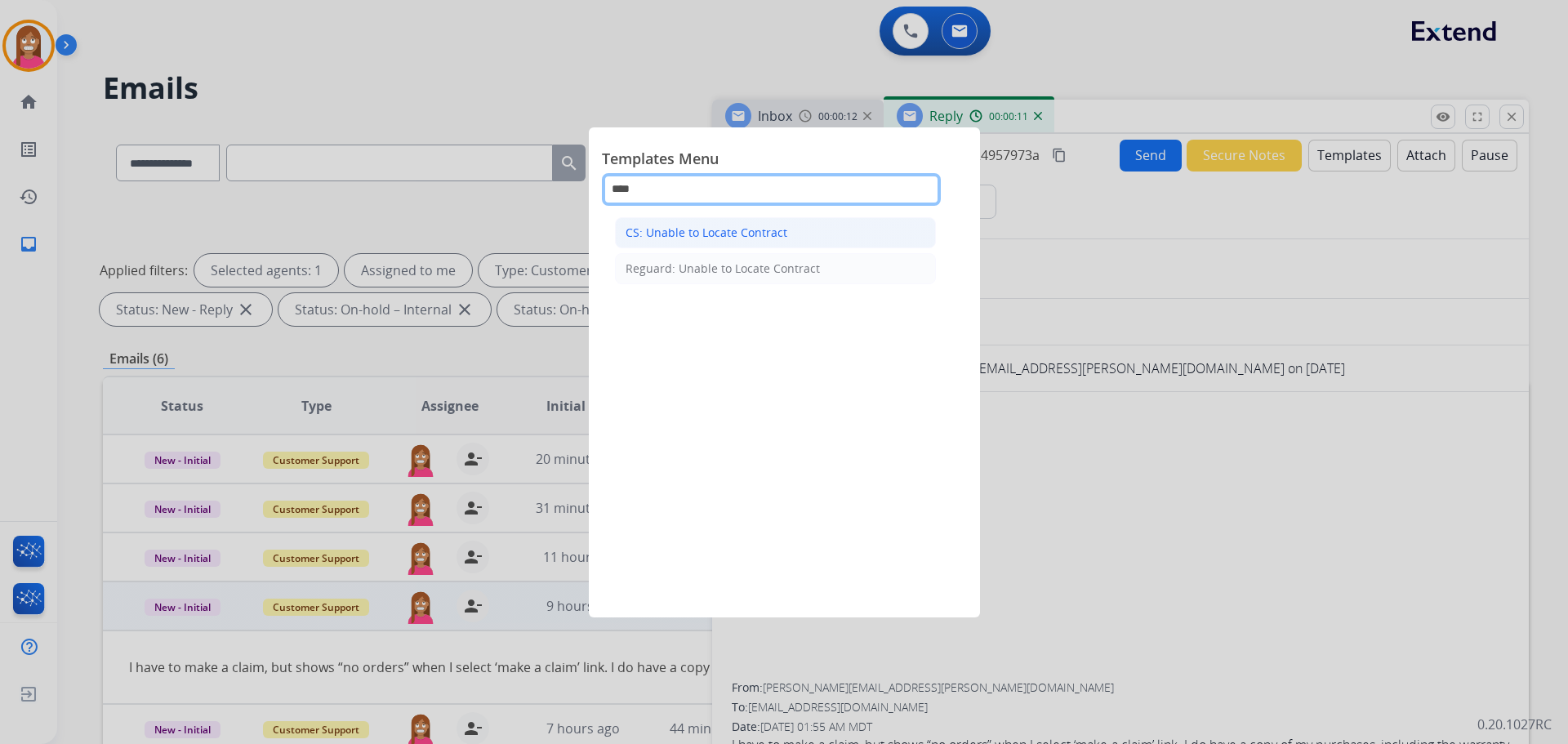
type input "****"
click at [688, 230] on div "CS: Unable to Locate Contract" at bounding box center [706, 233] width 161 height 17
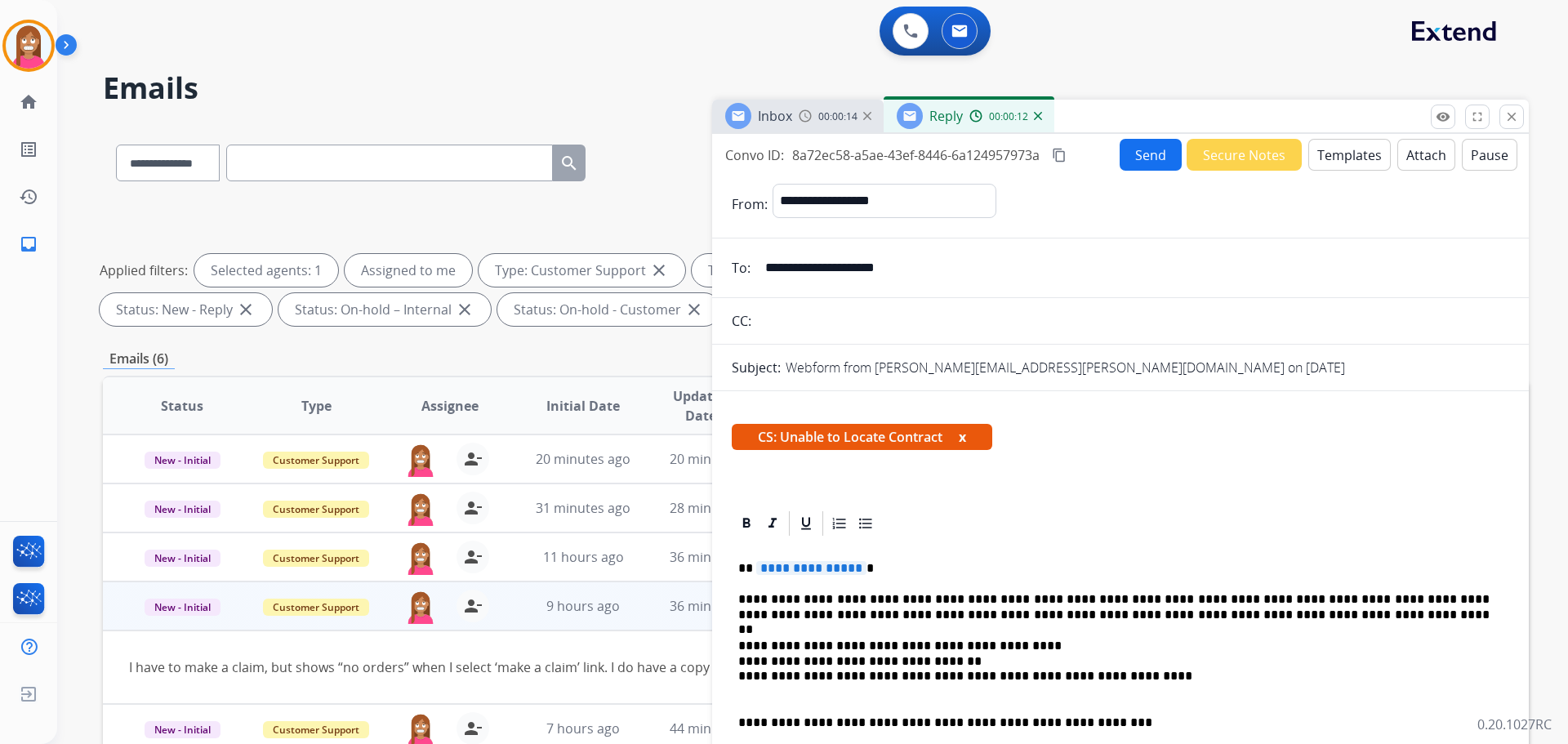
click at [803, 570] on span "**********" at bounding box center [812, 568] width 110 height 14
click at [1141, 166] on button "Send" at bounding box center [1150, 155] width 62 height 32
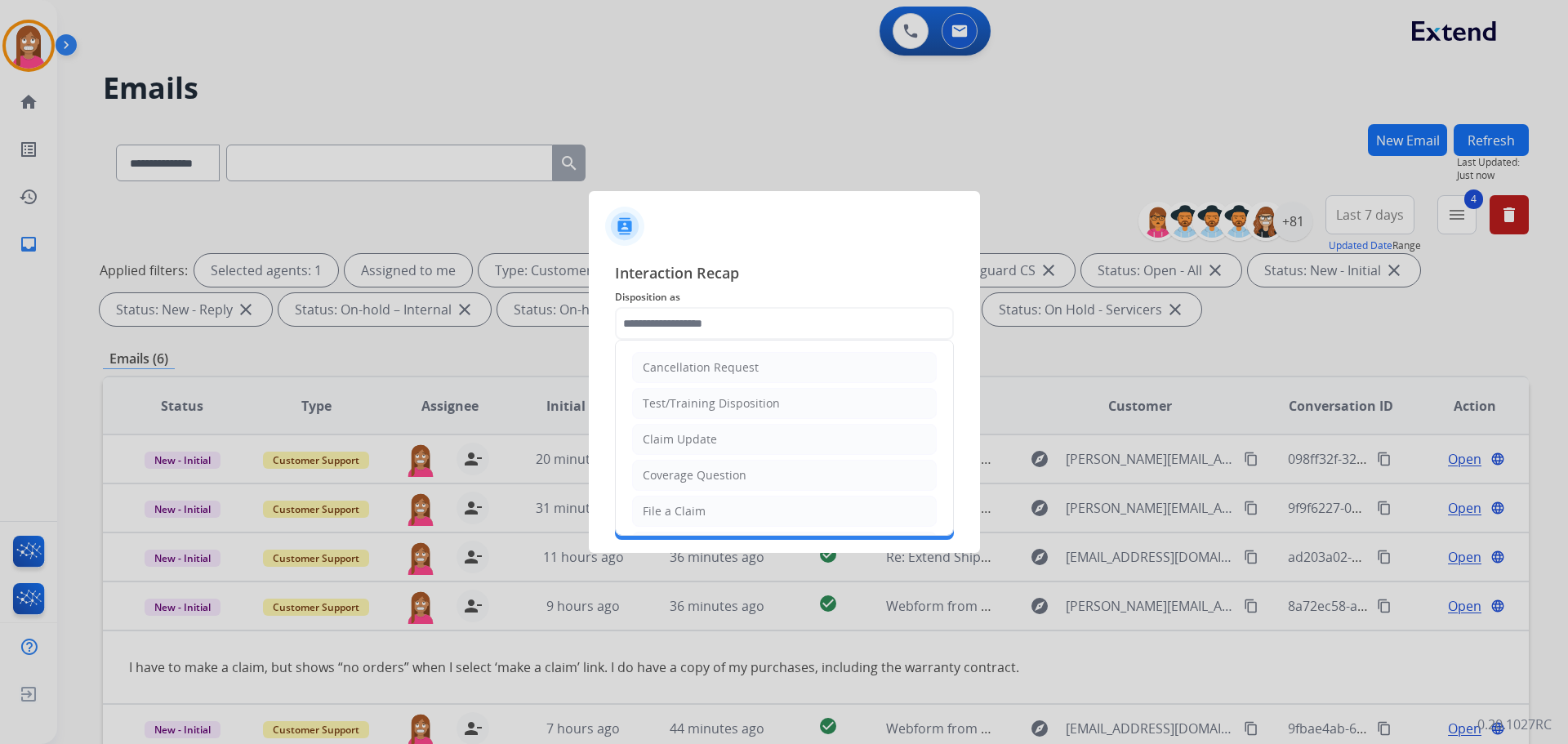
click at [658, 323] on input "text" at bounding box center [784, 323] width 339 height 33
click at [674, 473] on div "Coverage Question" at bounding box center [694, 475] width 104 height 17
type input "**********"
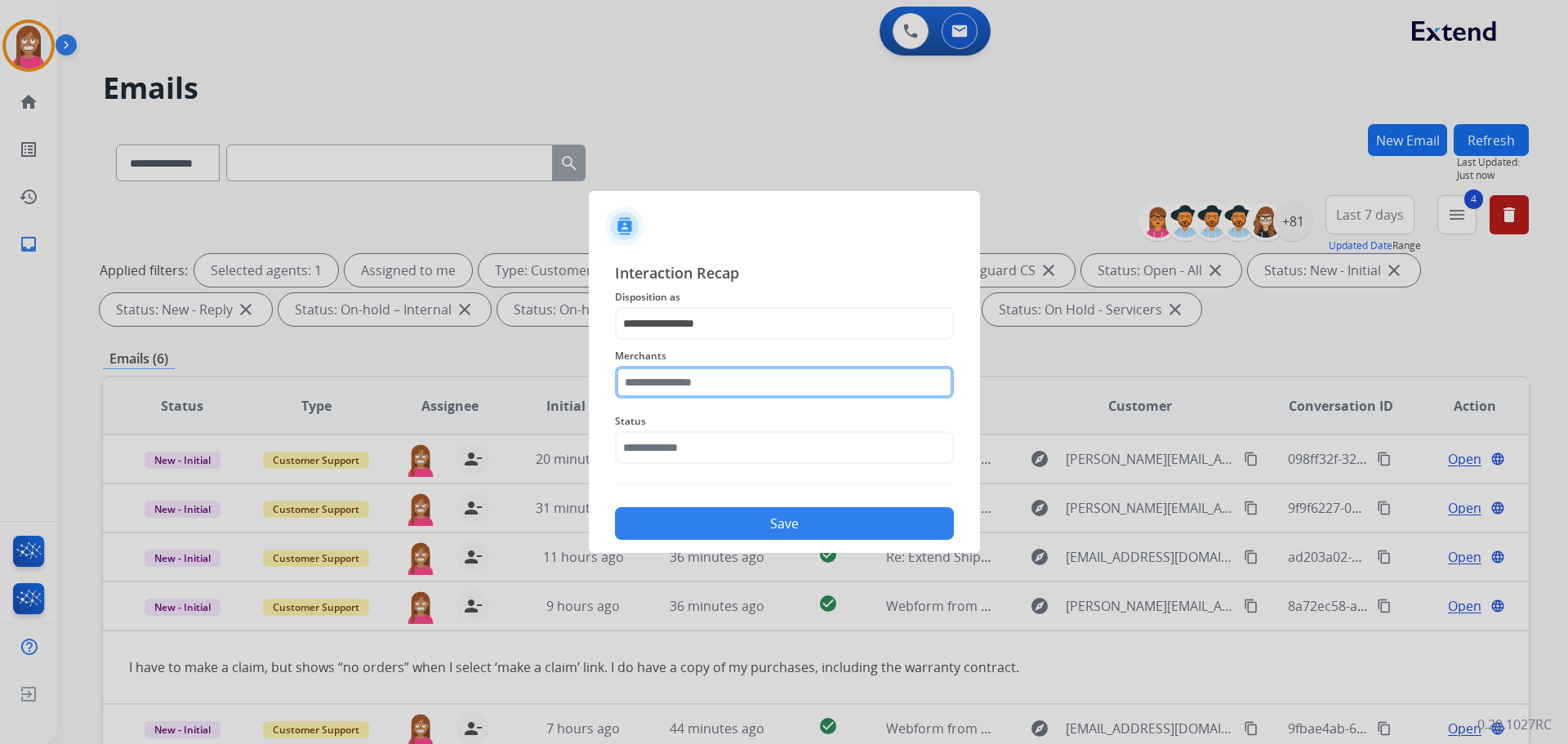
click at [653, 379] on input "text" at bounding box center [784, 382] width 339 height 33
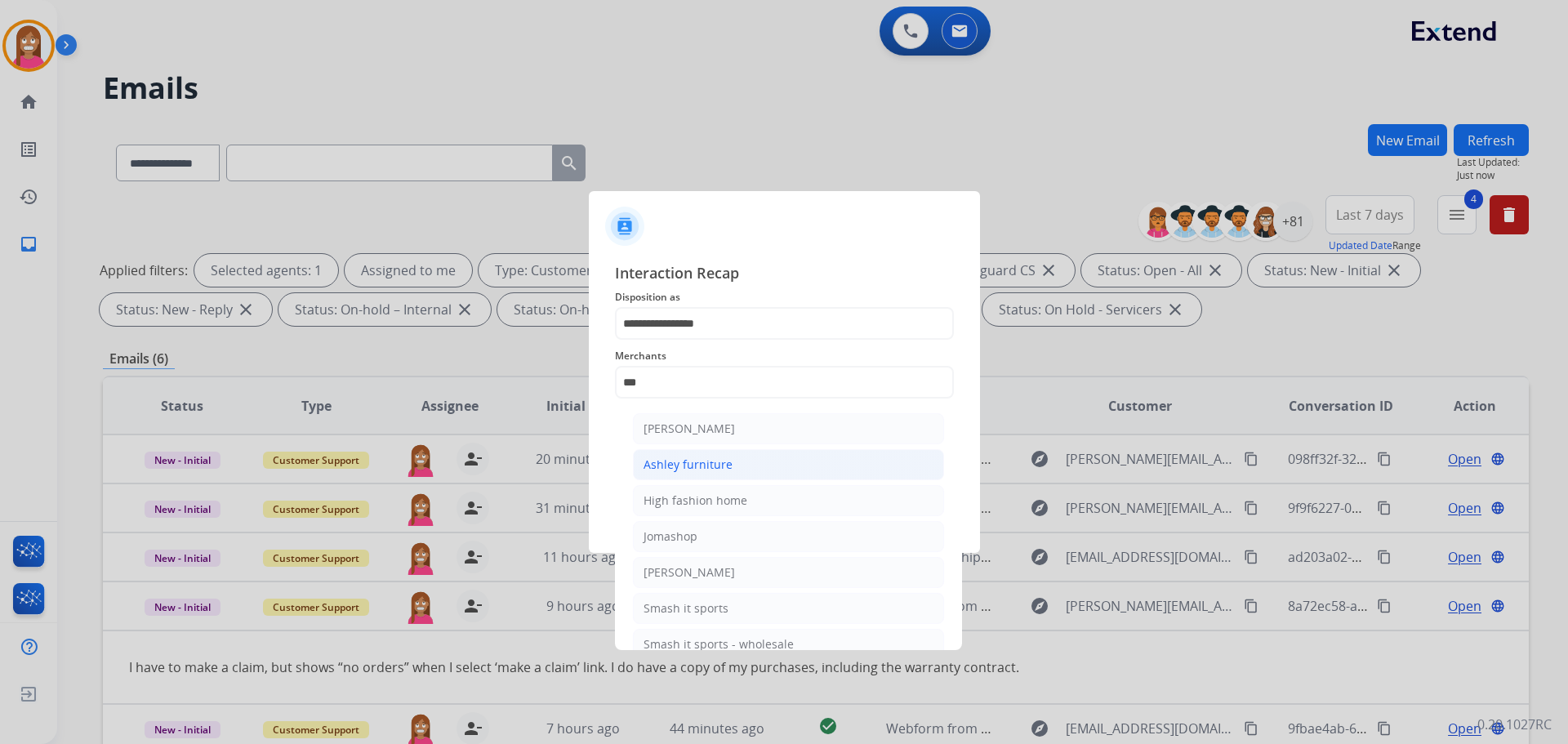
click at [658, 459] on div "Ashley furniture" at bounding box center [688, 465] width 89 height 17
type input "**********"
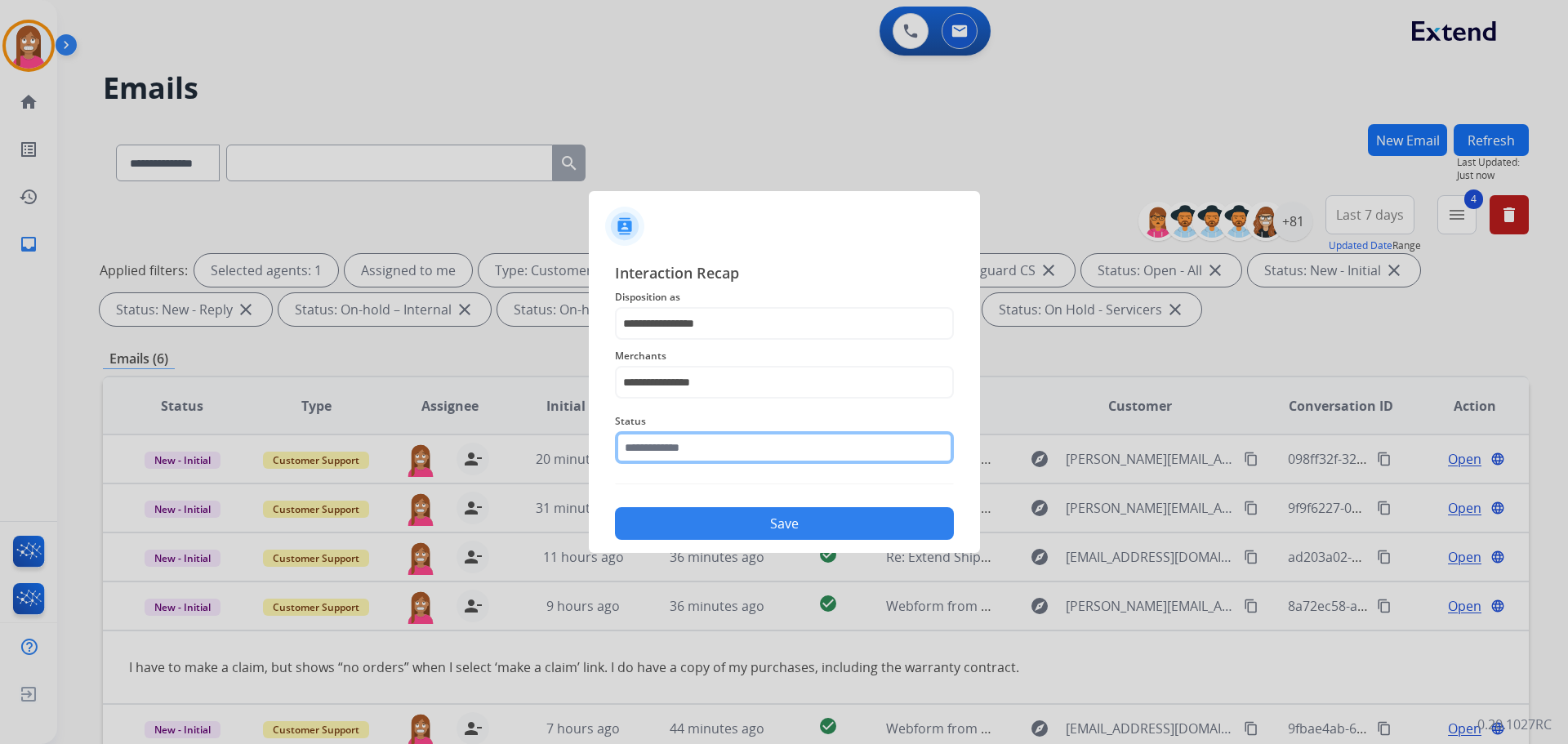
click at [658, 459] on input "text" at bounding box center [784, 447] width 339 height 33
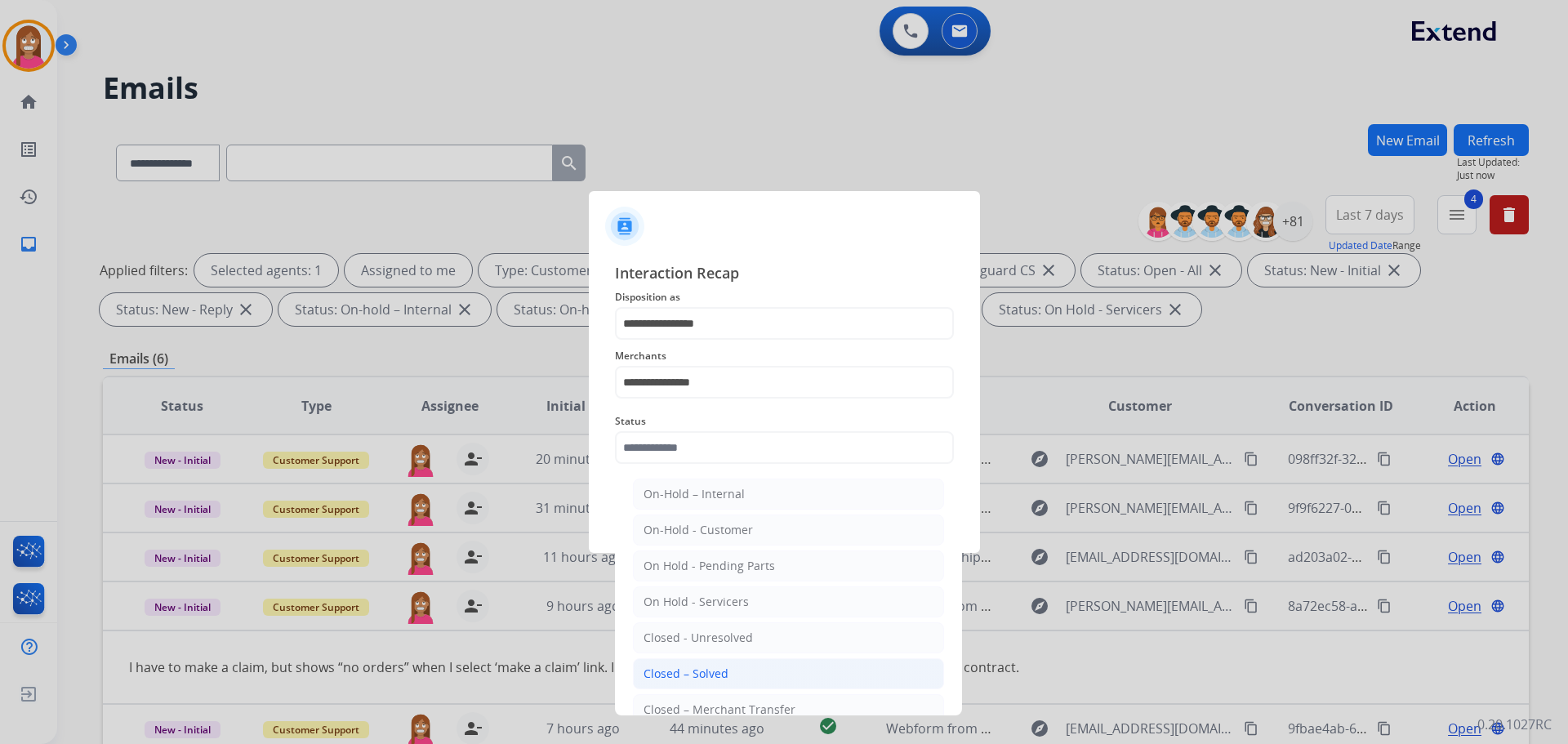
click at [690, 672] on div "Closed – Solved" at bounding box center [686, 674] width 85 height 17
type input "**********"
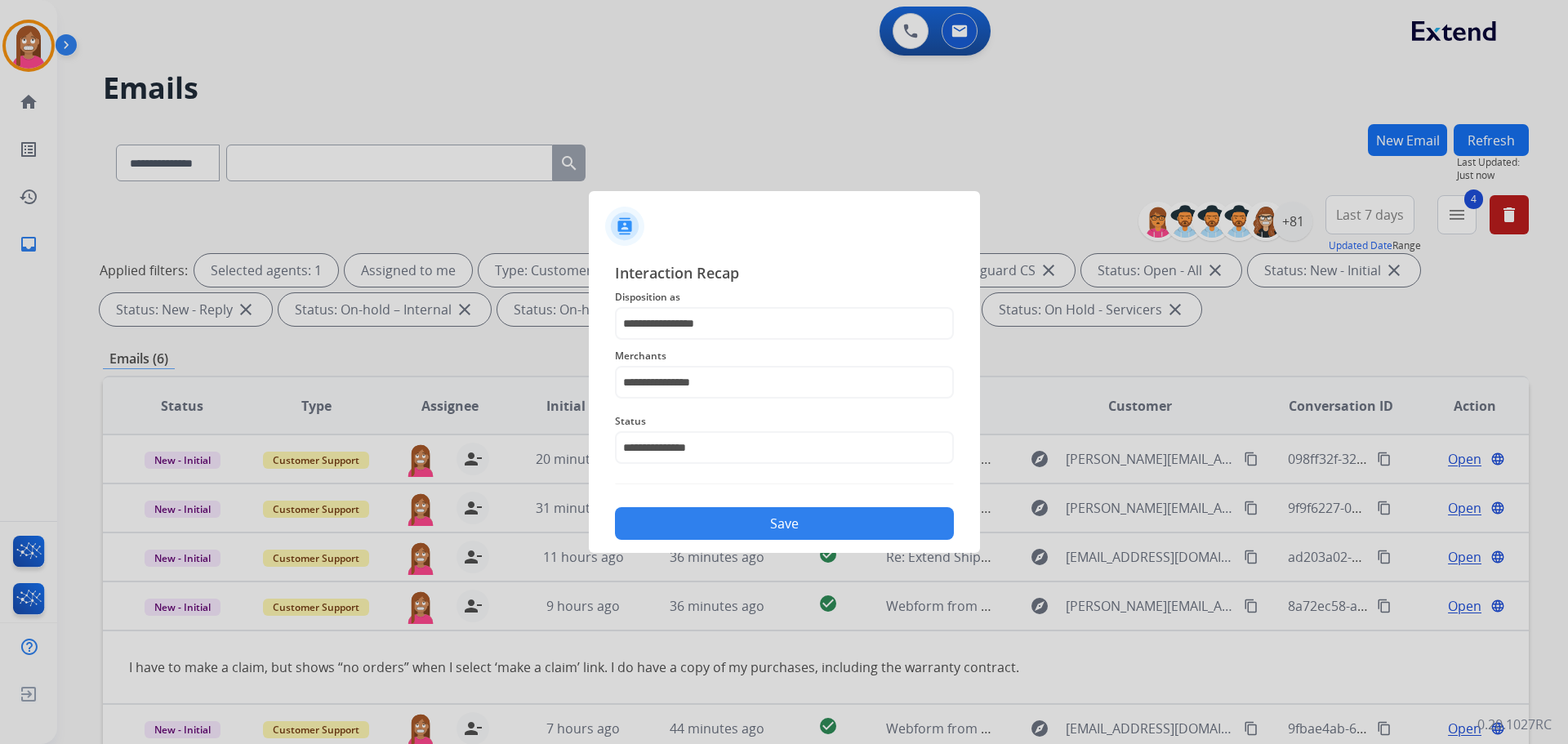
click at [714, 543] on div "**********" at bounding box center [785, 401] width 392 height 305
click at [710, 531] on button "Save" at bounding box center [784, 523] width 339 height 33
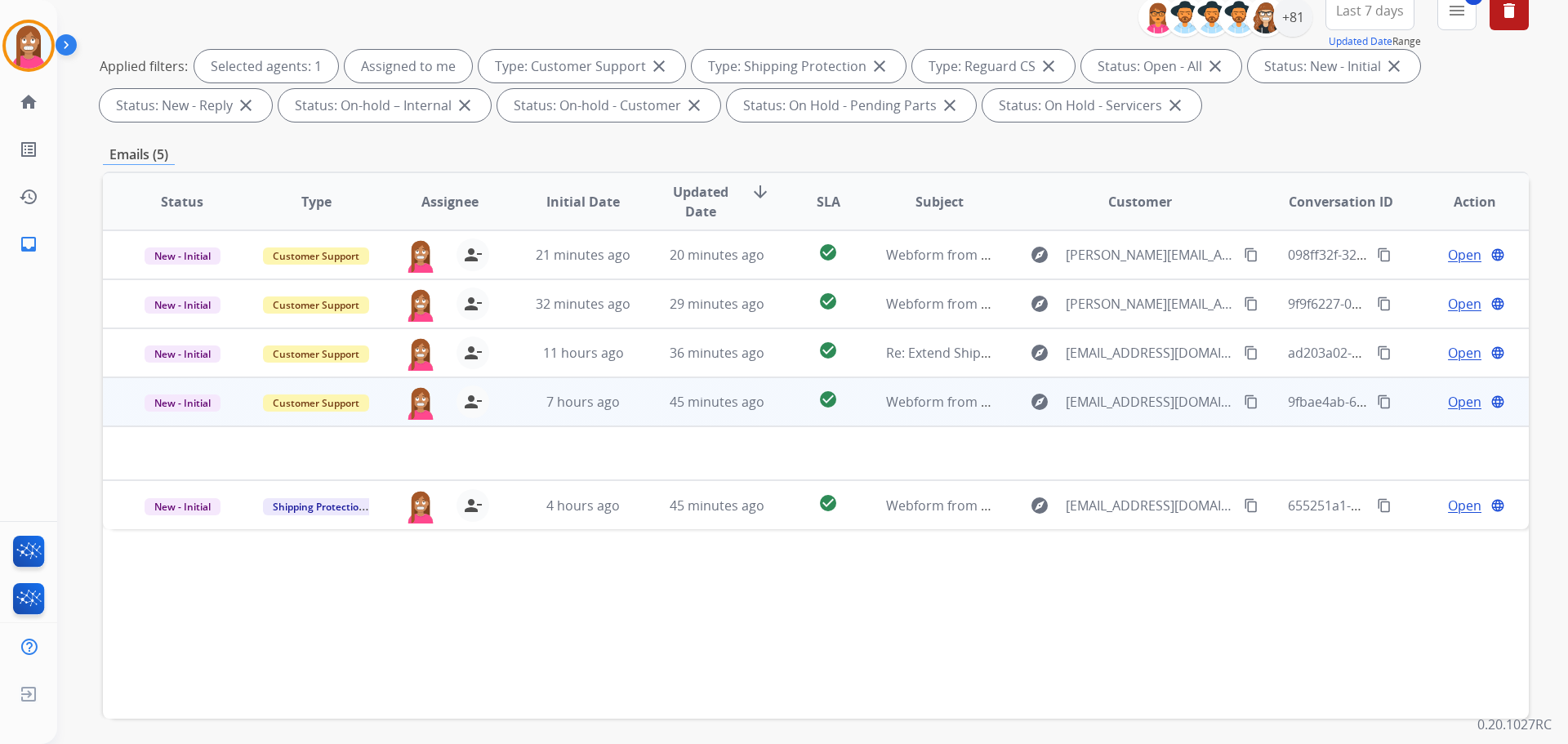
scroll to position [100, 0]
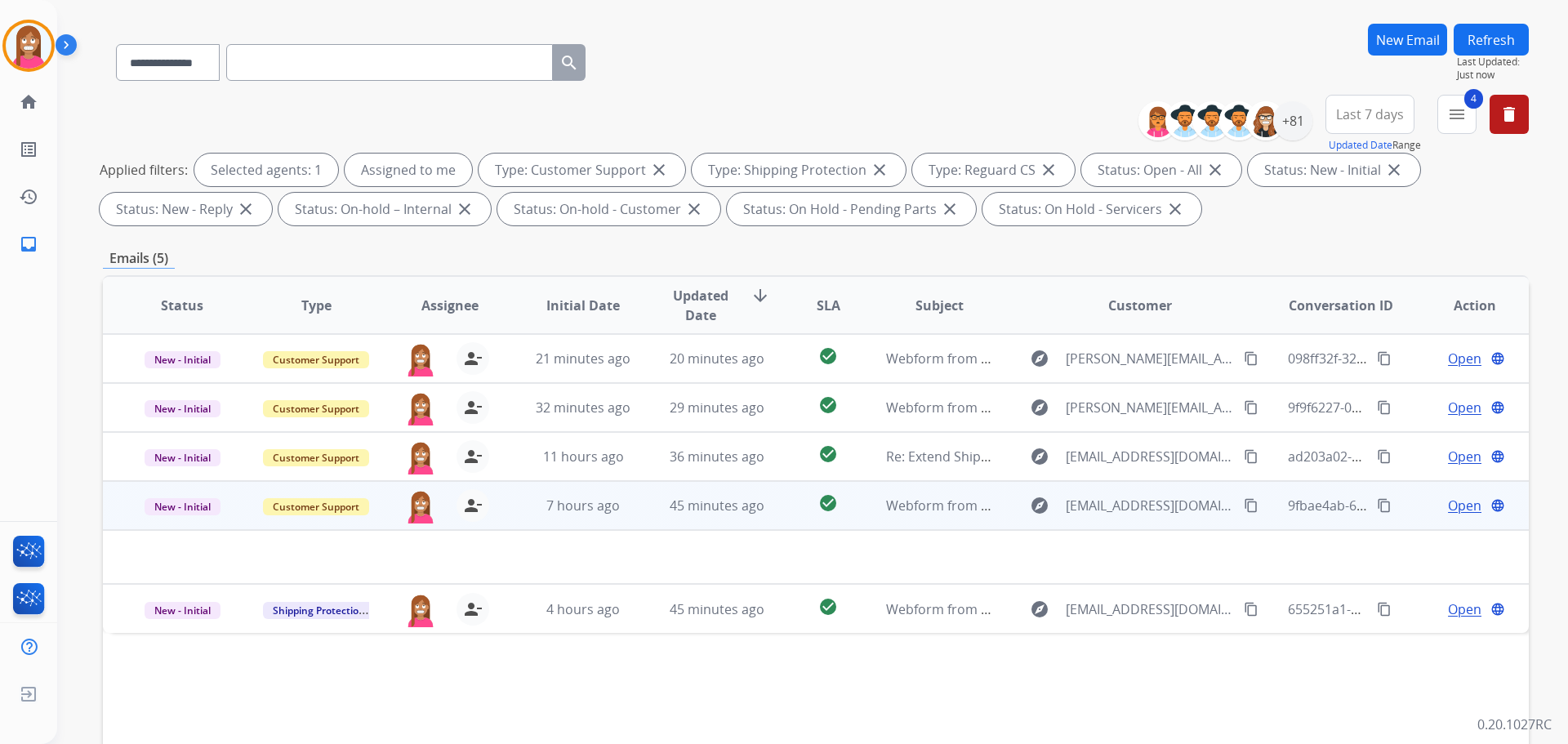
click at [644, 521] on td "45 minutes ago" at bounding box center [705, 505] width 134 height 49
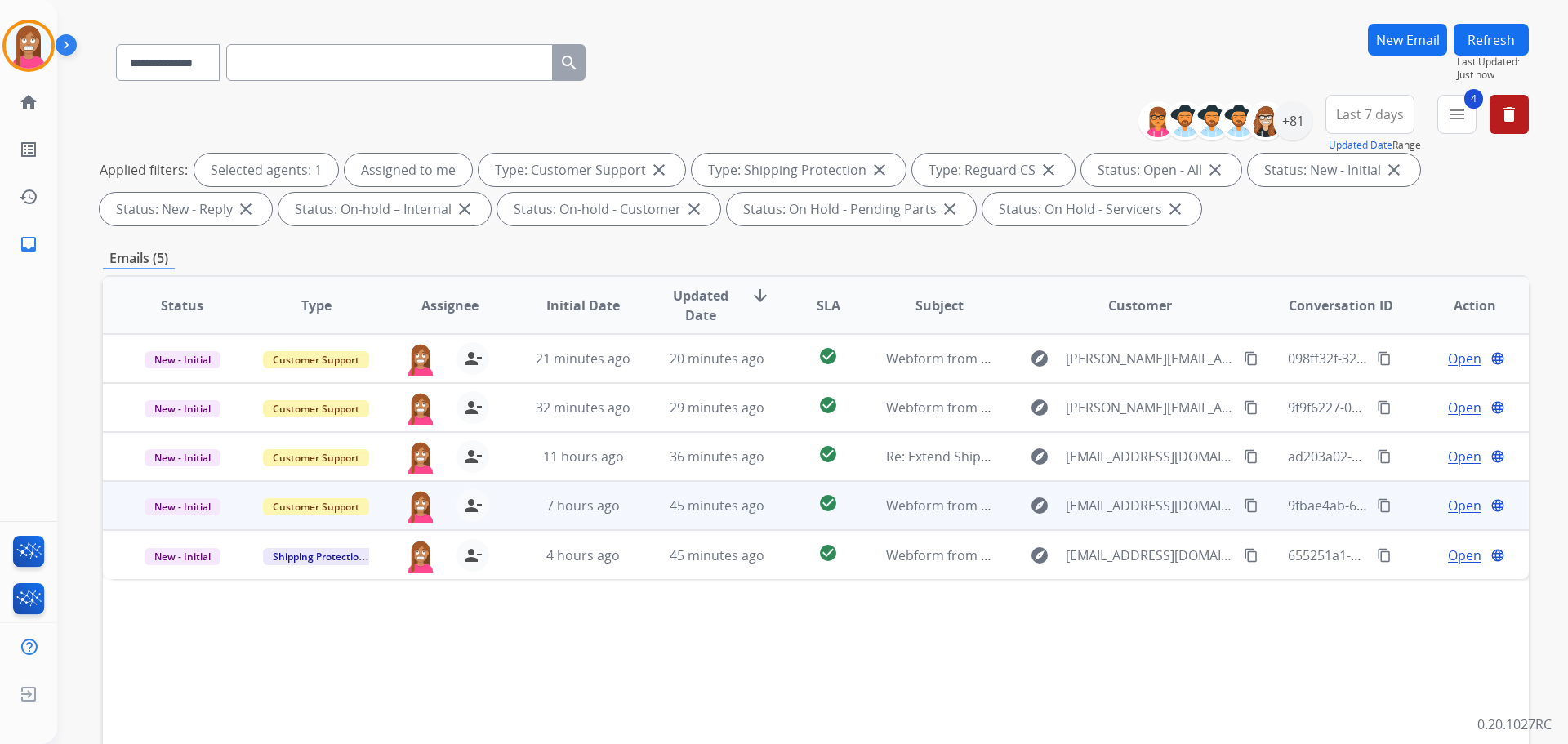
click at [644, 521] on td "45 minutes ago" at bounding box center [705, 505] width 134 height 49
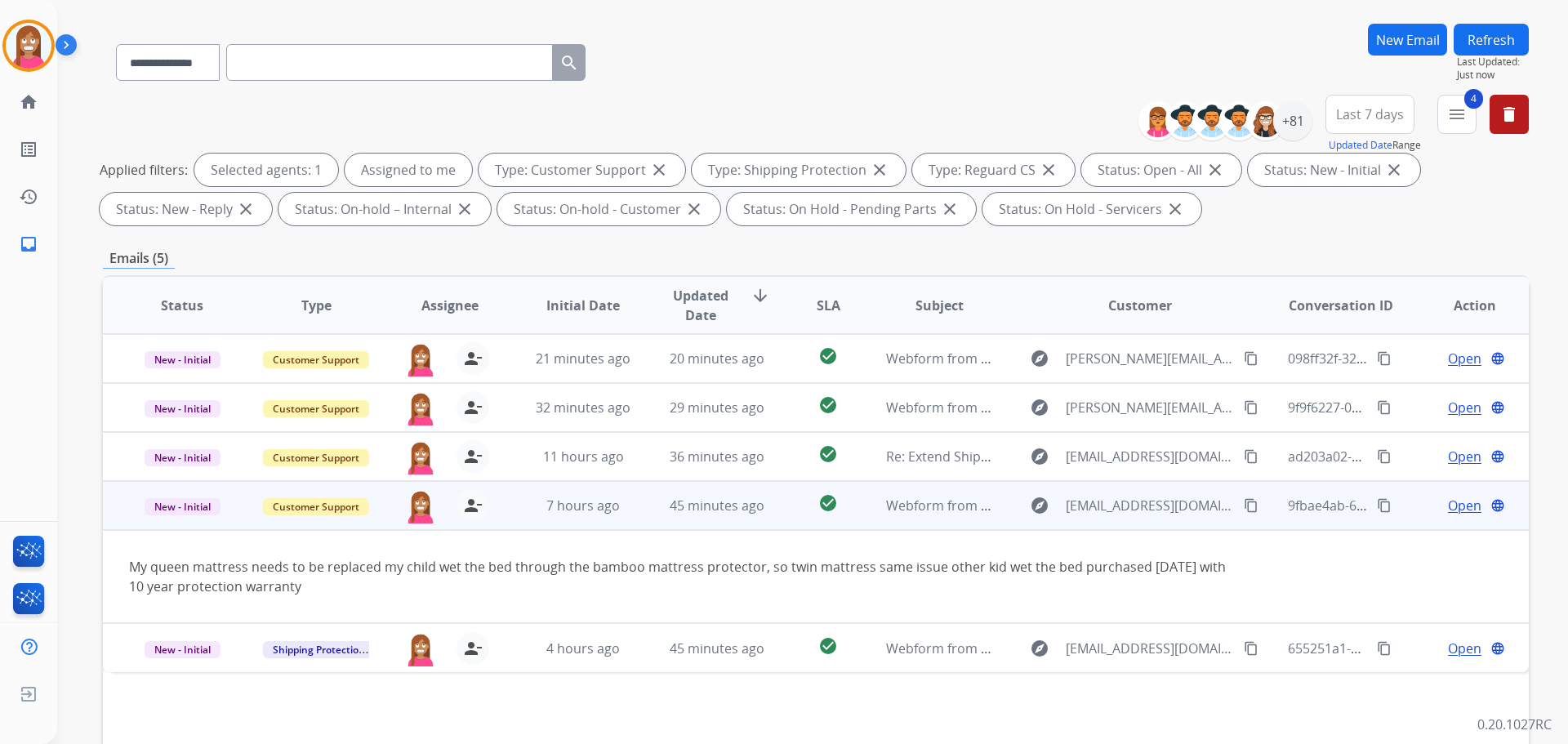
click at [1451, 510] on span "Open" at bounding box center [1464, 505] width 33 height 19
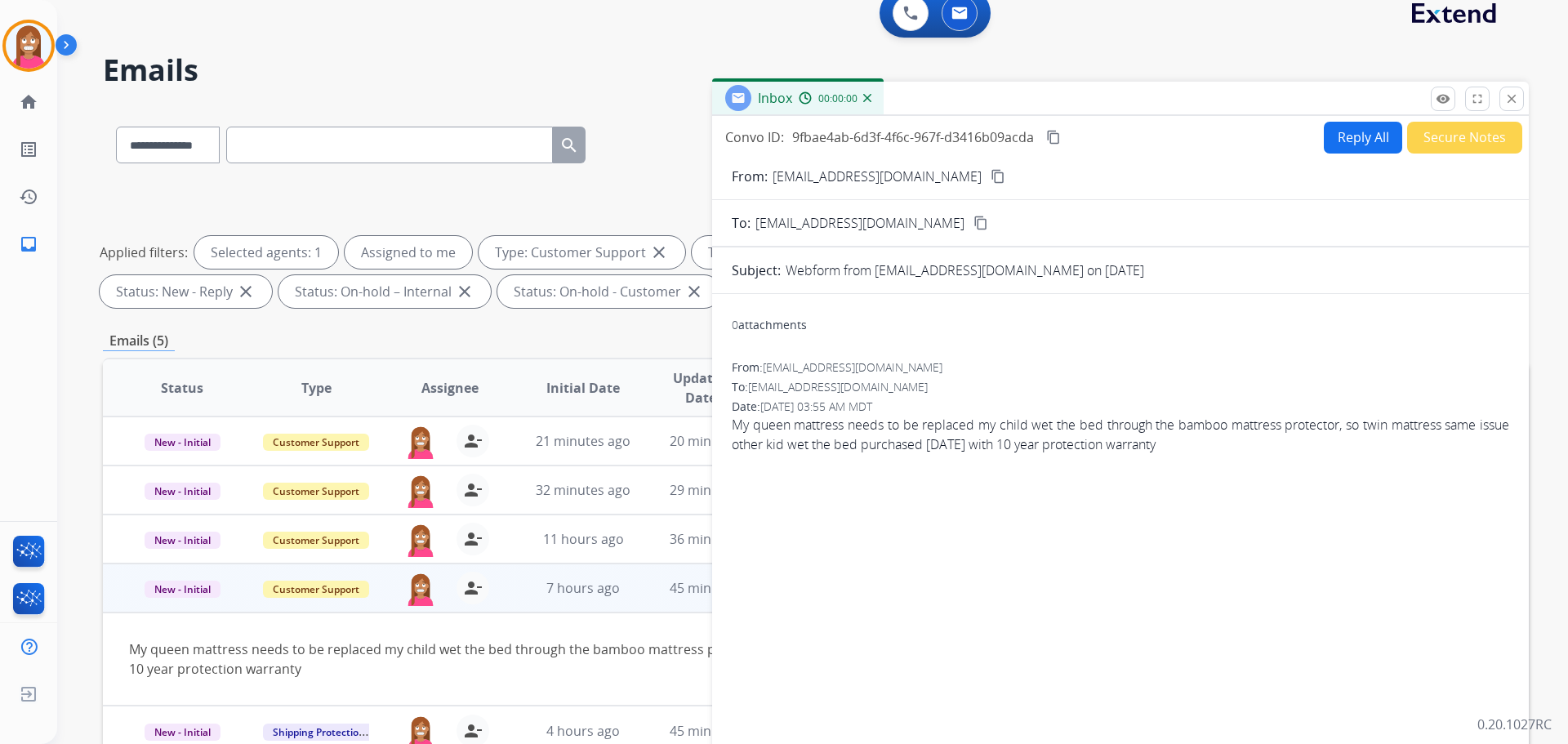
scroll to position [0, 0]
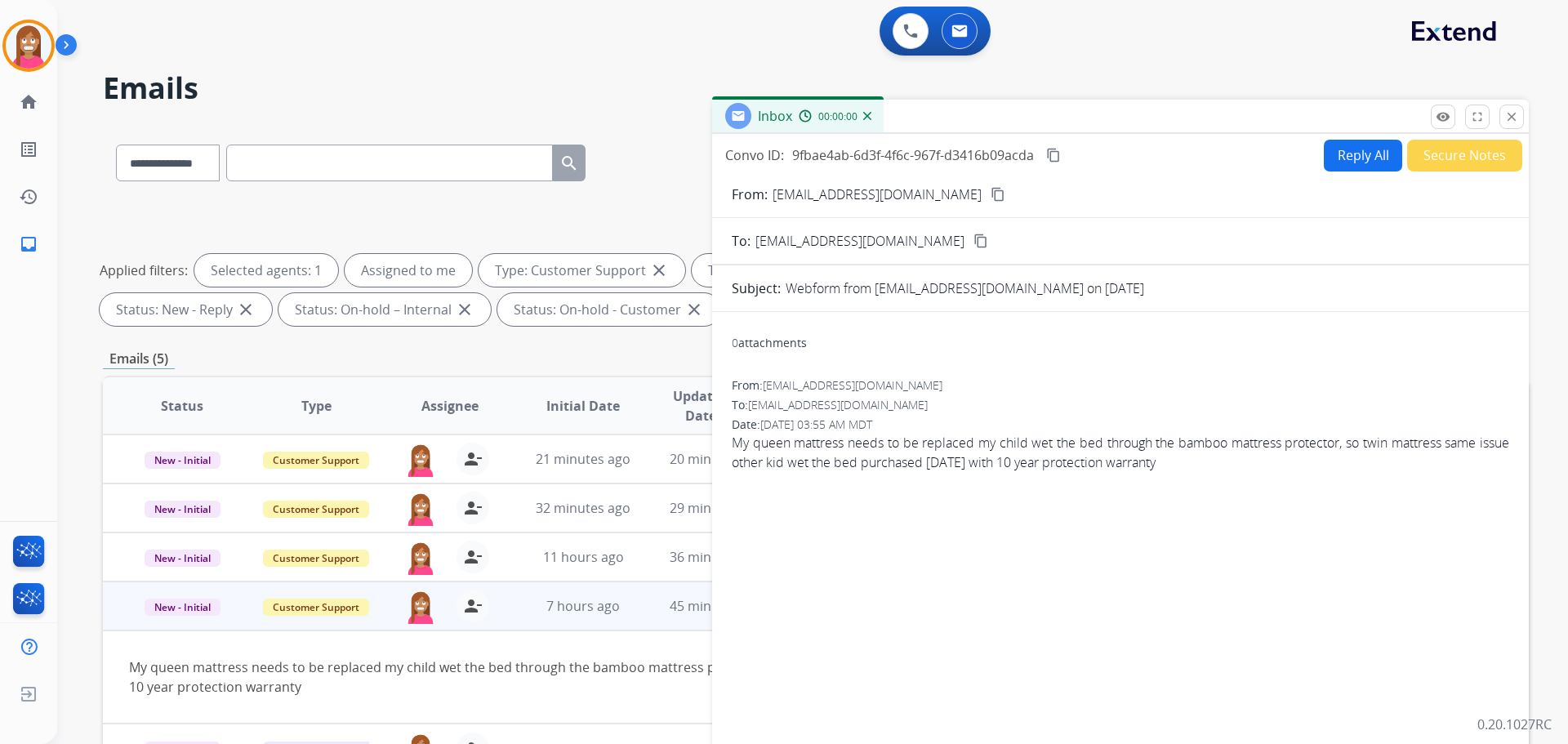
click at [1353, 172] on form "From: Aladensack31@gmail.com content_copy To: support@extend.com content_copy S…" at bounding box center [1120, 486] width 817 height 629
click at [1360, 159] on button "Reply All" at bounding box center [1363, 156] width 79 height 32
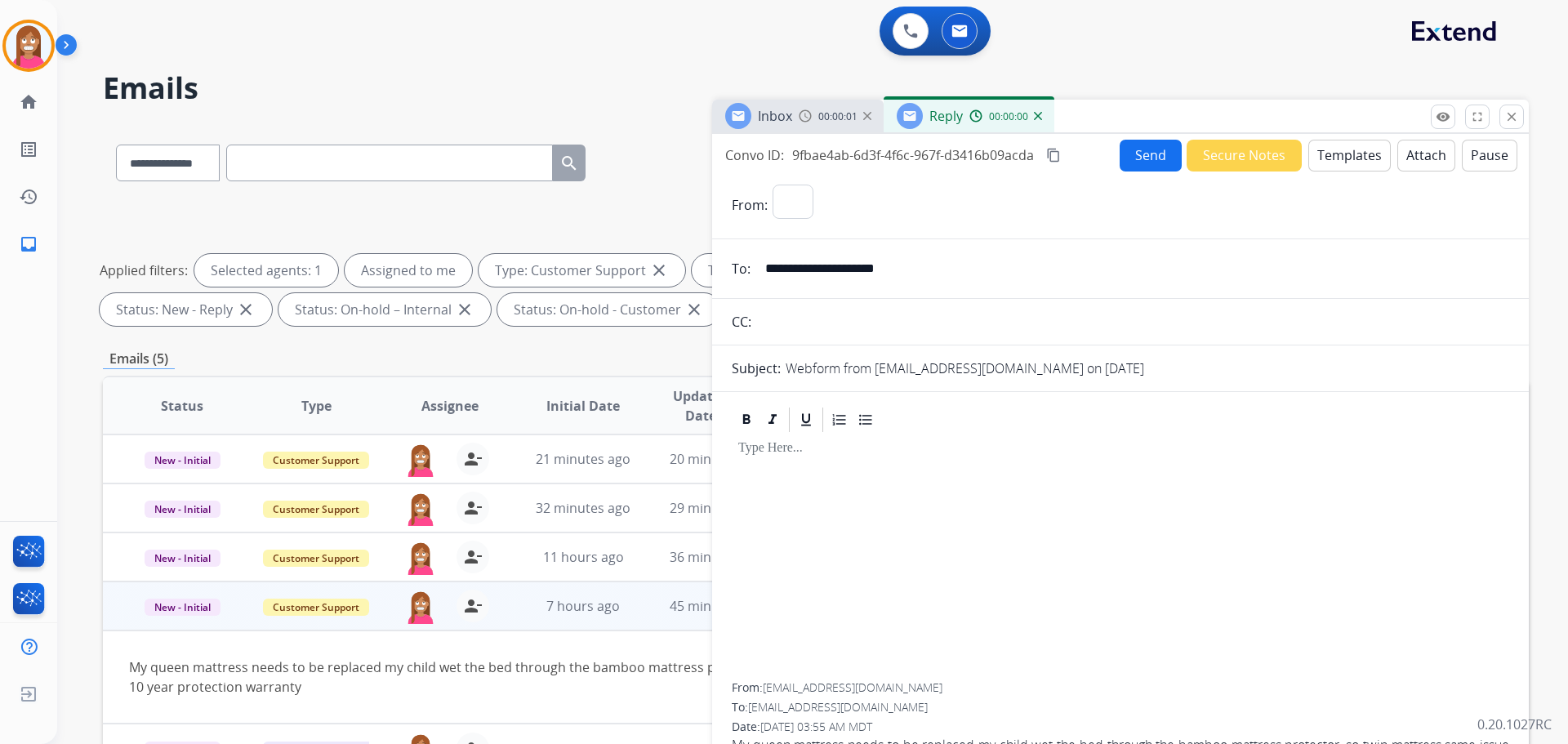
select select "**********"
click at [1368, 165] on button "Templates" at bounding box center [1350, 156] width 83 height 32
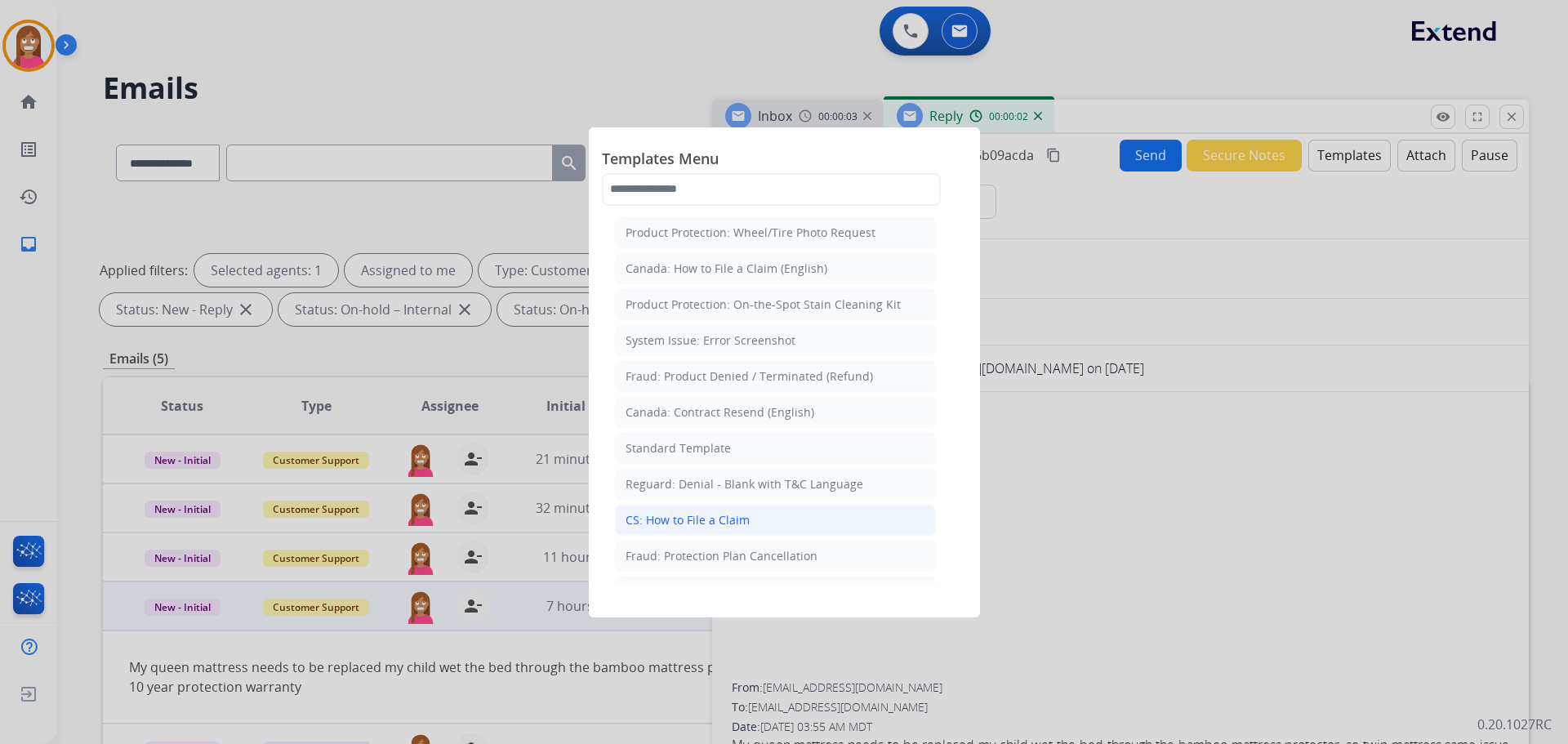
click at [720, 527] on div "CS: How to File a Claim" at bounding box center [688, 521] width 124 height 17
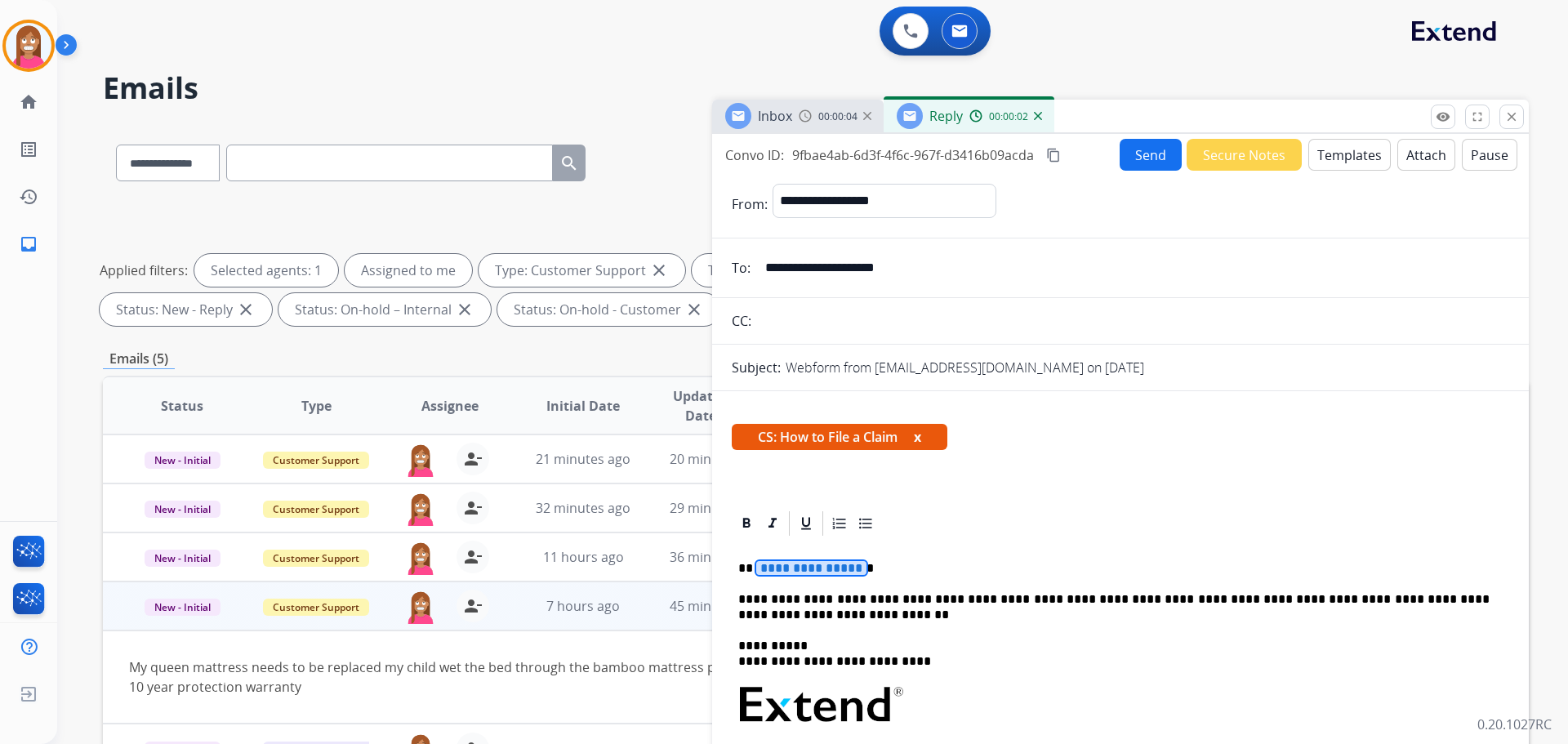
click at [828, 569] on span "**********" at bounding box center [812, 568] width 110 height 14
click at [1153, 154] on button "Send" at bounding box center [1150, 155] width 62 height 32
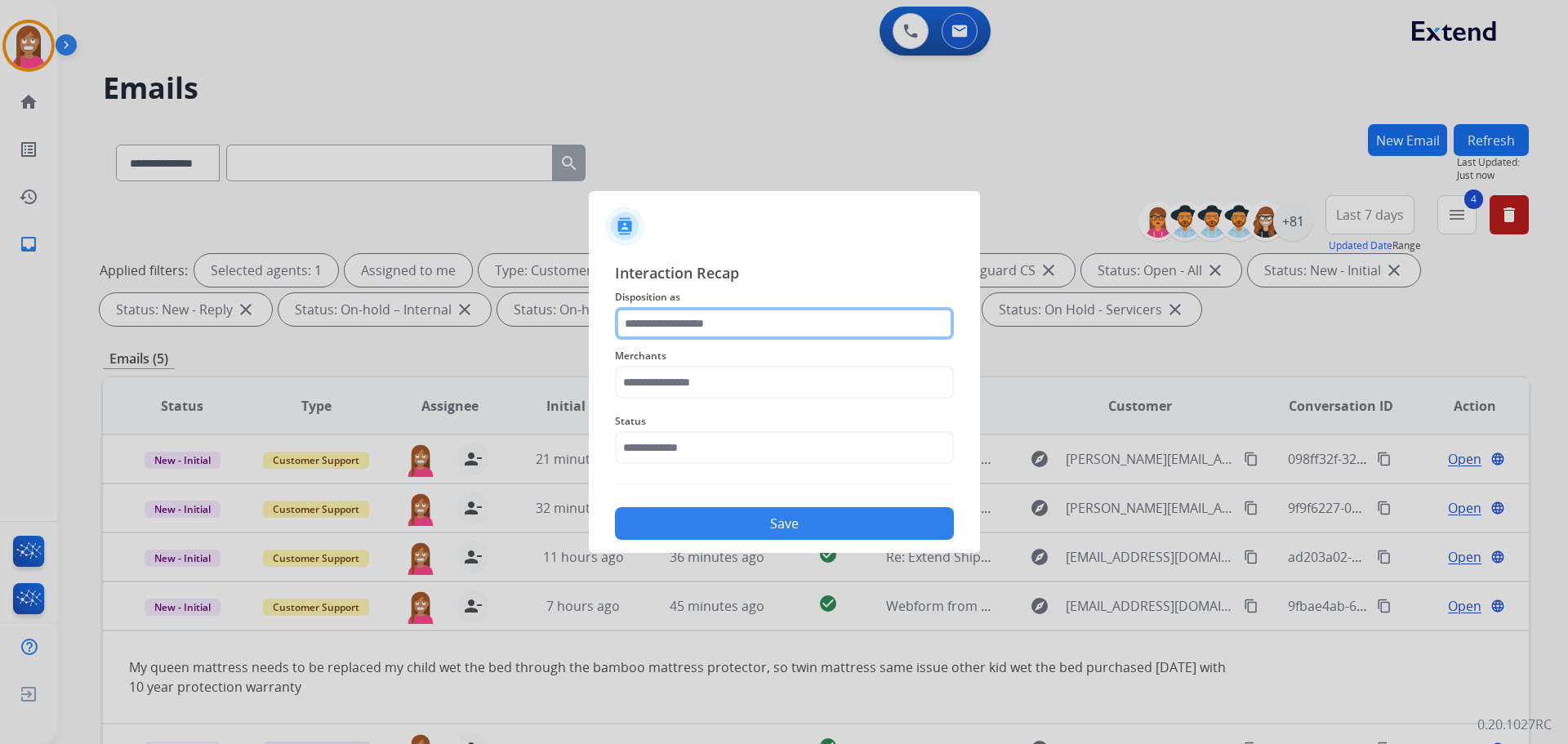
click at [718, 323] on input "text" at bounding box center [784, 323] width 339 height 33
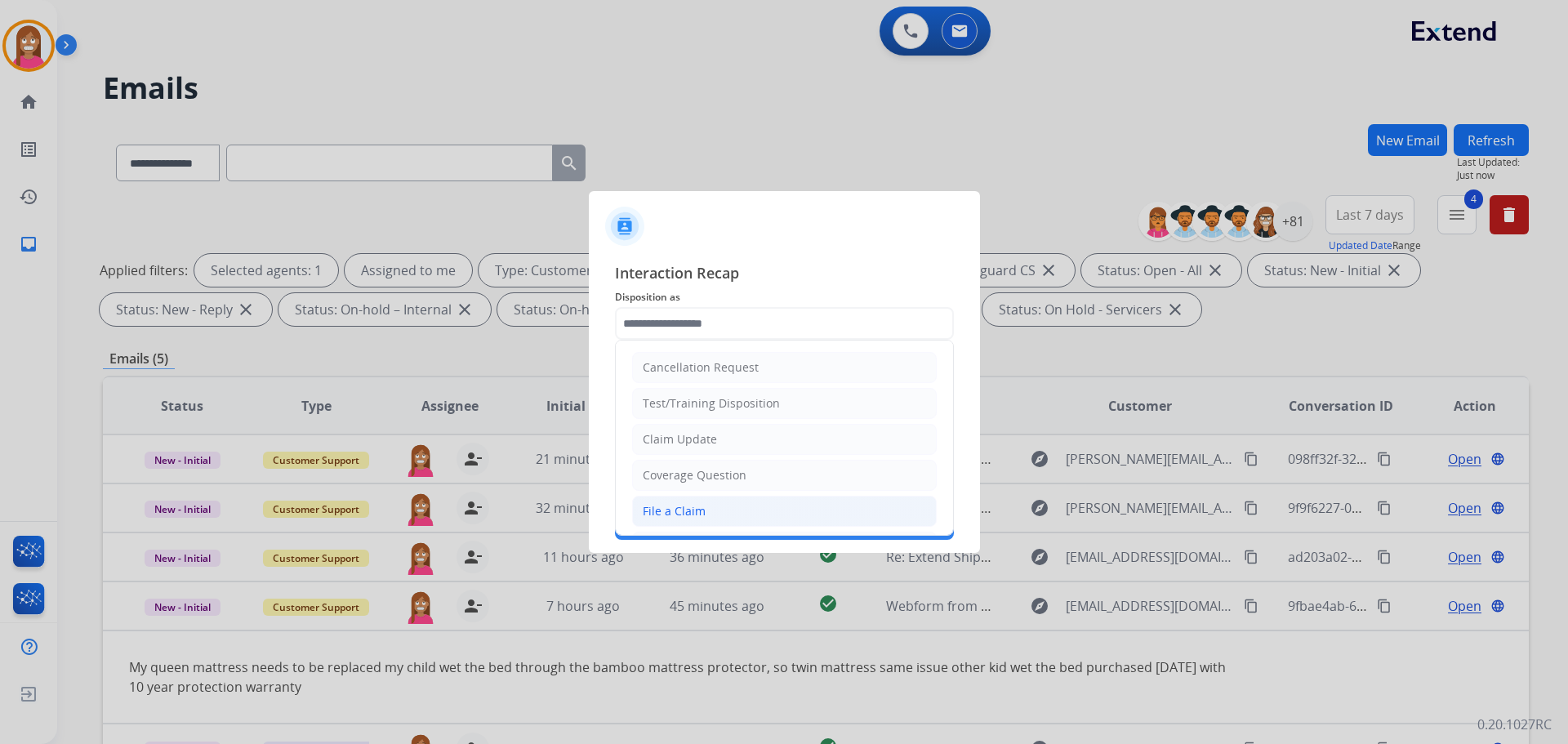
click at [698, 516] on div "File a Claim" at bounding box center [674, 511] width 63 height 17
type input "**********"
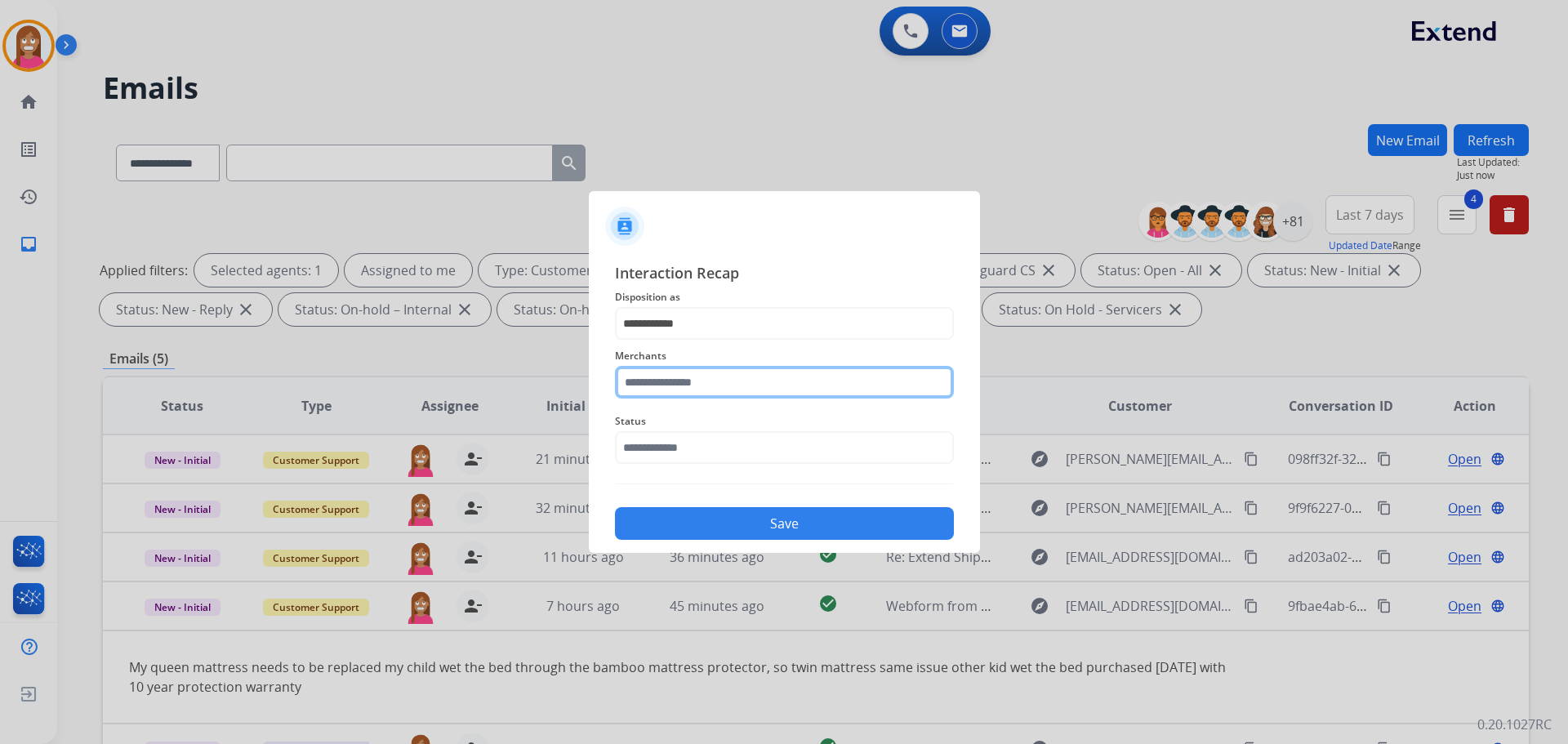
click at [670, 394] on input "text" at bounding box center [784, 382] width 339 height 33
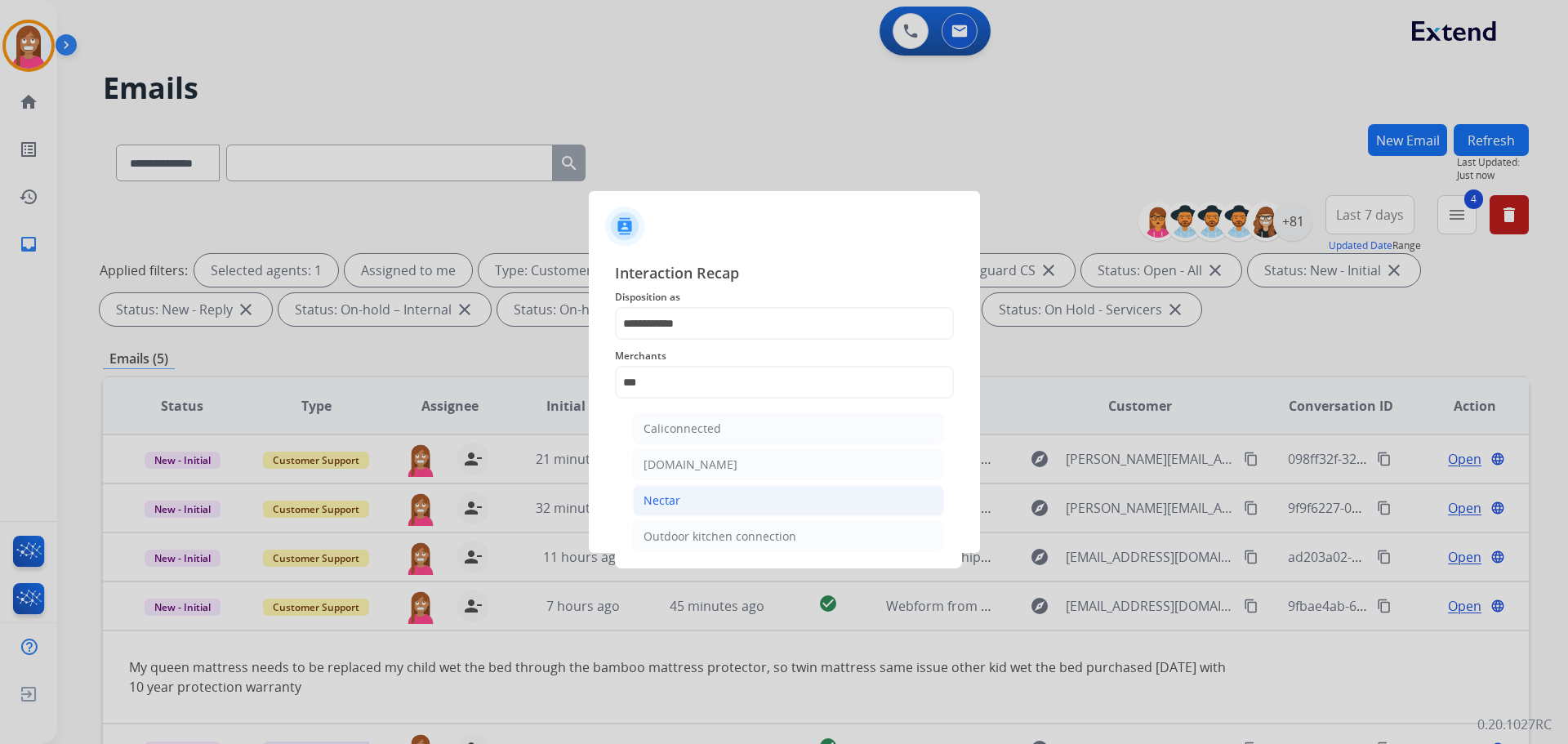
click at [679, 513] on li "Nectar" at bounding box center [788, 500] width 311 height 31
type input "******"
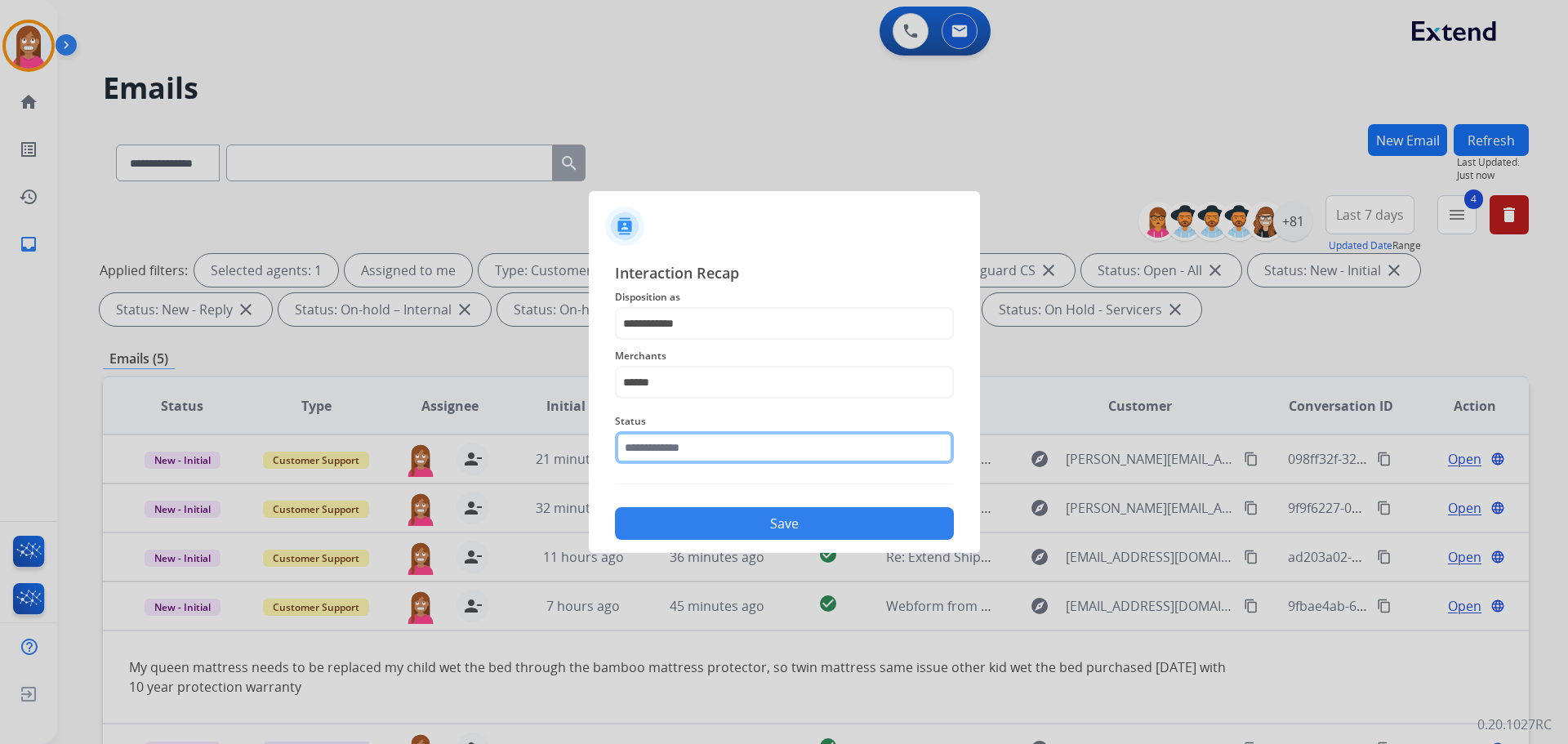
click at [674, 460] on input "text" at bounding box center [784, 447] width 339 height 33
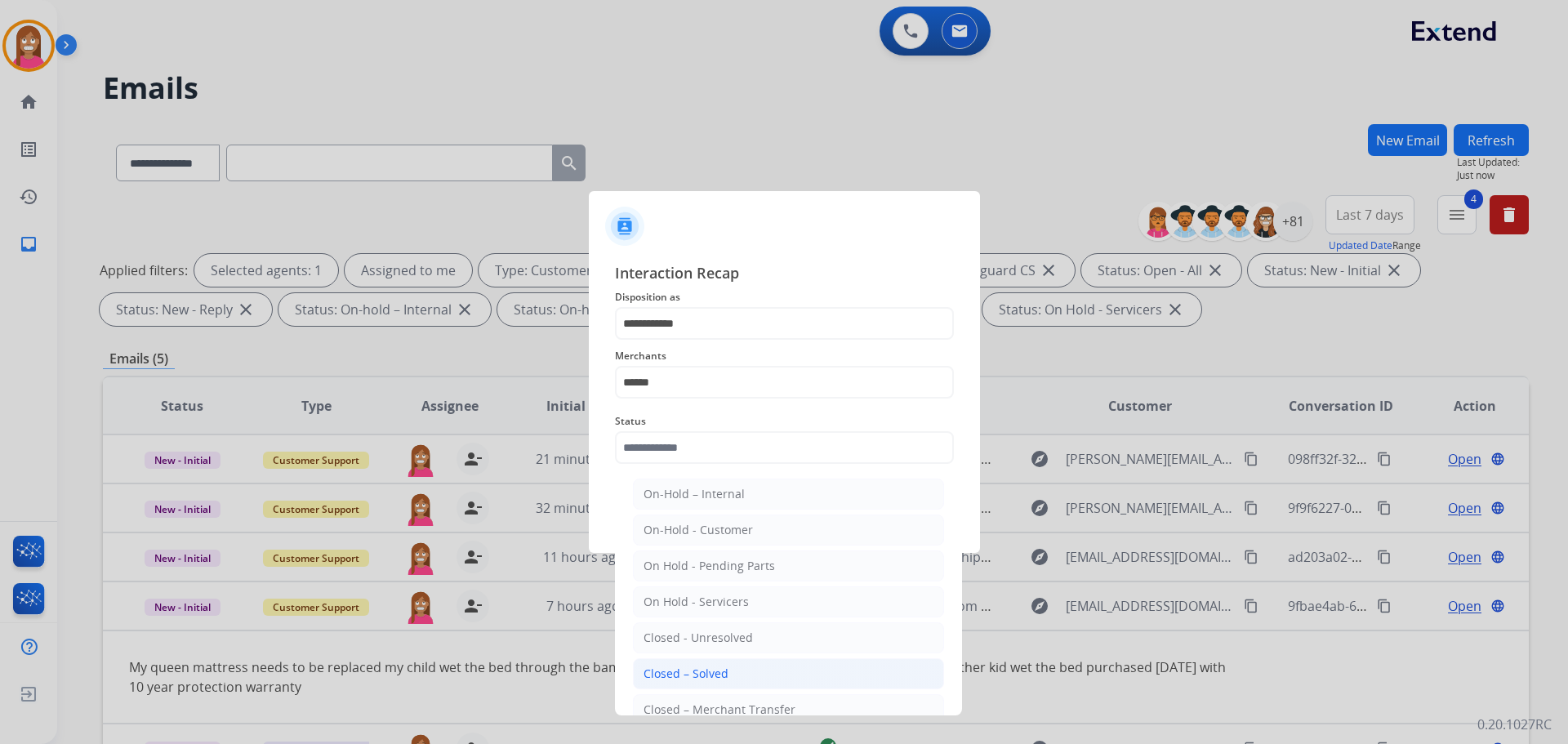
click at [666, 683] on li "Closed – Solved" at bounding box center [788, 674] width 311 height 31
type input "**********"
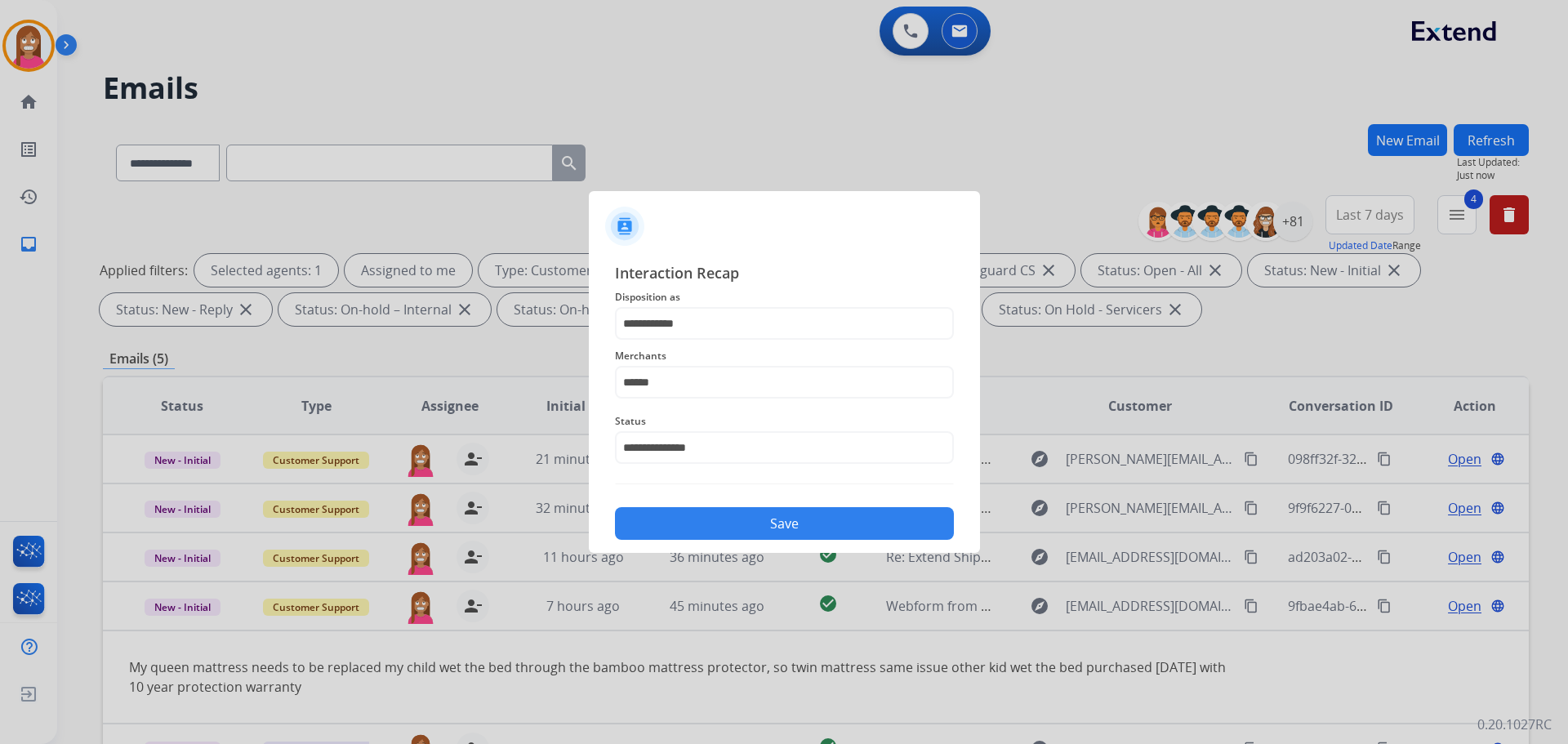
click at [737, 536] on button "Save" at bounding box center [784, 523] width 339 height 33
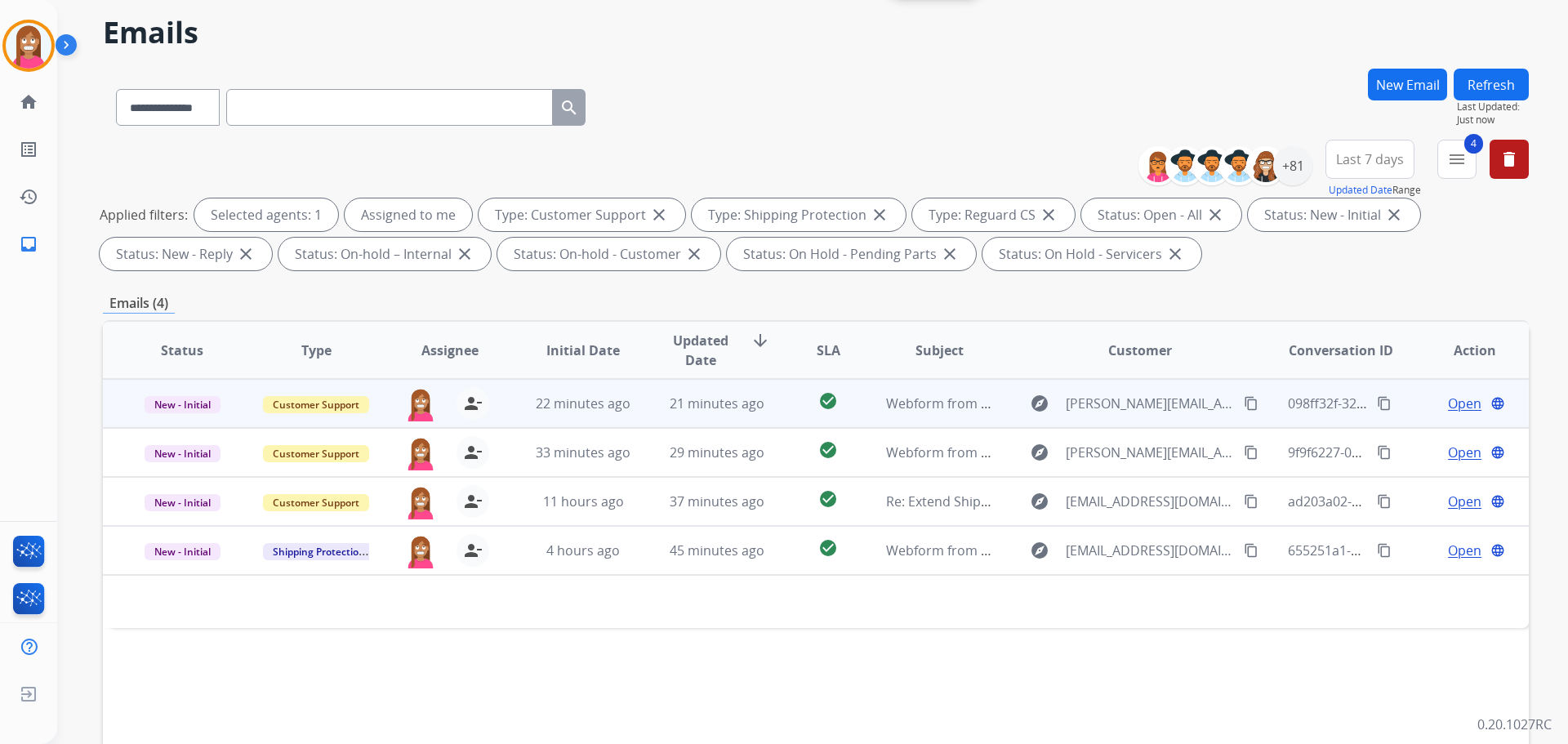
scroll to position [18, 0]
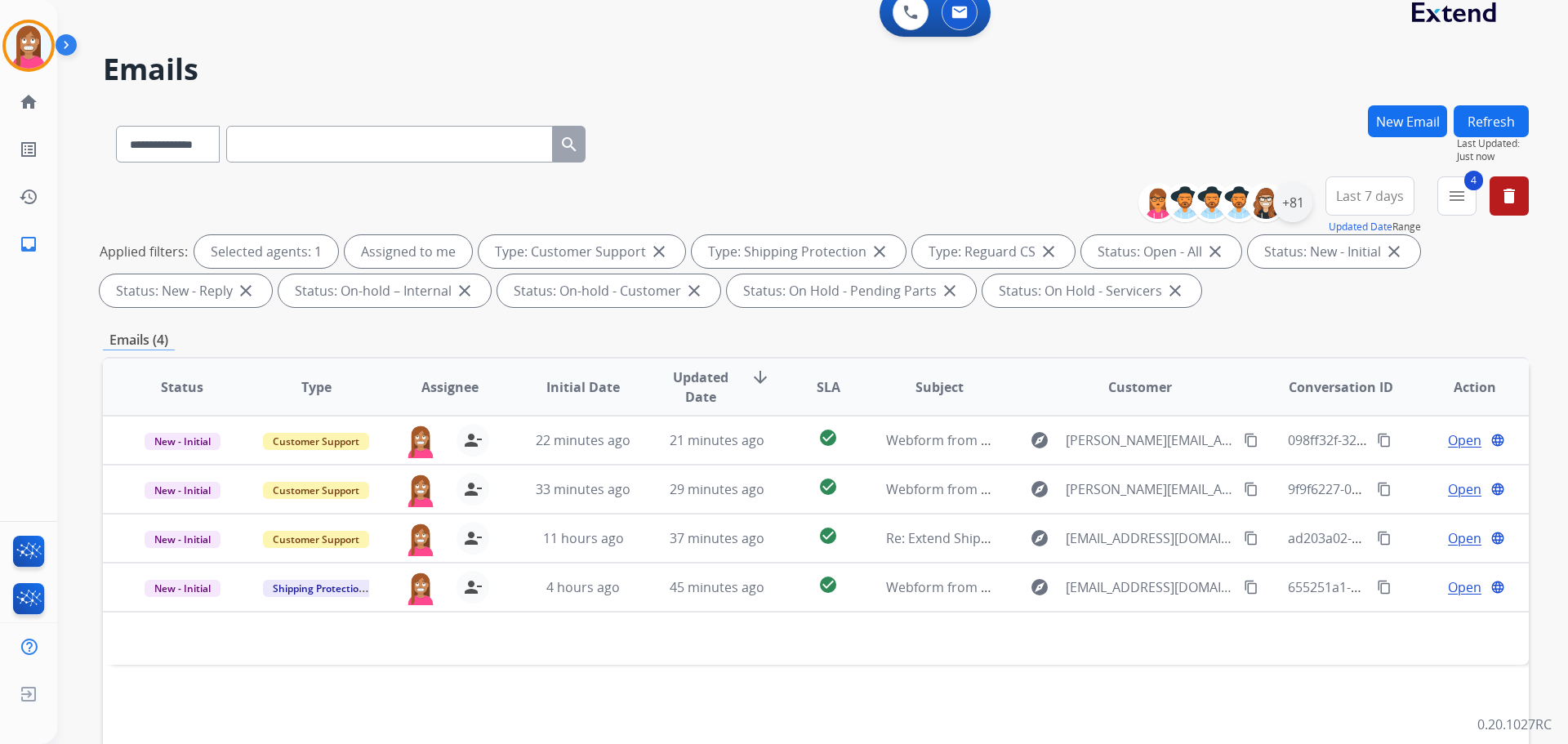
drag, startPoint x: 1317, startPoint y: 193, endPoint x: 1302, endPoint y: 197, distance: 15.5
click at [1306, 195] on div "**********" at bounding box center [1340, 206] width 378 height 59
click at [1300, 198] on div "+81" at bounding box center [1293, 203] width 39 height 39
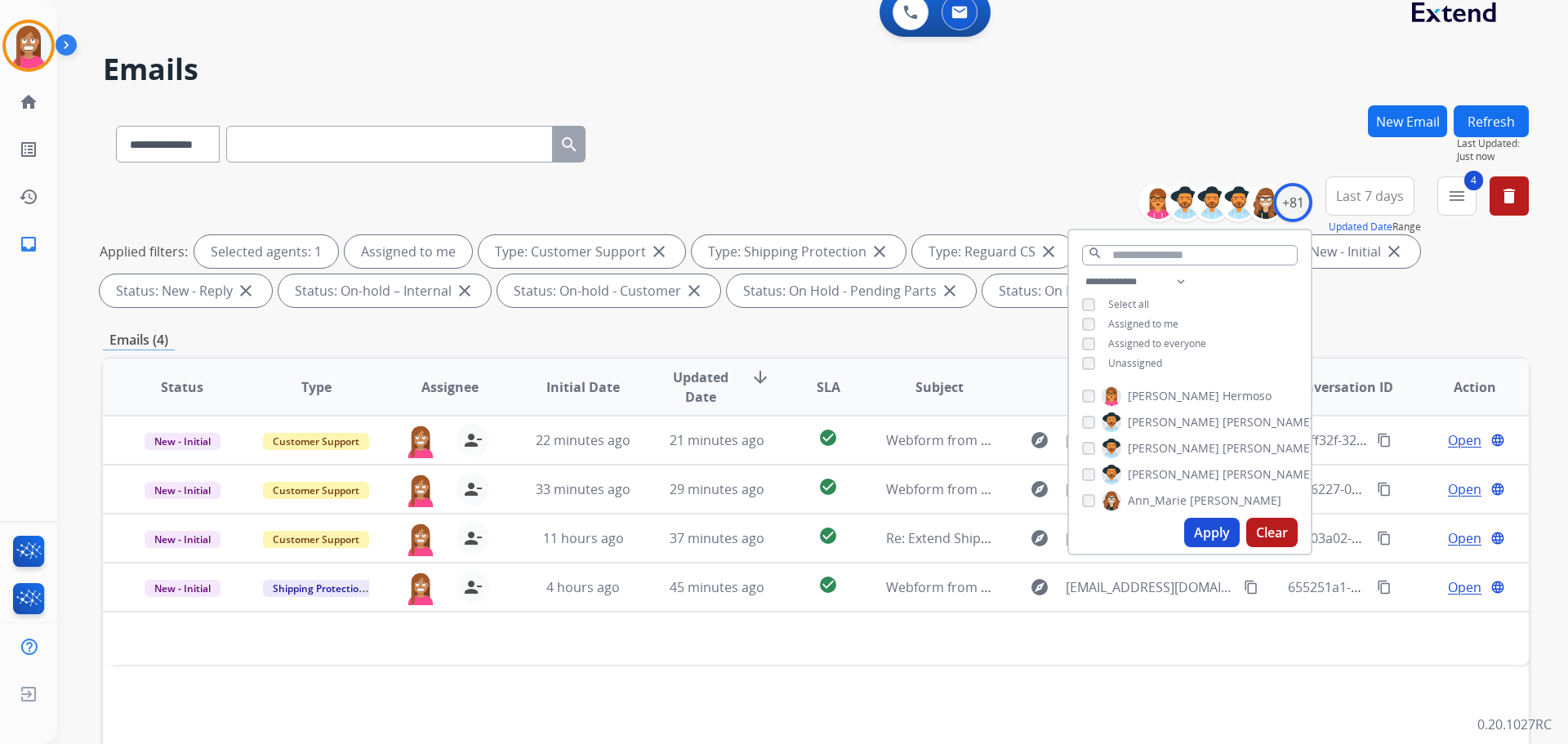
click at [1097, 361] on div "Unassigned" at bounding box center [1122, 364] width 80 height 13
click at [1203, 529] on button "Apply" at bounding box center [1212, 532] width 55 height 29
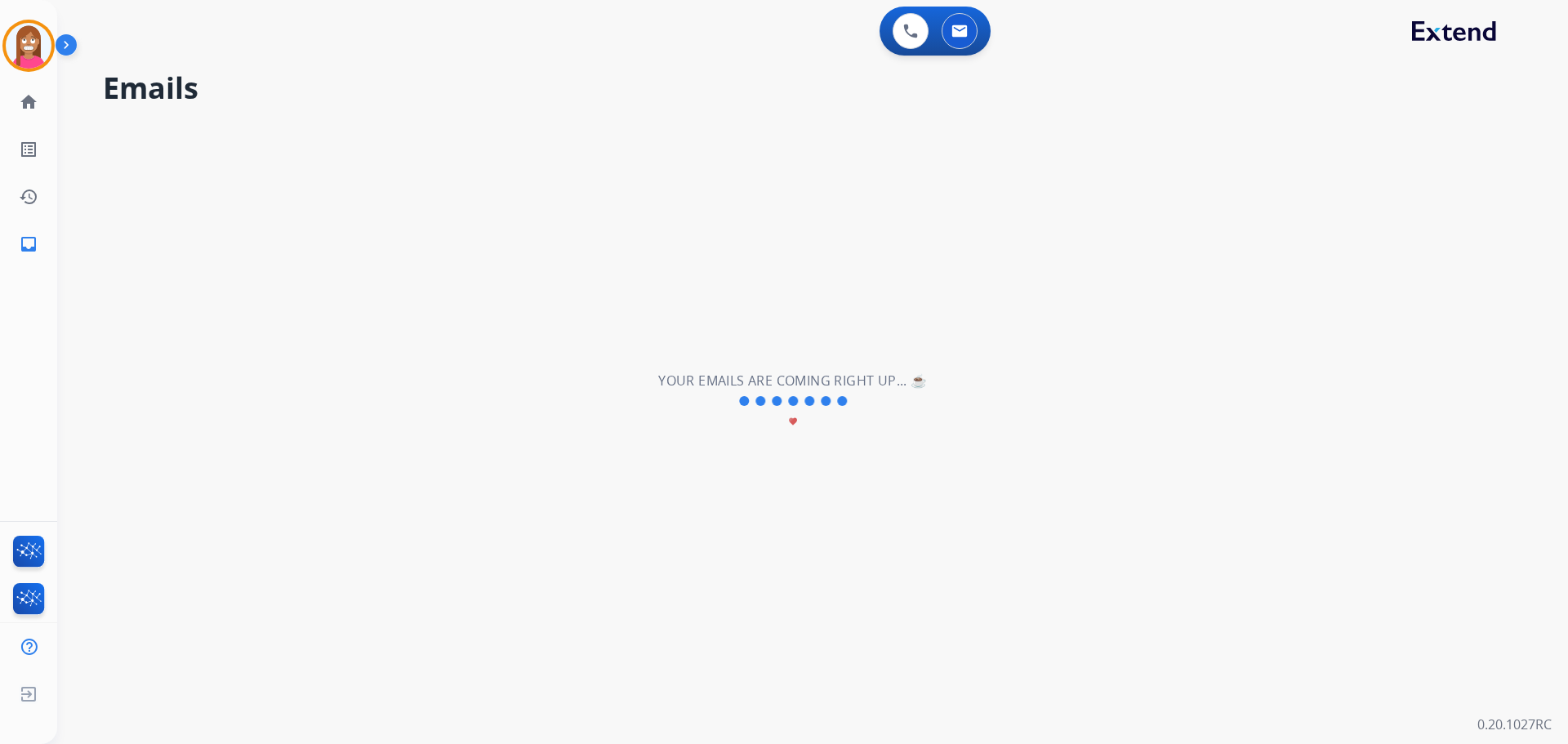
scroll to position [0, 0]
click at [28, 115] on link "home Home" at bounding box center [28, 102] width 46 height 46
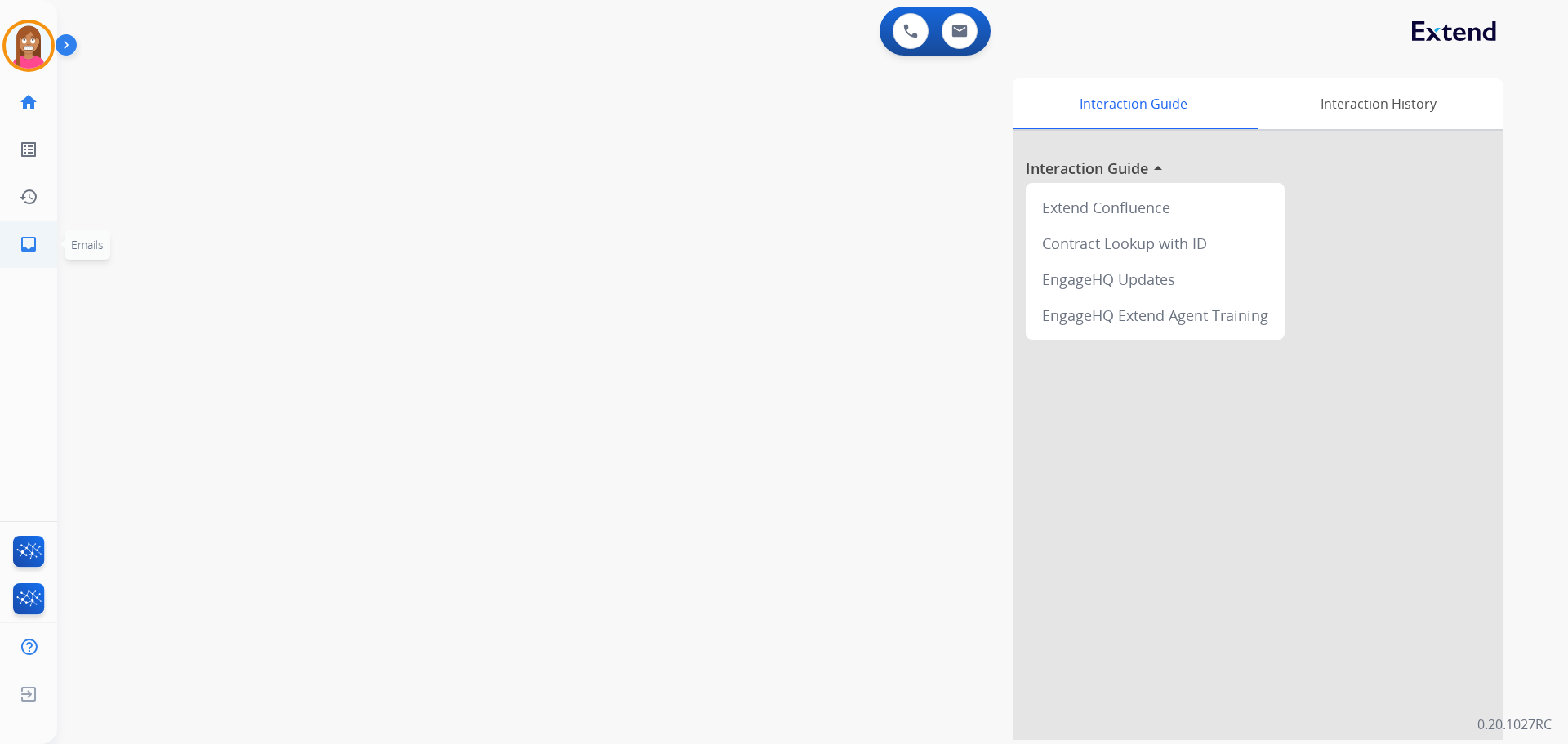
click at [28, 246] on mat-icon "inbox" at bounding box center [28, 244] width 19 height 19
select select "**********"
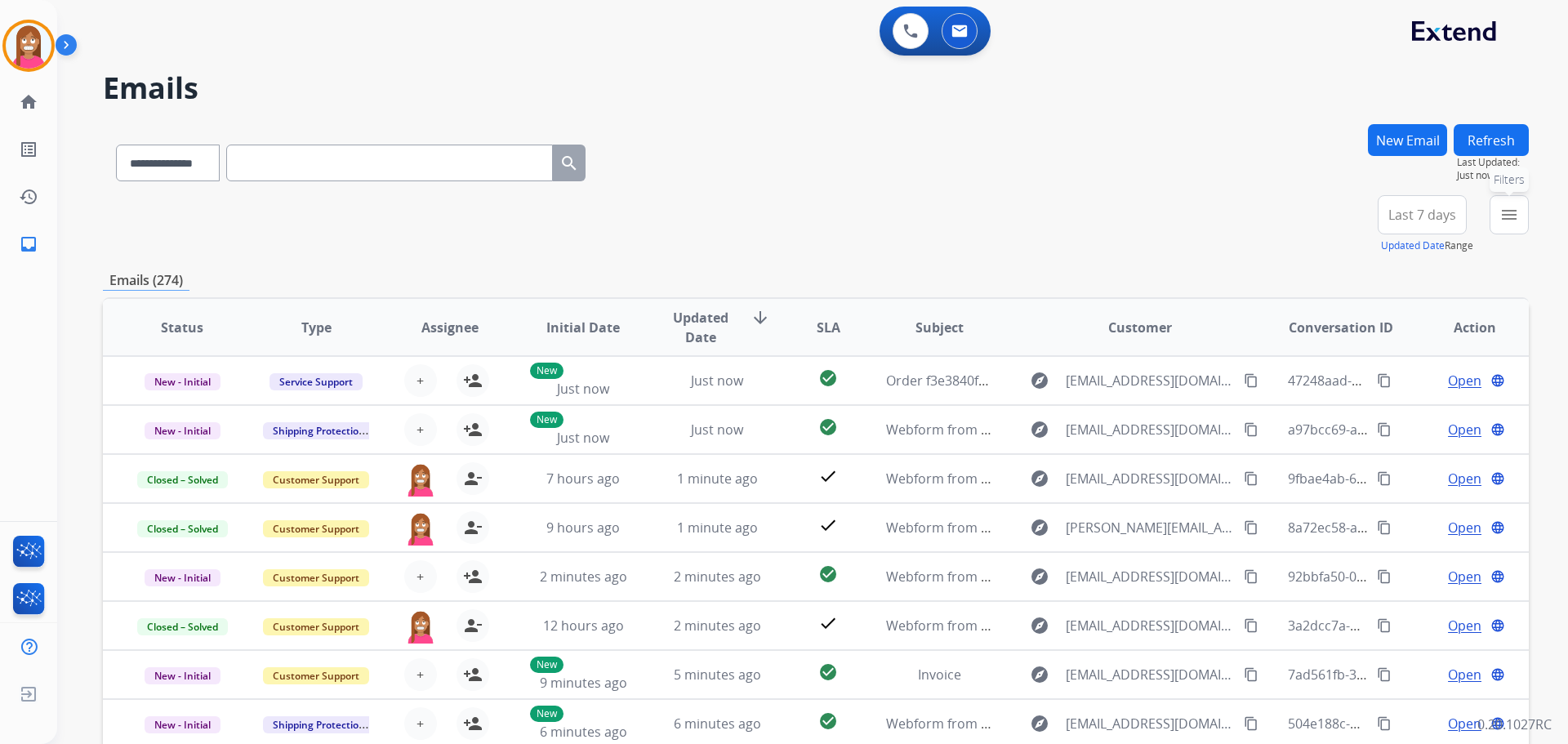
click at [1518, 222] on button "menu Filters" at bounding box center [1509, 214] width 39 height 39
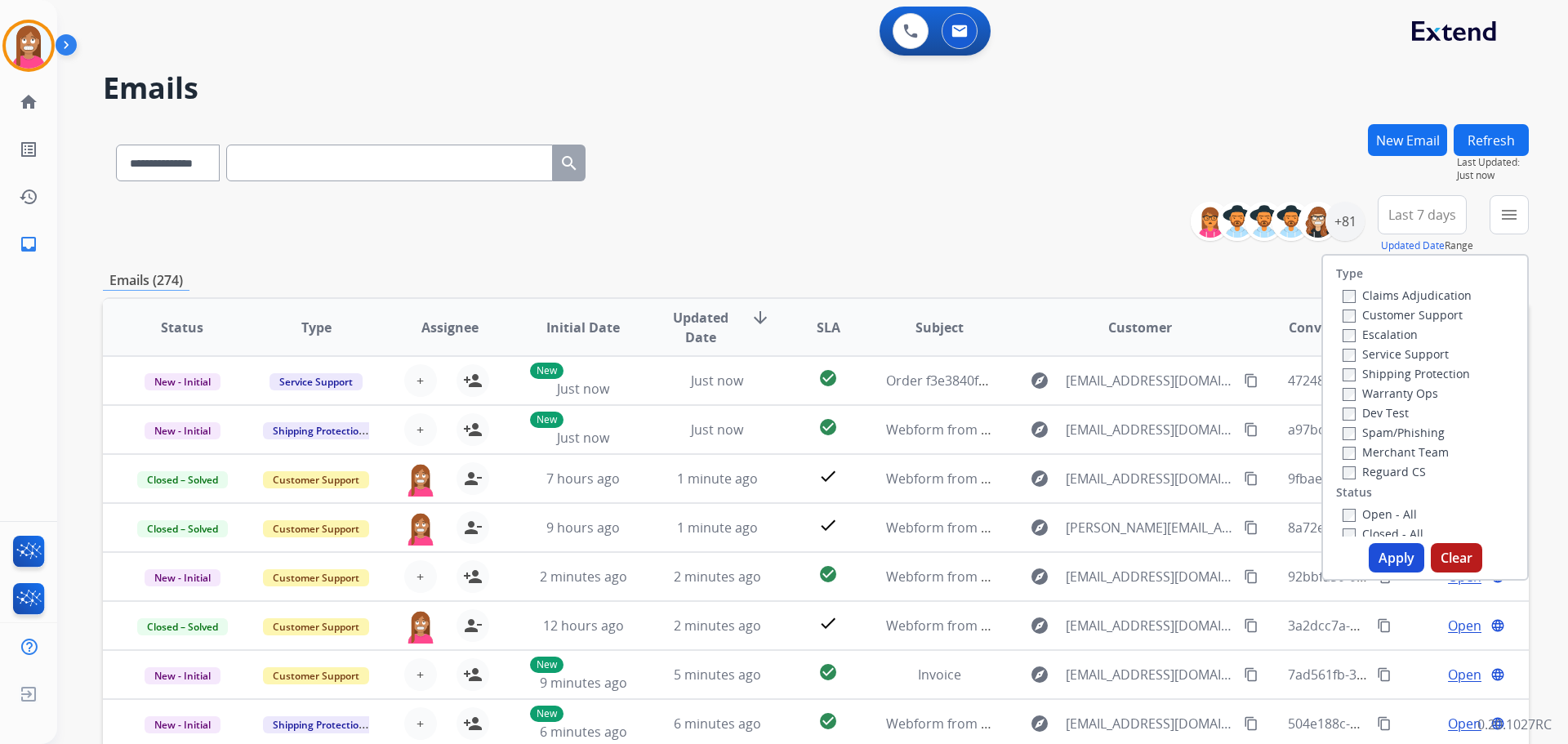
click at [1350, 313] on label "Customer Support" at bounding box center [1402, 315] width 120 height 16
click at [1362, 373] on label "Shipping Protection" at bounding box center [1407, 373] width 127 height 16
click at [1360, 479] on label "Reguard CS" at bounding box center [1385, 471] width 84 height 16
click at [1366, 523] on div "Open - All Closed - All New - Initial New - Reply On-hold – Internal On-hold - …" at bounding box center [1425, 612] width 178 height 216
click at [1360, 516] on label "Open - All" at bounding box center [1380, 514] width 74 height 16
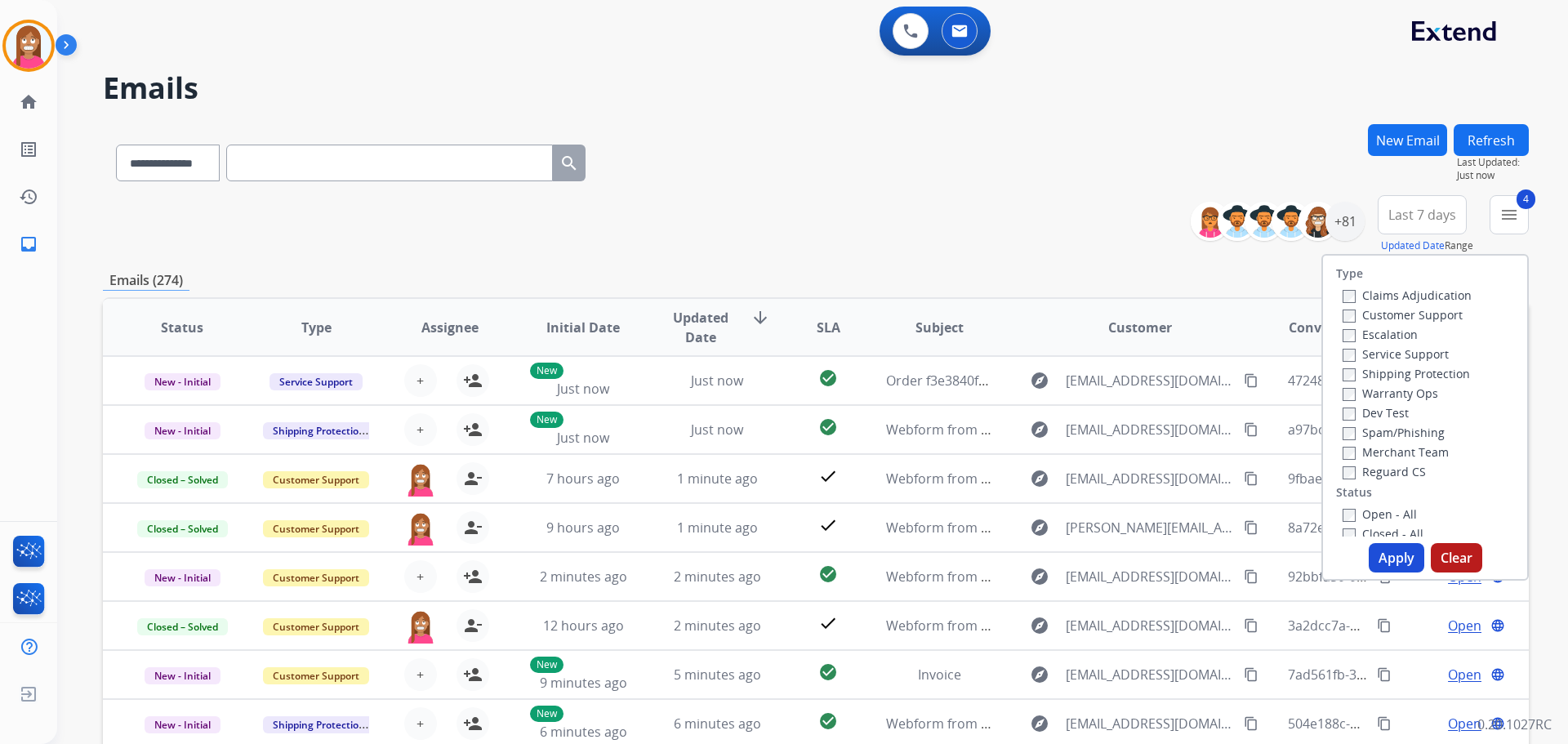
drag, startPoint x: 1383, startPoint y: 555, endPoint x: 1383, endPoint y: 528, distance: 27.0
click at [1383, 548] on button "Apply" at bounding box center [1396, 557] width 55 height 29
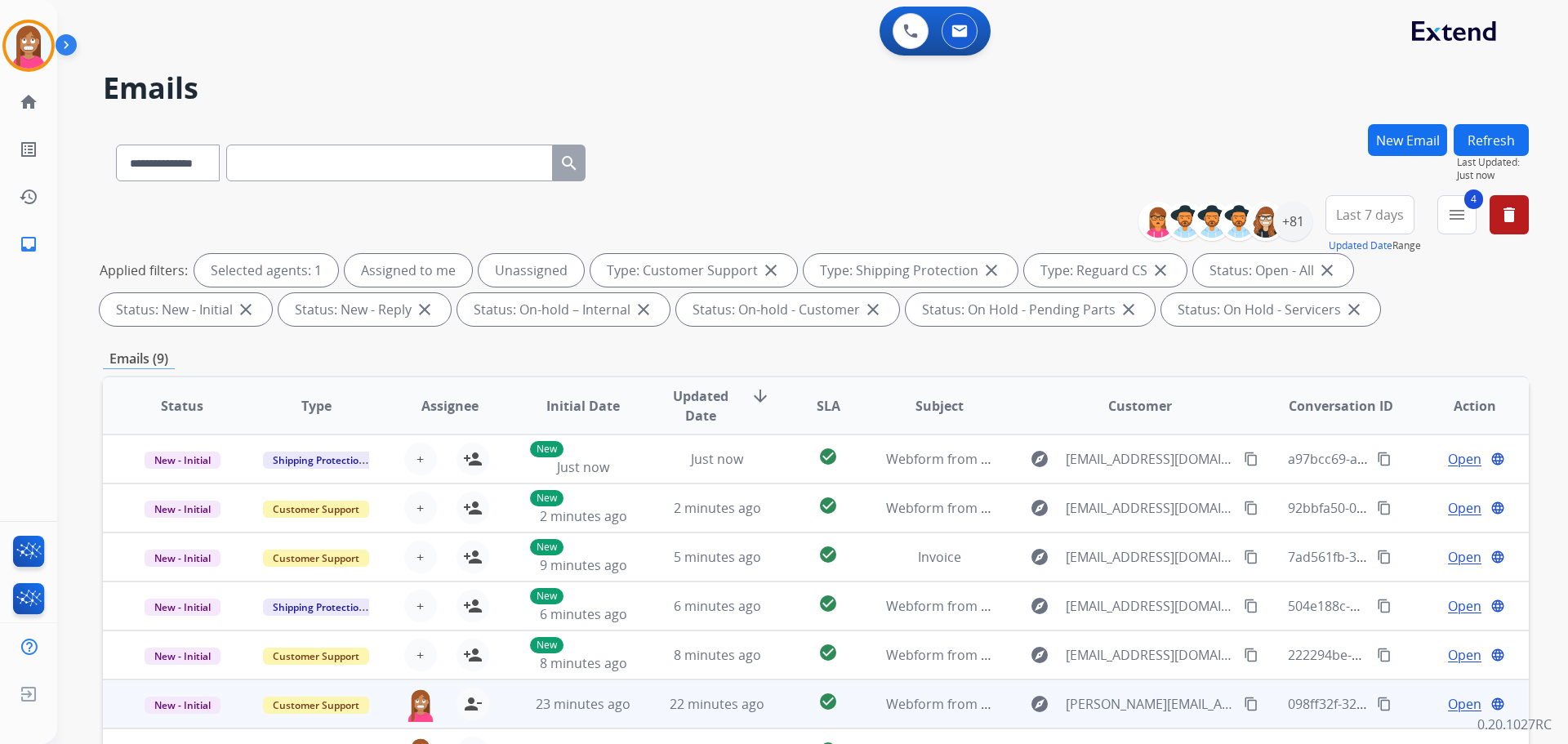
scroll to position [264, 0]
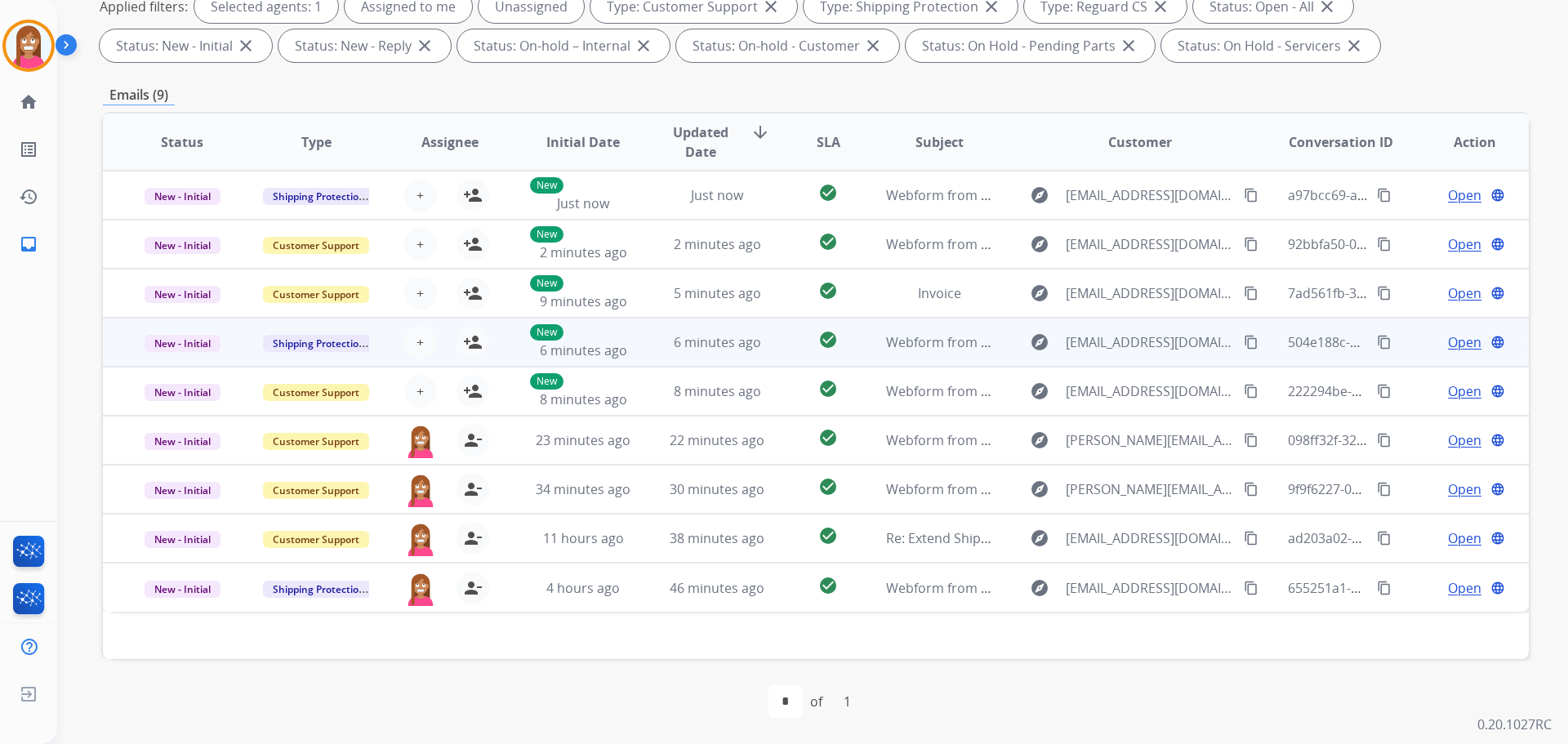
click at [646, 351] on td "6 minutes ago" at bounding box center [705, 342] width 134 height 49
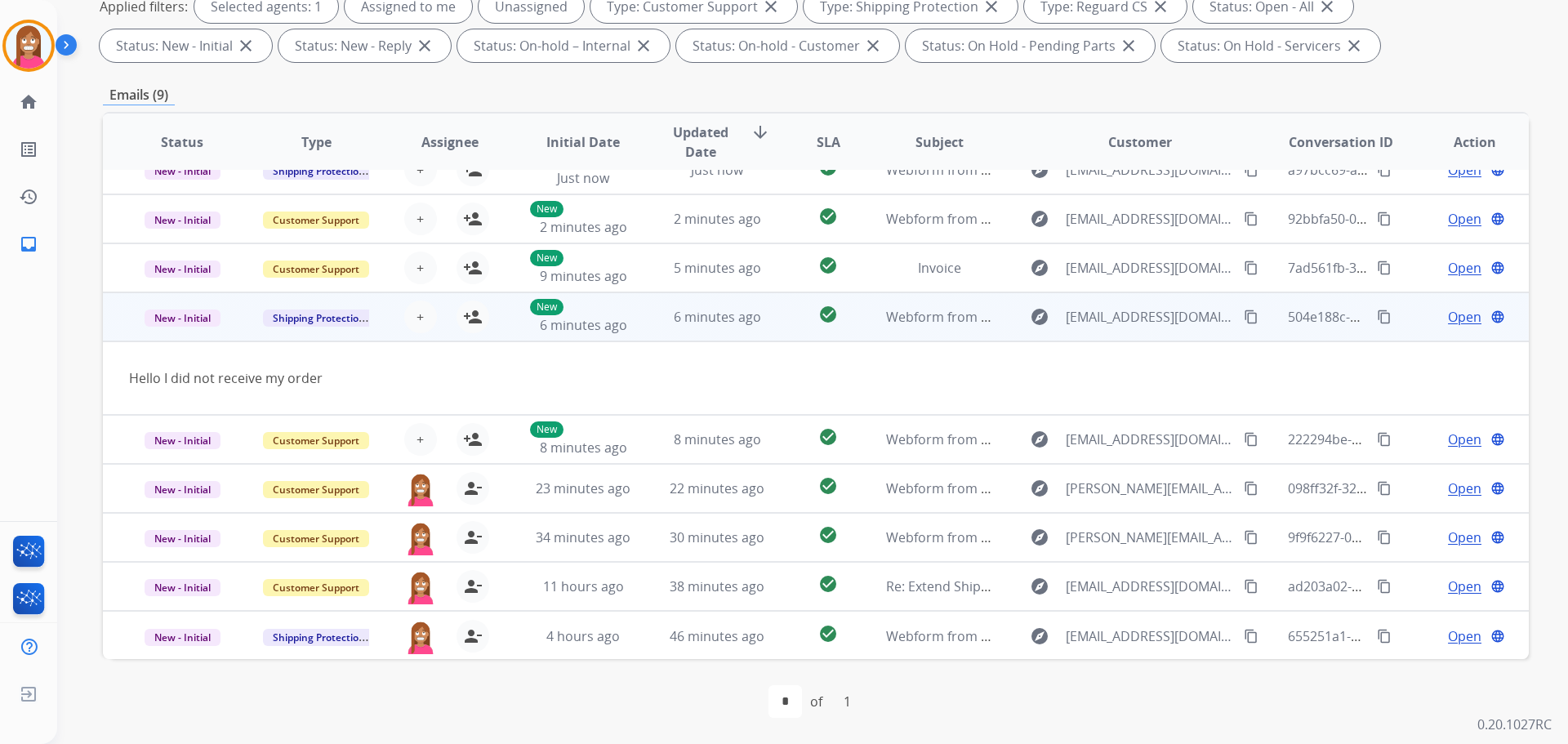
scroll to position [26, 0]
click at [1243, 317] on mat-icon "content_copy" at bounding box center [1251, 316] width 15 height 15
click at [472, 319] on mat-icon "person_add" at bounding box center [472, 316] width 19 height 19
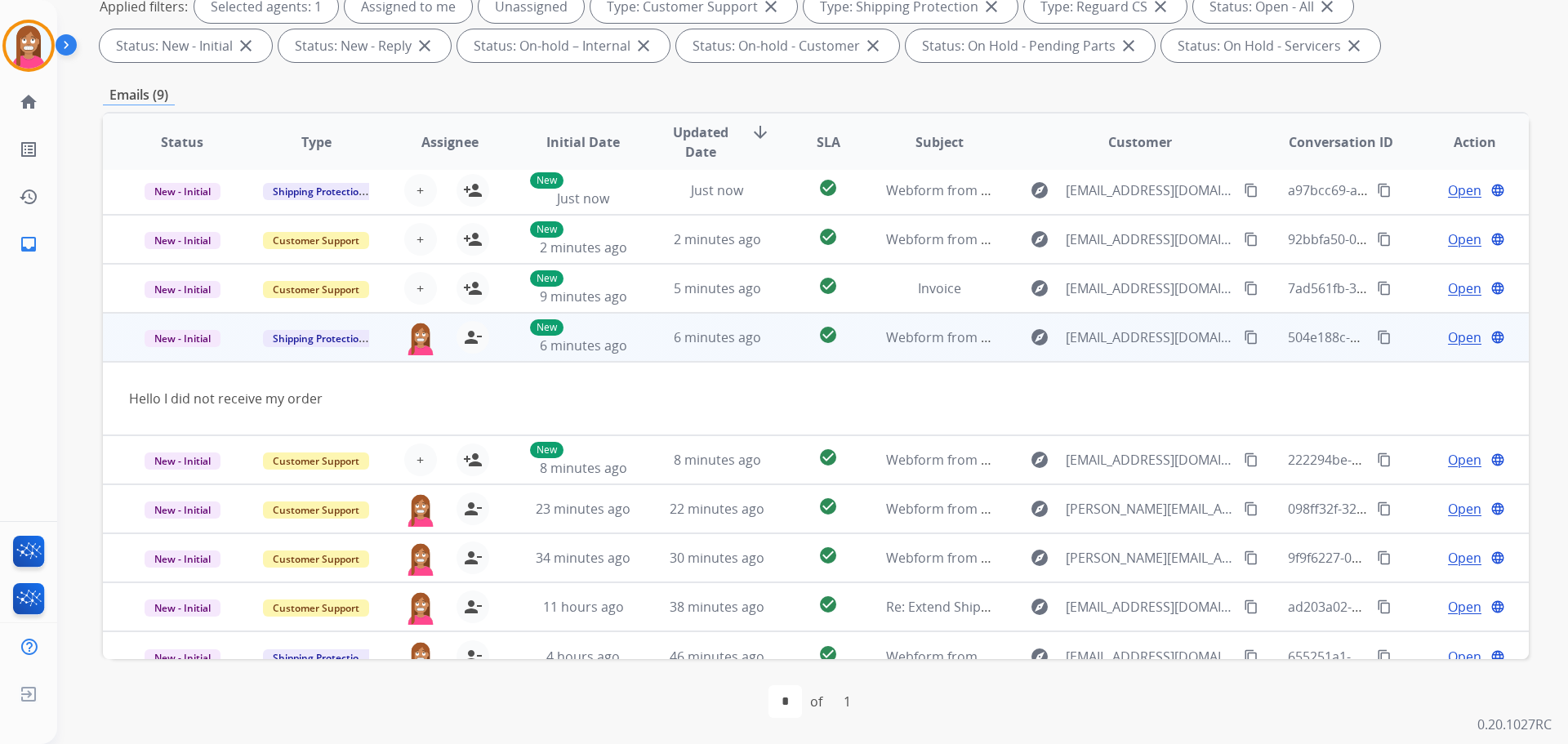
scroll to position [0, 0]
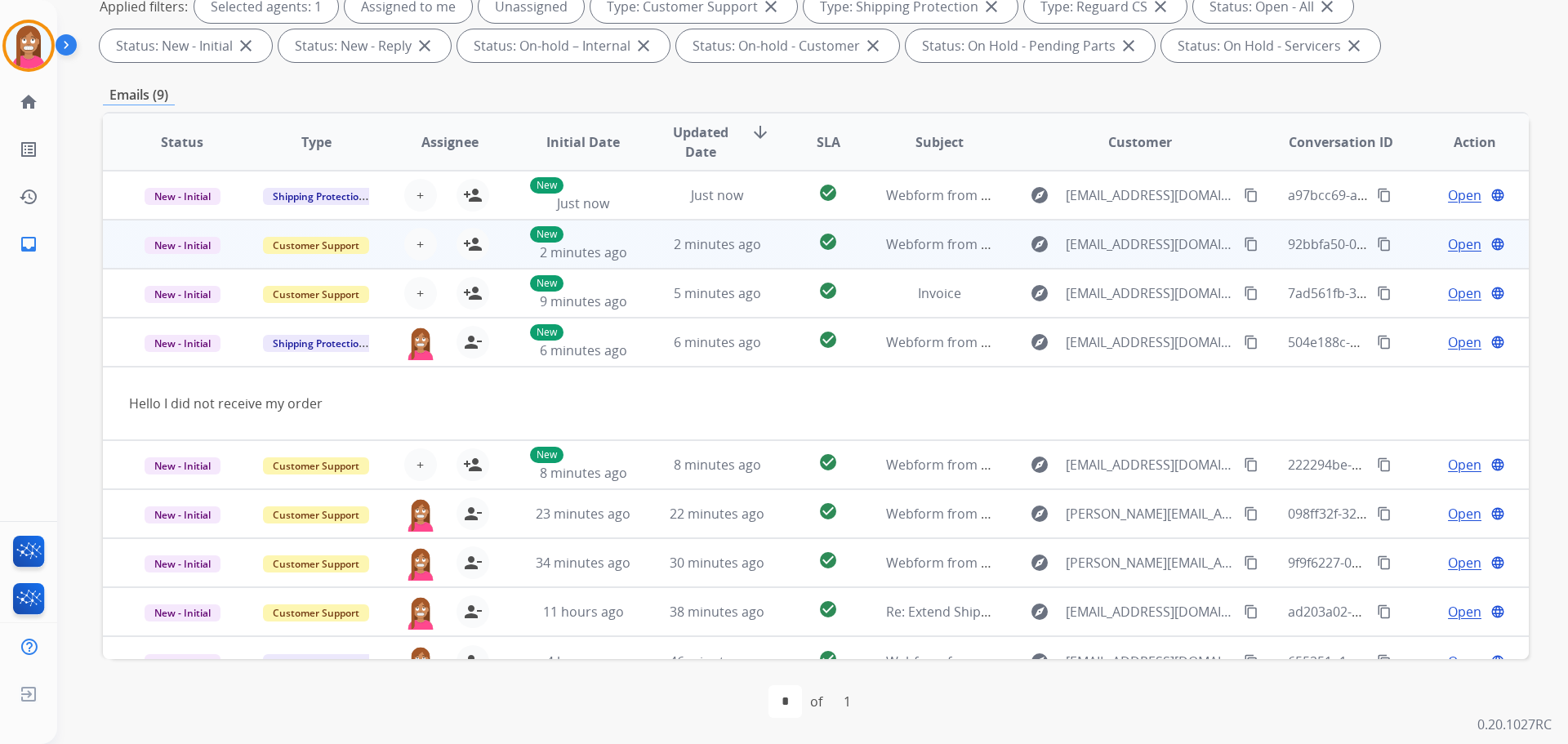
click at [657, 253] on td "2 minutes ago" at bounding box center [705, 244] width 134 height 49
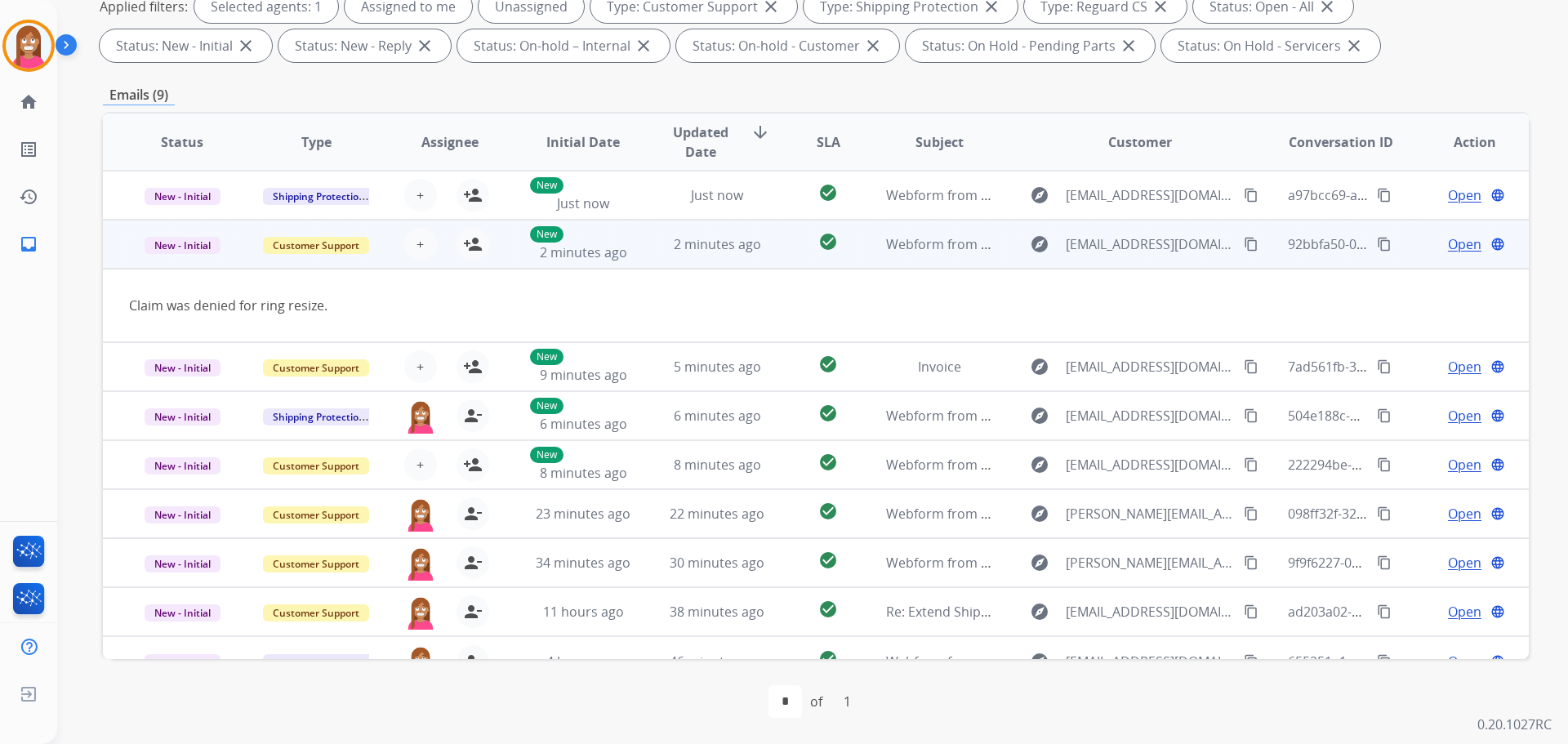
click at [1243, 243] on mat-icon "content_copy" at bounding box center [1251, 244] width 15 height 15
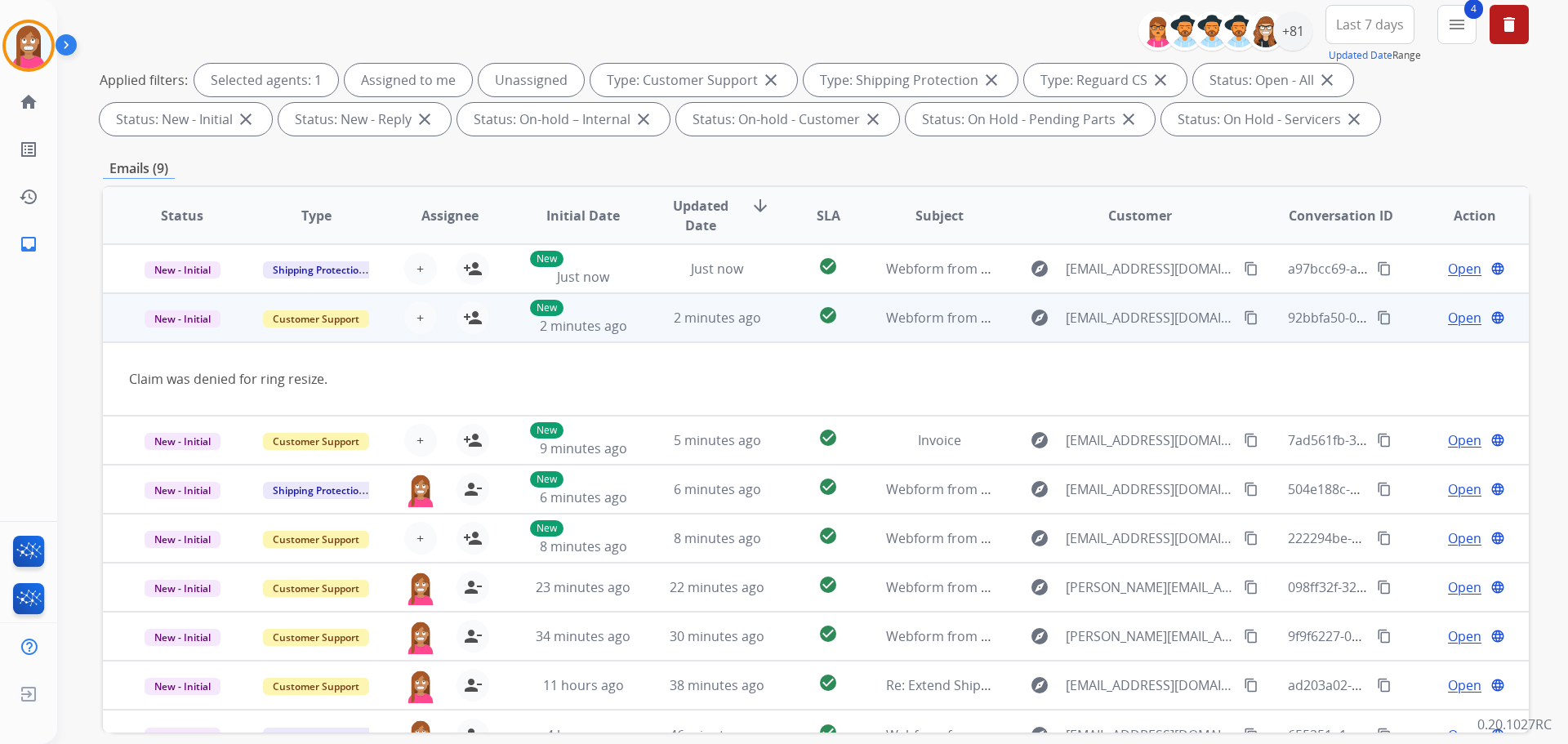
scroll to position [18, 0]
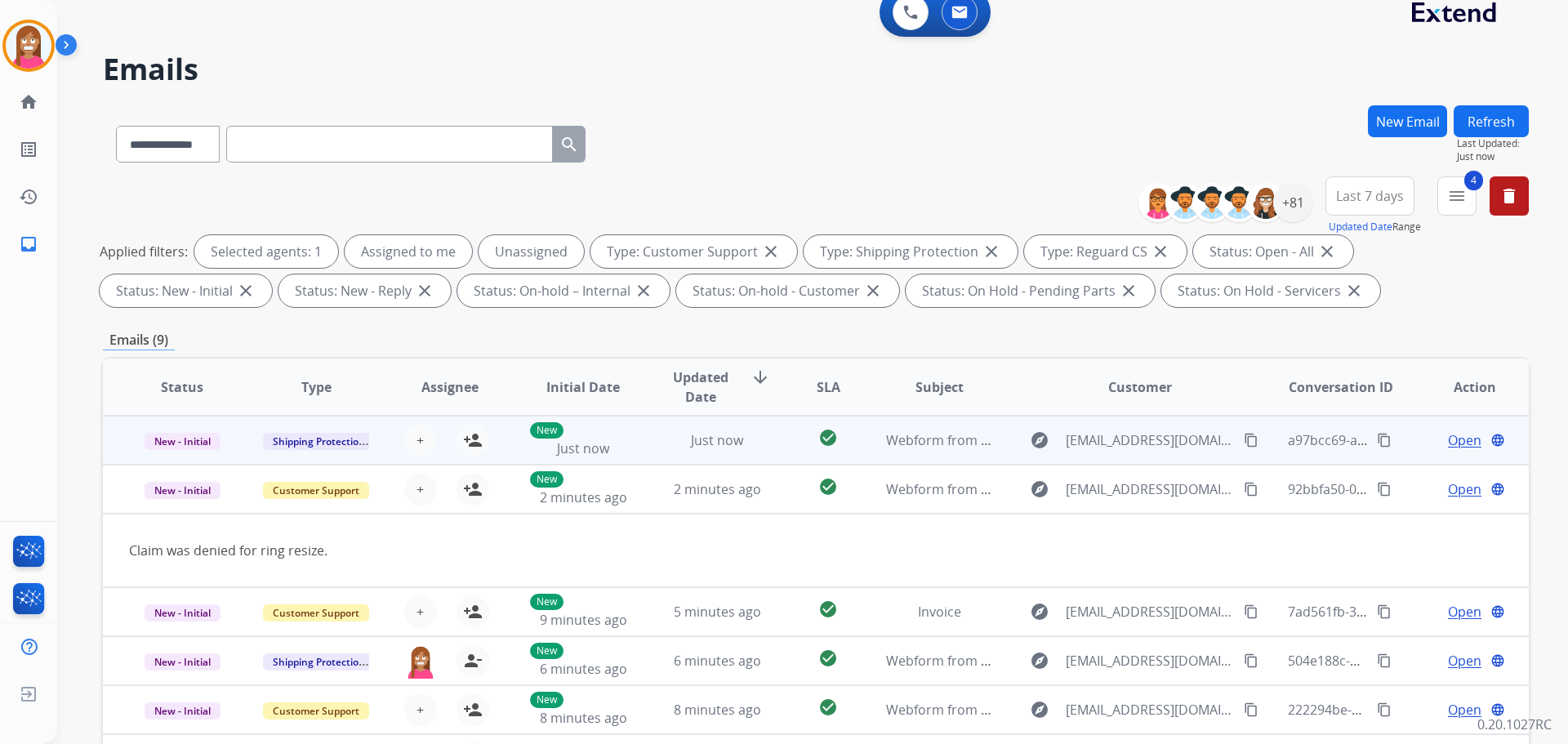
click at [647, 451] on td "Just now" at bounding box center [705, 440] width 134 height 49
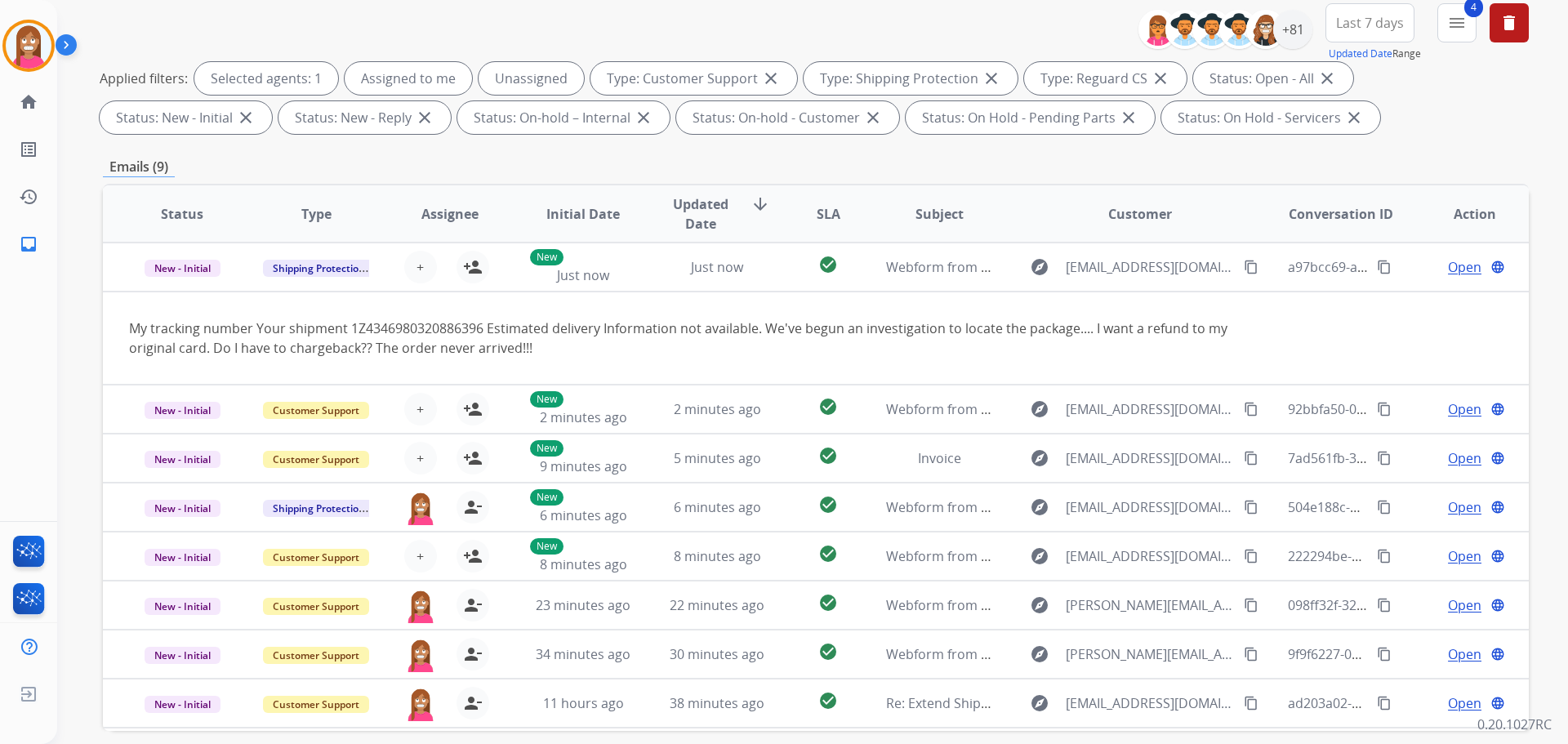
scroll to position [100, 0]
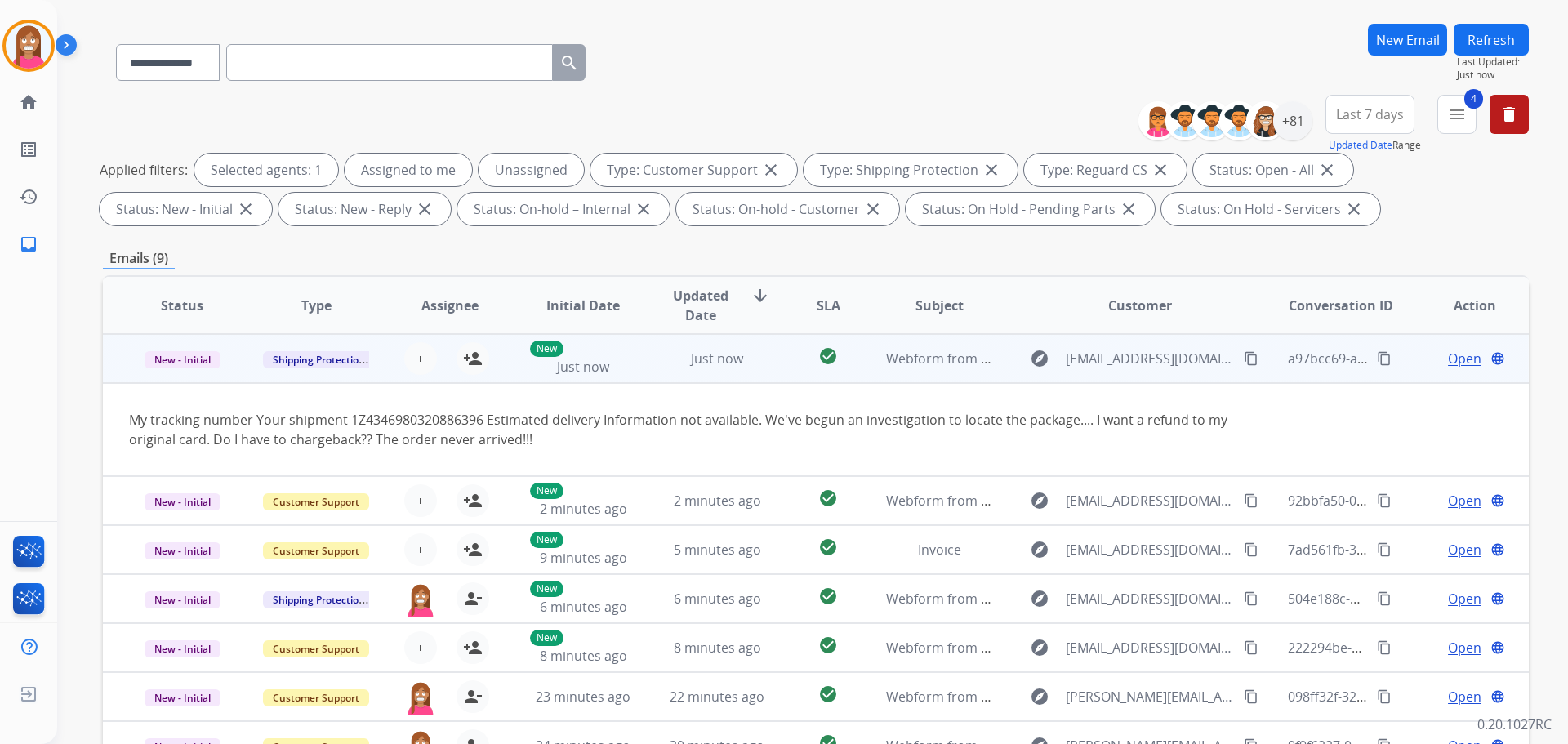
click at [1243, 362] on mat-icon "content_copy" at bounding box center [1251, 359] width 15 height 15
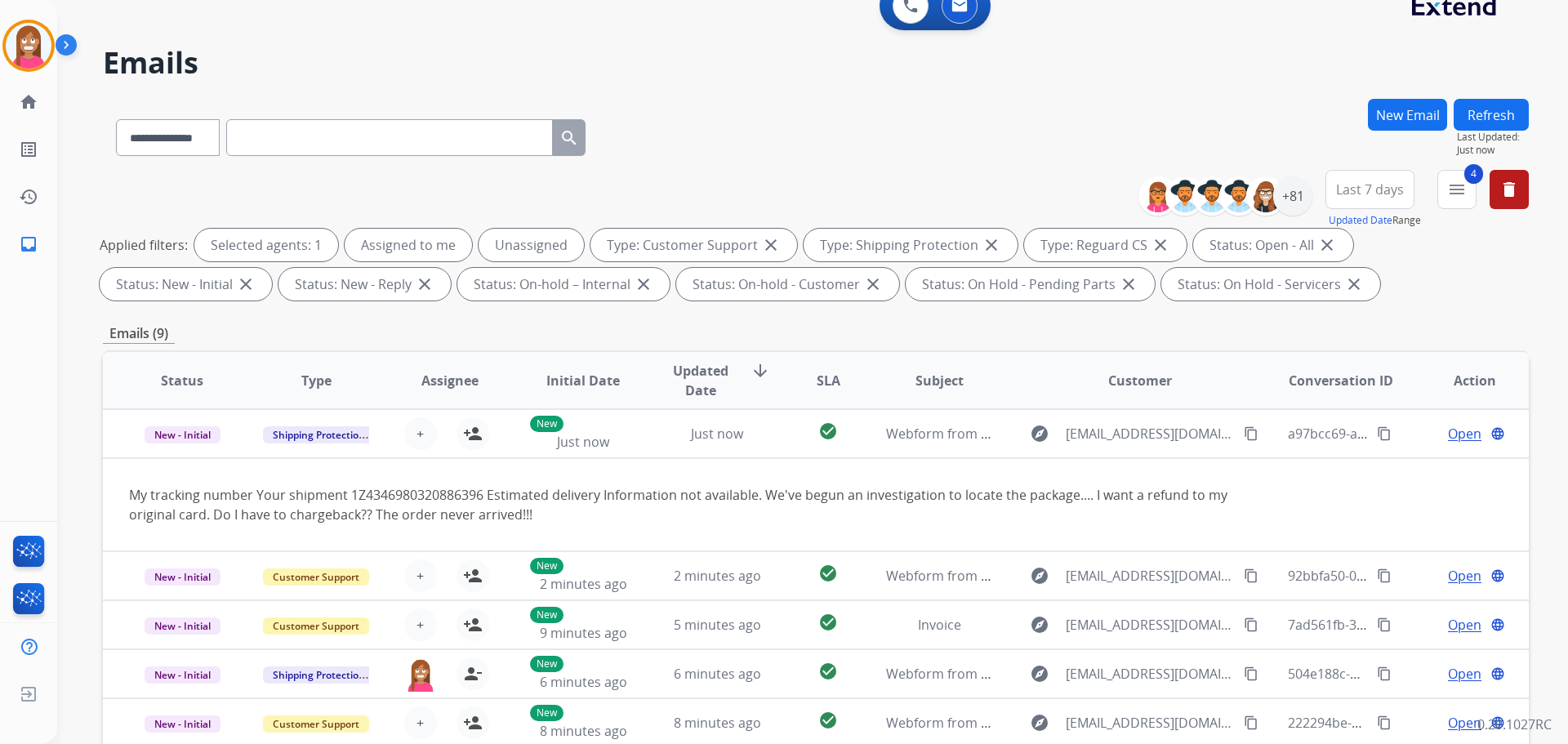
scroll to position [18, 0]
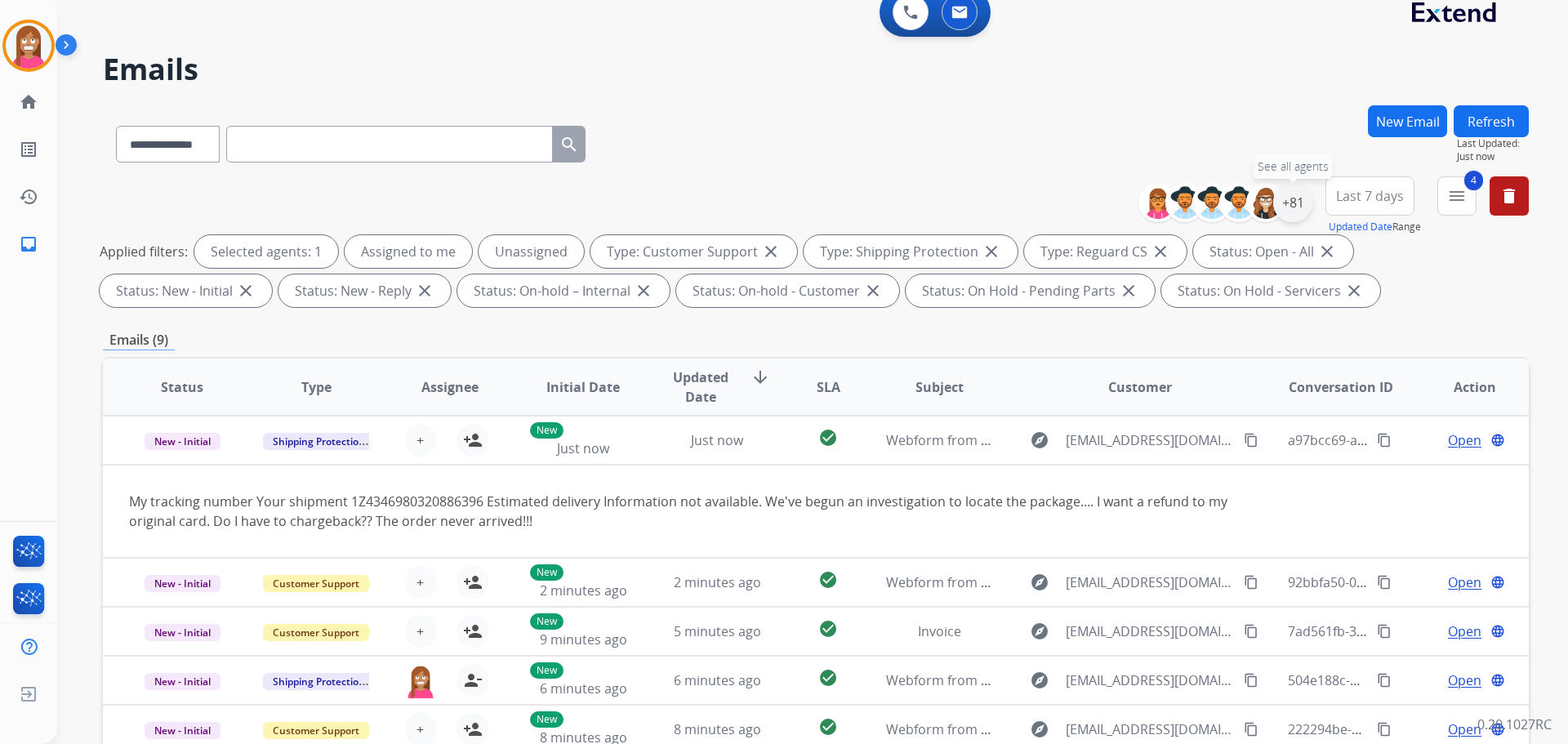
click at [1297, 191] on div "+81" at bounding box center [1293, 203] width 39 height 39
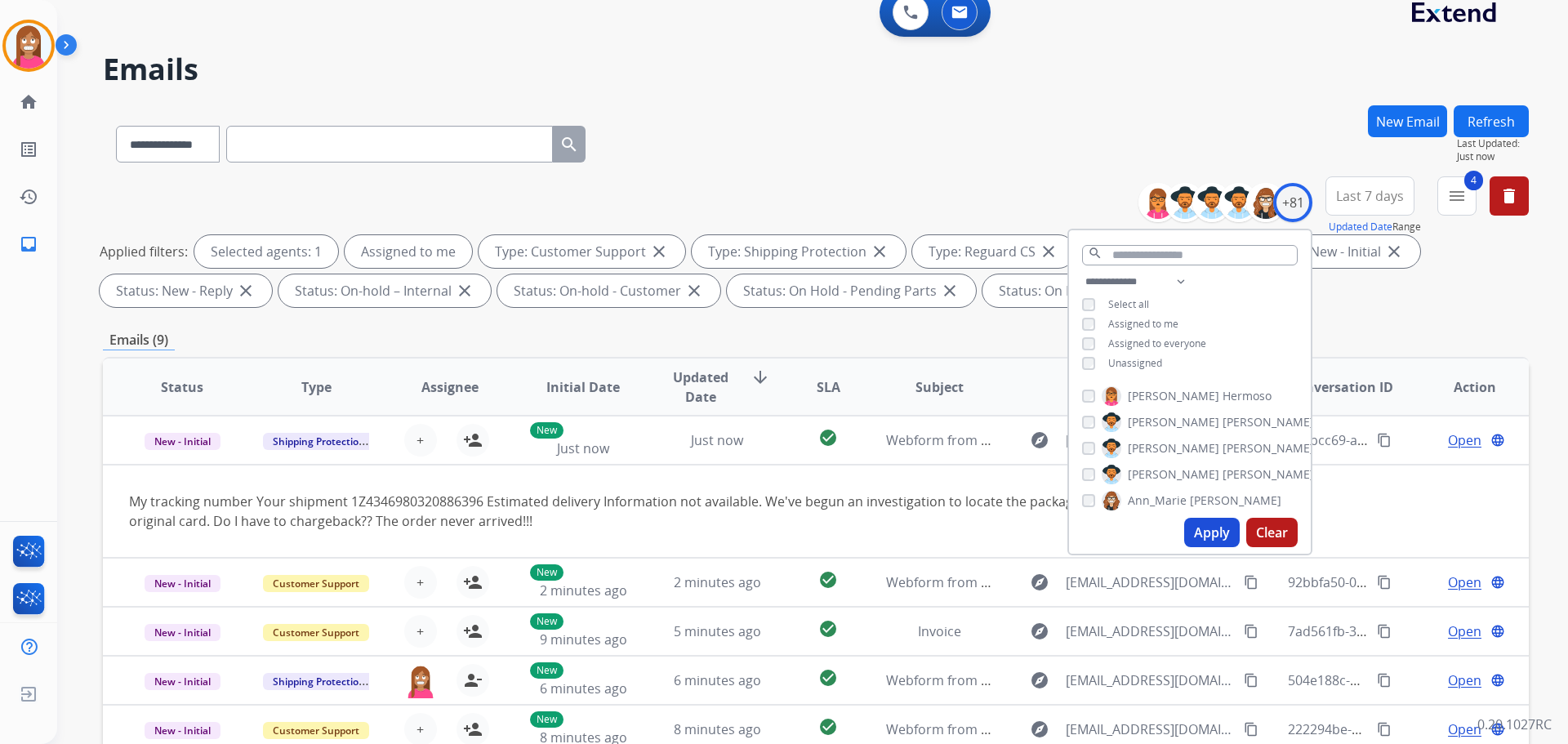
click at [1188, 525] on button "Apply" at bounding box center [1212, 532] width 55 height 29
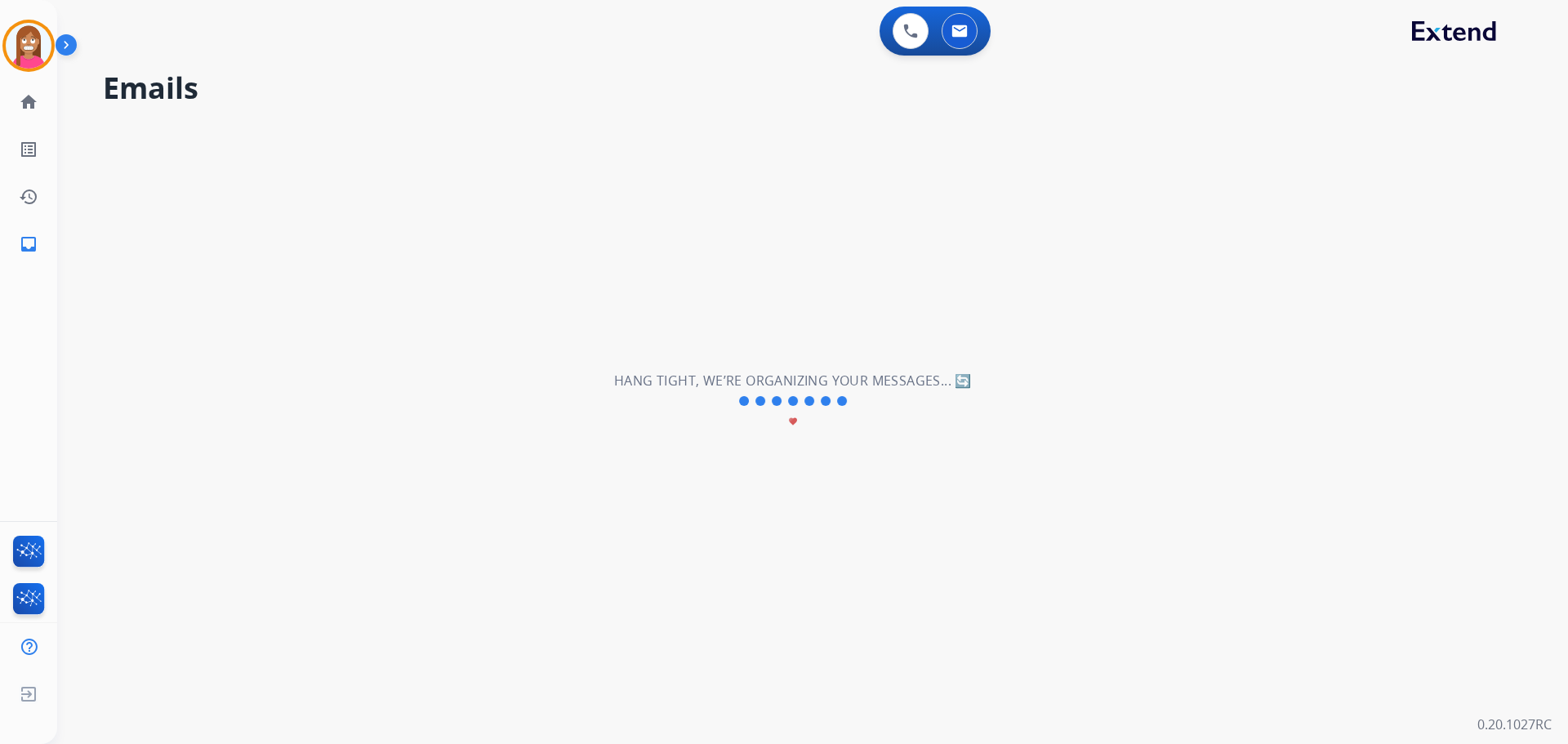
scroll to position [0, 0]
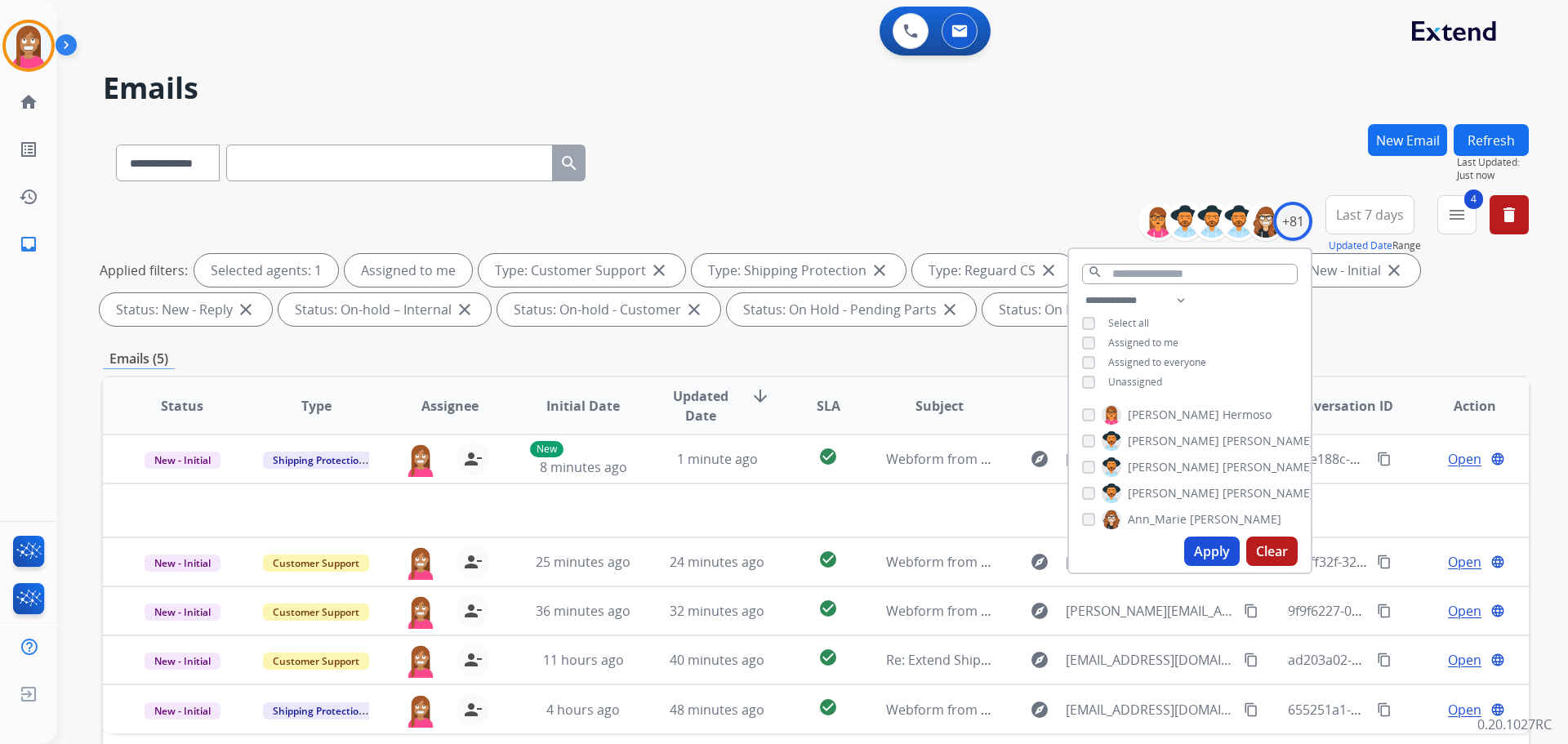
click at [811, 181] on div "**********" at bounding box center [816, 159] width 1426 height 71
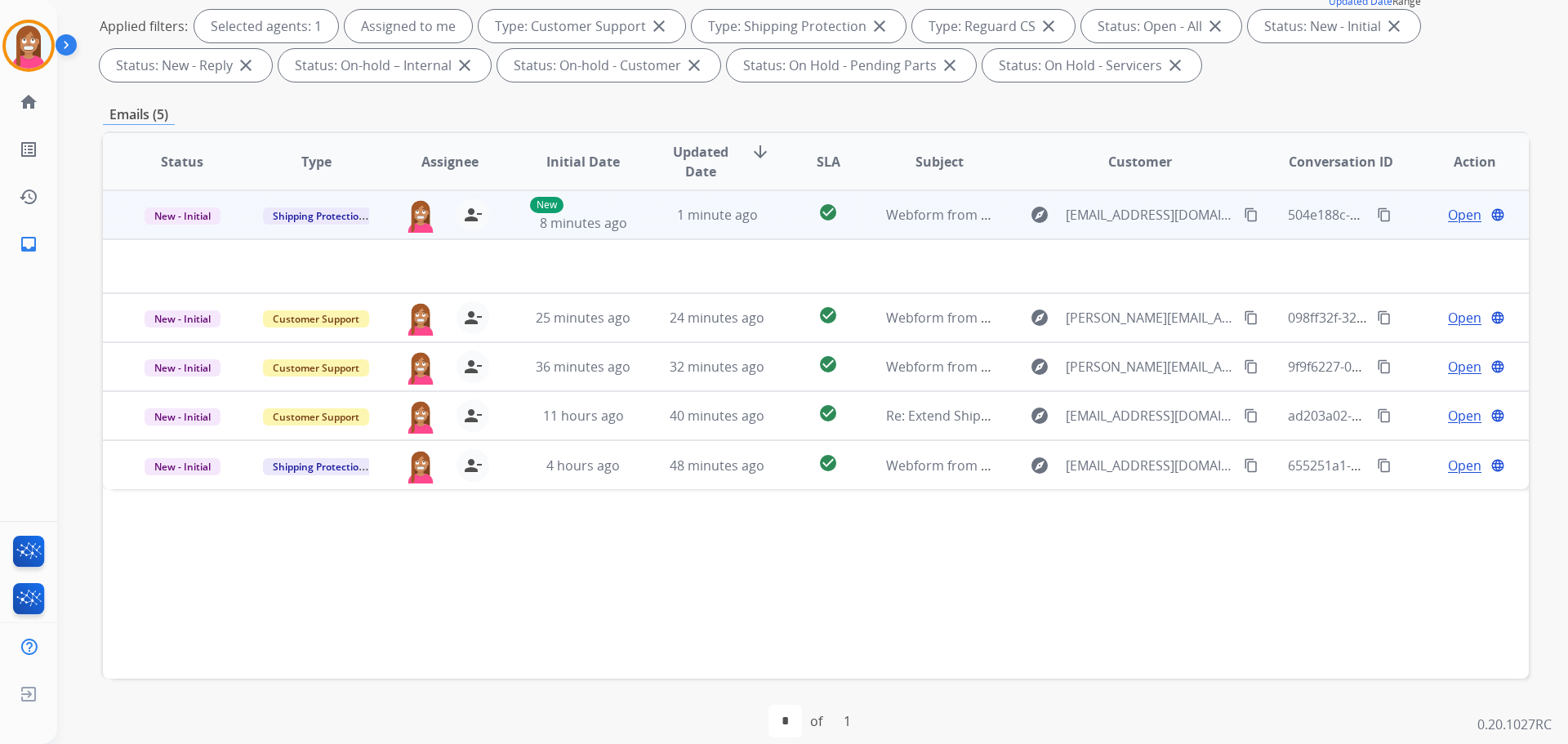
scroll to position [245, 0]
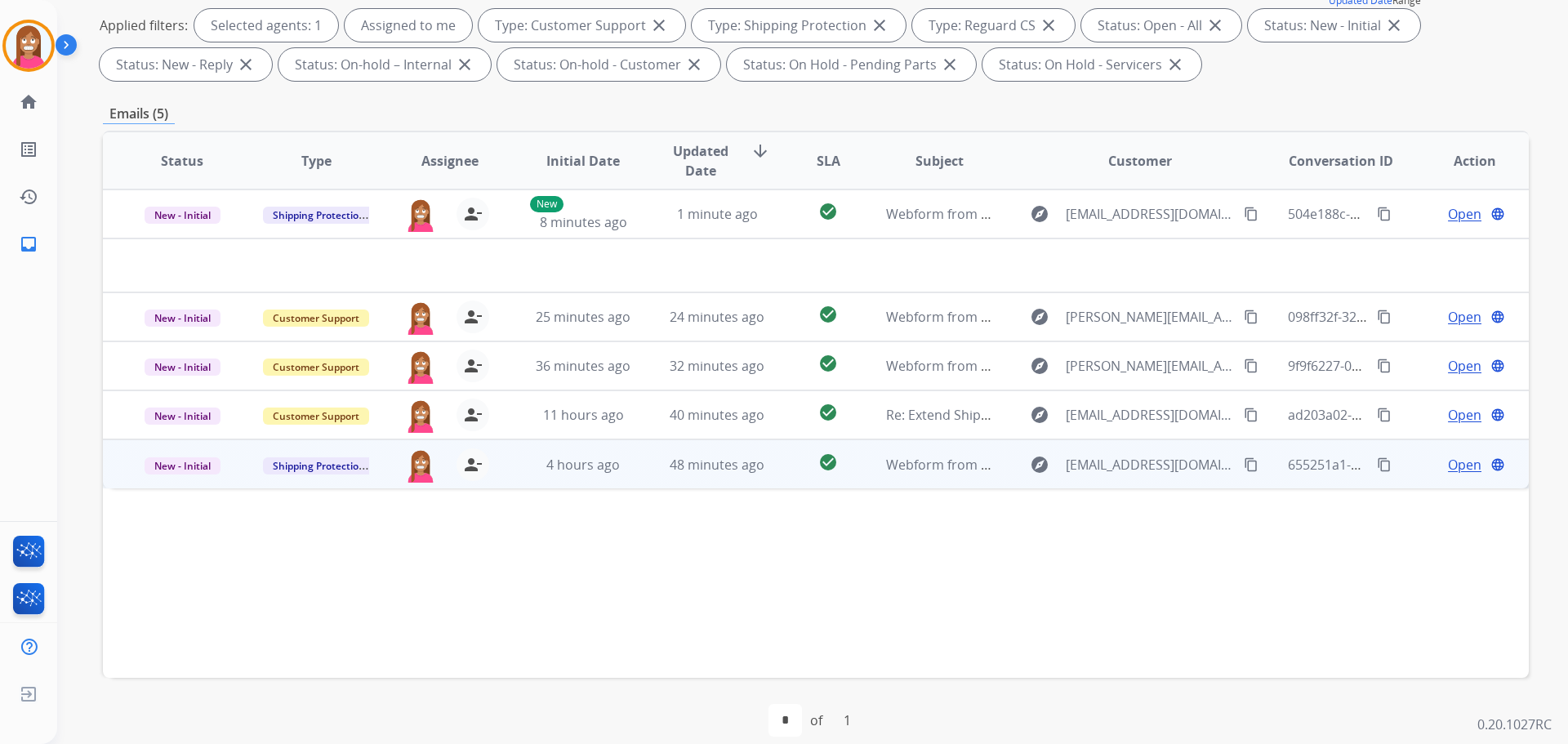
click at [638, 481] on td "48 minutes ago" at bounding box center [705, 464] width 134 height 49
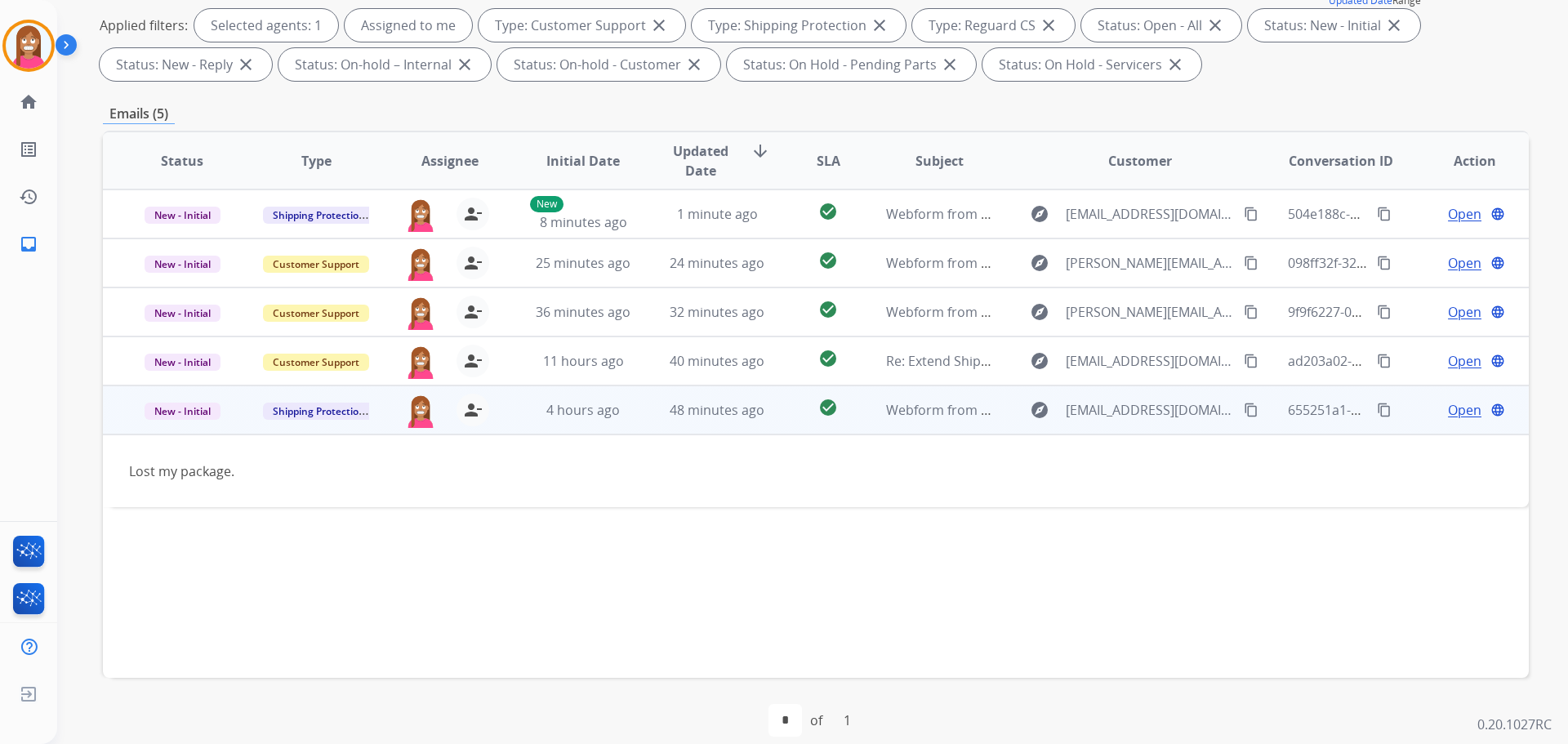
click at [1243, 407] on mat-icon "content_copy" at bounding box center [1251, 410] width 15 height 15
click at [1453, 410] on span "Open" at bounding box center [1464, 409] width 33 height 19
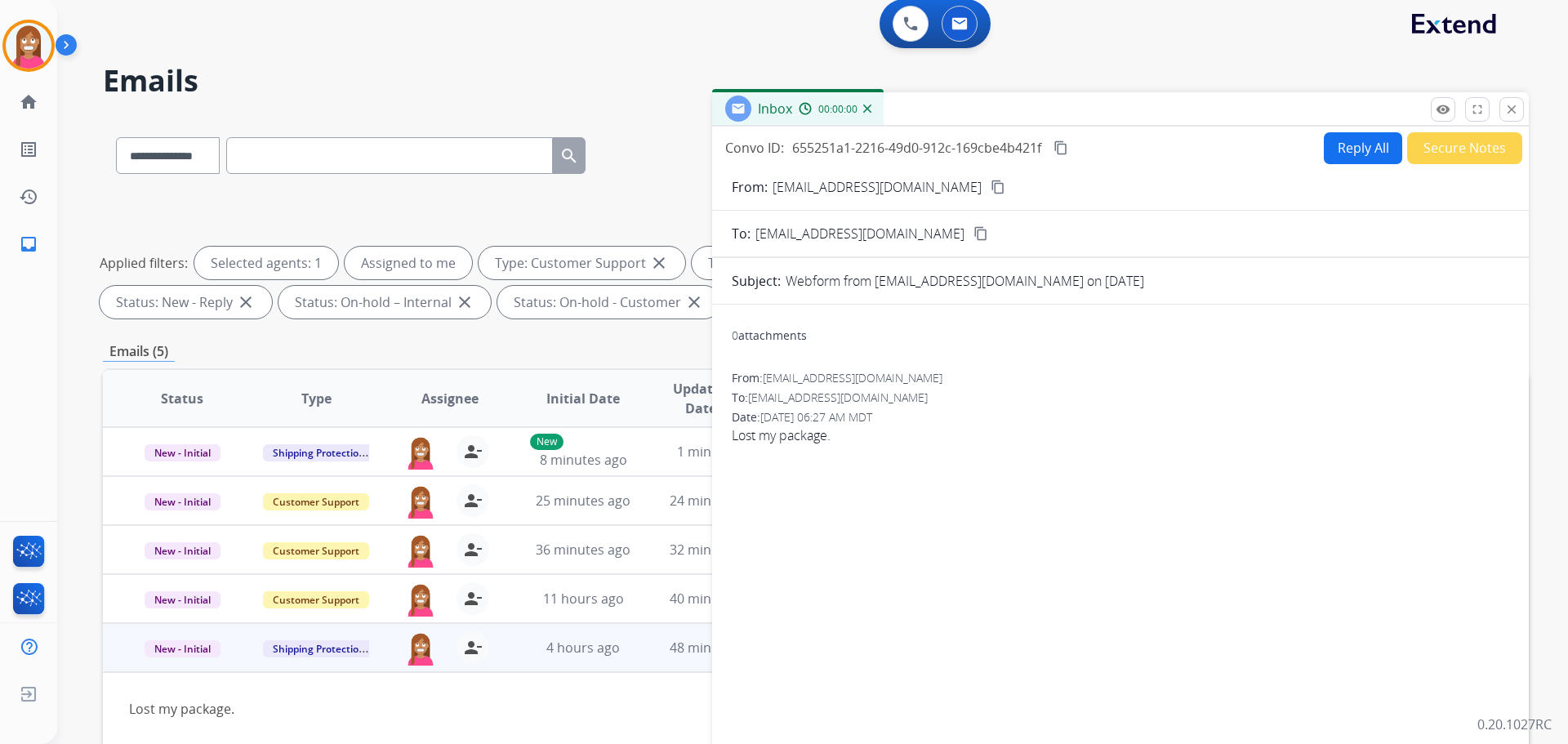
scroll to position [0, 0]
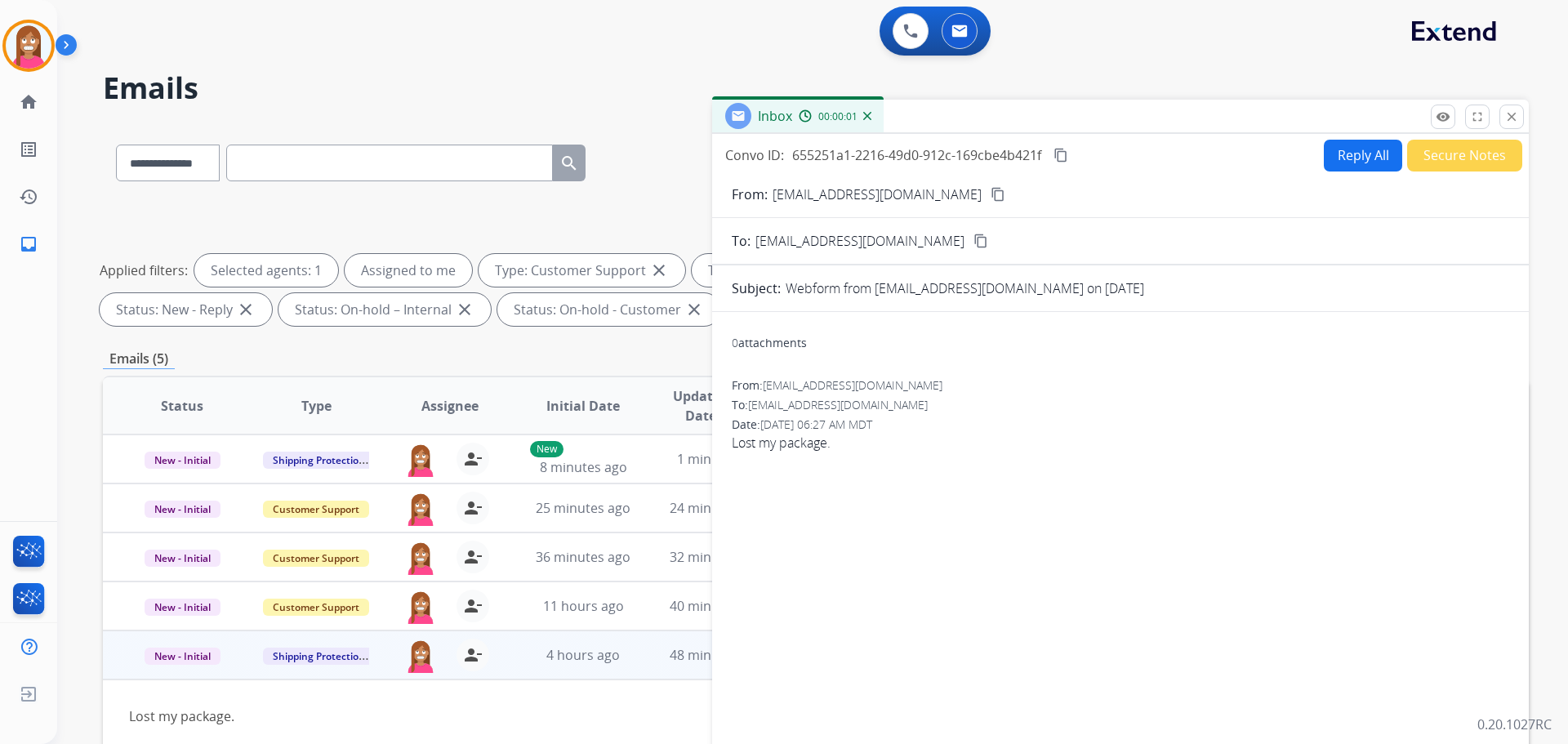
click at [1358, 162] on button "Reply All" at bounding box center [1363, 156] width 79 height 32
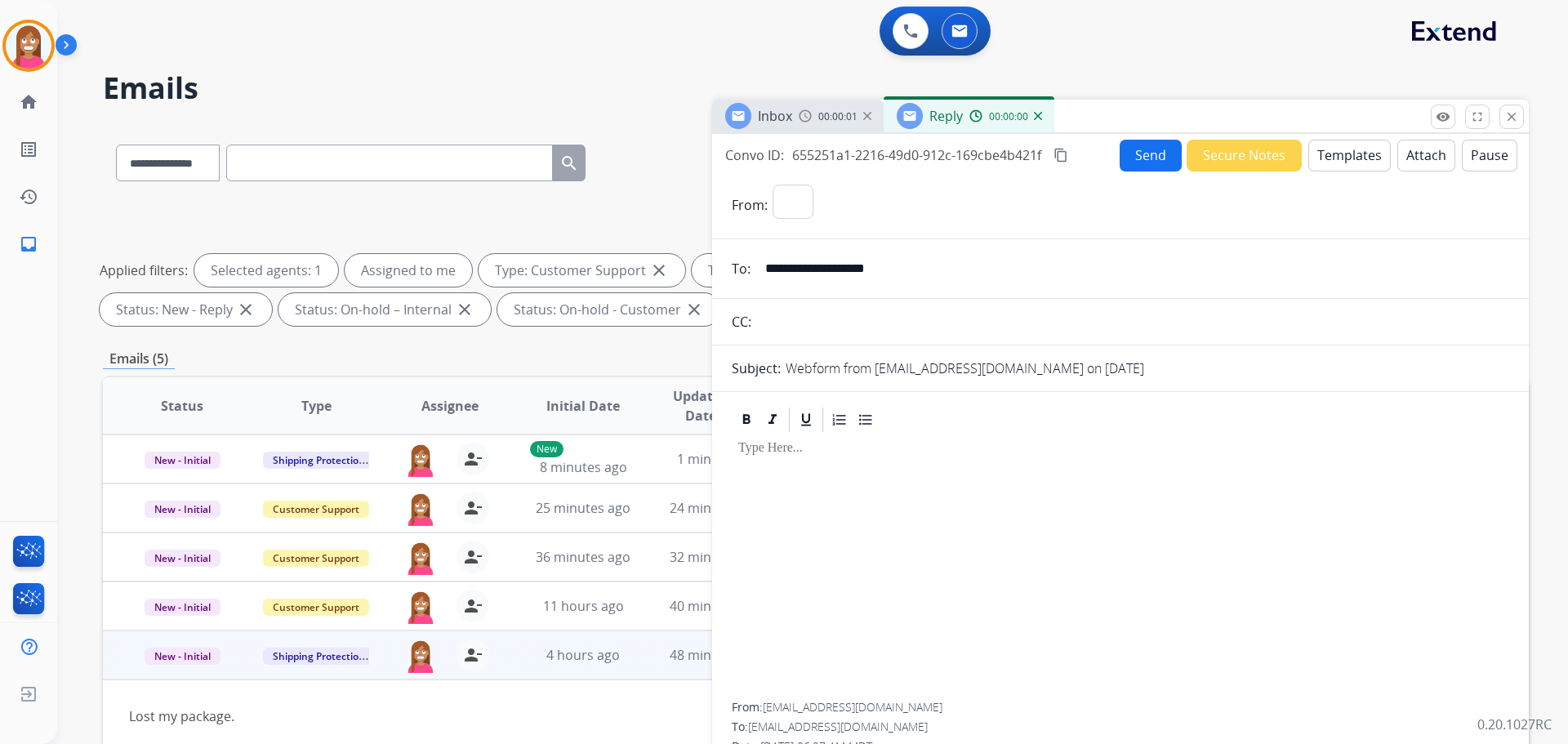
select select "**********"
click at [1331, 162] on button "Templates" at bounding box center [1350, 156] width 83 height 32
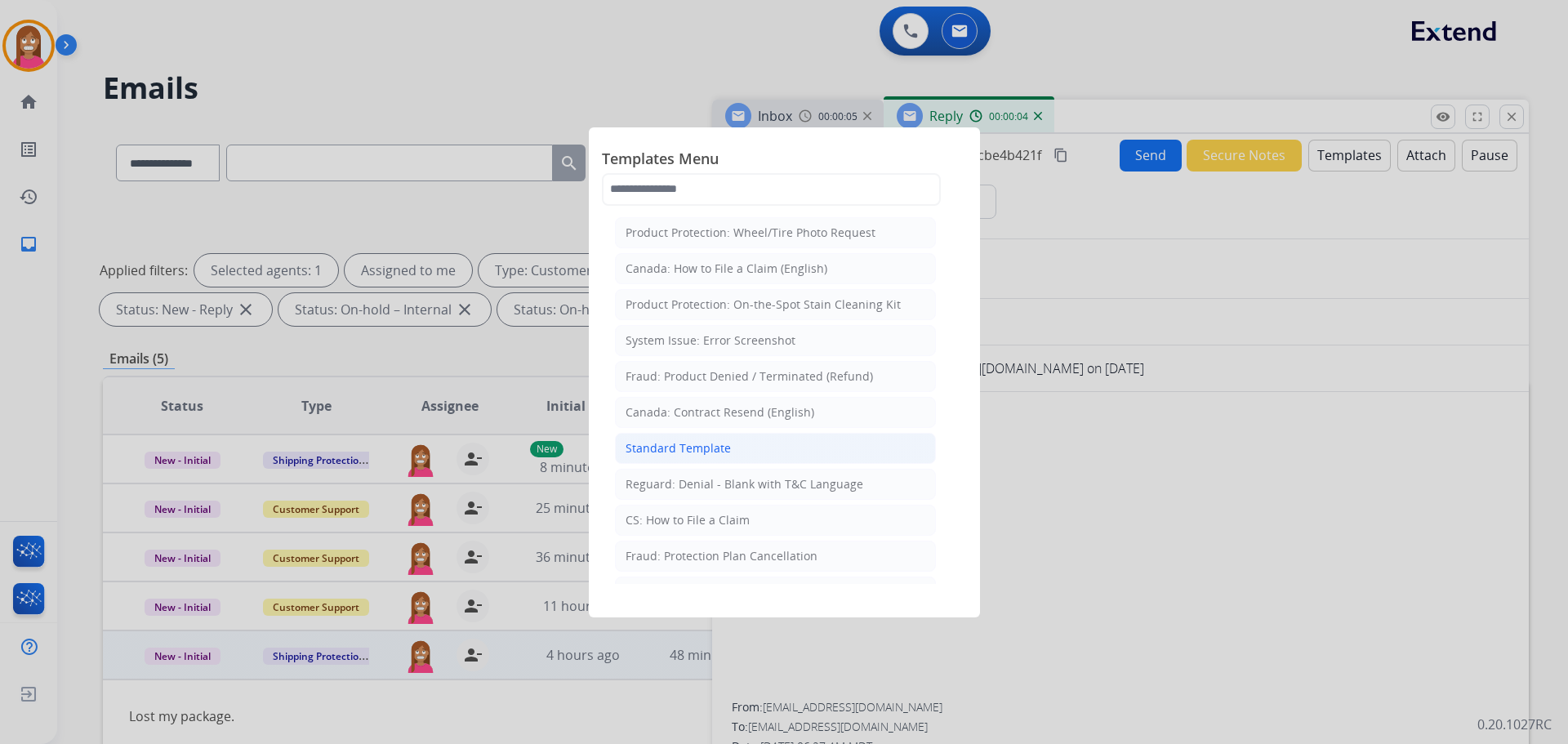
click at [679, 454] on div "Standard Template" at bounding box center [679, 449] width 105 height 17
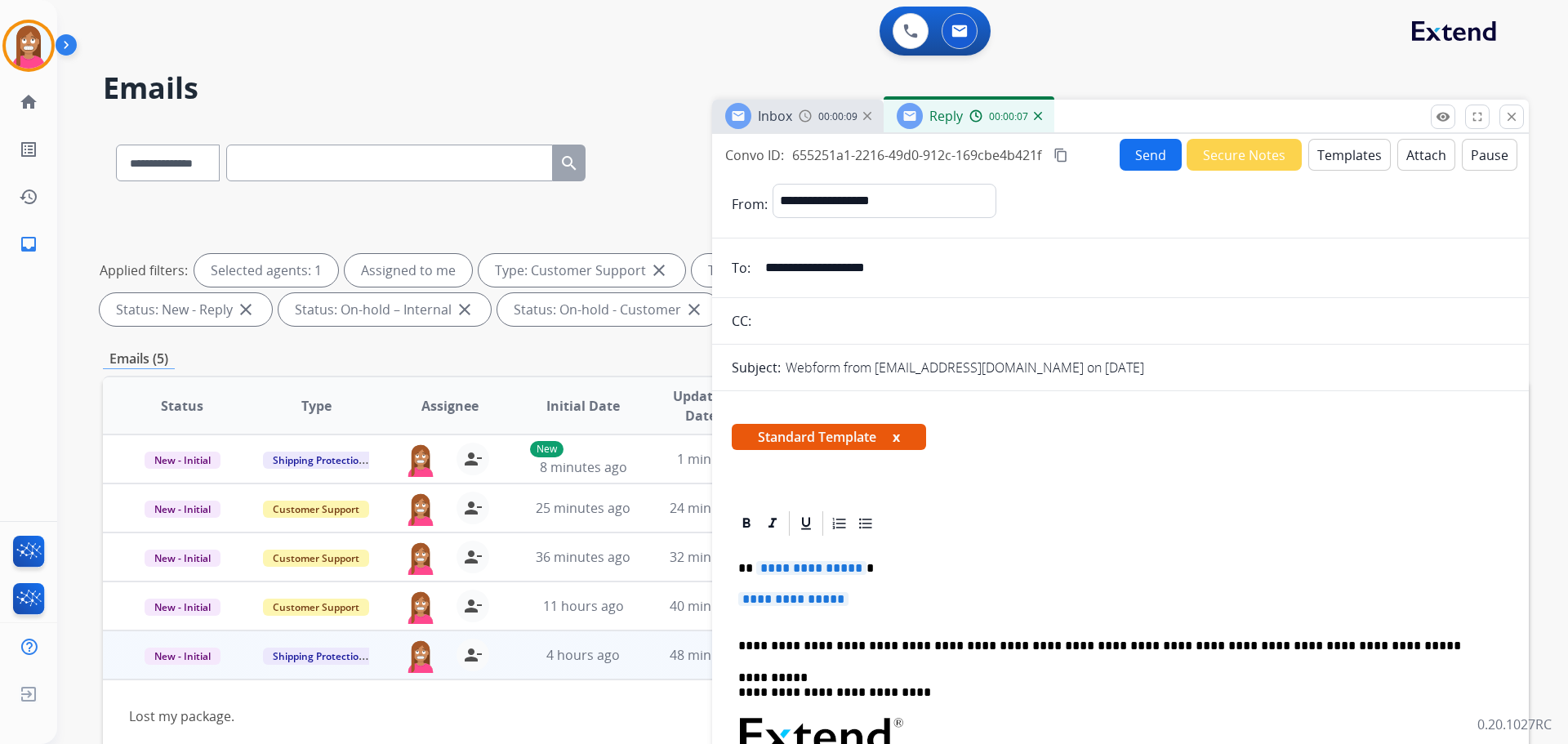
click at [814, 565] on span "**********" at bounding box center [812, 568] width 110 height 14
click at [777, 595] on span "**********" at bounding box center [793, 599] width 110 height 14
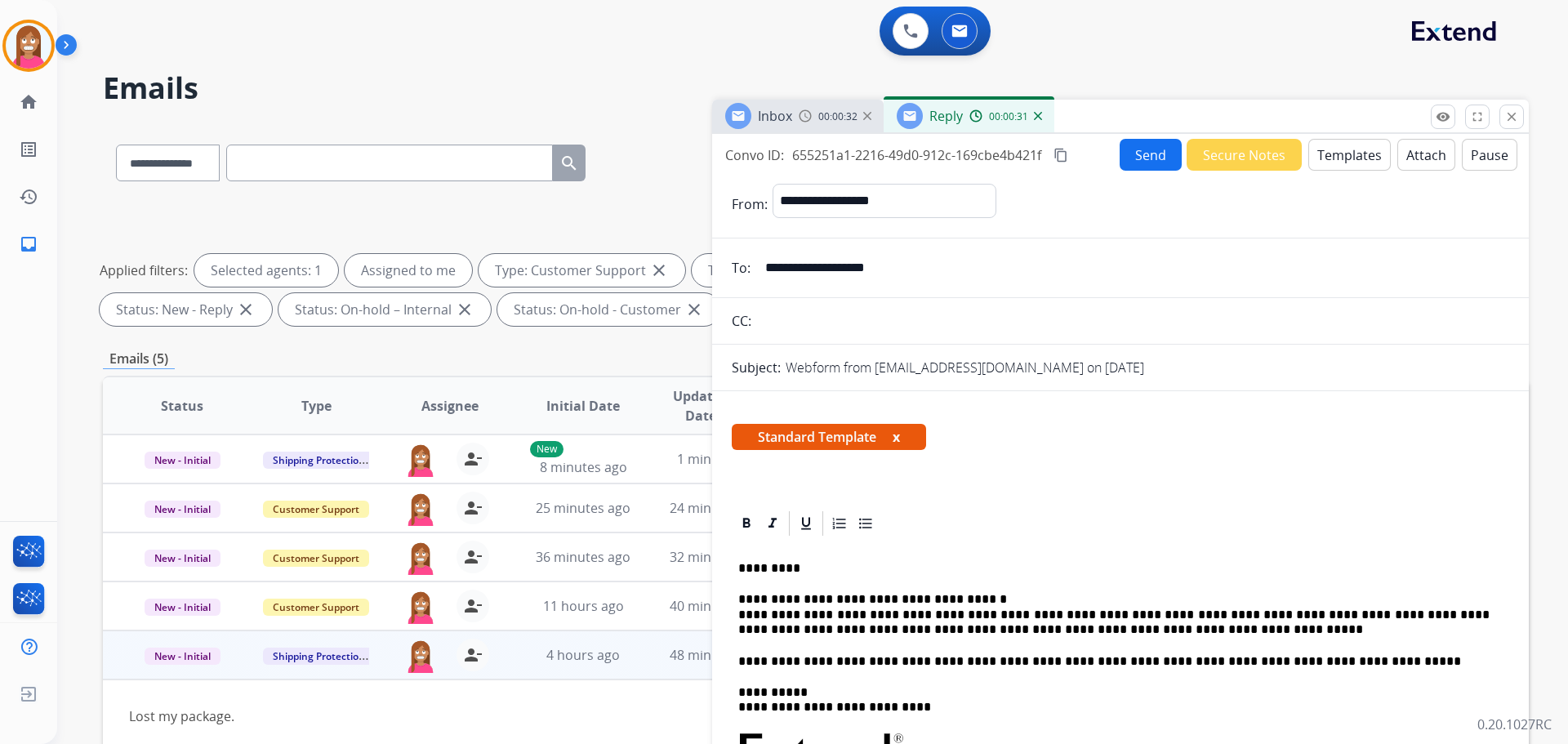
click at [1133, 146] on button "Send" at bounding box center [1150, 155] width 62 height 32
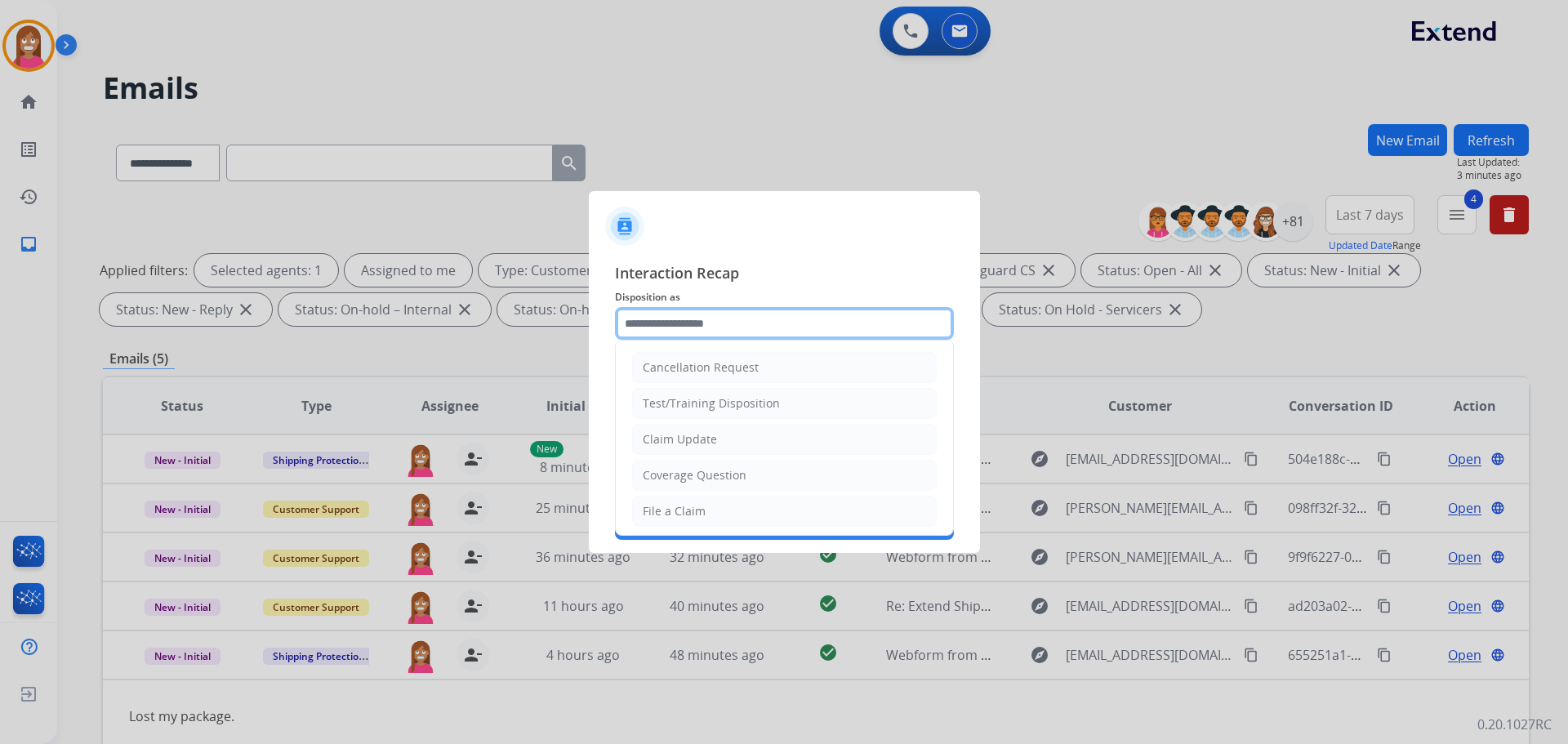
click at [710, 331] on input "text" at bounding box center [784, 323] width 339 height 33
click at [688, 511] on div "File a Claim" at bounding box center [674, 511] width 63 height 17
type input "**********"
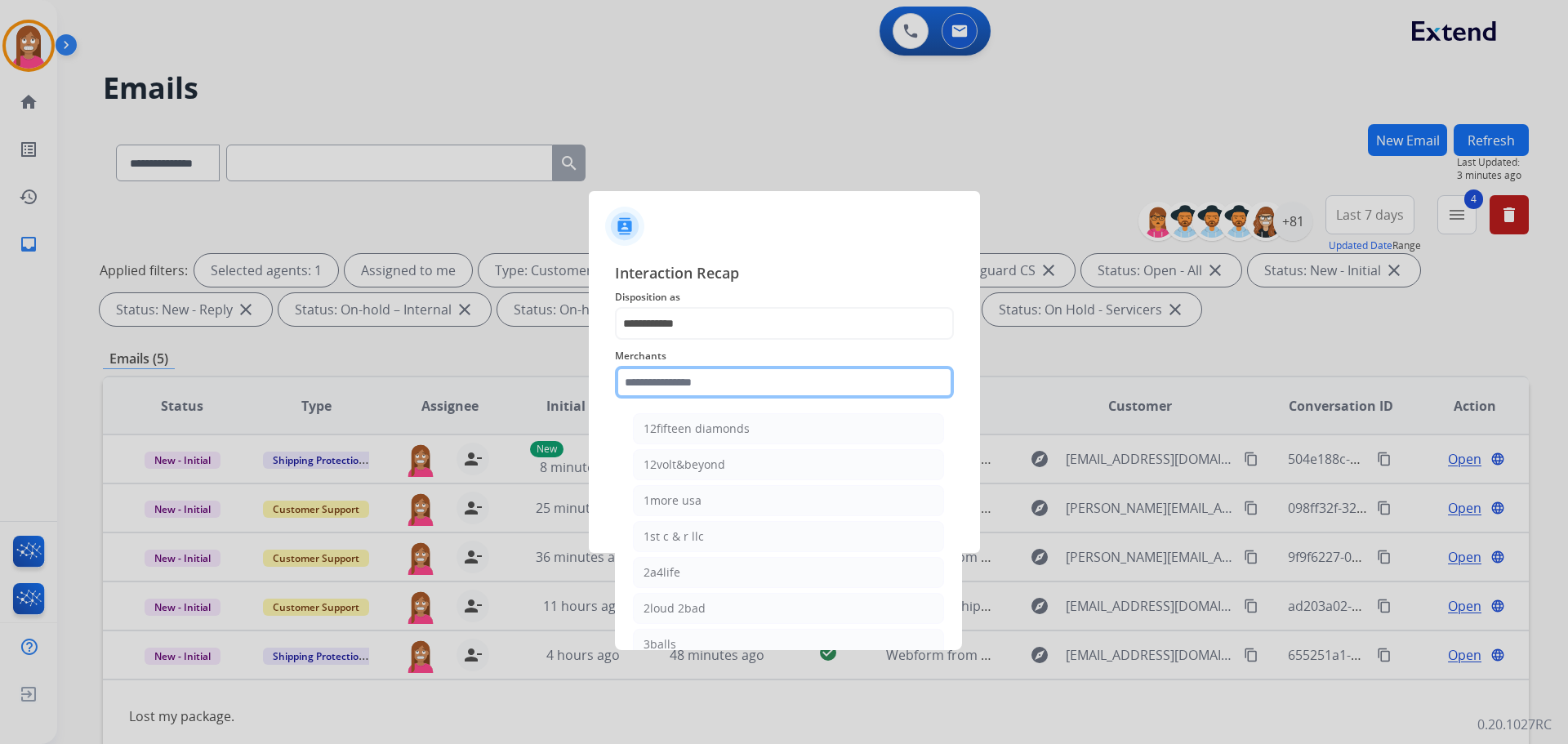
click at [653, 380] on input "text" at bounding box center [784, 382] width 339 height 33
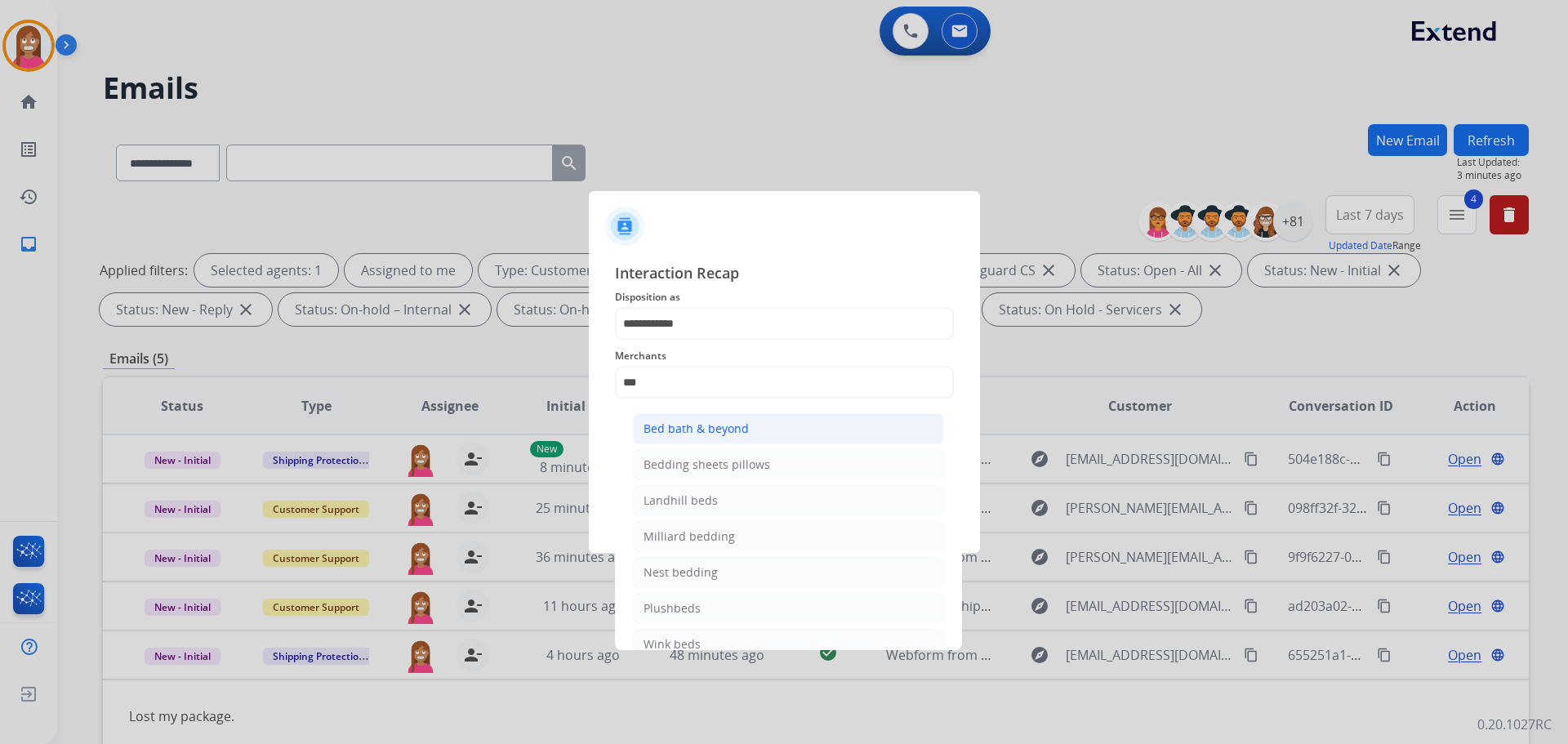
click at [659, 432] on div "Bed bath & beyond" at bounding box center [696, 429] width 105 height 17
type input "**********"
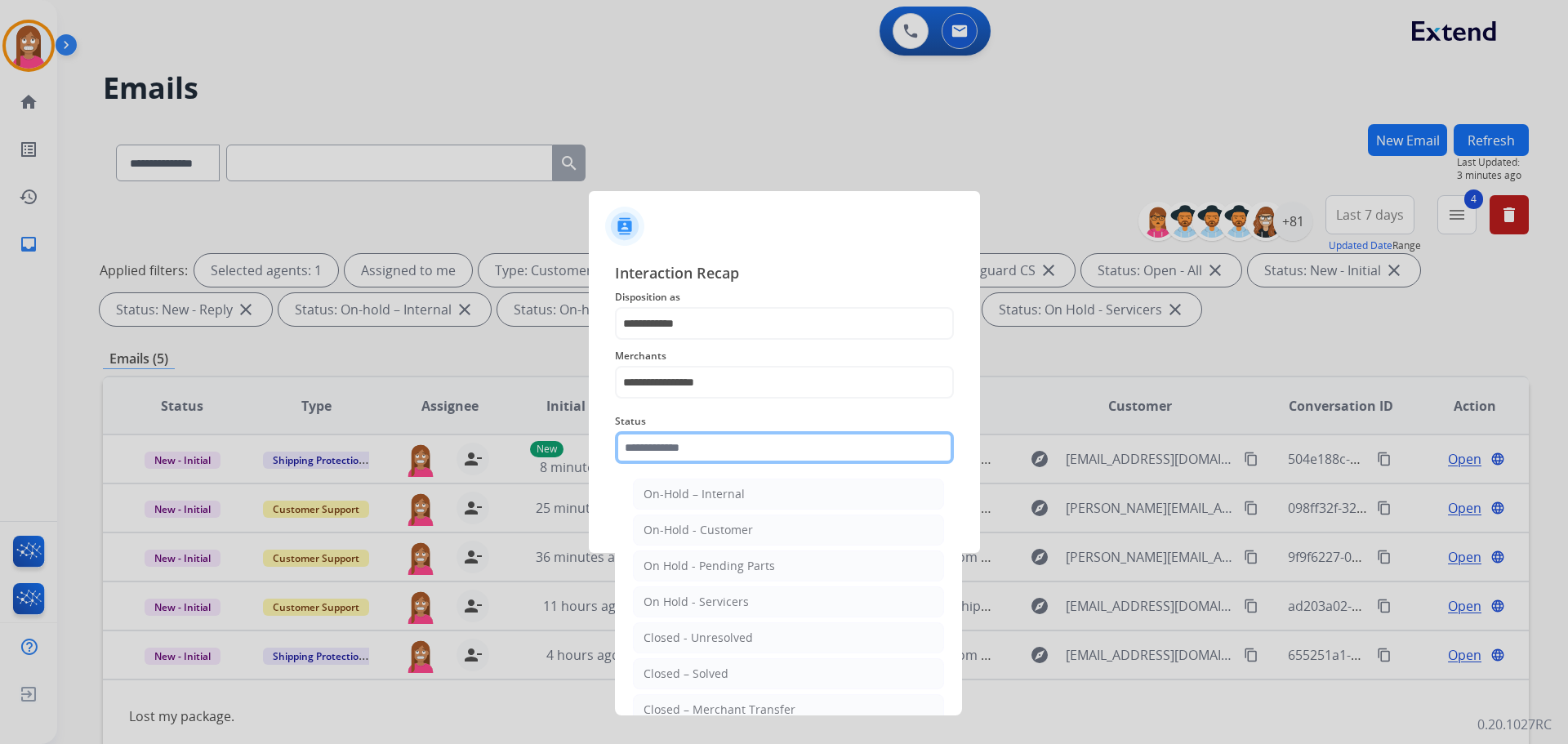
click at [656, 457] on input "text" at bounding box center [784, 447] width 339 height 33
click at [658, 670] on div "Closed – Solved" at bounding box center [686, 674] width 85 height 17
type input "**********"
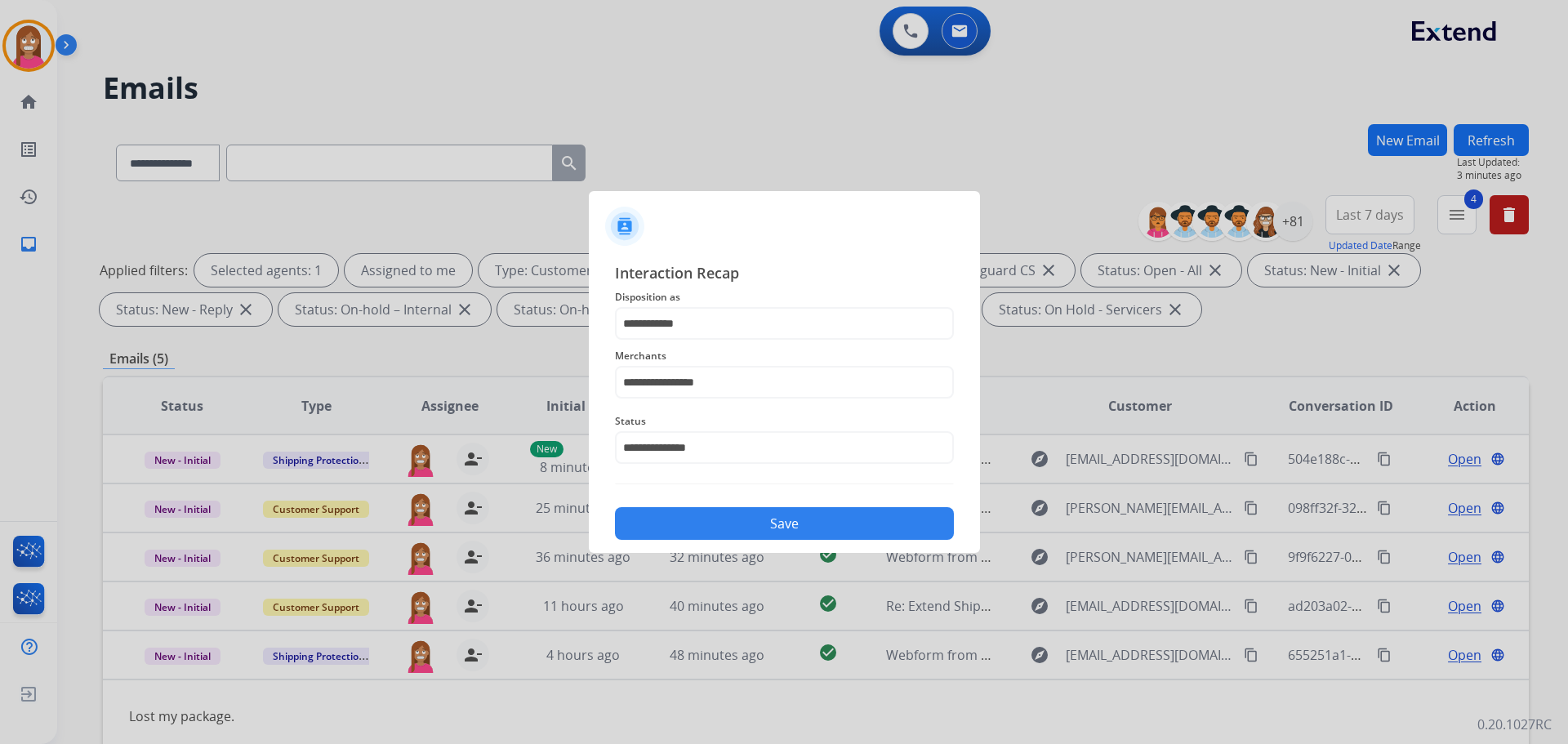
click at [727, 521] on button "Save" at bounding box center [784, 523] width 339 height 33
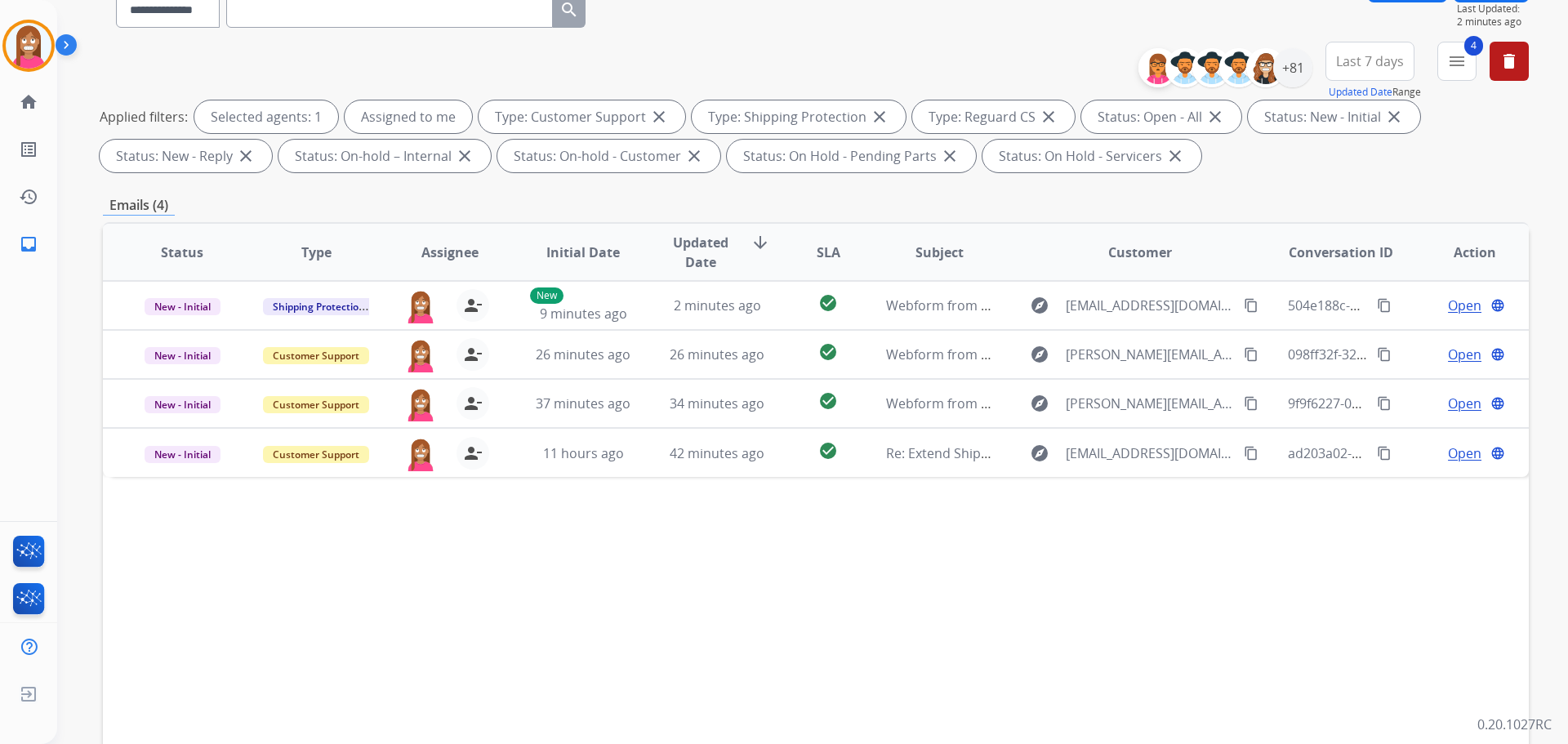
scroll to position [18, 0]
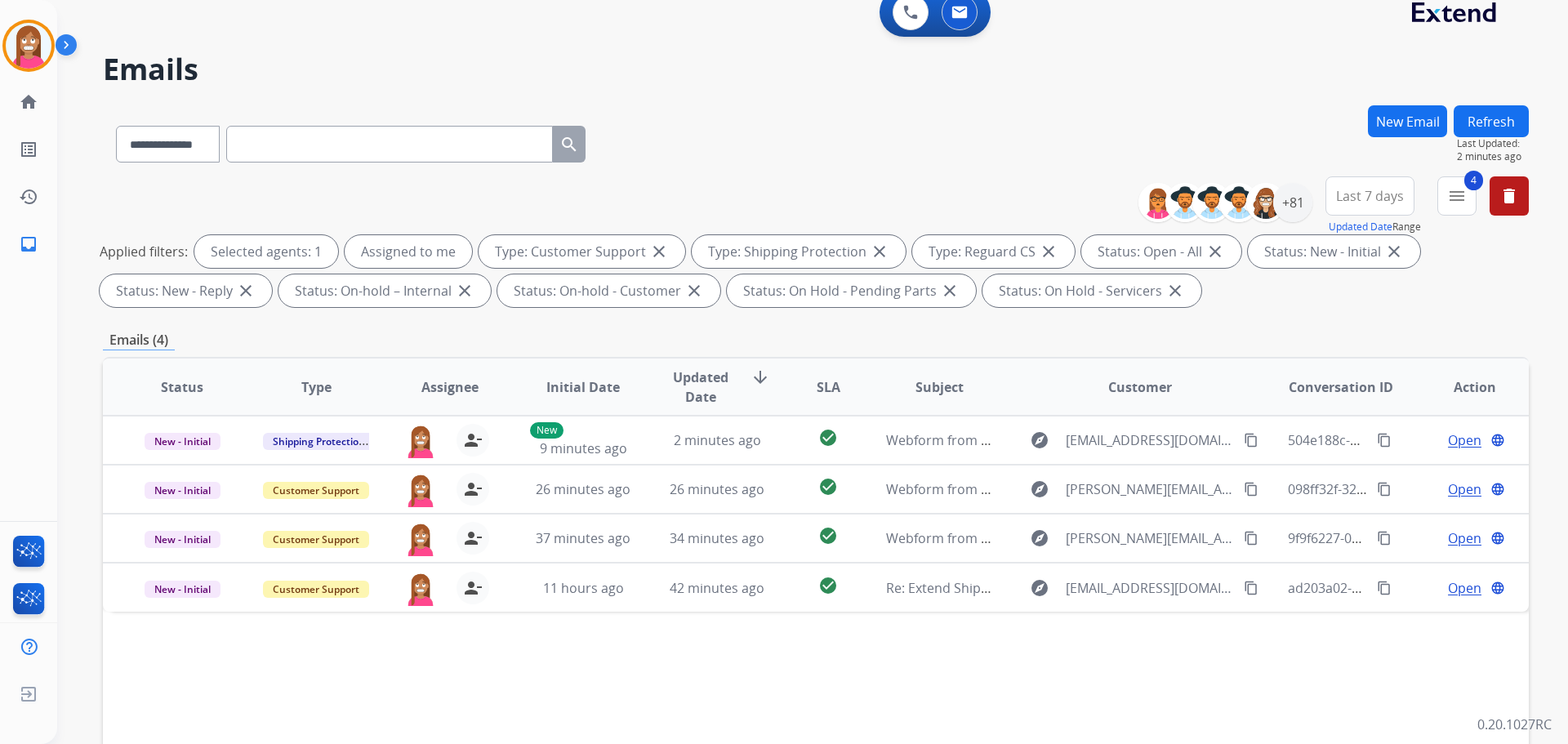
click at [1369, 126] on div "New Email" at bounding box center [1407, 141] width 79 height 71
click at [1397, 123] on button "New Email" at bounding box center [1407, 121] width 79 height 32
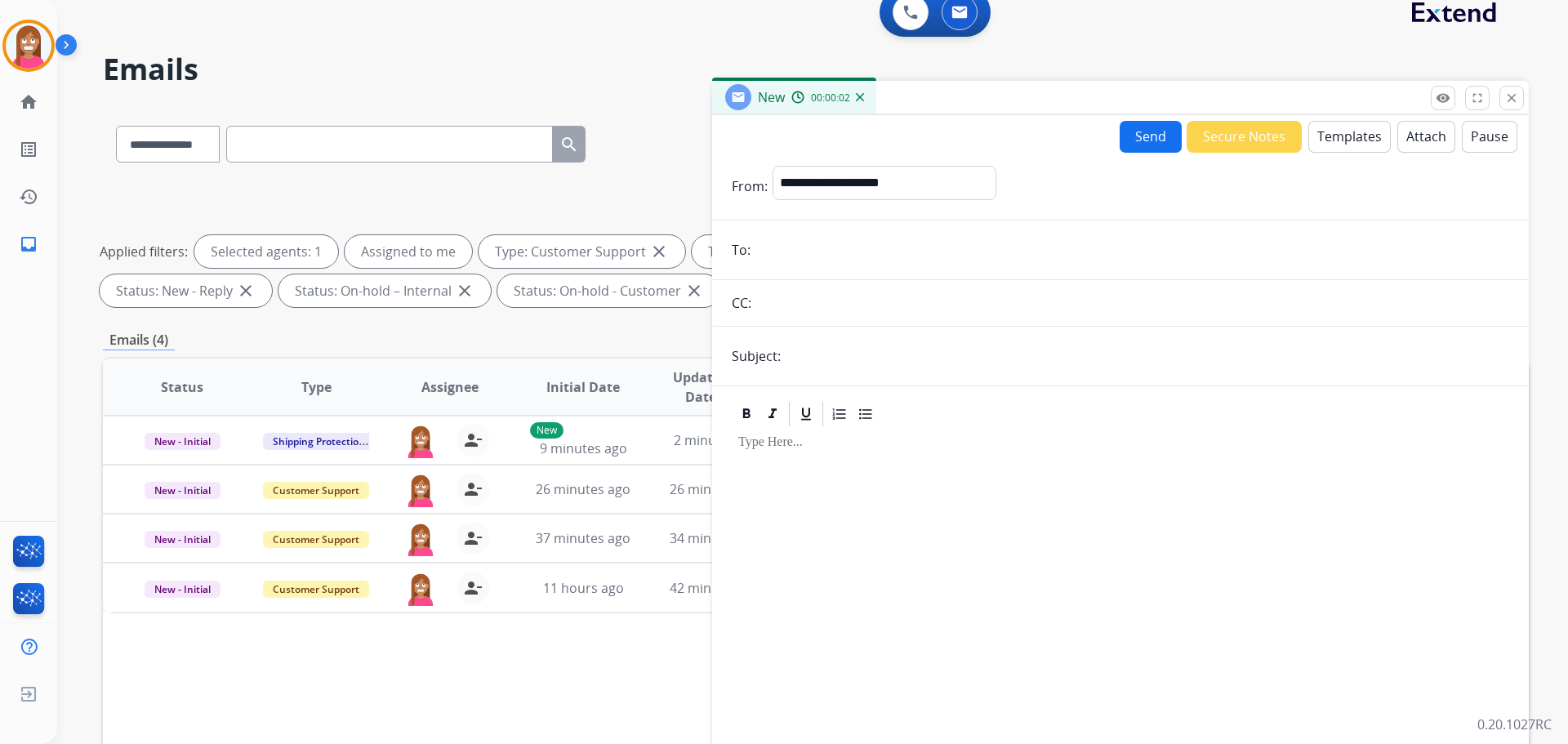
paste input "**********"
type input "**********"
click at [789, 180] on select "**********" at bounding box center [883, 182] width 222 height 33
select select "**********"
click at [772, 166] on select "**********" at bounding box center [883, 182] width 222 height 33
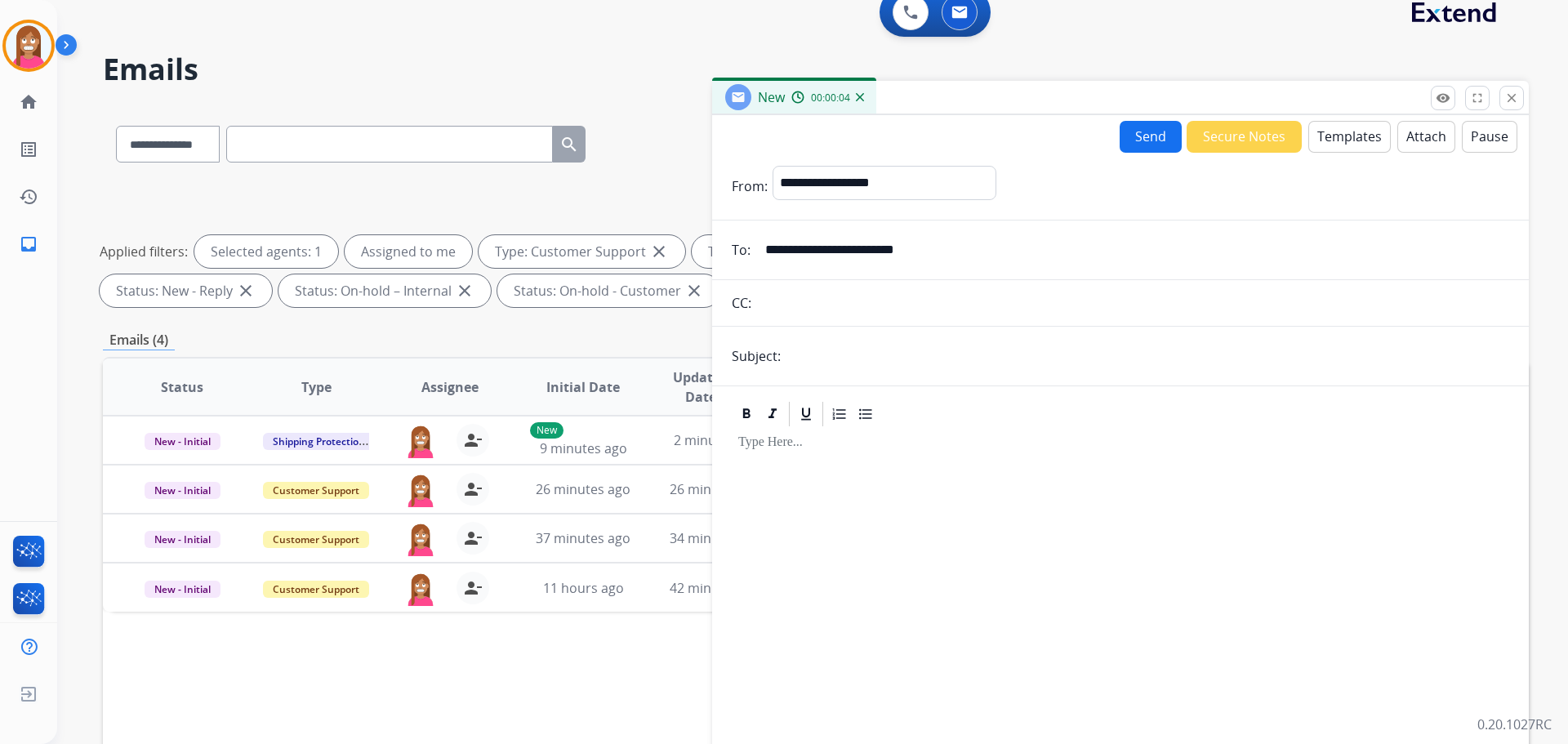
click at [823, 346] on input "text" at bounding box center [1147, 356] width 724 height 33
type input "**********"
click at [1330, 123] on button "Templates" at bounding box center [1350, 136] width 83 height 32
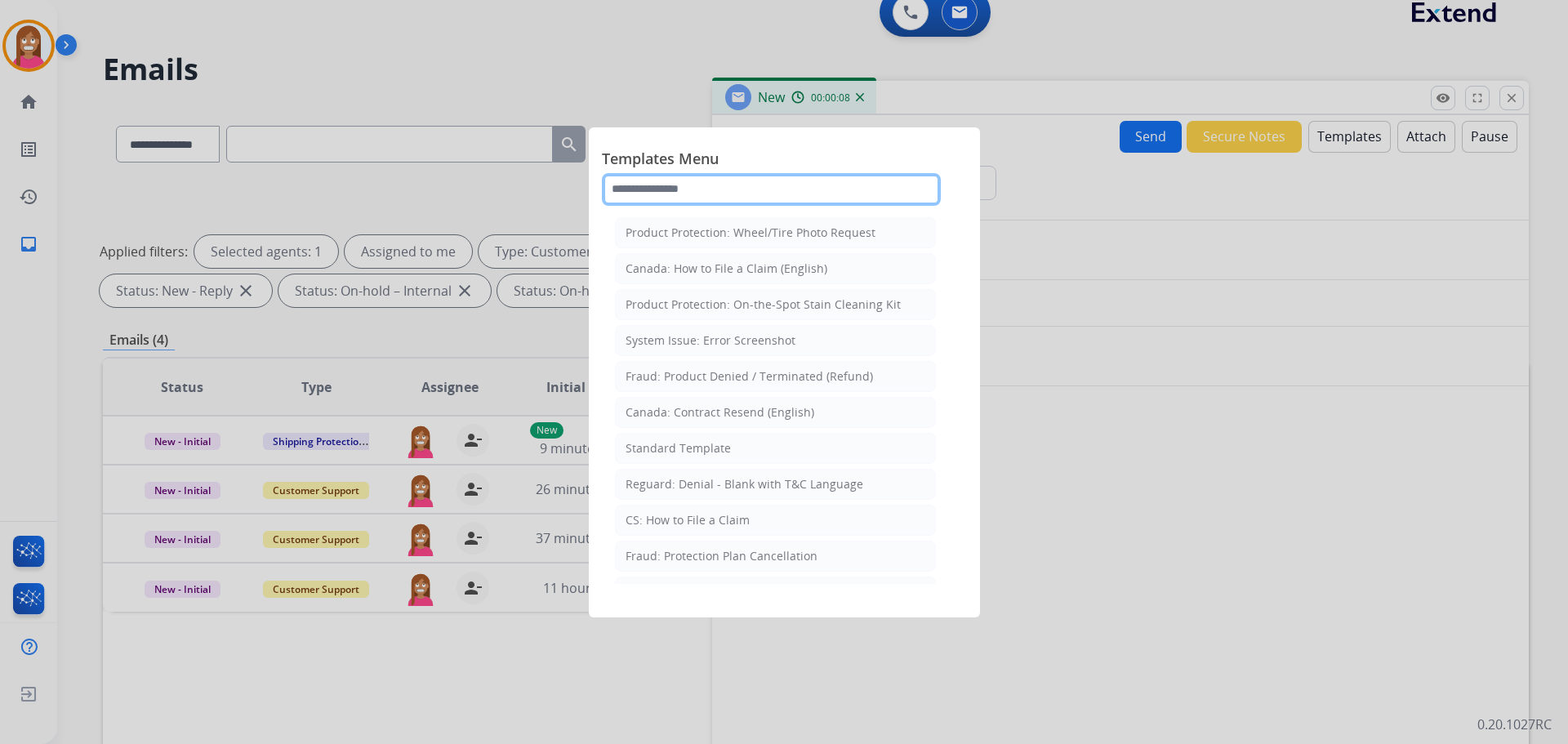
click at [670, 198] on input "text" at bounding box center [771, 189] width 339 height 33
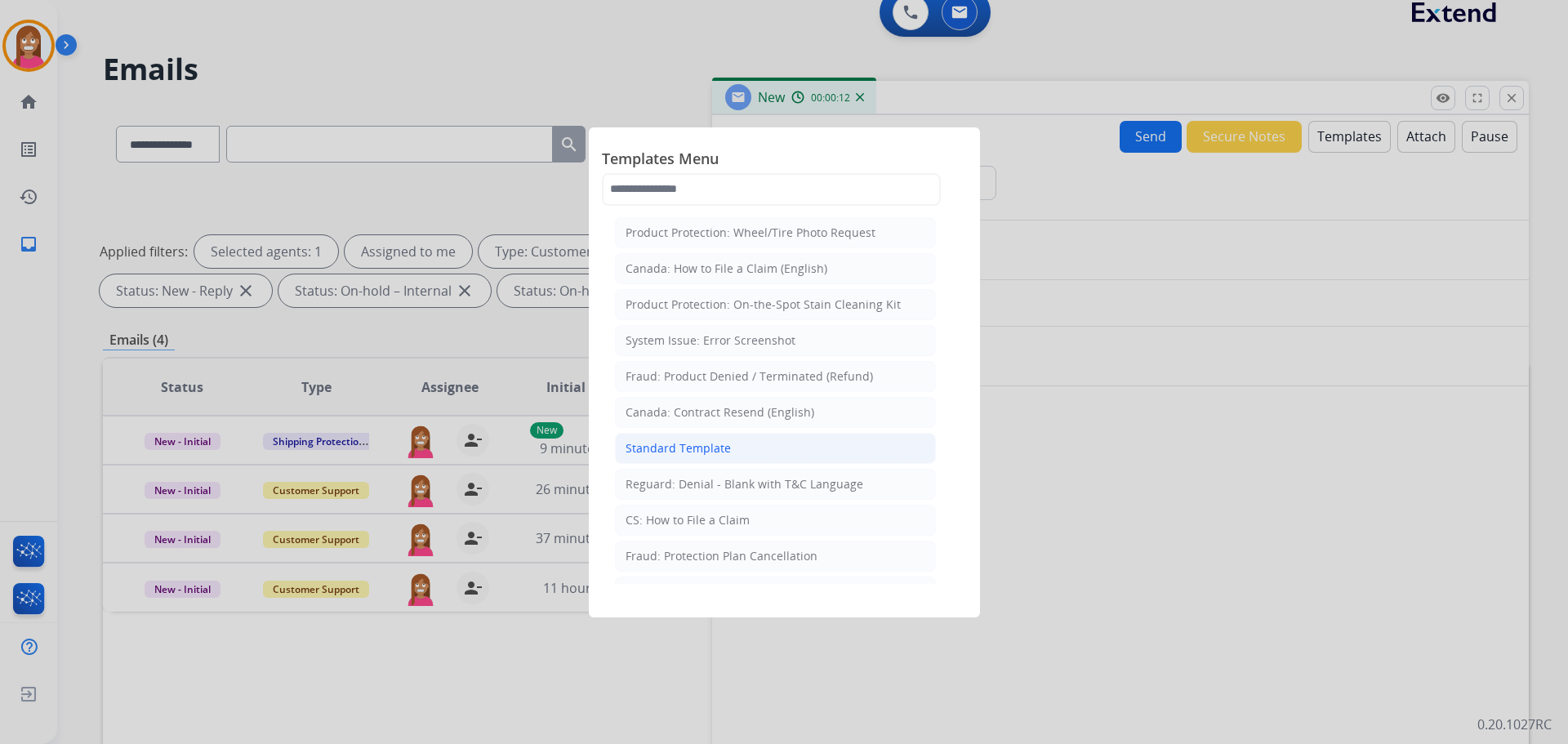
click at [648, 455] on div "Standard Template" at bounding box center [679, 449] width 105 height 17
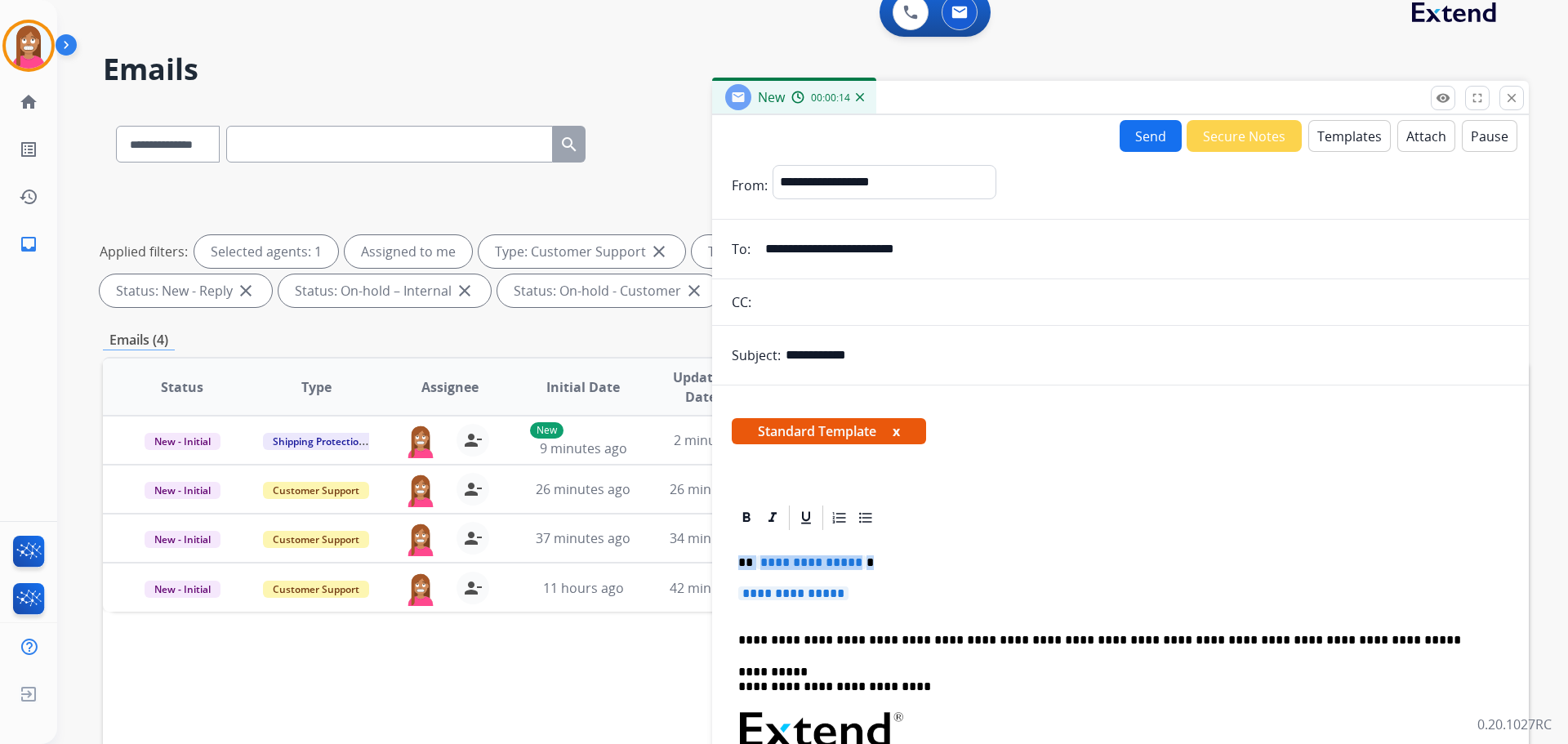
drag, startPoint x: 870, startPoint y: 593, endPoint x: 729, endPoint y: 561, distance: 144.6
click at [729, 561] on div "**********" at bounding box center [1120, 752] width 817 height 499
paste div
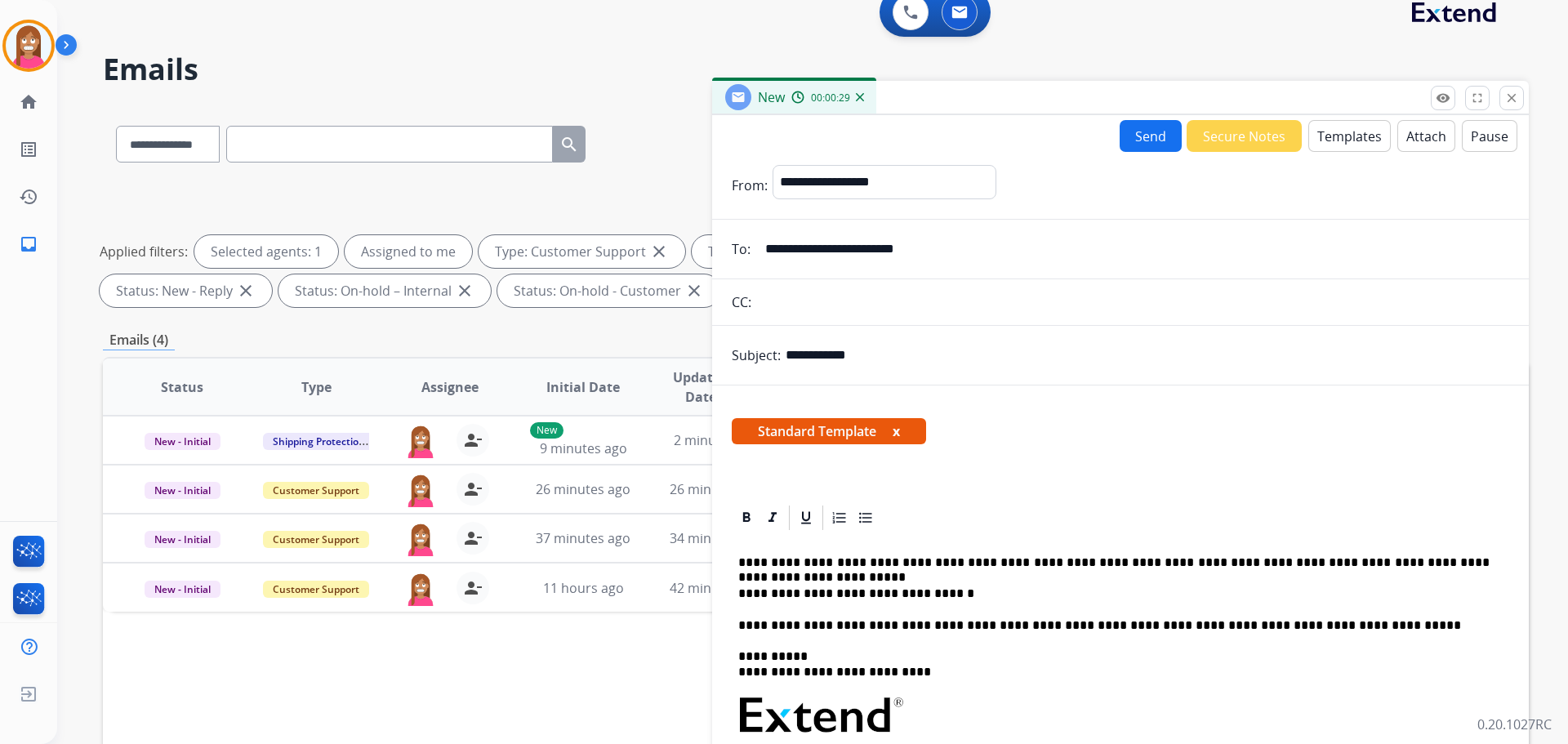
click at [750, 559] on p "**********" at bounding box center [1114, 563] width 751 height 15
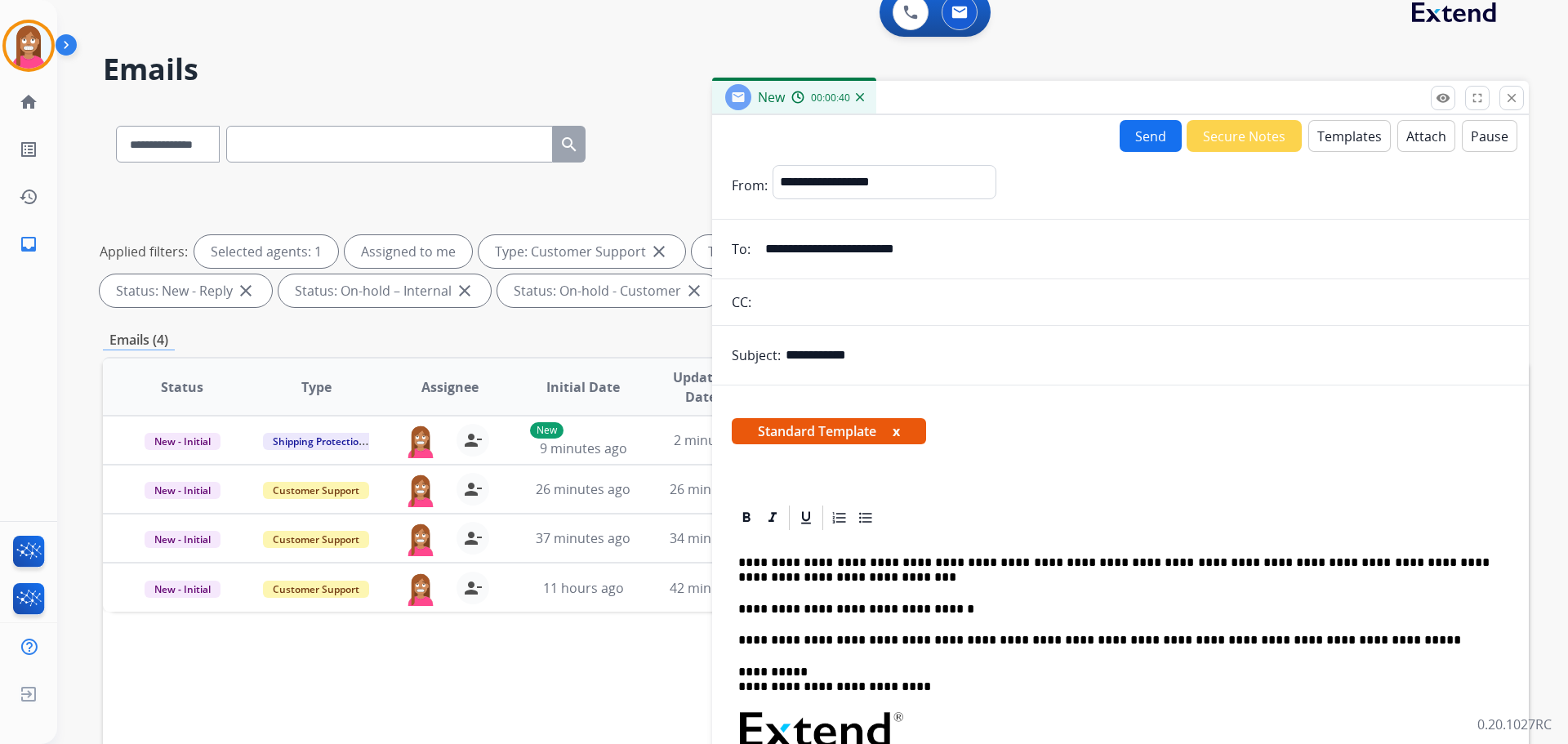
click at [1141, 561] on p "**********" at bounding box center [1114, 571] width 751 height 30
drag, startPoint x: 946, startPoint y: 602, endPoint x: 736, endPoint y: 600, distance: 210.0
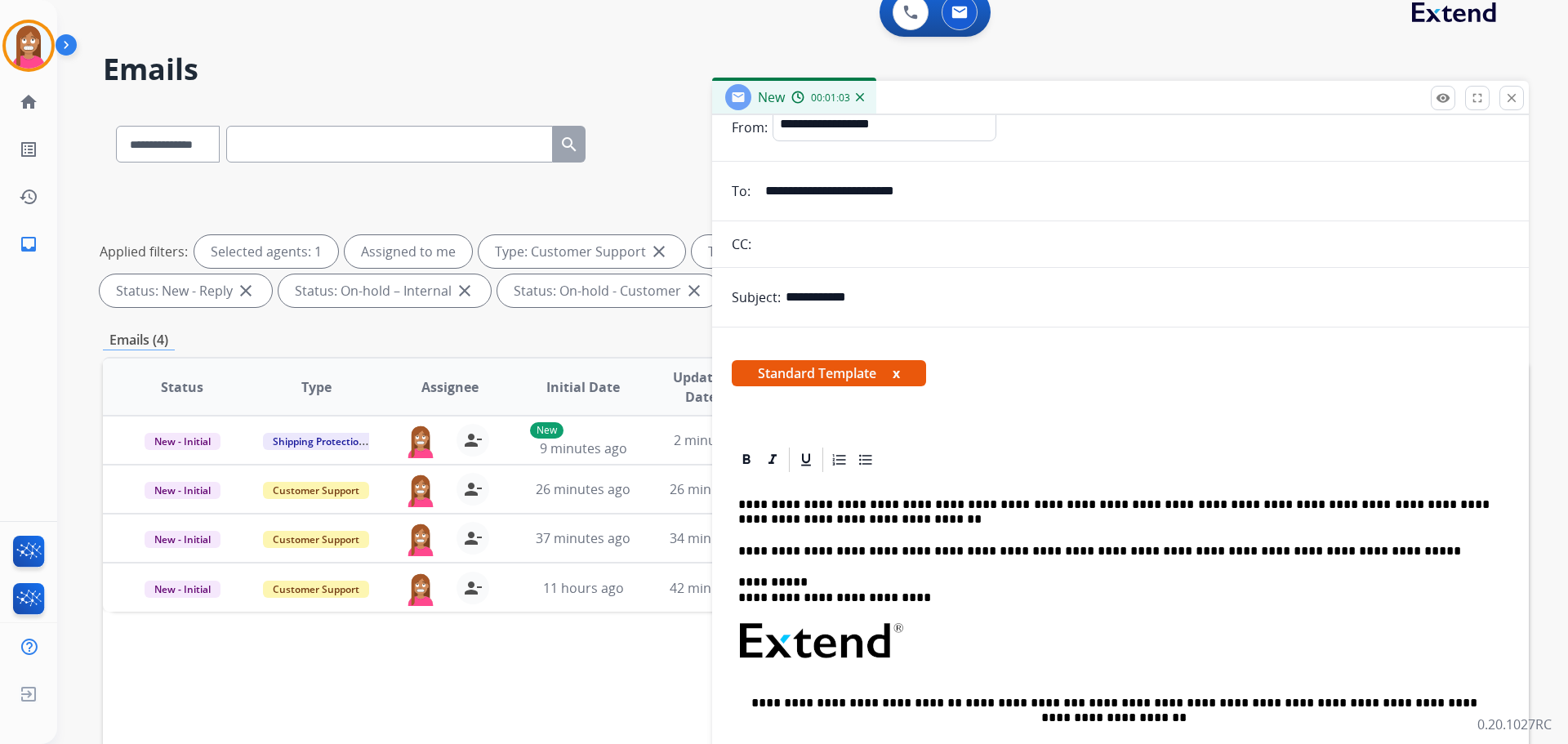
scroll to position [0, 0]
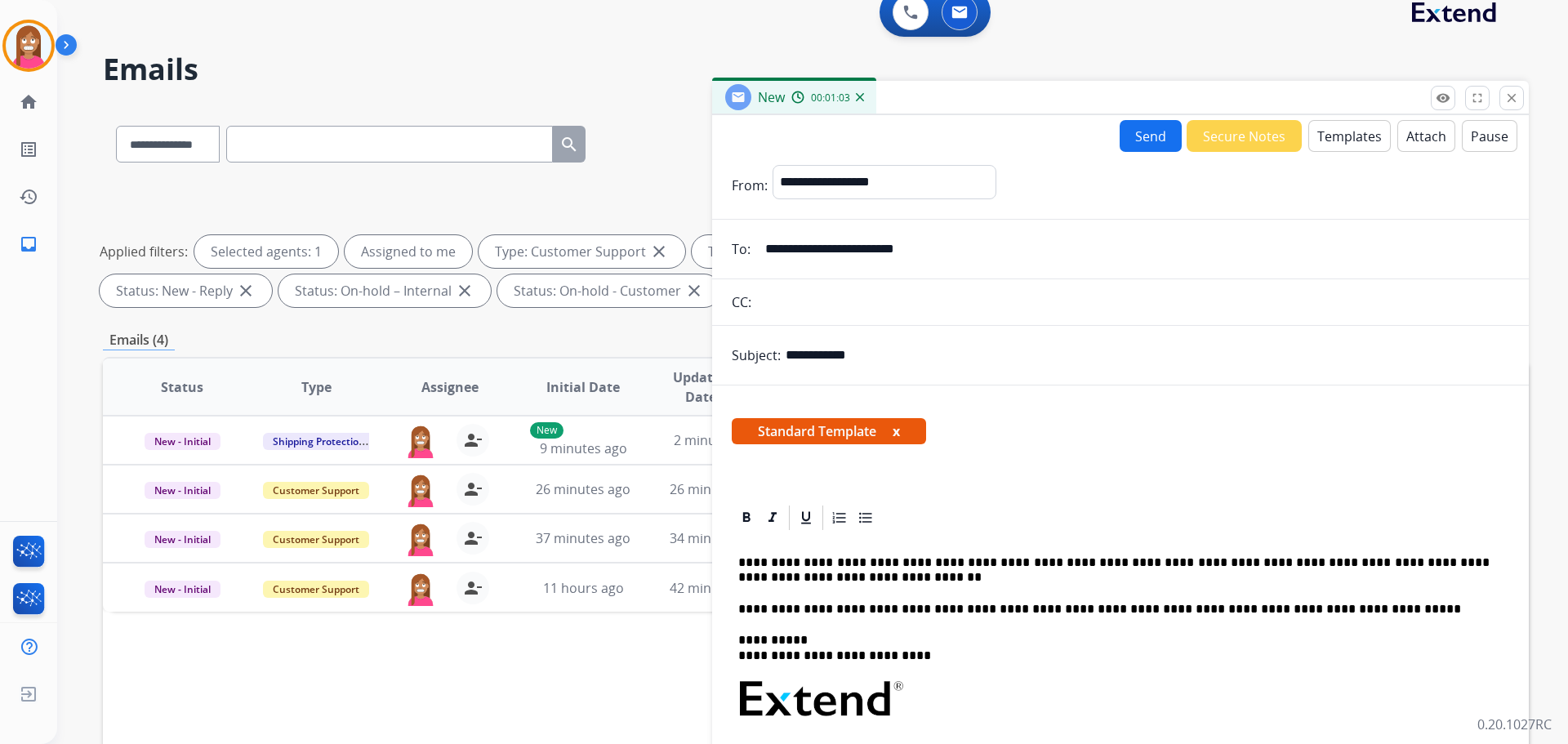
click at [1131, 124] on button "Send" at bounding box center [1150, 136] width 62 height 32
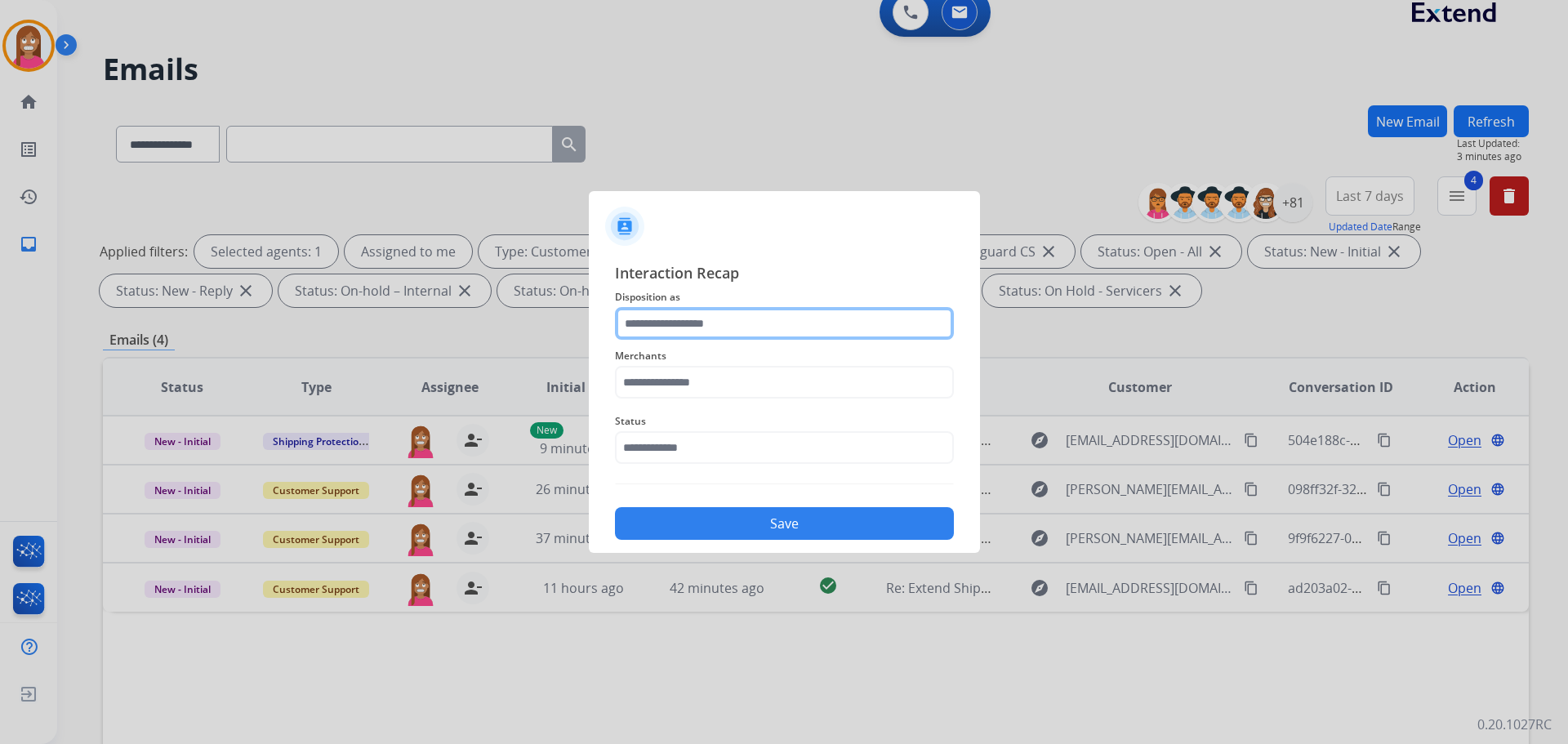
click at [706, 332] on input "text" at bounding box center [784, 323] width 339 height 33
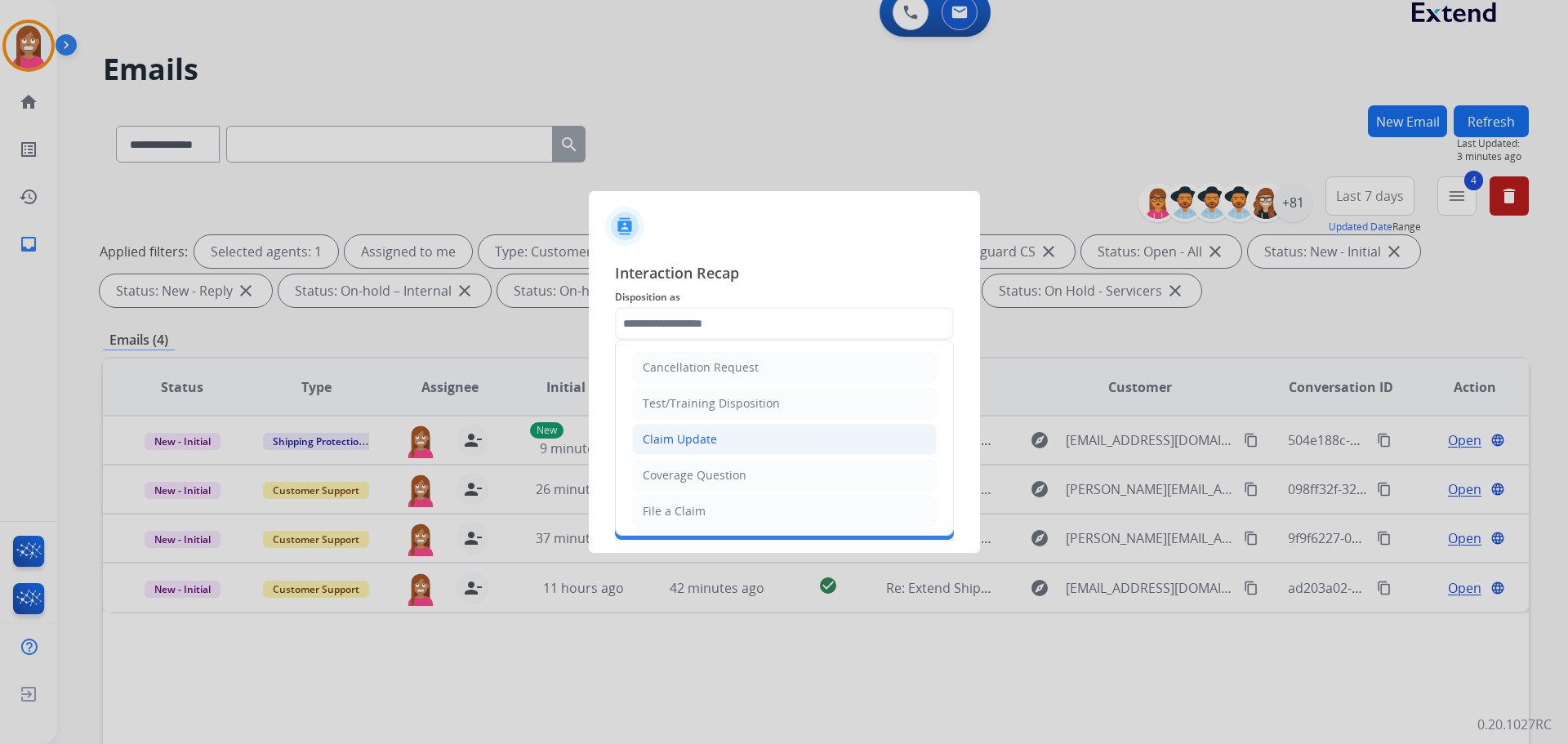
click at [675, 428] on li "Claim Update" at bounding box center [784, 439] width 305 height 31
type input "**********"
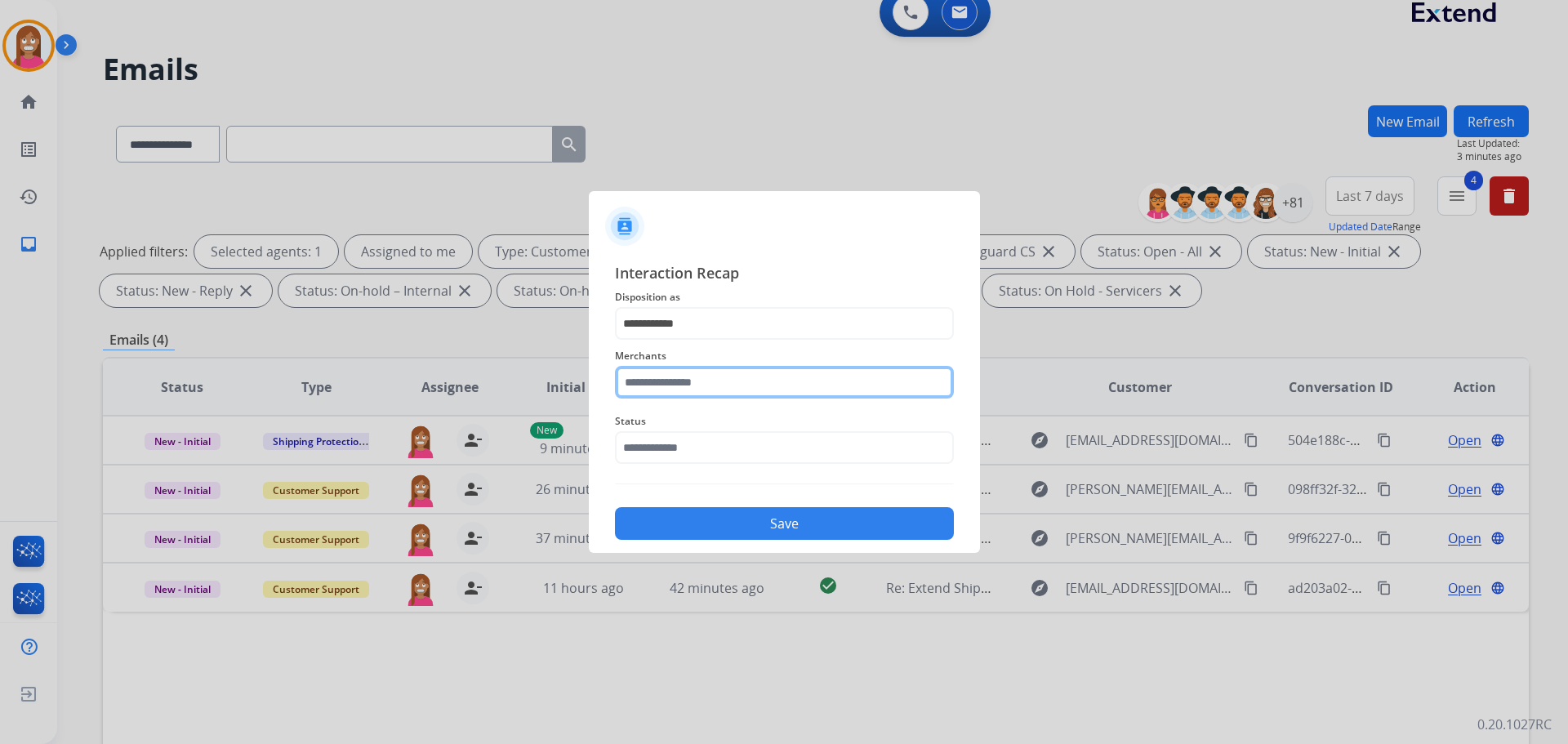
click at [683, 383] on input "text" at bounding box center [784, 382] width 339 height 33
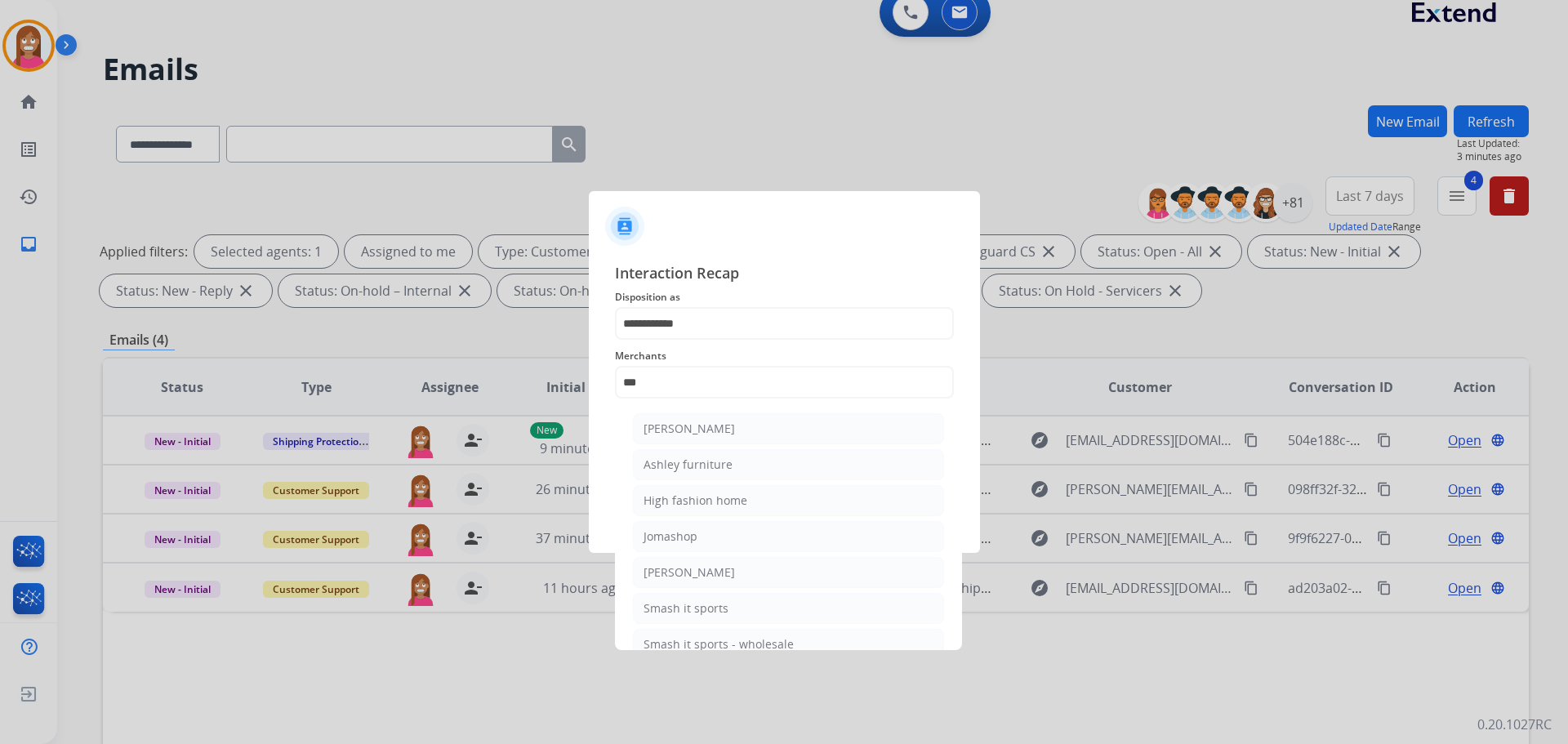
click at [656, 475] on li "Ashley furniture" at bounding box center [788, 464] width 311 height 31
type input "**********"
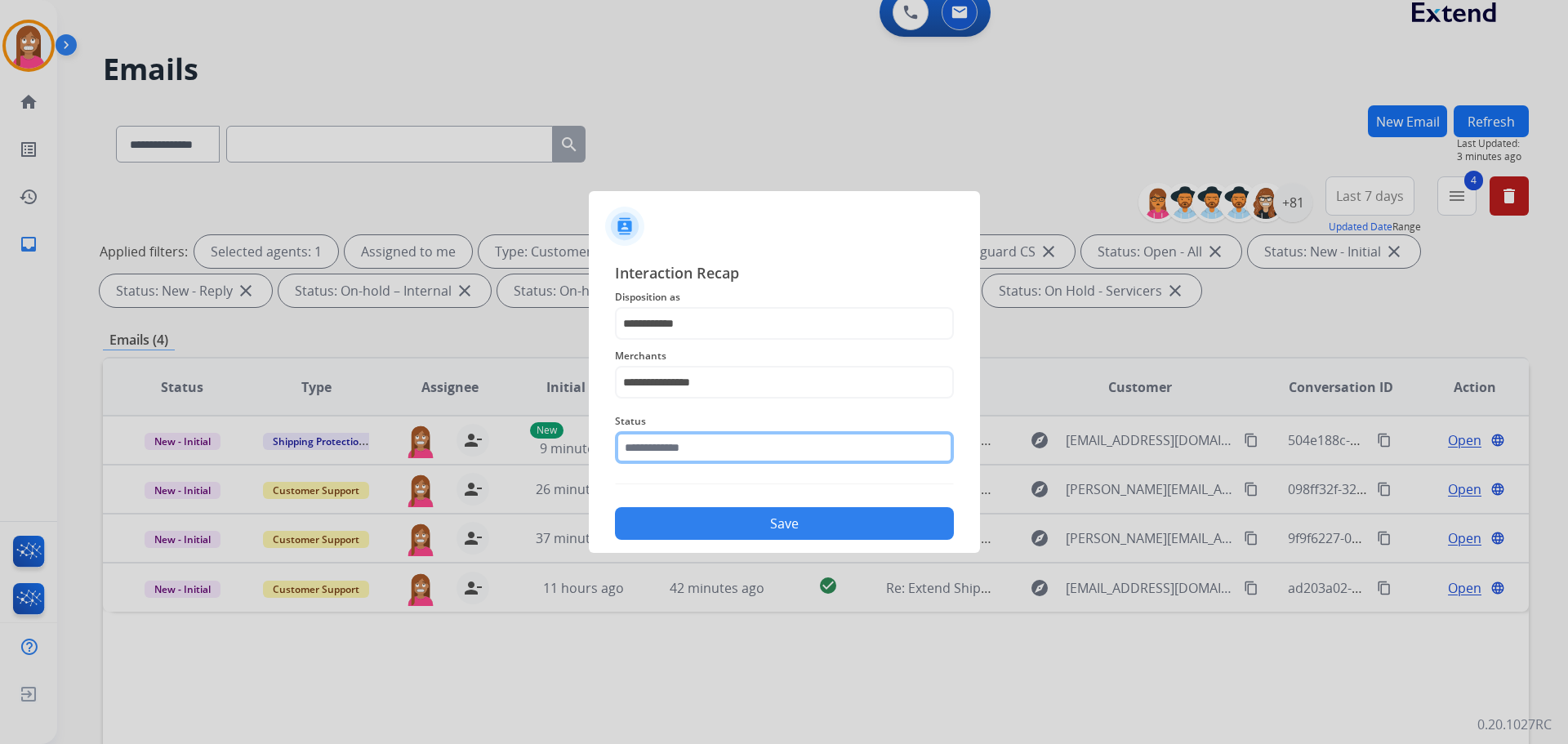
click at [646, 458] on input "text" at bounding box center [784, 447] width 339 height 33
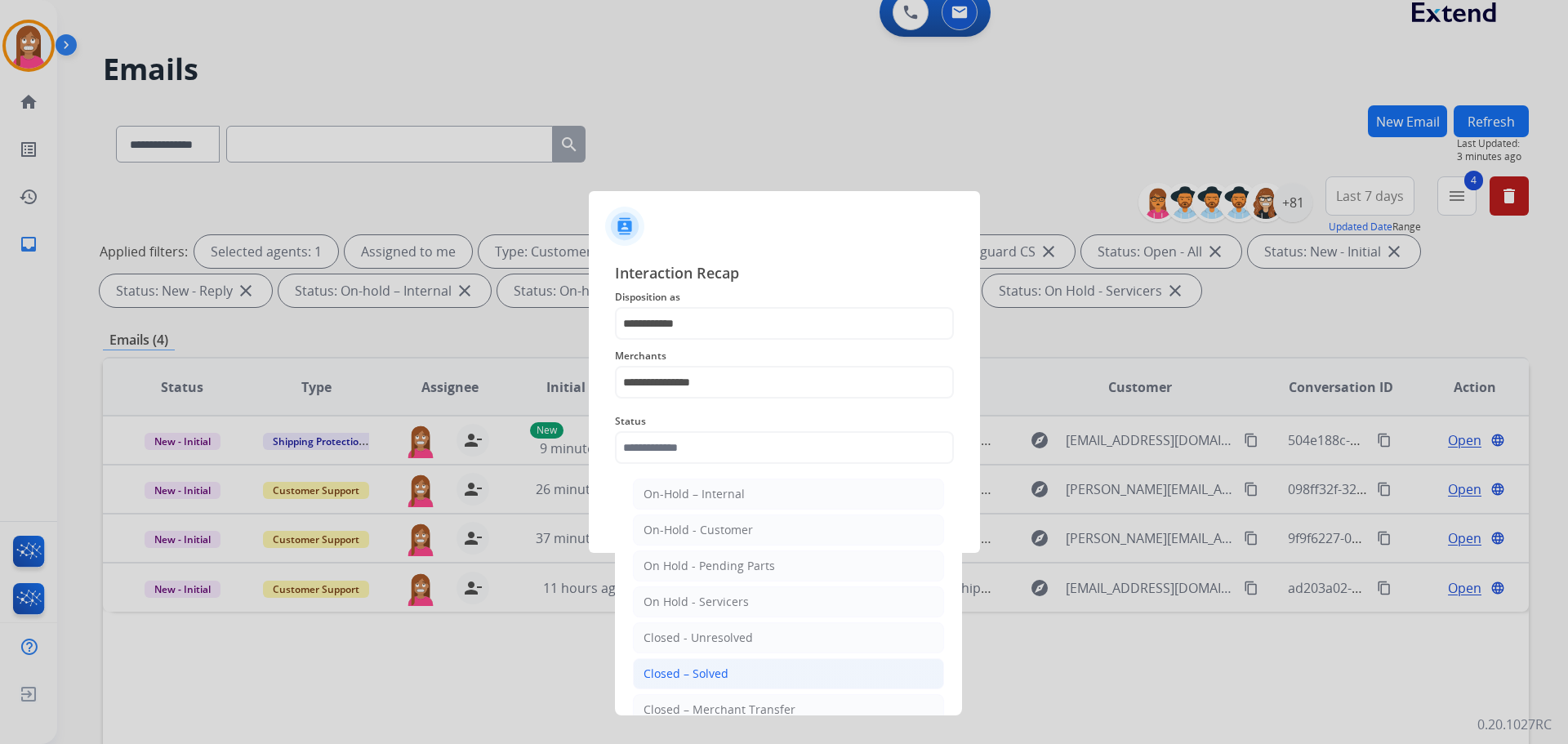
click at [644, 670] on div "Closed – Solved" at bounding box center [686, 674] width 85 height 17
type input "**********"
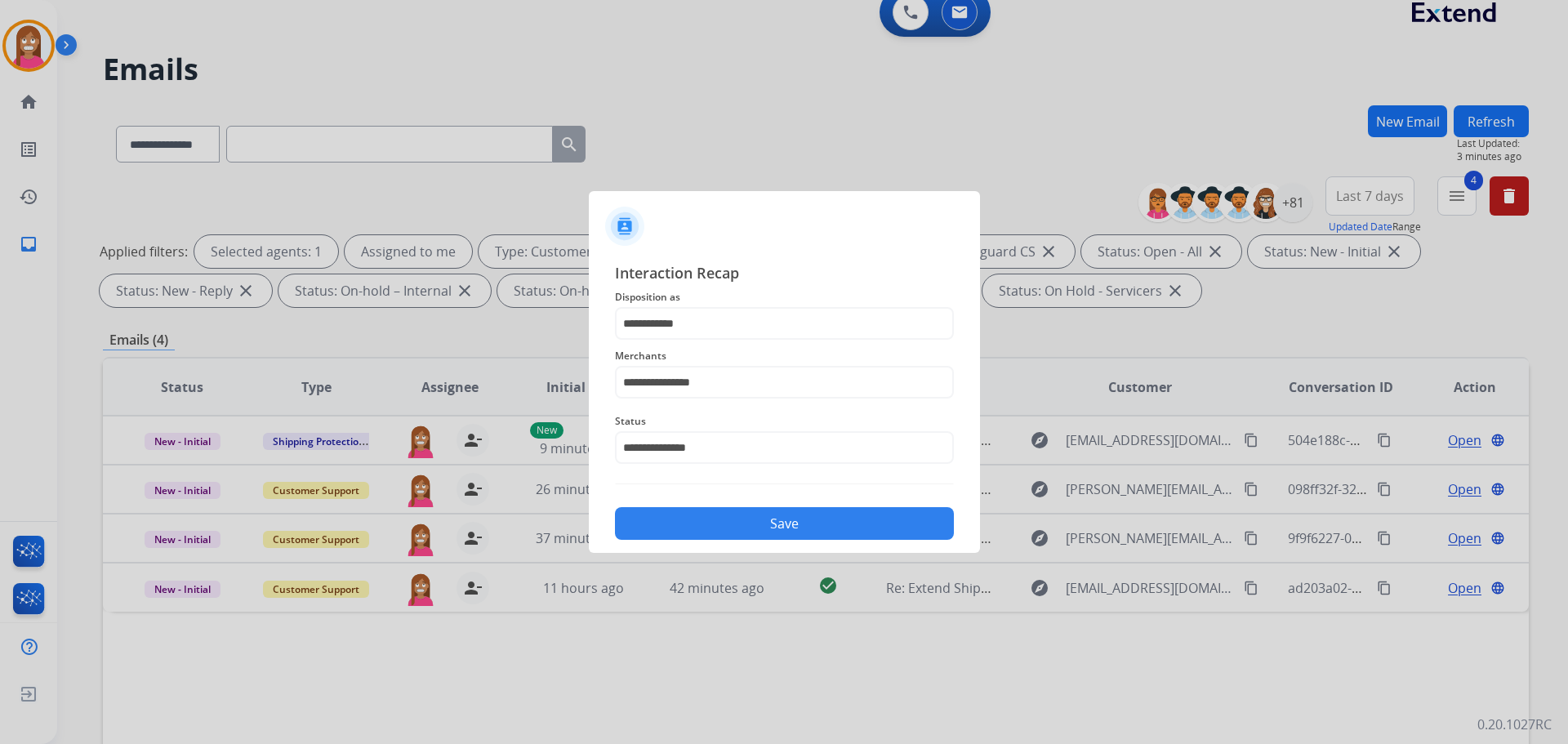
click at [686, 522] on button "Save" at bounding box center [784, 523] width 339 height 33
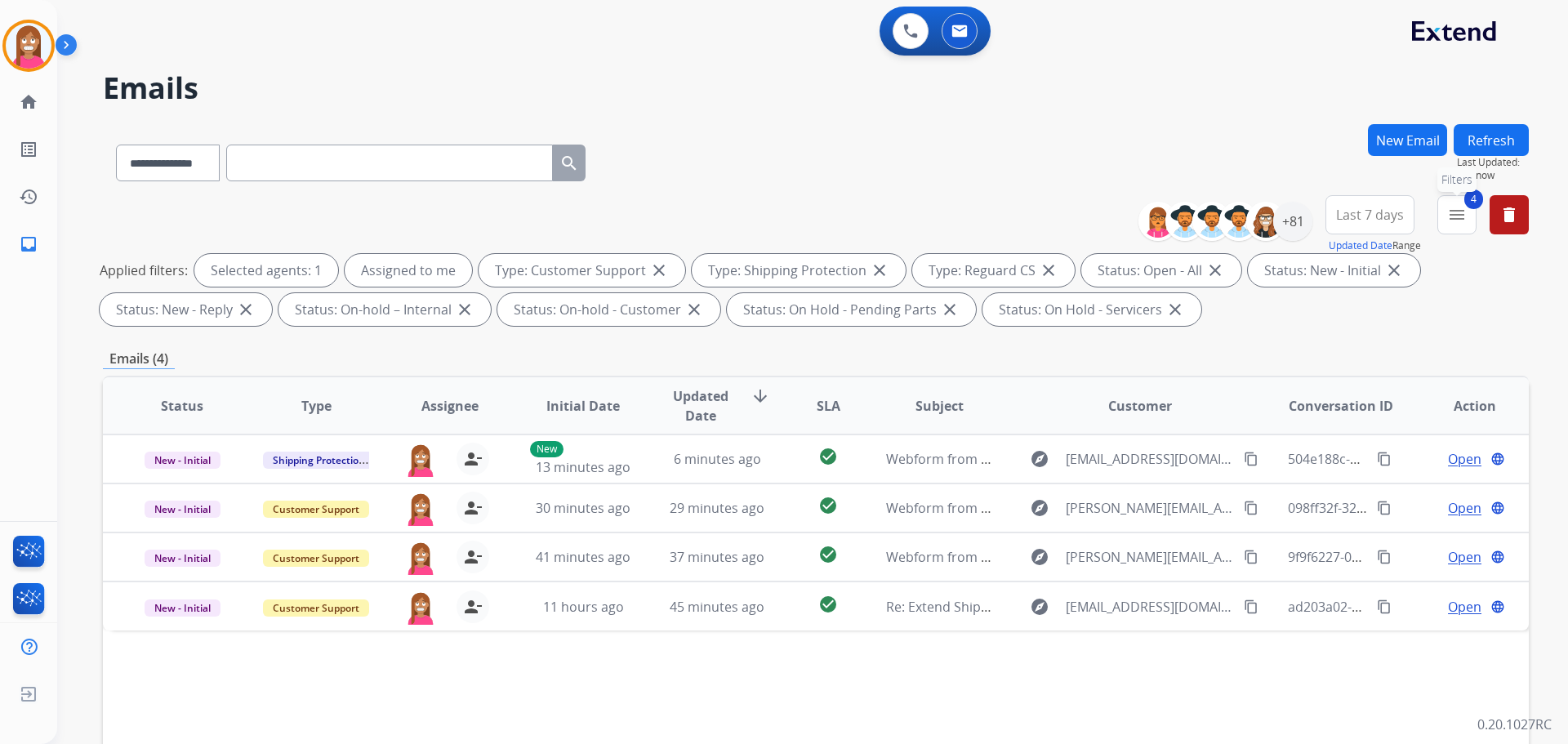
click at [1463, 217] on mat-icon "menu" at bounding box center [1456, 214] width 19 height 19
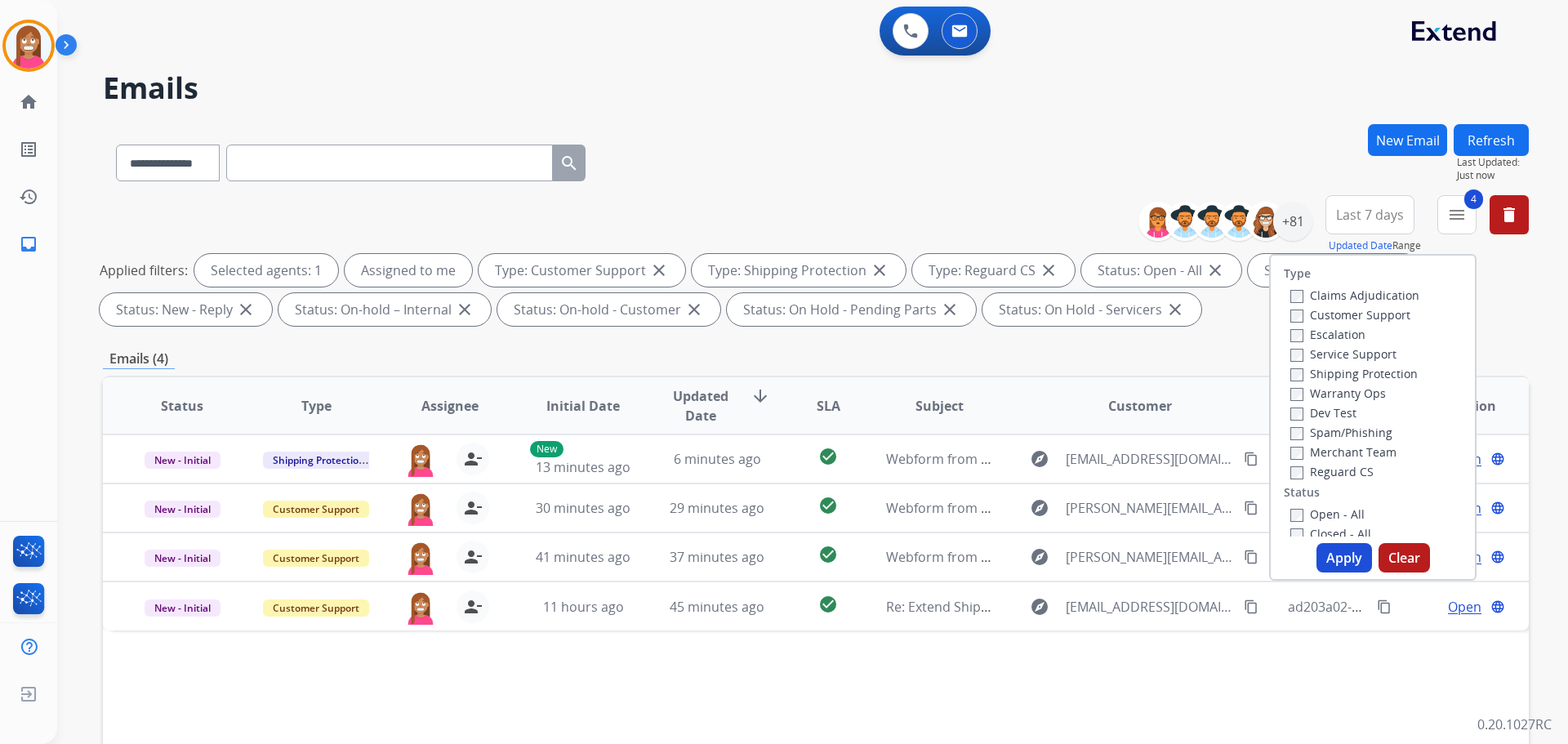
click at [1334, 563] on button "Apply" at bounding box center [1344, 557] width 55 height 29
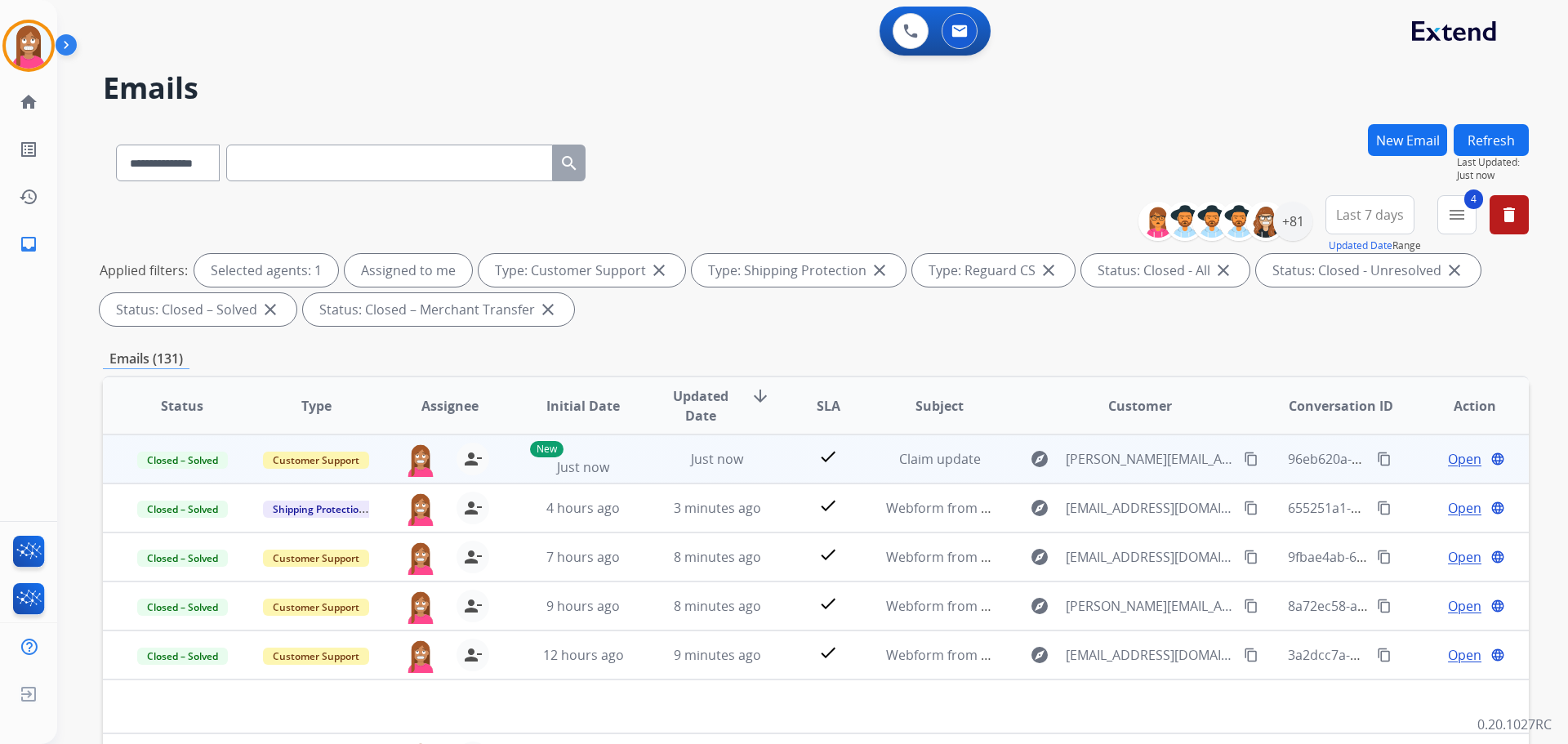
click at [1377, 457] on mat-icon "content_copy" at bounding box center [1385, 459] width 15 height 15
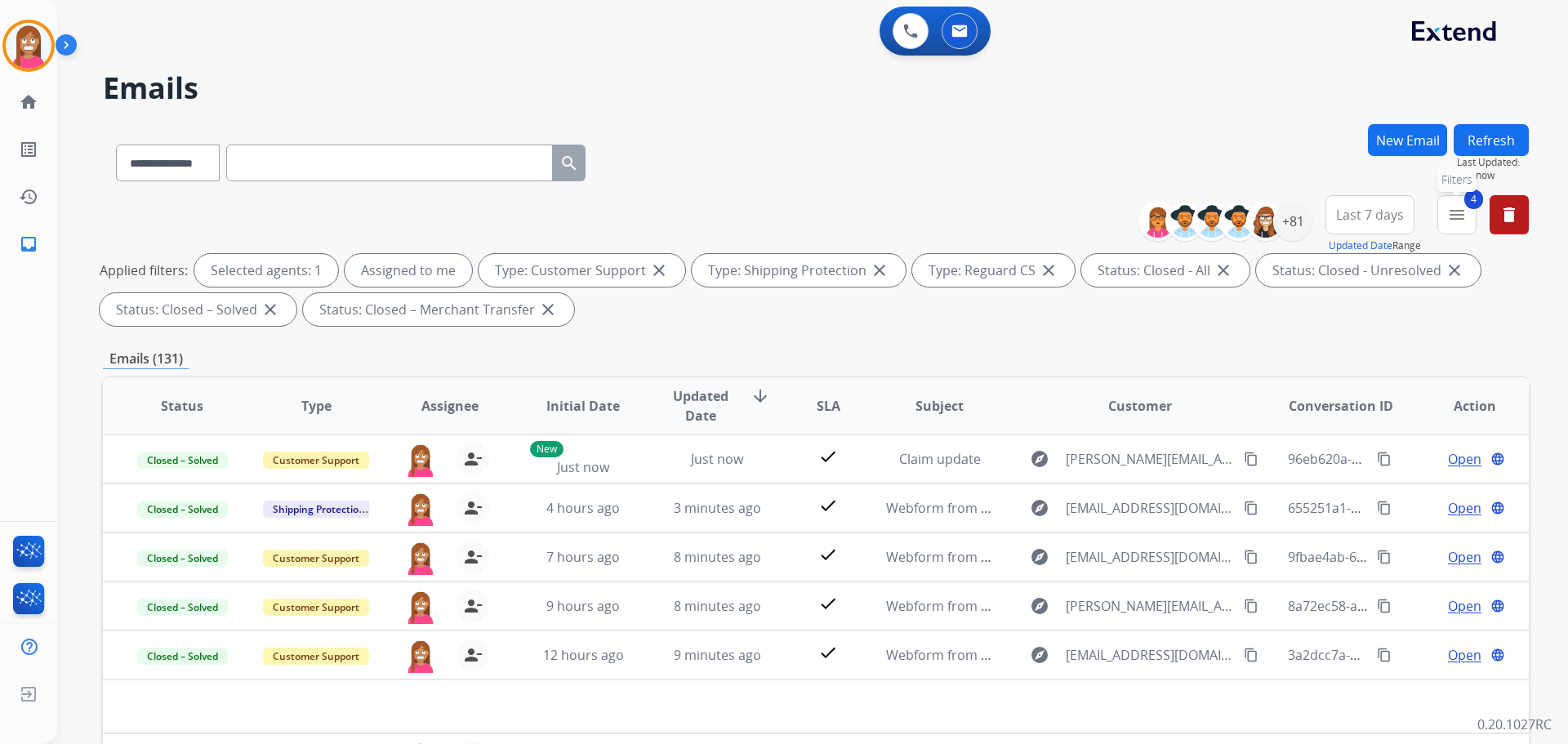
click at [1449, 214] on mat-icon "menu" at bounding box center [1456, 214] width 19 height 19
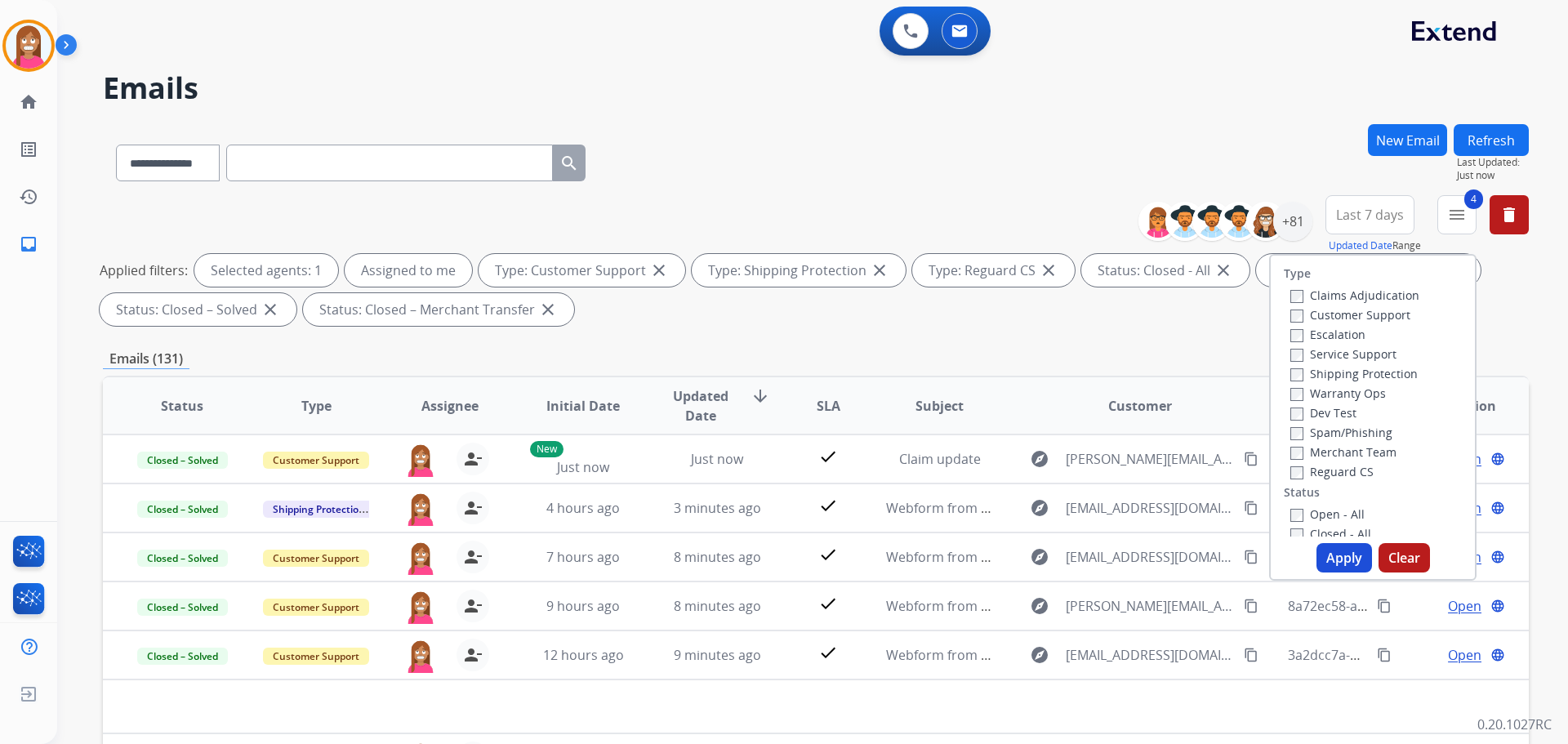
click at [1340, 556] on button "Apply" at bounding box center [1344, 557] width 55 height 29
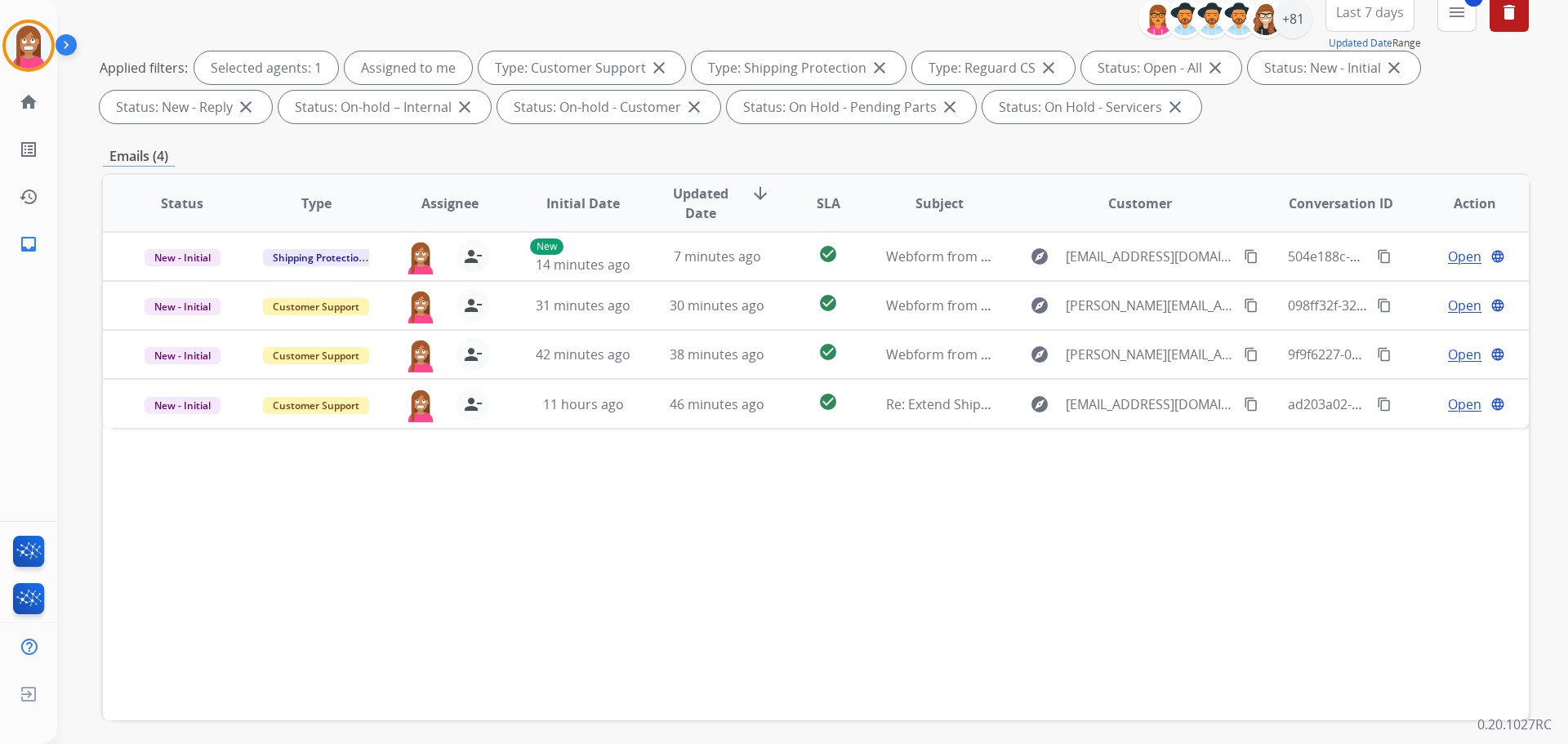
scroll to position [18, 0]
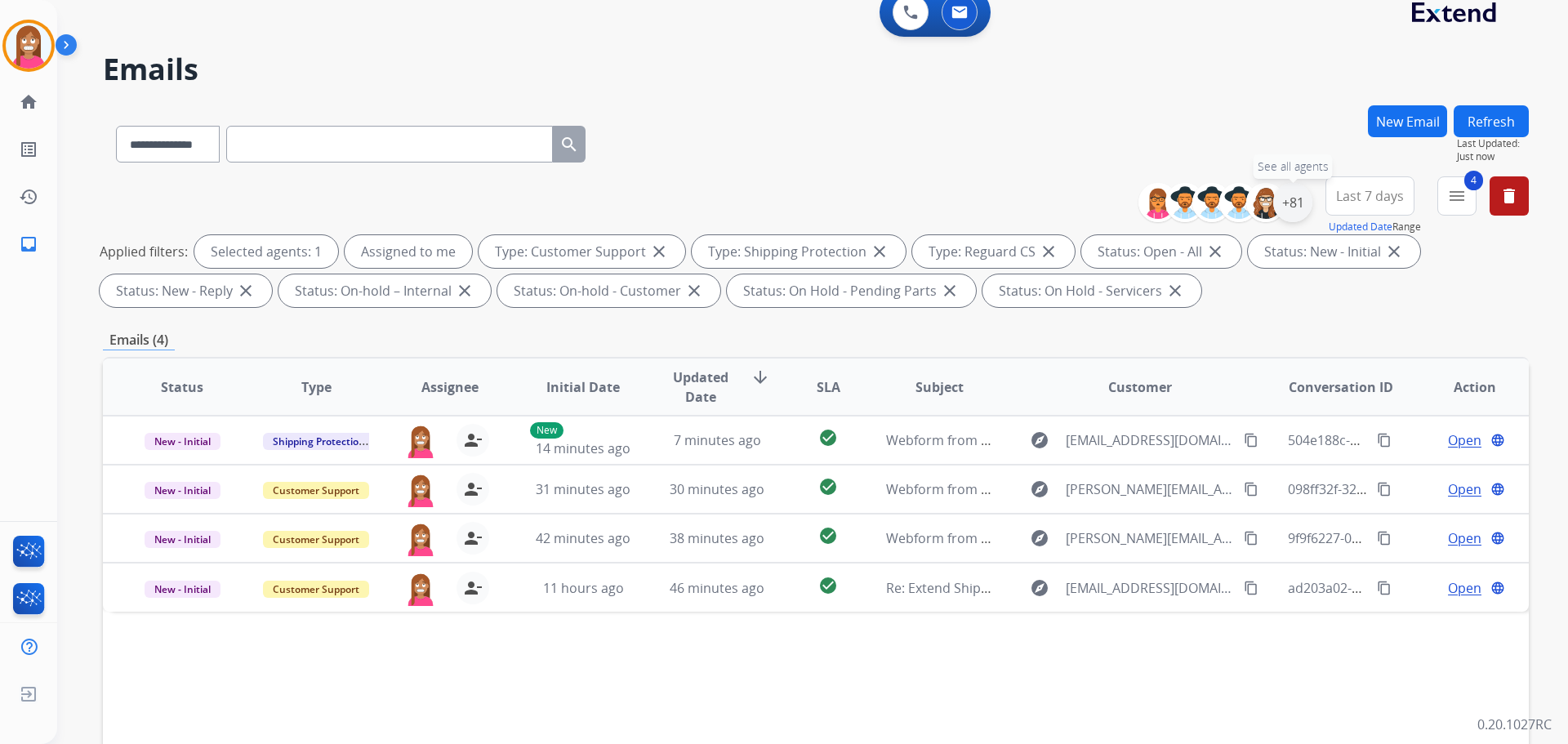
click at [1298, 212] on div "+81" at bounding box center [1293, 203] width 39 height 39
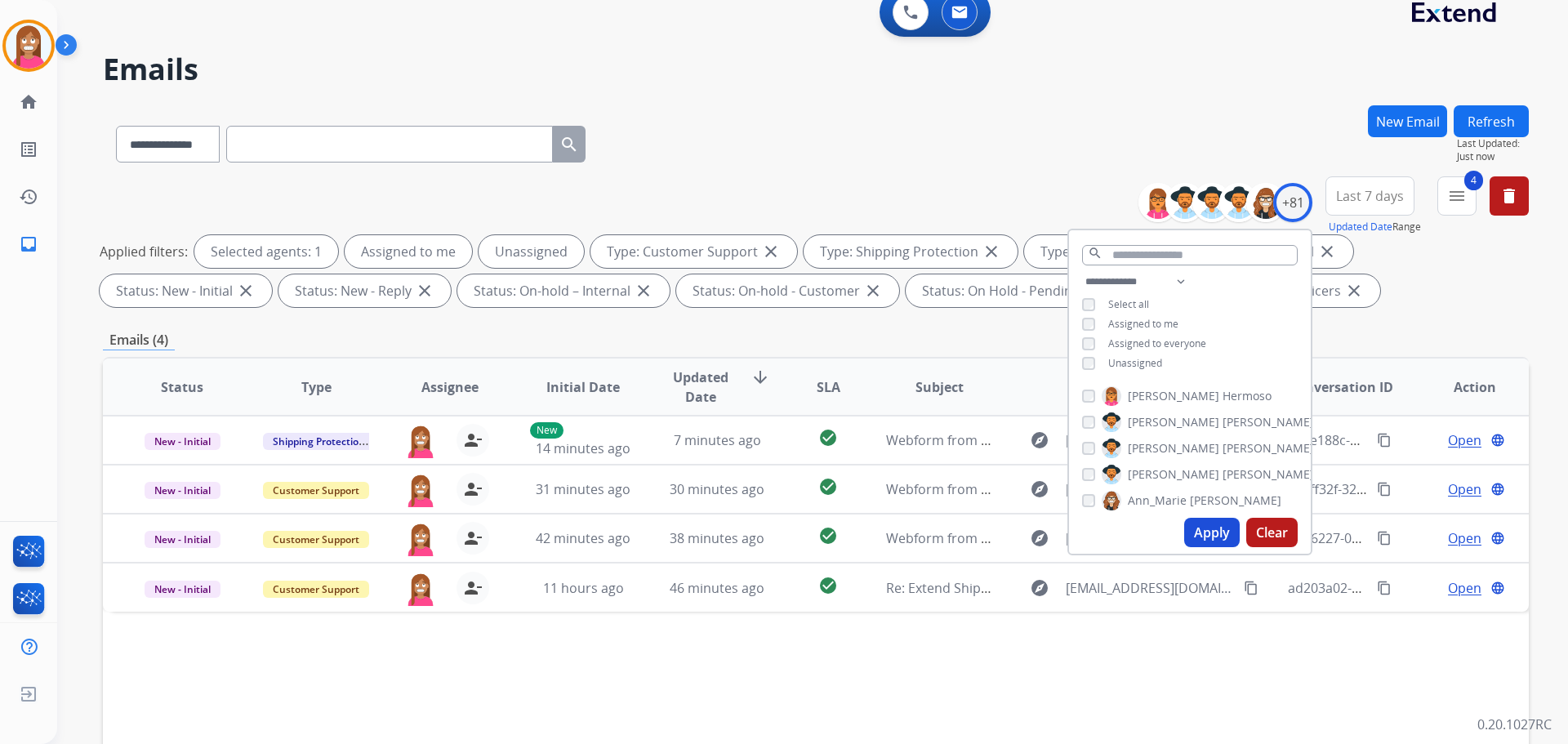
click at [1186, 531] on button "Apply" at bounding box center [1212, 532] width 55 height 29
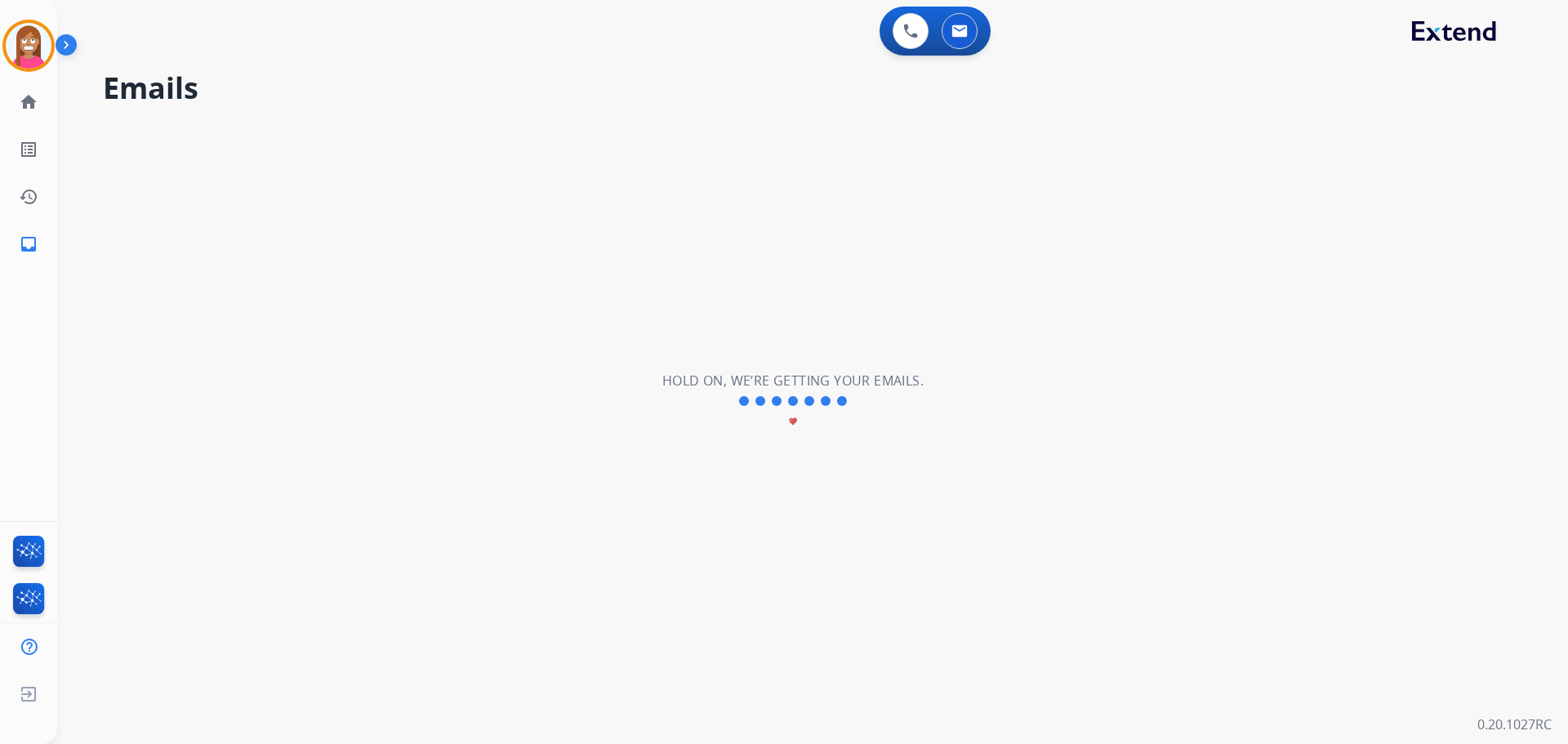
scroll to position [0, 0]
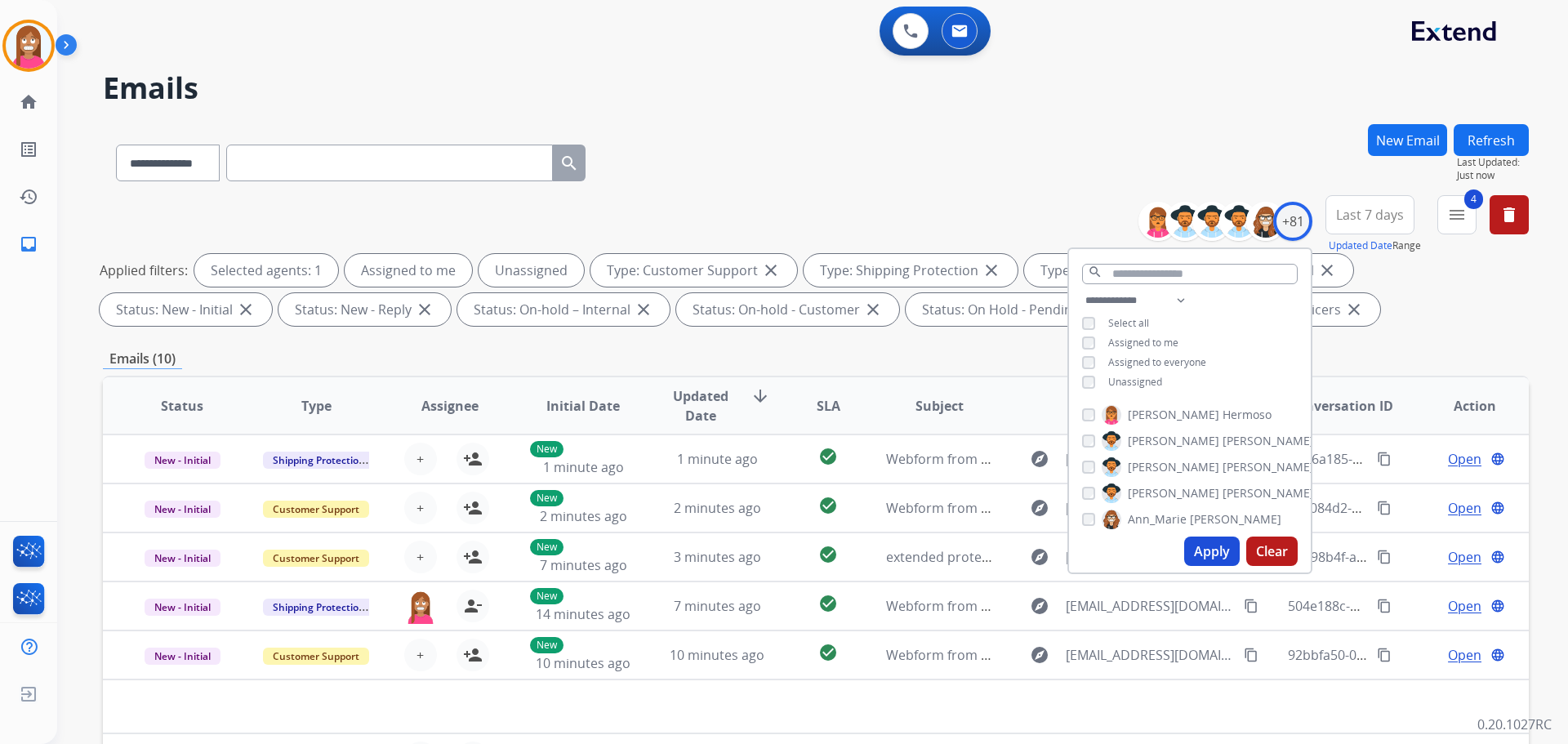
click at [911, 146] on div "**********" at bounding box center [816, 159] width 1426 height 71
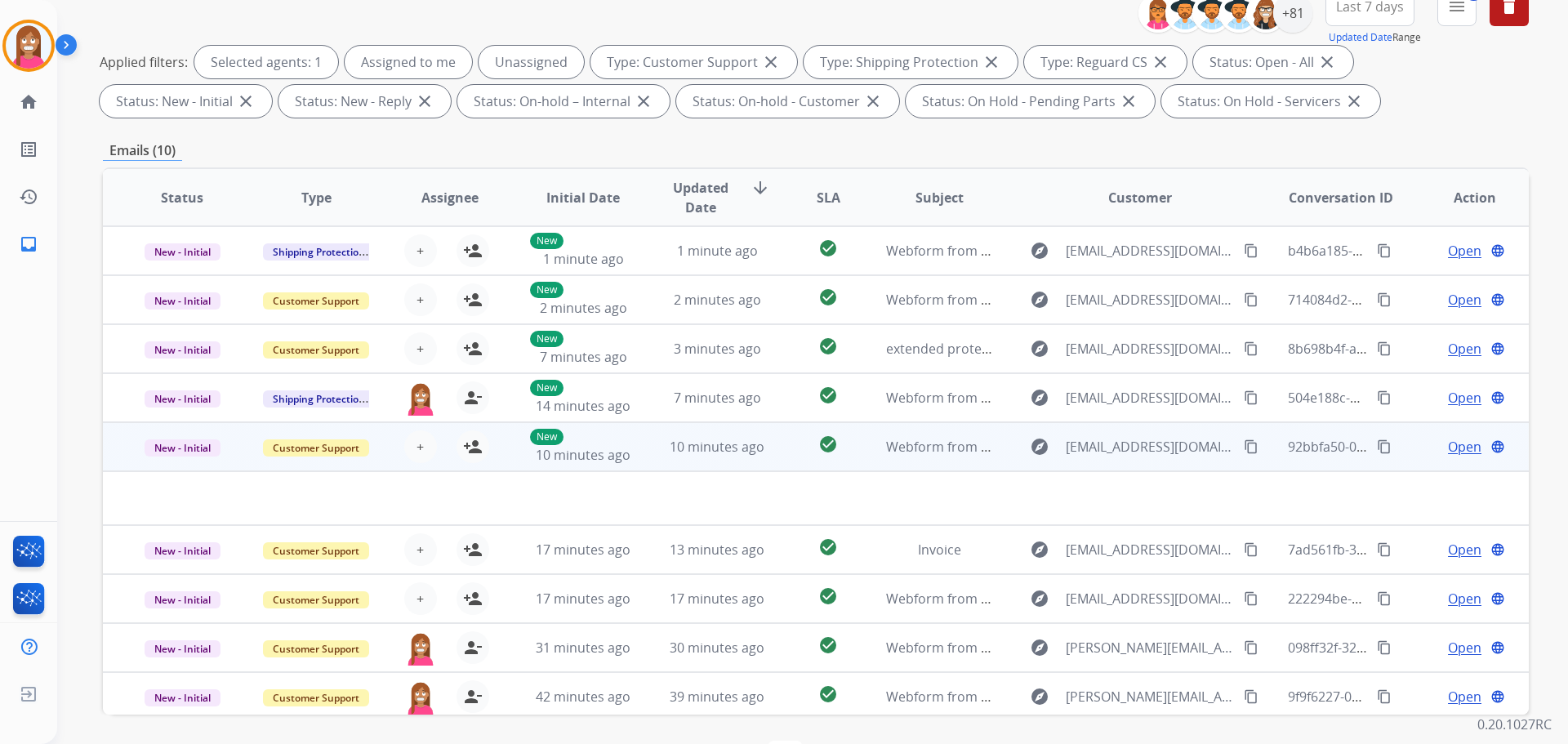
scroll to position [182, 0]
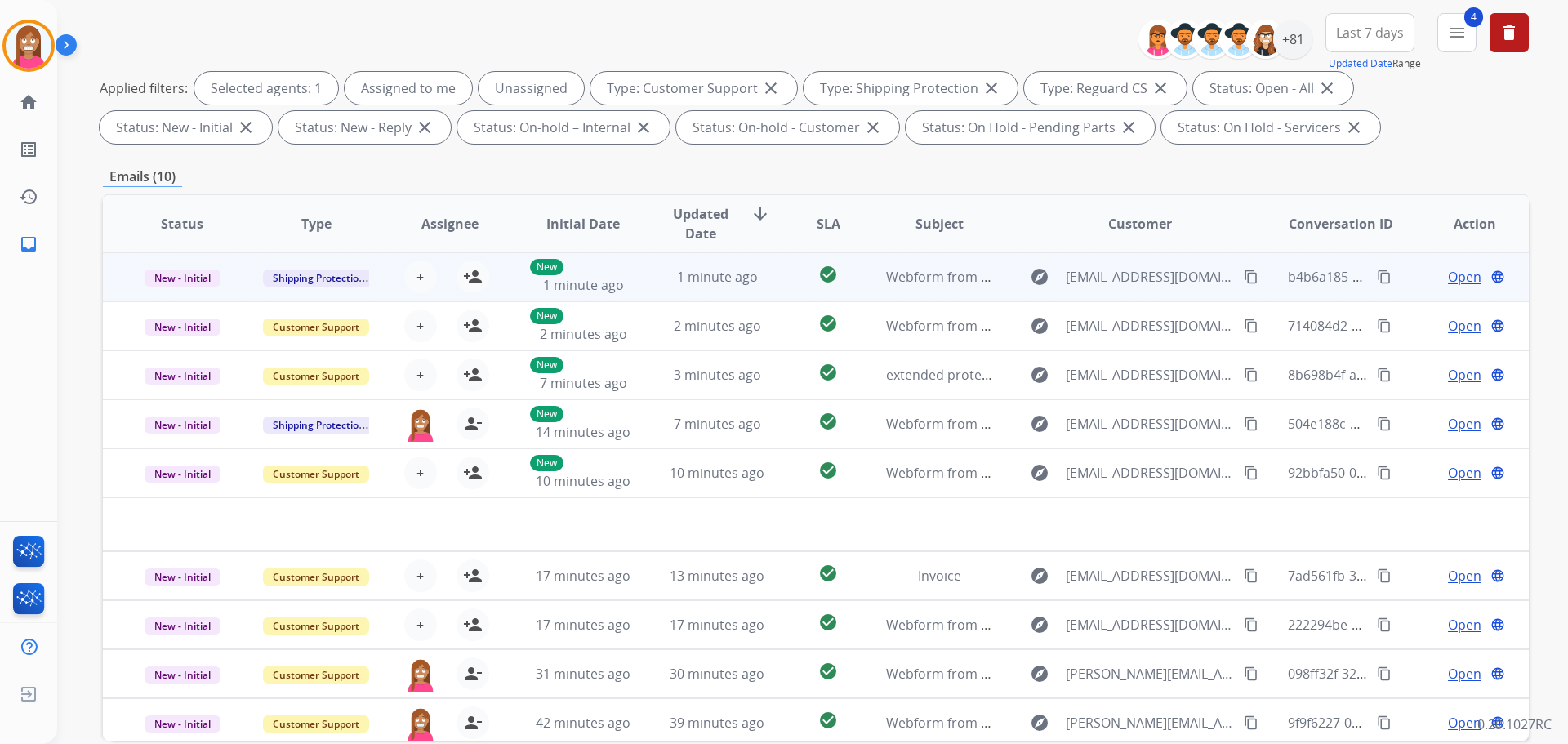
click at [638, 284] on td "1 minute ago" at bounding box center [705, 277] width 134 height 49
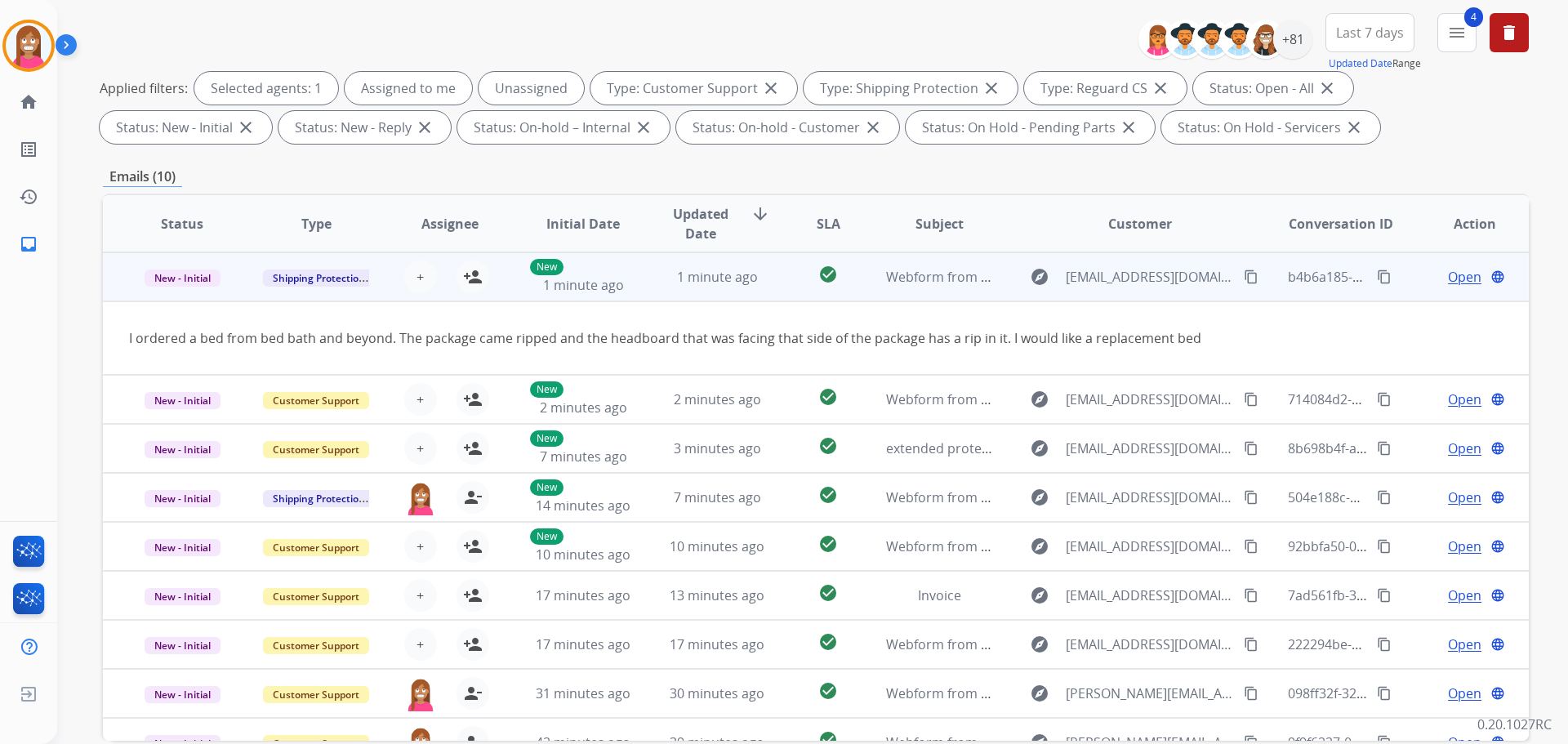
click at [1243, 277] on mat-icon "content_copy" at bounding box center [1251, 277] width 15 height 15
click at [472, 284] on mat-icon "person_add" at bounding box center [472, 276] width 19 height 19
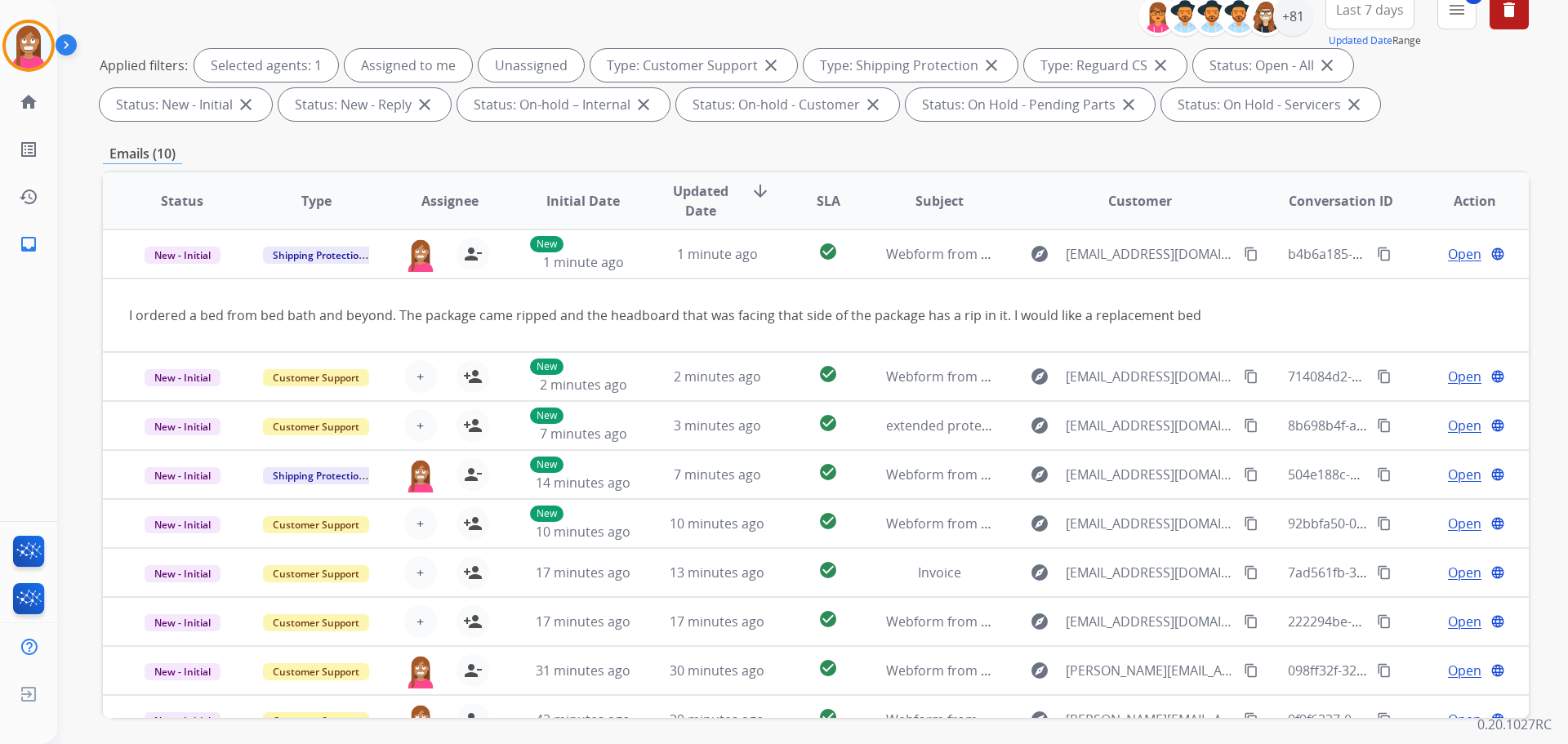
scroll to position [18, 0]
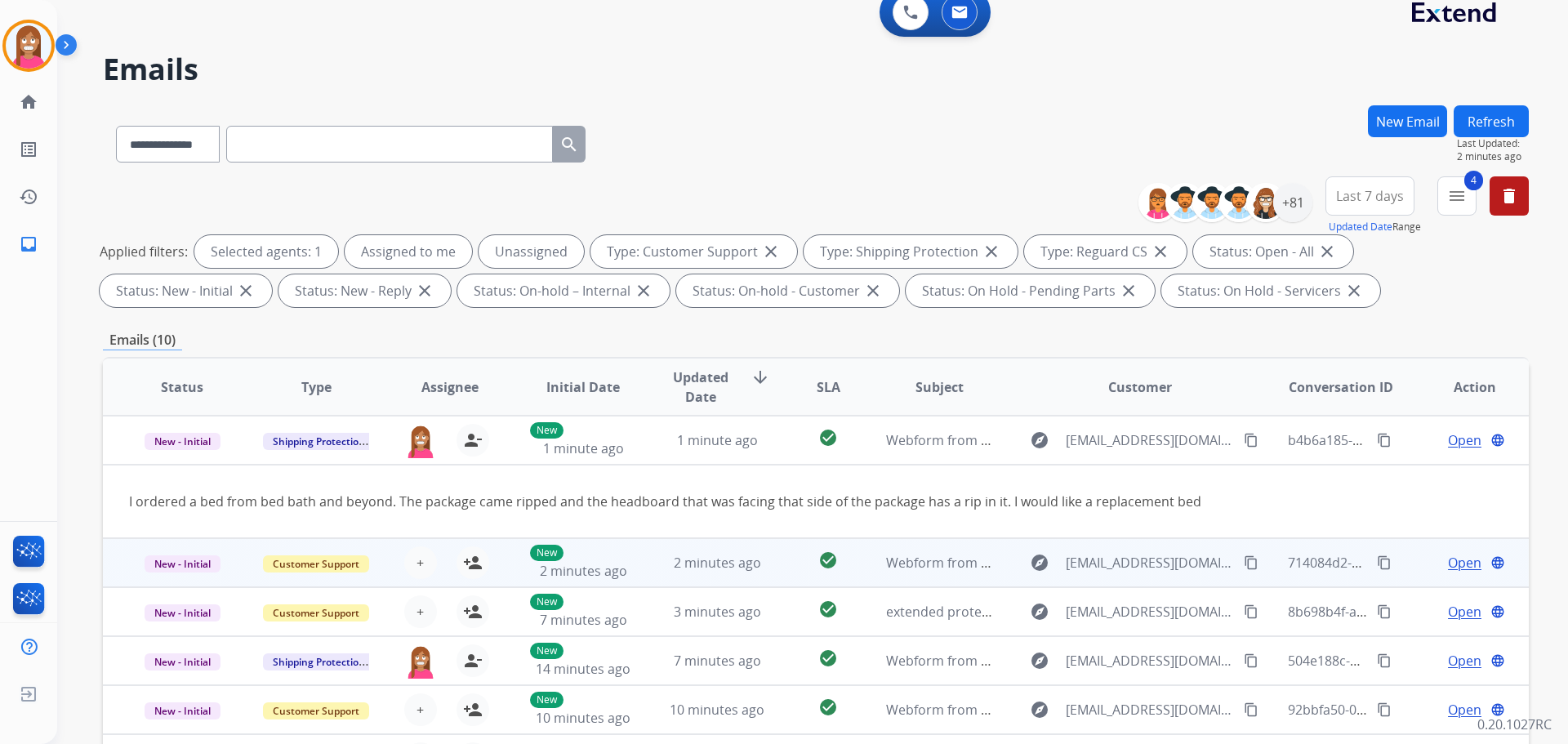
click at [658, 583] on td "2 minutes ago" at bounding box center [705, 562] width 134 height 49
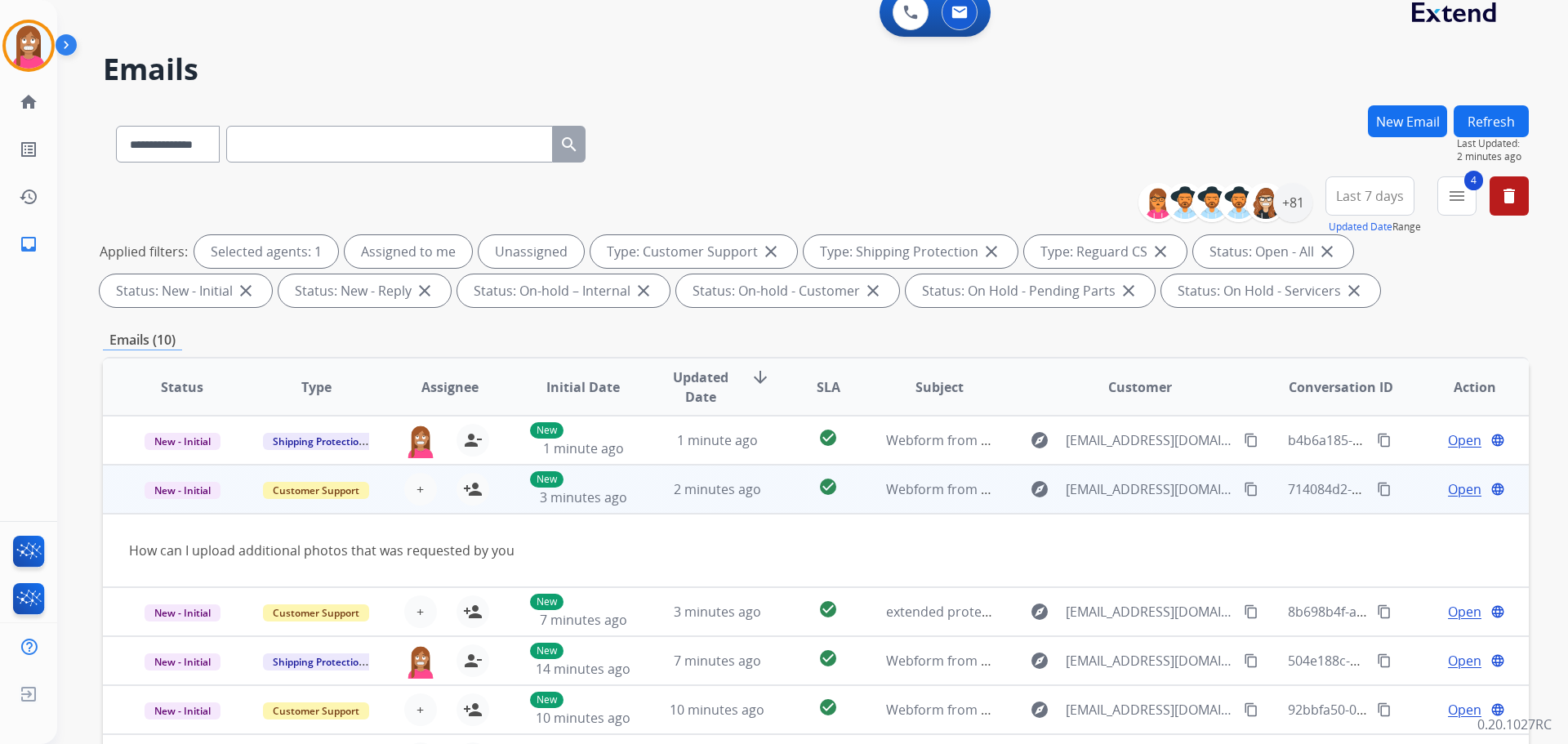
scroll to position [49, 0]
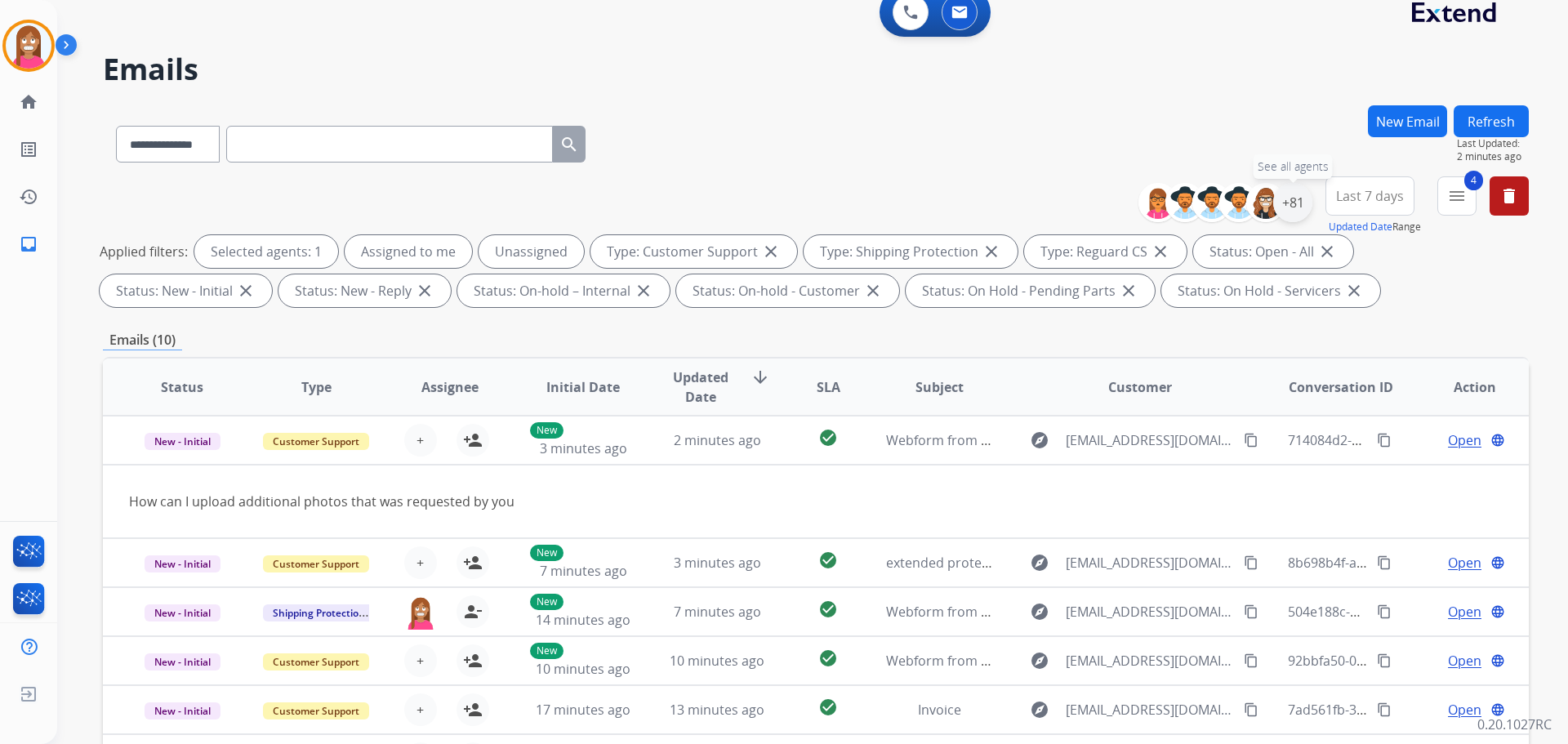
click at [1300, 198] on div "+81" at bounding box center [1293, 203] width 39 height 39
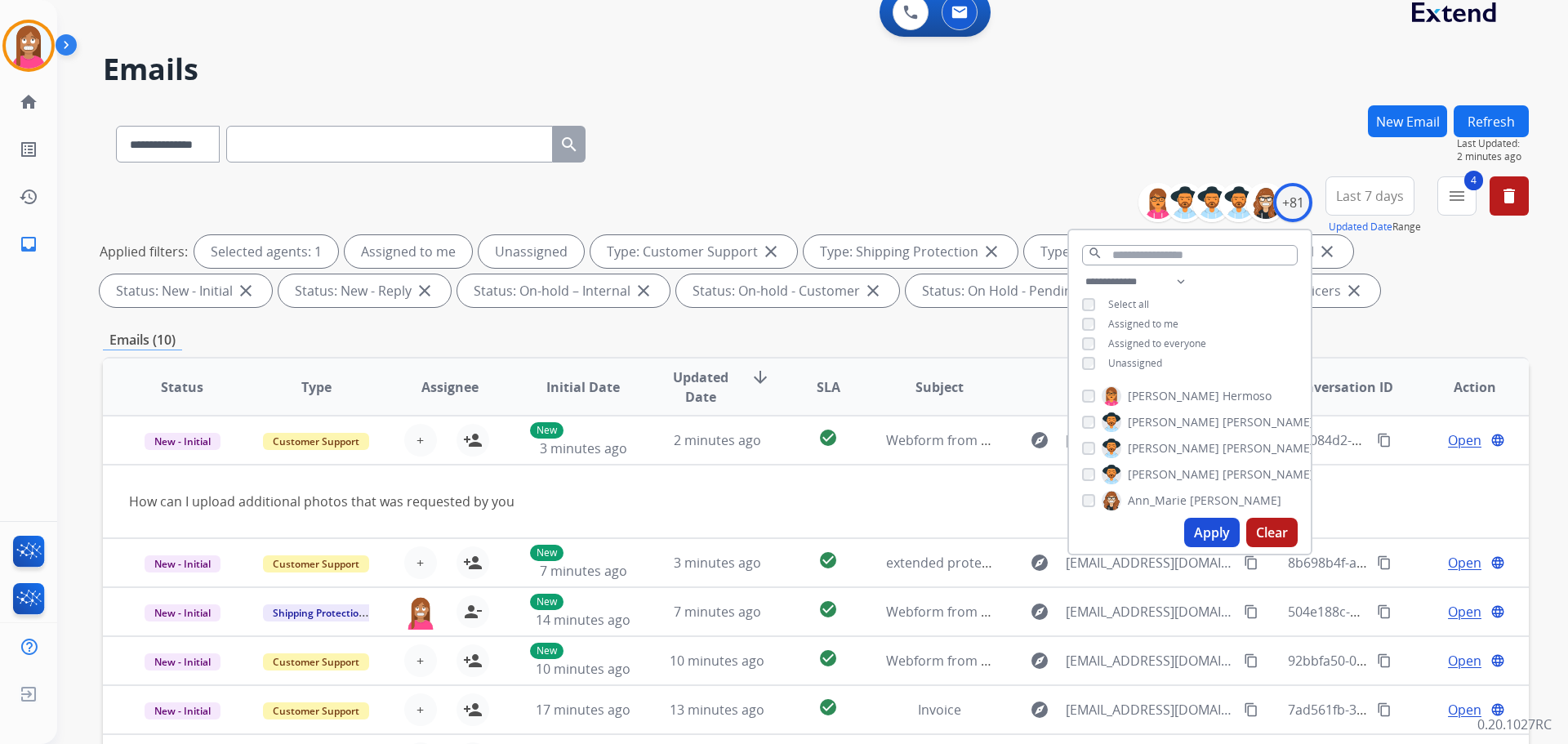
click at [1081, 354] on div "**********" at bounding box center [1190, 324] width 242 height 105
click at [1203, 529] on button "Apply" at bounding box center [1212, 532] width 55 height 29
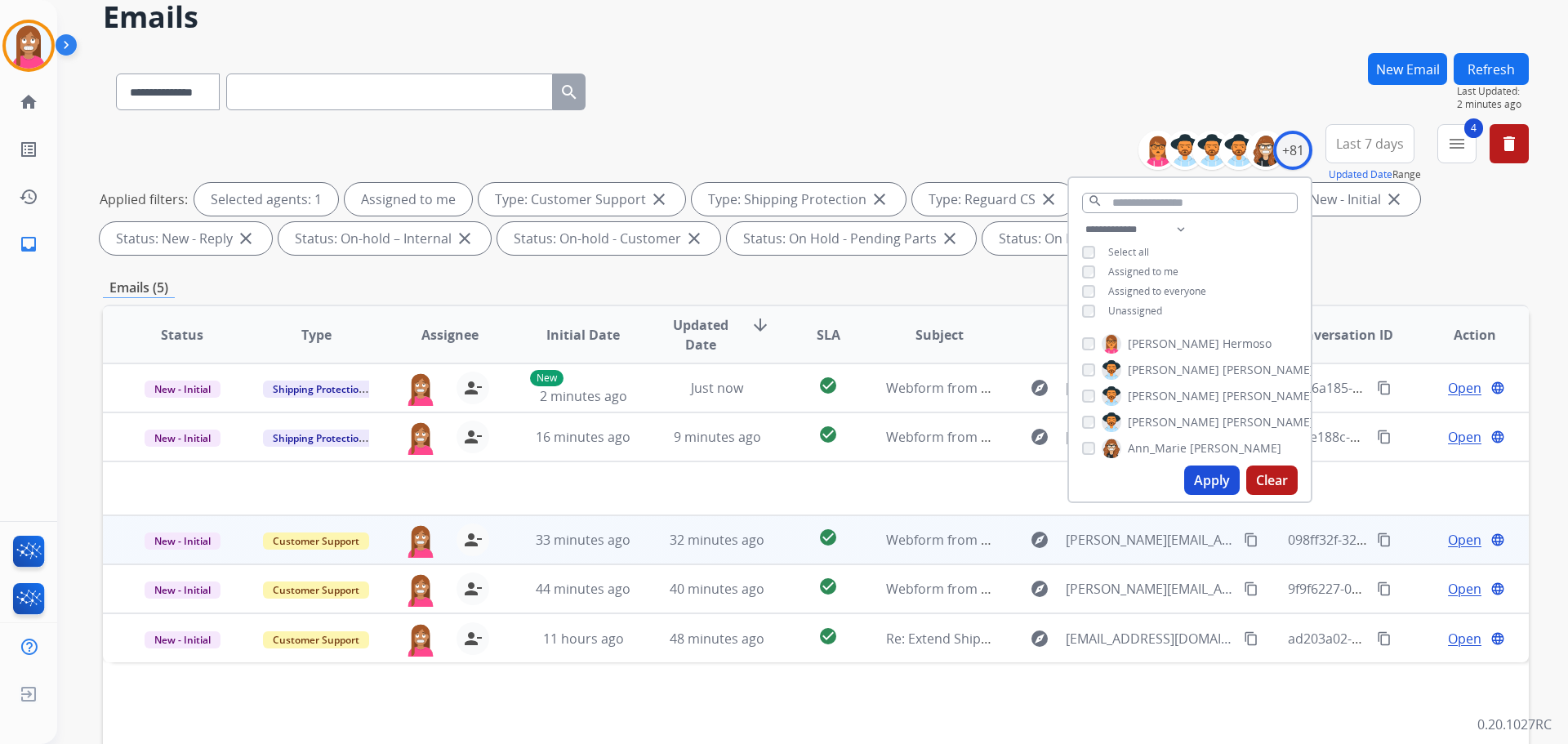
scroll to position [264, 0]
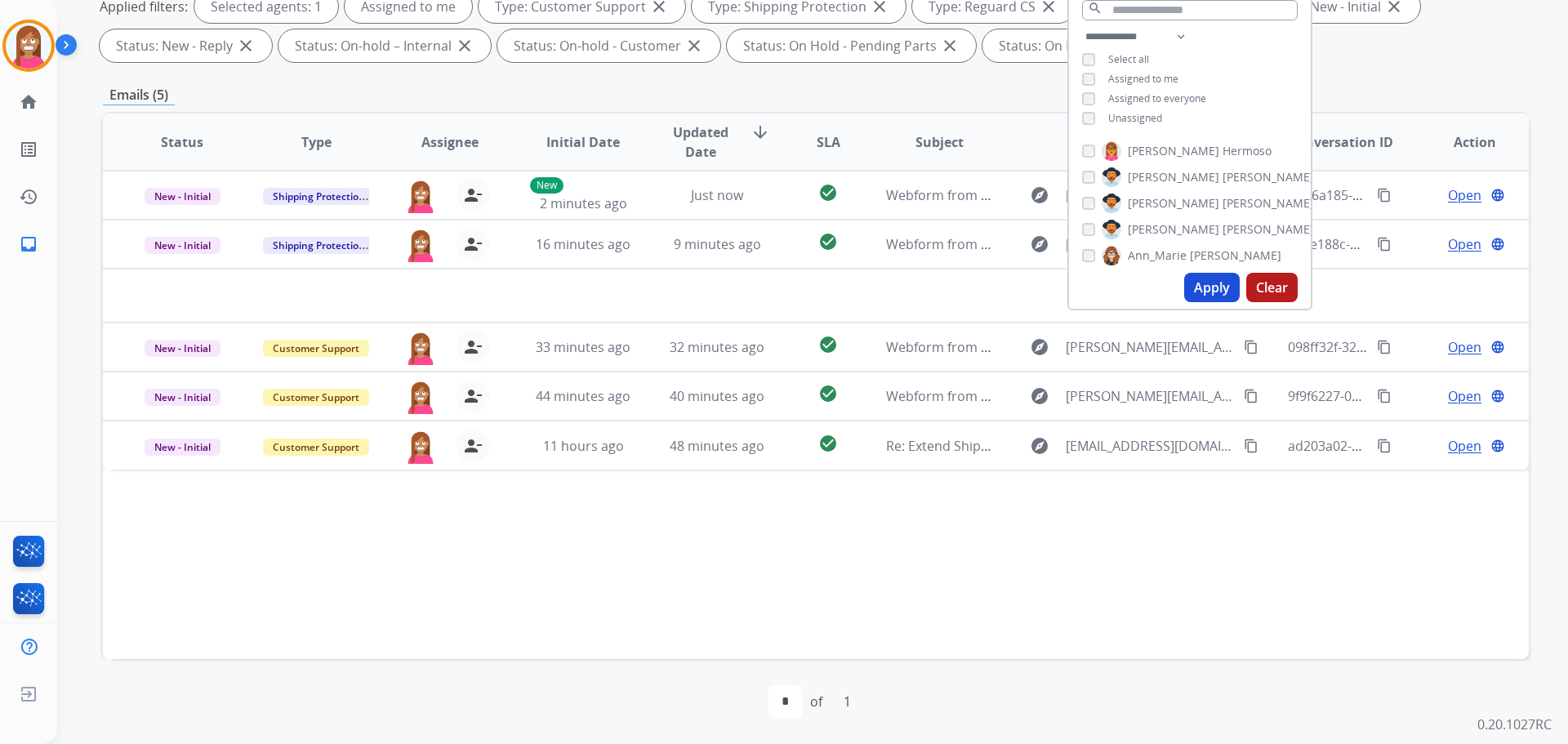
click at [730, 524] on div "Status Type Assignee Initial Date Updated Date arrow_downward SLA Subject Custo…" at bounding box center [816, 386] width 1426 height 547
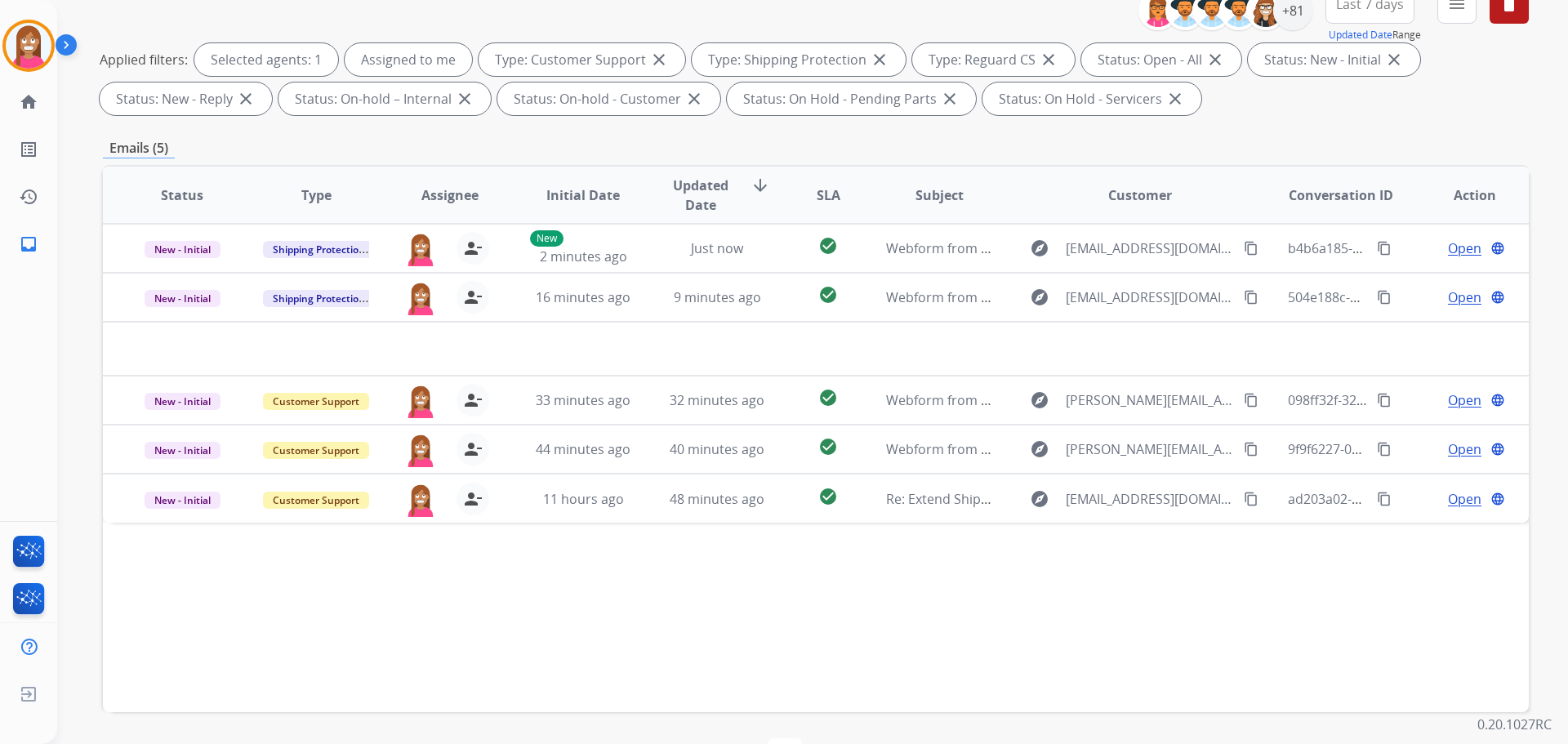
scroll to position [182, 0]
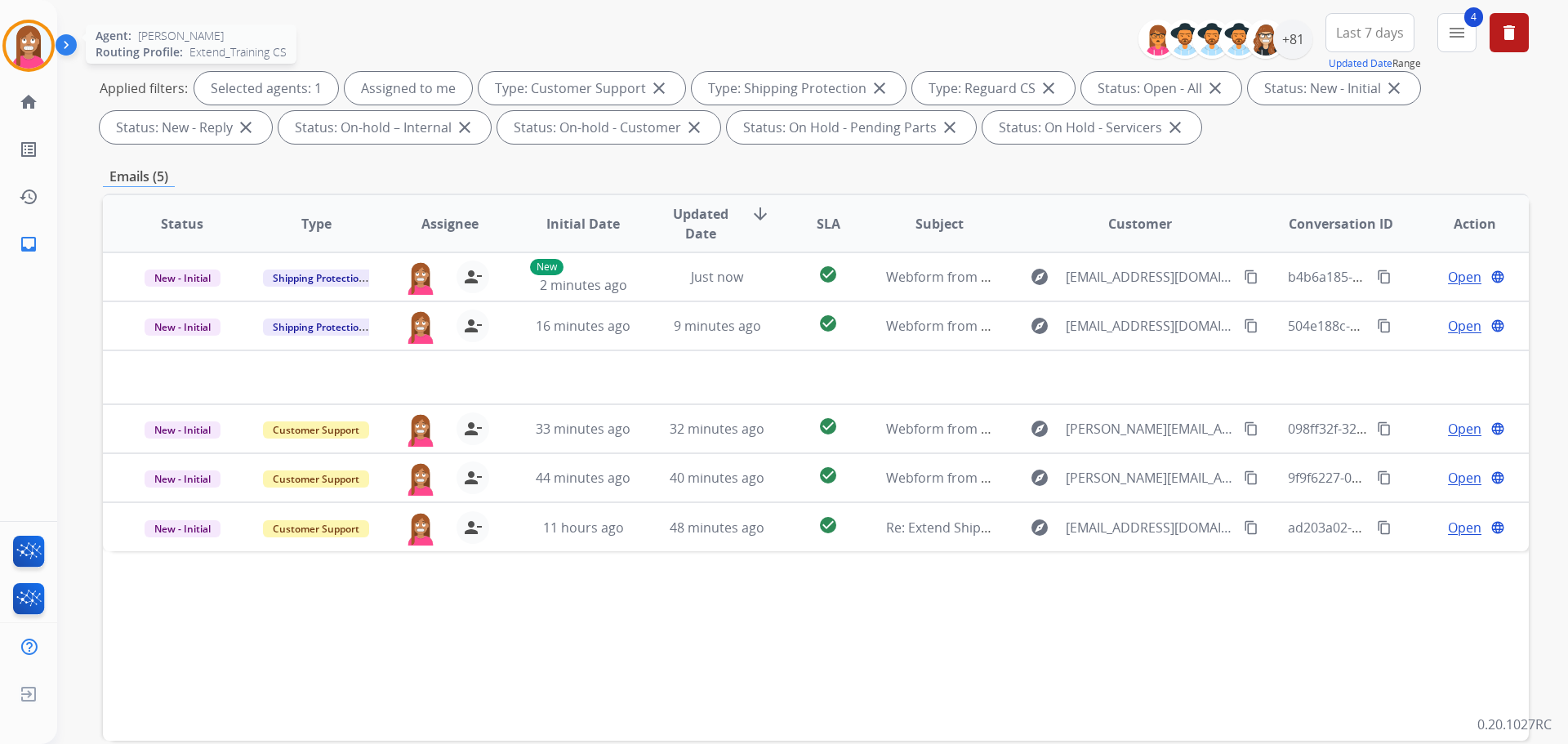
click at [29, 32] on img at bounding box center [28, 45] width 46 height 46
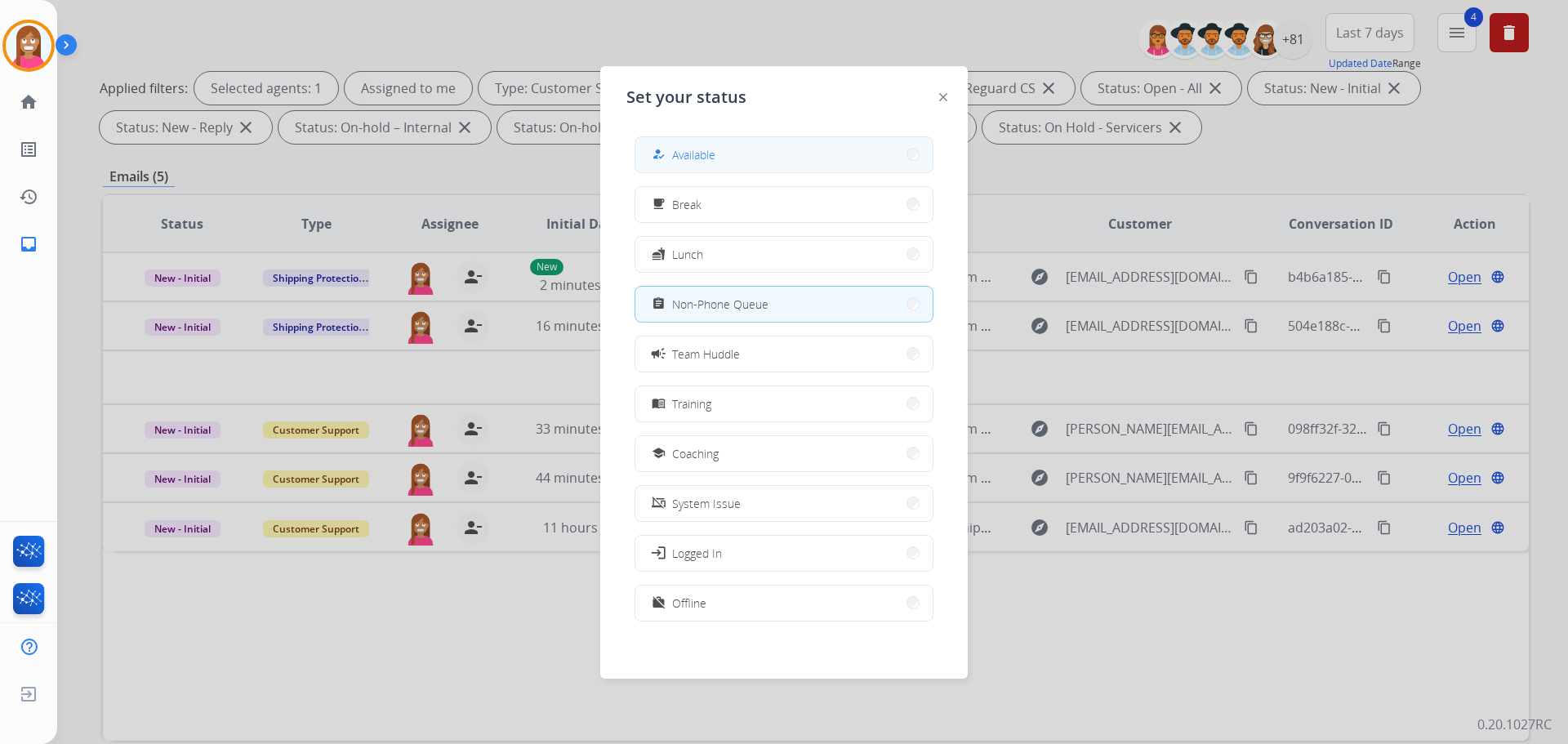
click at [663, 156] on mat-icon "how_to_reg" at bounding box center [658, 155] width 14 height 14
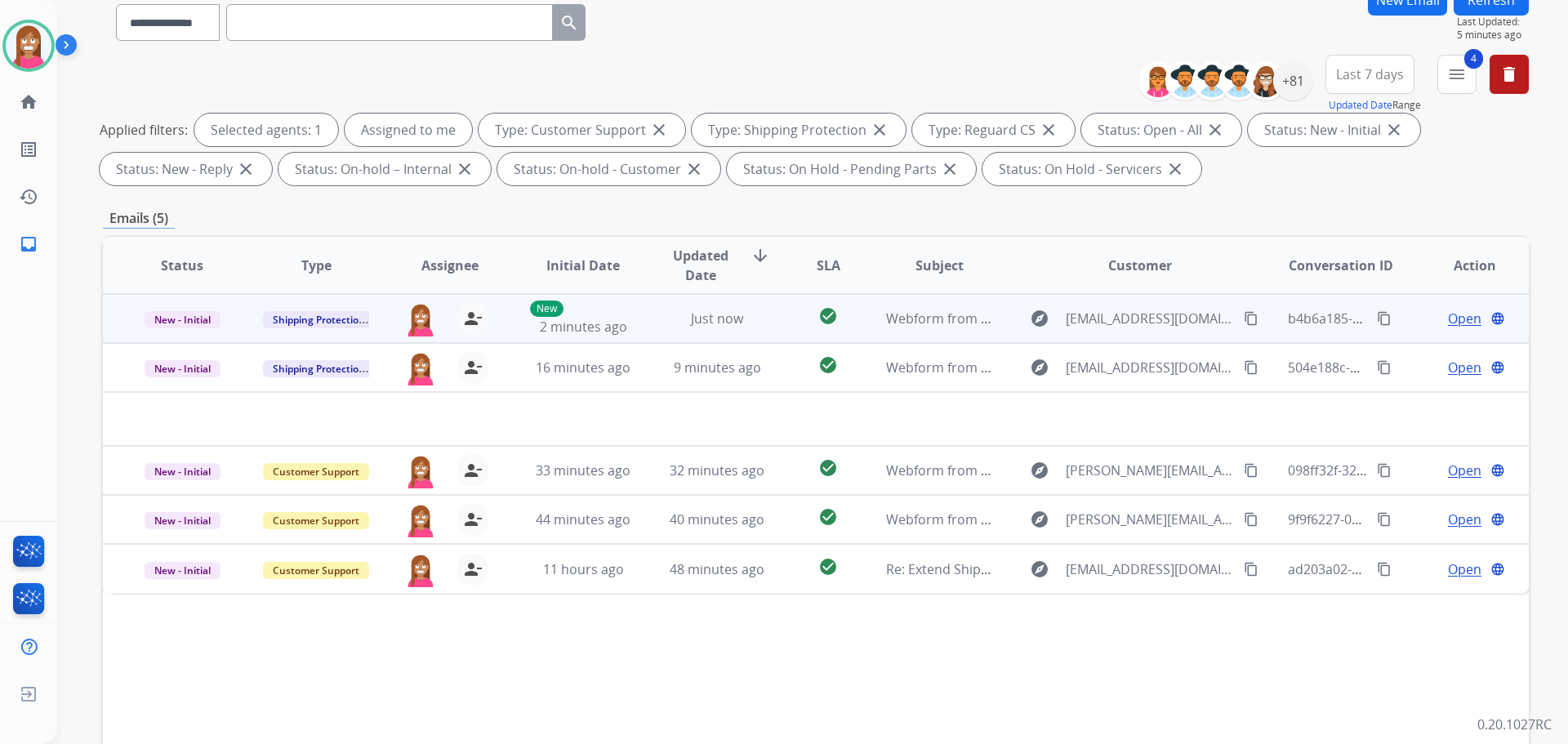
scroll to position [100, 0]
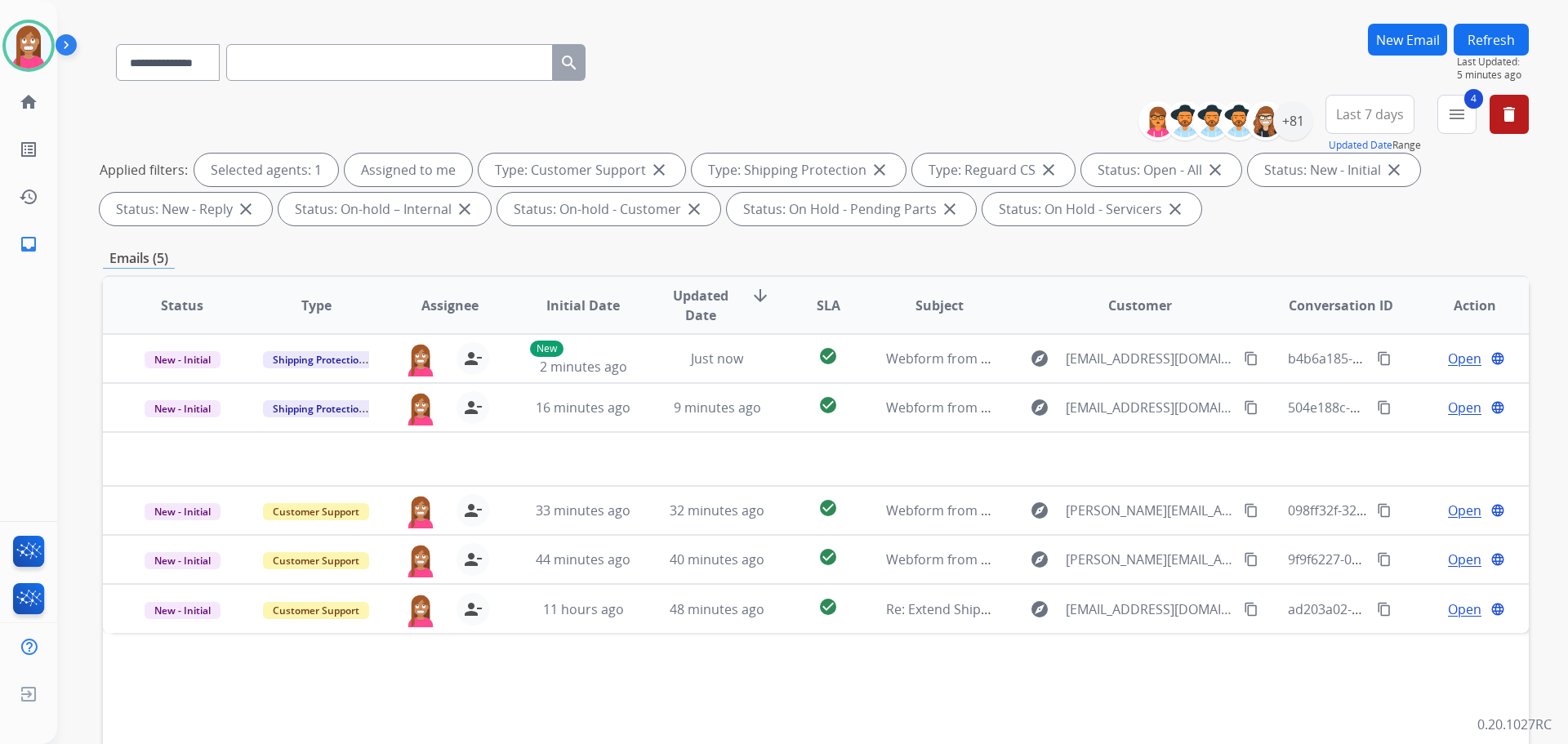
click at [1467, 44] on button "Refresh" at bounding box center [1491, 39] width 75 height 32
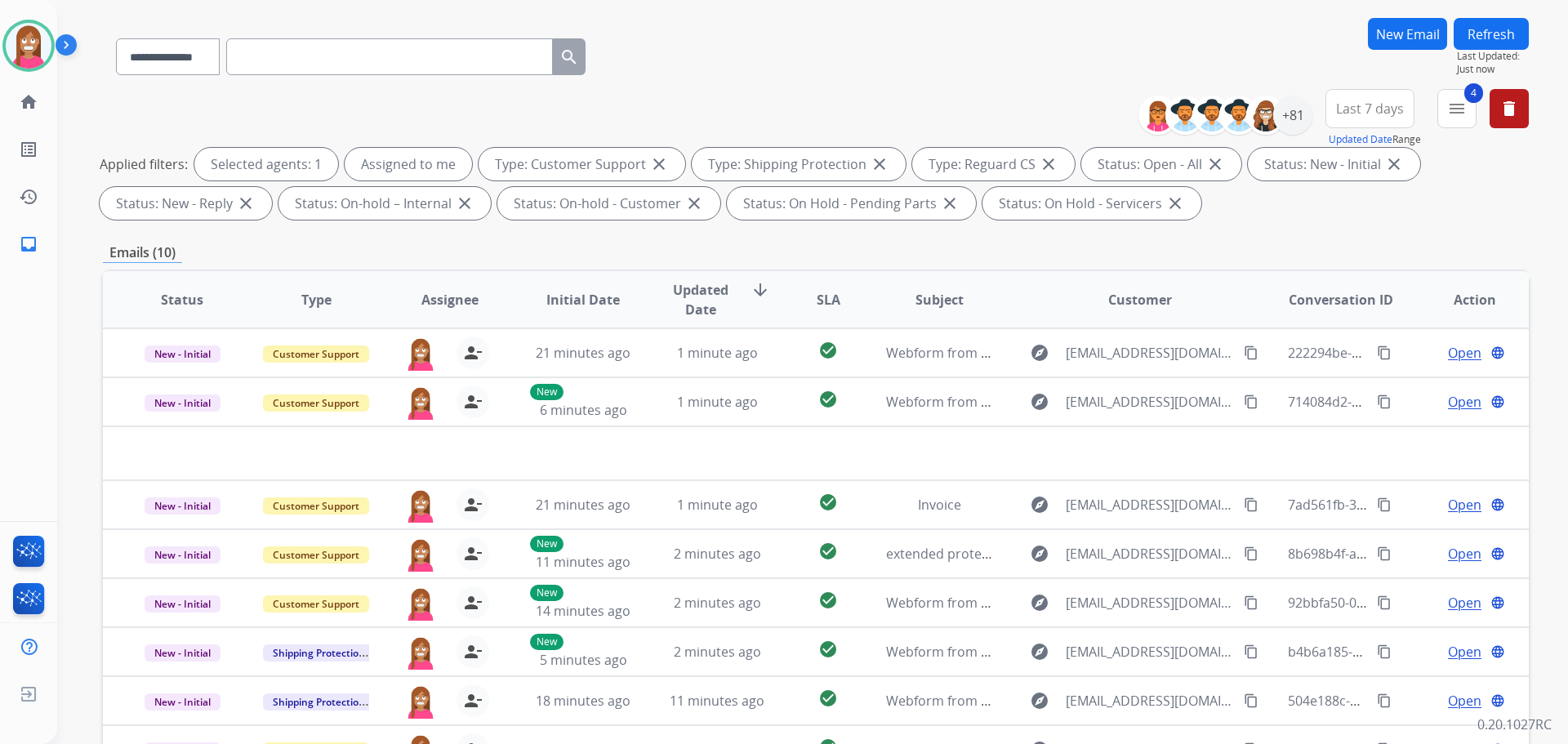
scroll to position [163, 0]
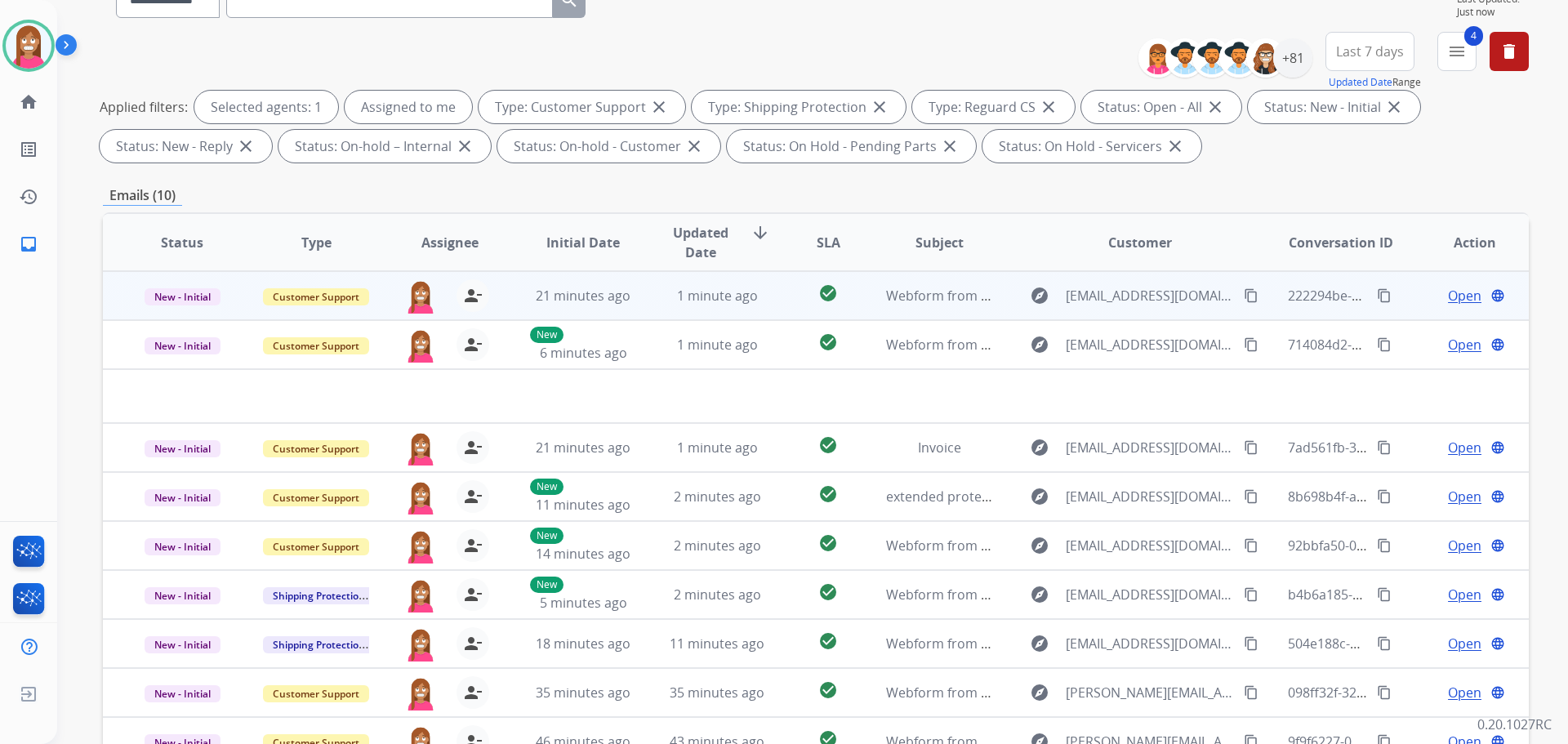
click at [650, 297] on td "1 minute ago" at bounding box center [705, 295] width 134 height 49
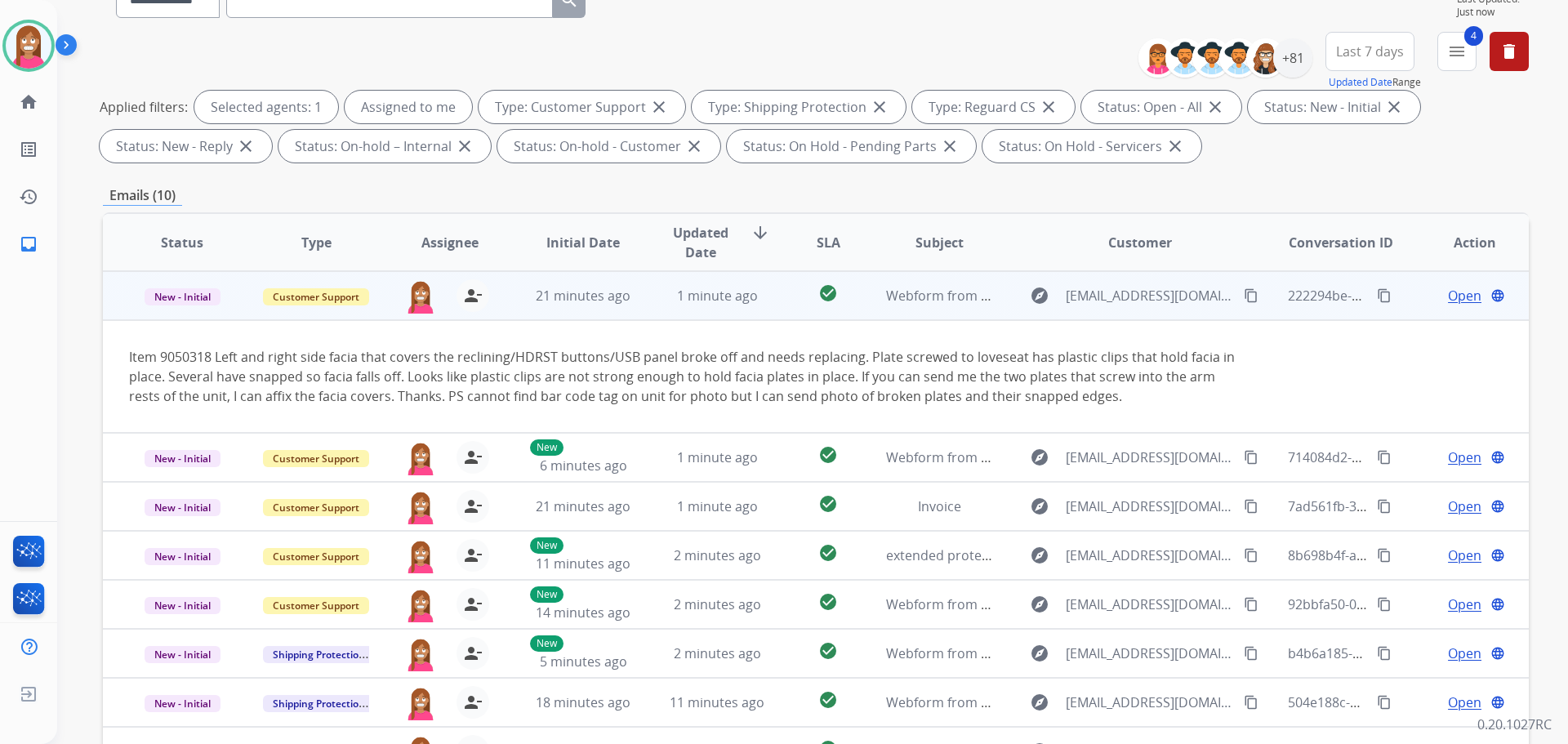
click at [1242, 303] on button "content_copy" at bounding box center [1251, 295] width 19 height 19
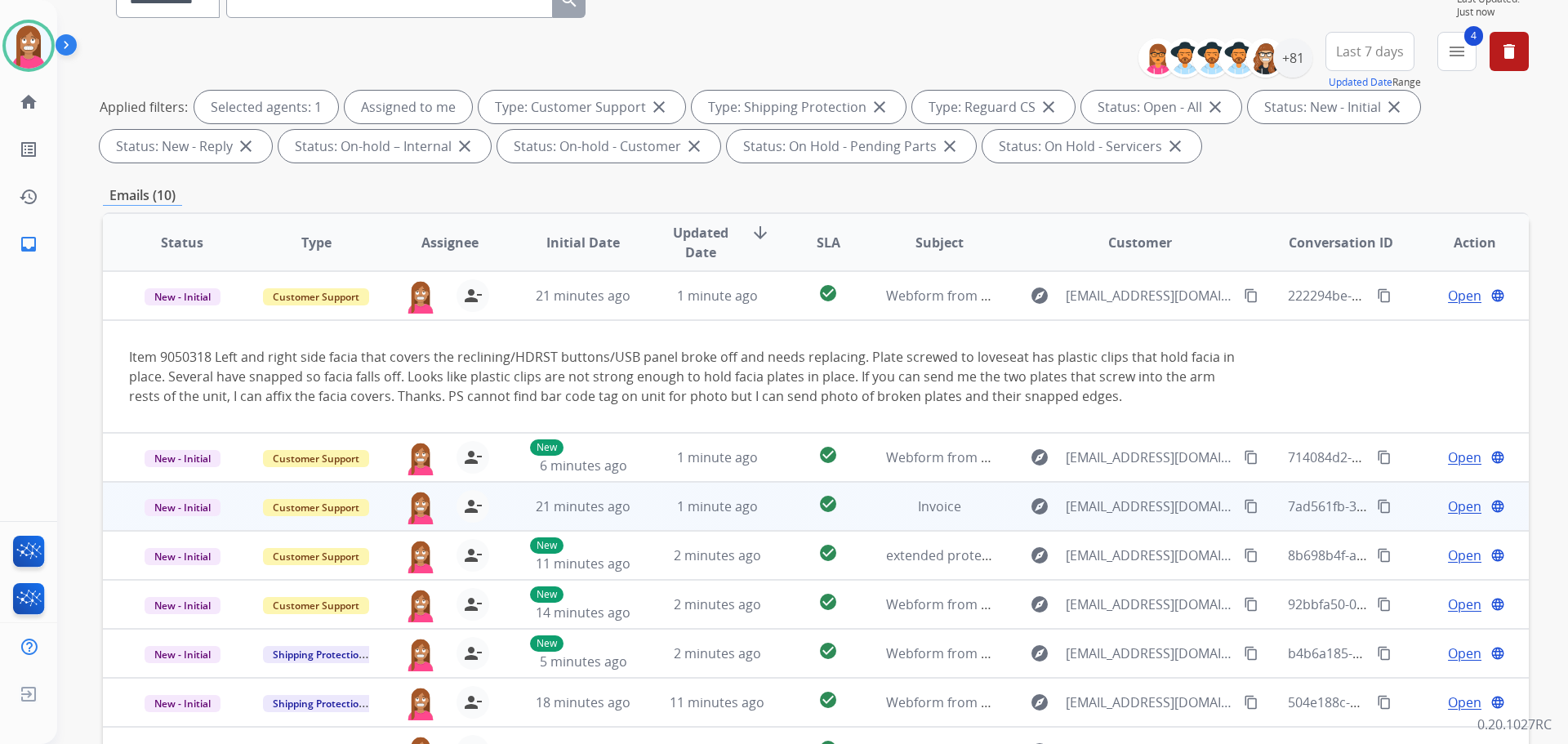
click at [642, 521] on td "1 minute ago" at bounding box center [705, 506] width 134 height 49
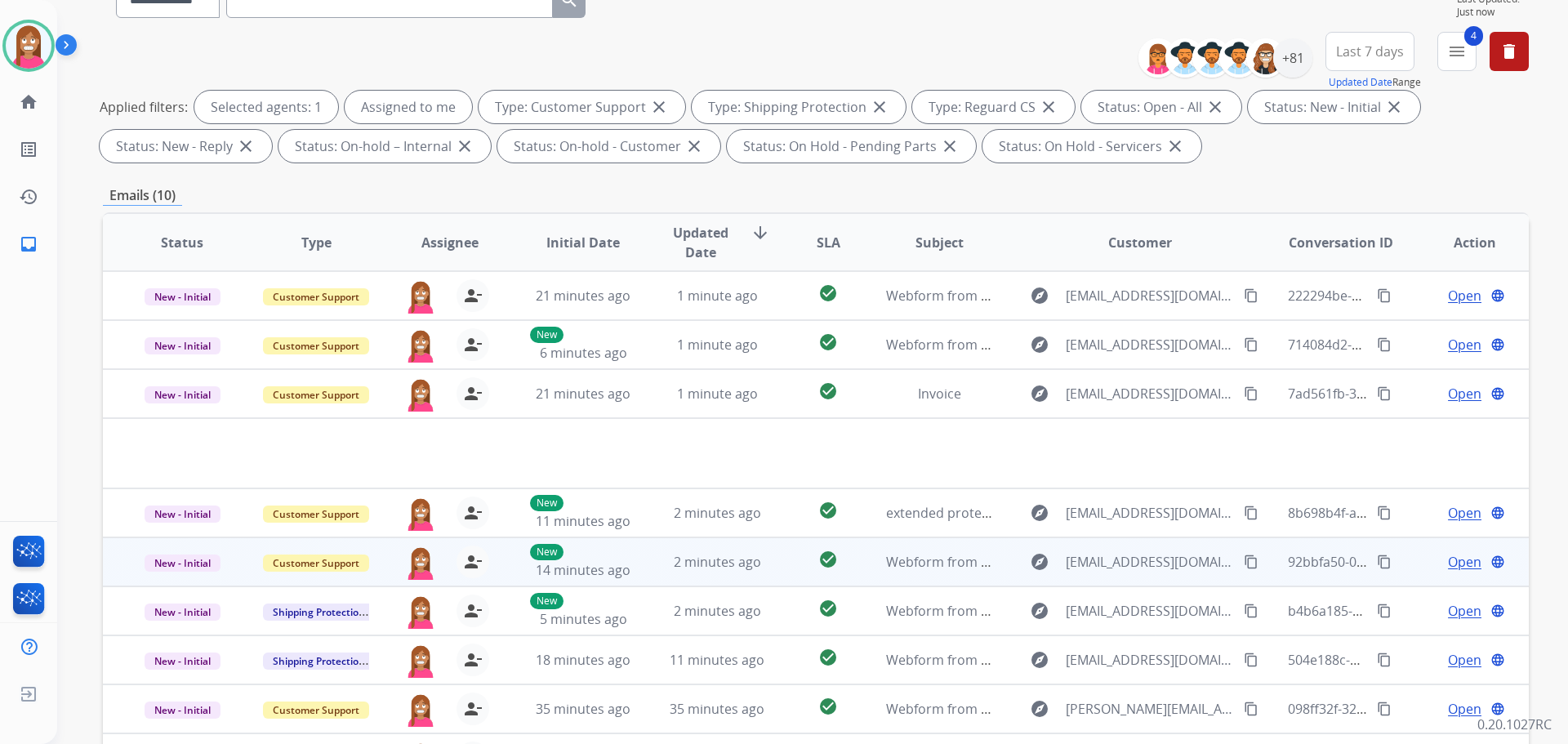
scroll to position [72, 0]
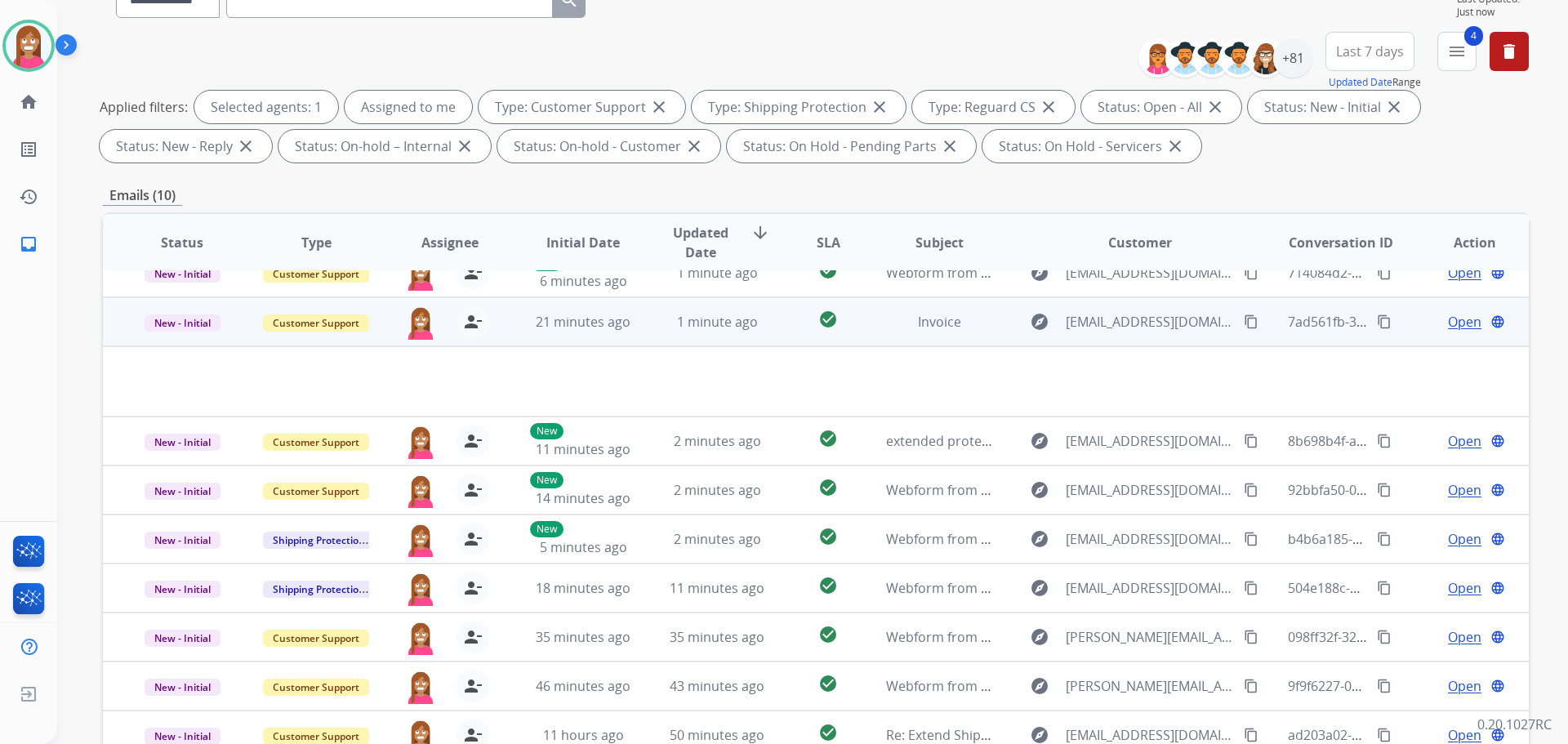
click at [1448, 316] on span "Open" at bounding box center [1464, 321] width 33 height 19
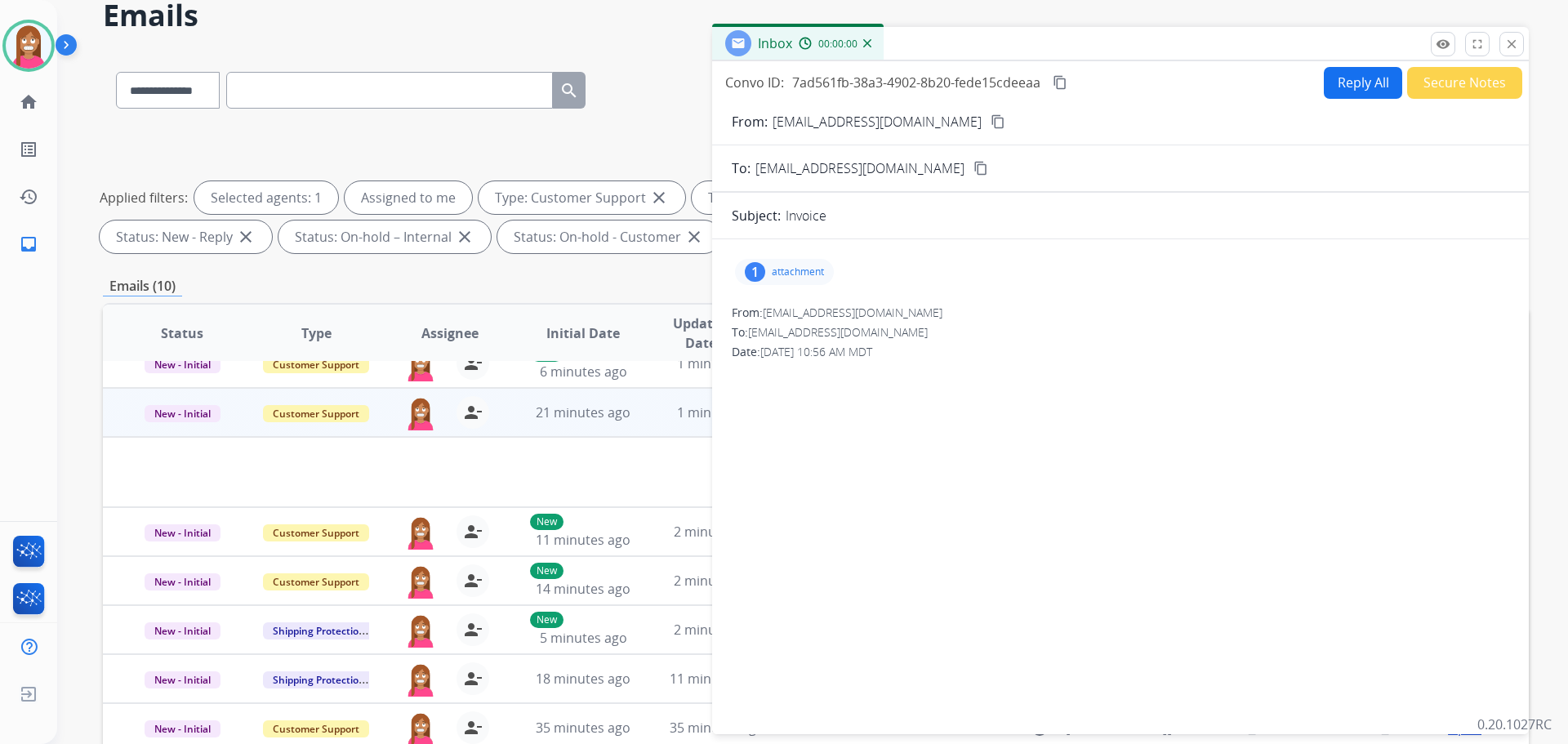
scroll to position [0, 0]
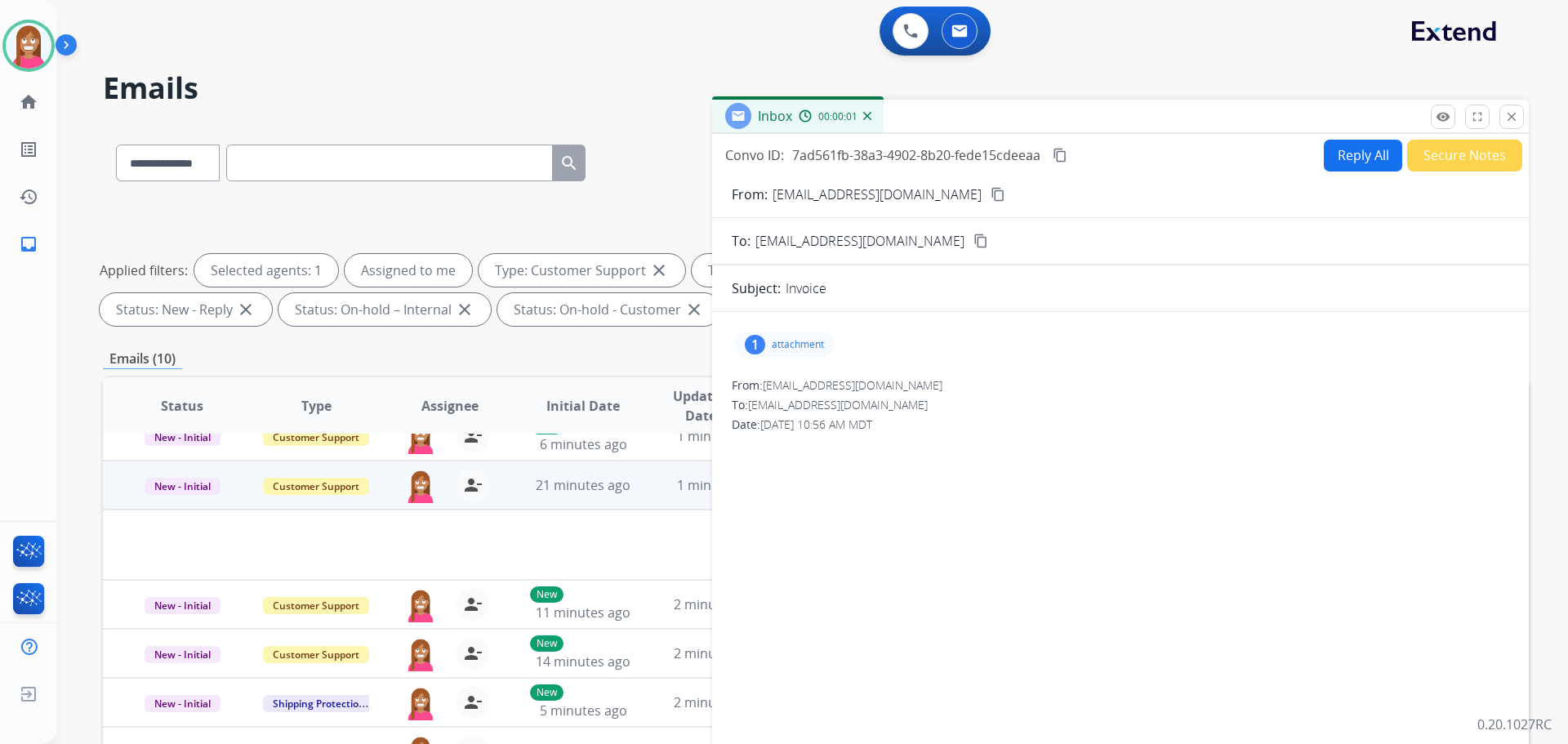
click at [991, 190] on mat-icon "content_copy" at bounding box center [998, 195] width 15 height 15
click at [991, 192] on mat-icon "content_copy" at bounding box center [998, 195] width 15 height 15
click at [781, 353] on div "1 attachment" at bounding box center [784, 344] width 99 height 26
click at [782, 373] on div "Receipt_2025-09-11_153149.pdf download" at bounding box center [860, 386] width 251 height 57
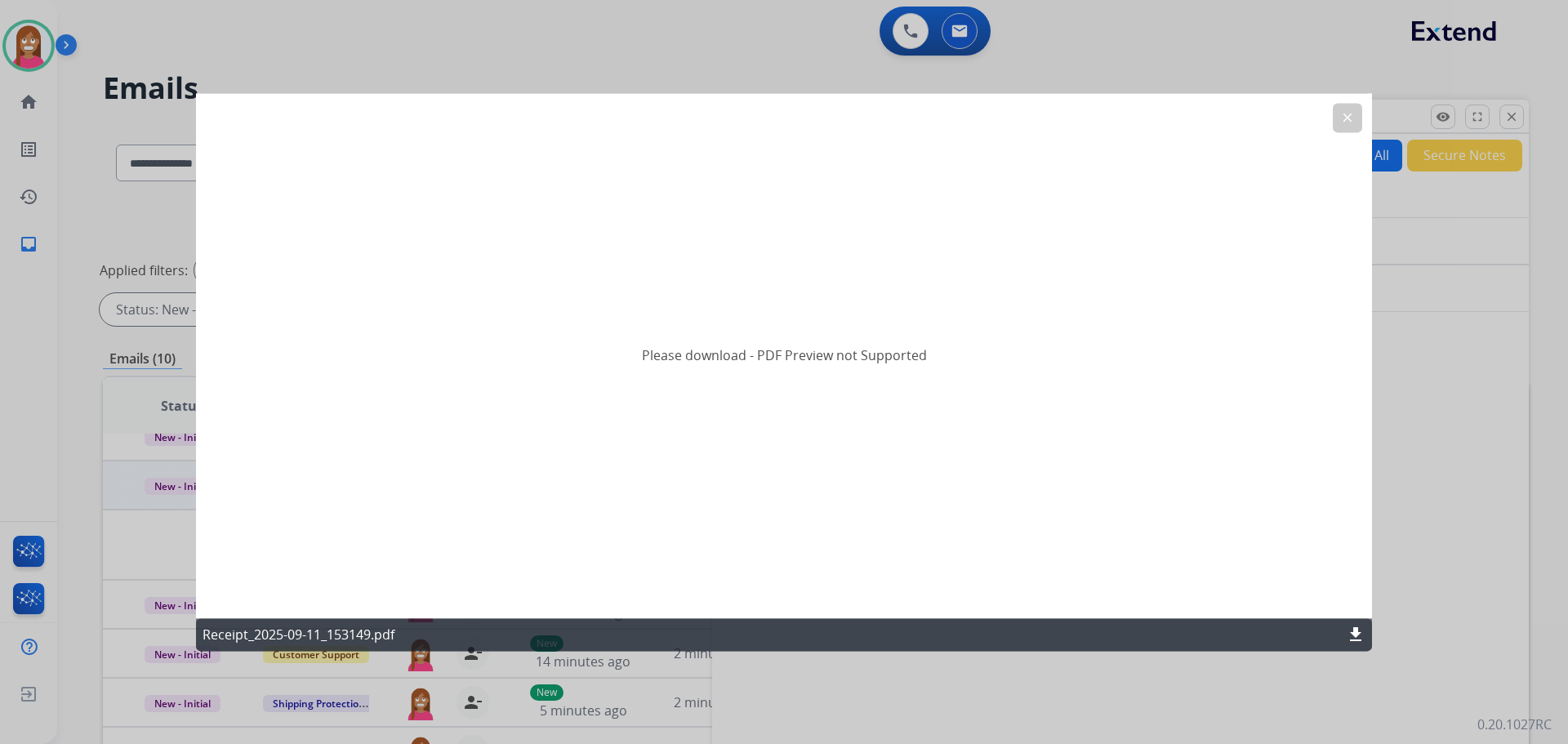
click at [1344, 105] on button "clear" at bounding box center [1347, 117] width 29 height 29
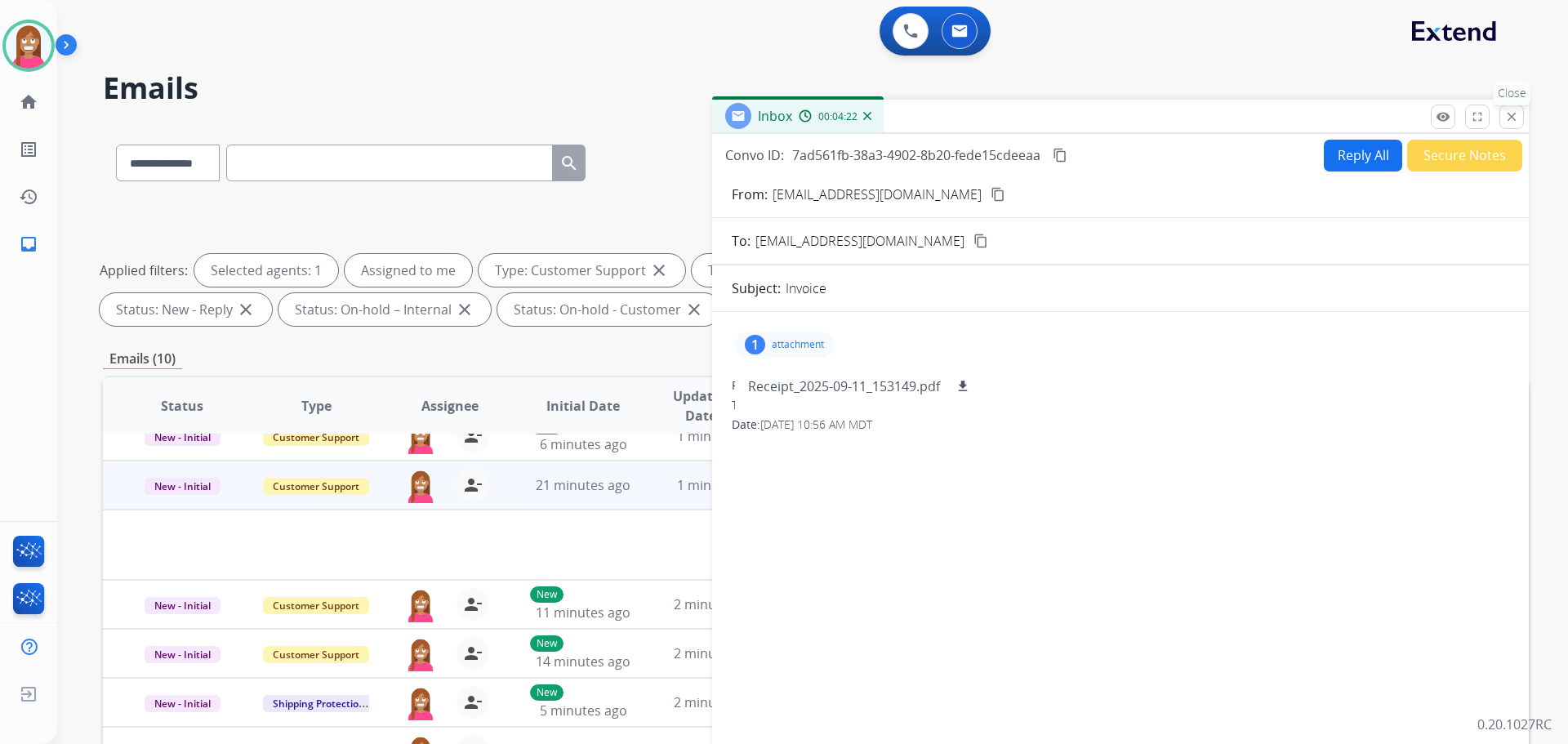
click at [1511, 115] on mat-icon "close" at bounding box center [1512, 117] width 15 height 15
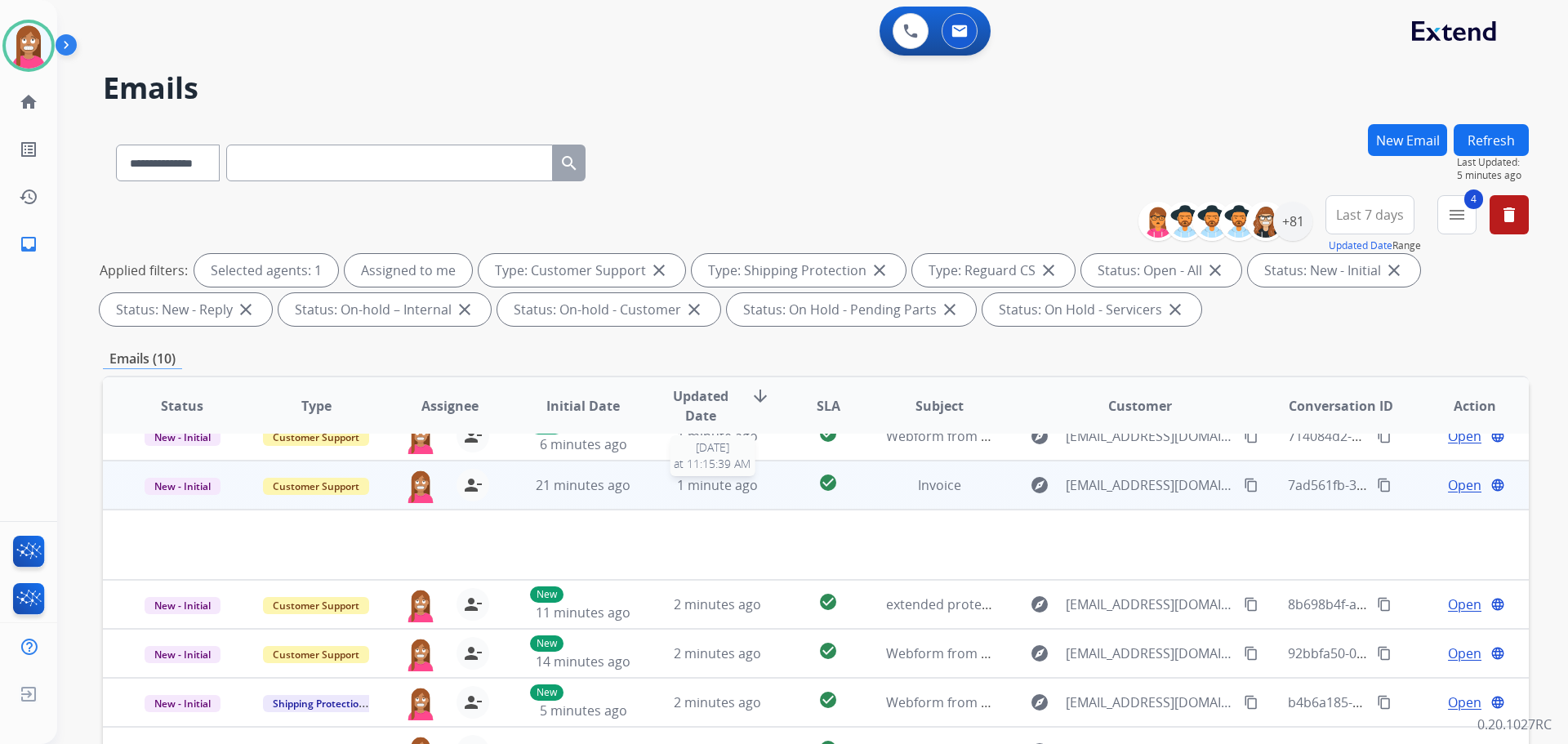
click at [664, 493] on div "1 minute ago" at bounding box center [717, 485] width 107 height 19
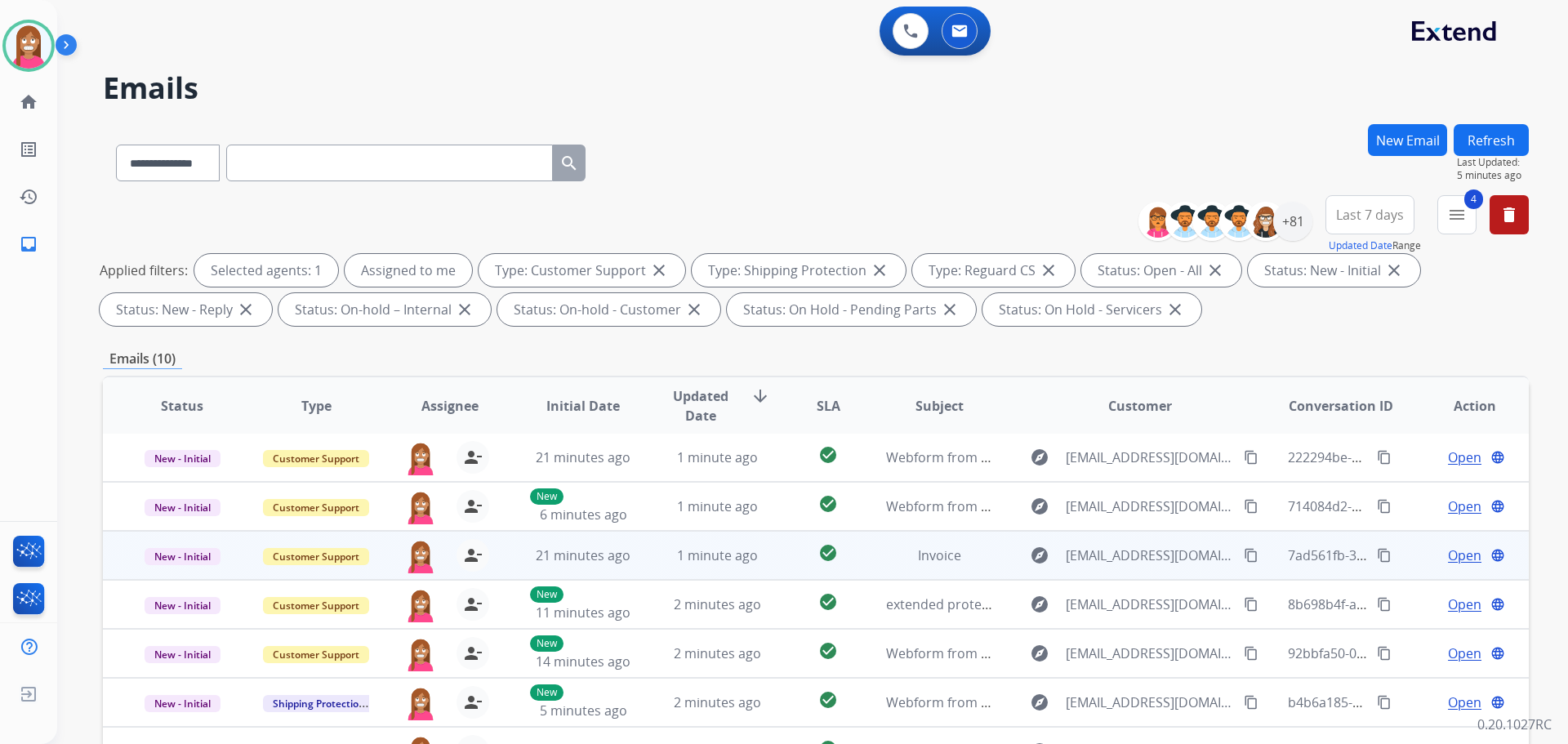
scroll to position [2, 0]
click at [762, 567] on td "1 minute ago" at bounding box center [705, 555] width 134 height 49
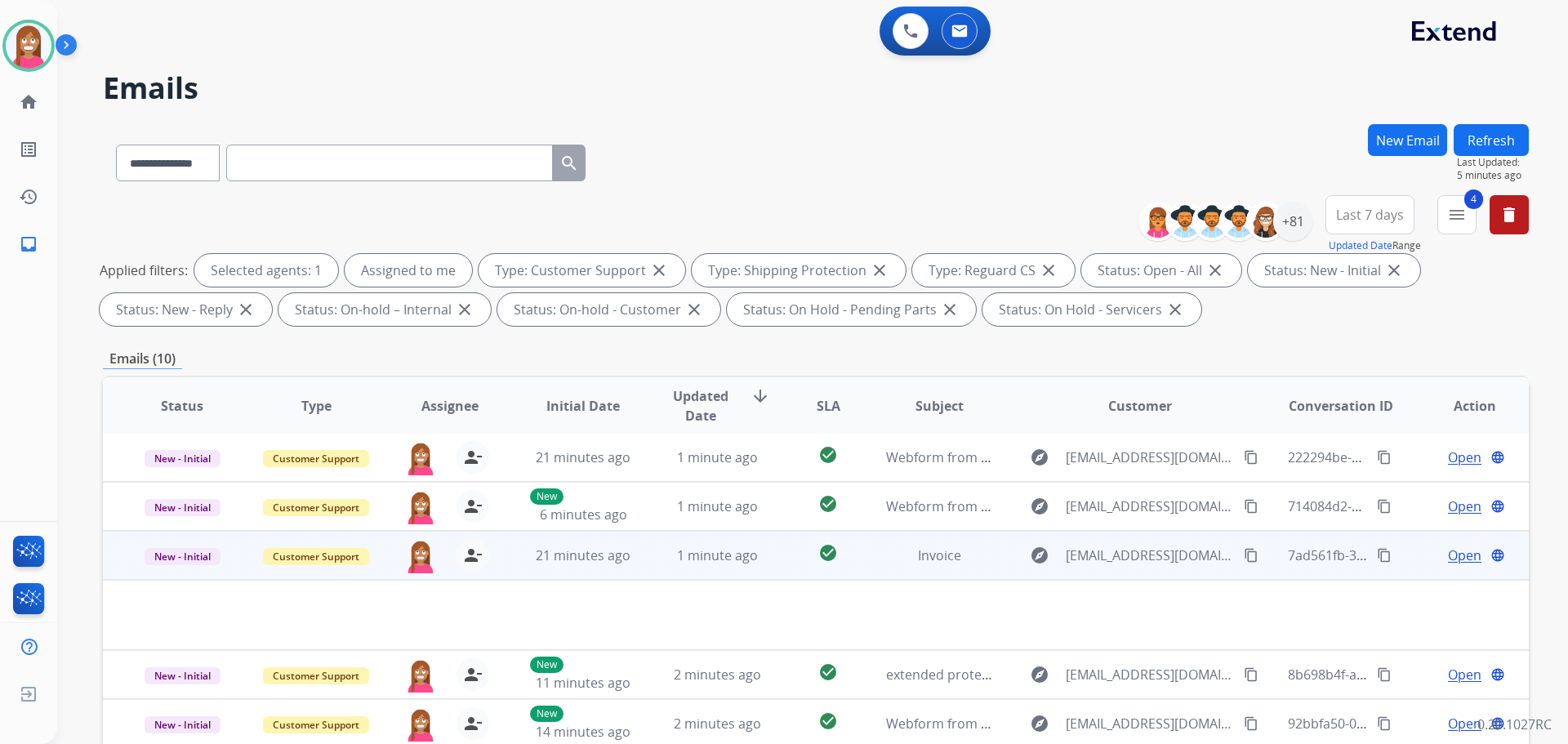
scroll to position [72, 0]
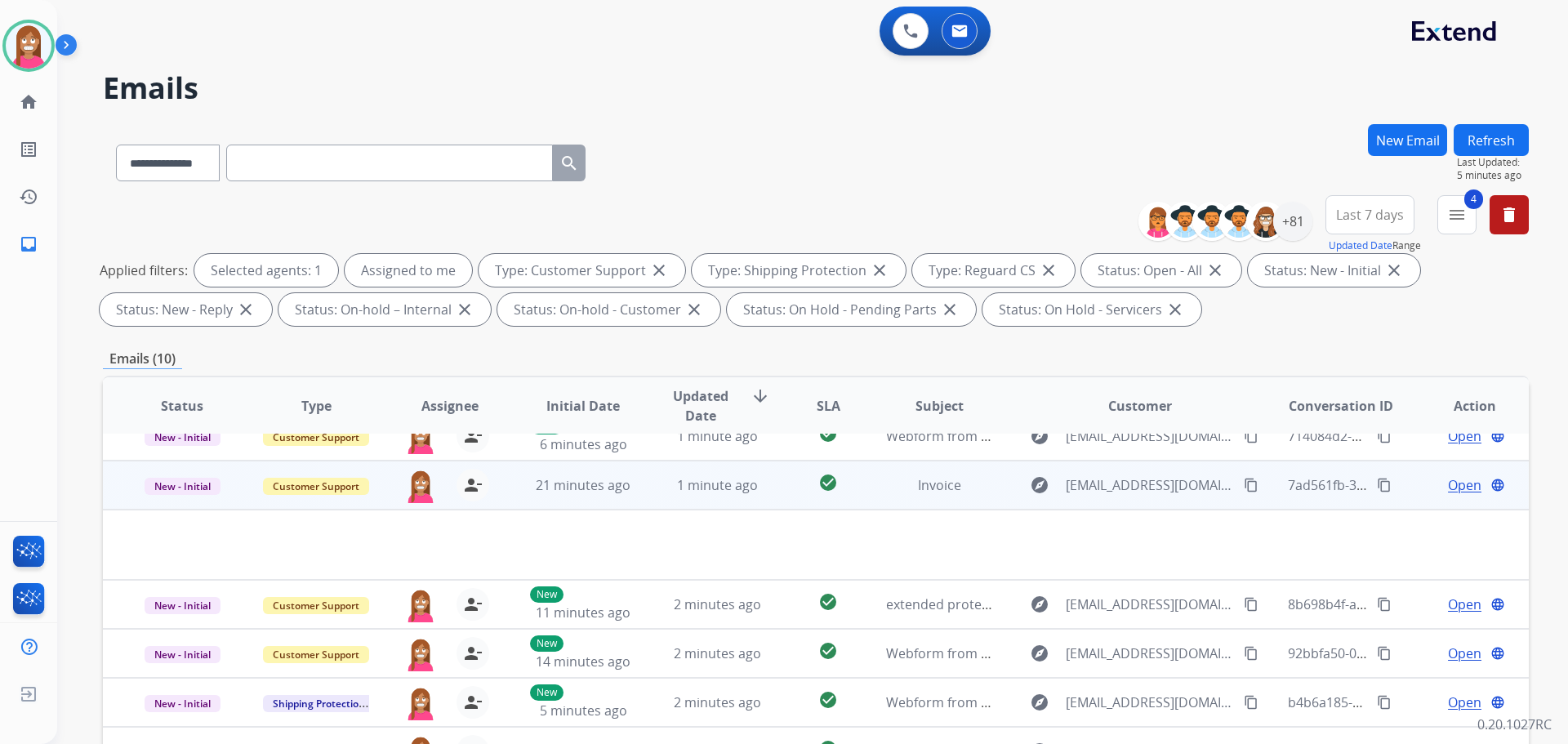
click at [1448, 488] on span "Open" at bounding box center [1464, 485] width 33 height 19
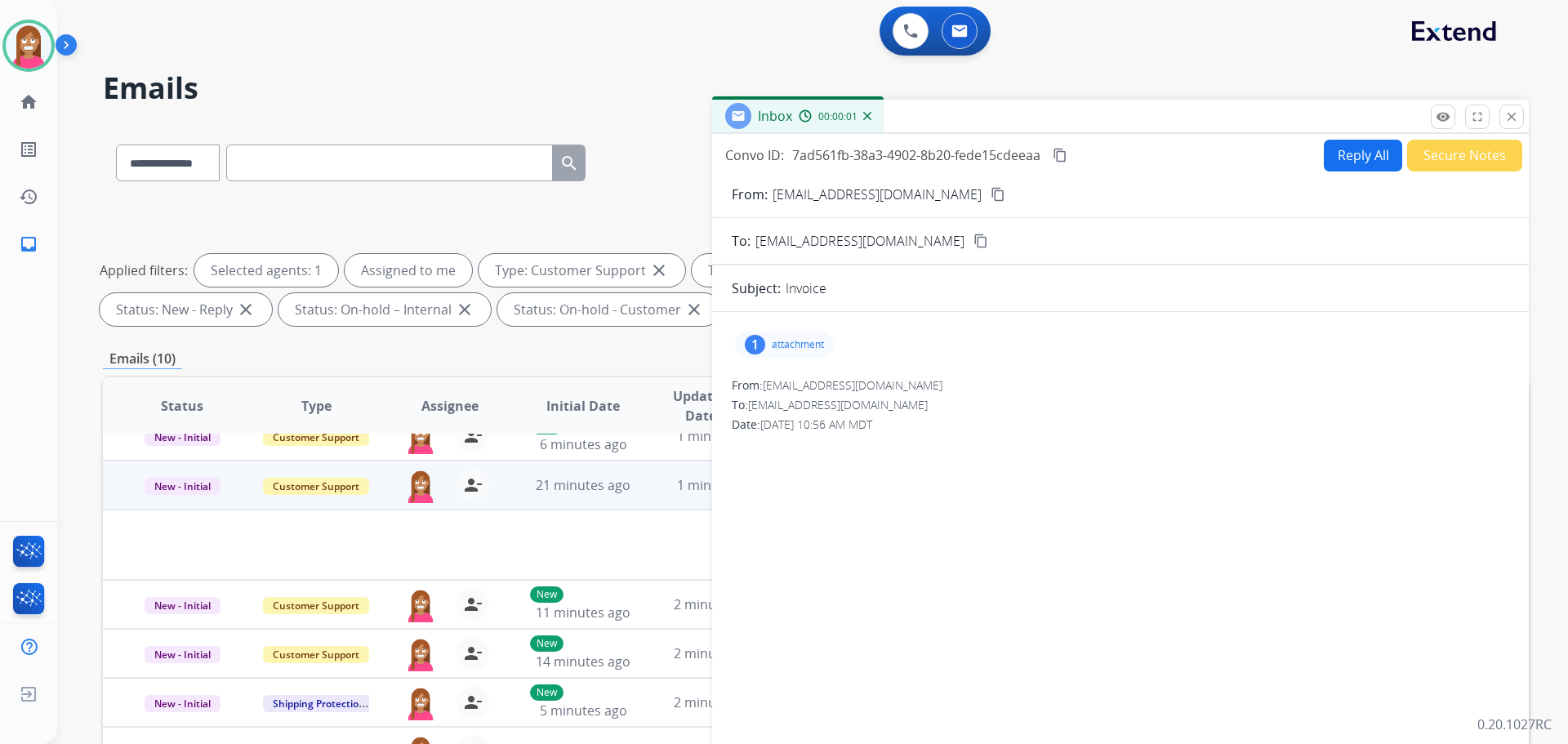
click at [785, 341] on p "attachment" at bounding box center [797, 345] width 52 height 13
click at [966, 388] on mat-icon "download" at bounding box center [963, 387] width 15 height 15
drag, startPoint x: 597, startPoint y: 83, endPoint x: 623, endPoint y: 93, distance: 27.9
click at [599, 84] on h2 "Emails" at bounding box center [816, 88] width 1426 height 33
click at [1503, 114] on button "close Close" at bounding box center [1511, 116] width 24 height 24
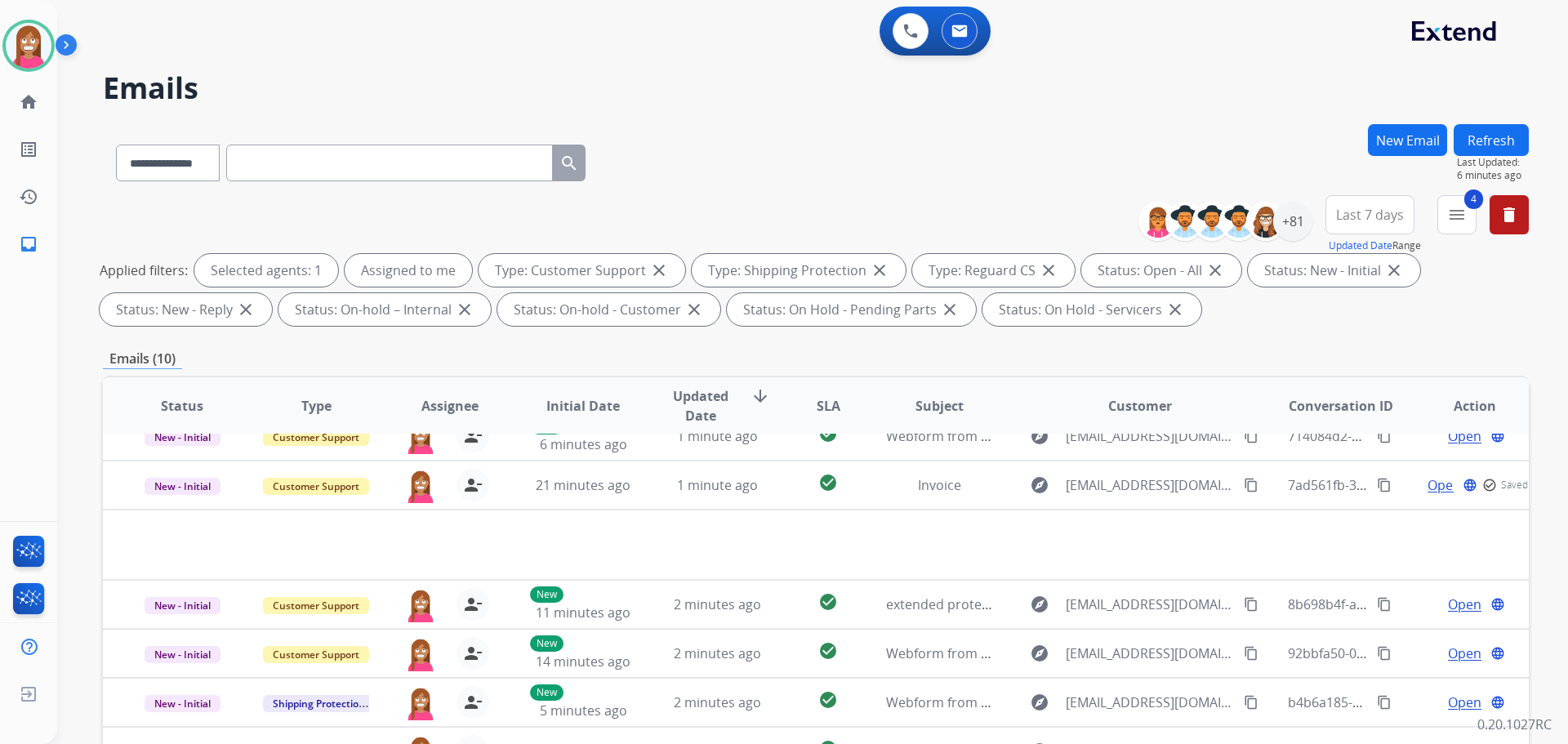
click at [852, 221] on div "**********" at bounding box center [816, 264] width 1426 height 137
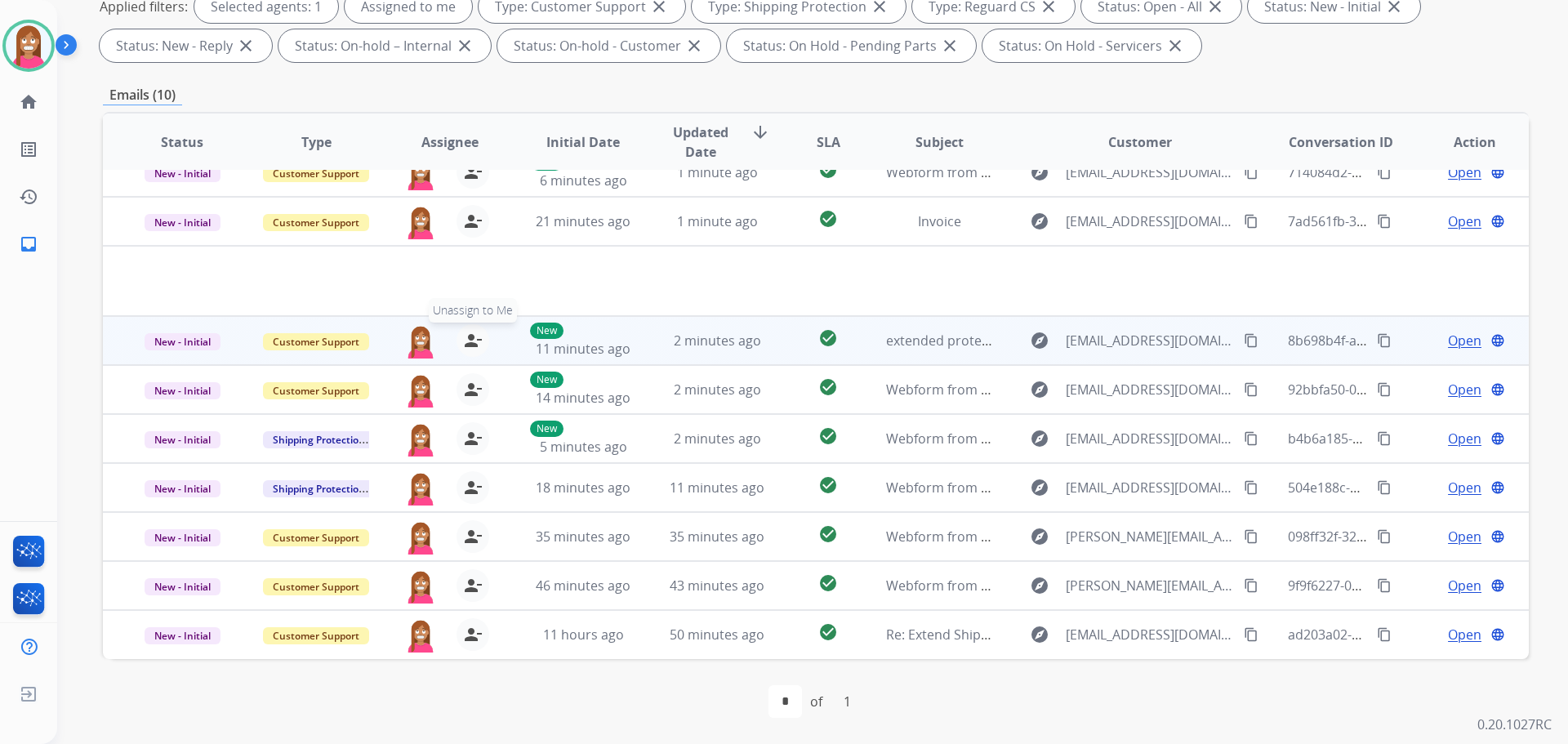
scroll to position [33, 0]
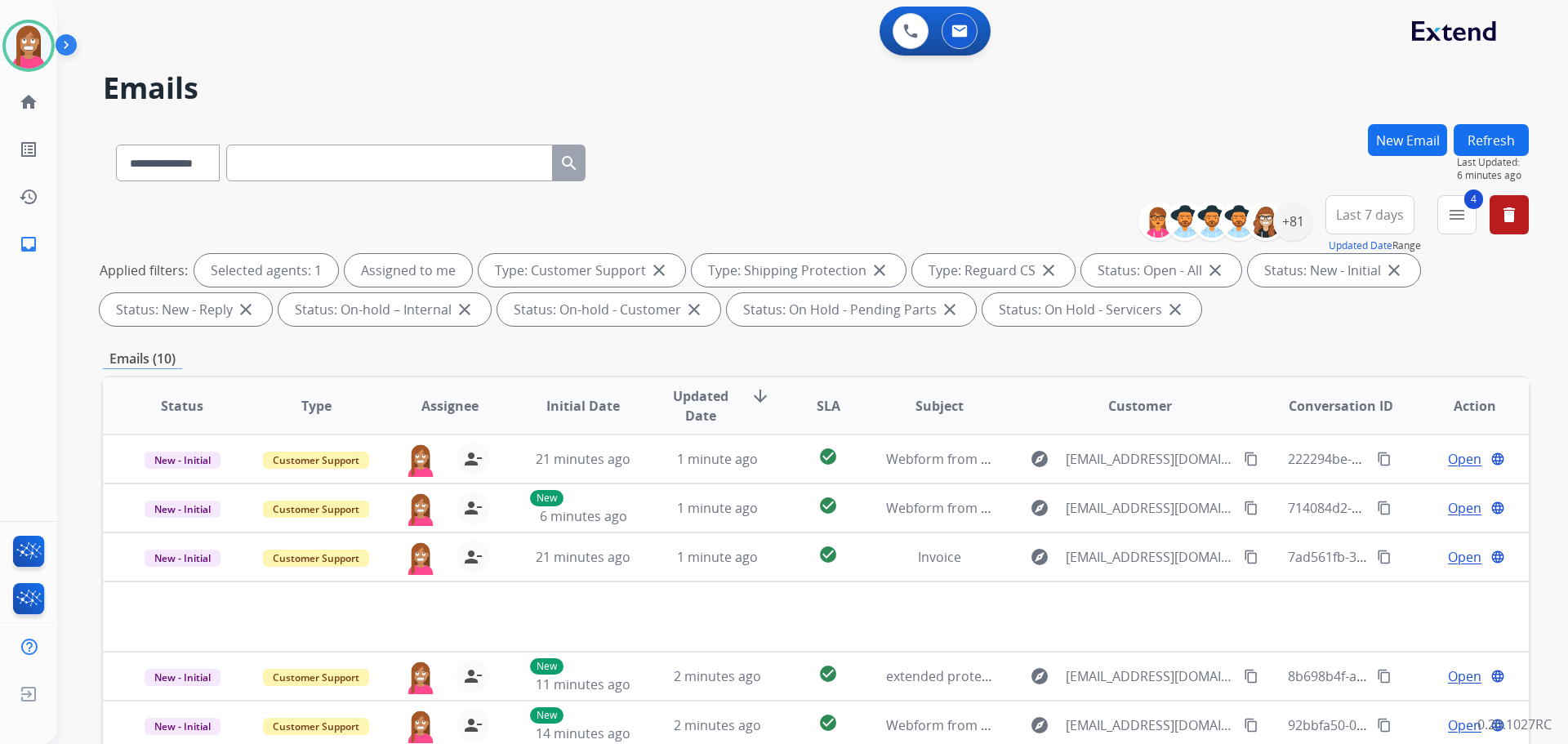
select select "**********"
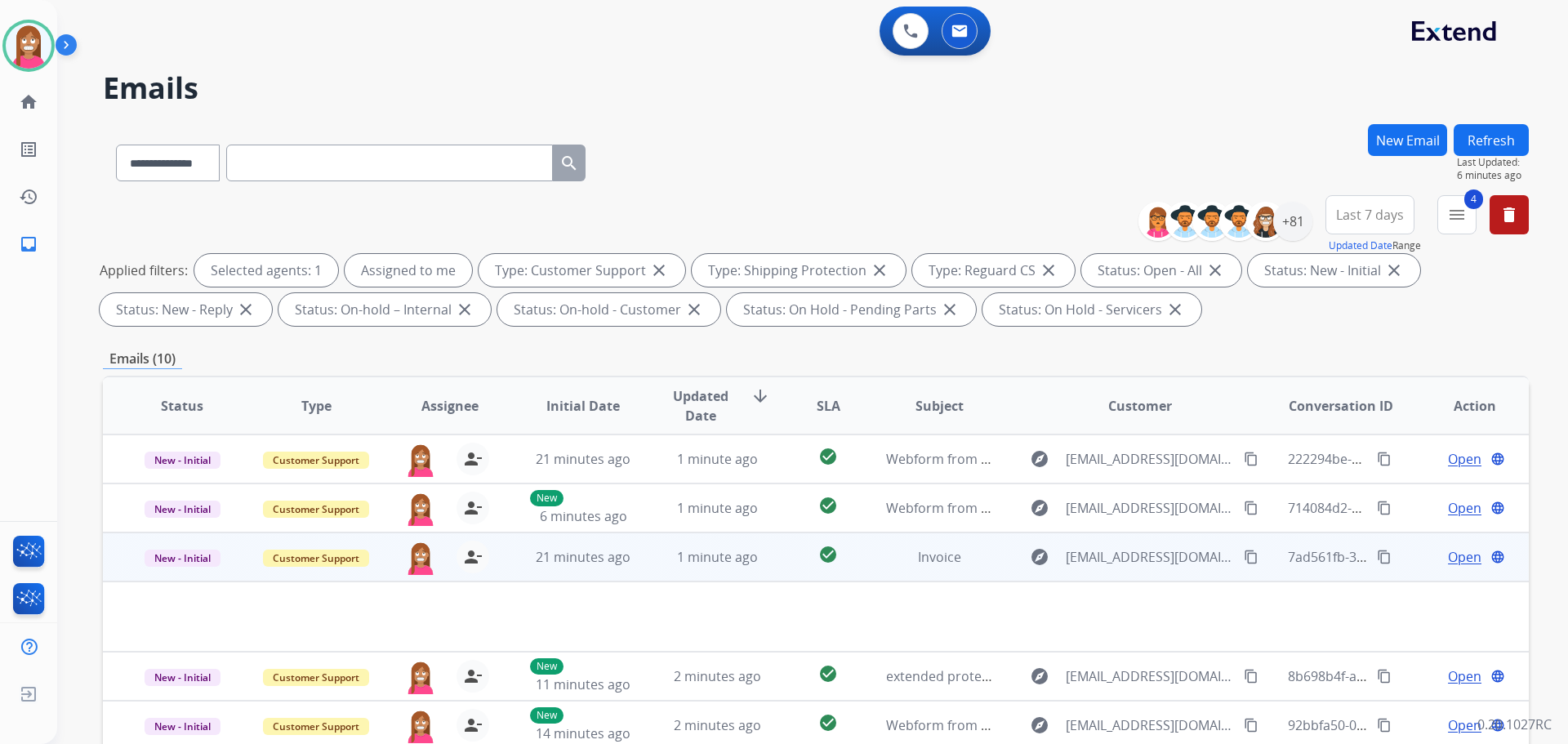
scroll to position [264, 0]
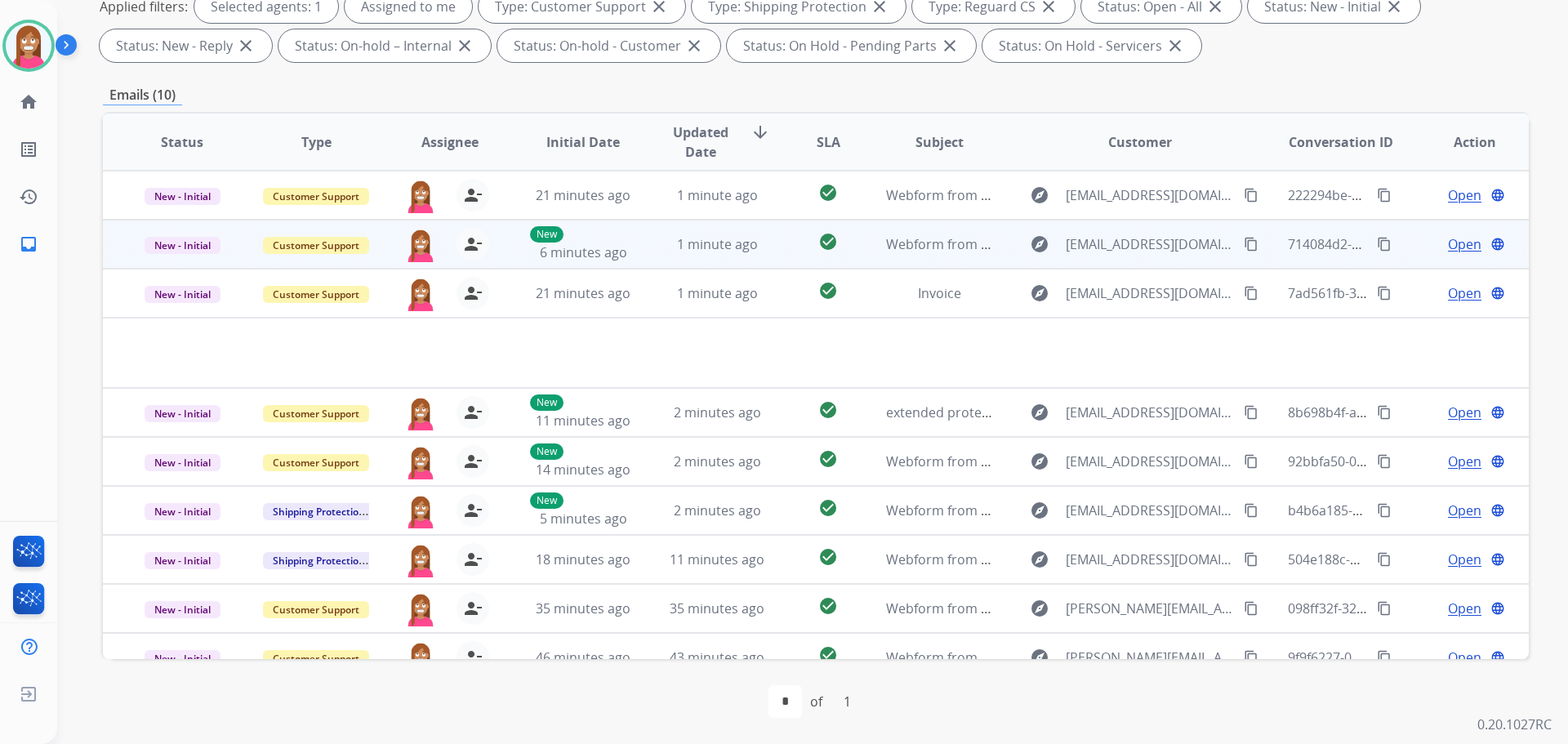
click at [648, 244] on td "1 minute ago" at bounding box center [705, 244] width 134 height 49
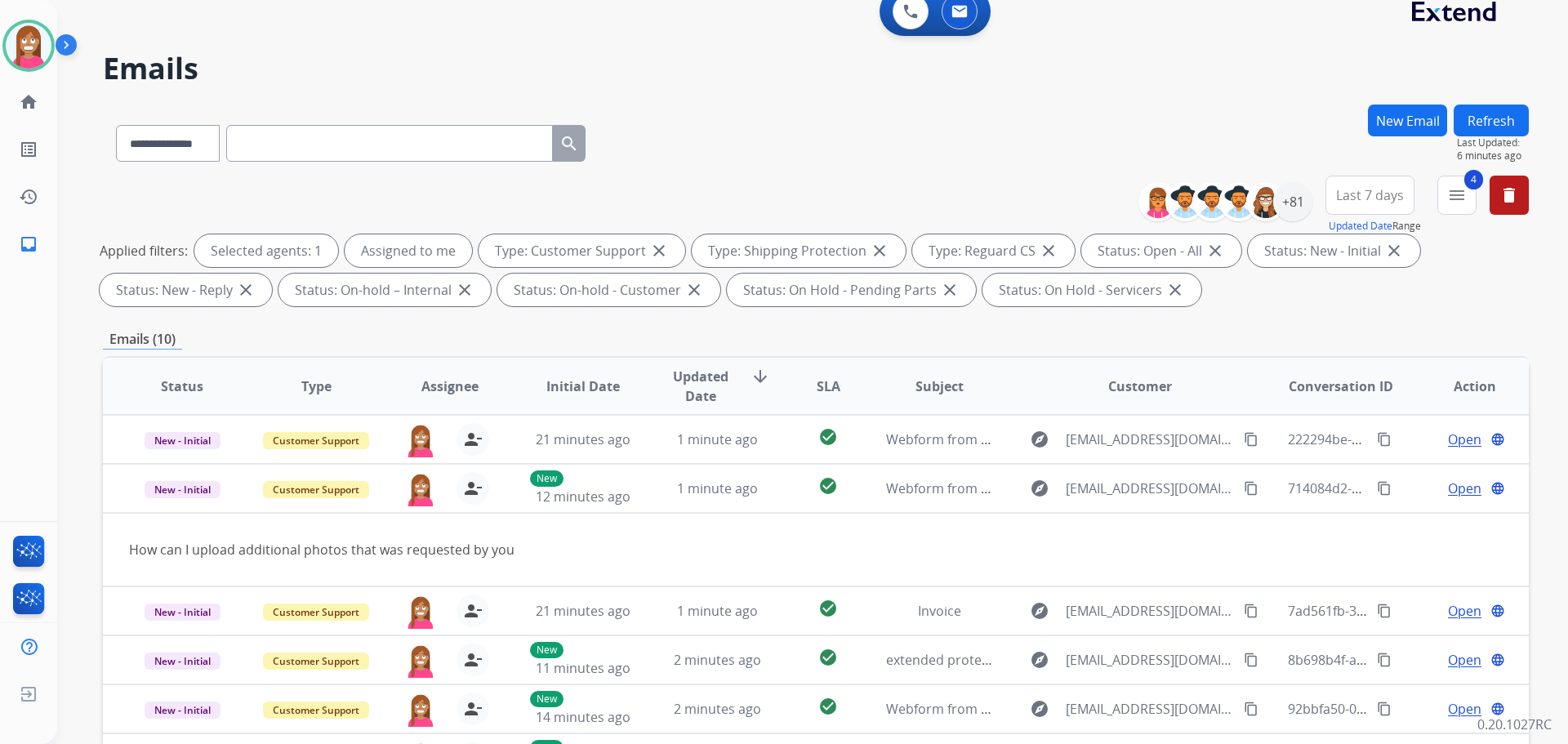
scroll to position [18, 0]
click at [1287, 204] on div "+81" at bounding box center [1293, 203] width 39 height 39
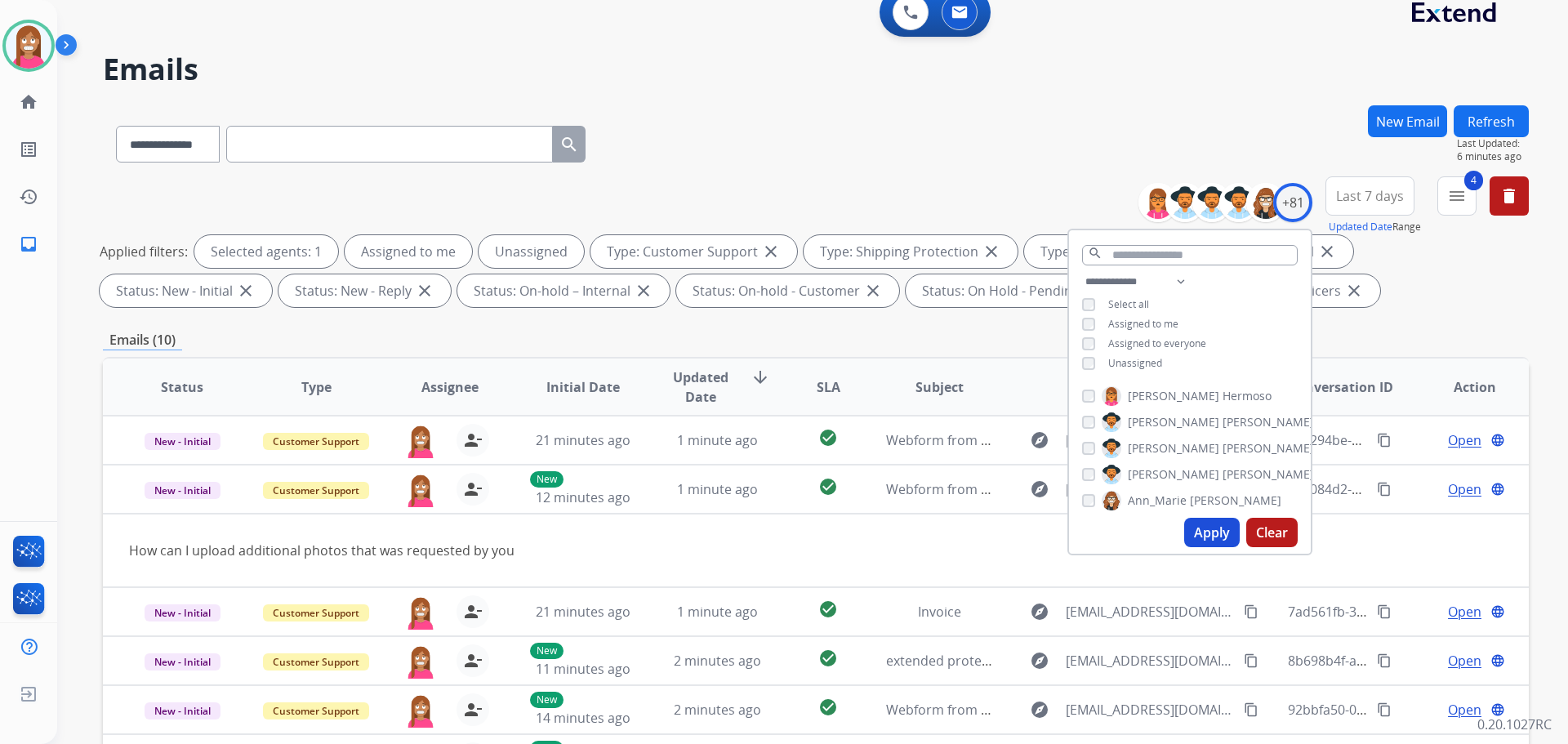
click at [1200, 536] on button "Apply" at bounding box center [1212, 532] width 55 height 29
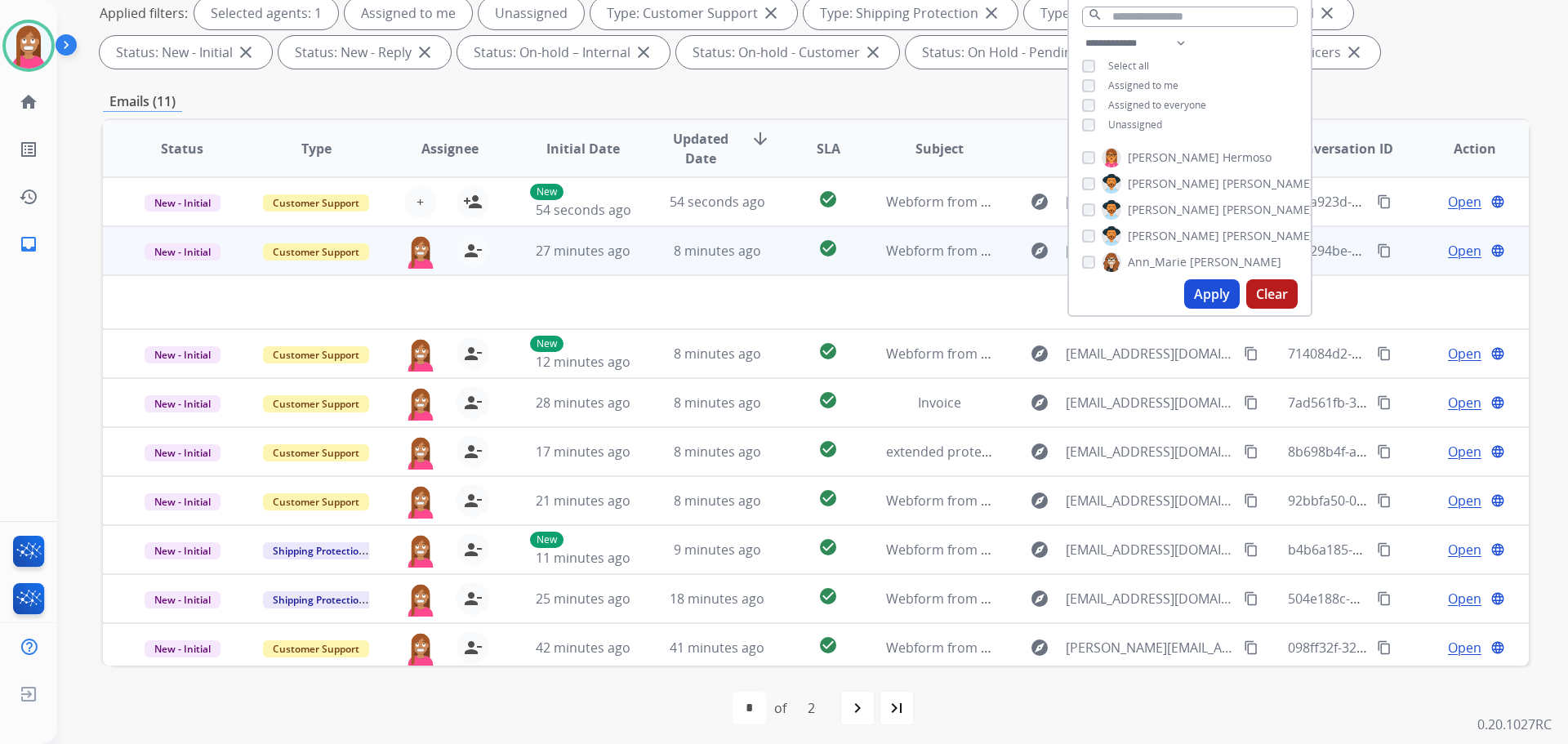
scroll to position [264, 0]
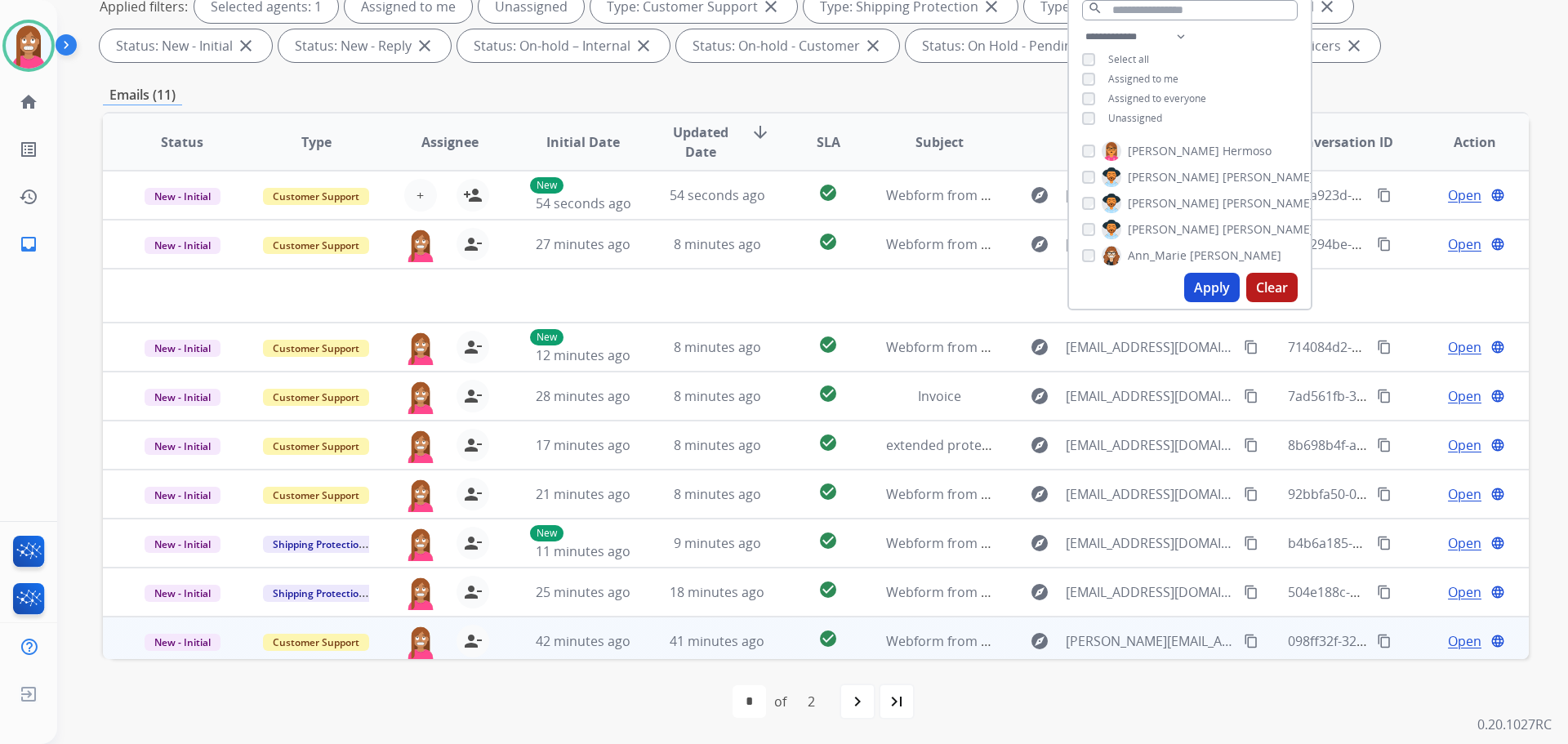
drag, startPoint x: 588, startPoint y: 693, endPoint x: 619, endPoint y: 657, distance: 47.5
click at [588, 692] on div "first_page navigate_before * * of 2 navigate_next last_page" at bounding box center [816, 701] width 1426 height 33
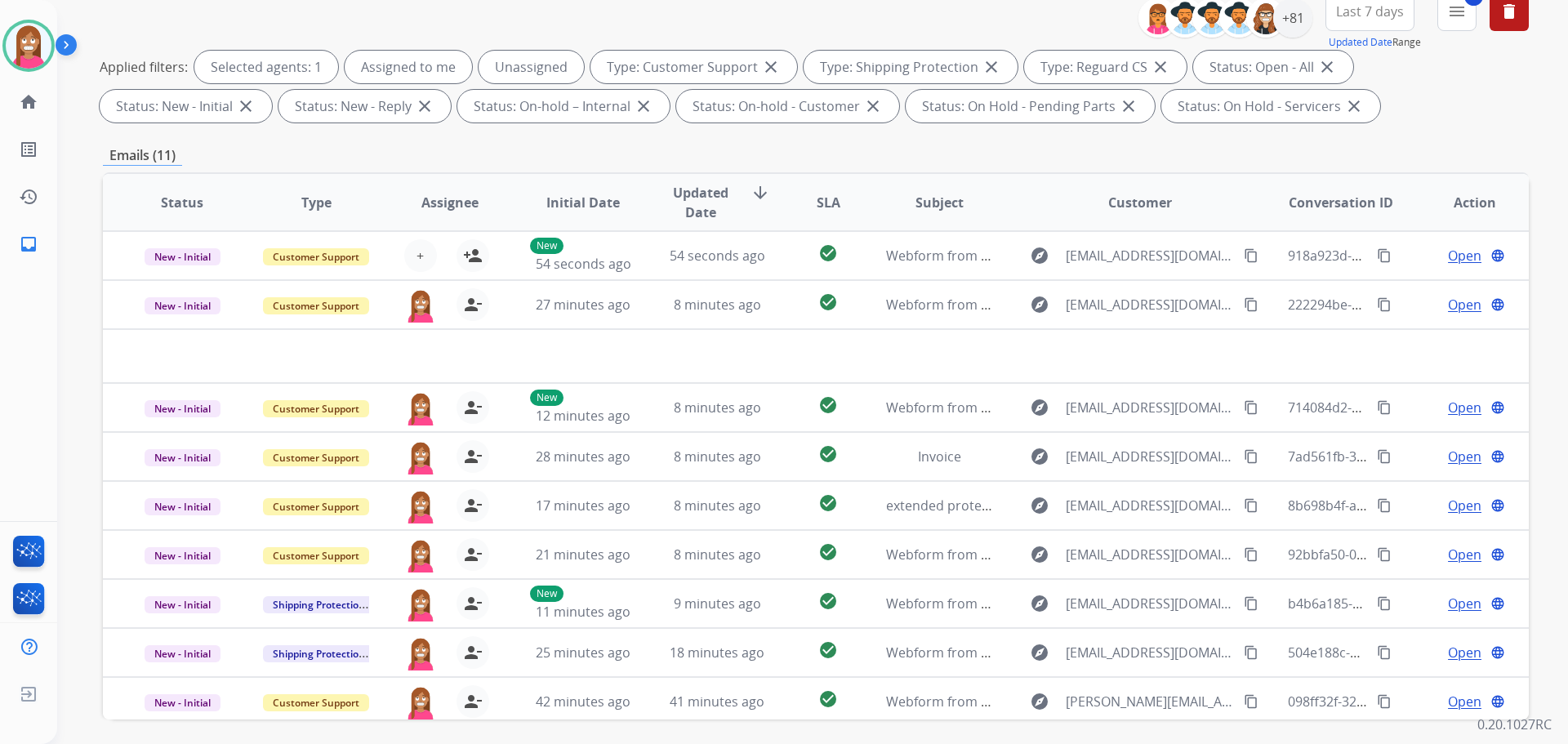
scroll to position [18, 0]
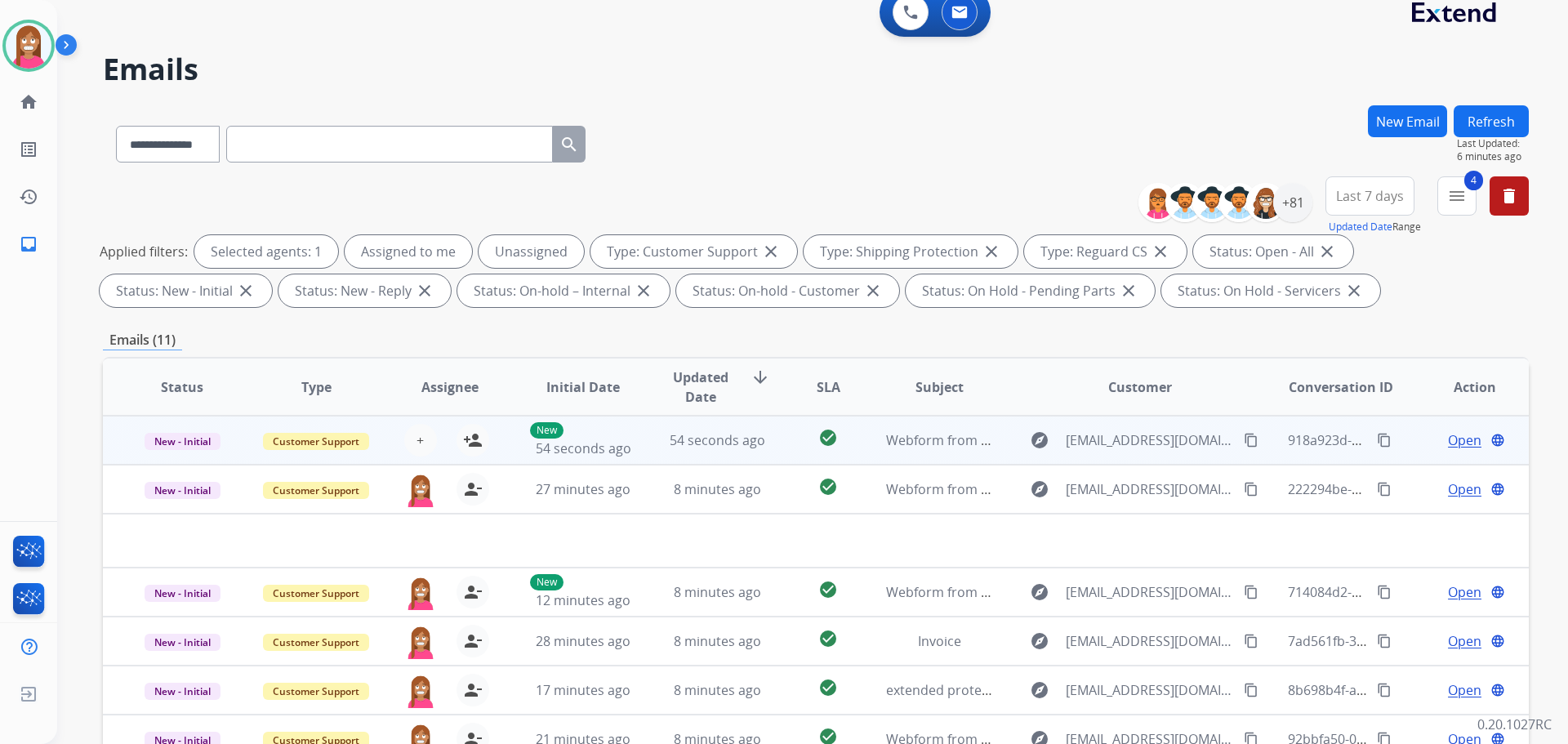
click at [653, 453] on td "54 seconds ago" at bounding box center [705, 440] width 134 height 49
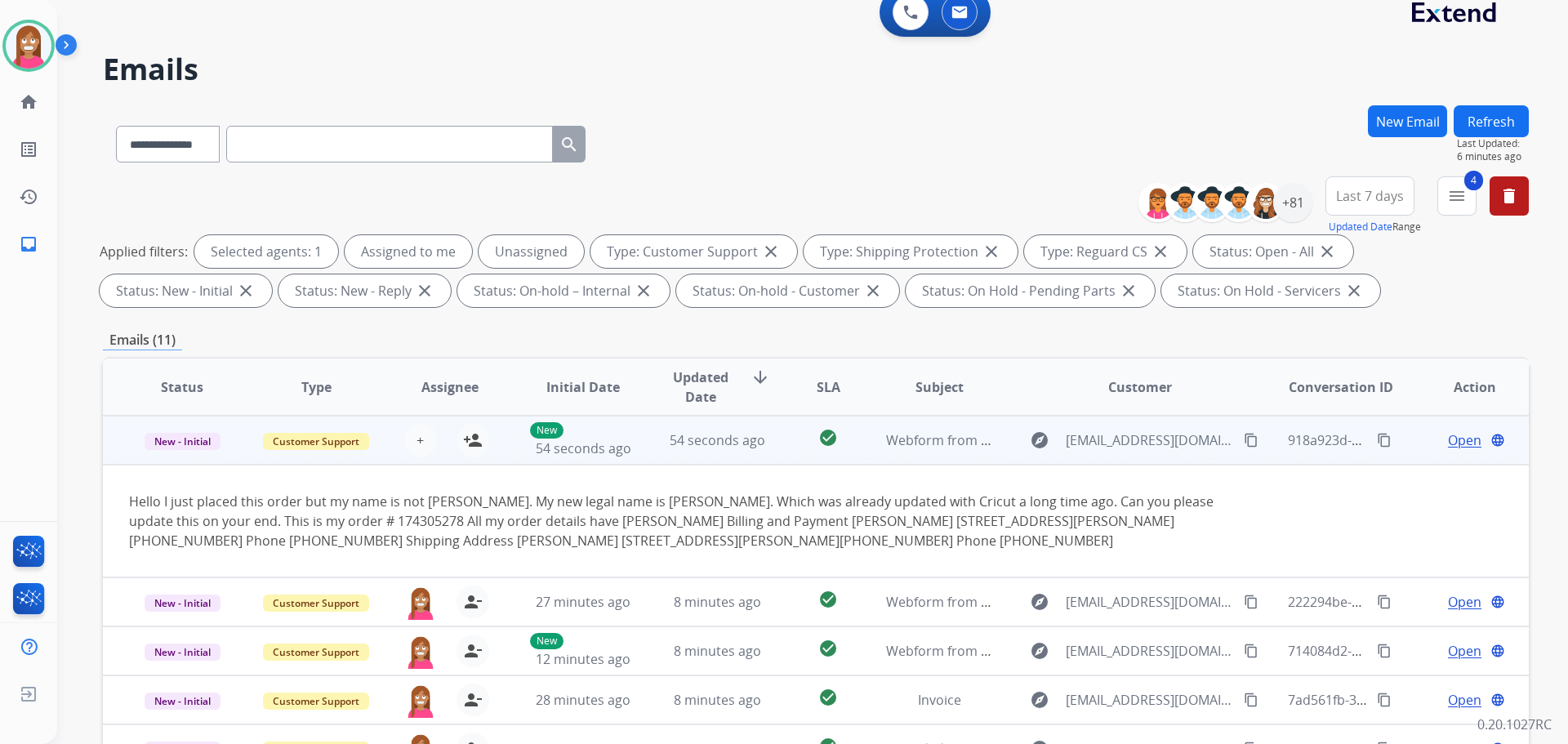
click at [1243, 445] on mat-icon "content_copy" at bounding box center [1251, 440] width 15 height 15
click at [484, 443] on button "person_add Assign to Me" at bounding box center [473, 440] width 33 height 33
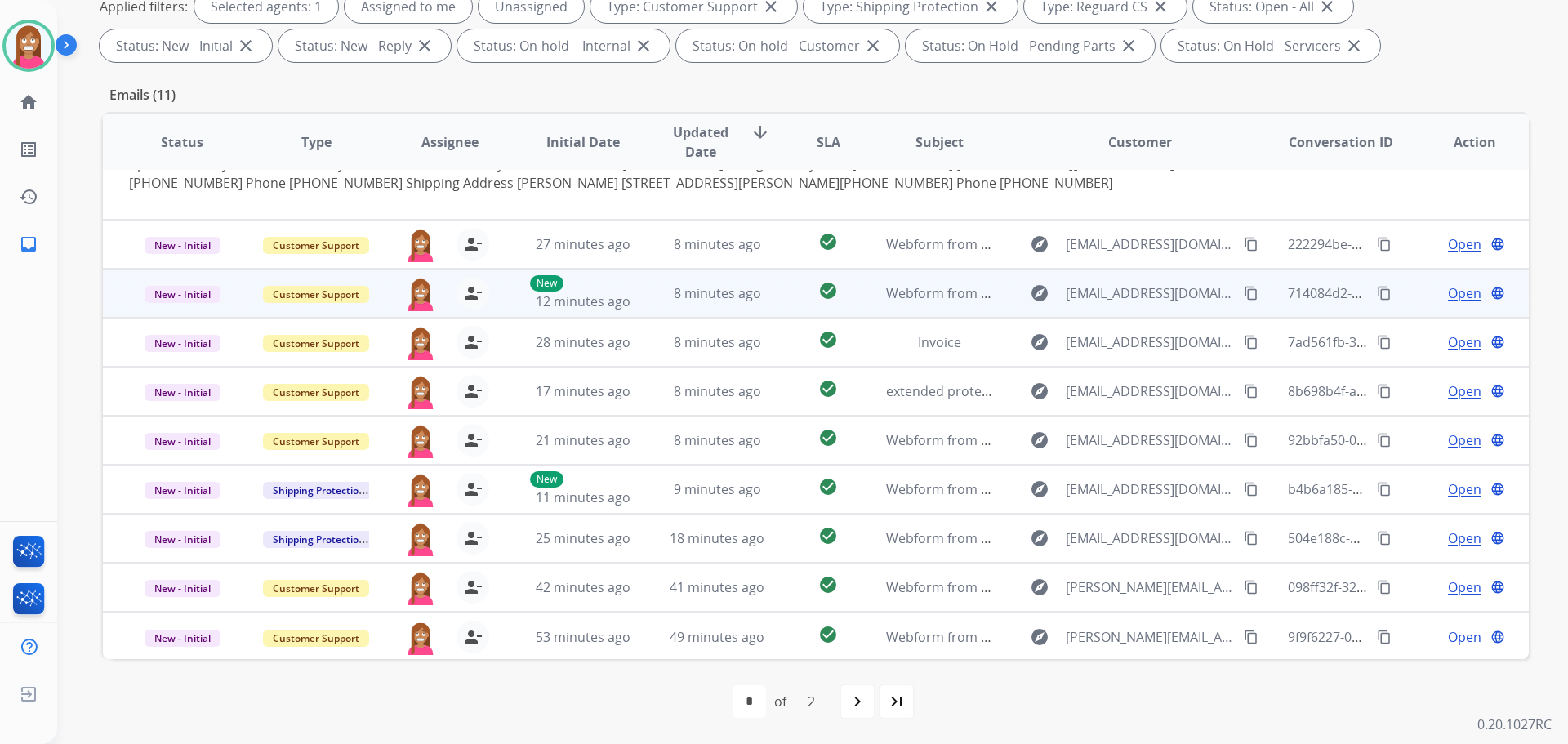
scroll to position [115, 0]
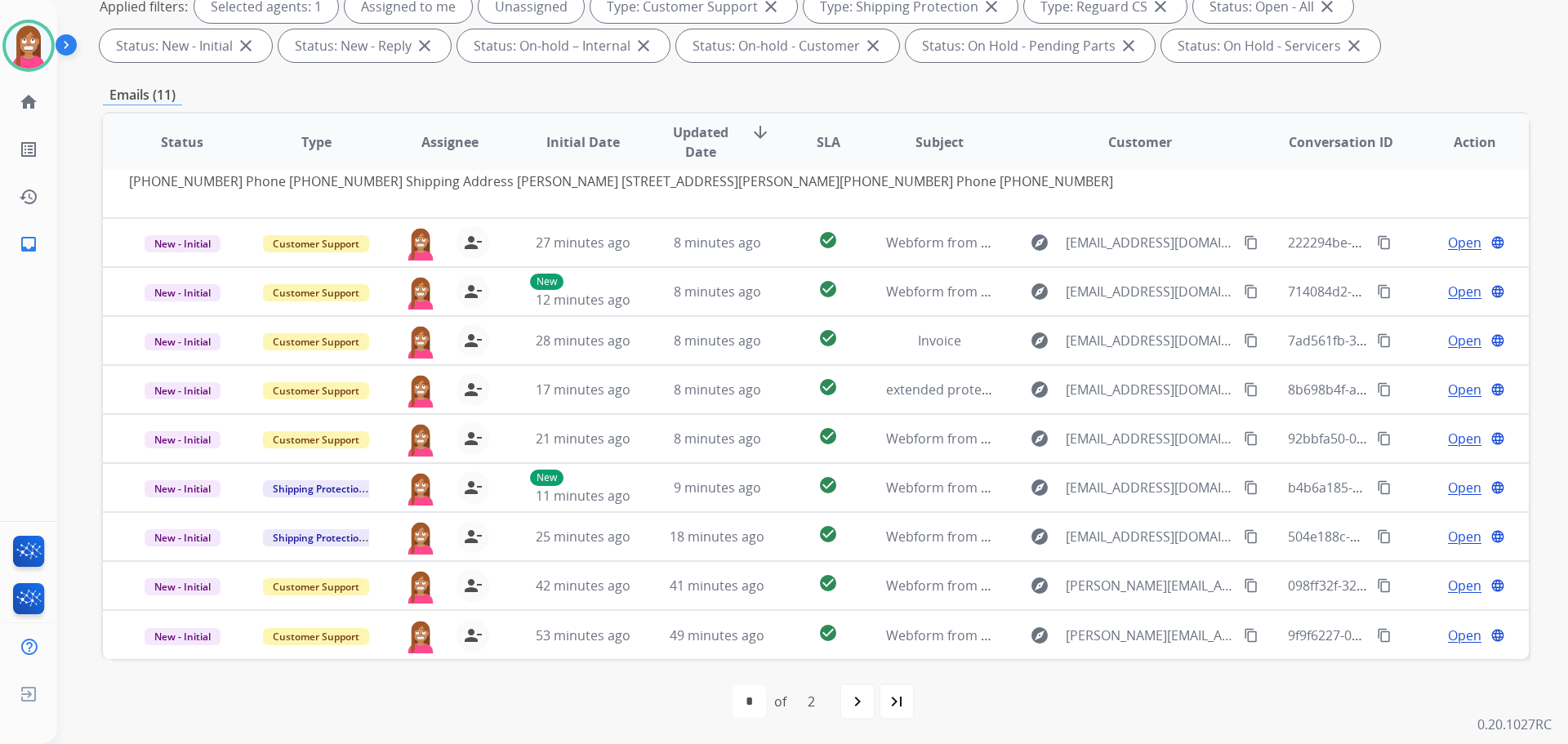
drag, startPoint x: 862, startPoint y: 709, endPoint x: 860, endPoint y: 697, distance: 12.2
click at [860, 703] on mat-icon "navigate_next" at bounding box center [857, 701] width 19 height 19
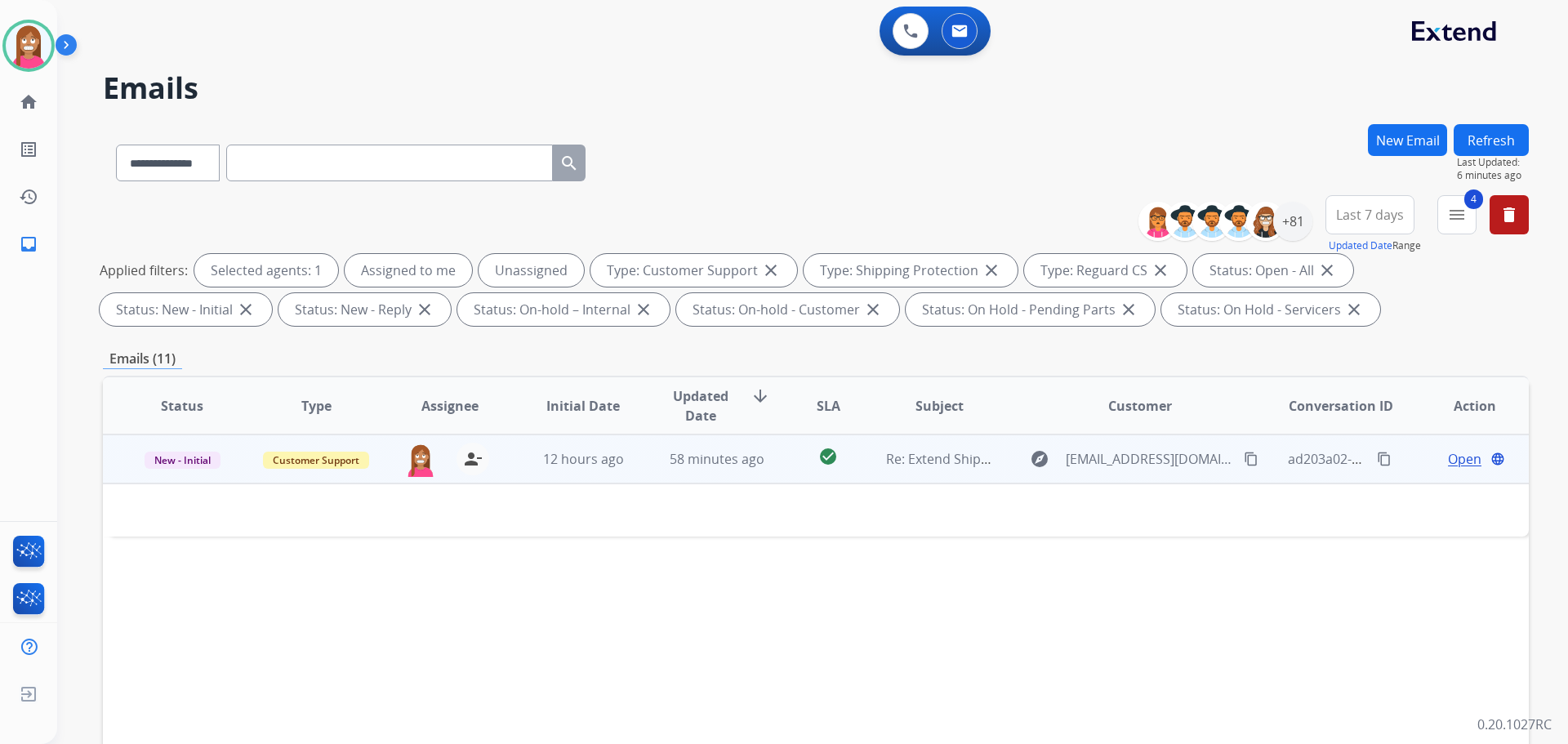
scroll to position [0, 0]
click at [652, 470] on td "58 minutes ago" at bounding box center [705, 459] width 134 height 49
click at [647, 478] on td "58 minutes ago" at bounding box center [705, 459] width 134 height 49
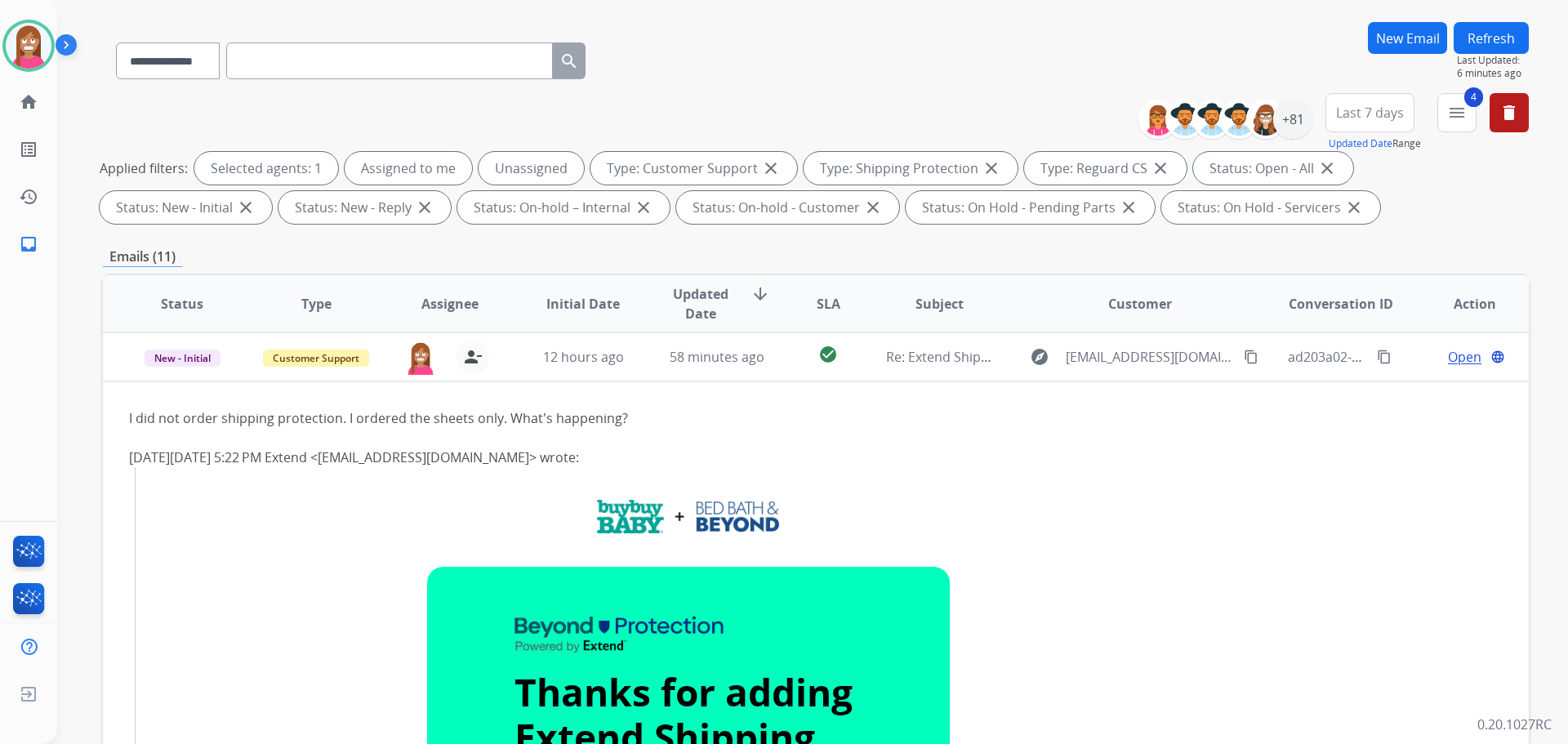
scroll to position [100, 0]
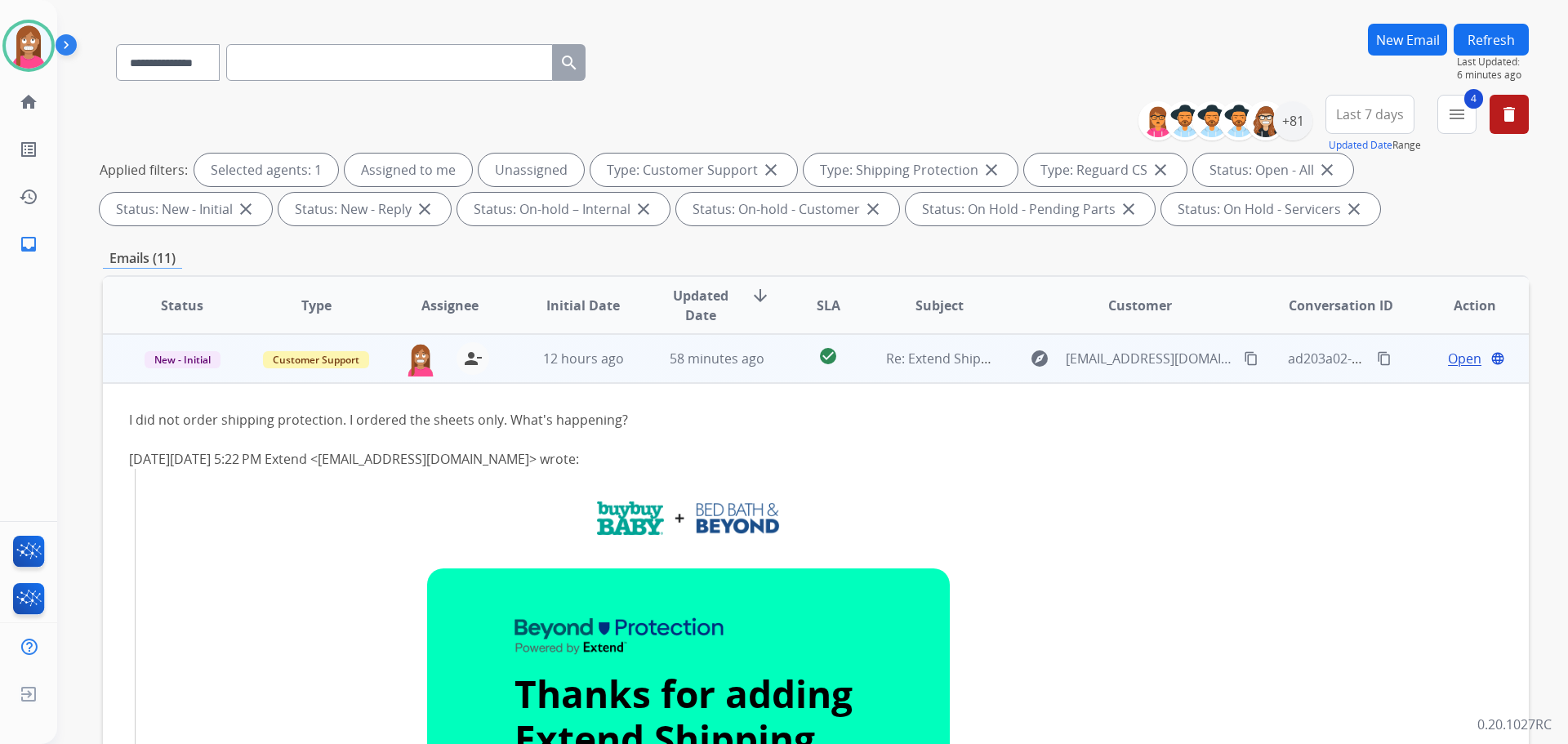
click at [1448, 360] on span "Open" at bounding box center [1464, 358] width 33 height 19
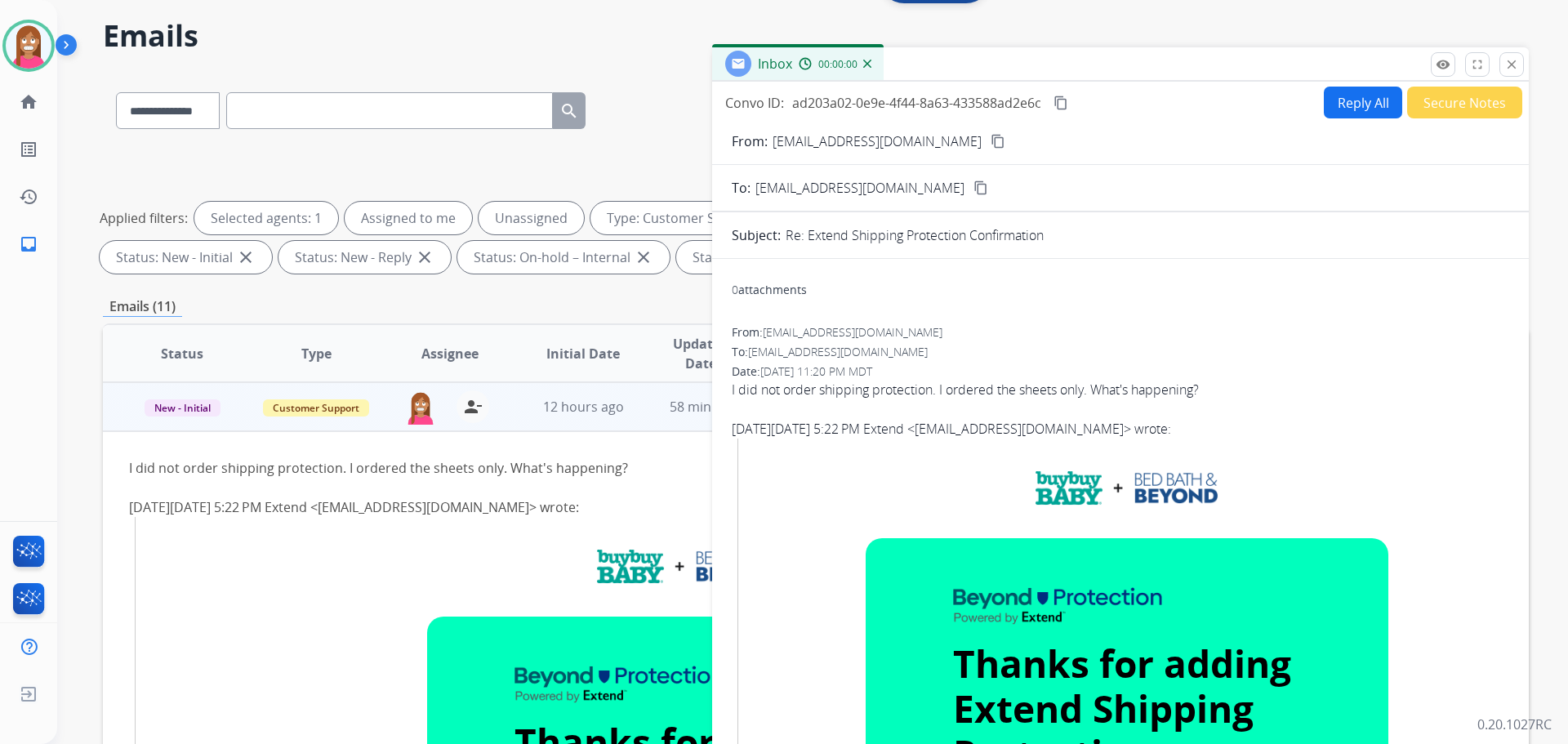
scroll to position [0, 0]
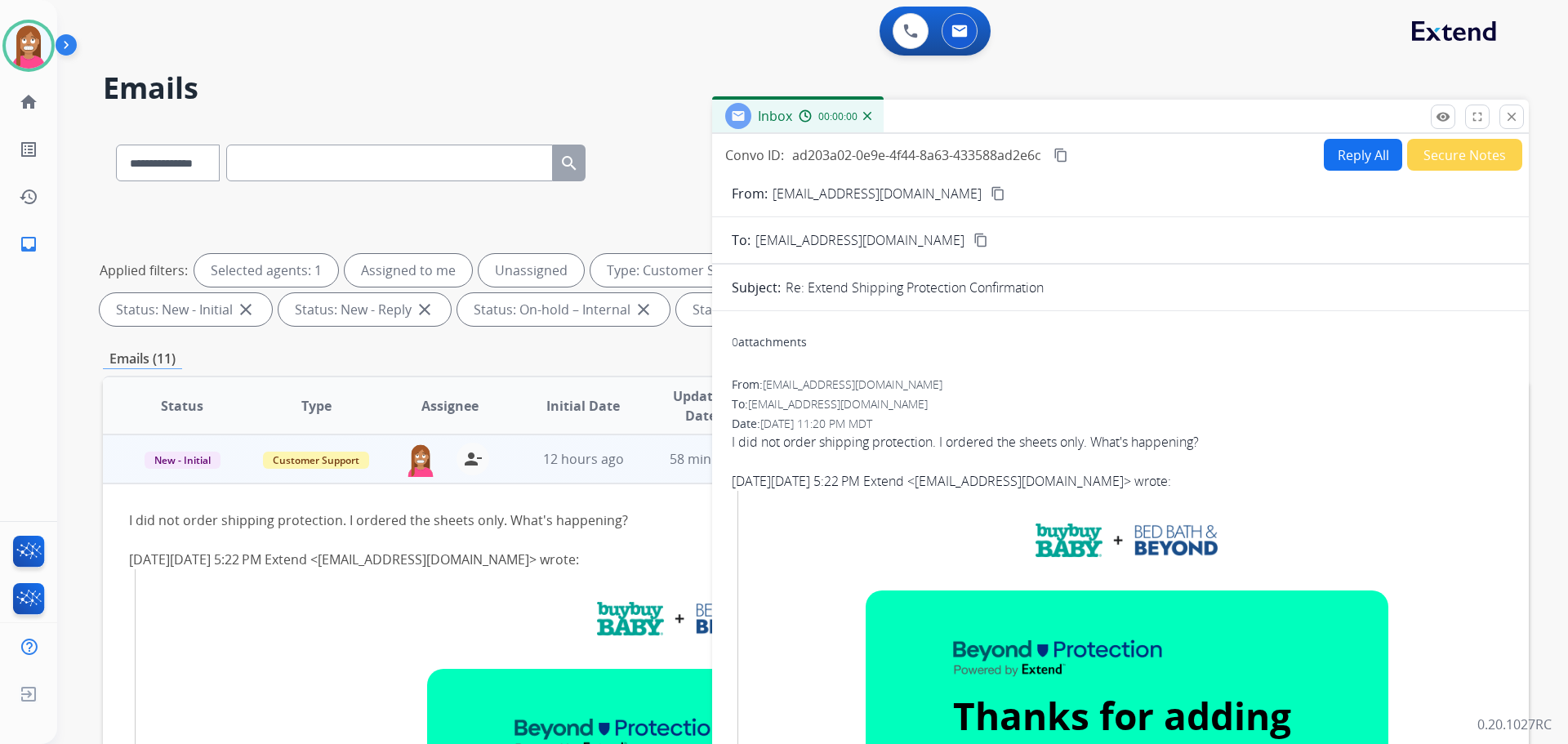
click at [1341, 158] on button "Reply All" at bounding box center [1363, 155] width 79 height 32
select select "**********"
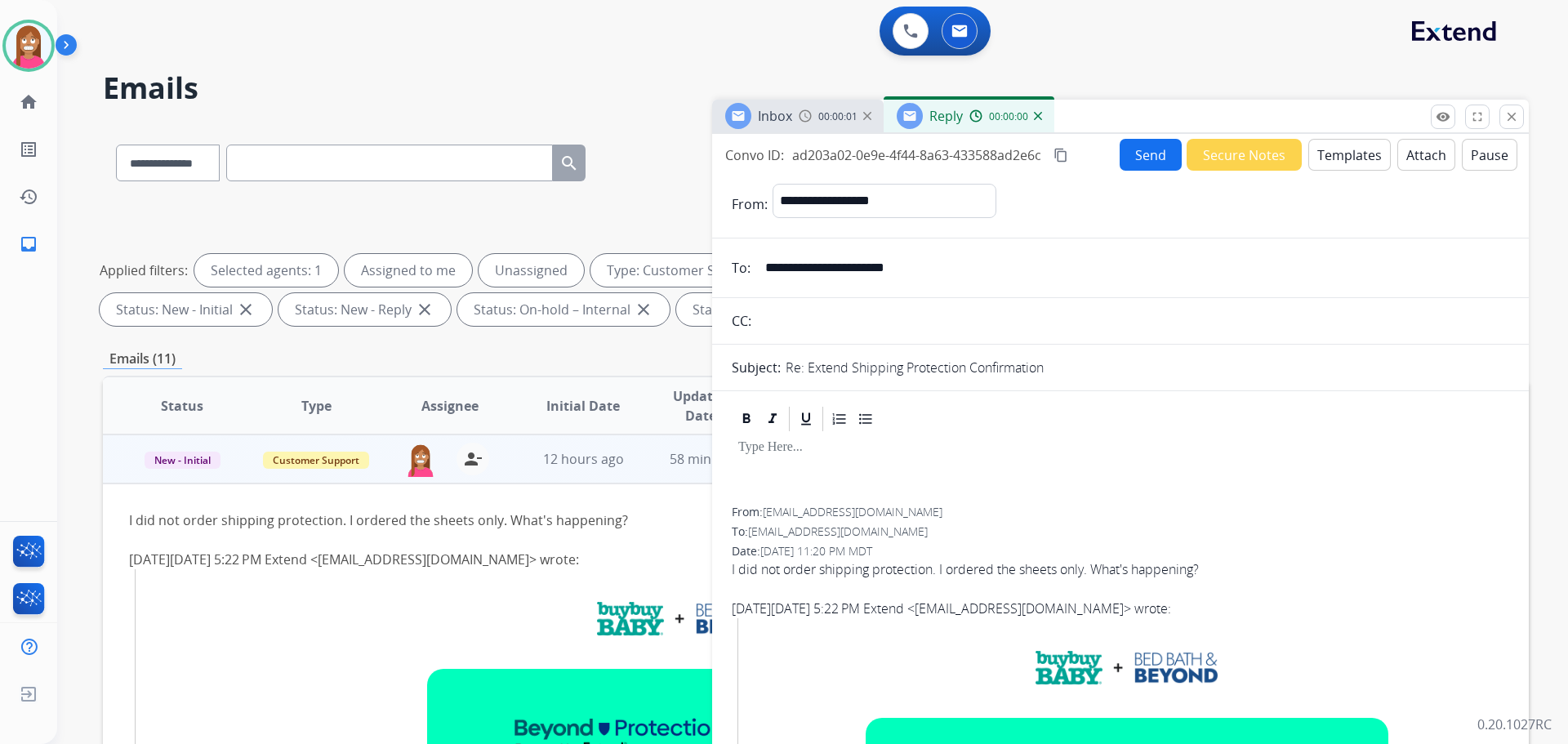
click at [1340, 157] on button "Templates" at bounding box center [1350, 155] width 83 height 32
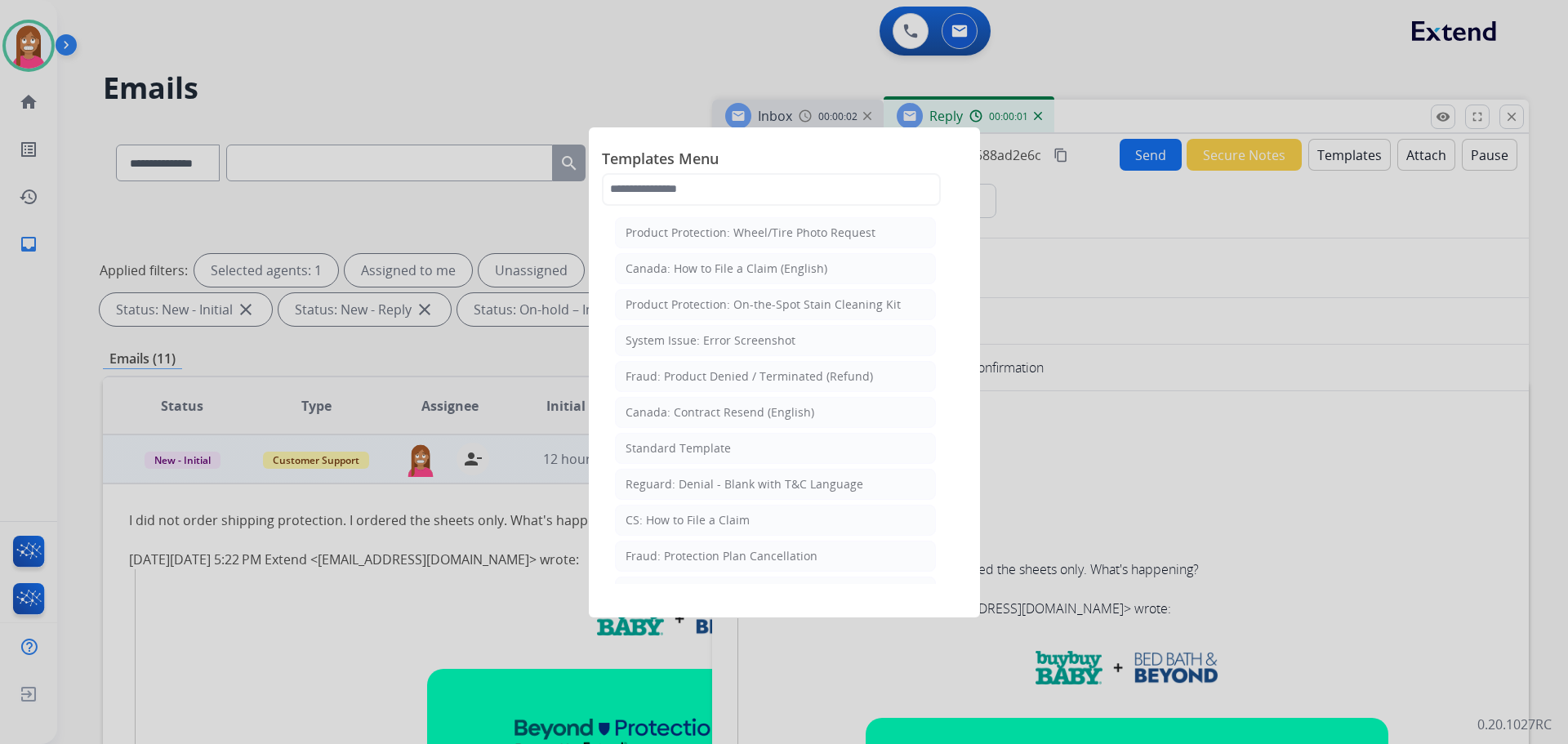
click at [673, 450] on div "Standard Template" at bounding box center [679, 449] width 105 height 17
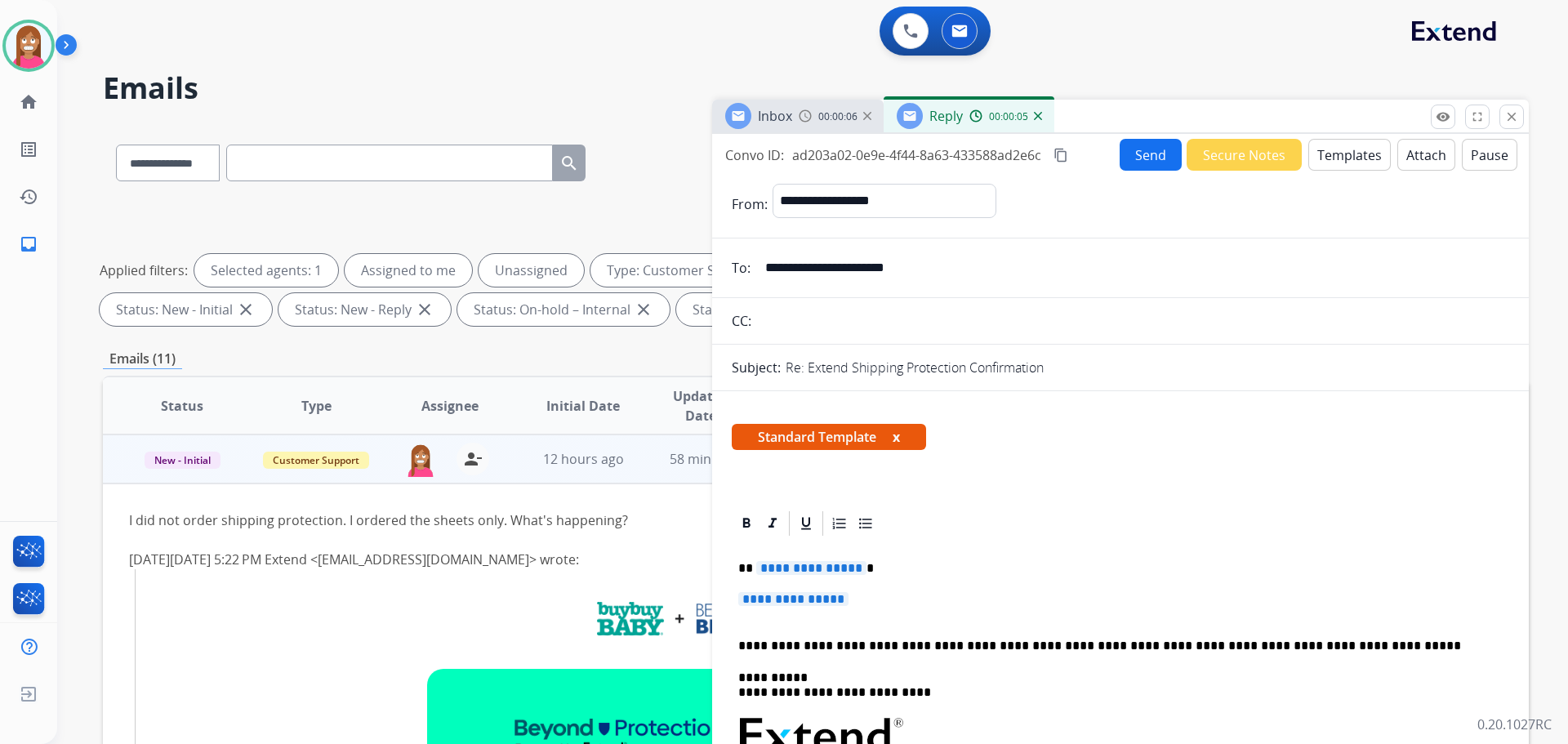
drag, startPoint x: 868, startPoint y: 606, endPoint x: 730, endPoint y: 570, distance: 142.6
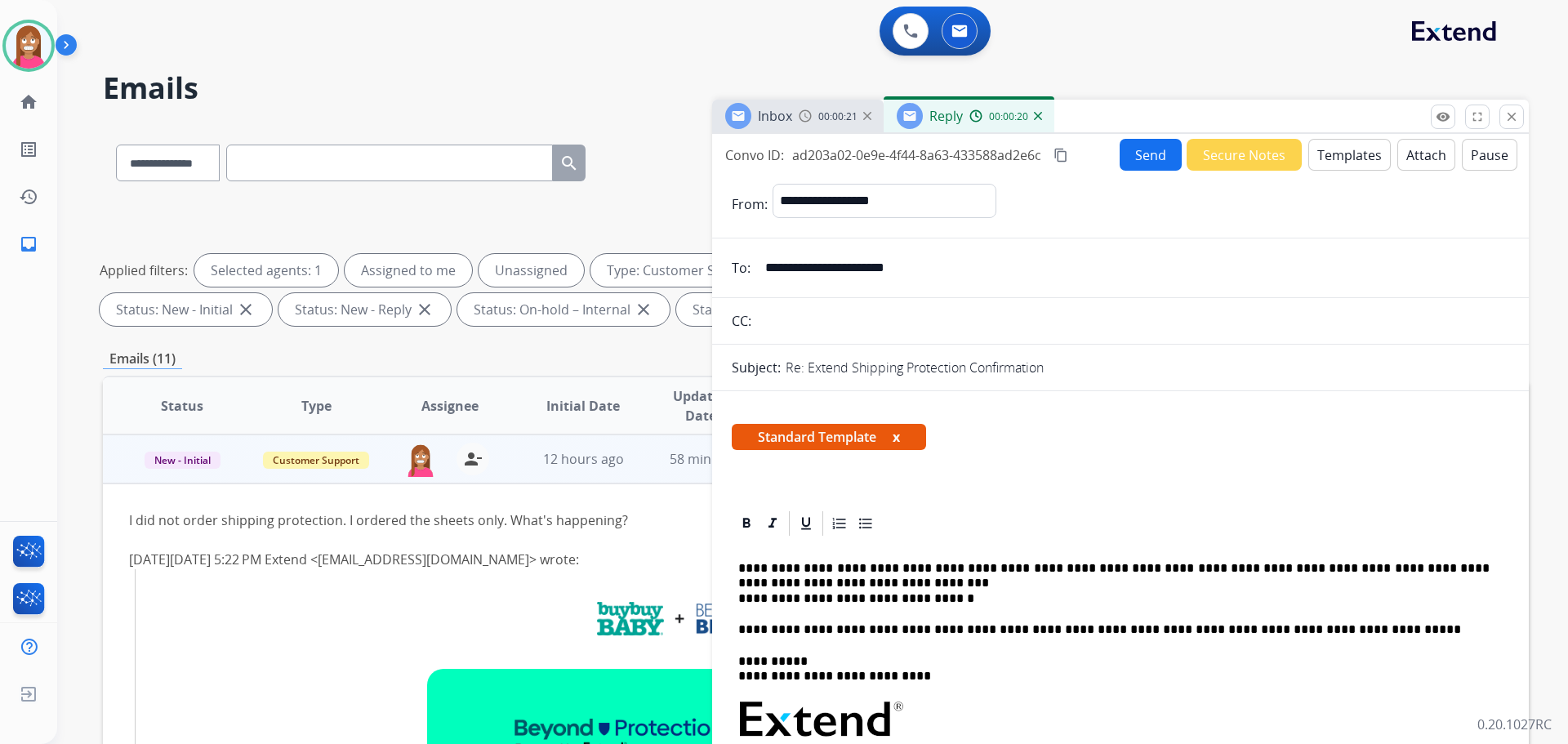
click at [751, 571] on p "**********" at bounding box center [1114, 584] width 751 height 45
drag, startPoint x: 940, startPoint y: 600, endPoint x: 740, endPoint y: 601, distance: 200.0
click at [740, 601] on p "**********" at bounding box center [1114, 584] width 751 height 45
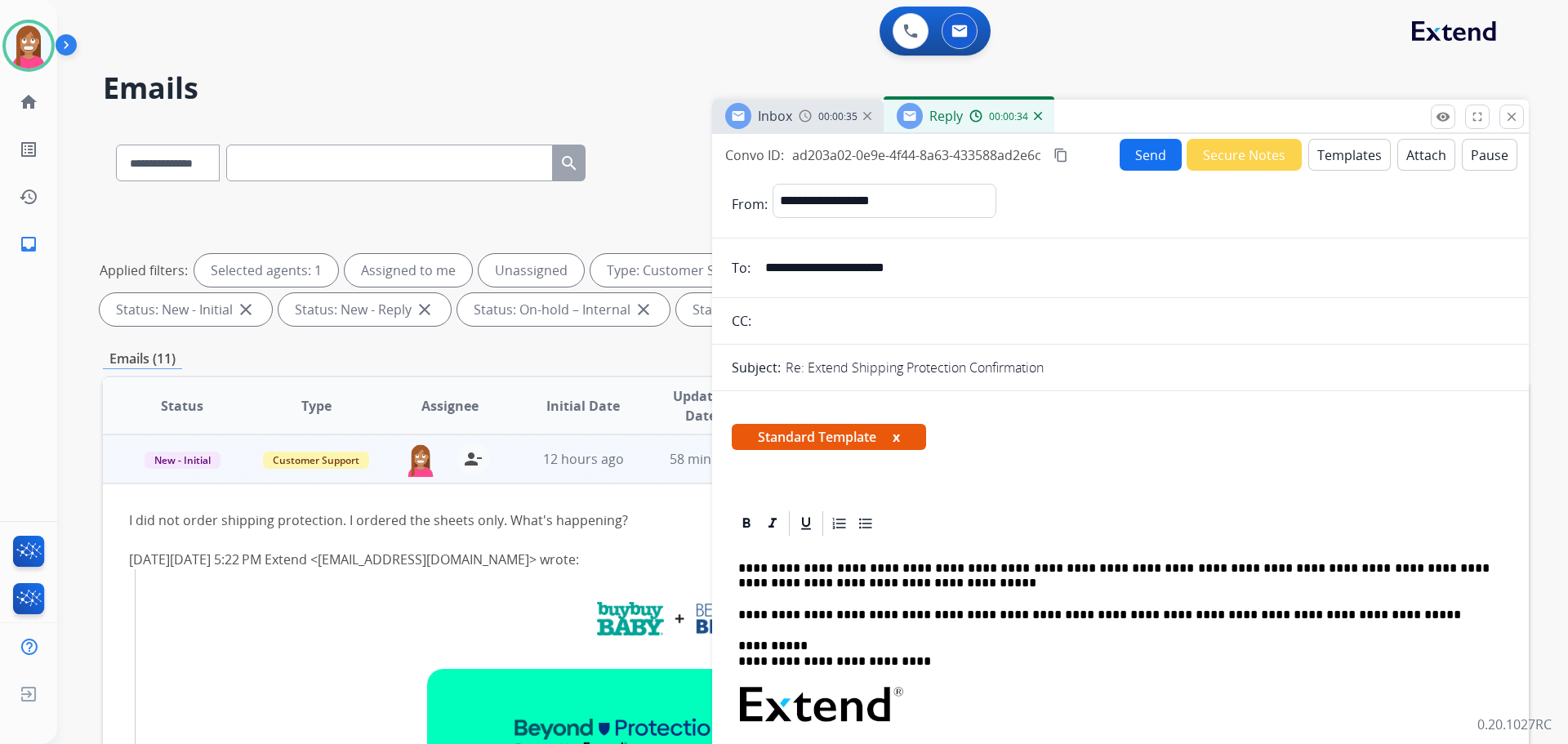
click at [828, 585] on p "**********" at bounding box center [1114, 577] width 751 height 30
click at [1135, 158] on button "Send" at bounding box center [1150, 155] width 62 height 32
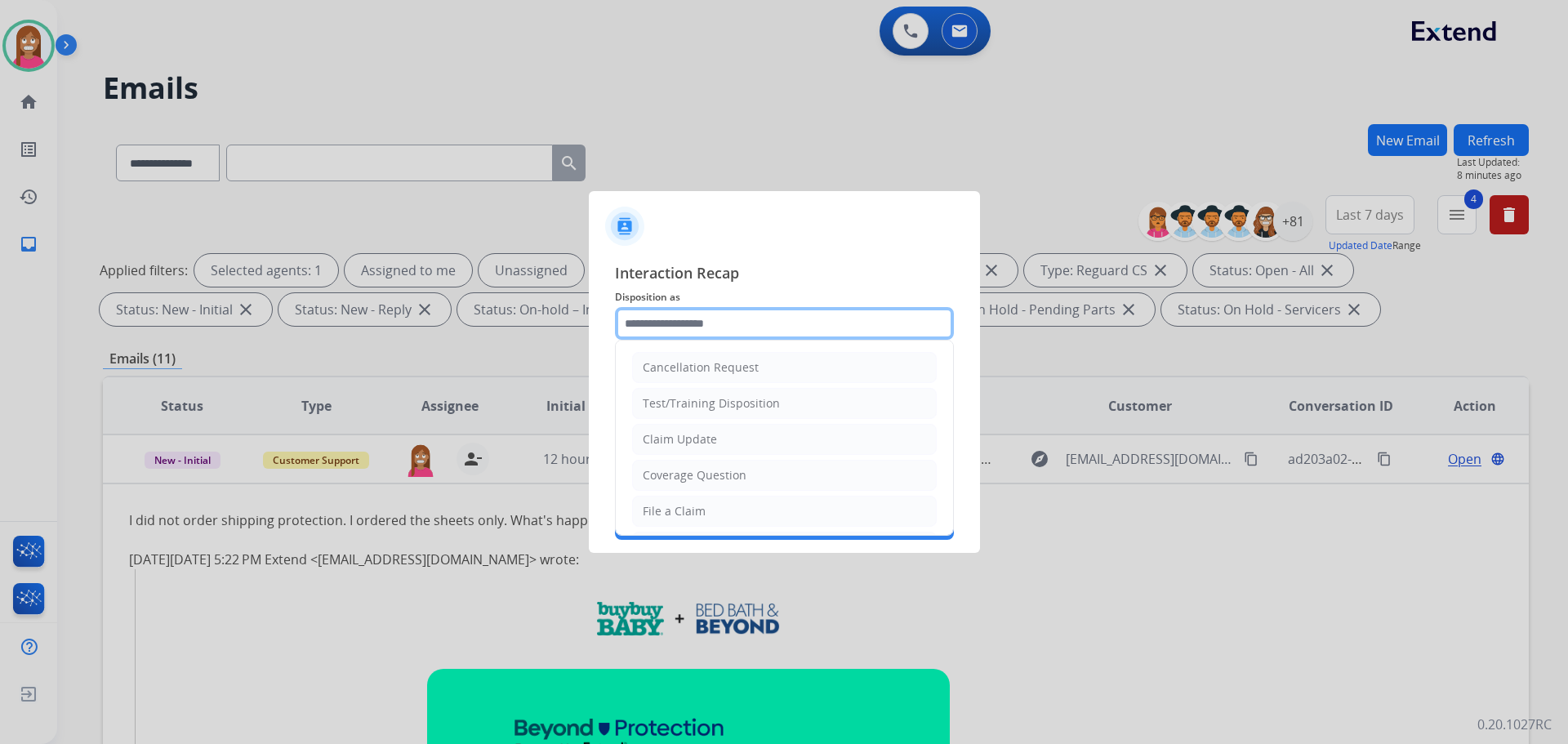
click at [680, 328] on input "text" at bounding box center [784, 323] width 339 height 33
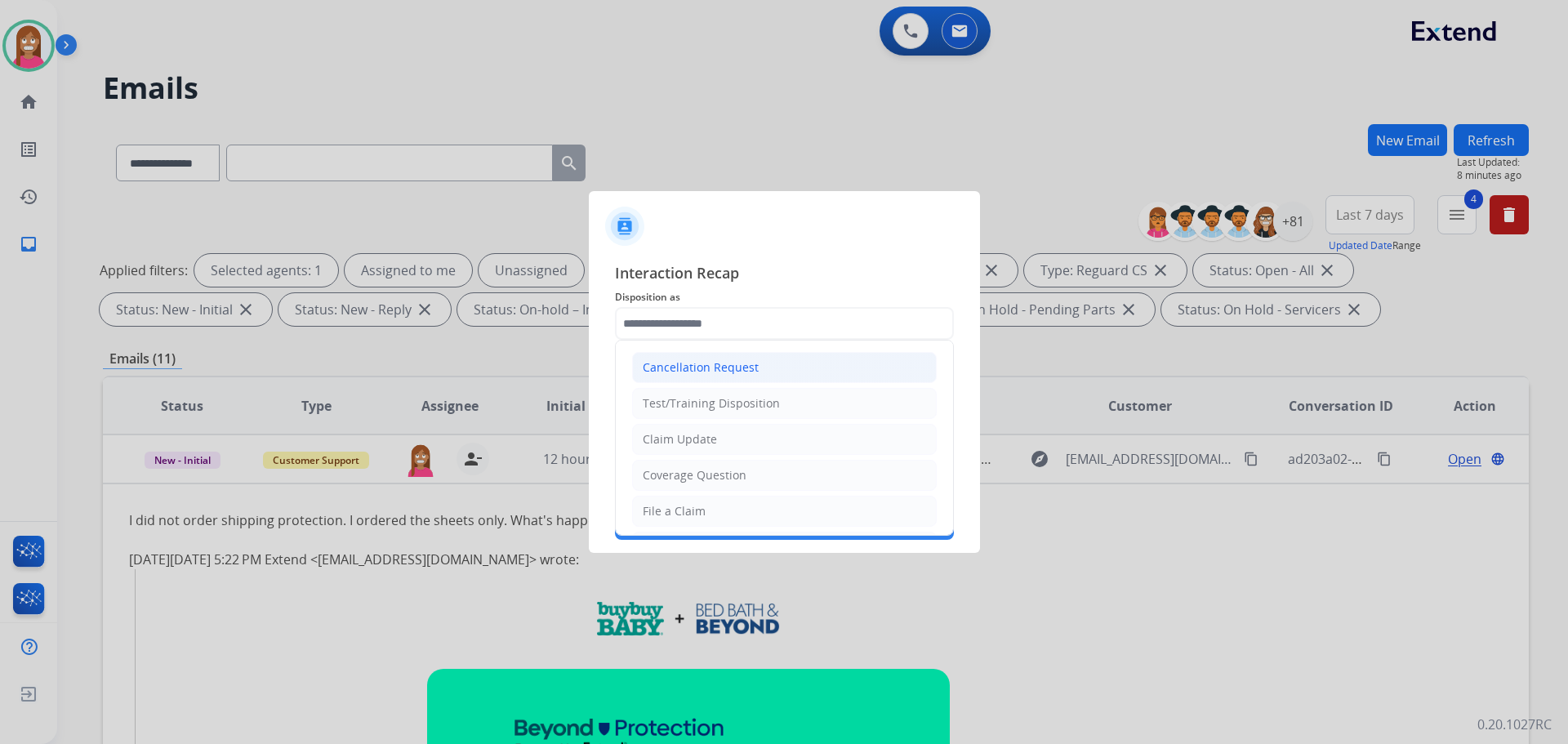
click at [675, 372] on div "Cancellation Request" at bounding box center [700, 367] width 116 height 17
type input "**********"
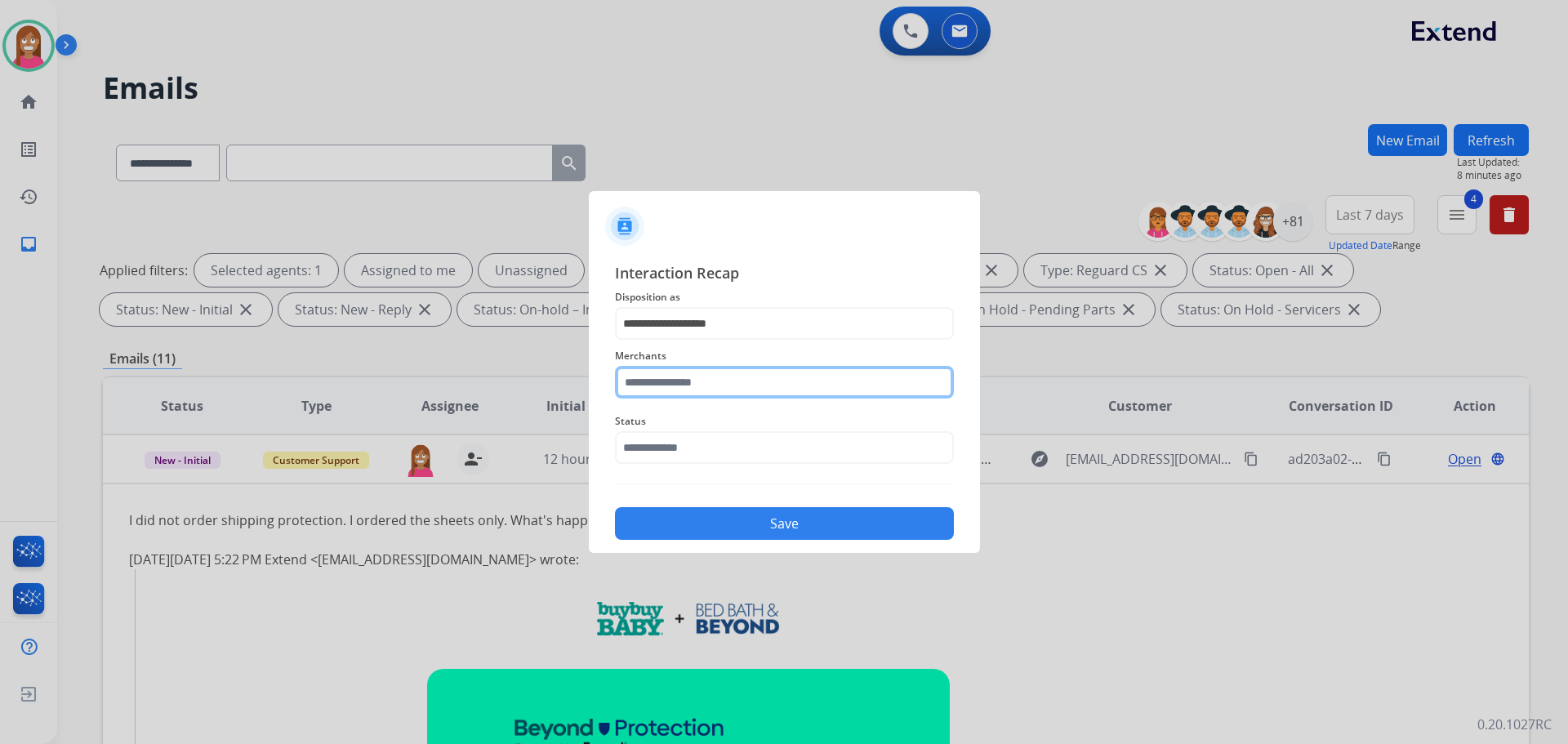
click at [675, 377] on input "text" at bounding box center [784, 382] width 339 height 33
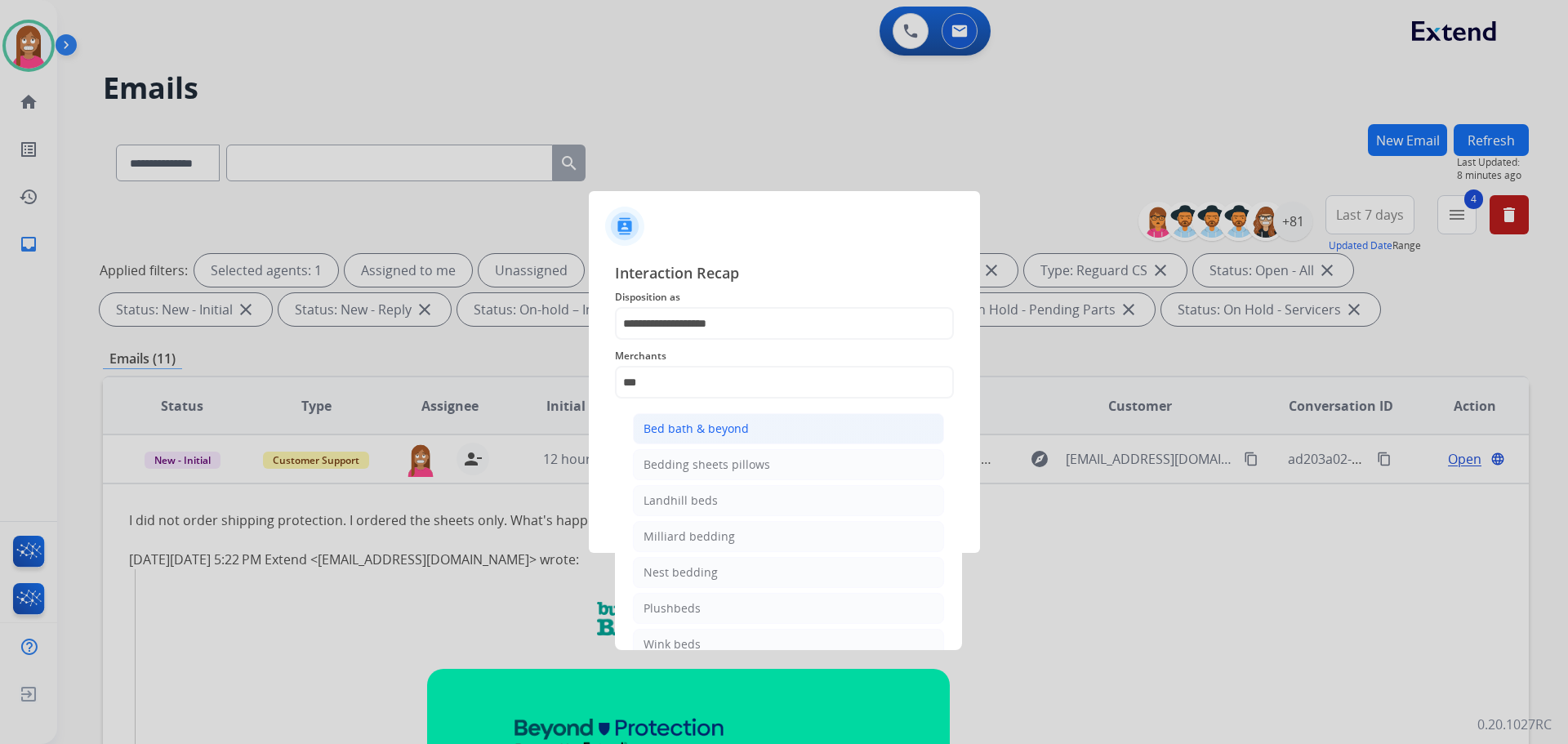
click at [721, 424] on div "Bed bath & beyond" at bounding box center [696, 429] width 105 height 17
type input "**********"
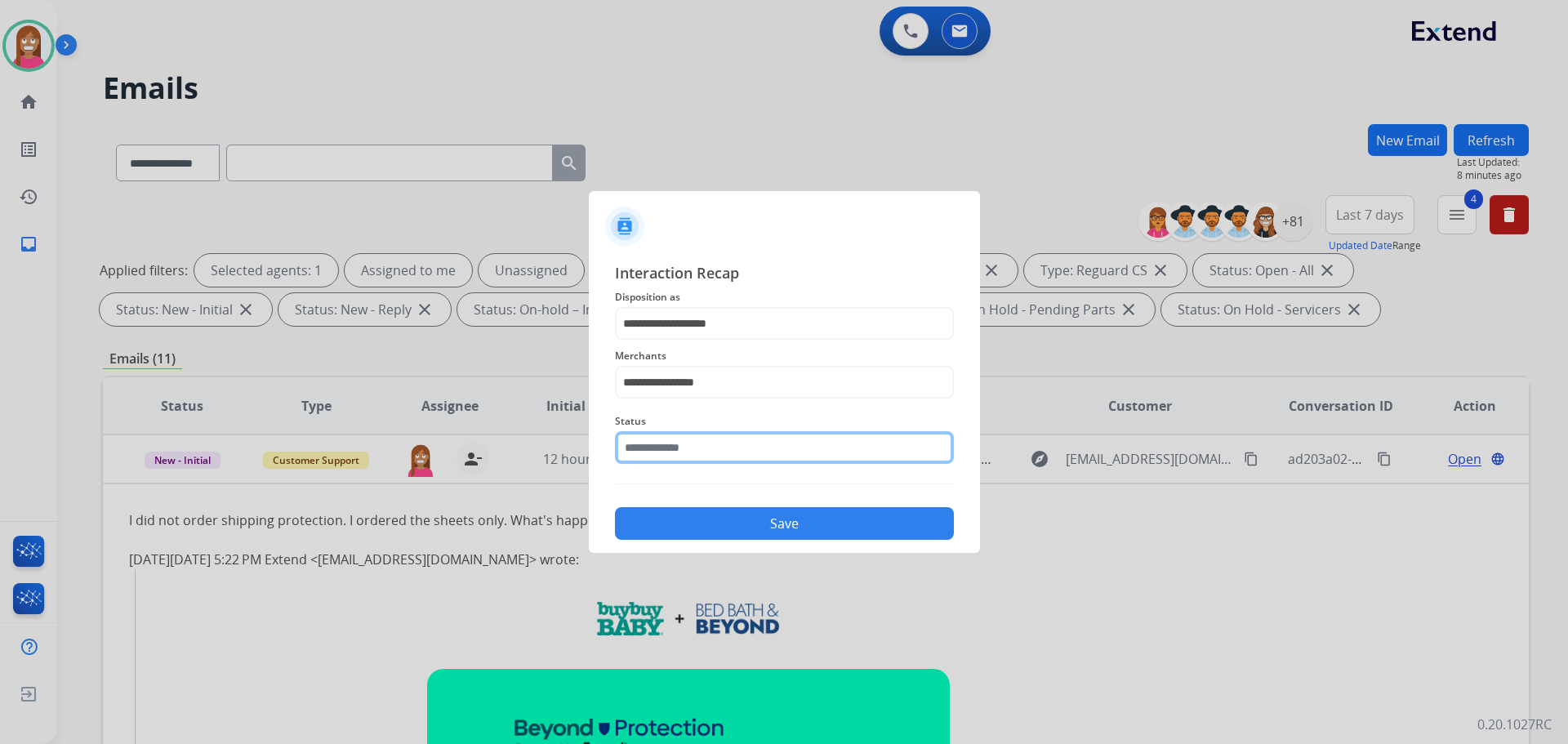
click at [695, 460] on input "text" at bounding box center [784, 447] width 339 height 33
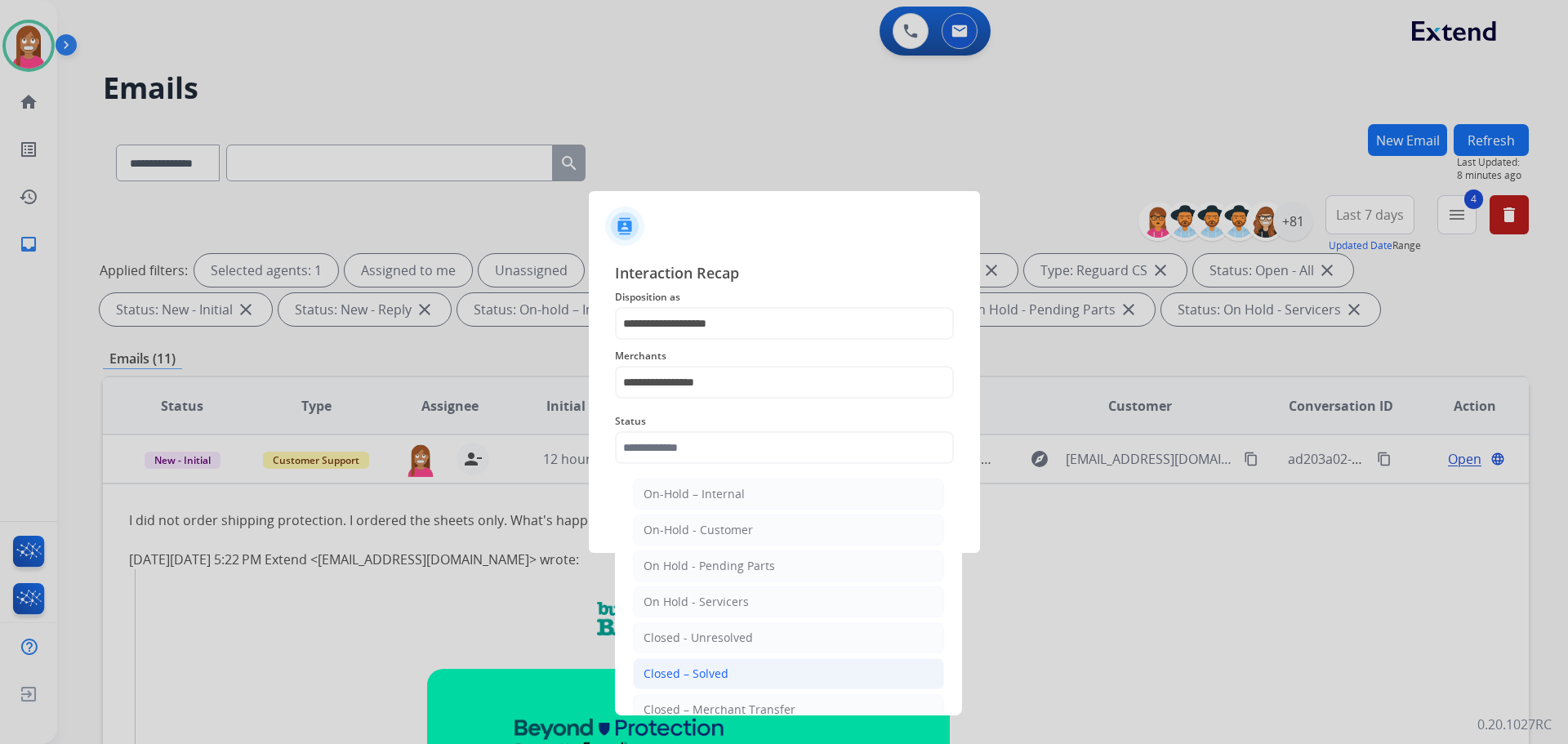
drag, startPoint x: 689, startPoint y: 675, endPoint x: 695, endPoint y: 655, distance: 20.9
click at [689, 674] on div "Closed – Solved" at bounding box center [686, 674] width 85 height 17
type input "**********"
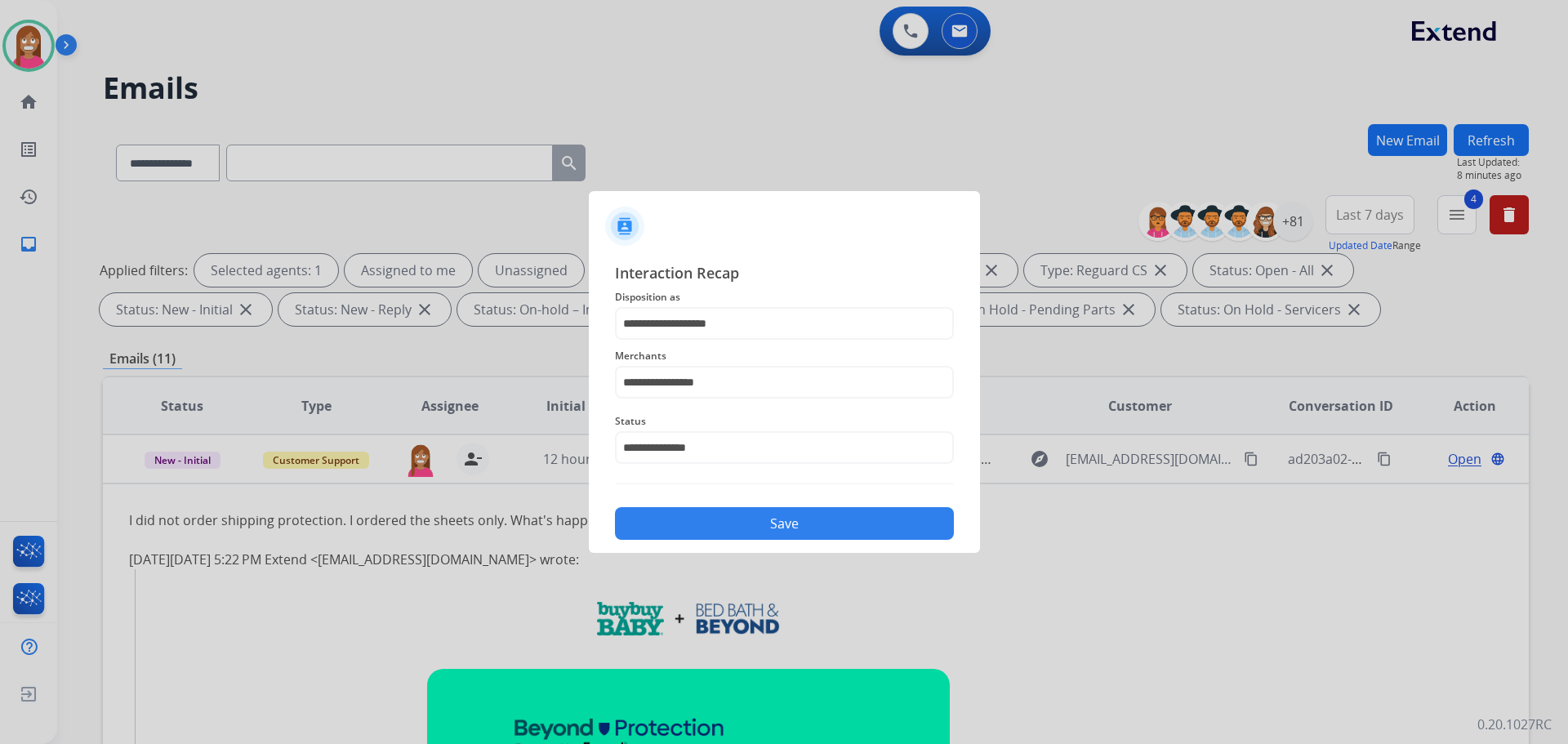
click at [699, 523] on button "Save" at bounding box center [784, 523] width 339 height 33
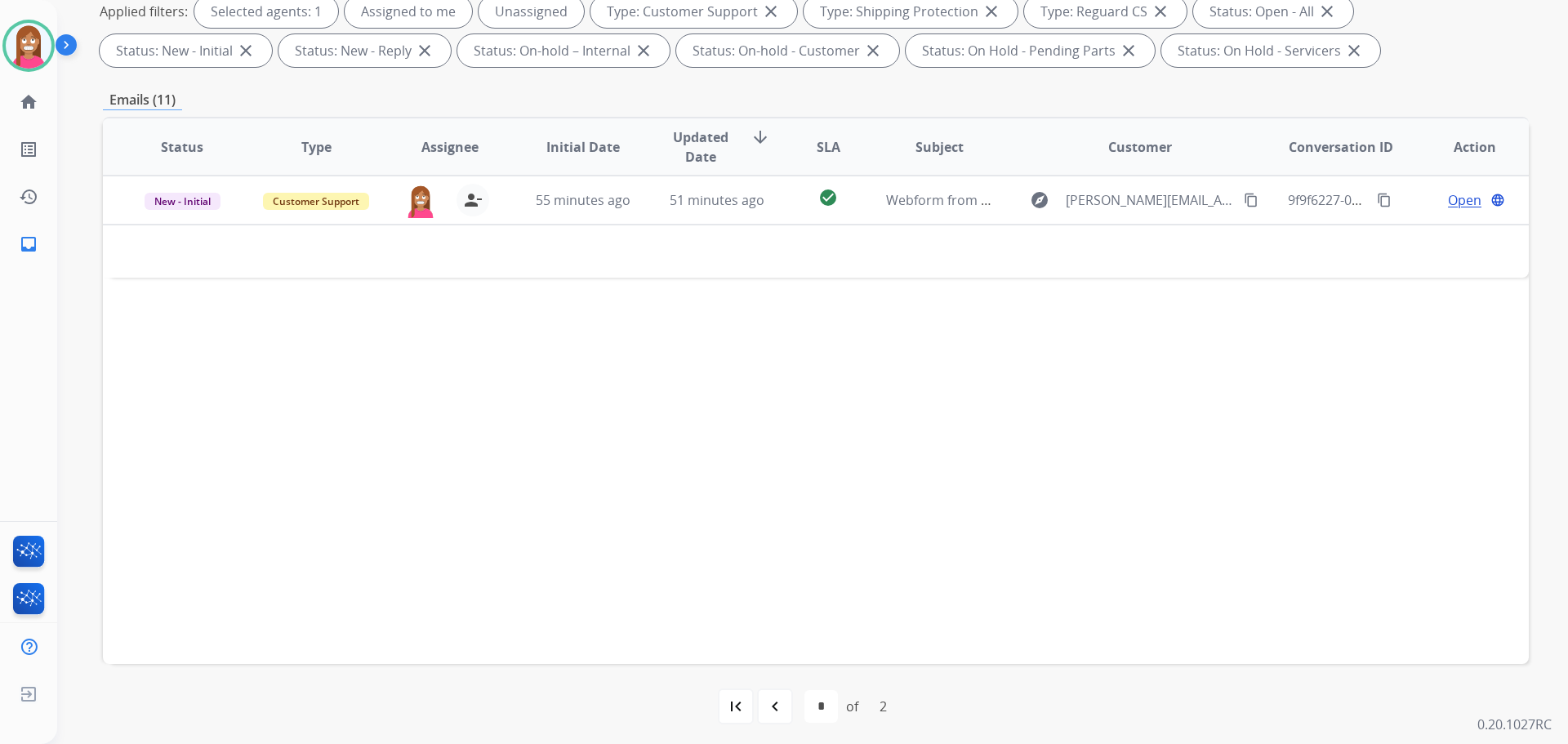
scroll to position [264, 0]
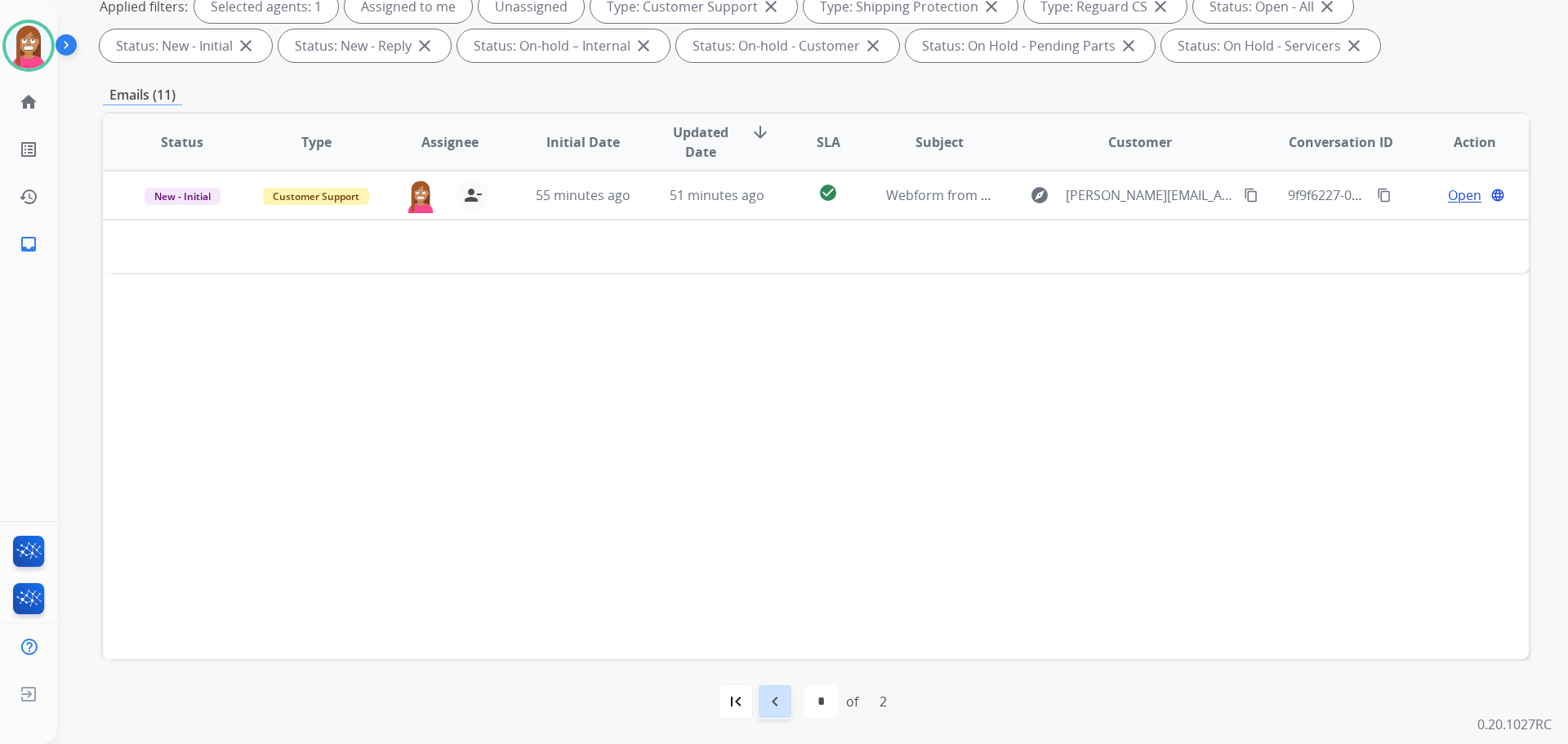
click at [776, 711] on mat-icon "navigate_before" at bounding box center [775, 701] width 19 height 19
select select "*"
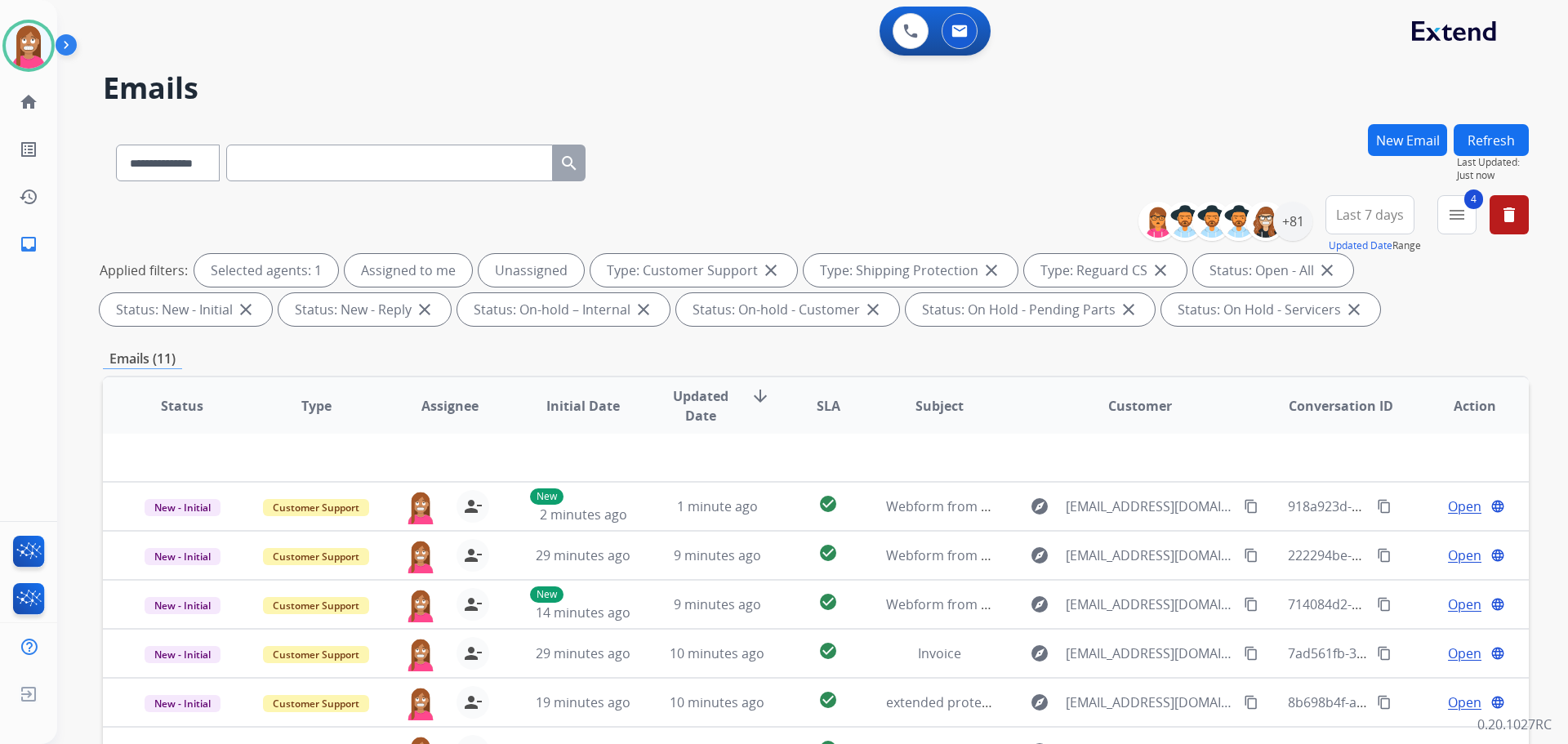
scroll to position [0, 0]
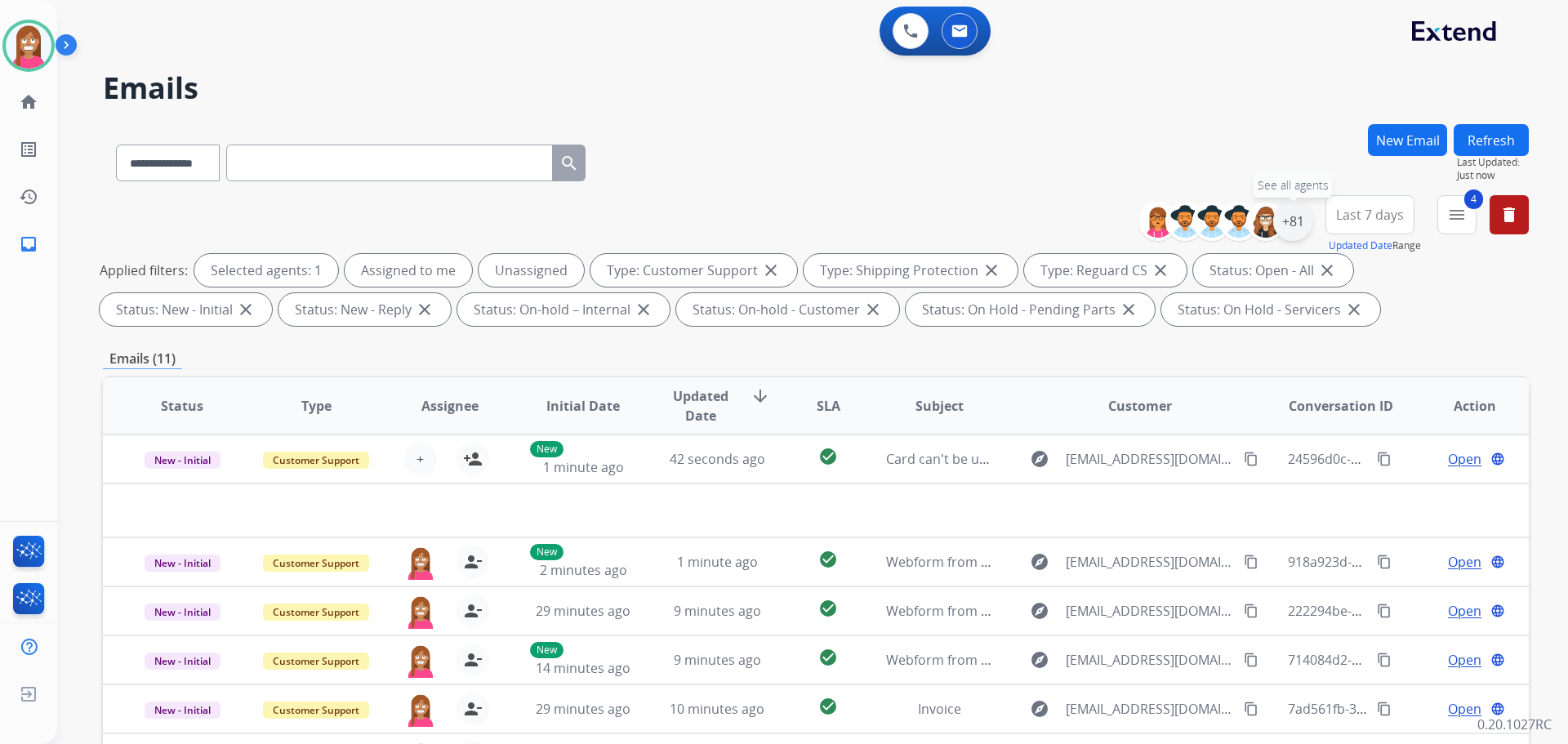
click at [1285, 221] on div "+81" at bounding box center [1293, 221] width 39 height 39
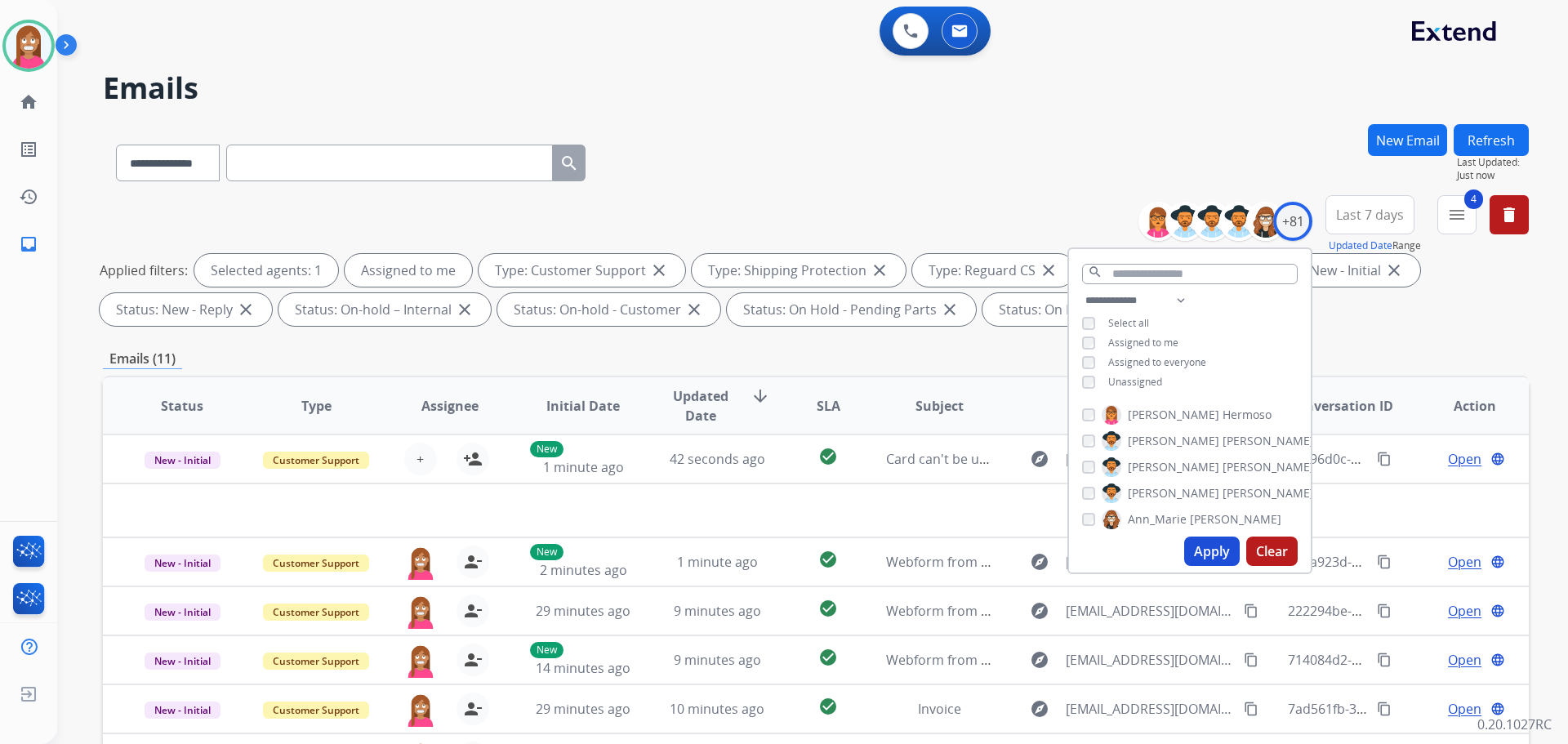
click at [1212, 553] on button "Apply" at bounding box center [1212, 551] width 55 height 29
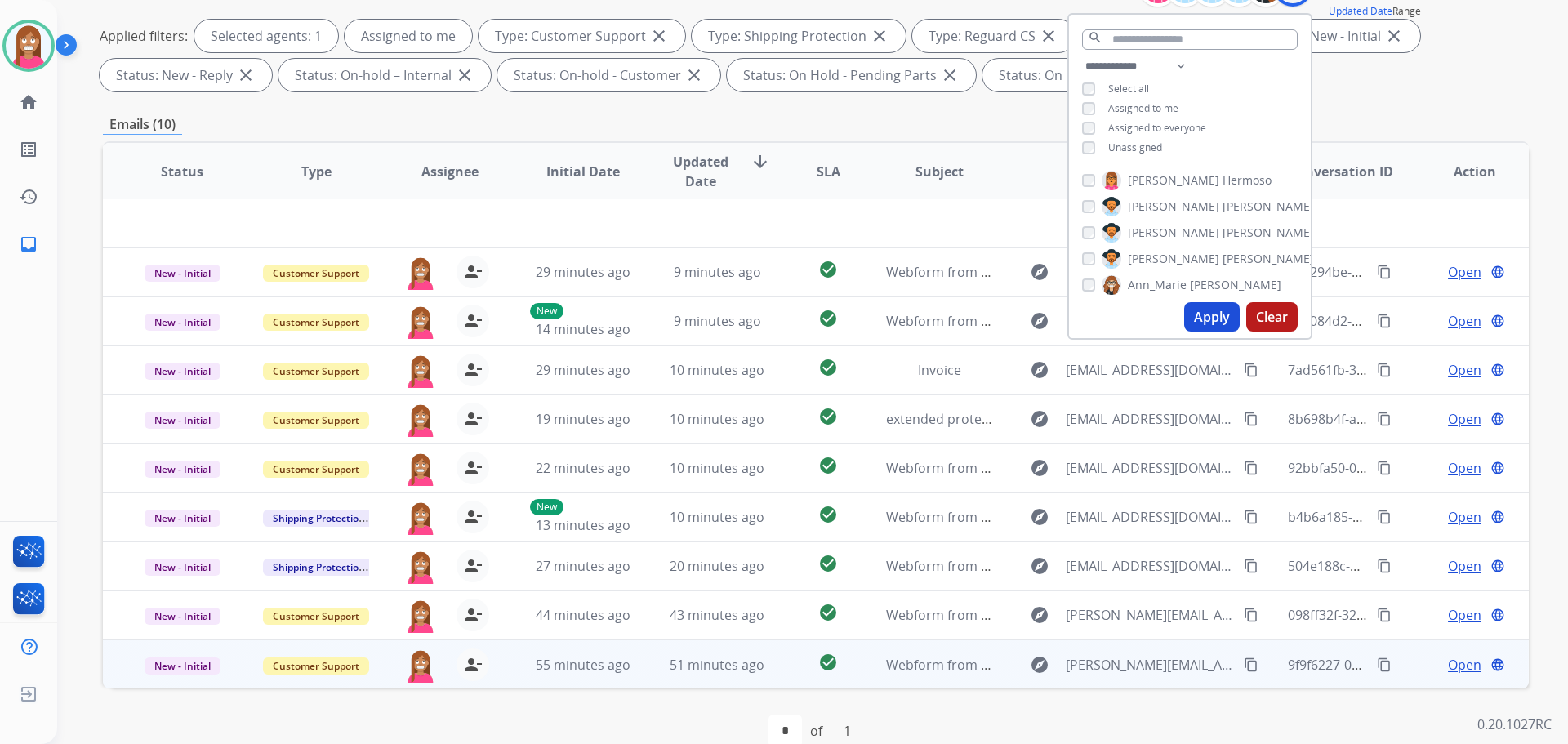
scroll to position [264, 0]
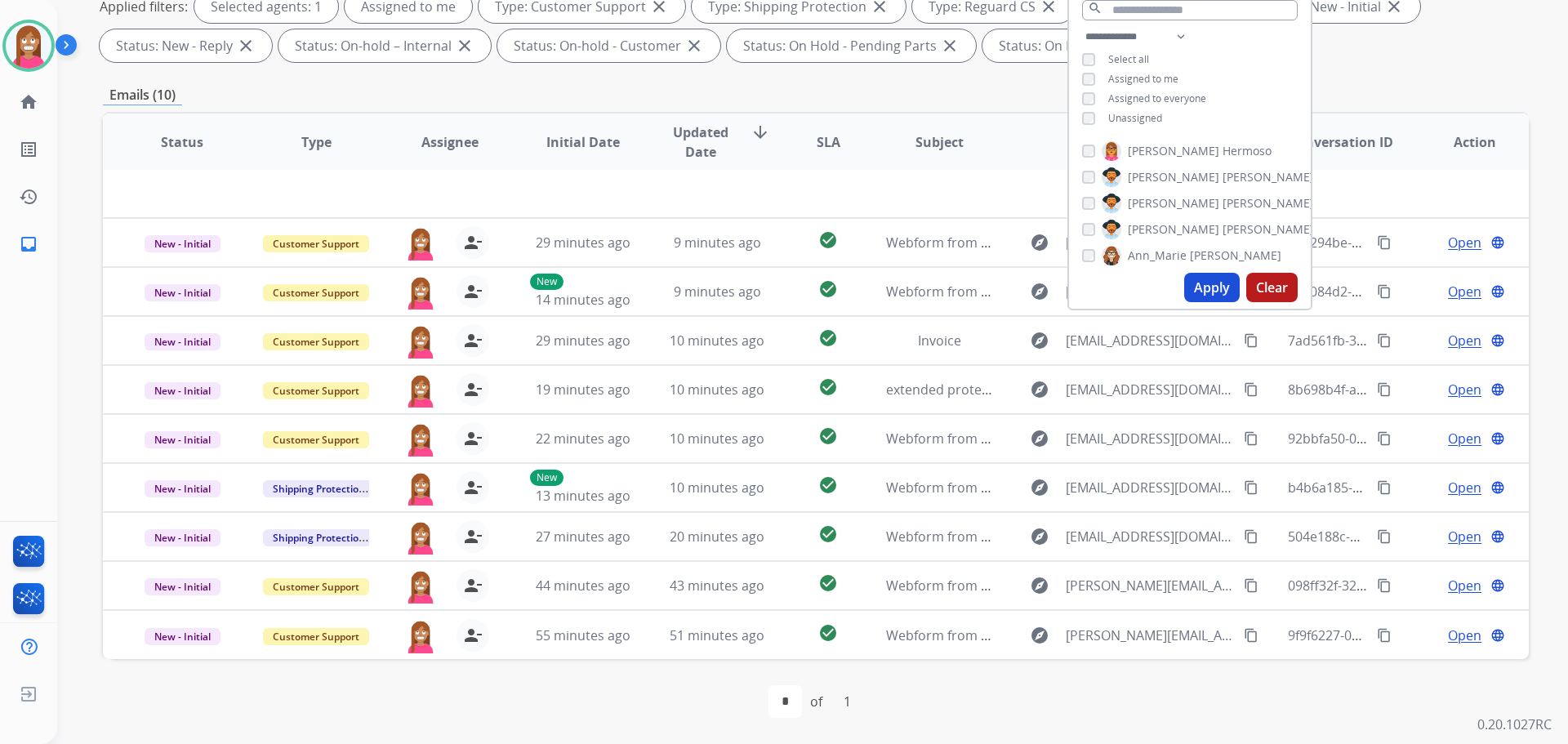
click at [582, 701] on div "first_page navigate_before * of 1 navigate_next last_page" at bounding box center [816, 701] width 1426 height 33
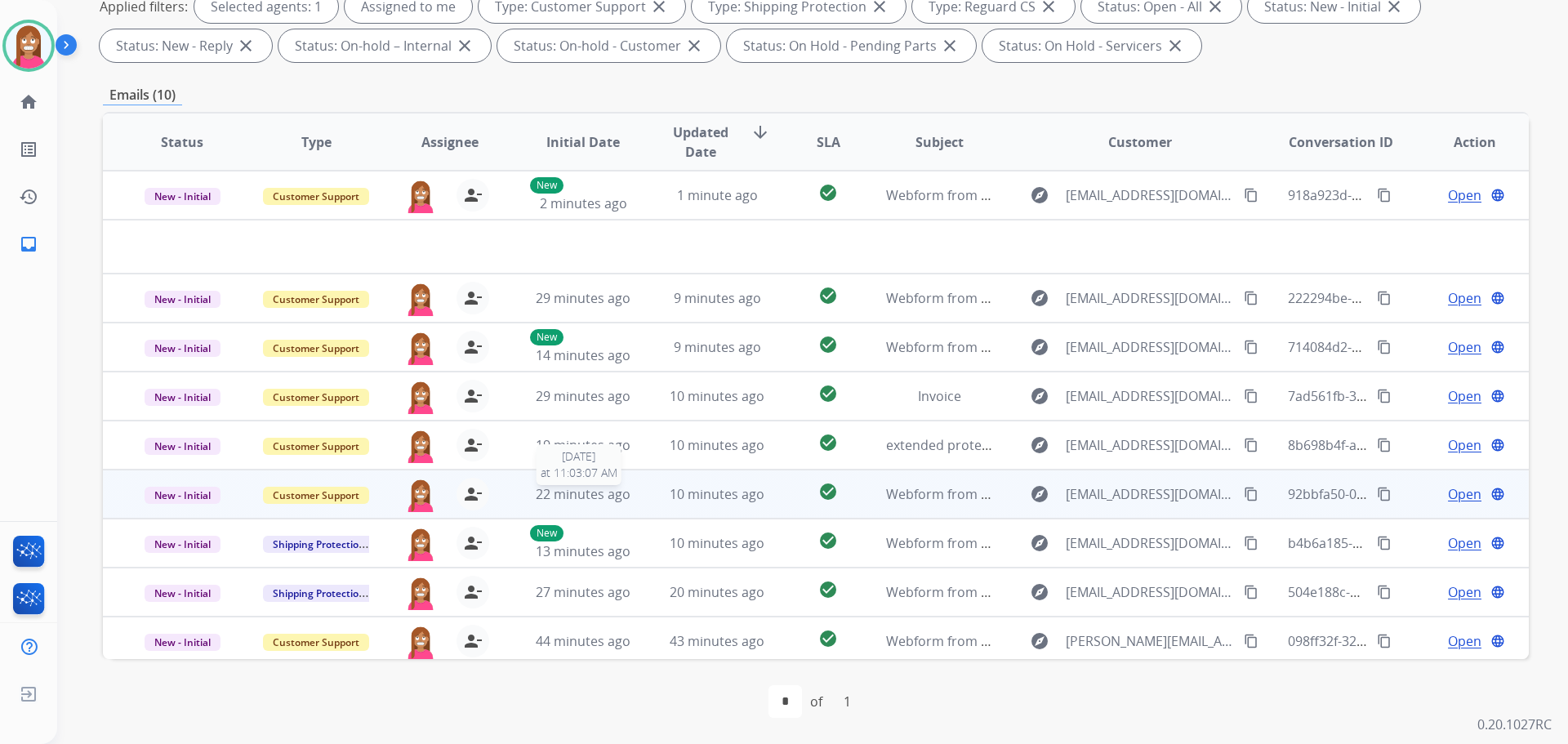
scroll to position [55, 0]
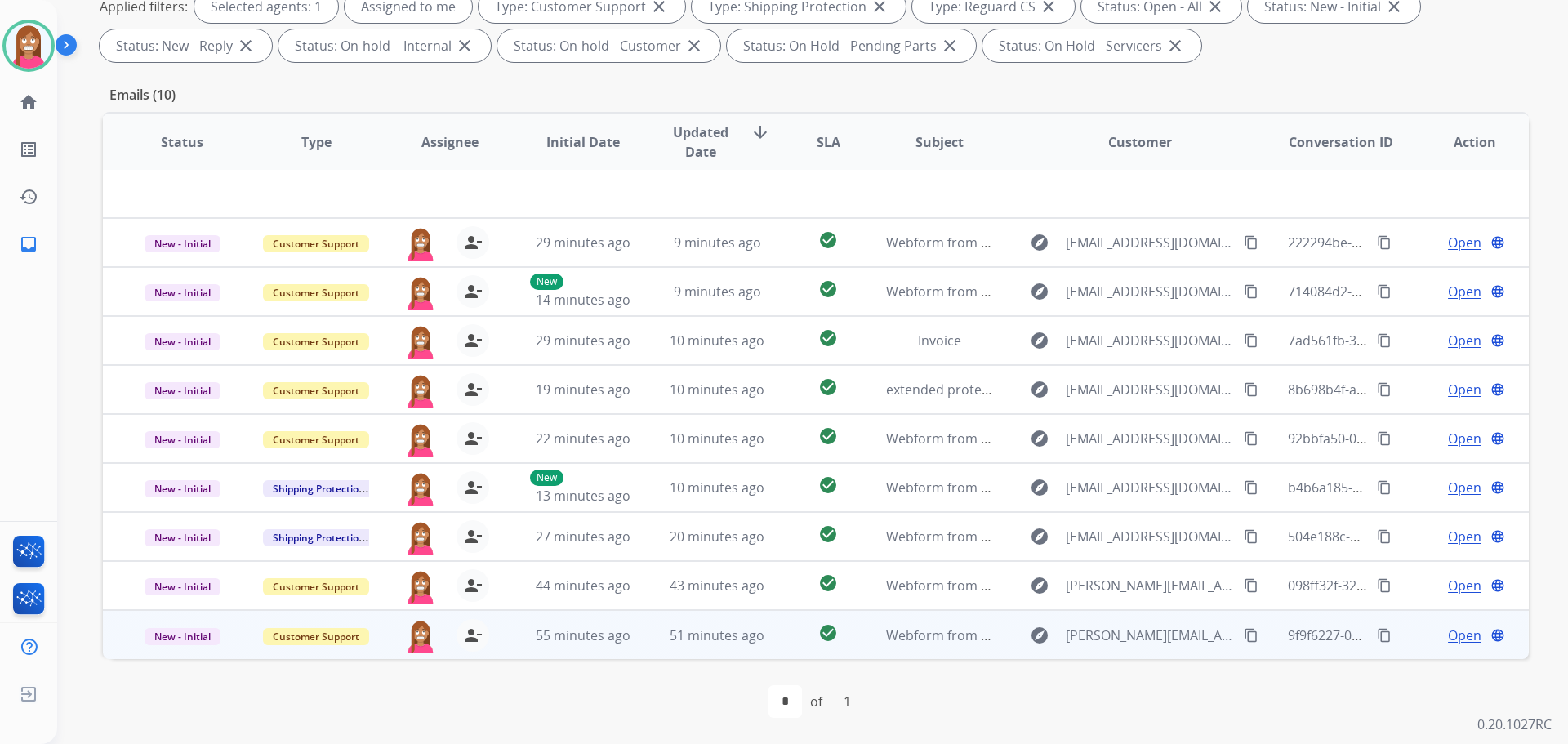
click at [643, 645] on td "51 minutes ago" at bounding box center [705, 634] width 134 height 49
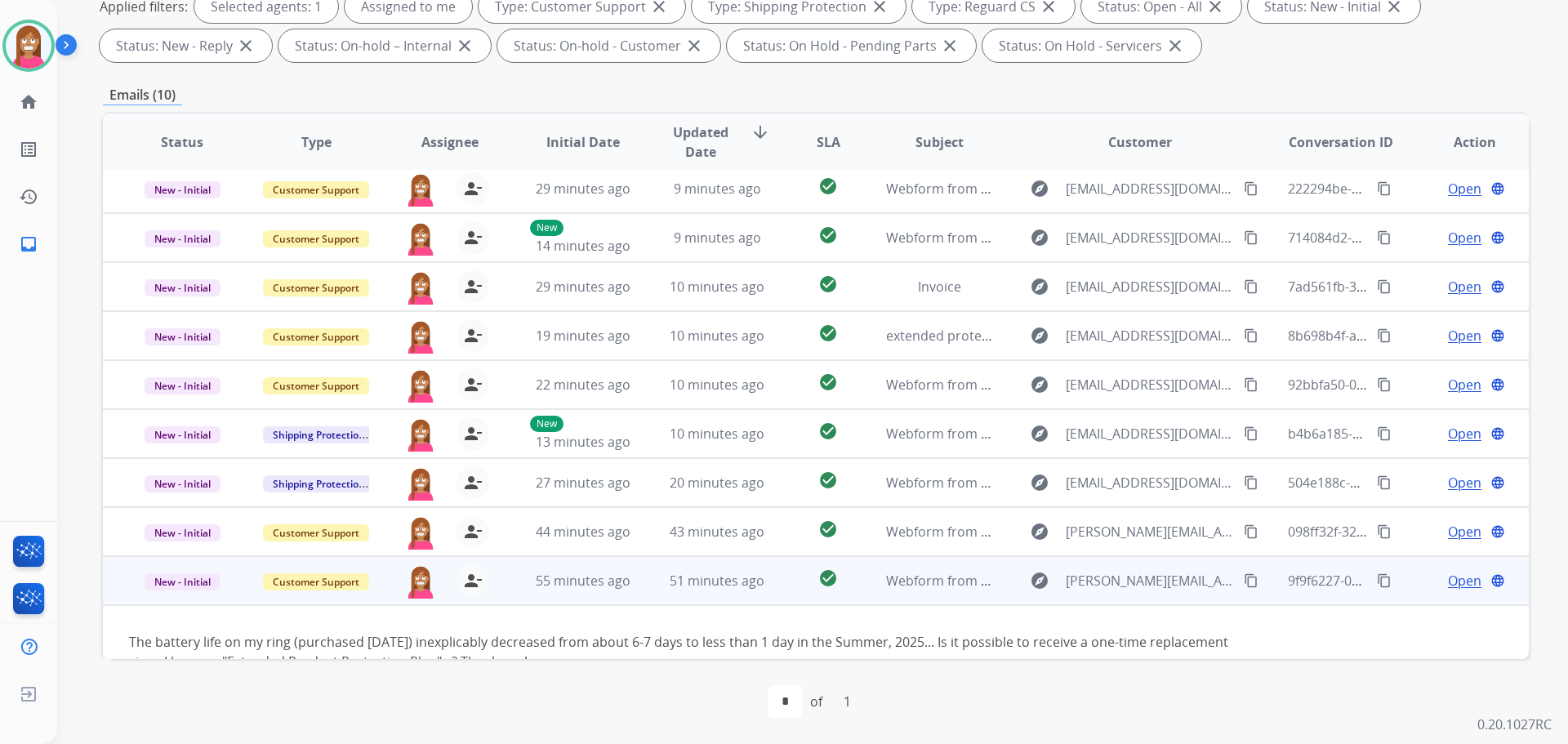
scroll to position [94, 0]
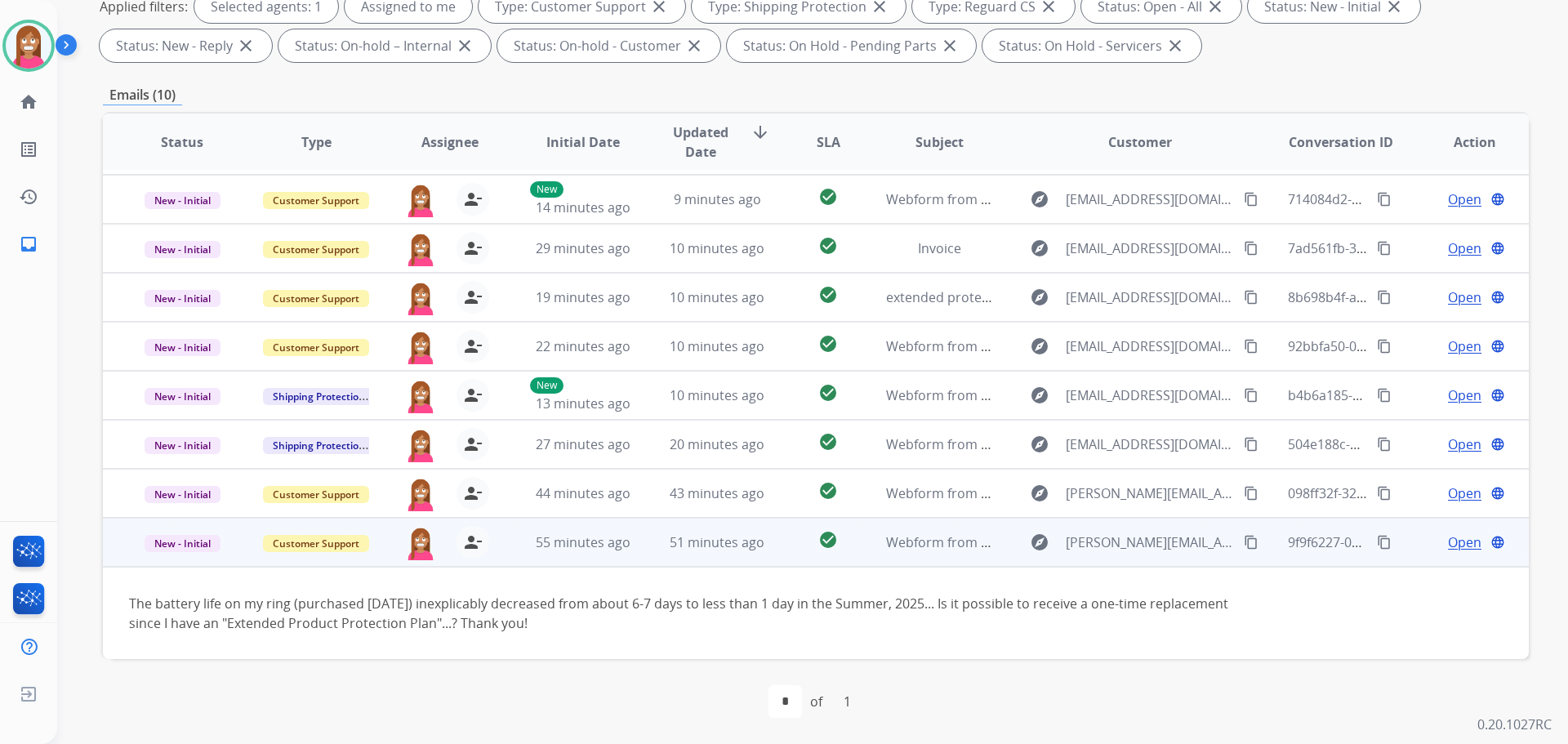
click at [1448, 546] on span "Open" at bounding box center [1464, 541] width 33 height 19
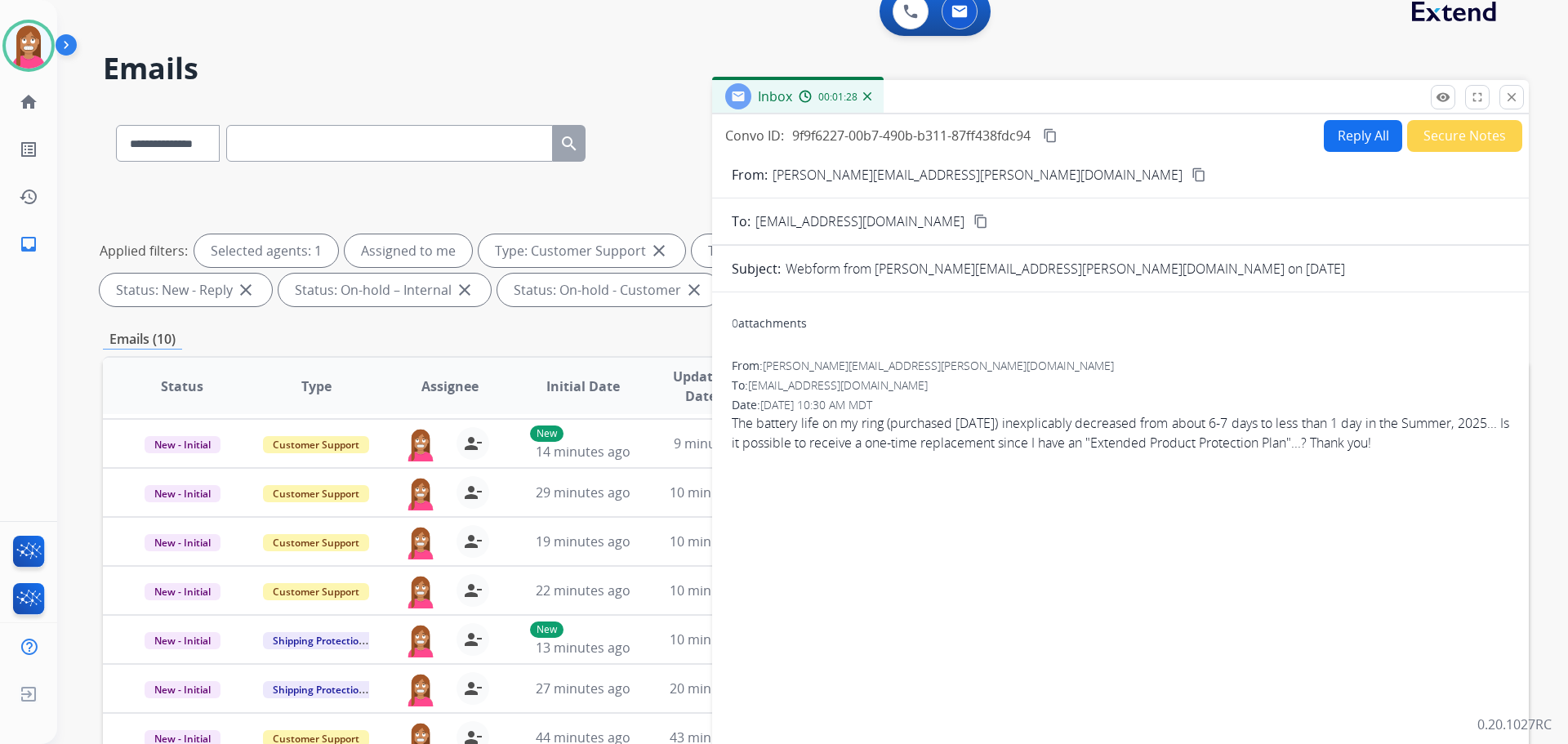
scroll to position [18, 0]
click at [1366, 129] on button "Reply All" at bounding box center [1363, 136] width 79 height 32
select select "**********"
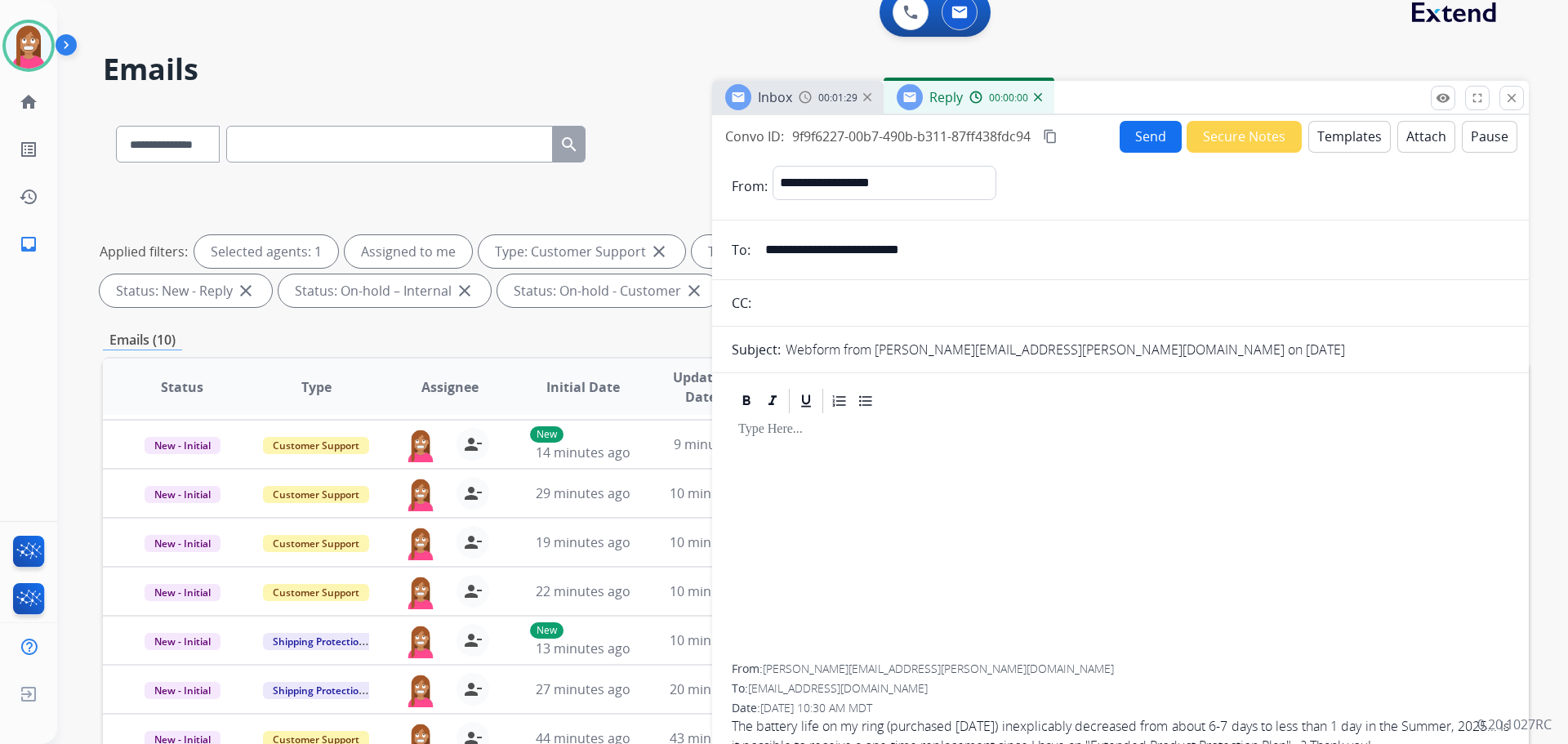
click at [1347, 145] on button "Templates" at bounding box center [1350, 136] width 83 height 32
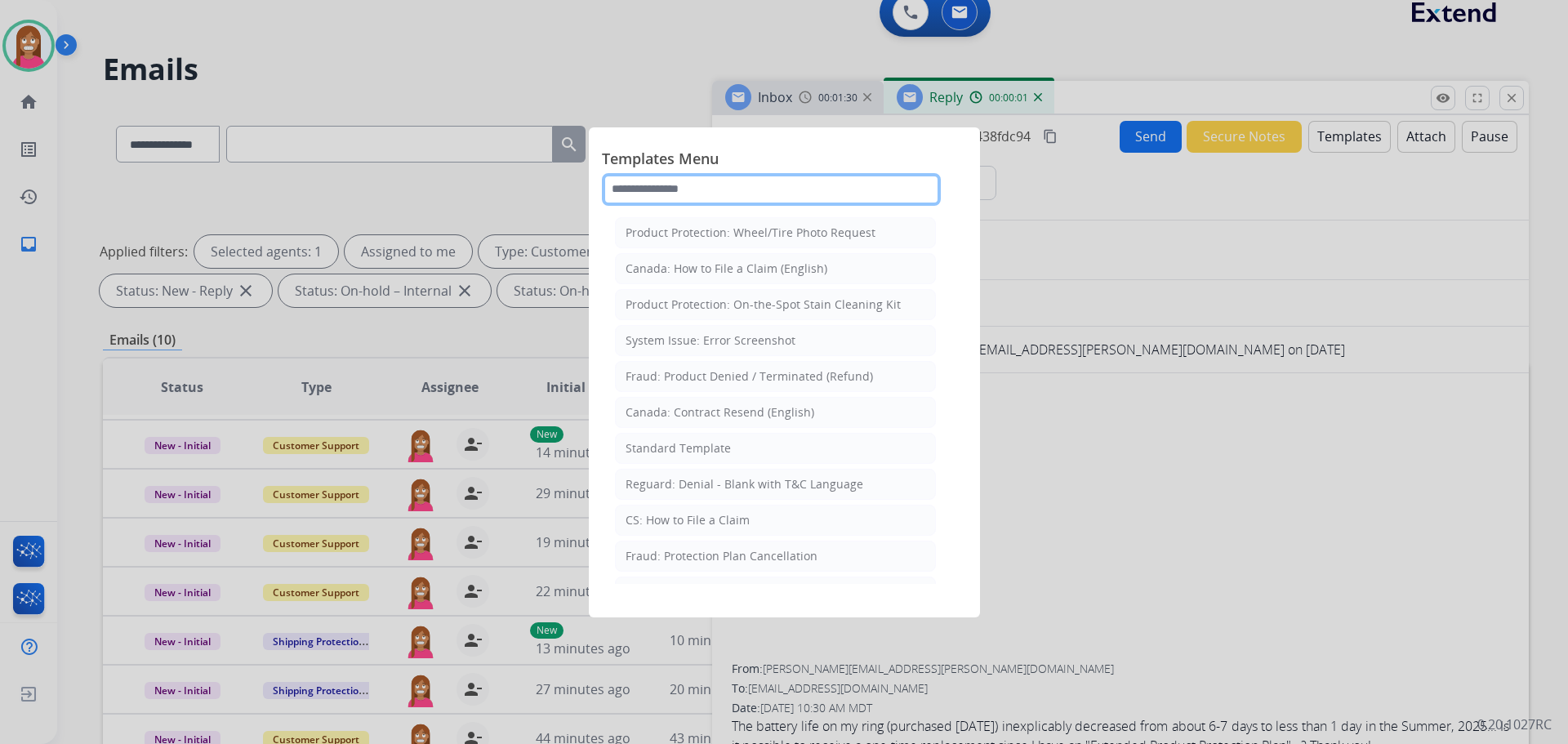
click at [749, 187] on input "text" at bounding box center [771, 189] width 339 height 33
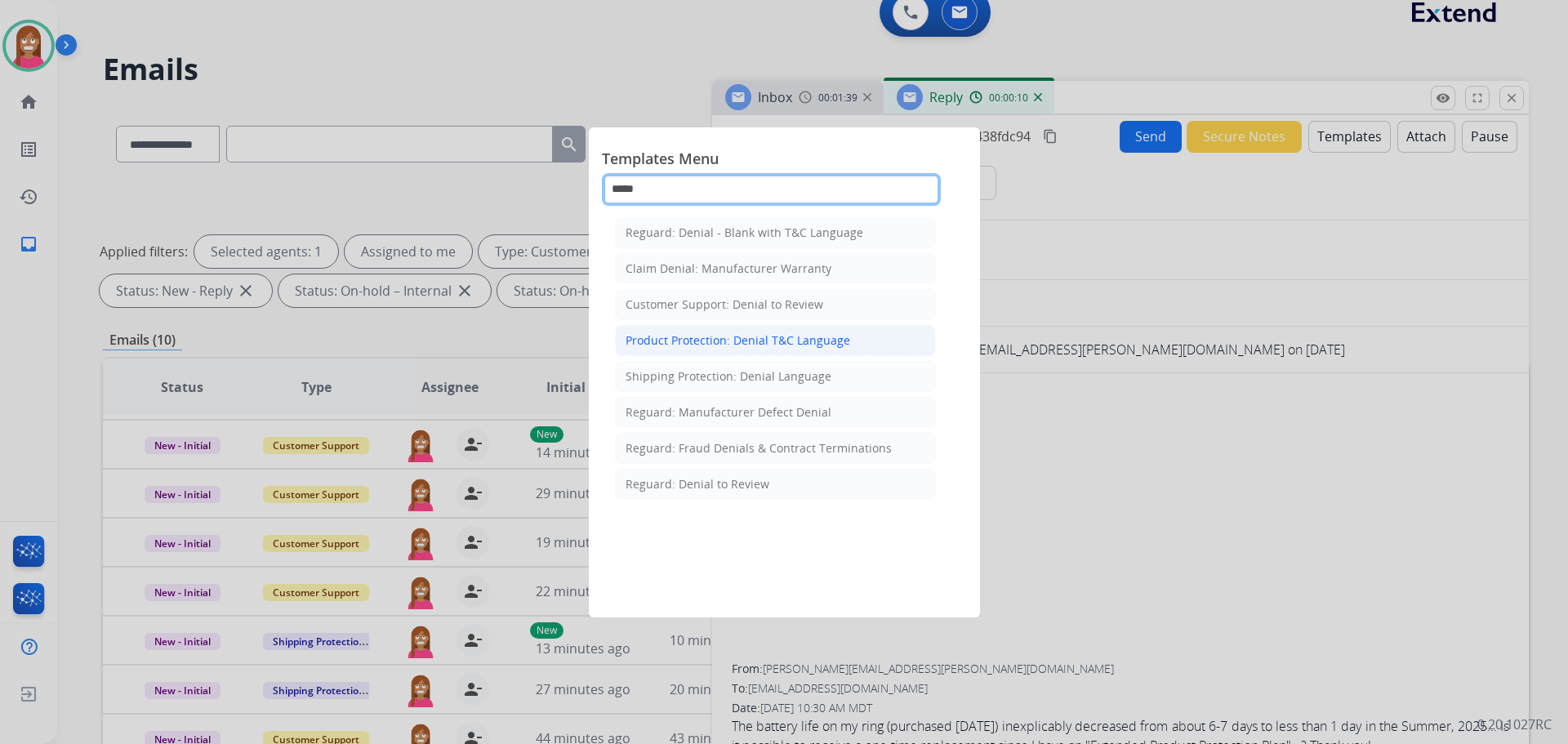
type input "*****"
click at [697, 341] on div "Product Protection: Denial T&C Language" at bounding box center [738, 341] width 224 height 17
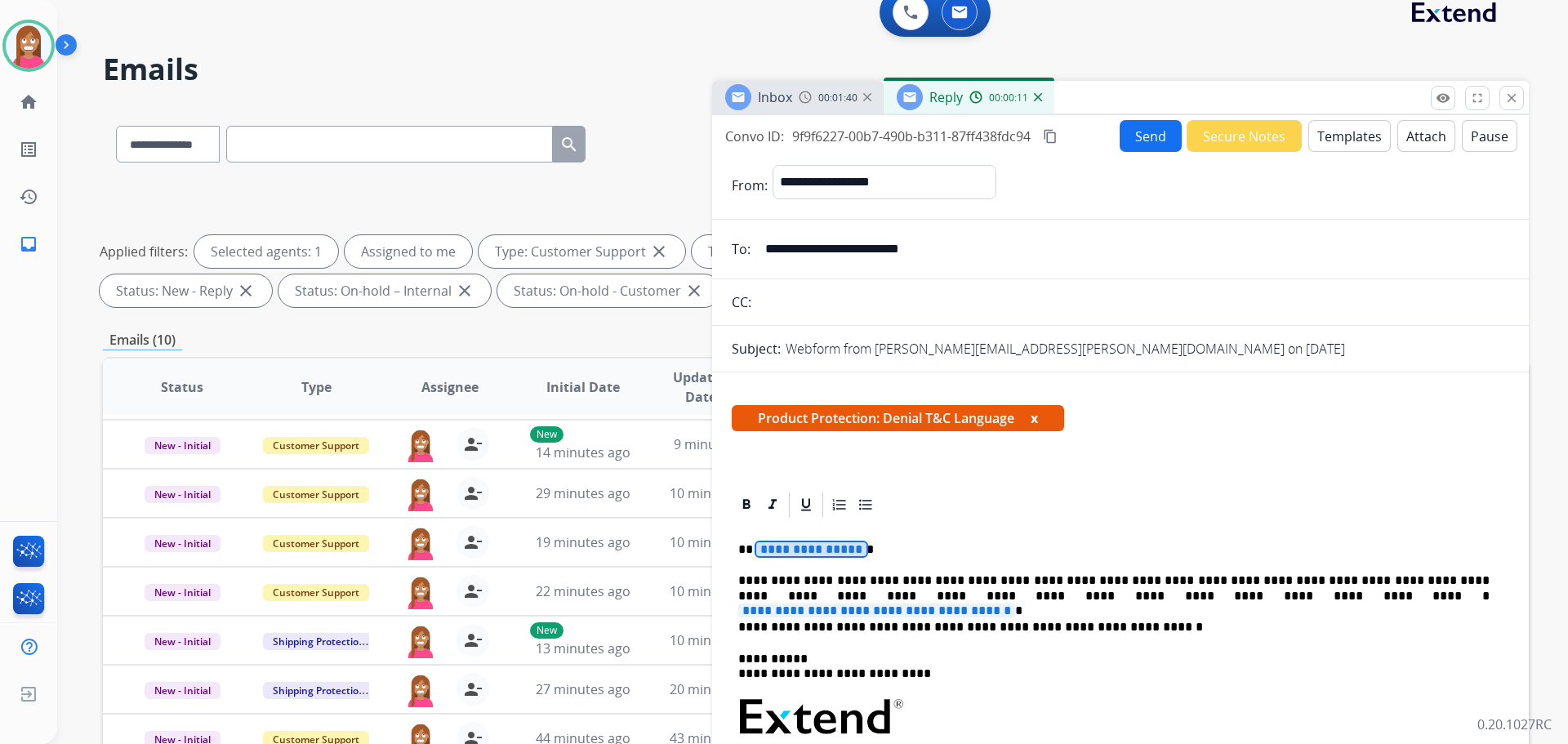
click at [785, 548] on span "**********" at bounding box center [812, 549] width 110 height 14
click at [1015, 603] on span "**********" at bounding box center [876, 610] width 277 height 14
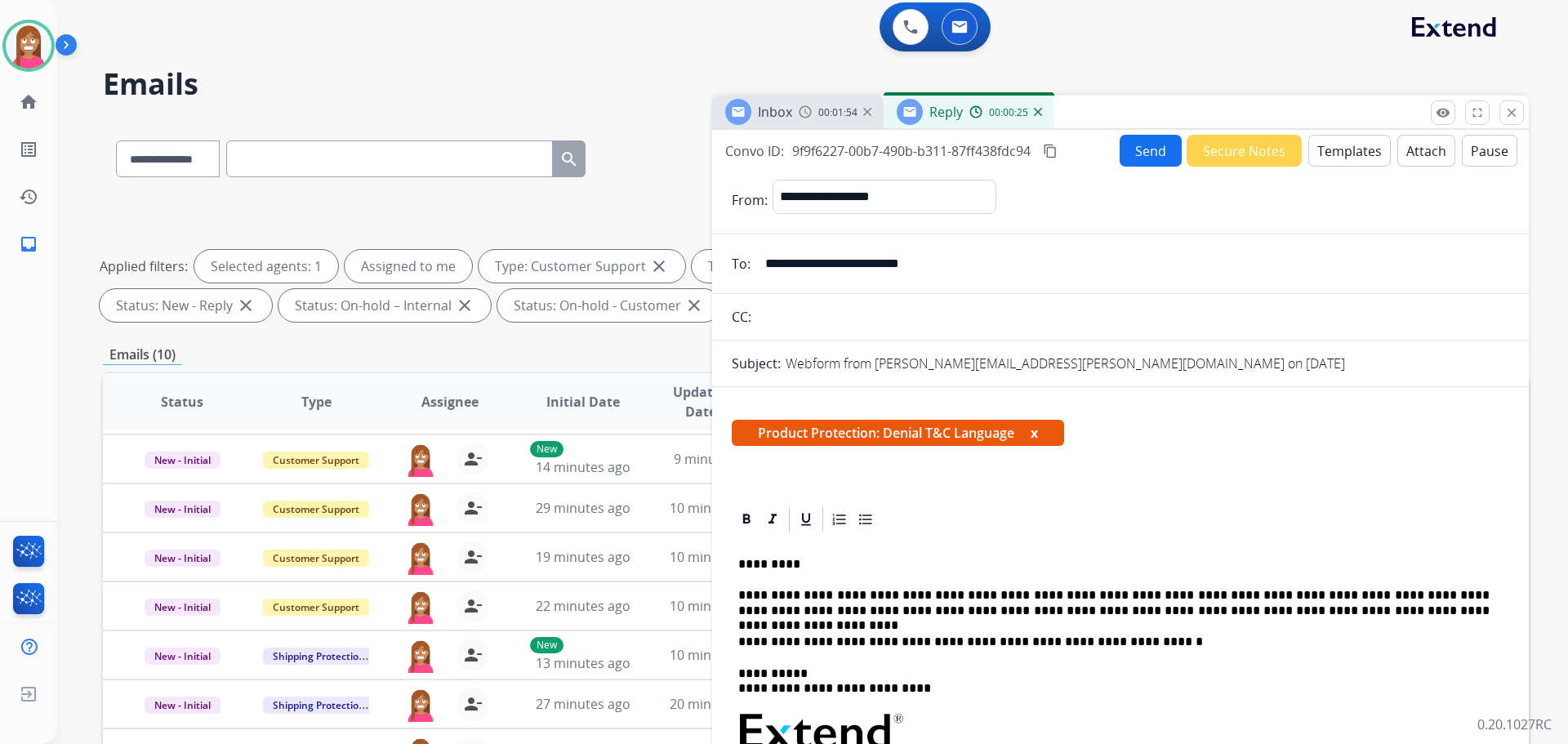
scroll to position [0, 0]
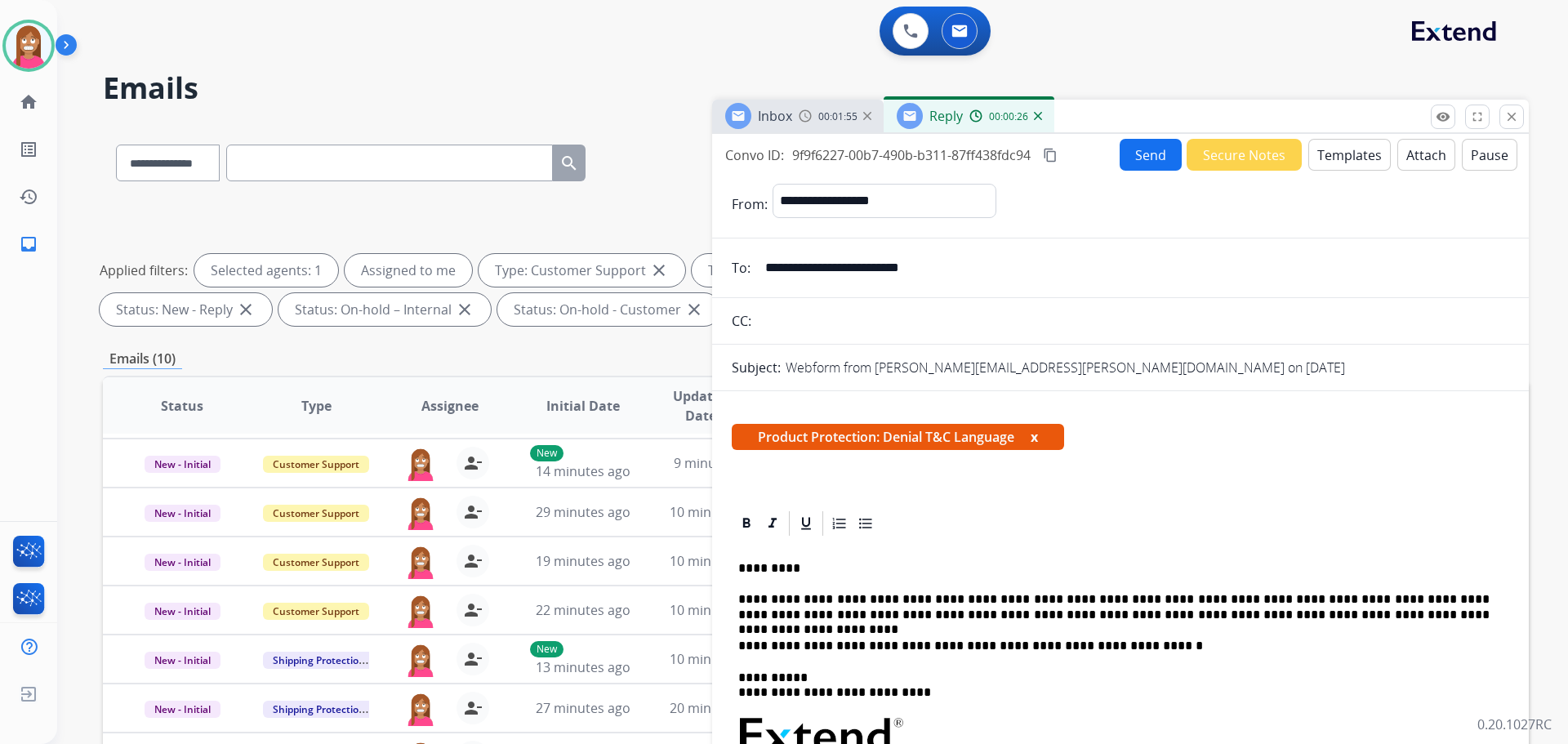
click at [1120, 157] on button "Send" at bounding box center [1150, 155] width 62 height 32
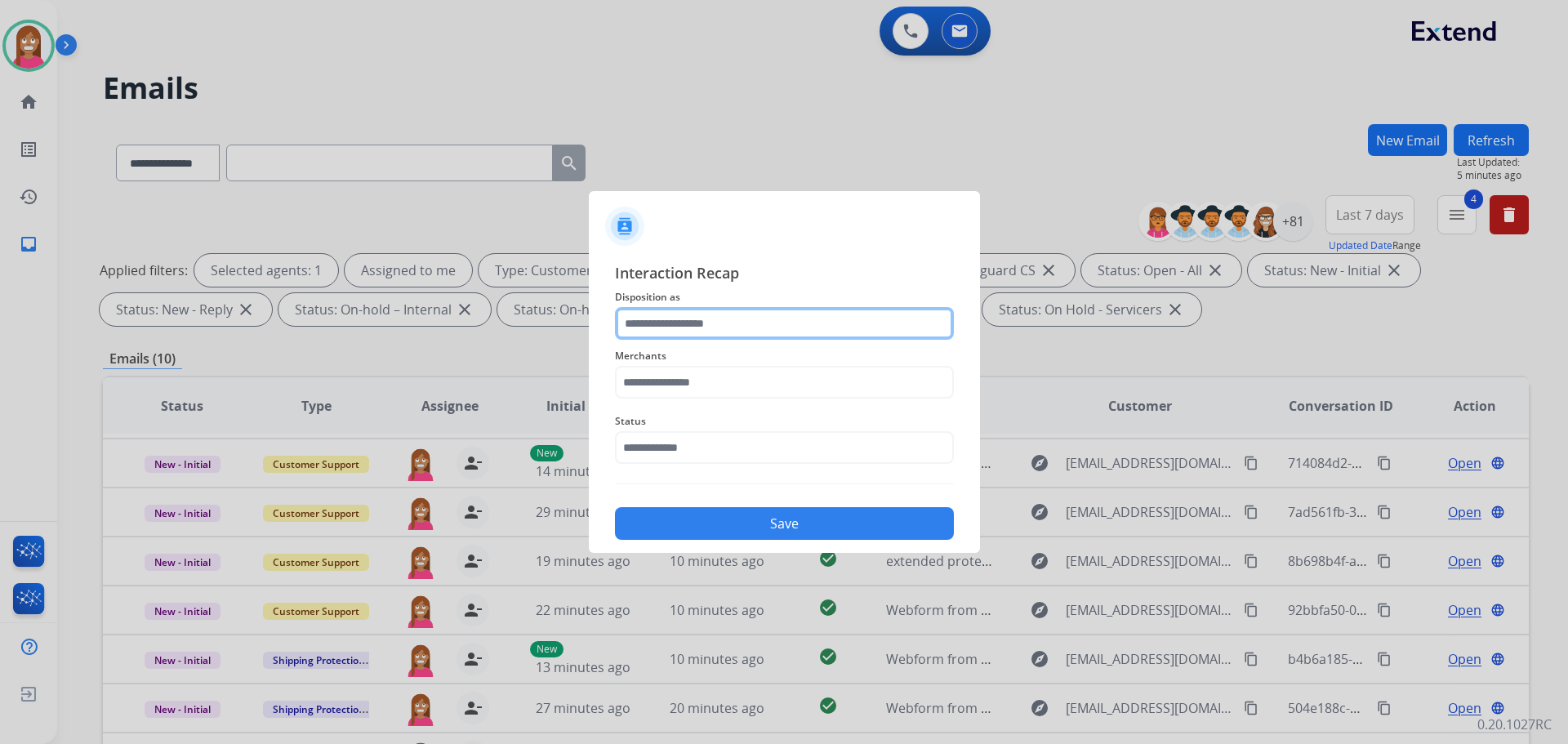
click at [660, 335] on input "text" at bounding box center [784, 323] width 339 height 33
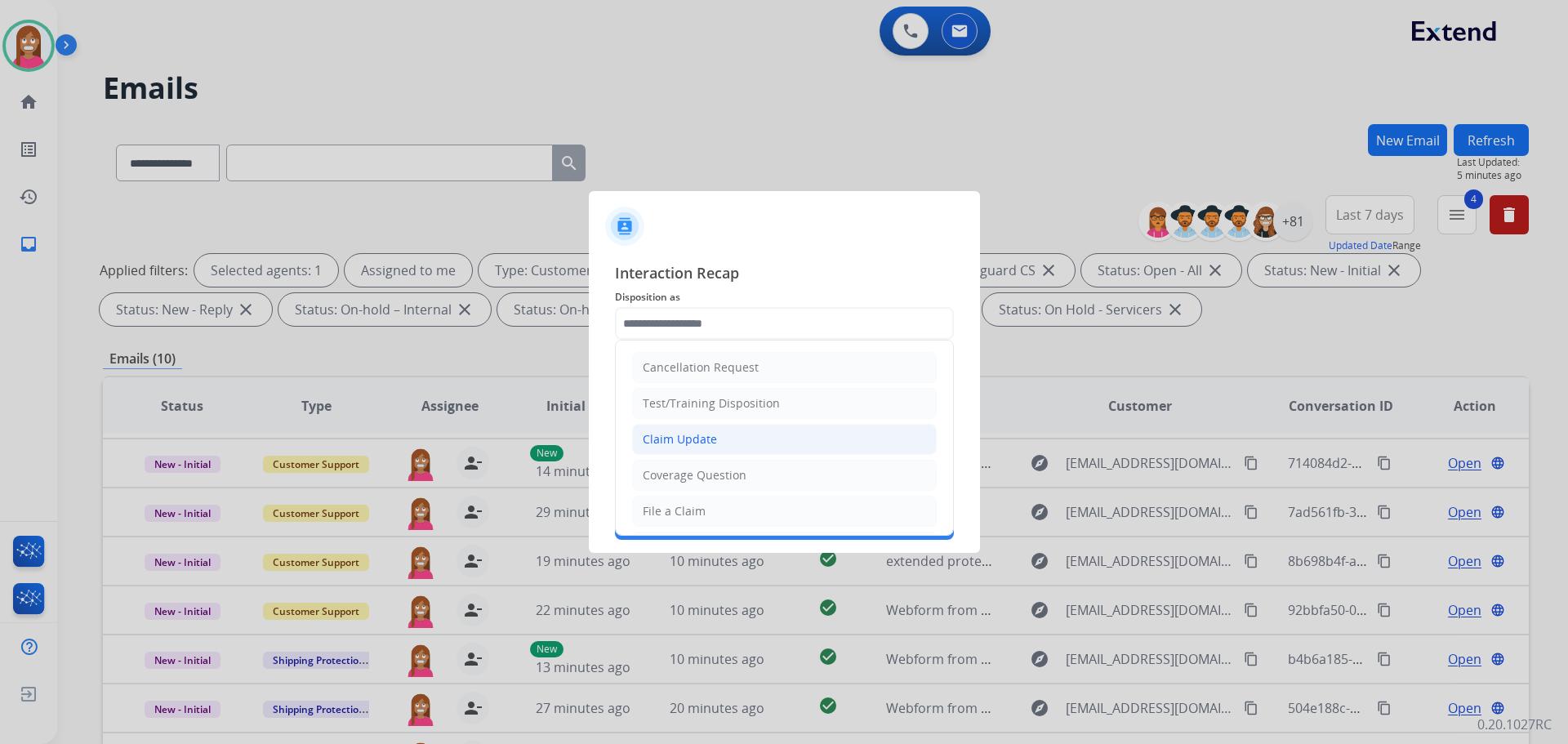
click at [658, 439] on div "Claim Update" at bounding box center [679, 439] width 74 height 17
type input "**********"
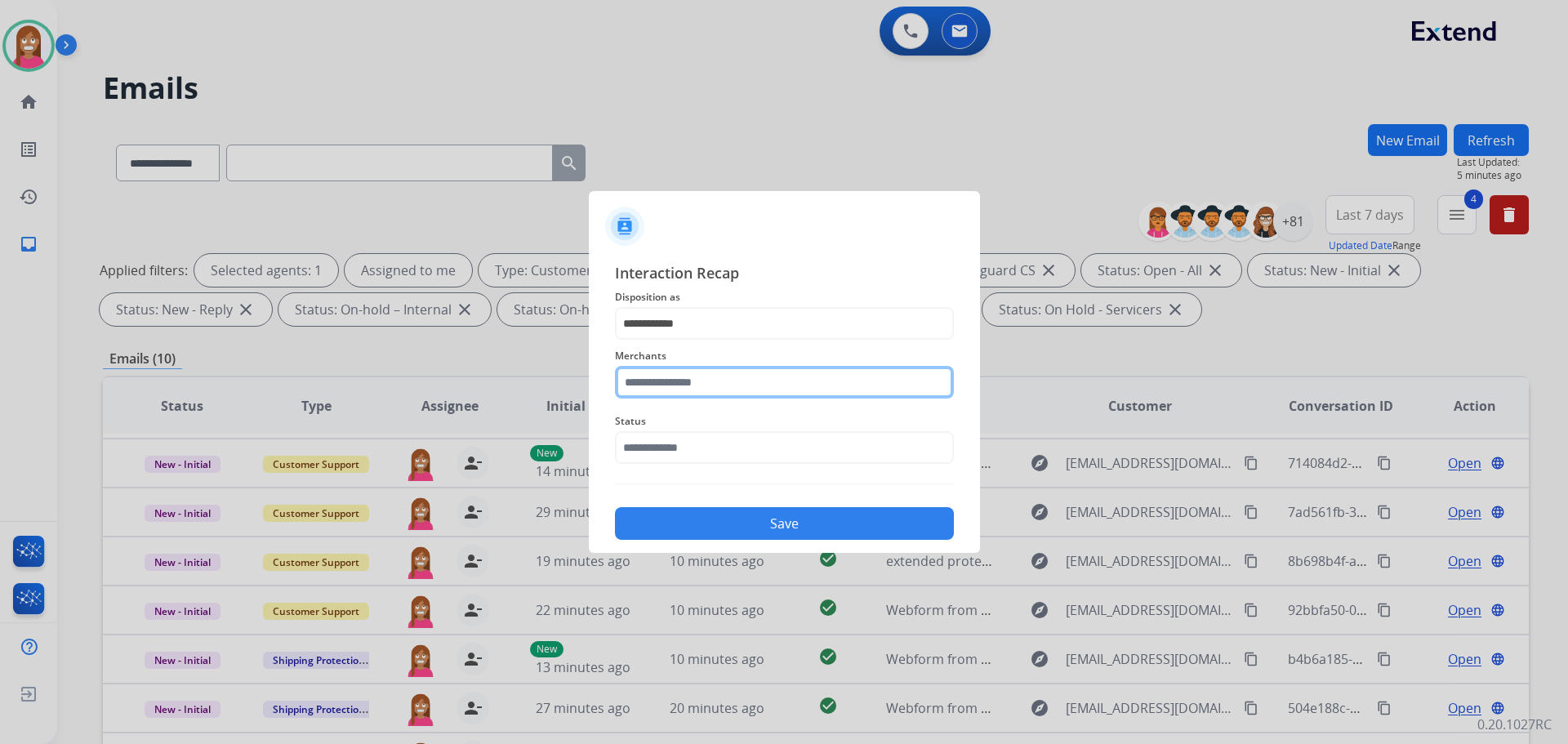
click at [642, 371] on input "text" at bounding box center [784, 382] width 339 height 33
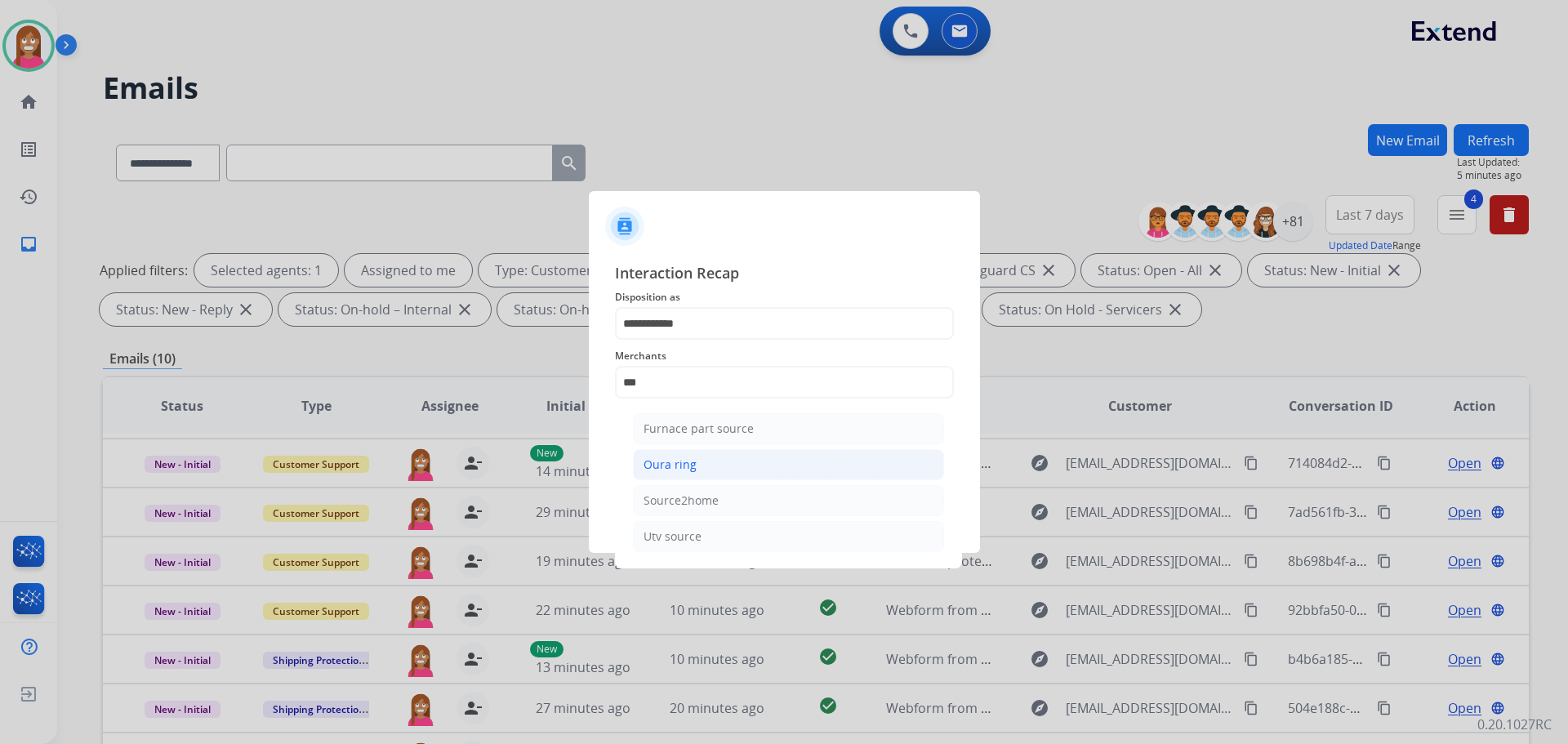
click at [707, 460] on li "Oura ring" at bounding box center [788, 464] width 311 height 31
type input "*********"
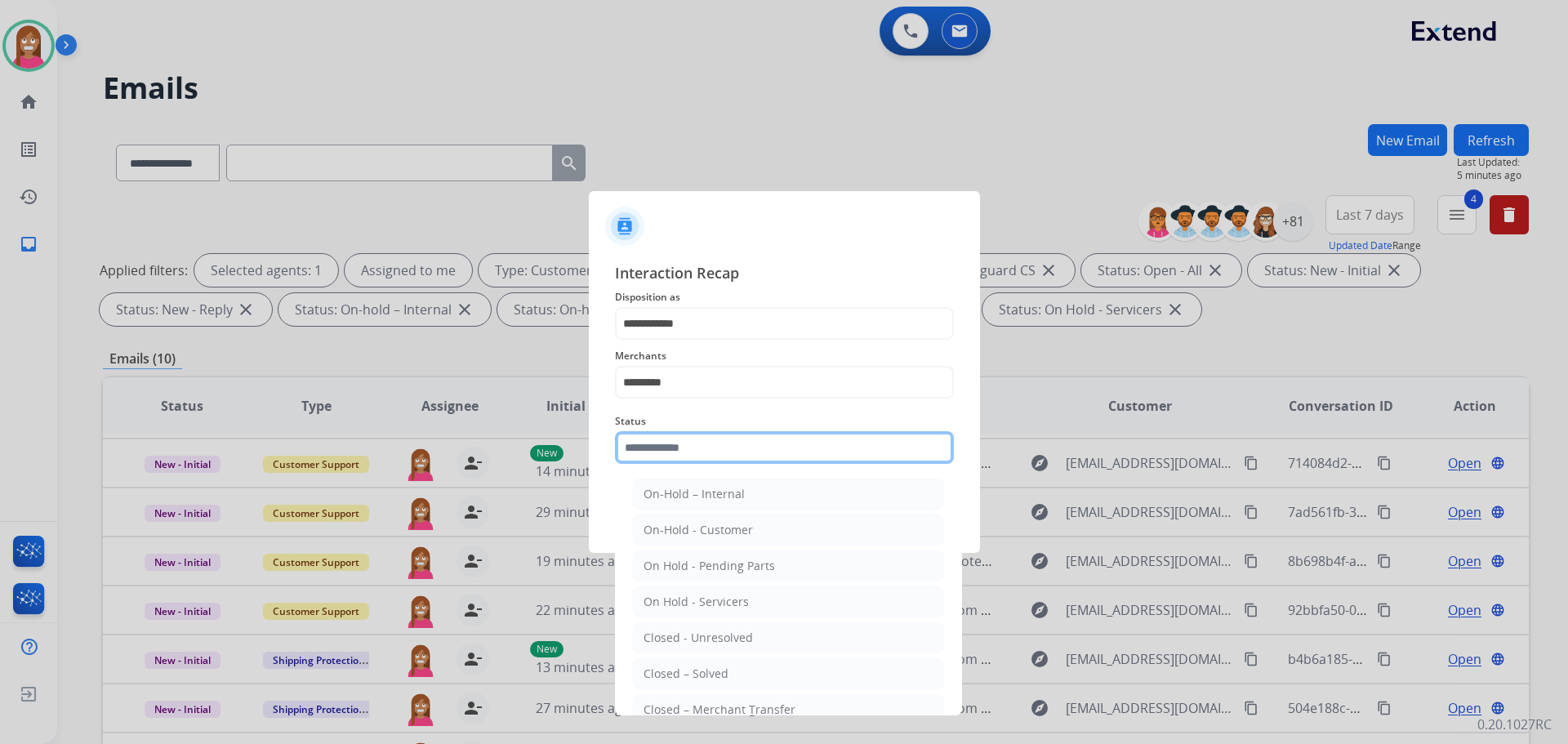
click at [680, 444] on input "text" at bounding box center [784, 447] width 339 height 33
click at [652, 668] on div "Closed – Solved" at bounding box center [686, 674] width 85 height 17
type input "**********"
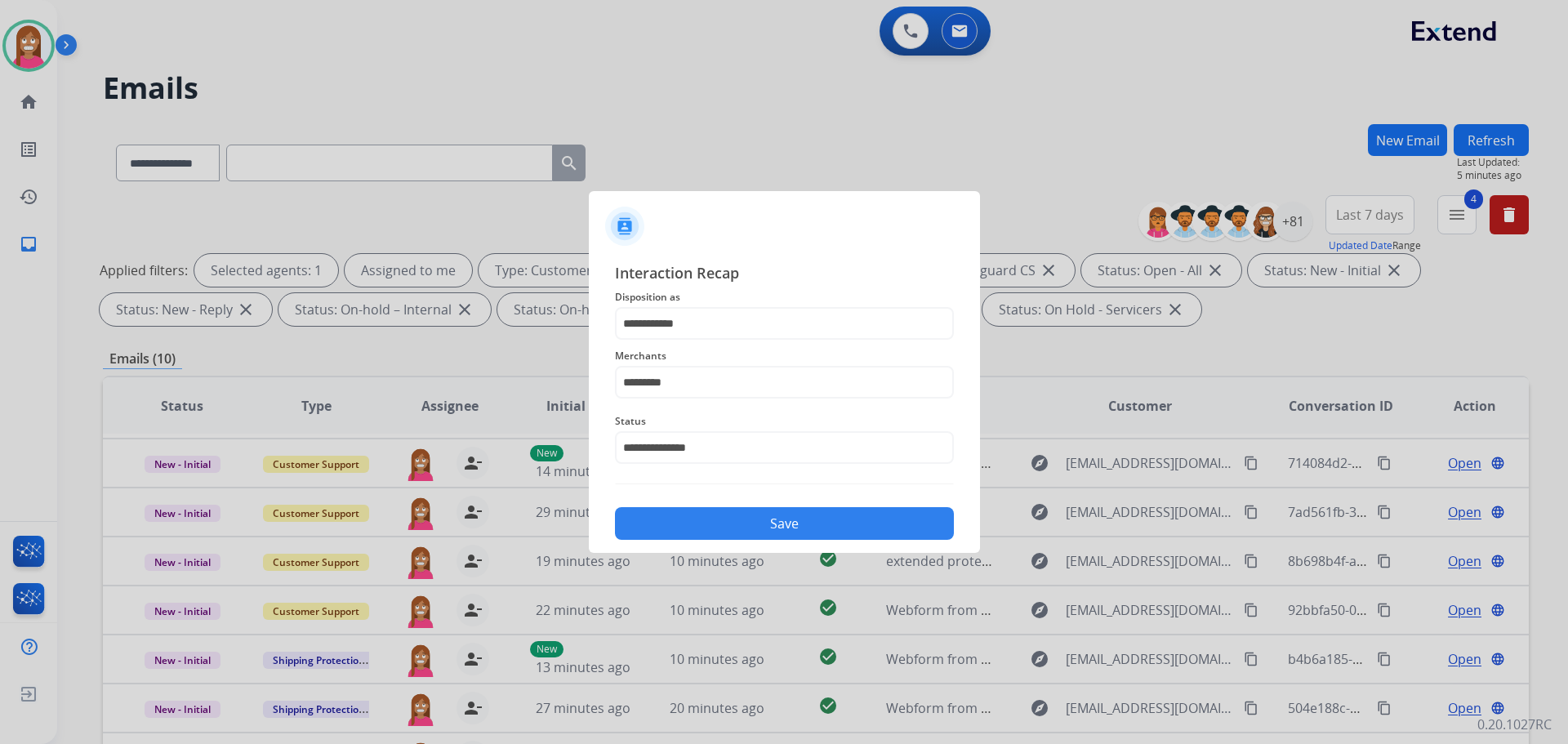
click at [670, 516] on button "Save" at bounding box center [784, 523] width 339 height 33
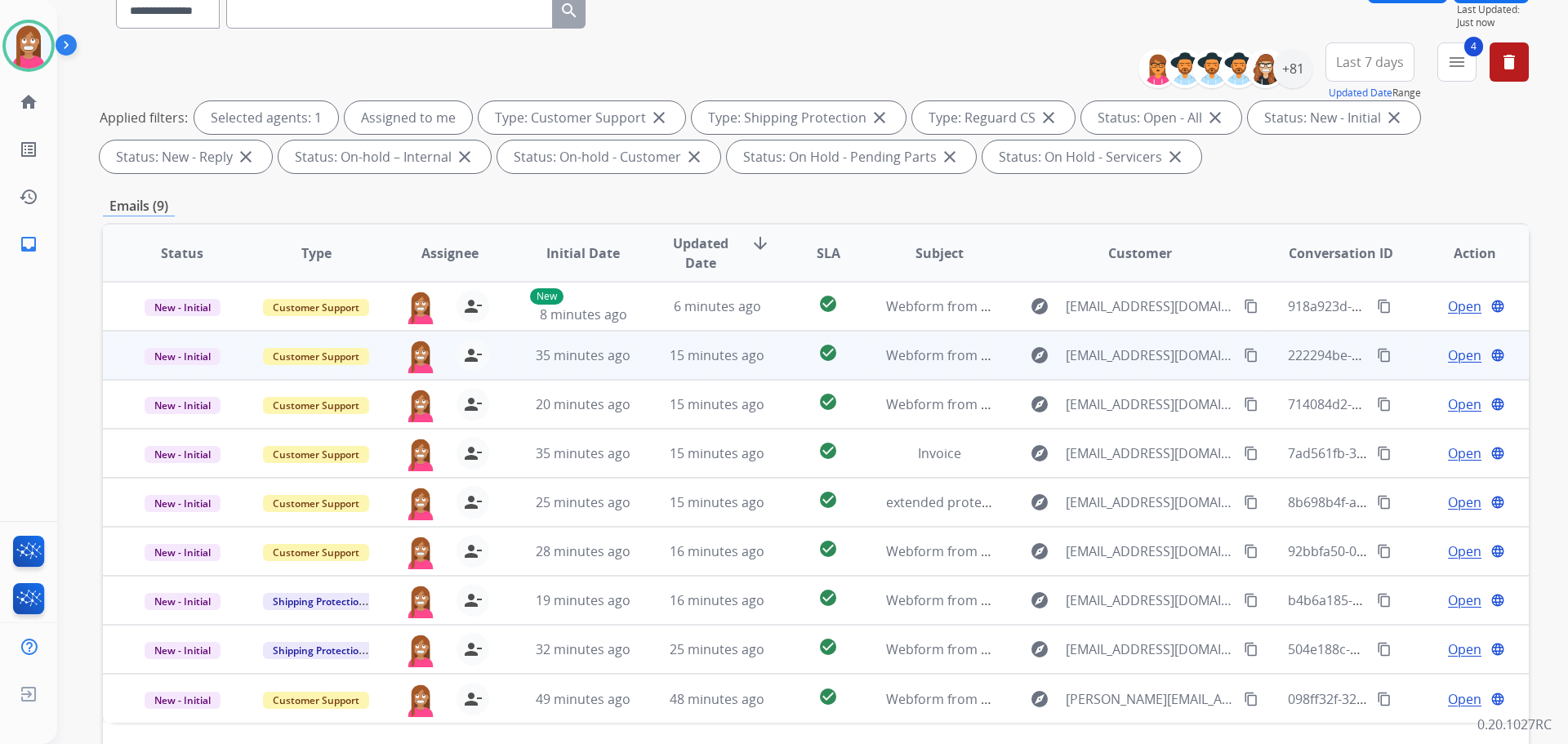
scroll to position [264, 0]
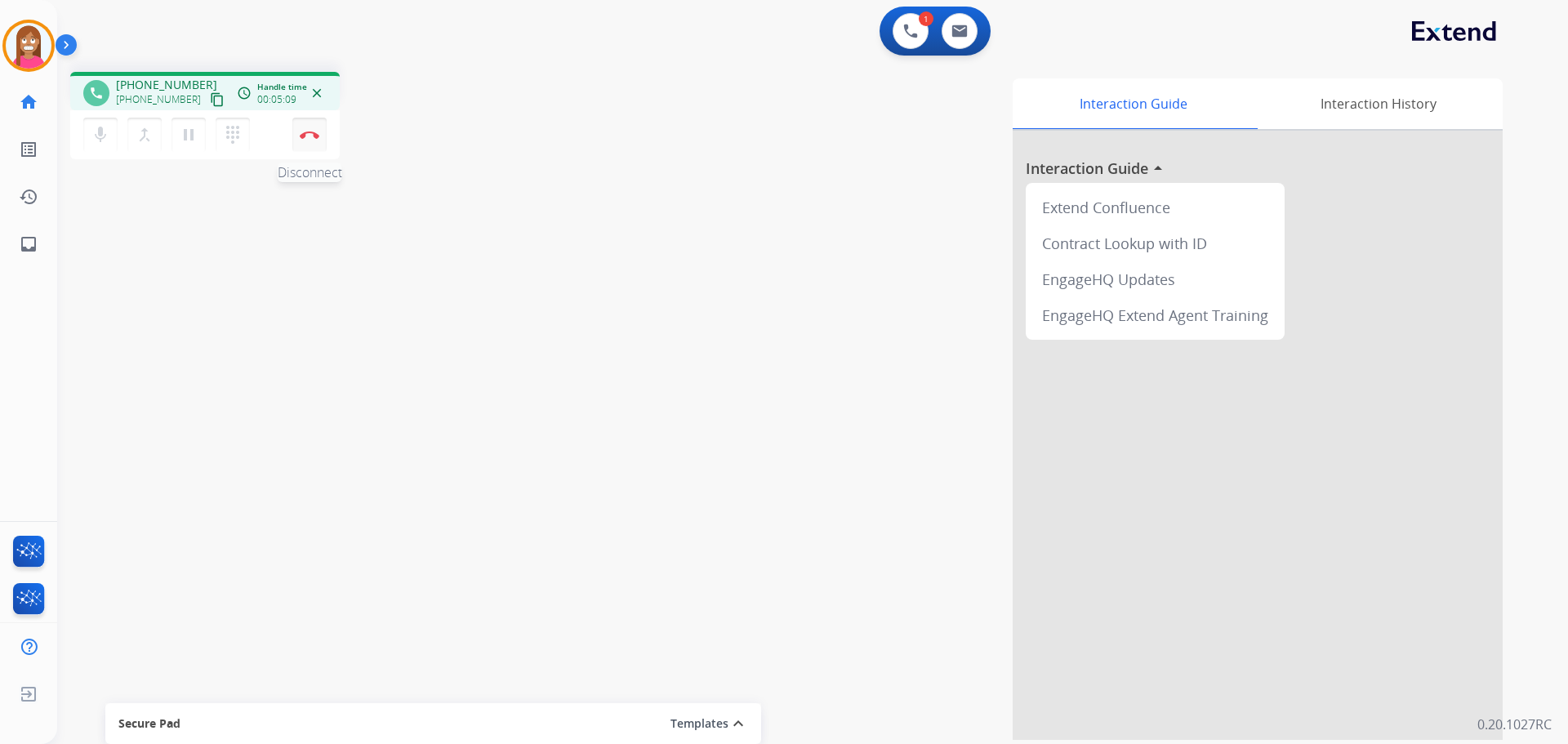
click at [317, 146] on button "Disconnect" at bounding box center [309, 135] width 34 height 34
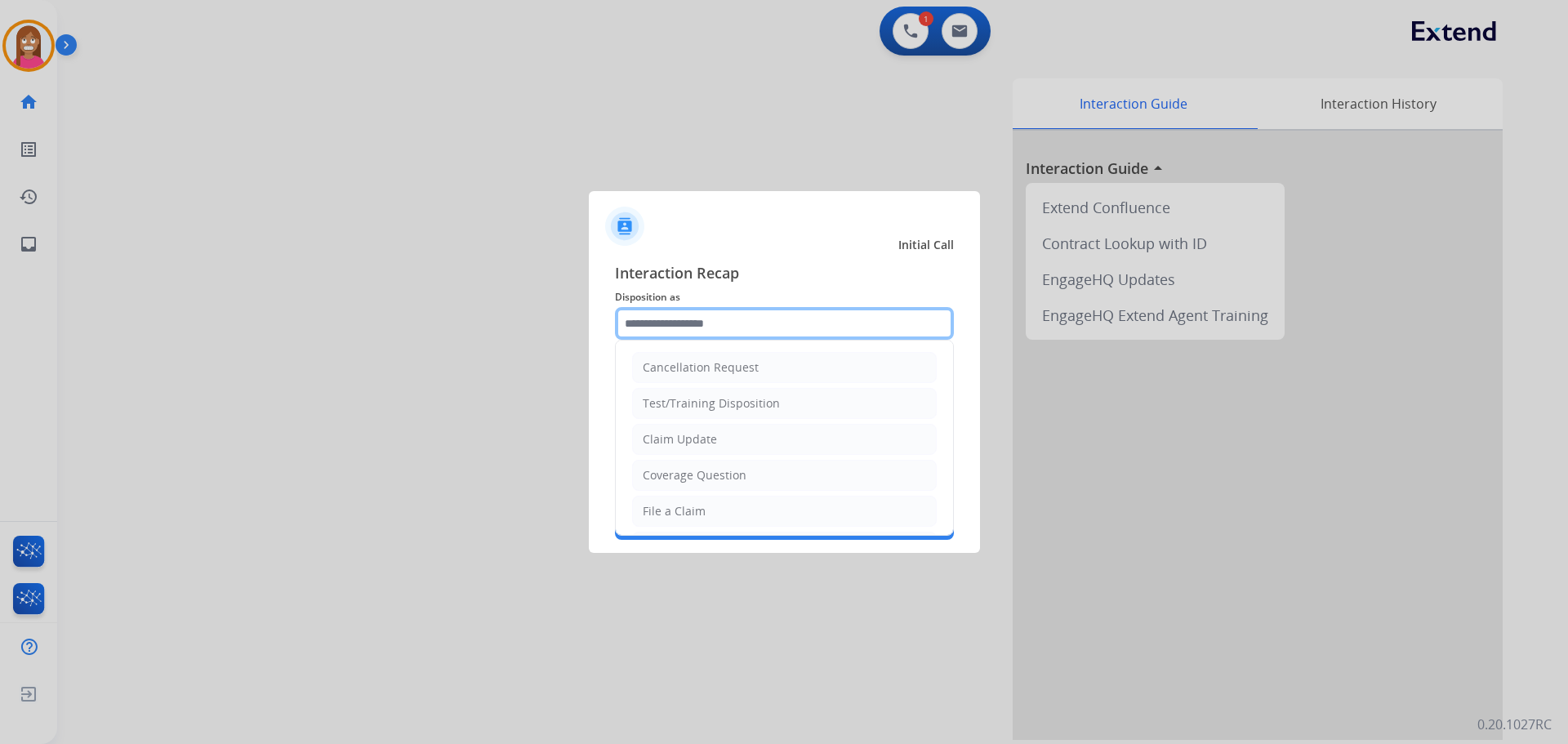
drag, startPoint x: 636, startPoint y: 319, endPoint x: 628, endPoint y: 321, distance: 8.2
click at [629, 319] on input "text" at bounding box center [784, 323] width 339 height 33
click at [673, 442] on div "Claim Update" at bounding box center [679, 439] width 74 height 17
type input "**********"
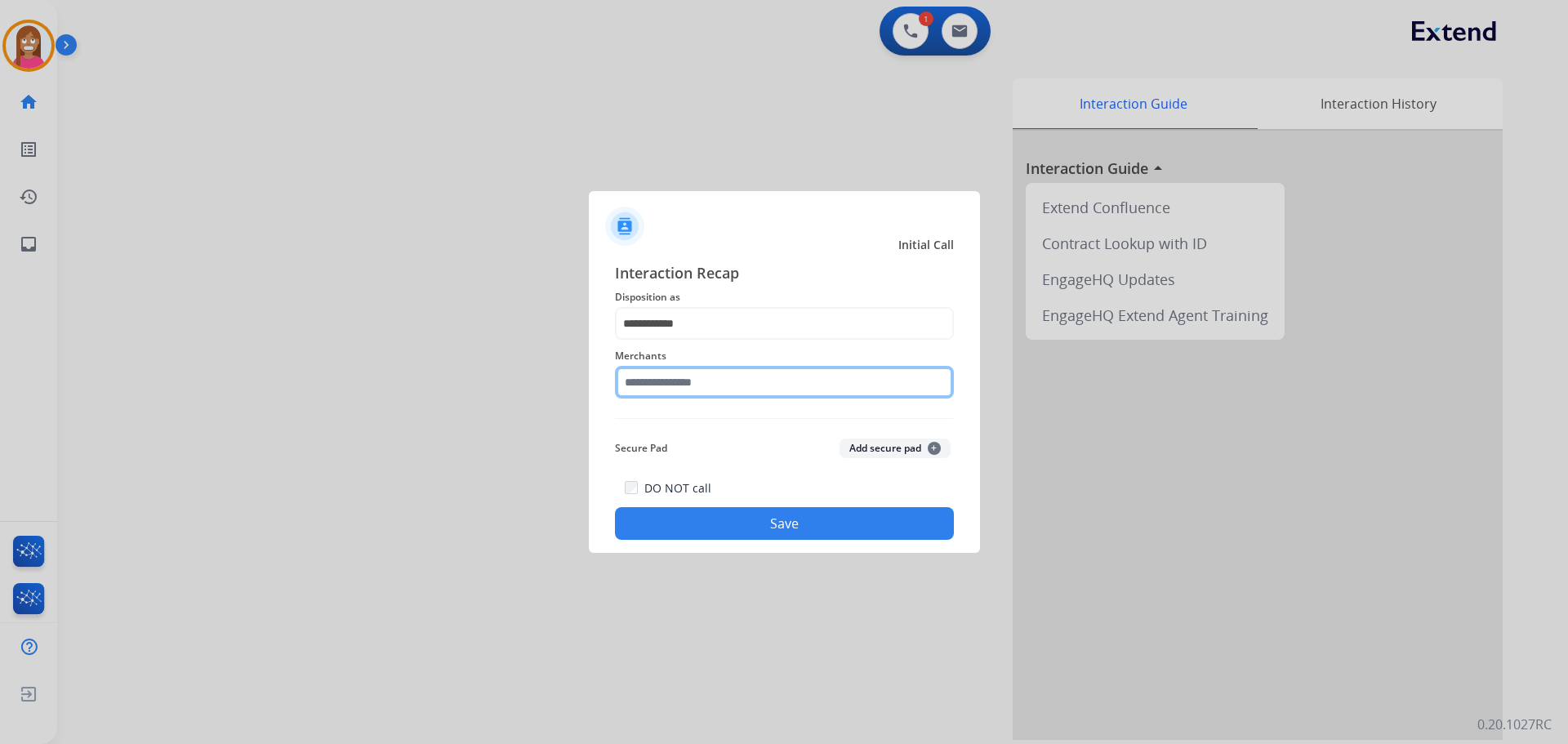
click at [664, 380] on input "text" at bounding box center [784, 382] width 339 height 33
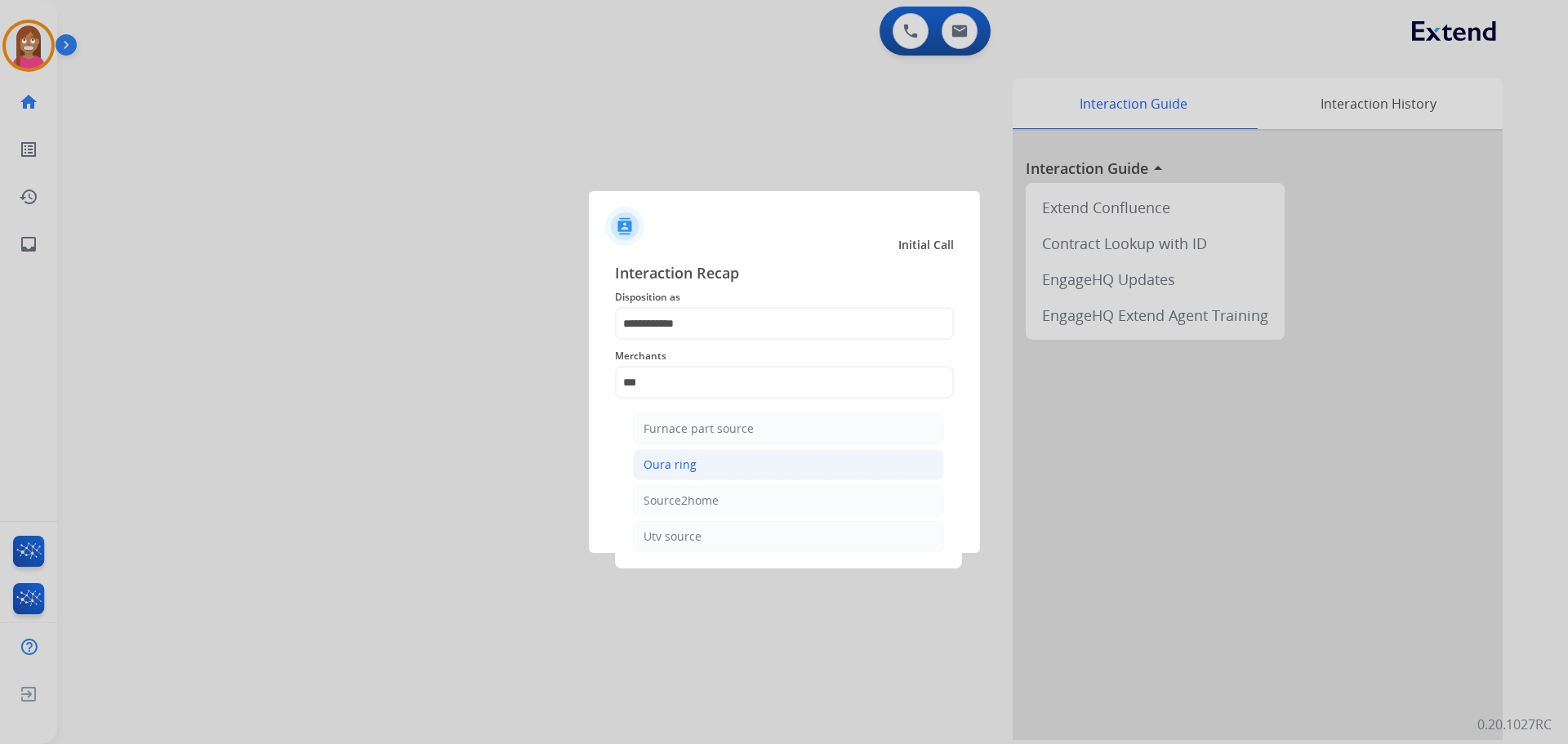
click at [647, 459] on div "Oura ring" at bounding box center [669, 465] width 53 height 17
type input "*********"
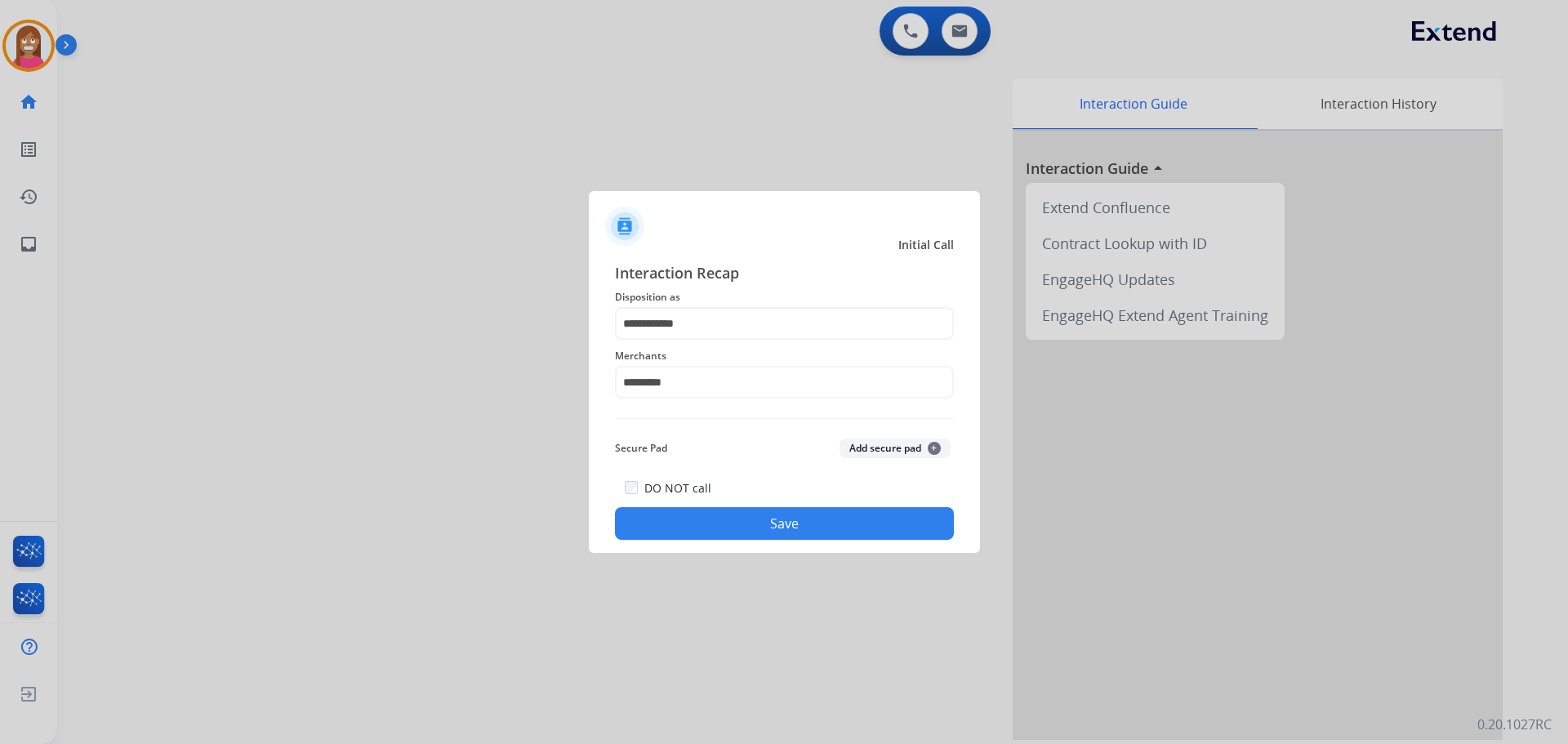
drag, startPoint x: 700, startPoint y: 559, endPoint x: 696, endPoint y: 545, distance: 14.6
click at [699, 559] on div at bounding box center [784, 372] width 1568 height 744
click at [694, 535] on button "Save" at bounding box center [784, 523] width 339 height 33
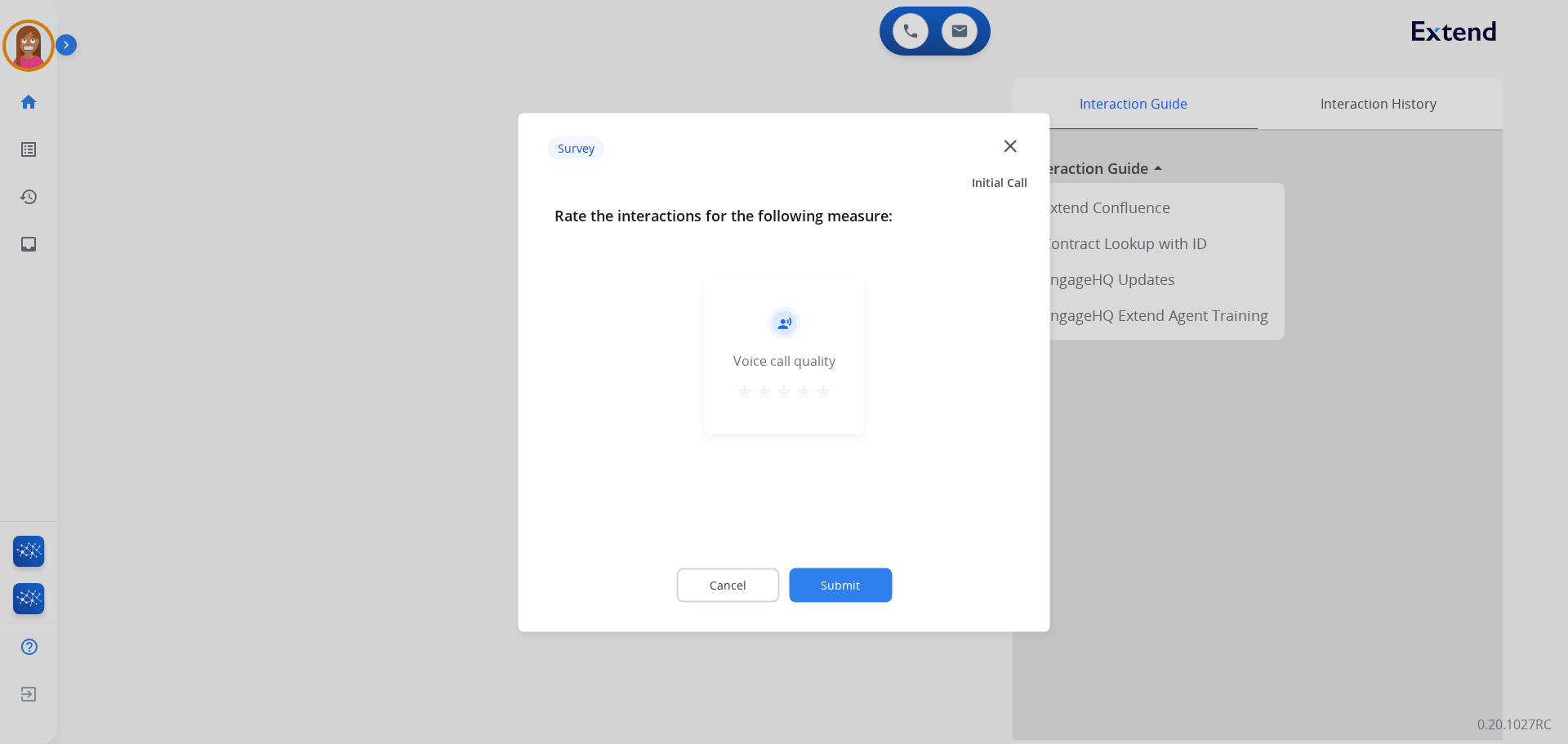
click at [1010, 141] on mat-icon "close" at bounding box center [1010, 145] width 21 height 21
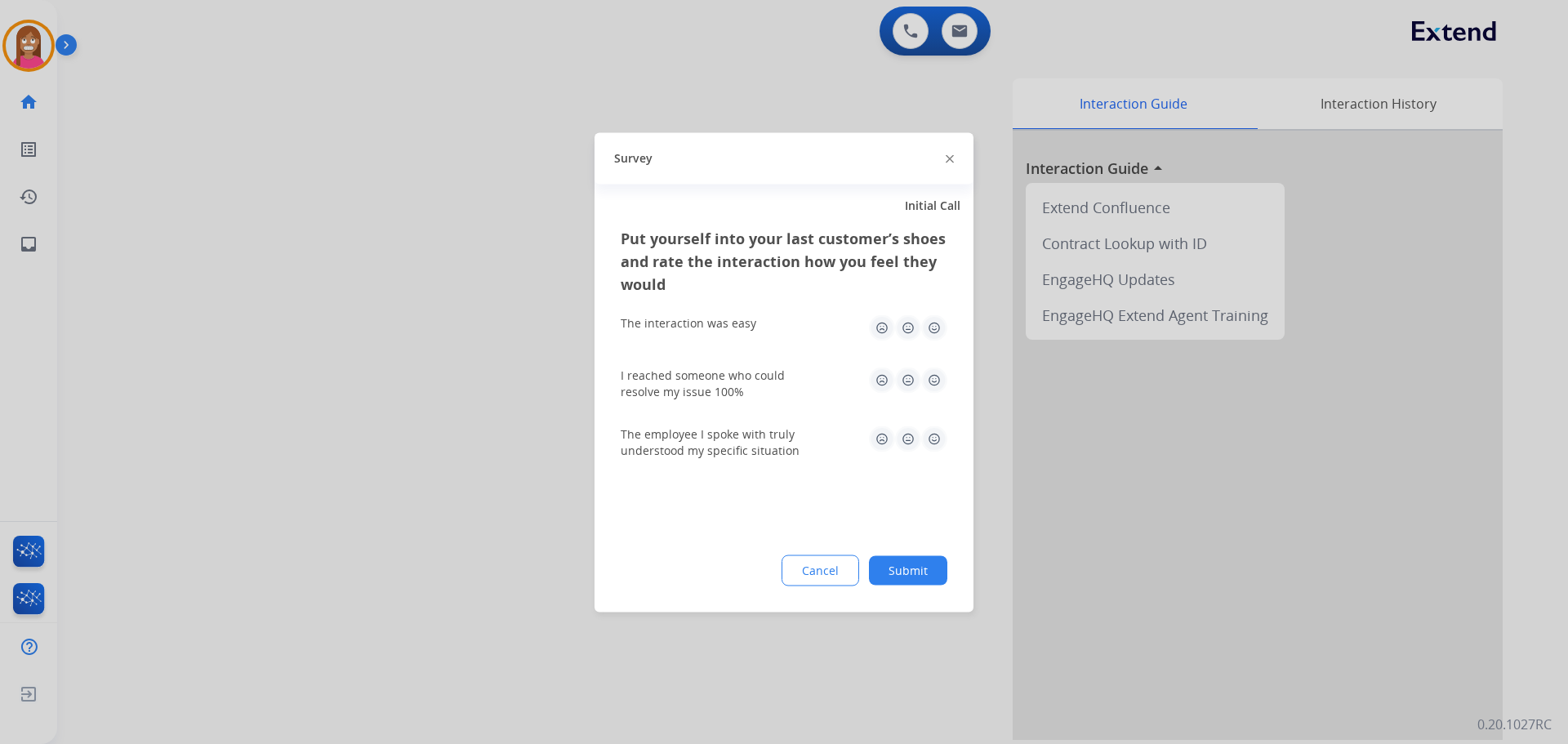
click at [948, 160] on img at bounding box center [950, 159] width 8 height 8
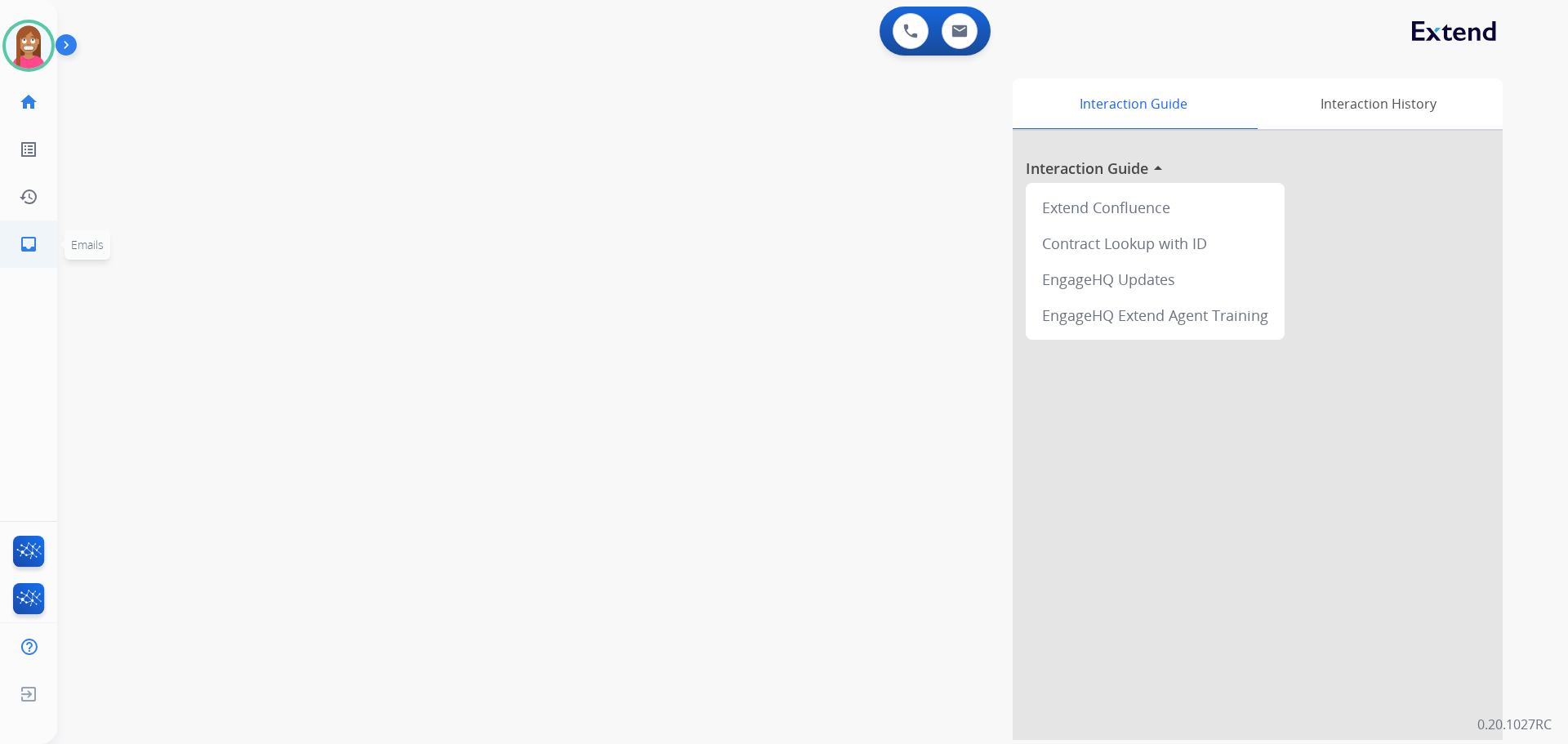
click at [18, 244] on link "inbox Emails" at bounding box center [28, 244] width 46 height 46
select select "**********"
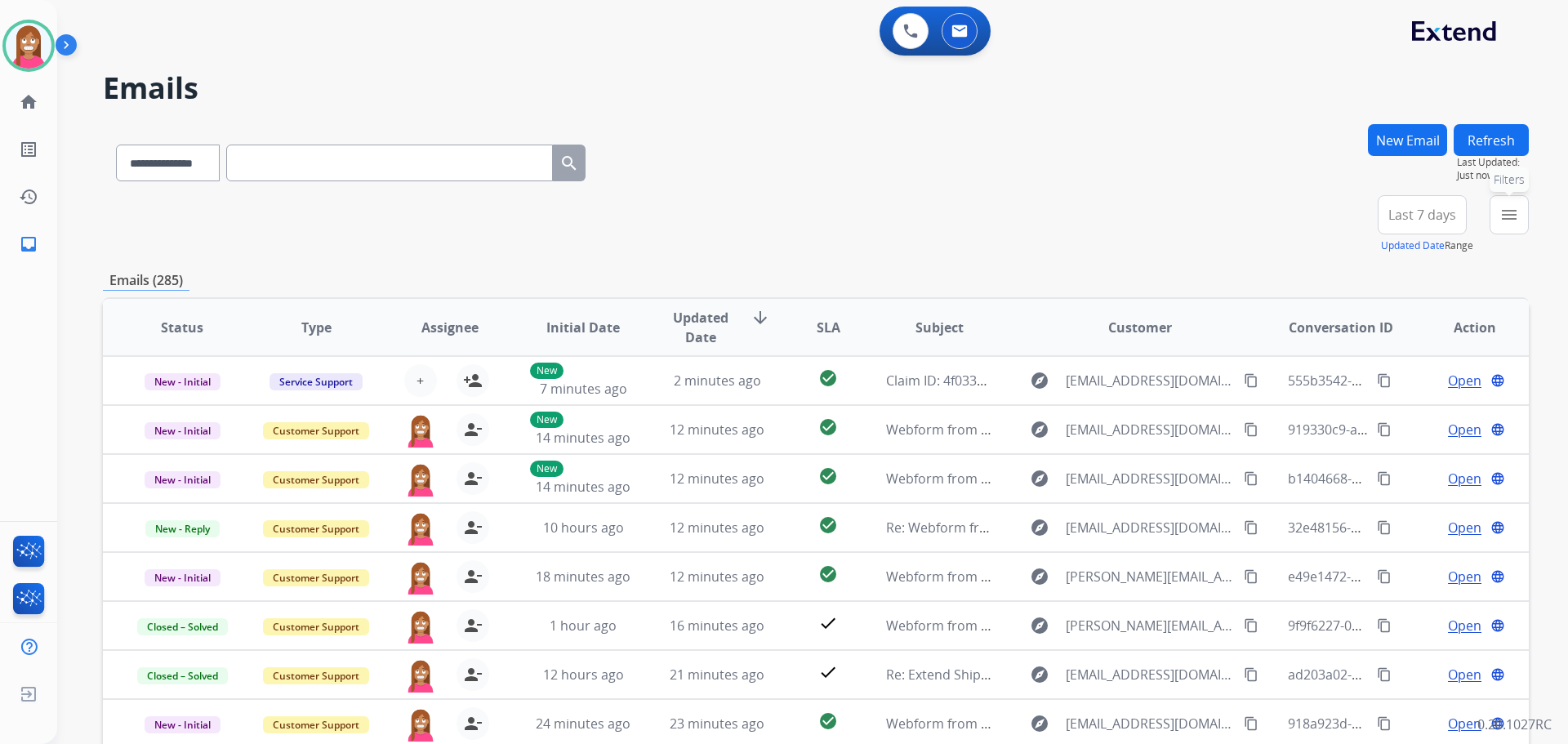
click at [1502, 220] on mat-icon "menu" at bounding box center [1509, 214] width 19 height 19
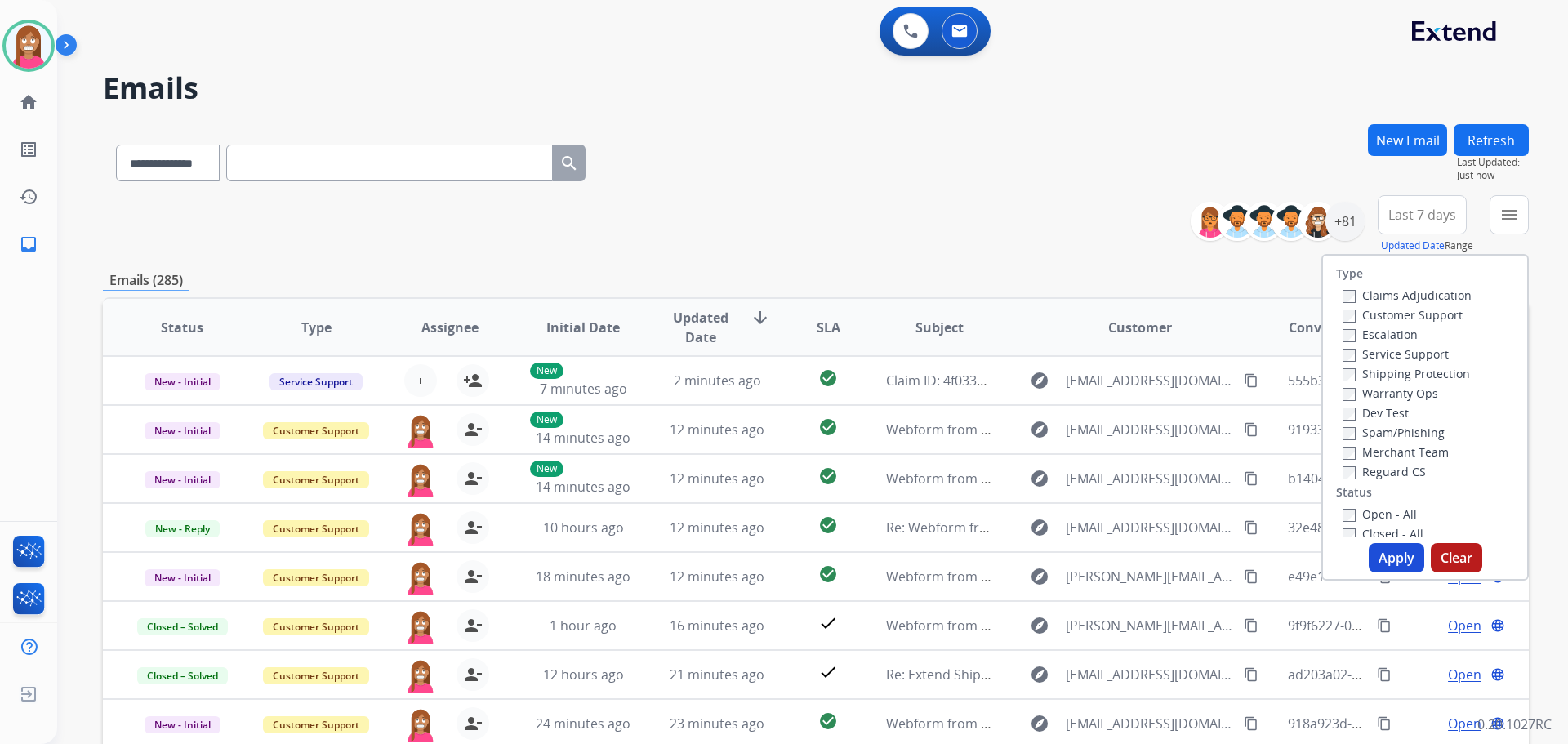
click at [1353, 310] on label "Customer Support" at bounding box center [1402, 315] width 120 height 16
click at [1378, 371] on label "Shipping Protection" at bounding box center [1407, 373] width 127 height 16
click at [1357, 469] on label "Reguard CS" at bounding box center [1385, 471] width 84 height 16
drag, startPoint x: 1357, startPoint y: 512, endPoint x: 1366, endPoint y: 539, distance: 28.5
click at [1357, 516] on label "Open - All" at bounding box center [1380, 514] width 74 height 16
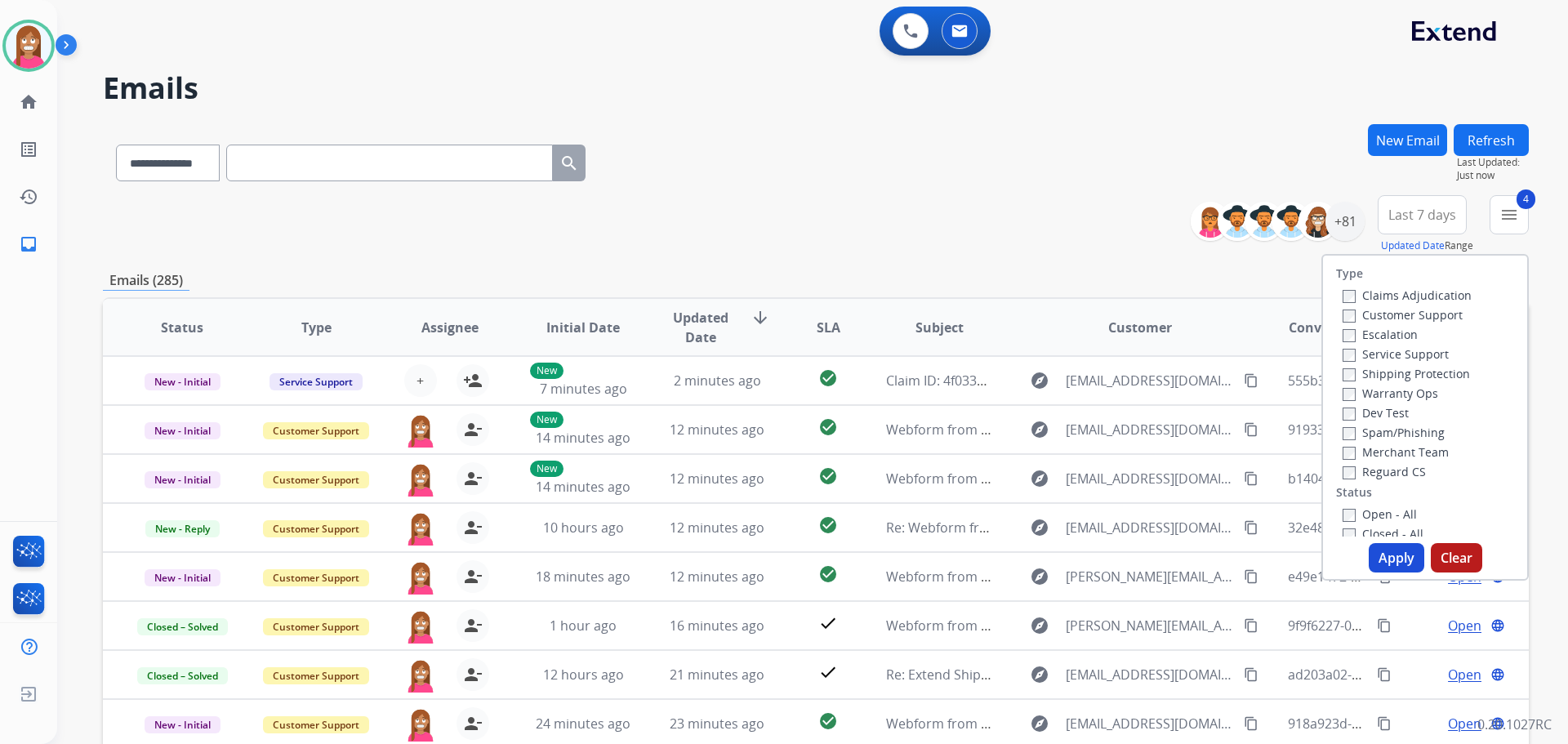
click at [1369, 549] on button "Apply" at bounding box center [1396, 557] width 55 height 29
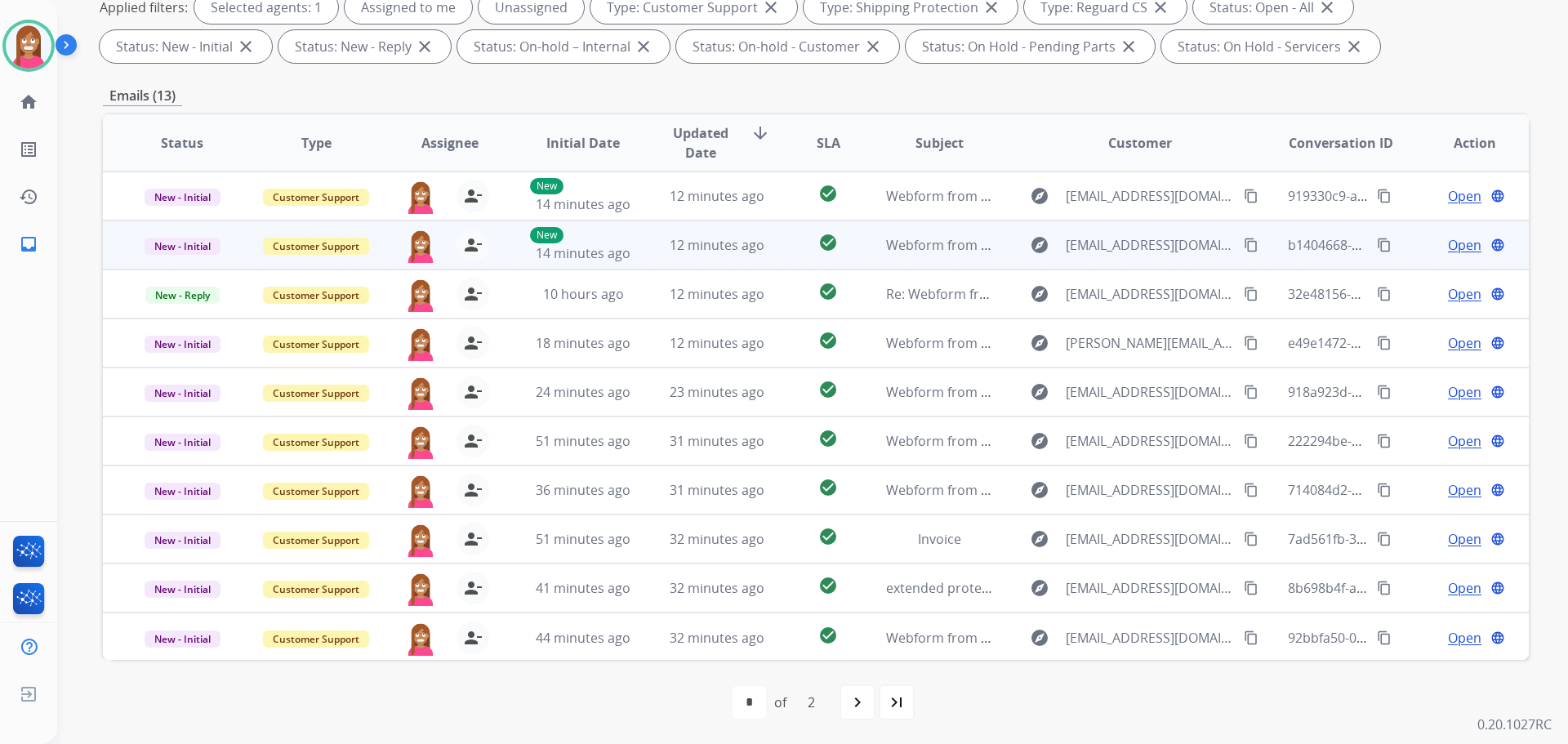
scroll to position [264, 0]
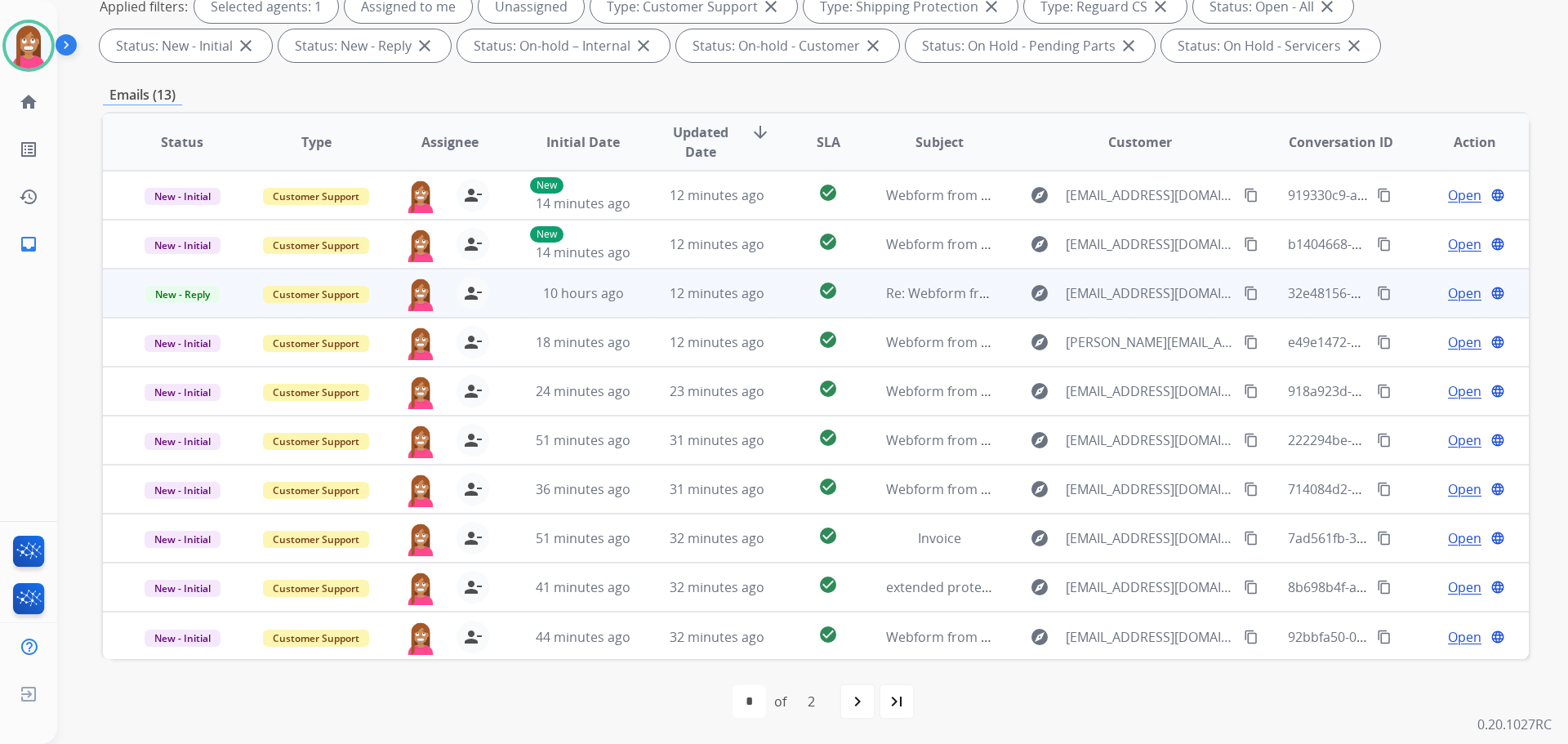
click at [638, 303] on td "12 minutes ago" at bounding box center [705, 293] width 134 height 49
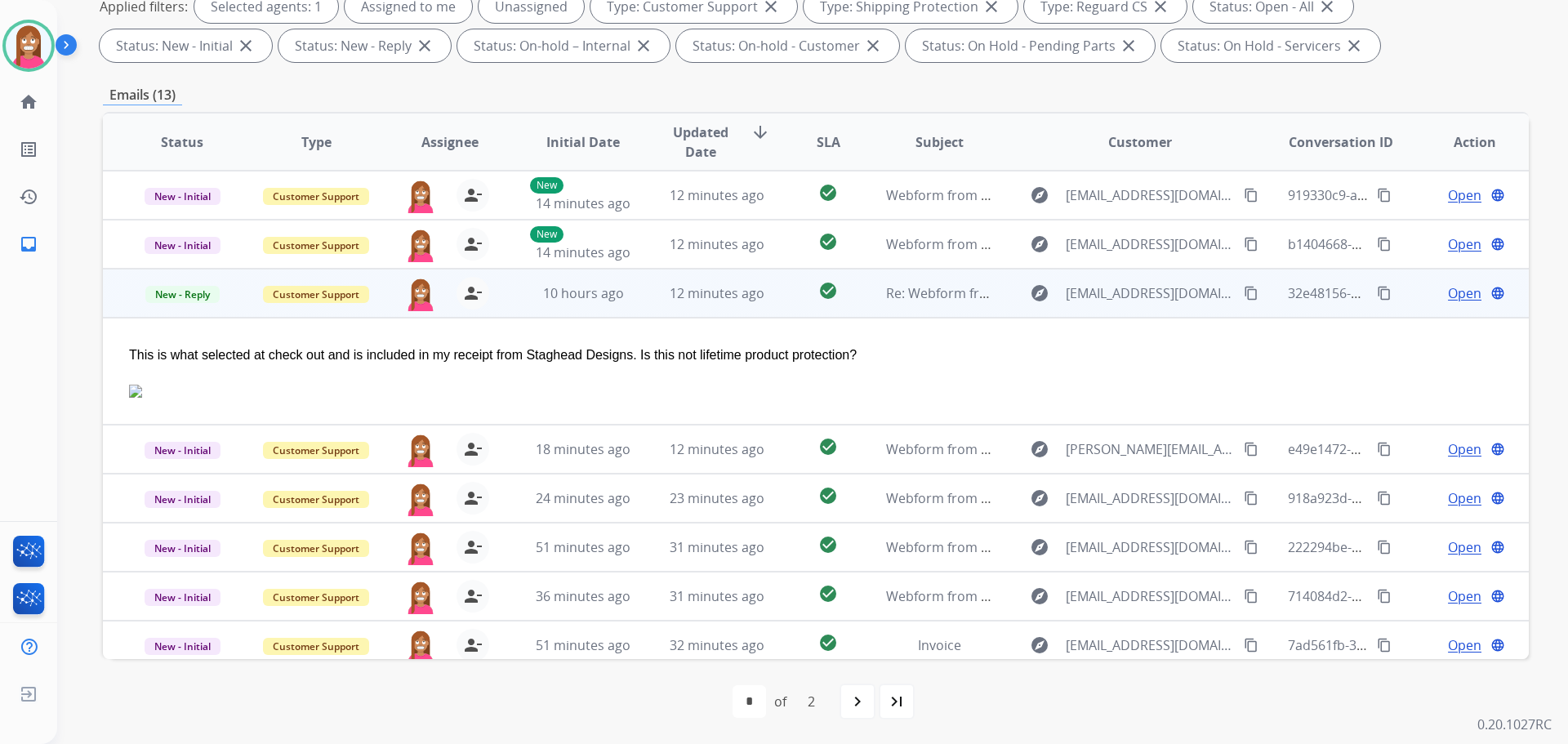
scroll to position [98, 0]
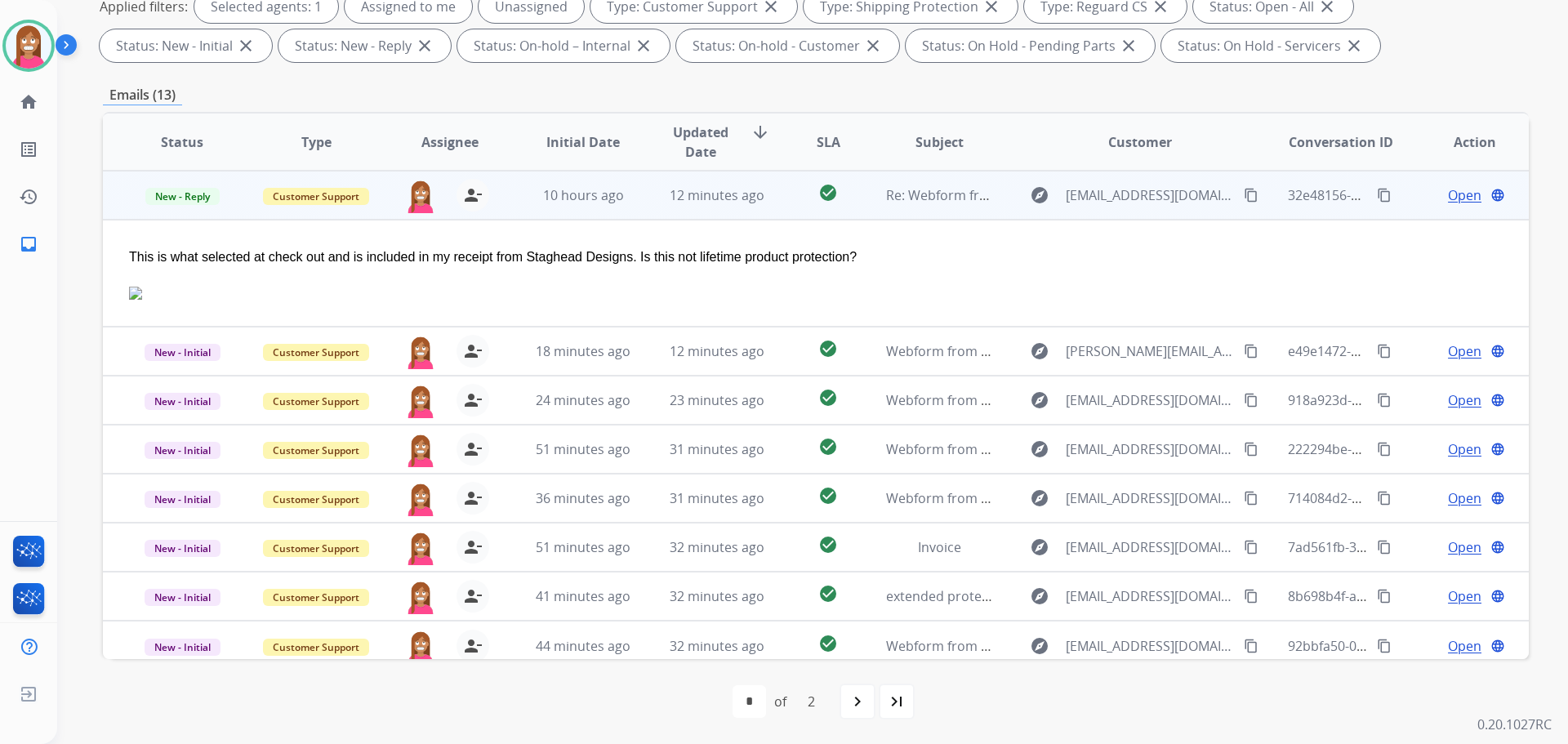
click at [1460, 195] on span "Open" at bounding box center [1464, 195] width 33 height 19
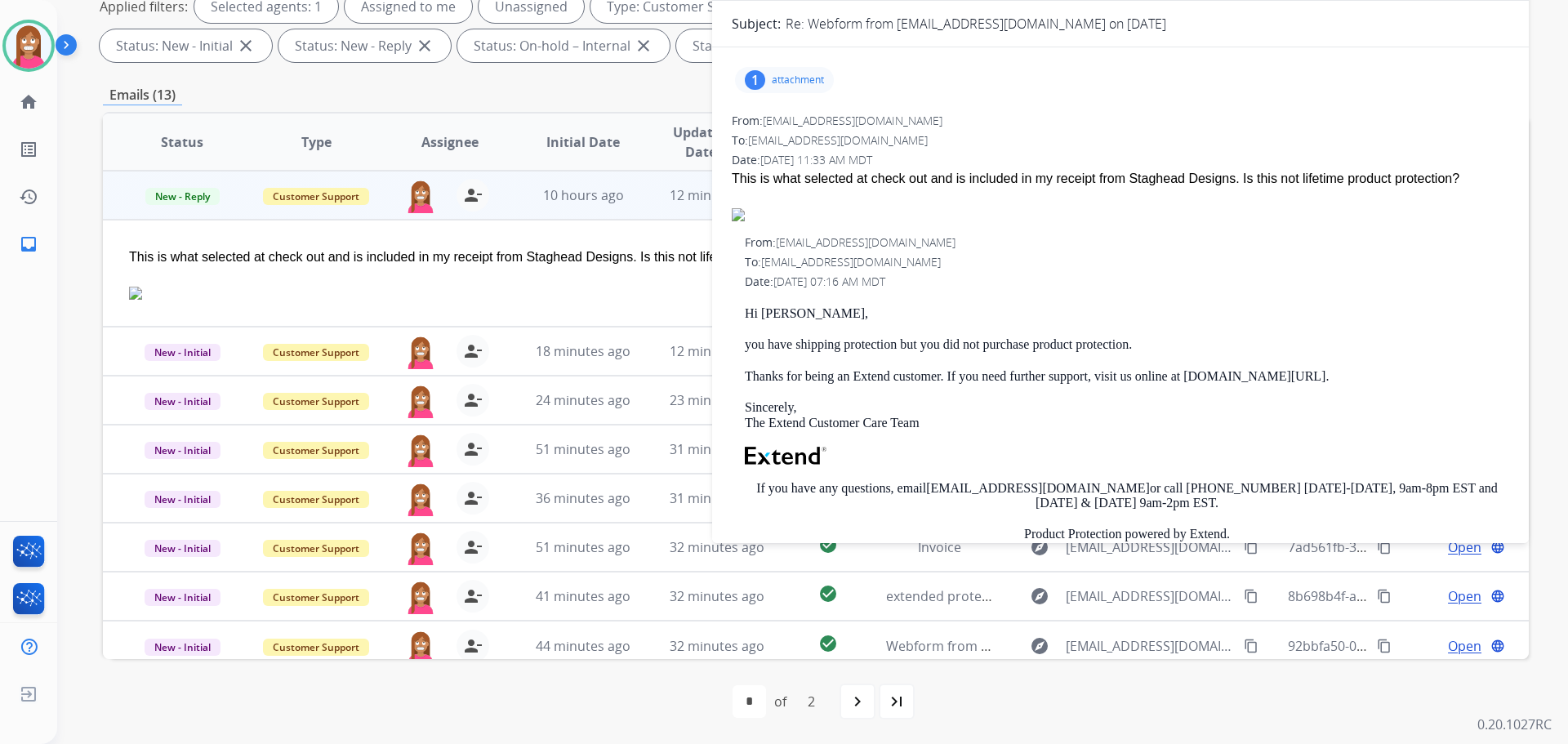
scroll to position [182, 0]
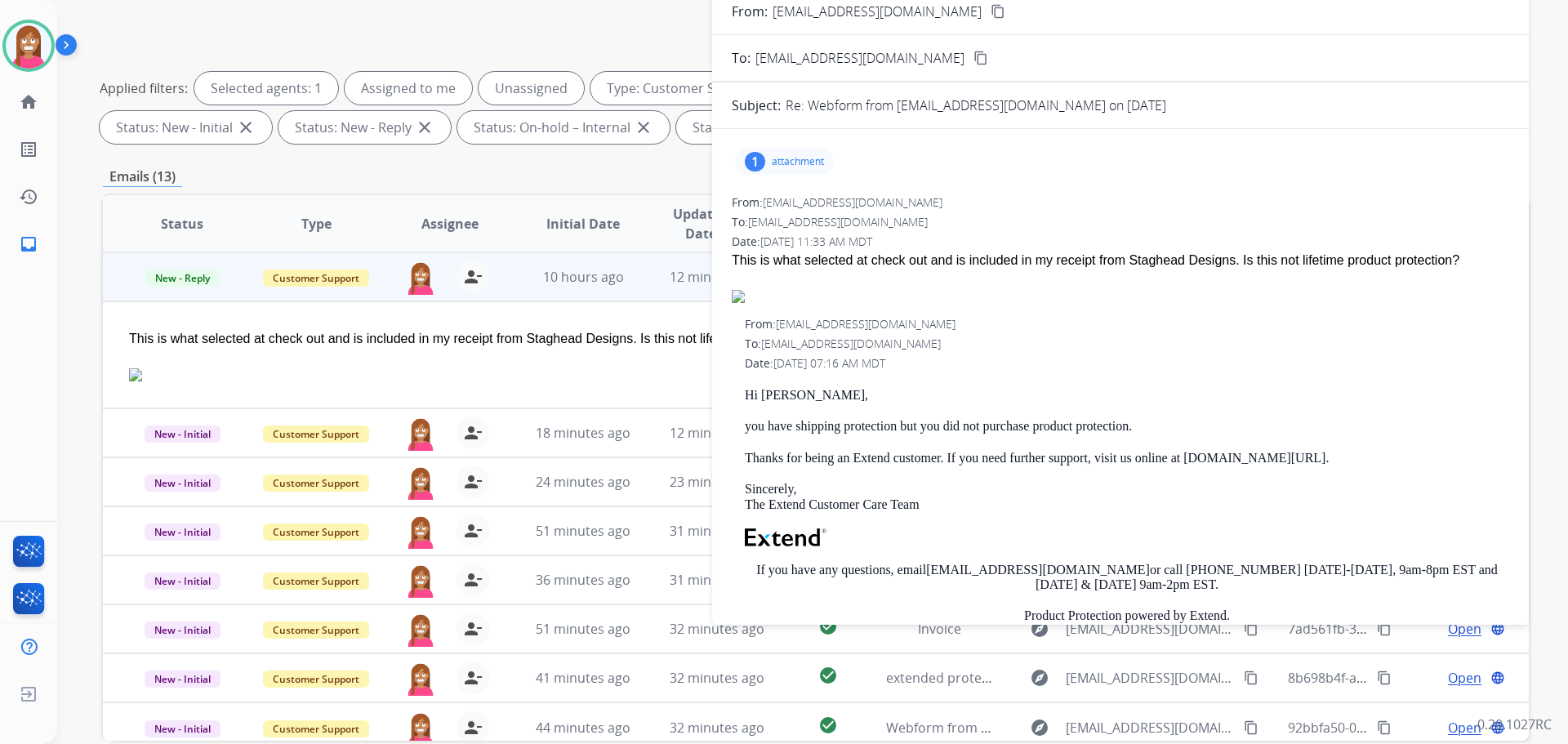
click at [797, 159] on p "attachment" at bounding box center [797, 162] width 52 height 13
click at [838, 213] on p "IMG_8599.png" at bounding box center [873, 203] width 86 height 19
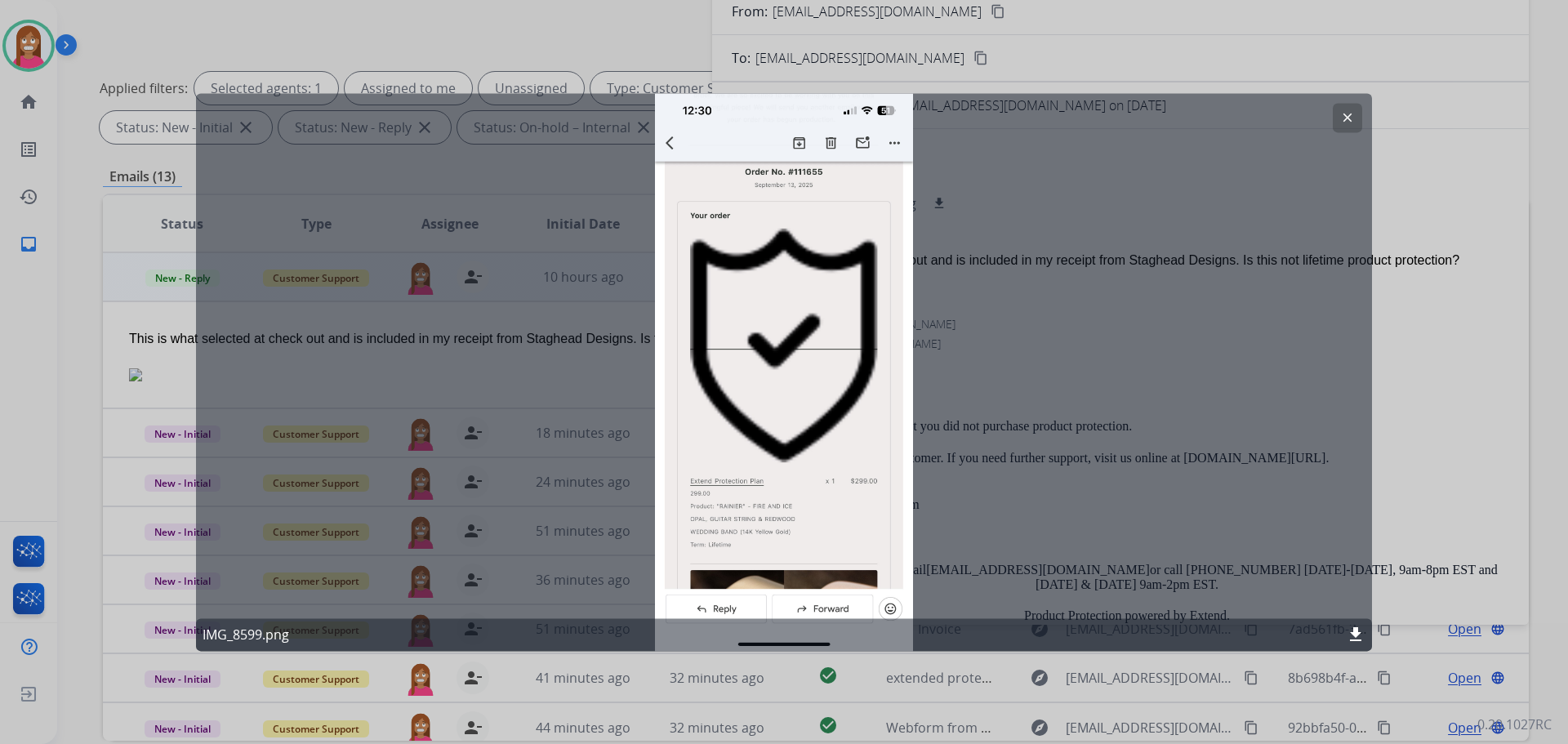
click at [1344, 112] on mat-icon "clear" at bounding box center [1348, 118] width 15 height 15
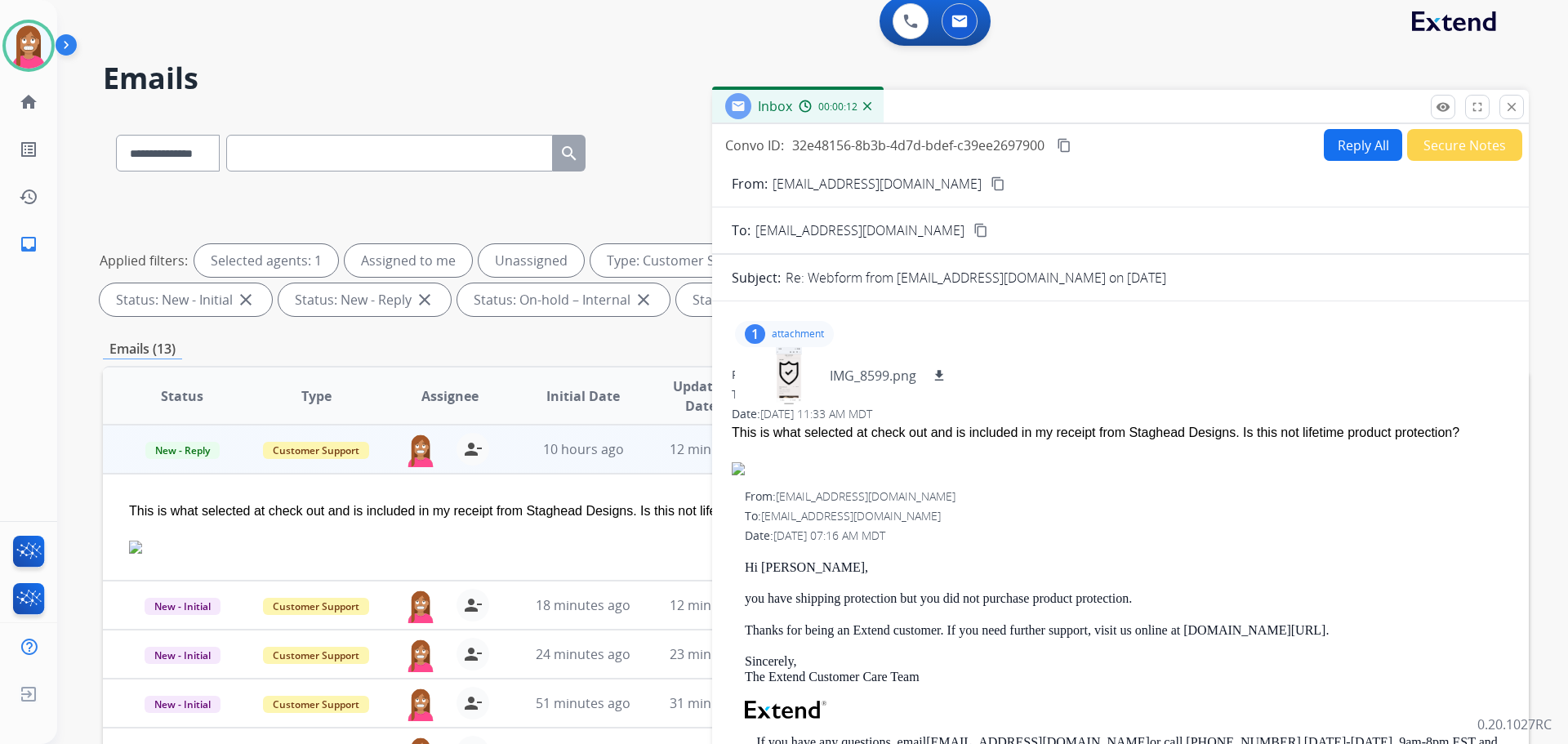
scroll to position [0, 0]
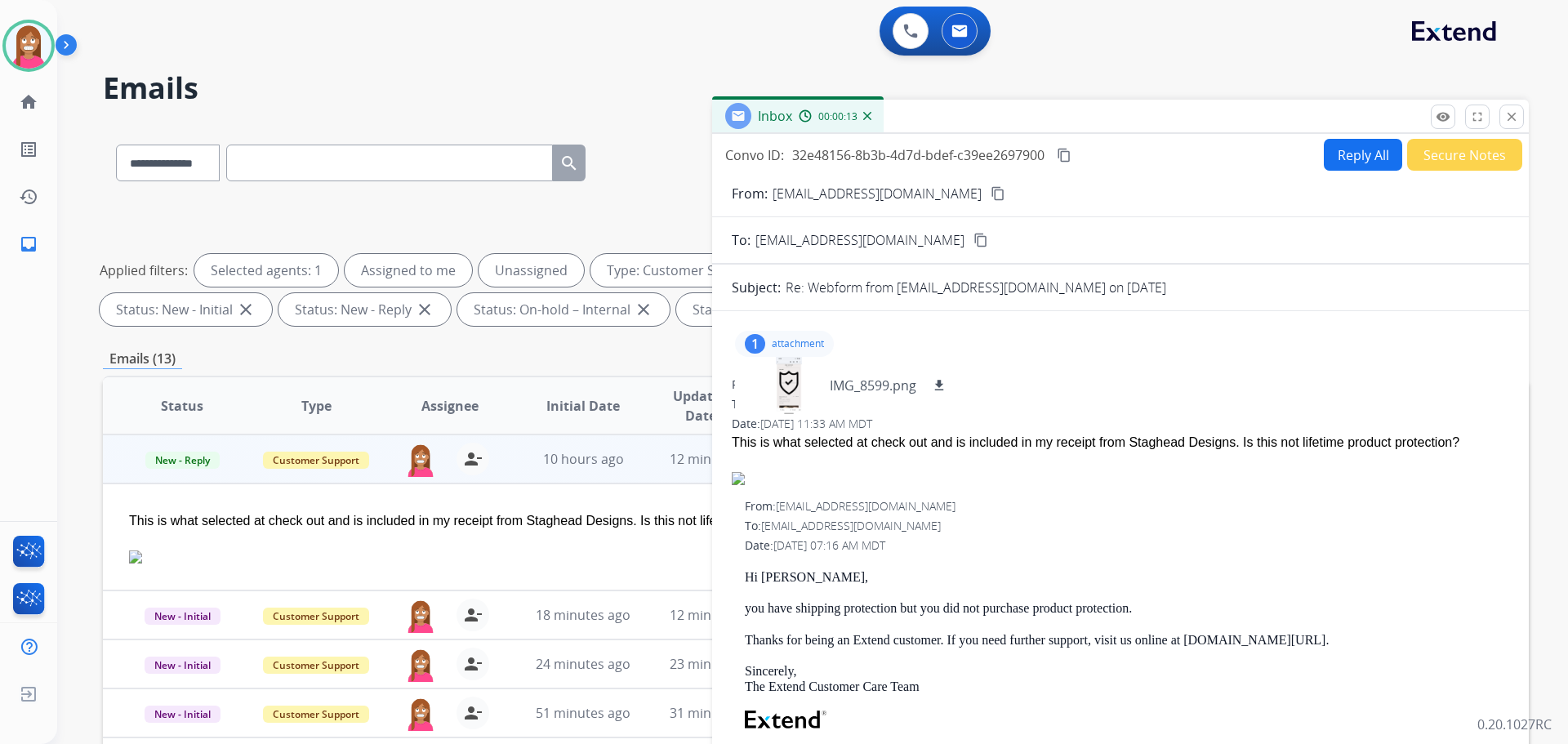
click at [991, 190] on mat-icon "content_copy" at bounding box center [998, 194] width 15 height 15
click at [1509, 120] on mat-icon "close" at bounding box center [1512, 117] width 15 height 15
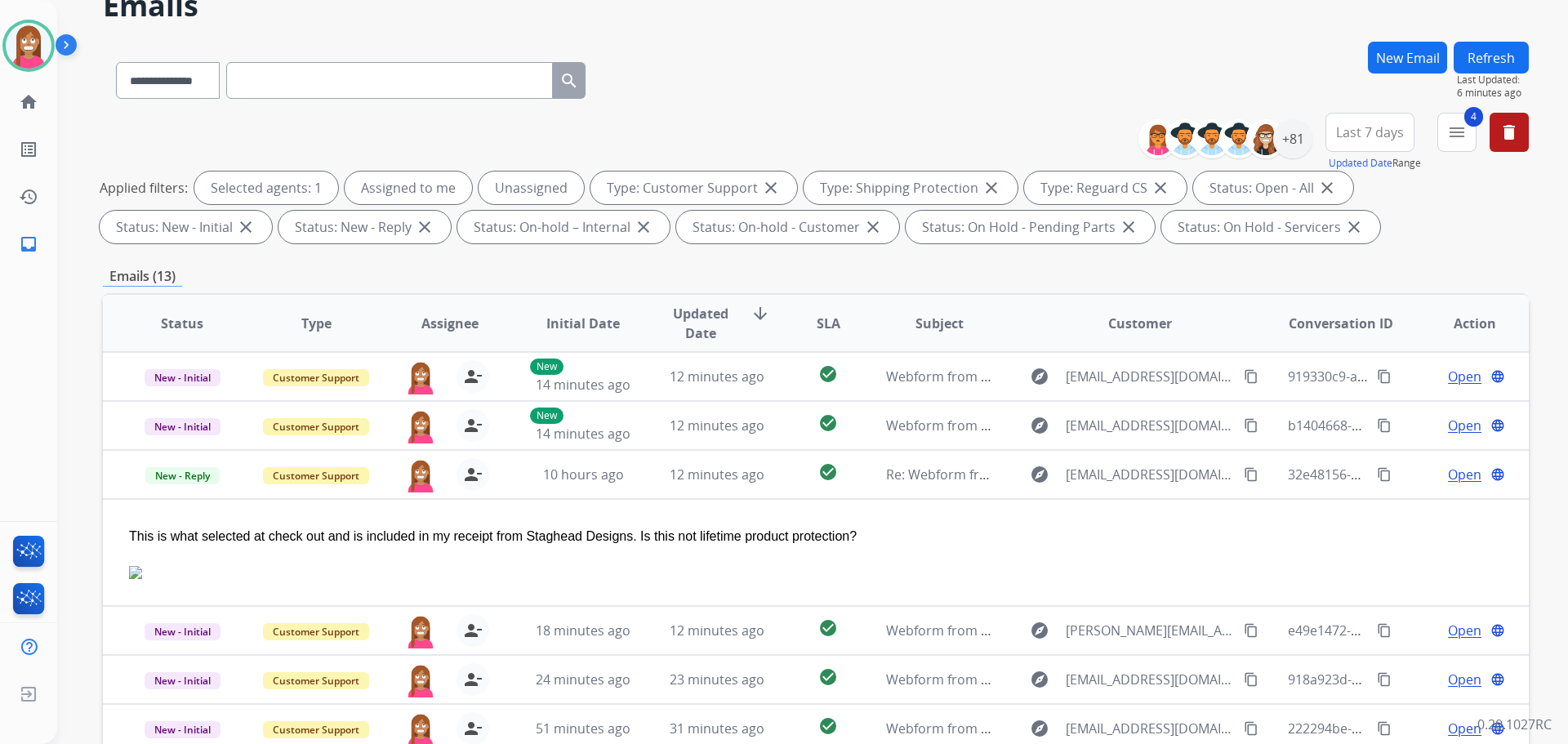
scroll to position [82, 0]
click at [1476, 67] on button "Refresh" at bounding box center [1491, 59] width 75 height 32
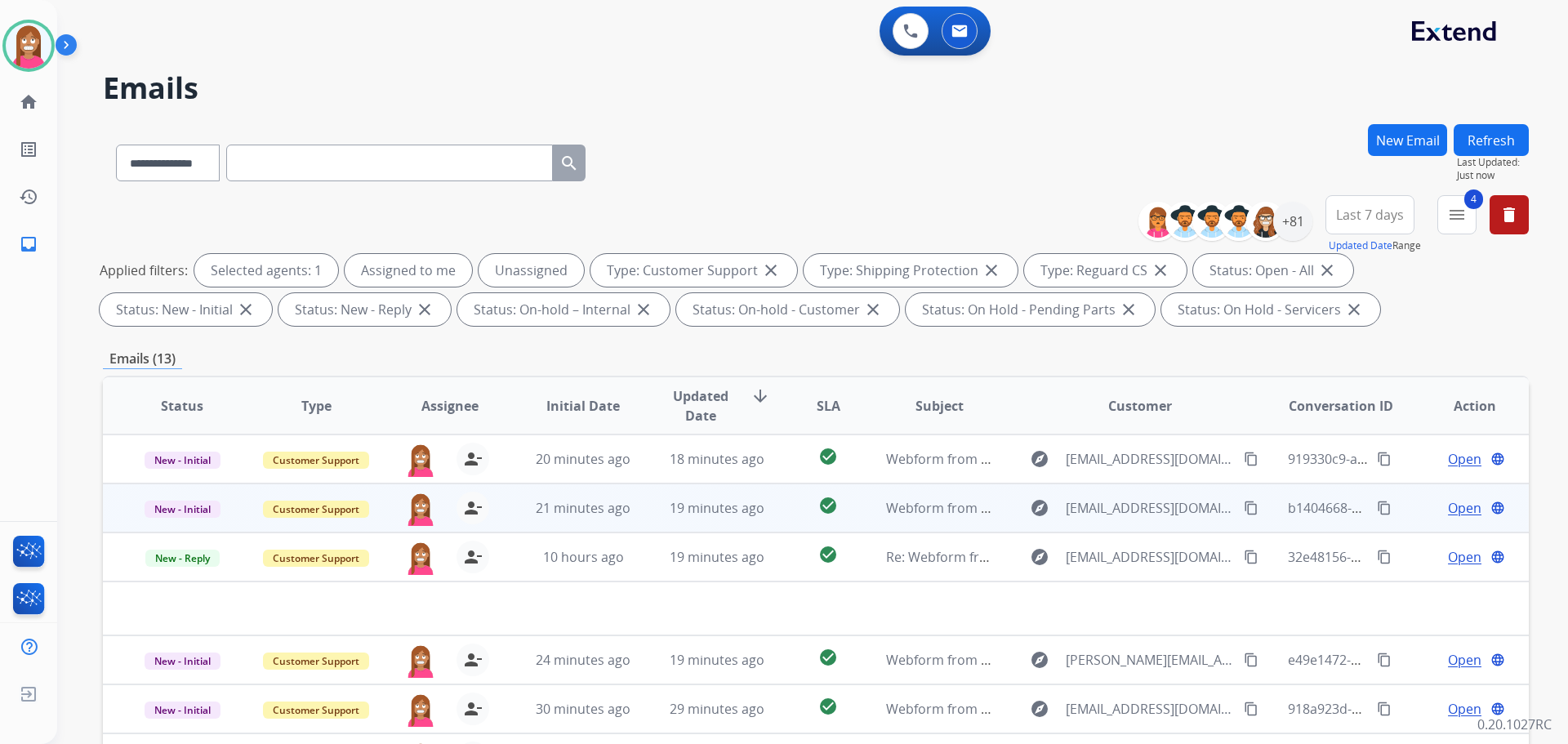
click at [638, 515] on td "19 minutes ago" at bounding box center [705, 508] width 134 height 49
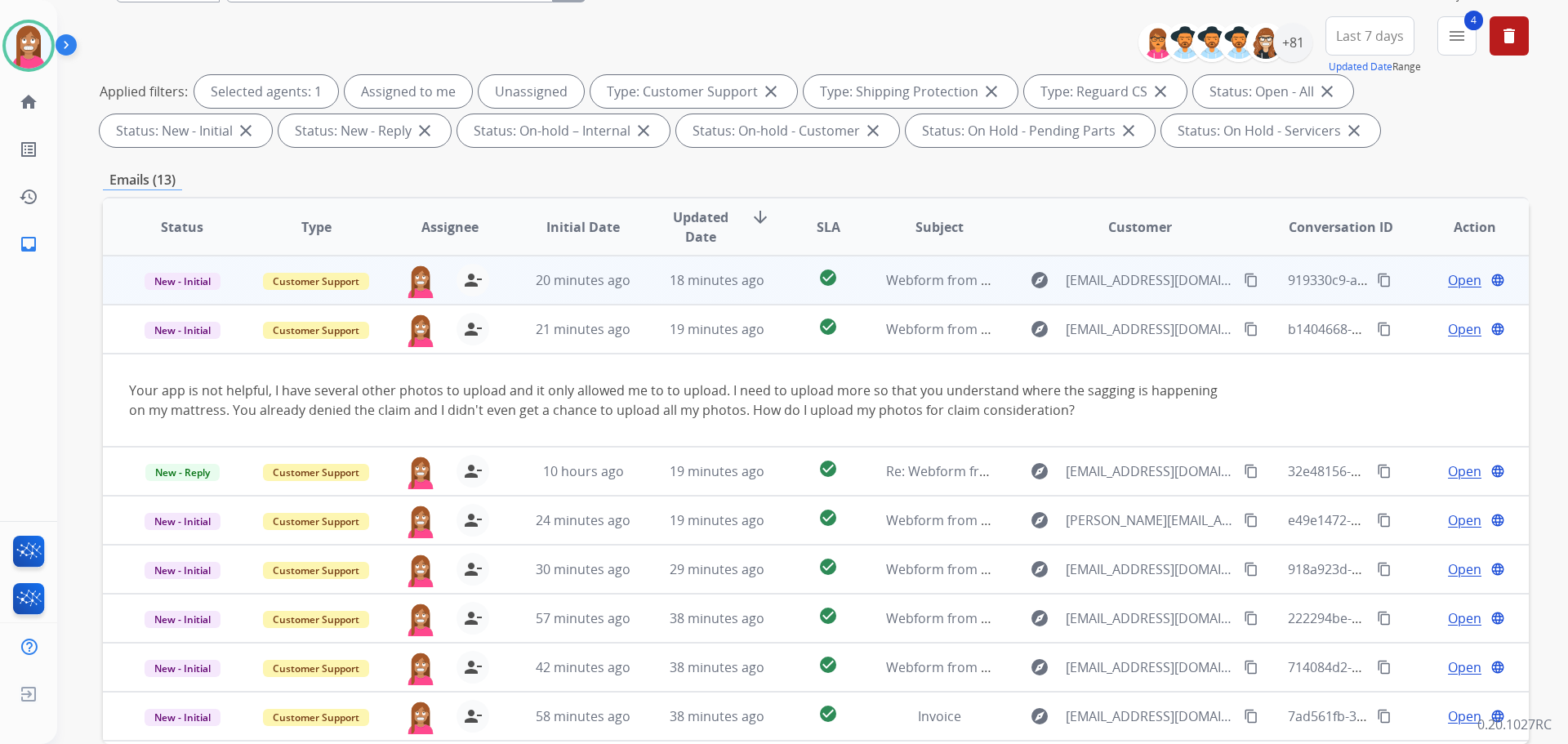
scroll to position [100, 0]
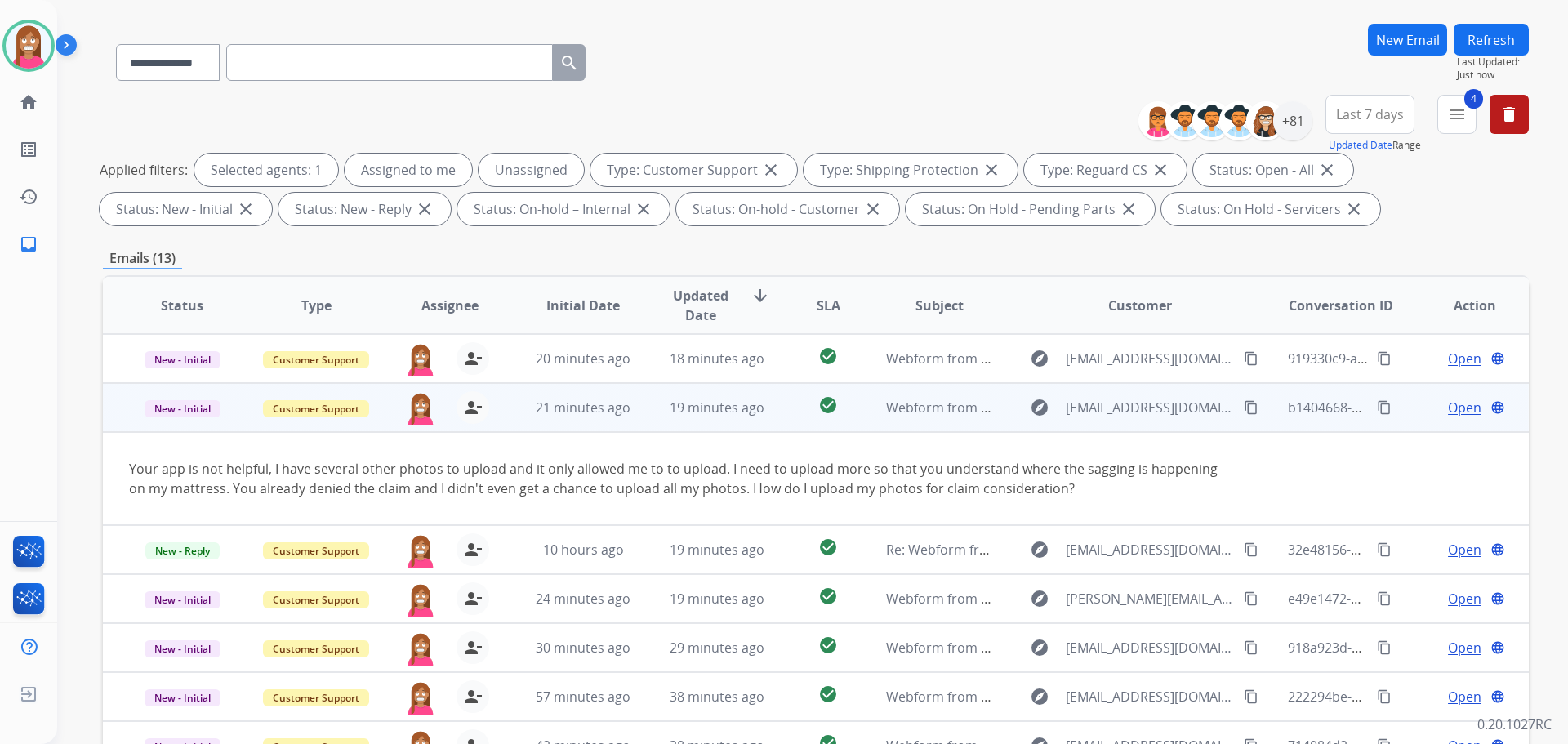
click at [1448, 406] on span "Open" at bounding box center [1464, 407] width 33 height 19
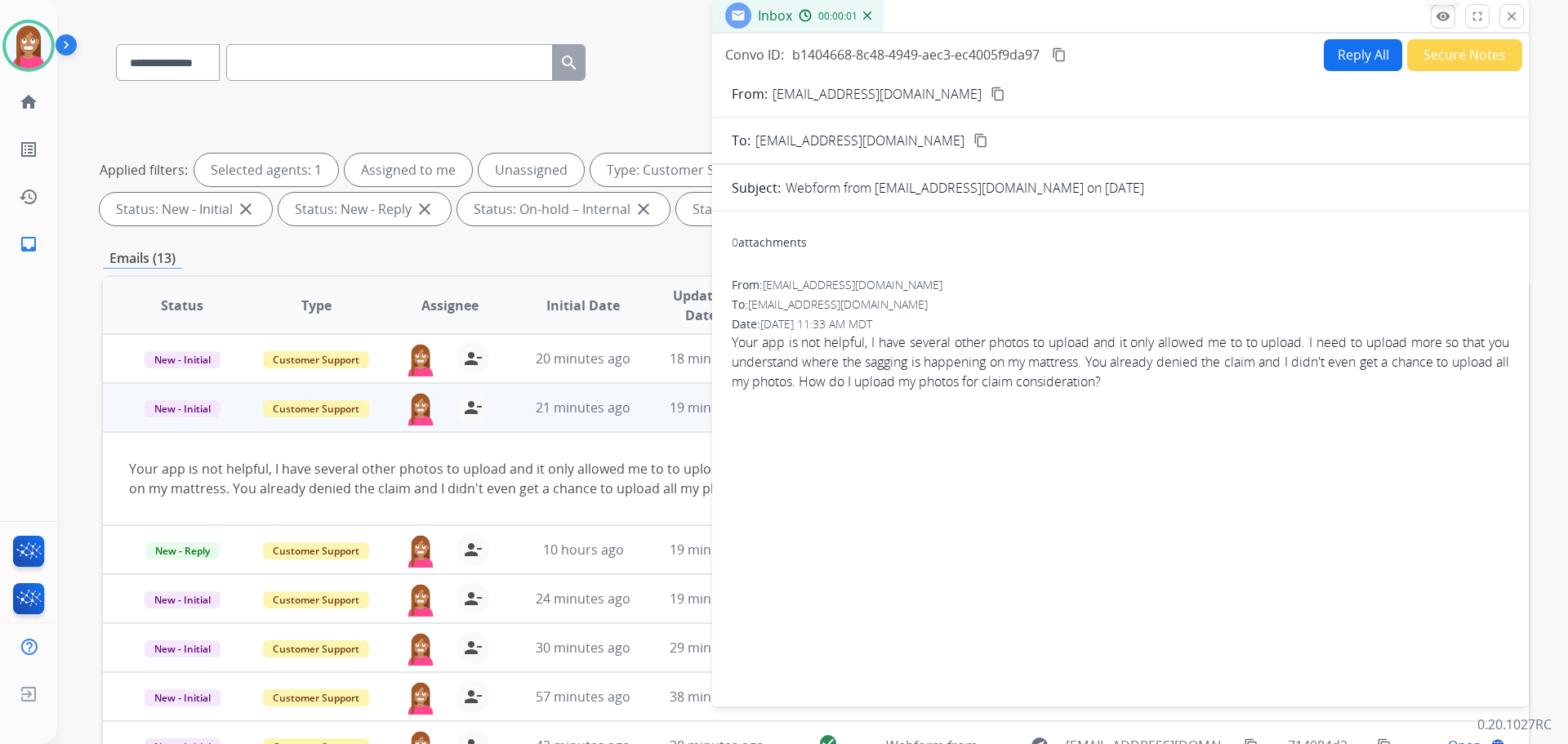
click at [1448, 18] on mat-icon "remove_red_eye" at bounding box center [1443, 17] width 15 height 15
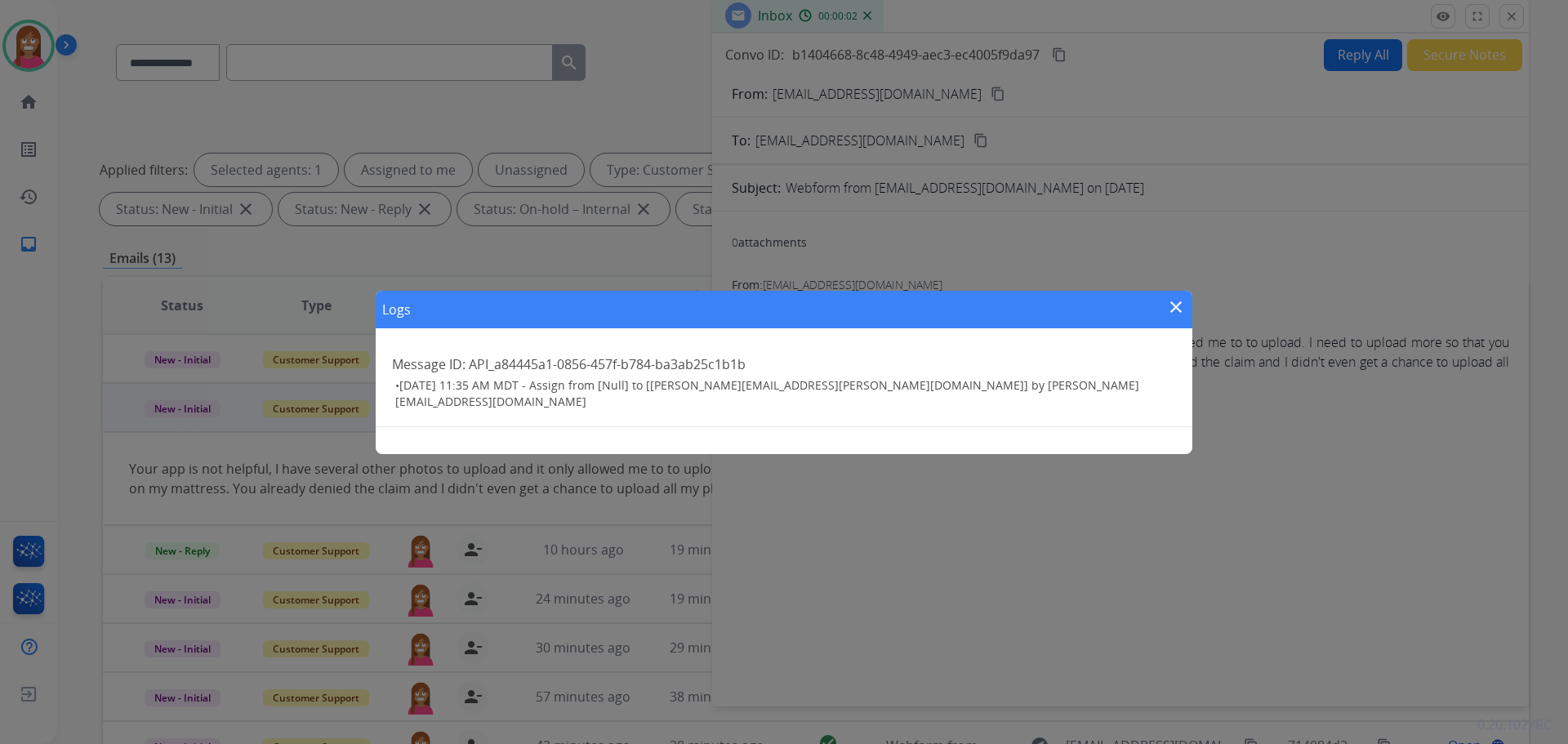
click at [1169, 308] on mat-icon "close" at bounding box center [1176, 306] width 19 height 19
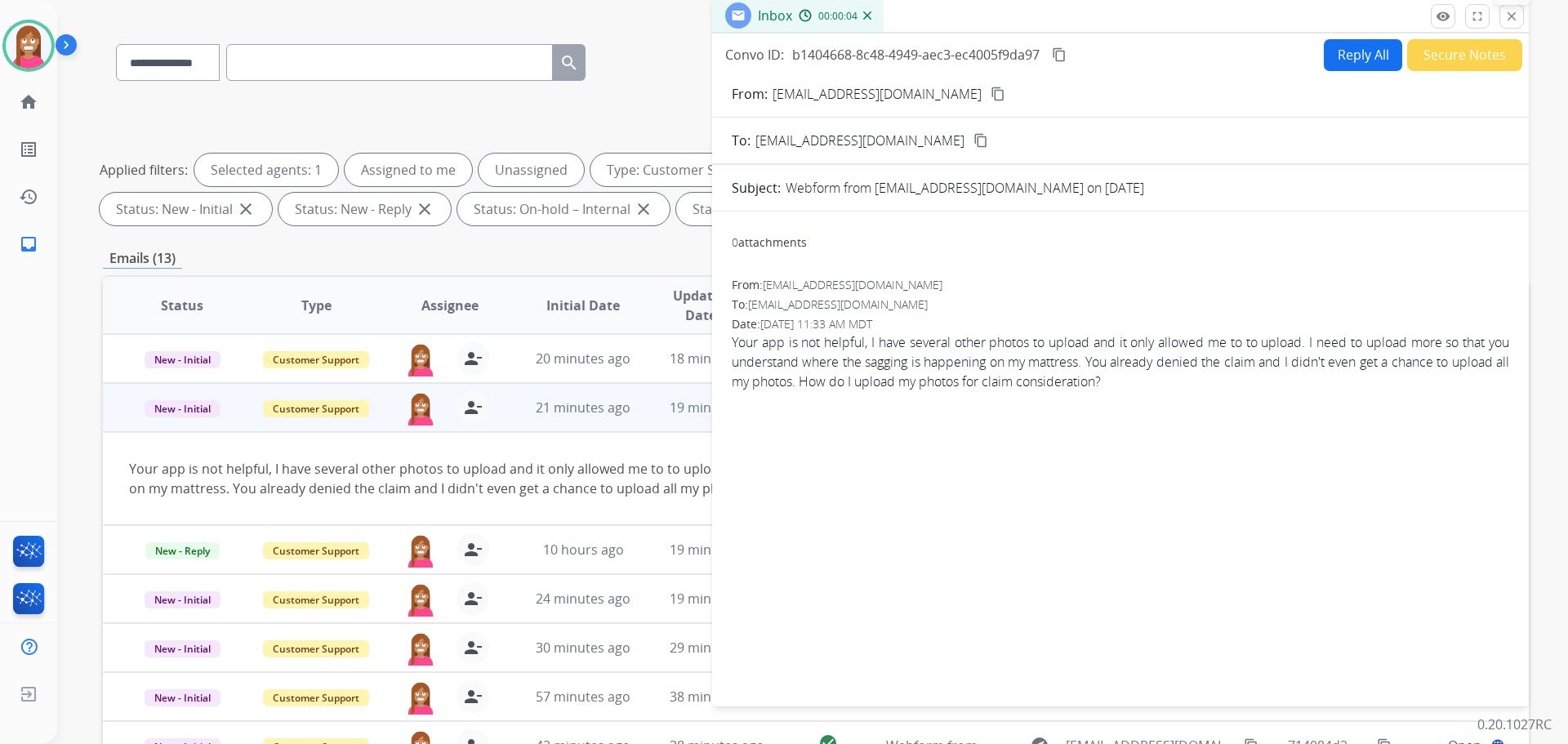
click at [1512, 23] on mat-icon "close" at bounding box center [1512, 17] width 15 height 15
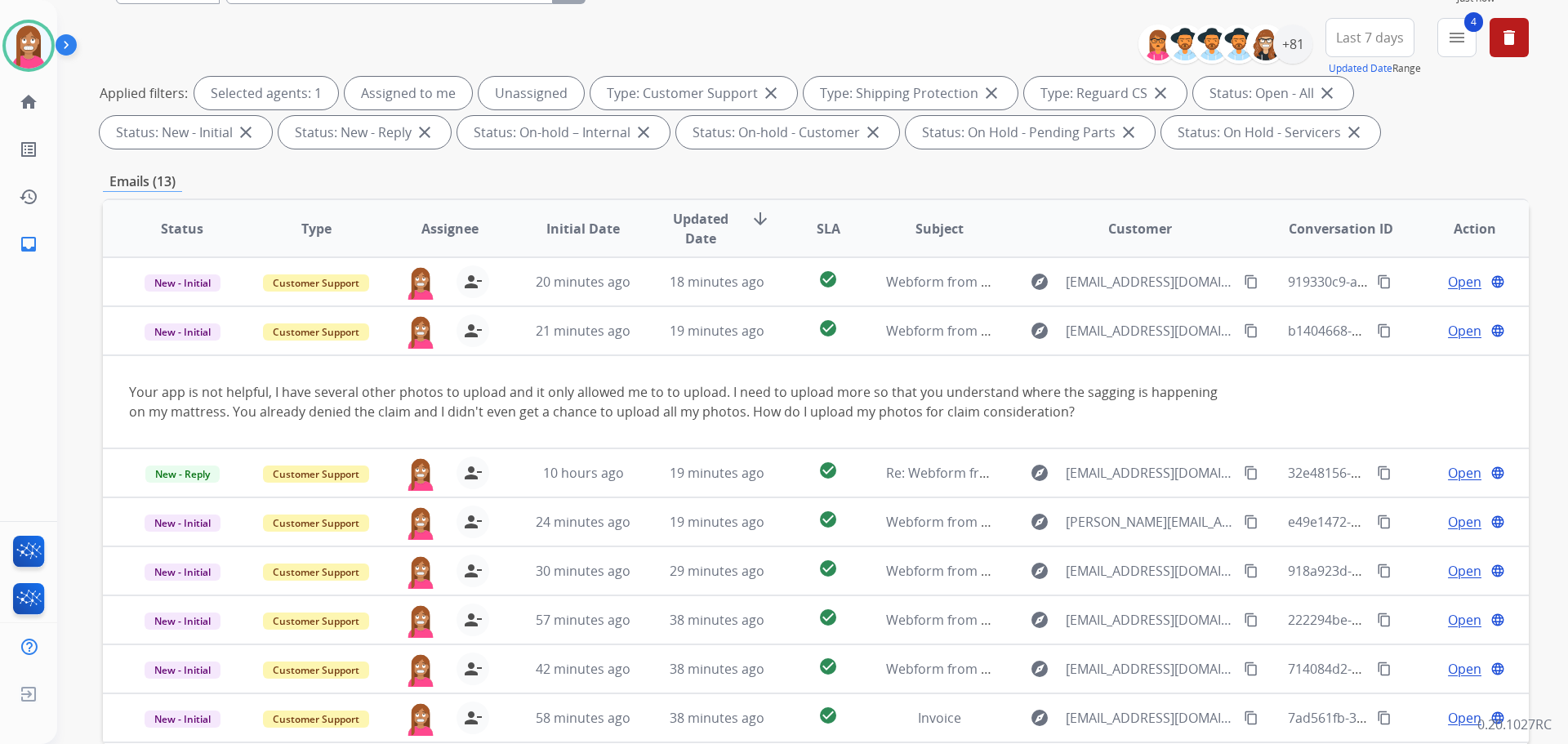
scroll to position [18, 0]
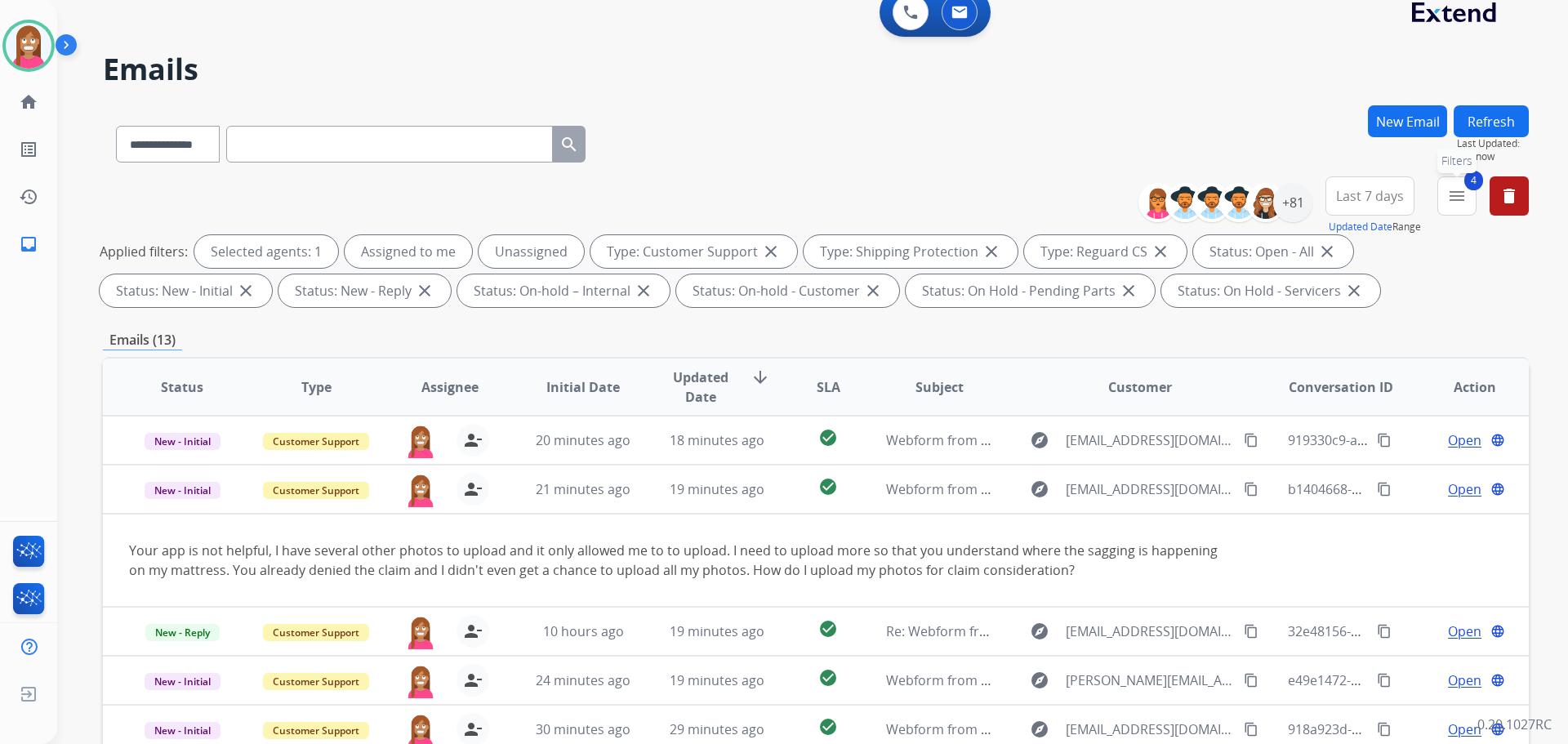
click at [1451, 204] on button "4 menu Filters" at bounding box center [1457, 196] width 39 height 39
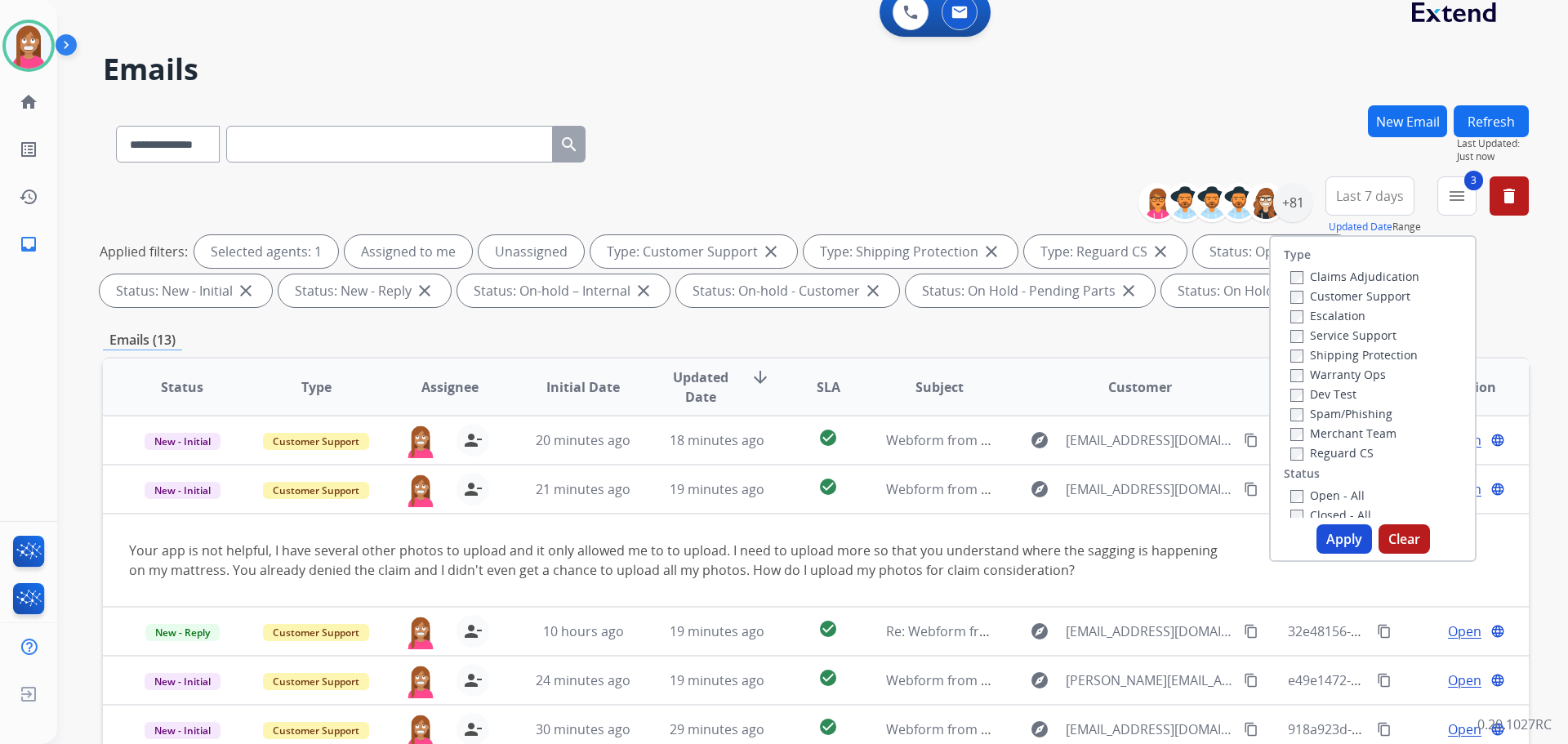
click at [1290, 508] on label "Closed - All" at bounding box center [1330, 515] width 81 height 16
click at [1342, 536] on button "Apply" at bounding box center [1344, 539] width 55 height 29
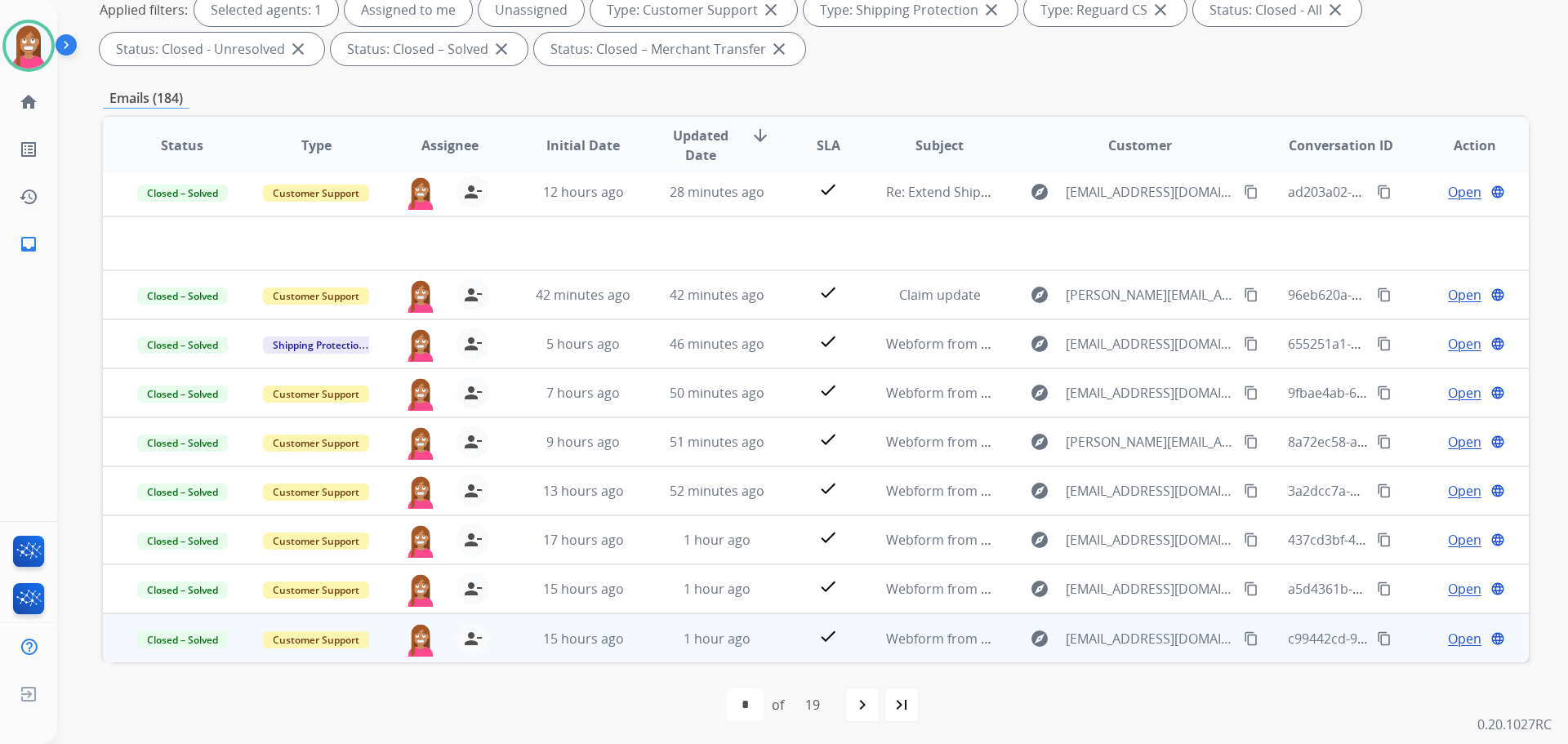
scroll to position [264, 0]
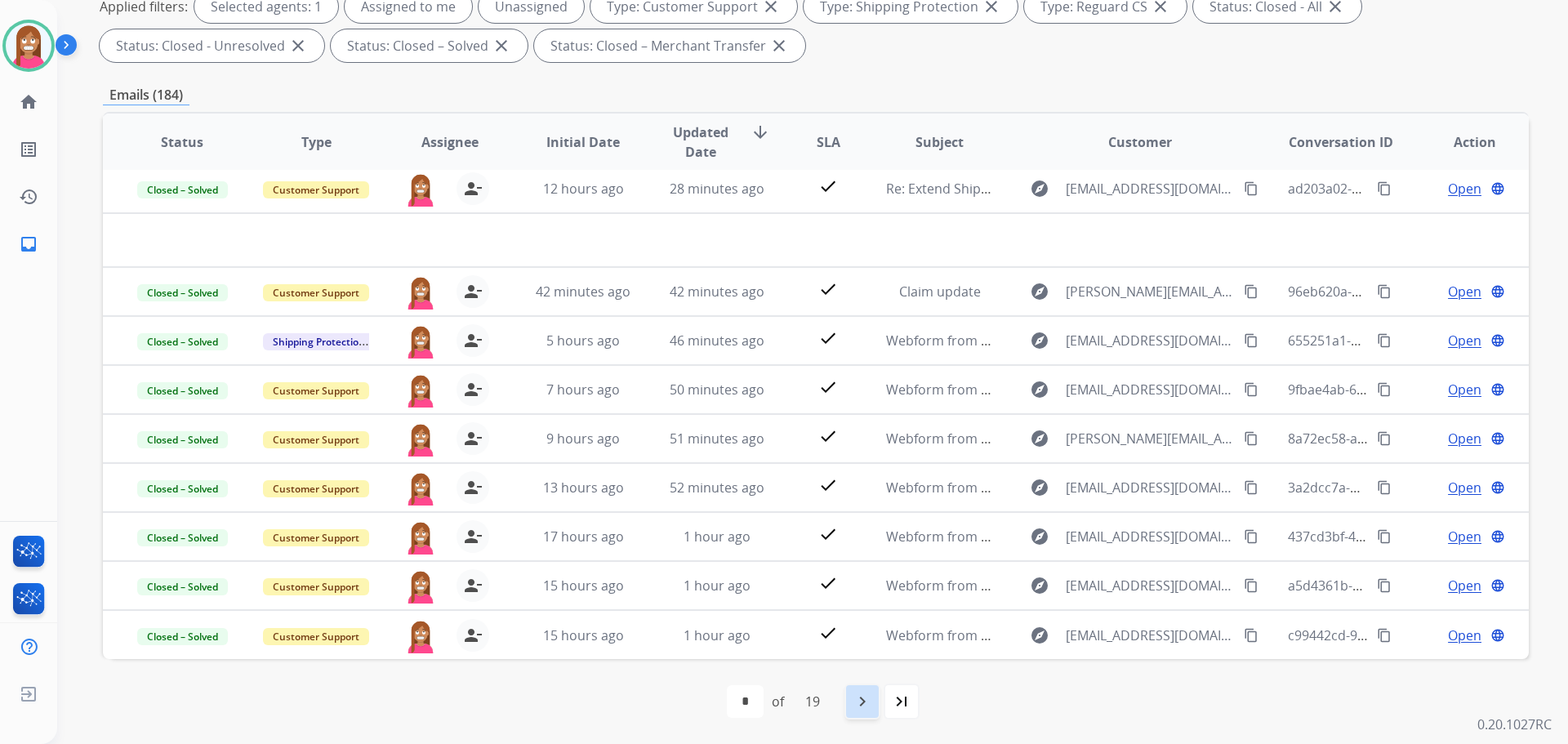
click at [858, 704] on mat-icon "navigate_next" at bounding box center [862, 701] width 19 height 19
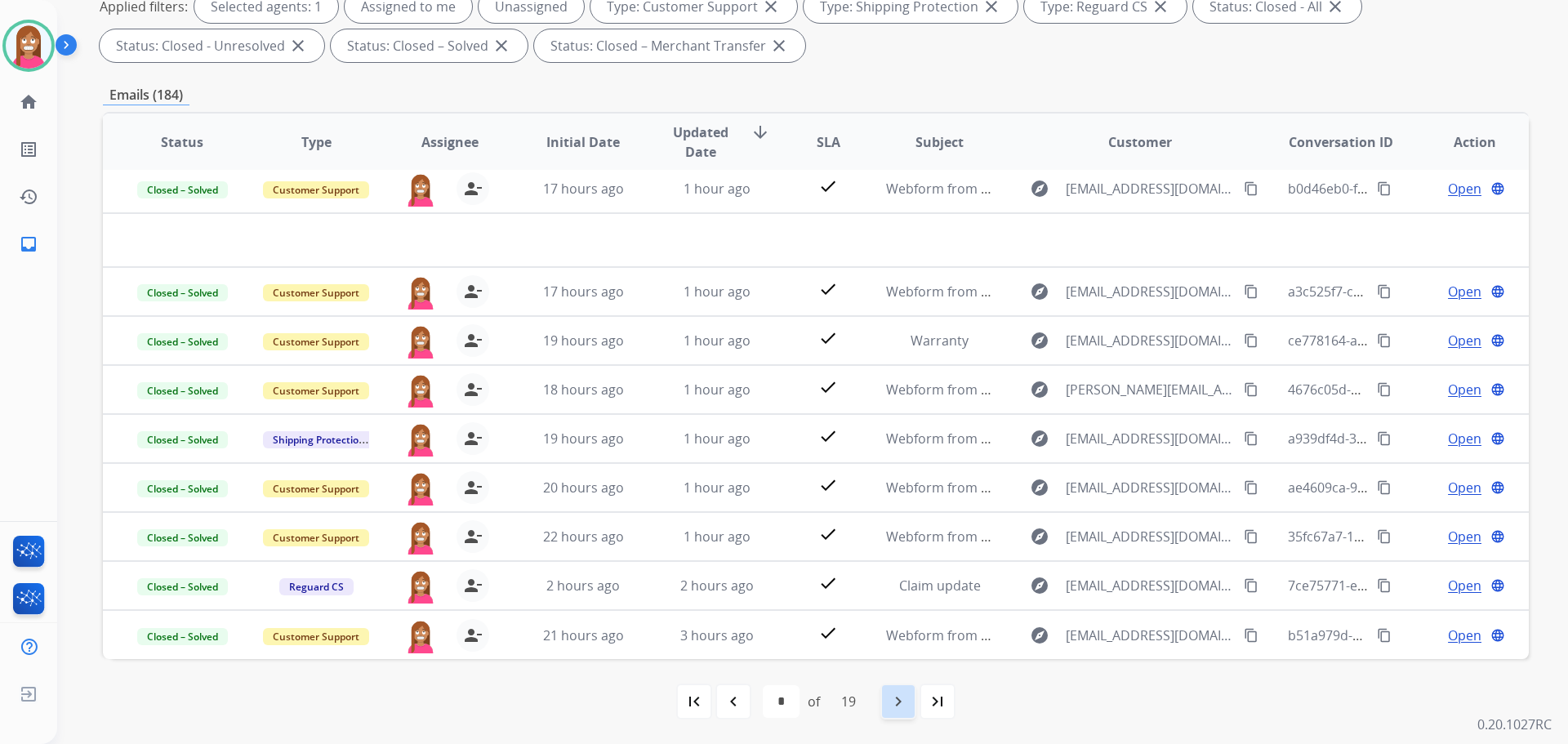
click at [892, 705] on mat-icon "navigate_next" at bounding box center [898, 701] width 19 height 19
click at [890, 701] on div "navigate_next" at bounding box center [898, 701] width 36 height 36
select select "*"
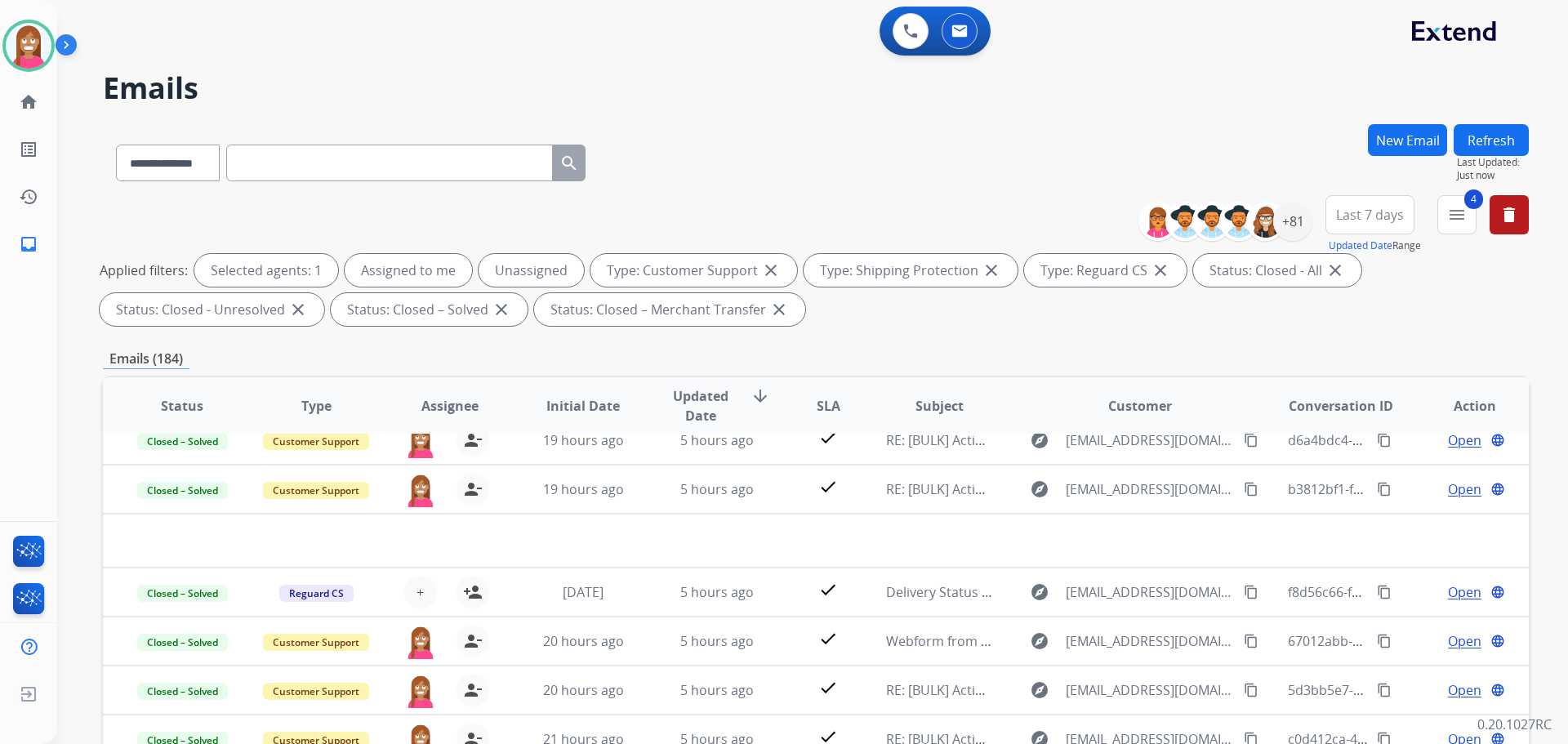
scroll to position [0, 0]
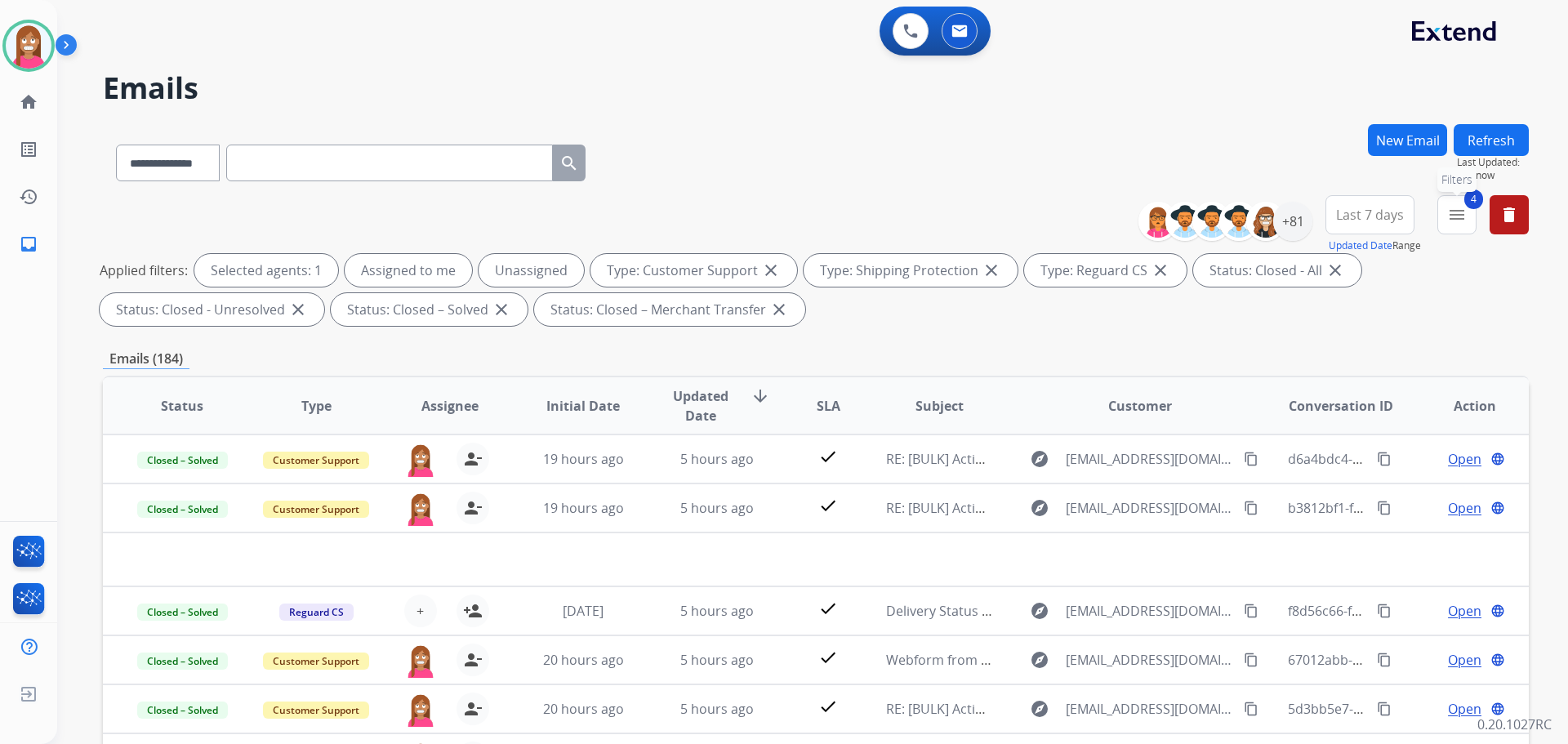
click at [1463, 229] on button "4 menu Filters" at bounding box center [1457, 214] width 39 height 39
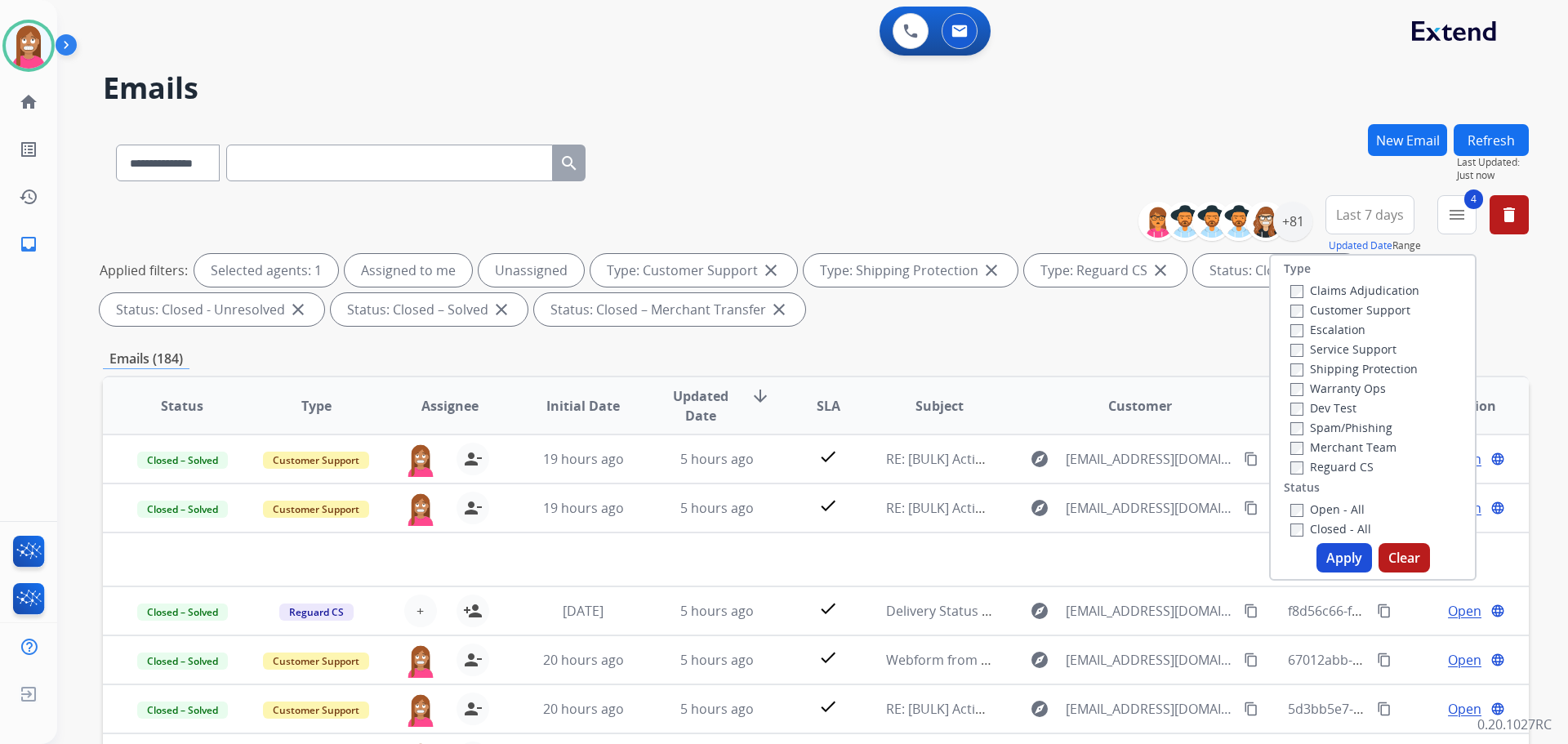
click at [1326, 545] on button "Apply" at bounding box center [1344, 557] width 55 height 29
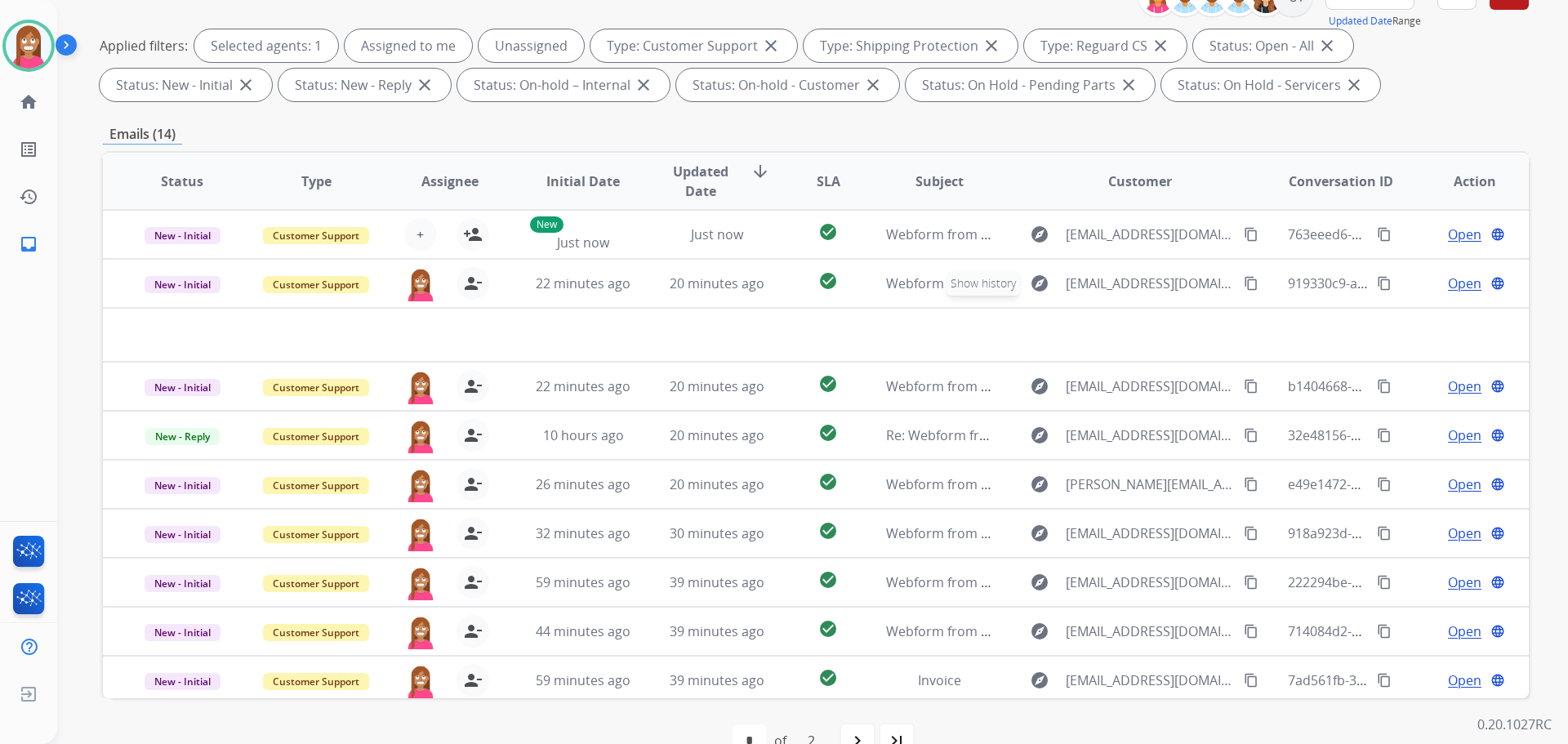
scroll to position [163, 0]
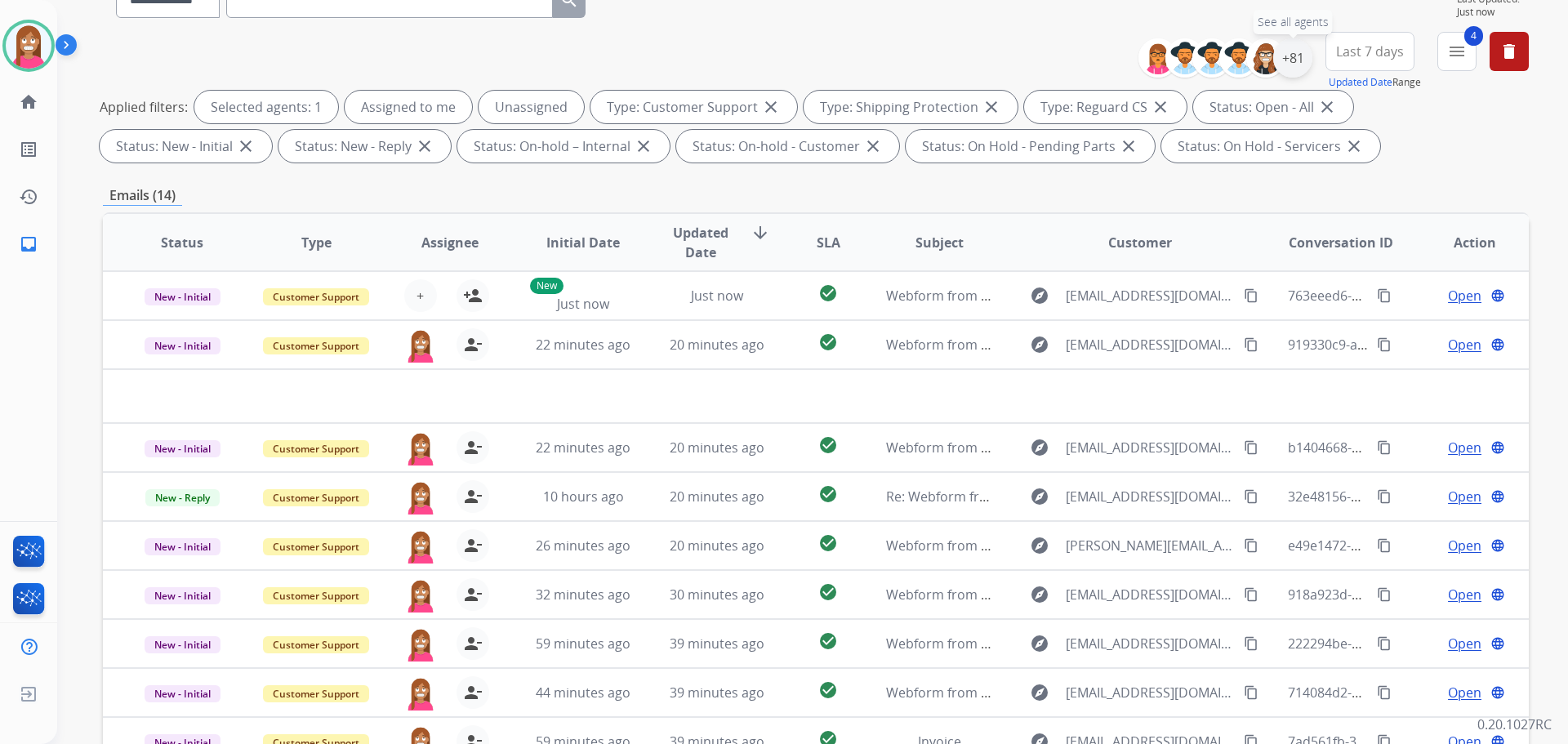
click at [1298, 59] on div "+81" at bounding box center [1293, 58] width 39 height 39
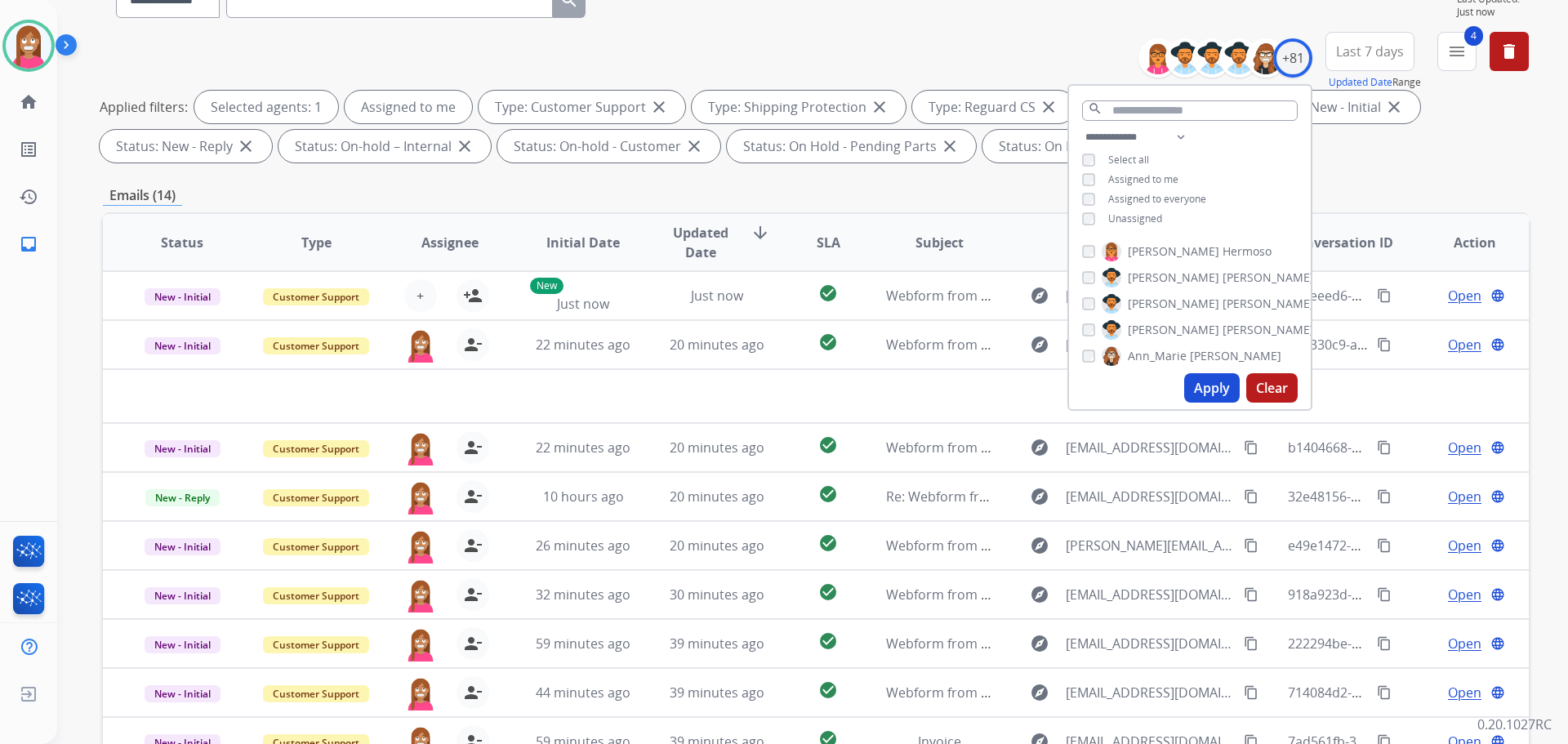
click at [1187, 382] on button "Apply" at bounding box center [1212, 387] width 55 height 29
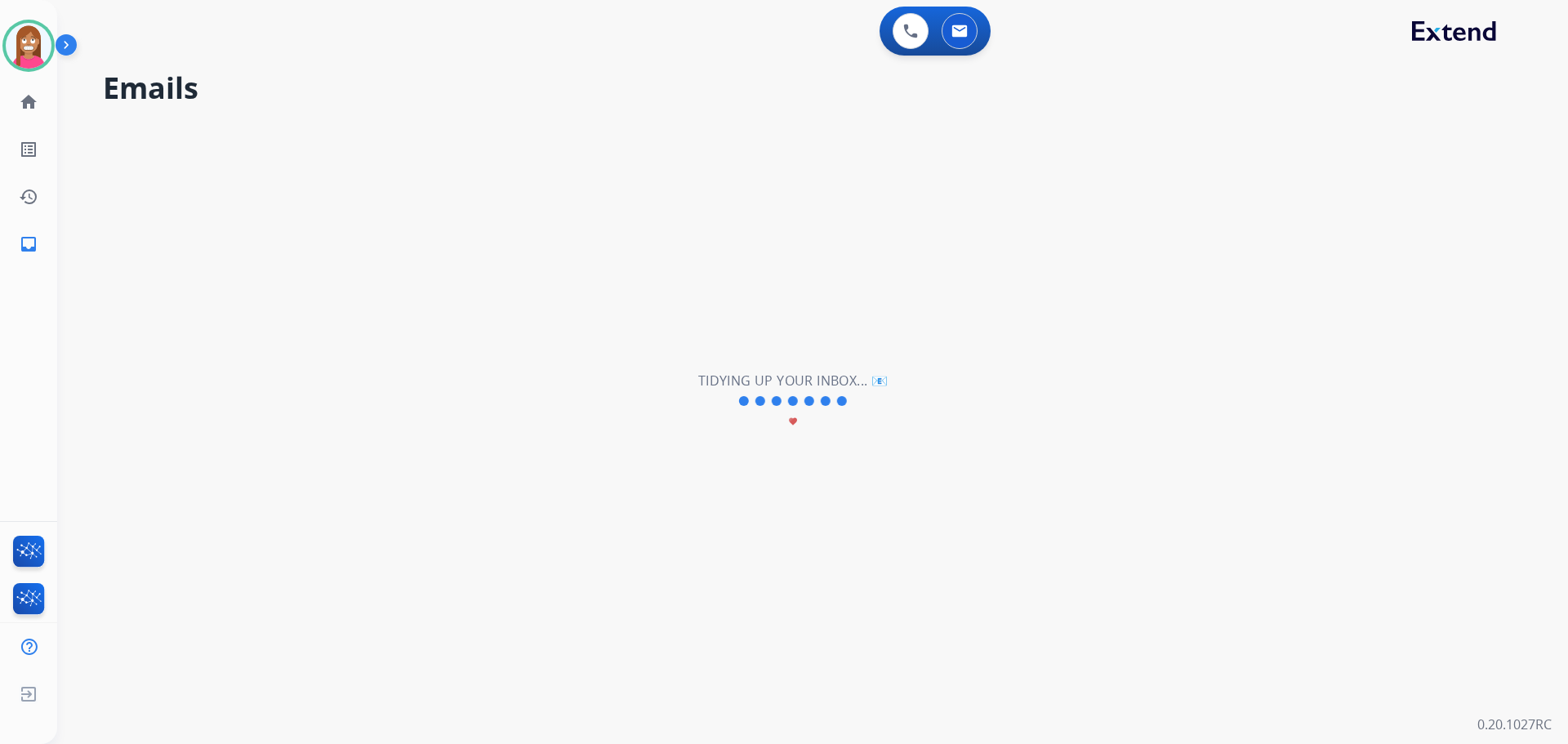
scroll to position [0, 0]
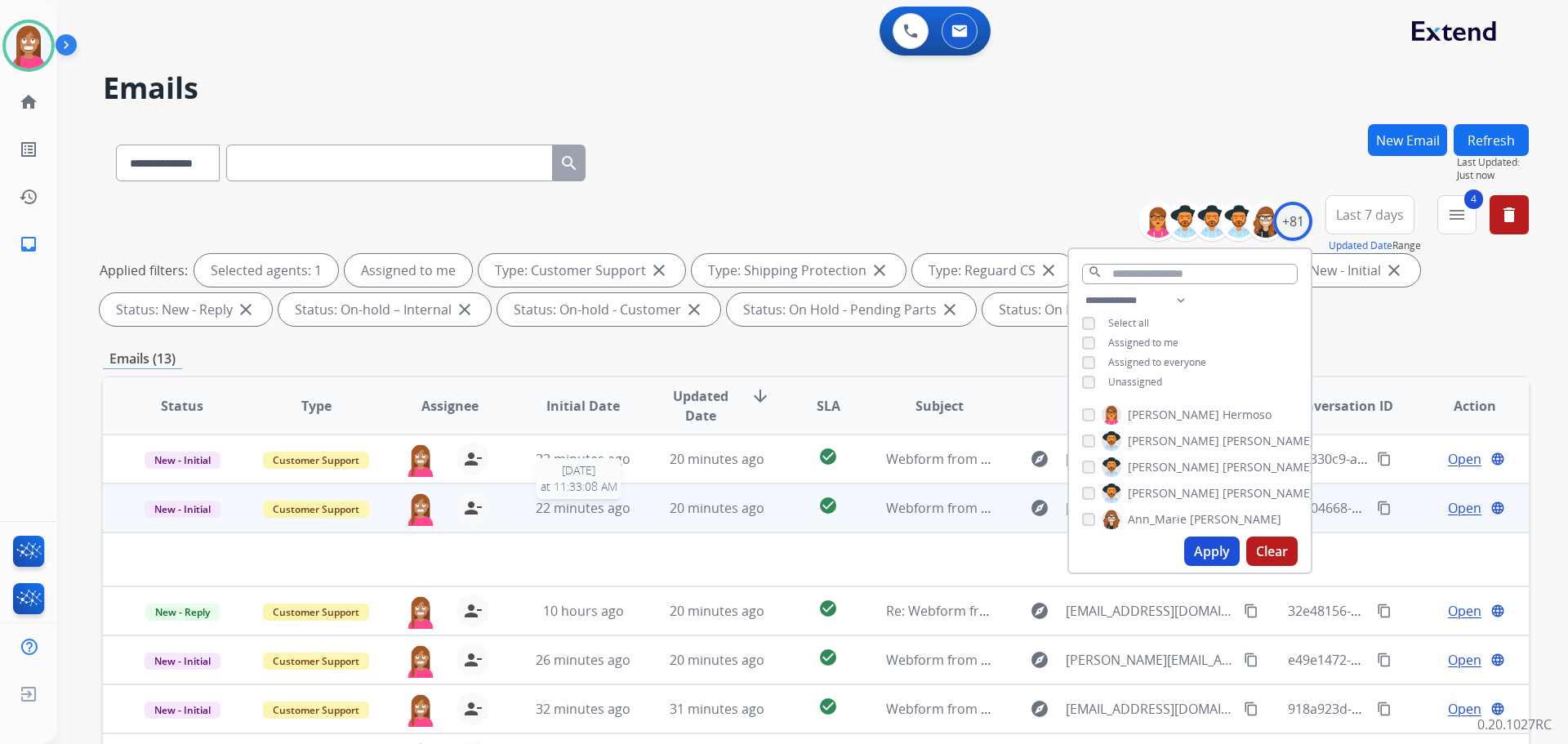
click at [614, 515] on span "22 minutes ago" at bounding box center [582, 507] width 95 height 18
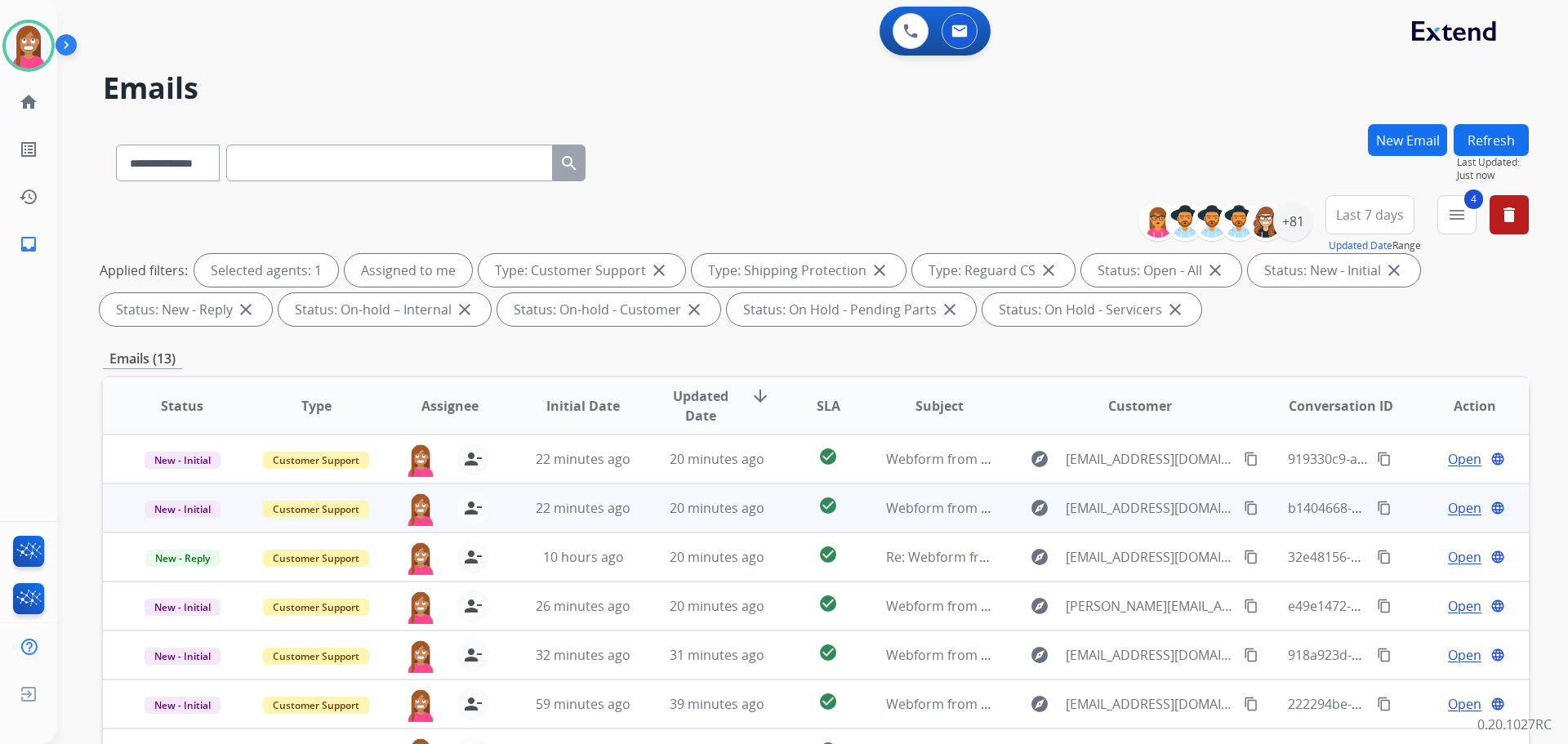
click at [644, 516] on td "20 minutes ago" at bounding box center [705, 508] width 134 height 49
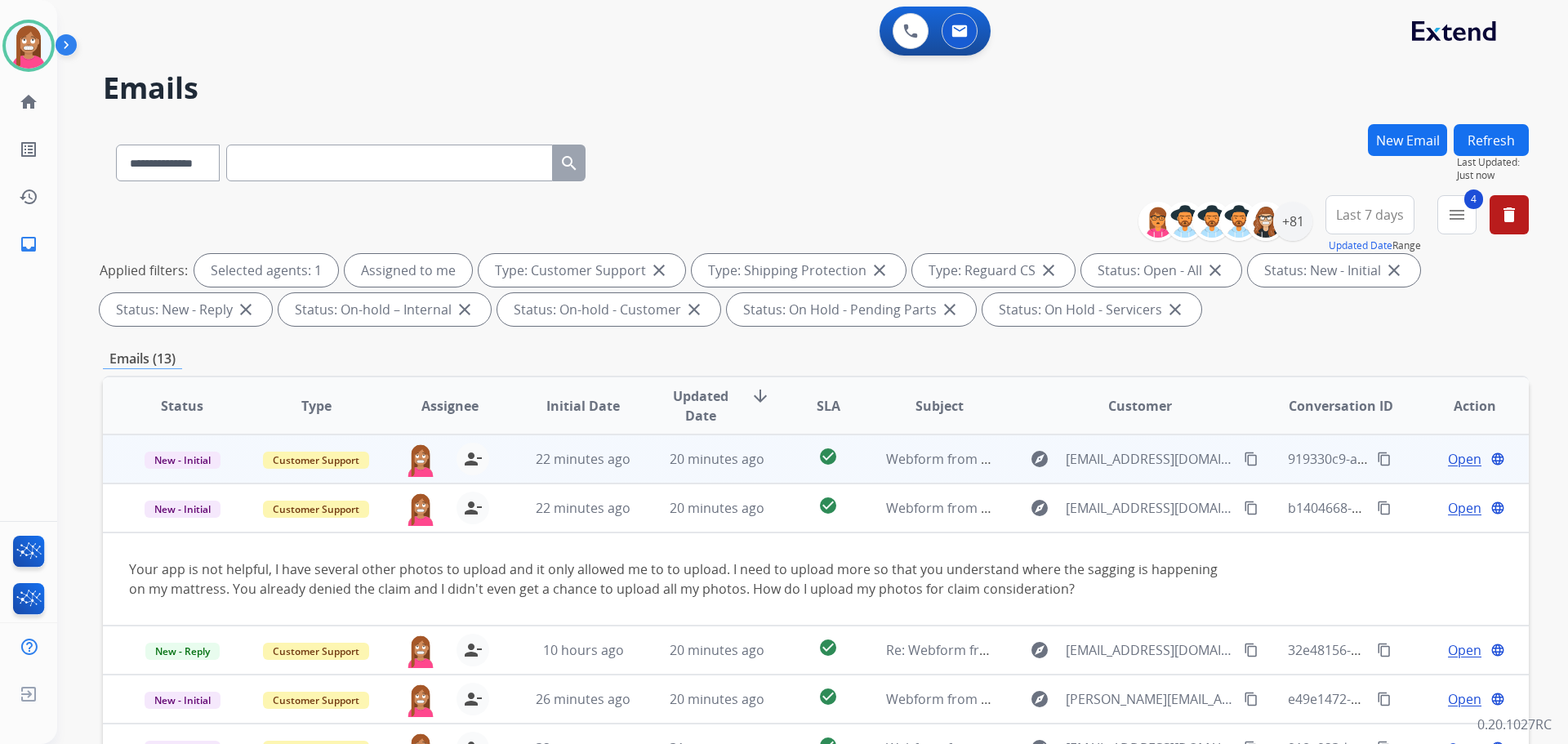
click at [641, 464] on td "20 minutes ago" at bounding box center [705, 459] width 134 height 49
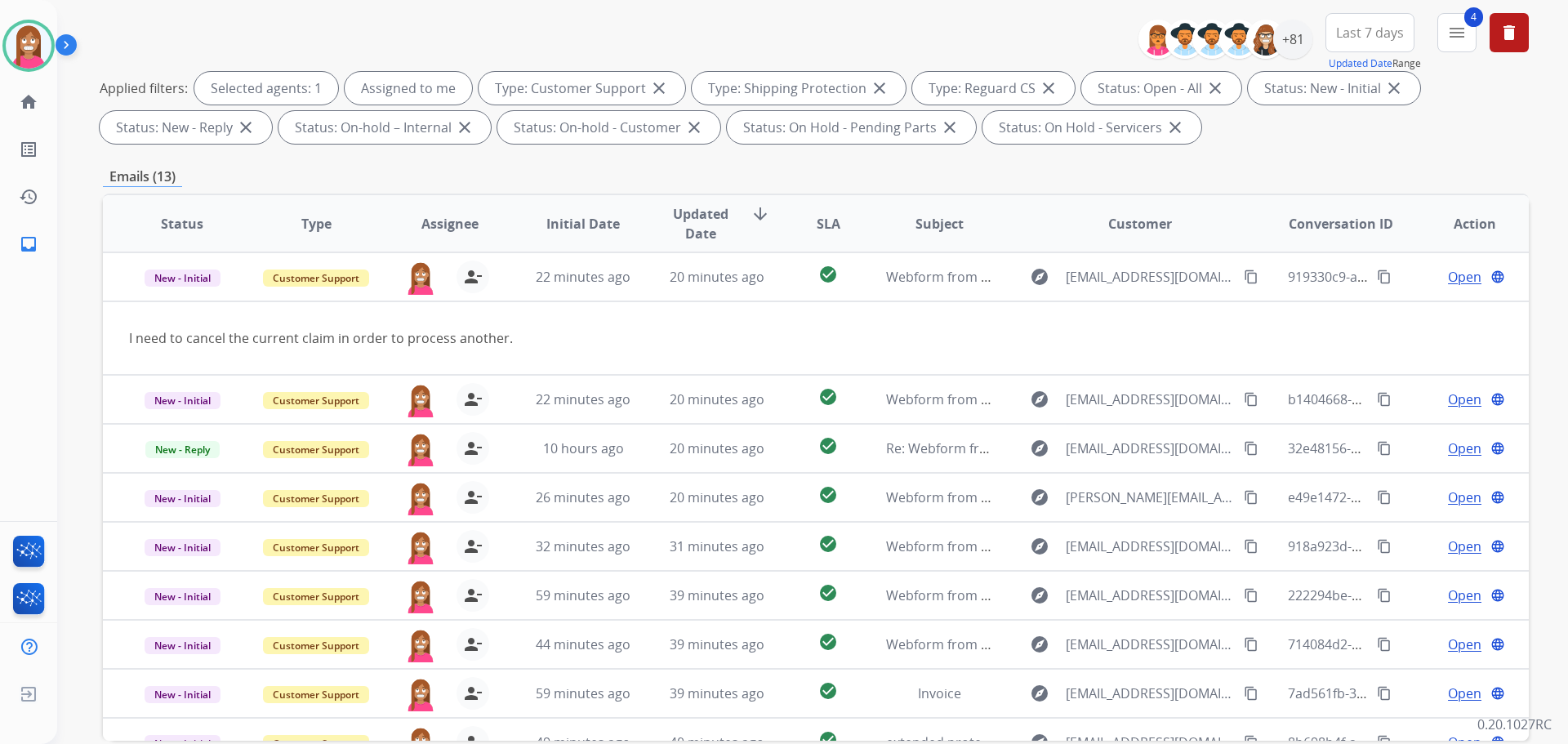
scroll to position [264, 0]
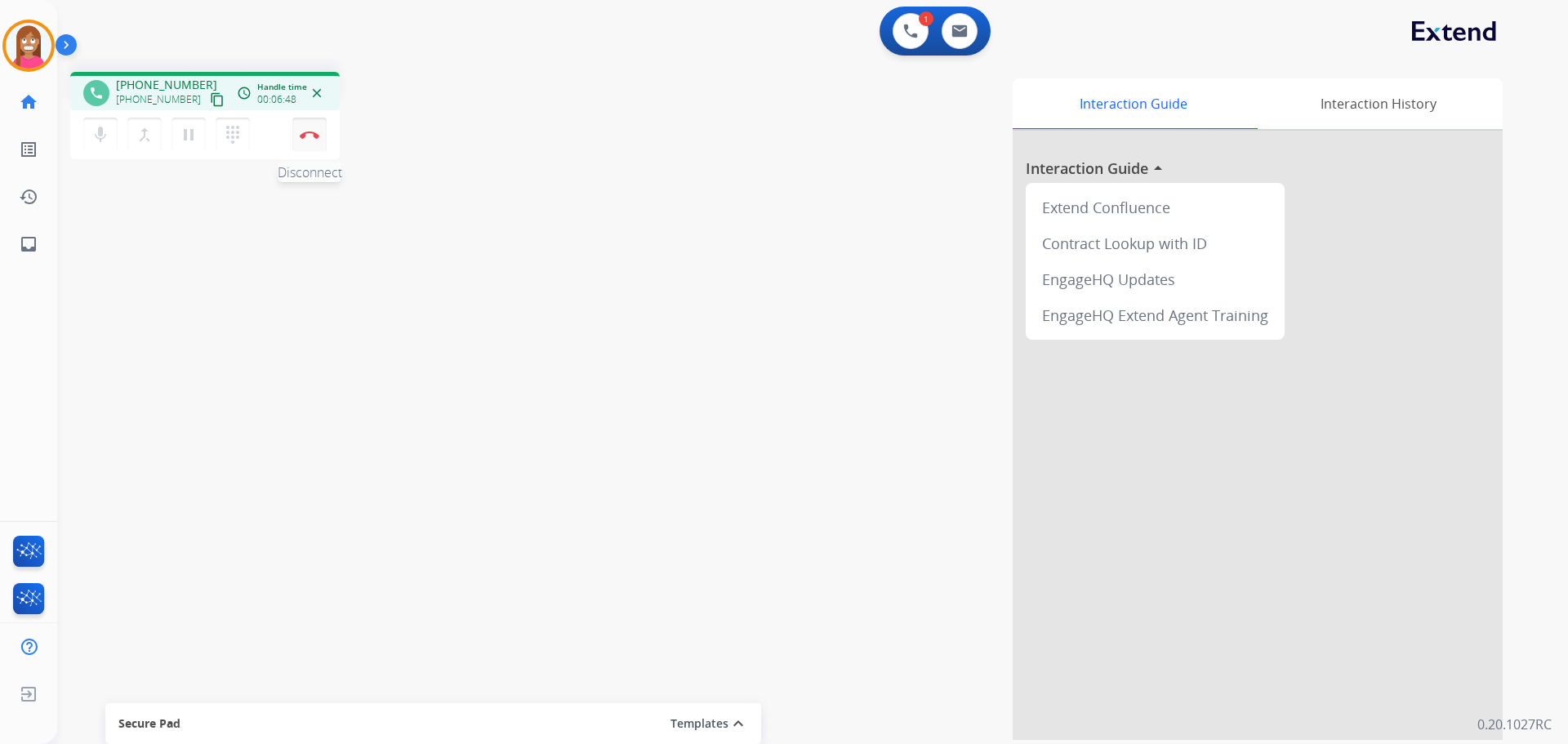
click at [305, 136] on img at bounding box center [309, 135] width 19 height 8
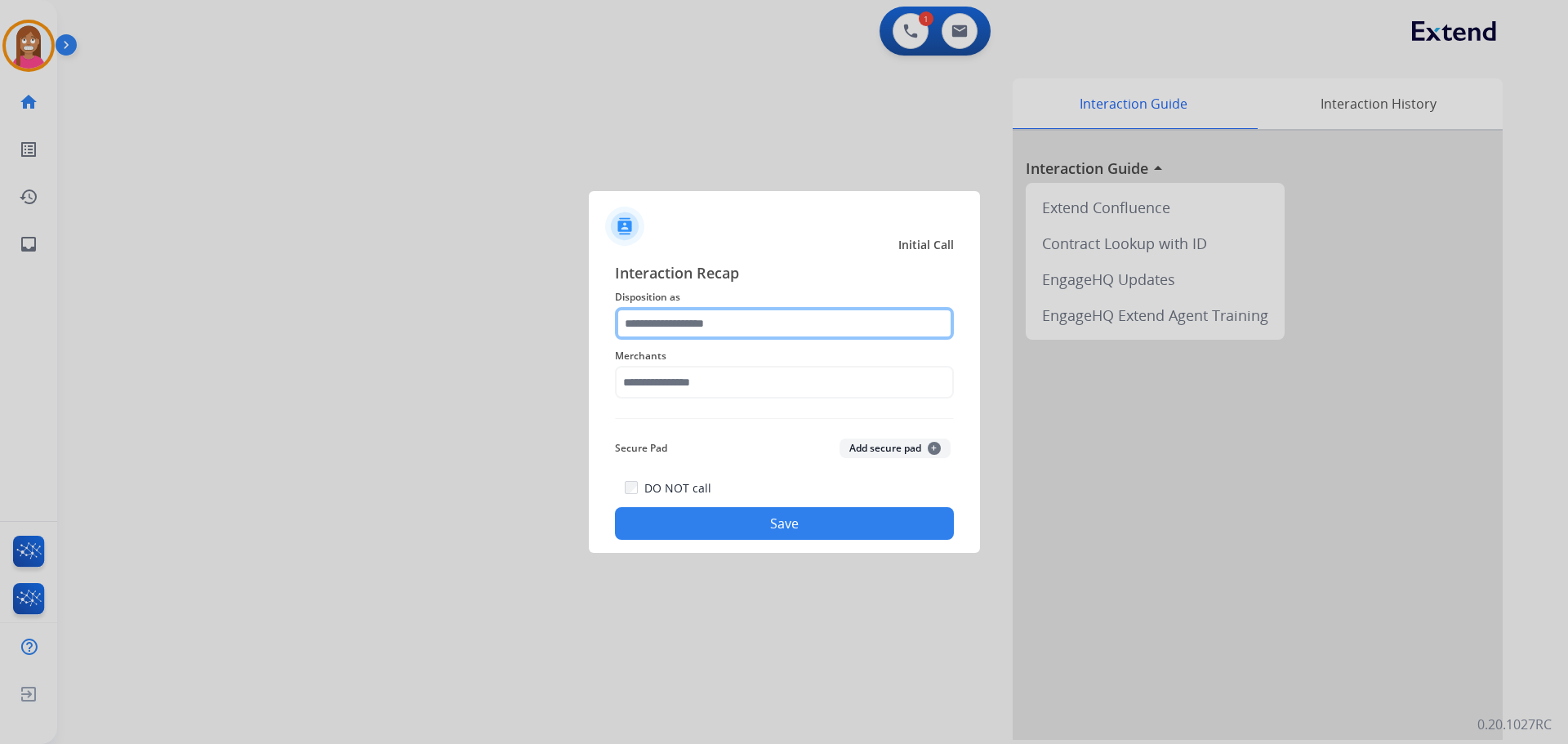
click at [672, 328] on input "text" at bounding box center [784, 323] width 339 height 33
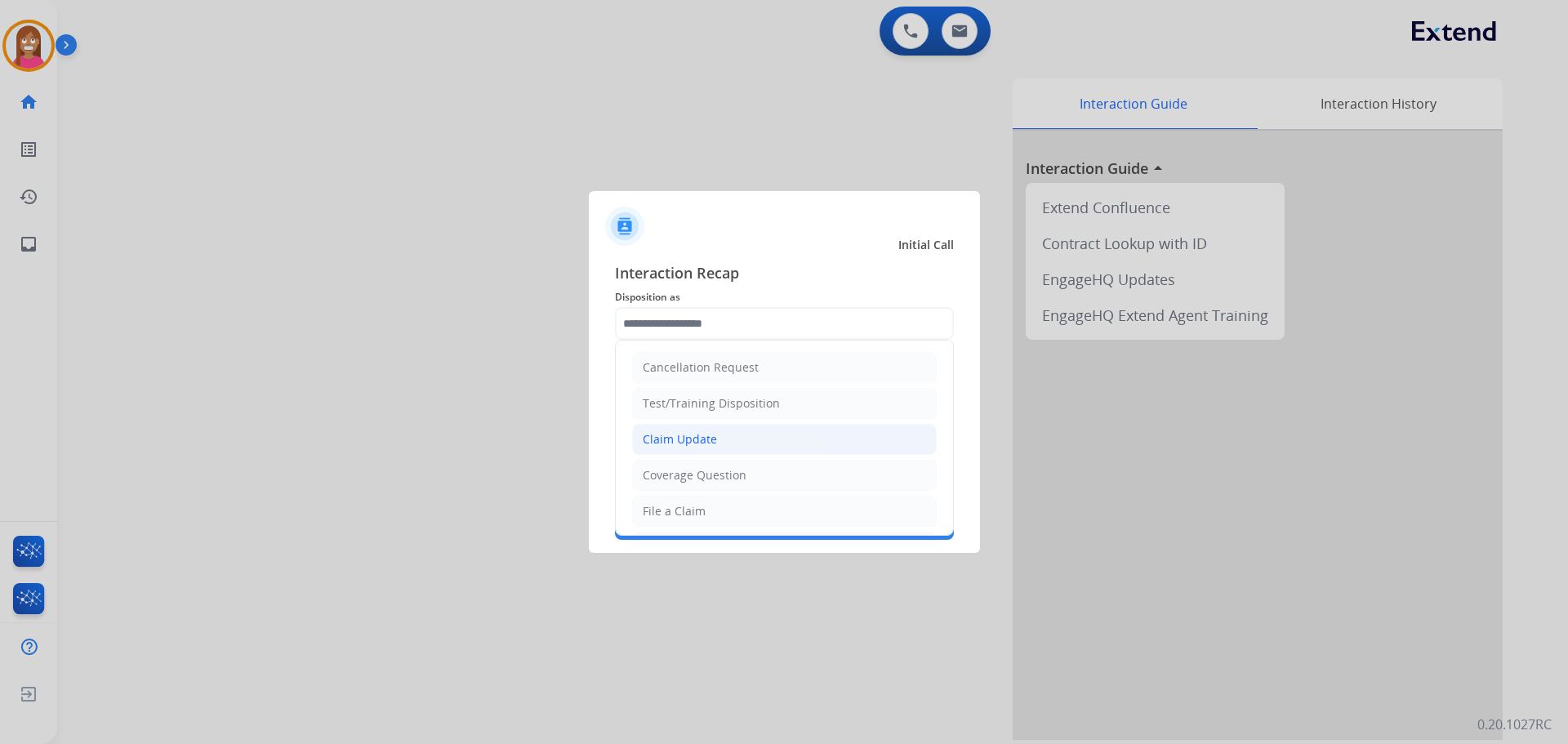
click at [660, 442] on div "Claim Update" at bounding box center [679, 439] width 74 height 17
type input "**********"
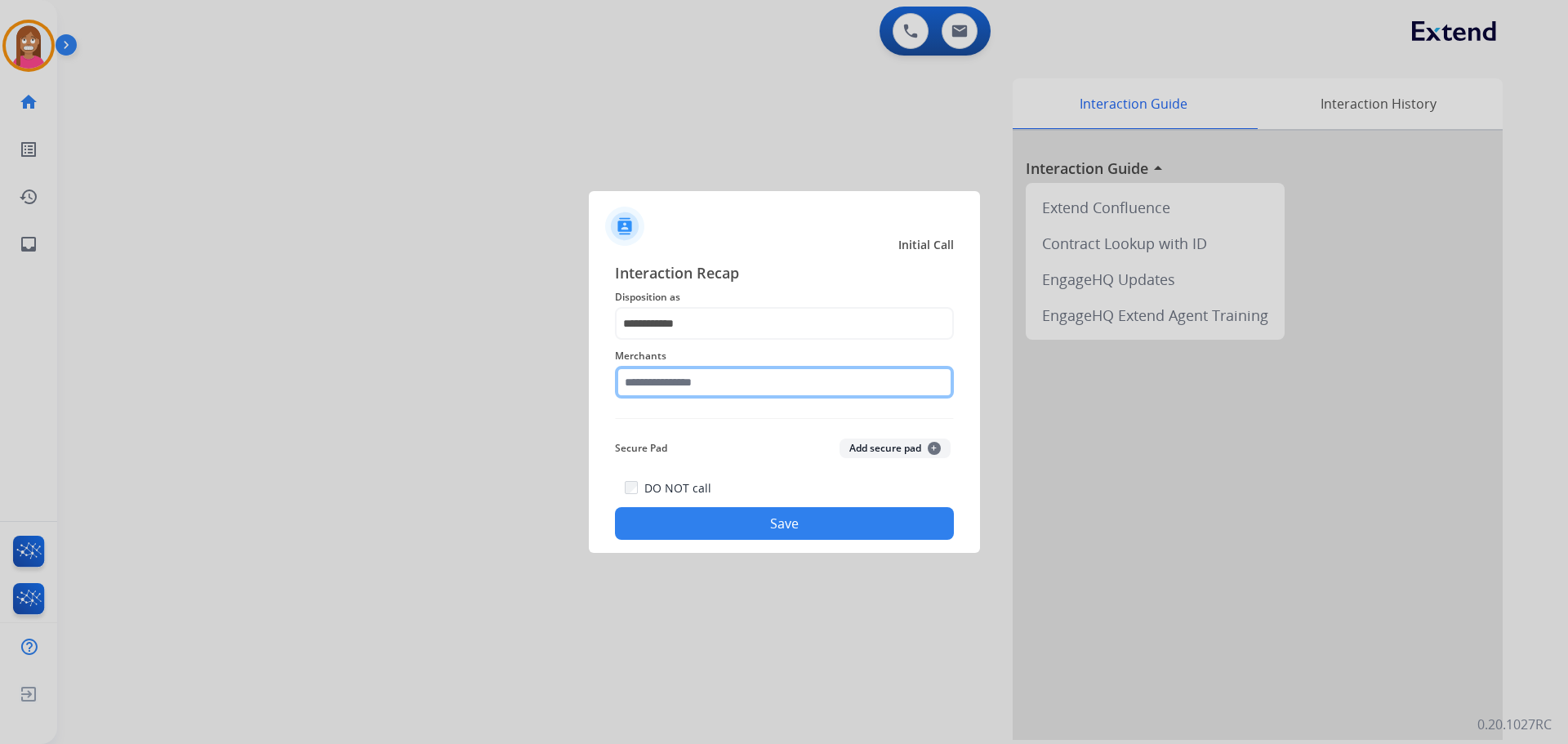
click at [717, 381] on input "text" at bounding box center [784, 382] width 339 height 33
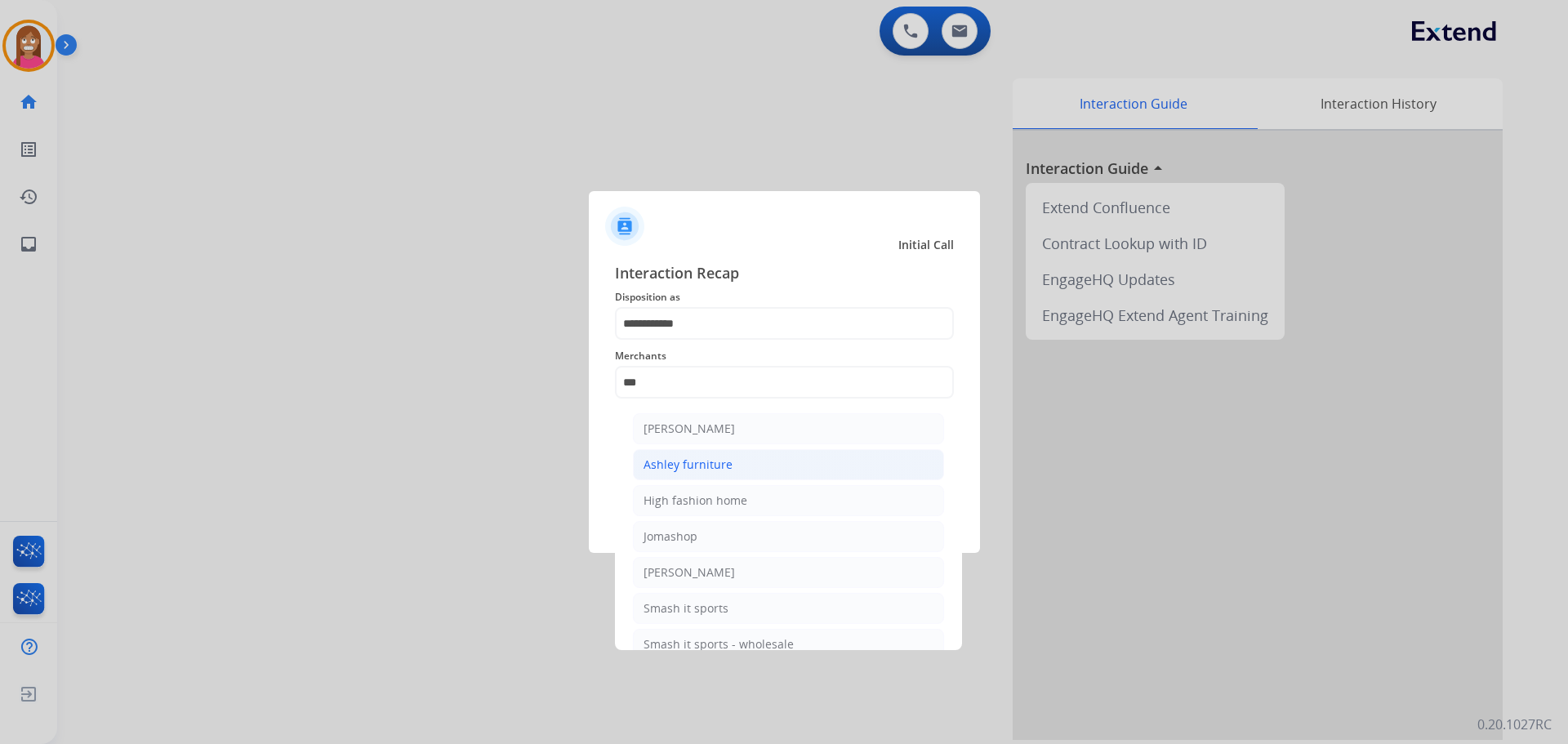
click at [692, 456] on li "Ashley furniture" at bounding box center [788, 464] width 311 height 31
type input "**********"
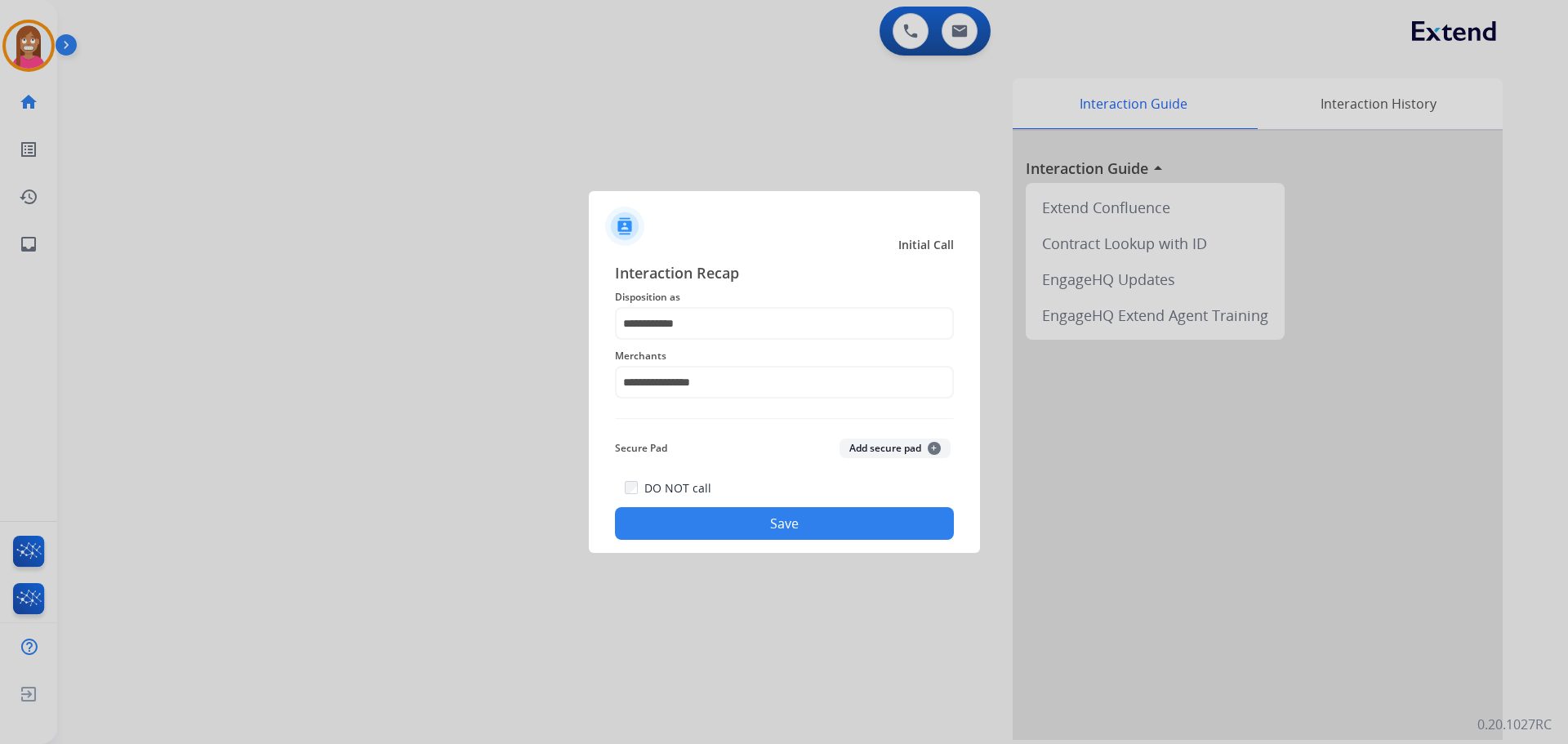
click at [681, 528] on button "Save" at bounding box center [784, 523] width 339 height 33
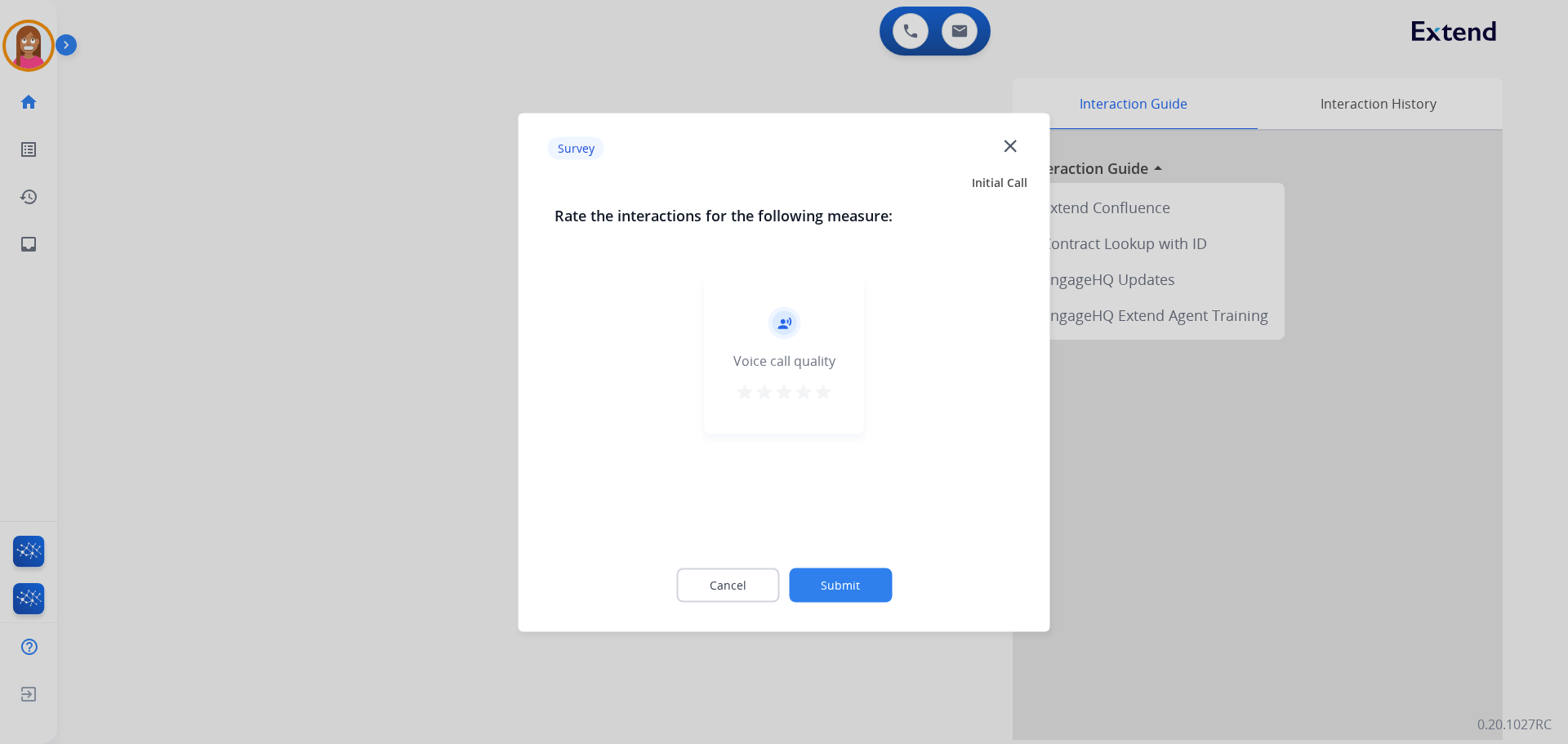
click at [1014, 151] on mat-icon "close" at bounding box center [1010, 145] width 21 height 21
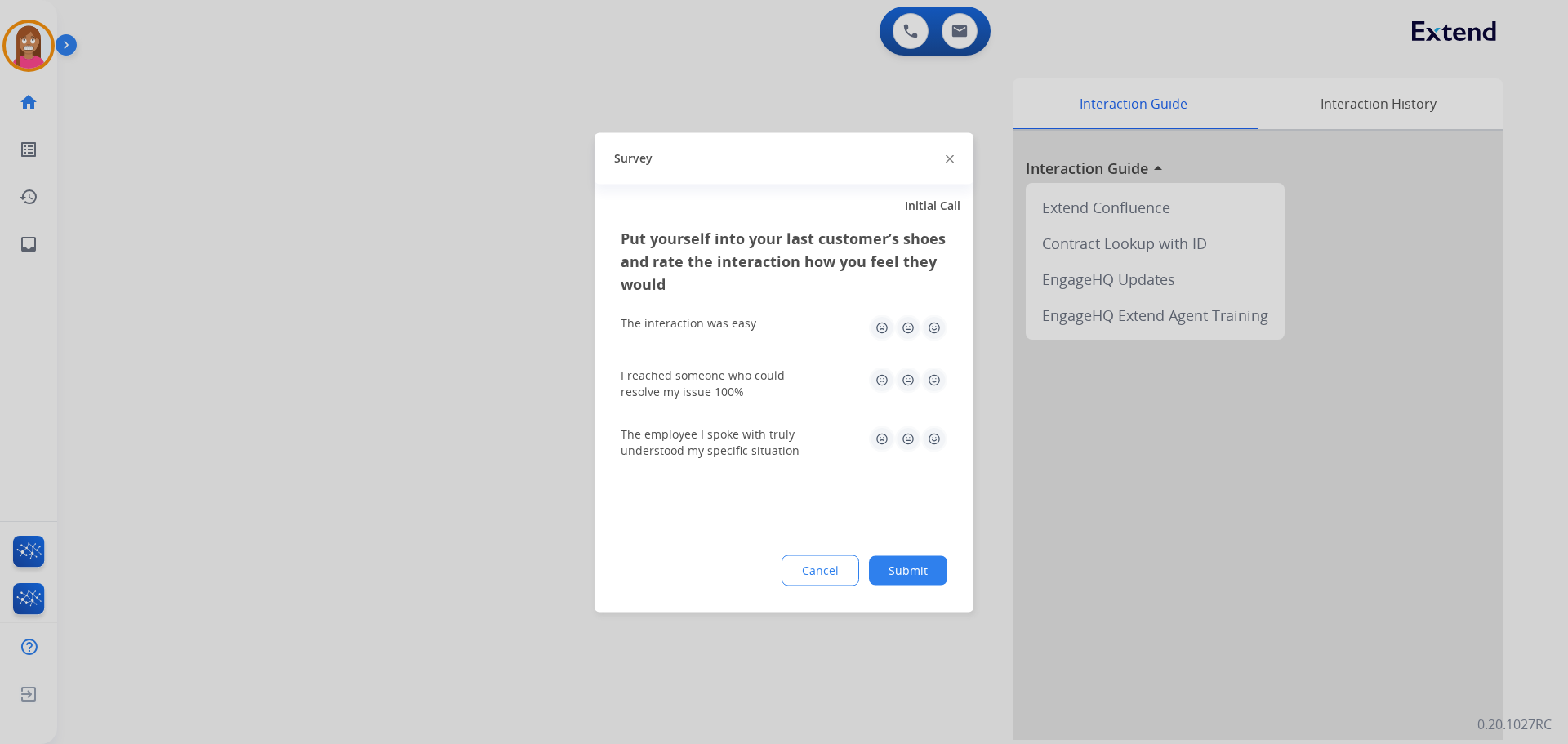
click at [947, 156] on img at bounding box center [950, 159] width 8 height 8
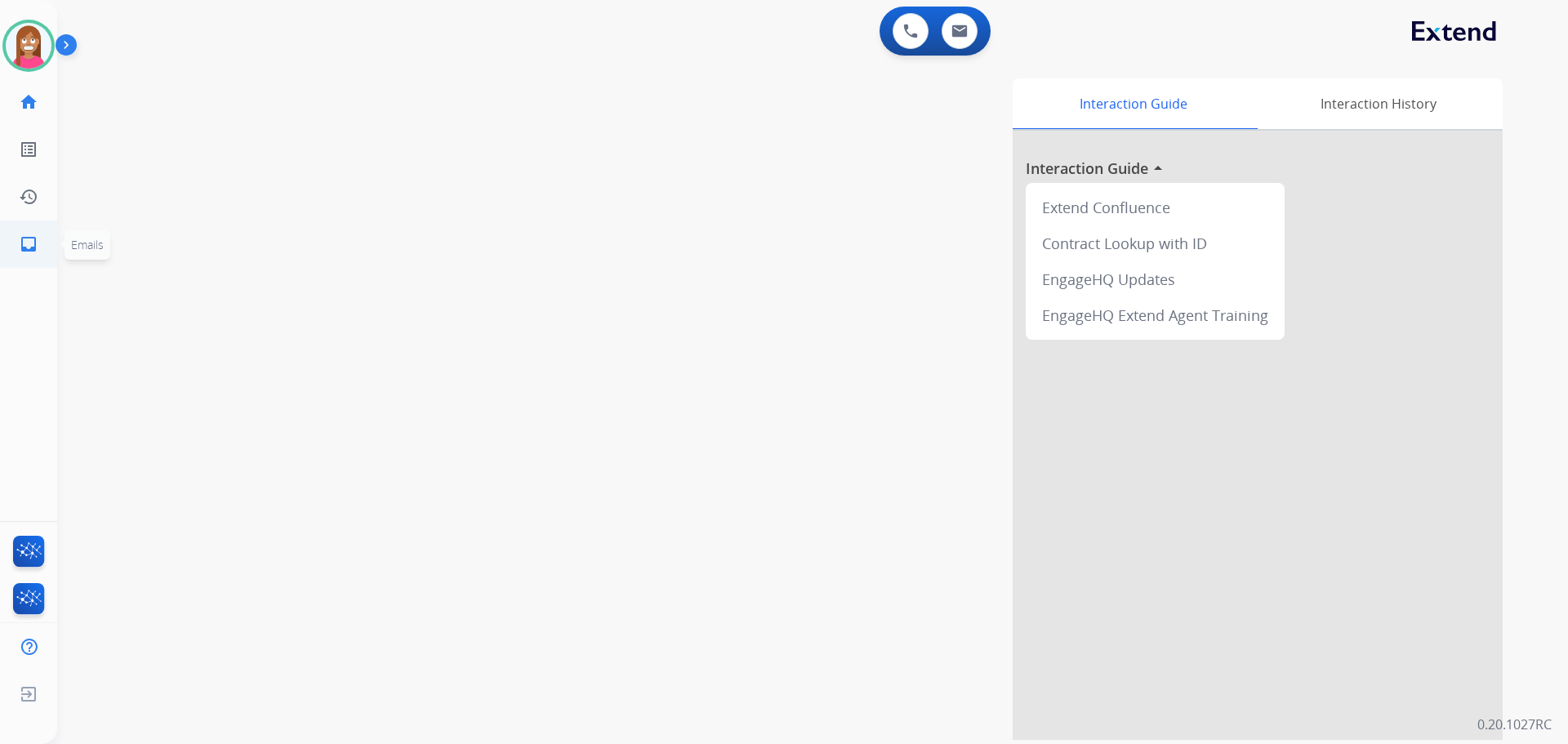
click at [13, 244] on link "inbox Emails" at bounding box center [28, 244] width 46 height 46
select select "**********"
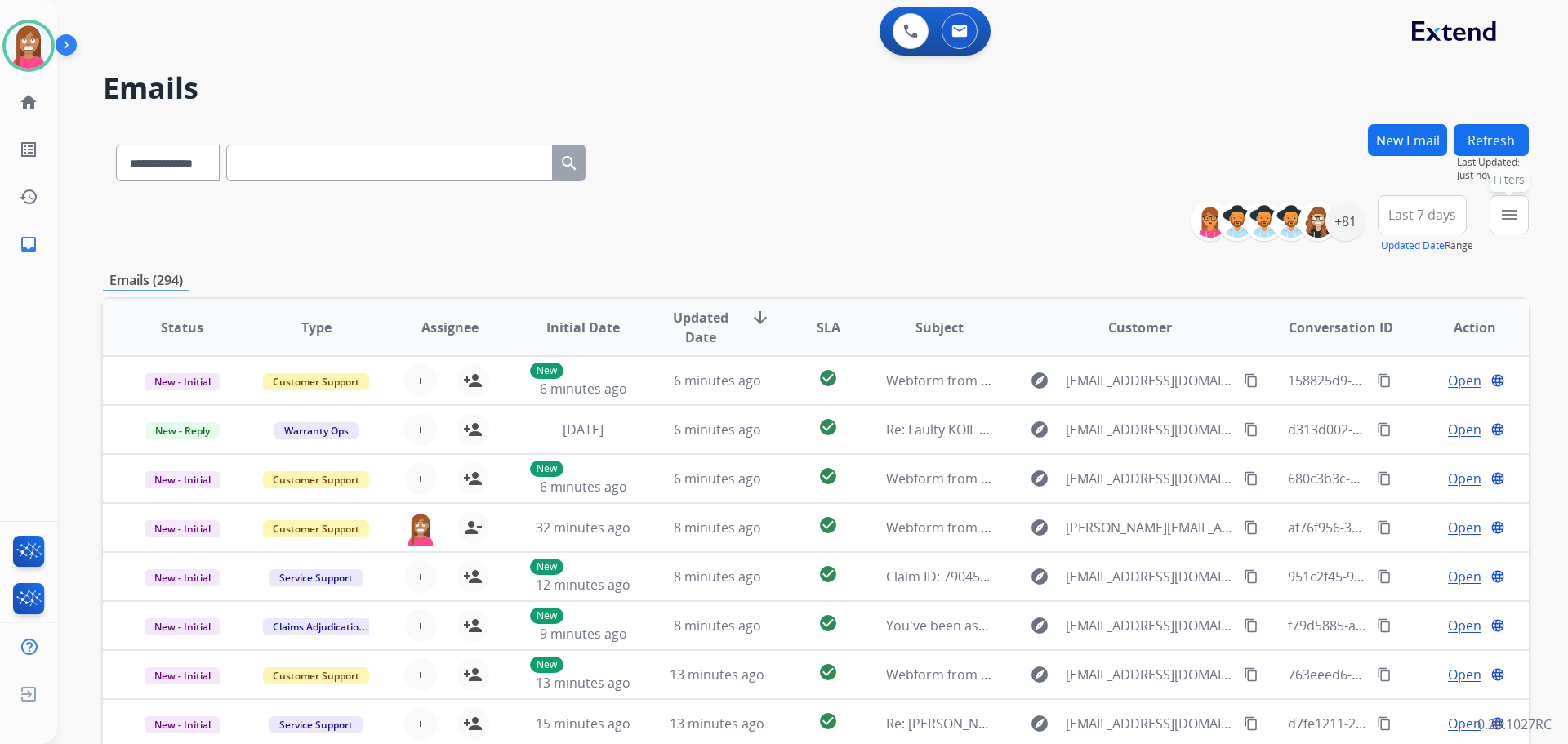
click at [1494, 218] on button "menu Filters" at bounding box center [1509, 214] width 39 height 39
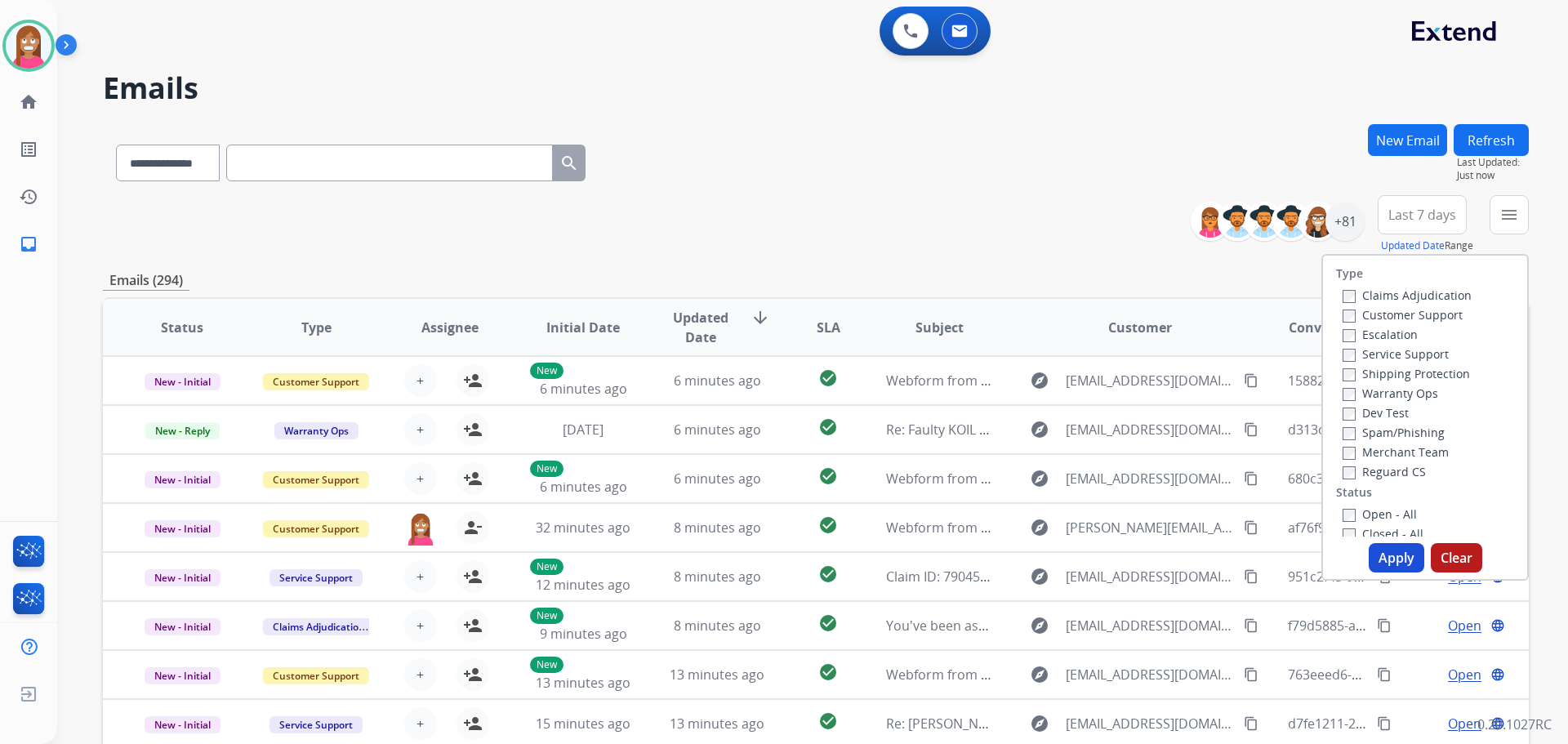
click at [1351, 315] on label "Customer Support" at bounding box center [1402, 315] width 120 height 16
drag, startPoint x: 1365, startPoint y: 377, endPoint x: 1360, endPoint y: 387, distance: 11.2
click at [1365, 379] on label "Shipping Protection" at bounding box center [1407, 373] width 127 height 16
click at [1363, 475] on label "Reguard CS" at bounding box center [1385, 471] width 84 height 16
click at [1370, 516] on label "Open - All" at bounding box center [1380, 514] width 74 height 16
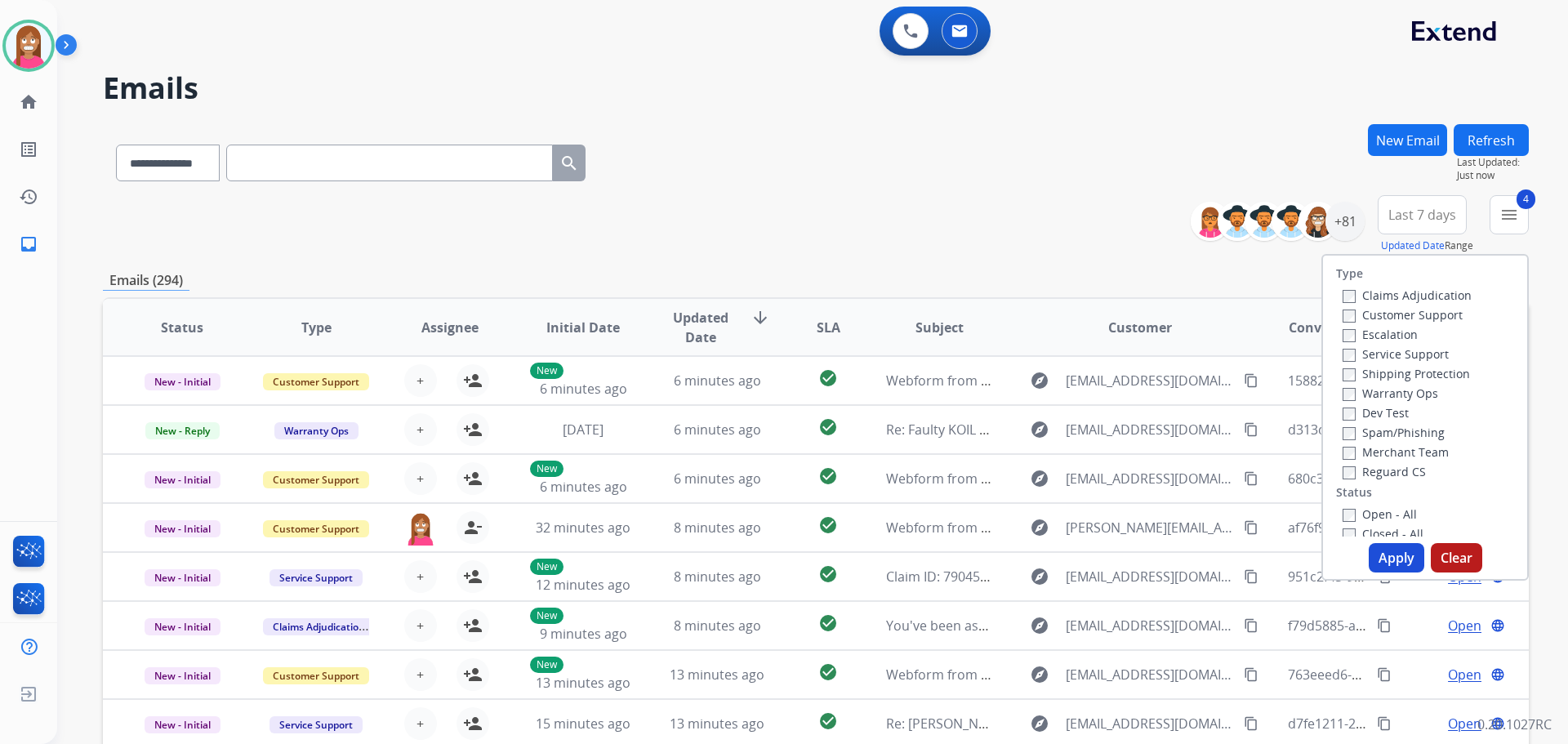
click at [1391, 562] on button "Apply" at bounding box center [1396, 557] width 55 height 29
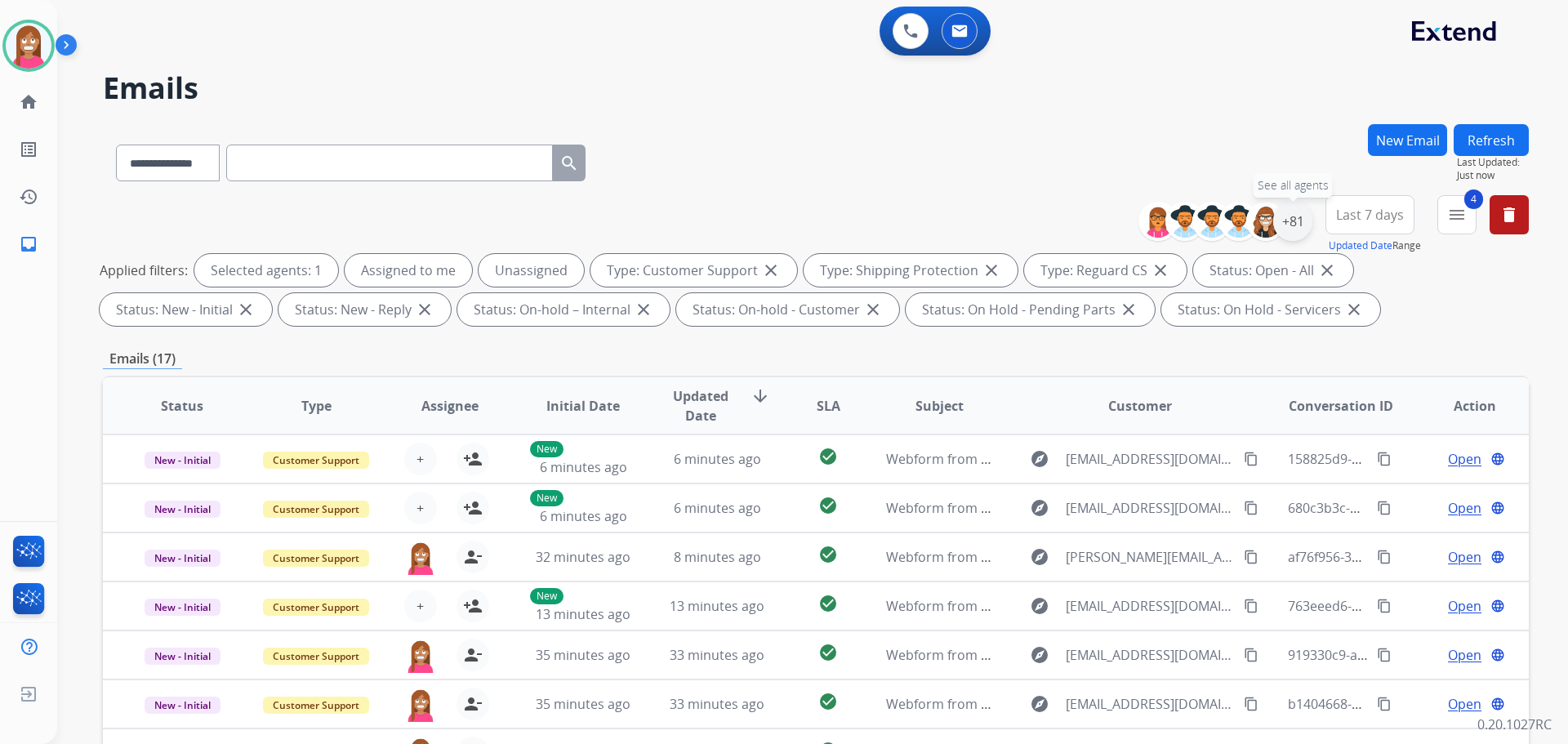
click at [1300, 226] on div "+81" at bounding box center [1293, 221] width 39 height 39
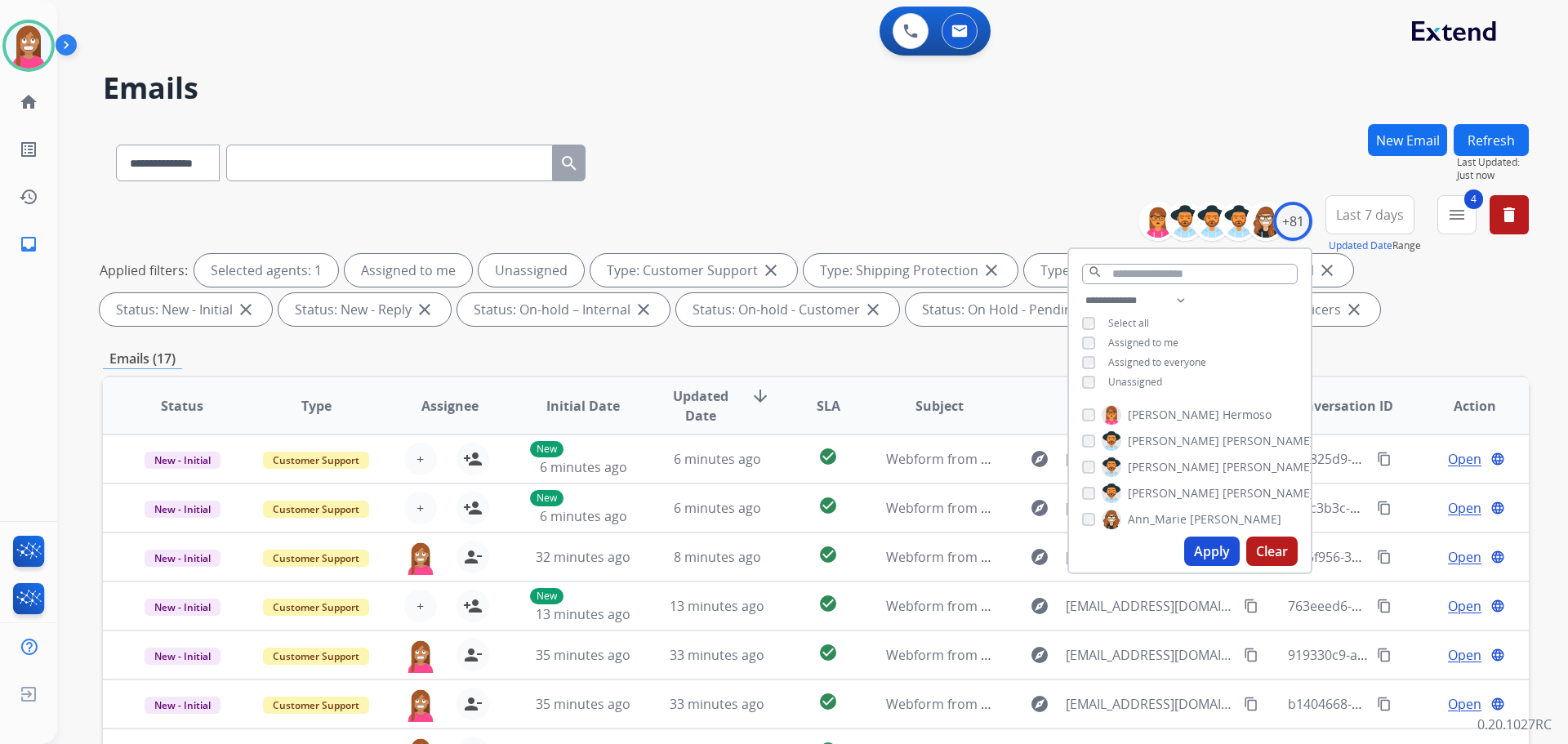
click at [1079, 385] on div "**********" at bounding box center [1190, 342] width 242 height 105
click at [1181, 543] on div "Apply Clear" at bounding box center [1190, 551] width 242 height 43
click at [1199, 542] on button "Apply" at bounding box center [1212, 551] width 55 height 29
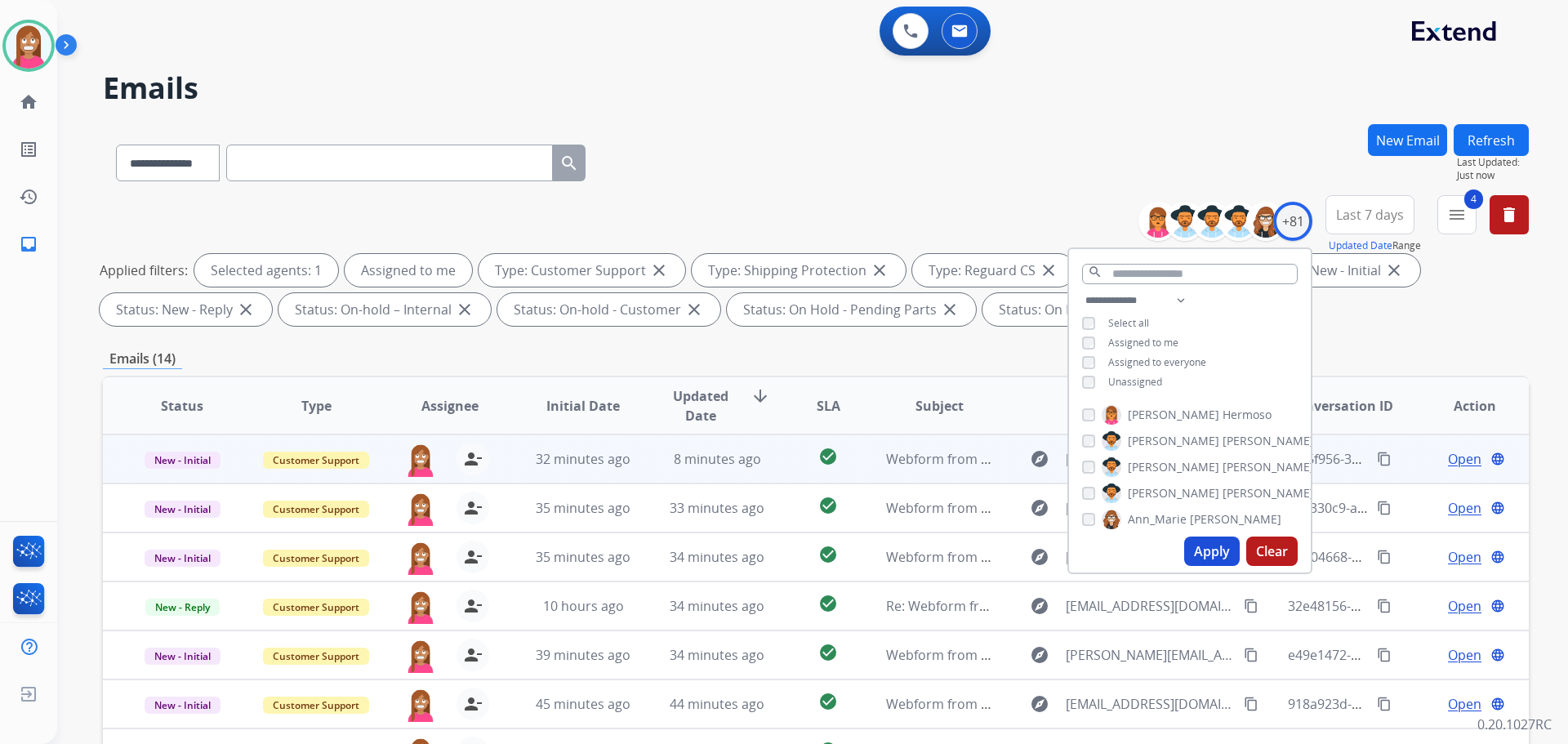
click at [645, 470] on td "8 minutes ago" at bounding box center [705, 459] width 134 height 49
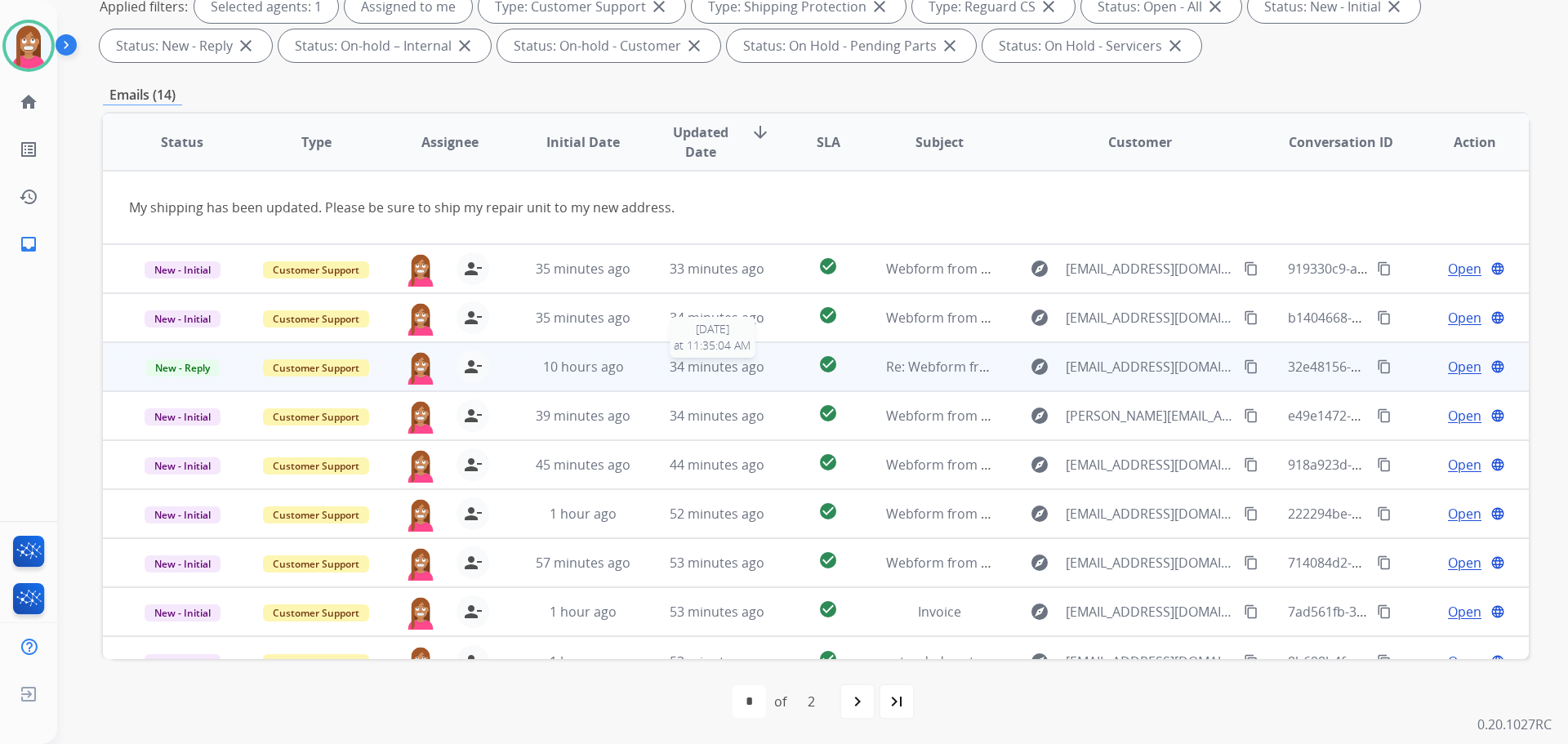
scroll to position [75, 0]
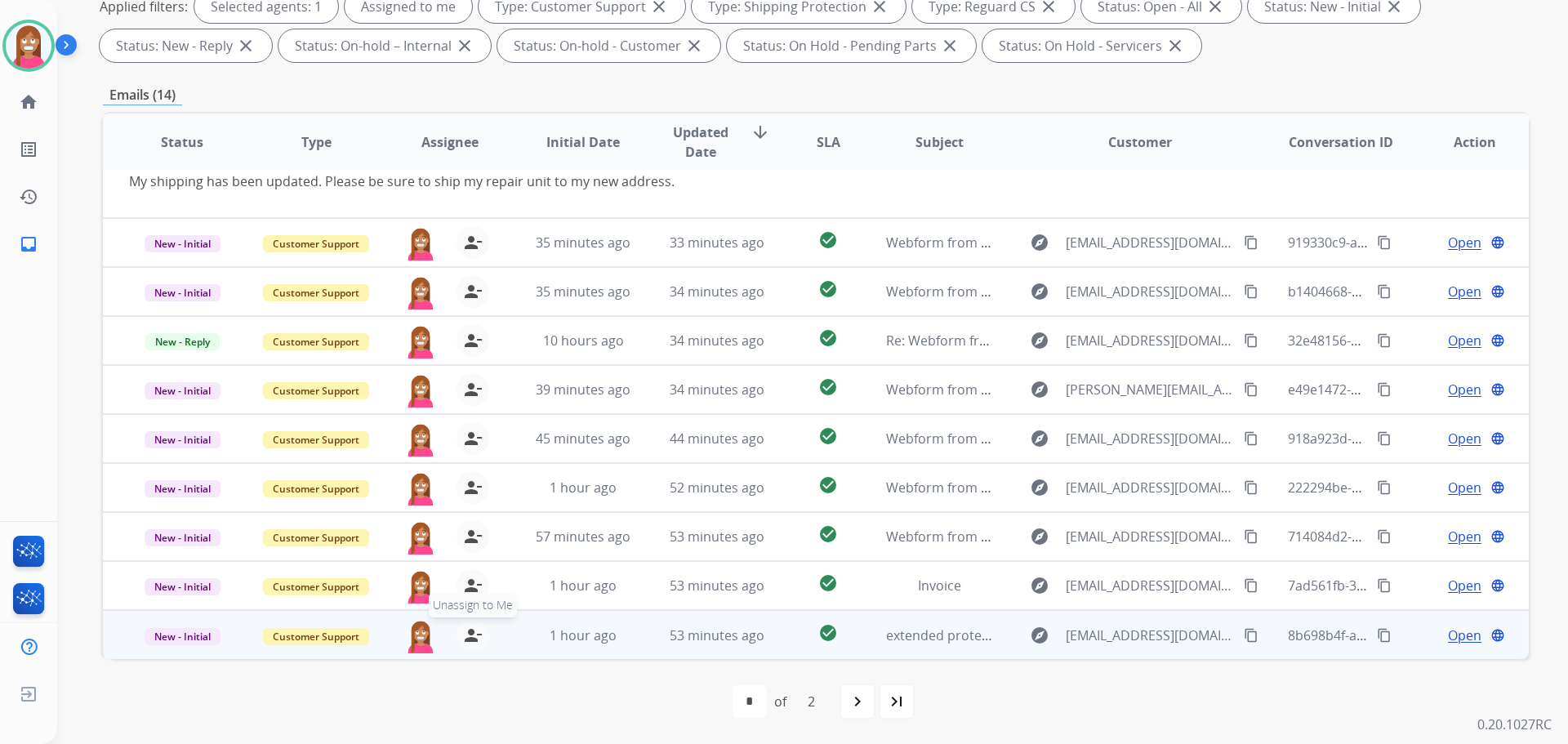
click at [469, 635] on mat-icon "person_remove" at bounding box center [472, 635] width 19 height 19
click at [469, 639] on mat-icon "person_add" at bounding box center [472, 635] width 19 height 19
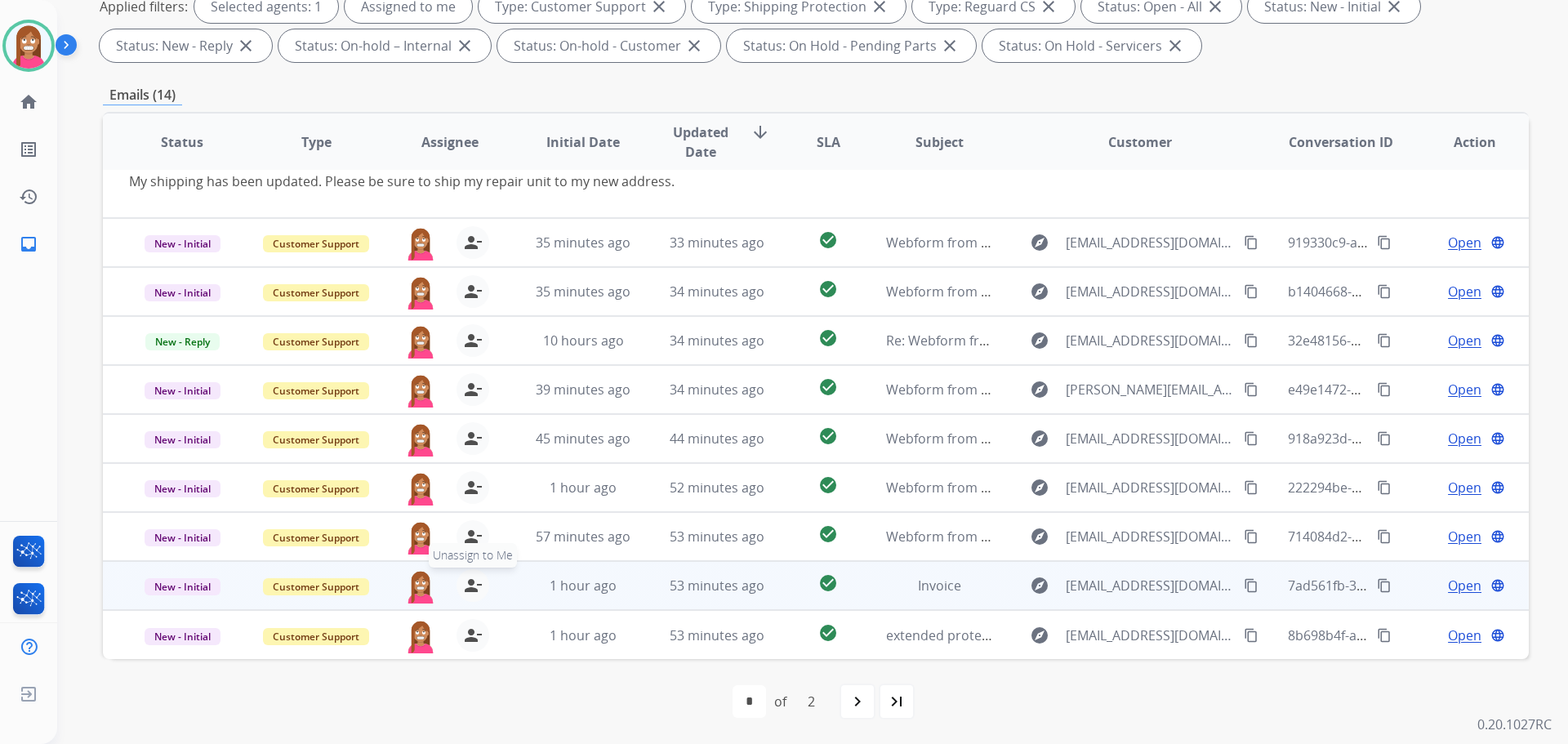
click at [473, 585] on mat-icon "person_remove" at bounding box center [472, 585] width 19 height 19
click at [473, 585] on mat-icon "person_add" at bounding box center [472, 585] width 19 height 19
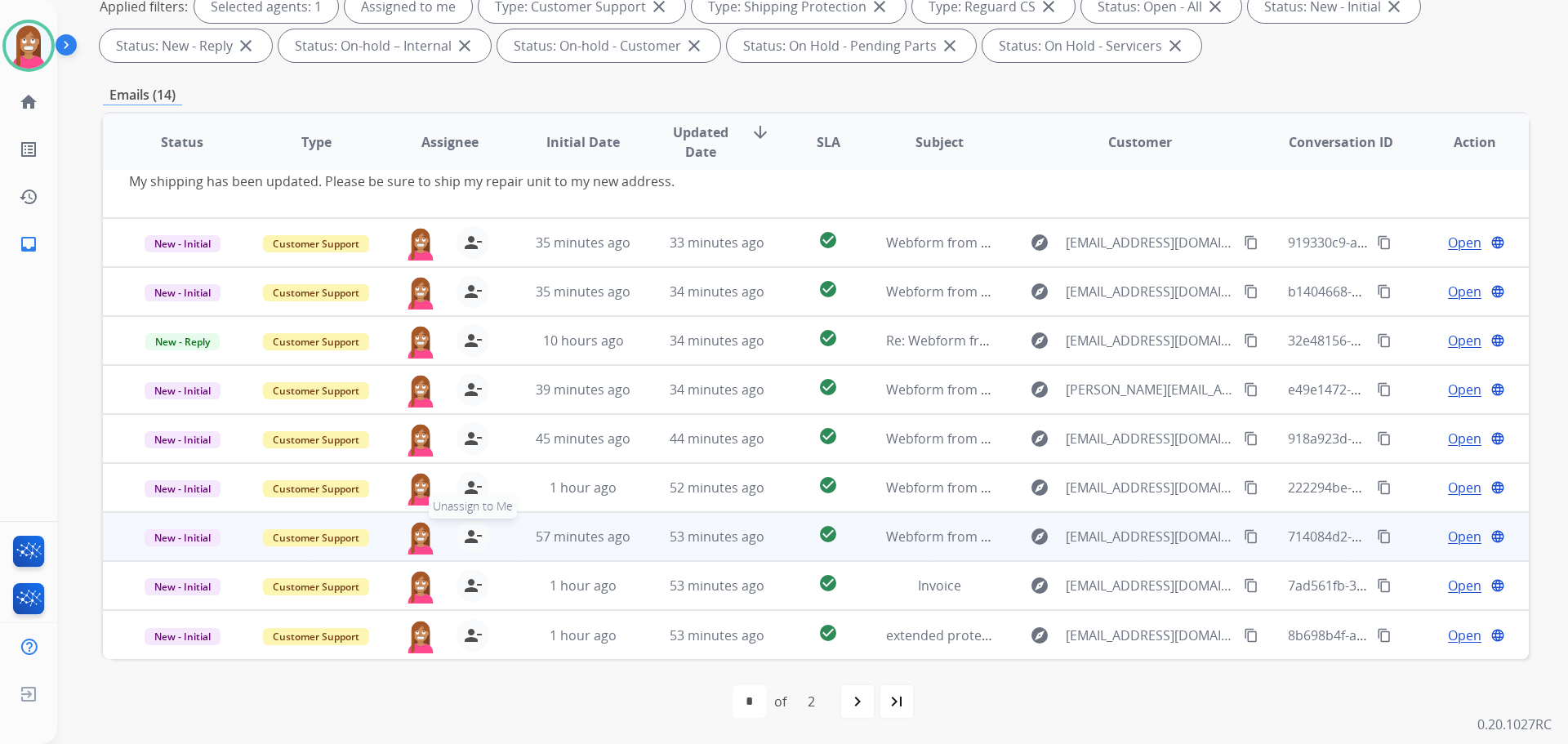
click at [466, 535] on mat-icon "person_remove" at bounding box center [472, 536] width 19 height 19
click at [466, 536] on mat-icon "person_add" at bounding box center [472, 536] width 19 height 19
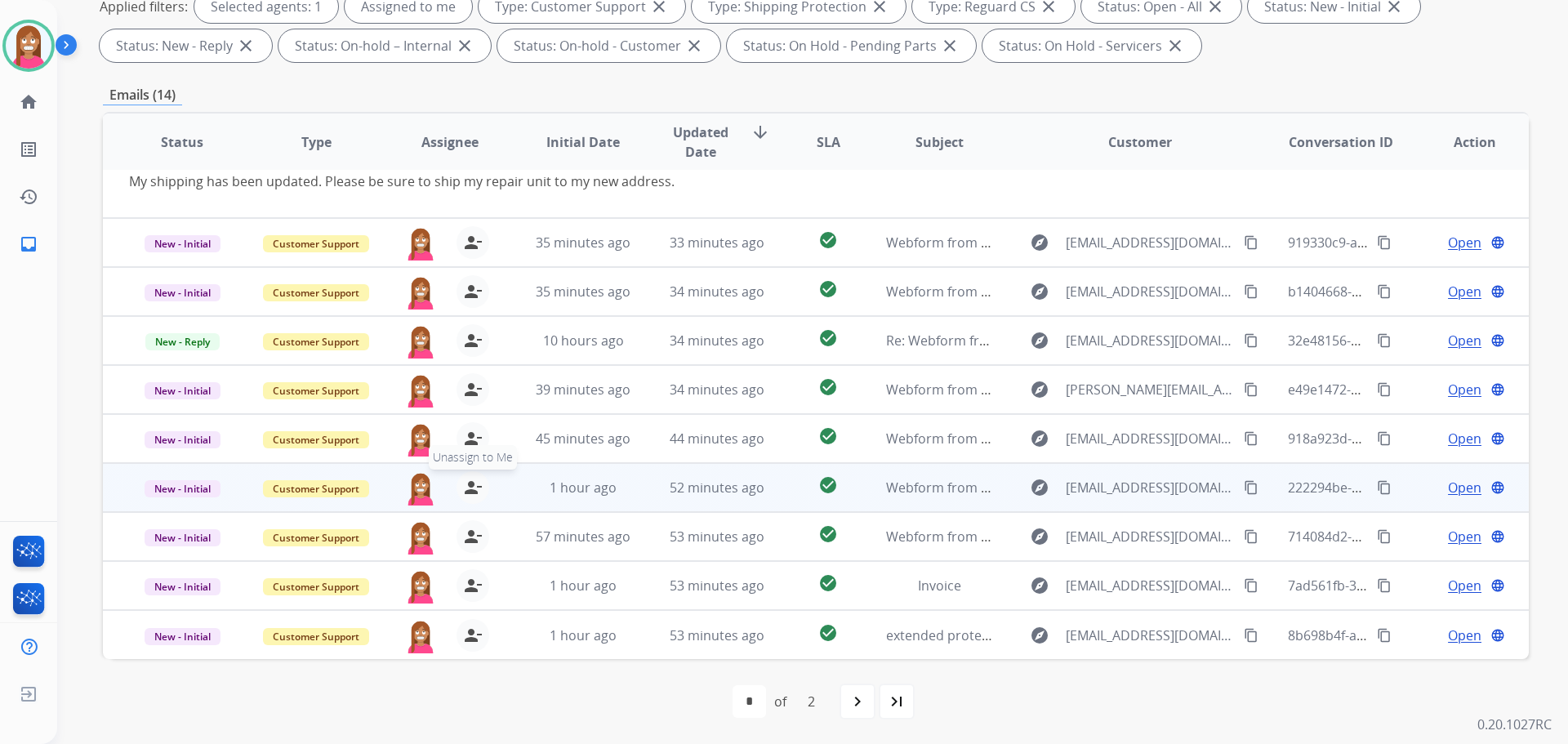
click at [464, 485] on mat-icon "person_remove" at bounding box center [472, 487] width 19 height 19
click at [465, 485] on mat-icon "person_add" at bounding box center [472, 487] width 19 height 19
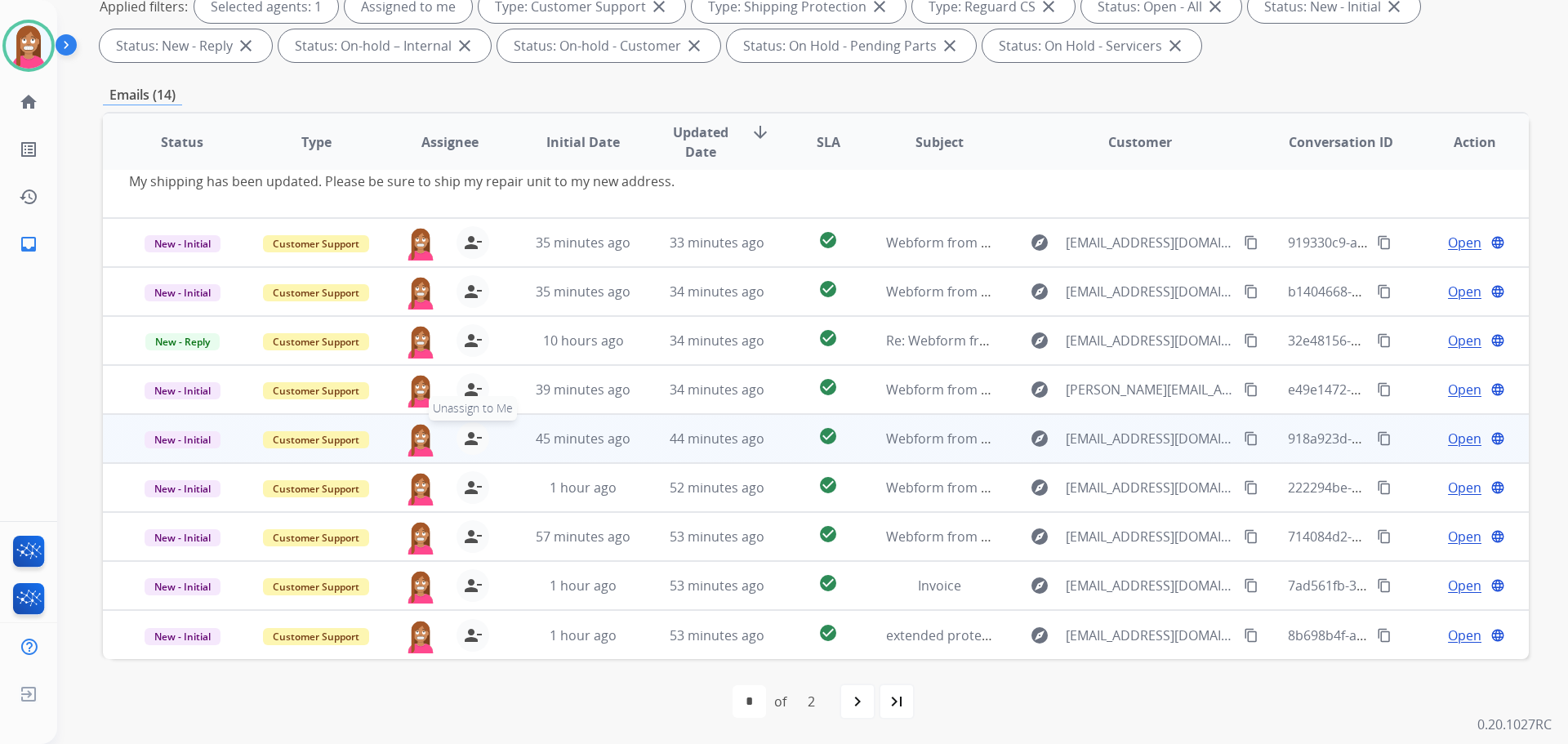
click at [468, 446] on mat-icon "person_remove" at bounding box center [472, 438] width 19 height 19
click at [468, 446] on mat-icon "person_add" at bounding box center [472, 438] width 19 height 19
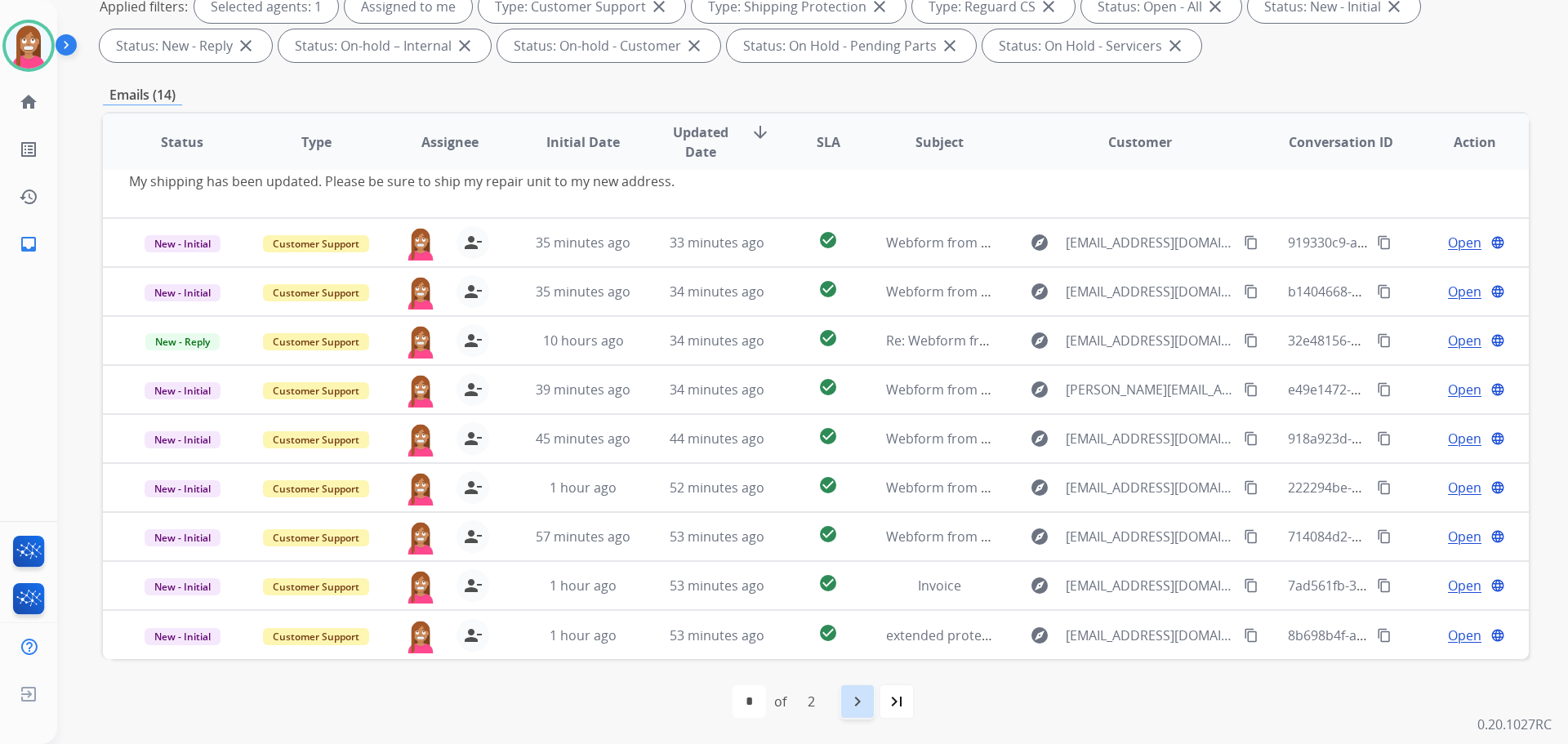
click at [860, 697] on mat-icon "navigate_next" at bounding box center [857, 701] width 19 height 19
select select "*"
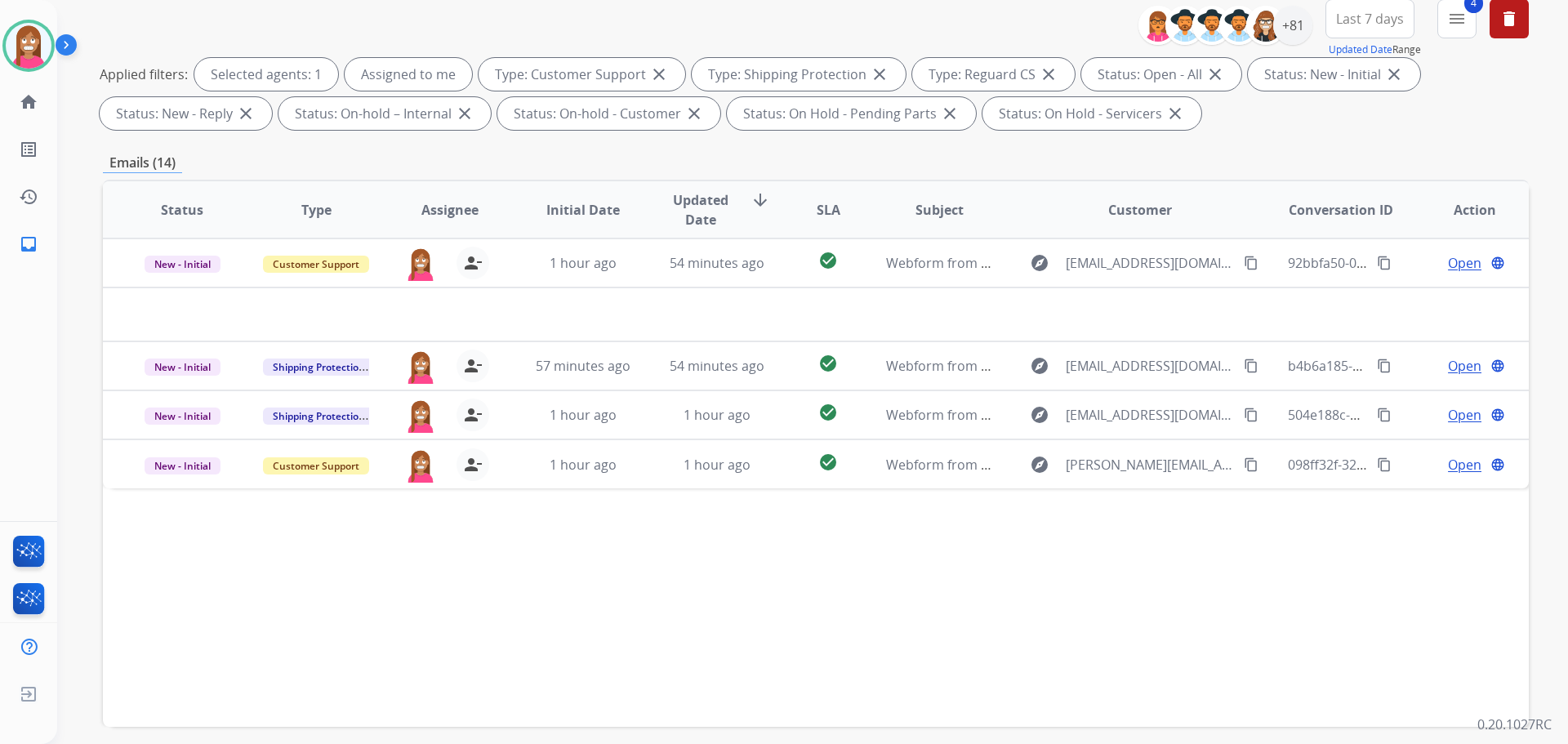
scroll to position [245, 0]
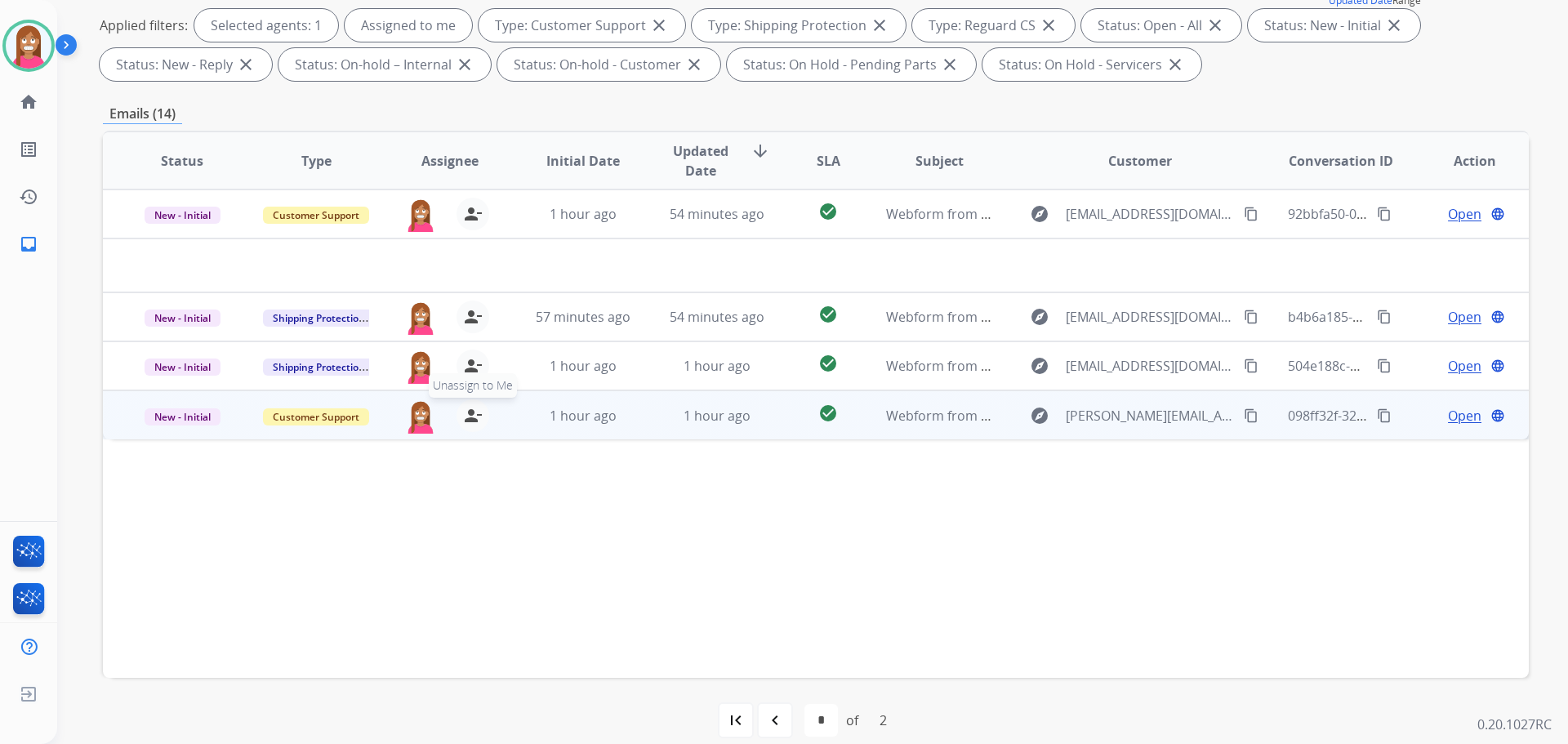
click at [468, 413] on mat-icon "person_remove" at bounding box center [472, 415] width 19 height 19
click at [468, 413] on mat-icon "person_add" at bounding box center [472, 415] width 19 height 19
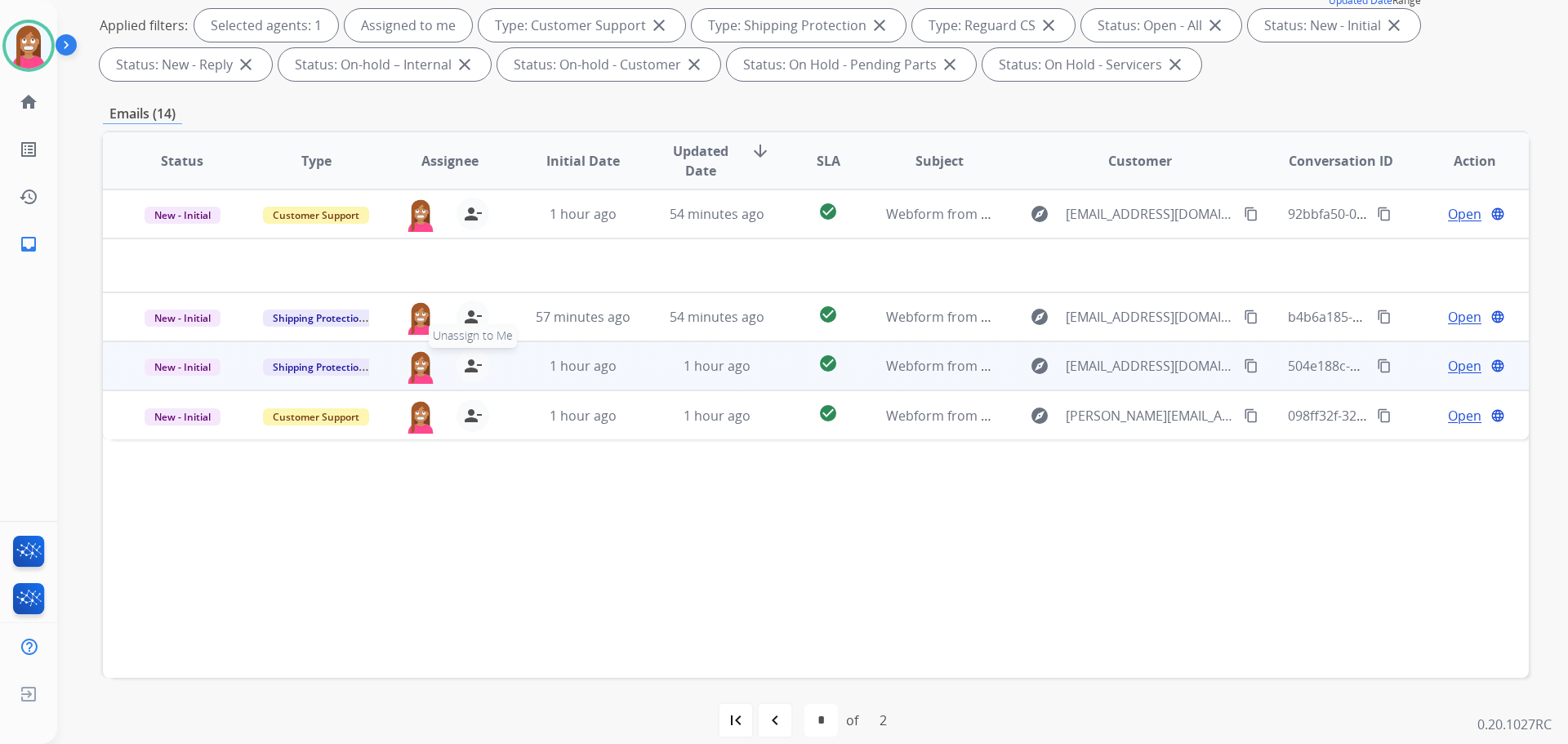
click at [469, 367] on mat-icon "person_remove" at bounding box center [472, 366] width 19 height 19
drag, startPoint x: 469, startPoint y: 367, endPoint x: 479, endPoint y: 357, distance: 14.1
click at [471, 367] on mat-icon "person_add" at bounding box center [472, 366] width 19 height 19
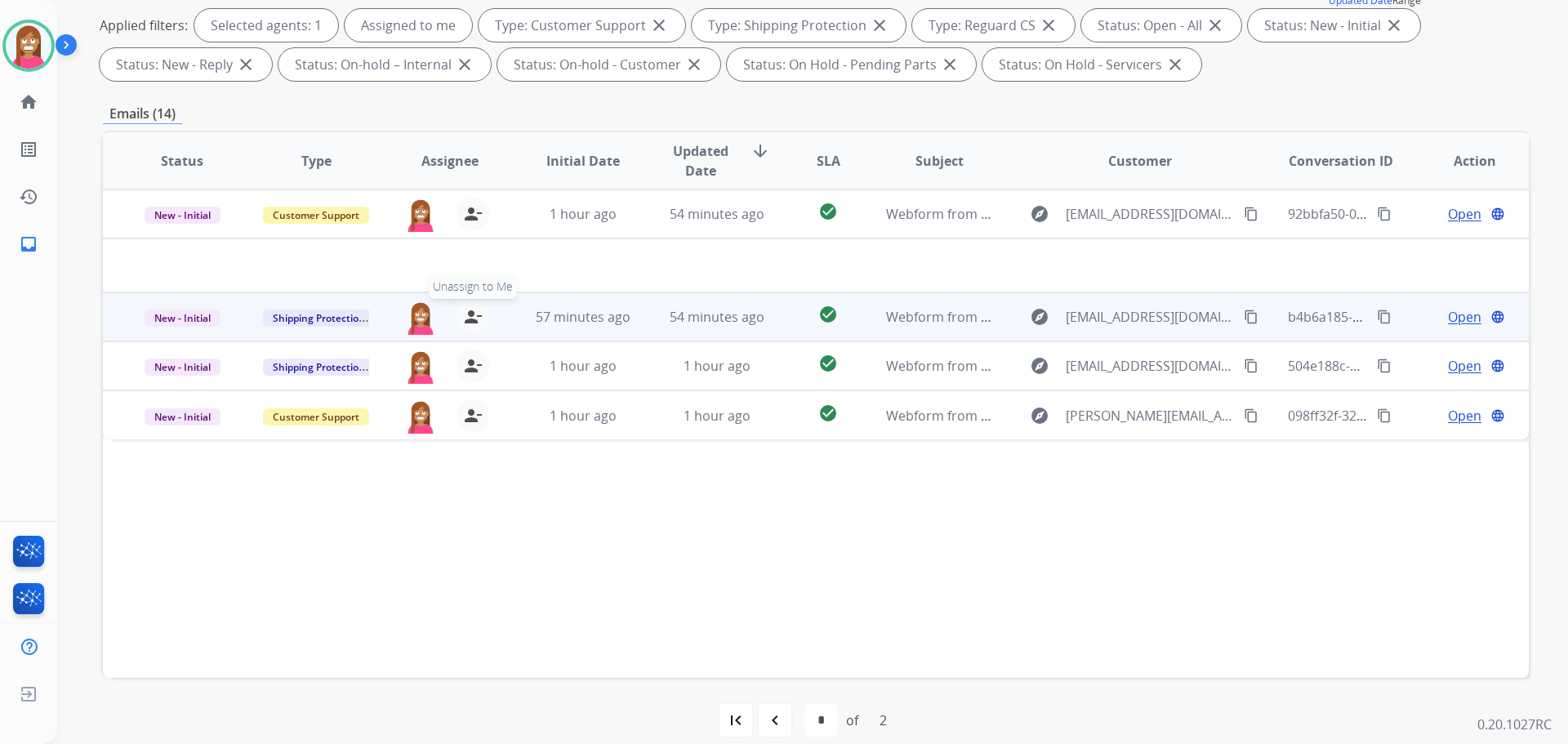
click at [473, 323] on mat-icon "person_remove" at bounding box center [472, 316] width 19 height 19
click at [473, 323] on mat-icon "person_add" at bounding box center [472, 316] width 19 height 19
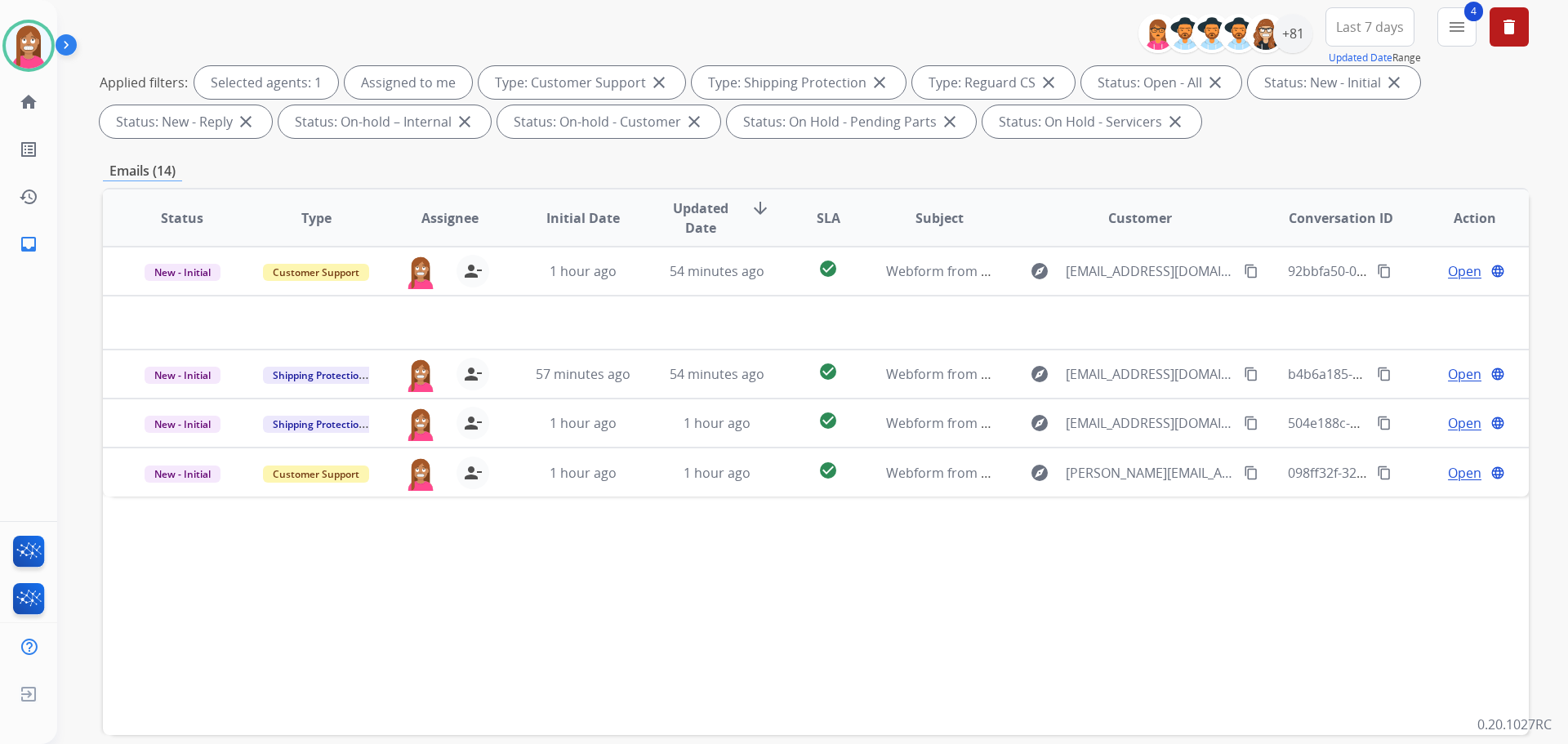
scroll to position [163, 0]
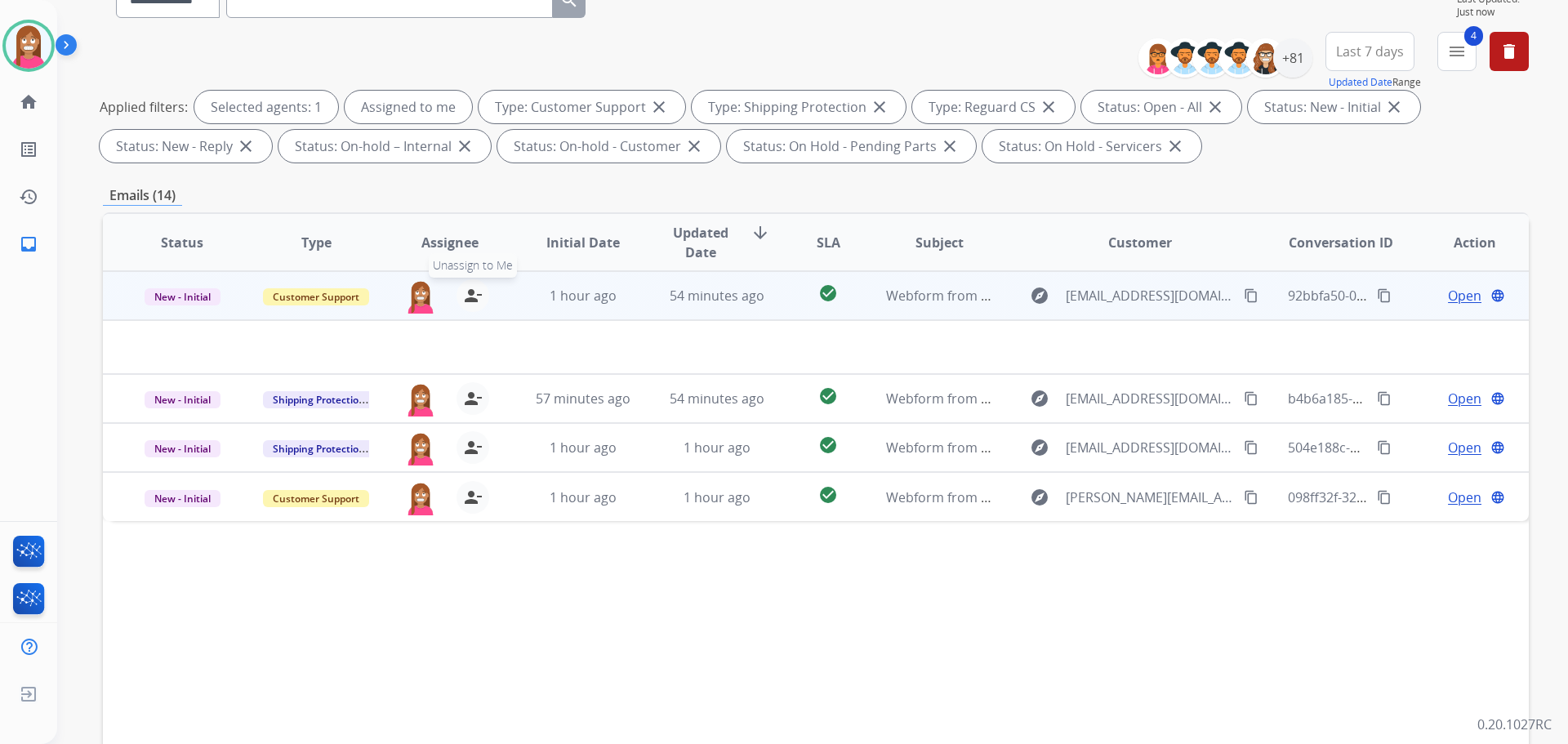
click at [459, 297] on button "person_remove [PERSON_NAME] to Me" at bounding box center [473, 295] width 33 height 33
click at [459, 297] on button "person_add Assign to Me" at bounding box center [473, 295] width 33 height 33
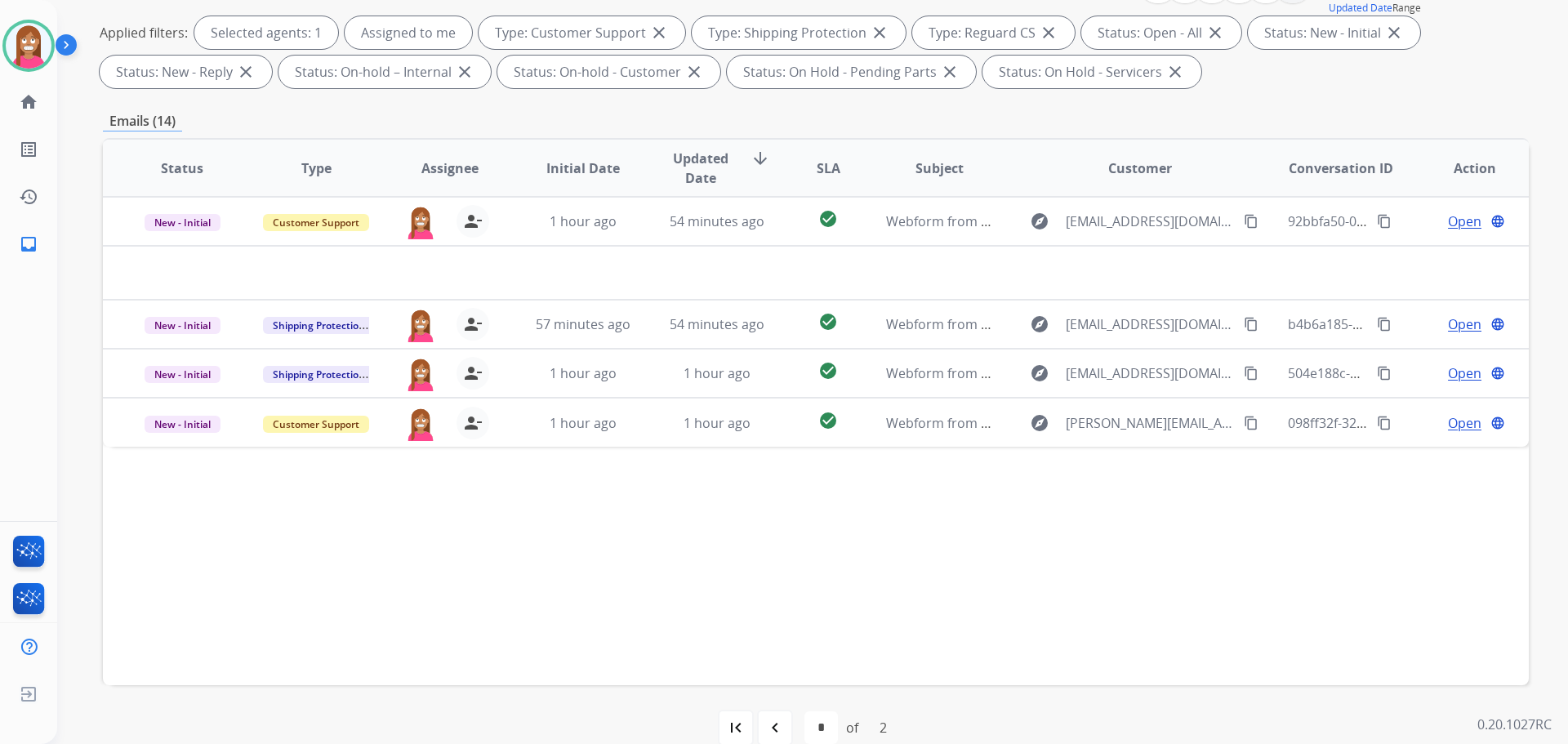
scroll to position [264, 0]
